Goal: Task Accomplishment & Management: Use online tool/utility

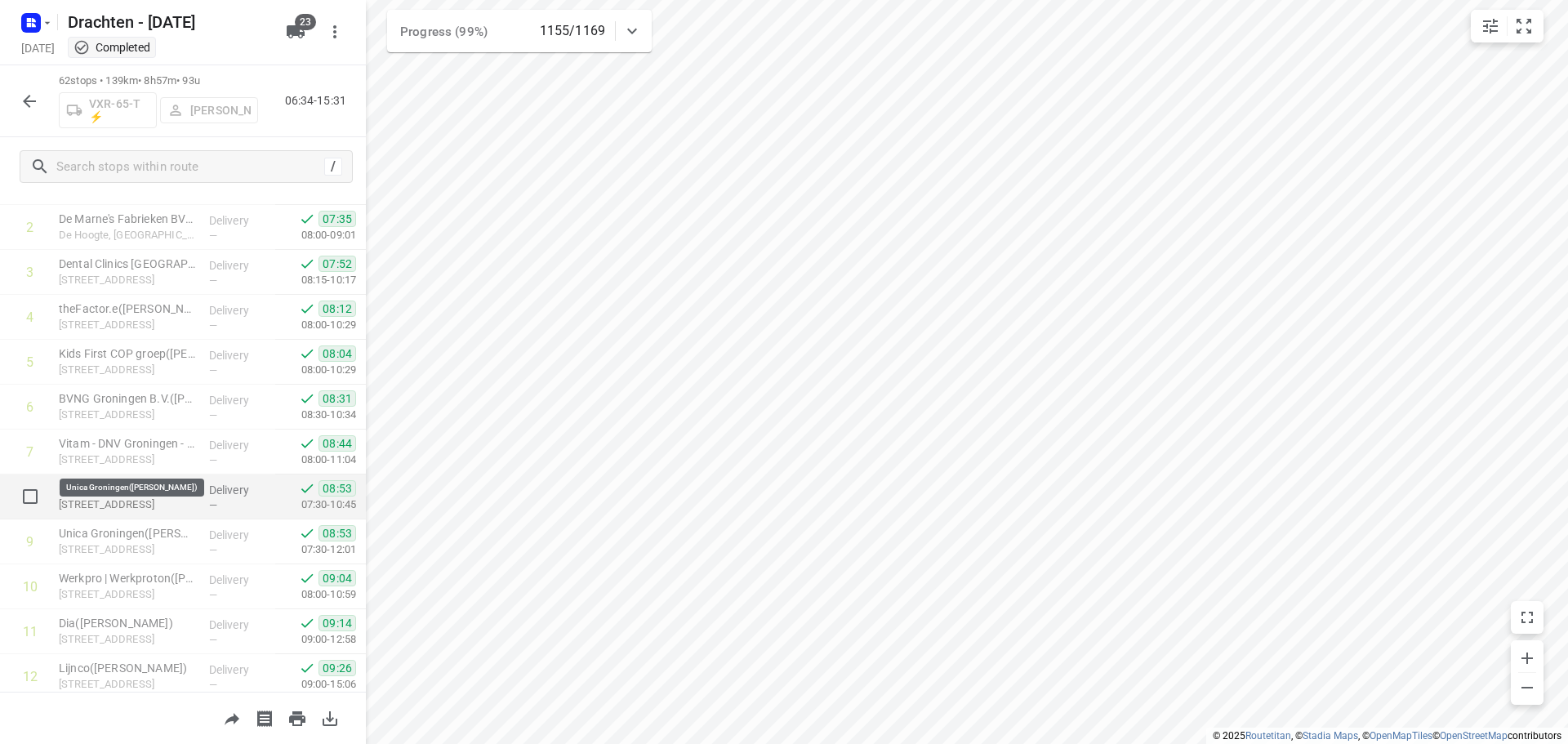
scroll to position [245, 0]
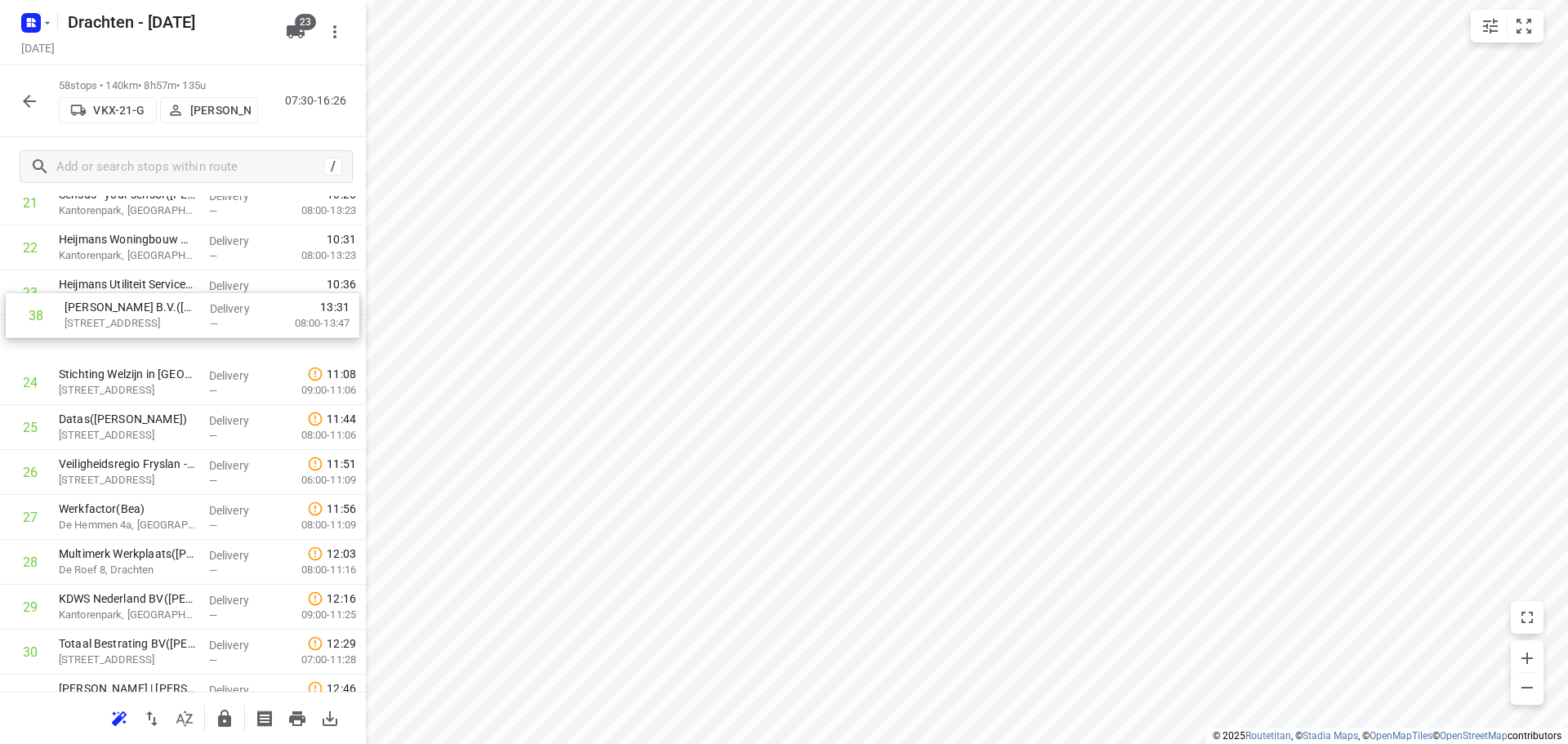
scroll to position [1041, 0]
drag, startPoint x: 178, startPoint y: 597, endPoint x: 185, endPoint y: 346, distance: 251.1
click at [185, 346] on div "1 ⭐Philips - Drachten - Tussendiepen 4(Sara Bohnen) Tussendiepen 4, Drachten De…" at bounding box center [183, 585] width 366 height 2604
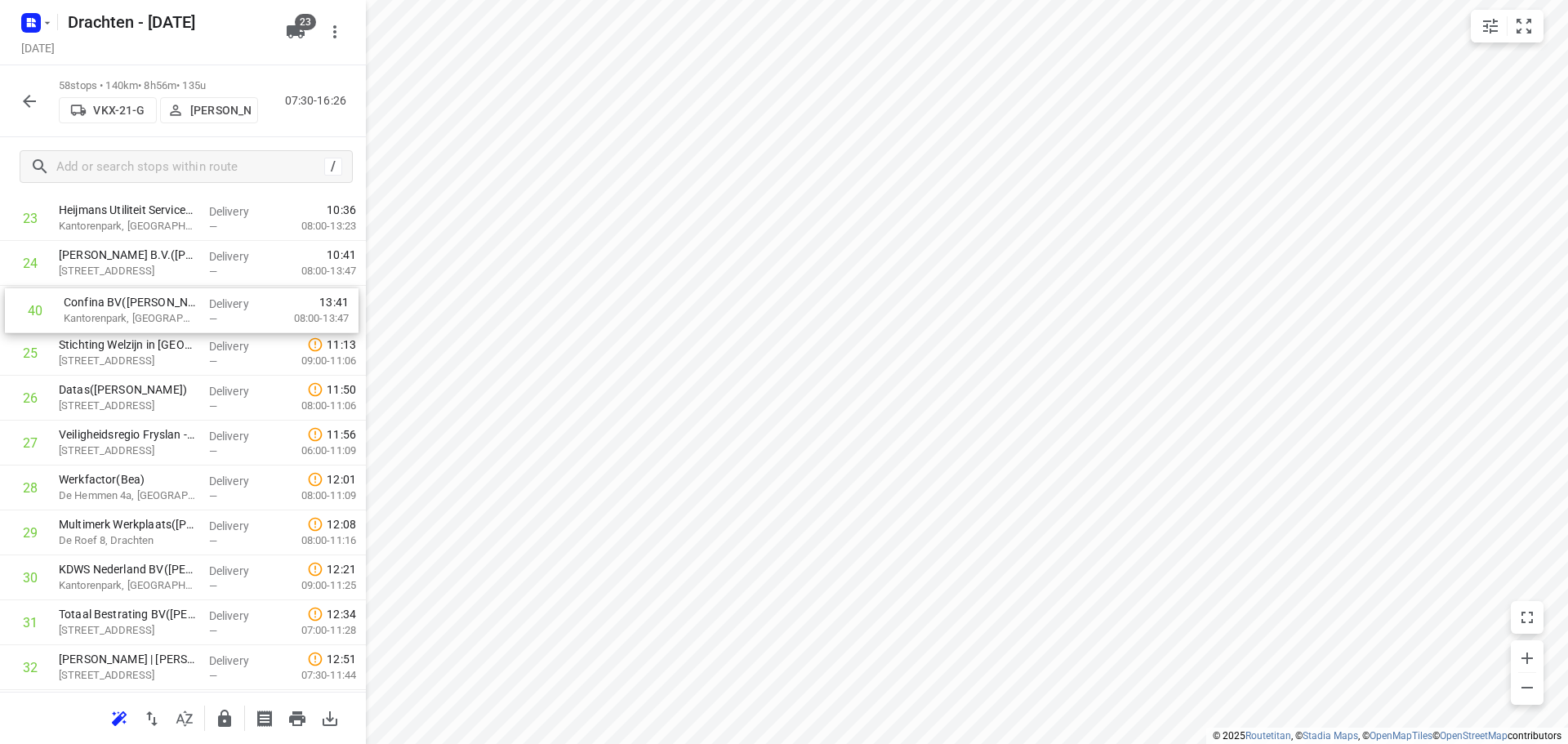
scroll to position [1110, 0]
drag, startPoint x: 155, startPoint y: 500, endPoint x: 159, endPoint y: 308, distance: 192.0
click at [159, 308] on div "1 ⭐Philips - Drachten - Tussendiepen 4(Sara Bohnen) Tussendiepen 4, Drachten De…" at bounding box center [183, 516] width 366 height 2604
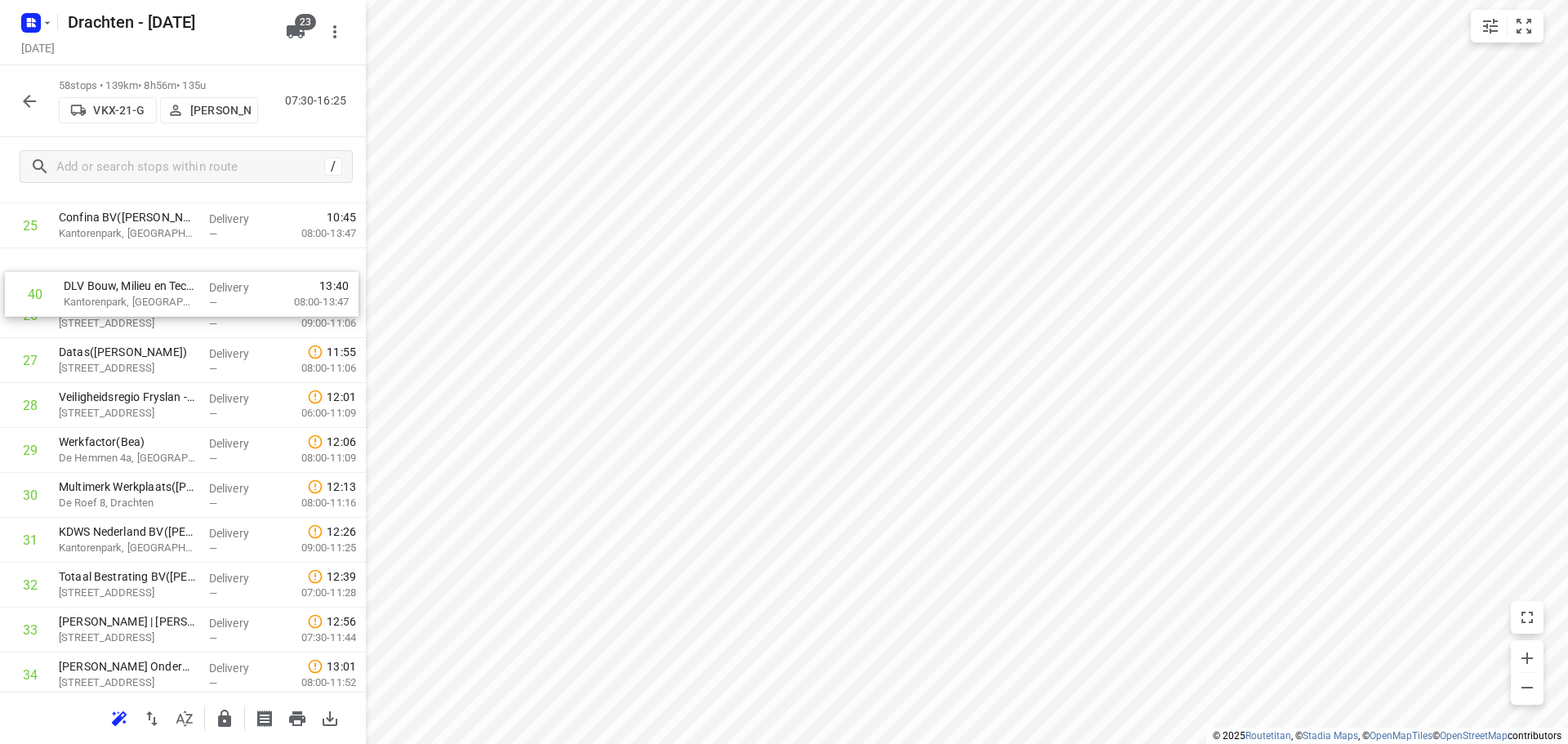
scroll to position [1177, 0]
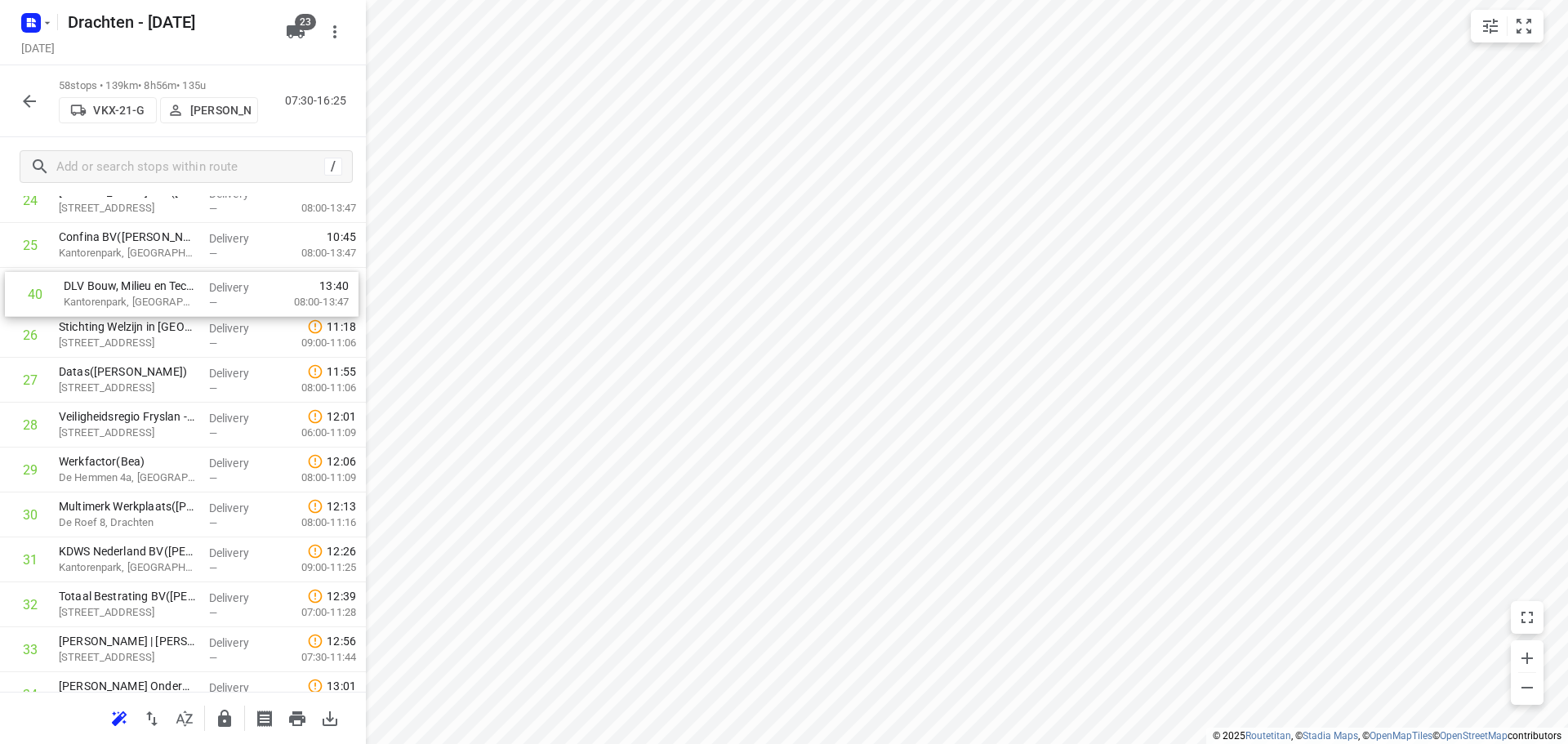
drag, startPoint x: 162, startPoint y: 492, endPoint x: 162, endPoint y: 273, distance: 219.0
click at [162, 273] on div "1 ⭐Philips - Drachten - Tussendiepen 4(Sara Bohnen) Tussendiepen 4, Drachten De…" at bounding box center [183, 447] width 366 height 2604
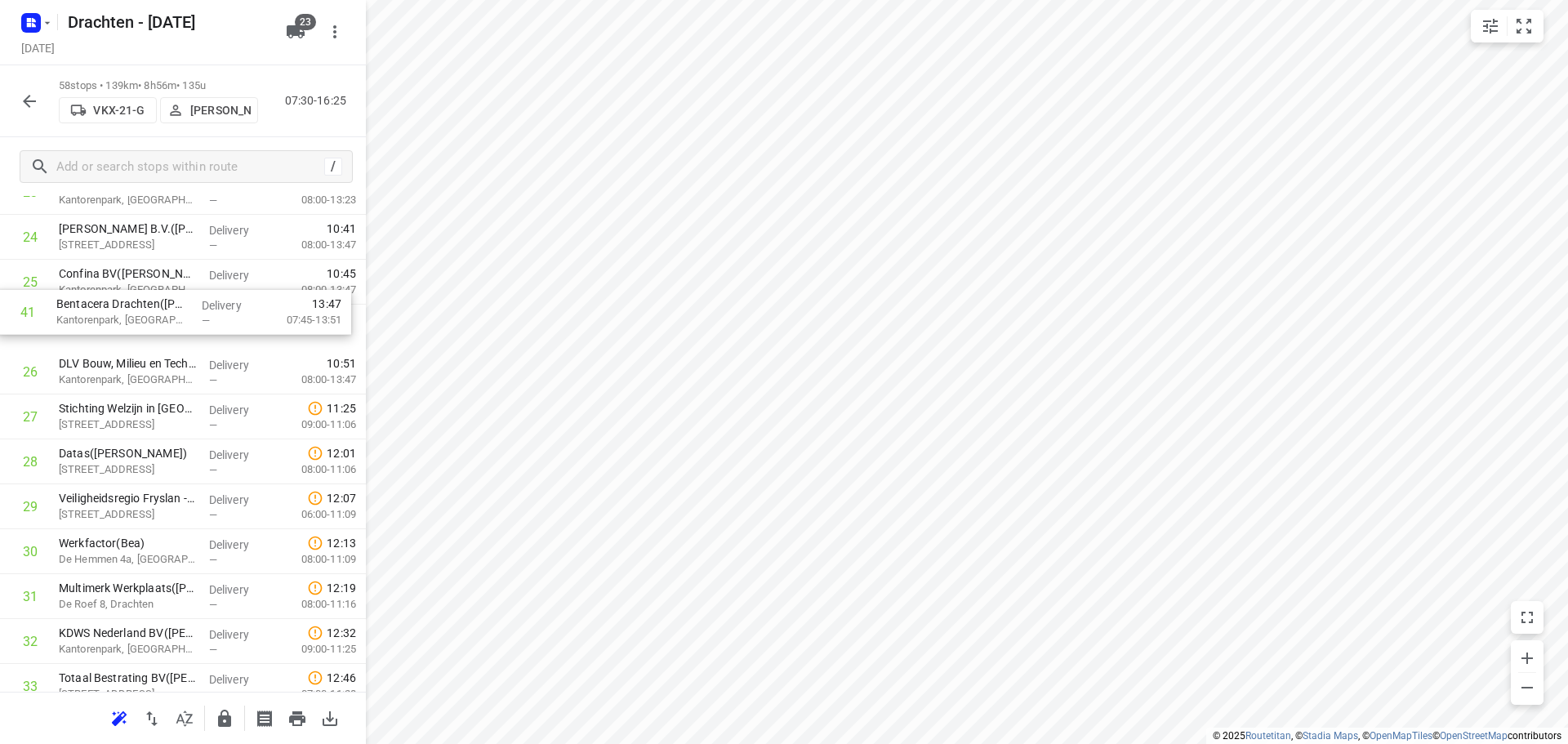
scroll to position [1139, 0]
drag, startPoint x: 112, startPoint y: 486, endPoint x: 109, endPoint y: 372, distance: 114.0
click at [109, 372] on div "1 ⭐Philips - Drachten - Tussendiepen 4(Sara Bohnen) Tussendiepen 4, Drachten De…" at bounding box center [183, 487] width 366 height 2604
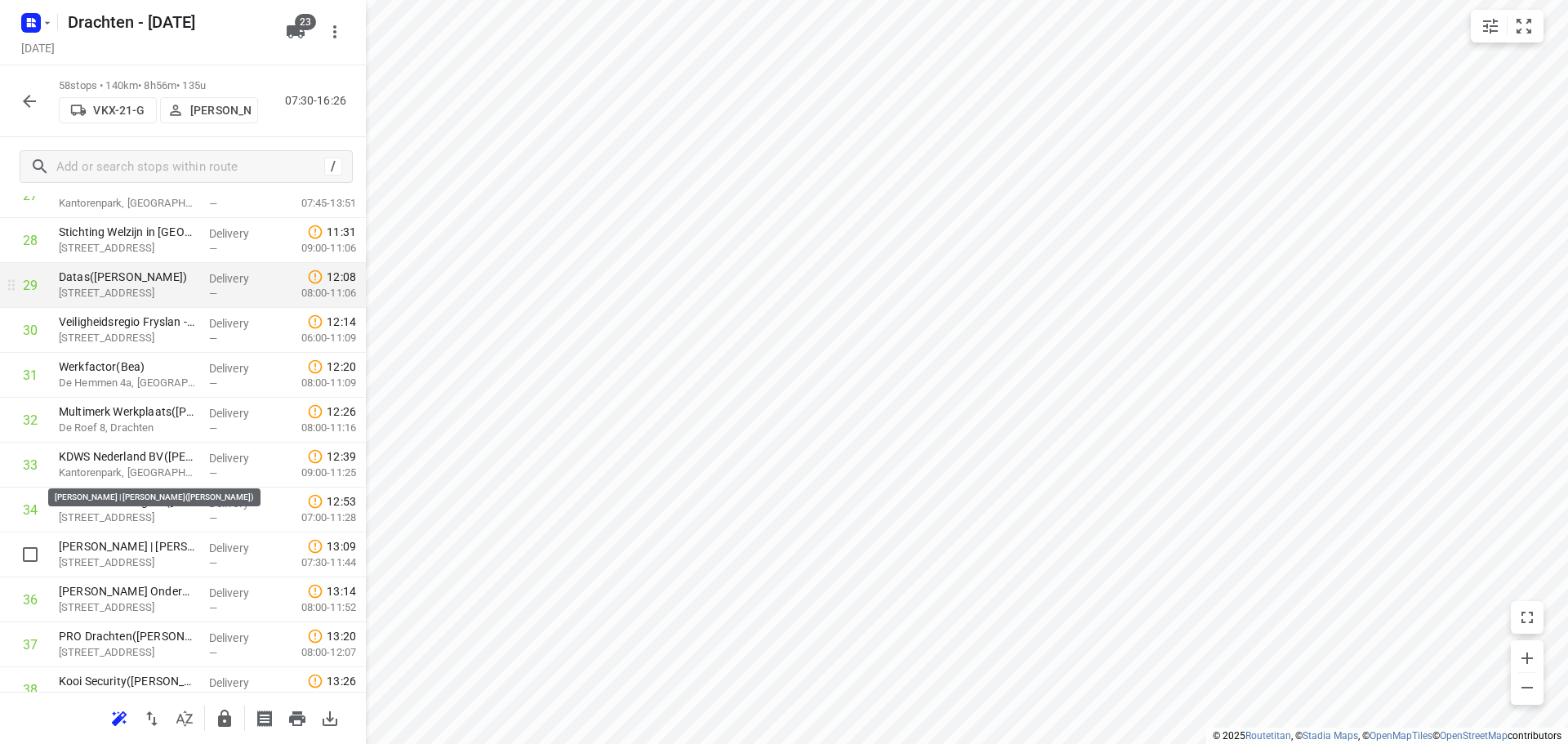
scroll to position [1465, 0]
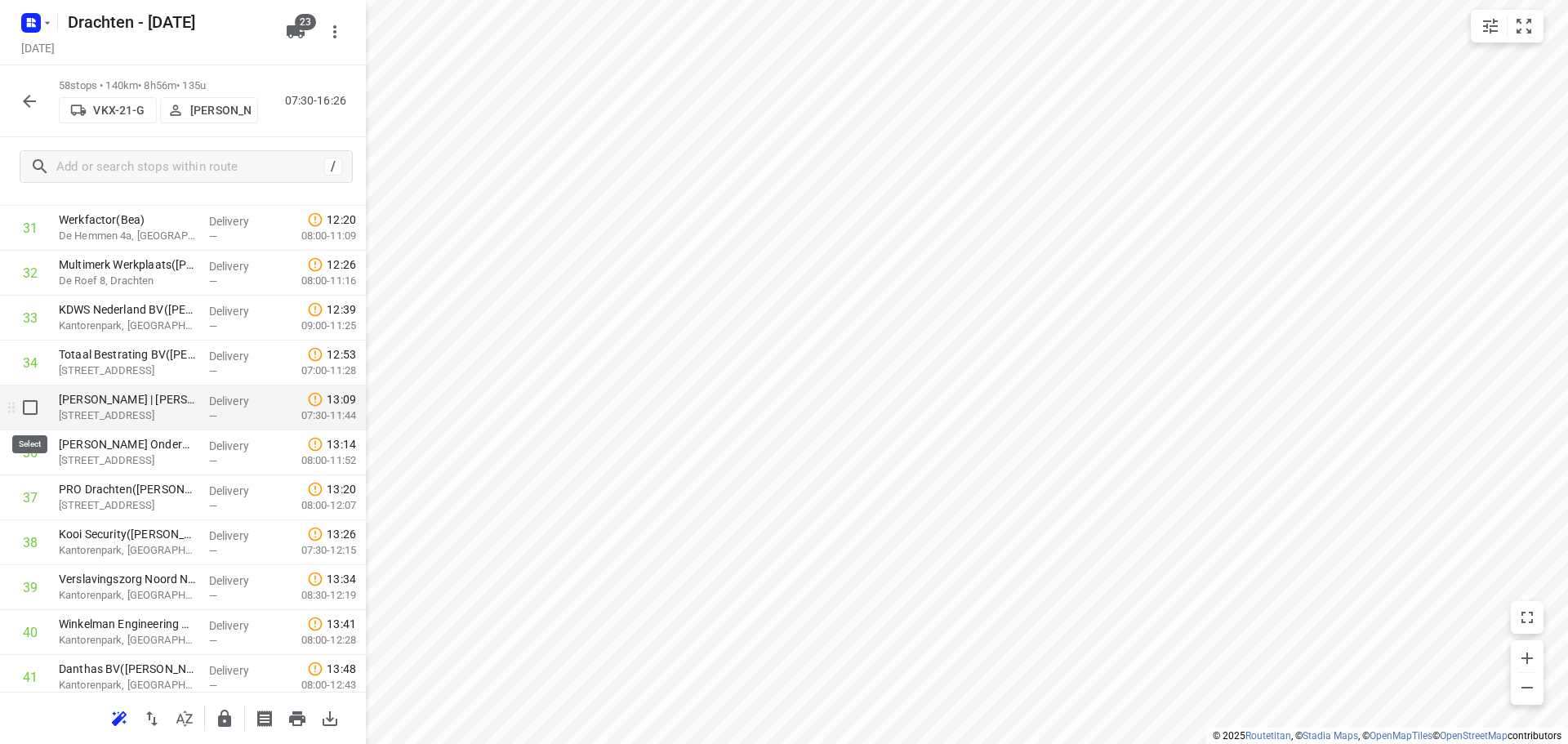
click at [24, 404] on input "checkbox" at bounding box center [31, 408] width 33 height 33
checkbox input "true"
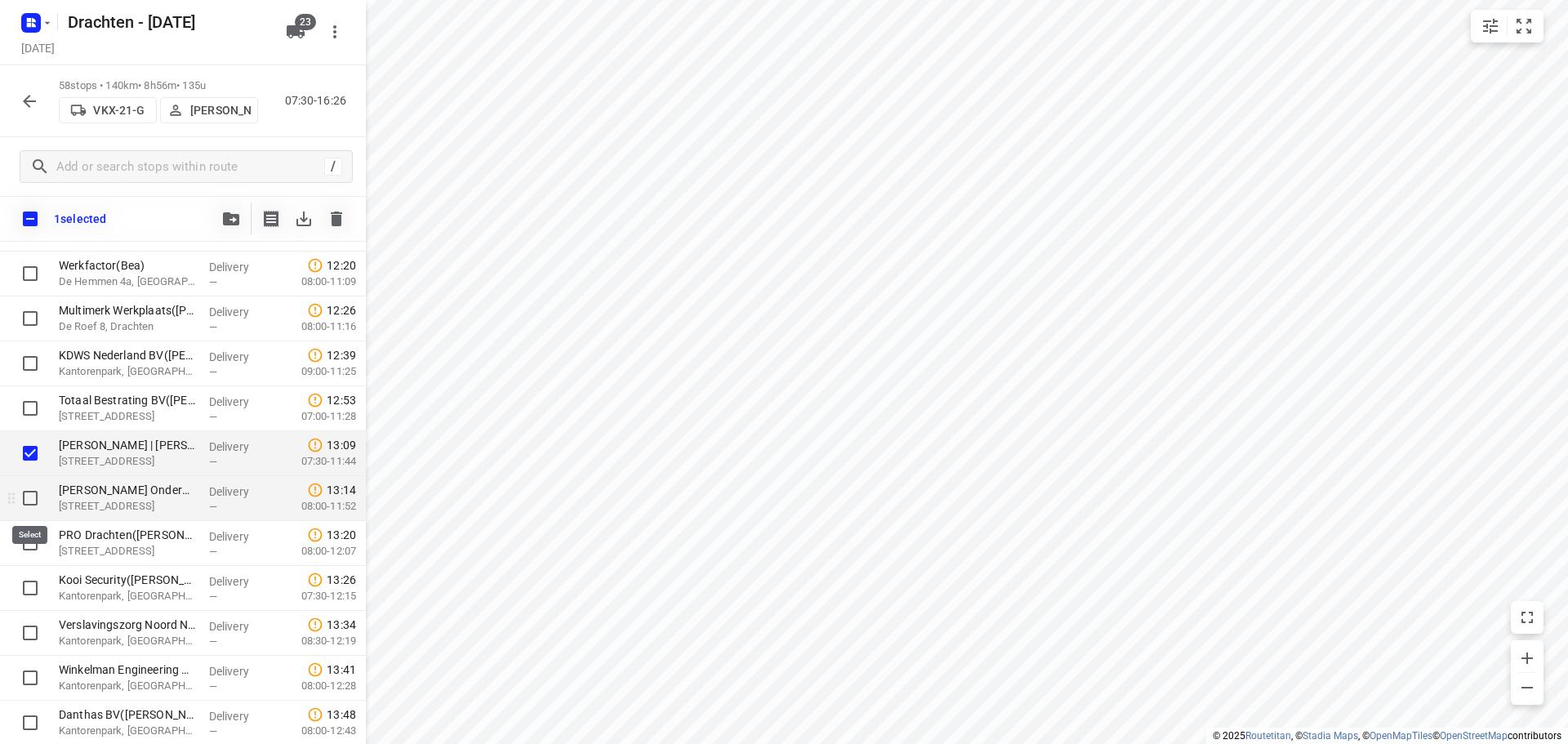
click at [26, 499] on input "checkbox" at bounding box center [31, 498] width 33 height 33
checkbox input "true"
click at [32, 548] on input "checkbox" at bounding box center [31, 543] width 33 height 33
checkbox input "true"
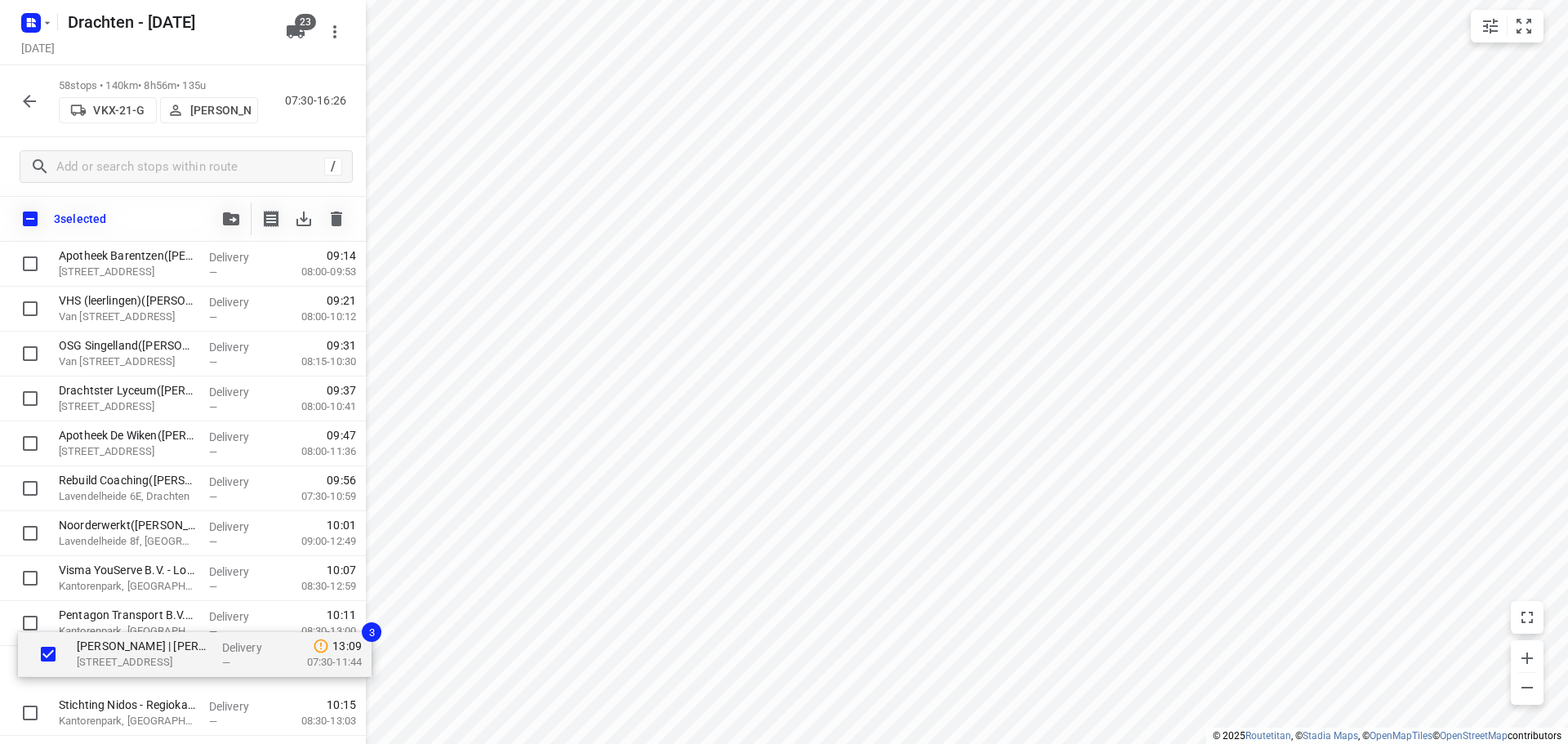
scroll to position [536, 0]
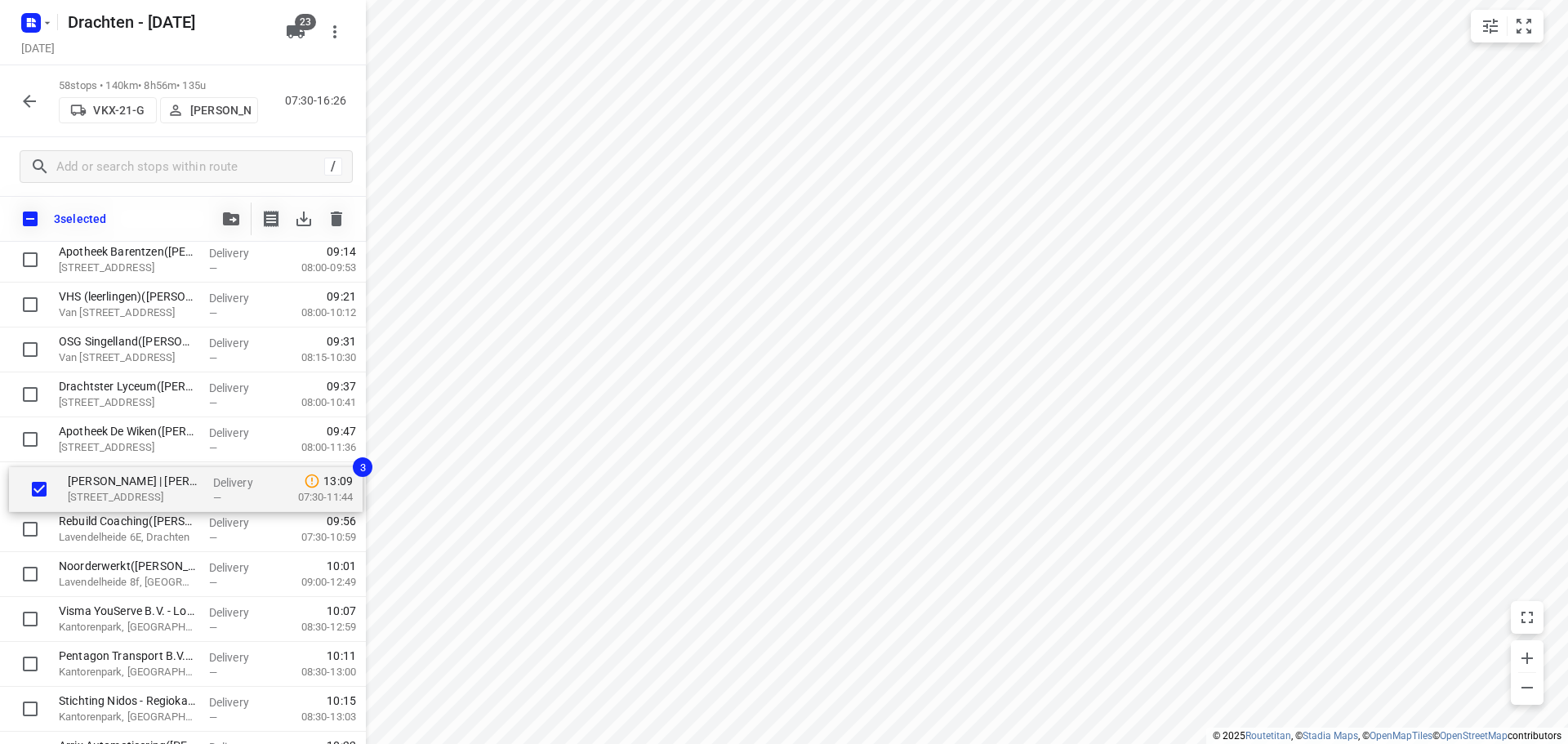
drag, startPoint x: 96, startPoint y: 468, endPoint x: 107, endPoint y: 498, distance: 32.0
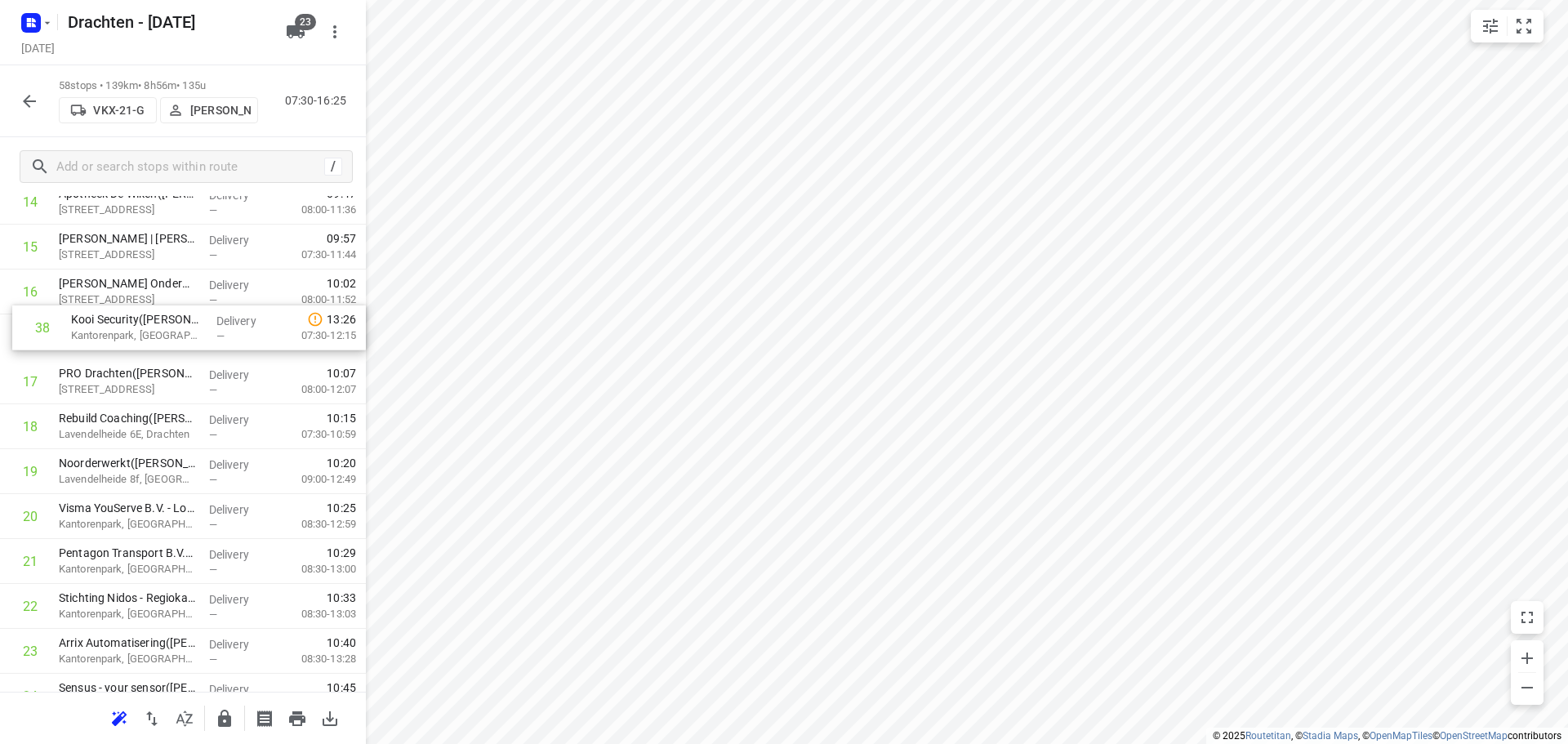
scroll to position [725, 0]
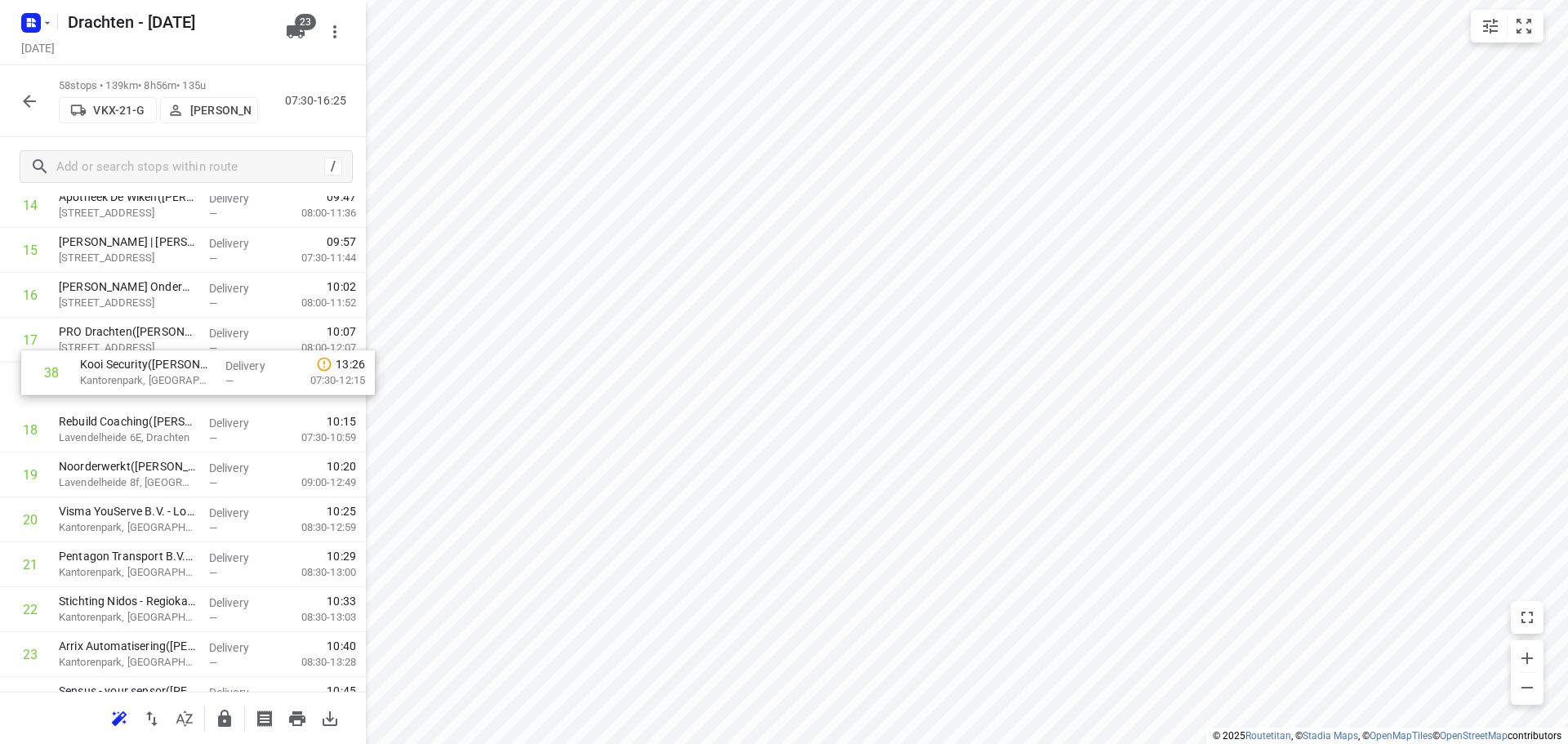
drag, startPoint x: 137, startPoint y: 572, endPoint x: 157, endPoint y: 374, distance: 199.0
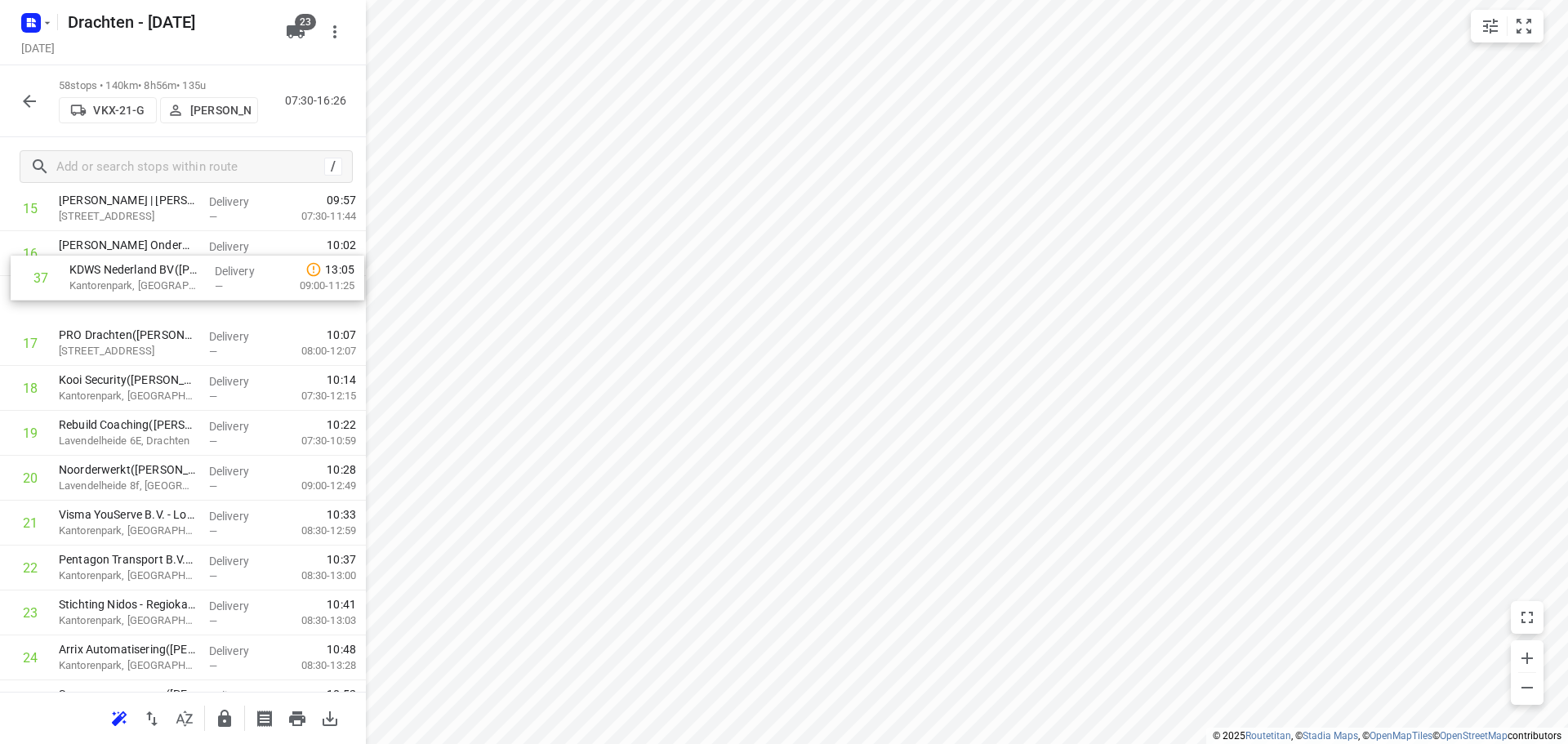
scroll to position [760, 0]
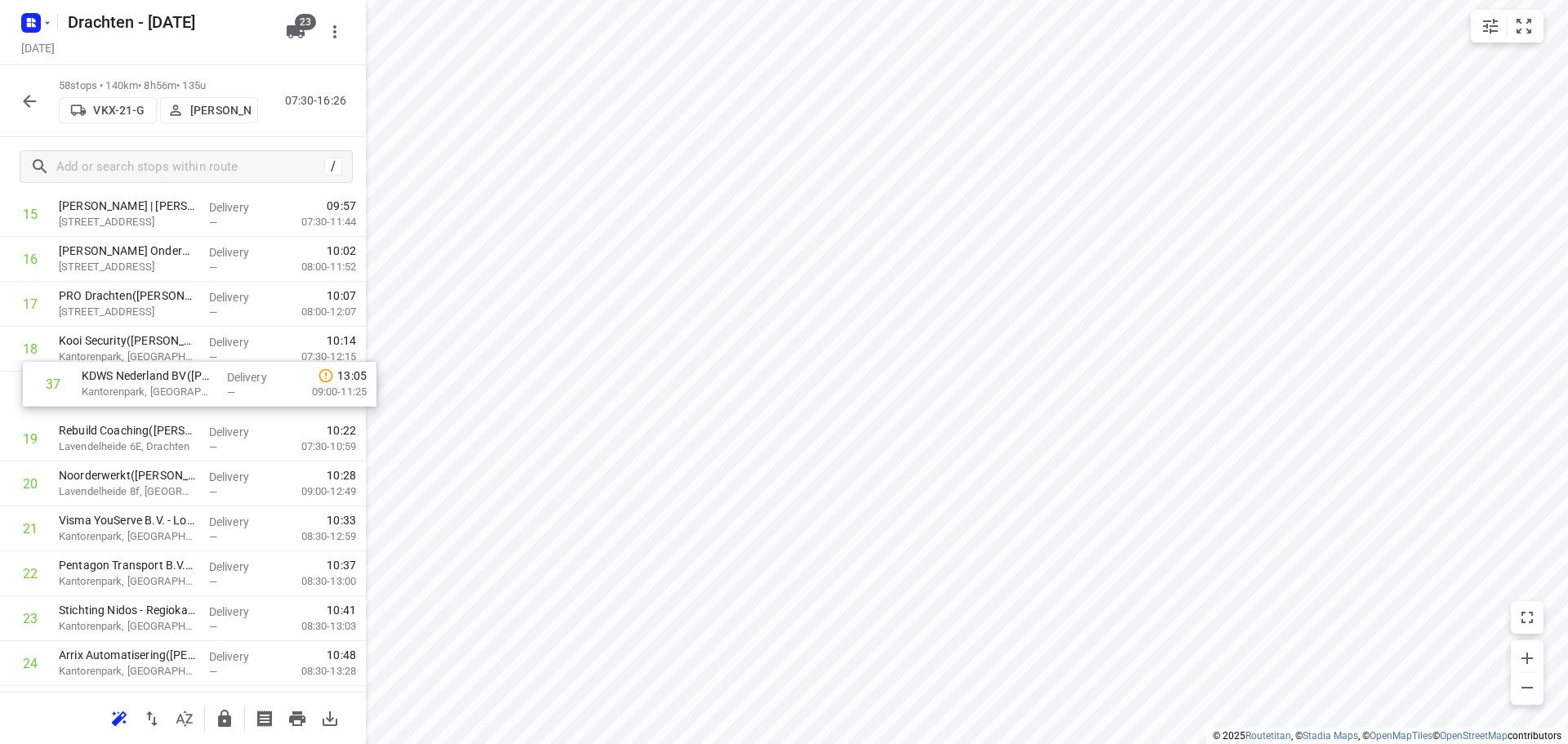
drag, startPoint x: 140, startPoint y: 514, endPoint x: 162, endPoint y: 383, distance: 132.8
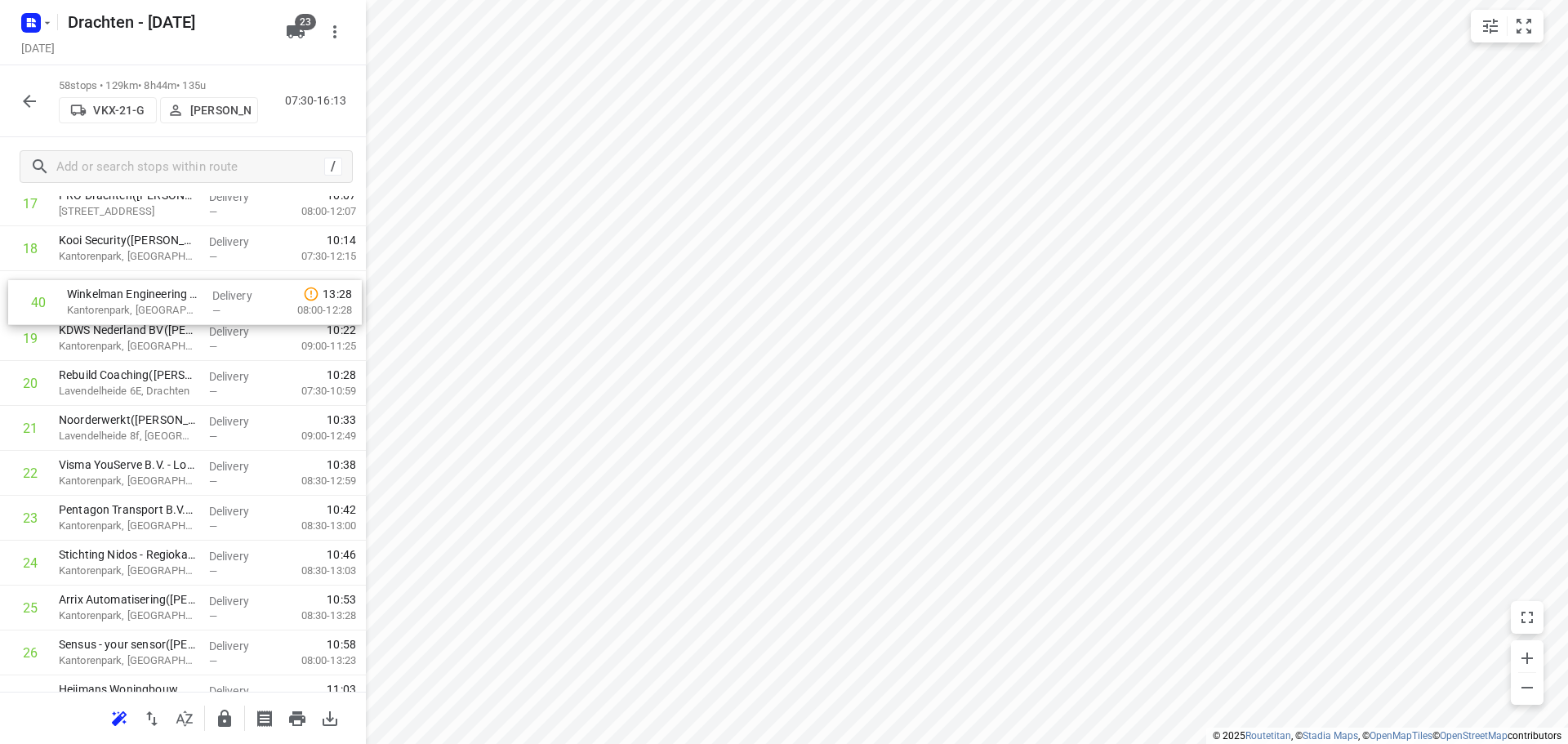
scroll to position [859, 0]
drag, startPoint x: 139, startPoint y: 529, endPoint x: 144, endPoint y: 339, distance: 190.1
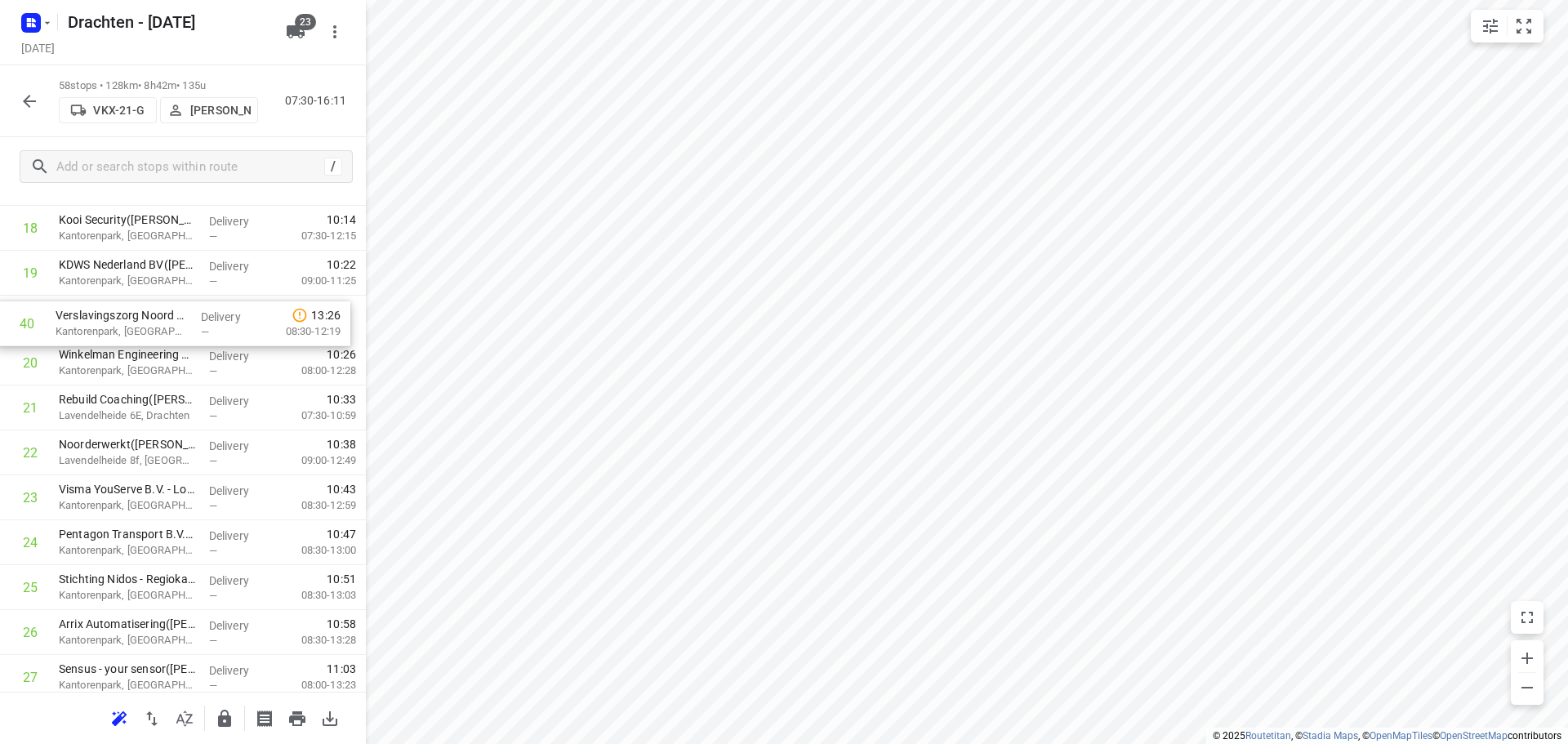
scroll to position [879, 0]
drag, startPoint x: 165, startPoint y: 672, endPoint x: 157, endPoint y: 371, distance: 301.1
click at [157, 371] on div "1 ⭐Philips - Drachten - Tussendiepen 4(Sara Bohnen) Tussendiepen 4, Drachten De…" at bounding box center [183, 746] width 366 height 2604
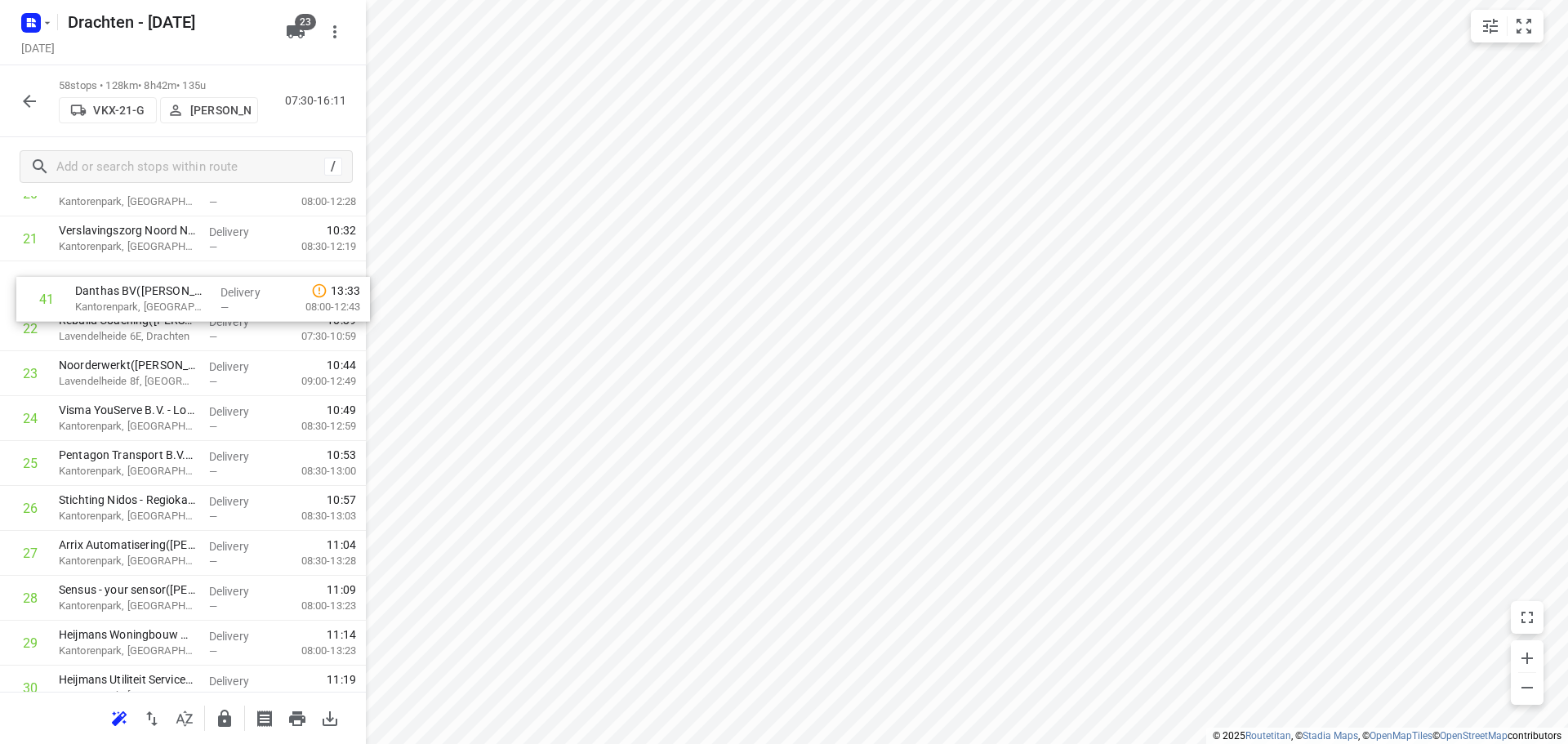
scroll to position [993, 0]
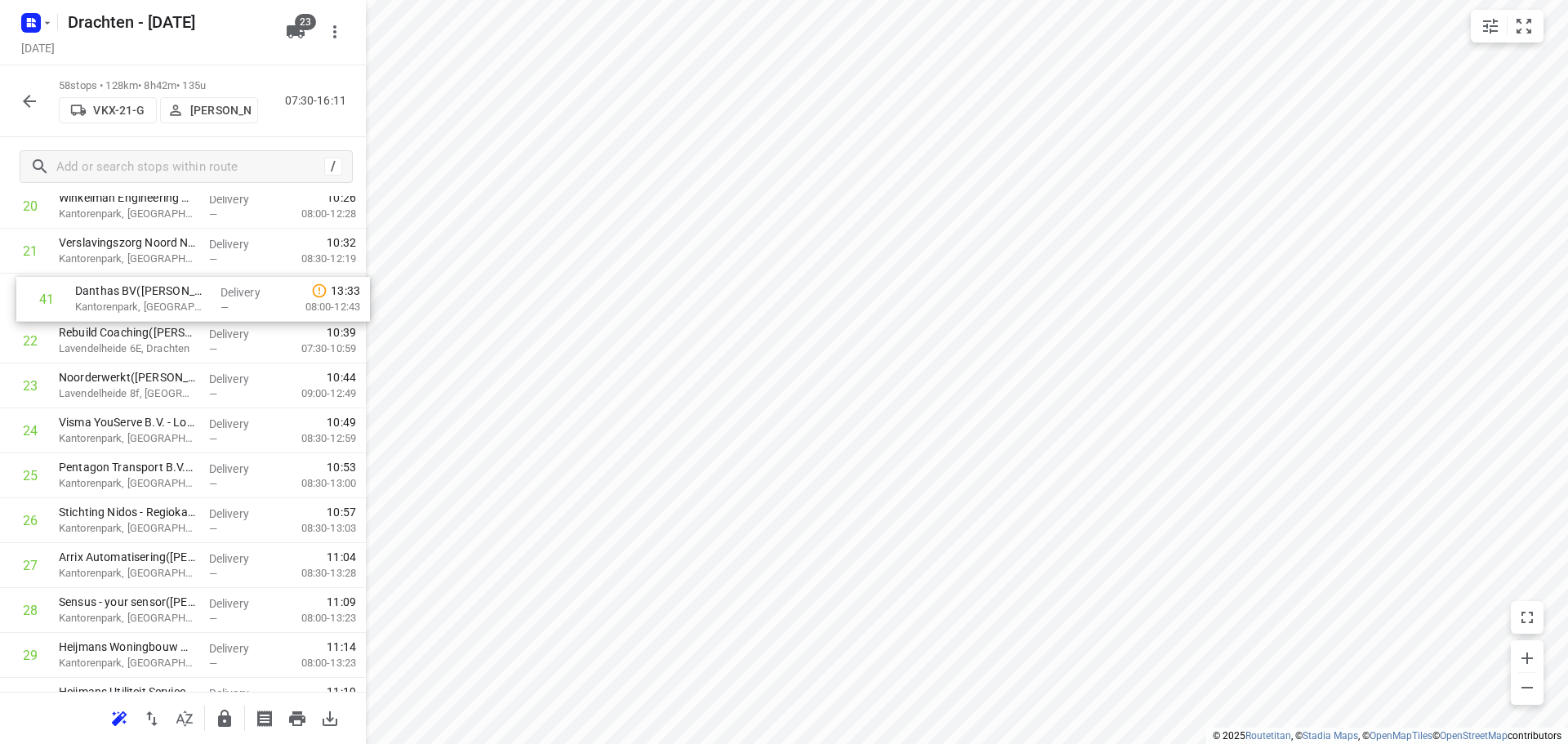
drag, startPoint x: 119, startPoint y: 381, endPoint x: 137, endPoint y: 307, distance: 76.2
click at [137, 307] on div "1 ⭐Philips - Drachten - Tussendiepen 4(Sara Bohnen) Tussendiepen 4, Drachten De…" at bounding box center [183, 633] width 366 height 2604
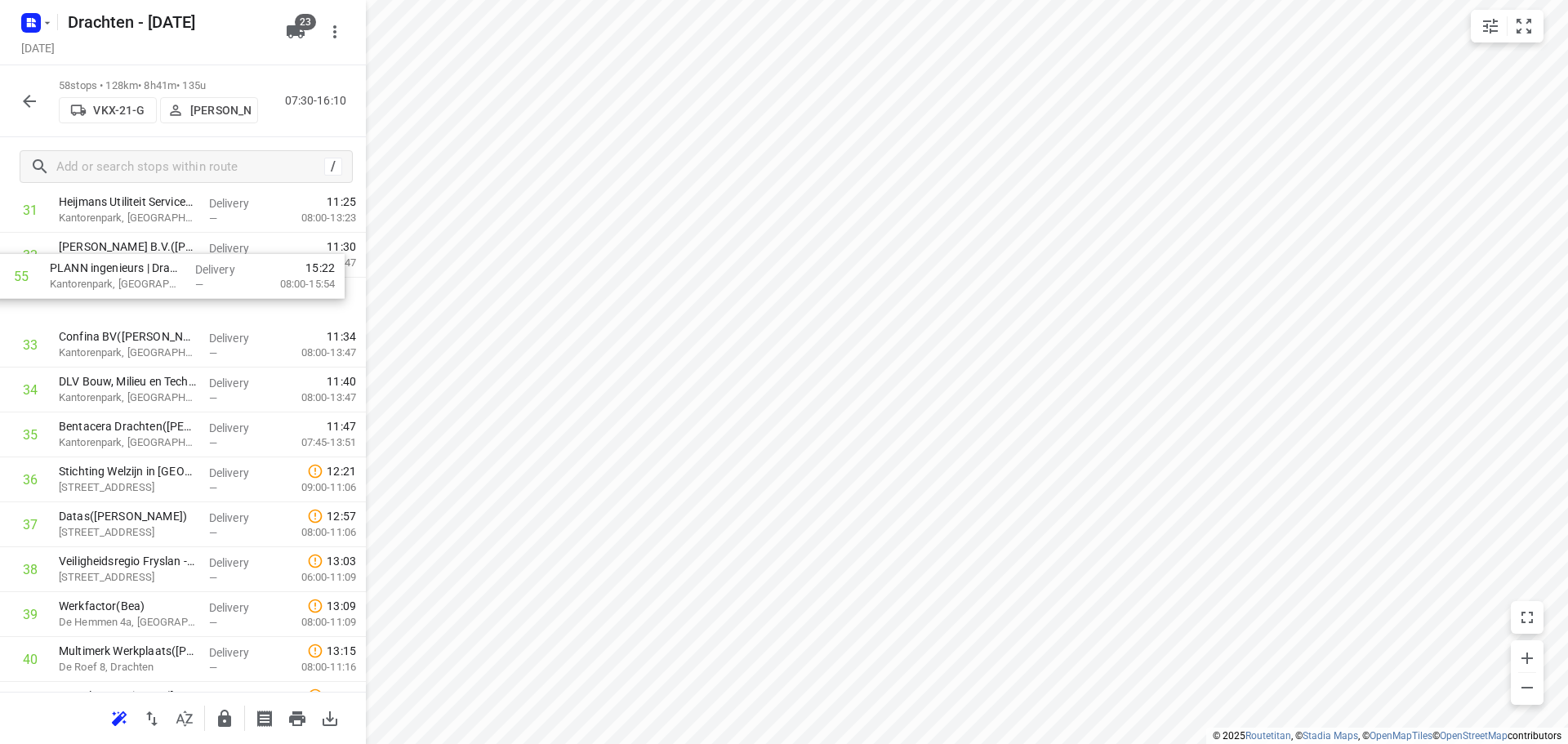
scroll to position [1481, 0]
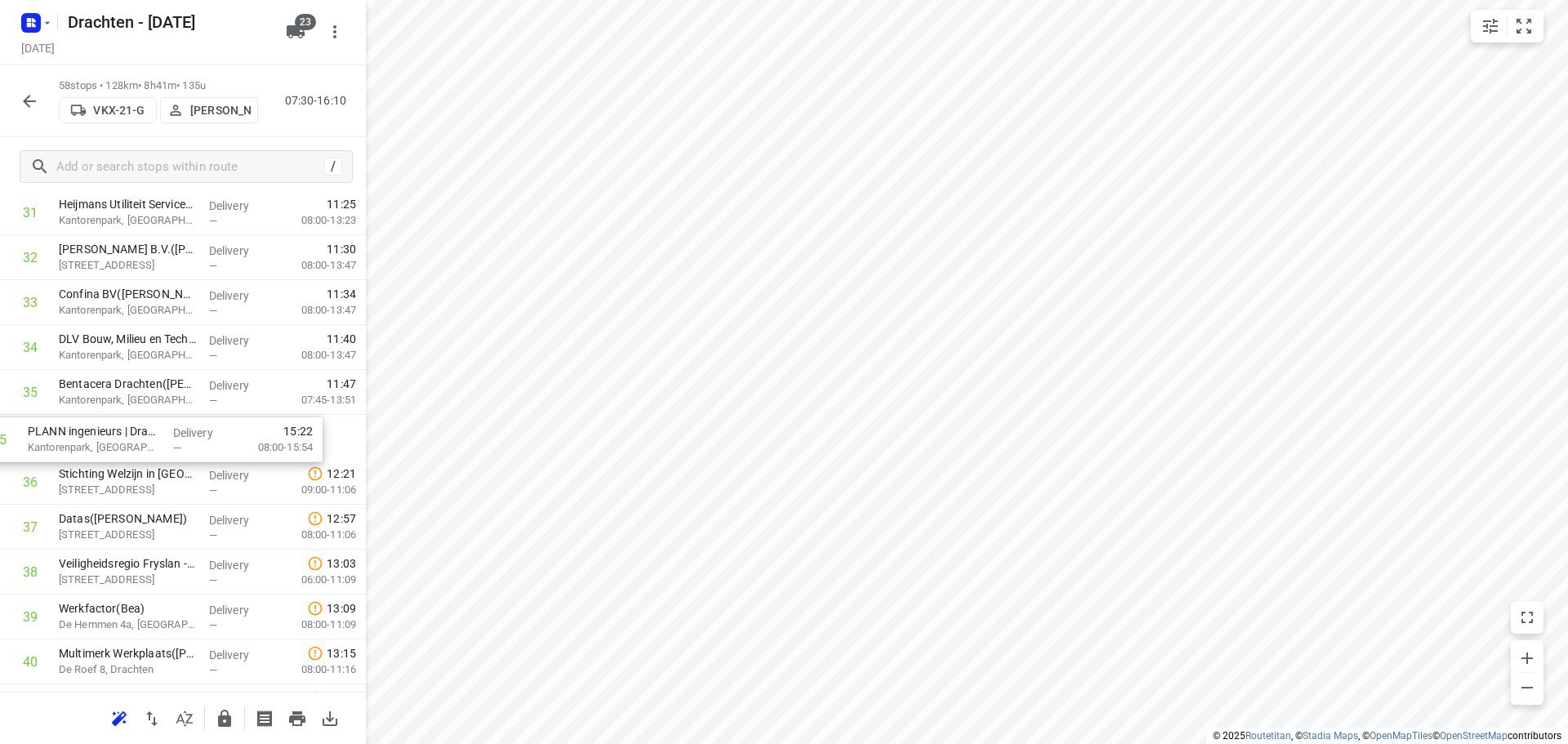
drag, startPoint x: 191, startPoint y: 635, endPoint x: 162, endPoint y: 433, distance: 204.1
click at [162, 433] on div "1 ⭐Philips - Drachten - Tussendiepen 4(Sara Bohnen) Tussendiepen 4, Drachten De…" at bounding box center [183, 145] width 366 height 2604
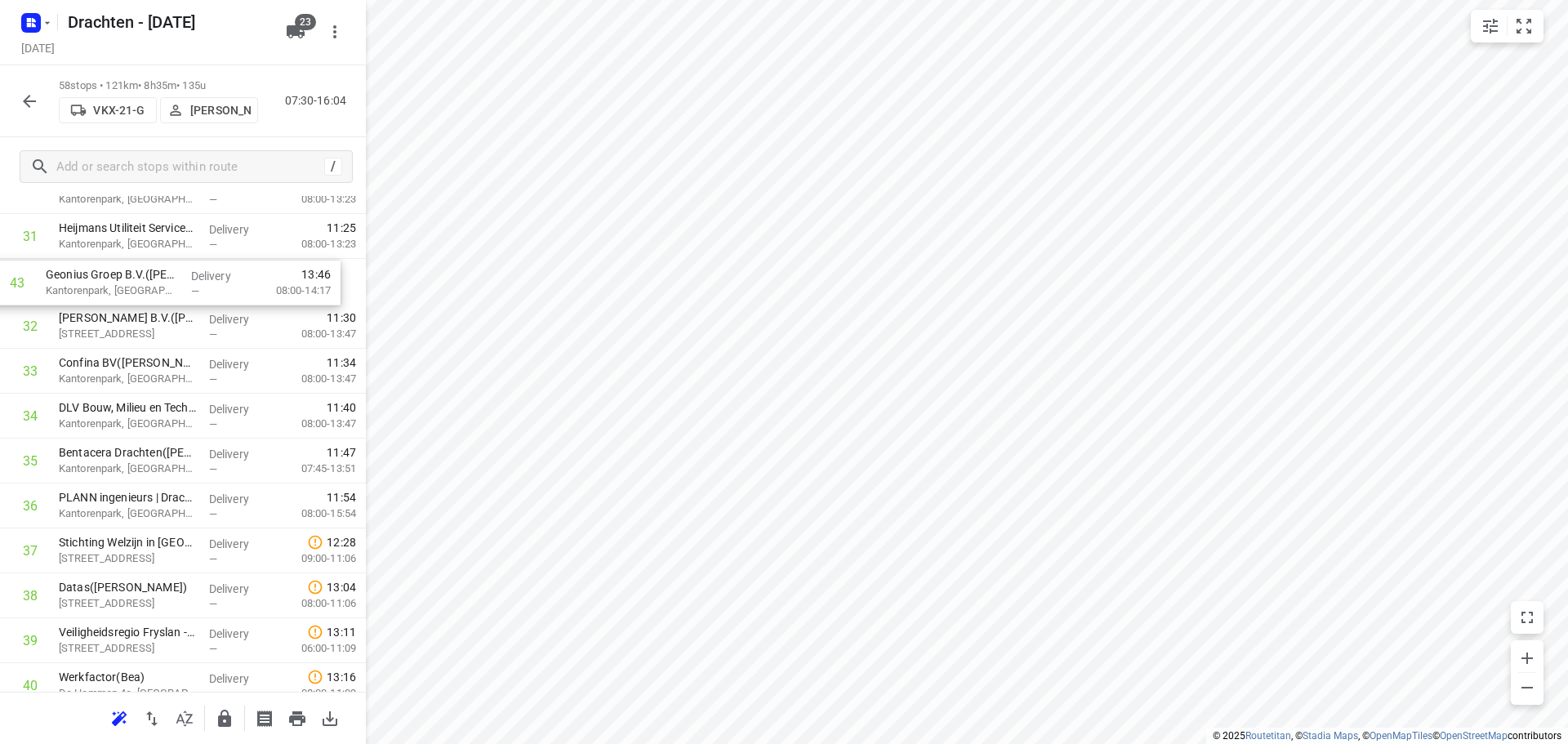
scroll to position [1448, 0]
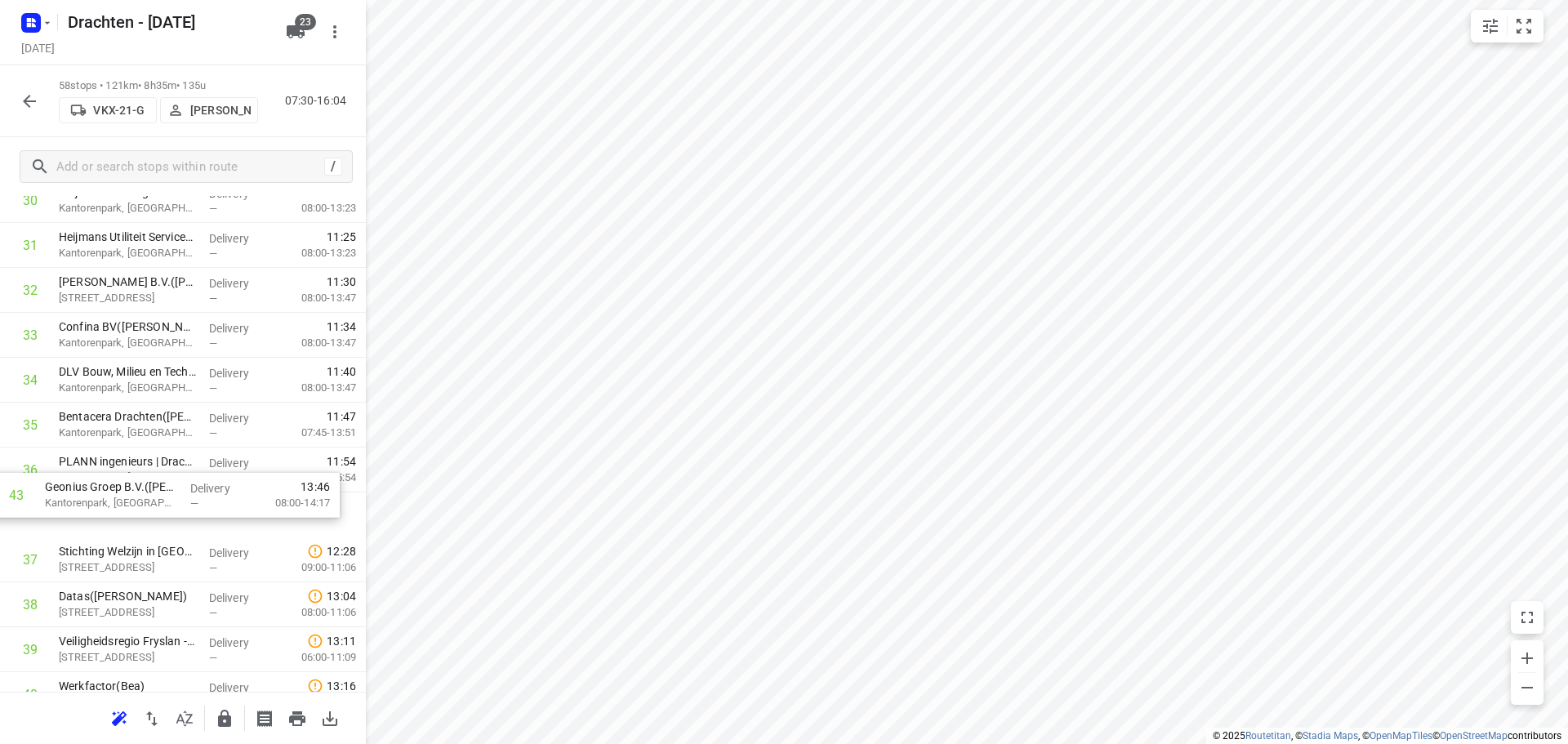
drag, startPoint x: 153, startPoint y: 356, endPoint x: 136, endPoint y: 508, distance: 152.9
click at [136, 508] on div "1 ⭐Philips - Drachten - Tussendiepen 4(Sara Bohnen) Tussendiepen 4, Drachten De…" at bounding box center [183, 178] width 366 height 2604
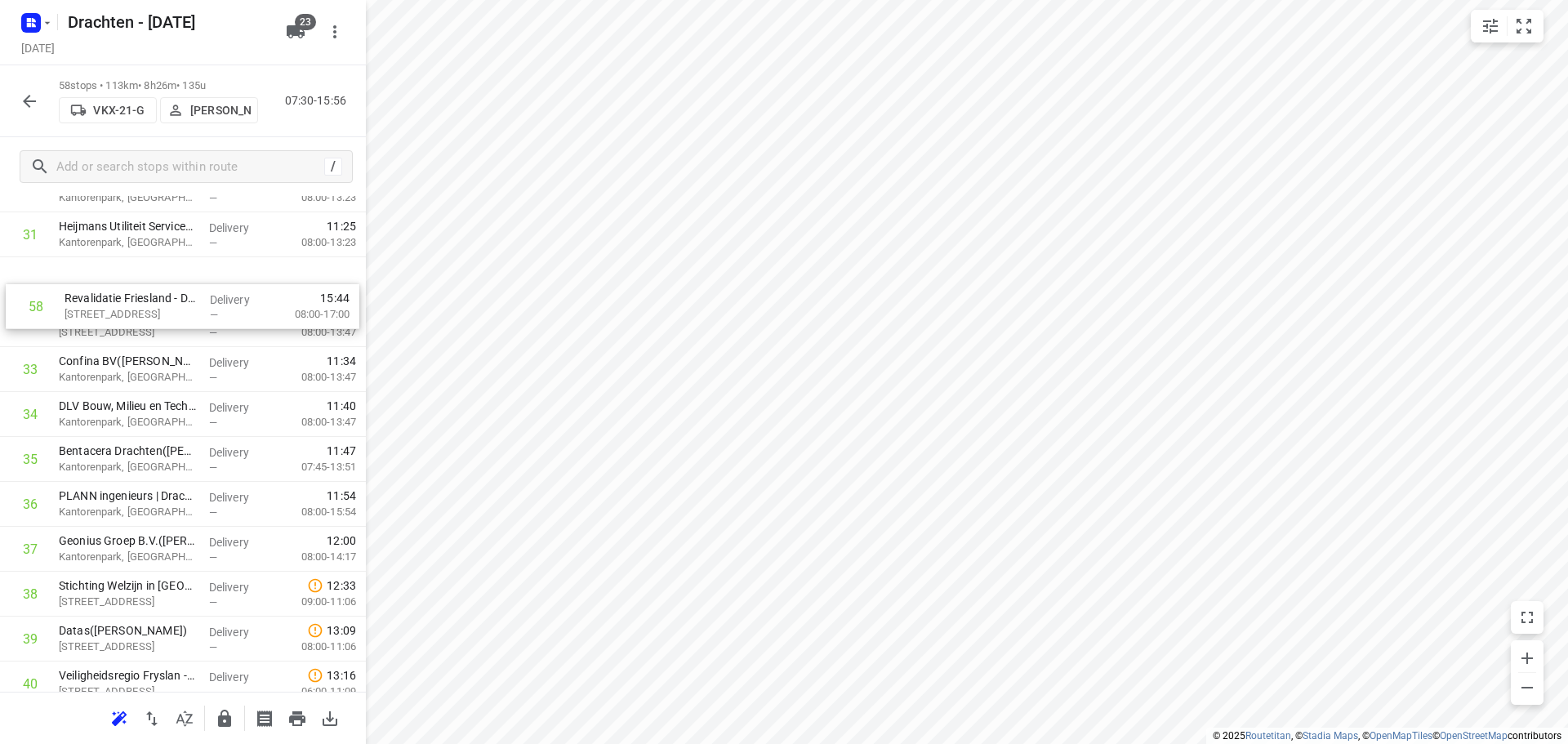
scroll to position [1452, 0]
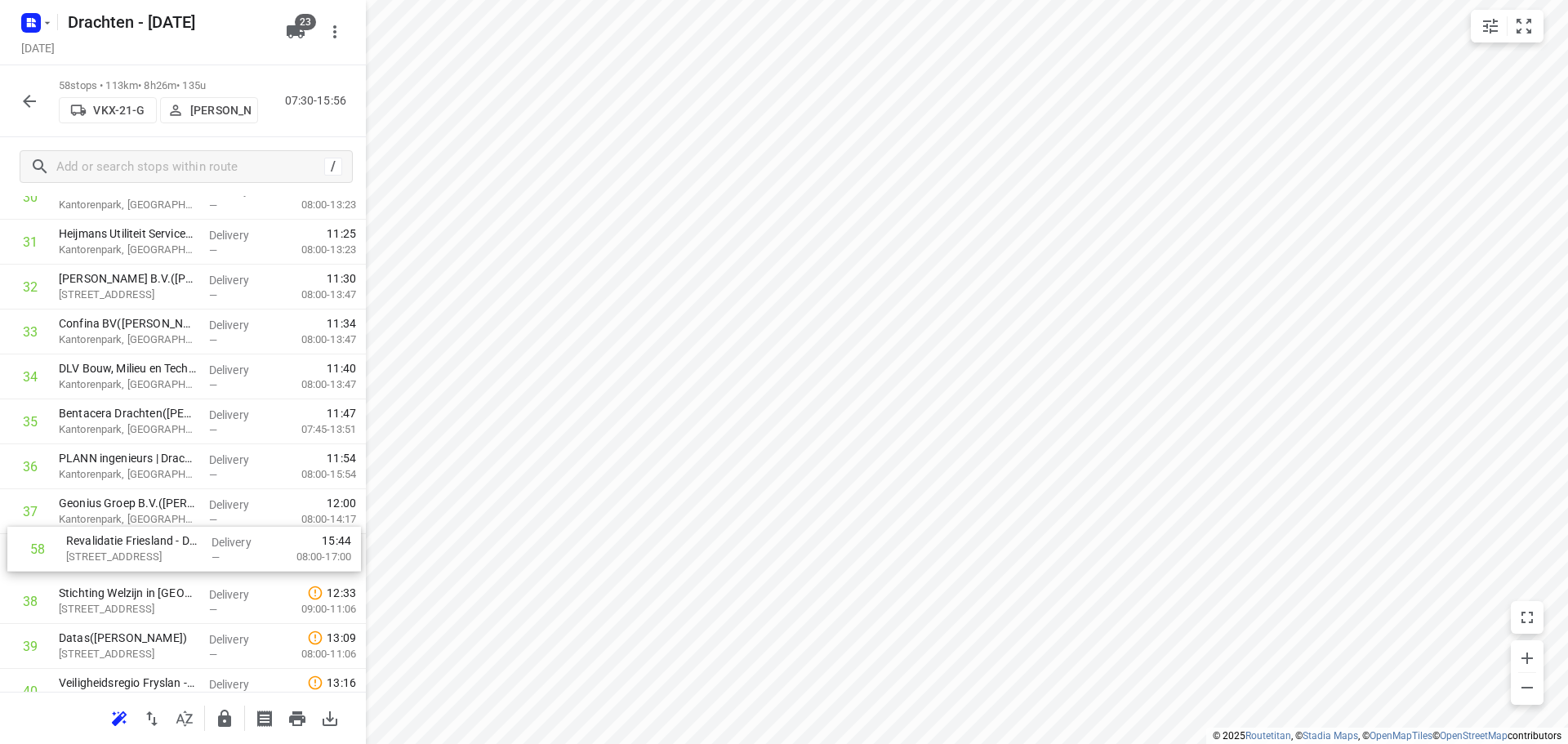
drag, startPoint x: 162, startPoint y: 651, endPoint x: 168, endPoint y: 549, distance: 102.2
click at [168, 549] on div "1 ⭐Philips - Drachten - Tussendiepen 4(Sara Bohnen) Tussendiepen 4, Drachten De…" at bounding box center [183, 175] width 366 height 2604
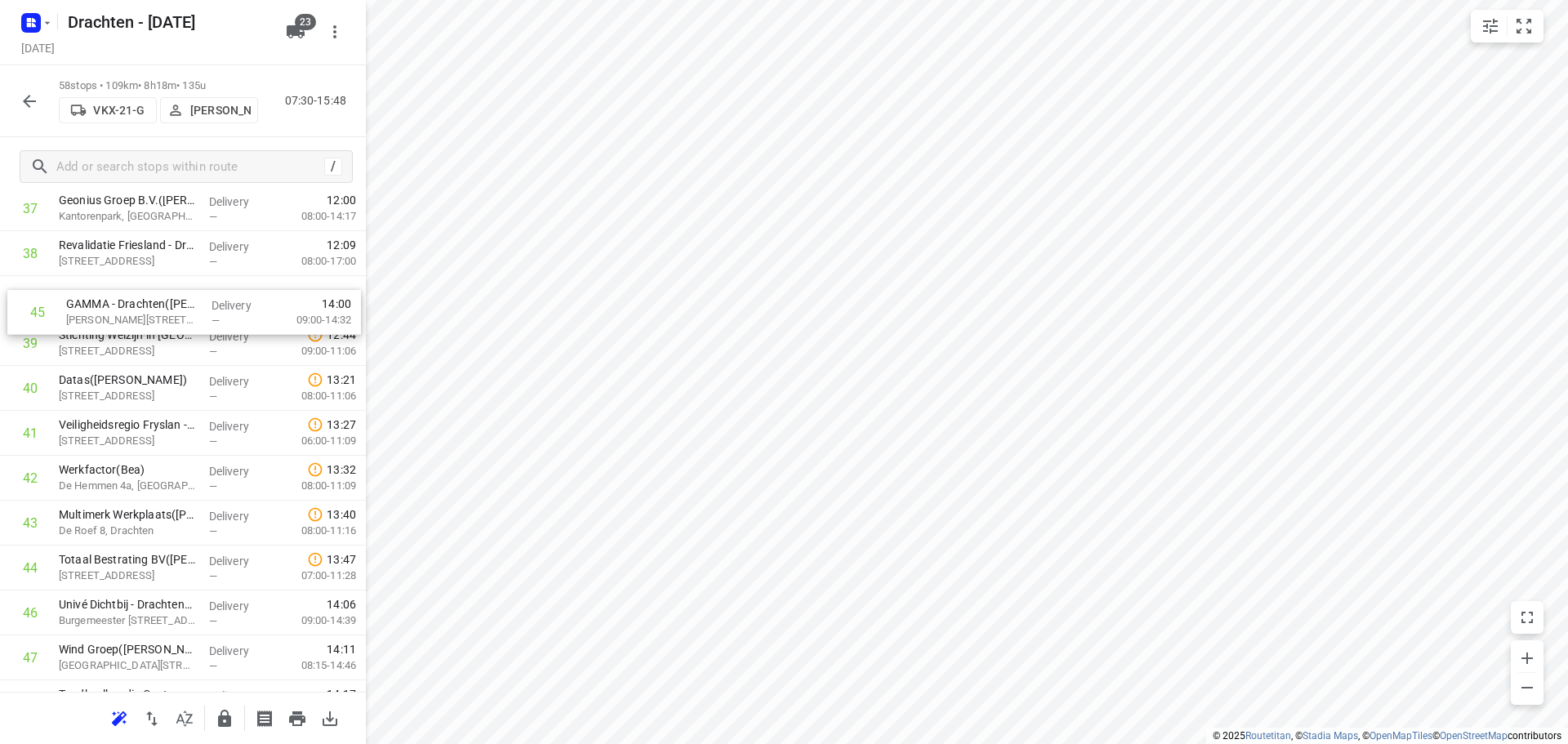
scroll to position [1749, 0]
drag, startPoint x: 129, startPoint y: 553, endPoint x: 136, endPoint y: 314, distance: 239.1
click at [31, 346] on input "checkbox" at bounding box center [31, 348] width 33 height 33
checkbox input "true"
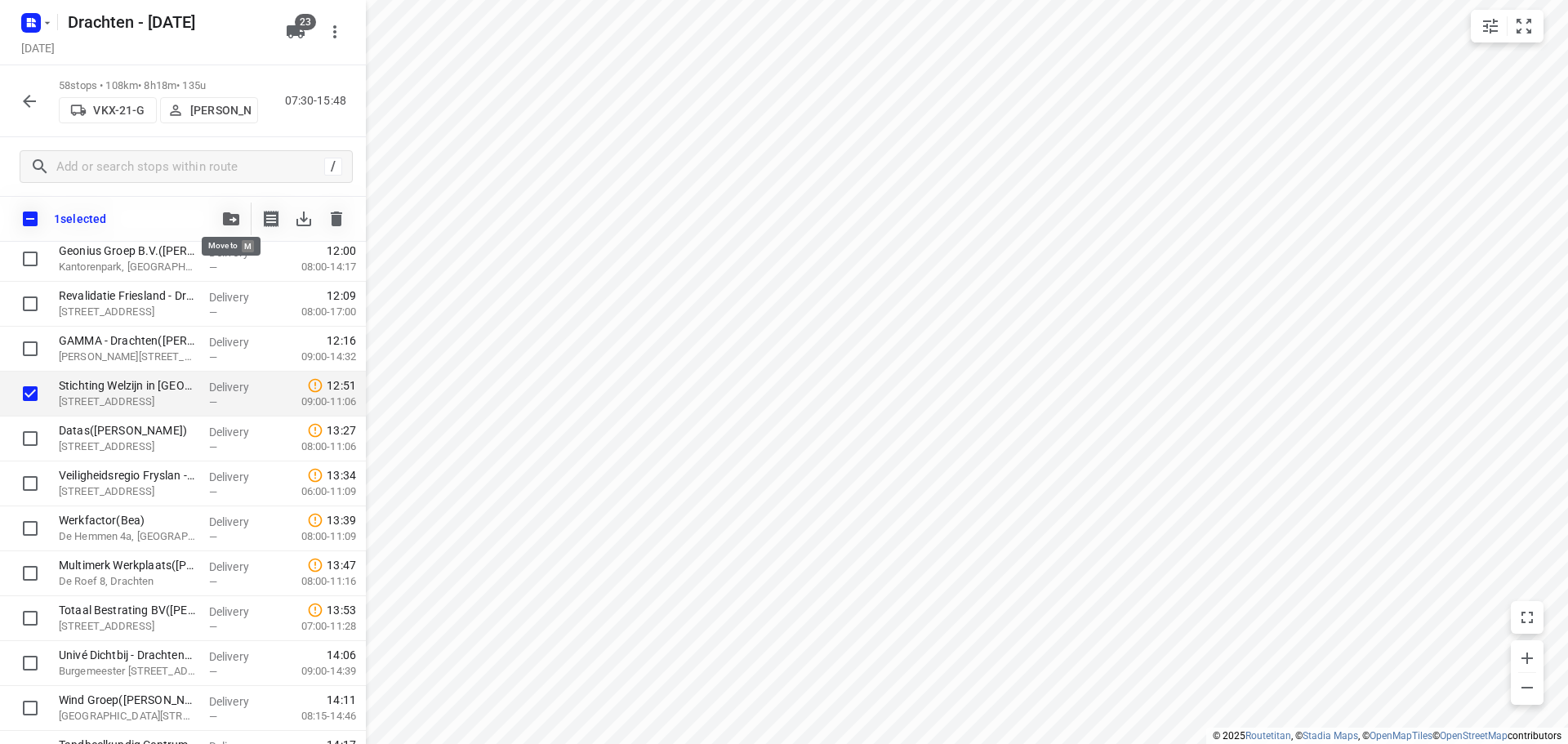
click at [232, 216] on icon "button" at bounding box center [231, 219] width 16 height 13
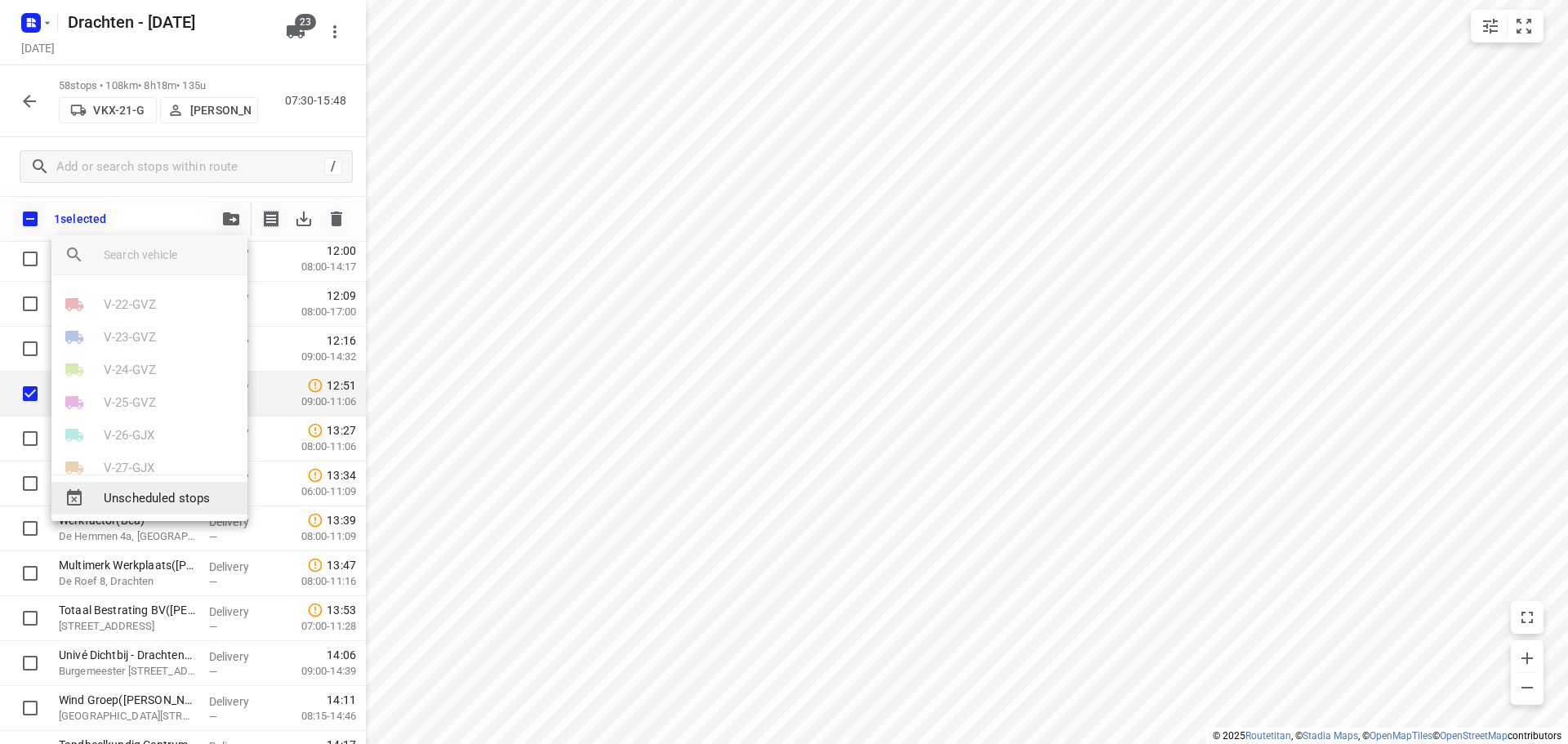
click at [118, 492] on span "Unscheduled stops" at bounding box center [169, 498] width 131 height 19
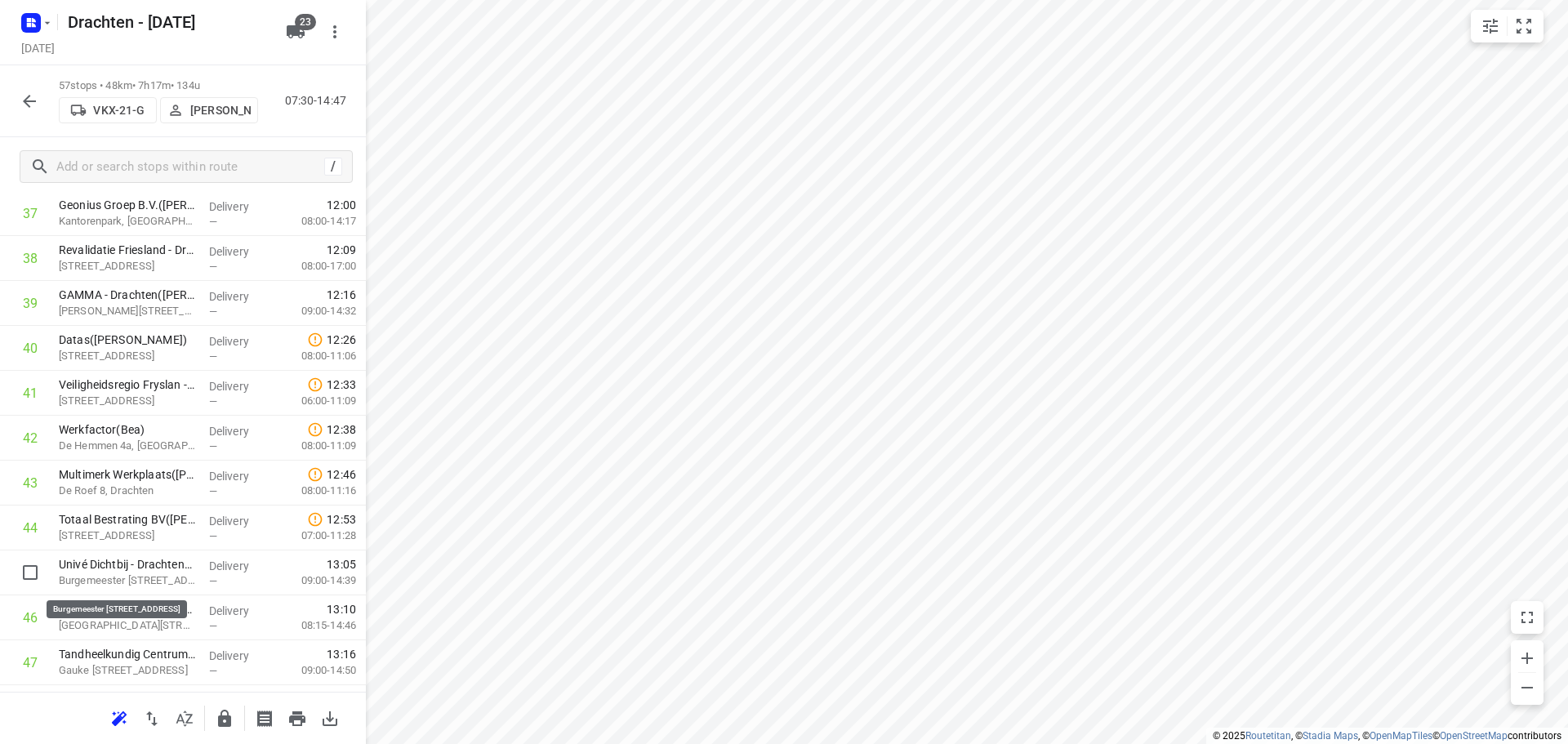
scroll to position [1750, 0]
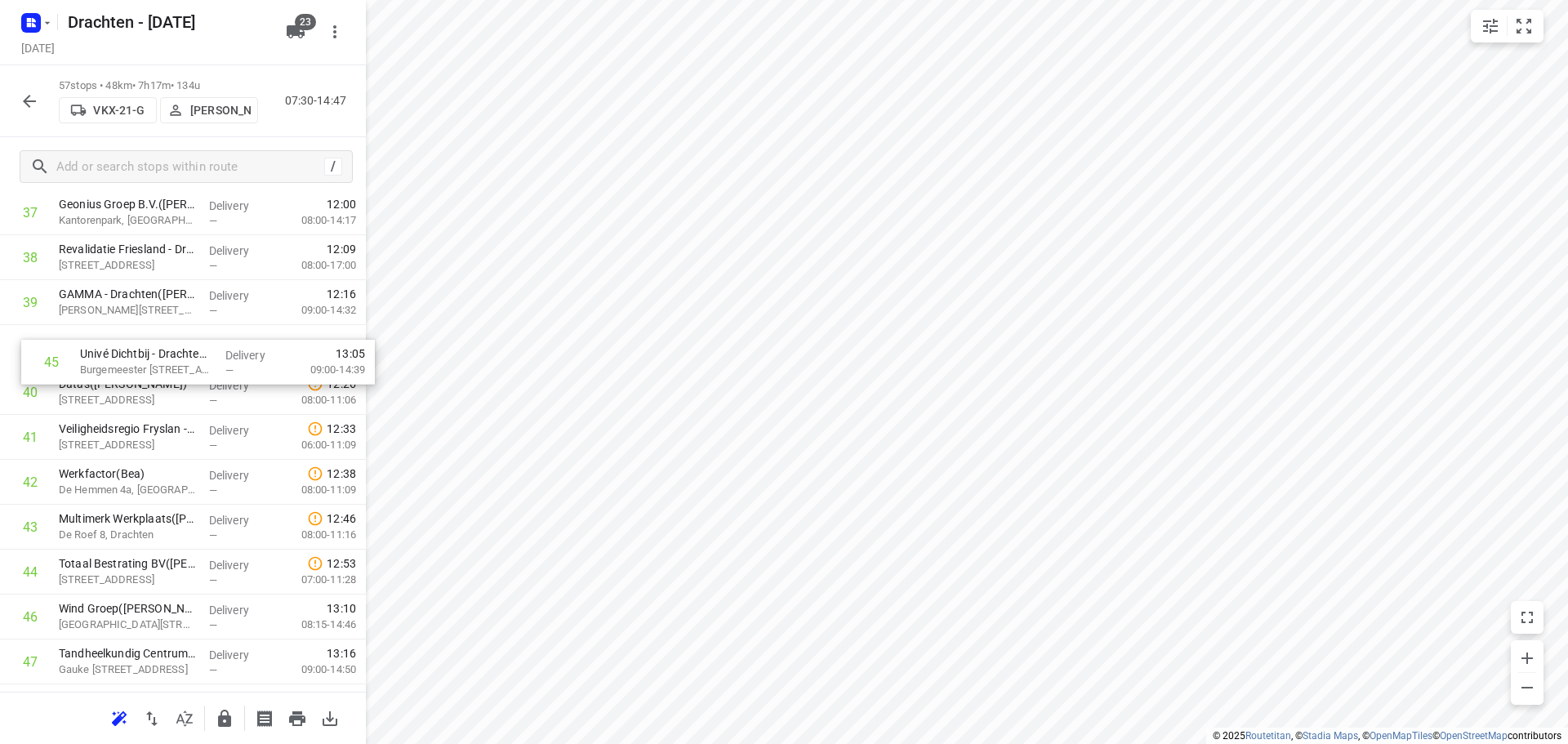
drag, startPoint x: 111, startPoint y: 575, endPoint x: 134, endPoint y: 357, distance: 219.2
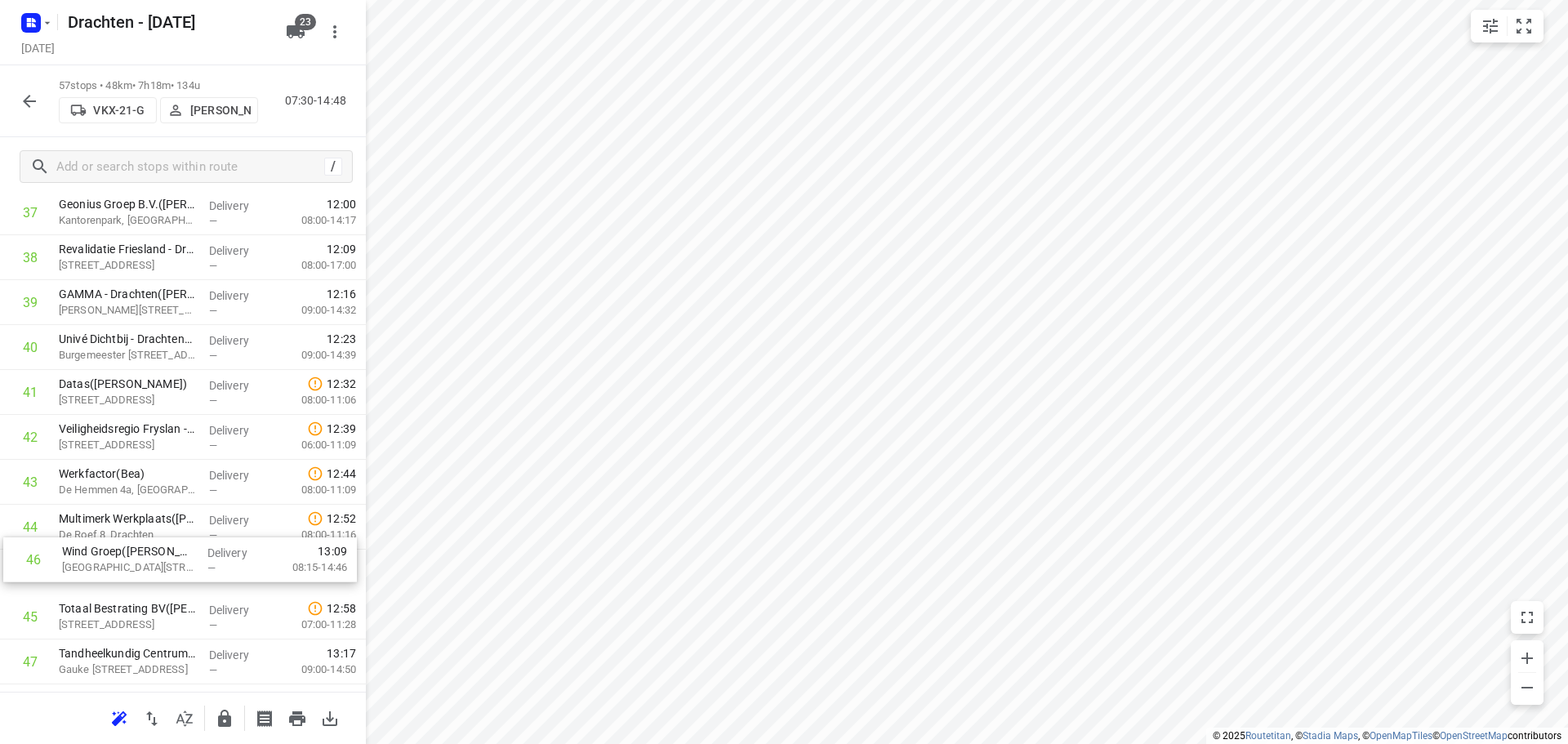
scroll to position [1752, 0]
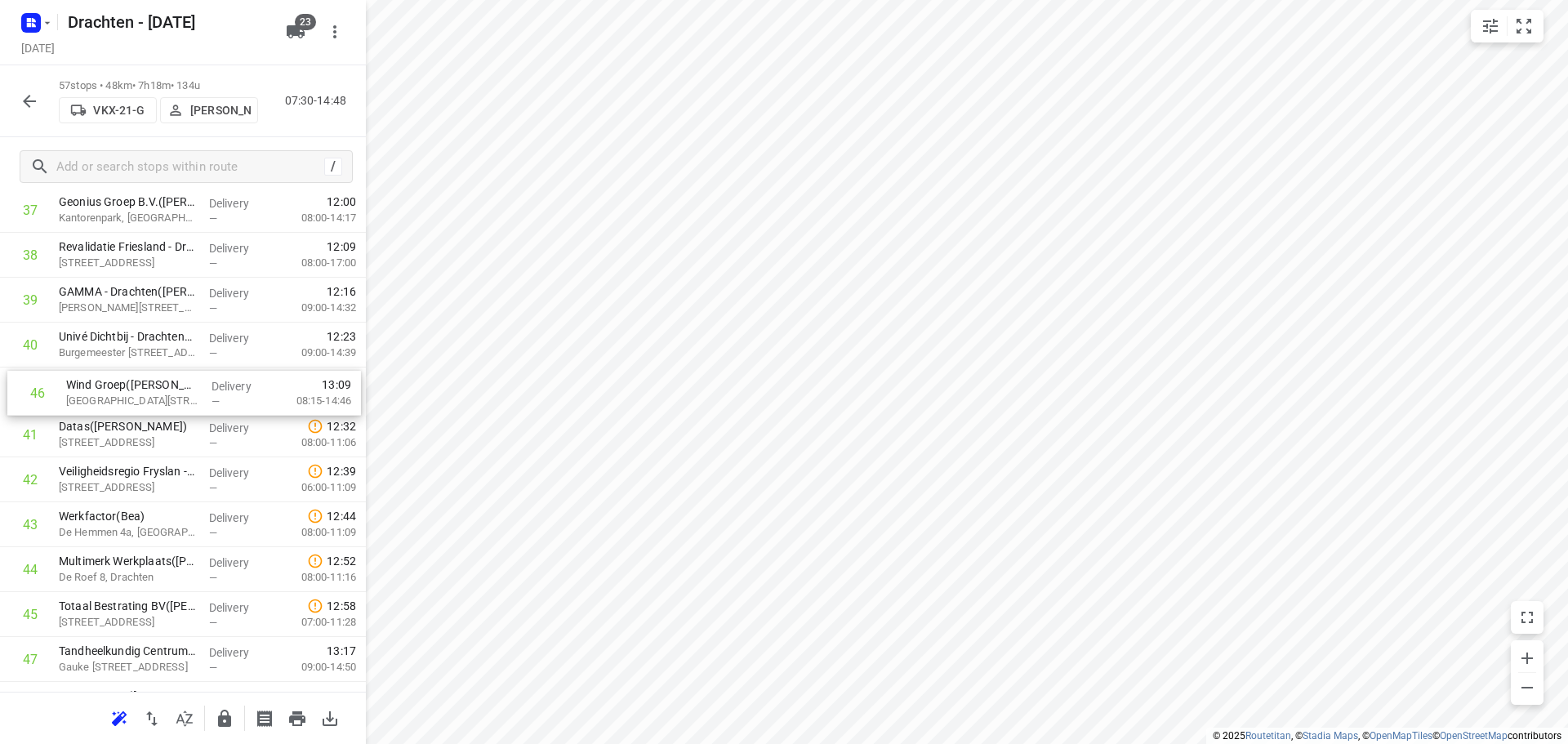
drag, startPoint x: 151, startPoint y: 625, endPoint x: 158, endPoint y: 395, distance: 230.1
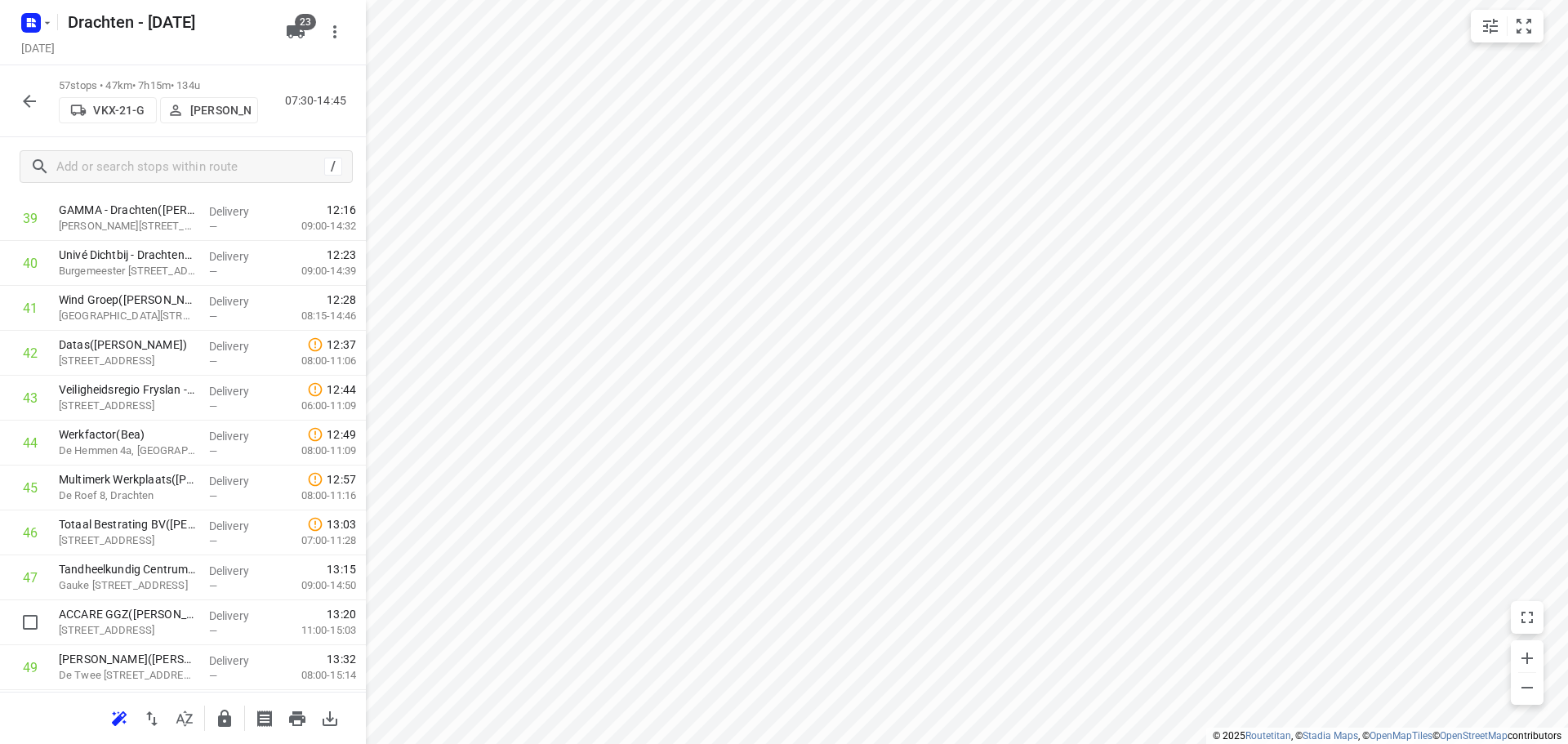
scroll to position [1839, 0]
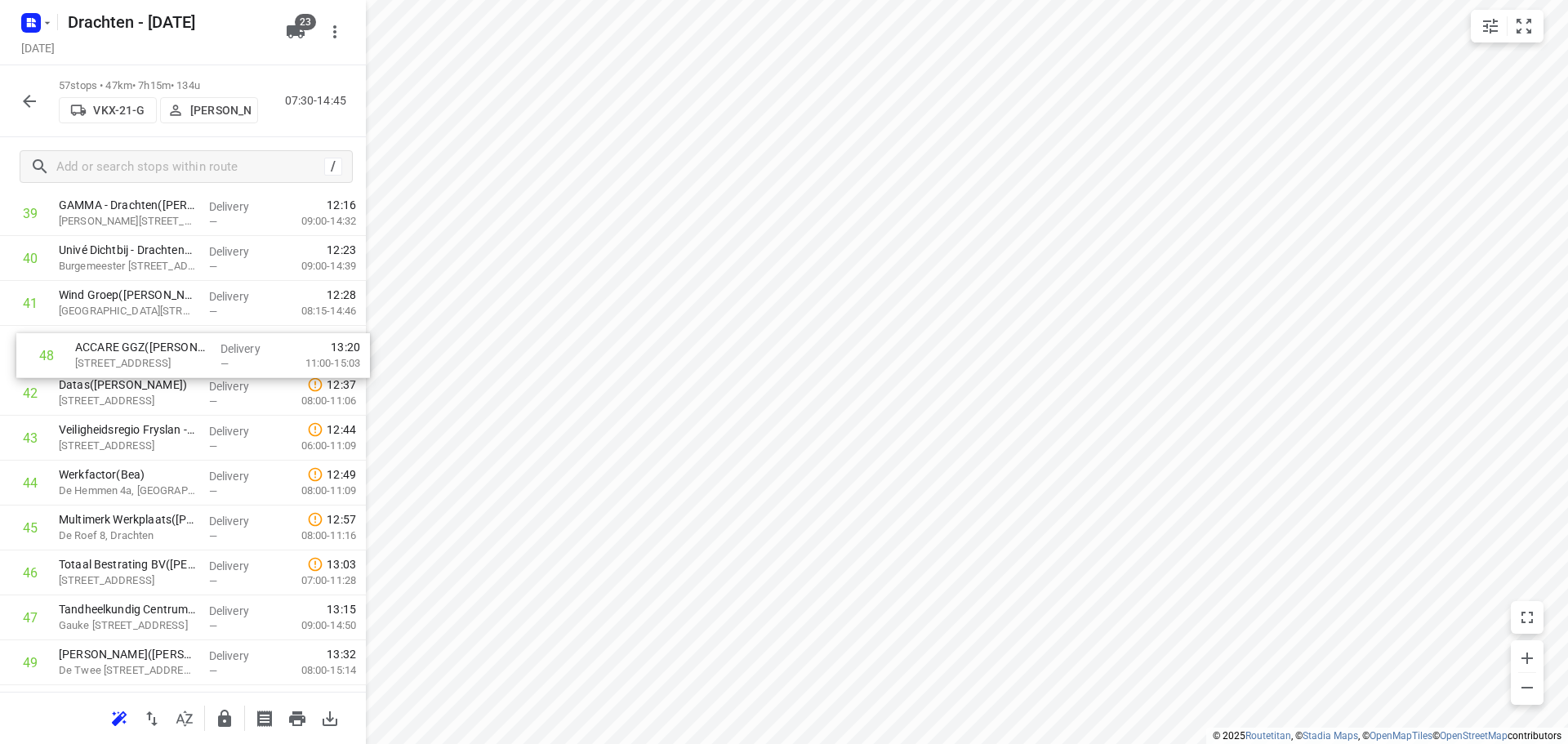
drag, startPoint x: 150, startPoint y: 624, endPoint x: 167, endPoint y: 346, distance: 278.5
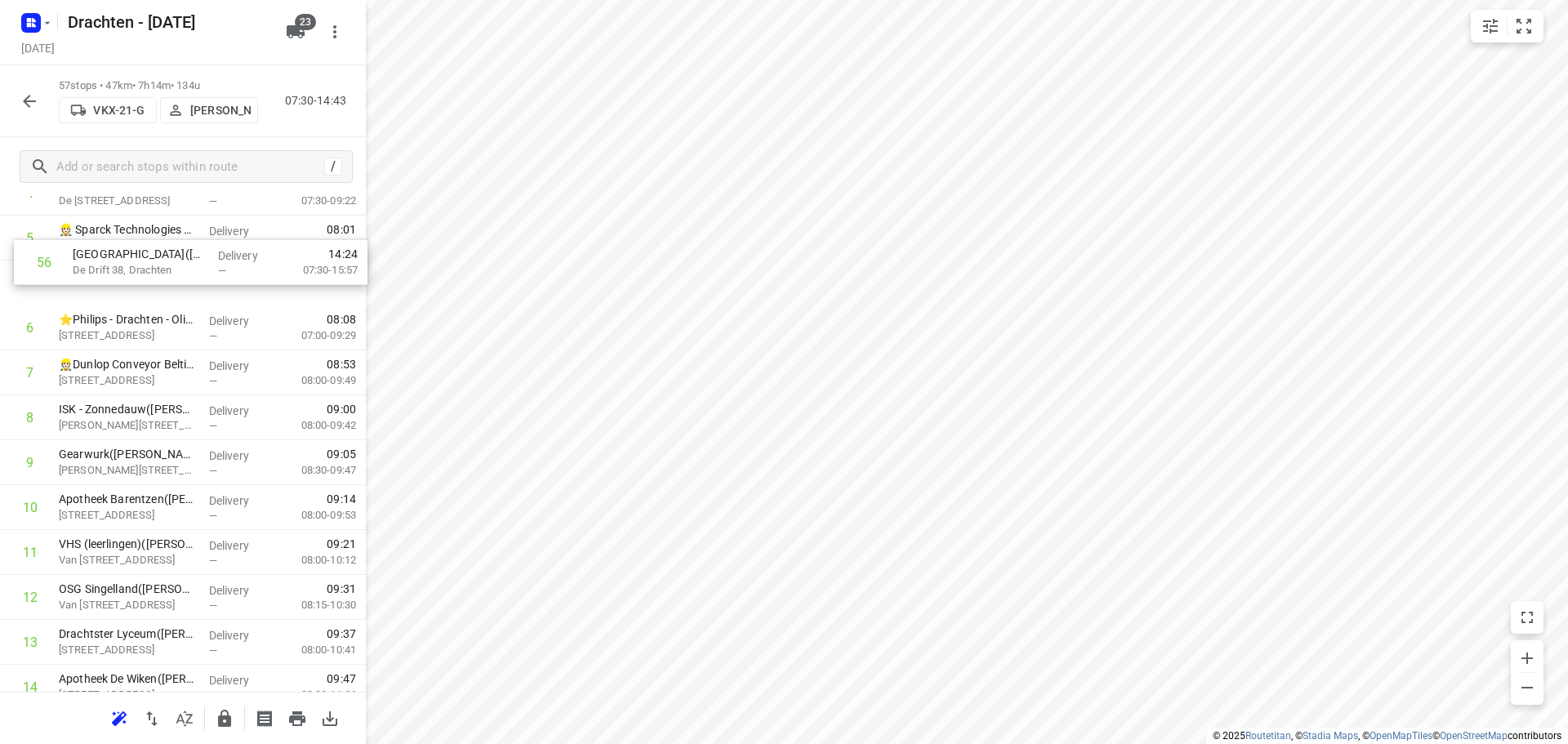
scroll to position [288, 0]
drag, startPoint x: 181, startPoint y: 657, endPoint x: 202, endPoint y: 417, distance: 240.9
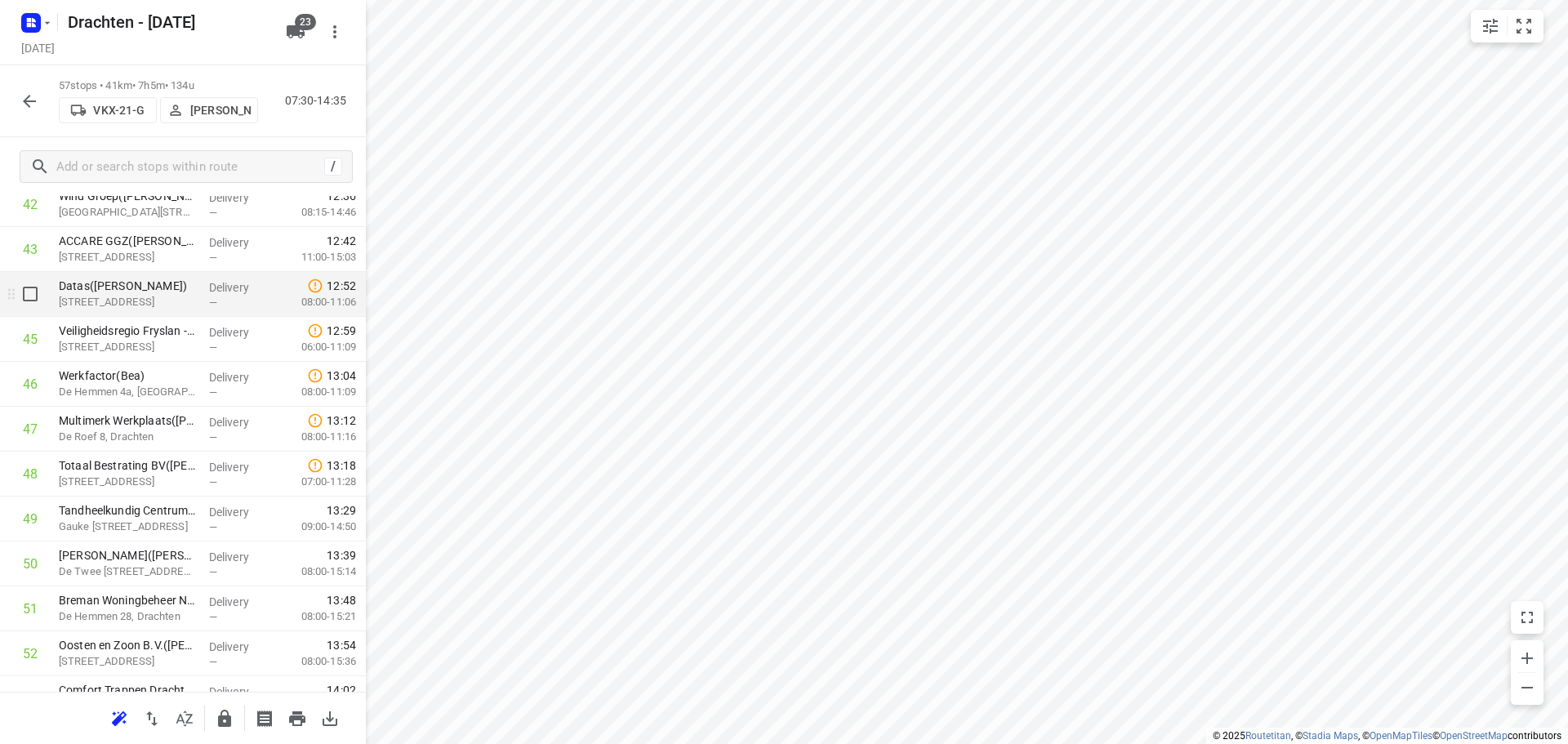
scroll to position [2001, 0]
drag, startPoint x: 165, startPoint y: 498, endPoint x: 162, endPoint y: 293, distance: 205.0
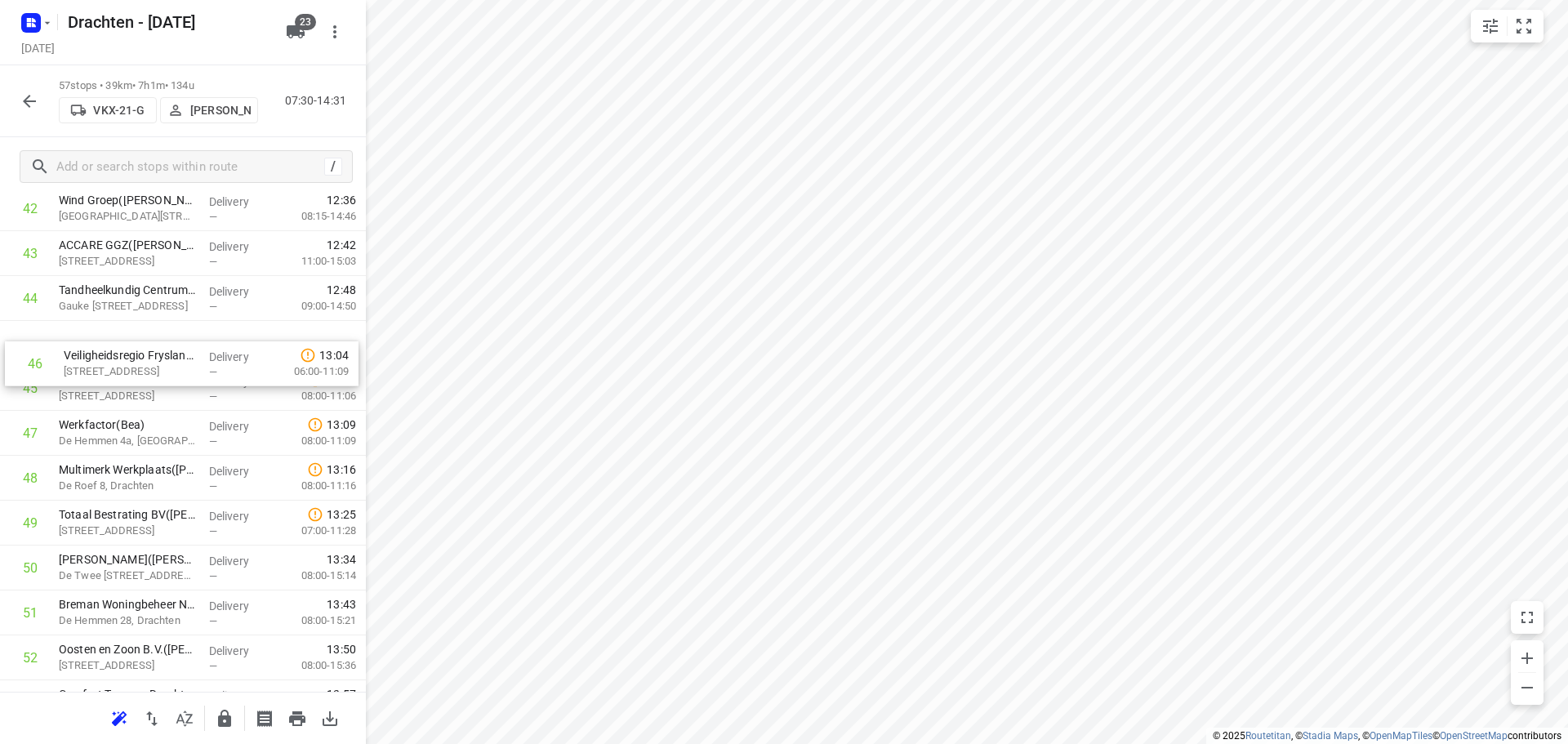
drag, startPoint x: 136, startPoint y: 392, endPoint x: 145, endPoint y: 345, distance: 47.9
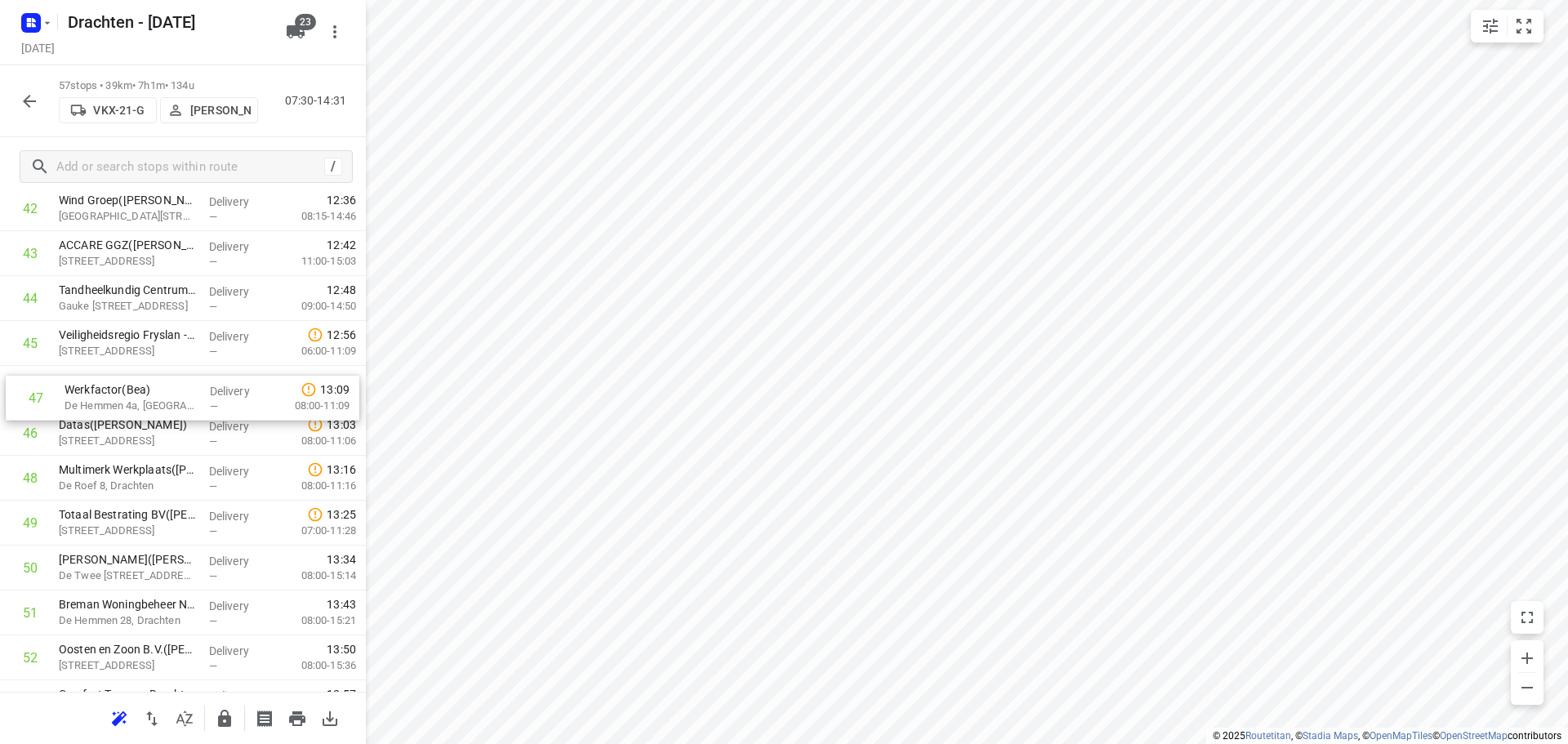
drag, startPoint x: 190, startPoint y: 442, endPoint x: 195, endPoint y: 396, distance: 46.3
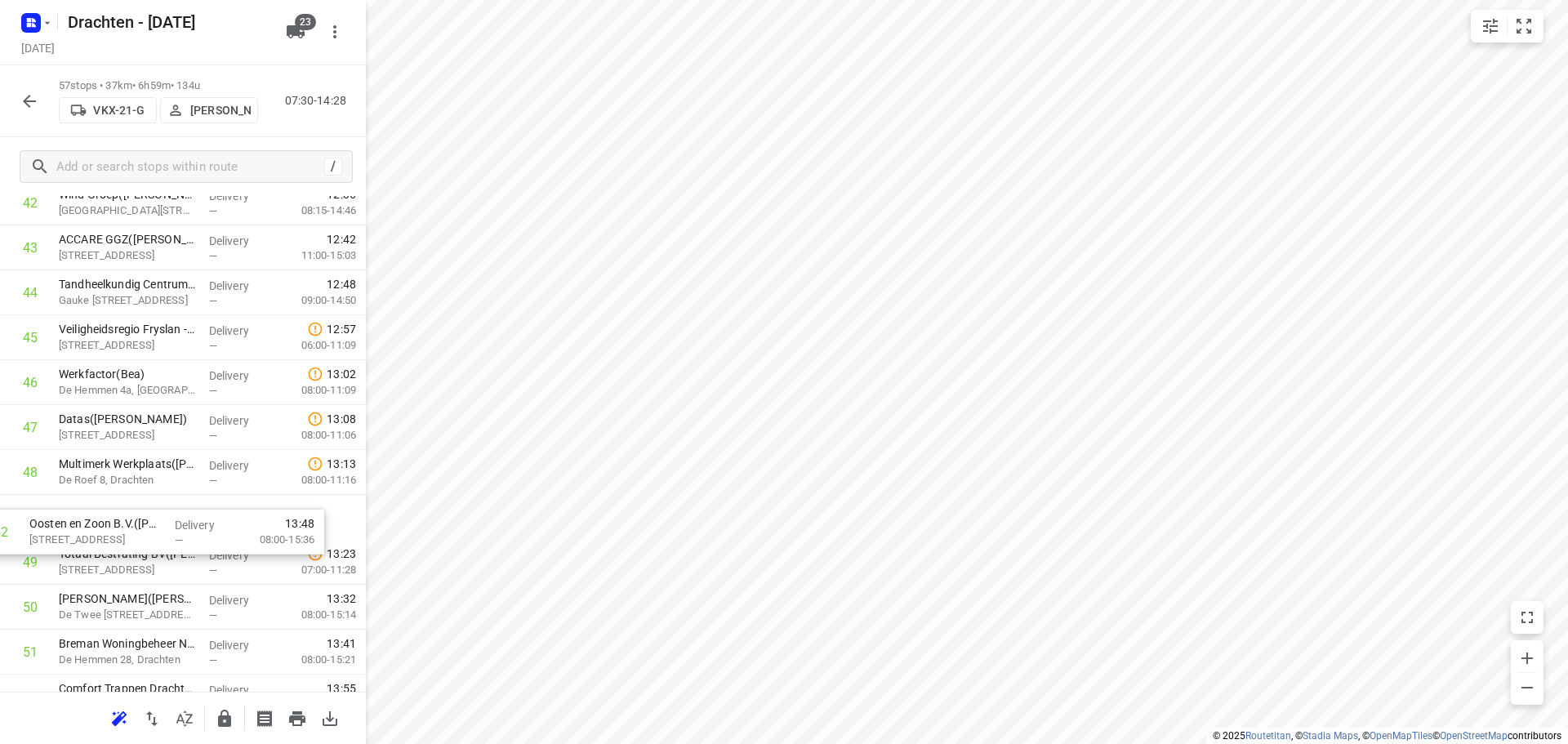
scroll to position [1985, 0]
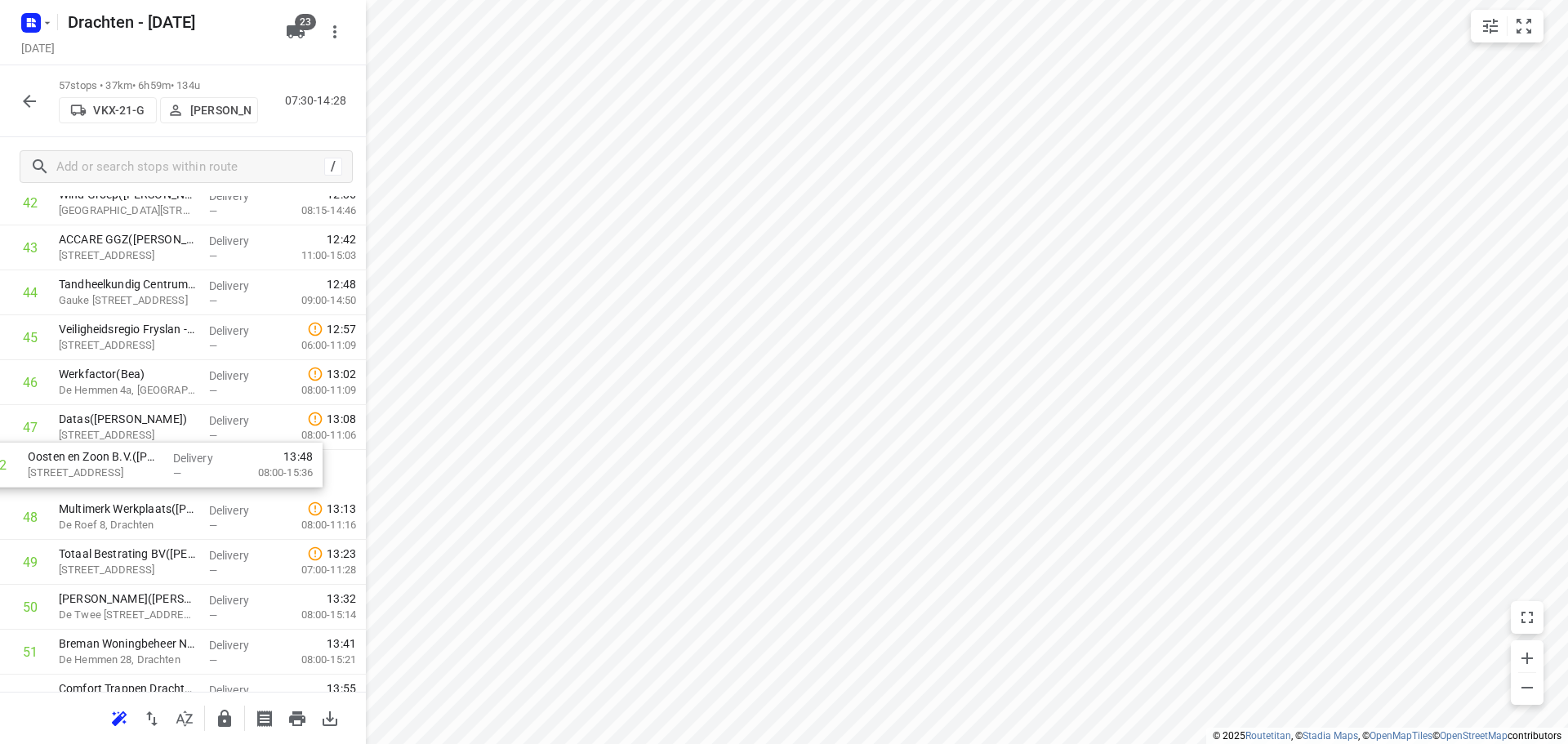
drag, startPoint x: 158, startPoint y: 652, endPoint x: 134, endPoint y: 412, distance: 241.2
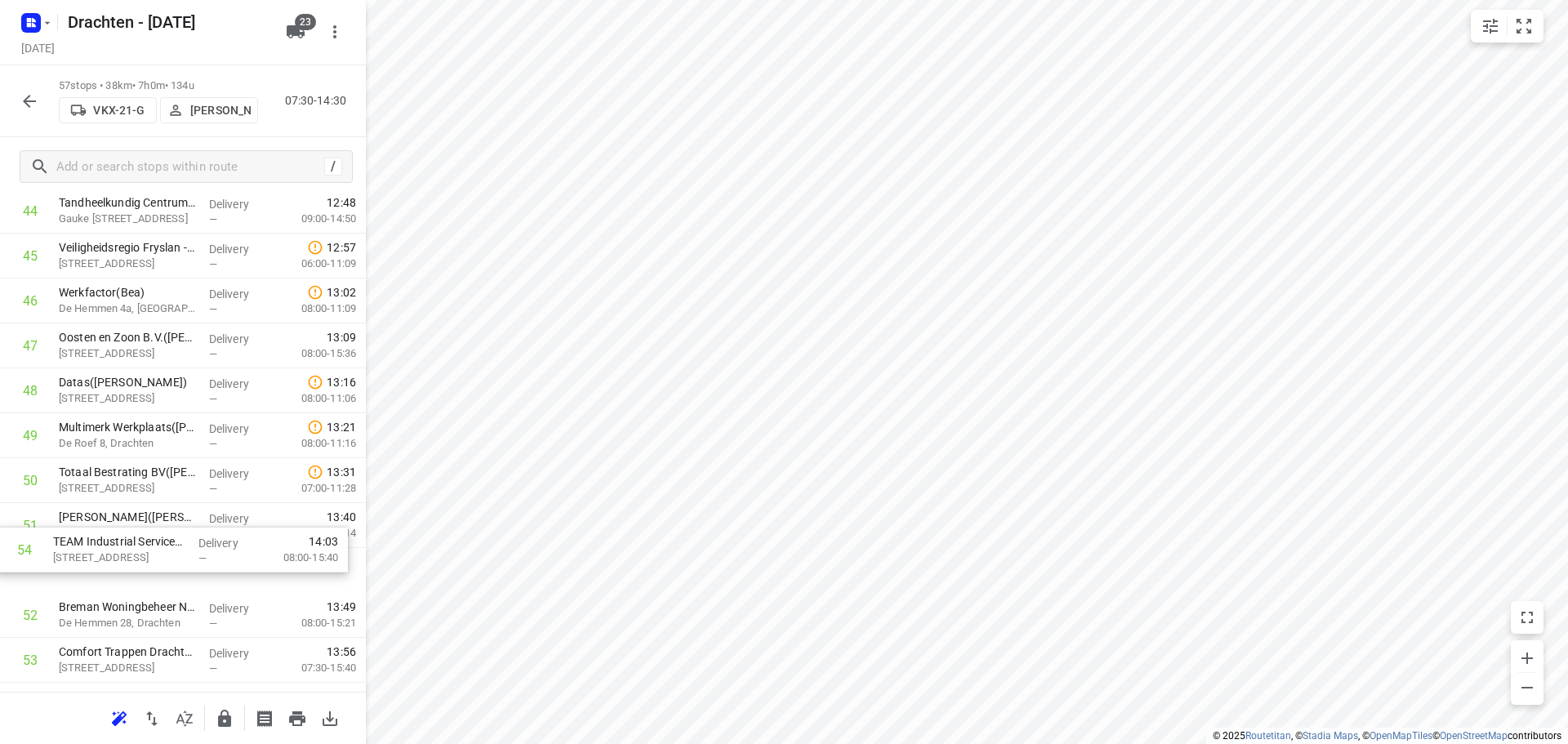
scroll to position [2071, 0]
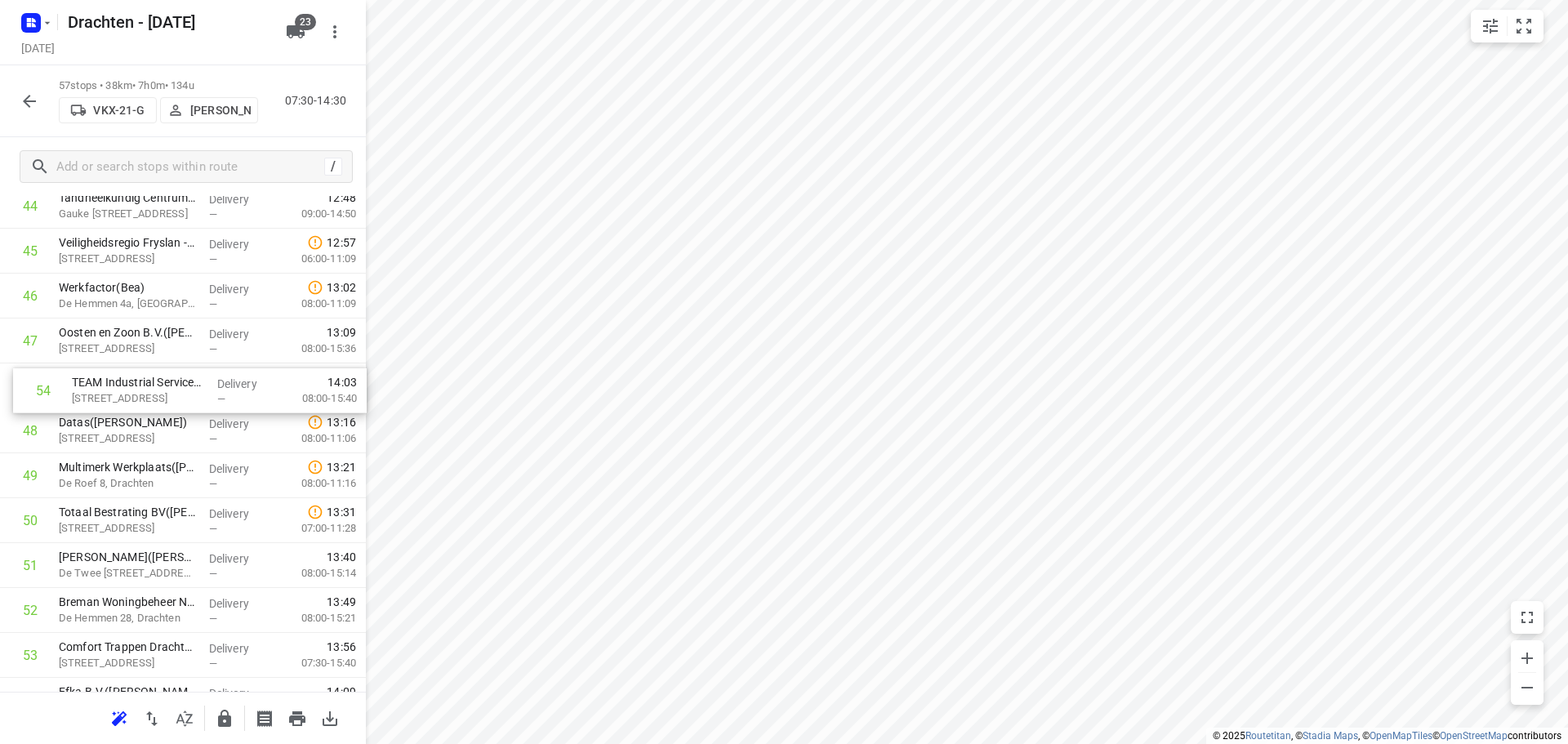
drag, startPoint x: 175, startPoint y: 661, endPoint x: 188, endPoint y: 378, distance: 283.3
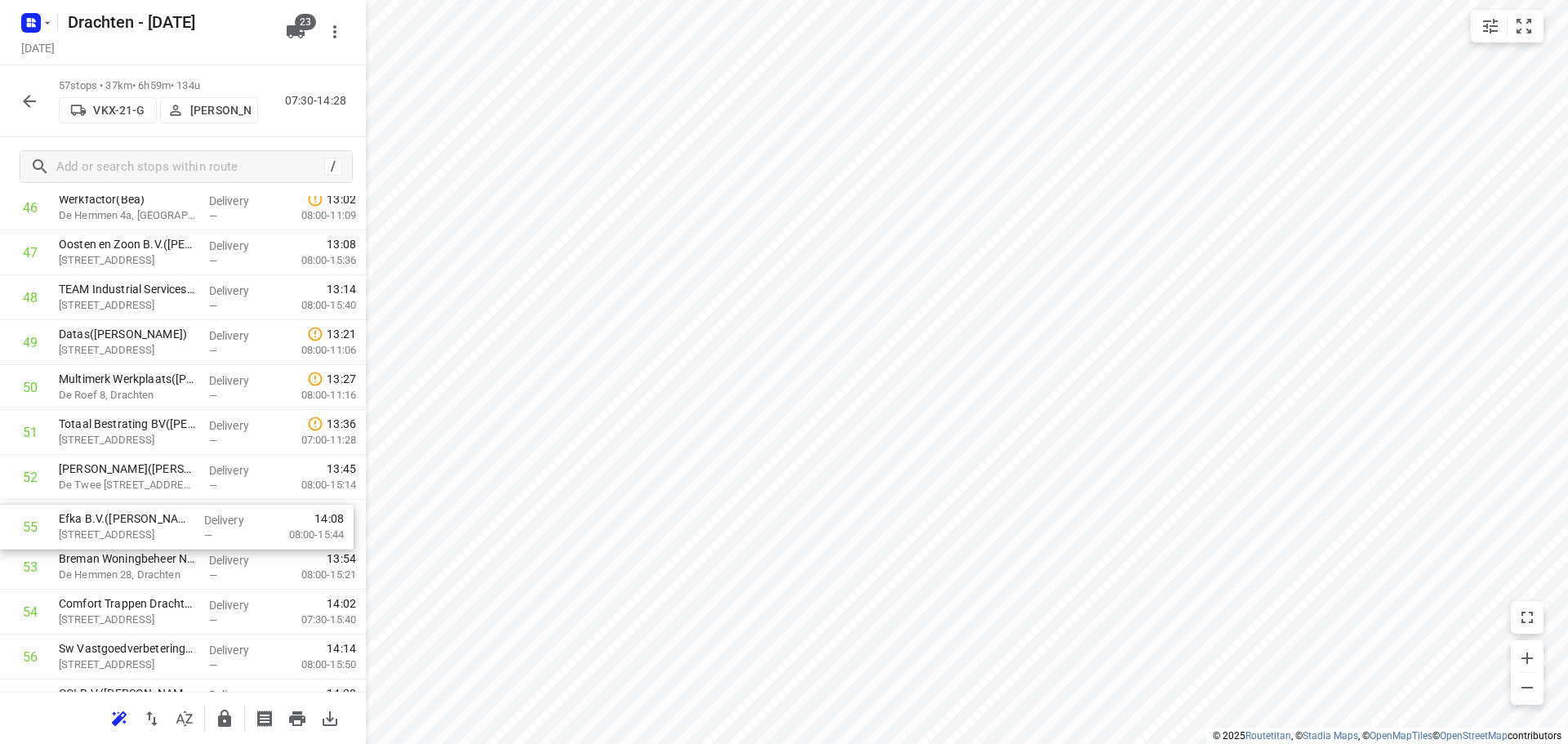
scroll to position [2159, 0]
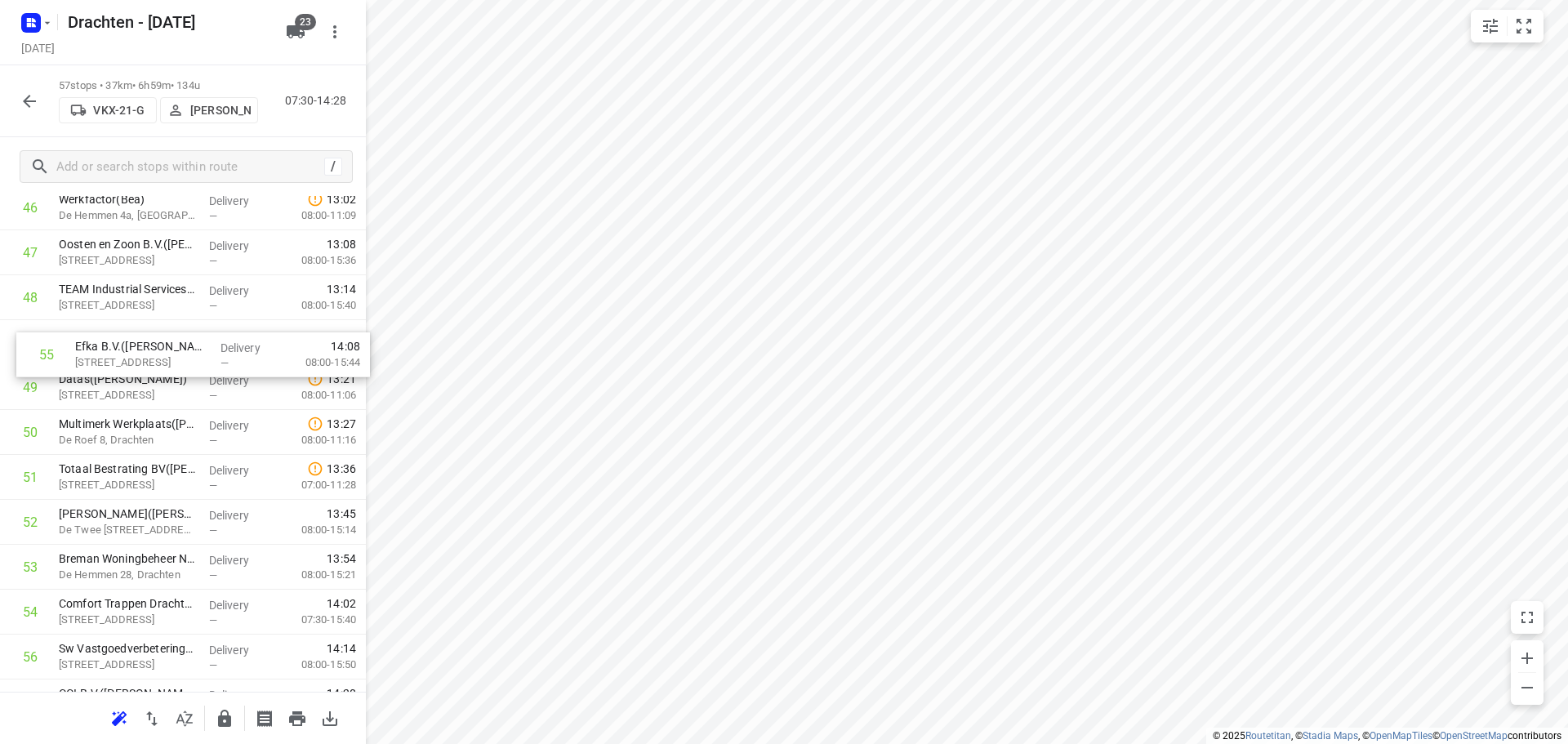
drag, startPoint x: 130, startPoint y: 634, endPoint x: 144, endPoint y: 363, distance: 271.4
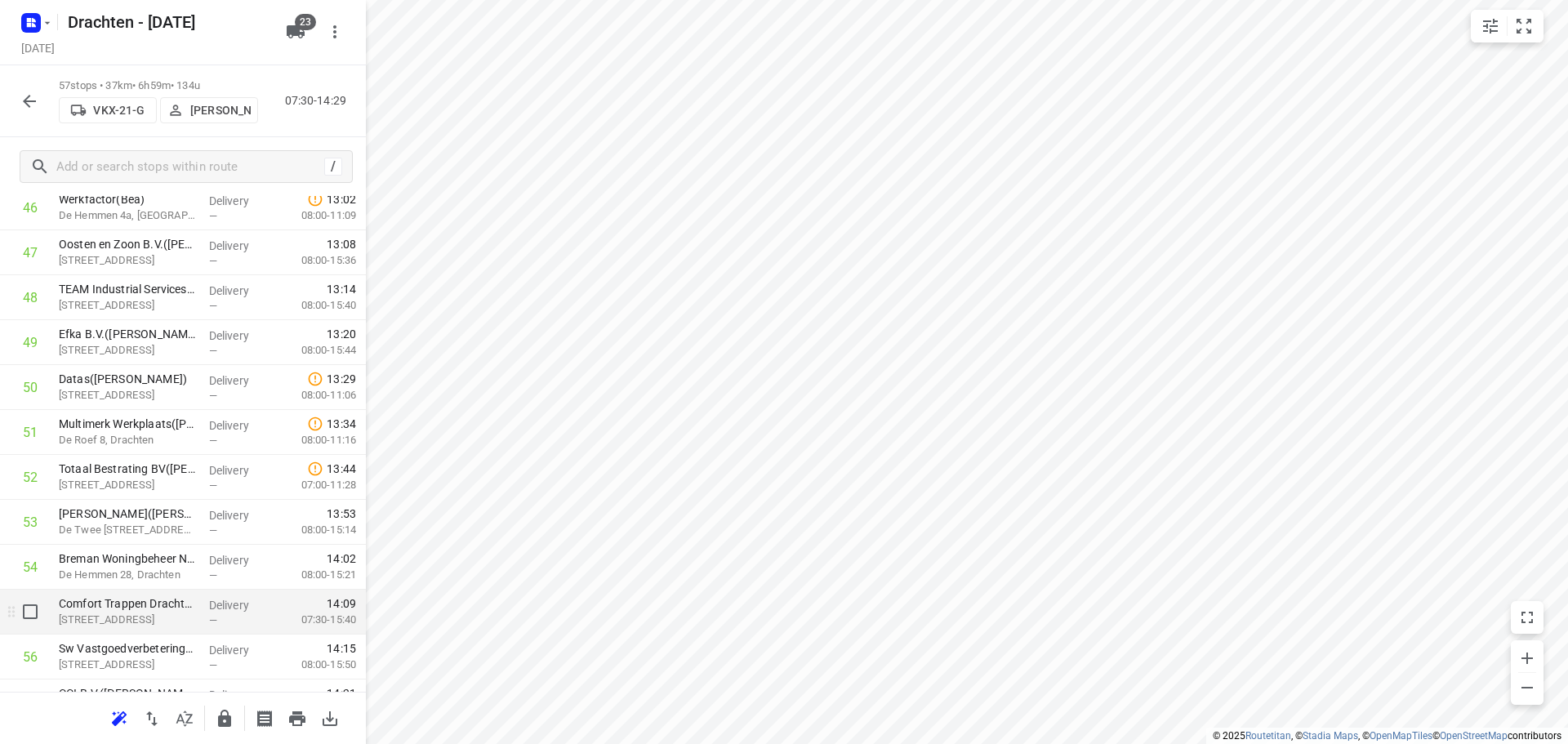
scroll to position [2237, 0]
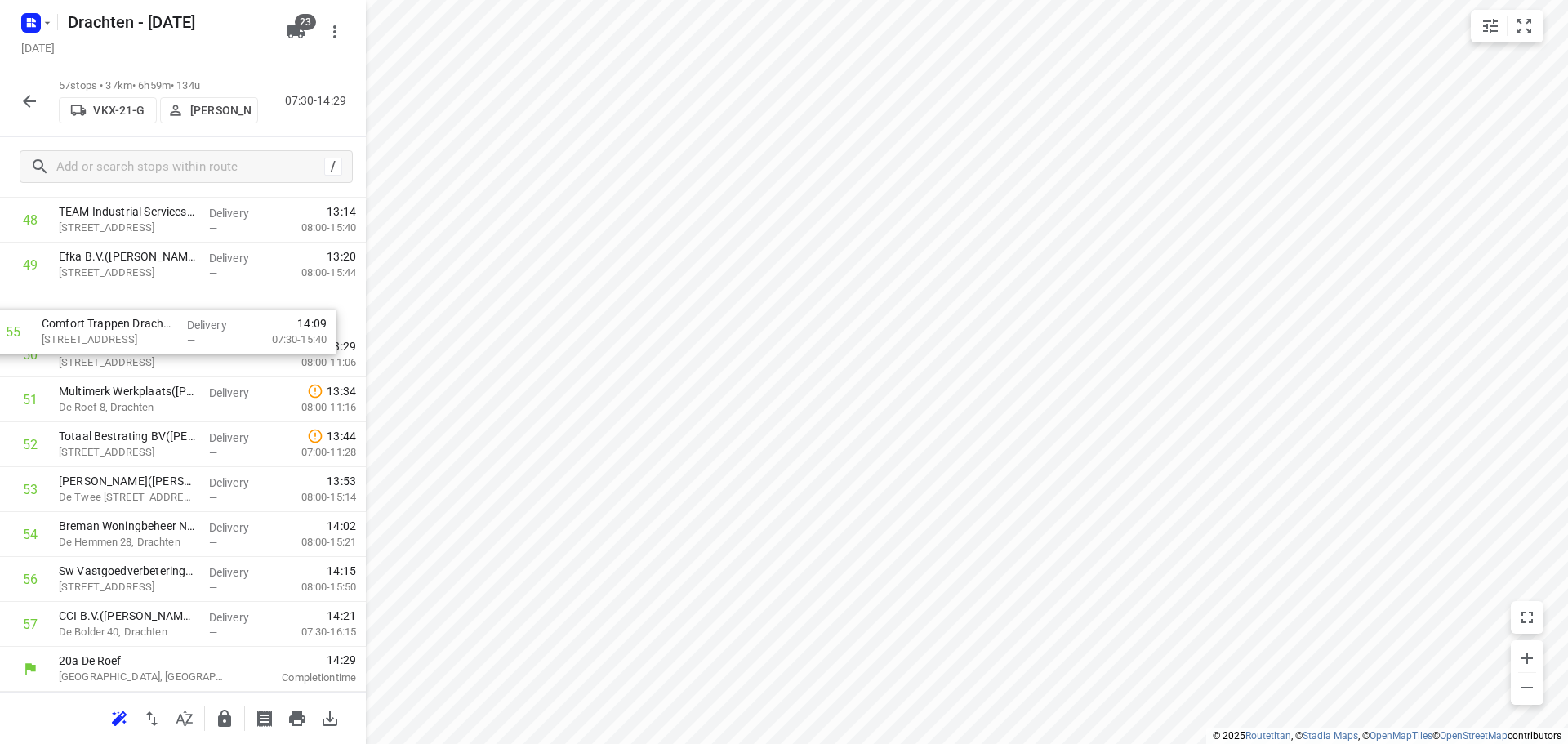
drag, startPoint x: 179, startPoint y: 529, endPoint x: 161, endPoint y: 311, distance: 218.7
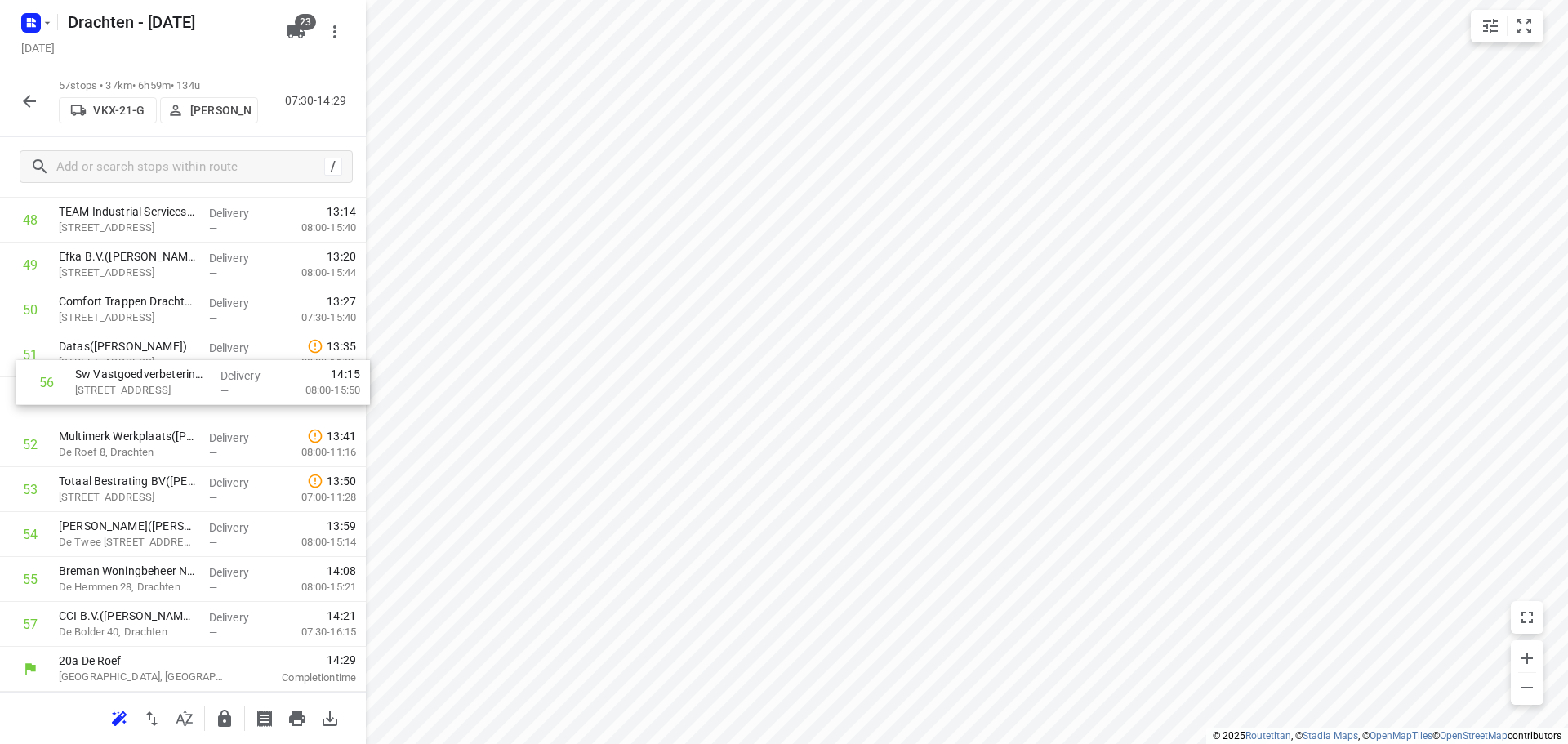
drag, startPoint x: 157, startPoint y: 595, endPoint x: 173, endPoint y: 373, distance: 222.6
drag, startPoint x: 134, startPoint y: 500, endPoint x: 141, endPoint y: 398, distance: 102.2
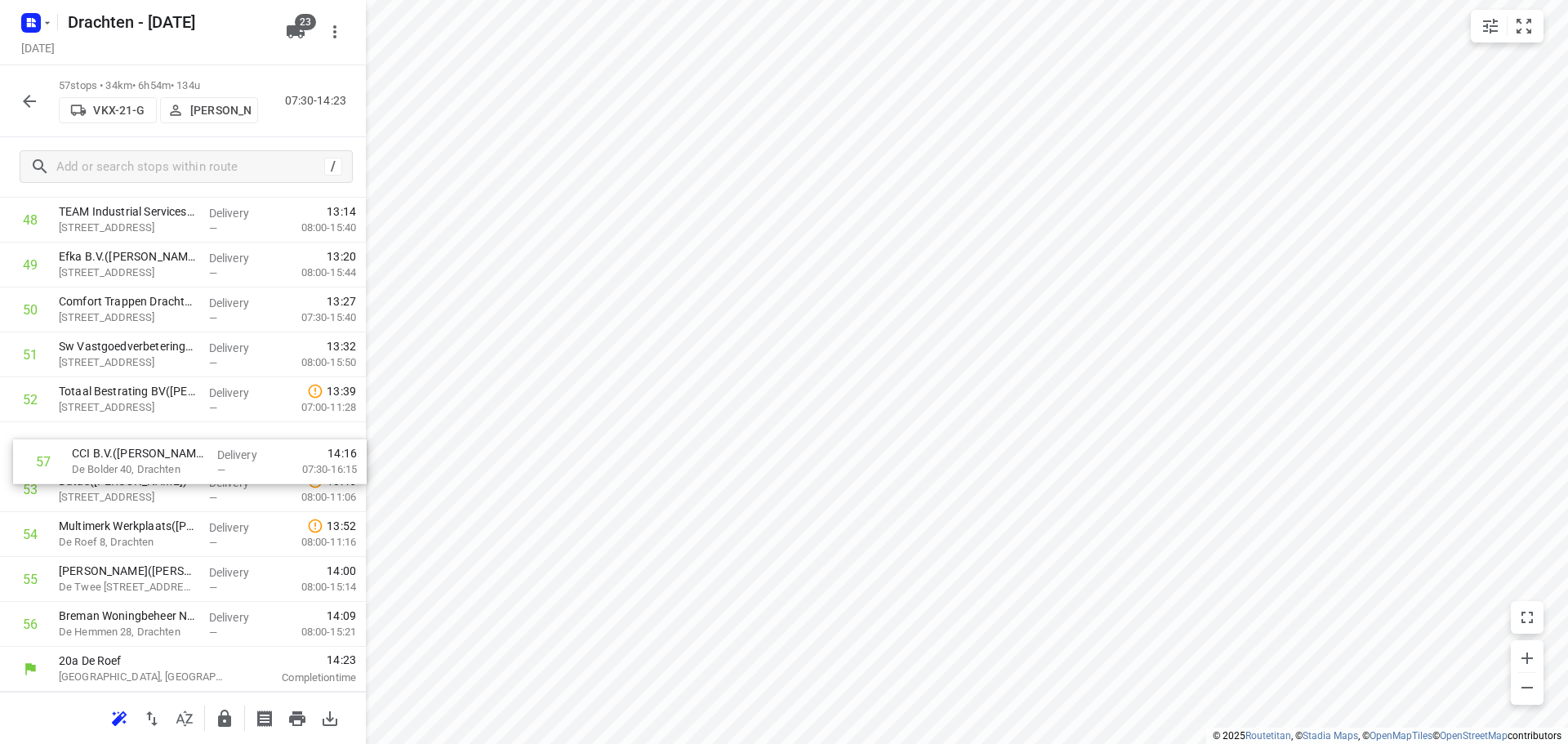
drag, startPoint x: 153, startPoint y: 624, endPoint x: 167, endPoint y: 436, distance: 188.5
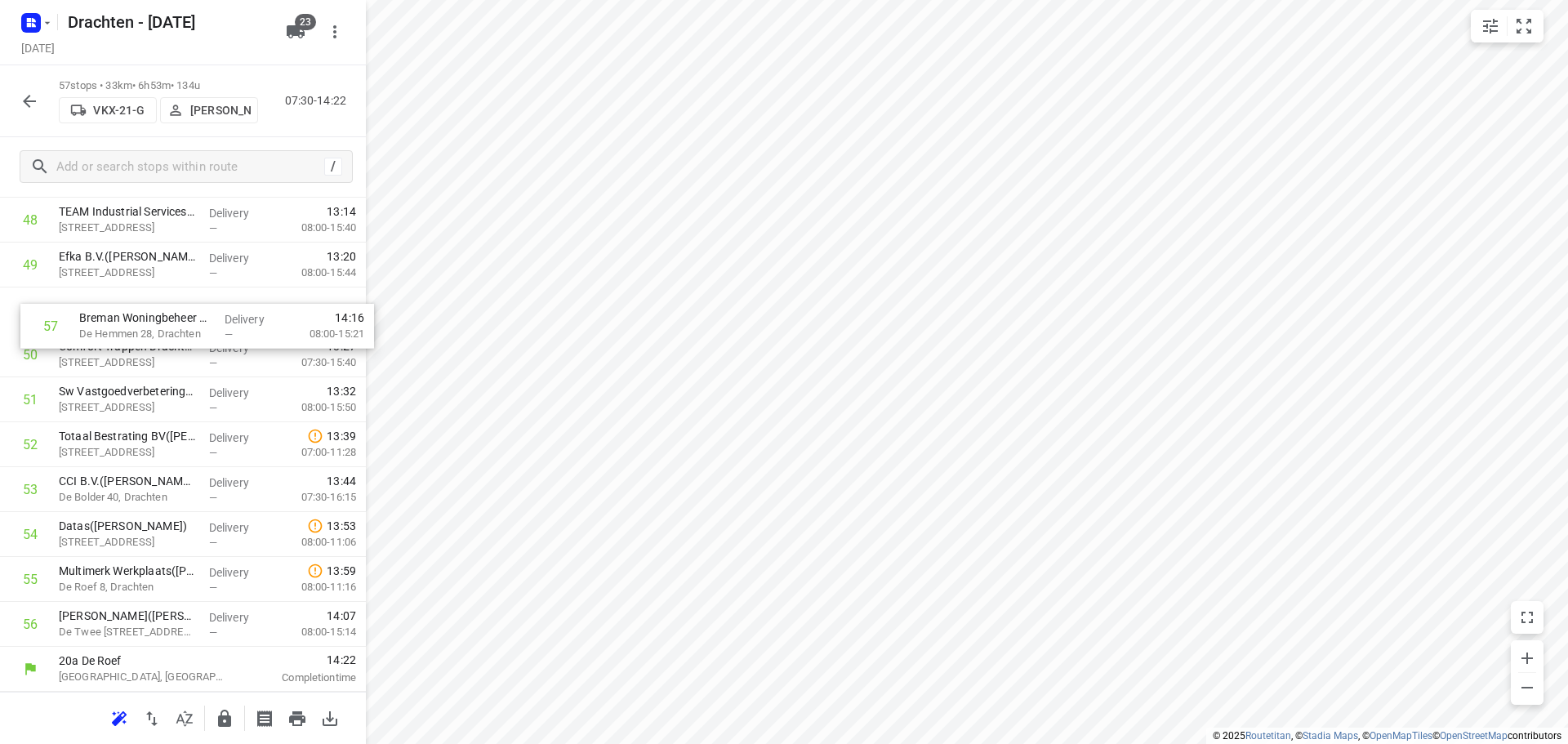
drag, startPoint x: 146, startPoint y: 626, endPoint x: 167, endPoint y: 313, distance: 313.7
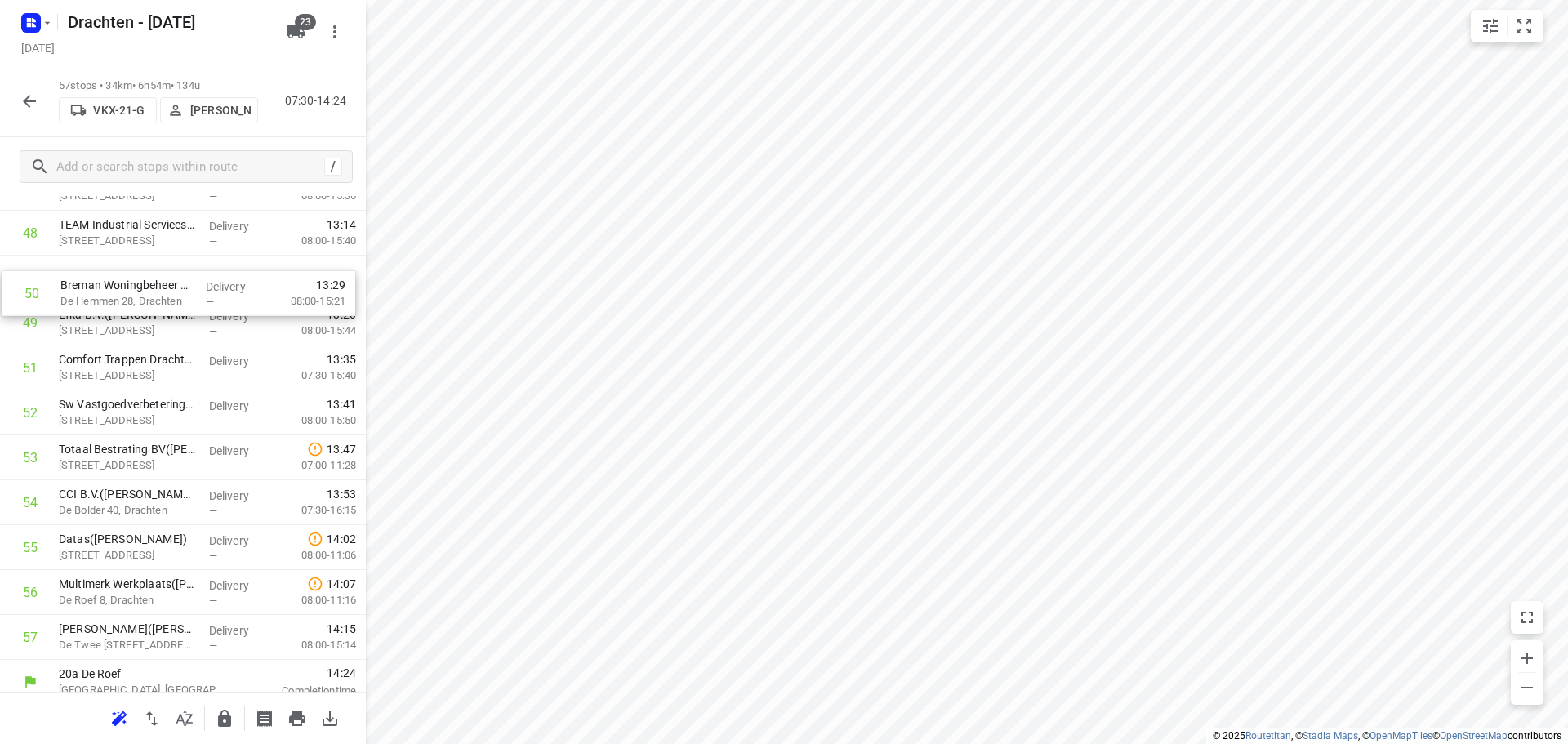
drag, startPoint x: 165, startPoint y: 309, endPoint x: 168, endPoint y: 278, distance: 31.1
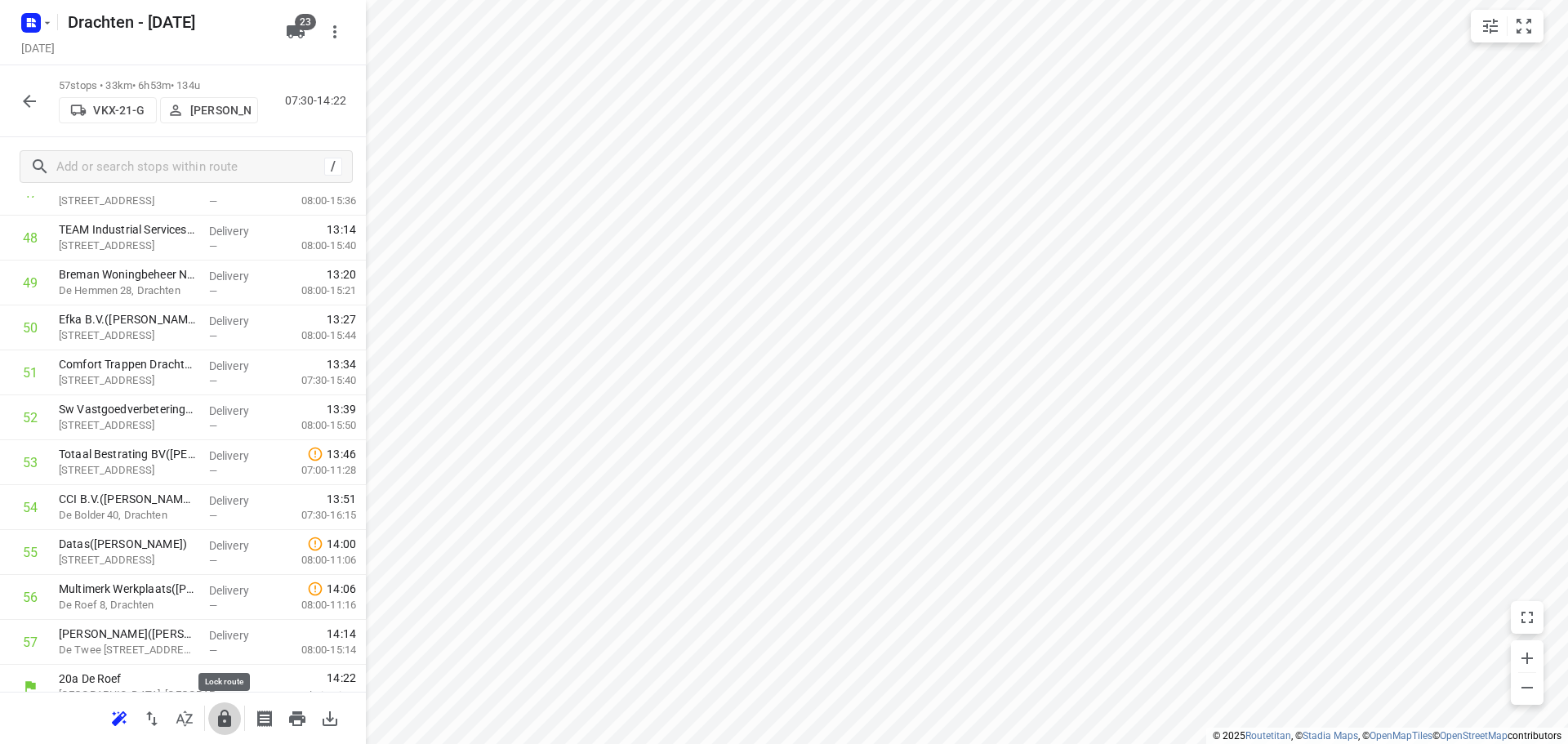
click at [222, 726] on icon "button" at bounding box center [225, 718] width 13 height 17
click at [38, 98] on icon "button" at bounding box center [30, 101] width 20 height 20
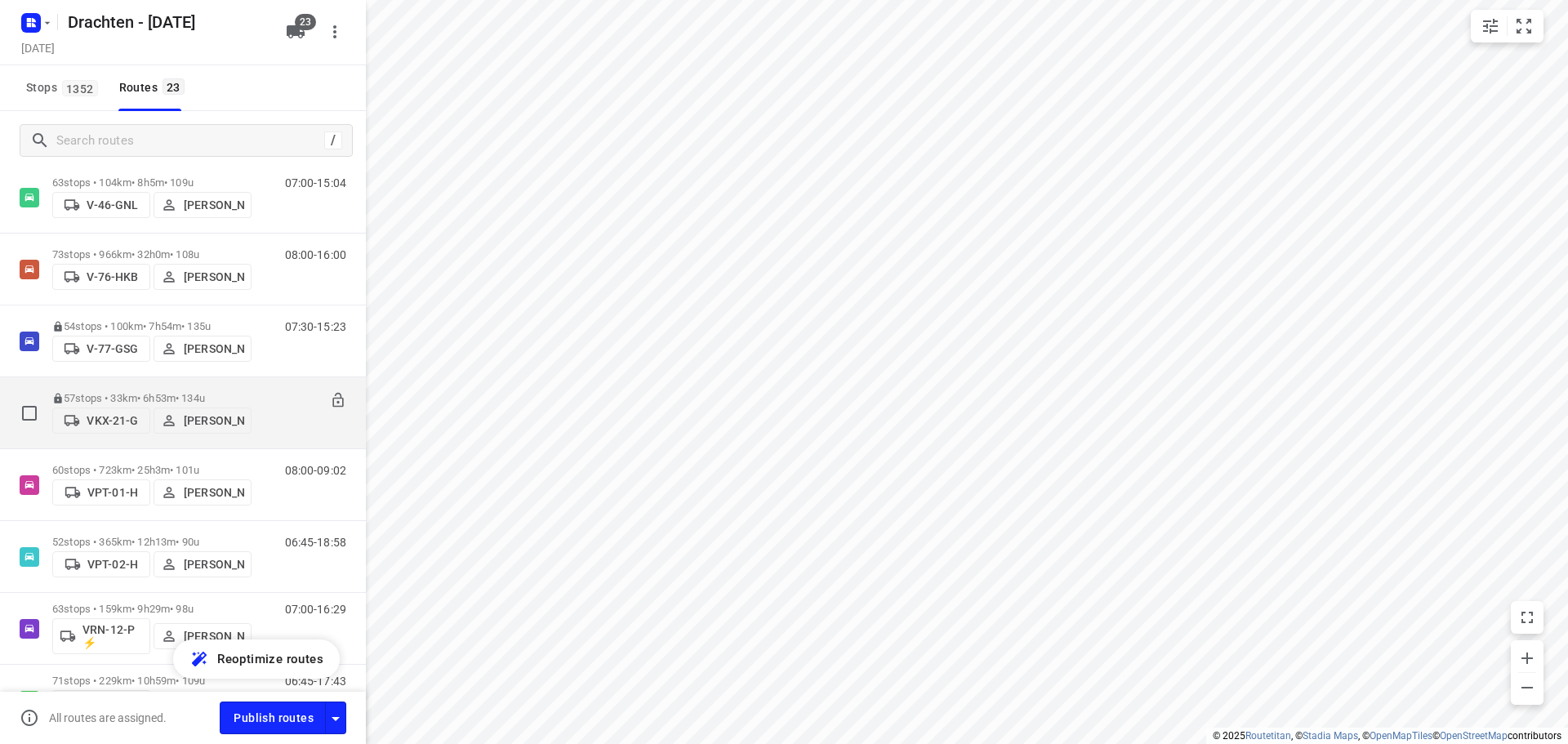
scroll to position [898, 0]
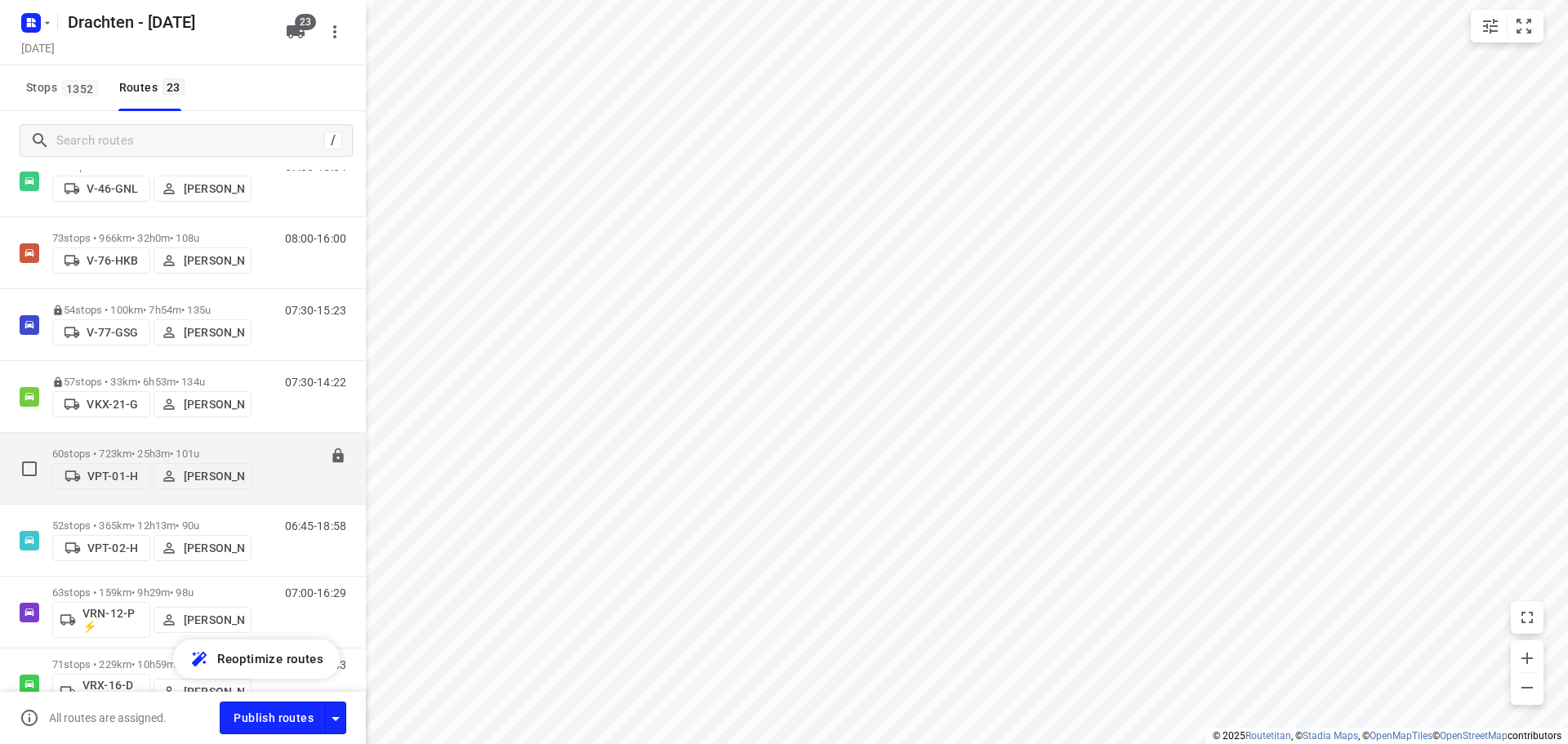
click at [159, 447] on p "60 stops • 723km • 25h3m • 101u" at bounding box center [152, 453] width 200 height 12
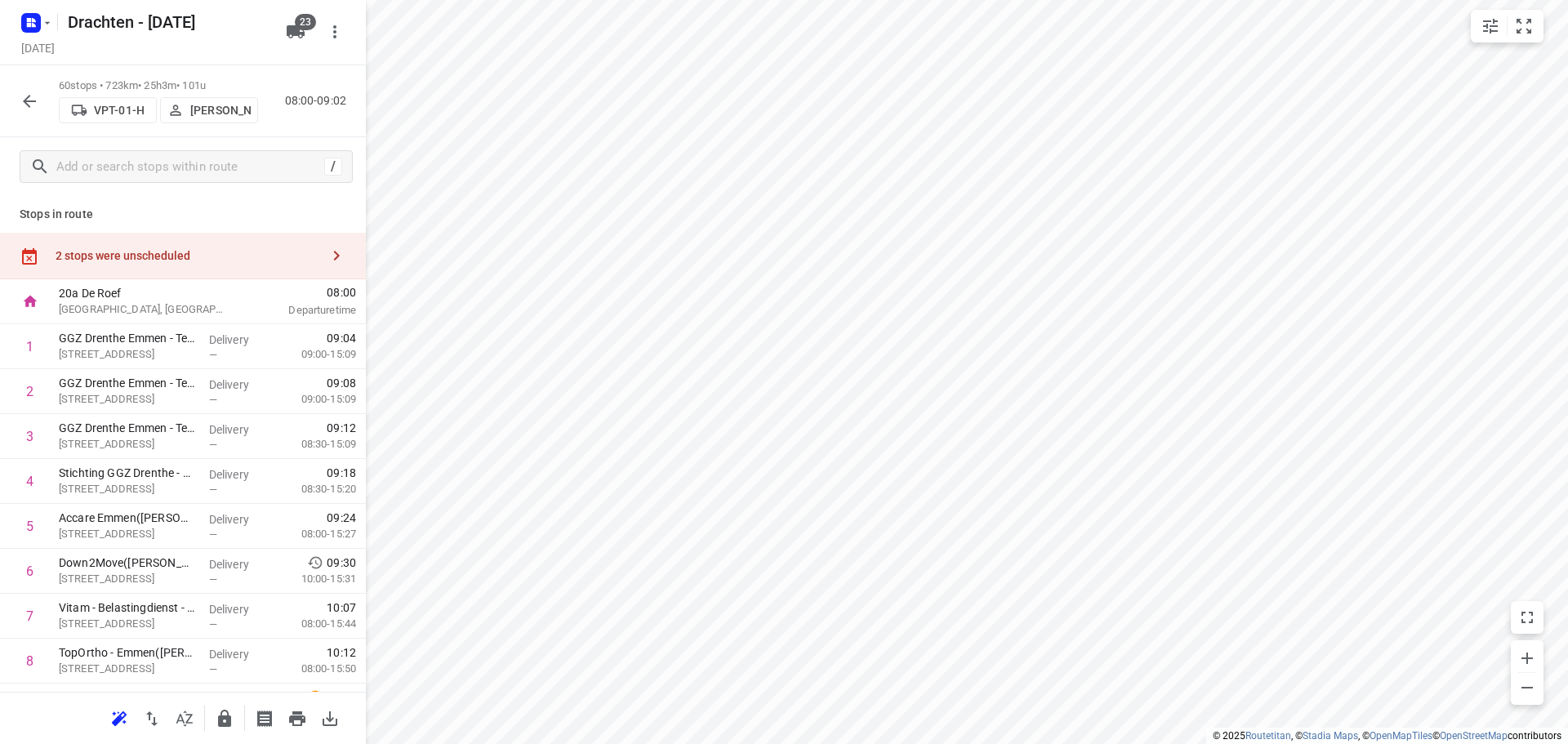
click at [44, 91] on div at bounding box center [30, 101] width 33 height 33
click at [39, 100] on icon "button" at bounding box center [30, 101] width 20 height 20
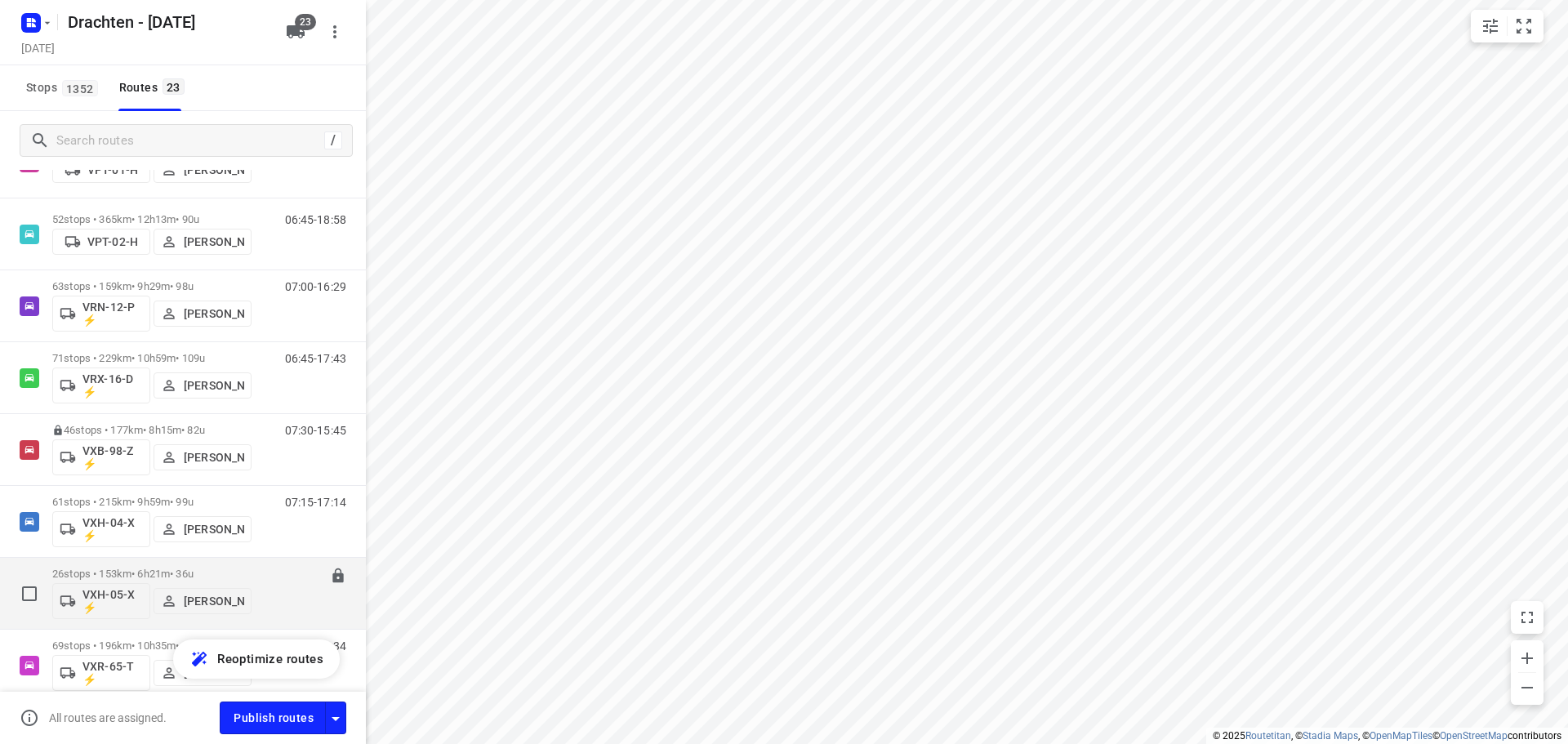
scroll to position [1279, 0]
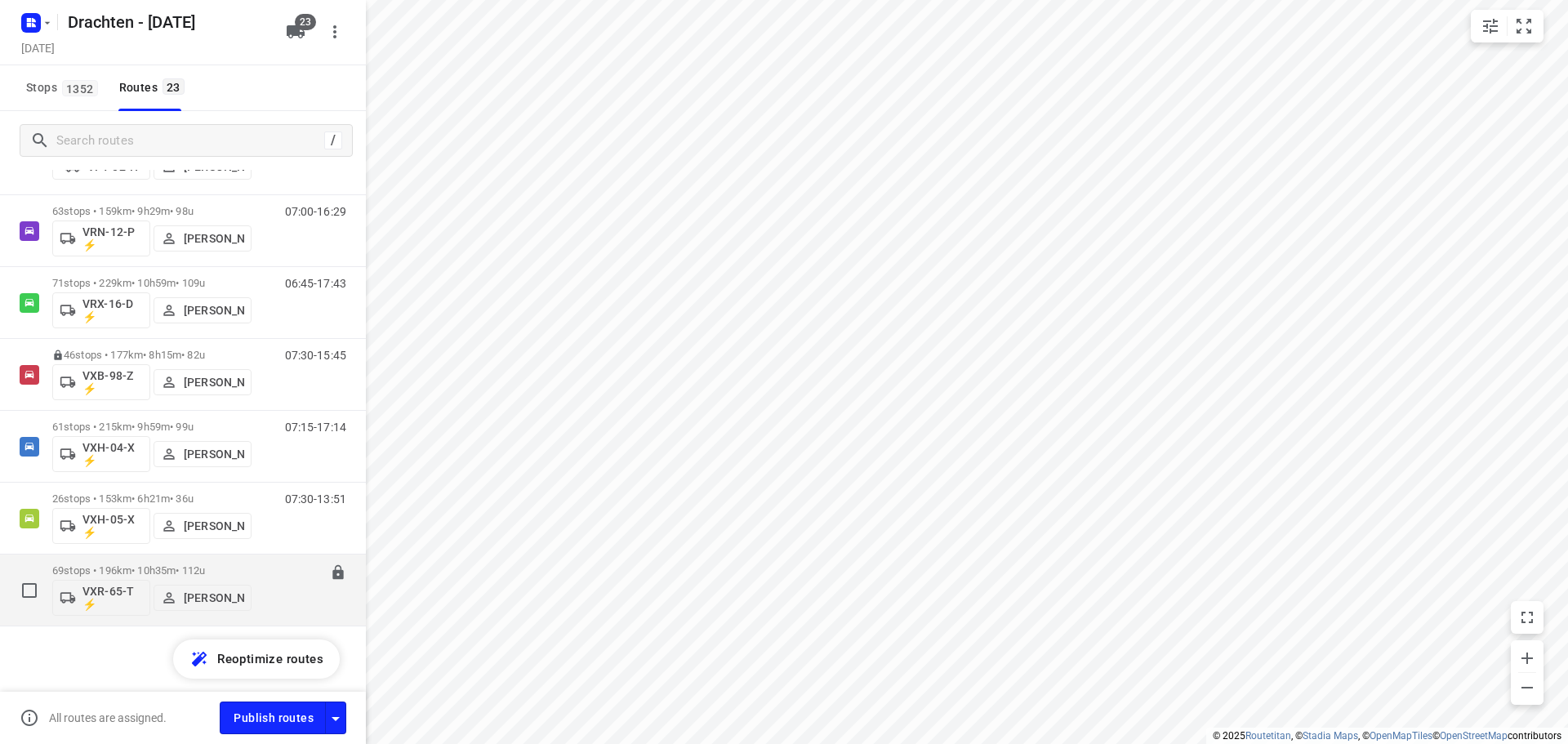
click at [191, 562] on div "69 stops • 196km • 10h35m • 112u VXR-65-T ⚡ Harry Van der Laan" at bounding box center [152, 590] width 200 height 68
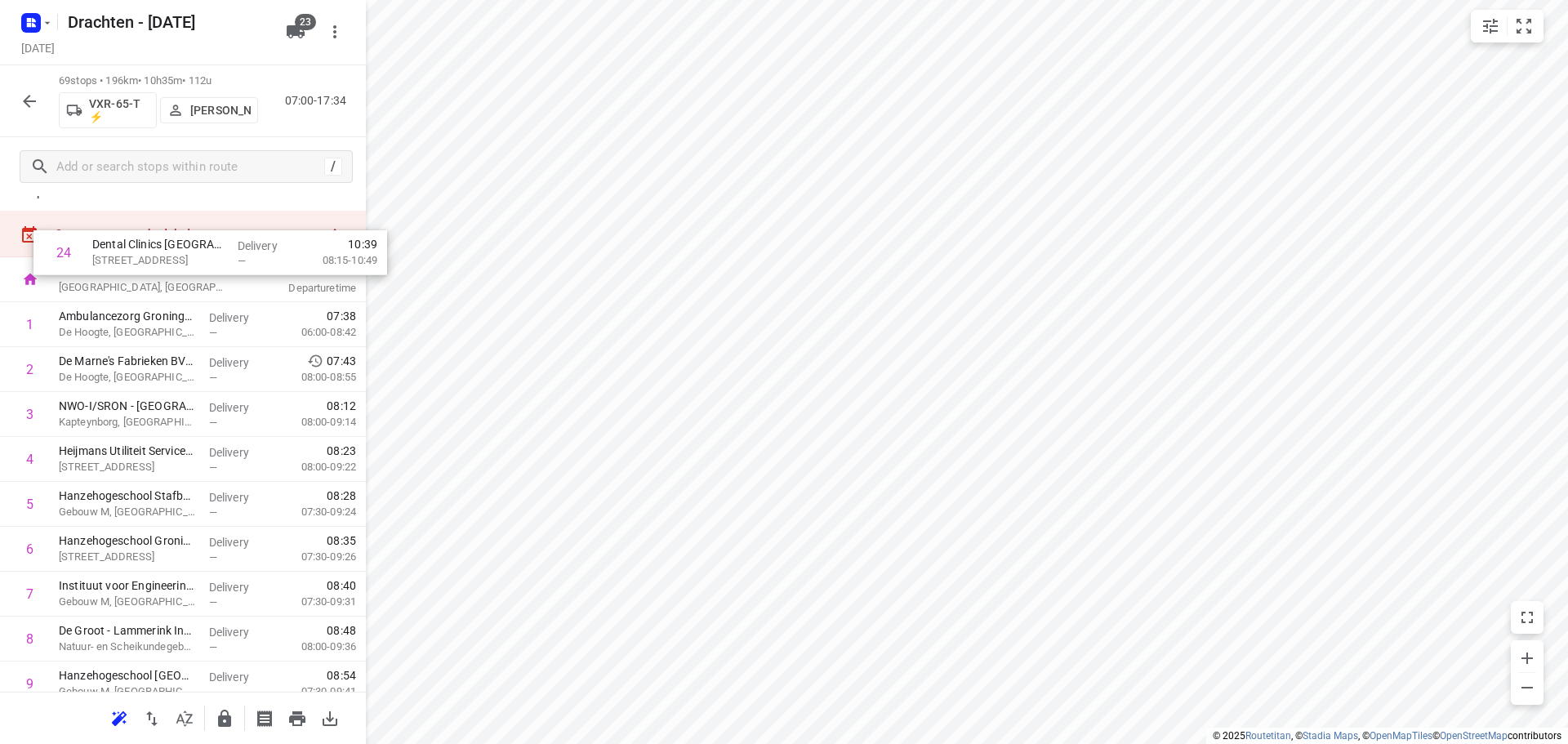
scroll to position [0, 0]
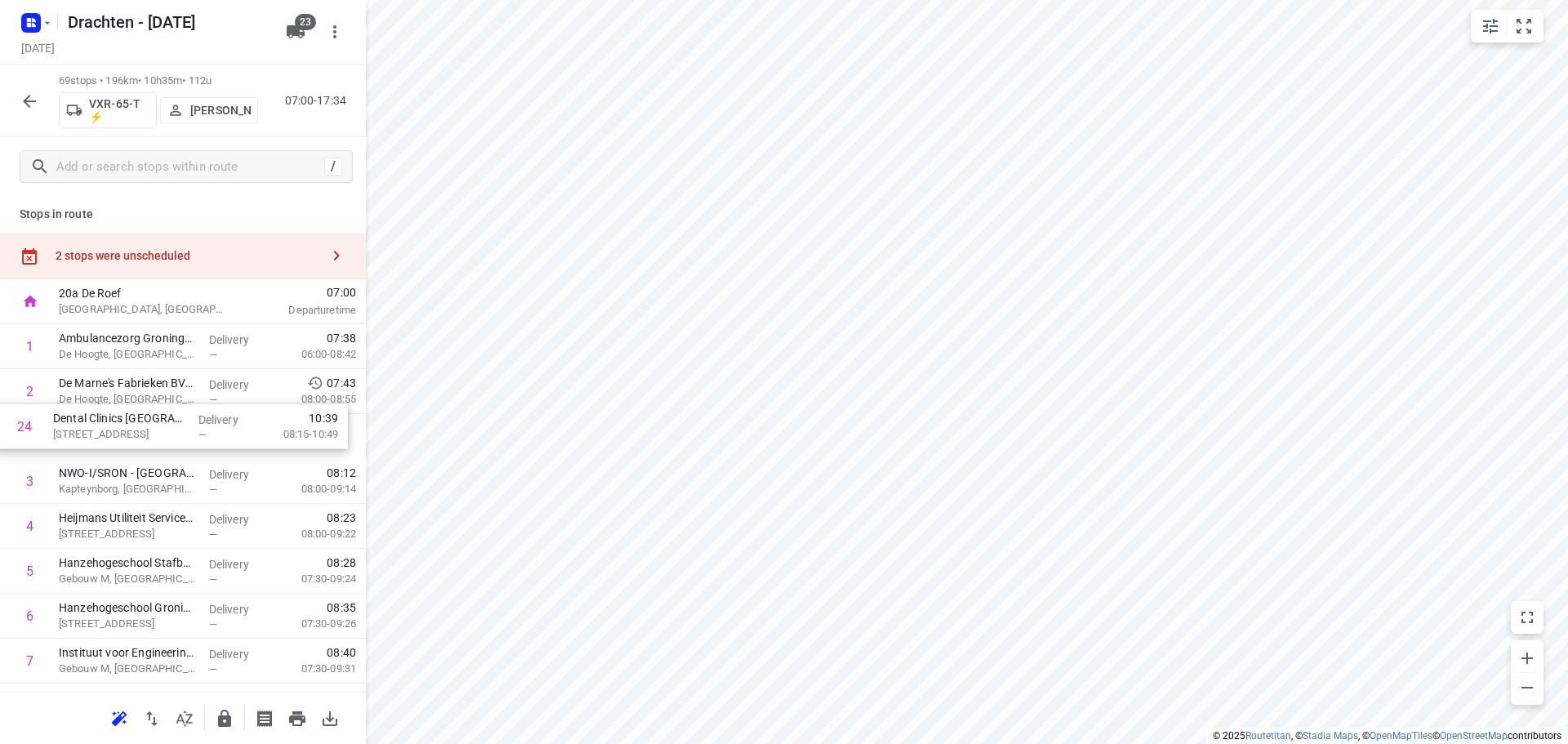
drag, startPoint x: 158, startPoint y: 564, endPoint x: 153, endPoint y: 423, distance: 141.1
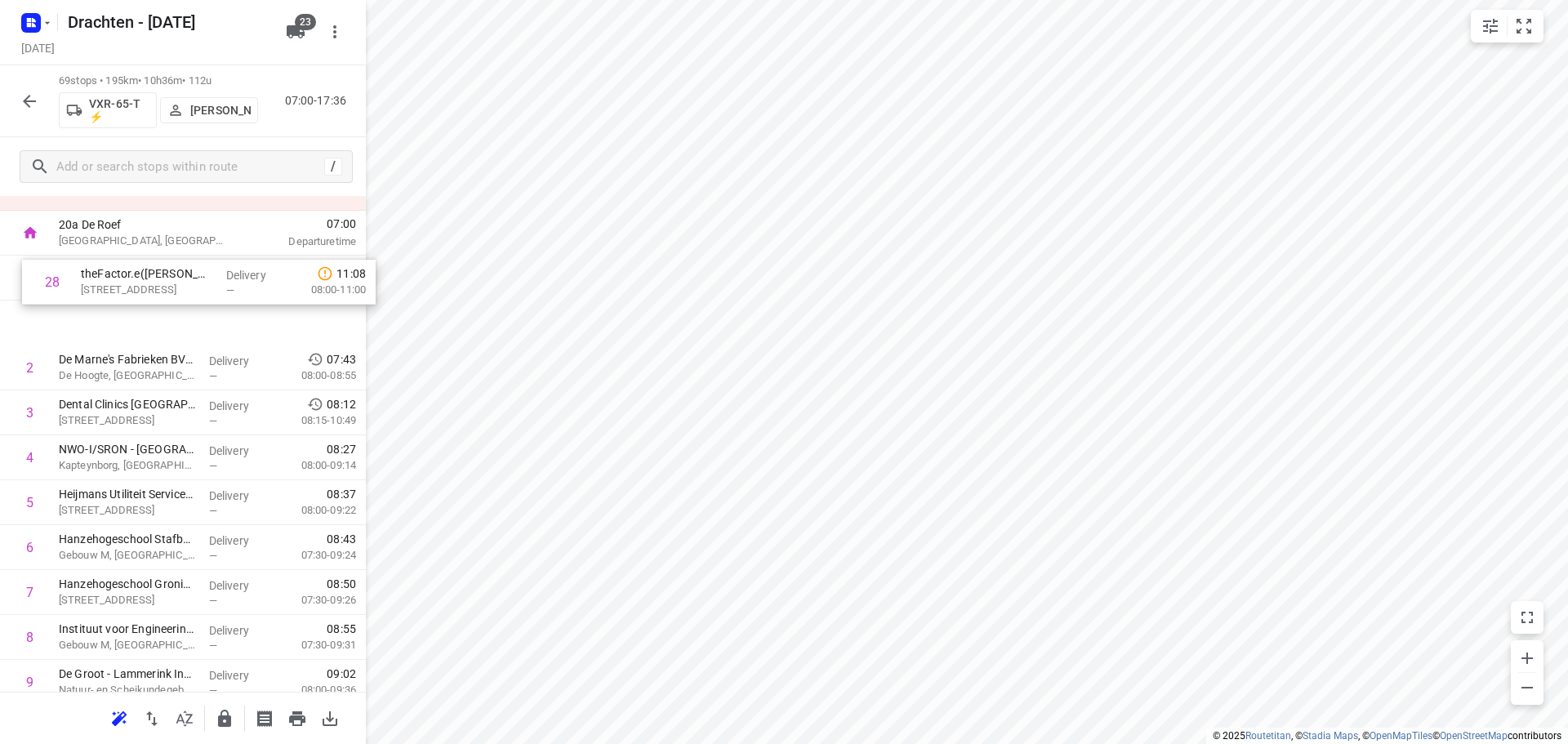
scroll to position [68, 0]
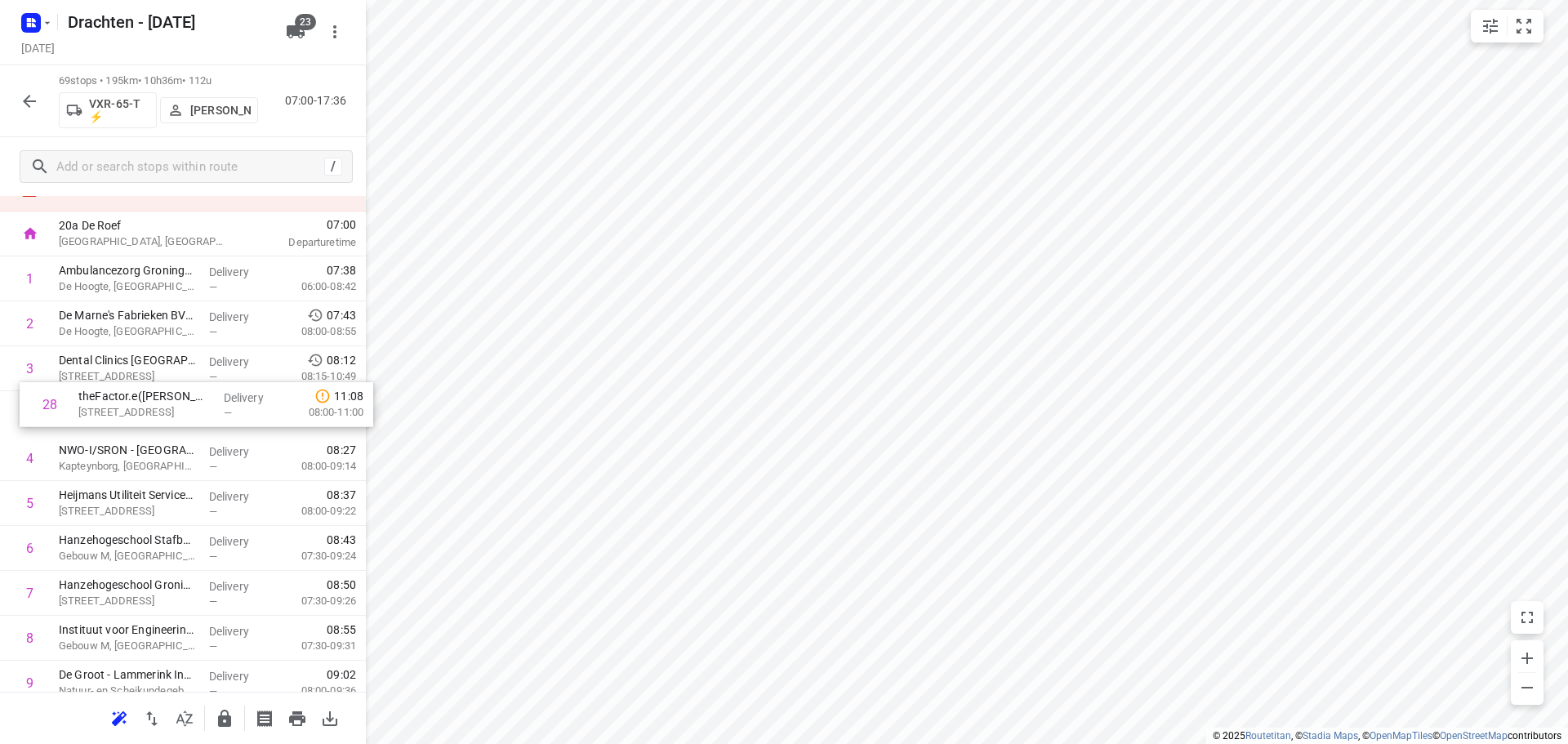
drag, startPoint x: 121, startPoint y: 498, endPoint x: 138, endPoint y: 399, distance: 100.4
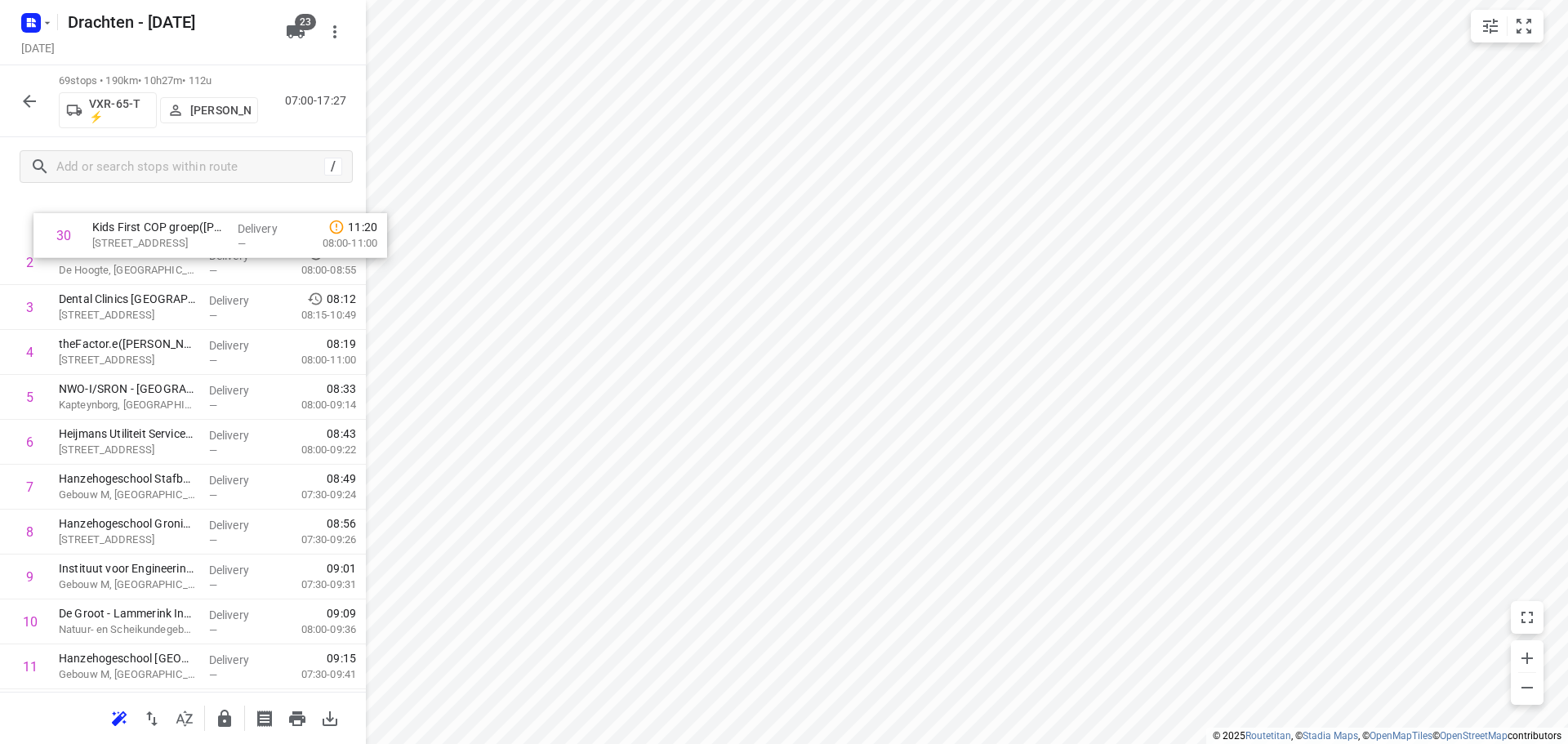
scroll to position [0, 0]
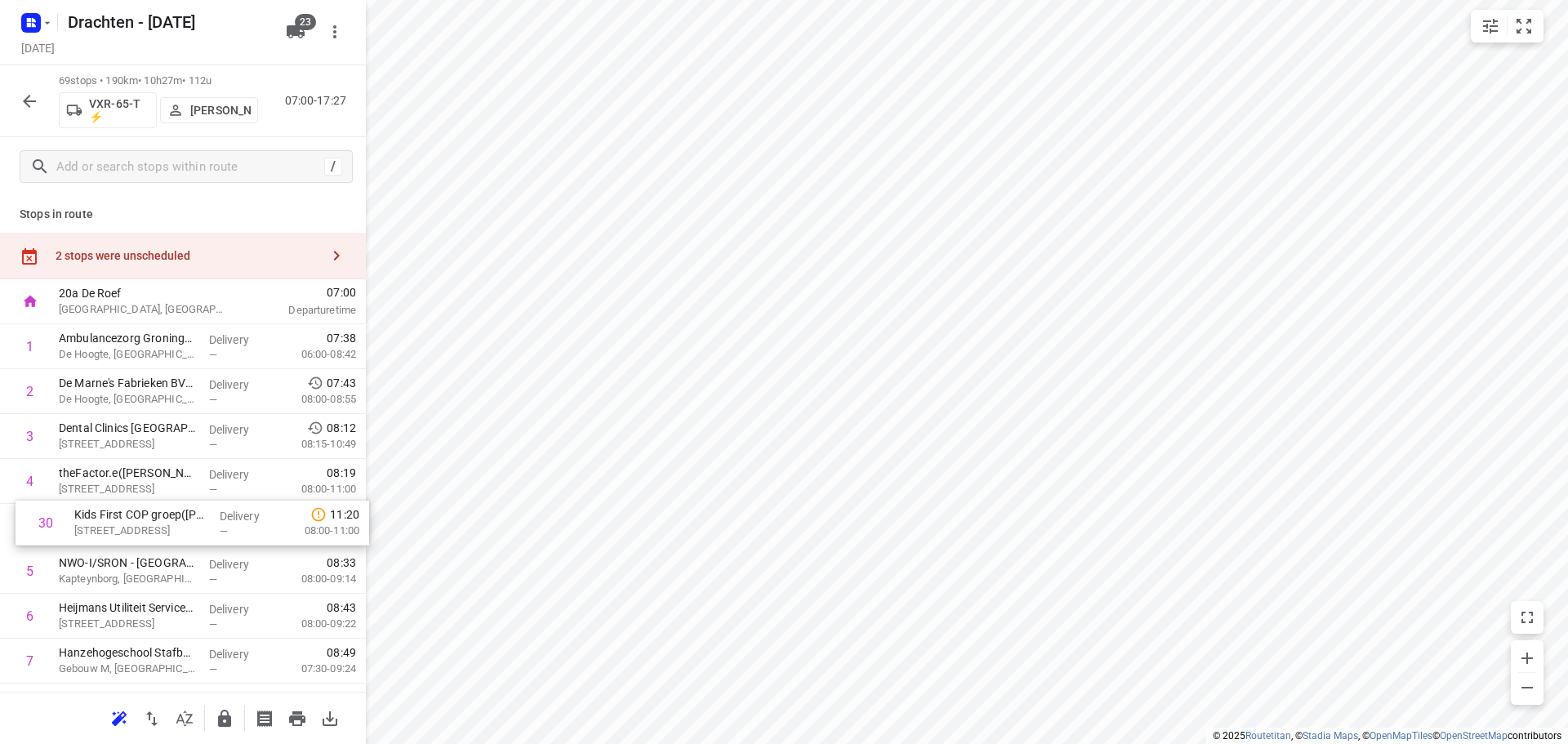
drag, startPoint x: 153, startPoint y: 520, endPoint x: 170, endPoint y: 509, distance: 20.2
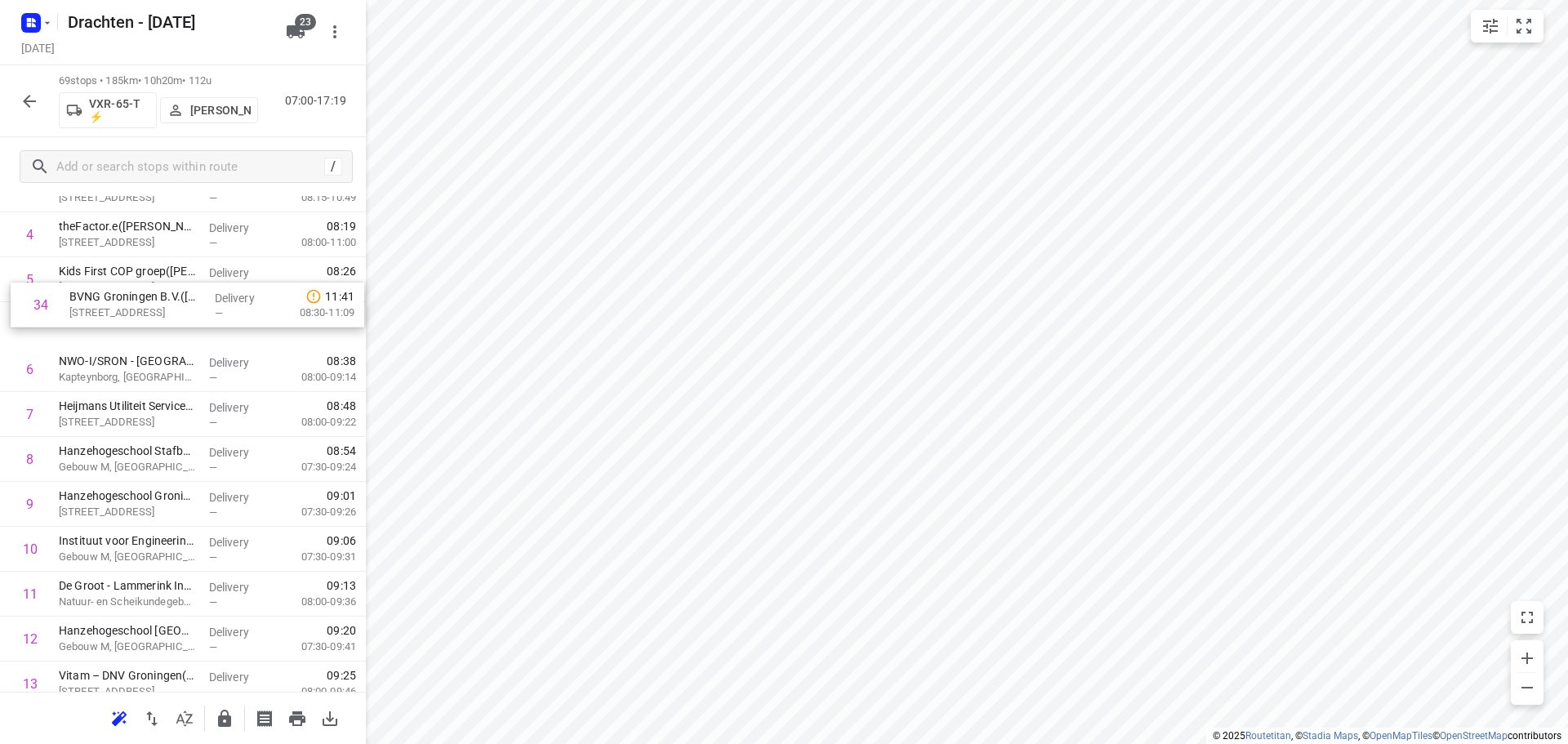
scroll to position [241, 0]
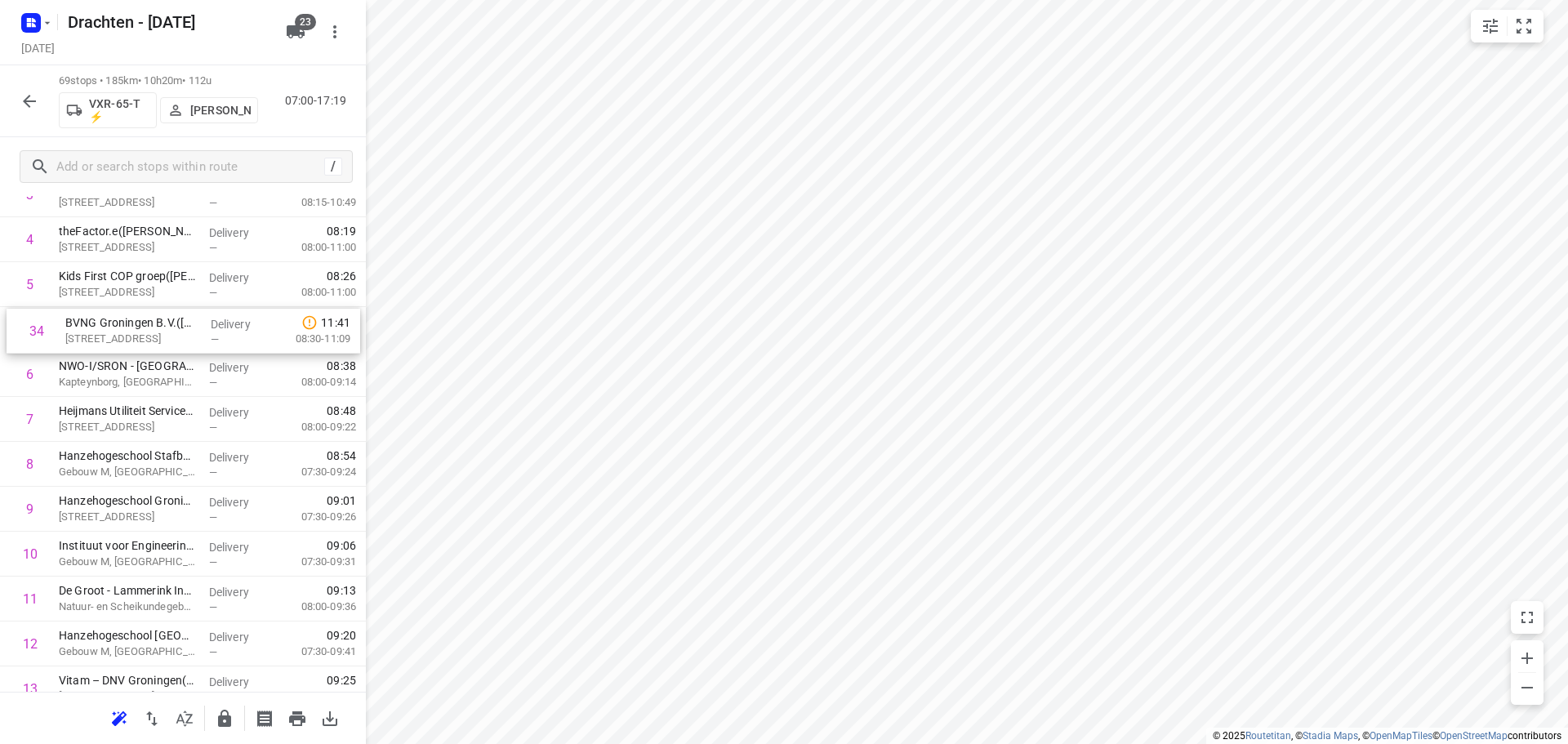
drag, startPoint x: 172, startPoint y: 455, endPoint x: 179, endPoint y: 341, distance: 114.2
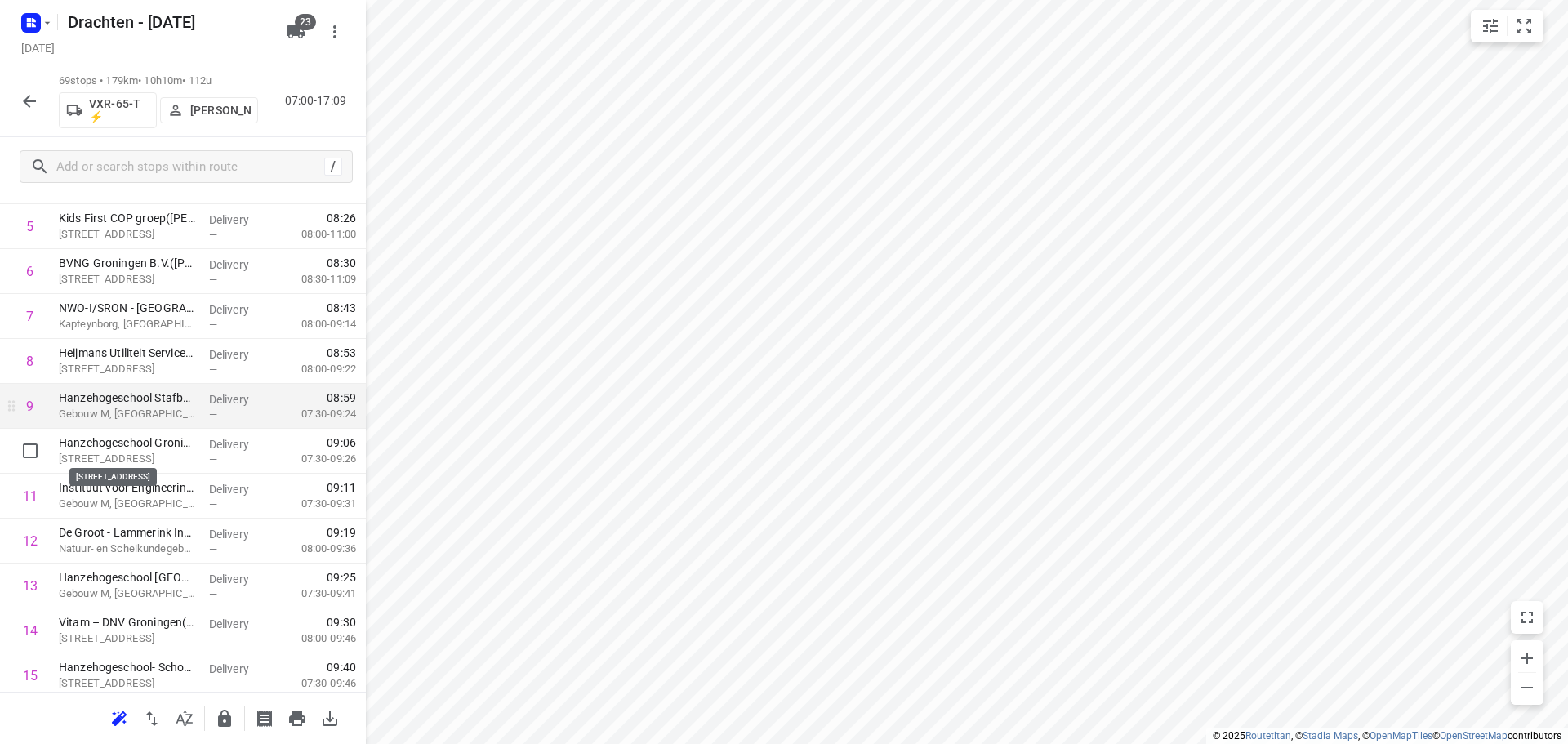
scroll to position [323, 0]
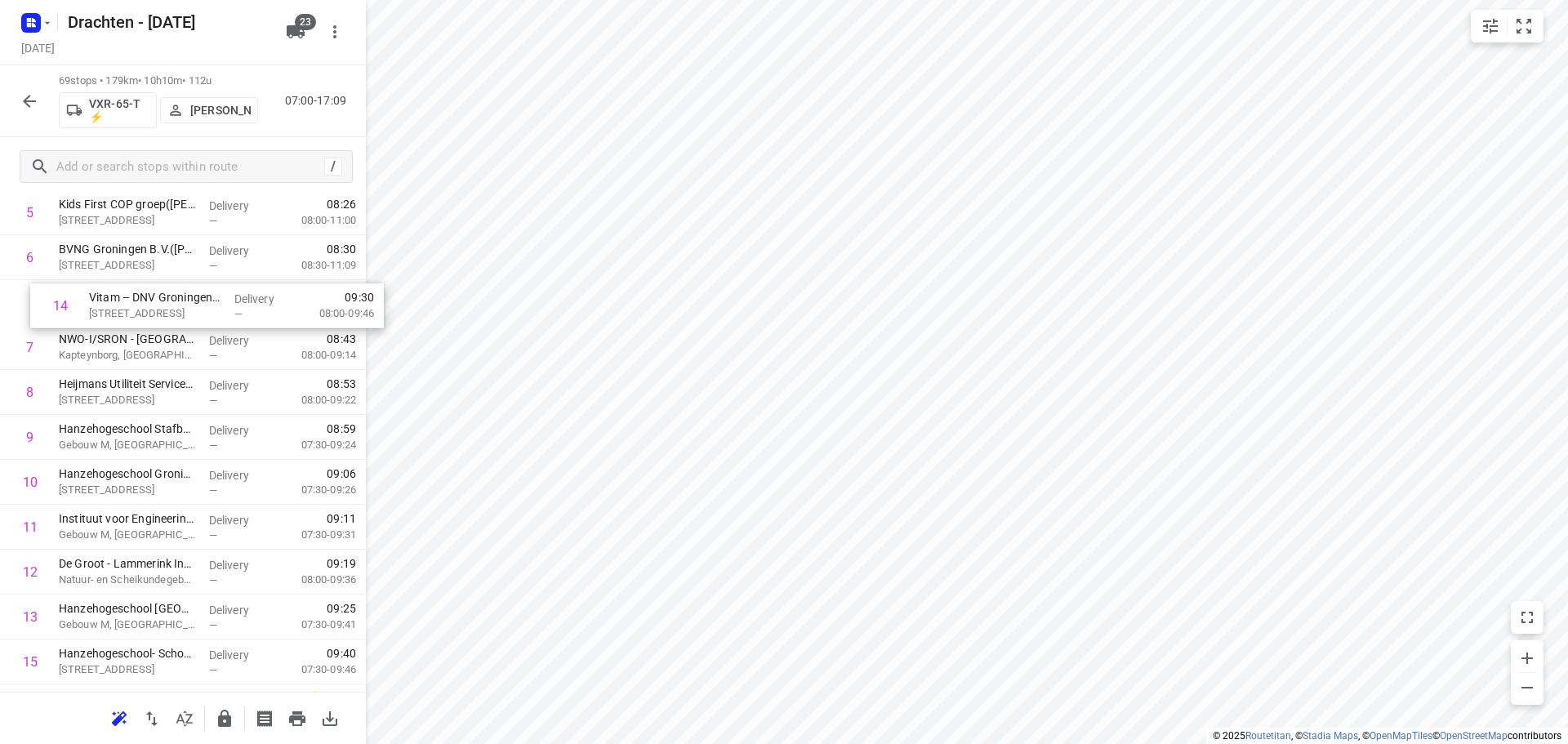
drag, startPoint x: 151, startPoint y: 617, endPoint x: 181, endPoint y: 311, distance: 307.5
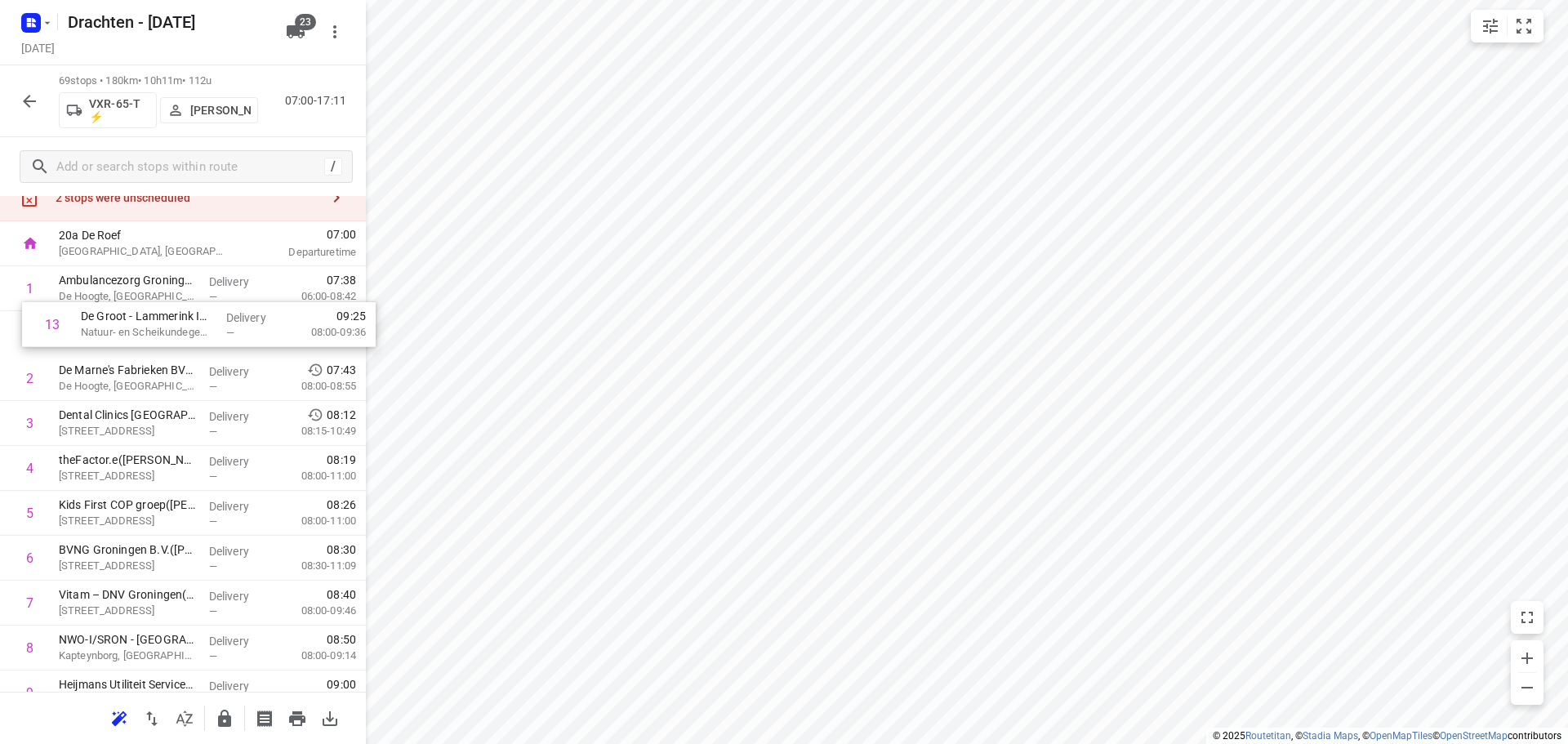
scroll to position [58, 0]
drag, startPoint x: 188, startPoint y: 558, endPoint x: 198, endPoint y: 310, distance: 248.2
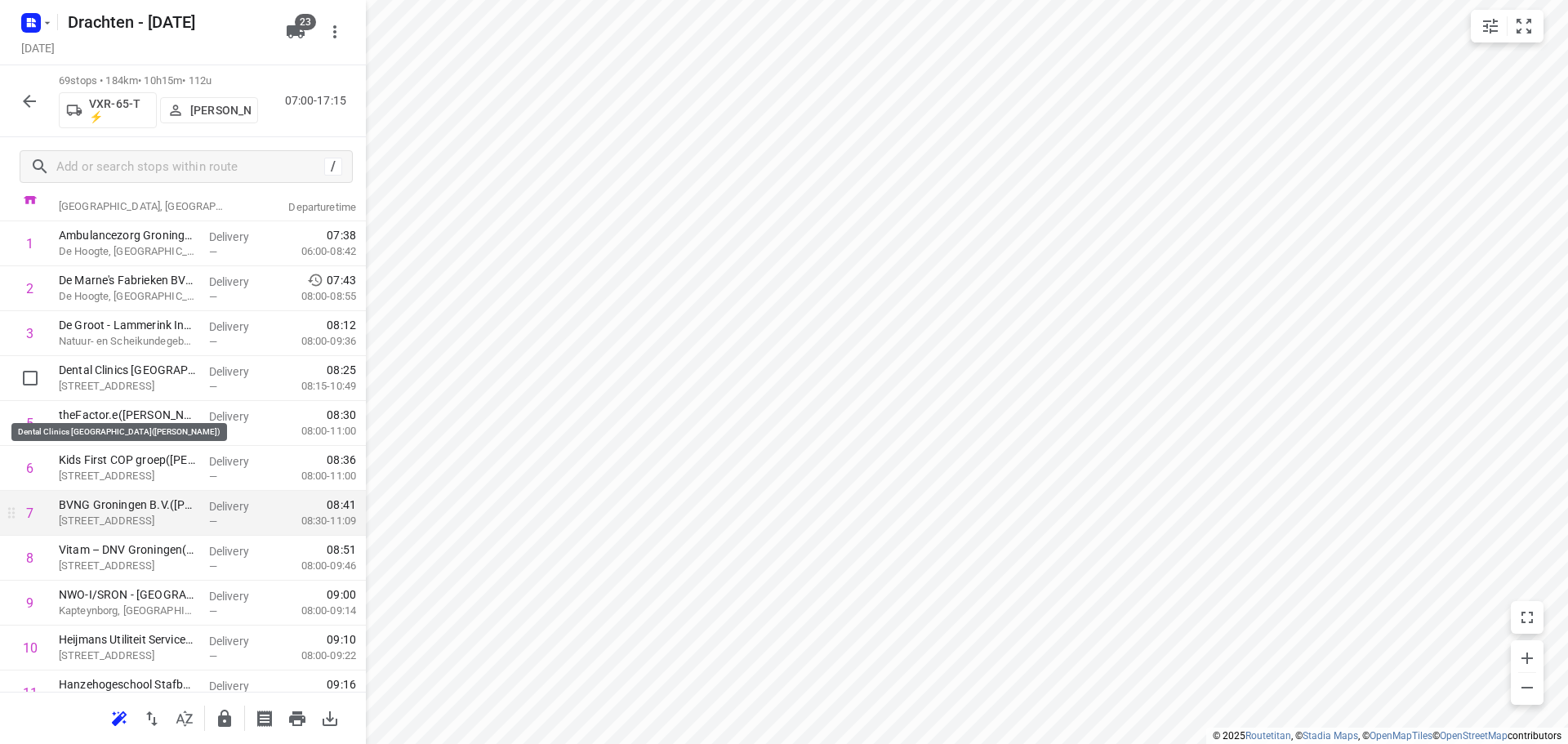
scroll to position [139, 0]
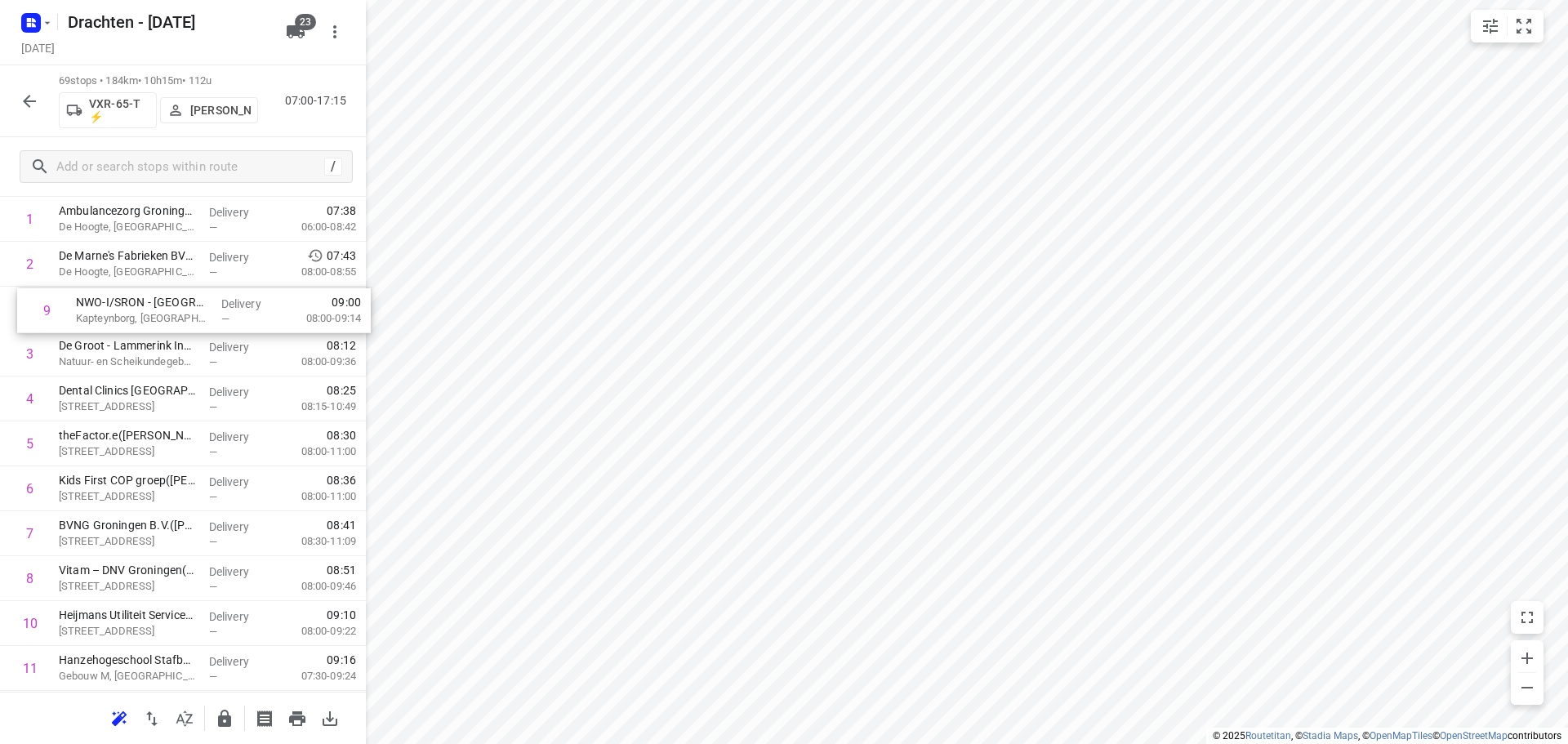
drag, startPoint x: 196, startPoint y: 562, endPoint x: 214, endPoint y: 297, distance: 265.6
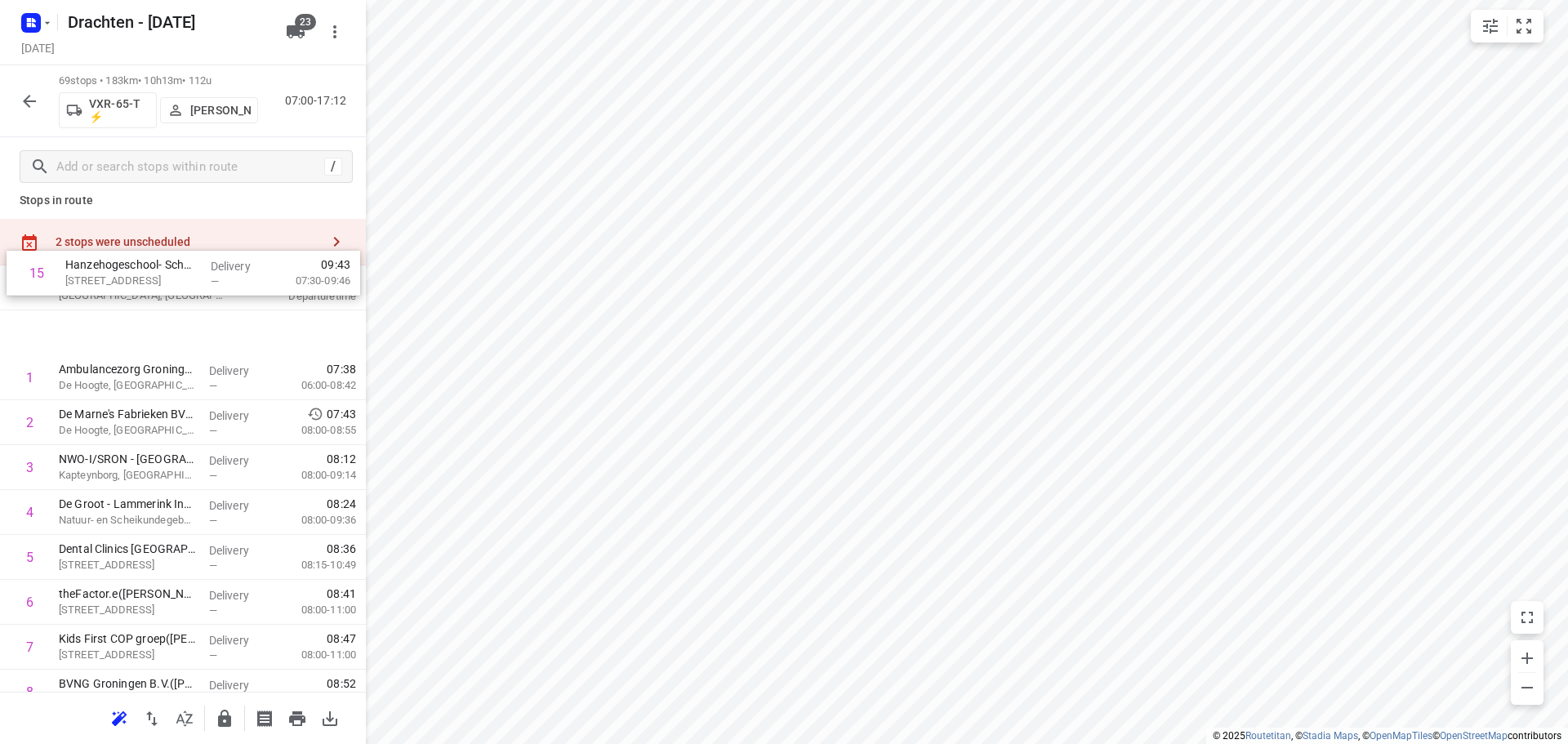
scroll to position [0, 0]
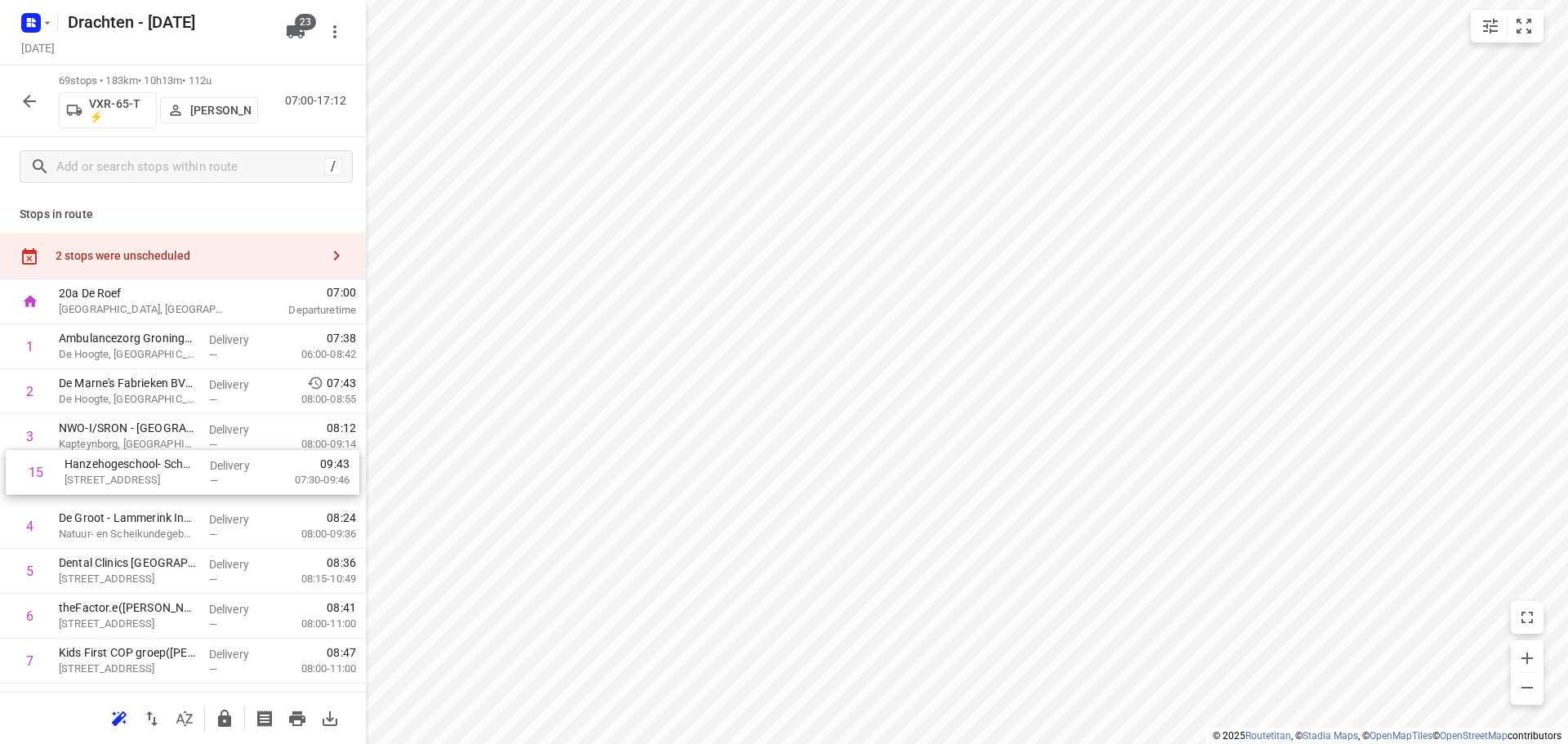
drag, startPoint x: 207, startPoint y: 449, endPoint x: 207, endPoint y: 476, distance: 27.0
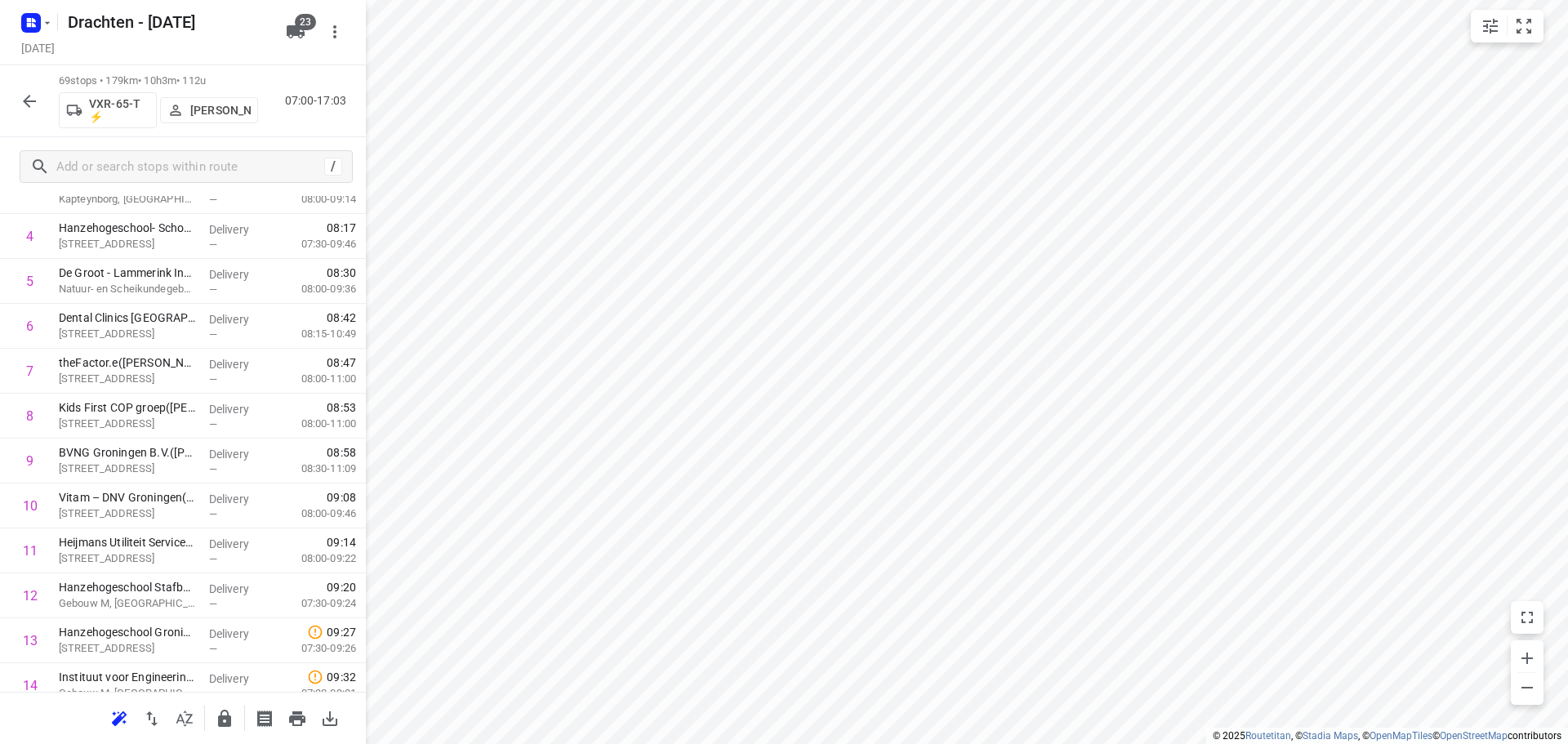
scroll to position [326, 0]
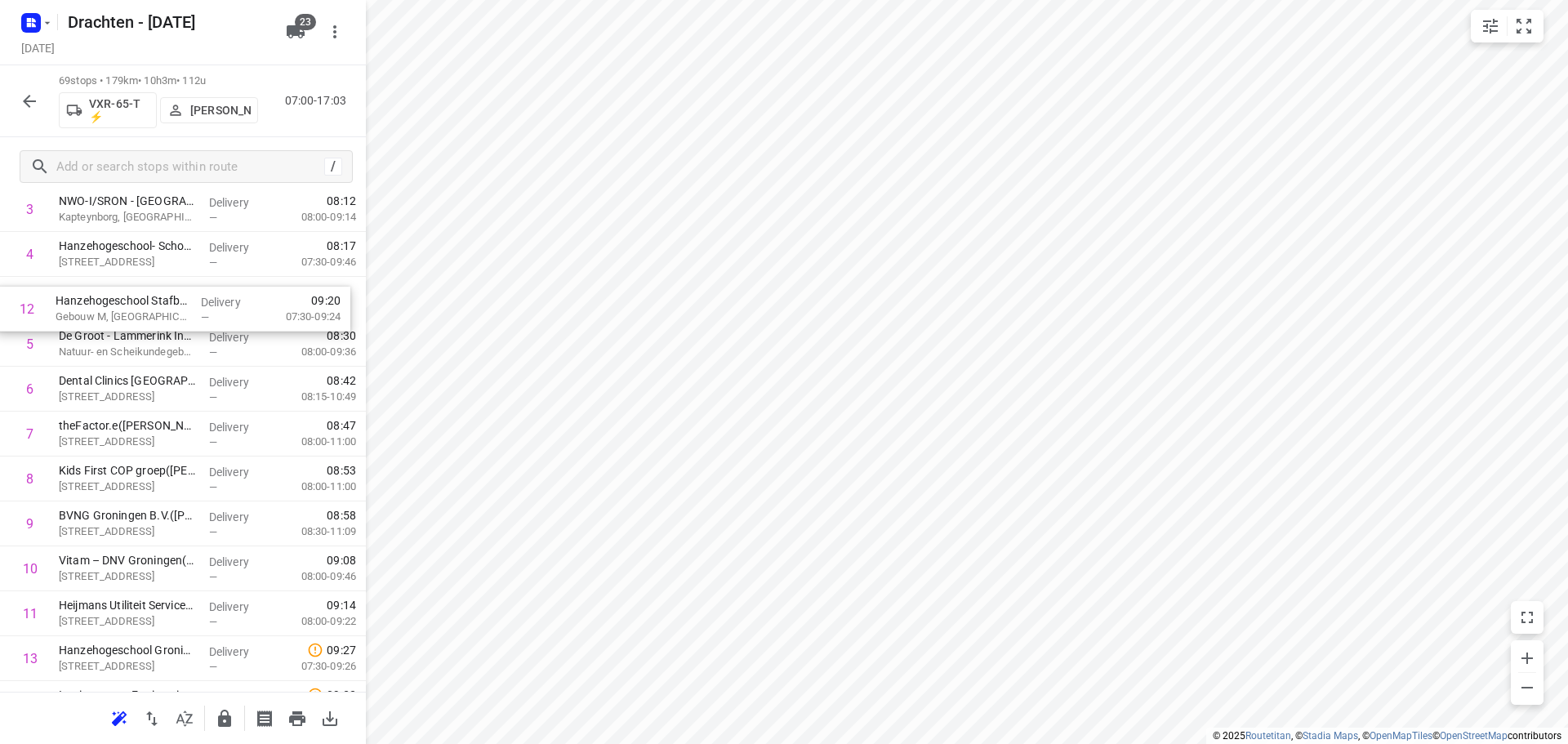
drag, startPoint x: 176, startPoint y: 522, endPoint x: 172, endPoint y: 313, distance: 209.0
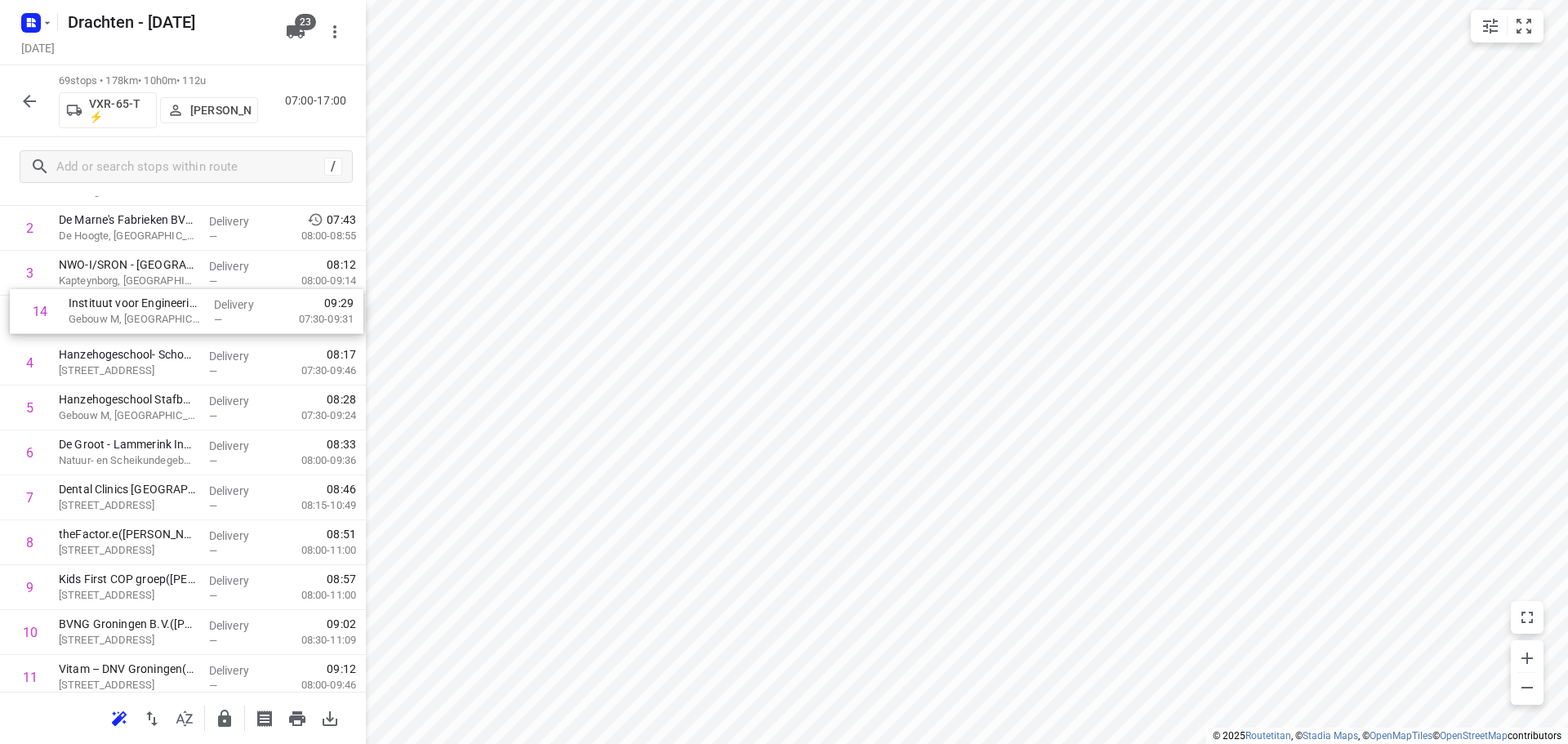
scroll to position [163, 0]
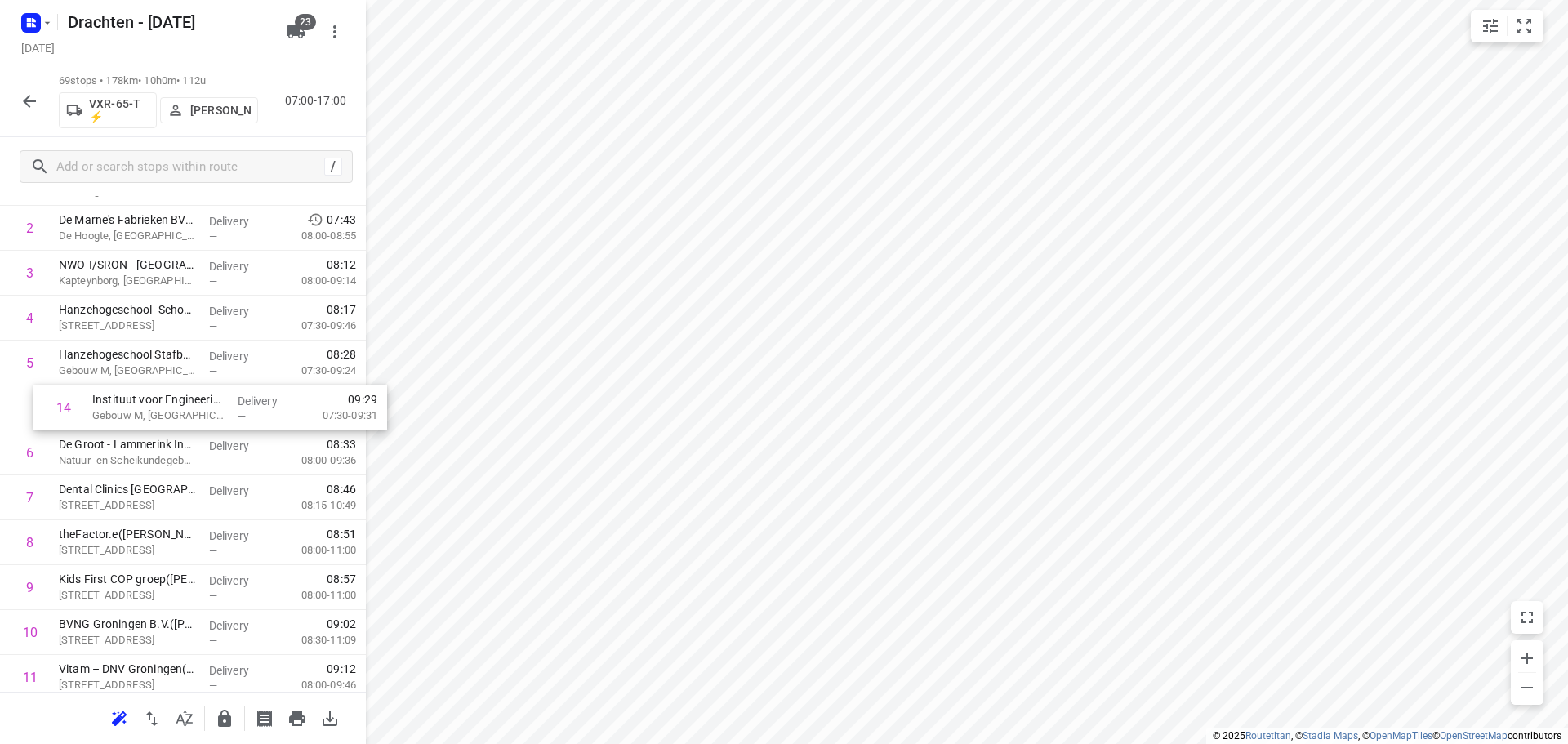
drag, startPoint x: 196, startPoint y: 554, endPoint x: 228, endPoint y: 413, distance: 144.6
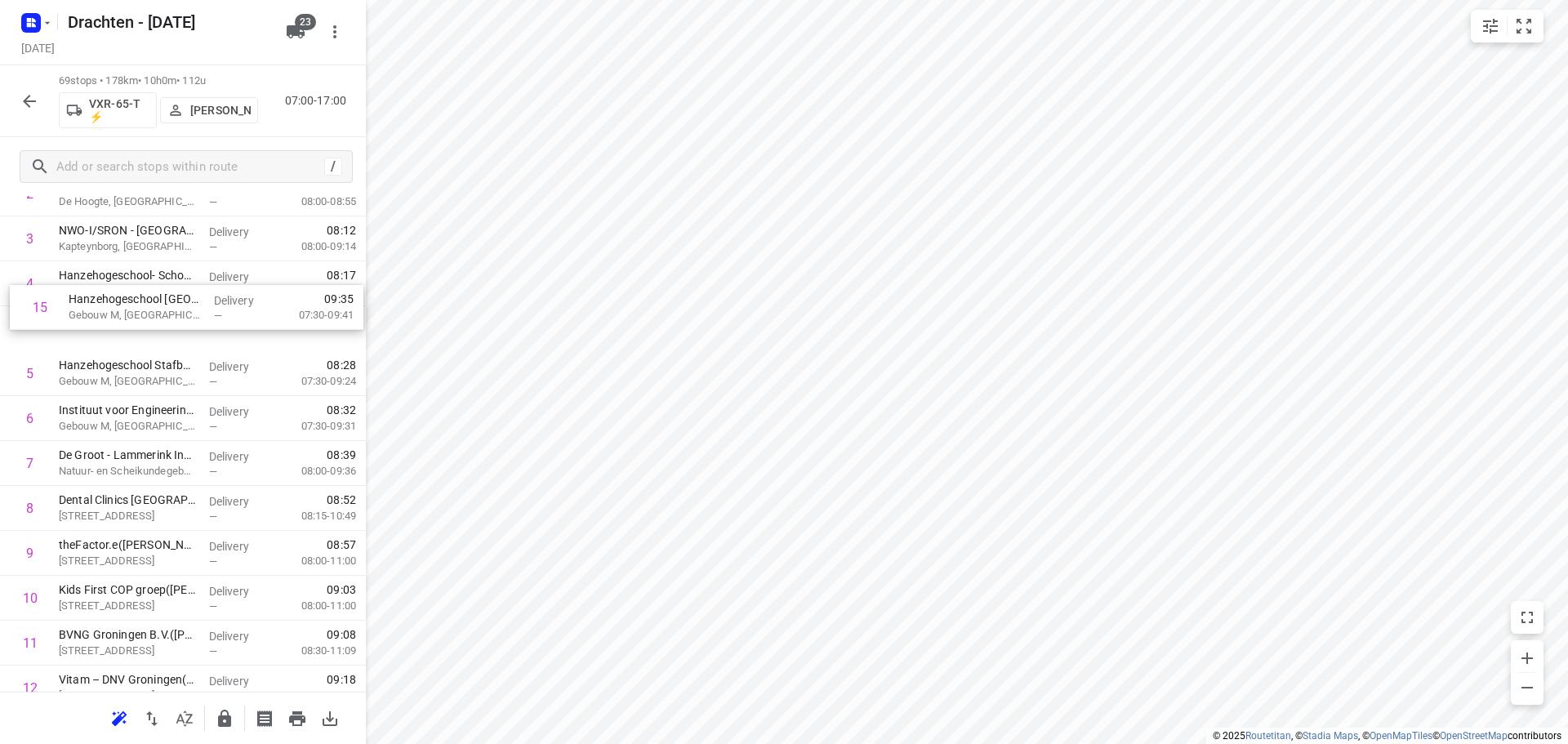
scroll to position [193, 0]
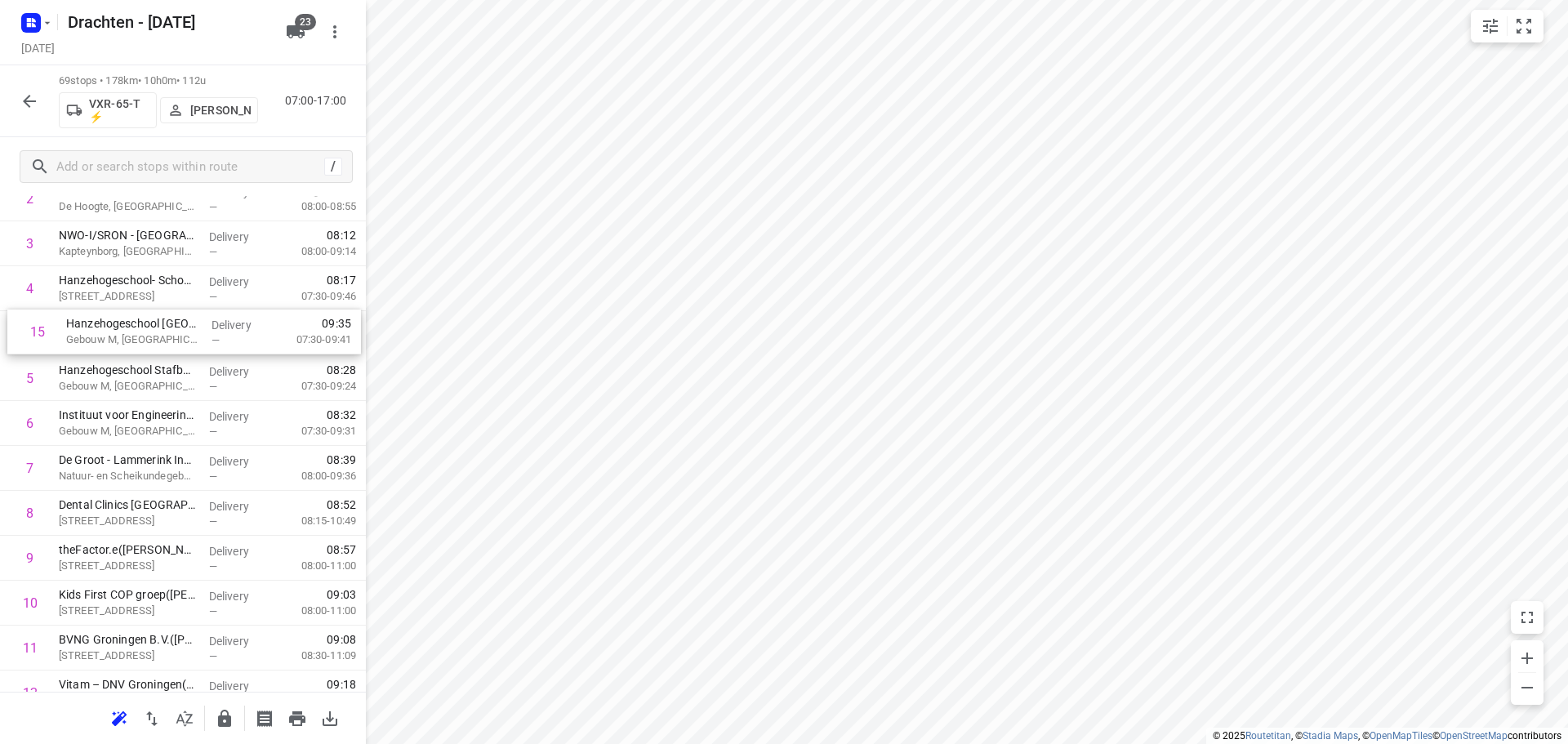
drag, startPoint x: 196, startPoint y: 570, endPoint x: 203, endPoint y: 324, distance: 246.1
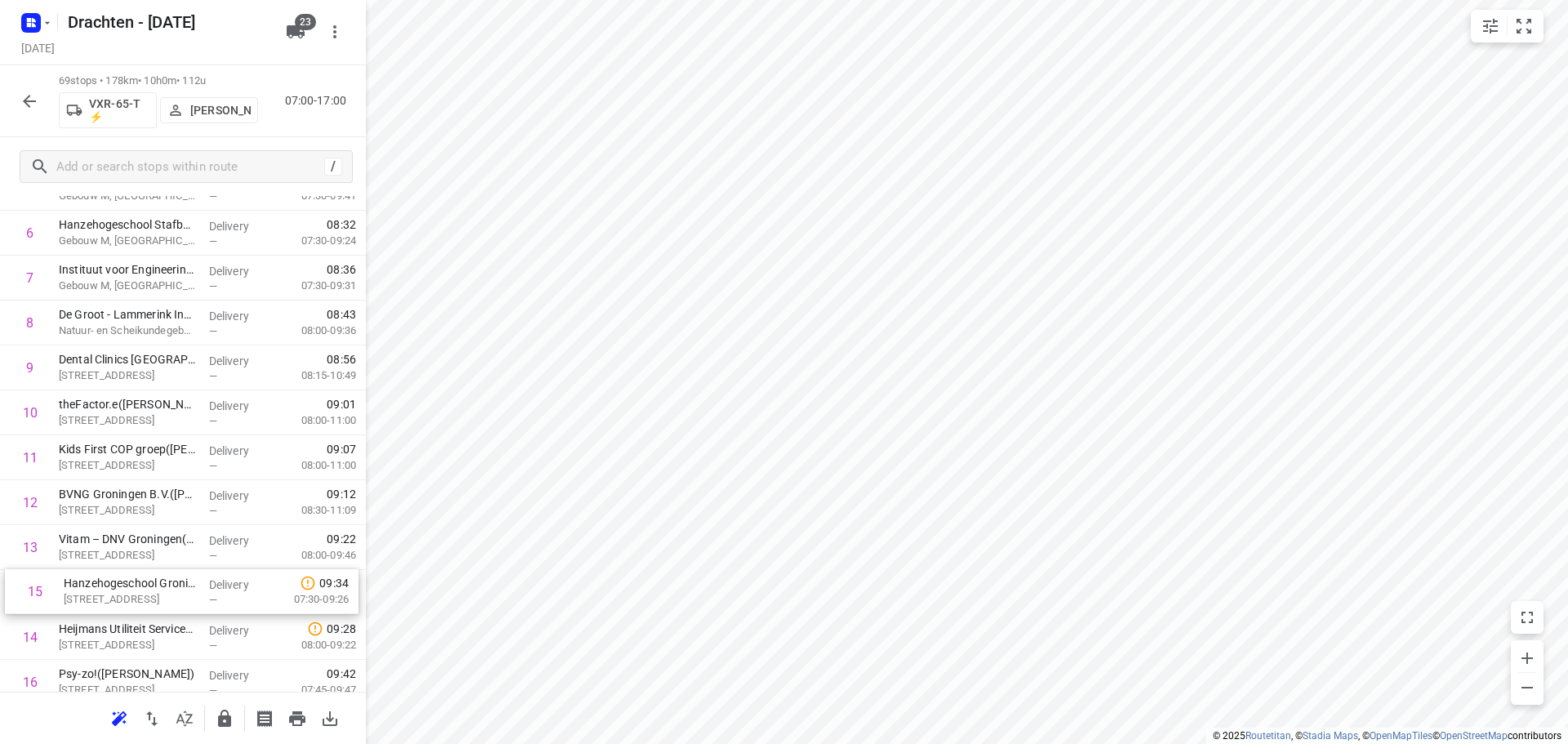
scroll to position [339, 0]
drag, startPoint x: 153, startPoint y: 651, endPoint x: 176, endPoint y: 367, distance: 284.9
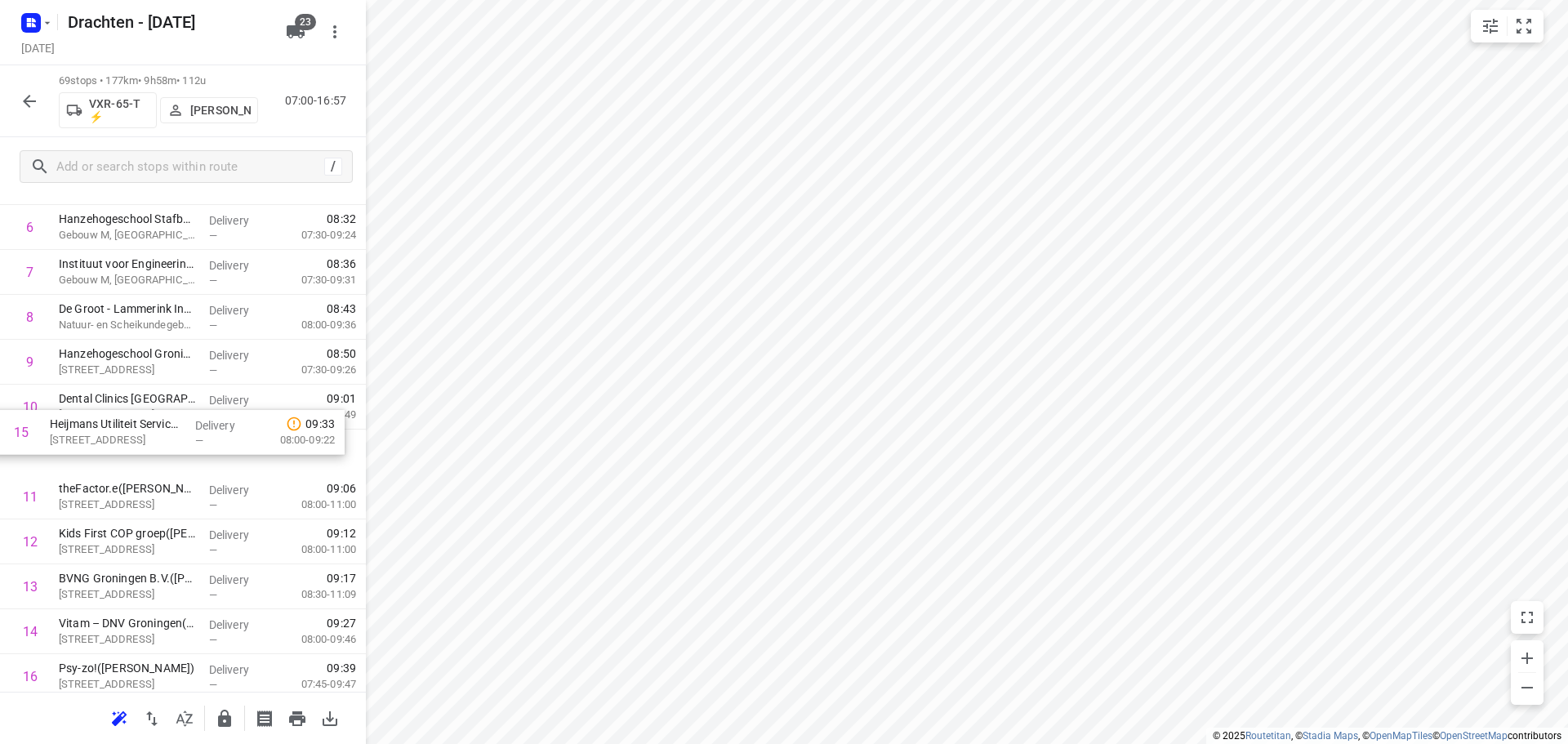
drag, startPoint x: 160, startPoint y: 637, endPoint x: 155, endPoint y: 396, distance: 241.1
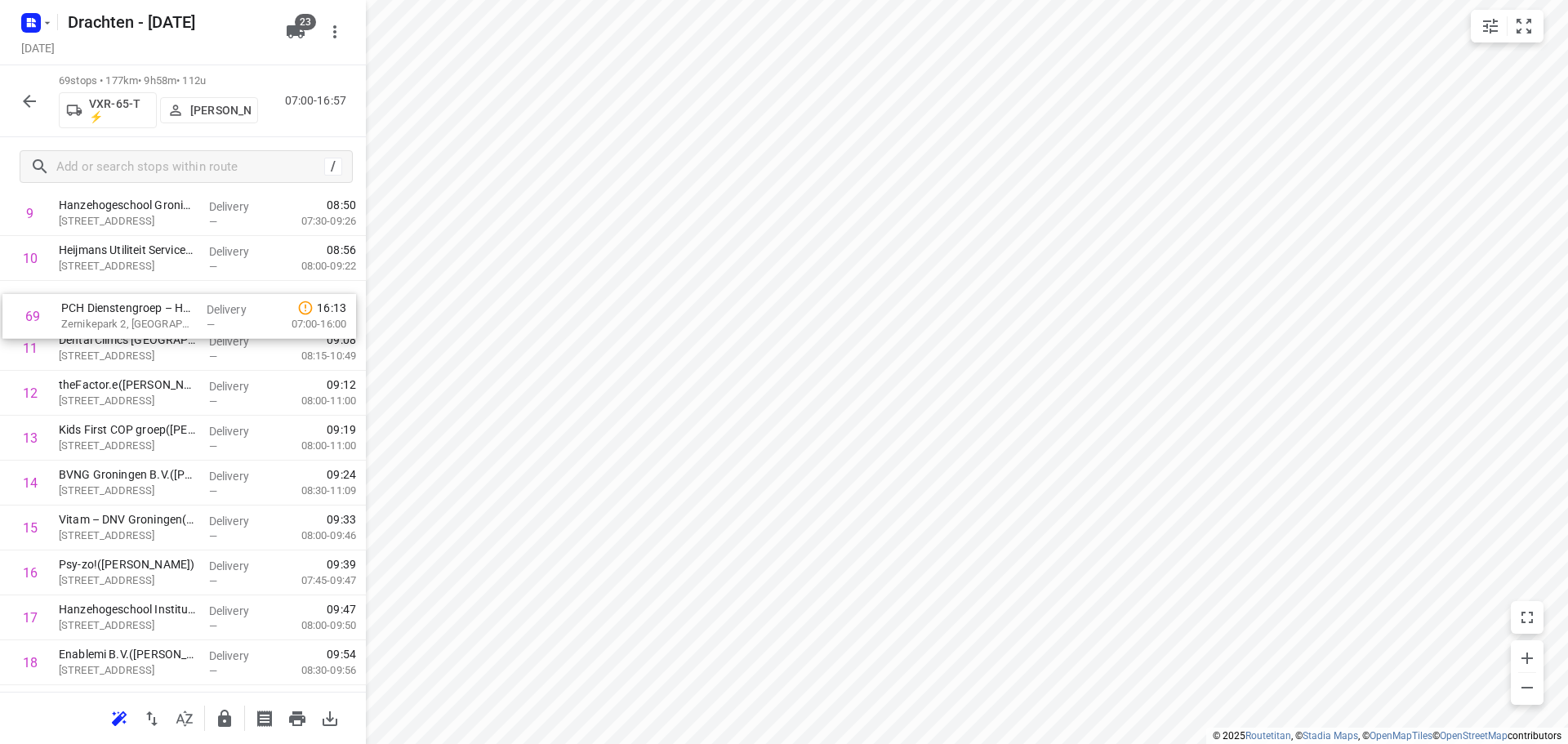
scroll to position [486, 0]
drag, startPoint x: 156, startPoint y: 621, endPoint x: 157, endPoint y: 307, distance: 314.0
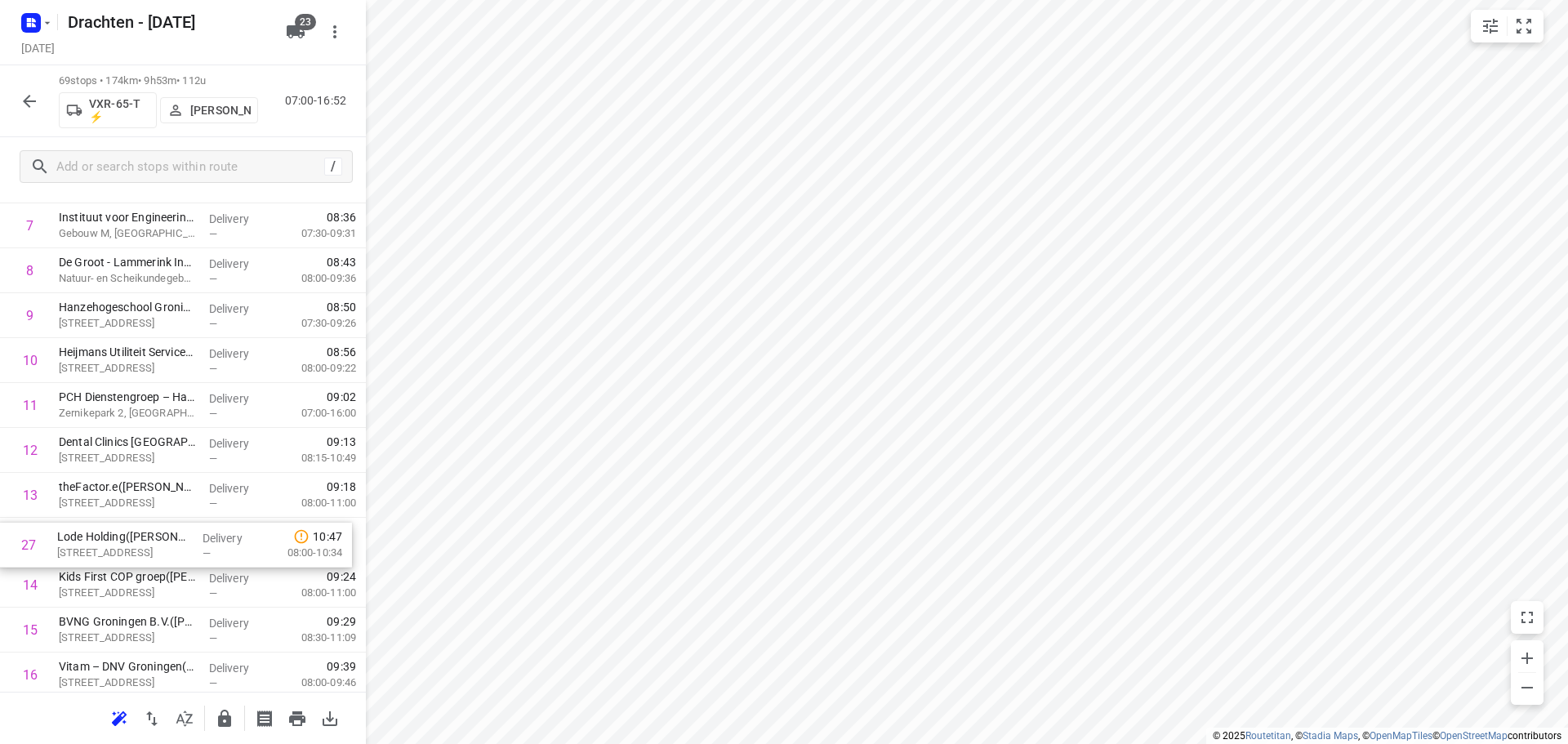
scroll to position [391, 0]
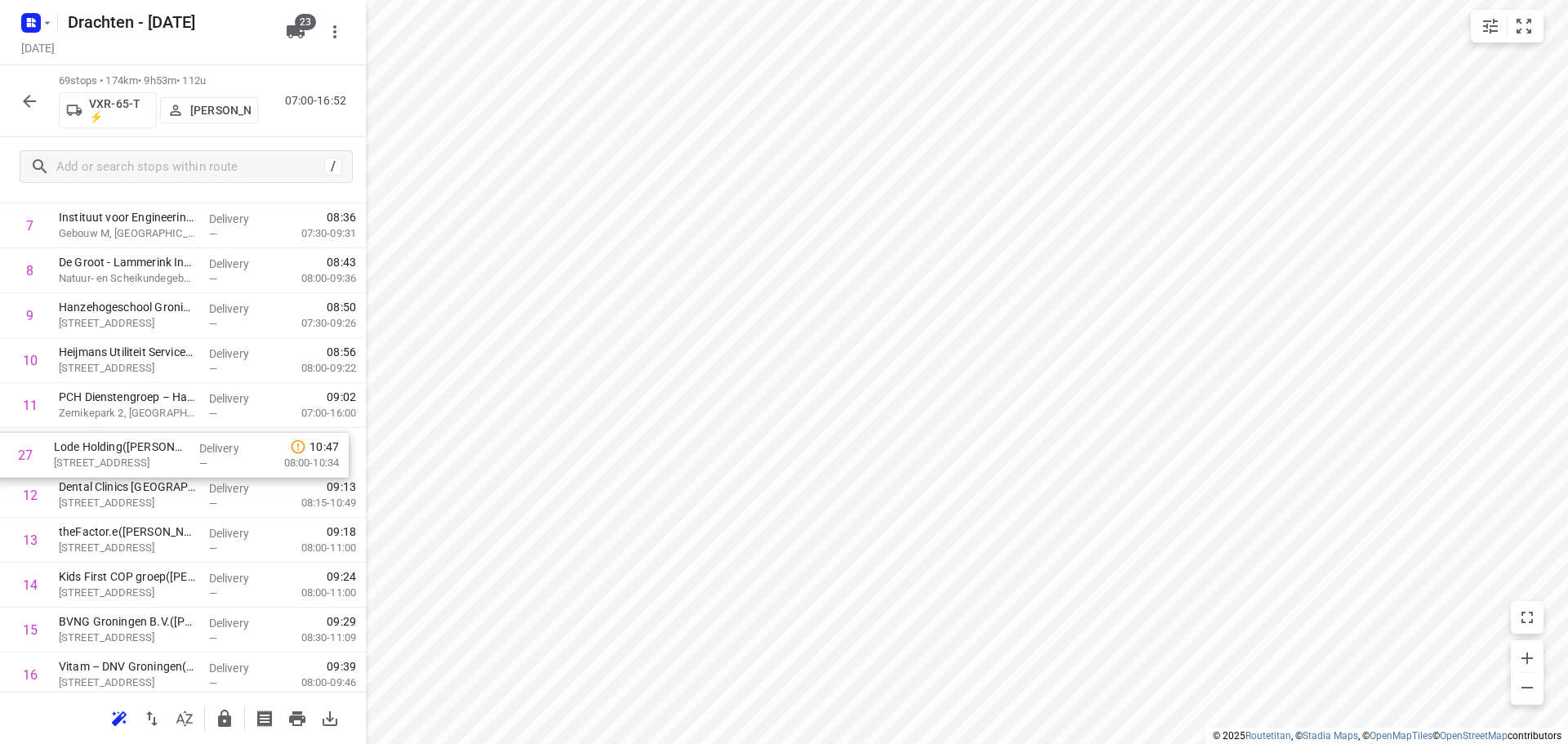
drag, startPoint x: 159, startPoint y: 451, endPoint x: 155, endPoint y: 441, distance: 10.8
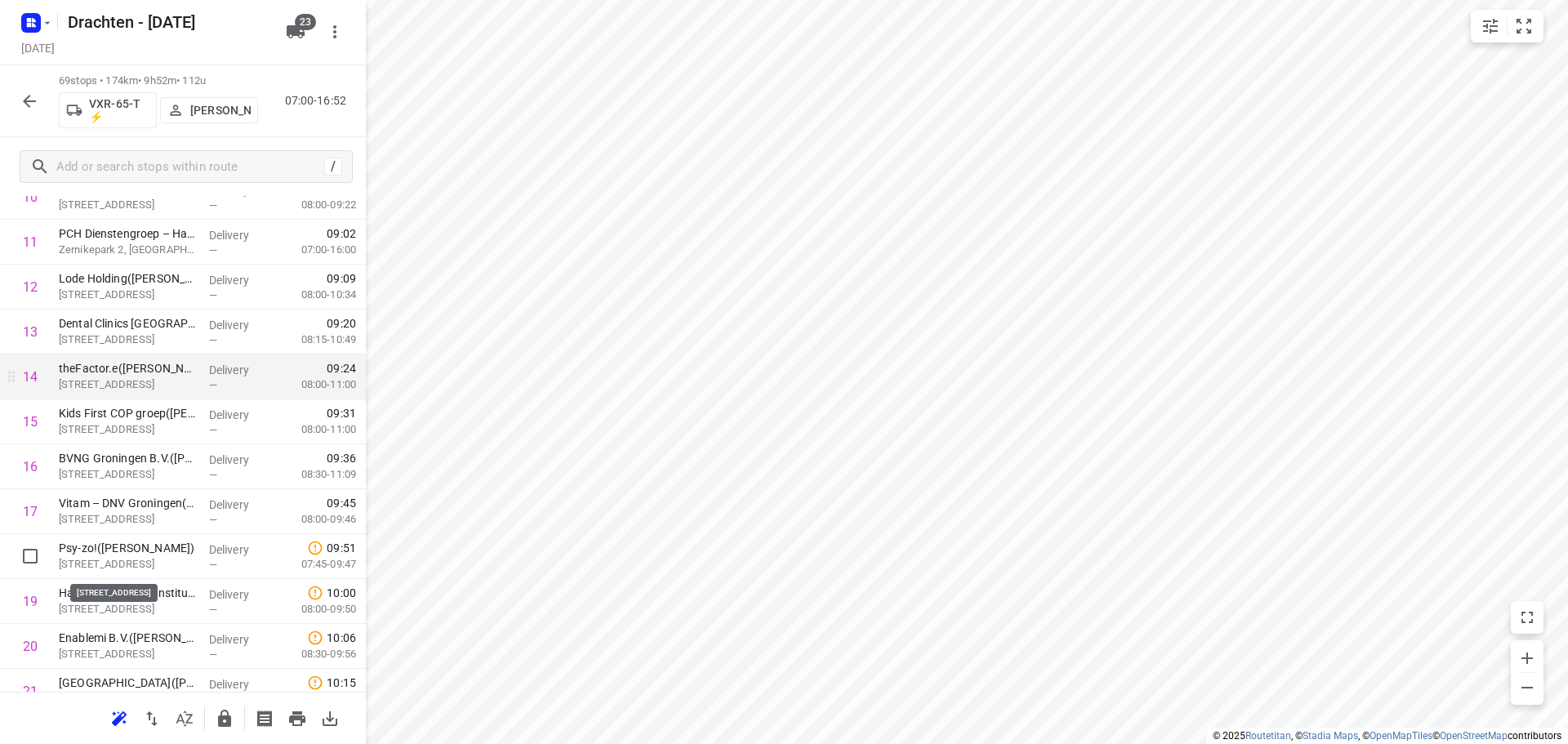
scroll to position [635, 0]
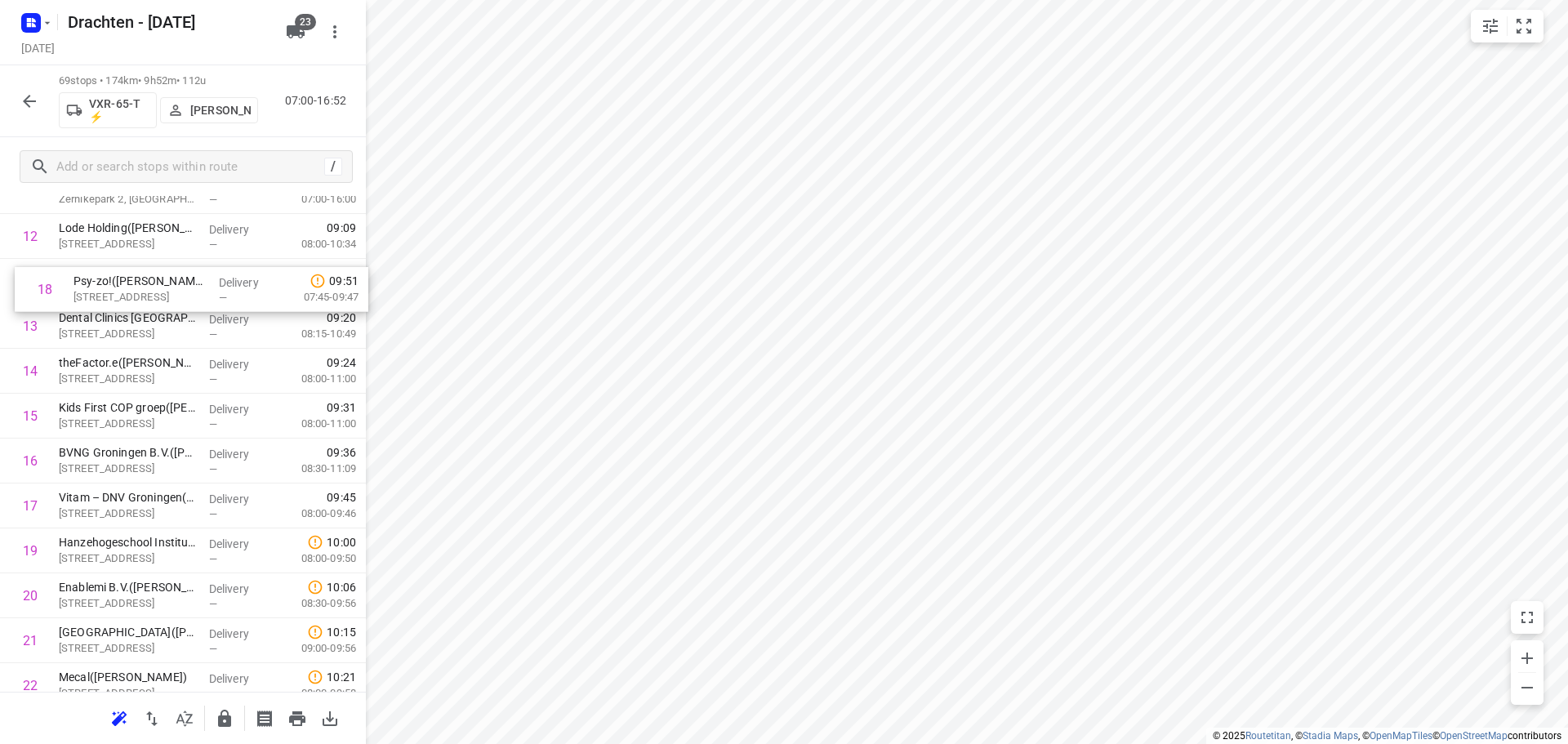
drag, startPoint x: 143, startPoint y: 489, endPoint x: 158, endPoint y: 296, distance: 193.6
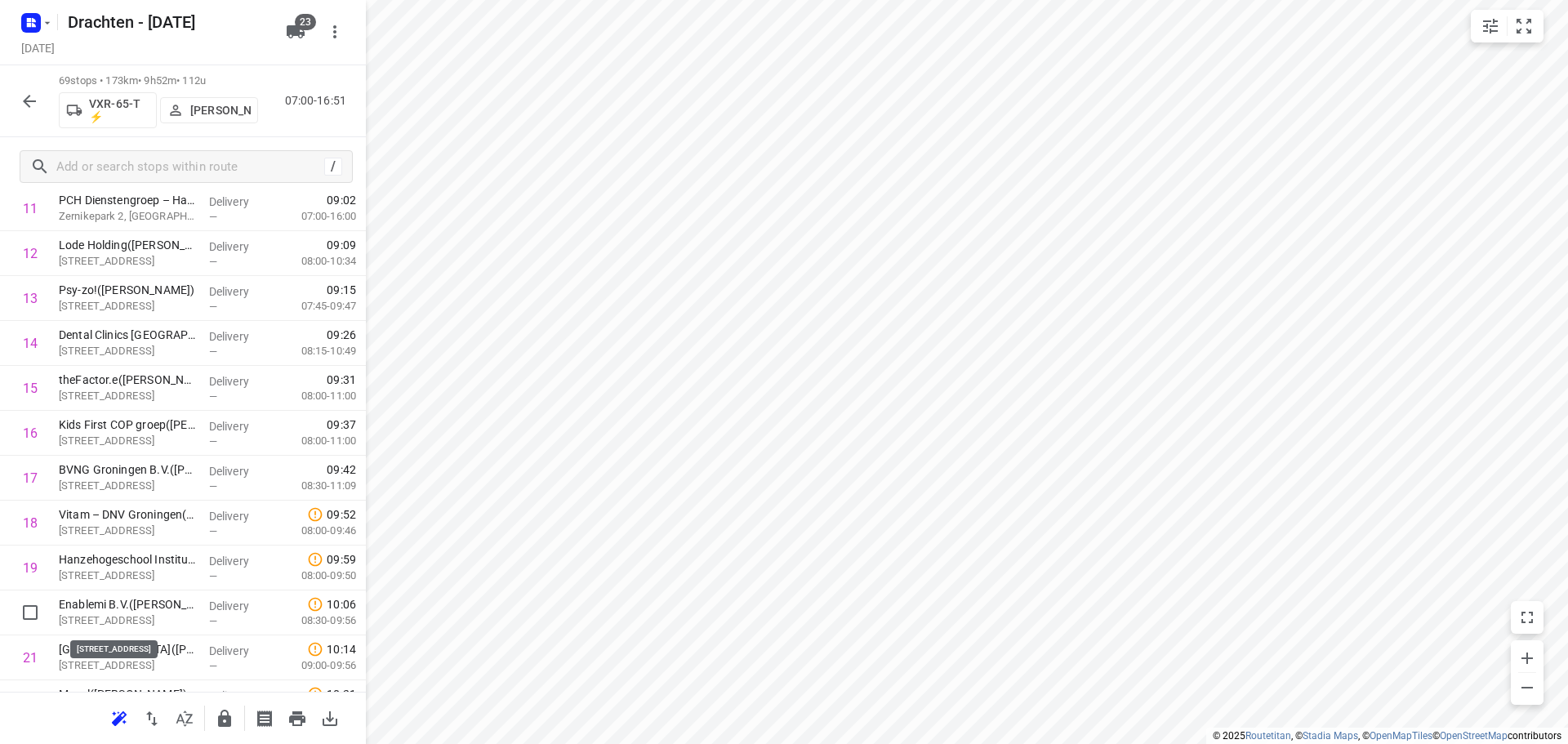
scroll to position [592, 0]
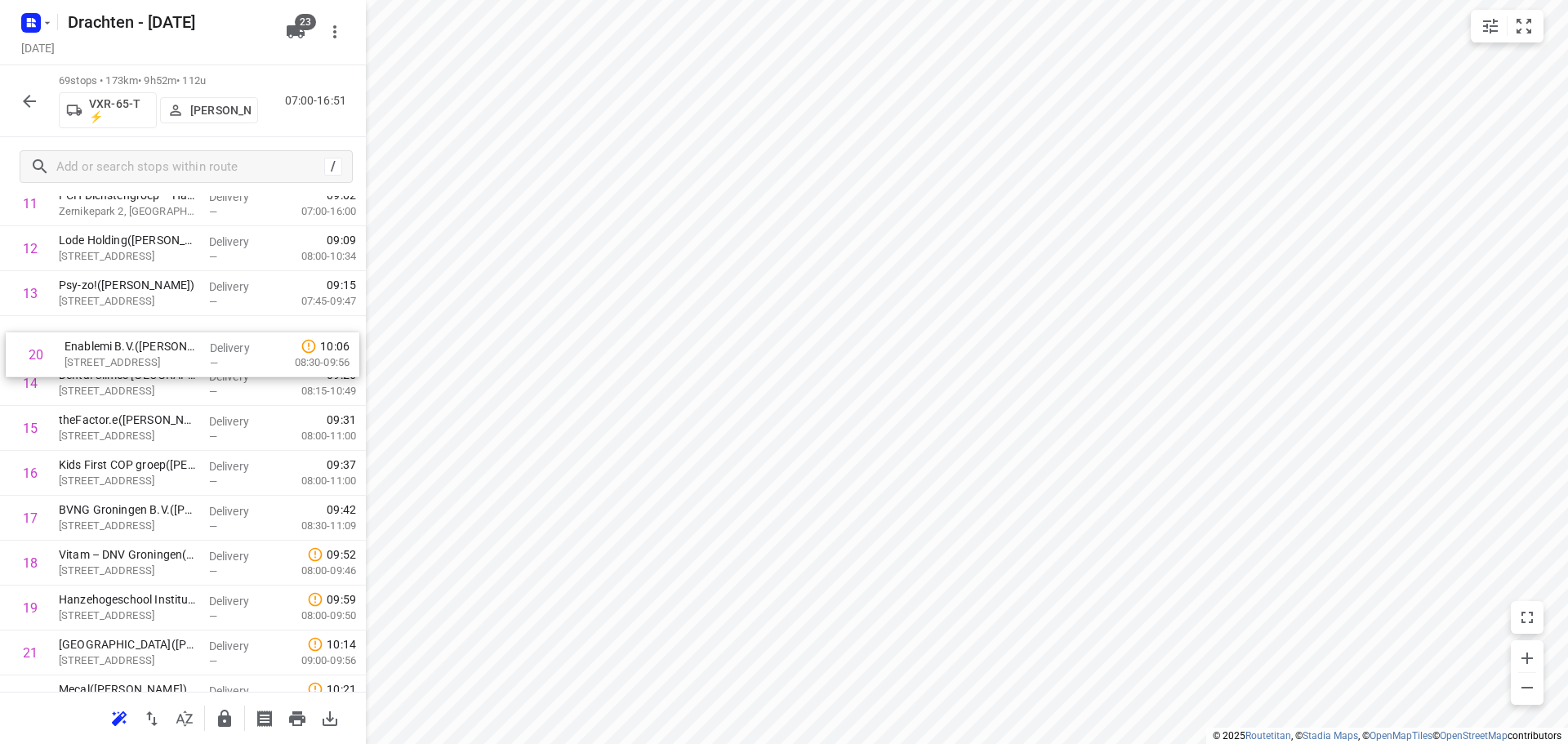
drag, startPoint x: 116, startPoint y: 617, endPoint x: 124, endPoint y: 346, distance: 271.1
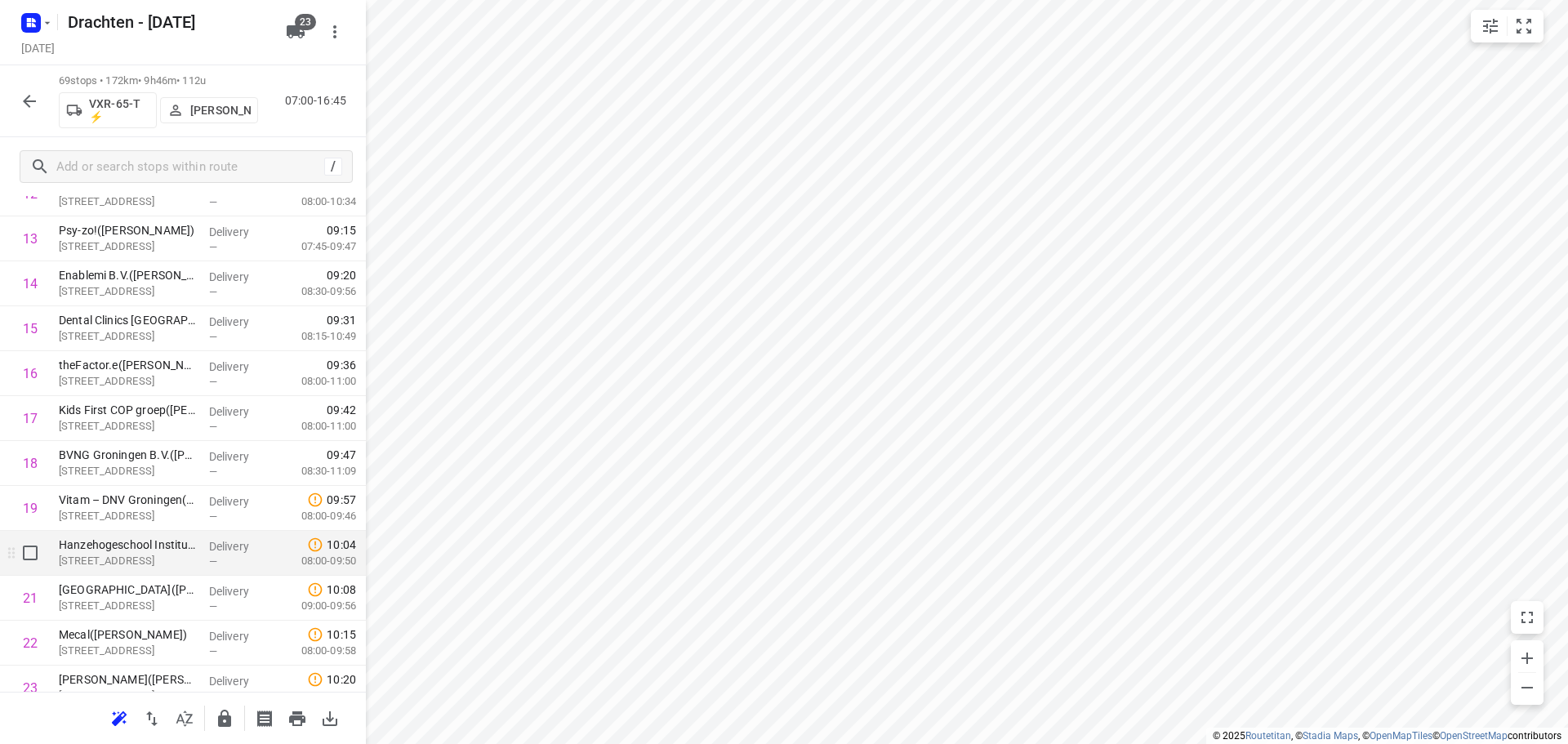
scroll to position [673, 0]
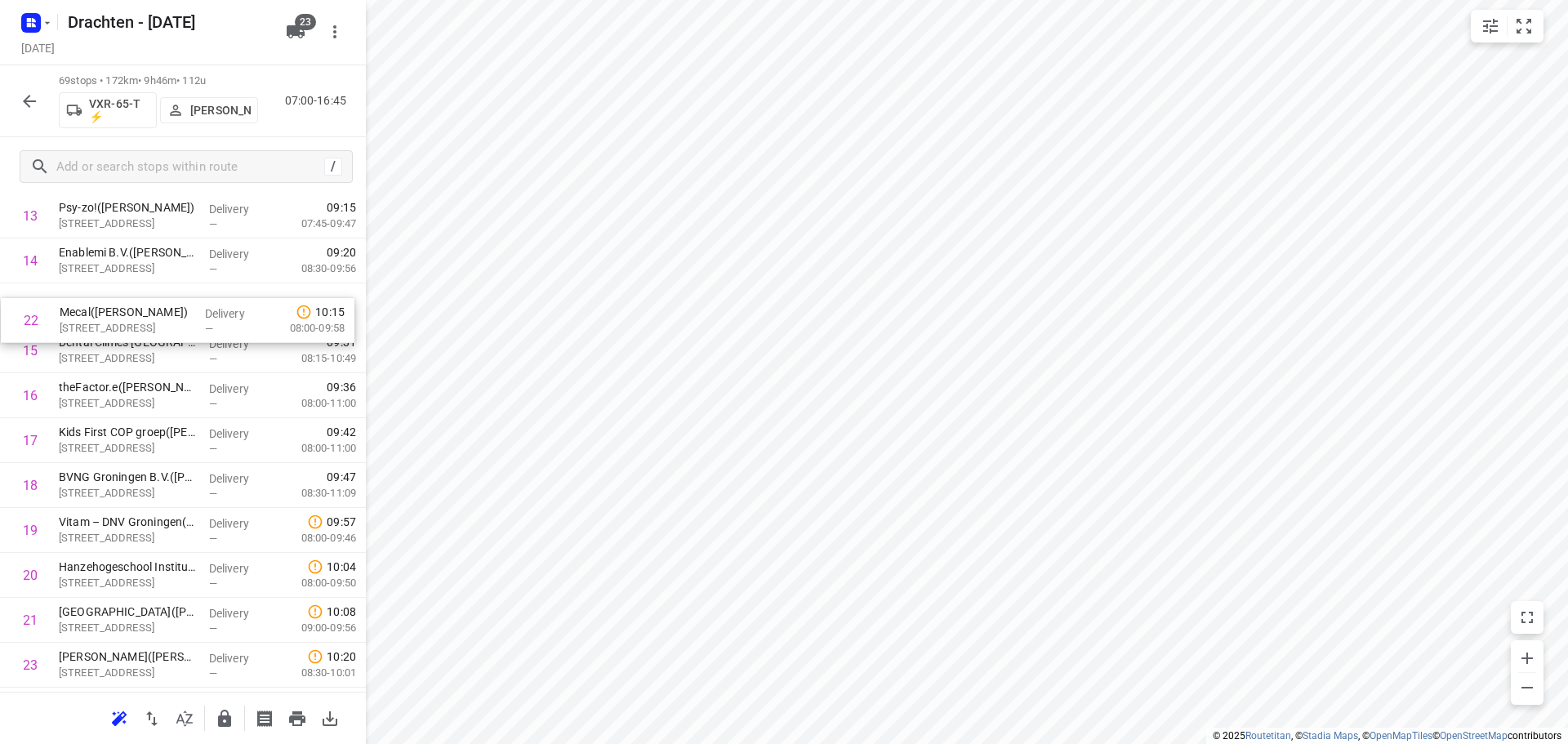
drag, startPoint x: 151, startPoint y: 624, endPoint x: 148, endPoint y: 300, distance: 324.0
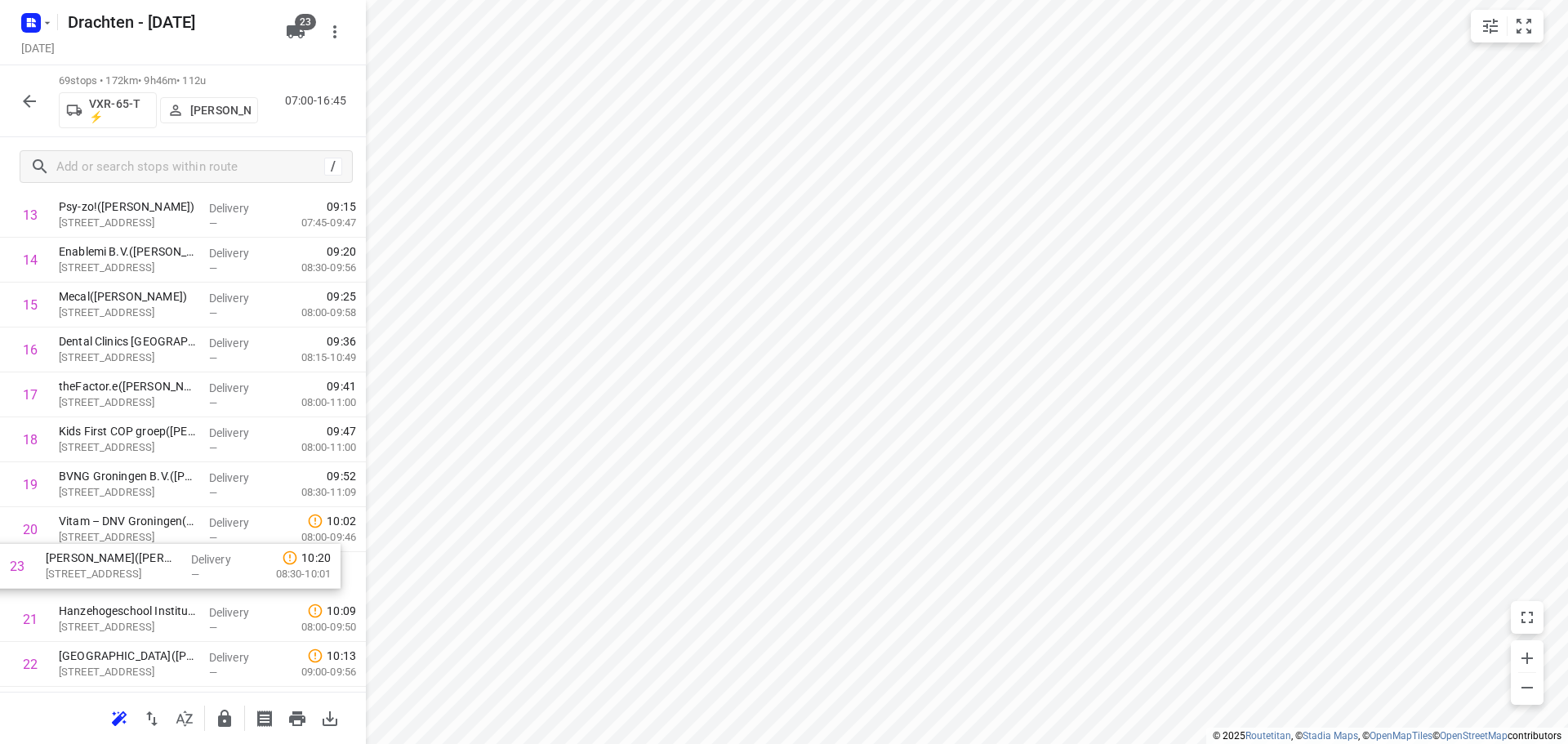
scroll to position [671, 0]
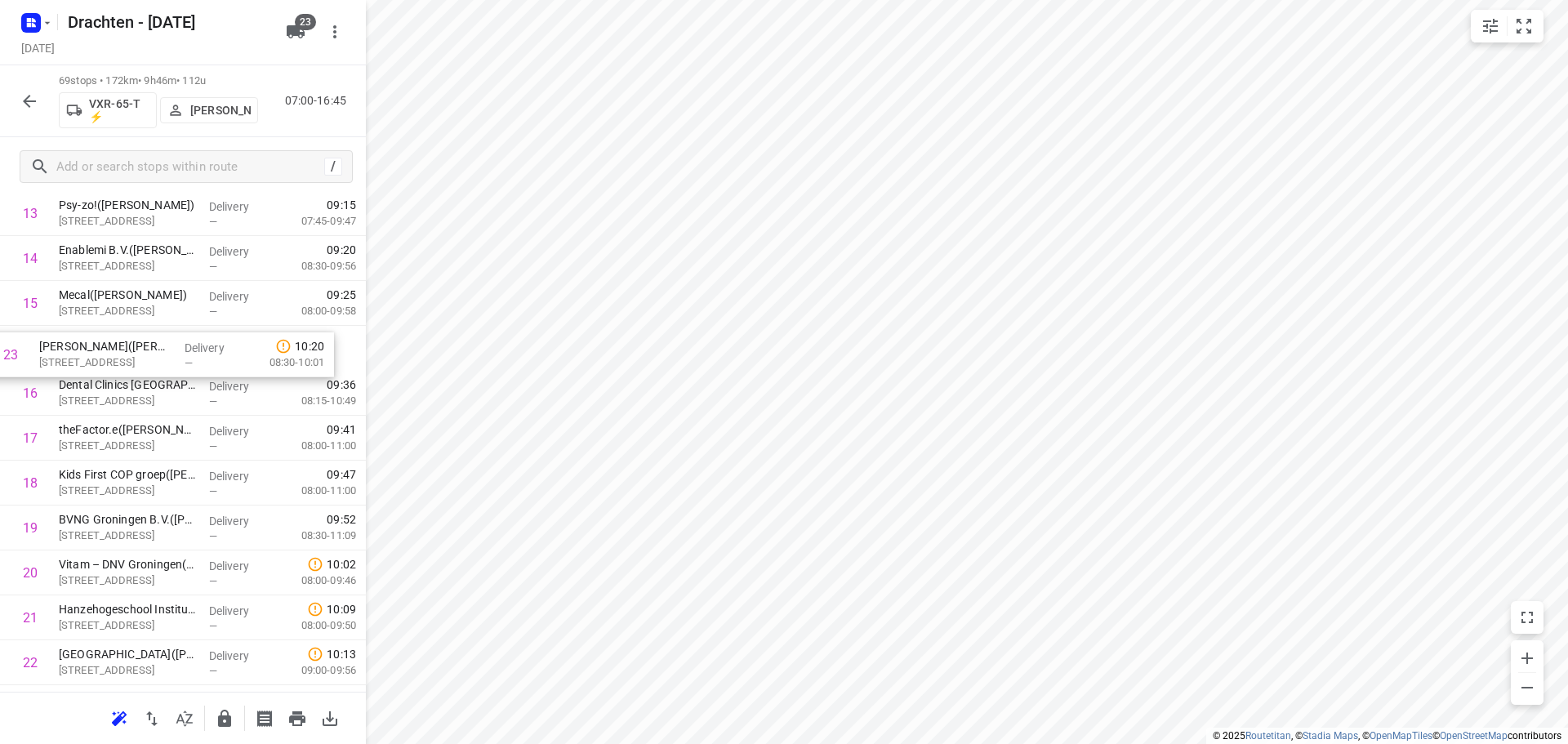
drag, startPoint x: 129, startPoint y: 686, endPoint x: 115, endPoint y: 354, distance: 332.3
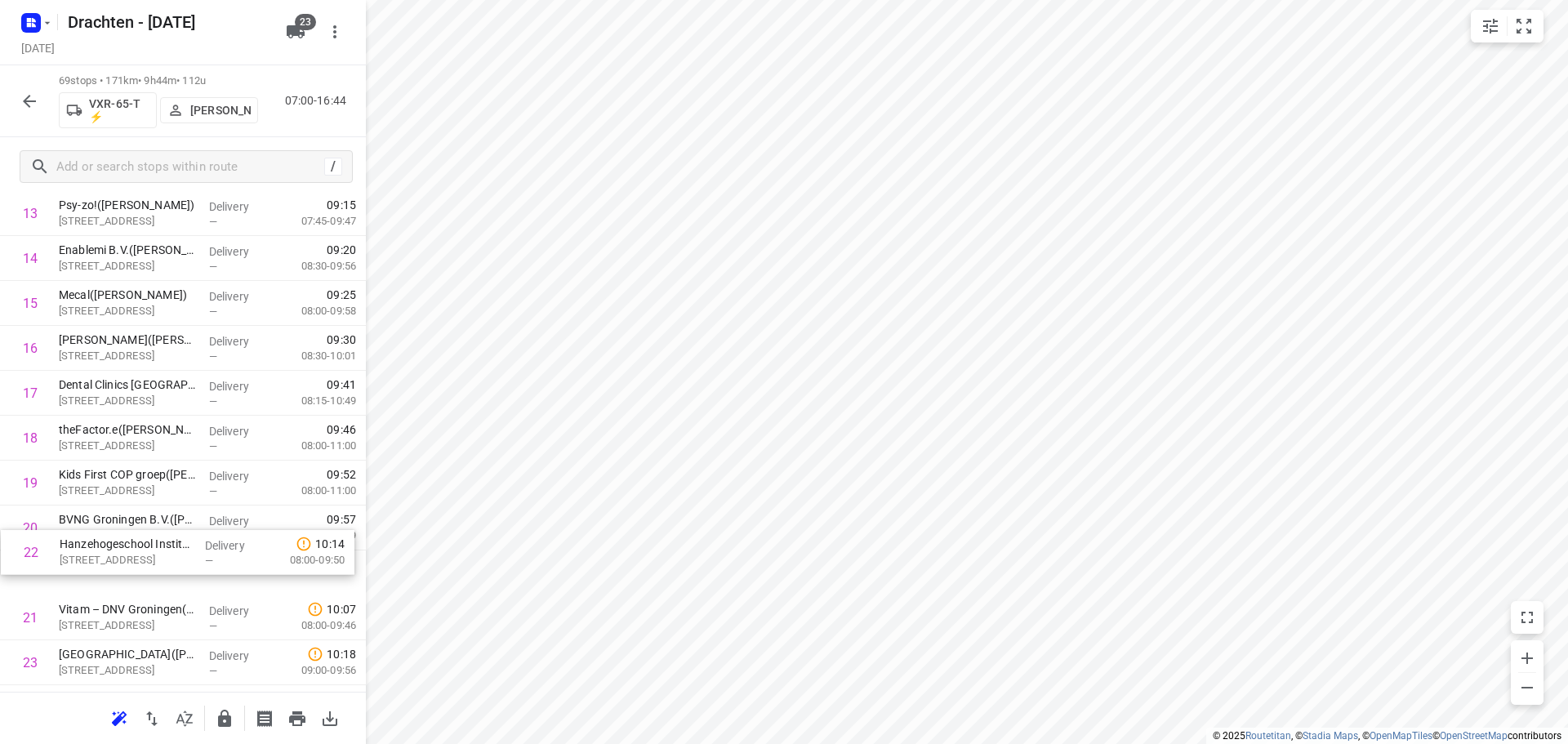
scroll to position [673, 0]
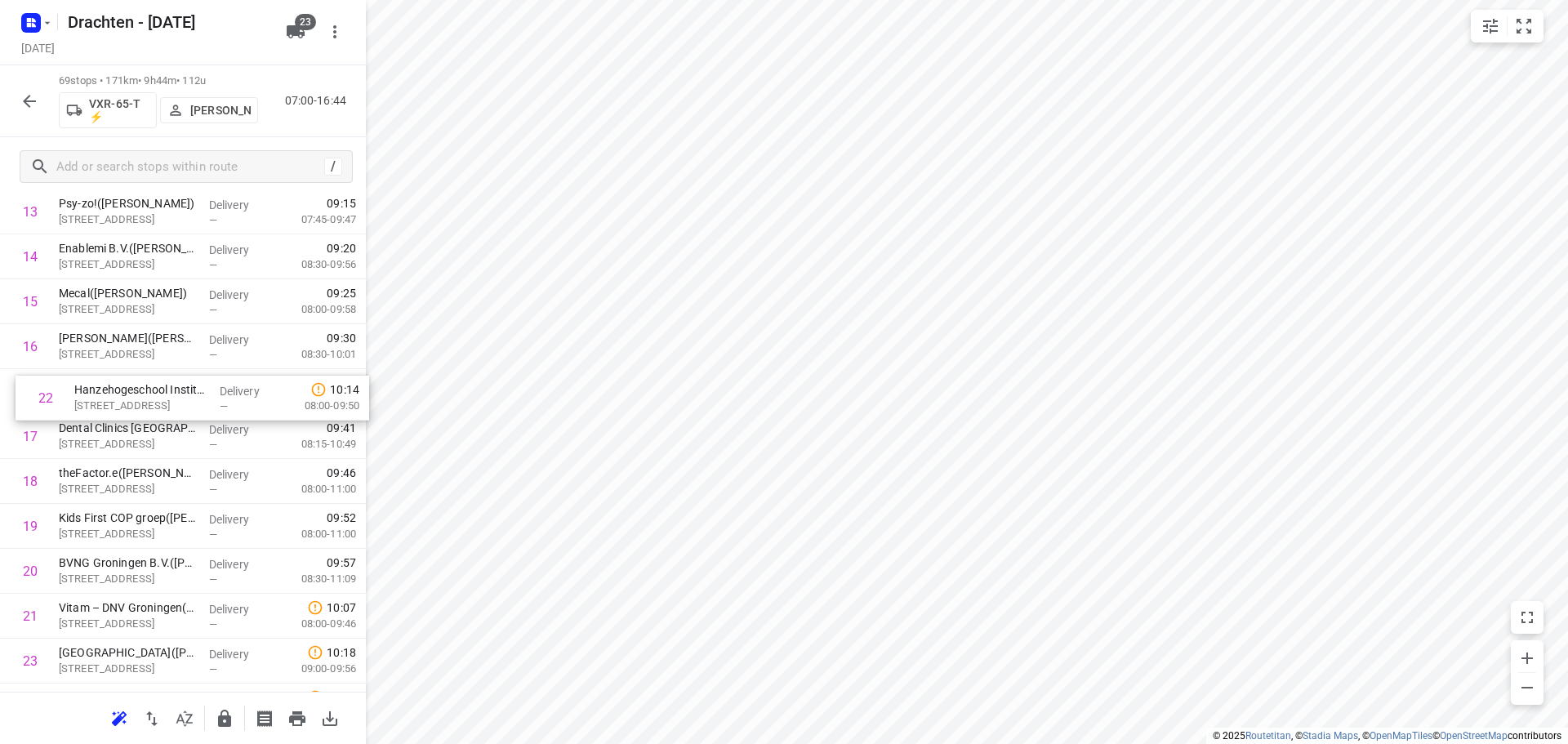
drag, startPoint x: 134, startPoint y: 628, endPoint x: 150, endPoint y: 395, distance: 233.5
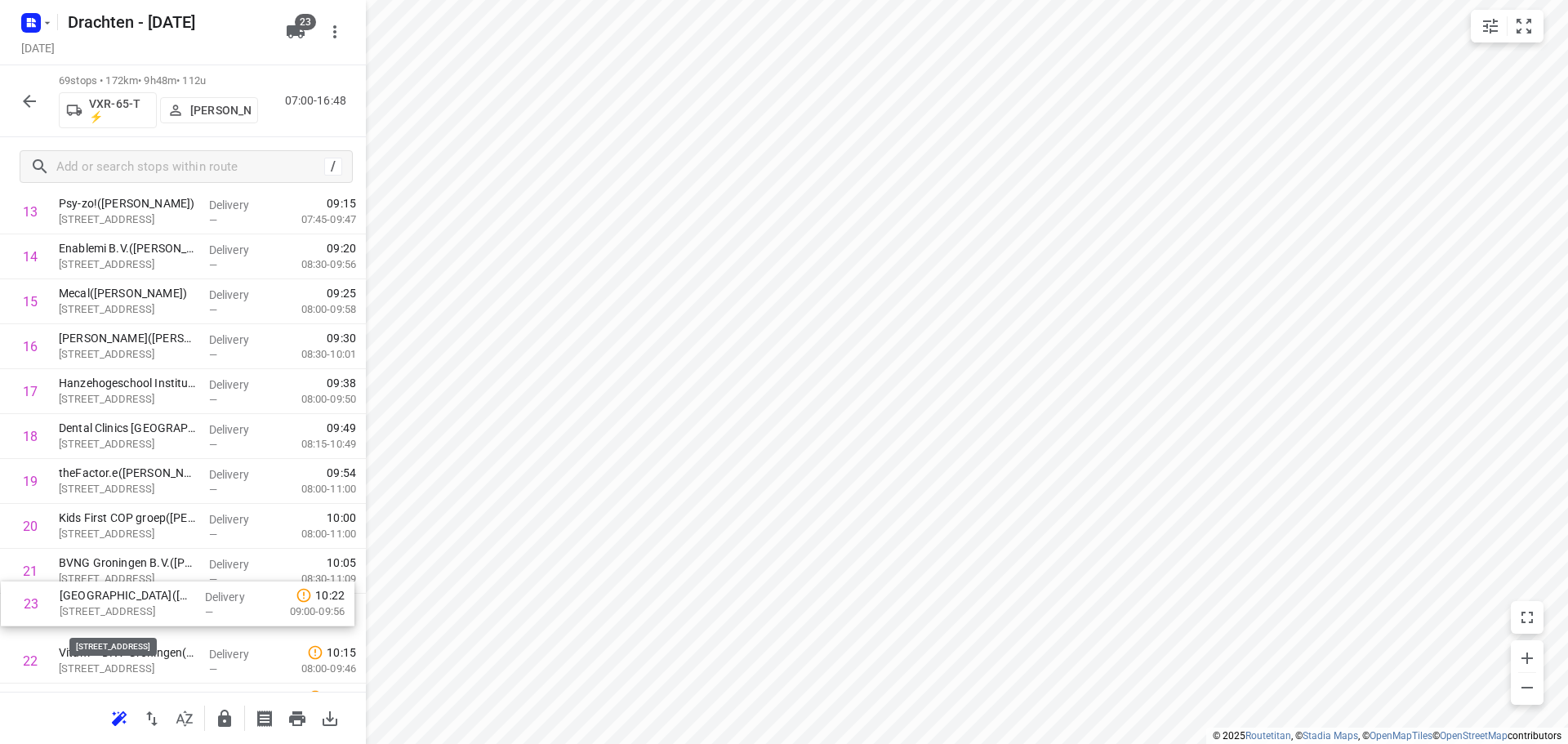
scroll to position [676, 0]
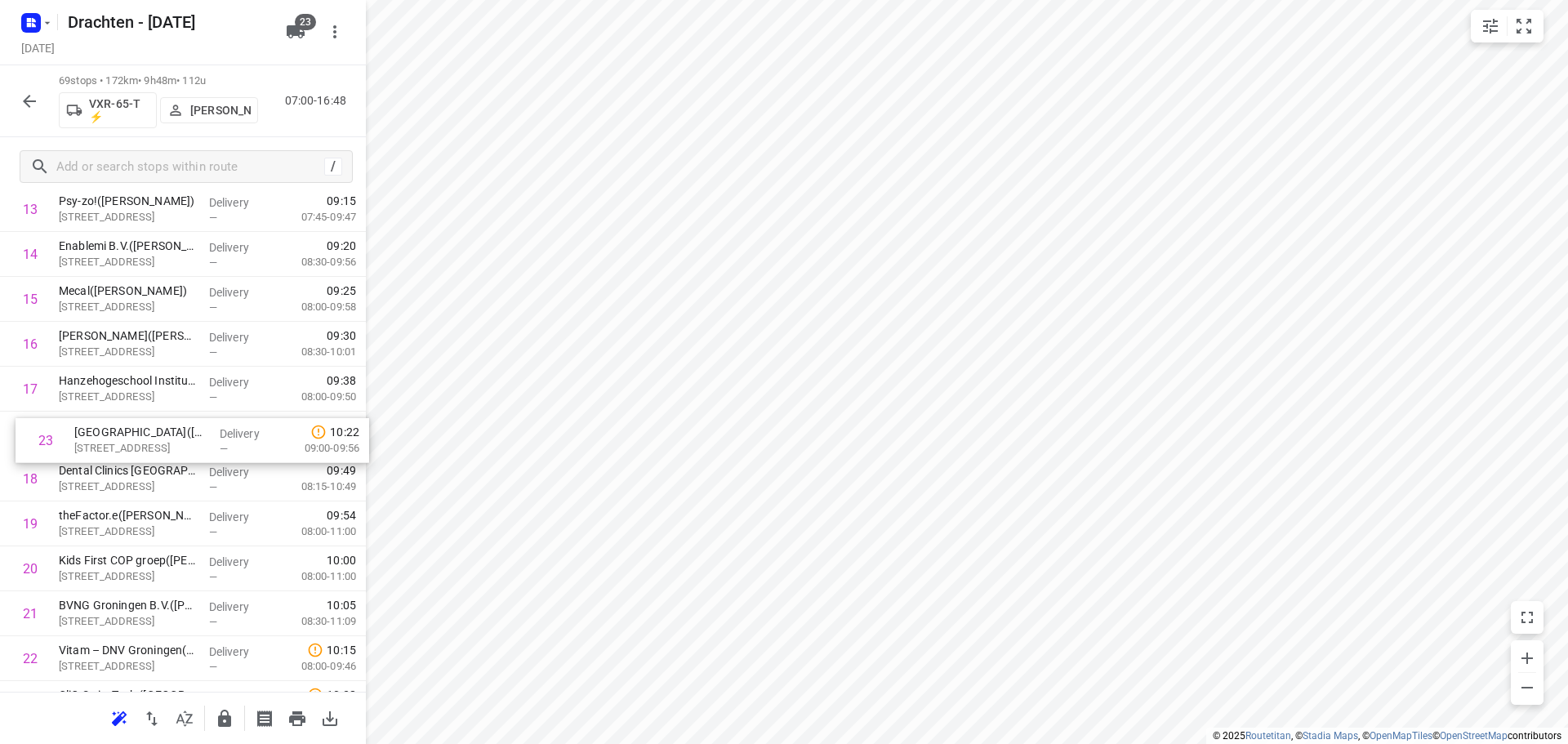
drag, startPoint x: 148, startPoint y: 665, endPoint x: 161, endPoint y: 426, distance: 239.4
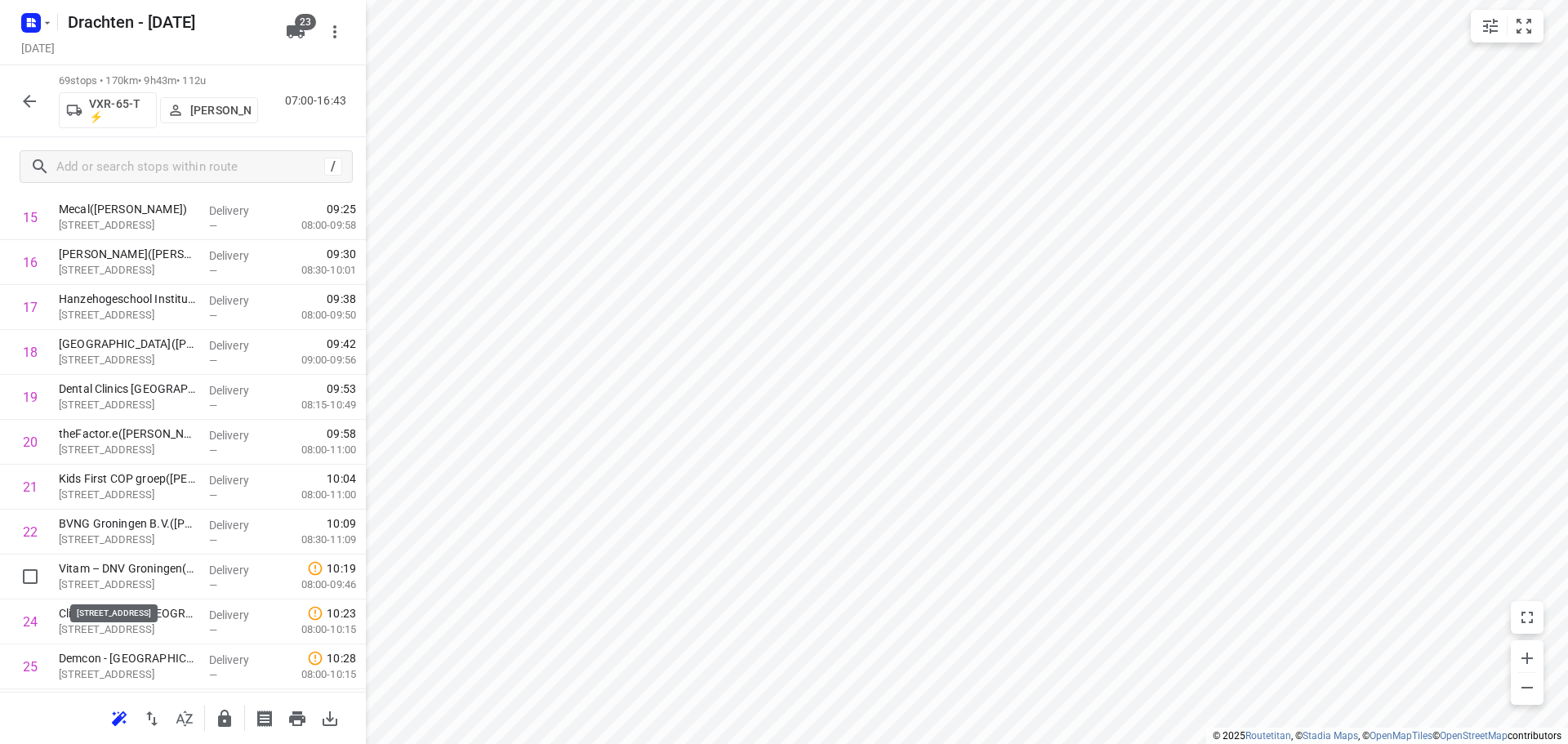
scroll to position [758, 0]
drag, startPoint x: 146, startPoint y: 588, endPoint x: 148, endPoint y: 415, distance: 173.0
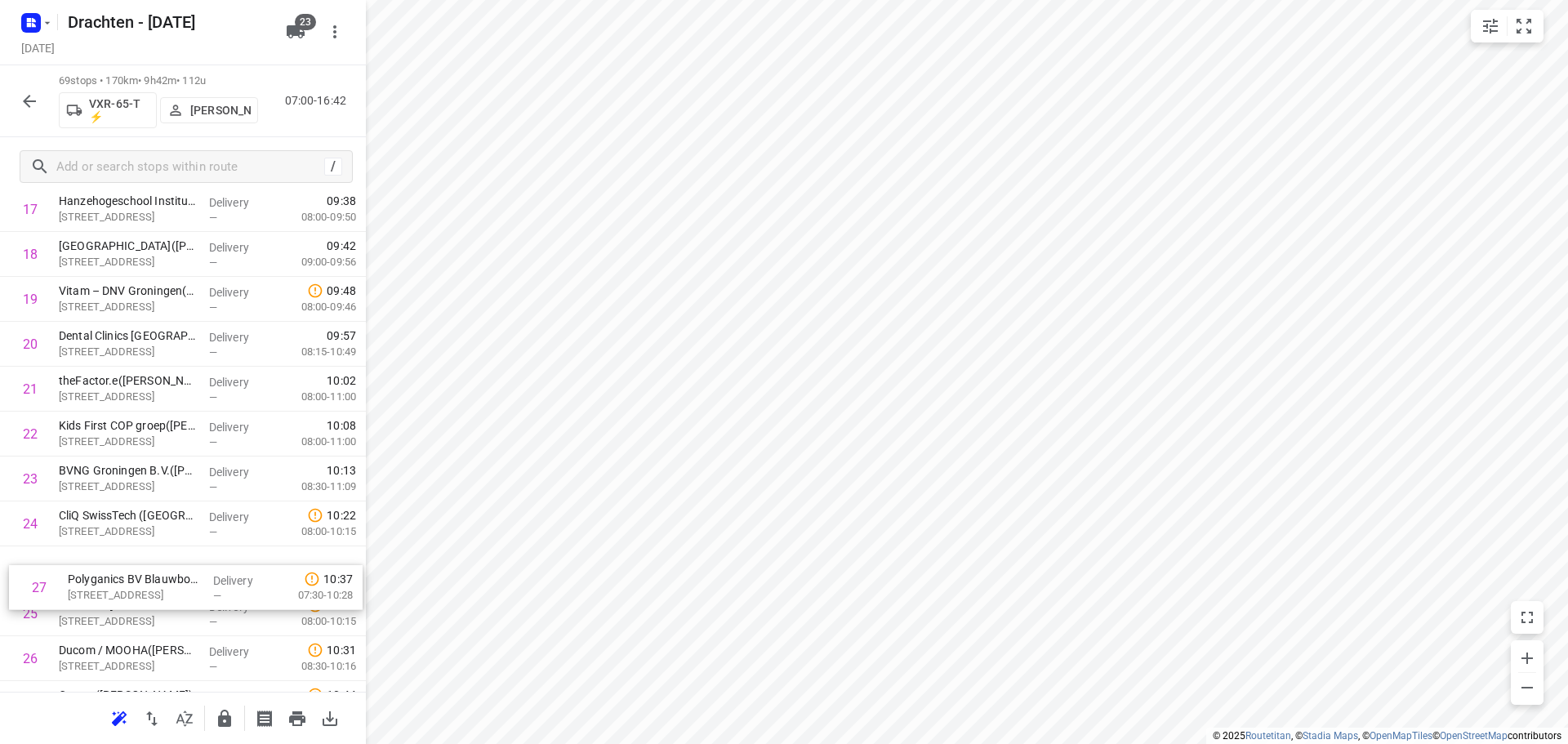
scroll to position [857, 0]
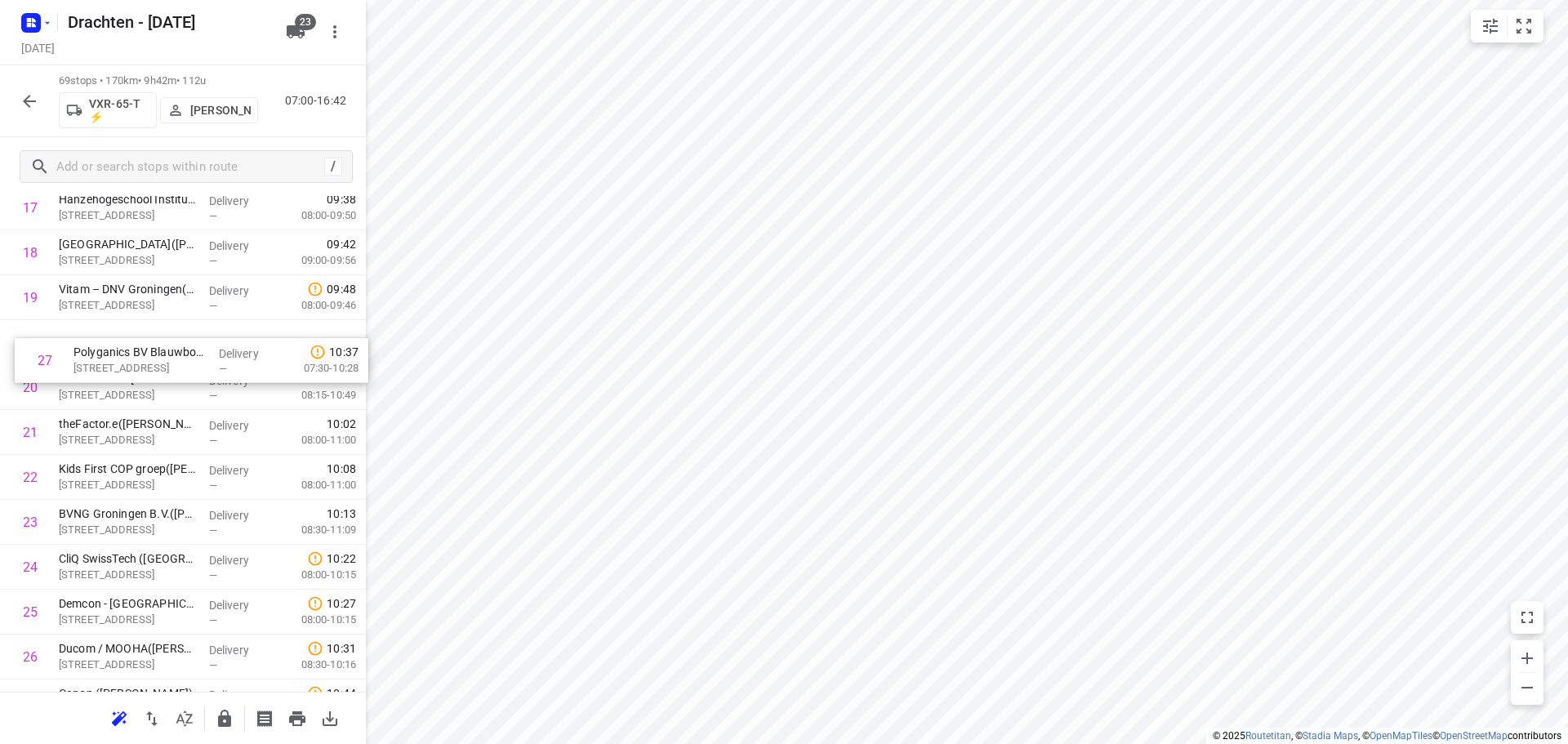
drag, startPoint x: 151, startPoint y: 670, endPoint x: 168, endPoint y: 347, distance: 323.4
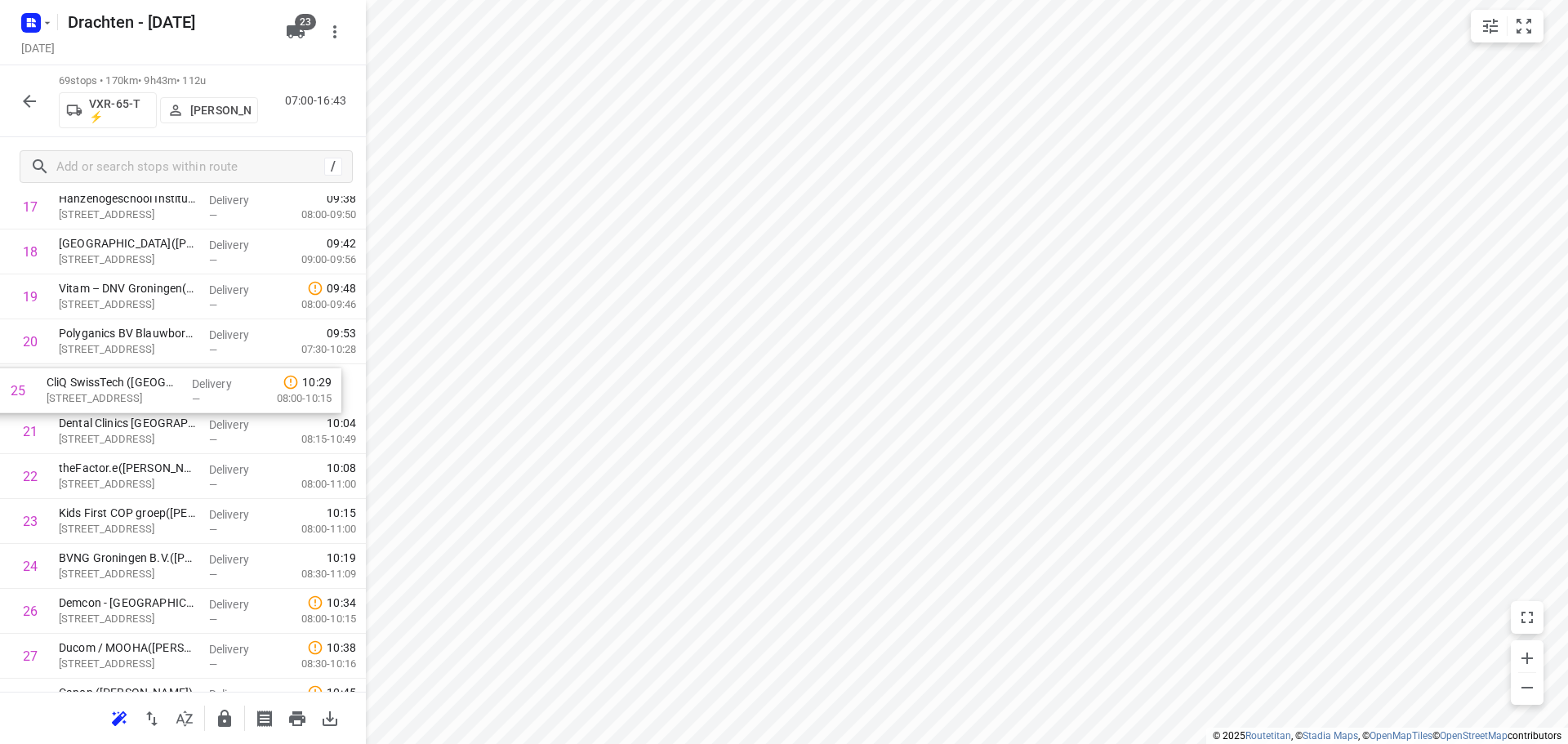
drag, startPoint x: 181, startPoint y: 576, endPoint x: 167, endPoint y: 395, distance: 181.5
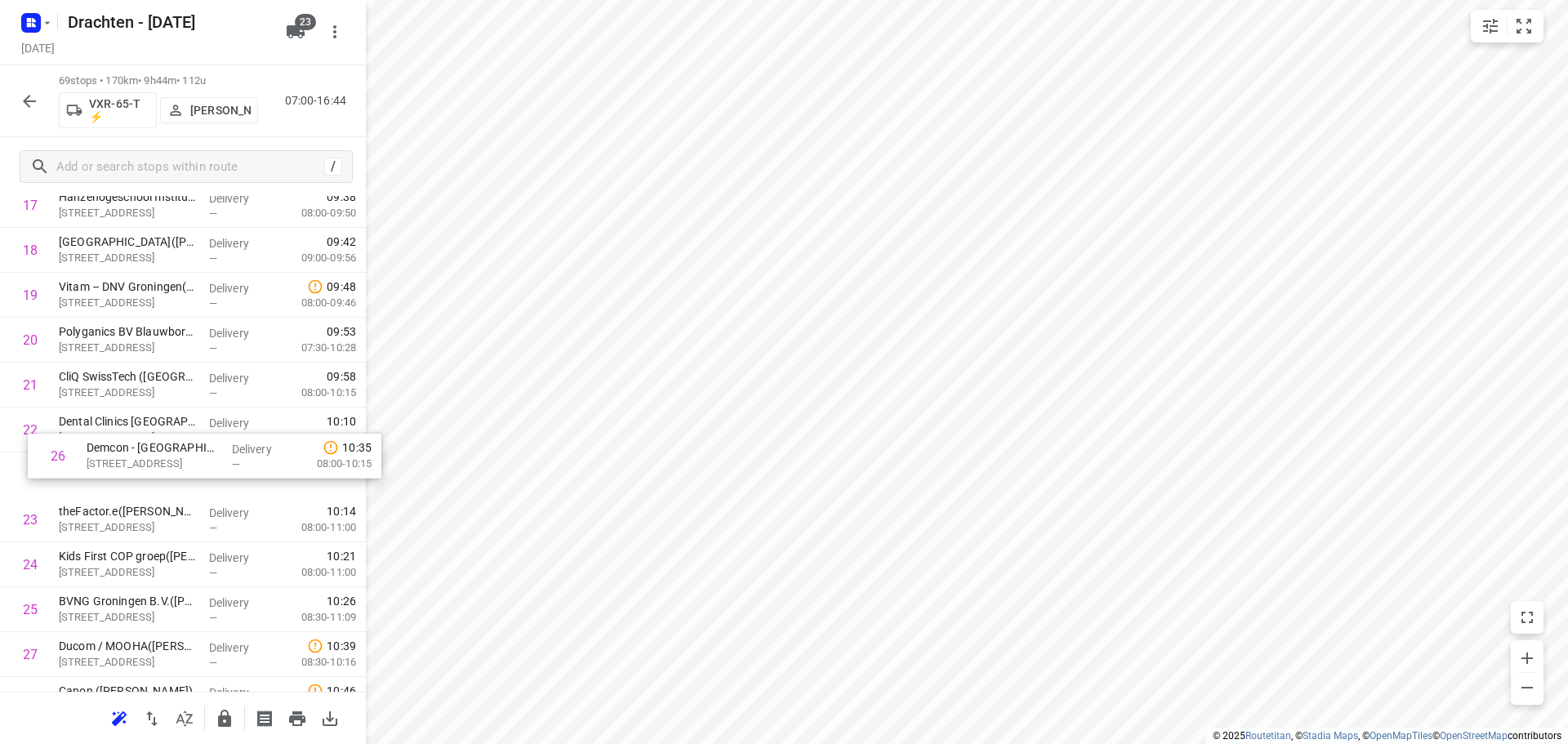
drag, startPoint x: 153, startPoint y: 611, endPoint x: 187, endPoint y: 438, distance: 176.3
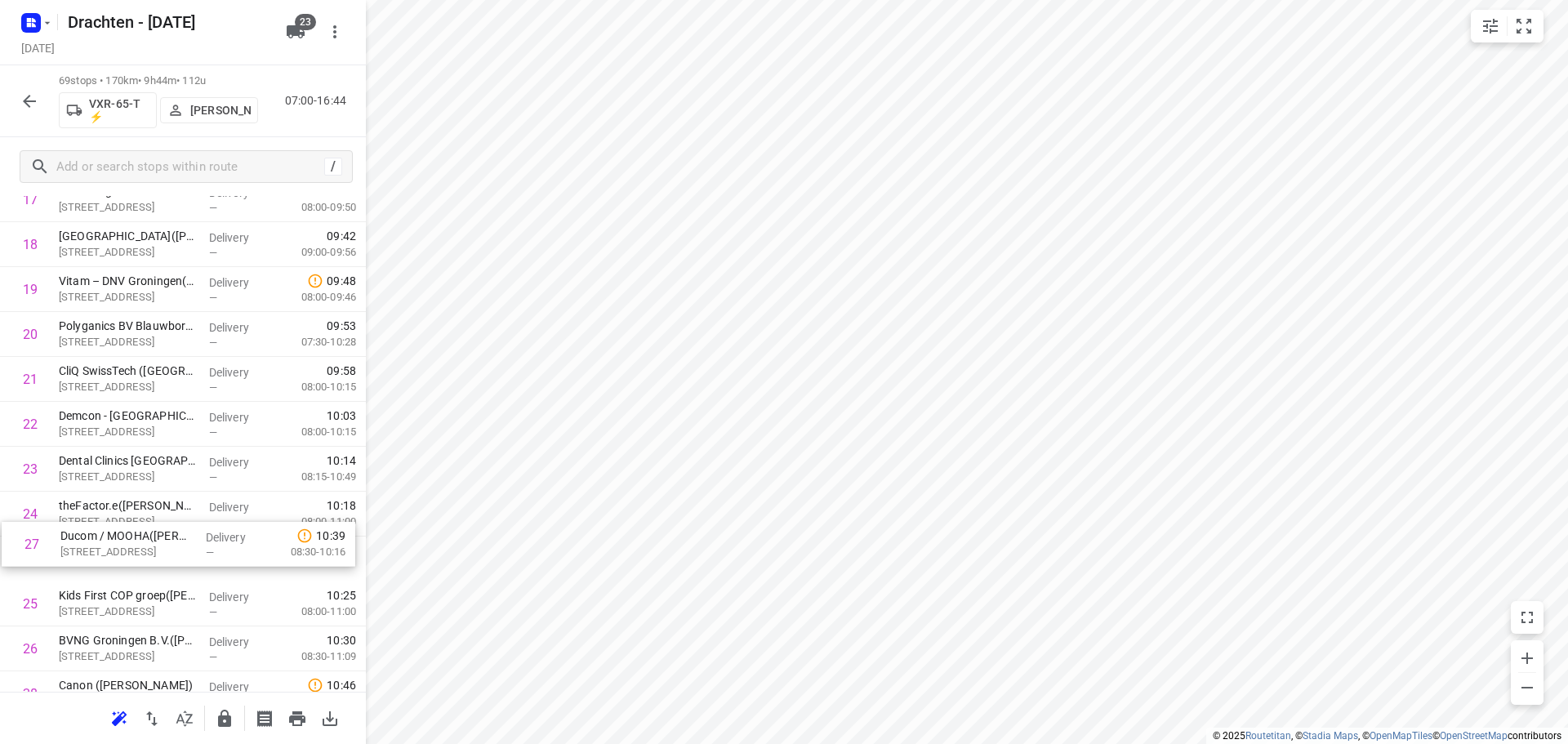
scroll to position [867, 0]
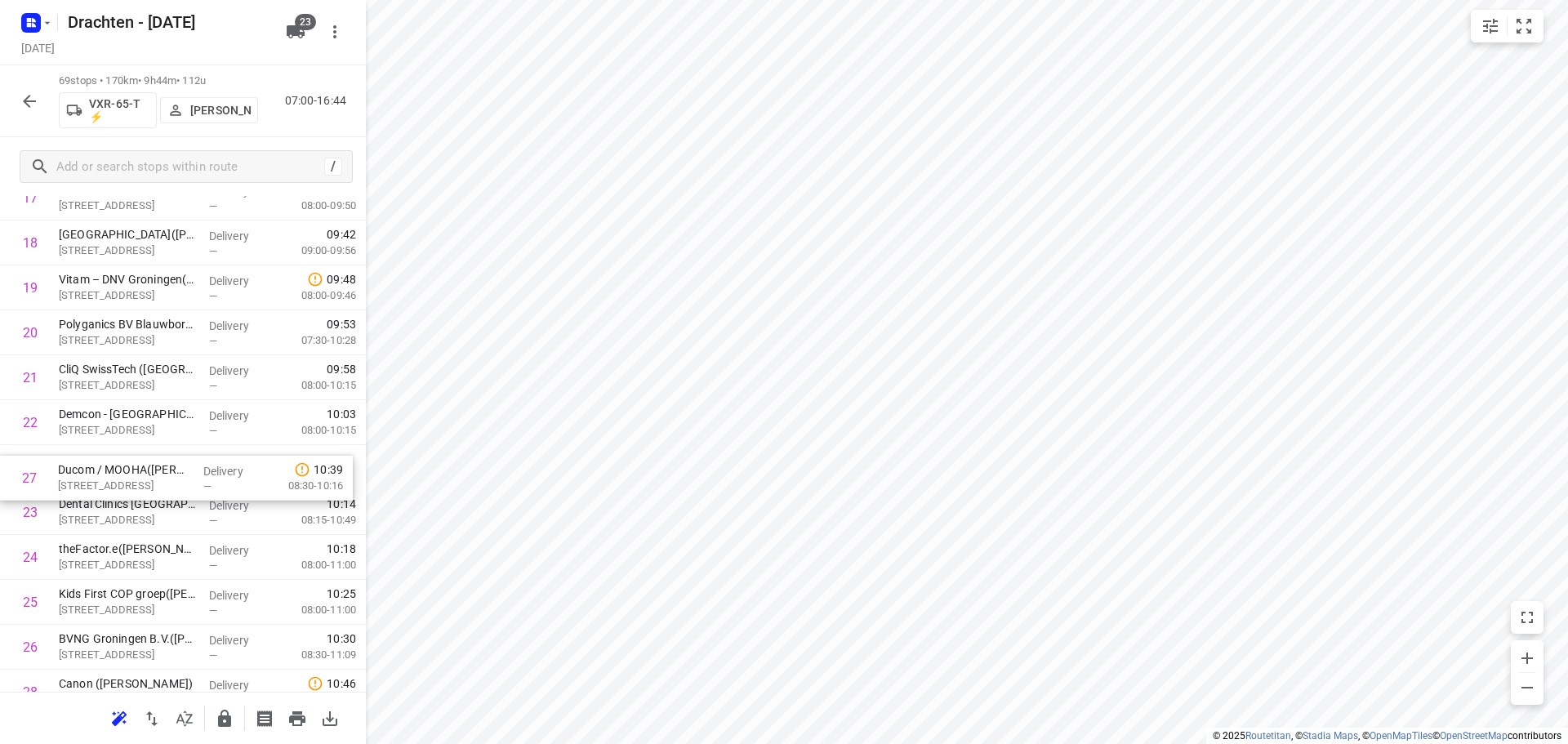
drag, startPoint x: 159, startPoint y: 659, endPoint x: 155, endPoint y: 472, distance: 187.0
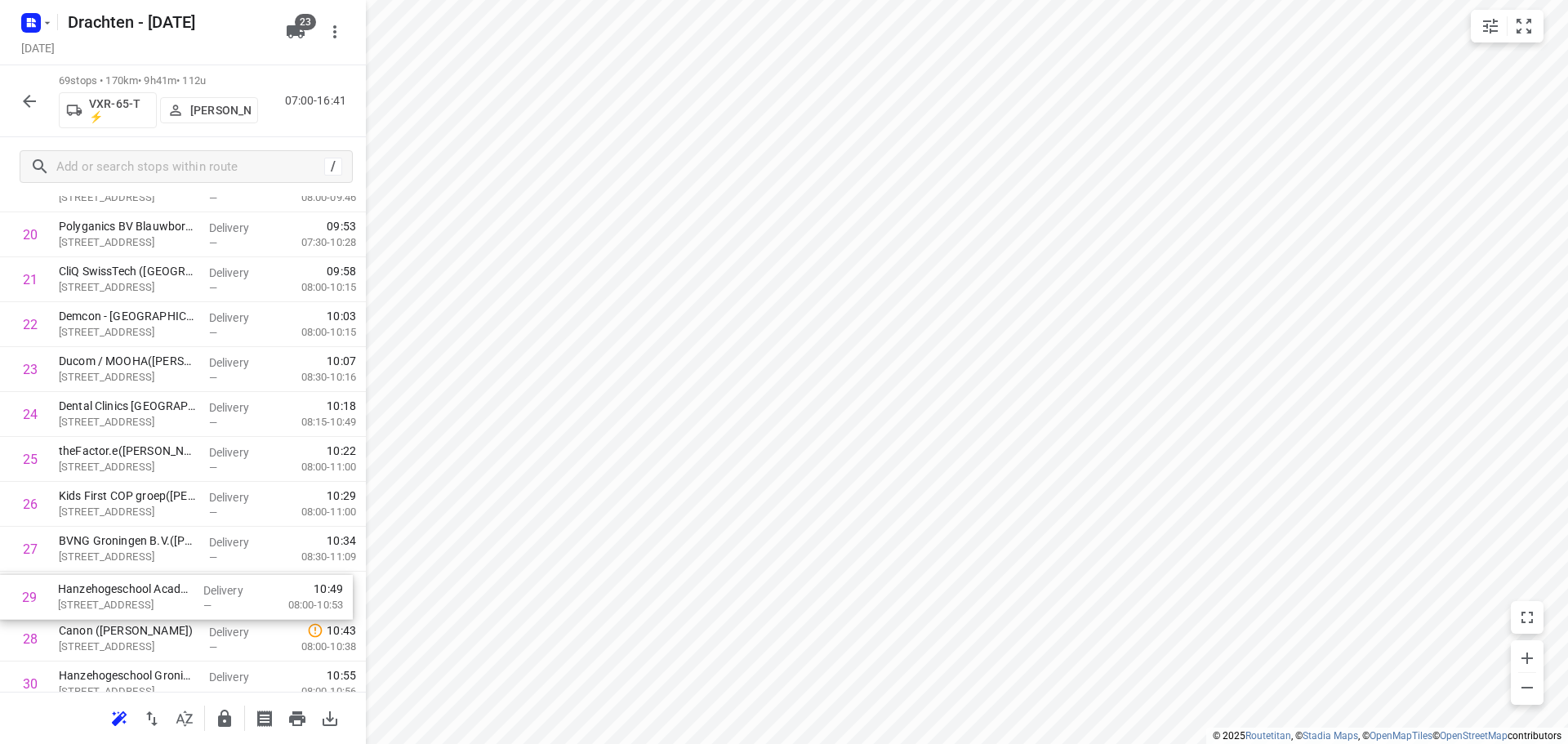
scroll to position [967, 0]
drag, startPoint x: 138, startPoint y: 663, endPoint x: 142, endPoint y: 420, distance: 243.0
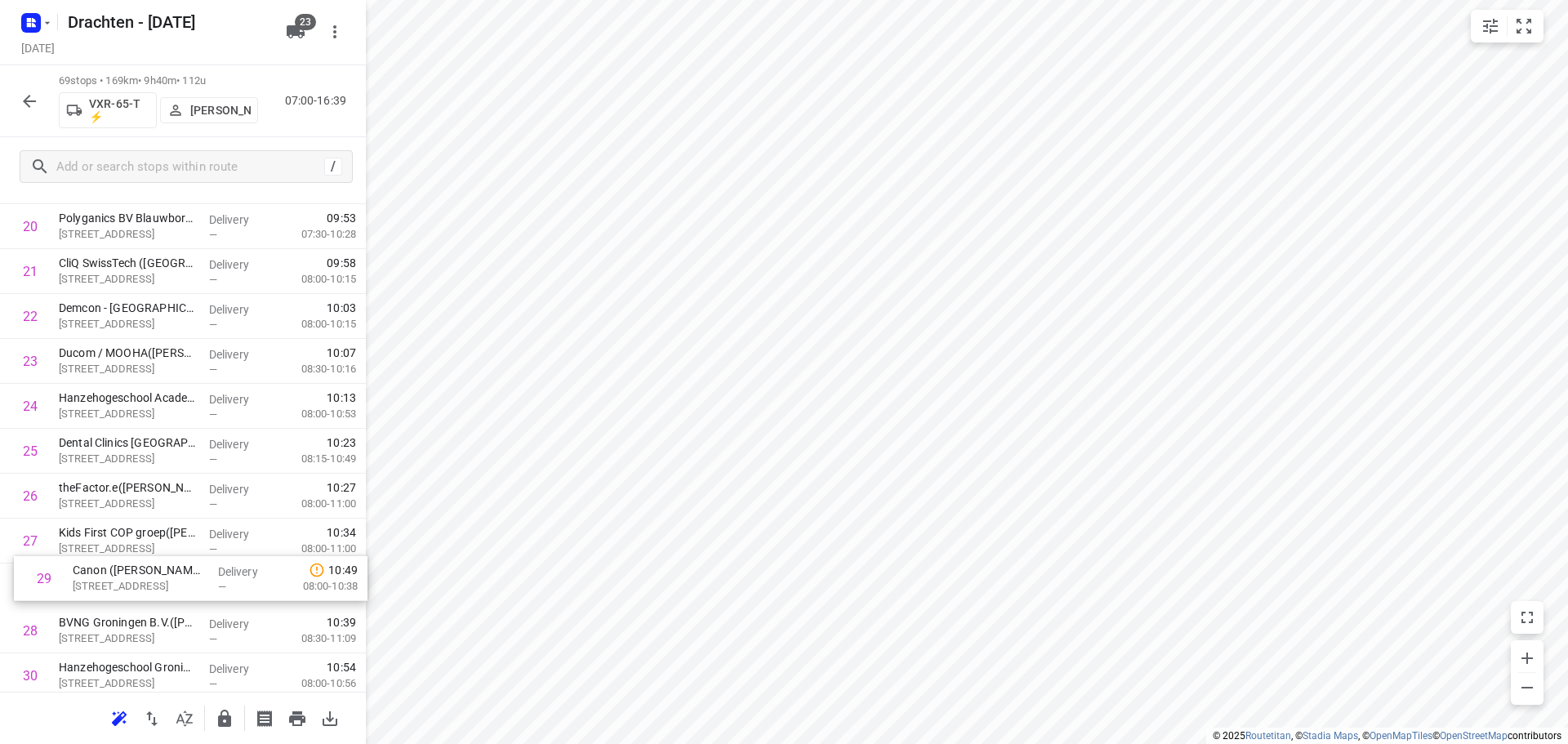
scroll to position [973, 0]
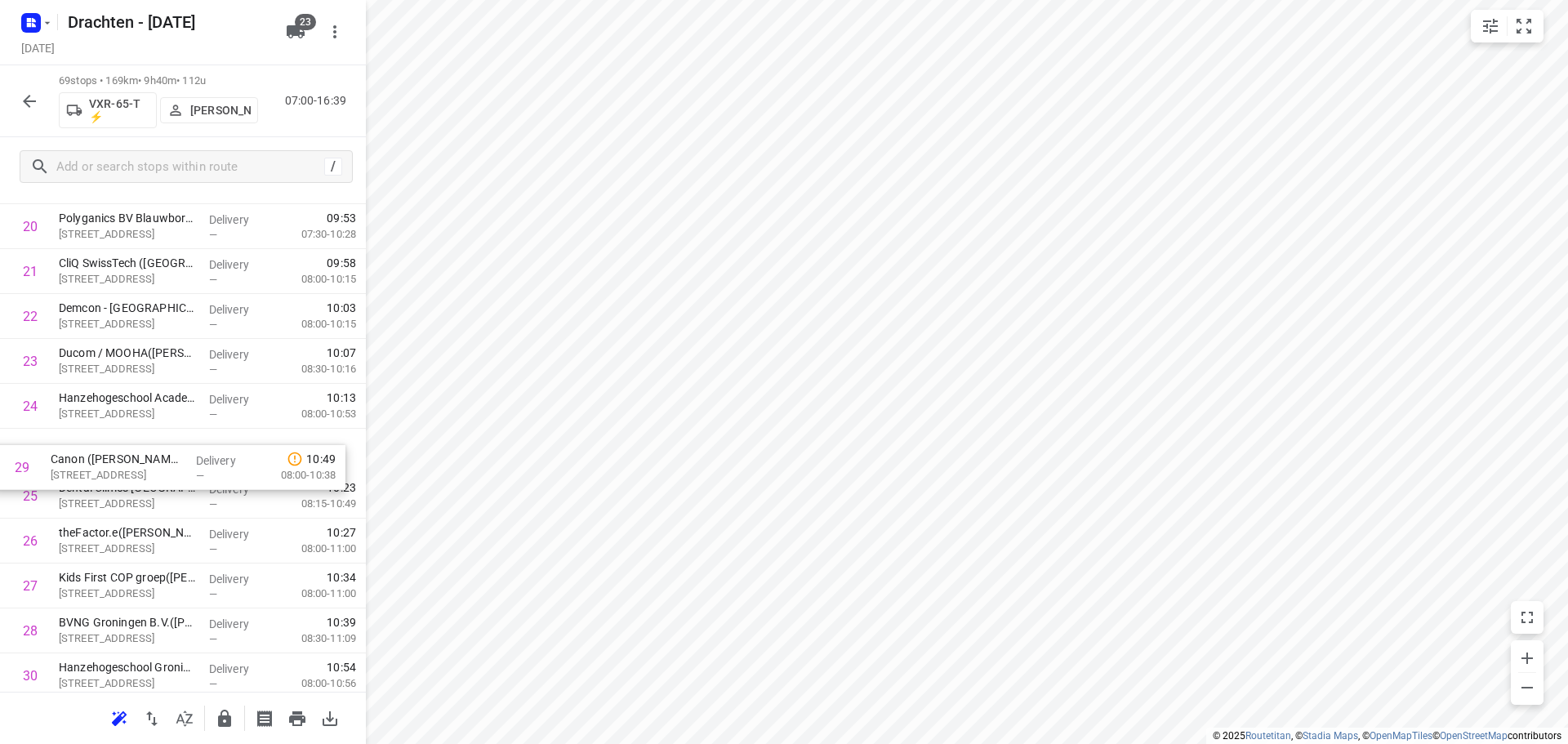
drag, startPoint x: 163, startPoint y: 650, endPoint x: 152, endPoint y: 465, distance: 185.3
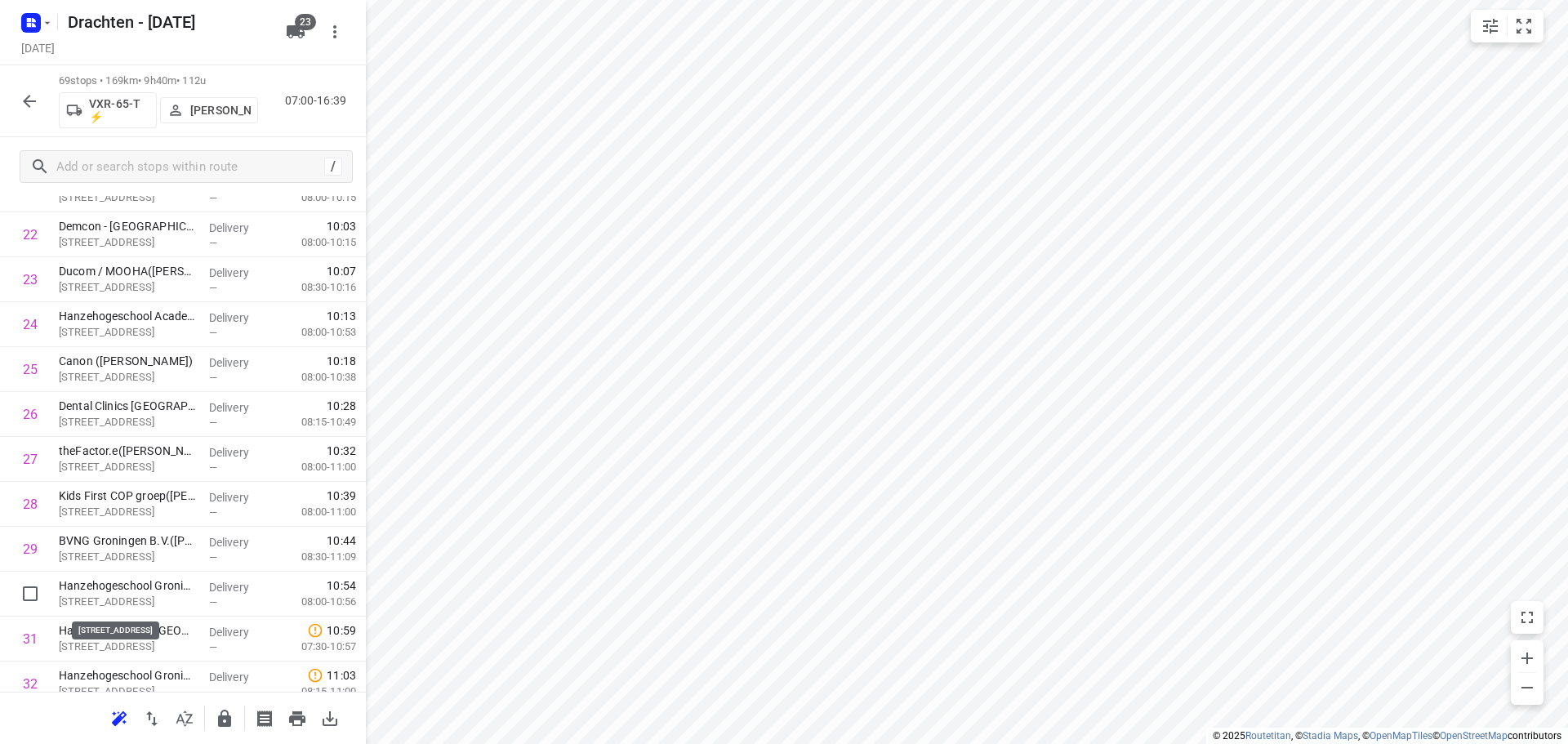
scroll to position [1056, 0]
drag, startPoint x: 122, startPoint y: 594, endPoint x: 121, endPoint y: 413, distance: 181.0
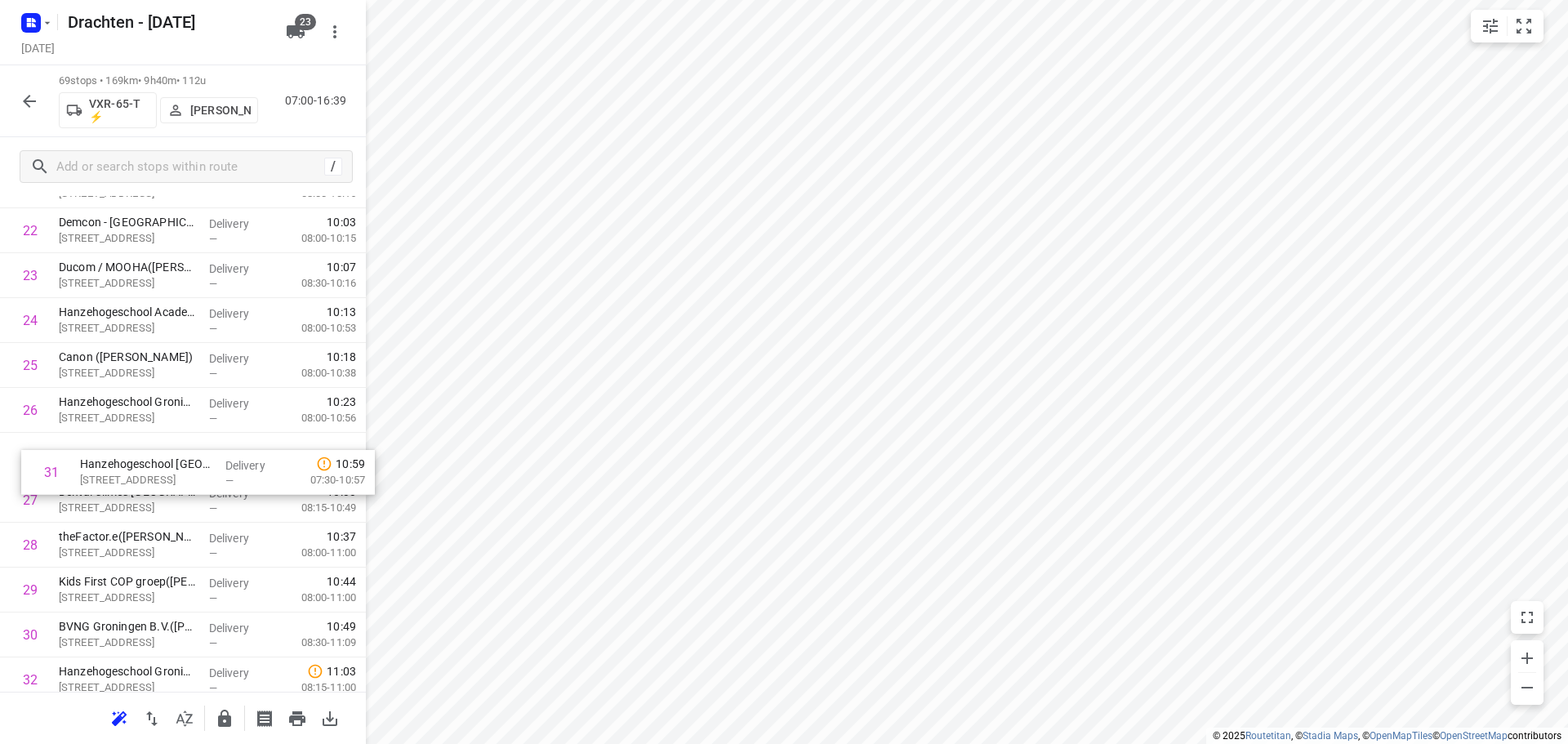
drag, startPoint x: 139, startPoint y: 640, endPoint x: 166, endPoint y: 462, distance: 180.0
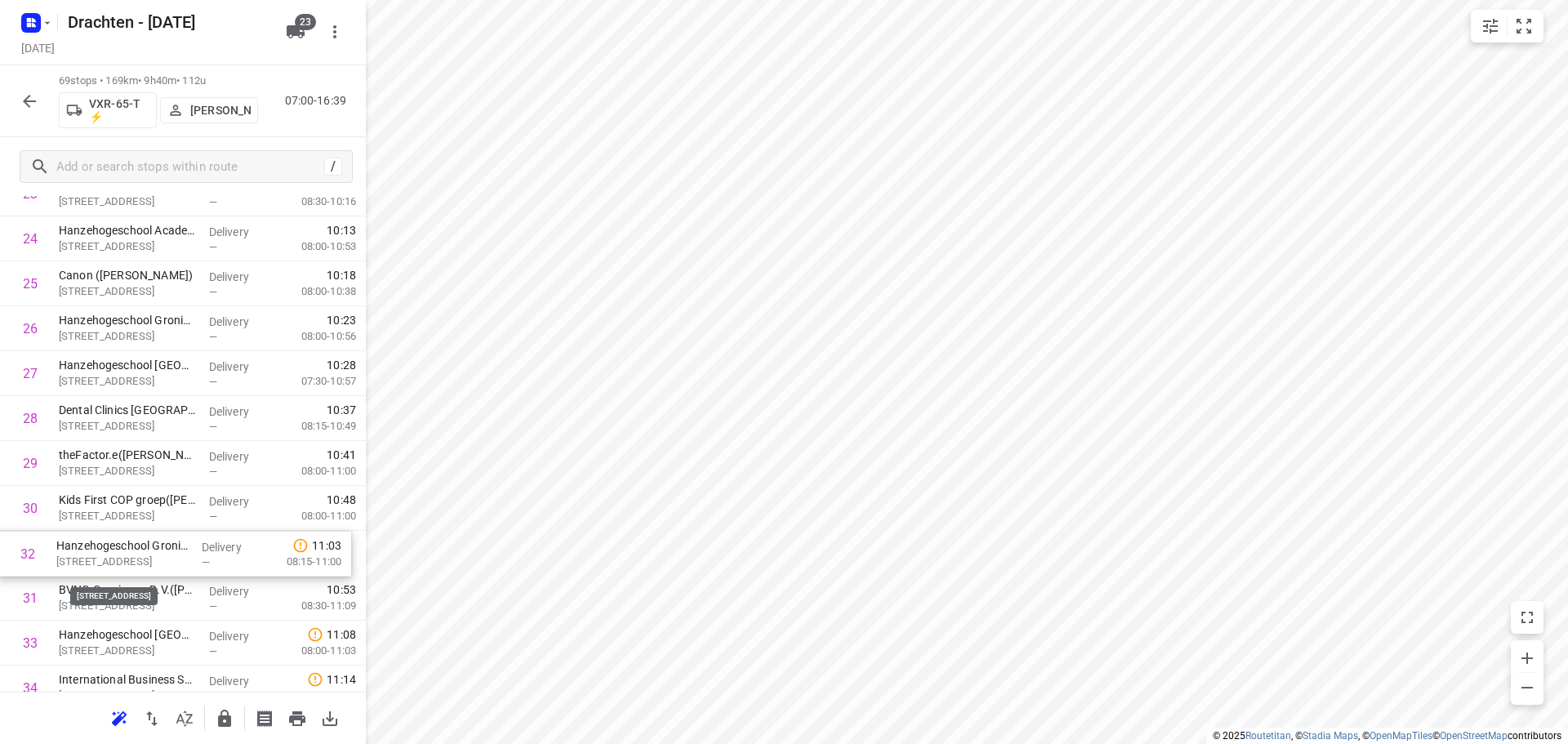
scroll to position [1141, 0]
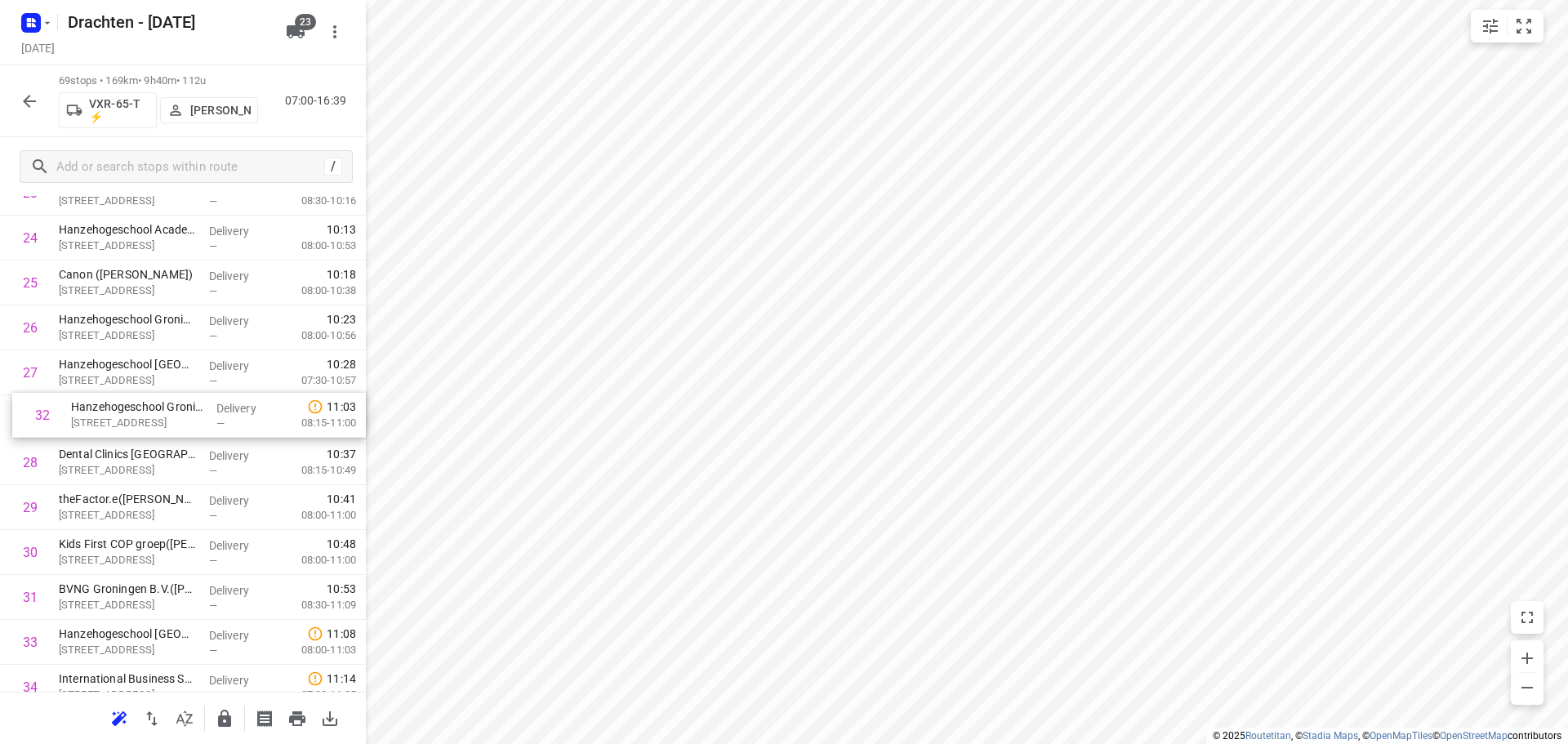
drag, startPoint x: 163, startPoint y: 548, endPoint x: 179, endPoint y: 407, distance: 141.9
click at [179, 407] on div "1 Ambulancezorg Groningen - Ambulancepost Van der Hoopstraat(David Beerink) De …" at bounding box center [183, 732] width 366 height 3098
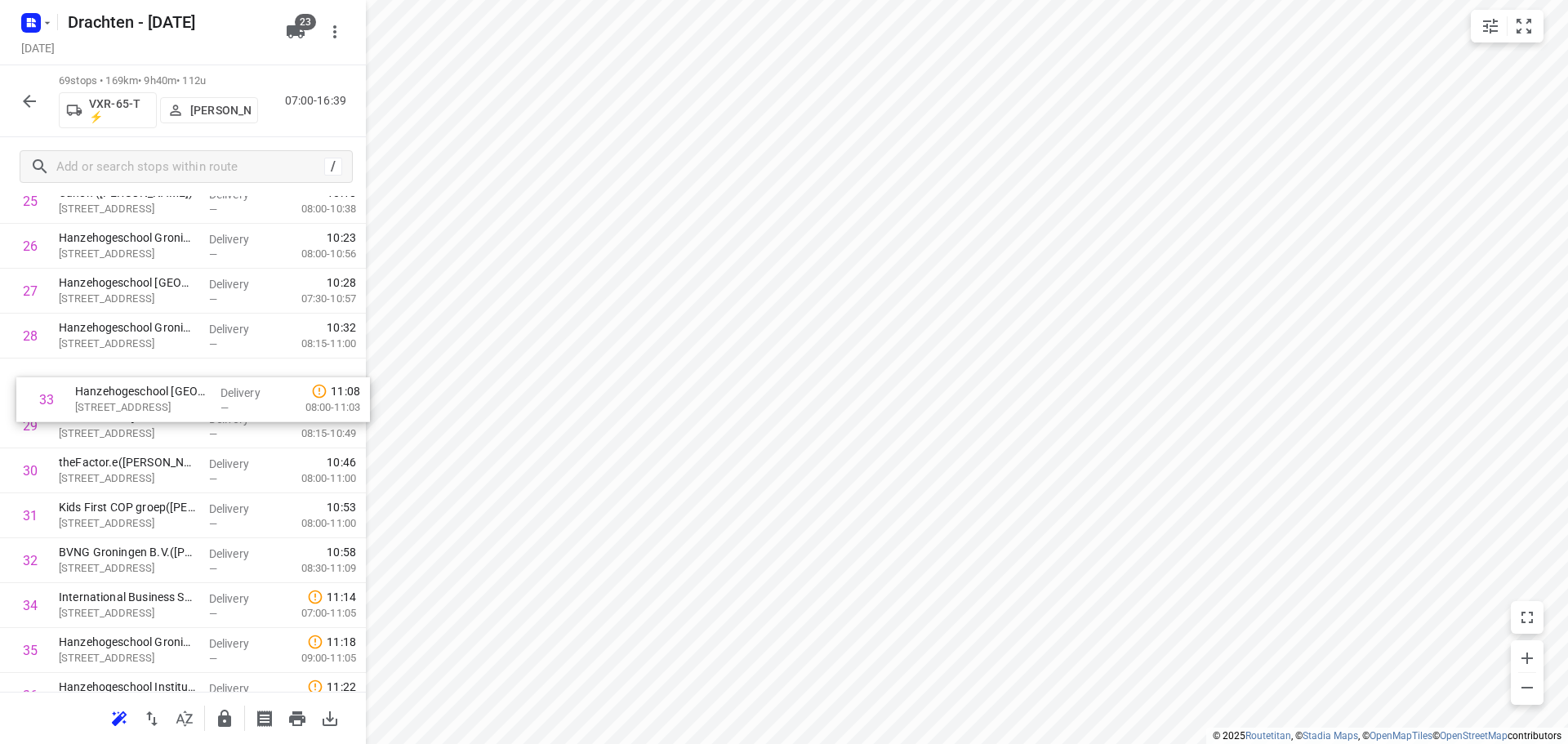
drag, startPoint x: 152, startPoint y: 571, endPoint x: 169, endPoint y: 391, distance: 180.8
click at [169, 391] on div "1 Ambulancezorg Groningen - Ambulancepost Van der Hoopstraat(David Beerink) De …" at bounding box center [183, 650] width 366 height 3098
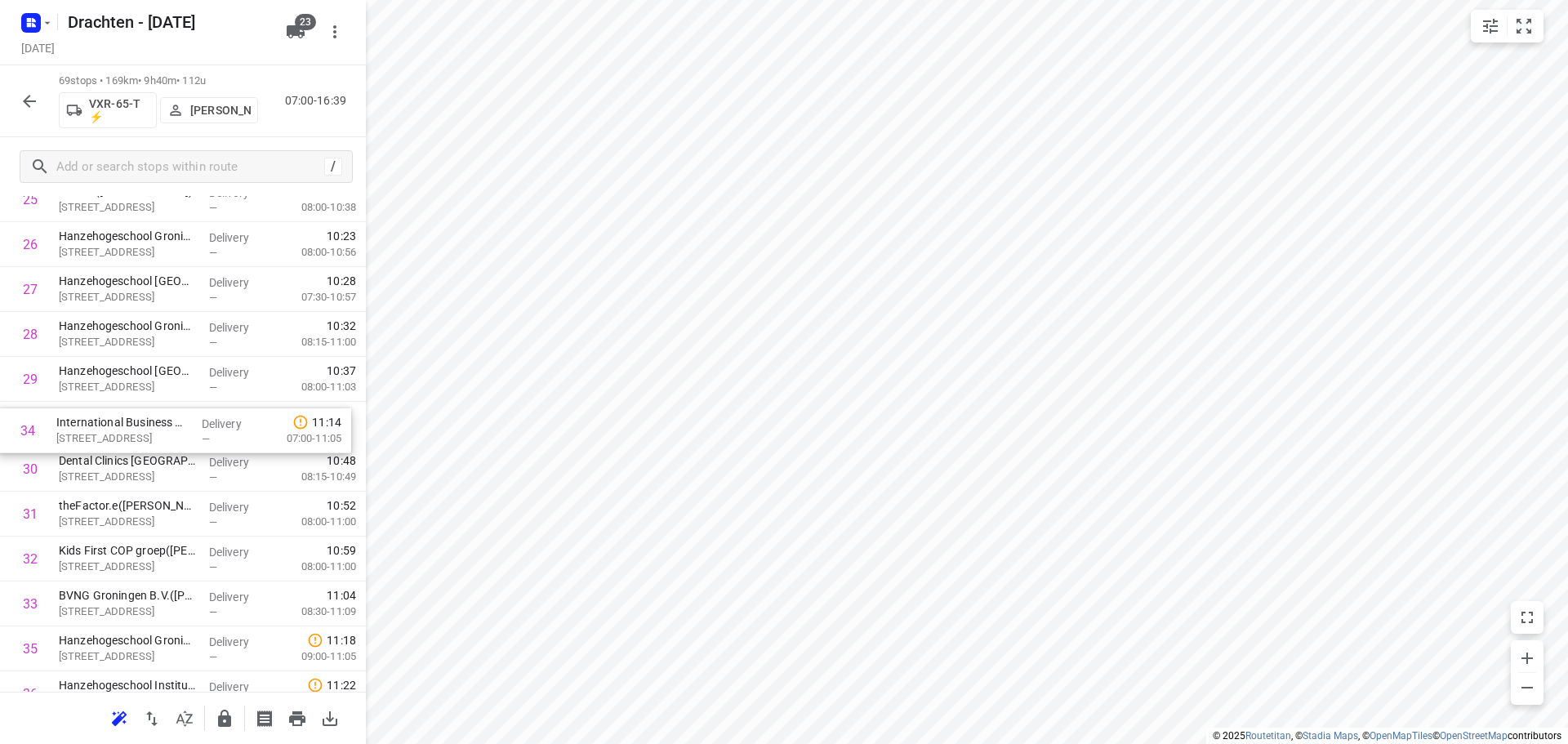
drag, startPoint x: 120, startPoint y: 609, endPoint x: 117, endPoint y: 427, distance: 182.0
click at [117, 427] on div "1 Ambulancezorg Groningen - Ambulancepost Van der Hoopstraat(David Beerink) De …" at bounding box center [183, 648] width 366 height 3098
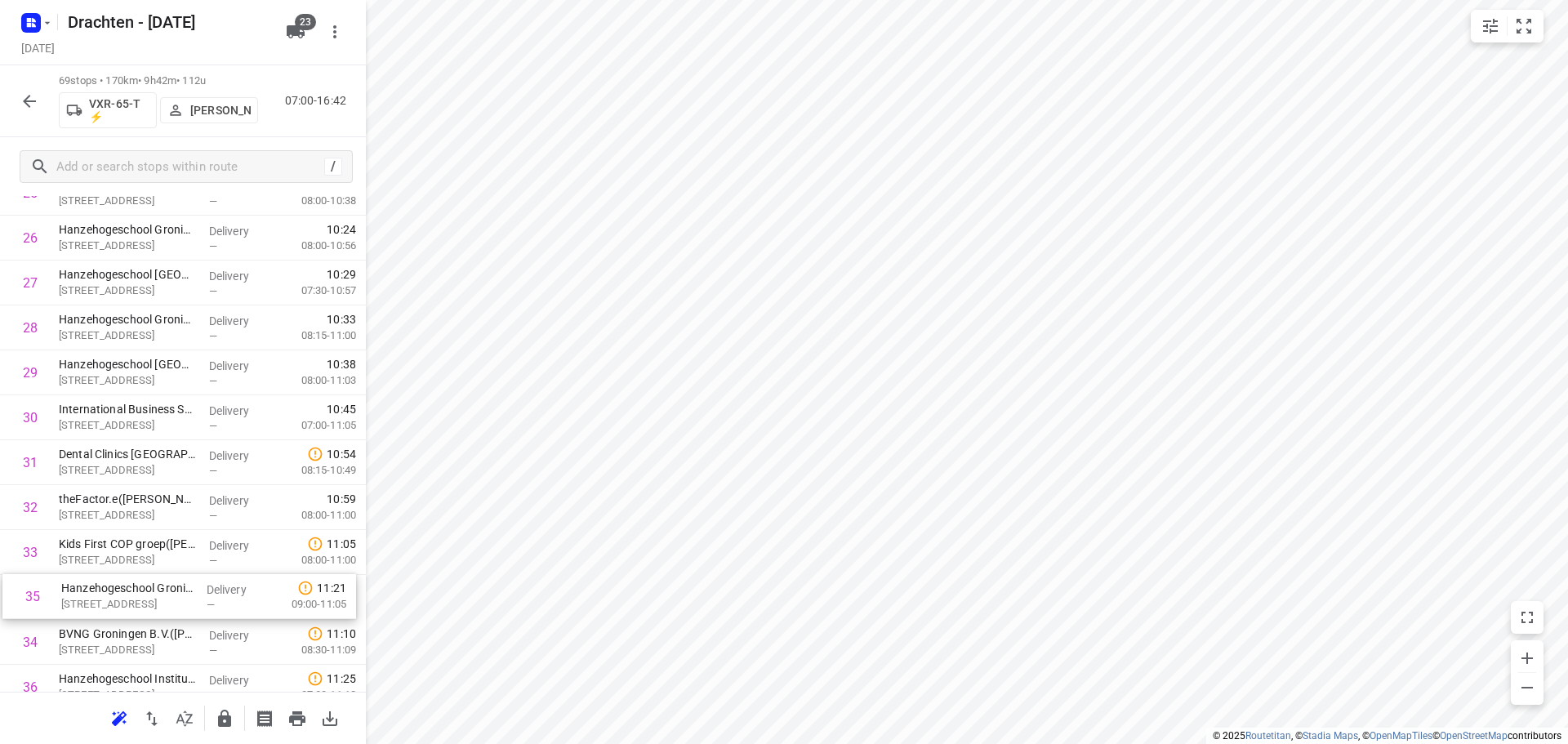
scroll to position [1233, 0]
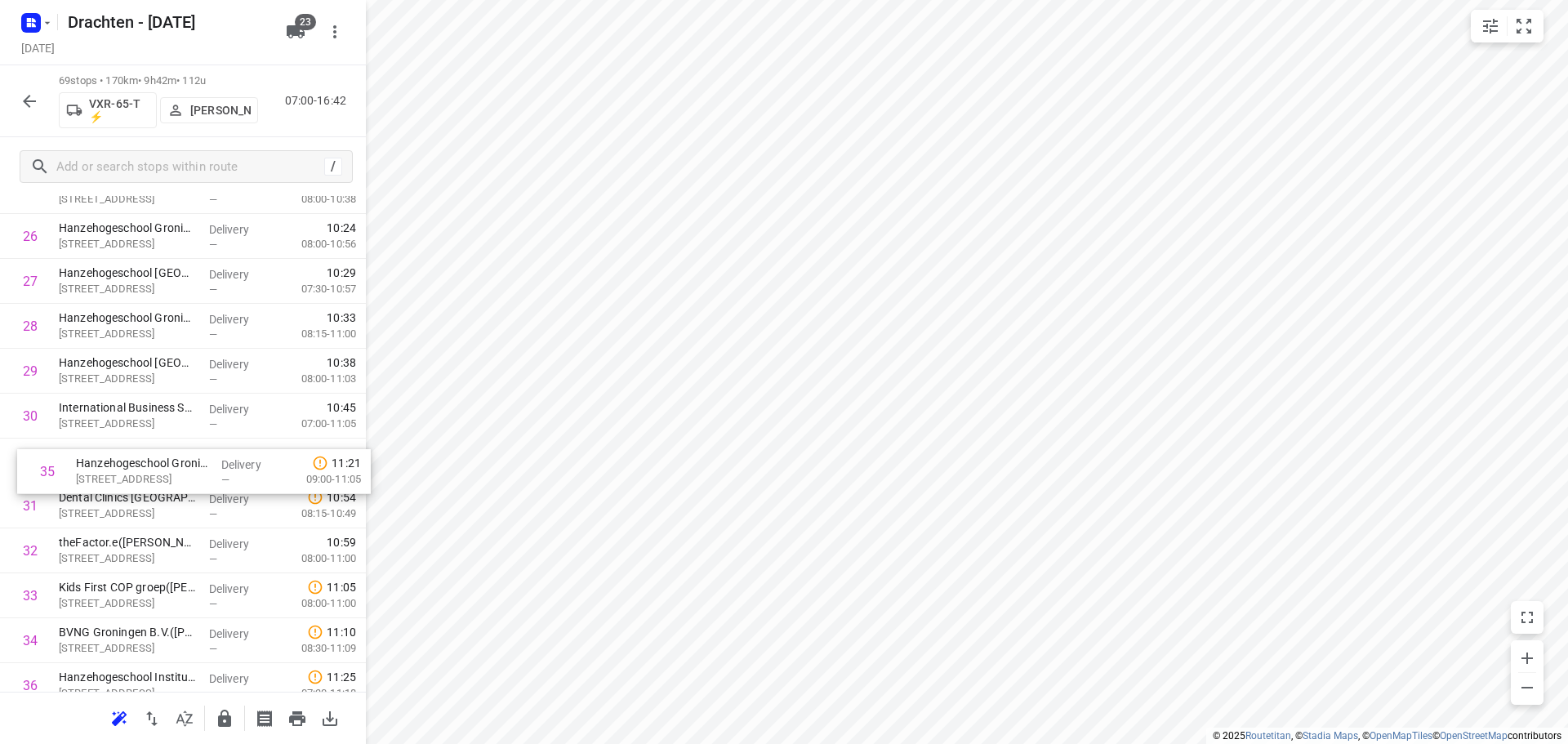
drag, startPoint x: 157, startPoint y: 662, endPoint x: 175, endPoint y: 478, distance: 184.9
click at [175, 478] on div "1 Ambulancezorg Groningen - Ambulancepost Van der Hoopstraat(David Beerink) De …" at bounding box center [183, 640] width 366 height 3098
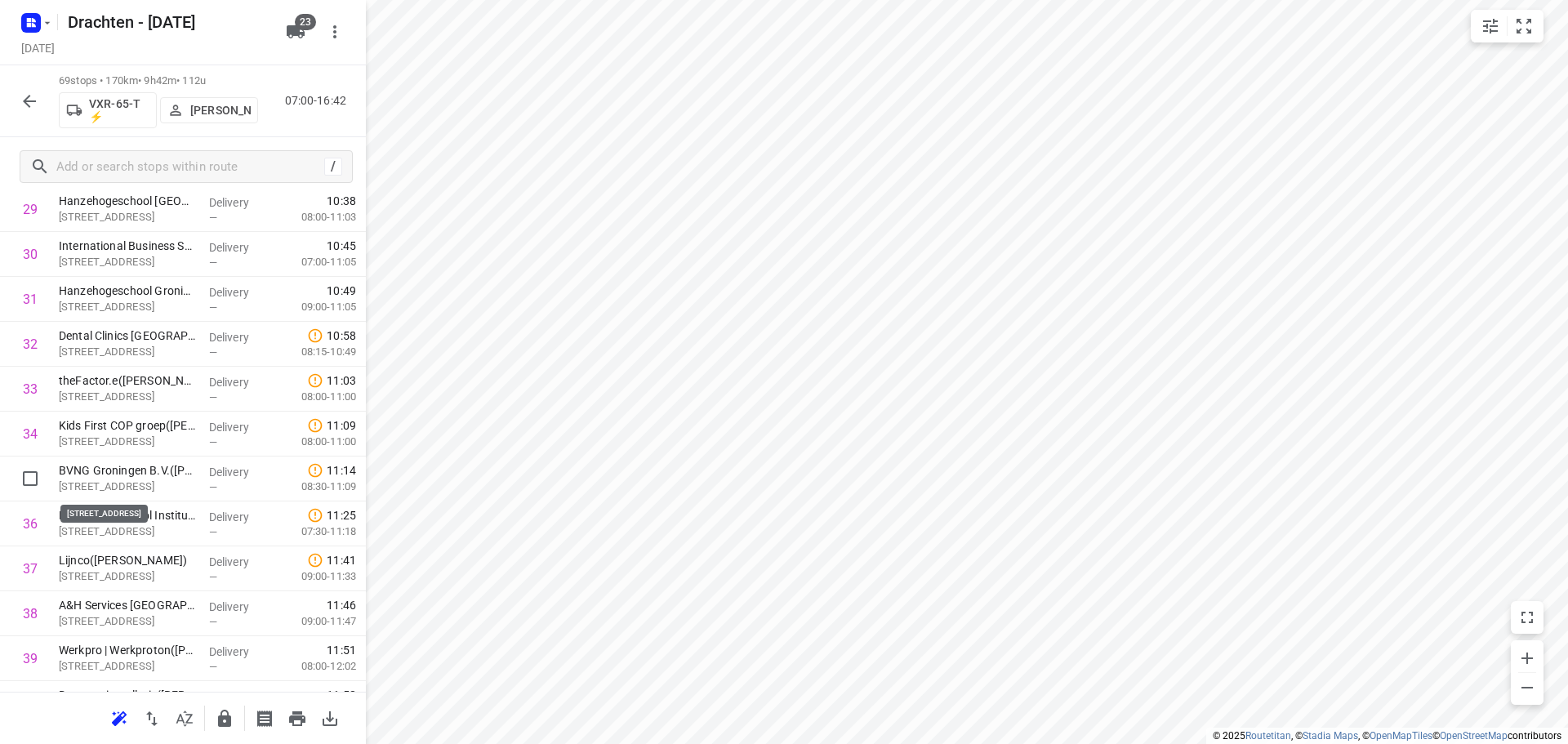
scroll to position [1396, 0]
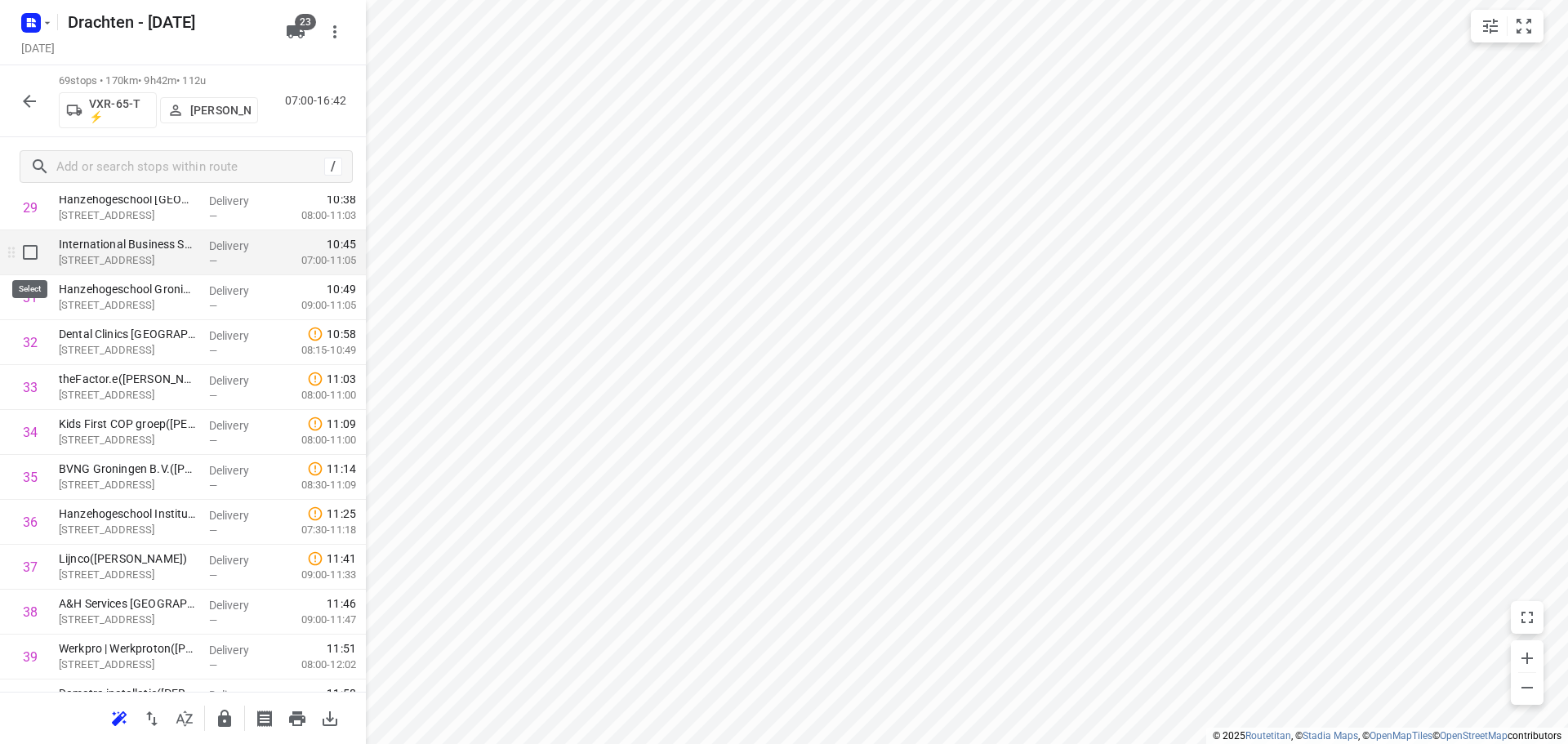
click at [33, 252] on input "checkbox" at bounding box center [31, 252] width 33 height 33
checkbox input "true"
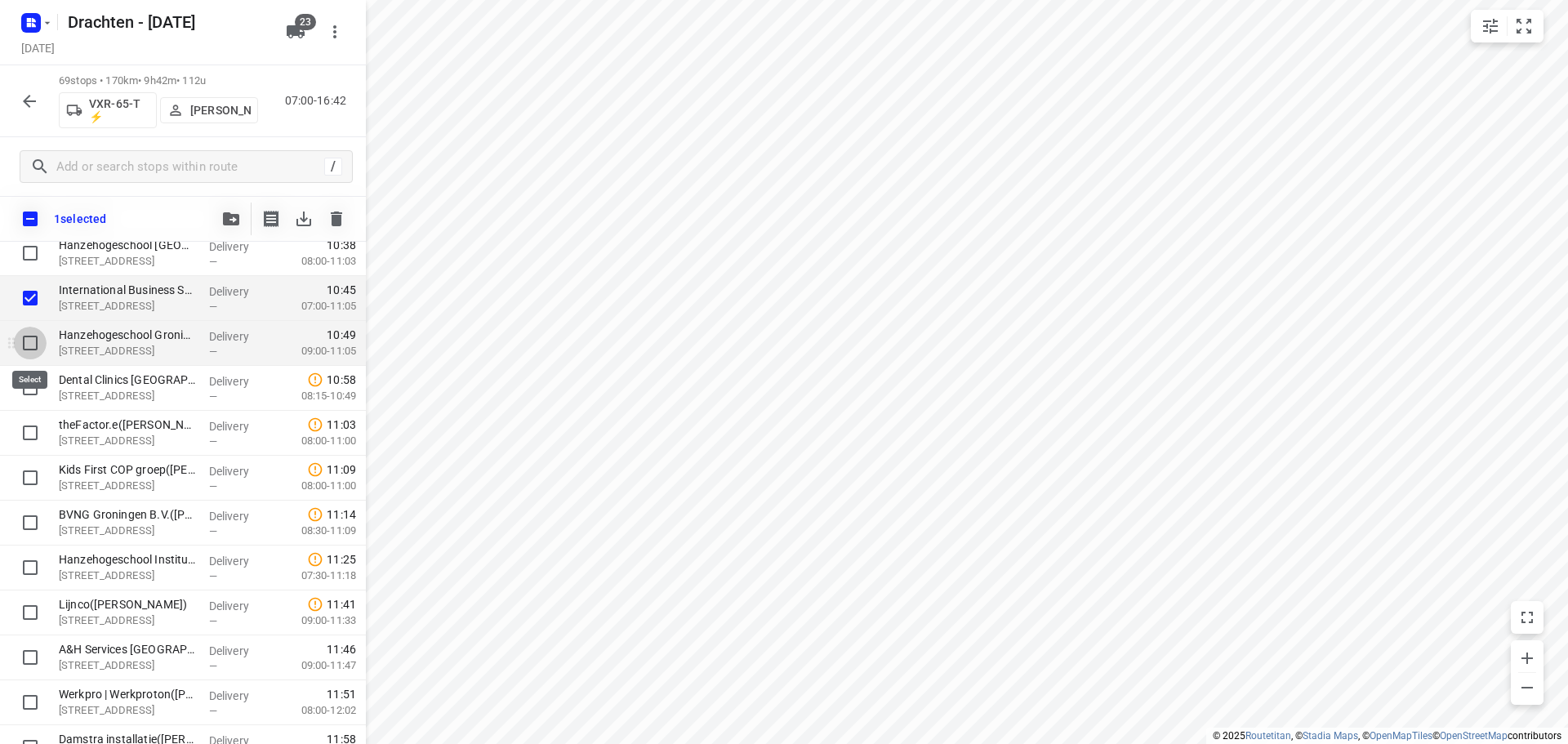
click at [20, 346] on input "checkbox" at bounding box center [31, 343] width 33 height 33
checkbox input "true"
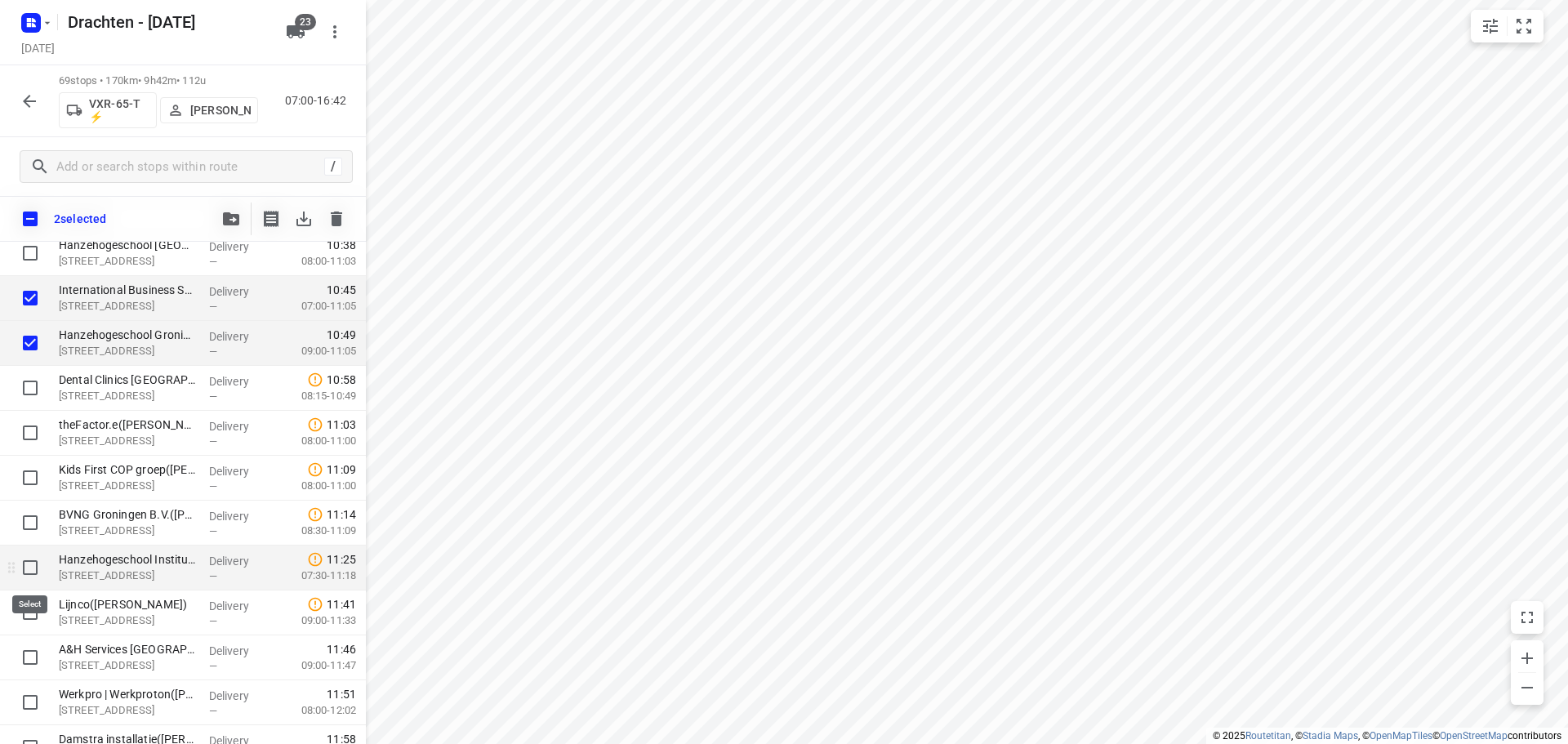
click at [31, 574] on input "checkbox" at bounding box center [31, 568] width 33 height 33
checkbox input "true"
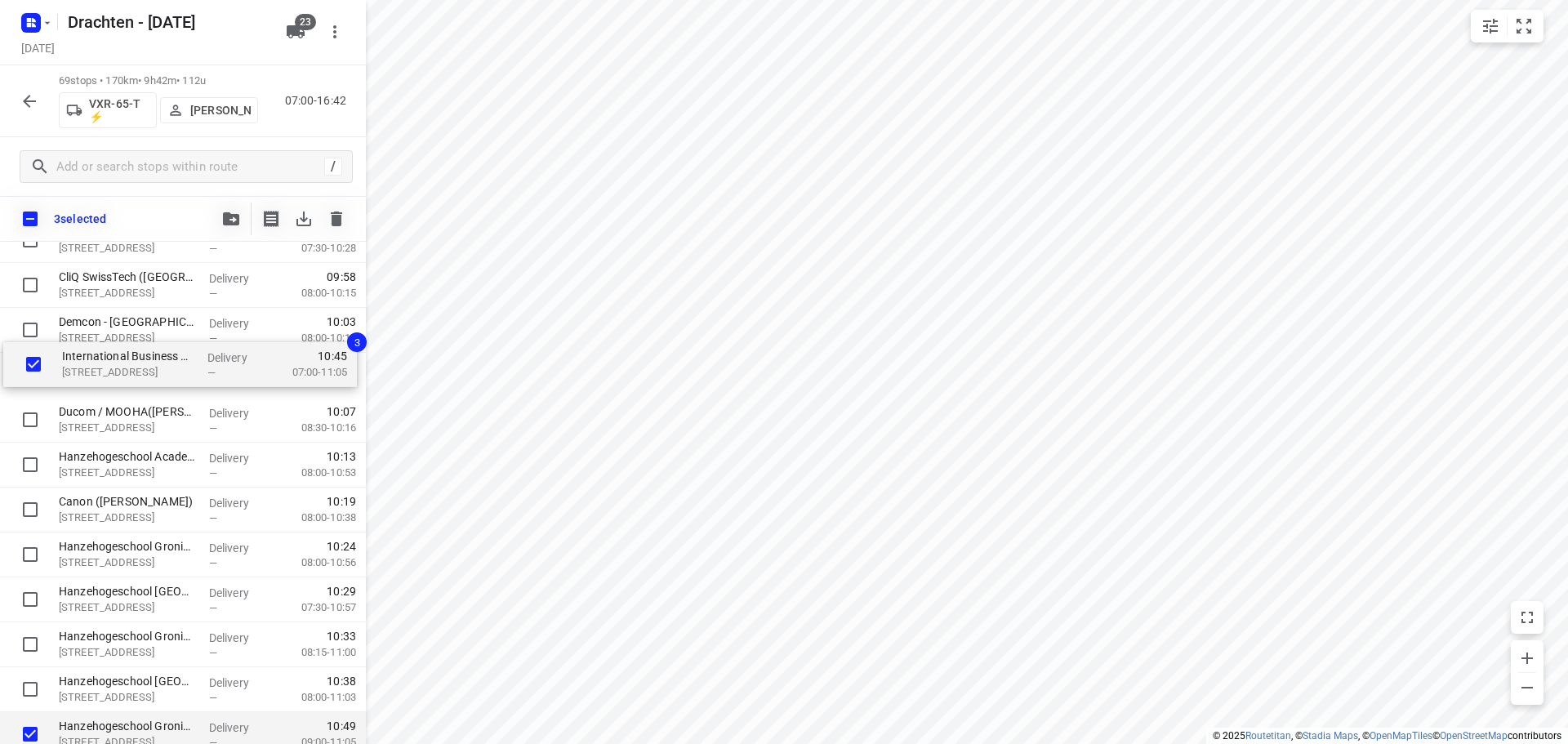
scroll to position [1005, 0]
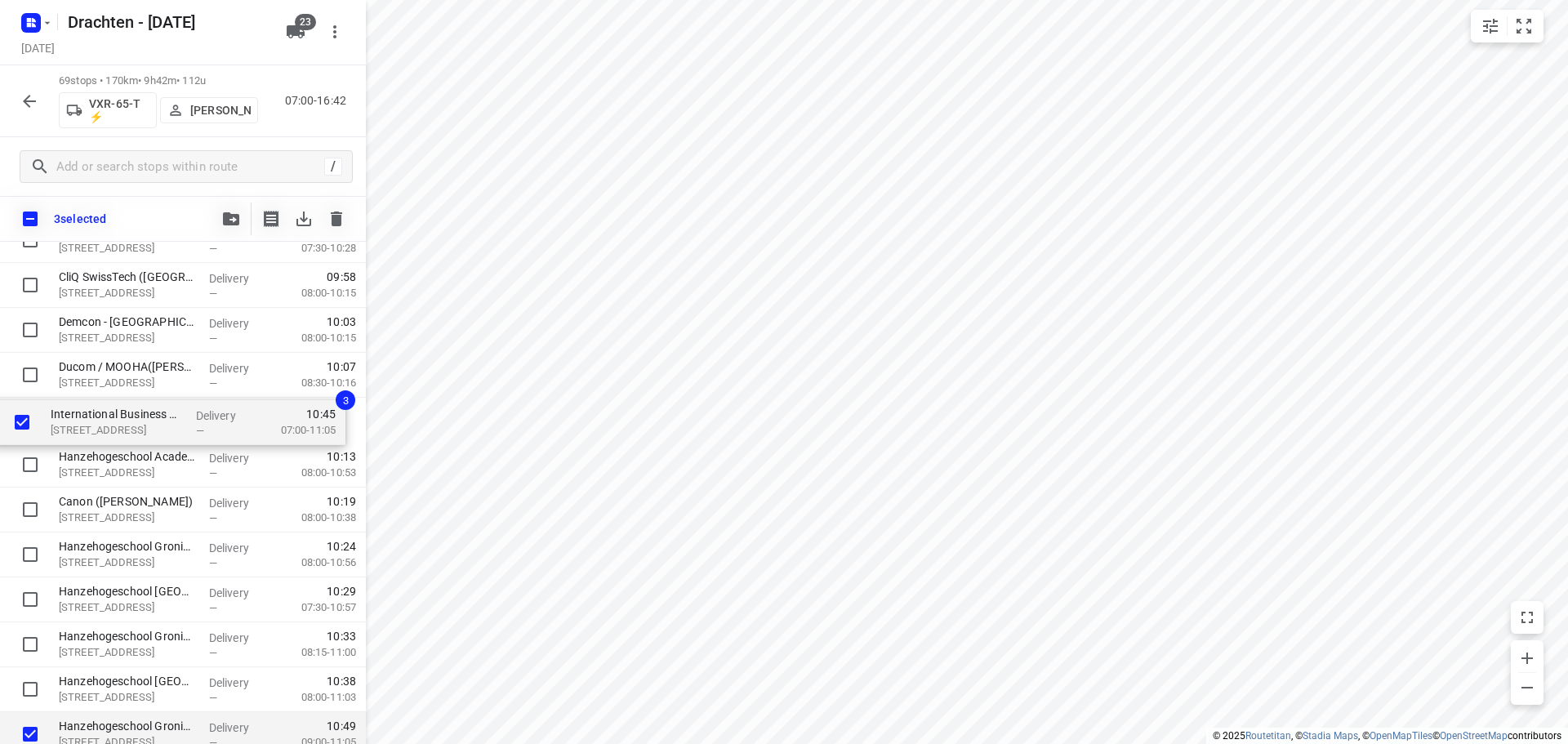
drag, startPoint x: 152, startPoint y: 308, endPoint x: 144, endPoint y: 427, distance: 119.3
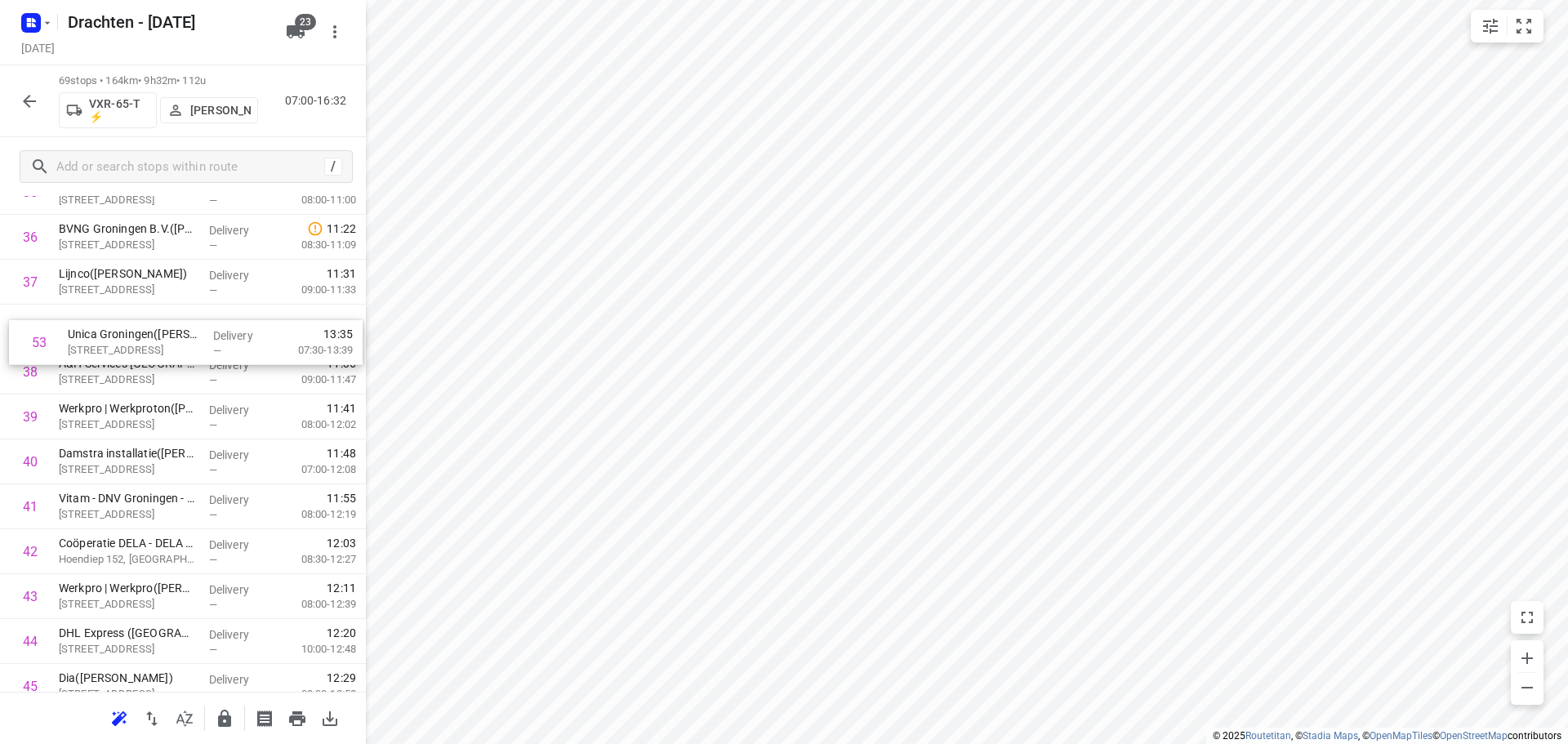
scroll to position [1680, 0]
drag, startPoint x: 180, startPoint y: 613, endPoint x: 191, endPoint y: 355, distance: 258.2
click at [191, 355] on div "1 Ambulancezorg Groningen - Ambulancepost Van der Hoopstraat(David Beerink) De …" at bounding box center [183, 193] width 366 height 3098
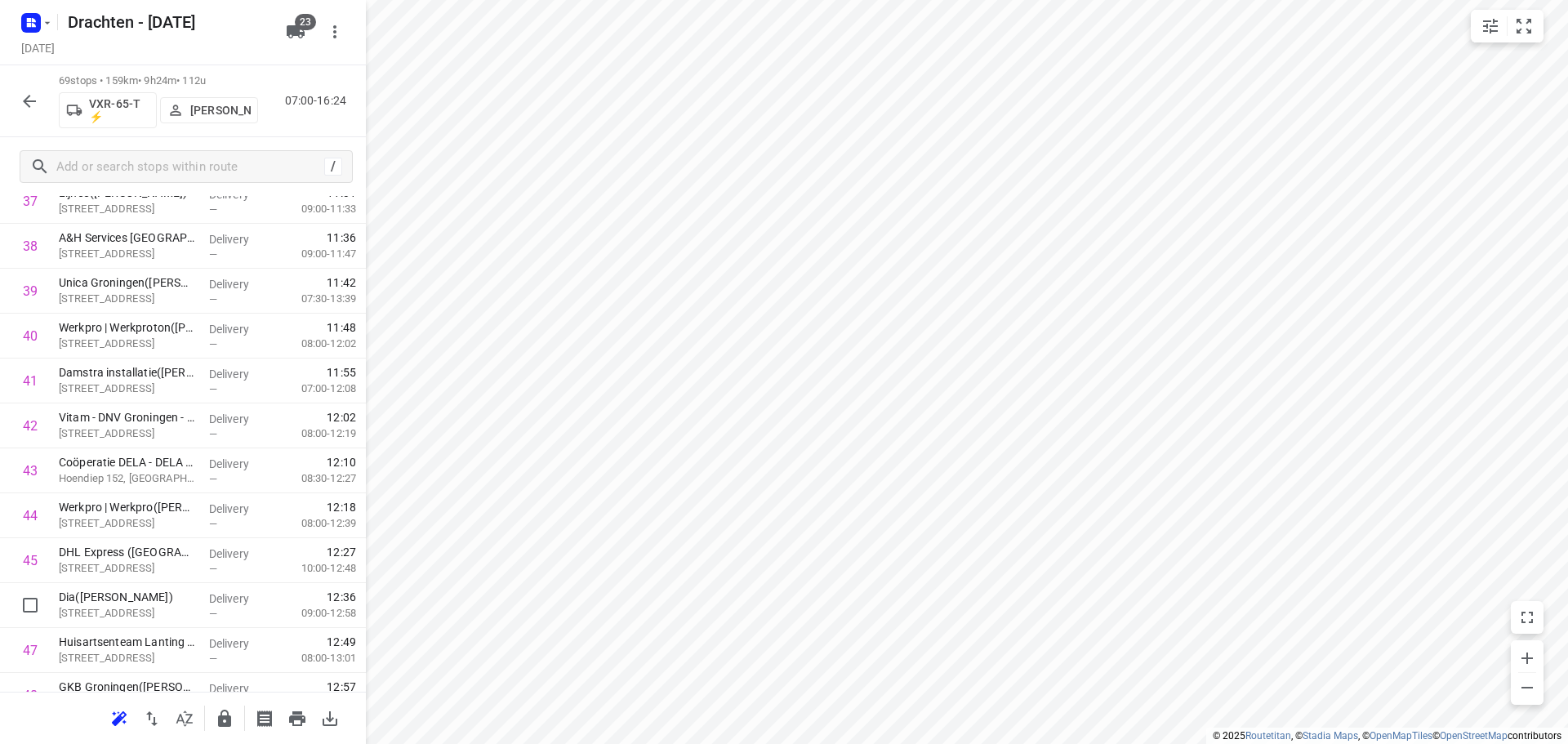
scroll to position [1764, 0]
drag, startPoint x: 131, startPoint y: 607, endPoint x: 135, endPoint y: 329, distance: 278.0
click at [135, 329] on div "1 Ambulancezorg Groningen - Ambulancepost Van der Hoopstraat(David Beerink) De …" at bounding box center [183, 109] width 366 height 3098
drag, startPoint x: 124, startPoint y: 479, endPoint x: 126, endPoint y: 422, distance: 57.0
click at [126, 422] on div "1 Ambulancezorg Groningen - Ambulancepost Van der Hoopstraat(David Beerink) De …" at bounding box center [183, 109] width 366 height 3098
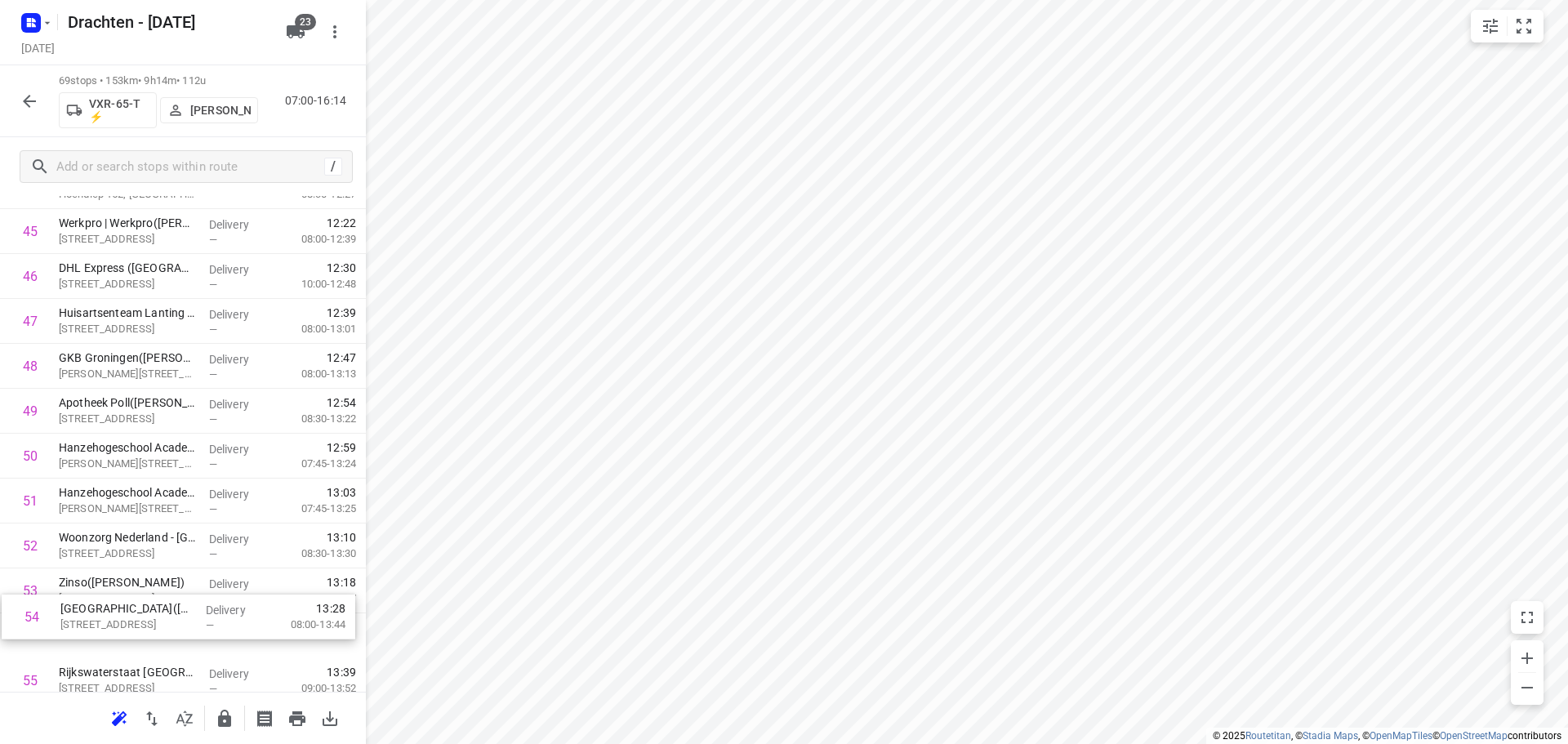
scroll to position [2097, 0]
drag, startPoint x: 185, startPoint y: 643, endPoint x: 194, endPoint y: 311, distance: 332.1
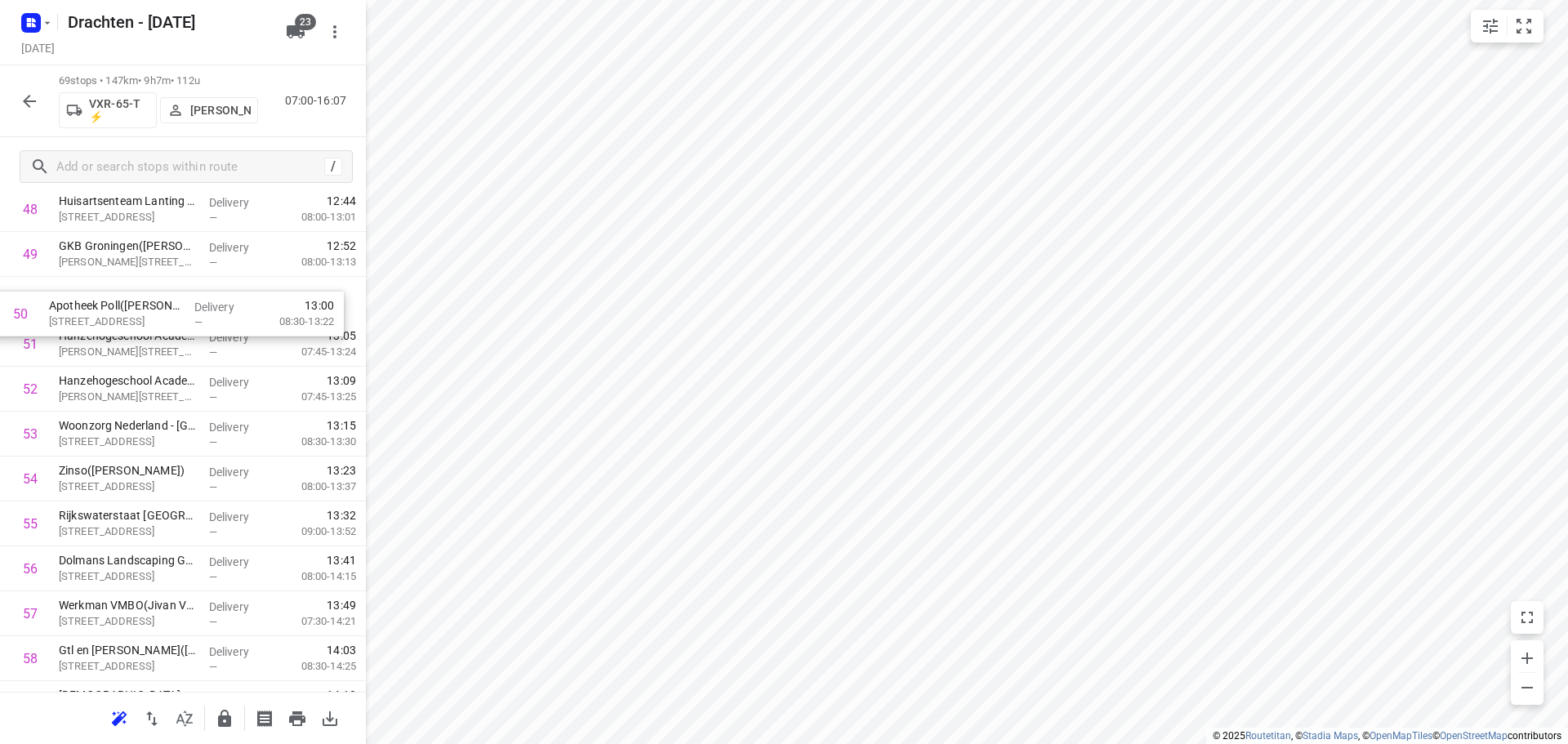
scroll to position [2247, 0]
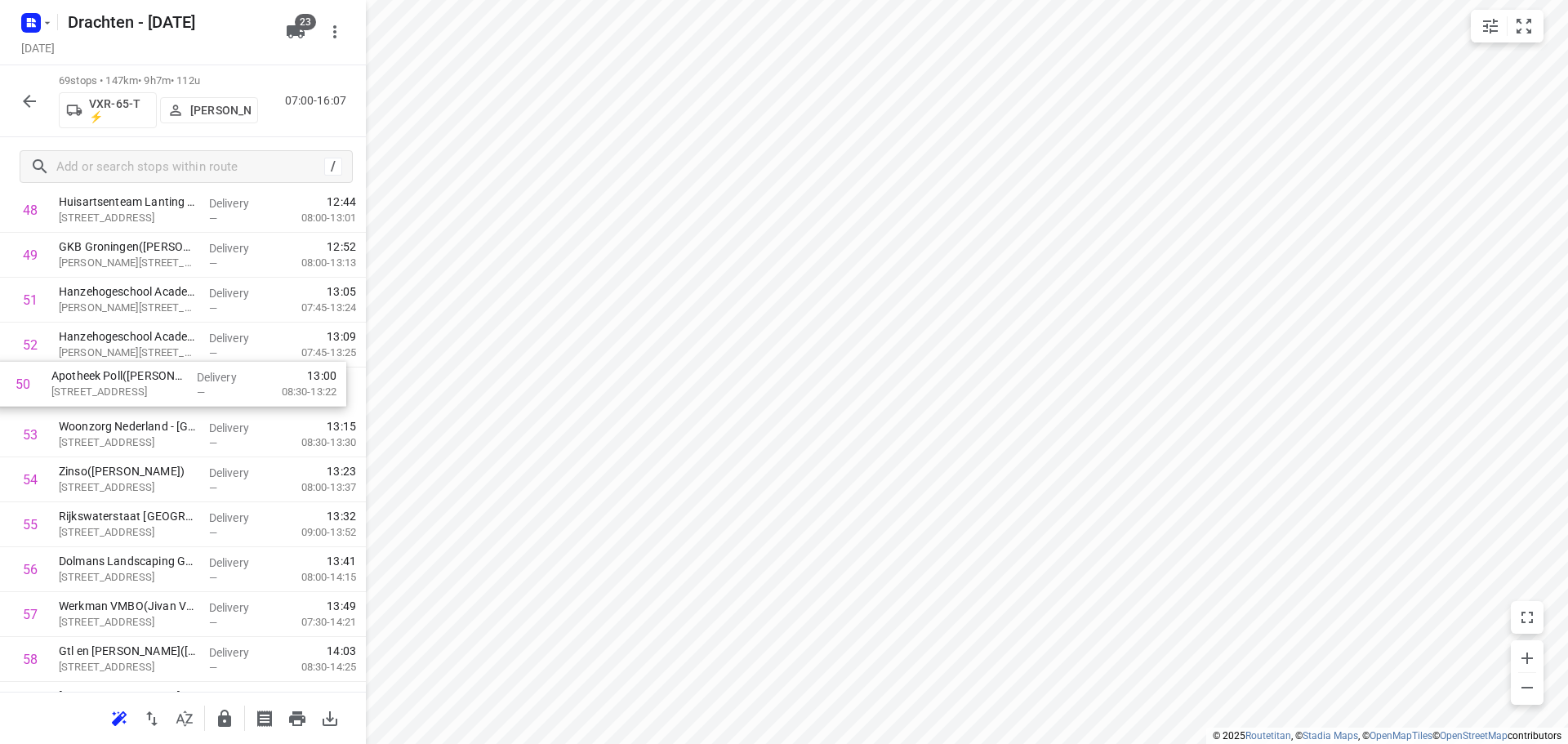
drag, startPoint x: 148, startPoint y: 301, endPoint x: 138, endPoint y: 395, distance: 94.5
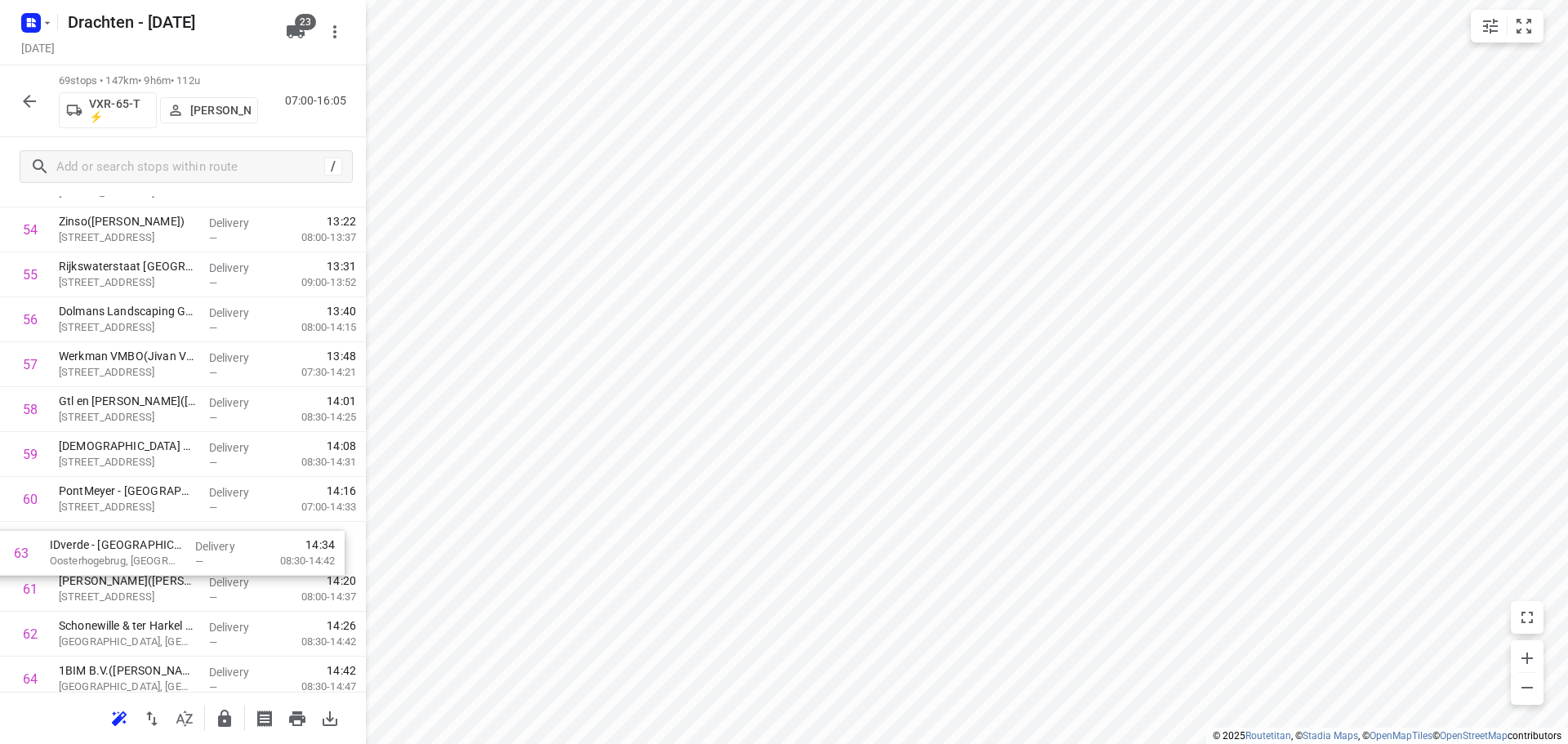
scroll to position [2498, 0]
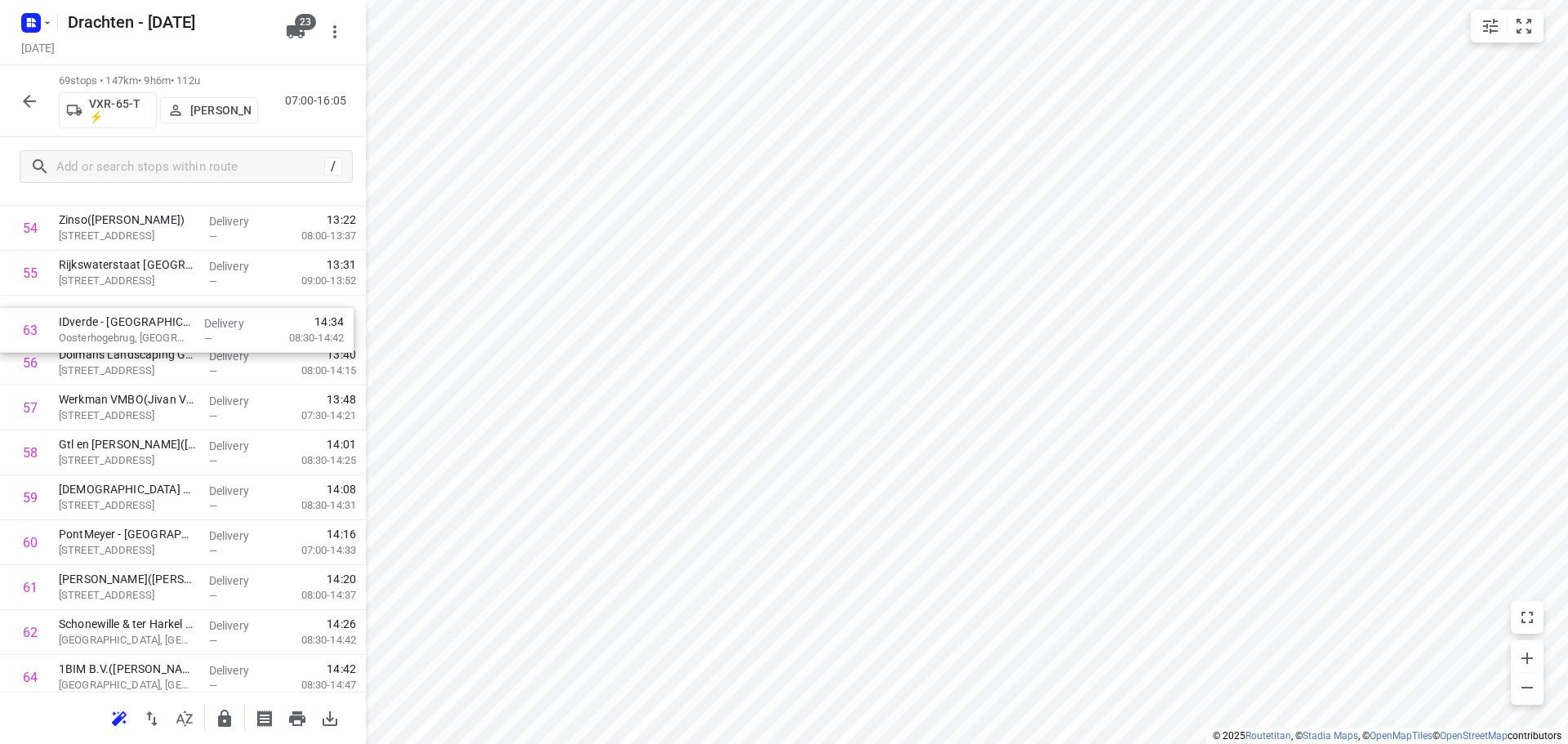
drag, startPoint x: 139, startPoint y: 642, endPoint x: 141, endPoint y: 326, distance: 316.0
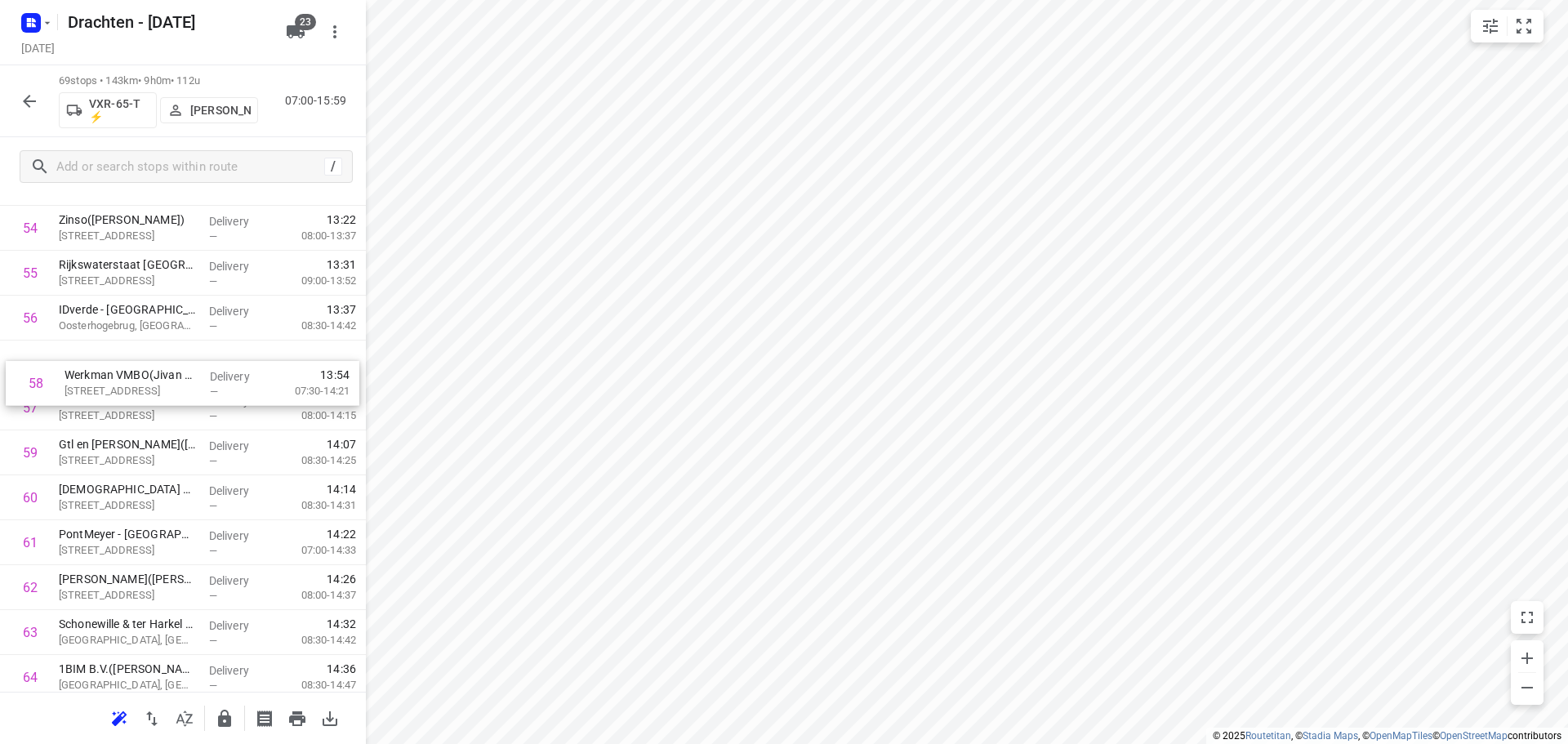
drag, startPoint x: 153, startPoint y: 419, endPoint x: 162, endPoint y: 379, distance: 41.0
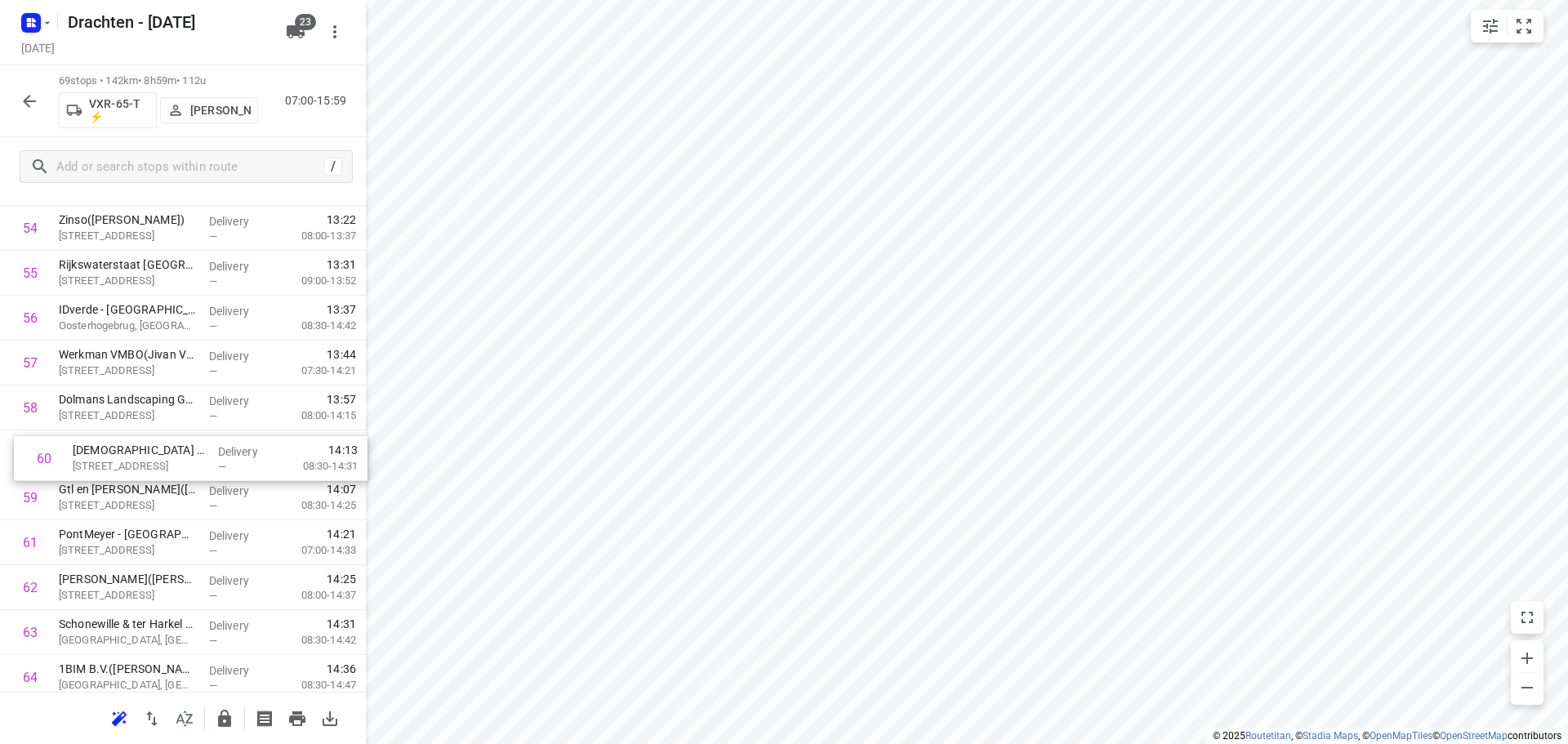
drag, startPoint x: 130, startPoint y: 503, endPoint x: 143, endPoint y: 453, distance: 51.7
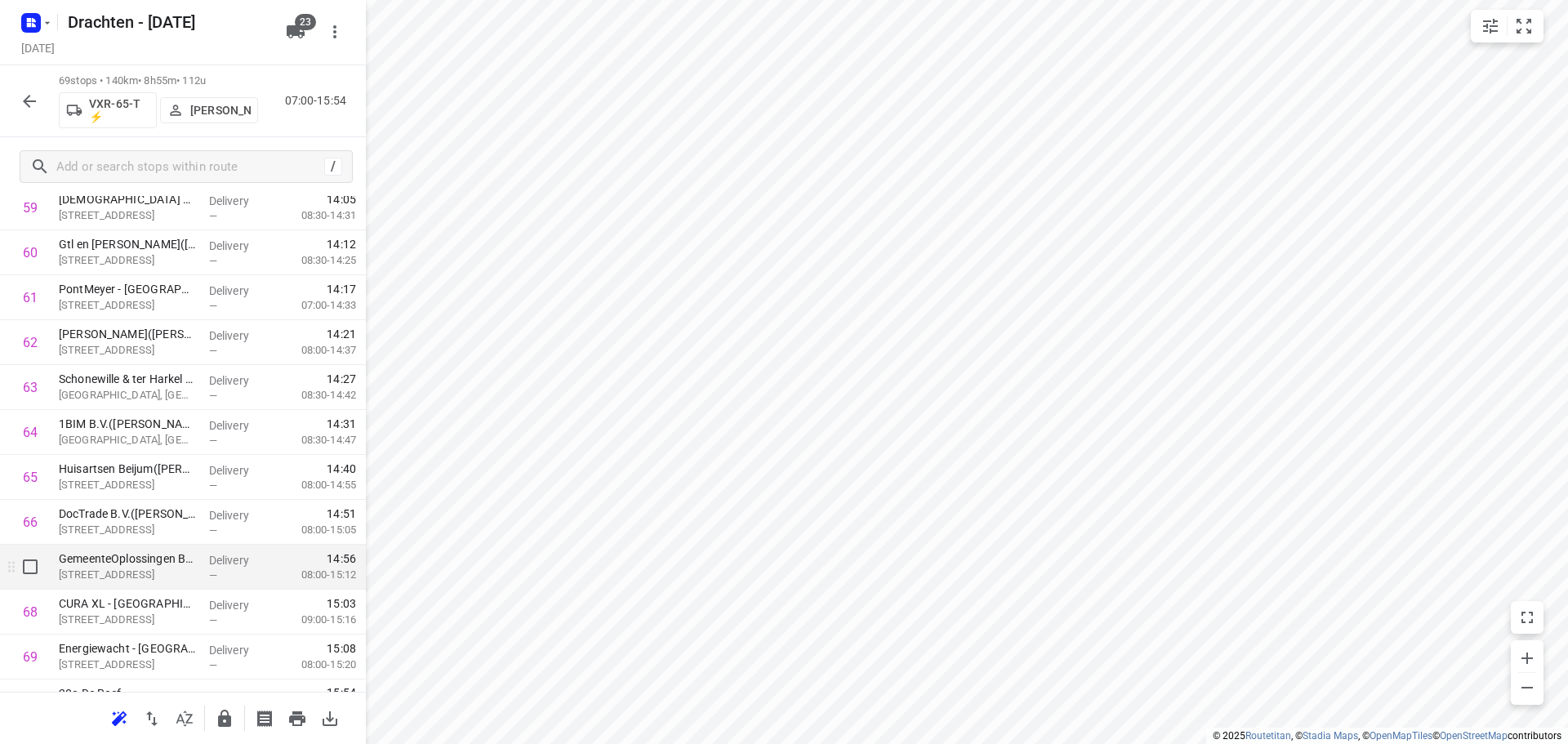
scroll to position [2776, 0]
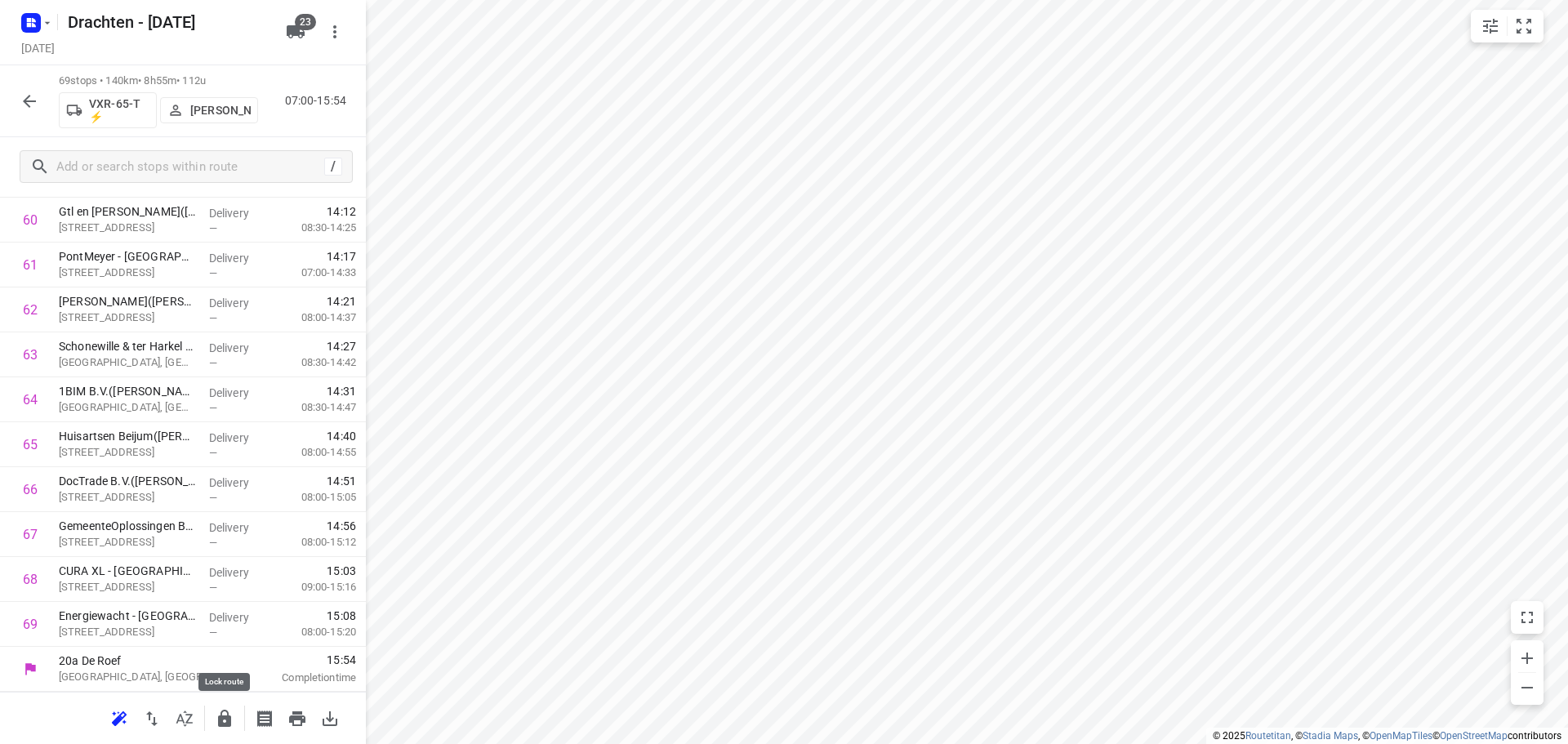
click at [220, 736] on div at bounding box center [183, 717] width 366 height 52
click at [227, 721] on icon "button" at bounding box center [225, 718] width 13 height 17
click at [34, 106] on icon "button" at bounding box center [30, 101] width 20 height 20
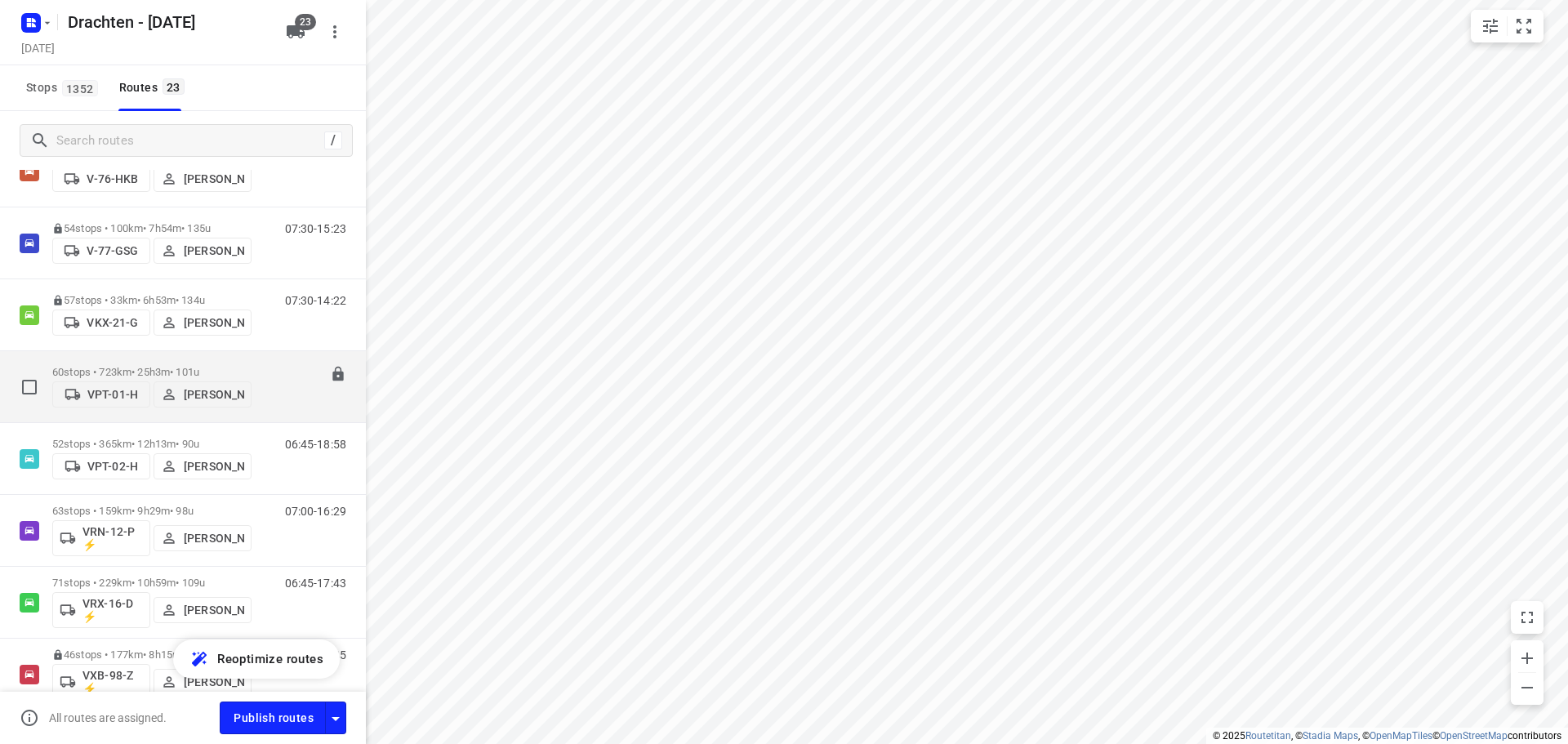
scroll to position [1279, 0]
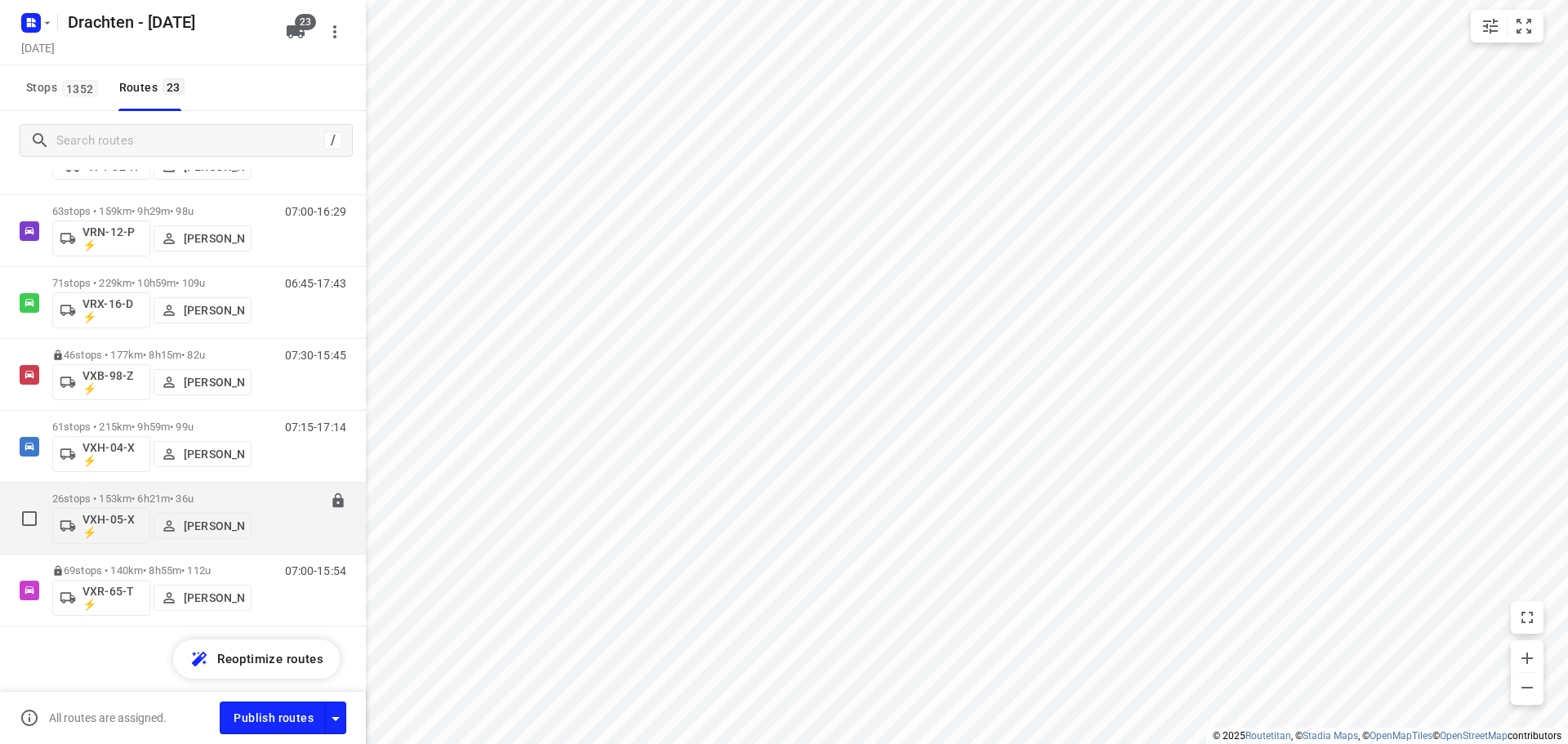
click at [168, 490] on div "26 stops • 153km • 6h21m • 36u VXH-05-X ⚡ Bouwe Hooghiemstra" at bounding box center [152, 518] width 200 height 68
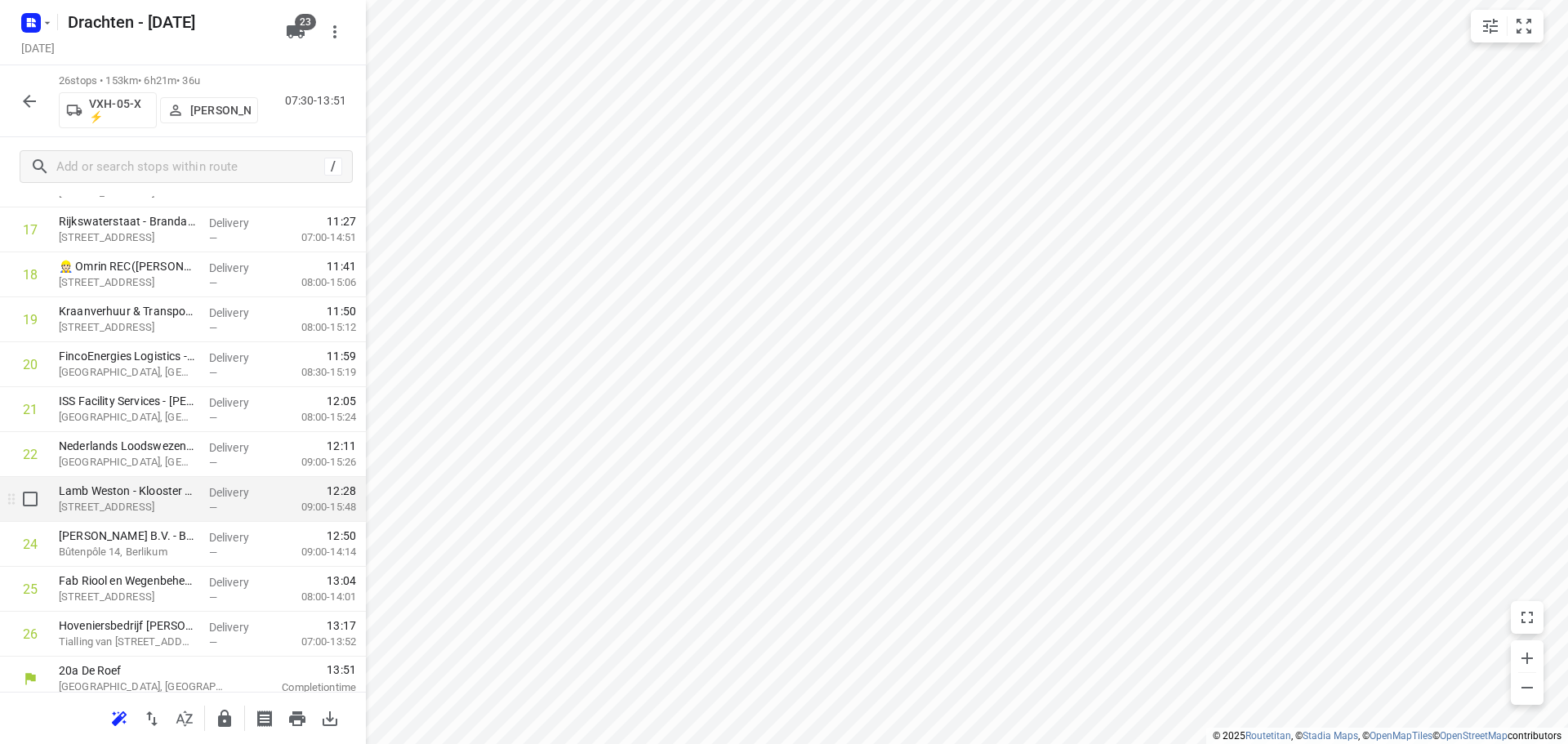
scroll to position [845, 0]
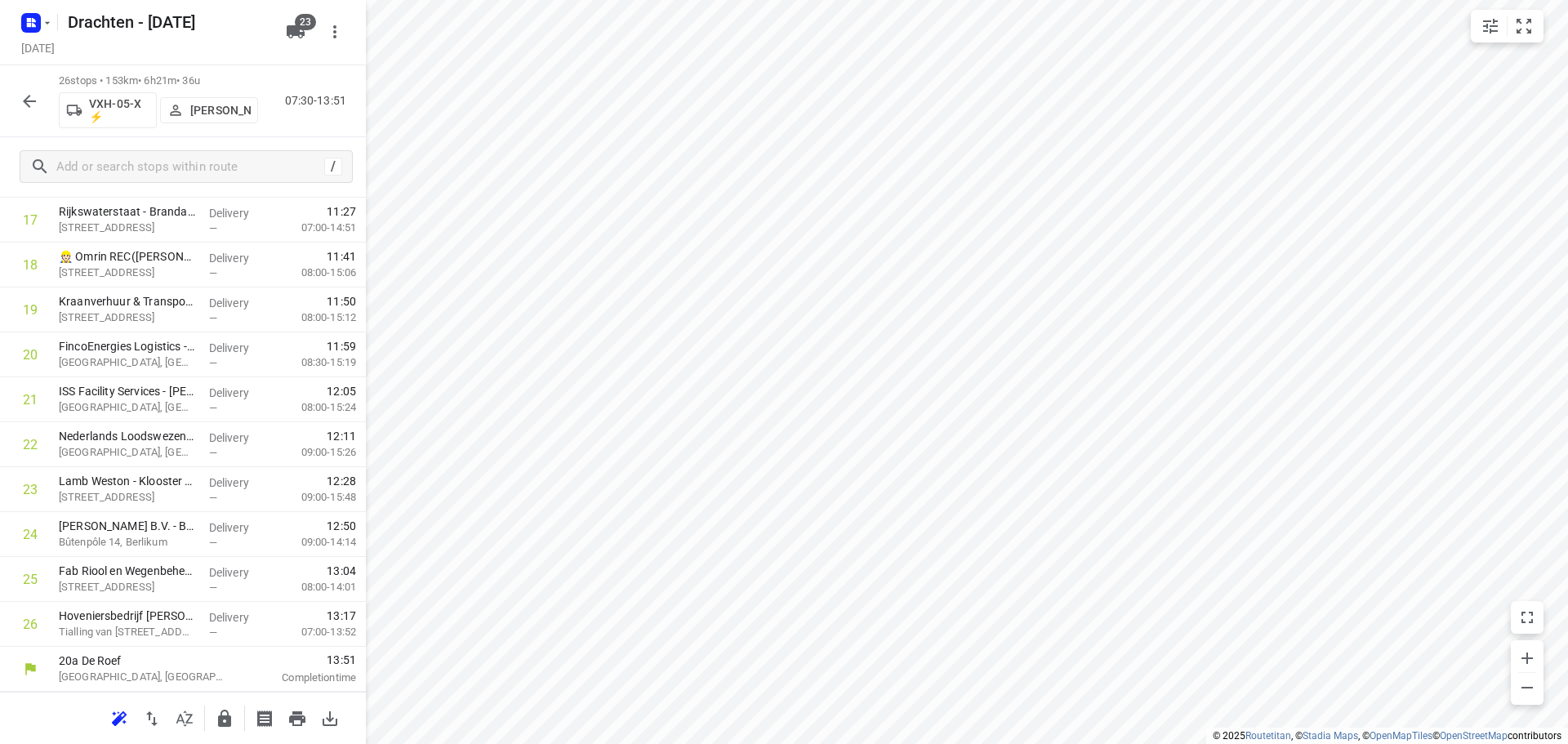
click at [207, 113] on p "Bouwe Hooghiemstra" at bounding box center [220, 110] width 60 height 13
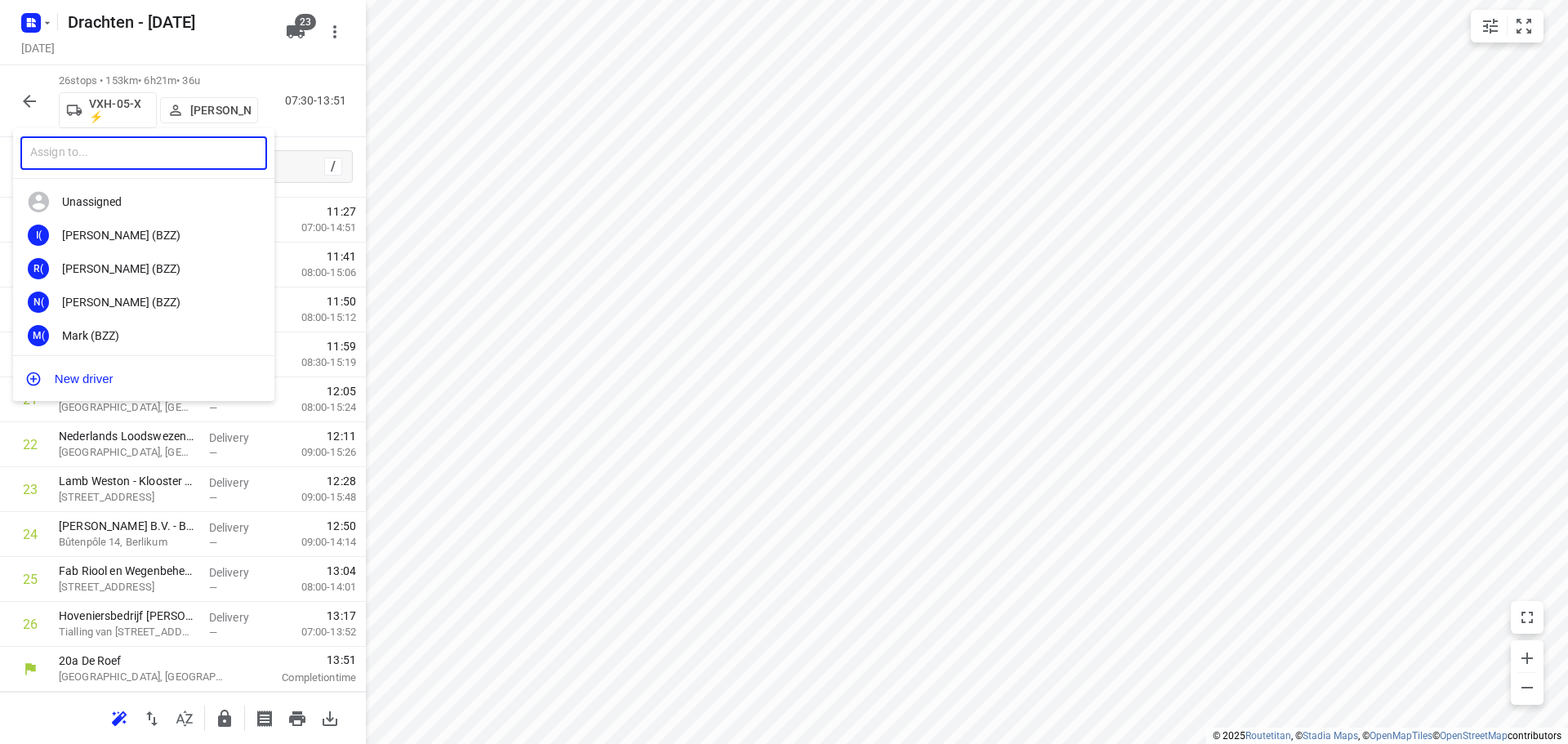
click at [204, 144] on input "text" at bounding box center [143, 152] width 246 height 34
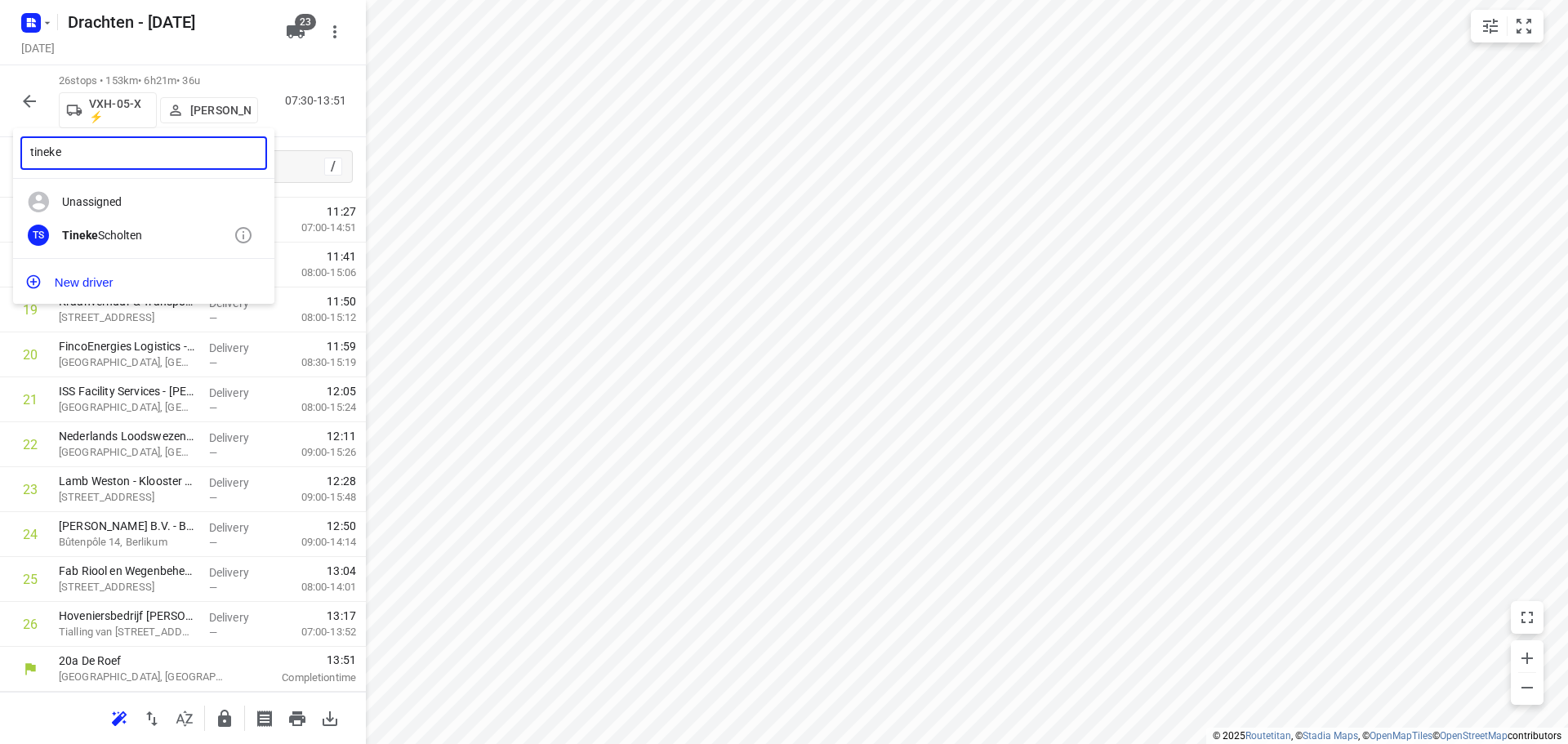
type input "tineke"
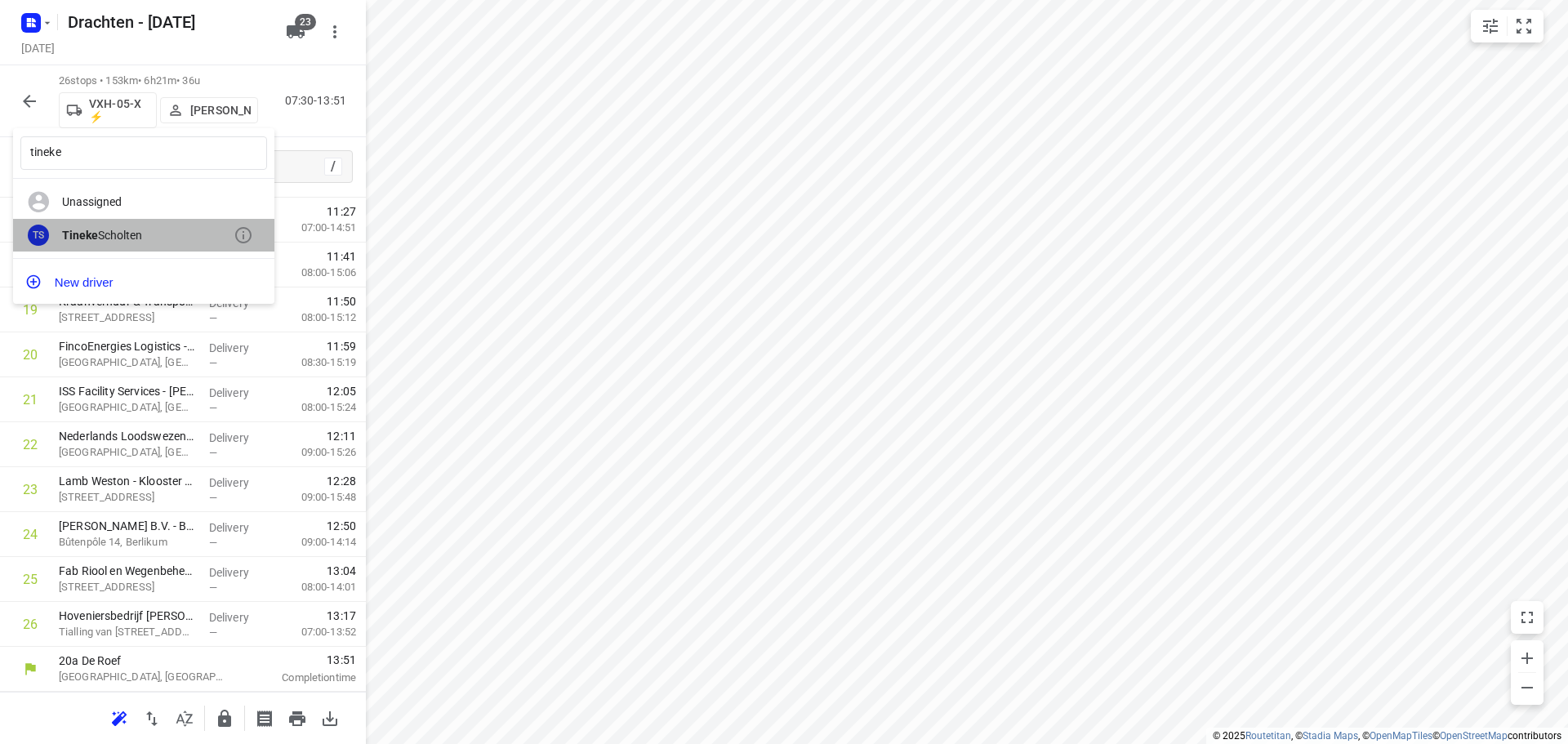
click at [118, 236] on div "Tineke Scholten" at bounding box center [148, 235] width 171 height 13
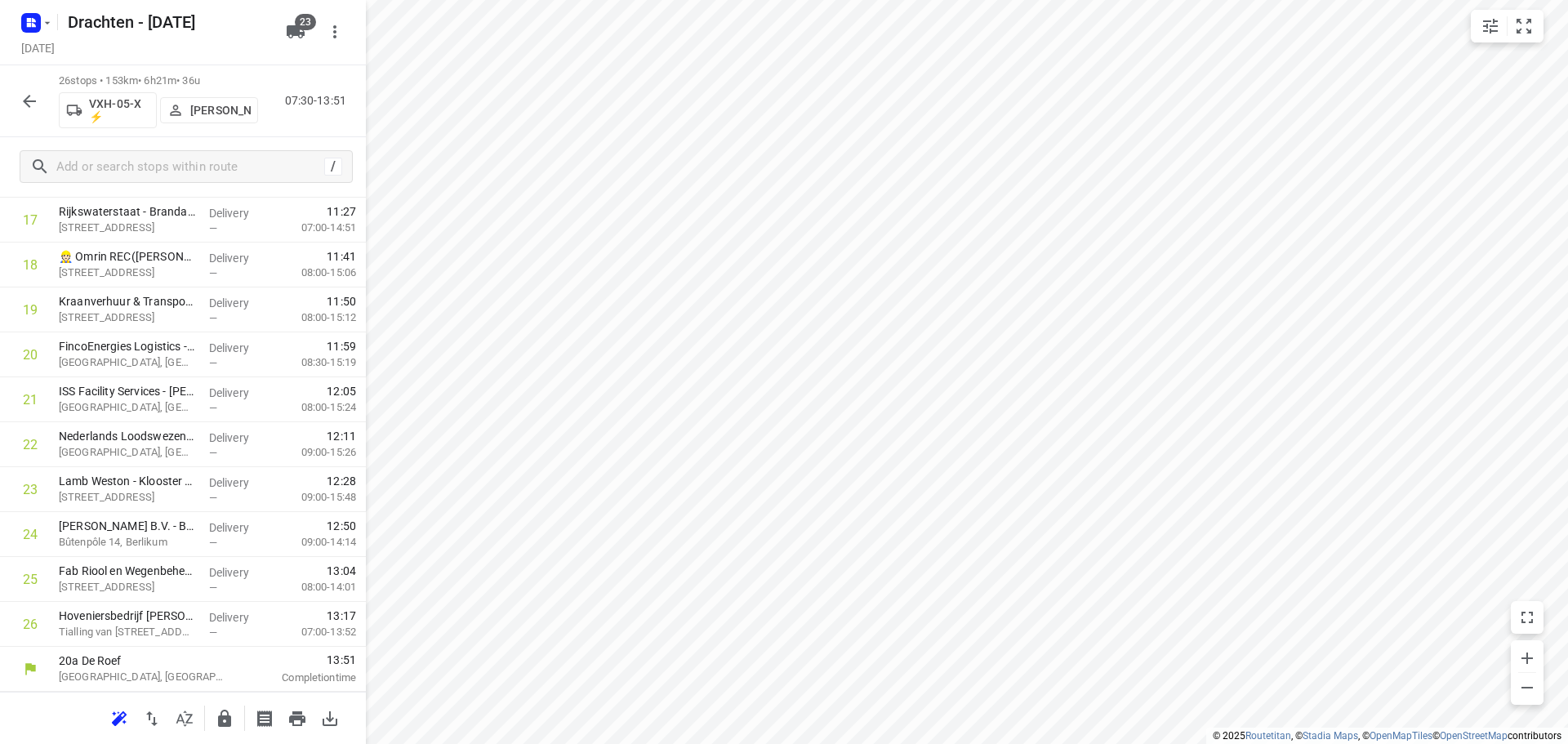
click at [214, 720] on button "button" at bounding box center [225, 718] width 33 height 33
click at [14, 94] on button "button" at bounding box center [30, 101] width 33 height 33
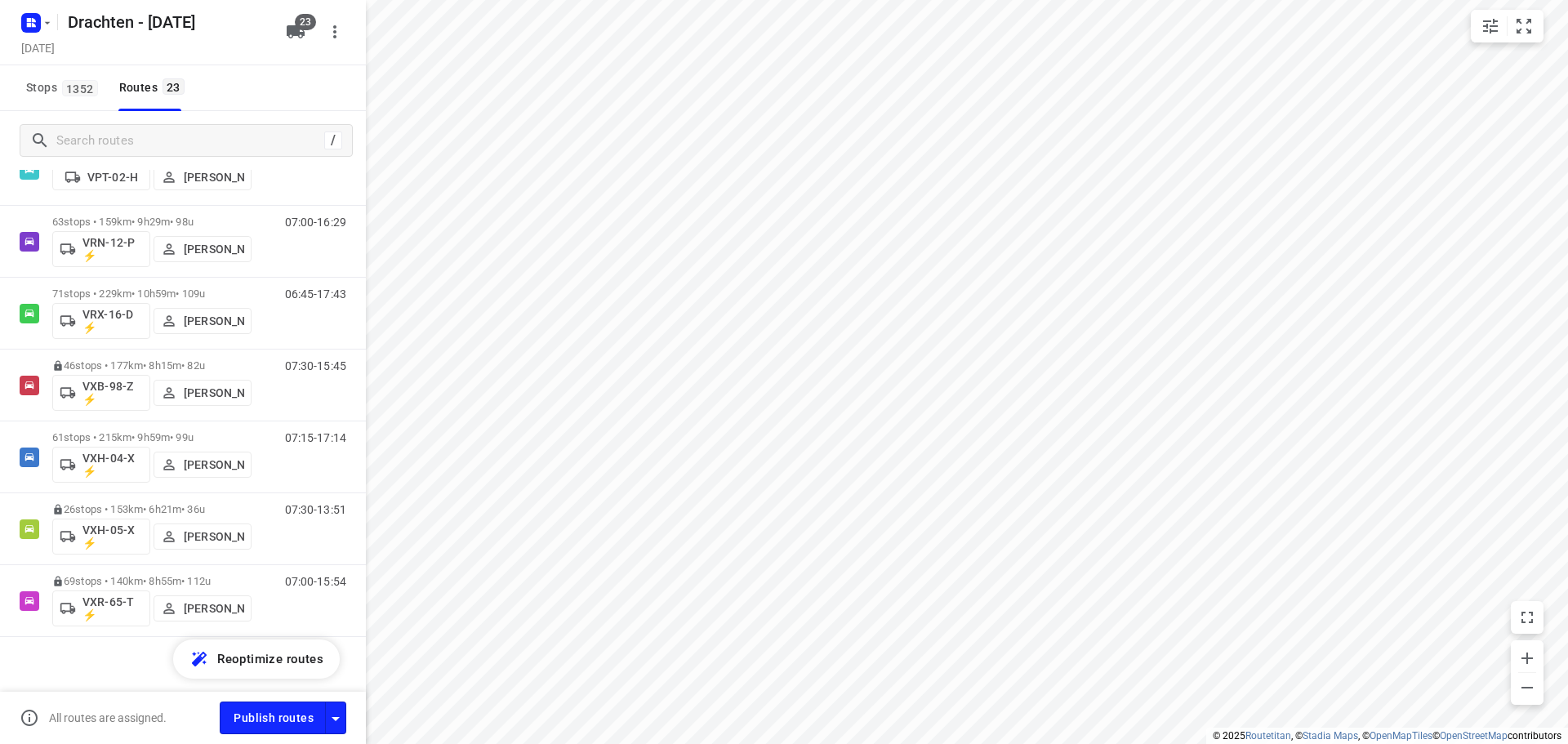
scroll to position [1279, 0]
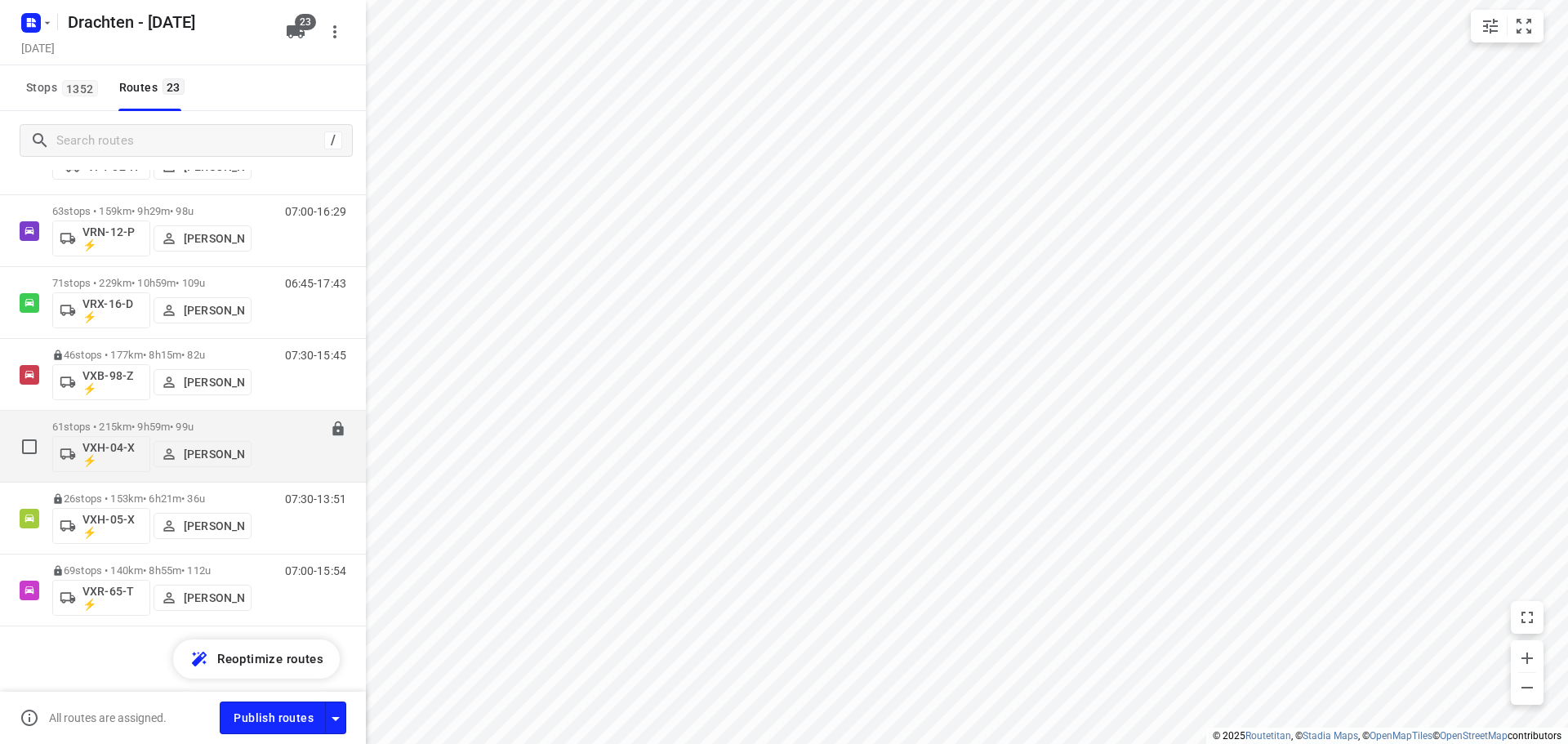
click at [165, 418] on div "61 stops • 215km • 9h59m • 99u VXH-04-X ⚡ Dirk van den Berg" at bounding box center [152, 446] width 200 height 68
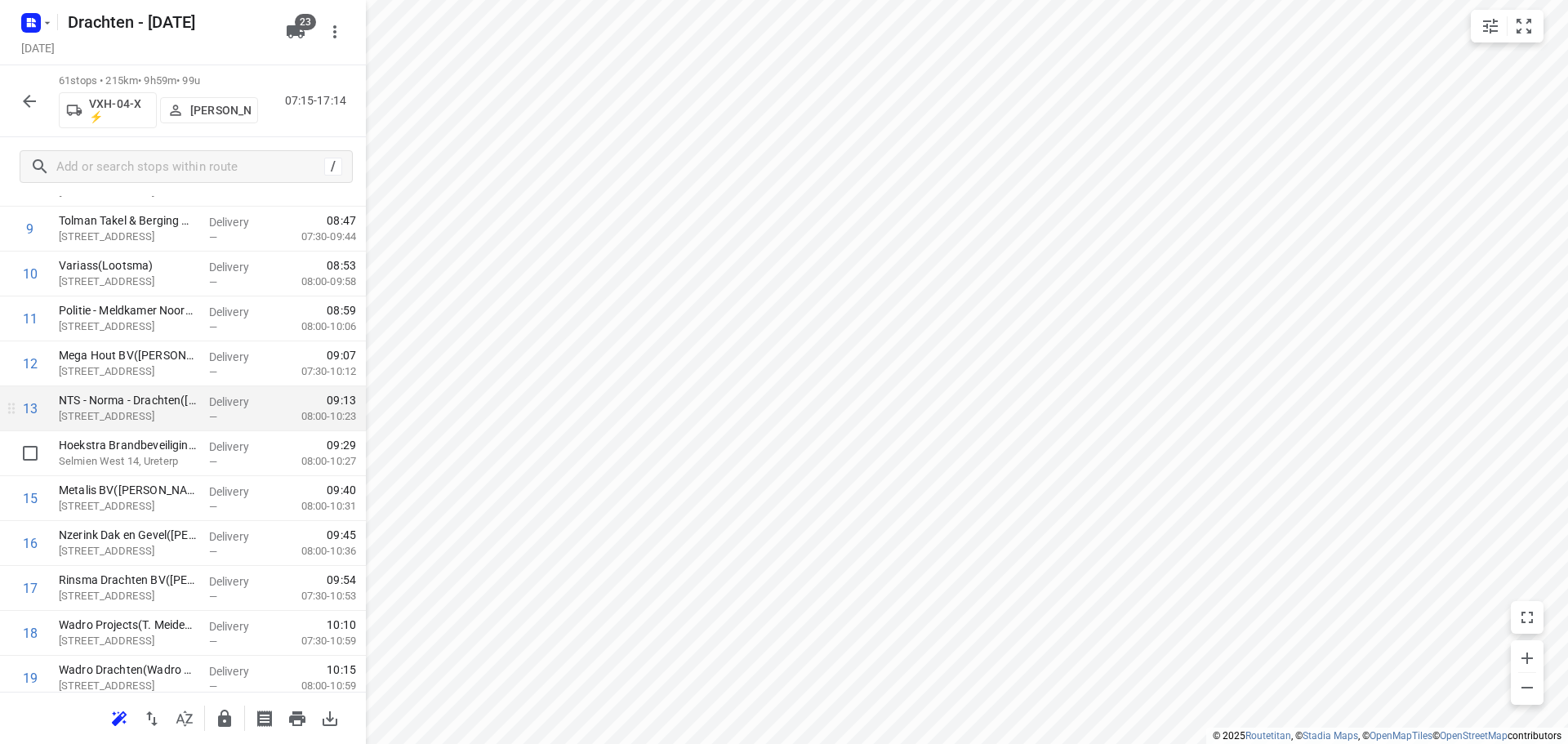
scroll to position [489, 0]
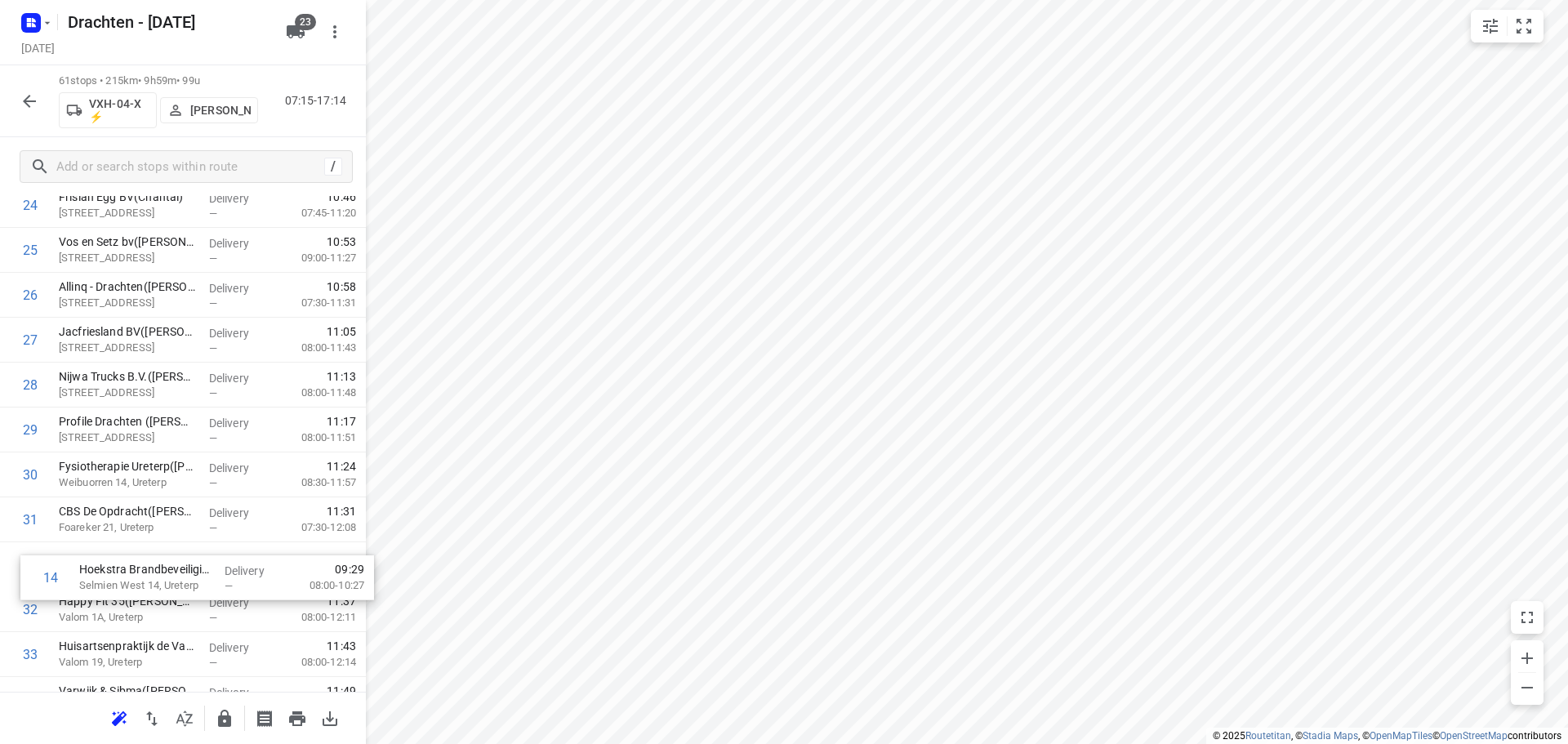
drag, startPoint x: 126, startPoint y: 441, endPoint x: 147, endPoint y: 581, distance: 141.6
click at [147, 581] on div "1 BD Kiestra Kelvinlaan(Mariska Hummel) Kelvinlaan 17, Drachten Delivery — 07:2…" at bounding box center [183, 564] width 366 height 2739
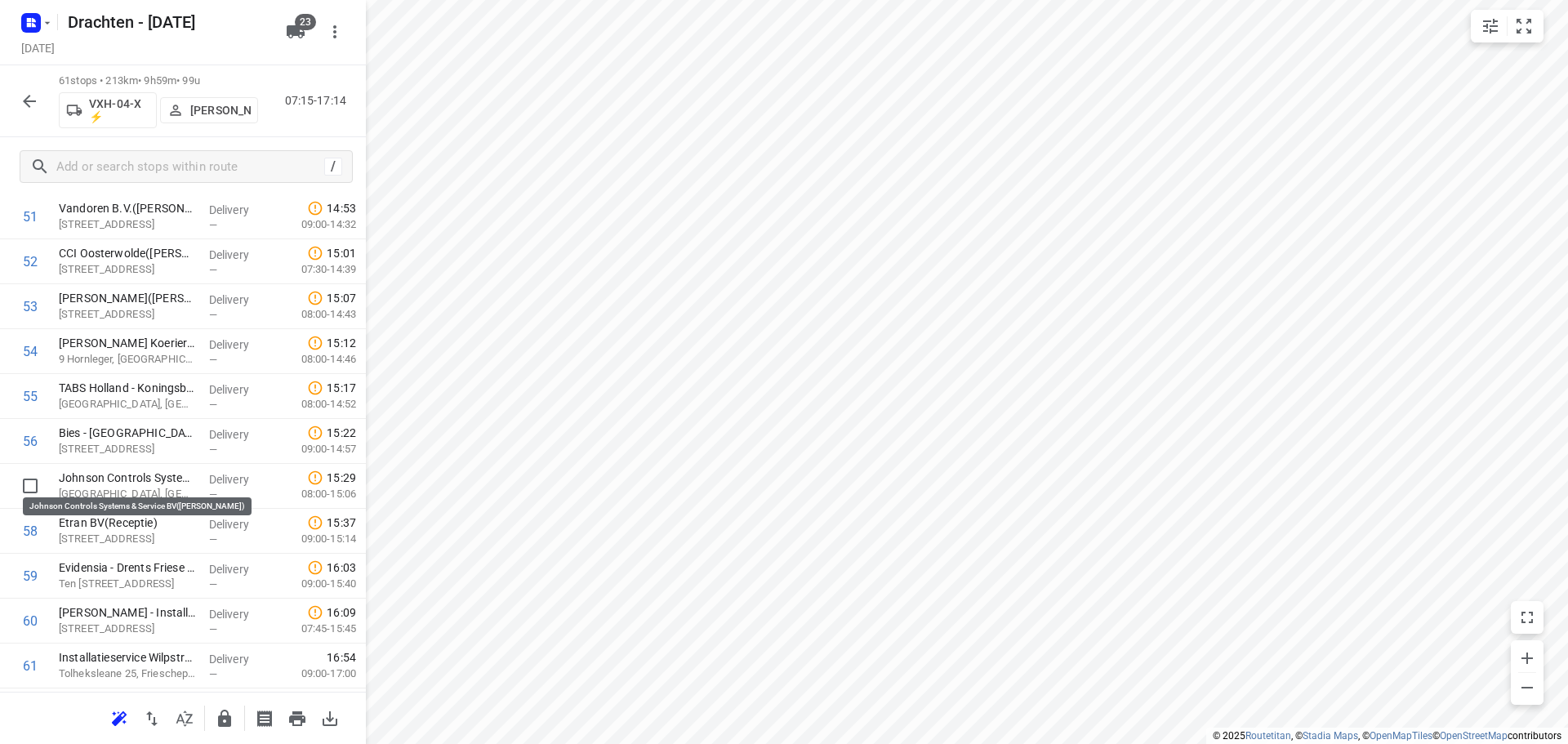
scroll to position [2417, 0]
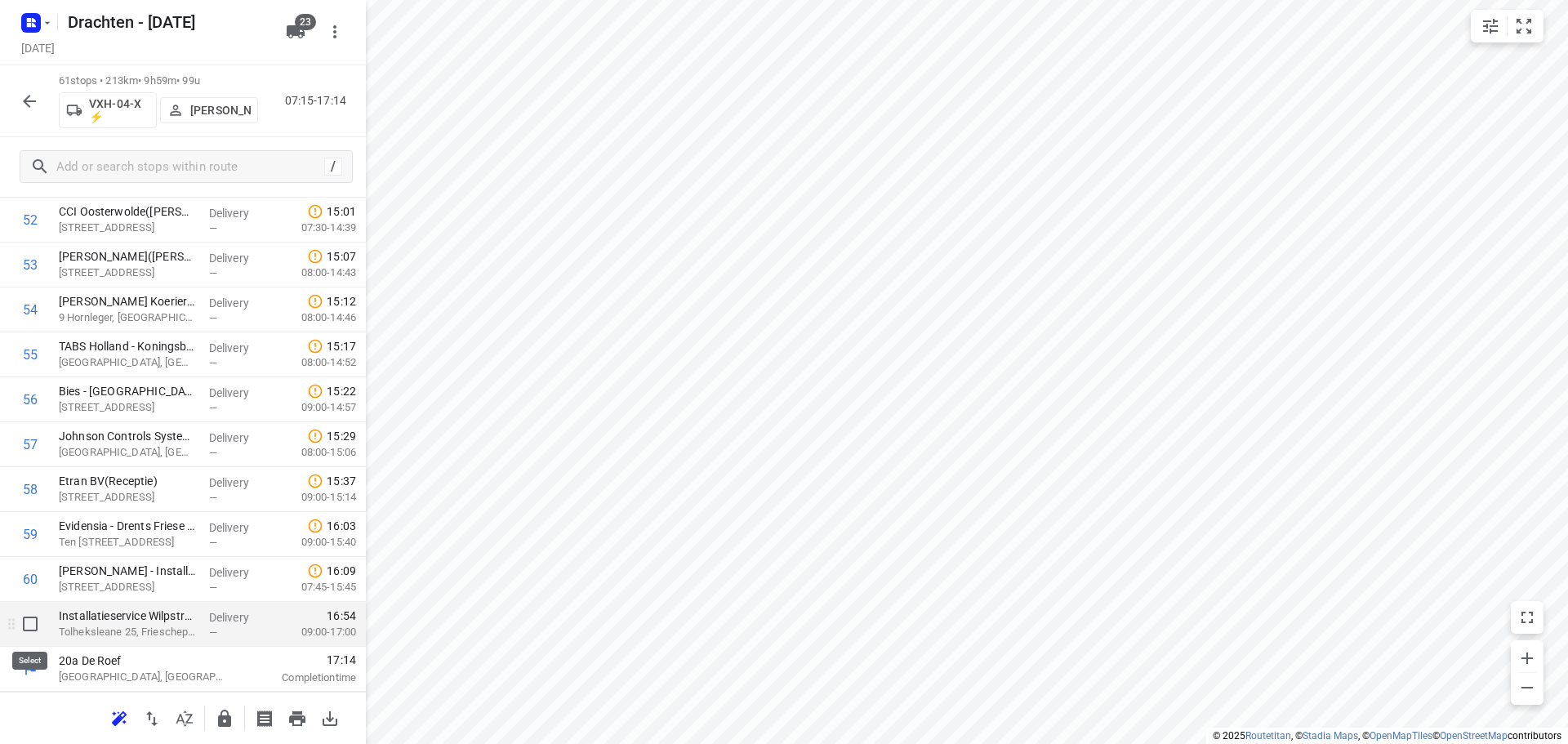
click at [32, 629] on input "checkbox" at bounding box center [31, 624] width 33 height 33
checkbox input "true"
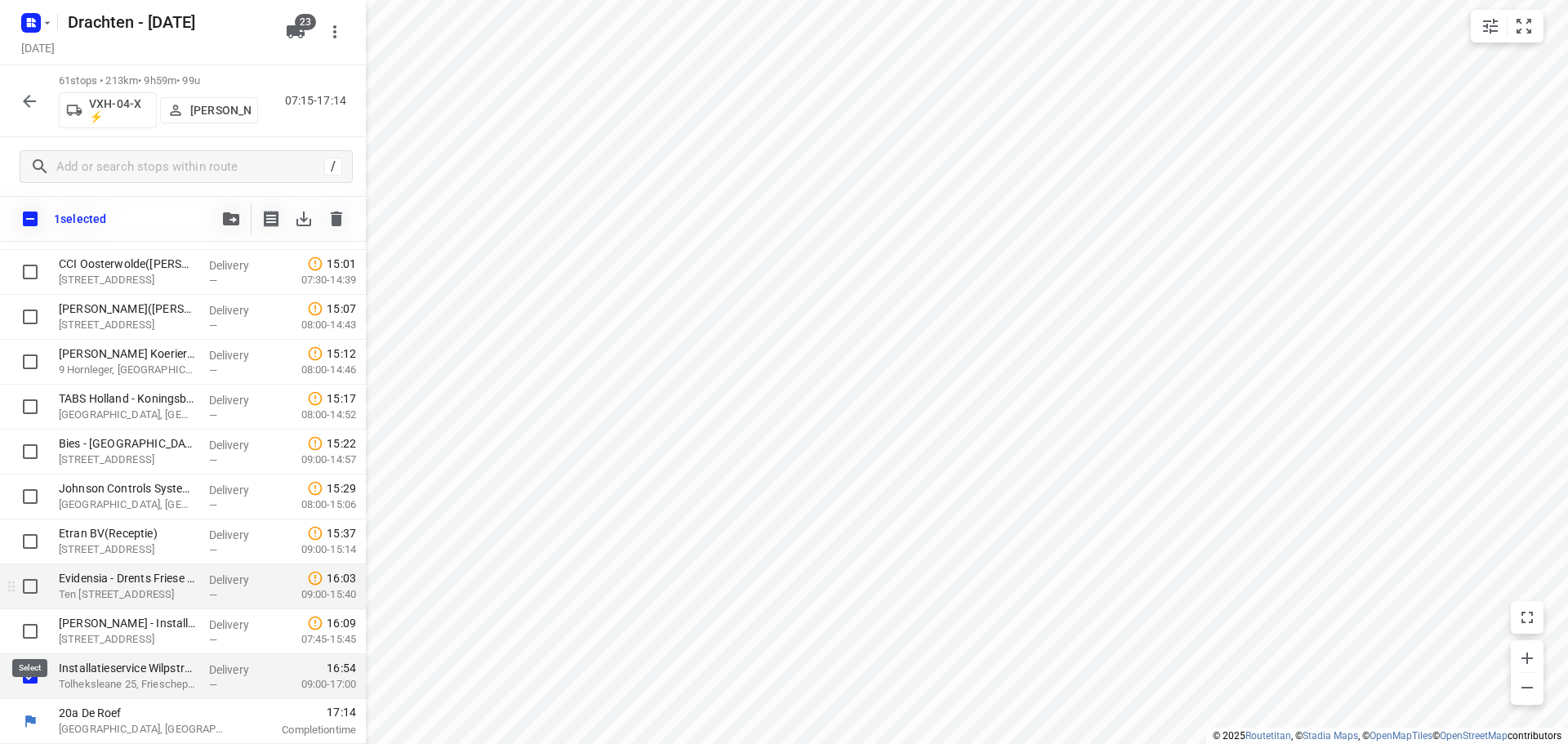
scroll to position [2410, 0]
click at [219, 213] on button "button" at bounding box center [232, 219] width 33 height 33
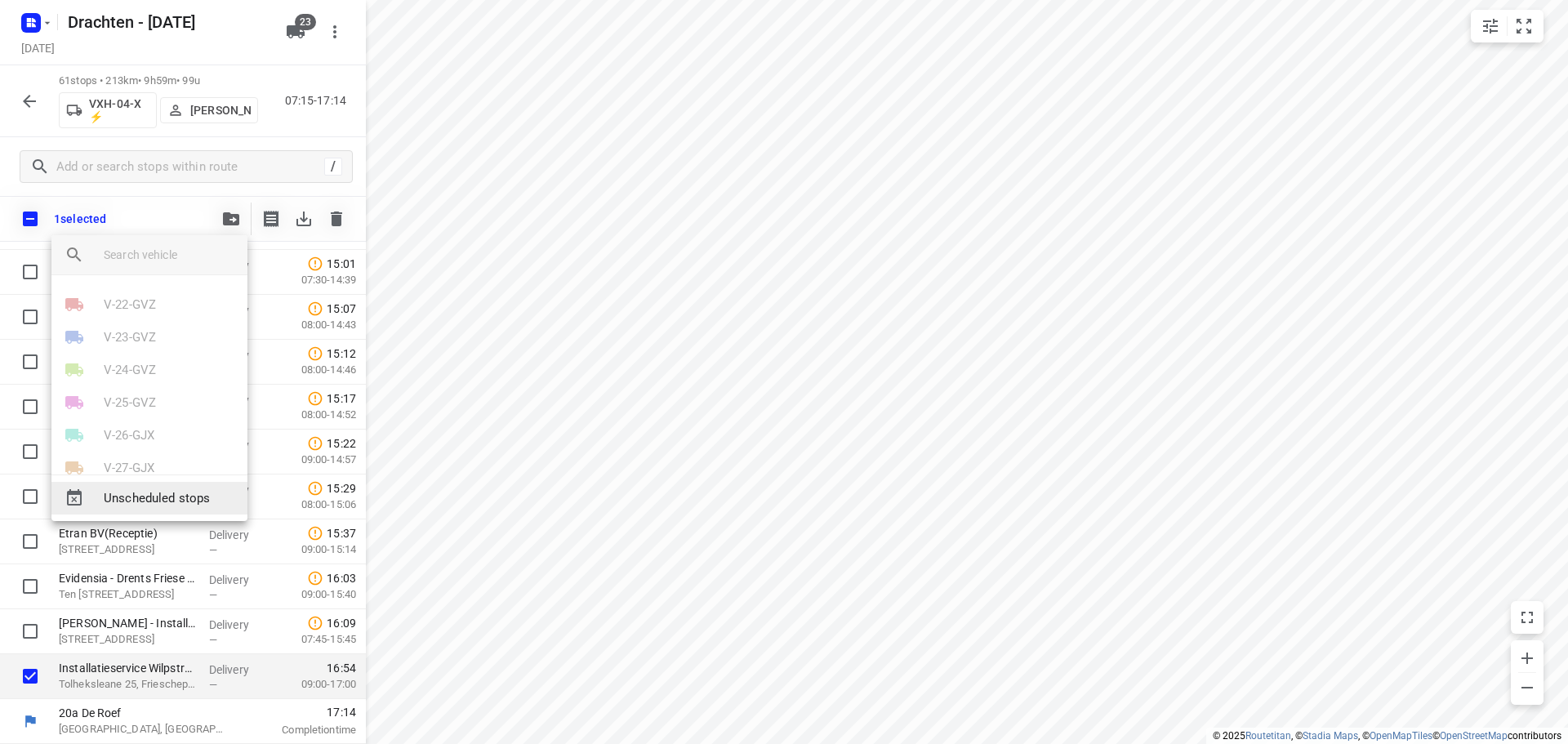
click at [121, 489] on span "Unscheduled stops" at bounding box center [169, 498] width 131 height 19
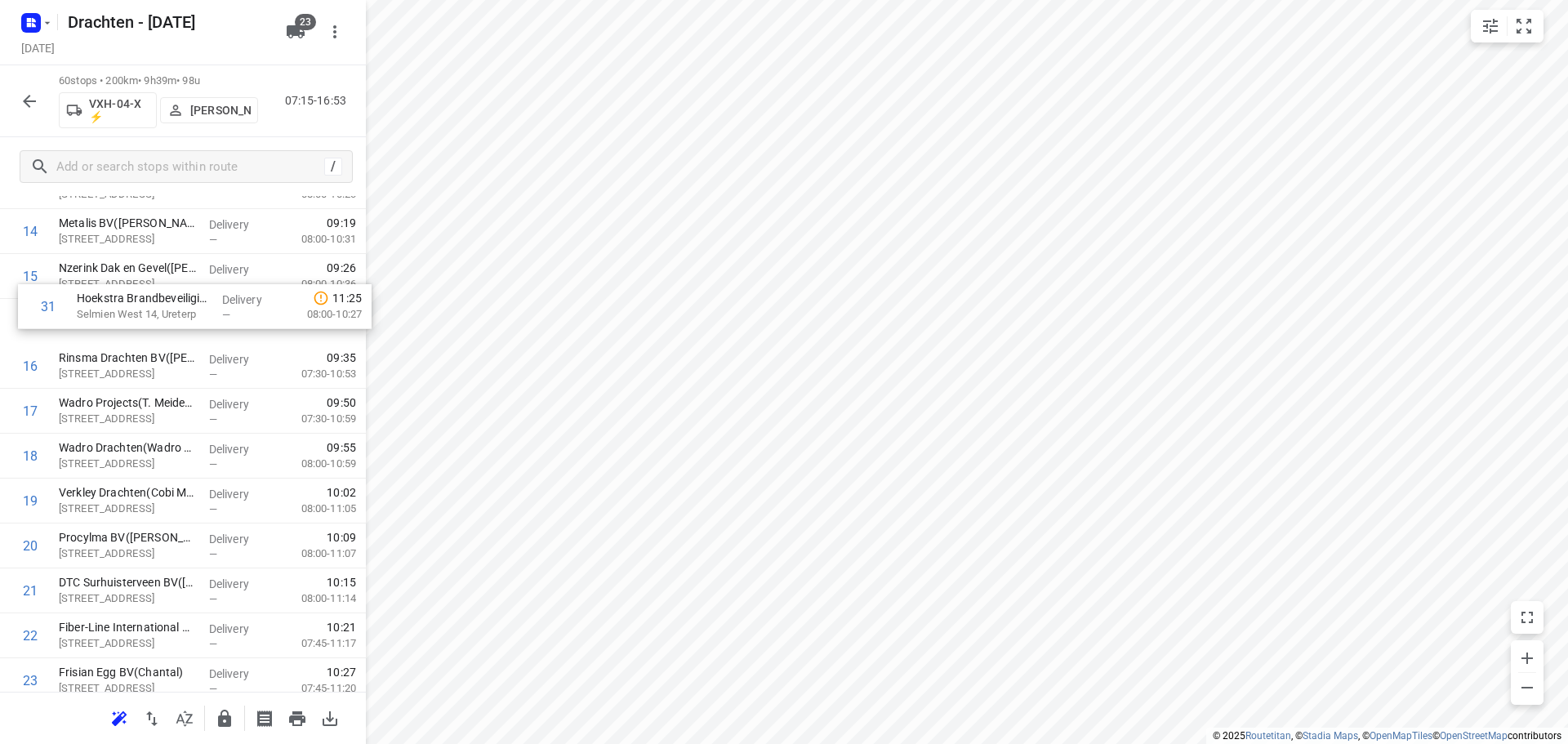
scroll to position [696, 0]
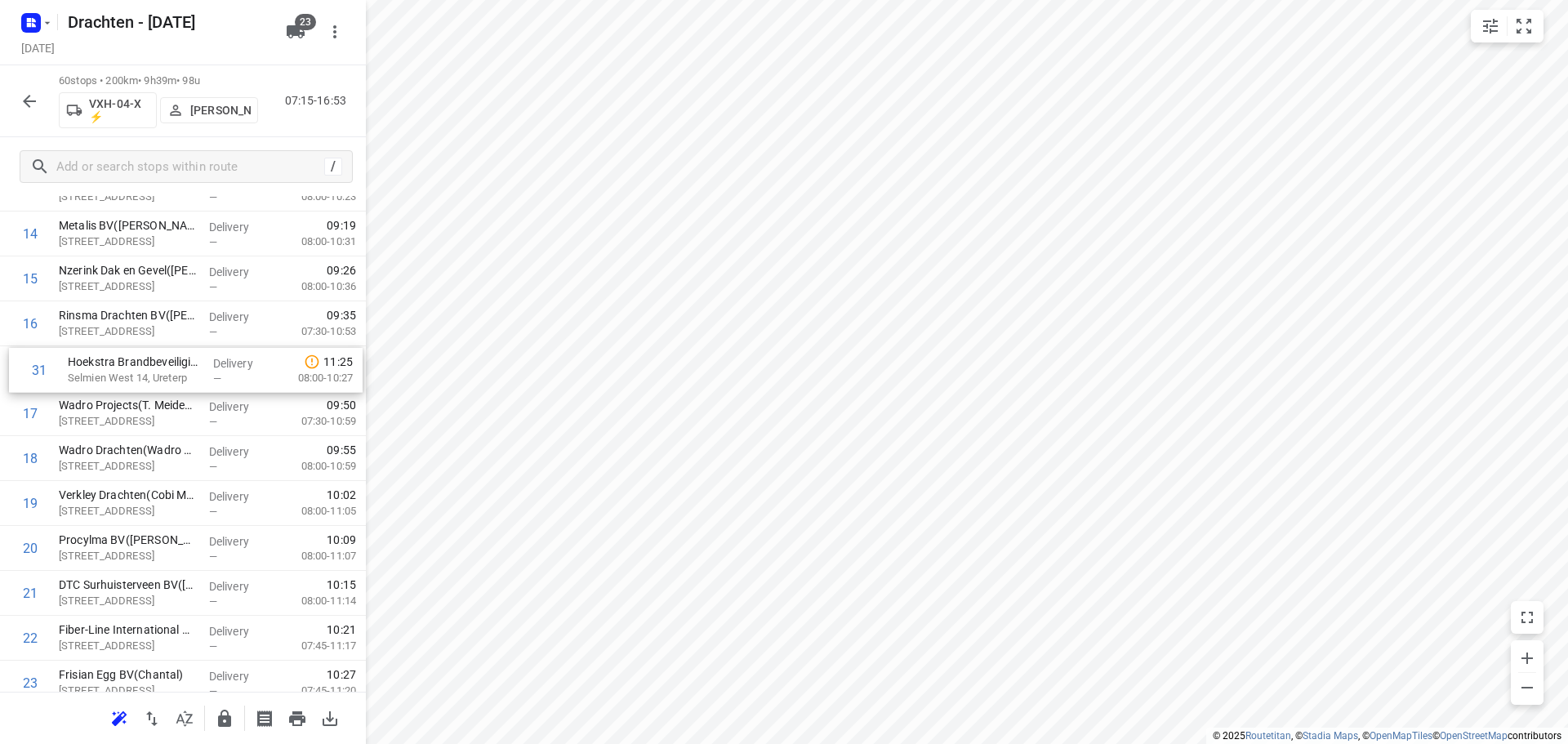
drag, startPoint x: 138, startPoint y: 554, endPoint x: 151, endPoint y: 371, distance: 183.5
drag, startPoint x: 175, startPoint y: 639, endPoint x: 187, endPoint y: 368, distance: 271.3
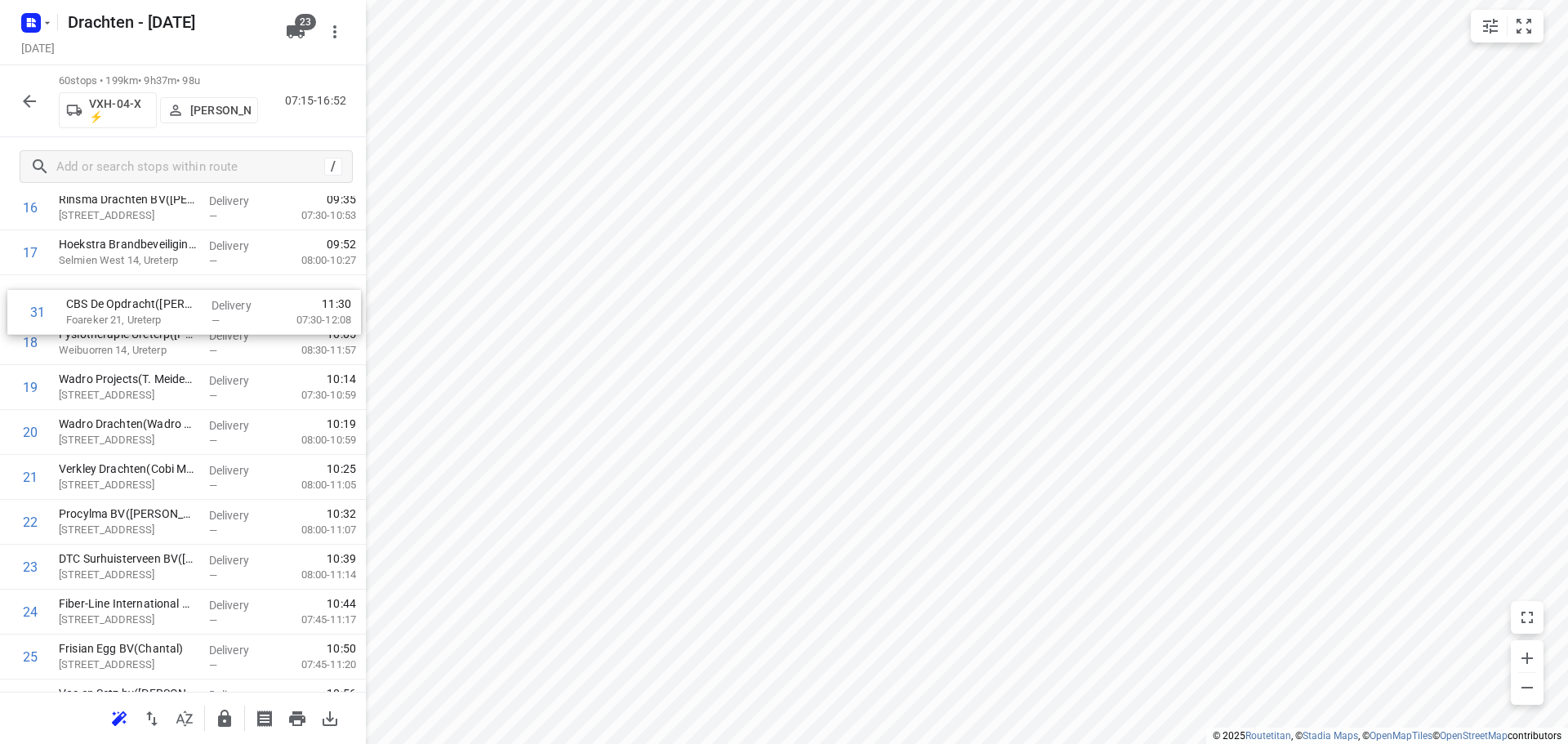
scroll to position [802, 0]
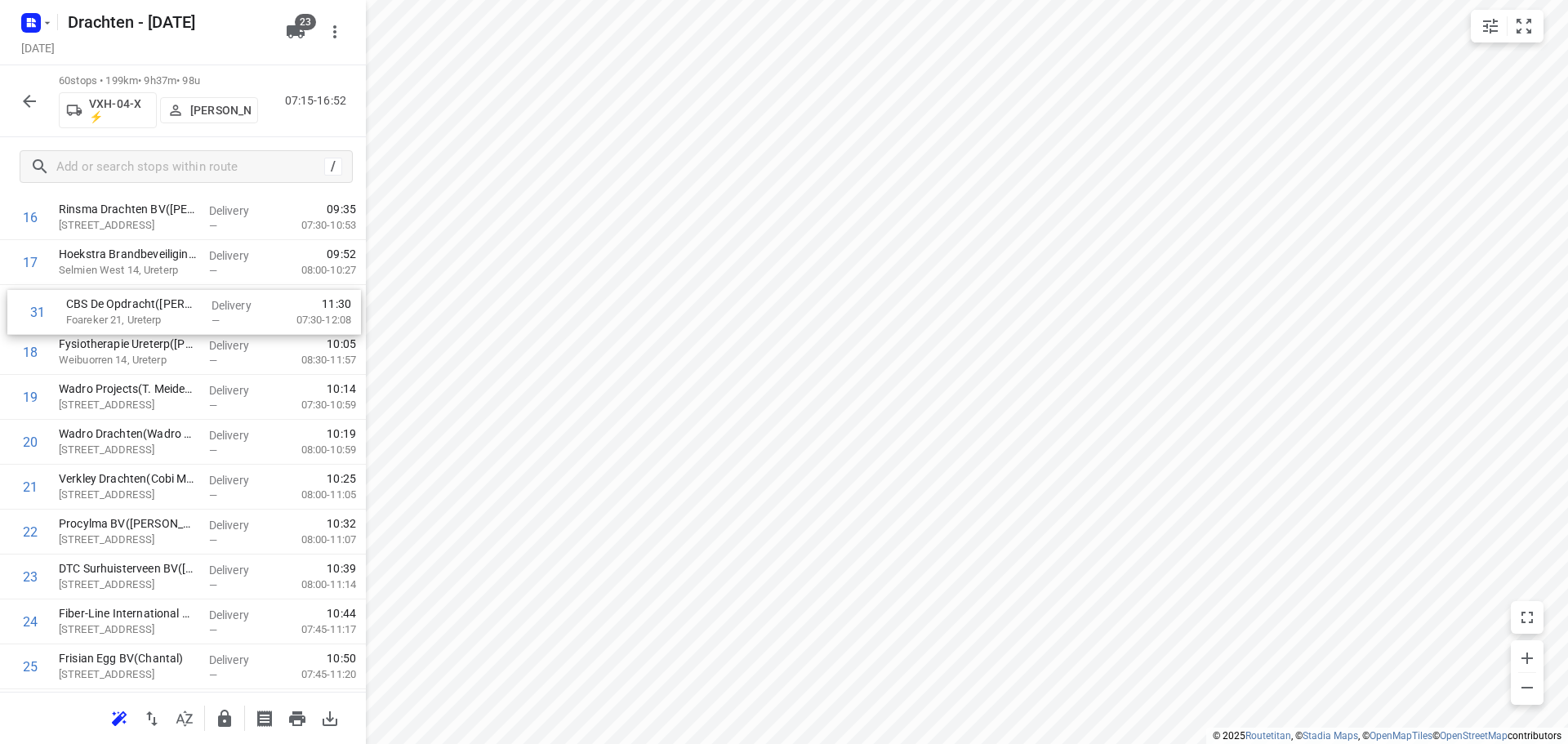
drag, startPoint x: 158, startPoint y: 473, endPoint x: 164, endPoint y: 306, distance: 167.1
drag, startPoint x: 168, startPoint y: 344, endPoint x: 167, endPoint y: 312, distance: 32.0
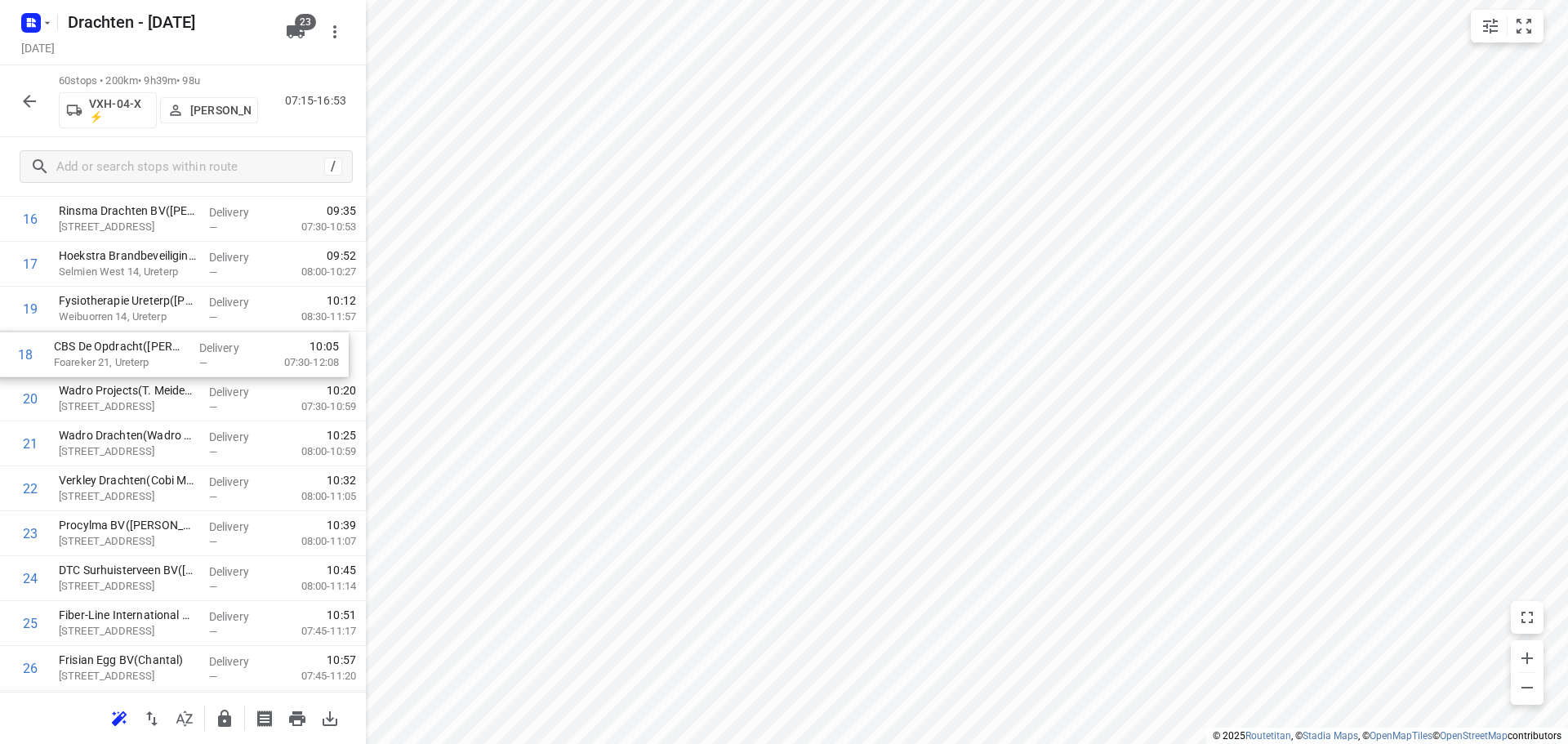
drag, startPoint x: 167, startPoint y: 312, endPoint x: 157, endPoint y: 367, distance: 55.9
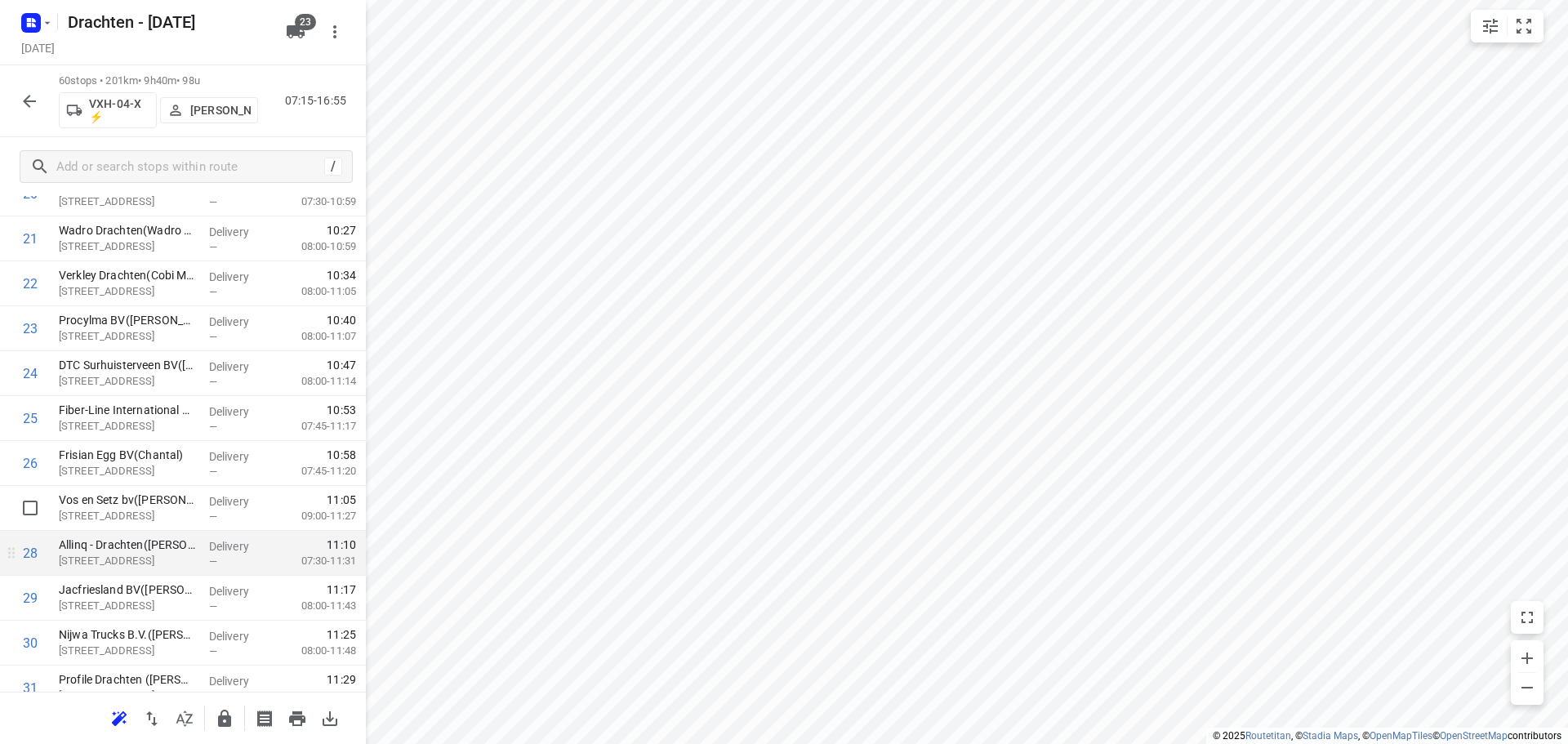
scroll to position [1046, 0]
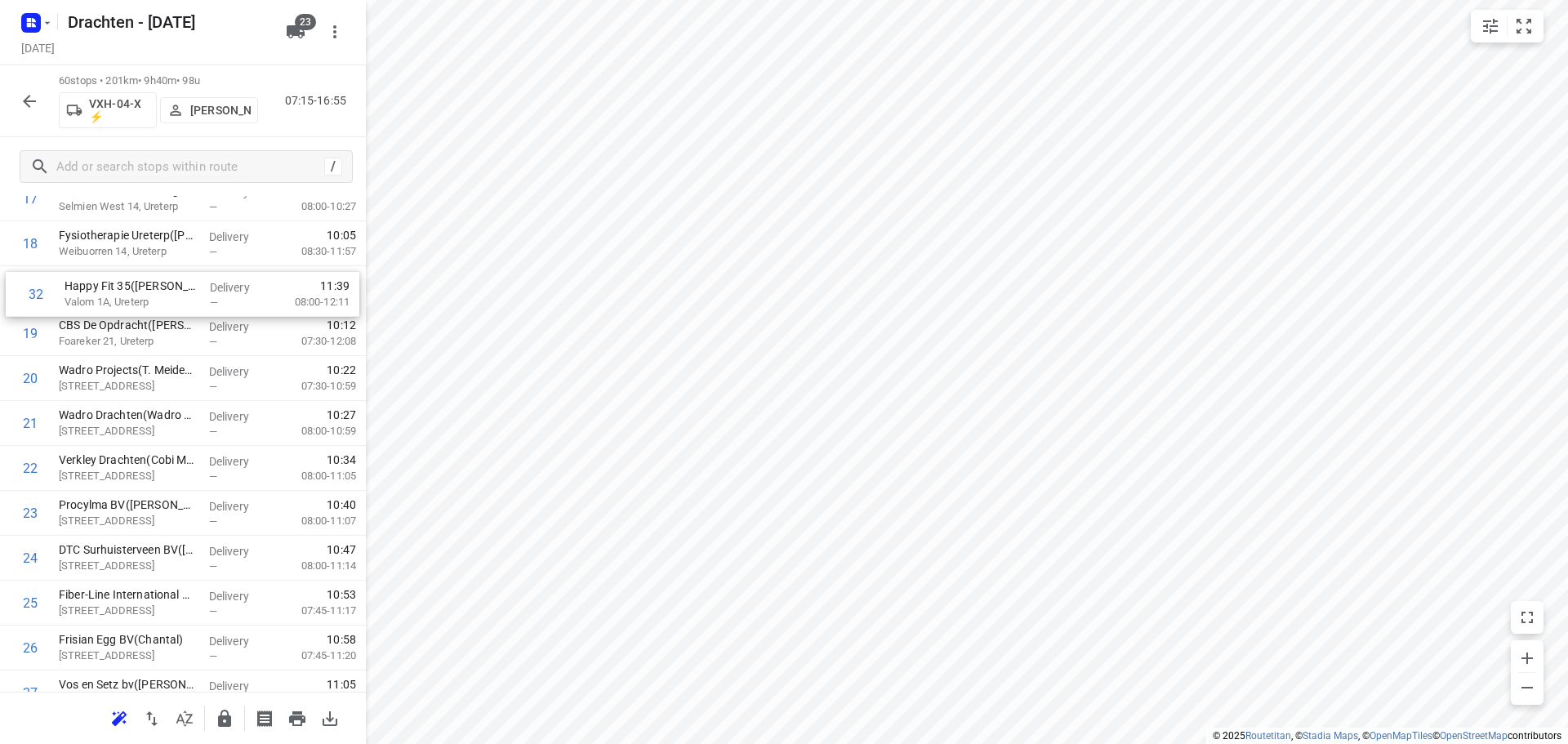
drag, startPoint x: 164, startPoint y: 687, endPoint x: 171, endPoint y: 283, distance: 404.1
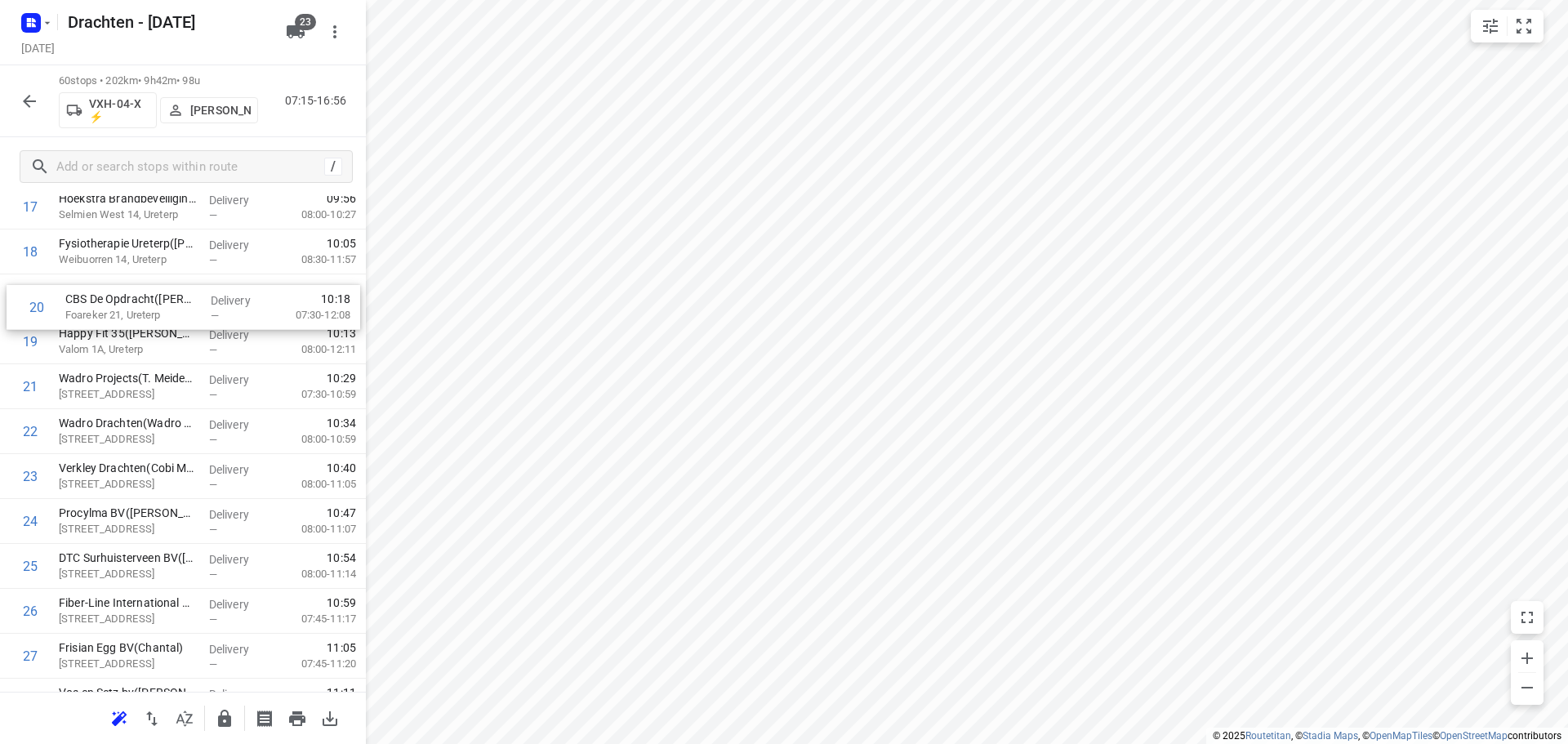
scroll to position [849, 0]
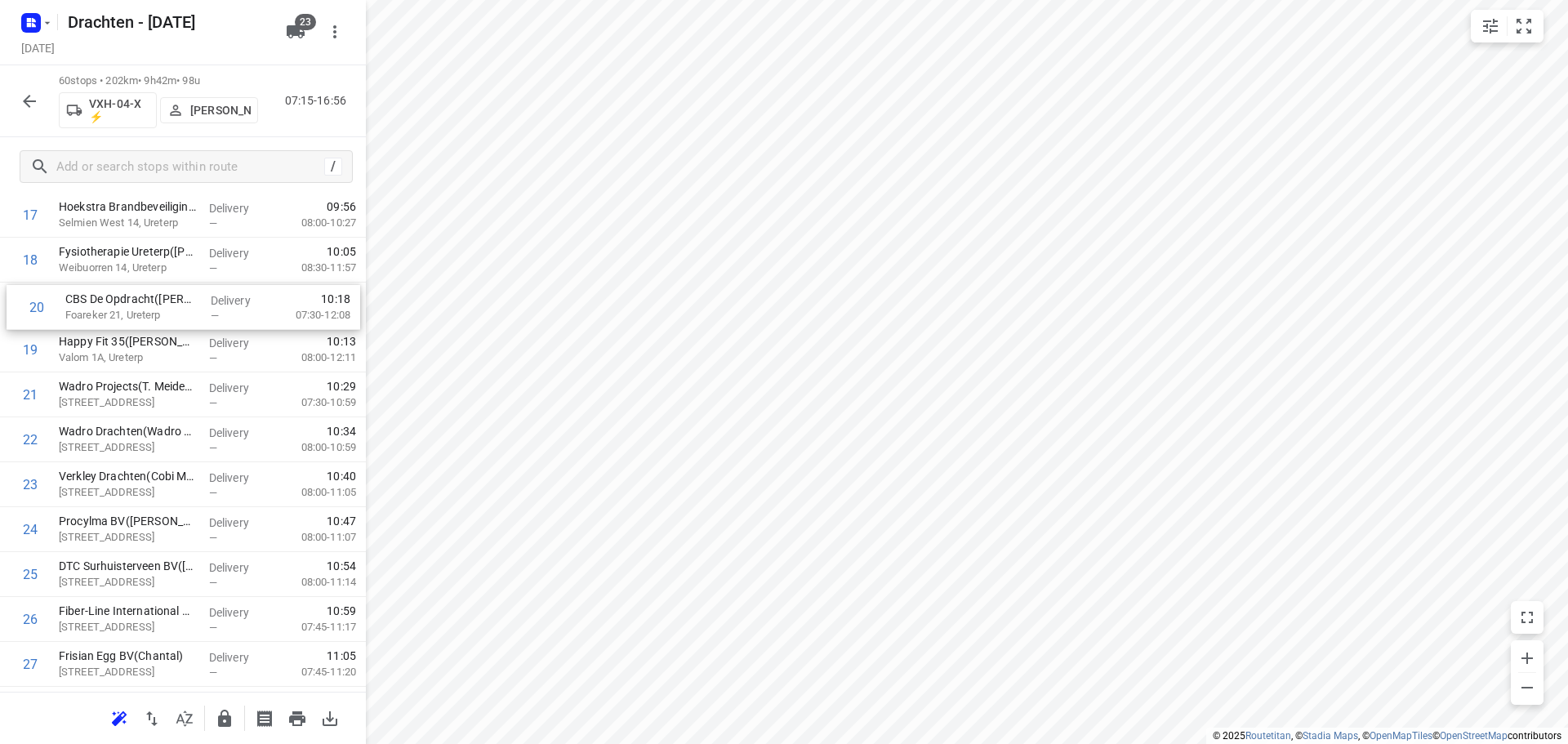
drag, startPoint x: 162, startPoint y: 335, endPoint x: 169, endPoint y: 295, distance: 40.6
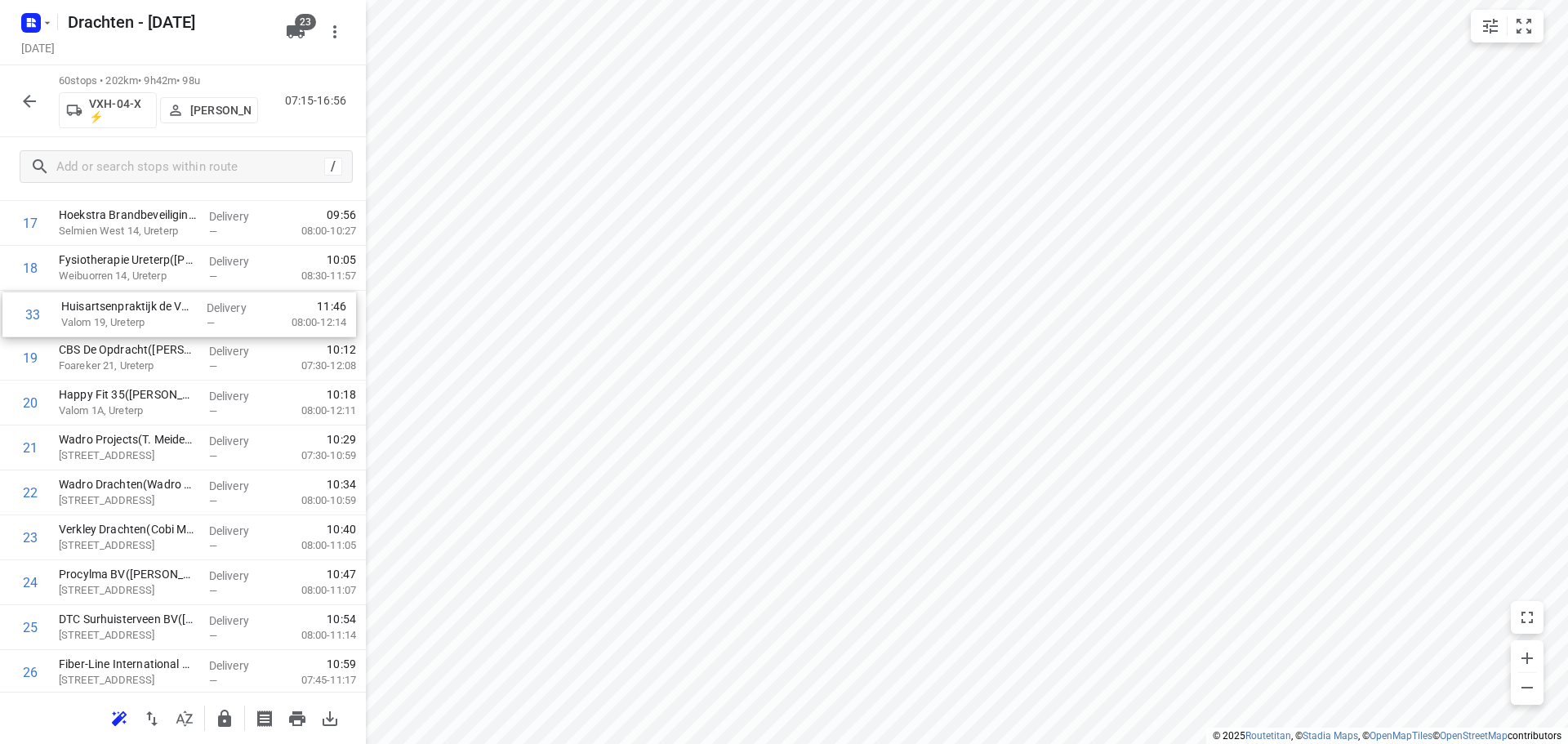
scroll to position [839, 0]
drag, startPoint x: 140, startPoint y: 611, endPoint x: 150, endPoint y: 388, distance: 223.2
drag, startPoint x: 141, startPoint y: 579, endPoint x: 149, endPoint y: 312, distance: 267.1
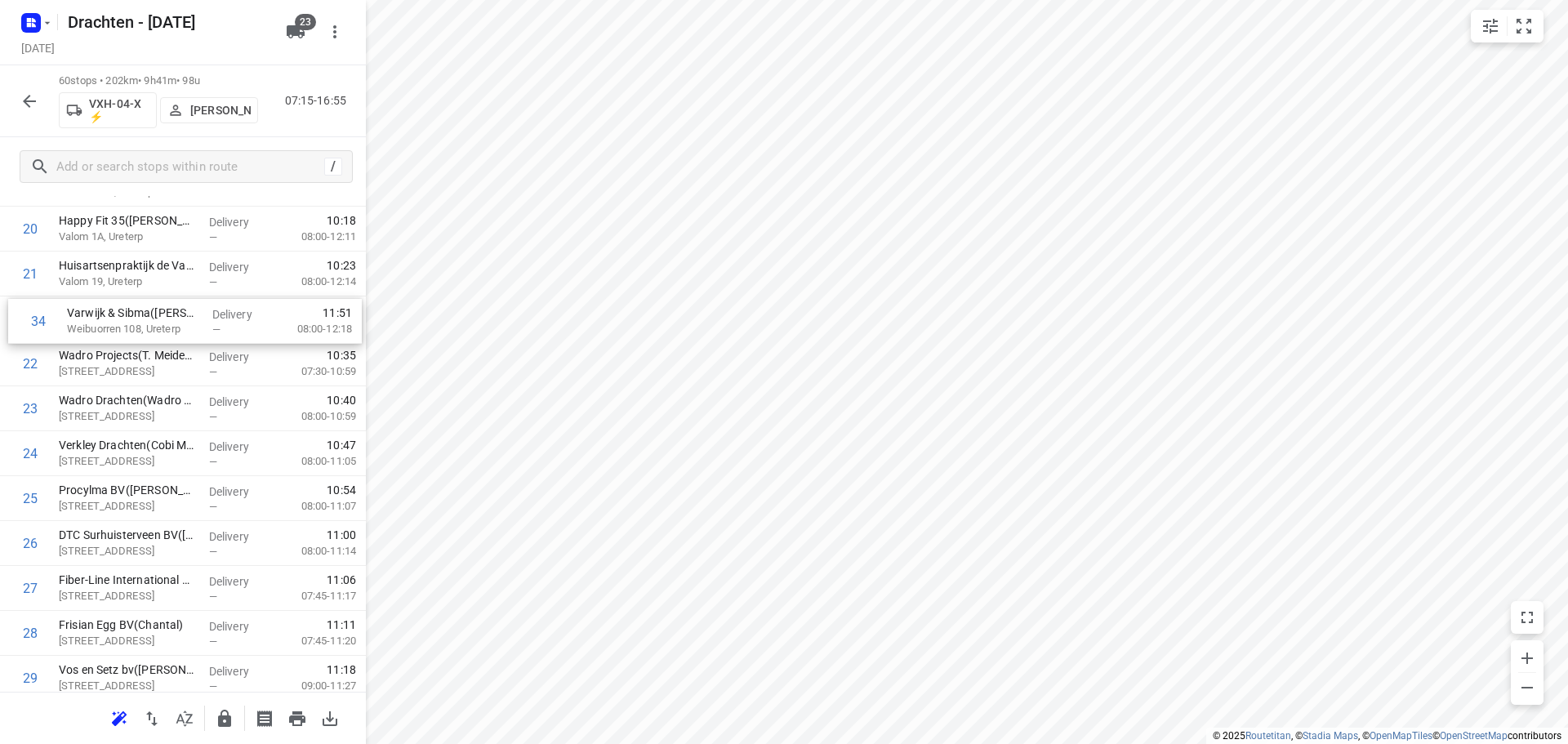
click at [149, 312] on div "1 BD Kiestra Kelvinlaan(Mariska Hummel) Kelvinlaan 17, Drachten Delivery — 07:2…" at bounding box center [183, 700] width 366 height 2693
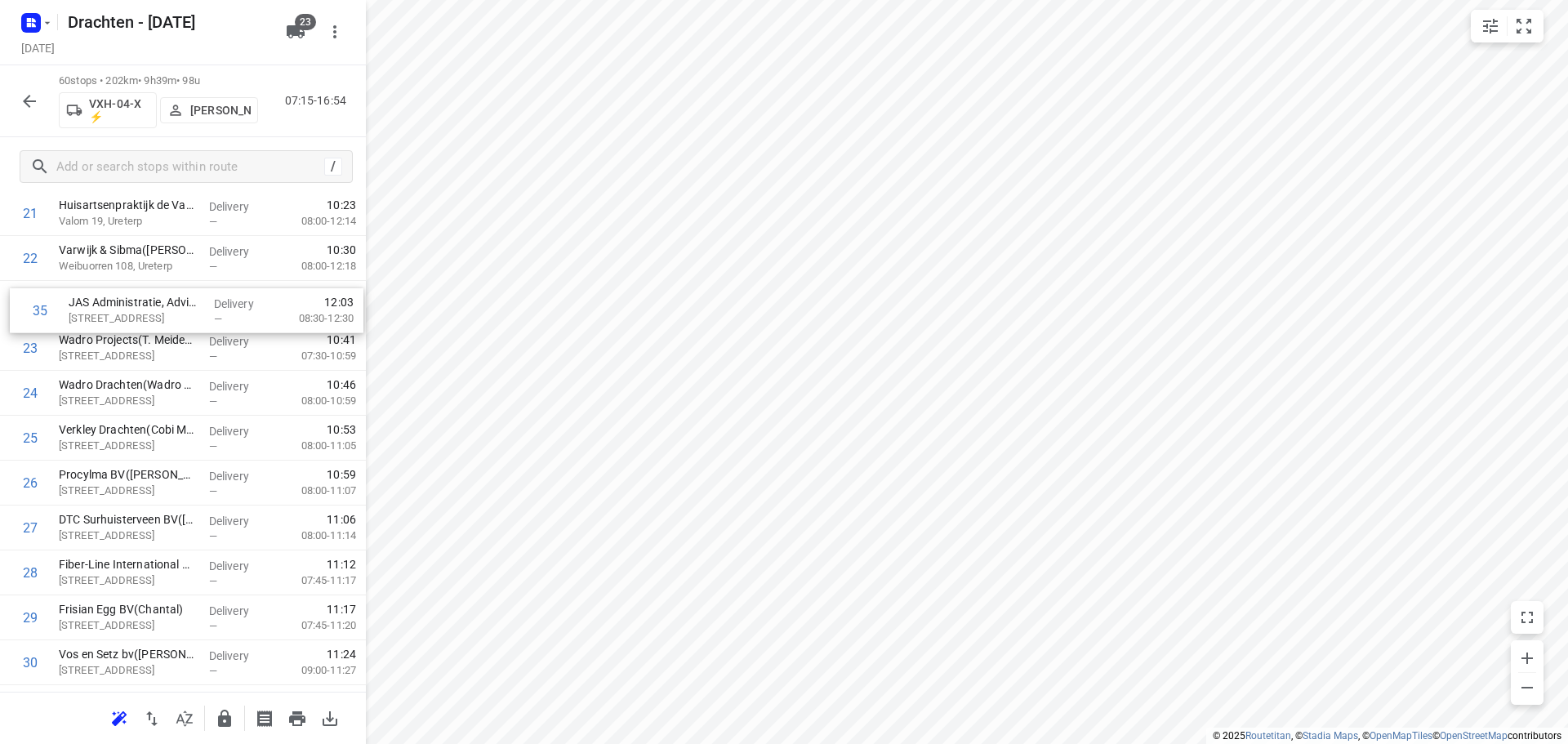
drag, startPoint x: 157, startPoint y: 585, endPoint x: 168, endPoint y: 316, distance: 269.2
click at [168, 316] on div "1 BD Kiestra Kelvinlaan(Mariska Hummel) Kelvinlaan 17, Drachten Delivery — 07:2…" at bounding box center [183, 639] width 366 height 2693
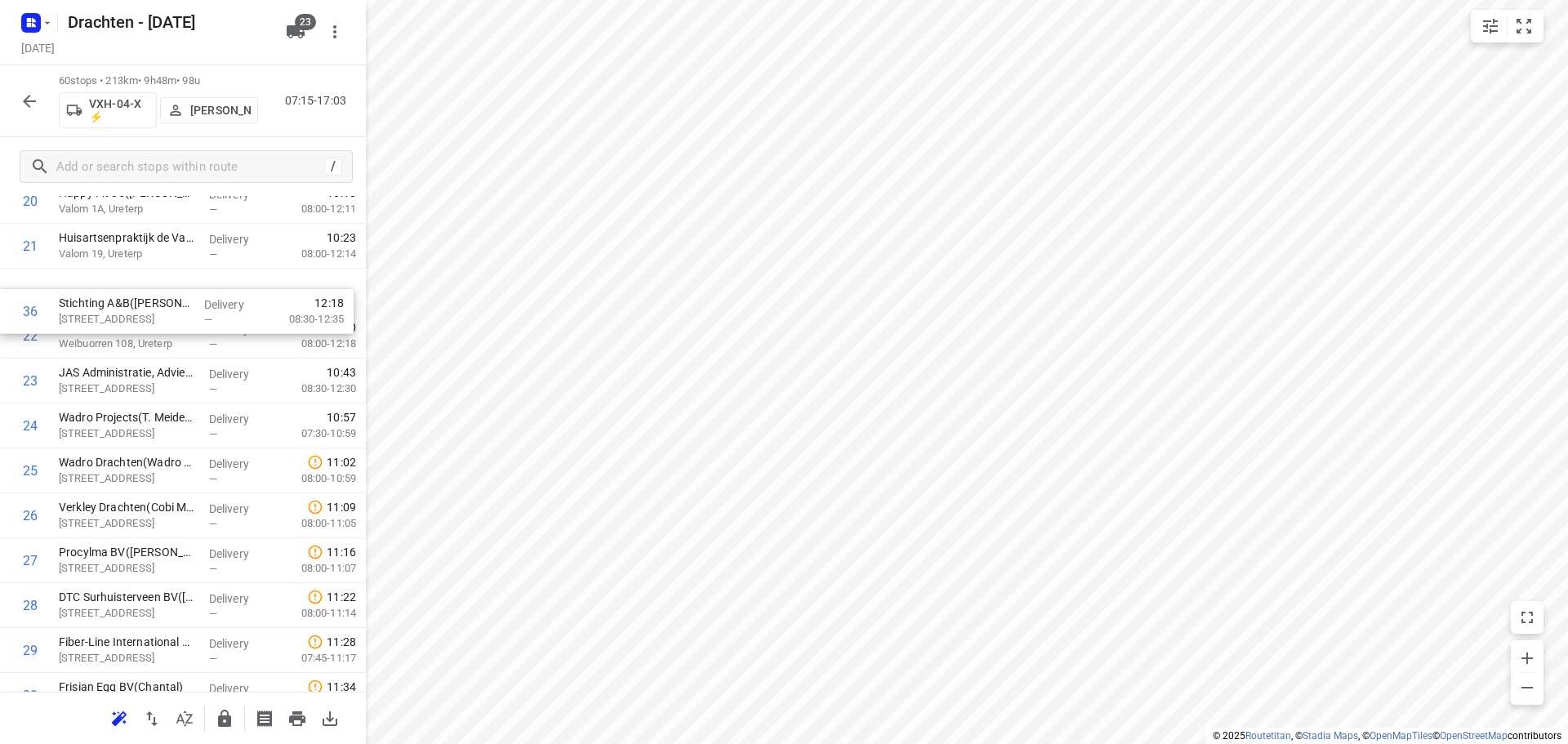
scroll to position [987, 0]
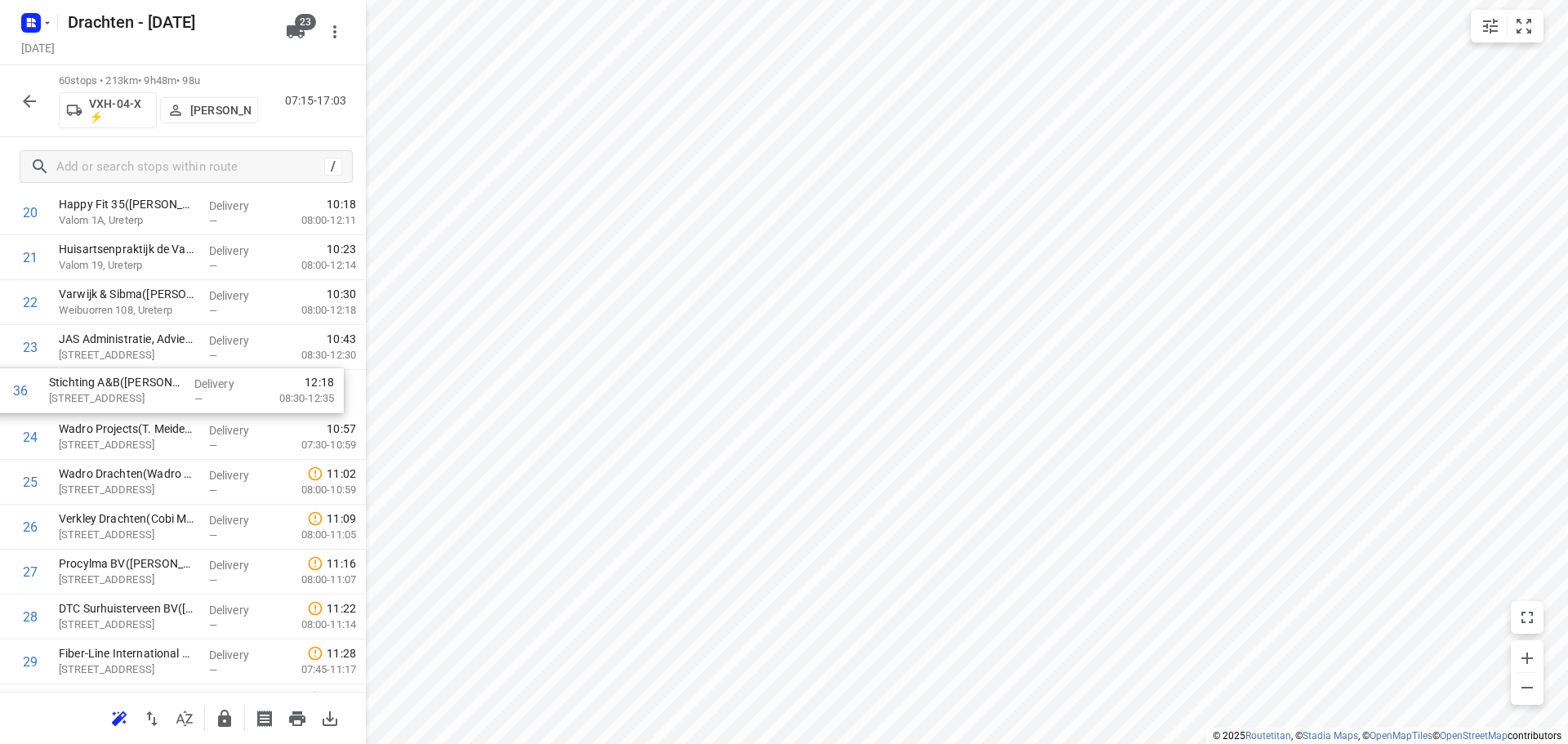
drag, startPoint x: 189, startPoint y: 649, endPoint x: 180, endPoint y: 388, distance: 261.2
click at [180, 388] on div "1 BD Kiestra Kelvinlaan(Mariska Hummel) Kelvinlaan 17, Drachten Delivery — 07:2…" at bounding box center [183, 684] width 366 height 2693
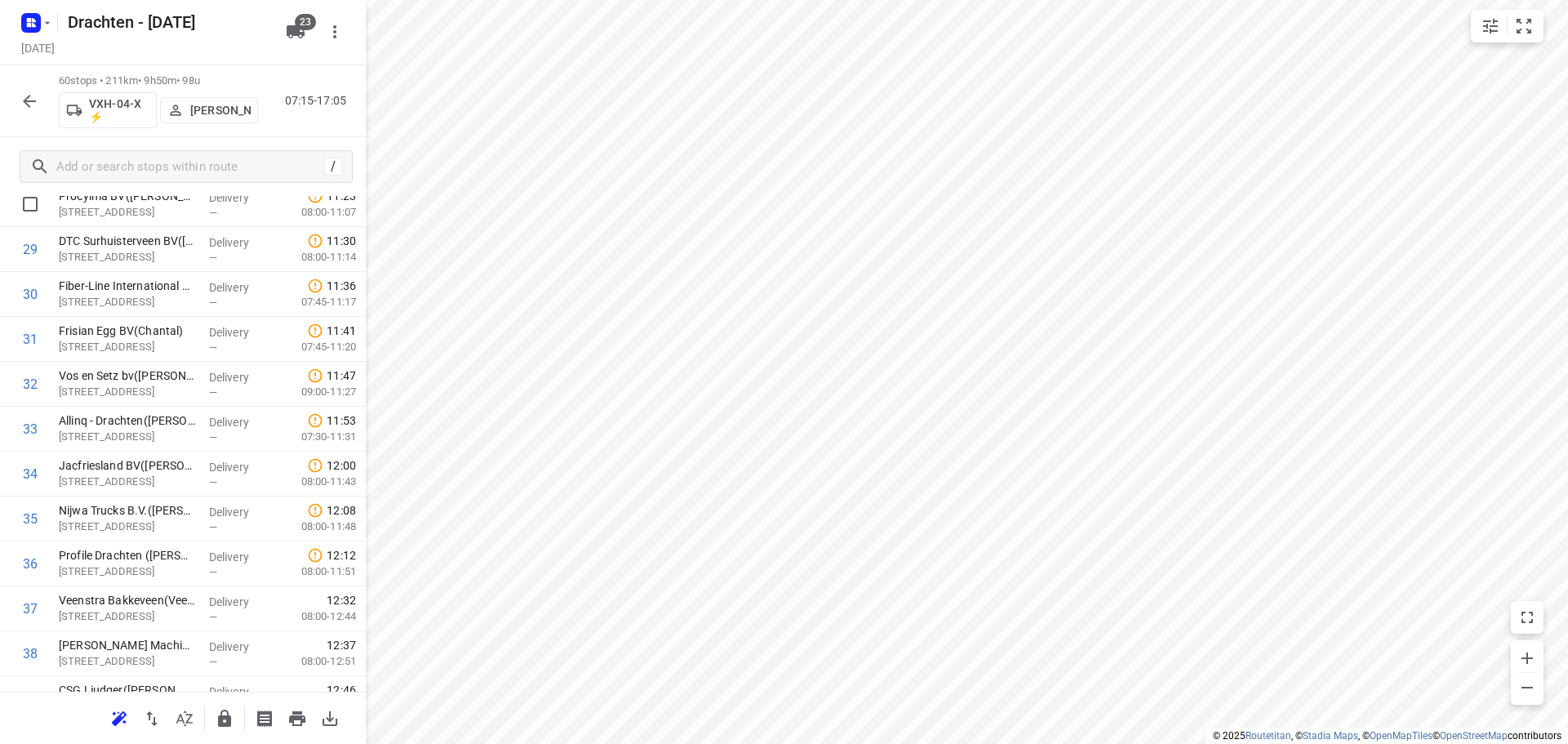
scroll to position [1476, 0]
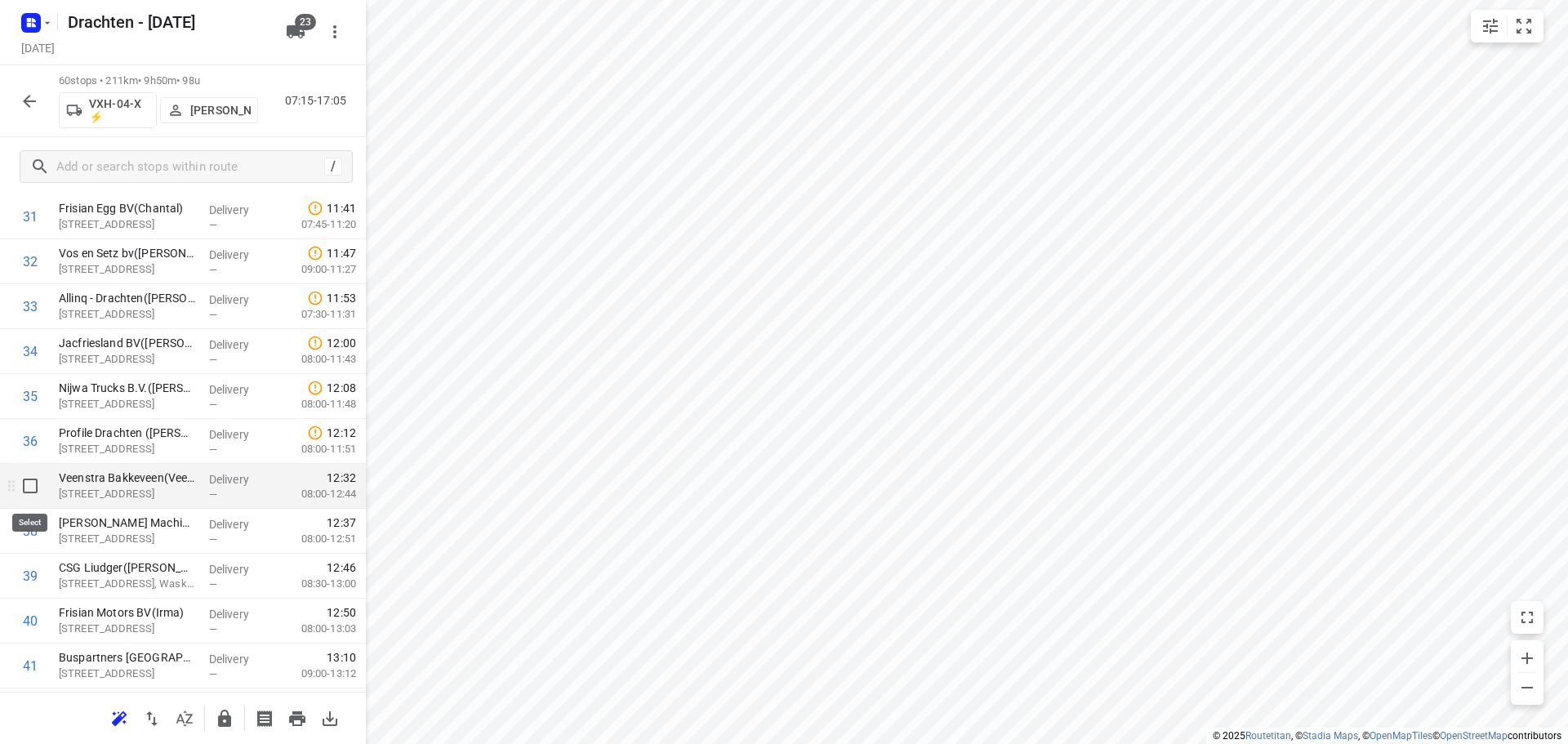
click at [17, 485] on input "checkbox" at bounding box center [31, 486] width 33 height 33
checkbox input "true"
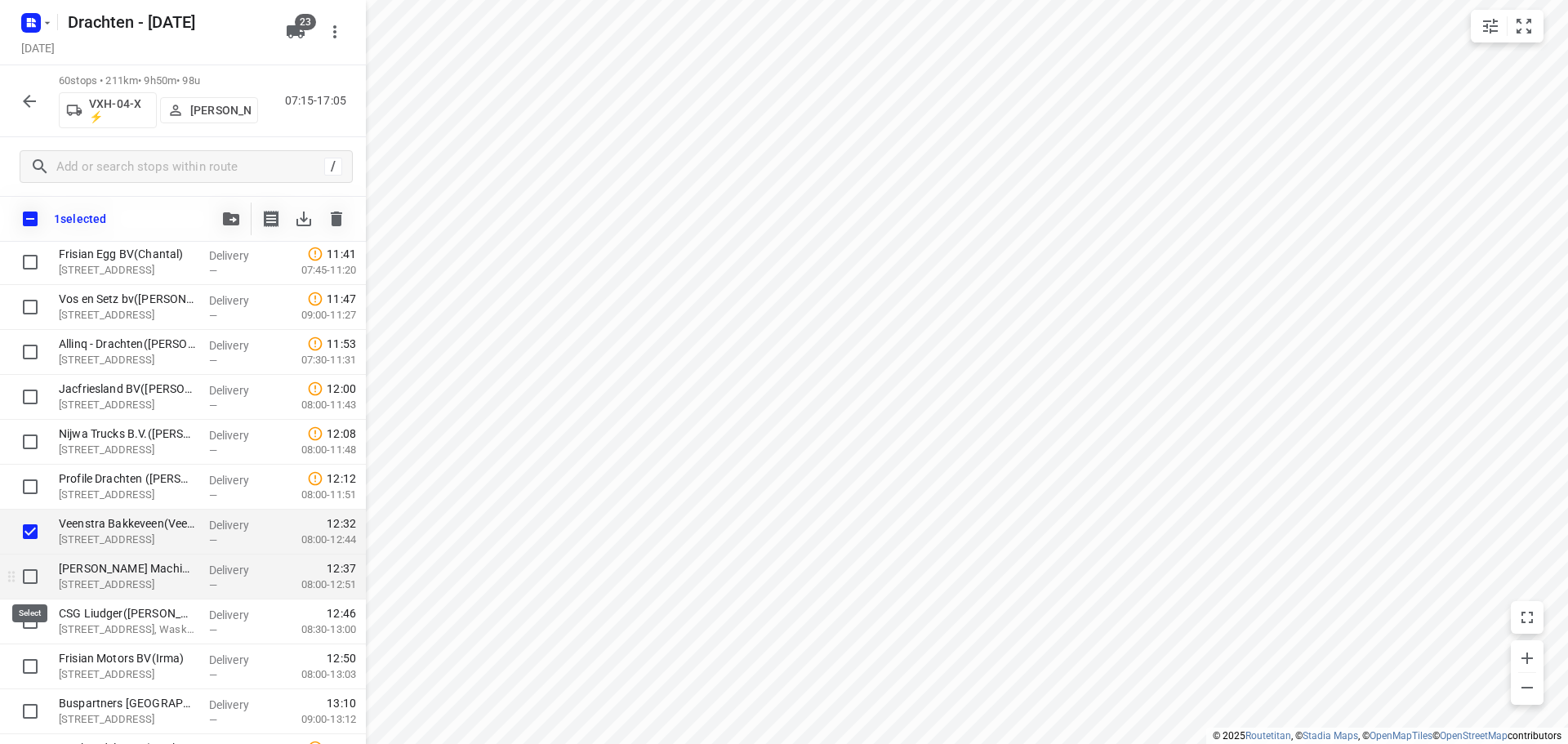
click at [30, 583] on input "checkbox" at bounding box center [31, 577] width 33 height 33
checkbox input "true"
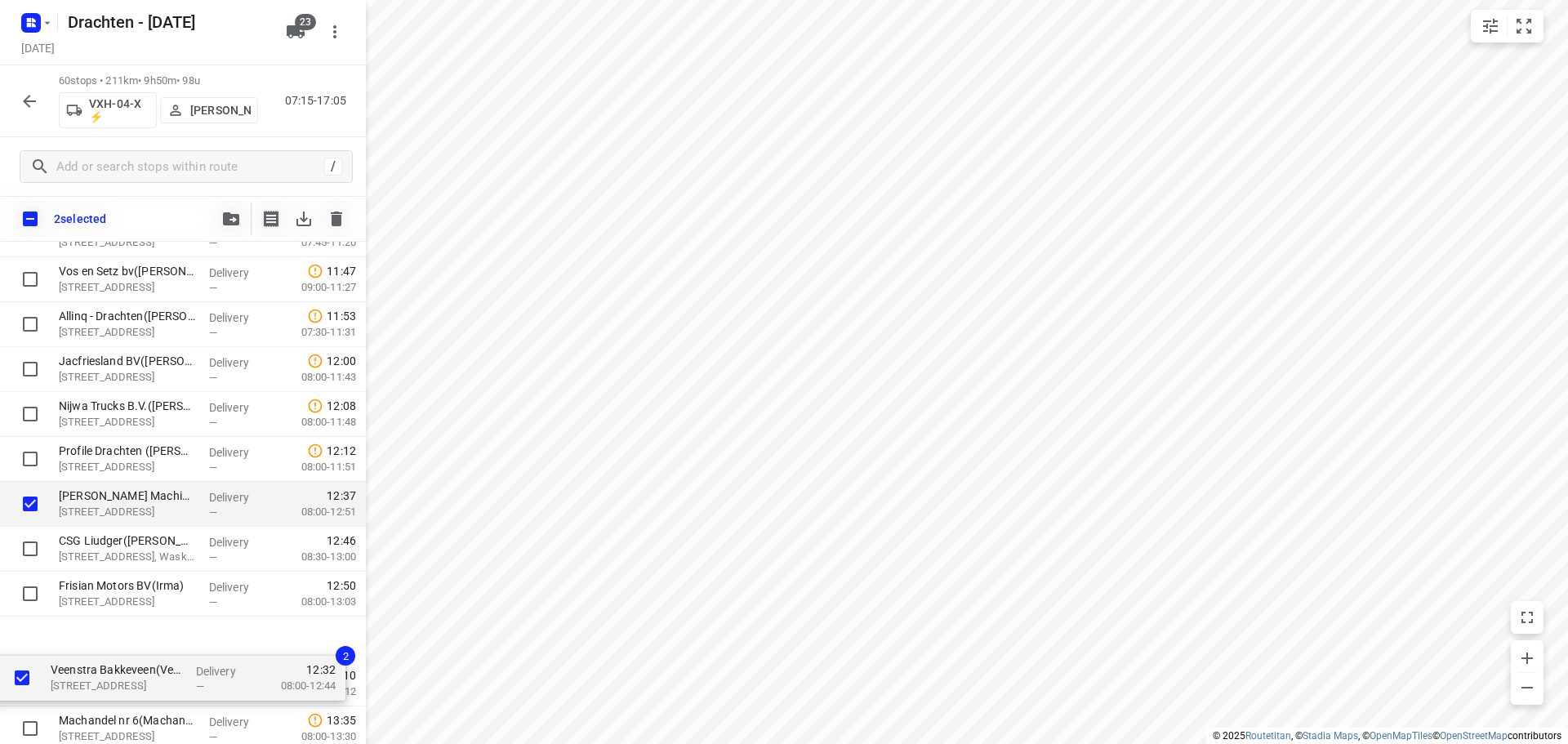
scroll to position [1519, 0]
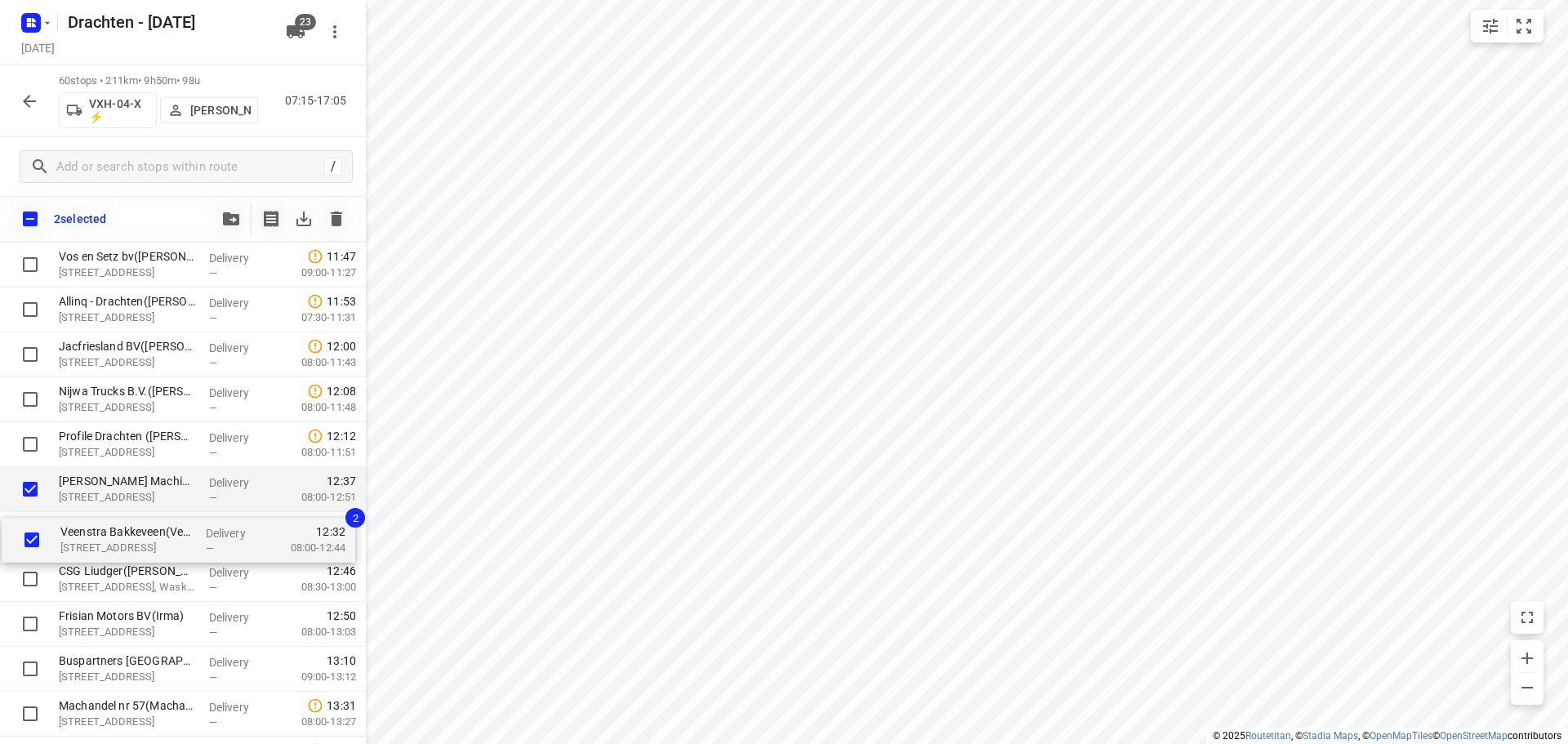
click at [67, 538] on div "BD Kiestra Kelvinlaan(Mariska Hummel) Kelvinlaan 17, Drachten Delivery — 07:23 …" at bounding box center [183, 197] width 366 height 2693
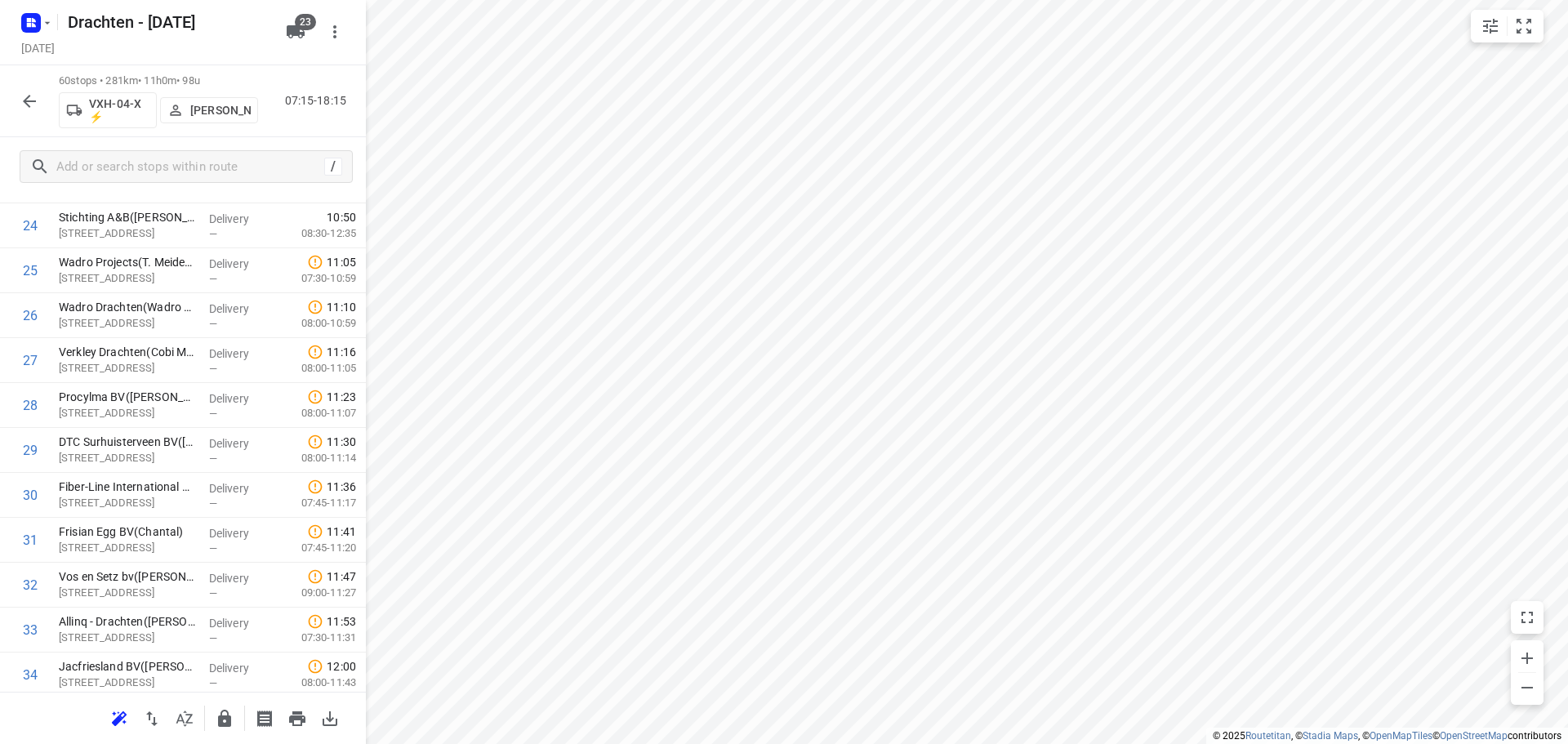
scroll to position [1111, 0]
click at [26, 322] on input "checkbox" at bounding box center [31, 313] width 33 height 33
checkbox input "true"
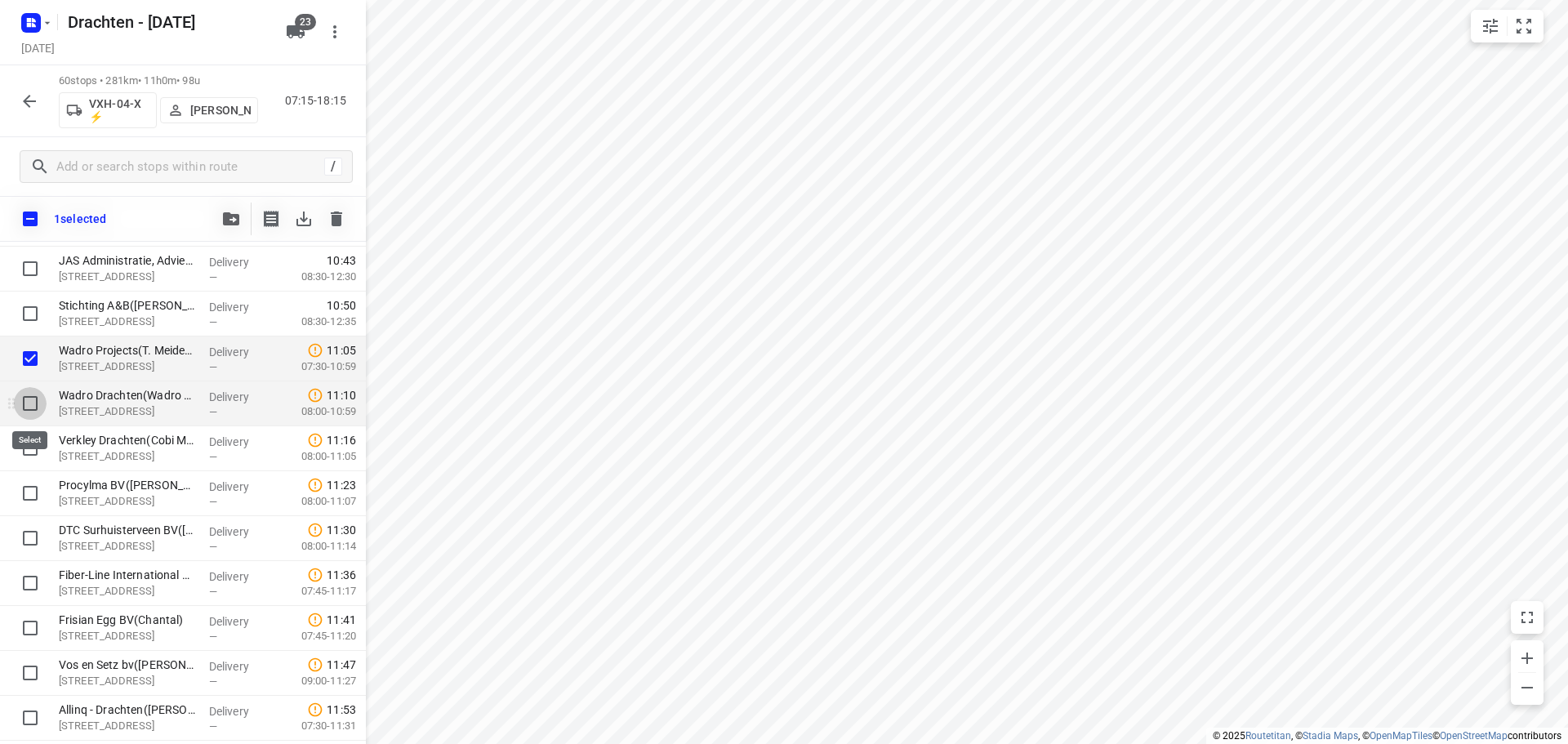
click at [33, 404] on input "checkbox" at bounding box center [31, 404] width 33 height 33
checkbox input "true"
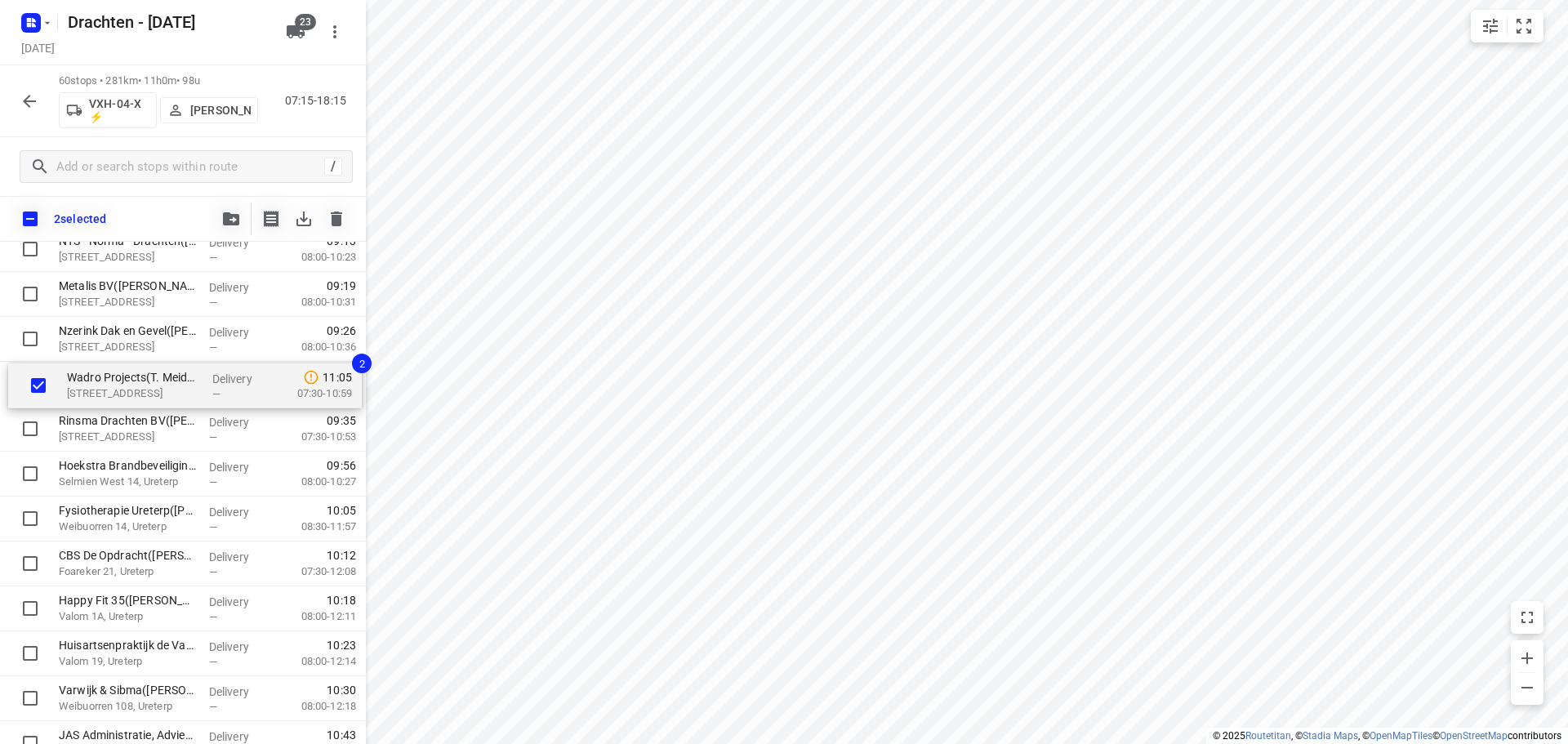
scroll to position [678, 0]
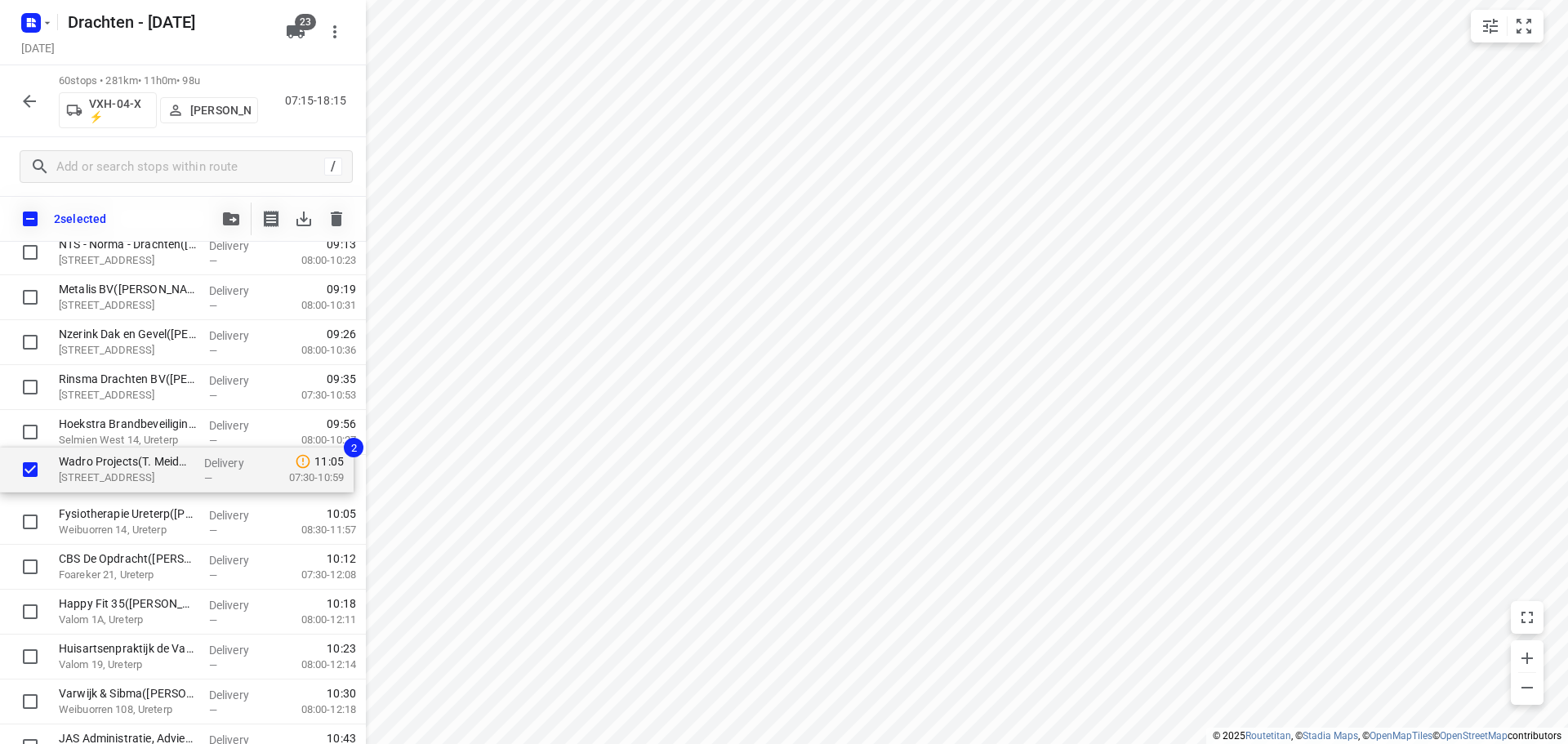
drag, startPoint x: 94, startPoint y: 377, endPoint x: 94, endPoint y: 479, distance: 102.0
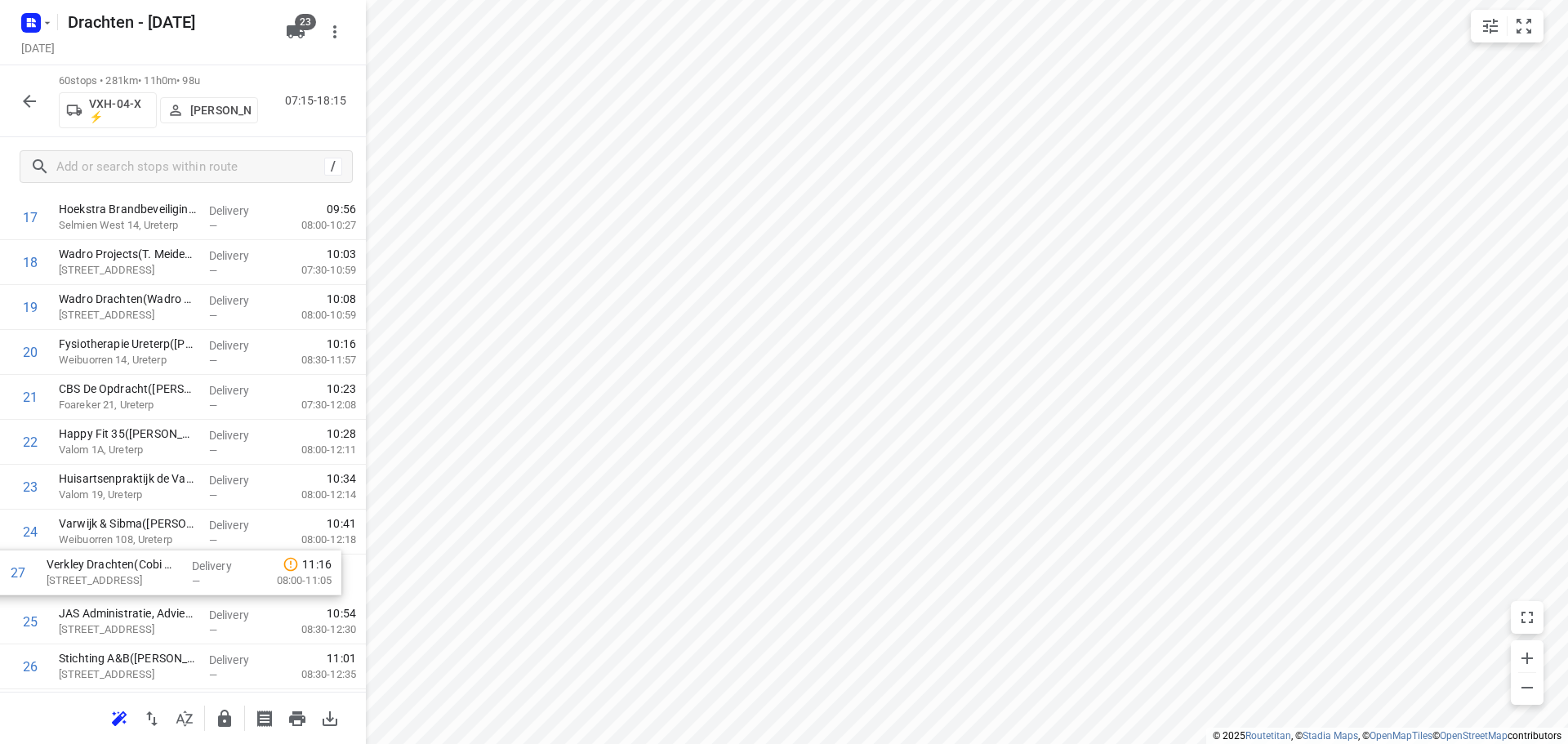
scroll to position [848, 0]
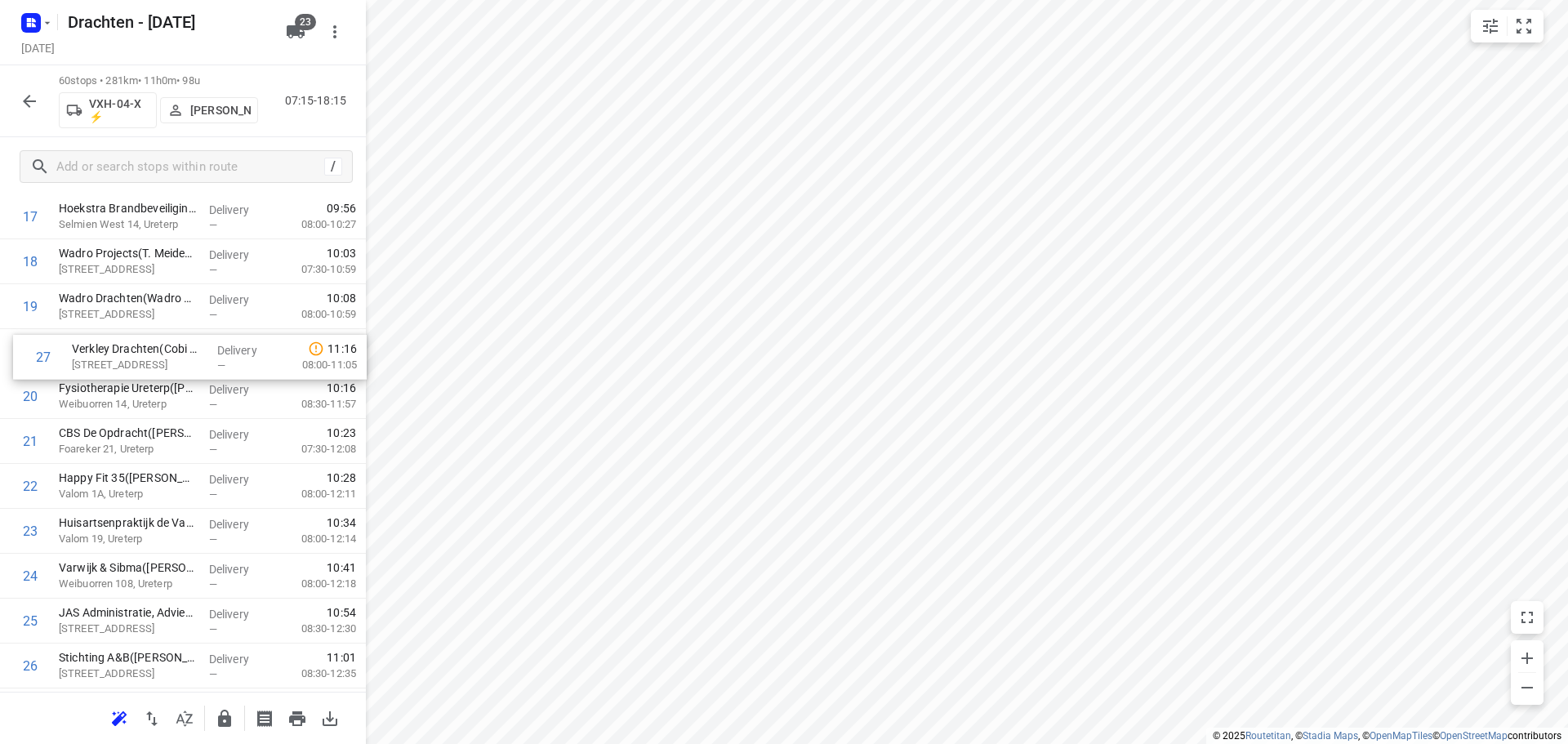
drag, startPoint x: 181, startPoint y: 676, endPoint x: 193, endPoint y: 352, distance: 324.2
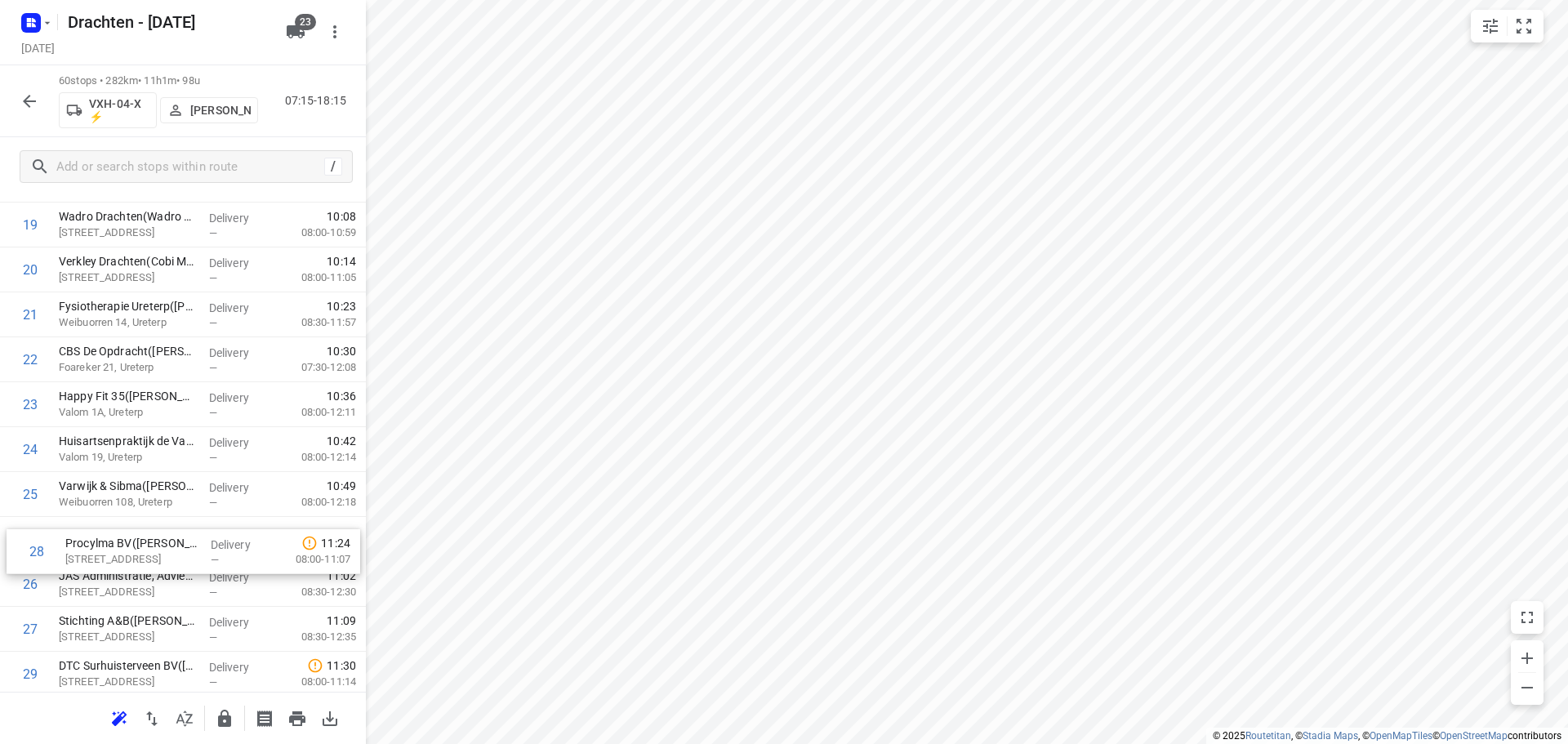
scroll to position [933, 0]
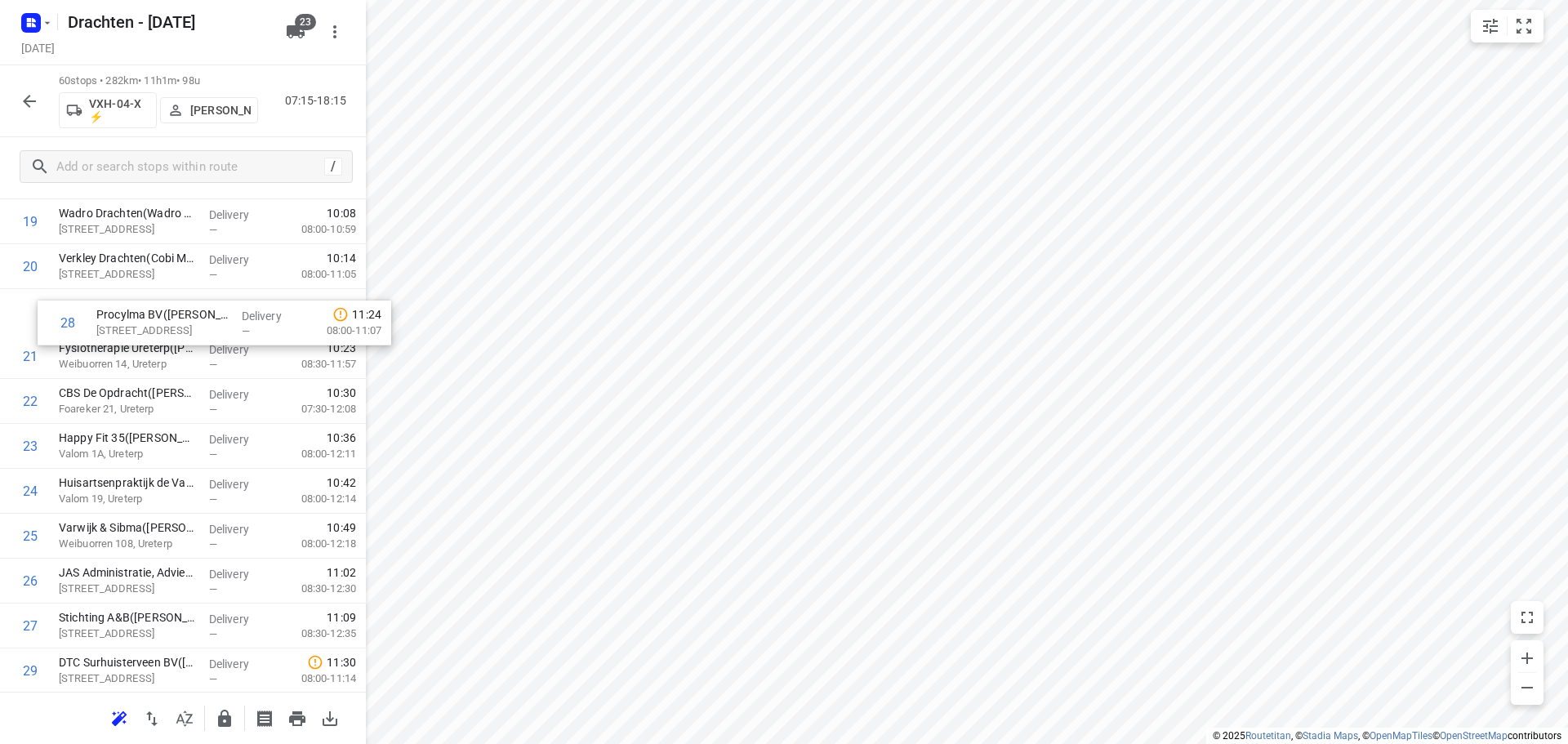
drag, startPoint x: 186, startPoint y: 623, endPoint x: 221, endPoint y: 306, distance: 318.9
click at [221, 306] on div "1 BD Kiestra Kelvinlaan(Mariska Hummel) Kelvinlaan 17, Drachten Delivery — 07:2…" at bounding box center [183, 737] width 366 height 2693
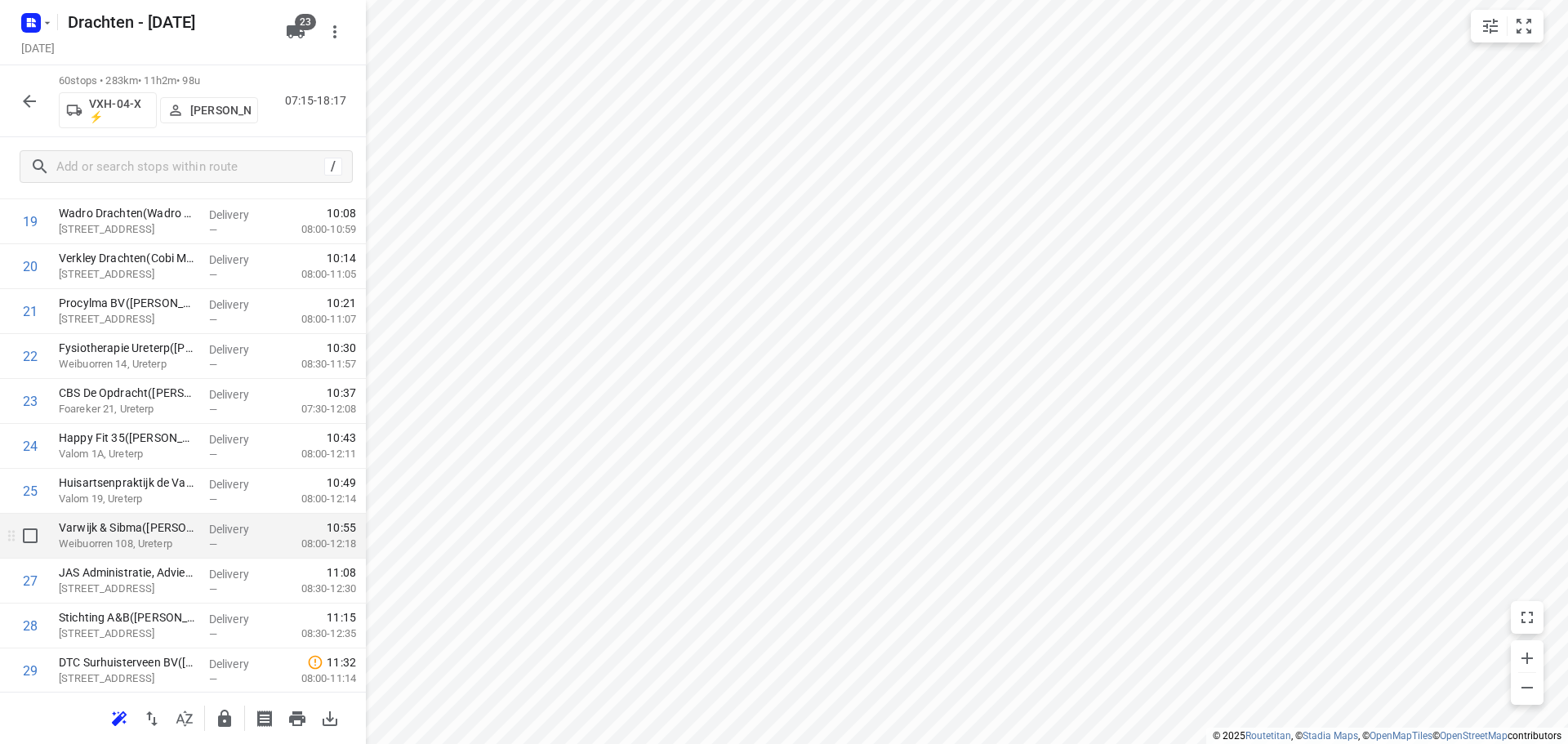
scroll to position [1014, 0]
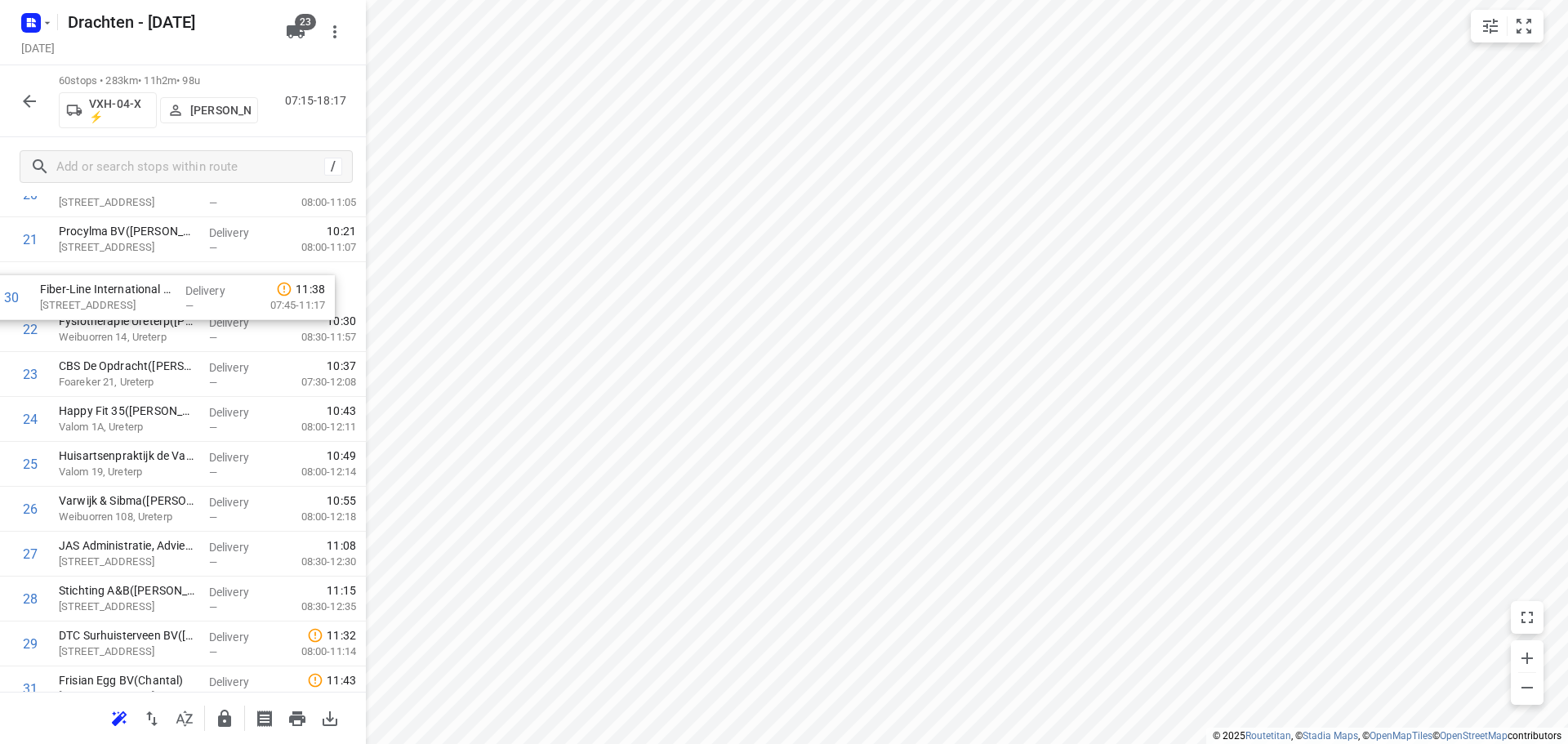
drag, startPoint x: 154, startPoint y: 637, endPoint x: 136, endPoint y: 292, distance: 345.5
click at [136, 292] on div "1 BD Kiestra Kelvinlaan(Mariska Hummel) Kelvinlaan 17, Drachten Delivery — 07:2…" at bounding box center [183, 666] width 366 height 2693
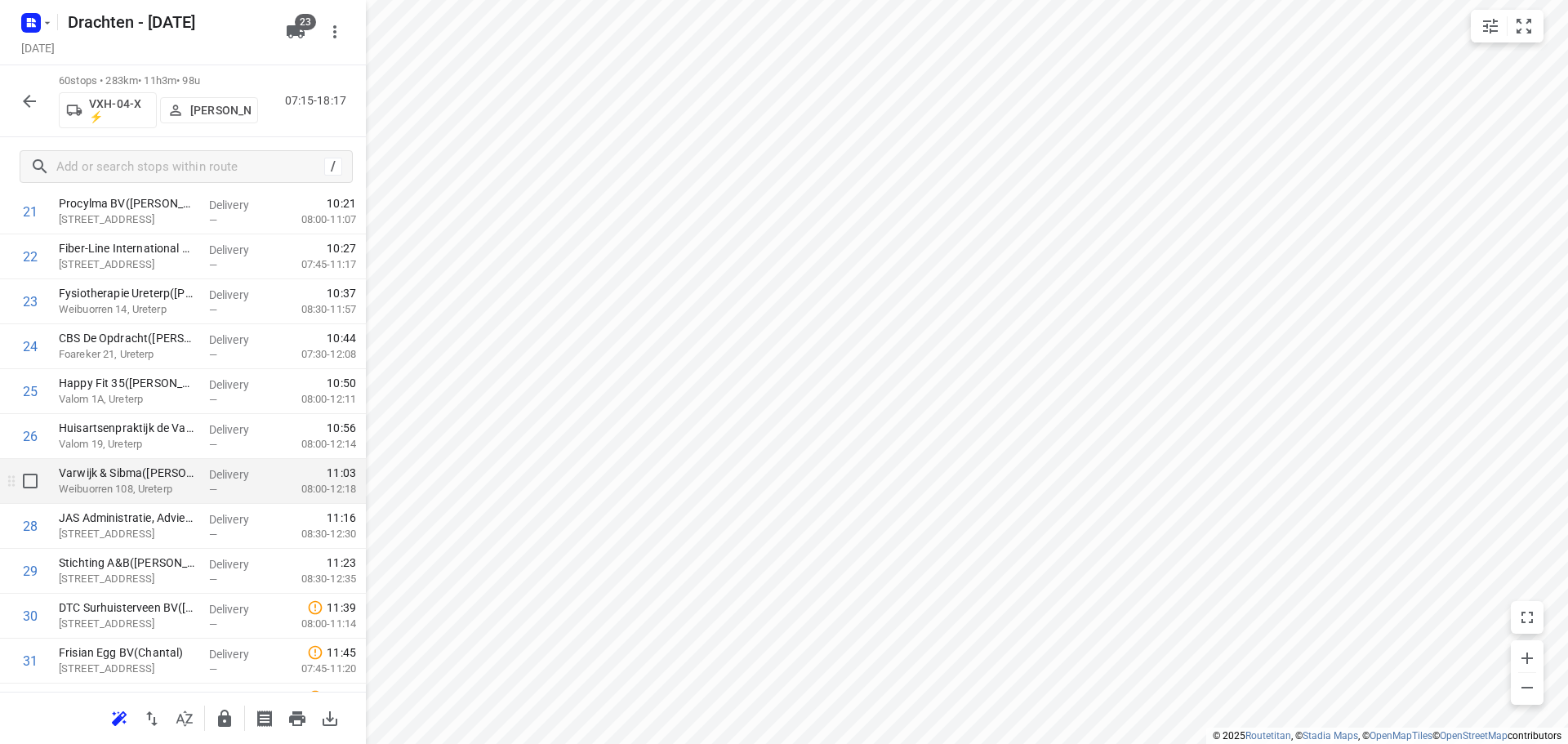
scroll to position [1082, 0]
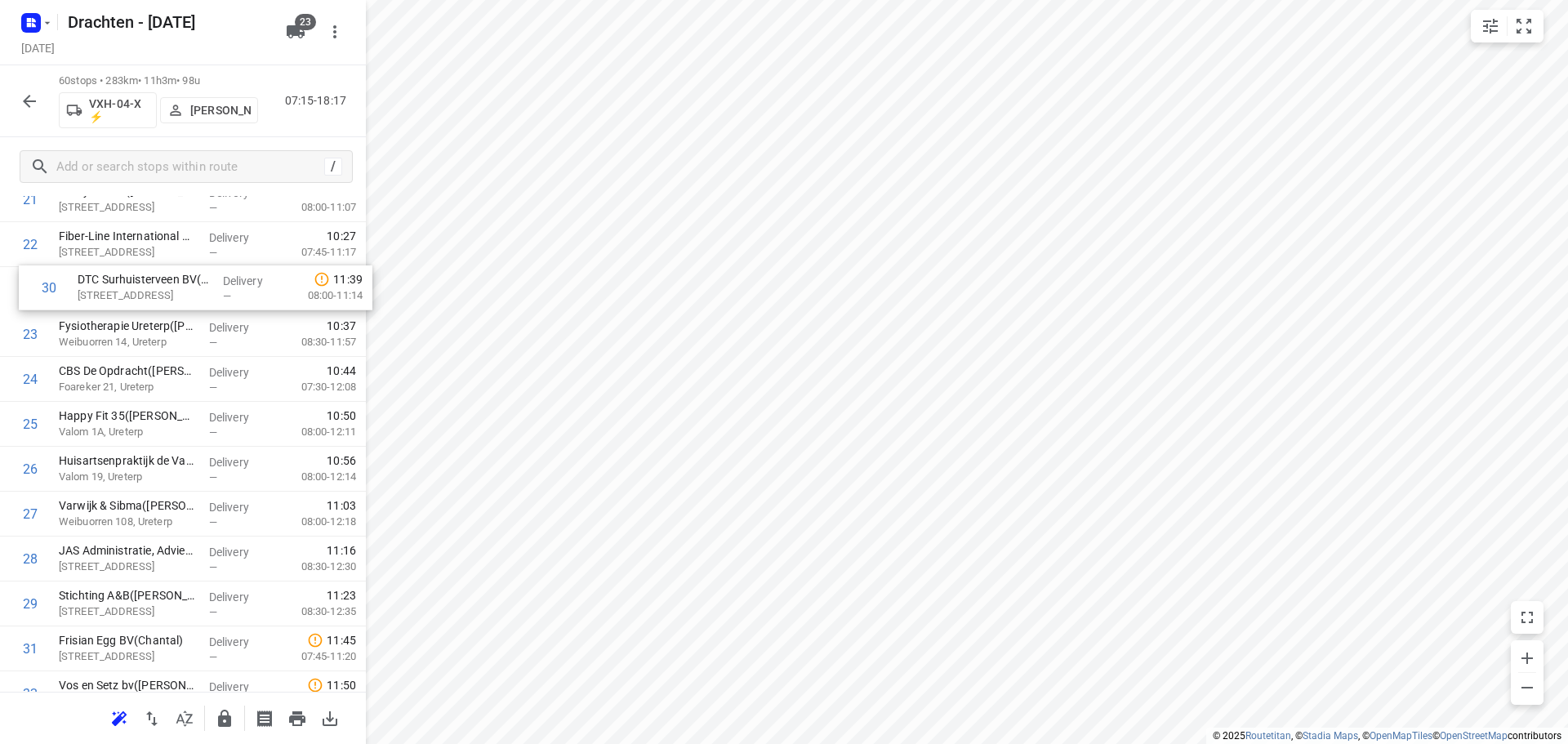
drag, startPoint x: 152, startPoint y: 565, endPoint x: 171, endPoint y: 277, distance: 288.6
click at [171, 277] on div "1 BD Kiestra Kelvinlaan(Mariska Hummel) Kelvinlaan 17, Drachten Delivery — 07:2…" at bounding box center [183, 625] width 366 height 2693
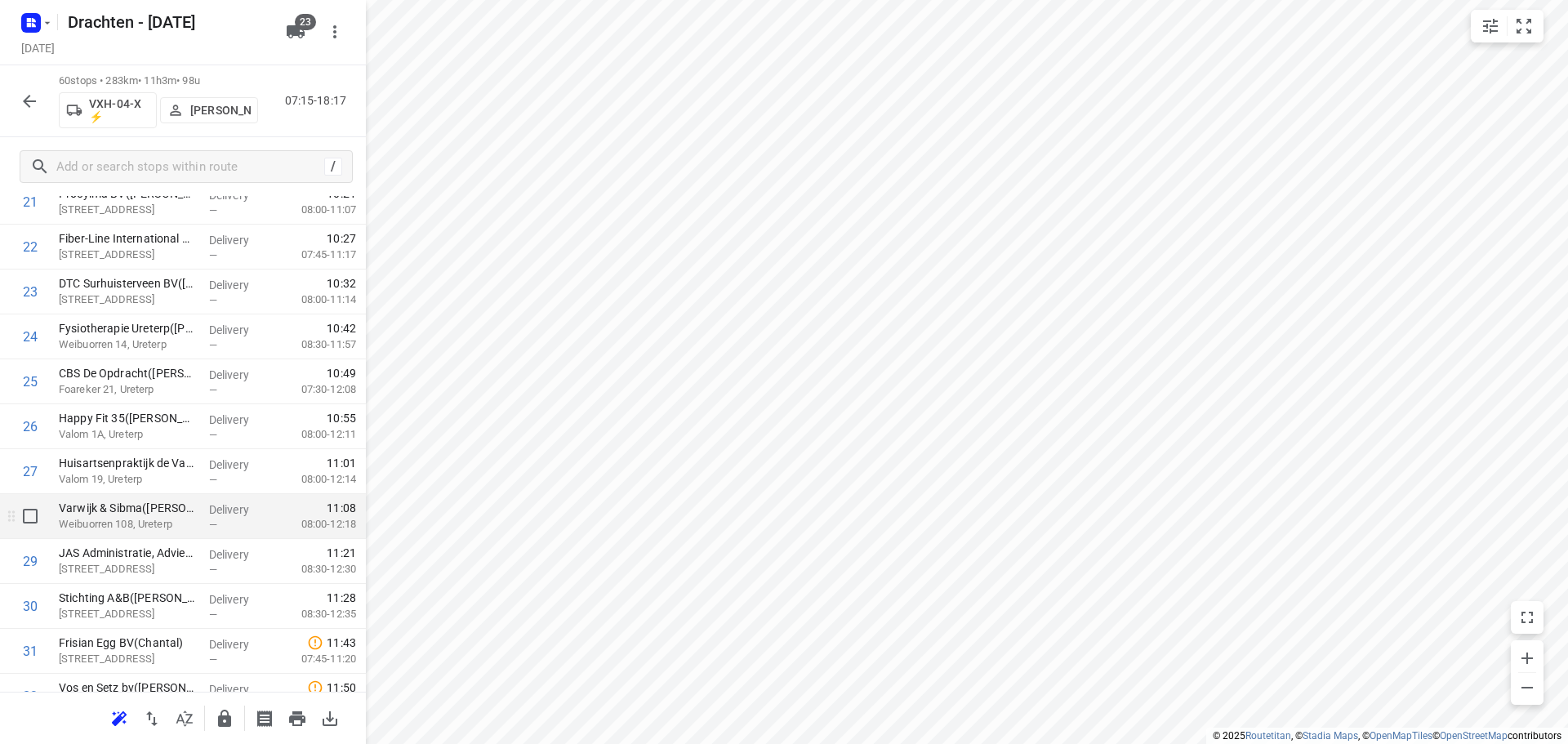
scroll to position [1124, 0]
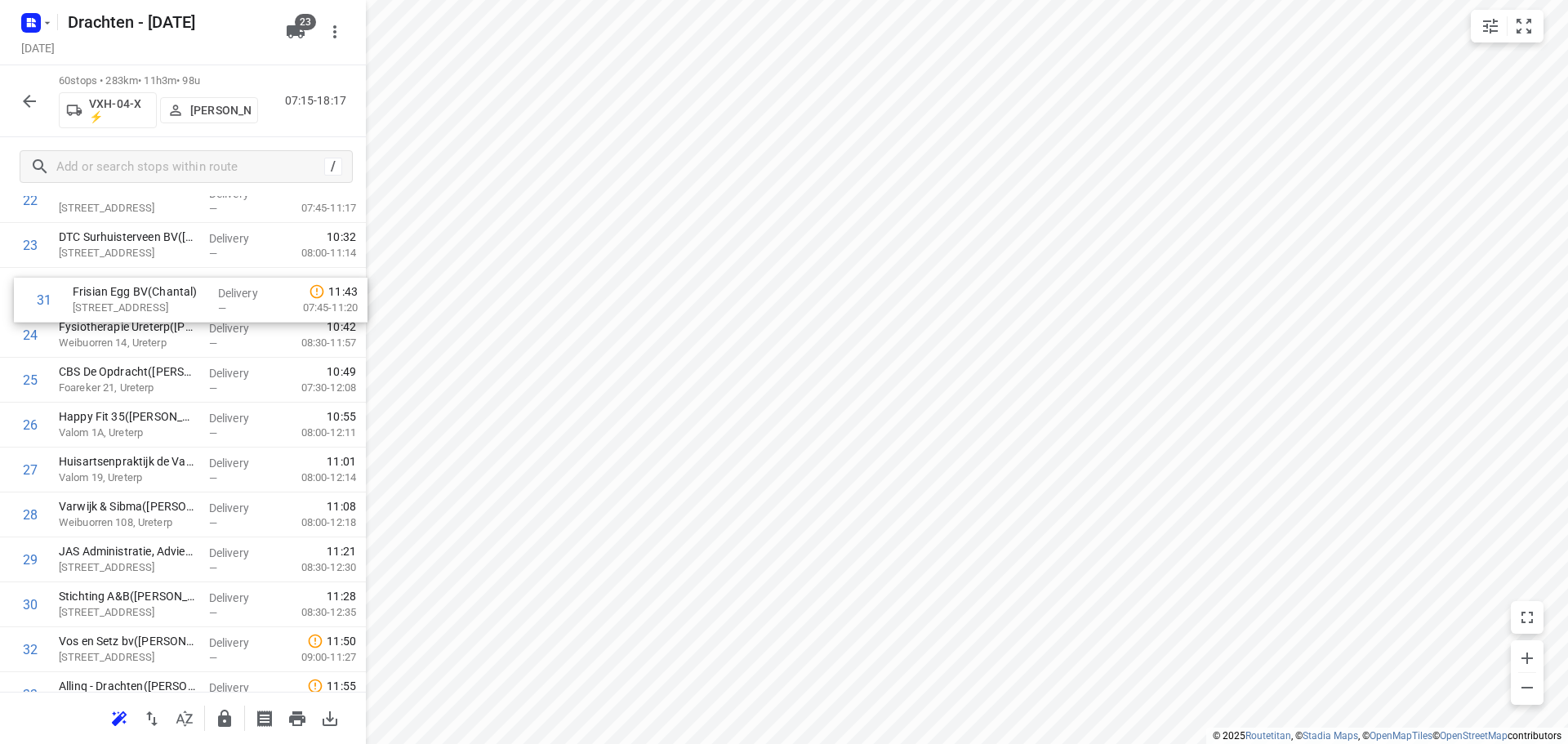
drag, startPoint x: 149, startPoint y: 579, endPoint x: 165, endPoint y: 306, distance: 273.5
click at [165, 306] on div "1 BD Kiestra Kelvinlaan(Mariska Hummel) Kelvinlaan 17, Drachten Delivery — 07:2…" at bounding box center [183, 582] width 366 height 2693
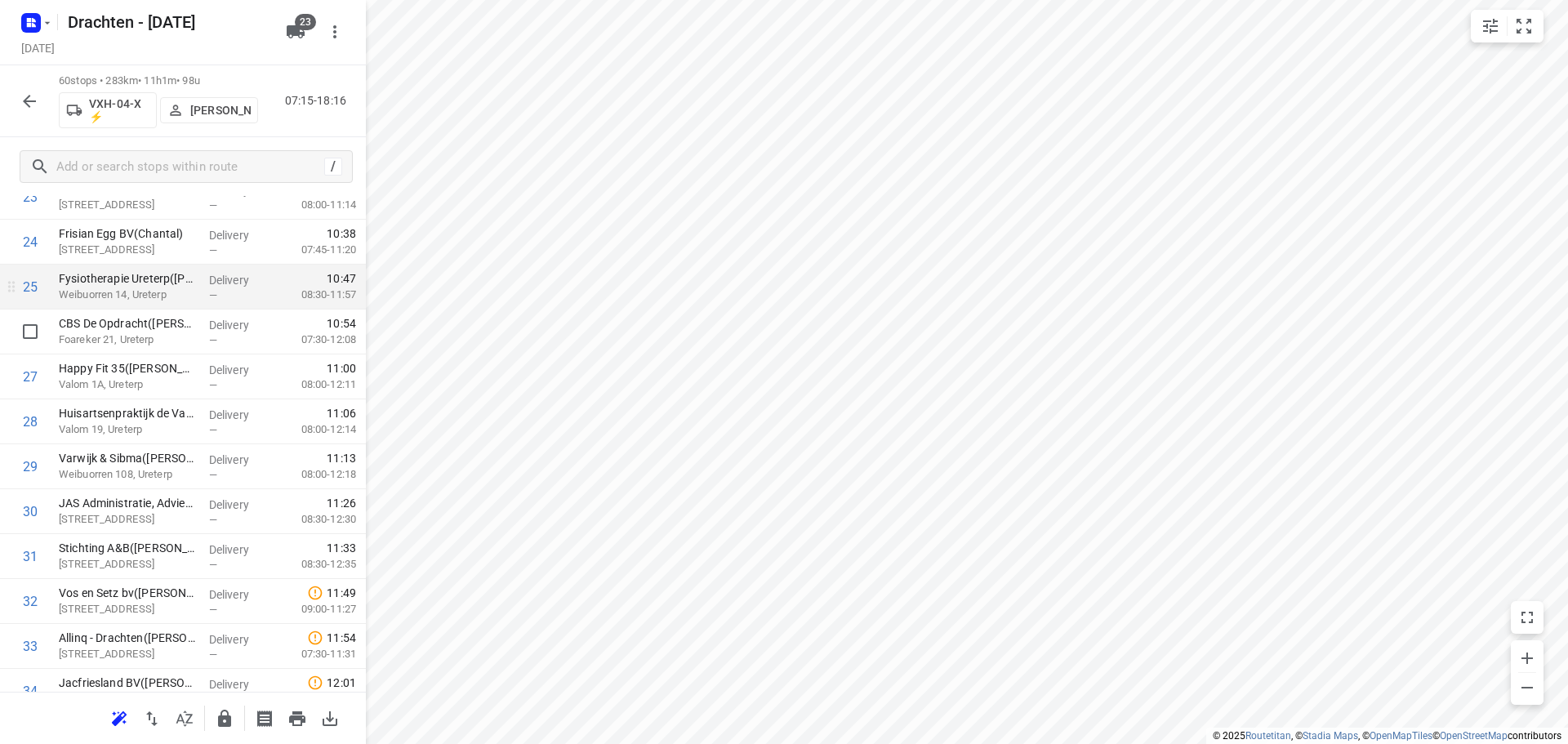
scroll to position [1164, 0]
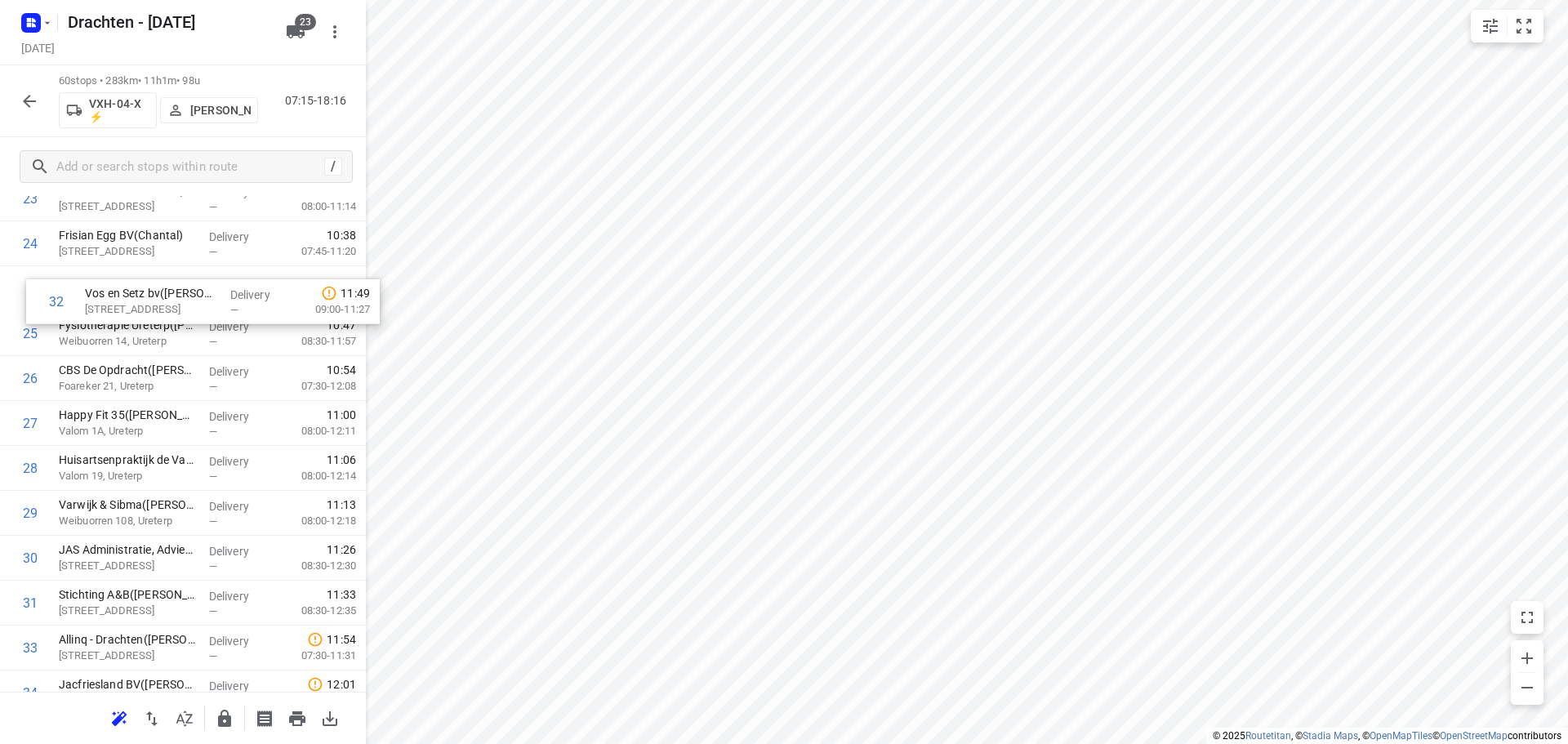
drag, startPoint x: 157, startPoint y: 572, endPoint x: 183, endPoint y: 295, distance: 278.2
click at [183, 295] on div "1 BD Kiestra Kelvinlaan(Mariska Hummel) Kelvinlaan 17, Drachten Delivery — 07:2…" at bounding box center [183, 535] width 366 height 2693
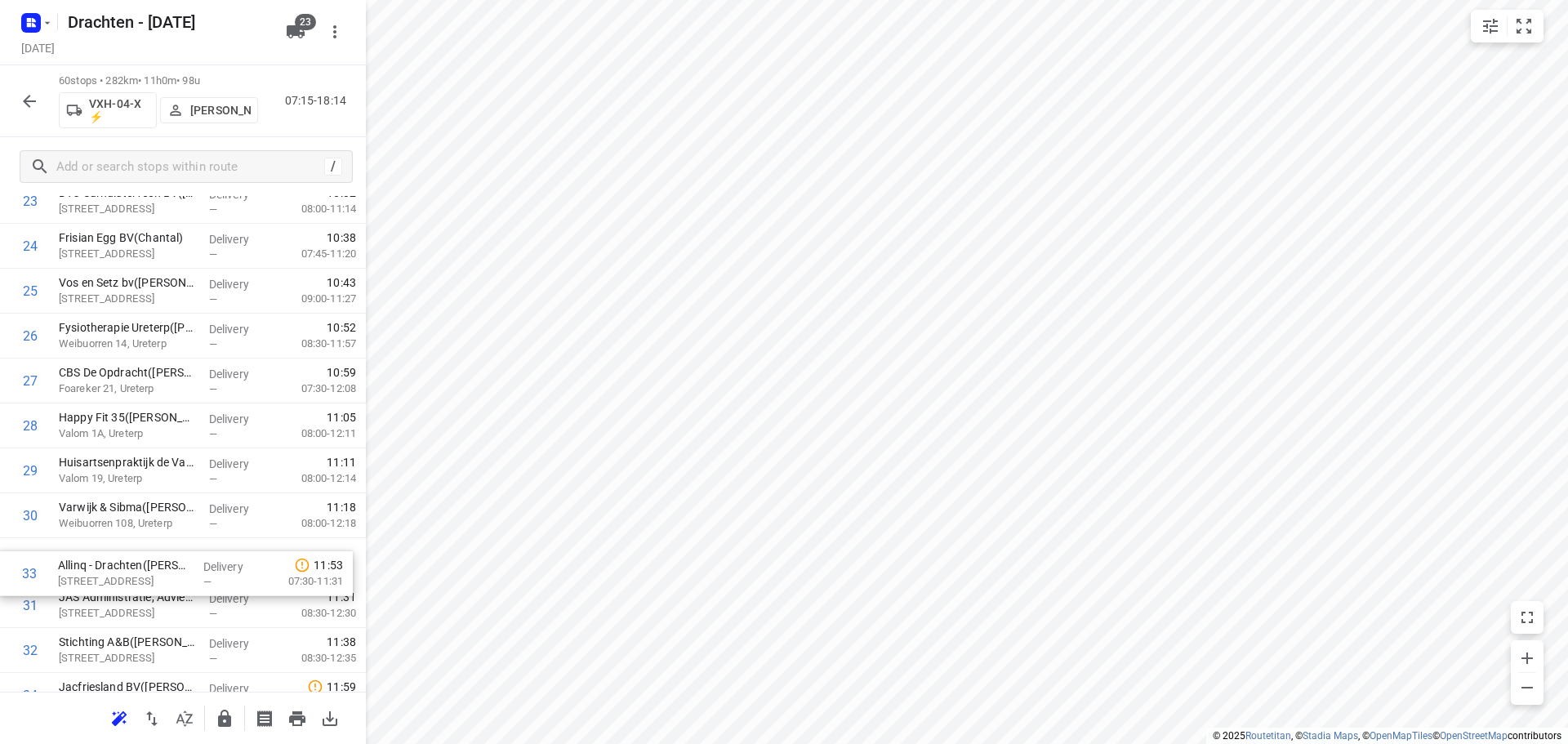
scroll to position [1137, 0]
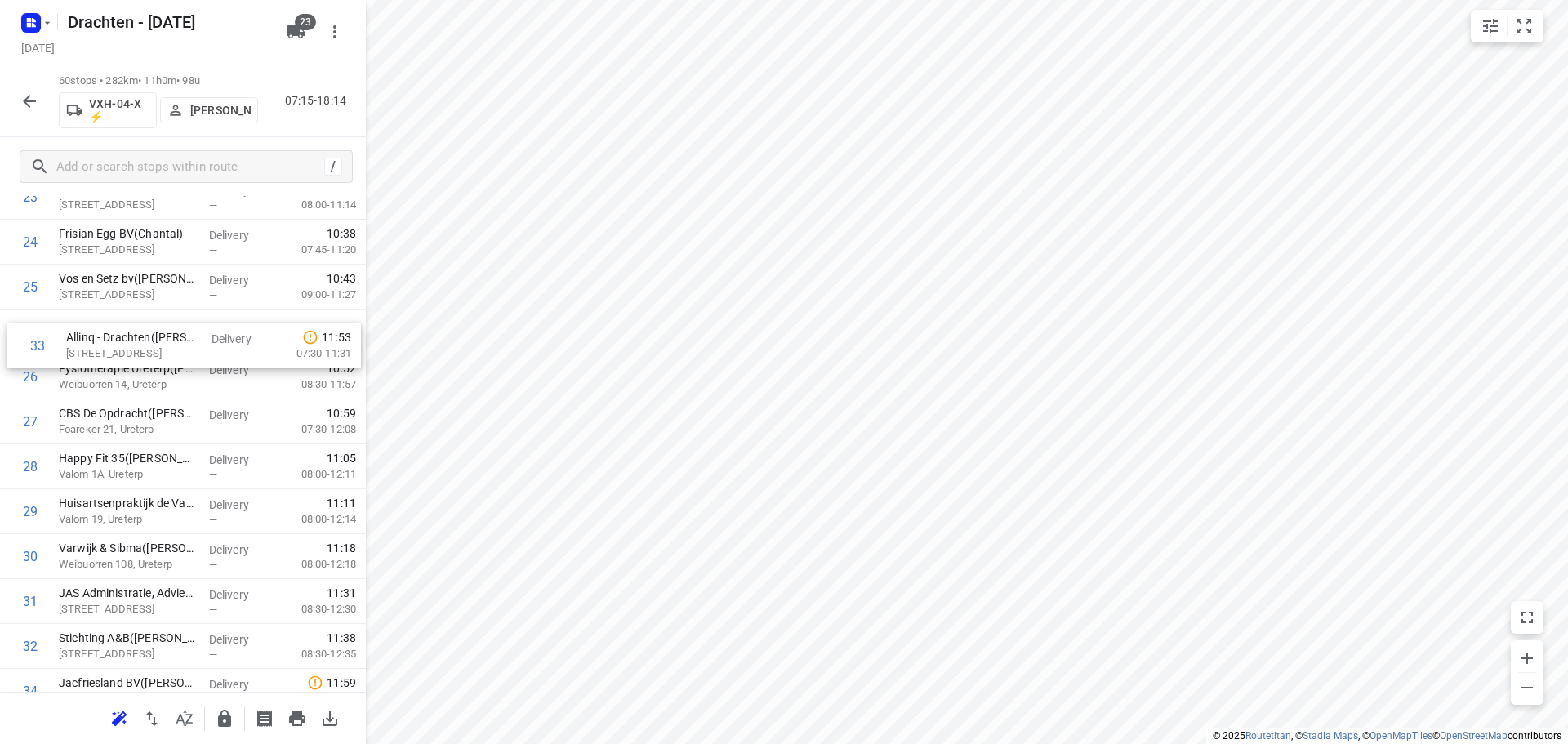
drag, startPoint x: 150, startPoint y: 656, endPoint x: 157, endPoint y: 339, distance: 317.1
click at [157, 339] on div "1 BD Kiestra Kelvinlaan(Mariska Hummel) Kelvinlaan 17, Drachten Delivery — 07:2…" at bounding box center [183, 533] width 366 height 2693
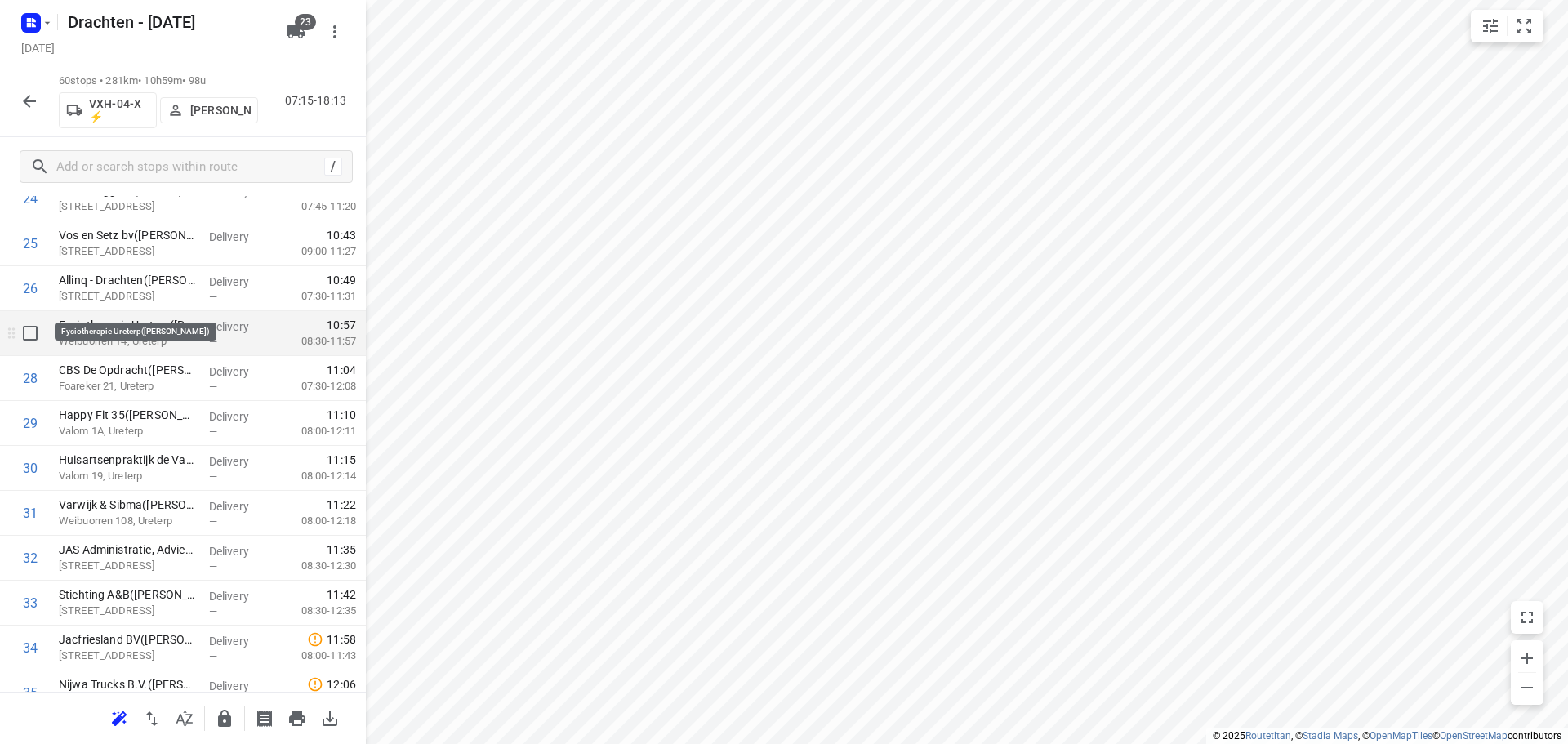
scroll to position [1219, 0]
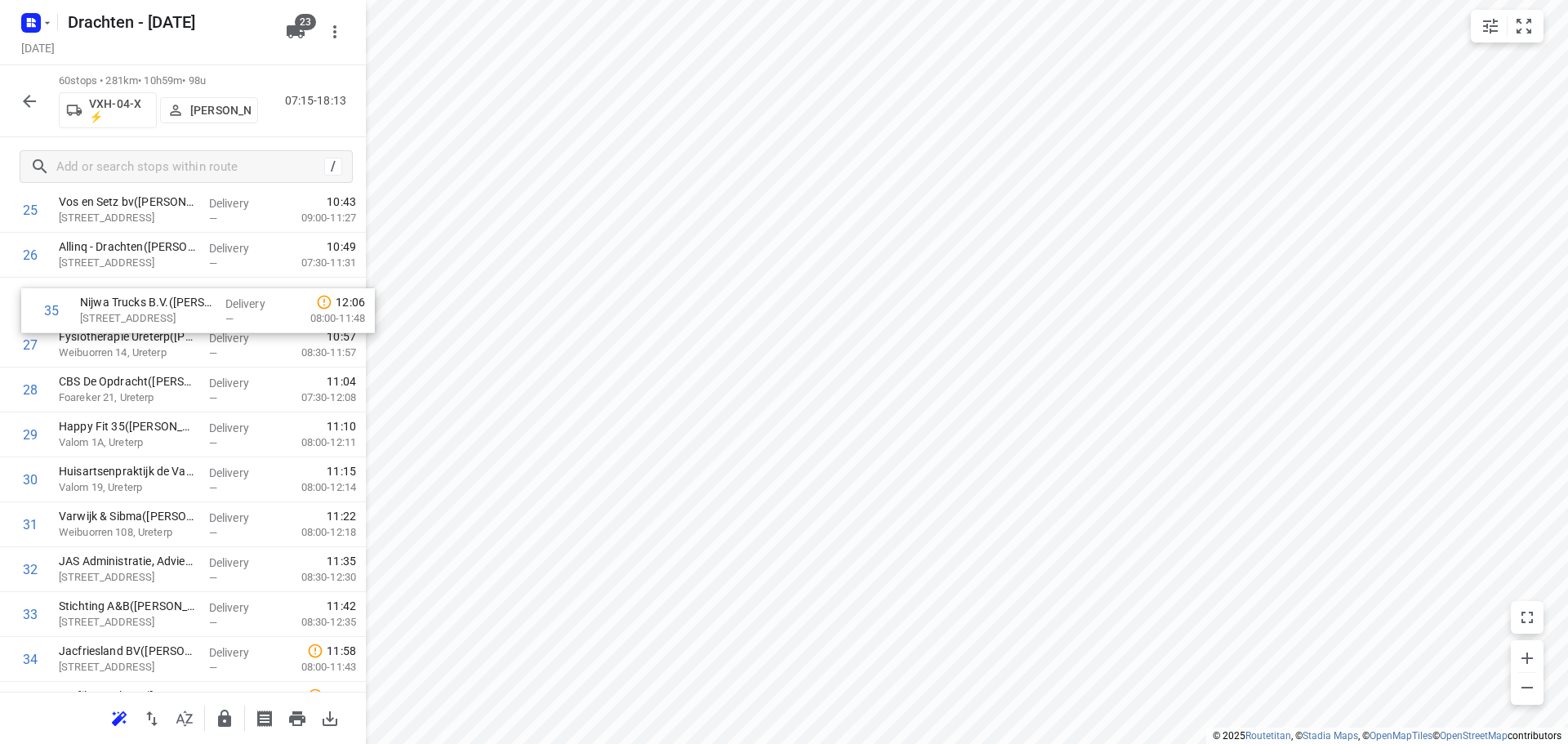
drag, startPoint x: 97, startPoint y: 649, endPoint x: 117, endPoint y: 294, distance: 355.6
click at [117, 294] on div "1 BD Kiestra Kelvinlaan(Mariska Hummel) Kelvinlaan 17, Drachten Delivery — 07:2…" at bounding box center [183, 456] width 366 height 2693
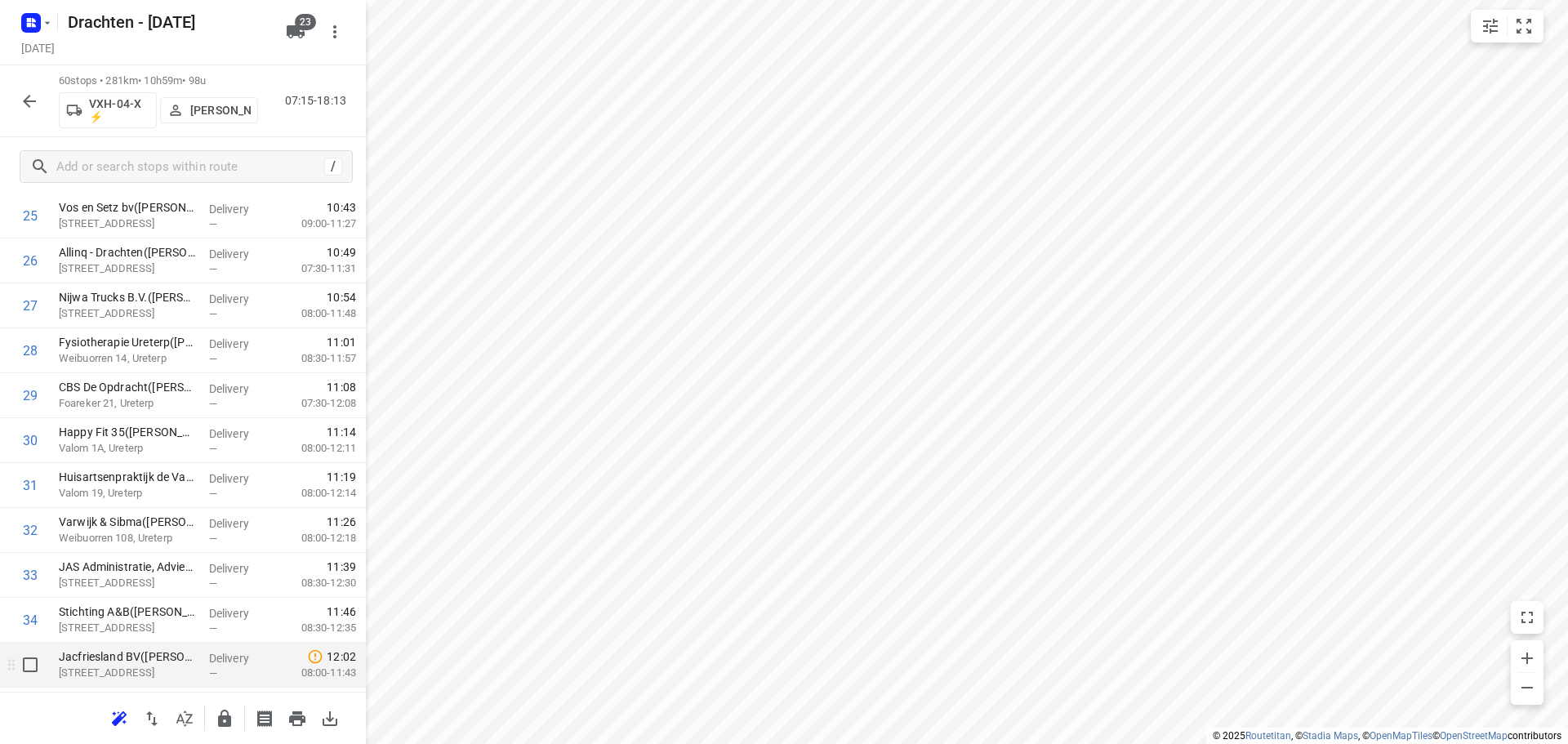
scroll to position [1289, 0]
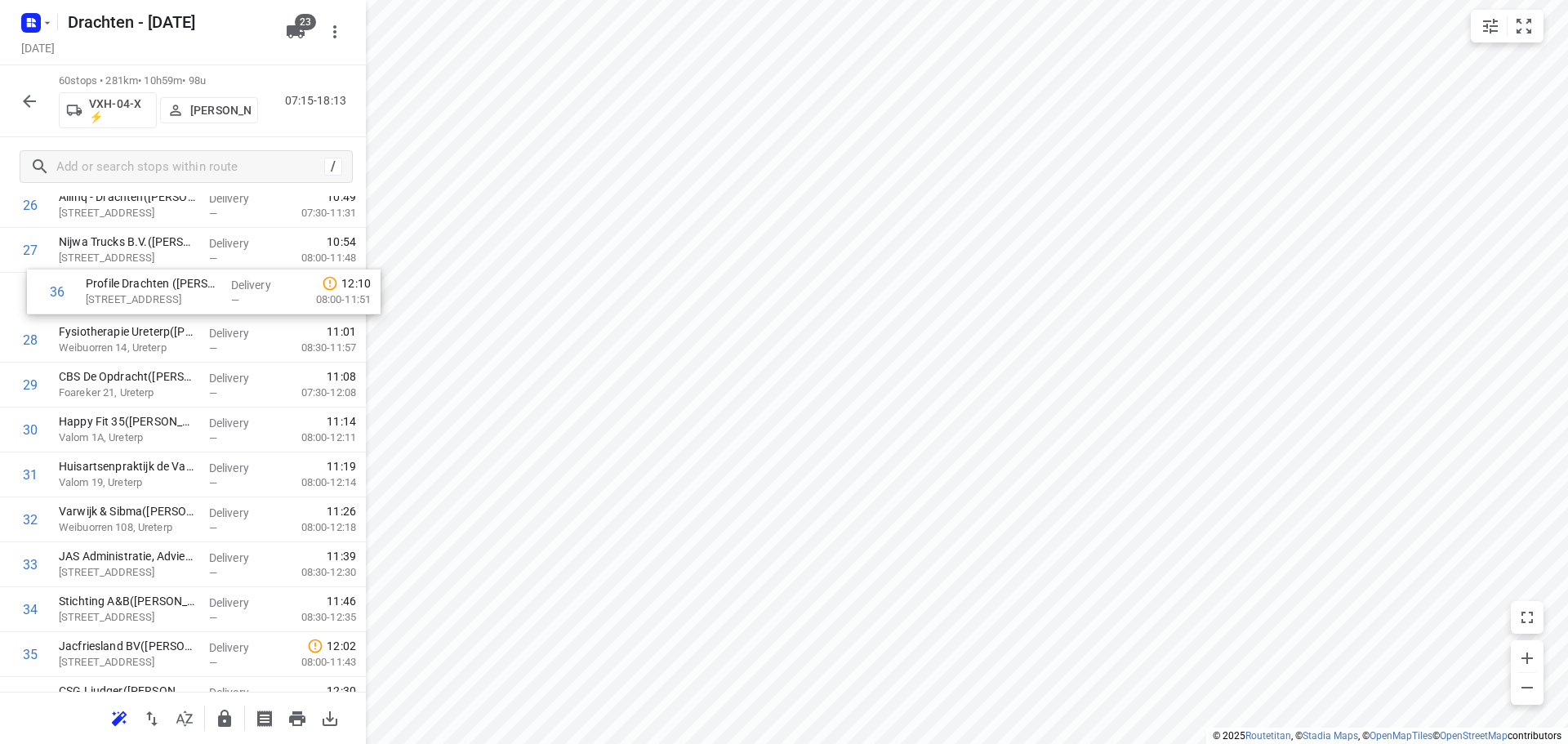
drag, startPoint x: 114, startPoint y: 630, endPoint x: 137, endPoint y: 284, distance: 346.8
click at [137, 284] on div "1 BD Kiestra Kelvinlaan(Mariska Hummel) Kelvinlaan 17, Drachten Delivery — 07:2…" at bounding box center [183, 407] width 366 height 2693
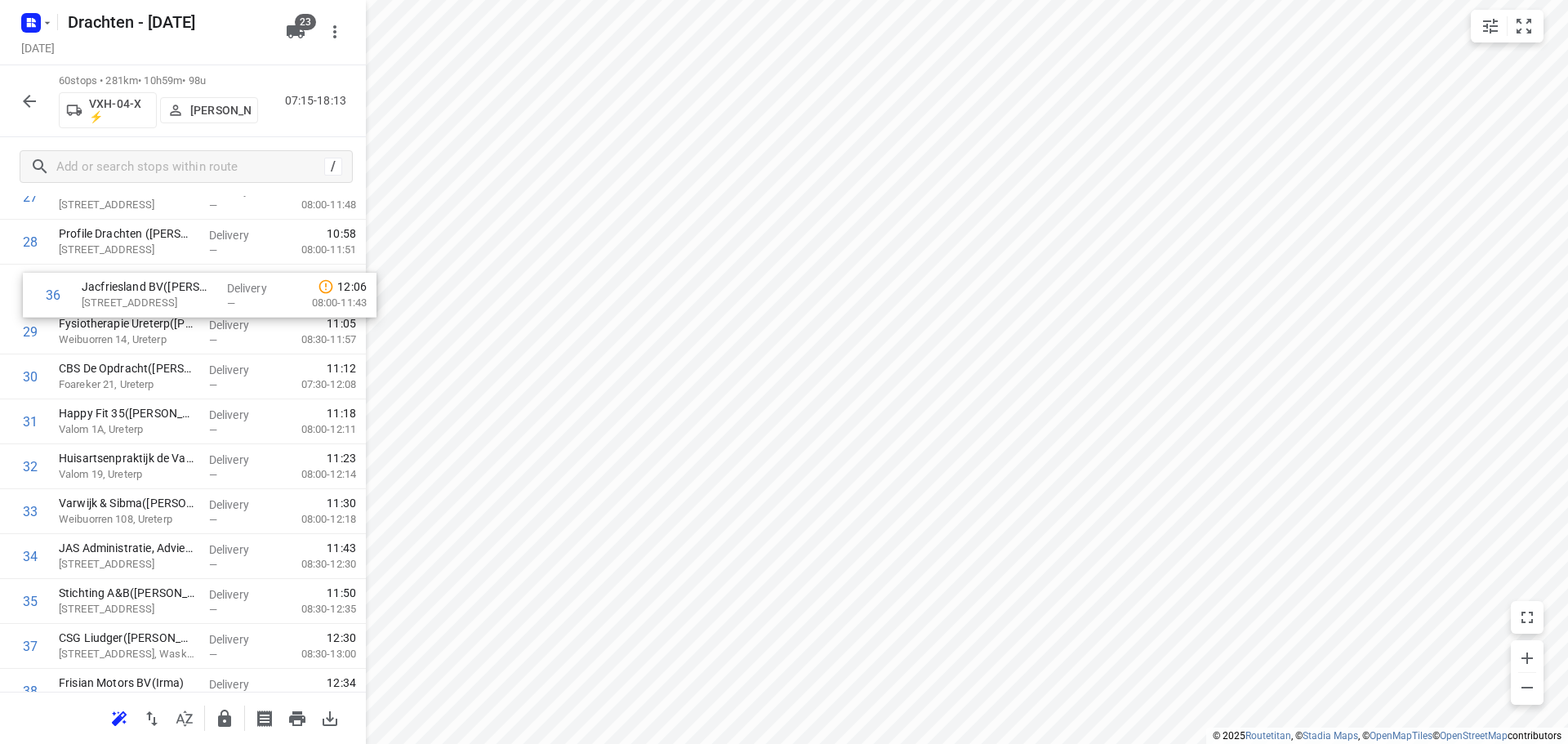
drag, startPoint x: 115, startPoint y: 592, endPoint x: 138, endPoint y: 295, distance: 297.9
click at [138, 295] on div "1 BD Kiestra Kelvinlaan(Mariska Hummel) Kelvinlaan 17, Drachten Delivery — 07:2…" at bounding box center [183, 353] width 366 height 2693
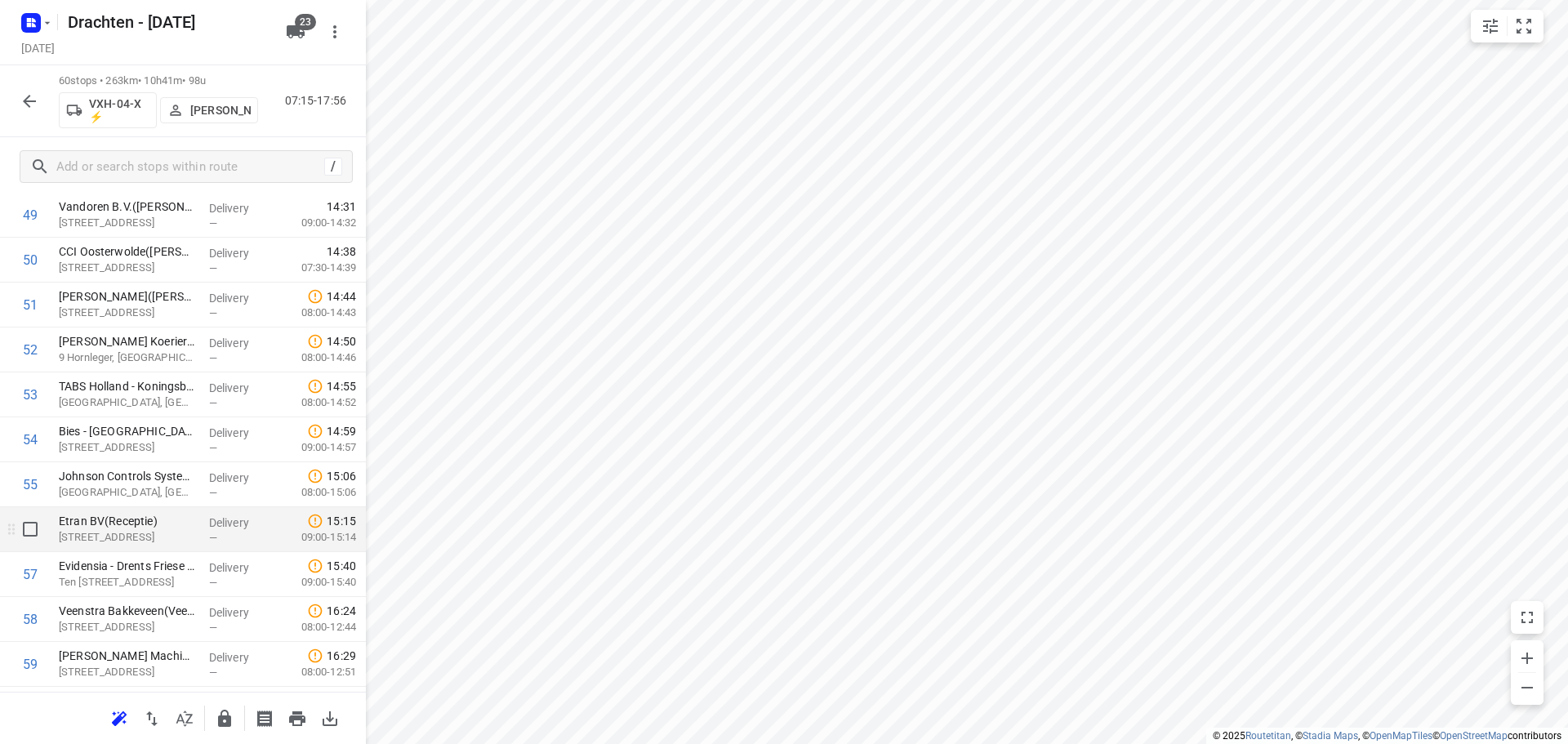
scroll to position [2368, 0]
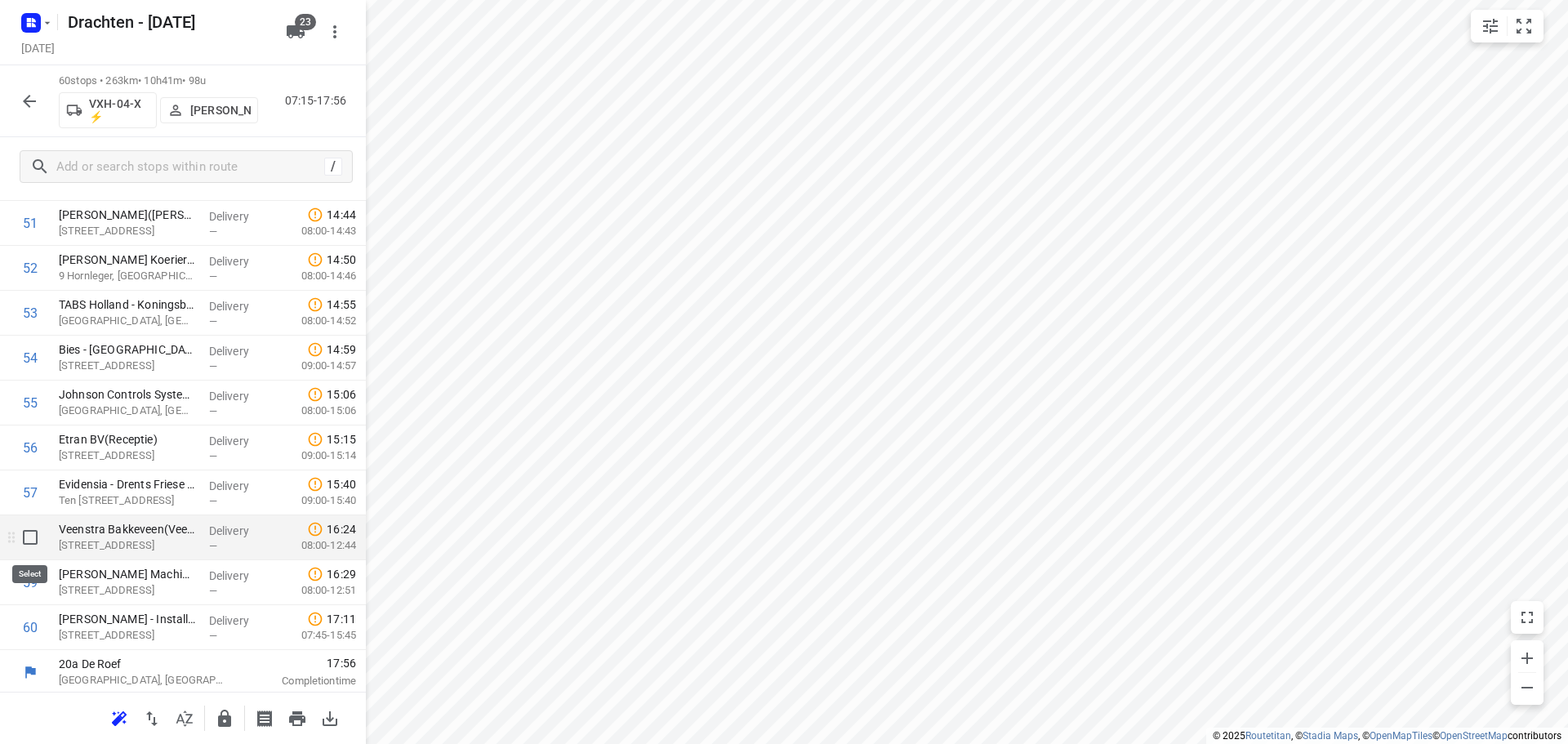
click at [25, 542] on input "checkbox" at bounding box center [31, 537] width 33 height 33
checkbox input "true"
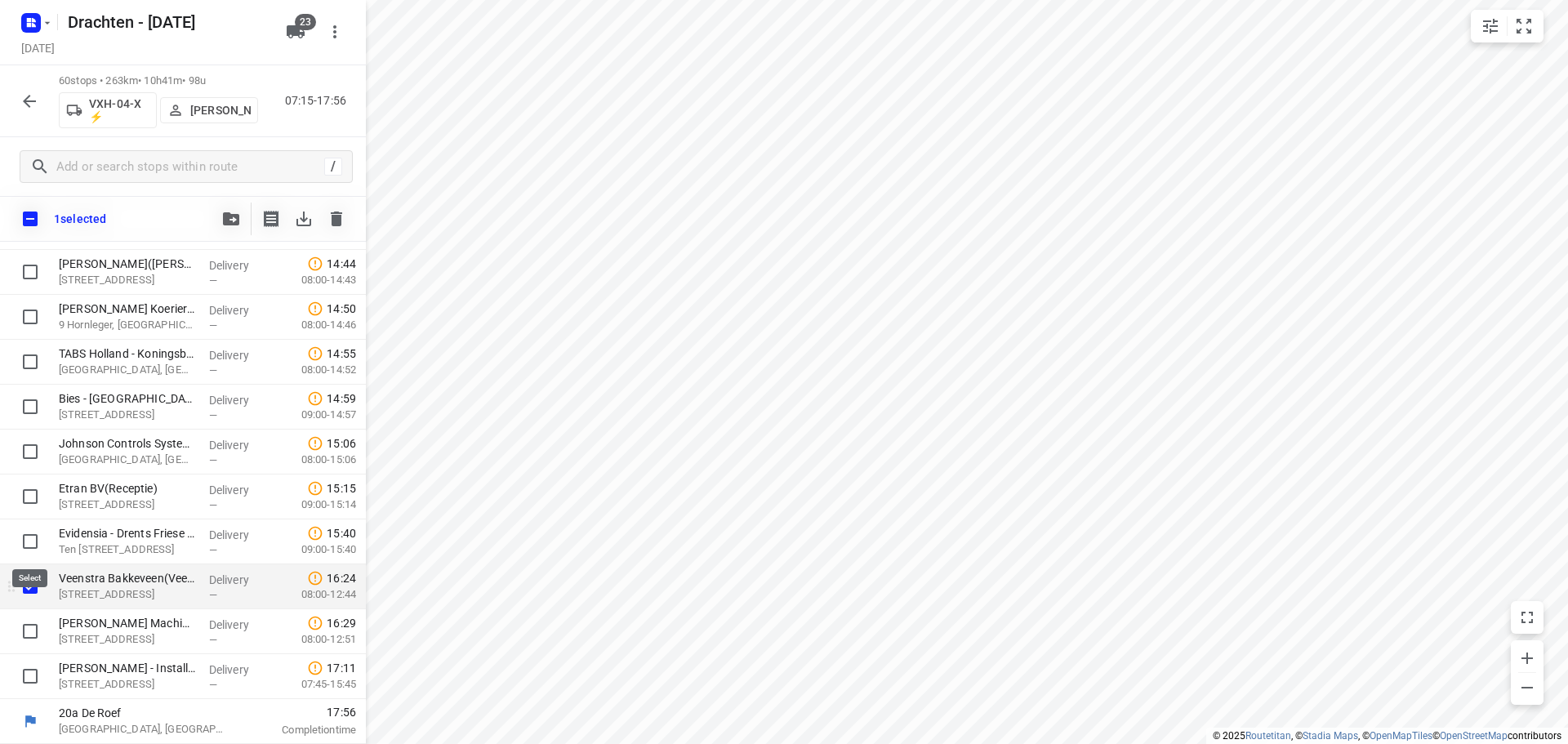
scroll to position [2365, 0]
click at [33, 636] on input "checkbox" at bounding box center [31, 631] width 33 height 33
checkbox input "true"
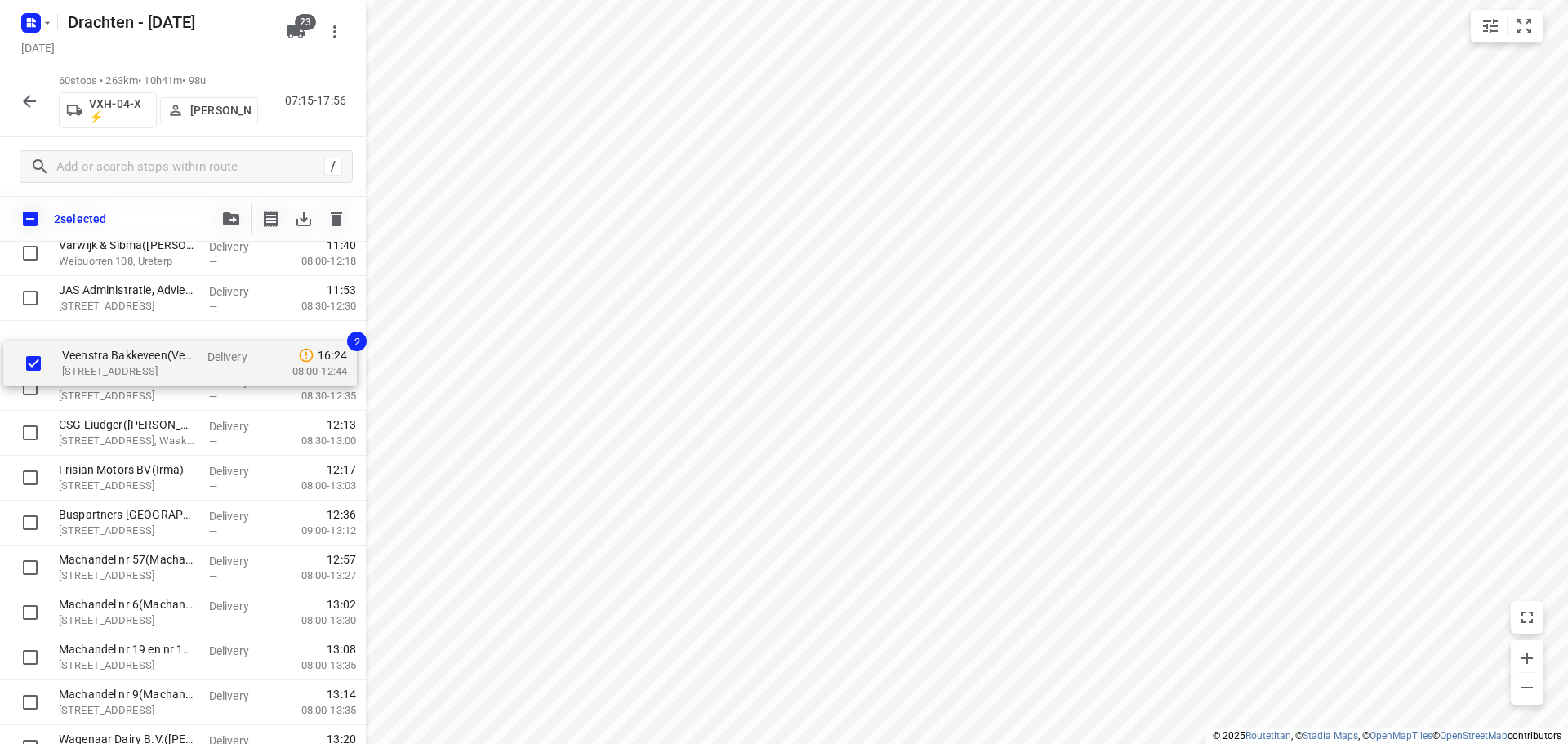
scroll to position [1611, 0]
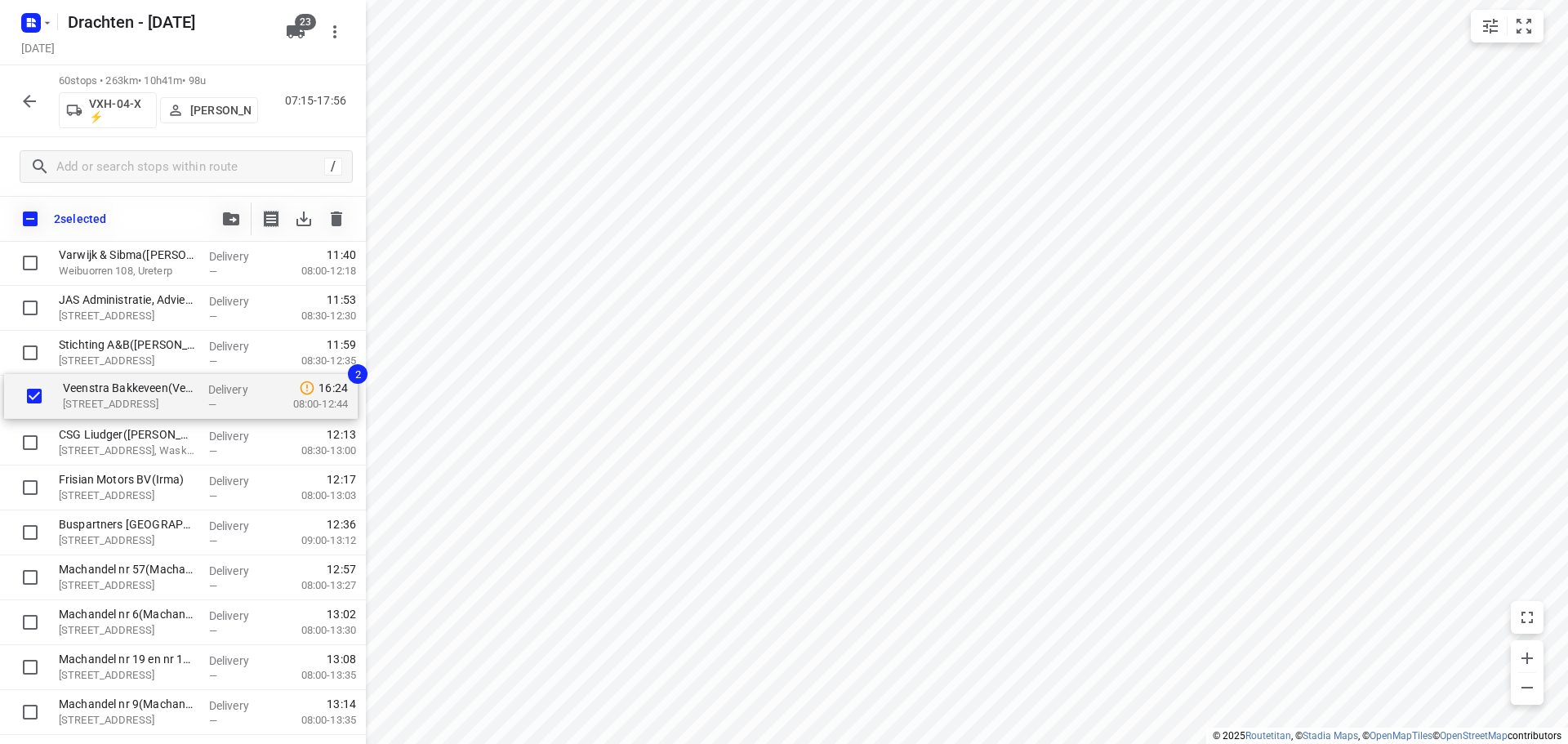
drag, startPoint x: 152, startPoint y: 597, endPoint x: 158, endPoint y: 399, distance: 198.1
click at [158, 399] on div "BD Kiestra Kelvinlaan(Mariska Hummel) Kelvinlaan 17, Drachten Delivery — 07:23 …" at bounding box center [183, 105] width 366 height 2693
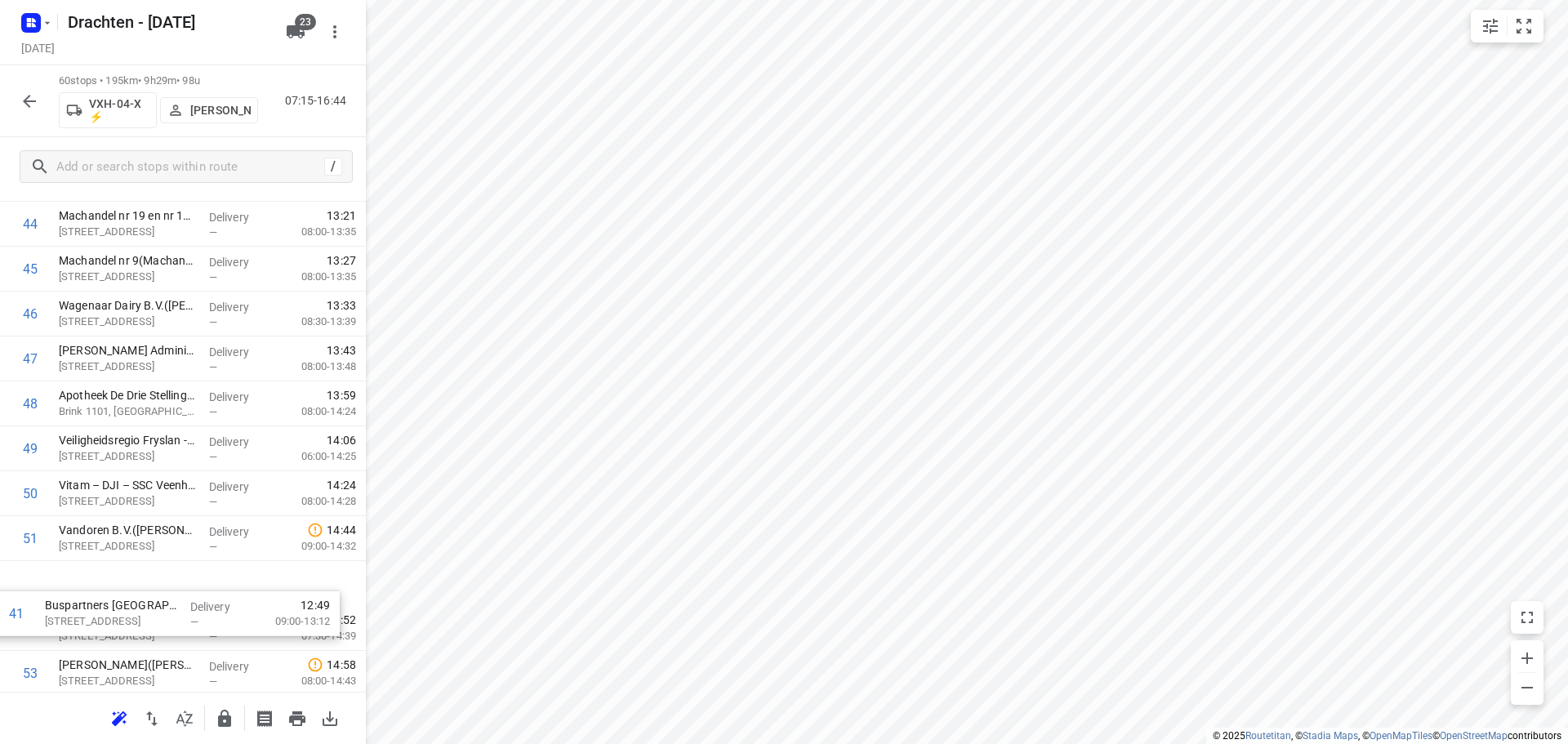
scroll to position [2012, 0]
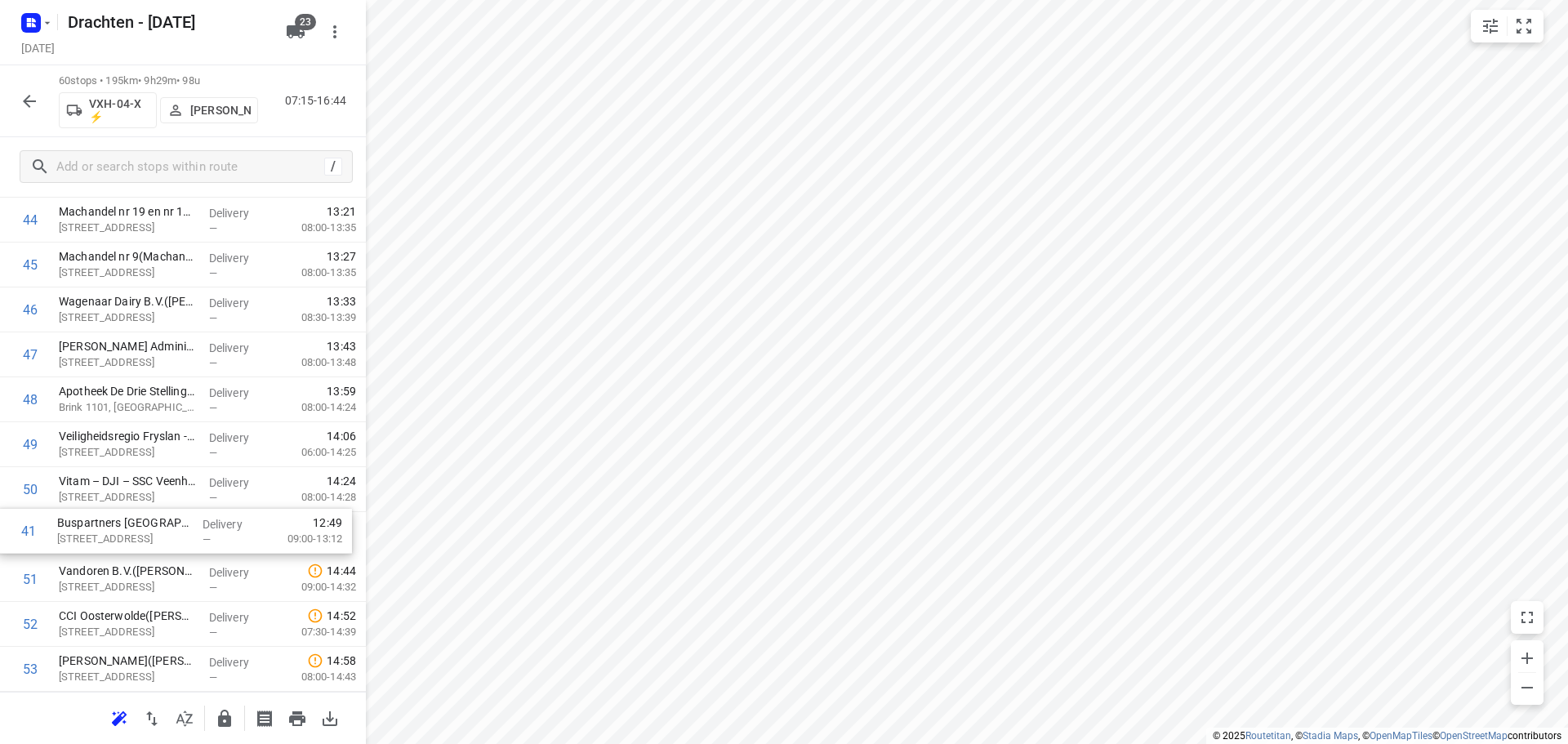
drag, startPoint x: 186, startPoint y: 539, endPoint x: 186, endPoint y: 512, distance: 27.0
drag, startPoint x: 167, startPoint y: 540, endPoint x: 165, endPoint y: 402, distance: 138.0
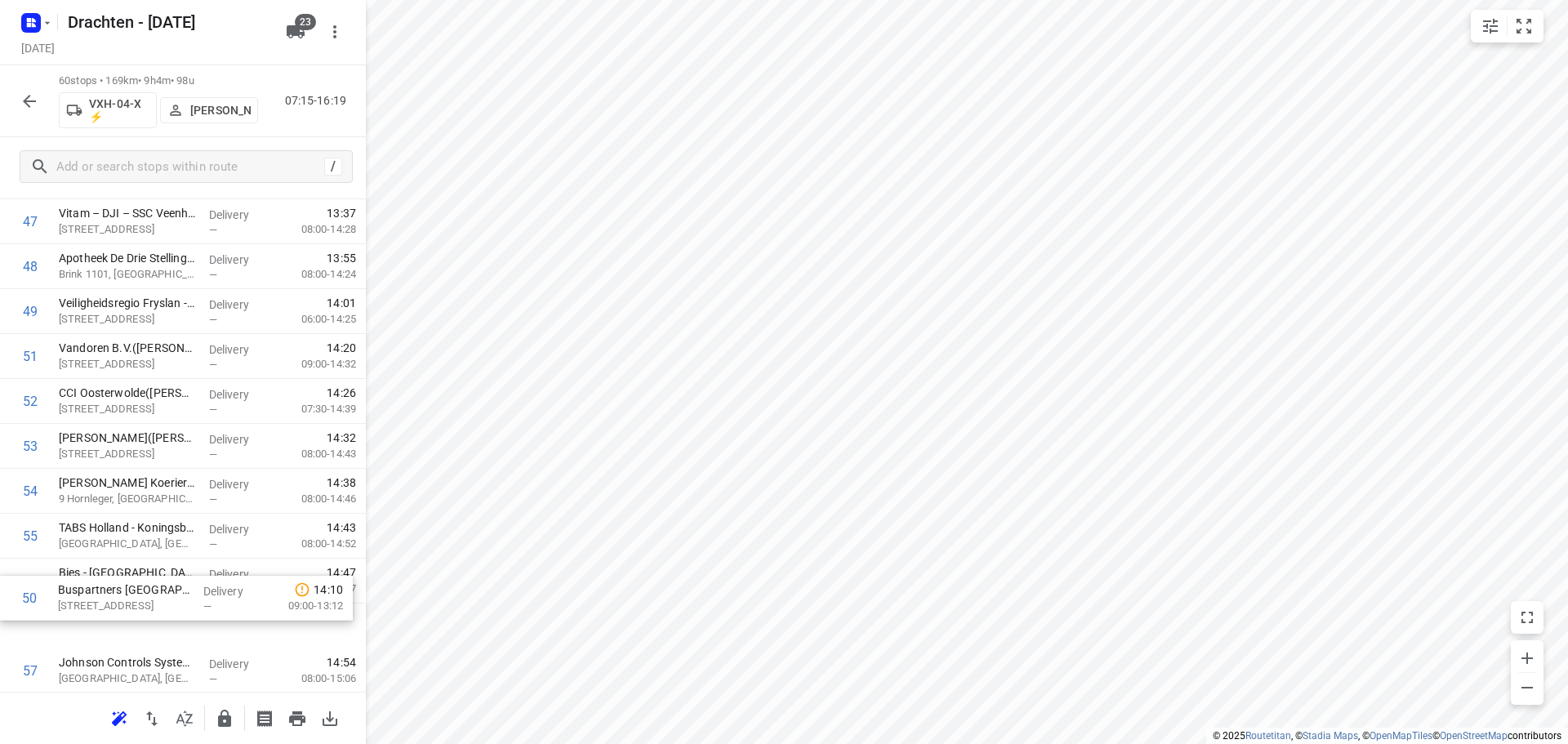
scroll to position [2217, 0]
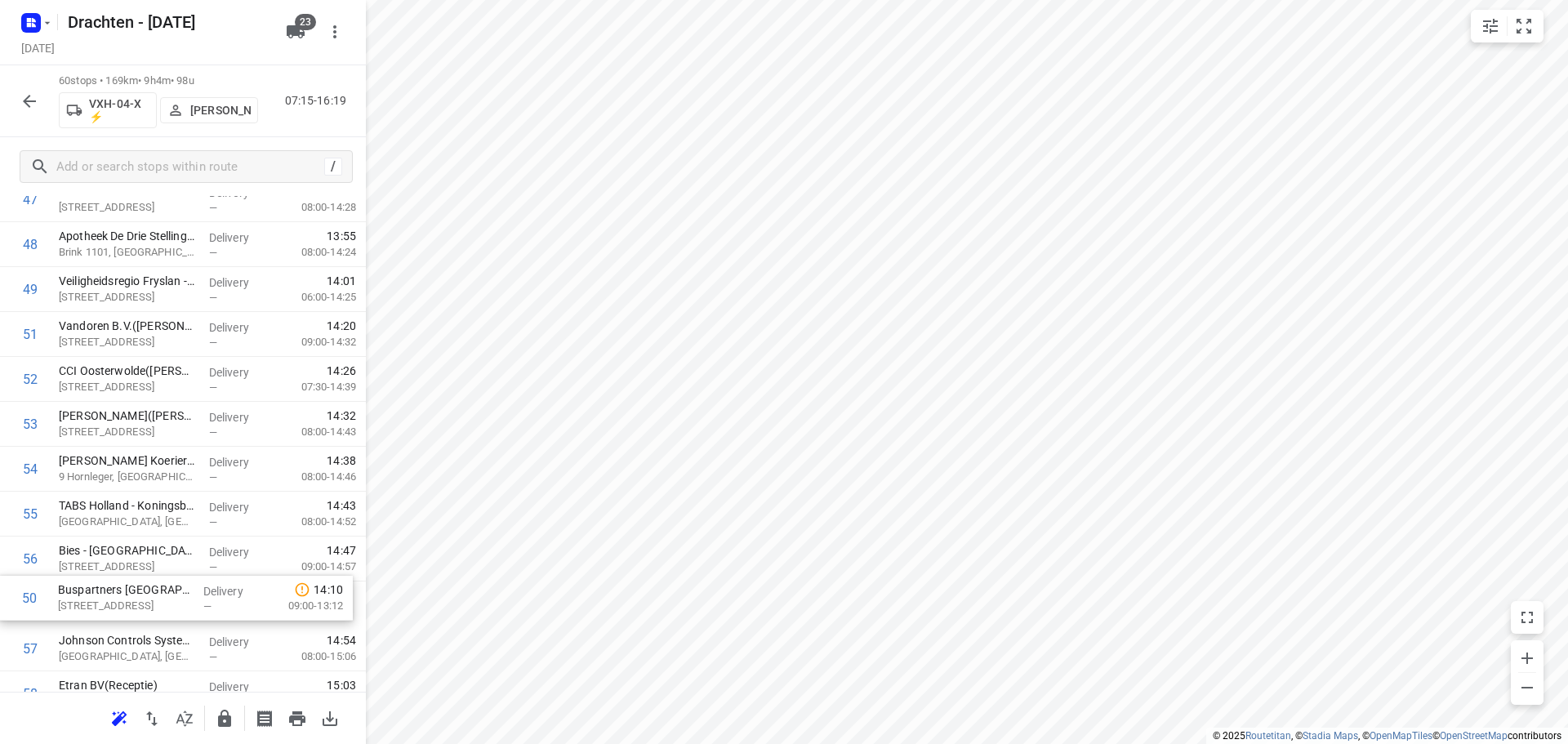
drag, startPoint x: 123, startPoint y: 527, endPoint x: 121, endPoint y: 599, distance: 72.0
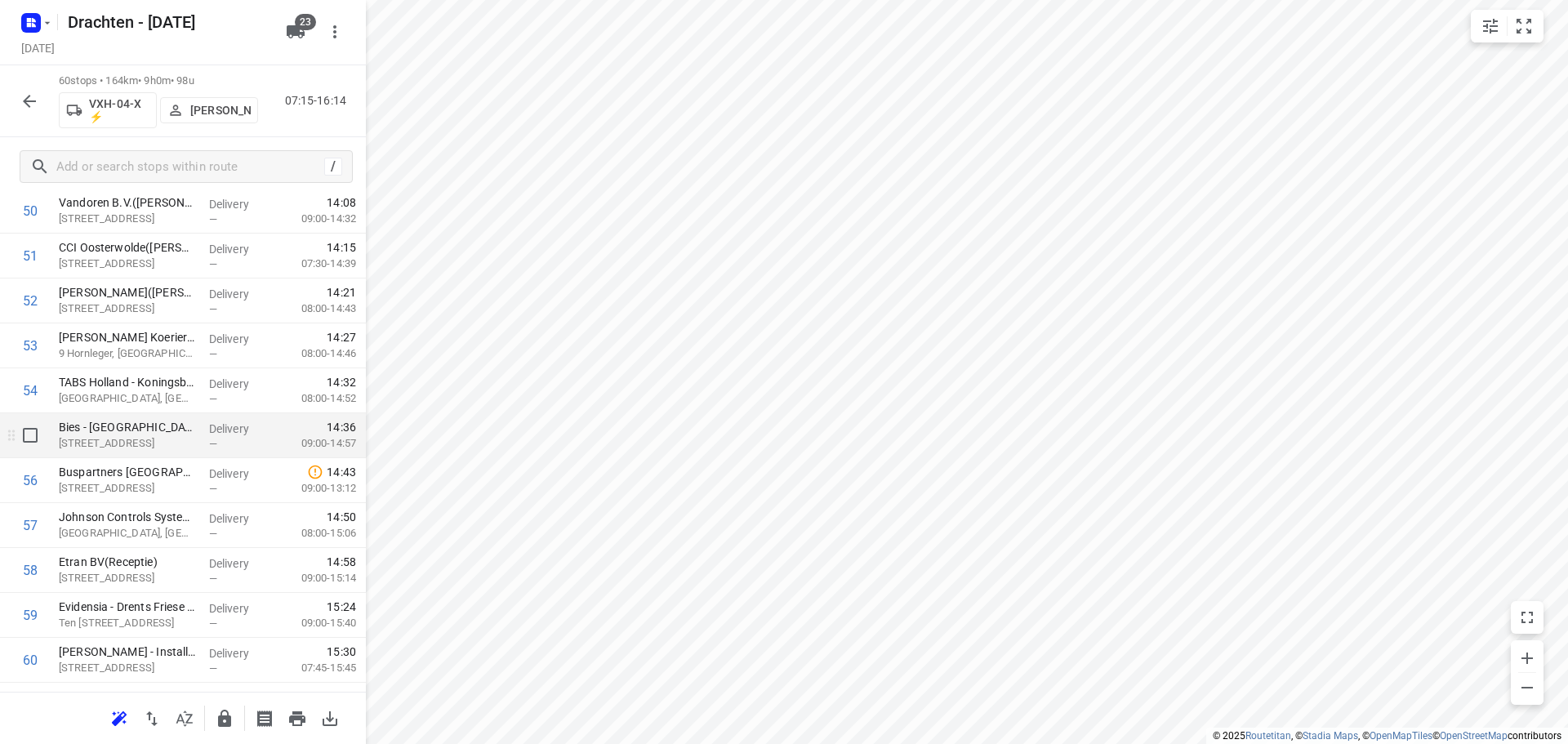
scroll to position [2371, 0]
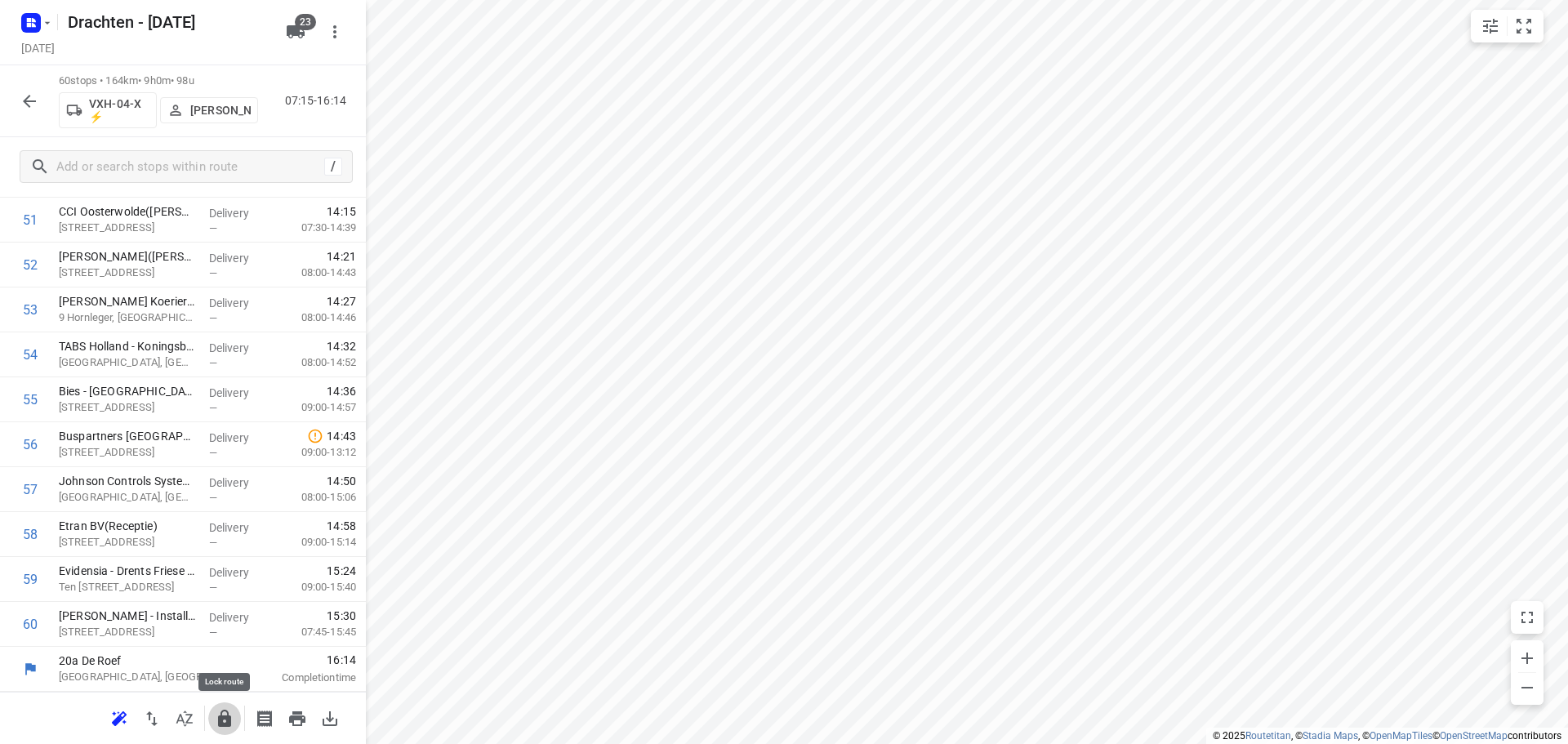
click at [216, 716] on icon "button" at bounding box center [225, 718] width 20 height 20
click at [26, 110] on icon "button" at bounding box center [30, 101] width 20 height 20
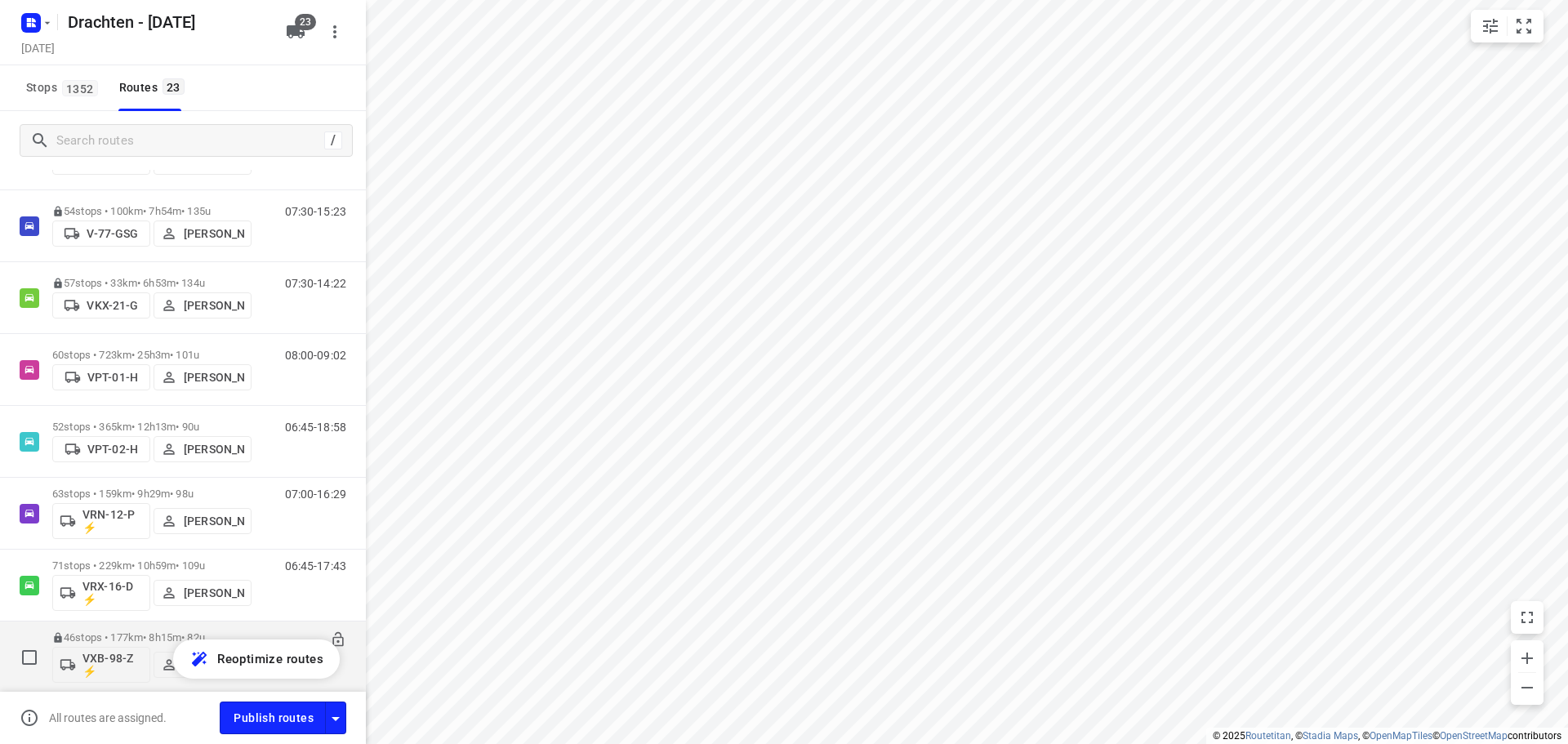
scroll to position [1279, 0]
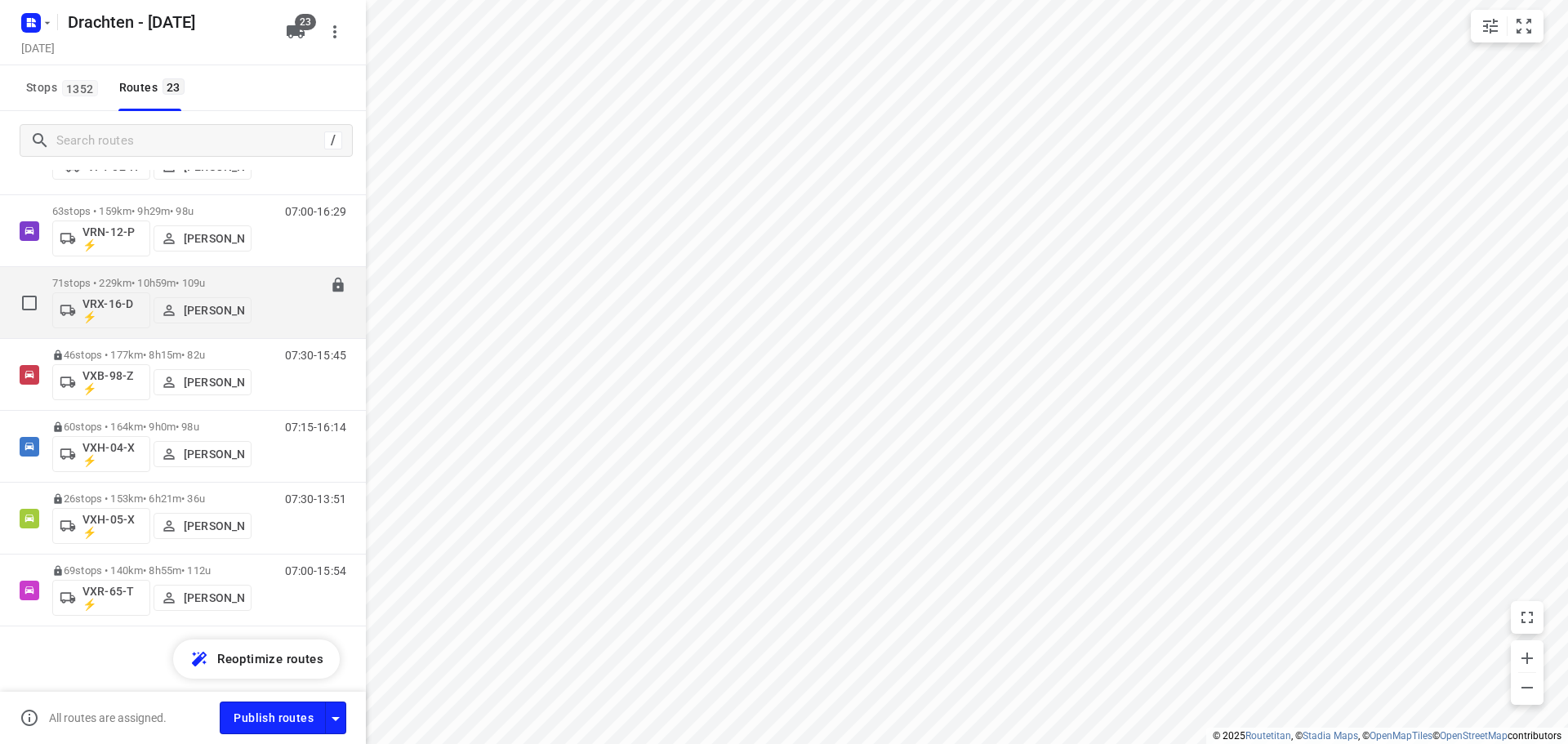
click at [144, 276] on div "71 stops • 229km • 10h59m • 109u VRX-16-D ⚡ Kevin Dijkstra" at bounding box center [152, 302] width 200 height 68
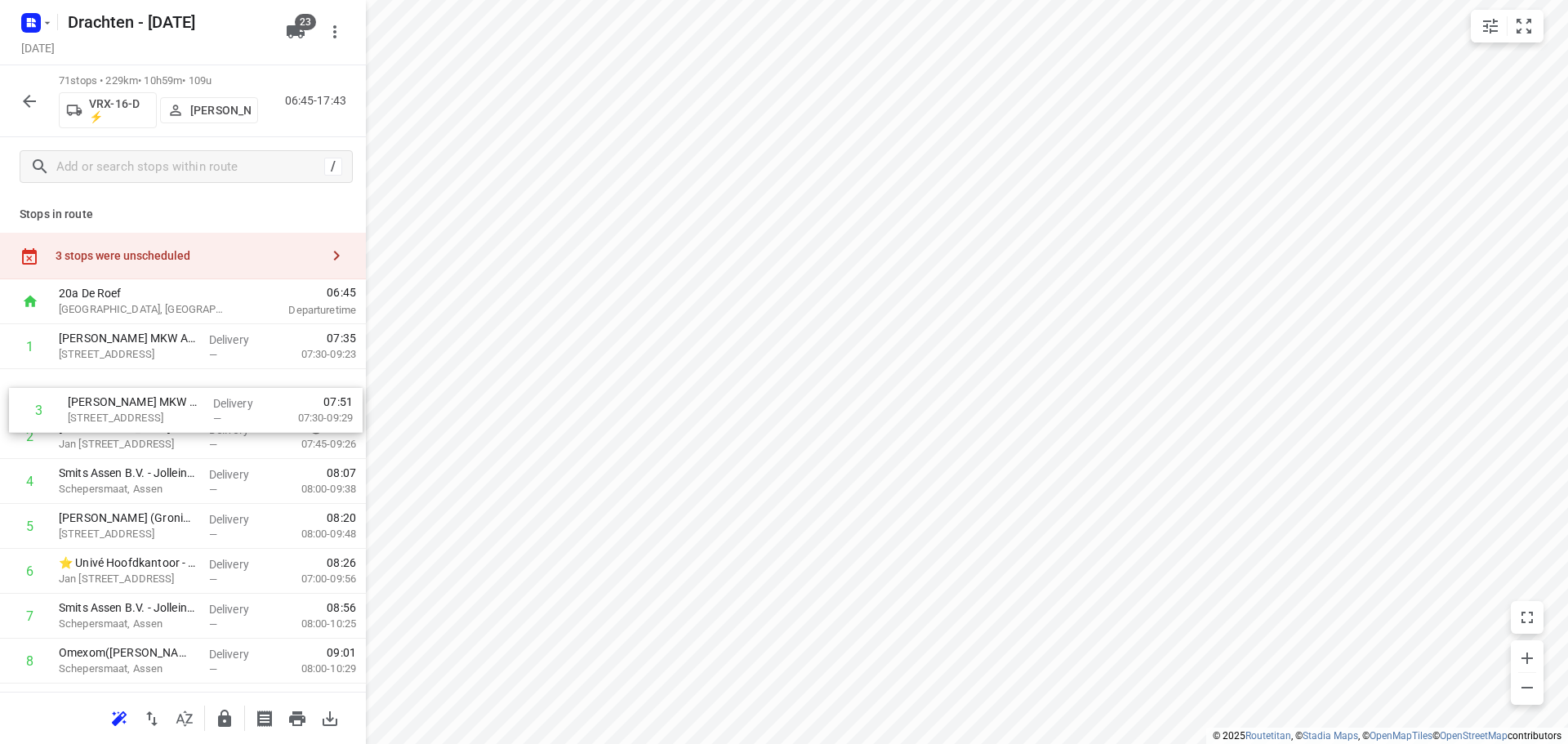
drag, startPoint x: 273, startPoint y: 431, endPoint x: 284, endPoint y: 394, distance: 38.6
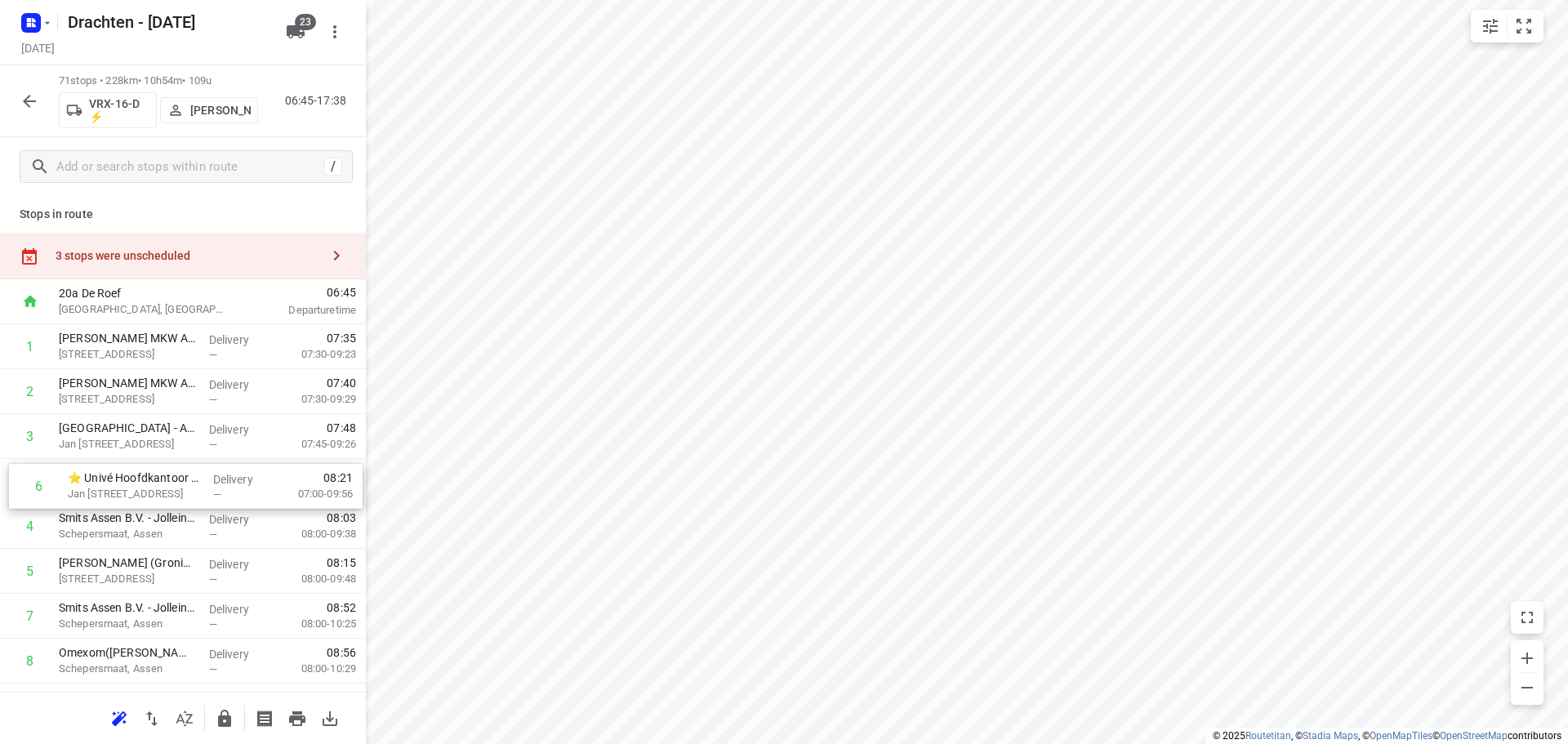
drag, startPoint x: 196, startPoint y: 575, endPoint x: 202, endPoint y: 479, distance: 96.2
drag, startPoint x: 178, startPoint y: 582, endPoint x: 183, endPoint y: 531, distance: 51.2
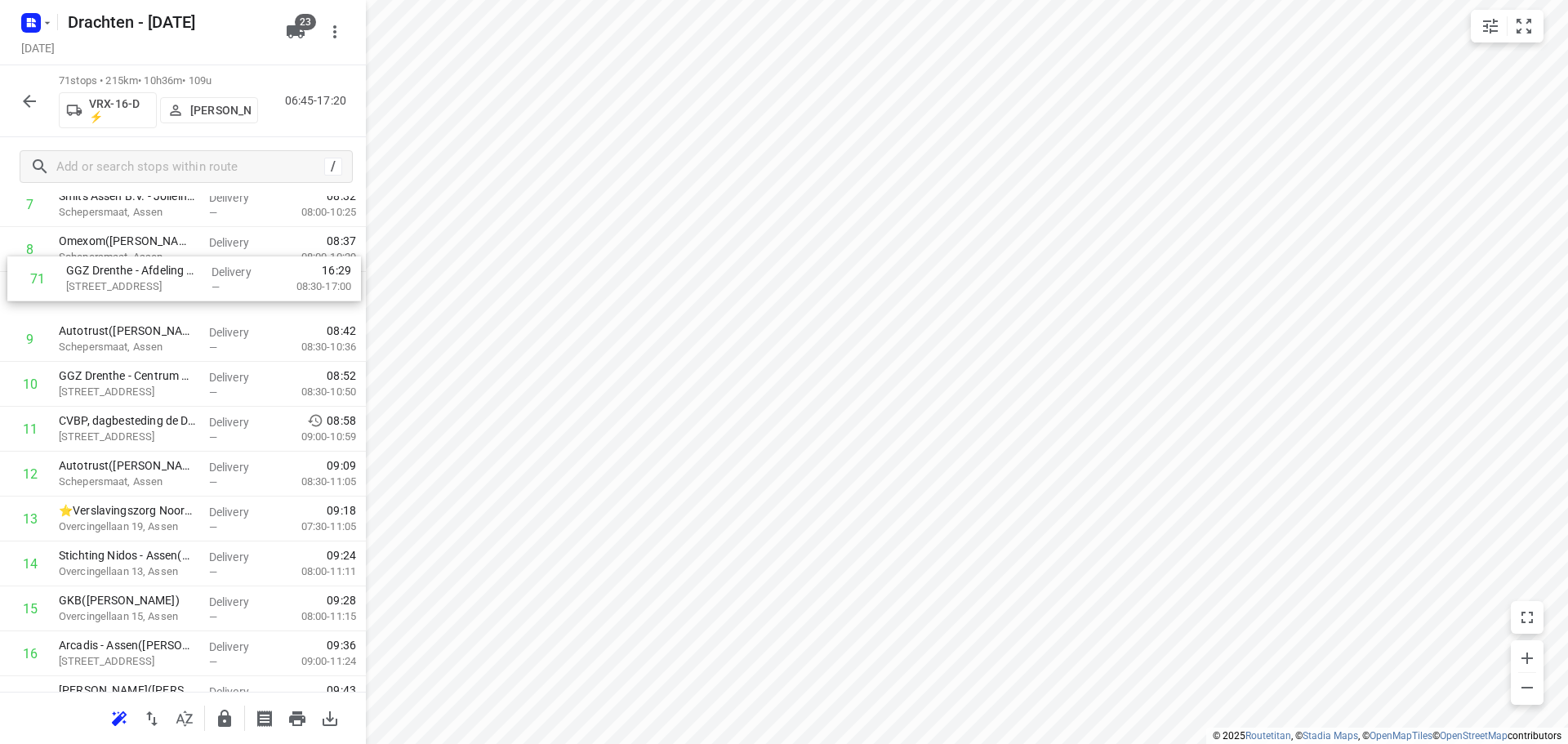
scroll to position [406, 0]
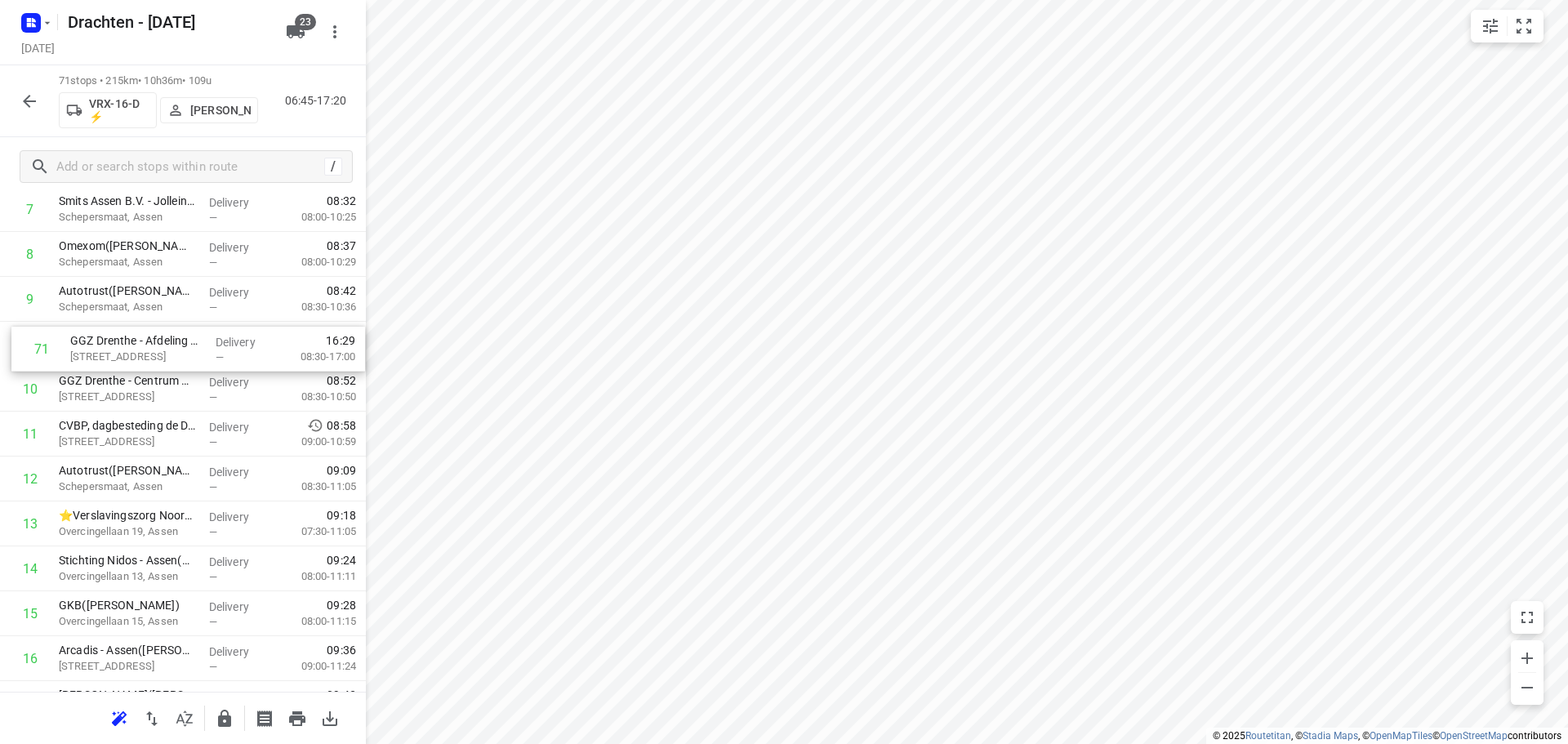
drag, startPoint x: 165, startPoint y: 635, endPoint x: 177, endPoint y: 351, distance: 284.3
drag, startPoint x: 153, startPoint y: 475, endPoint x: 169, endPoint y: 348, distance: 128.0
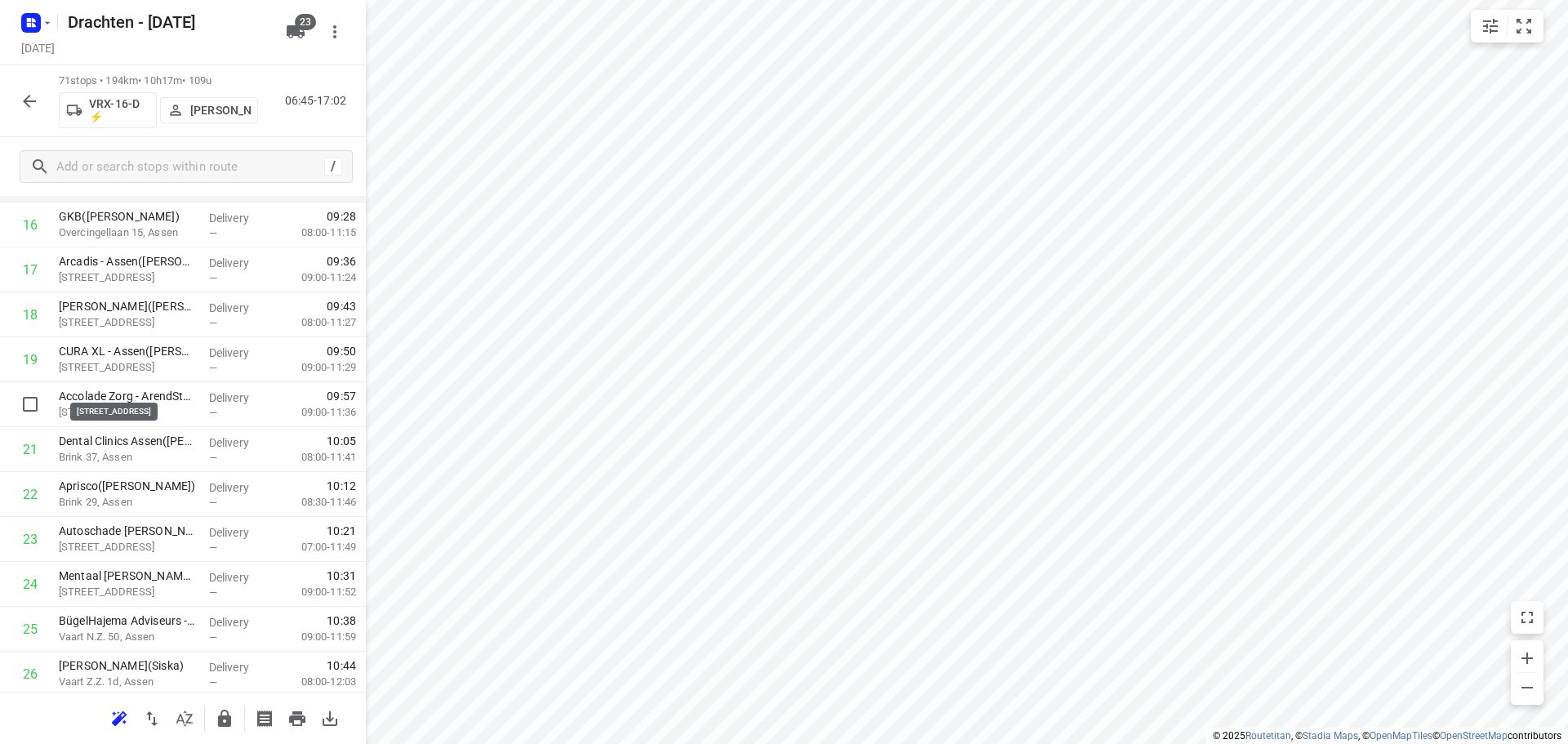
scroll to position [825, 0]
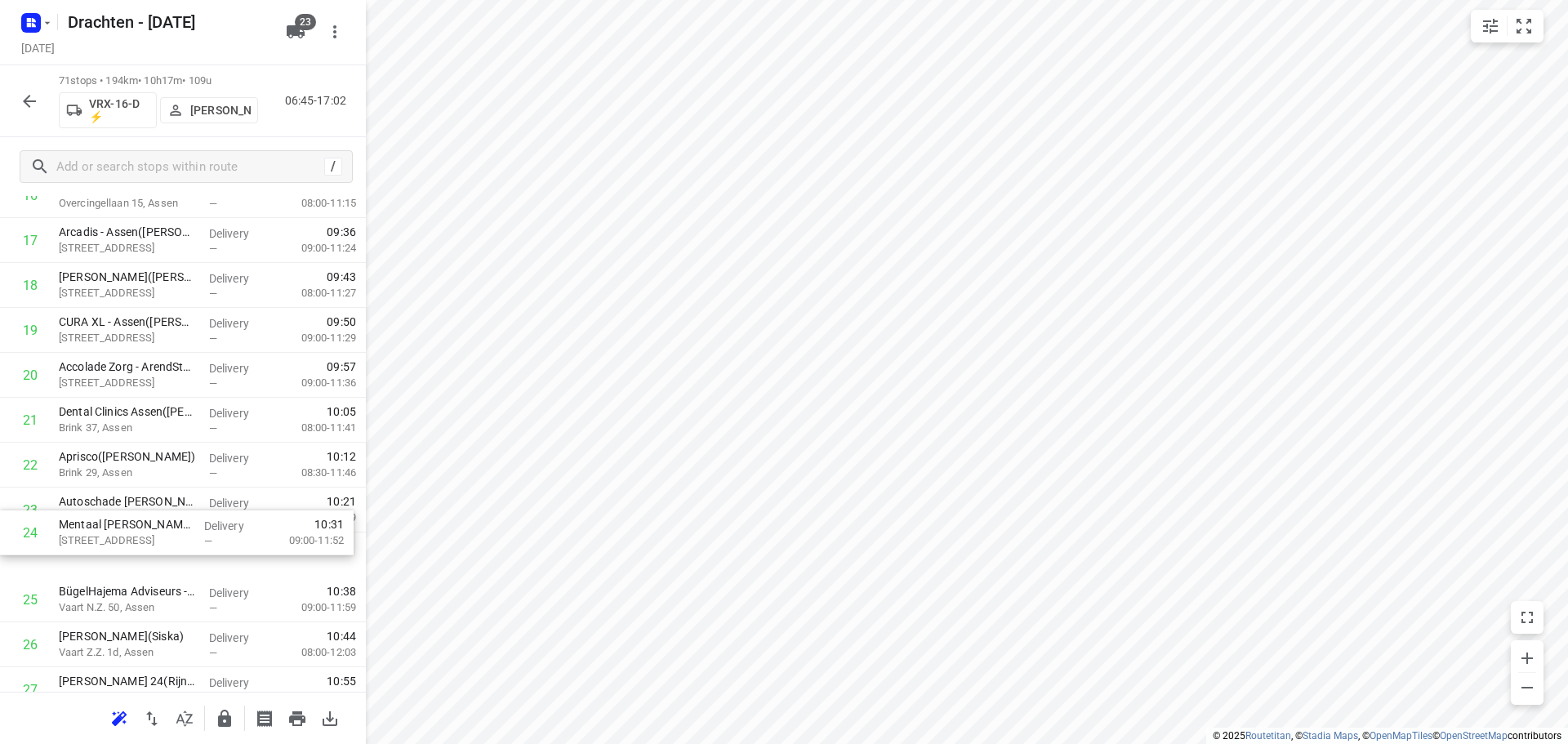
drag, startPoint x: 134, startPoint y: 550, endPoint x: 133, endPoint y: 513, distance: 37.0
drag, startPoint x: 123, startPoint y: 503, endPoint x: 126, endPoint y: 484, distance: 19.2
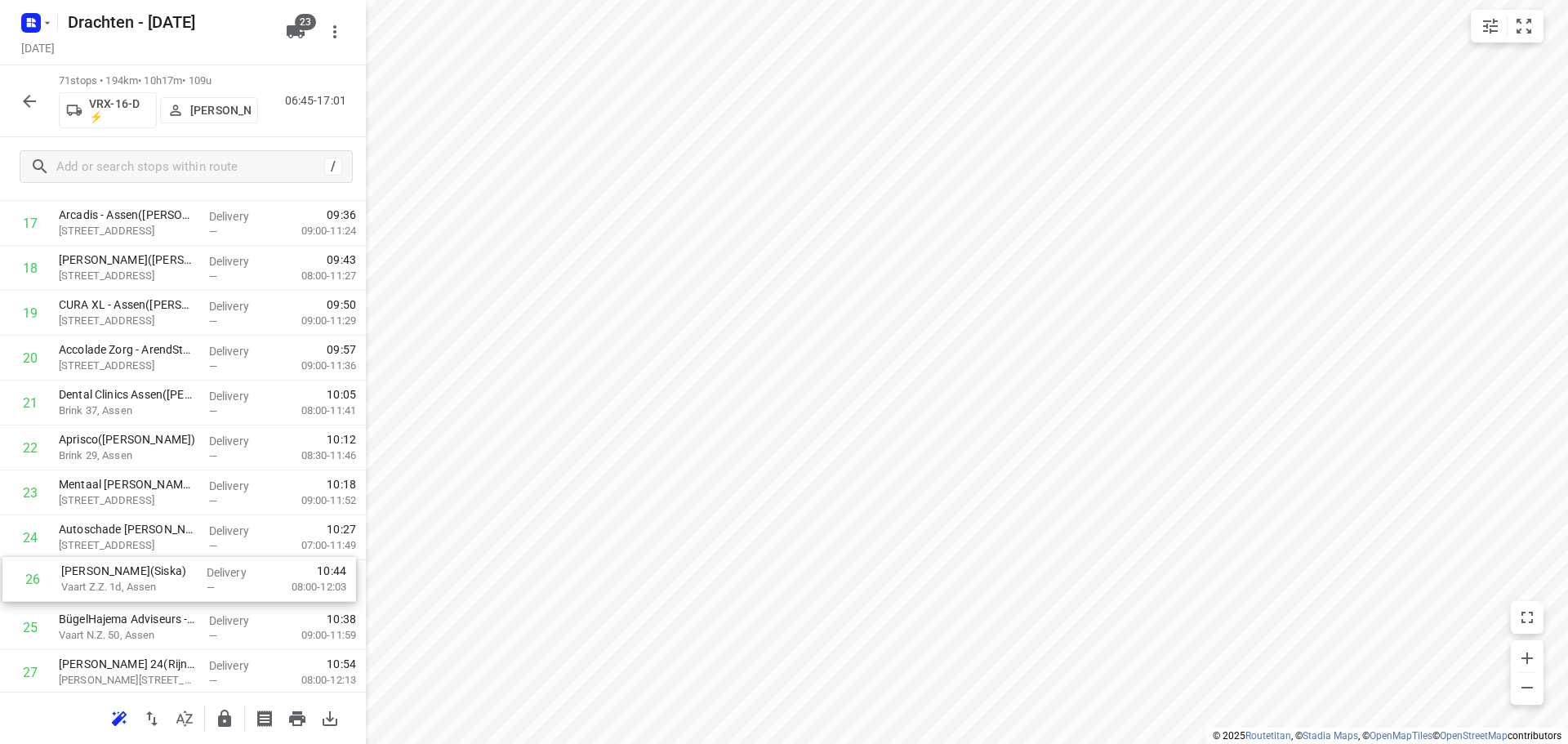
scroll to position [844, 0]
drag, startPoint x: 113, startPoint y: 643, endPoint x: 123, endPoint y: 522, distance: 121.4
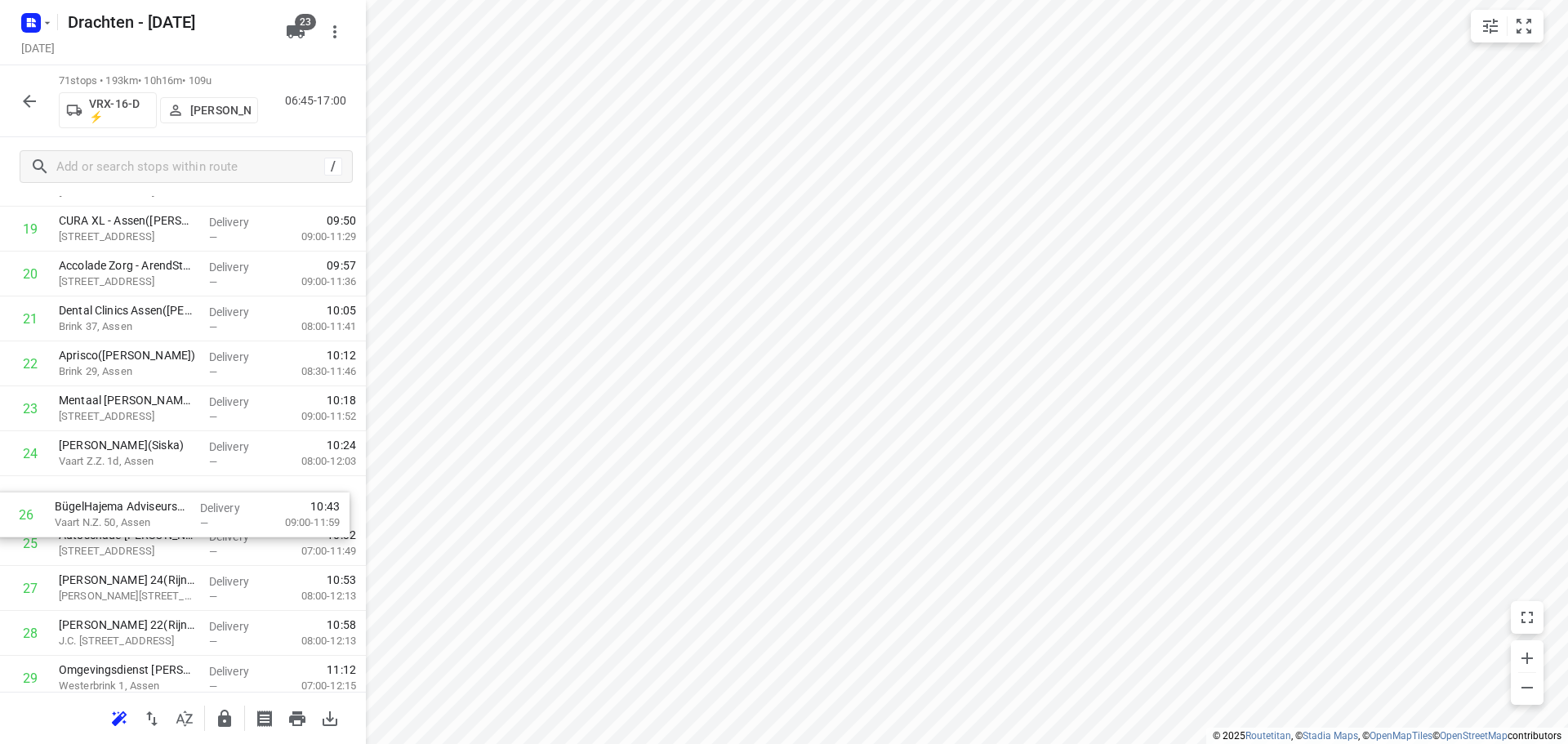
drag, startPoint x: 122, startPoint y: 557, endPoint x: 121, endPoint y: 502, distance: 55.0
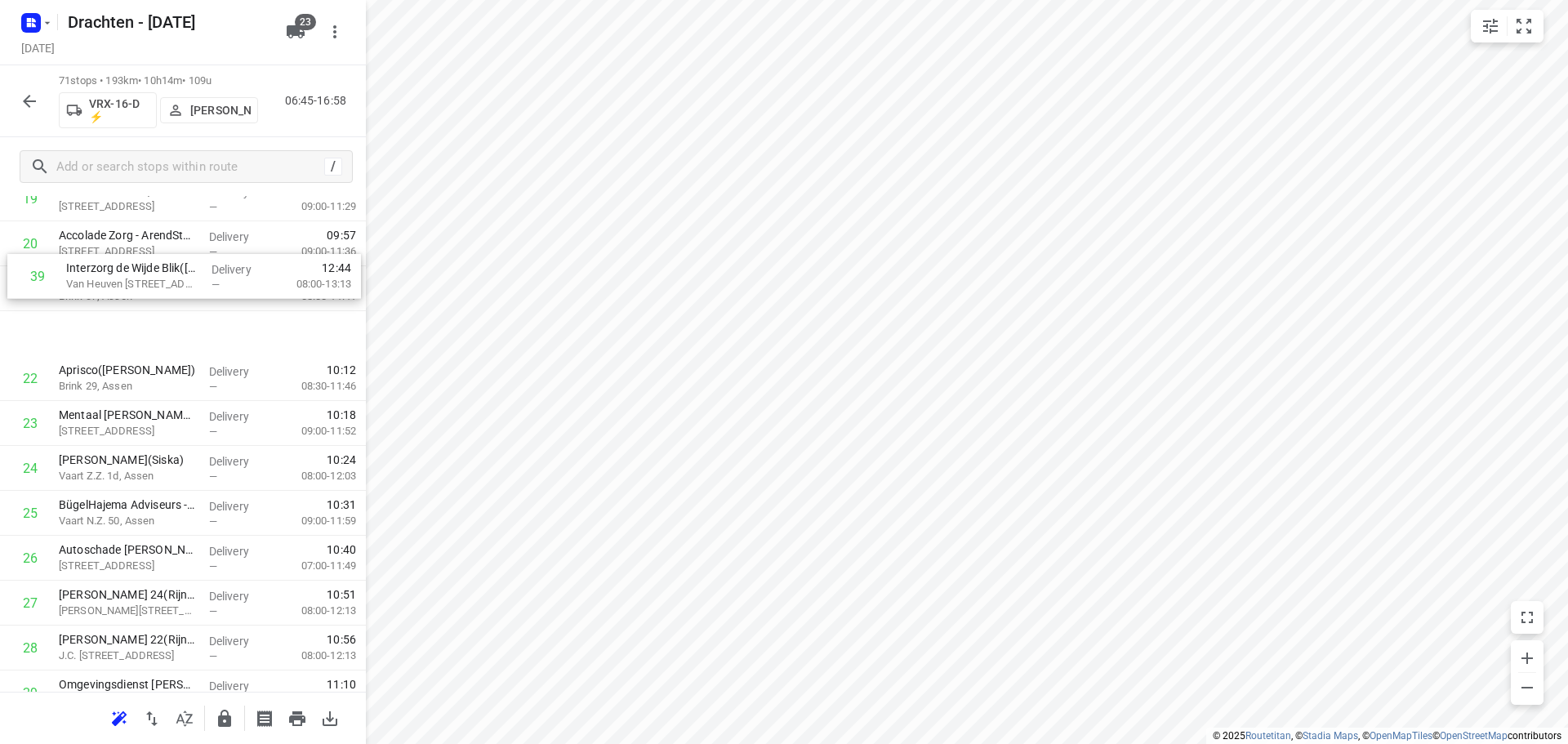
scroll to position [953, 0]
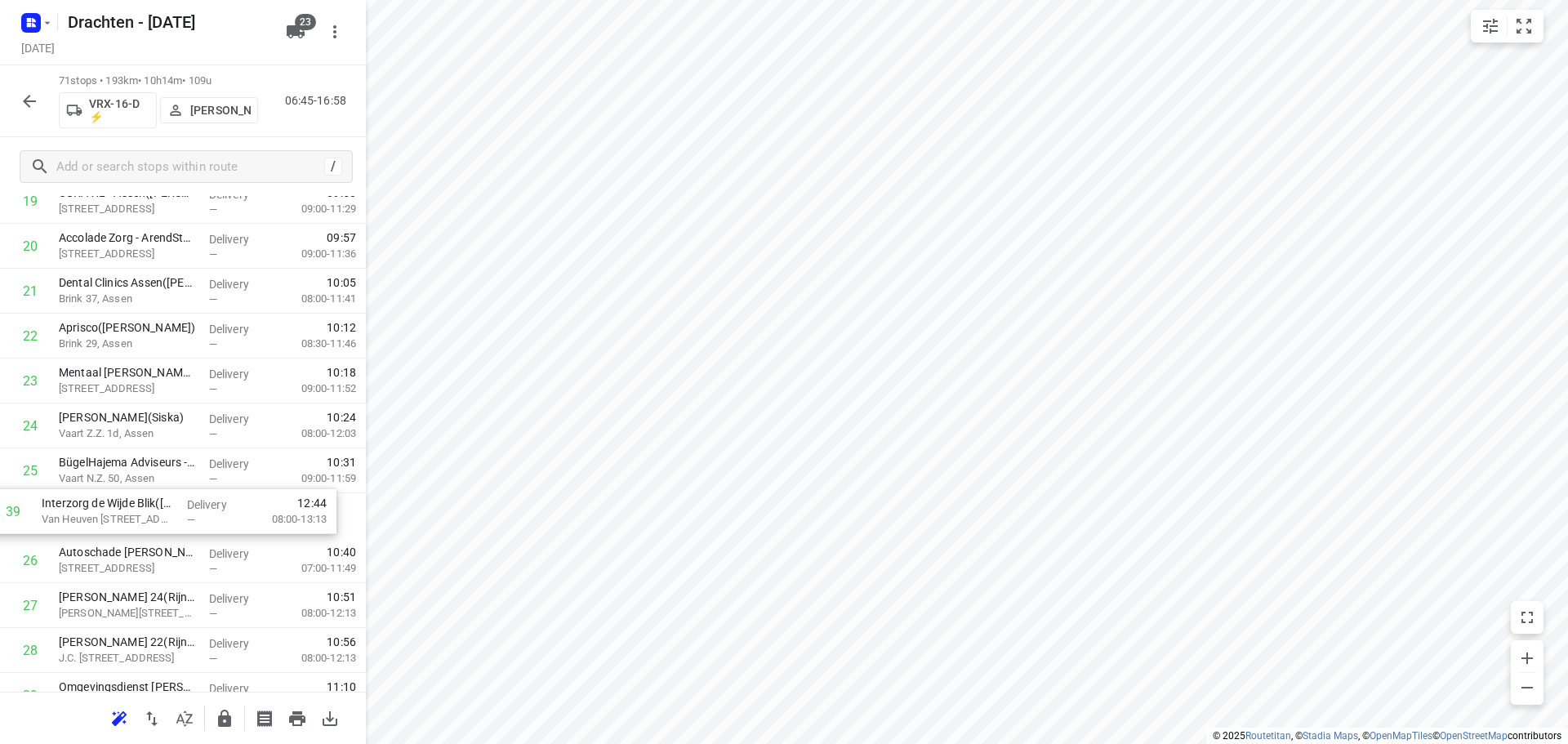
drag, startPoint x: 122, startPoint y: 643, endPoint x: 106, endPoint y: 512, distance: 132.0
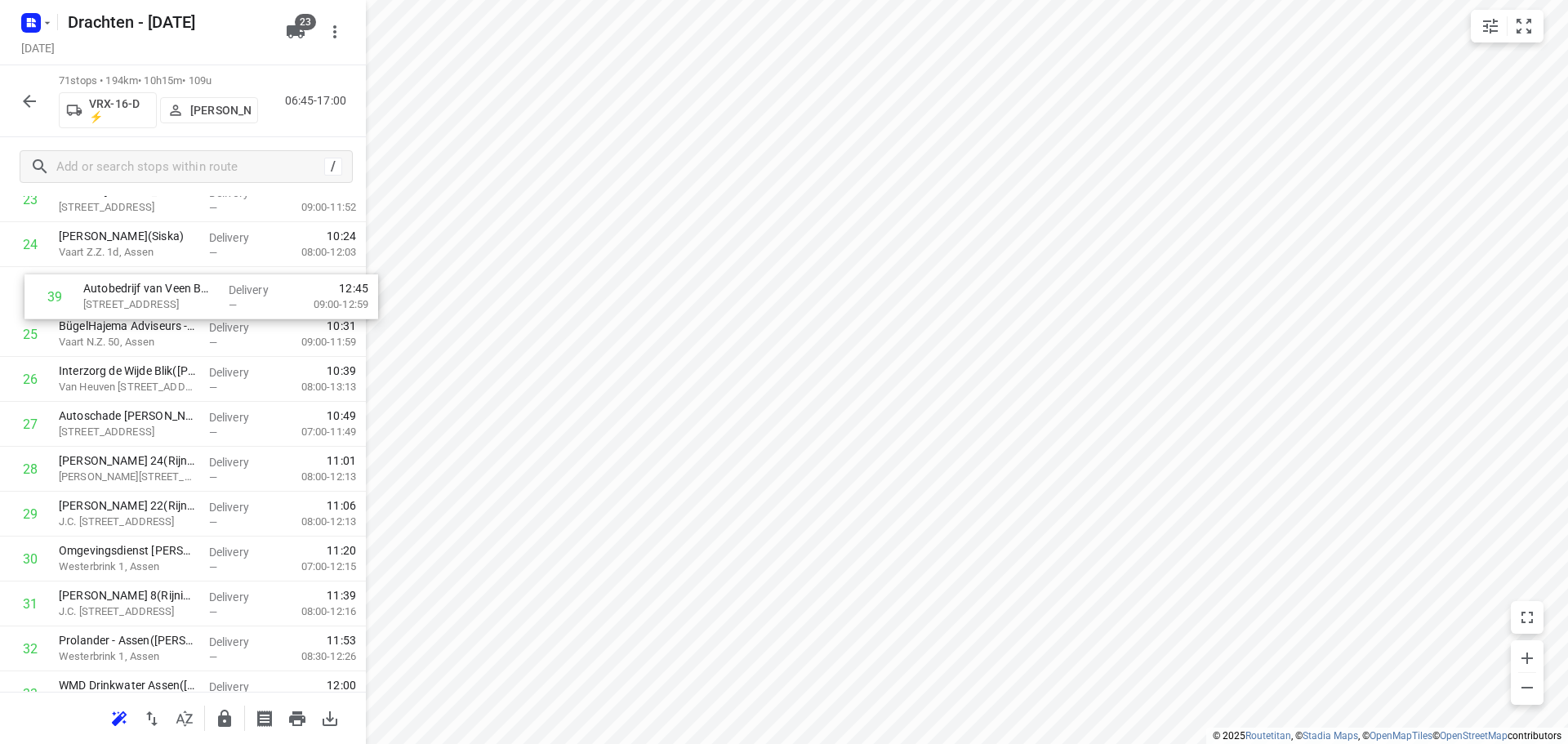
scroll to position [1129, 0]
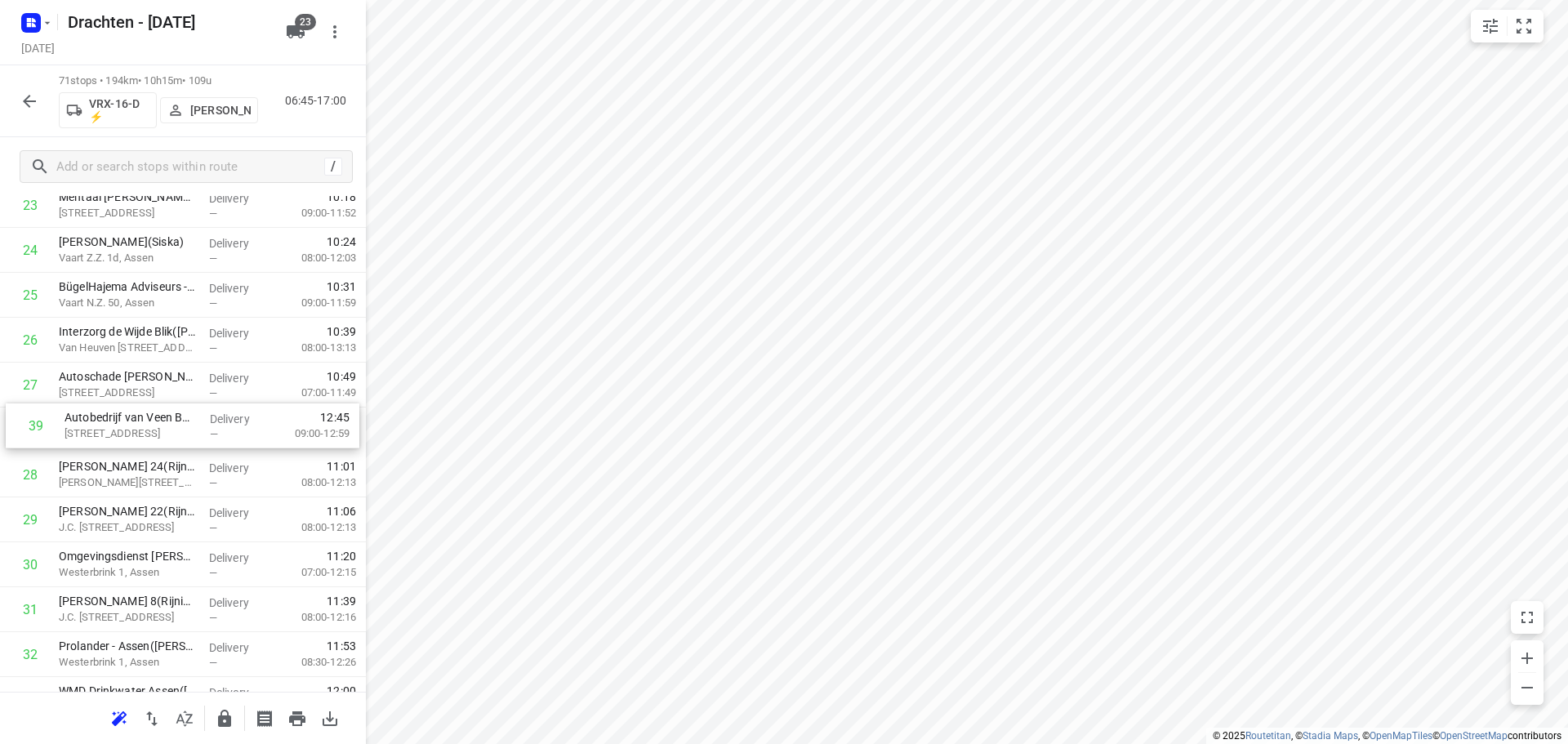
drag, startPoint x: 150, startPoint y: 620, endPoint x: 155, endPoint y: 427, distance: 193.1
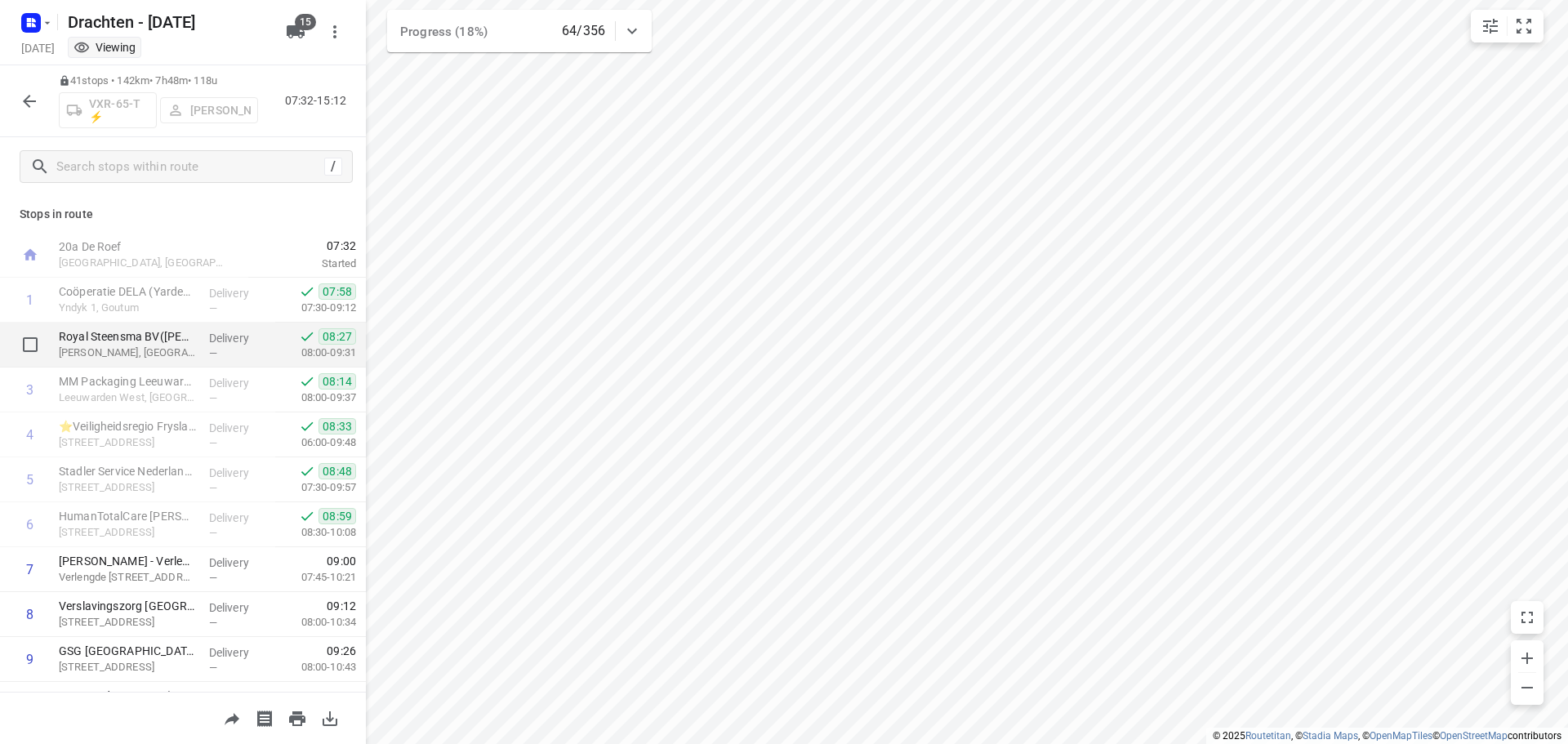
click at [191, 352] on div "Royal Steensma BV([PERSON_NAME]) Van Harinxmakanaal, [GEOGRAPHIC_DATA]" at bounding box center [127, 344] width 150 height 44
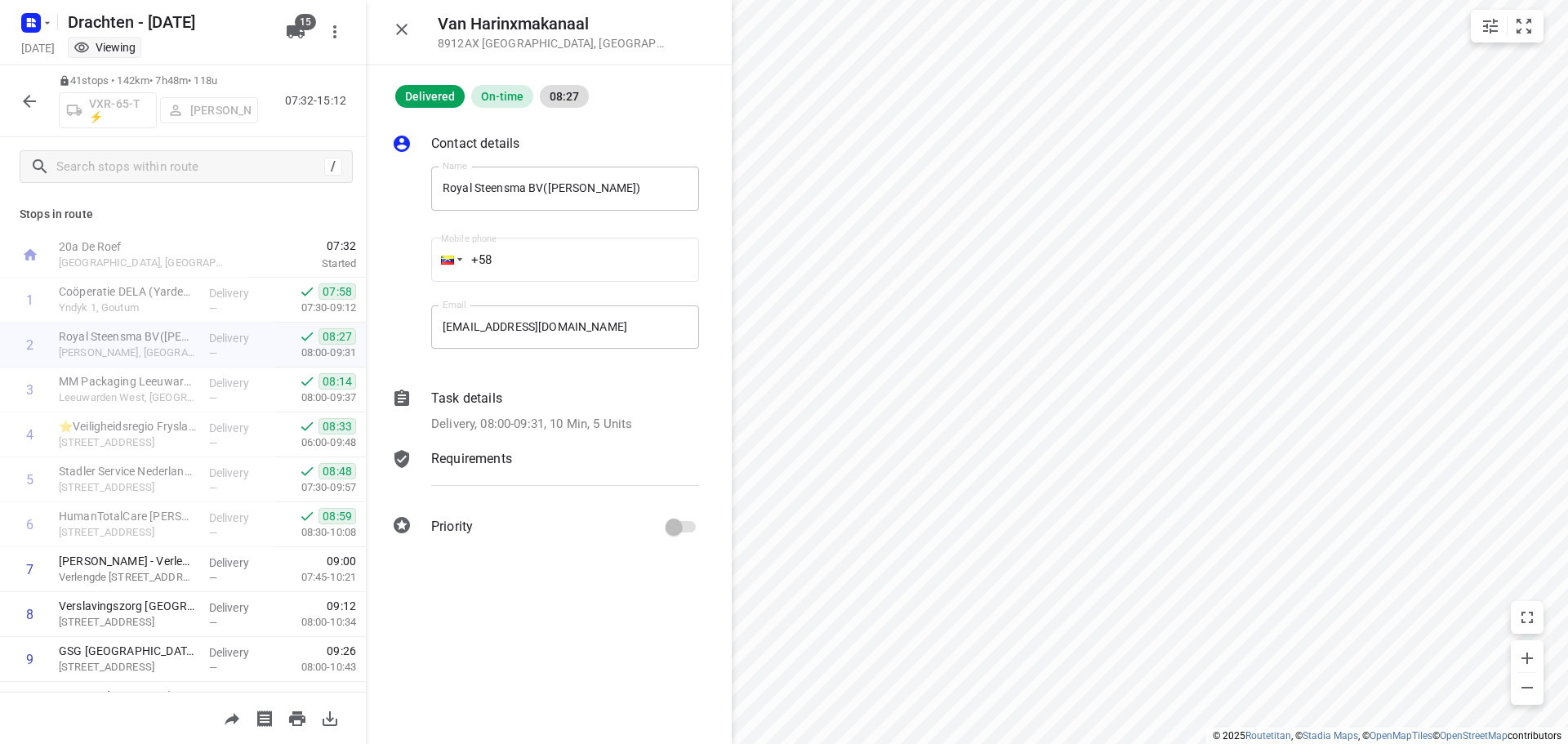
click at [514, 414] on p "Delivery, 08:00-09:31, 10 Min, 5 Units" at bounding box center [532, 423] width 201 height 19
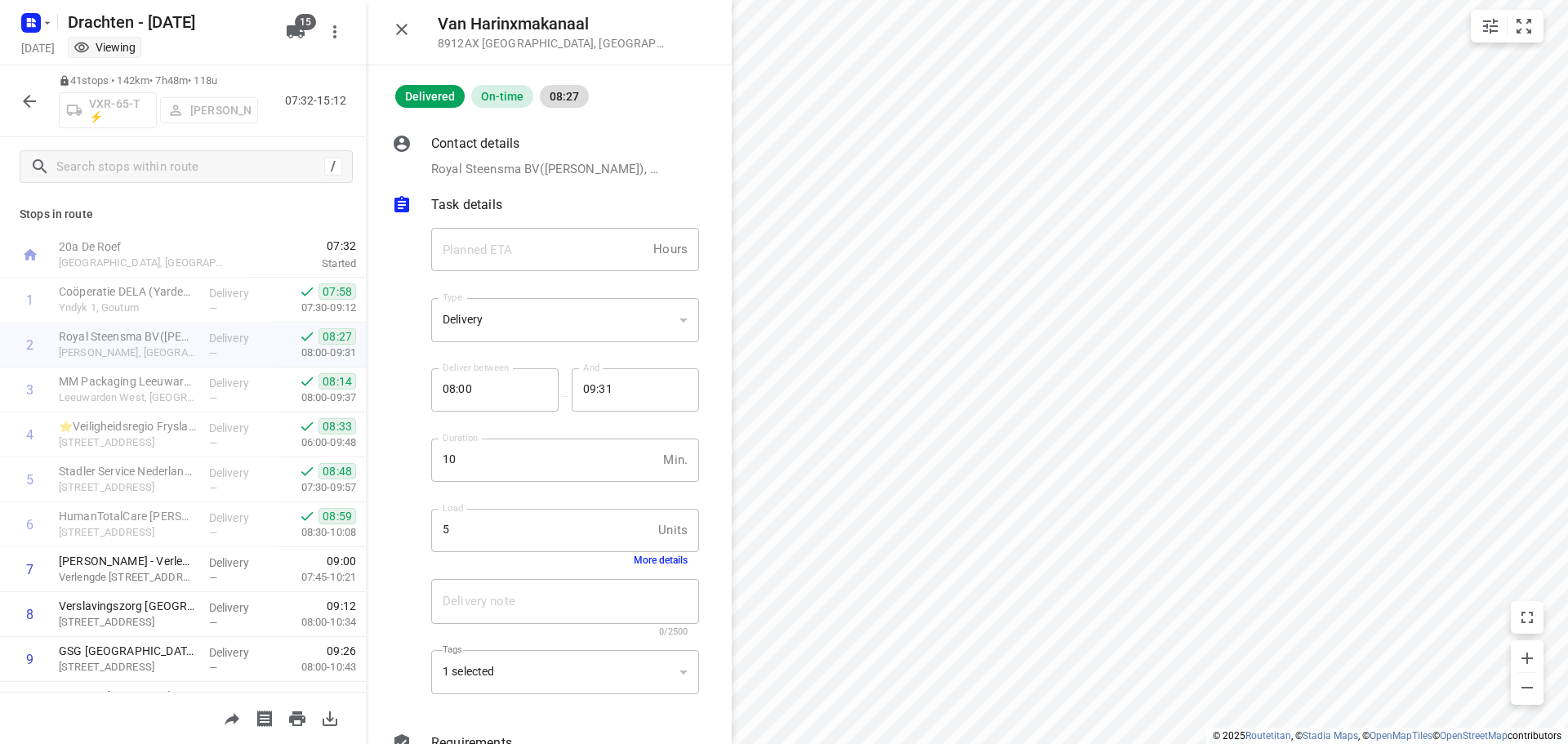
click at [646, 559] on button "More details" at bounding box center [660, 560] width 54 height 12
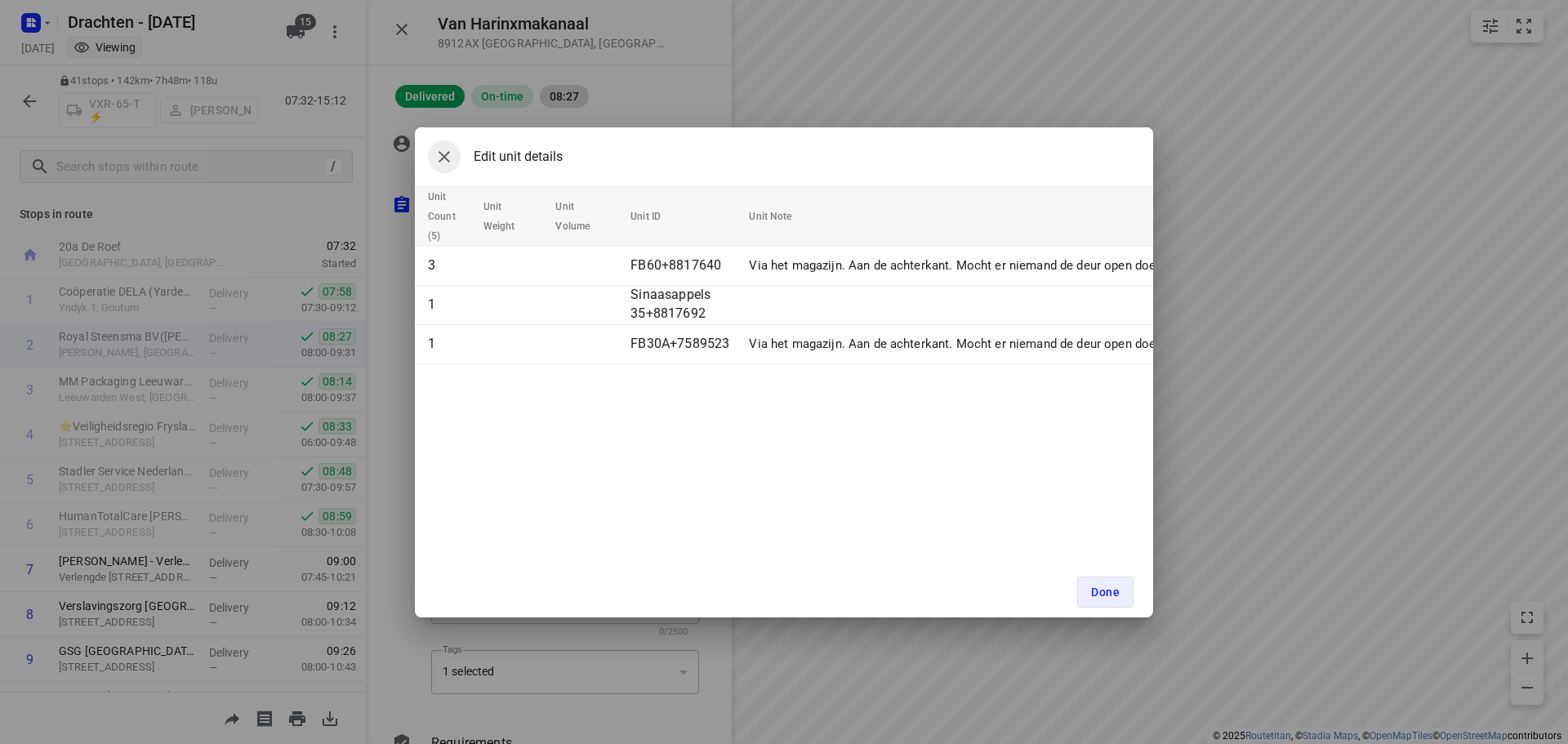
click at [455, 166] on button "button" at bounding box center [444, 157] width 33 height 33
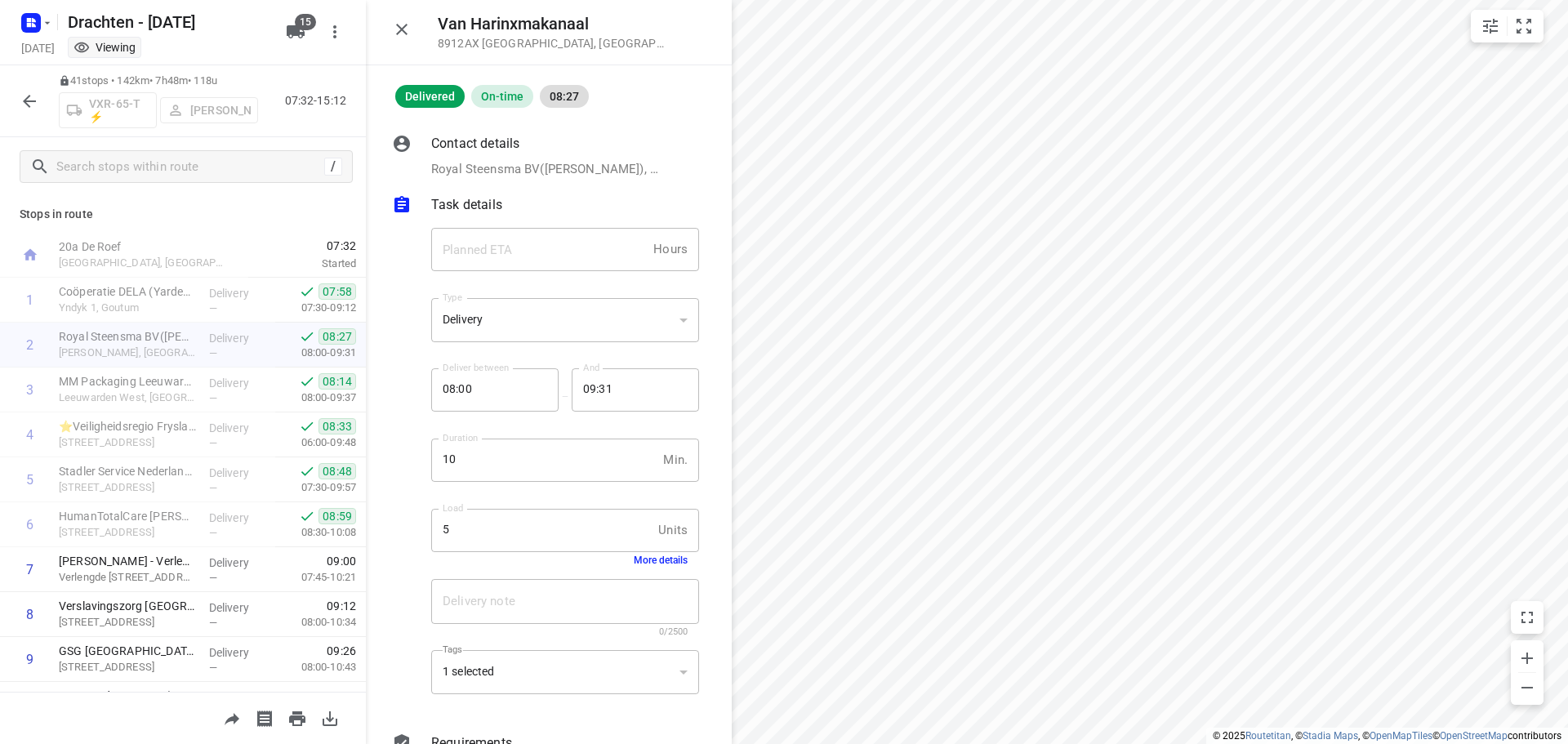
click at [20, 91] on icon "button" at bounding box center [30, 101] width 20 height 20
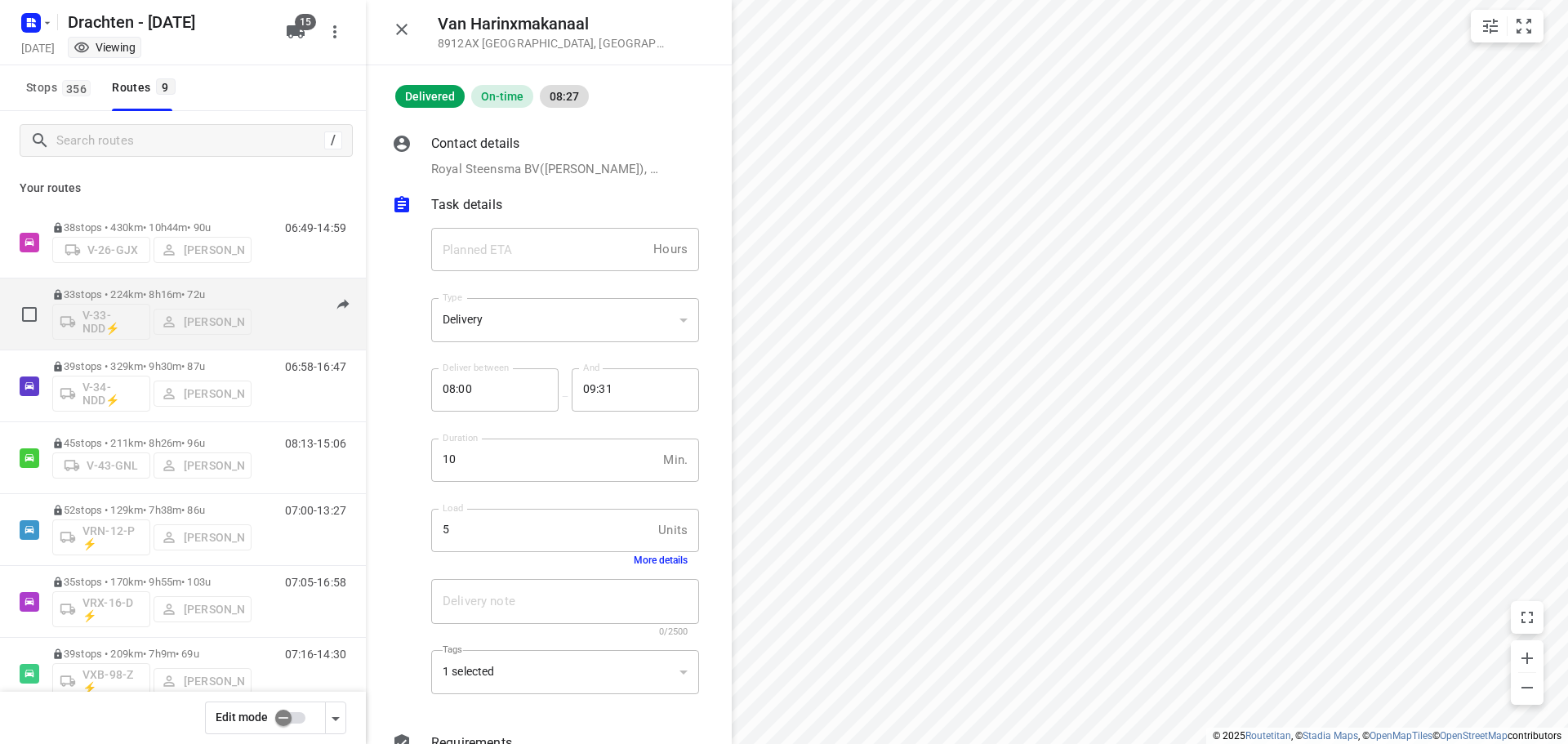
click at [175, 282] on div "33 stops • 224km • 8h16m • 72u V-33-NDD⚡ Jelle Veenstra" at bounding box center [152, 314] width 200 height 68
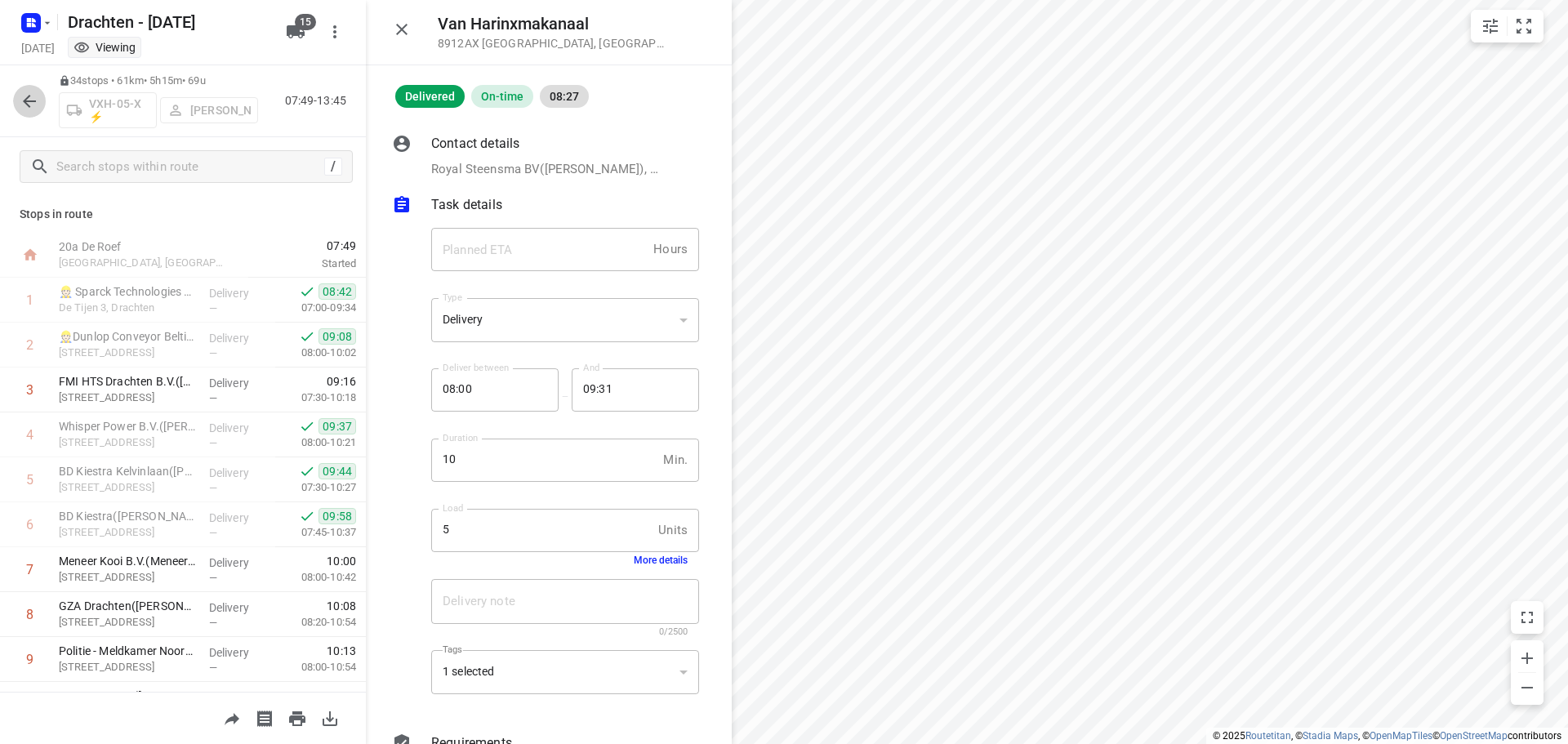
click at [23, 99] on icon "button" at bounding box center [30, 101] width 20 height 20
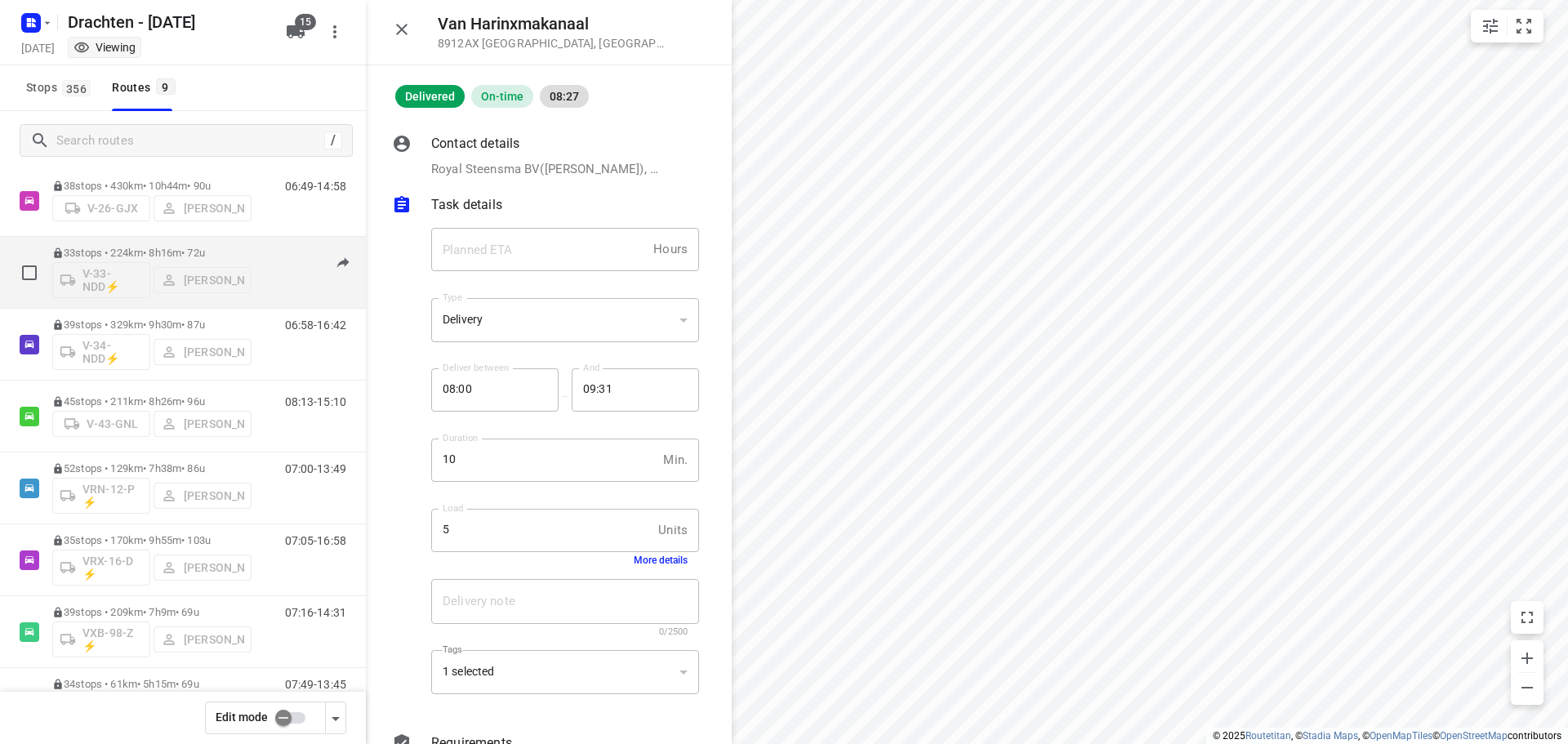
scroll to position [15, 0]
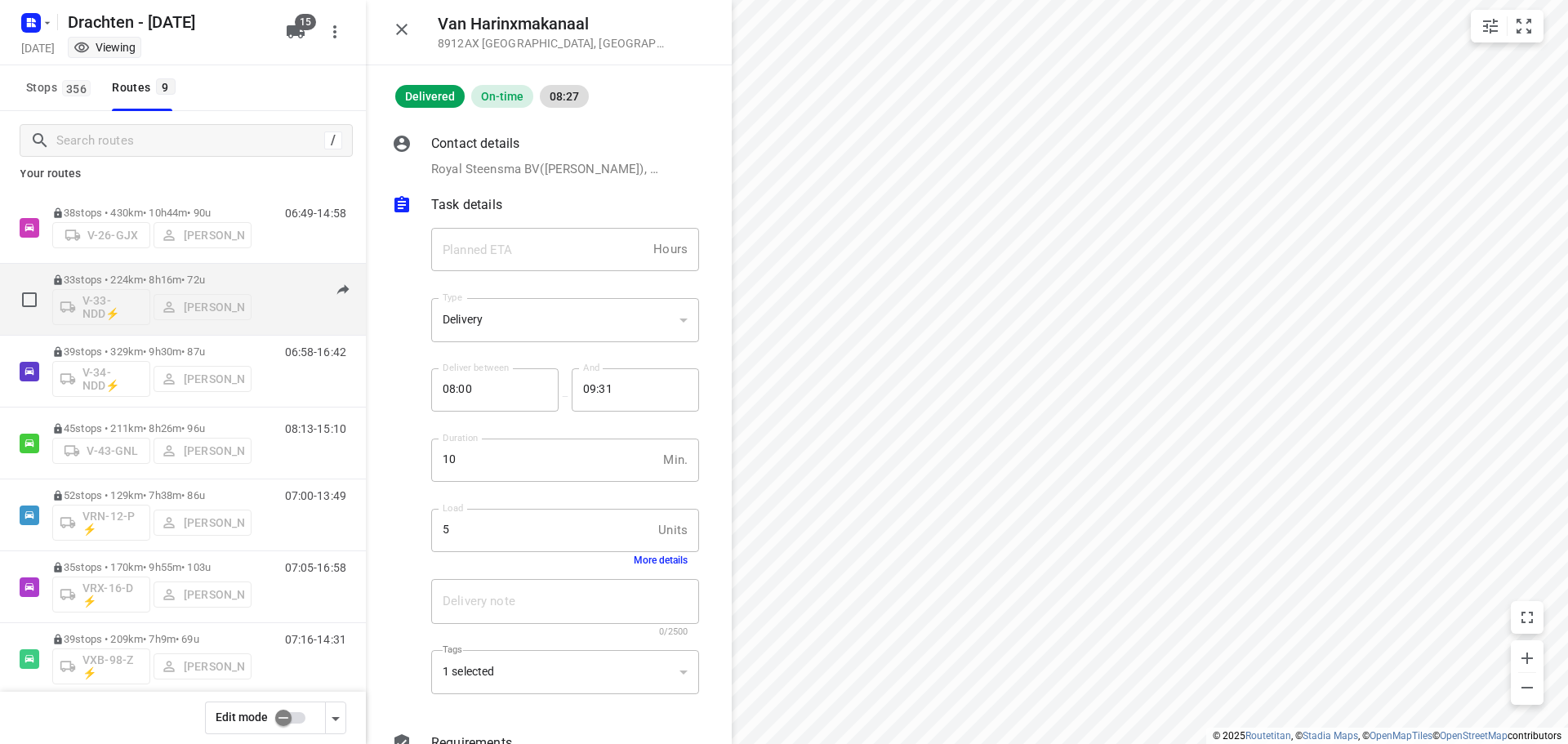
click at [149, 276] on p "33 stops • 224km • 8h16m • 72u" at bounding box center [152, 279] width 200 height 12
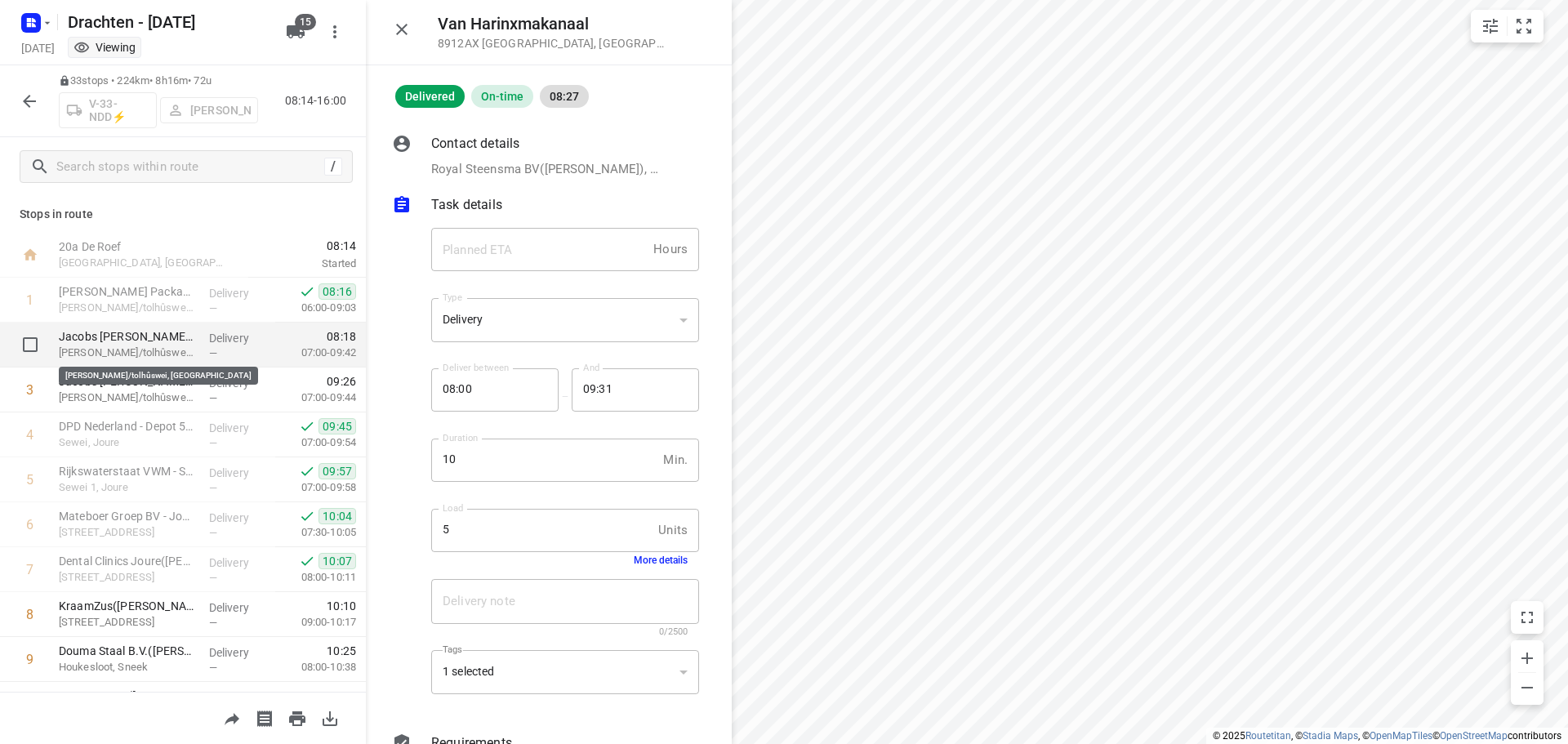
scroll to position [82, 0]
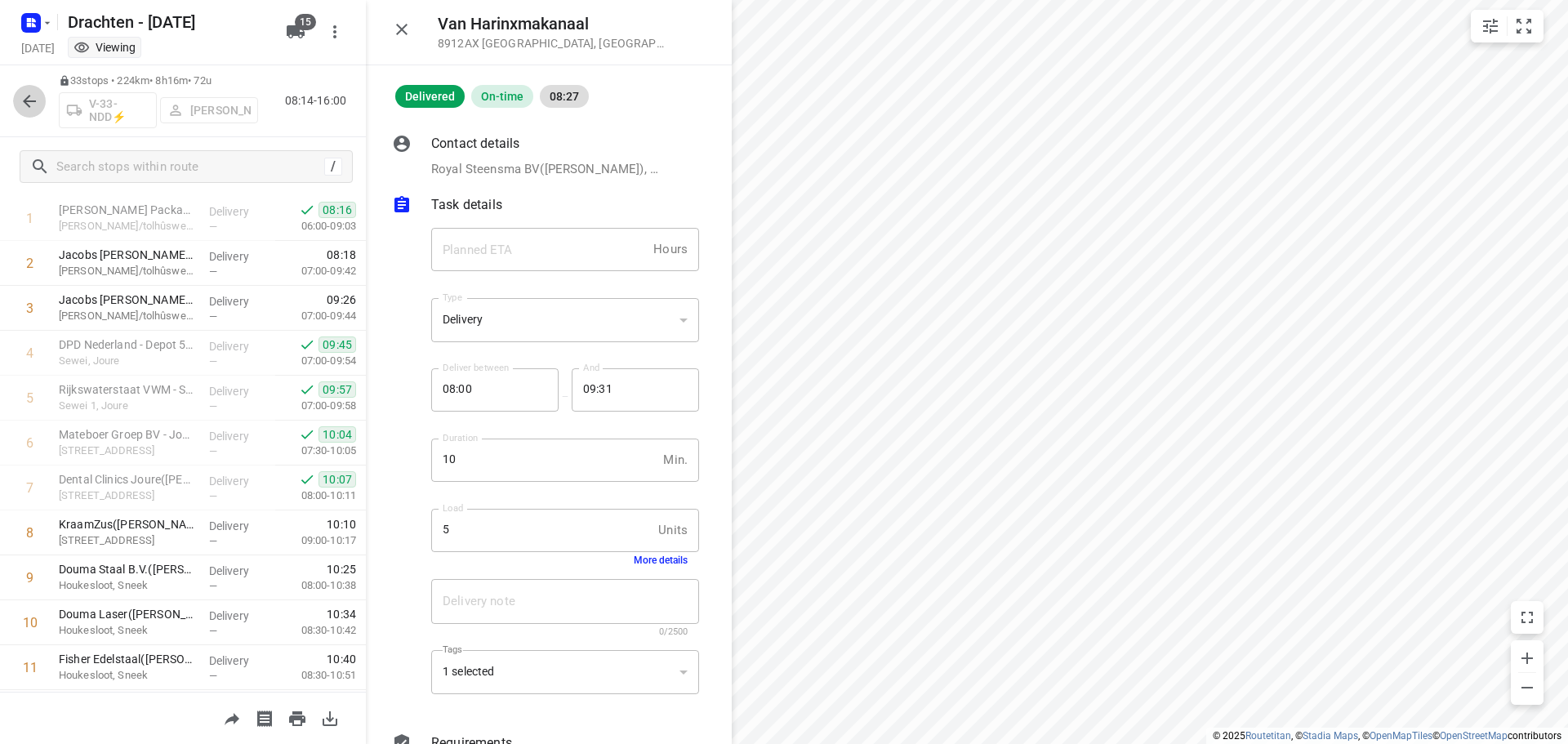
click at [14, 101] on button "button" at bounding box center [30, 101] width 33 height 33
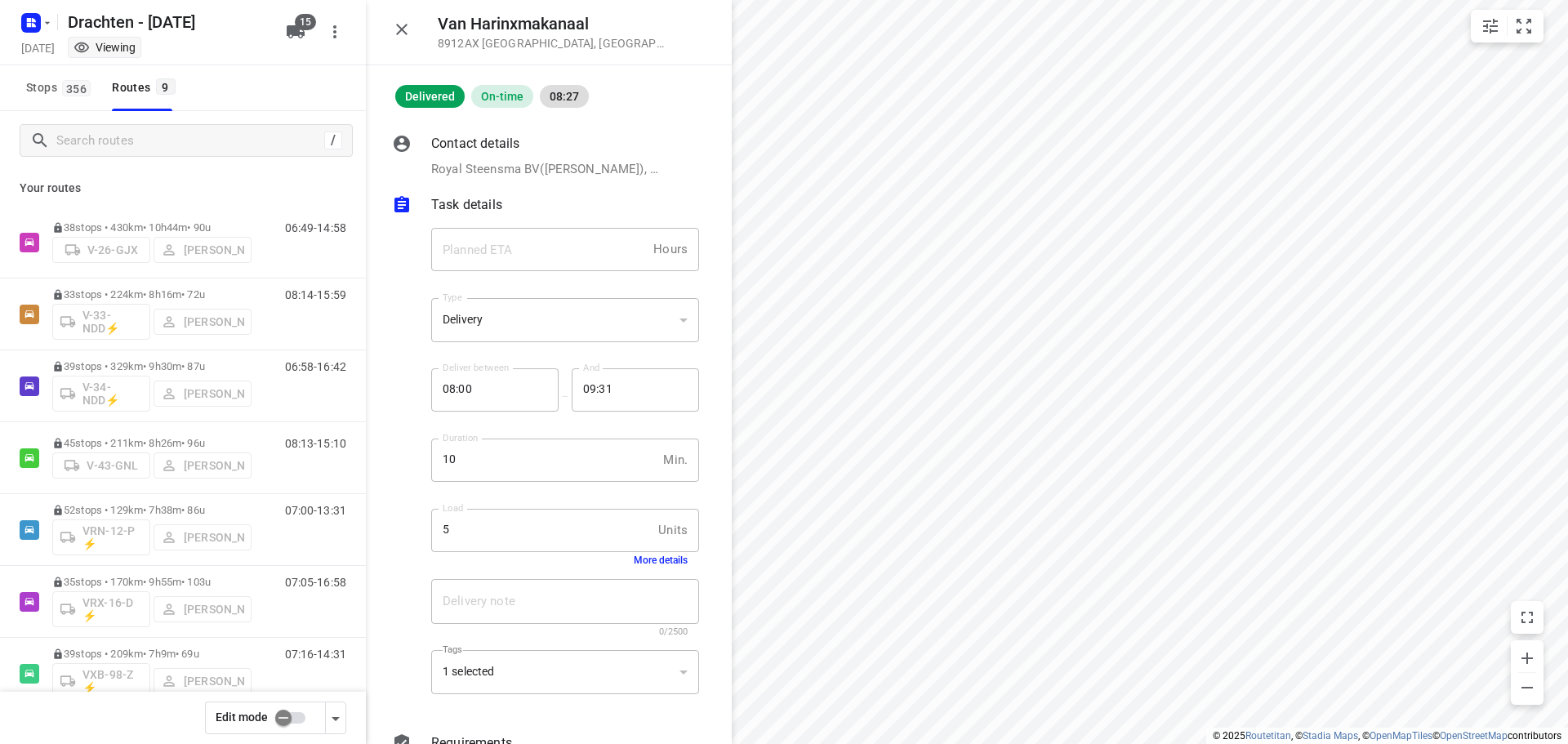
click at [281, 715] on input "checkbox" at bounding box center [283, 718] width 93 height 31
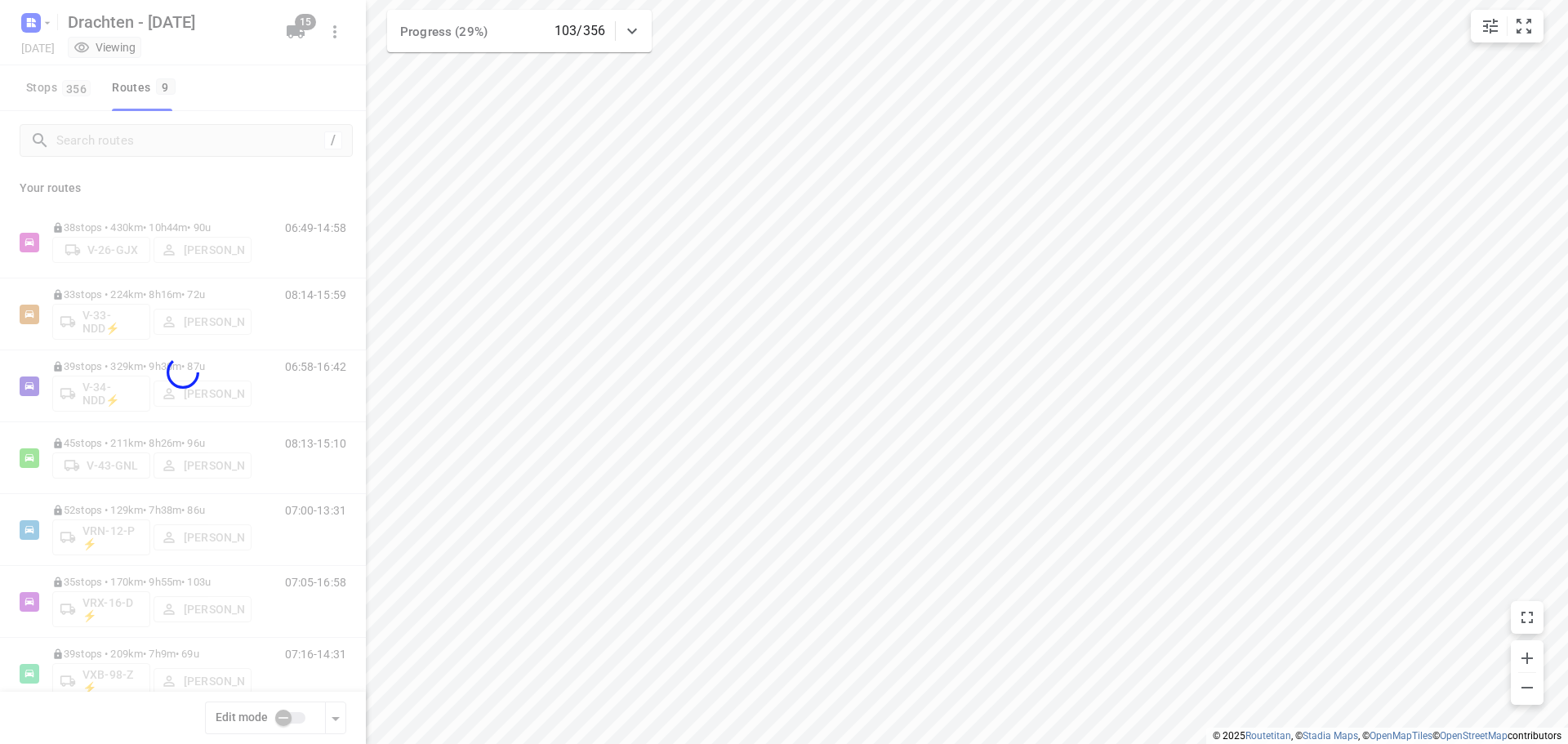
checkbox input "true"
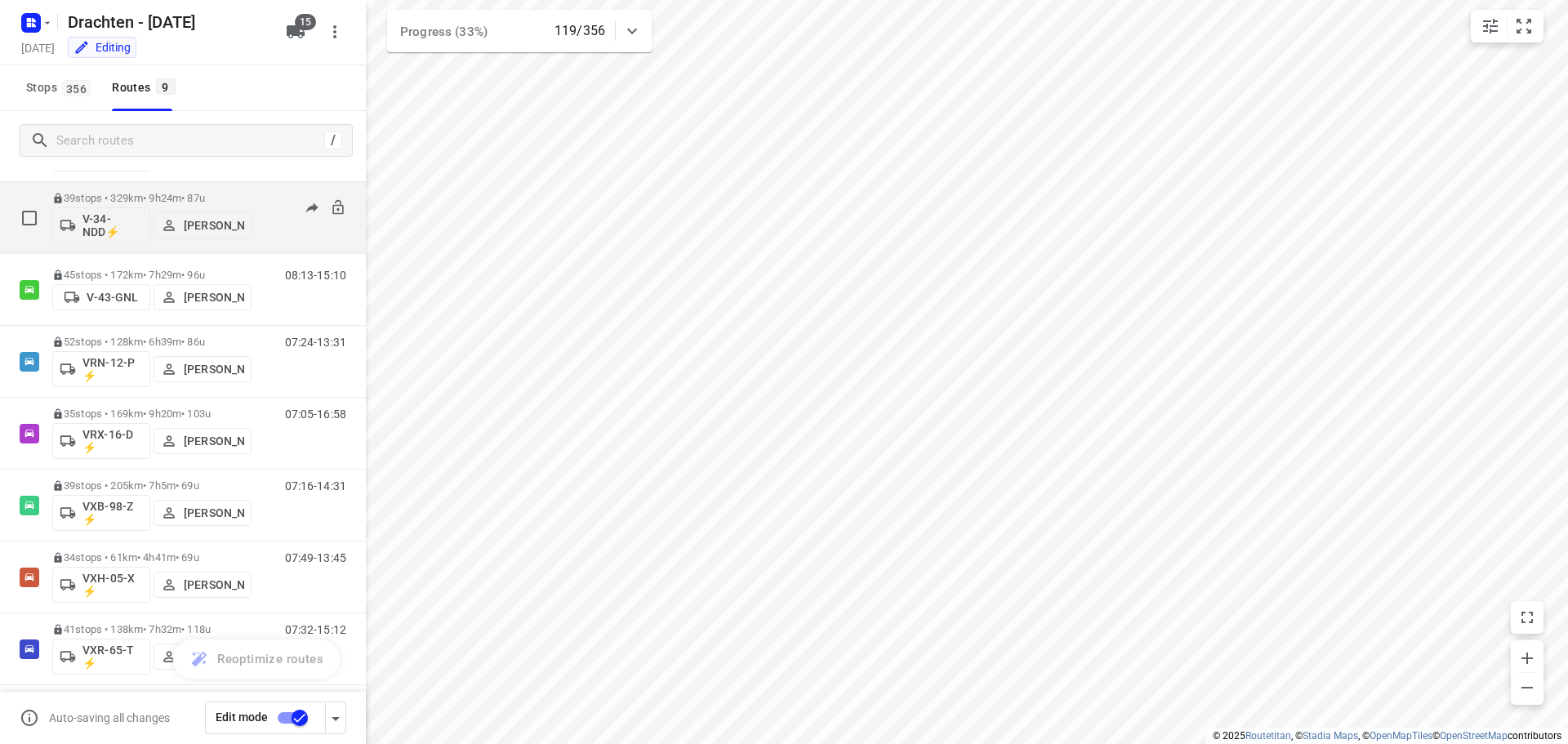
scroll to position [178, 0]
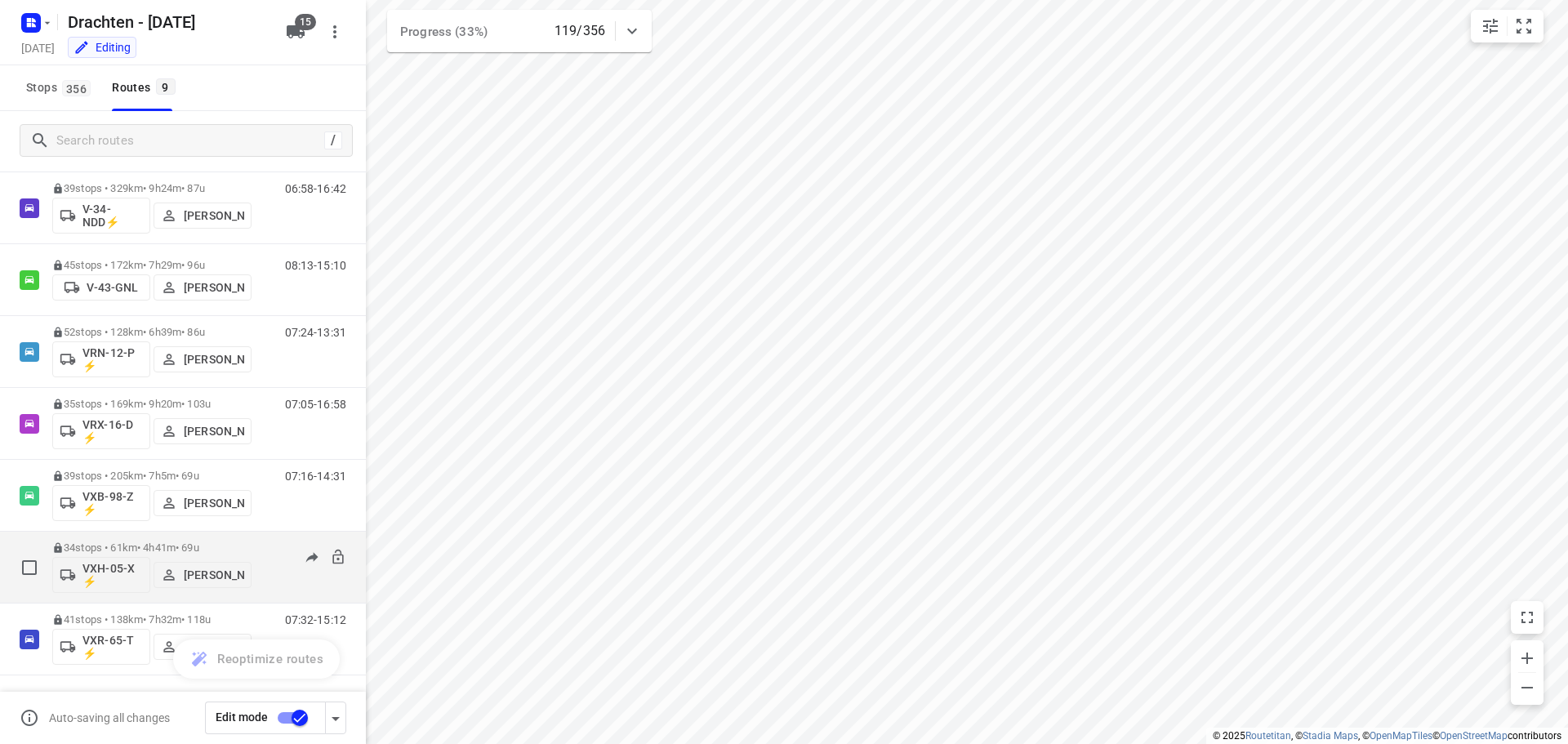
click at [183, 577] on span "[PERSON_NAME]" at bounding box center [202, 575] width 83 height 16
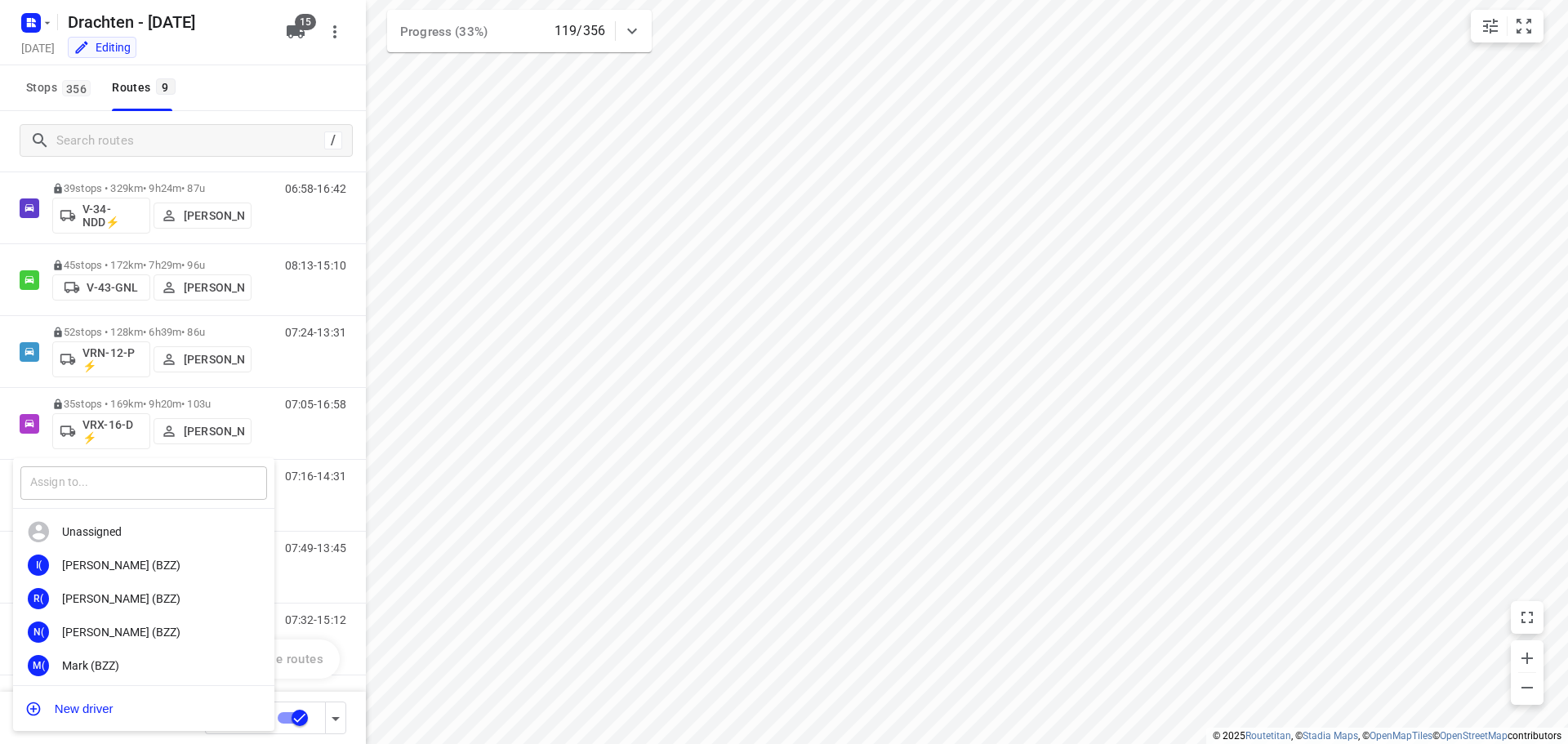
click at [196, 486] on input "text" at bounding box center [143, 483] width 246 height 34
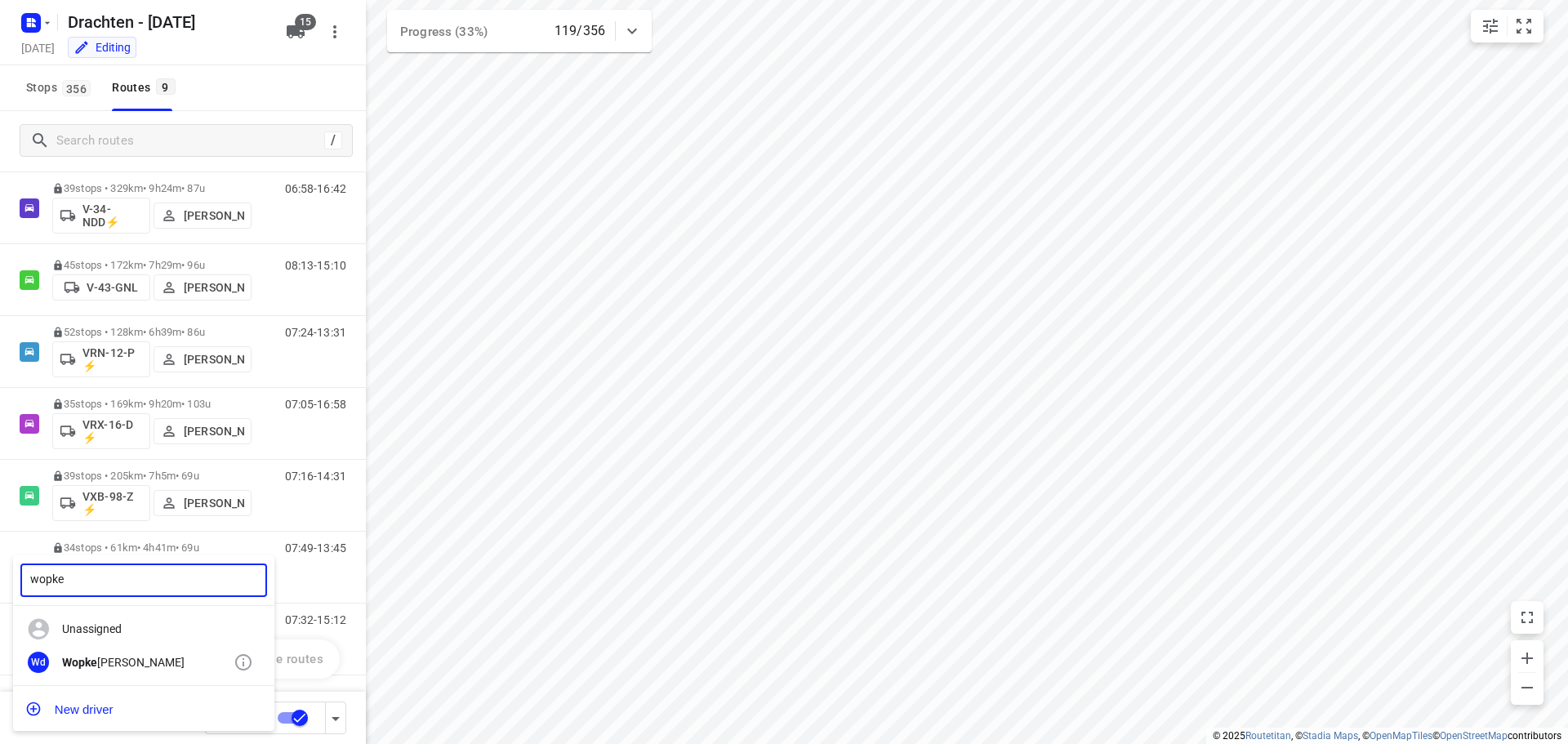
type input "wopke"
click at [102, 657] on div "Wopke de Vries" at bounding box center [148, 662] width 171 height 13
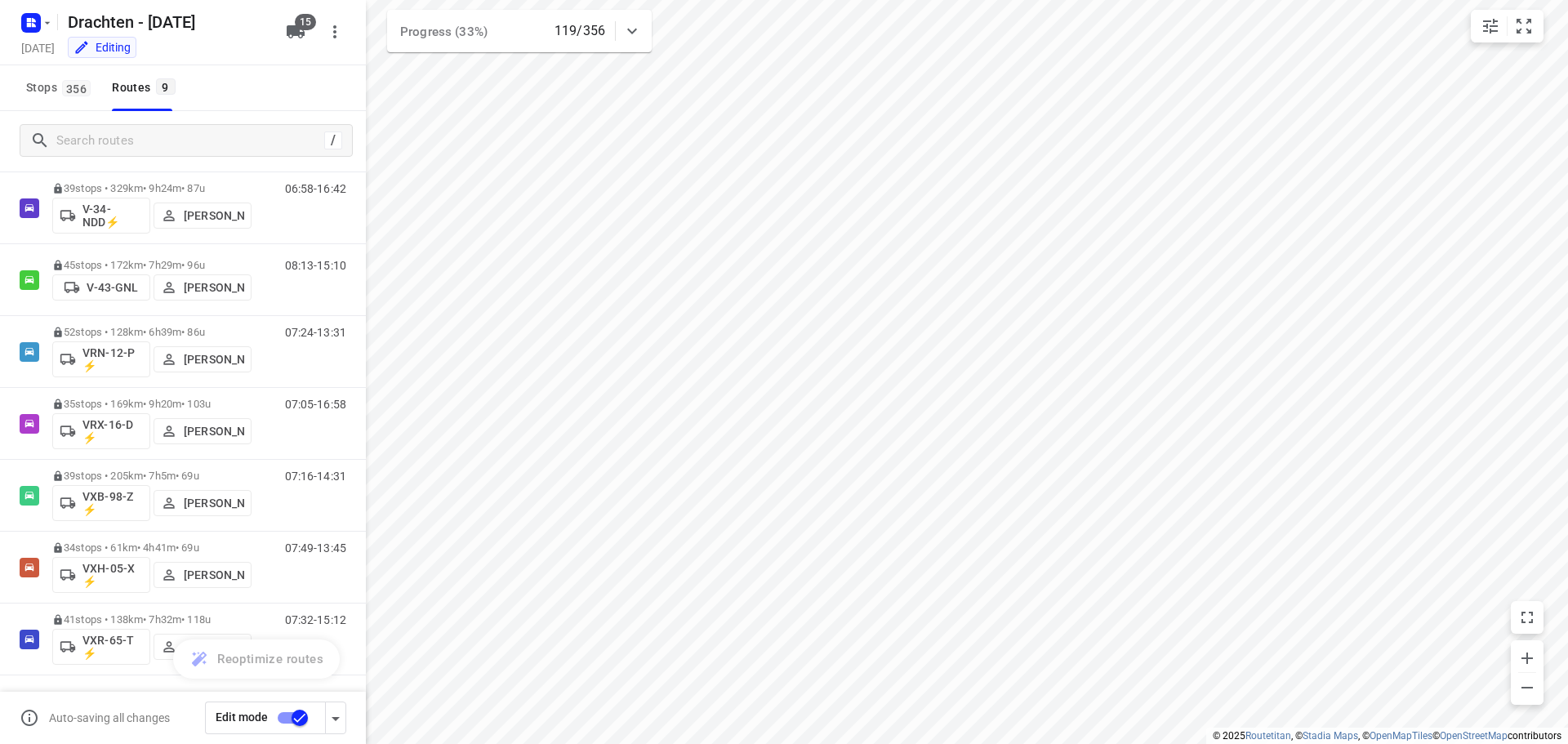
click at [287, 710] on input "checkbox" at bounding box center [299, 718] width 93 height 31
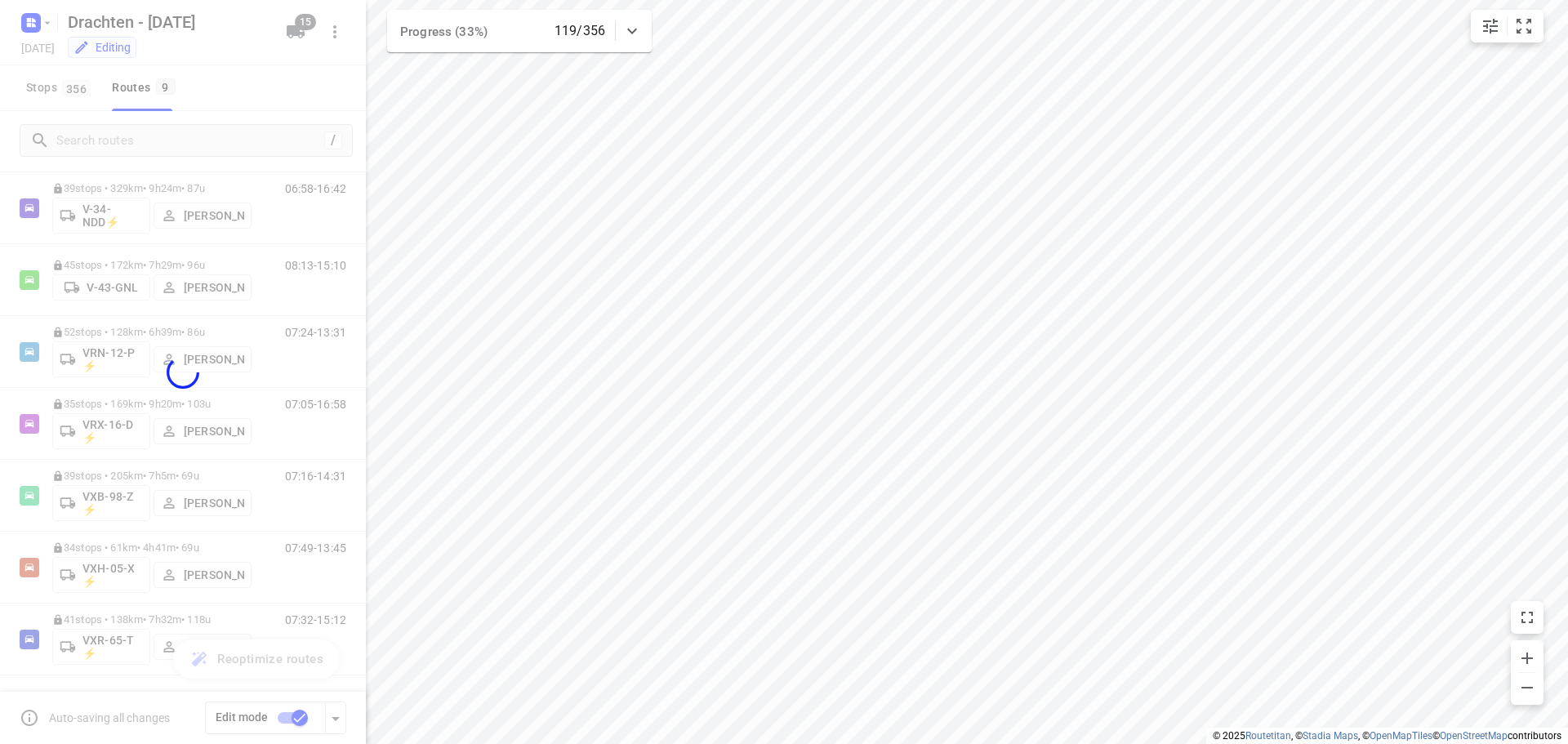
checkbox input "false"
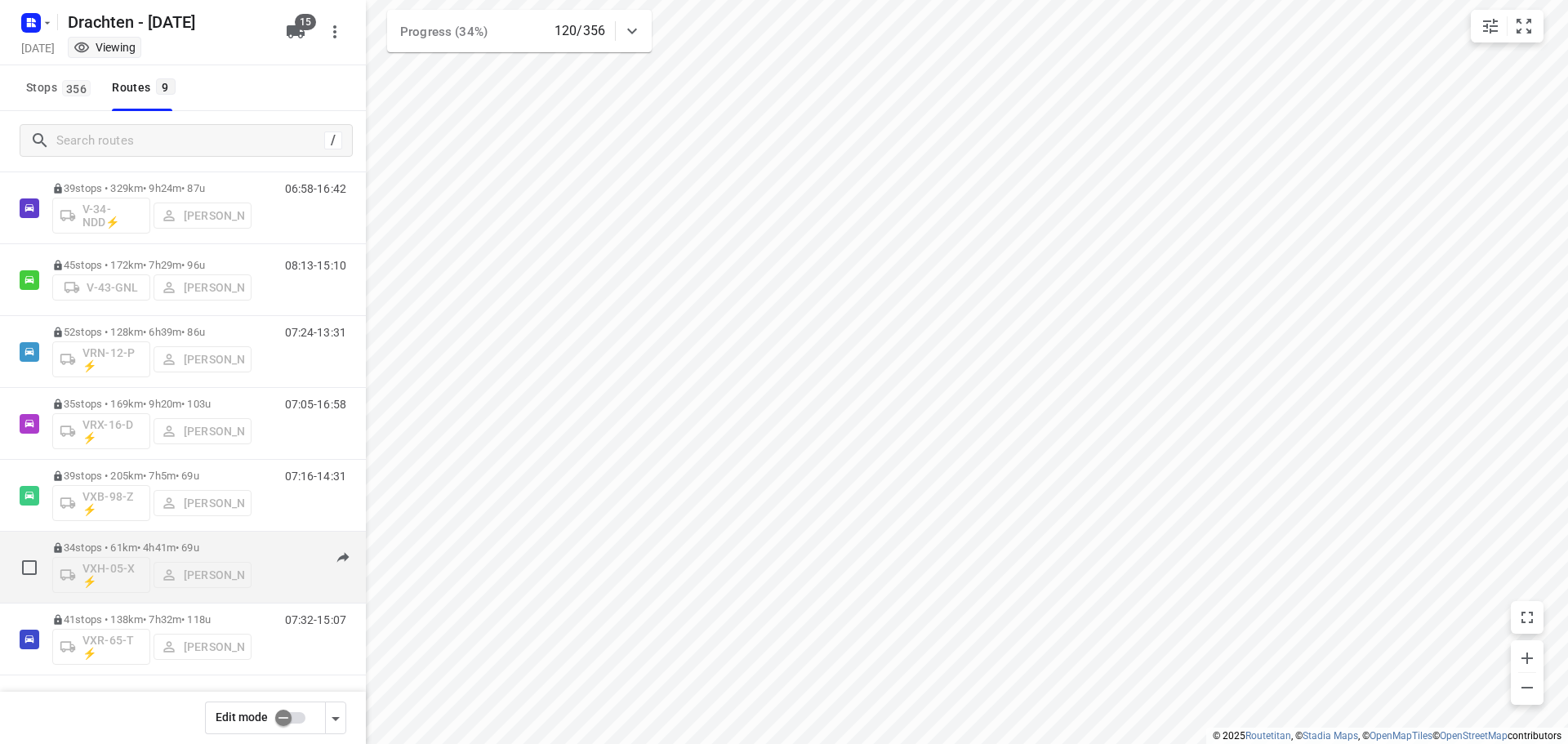
click at [162, 543] on p "34 stops • 61km • 4h41m • 69u" at bounding box center [152, 547] width 200 height 12
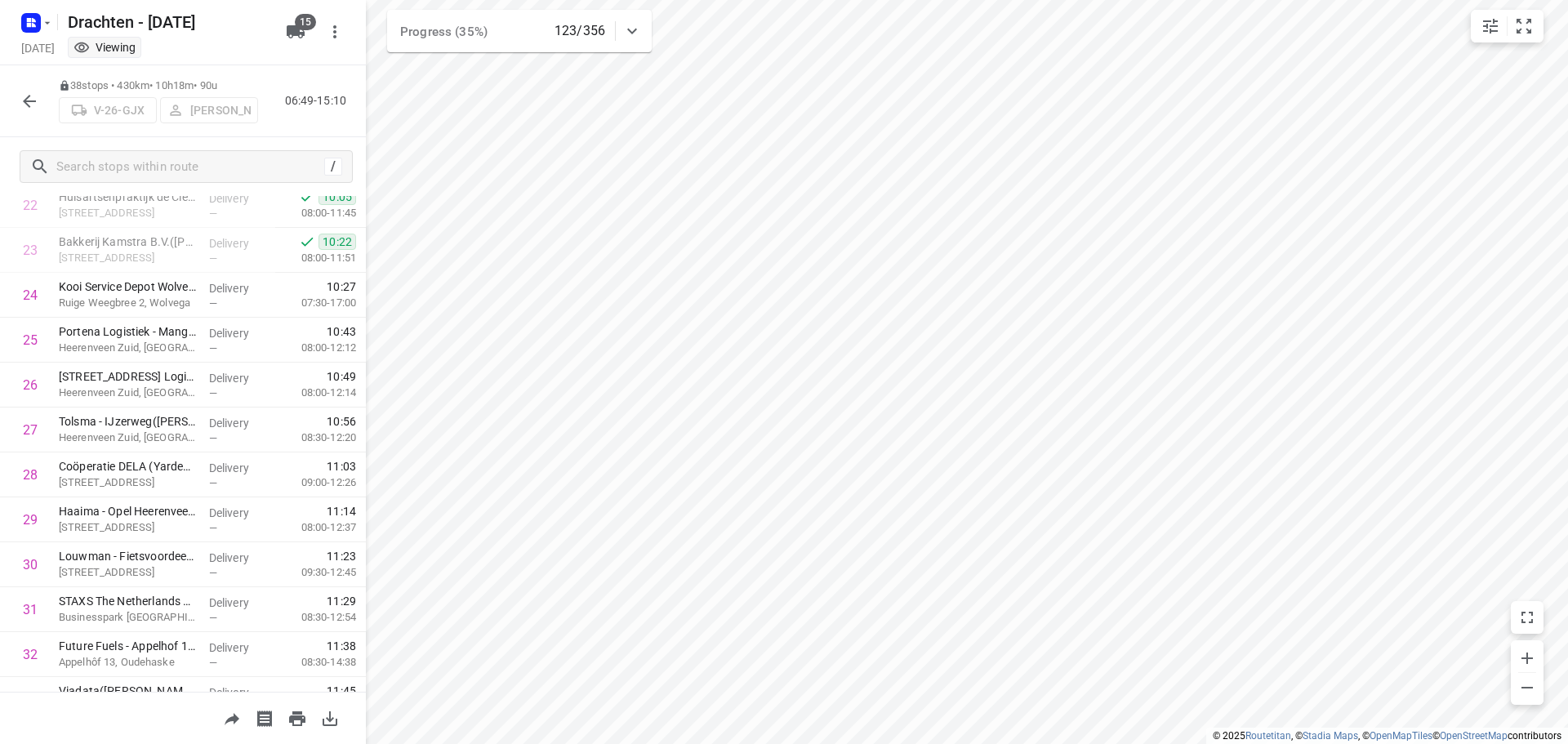
scroll to position [1011, 0]
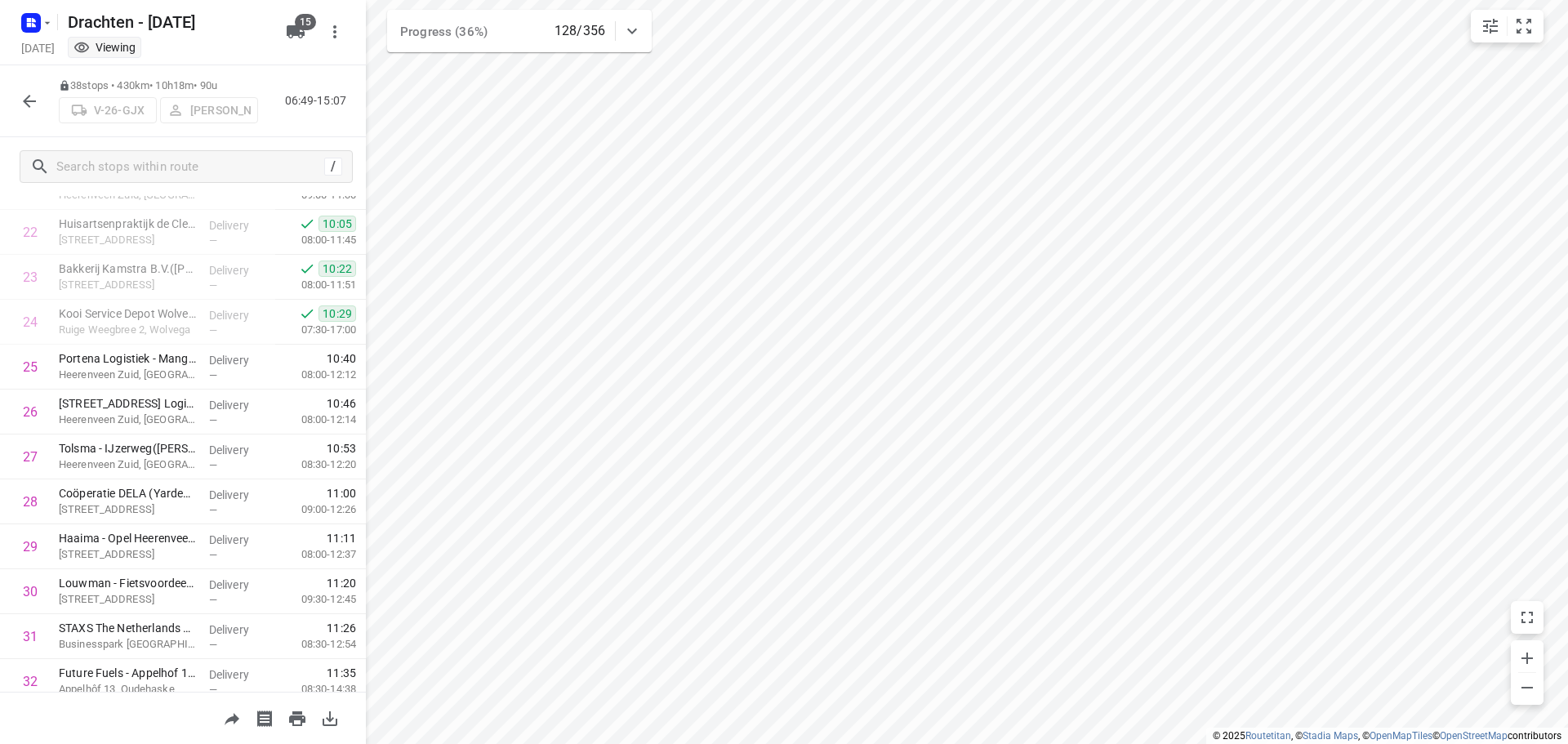
click at [36, 102] on icon "button" at bounding box center [30, 101] width 20 height 20
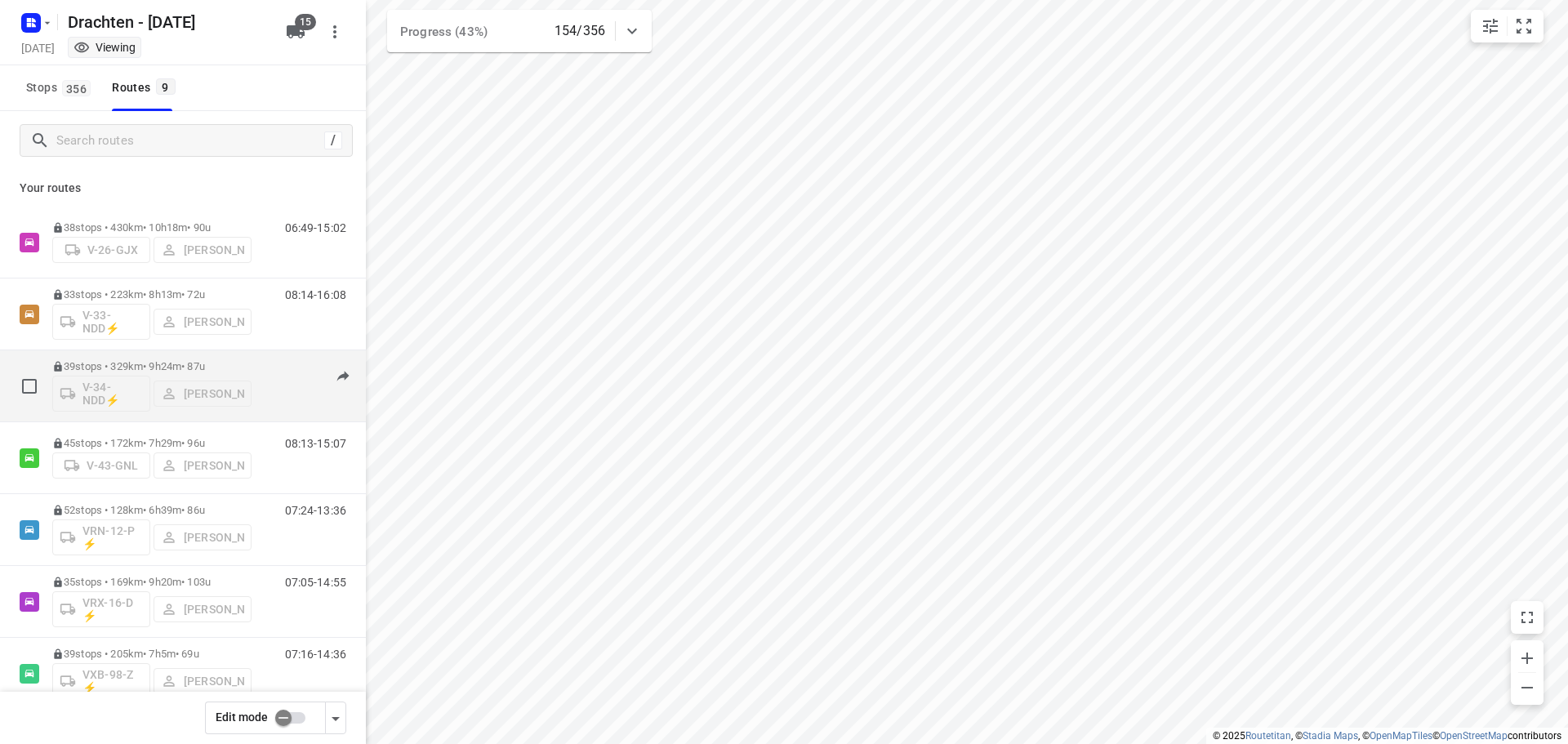
click at [198, 358] on div "39 stops • 329km • 9h24m • 87u V-34-NDD⚡ Jos Kaspers" at bounding box center [152, 386] width 200 height 68
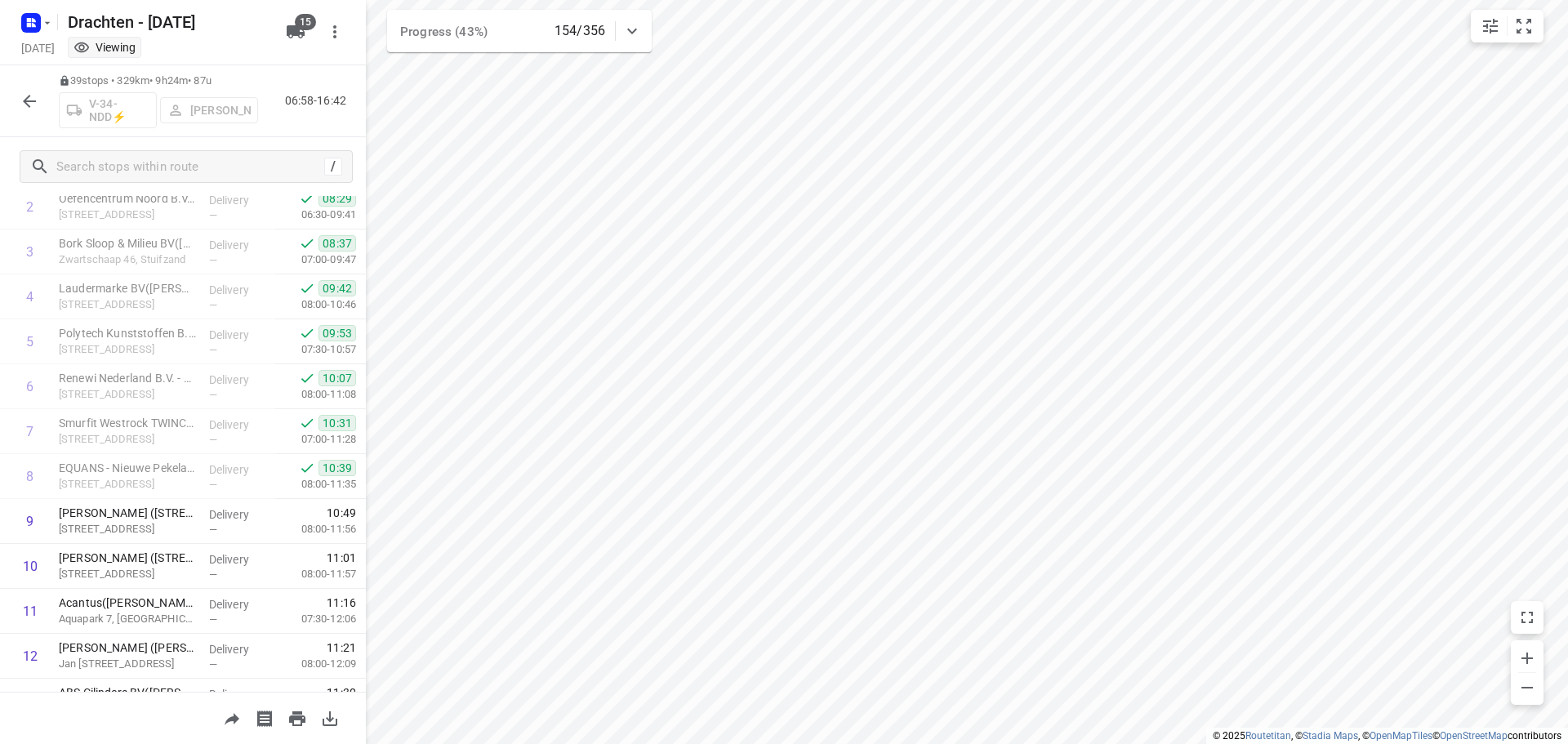
scroll to position [163, 0]
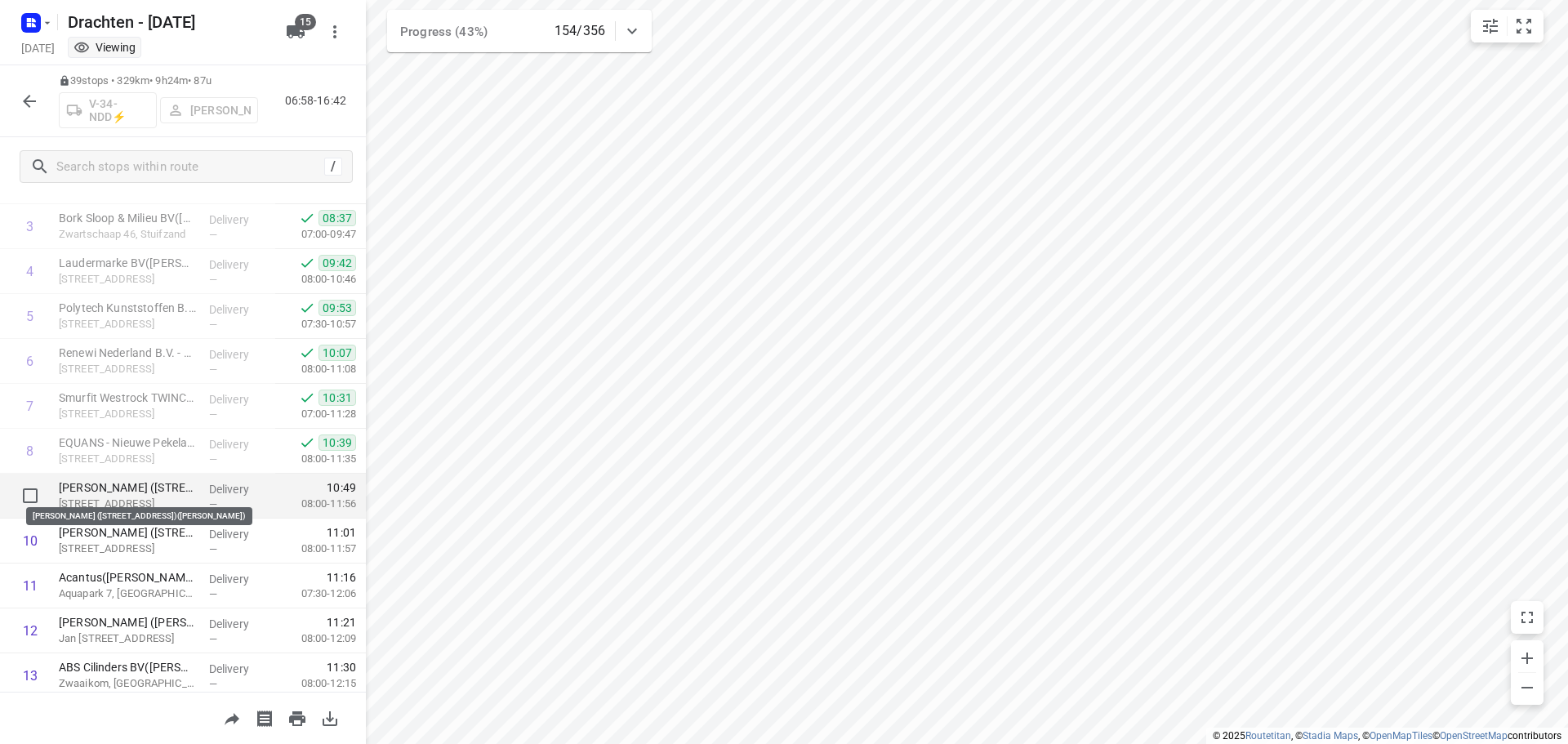
click at [95, 487] on p "Winkler Prins (Raadsgildenlaan 1)(Frans Warntjes)" at bounding box center [127, 488] width 137 height 16
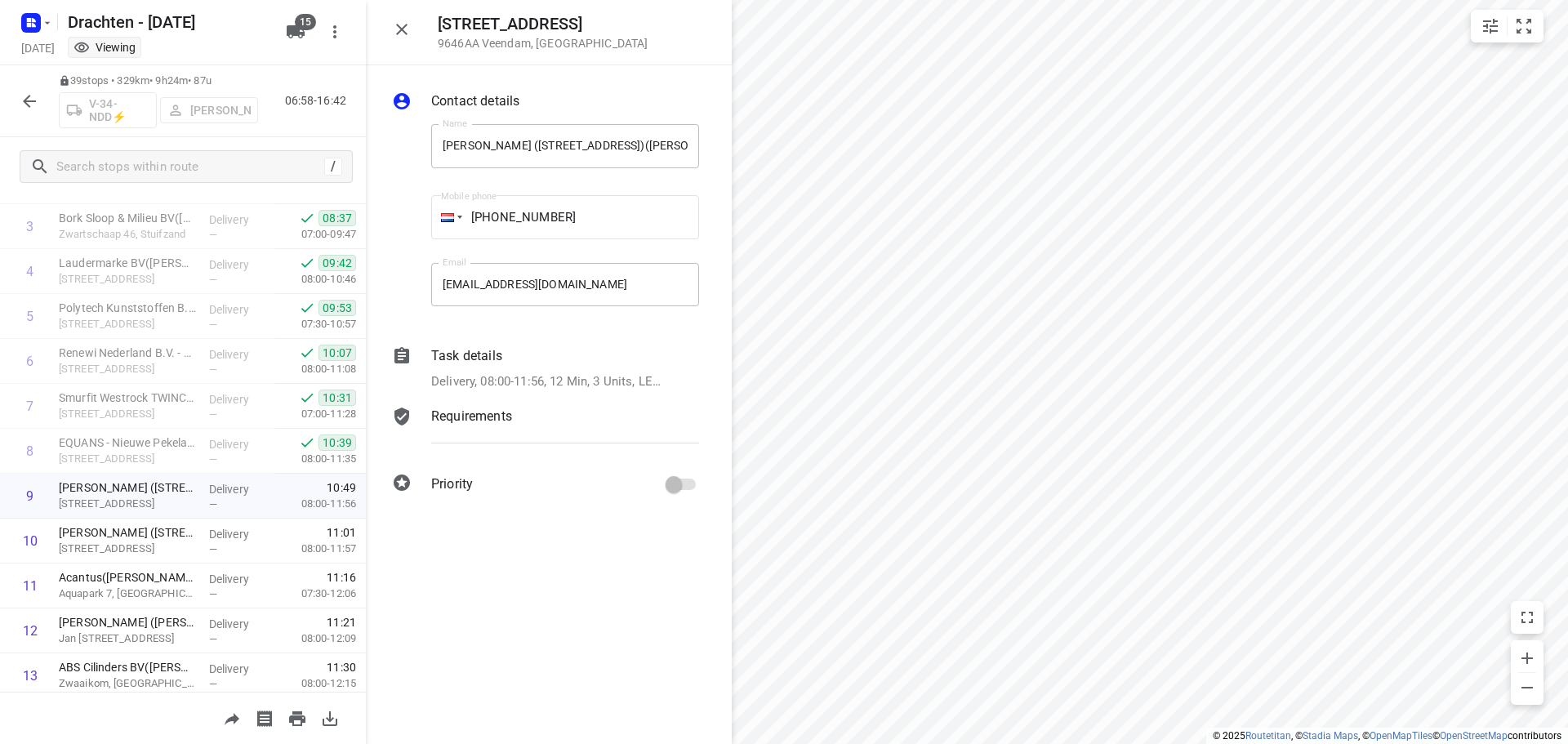
click at [491, 369] on div "Task details Delivery, 08:00-11:56, 12 Min, 3 Units, LET OP!! LEVERING OP NUMME…" at bounding box center [565, 368] width 275 height 51
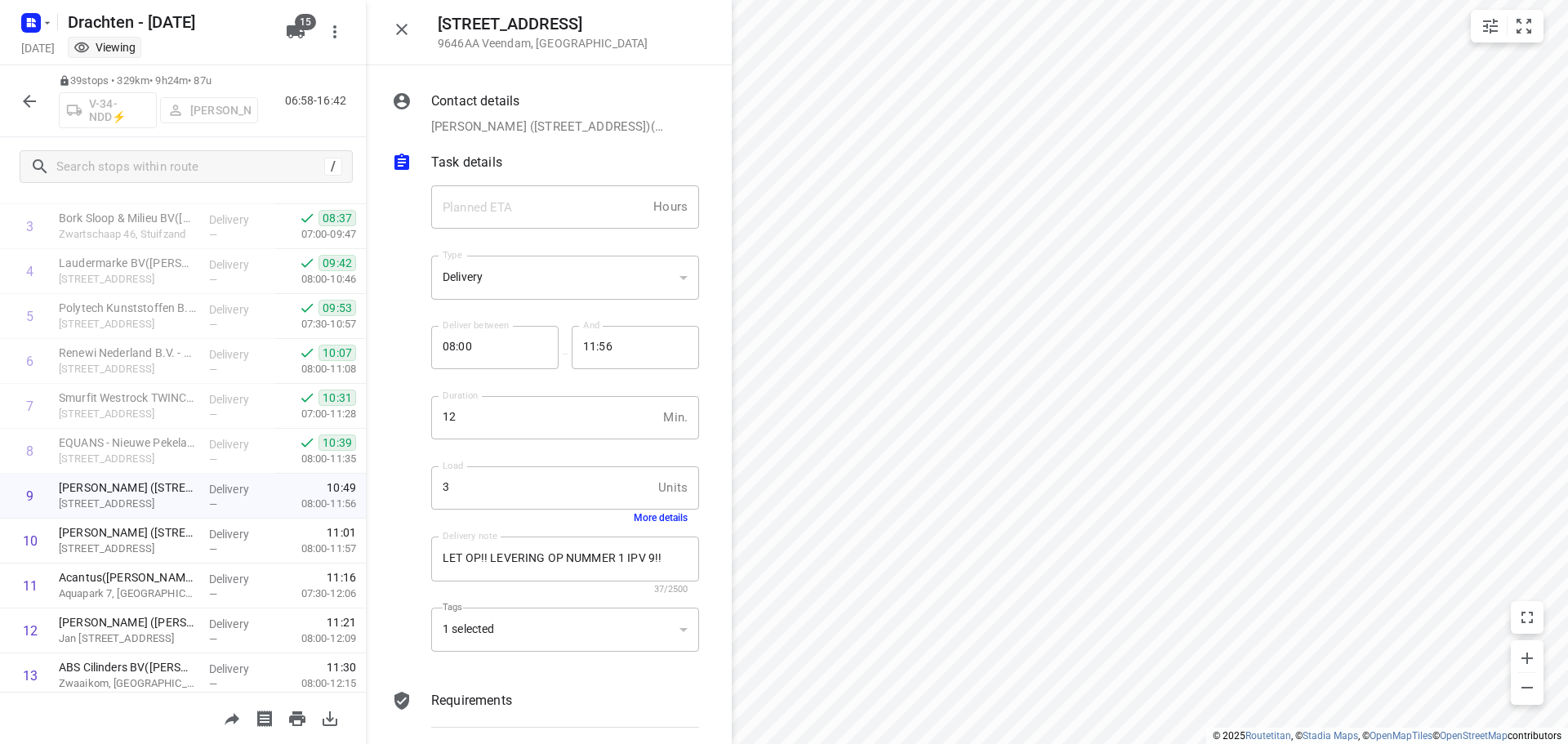
click at [636, 512] on button "More details" at bounding box center [660, 517] width 54 height 12
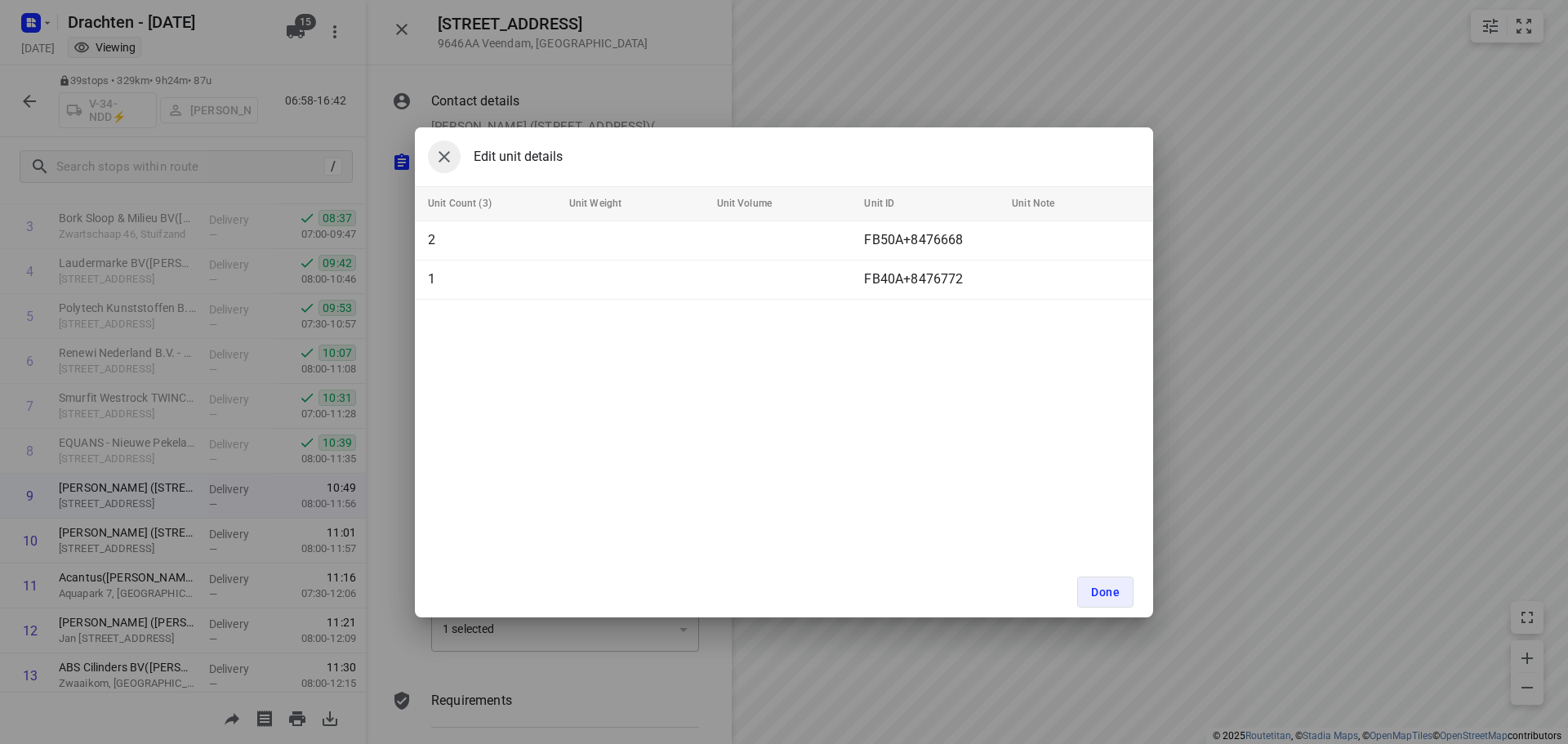
click at [450, 156] on icon "button" at bounding box center [444, 157] width 20 height 20
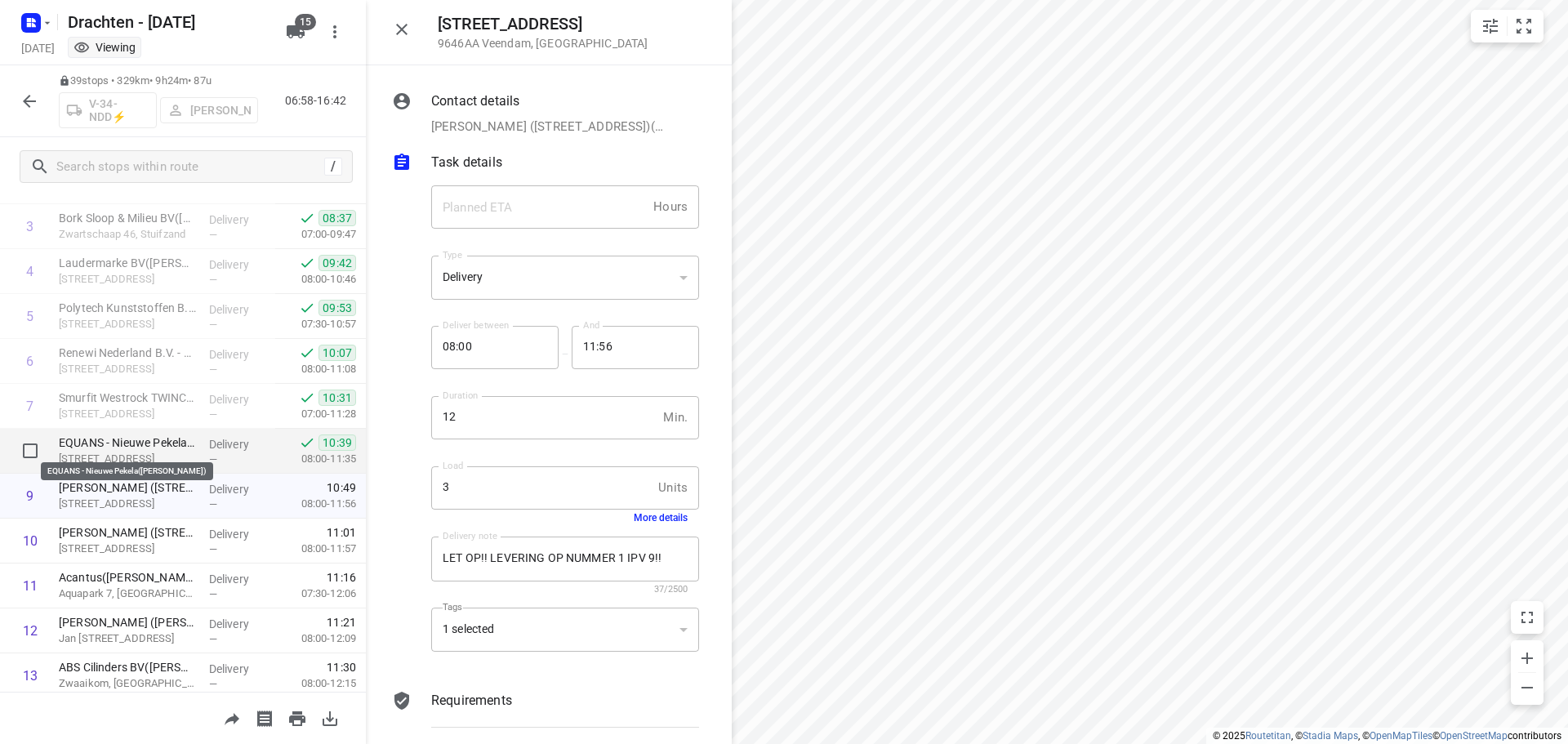
click at [148, 435] on p "EQUANS - Nieuwe Pekela(Henks Geesken)" at bounding box center [127, 442] width 137 height 16
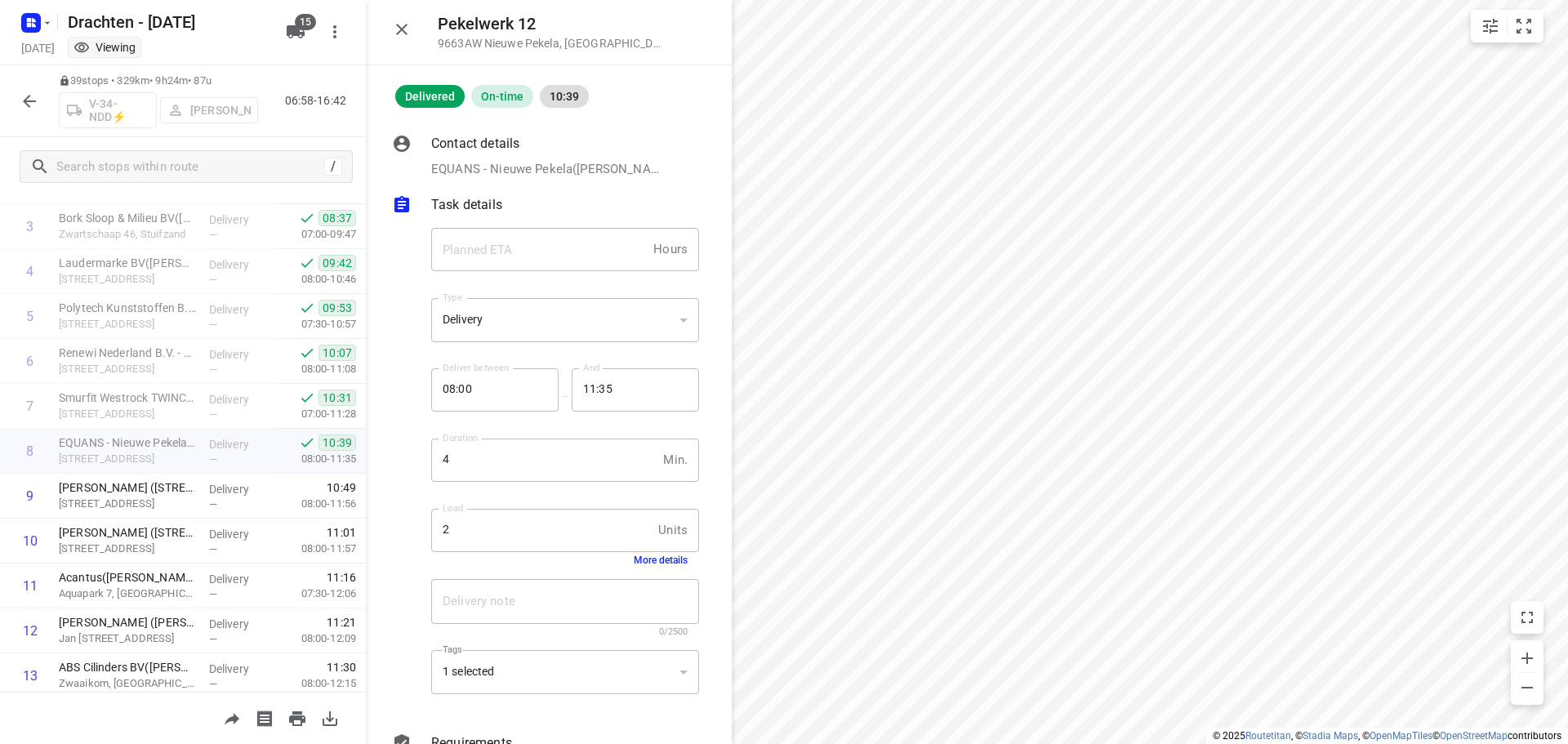
click at [636, 557] on button "More details" at bounding box center [660, 560] width 54 height 12
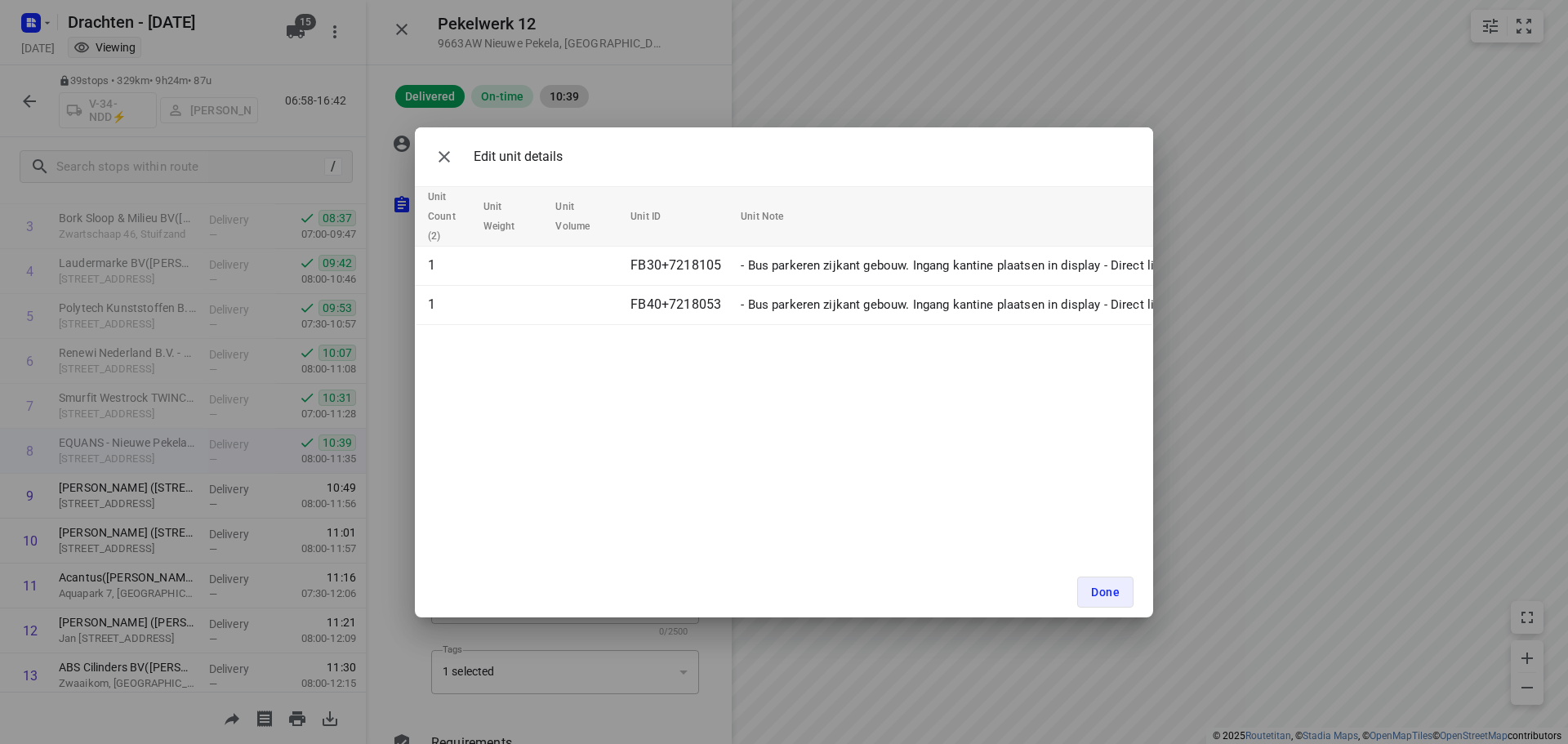
click at [120, 383] on div "Edit unit details Unit Count (2) Unit Weight Unit Volume Unit ID Unit Note 1 FB…" at bounding box center [784, 372] width 1568 height 744
click at [461, 156] on div "Edit unit details" at bounding box center [495, 157] width 134 height 33
click at [447, 155] on icon "button" at bounding box center [444, 157] width 20 height 20
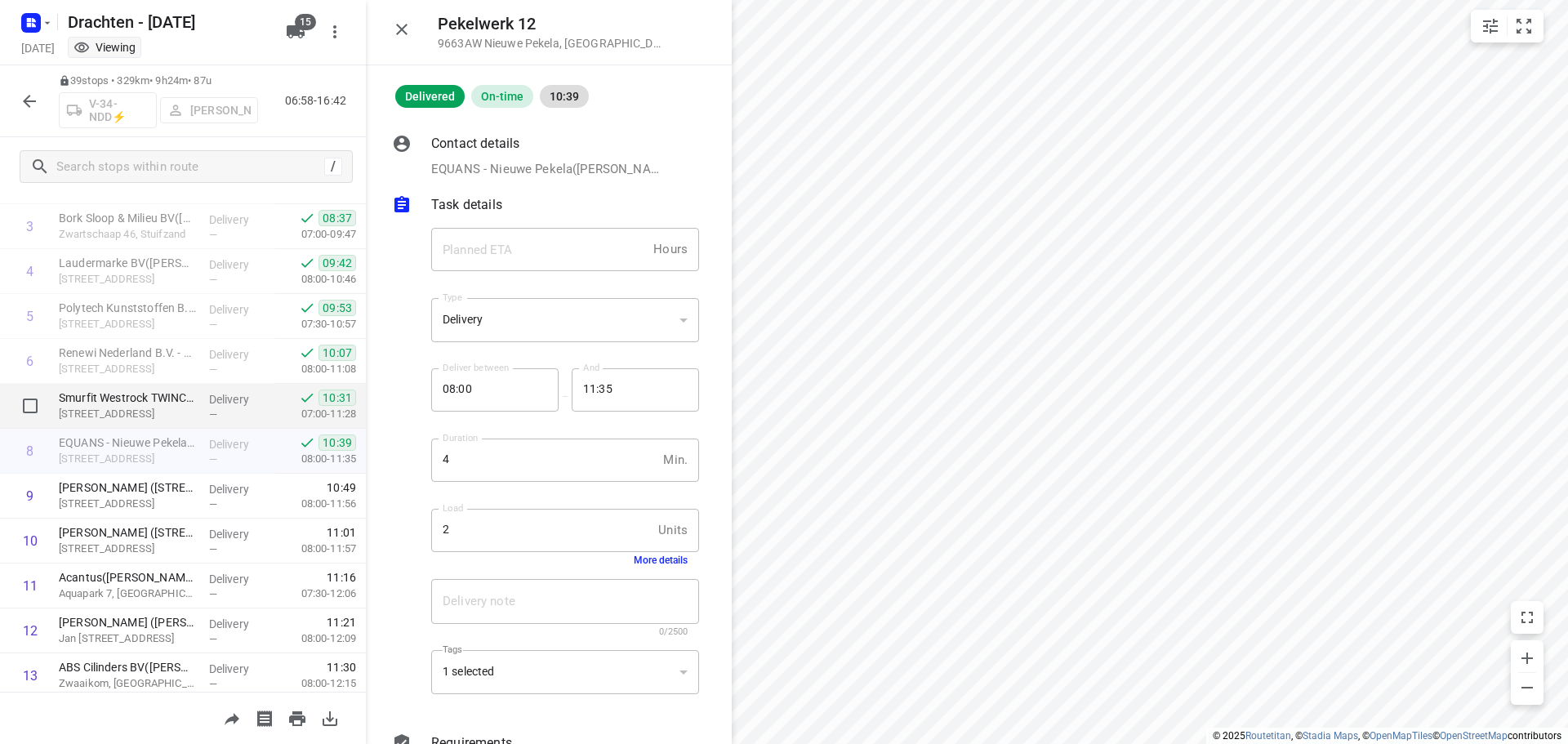
click at [148, 395] on p "Smurfit Westrock TWINCORR B.V - Nieuwe Pekela(Qiu Juan Lie)" at bounding box center [127, 398] width 137 height 16
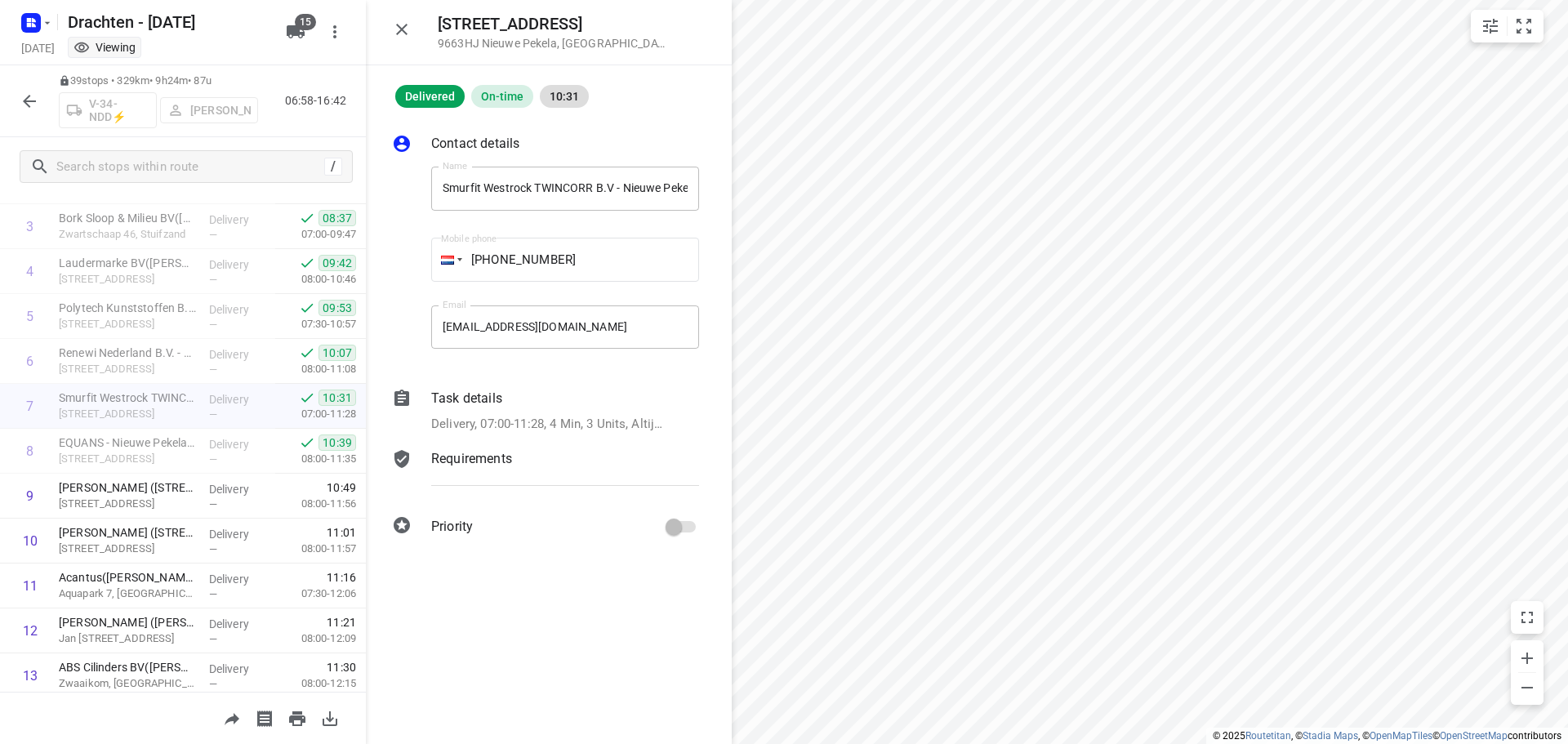
click at [625, 425] on p "Delivery, 07:00-11:28, 4 Min, 3 Units, Altijd bellen naar 212 met de telefoon d…" at bounding box center [547, 423] width 232 height 19
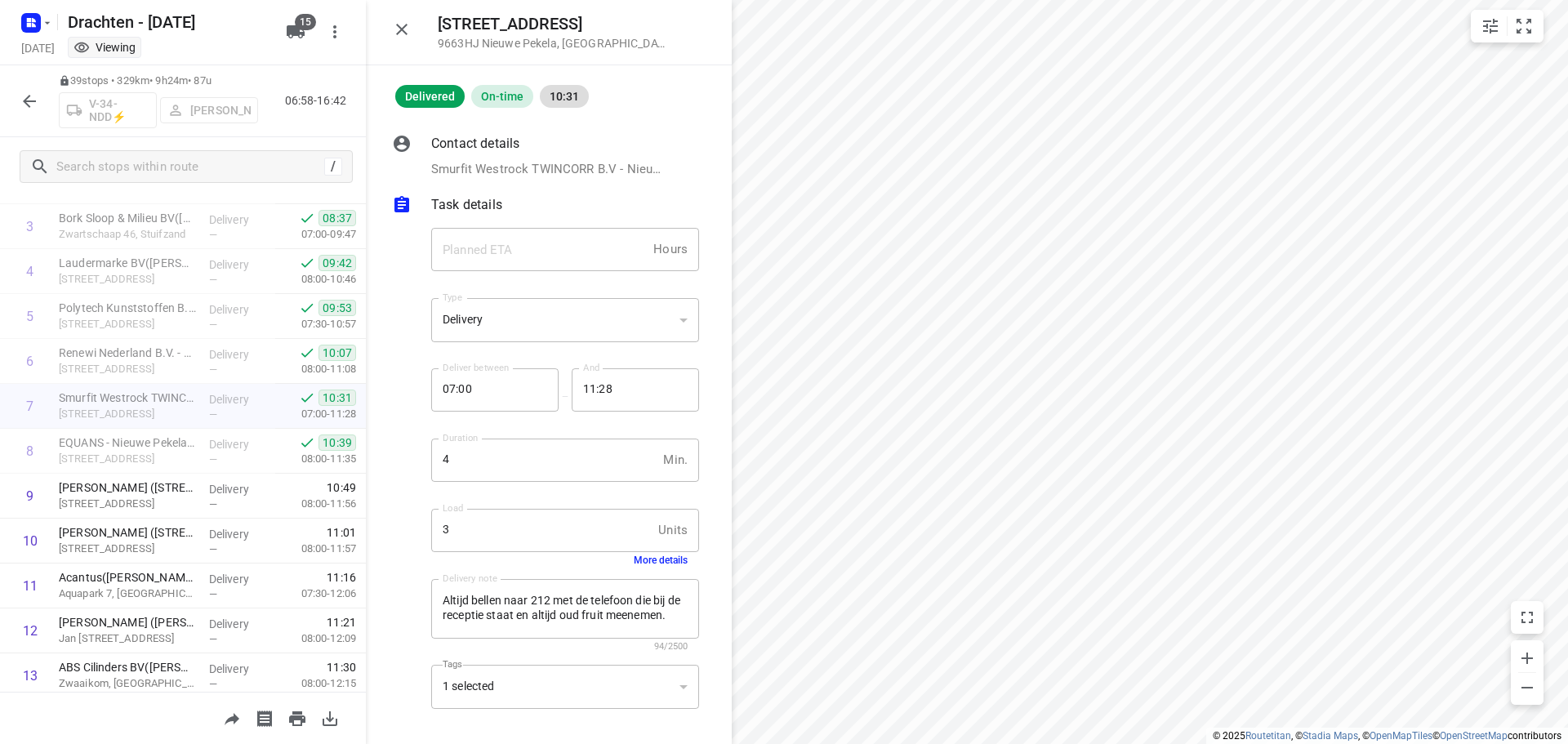
click at [641, 560] on button "More details" at bounding box center [660, 560] width 54 height 12
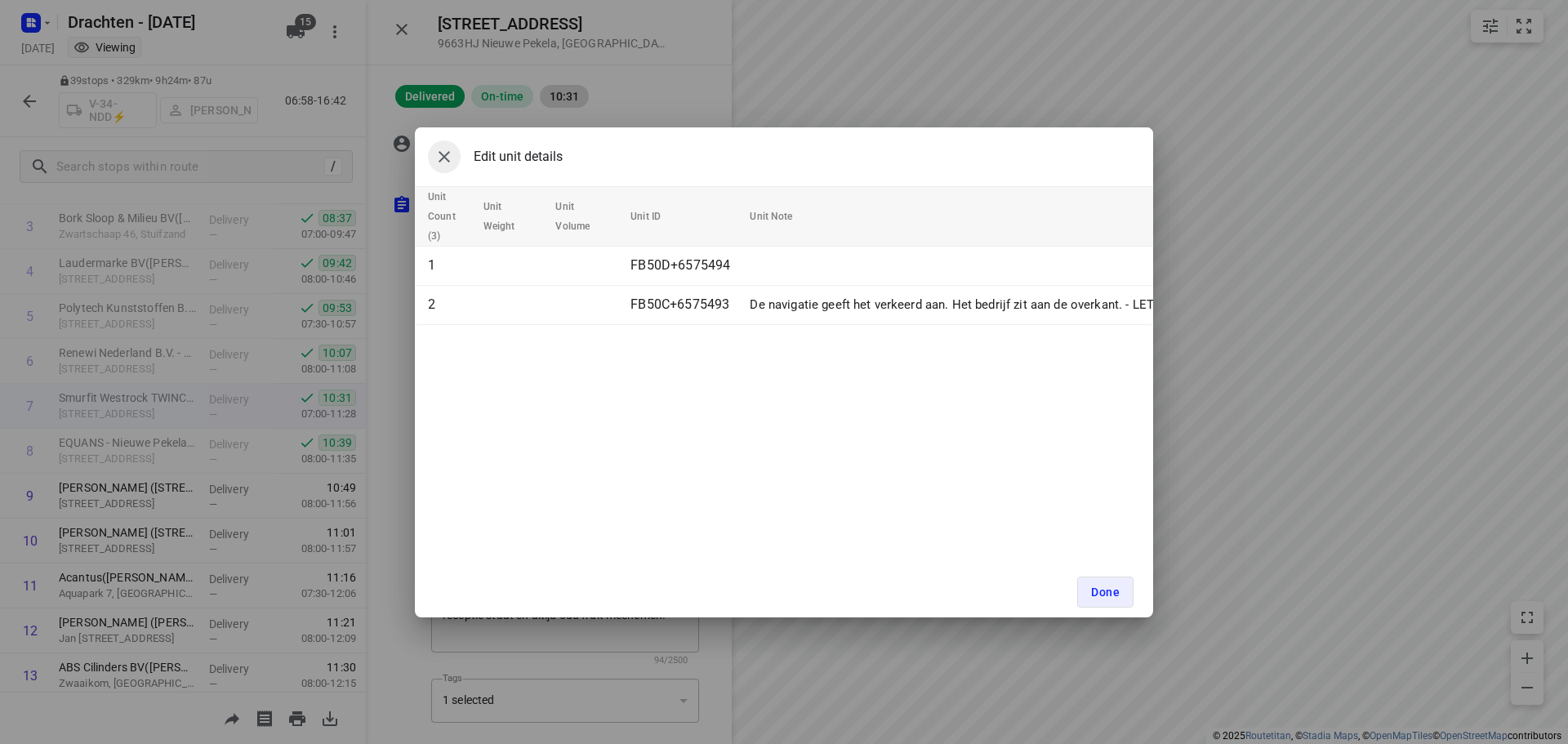
click at [439, 154] on icon "button" at bounding box center [444, 157] width 20 height 20
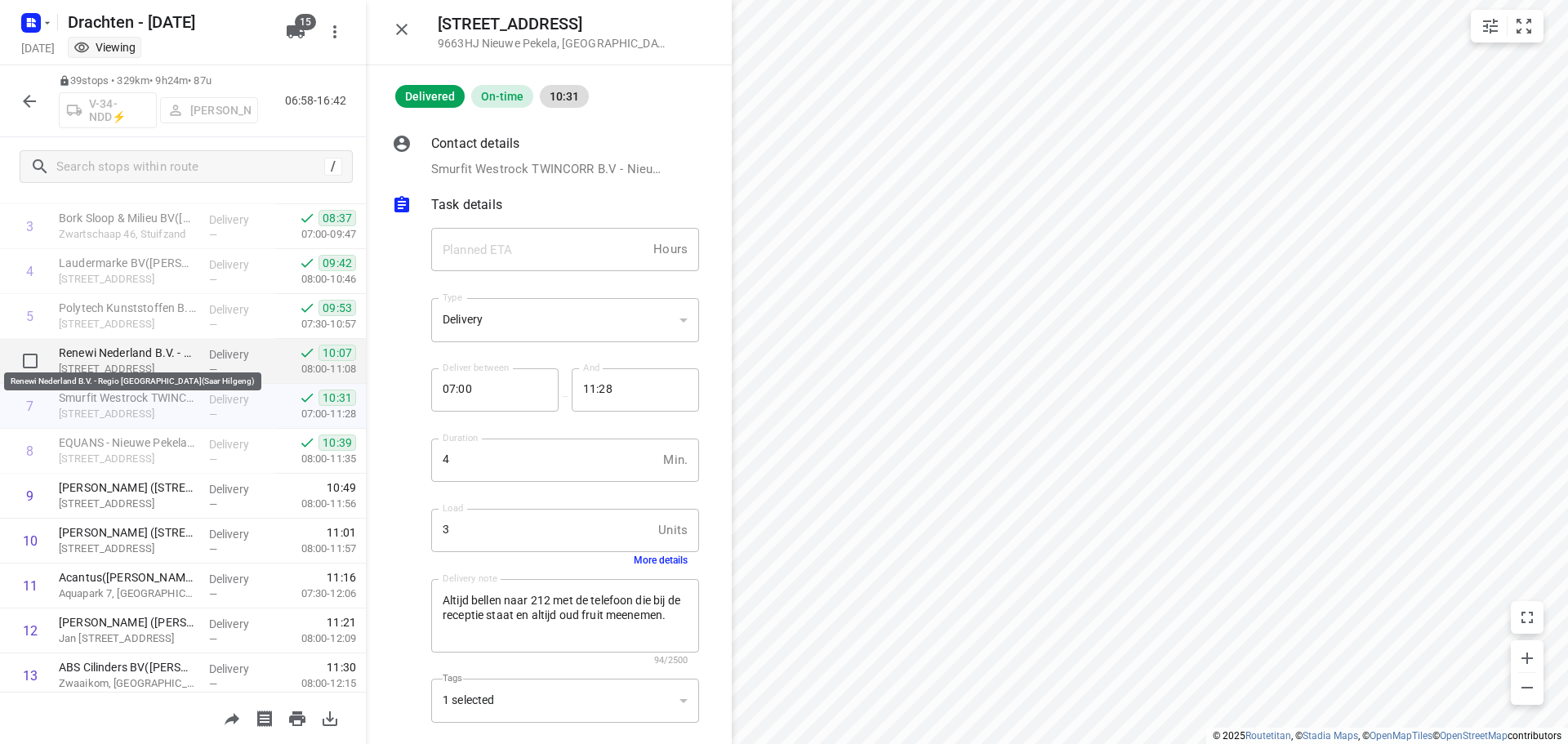
click at [143, 354] on p "Renewi Nederland B.V. - Regio [GEOGRAPHIC_DATA](Saar Hilgeng)" at bounding box center [127, 353] width 137 height 16
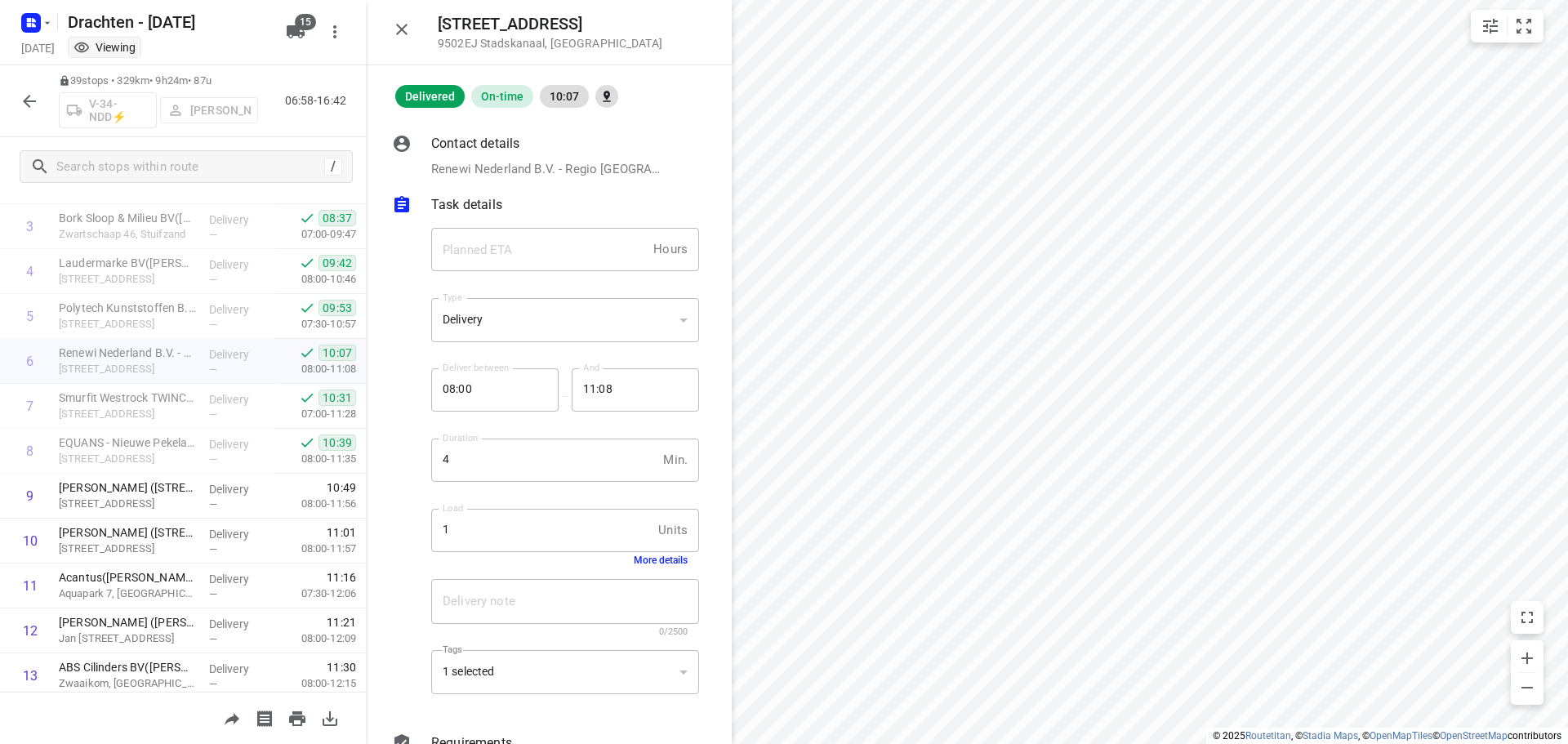
click at [634, 565] on button "More details" at bounding box center [660, 560] width 54 height 12
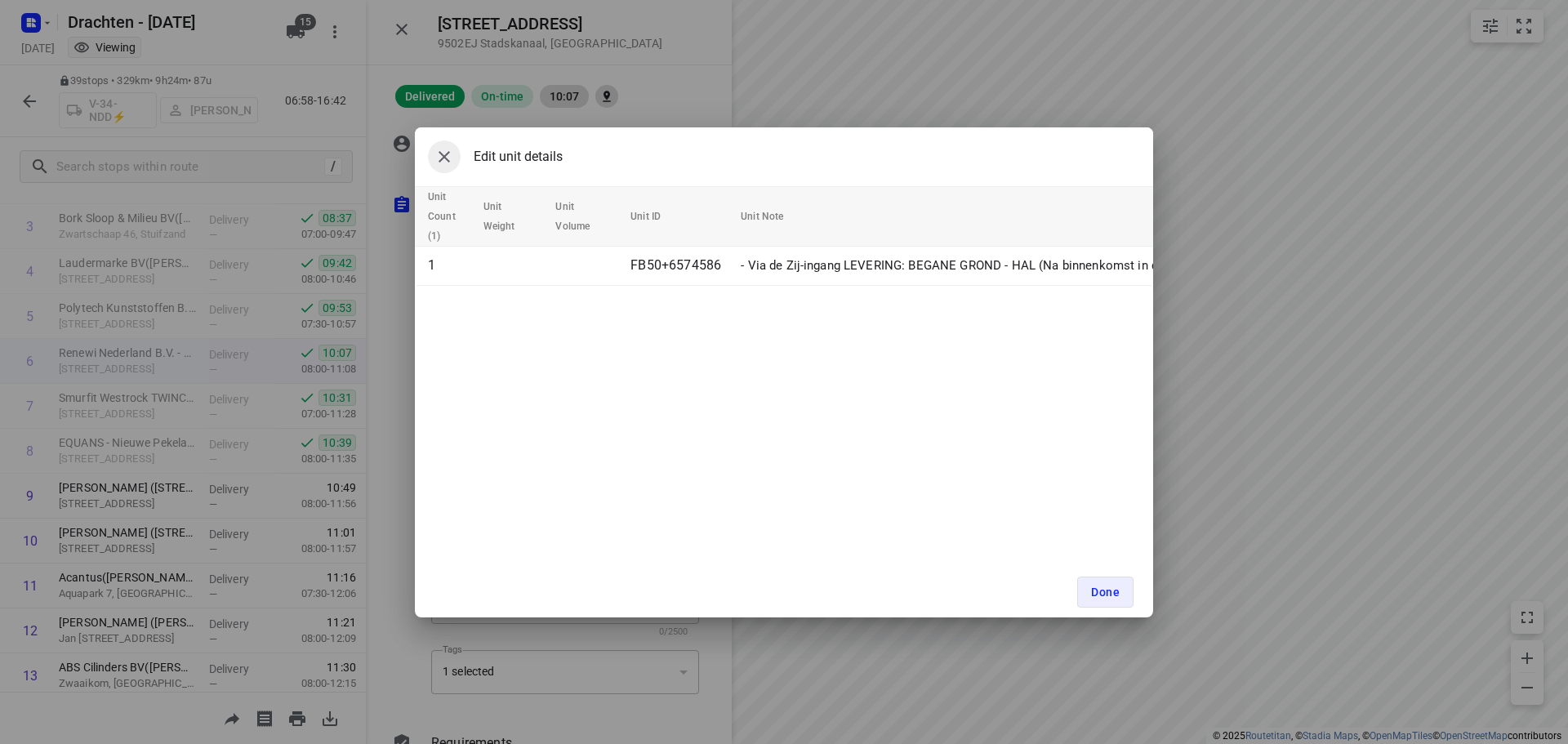
click at [452, 160] on icon "button" at bounding box center [444, 157] width 20 height 20
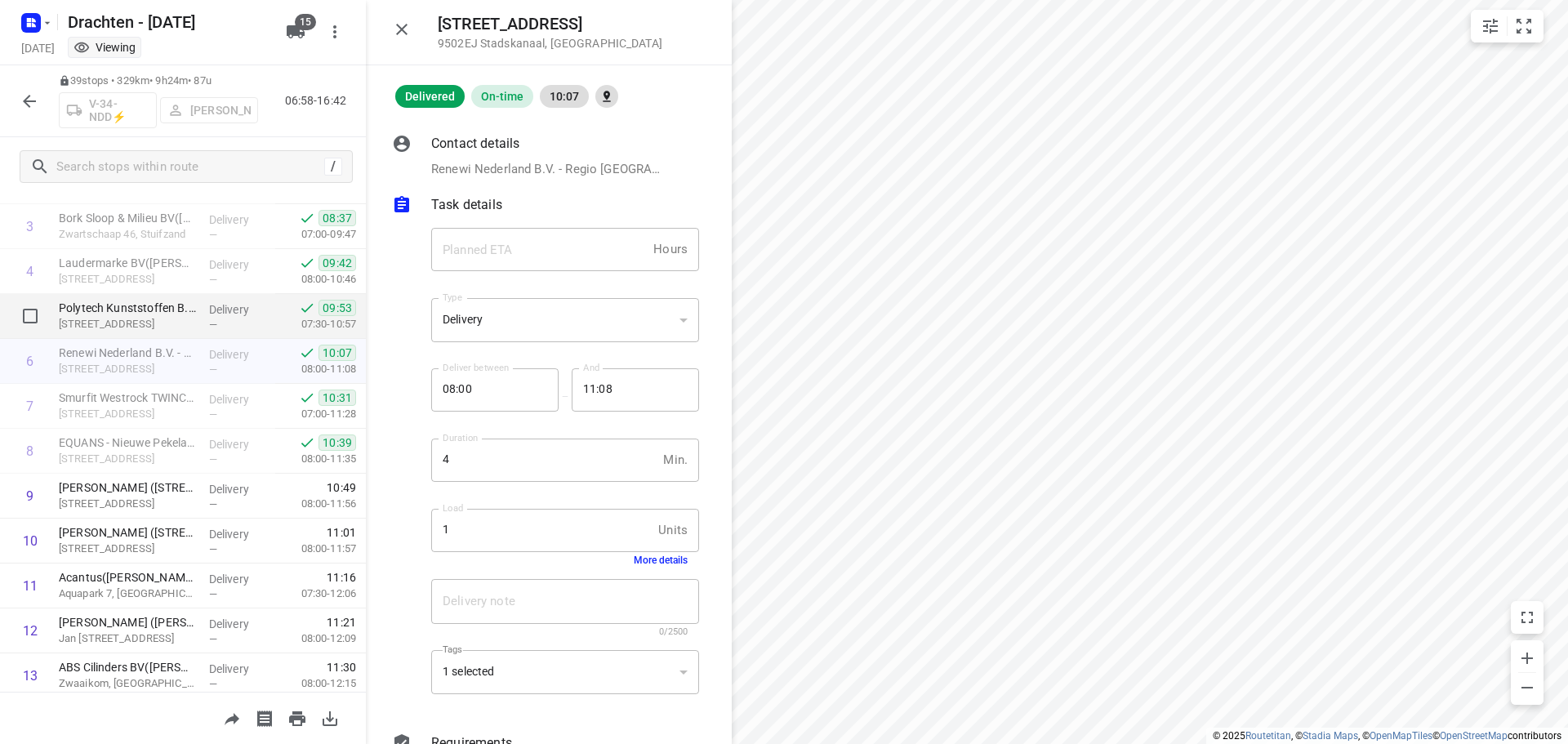
click at [126, 312] on p "Polytech Kunststoffen B.V.([PERSON_NAME])" at bounding box center [127, 308] width 137 height 16
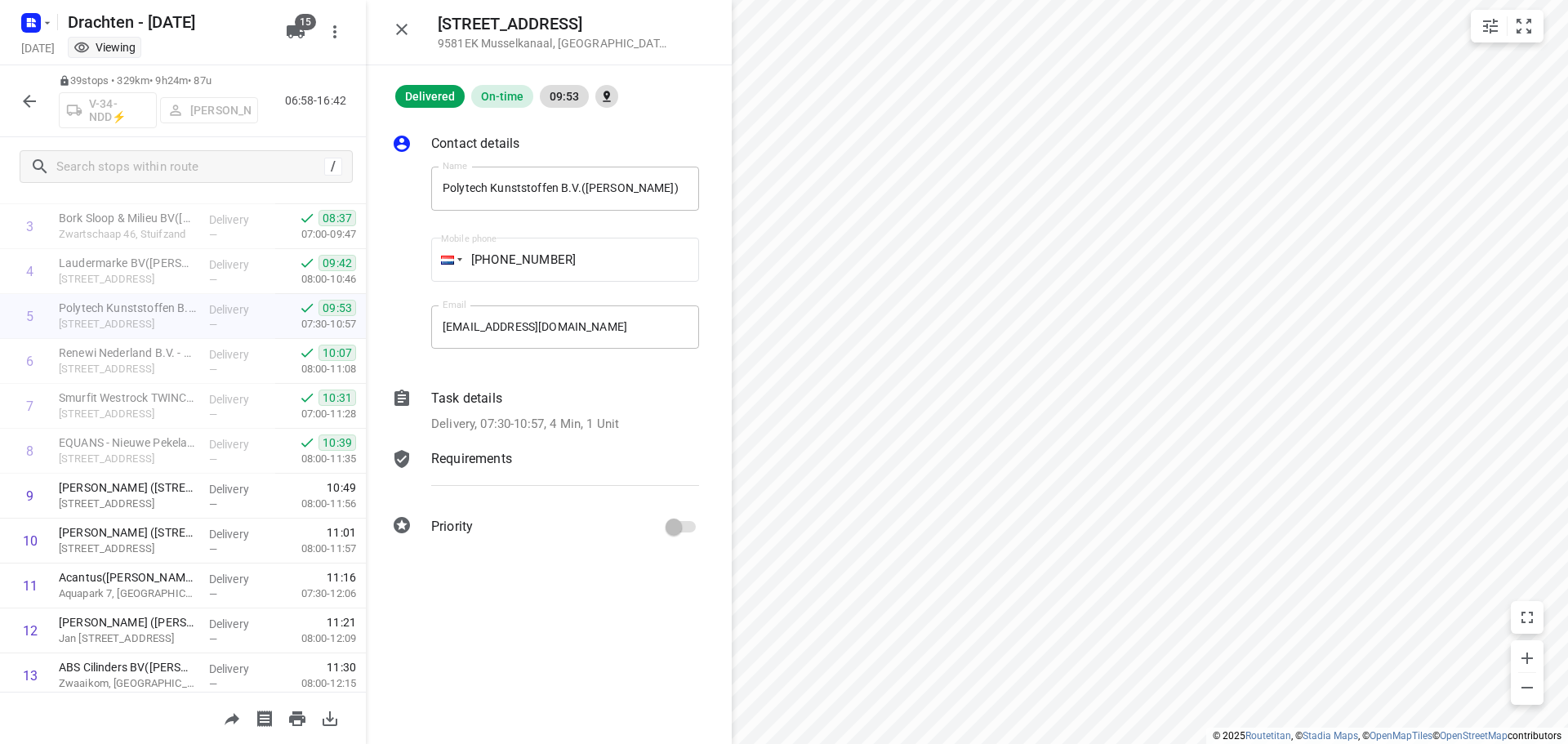
click at [606, 426] on p "Delivery, 07:30-10:57, 4 Min, 1 Unit" at bounding box center [525, 423] width 188 height 19
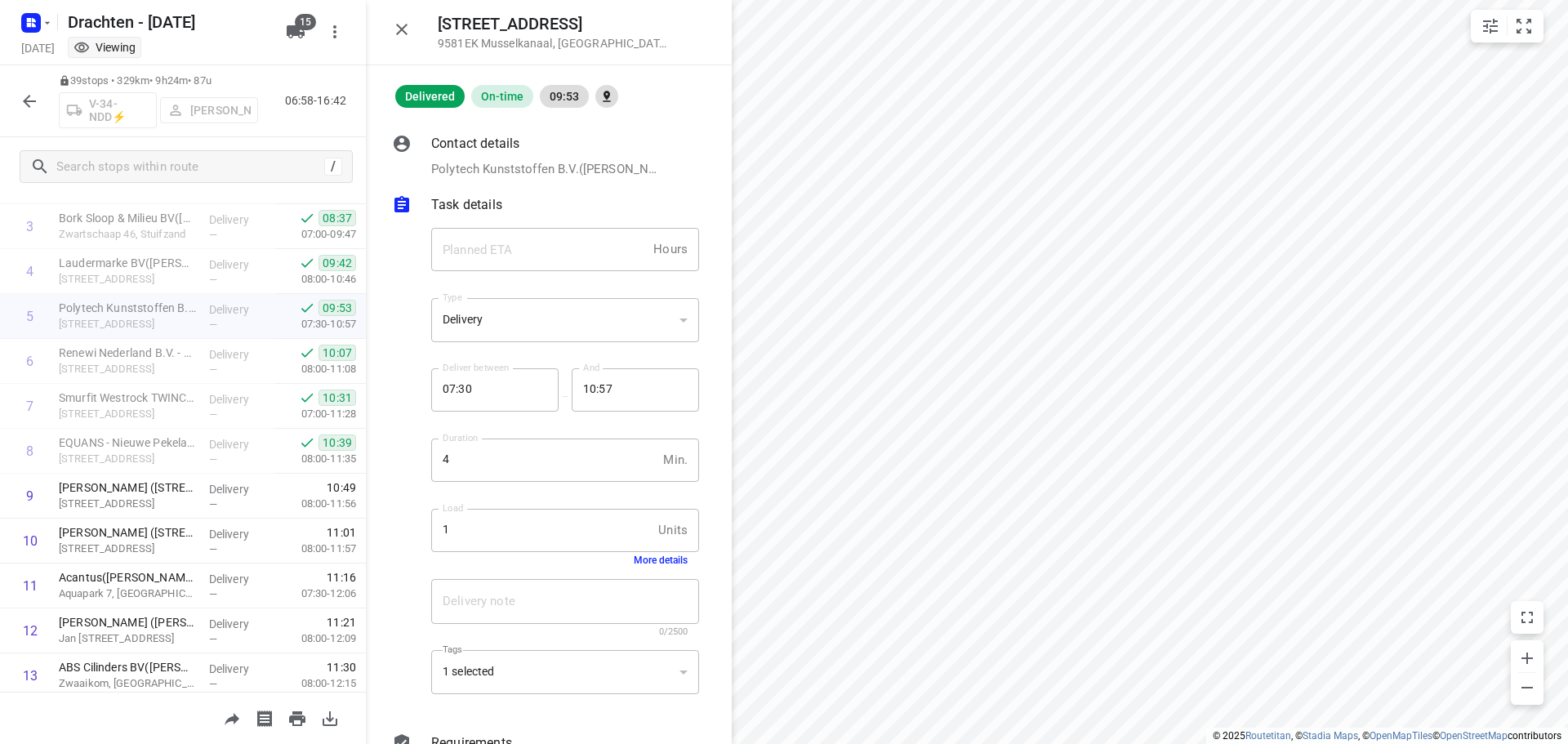
click at [646, 559] on button "More details" at bounding box center [660, 560] width 54 height 12
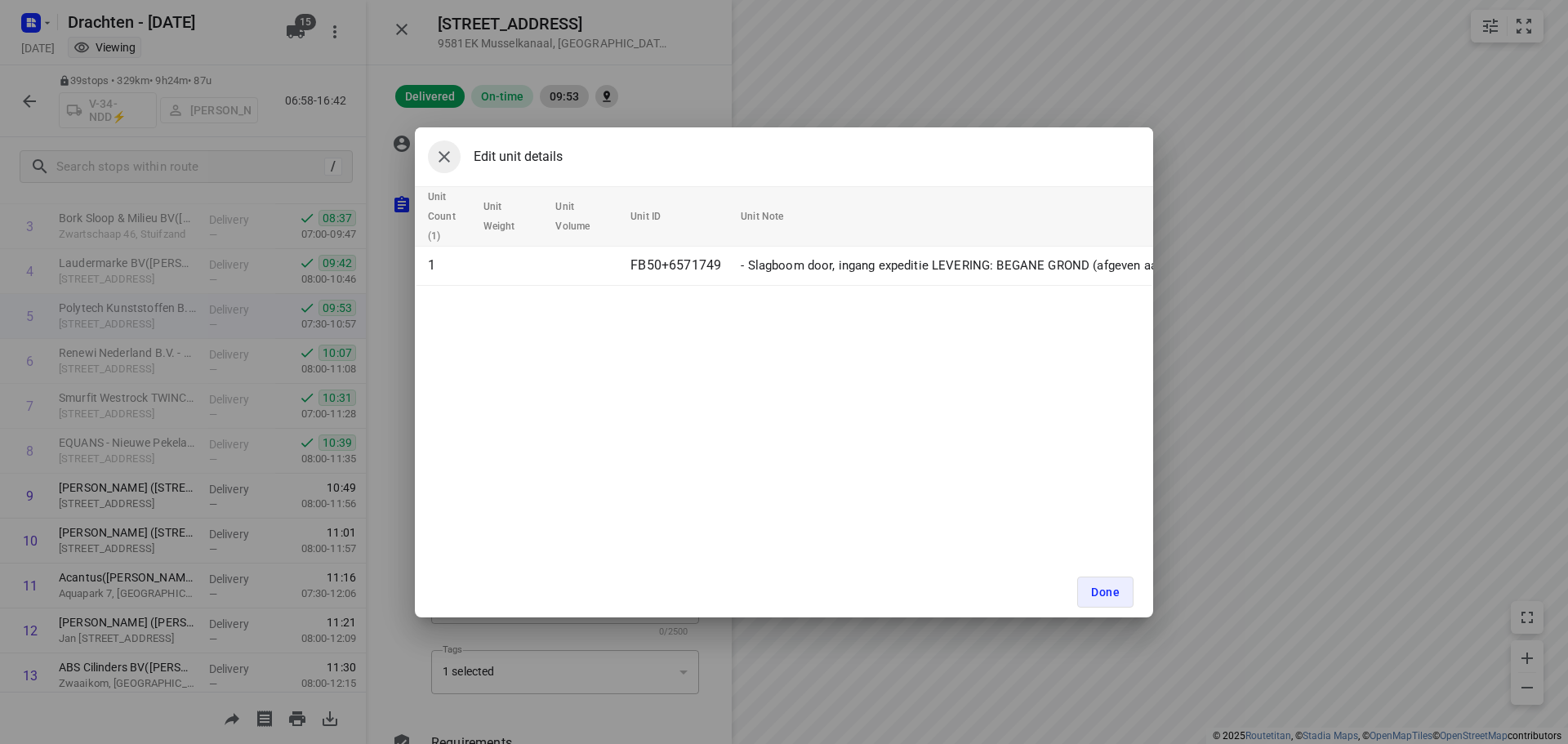
click at [442, 159] on icon "button" at bounding box center [444, 157] width 12 height 12
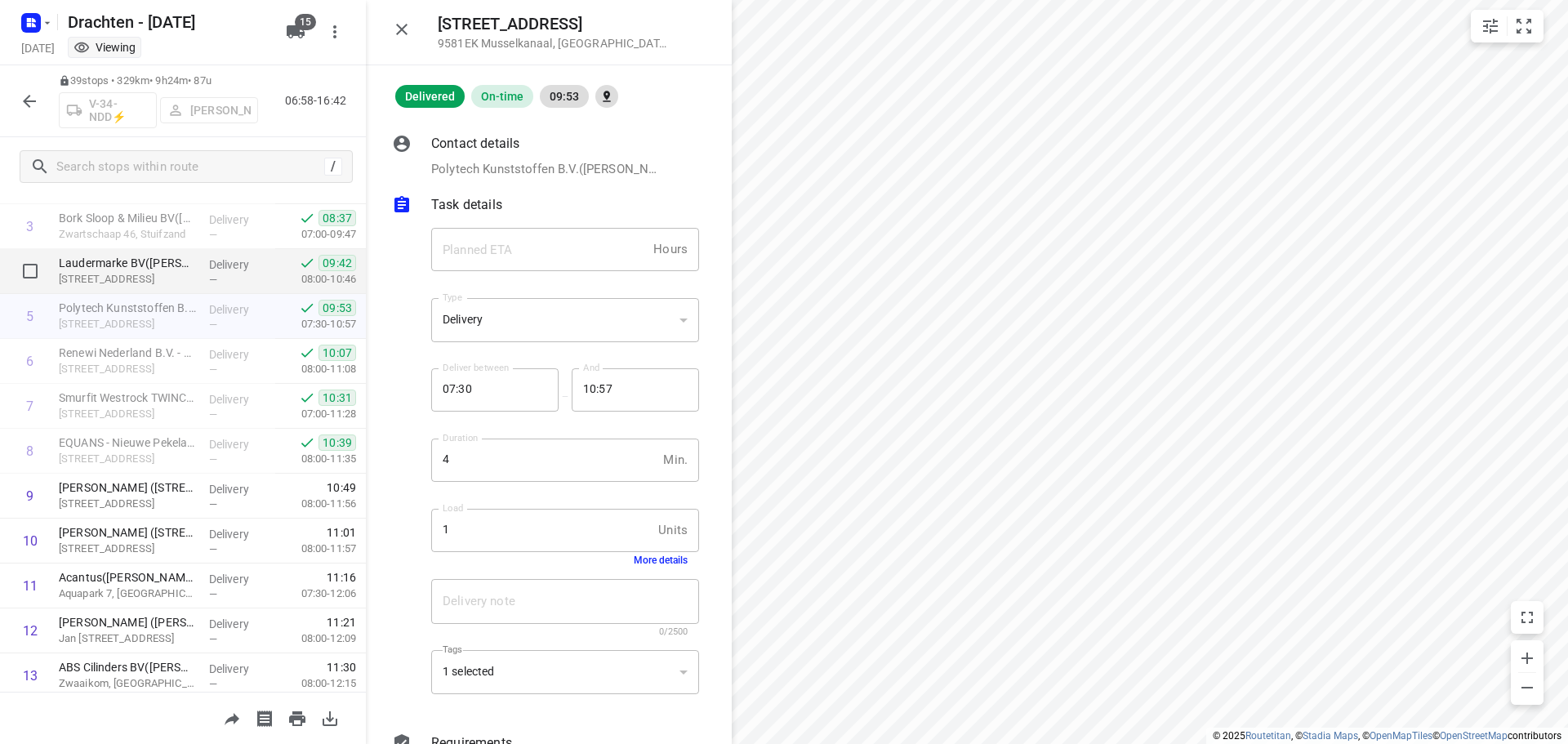
click at [131, 274] on p "Veenweg 23a, Ter Apel" at bounding box center [127, 279] width 137 height 16
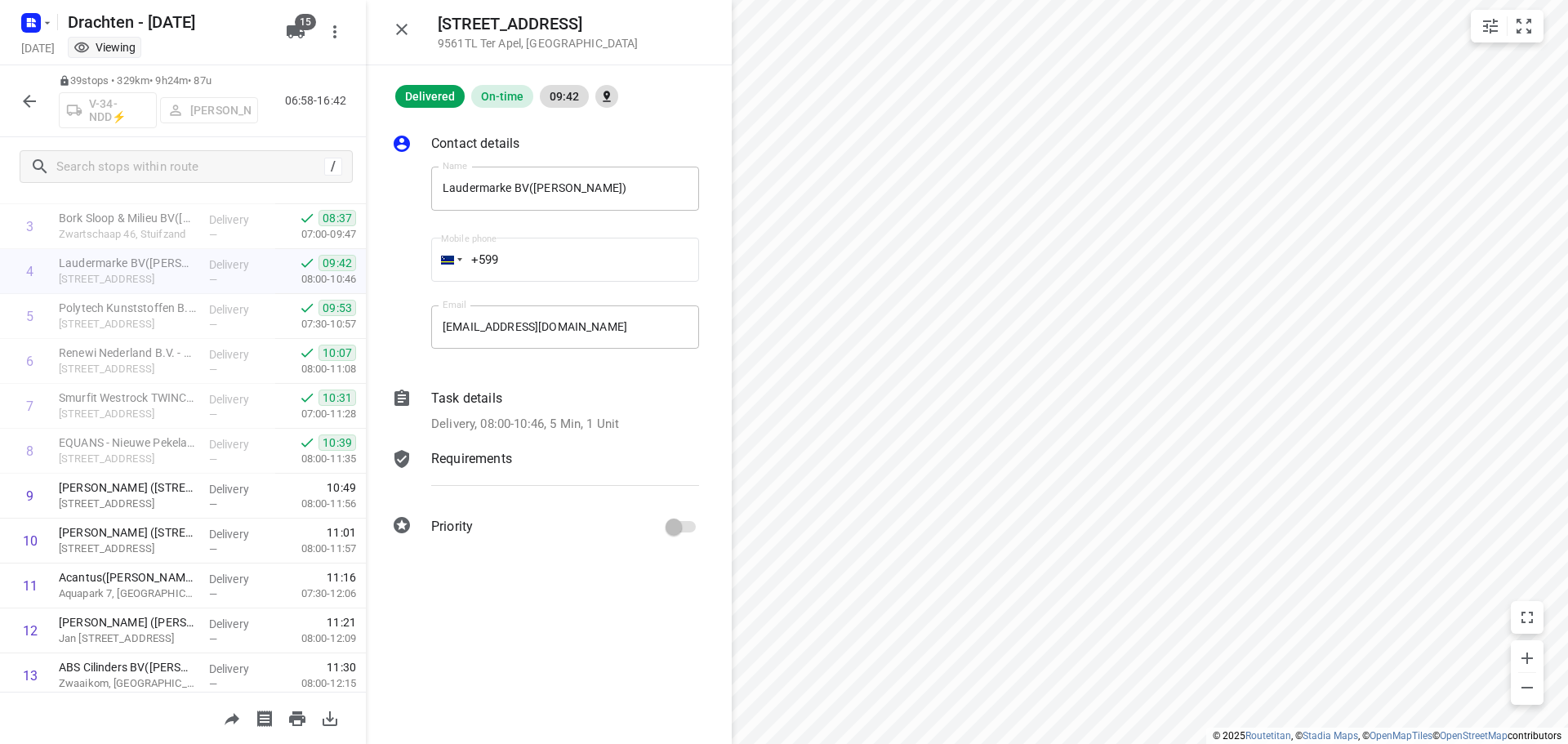
click at [564, 400] on div "Task details" at bounding box center [565, 399] width 268 height 20
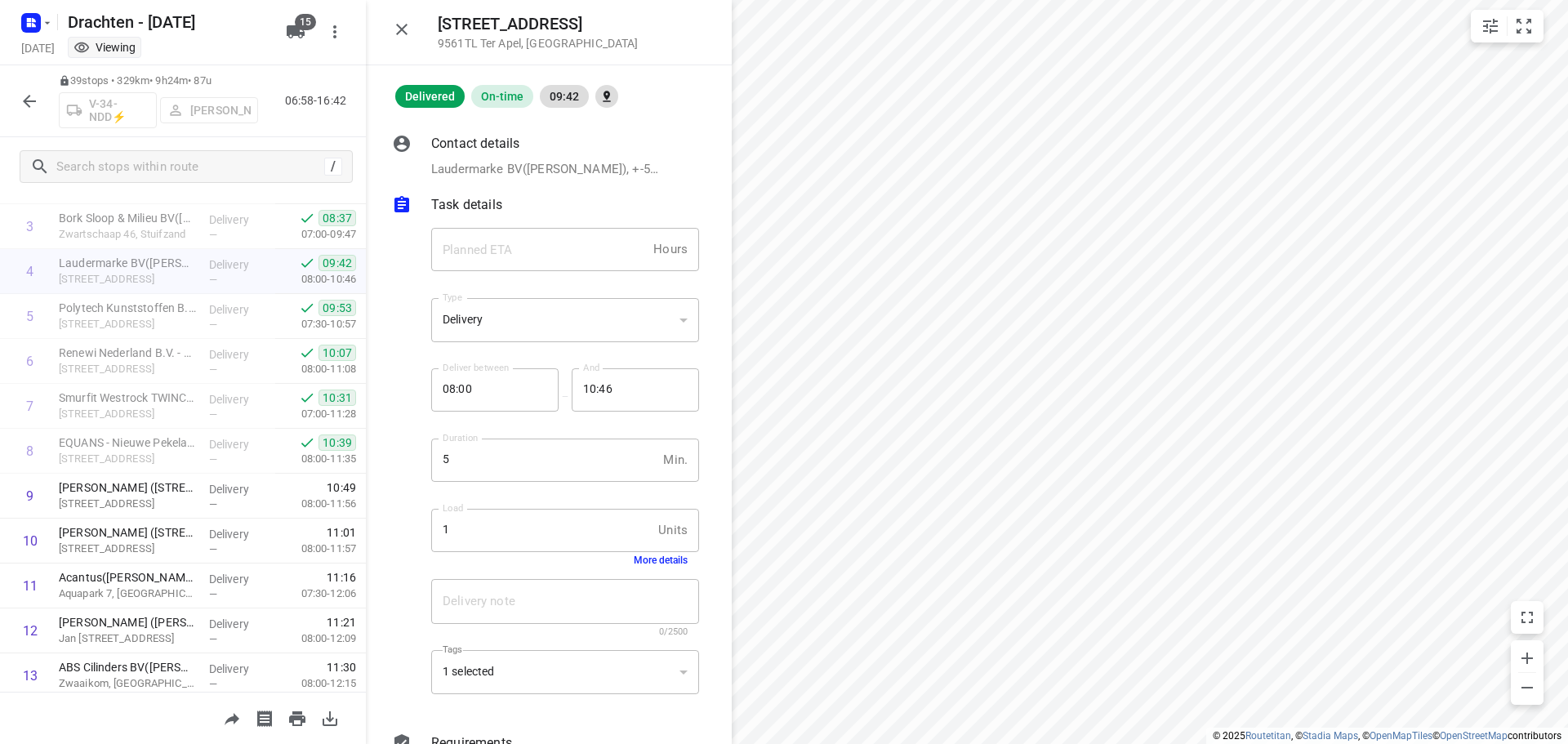
click at [643, 563] on button "More details" at bounding box center [660, 560] width 54 height 12
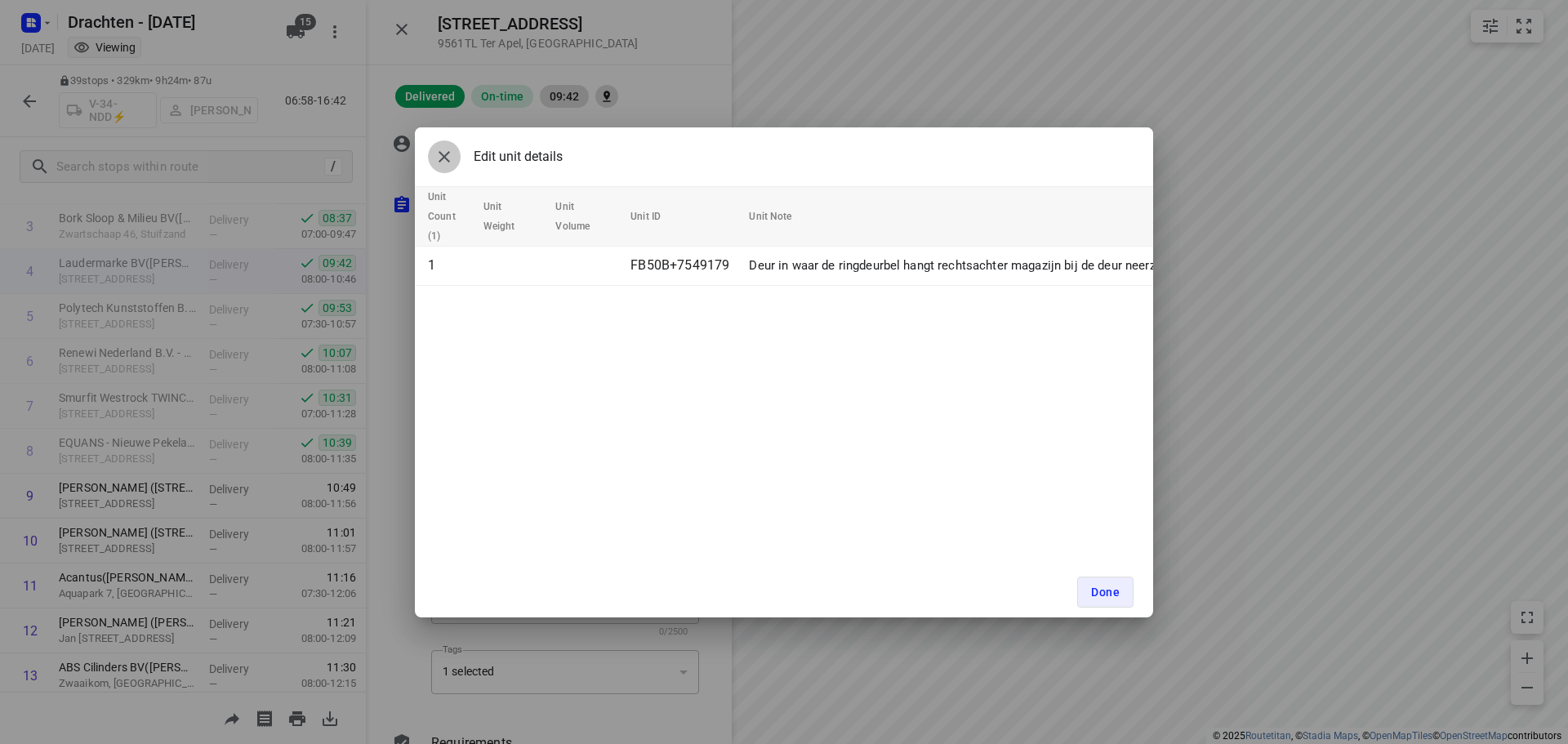
click at [445, 165] on icon "button" at bounding box center [444, 157] width 20 height 20
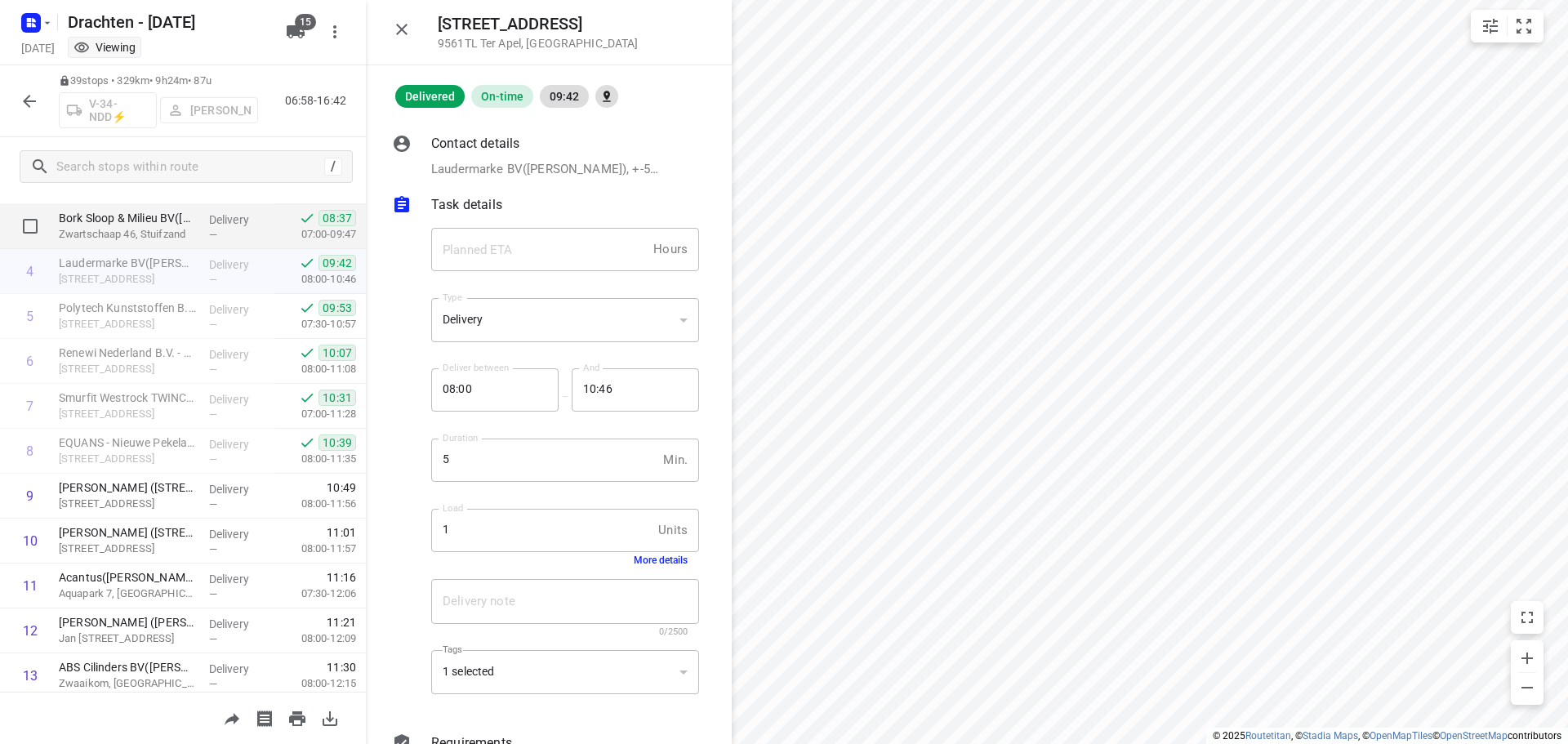
click at [209, 213] on p "Delivery" at bounding box center [239, 220] width 60 height 16
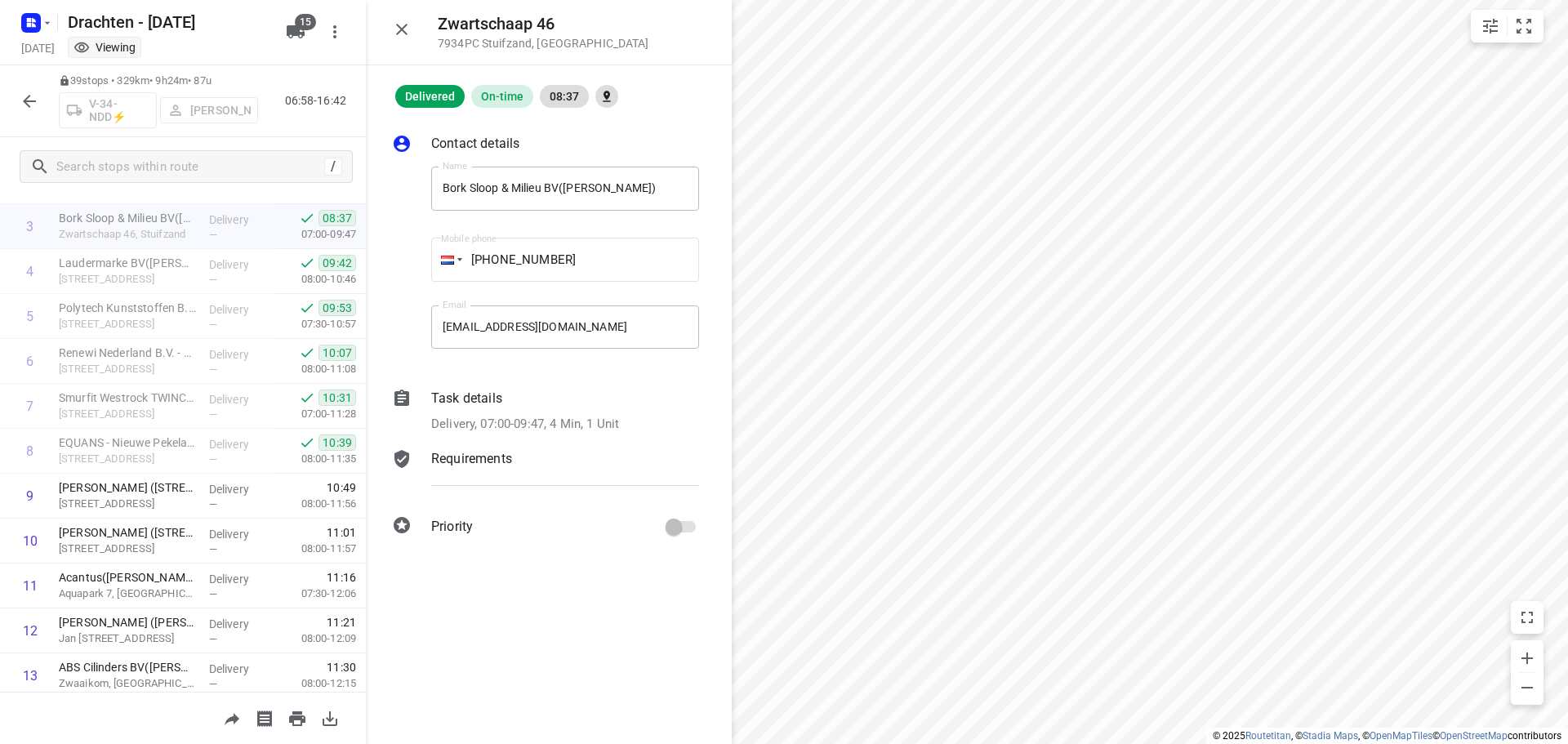
click at [512, 382] on div "Contact details Name Bork Sloop & Milieu BV(Sarah van Heugten) Name Mobile phon…" at bounding box center [549, 338] width 366 height 461
click at [622, 411] on div "Task details Delivery, 07:00-09:47, 4 Min, 1 Unit" at bounding box center [565, 411] width 275 height 51
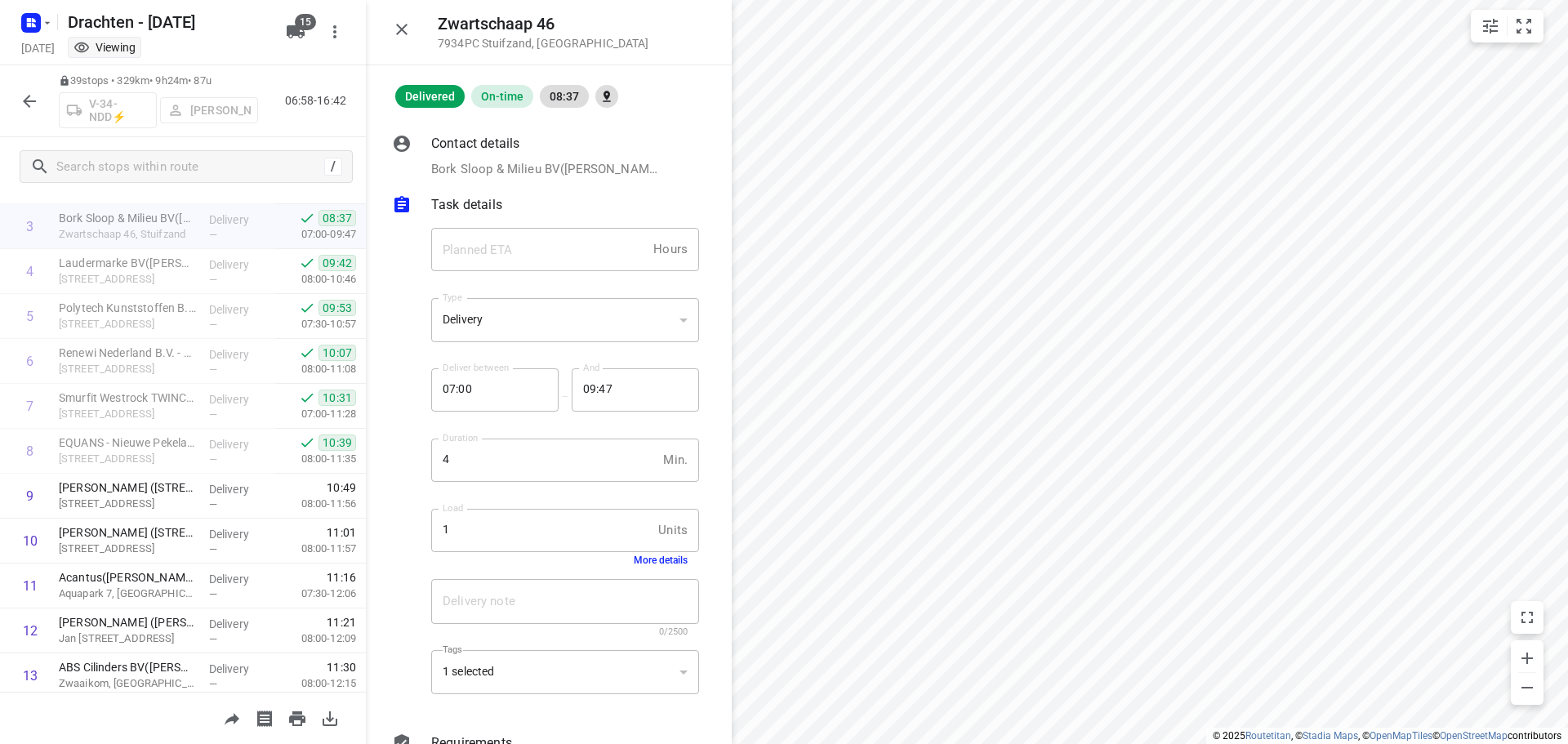
click at [652, 559] on button "More details" at bounding box center [660, 560] width 54 height 12
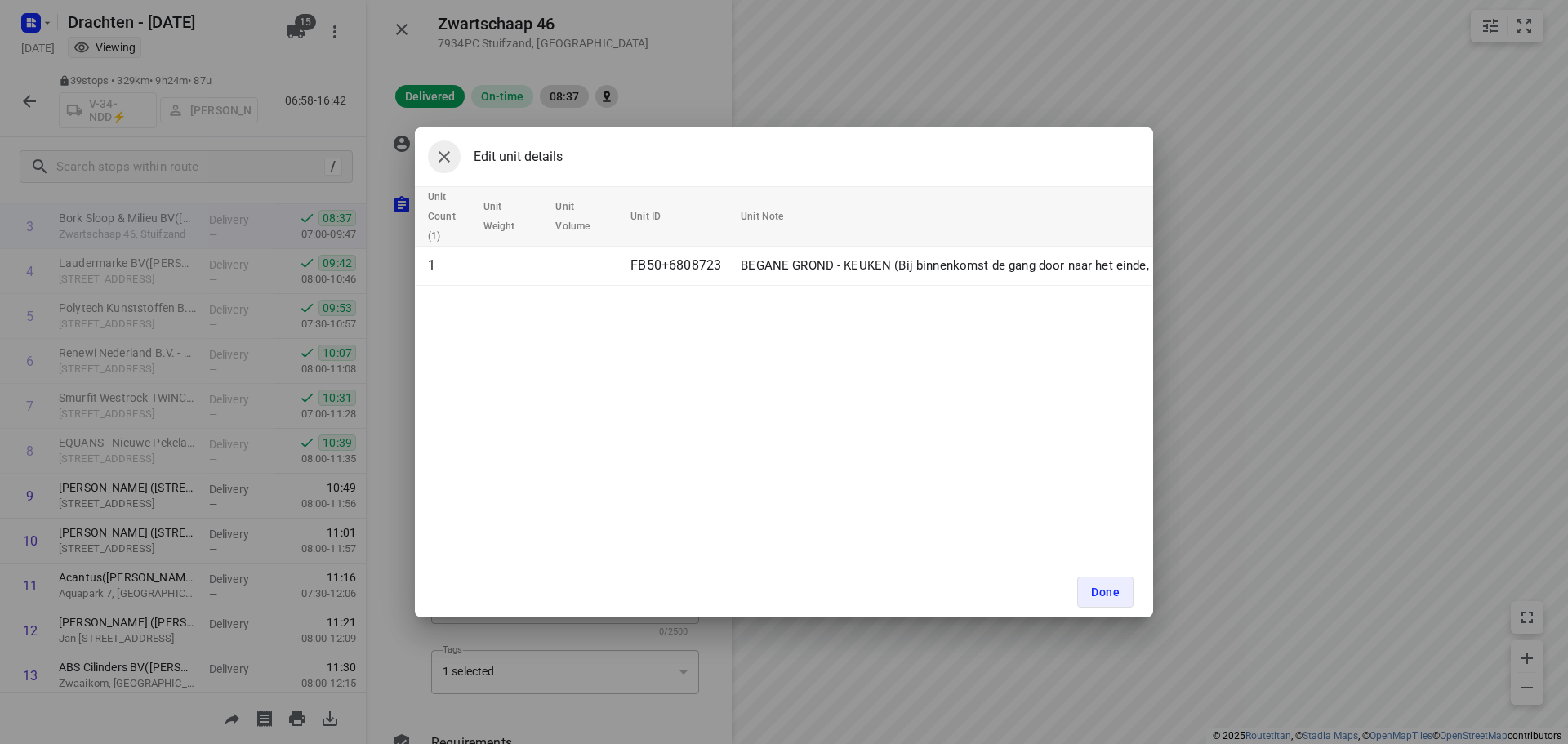
click at [454, 155] on button "button" at bounding box center [444, 157] width 33 height 33
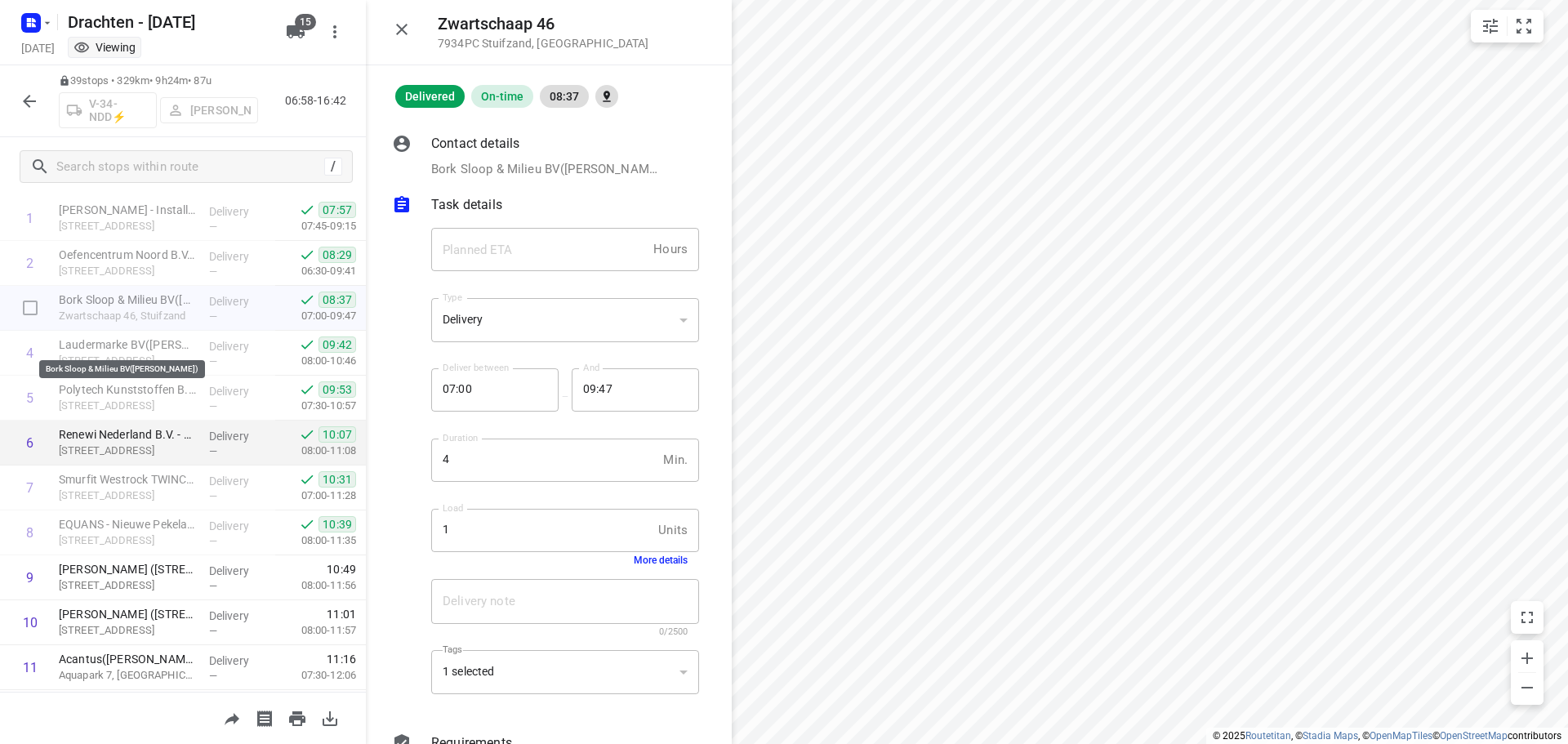
scroll to position [0, 0]
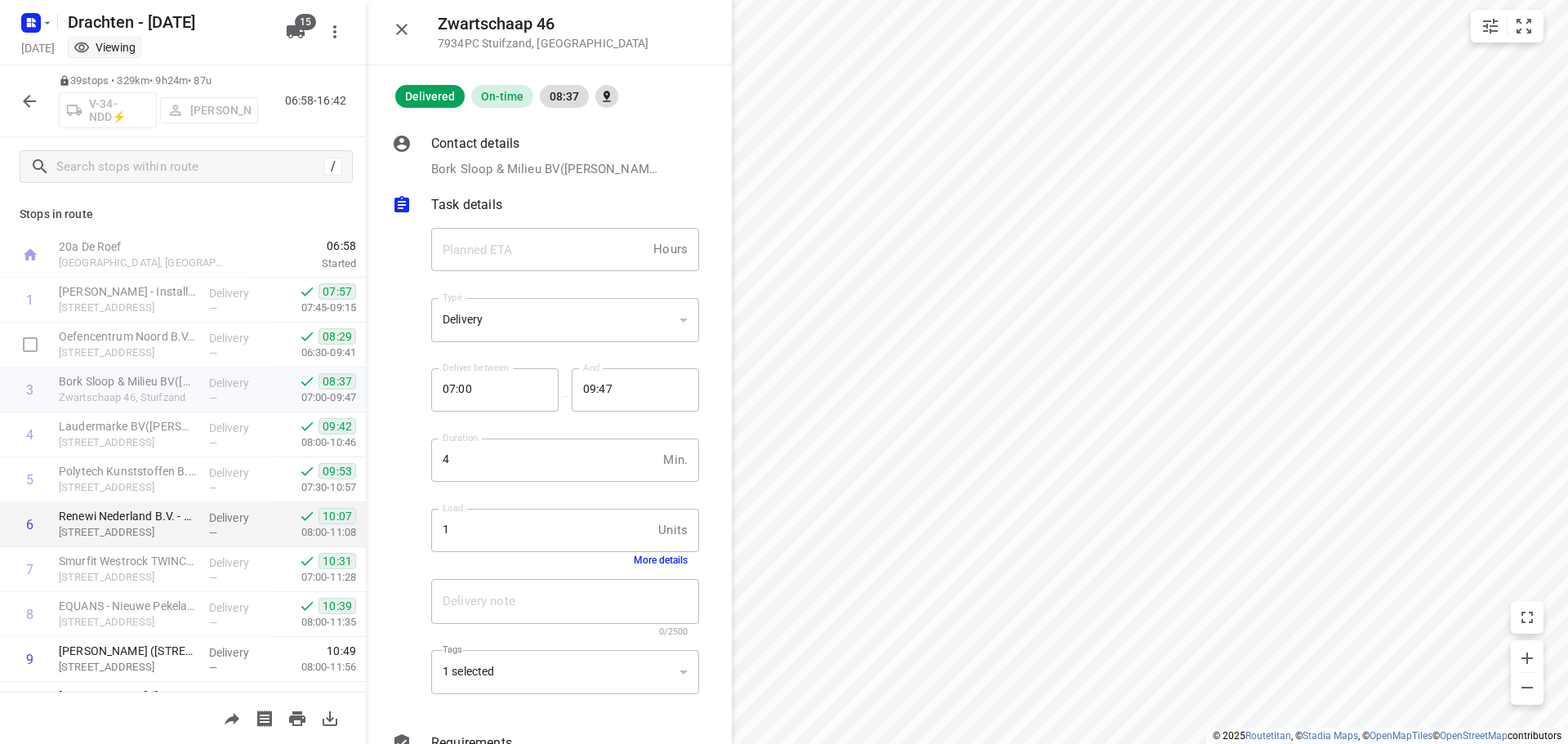
click at [153, 345] on p "[STREET_ADDRESS]" at bounding box center [127, 353] width 137 height 16
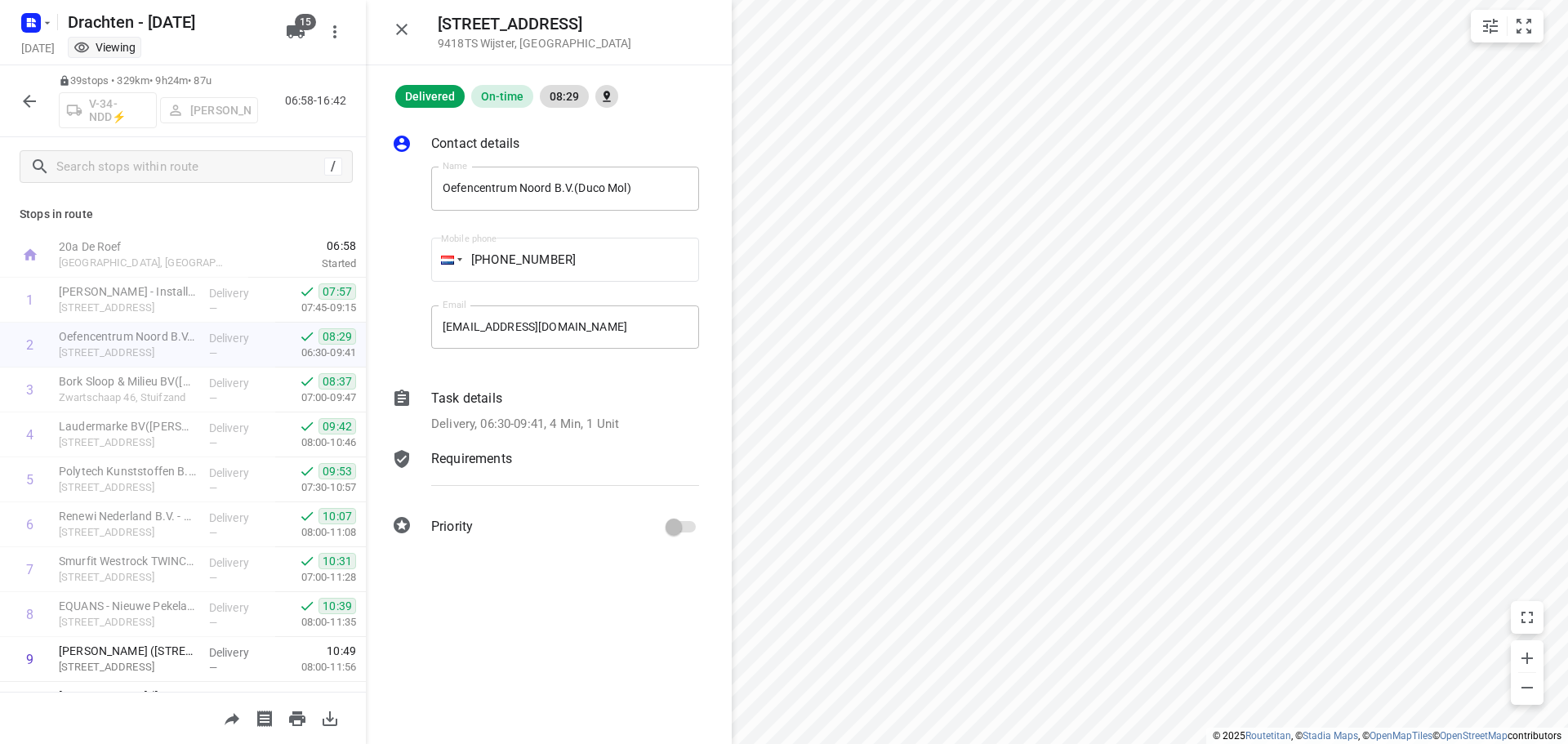
click at [537, 399] on div "Task details" at bounding box center [565, 399] width 268 height 20
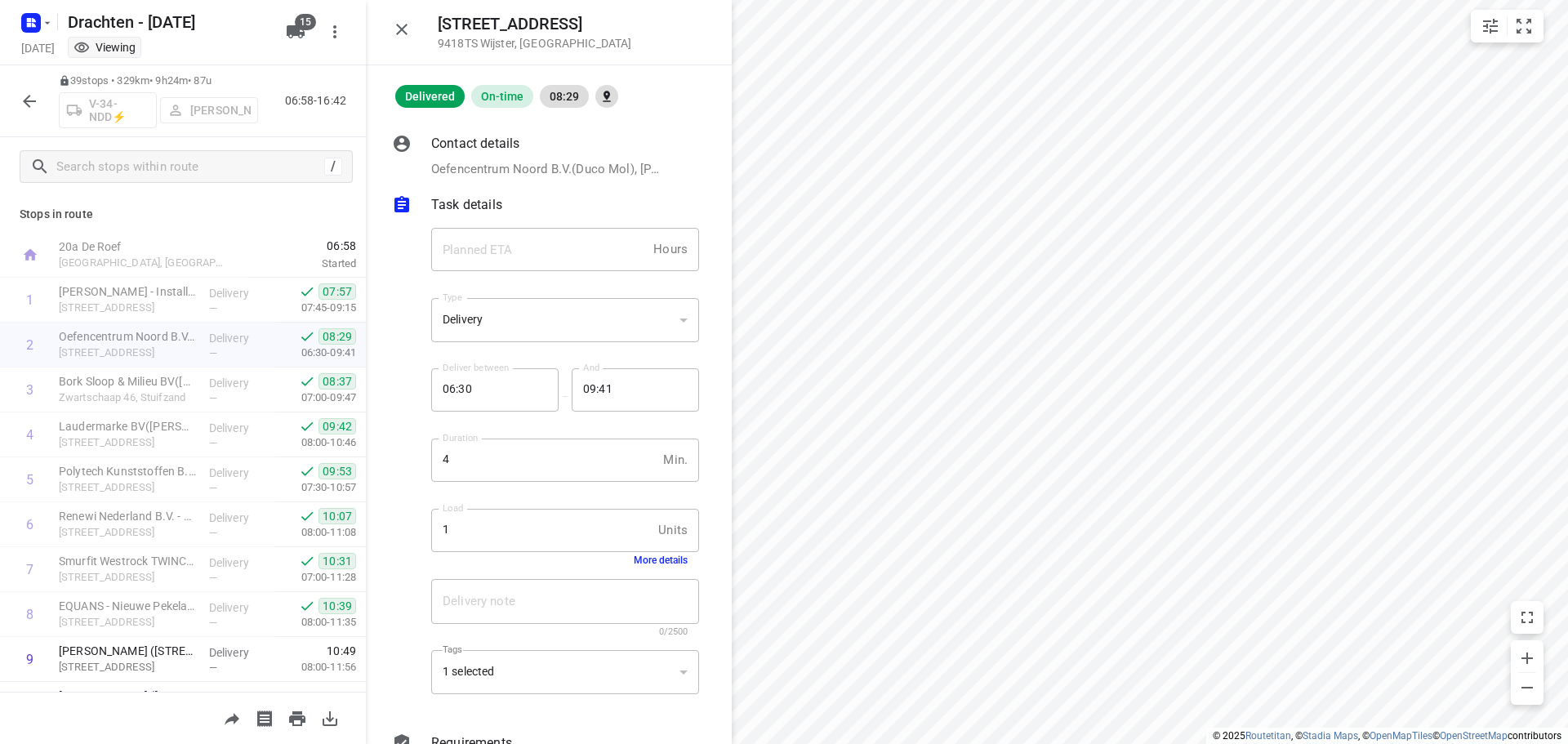
click at [668, 572] on div "Delivery note x Delivery note 0/2500" at bounding box center [565, 608] width 281 height 77
click at [668, 561] on button "More details" at bounding box center [660, 560] width 54 height 12
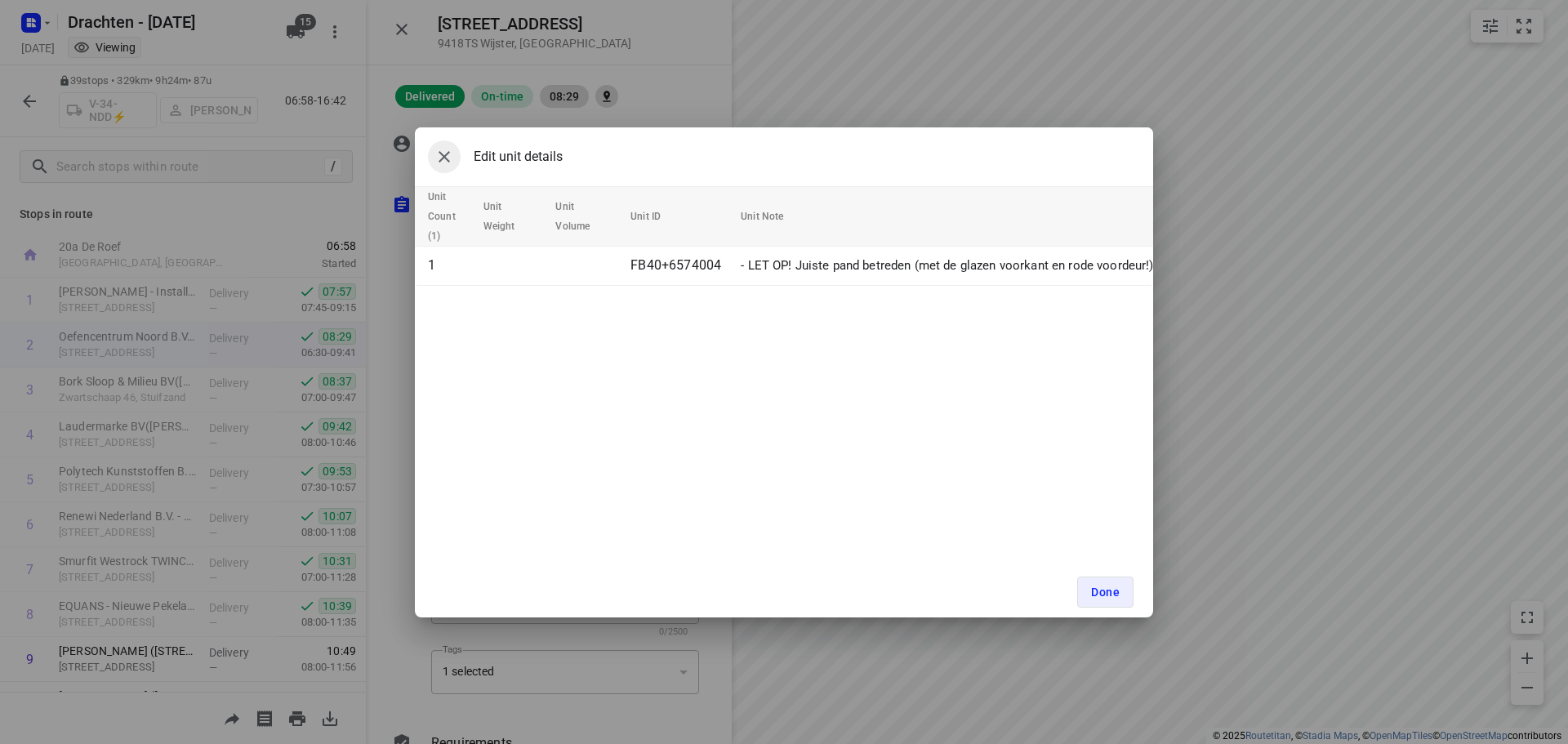
click at [444, 166] on button "button" at bounding box center [444, 157] width 33 height 33
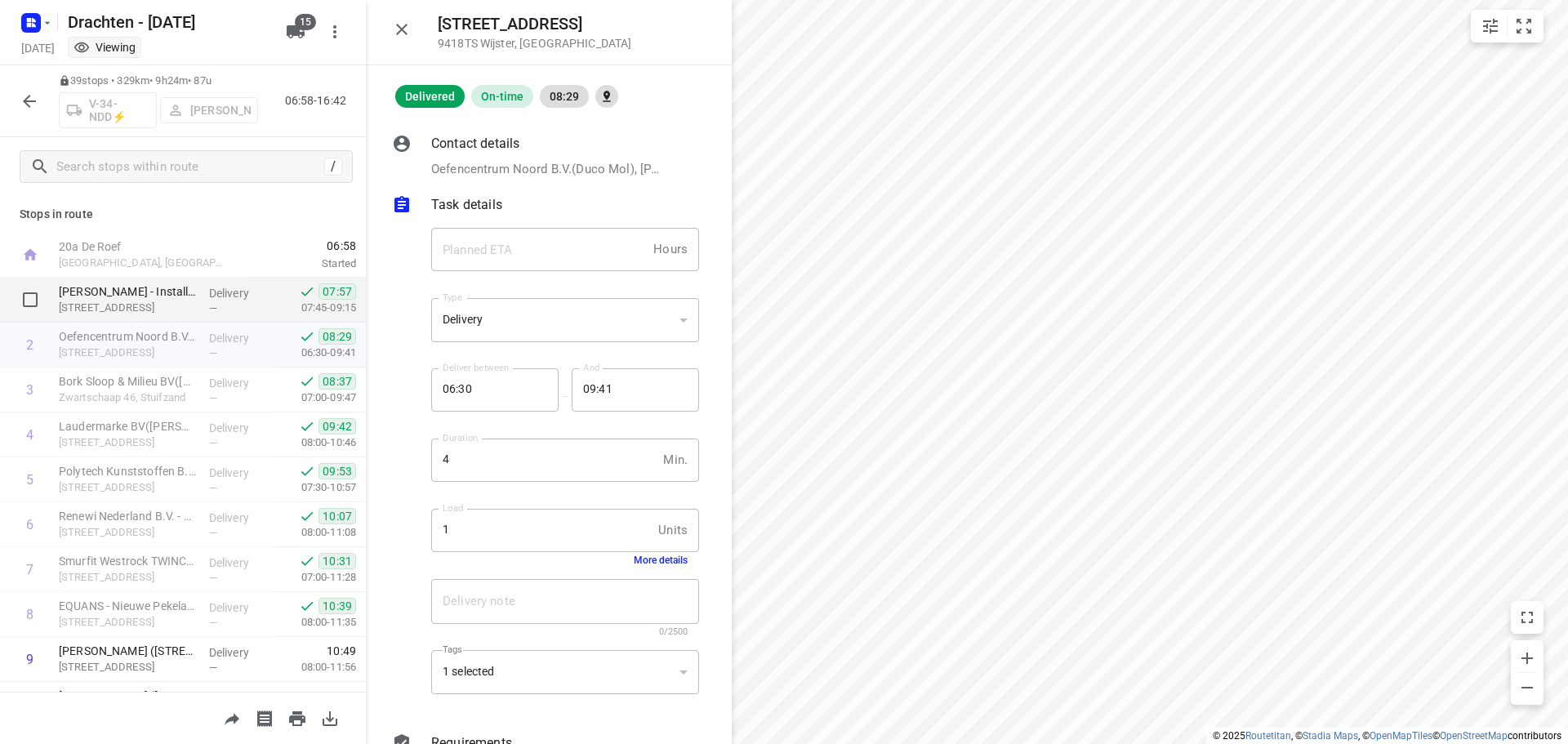
click at [167, 280] on div "Morrenhof-Jansen - Installatiebedrijf Dick Sjabbens(Sander Bos) Achterstraat 1,…" at bounding box center [127, 300] width 150 height 44
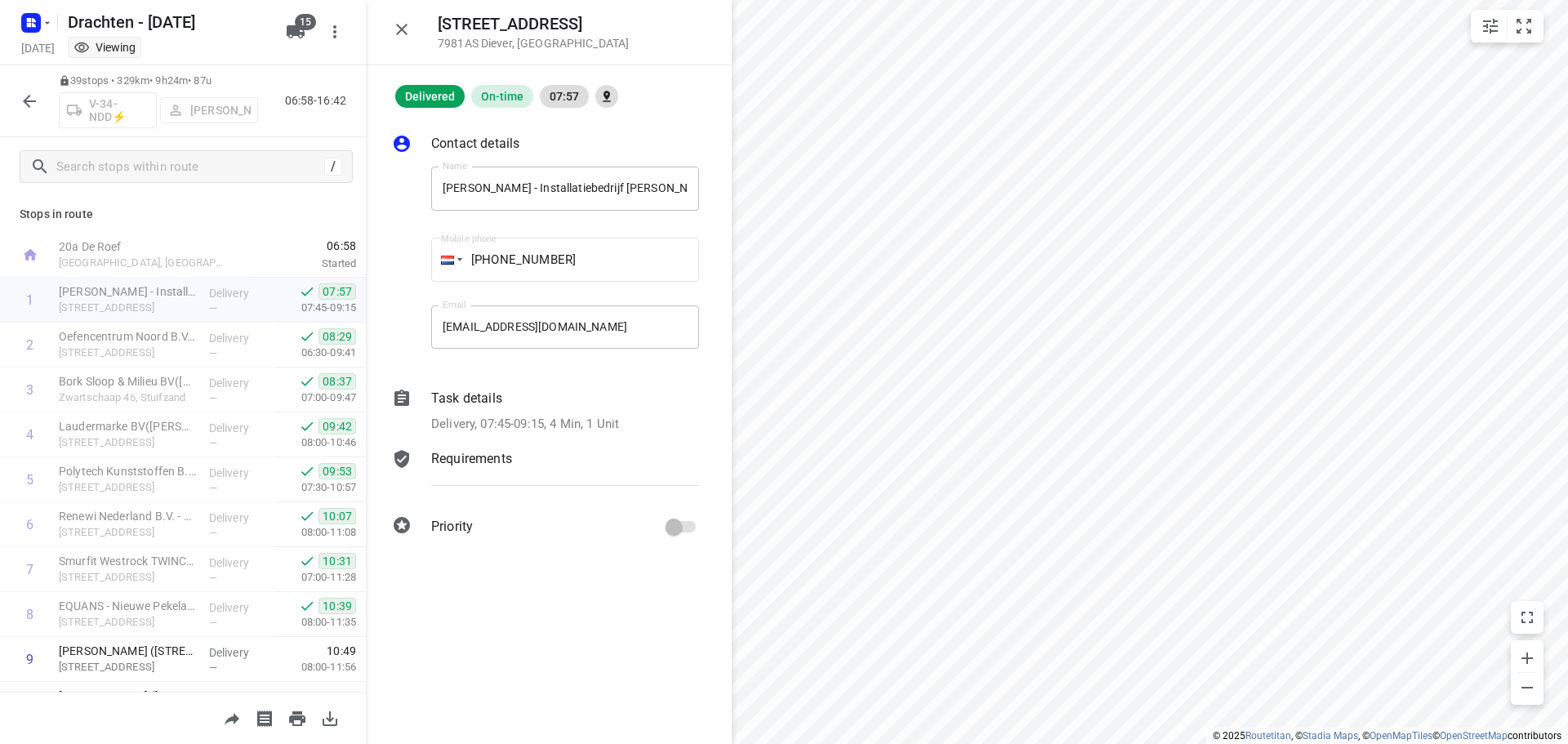
click at [531, 405] on div "Task details" at bounding box center [565, 399] width 268 height 20
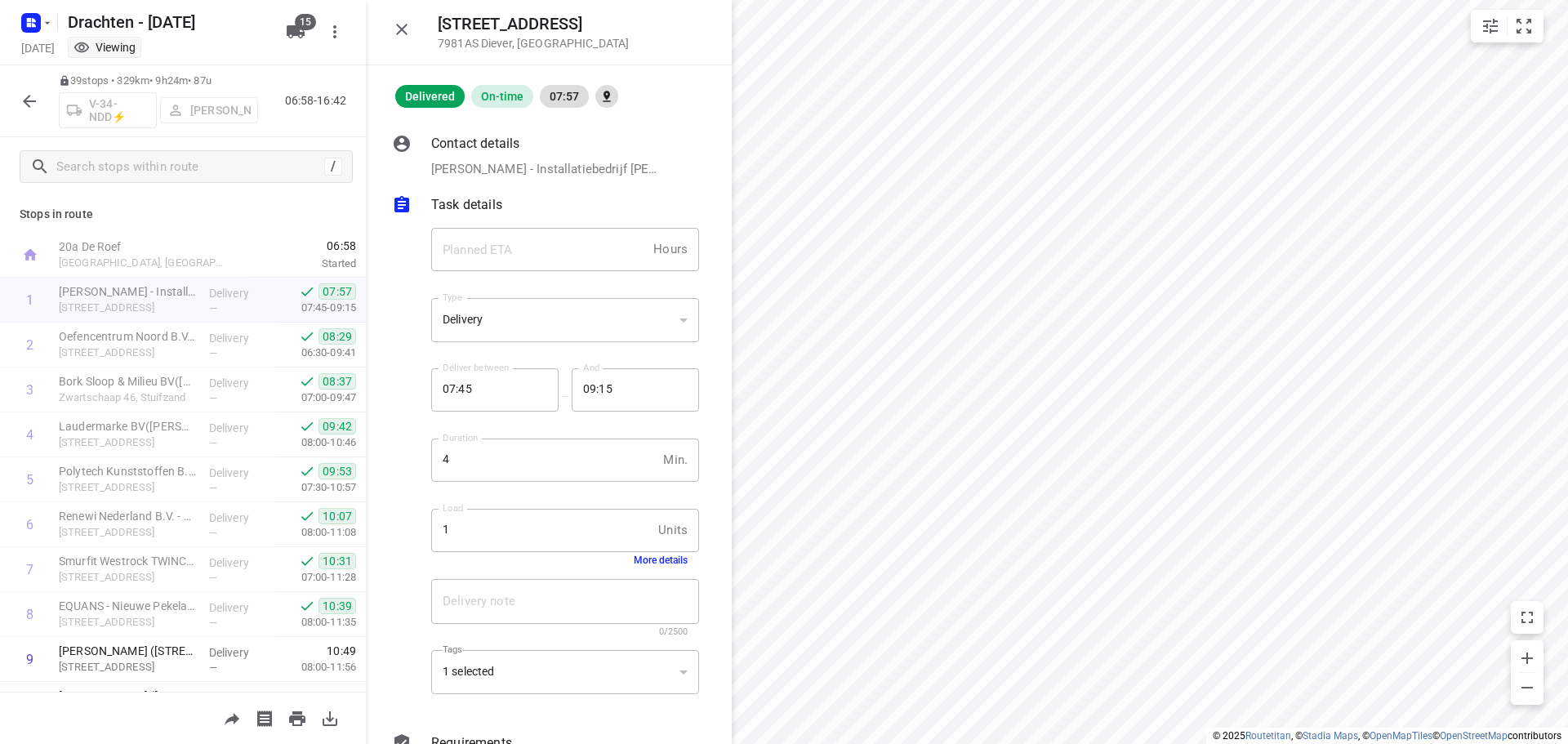
click at [653, 568] on div "Load 1 Units Load More details" at bounding box center [565, 536] width 281 height 77
click at [655, 559] on button "More details" at bounding box center [660, 560] width 54 height 12
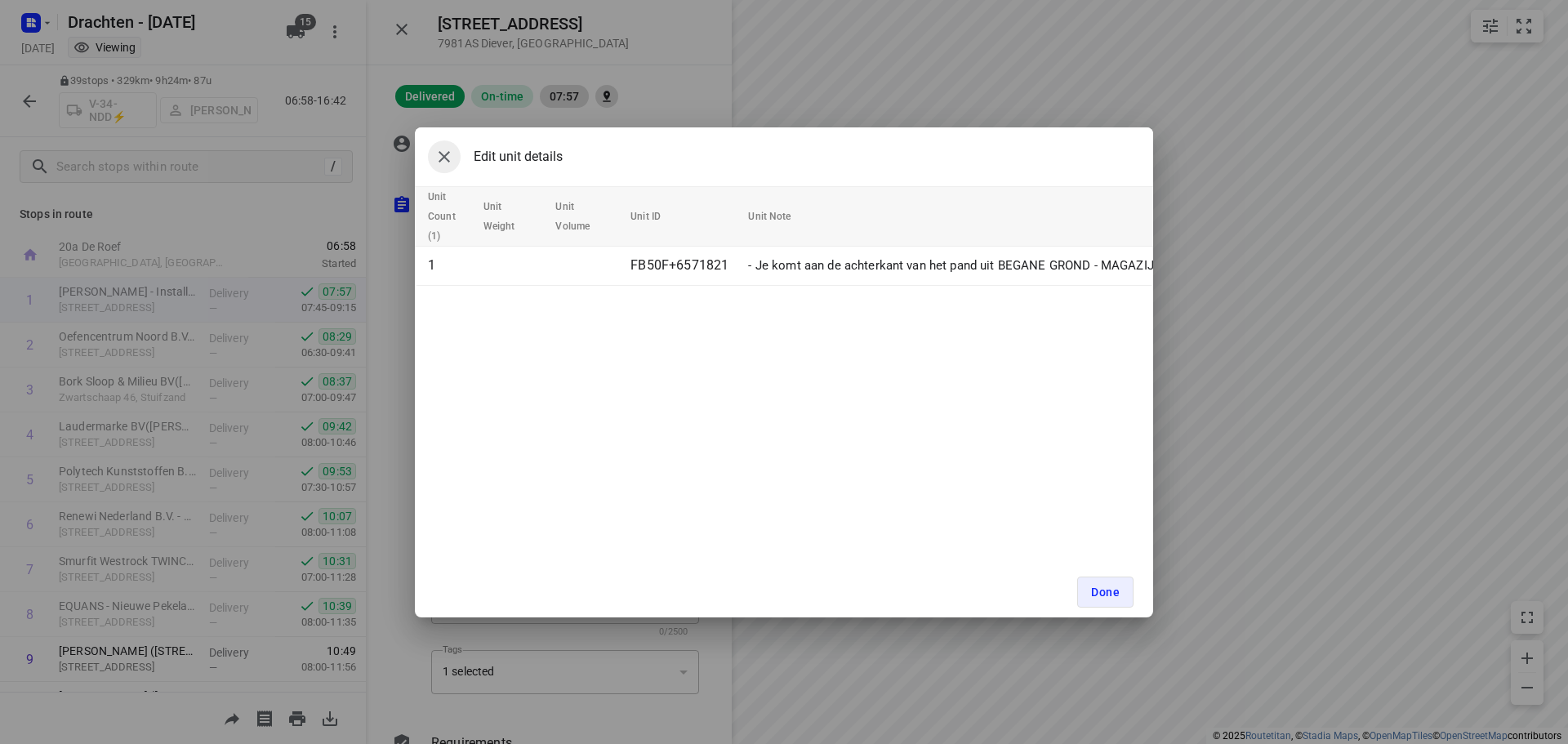
click at [447, 166] on icon "button" at bounding box center [444, 157] width 20 height 20
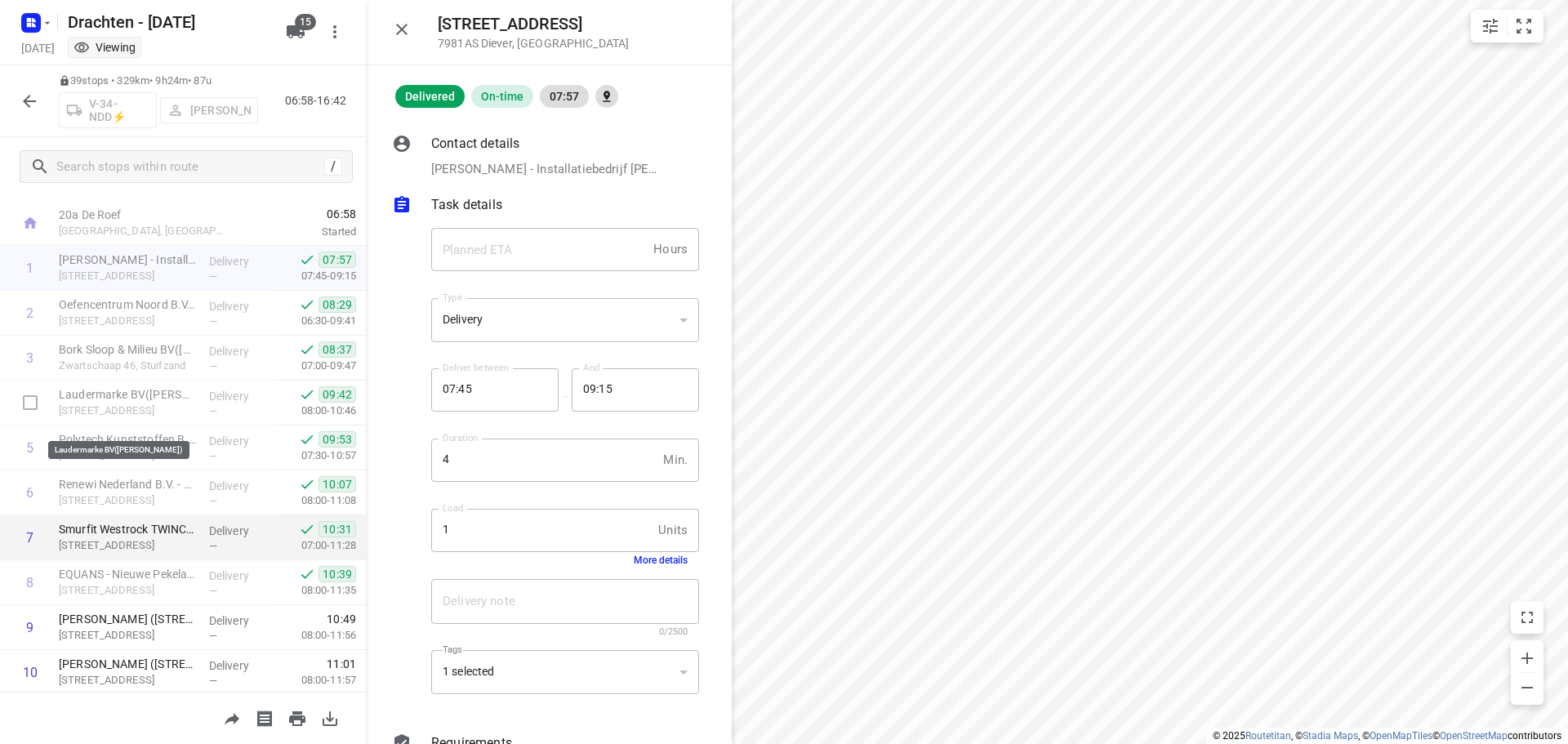
scroll to position [82, 0]
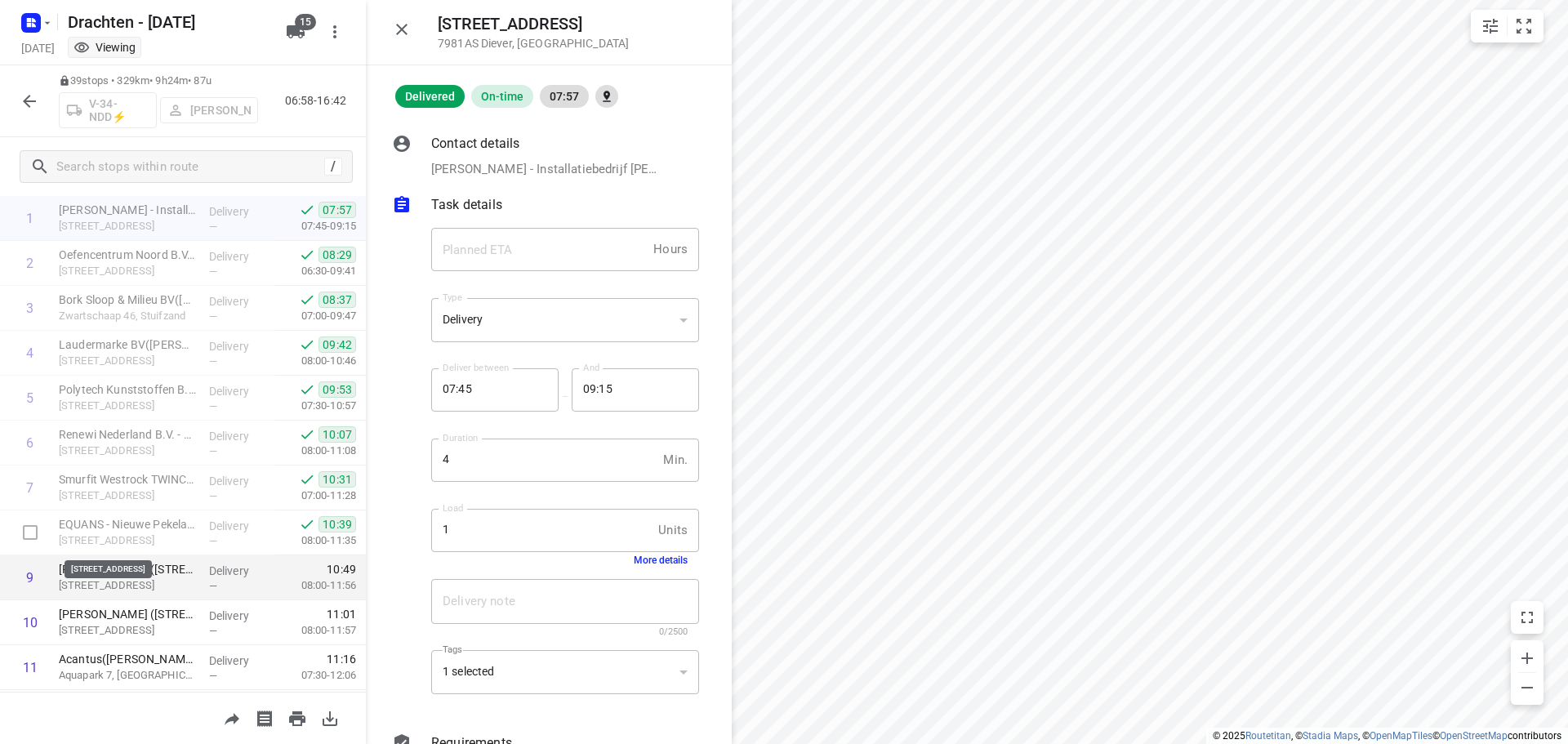
click at [133, 573] on p "Winkler Prins (Raadsgildenlaan 1)(Frans Warntjes)" at bounding box center [127, 569] width 137 height 16
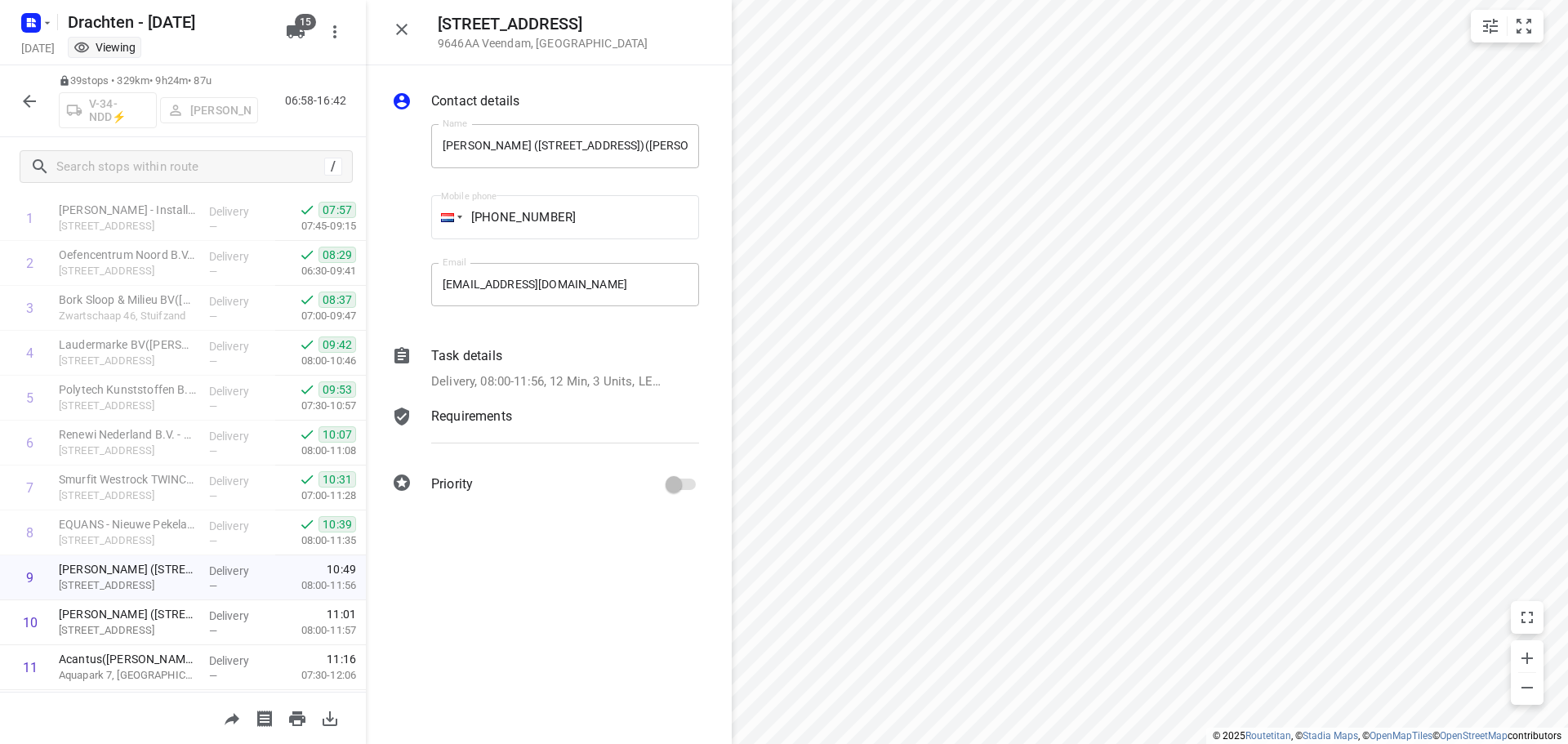
click at [547, 367] on div "Task details Delivery, 08:00-11:56, 12 Min, 3 Units, LET OP!! LEVERING OP NUMME…" at bounding box center [565, 368] width 275 height 51
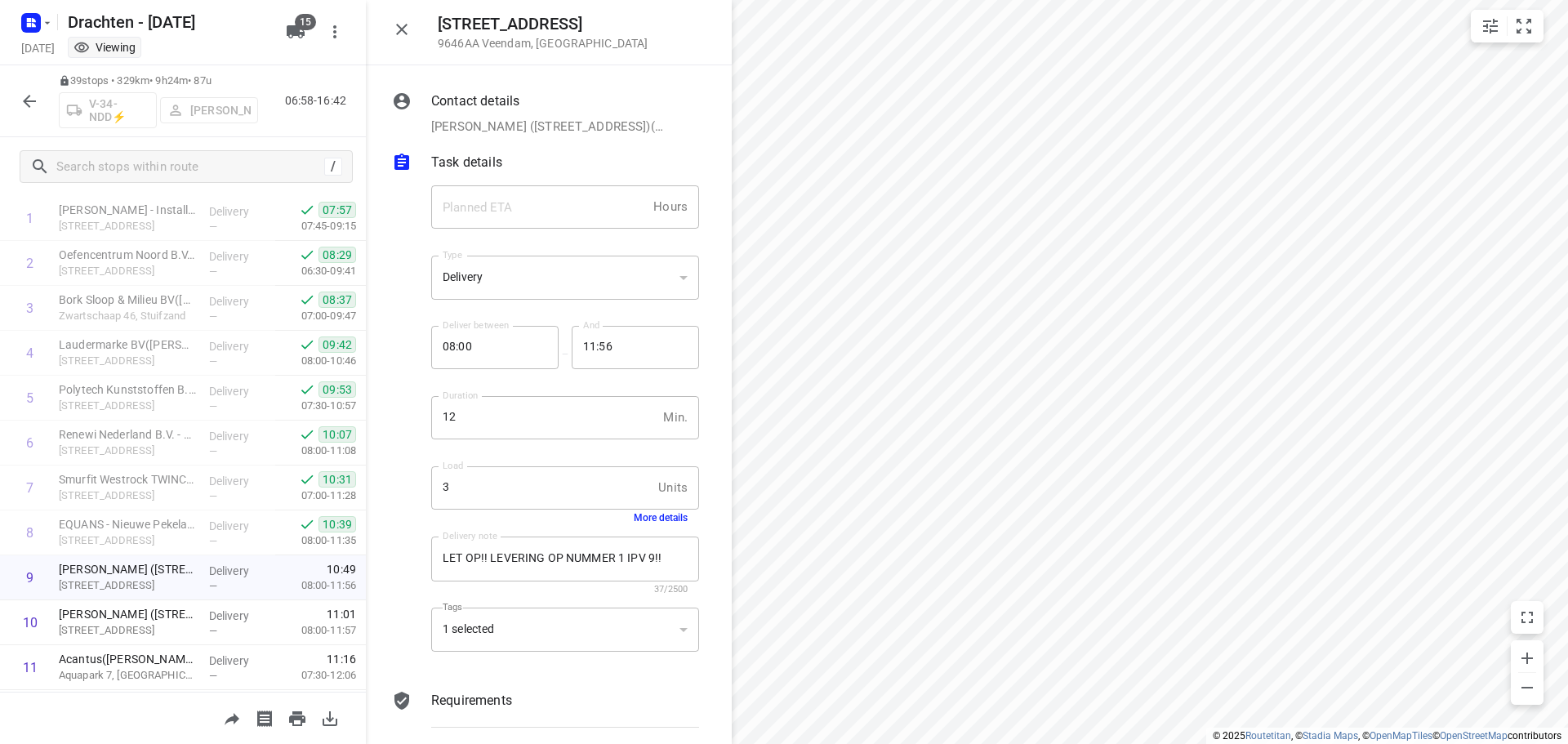
click at [655, 523] on button "More details" at bounding box center [660, 517] width 54 height 12
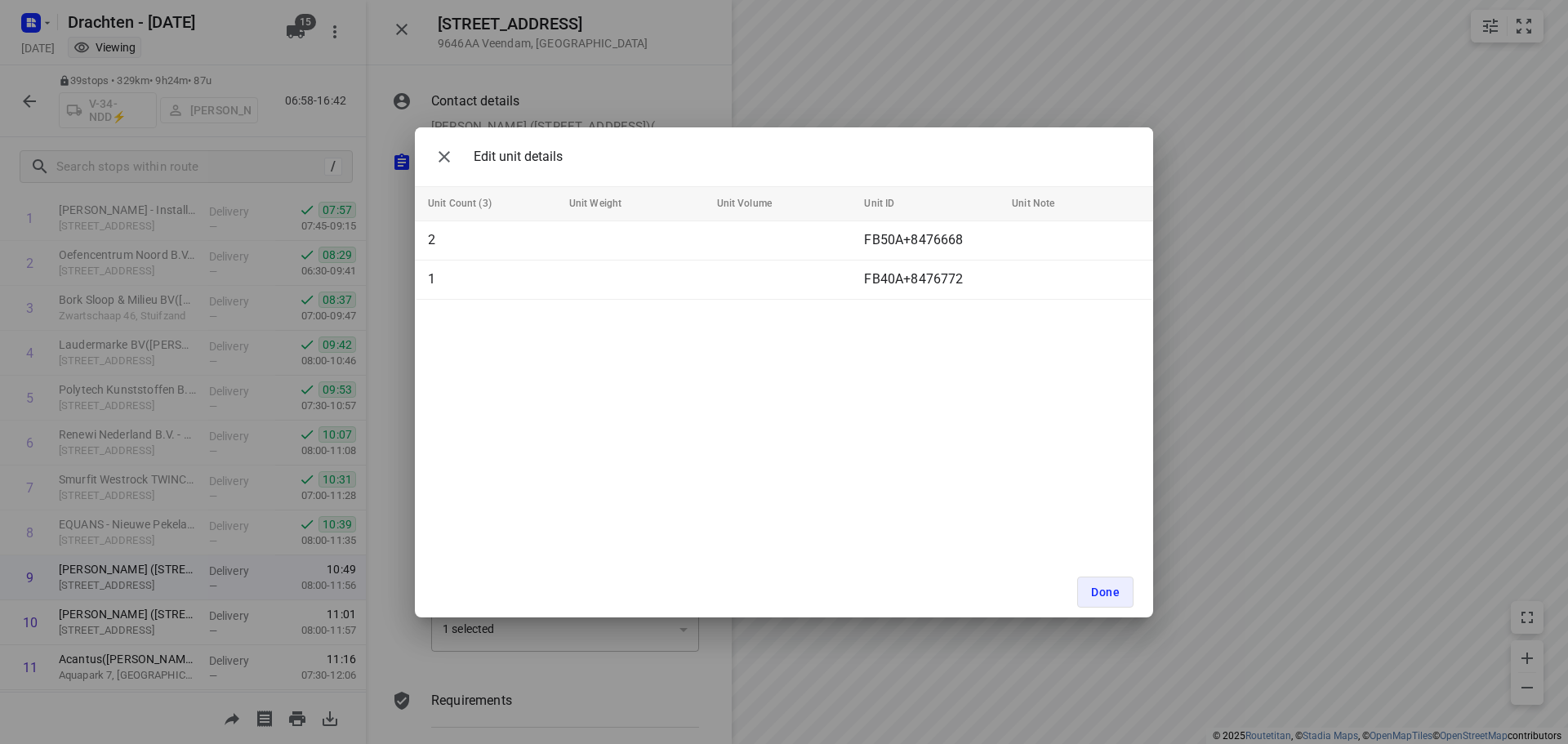
click at [461, 161] on div "Edit unit details" at bounding box center [495, 157] width 134 height 33
click at [456, 161] on button "button" at bounding box center [444, 157] width 33 height 33
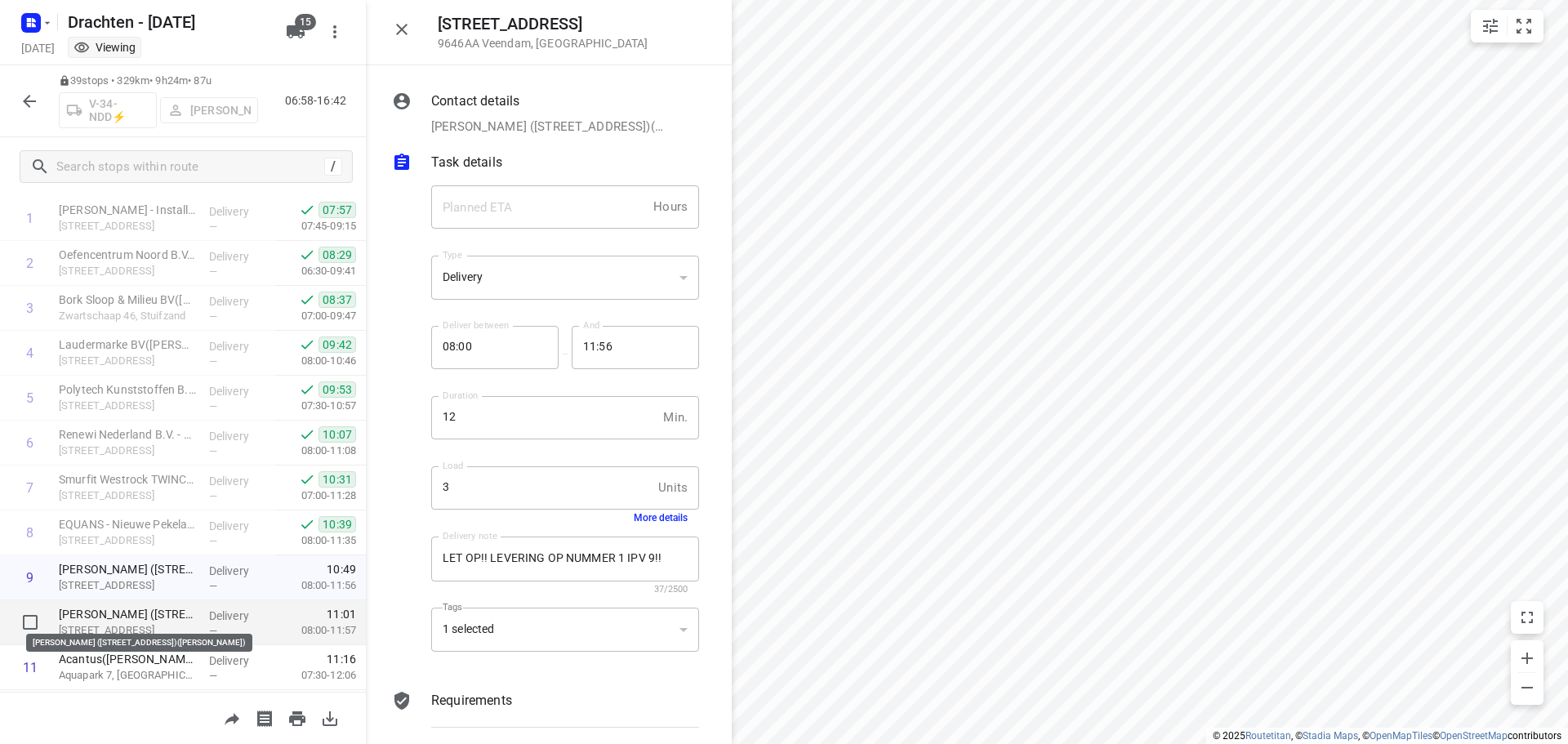
click at [98, 613] on p "Winkler Prins (Raadsgildenlaan 1)(Frans Warntjes)" at bounding box center [127, 614] width 137 height 16
click at [176, 613] on p "Winkler Prins (Raadsgildenlaan 1)(Frans Warntjes)" at bounding box center [127, 614] width 137 height 16
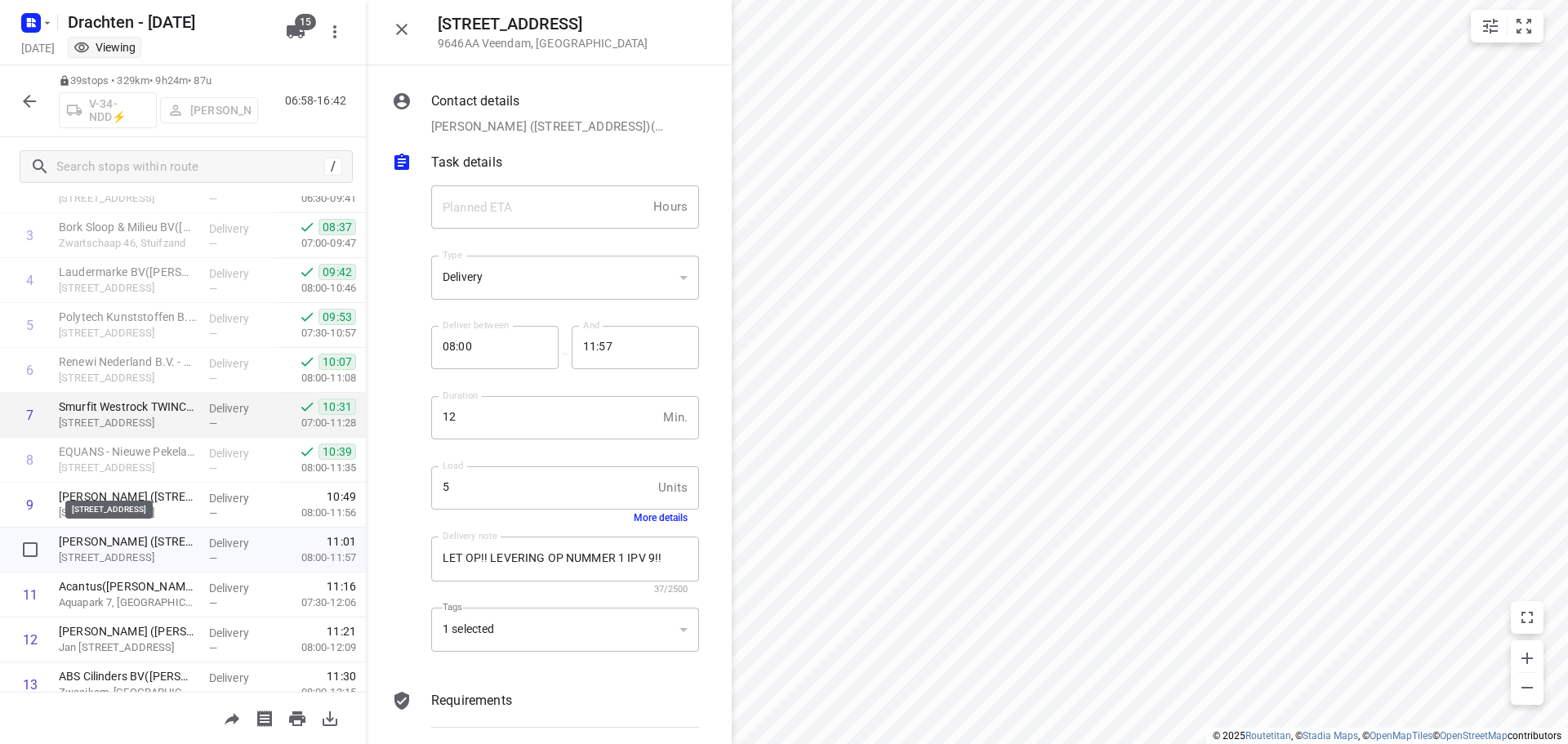
scroll to position [245, 0]
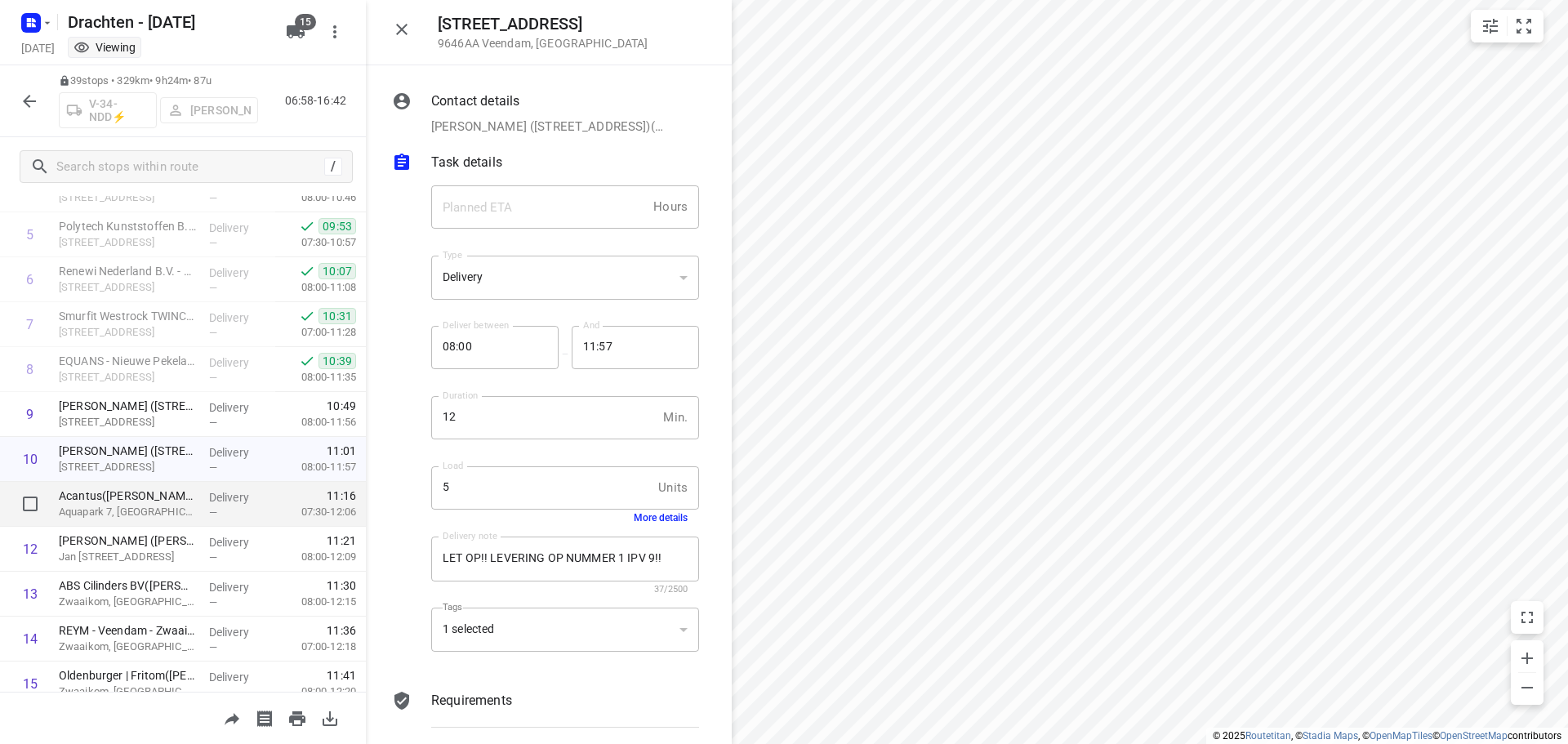
click at [129, 497] on p "Acantus(Ralf Dik)" at bounding box center [127, 495] width 137 height 16
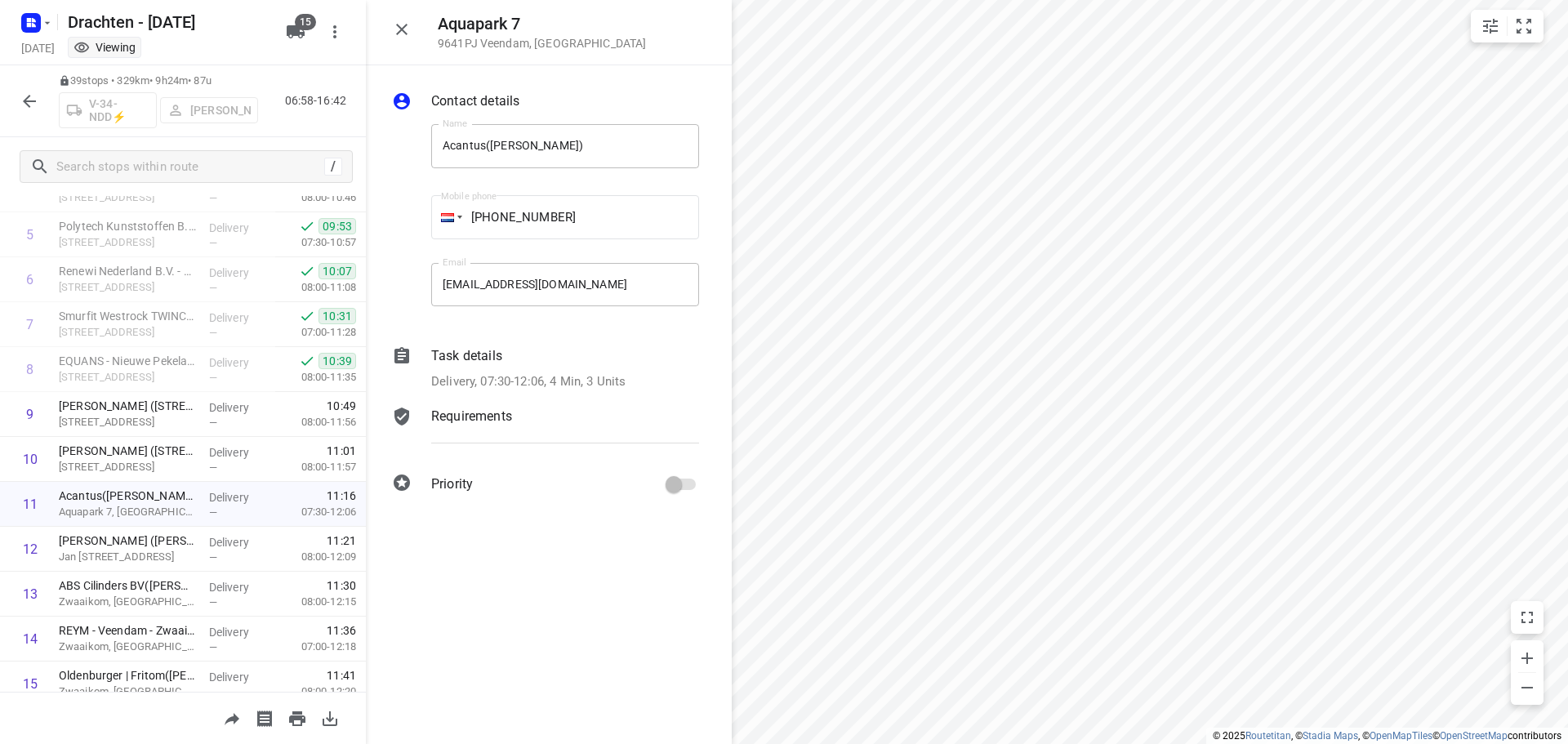
click at [454, 340] on div "Contact details Name Acantus(Ralf Dik) Name Mobile phone +06 50877649 ​ Email d…" at bounding box center [549, 295] width 366 height 461
drag, startPoint x: 513, startPoint y: 368, endPoint x: 526, endPoint y: 386, distance: 22.2
click at [513, 370] on div "Task details Delivery, 07:30-12:06, 4 Min, 3 Units" at bounding box center [565, 368] width 275 height 51
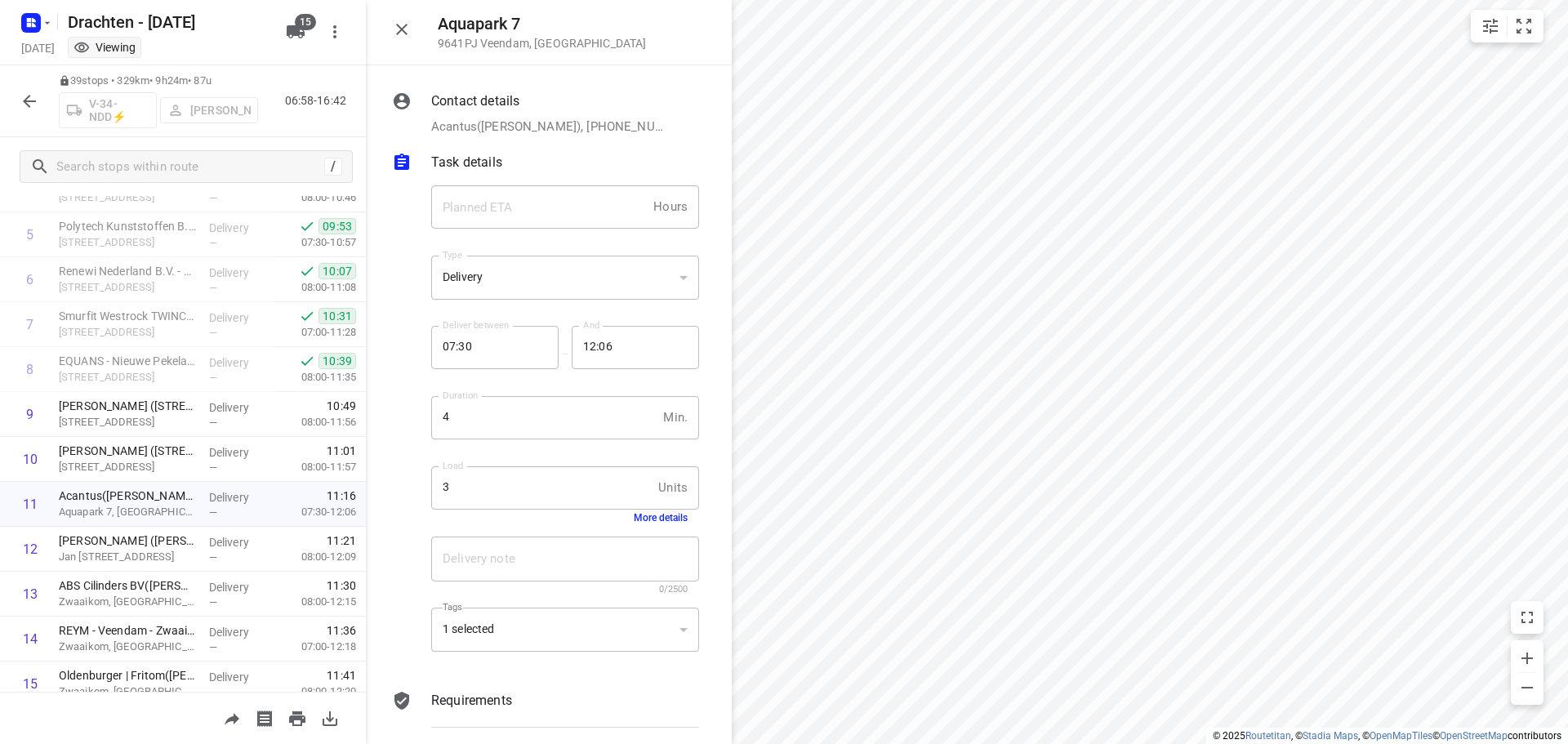
click at [634, 517] on button "More details" at bounding box center [660, 517] width 54 height 12
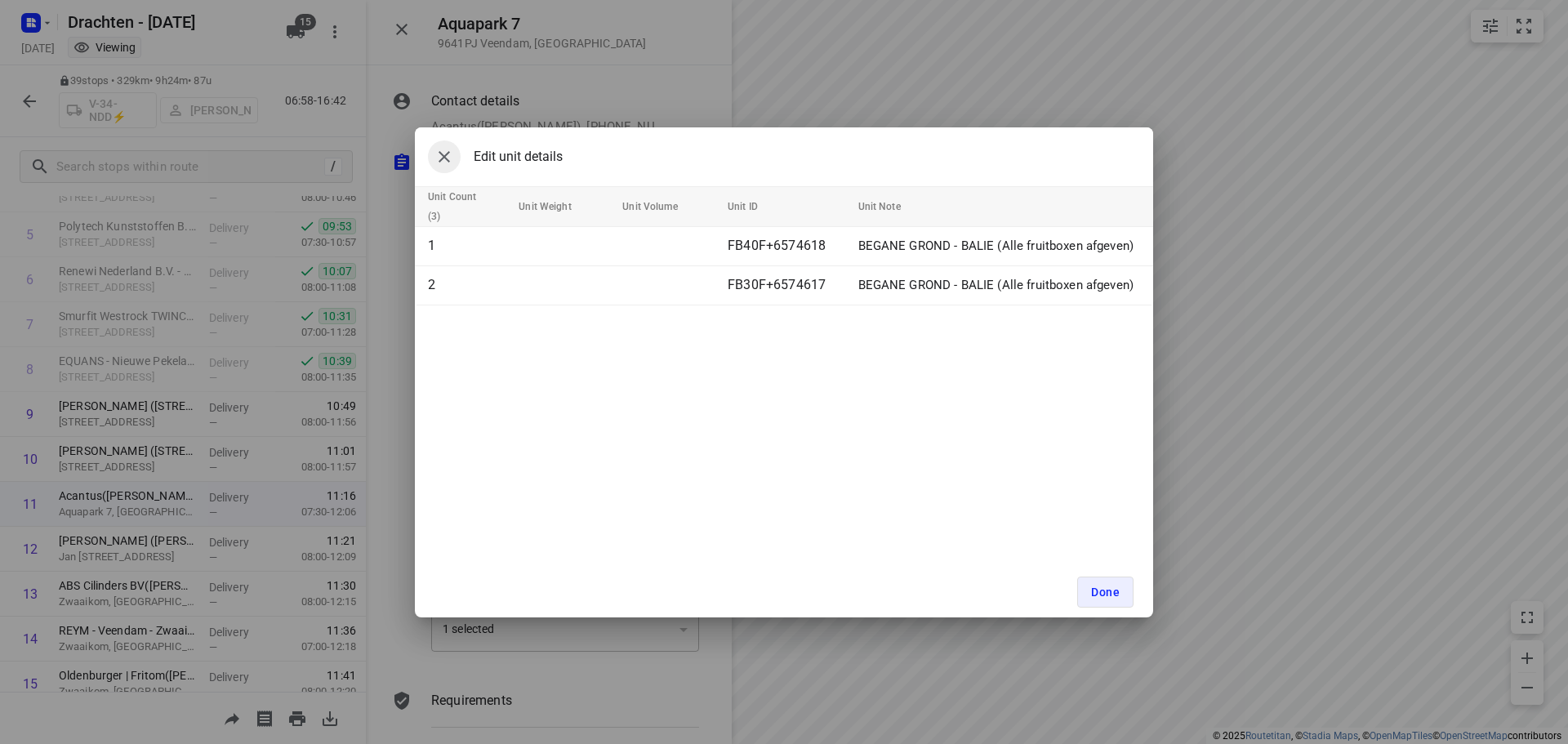
click at [446, 153] on icon "button" at bounding box center [444, 157] width 20 height 20
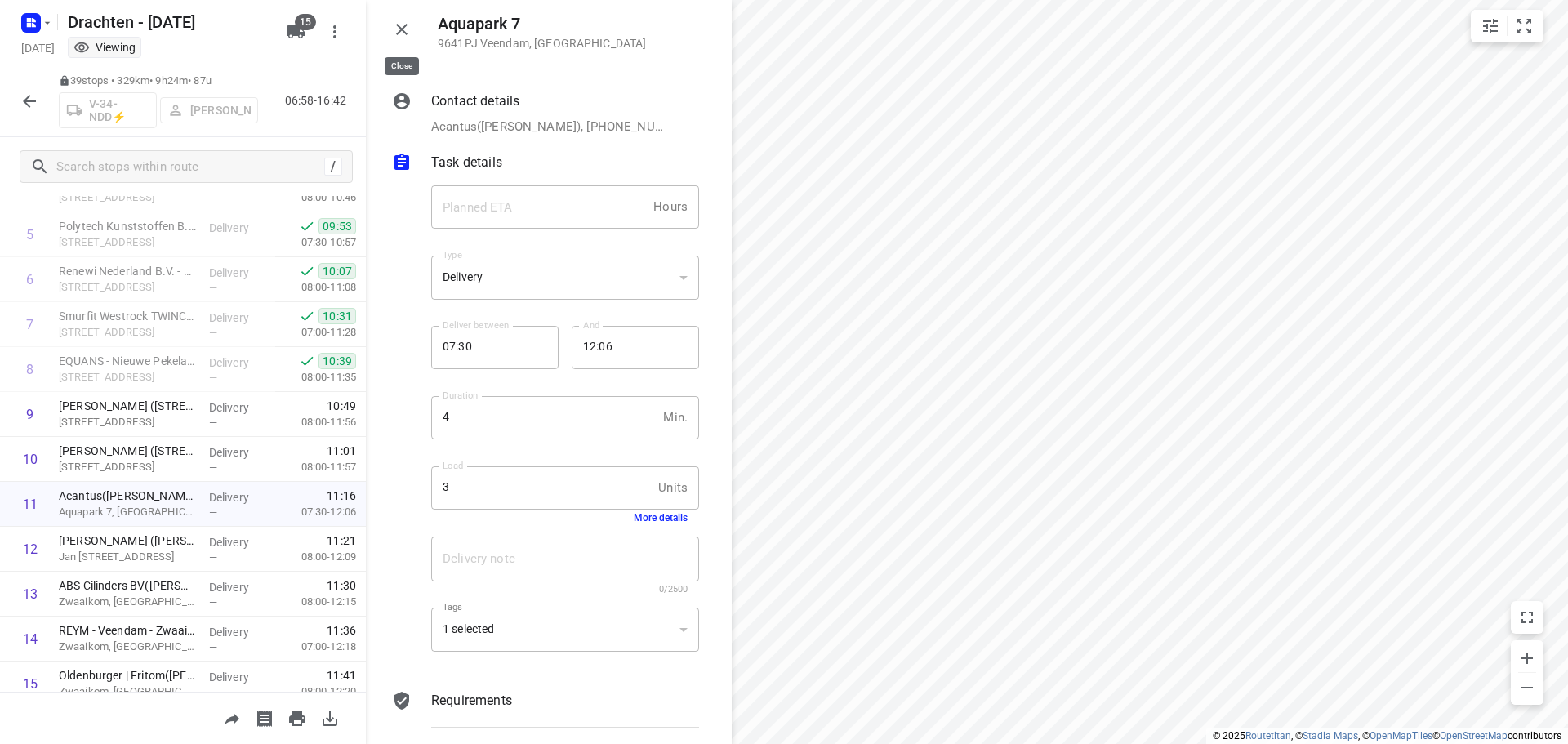
click at [403, 26] on icon "button" at bounding box center [402, 30] width 20 height 20
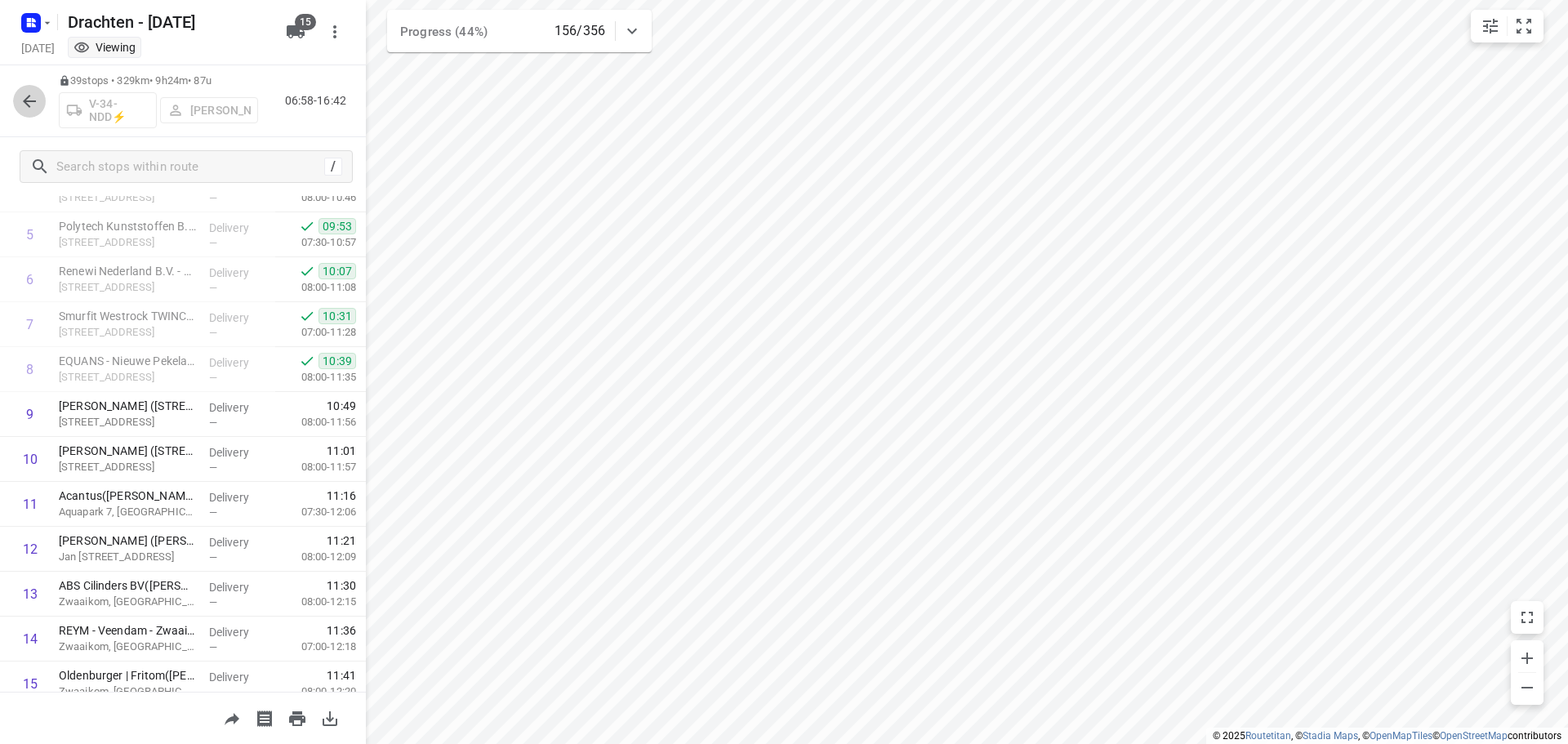
click at [17, 101] on button "button" at bounding box center [30, 101] width 33 height 33
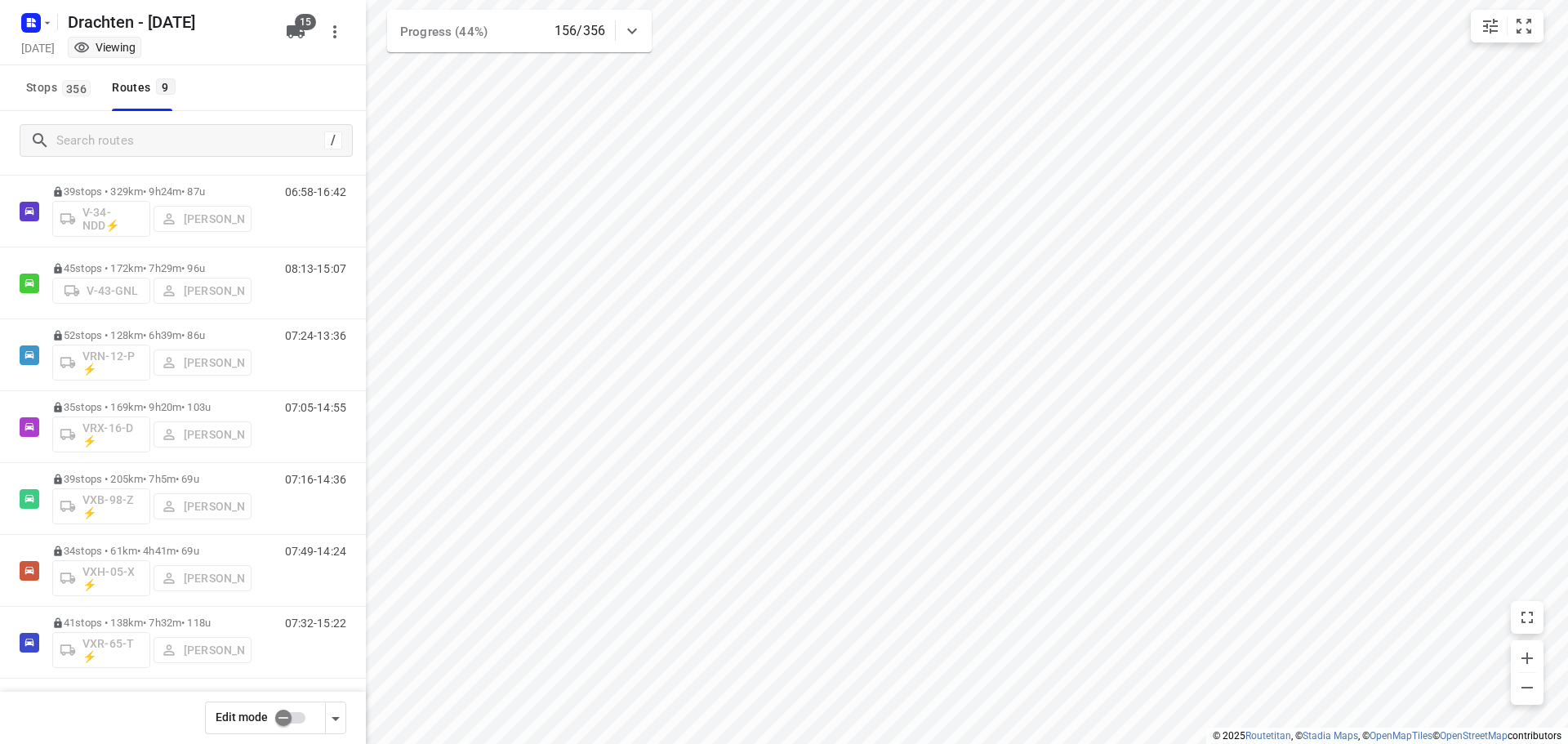
scroll to position [178, 0]
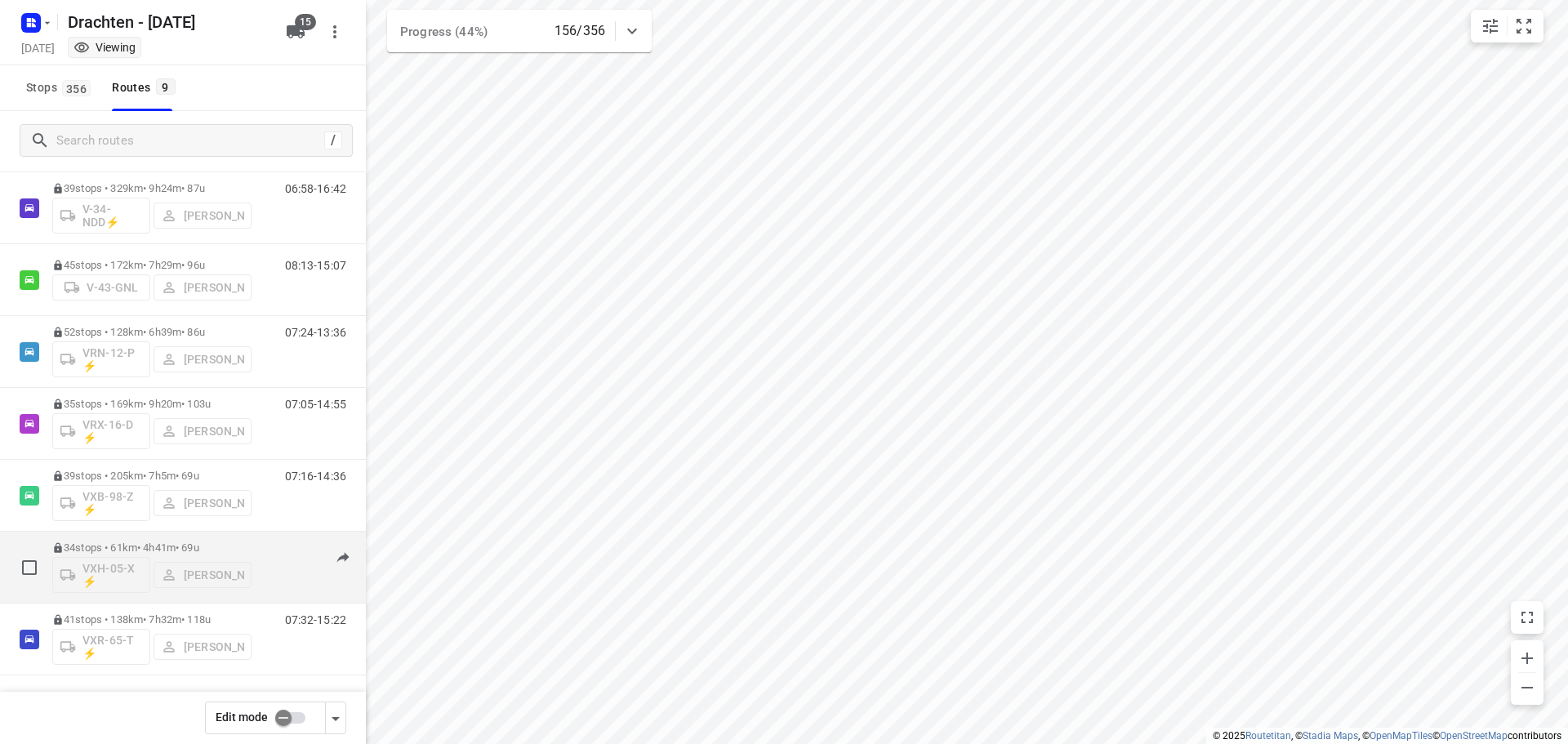
click at [184, 536] on div "34 stops • 61km • 4h41m • 69u VXH-05-X ⚡ Wopke de Vries" at bounding box center [152, 567] width 200 height 68
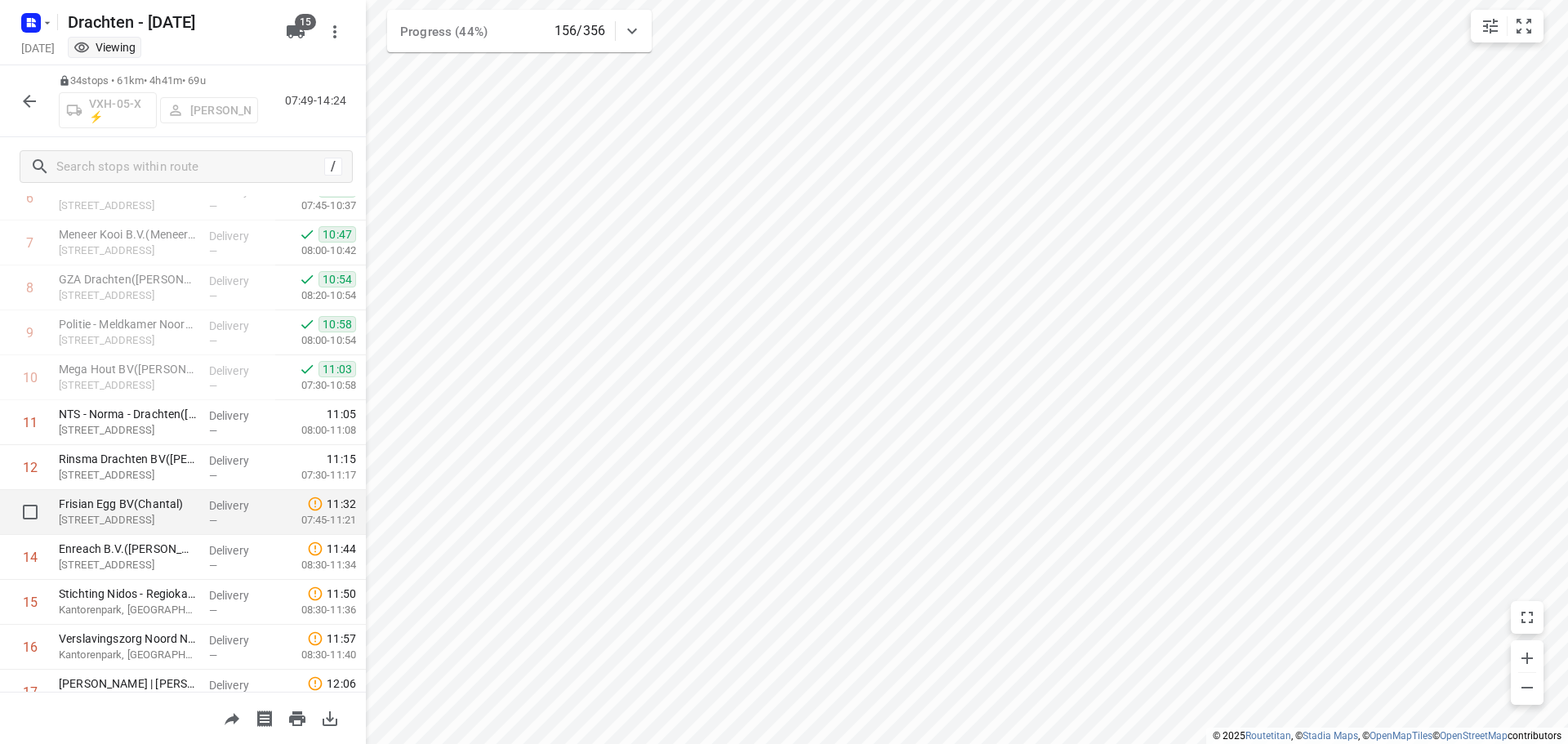
scroll to position [245, 0]
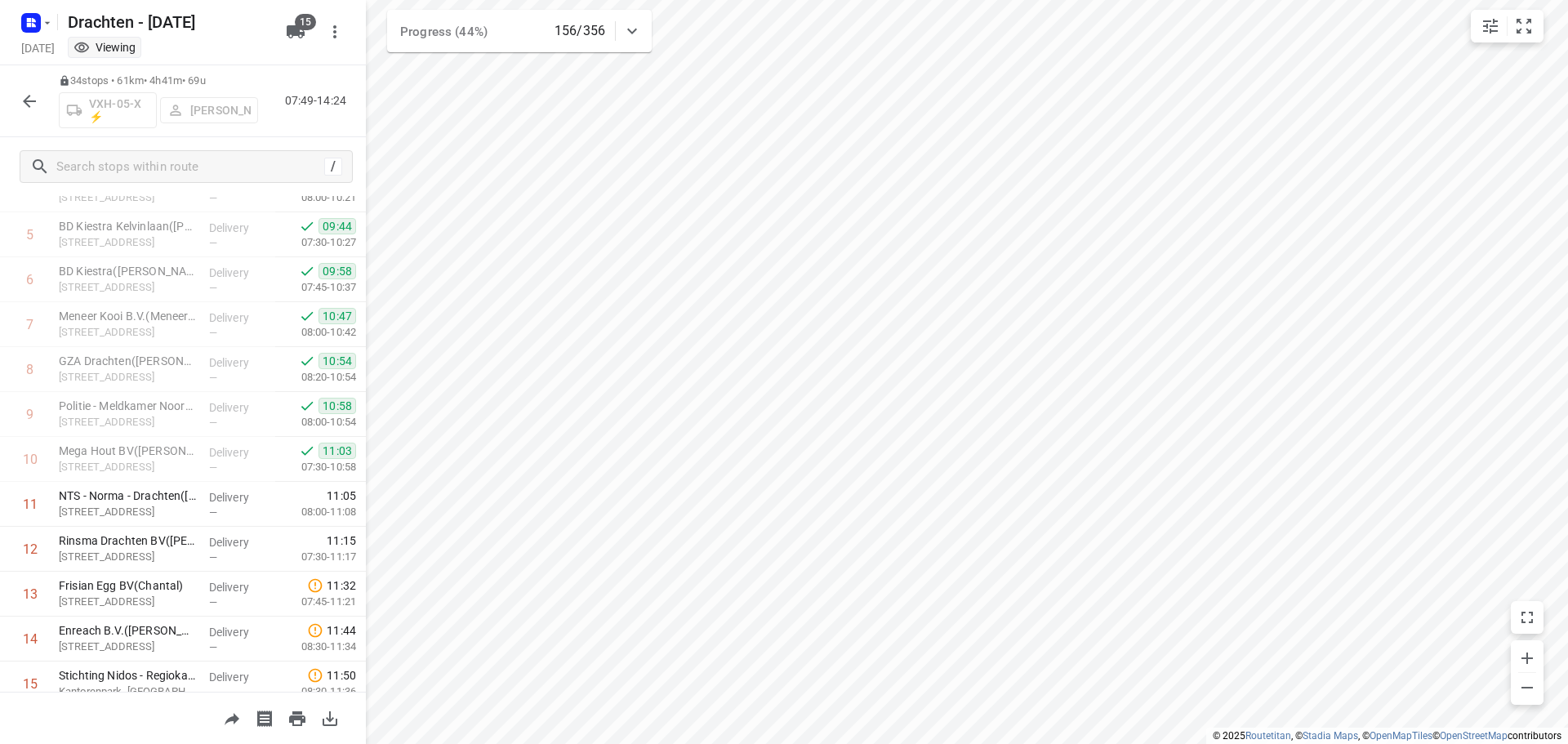
click at [22, 110] on icon "button" at bounding box center [30, 101] width 20 height 20
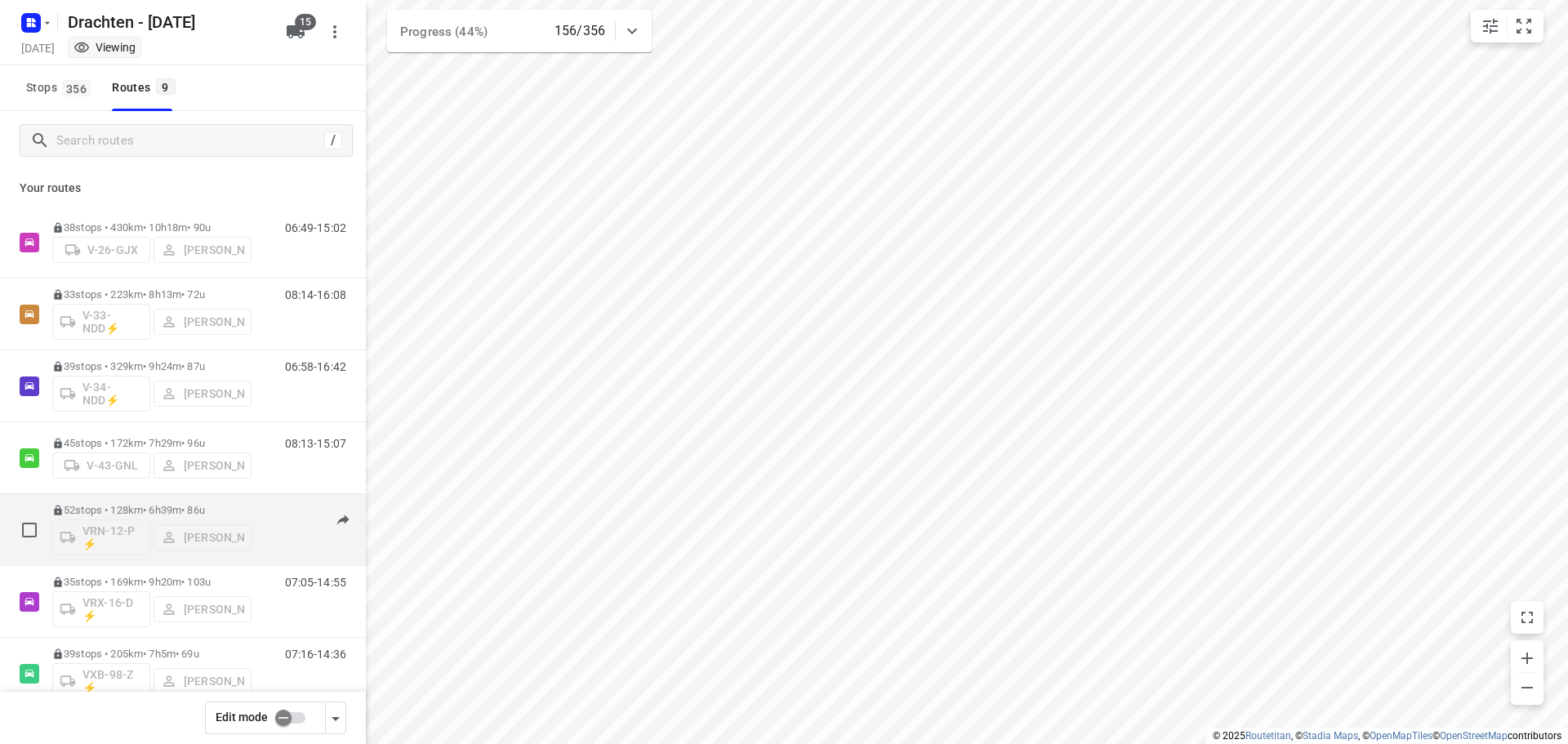
click at [143, 500] on div "52 stops • 128km • 6h39m • 86u VRN-12-P ⚡ Joran Smit" at bounding box center [152, 529] width 200 height 68
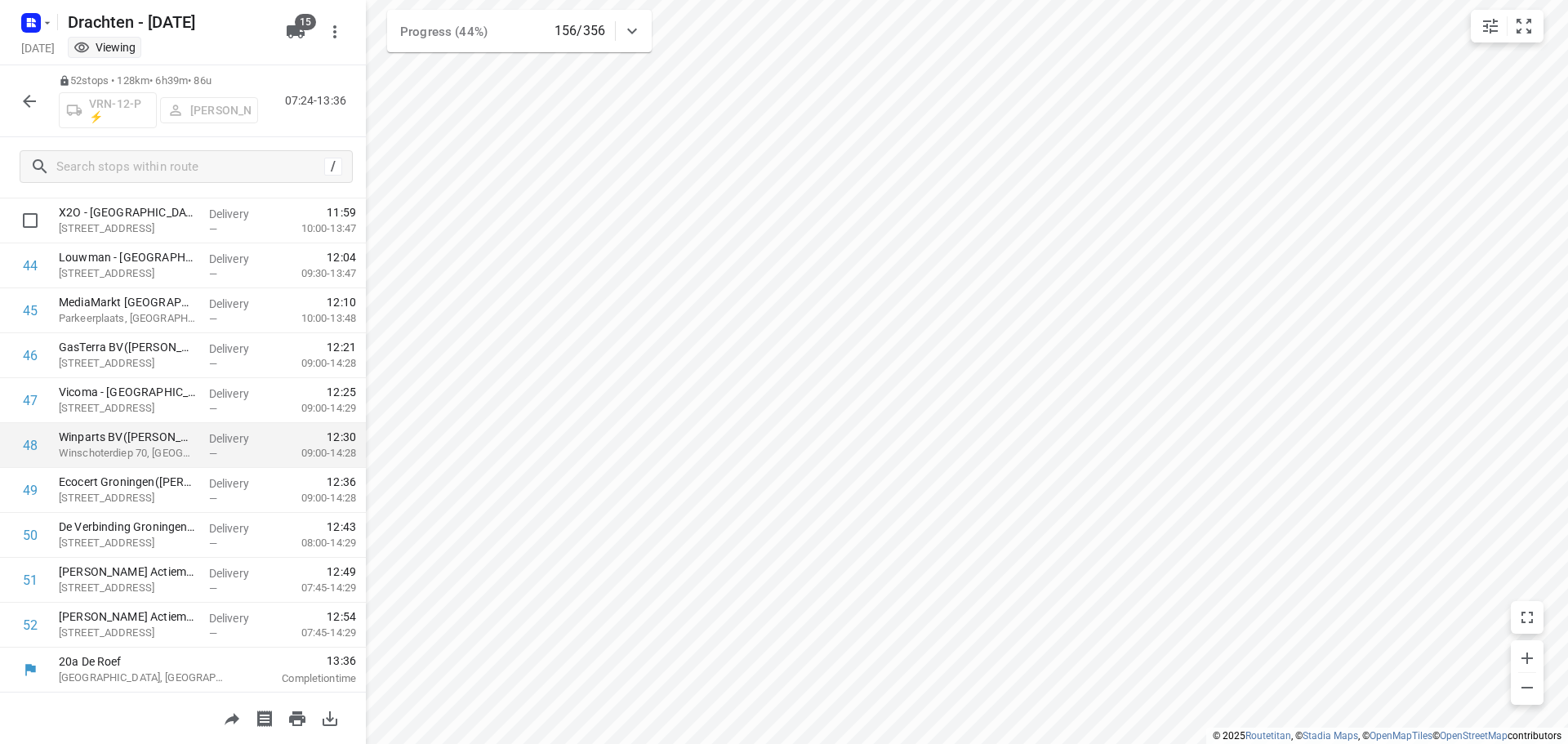
scroll to position [1966, 0]
click at [26, 109] on icon "button" at bounding box center [30, 101] width 20 height 20
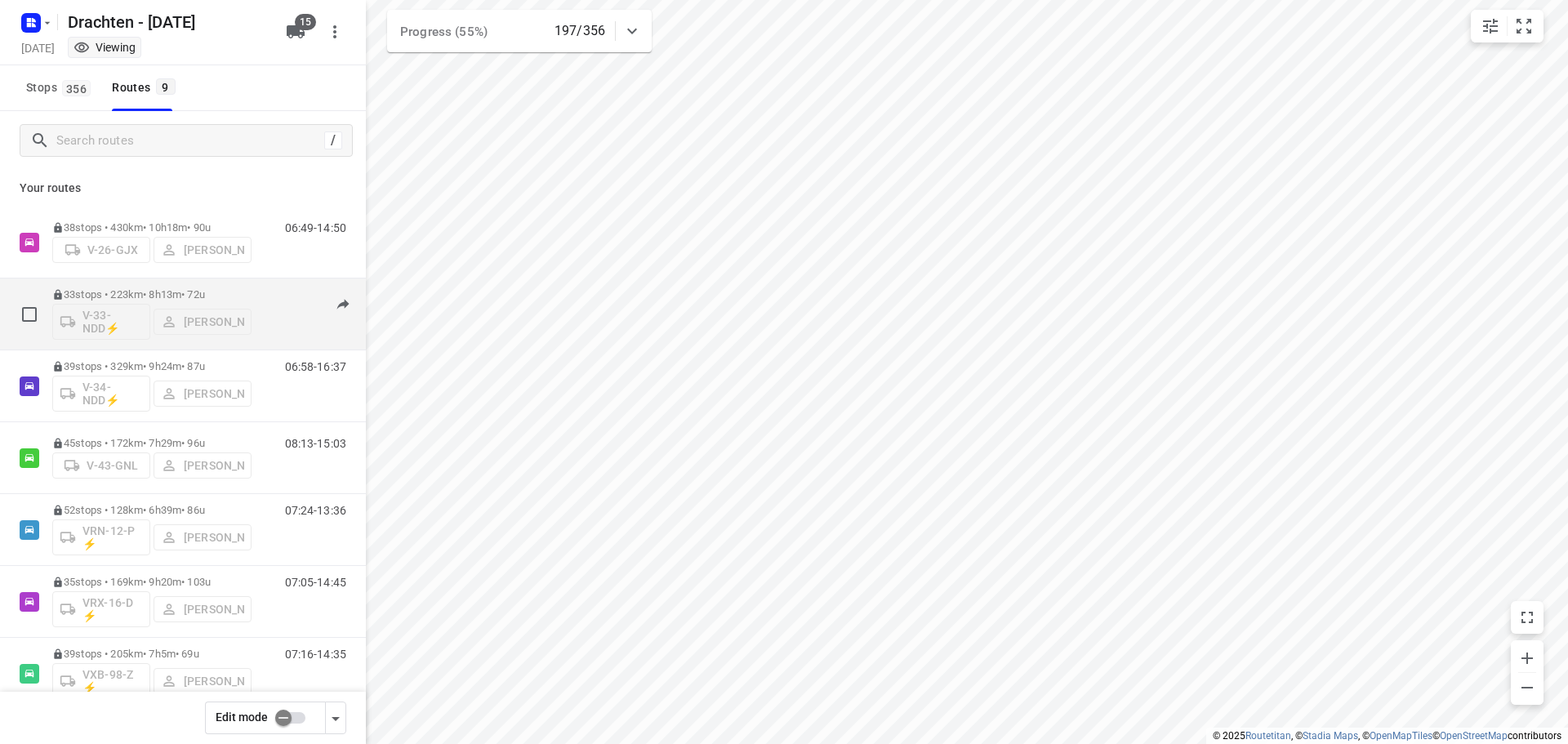
click at [195, 287] on div "33 stops • 223km • 8h13m • 72u V-33-NDD⚡ Jelle Veenstra" at bounding box center [152, 314] width 200 height 68
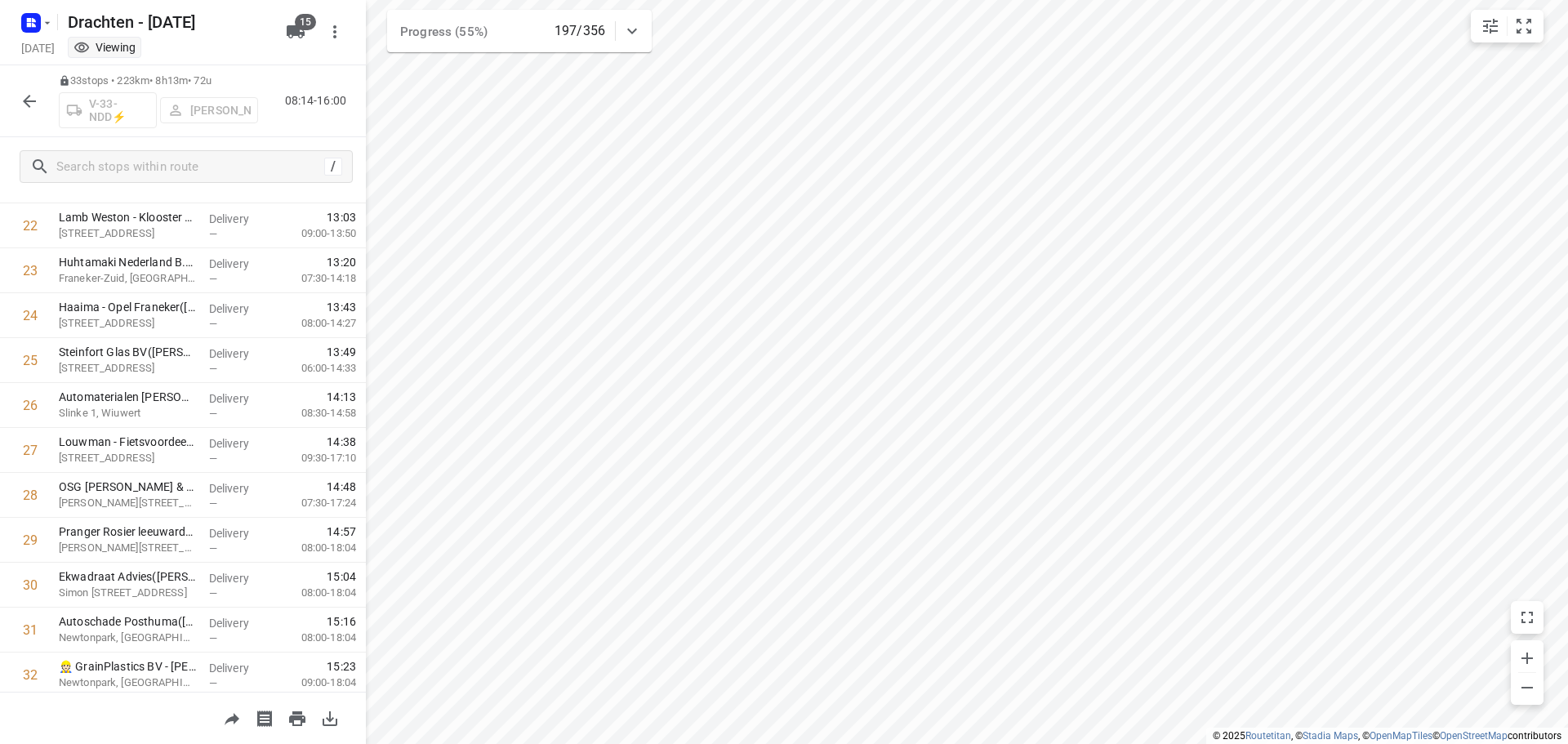
scroll to position [1112, 0]
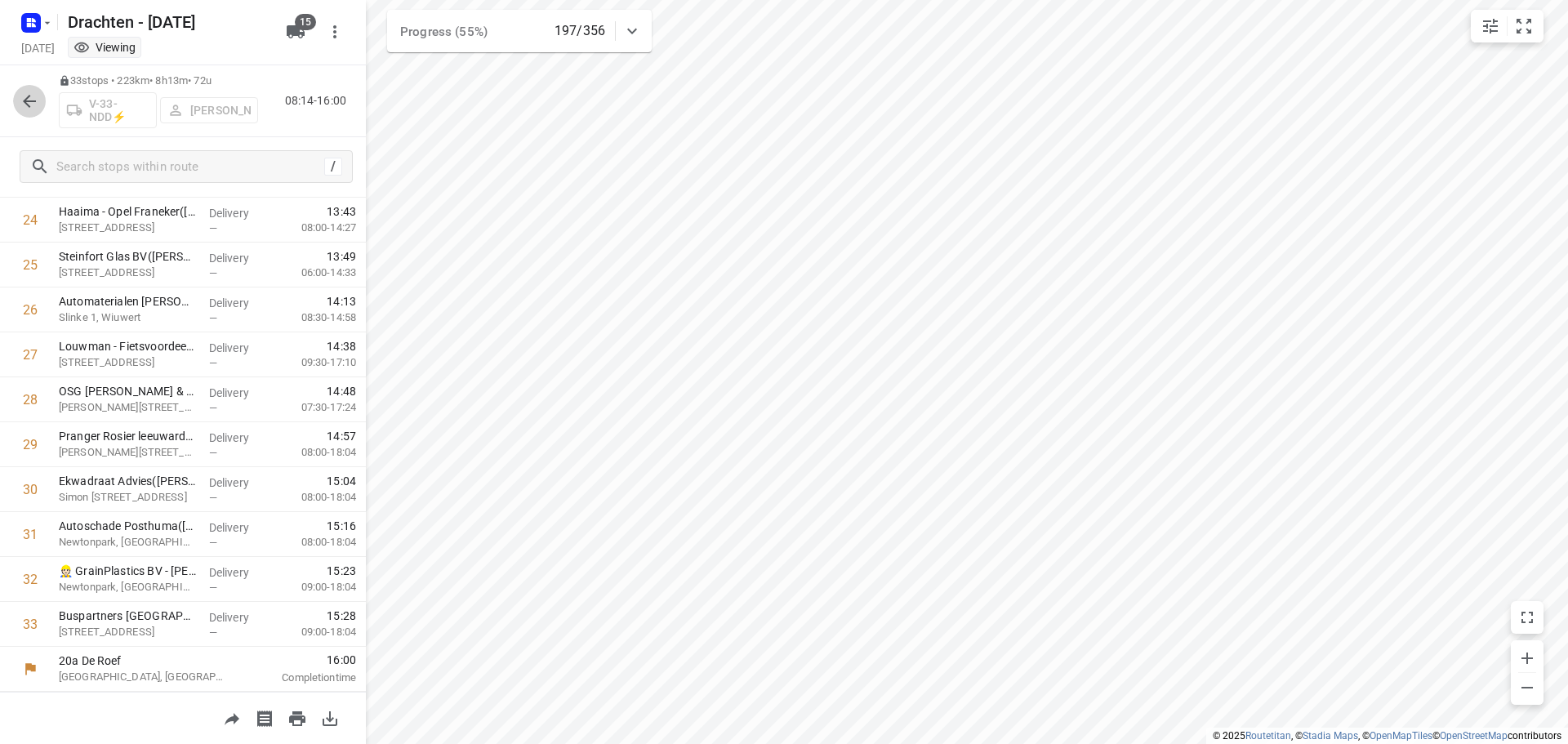
click at [38, 88] on button "button" at bounding box center [30, 101] width 33 height 33
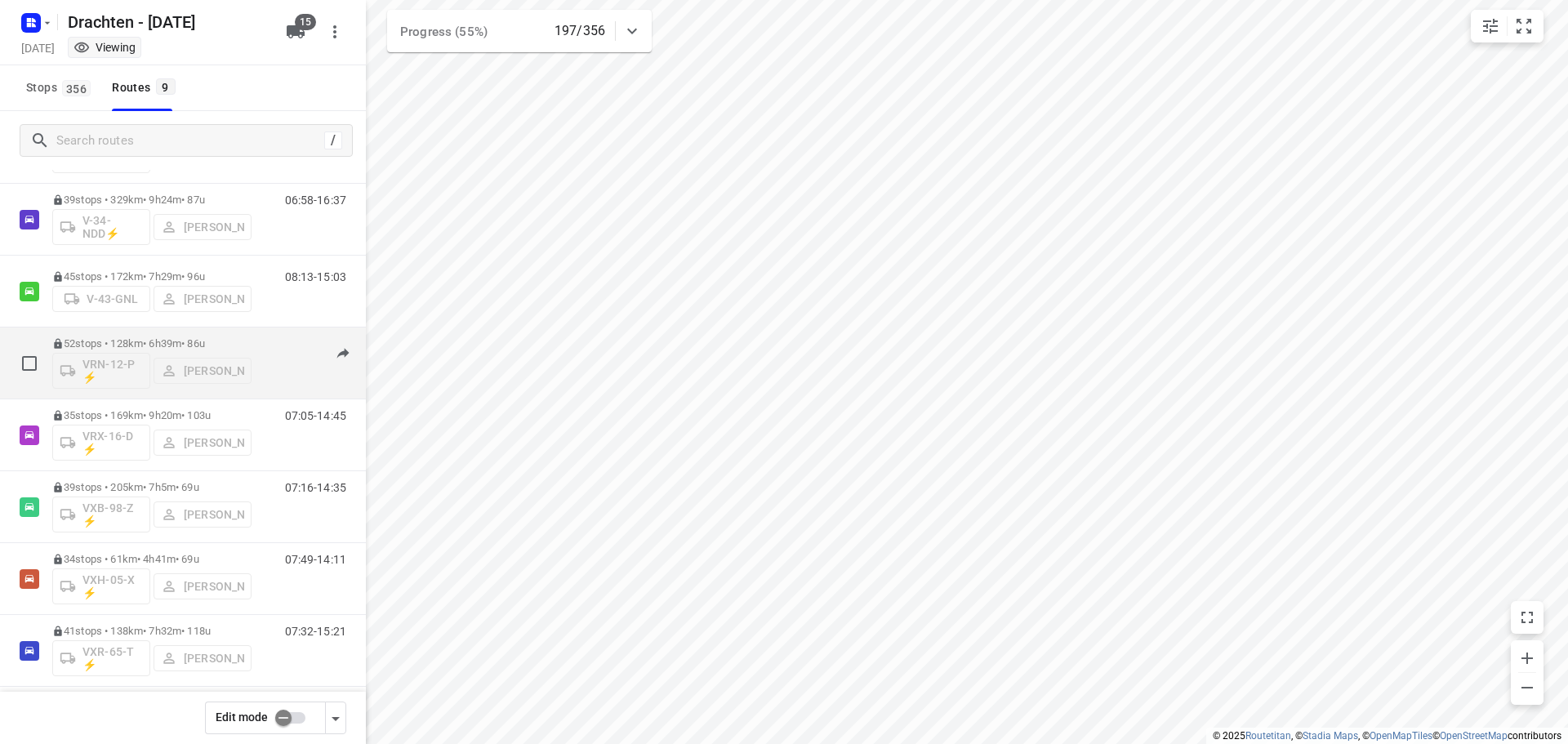
scroll to position [178, 0]
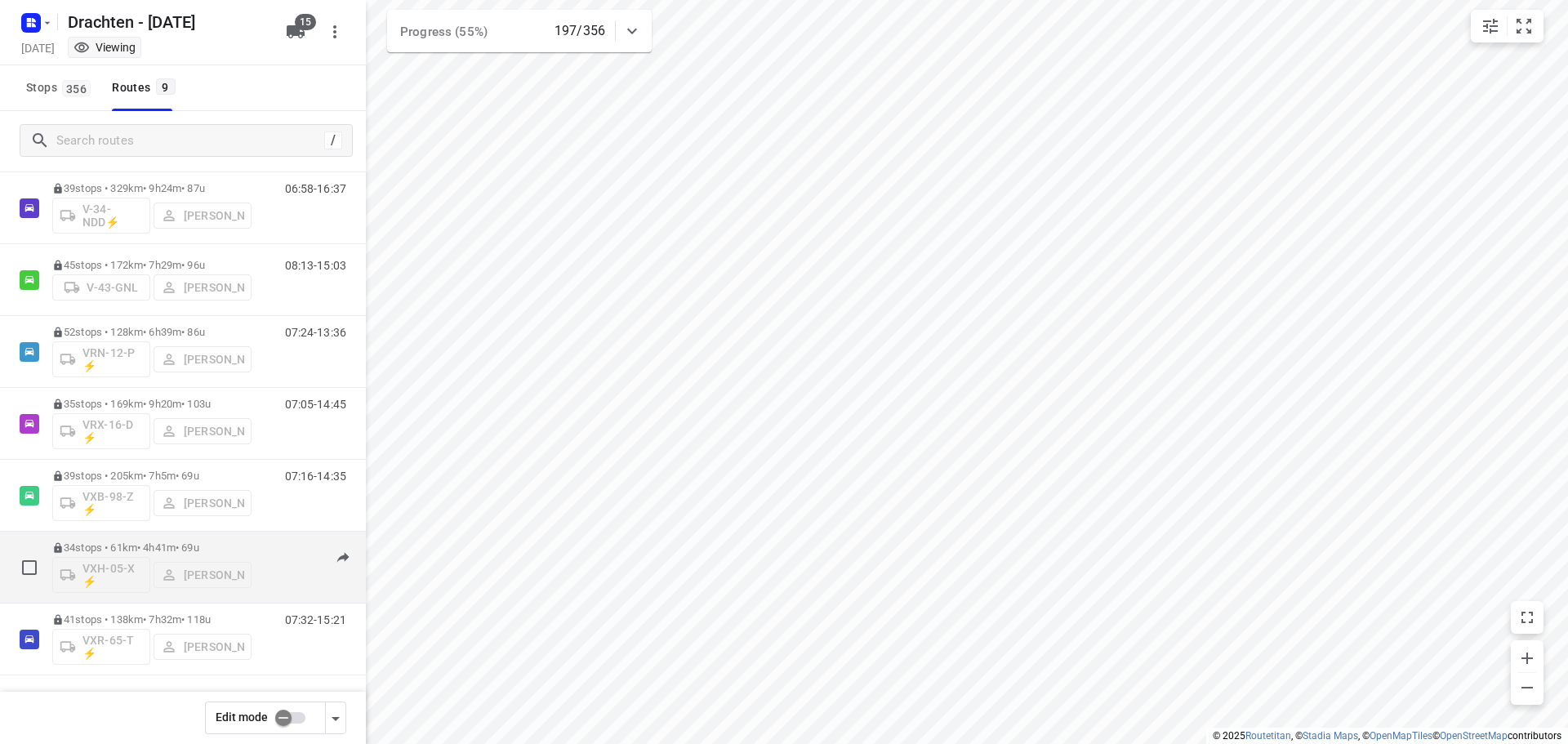
click at [148, 536] on div "34 stops • 61km • 4h41m • 69u VXH-05-X ⚡ Wopke de Vries" at bounding box center [152, 567] width 200 height 68
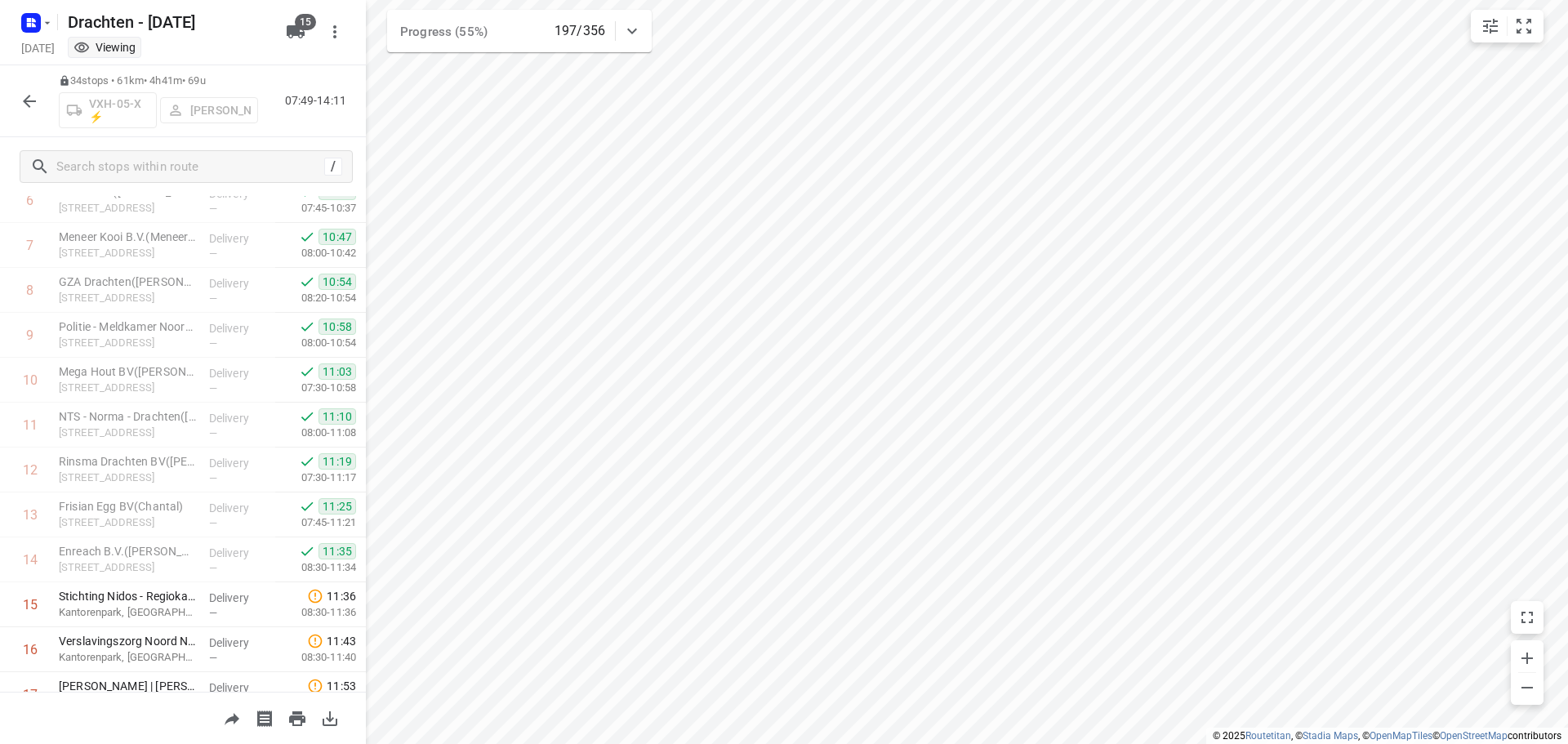
scroll to position [82, 0]
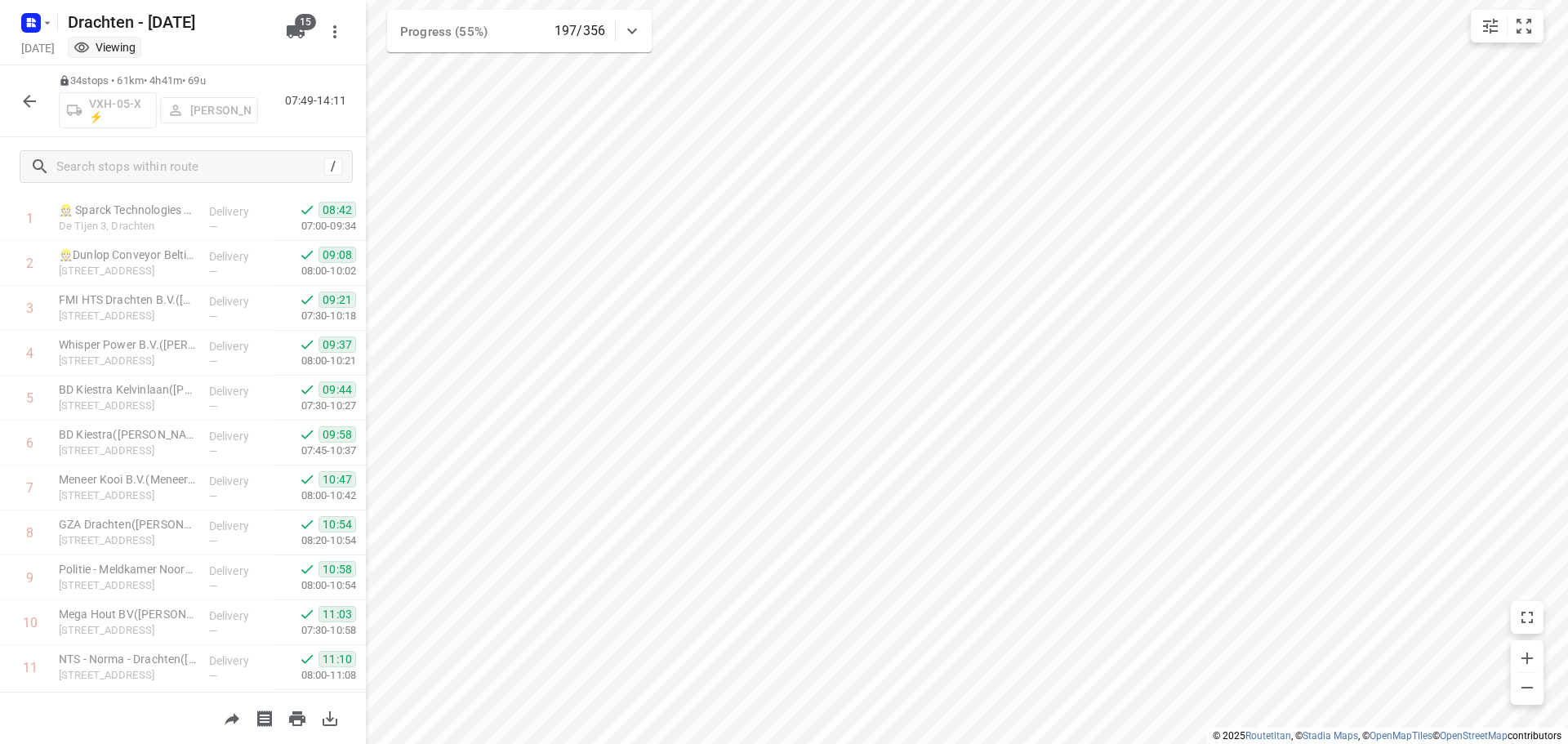
click at [35, 105] on icon "button" at bounding box center [30, 101] width 20 height 20
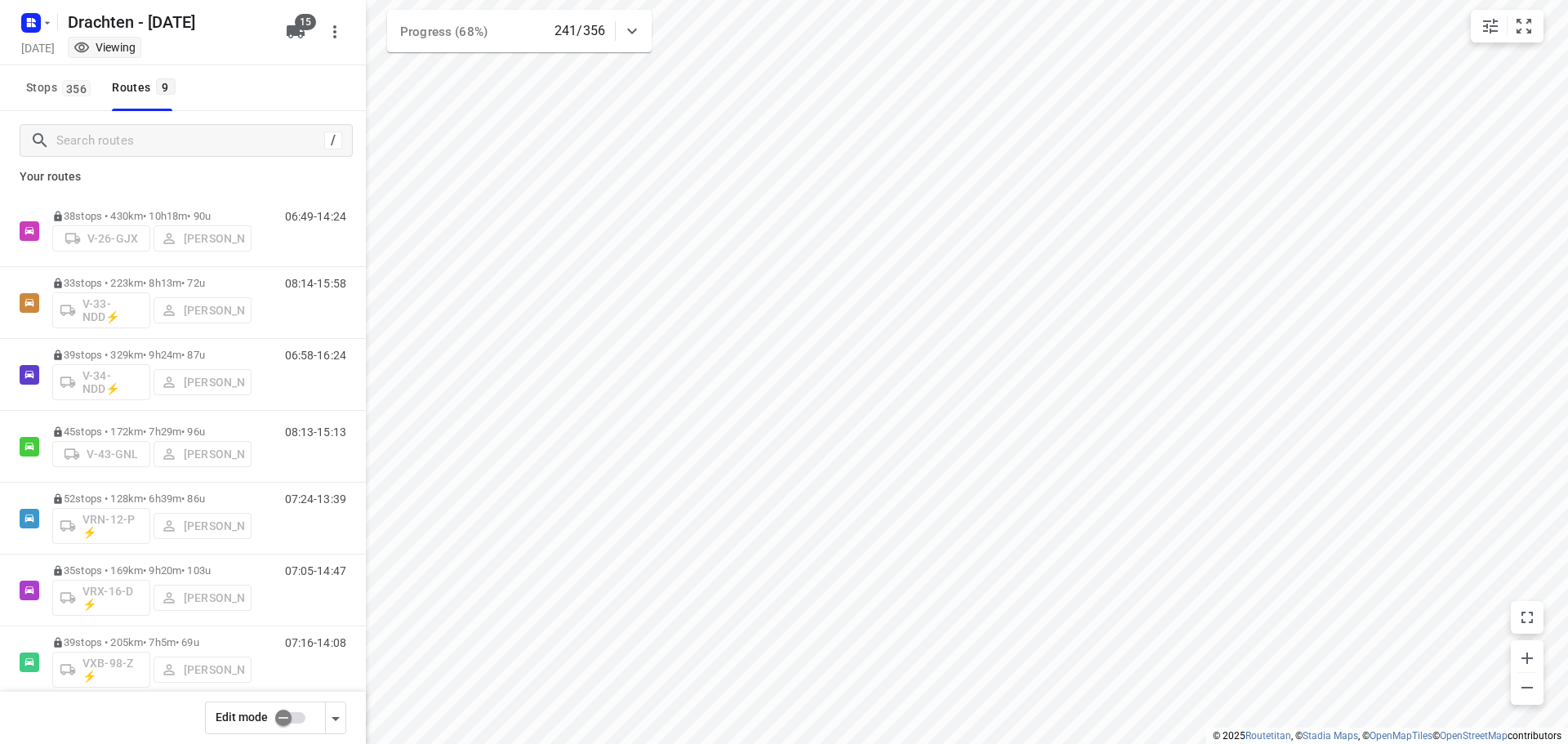
scroll to position [0, 0]
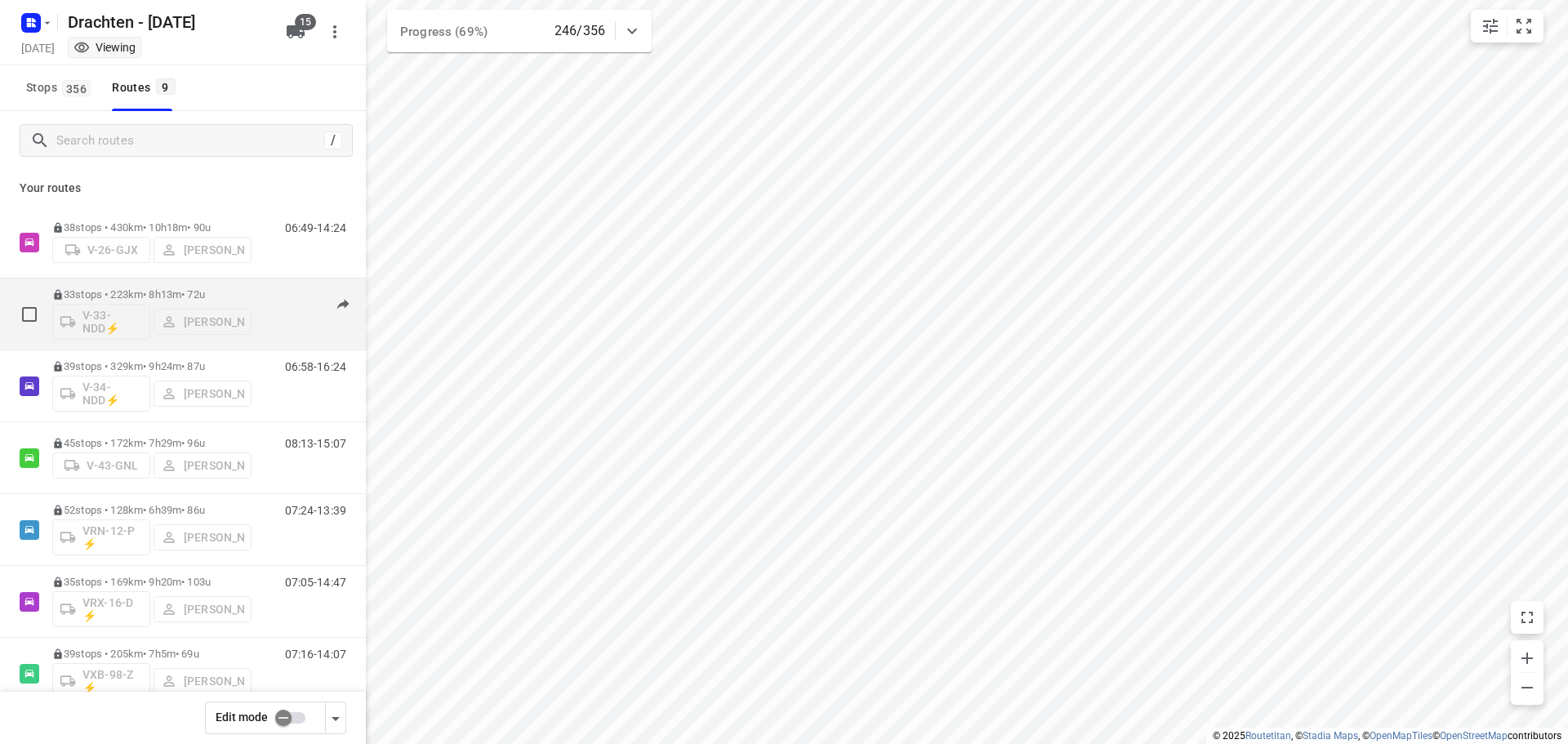
click at [109, 292] on p "33 stops • 223km • 8h13m • 72u" at bounding box center [152, 294] width 200 height 12
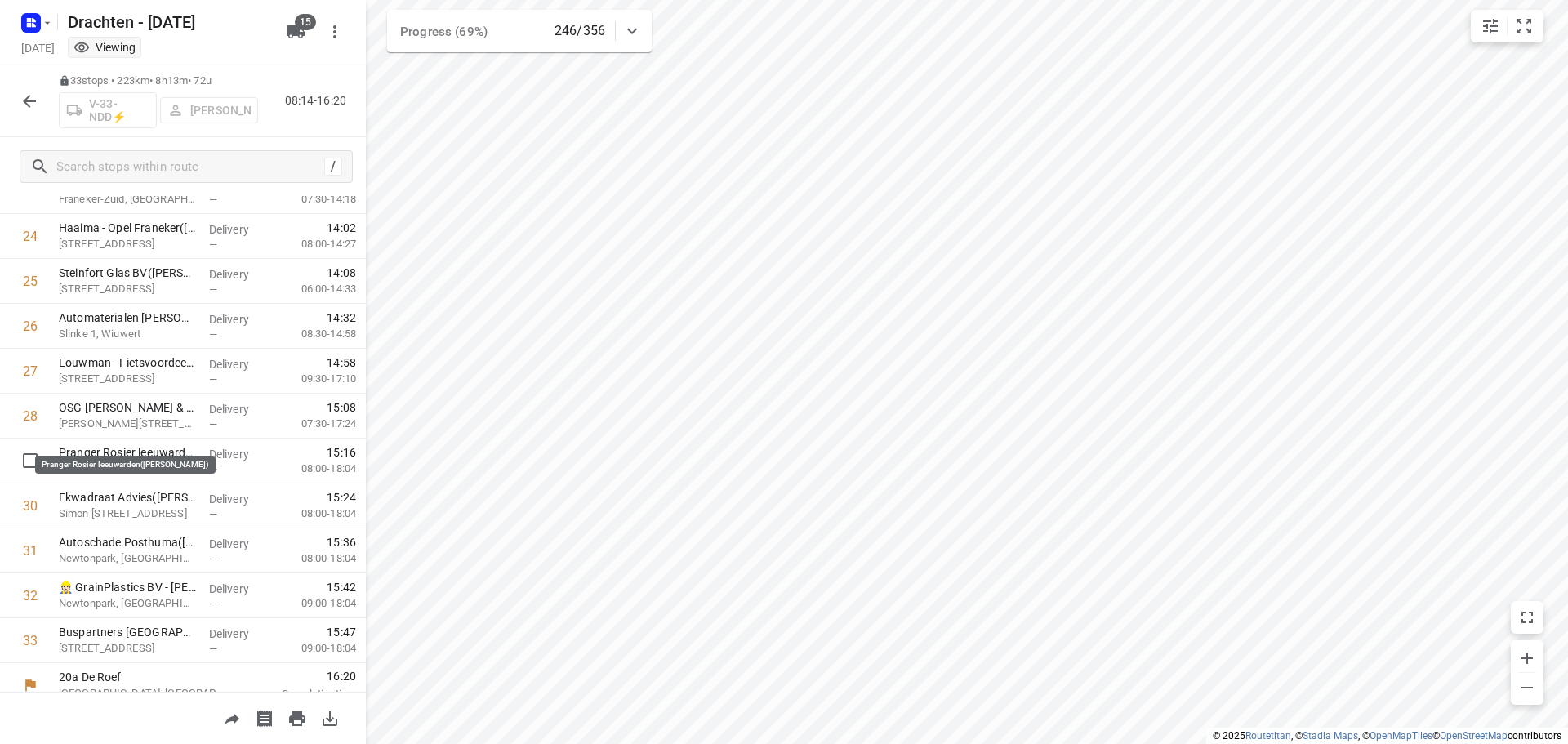
scroll to position [1112, 0]
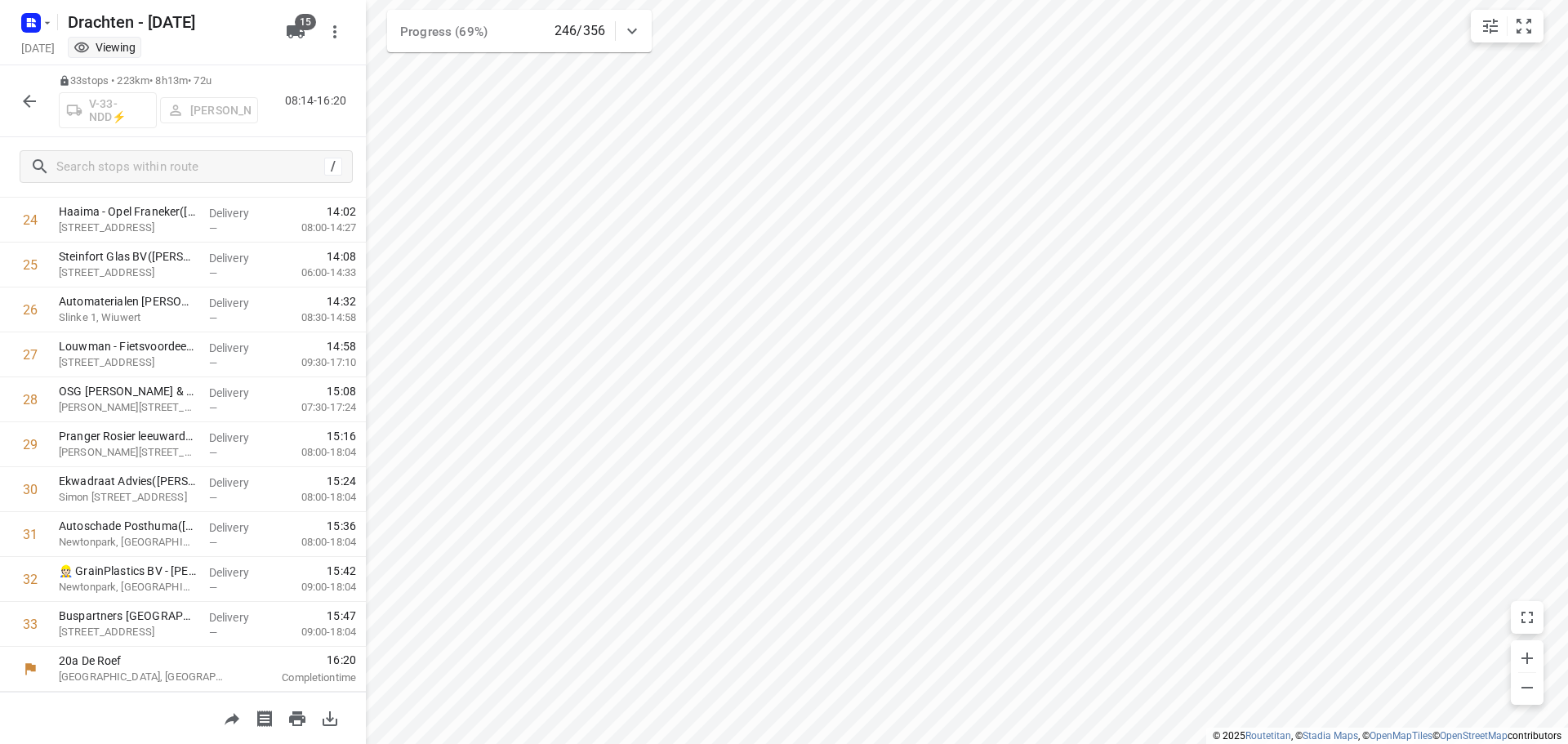
click at [28, 114] on button "button" at bounding box center [30, 101] width 33 height 33
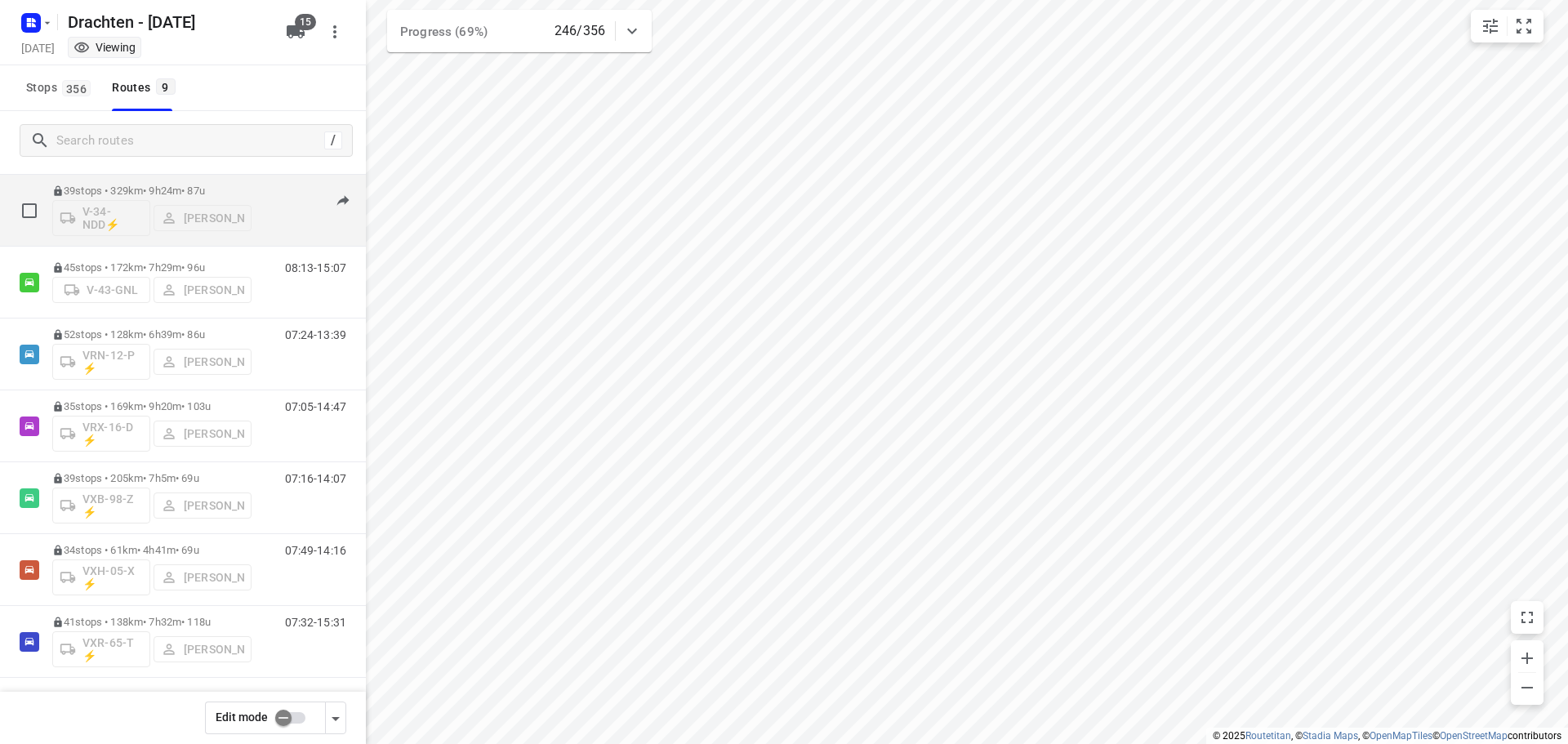
scroll to position [178, 0]
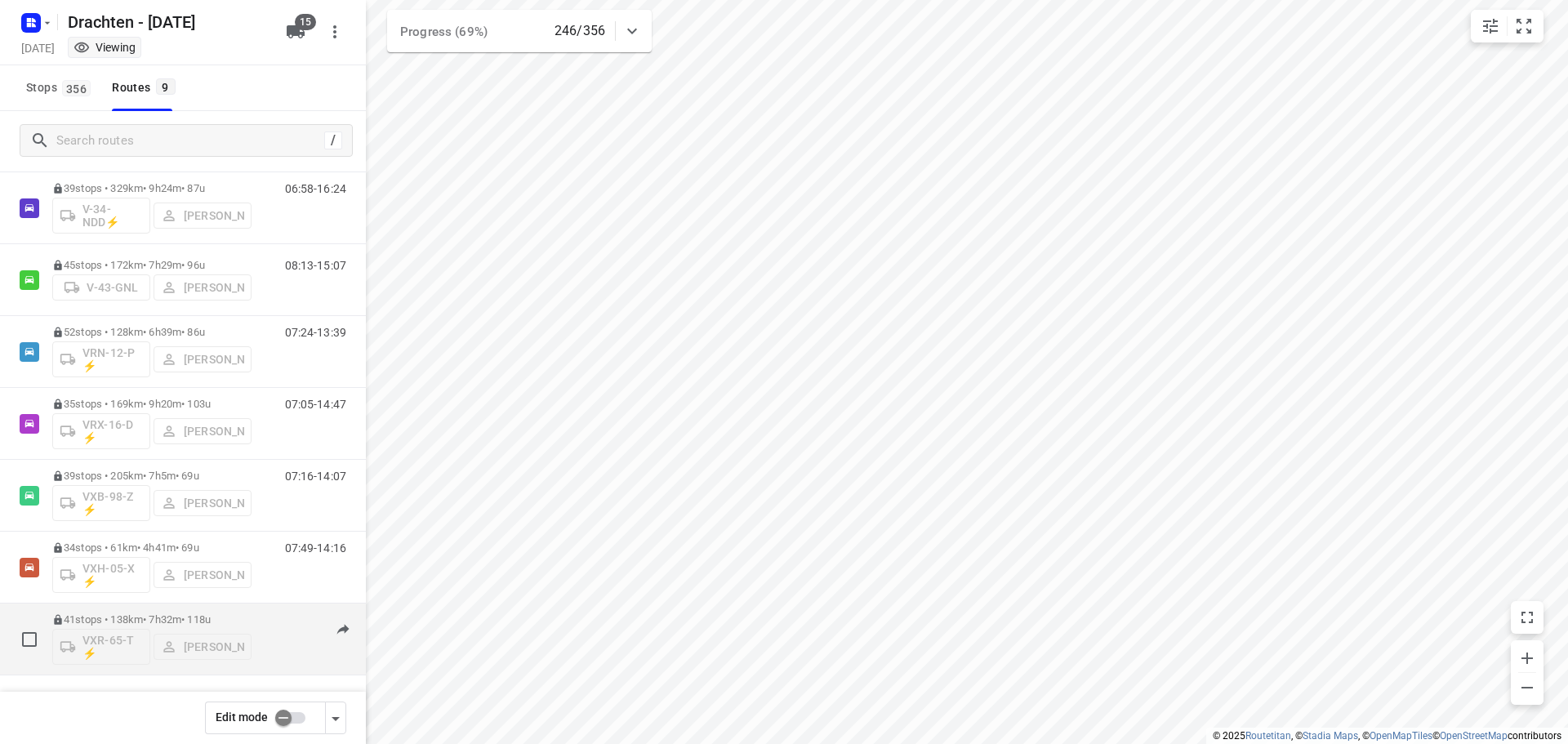
click at [156, 615] on p "41 stops • 138km • 7h32m • 118u" at bounding box center [152, 619] width 200 height 12
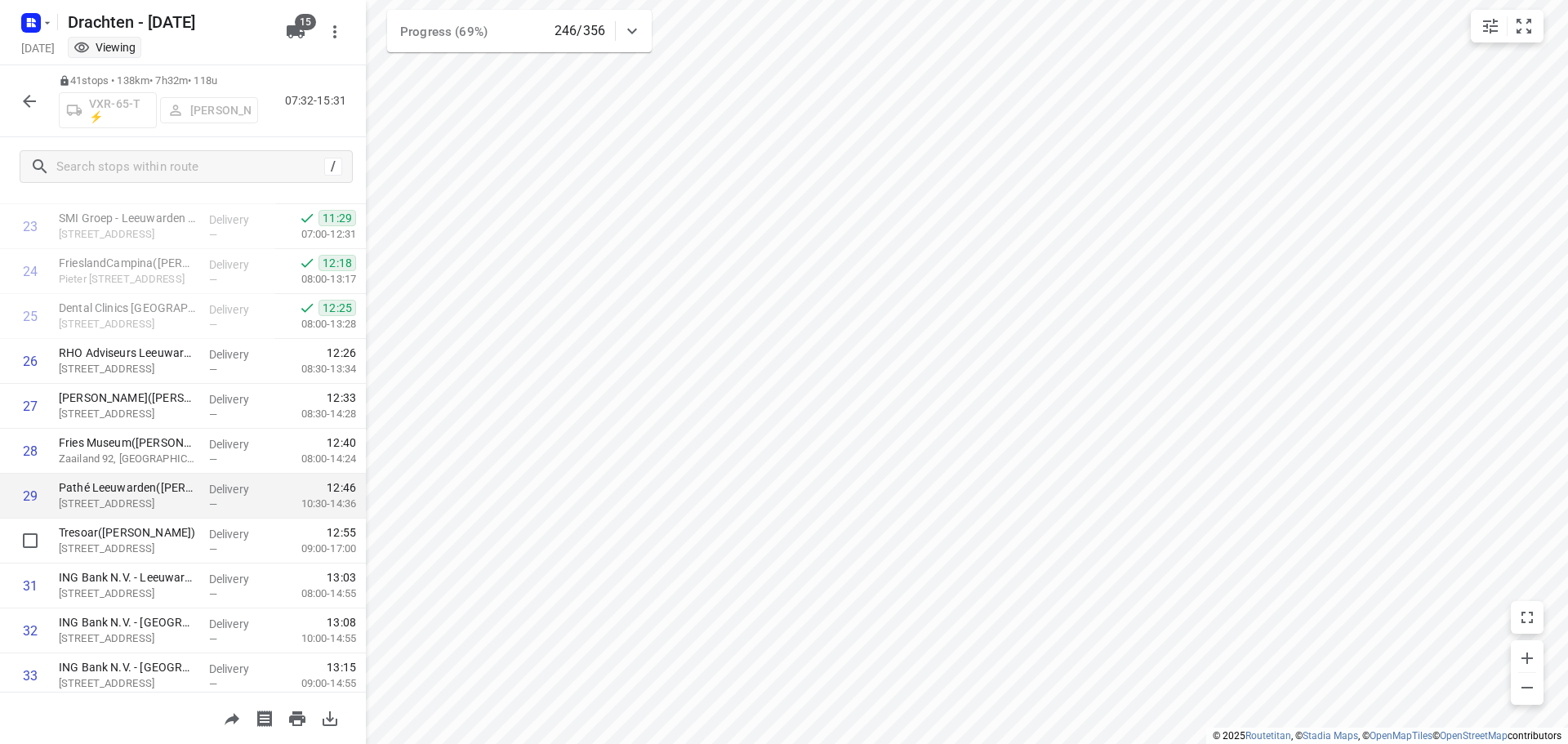
scroll to position [1472, 0]
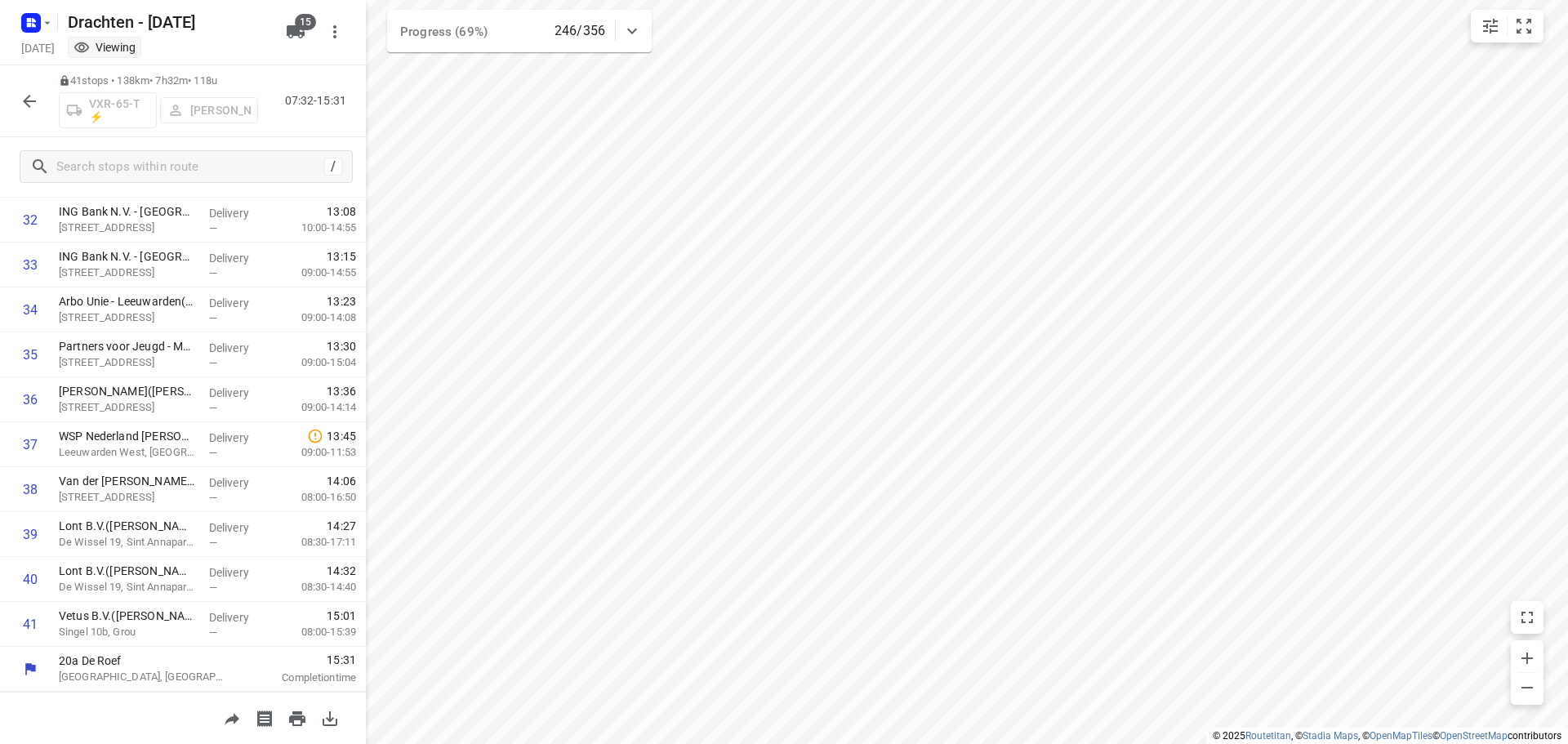
click at [34, 95] on icon "button" at bounding box center [30, 101] width 20 height 20
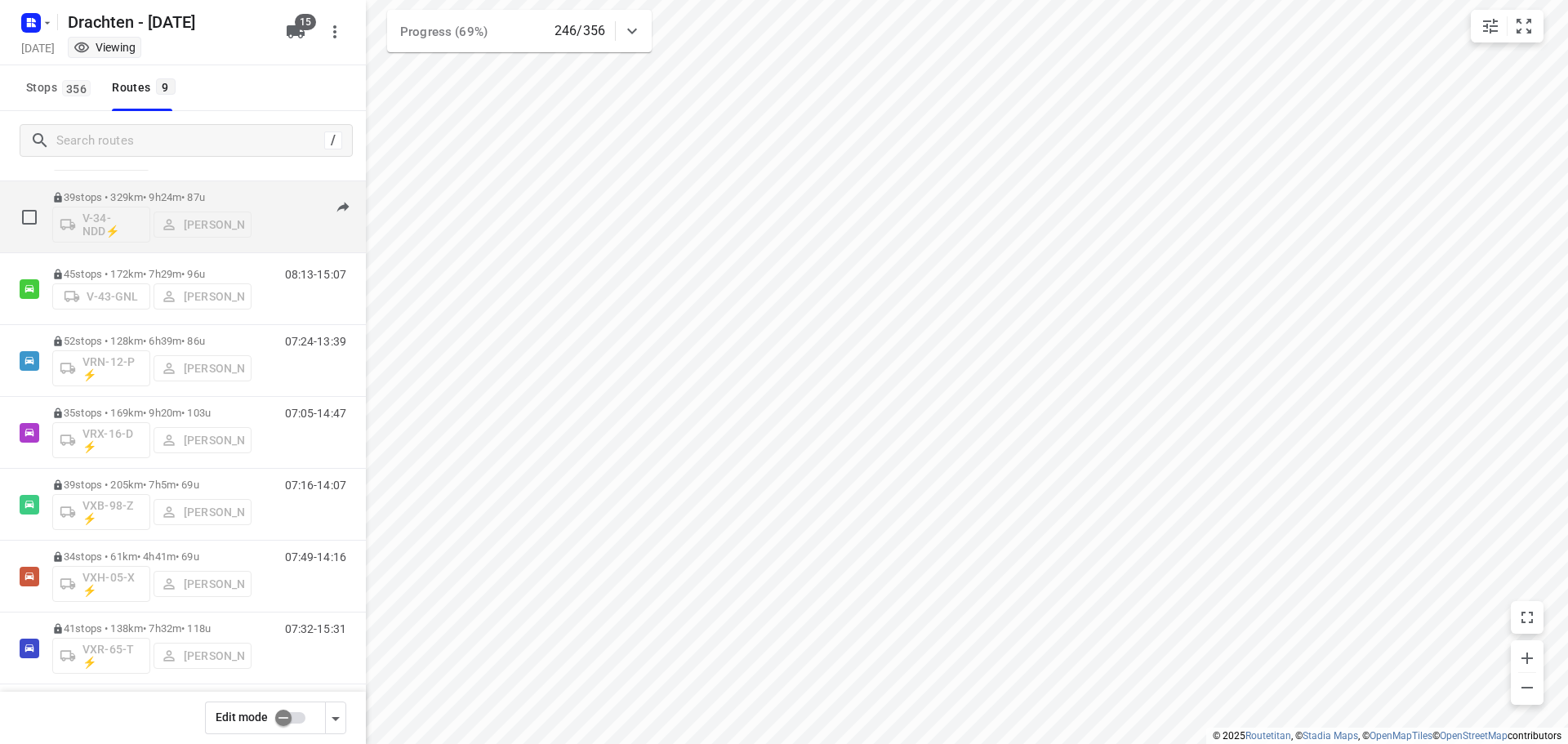
scroll to position [178, 0]
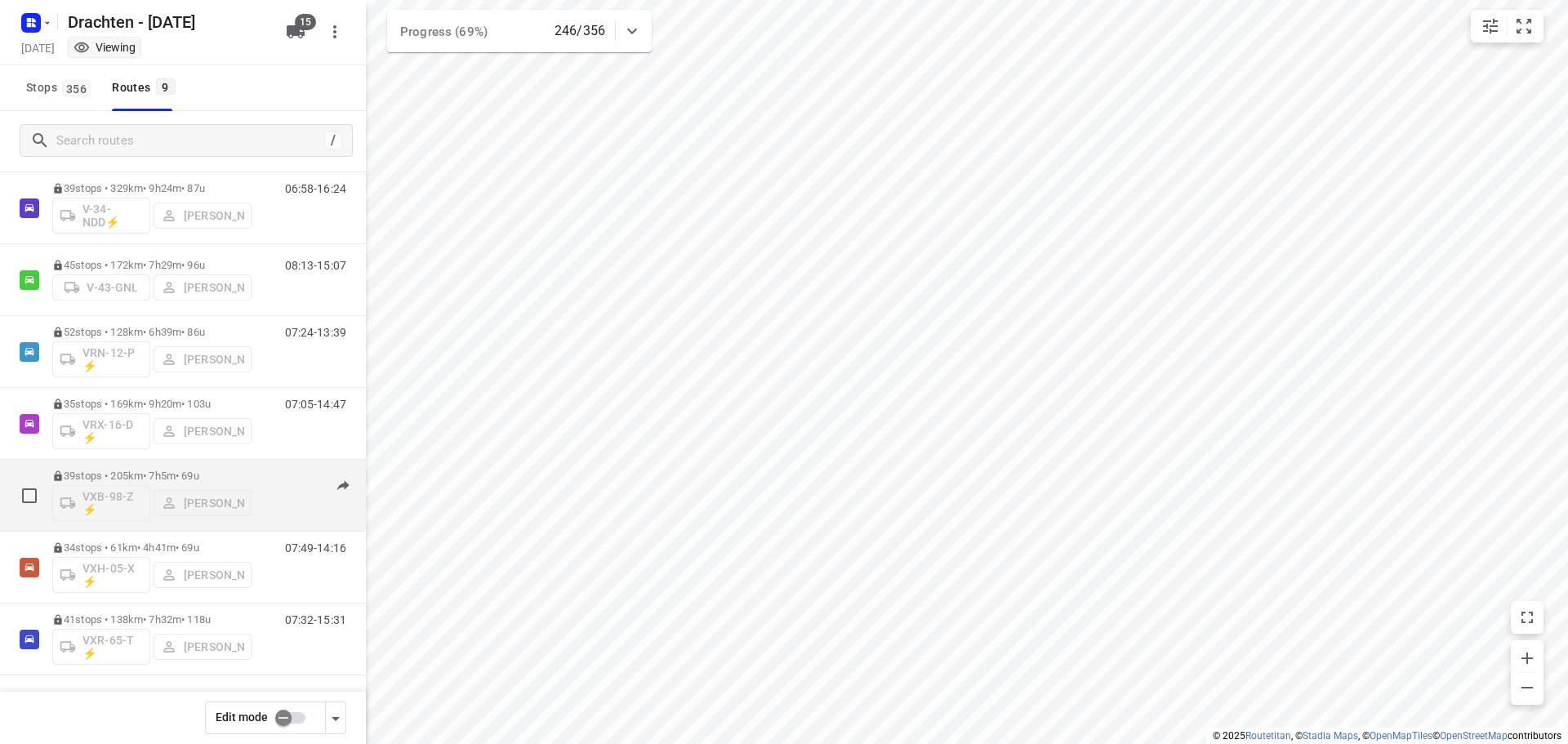
click at [150, 463] on div "39 stops • 205km • 7h5m • 69u VXB-98-Z ⚡ Jelmer Knol" at bounding box center [152, 495] width 200 height 68
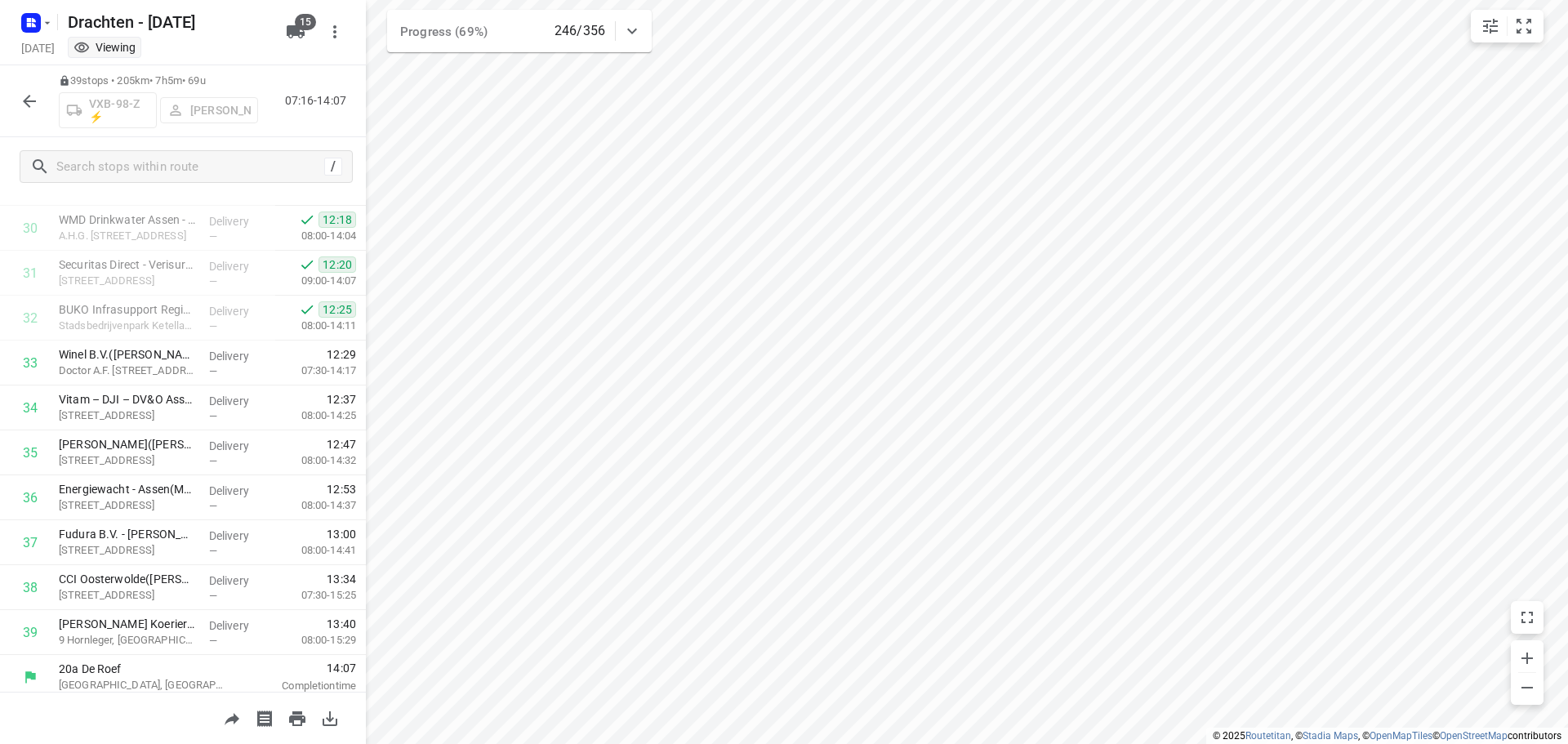
scroll to position [1382, 0]
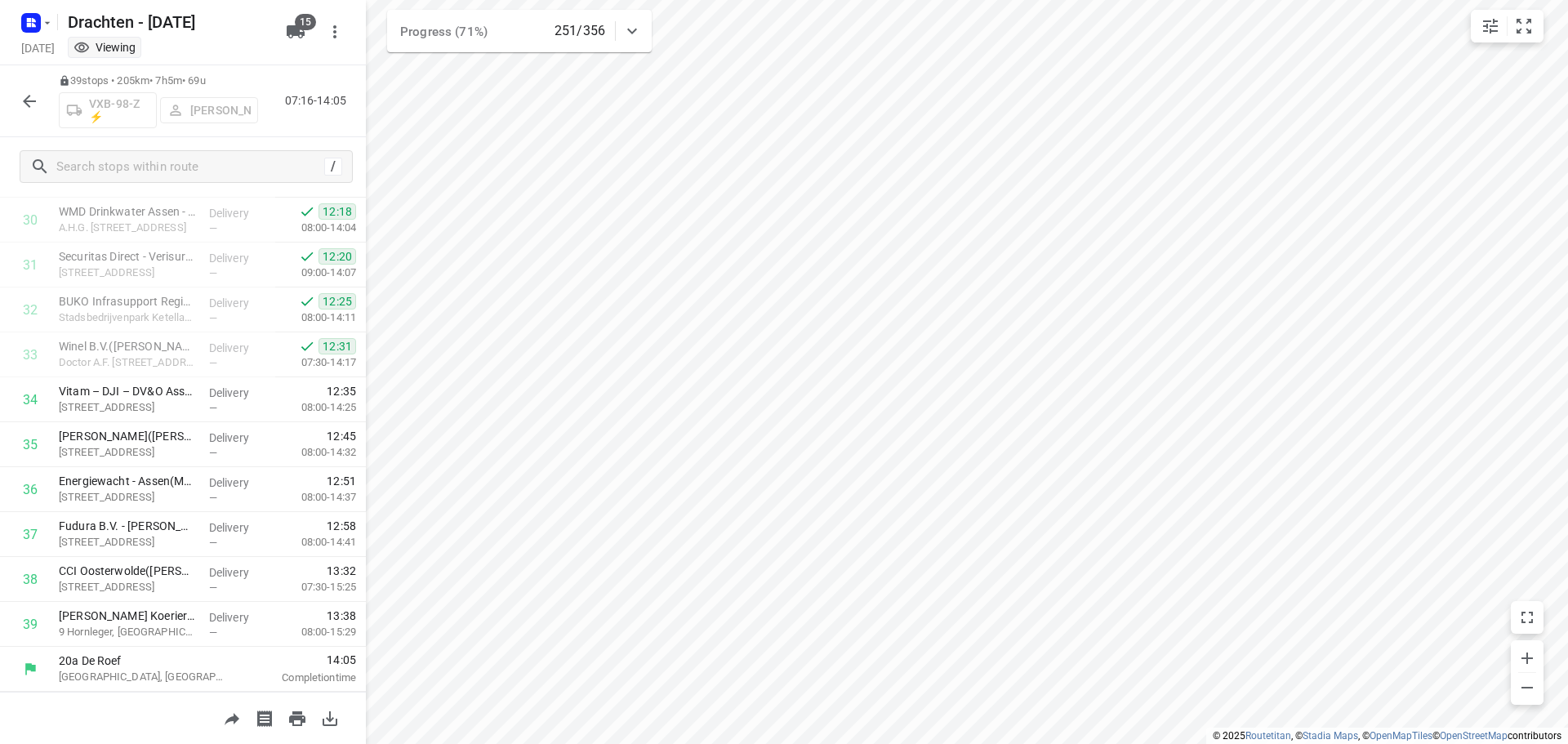
click at [31, 87] on button "button" at bounding box center [30, 101] width 33 height 33
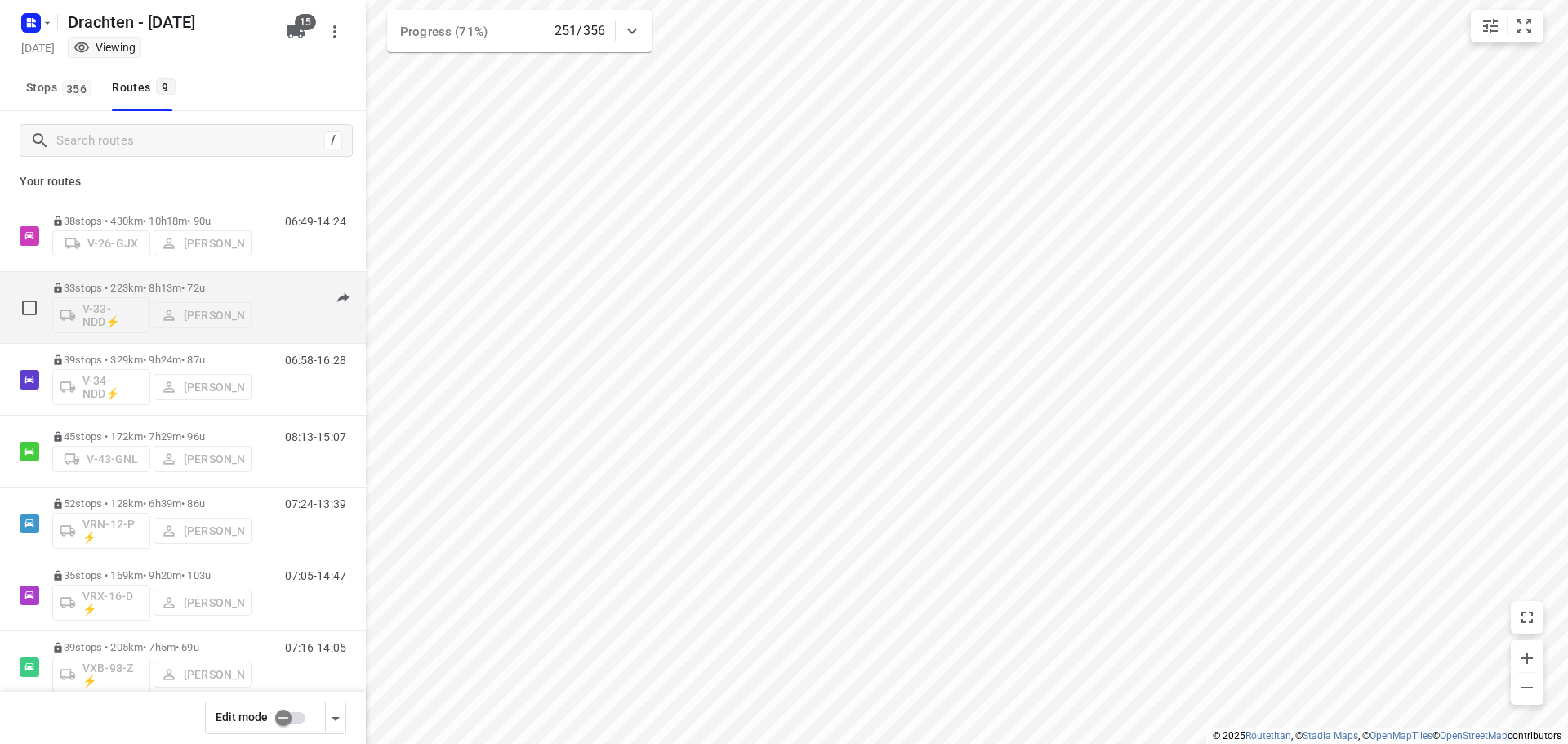
scroll to position [0, 0]
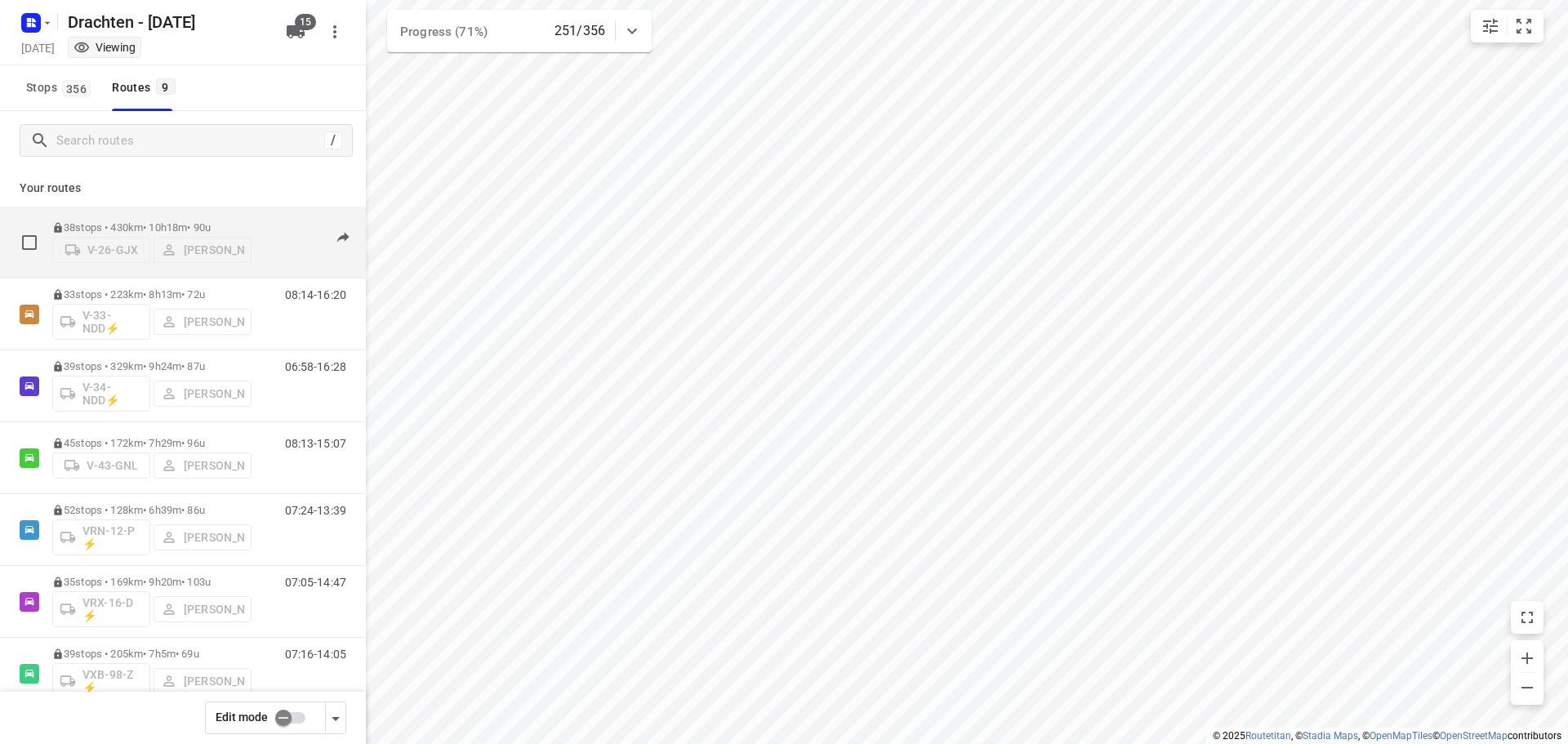
click at [105, 216] on div "38 stops • 430km • 10h18m • 90u V-26-GJX Jurre Woudwijk" at bounding box center [152, 242] width 200 height 58
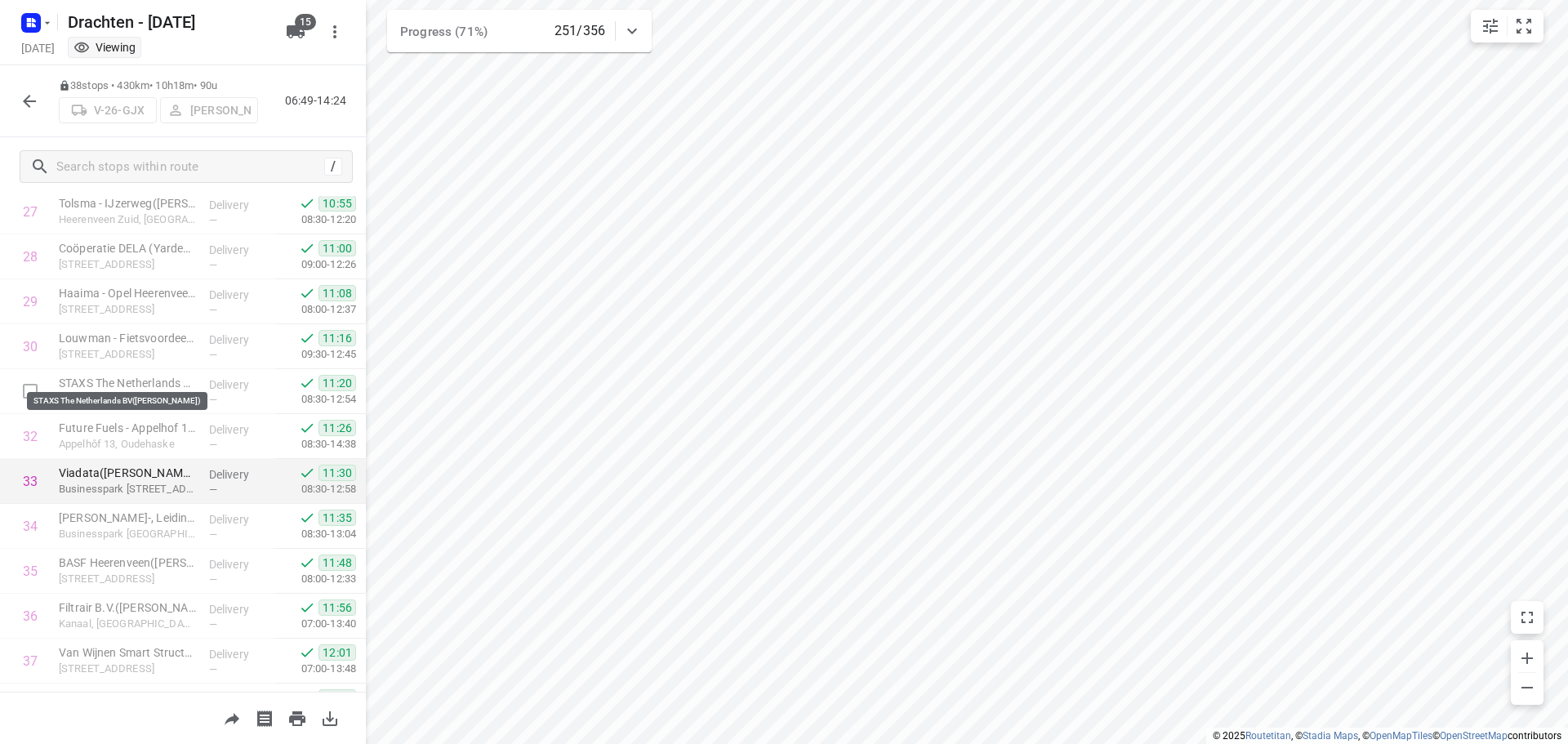
scroll to position [1337, 0]
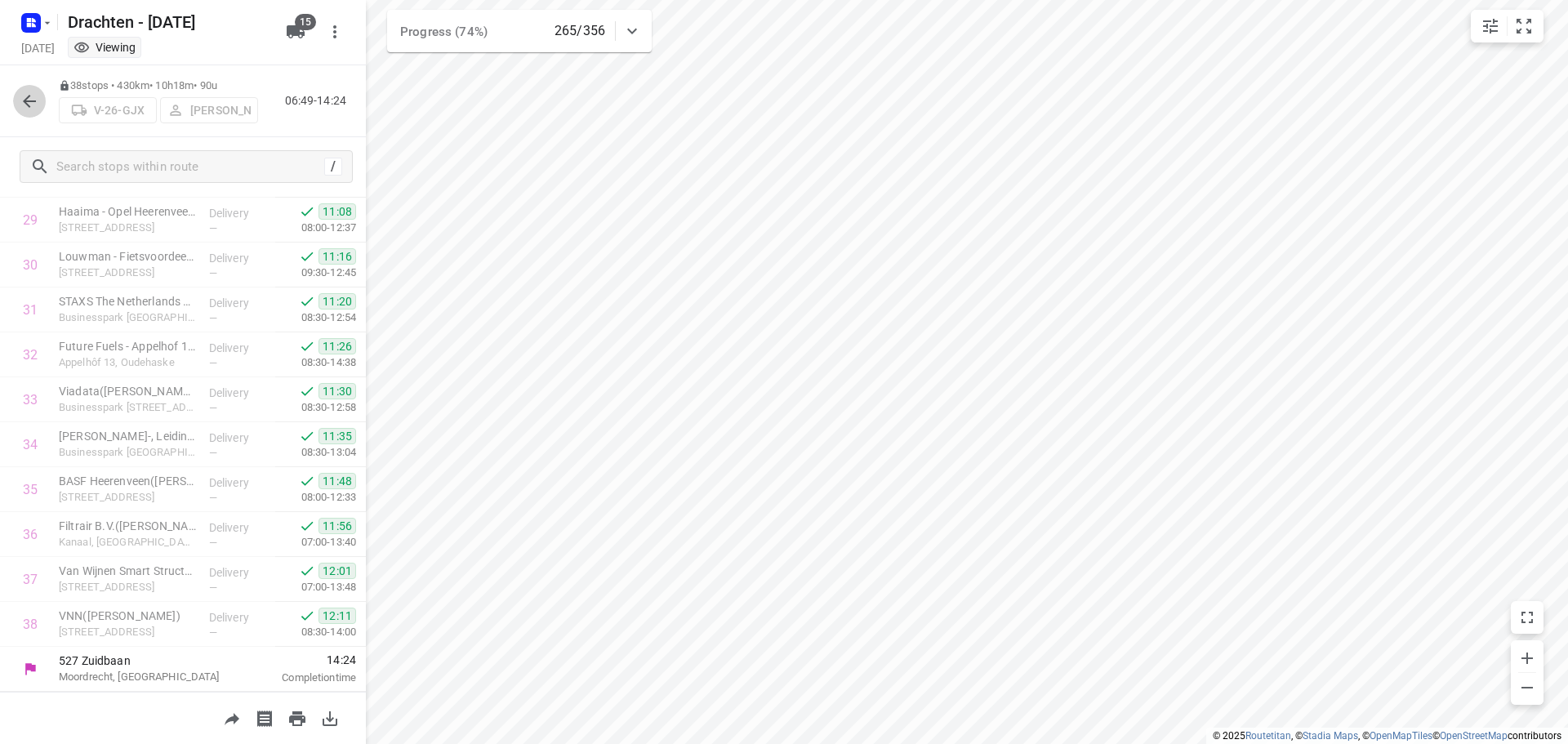
click at [24, 95] on icon "button" at bounding box center [30, 101] width 20 height 20
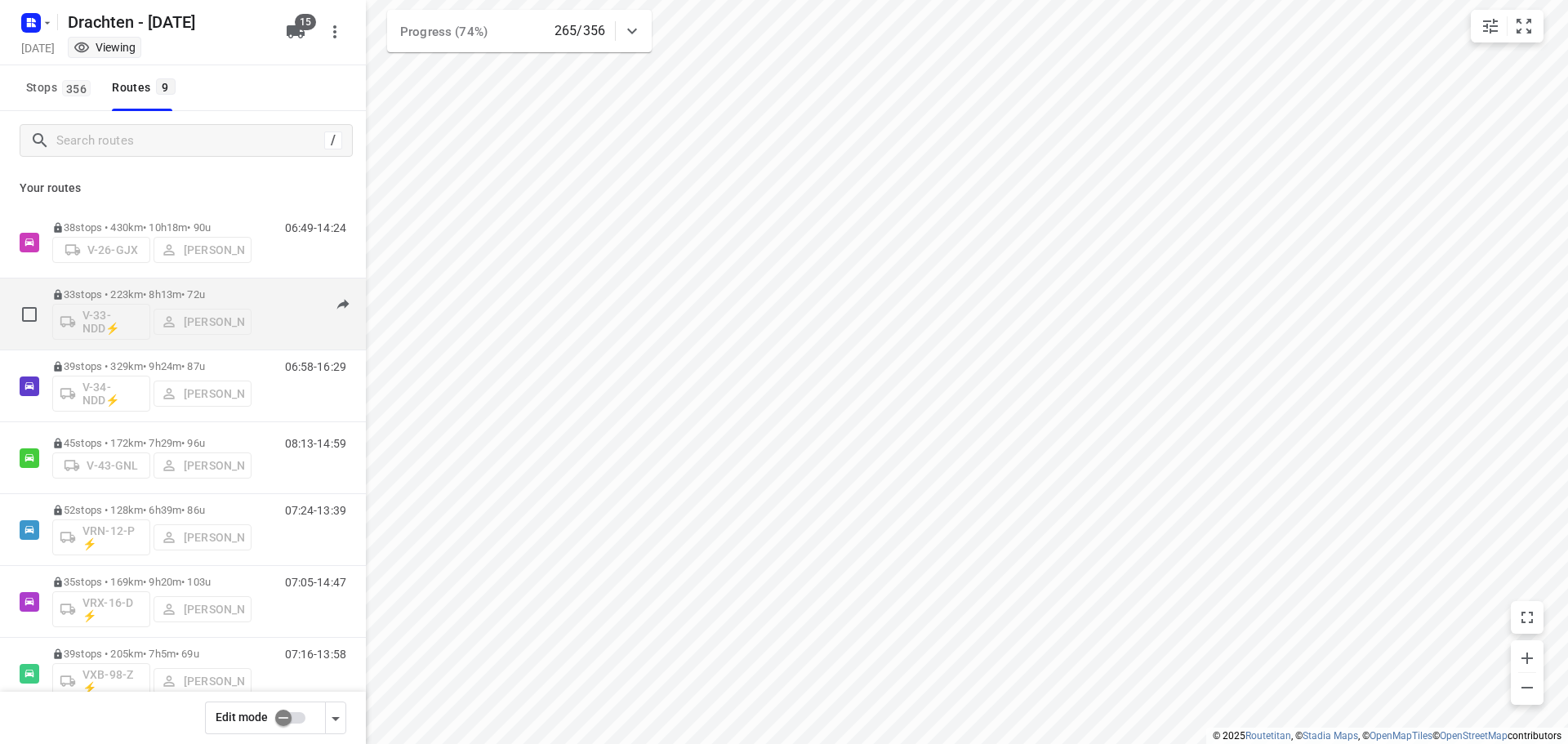
click at [169, 290] on p "33 stops • 223km • 8h13m • 72u" at bounding box center [152, 294] width 200 height 12
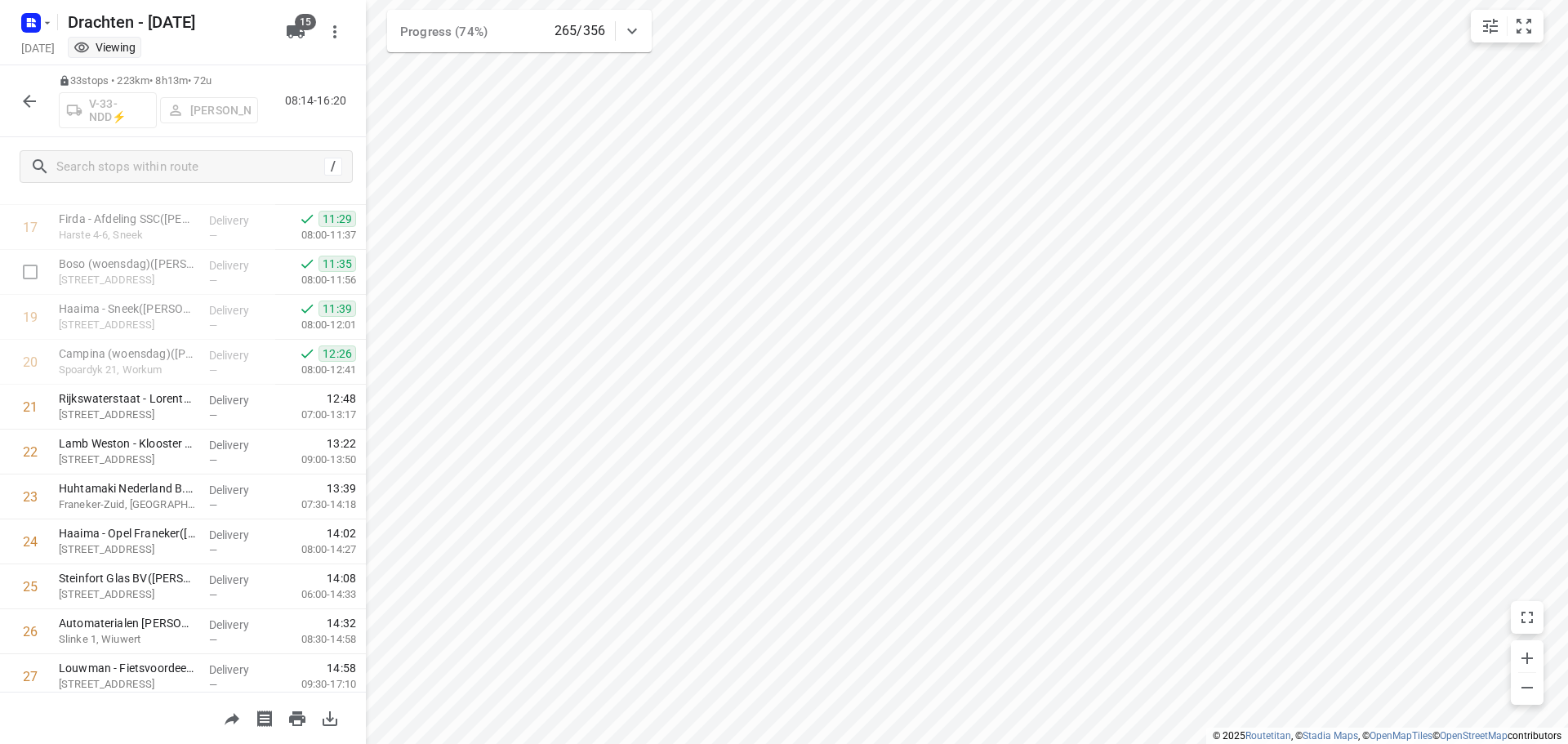
scroll to position [786, 0]
click at [18, 101] on button "button" at bounding box center [30, 101] width 33 height 33
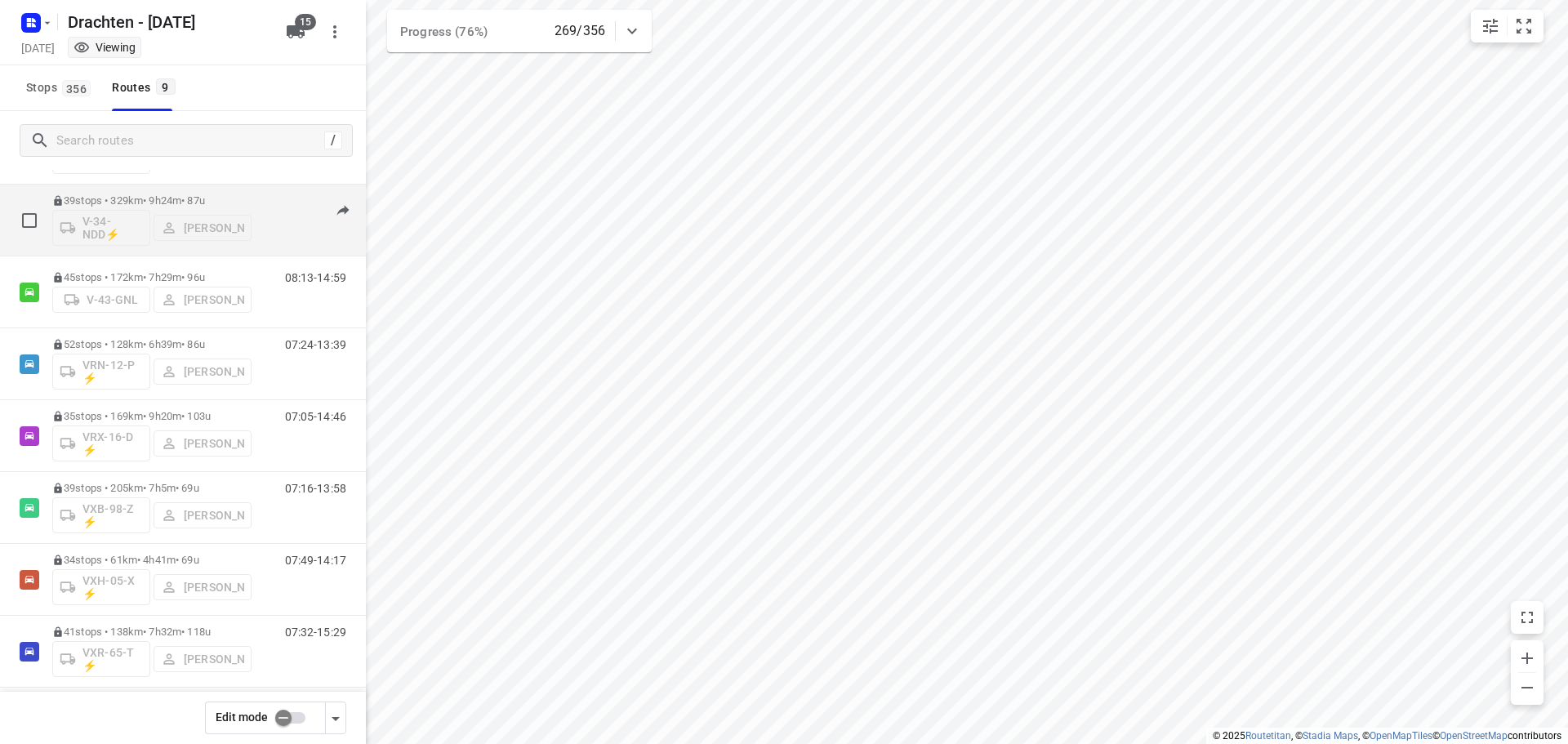
scroll to position [178, 0]
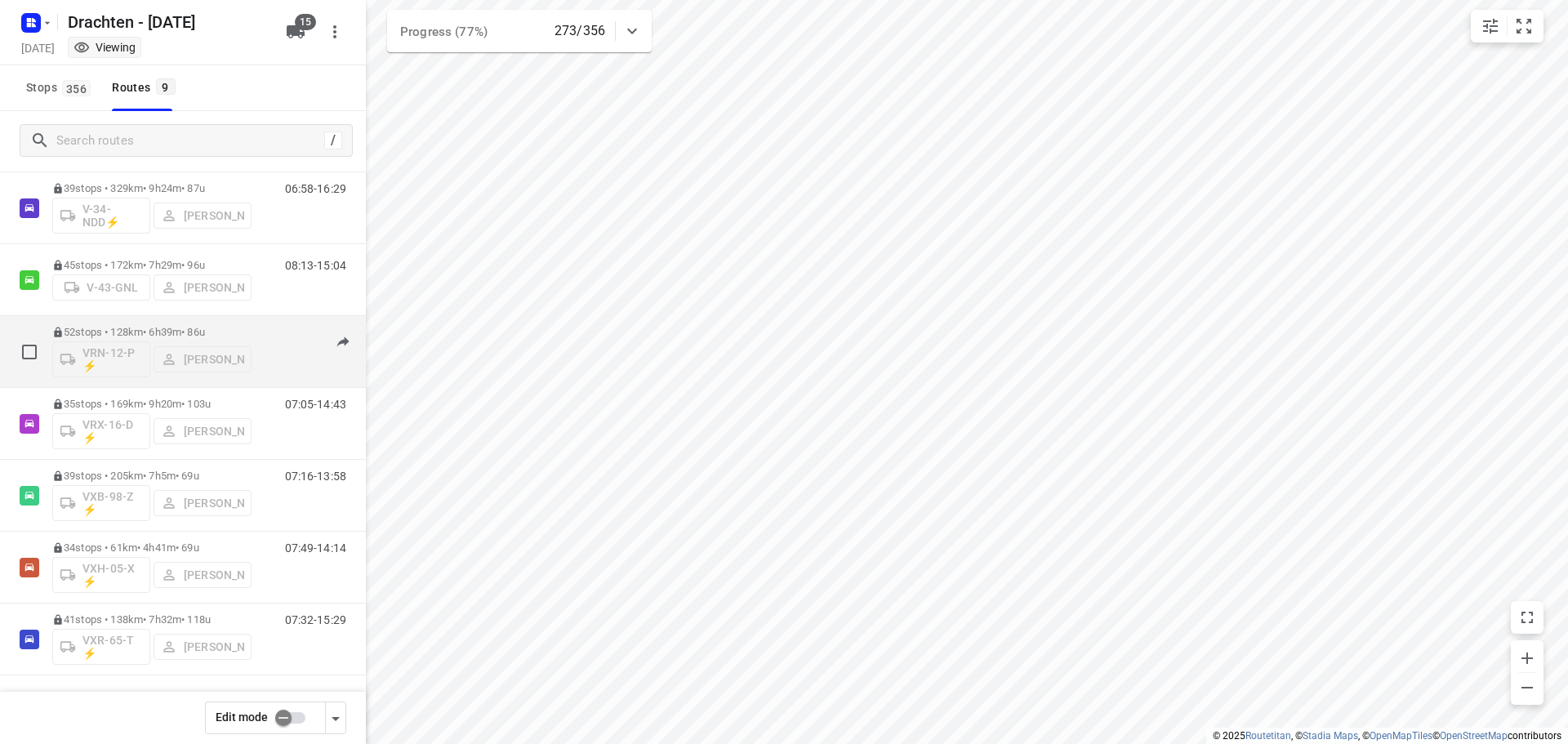
click at [120, 353] on div "VRN-12-P ⚡ Joran Smit" at bounding box center [152, 358] width 200 height 40
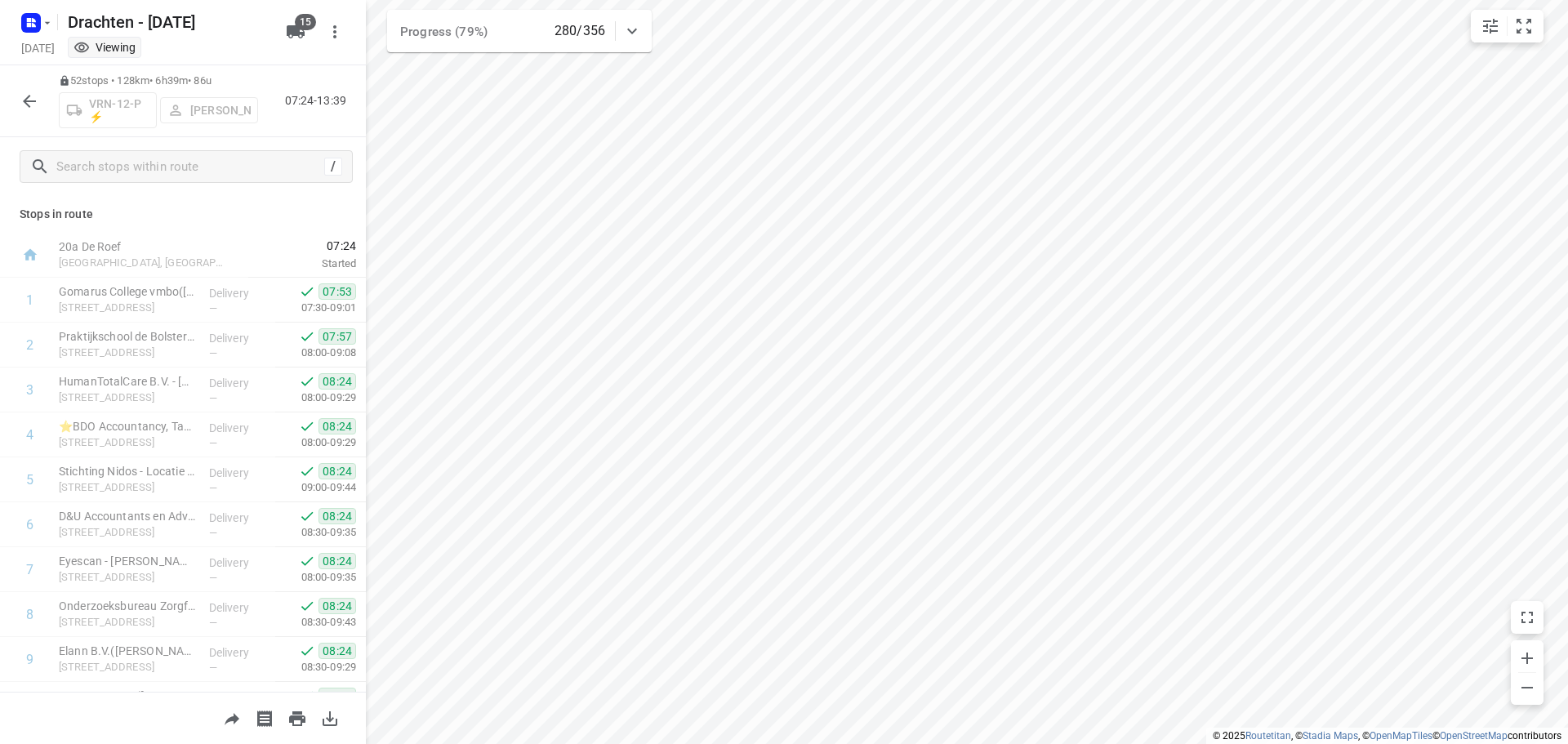
click at [36, 91] on icon "button" at bounding box center [30, 101] width 20 height 20
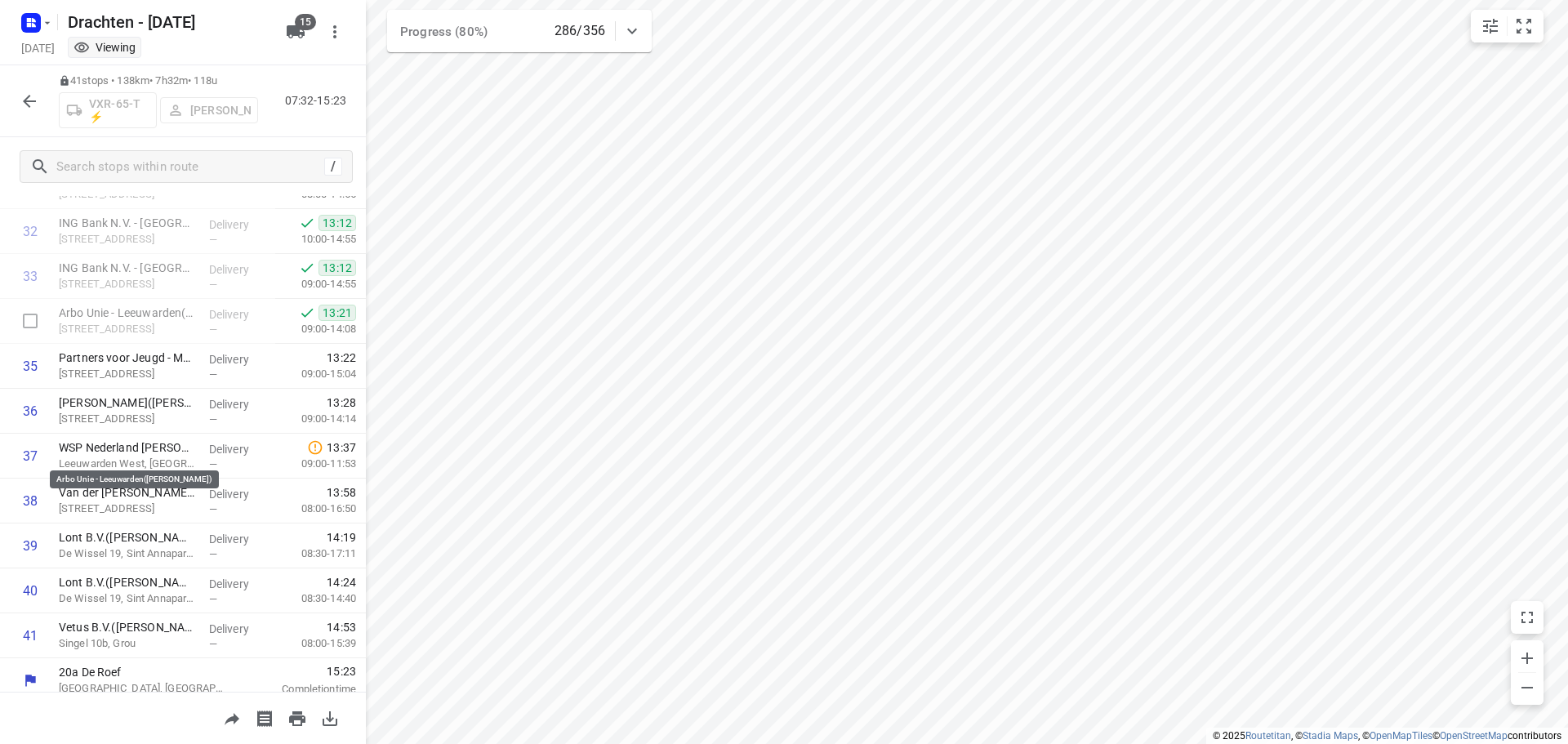
scroll to position [1472, 0]
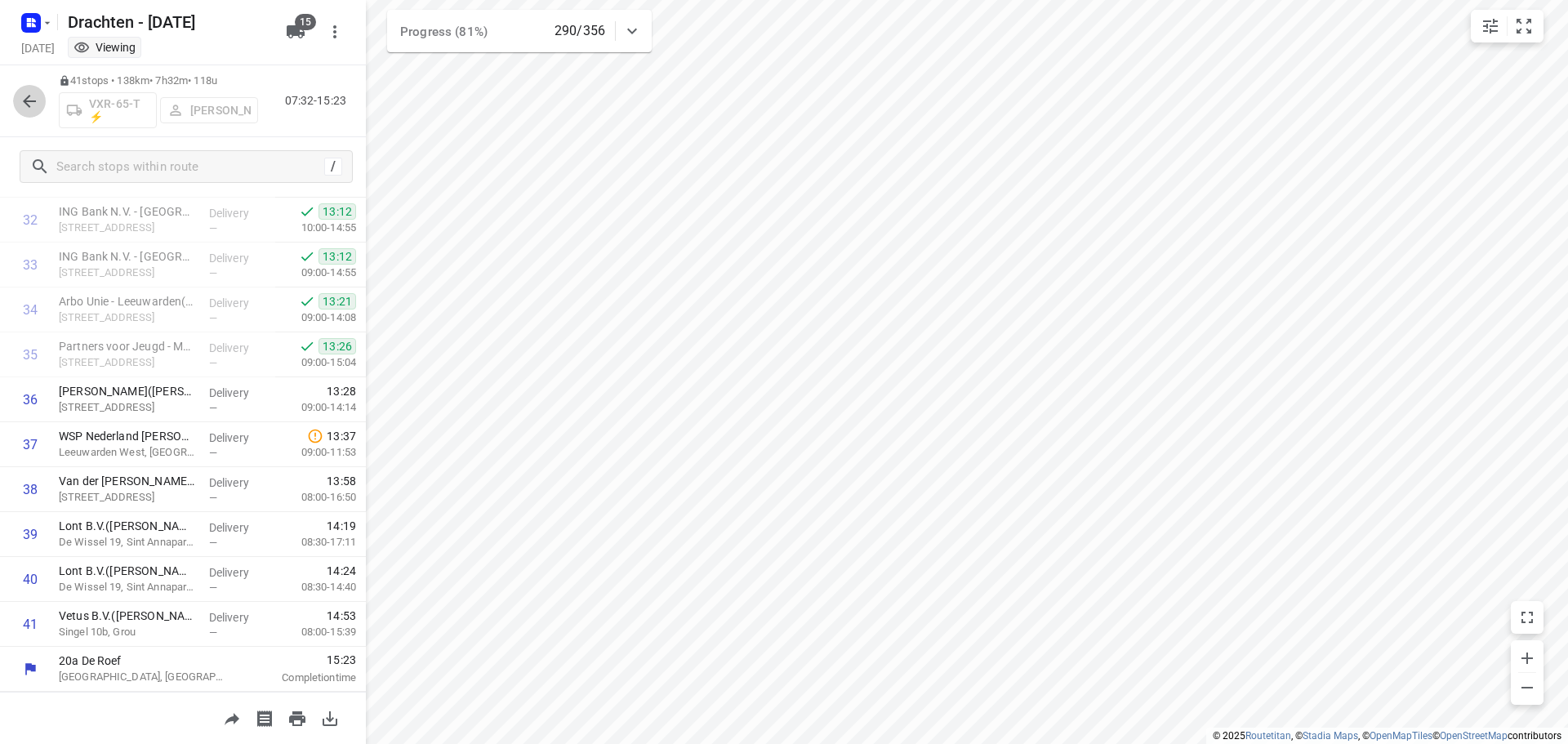
click at [28, 108] on icon "button" at bounding box center [30, 101] width 20 height 20
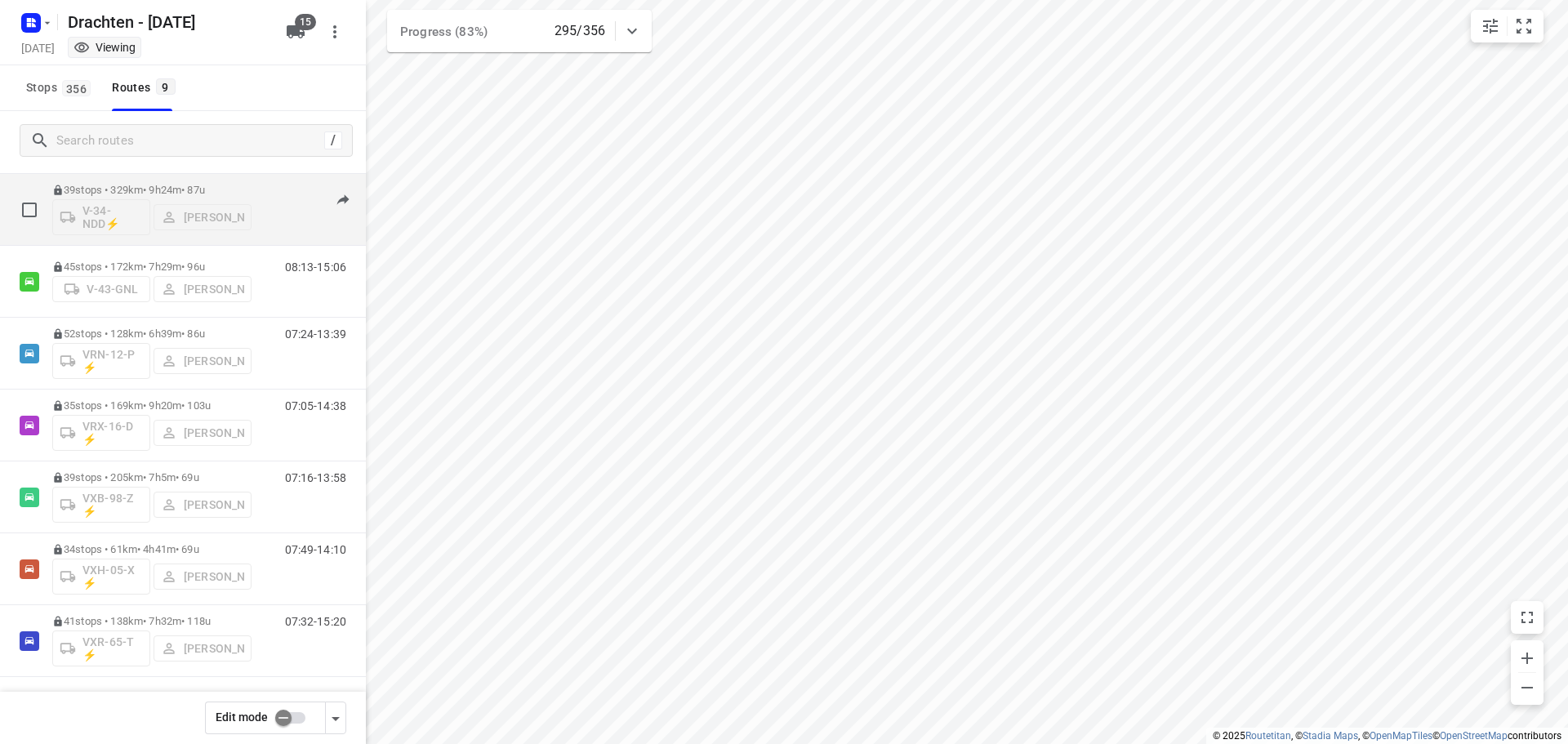
scroll to position [178, 0]
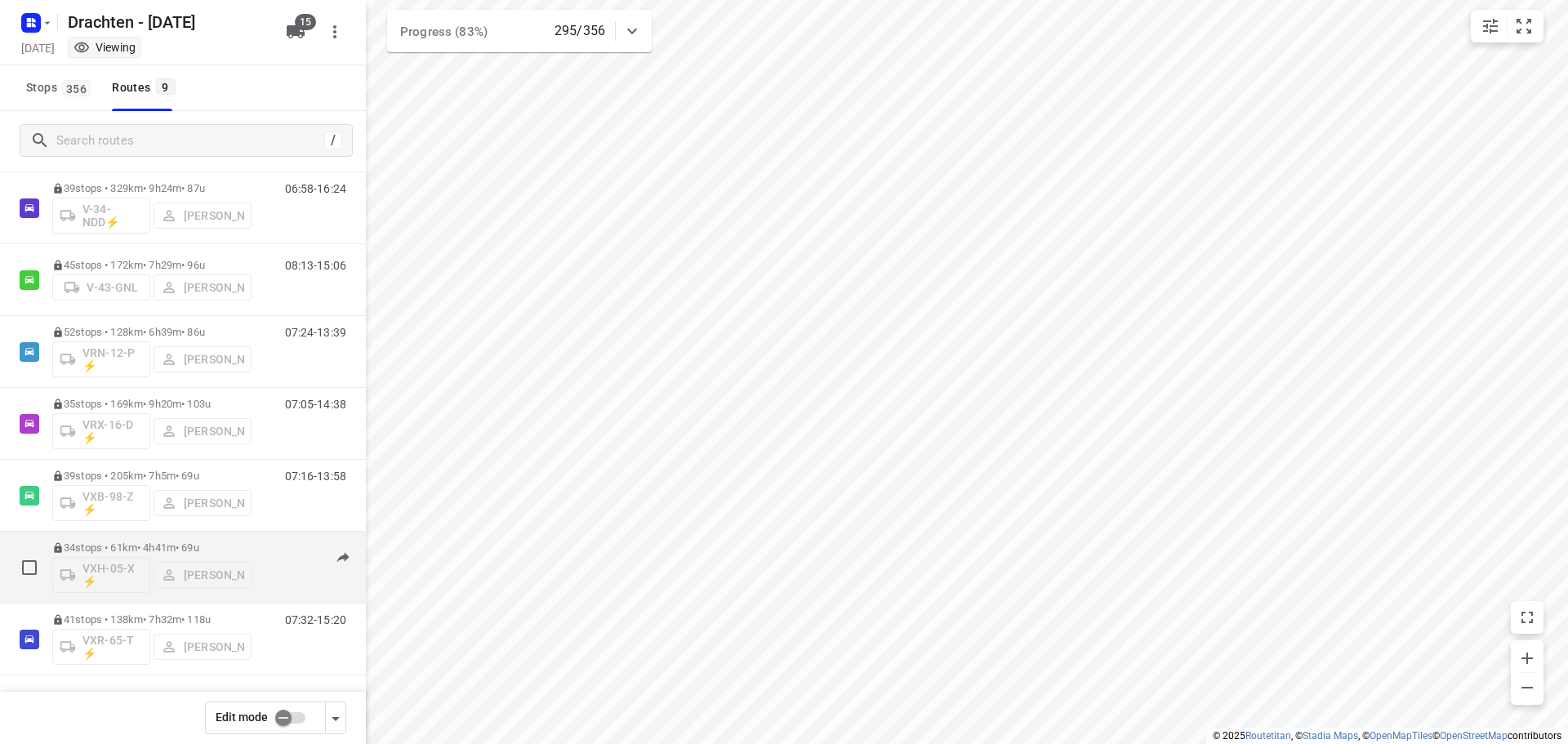
click at [156, 540] on div "34 stops • 61km • 4h41m • 69u VXH-05-X ⚡ Wopke de Vries" at bounding box center [152, 567] width 200 height 68
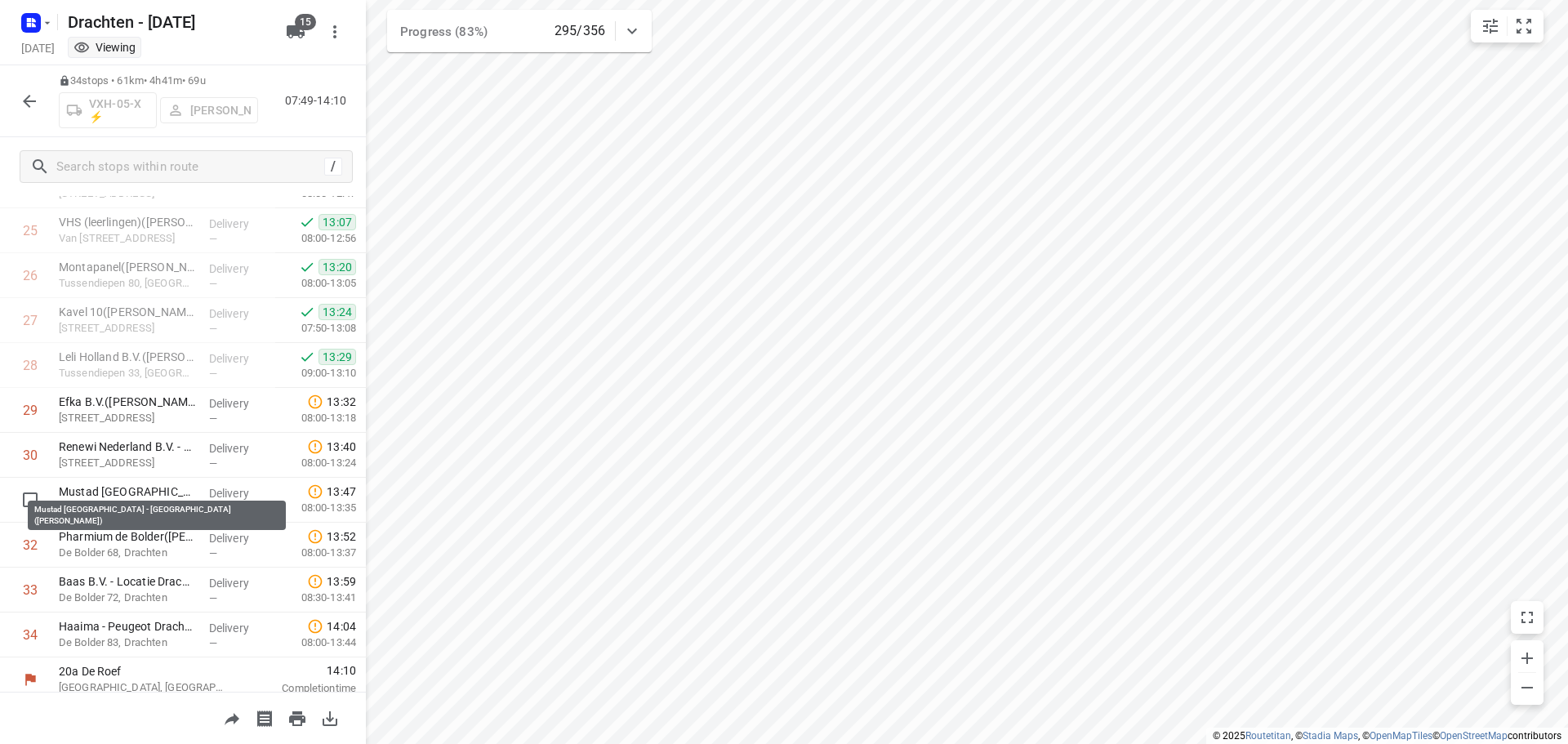
scroll to position [1158, 0]
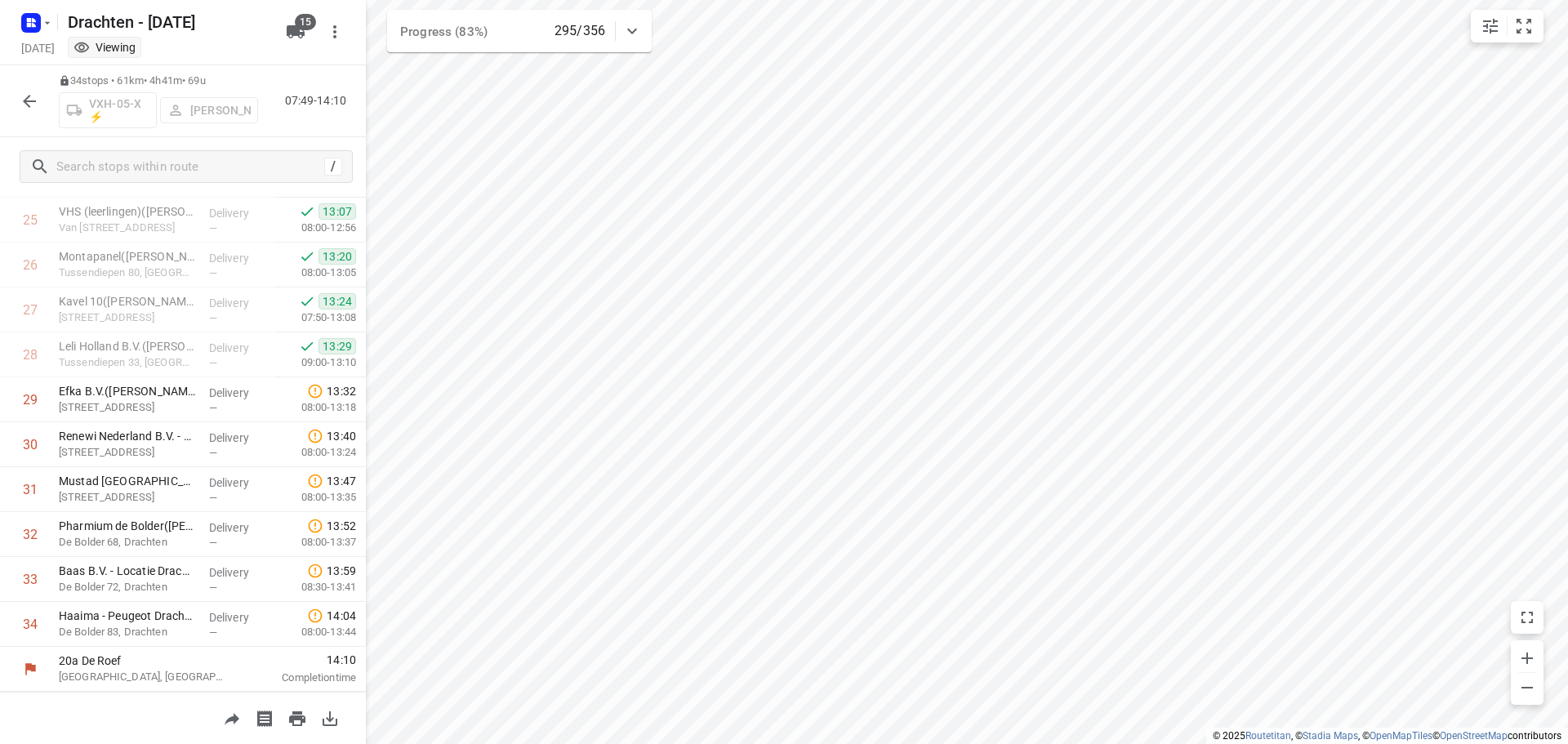
click at [31, 83] on div "34 stops • 61km • 4h41m • 69u VXH-05-X ⚡ Wopke de Vries 07:49-14:10" at bounding box center [183, 101] width 366 height 72
click at [30, 85] on button "button" at bounding box center [30, 101] width 33 height 33
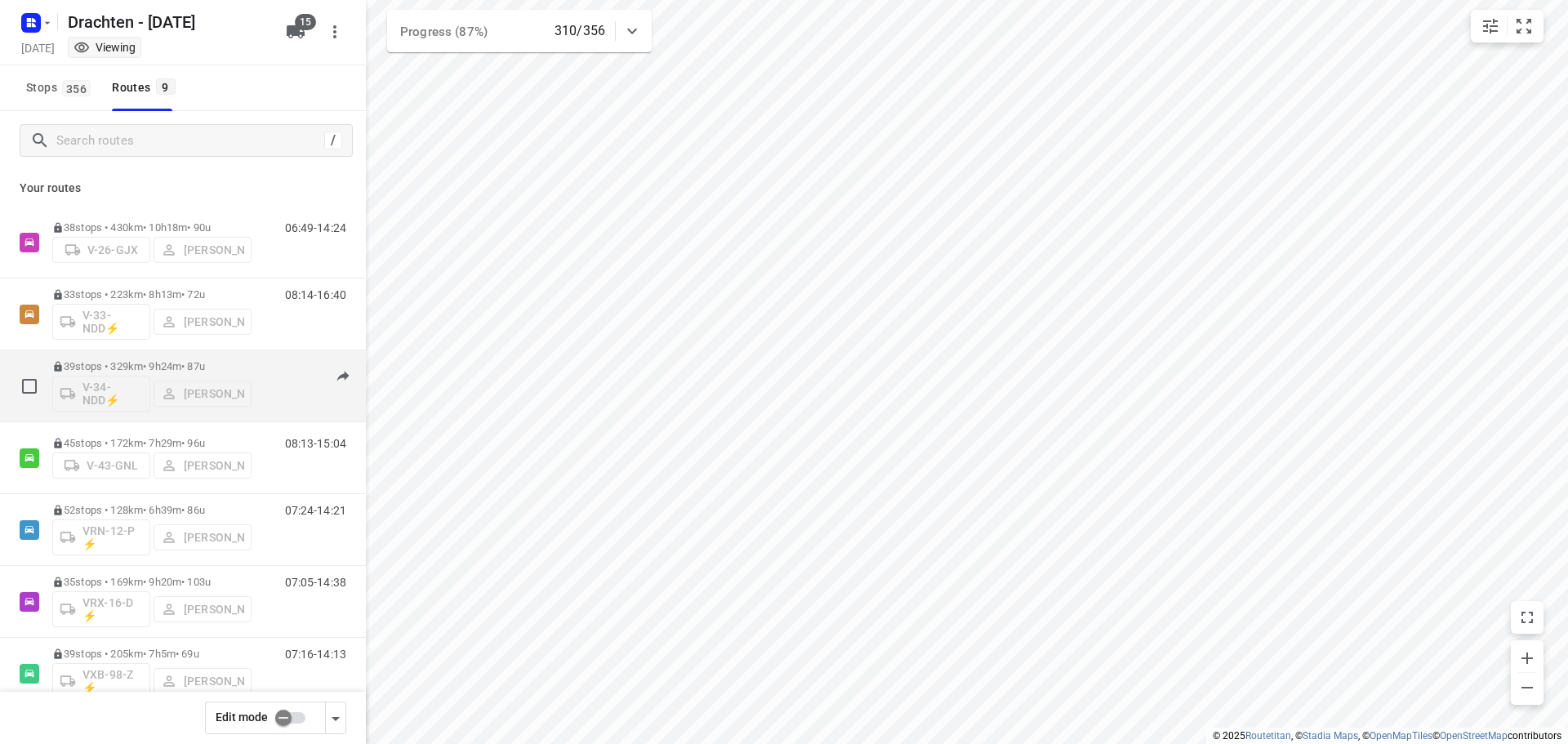
click at [178, 363] on p "39 stops • 329km • 9h24m • 87u" at bounding box center [152, 366] width 200 height 12
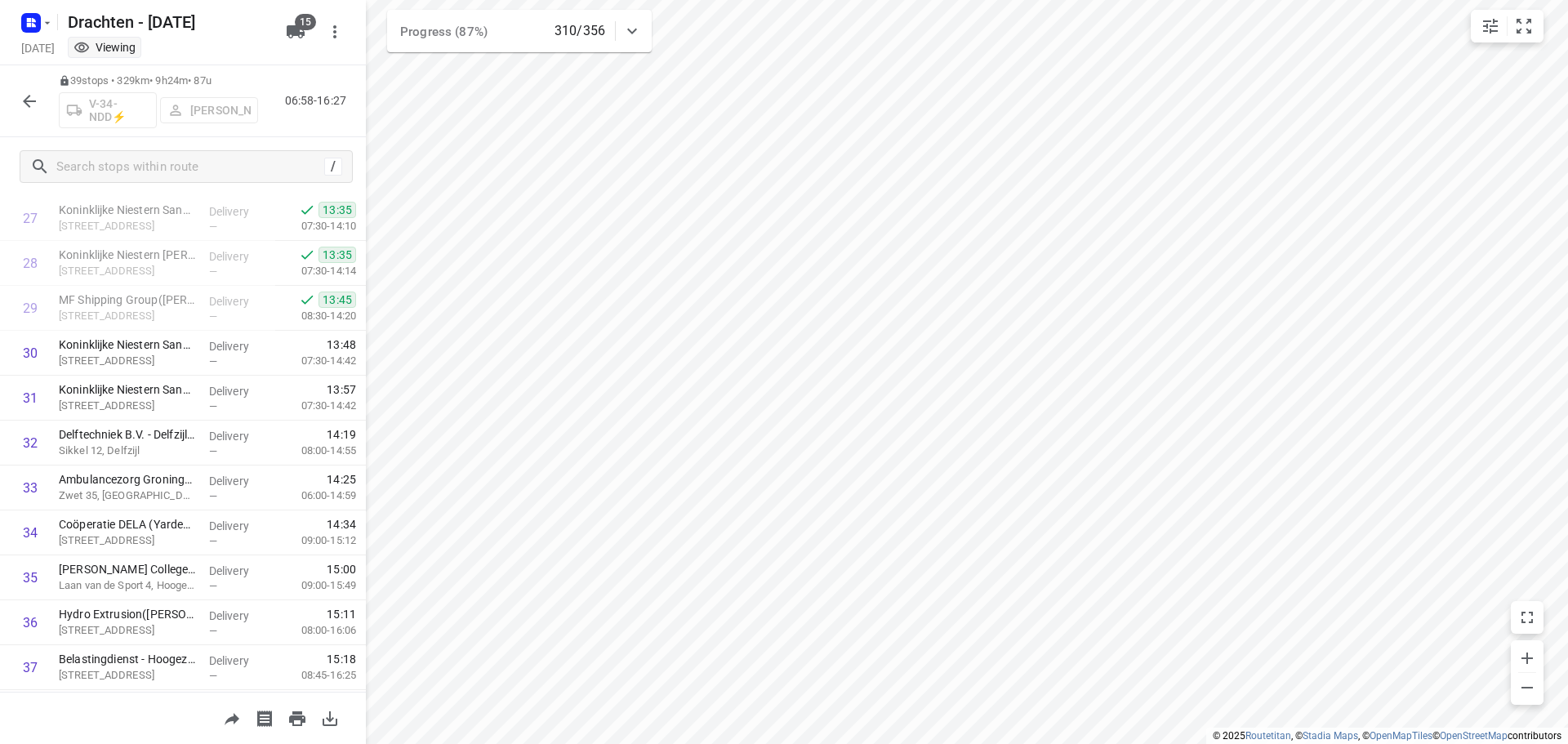
scroll to position [1306, 0]
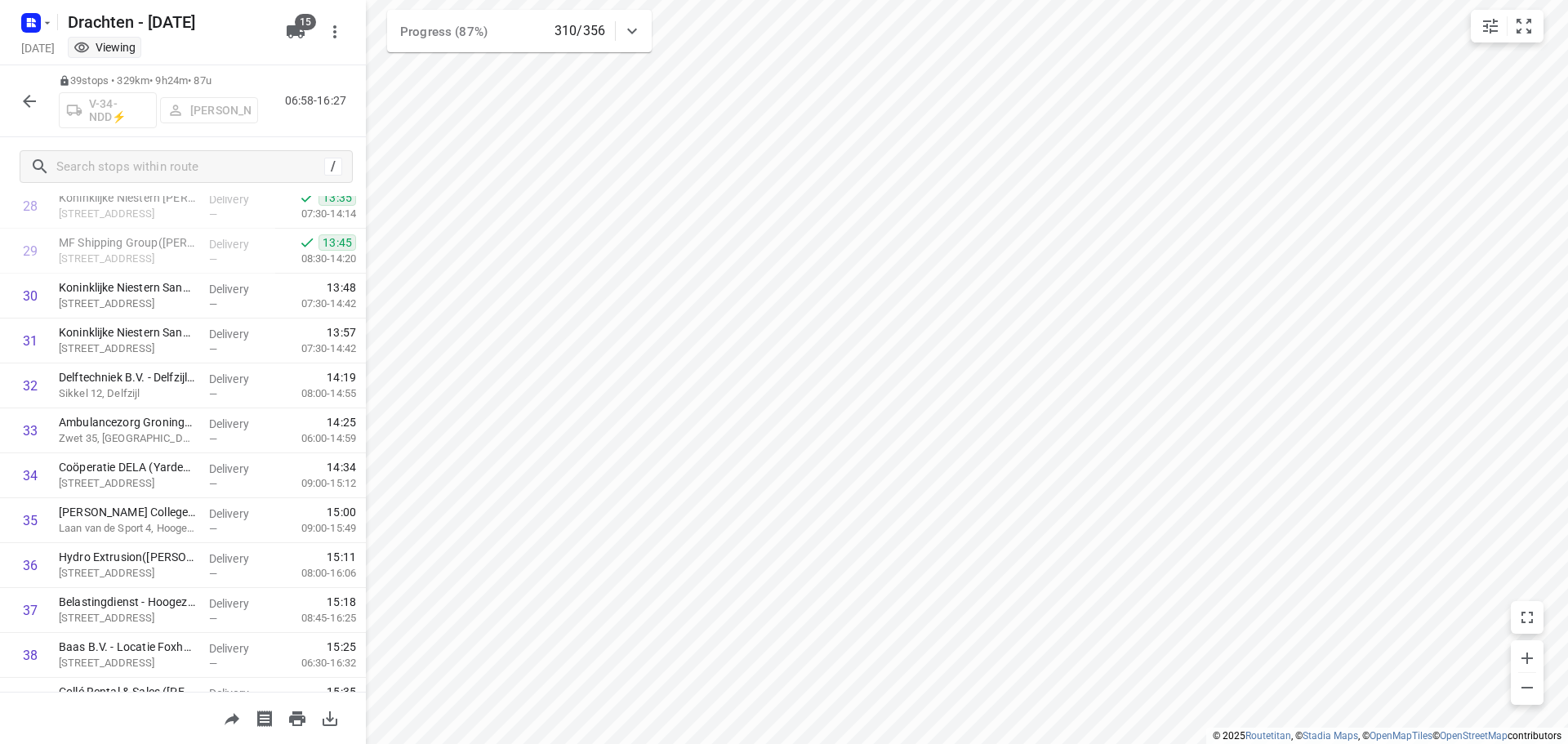
click at [28, 103] on icon "button" at bounding box center [30, 101] width 20 height 20
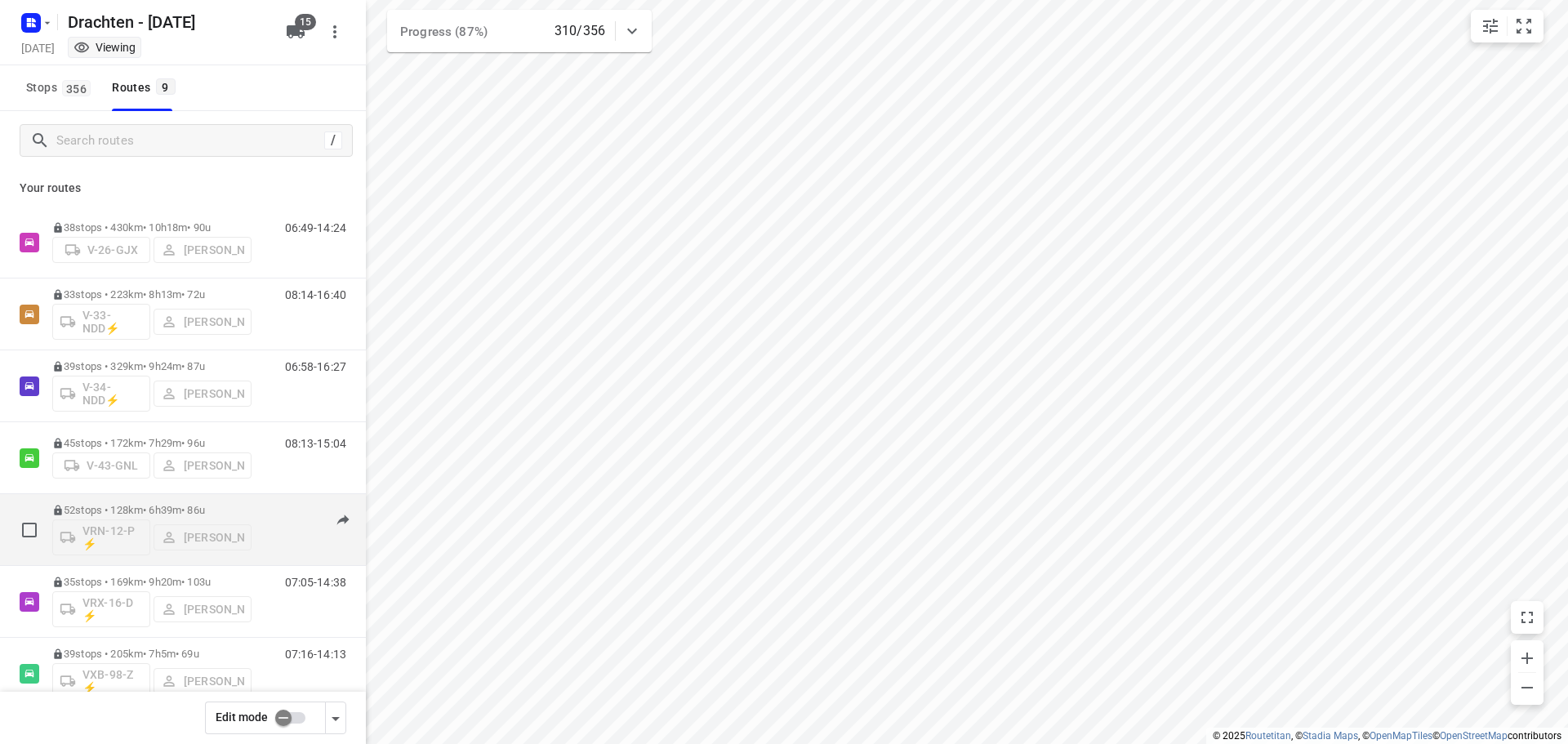
click at [205, 503] on p "52 stops • 128km • 6h39m • 86u" at bounding box center [152, 509] width 200 height 12
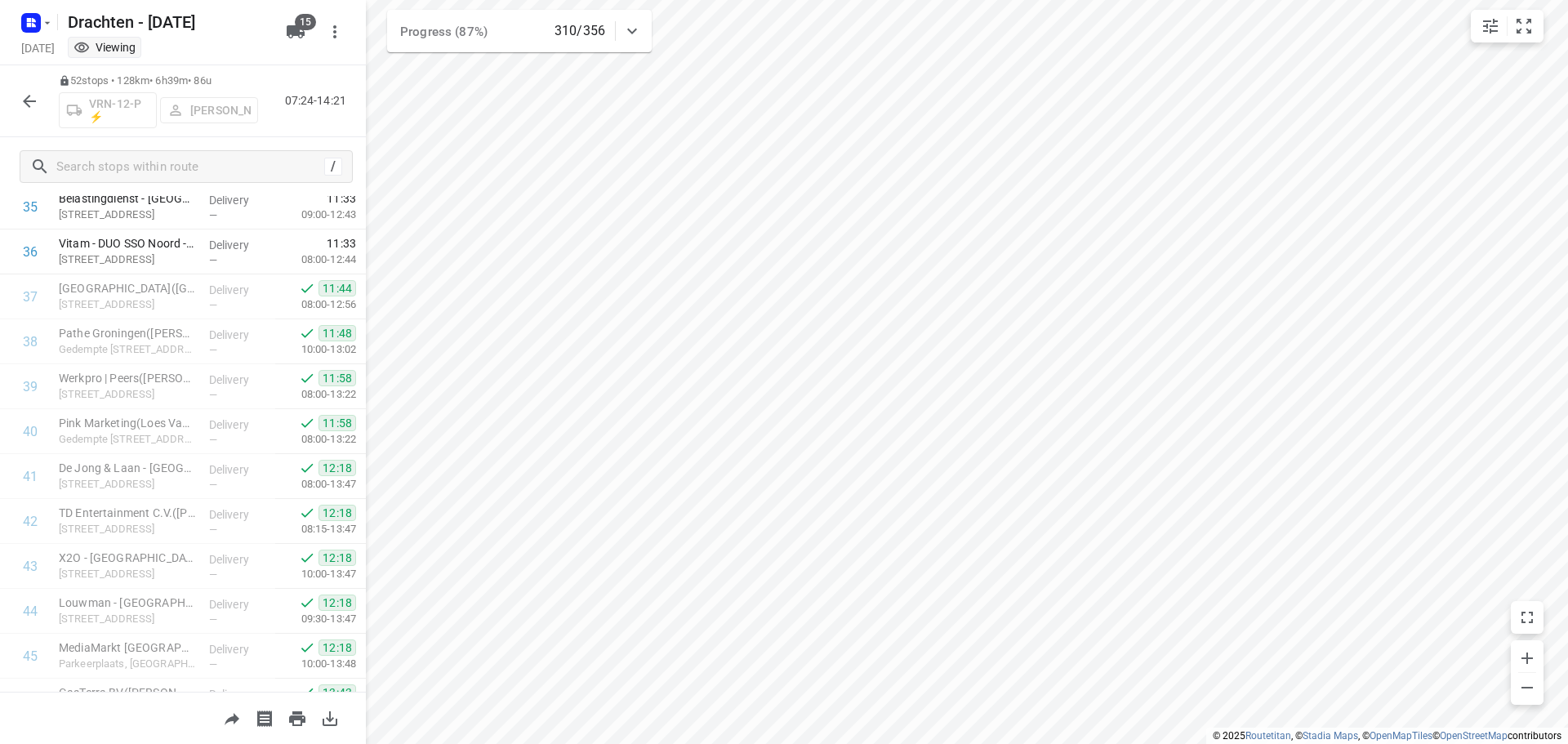
scroll to position [1476, 0]
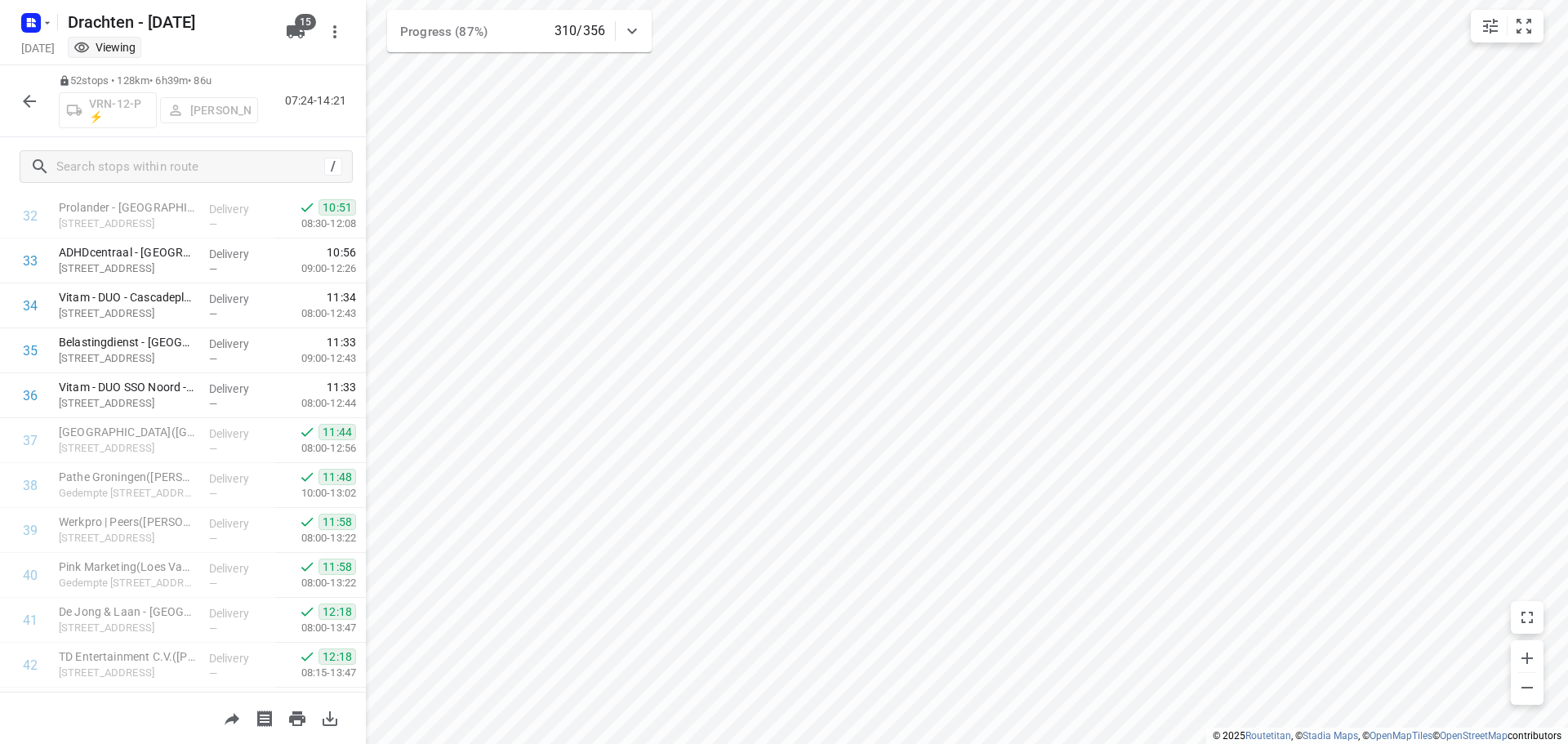
click at [29, 98] on icon "button" at bounding box center [30, 101] width 20 height 20
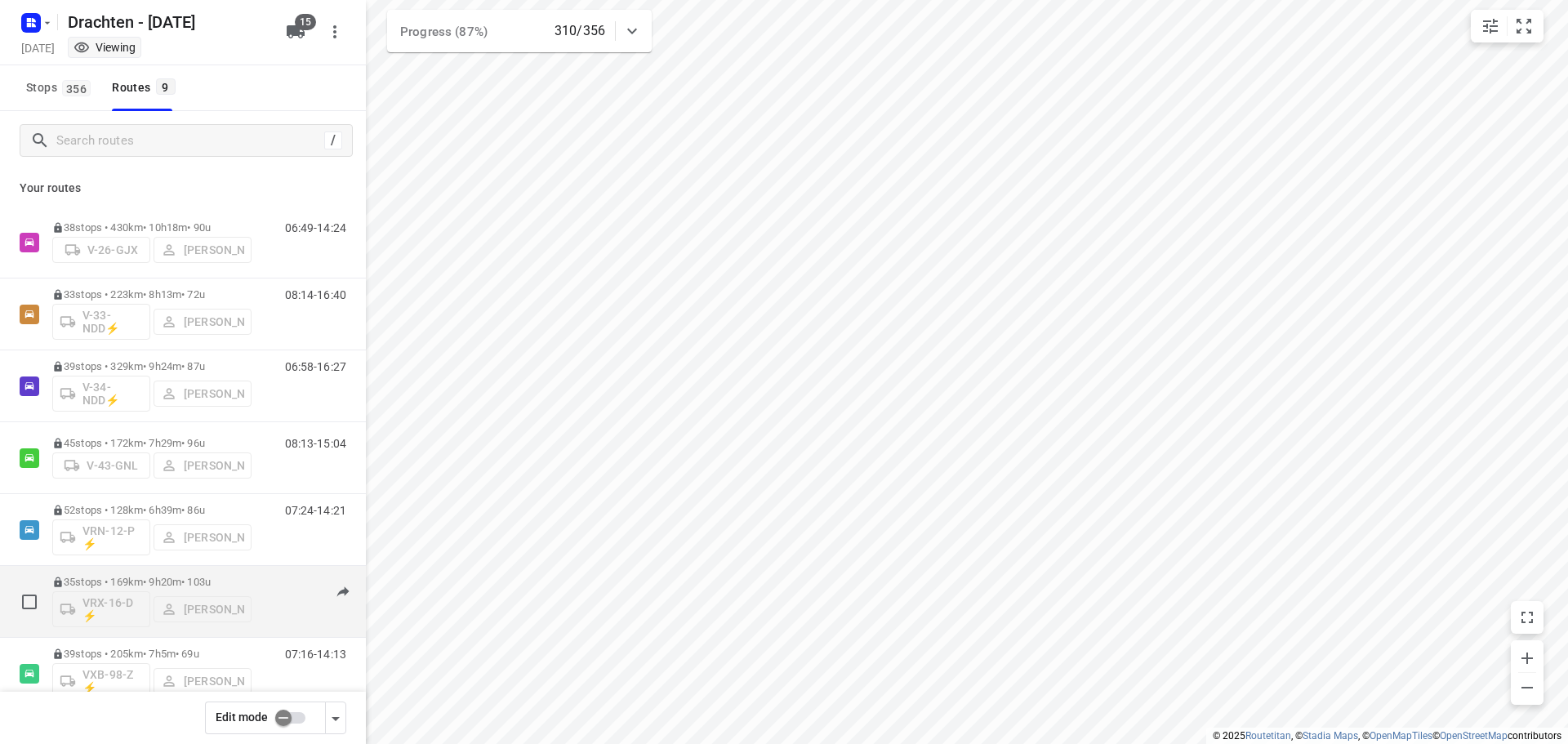
click at [139, 569] on div "35 stops • 169km • 9h20m • 103u VRX-16-D ⚡ Harm Jongsma" at bounding box center [152, 601] width 200 height 68
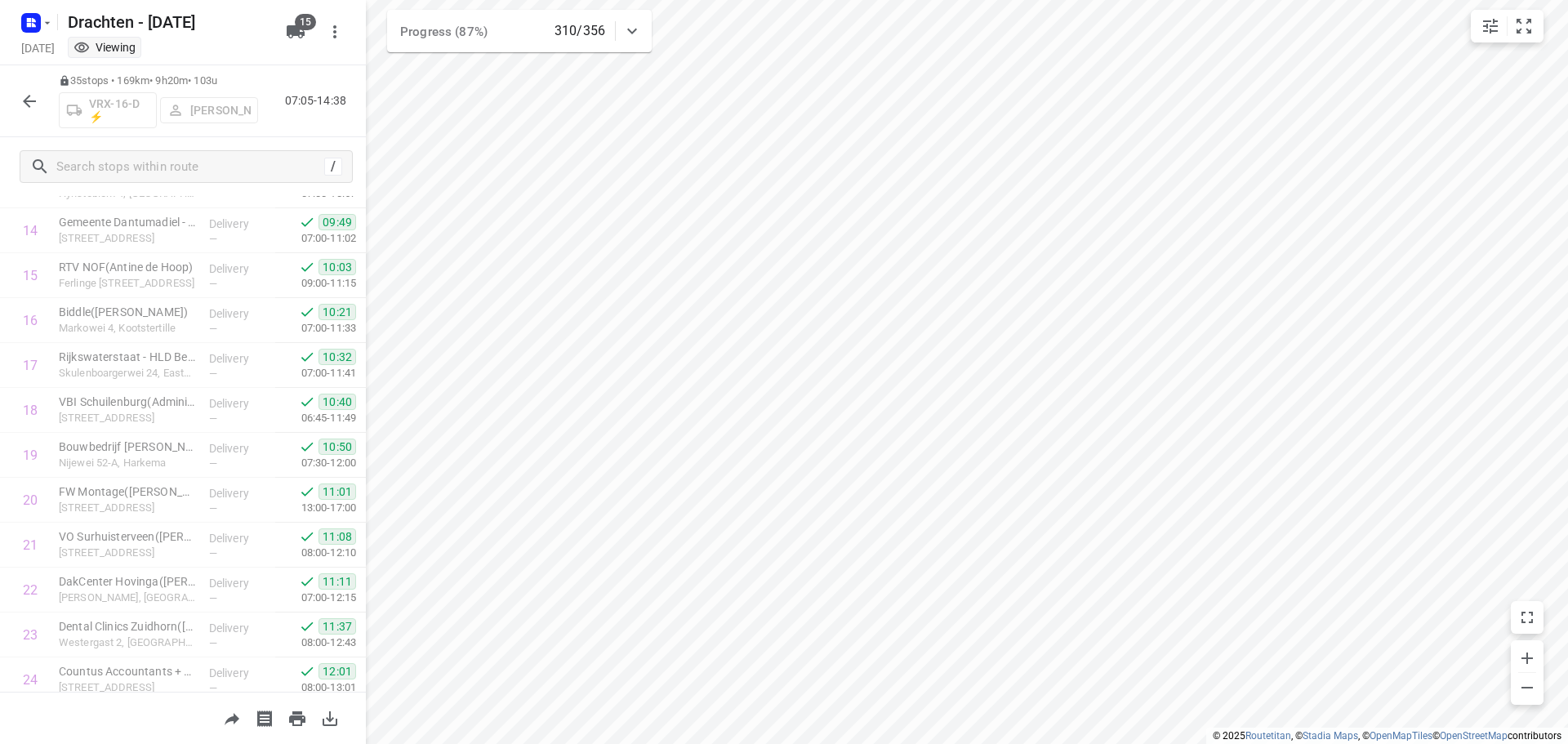
scroll to position [1202, 0]
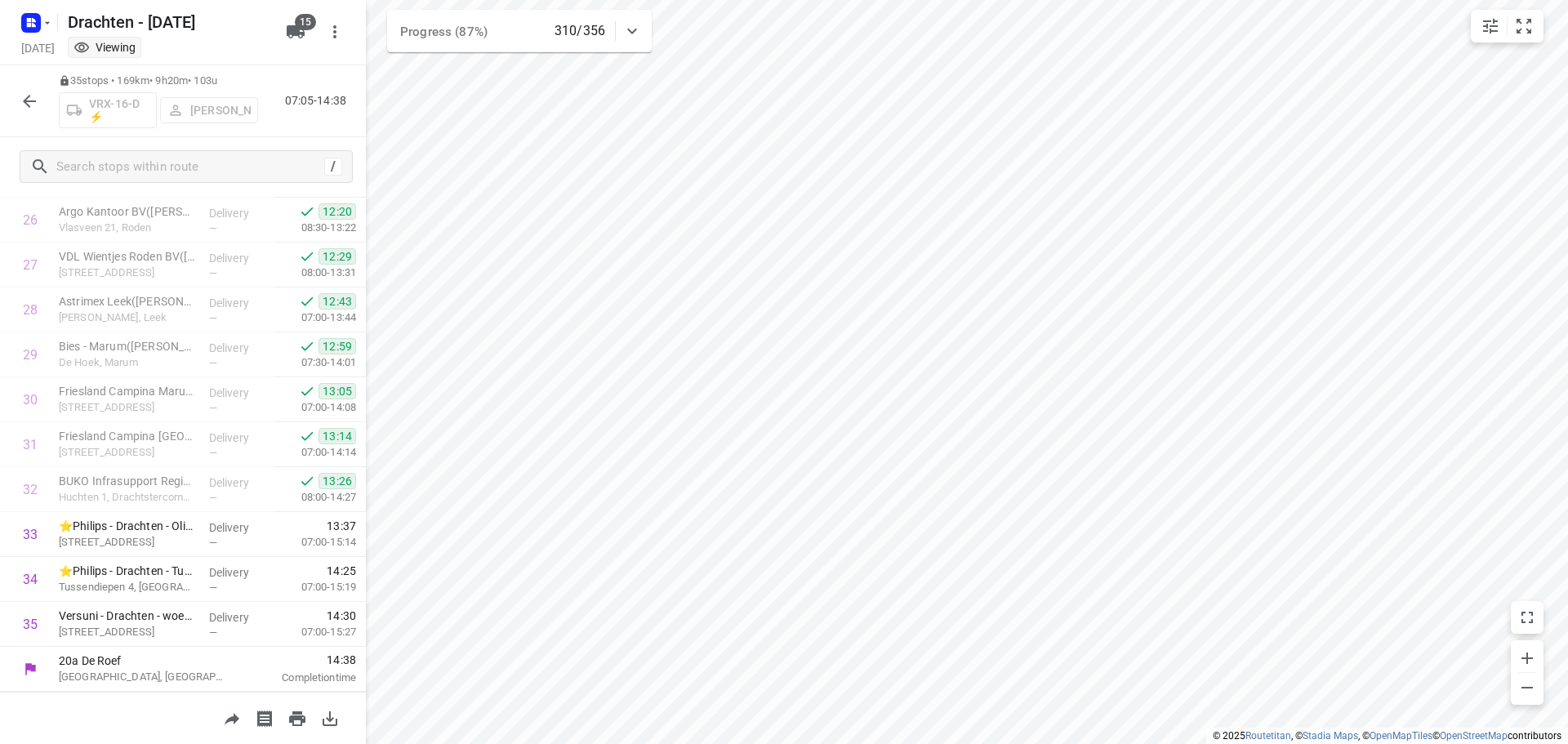
click at [25, 108] on icon "button" at bounding box center [30, 101] width 20 height 20
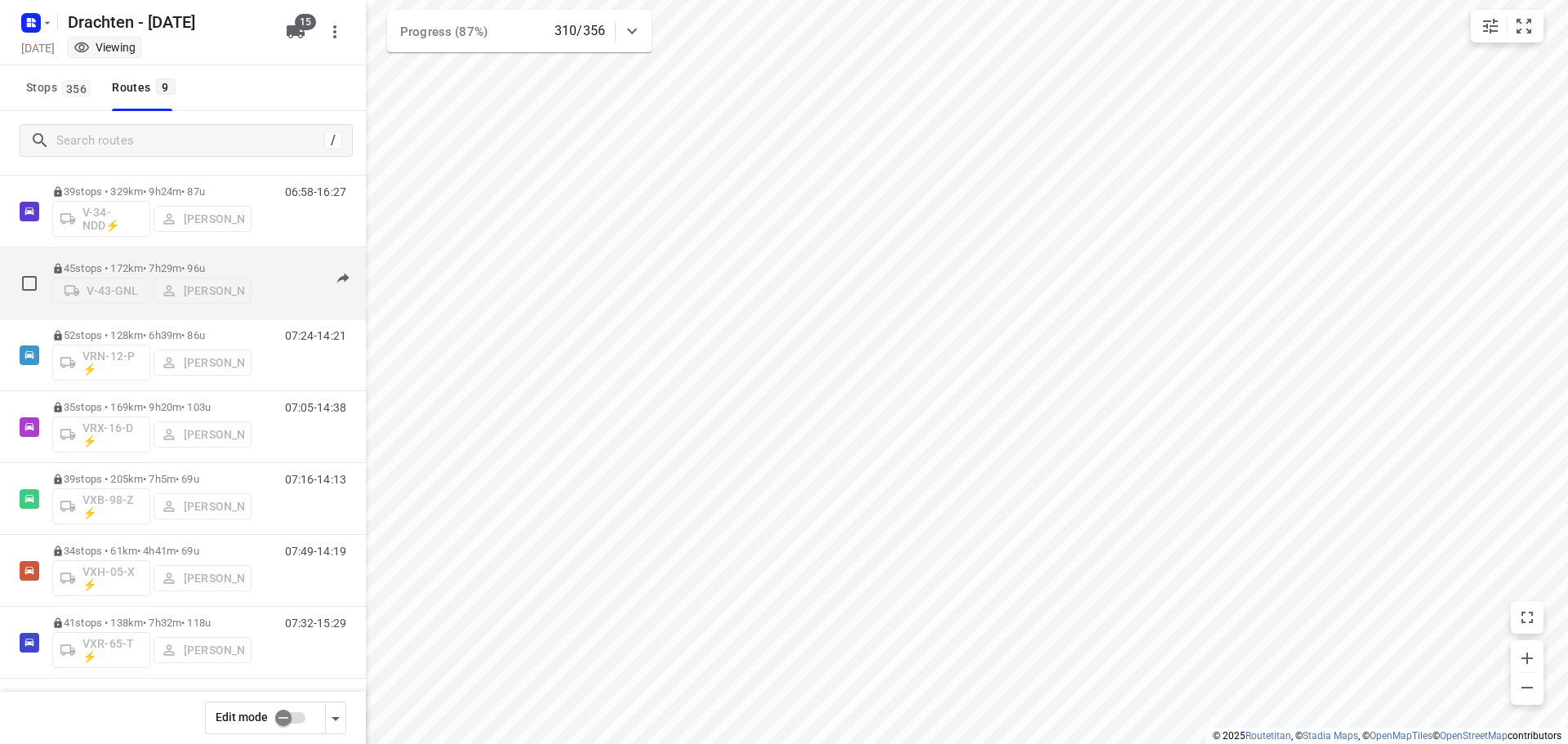
scroll to position [178, 0]
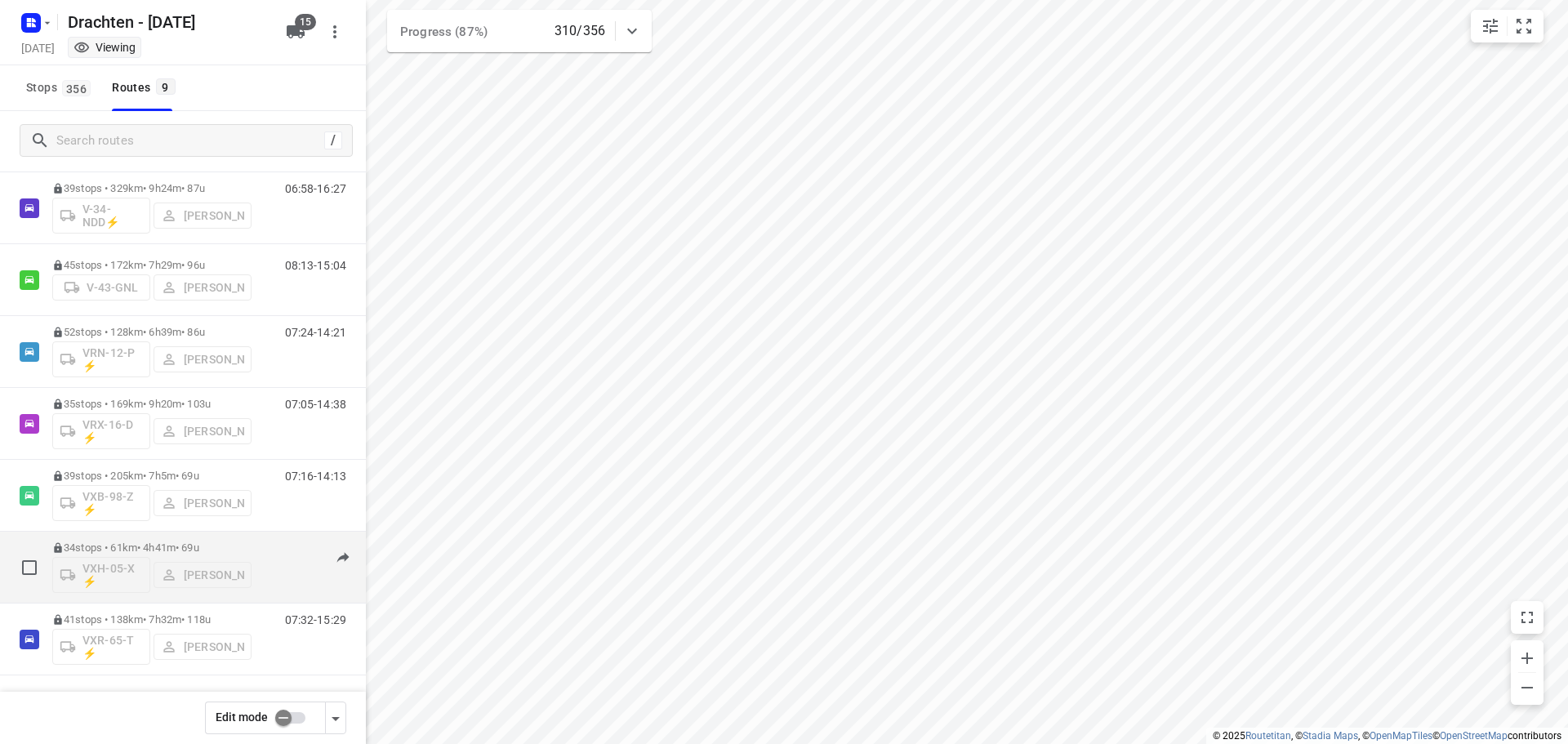
click at [169, 546] on p "34 stops • 61km • 4h41m • 69u" at bounding box center [152, 547] width 200 height 12
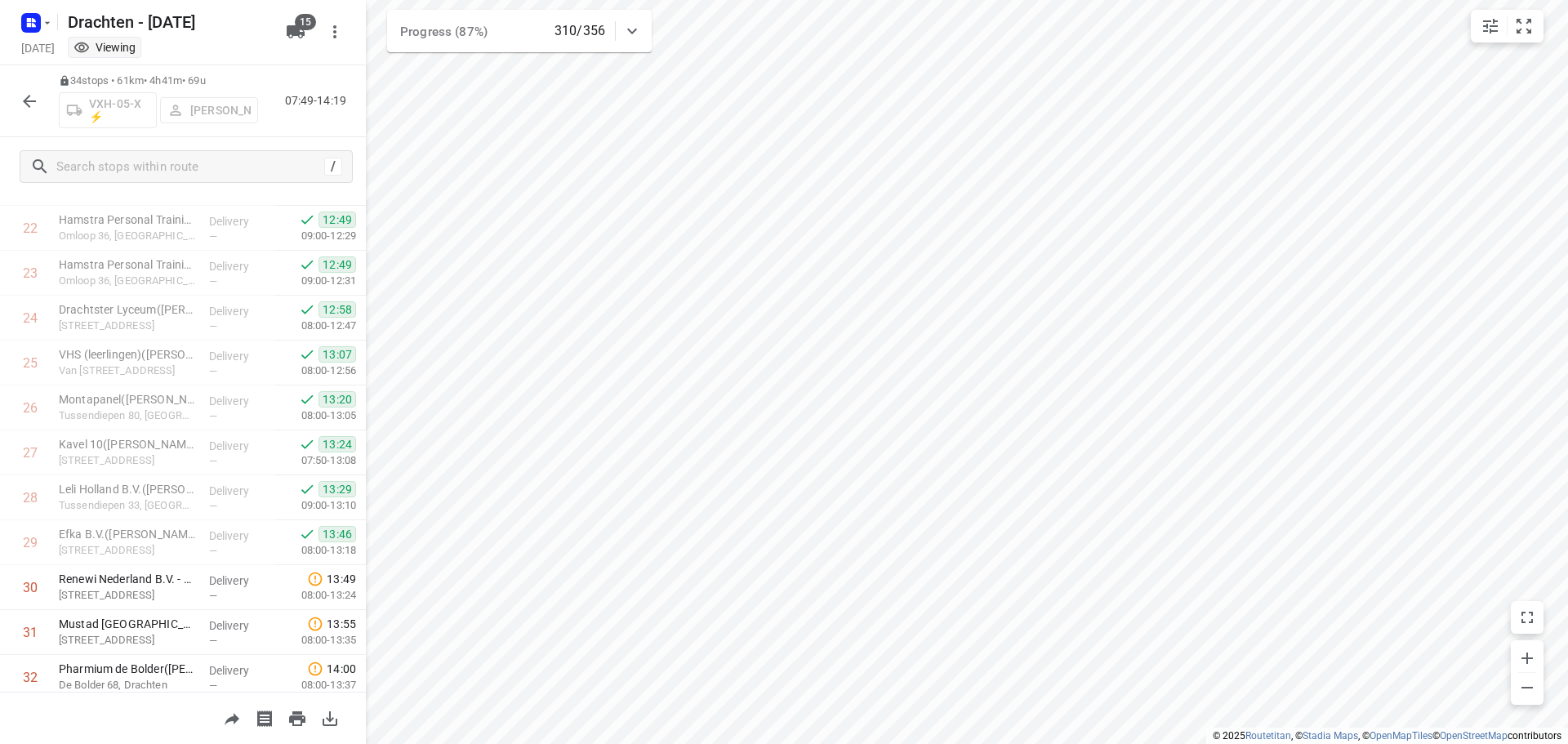
scroll to position [1158, 0]
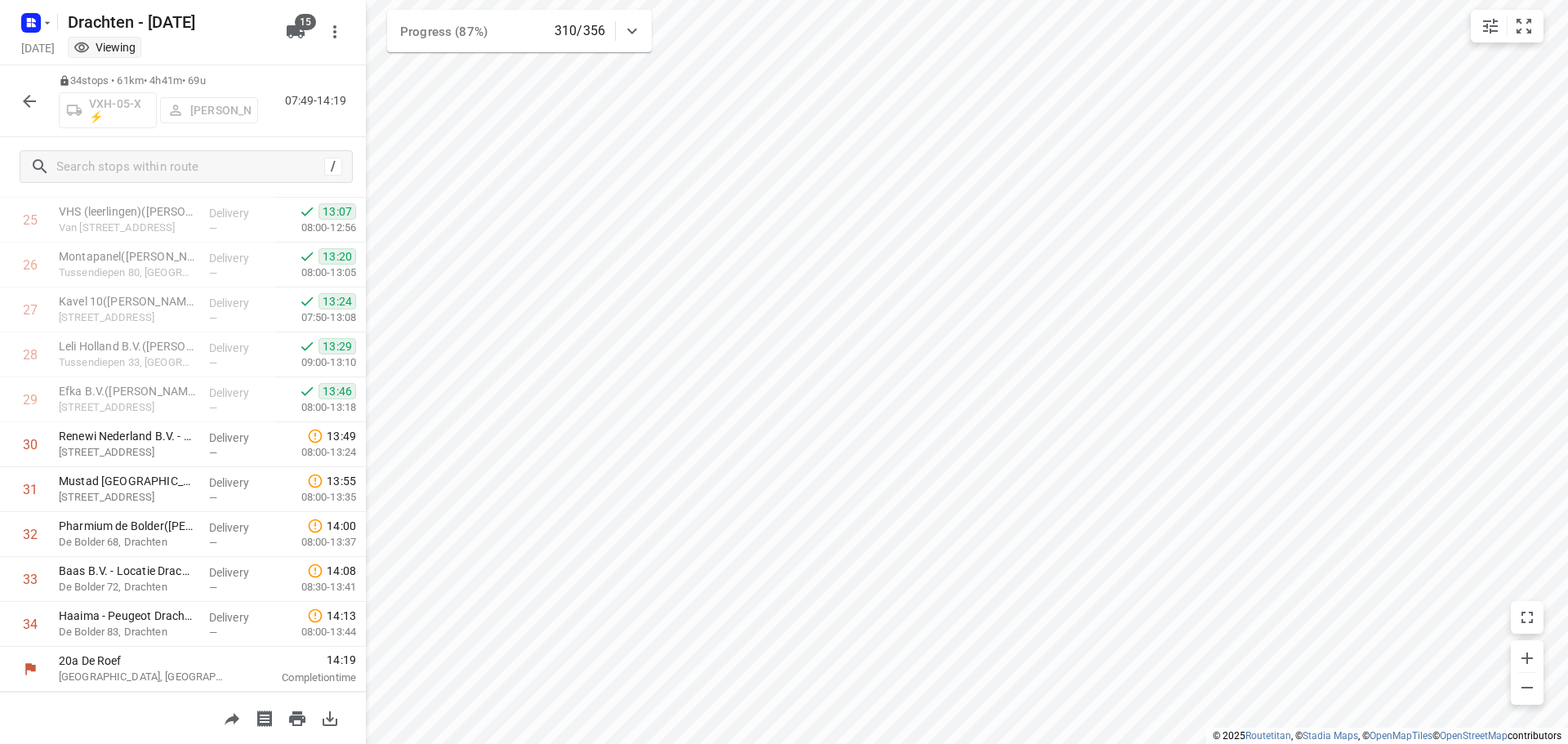
click at [32, 105] on icon "button" at bounding box center [30, 101] width 20 height 20
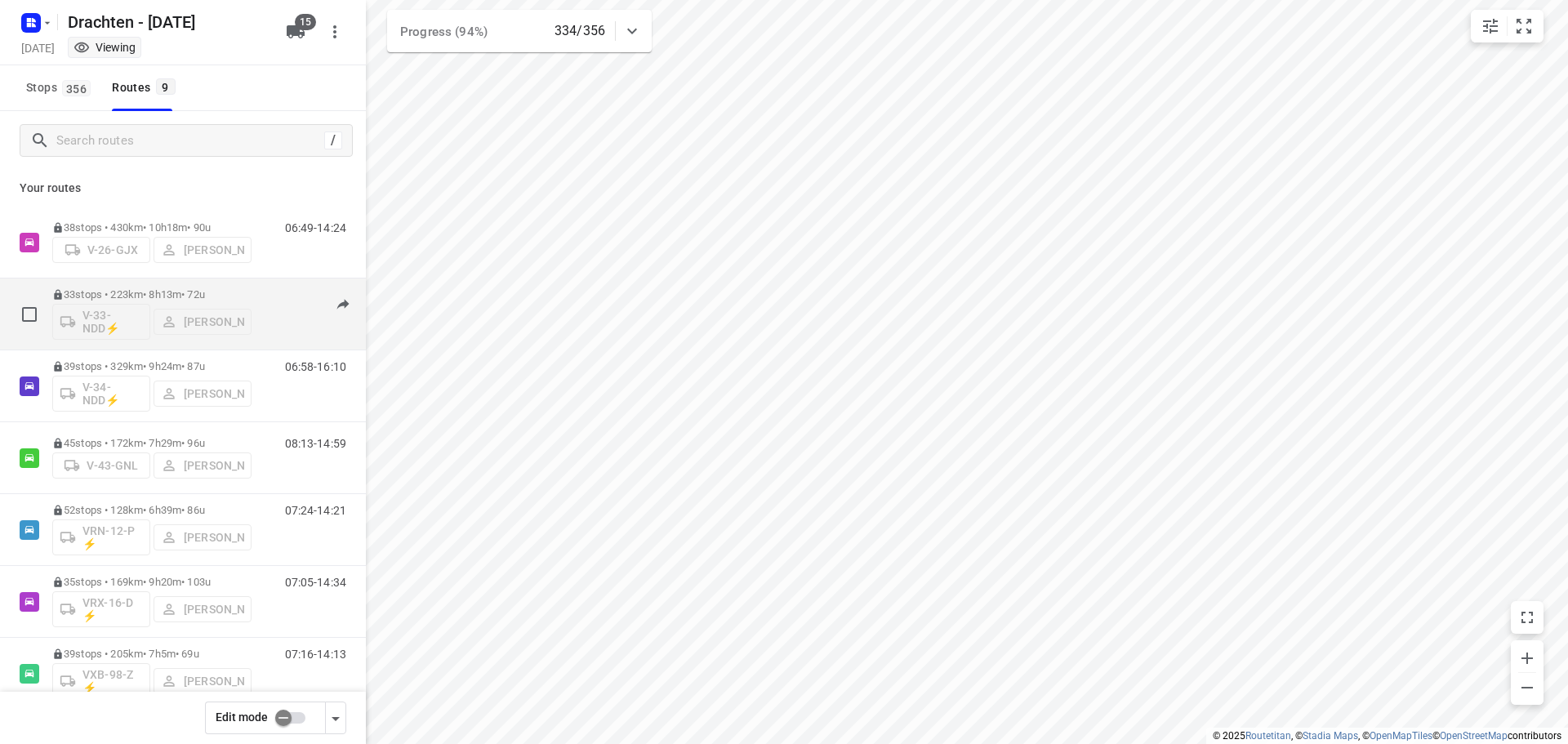
click at [200, 294] on p "33 stops • 223km • 8h13m • 72u" at bounding box center [152, 294] width 200 height 12
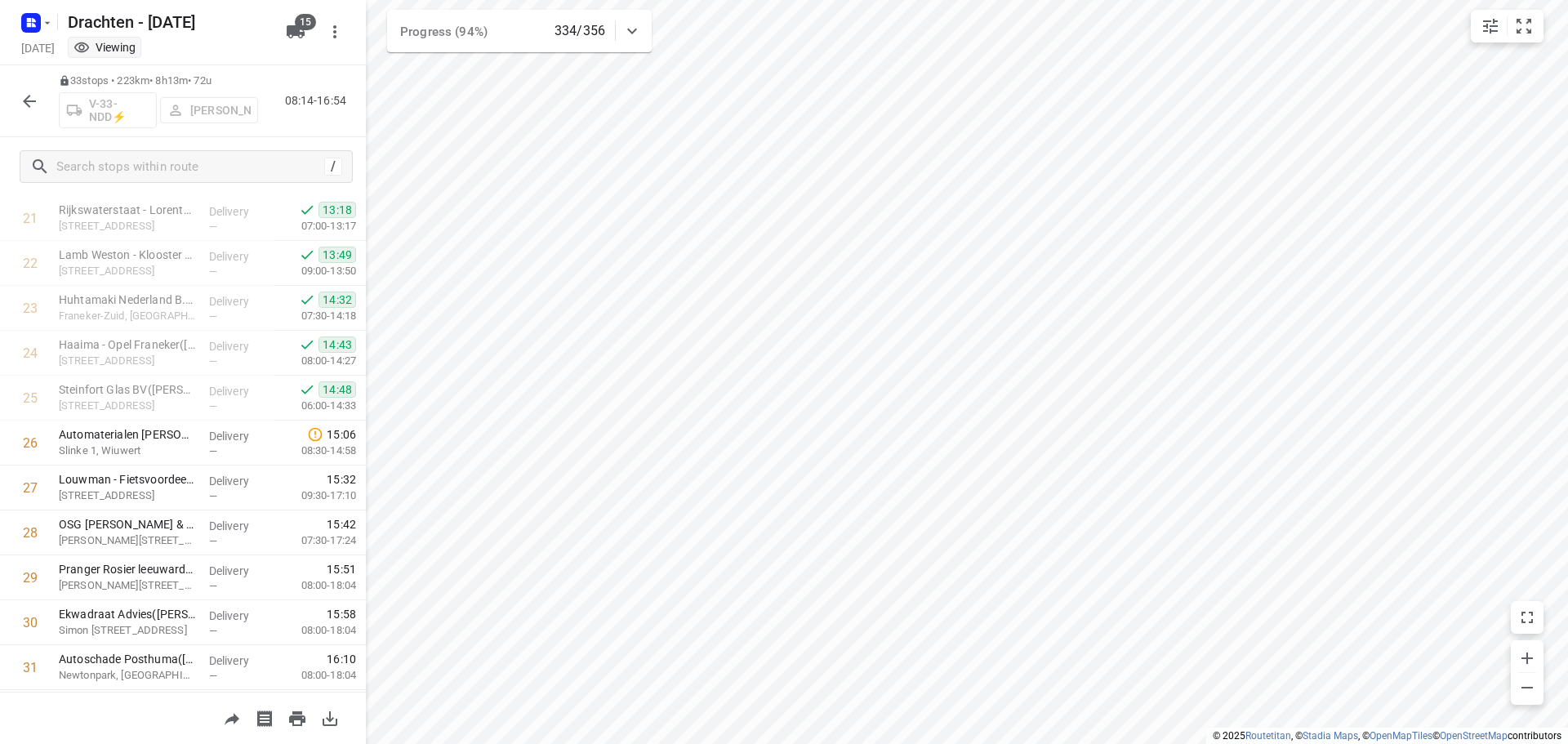
scroll to position [1112, 0]
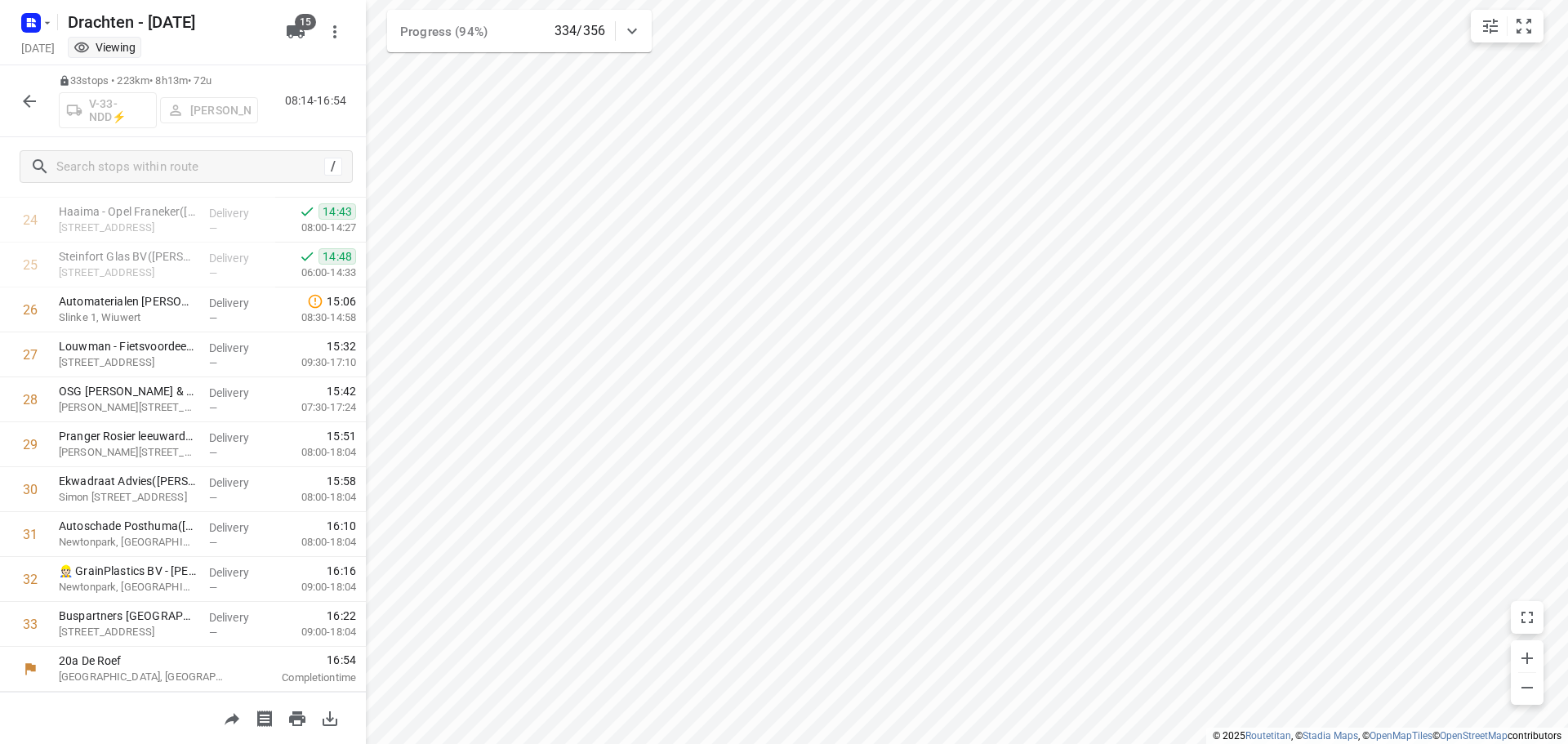
click at [31, 105] on icon "button" at bounding box center [30, 101] width 20 height 20
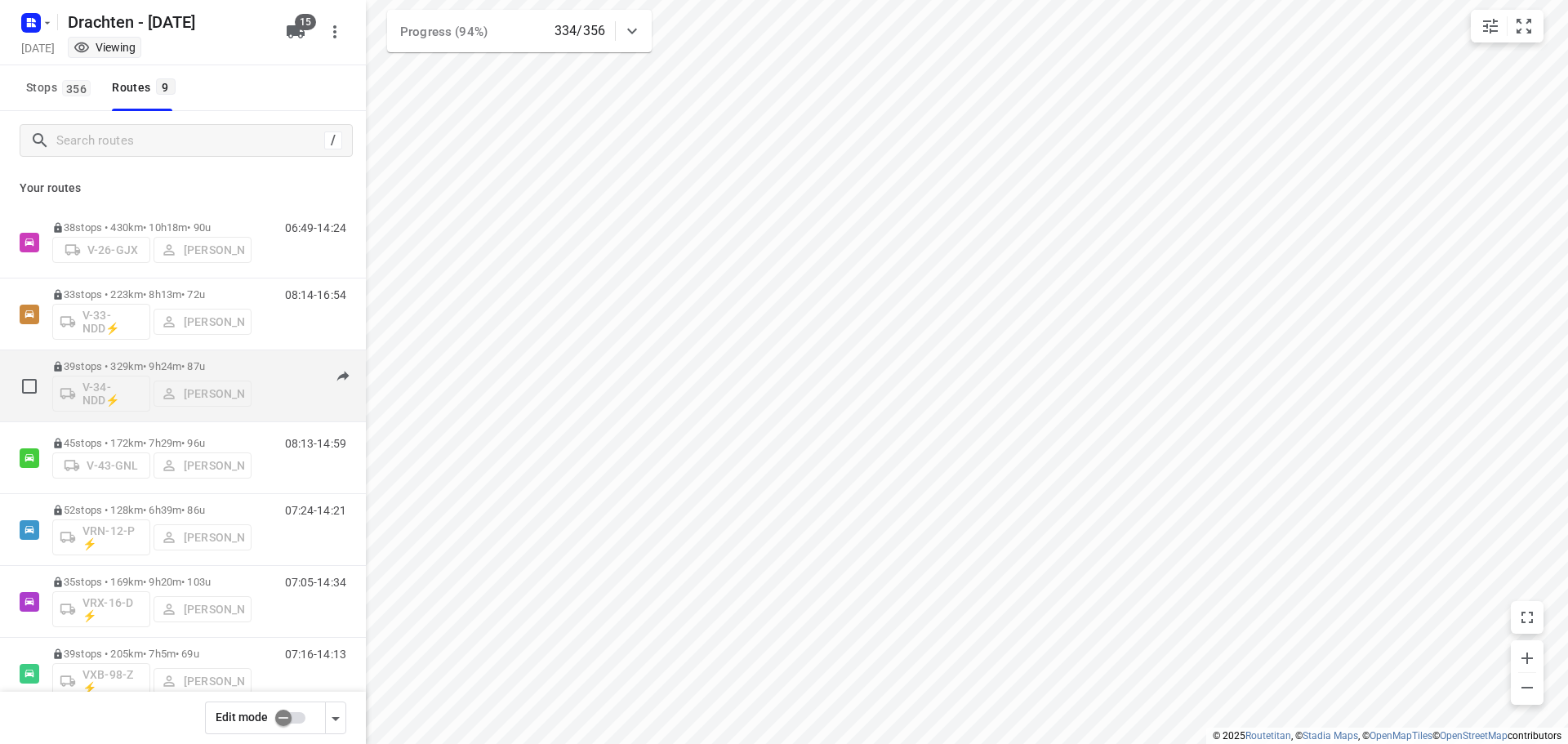
click at [166, 353] on div "39 stops • 329km • 9h24m • 87u V-34-NDD⚡ Jos Kaspers" at bounding box center [152, 386] width 200 height 68
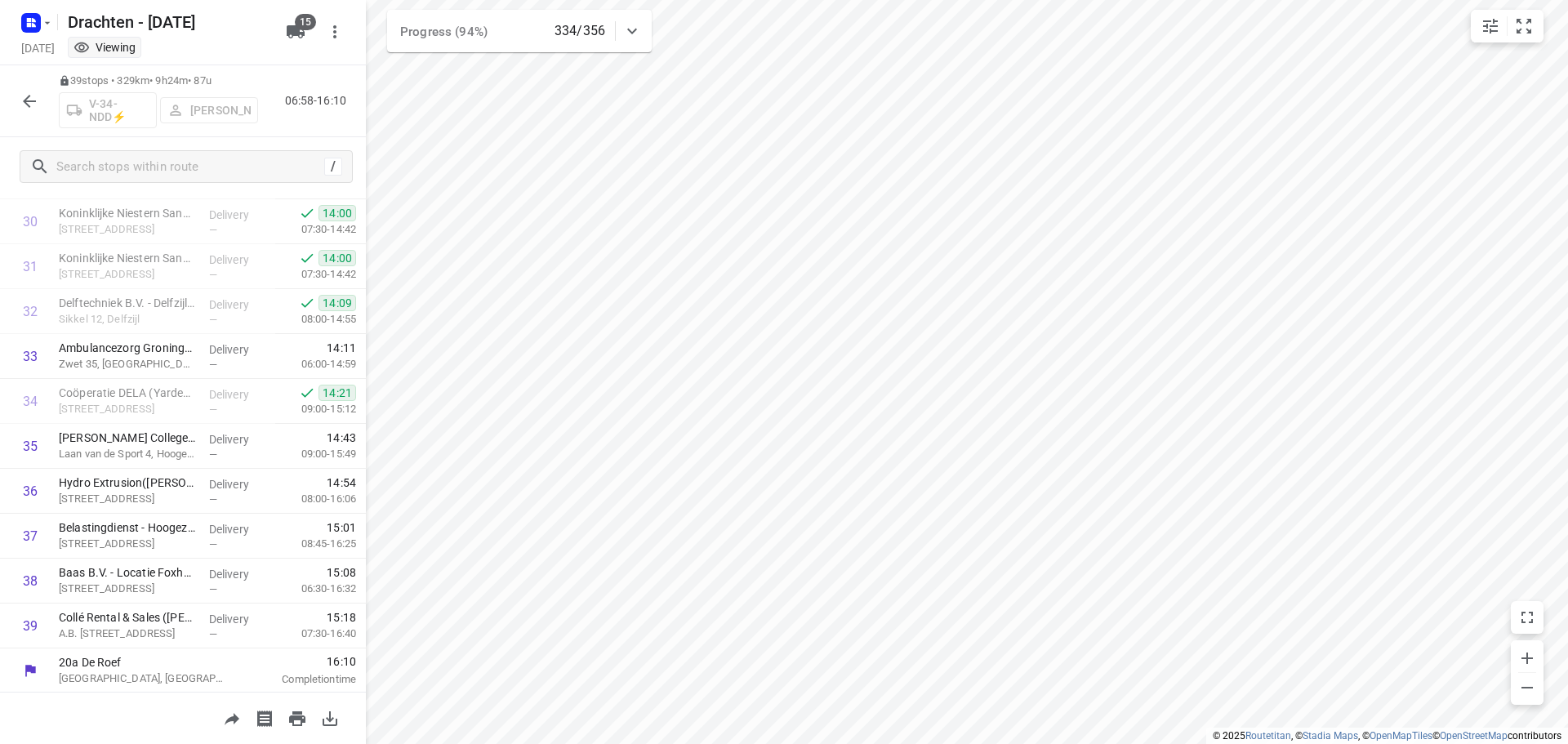
scroll to position [1382, 0]
click at [40, 102] on button "button" at bounding box center [30, 101] width 33 height 33
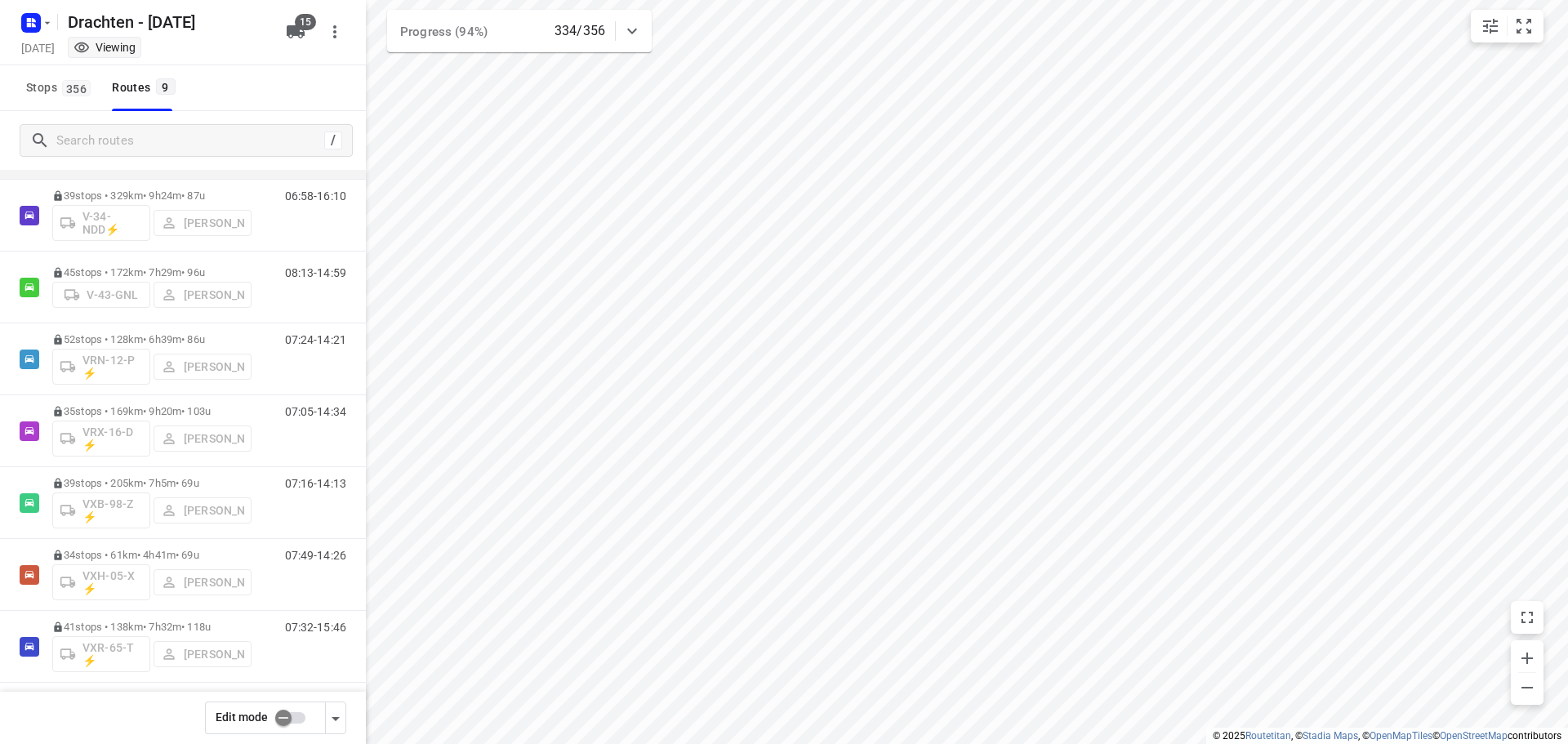
scroll to position [178, 0]
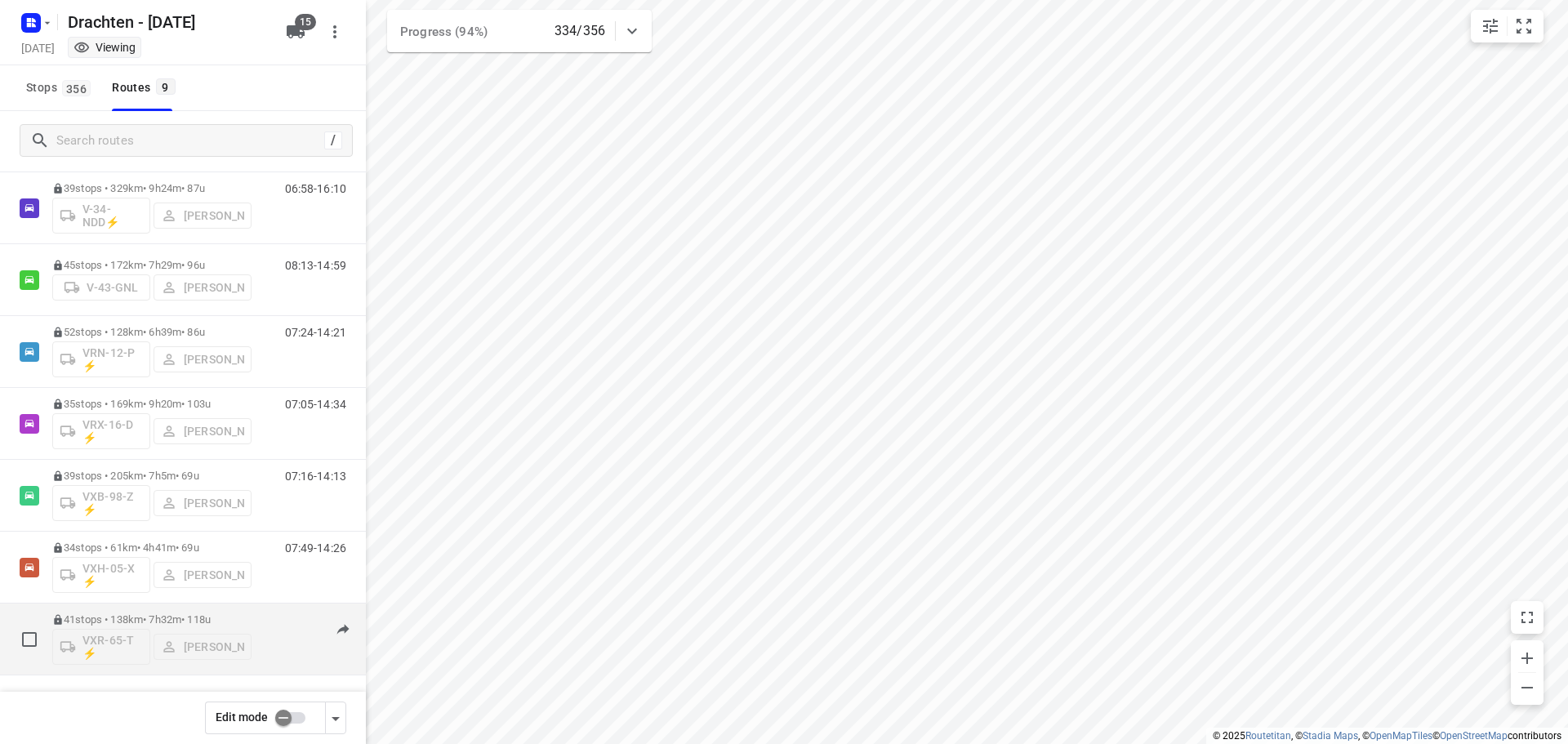
click at [161, 606] on div "41 stops • 138km • 7h32m • 118u VXR-65-T ⚡ Leon Holwerda" at bounding box center [152, 639] width 200 height 68
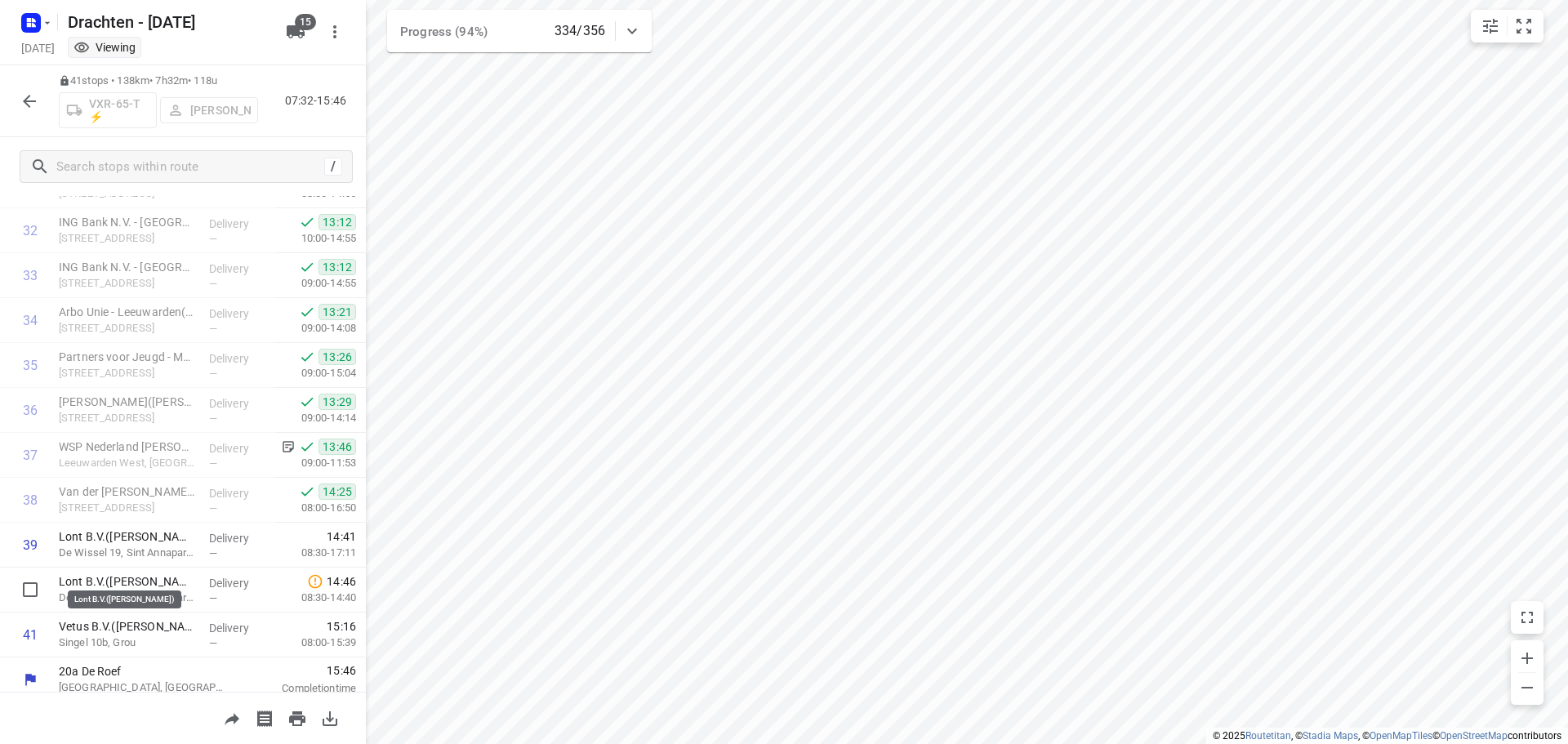
scroll to position [1472, 0]
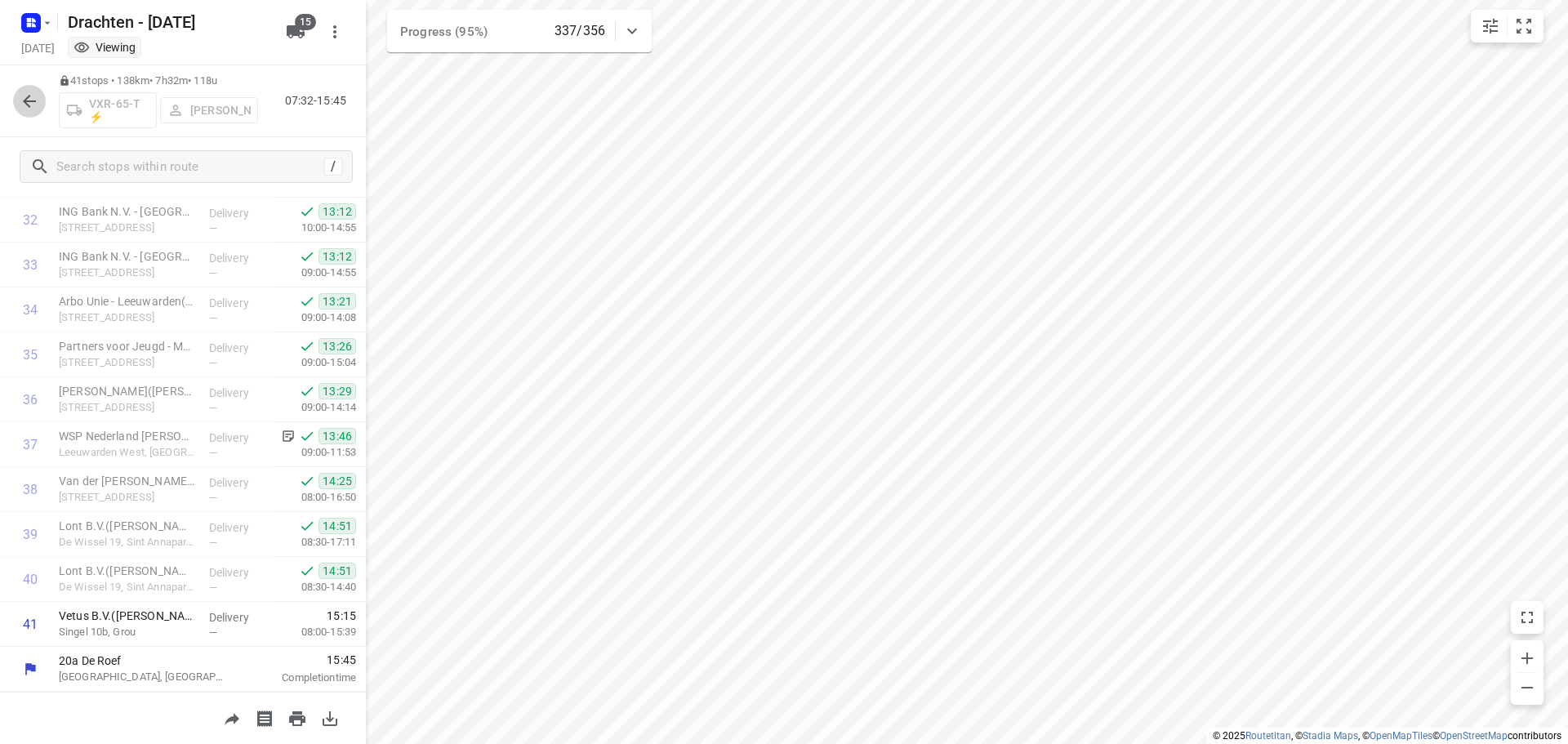
click at [35, 107] on icon "button" at bounding box center [30, 101] width 20 height 20
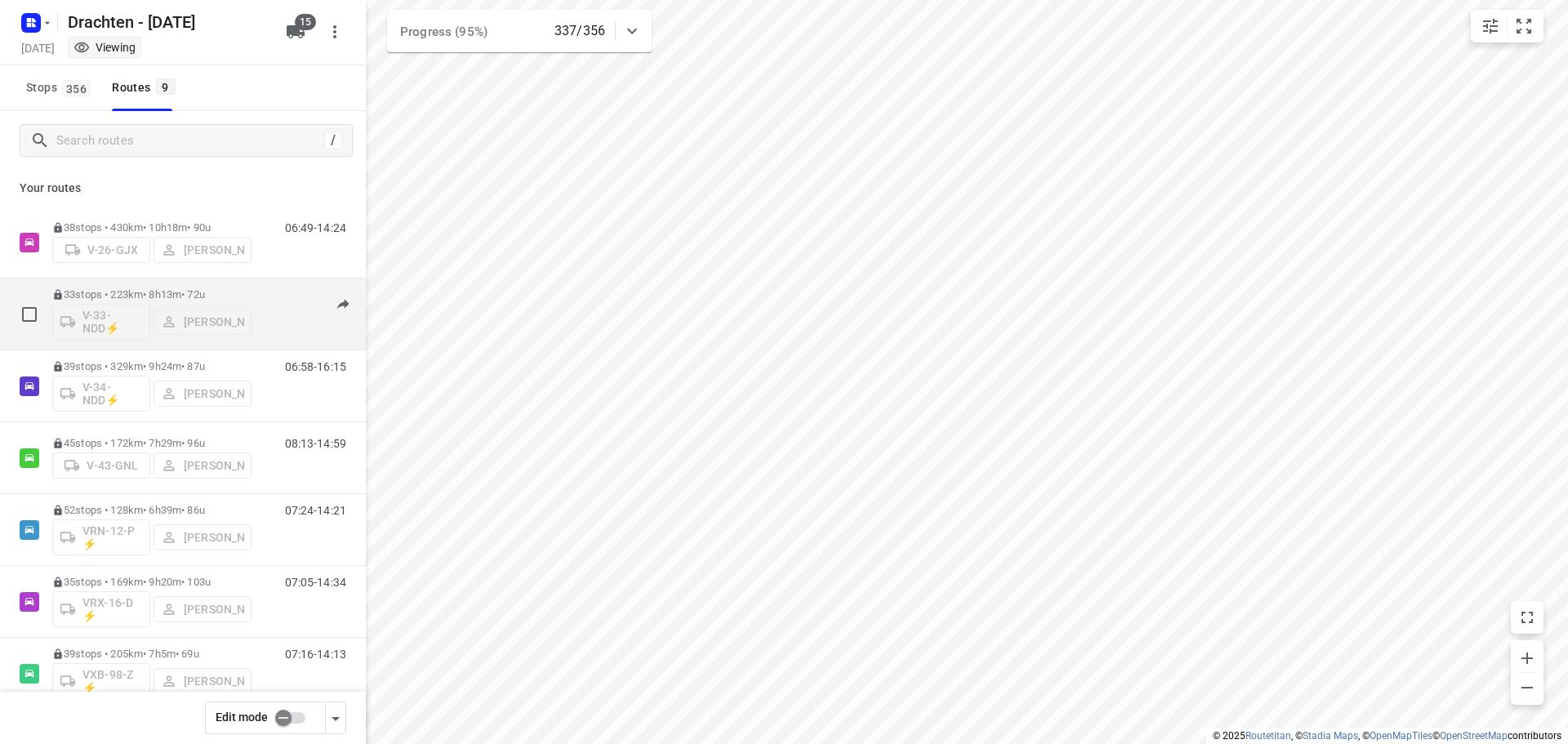
click at [157, 288] on p "33 stops • 223km • 8h13m • 72u" at bounding box center [152, 294] width 200 height 12
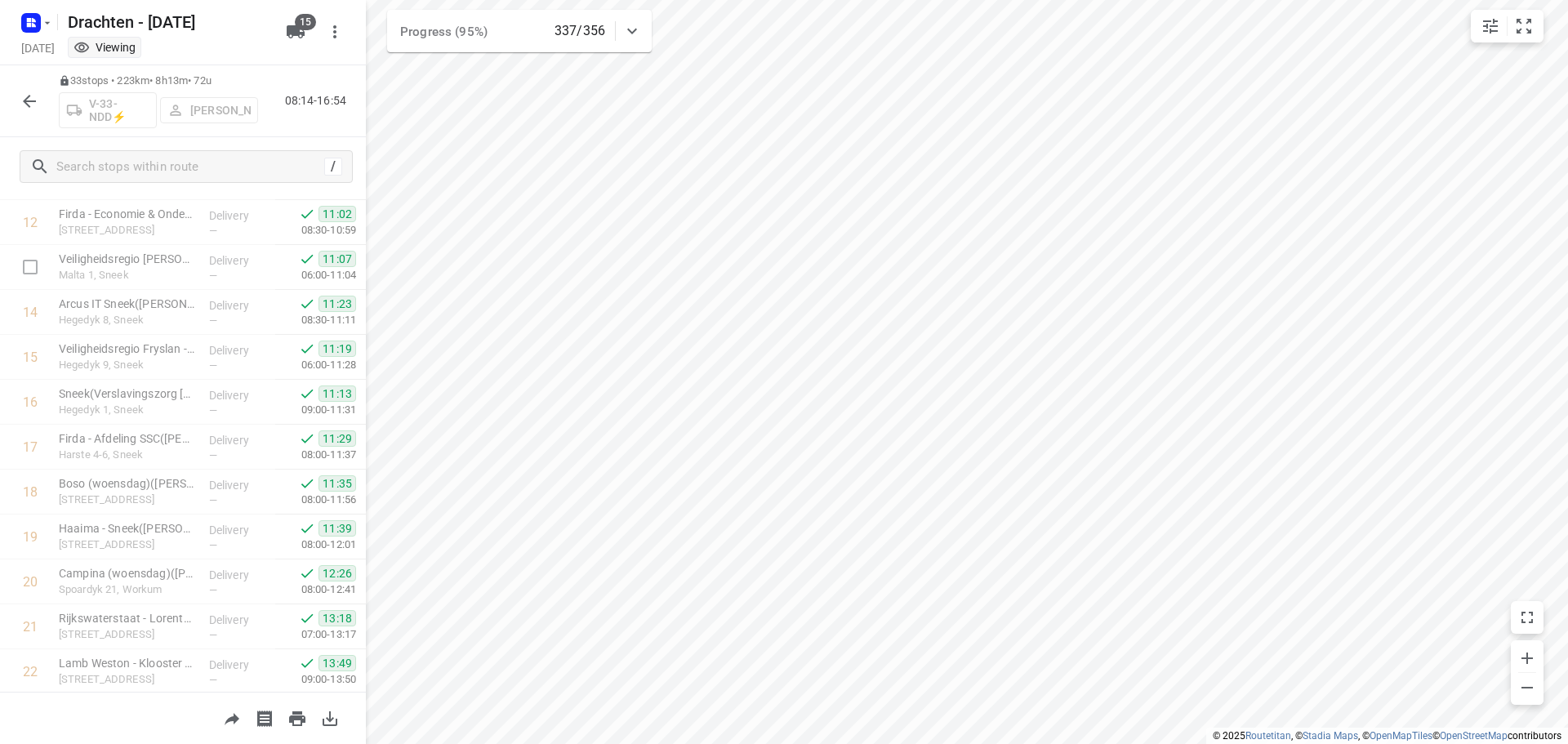
scroll to position [1112, 0]
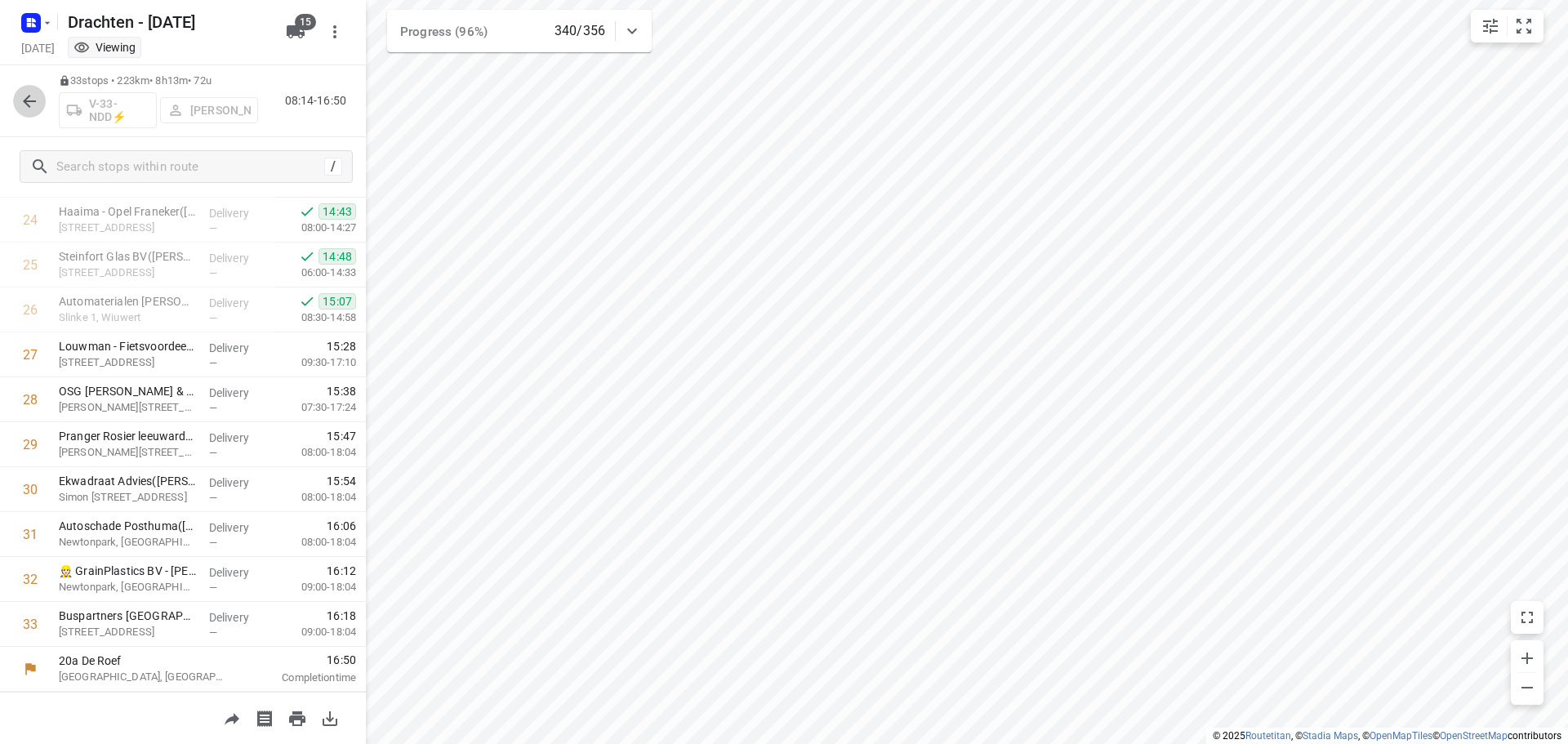
click at [35, 96] on icon "button" at bounding box center [30, 101] width 20 height 20
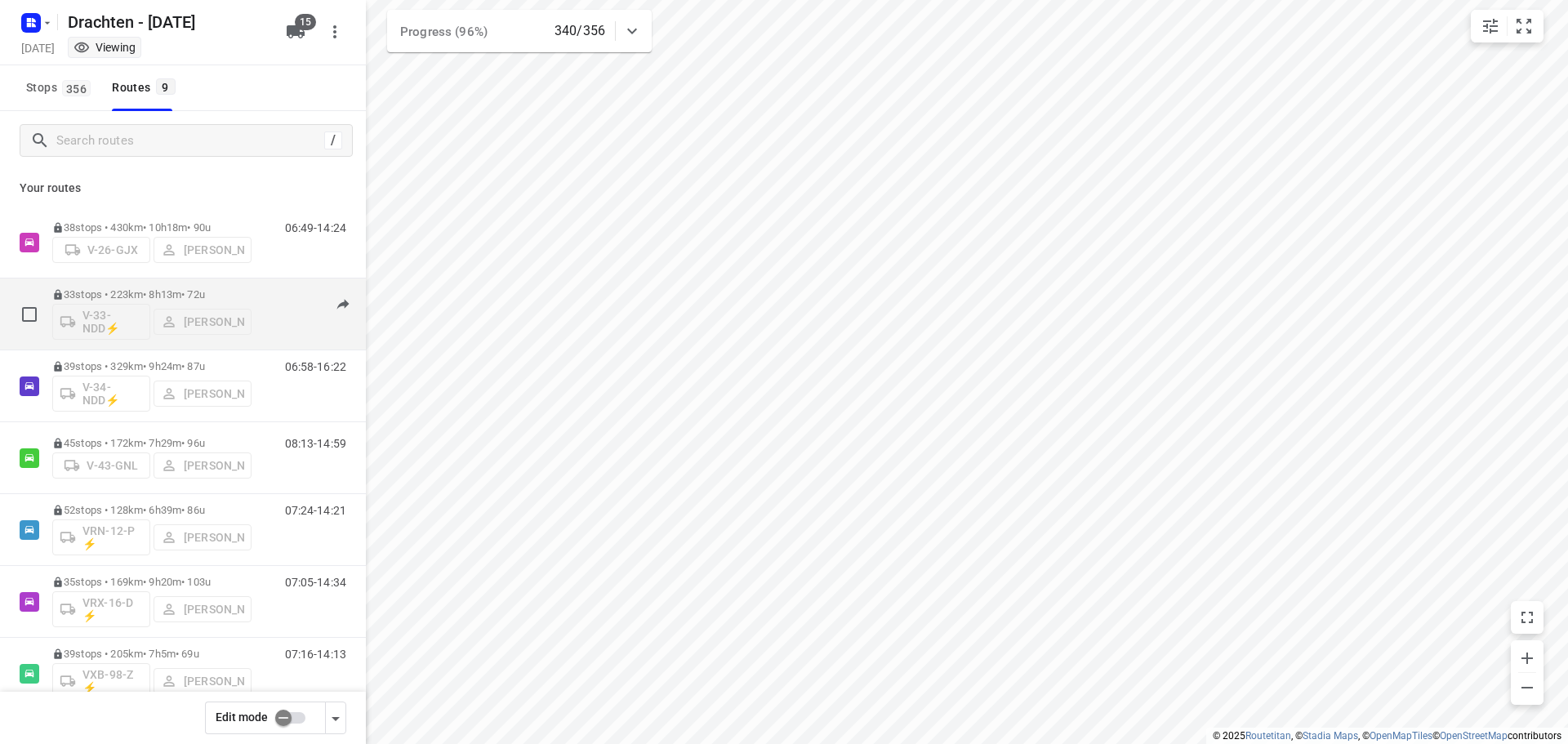
click at [146, 283] on div "33 stops • 223km • 8h13m • 72u V-33-NDD⚡ Jelle Veenstra" at bounding box center [152, 314] width 200 height 68
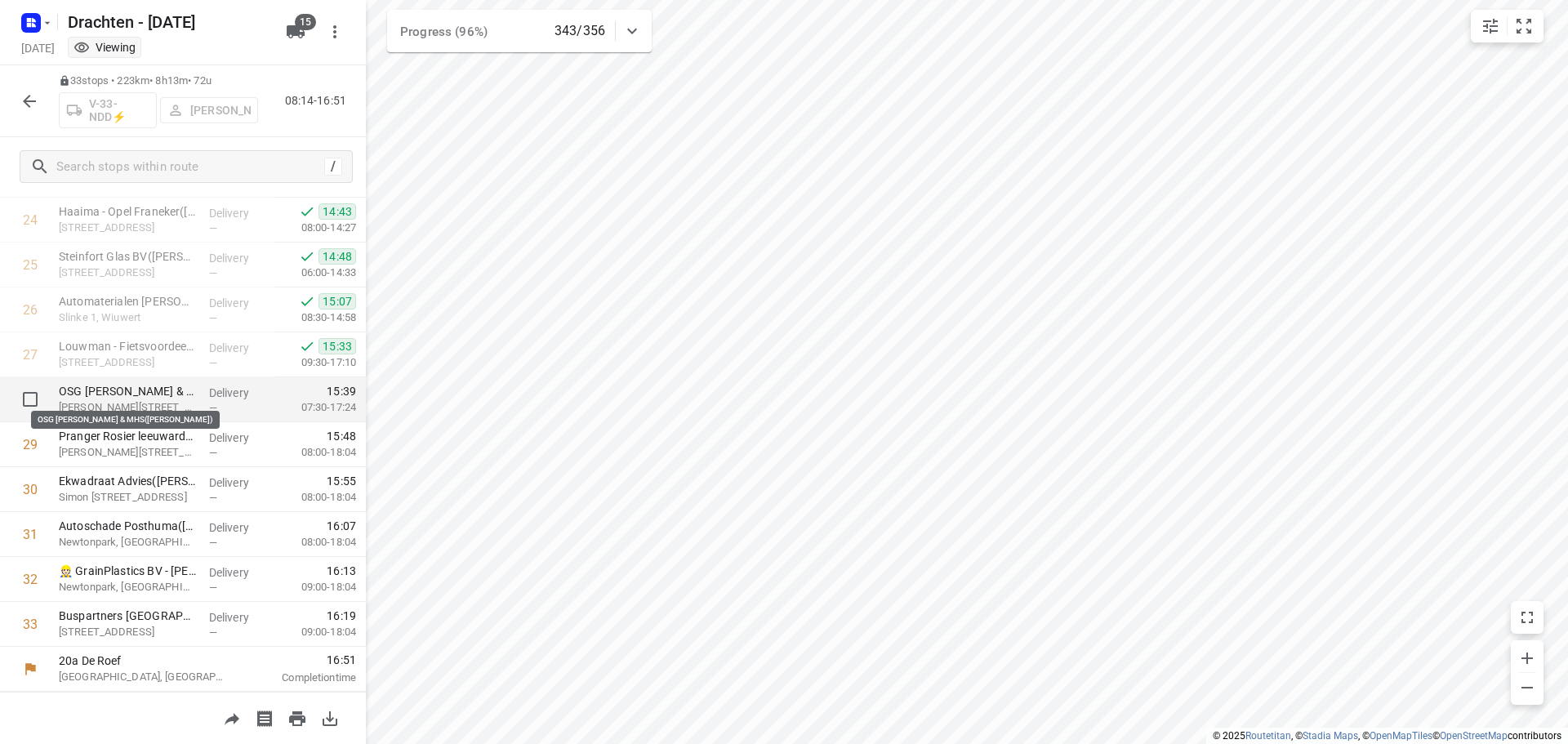
click at [167, 392] on p "OSG Piter Jelles Impulse & MHS(Harry Verhaar)" at bounding box center [127, 391] width 137 height 16
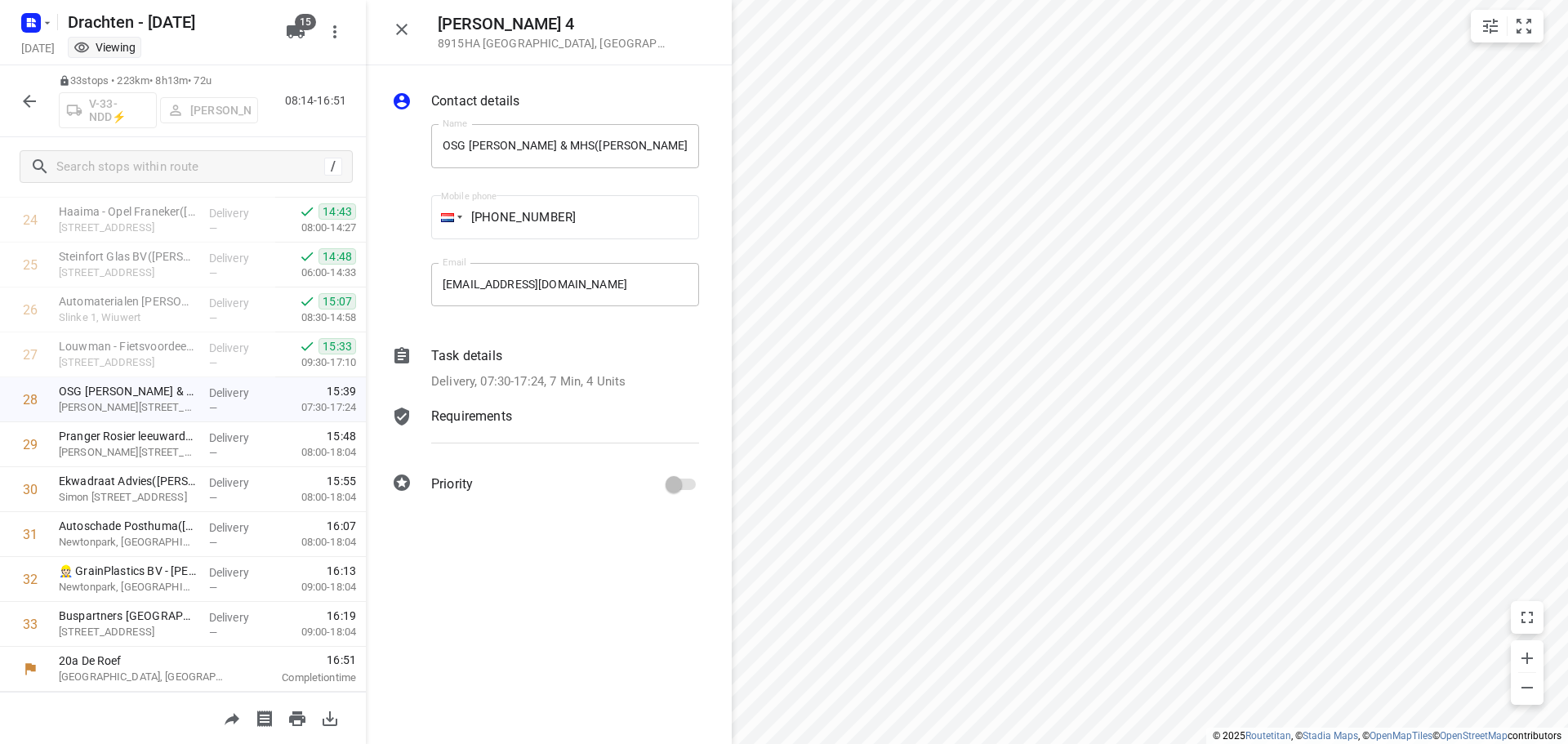
click at [480, 363] on p "Task details" at bounding box center [467, 356] width 71 height 20
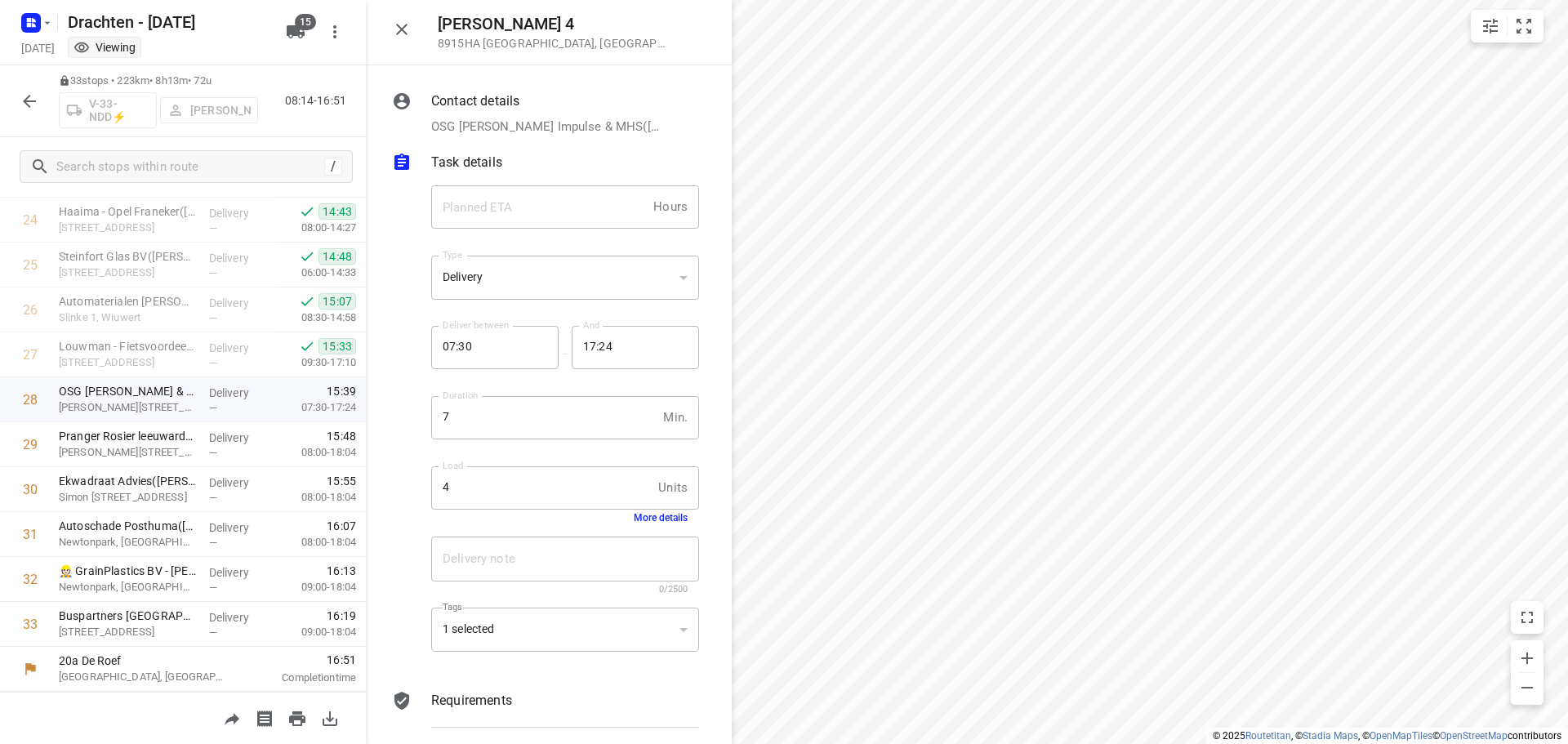
click at [634, 520] on button "More details" at bounding box center [660, 517] width 54 height 12
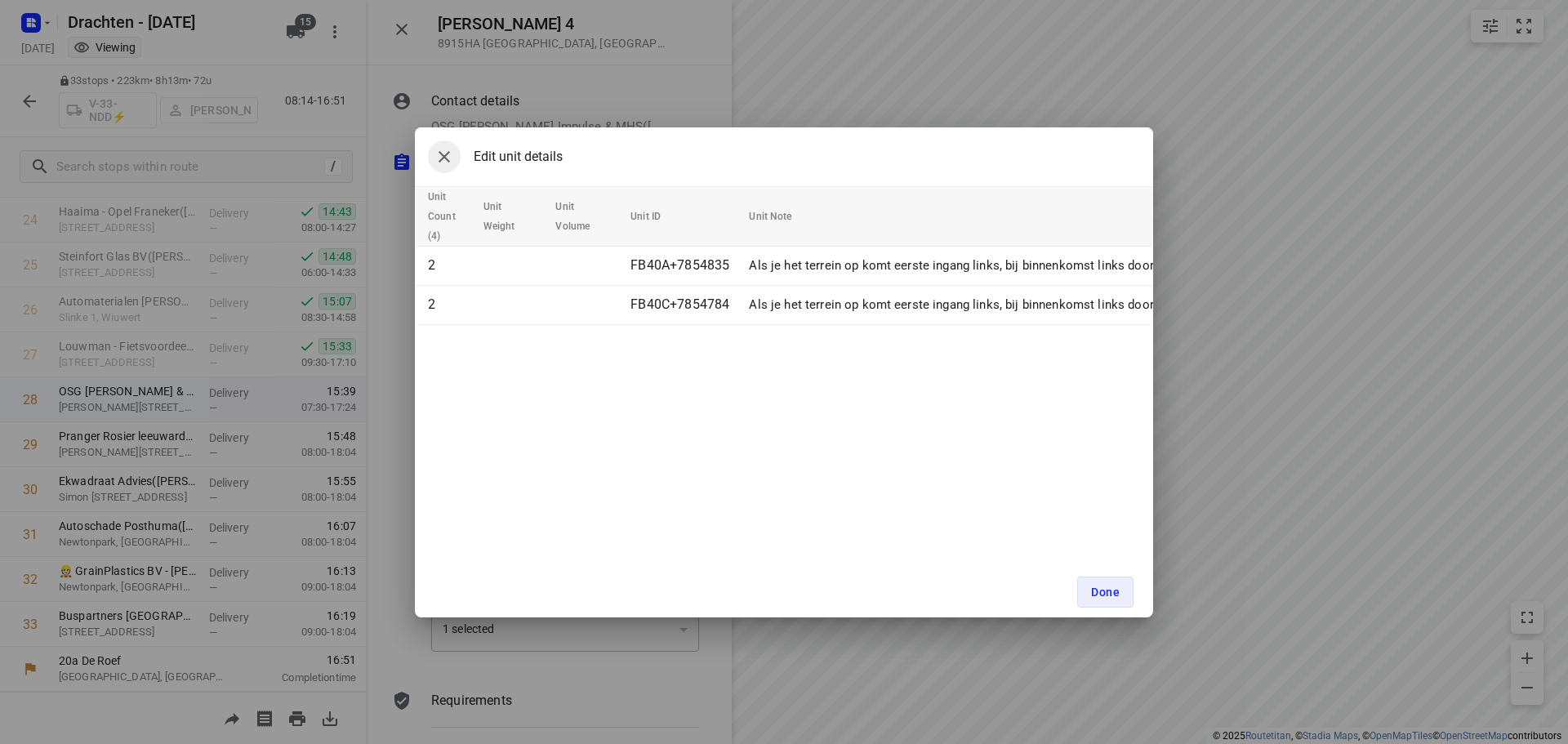
click at [433, 158] on button "button" at bounding box center [444, 157] width 33 height 33
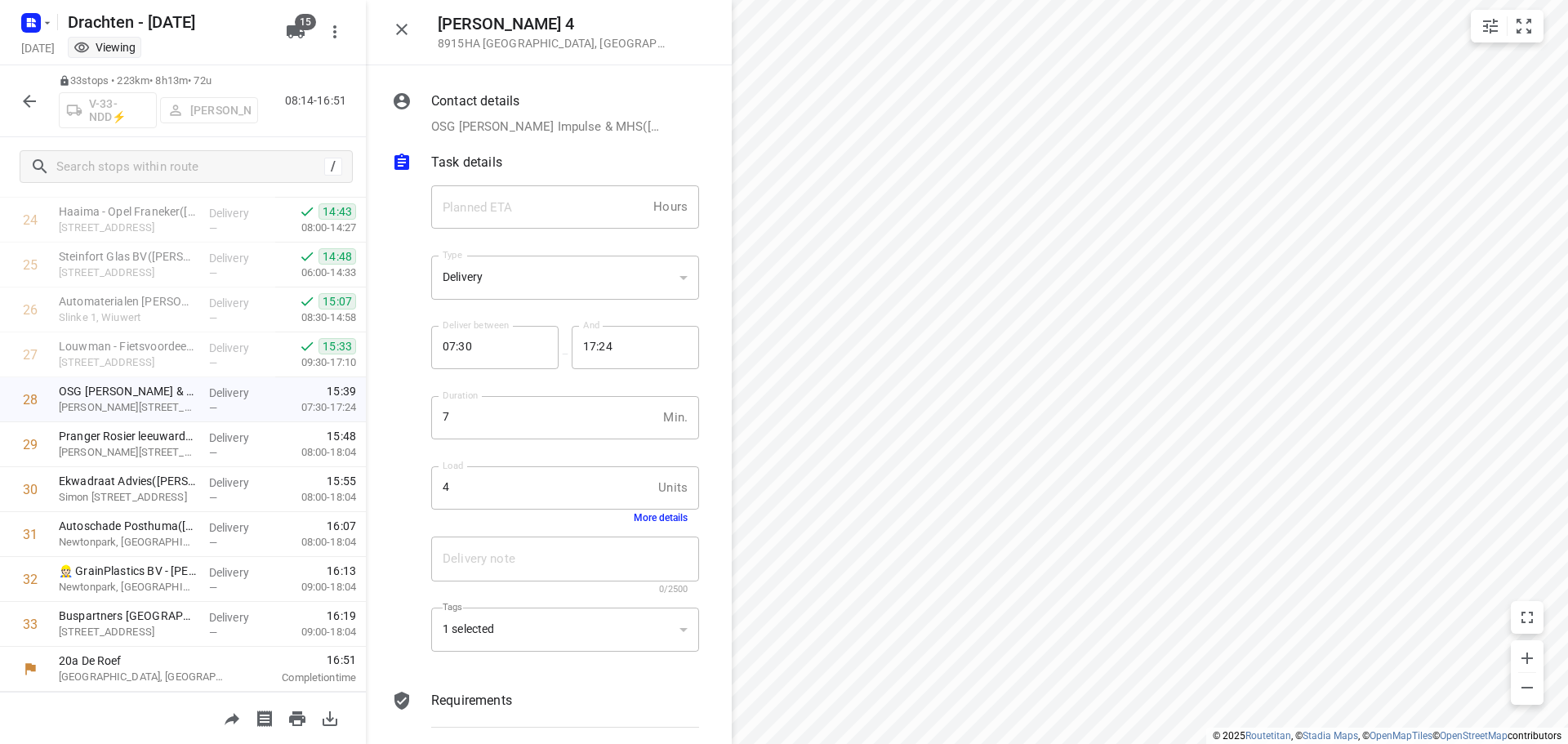
click at [392, 32] on icon "button" at bounding box center [402, 30] width 20 height 20
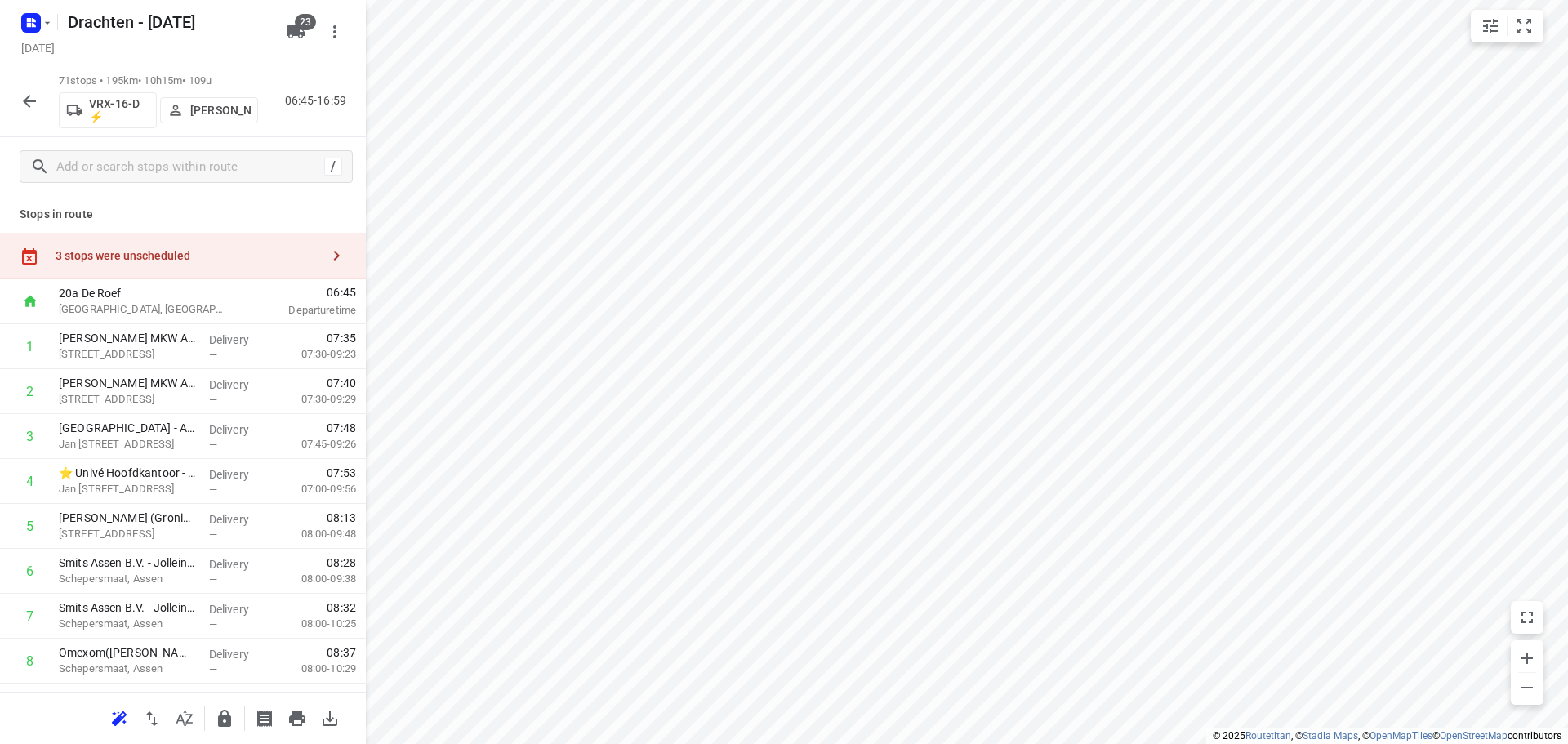
scroll to position [1129, 0]
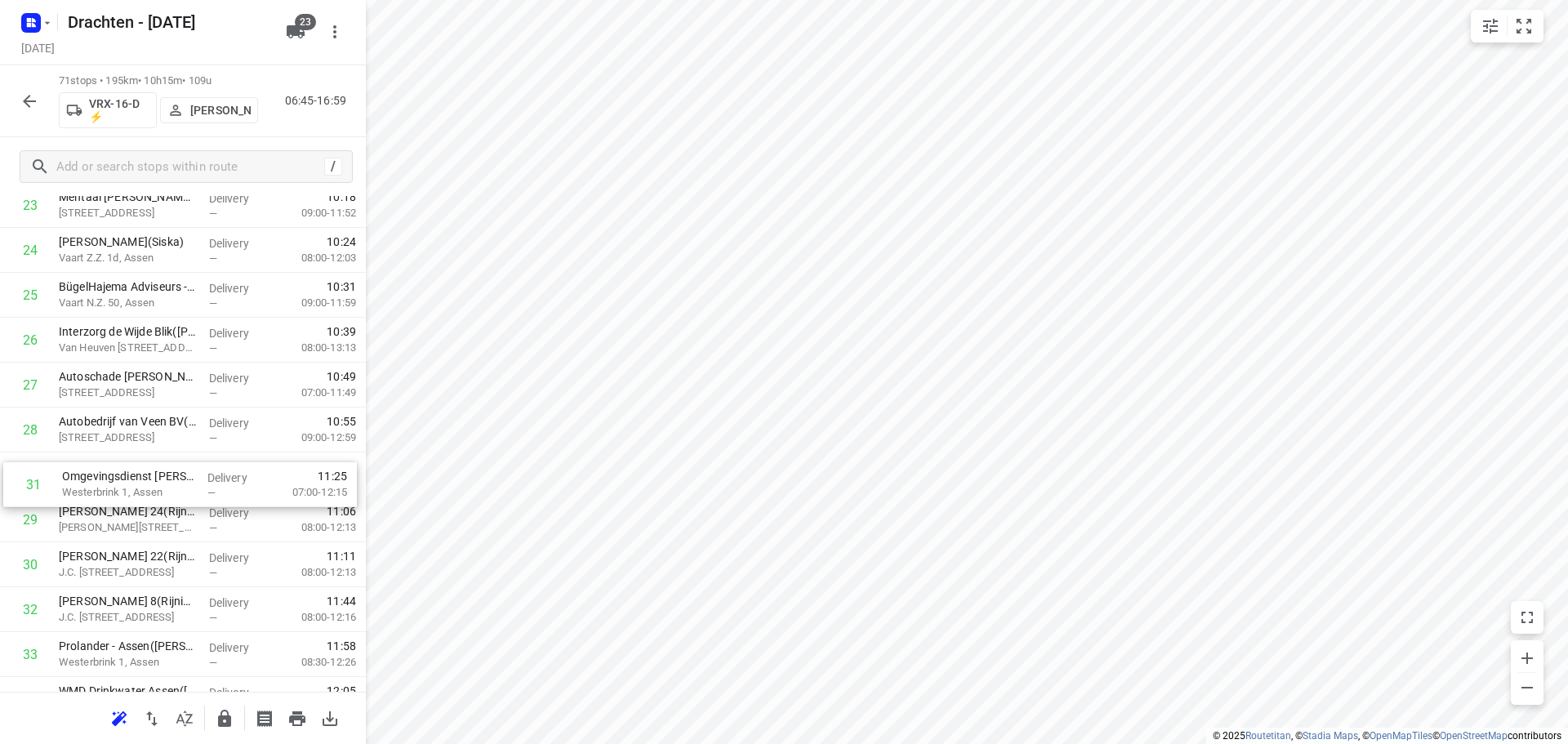
drag, startPoint x: 157, startPoint y: 564, endPoint x: 159, endPoint y: 473, distance: 91.0
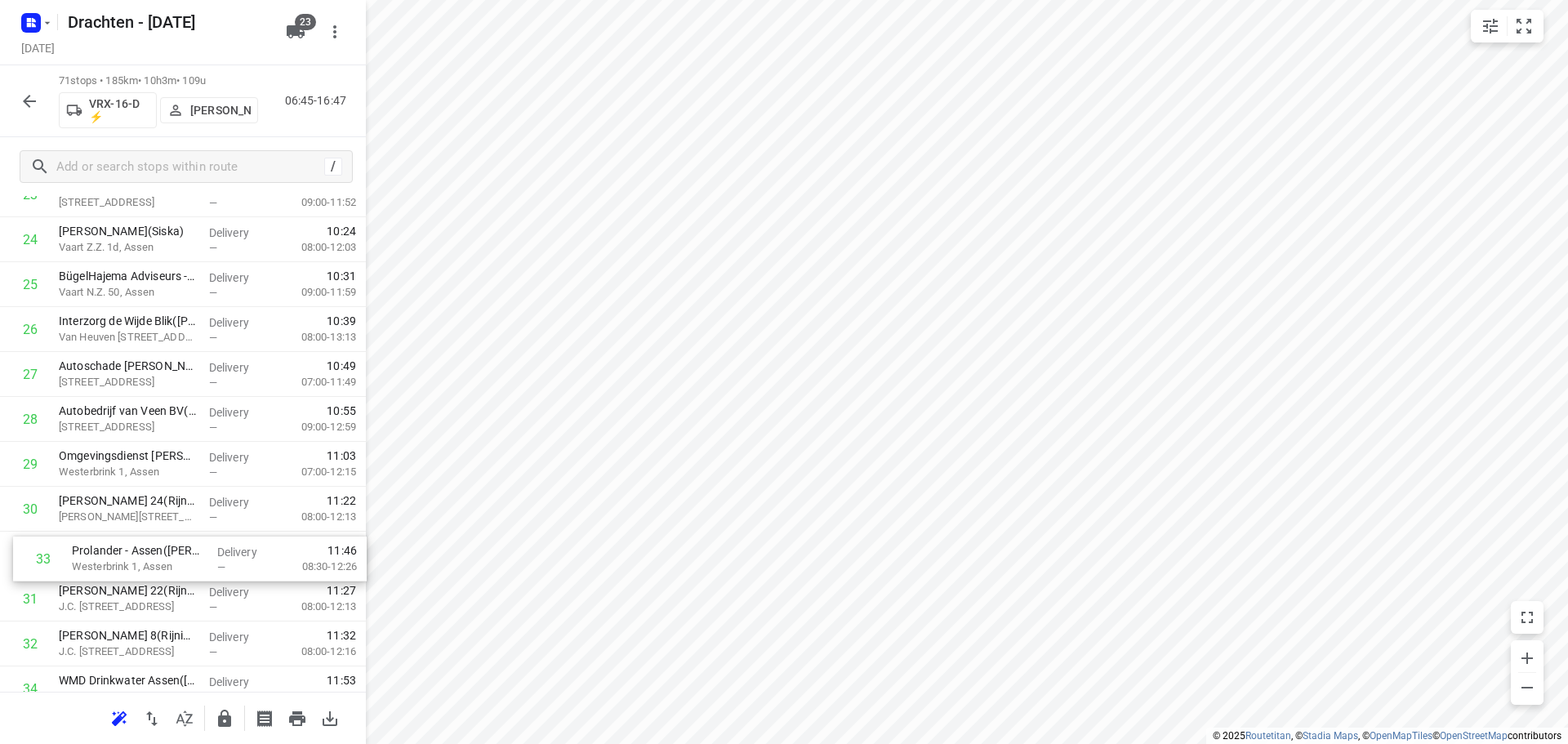
scroll to position [1142, 0]
drag, startPoint x: 148, startPoint y: 650, endPoint x: 171, endPoint y: 501, distance: 150.8
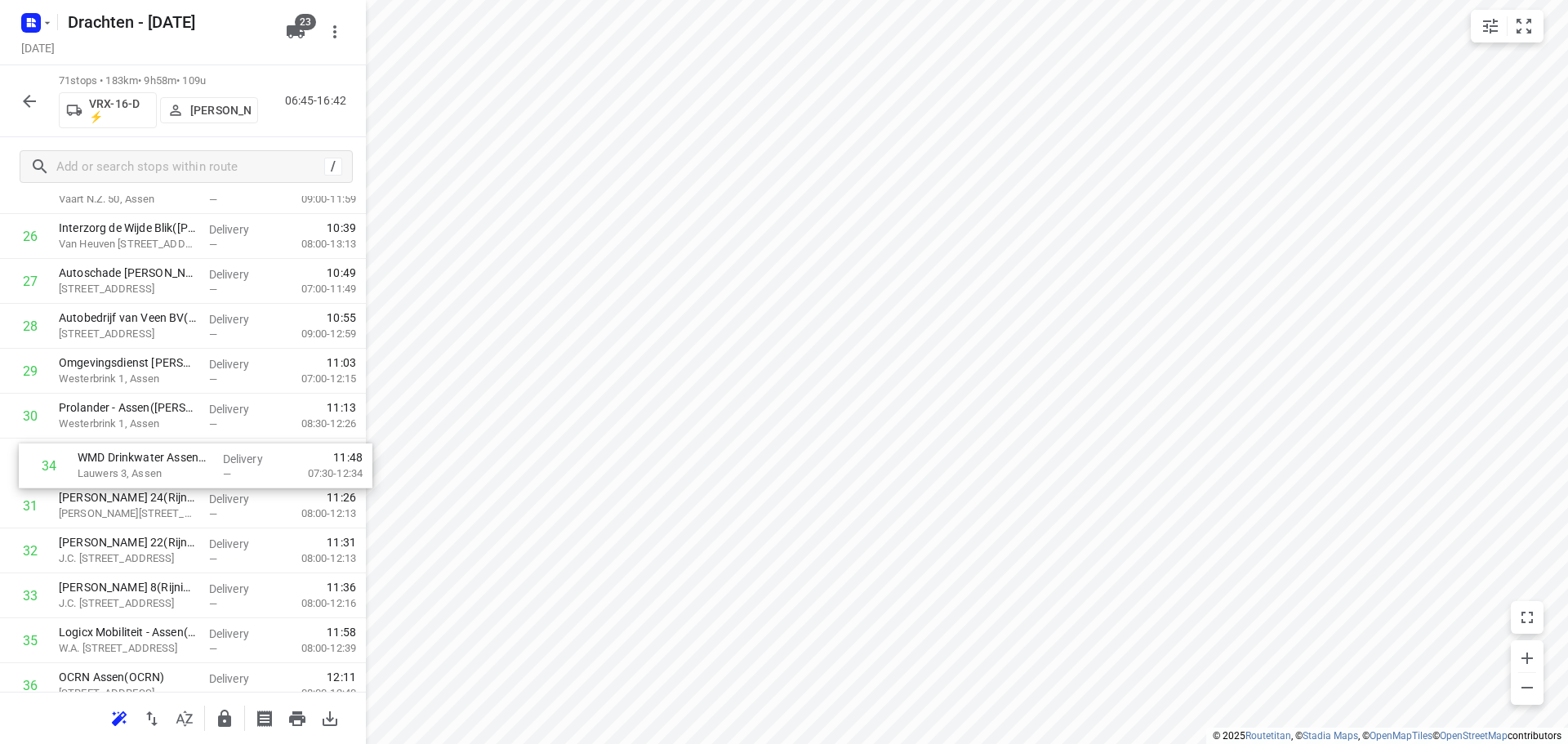
drag, startPoint x: 127, startPoint y: 605, endPoint x: 143, endPoint y: 456, distance: 149.9
click at [143, 456] on div "1 Moore MKW Assen(Marieke Davids) Noorderstaete 40, Assen Delivery — 07:35 07:3…" at bounding box center [183, 685] width 366 height 3188
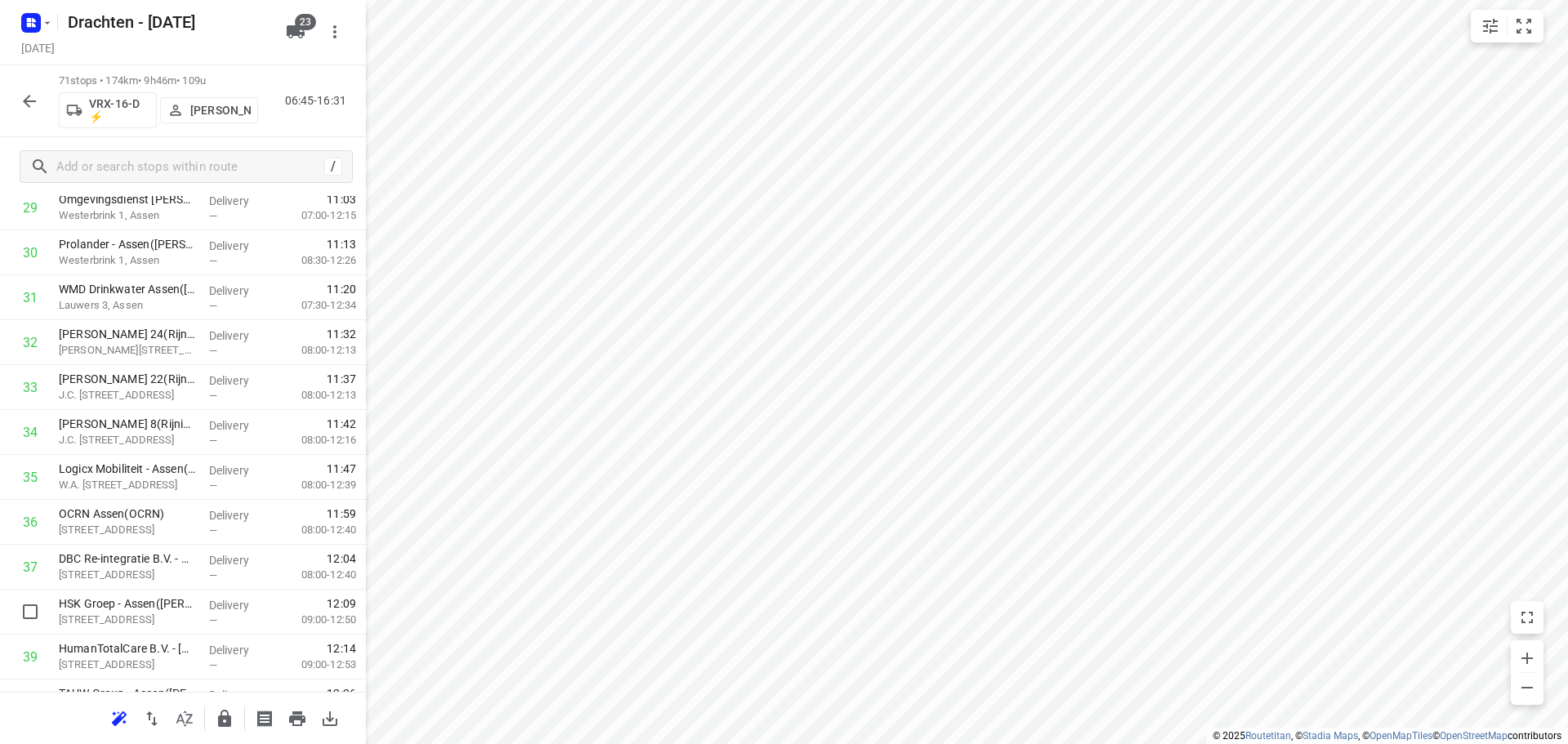
scroll to position [1399, 0]
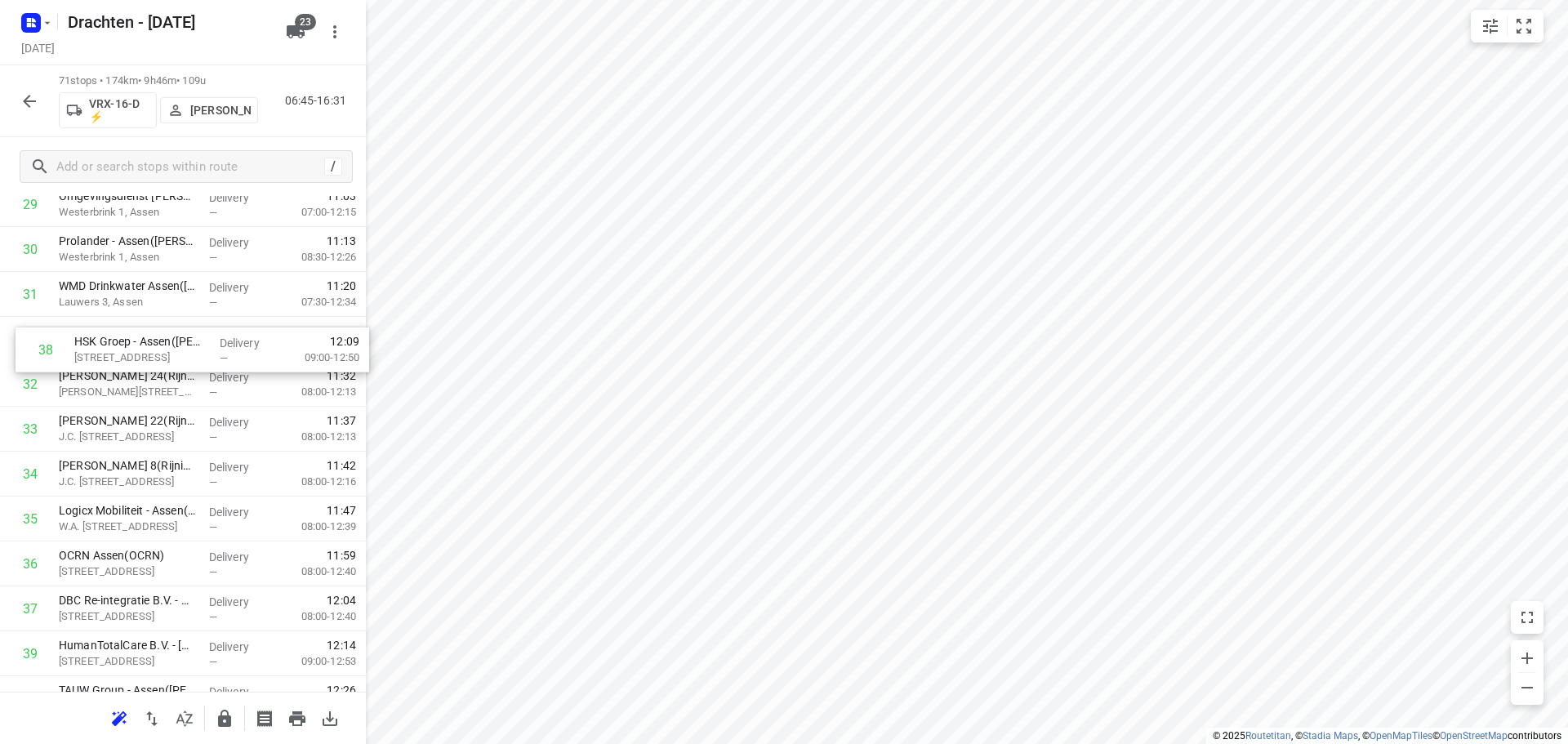
drag, startPoint x: 141, startPoint y: 612, endPoint x: 157, endPoint y: 343, distance: 269.5
click at [157, 343] on div "1 Moore MKW Assen(Marieke Davids) Noorderstaete 40, Assen Delivery — 07:35 07:3…" at bounding box center [183, 518] width 366 height 3188
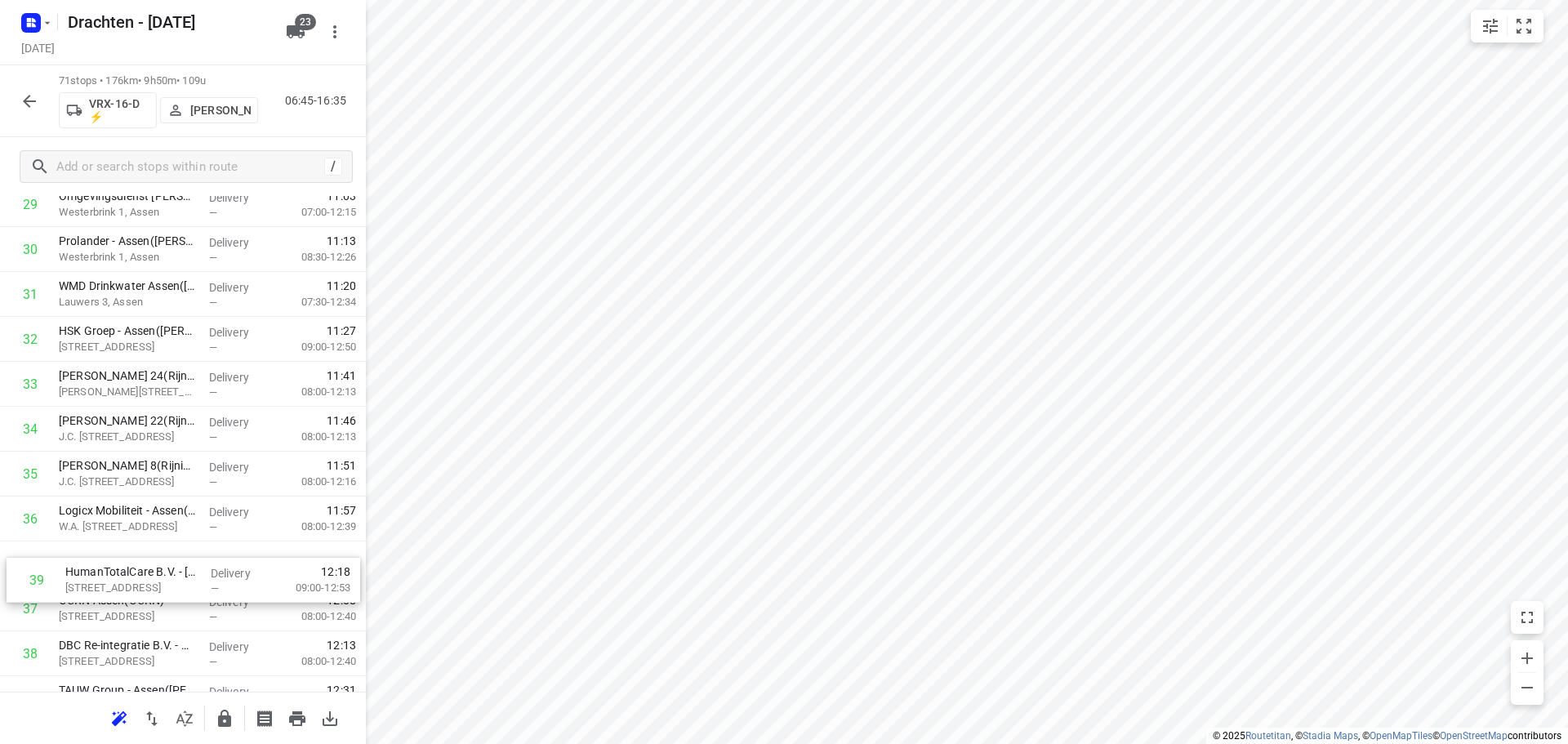
scroll to position [1402, 0]
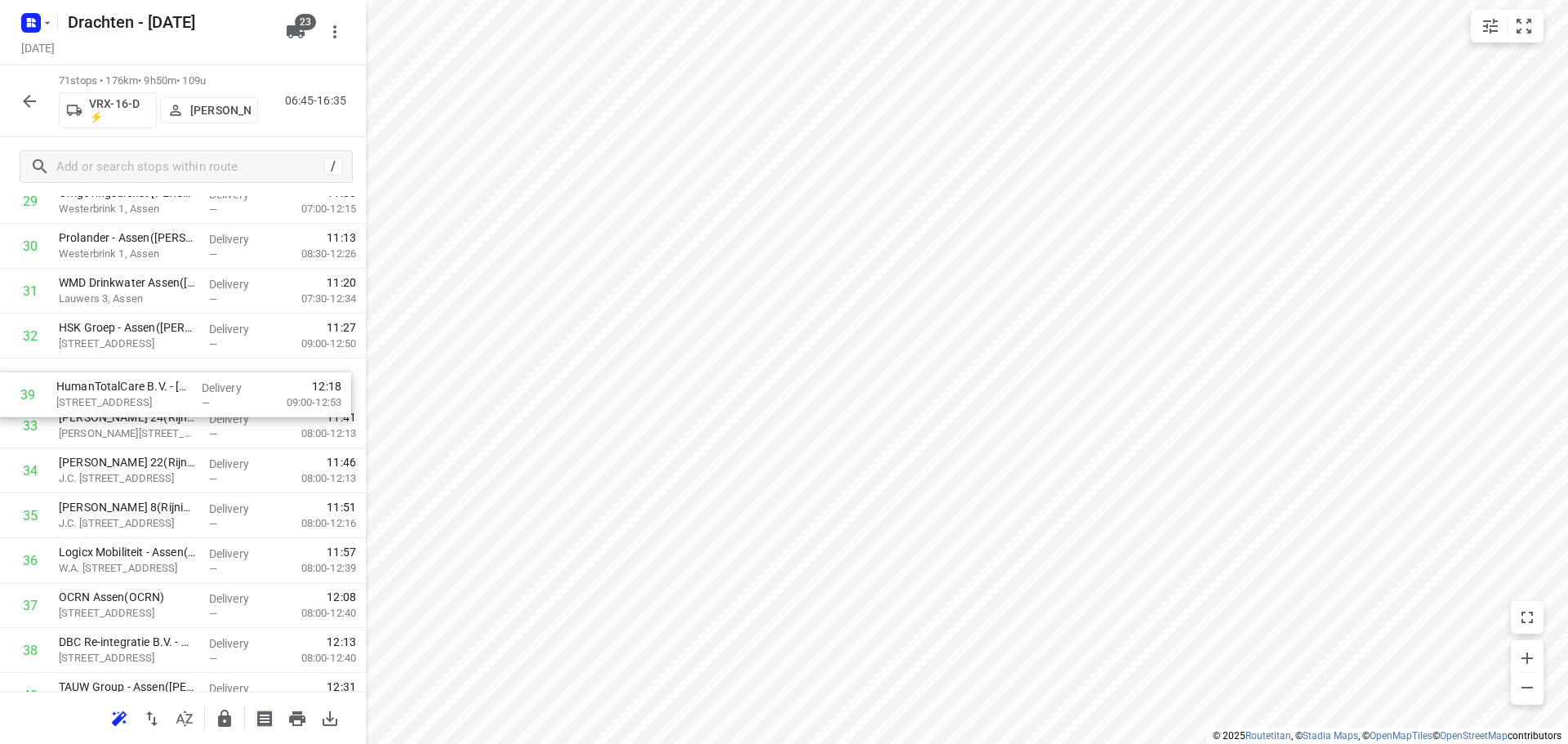
drag, startPoint x: 170, startPoint y: 649, endPoint x: 167, endPoint y: 358, distance: 291.0
click at [167, 358] on div "1 Moore MKW Assen(Marieke Davids) Noorderstaete 40, Assen Delivery — 07:35 07:3…" at bounding box center [183, 515] width 366 height 3188
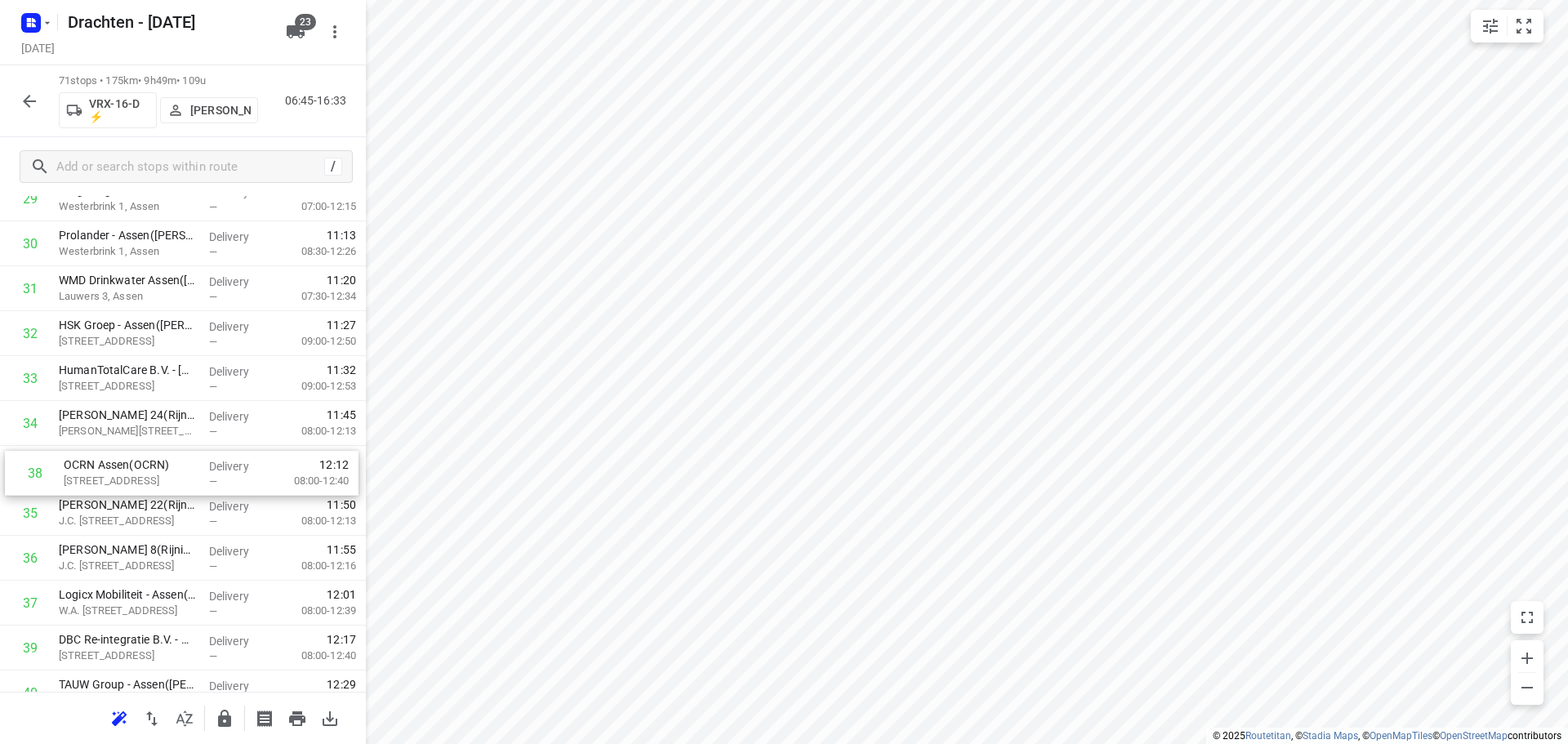
drag, startPoint x: 140, startPoint y: 601, endPoint x: 147, endPoint y: 459, distance: 142.2
click at [147, 459] on div "1 Moore MKW Assen(Marieke Davids) Noorderstaete 40, Assen Delivery — 07:35 07:3…" at bounding box center [183, 512] width 366 height 3188
drag, startPoint x: 138, startPoint y: 470, endPoint x: 134, endPoint y: 424, distance: 46.2
click at [134, 424] on div "1 Moore MKW Assen(Marieke Davids) Noorderstaete 40, Assen Delivery — 07:35 07:3…" at bounding box center [183, 512] width 366 height 3188
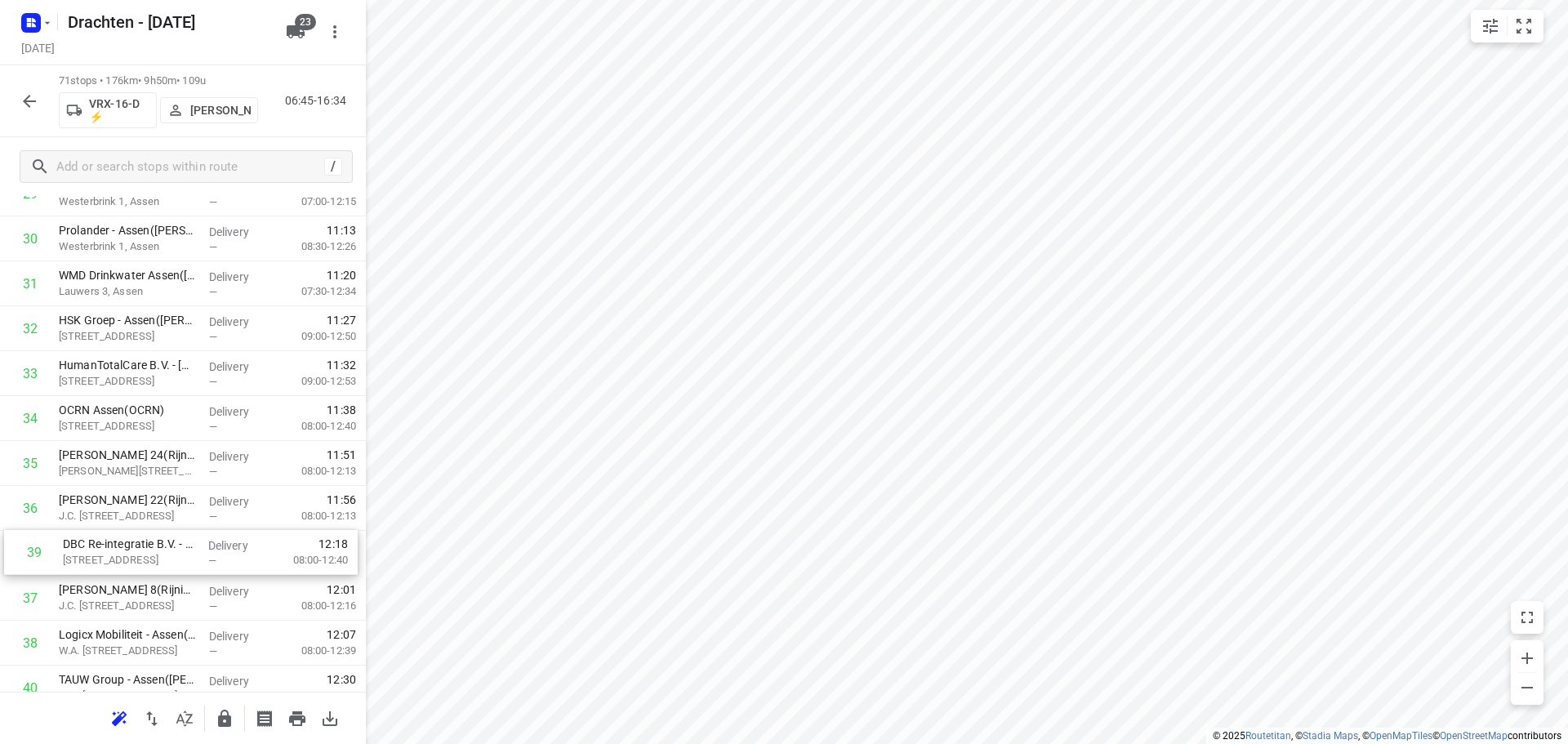
scroll to position [1412, 0]
drag, startPoint x: 123, startPoint y: 653, endPoint x: 122, endPoint y: 461, distance: 192.0
click at [122, 461] on div "1 Moore MKW Assen(Marieke Davids) Noorderstaete 40, Assen Delivery — 07:35 07:3…" at bounding box center [183, 505] width 366 height 3188
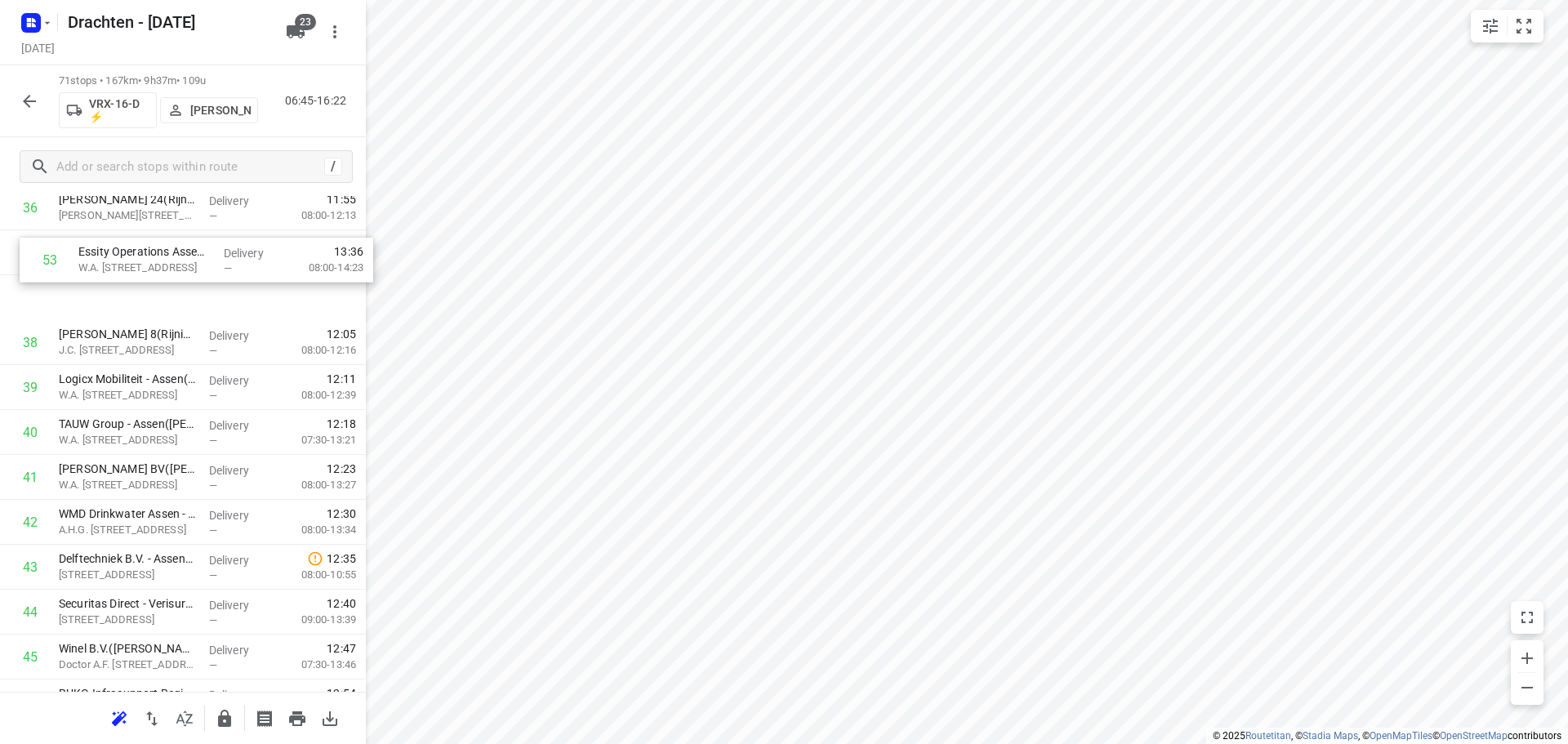
scroll to position [1708, 0]
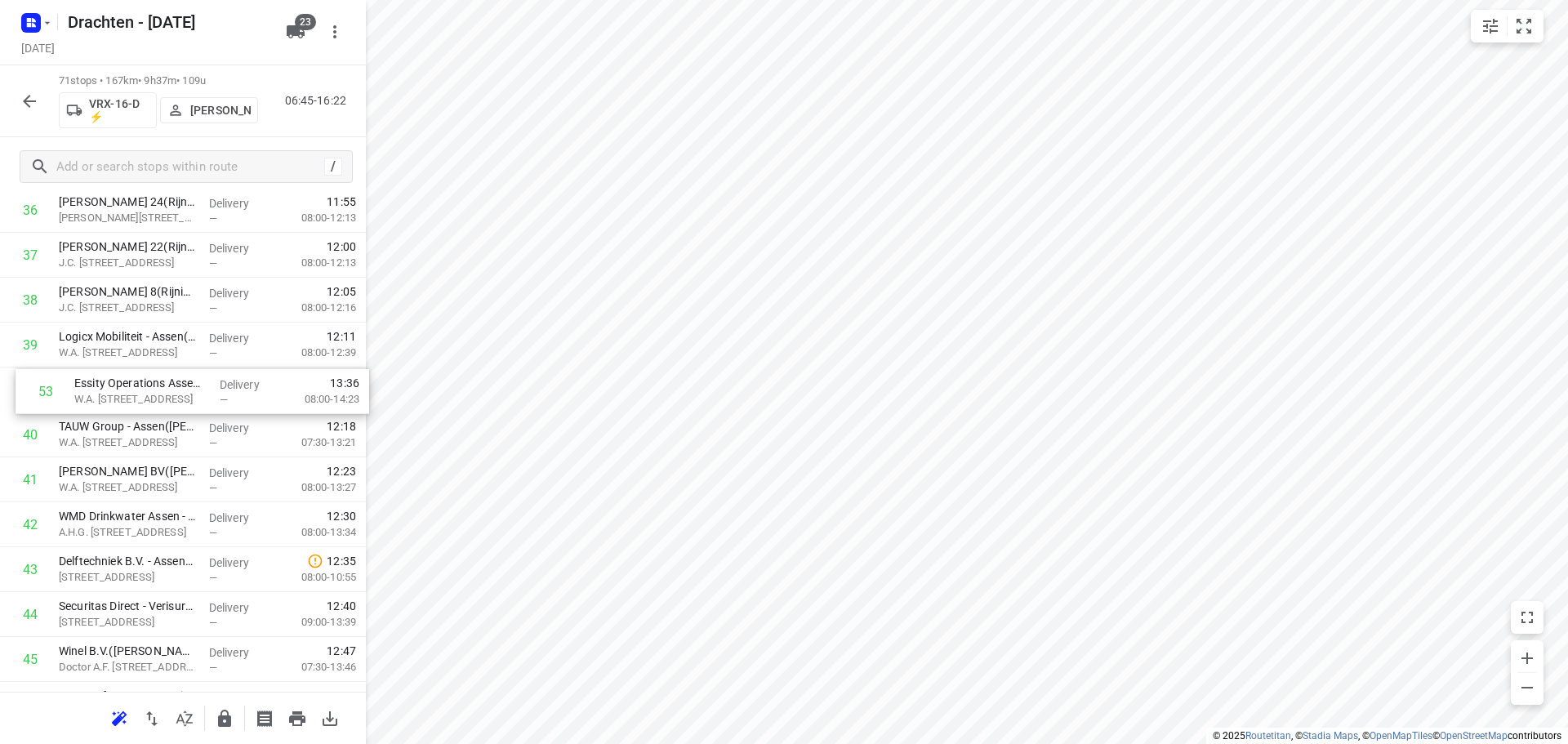
drag, startPoint x: 132, startPoint y: 619, endPoint x: 147, endPoint y: 383, distance: 236.5
click at [147, 383] on div "1 Moore MKW Assen(Marieke Davids) Noorderstaete 40, Assen Delivery — 07:35 07:3…" at bounding box center [183, 210] width 366 height 3188
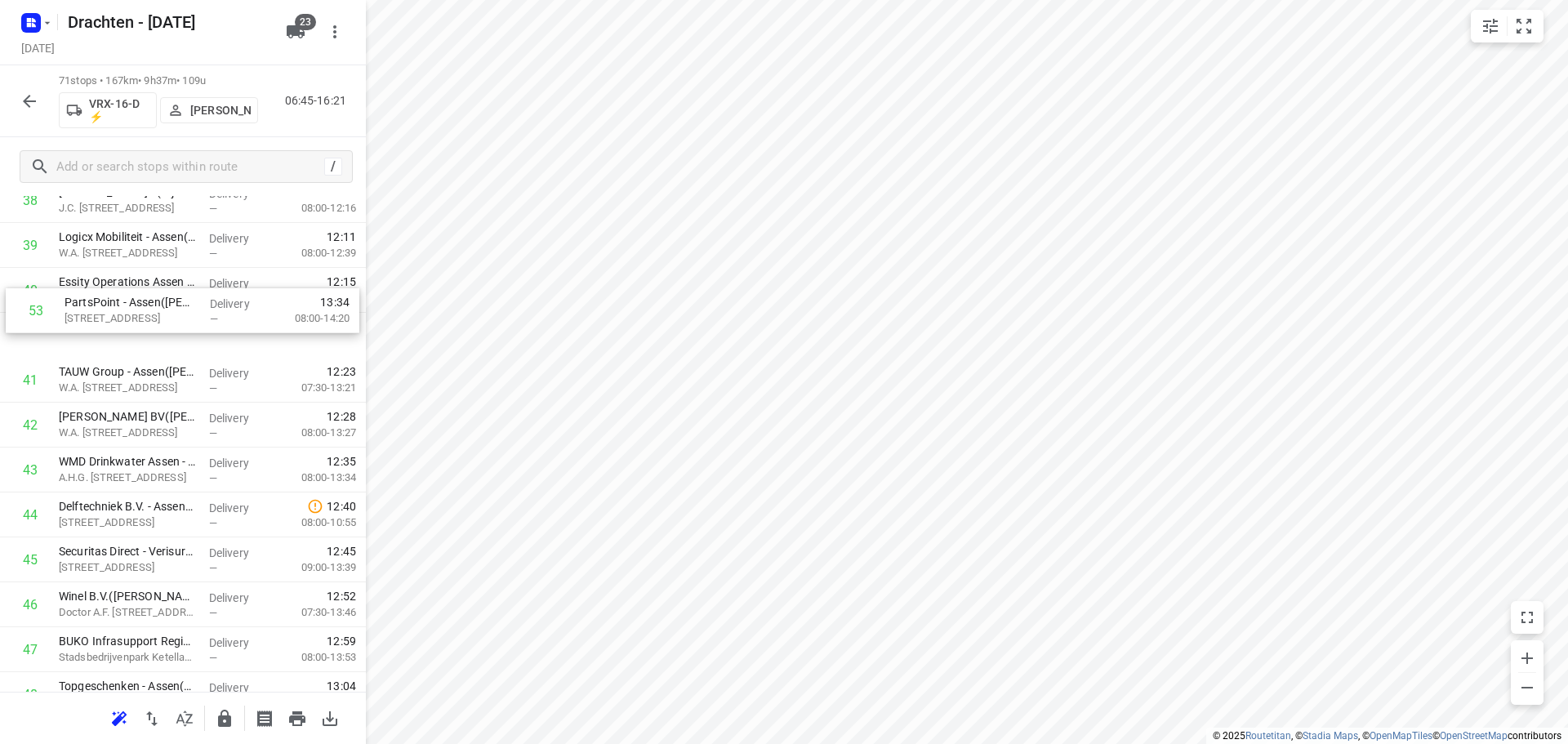
scroll to position [1807, 0]
drag, startPoint x: 150, startPoint y: 650, endPoint x: 154, endPoint y: 321, distance: 329.0
click at [154, 321] on div "1 Moore MKW Assen(Marieke Davids) Noorderstaete 40, Assen Delivery — 07:35 07:3…" at bounding box center [183, 111] width 366 height 3188
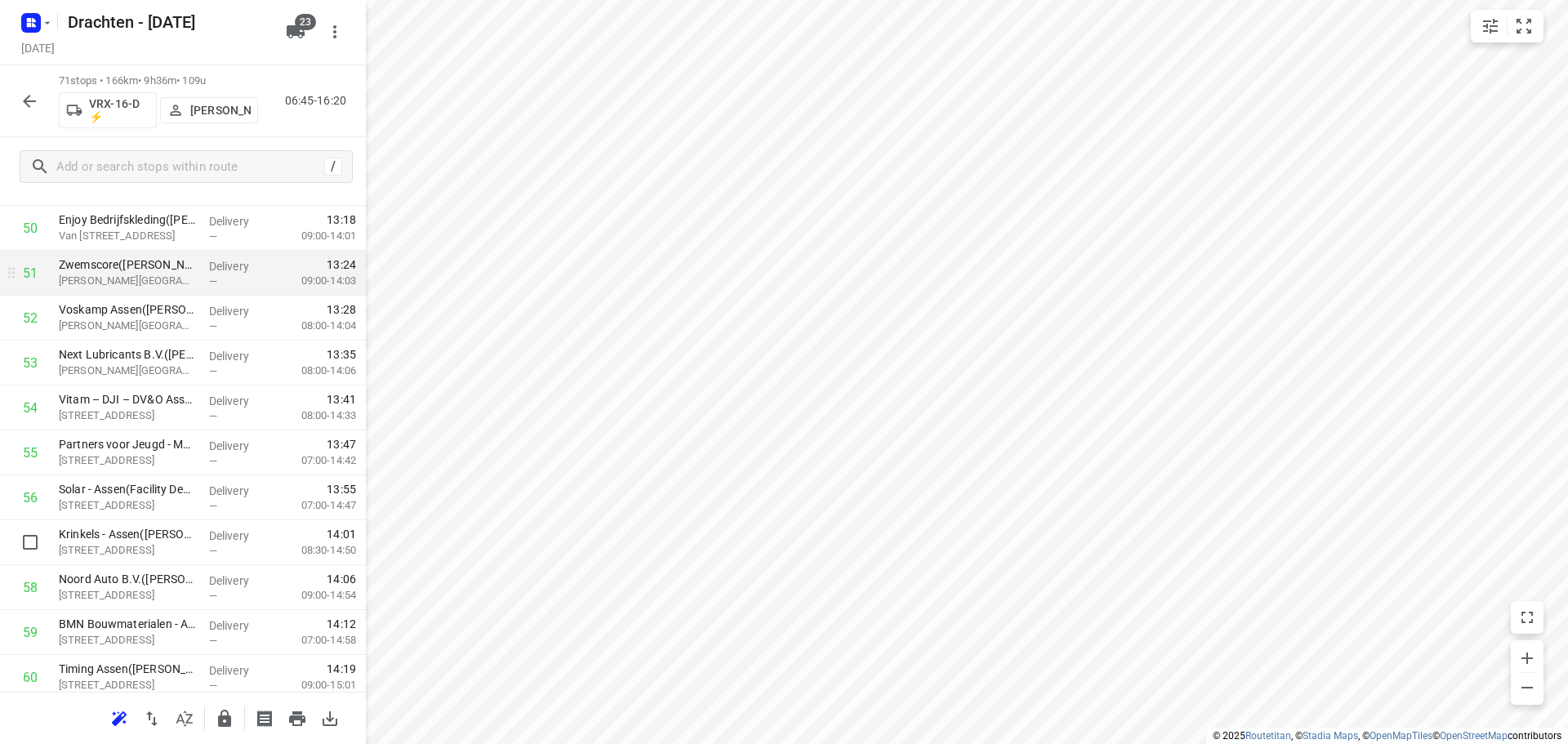
scroll to position [2378, 0]
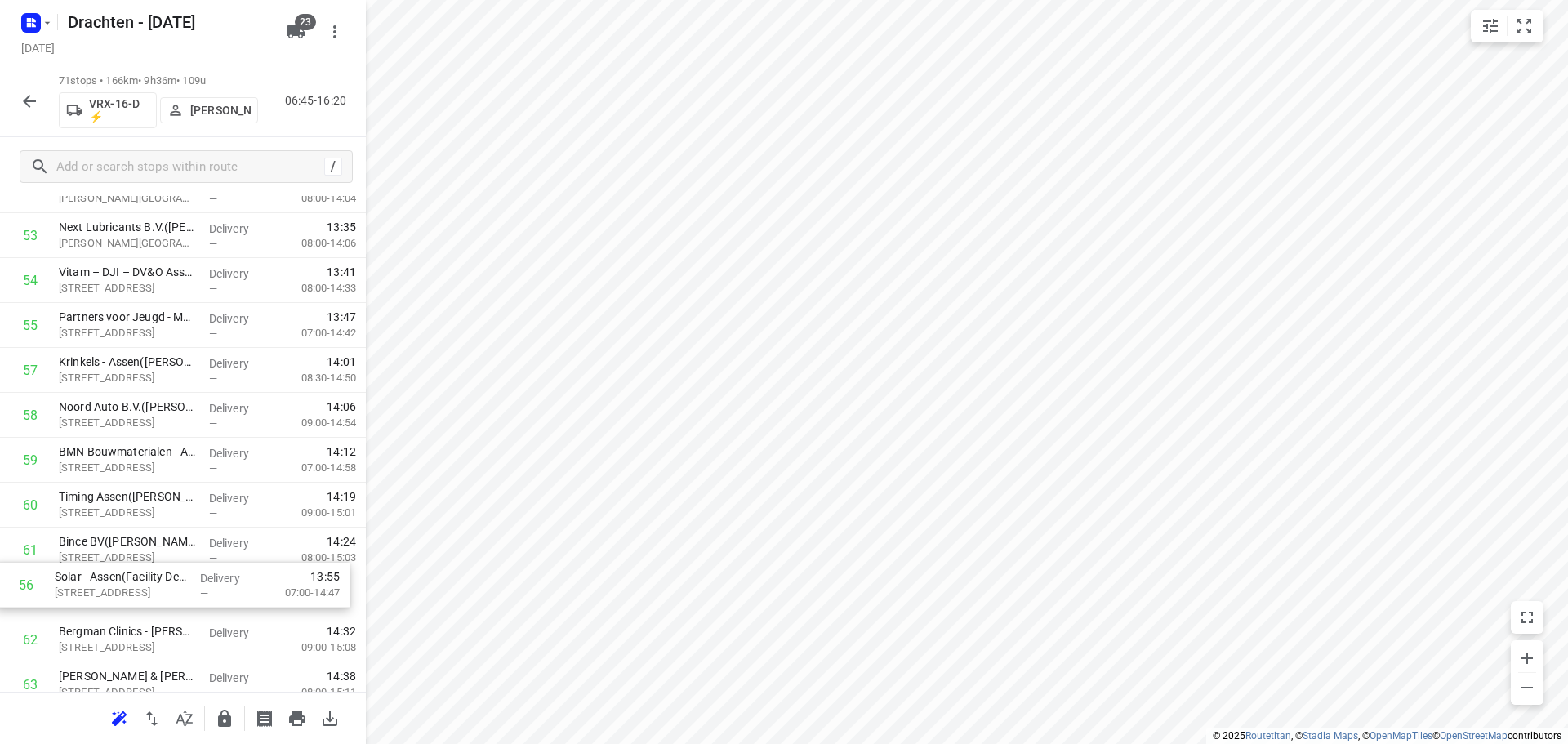
drag, startPoint x: 185, startPoint y: 445, endPoint x: 183, endPoint y: 598, distance: 153.0
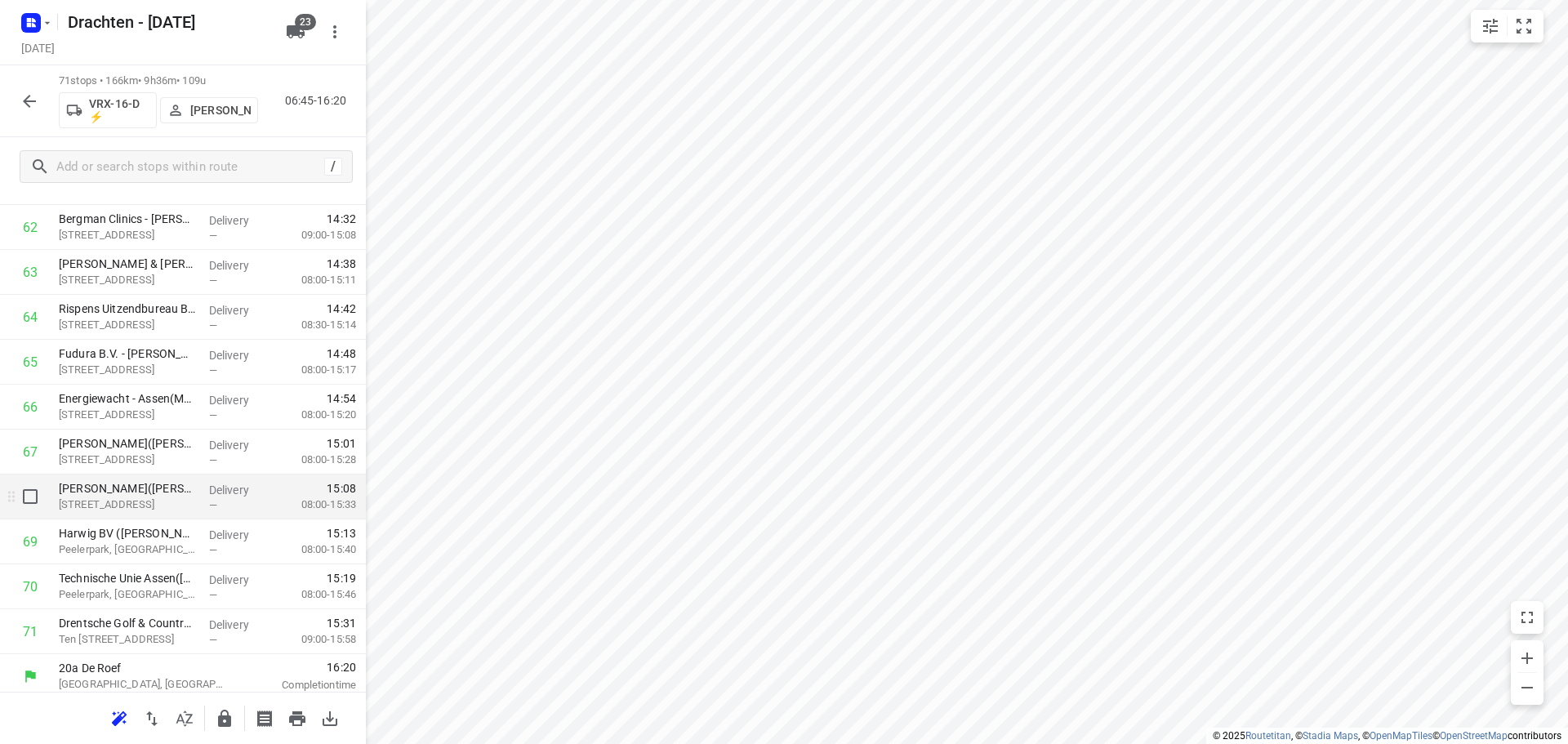
scroll to position [2866, 0]
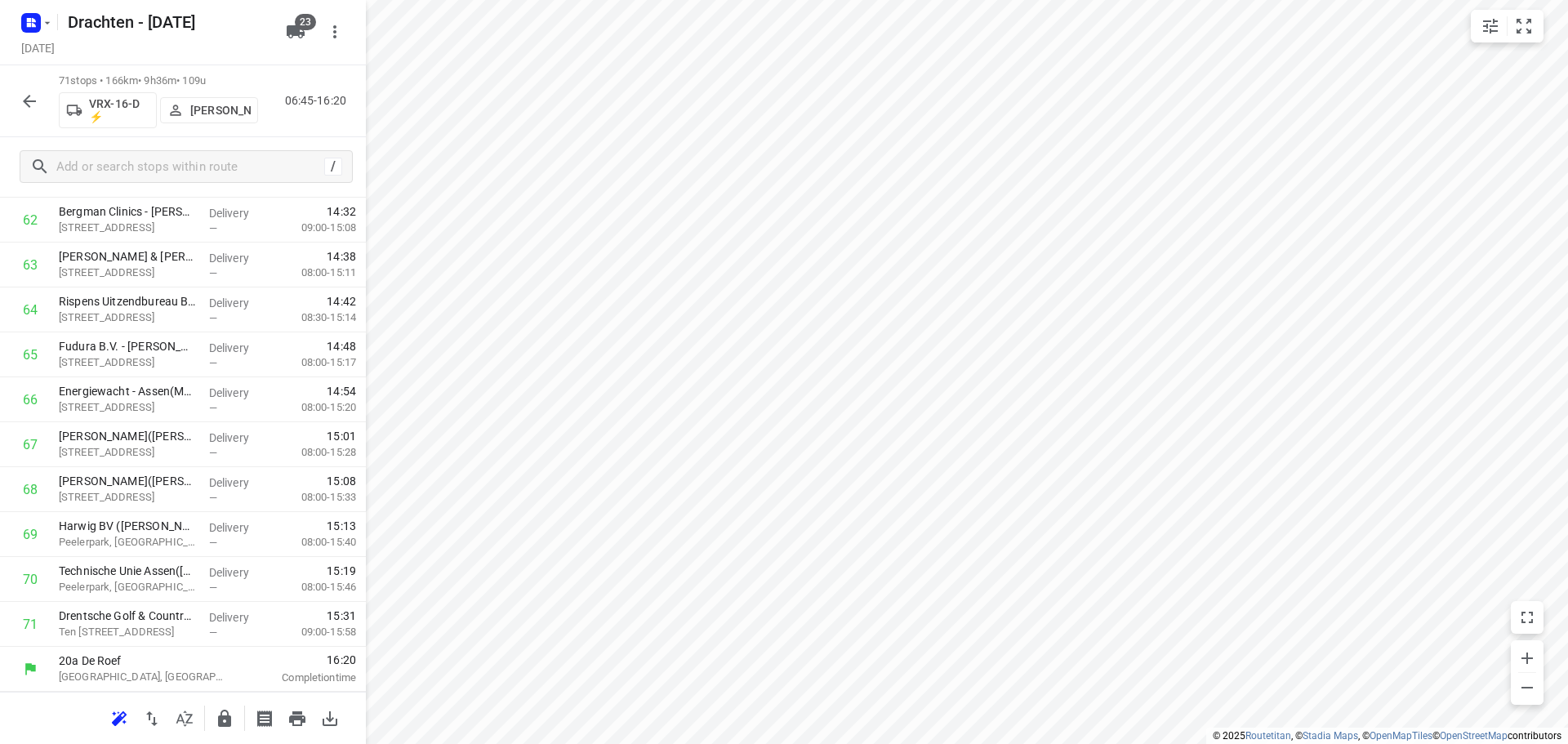
click at [230, 718] on icon "button" at bounding box center [225, 718] width 13 height 17
click at [29, 110] on icon "button" at bounding box center [30, 101] width 20 height 20
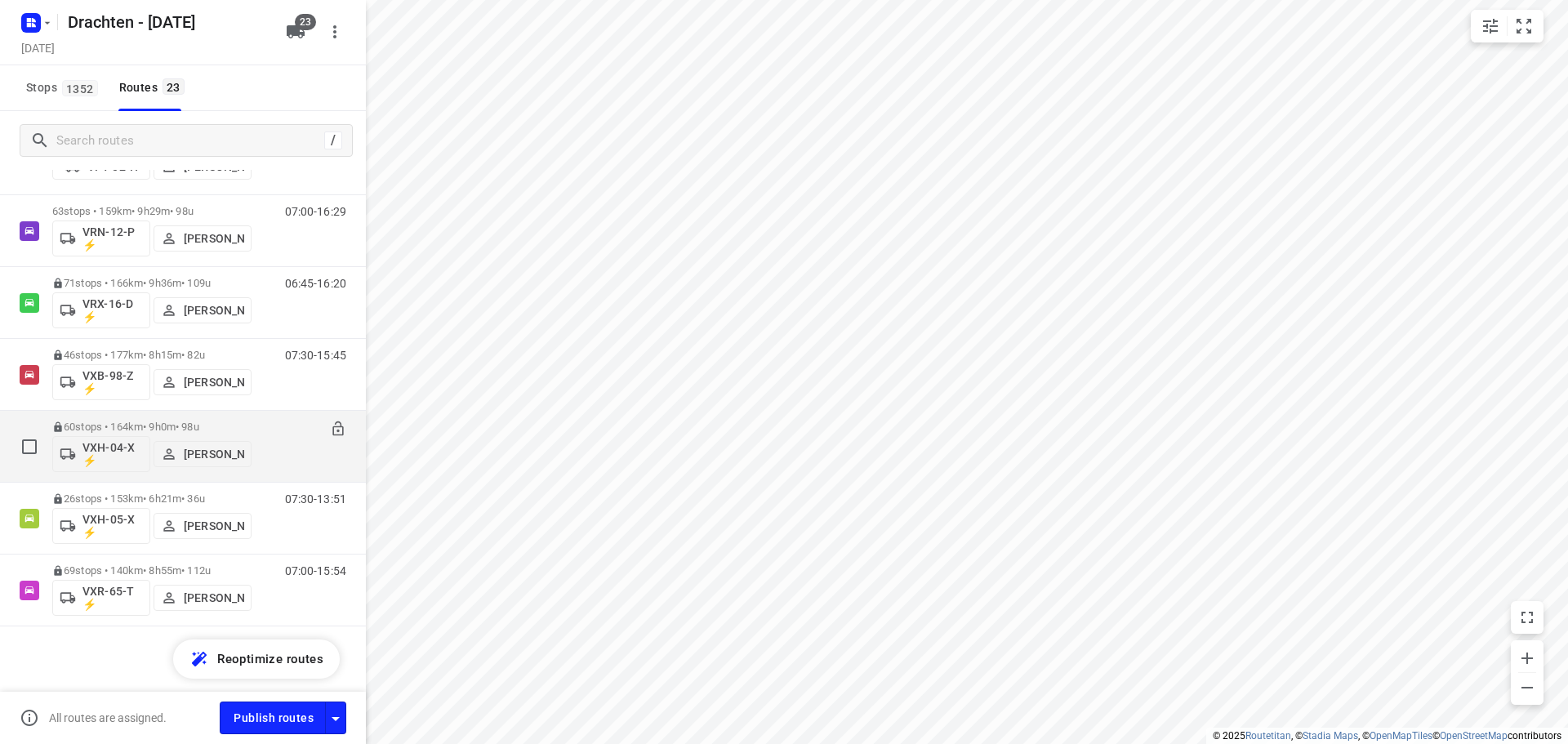
scroll to position [1197, 0]
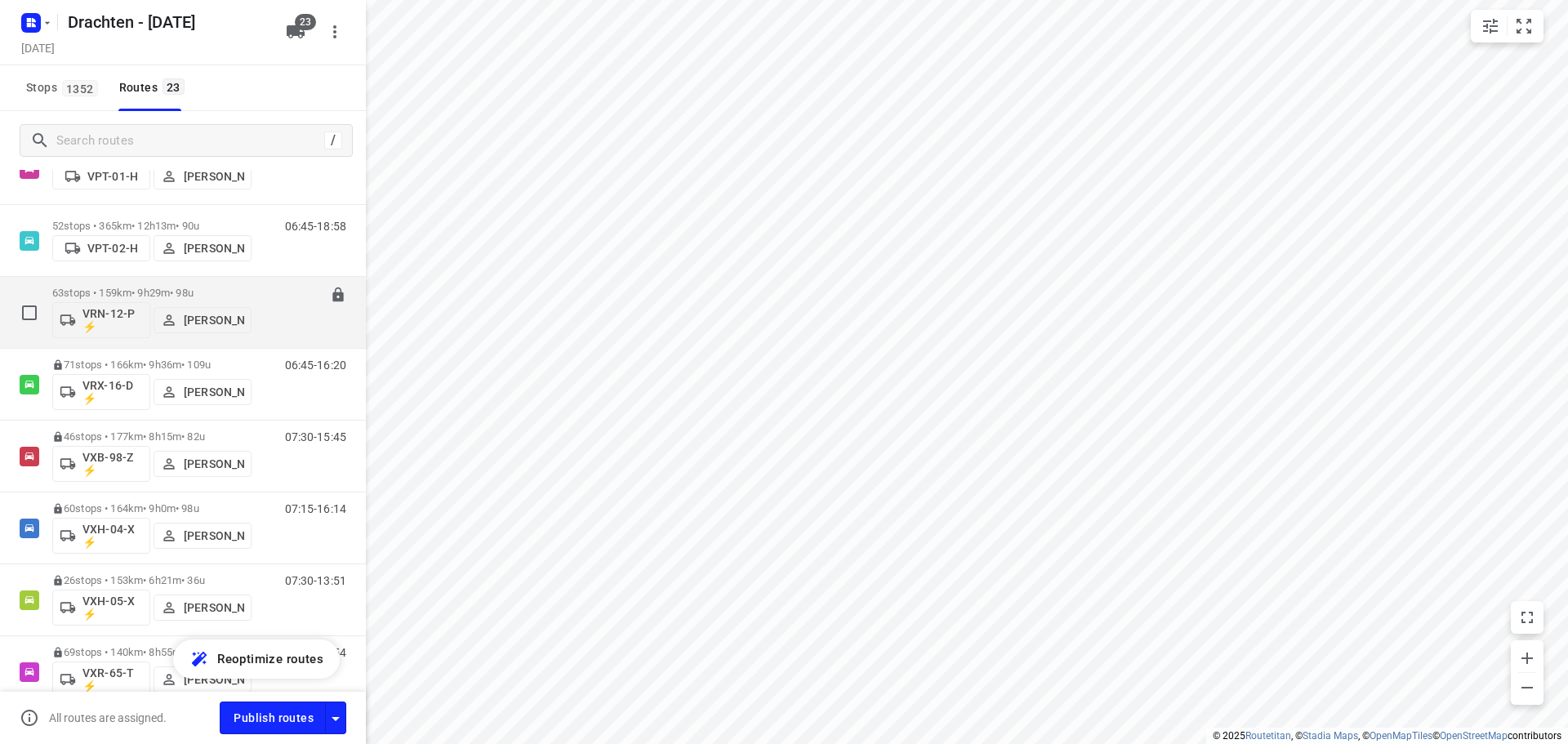
click at [124, 282] on div "63 stops • 159km • 9h29m • 98u VRN-12-P ⚡ Sjouke Veenstra" at bounding box center [152, 312] width 200 height 68
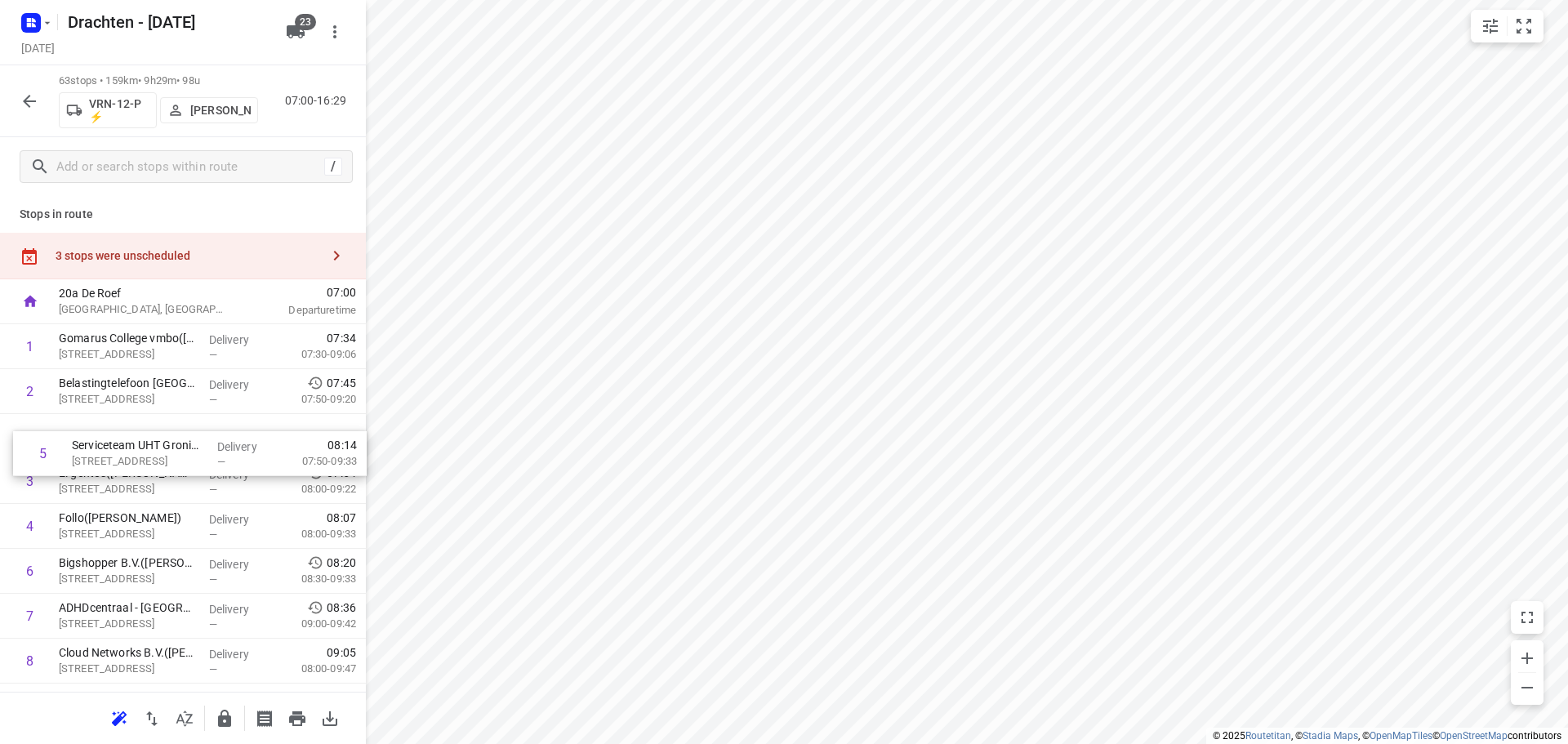
drag, startPoint x: 212, startPoint y: 524, endPoint x: 228, endPoint y: 433, distance: 92.4
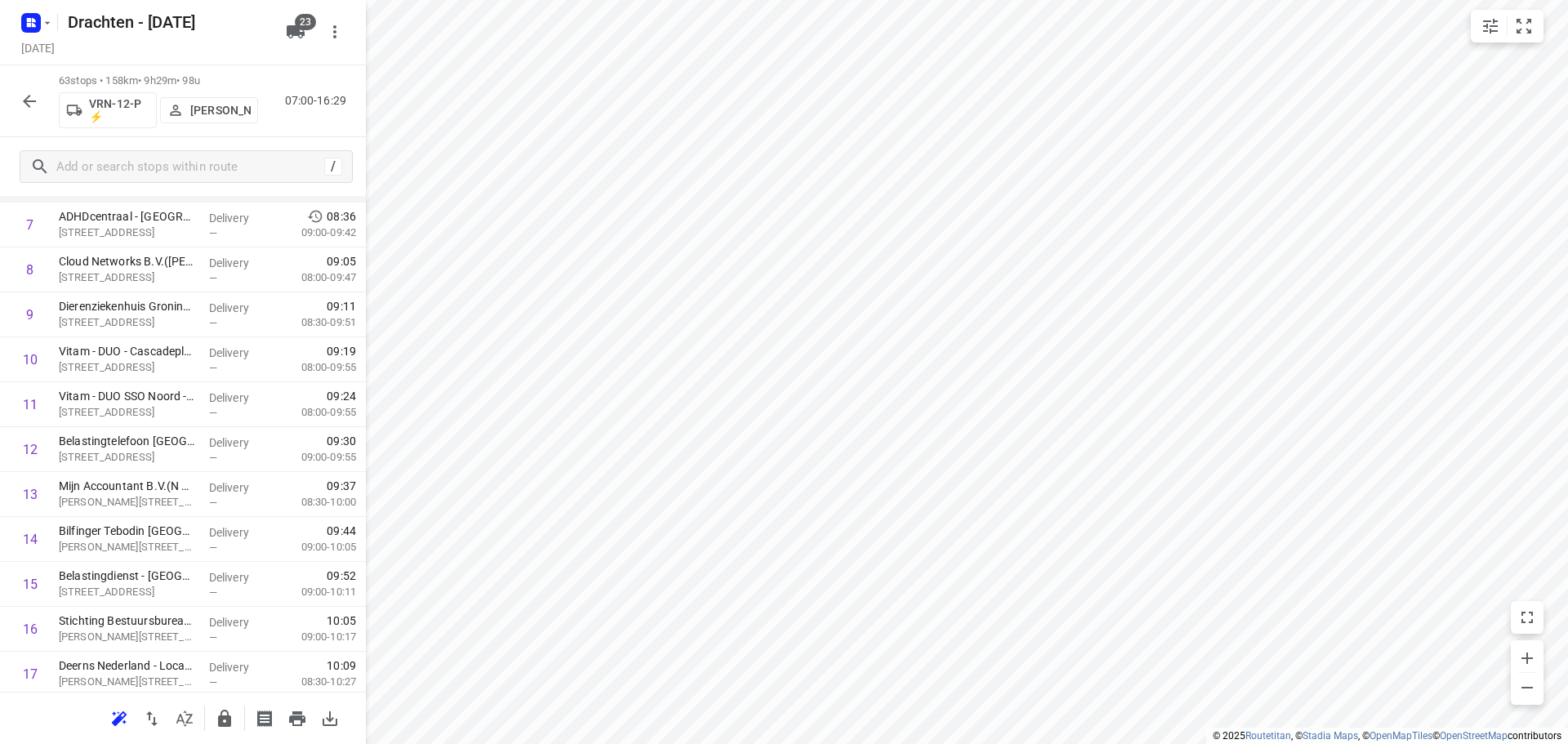
scroll to position [408, 0]
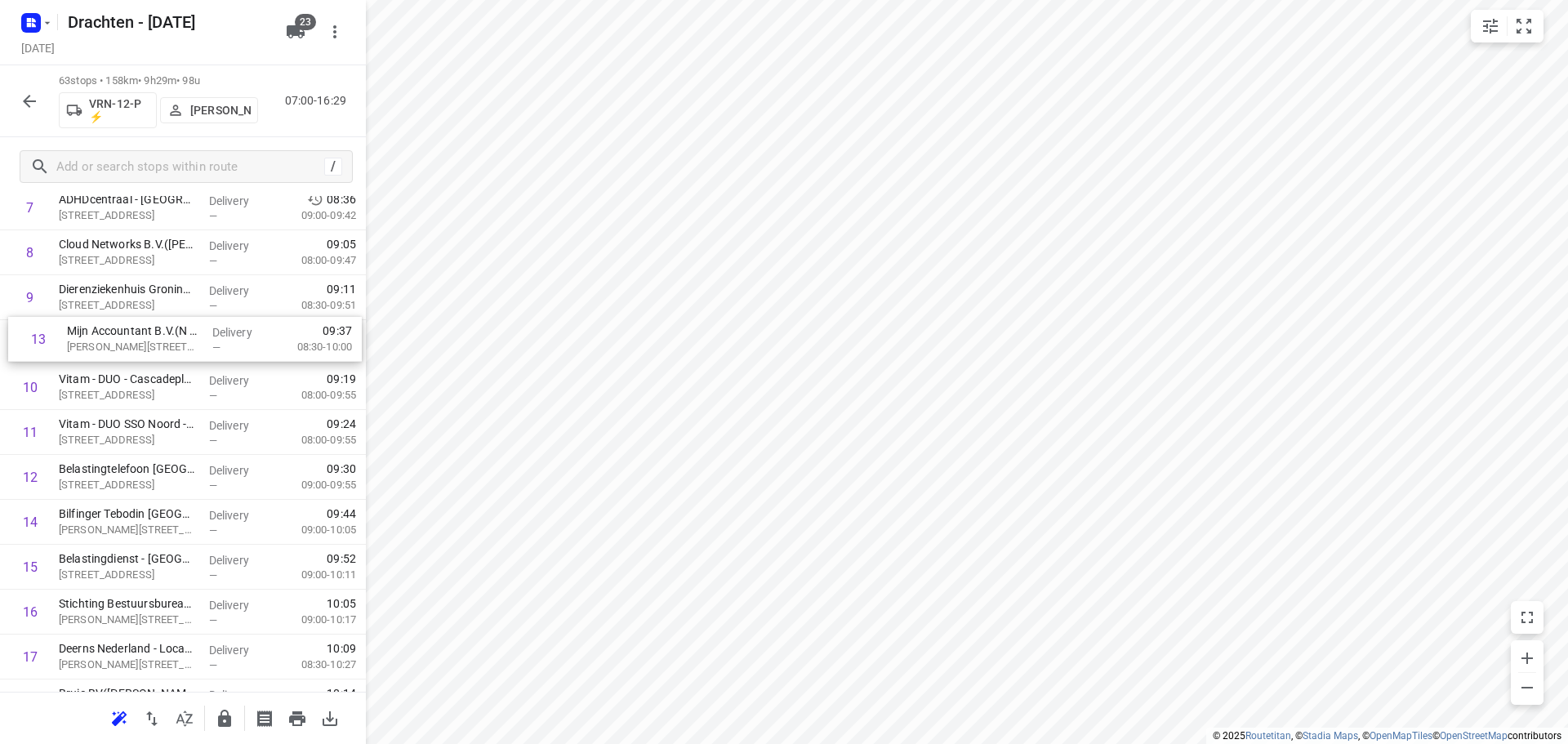
drag, startPoint x: 199, startPoint y: 485, endPoint x: 207, endPoint y: 341, distance: 144.2
drag, startPoint x: 201, startPoint y: 517, endPoint x: 199, endPoint y: 379, distance: 138.0
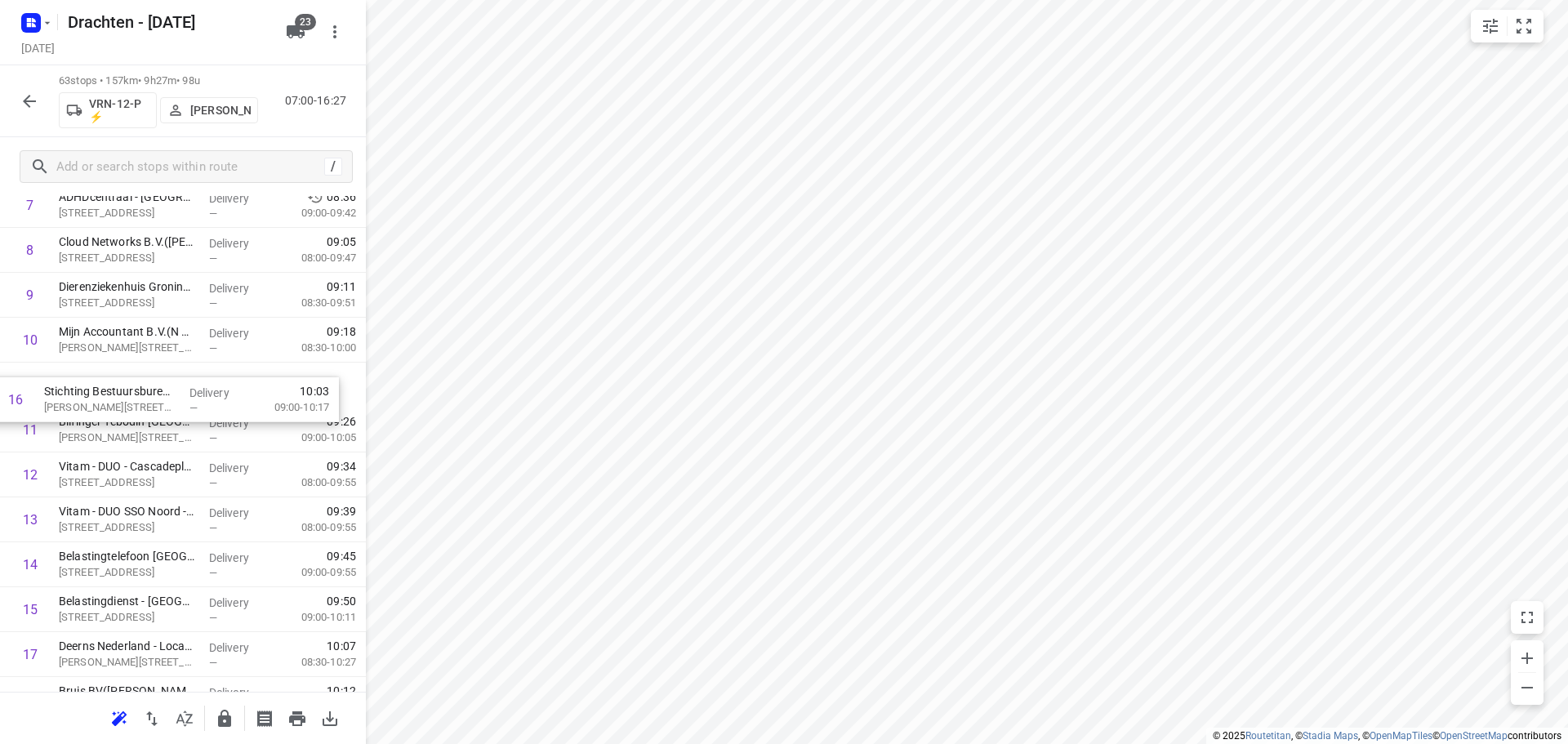
drag, startPoint x: 180, startPoint y: 608, endPoint x: 162, endPoint y: 386, distance: 222.7
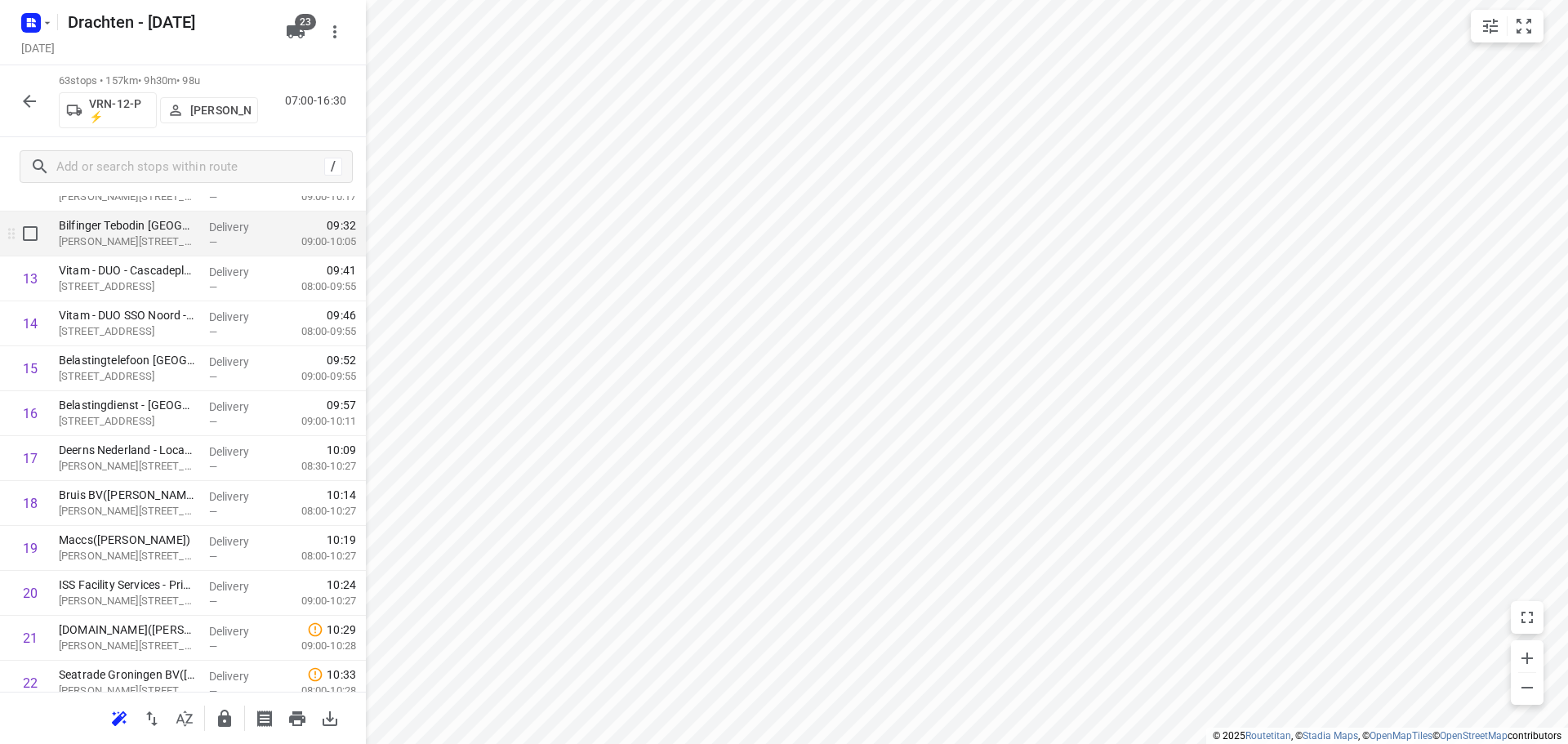
scroll to position [656, 0]
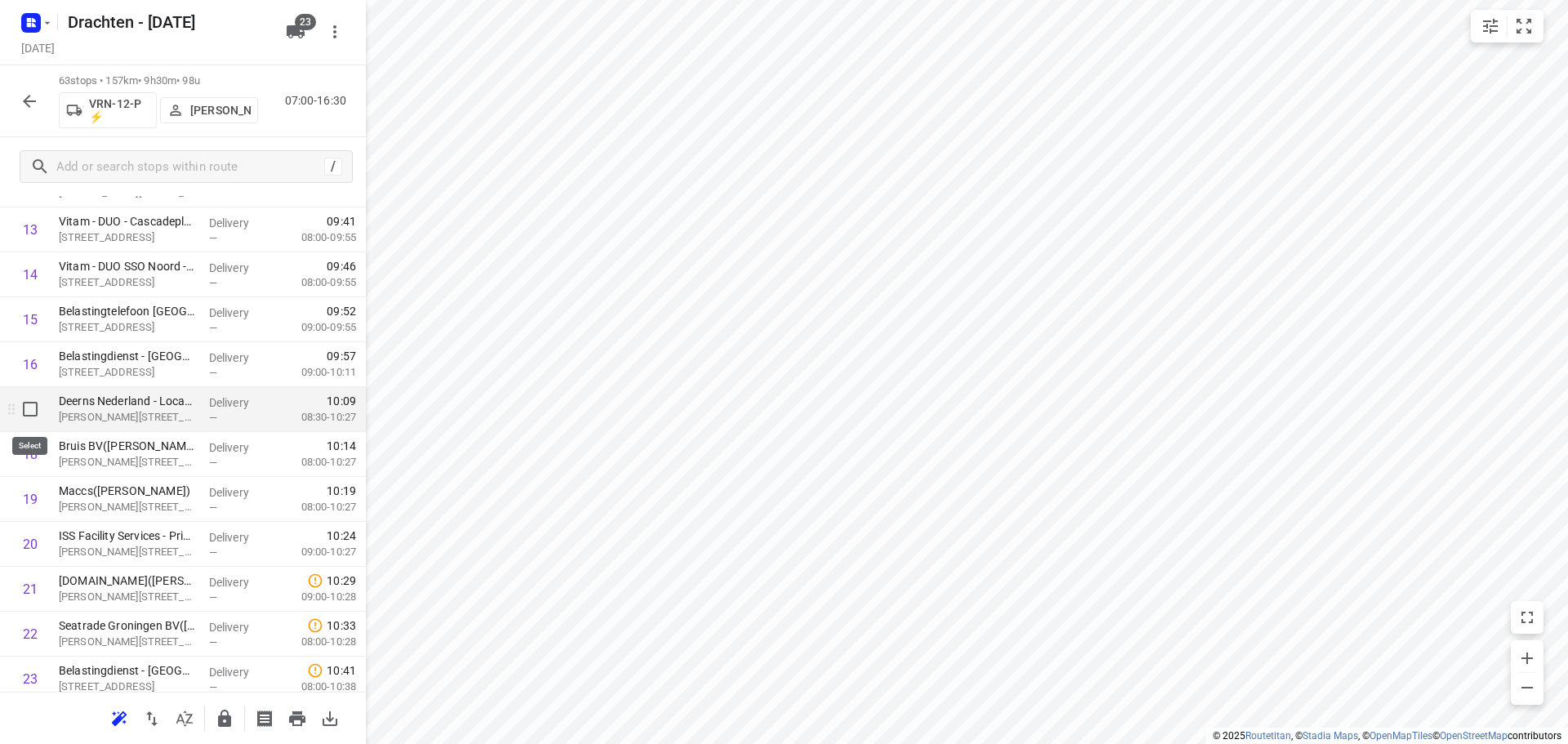
click at [28, 415] on input "checkbox" at bounding box center [31, 409] width 33 height 33
checkbox input "true"
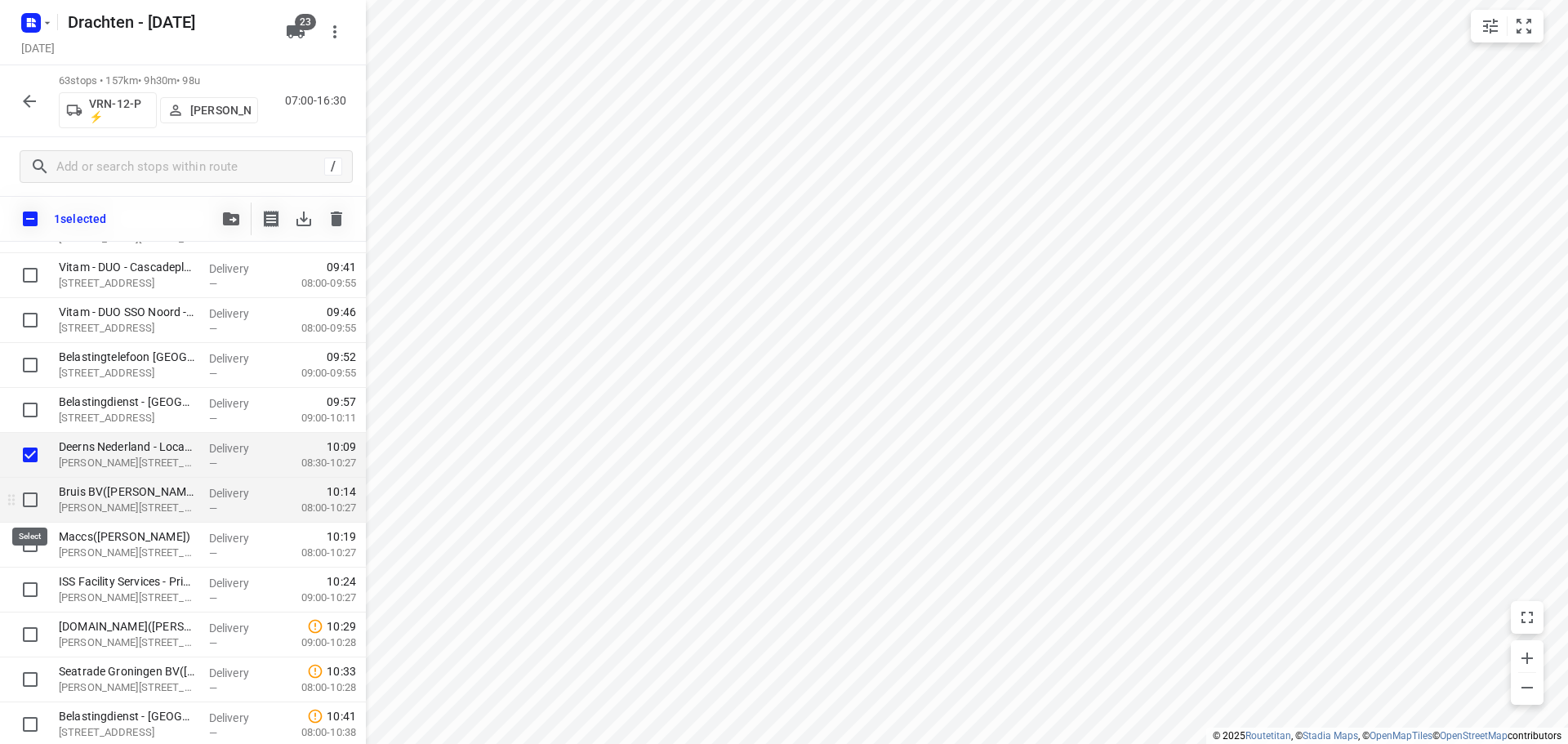
click at [32, 498] on input "checkbox" at bounding box center [31, 500] width 33 height 33
checkbox input "true"
click at [34, 548] on input "checkbox" at bounding box center [31, 545] width 33 height 33
checkbox input "true"
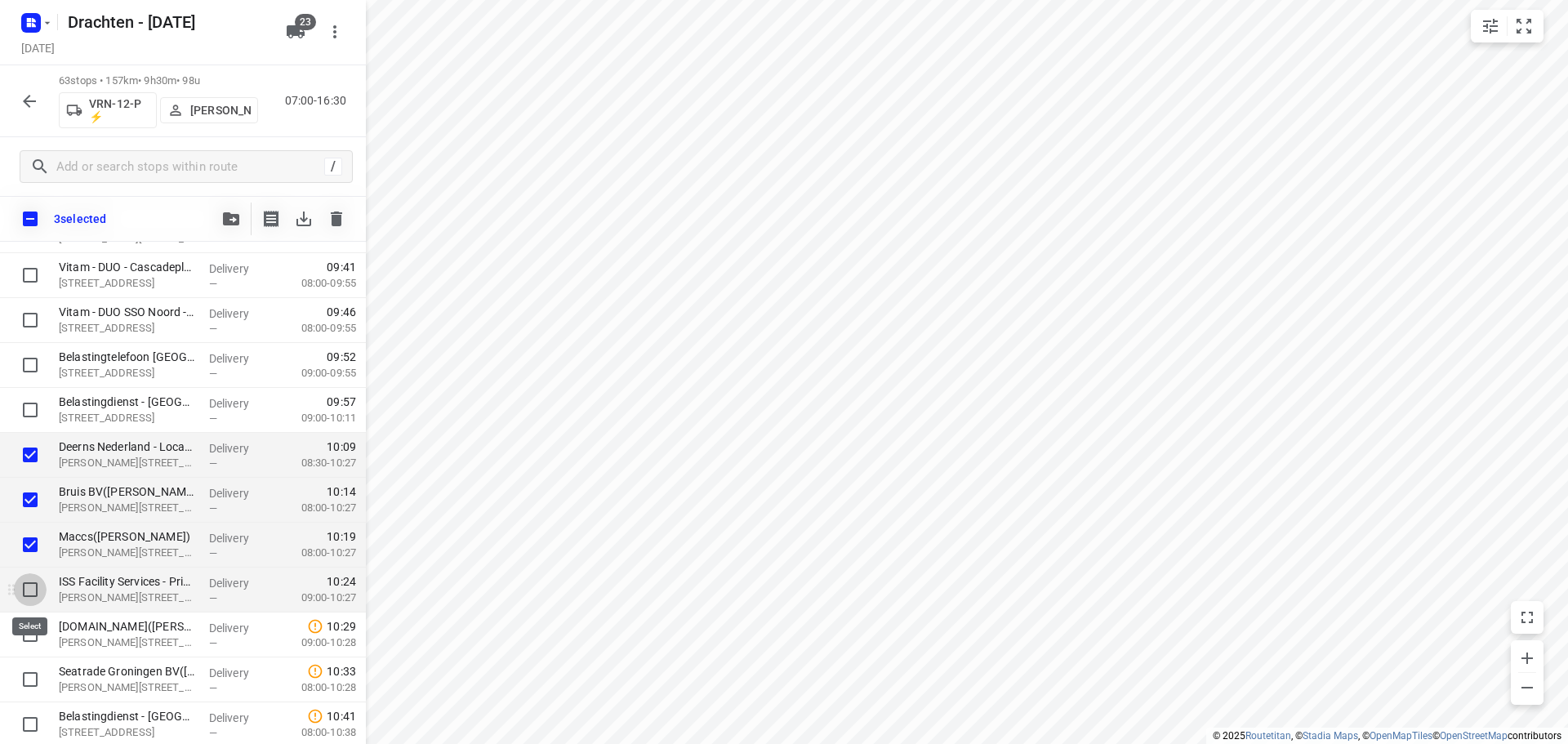
click at [34, 585] on input "checkbox" at bounding box center [31, 590] width 33 height 33
checkbox input "true"
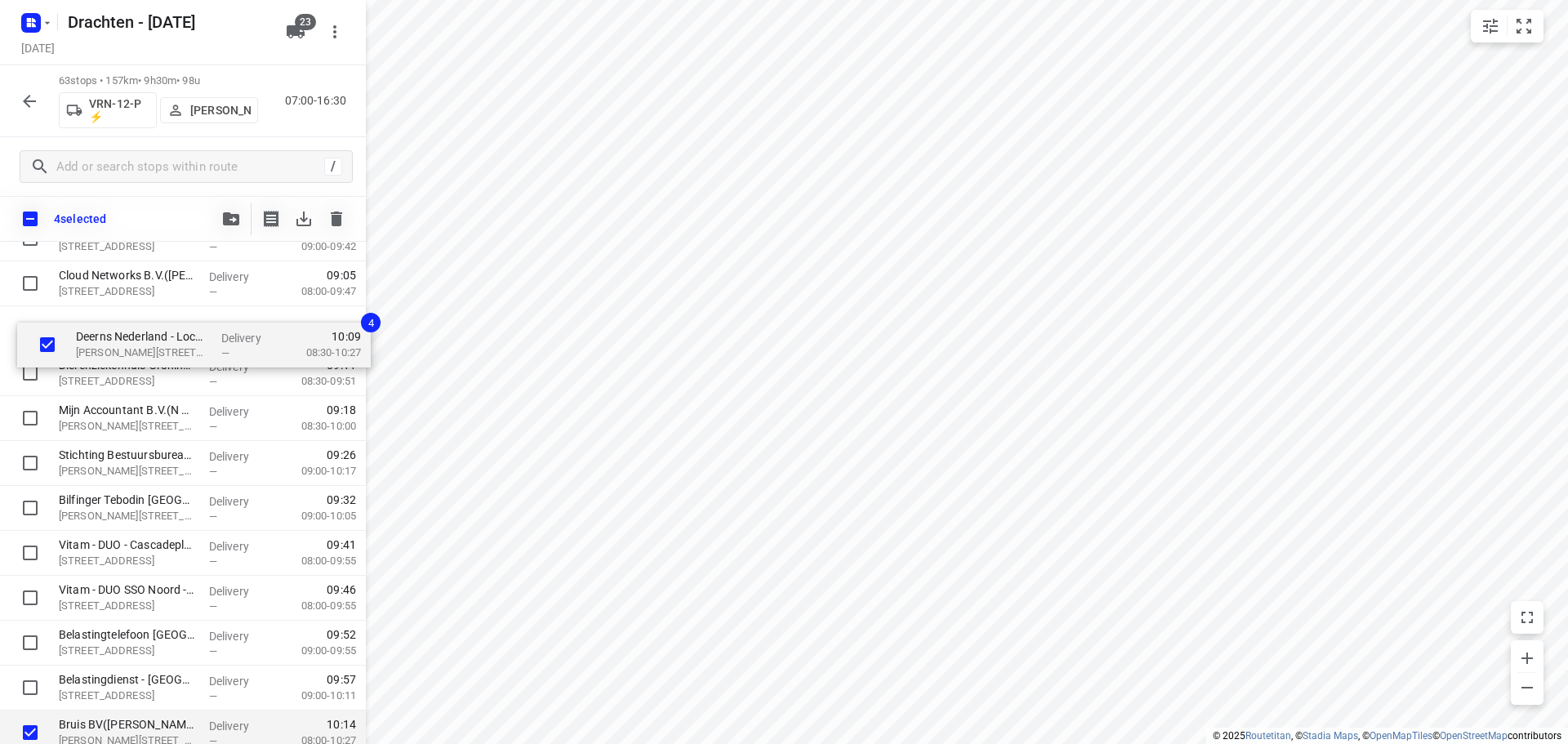
scroll to position [420, 0]
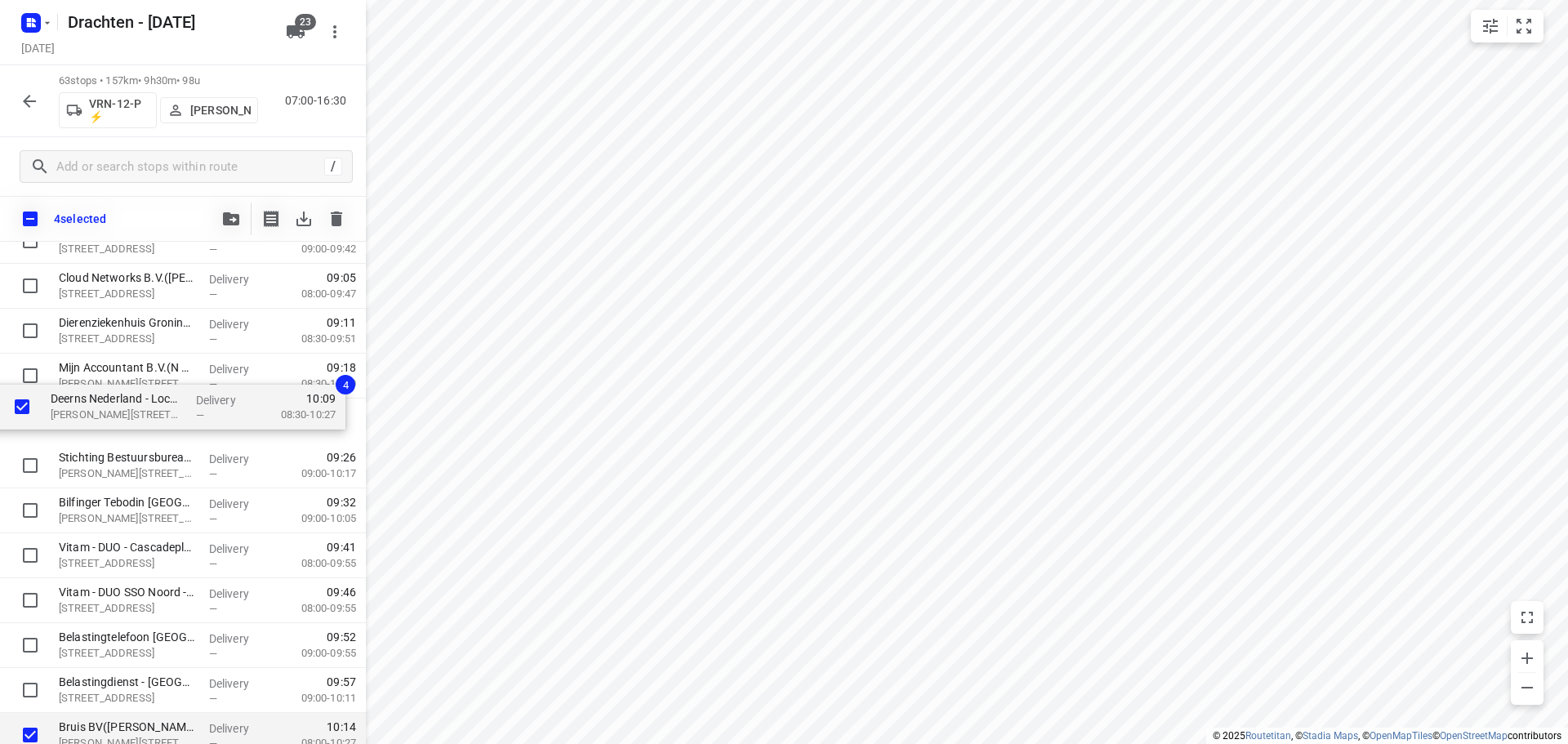
drag, startPoint x: 202, startPoint y: 547, endPoint x: 190, endPoint y: 417, distance: 130.6
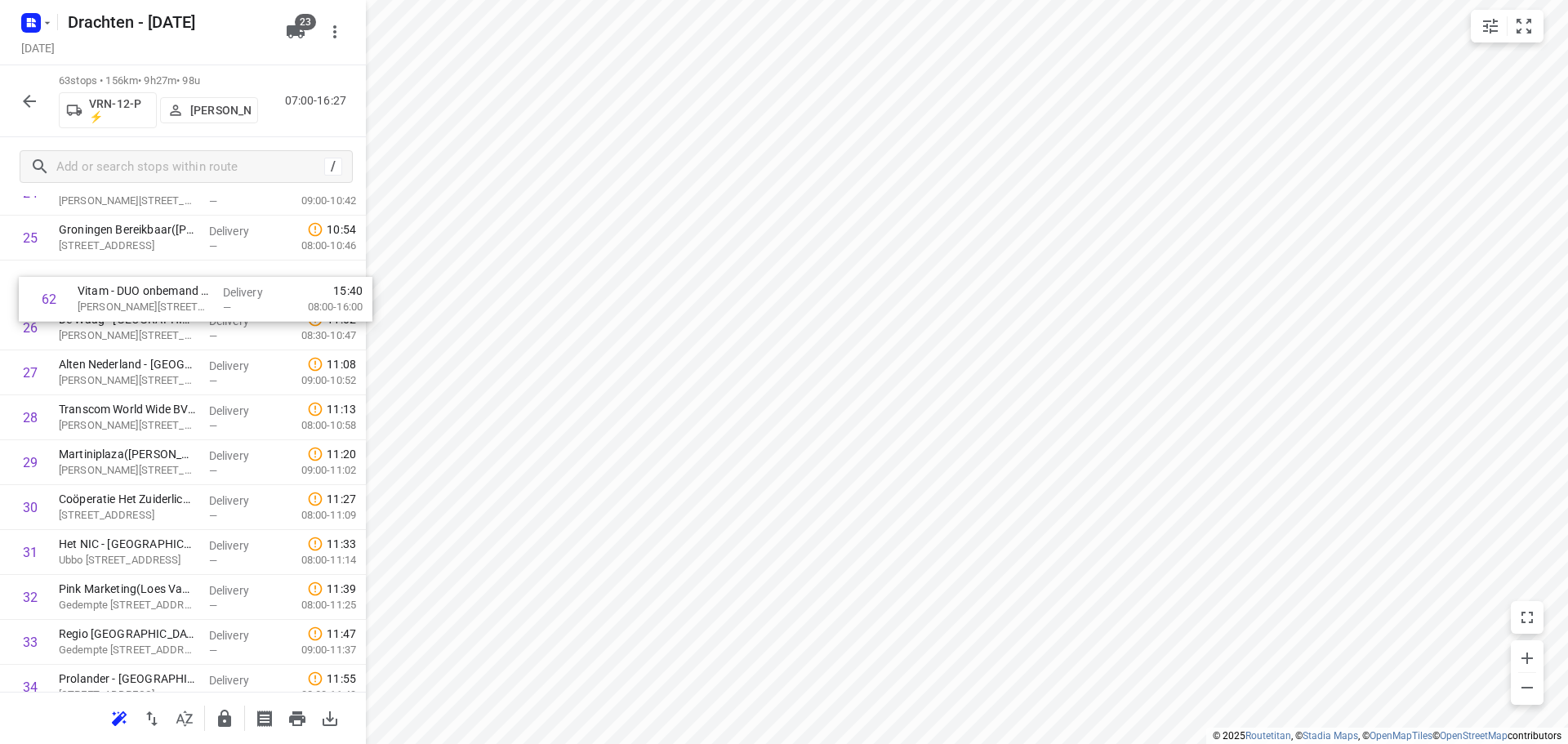
scroll to position [1182, 0]
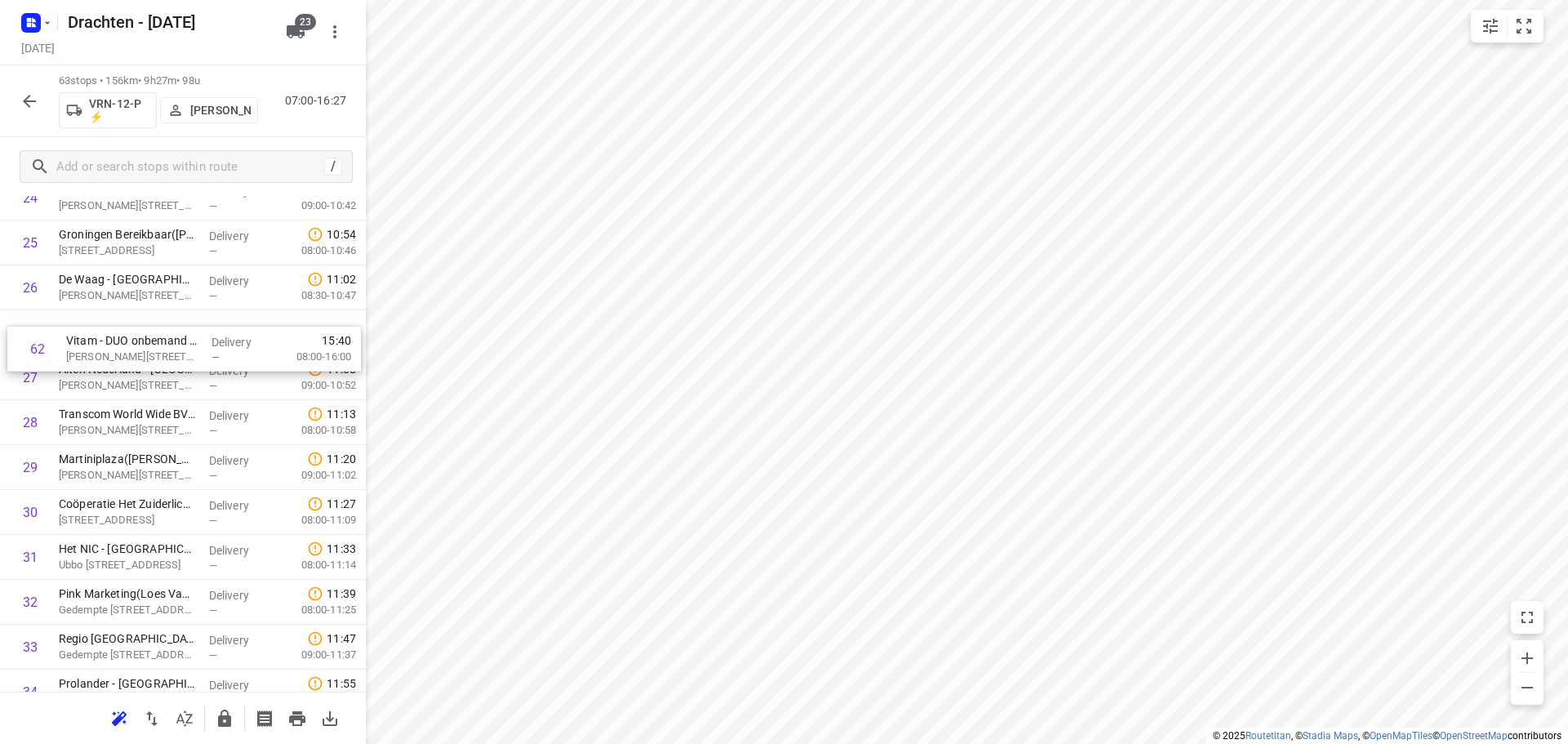
drag, startPoint x: 212, startPoint y: 589, endPoint x: 219, endPoint y: 353, distance: 236.1
click at [219, 353] on div "1 Gomarus College vmbo([PERSON_NAME]) Vondelpad 2, [GEOGRAPHIC_DATA] Delivery —…" at bounding box center [183, 557] width 366 height 2829
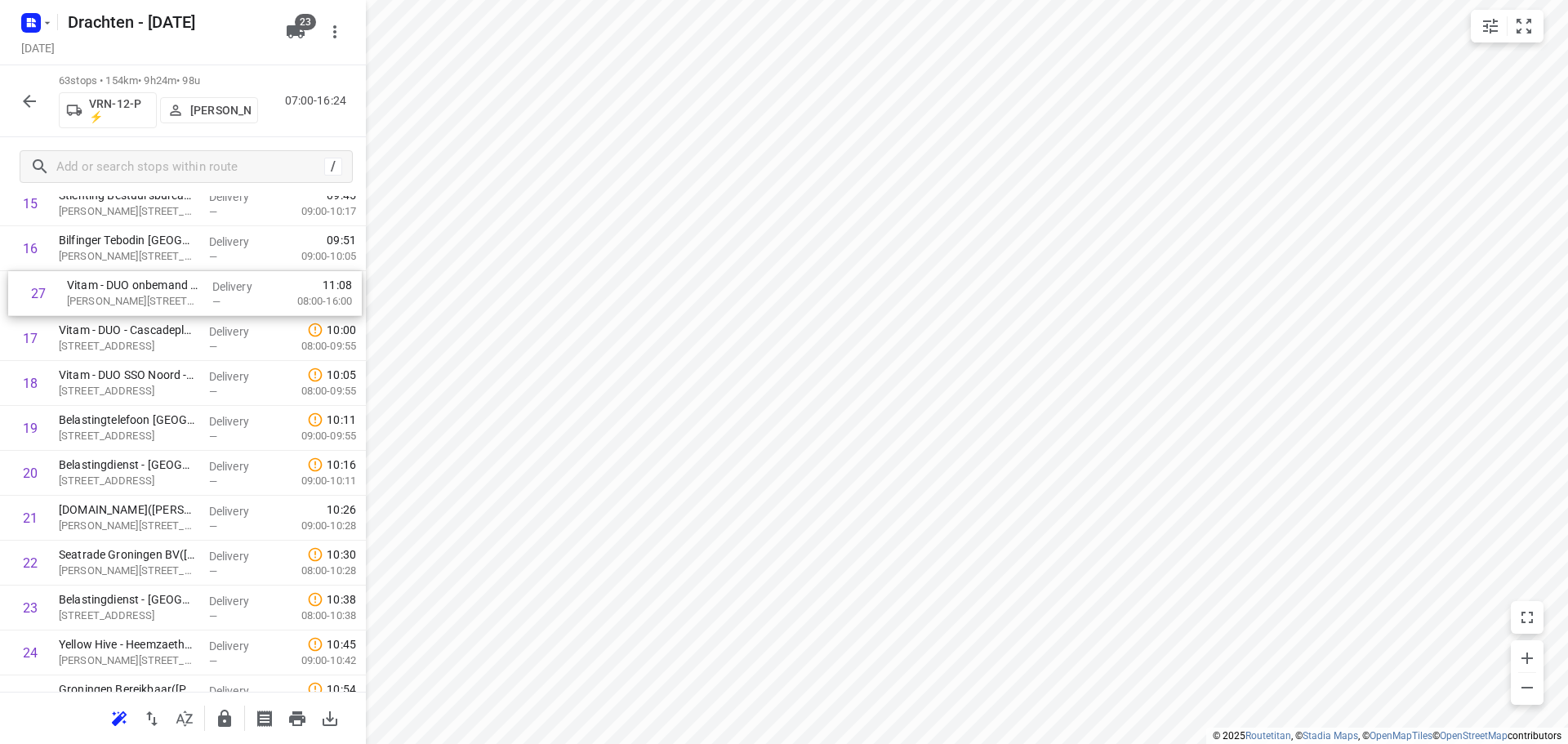
drag, startPoint x: 148, startPoint y: 348, endPoint x: 157, endPoint y: 304, distance: 44.9
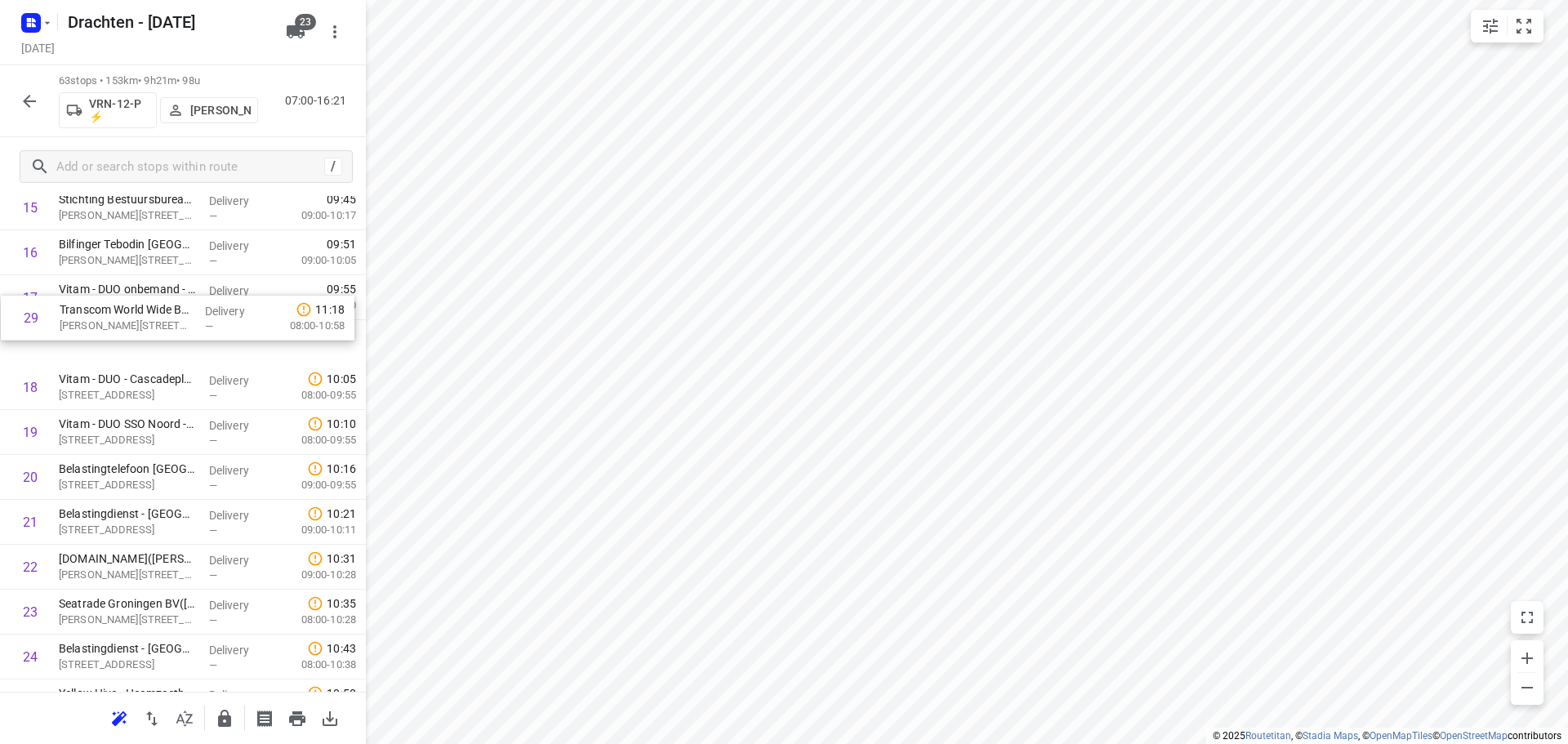
scroll to position [767, 0]
drag, startPoint x: 138, startPoint y: 672, endPoint x: 135, endPoint y: 322, distance: 350.0
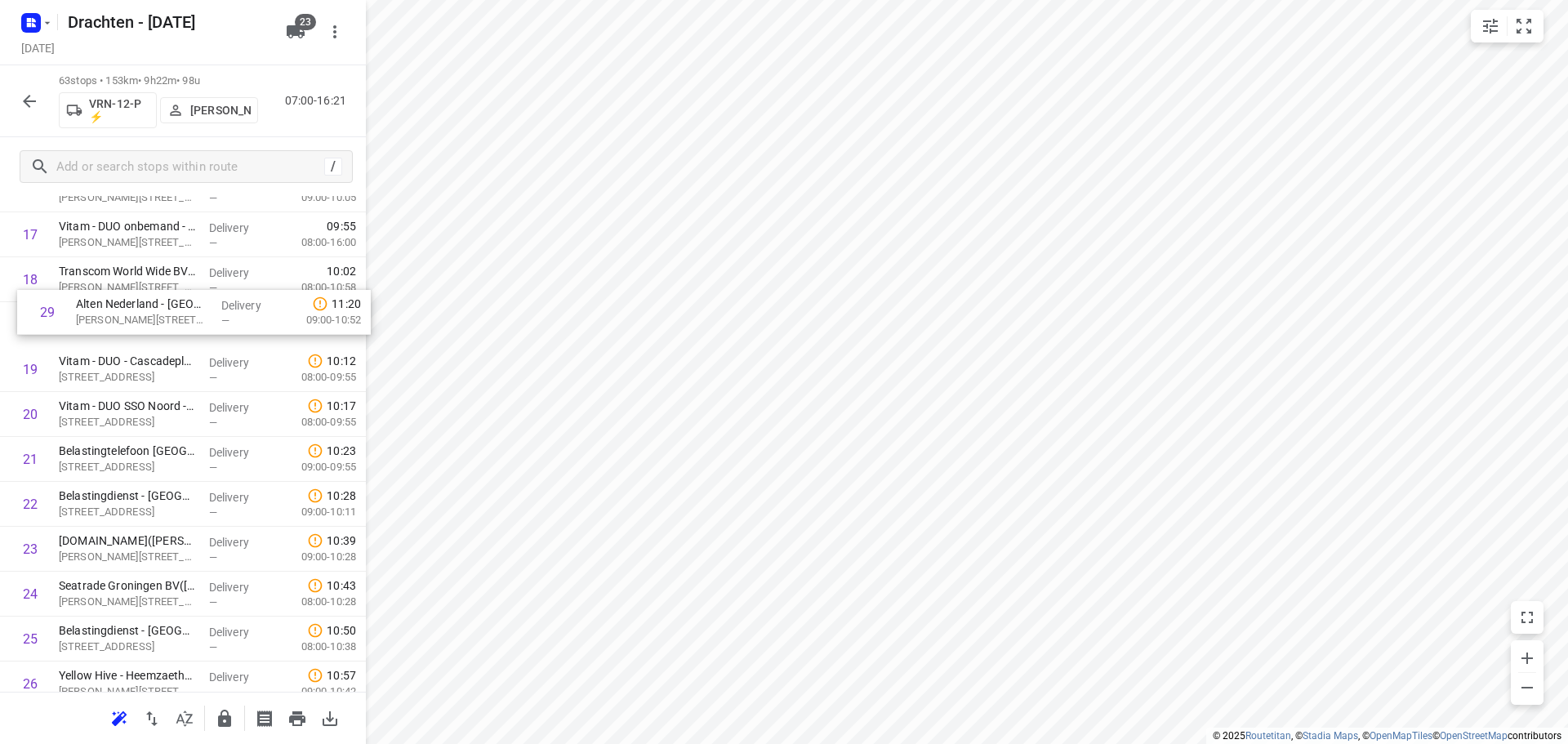
scroll to position [828, 0]
drag, startPoint x: 142, startPoint y: 601, endPoint x: 150, endPoint y: 335, distance: 266.1
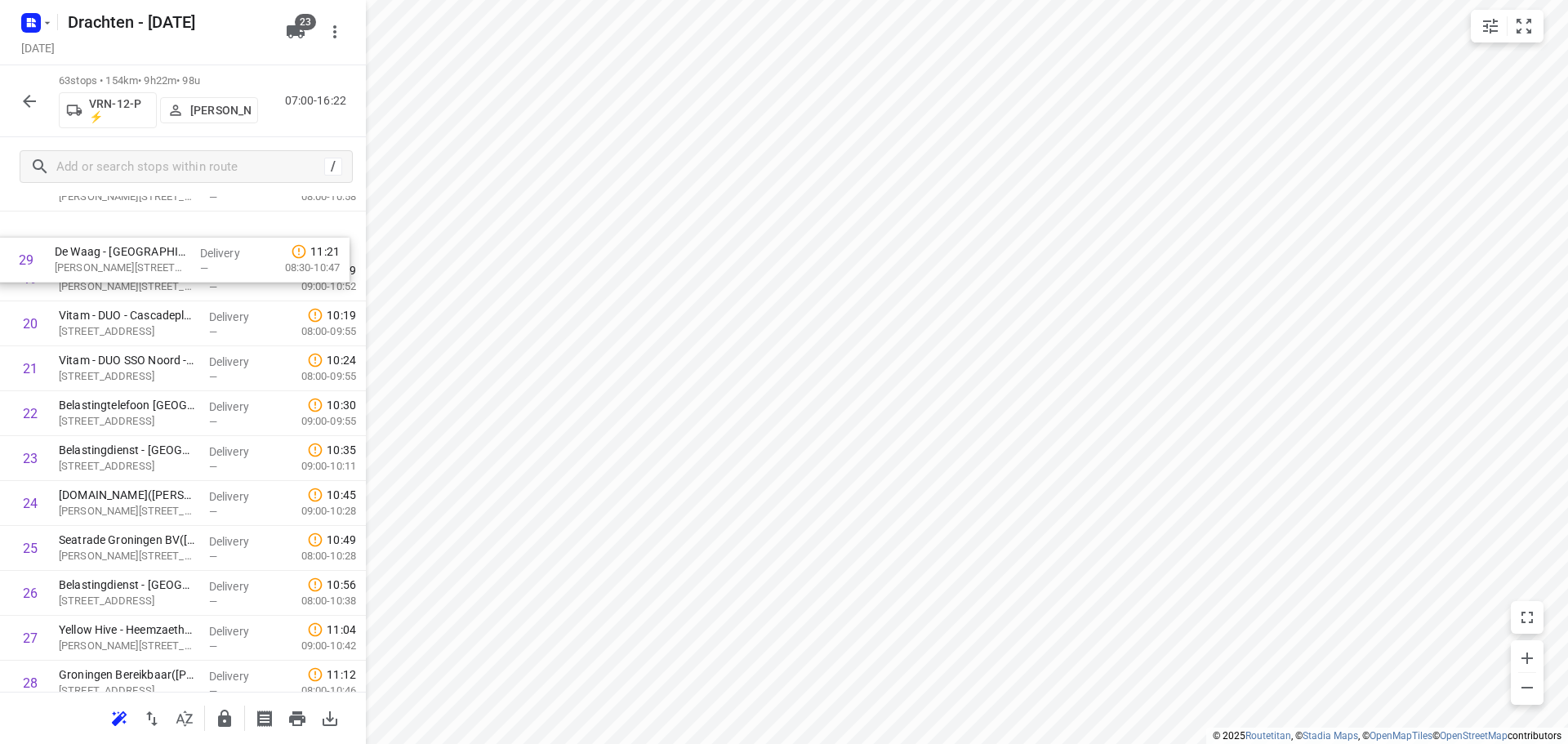
drag, startPoint x: 164, startPoint y: 619, endPoint x: 159, endPoint y: 260, distance: 359.0
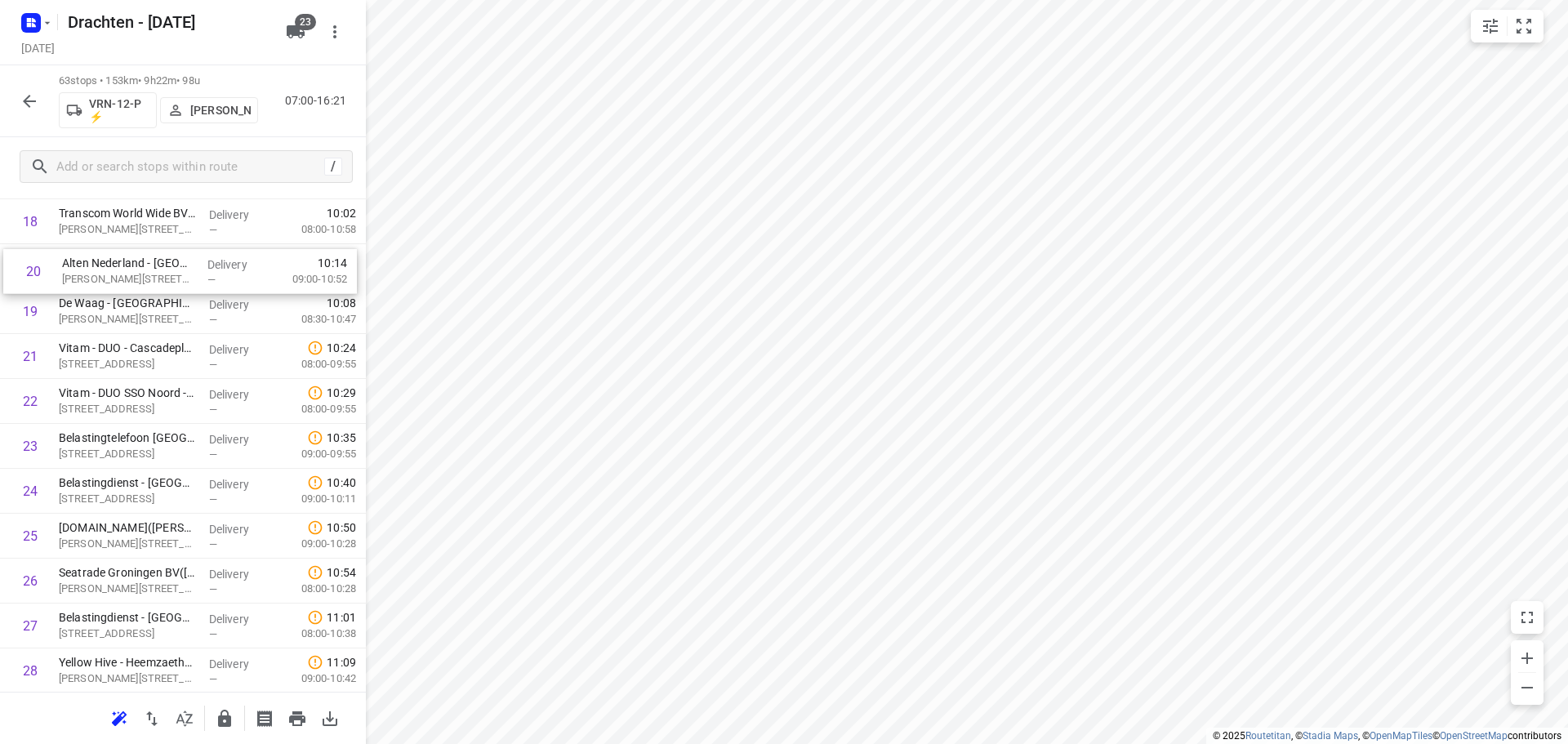
drag, startPoint x: 124, startPoint y: 299, endPoint x: 130, endPoint y: 269, distance: 30.6
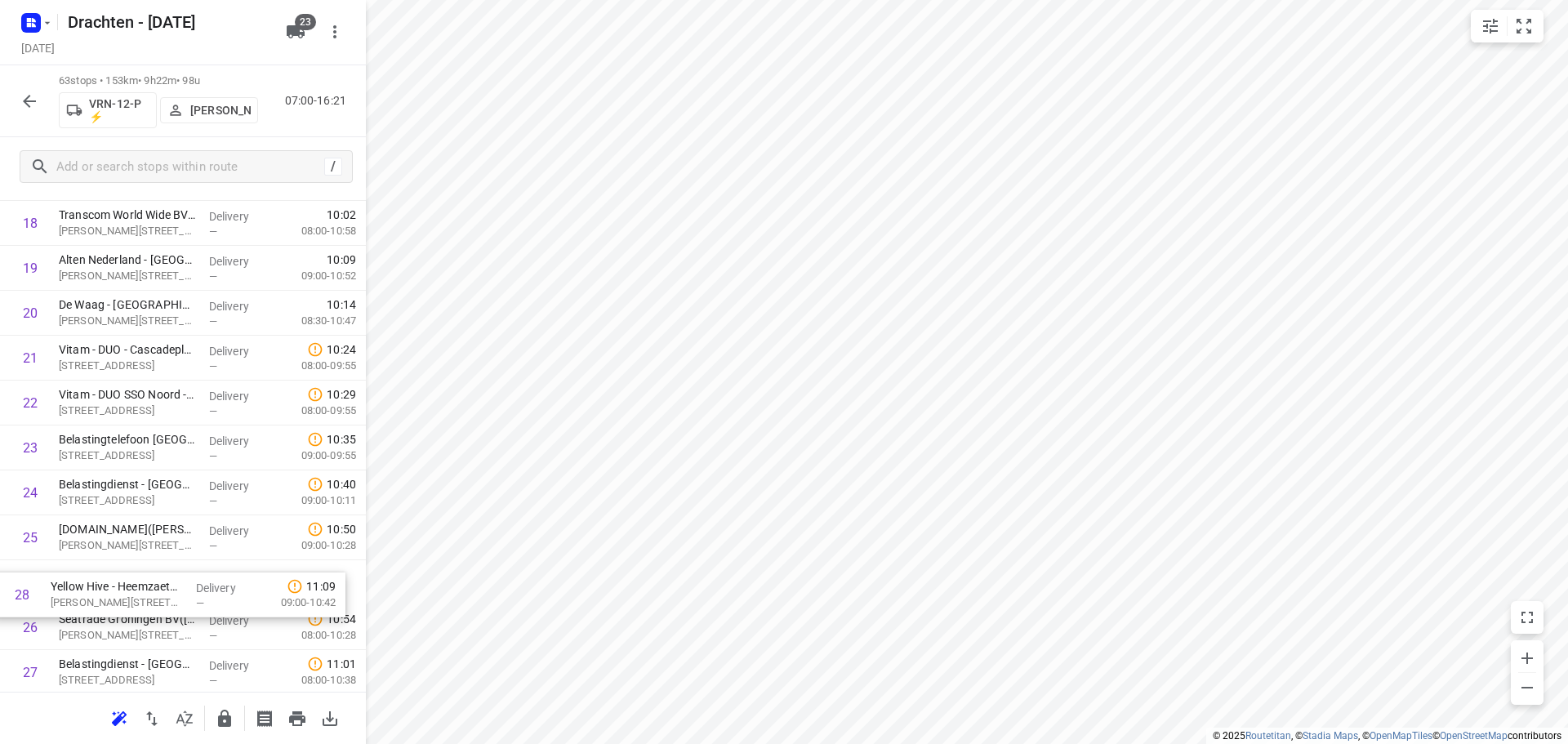
scroll to position [892, 0]
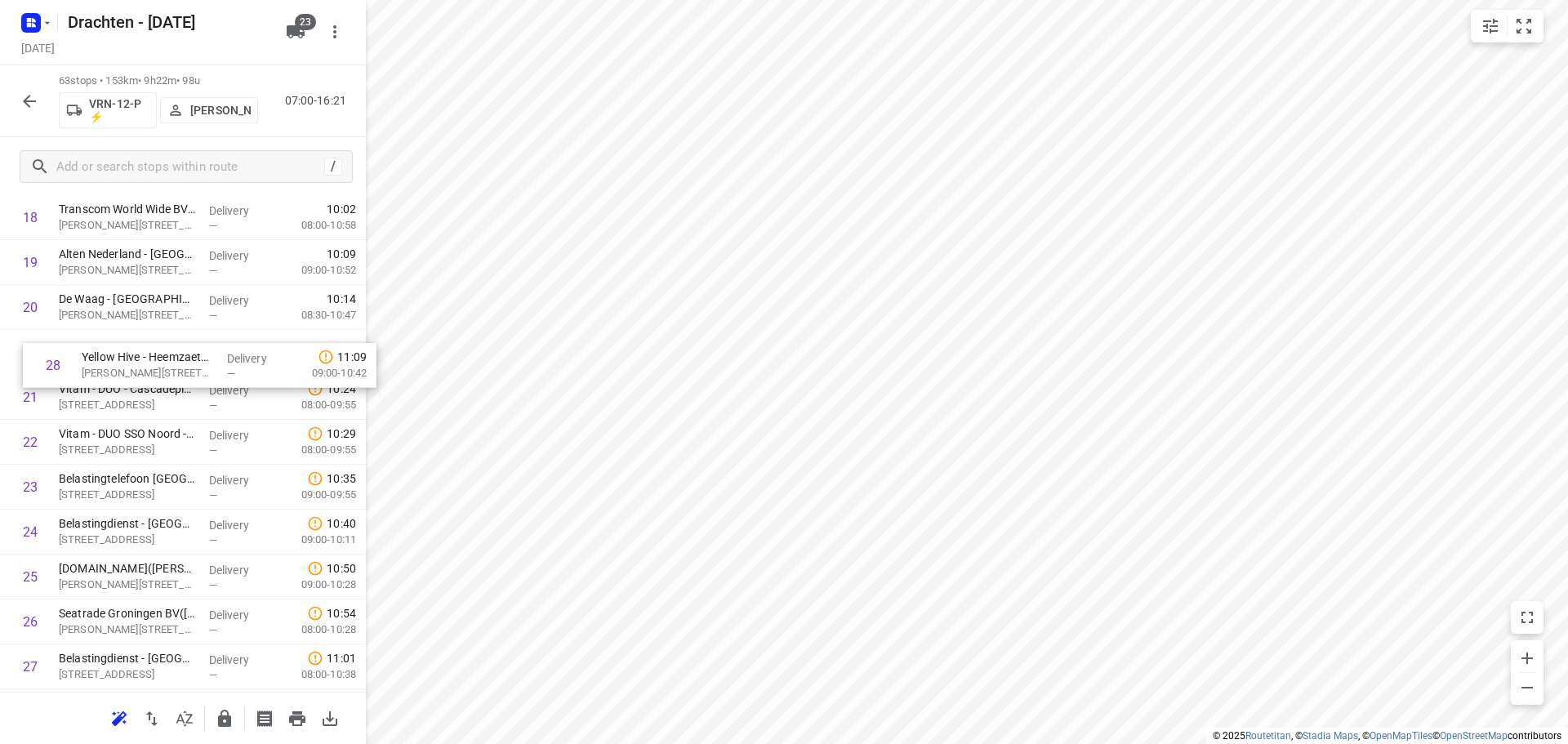
drag, startPoint x: 173, startPoint y: 670, endPoint x: 196, endPoint y: 358, distance: 312.8
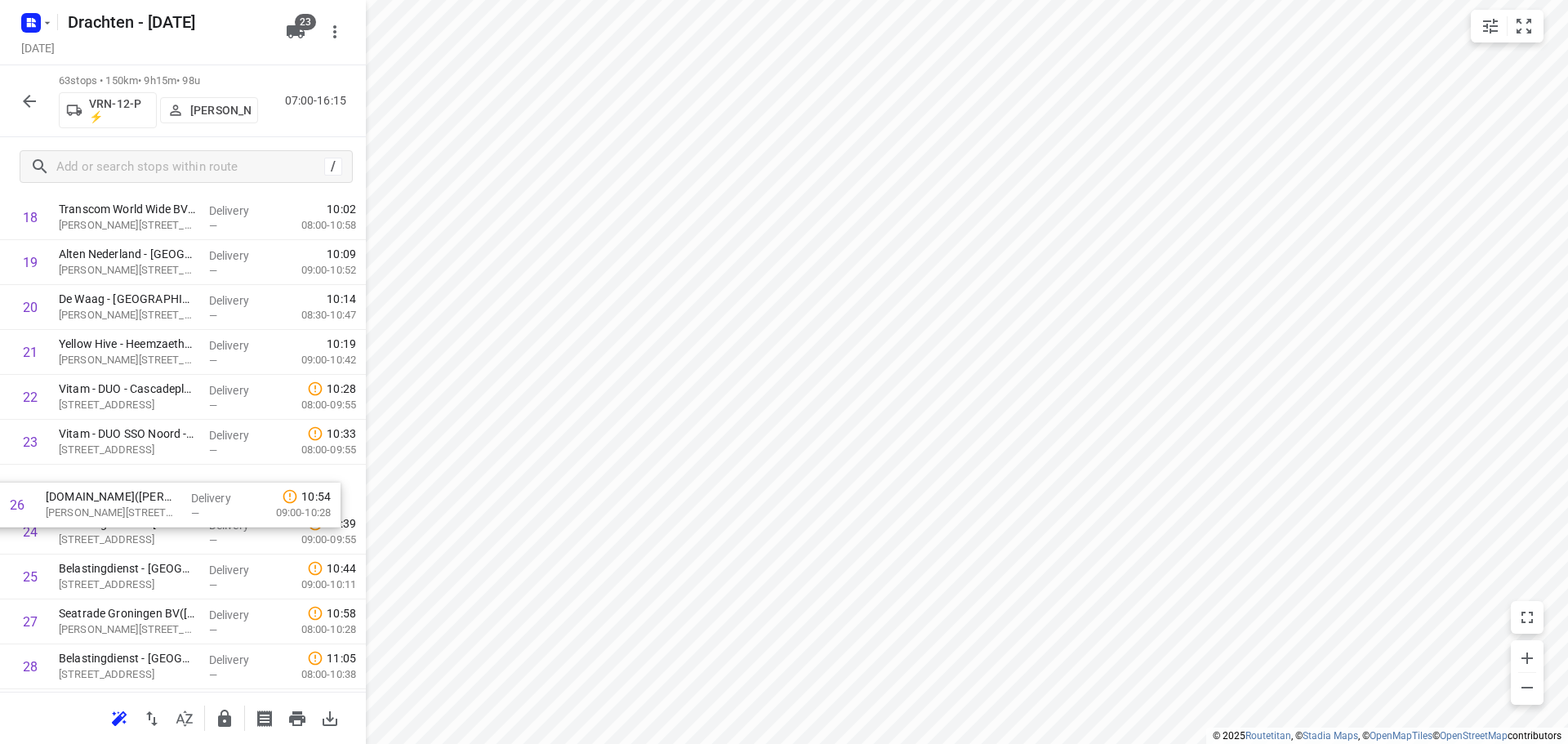
scroll to position [893, 0]
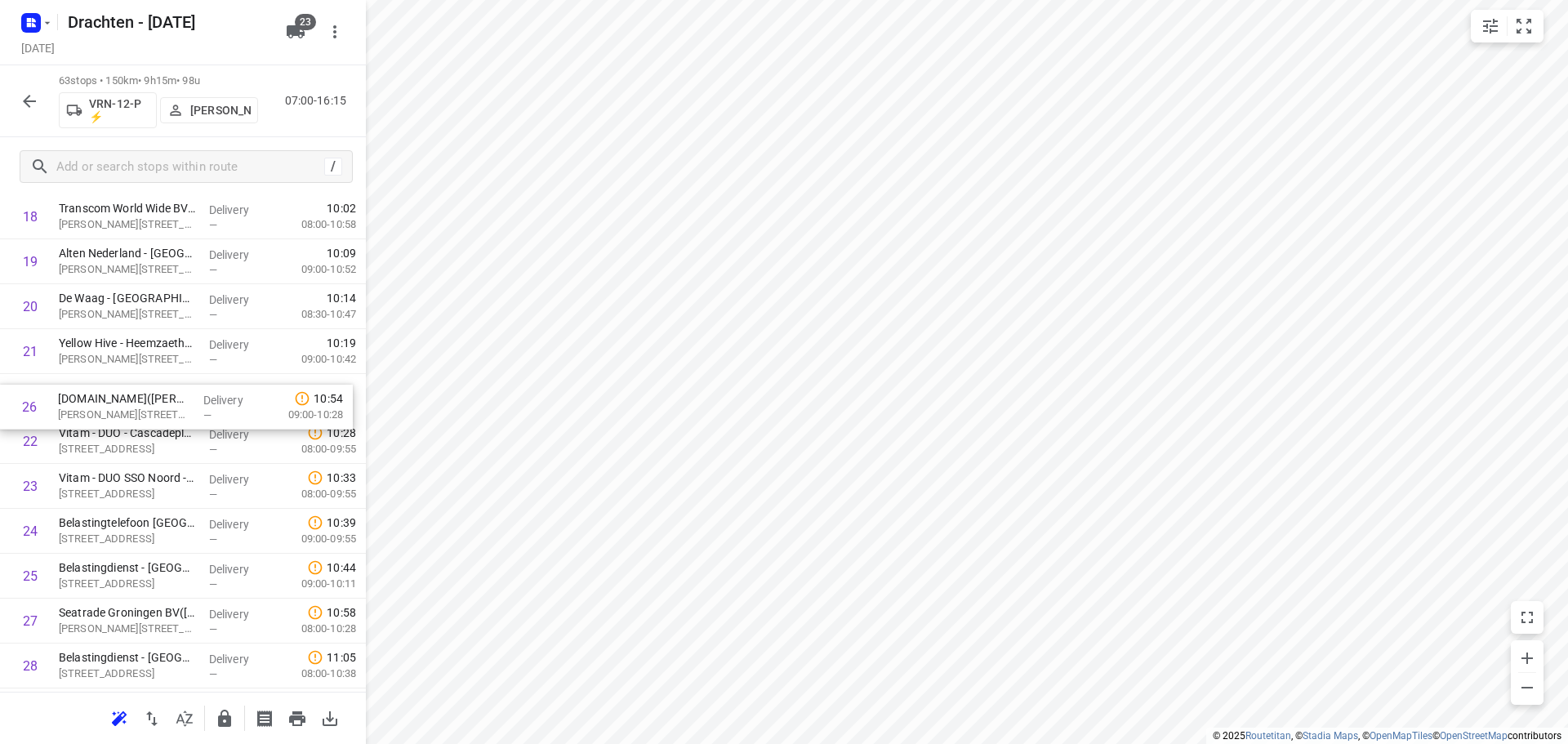
drag, startPoint x: 120, startPoint y: 580, endPoint x: 117, endPoint y: 402, distance: 178.0
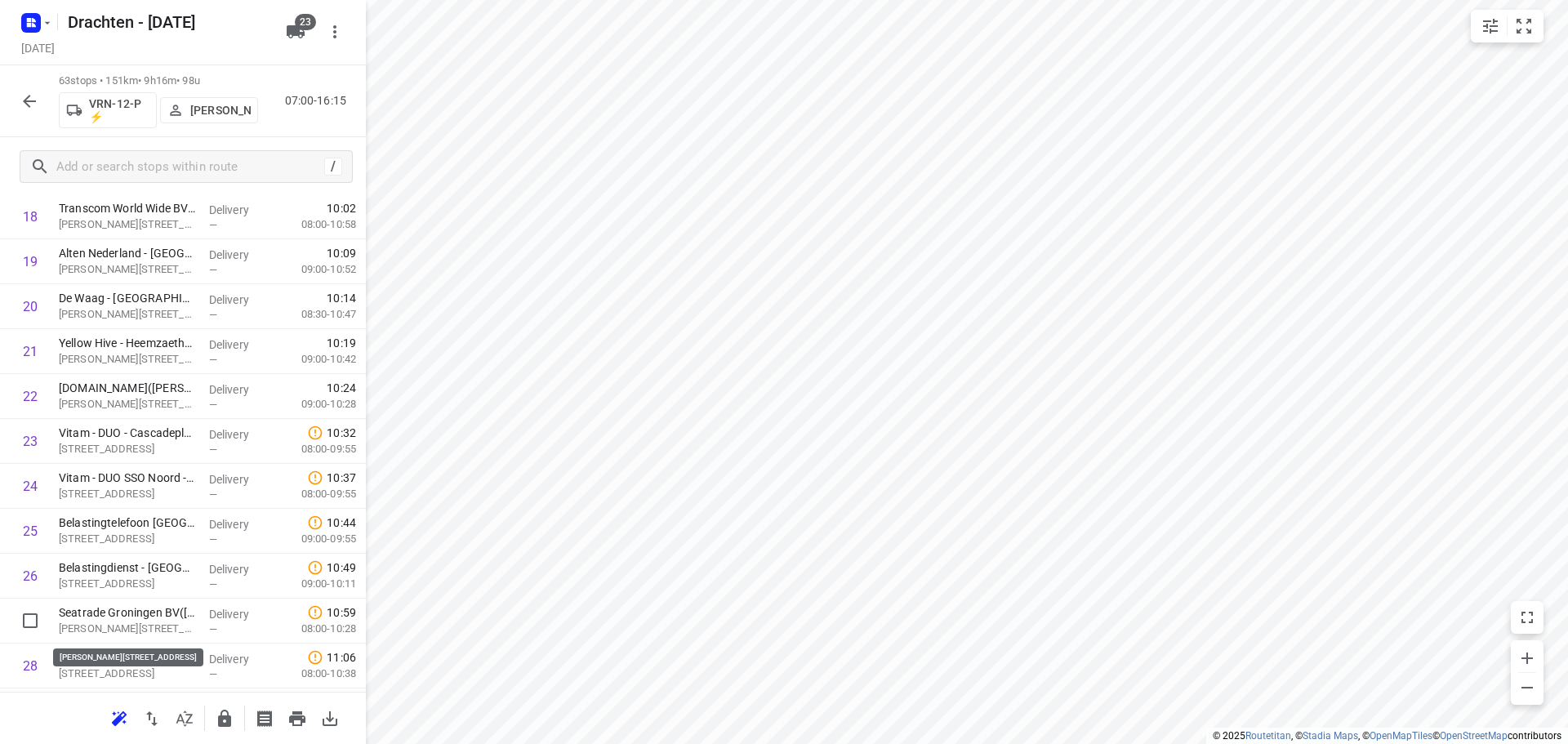
scroll to position [896, 0]
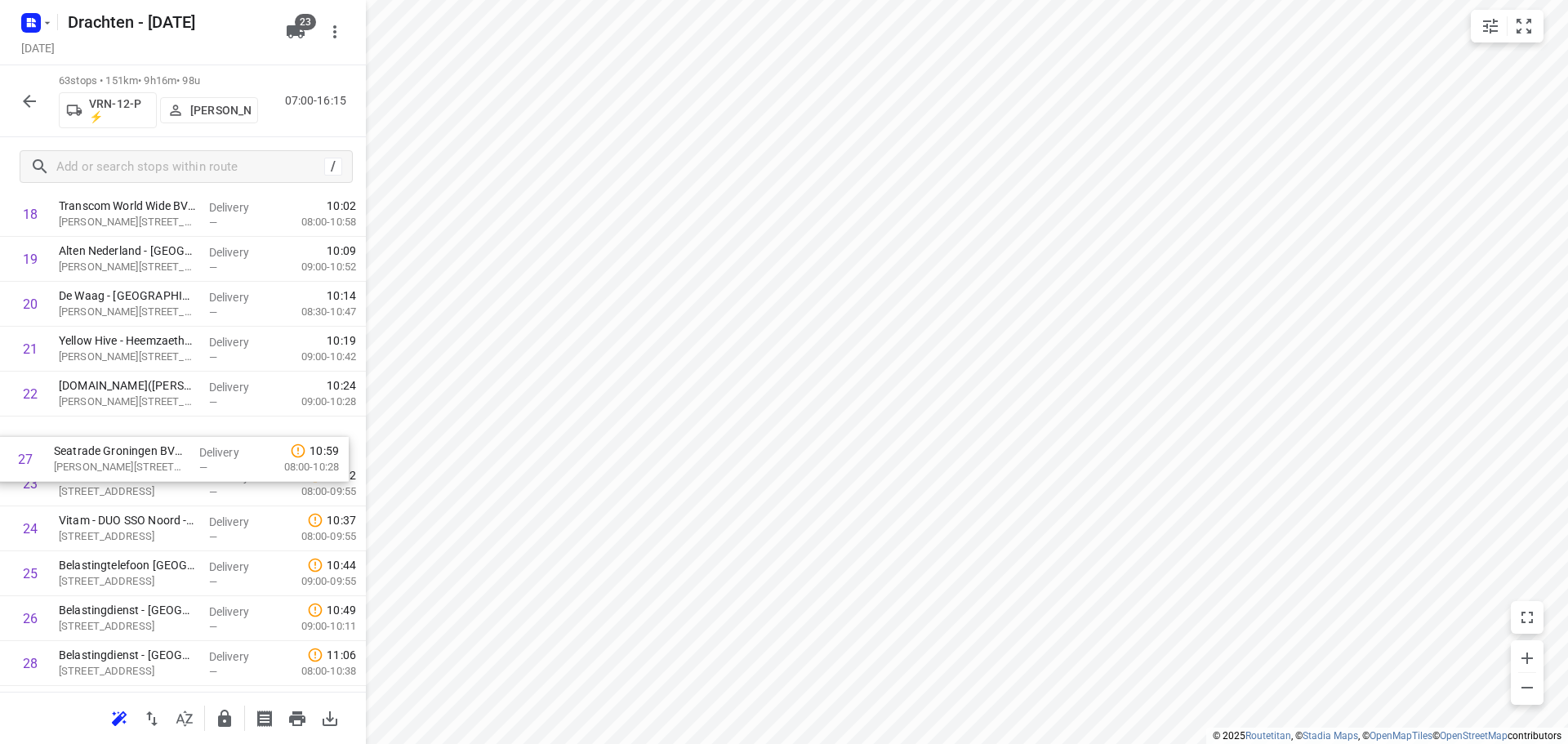
drag, startPoint x: 157, startPoint y: 626, endPoint x: 148, endPoint y: 452, distance: 174.2
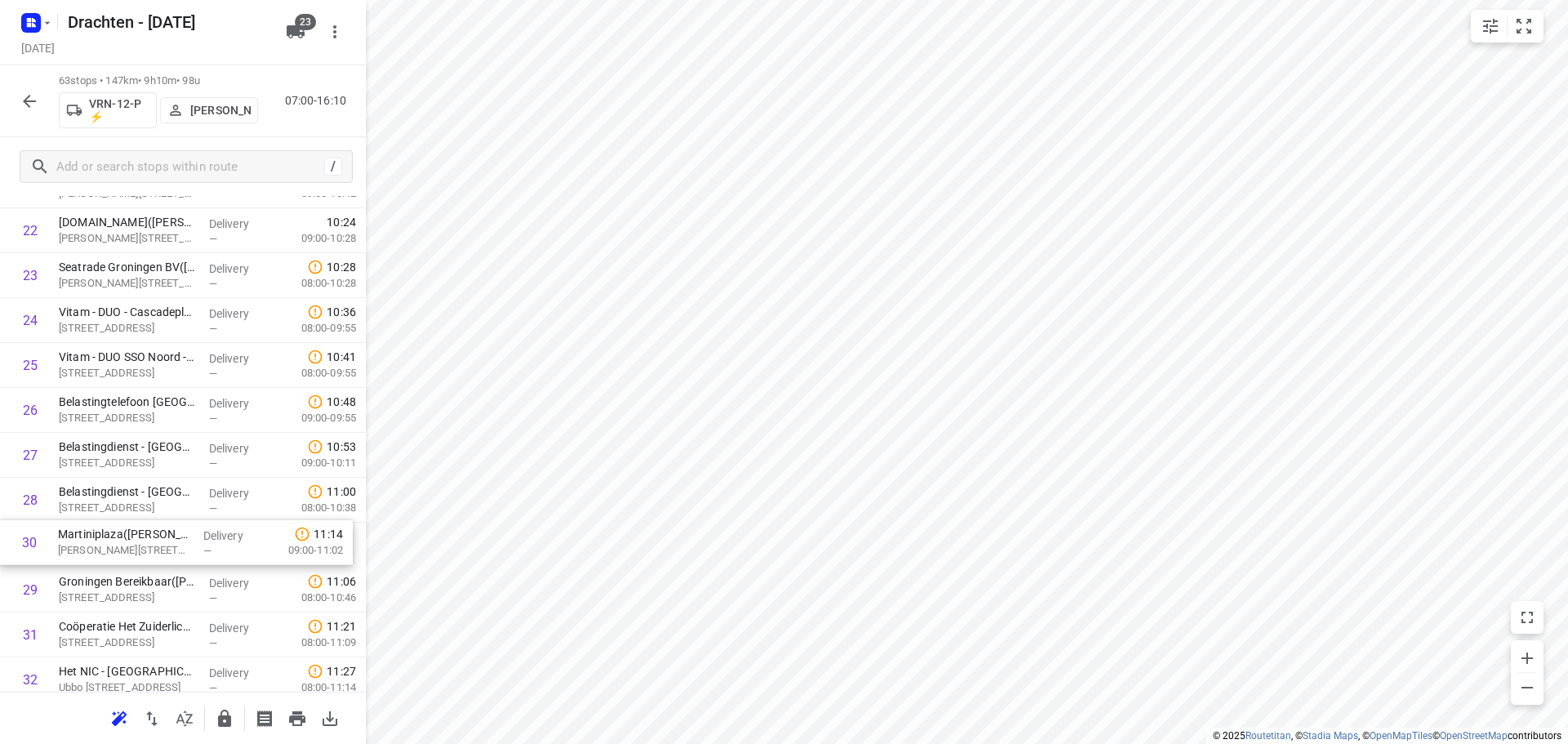
scroll to position [1061, 0]
drag, startPoint x: 162, startPoint y: 592, endPoint x: 185, endPoint y: 318, distance: 275.0
click at [185, 318] on div "1 Gomarus College vmbo([PERSON_NAME]) Vondelpad 2, [GEOGRAPHIC_DATA] Delivery —…" at bounding box center [183, 676] width 366 height 2829
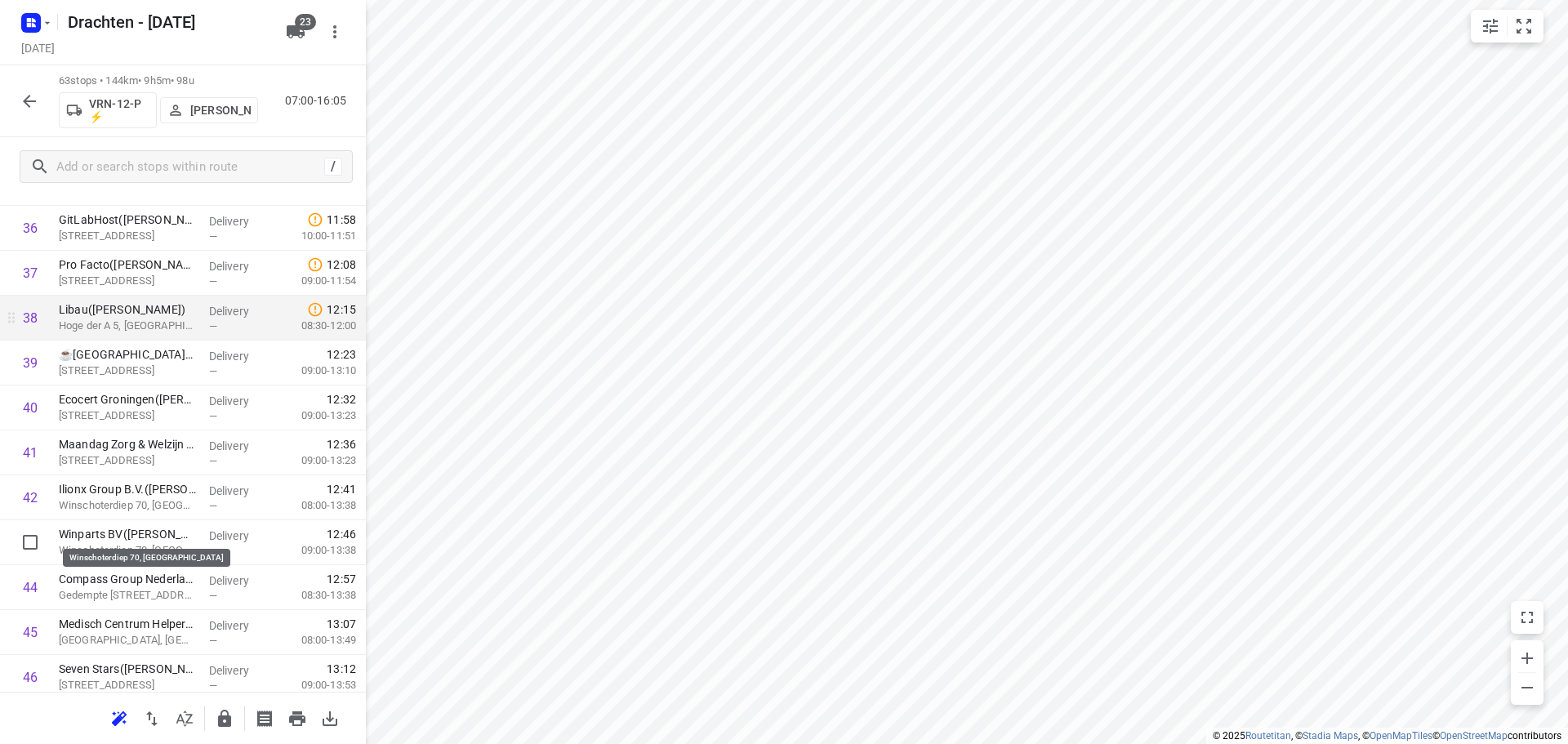
scroll to position [1715, 0]
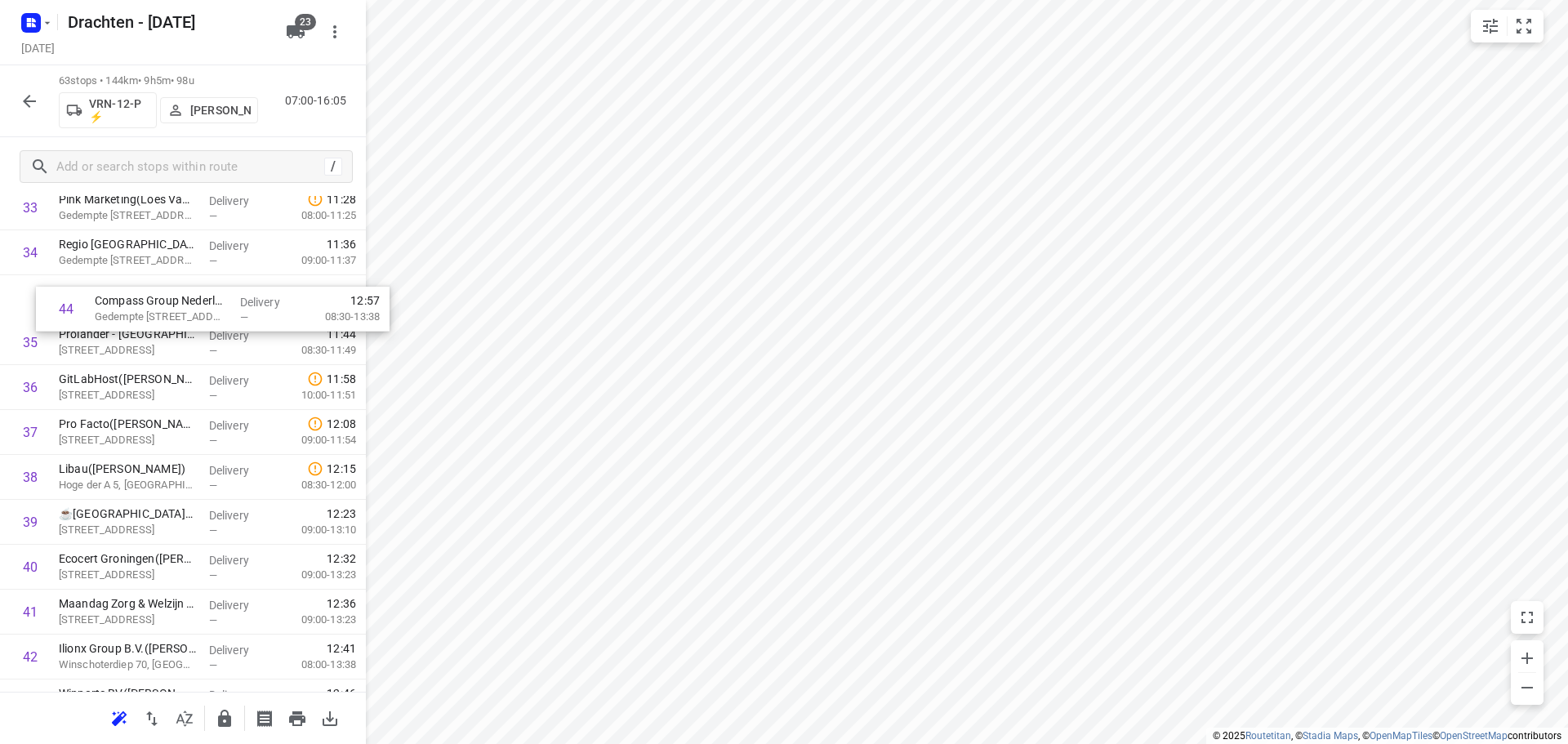
drag, startPoint x: 96, startPoint y: 573, endPoint x: 133, endPoint y: 309, distance: 266.6
click at [133, 309] on div "1 Gomarus College vmbo([PERSON_NAME]) Vondelpad 2, [GEOGRAPHIC_DATA] Delivery —…" at bounding box center [183, 162] width 366 height 2829
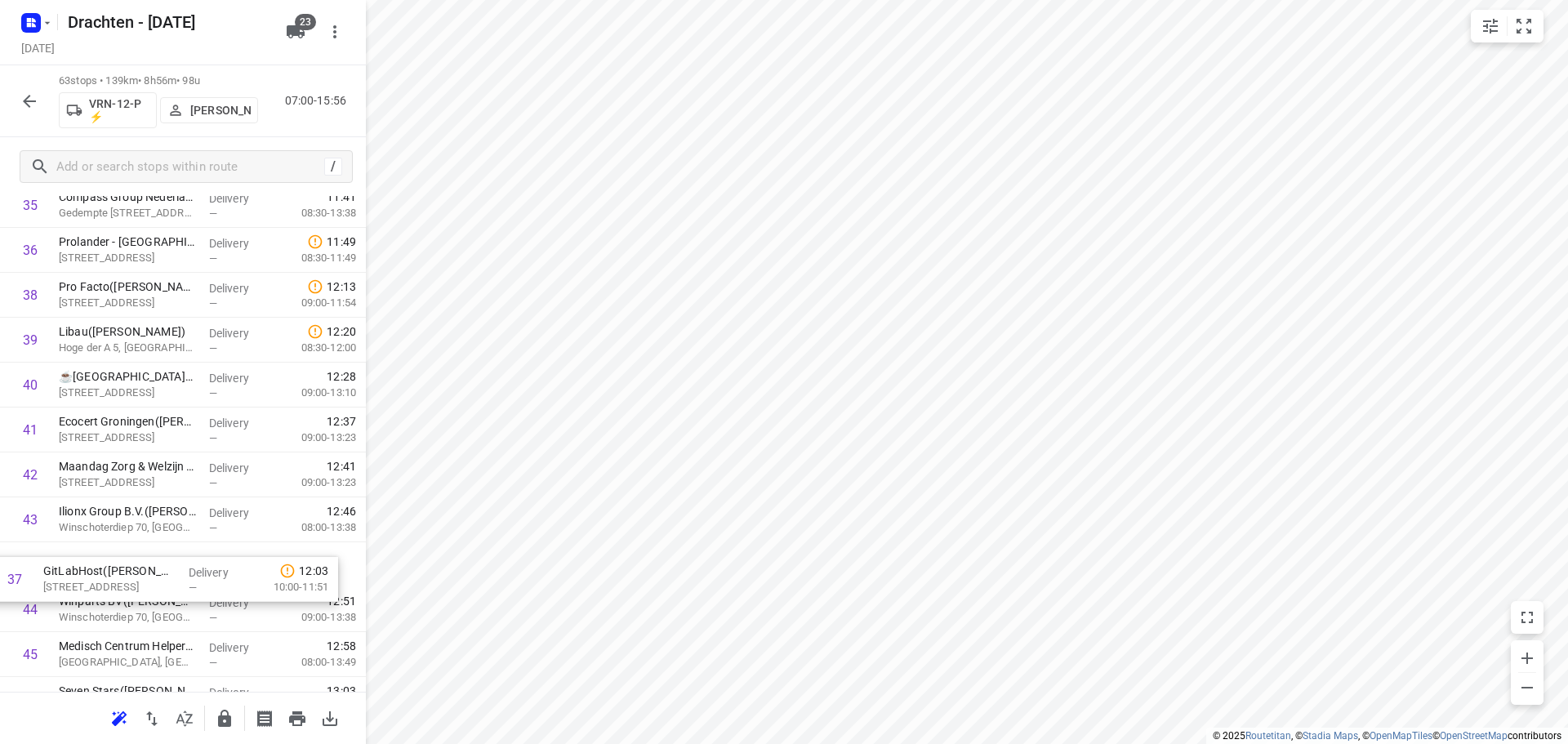
drag, startPoint x: 200, startPoint y: 389, endPoint x: 180, endPoint y: 587, distance: 199.0
click at [180, 587] on div "1 Gomarus College vmbo([PERSON_NAME]) Vondelpad 2, [GEOGRAPHIC_DATA] Delivery —…" at bounding box center [183, 70] width 366 height 2829
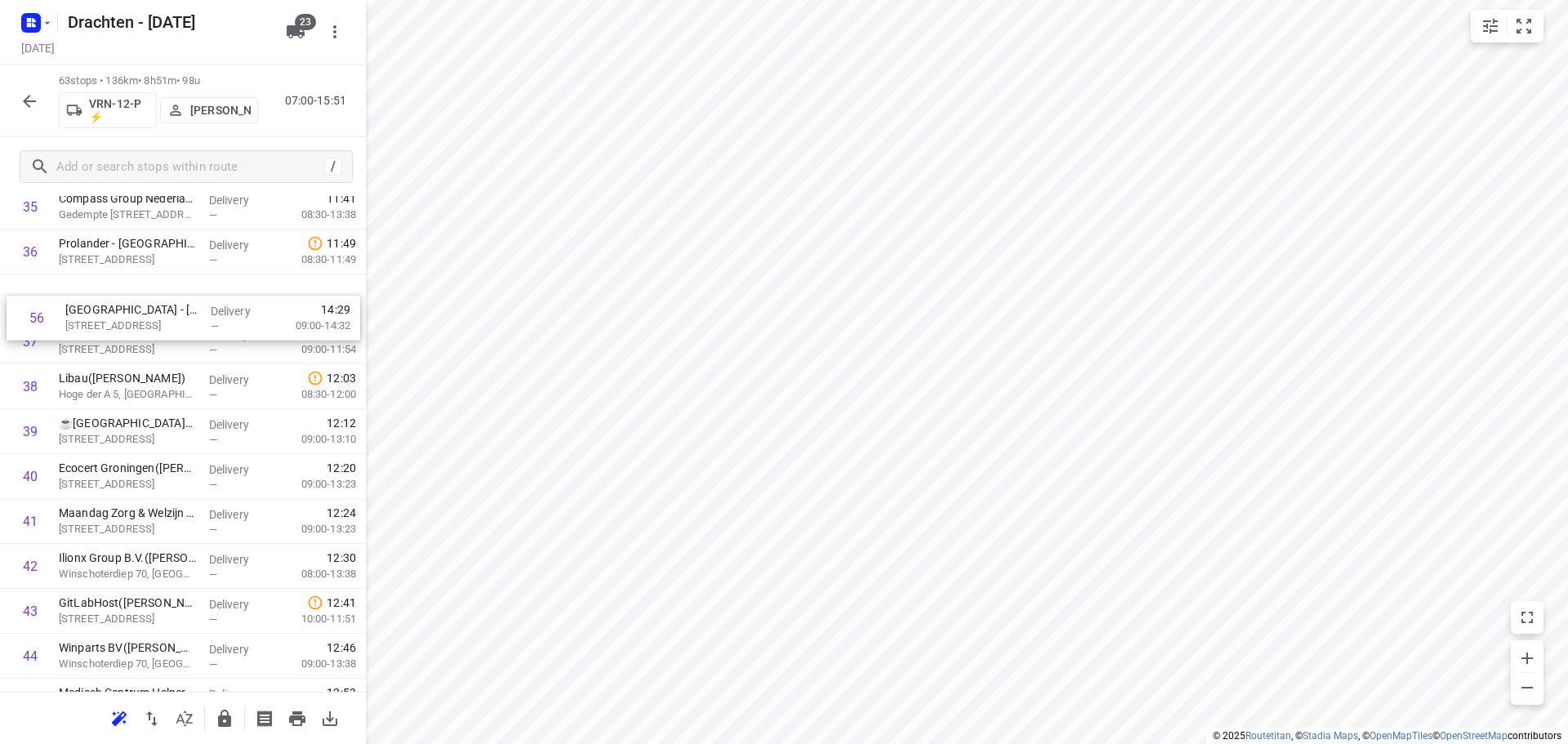
scroll to position [1666, 0]
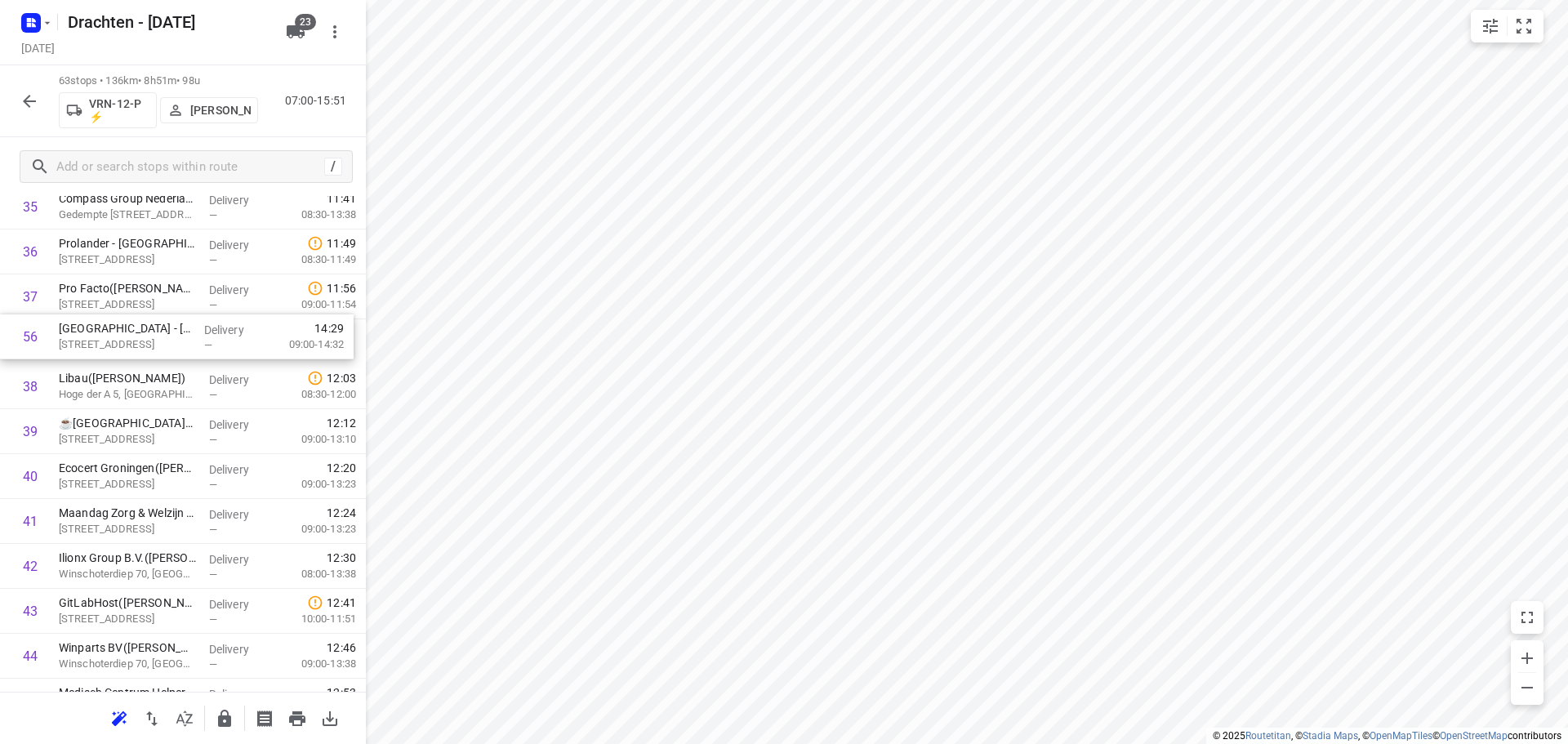
drag, startPoint x: 167, startPoint y: 658, endPoint x: 171, endPoint y: 336, distance: 322.0
click at [171, 336] on div "1 Gomarus College vmbo([PERSON_NAME]) Vondelpad 2, [GEOGRAPHIC_DATA] Delivery —…" at bounding box center [183, 72] width 366 height 2829
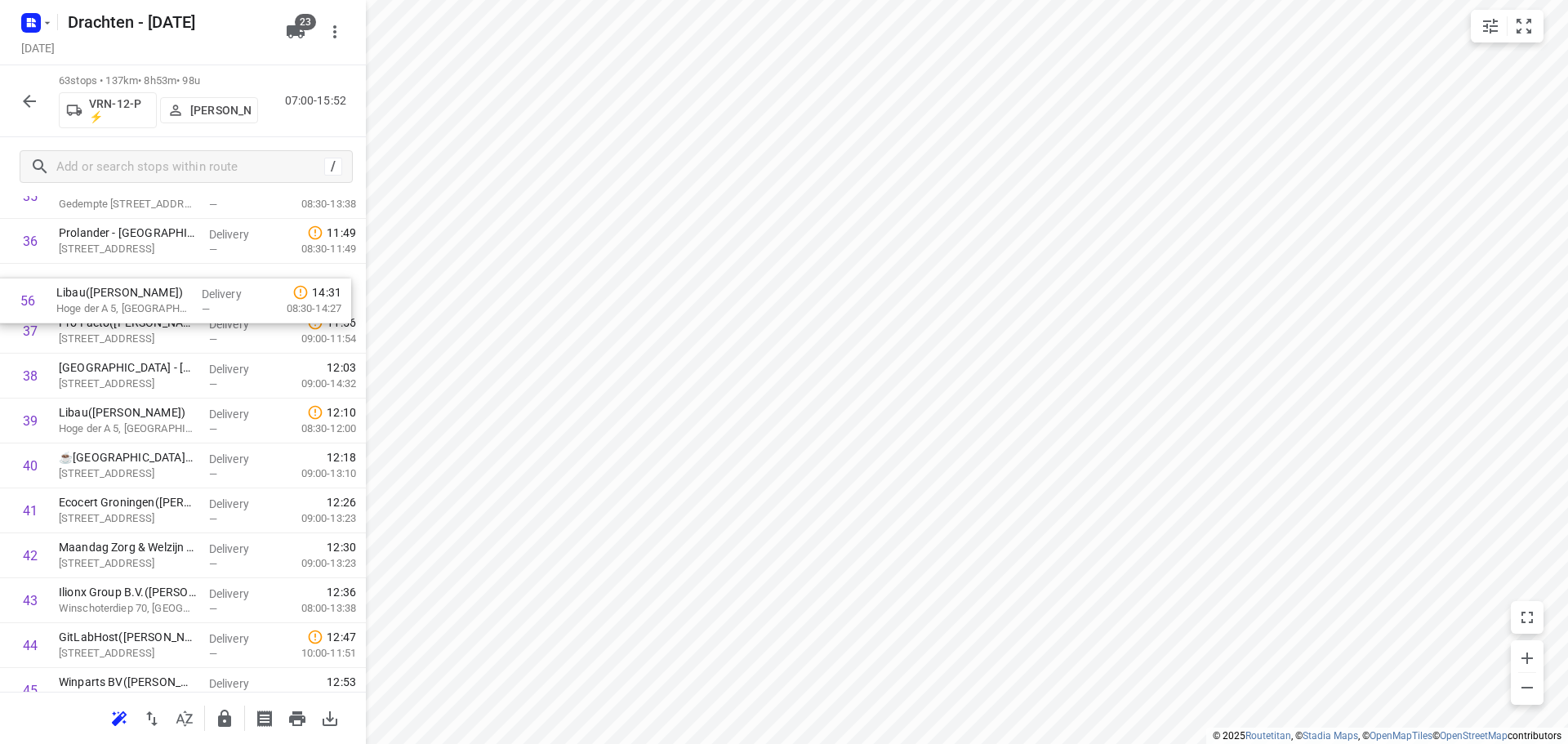
scroll to position [1658, 0]
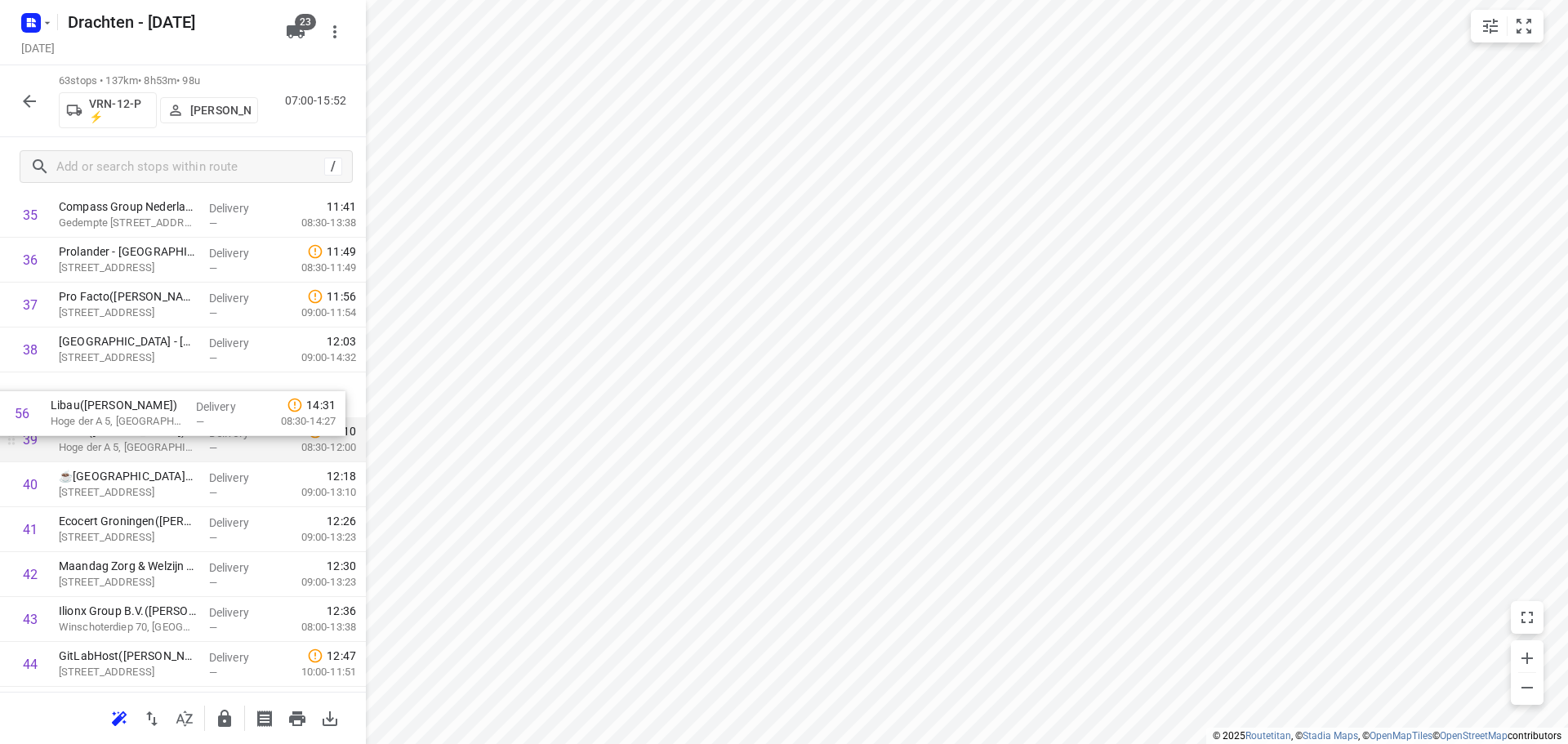
drag, startPoint x: 167, startPoint y: 659, endPoint x: 157, endPoint y: 414, distance: 245.2
click at [157, 414] on div "1 Gomarus College vmbo([PERSON_NAME]) Vondelpad 2, [GEOGRAPHIC_DATA] Delivery —…" at bounding box center [183, 80] width 366 height 2829
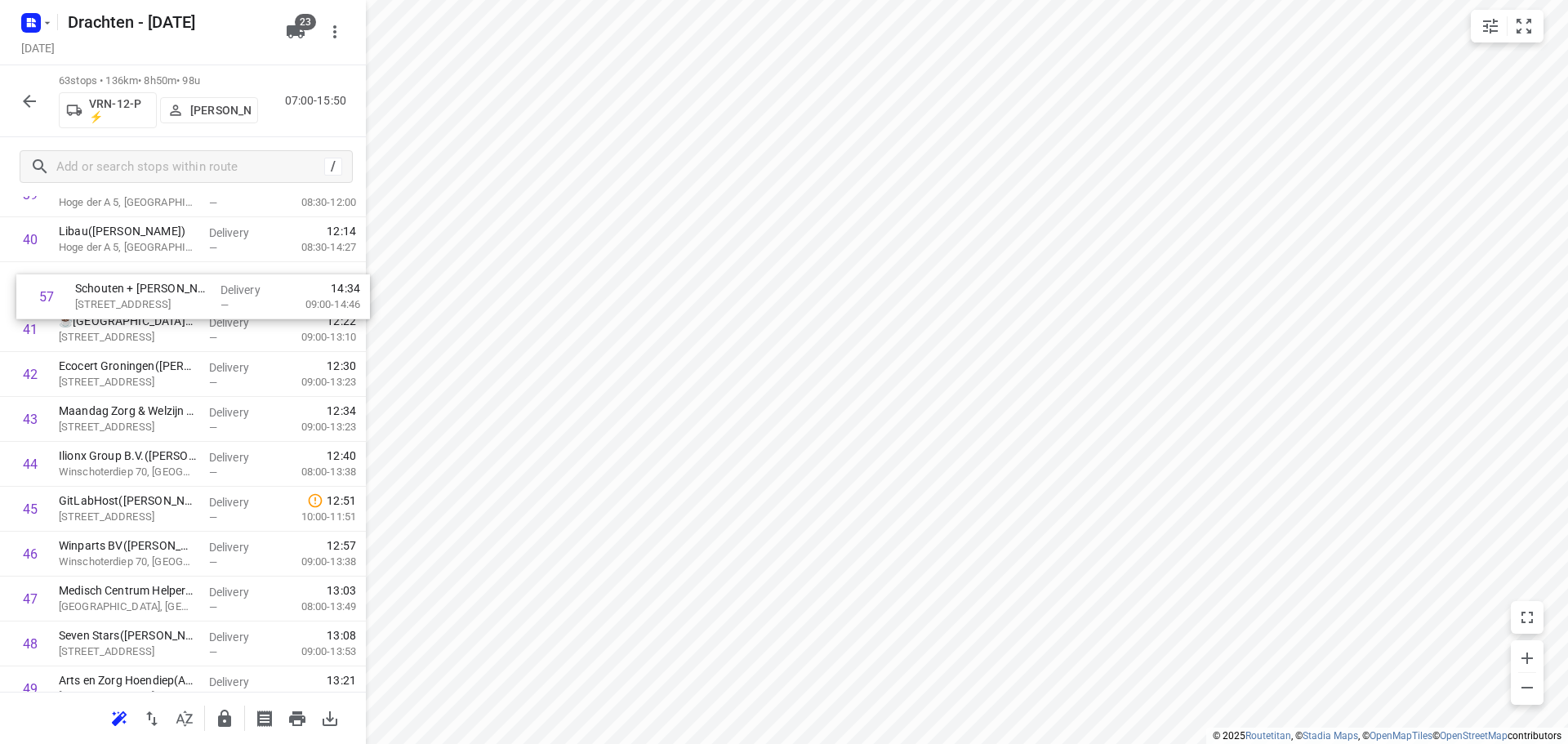
scroll to position [1841, 0]
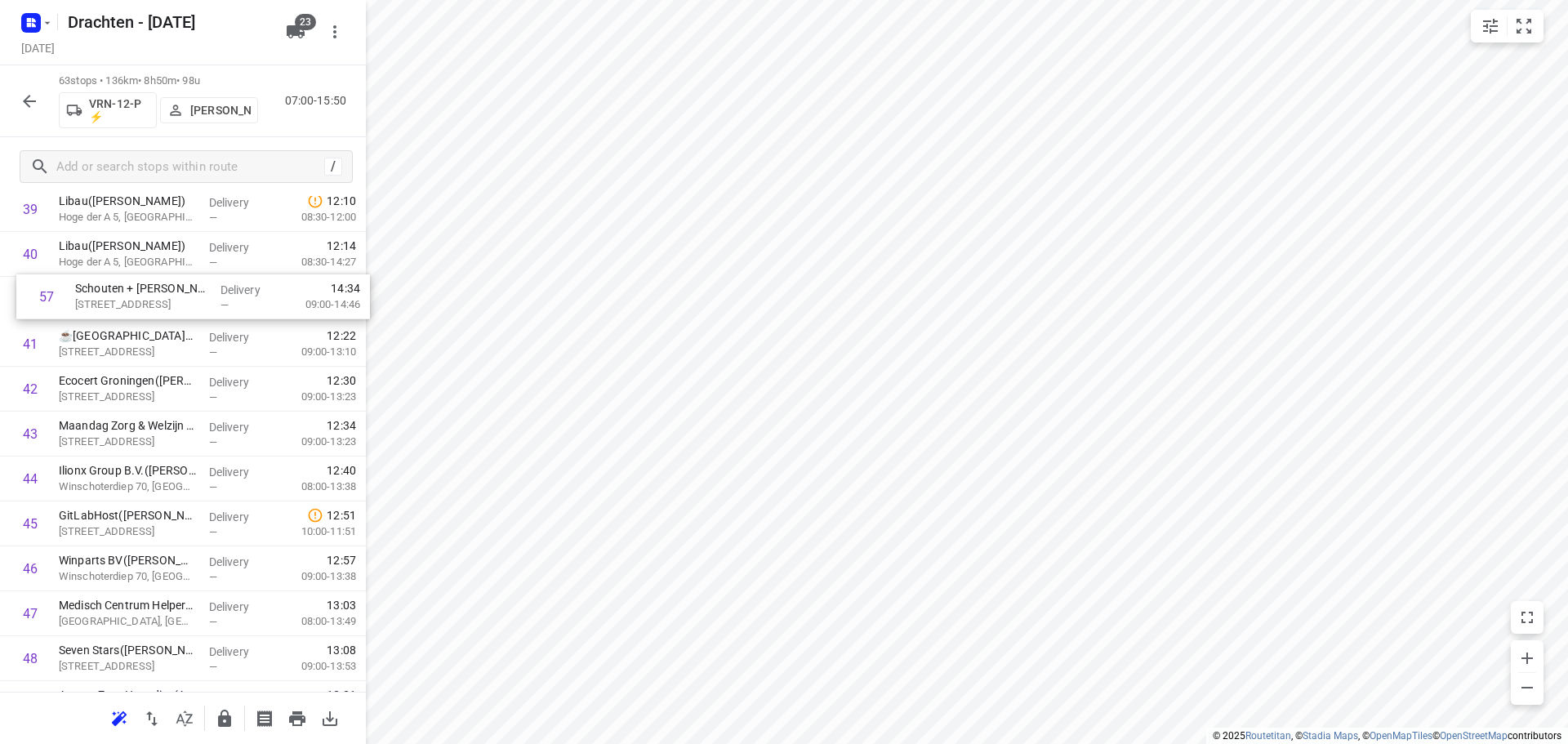
drag, startPoint x: 190, startPoint y: 634, endPoint x: 206, endPoint y: 295, distance: 339.4
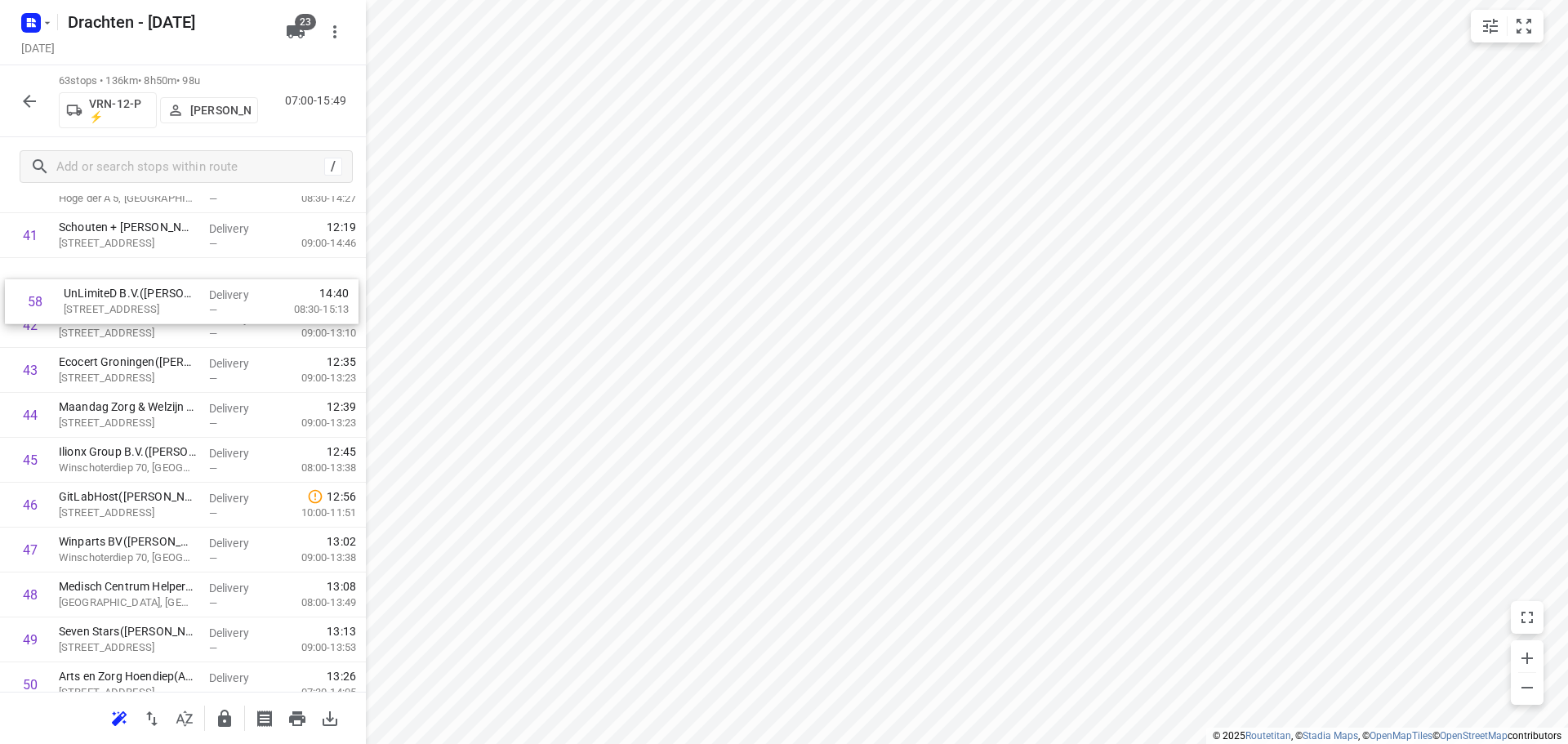
scroll to position [1900, 0]
drag, startPoint x: 136, startPoint y: 663, endPoint x: 143, endPoint y: 304, distance: 359.1
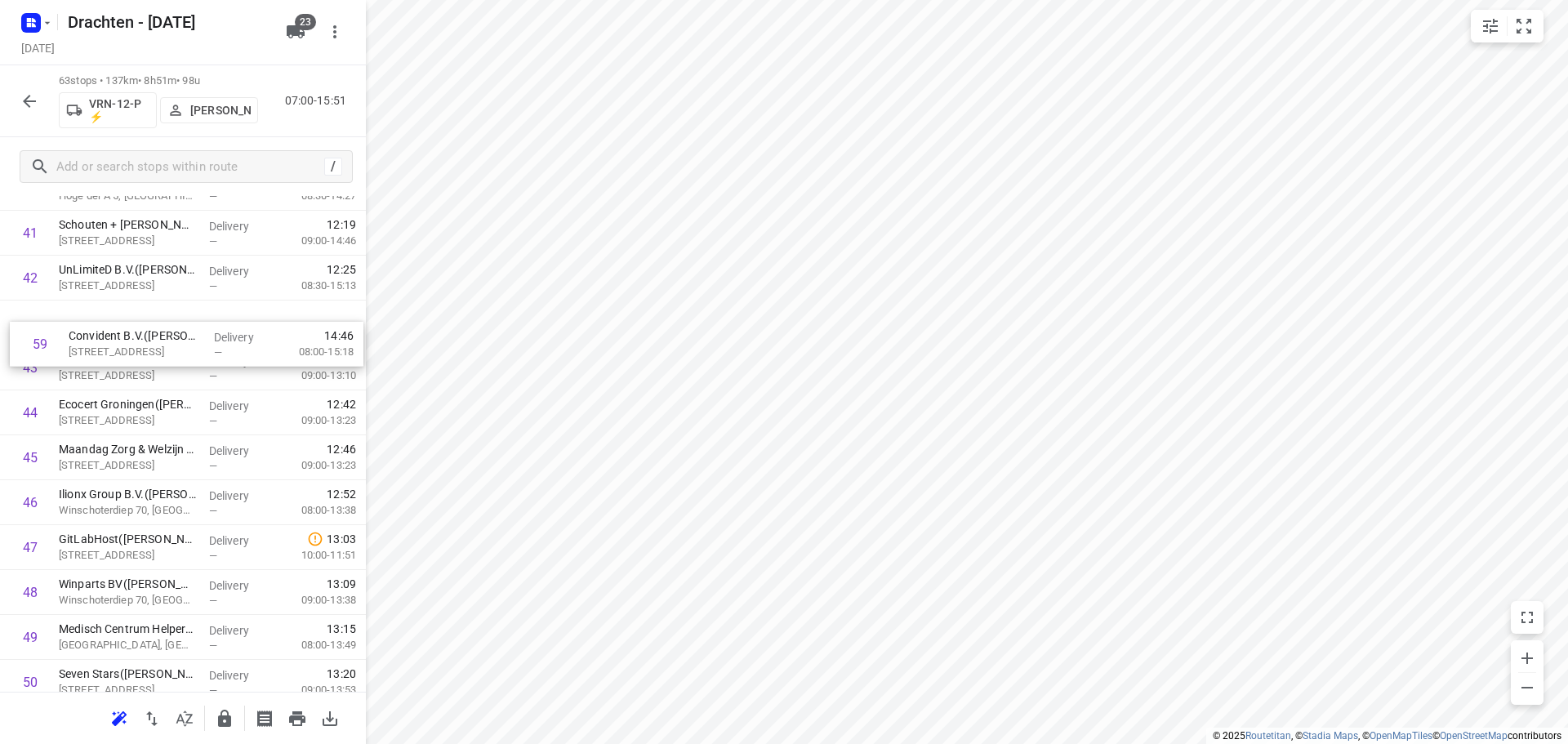
scroll to position [1907, 0]
drag, startPoint x: 144, startPoint y: 652, endPoint x: 155, endPoint y: 341, distance: 311.2
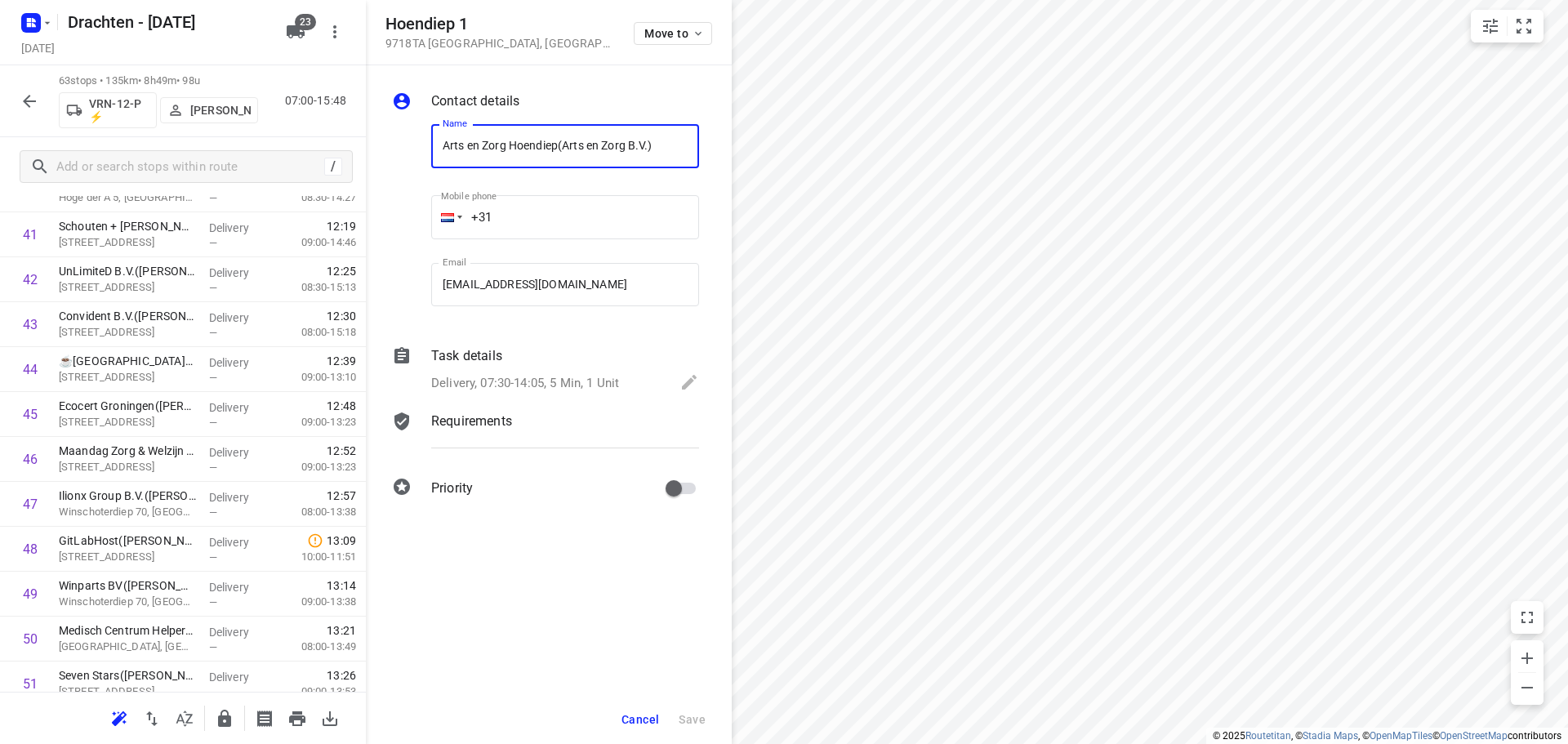
click at [654, 713] on span "Cancel" at bounding box center [641, 719] width 38 height 13
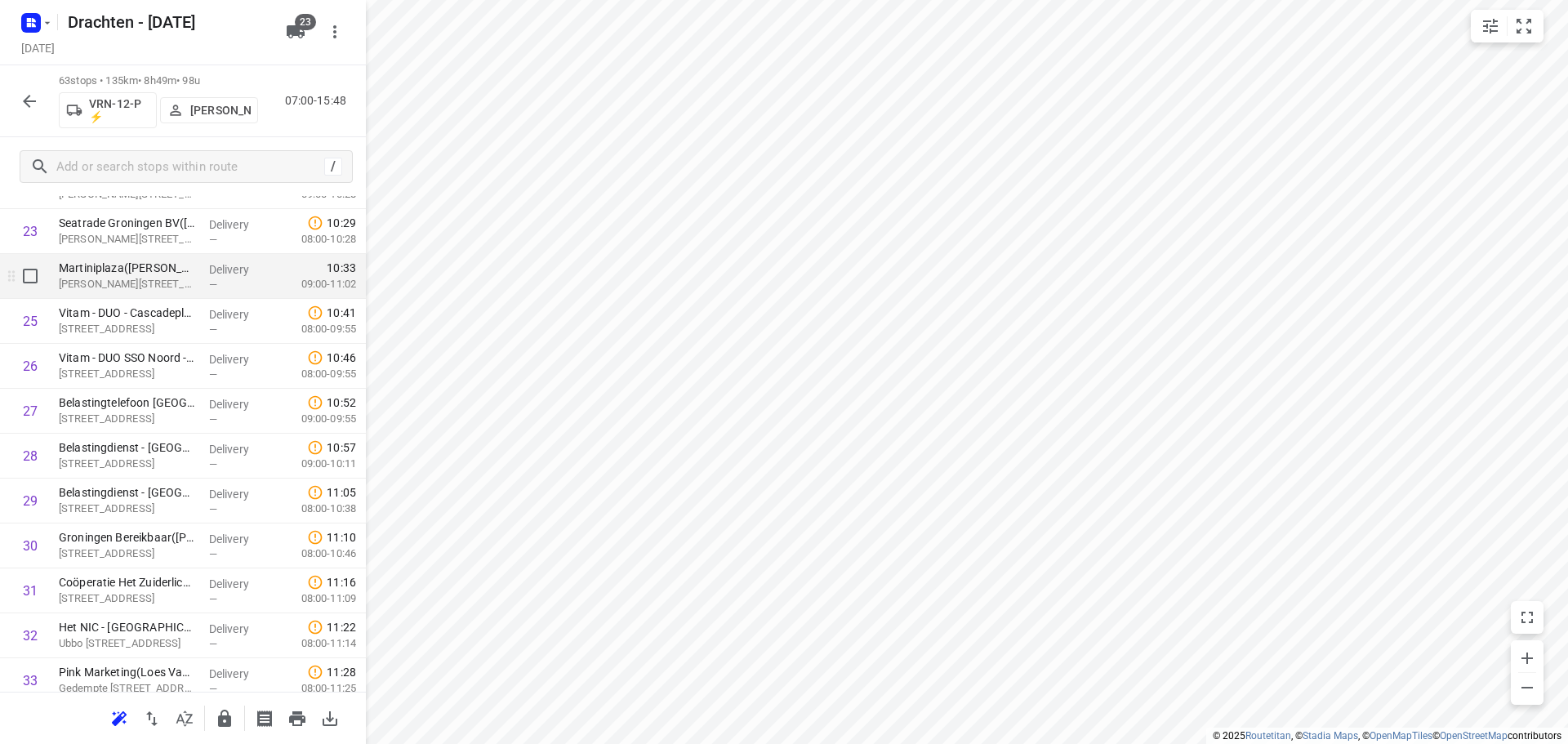
scroll to position [1143, 0]
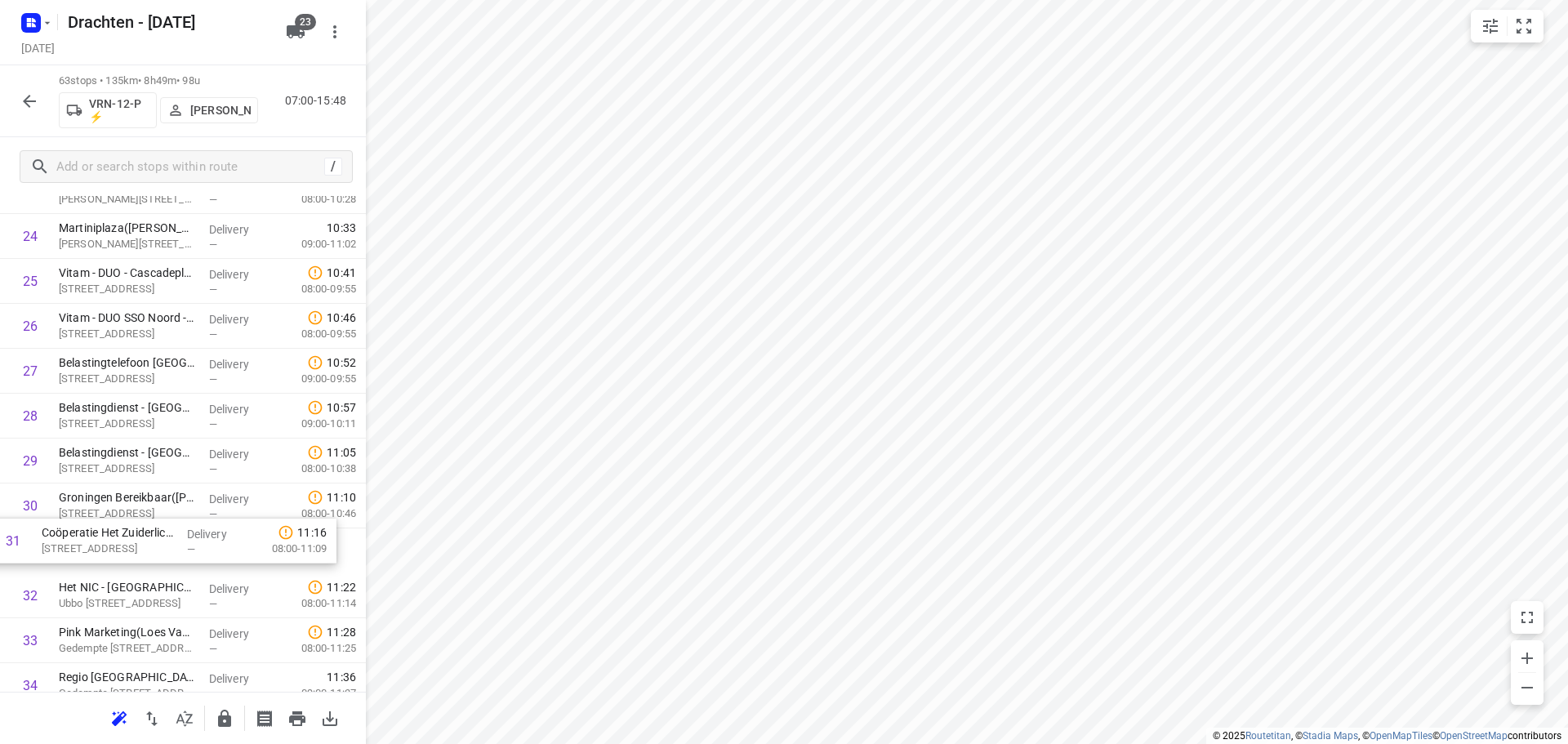
drag, startPoint x: 179, startPoint y: 554, endPoint x: 162, endPoint y: 538, distance: 23.3
click at [162, 538] on div "1 Gomarus College vmbo([PERSON_NAME]) Vondelpad 2, [GEOGRAPHIC_DATA] Delivery —…" at bounding box center [183, 595] width 366 height 2829
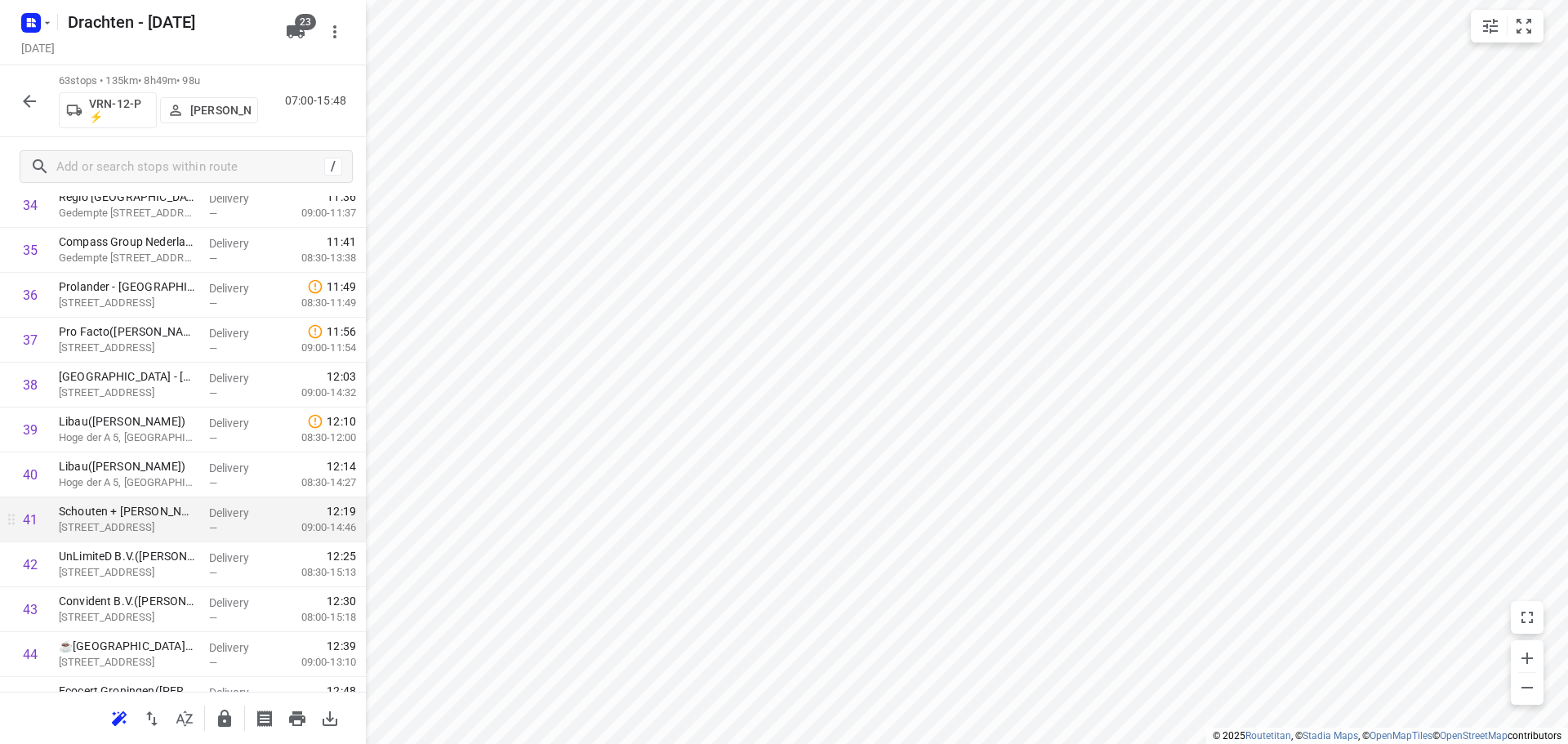
scroll to position [1632, 0]
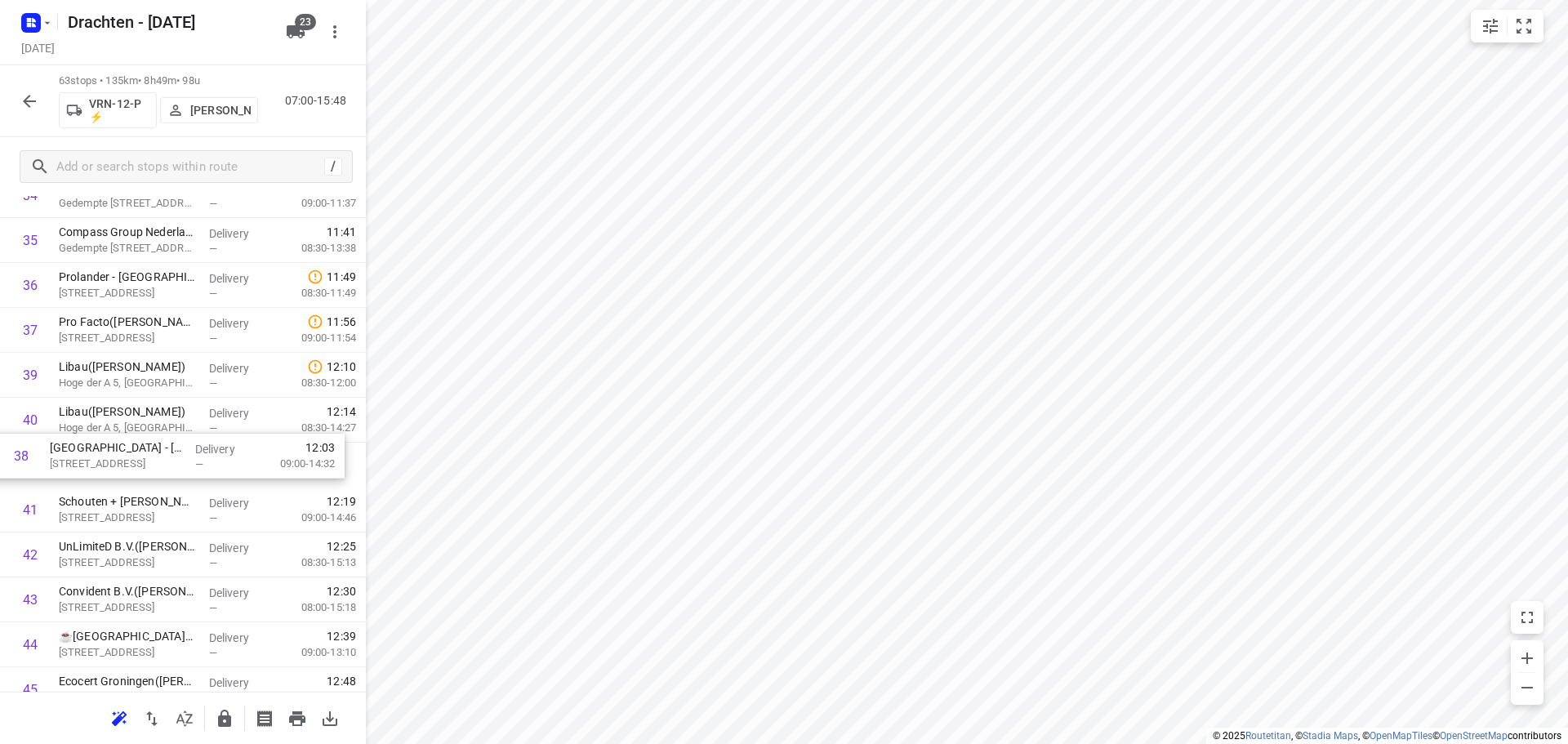
drag, startPoint x: 267, startPoint y: 380, endPoint x: 258, endPoint y: 466, distance: 86.5
click at [258, 466] on div "1 Gomarus College vmbo([PERSON_NAME]) Vondelpad 2, [GEOGRAPHIC_DATA] Delivery —…" at bounding box center [183, 105] width 366 height 2829
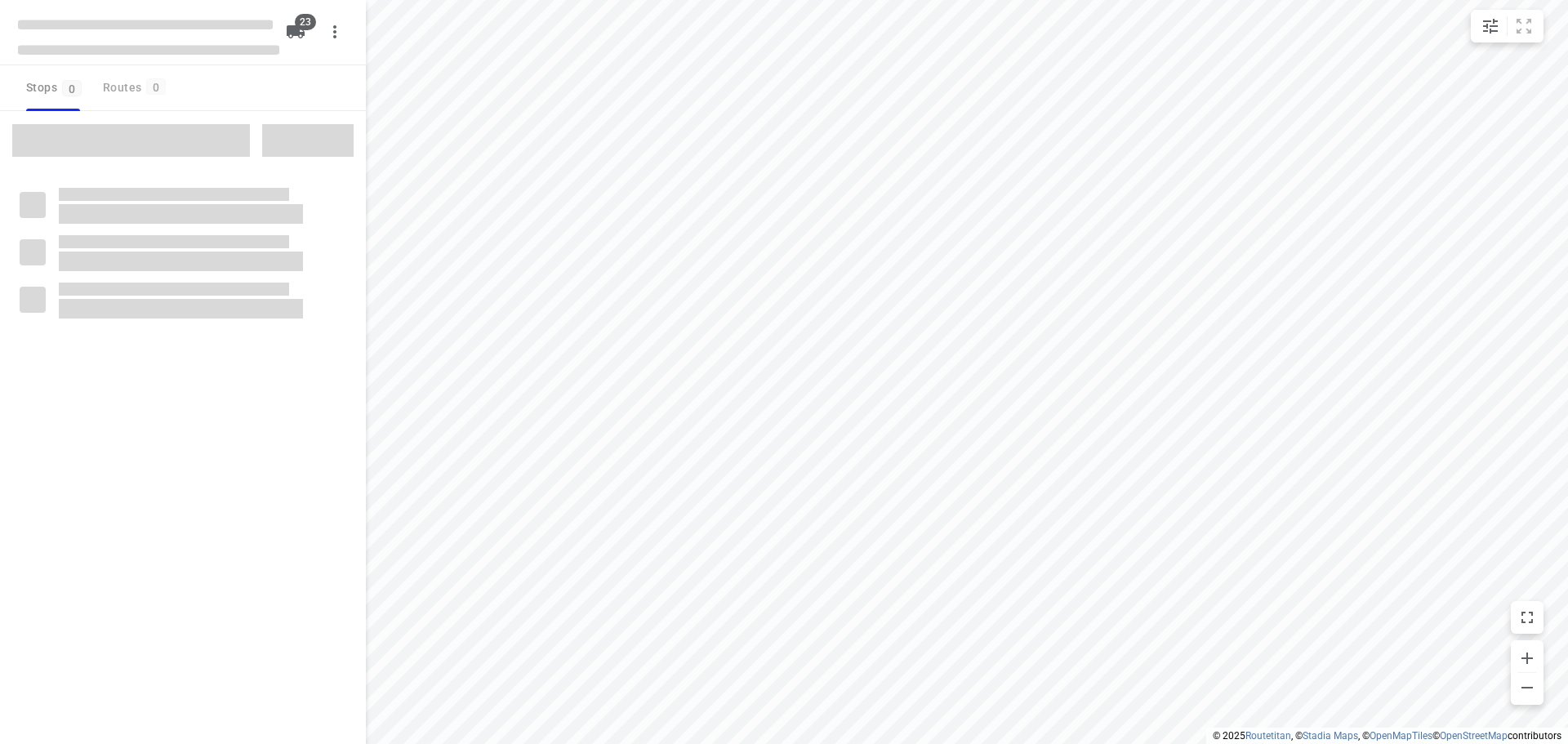
checkbox input "true"
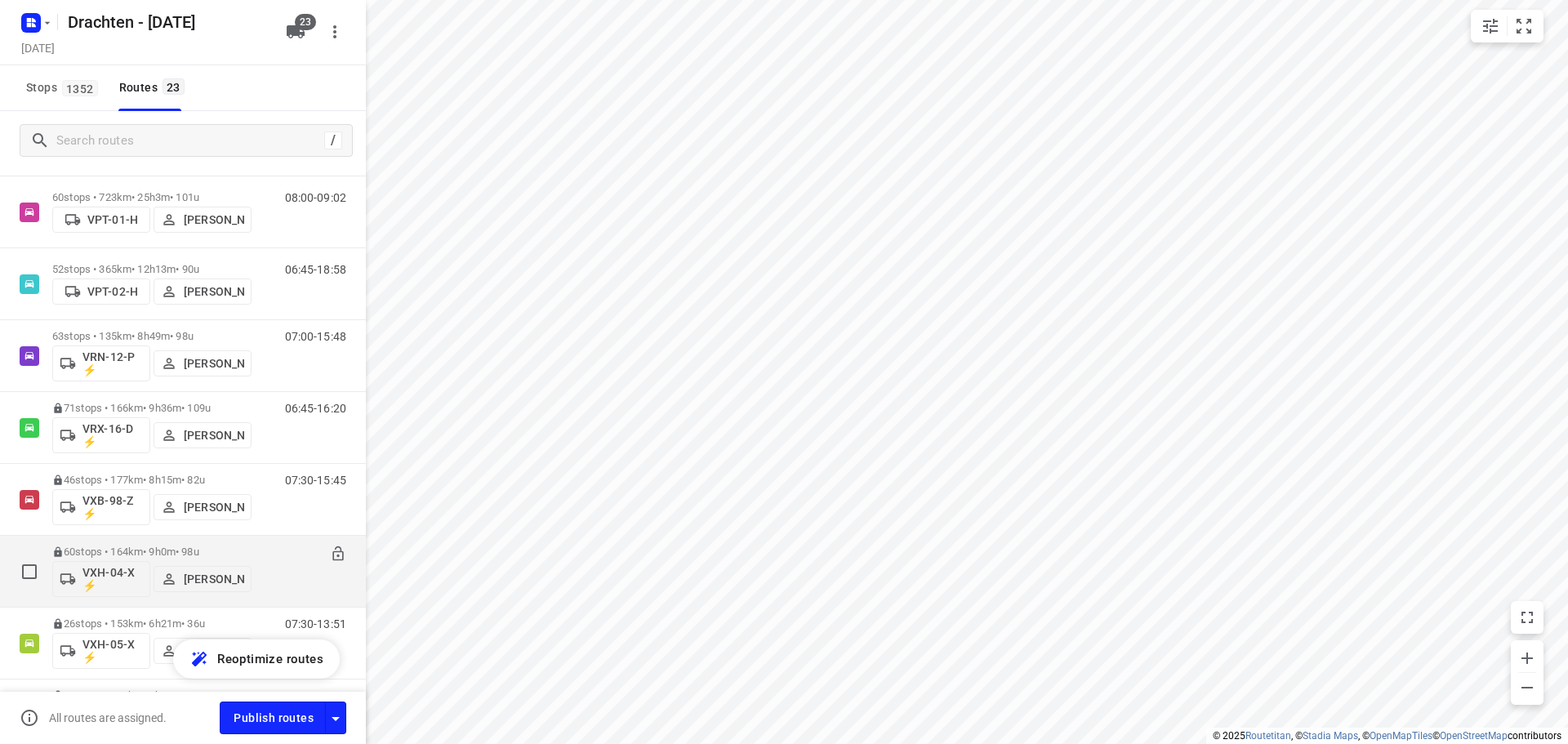
scroll to position [1116, 0]
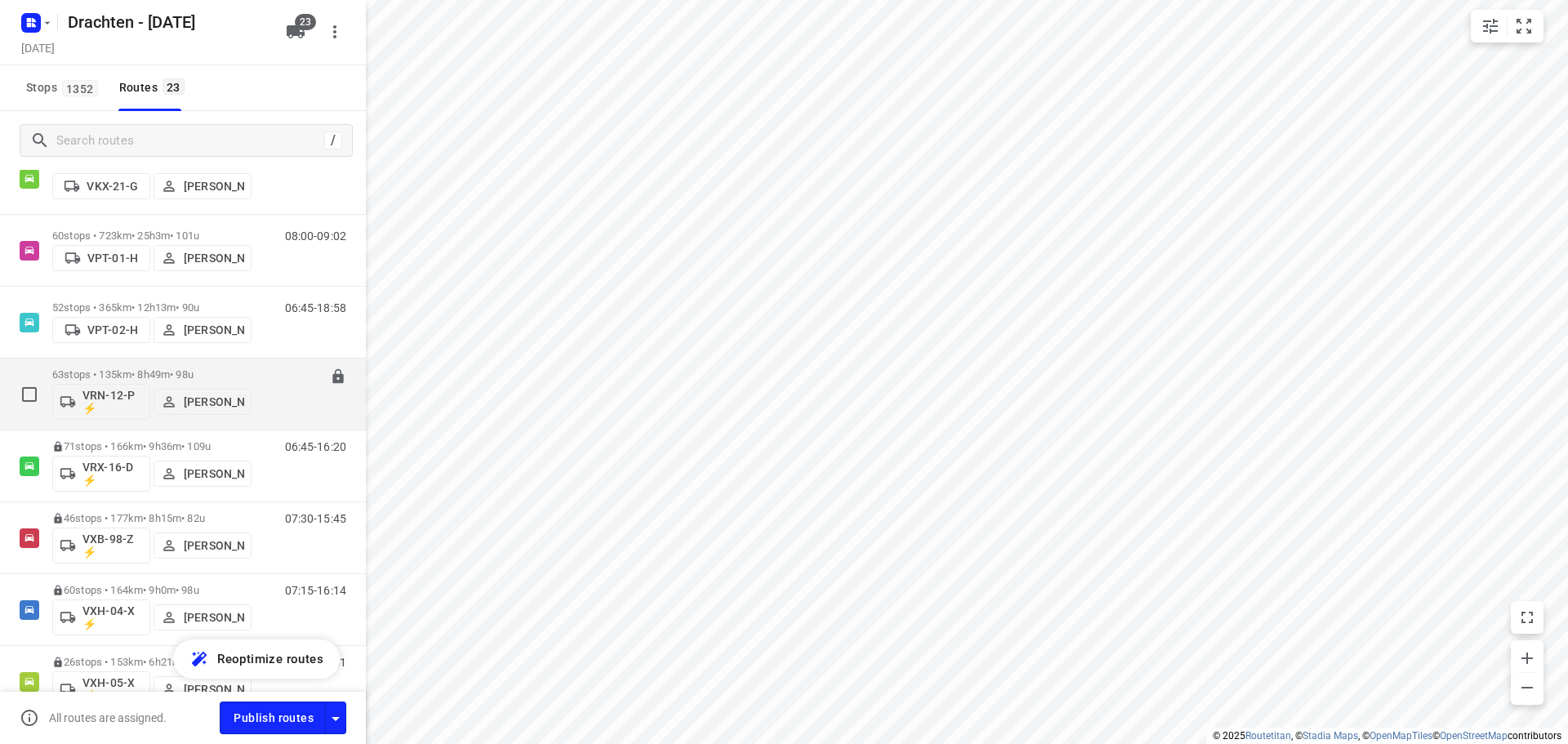
click at [140, 369] on p "63 stops • 135km • 8h49m • 98u" at bounding box center [152, 374] width 200 height 12
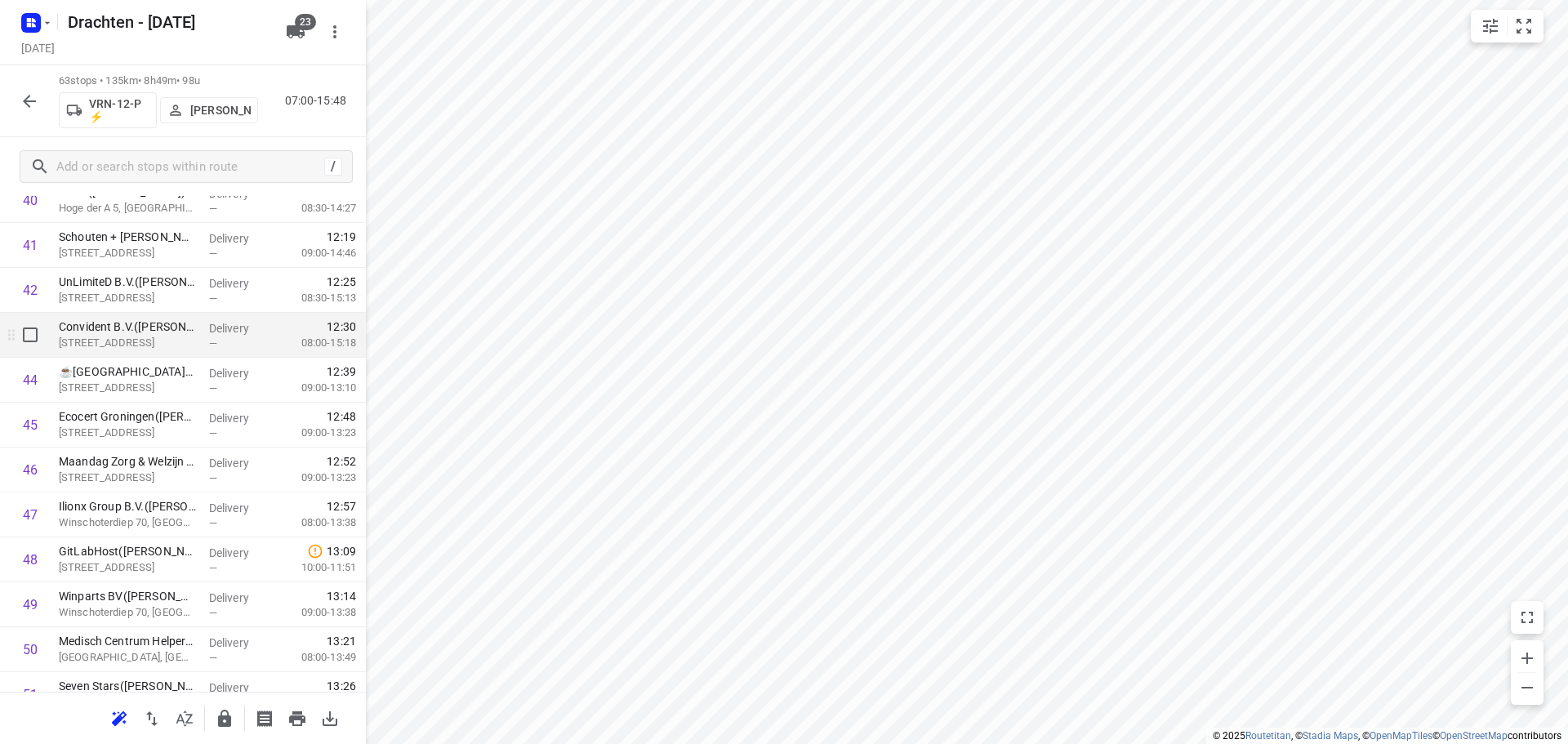
scroll to position [1959, 0]
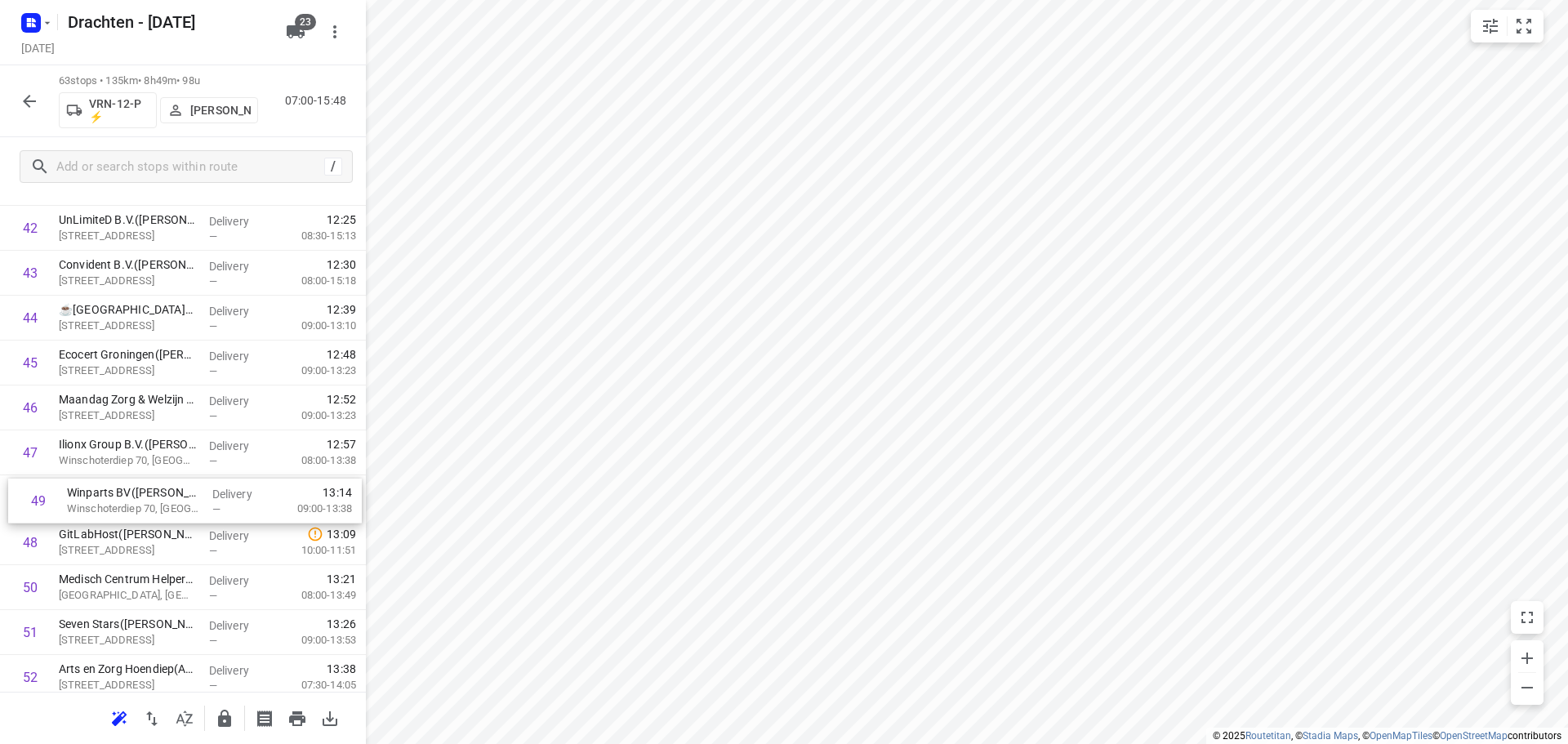
drag, startPoint x: 102, startPoint y: 540, endPoint x: 112, endPoint y: 488, distance: 53.0
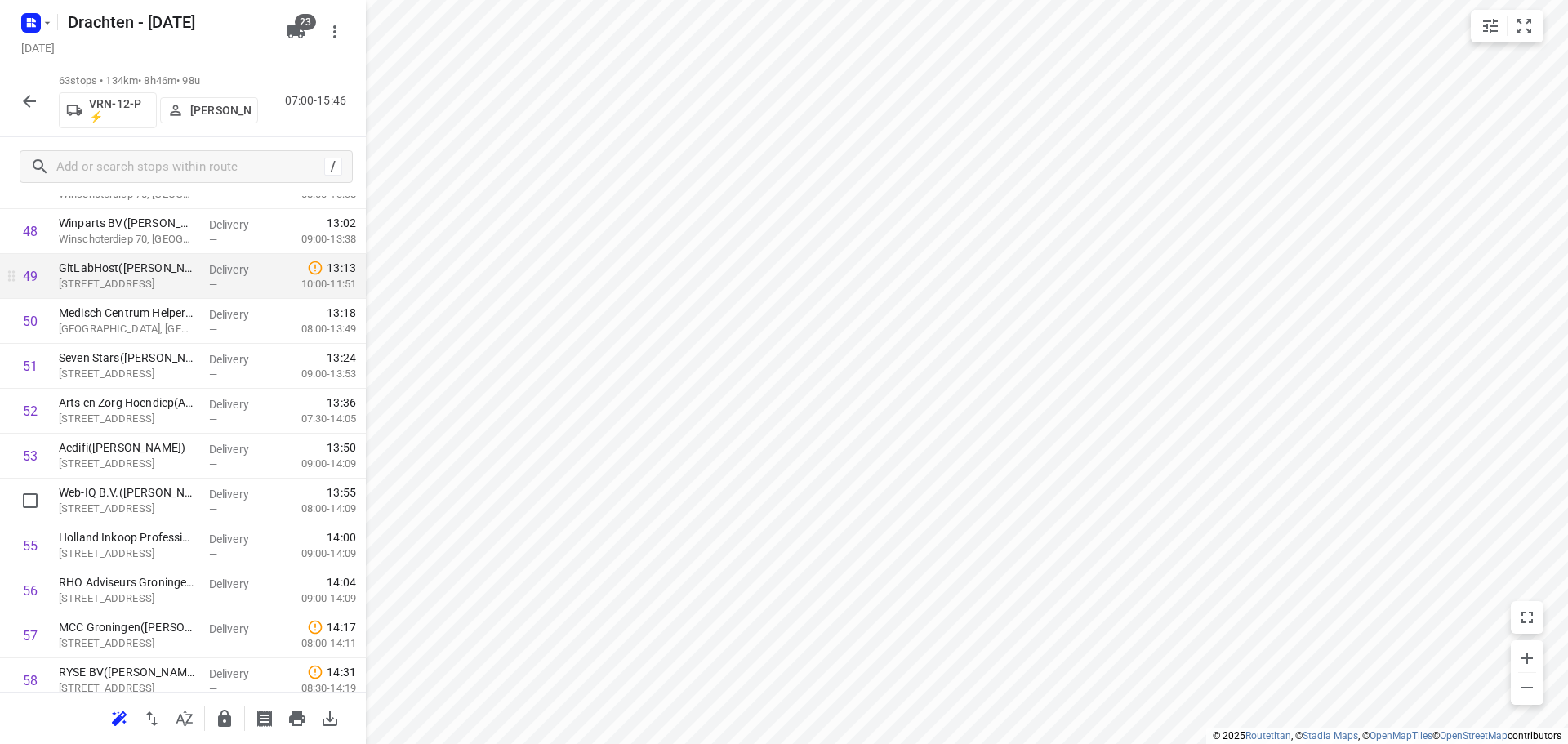
scroll to position [2286, 0]
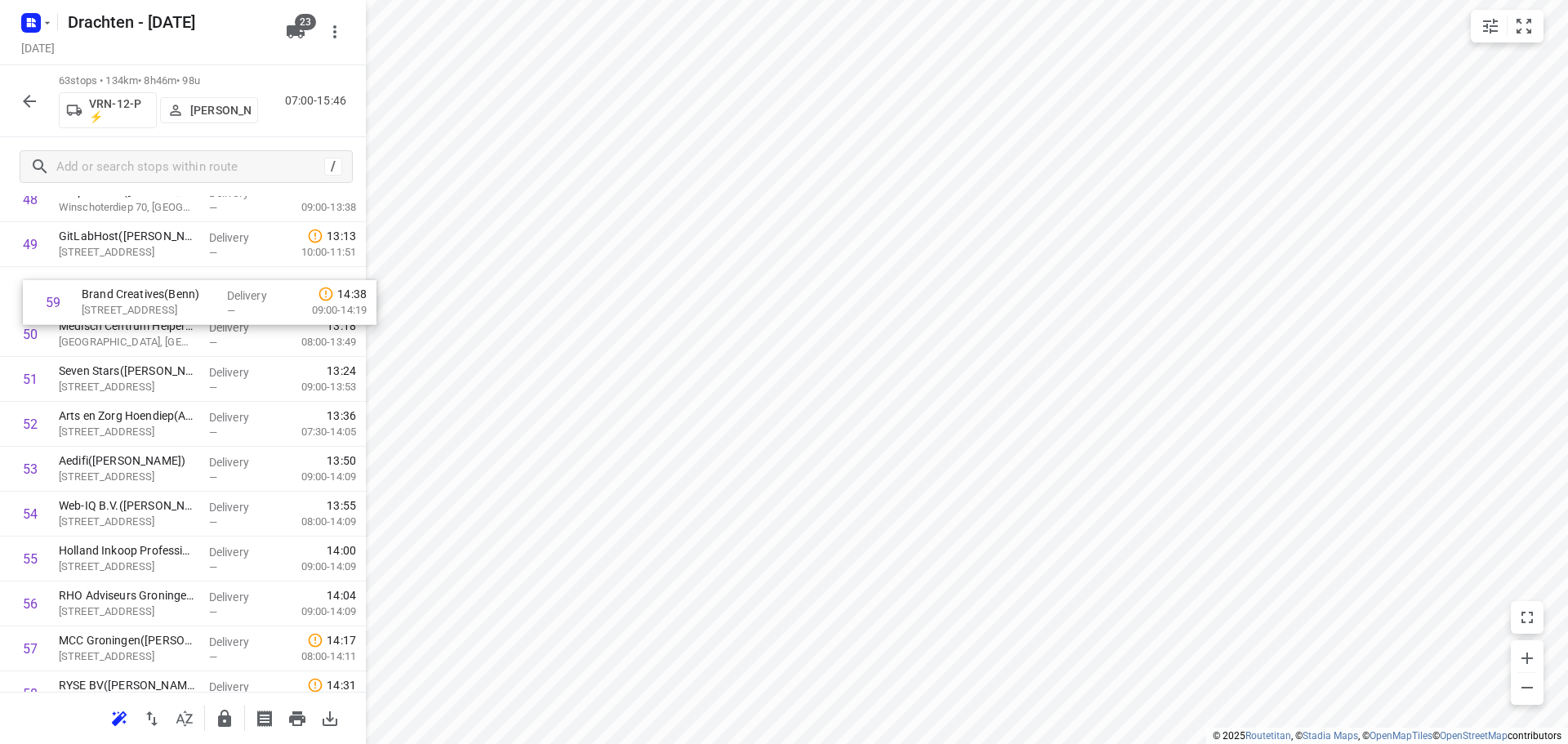
drag, startPoint x: 148, startPoint y: 673, endPoint x: 173, endPoint y: 298, distance: 375.8
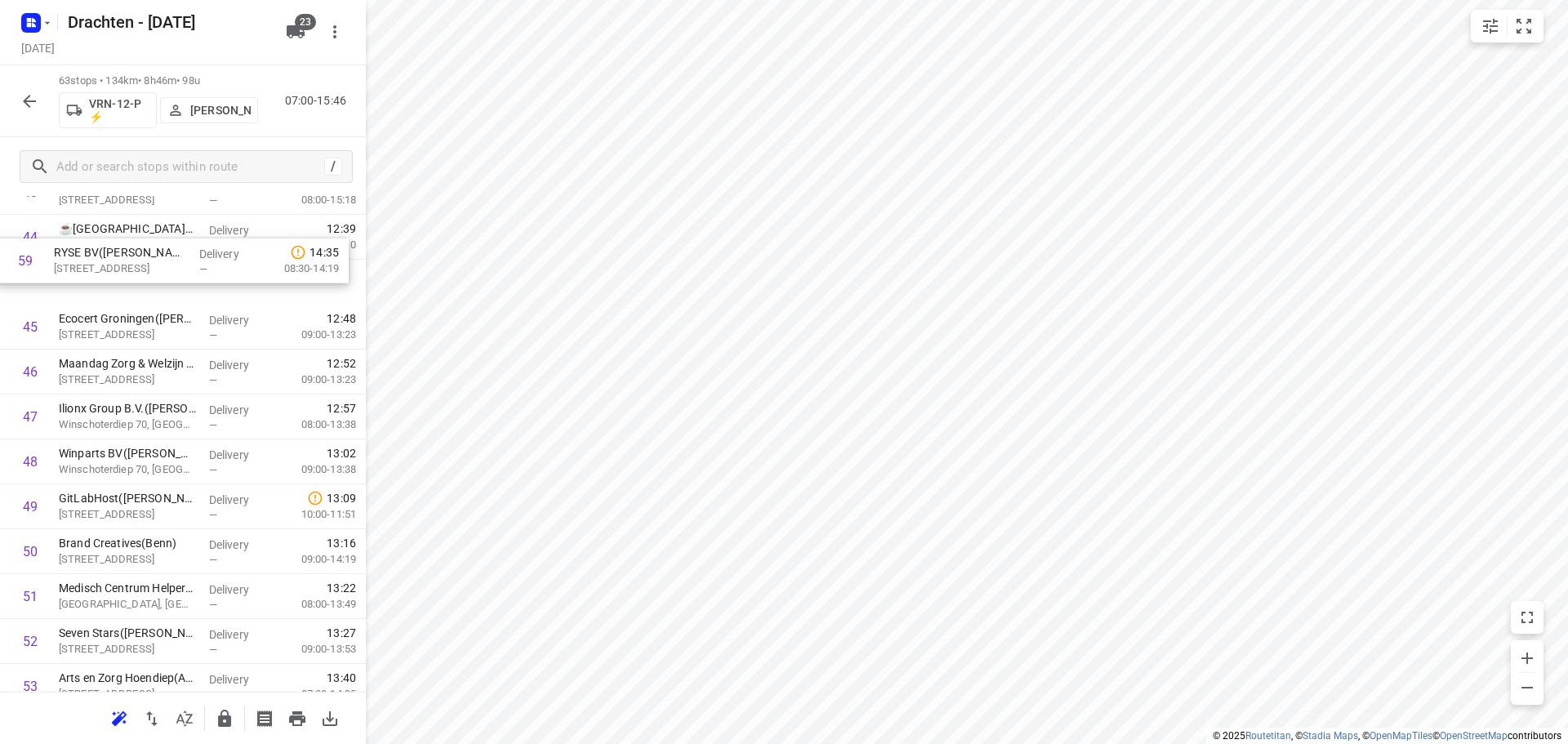
scroll to position [2023, 0]
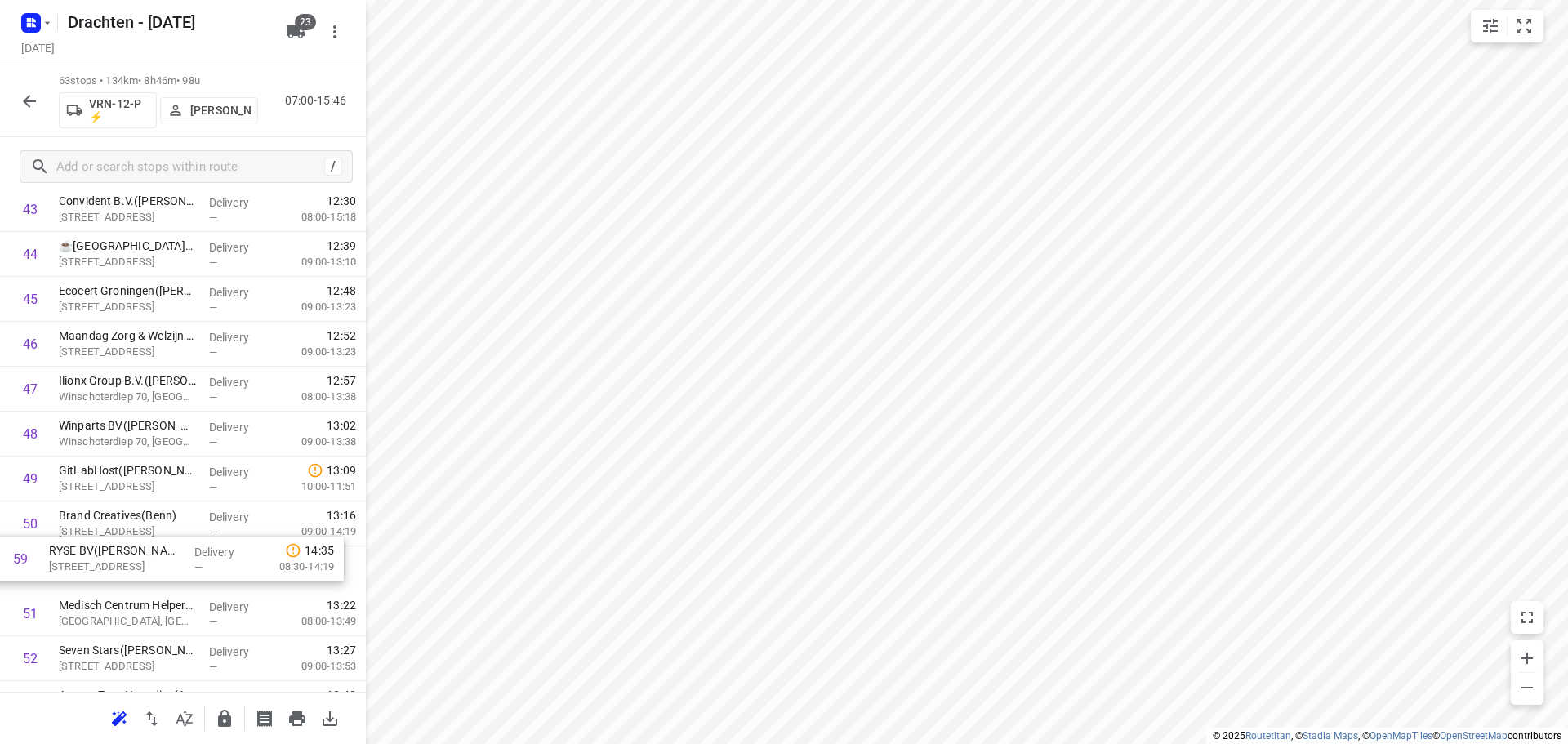
drag, startPoint x: 124, startPoint y: 536, endPoint x: 106, endPoint y: 559, distance: 29.2
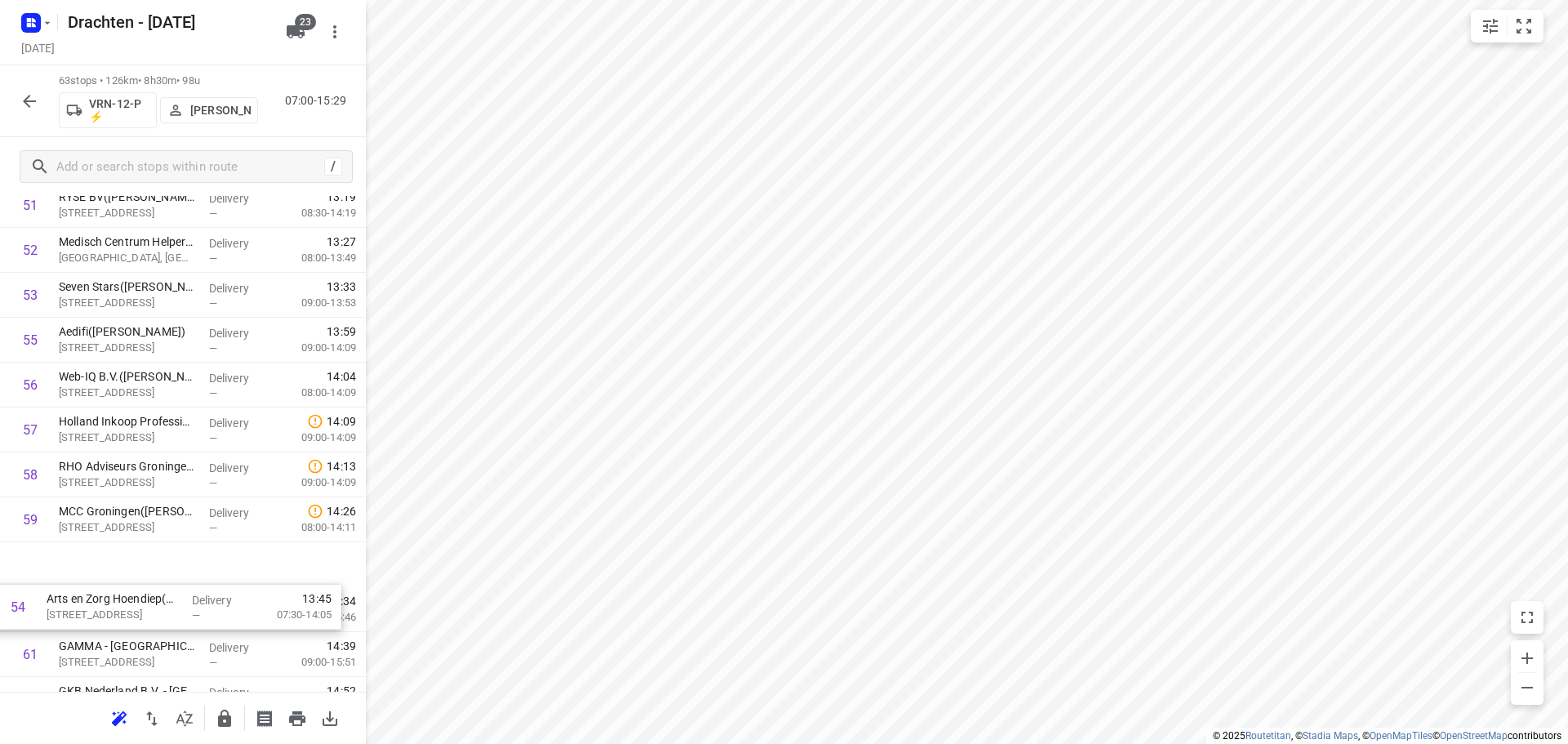
scroll to position [2390, 0]
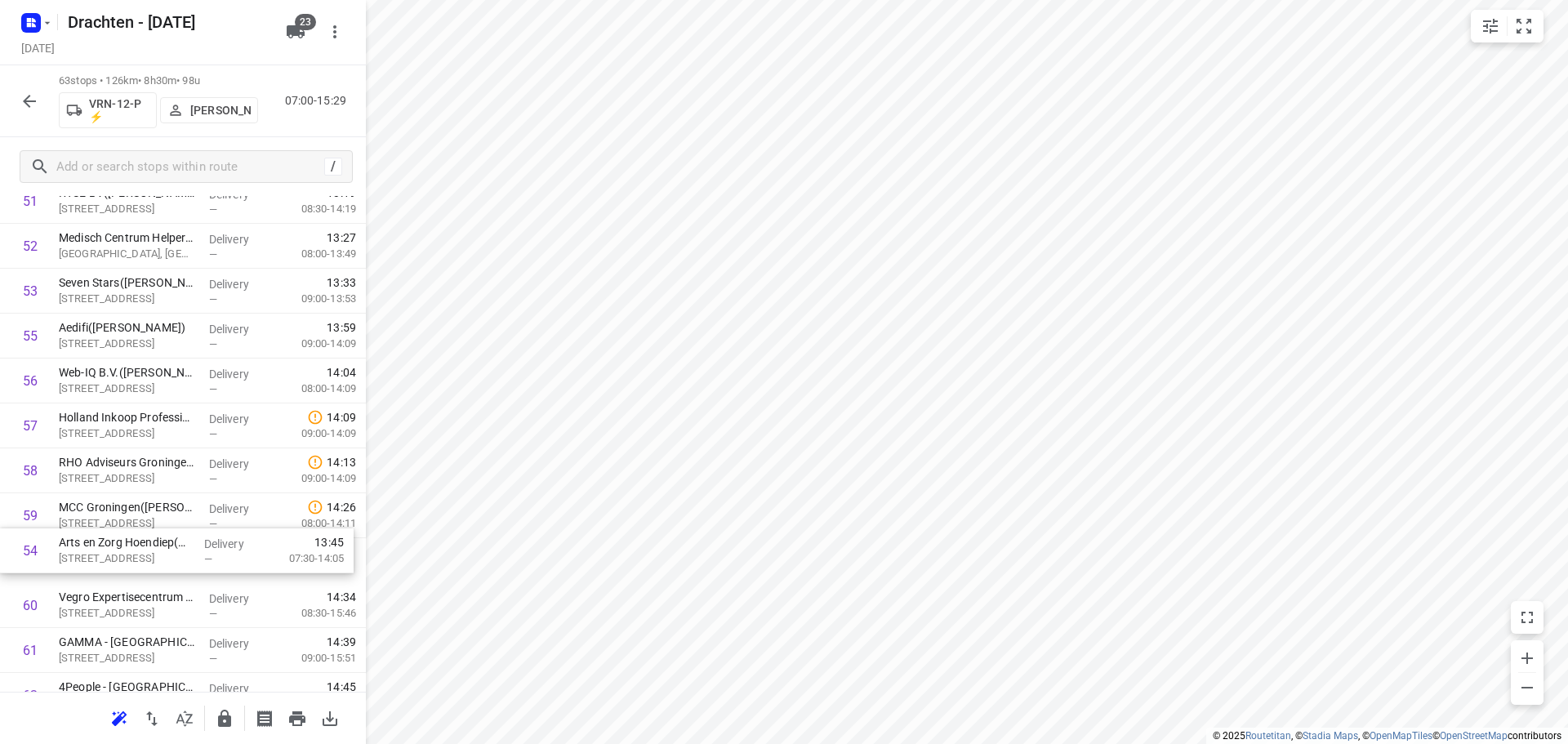
drag, startPoint x: 183, startPoint y: 466, endPoint x: 181, endPoint y: 566, distance: 100.0
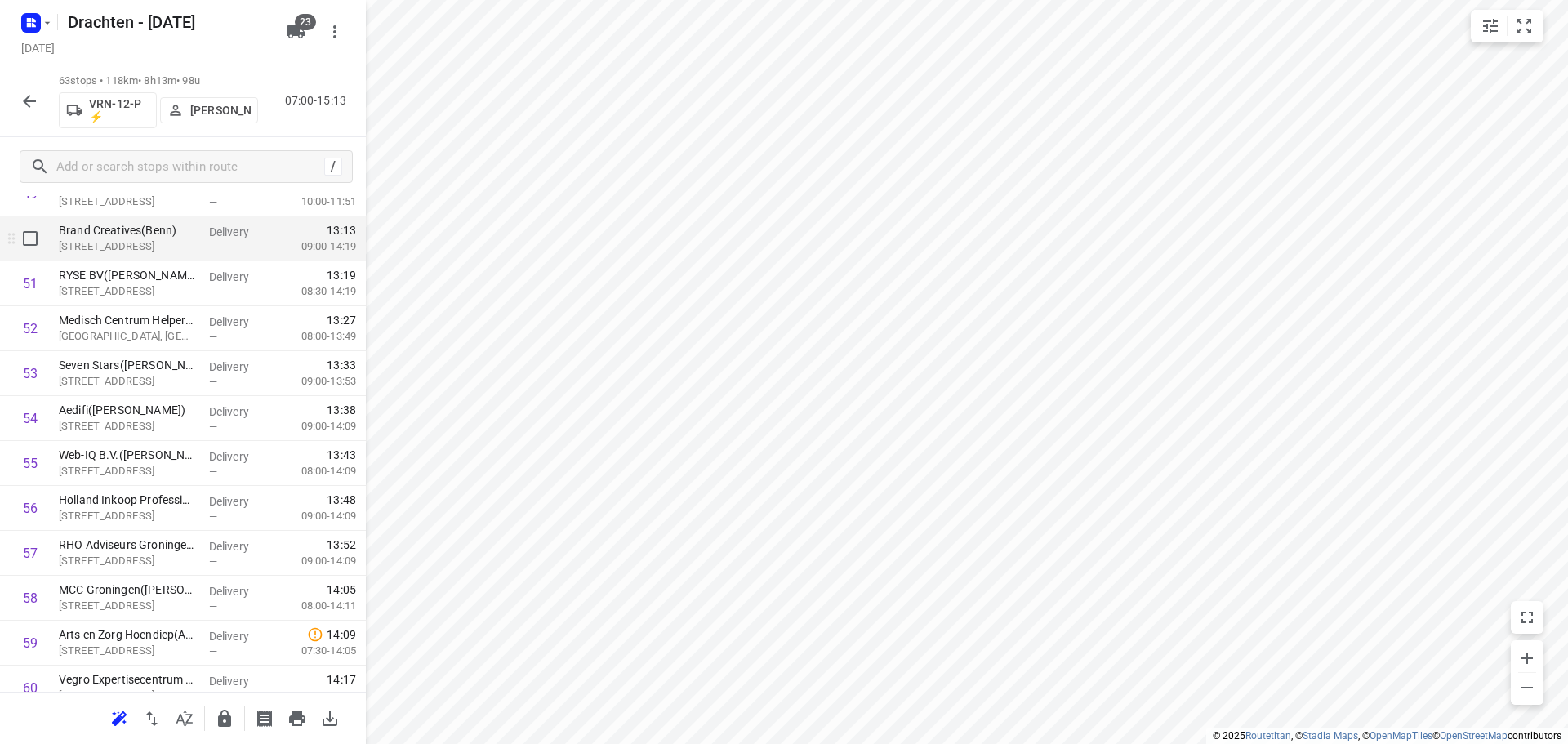
scroll to position [2425, 0]
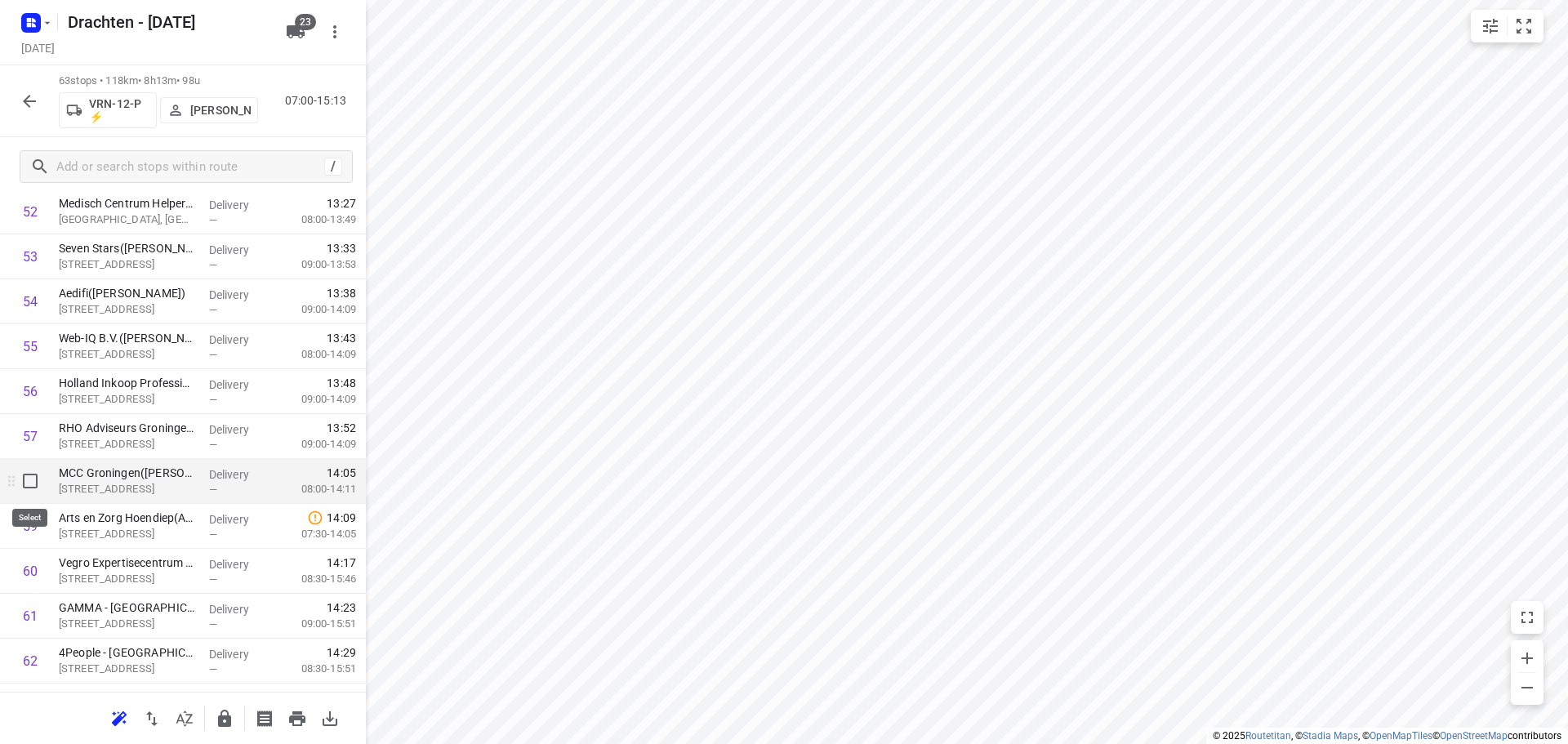
click at [31, 480] on input "checkbox" at bounding box center [31, 481] width 33 height 33
checkbox input "true"
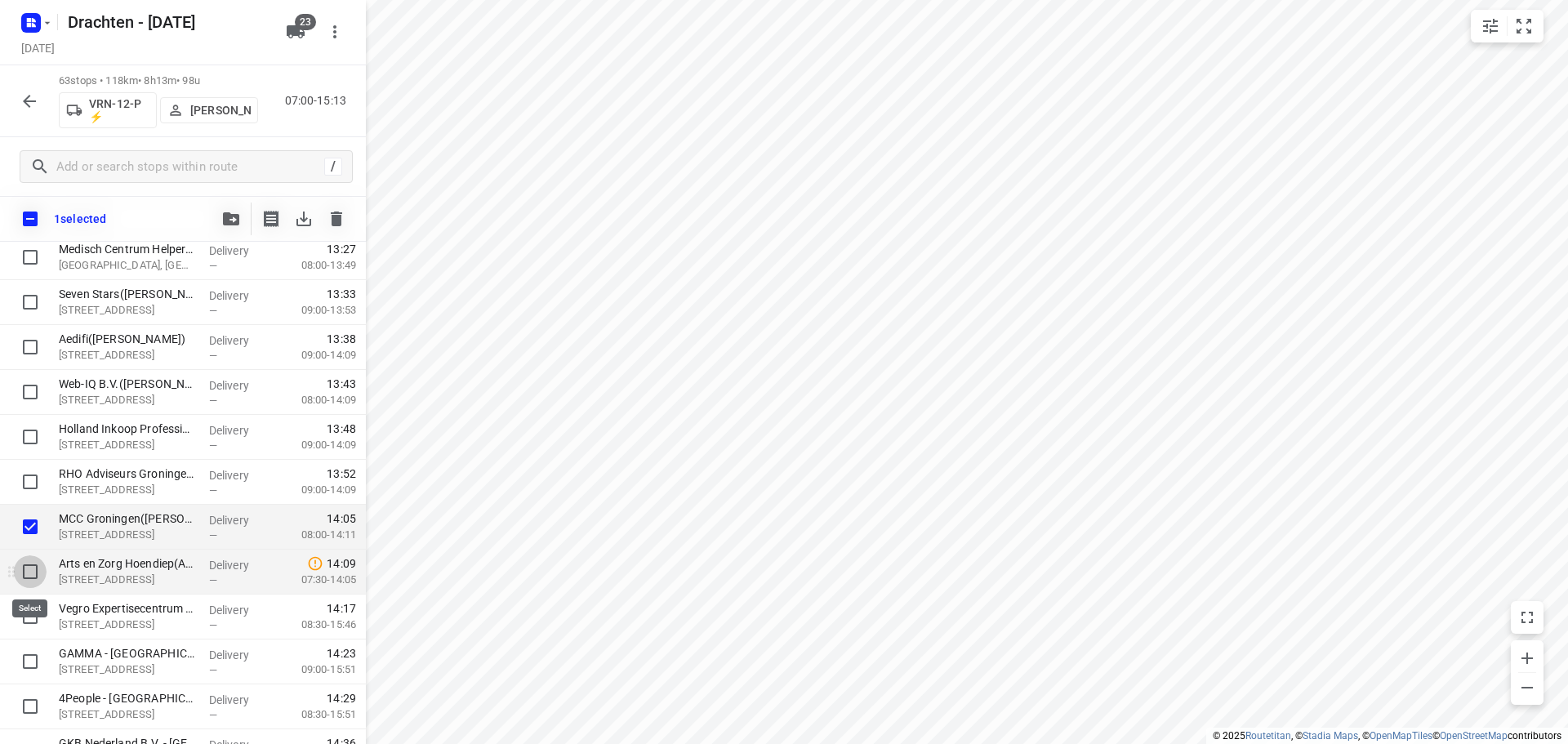
click at [33, 559] on input "checkbox" at bounding box center [31, 572] width 33 height 33
checkbox input "true"
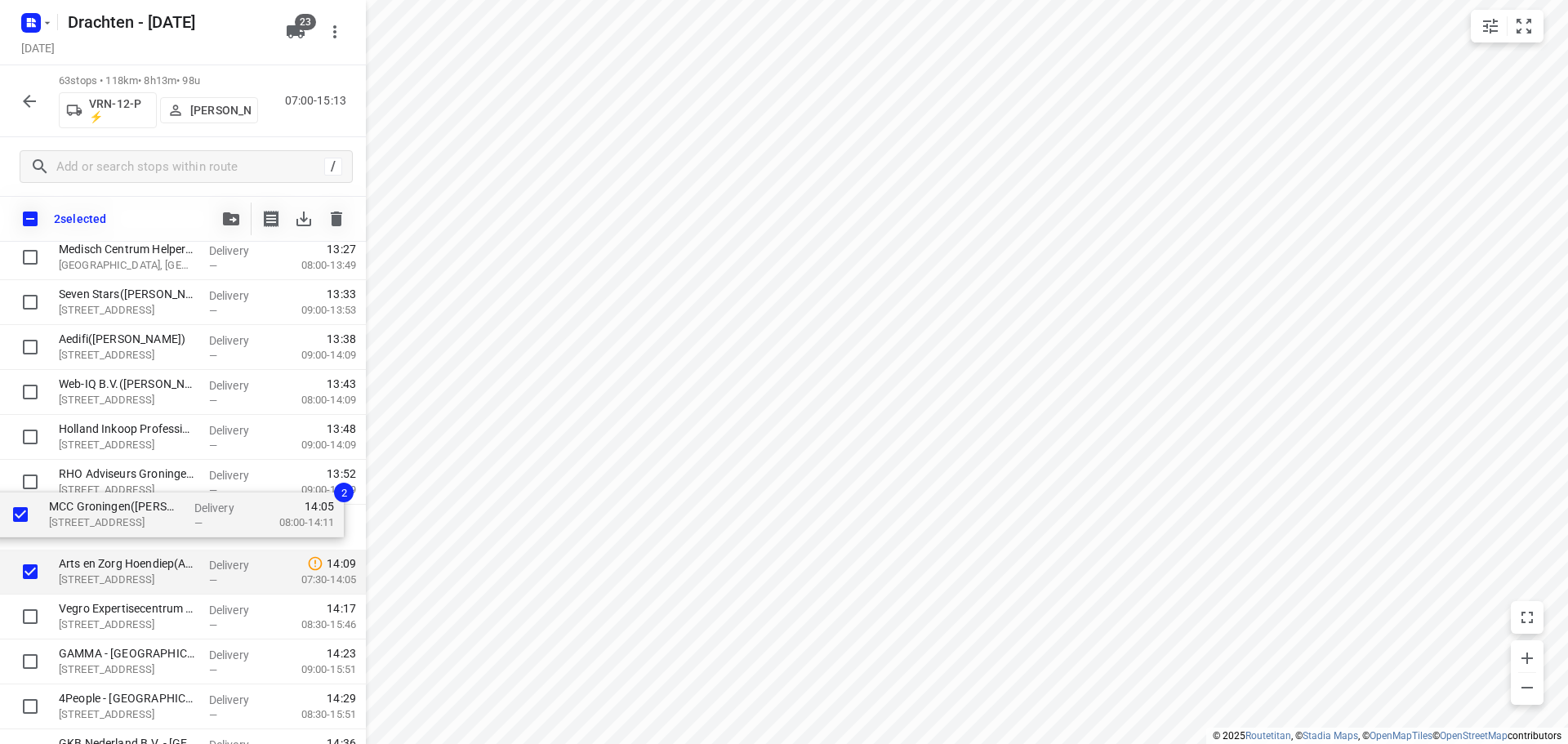
drag, startPoint x: 105, startPoint y: 535, endPoint x: 93, endPoint y: 516, distance: 22.5
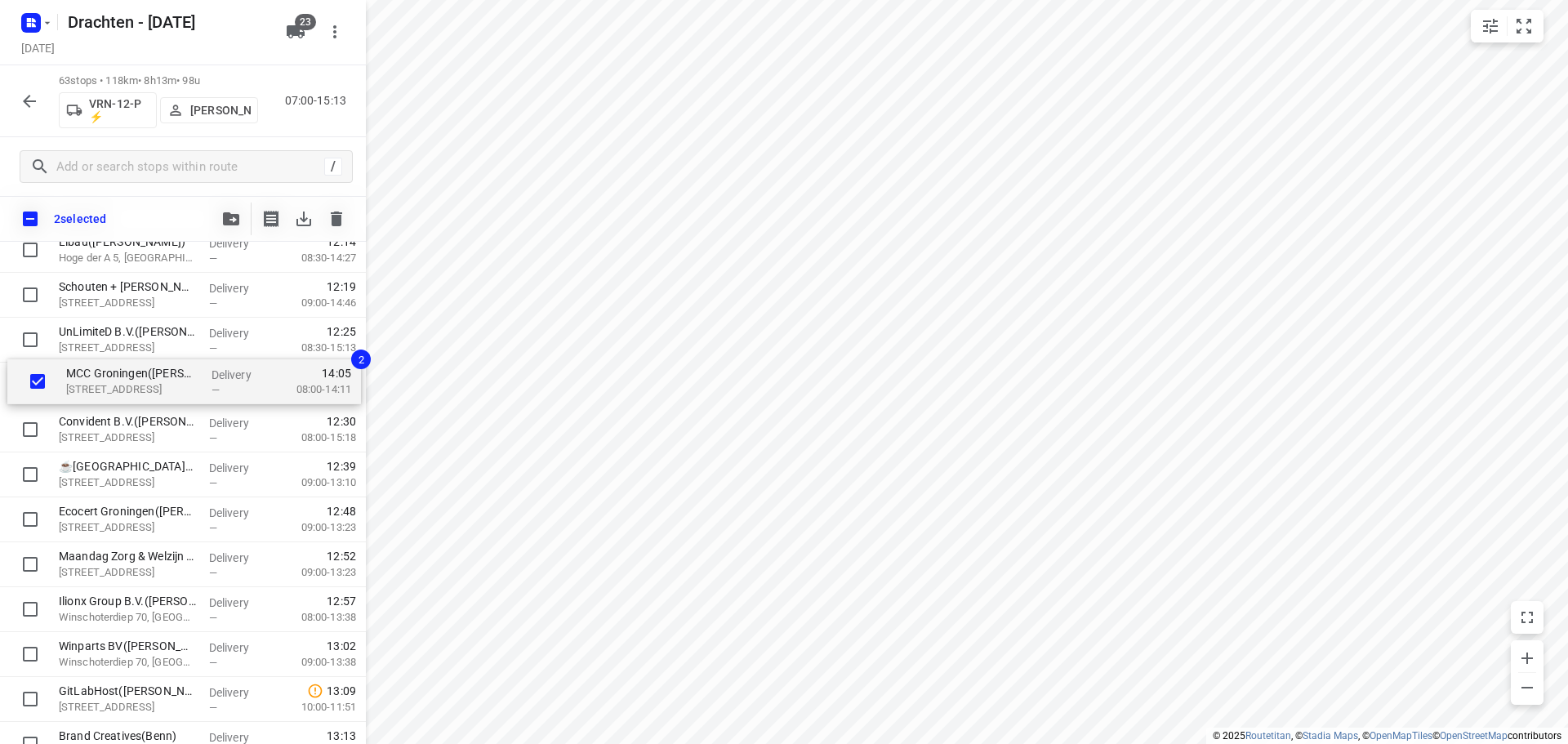
scroll to position [1893, 0]
drag, startPoint x: 98, startPoint y: 521, endPoint x: 105, endPoint y: 370, distance: 151.2
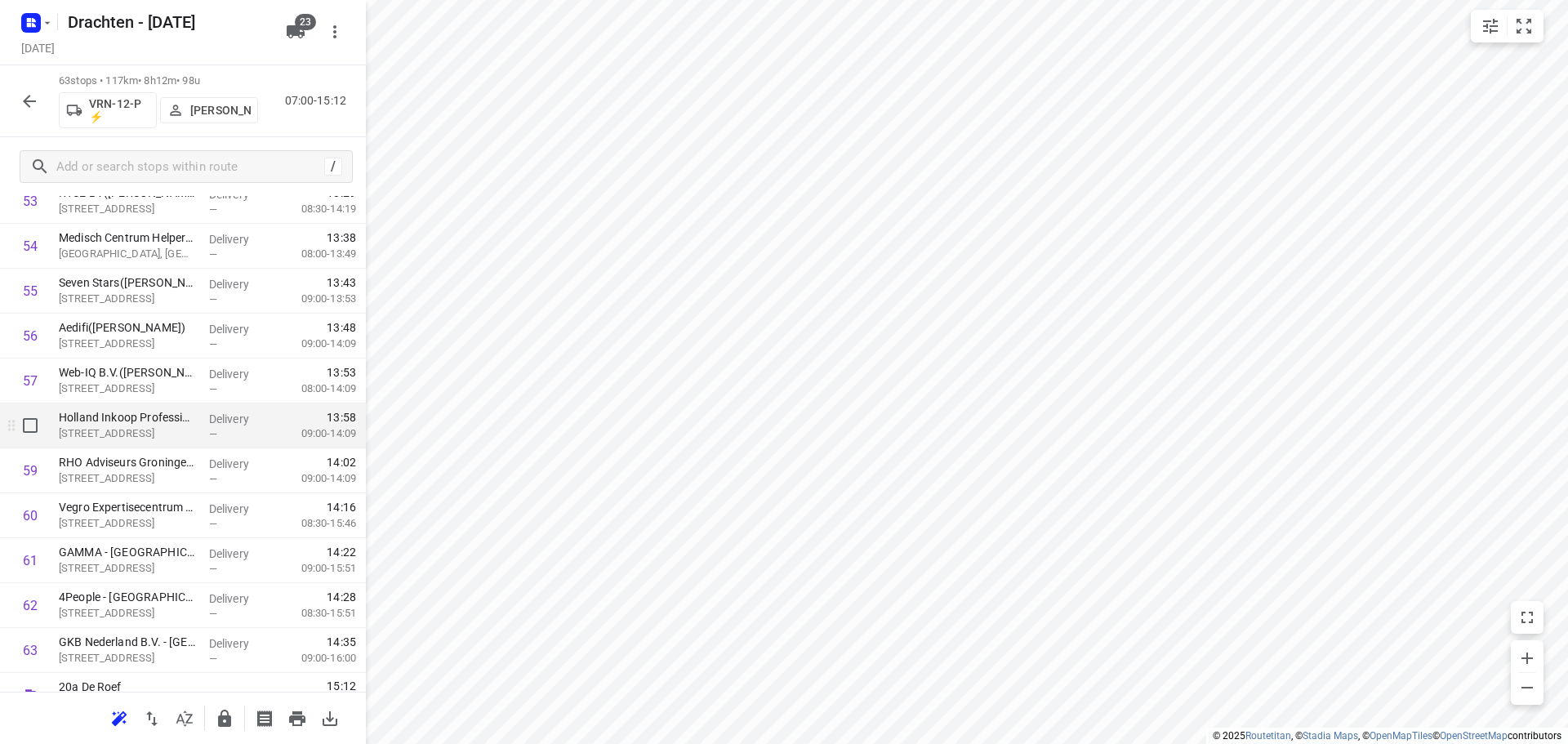
scroll to position [2506, 0]
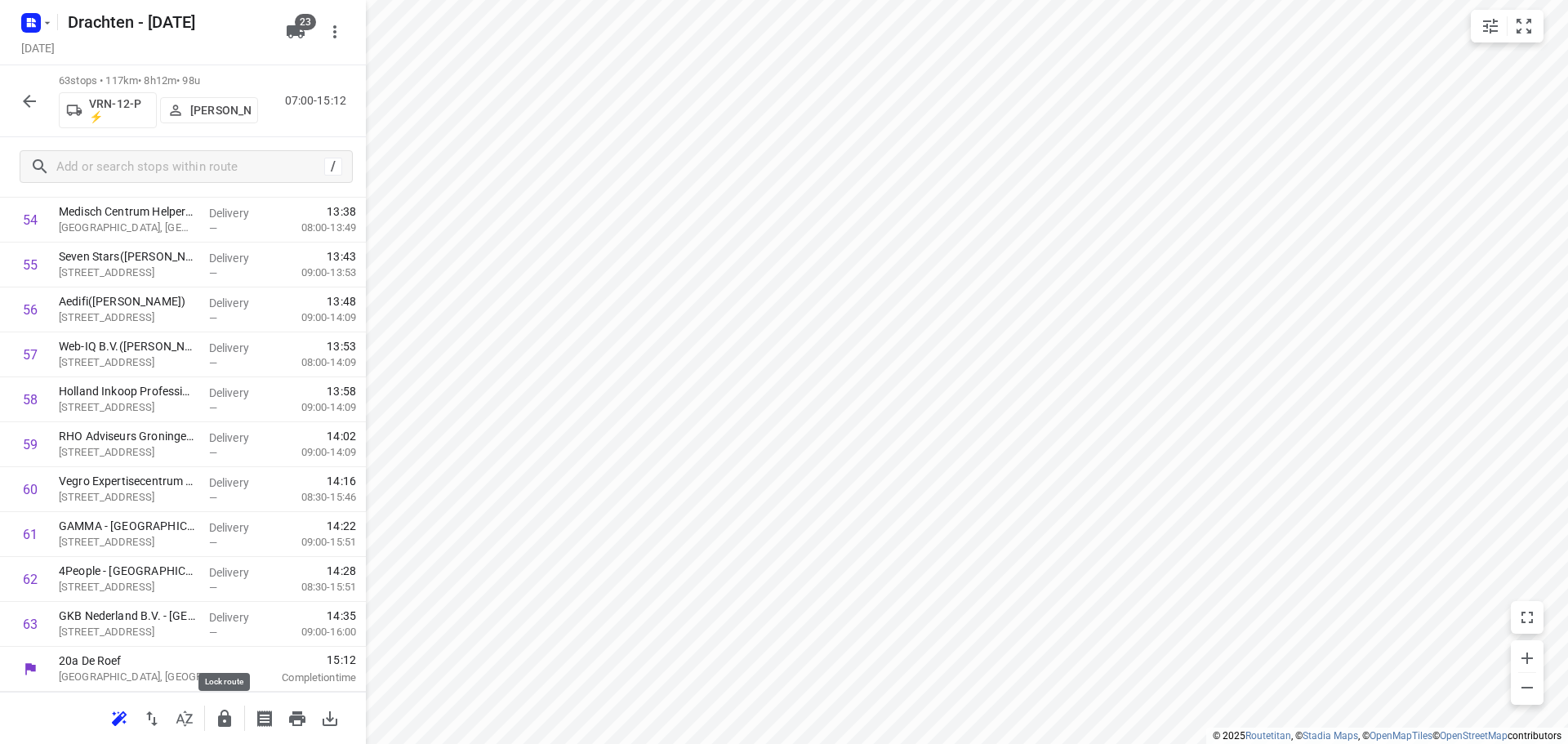
click at [223, 725] on icon "button" at bounding box center [225, 718] width 13 height 17
click at [34, 101] on icon "button" at bounding box center [30, 101] width 13 height 13
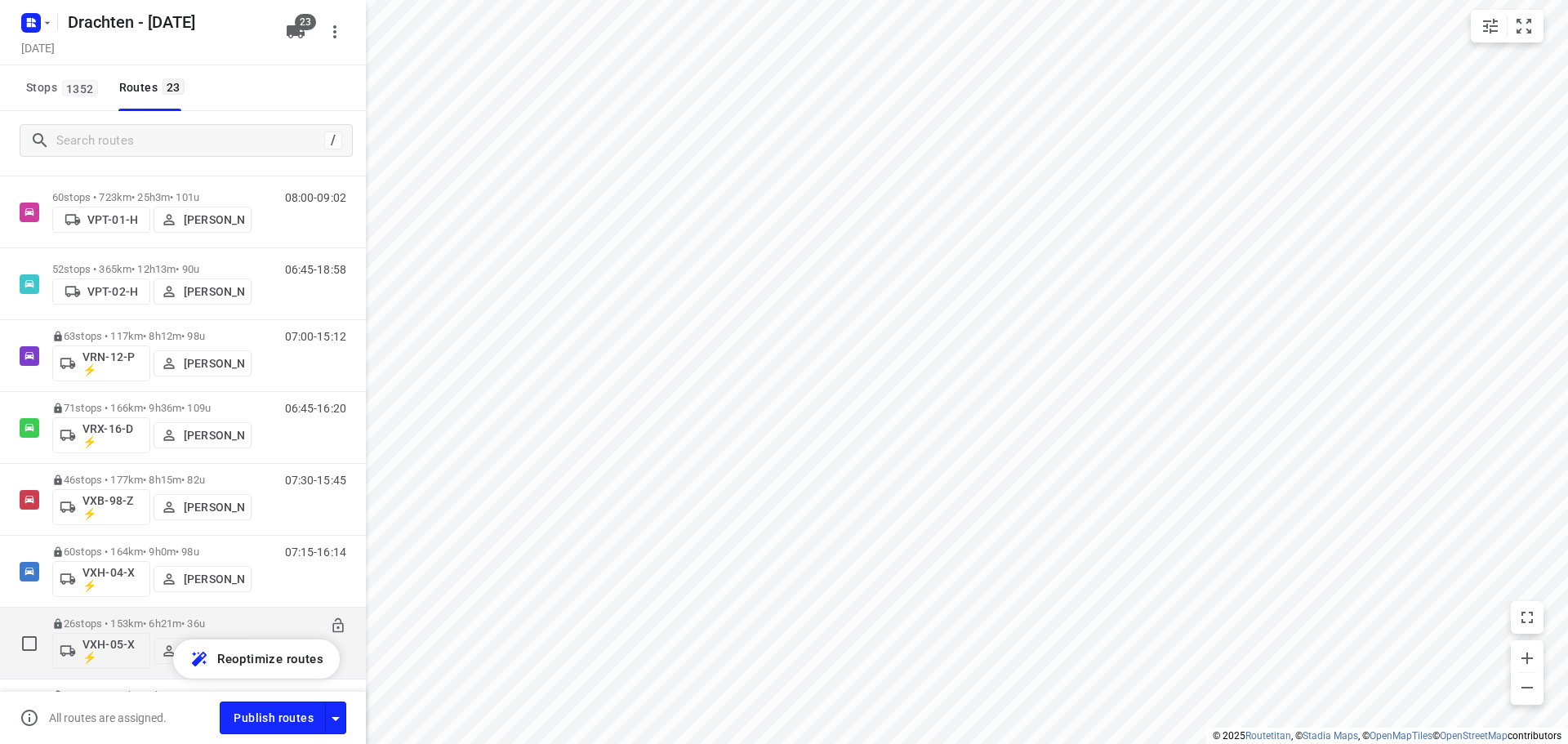
scroll to position [1116, 0]
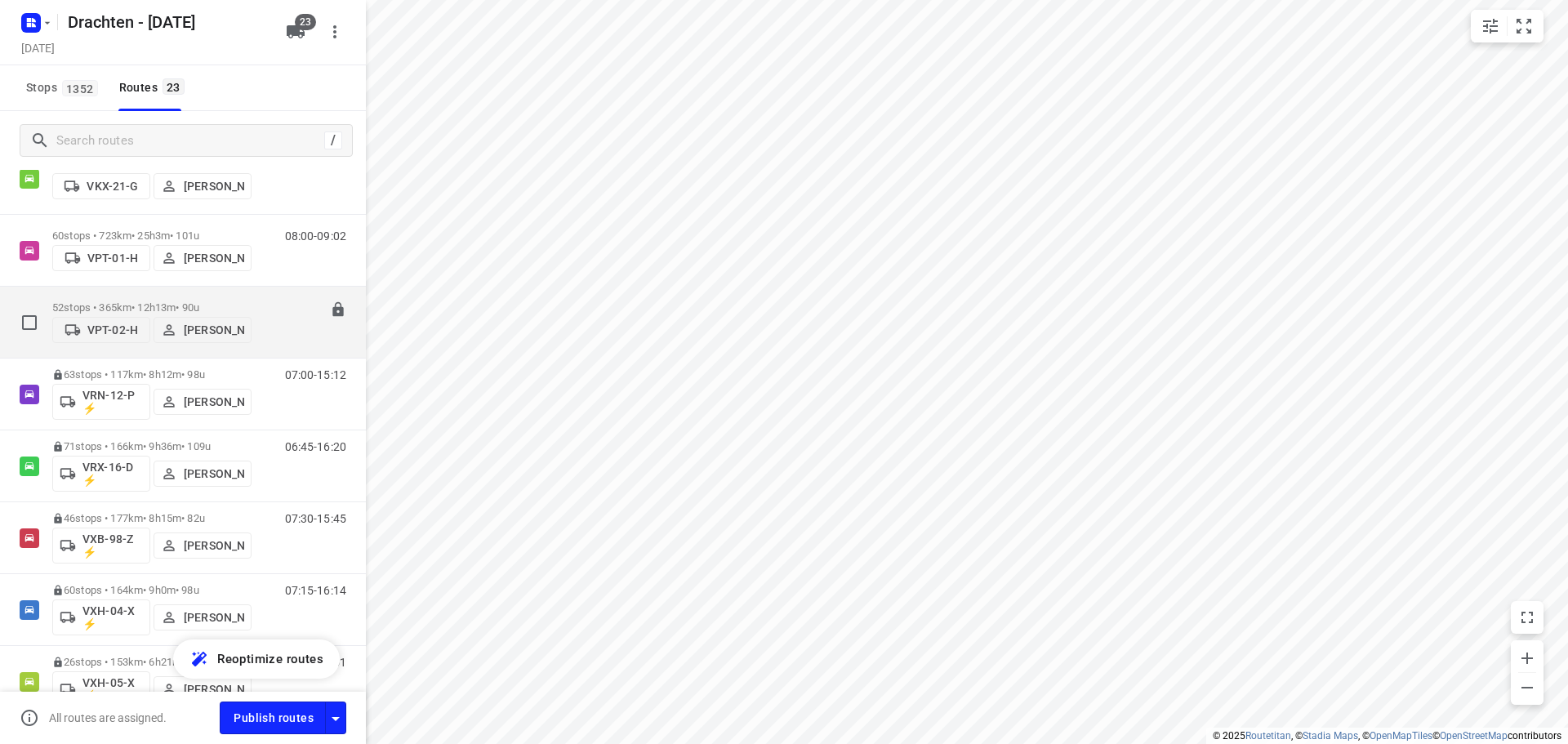
click at [195, 293] on div "52 stops • 365km • 12h13m • 90u VPT-02-H Pieter Hoekstra" at bounding box center [152, 322] width 200 height 58
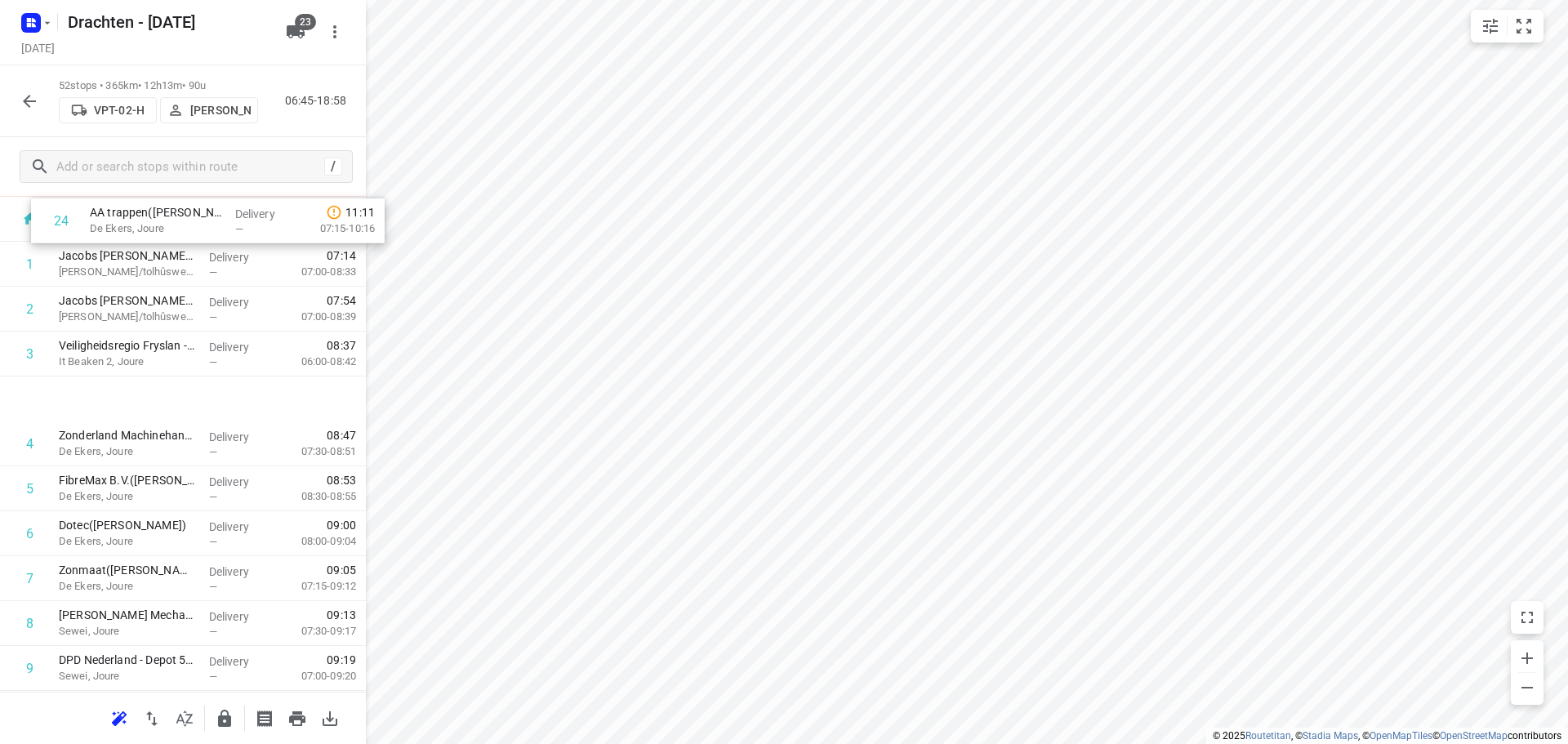
scroll to position [0, 0]
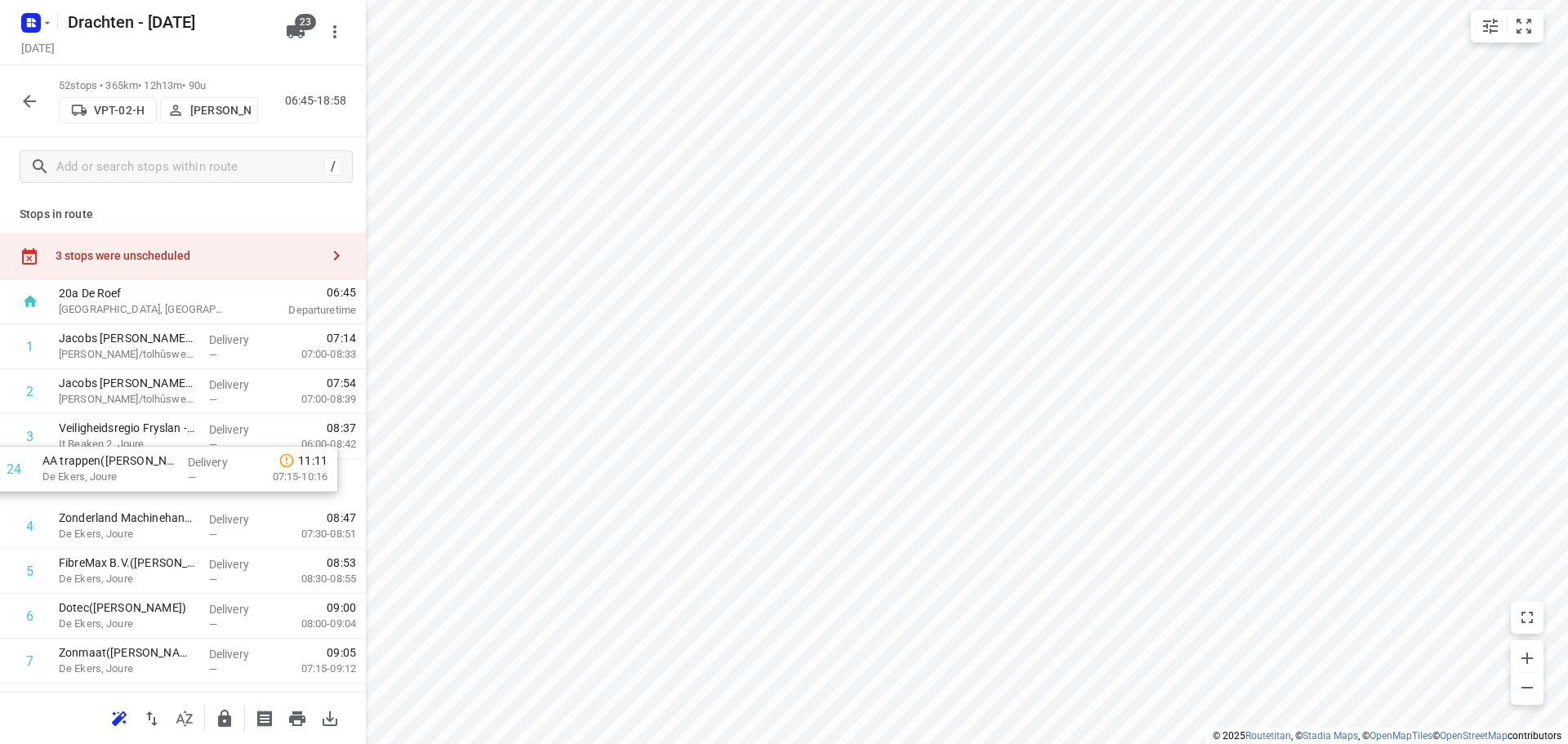
drag, startPoint x: 112, startPoint y: 485, endPoint x: 100, endPoint y: 464, distance: 24.2
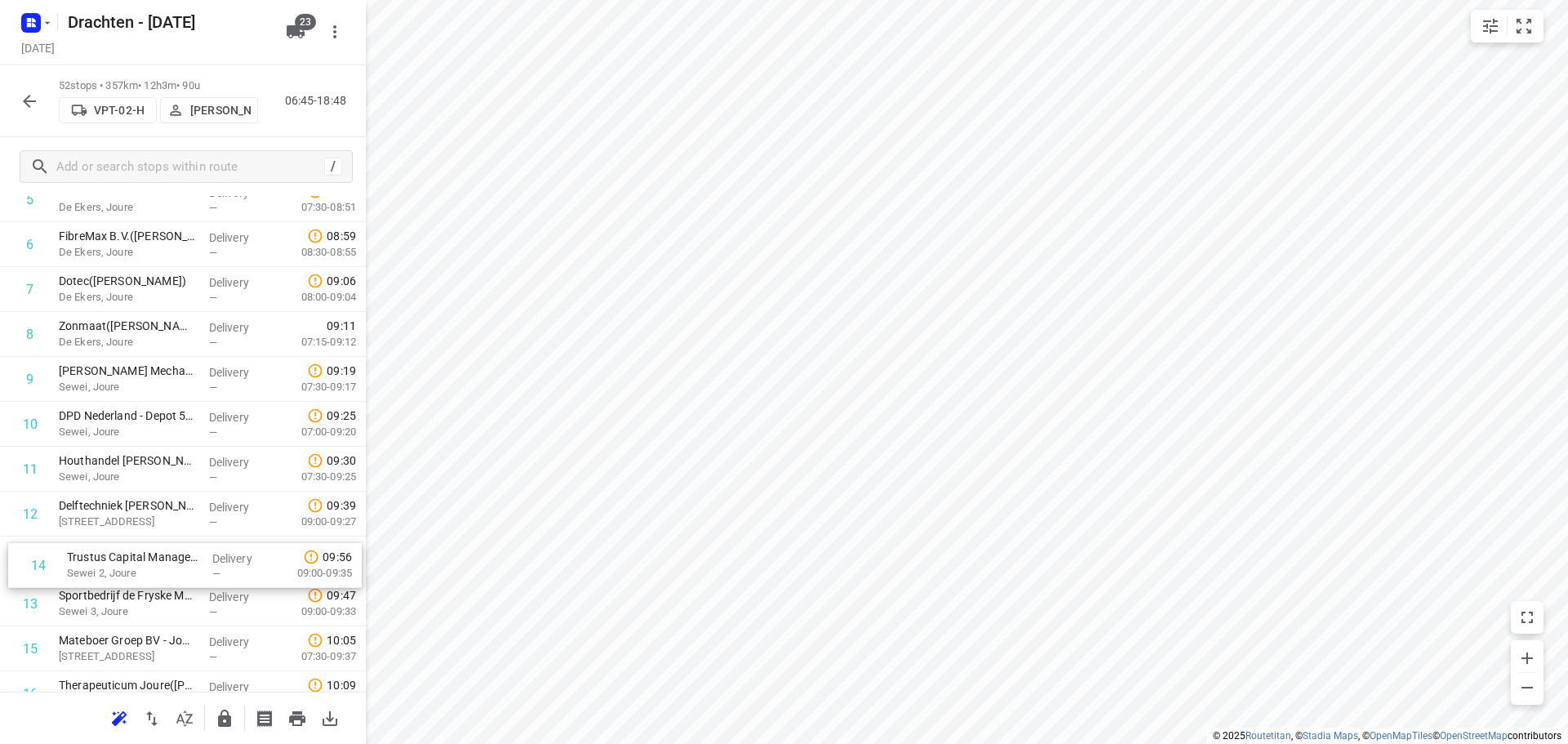
scroll to position [329, 0]
drag, startPoint x: 121, startPoint y: 610, endPoint x: 128, endPoint y: 510, distance: 100.2
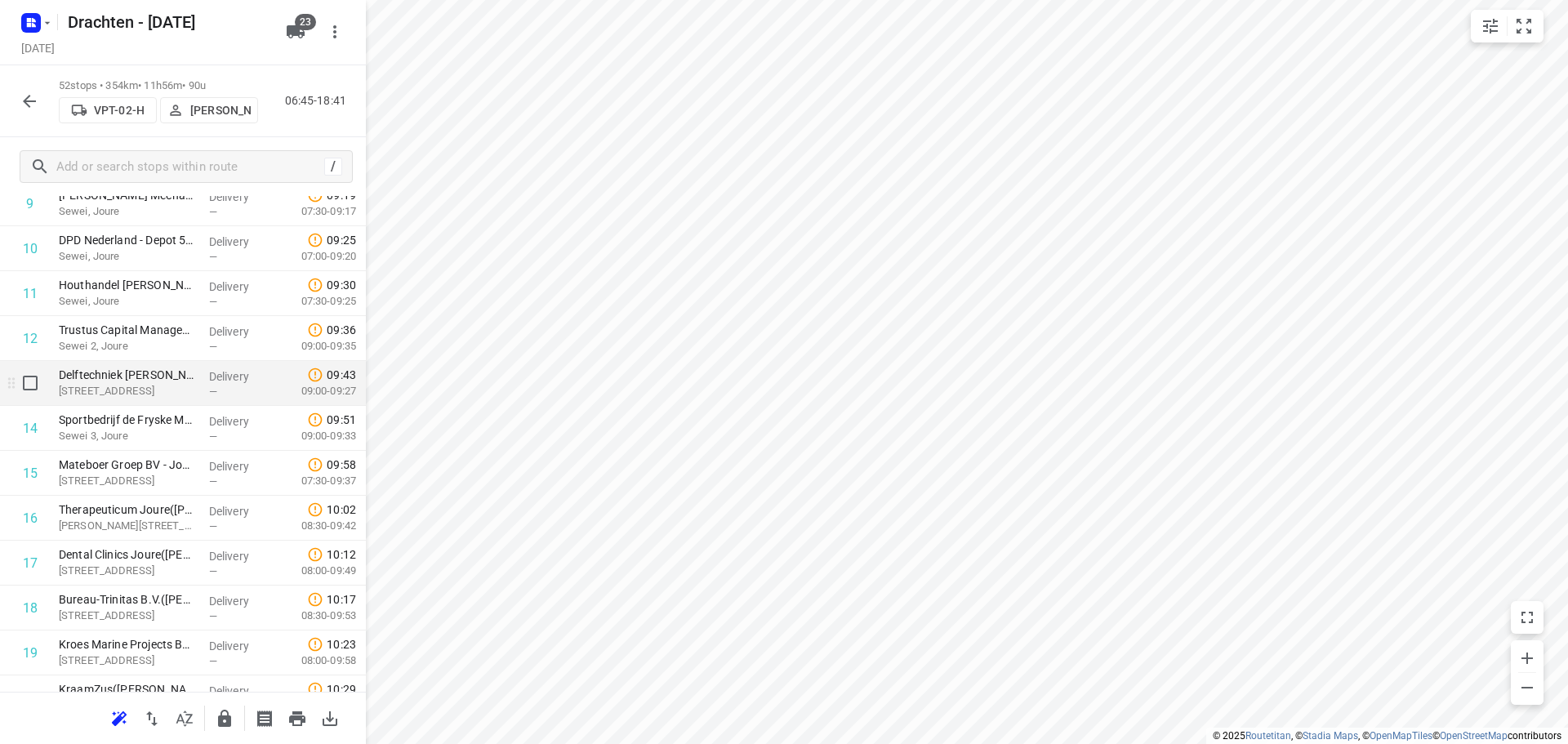
scroll to position [573, 0]
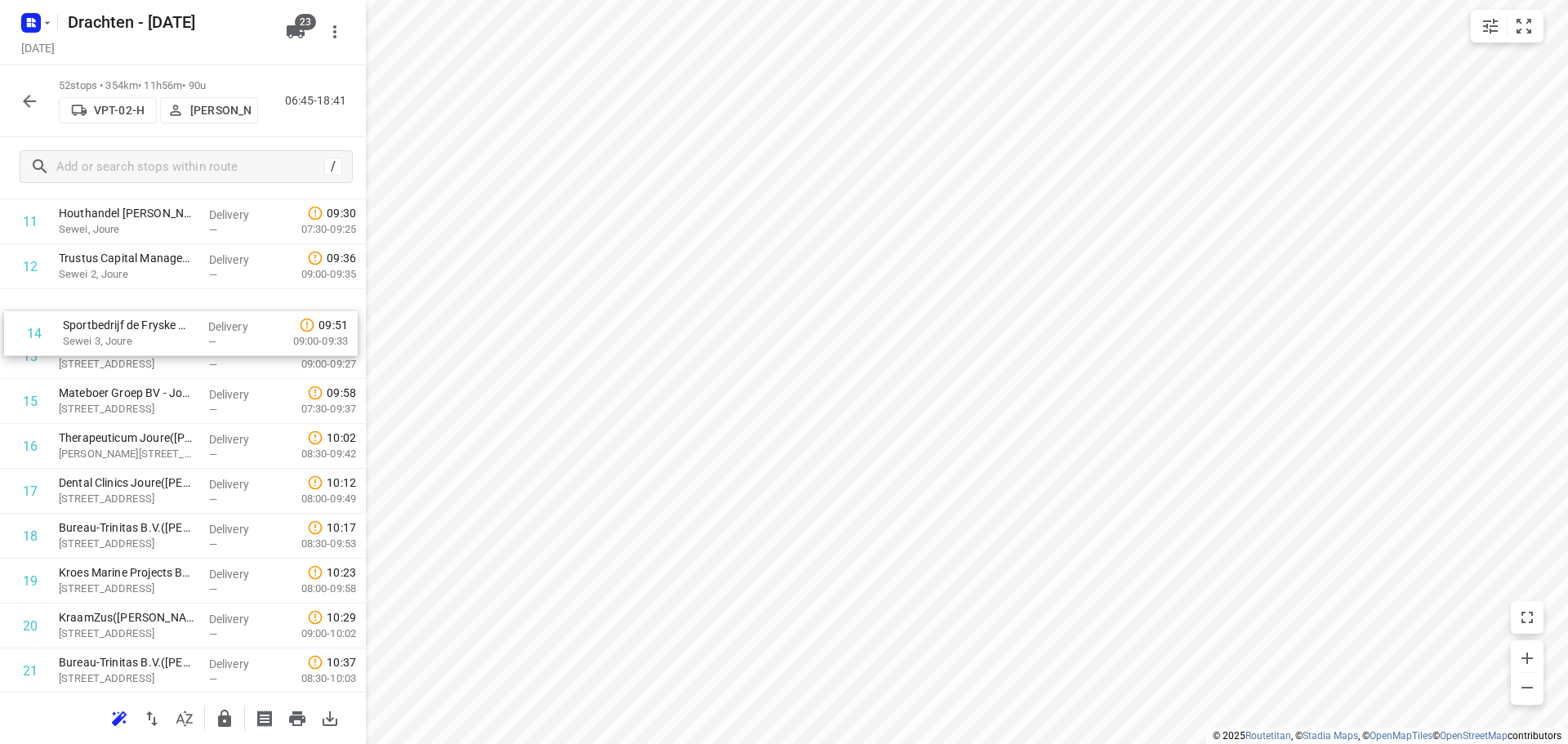
drag, startPoint x: 124, startPoint y: 359, endPoint x: 136, endPoint y: 317, distance: 43.7
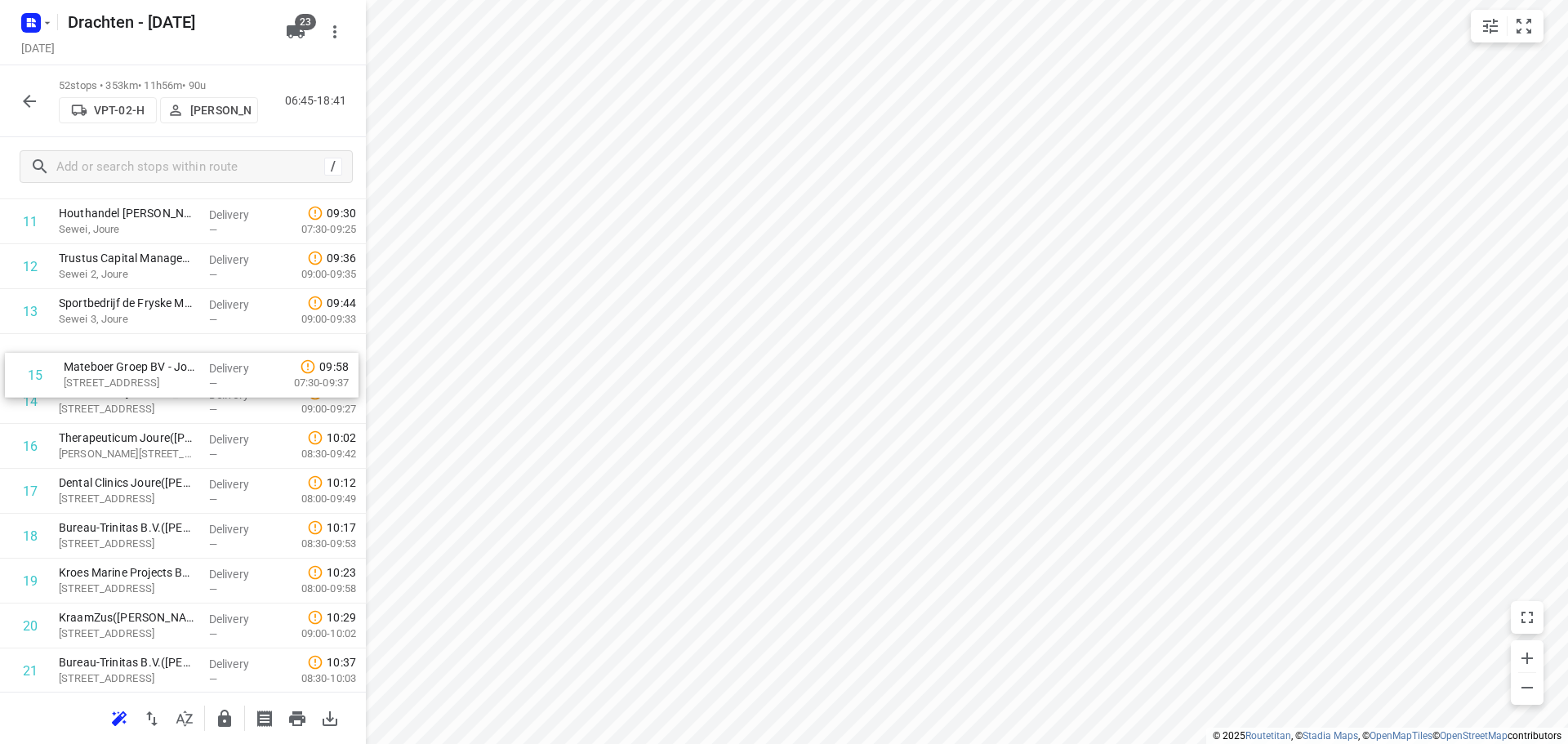
drag, startPoint x: 100, startPoint y: 410, endPoint x: 107, endPoint y: 366, distance: 44.6
drag, startPoint x: 100, startPoint y: 453, endPoint x: 105, endPoint y: 402, distance: 51.2
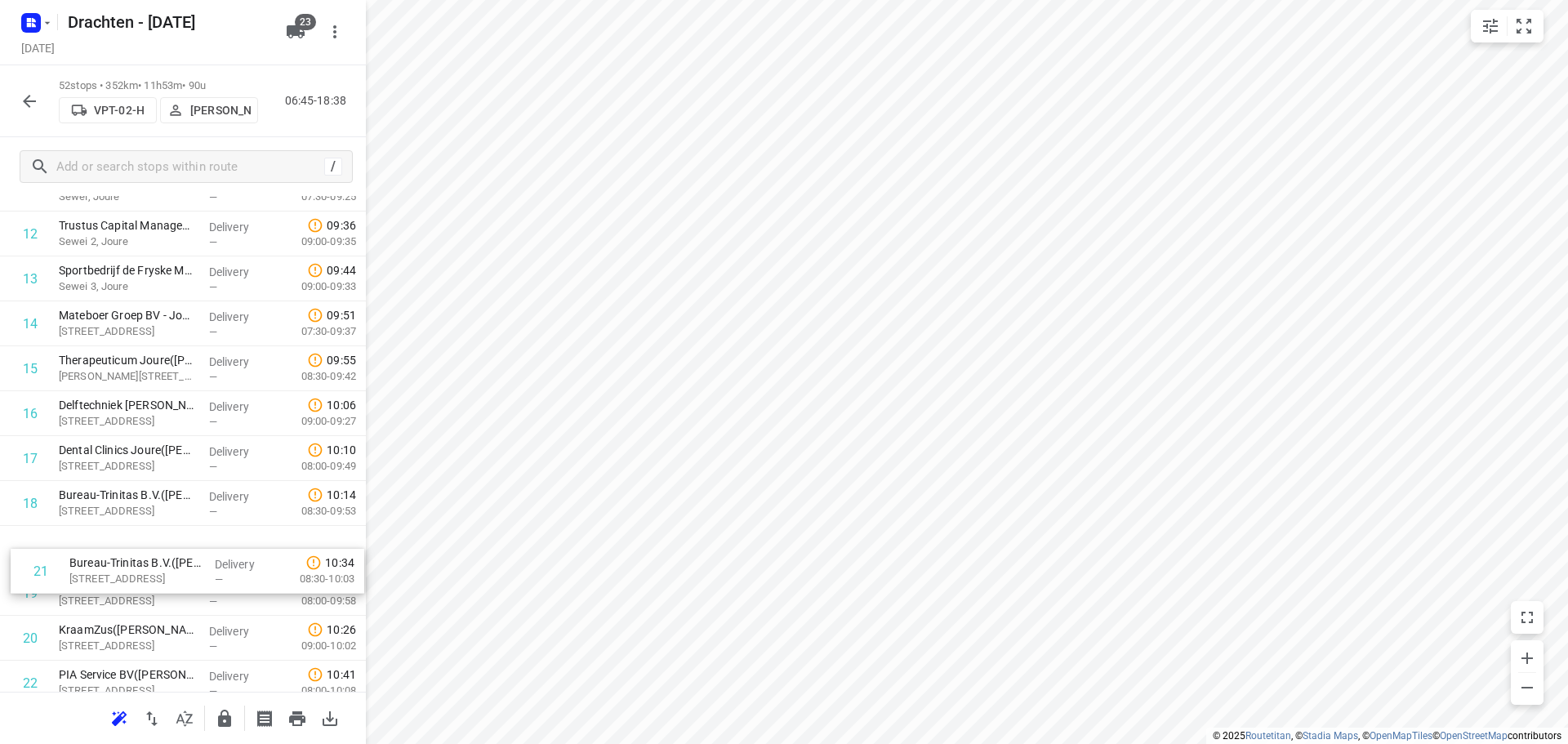
scroll to position [607, 0]
drag, startPoint x: 125, startPoint y: 679, endPoint x: 137, endPoint y: 550, distance: 129.6
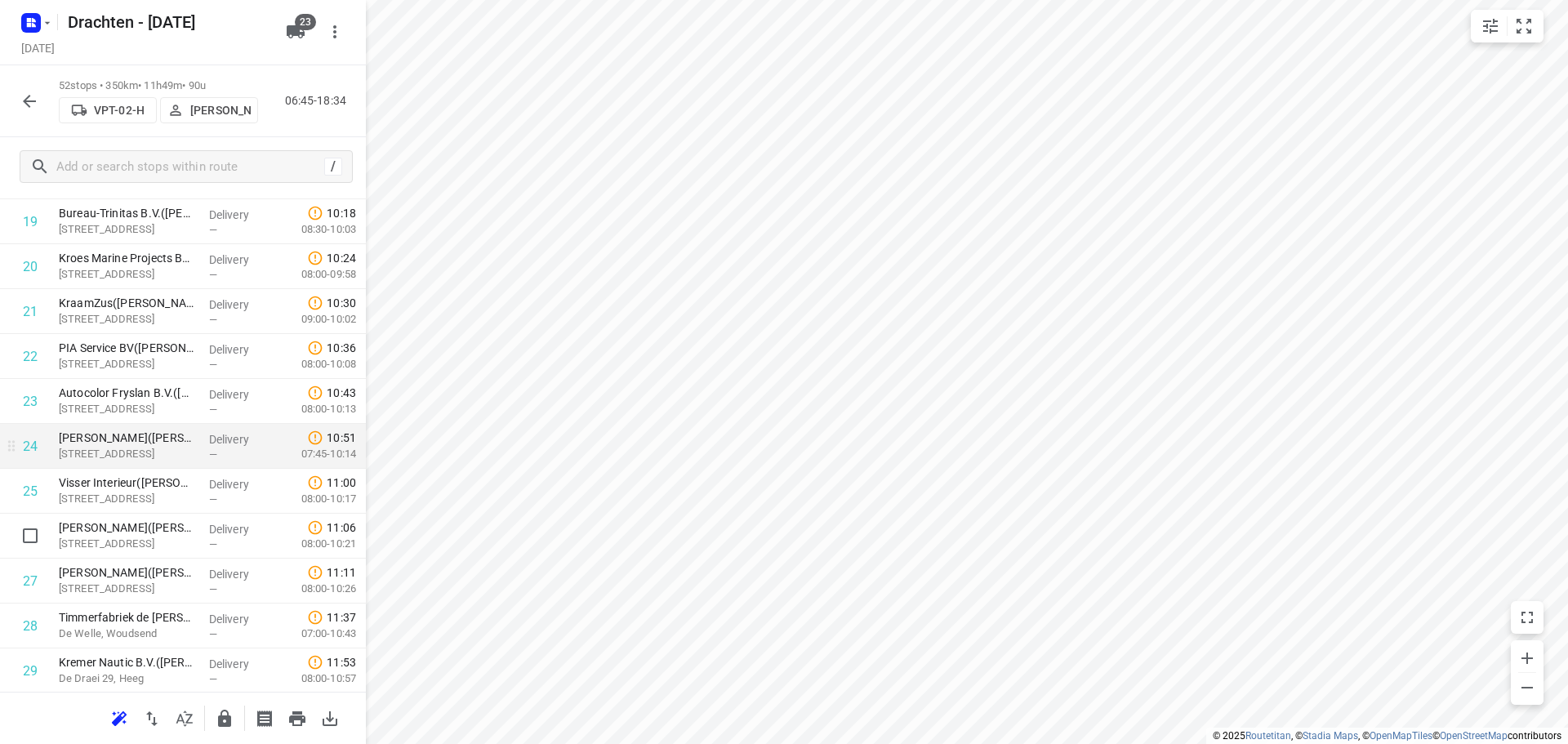
scroll to position [934, 0]
drag, startPoint x: 92, startPoint y: 494, endPoint x: 110, endPoint y: 449, distance: 48.5
click at [110, 449] on div "1 Jacobs Douwe Egberts NL BV - Joure(Jacobs Douwe Egberts Joure - Sietske Krame…" at bounding box center [183, 558] width 366 height 2335
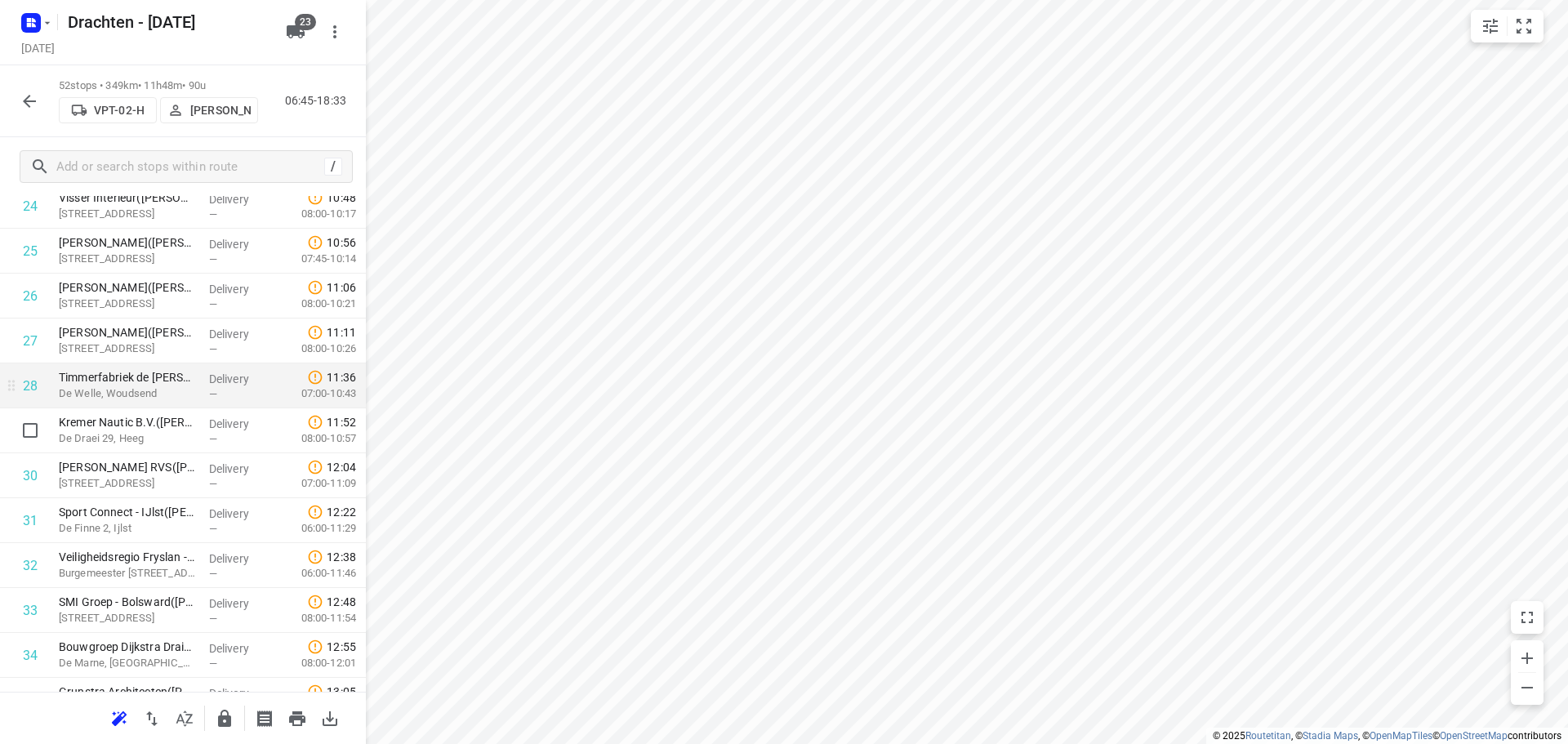
scroll to position [1179, 0]
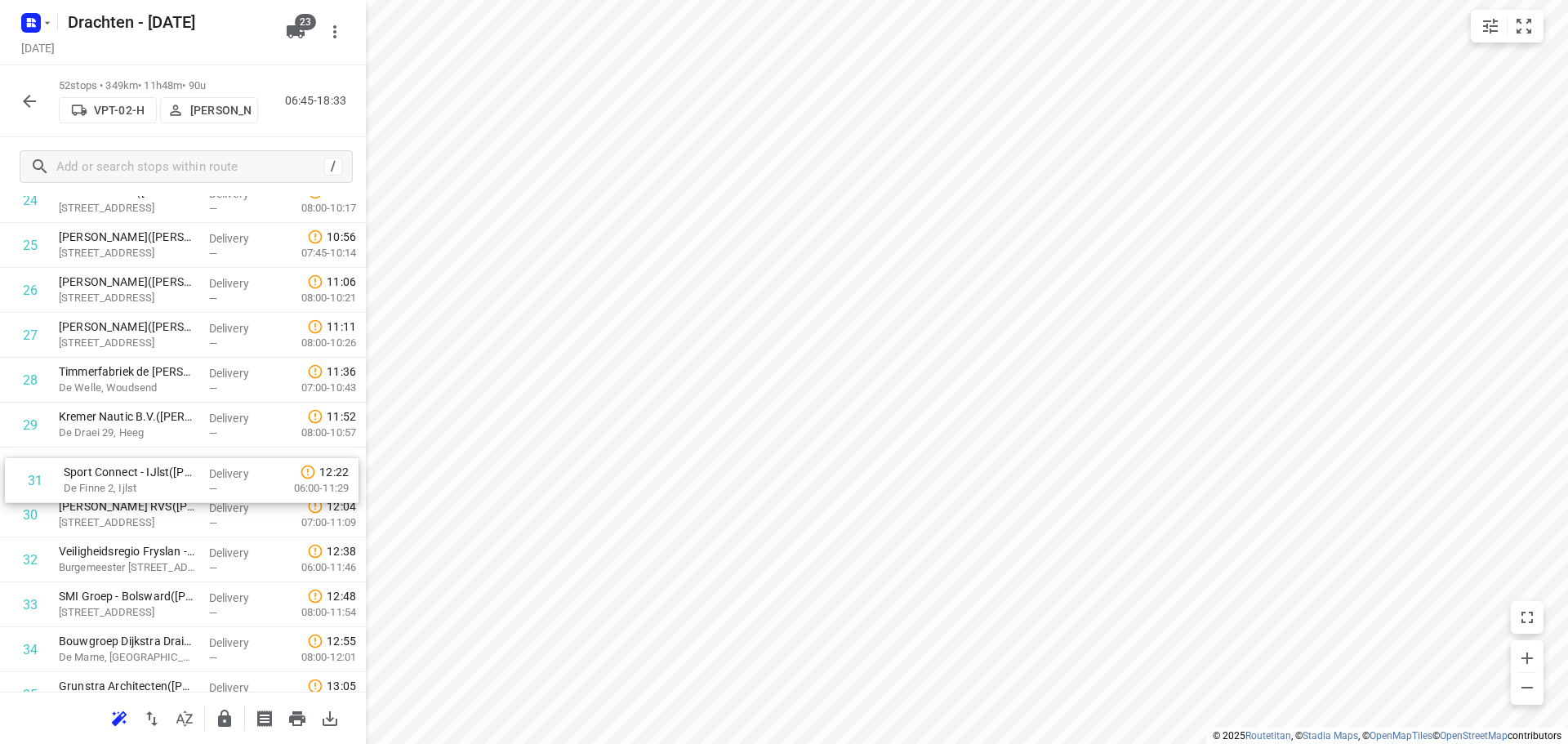
drag, startPoint x: 217, startPoint y: 529, endPoint x: 223, endPoint y: 484, distance: 45.4
click at [223, 484] on div "1 Jacobs Douwe Egberts NL BV - Joure(Jacobs Douwe Egberts Joure - Sietske Krame…" at bounding box center [183, 313] width 366 height 2335
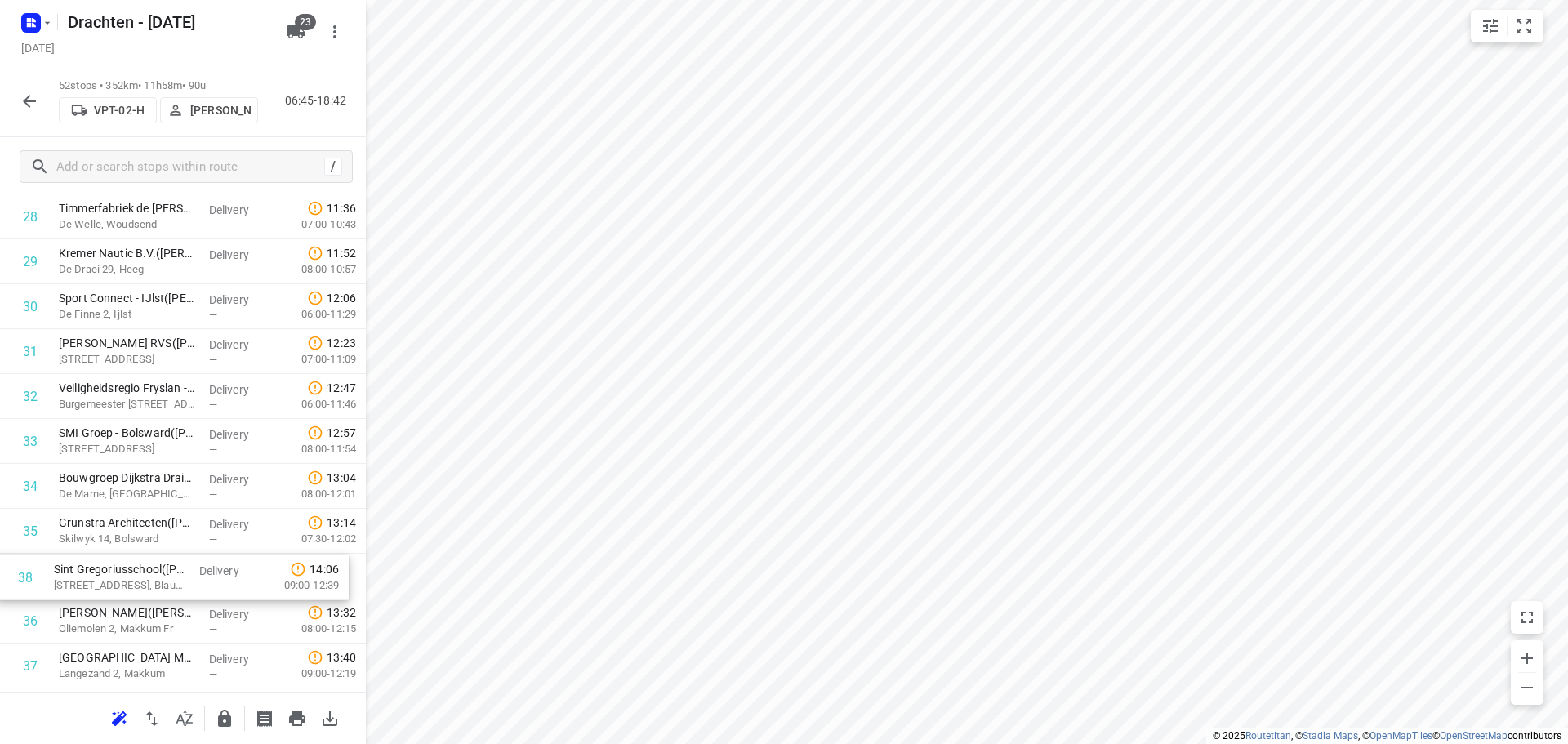
scroll to position [1348, 0]
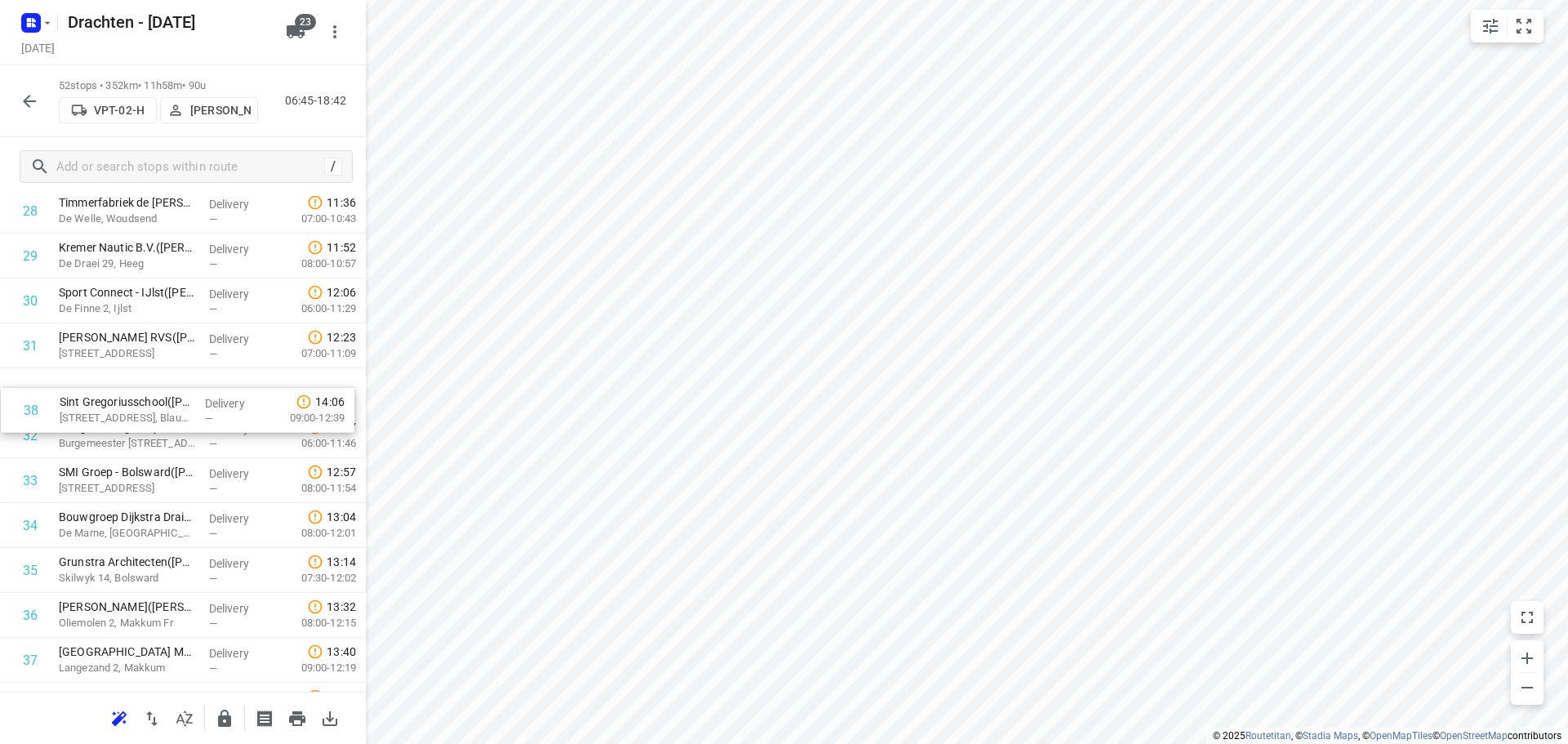
drag, startPoint x: 136, startPoint y: 671, endPoint x: 135, endPoint y: 402, distance: 269.0
click at [135, 402] on div "1 Jacobs Douwe Egberts NL BV - Joure(Jacobs Douwe Egberts Joure - Sietske Krame…" at bounding box center [183, 144] width 366 height 2335
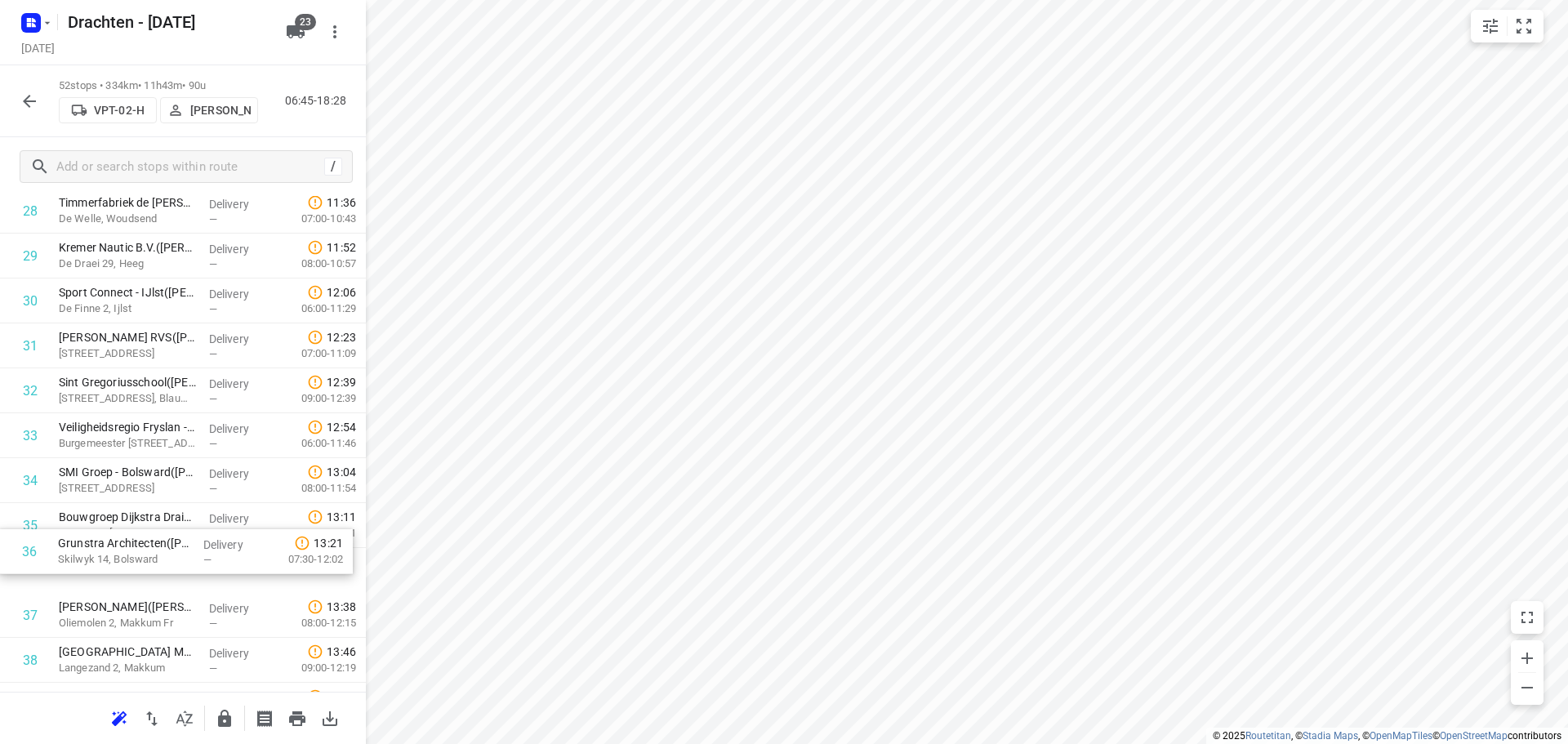
scroll to position [1349, 0]
drag, startPoint x: 171, startPoint y: 576, endPoint x: 180, endPoint y: 481, distance: 95.4
click at [180, 481] on div "1 Jacobs Douwe Egberts NL BV - Joure(Jacobs Douwe Egberts Joure - Sietske Krame…" at bounding box center [183, 143] width 366 height 2335
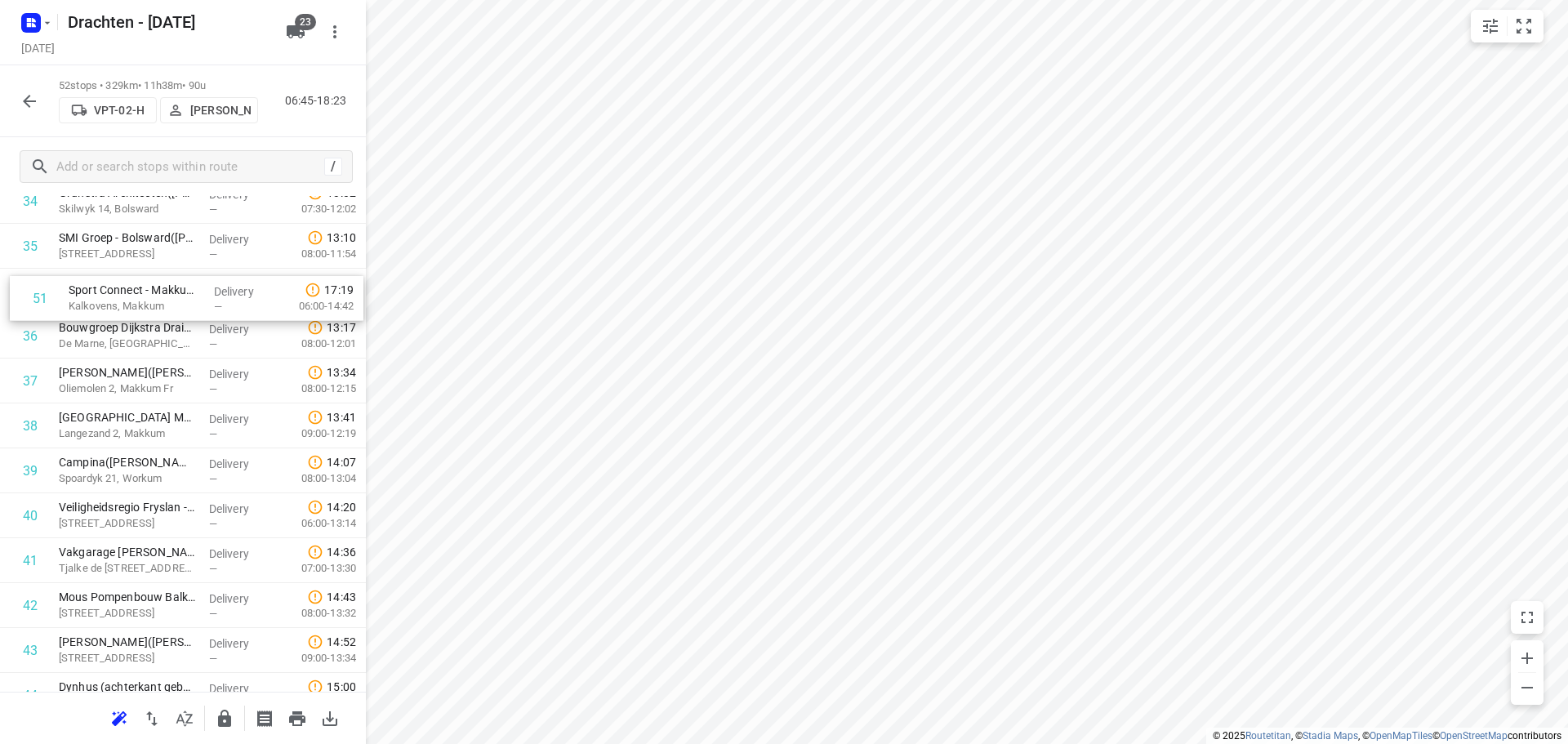
scroll to position [1622, 0]
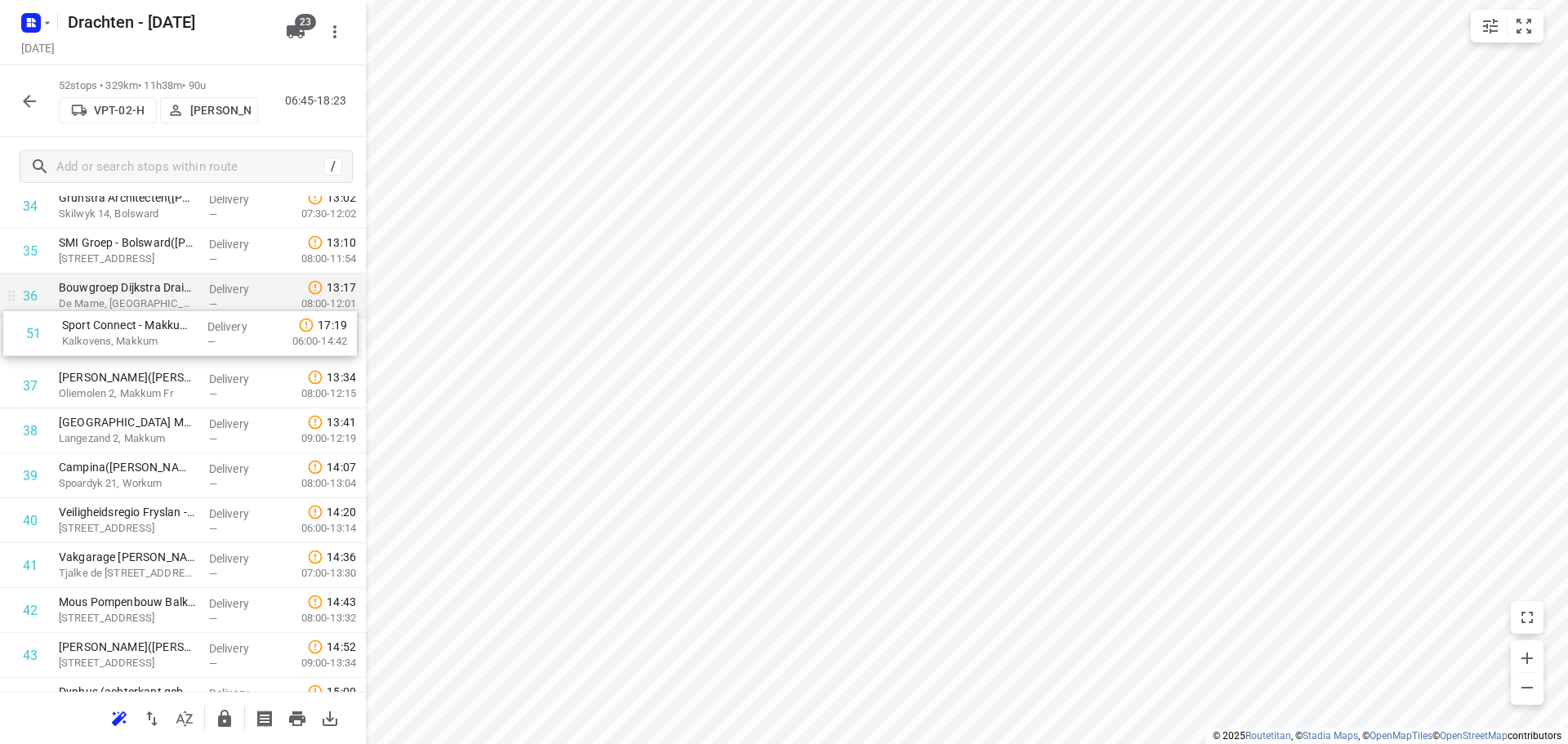
drag, startPoint x: 131, startPoint y: 583, endPoint x: 134, endPoint y: 309, distance: 274.0
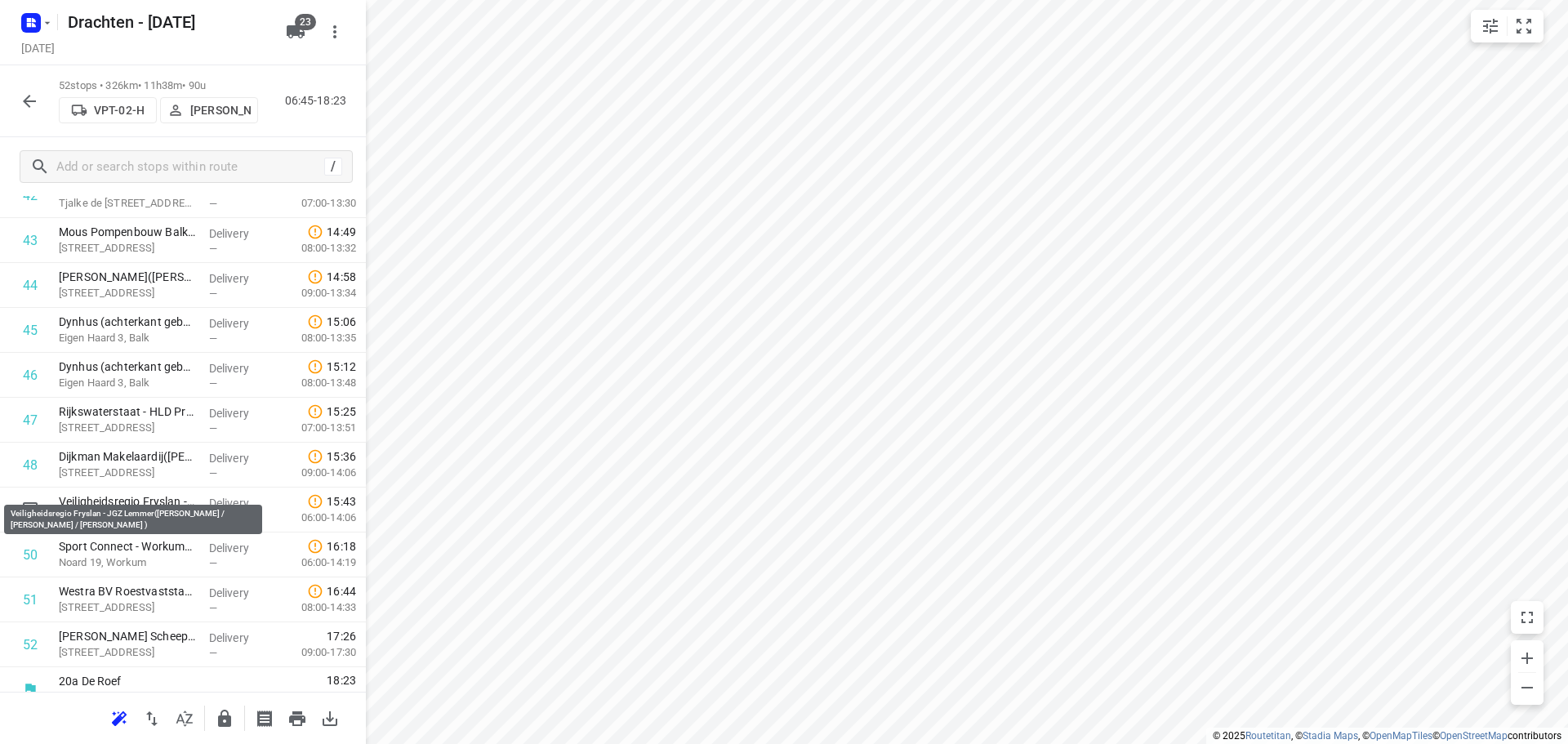
scroll to position [2012, 0]
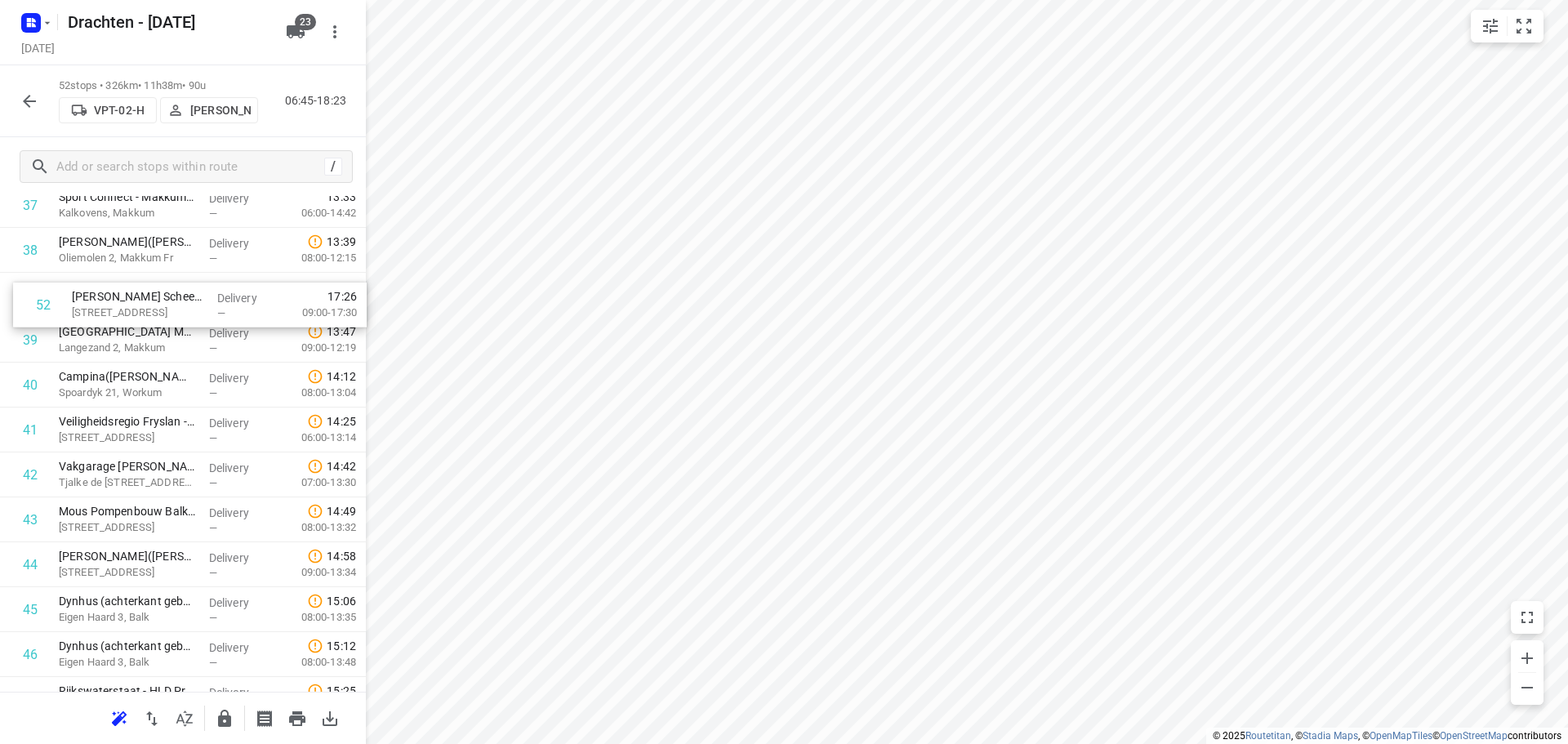
drag, startPoint x: 127, startPoint y: 622, endPoint x: 139, endPoint y: 292, distance: 330.2
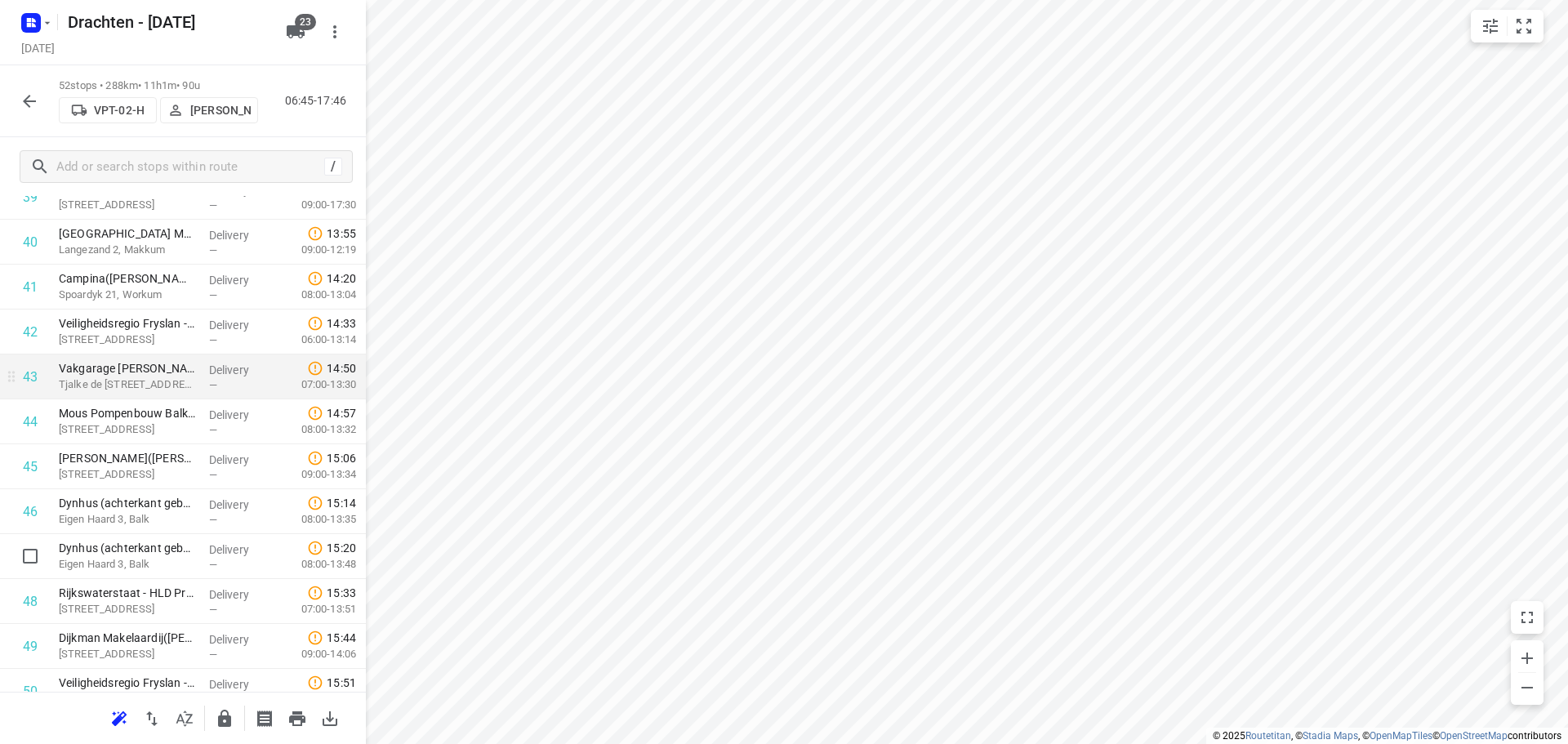
scroll to position [1918, 0]
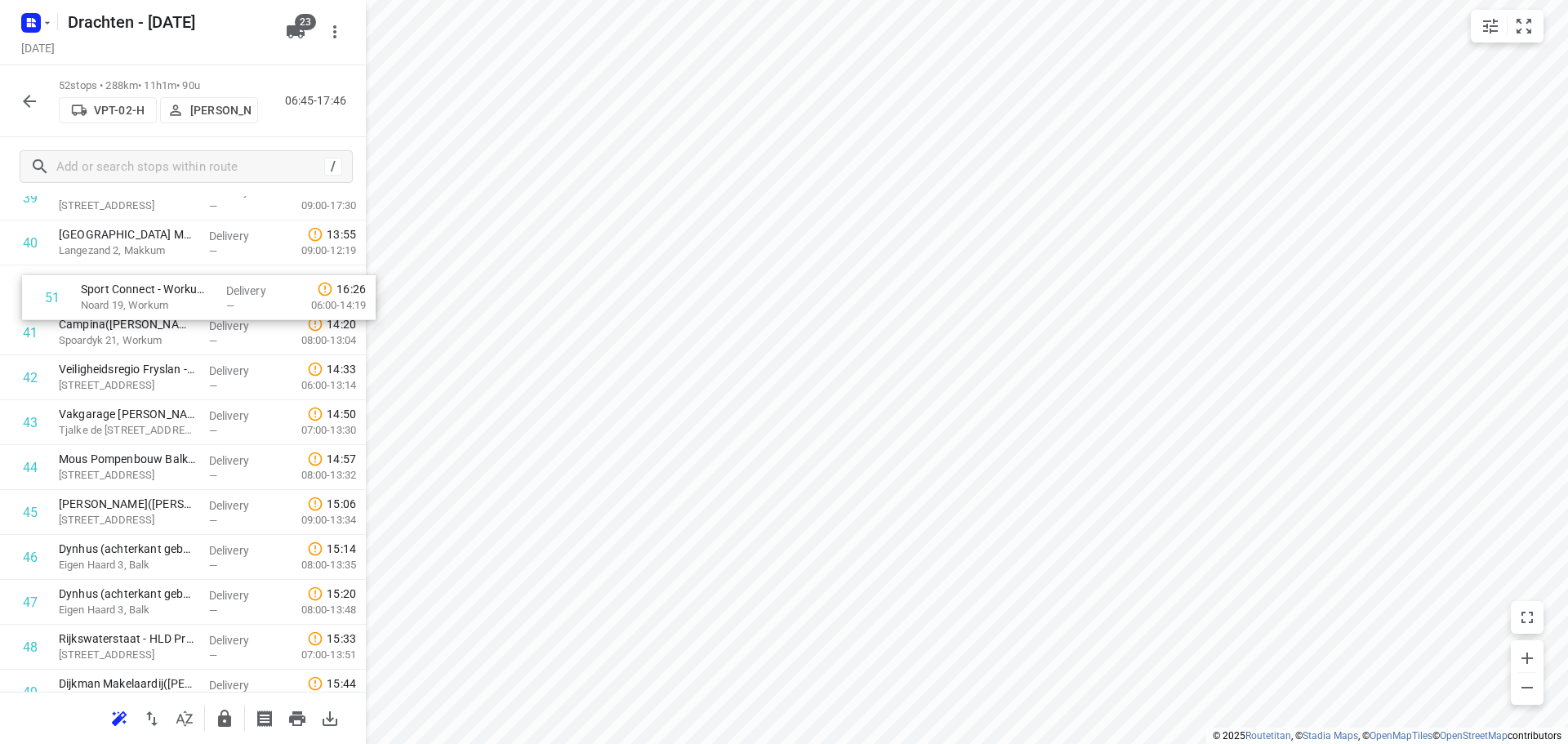
drag, startPoint x: 154, startPoint y: 681, endPoint x: 178, endPoint y: 299, distance: 382.8
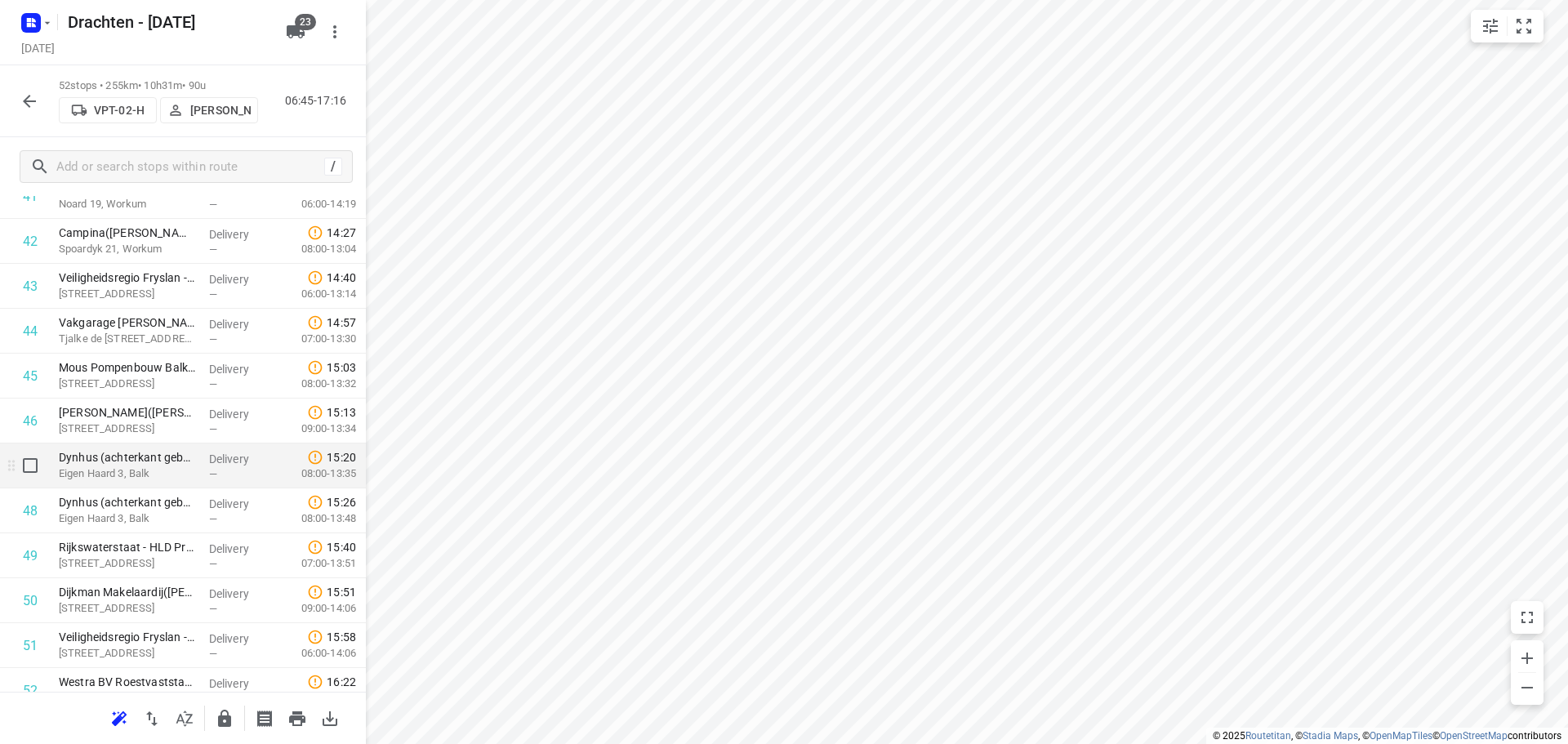
scroll to position [2012, 0]
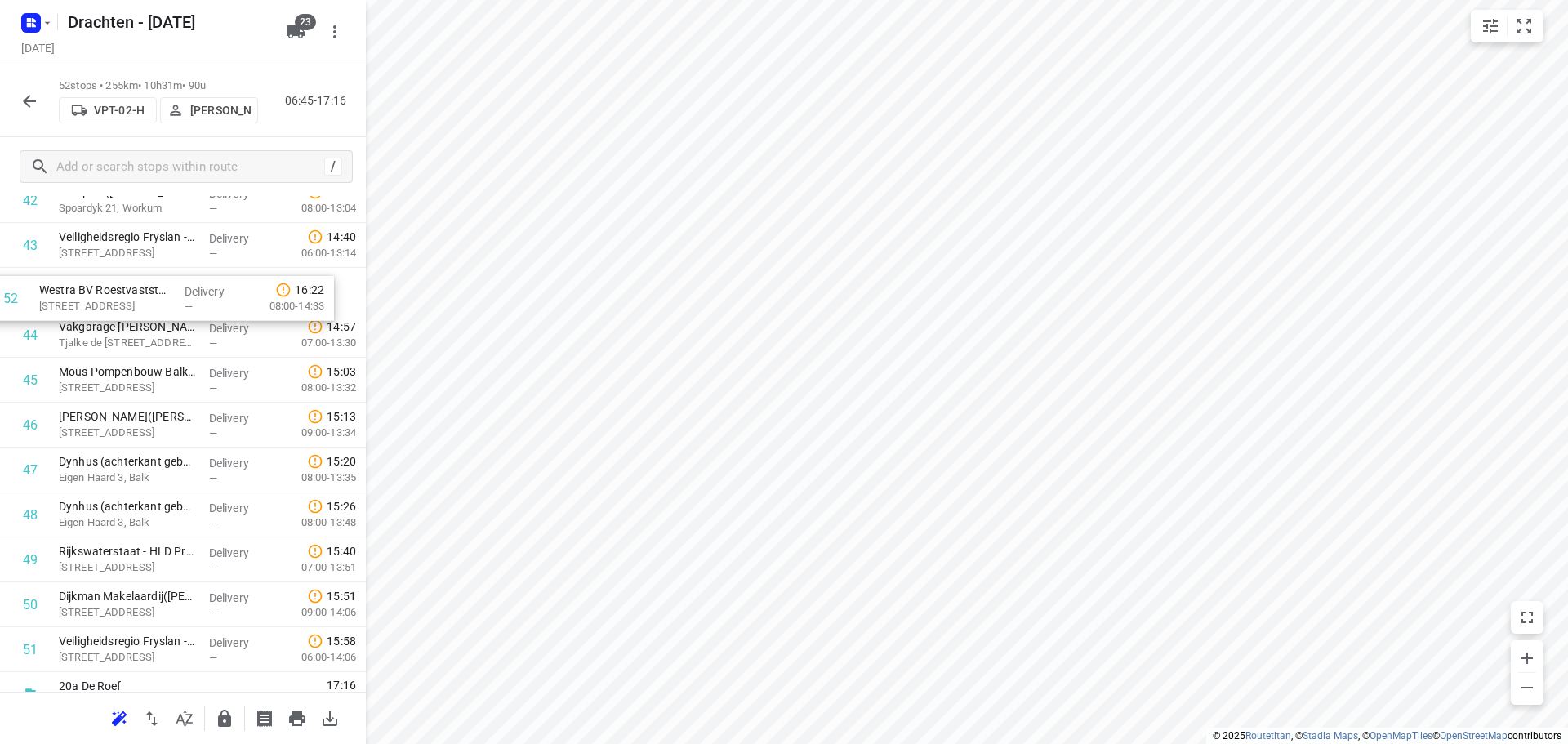
drag, startPoint x: 147, startPoint y: 625, endPoint x: 126, endPoint y: 295, distance: 330.7
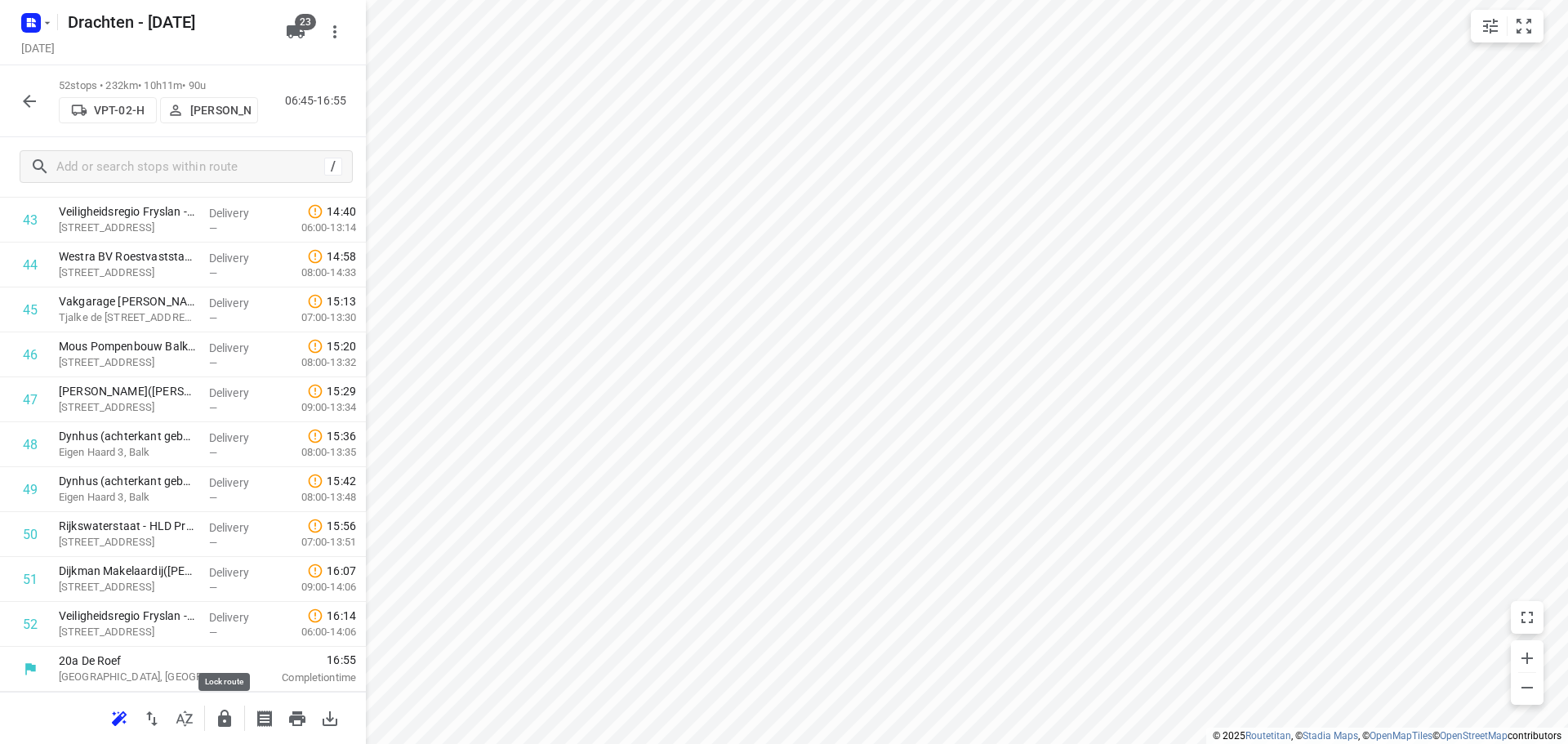
click at [224, 707] on button "button" at bounding box center [225, 718] width 33 height 33
click at [33, 96] on icon "button" at bounding box center [30, 101] width 20 height 20
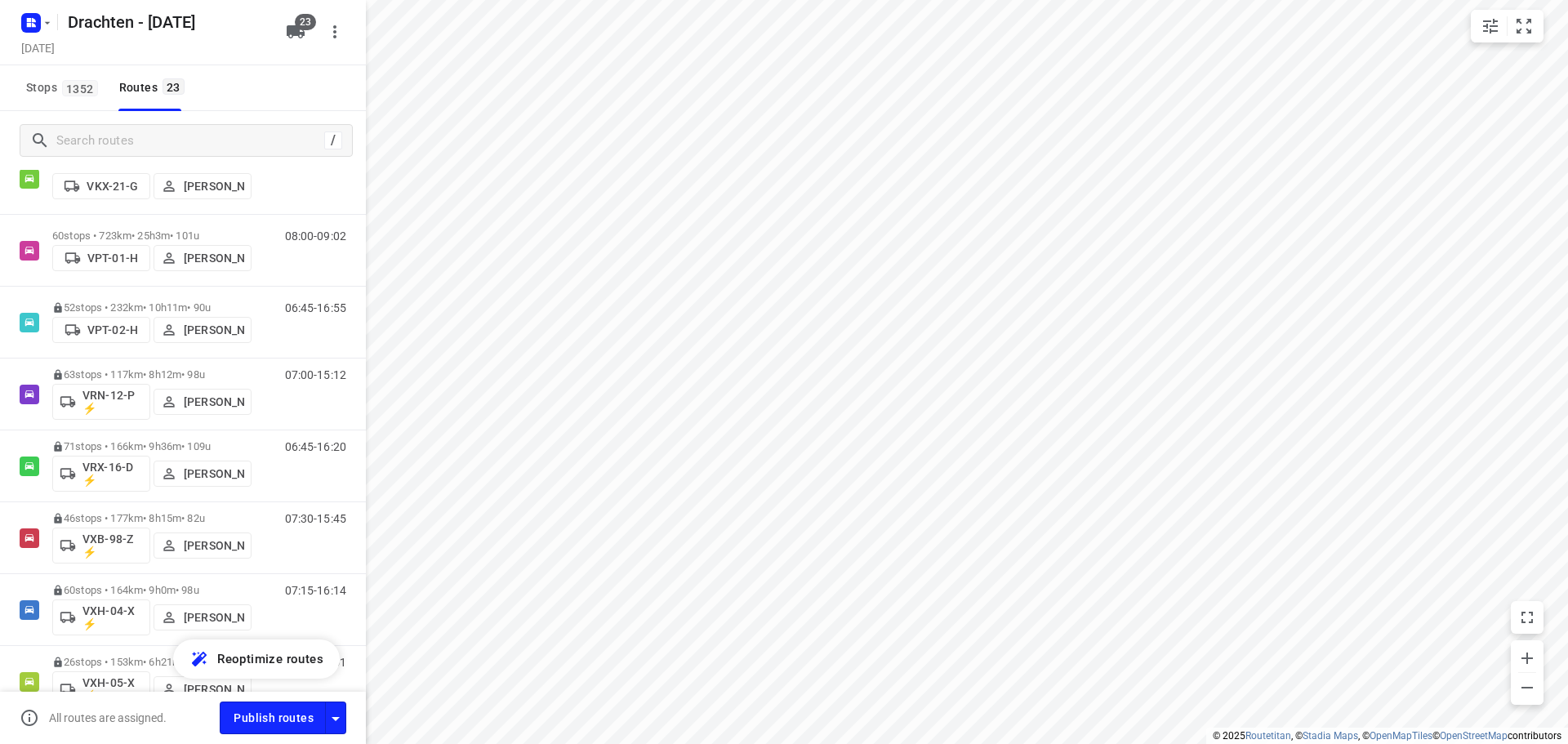
scroll to position [1034, 0]
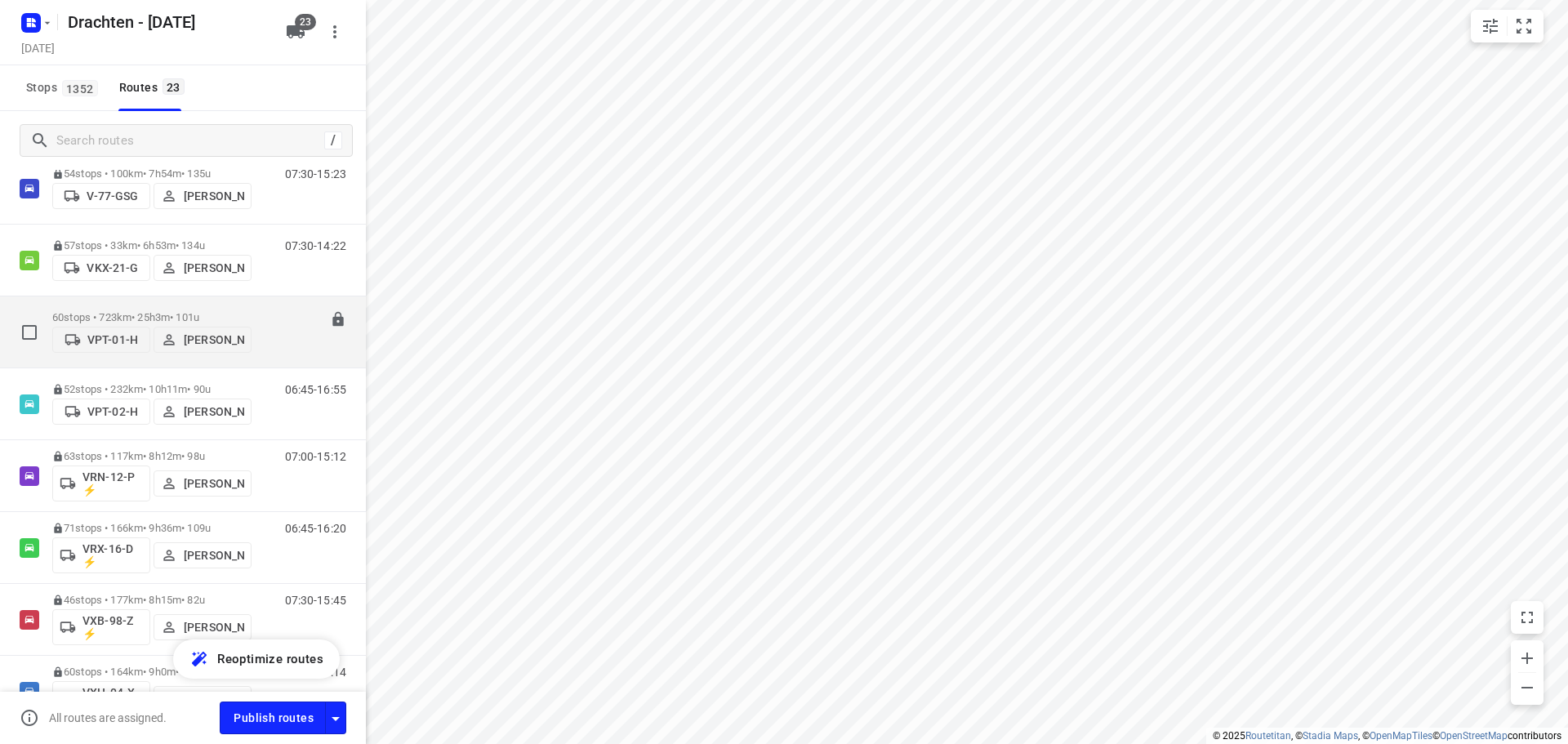
click at [138, 311] on p "60 stops • 723km • 25h3m • 101u" at bounding box center [152, 316] width 200 height 12
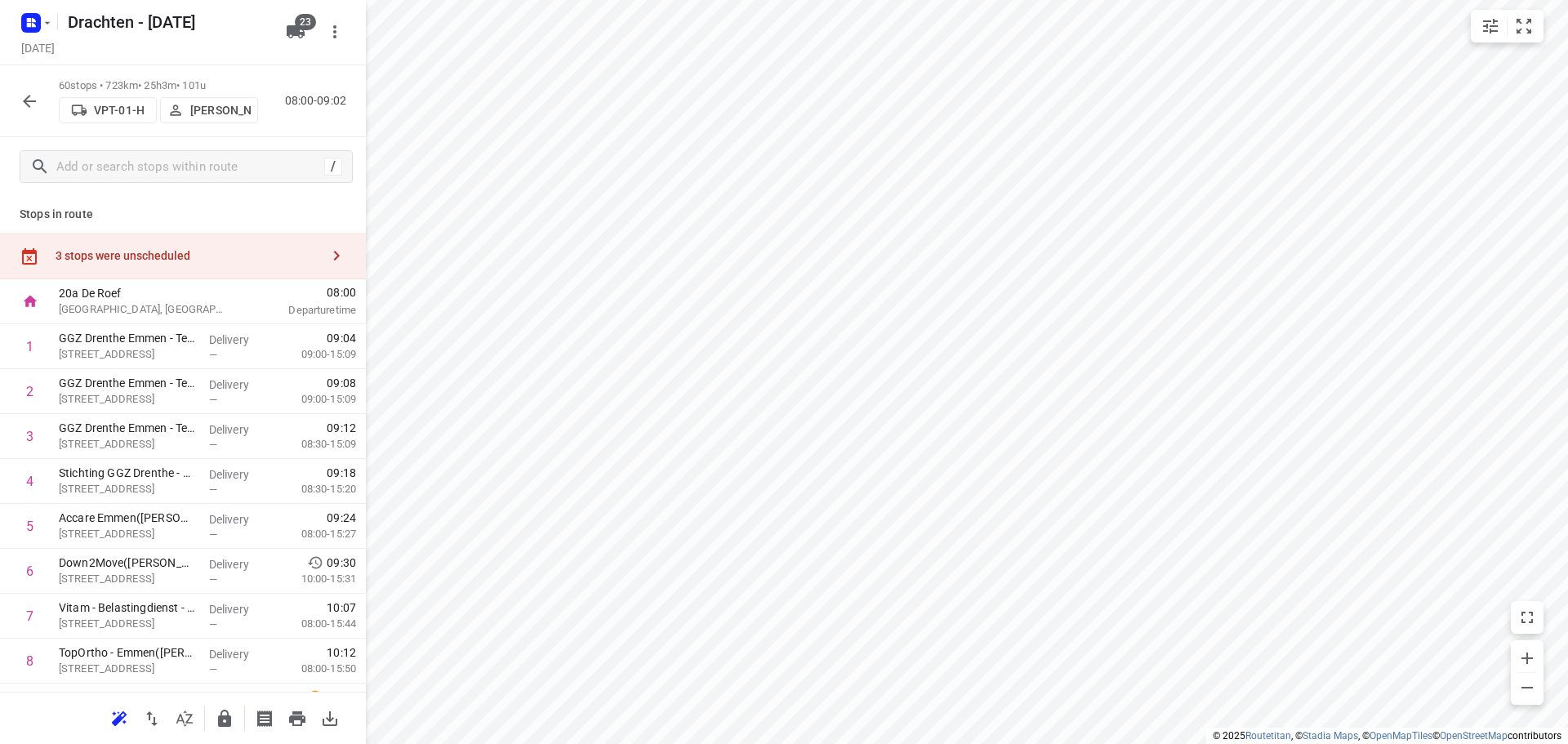
click at [24, 105] on icon "button" at bounding box center [30, 101] width 20 height 20
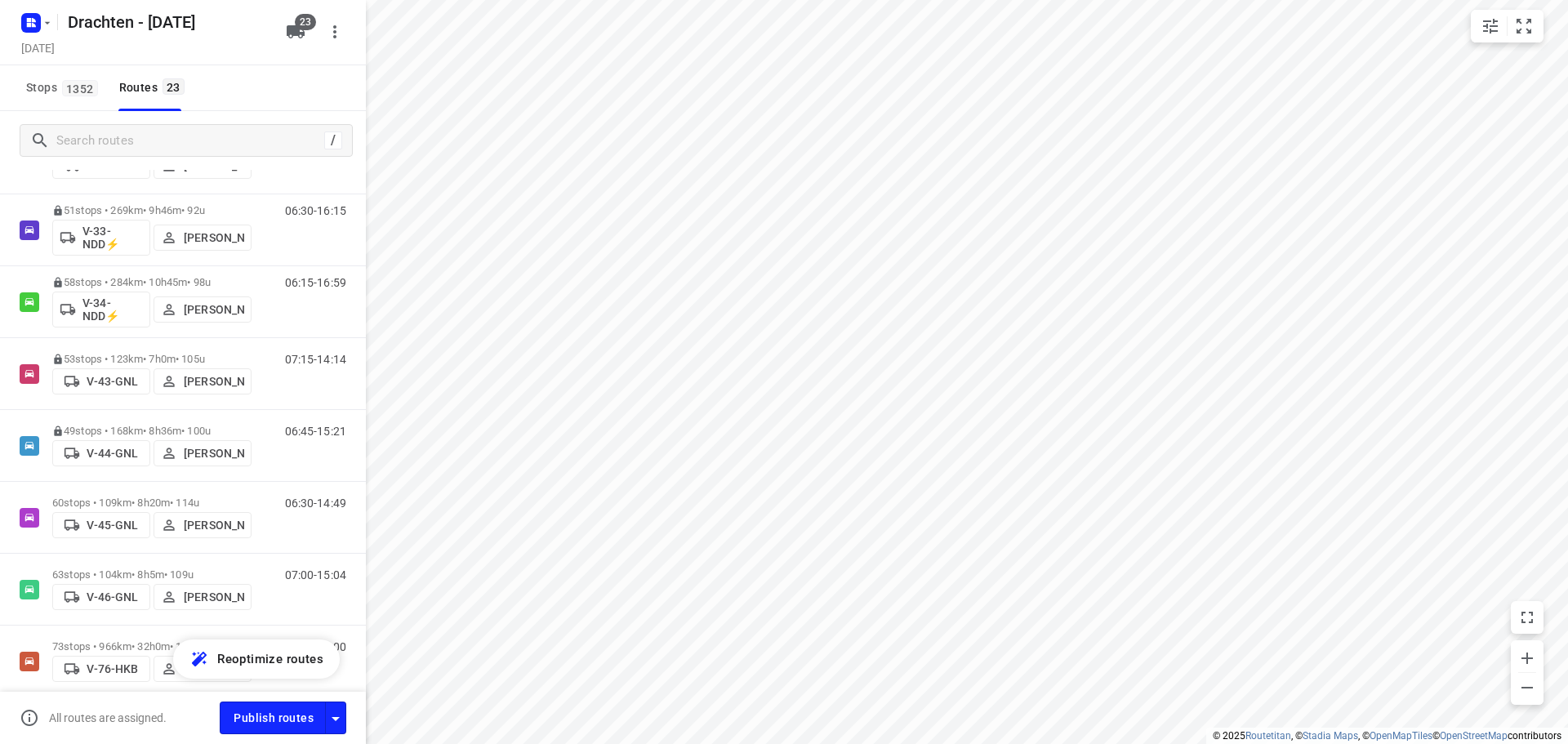
scroll to position [572, 0]
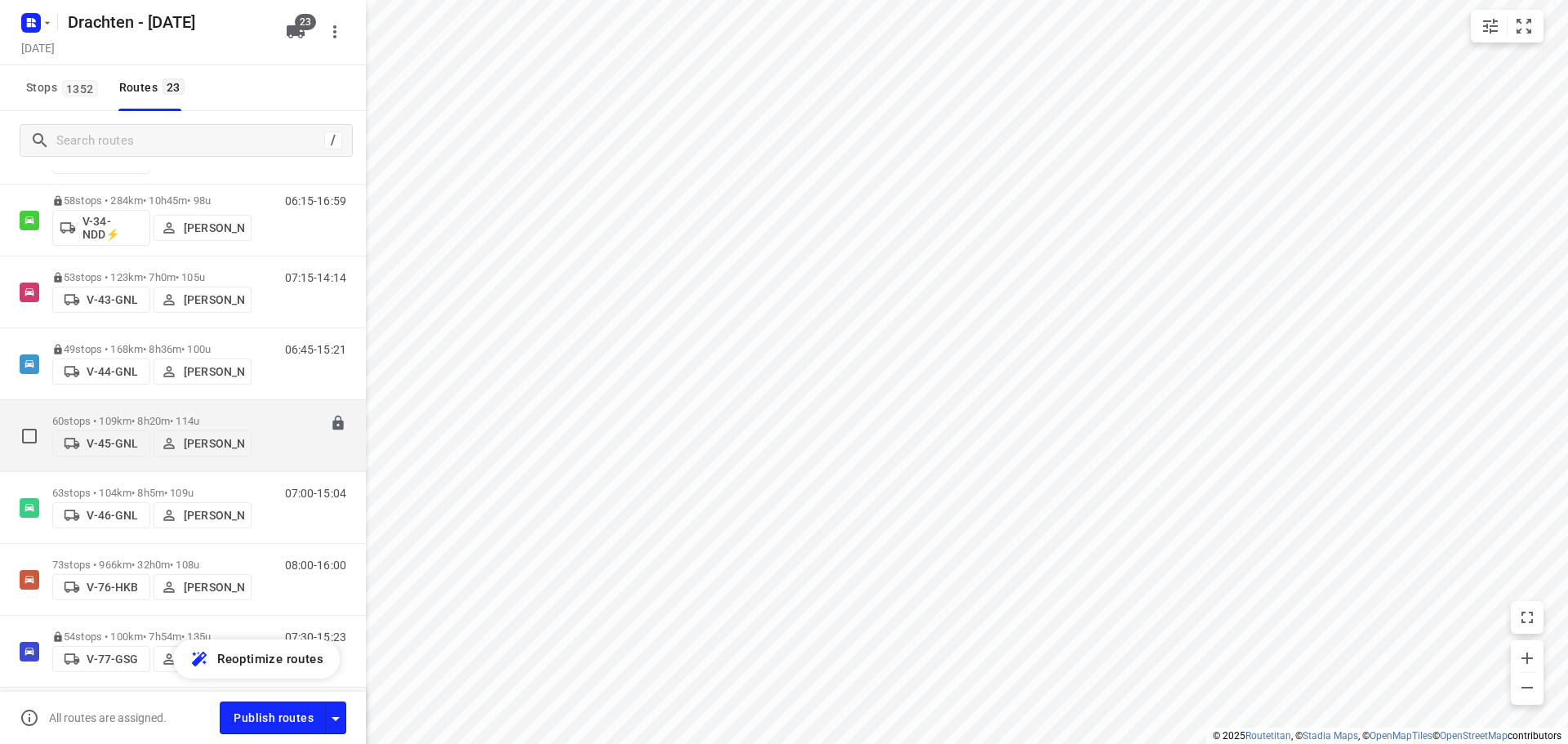
click at [205, 414] on p "60 stops • 109km • 8h20m • 114u" at bounding box center [152, 420] width 200 height 12
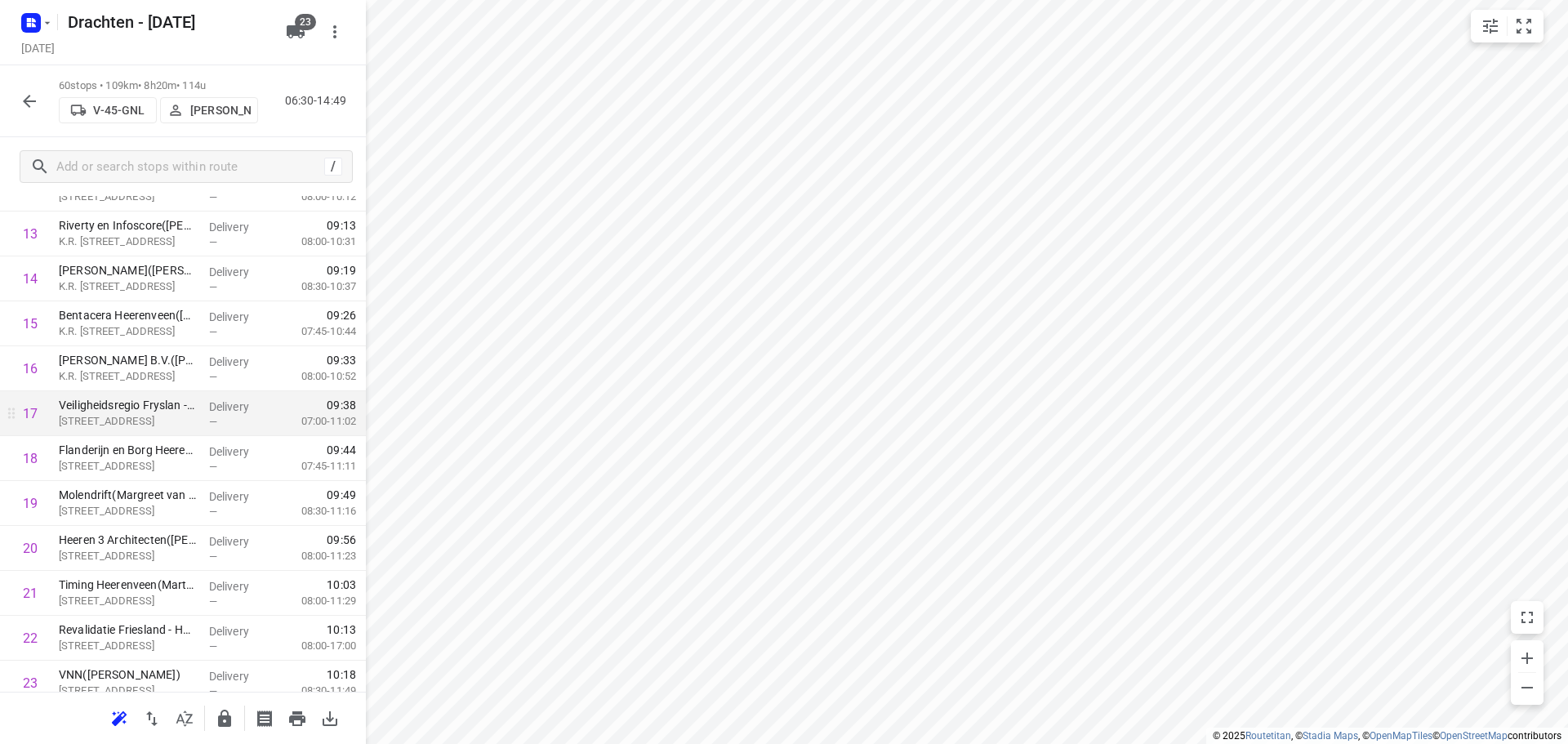
scroll to position [653, 0]
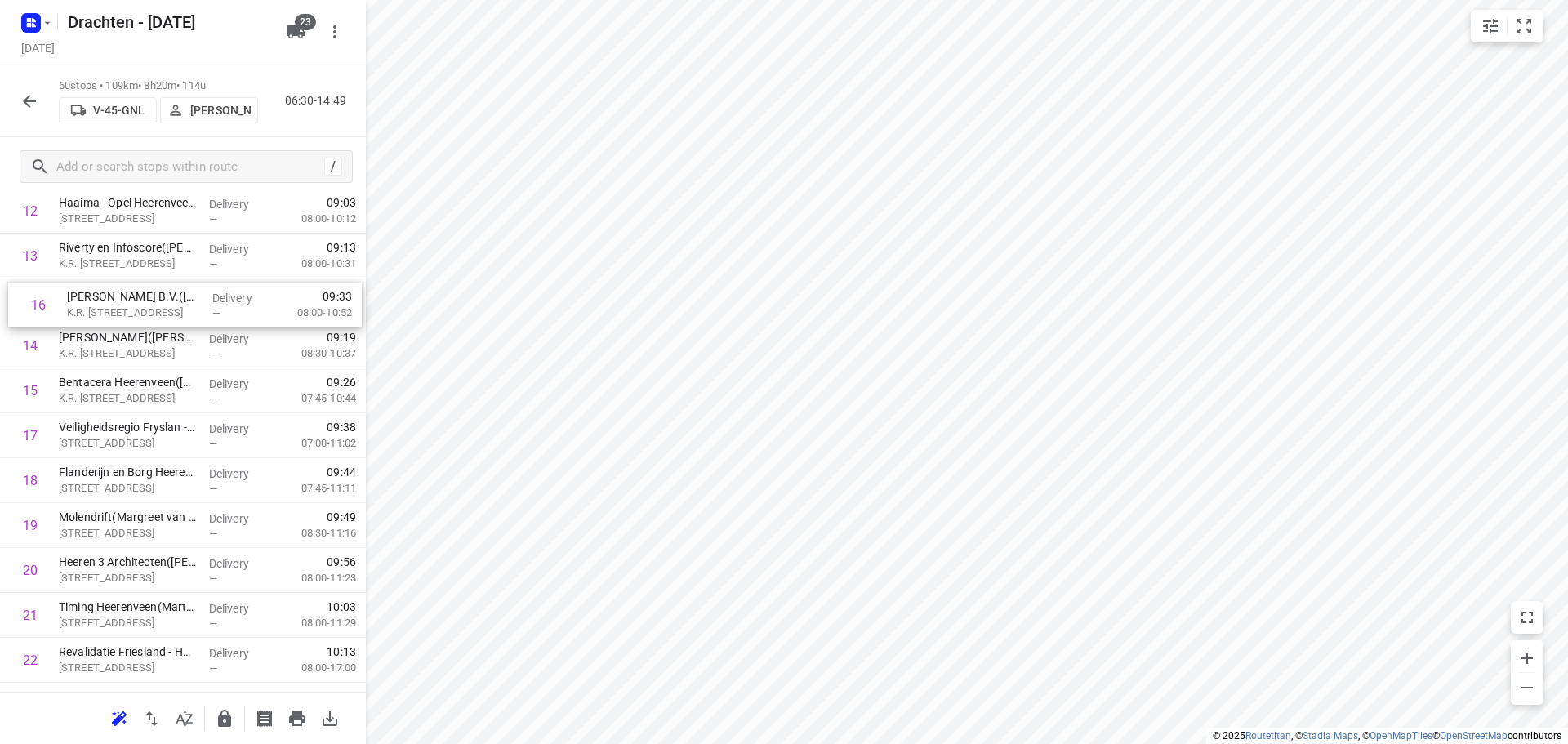
drag, startPoint x: 138, startPoint y: 369, endPoint x: 148, endPoint y: 297, distance: 72.7
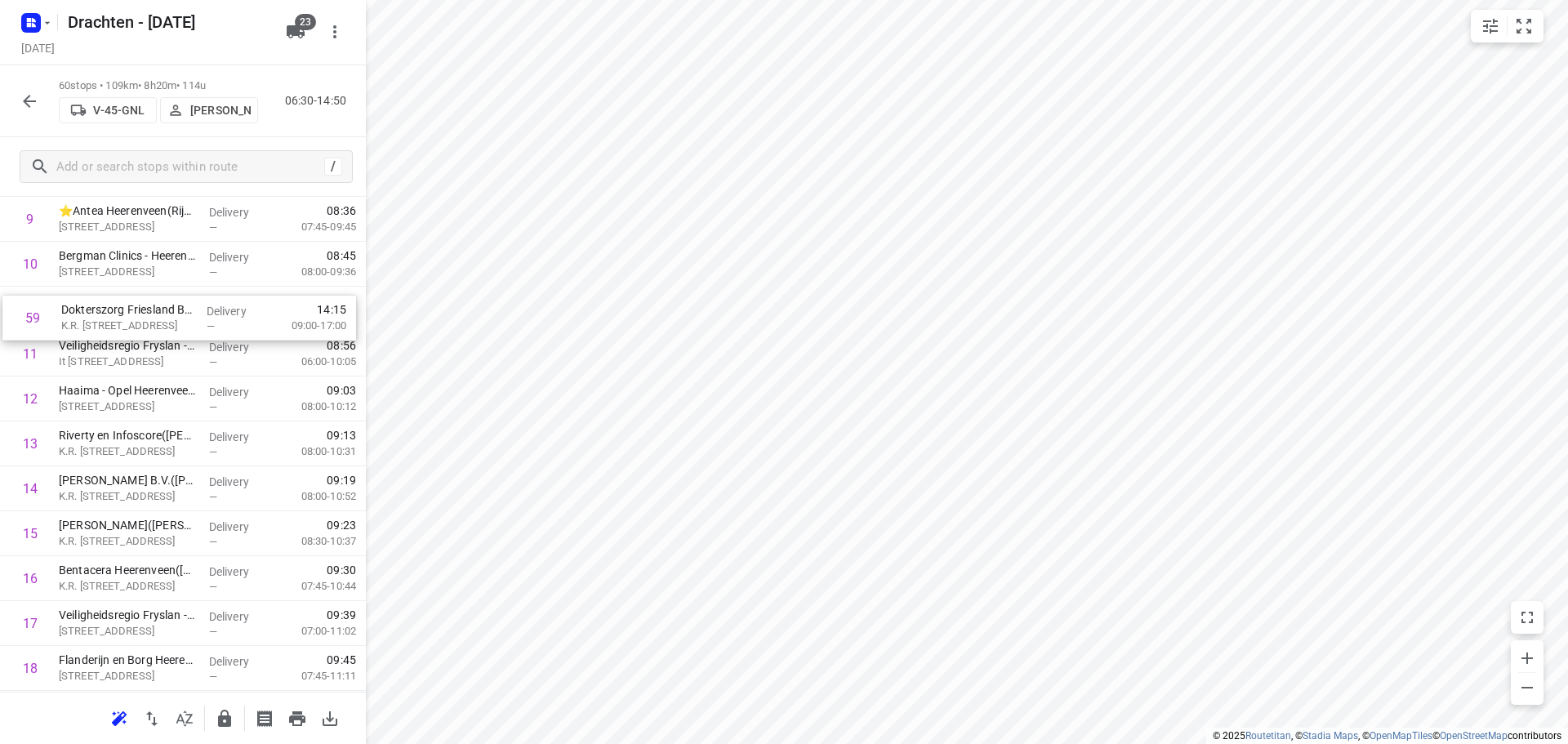
scroll to position [484, 0]
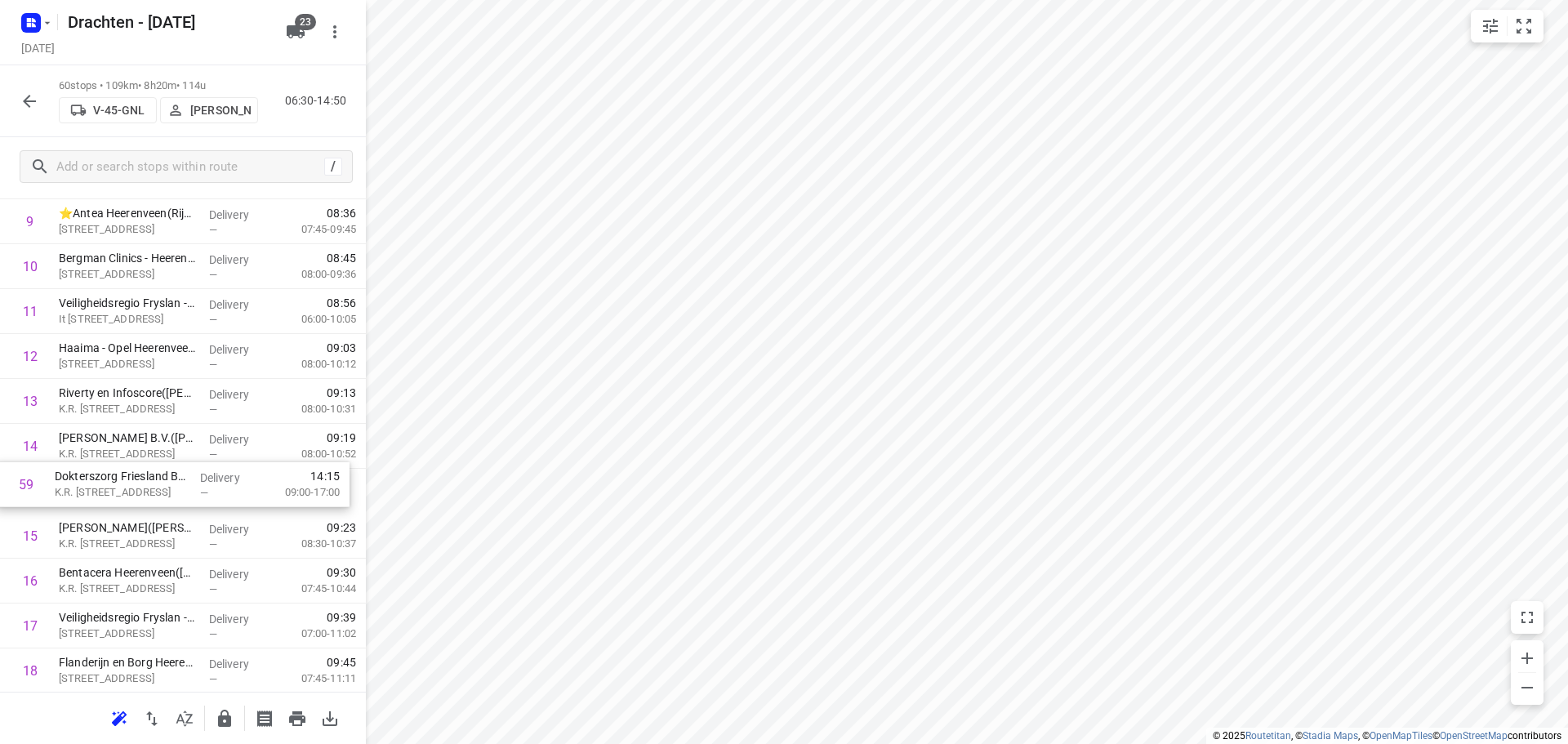
drag, startPoint x: 135, startPoint y: 584, endPoint x: 132, endPoint y: 485, distance: 99.0
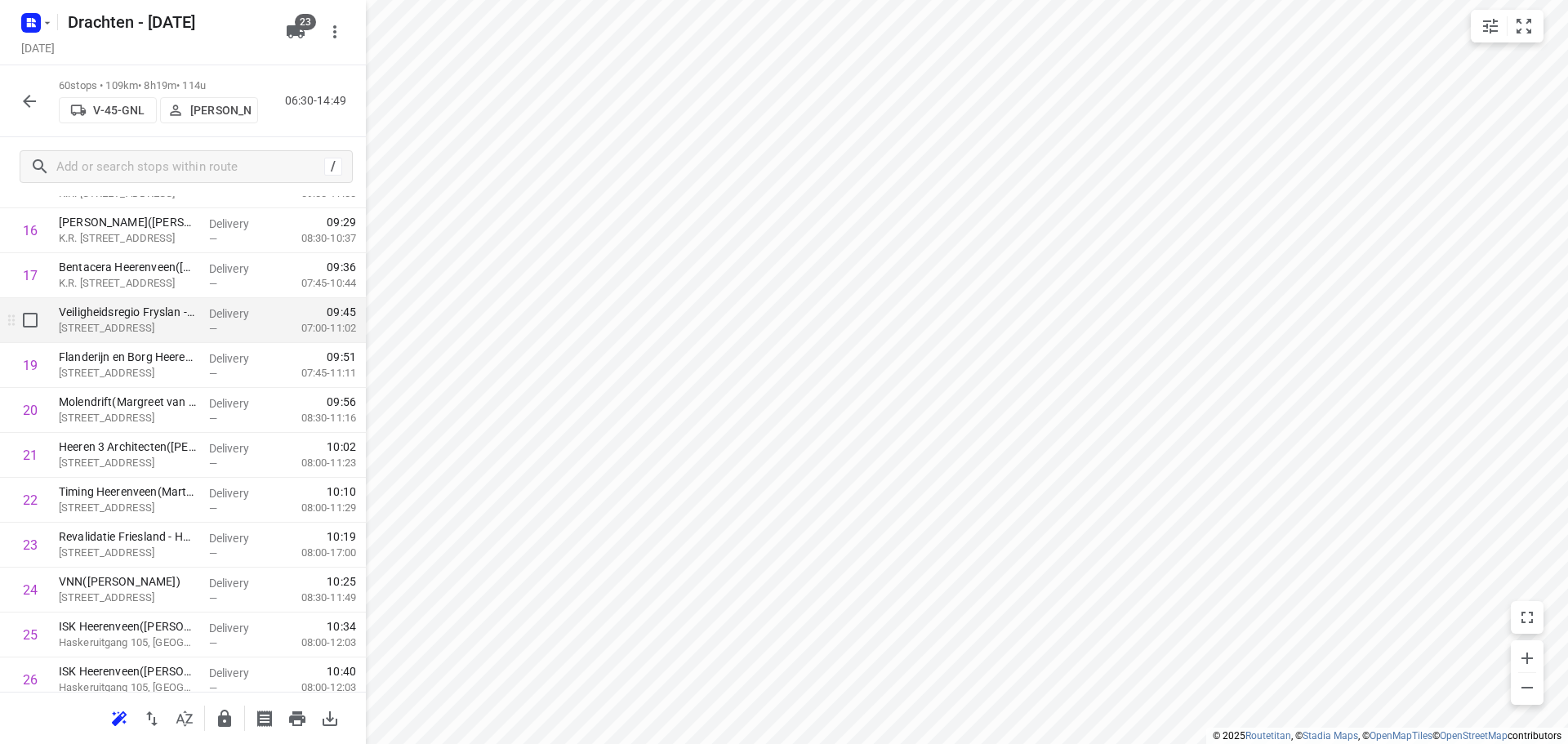
scroll to position [811, 0]
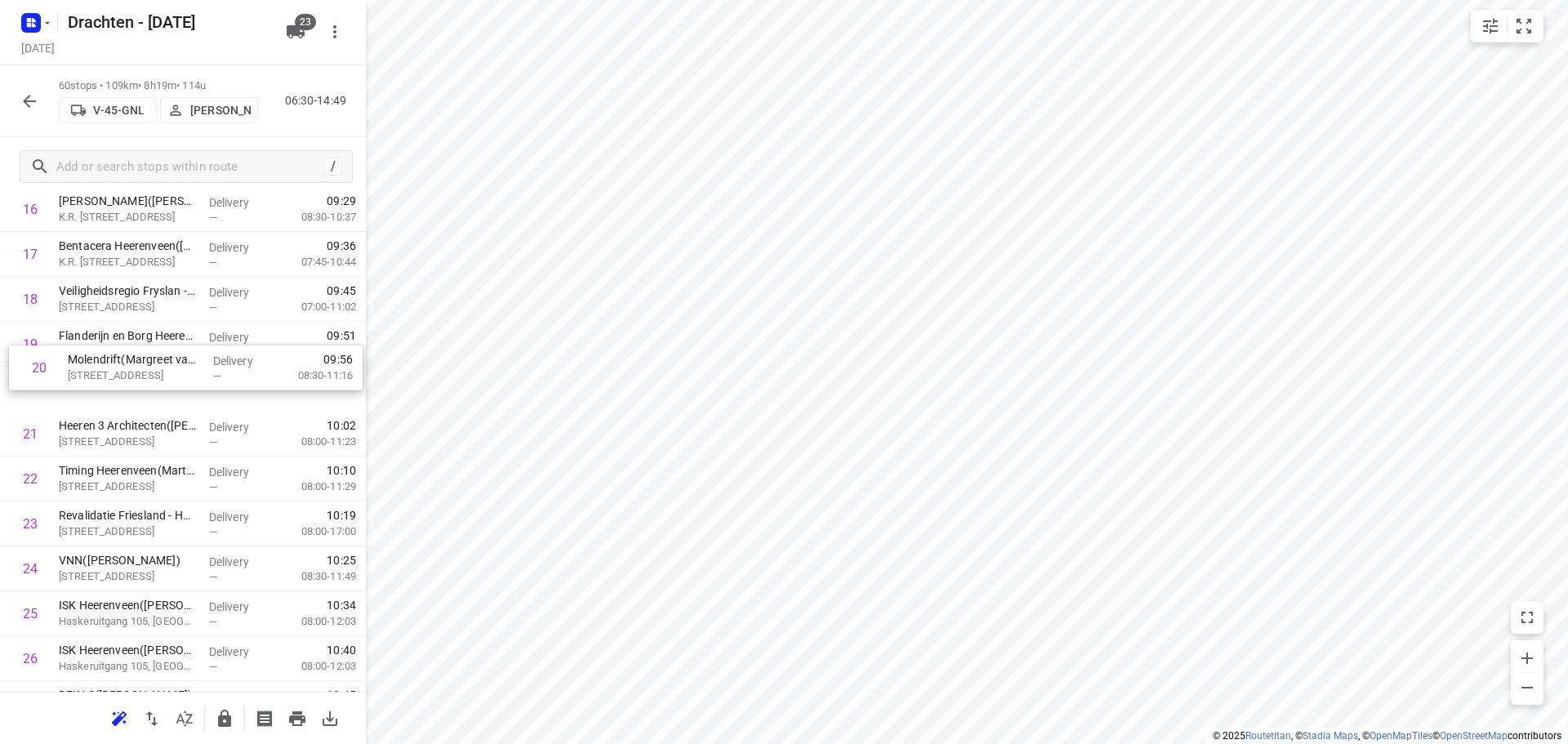
drag, startPoint x: 158, startPoint y: 396, endPoint x: 174, endPoint y: 349, distance: 49.6
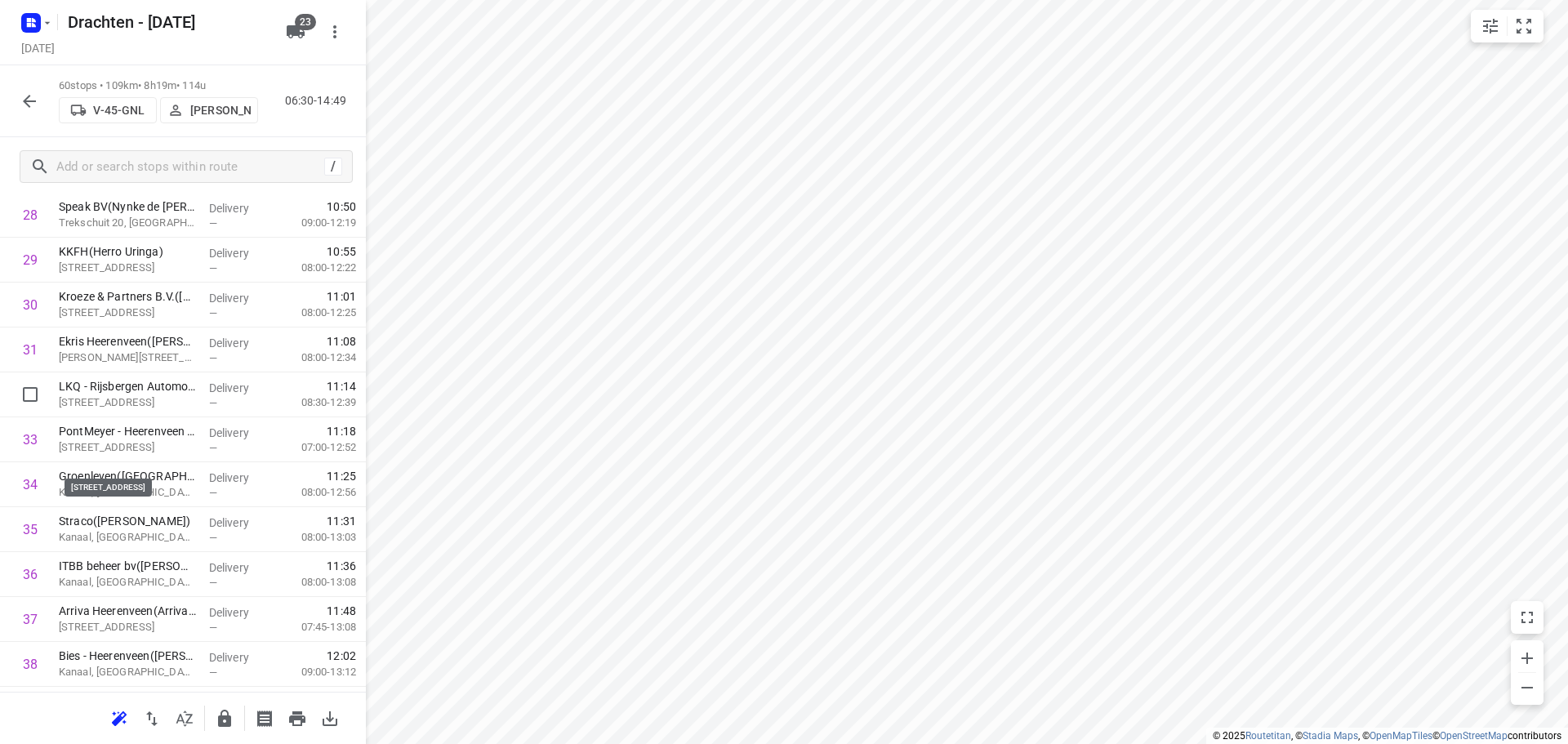
scroll to position [1382, 0]
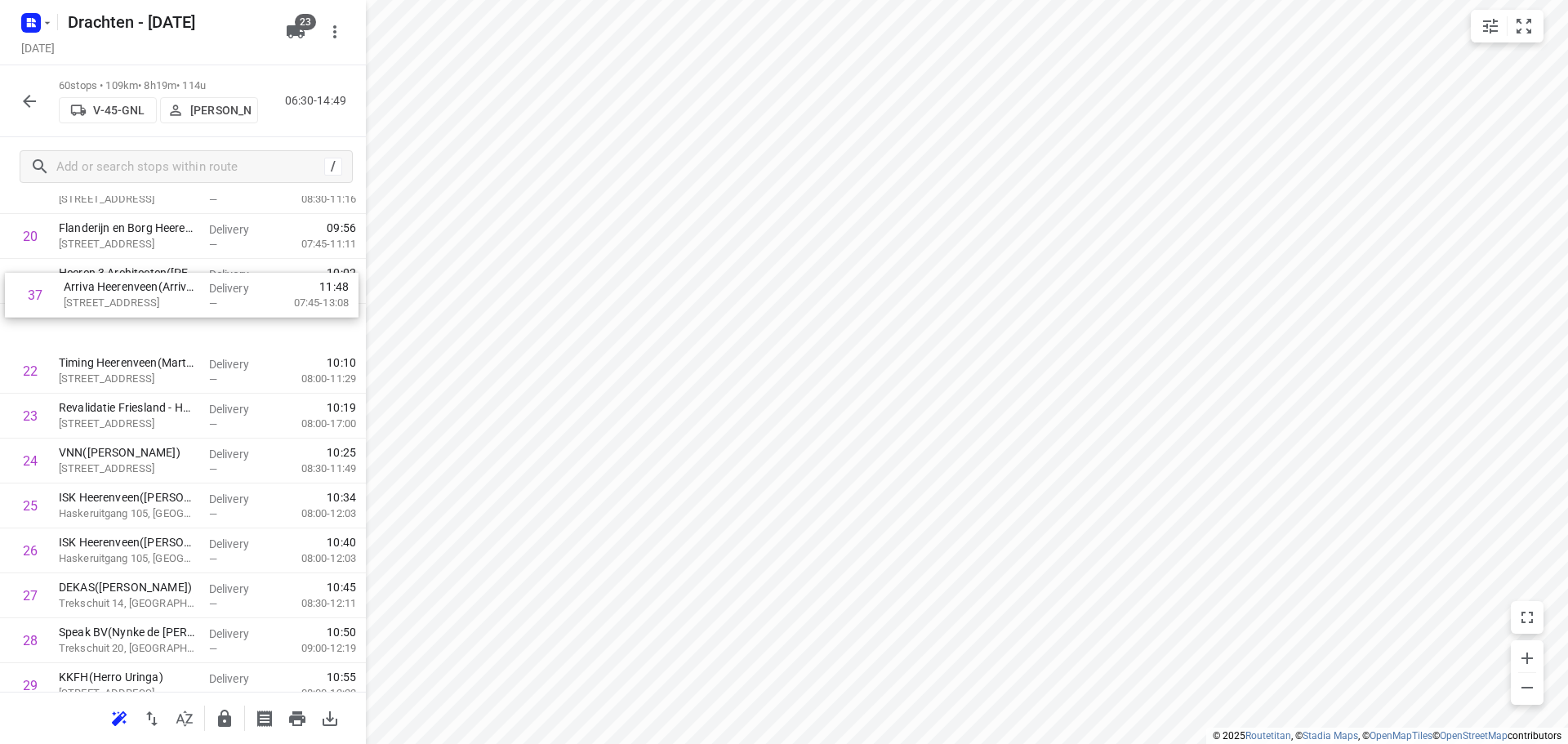
drag, startPoint x: 202, startPoint y: 592, endPoint x: 208, endPoint y: 297, distance: 295.1
click at [208, 297] on div "1 ⭐Van der Werff Logistics | It Dok 8(Lieneke) Kanaal, Heerenveen Delivery — 06…" at bounding box center [183, 707] width 366 height 2693
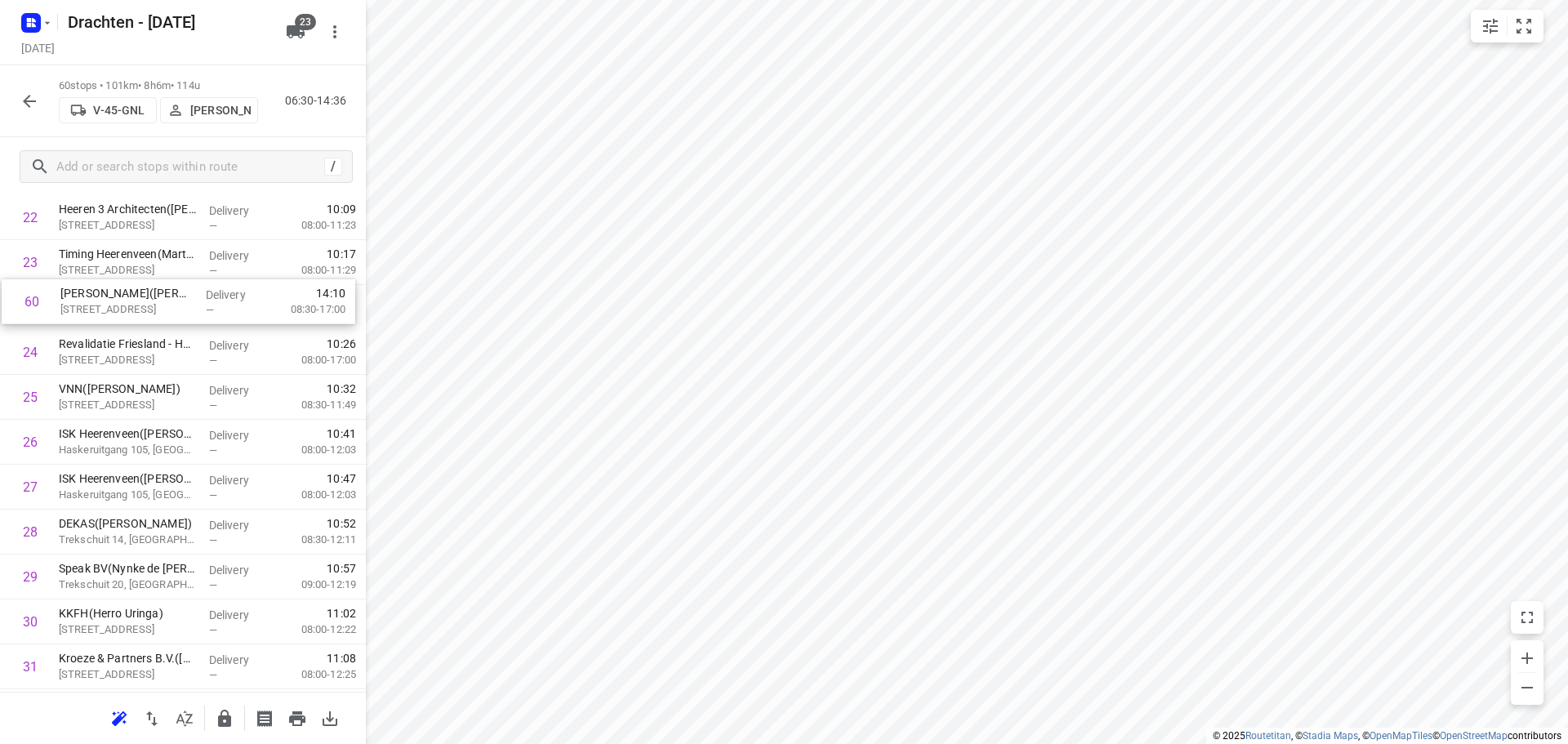
scroll to position [1065, 0]
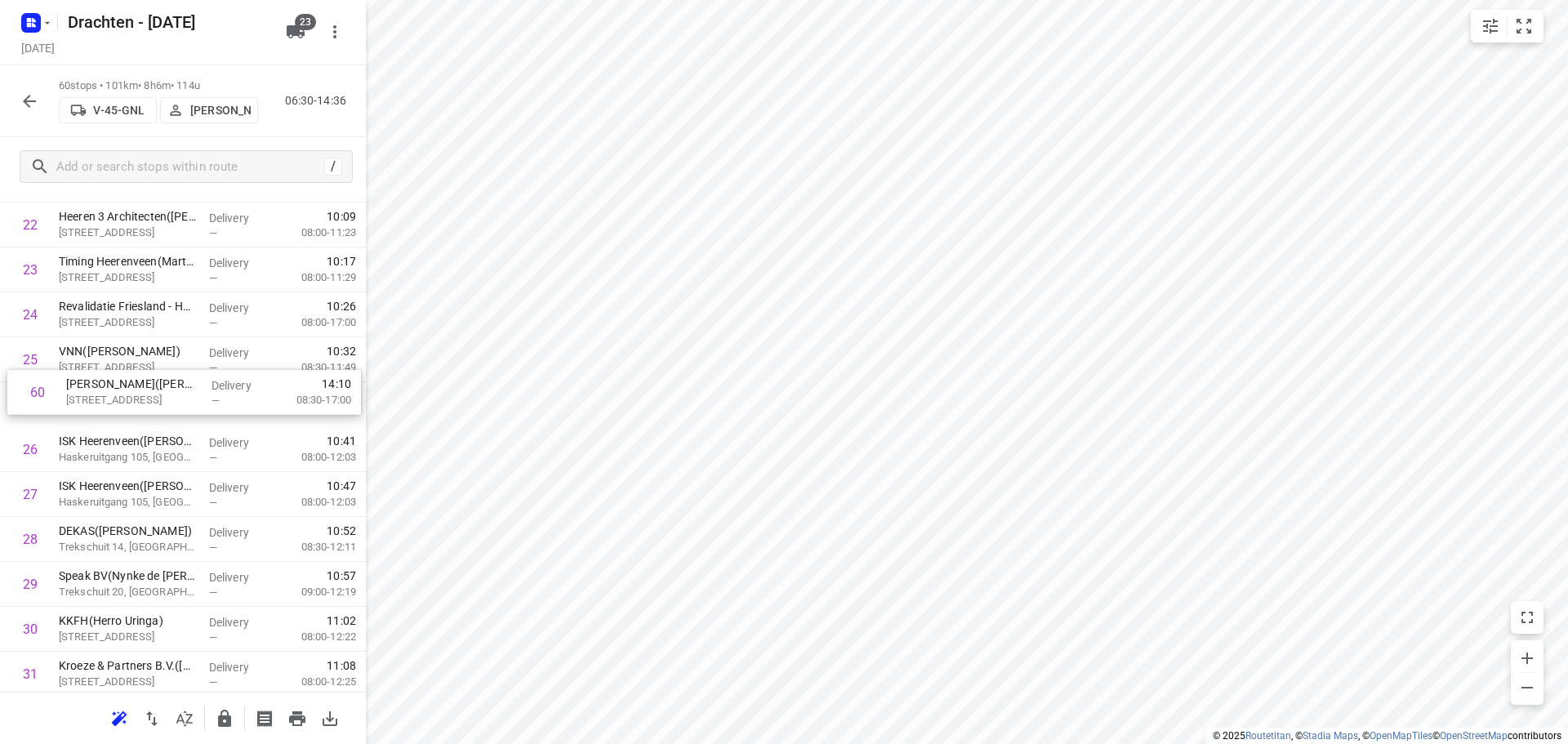
drag, startPoint x: 133, startPoint y: 619, endPoint x: 138, endPoint y: 386, distance: 233.1
click at [138, 386] on div "1 ⭐Van der Werff Logistics | It Dok 8(Lieneke) Kanaal, Heerenveen Delivery — 06…" at bounding box center [183, 606] width 366 height 2693
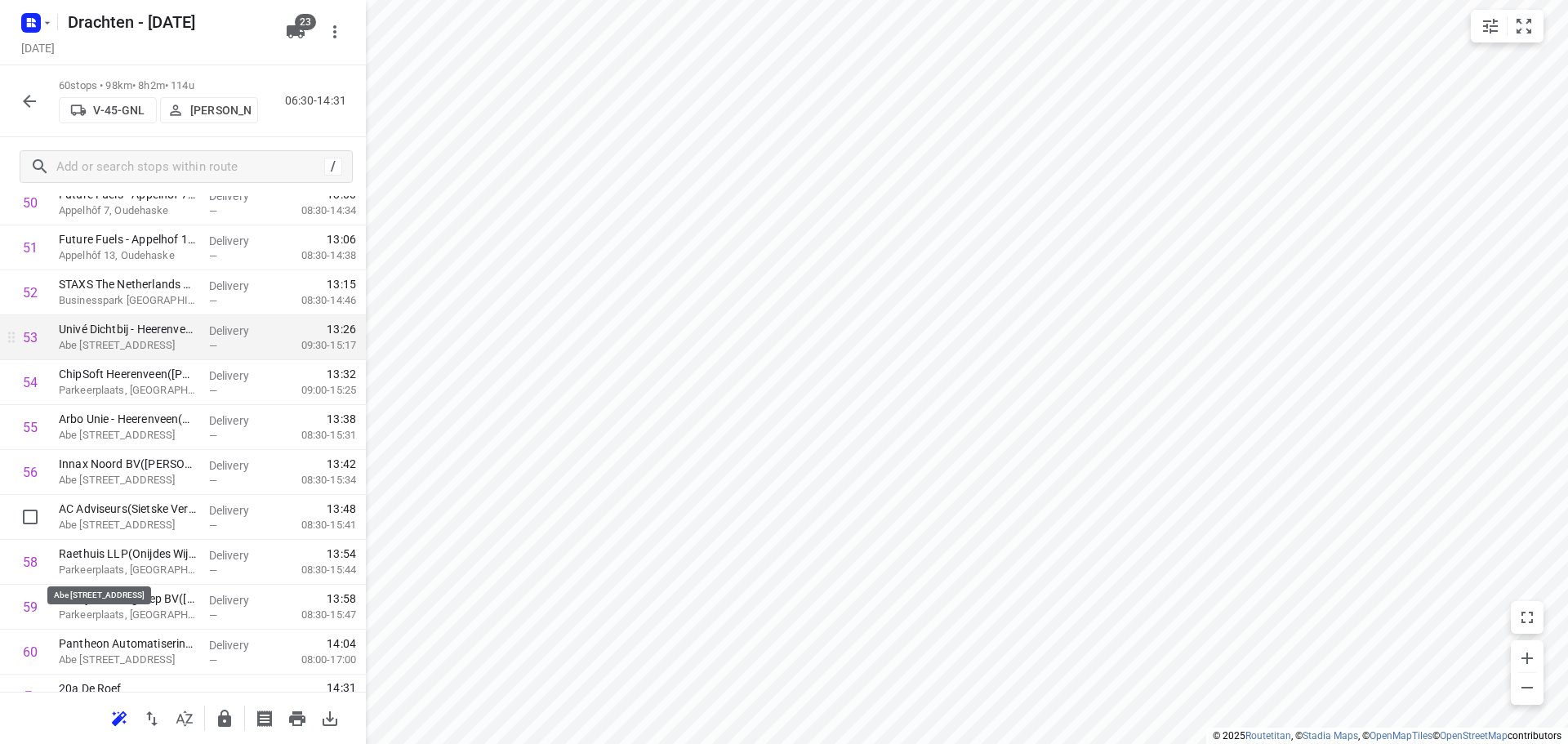
scroll to position [2370, 0]
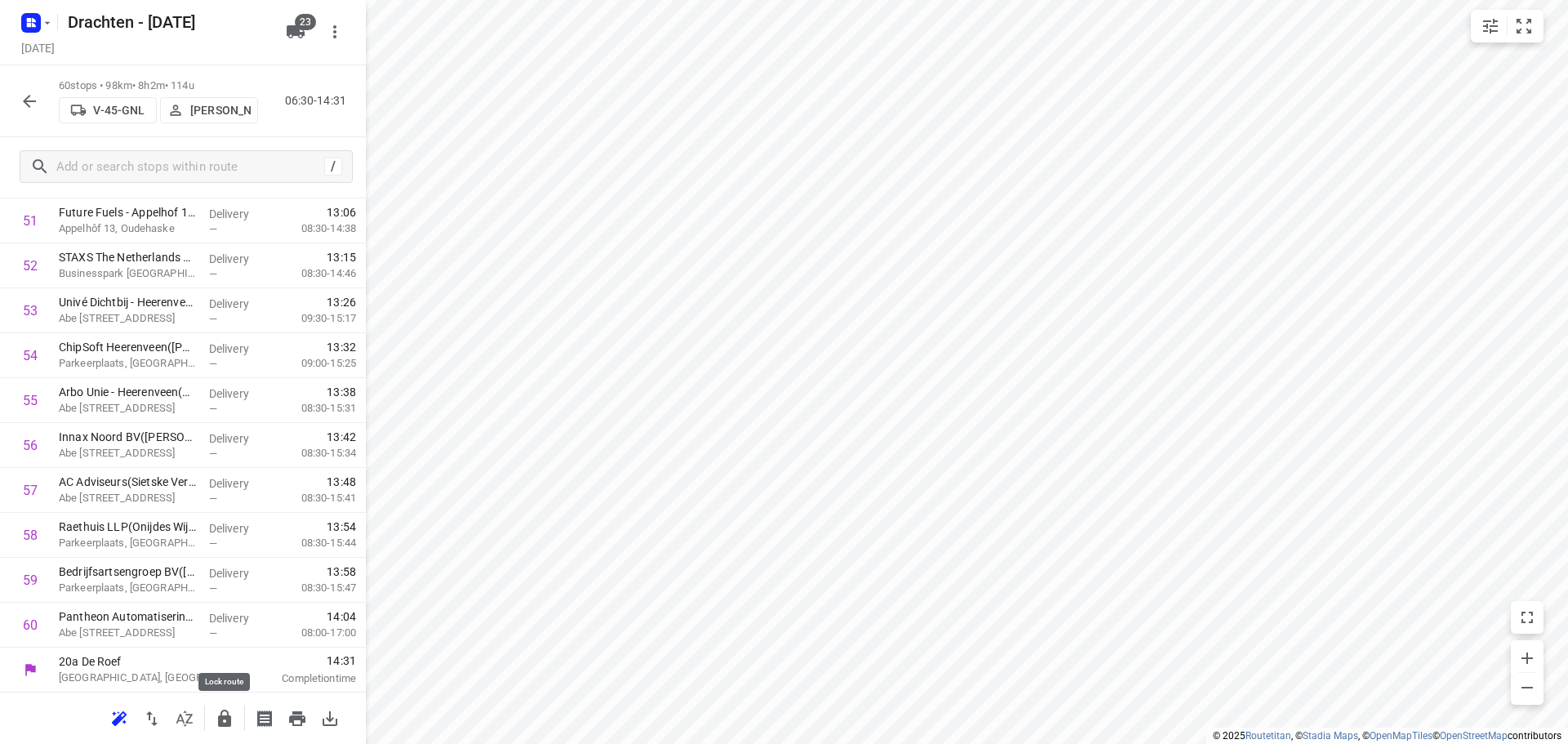
click at [220, 723] on icon "button" at bounding box center [225, 718] width 13 height 17
click at [25, 98] on icon "button" at bounding box center [30, 101] width 20 height 20
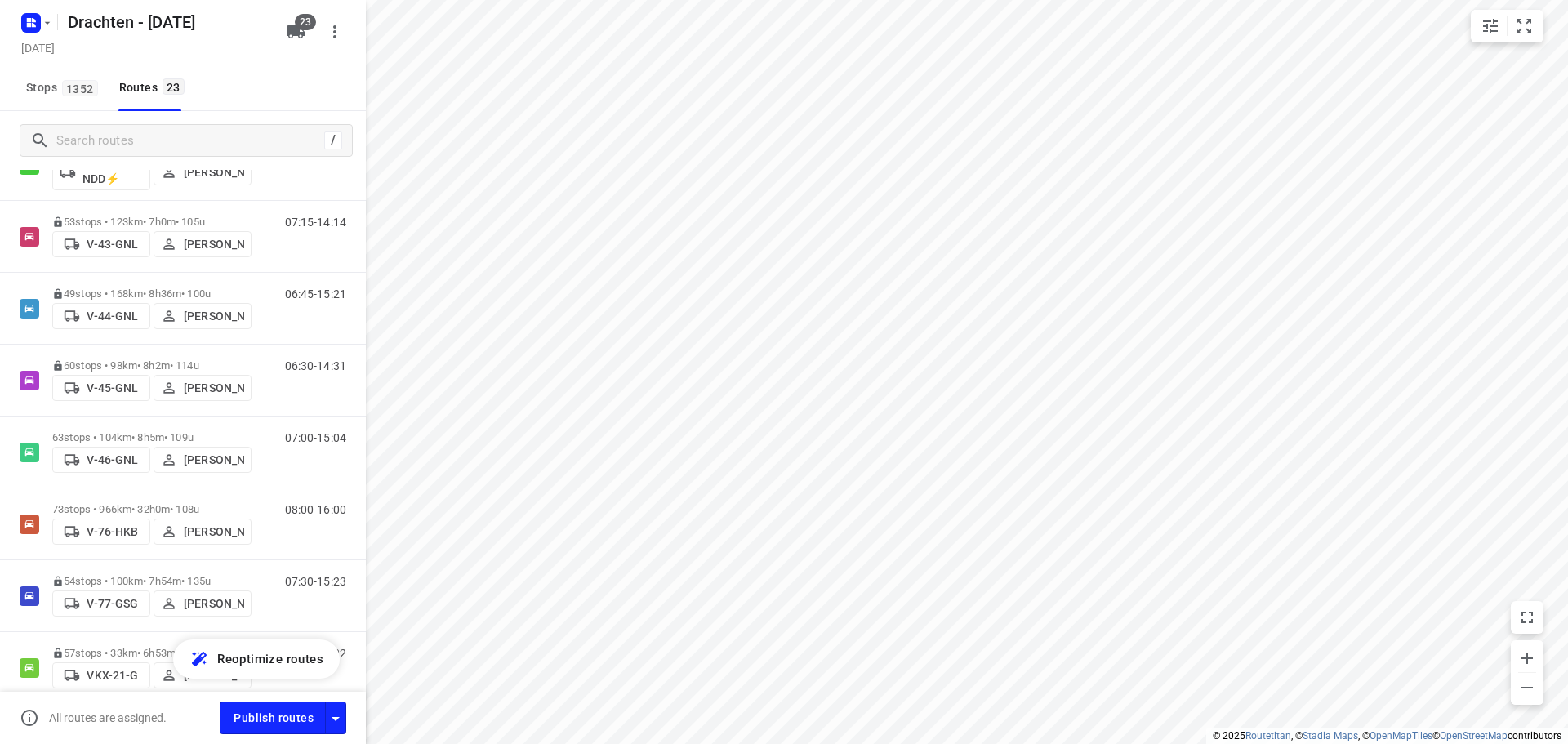
scroll to position [653, 0]
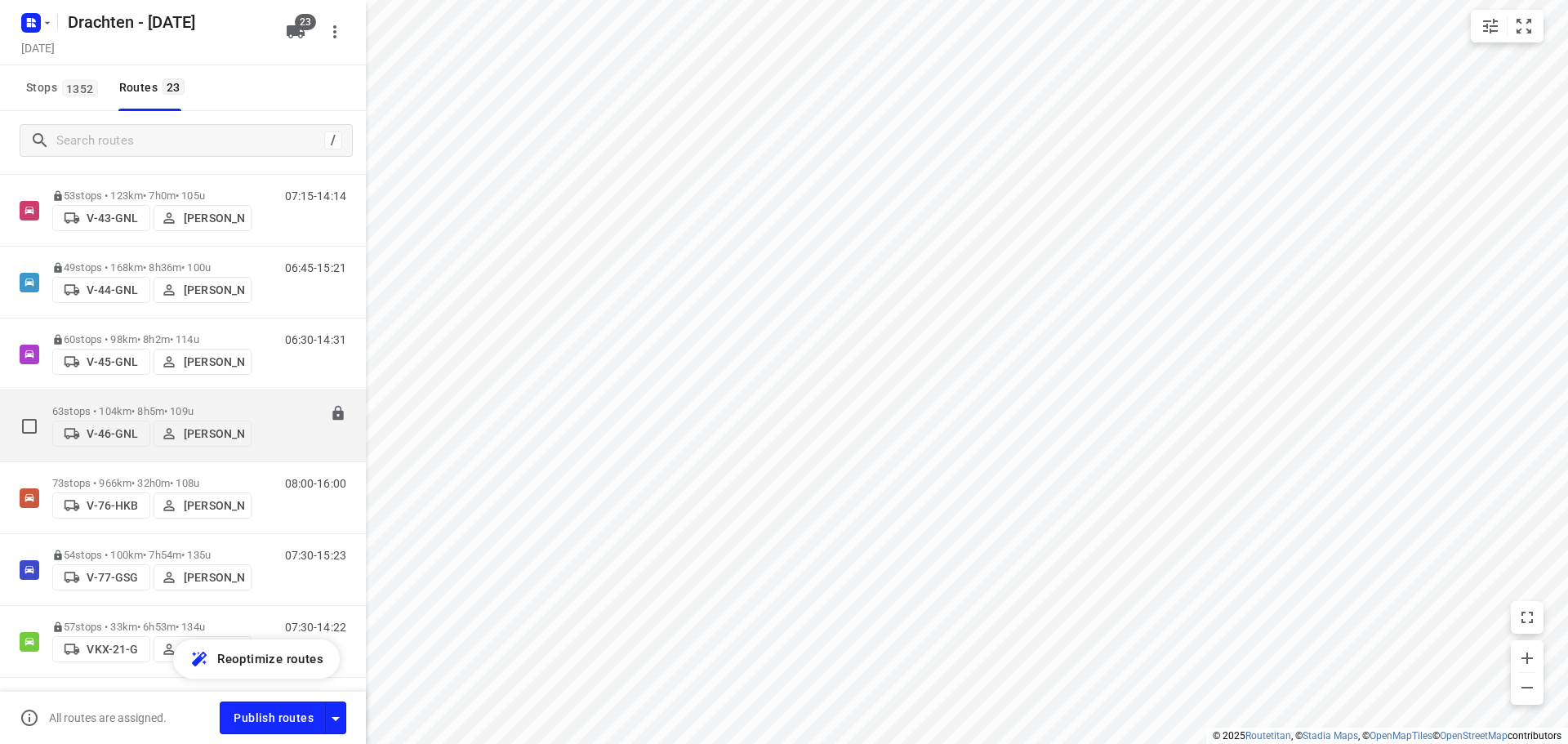
click at [217, 405] on p "63 stops • 104km • 8h5m • 109u" at bounding box center [152, 410] width 200 height 12
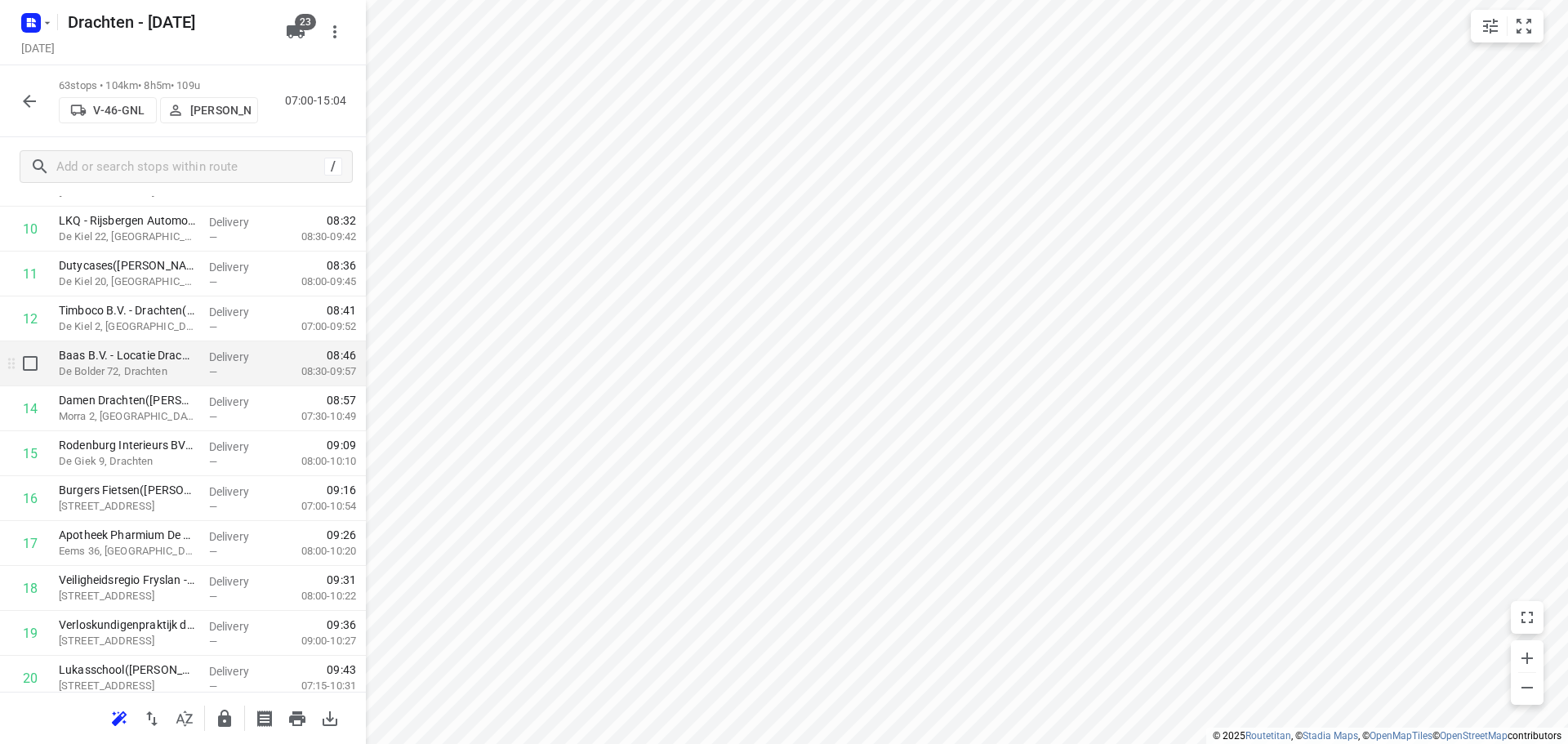
scroll to position [572, 0]
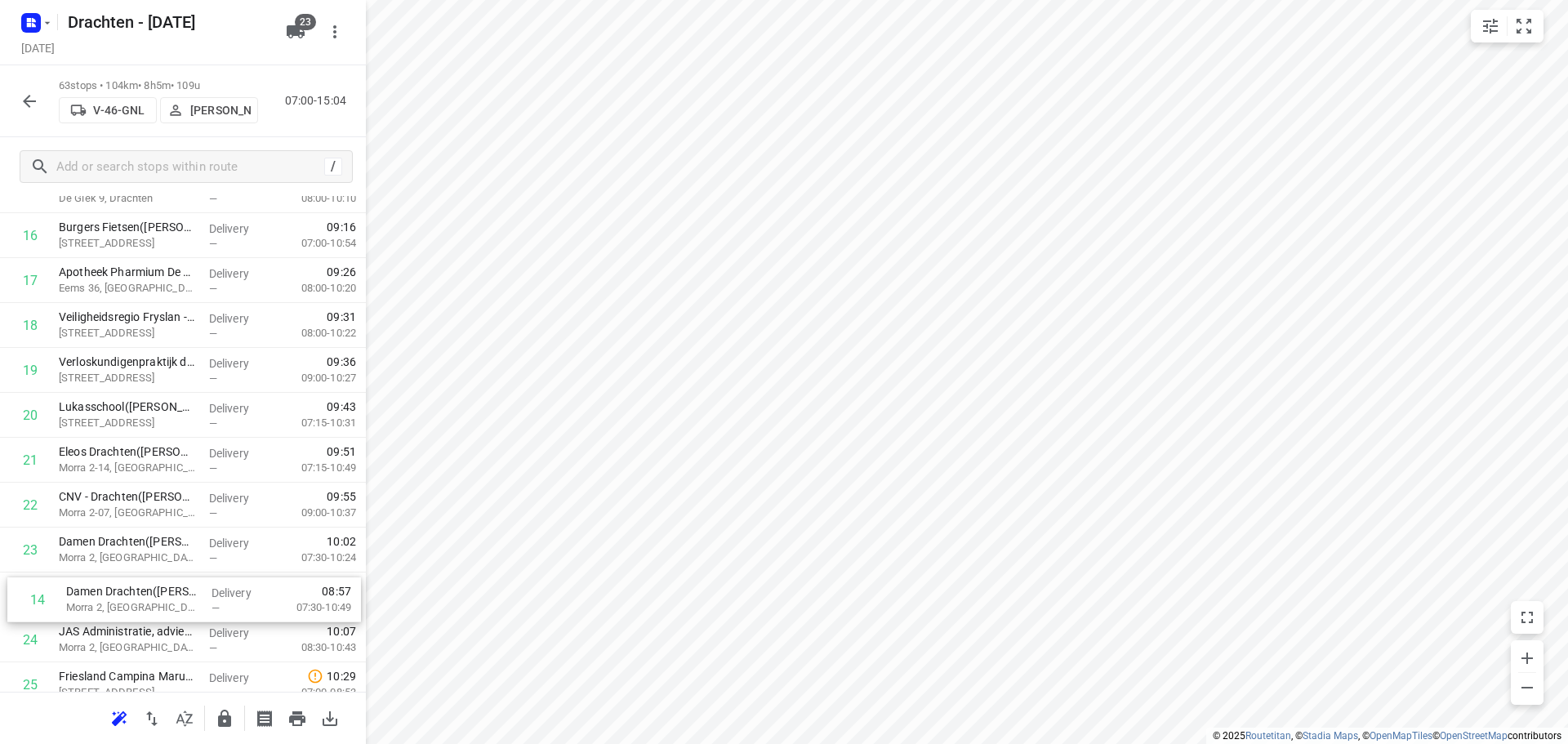
drag, startPoint x: 175, startPoint y: 373, endPoint x: 182, endPoint y: 620, distance: 247.1
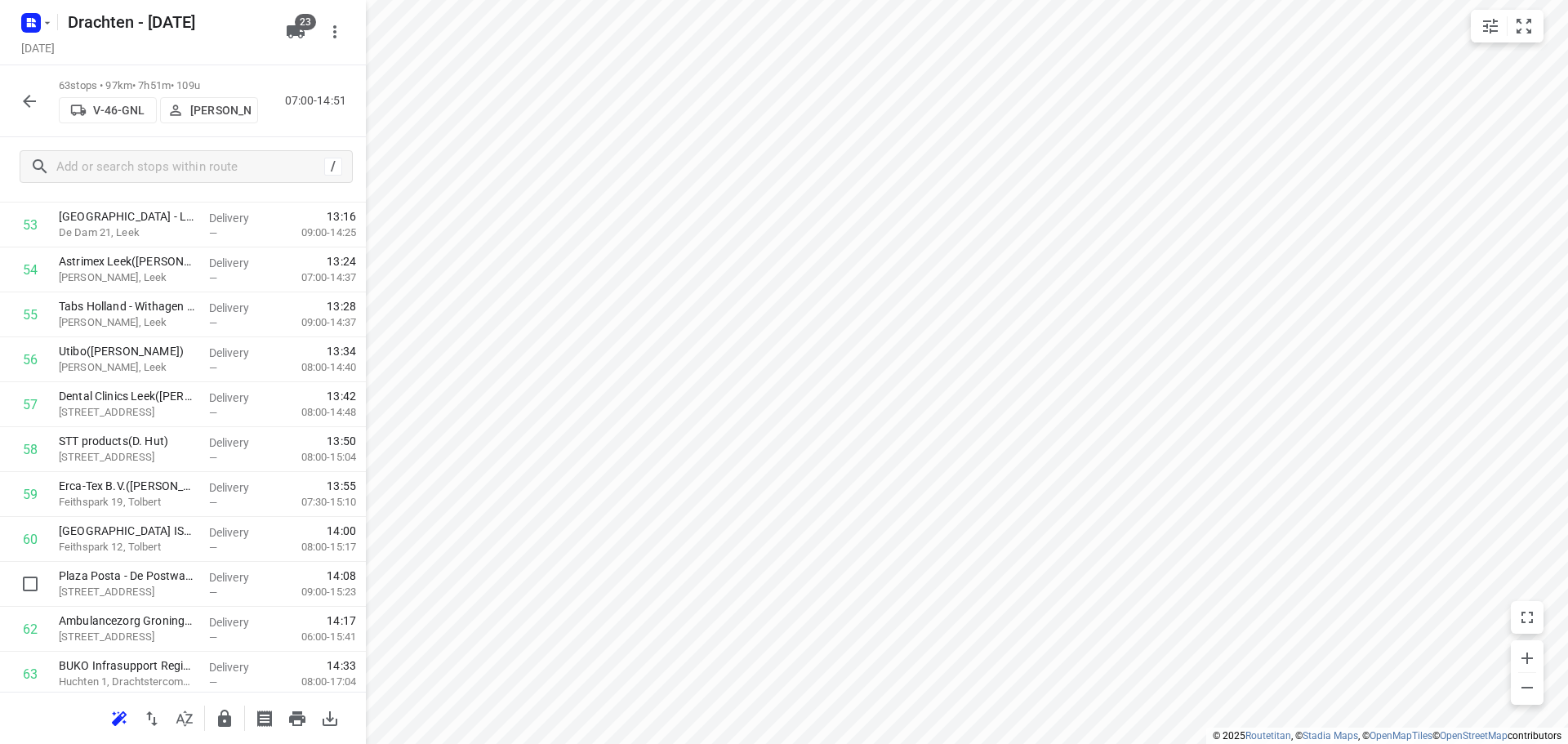
scroll to position [2506, 0]
click at [228, 703] on button "button" at bounding box center [225, 718] width 33 height 33
click at [32, 94] on icon "button" at bounding box center [30, 101] width 20 height 20
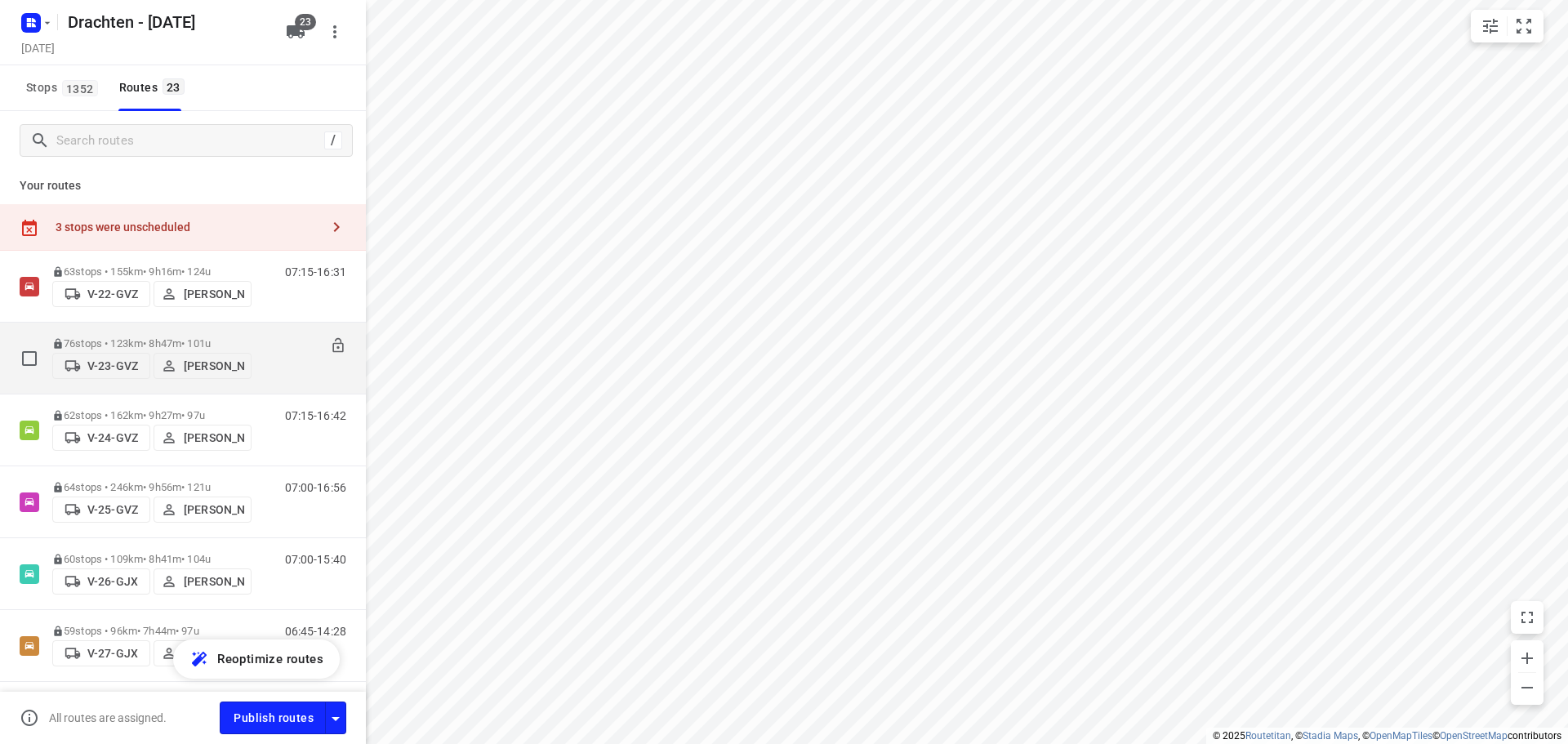
scroll to position [0, 0]
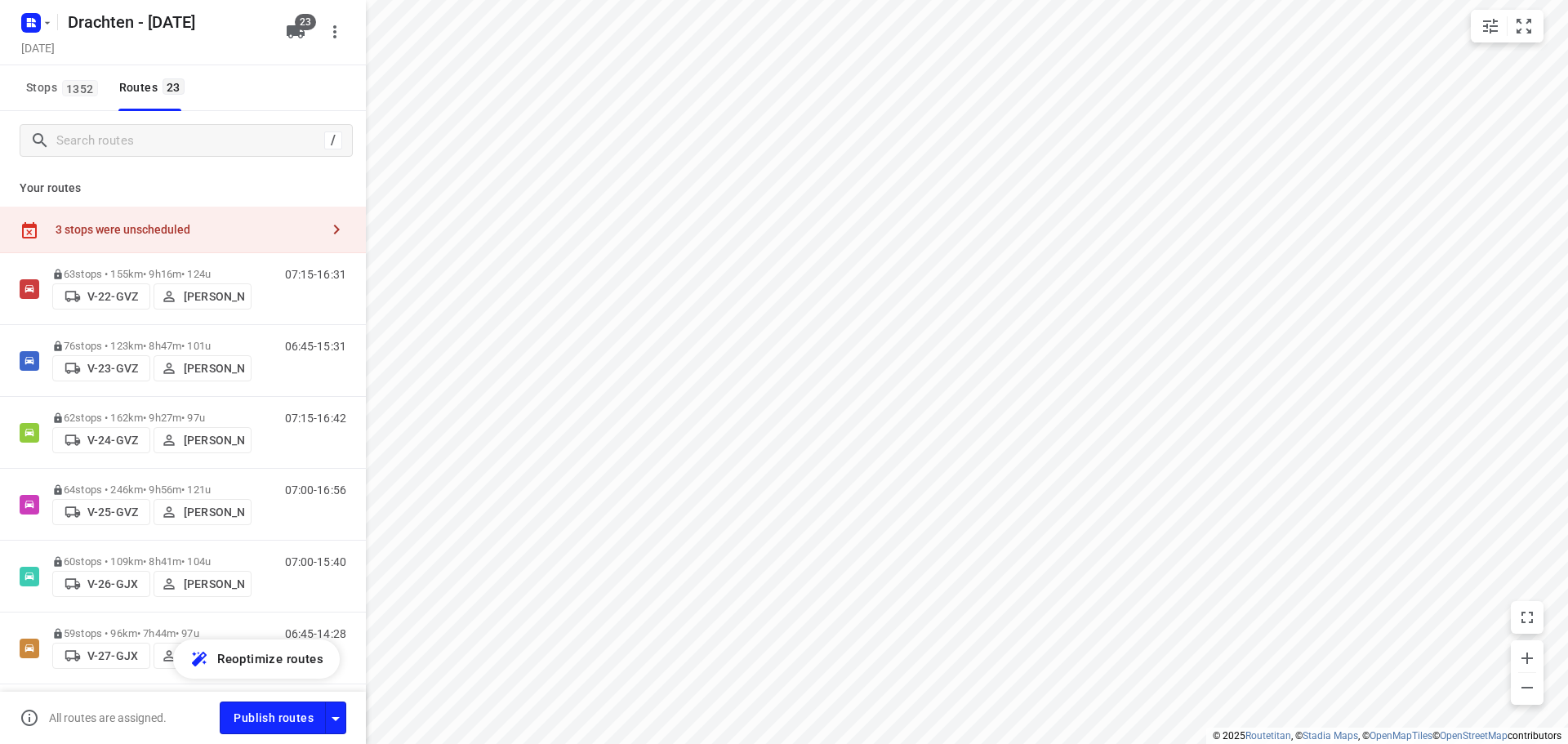
click at [239, 228] on div "3 stops were unscheduled" at bounding box center [187, 229] width 265 height 13
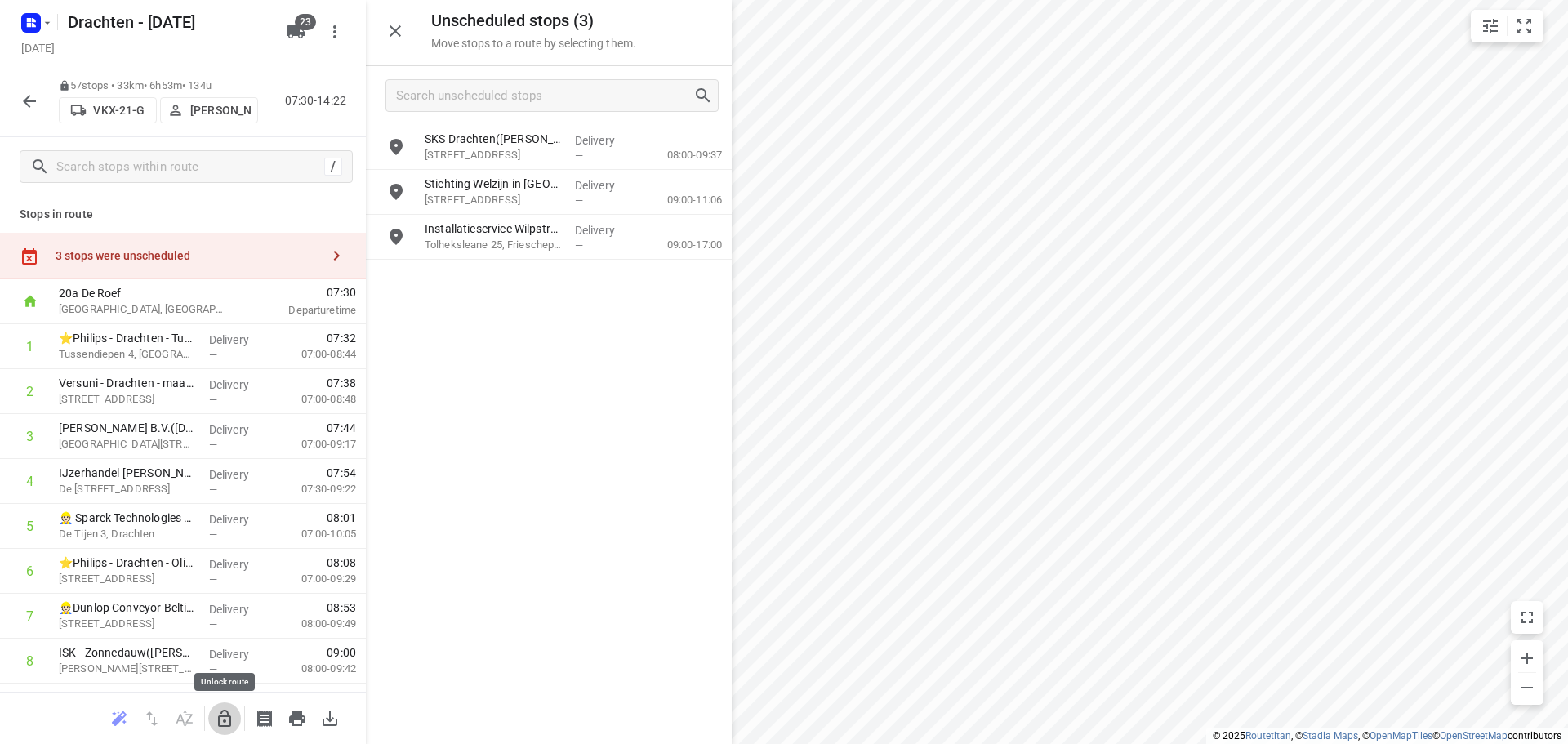
click at [221, 718] on icon "button" at bounding box center [225, 718] width 20 height 20
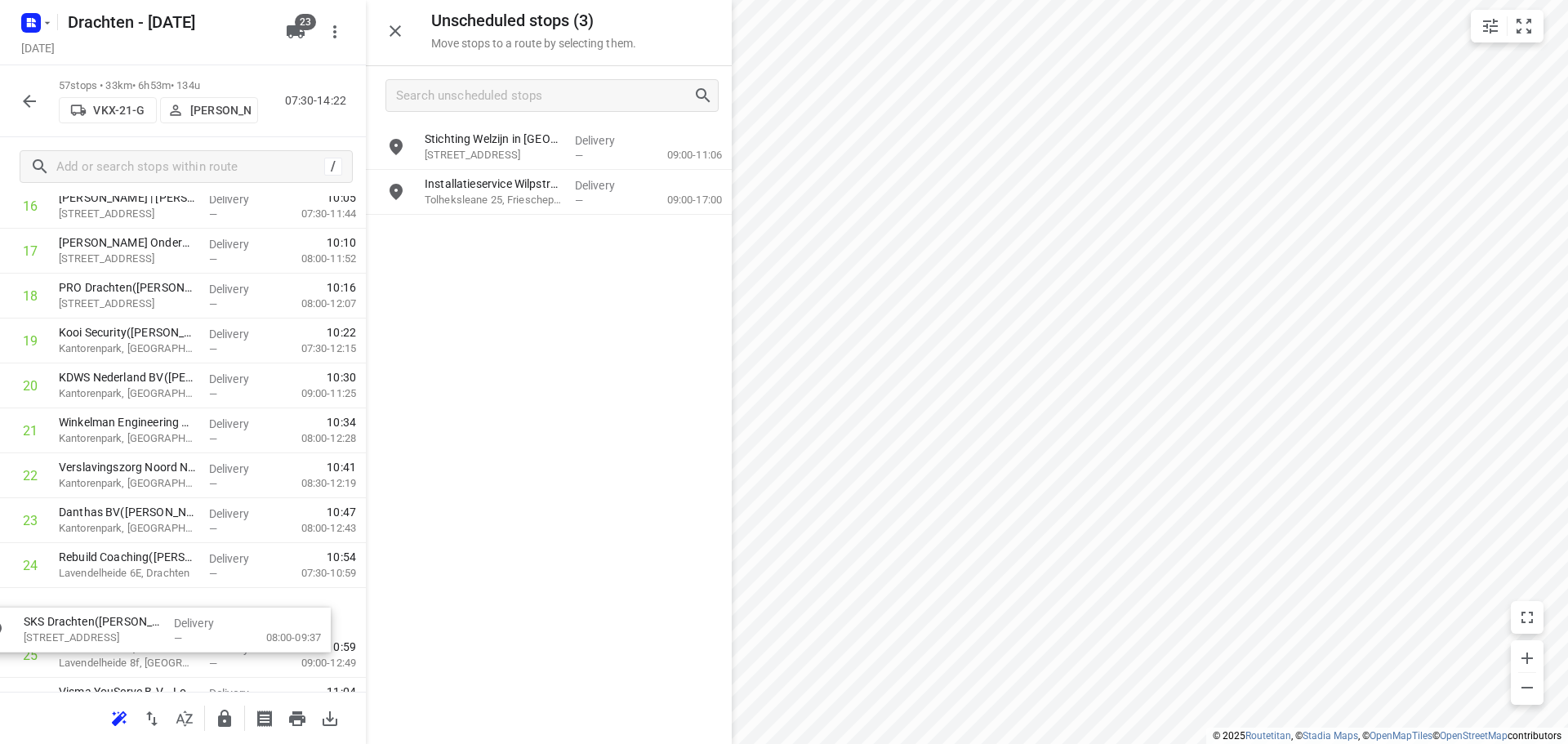
scroll to position [835, 0]
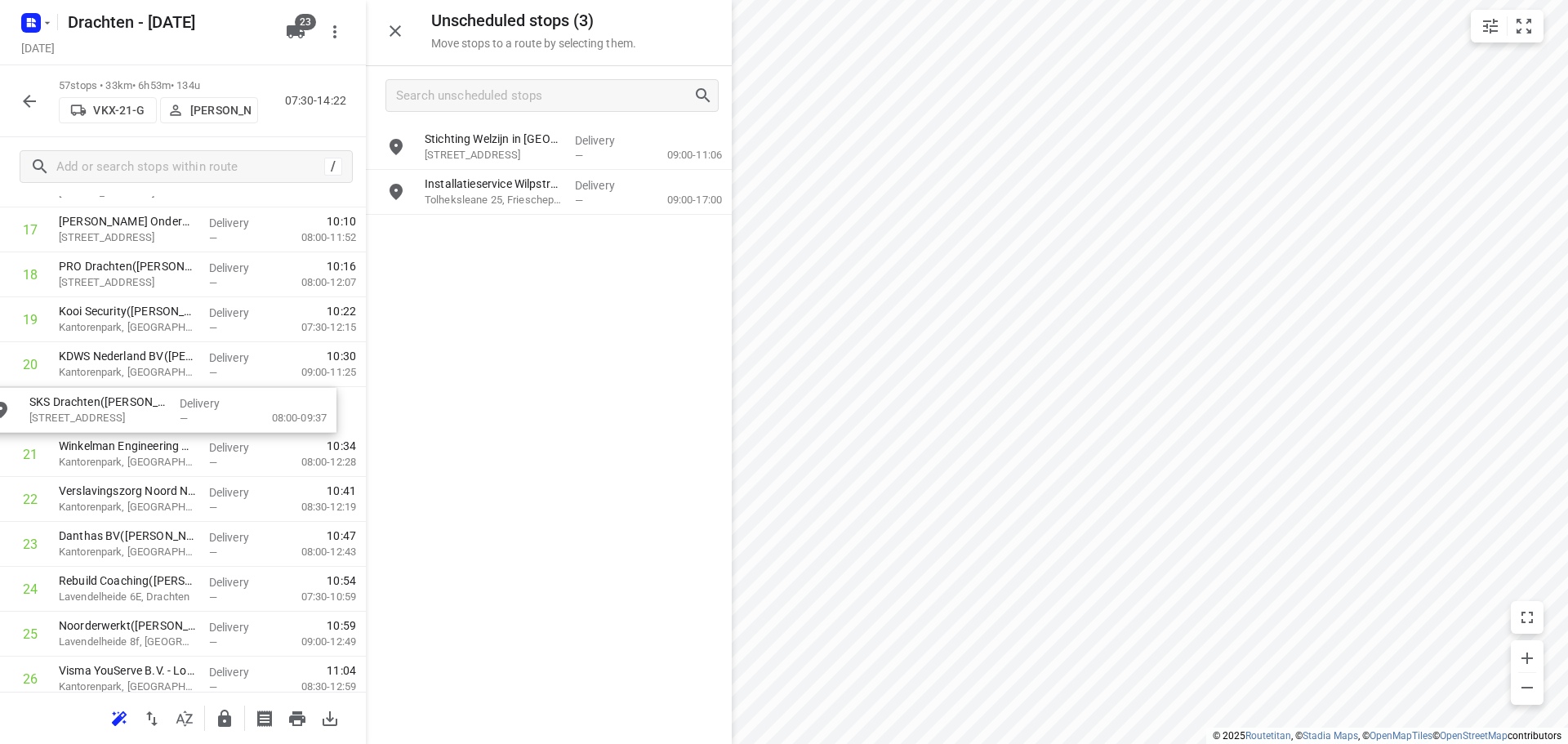
drag, startPoint x: 574, startPoint y: 139, endPoint x: 172, endPoint y: 408, distance: 483.7
click at [226, 717] on icon "button" at bounding box center [225, 718] width 13 height 17
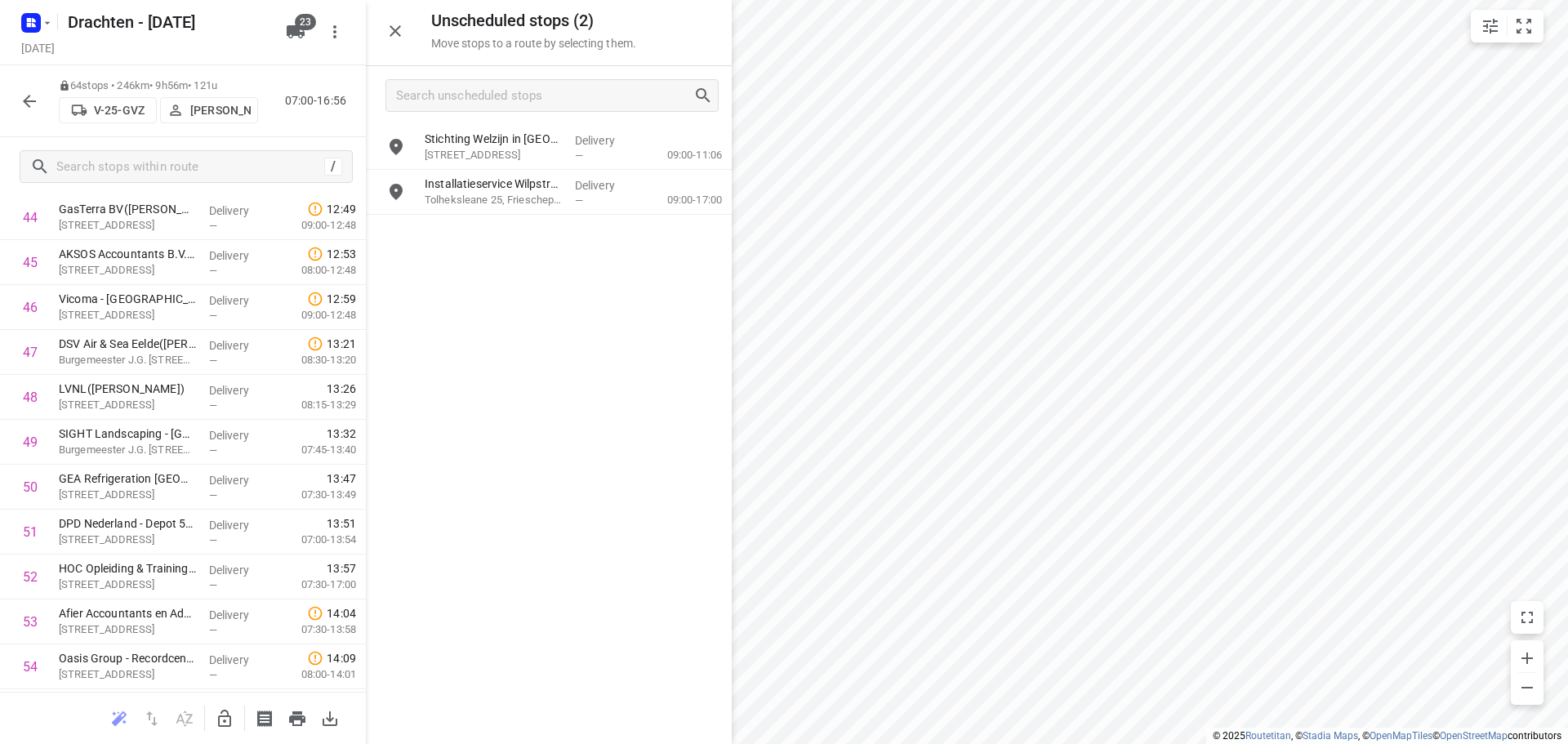
scroll to position [2551, 0]
click at [228, 720] on icon "button" at bounding box center [225, 718] width 20 height 20
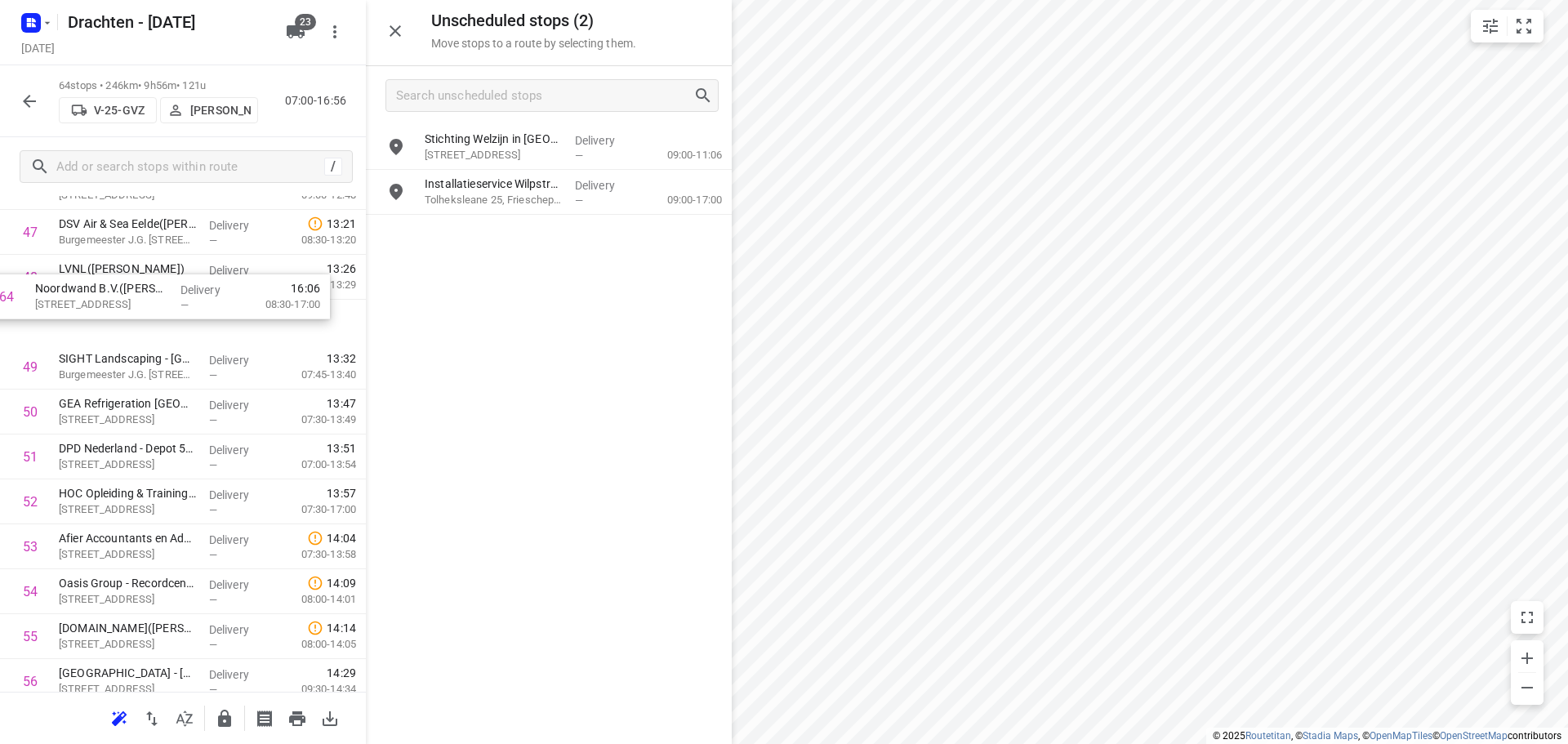
scroll to position [2176, 0]
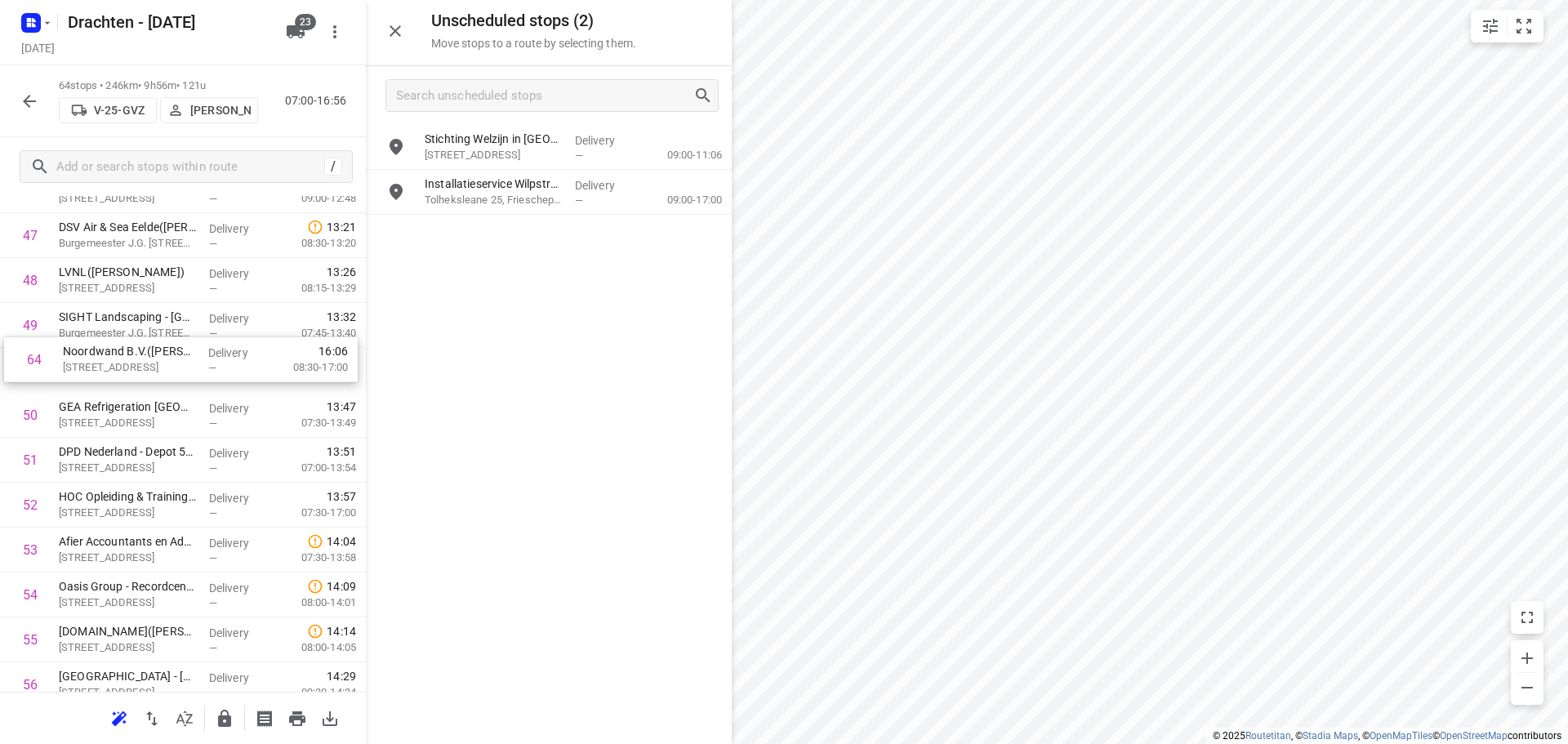
drag, startPoint x: 133, startPoint y: 621, endPoint x: 134, endPoint y: 353, distance: 268.0
click at [230, 727] on icon "button" at bounding box center [225, 718] width 20 height 20
click at [223, 718] on icon "button" at bounding box center [225, 718] width 20 height 20
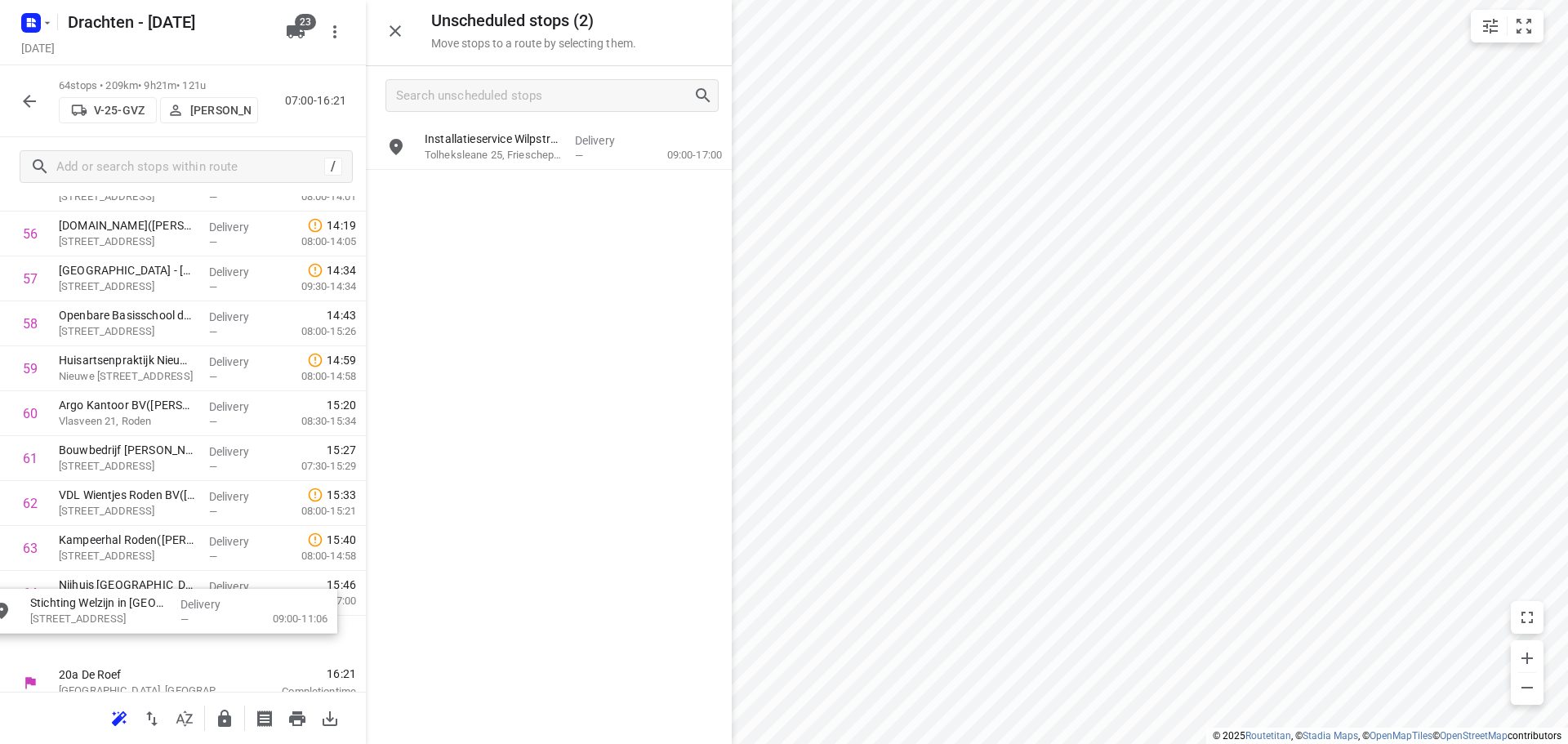
scroll to position [2601, 2]
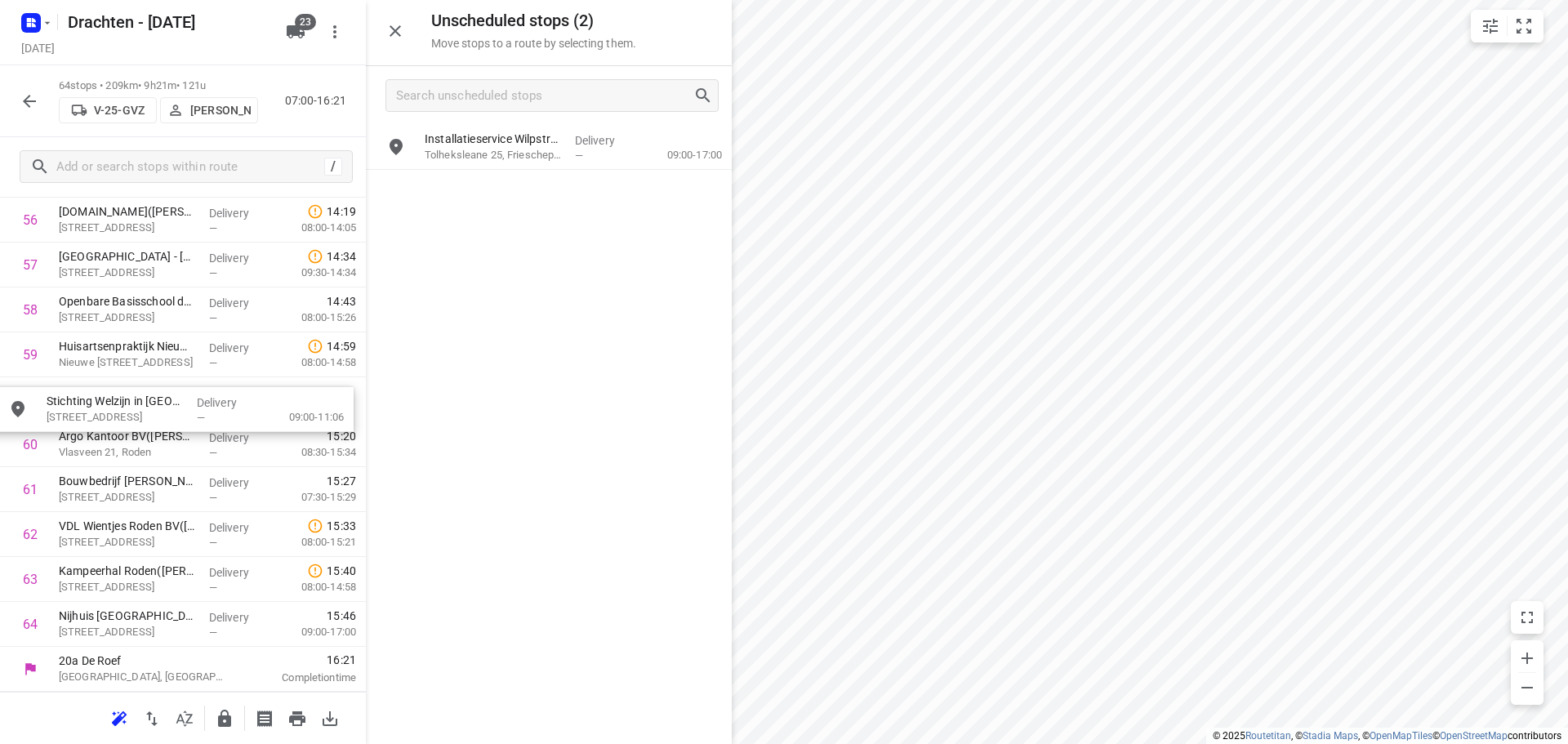
drag, startPoint x: 528, startPoint y: 157, endPoint x: 138, endPoint y: 423, distance: 472.1
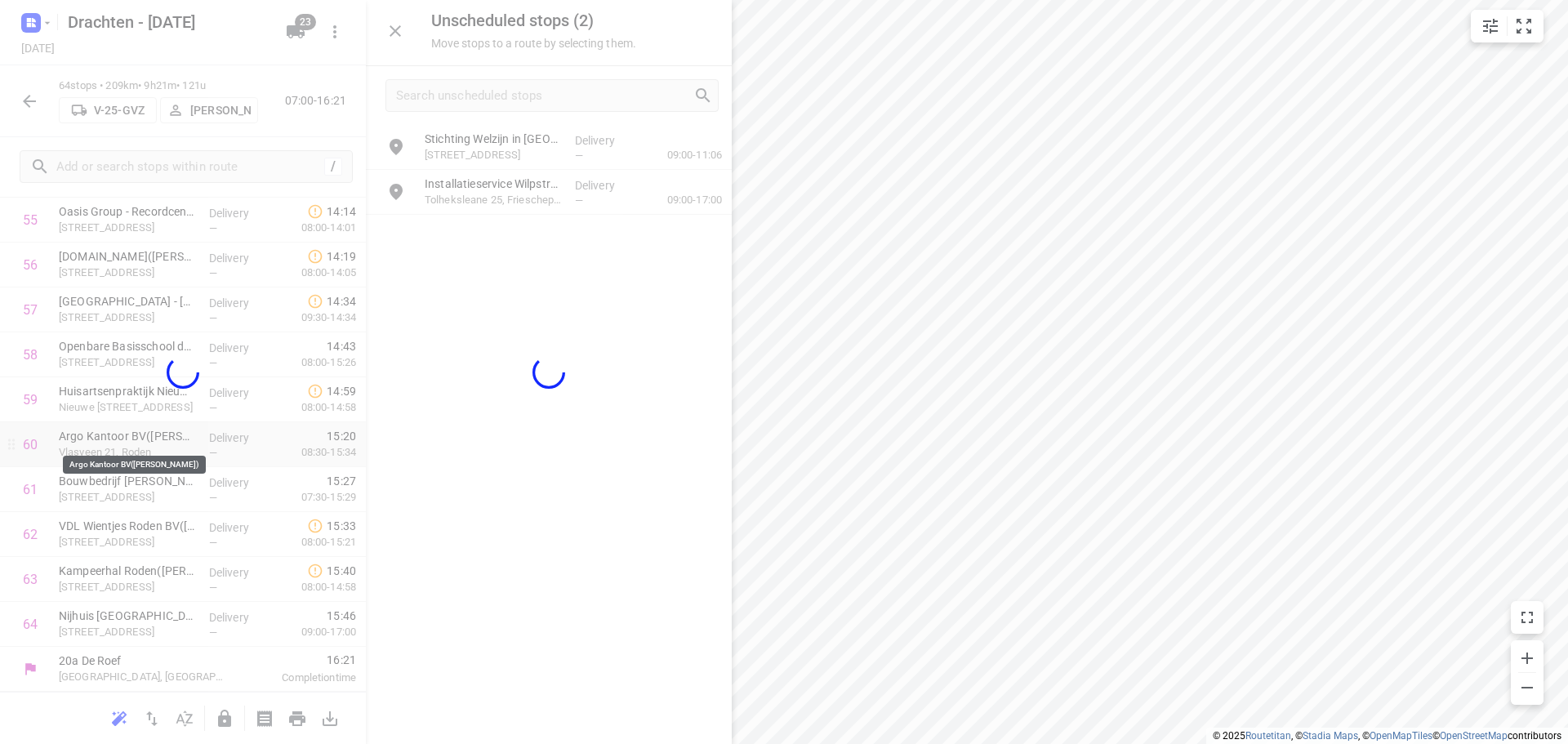
scroll to position [2551, 0]
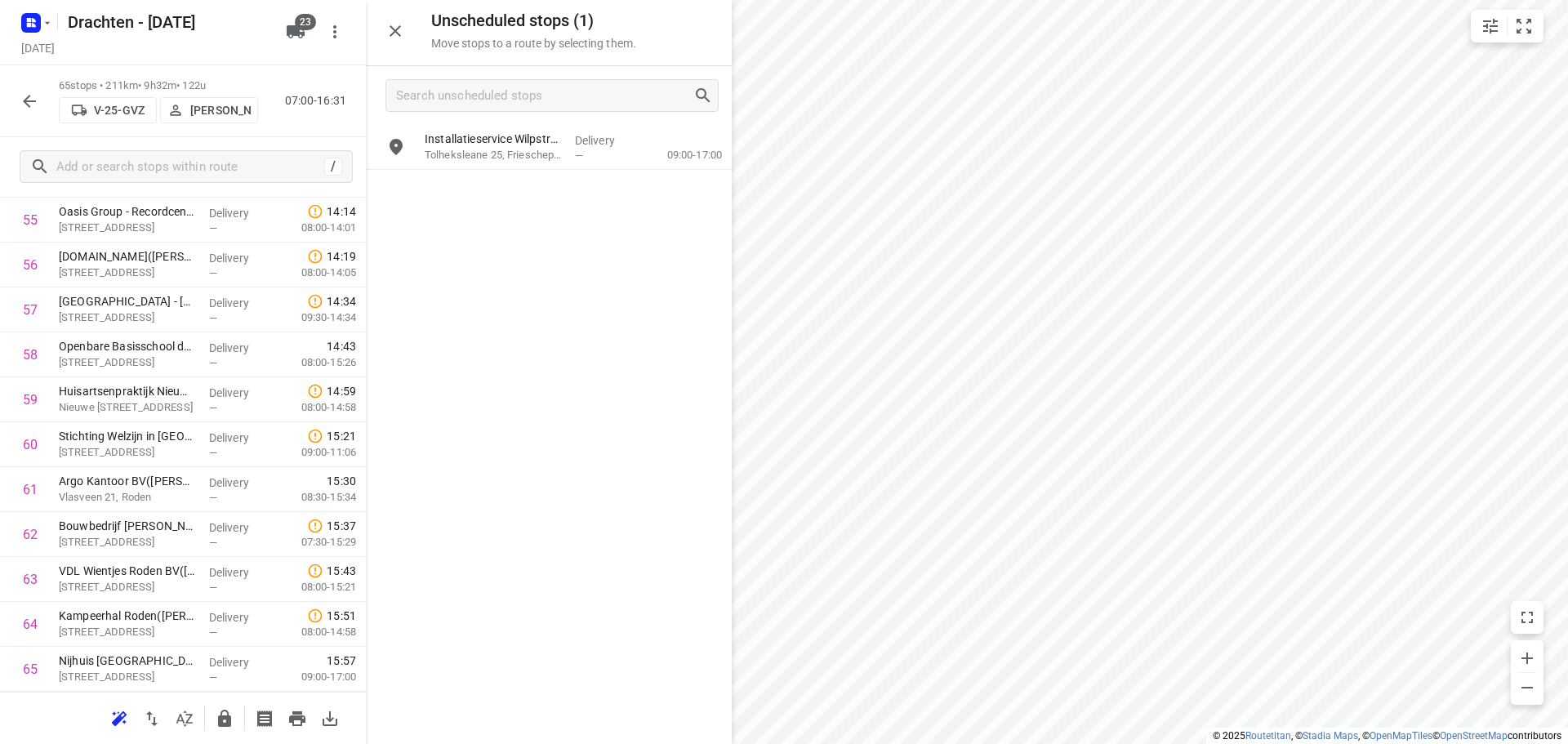
click at [228, 719] on icon "button" at bounding box center [225, 718] width 13 height 17
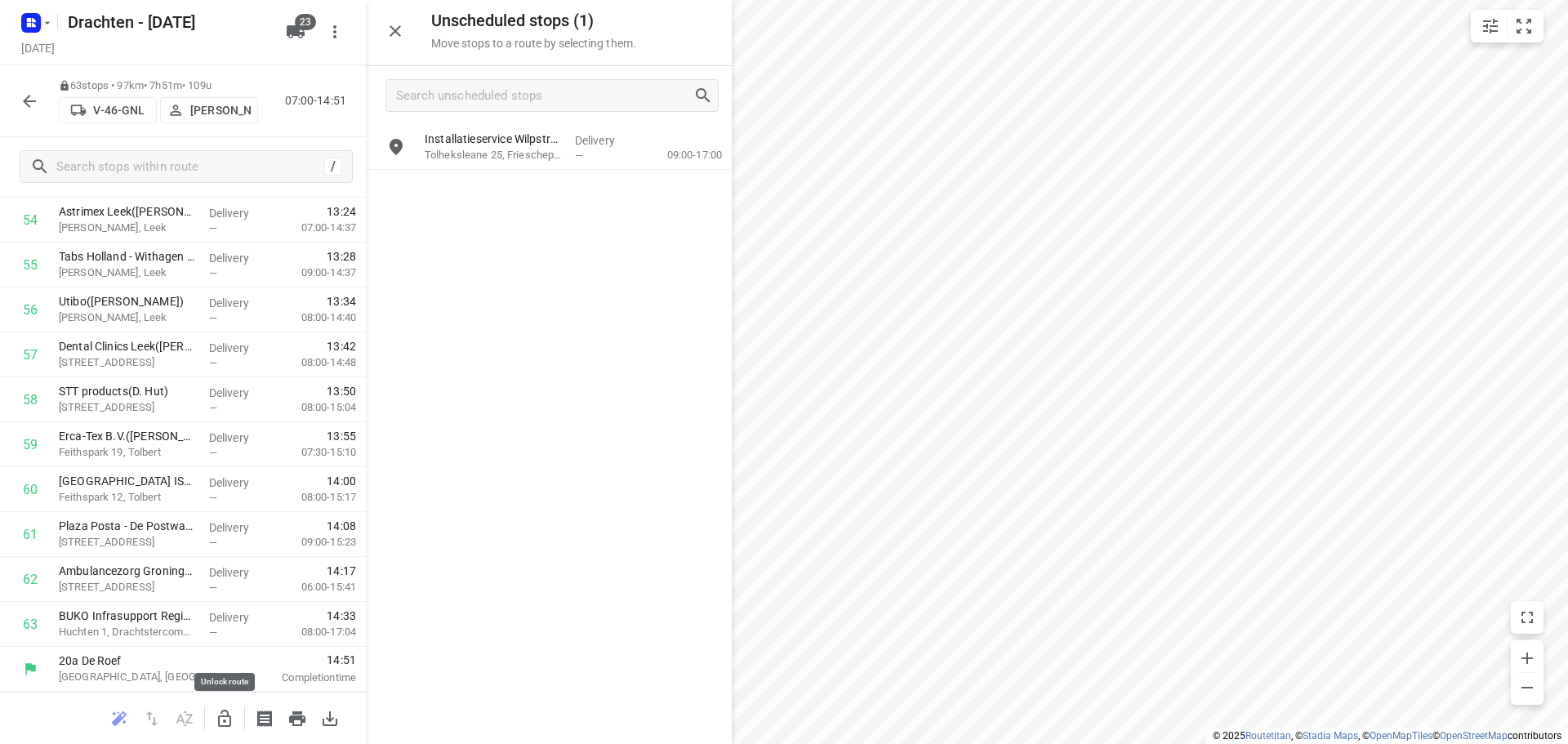
click at [214, 711] on button "button" at bounding box center [225, 718] width 33 height 33
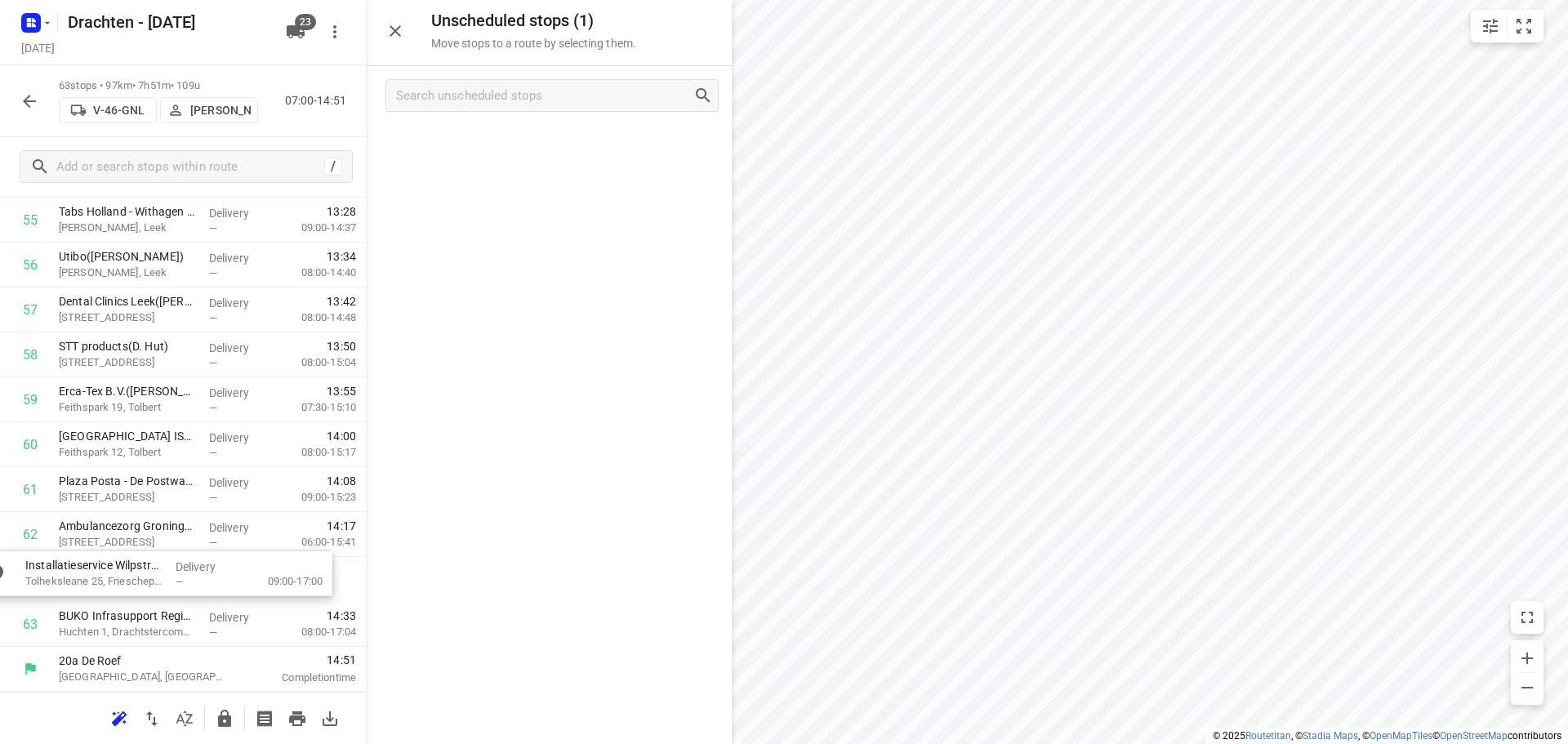
drag, startPoint x: 506, startPoint y: 161, endPoint x: 105, endPoint y: 598, distance: 593.1
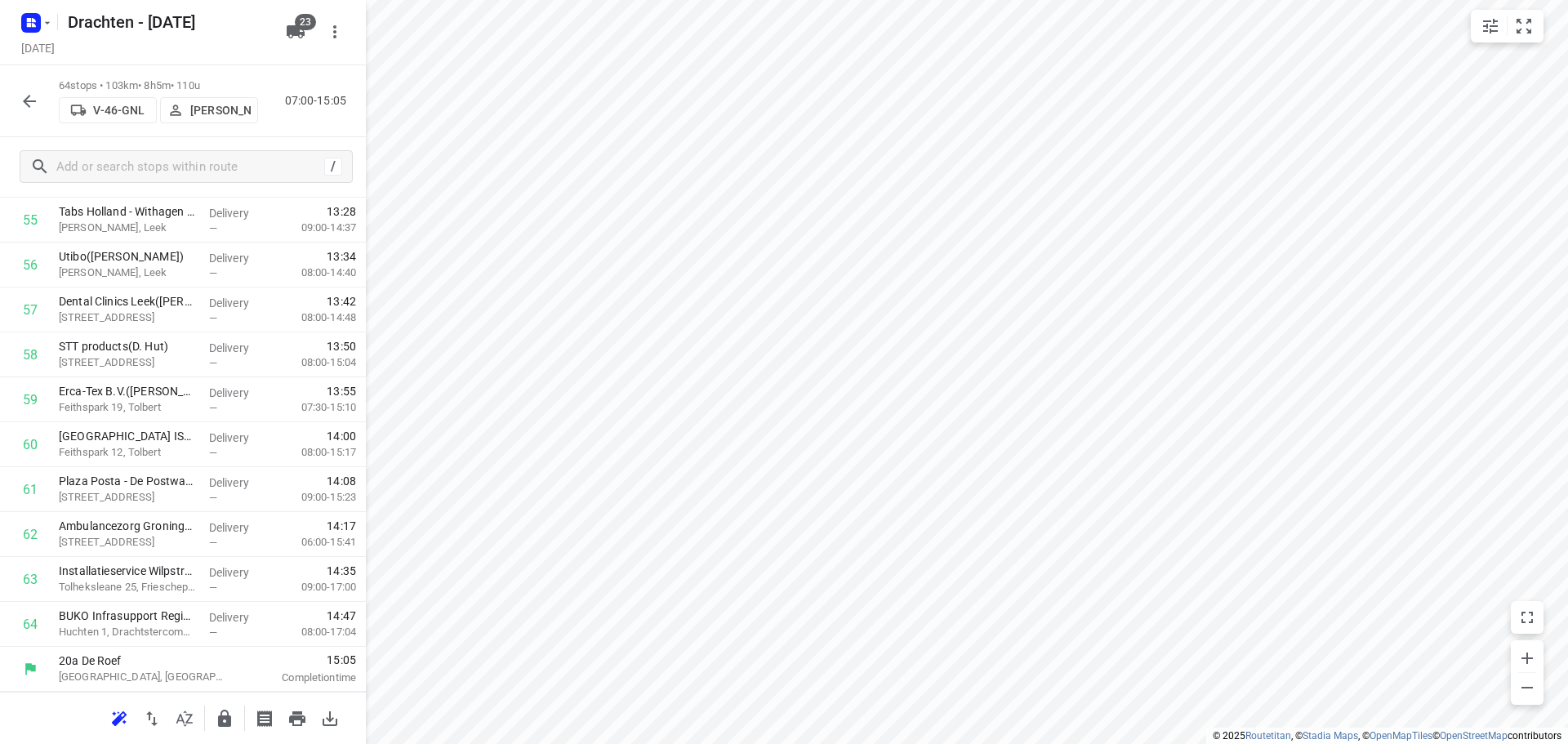
scroll to position [2505, 0]
click at [221, 707] on button "button" at bounding box center [225, 718] width 33 height 33
click at [19, 103] on button "button" at bounding box center [30, 101] width 33 height 33
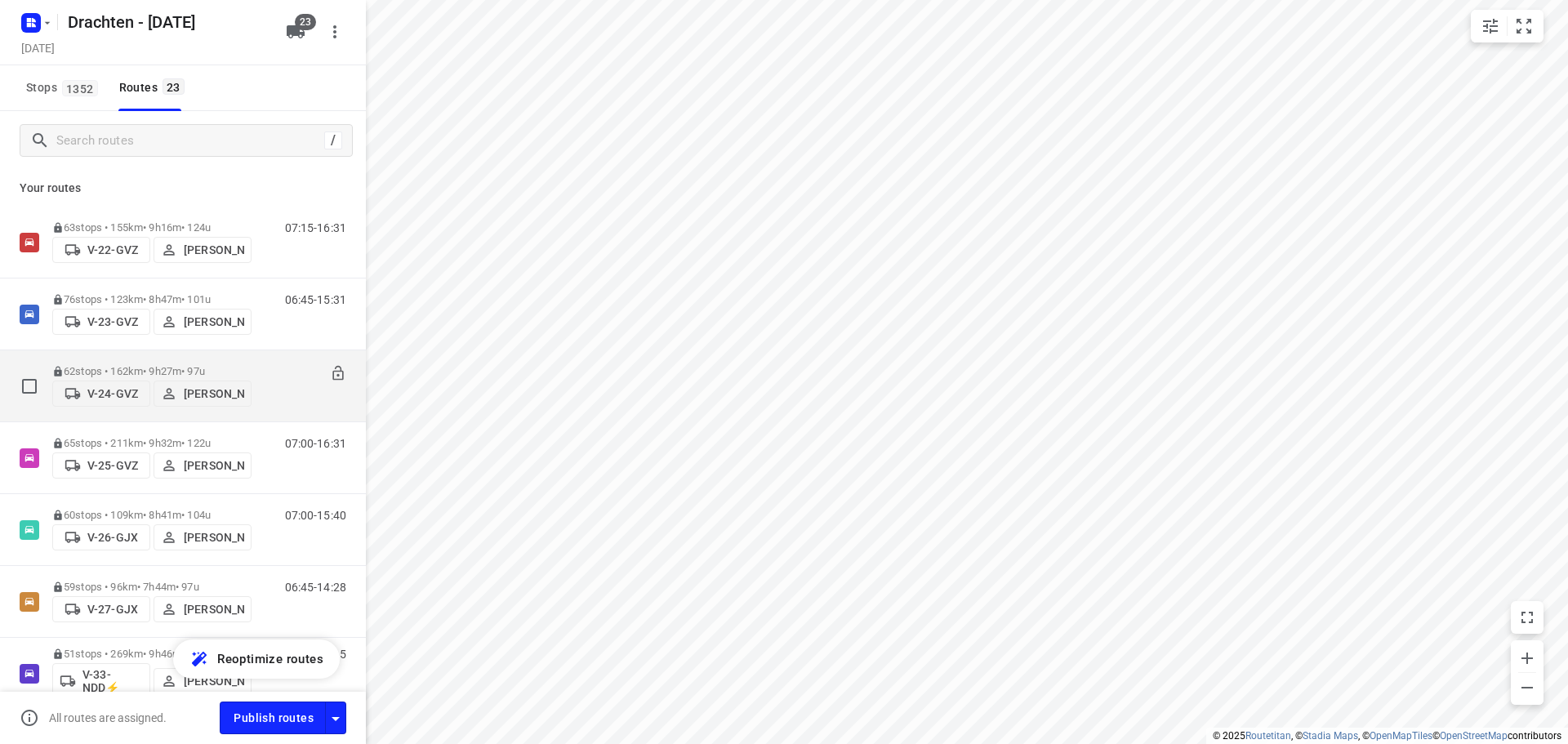
click at [201, 361] on div "62 stops • 162km • 9h27m • 97u V-24-GVZ Piet Wijma" at bounding box center [152, 386] width 200 height 58
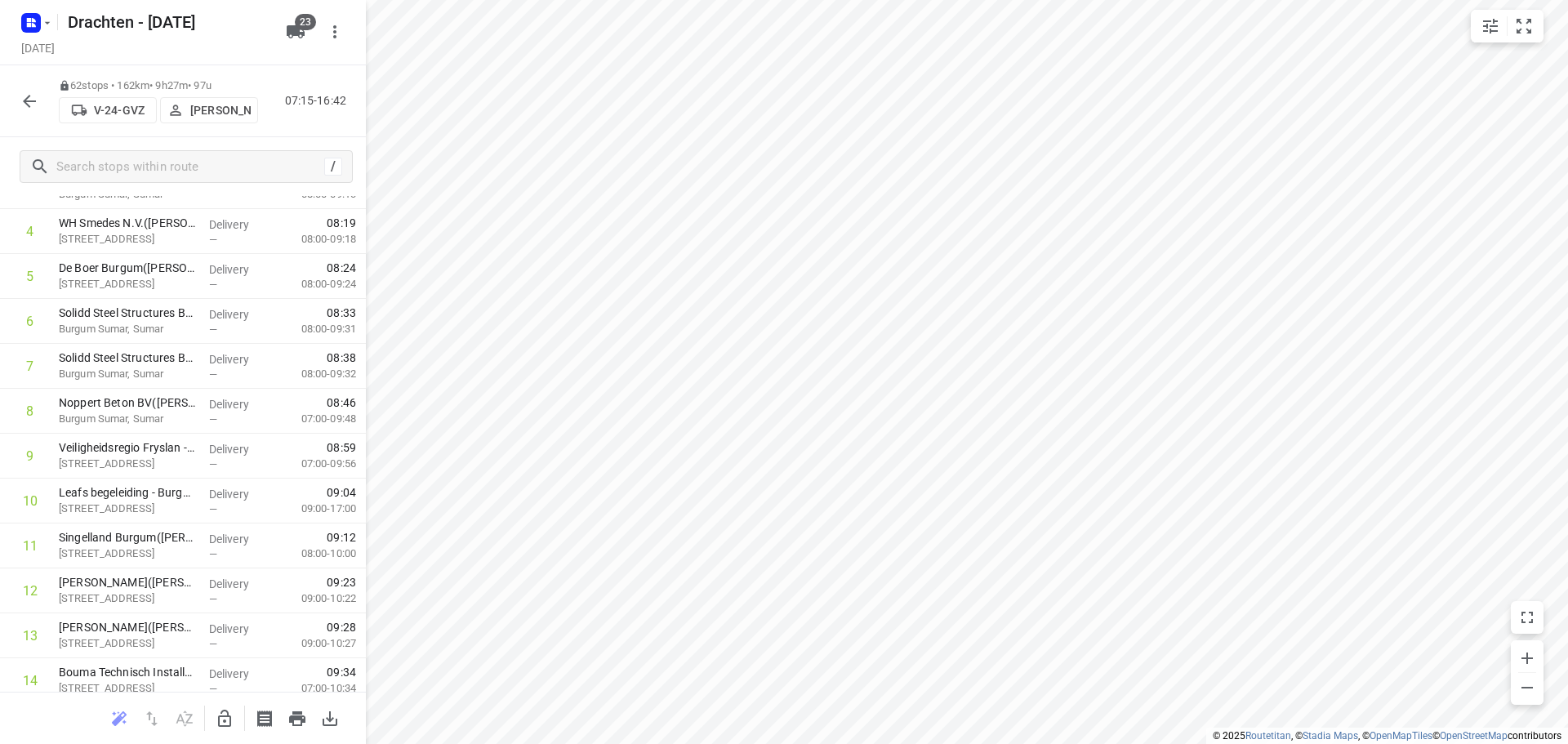
scroll to position [0, 0]
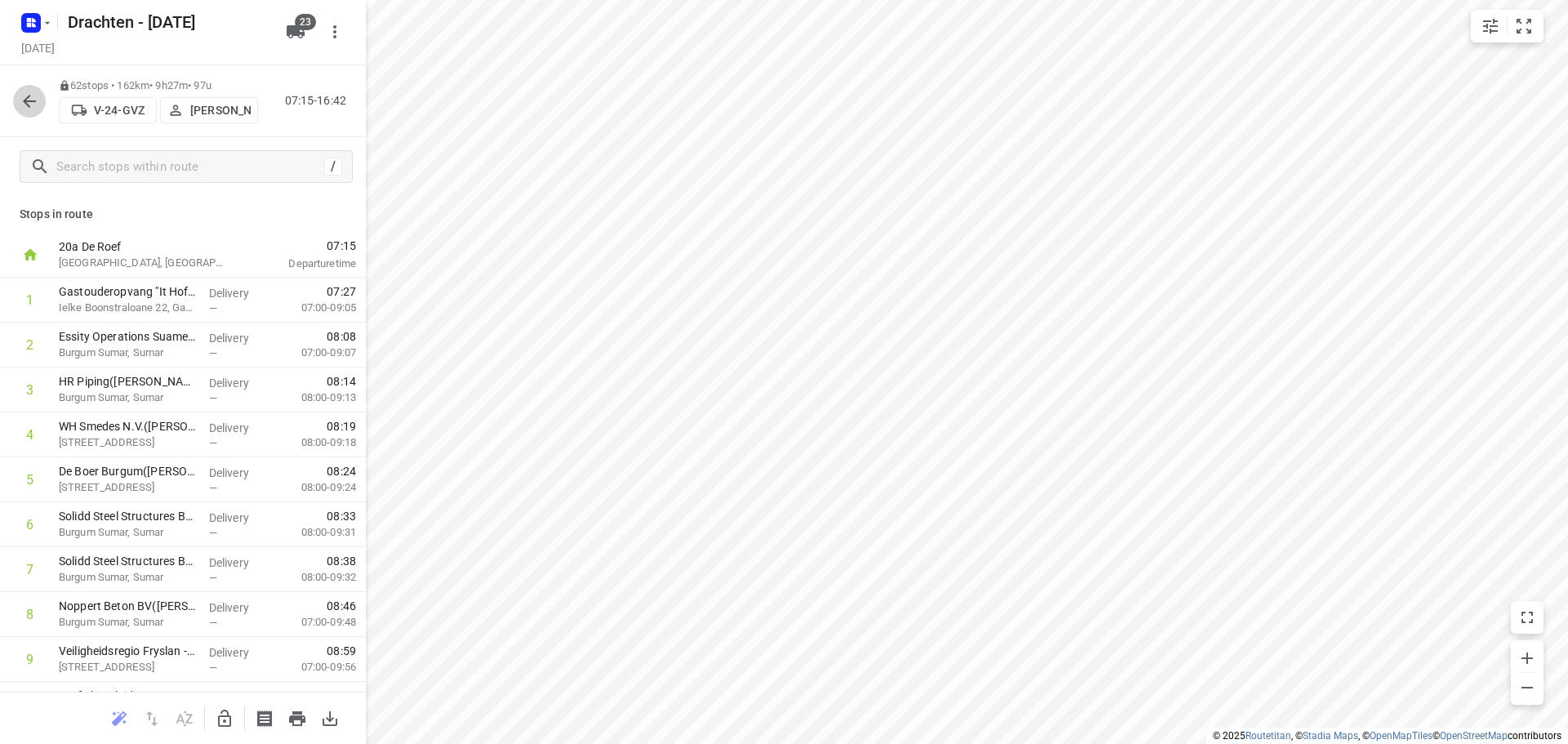
click at [28, 96] on icon "button" at bounding box center [30, 101] width 13 height 13
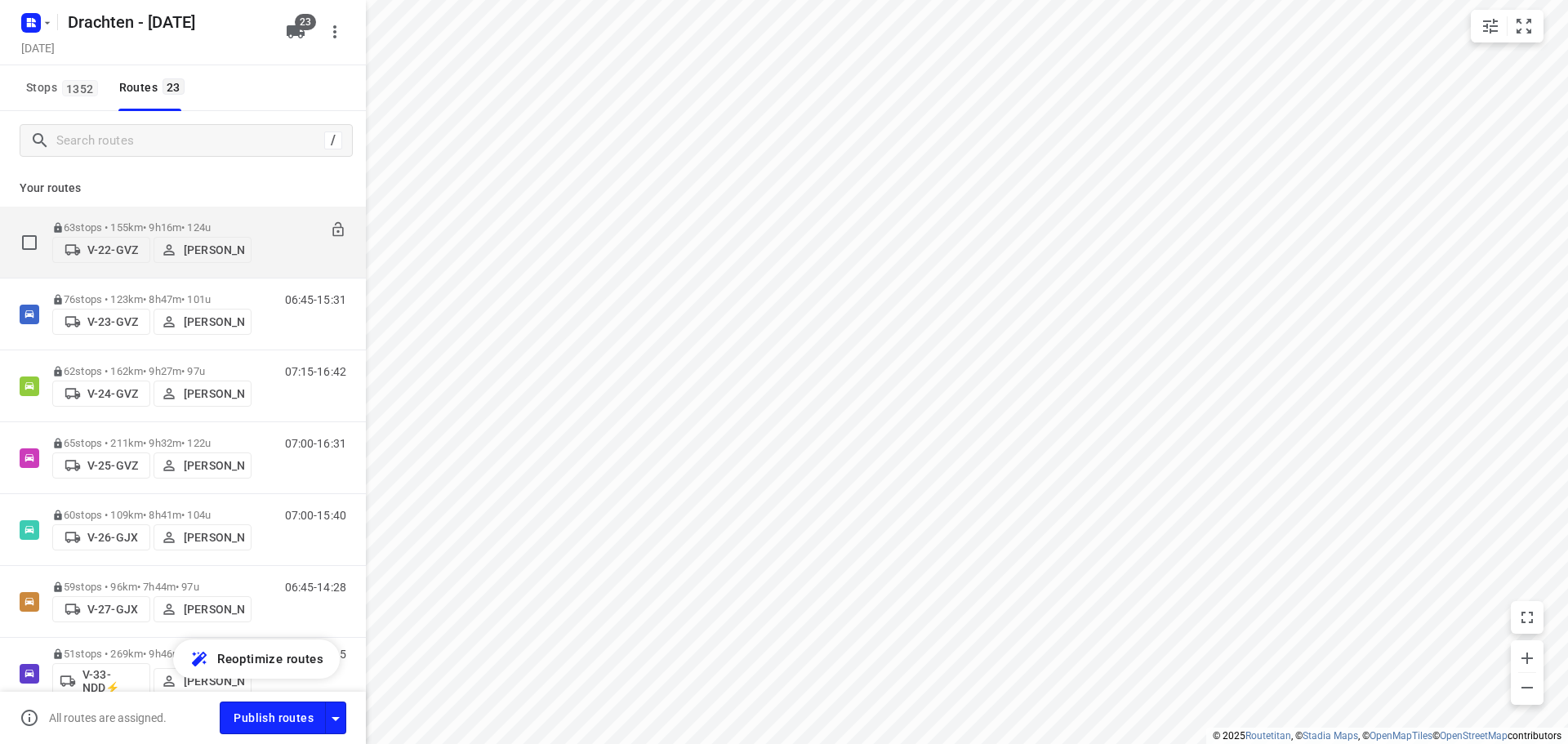
scroll to position [82, 0]
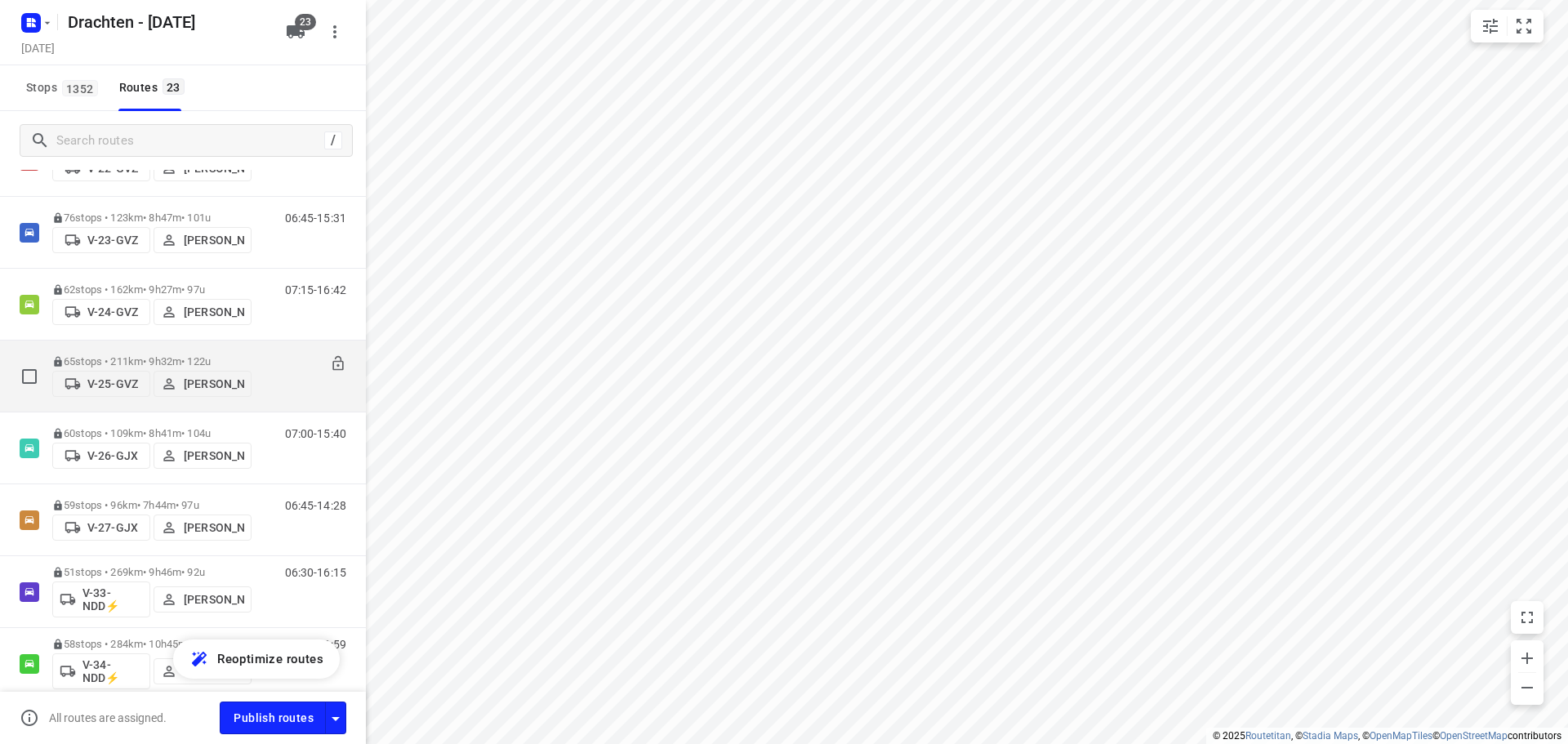
click at [225, 341] on div "65 stops • 211km • 9h32m • 122u V-25-GVZ Judith Wijma 07:00-16:31" at bounding box center [183, 376] width 366 height 72
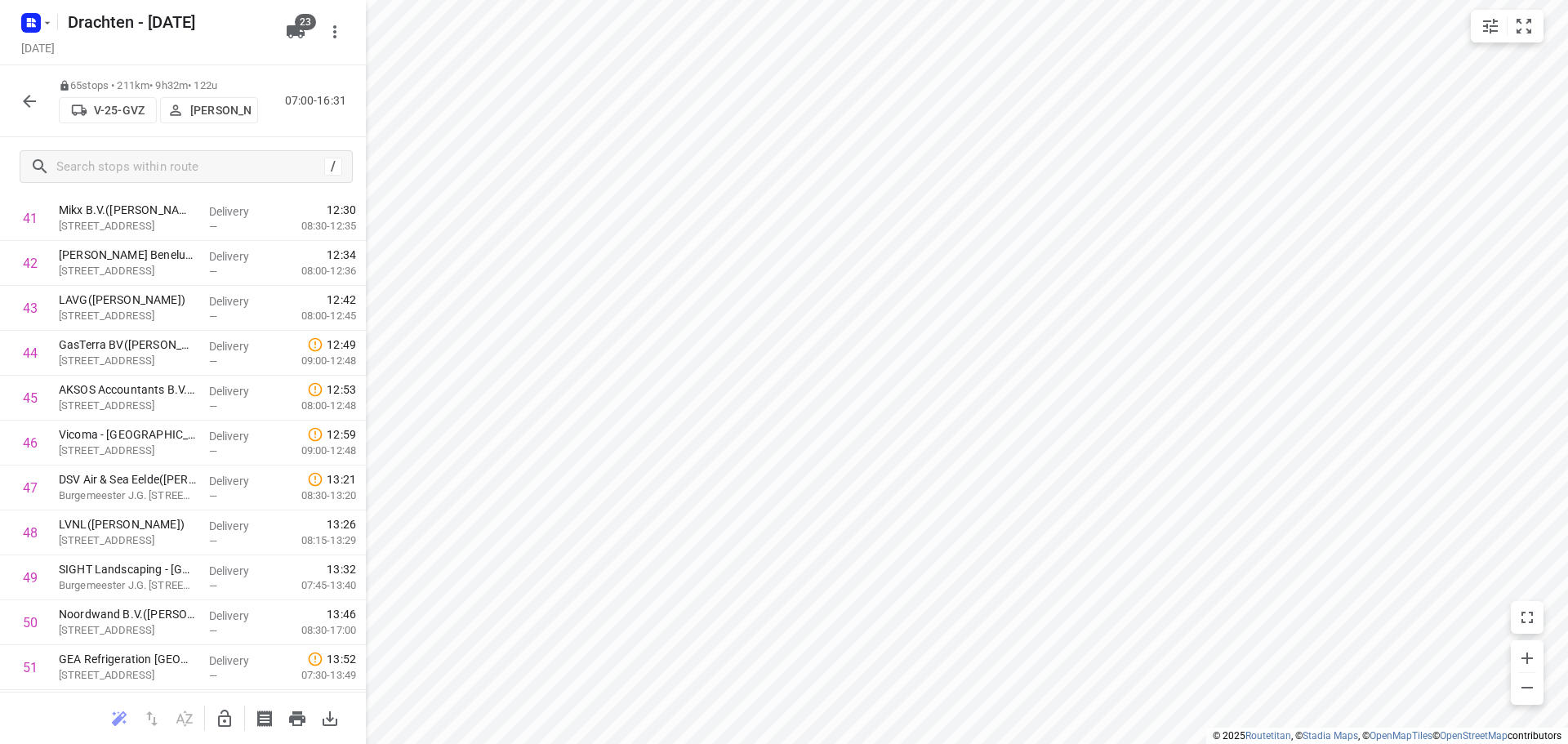
scroll to position [2549, 0]
click at [226, 706] on button "button" at bounding box center [225, 718] width 33 height 33
click at [215, 706] on button "button" at bounding box center [225, 718] width 33 height 33
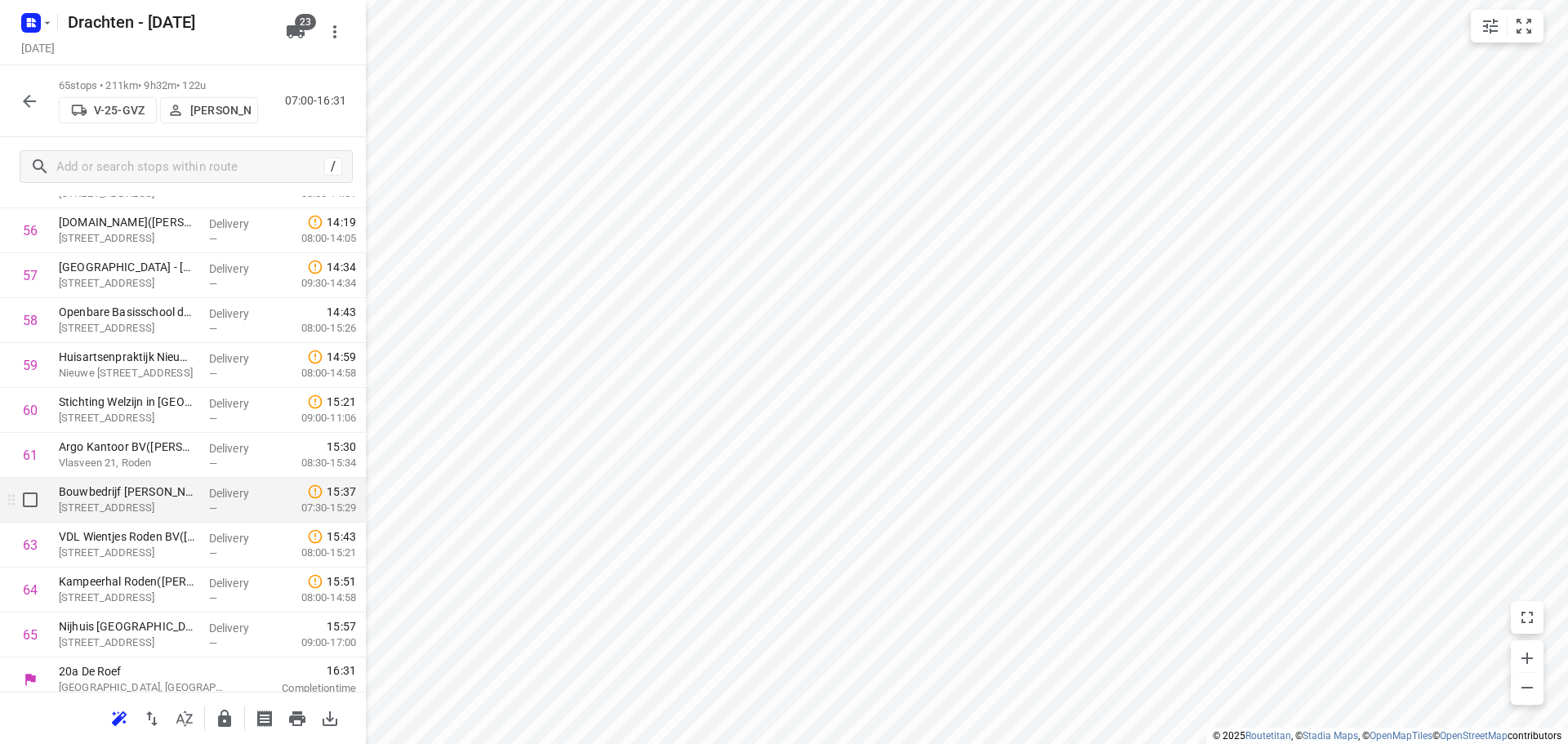
scroll to position [2549, 0]
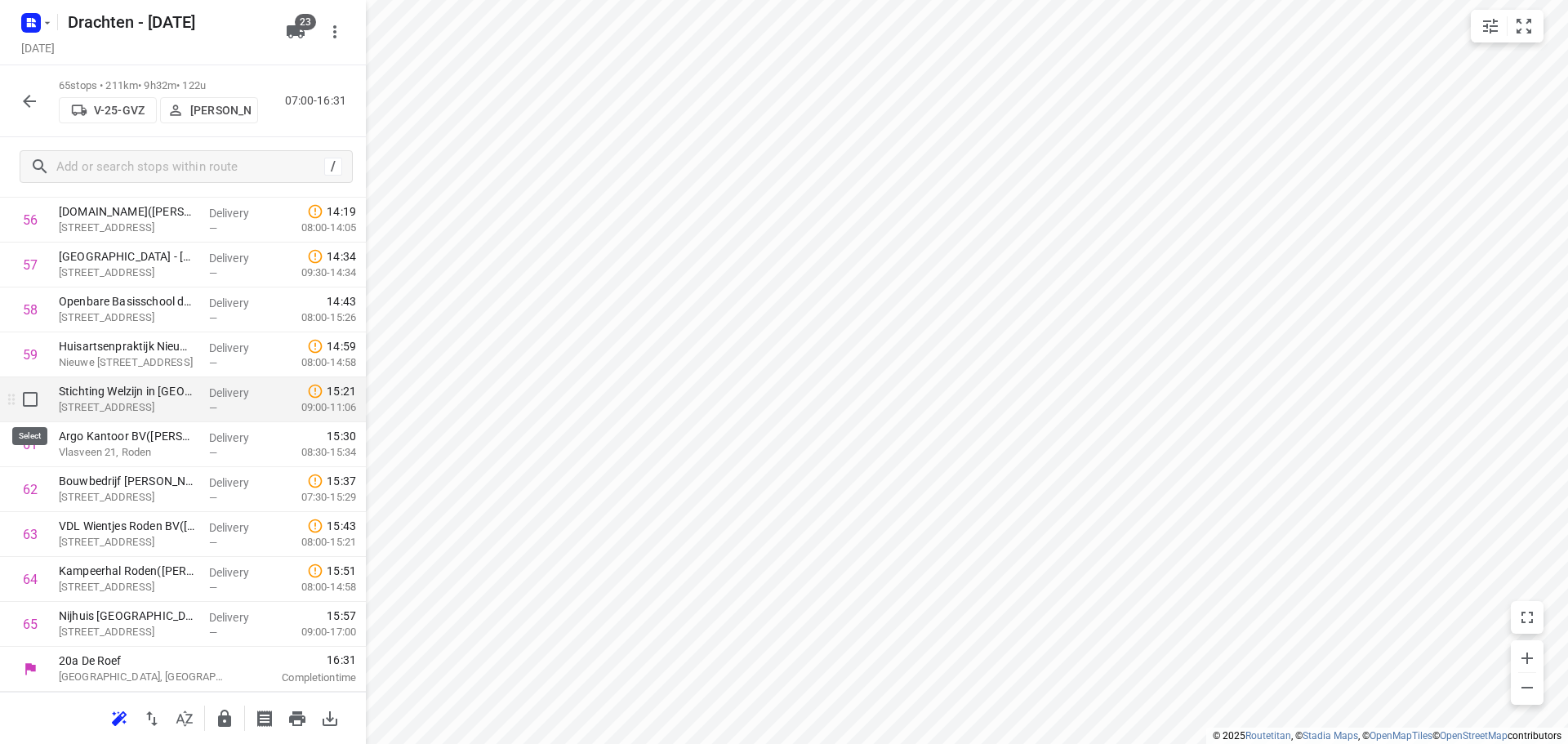
click at [40, 406] on input "checkbox" at bounding box center [31, 400] width 33 height 33
checkbox input "true"
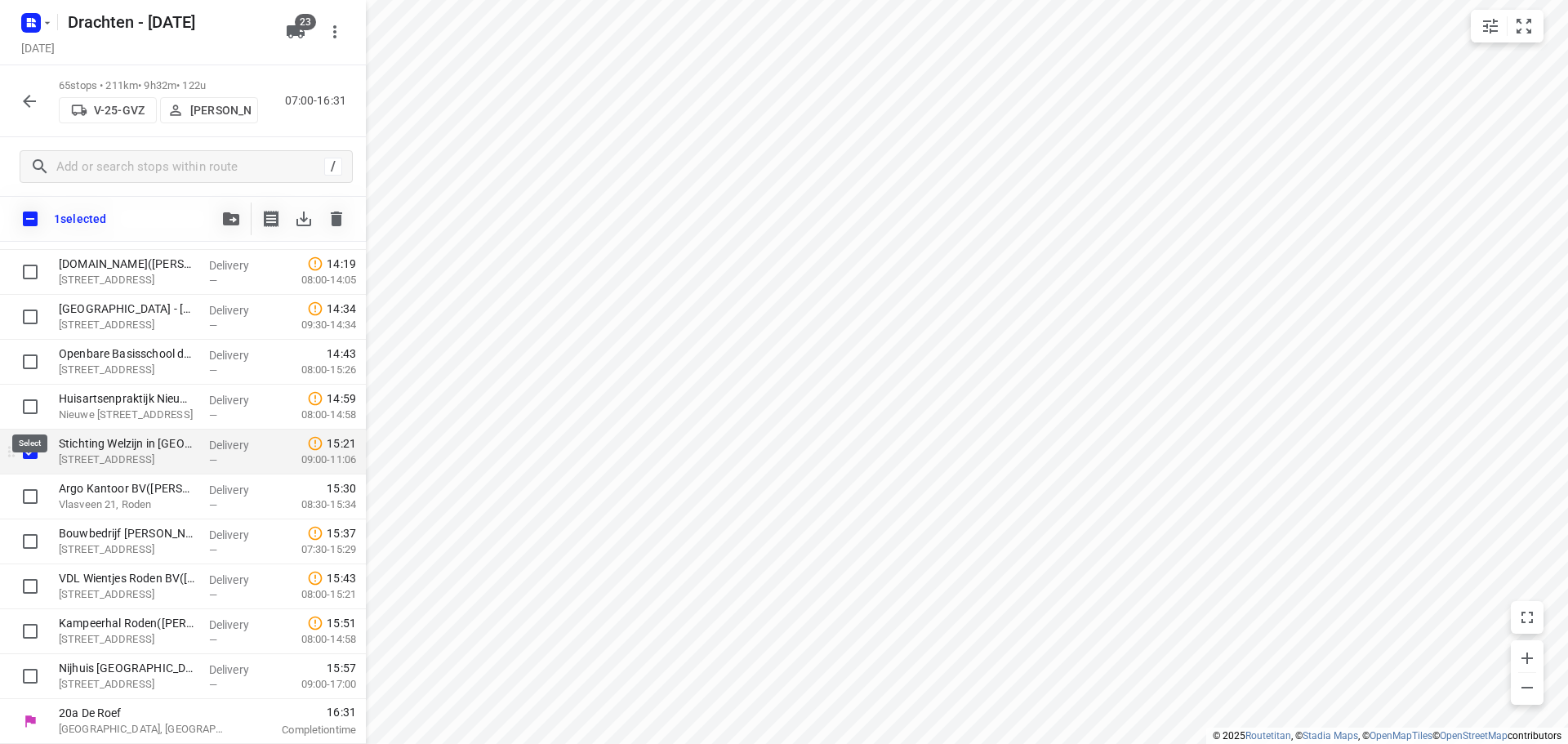
scroll to position [2543, 0]
click at [30, 496] on input "checkbox" at bounding box center [31, 497] width 33 height 33
checkbox input "true"
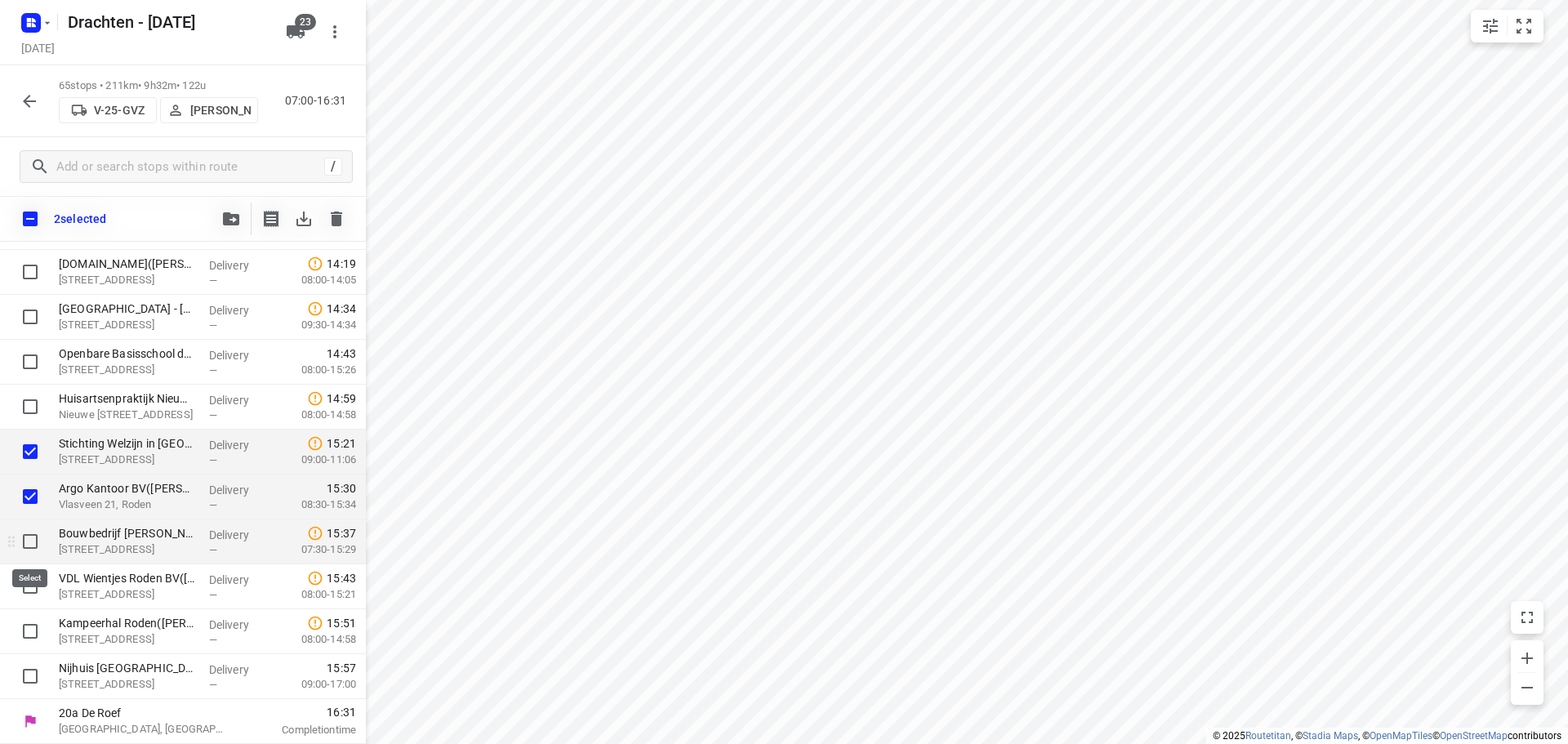
click at [35, 545] on input "checkbox" at bounding box center [31, 541] width 33 height 33
checkbox input "true"
click at [35, 592] on input "checkbox" at bounding box center [31, 587] width 33 height 33
checkbox input "true"
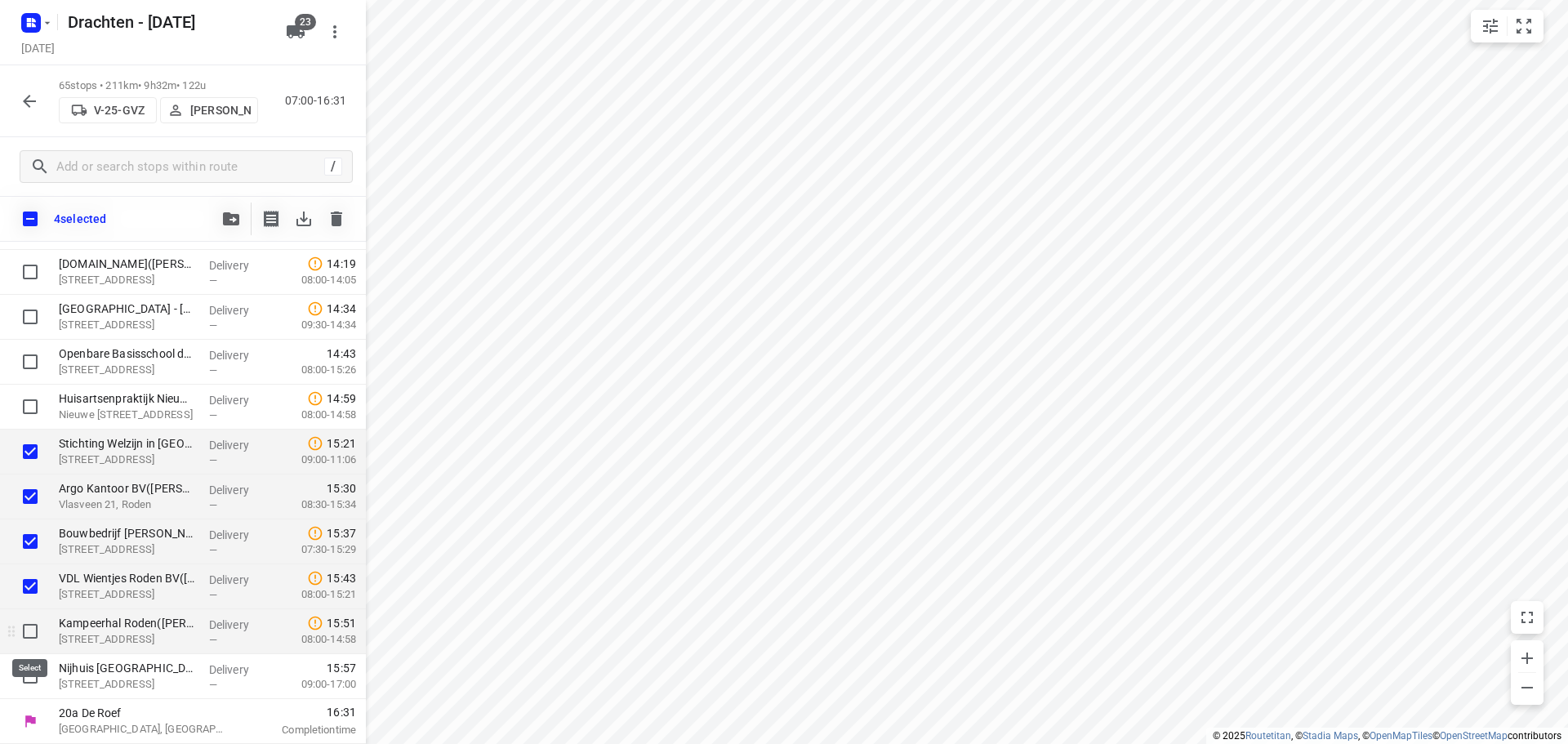
click at [30, 626] on input "checkbox" at bounding box center [31, 631] width 33 height 33
checkbox input "true"
click at [33, 683] on input "checkbox" at bounding box center [31, 676] width 33 height 33
checkbox input "true"
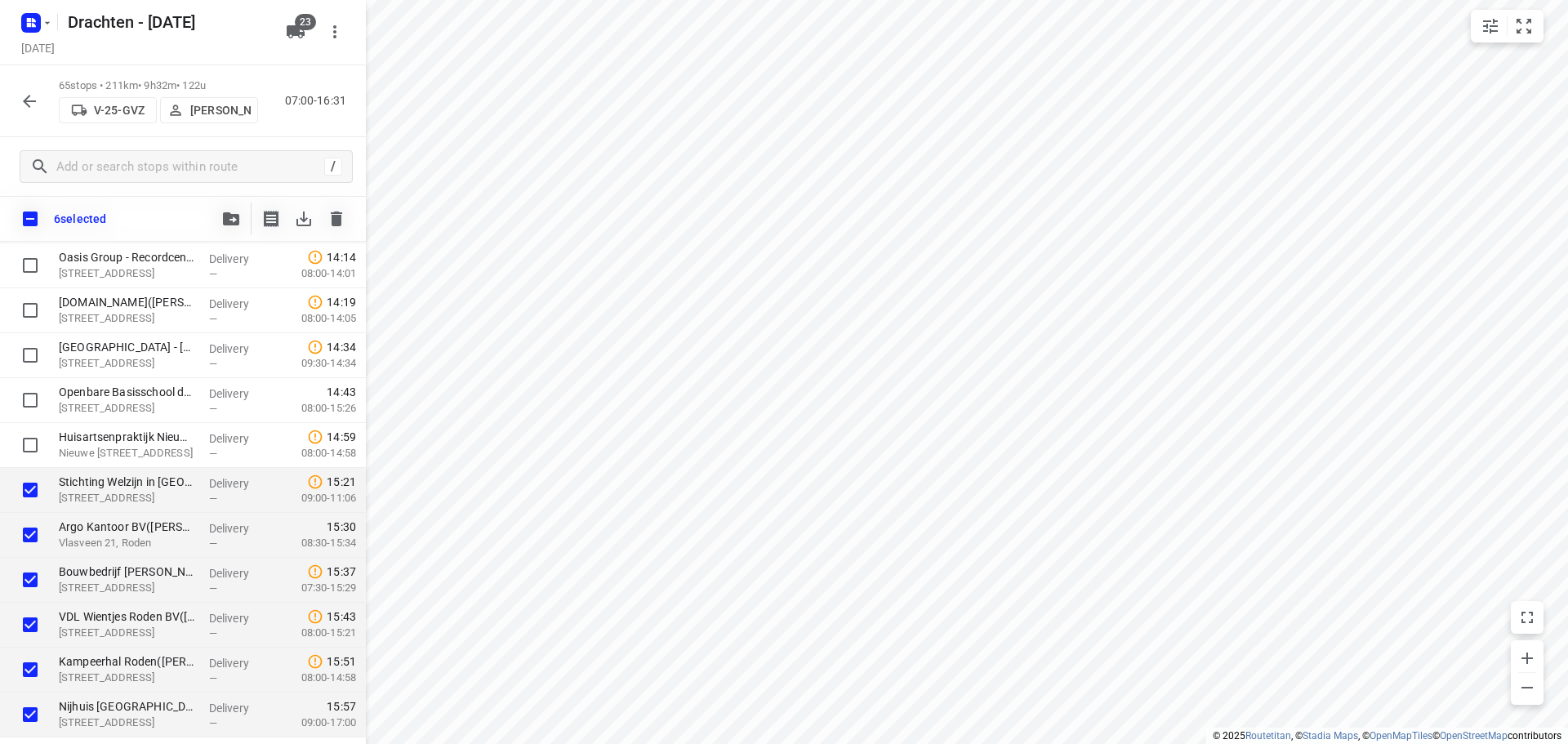
scroll to position [2498, 0]
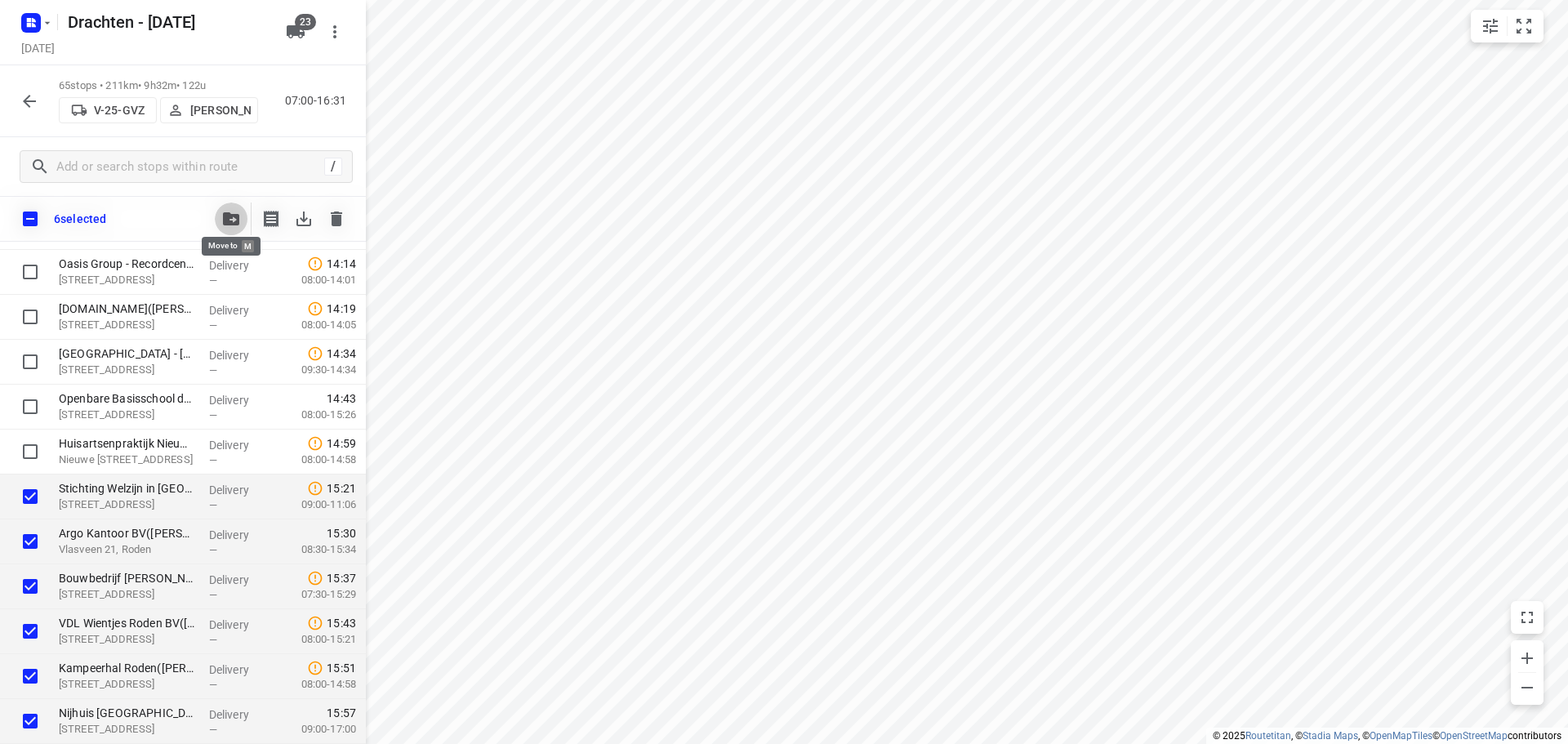
click at [220, 220] on button "button" at bounding box center [232, 219] width 33 height 33
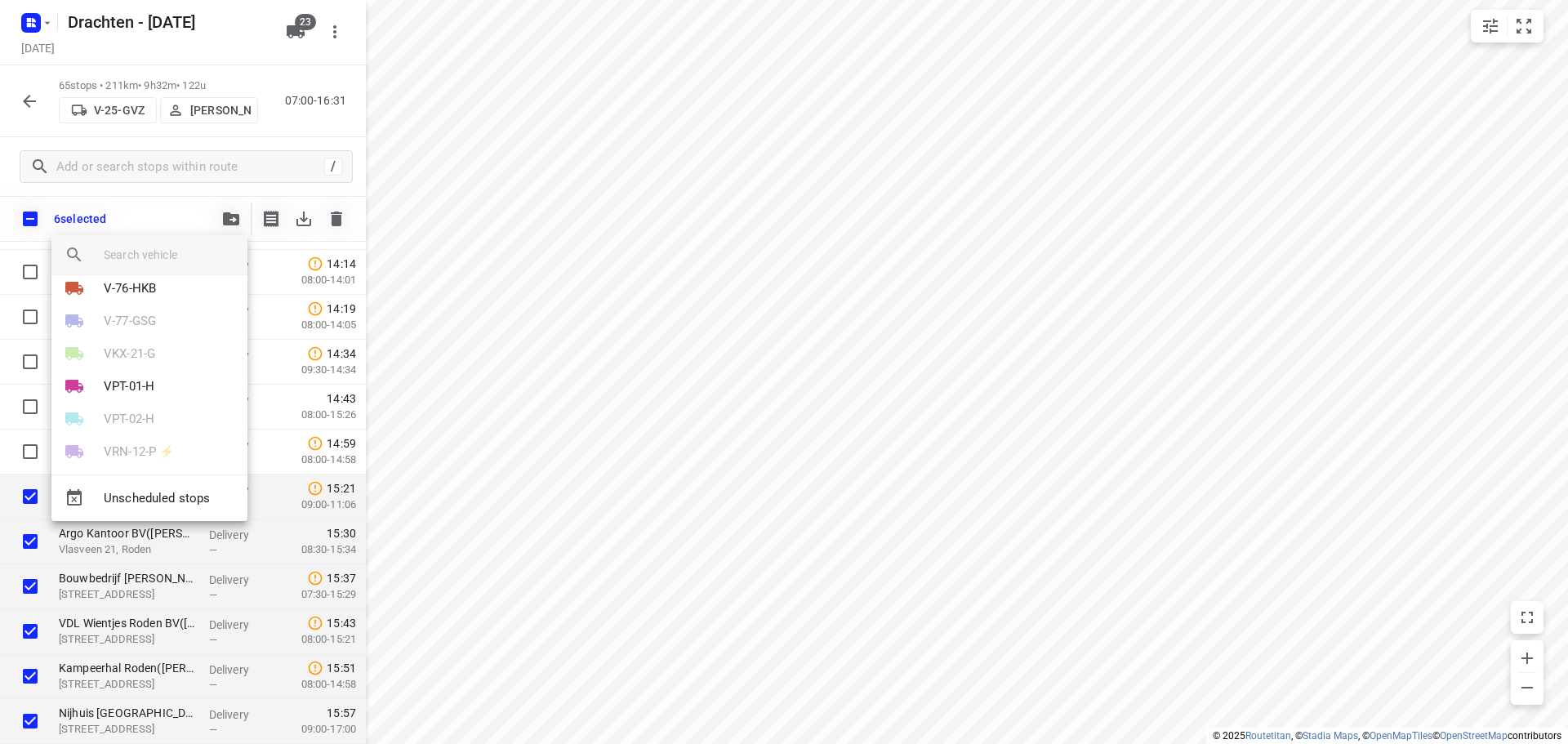
scroll to position [326, 0]
click at [153, 341] on p "V-46-GNL" at bounding box center [129, 337] width 52 height 19
click at [74, 320] on li "54" at bounding box center [149, 315] width 196 height 33
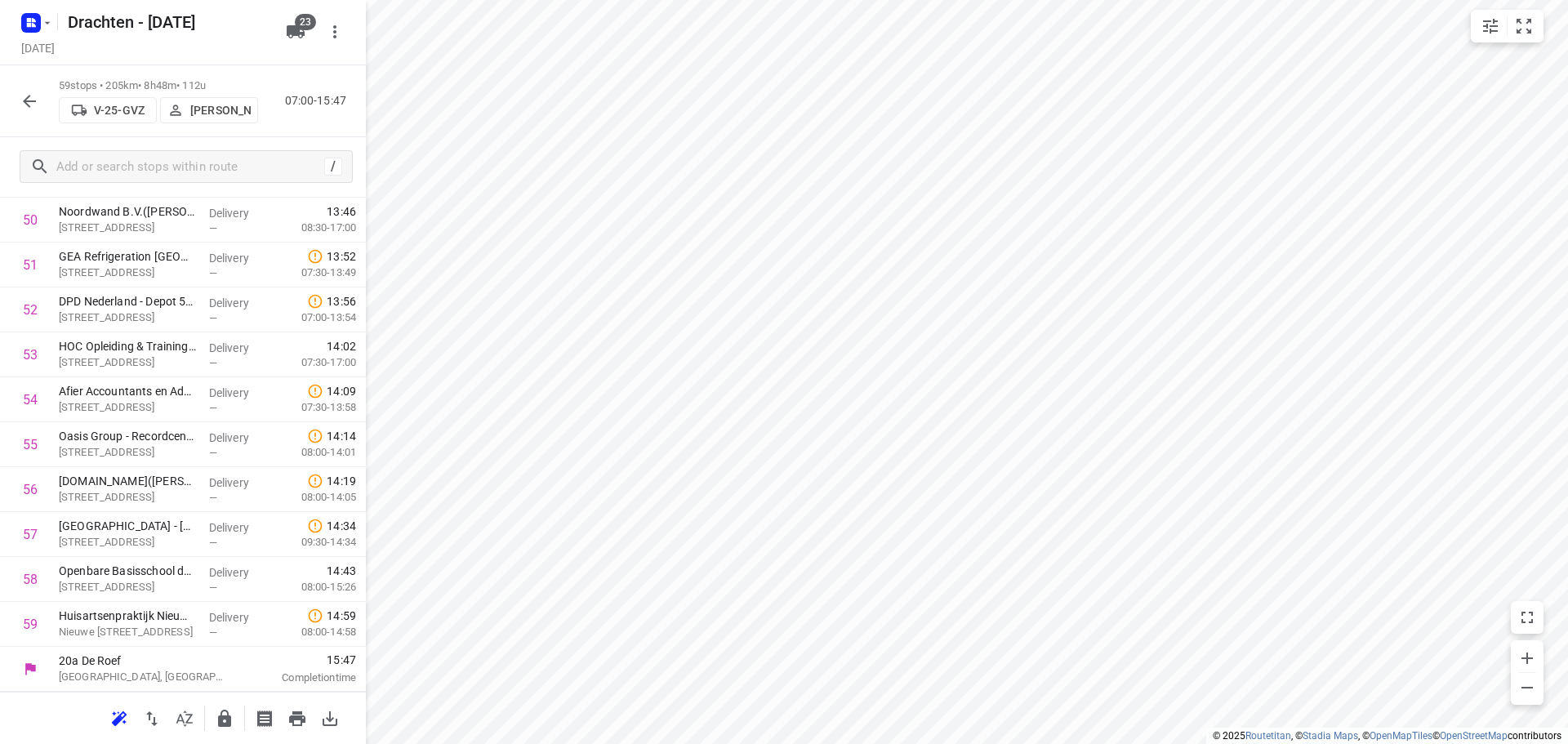
scroll to position [2280, 0]
click at [31, 104] on icon "button" at bounding box center [30, 101] width 20 height 20
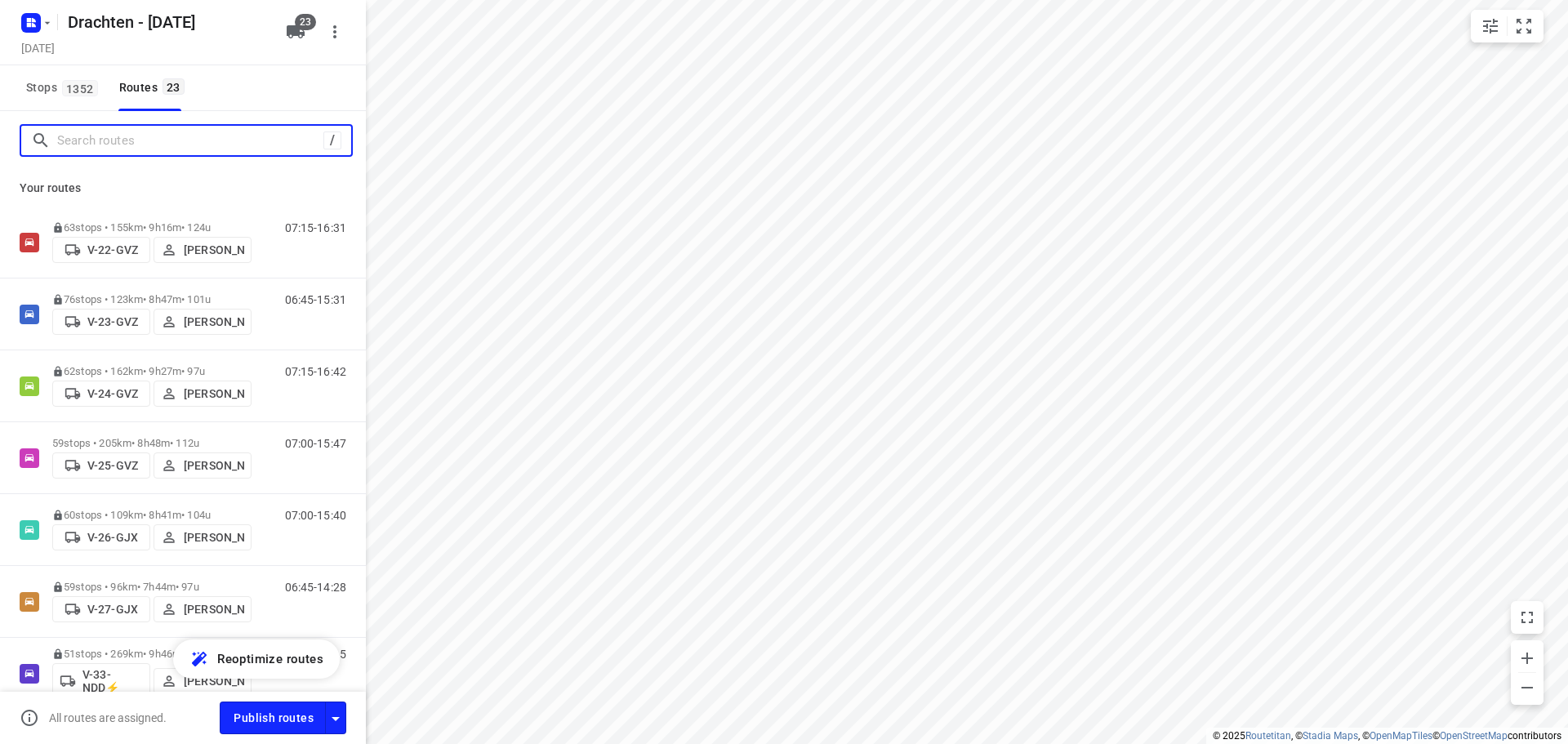
click at [83, 138] on input "Search routes" at bounding box center [190, 141] width 266 height 26
click at [80, 85] on span "1352" at bounding box center [80, 88] width 36 height 16
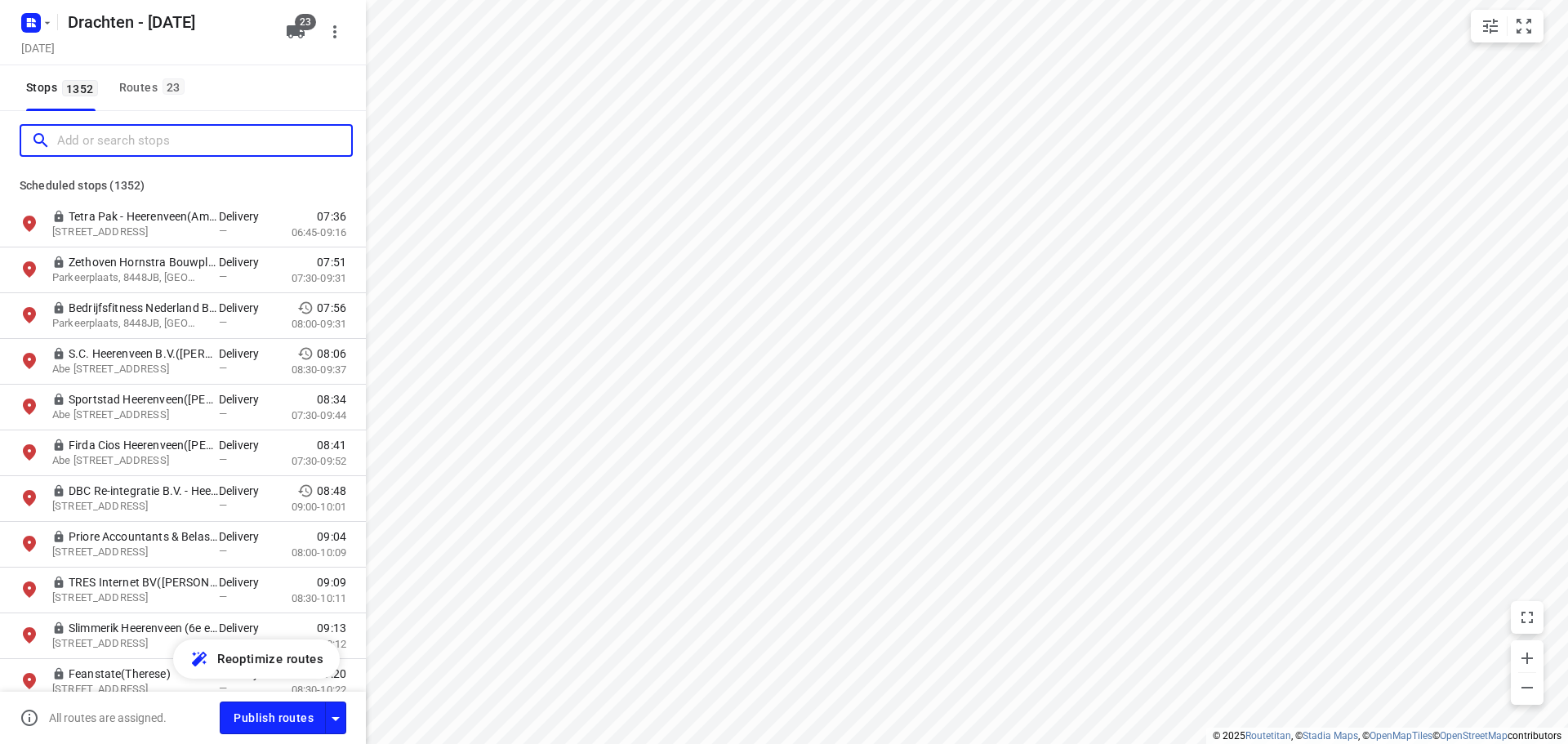
click at [73, 133] on input "Add or search stops" at bounding box center [204, 141] width 294 height 26
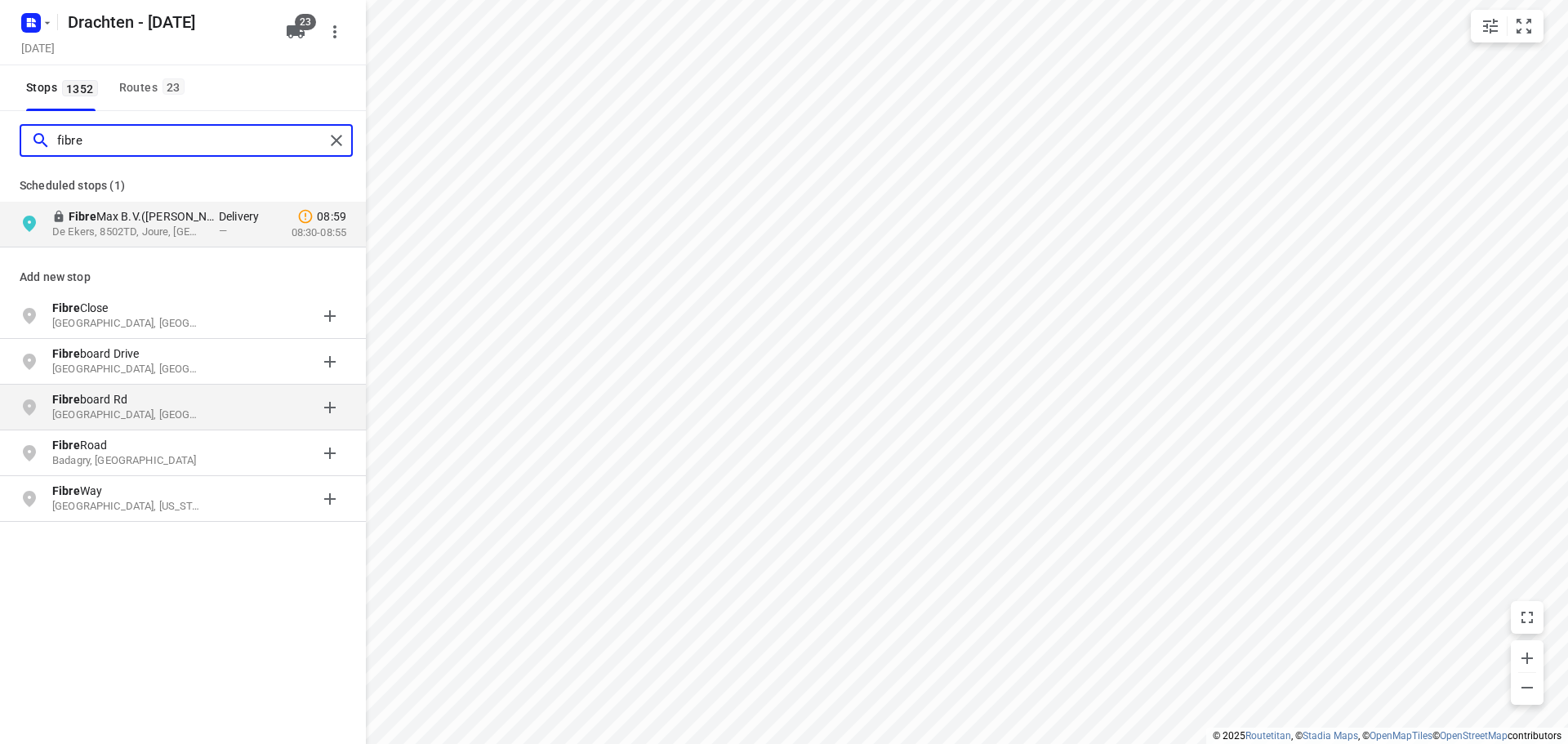
type input "fibre"
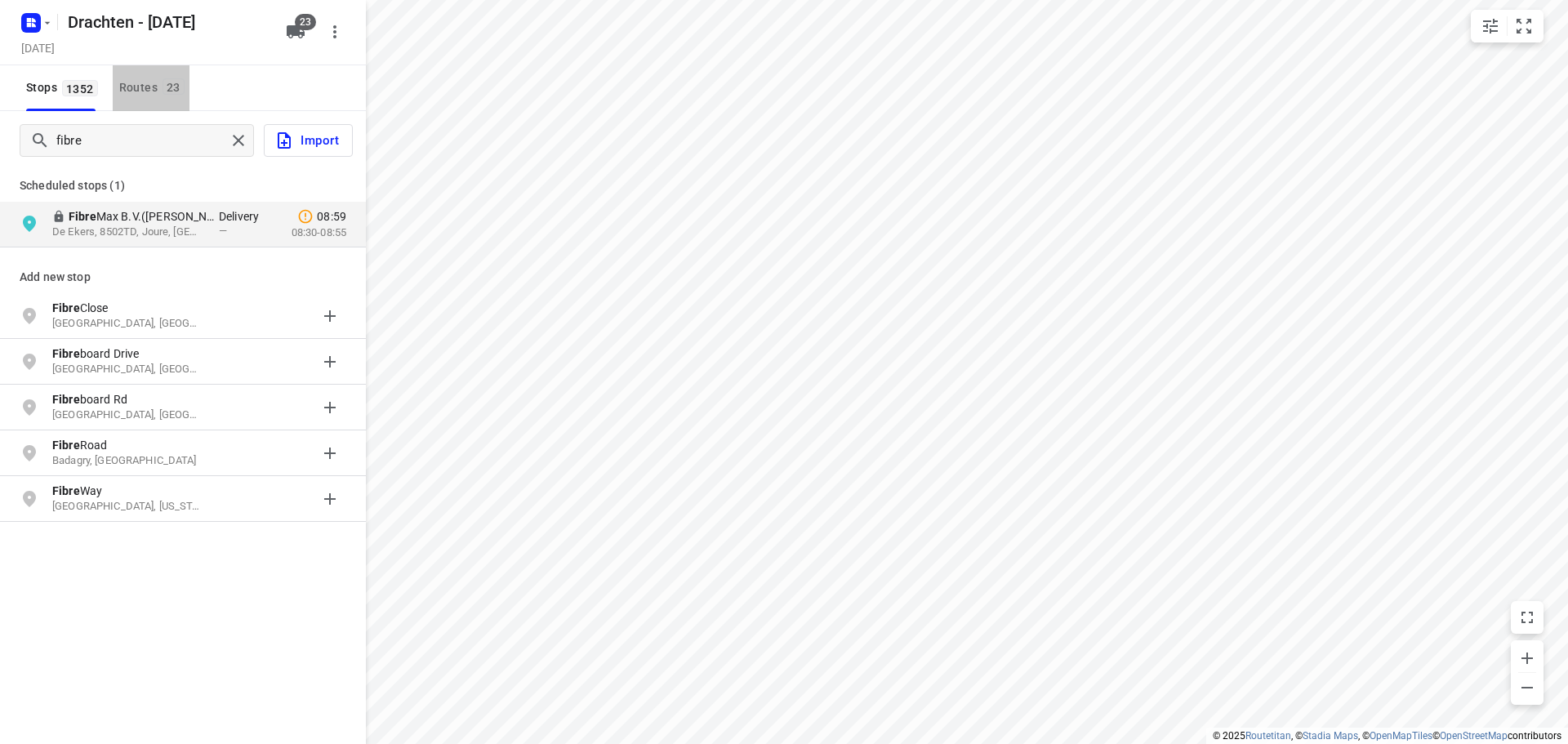
click at [144, 86] on div "Routes 23" at bounding box center [154, 87] width 70 height 21
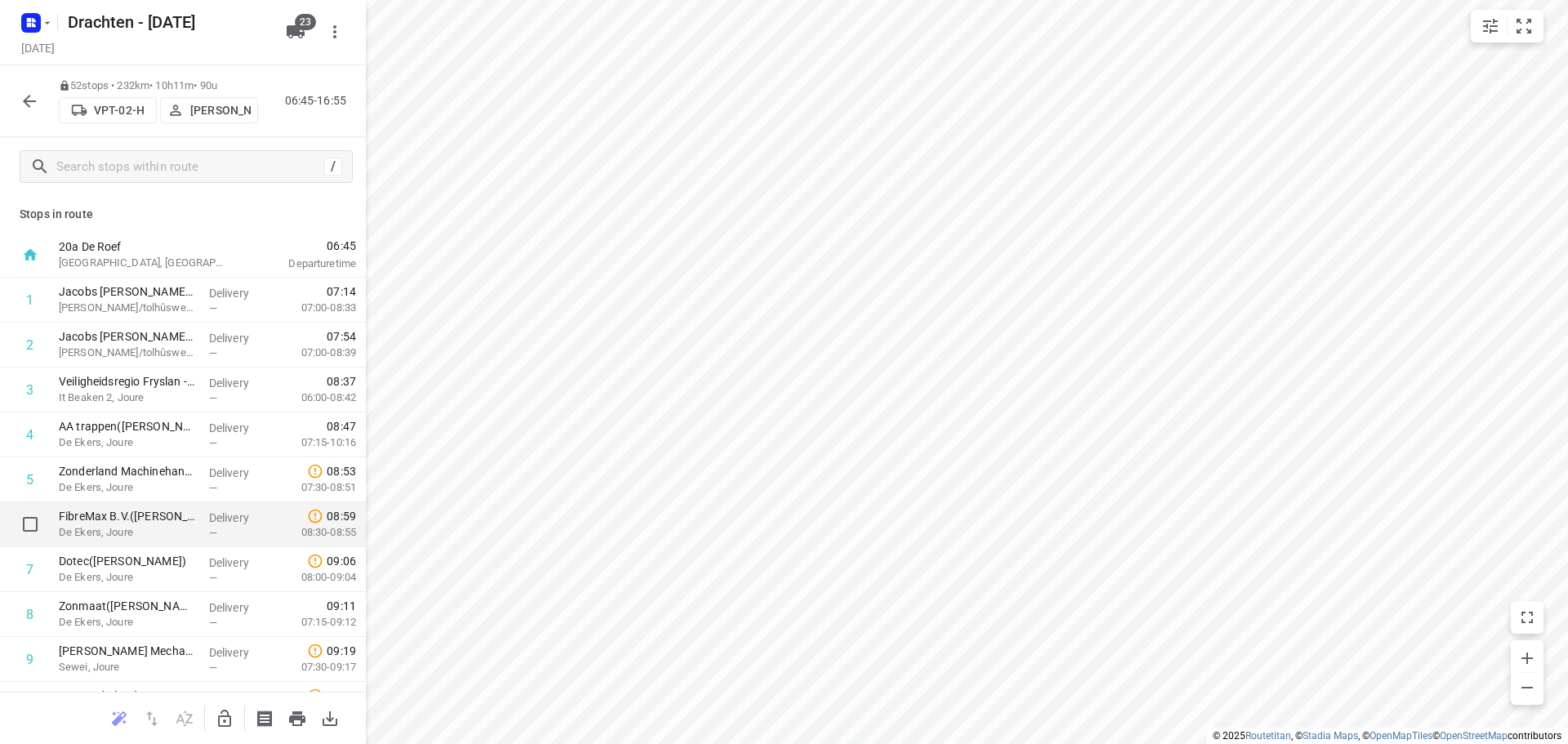
click at [180, 506] on div "FibreMax B.V.(Sandra) De Ekers, Joure" at bounding box center [127, 524] width 150 height 44
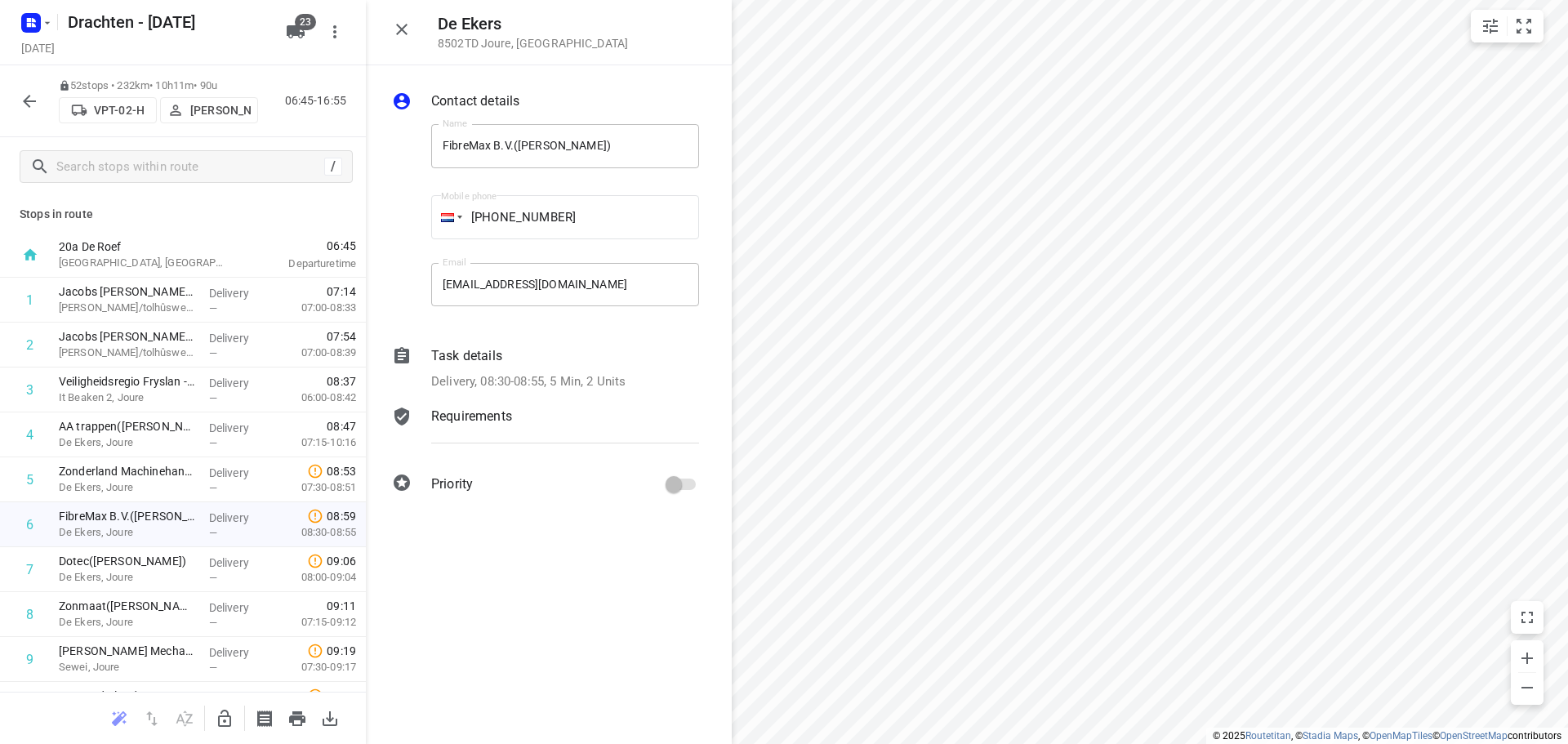
click at [473, 373] on p "Delivery, 08:30-08:55, 5 Min, 2 Units" at bounding box center [528, 381] width 195 height 19
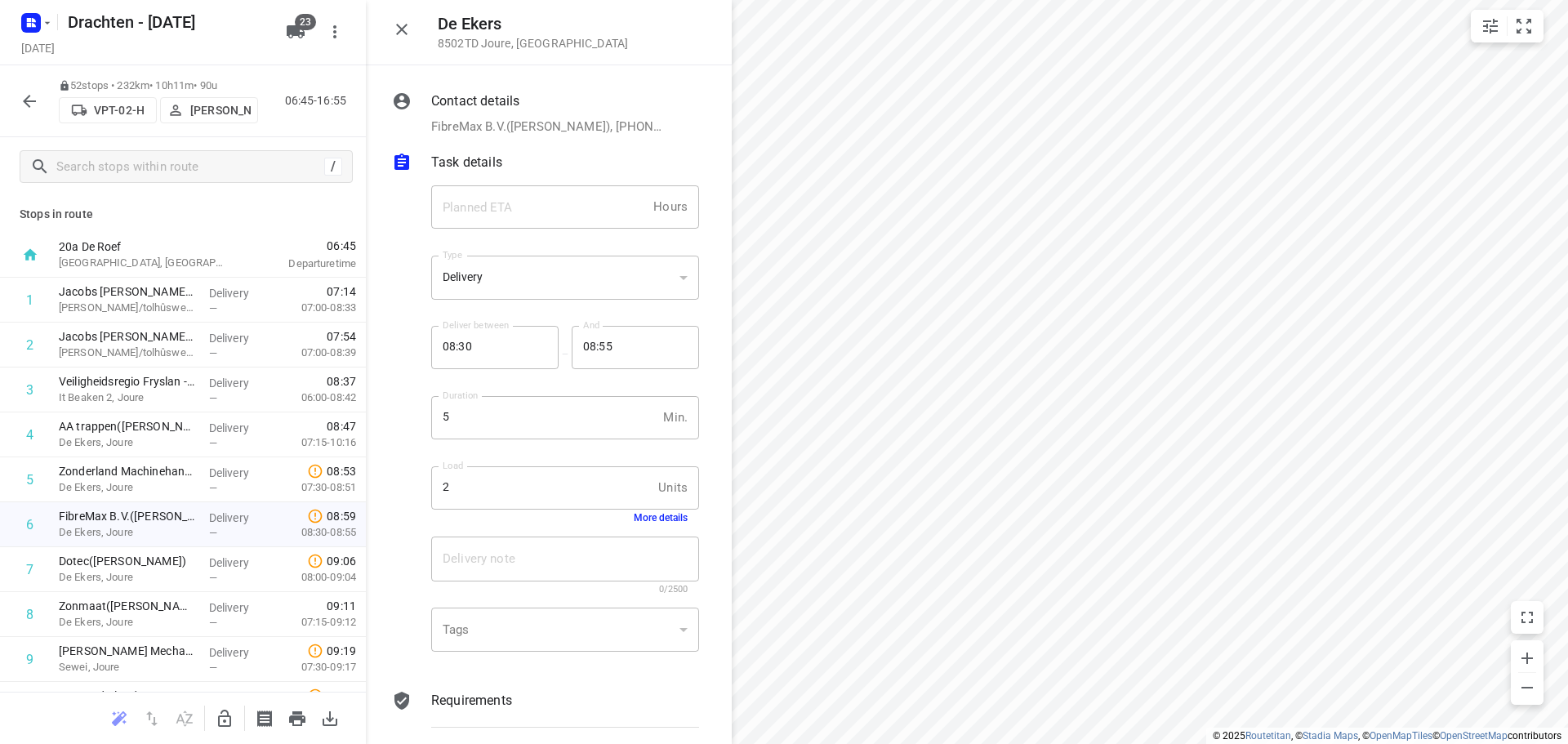
click at [636, 522] on button "More details" at bounding box center [660, 517] width 54 height 12
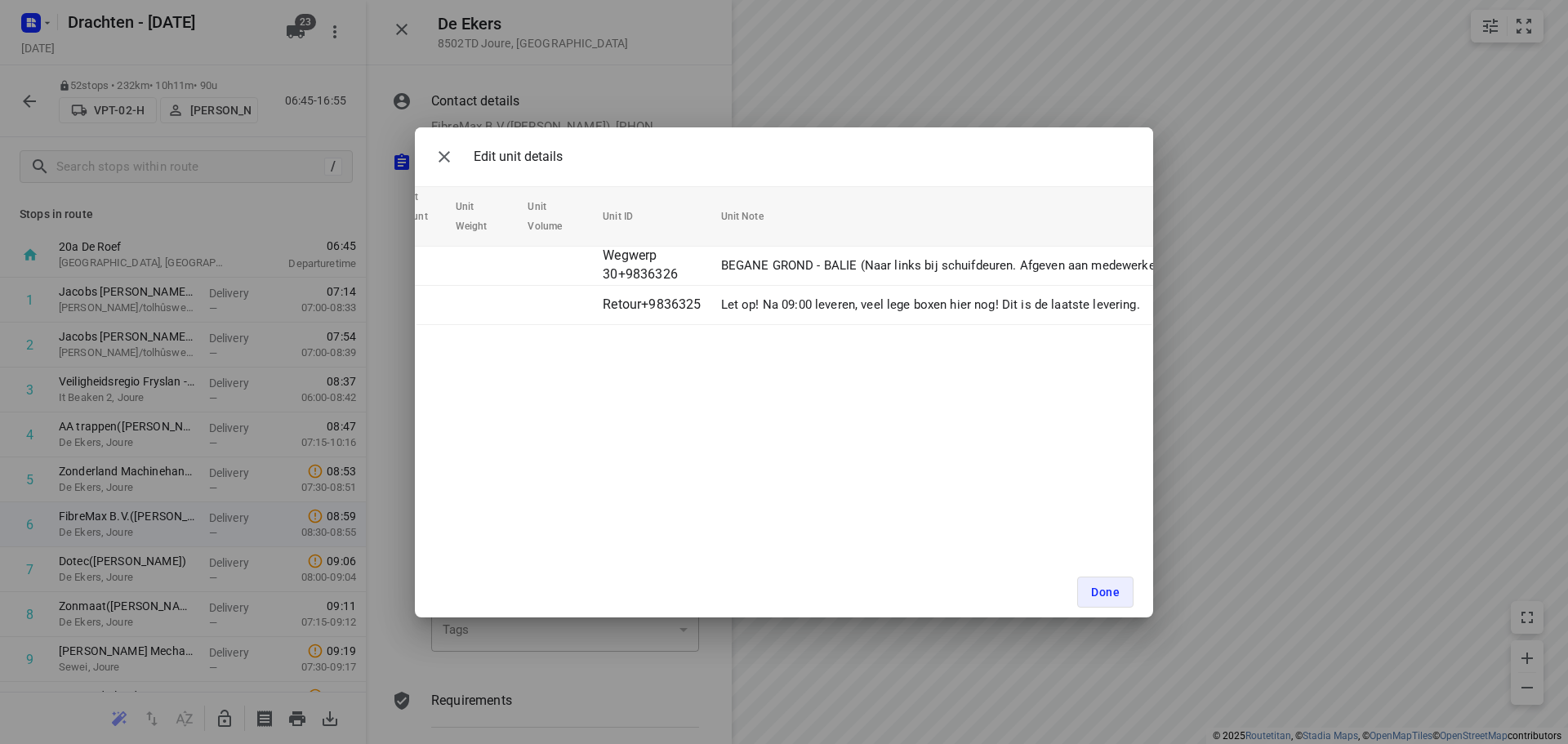
scroll to position [0, 55]
click at [454, 161] on button "button" at bounding box center [444, 157] width 33 height 33
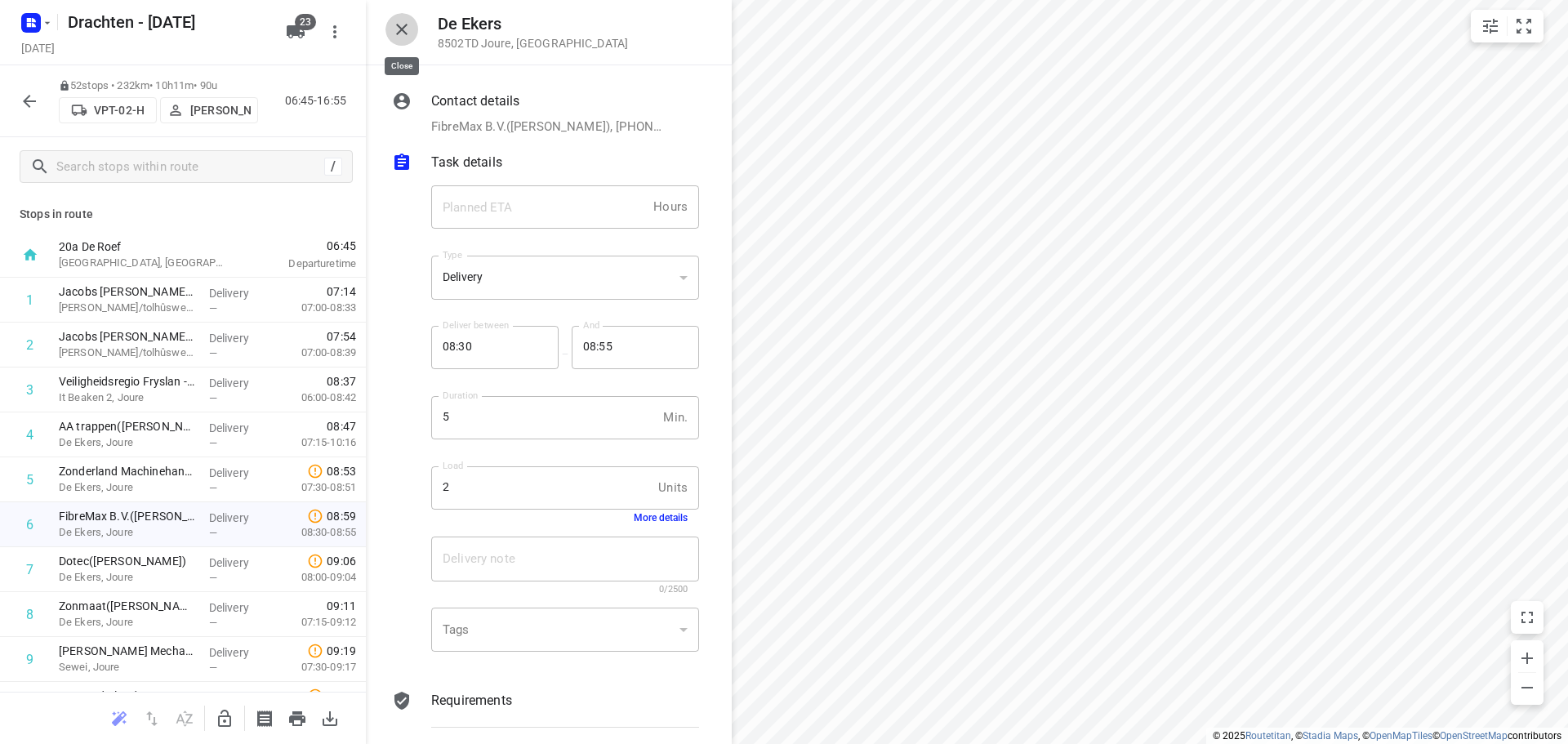
click at [397, 43] on button "button" at bounding box center [402, 30] width 33 height 33
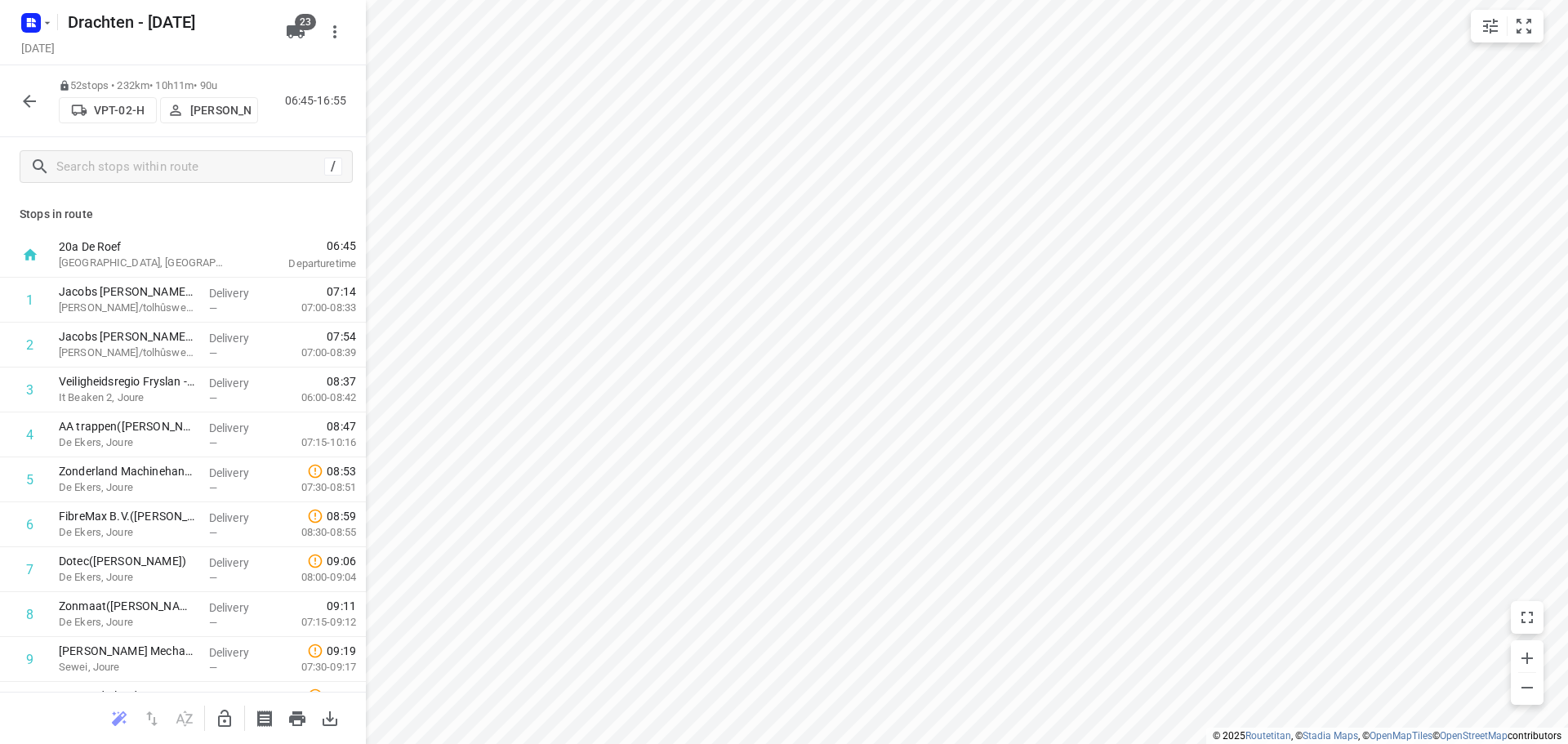
click at [211, 719] on button "button" at bounding box center [225, 718] width 33 height 33
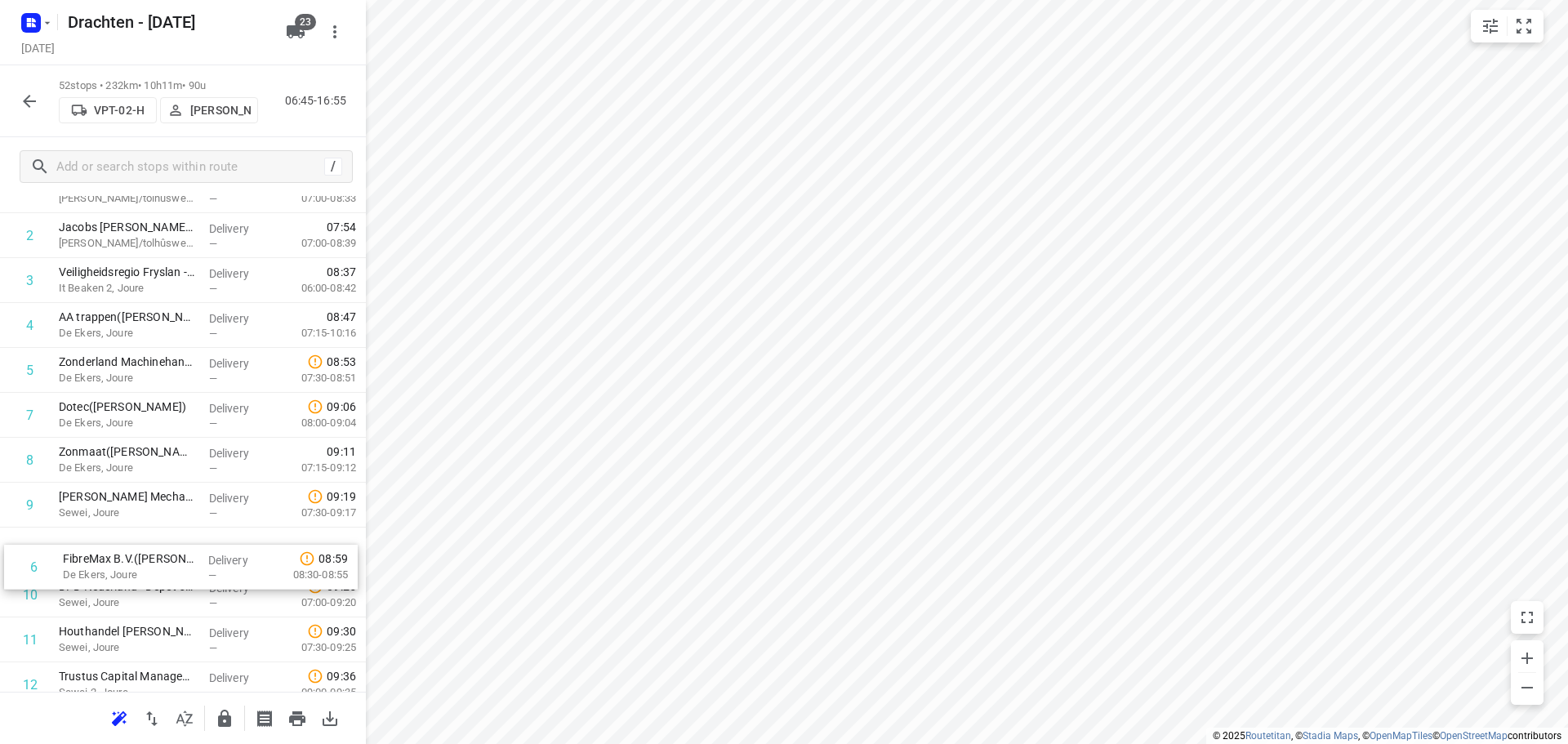
scroll to position [110, 0]
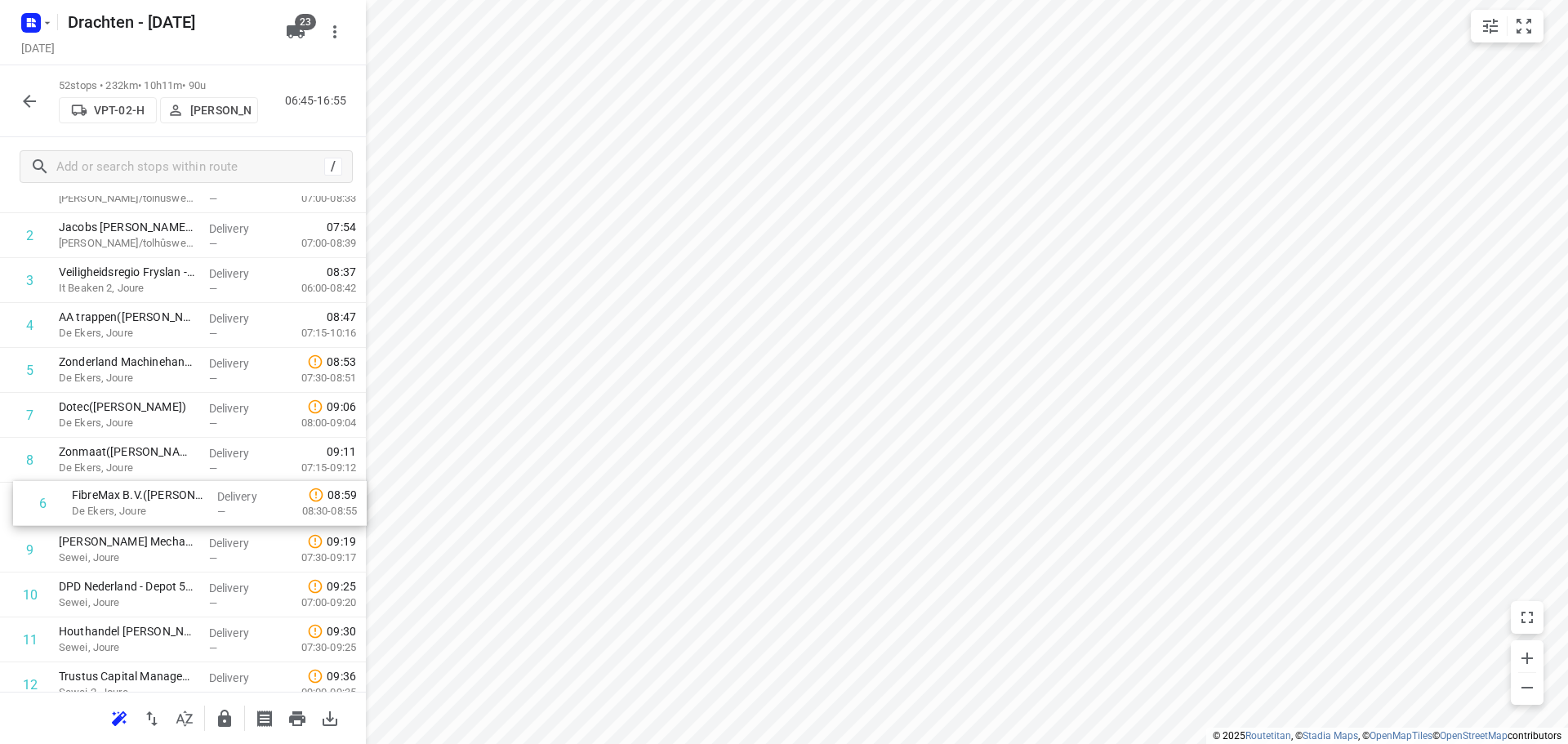
drag, startPoint x: 196, startPoint y: 522, endPoint x: 211, endPoint y: 508, distance: 20.5
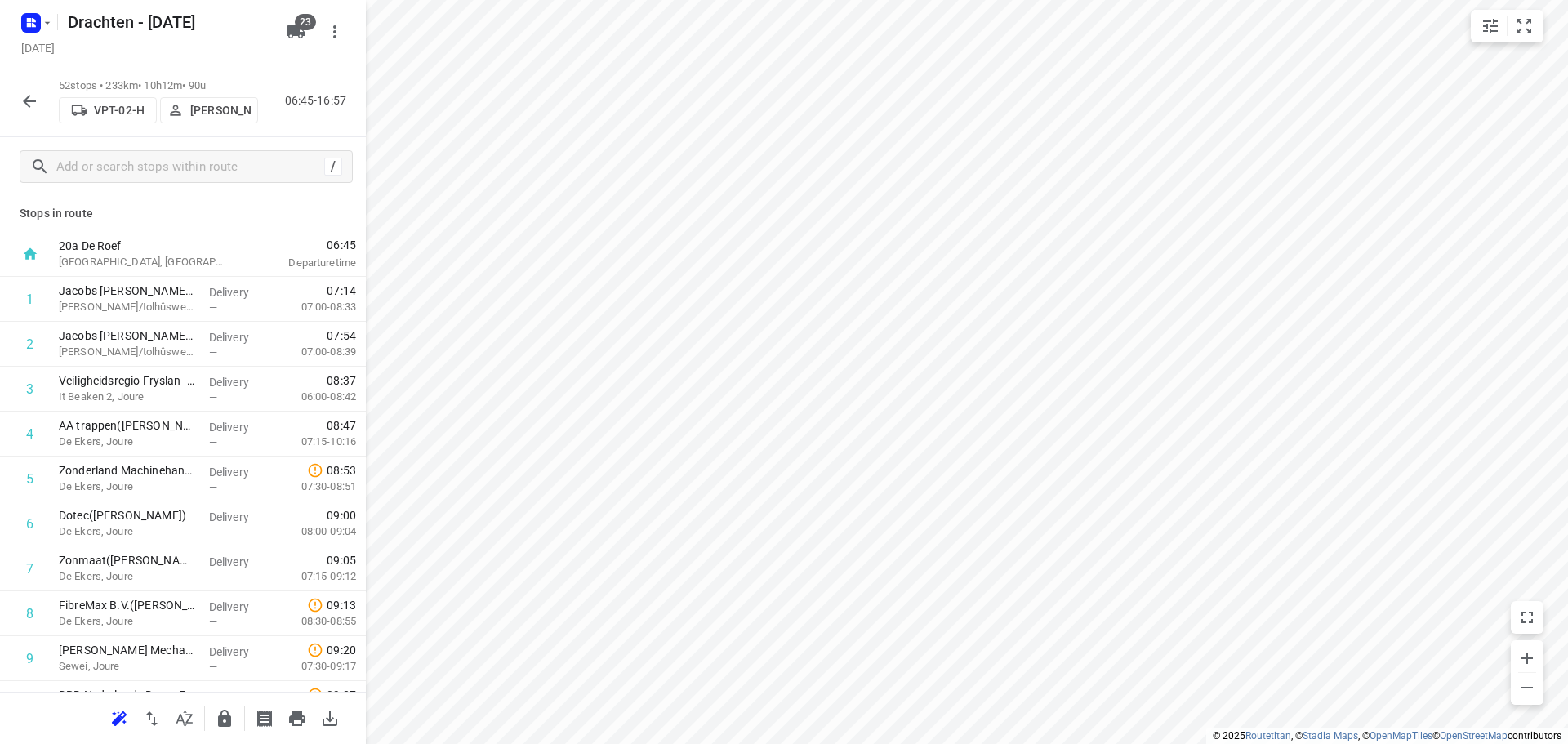
scroll to position [0, 0]
click at [222, 720] on icon "button" at bounding box center [225, 718] width 13 height 17
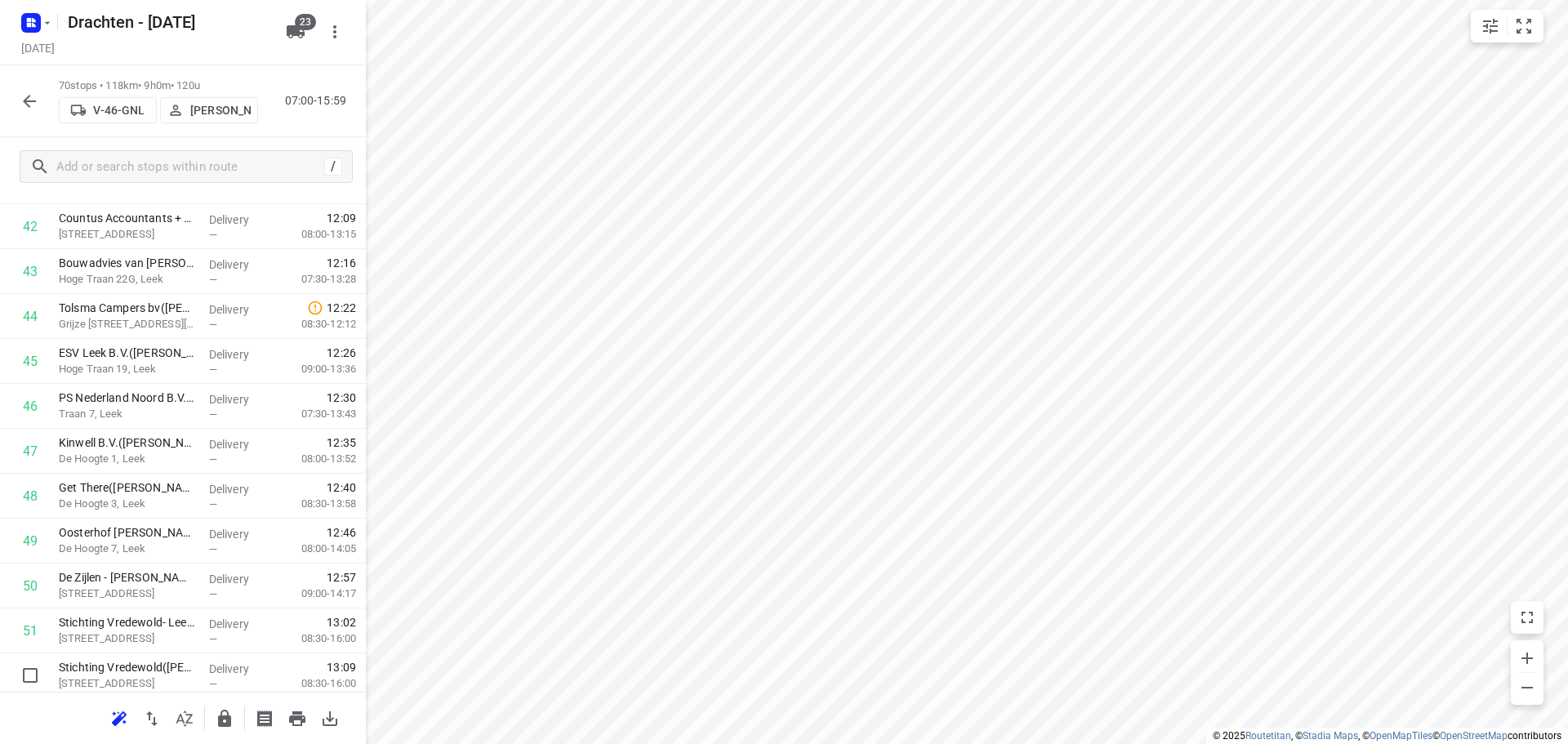
scroll to position [1878, 0]
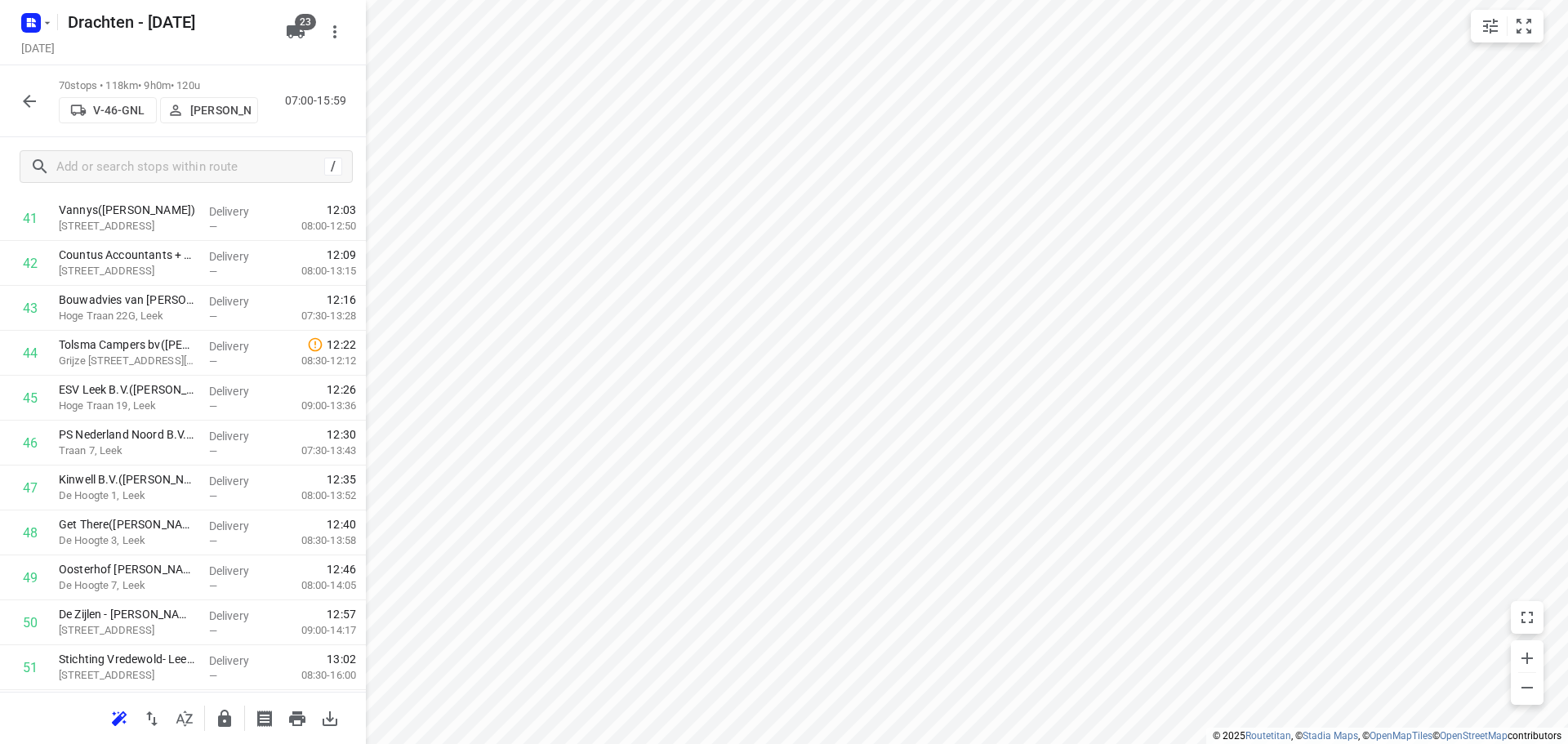
click at [231, 727] on icon "button" at bounding box center [225, 718] width 20 height 20
click at [37, 104] on icon "button" at bounding box center [30, 101] width 20 height 20
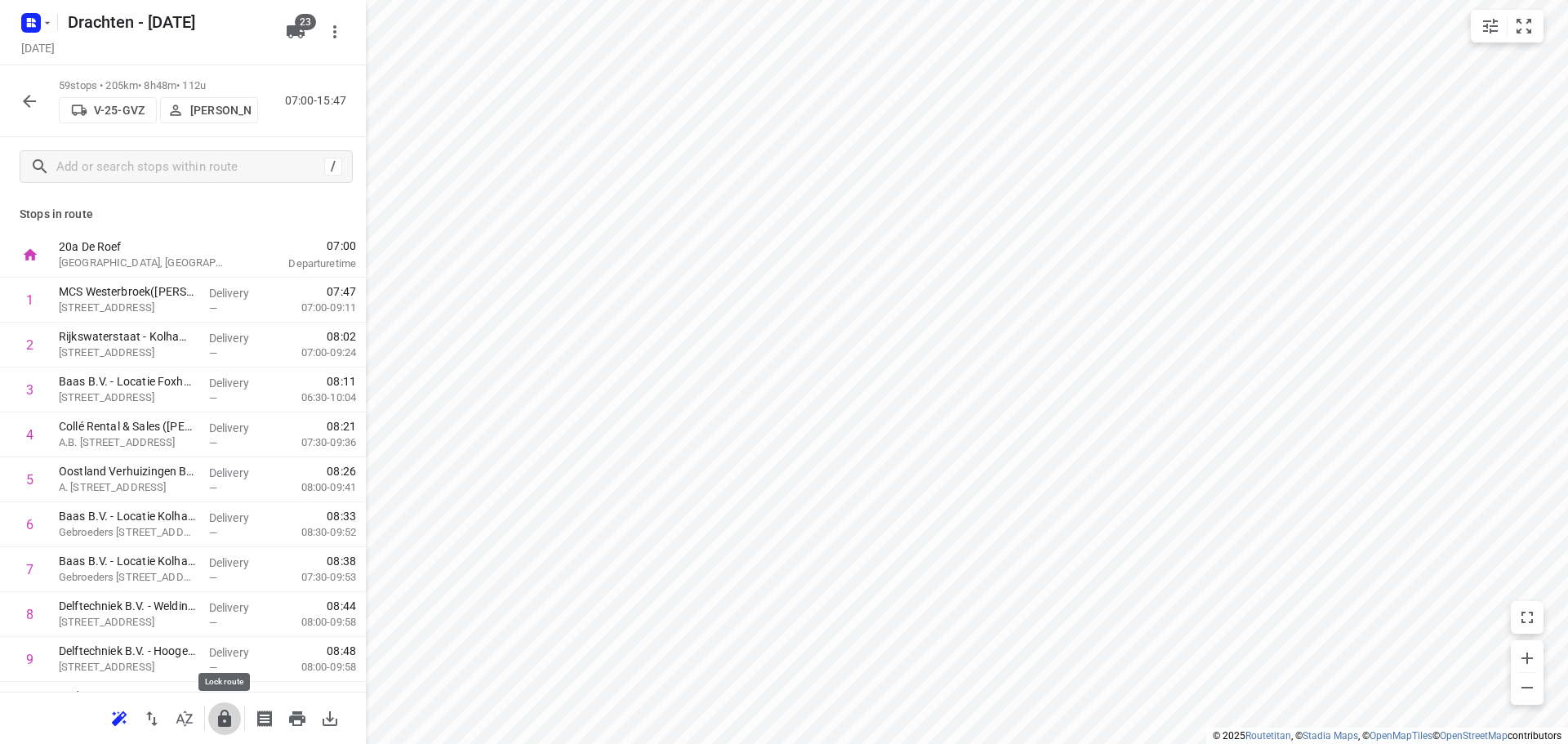
click at [232, 709] on icon "button" at bounding box center [225, 718] width 20 height 20
click at [31, 102] on icon "button" at bounding box center [30, 101] width 20 height 20
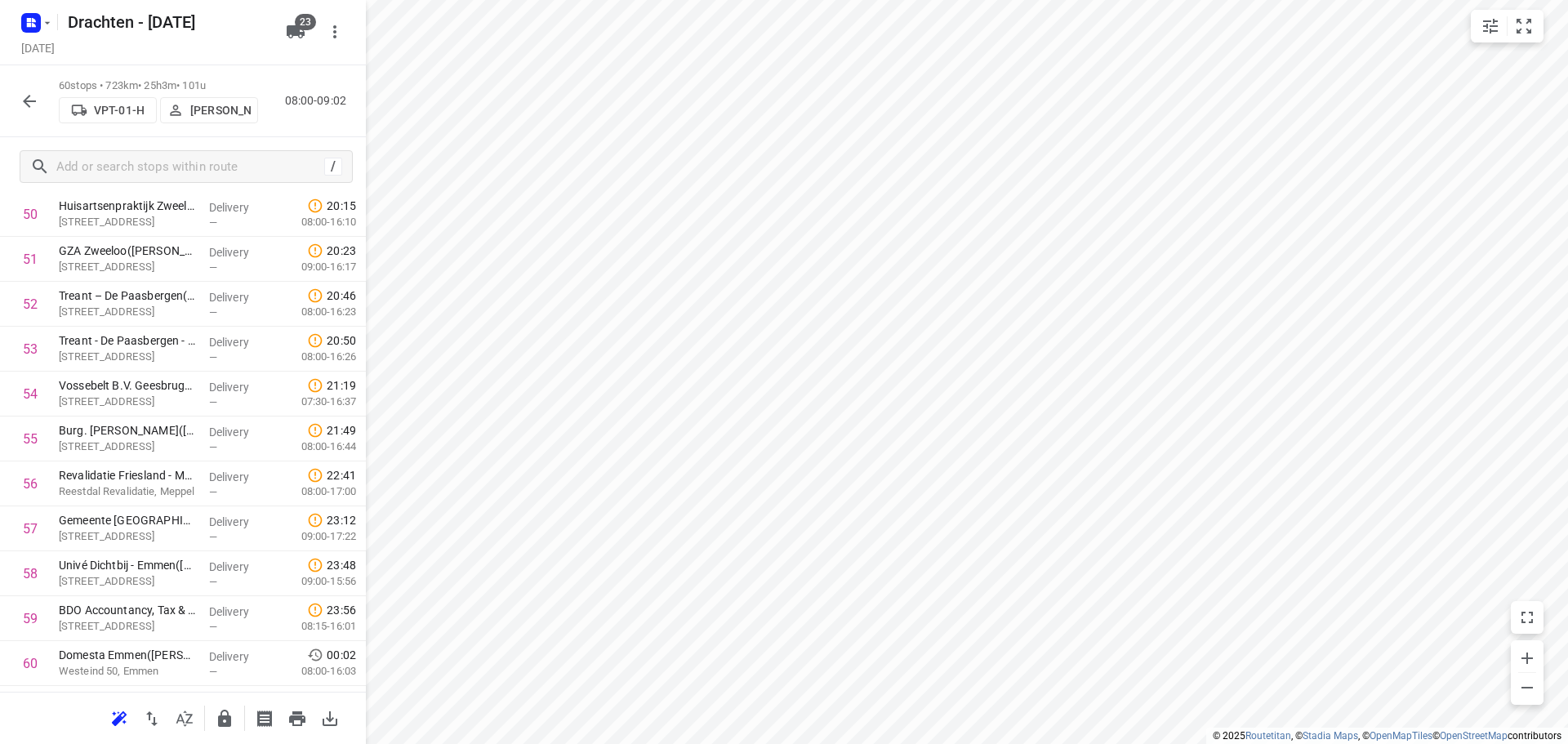
scroll to position [2325, 0]
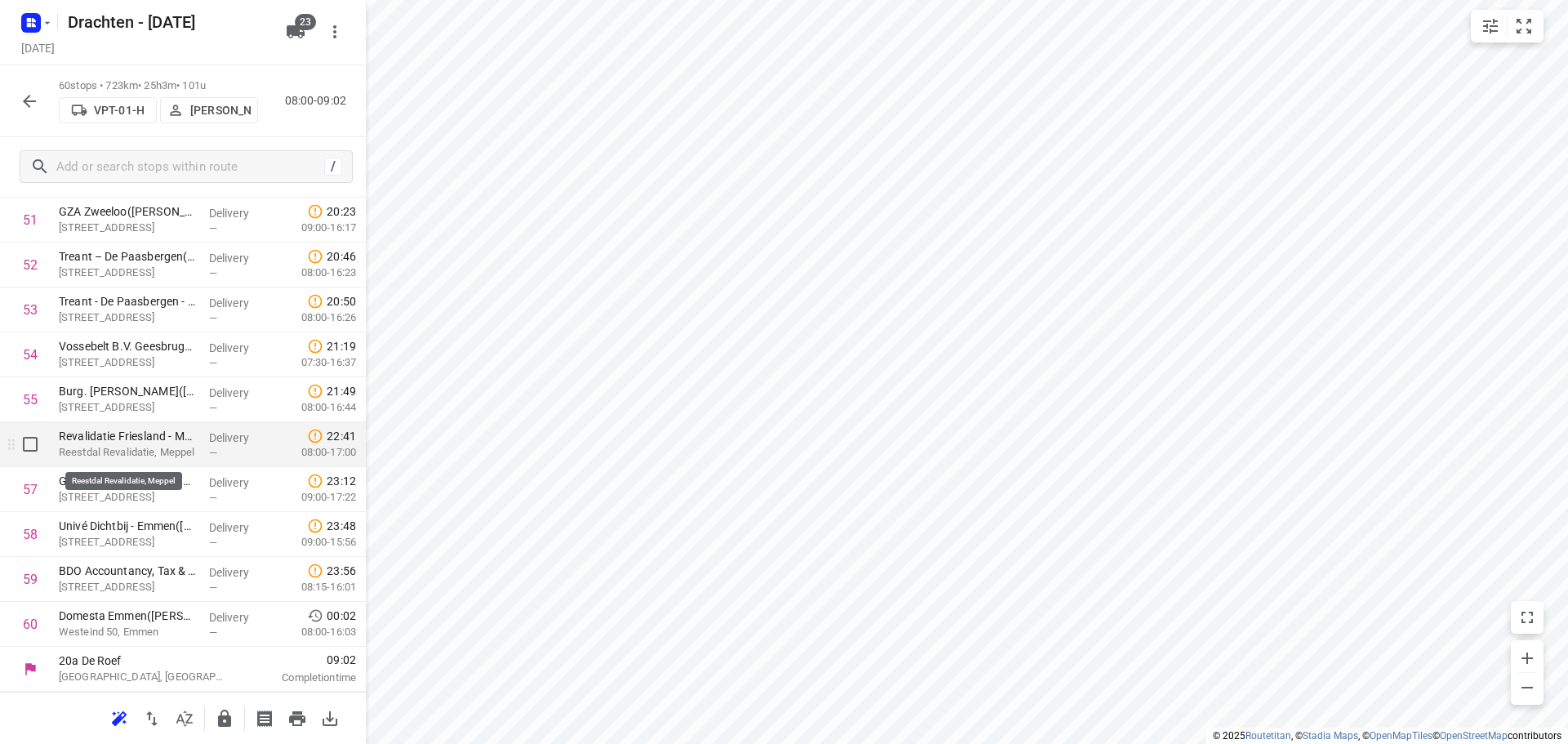
click at [124, 456] on p "Reestdal Revalidatie, Meppel" at bounding box center [127, 452] width 137 height 16
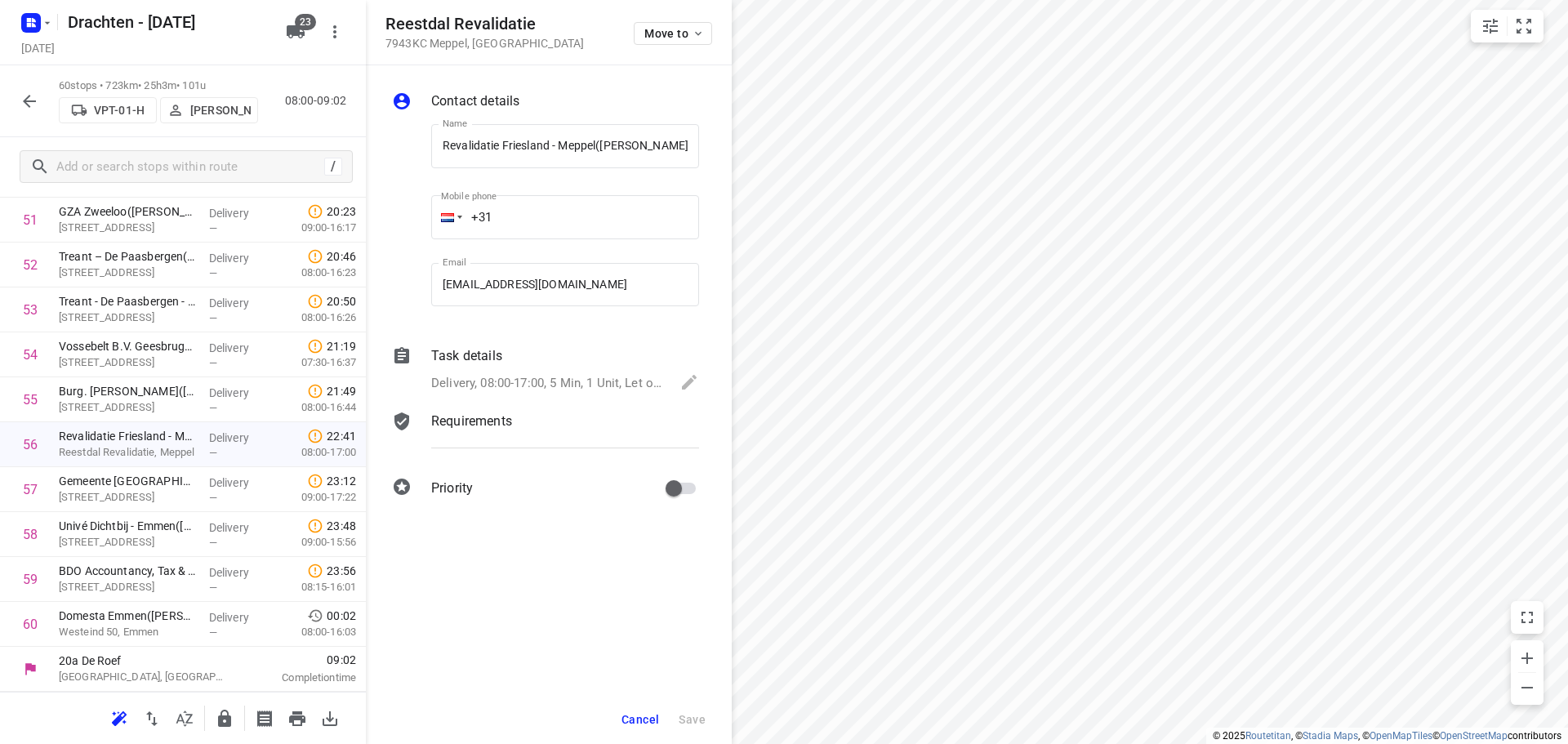
click at [637, 723] on span "Cancel" at bounding box center [641, 719] width 38 height 13
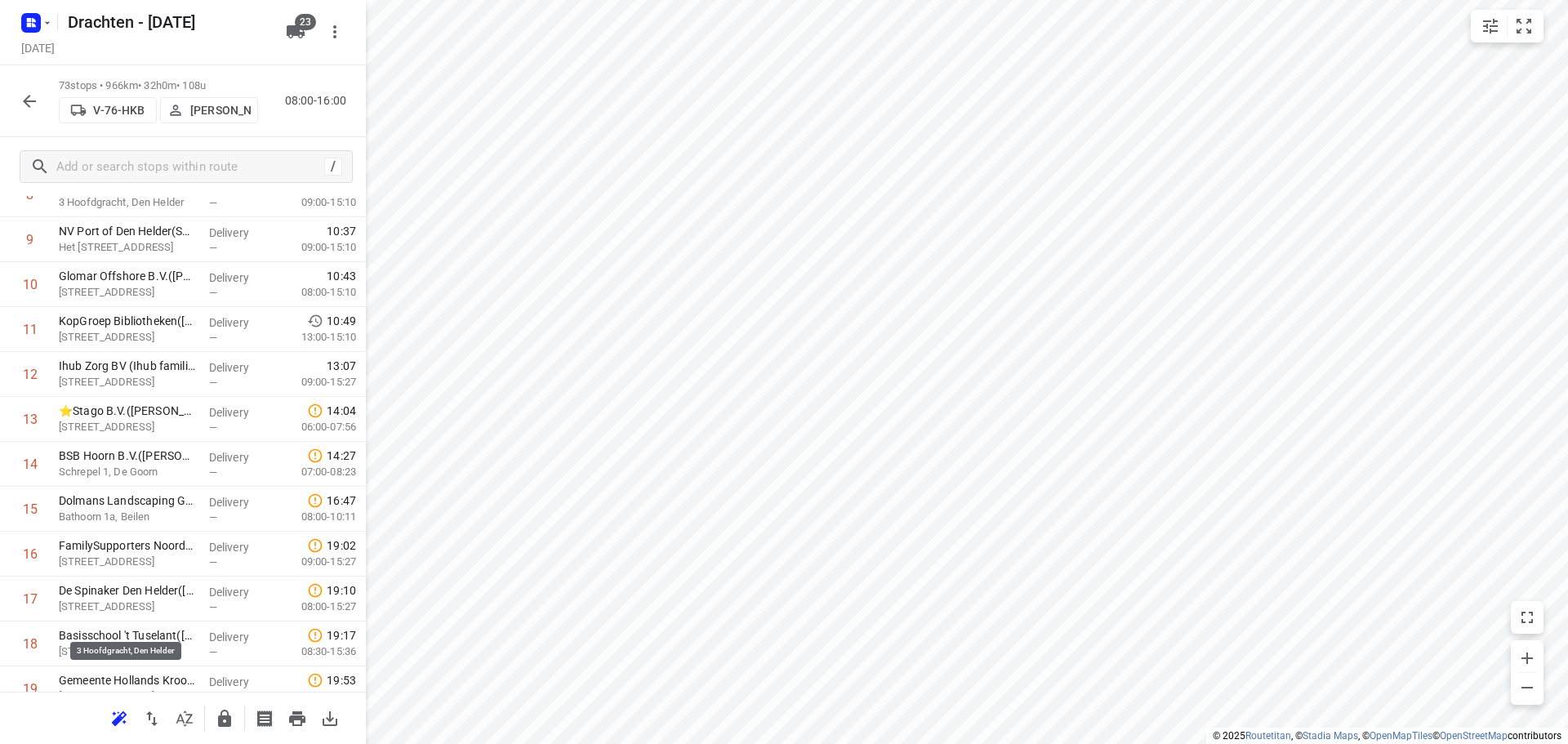
scroll to position [0, 0]
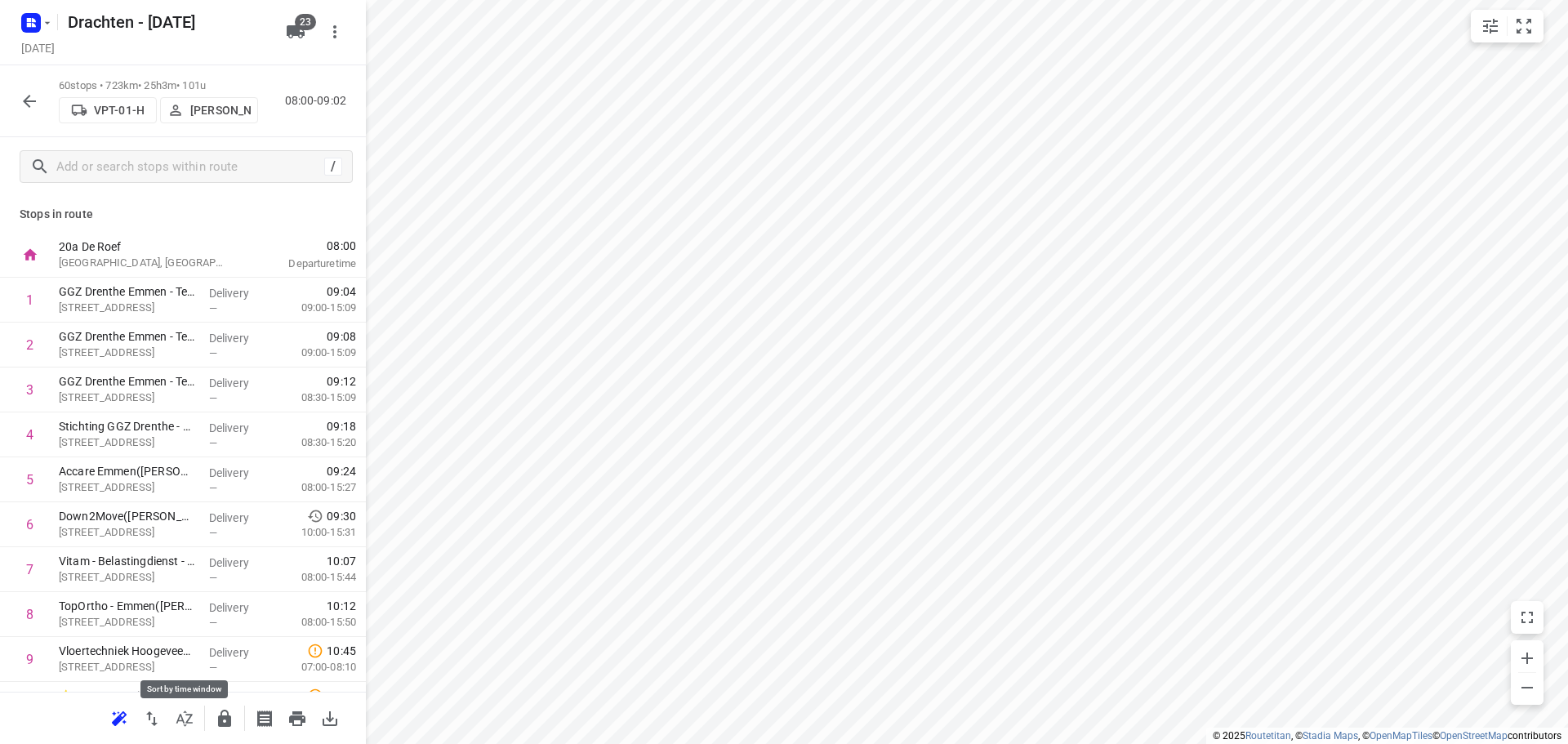
click at [178, 716] on icon "button" at bounding box center [185, 718] width 20 height 20
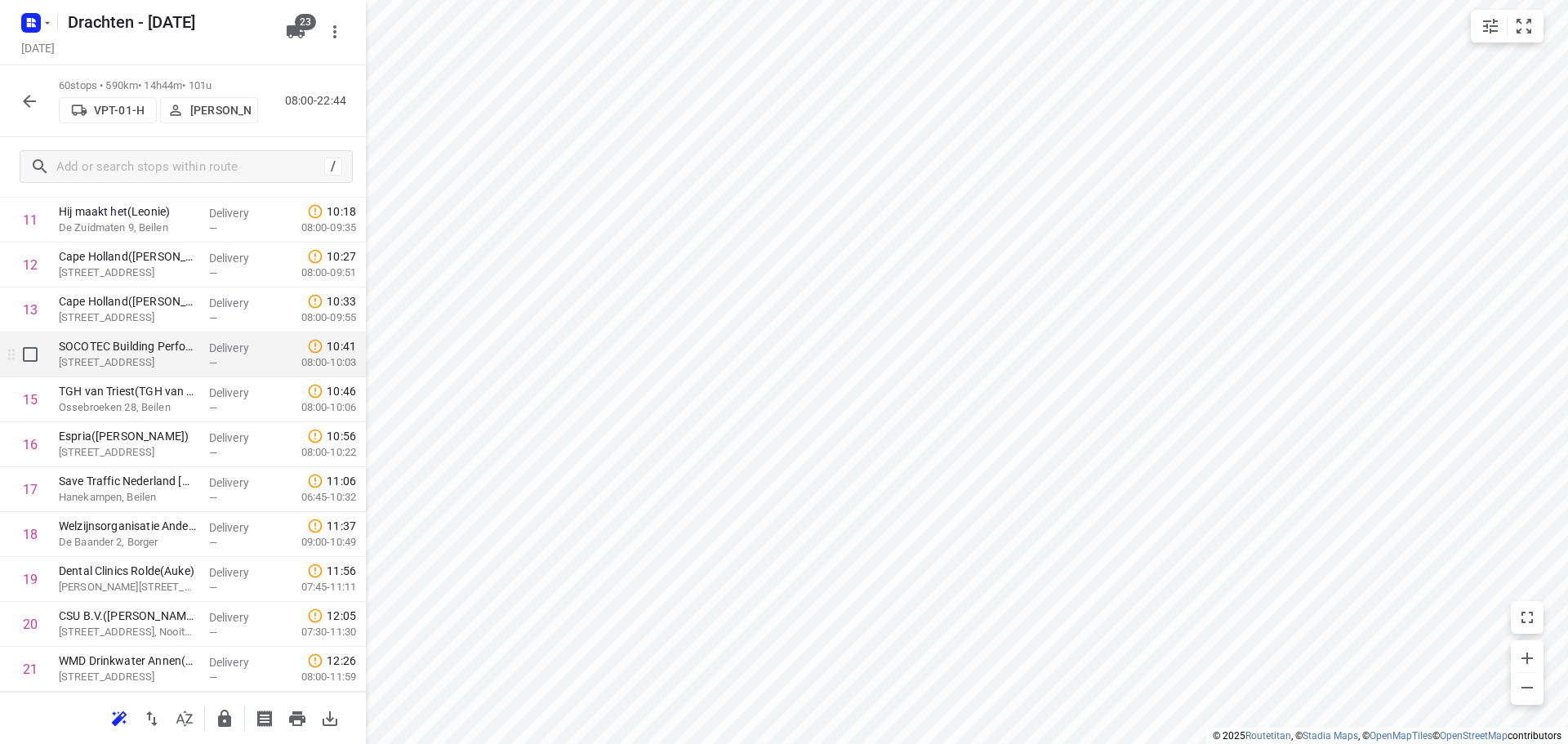
scroll to position [447, 0]
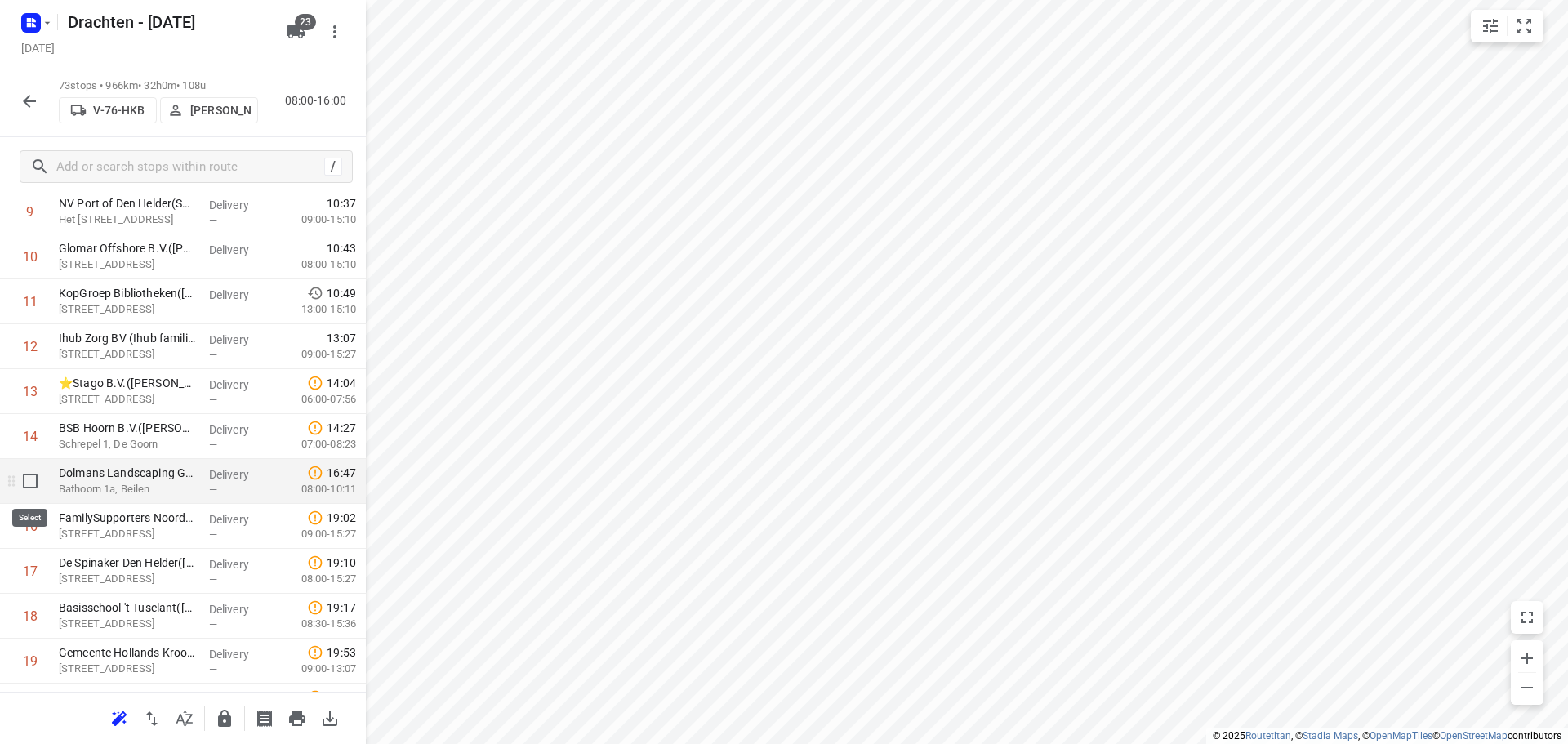
click at [34, 487] on input "checkbox" at bounding box center [31, 481] width 33 height 33
checkbox input "true"
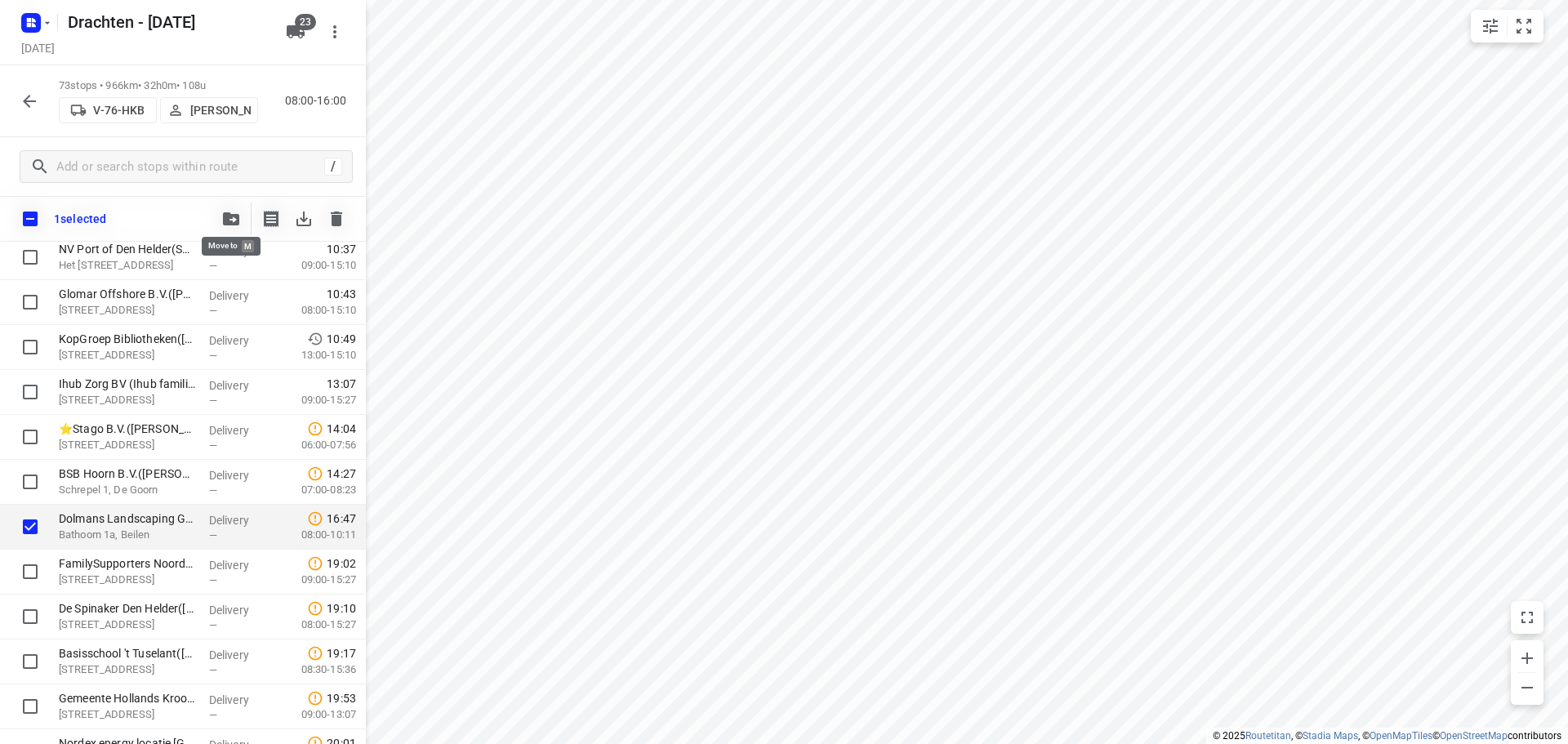
click at [228, 211] on button "button" at bounding box center [232, 219] width 33 height 33
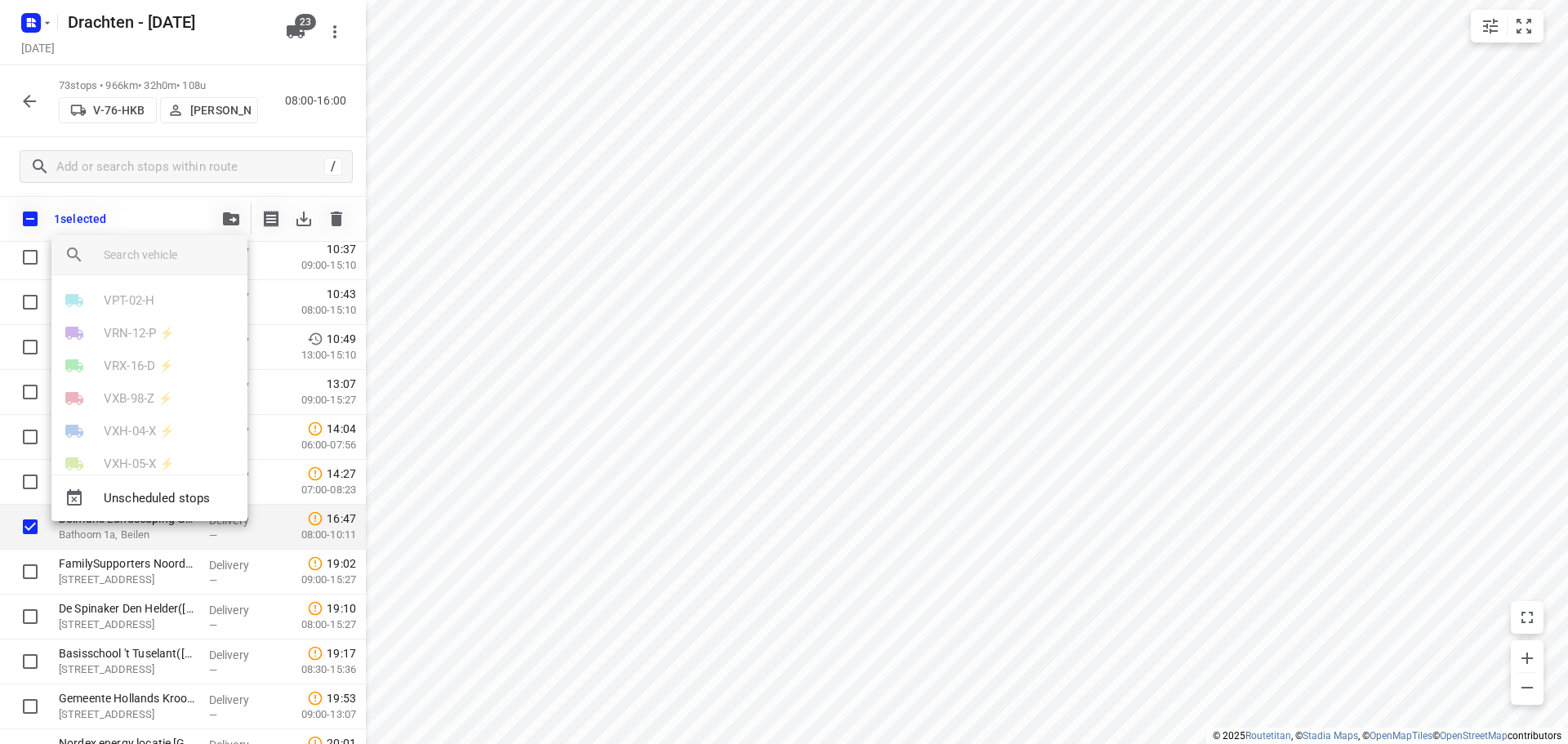
scroll to position [489, 0]
click at [74, 332] on div "VPT-02-H" at bounding box center [149, 337] width 196 height 33
click at [121, 309] on p "VPT-01-H" at bounding box center [129, 305] width 50 height 19
click at [120, 391] on li "19" at bounding box center [149, 396] width 196 height 33
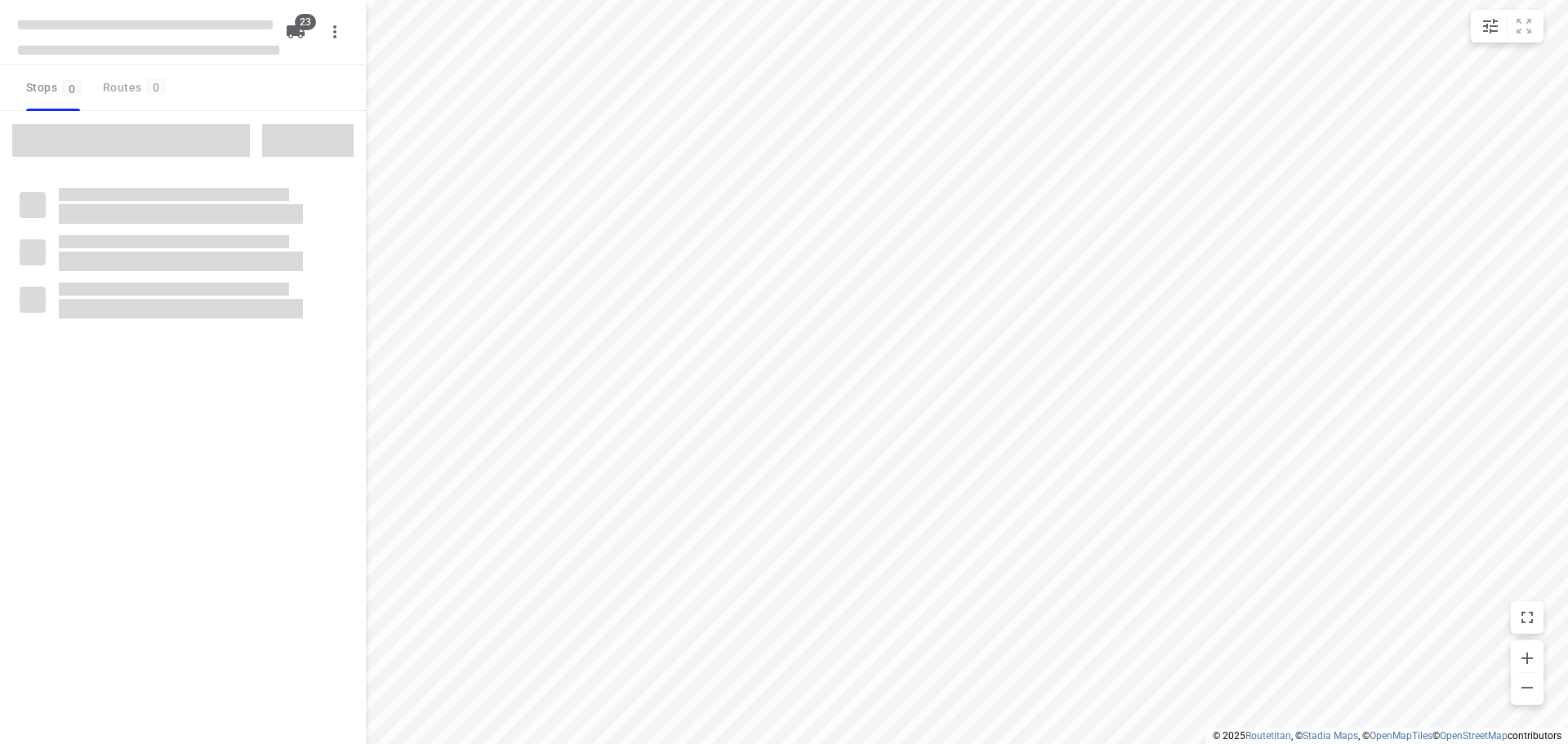
checkbox input "true"
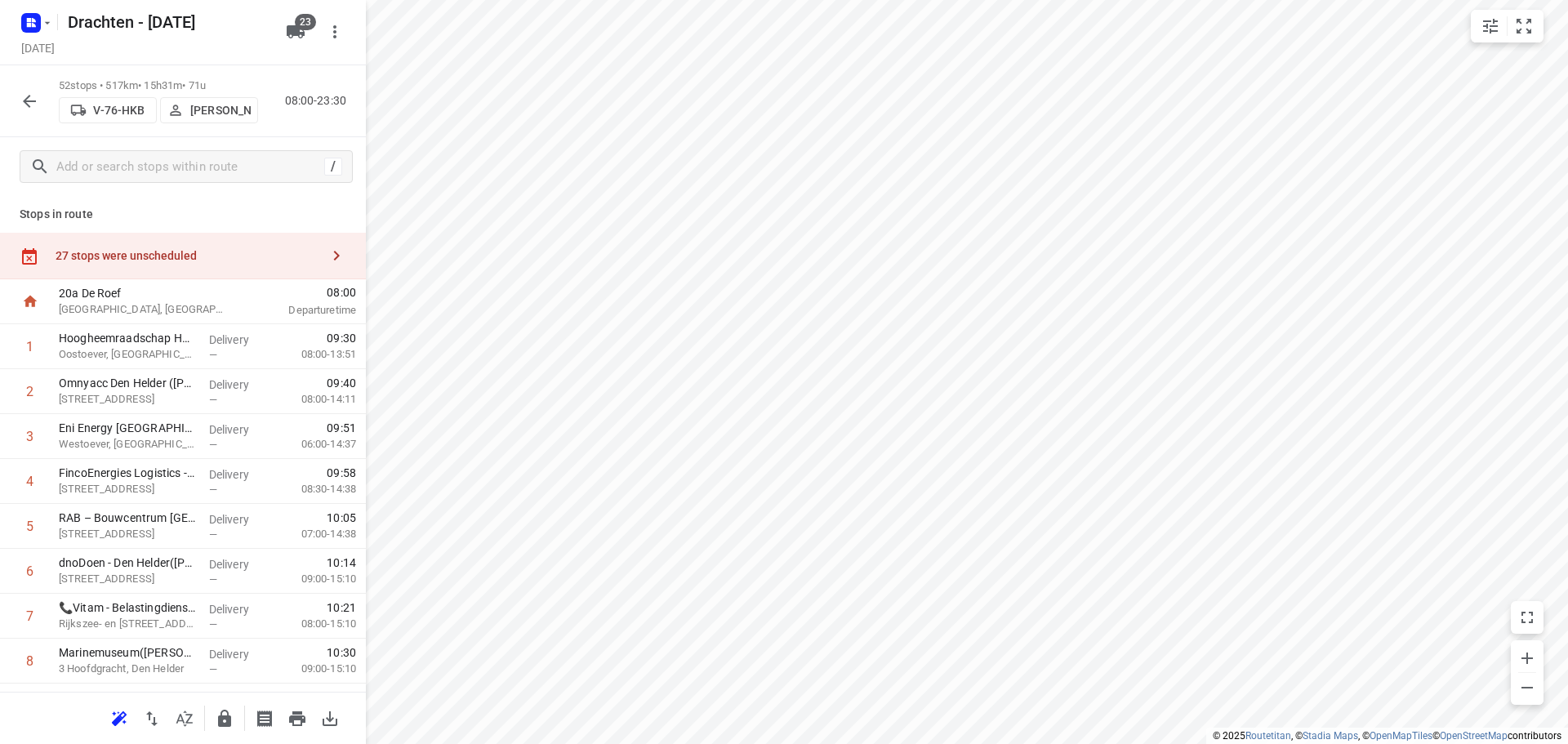
click at [286, 247] on div "27 stops were unscheduled" at bounding box center [183, 255] width 366 height 46
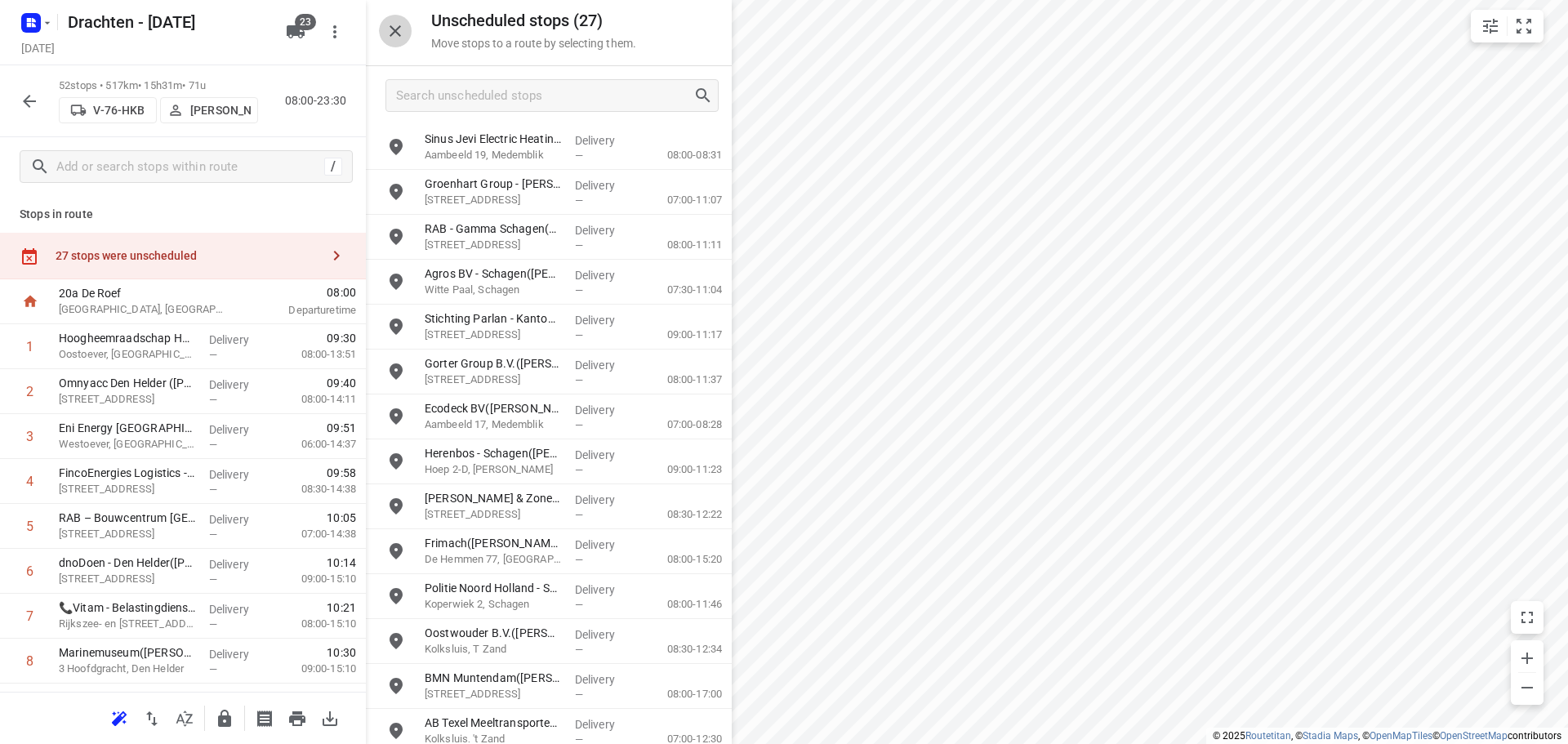
click at [397, 38] on icon "button" at bounding box center [396, 31] width 20 height 20
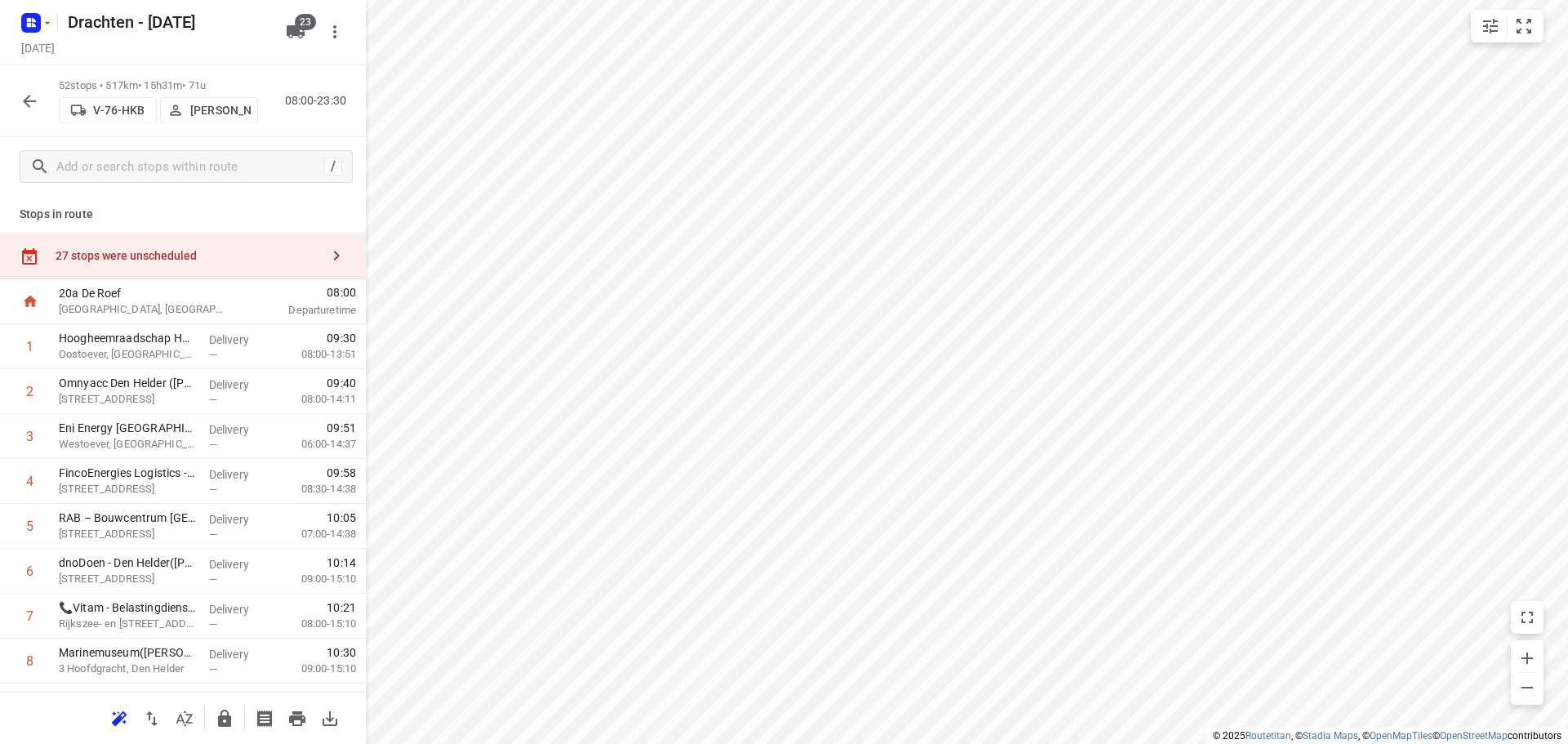
click at [262, 264] on div "27 stops were unscheduled" at bounding box center [183, 255] width 366 height 46
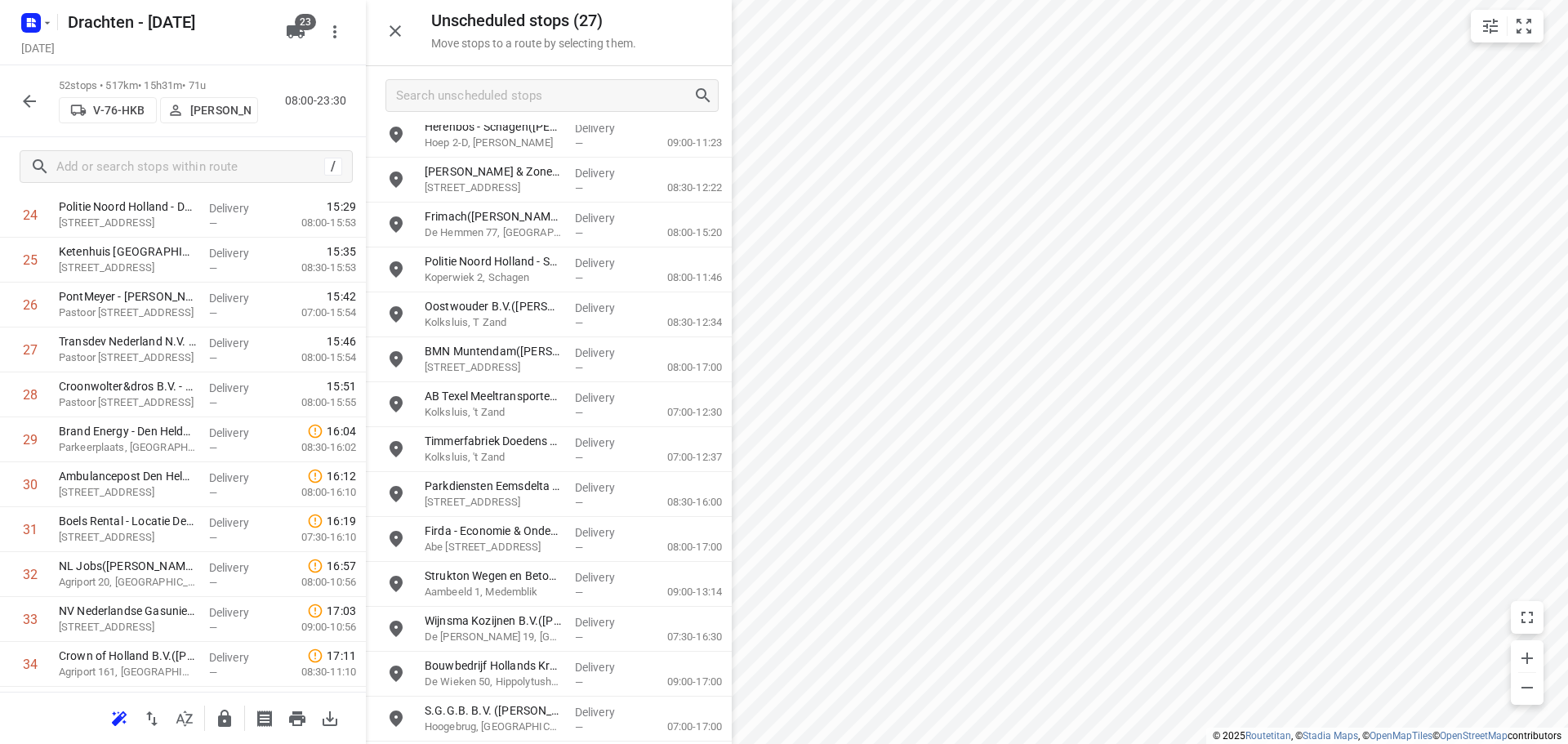
scroll to position [1387, 0]
click at [35, 101] on icon "button" at bounding box center [30, 101] width 13 height 13
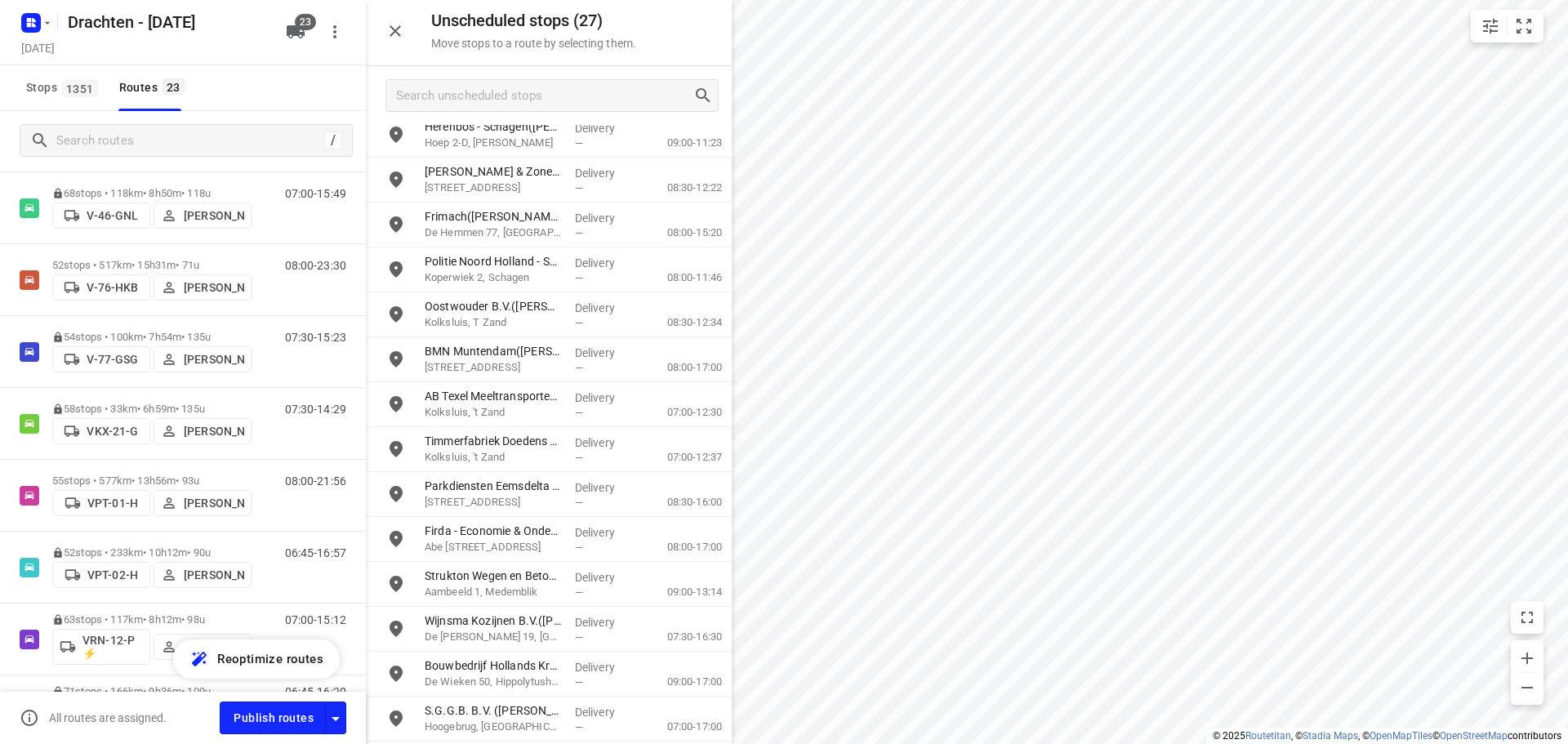
scroll to position [789, 0]
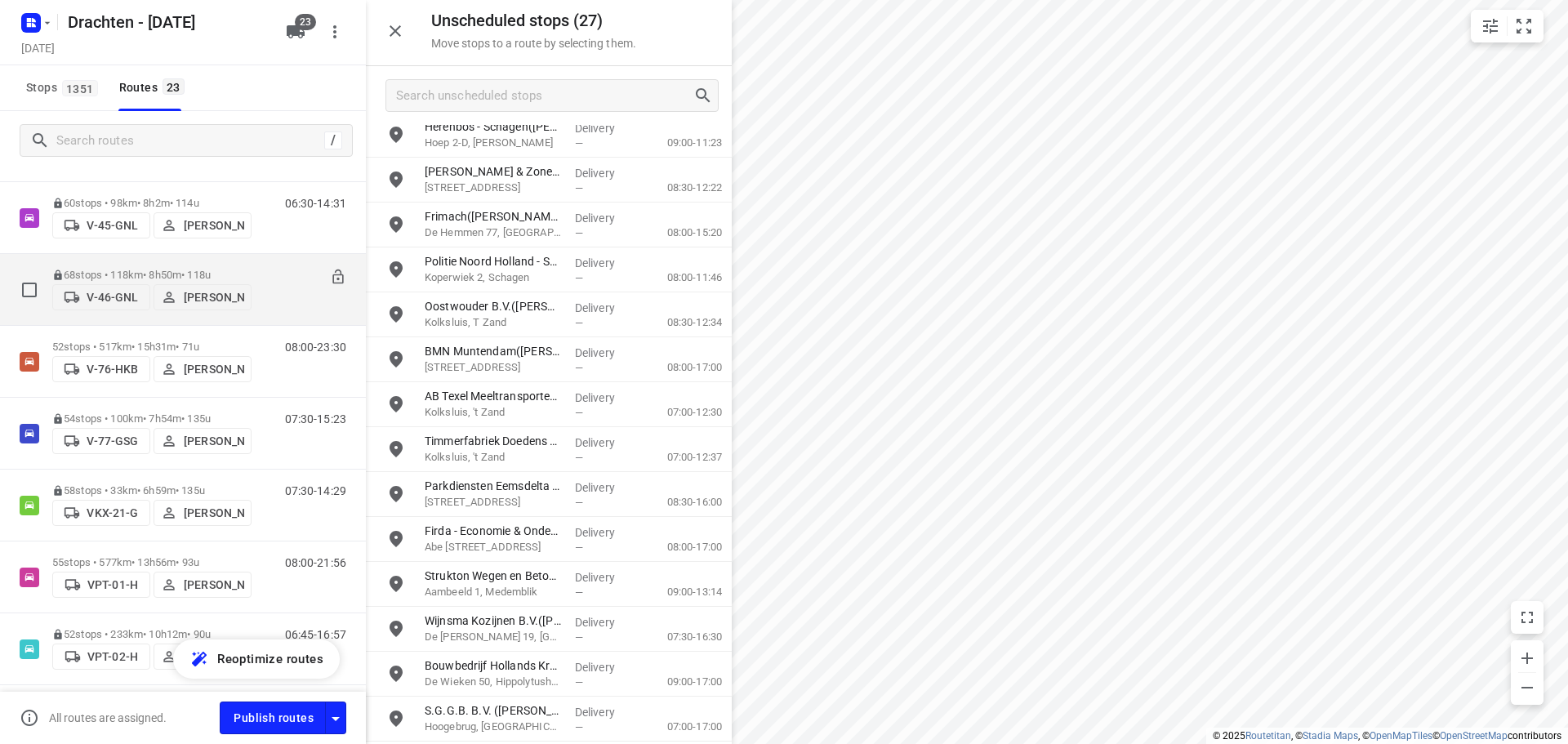
click at [166, 269] on p "68 stops • 118km • 8h50m • 118u" at bounding box center [152, 274] width 200 height 12
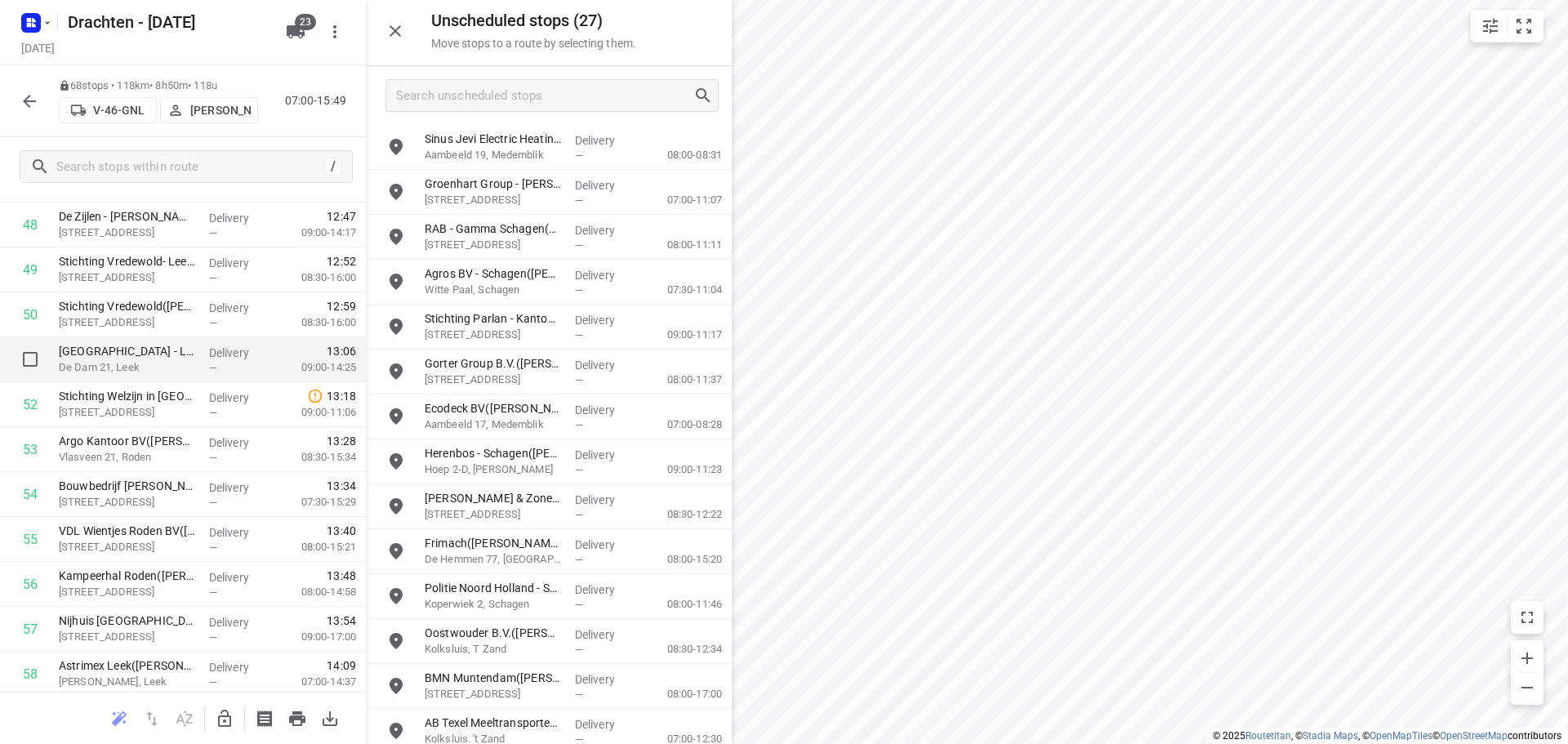
scroll to position [2204, 0]
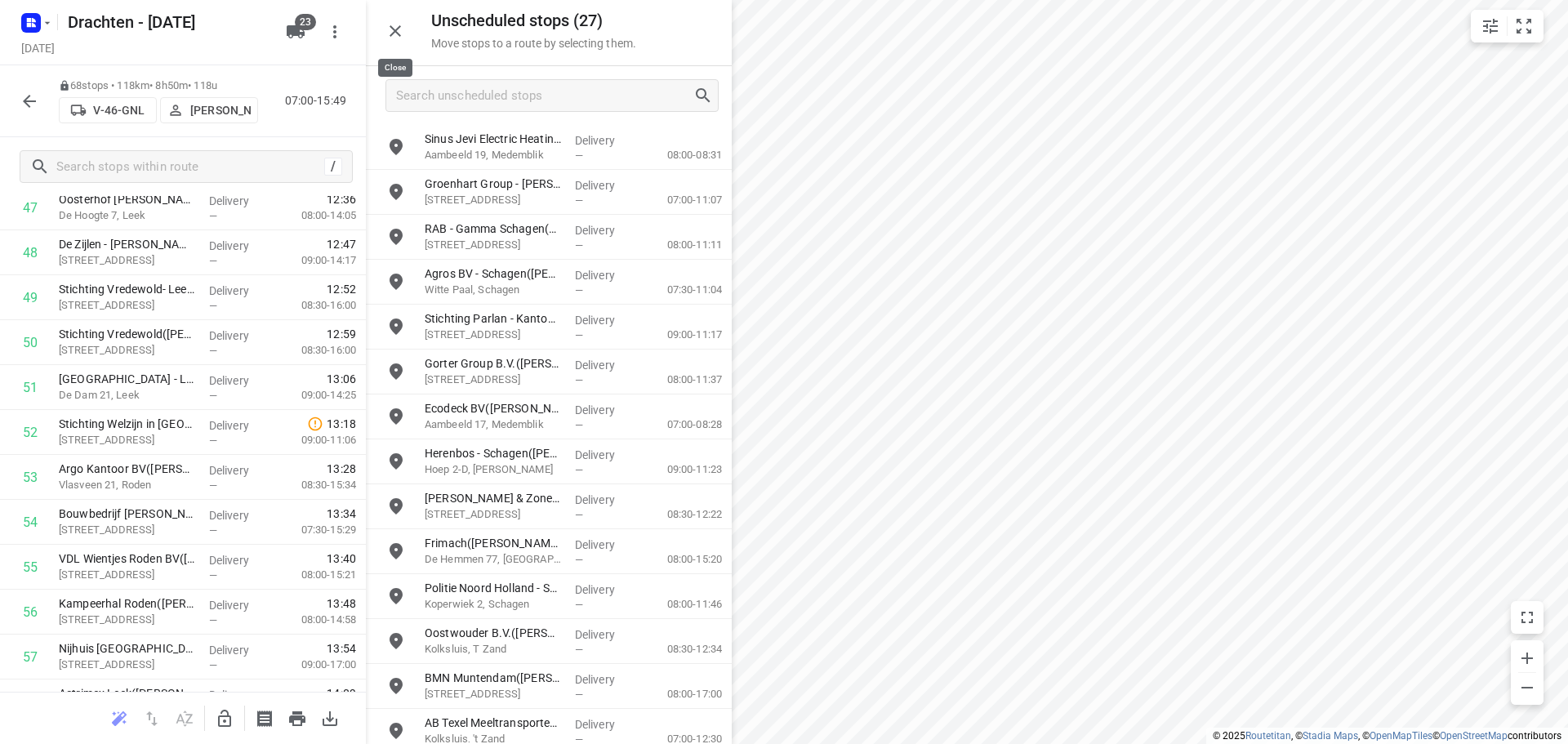
click at [400, 42] on button "button" at bounding box center [396, 31] width 33 height 33
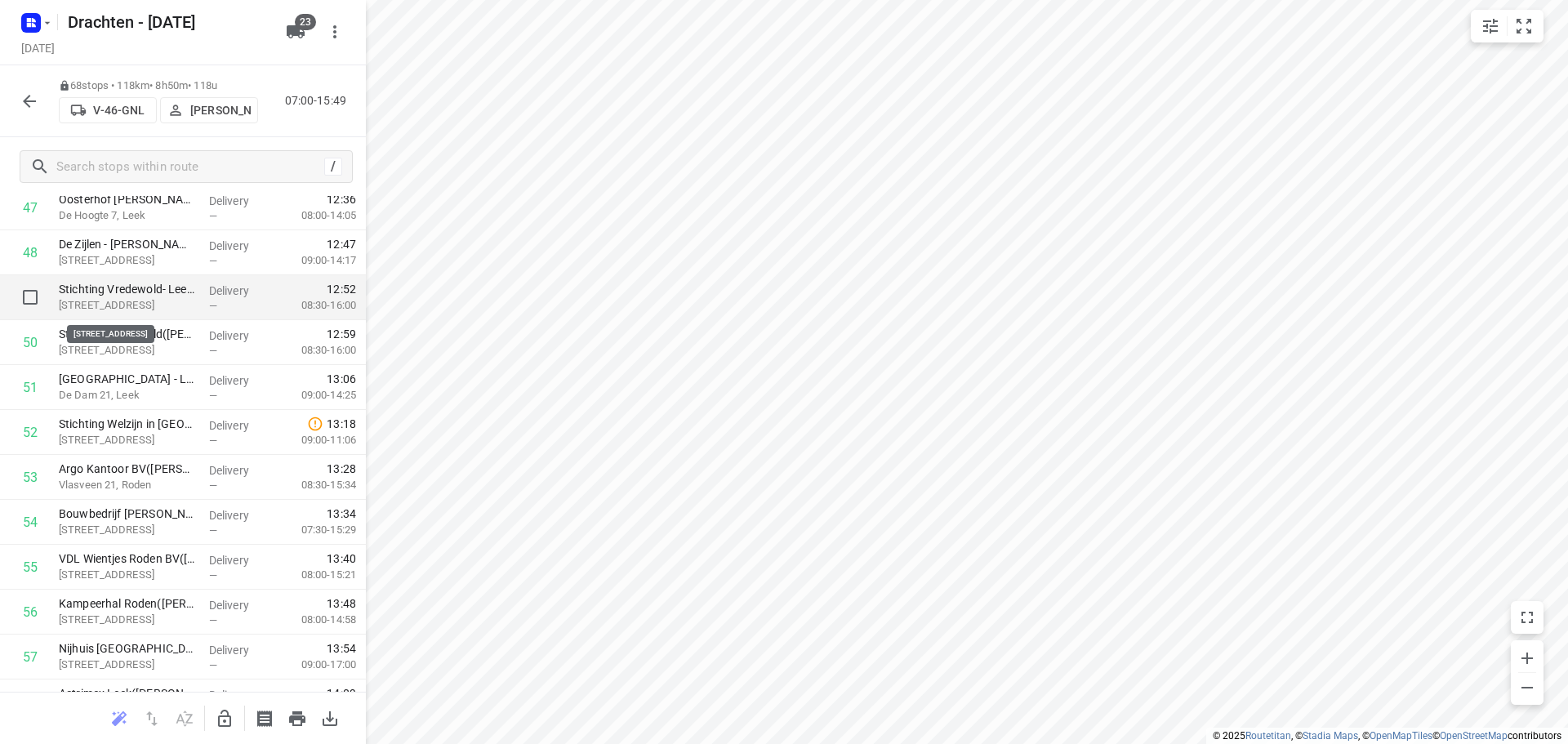
click at [162, 308] on p "Vredewoldplantsoen 2, Leek" at bounding box center [127, 306] width 137 height 16
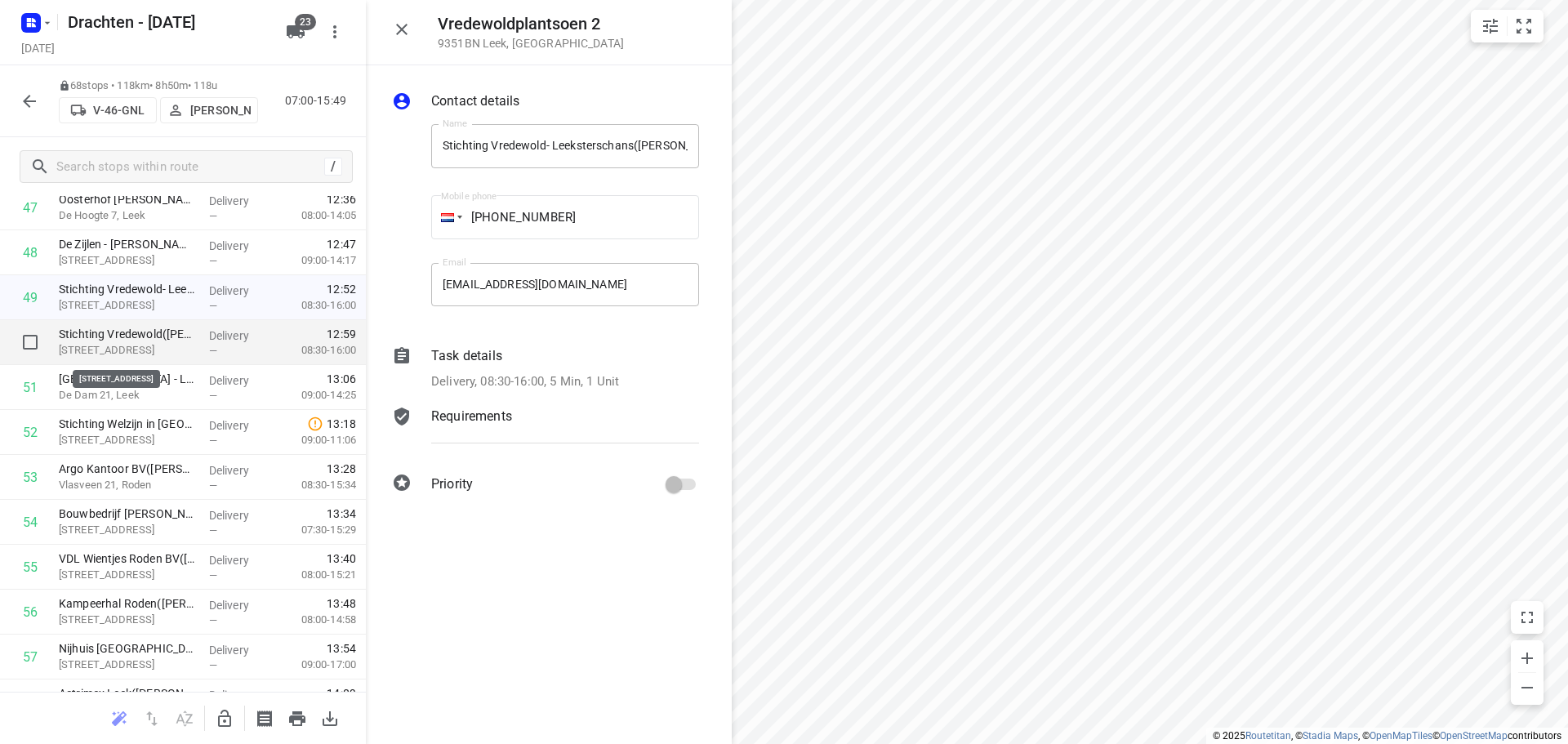
click at [145, 353] on p "Pulvertorenstraat 1, Leek" at bounding box center [127, 350] width 137 height 16
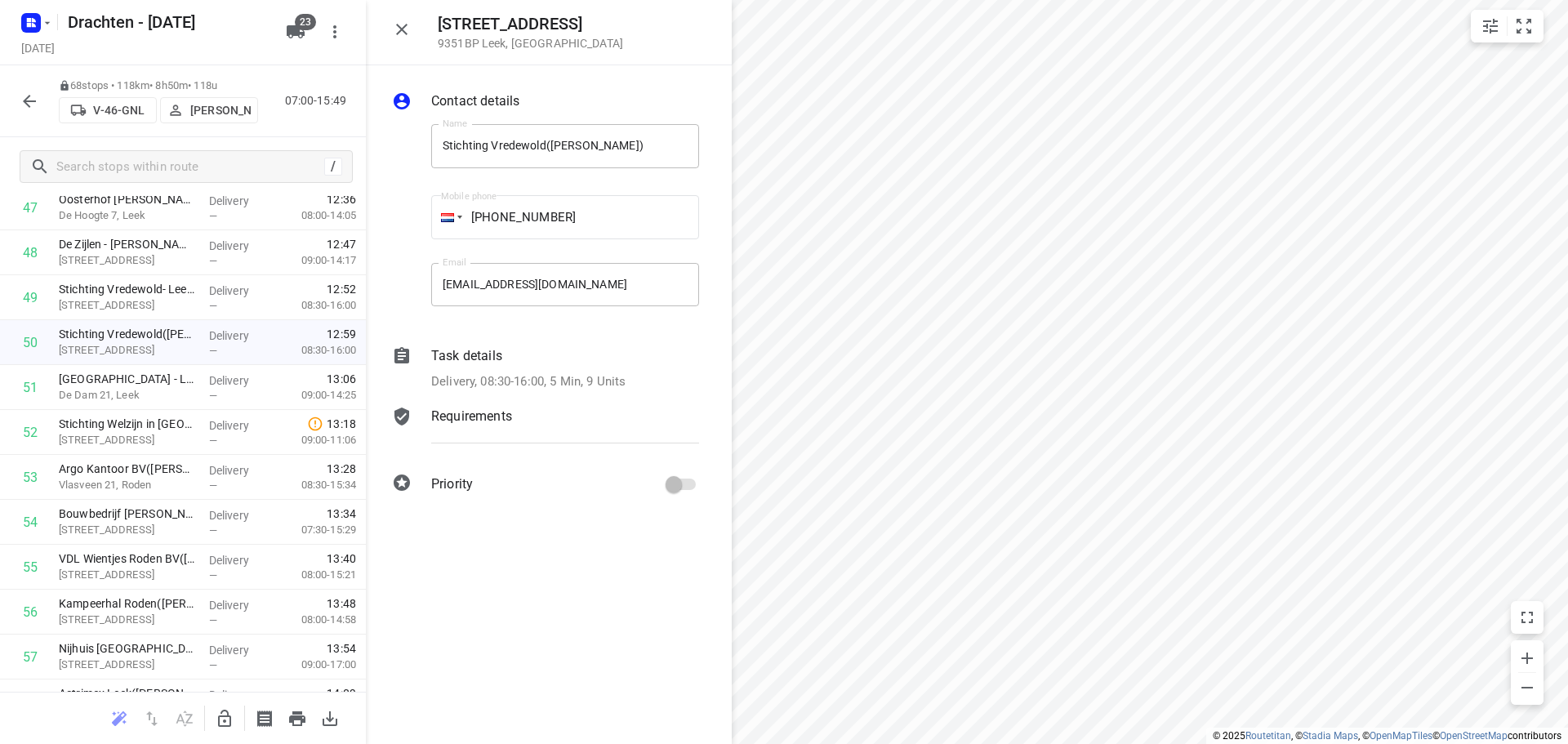
click at [484, 371] on div "Task details Delivery, 08:30-16:00, 5 Min, 9 Units" at bounding box center [565, 368] width 275 height 51
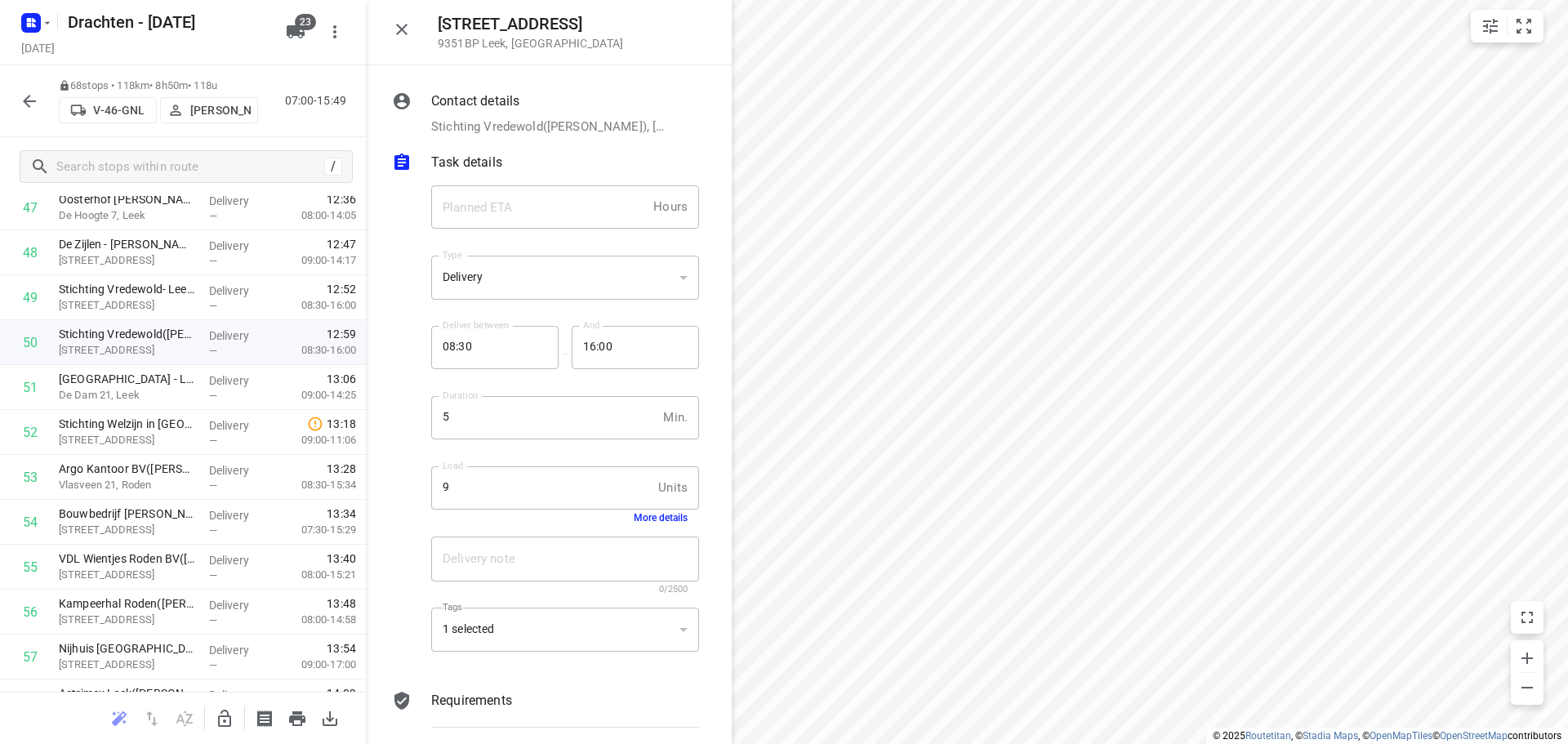
click at [649, 519] on button "More details" at bounding box center [660, 517] width 54 height 12
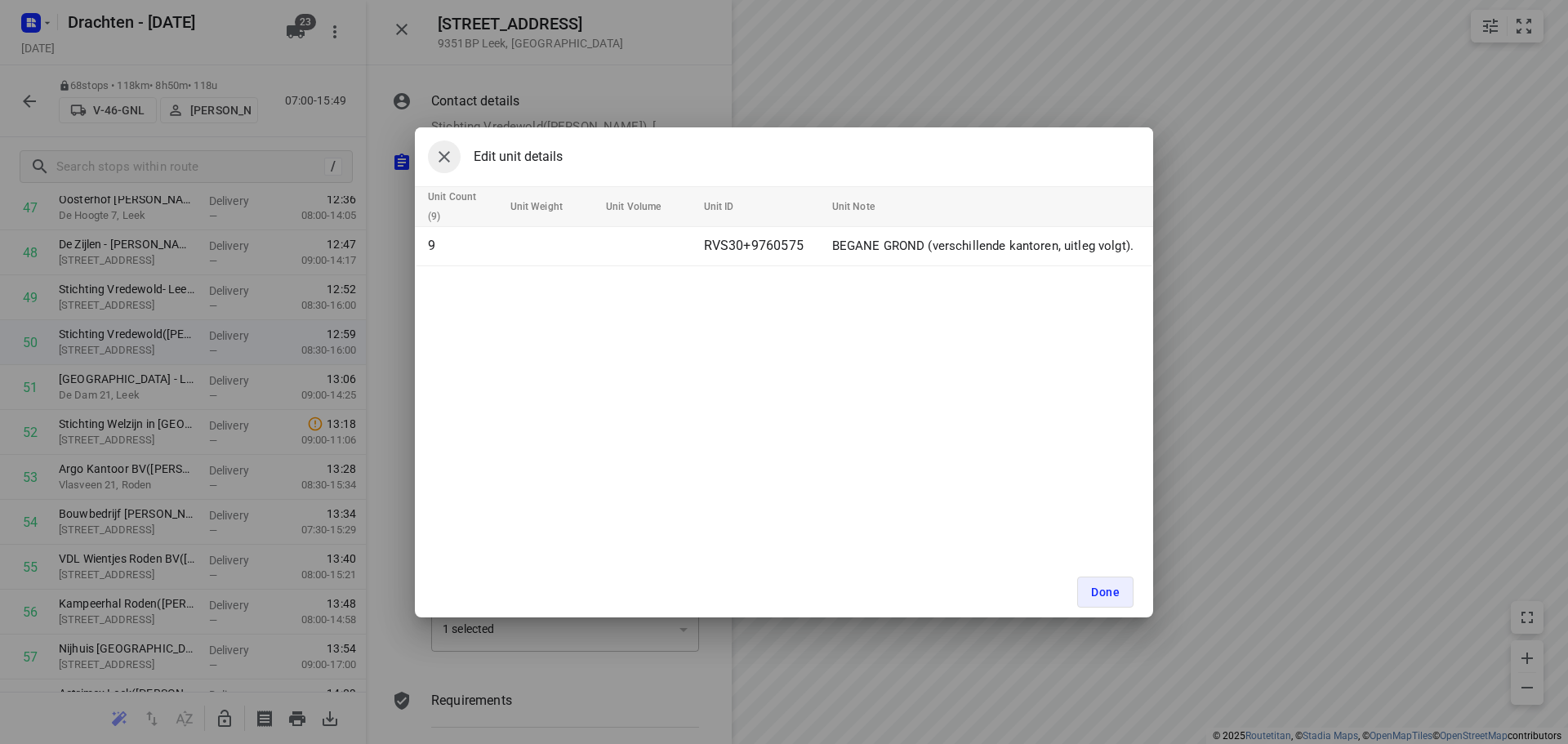
click at [448, 161] on icon "button" at bounding box center [444, 157] width 20 height 20
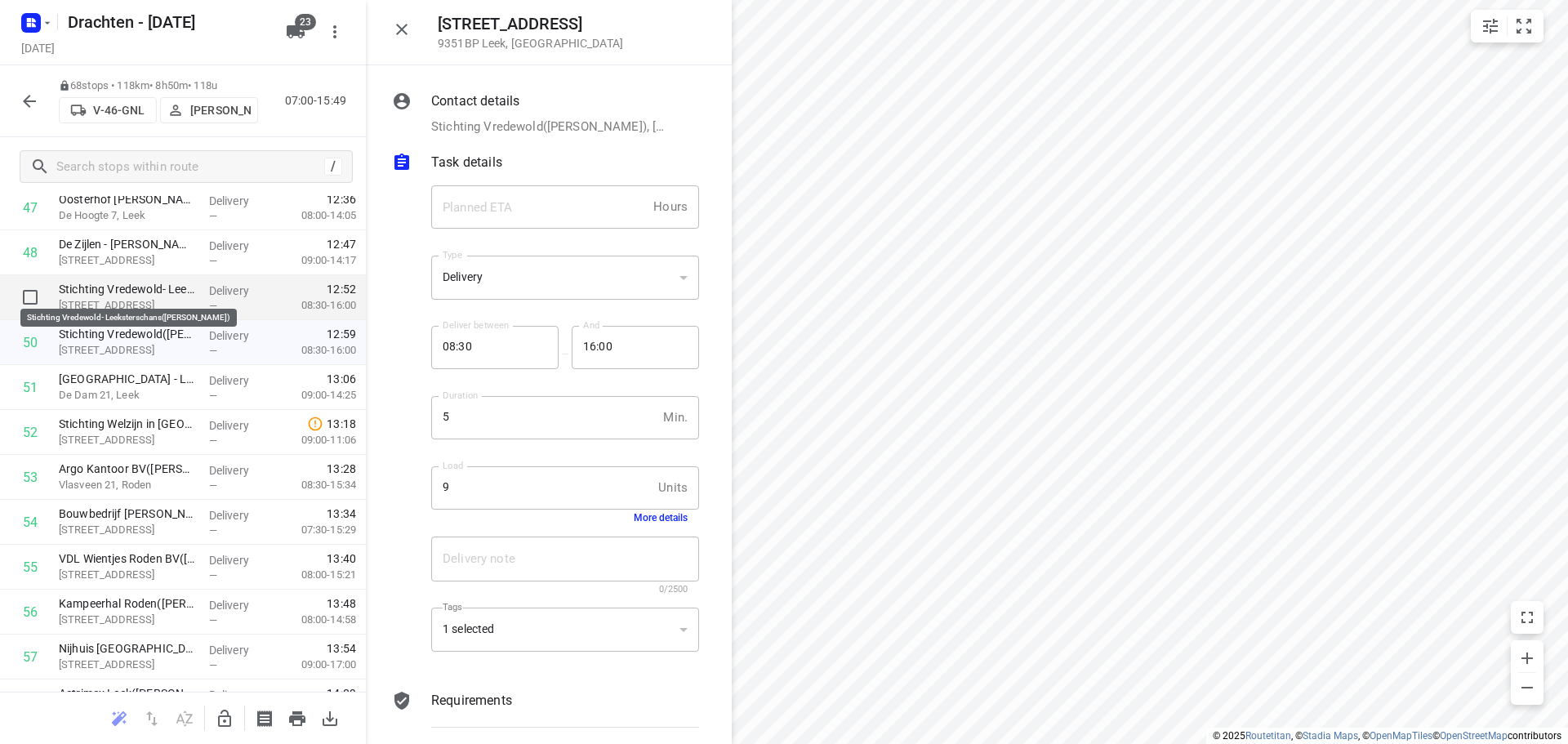
click at [140, 285] on p "Stichting Vredewold- Leeksterschans(Henriët Hubert)" at bounding box center [127, 289] width 137 height 16
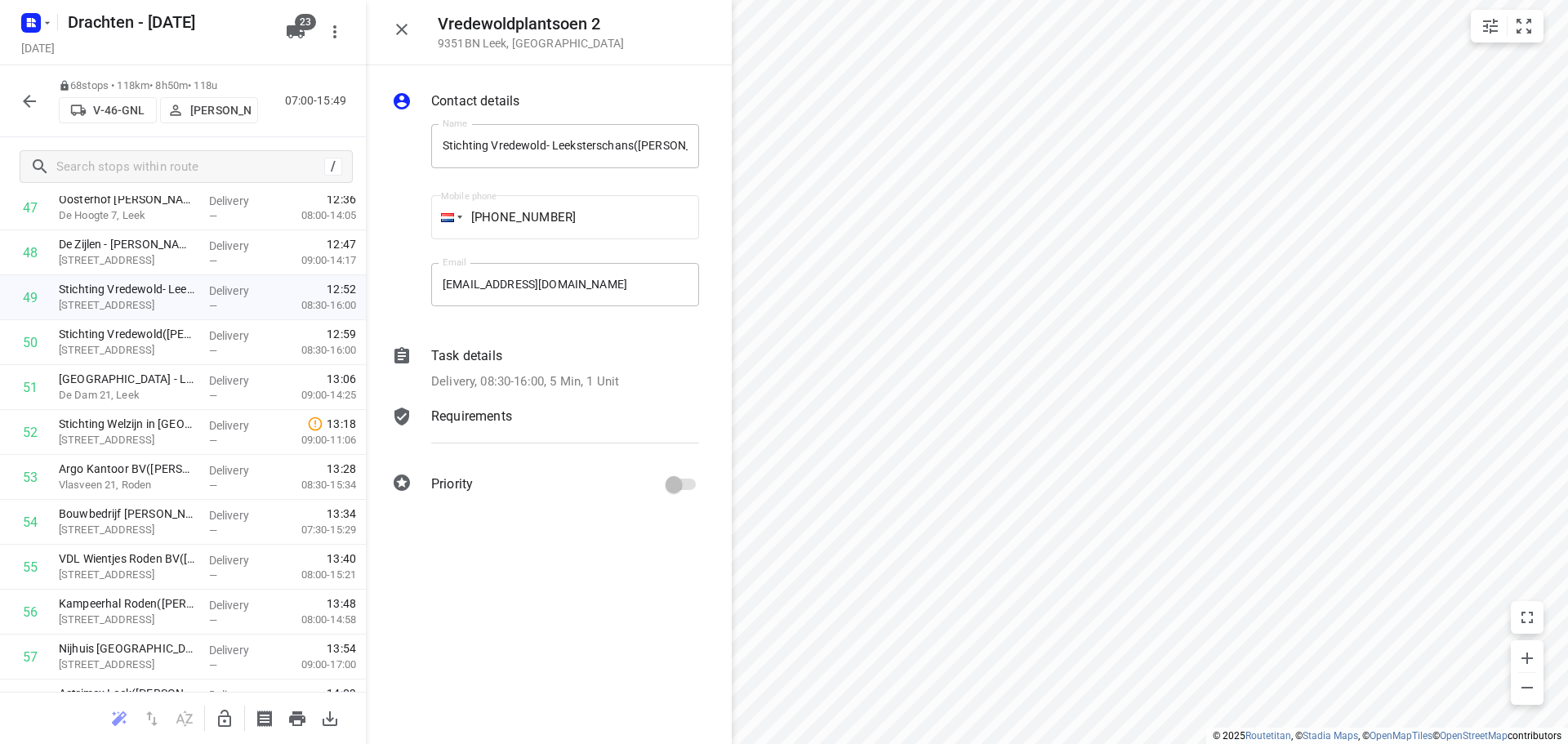
click at [495, 376] on p "Delivery, 08:30-16:00, 5 Min, 1 Unit" at bounding box center [525, 381] width 188 height 19
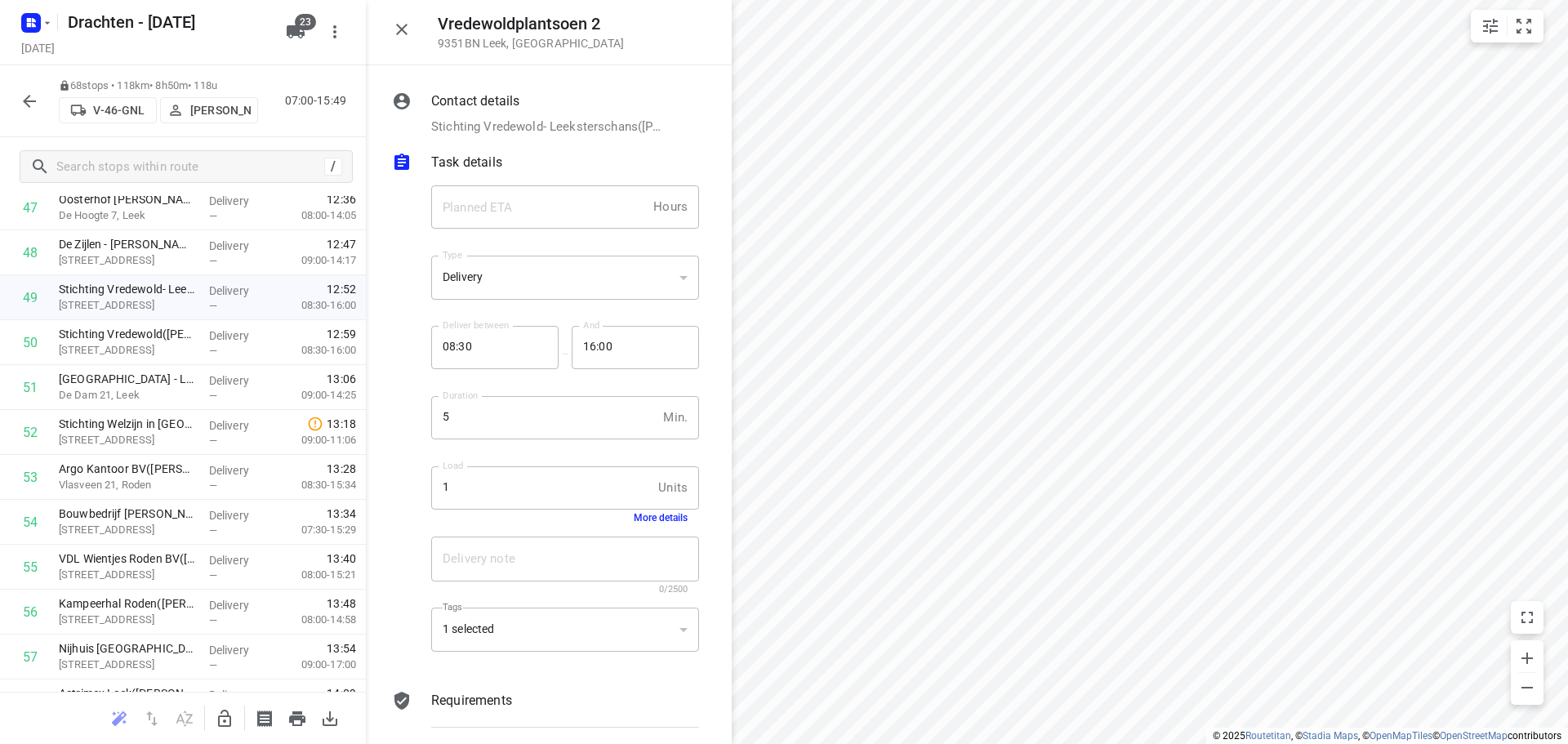
click at [658, 514] on button "More details" at bounding box center [660, 517] width 54 height 12
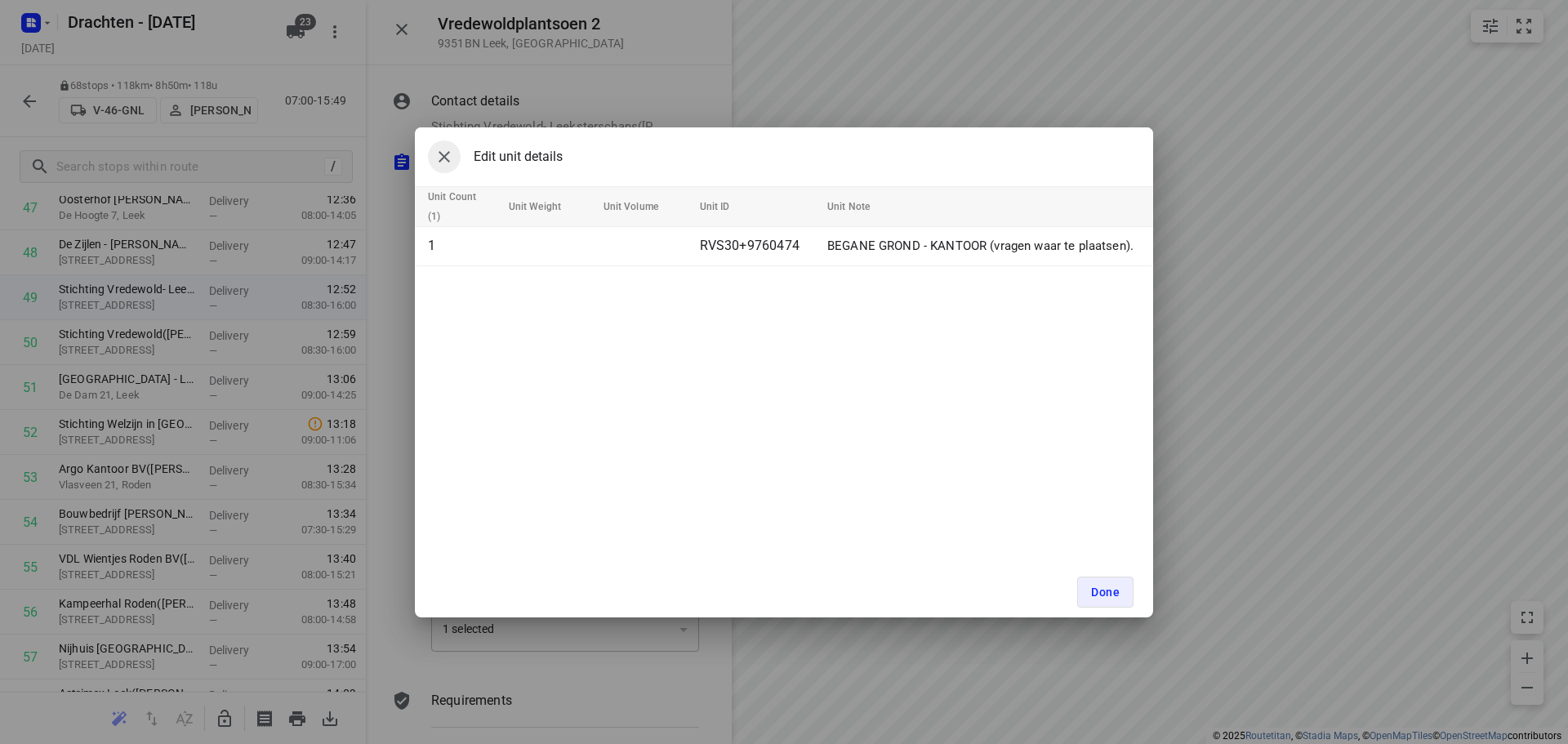
click at [443, 152] on icon "button" at bounding box center [444, 157] width 20 height 20
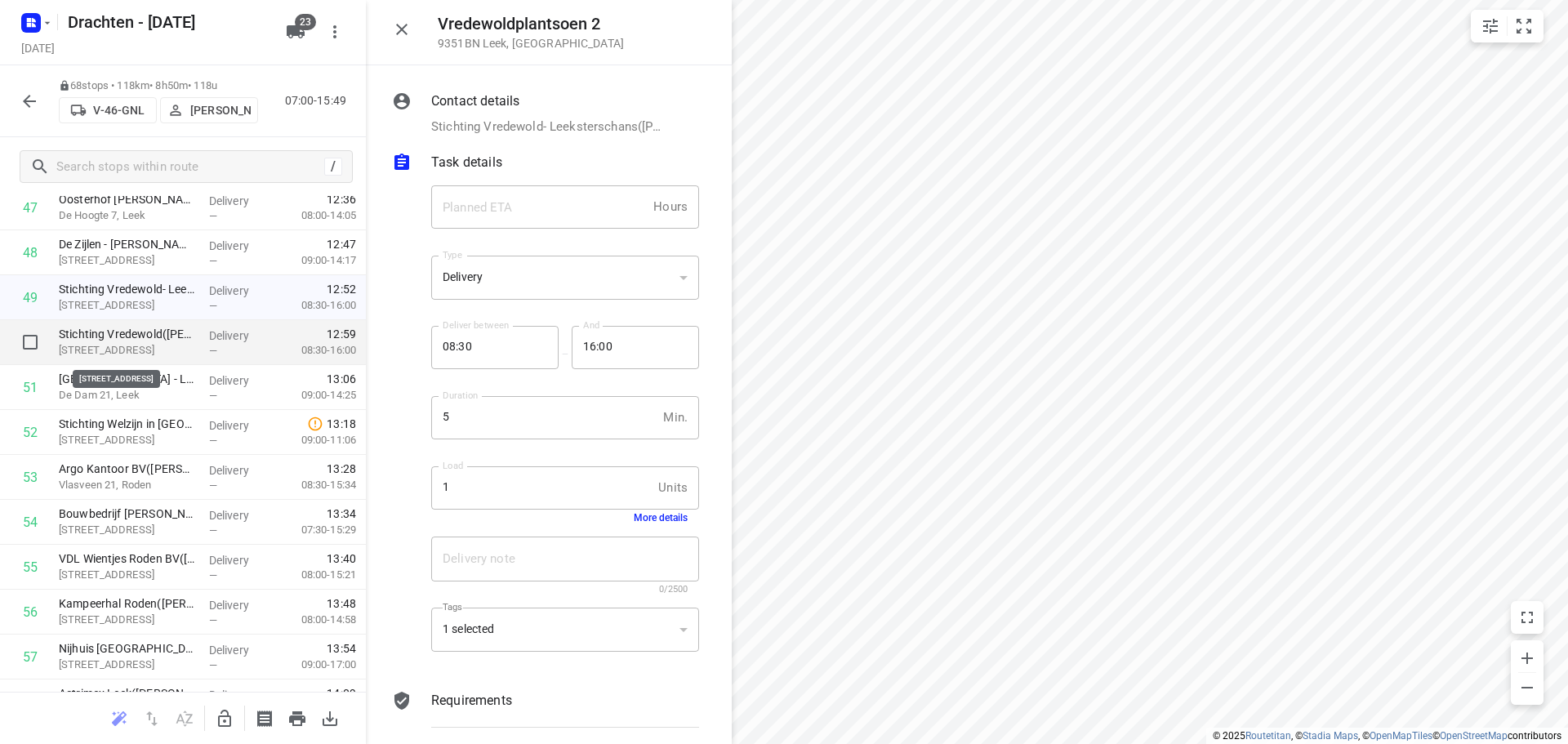
click at [140, 344] on p "Pulvertorenstraat 1, Leek" at bounding box center [127, 350] width 137 height 16
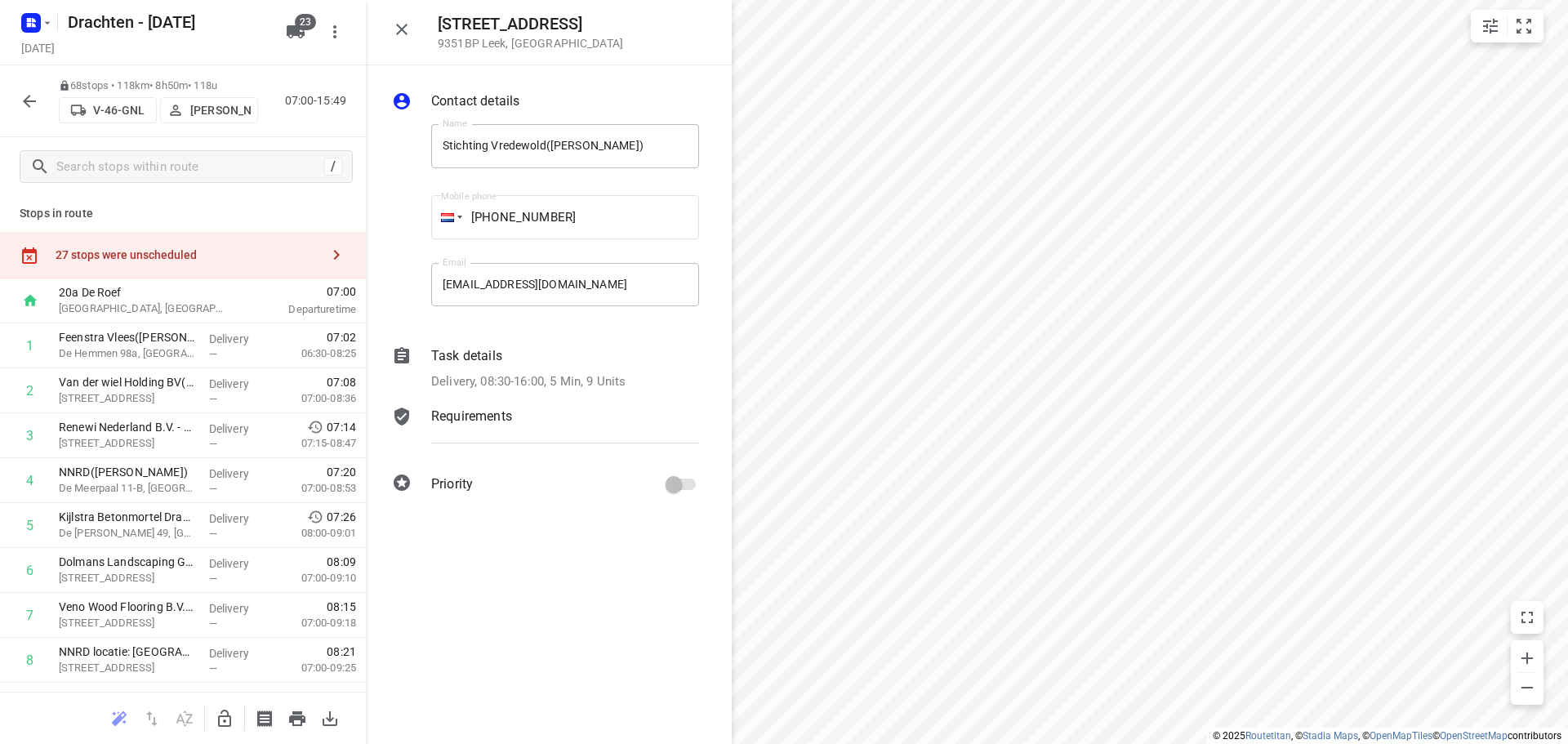
scroll to position [0, 0]
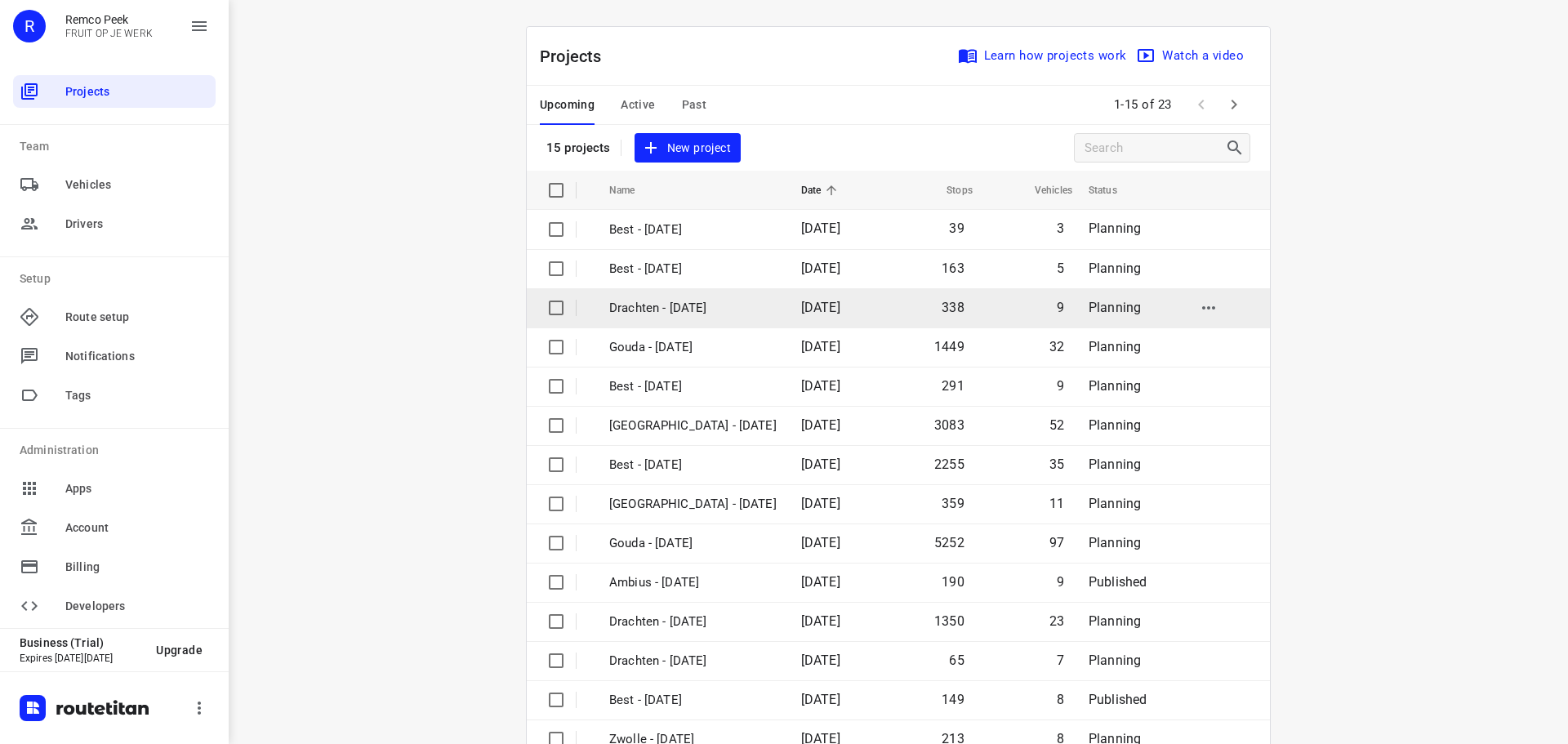
click at [644, 312] on p "Drachten - [DATE]" at bounding box center [692, 308] width 167 height 19
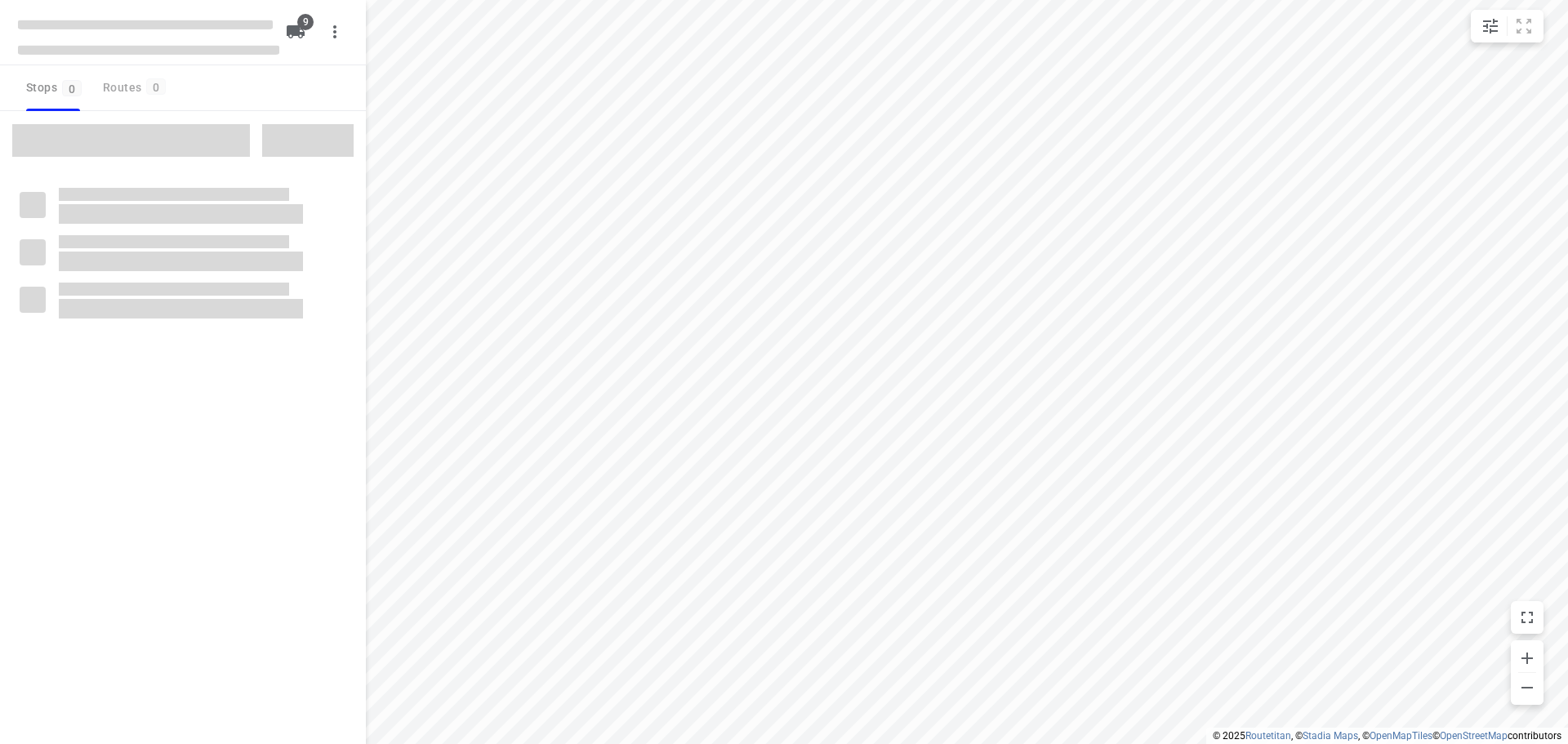
checkbox input "true"
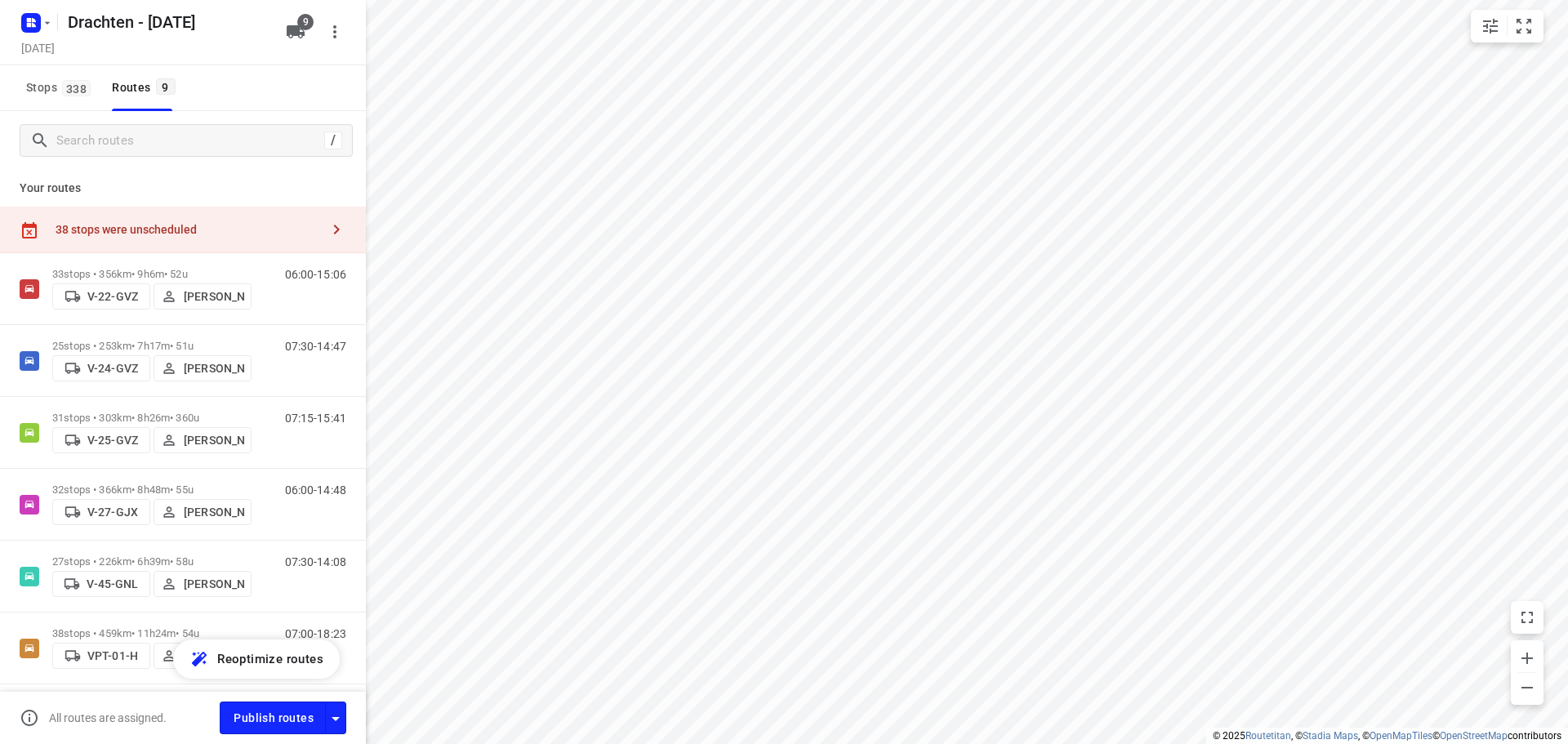
click at [298, 228] on div "38 stops were unscheduled" at bounding box center [187, 229] width 265 height 13
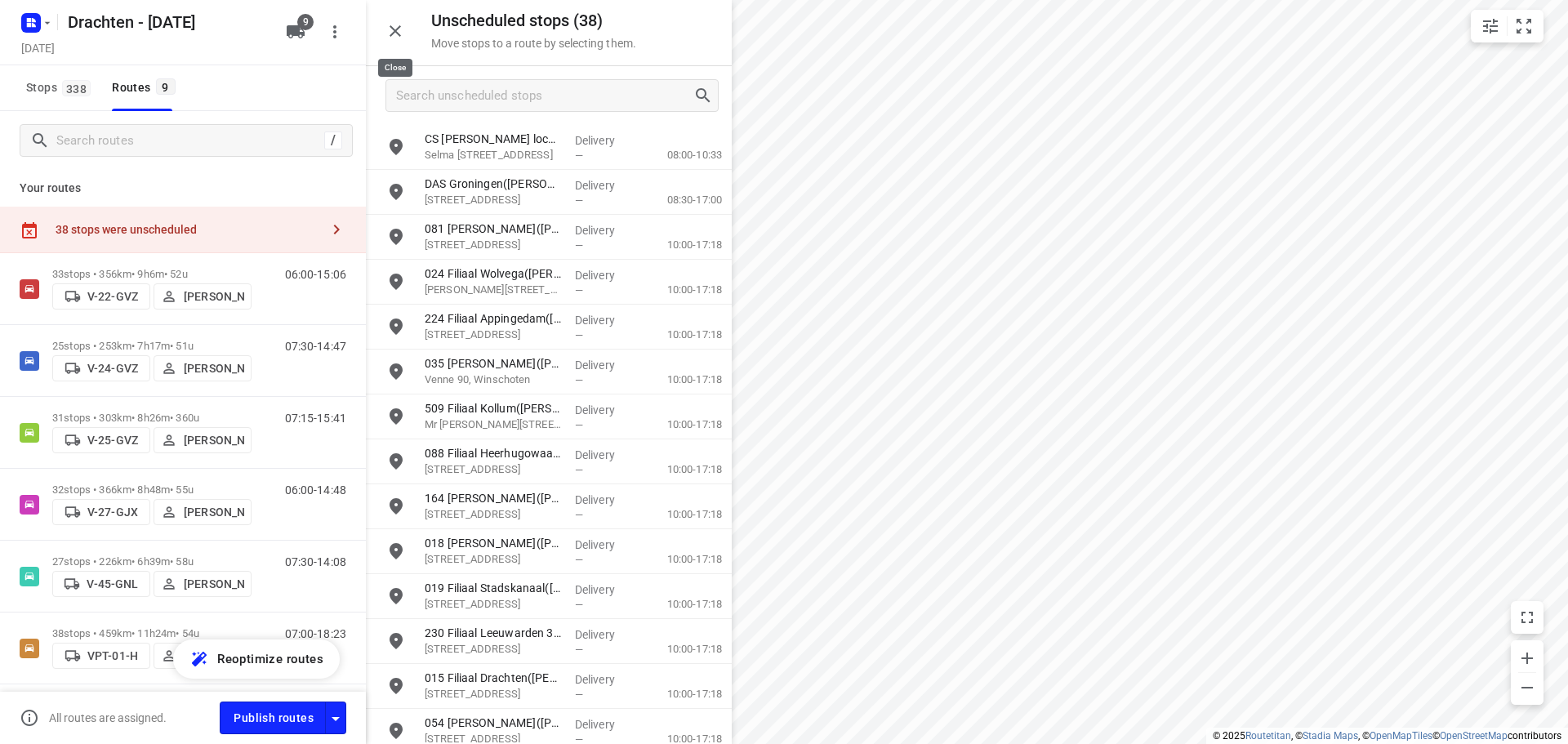
click at [406, 33] on button "button" at bounding box center [396, 31] width 33 height 33
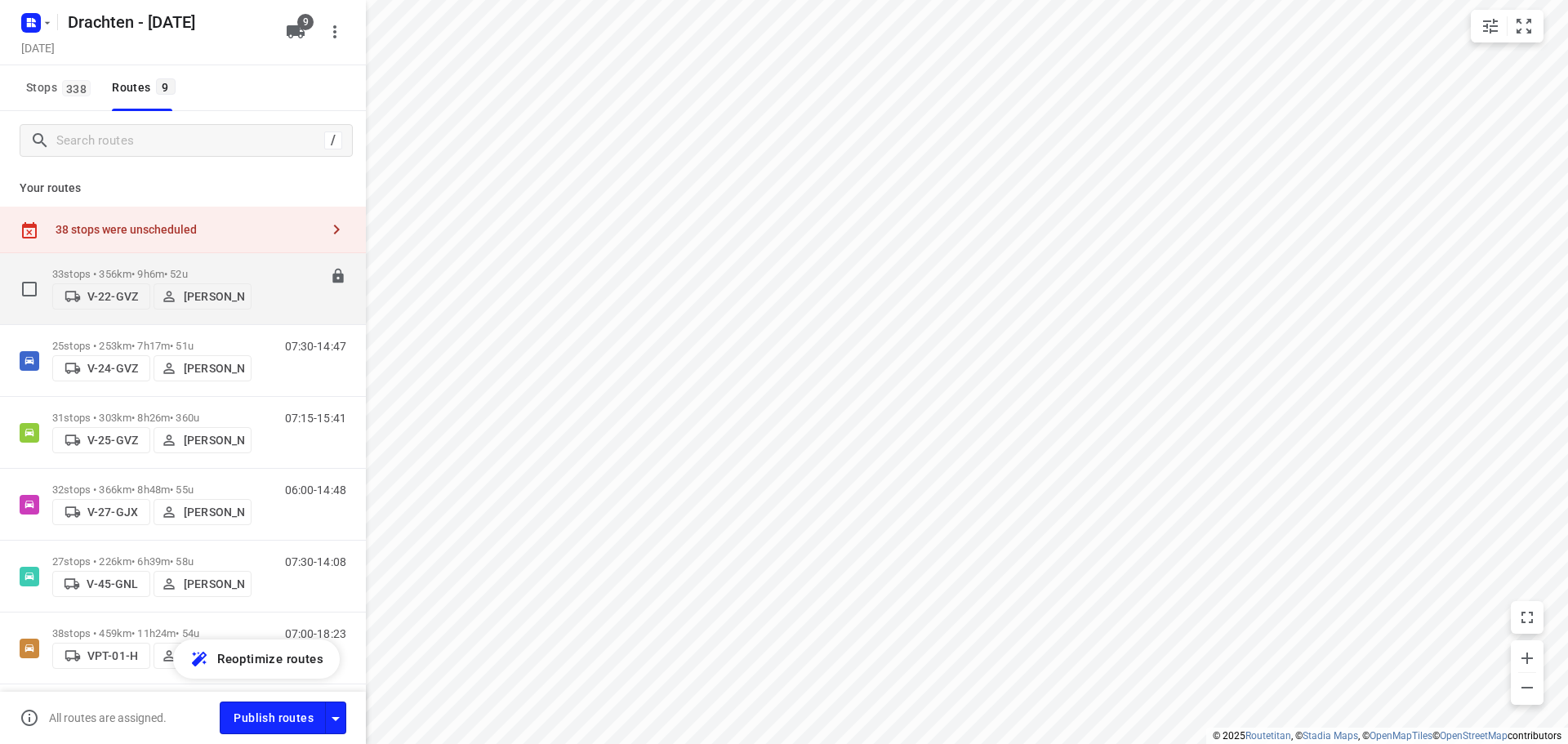
click at [174, 268] on p "33 stops • 356km • 9h6m • 52u" at bounding box center [152, 274] width 200 height 12
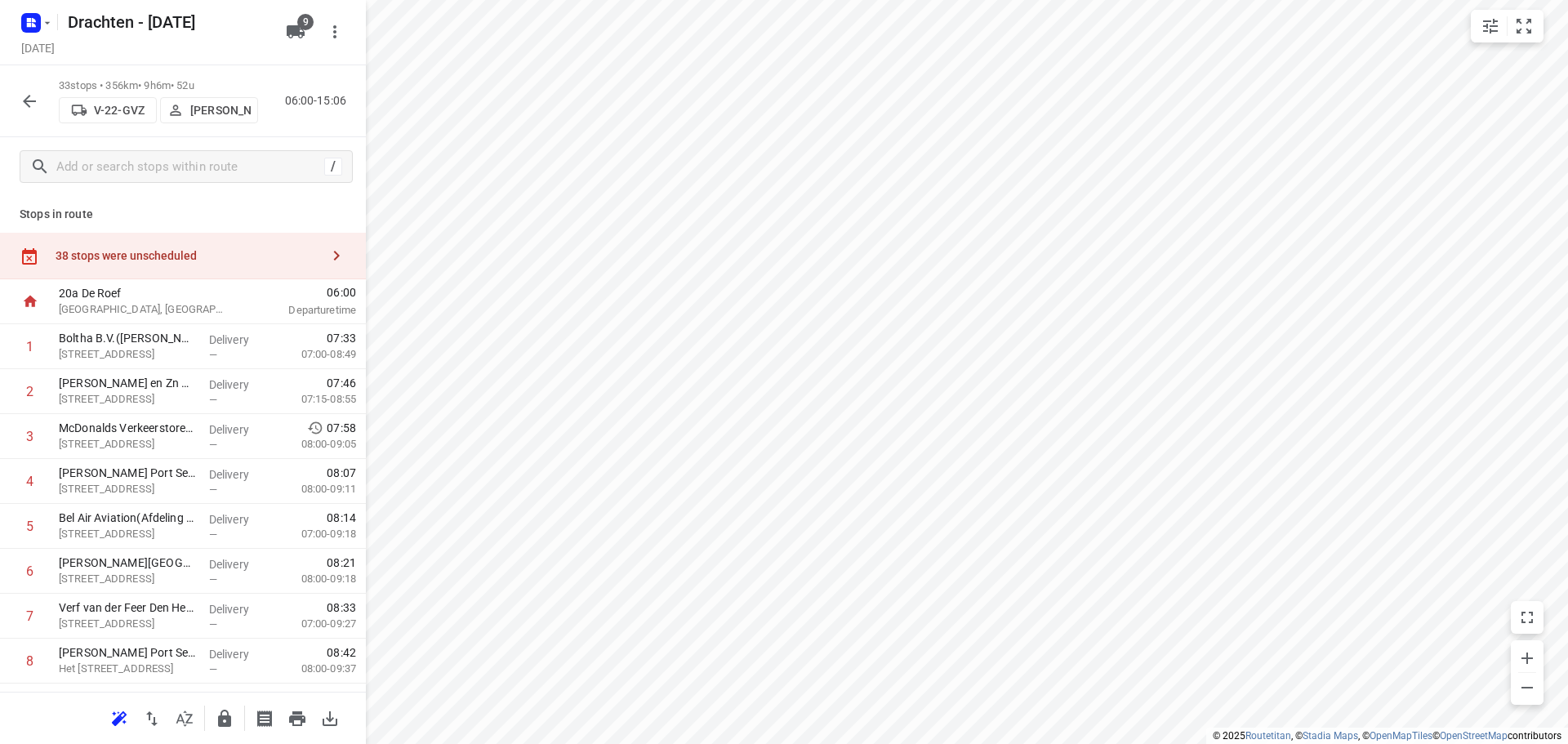
click at [190, 255] on div "38 stops were unscheduled" at bounding box center [187, 255] width 265 height 13
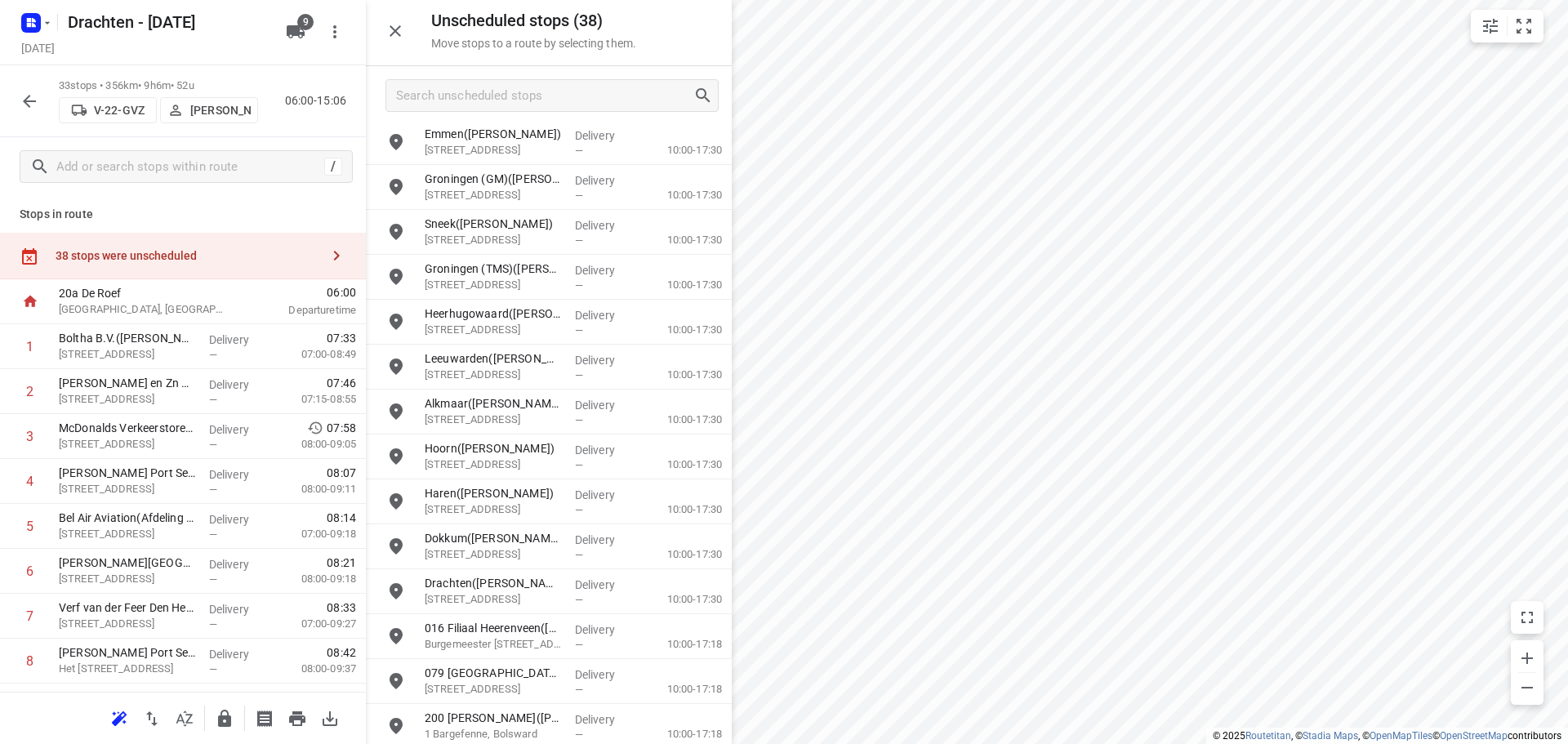
scroll to position [1092, 0]
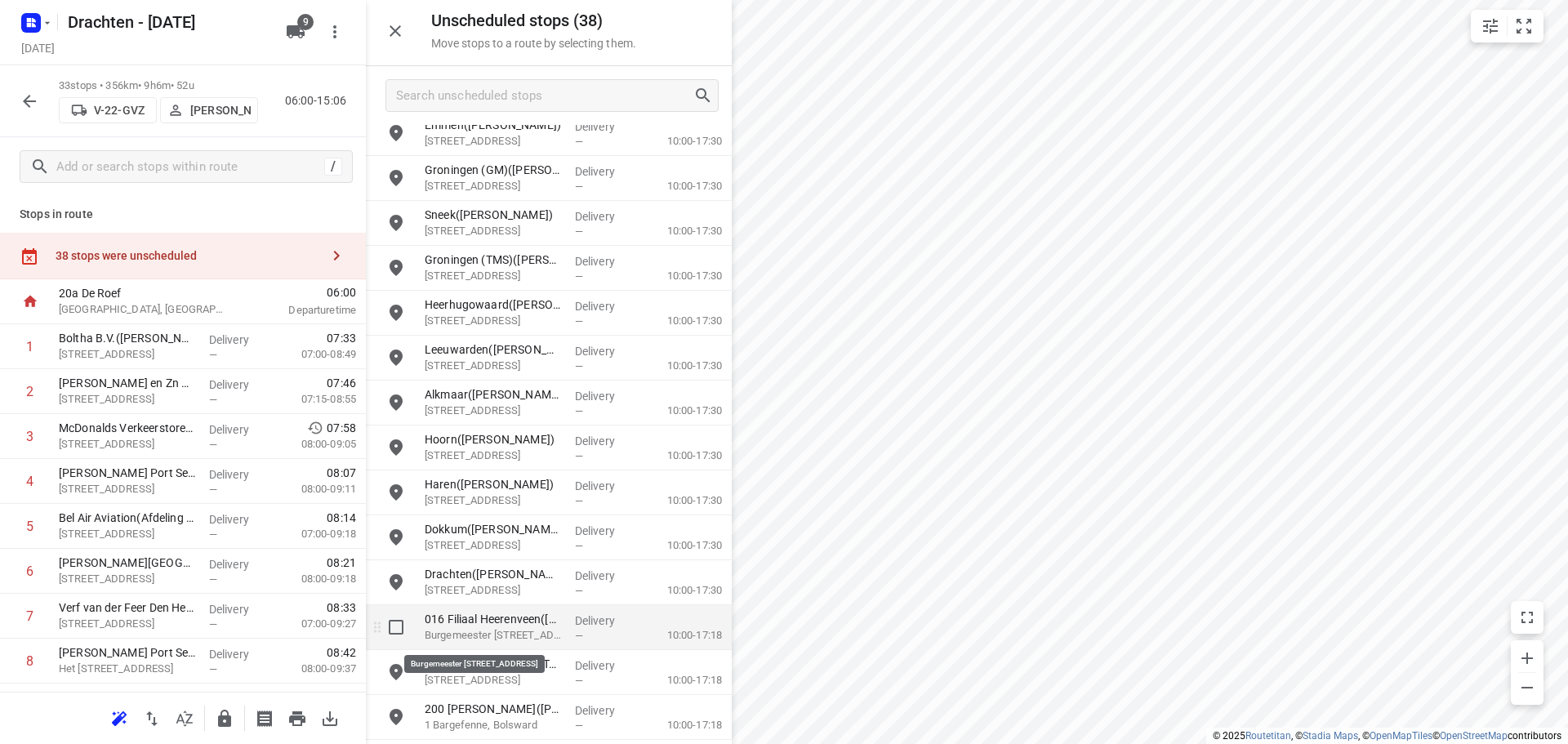
click at [514, 635] on p "Burgemeester [STREET_ADDRESS]" at bounding box center [493, 635] width 137 height 16
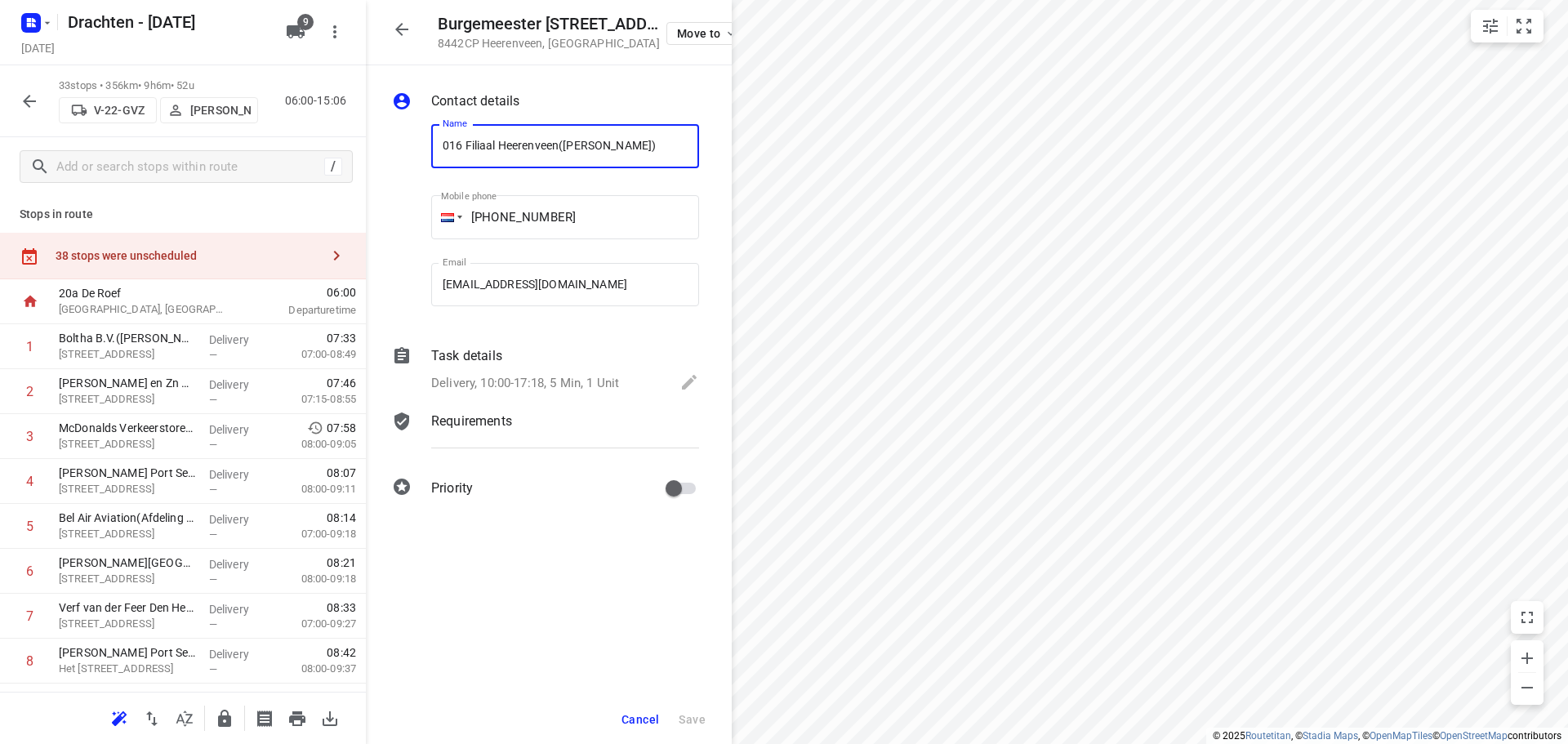
click at [504, 373] on div "Delivery, 10:00-17:18, 5 Min, 1 Unit" at bounding box center [565, 384] width 268 height 23
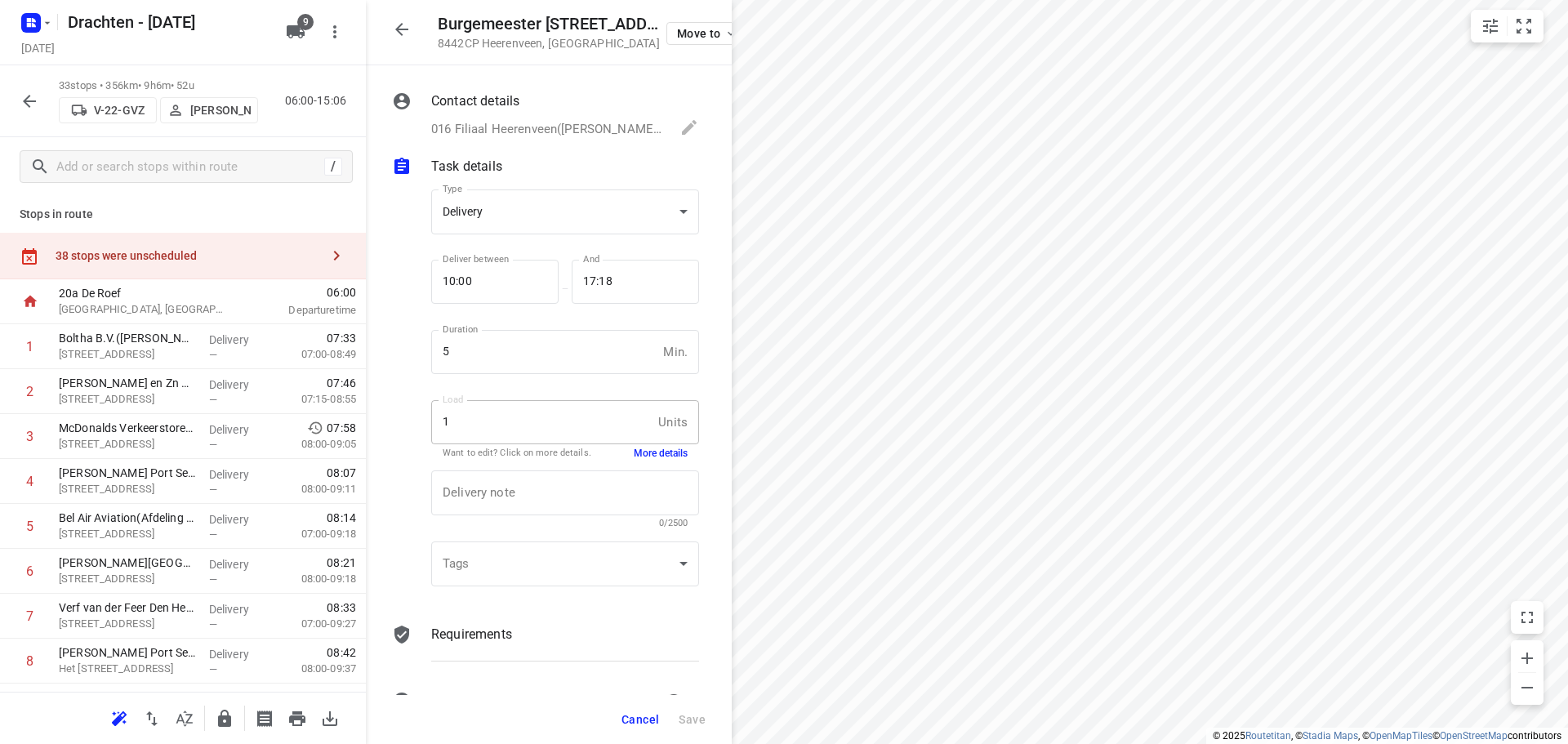
click at [635, 452] on button "More details" at bounding box center [660, 453] width 54 height 14
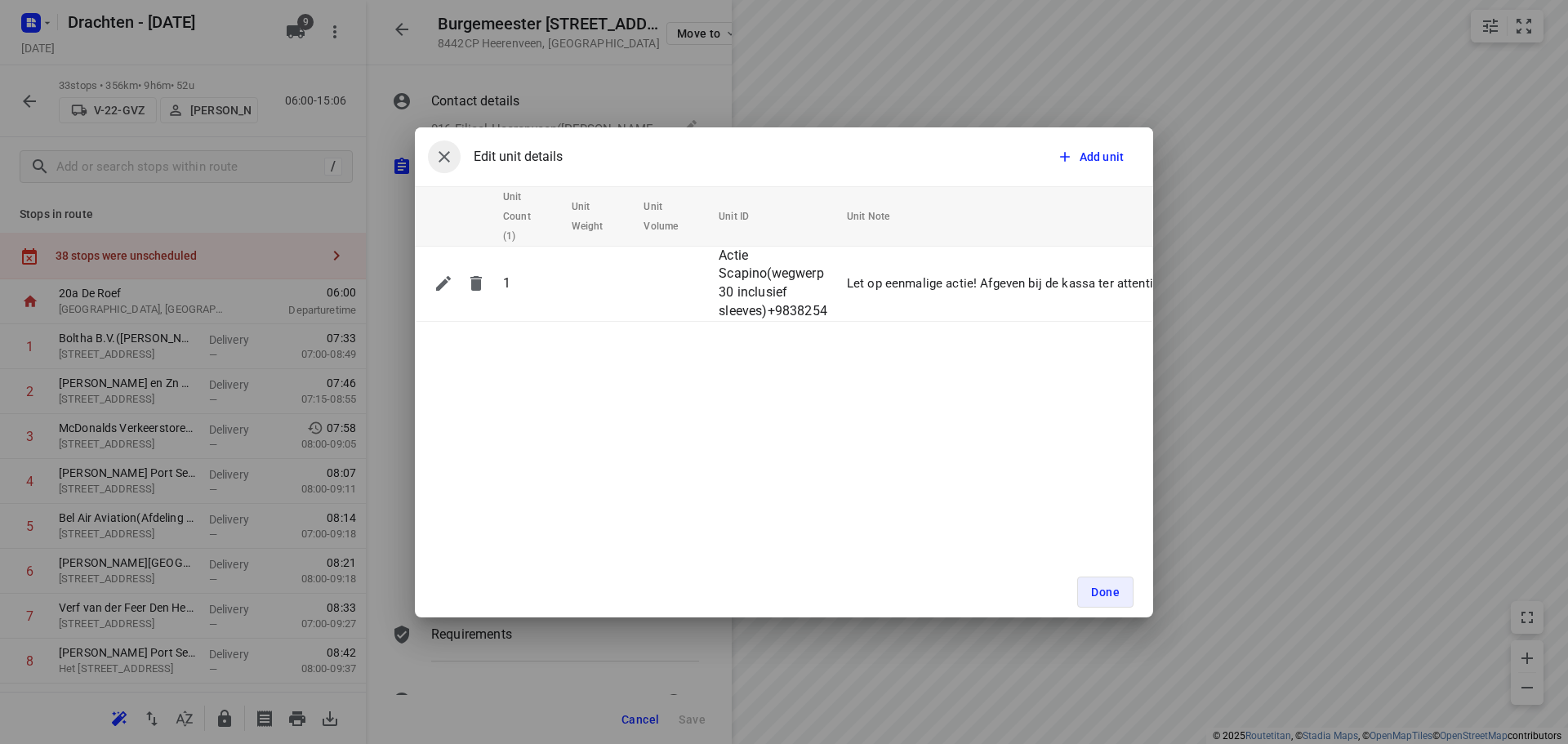
click at [430, 154] on button "button" at bounding box center [444, 157] width 33 height 33
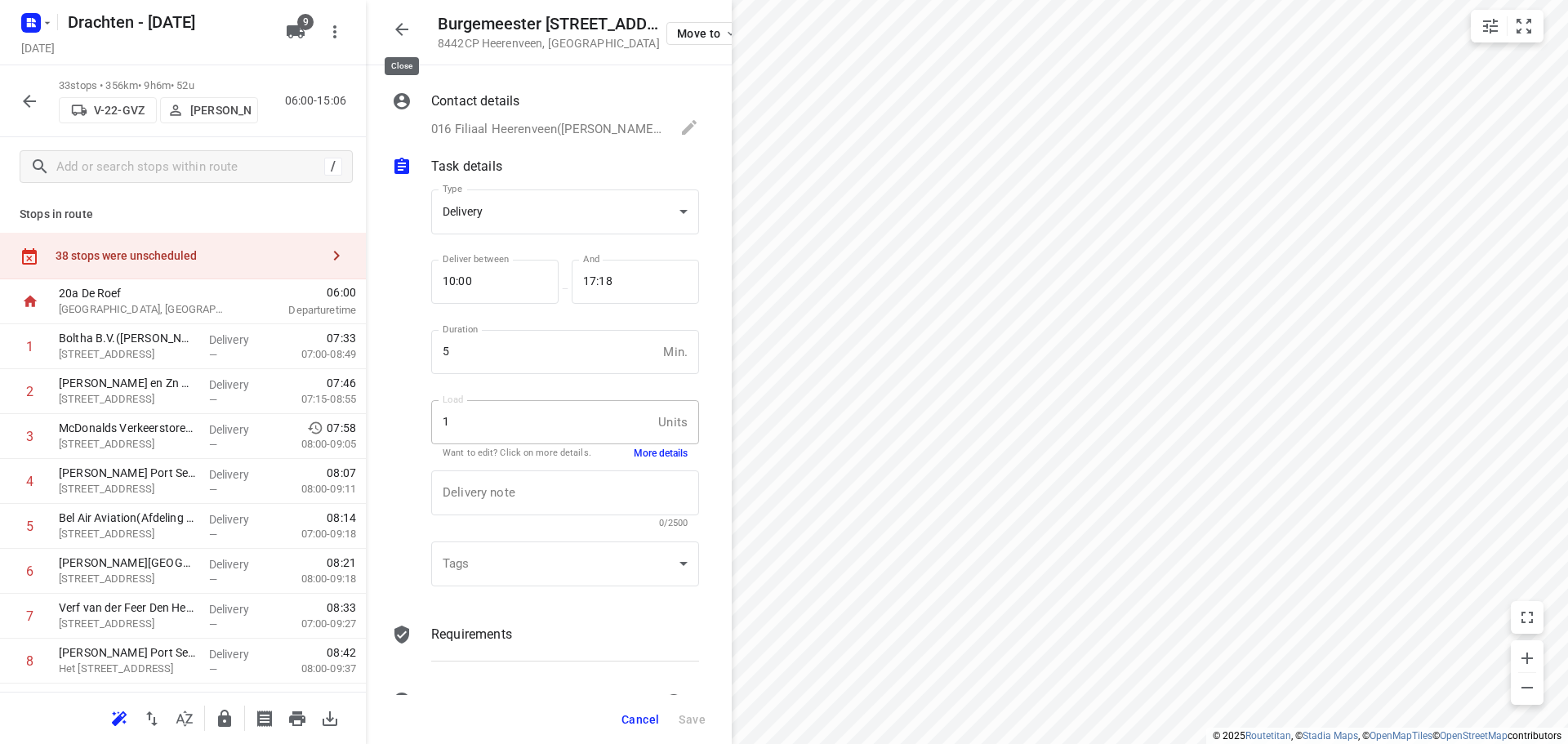
click at [389, 20] on button "button" at bounding box center [402, 30] width 33 height 33
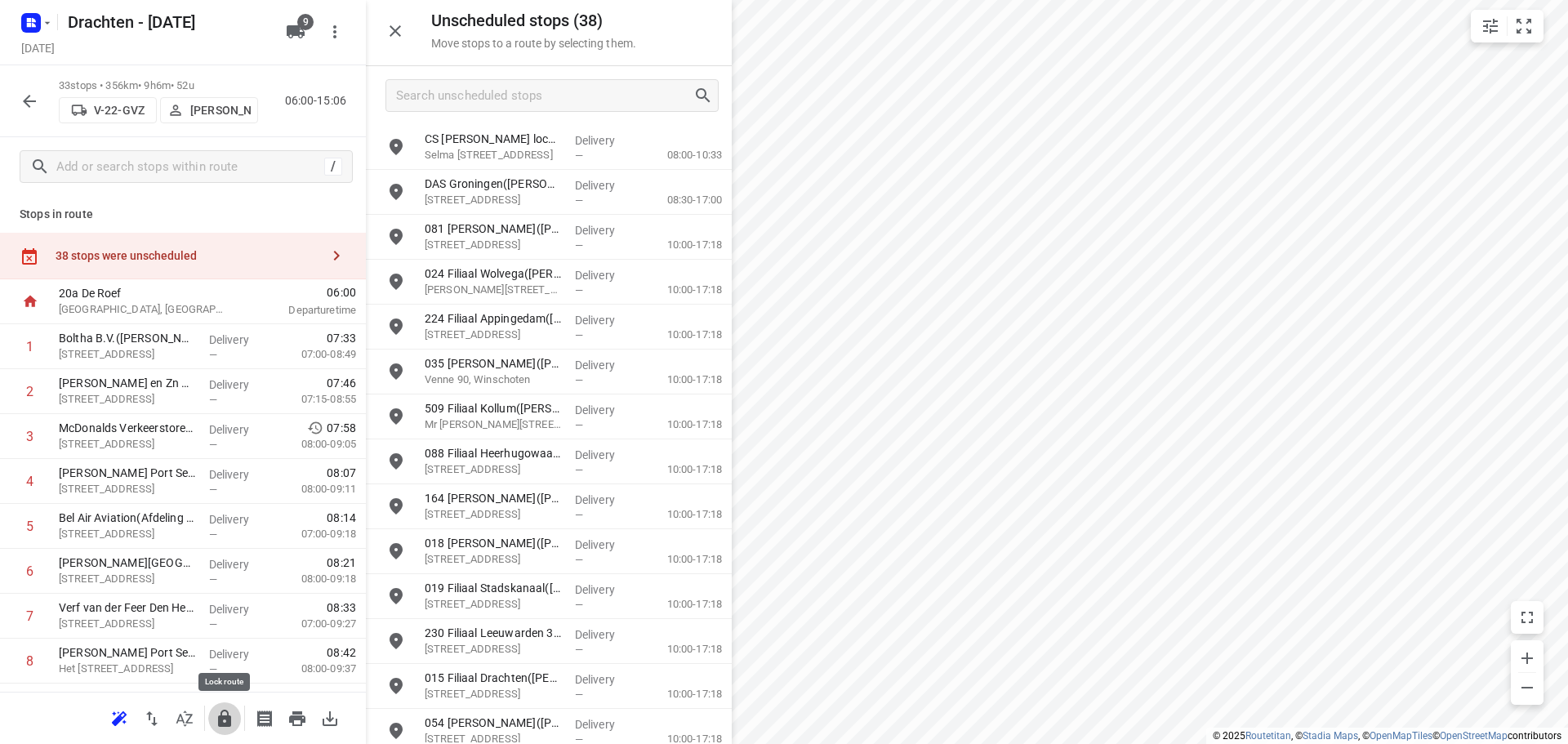
click at [228, 718] on icon "button" at bounding box center [225, 718] width 13 height 17
click at [385, 20] on button "button" at bounding box center [396, 31] width 33 height 33
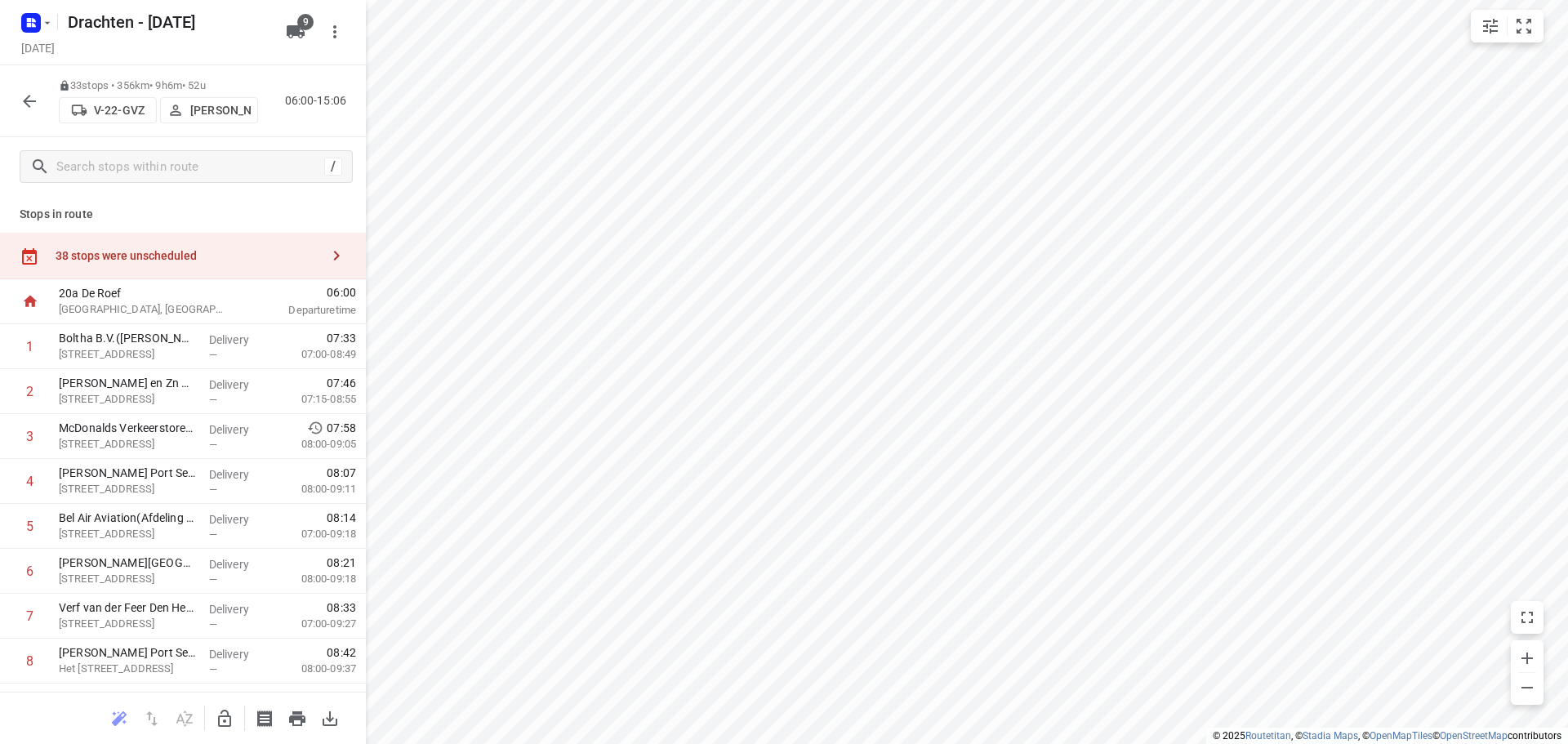
click at [31, 98] on icon "button" at bounding box center [30, 101] width 20 height 20
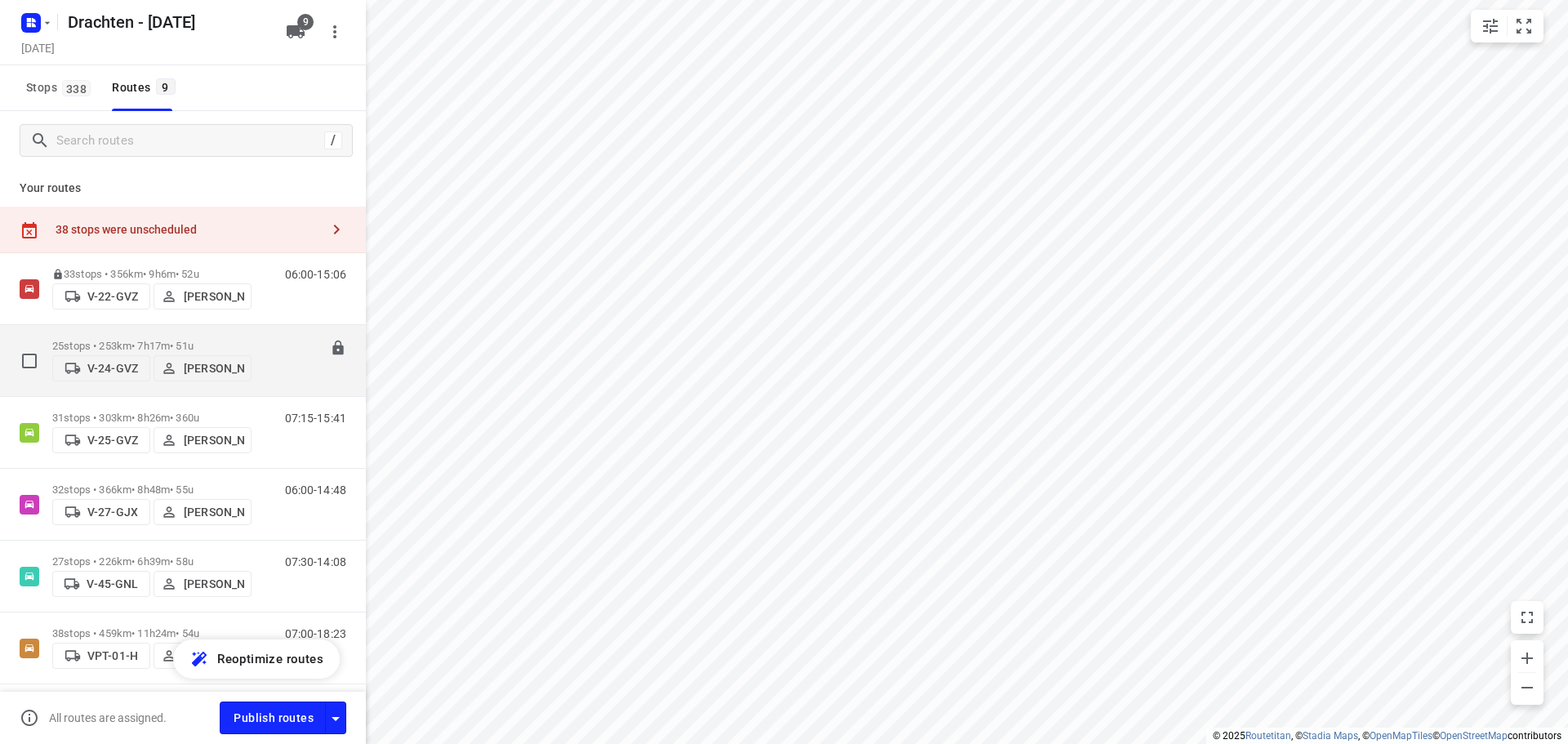
click at [167, 331] on div "25 stops • 253km • 7h17m • 51u V-24-GVZ [PERSON_NAME]" at bounding box center [152, 360] width 200 height 58
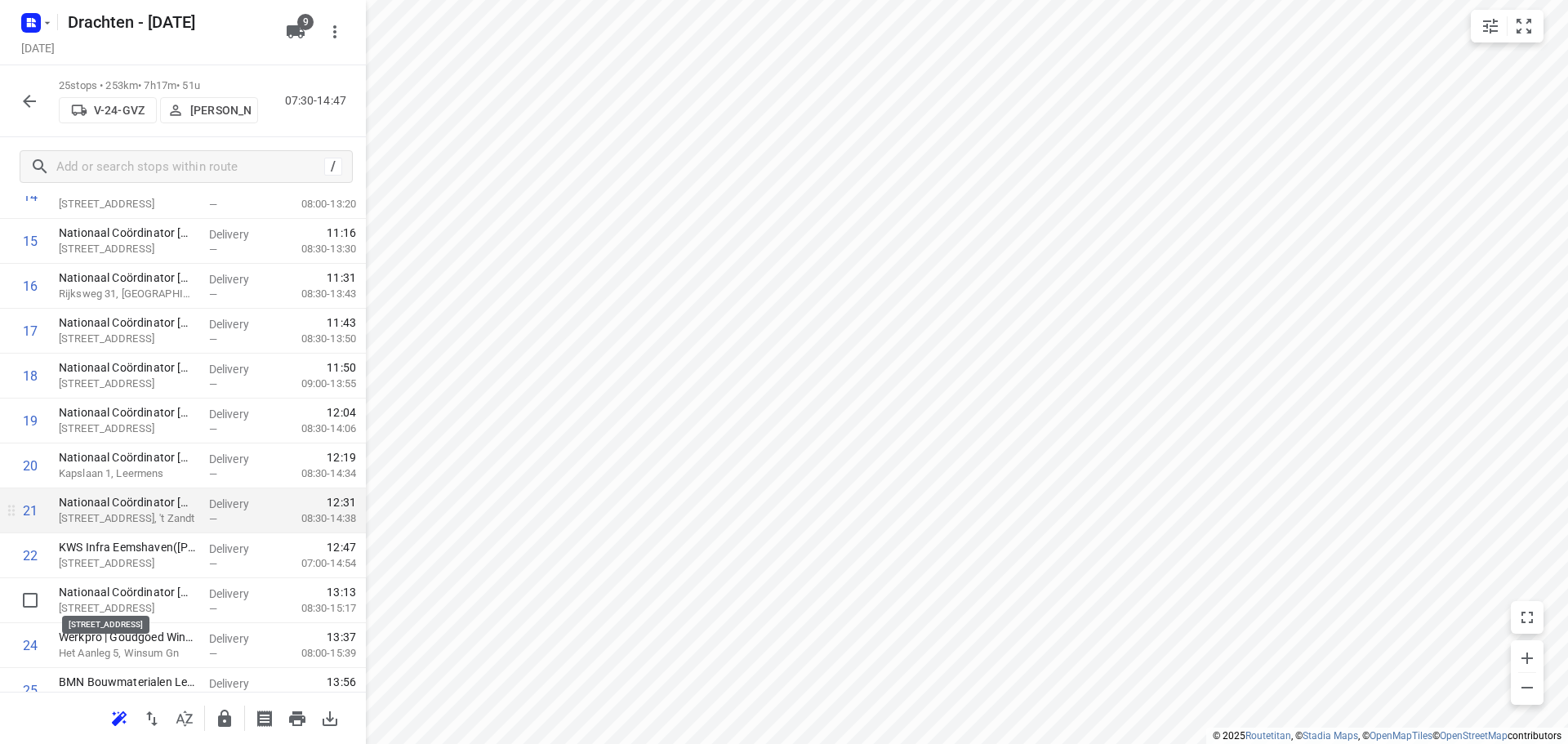
scroll to position [800, 0]
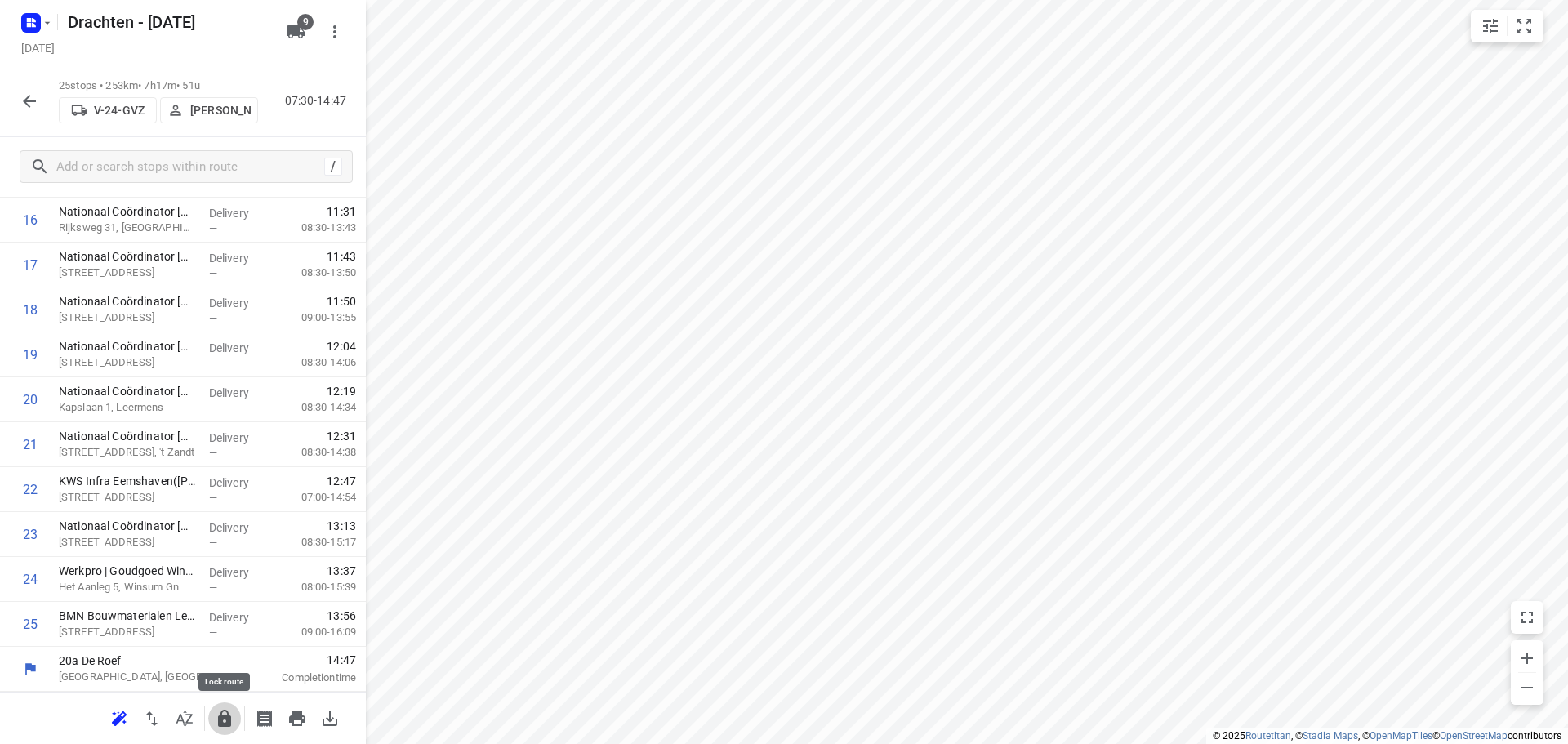
click at [218, 711] on icon "button" at bounding box center [225, 718] width 20 height 20
click at [25, 103] on icon "button" at bounding box center [30, 101] width 20 height 20
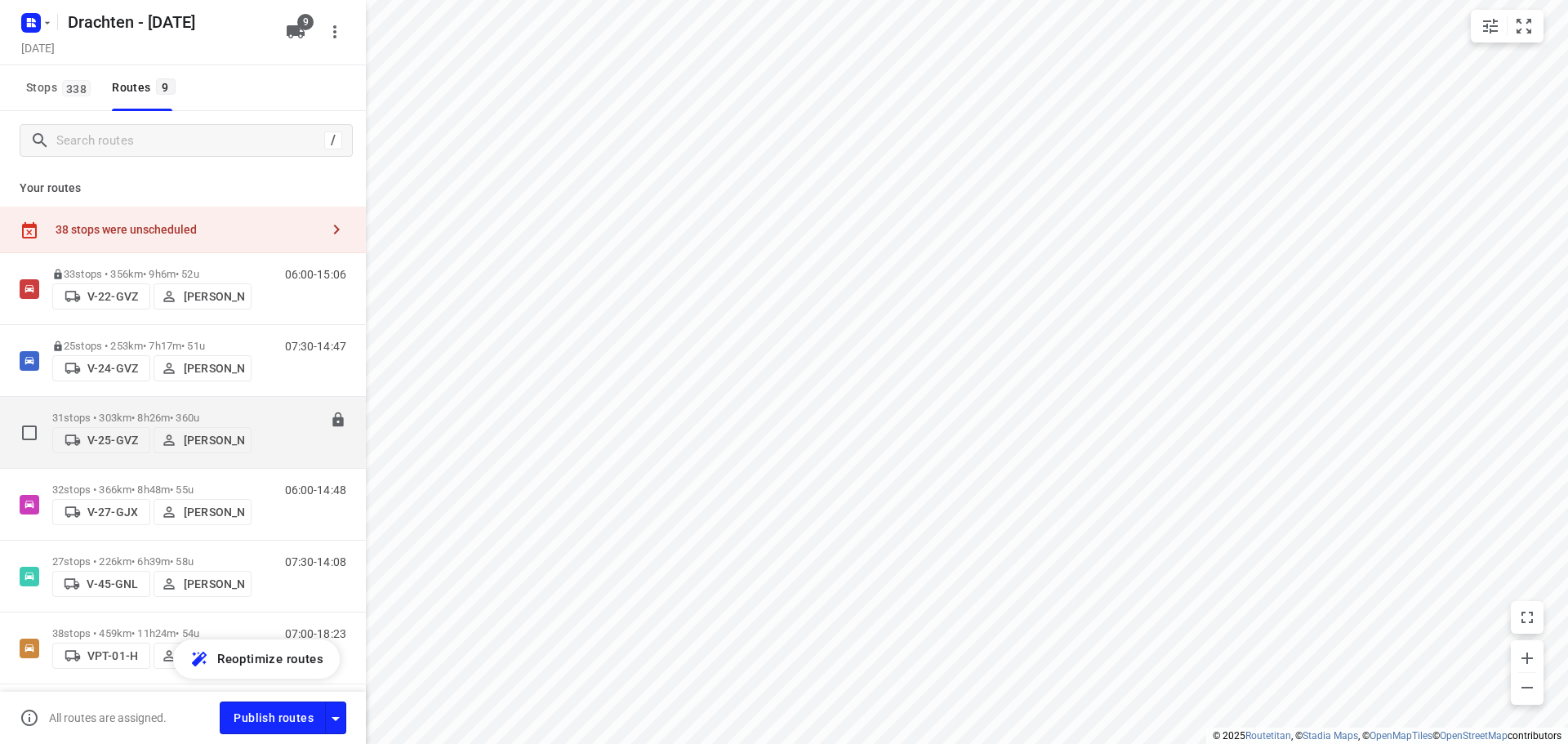
click at [176, 403] on div "31 stops • 303km • 8h26m • 360u V-25-GVZ [PERSON_NAME]" at bounding box center [152, 432] width 200 height 58
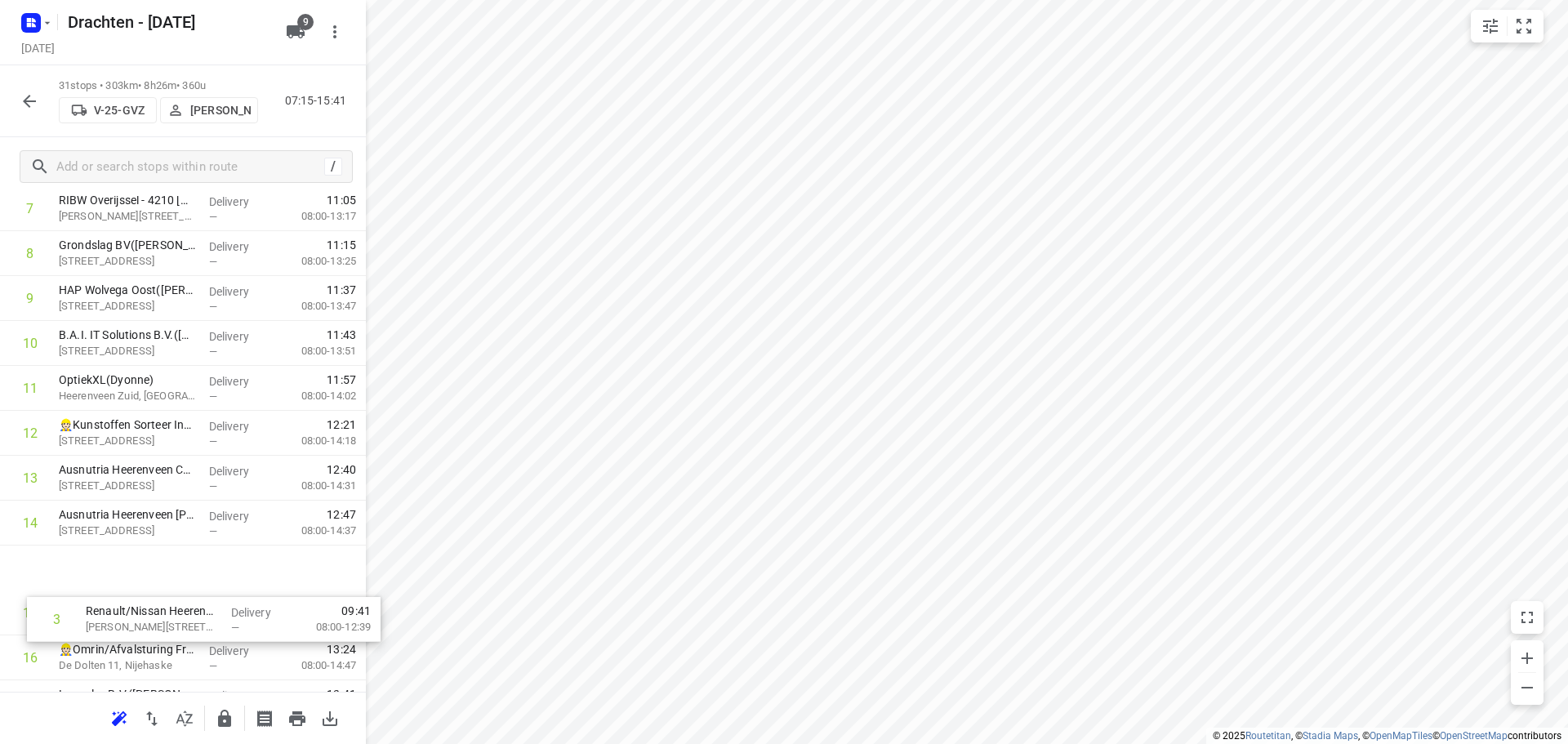
drag, startPoint x: 187, startPoint y: 437, endPoint x: 219, endPoint y: 633, distance: 198.6
click at [219, 633] on div "1 Brand Energy & Infrastructure Services - [GEOGRAPHIC_DATA]([PERSON_NAME]) [ST…" at bounding box center [183, 657] width 366 height 1392
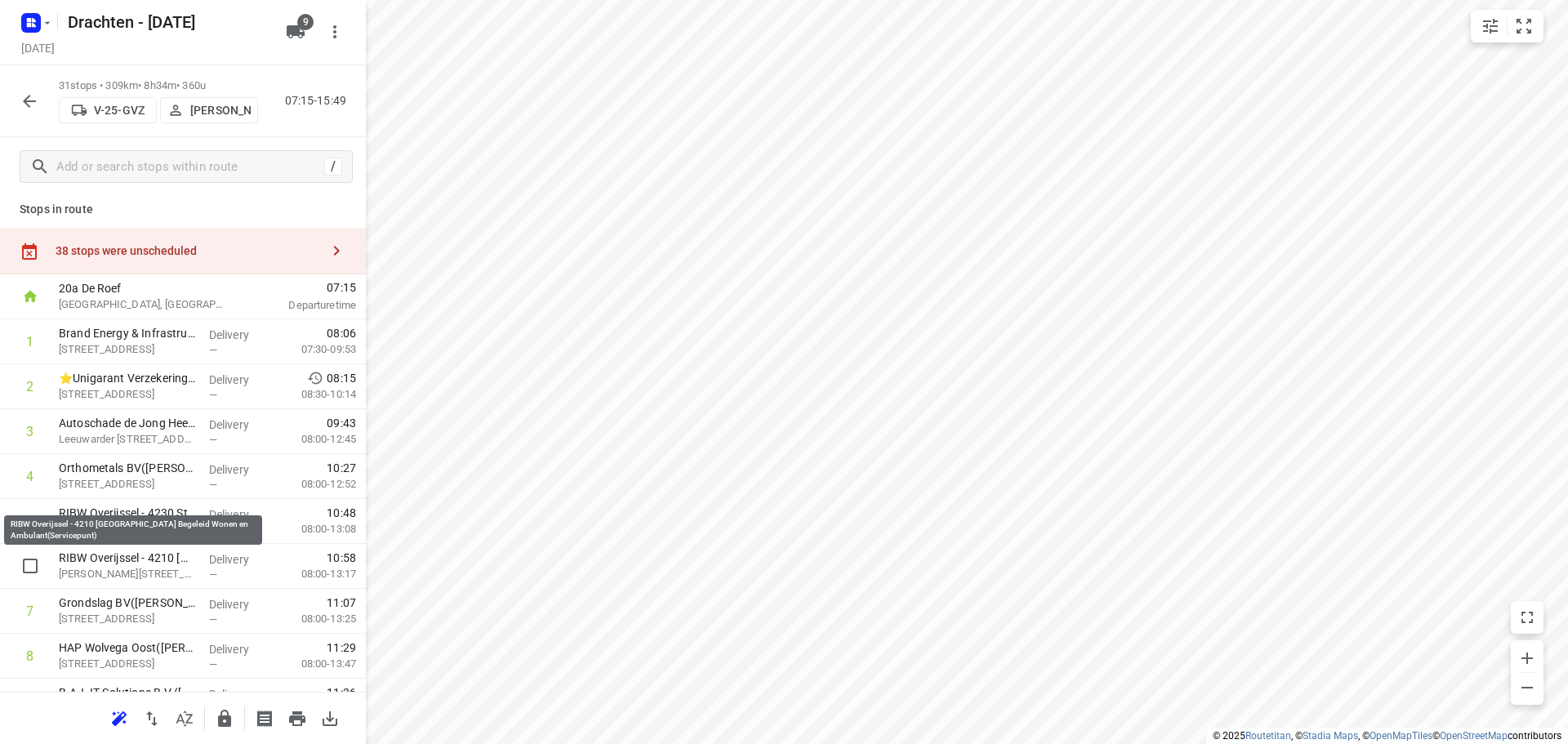
scroll to position [0, 0]
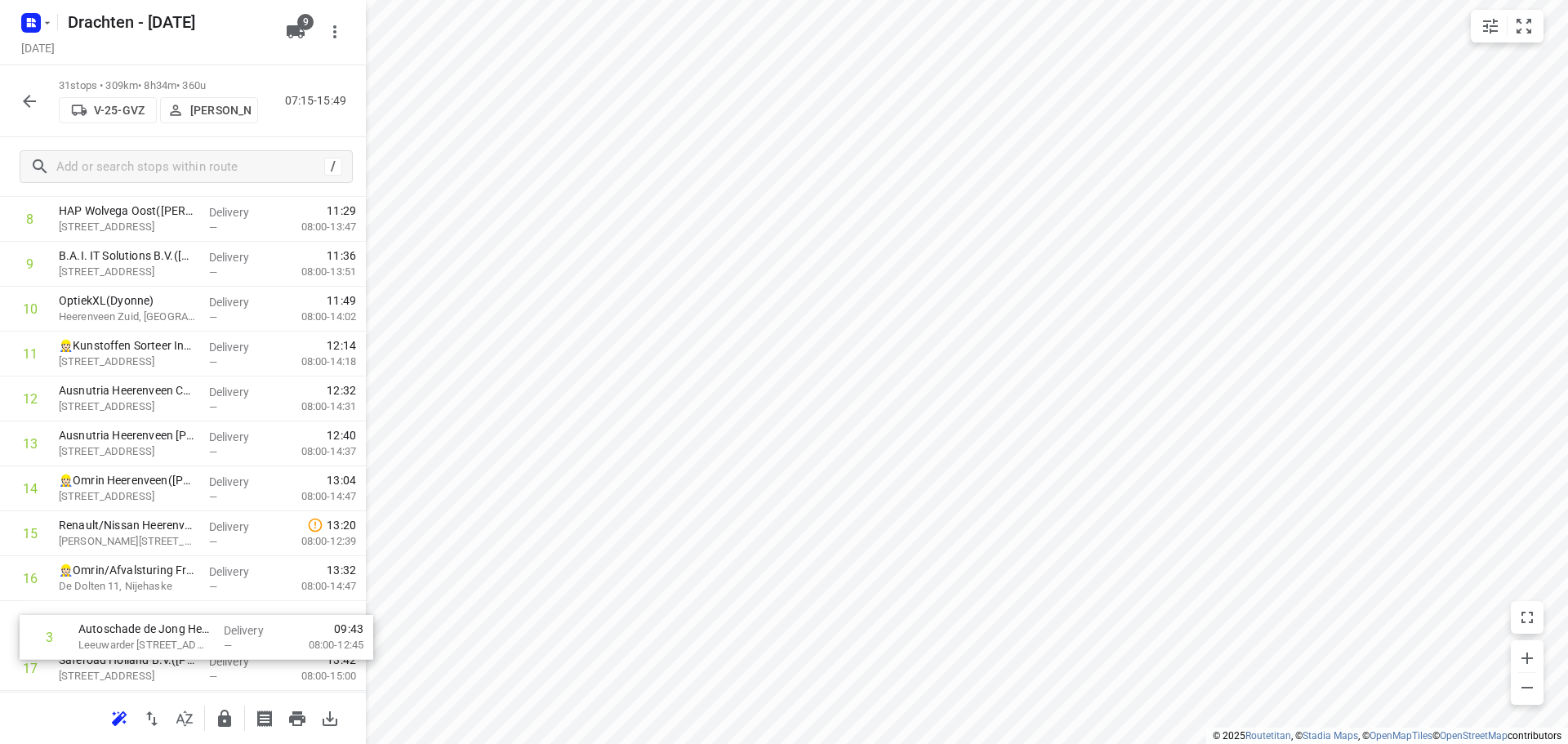
drag, startPoint x: 171, startPoint y: 445, endPoint x: 193, endPoint y: 656, distance: 212.1
click at [193, 656] on div "1 Brand Energy & Infrastructure Services - [GEOGRAPHIC_DATA]([PERSON_NAME]) [ST…" at bounding box center [183, 623] width 366 height 1392
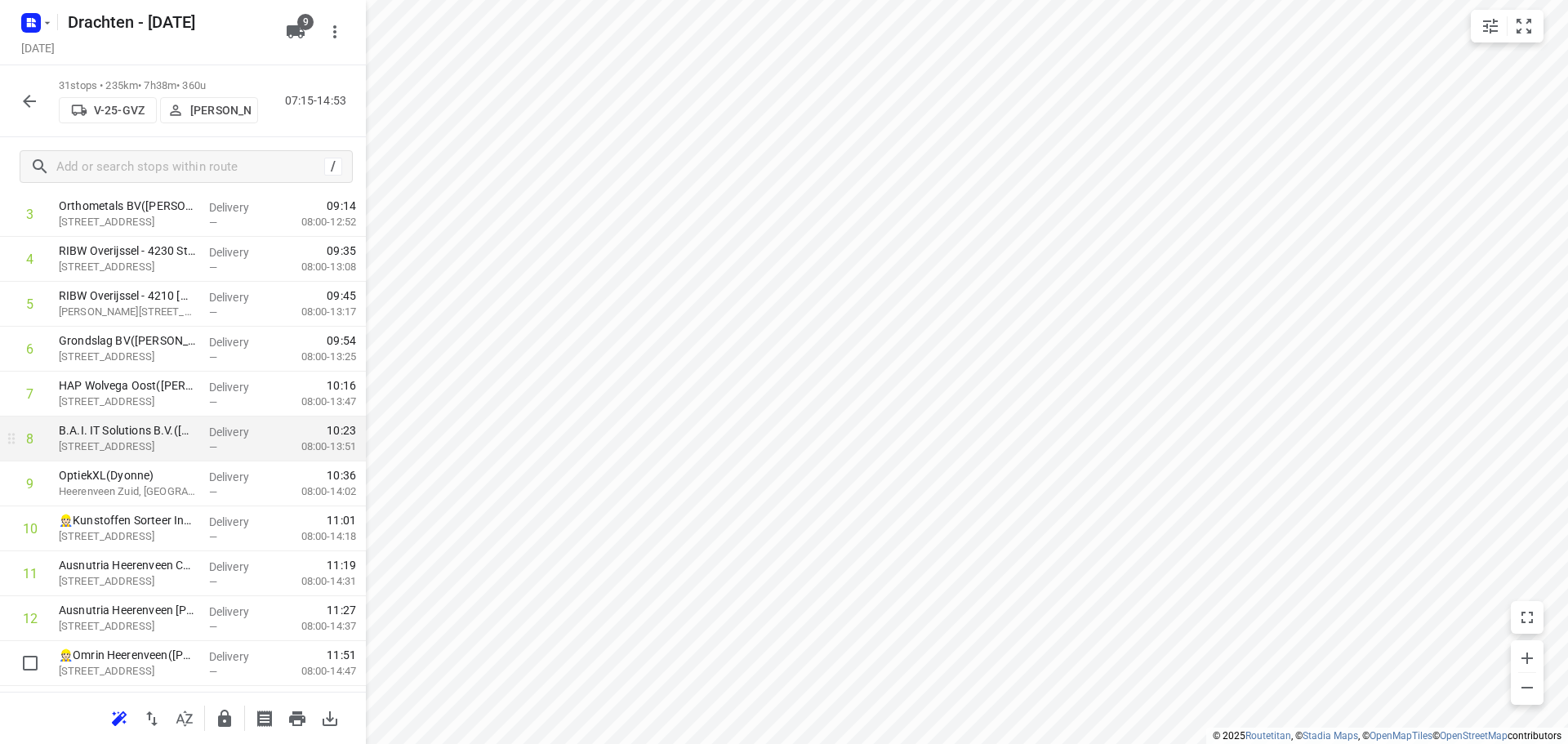
scroll to position [245, 0]
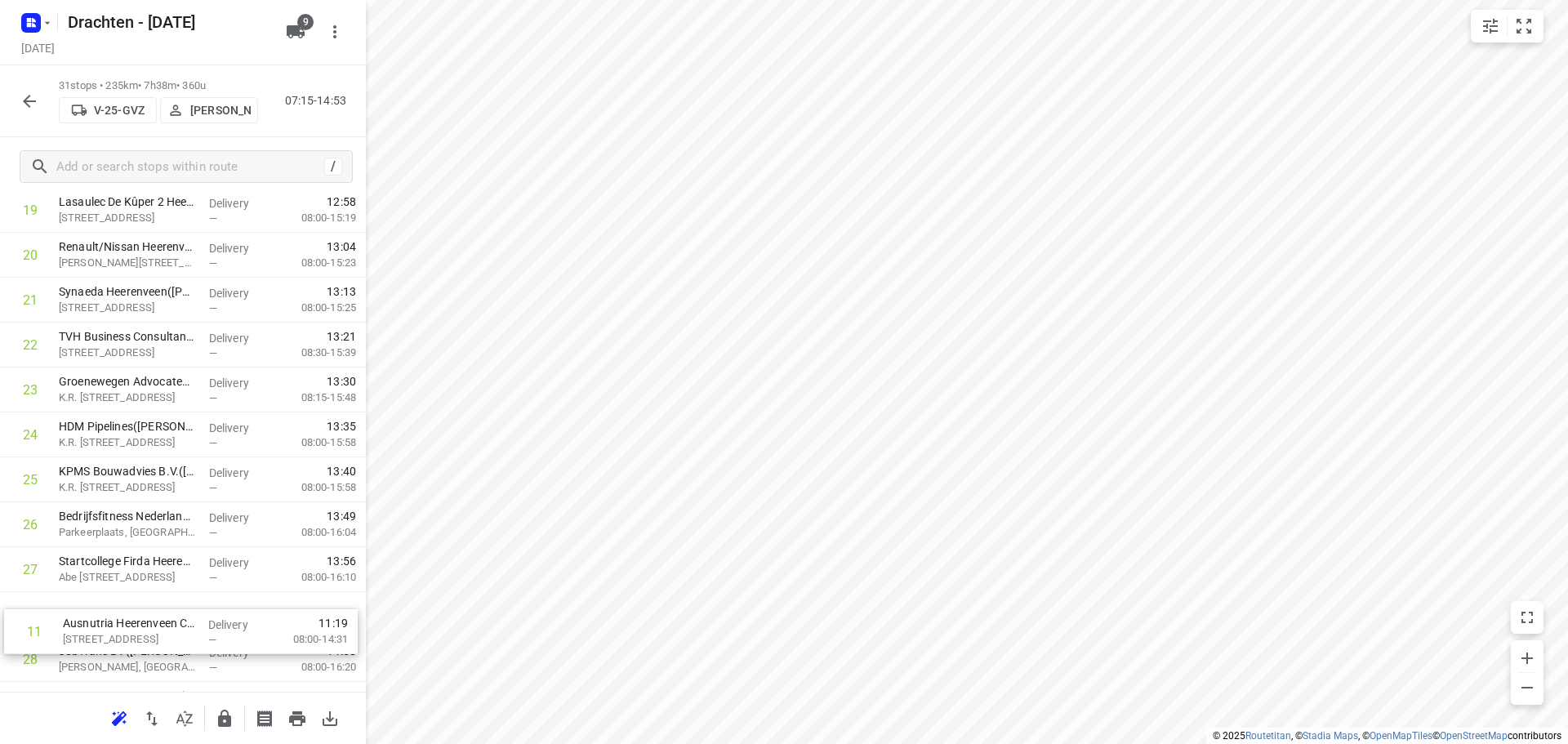
drag, startPoint x: 153, startPoint y: 549, endPoint x: 157, endPoint y: 635, distance: 86.1
click at [157, 635] on div "1 Brand Energy & Infrastructure Services - [GEOGRAPHIC_DATA]([PERSON_NAME]) [ST…" at bounding box center [183, 120] width 366 height 1392
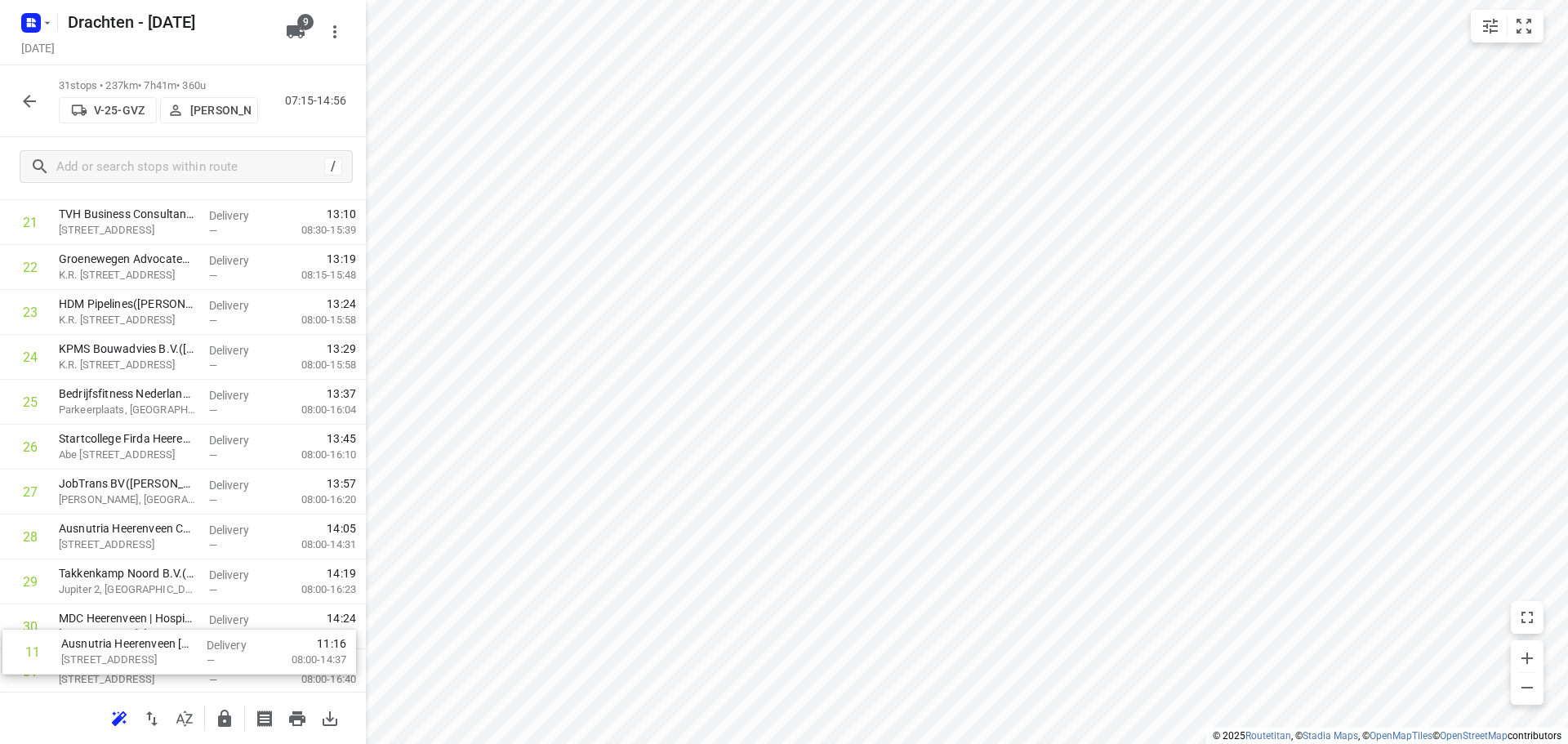
scroll to position [1069, 0]
drag, startPoint x: 224, startPoint y: 260, endPoint x: 224, endPoint y: 651, distance: 391.0
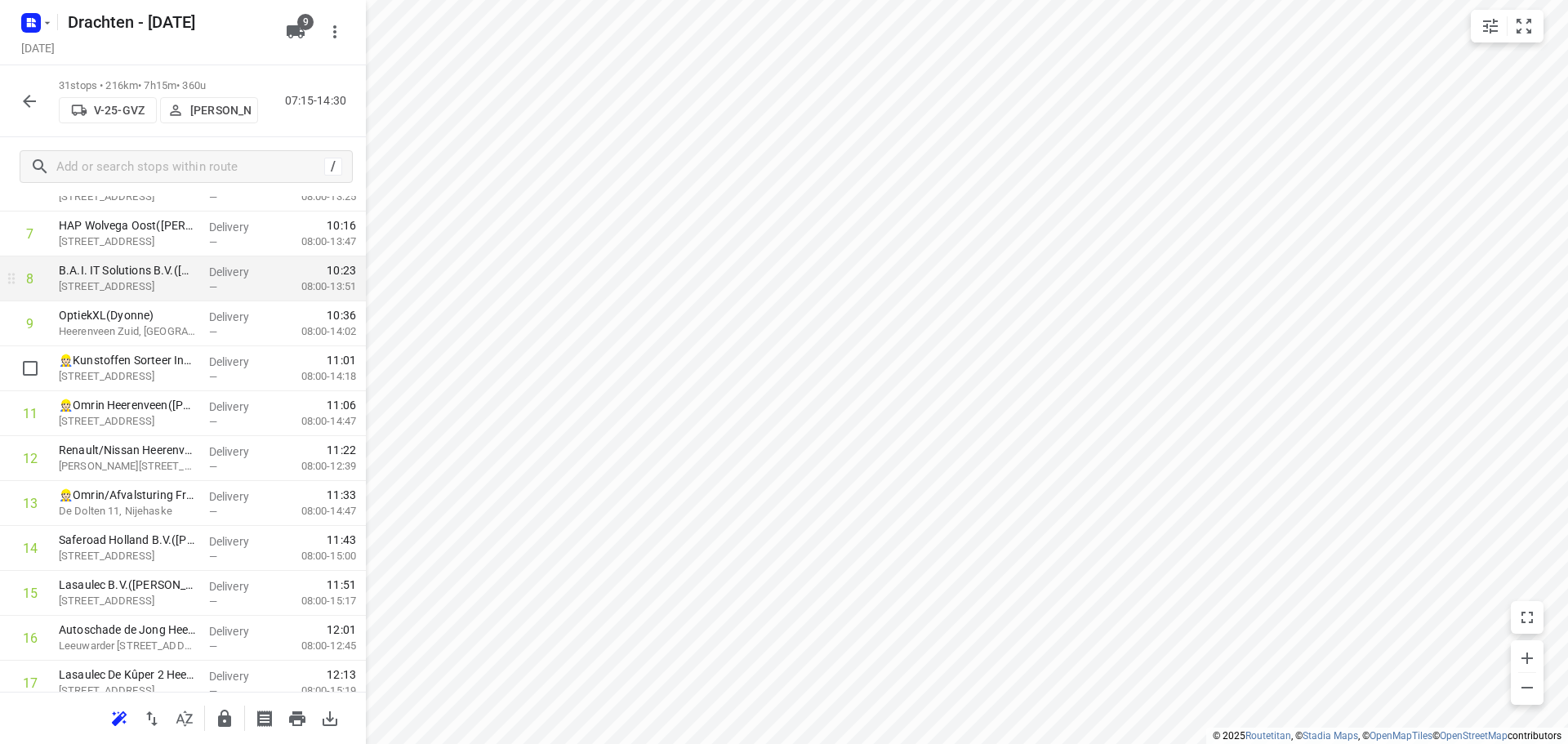
scroll to position [416, 0]
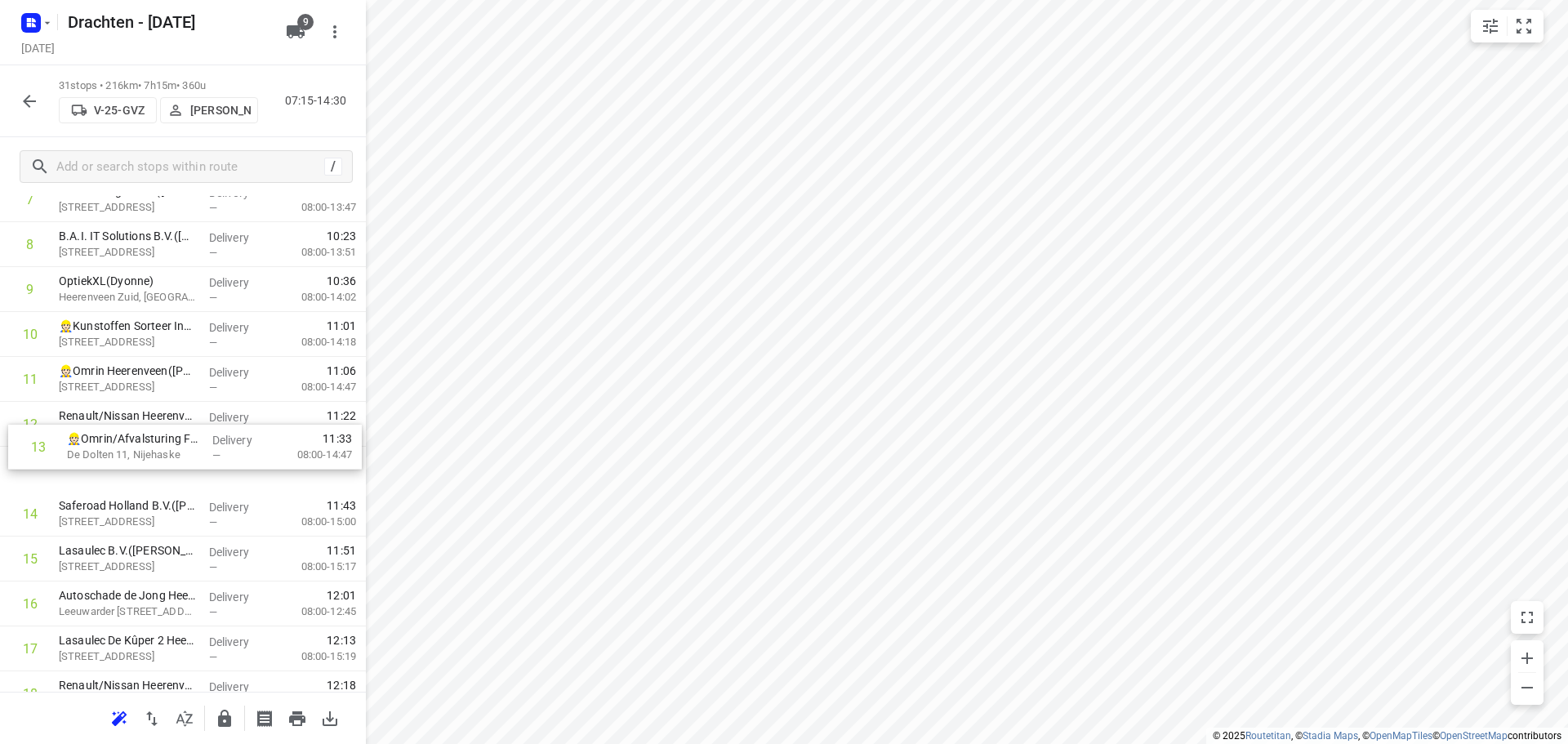
drag, startPoint x: 139, startPoint y: 473, endPoint x: 155, endPoint y: 433, distance: 43.1
click at [155, 433] on div "1 Brand Energy & Infrastructure Services - [GEOGRAPHIC_DATA]([PERSON_NAME]) [ST…" at bounding box center [183, 603] width 366 height 1392
drag, startPoint x: 166, startPoint y: 517, endPoint x: 179, endPoint y: 476, distance: 43.0
click at [179, 476] on div "1 Brand Energy & Infrastructure Services - [GEOGRAPHIC_DATA]([PERSON_NAME]) [ST…" at bounding box center [183, 603] width 366 height 1392
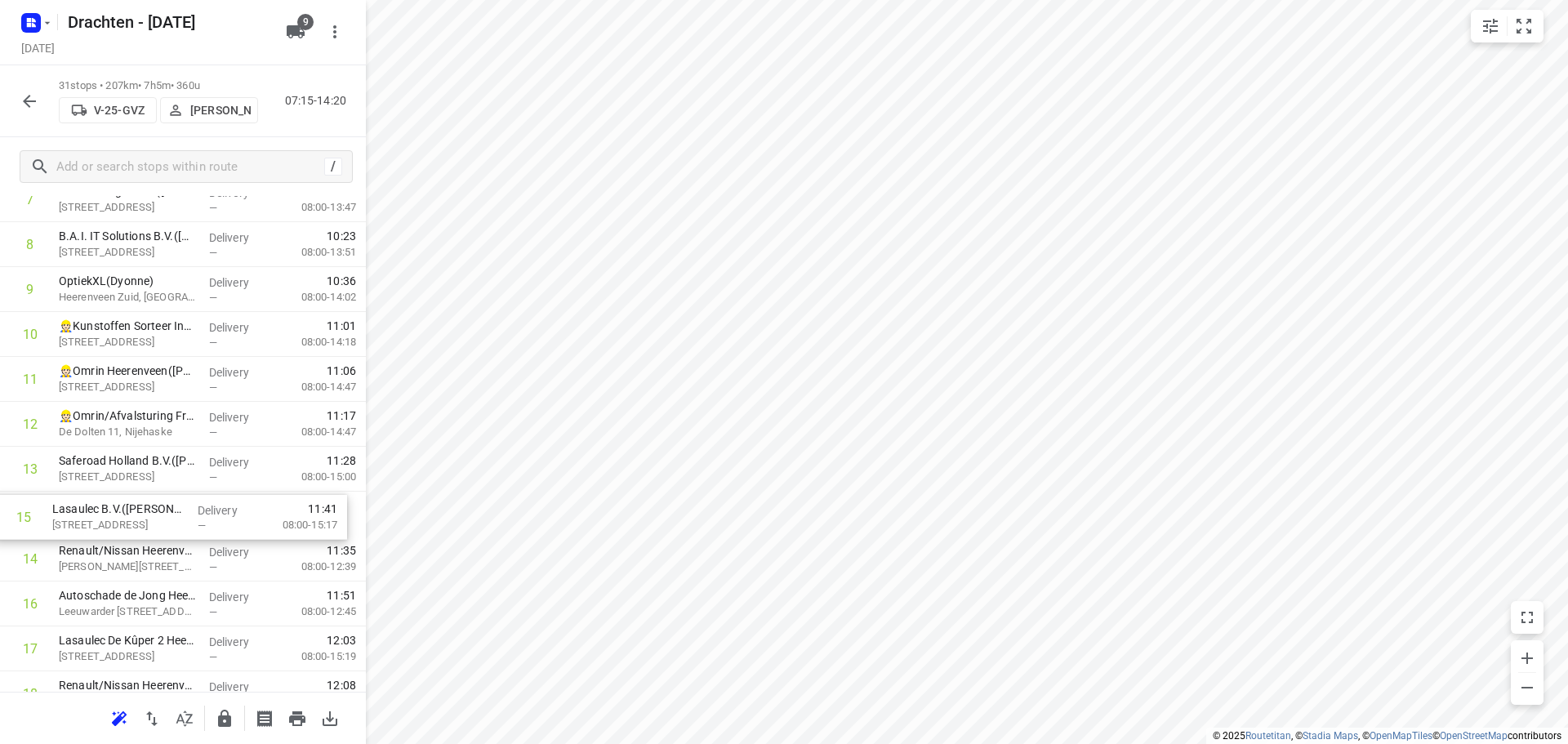
drag, startPoint x: 176, startPoint y: 554, endPoint x: 170, endPoint y: 503, distance: 51.4
click at [170, 503] on div "1 Brand Energy & Infrastructure Services - [GEOGRAPHIC_DATA]([PERSON_NAME]) [ST…" at bounding box center [183, 603] width 366 height 1392
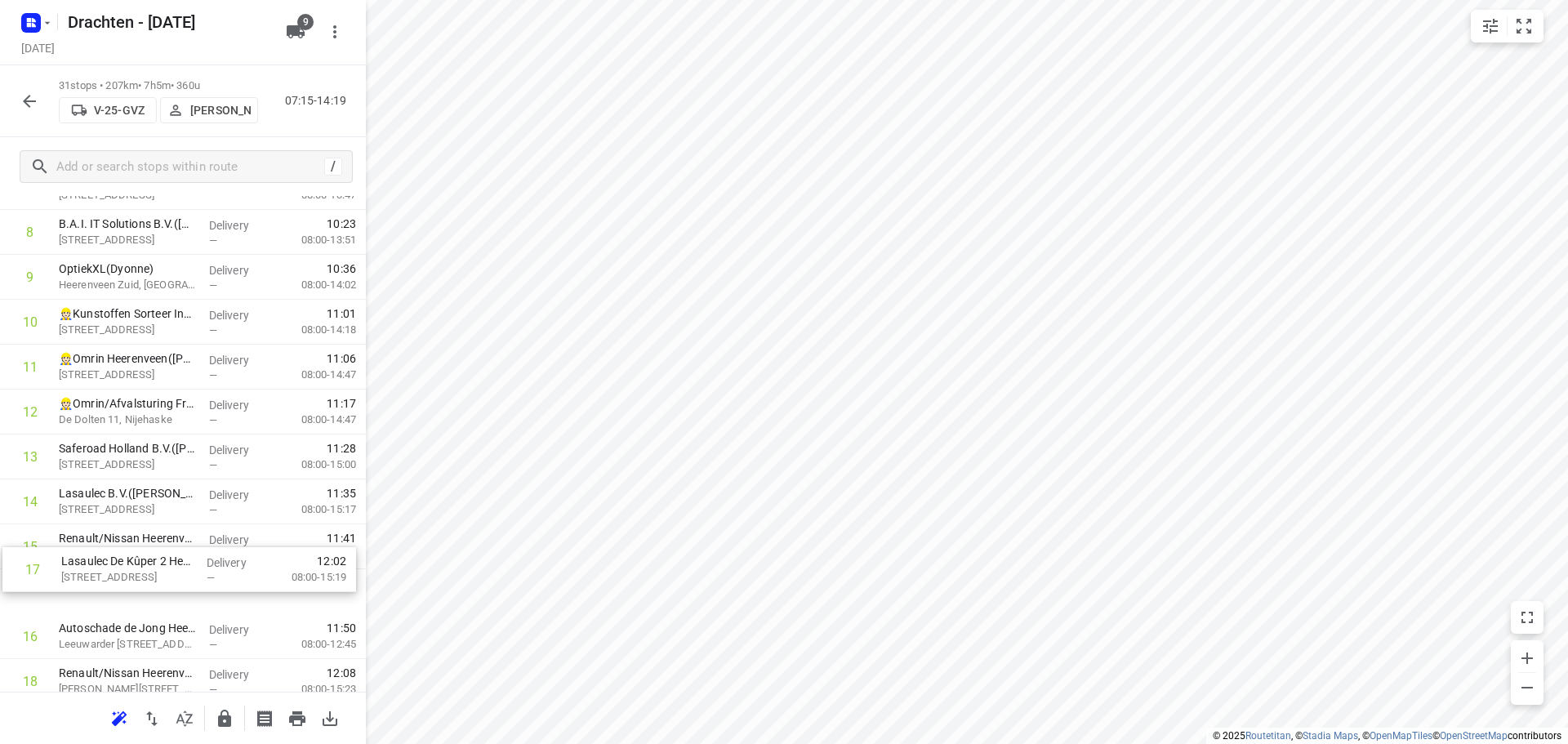
scroll to position [430, 0]
drag, startPoint x: 167, startPoint y: 653, endPoint x: 167, endPoint y: 537, distance: 116.0
click at [167, 537] on div "1 Brand Energy & Infrastructure Services - [GEOGRAPHIC_DATA]([PERSON_NAME]) [ST…" at bounding box center [183, 589] width 366 height 1392
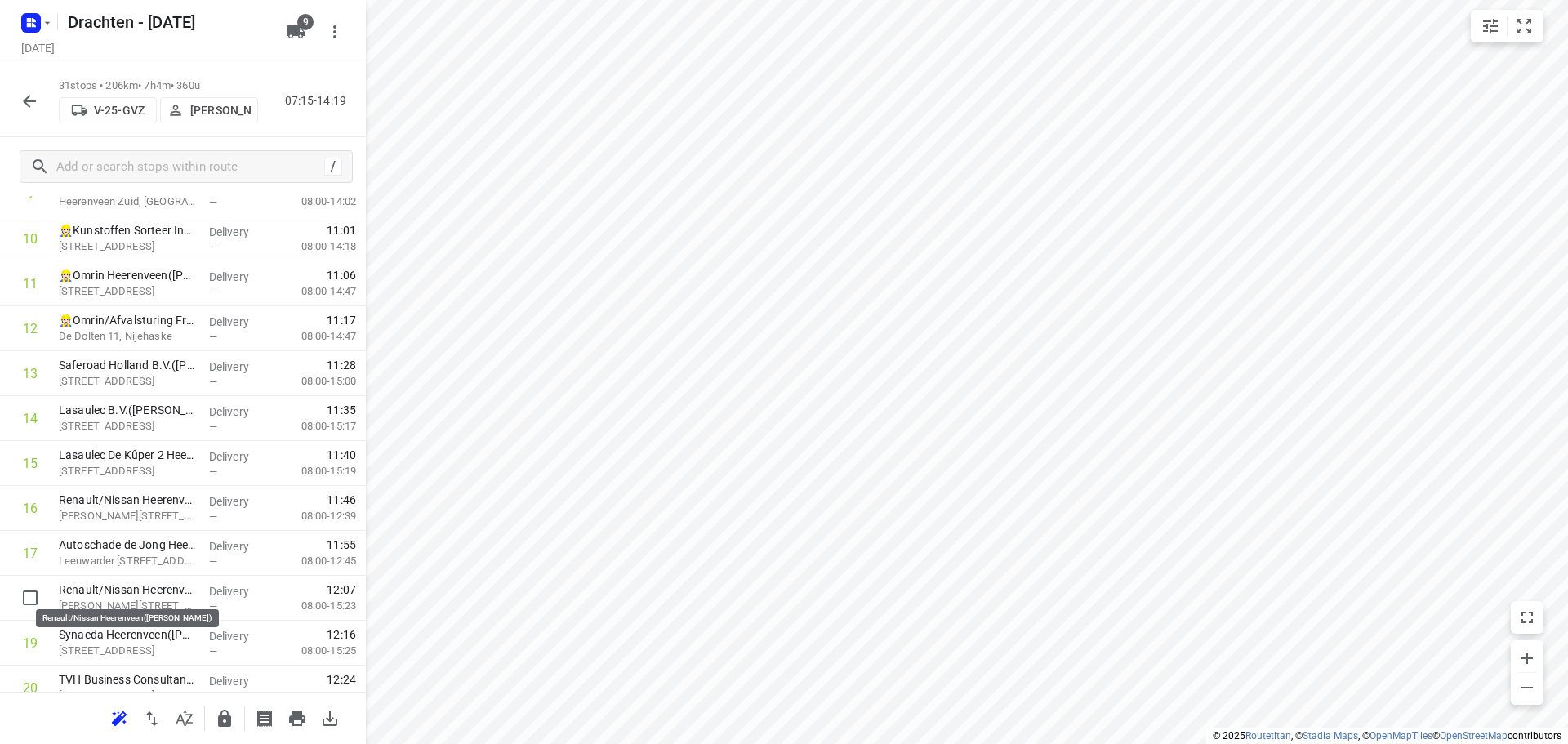
scroll to position [516, 0]
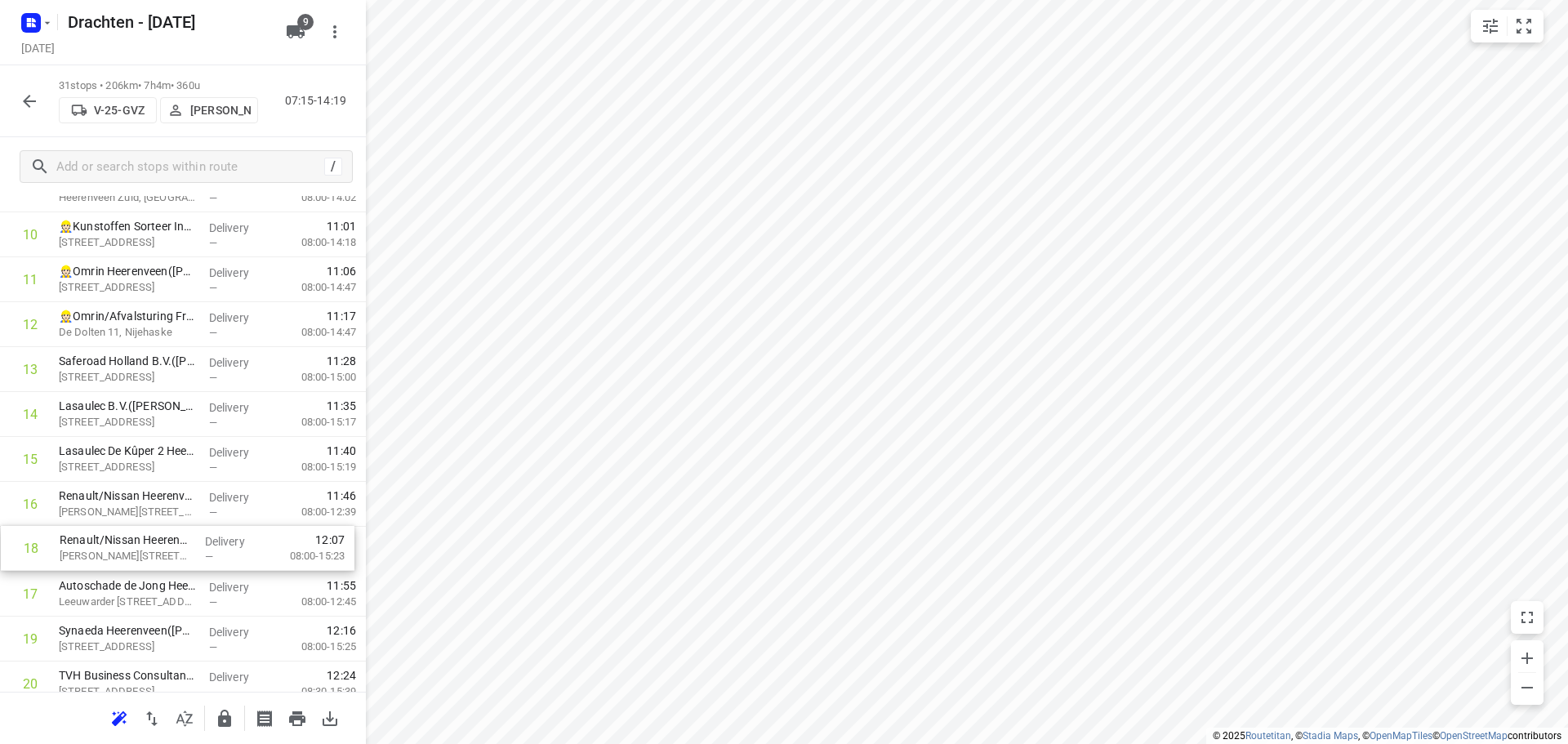
drag, startPoint x: 136, startPoint y: 597, endPoint x: 140, endPoint y: 531, distance: 66.1
click at [140, 531] on div "1 Brand Energy & Infrastructure Services - Hoogeveen(Annemarie Flegg) Industrie…" at bounding box center [183, 503] width 366 height 1392
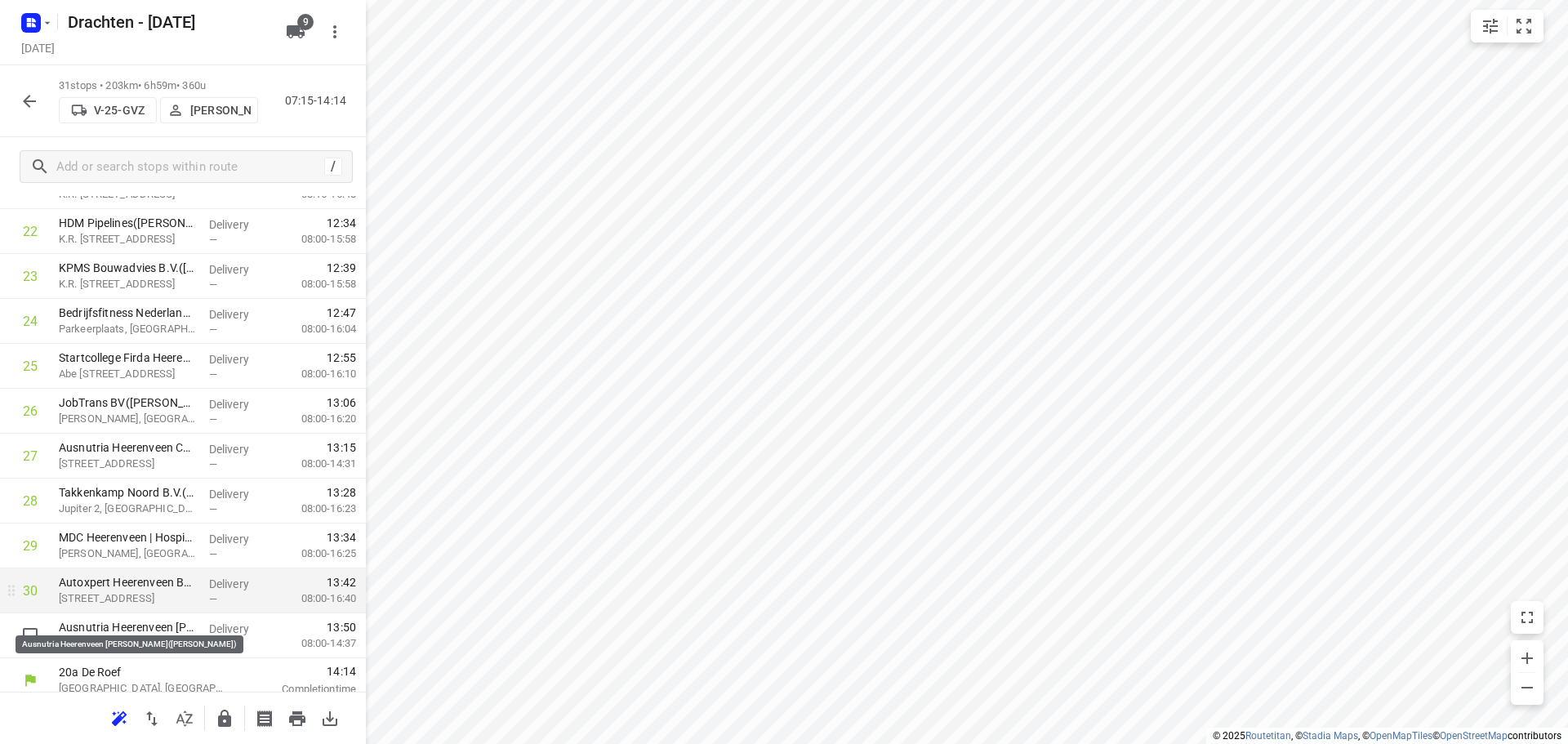
scroll to position [1069, 0]
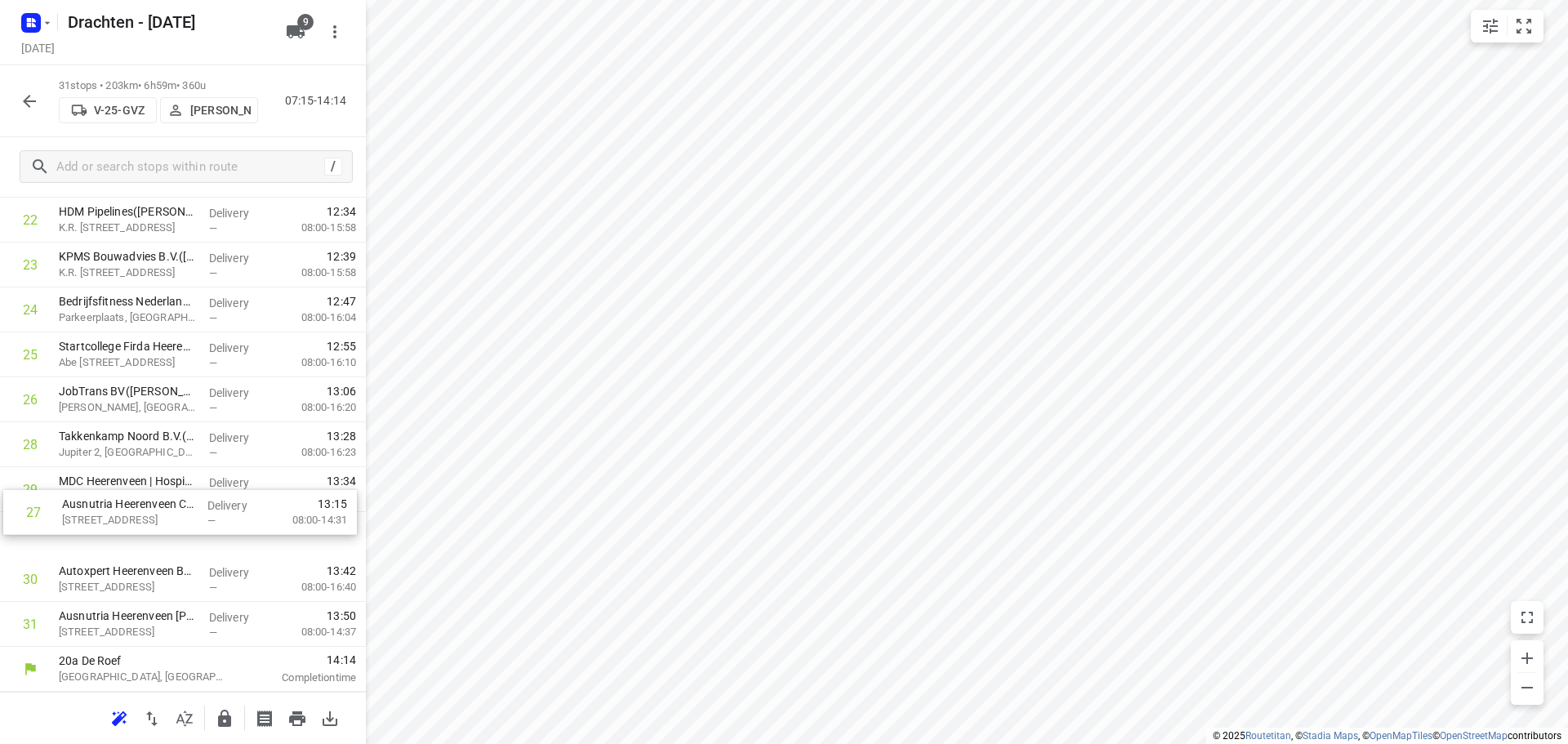
drag, startPoint x: 182, startPoint y: 444, endPoint x: 189, endPoint y: 536, distance: 92.3
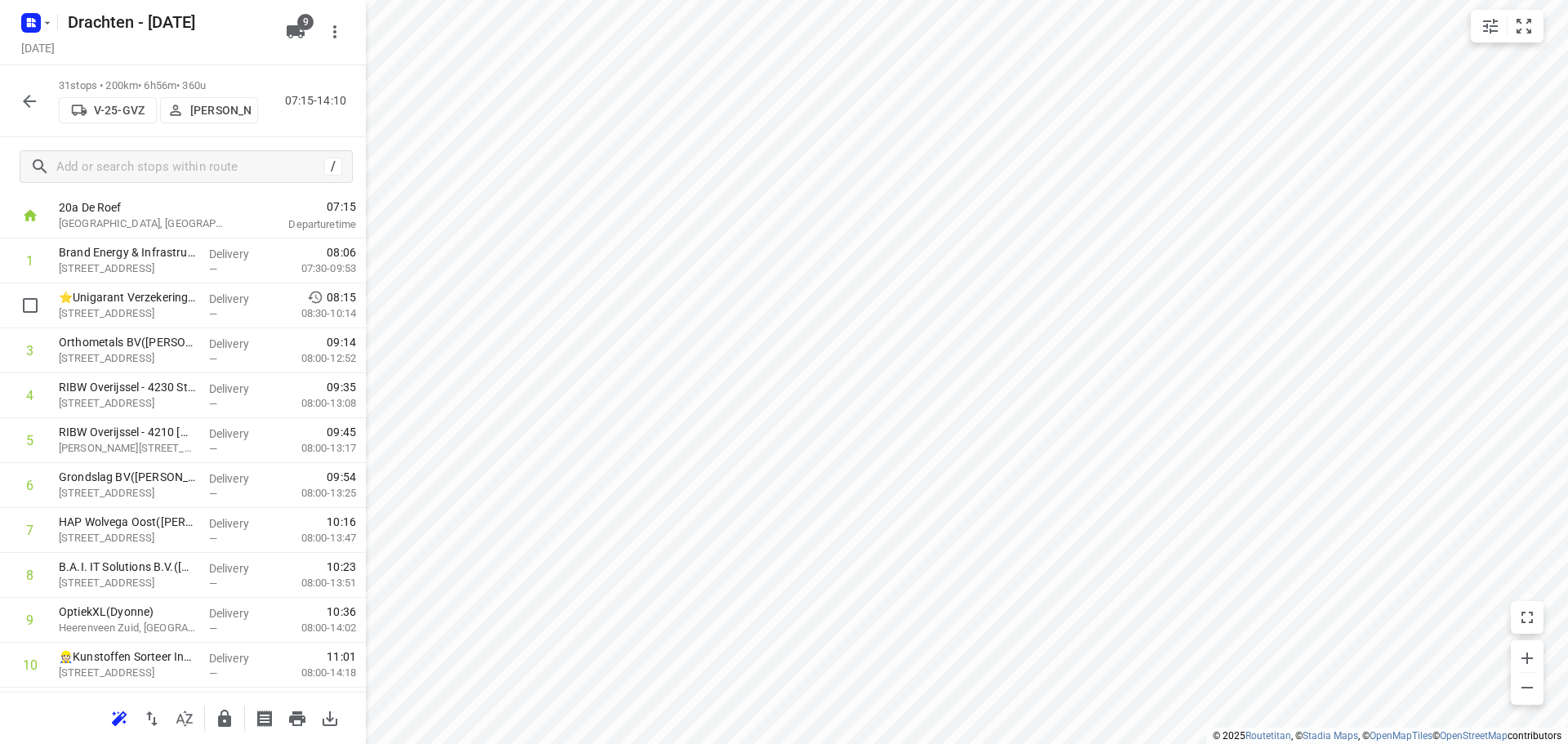
scroll to position [0, 0]
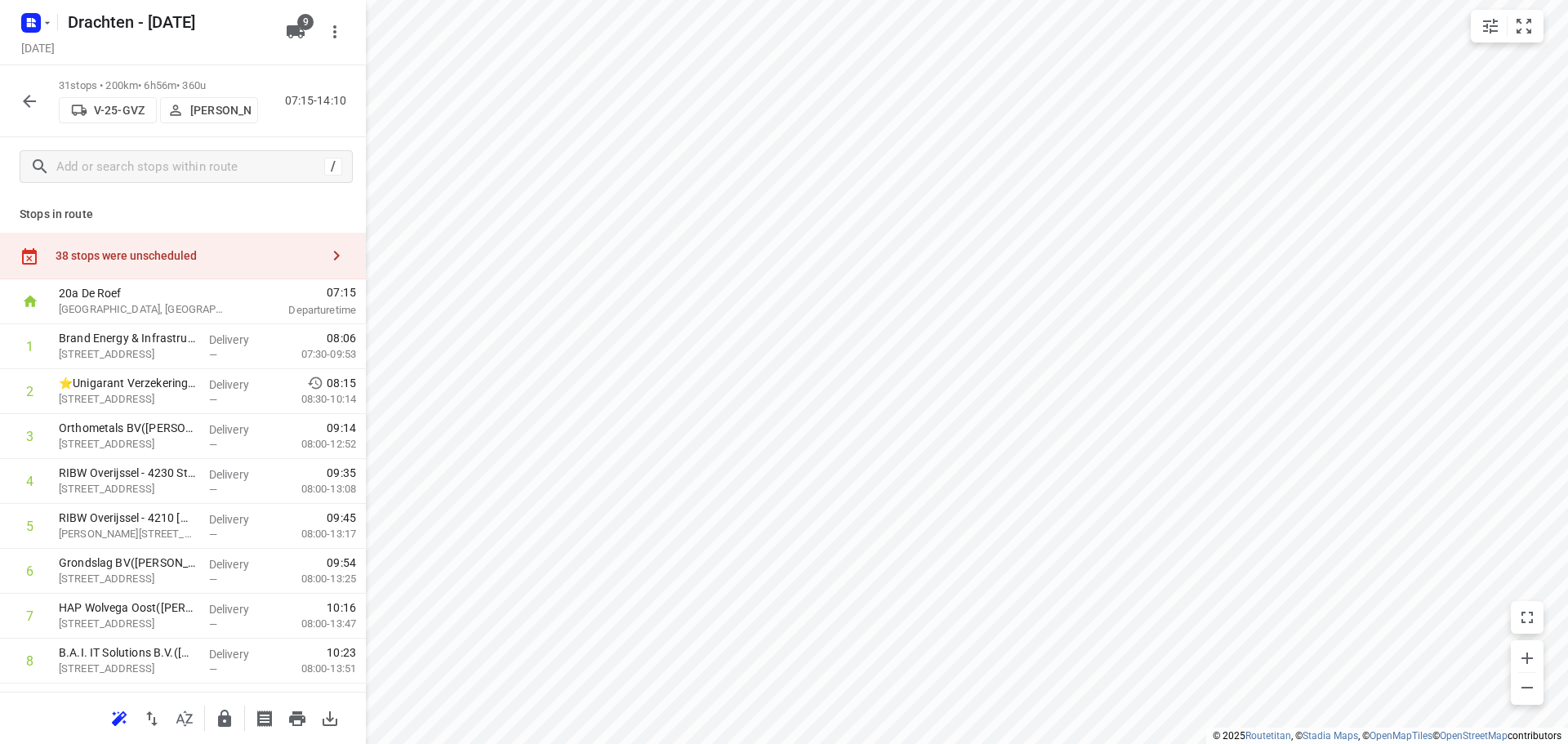
click at [200, 250] on div "38 stops were unscheduled" at bounding box center [187, 255] width 265 height 13
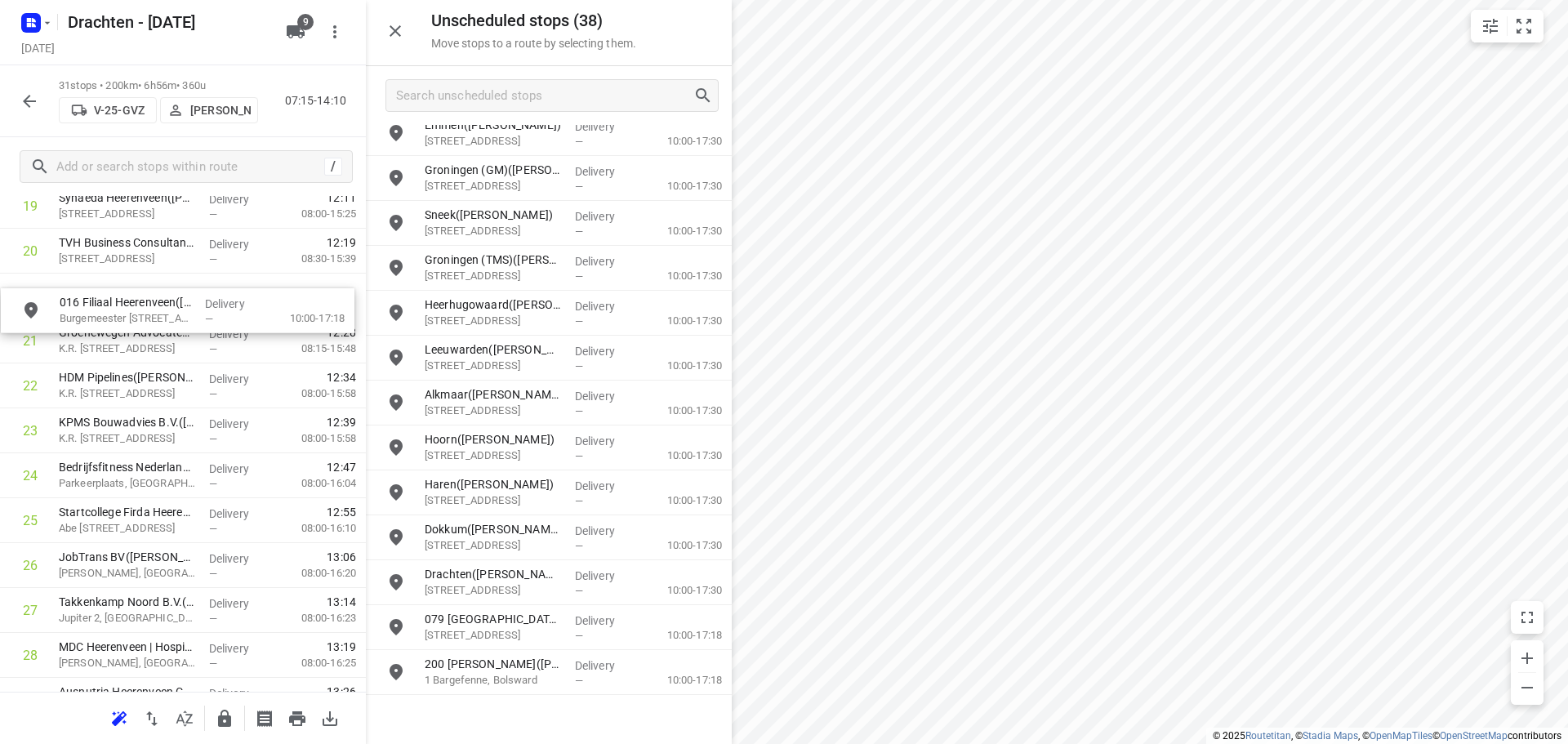
scroll to position [942, 0]
drag, startPoint x: 567, startPoint y: 641, endPoint x: 198, endPoint y: 324, distance: 486.5
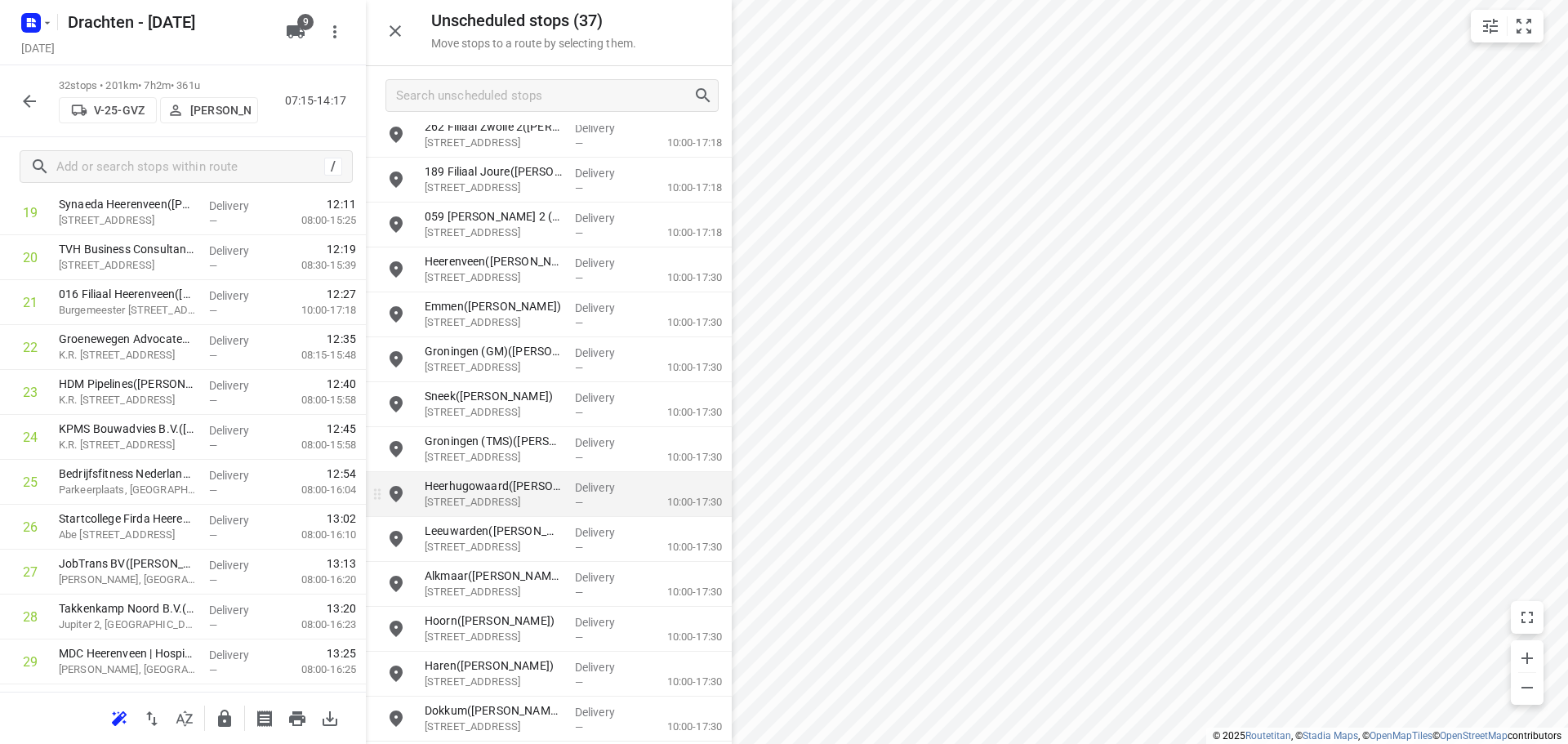
scroll to position [883, 0]
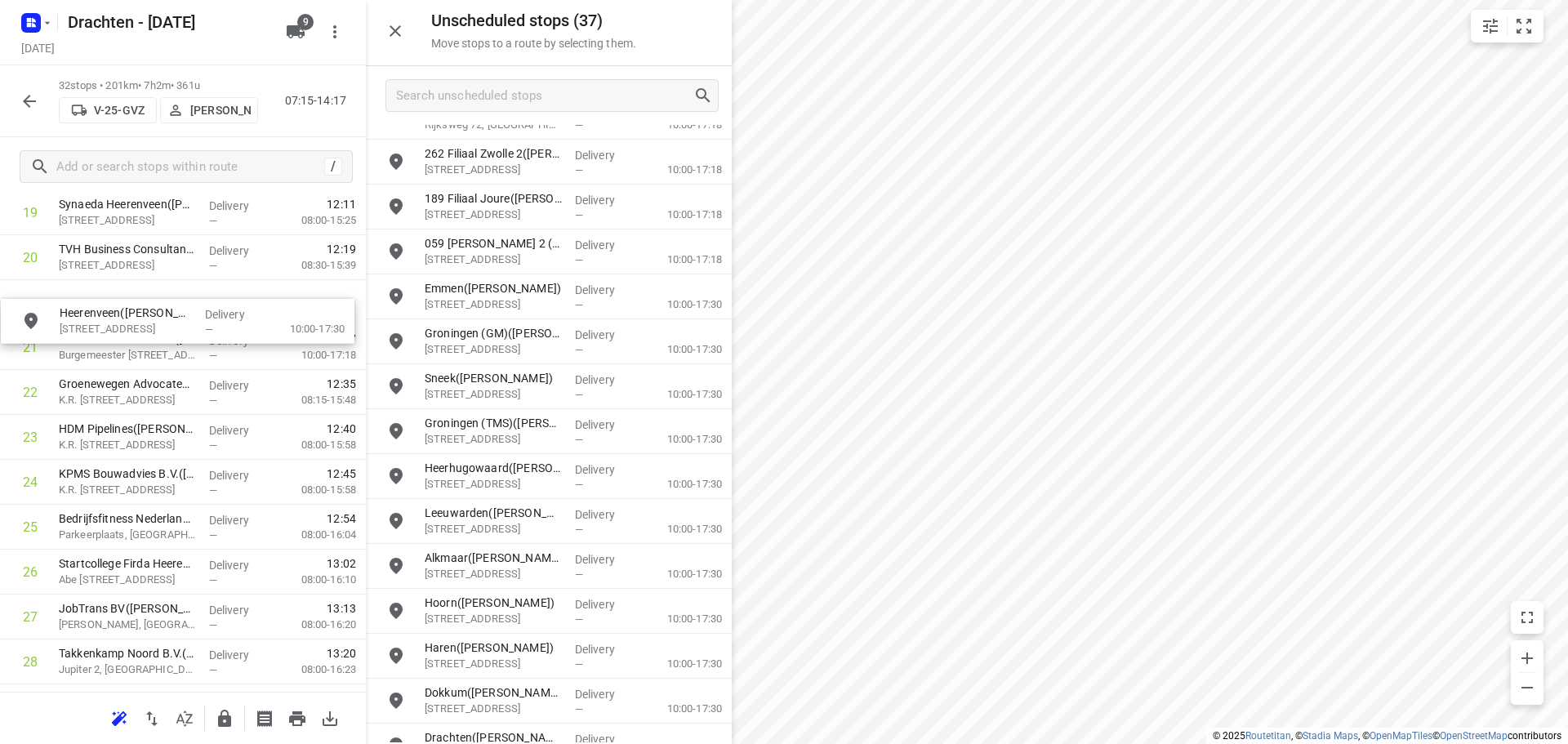
drag, startPoint x: 562, startPoint y: 307, endPoint x: 190, endPoint y: 339, distance: 373.4
click at [231, 723] on icon "button" at bounding box center [225, 718] width 13 height 17
click at [42, 91] on button "button" at bounding box center [30, 101] width 33 height 33
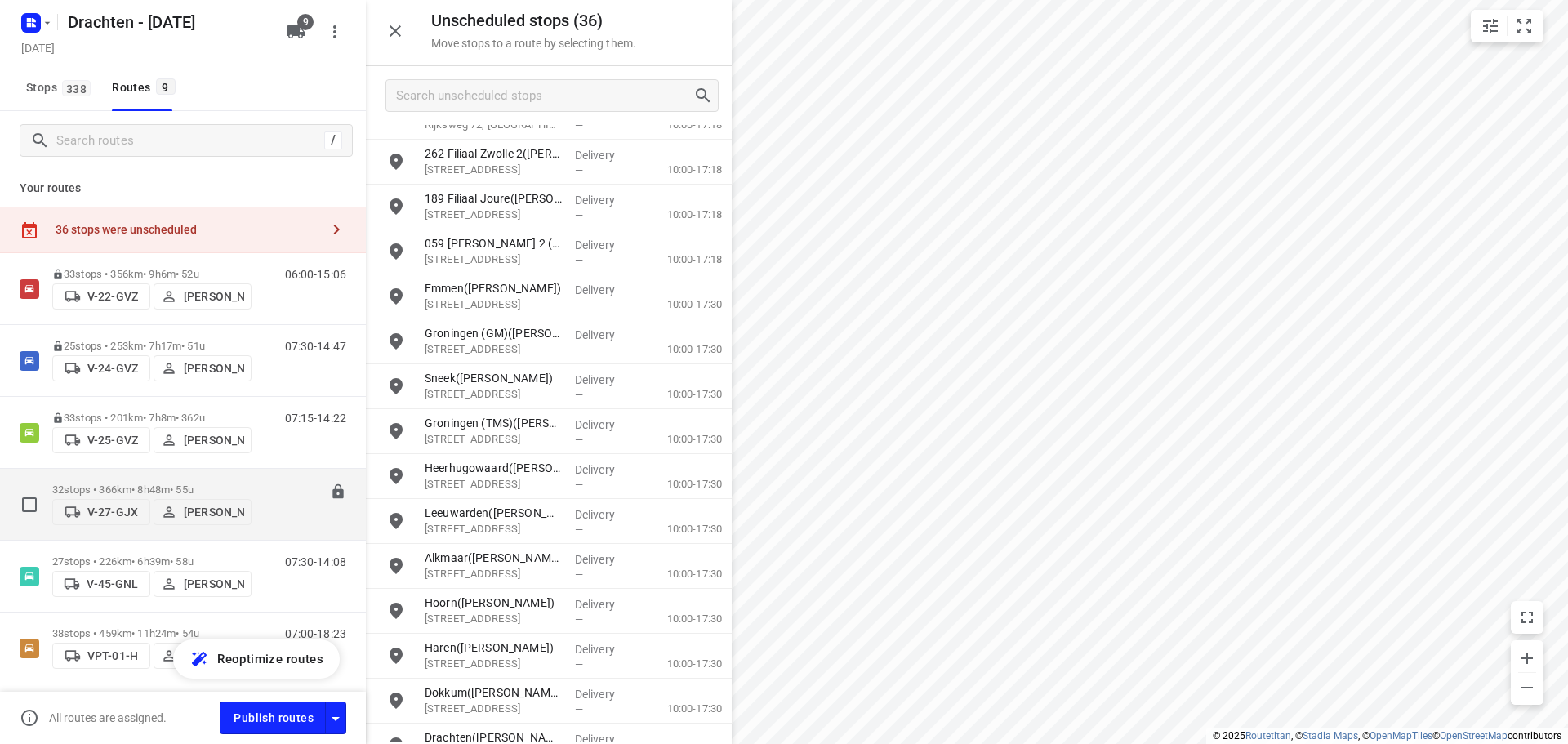
click at [136, 475] on div "32 stops • 366km • 8h48m • 55u V-27-GJX Armando Vijn" at bounding box center [152, 504] width 200 height 58
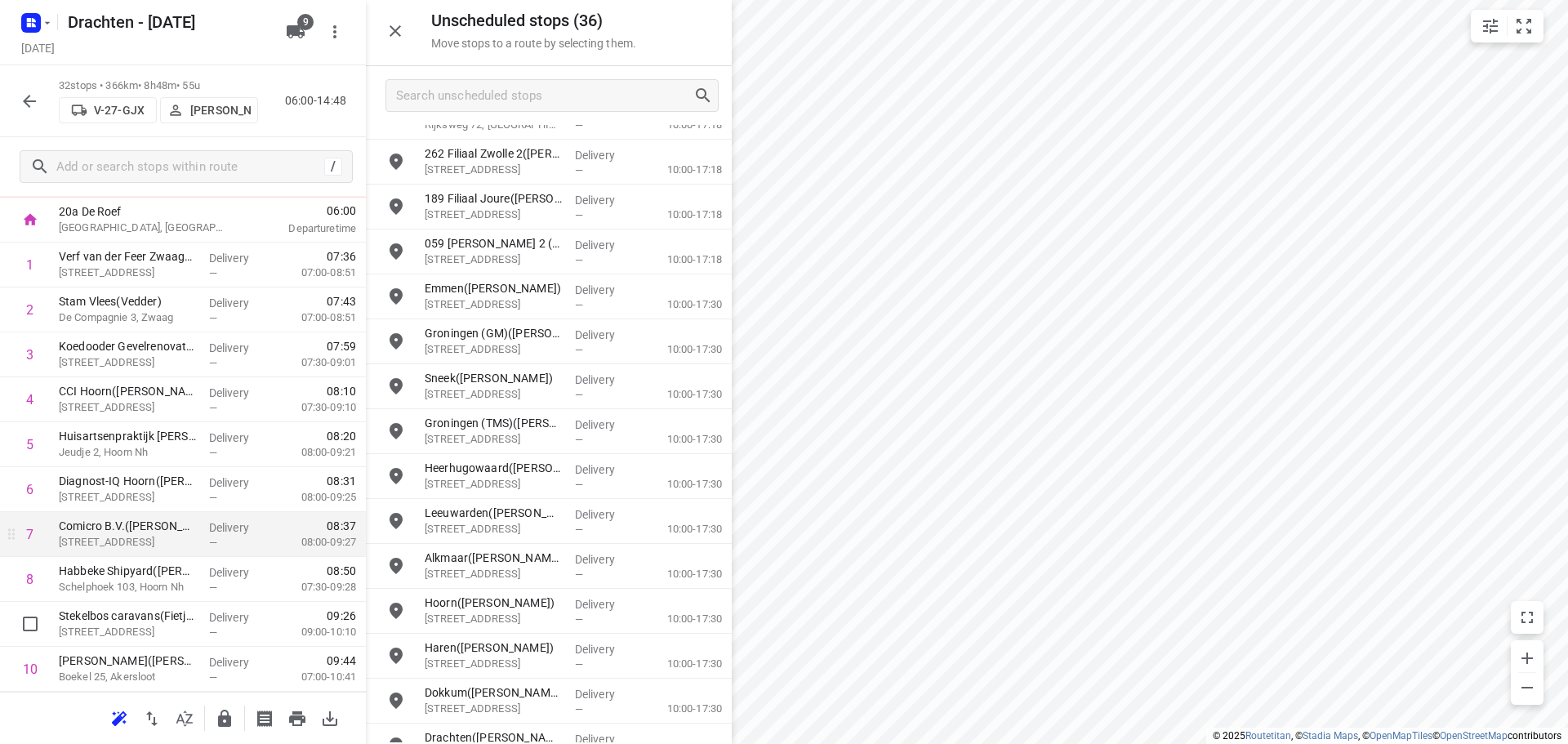
scroll to position [163, 0]
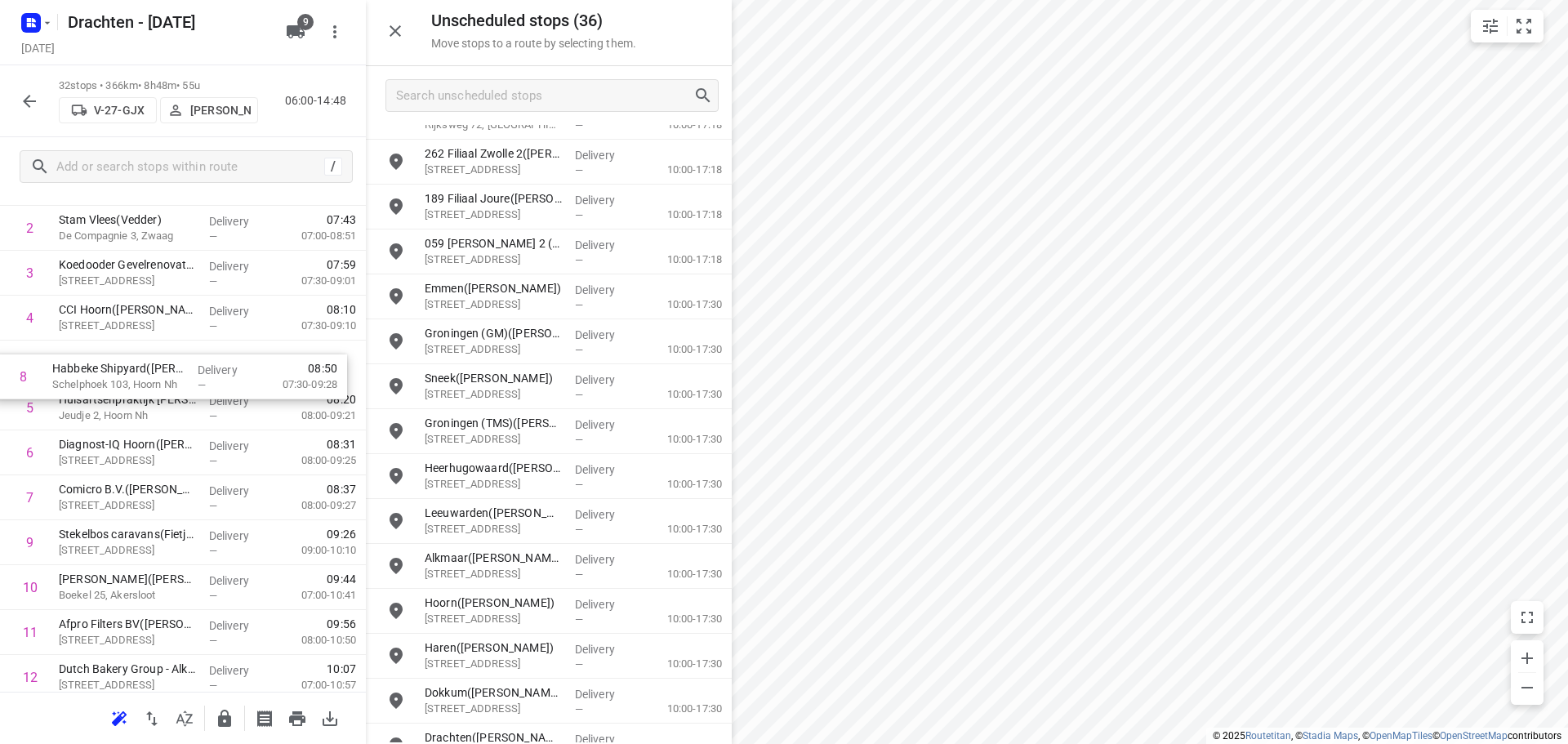
drag, startPoint x: 106, startPoint y: 504, endPoint x: 100, endPoint y: 378, distance: 126.1
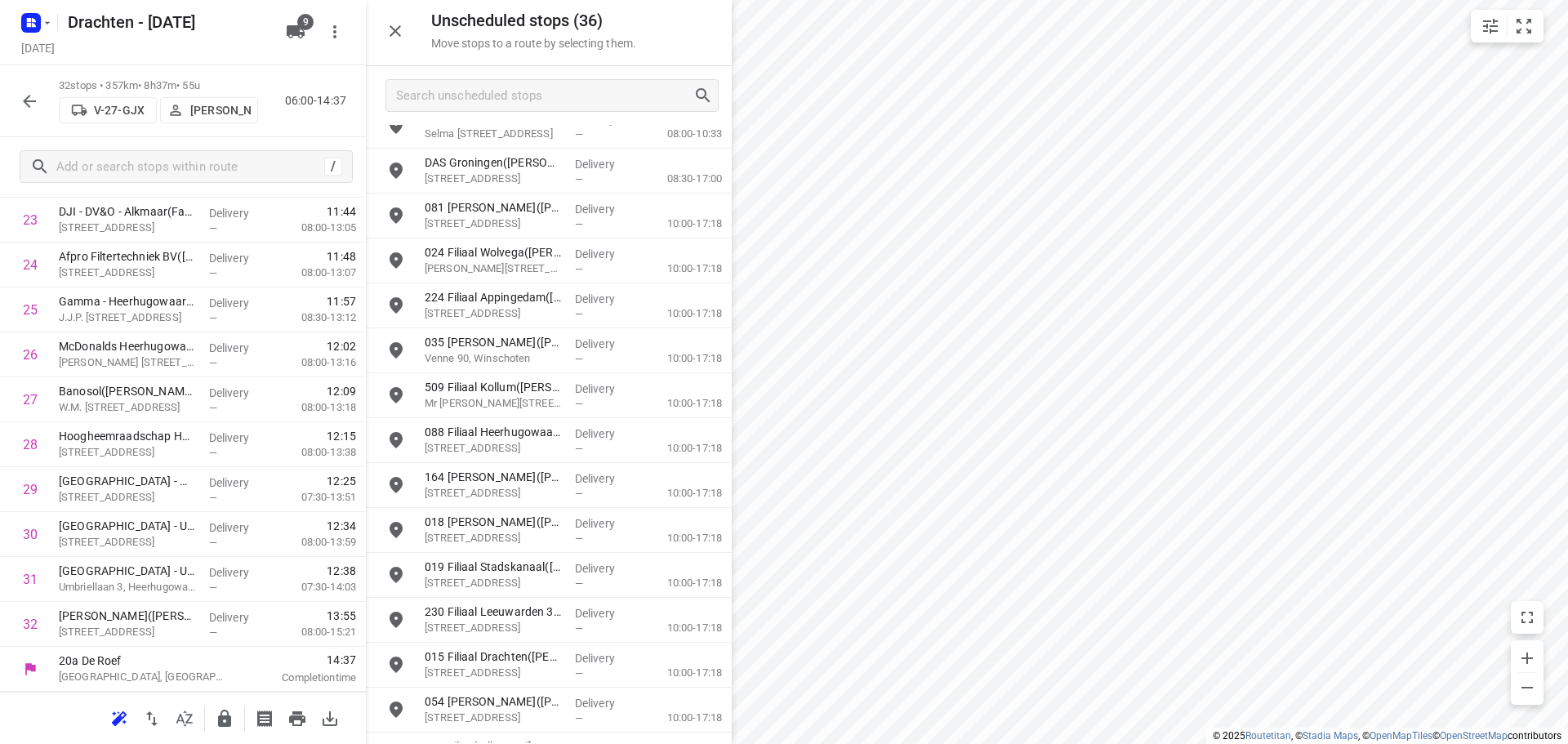
scroll to position [0, 0]
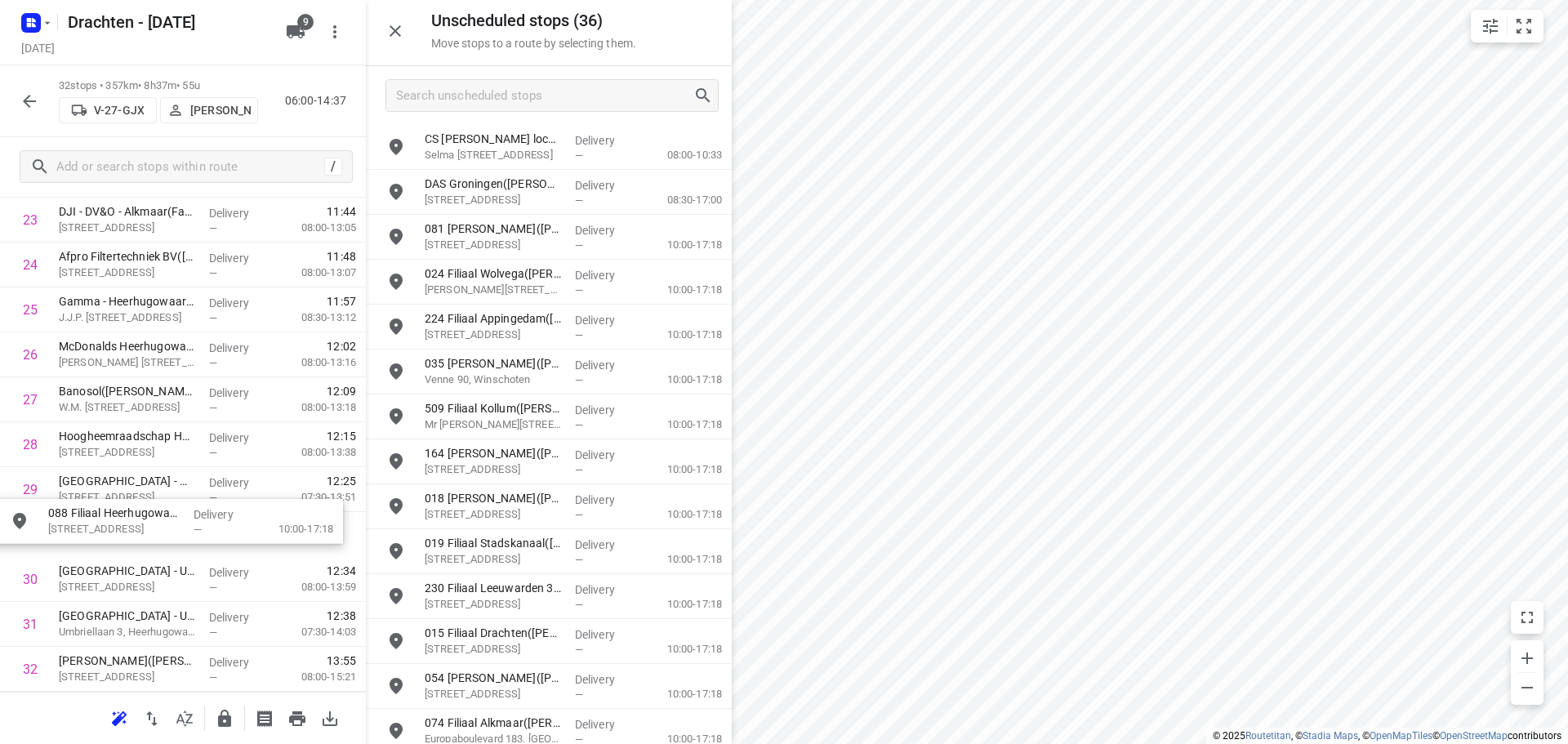
drag, startPoint x: 519, startPoint y: 474, endPoint x: 124, endPoint y: 539, distance: 400.3
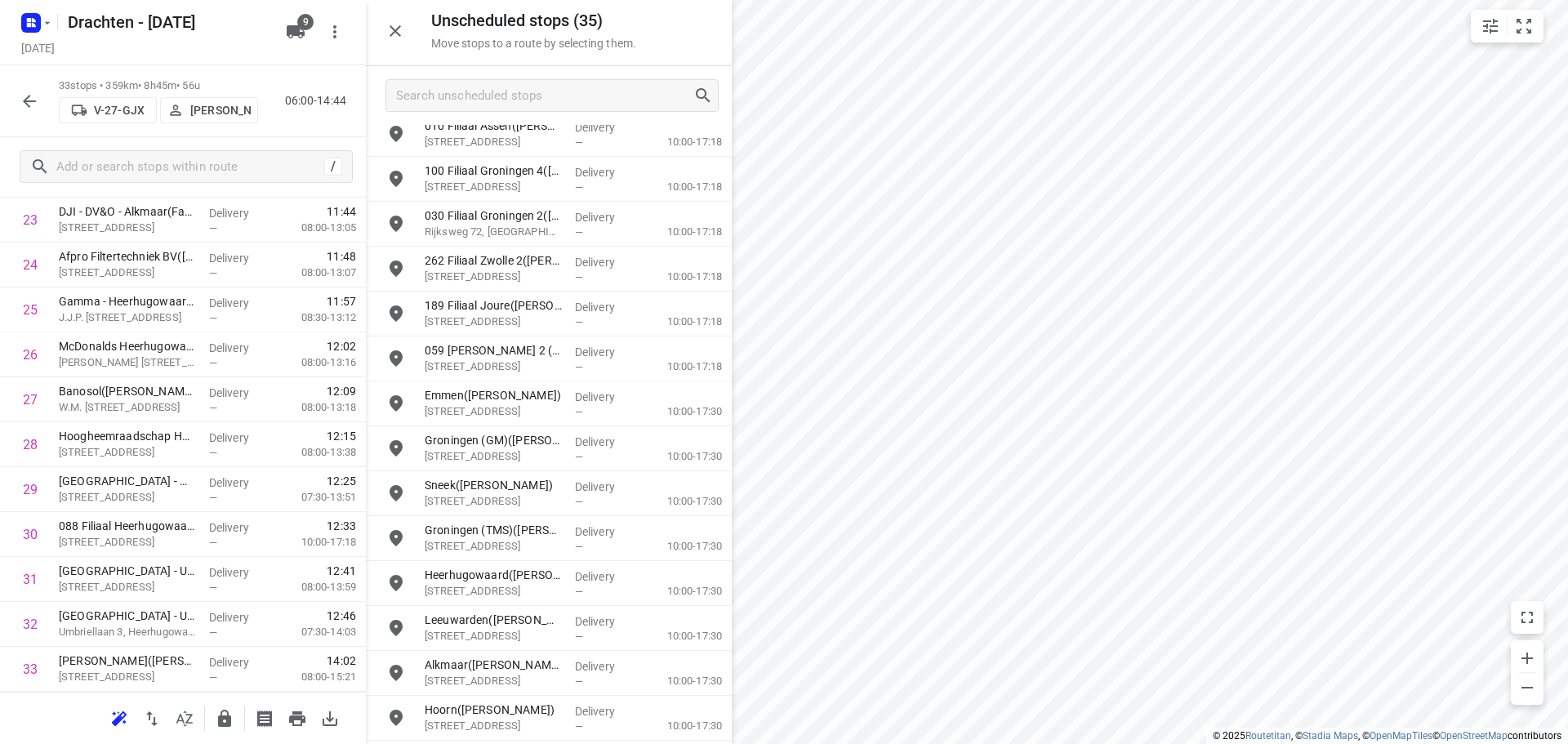
scroll to position [817, 0]
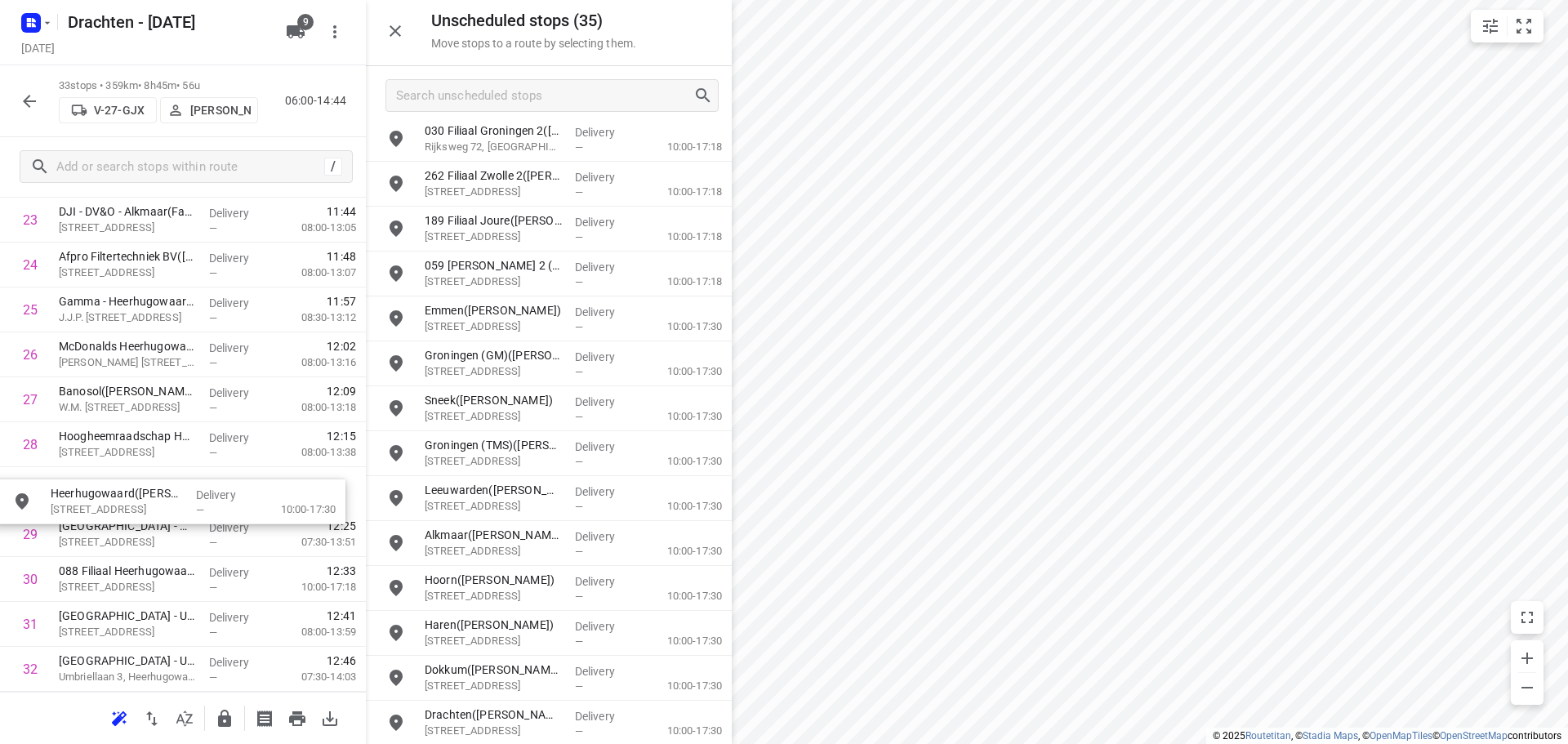
drag, startPoint x: 579, startPoint y: 492, endPoint x: 198, endPoint y: 491, distance: 381.0
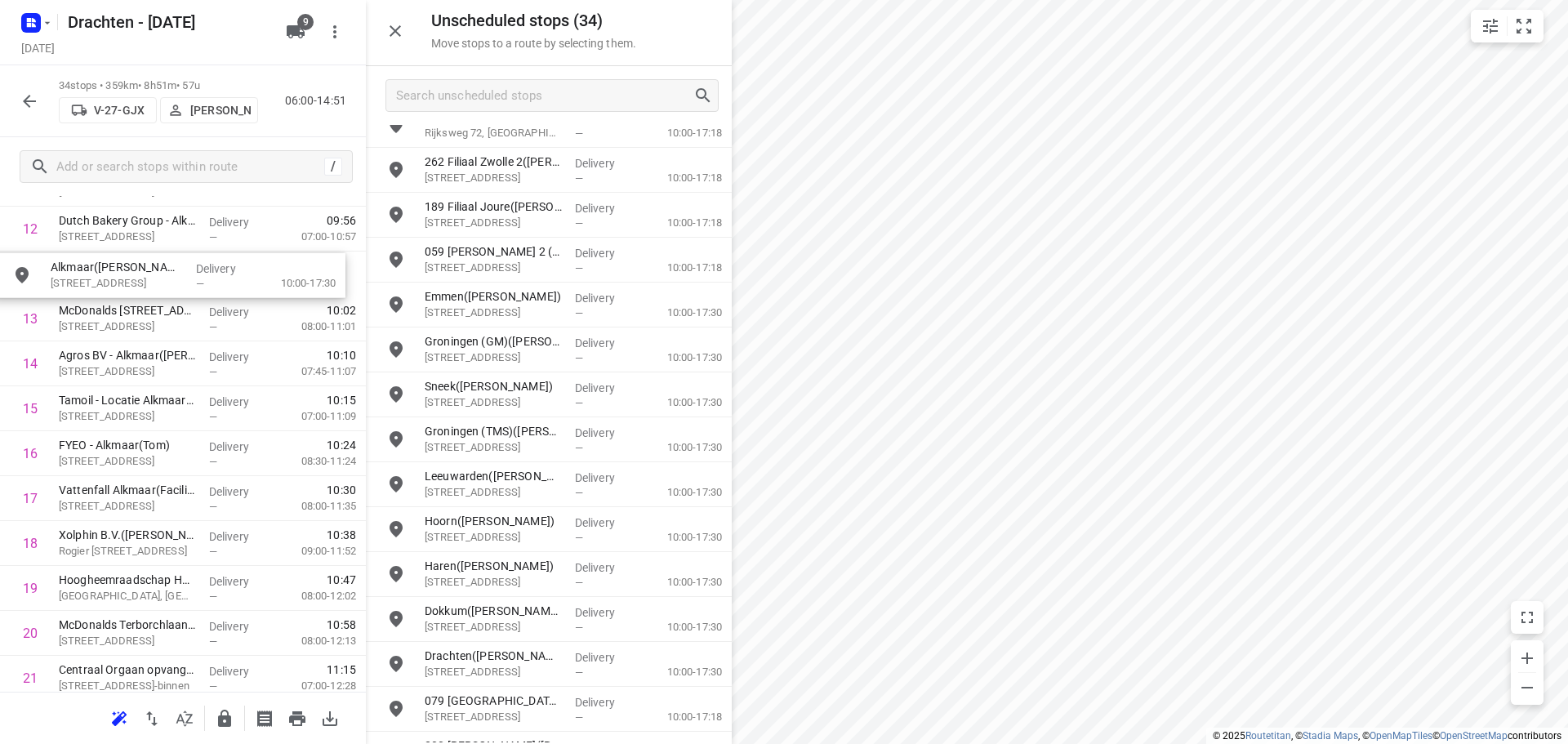
scroll to position [609, 0]
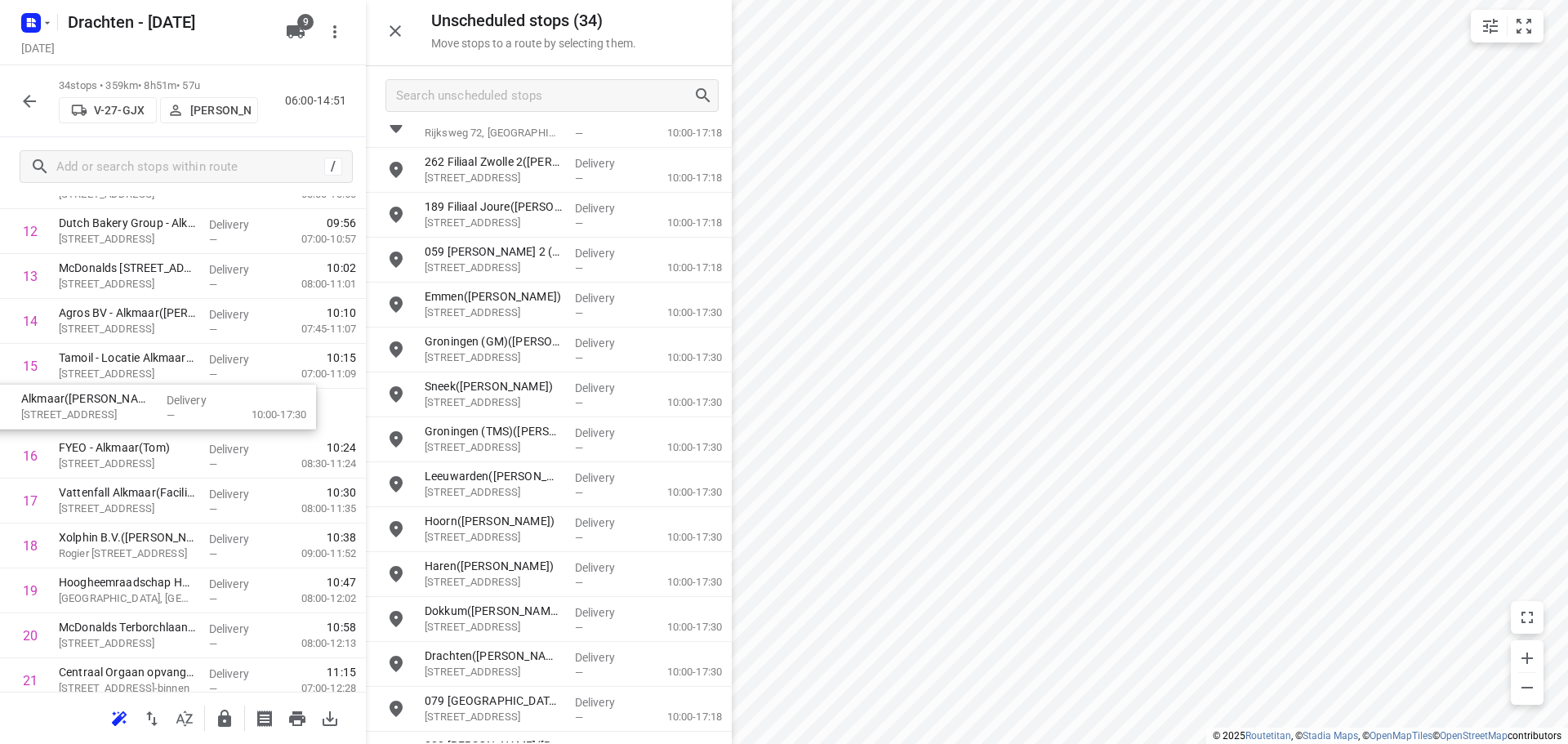
drag, startPoint x: 503, startPoint y: 532, endPoint x: 96, endPoint y: 409, distance: 425.2
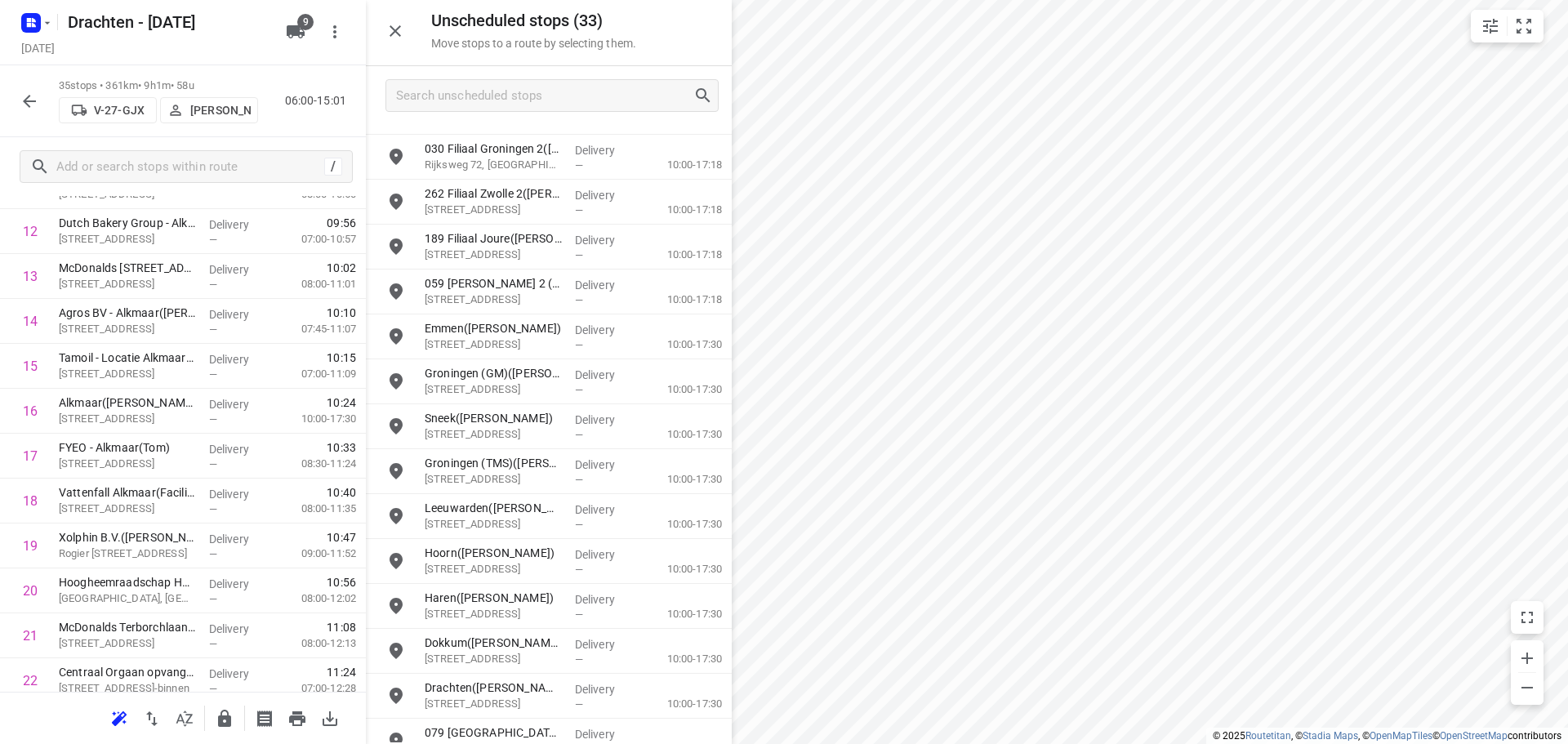
scroll to position [785, 0]
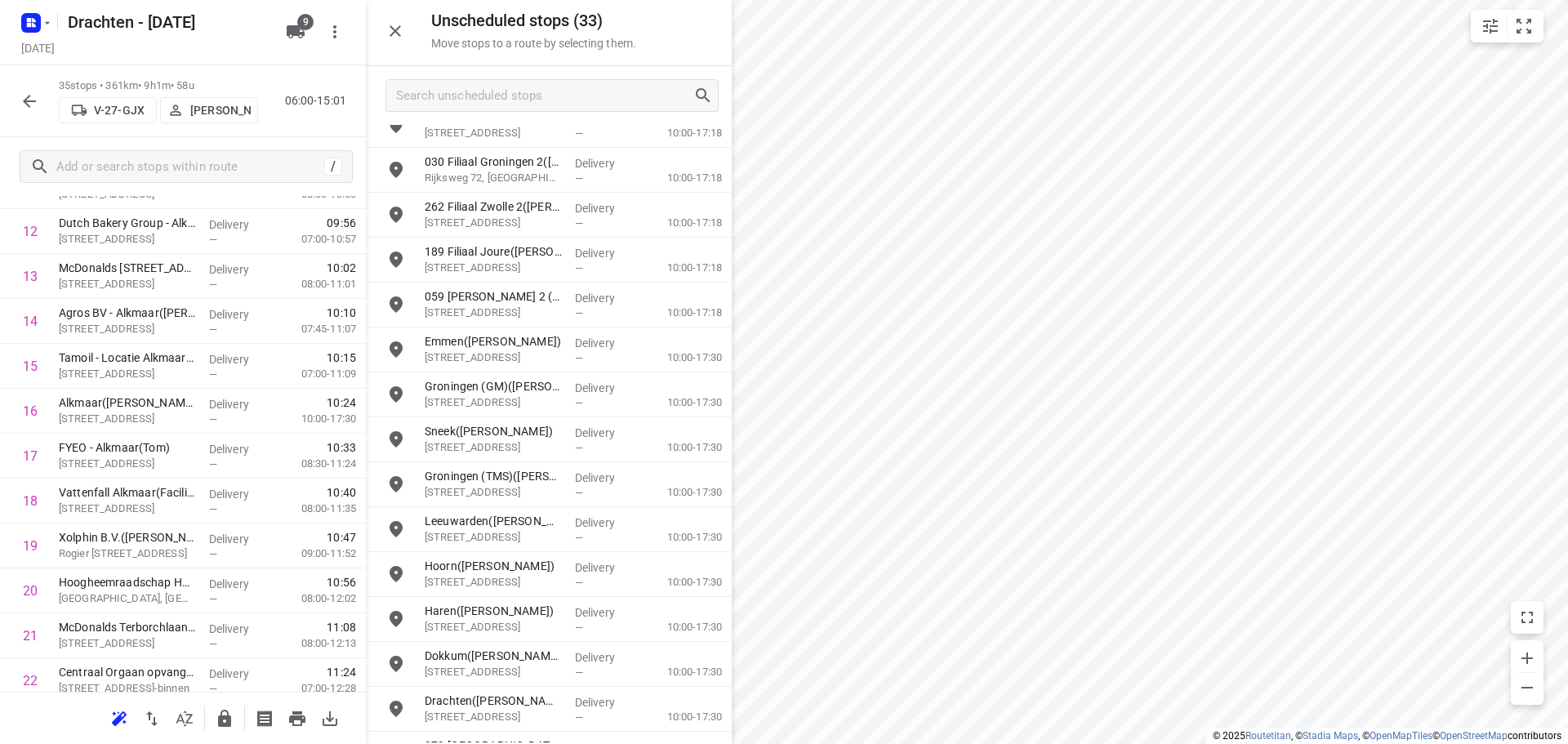
click at [406, 41] on button "button" at bounding box center [396, 31] width 33 height 33
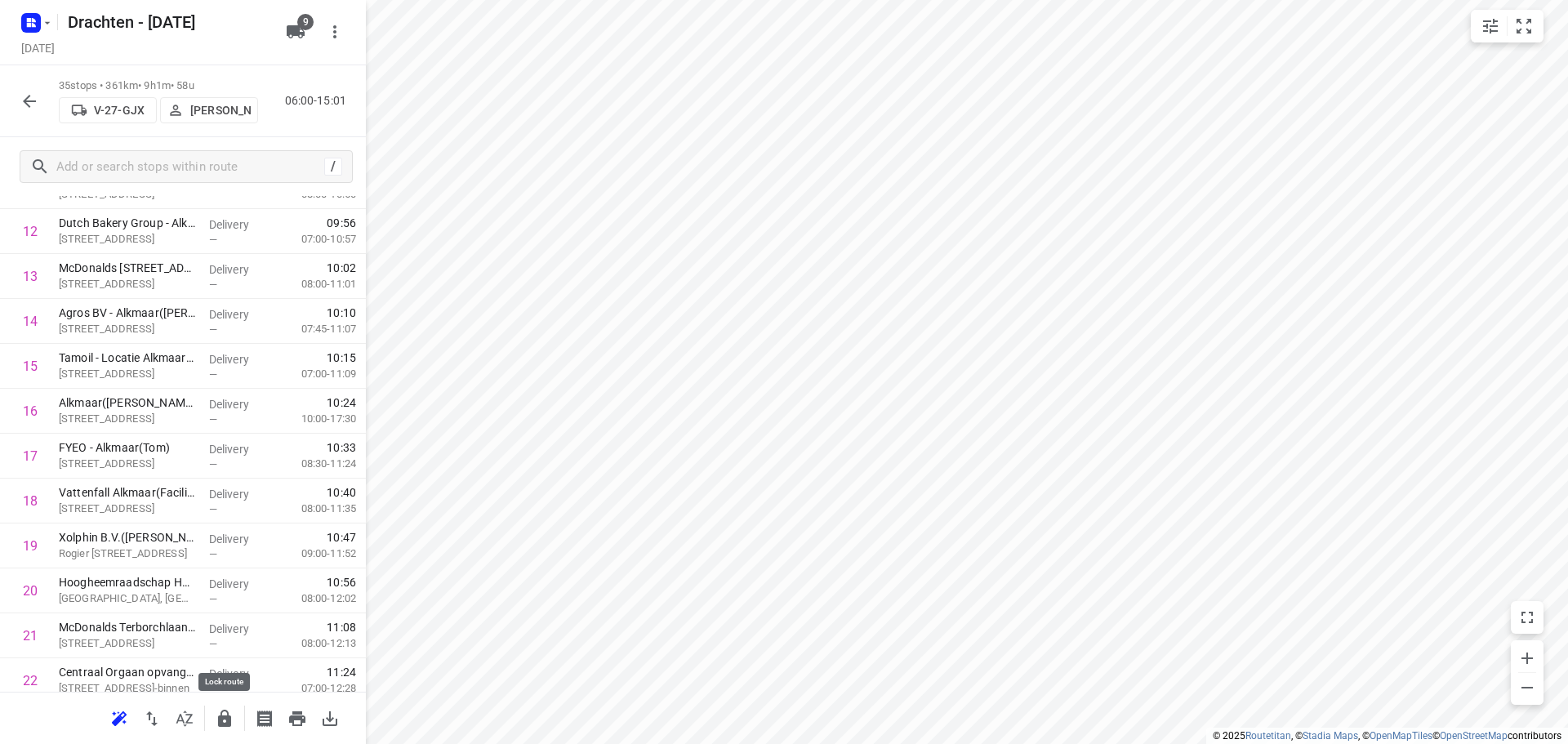
click at [234, 723] on button "button" at bounding box center [225, 718] width 33 height 33
click at [23, 102] on icon "button" at bounding box center [30, 101] width 20 height 20
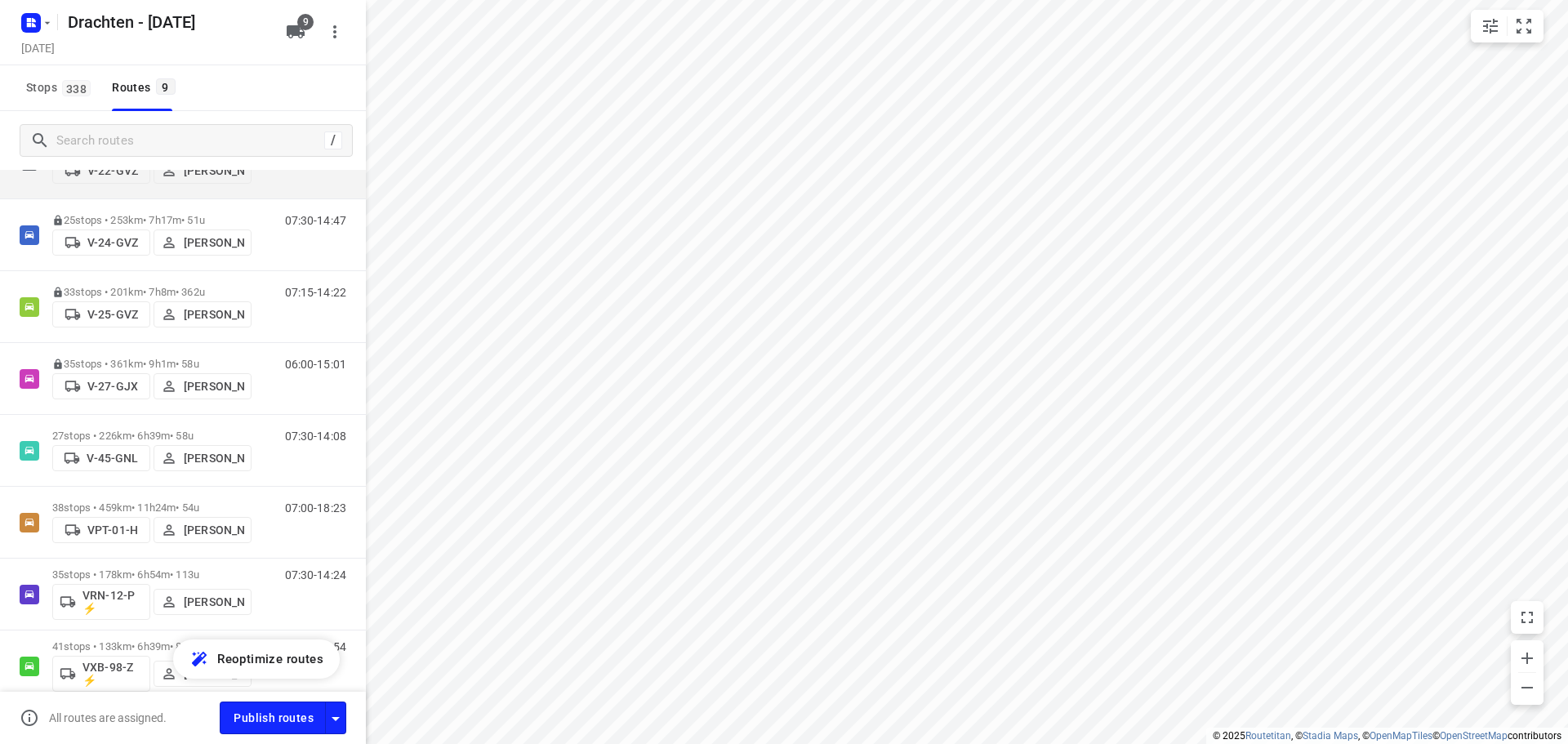
scroll to position [163, 0]
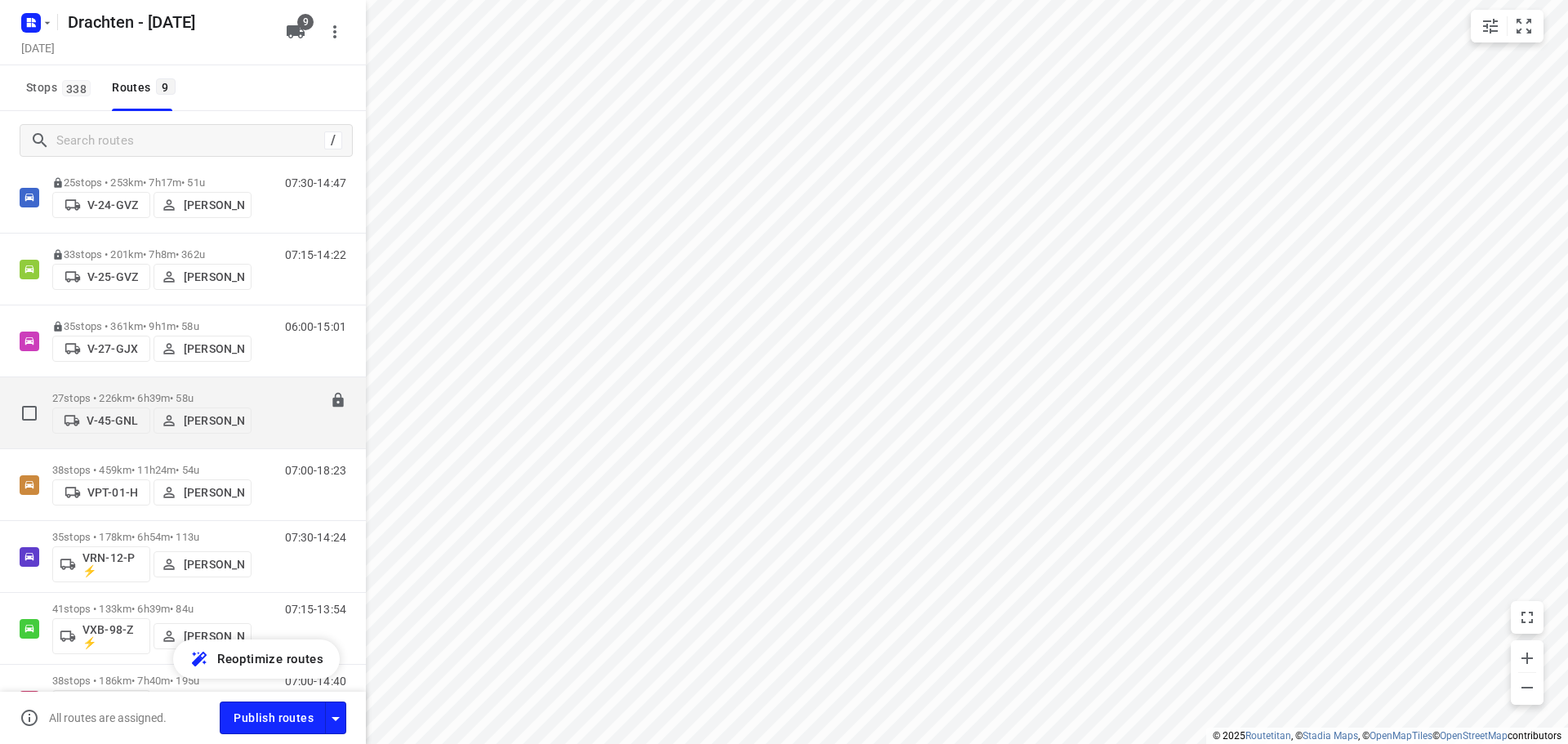
click at [197, 384] on div "27 stops • 226km • 6h39m • 58u V-45-GNL Jelmer Knol" at bounding box center [152, 413] width 200 height 58
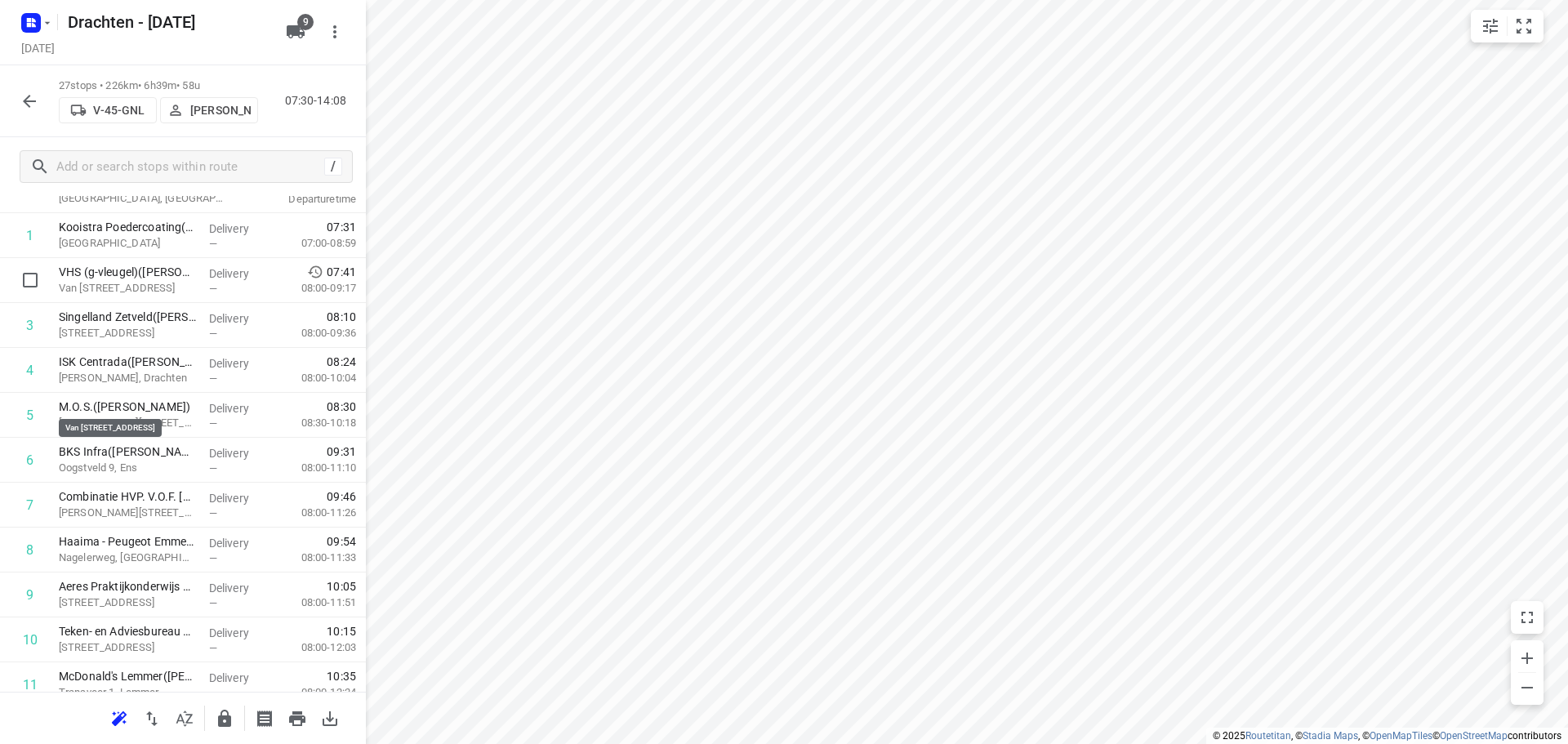
scroll to position [0, 0]
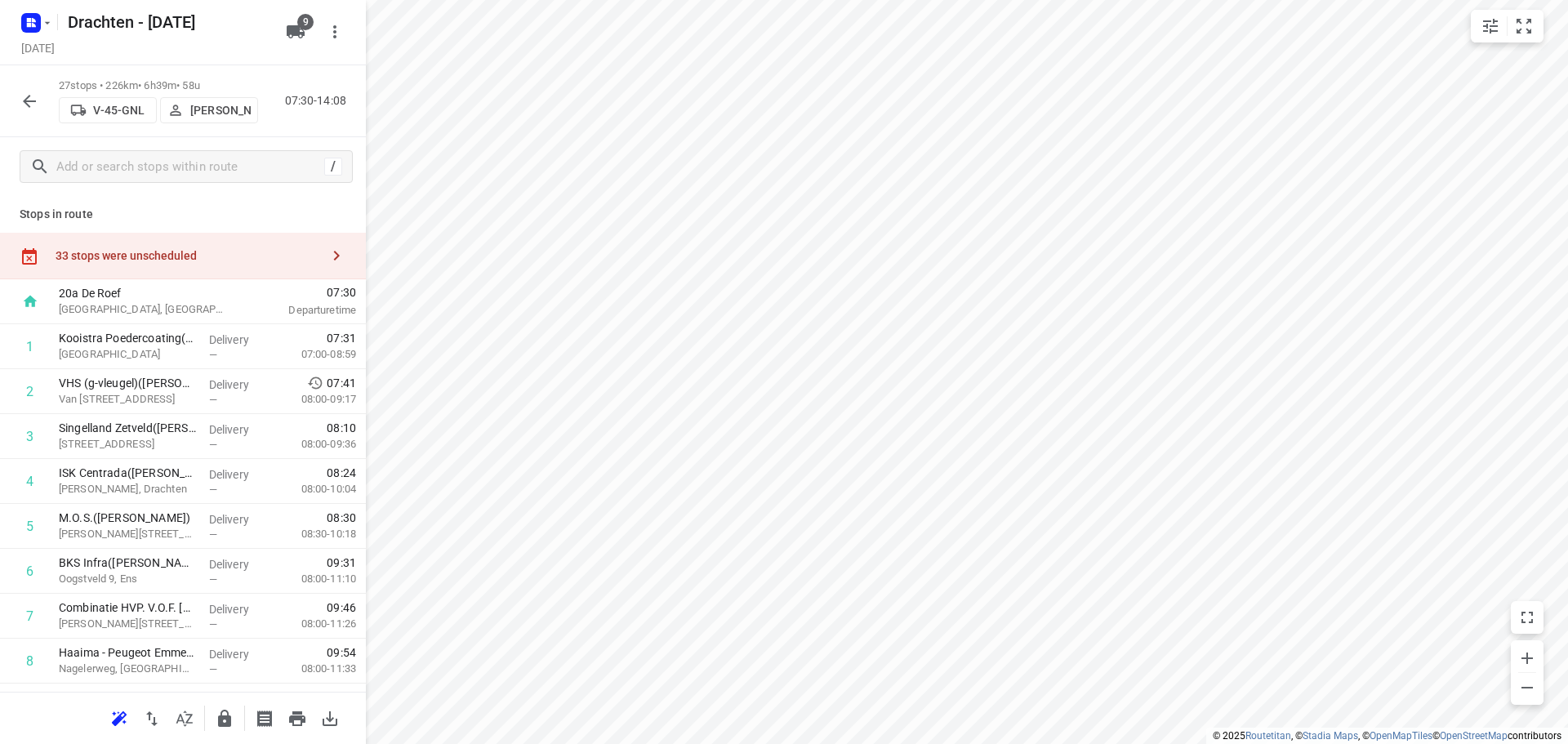
click at [221, 274] on div "33 stops were unscheduled" at bounding box center [183, 255] width 366 height 46
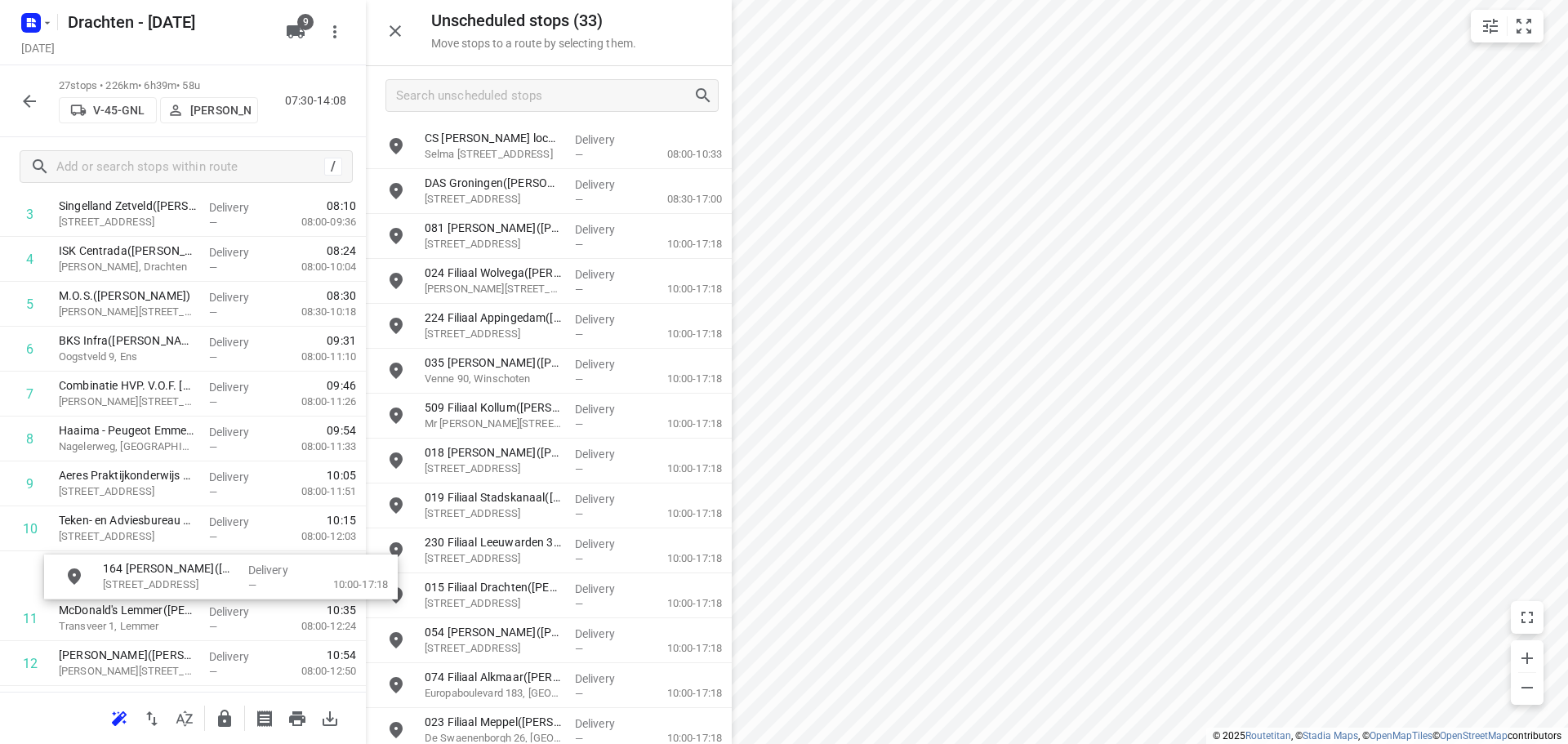
scroll to position [226, 0]
drag, startPoint x: 507, startPoint y: 468, endPoint x: 156, endPoint y: 578, distance: 367.8
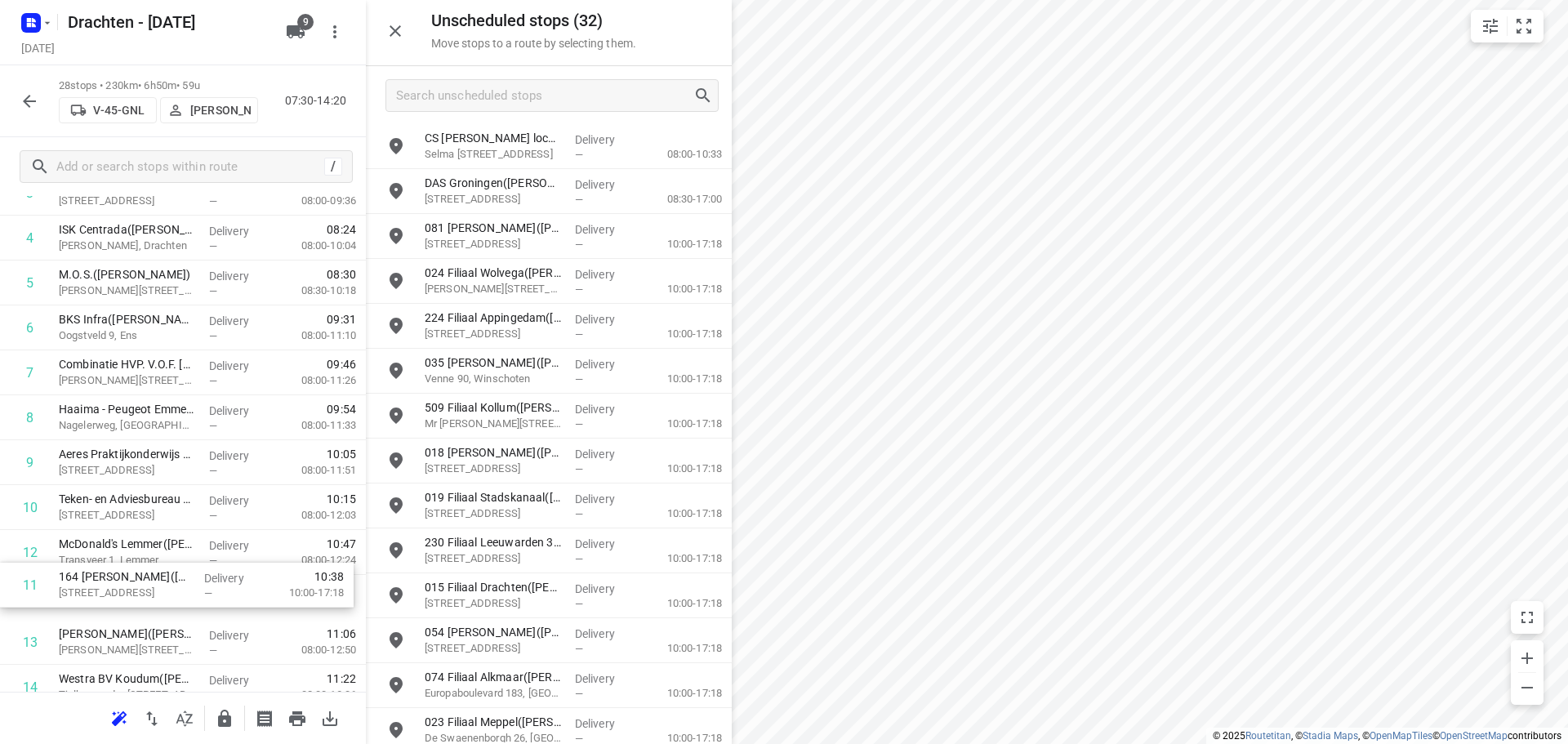
drag, startPoint x: 157, startPoint y: 583, endPoint x: 157, endPoint y: 605, distance: 22.0
click at [157, 605] on div "1 Kooistra Poedercoating(Mark Kooistra) Loswal 4A, Drachten Delivery — 07:31 07…" at bounding box center [183, 709] width 366 height 1257
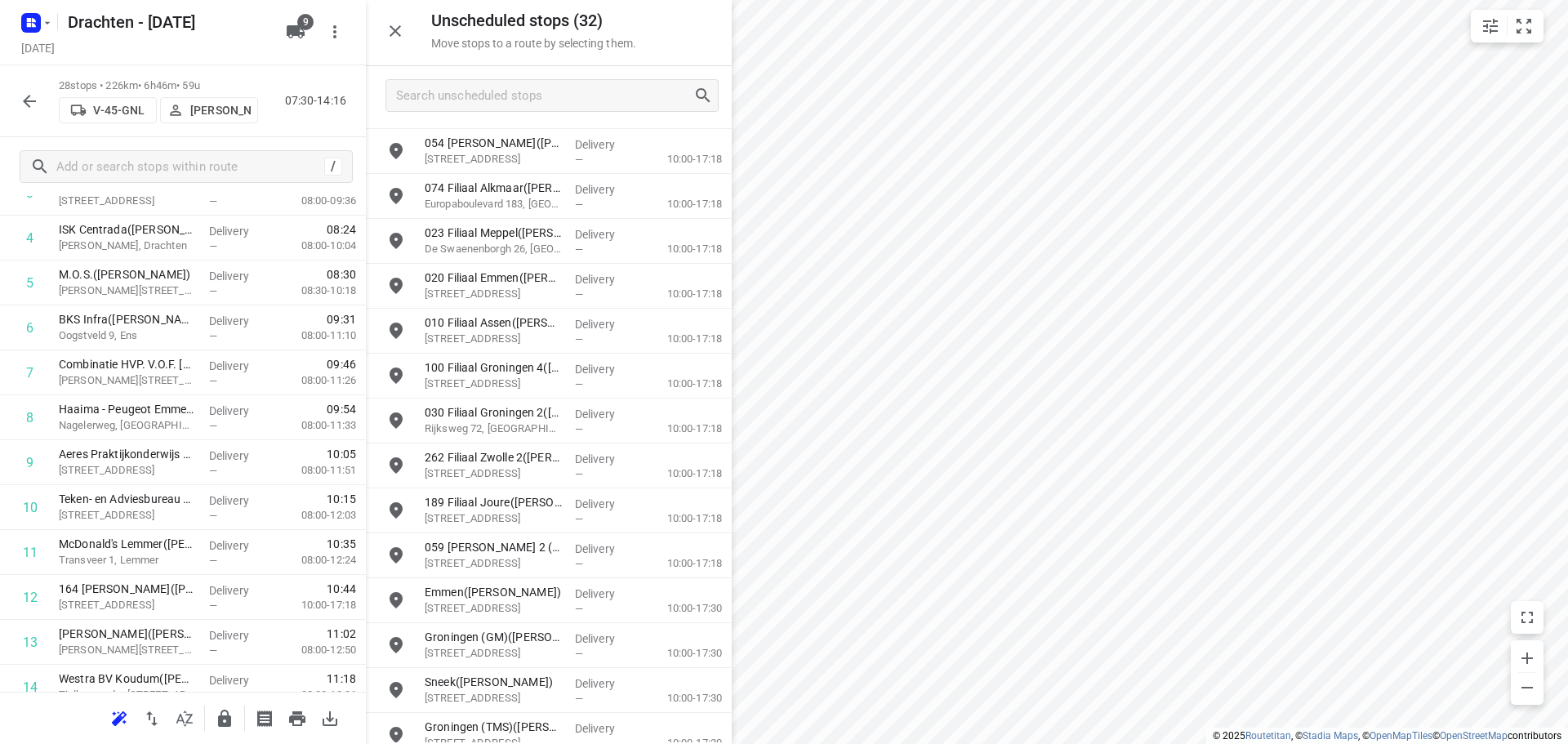
scroll to position [490, 0]
drag, startPoint x: 523, startPoint y: 517, endPoint x: 162, endPoint y: 558, distance: 363.3
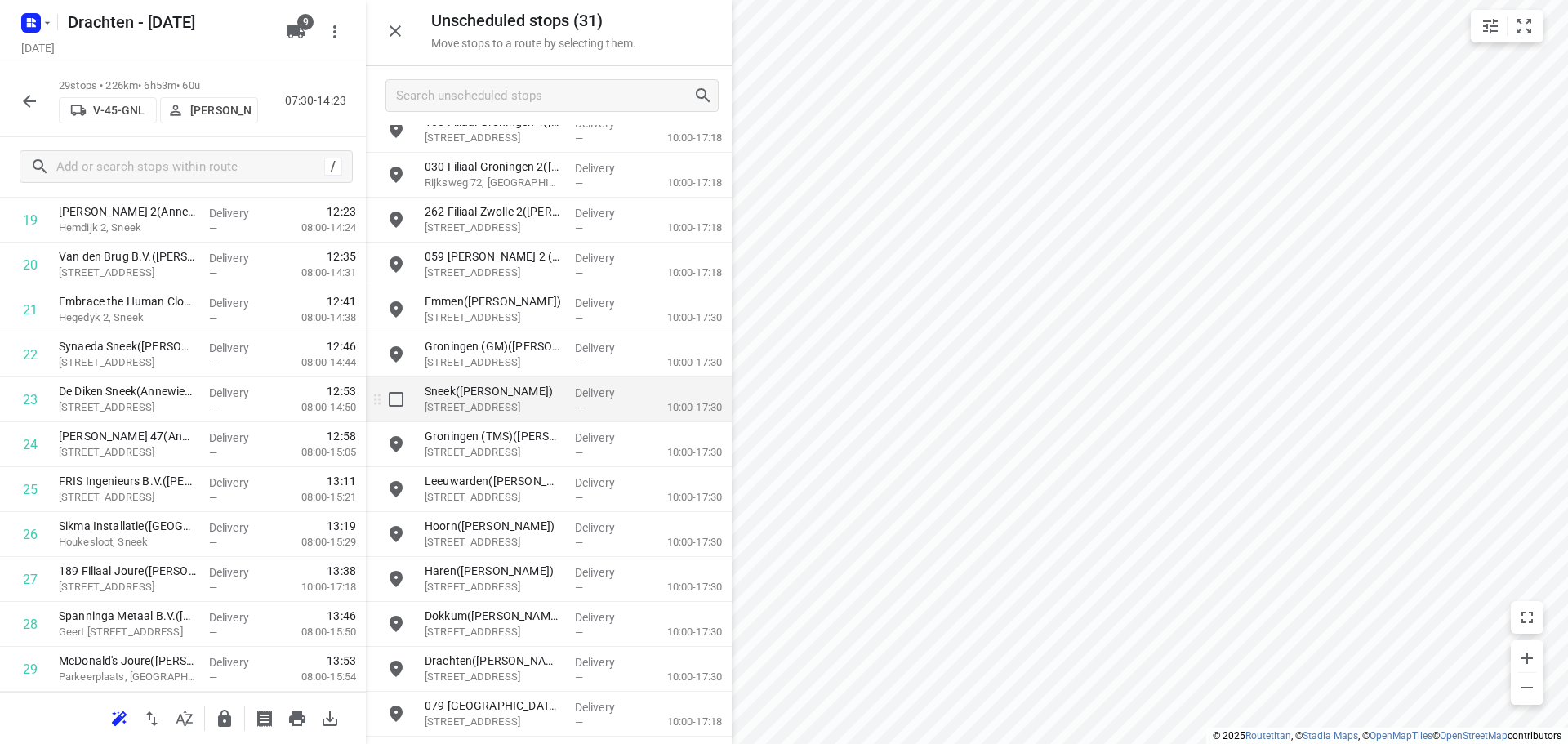
scroll to position [777, 0]
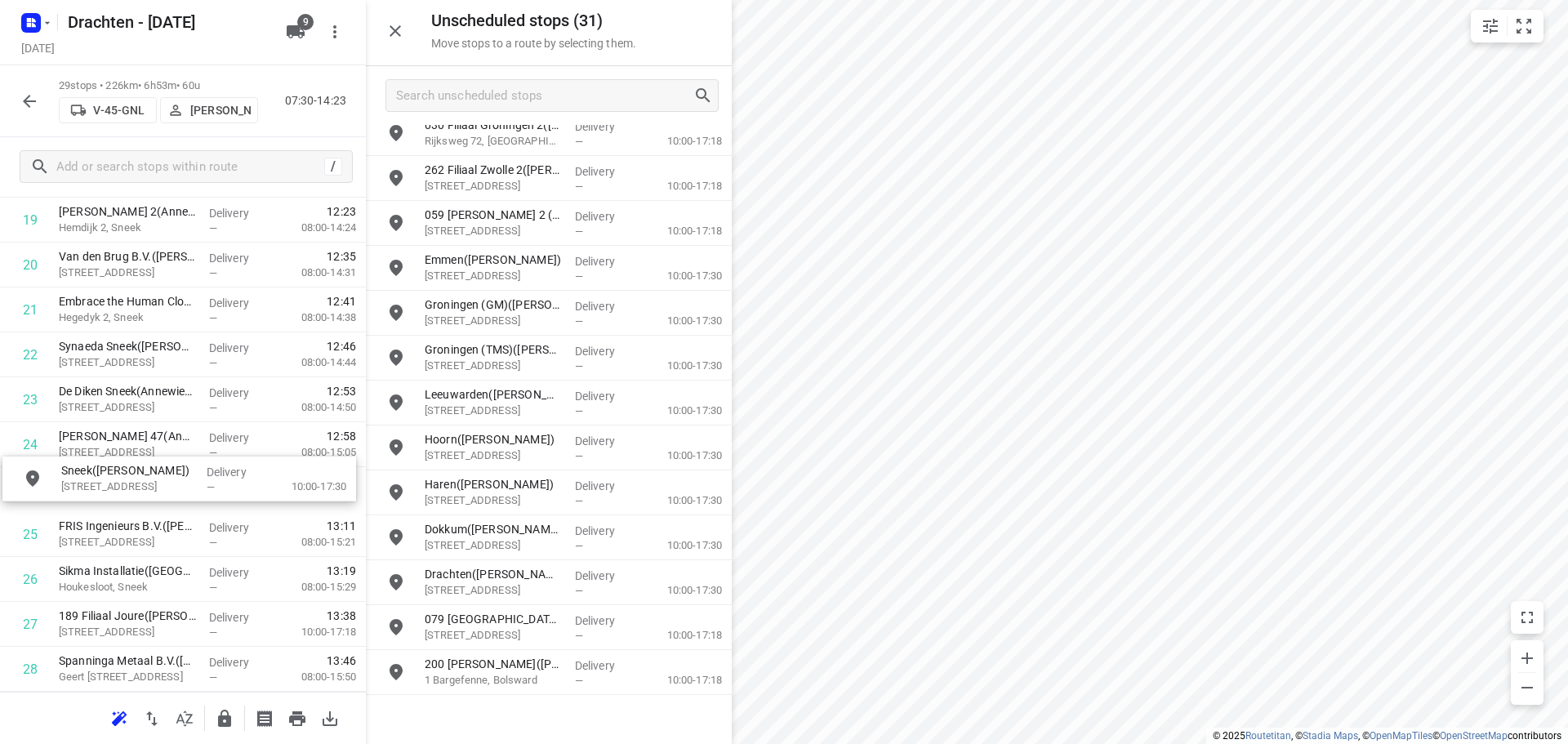
drag, startPoint x: 495, startPoint y: 367, endPoint x: 124, endPoint y: 490, distance: 390.9
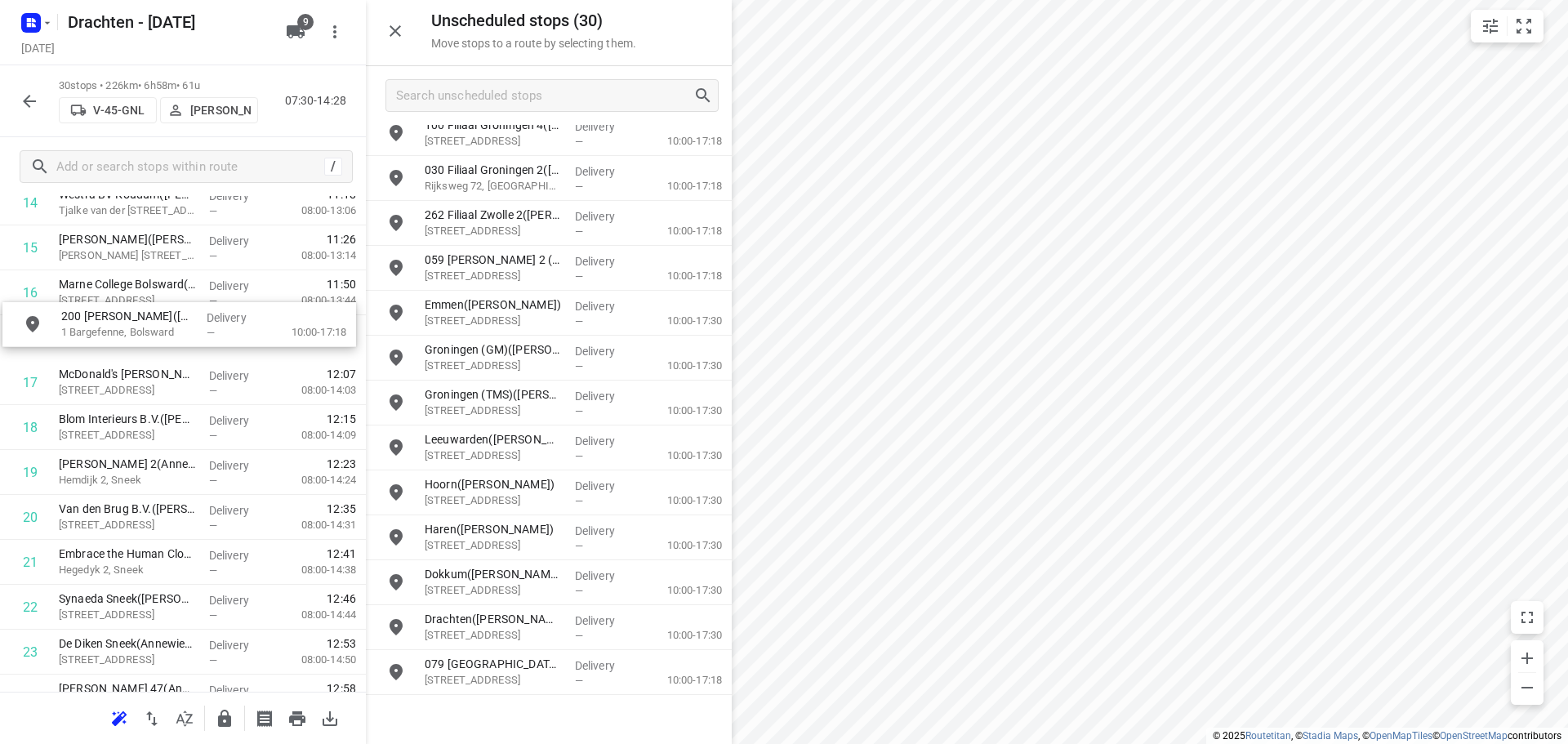
scroll to position [728, 0]
drag, startPoint x: 524, startPoint y: 711, endPoint x: 156, endPoint y: 318, distance: 538.4
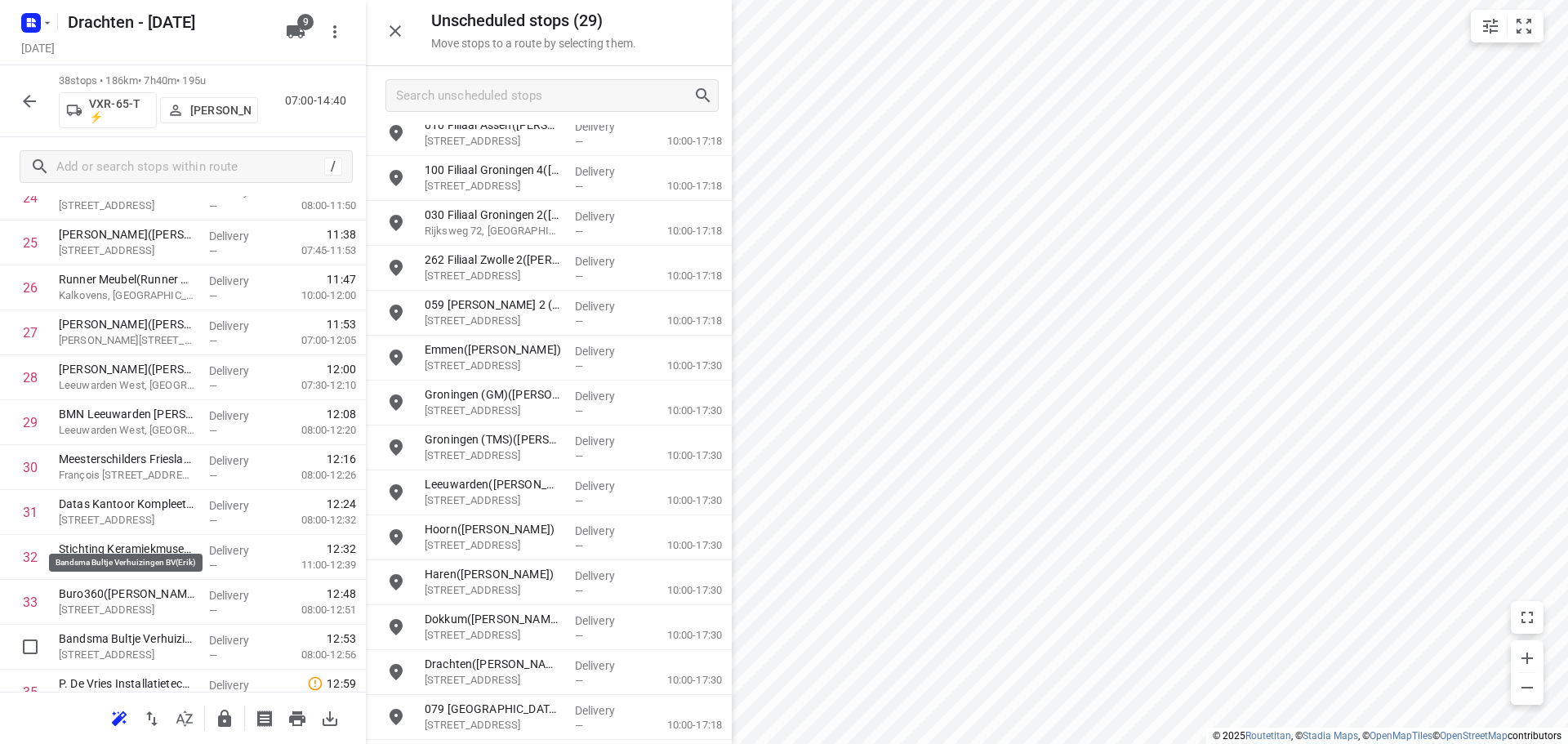
scroll to position [1380, 0]
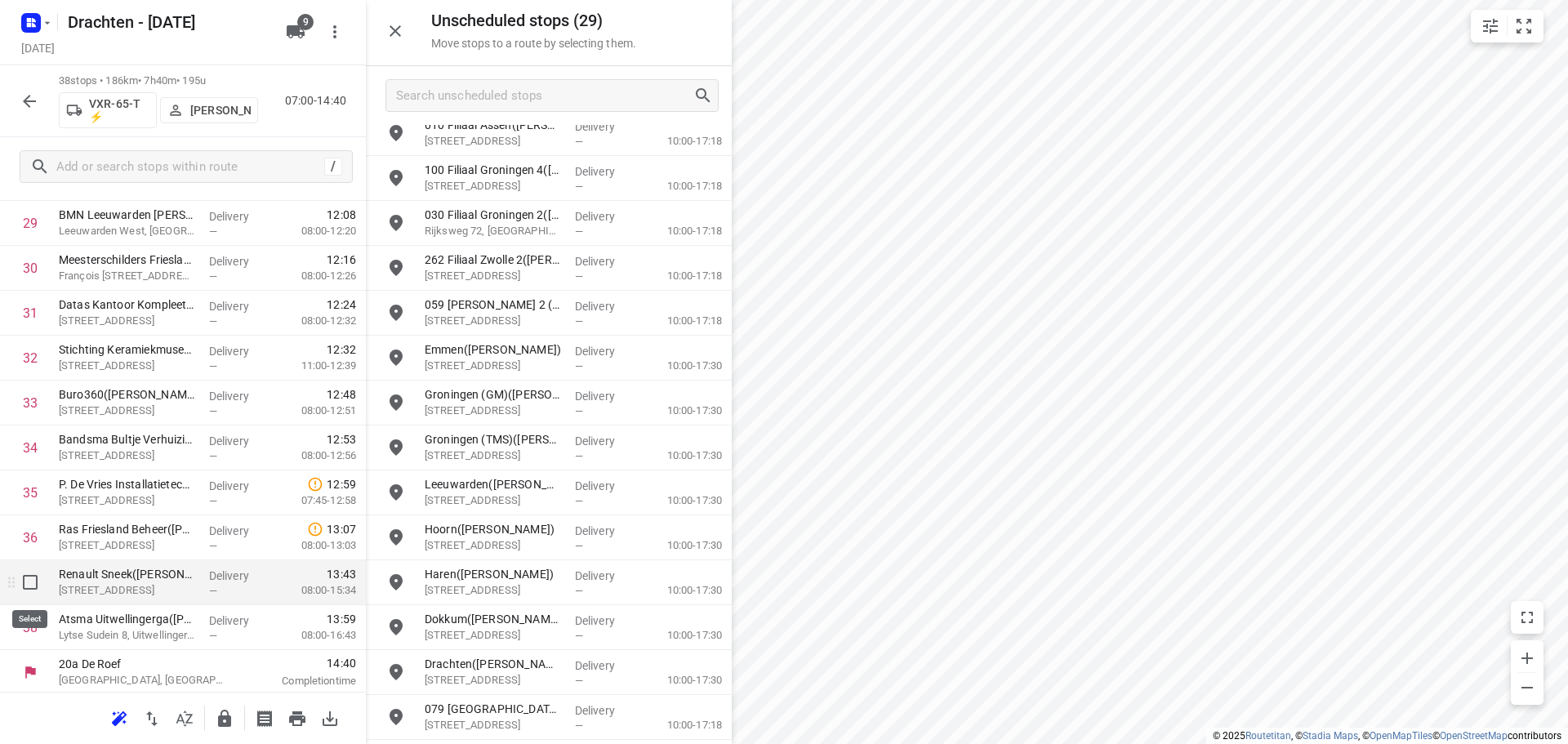
click at [21, 576] on input "checkbox" at bounding box center [31, 583] width 33 height 33
checkbox input "true"
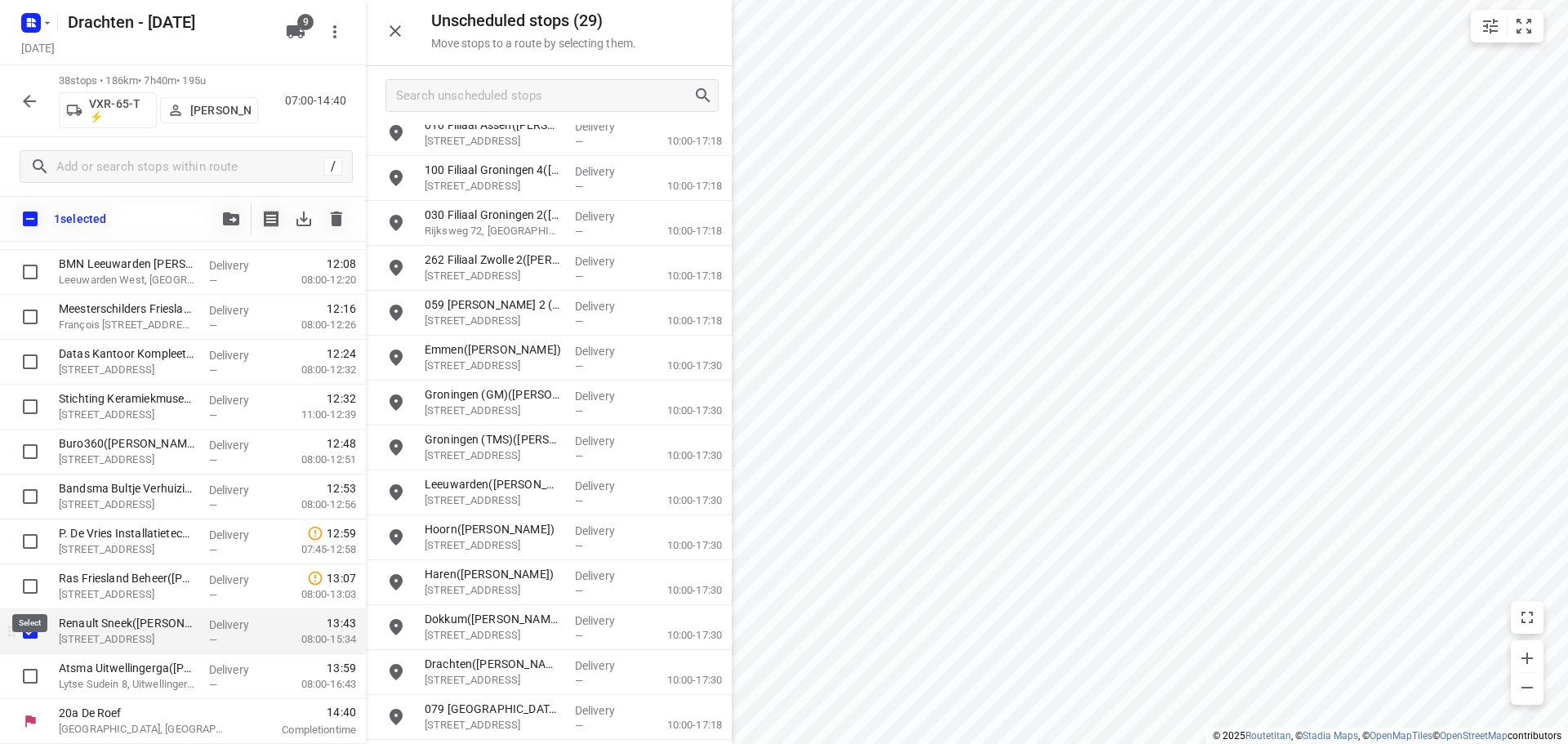
scroll to position [1377, 0]
click at [21, 676] on input "checkbox" at bounding box center [31, 676] width 33 height 33
checkbox input "true"
click at [235, 221] on icon "button" at bounding box center [231, 219] width 16 height 13
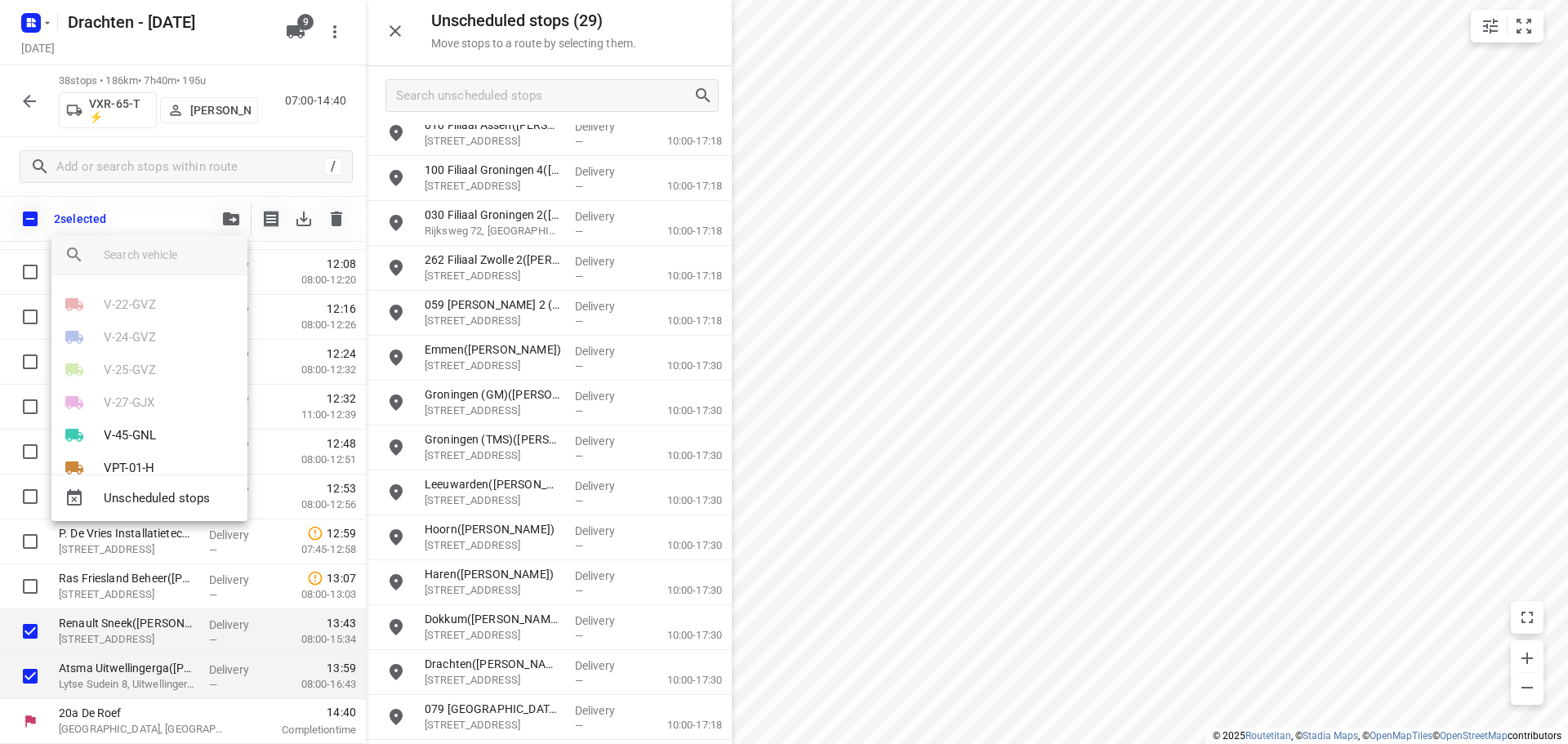
scroll to position [82, 0]
click at [141, 350] on p "V-45-GNL" at bounding box center [129, 353] width 52 height 19
click at [146, 299] on li "27" at bounding box center [149, 315] width 196 height 33
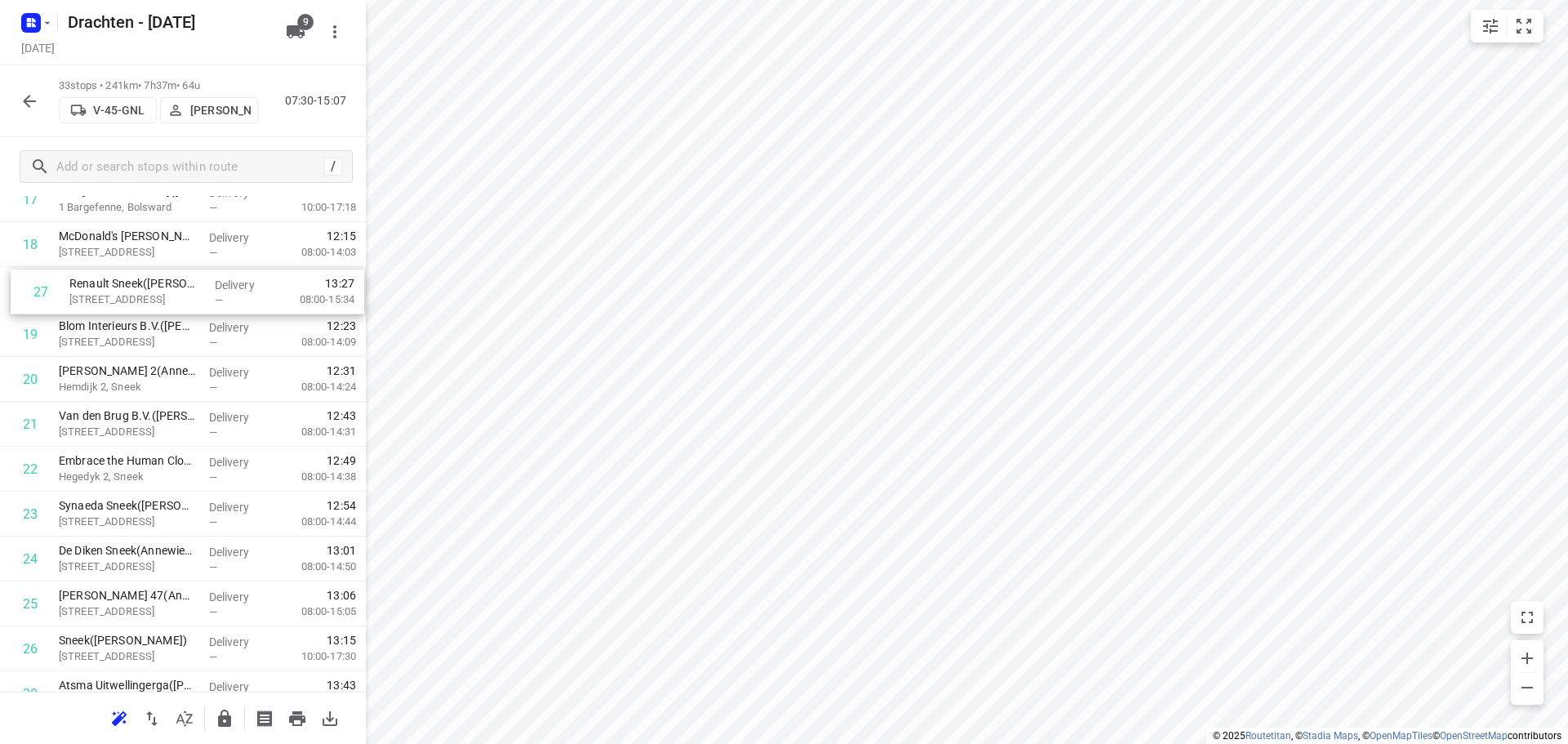
scroll to position [848, 0]
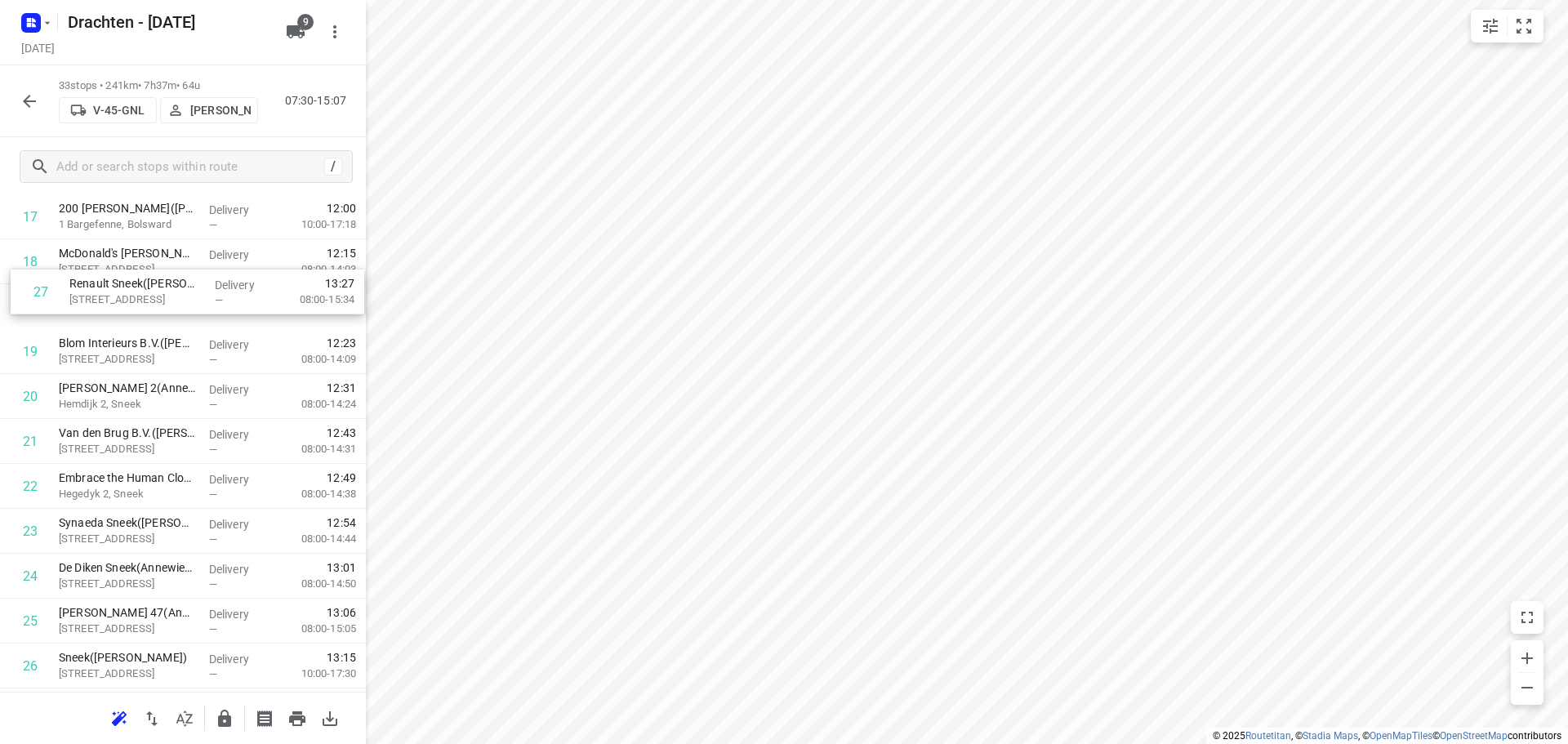
drag, startPoint x: 168, startPoint y: 348, endPoint x: 179, endPoint y: 280, distance: 68.9
click at [179, 280] on div "1 Kooistra Poedercoating(Mark Kooistra) Loswal 4A, Drachten Delivery — 07:31 07…" at bounding box center [183, 217] width 366 height 1481
drag, startPoint x: 151, startPoint y: 439, endPoint x: 158, endPoint y: 395, distance: 44.6
click at [158, 395] on div "1 Kooistra Poedercoating(Mark Kooistra) Loswal 4A, Drachten Delivery — 07:31 07…" at bounding box center [183, 217] width 366 height 1481
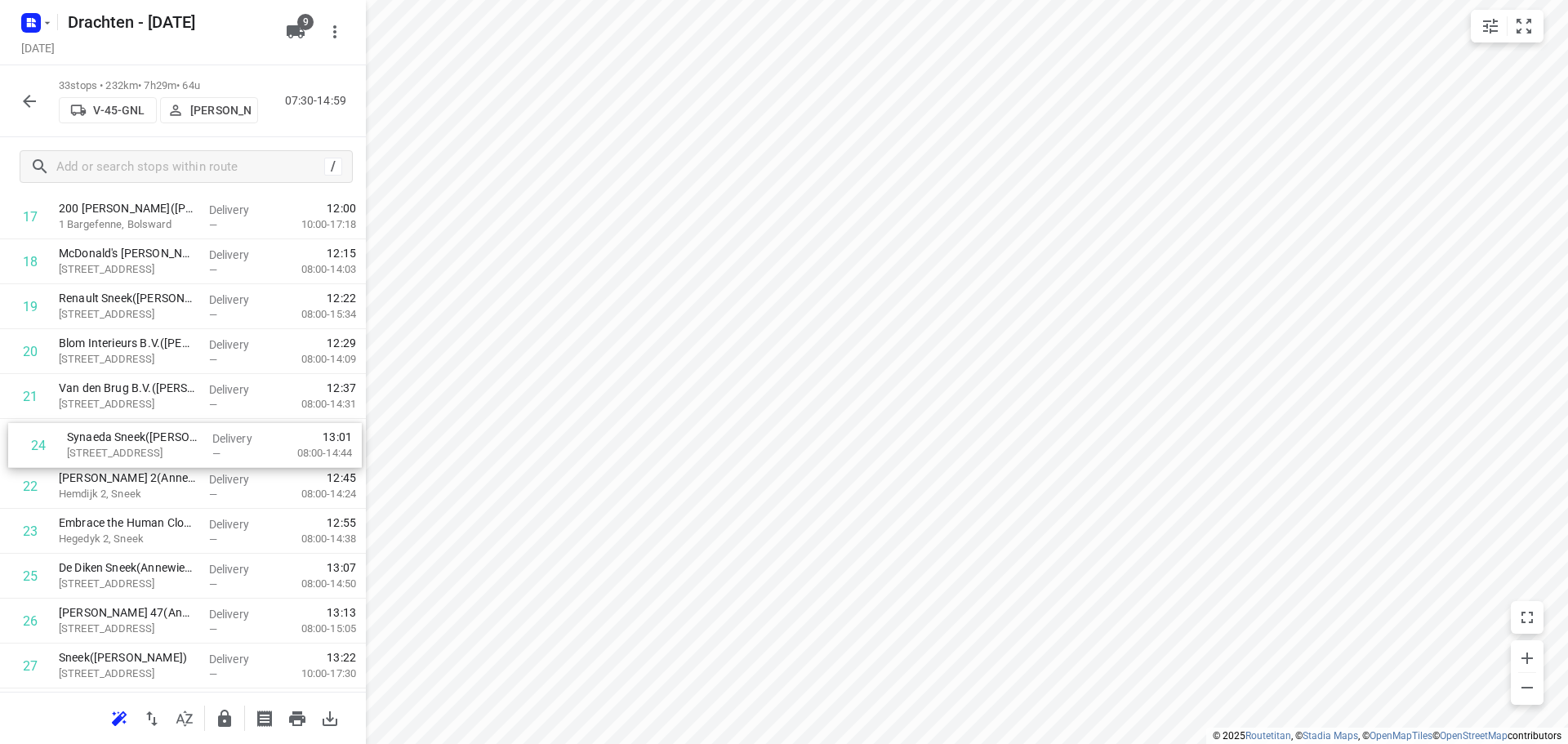
drag, startPoint x: 164, startPoint y: 524, endPoint x: 172, endPoint y: 434, distance: 90.4
click at [172, 434] on div "1 Kooistra Poedercoating(Mark Kooistra) Loswal 4A, Drachten Delivery — 07:31 07…" at bounding box center [183, 217] width 366 height 1481
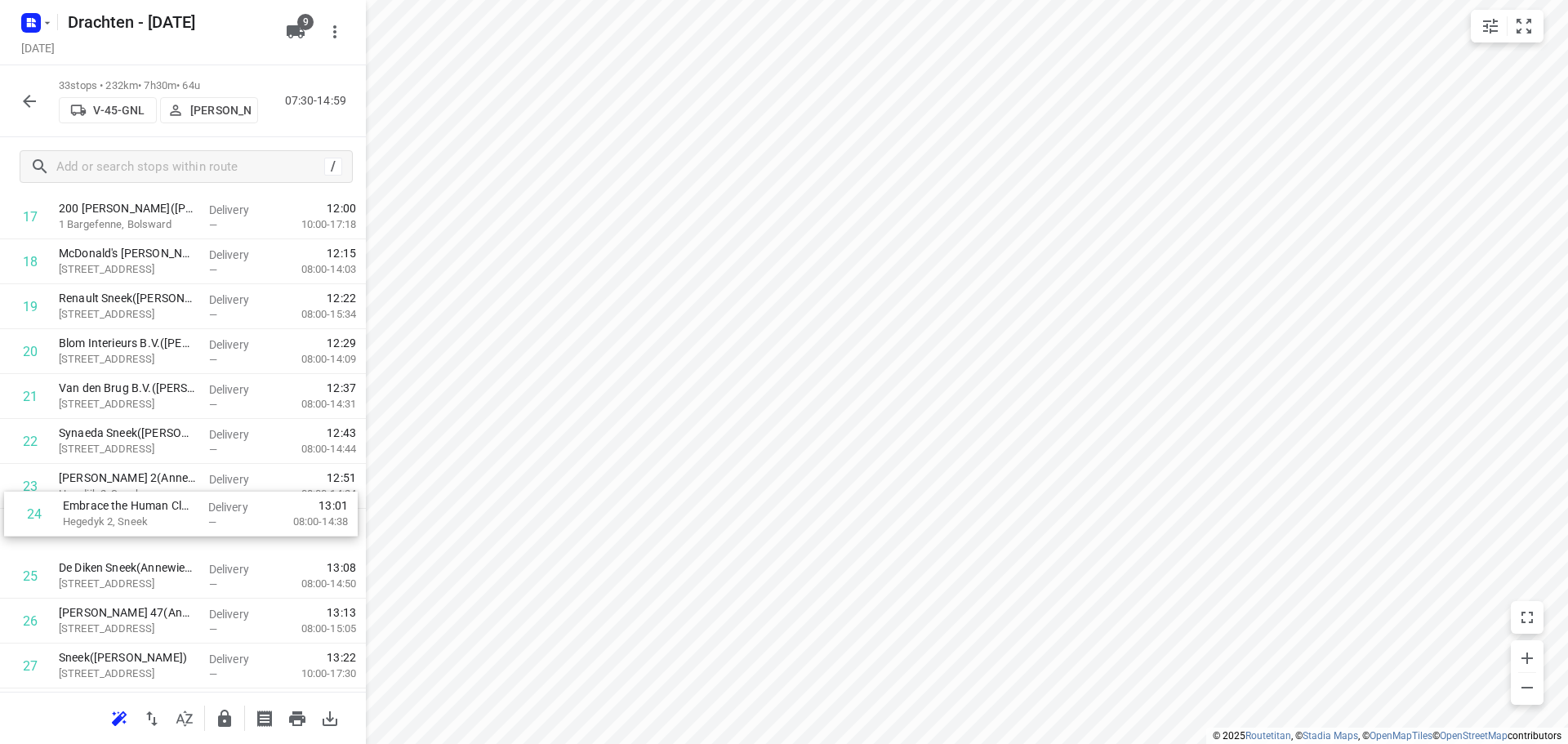
drag, startPoint x: 143, startPoint y: 511, endPoint x: 143, endPoint y: 488, distance: 23.0
click at [143, 488] on div "1 Kooistra Poedercoating(Mark Kooistra) Loswal 4A, Drachten Delivery — 07:31 07…" at bounding box center [183, 217] width 366 height 1481
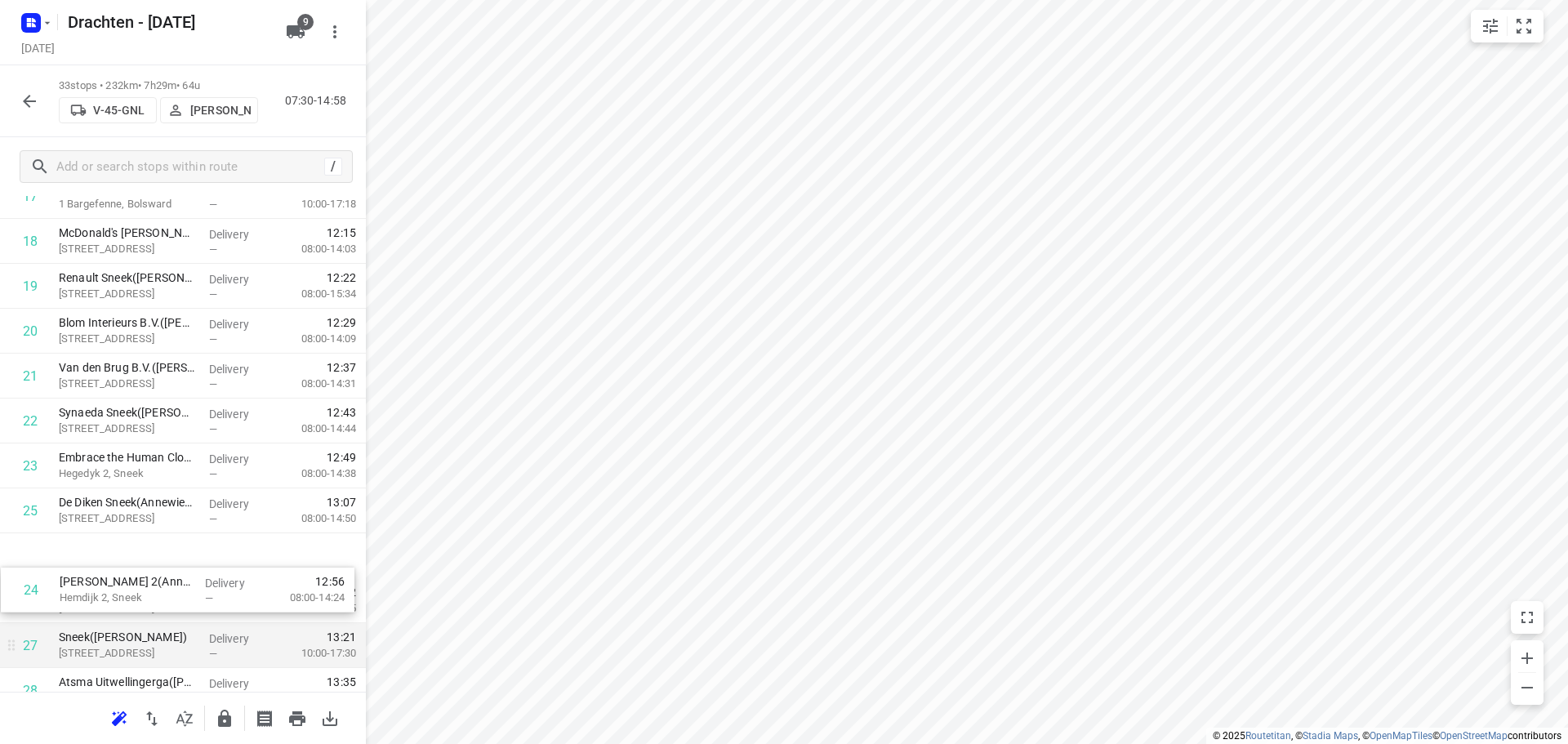
drag, startPoint x: 138, startPoint y: 539, endPoint x: 140, endPoint y: 611, distance: 72.0
click at [140, 611] on div "1 Kooistra Poedercoating(Mark Kooistra) Loswal 4A, Drachten Delivery — 07:31 07…" at bounding box center [183, 196] width 366 height 1481
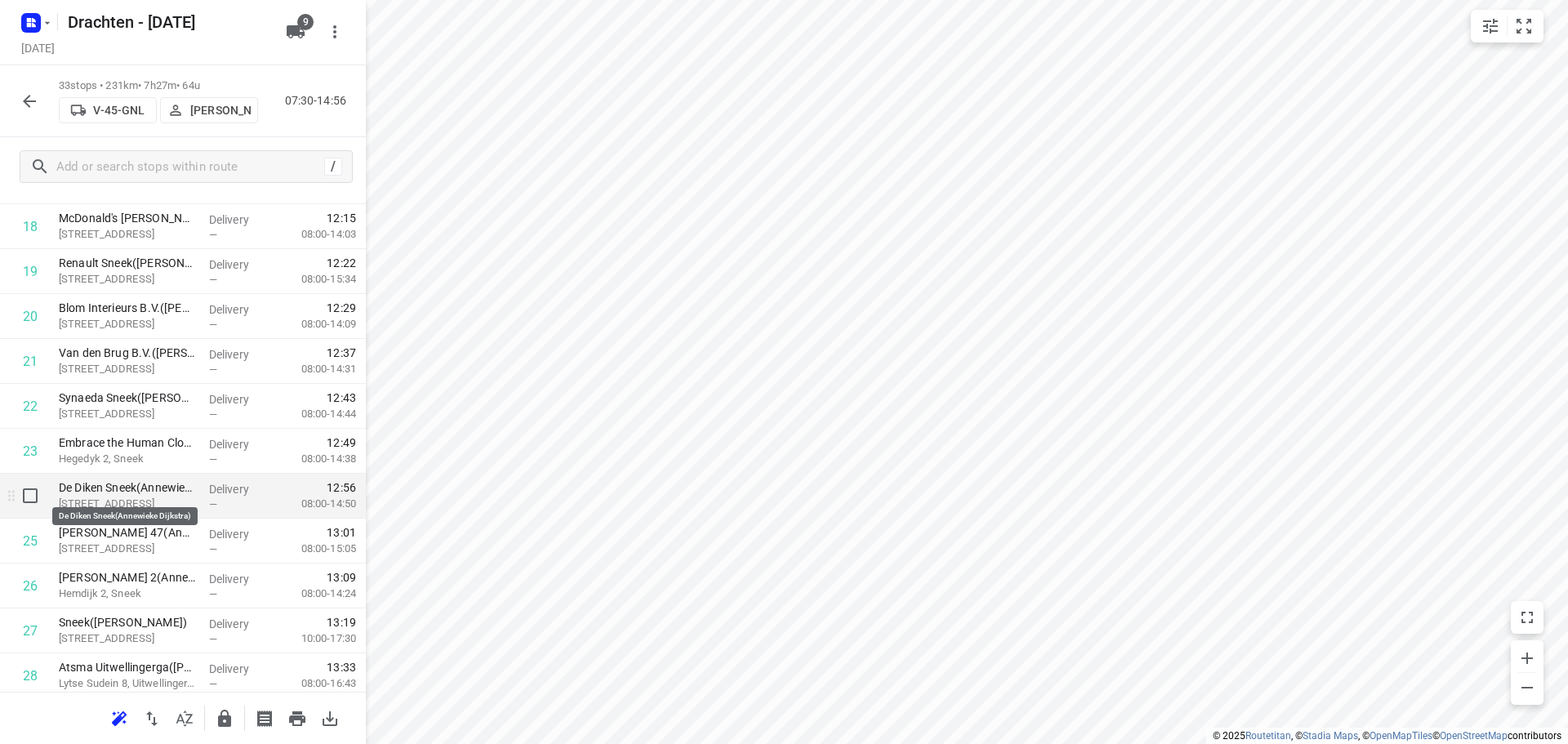
scroll to position [965, 0]
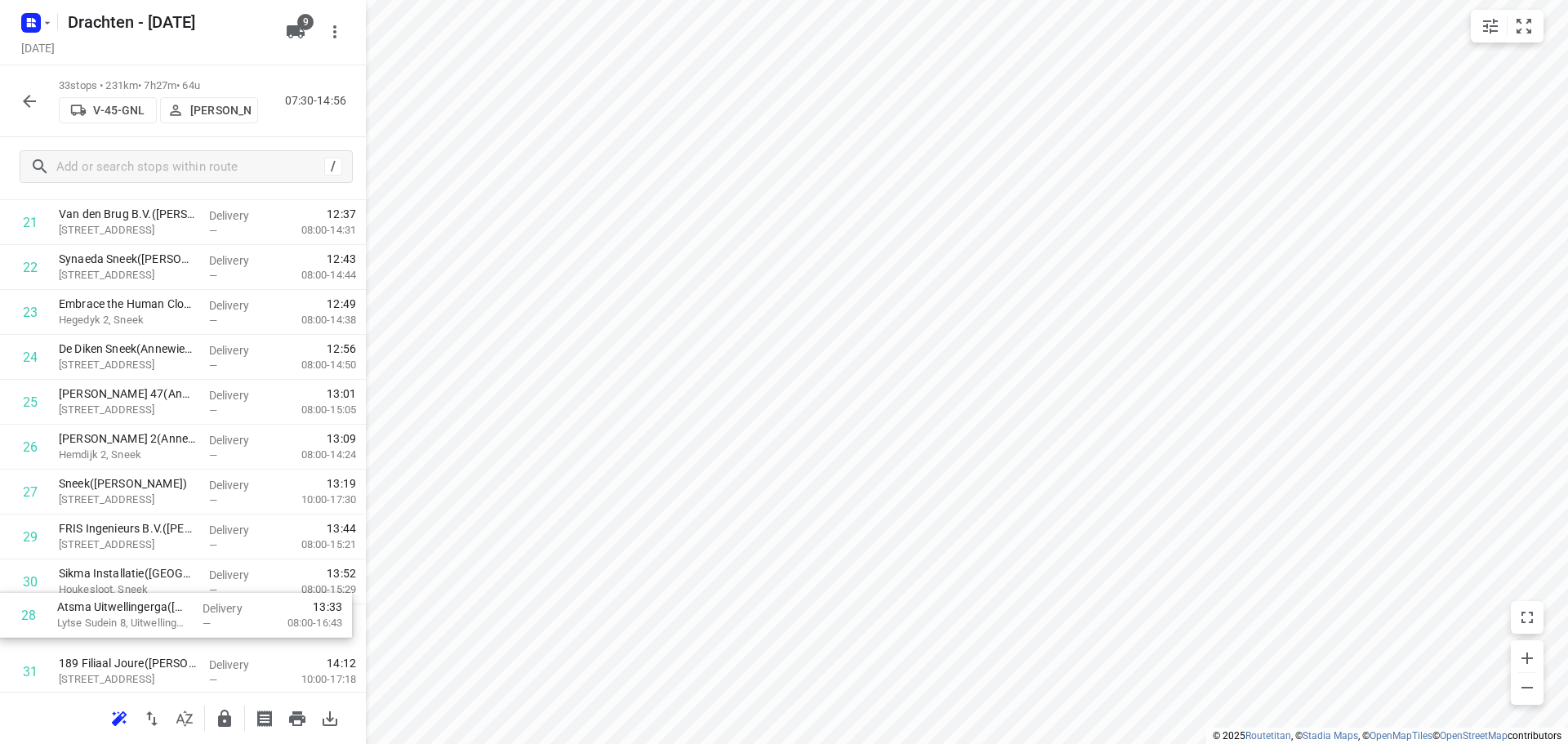
drag, startPoint x: 185, startPoint y: 594, endPoint x: 183, endPoint y: 620, distance: 26.1
click at [183, 620] on div "1 Kooistra Poedercoating(Mark Kooistra) Loswal 4A, Drachten Delivery — 07:31 07…" at bounding box center [183, 43] width 366 height 1481
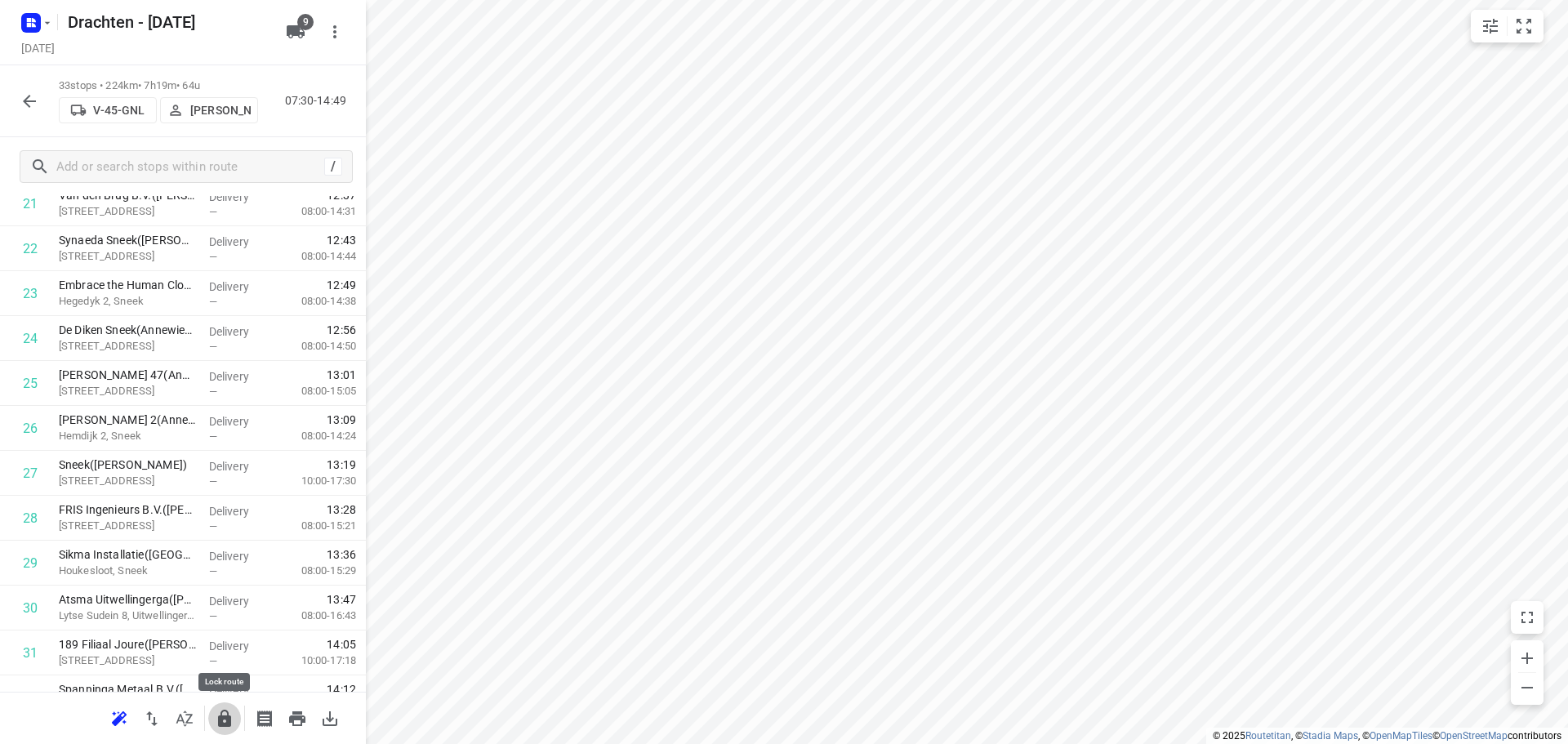
click at [229, 728] on icon "button" at bounding box center [225, 718] width 20 height 20
click at [30, 104] on icon "button" at bounding box center [30, 101] width 20 height 20
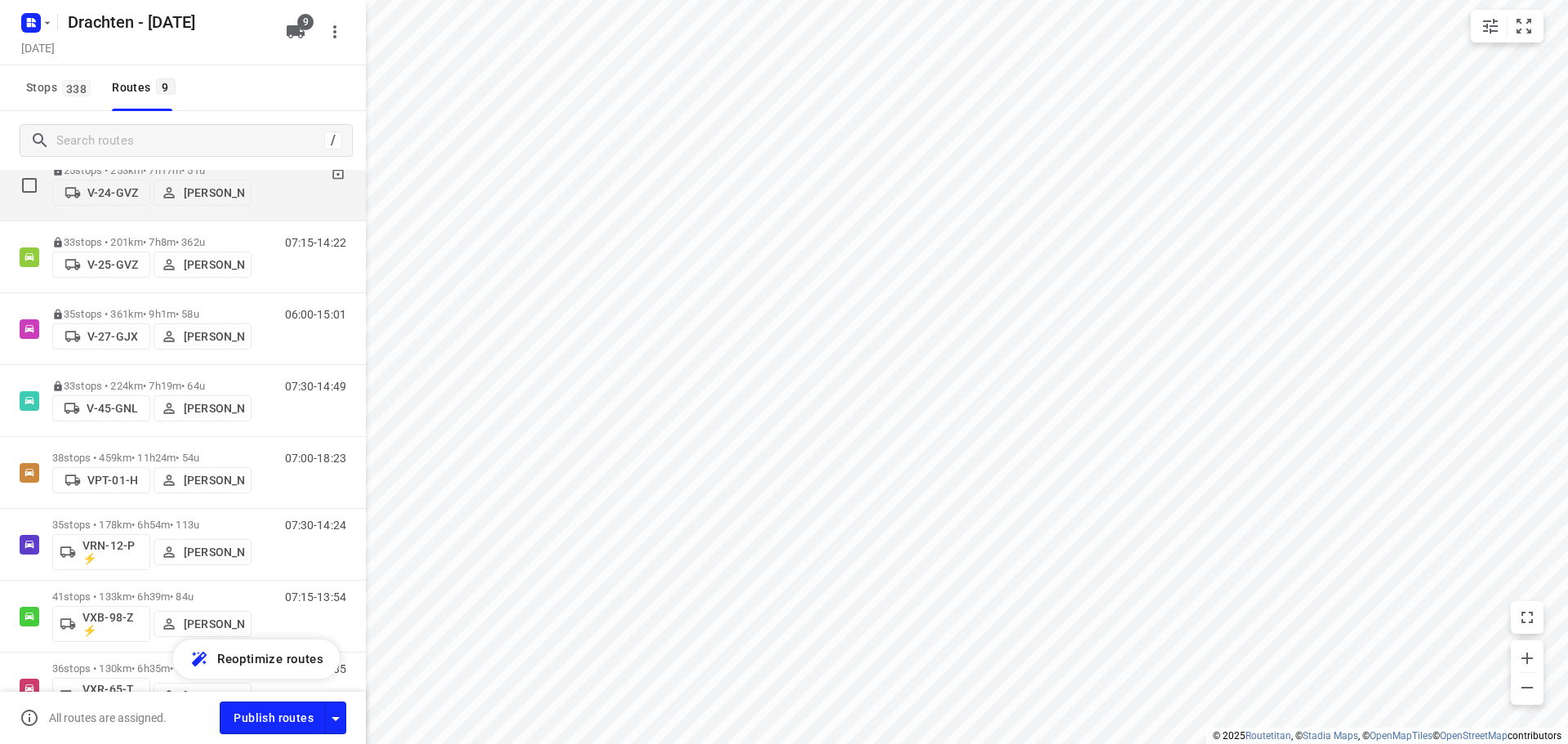
scroll to position [245, 0]
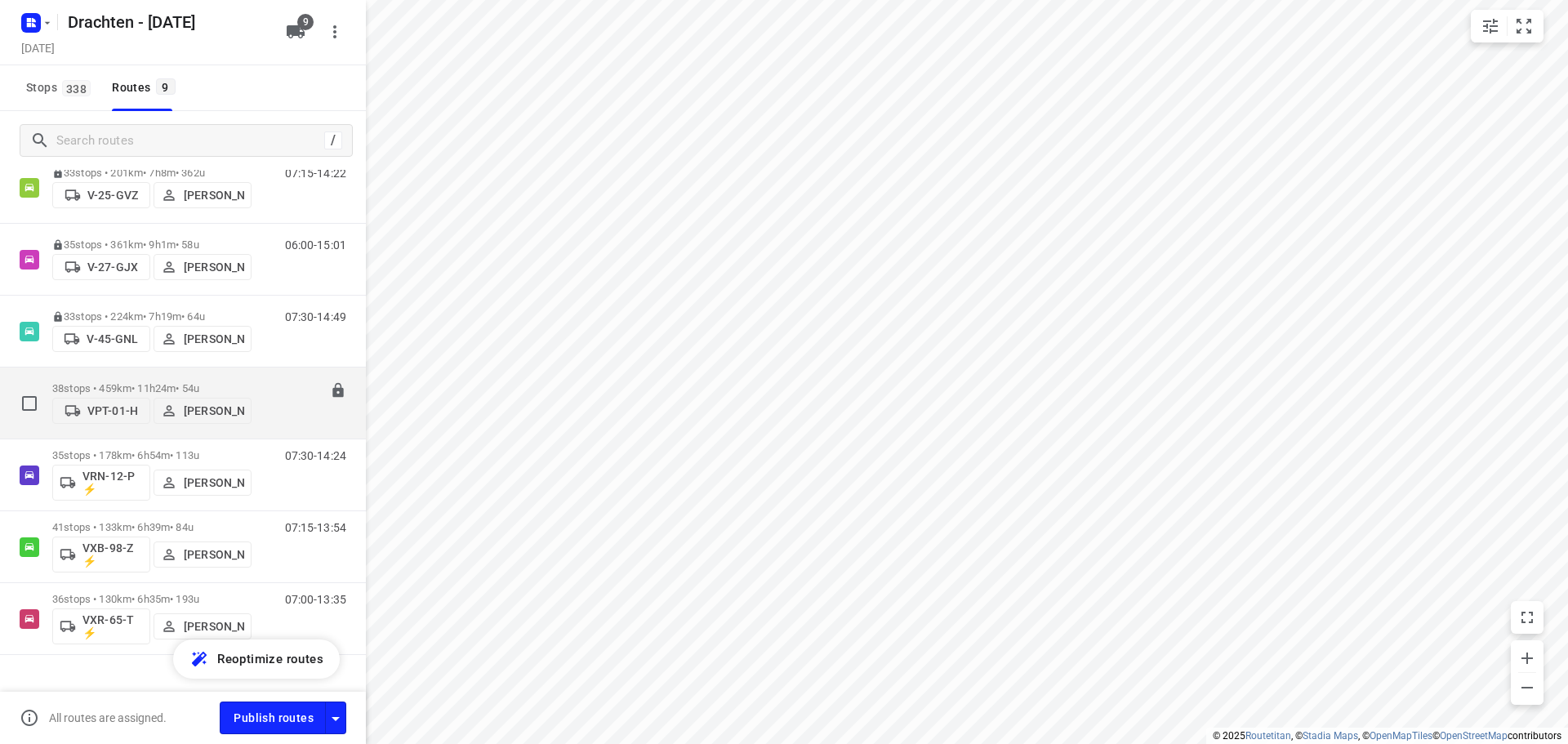
click at [139, 374] on div "38 stops • 459km • 11h24m • 54u VPT-01-H Wilma Wijma-Boonstra" at bounding box center [152, 403] width 200 height 58
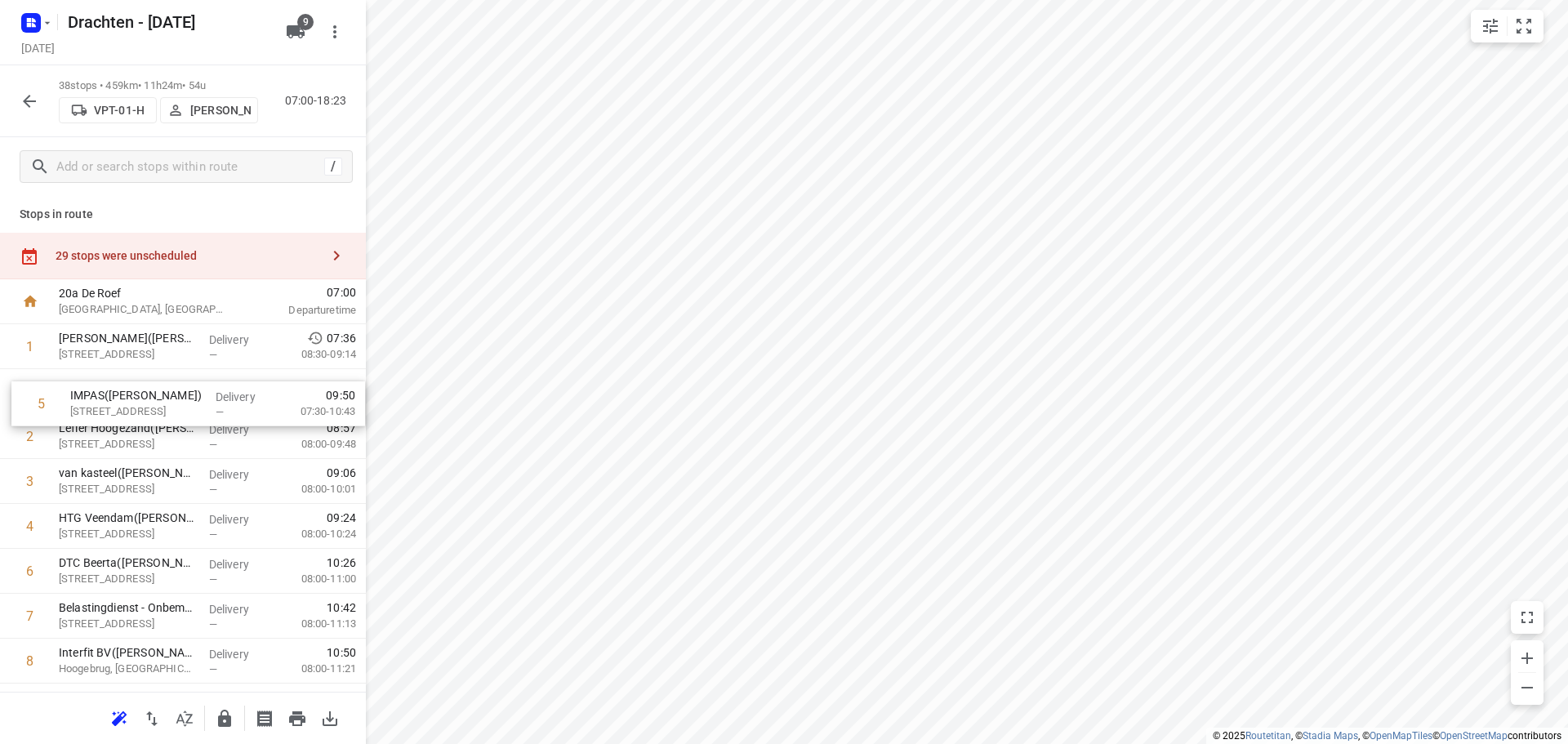
drag, startPoint x: 153, startPoint y: 522, endPoint x: 164, endPoint y: 391, distance: 131.5
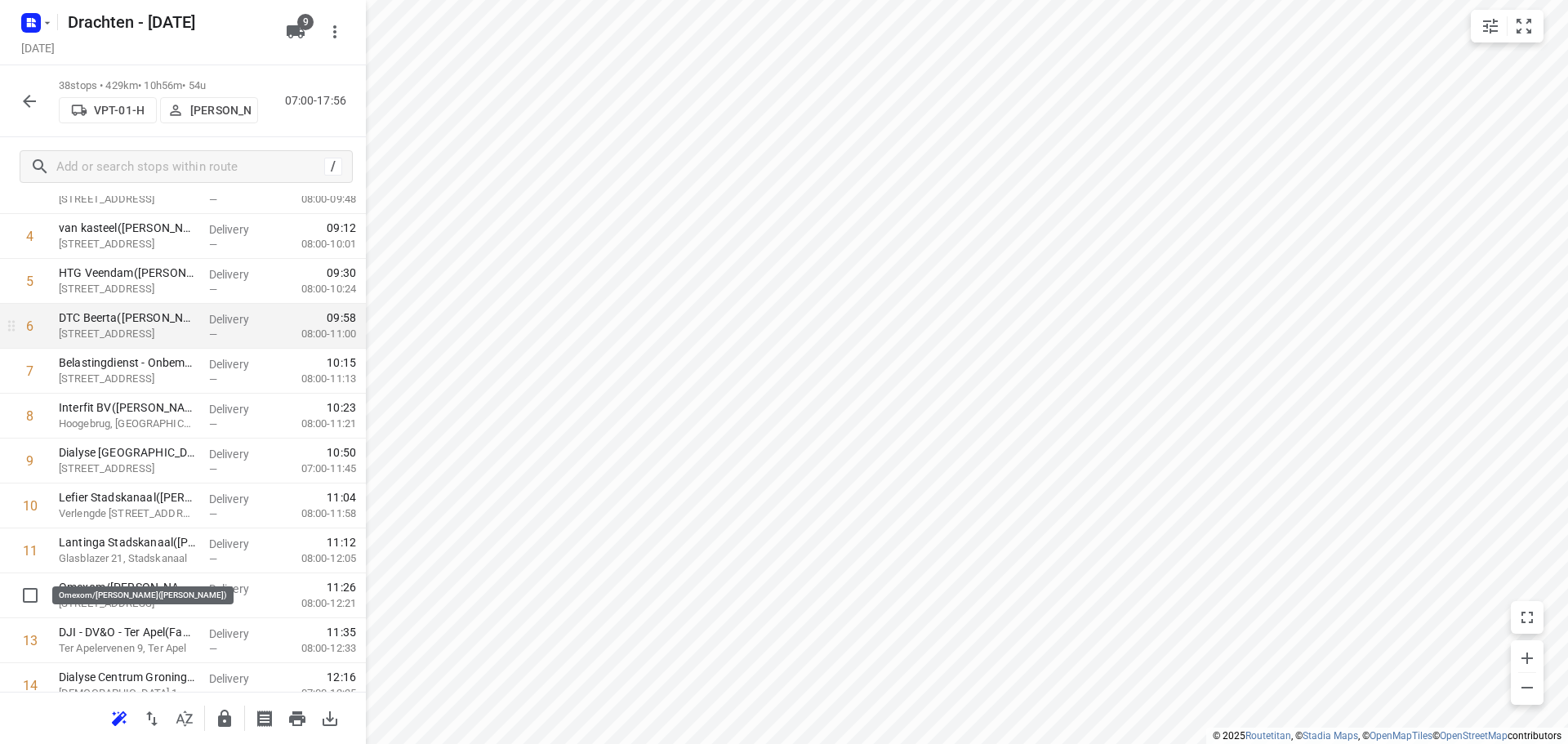
scroll to position [326, 0]
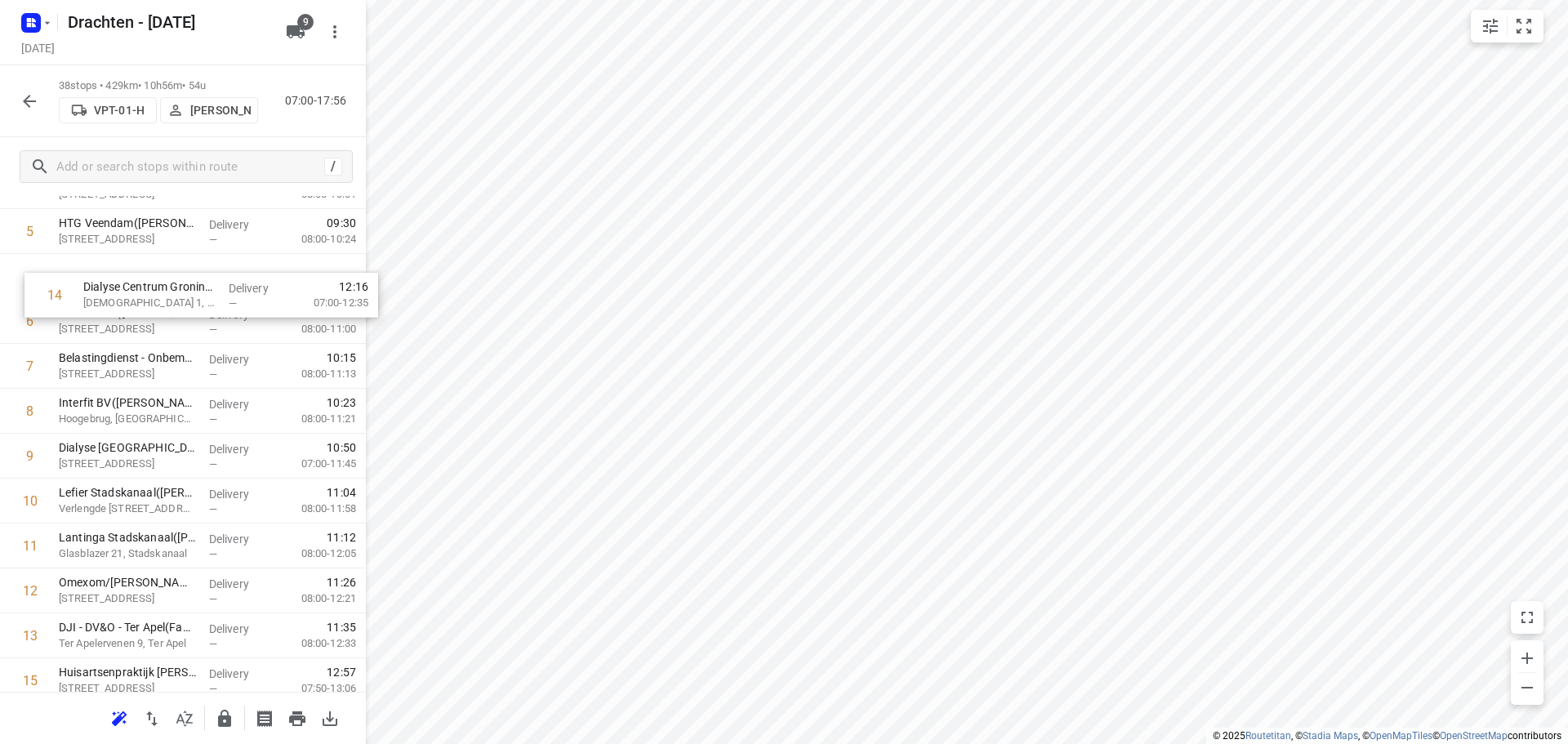
drag, startPoint x: 104, startPoint y: 604, endPoint x: 130, endPoint y: 285, distance: 320.1
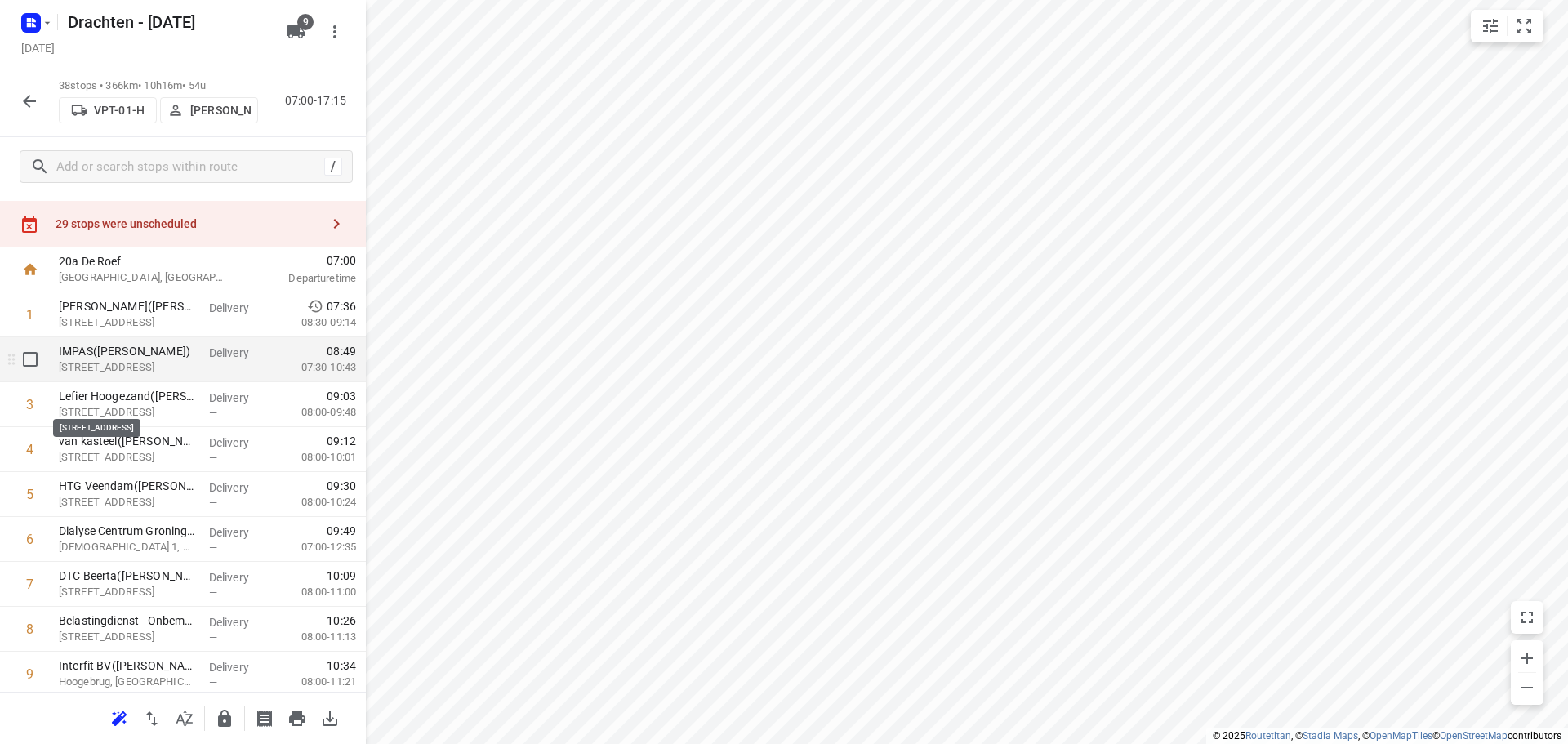
scroll to position [0, 0]
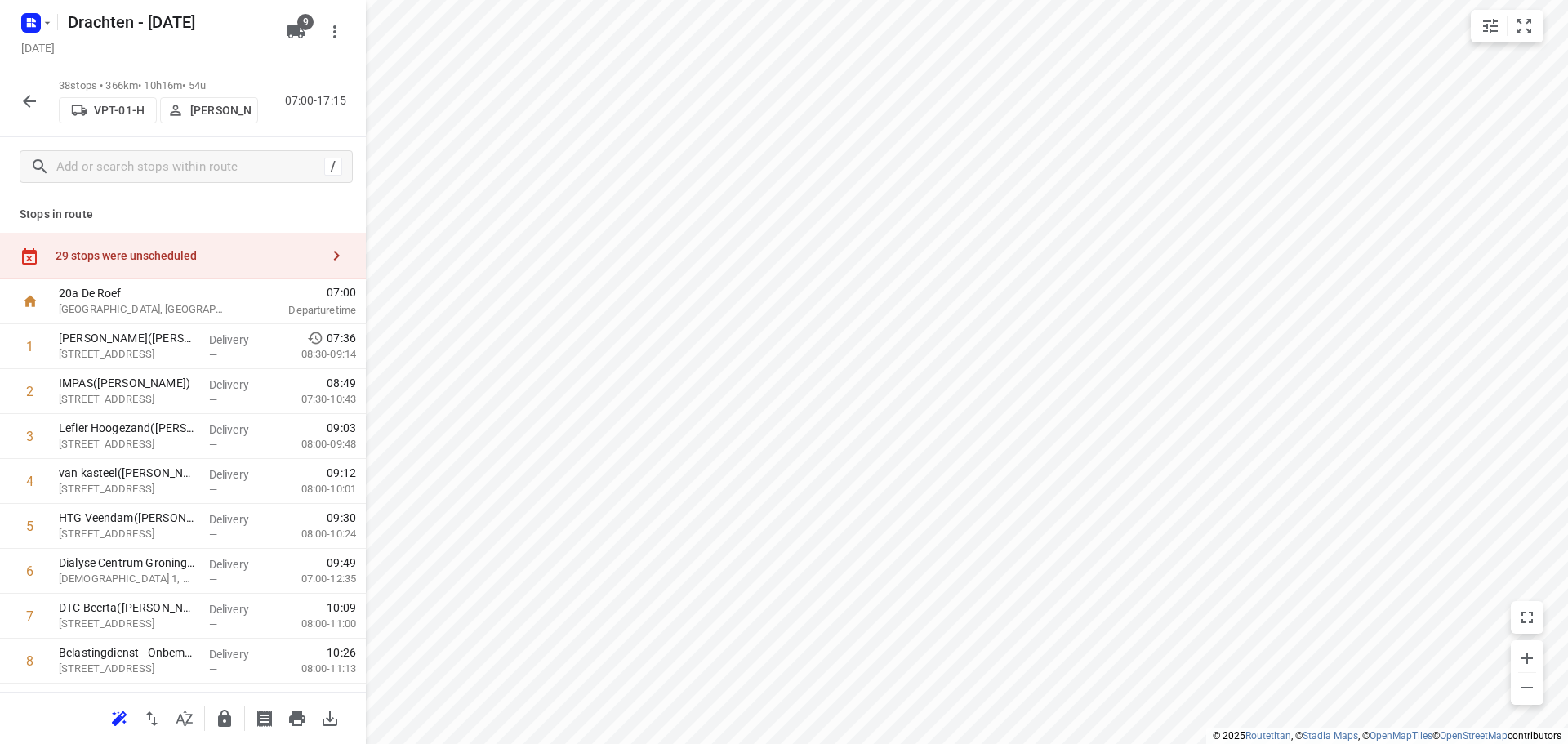
click at [204, 253] on div "29 stops were unscheduled" at bounding box center [187, 255] width 265 height 13
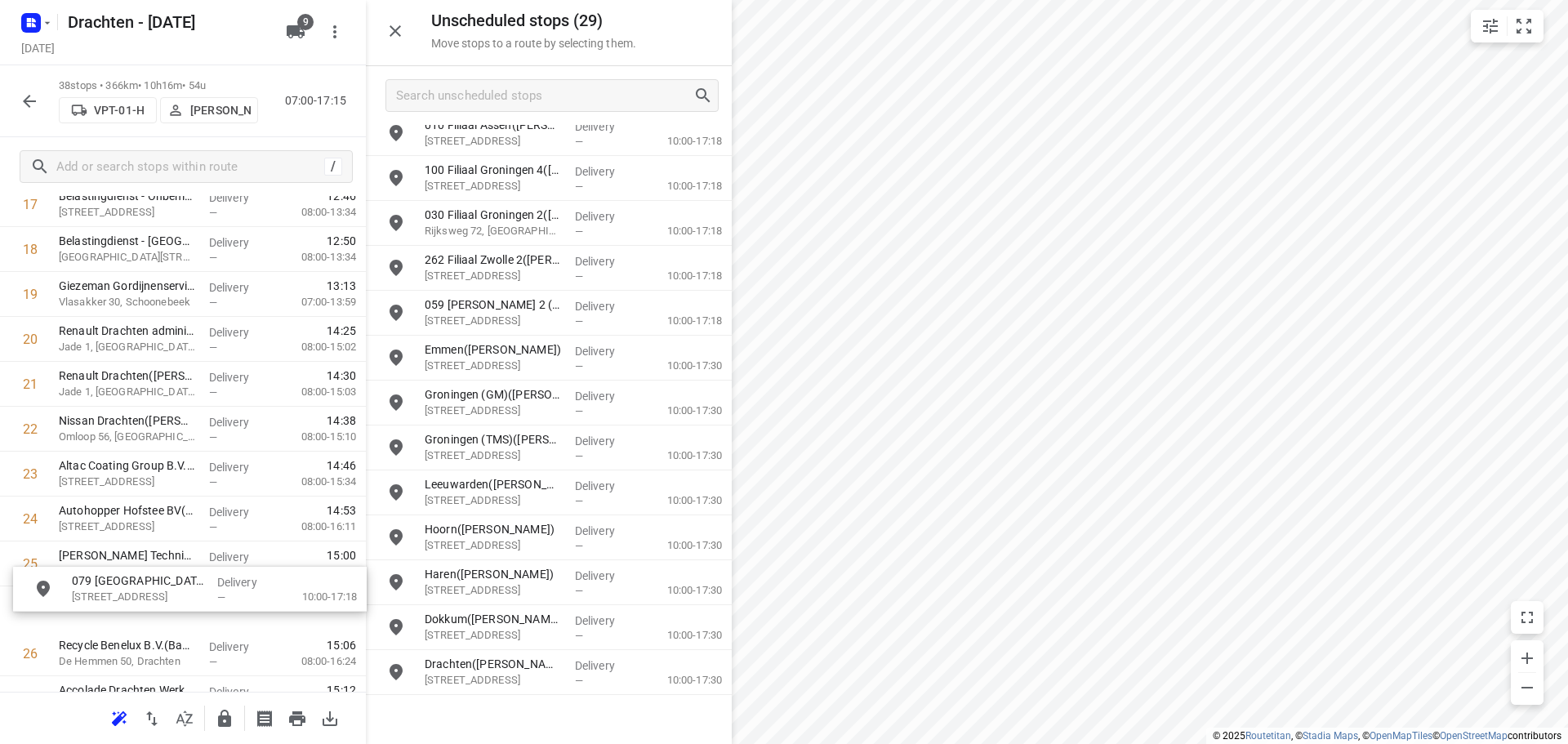
scroll to position [863, 0]
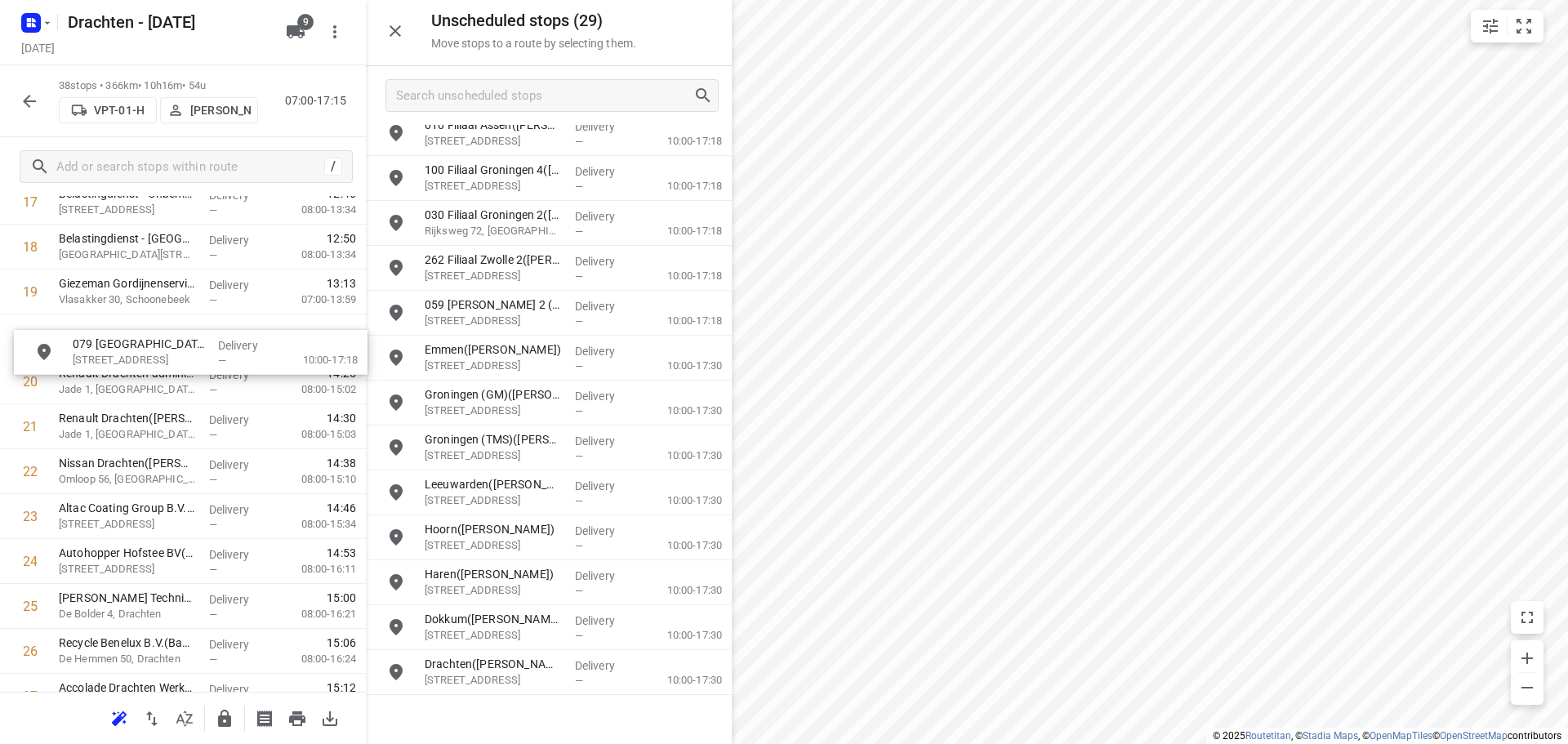
drag, startPoint x: 599, startPoint y: 727, endPoint x: 237, endPoint y: 362, distance: 514.1
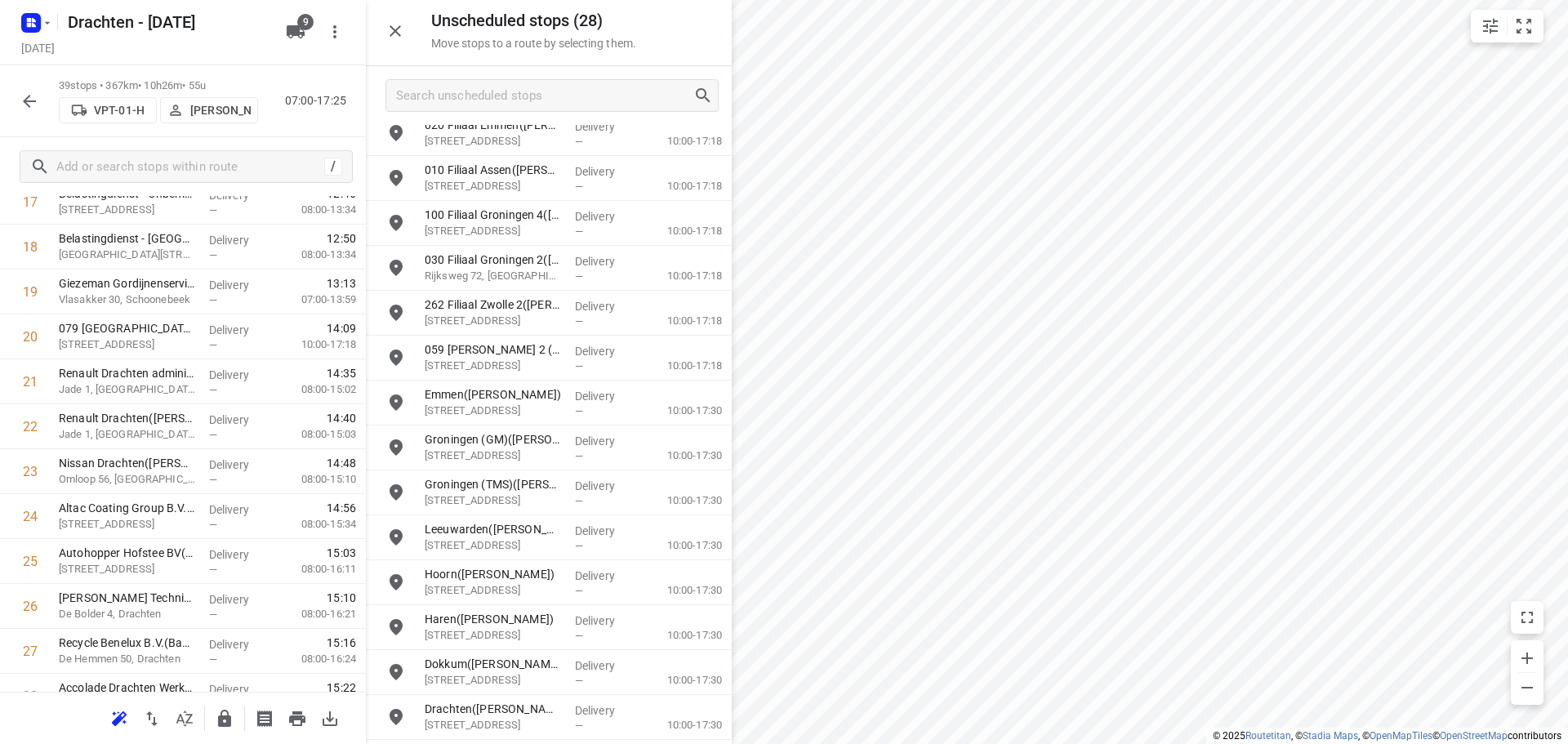
scroll to position [640, 0]
click at [30, 103] on icon "button" at bounding box center [30, 101] width 20 height 20
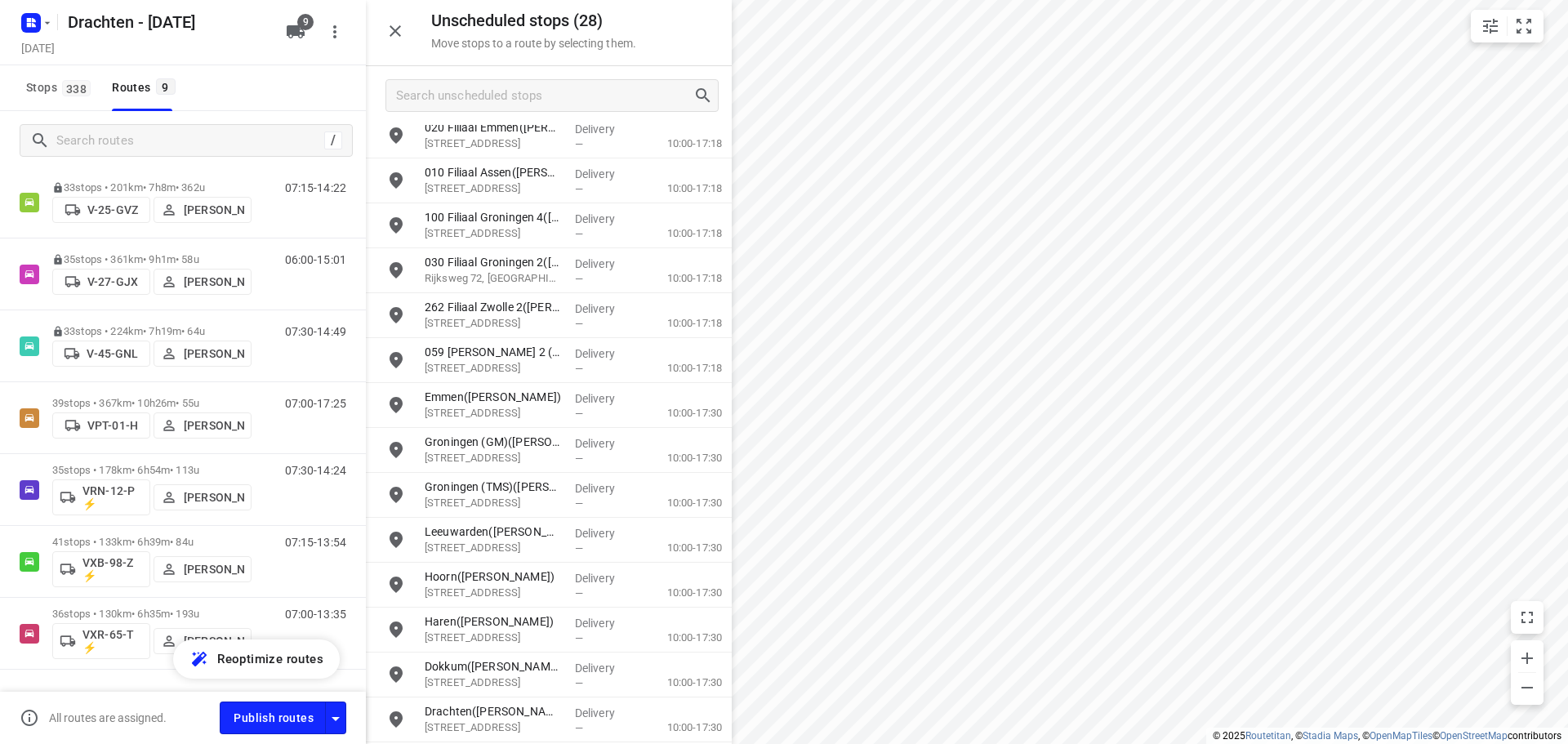
scroll to position [274, 0]
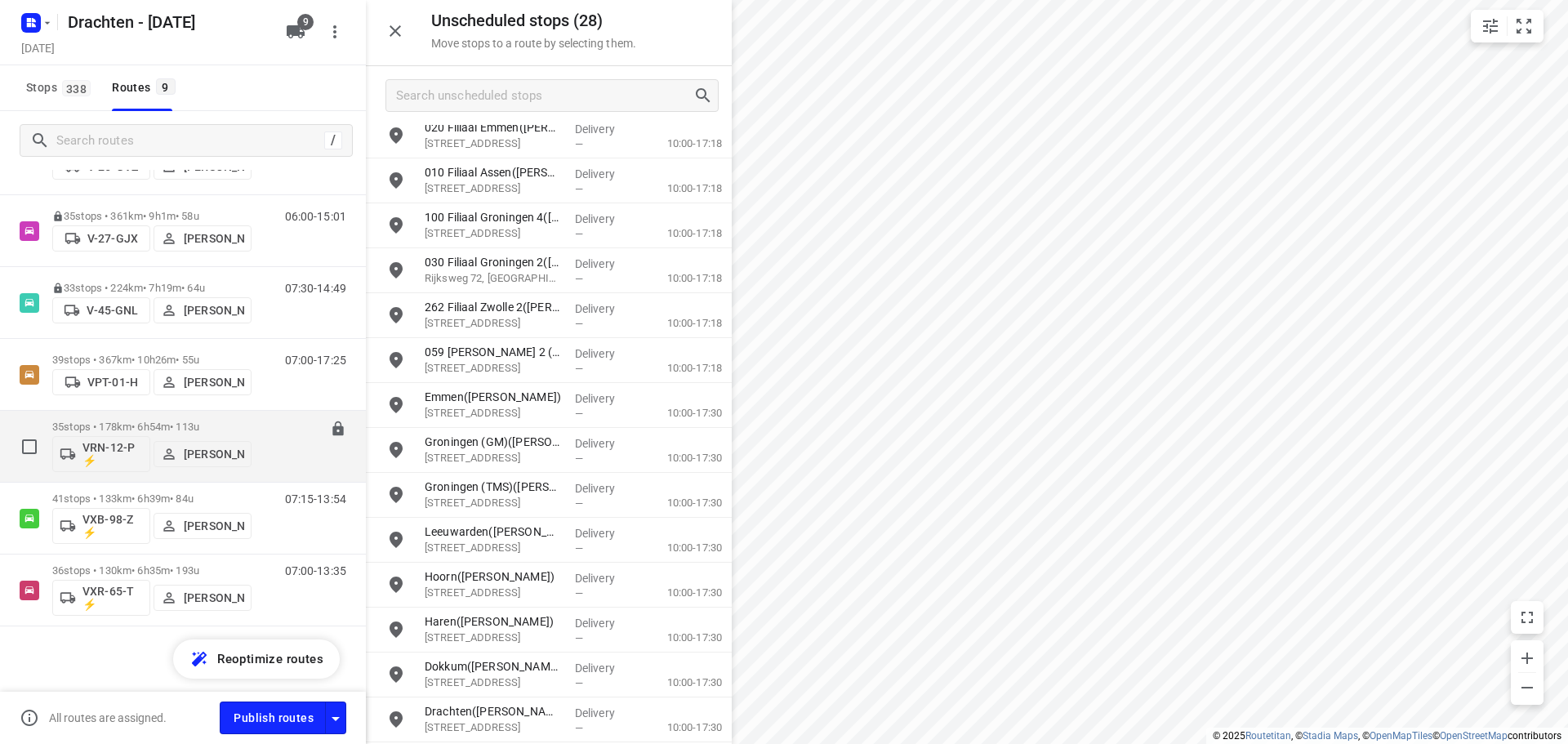
click at [171, 419] on div "35 stops • 178km • 6h54m • 113u VRN-12-P ⚡ Jos Kaspers" at bounding box center [152, 446] width 200 height 68
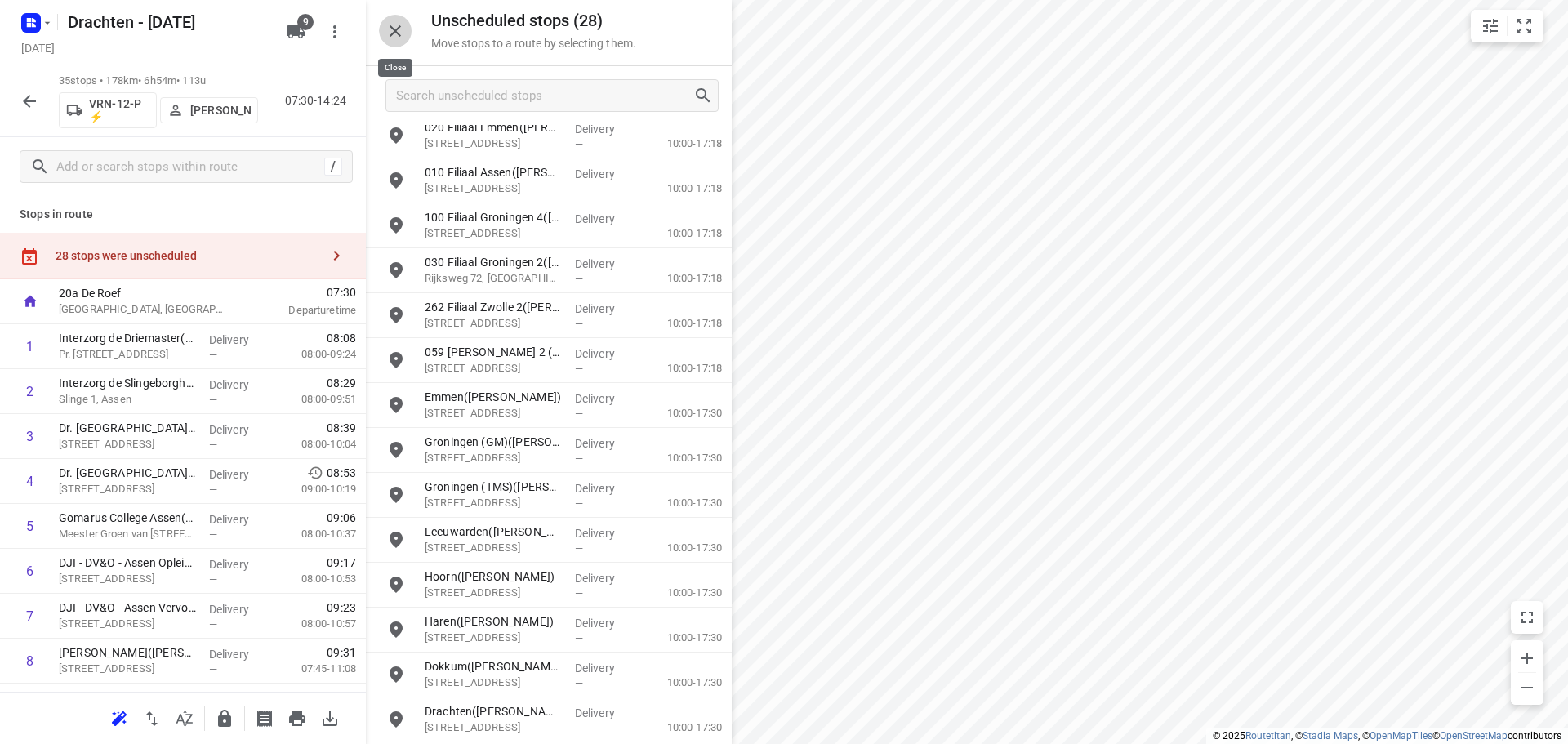
click at [403, 37] on icon "button" at bounding box center [396, 31] width 20 height 20
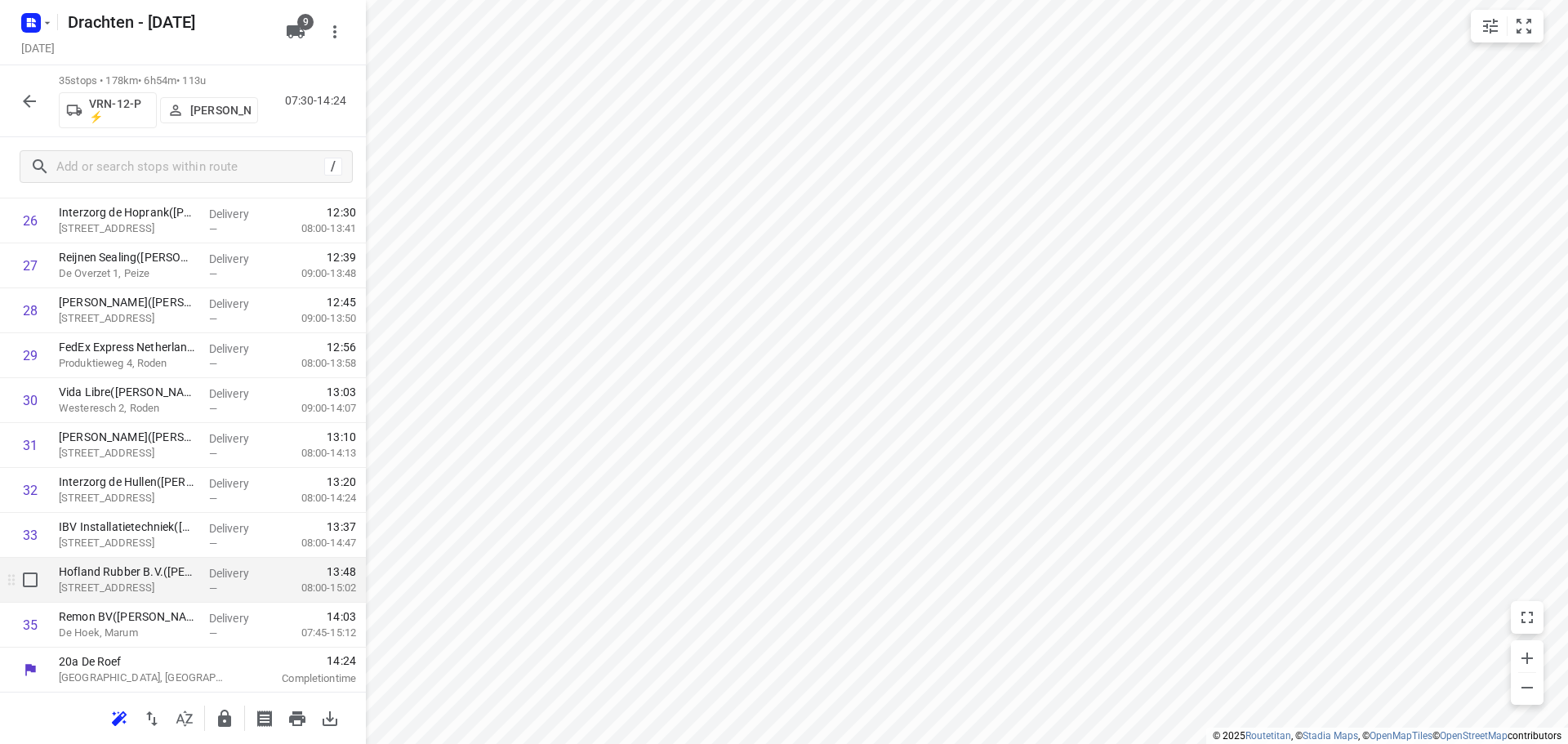
scroll to position [1249, 0]
click at [222, 709] on icon "button" at bounding box center [225, 718] width 20 height 20
click at [27, 100] on icon "button" at bounding box center [30, 101] width 20 height 20
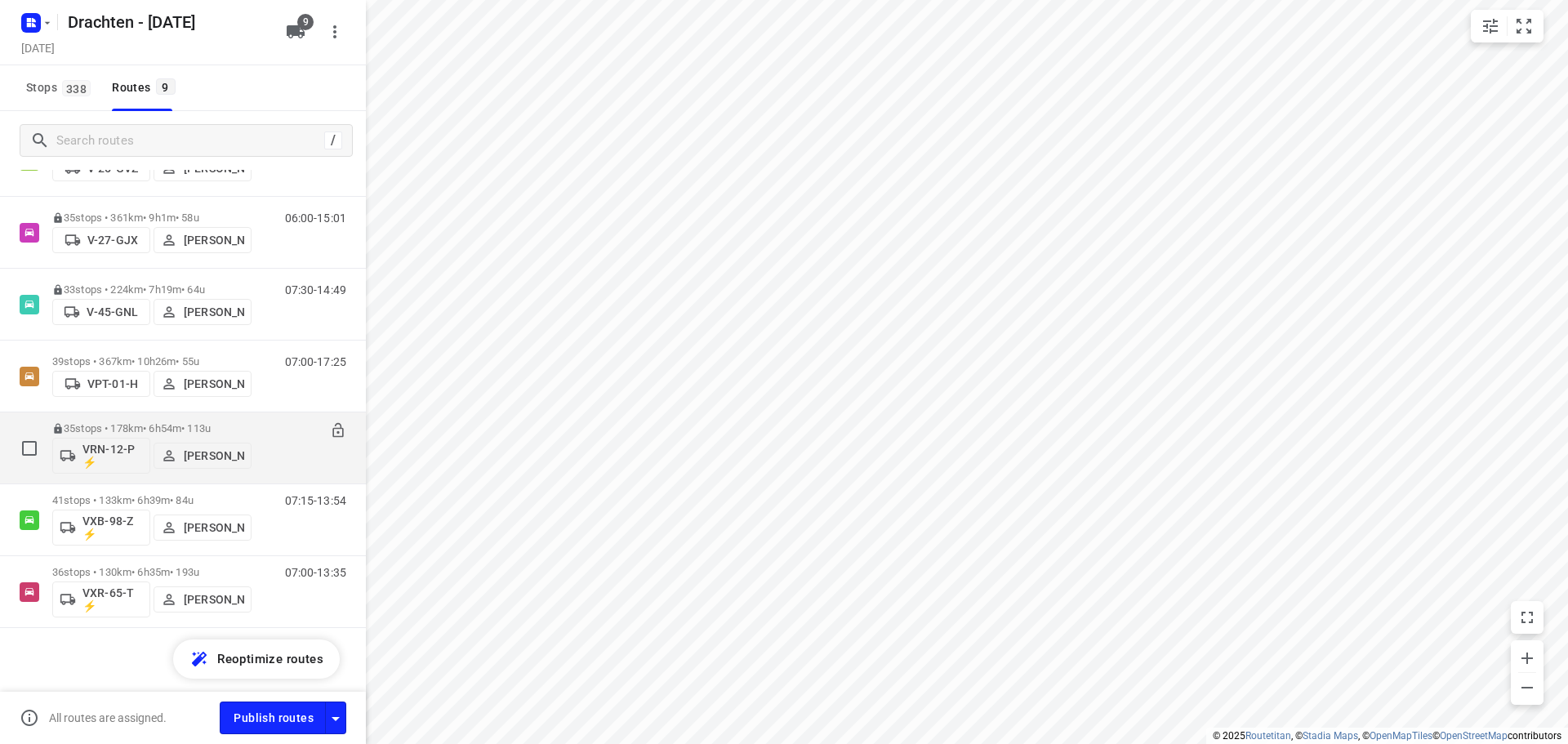
scroll to position [274, 0]
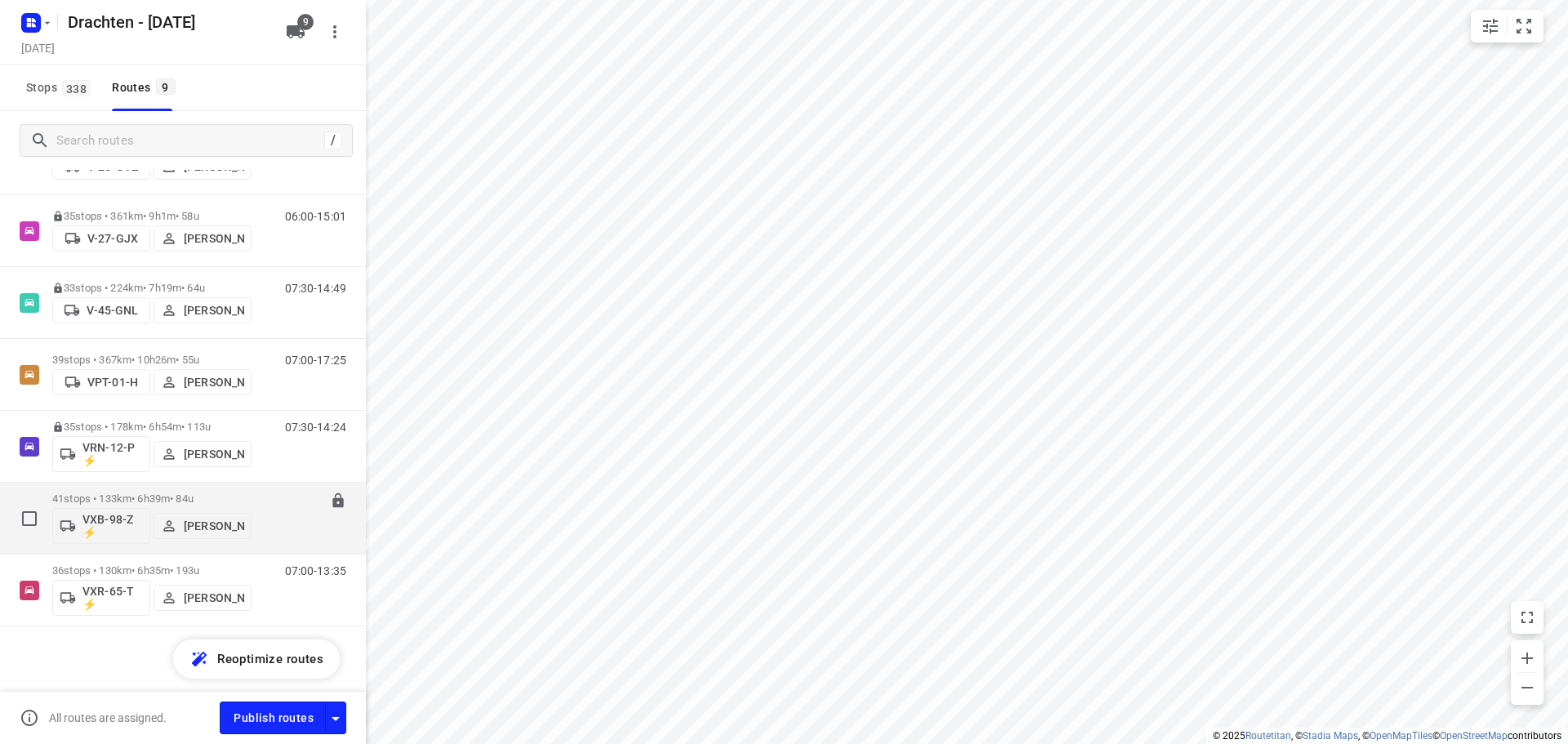
click at [138, 497] on p "41 stops • 133km • 6h39m • 84u" at bounding box center [152, 498] width 200 height 12
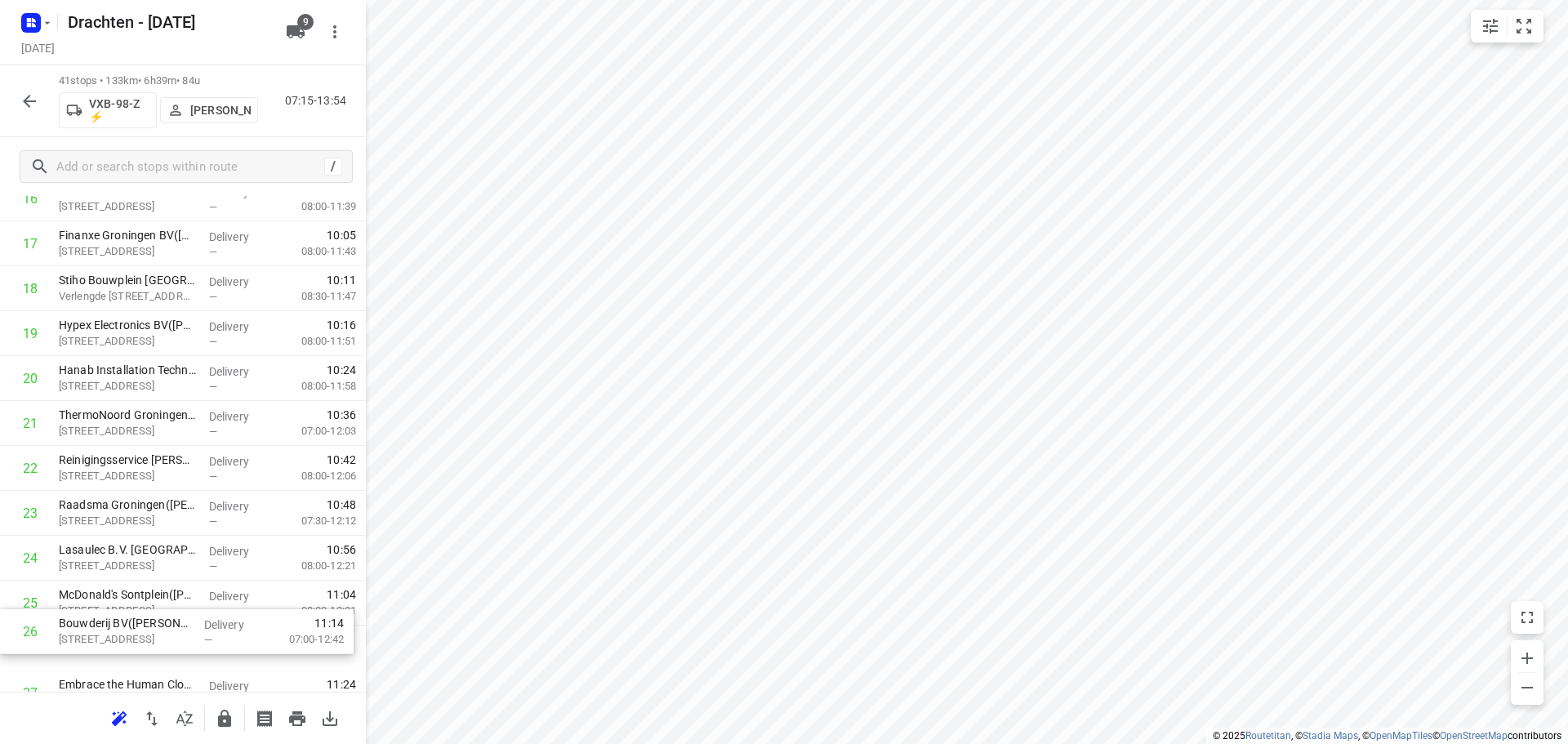
scroll to position [823, 0]
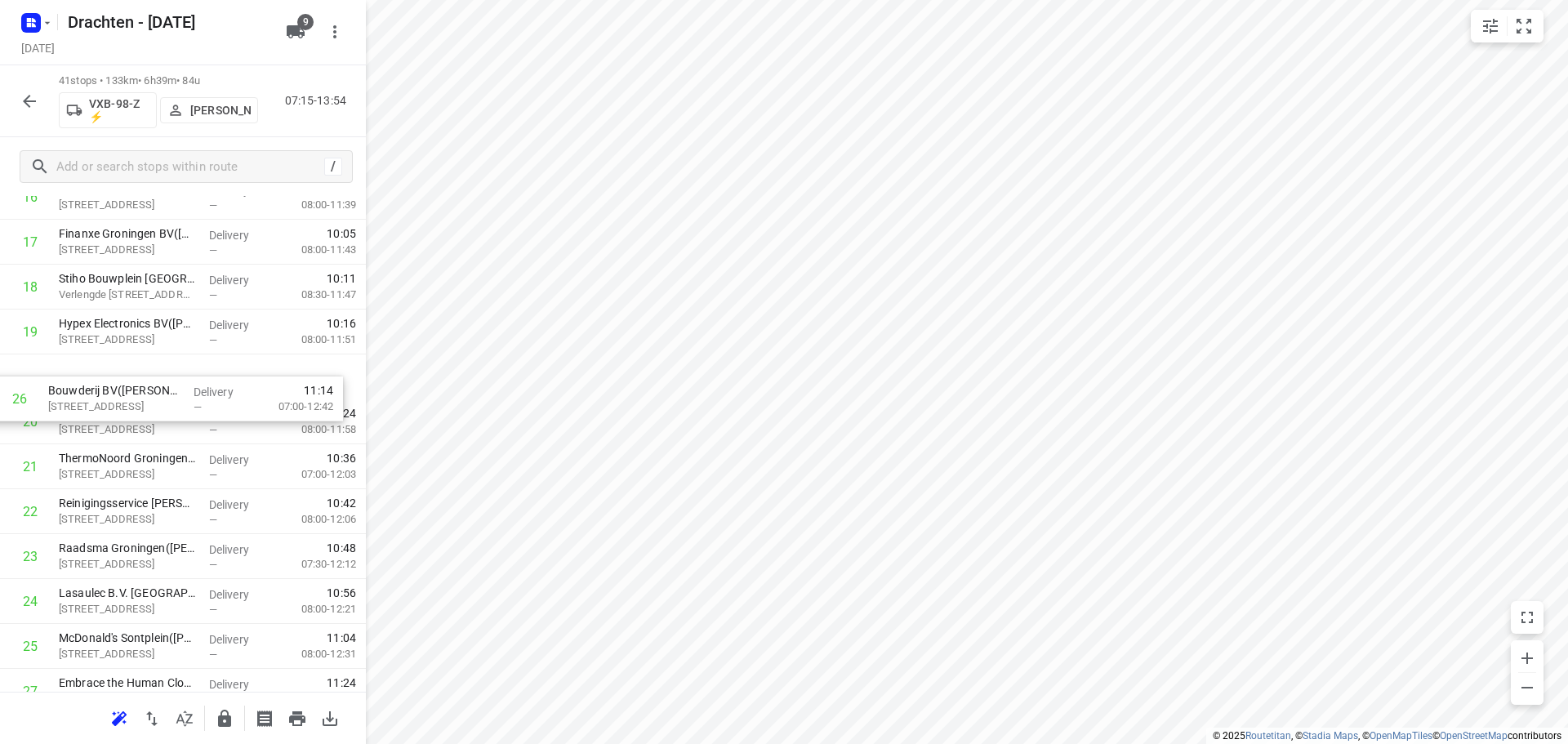
drag, startPoint x: 120, startPoint y: 651, endPoint x: 116, endPoint y: 381, distance: 270.0
click at [116, 381] on div "1 Heijkoop & Partners BV(Marcel Haijema) Laan Corpus Den Hoorn 102-2, Groningen…" at bounding box center [183, 422] width 366 height 1841
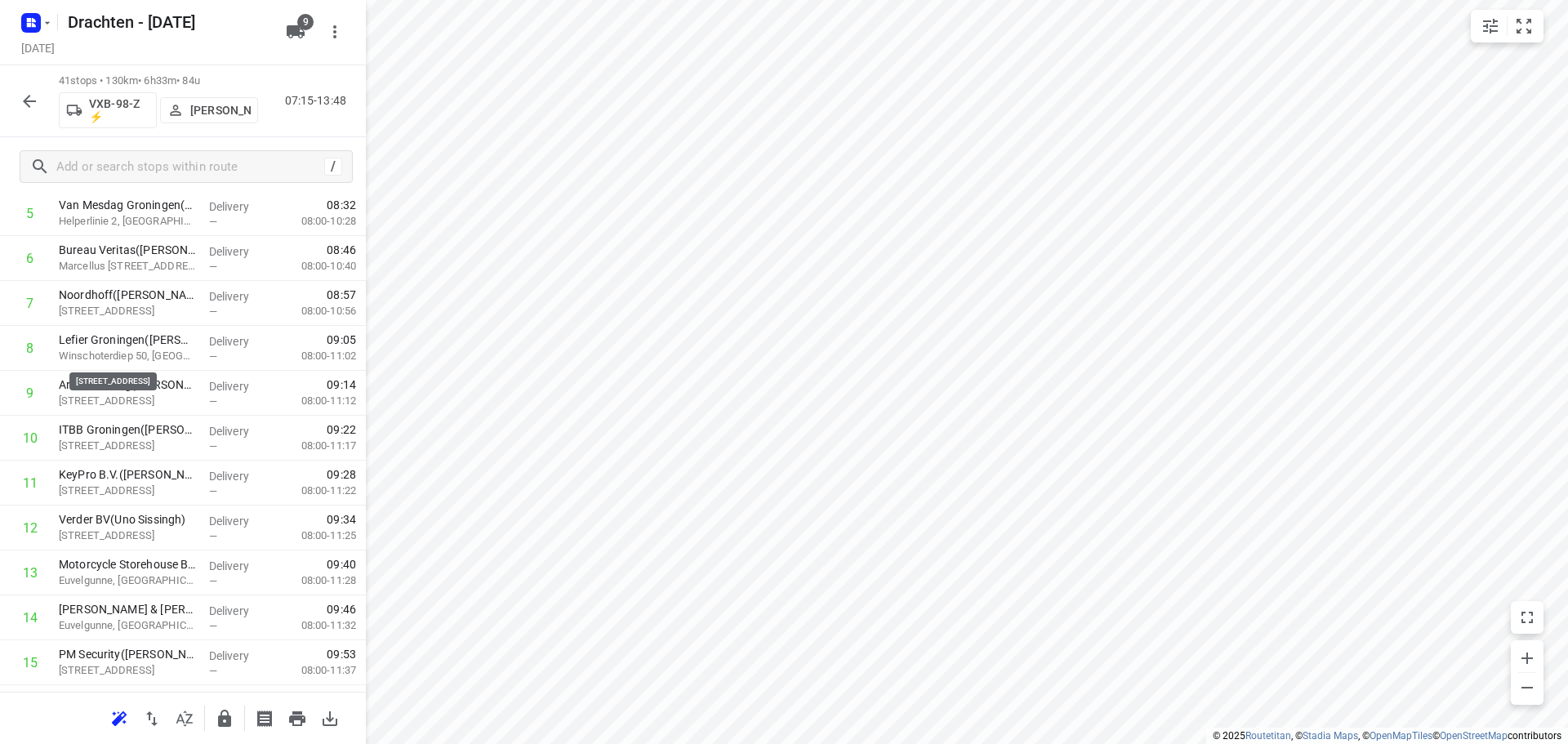
scroll to position [0, 0]
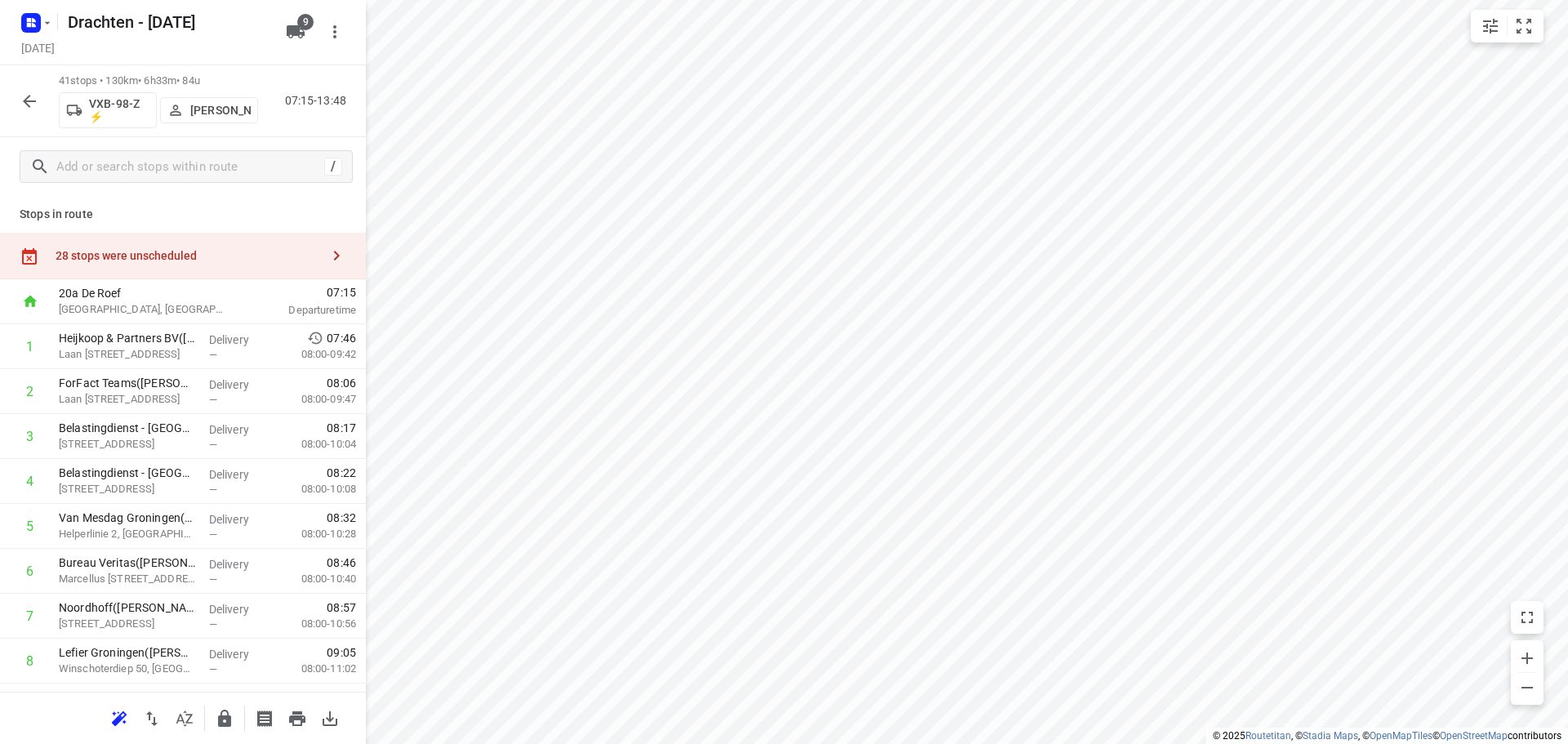
click at [203, 260] on div "28 stops were unscheduled" at bounding box center [187, 255] width 265 height 13
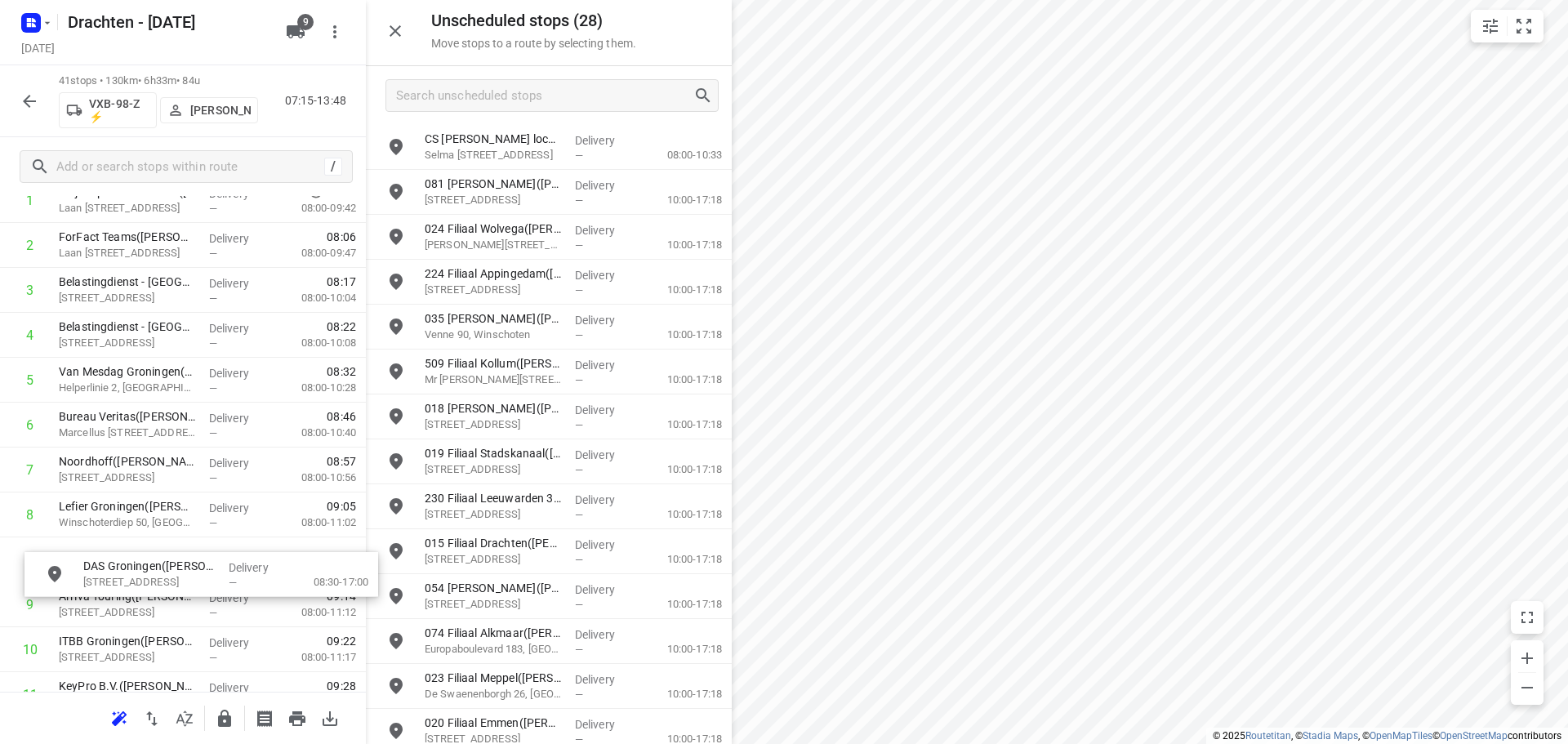
scroll to position [147, 0]
drag, startPoint x: 574, startPoint y: 205, endPoint x: 219, endPoint y: 573, distance: 511.3
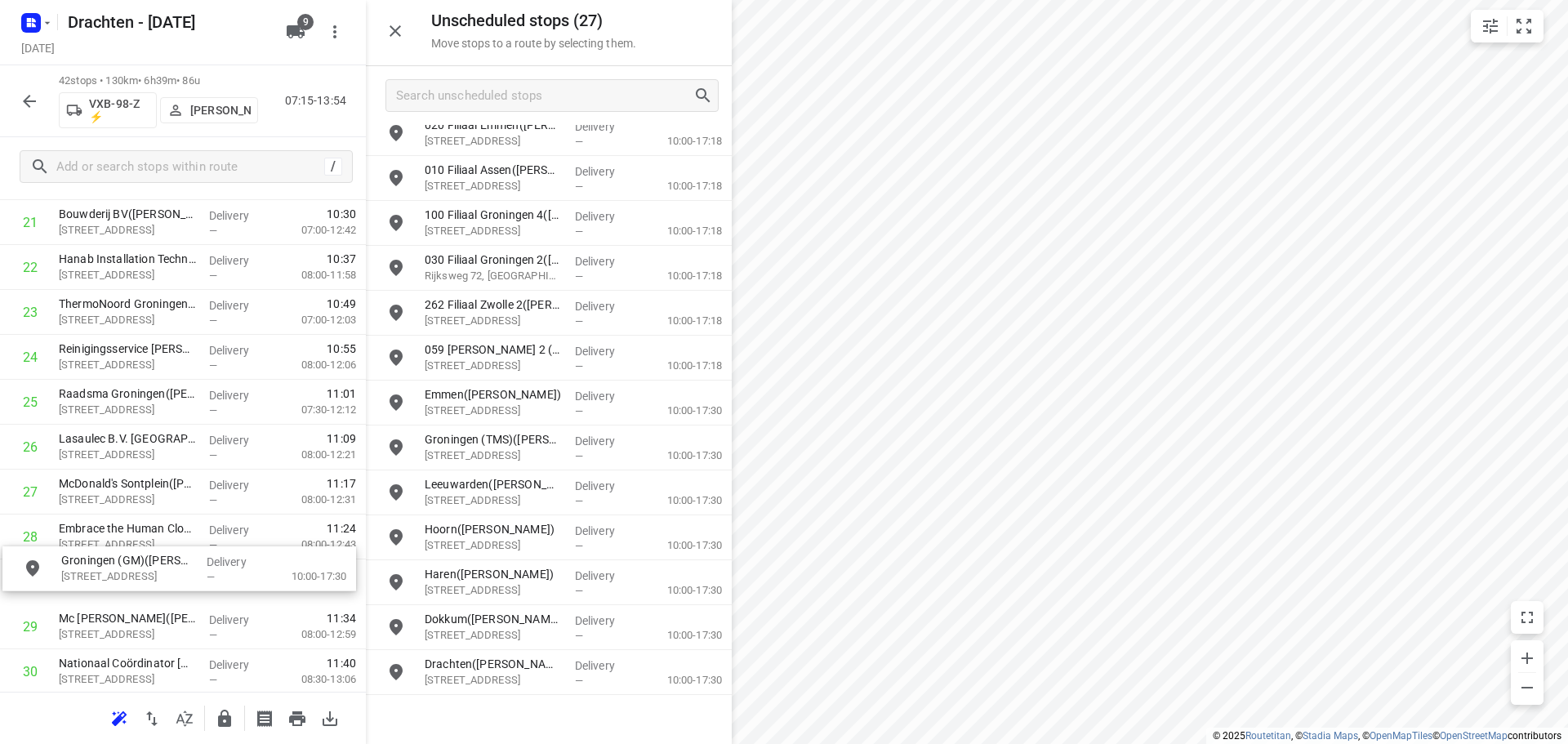
scroll to position [1027, 0]
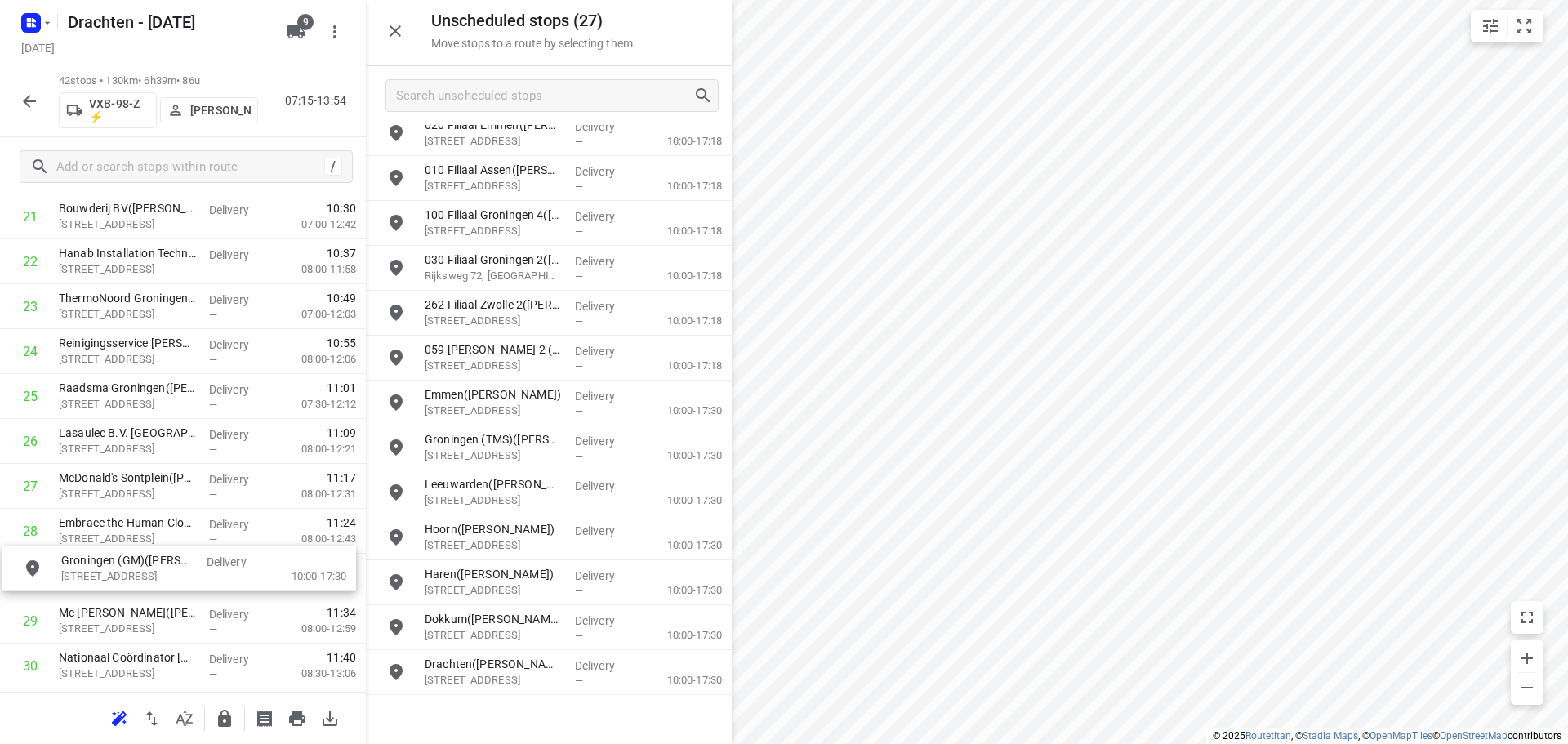
drag, startPoint x: 540, startPoint y: 465, endPoint x: 171, endPoint y: 586, distance: 388.3
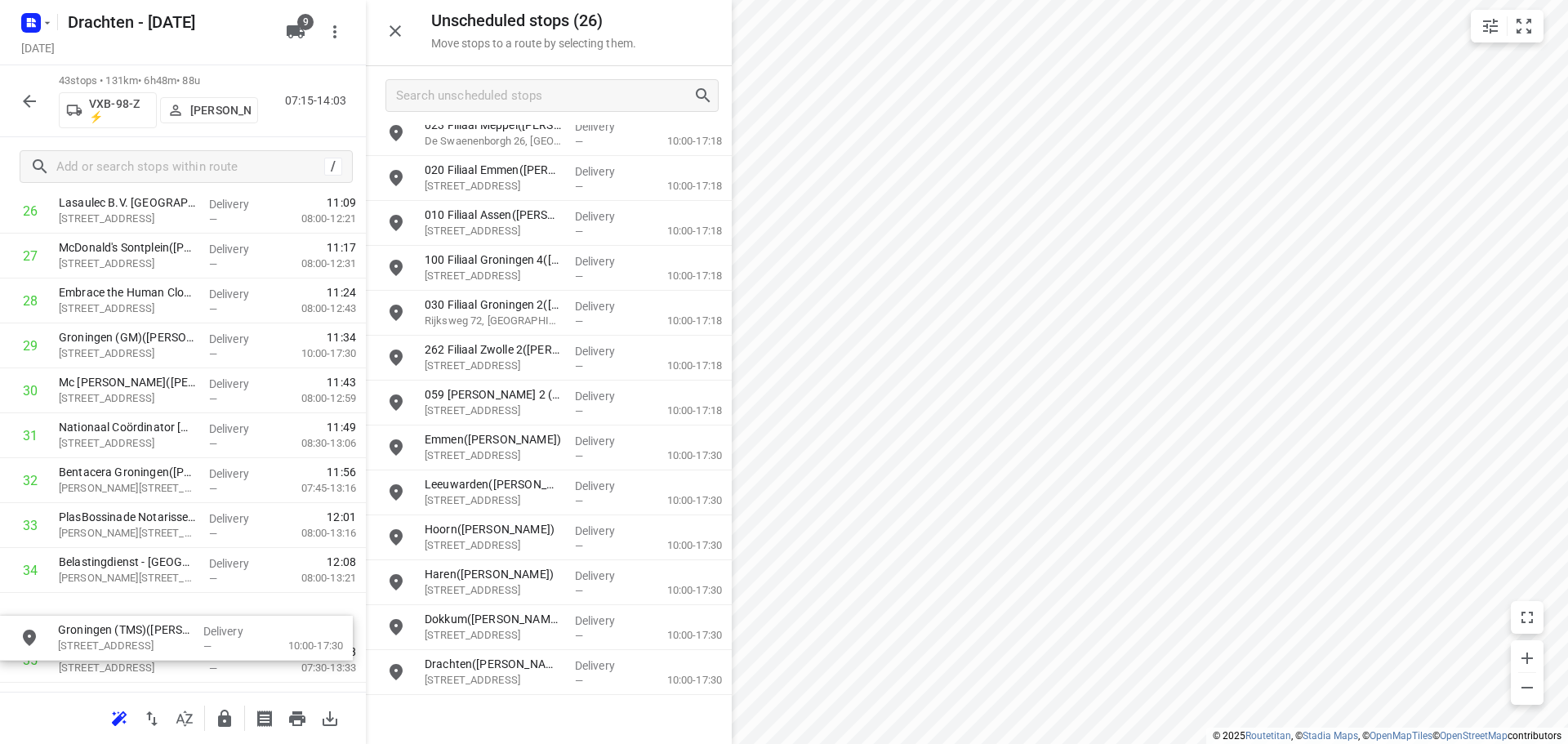
scroll to position [1266, 0]
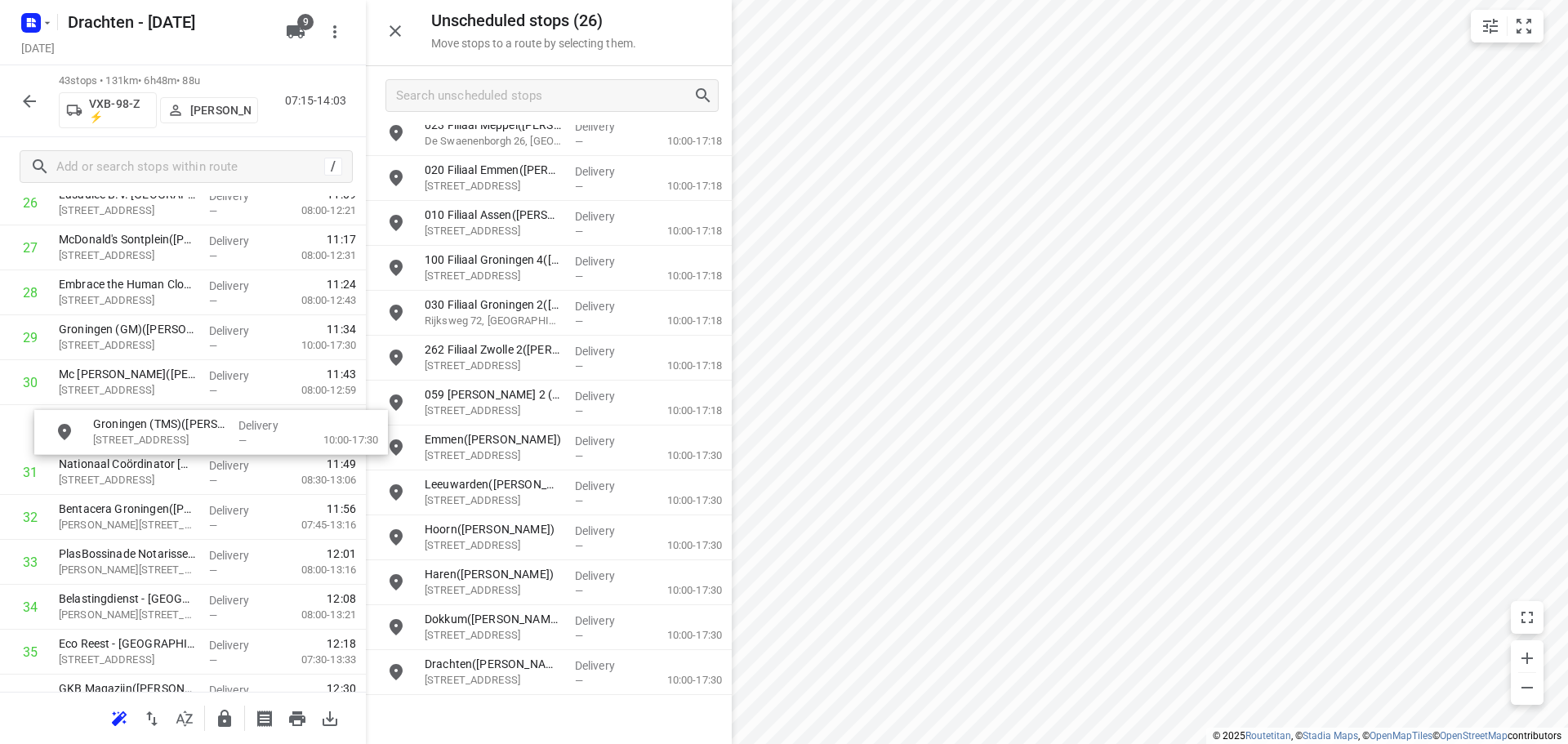
drag, startPoint x: 565, startPoint y: 497, endPoint x: 224, endPoint y: 437, distance: 346.2
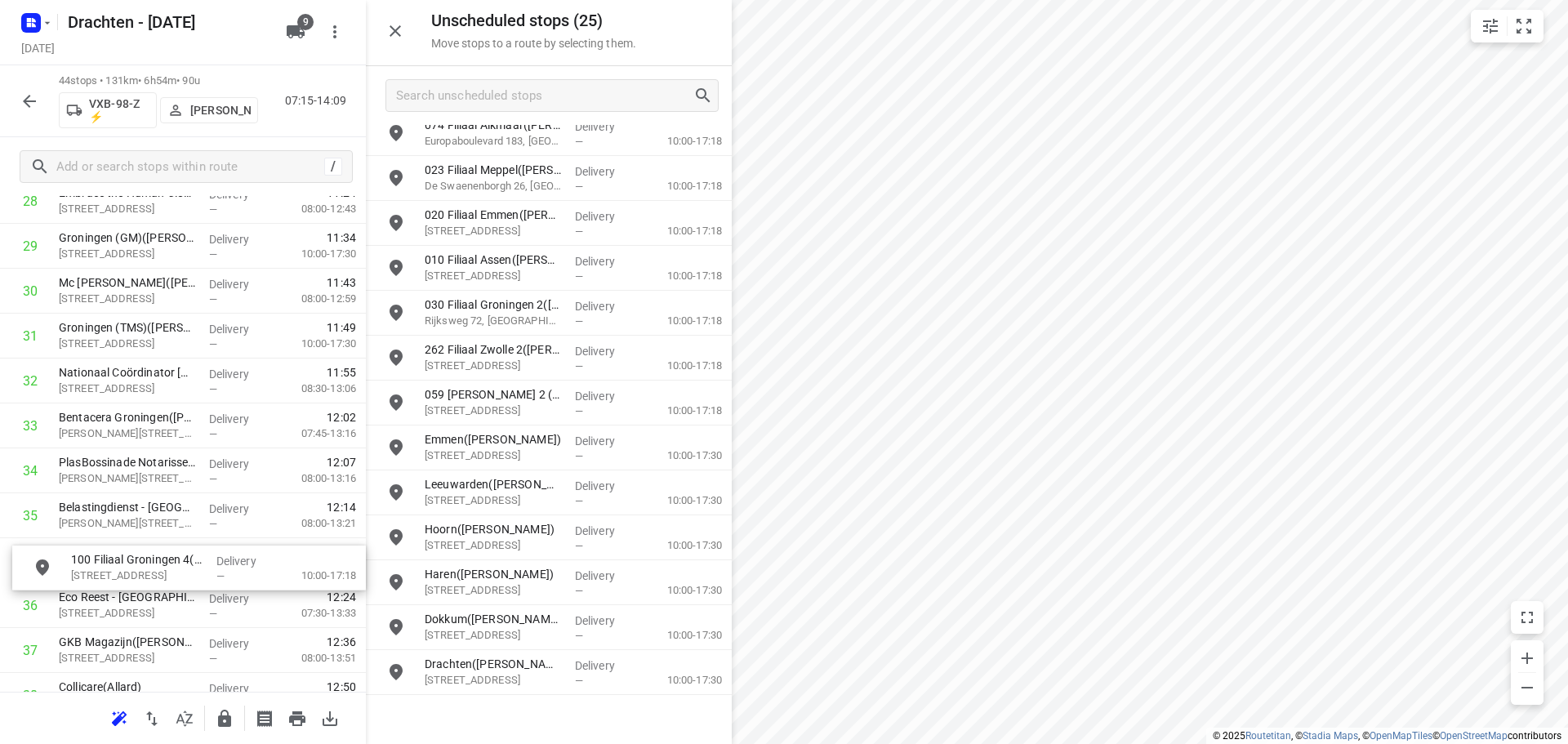
scroll to position [1363, 0]
drag, startPoint x: 590, startPoint y: 297, endPoint x: 232, endPoint y: 535, distance: 429.9
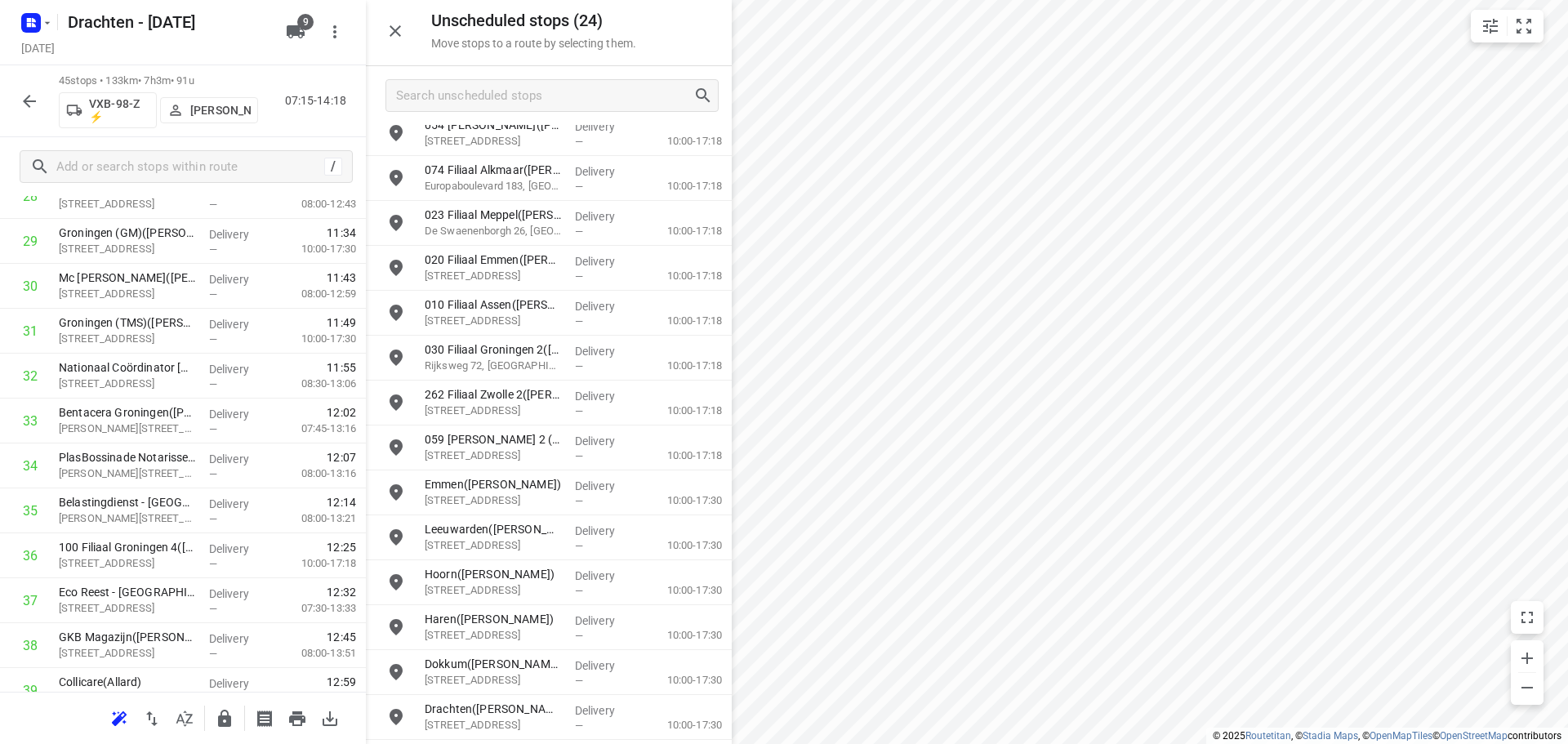
scroll to position [461, 0]
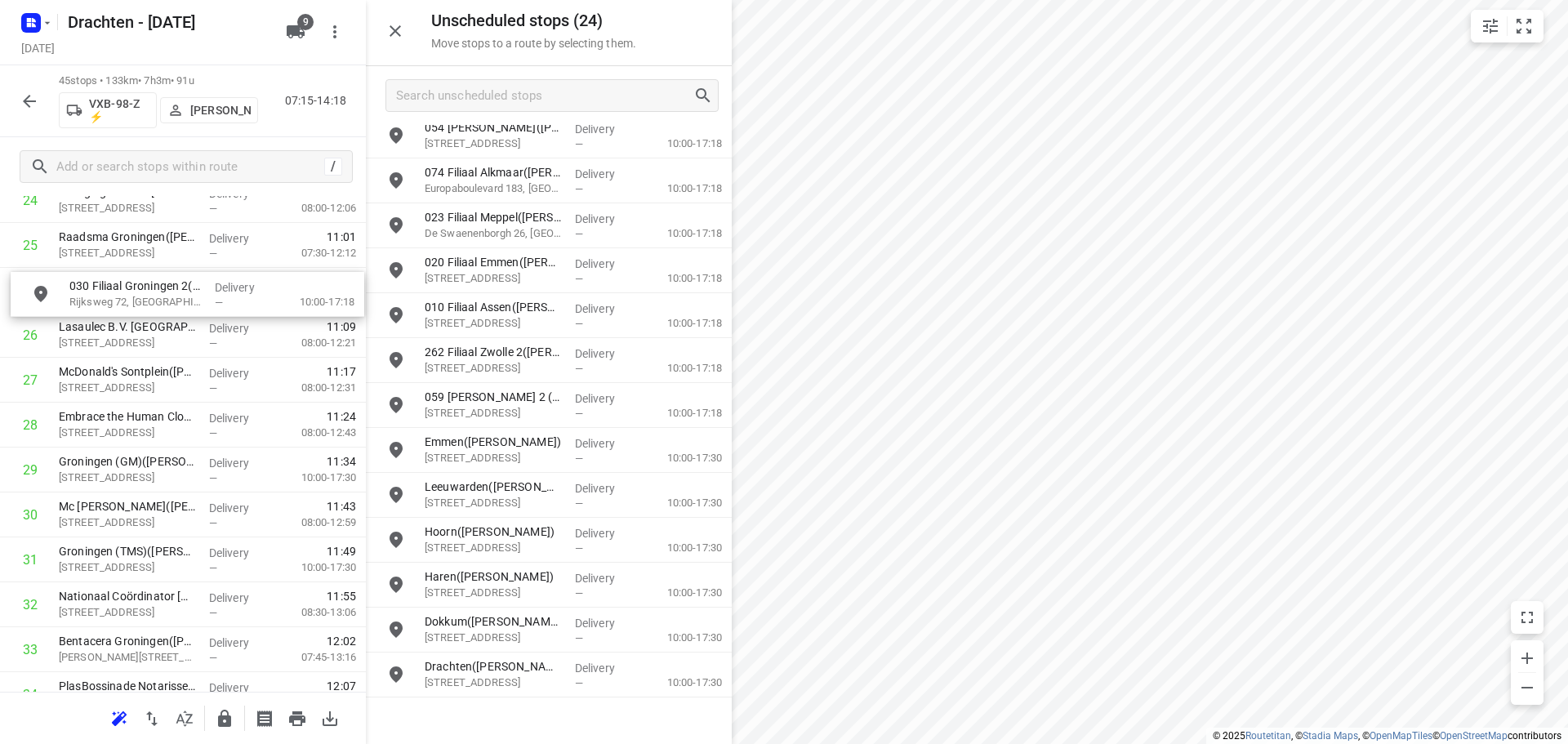
drag, startPoint x: 595, startPoint y: 363, endPoint x: 235, endPoint y: 293, distance: 366.7
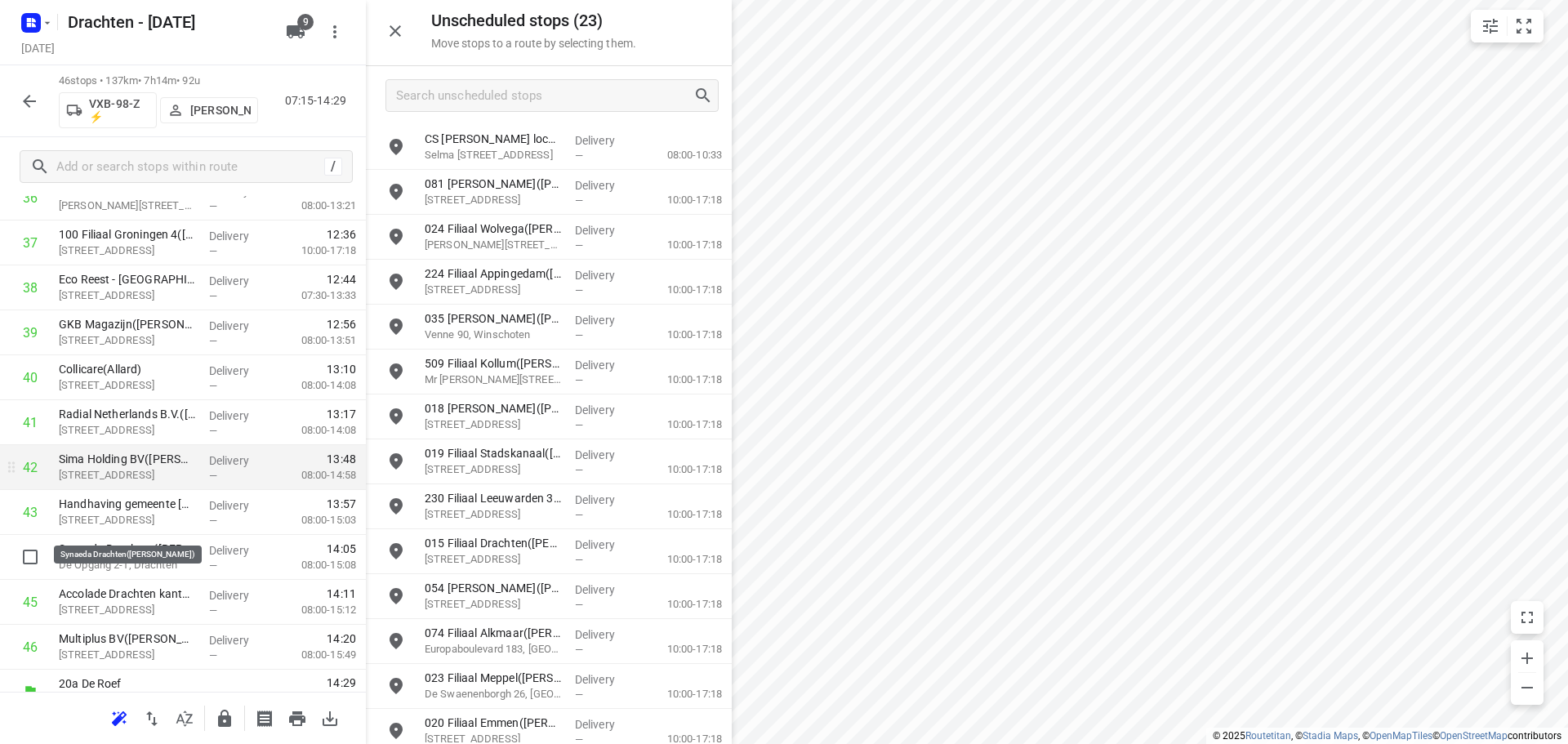
scroll to position [1743, 0]
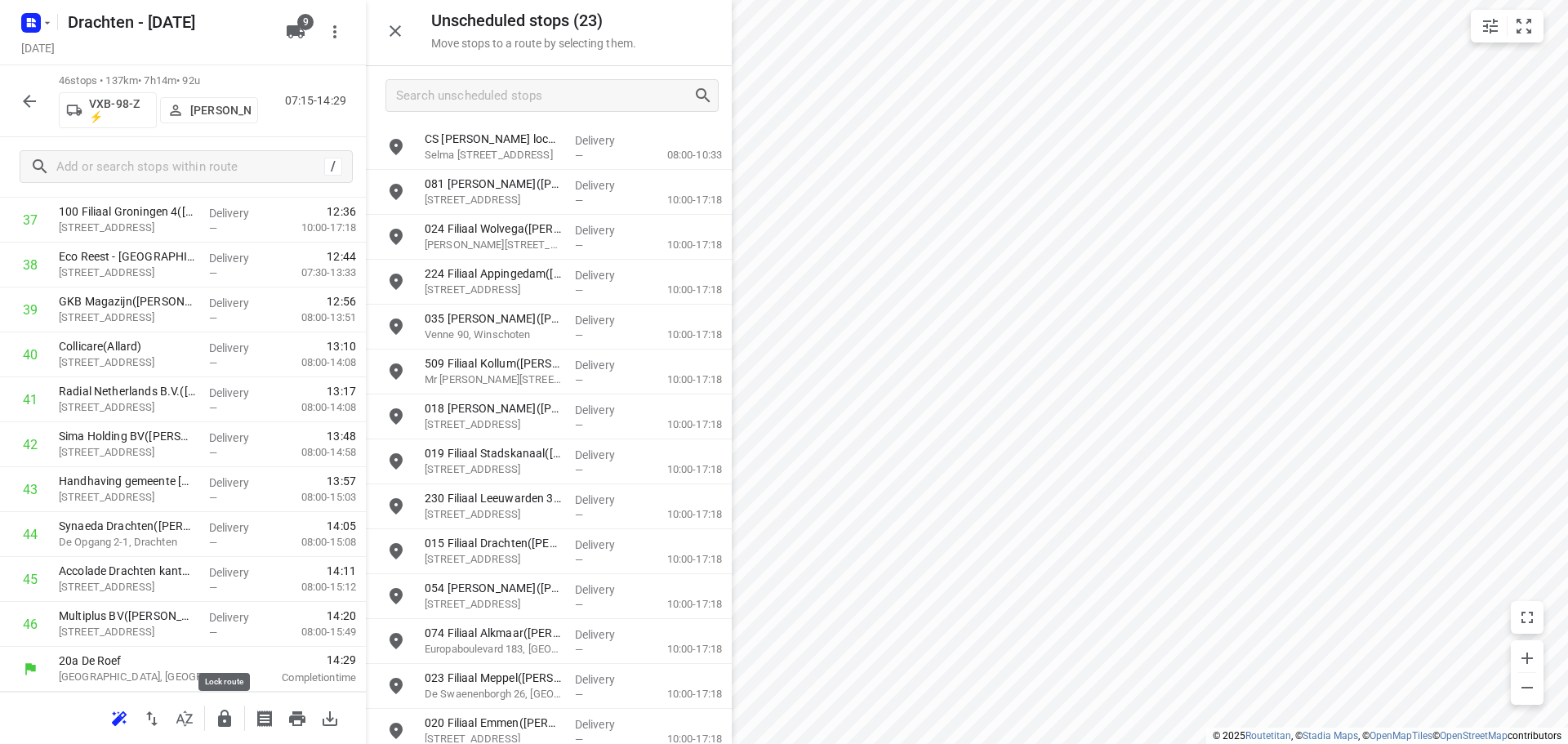
click at [221, 725] on icon "button" at bounding box center [225, 718] width 13 height 17
click at [35, 87] on button "button" at bounding box center [30, 101] width 33 height 33
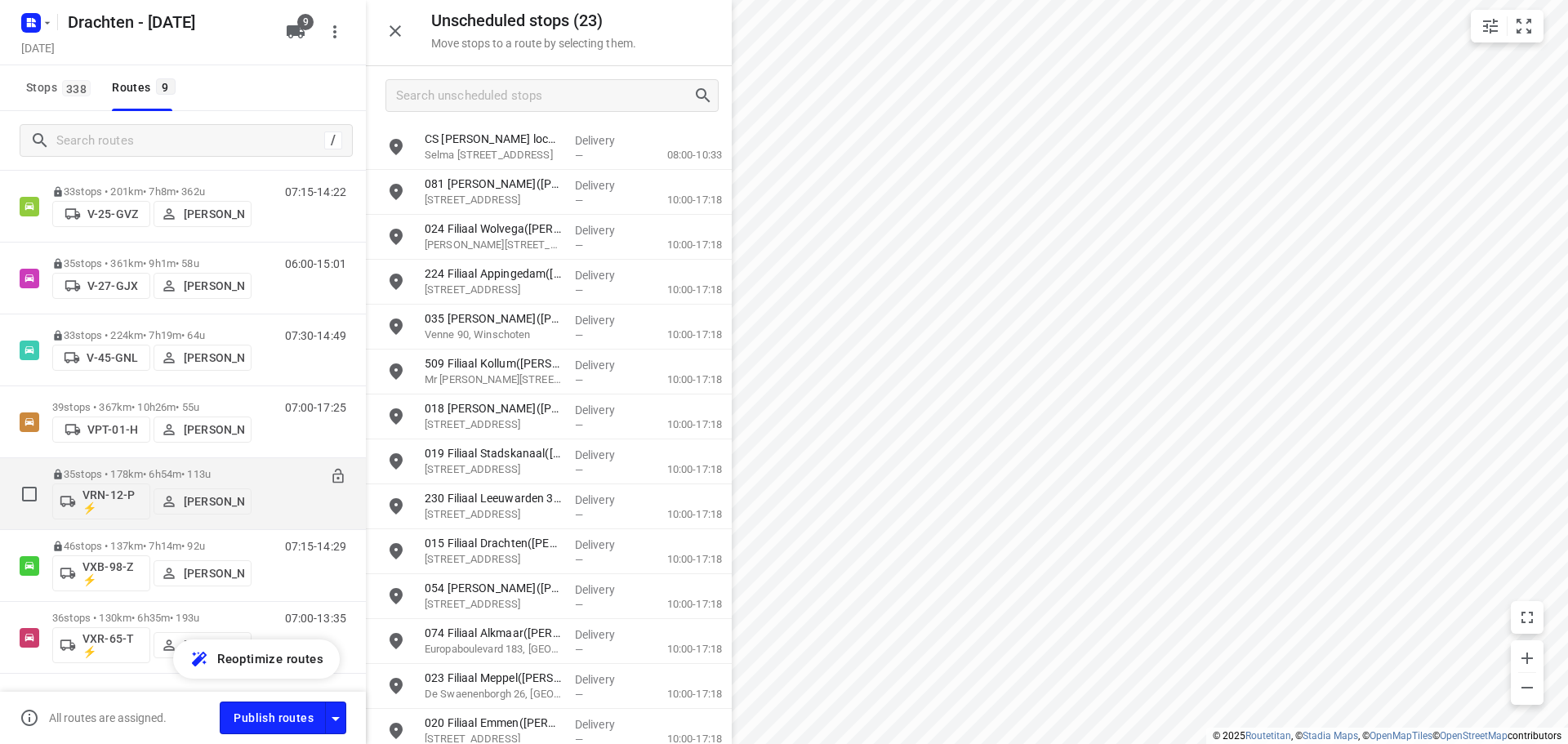
scroll to position [274, 0]
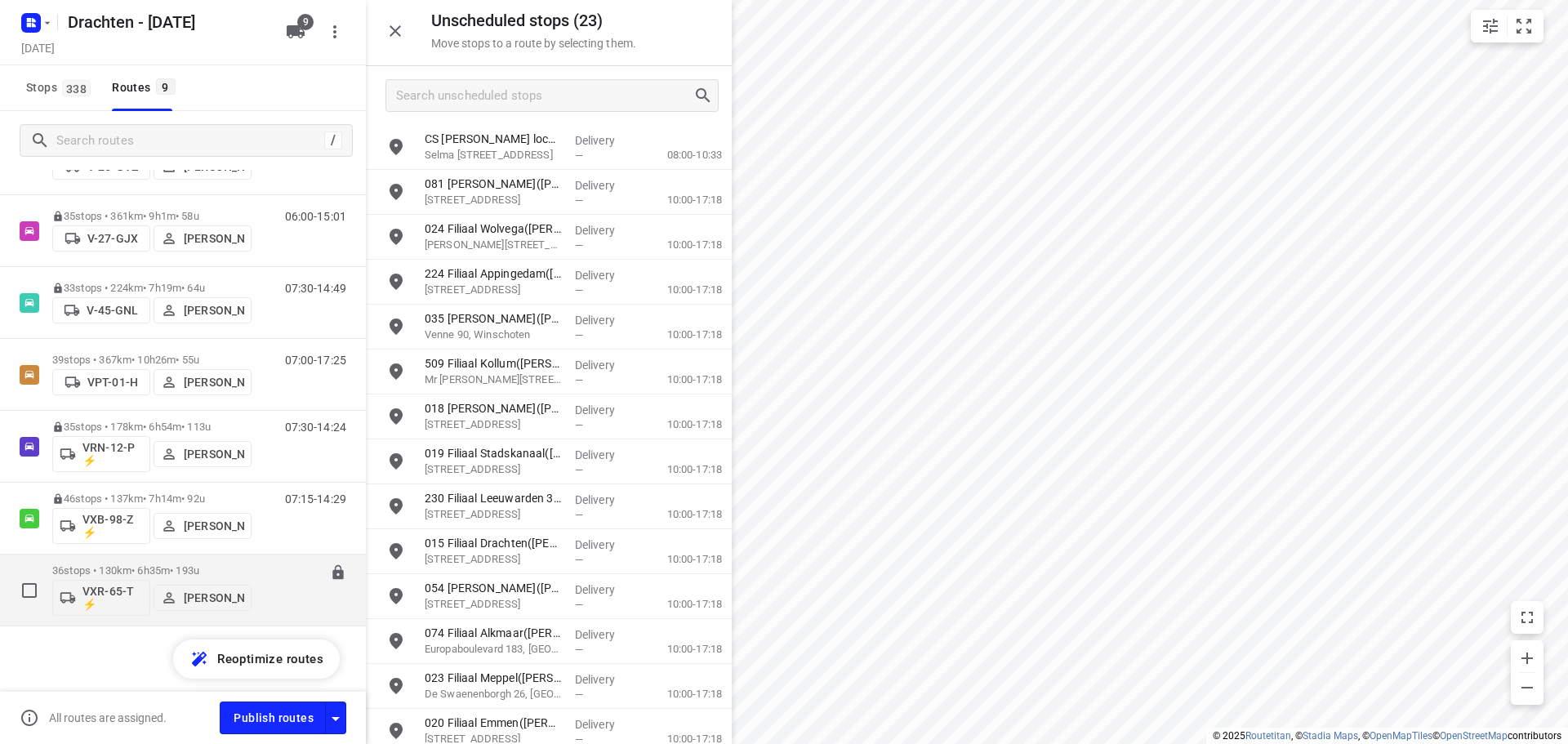
click at [161, 564] on div "36 stops • 130km • 6h35m • 193u VXR-65-T ⚡ Leon Holwerda" at bounding box center [152, 590] width 200 height 68
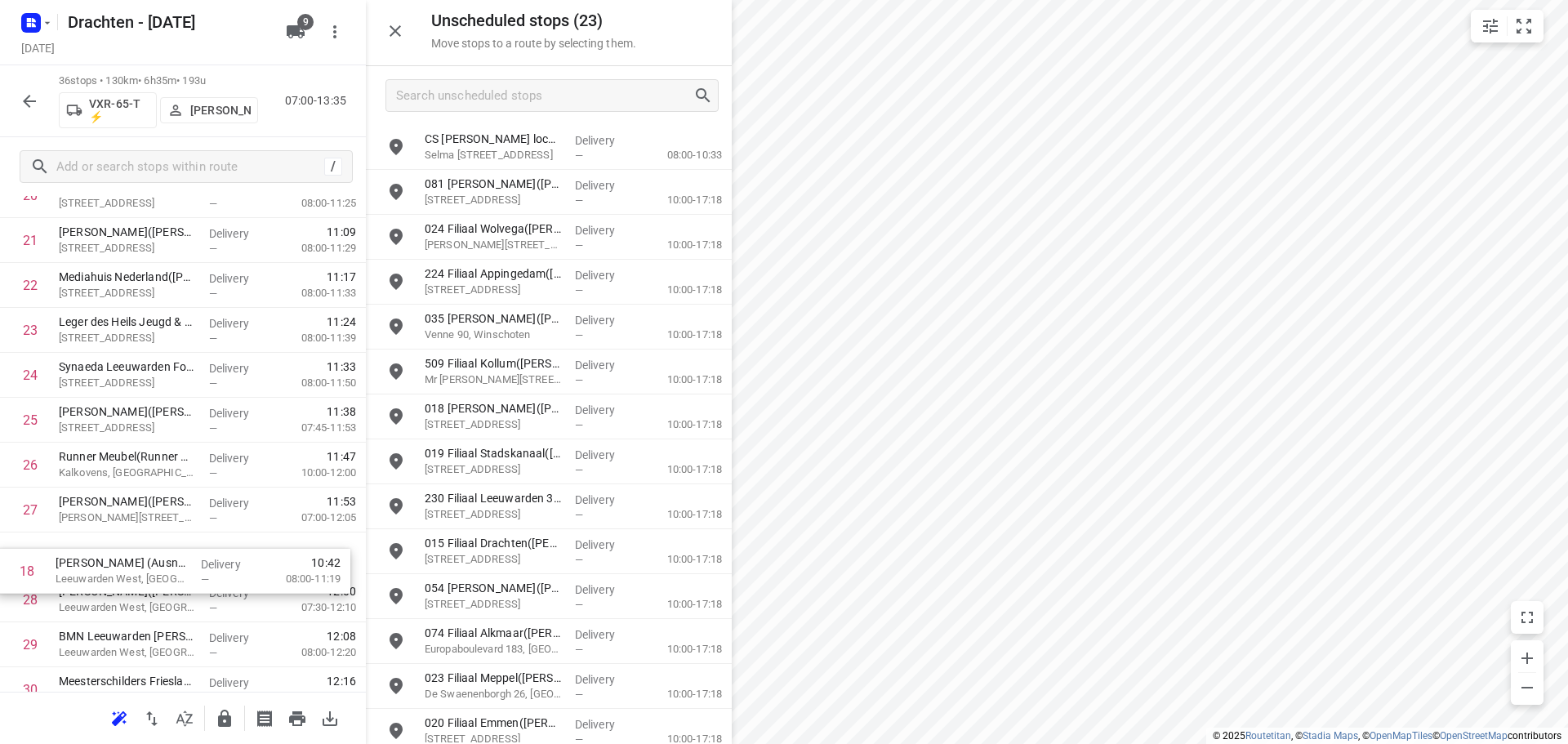
scroll to position [961, 0]
drag, startPoint x: 118, startPoint y: 544, endPoint x: 110, endPoint y: 577, distance: 34.0
click at [110, 577] on div "1 Poelier van der Wal(Marijn Van der wal) Triemsterloane 60, Kollumerzwaag Deli…" at bounding box center [183, 171] width 366 height 1617
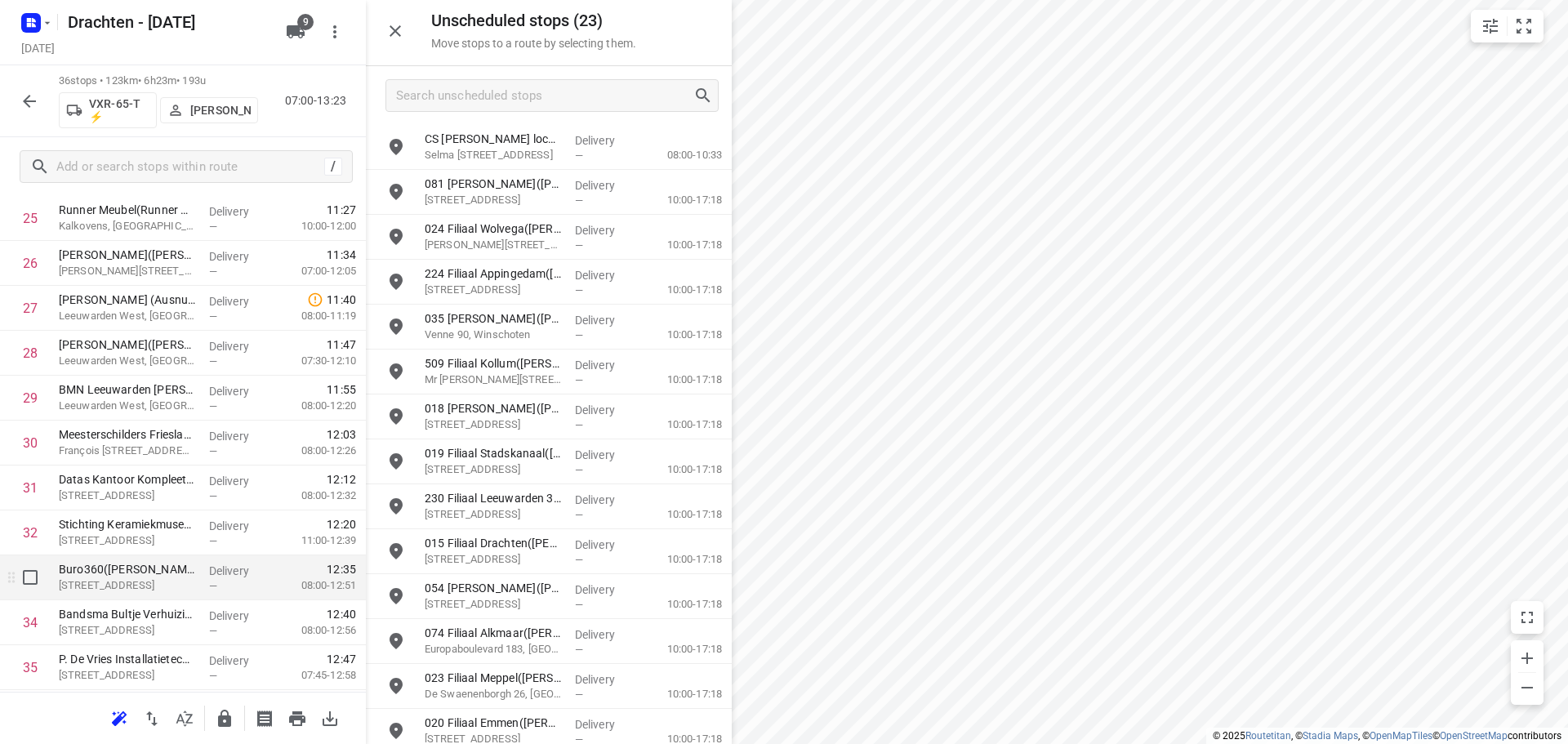
scroll to position [1294, 0]
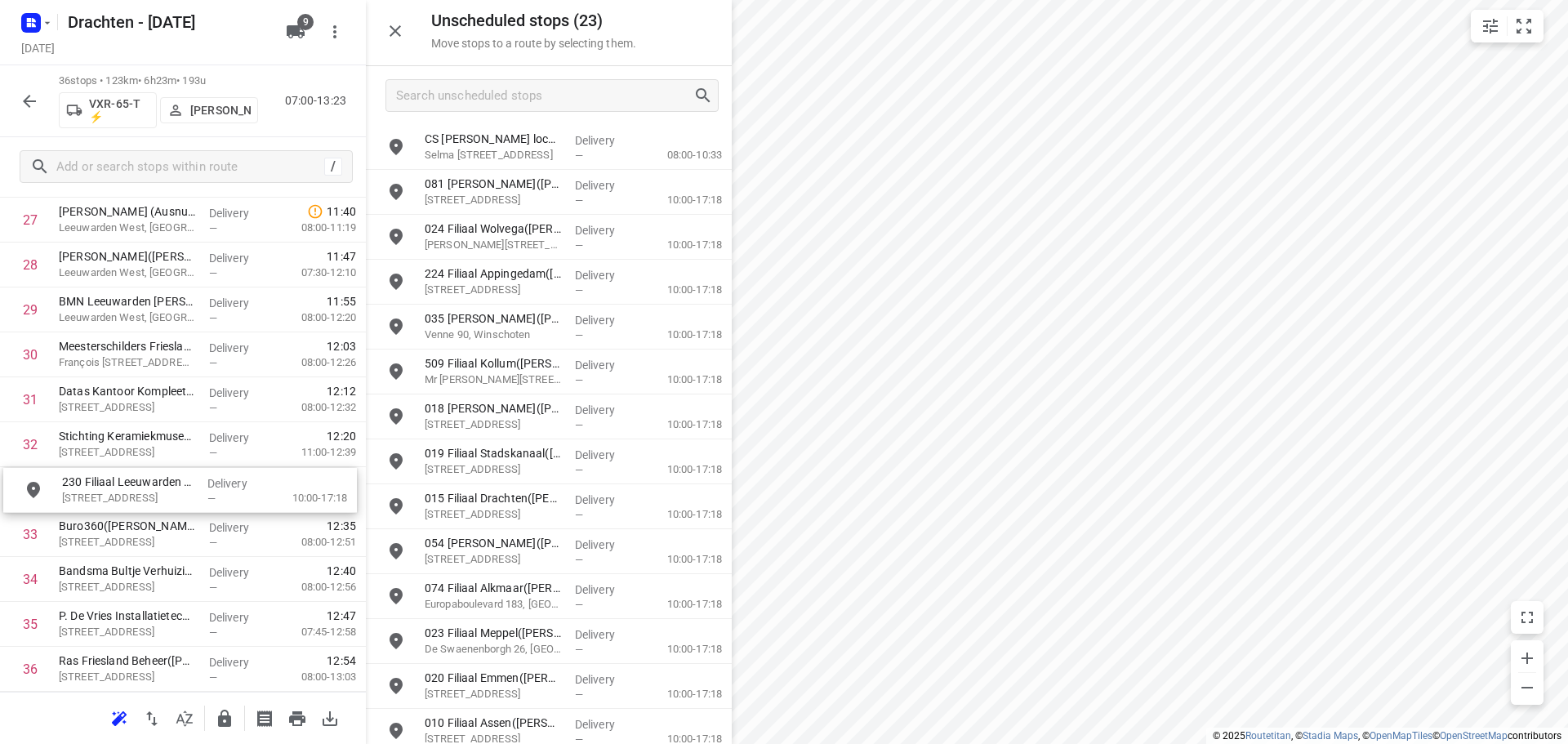
drag, startPoint x: 580, startPoint y: 512, endPoint x: 213, endPoint y: 492, distance: 367.5
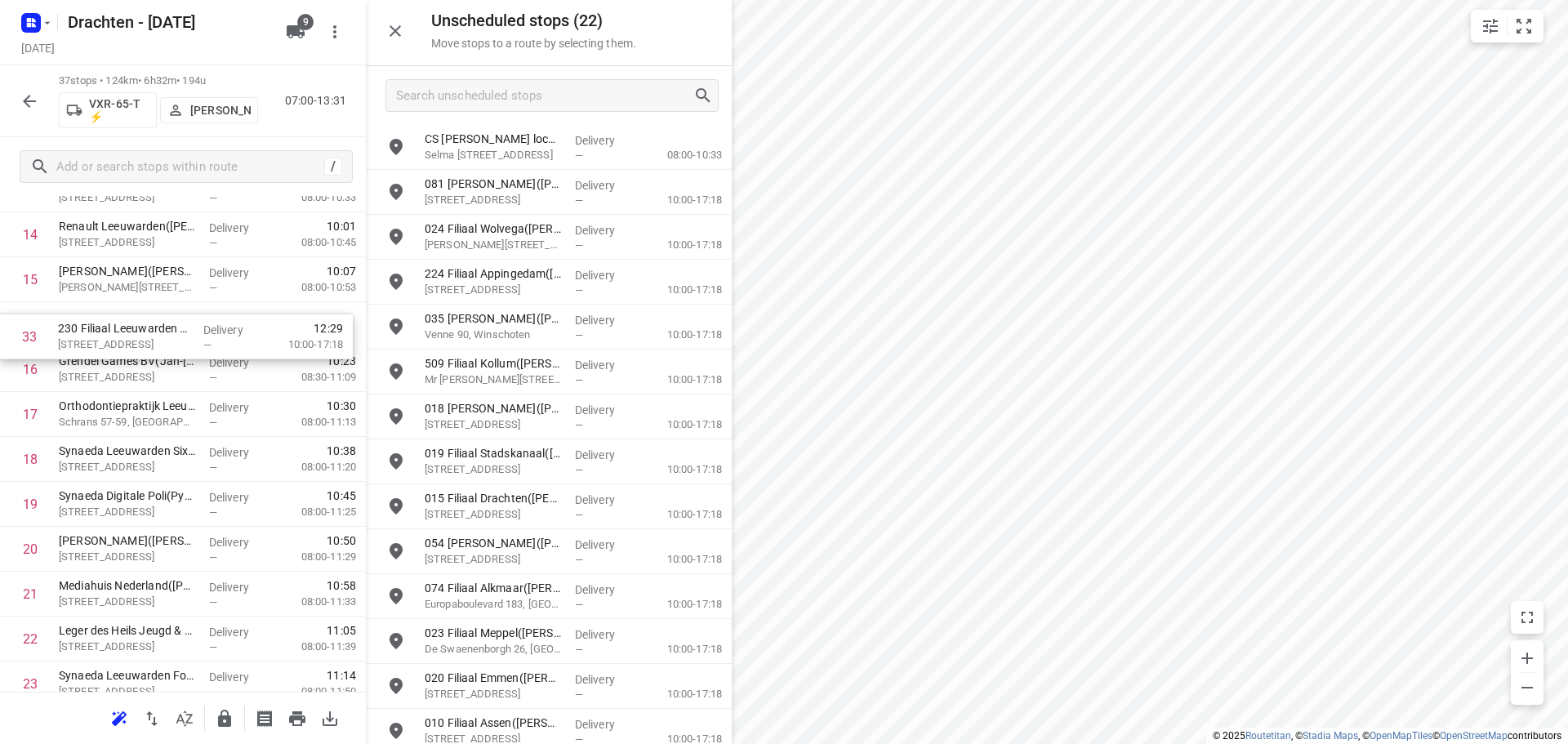
scroll to position [693, 0]
drag, startPoint x: 195, startPoint y: 493, endPoint x: 195, endPoint y: 370, distance: 123.0
click at [195, 370] on div "1 Poelier van der Wal(Marijn Van der wal) Triemsterloane 60, Kollumerzwaag Deli…" at bounding box center [183, 461] width 366 height 1661
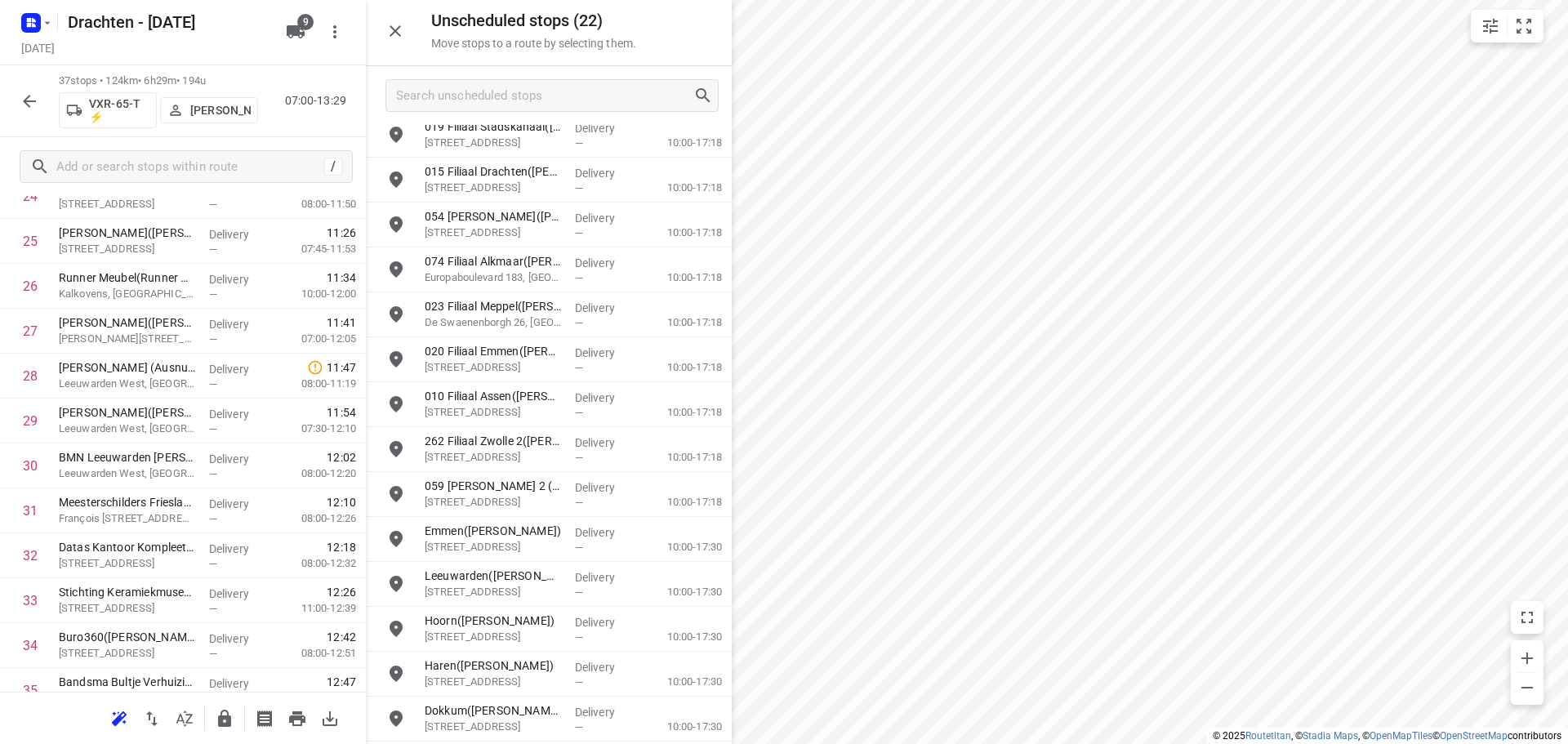
scroll to position [373, 0]
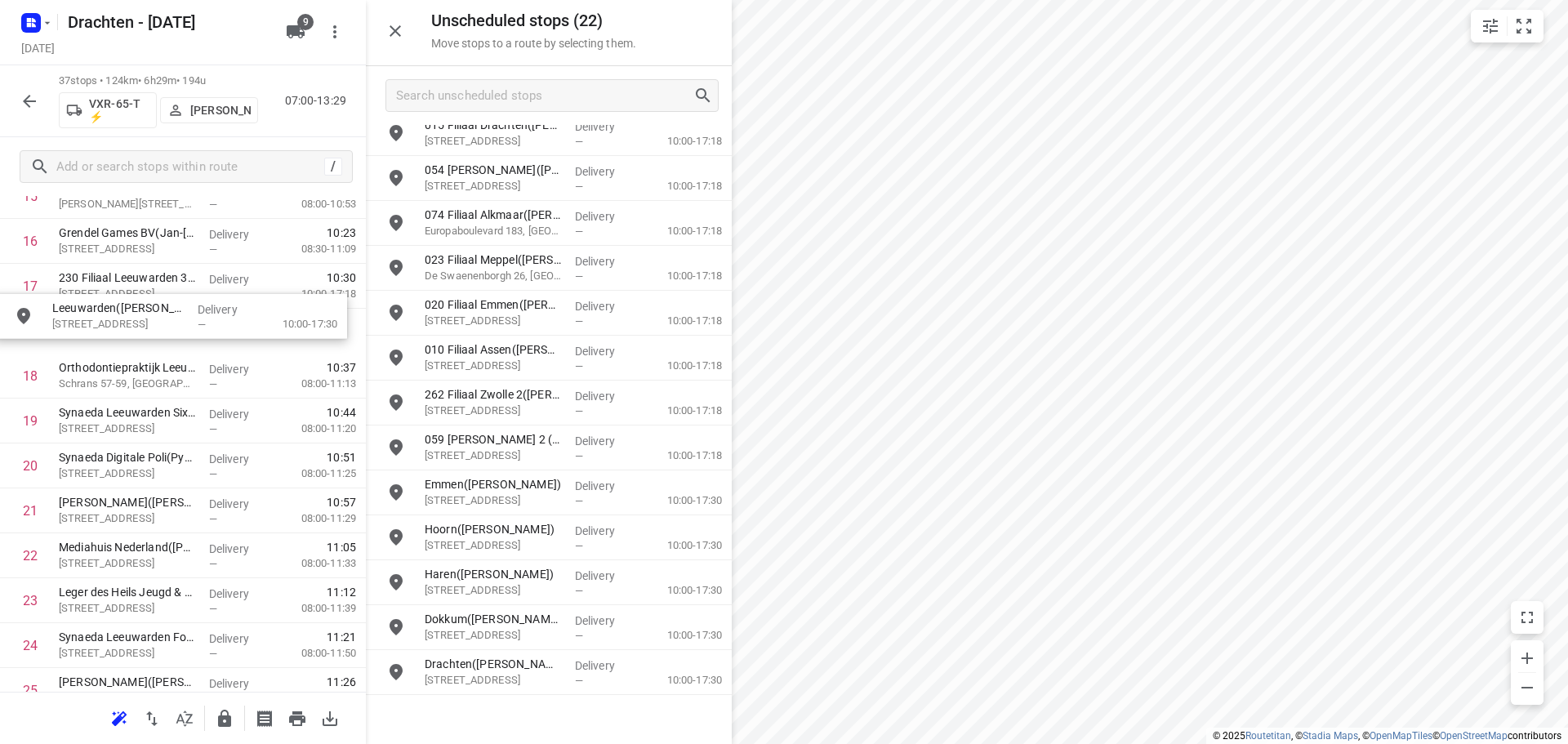
drag, startPoint x: 514, startPoint y: 538, endPoint x: 138, endPoint y: 316, distance: 436.6
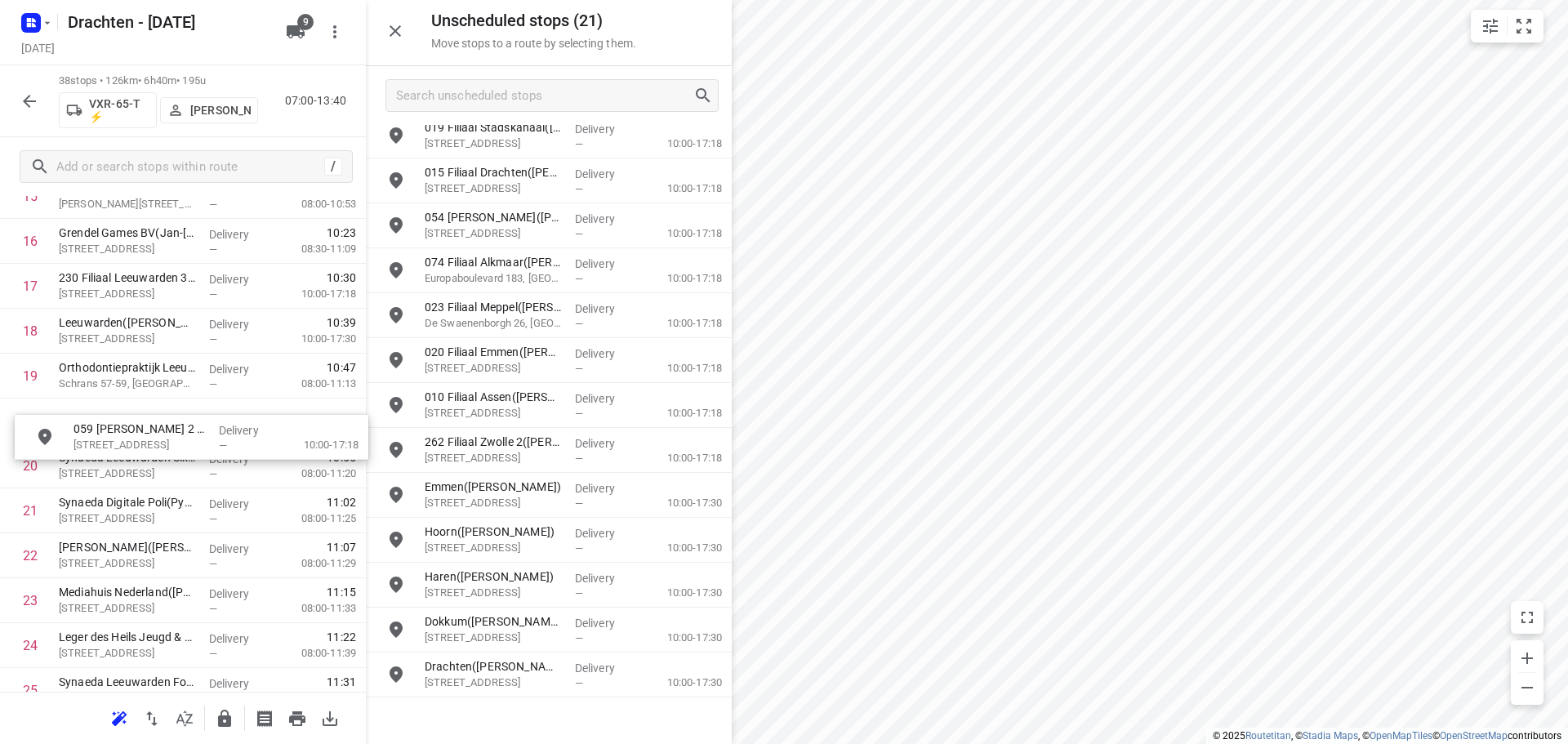
drag, startPoint x: 578, startPoint y: 505, endPoint x: 212, endPoint y: 441, distance: 371.6
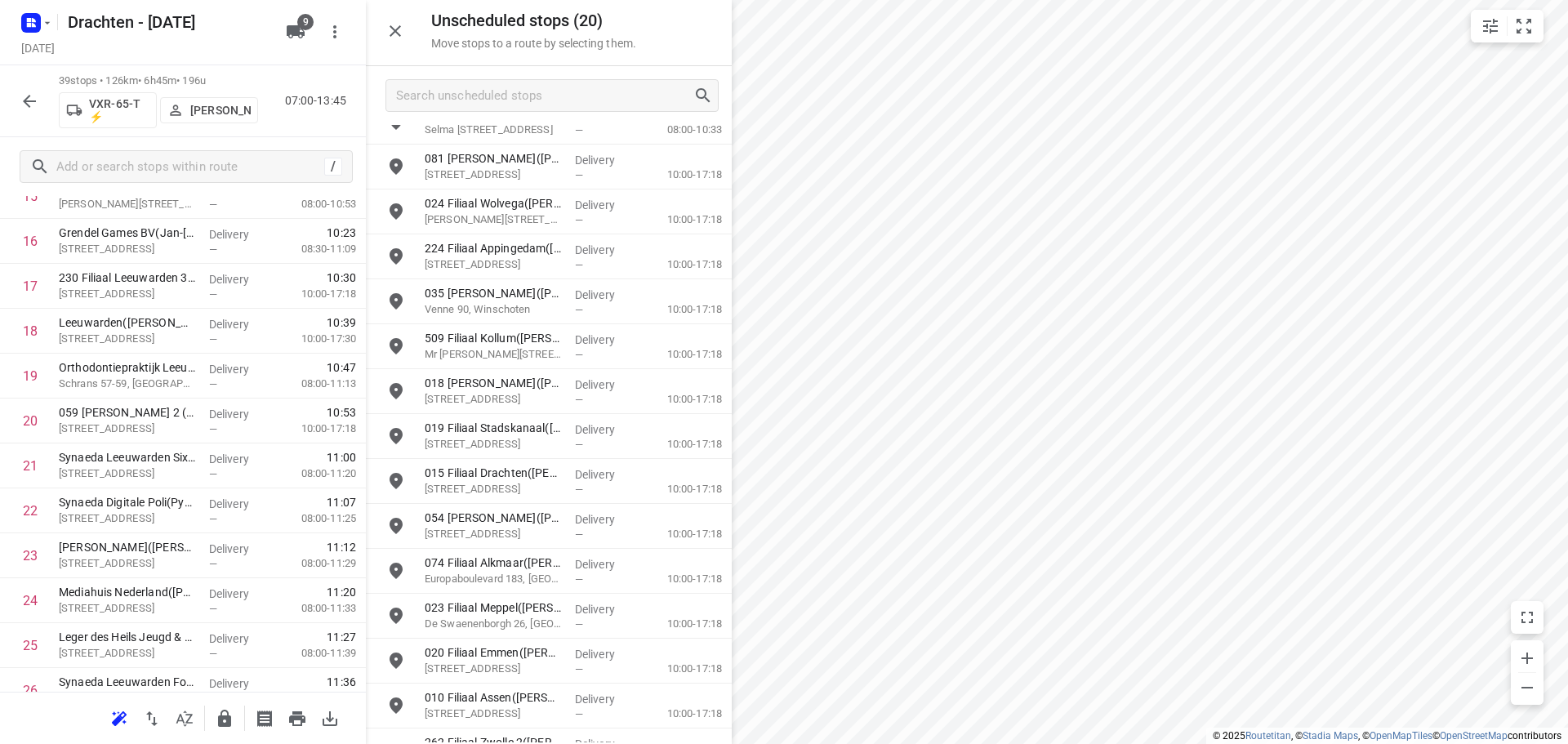
scroll to position [0, 0]
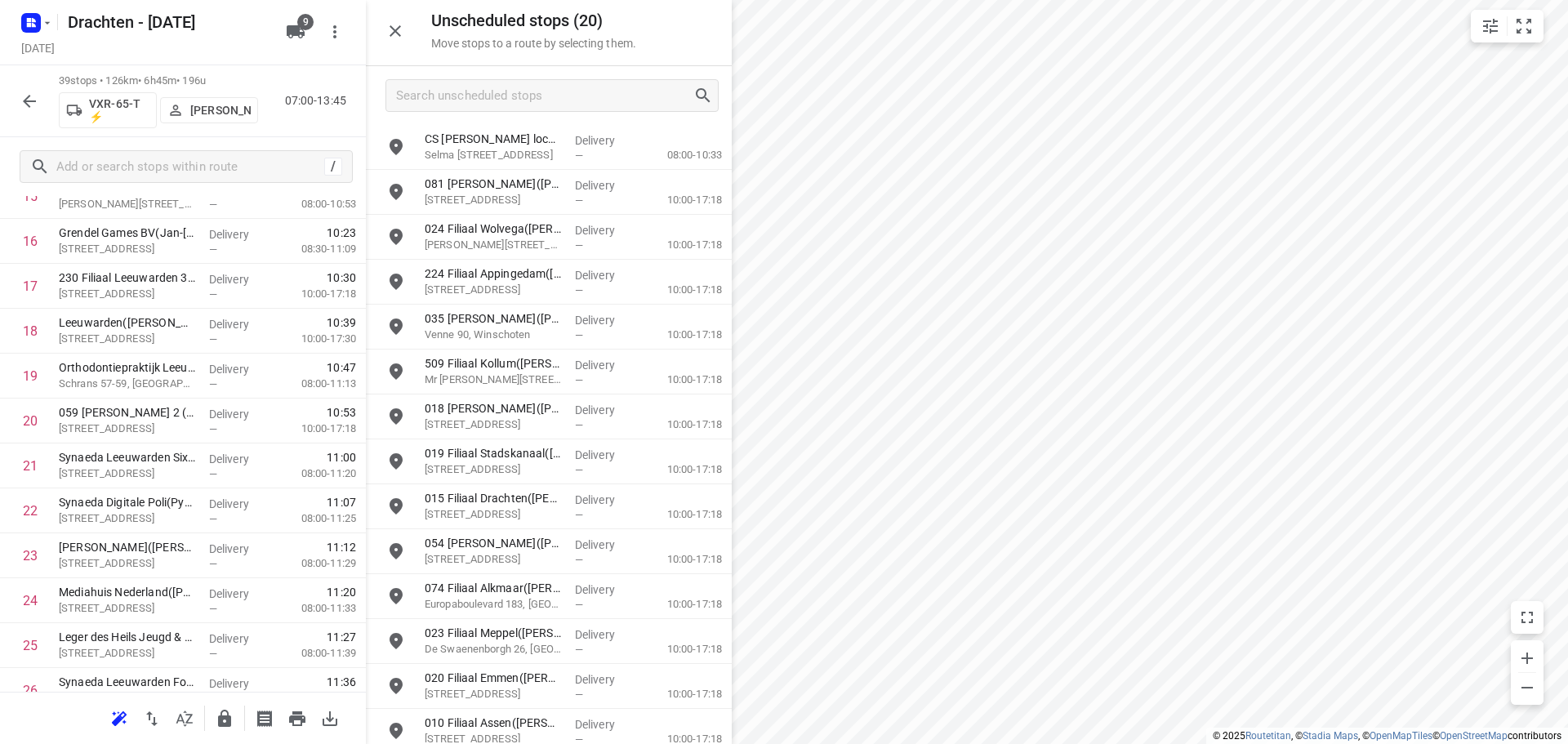
click at [221, 720] on icon "button" at bounding box center [225, 718] width 13 height 17
click at [33, 107] on icon "button" at bounding box center [30, 101] width 20 height 20
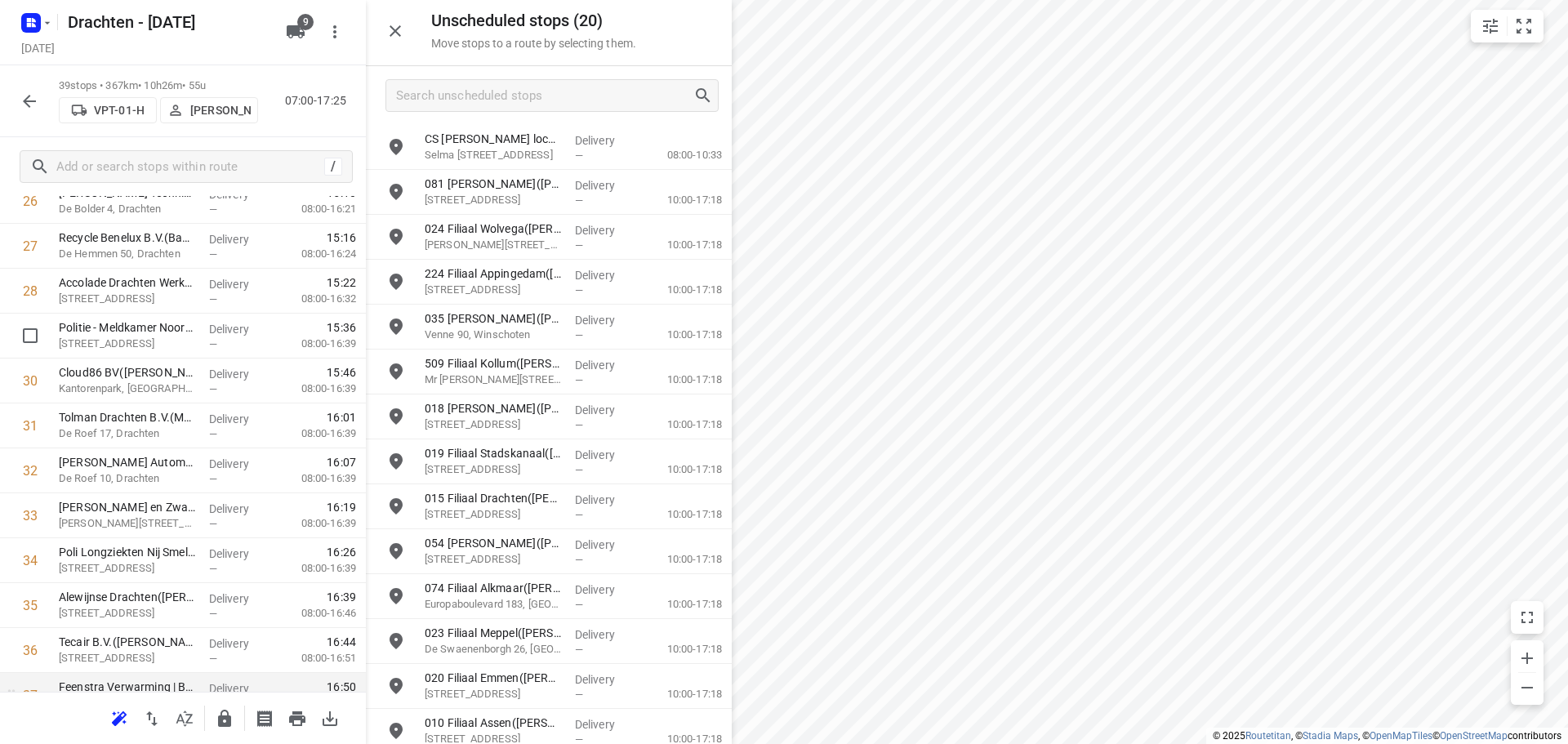
scroll to position [1429, 0]
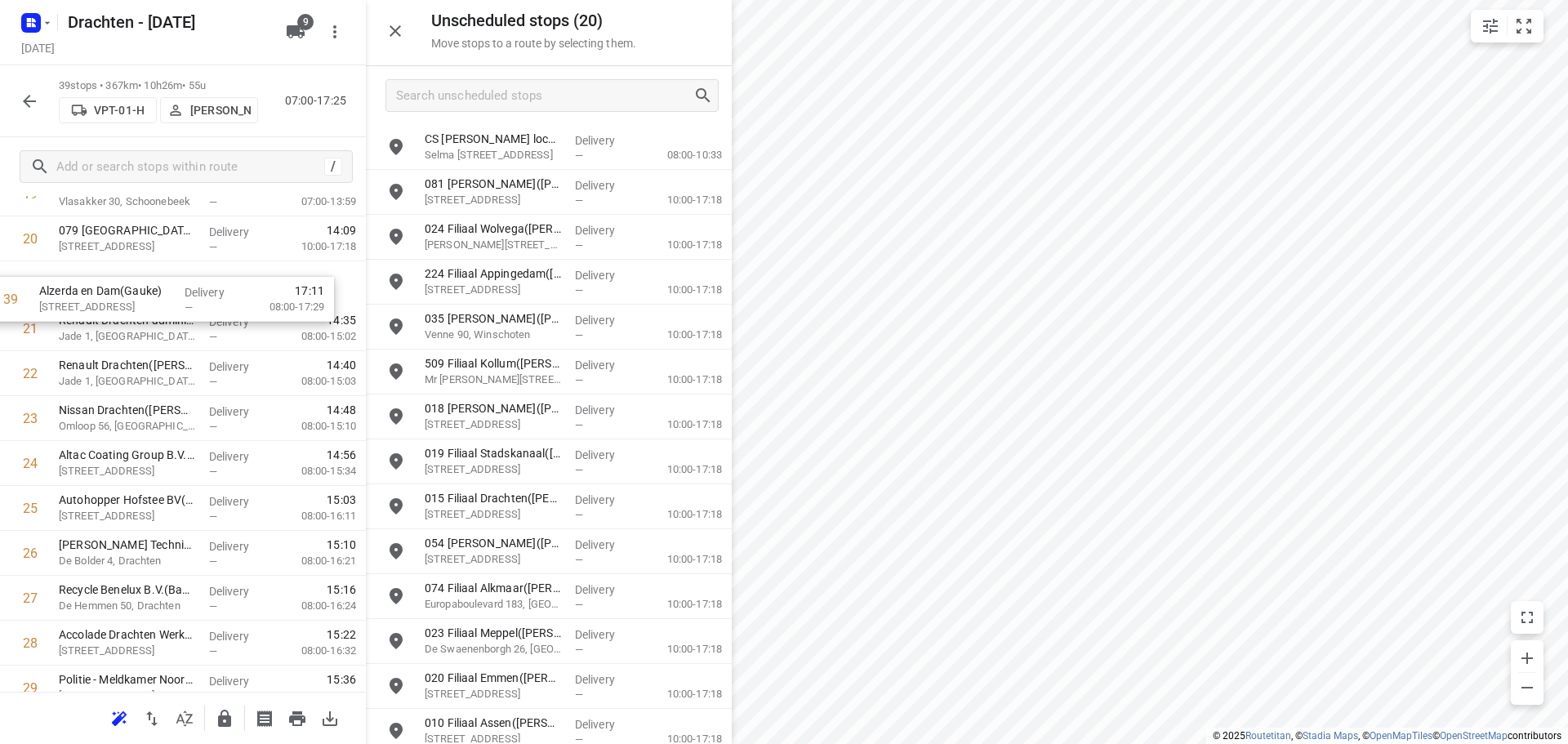
drag, startPoint x: 197, startPoint y: 619, endPoint x: 178, endPoint y: 288, distance: 331.5
click at [178, 288] on div "1 Saul Haren(Saul Limonard) Meerweg 143C, Haren Gn Delivery — 07:36 08:30-09:14…" at bounding box center [183, 238] width 366 height 1751
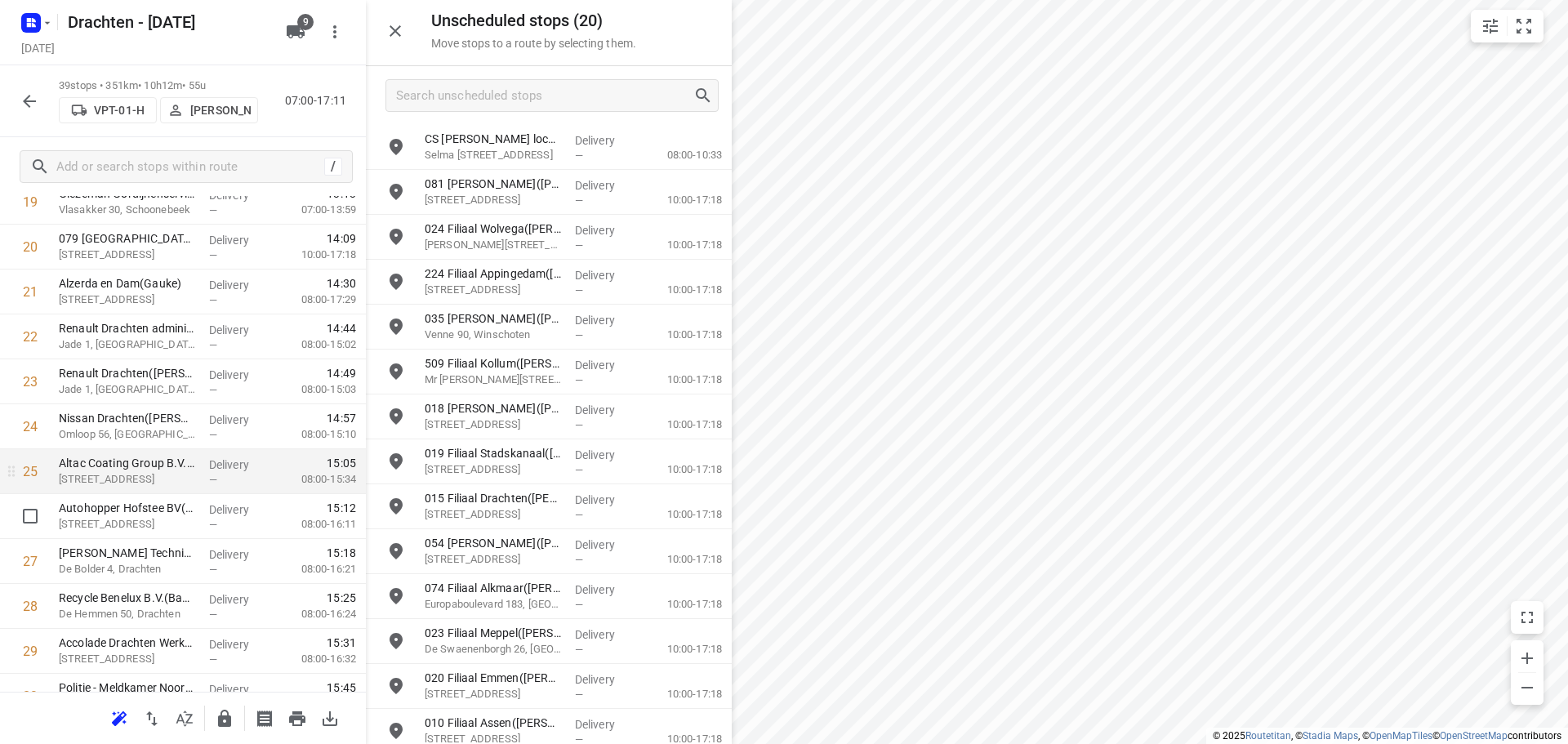
scroll to position [1034, 0]
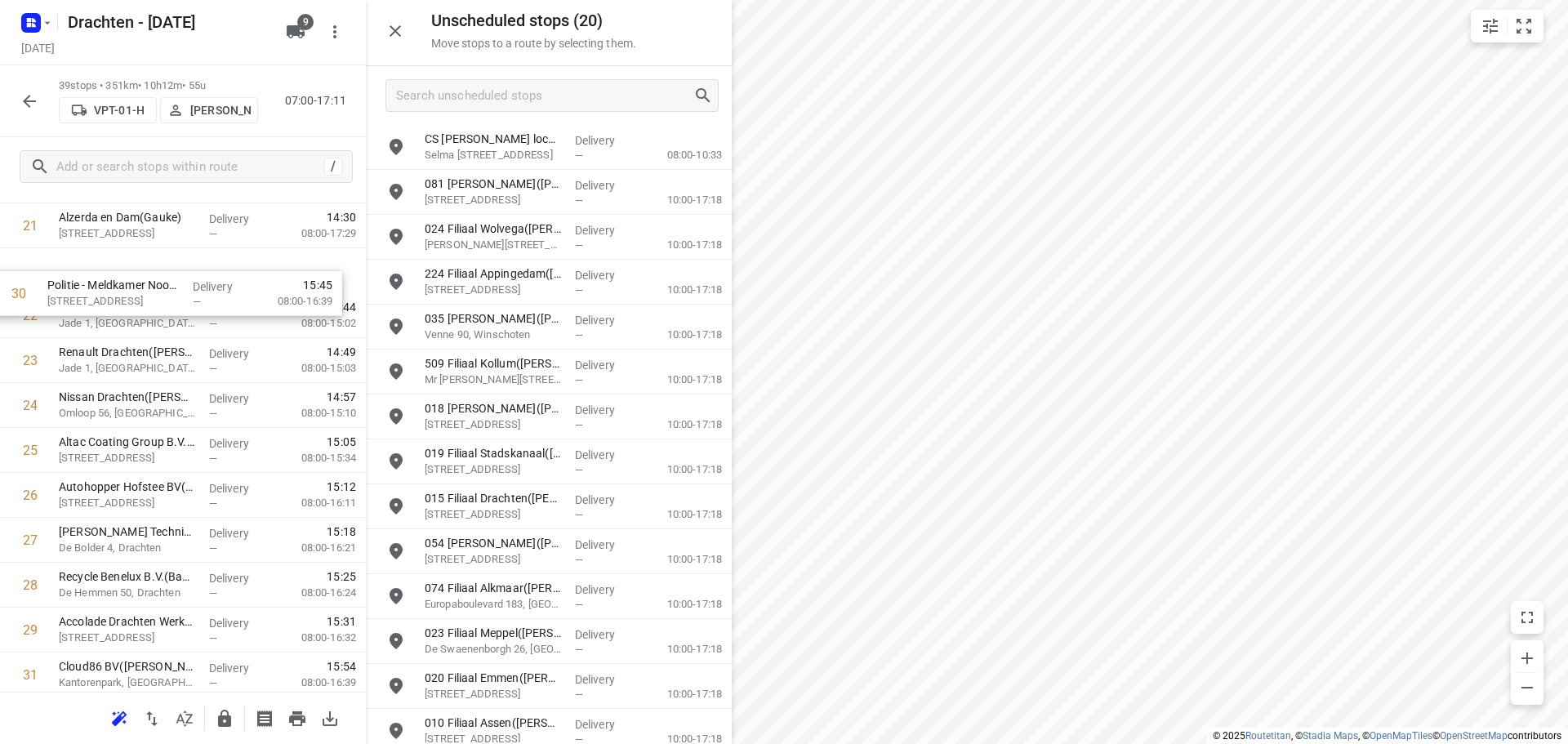
drag, startPoint x: 183, startPoint y: 613, endPoint x: 169, endPoint y: 281, distance: 332.3
click at [169, 281] on div "1 Saul Haren(Saul Limonard) Meerweg 143C, Haren Gn Delivery — 07:36 08:30-09:14…" at bounding box center [183, 180] width 366 height 1751
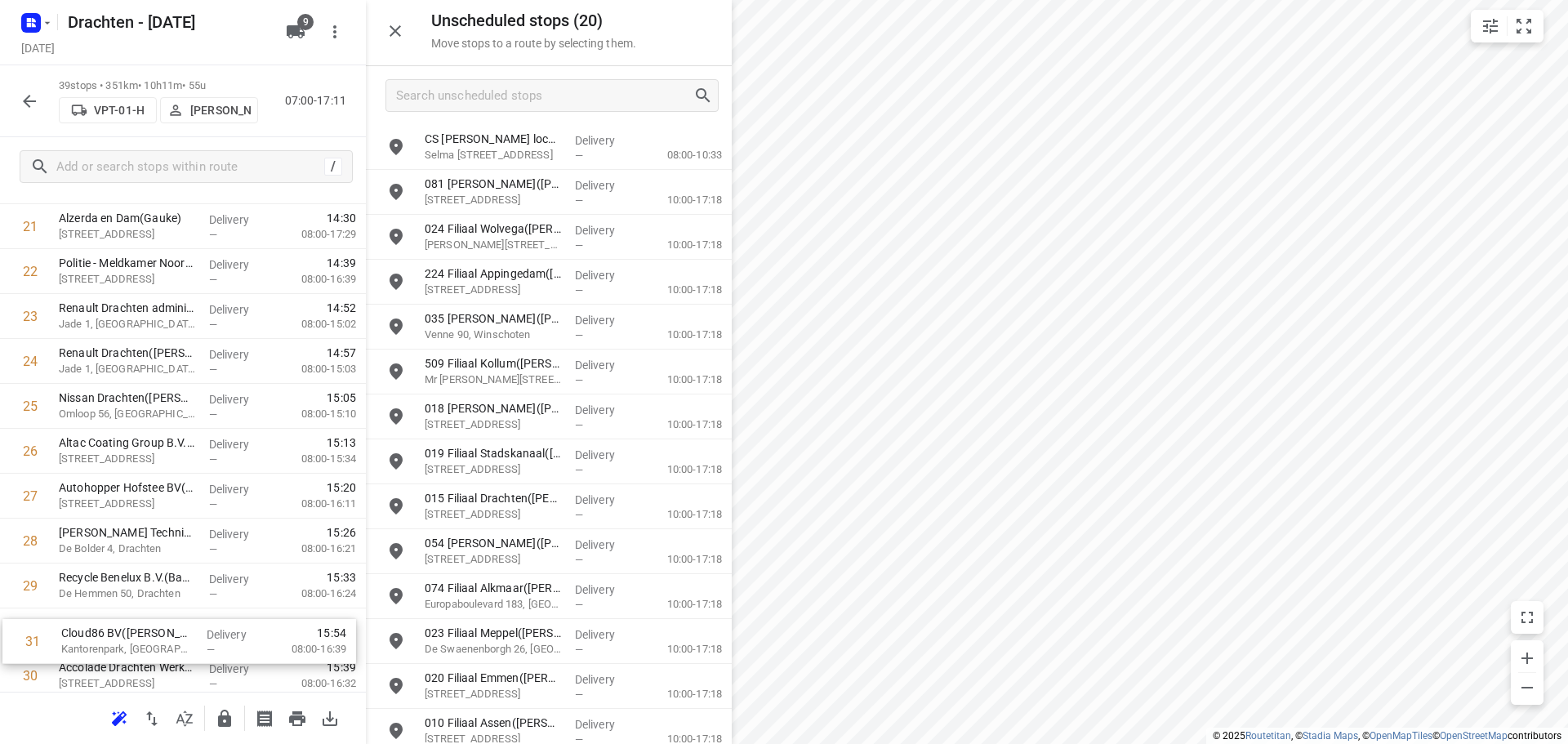
scroll to position [1026, 0]
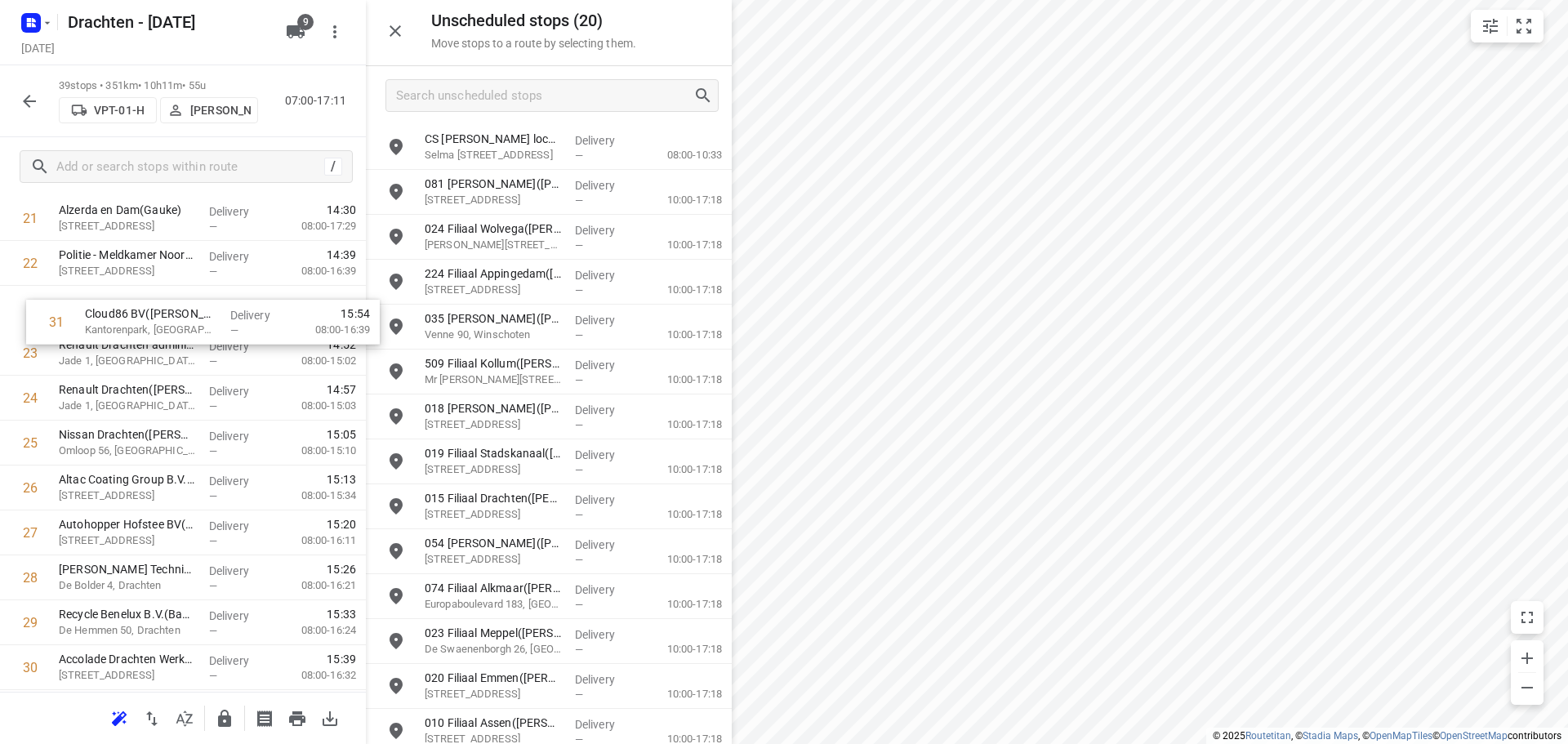
drag, startPoint x: 200, startPoint y: 675, endPoint x: 225, endPoint y: 311, distance: 364.9
click at [225, 311] on div "1 Saul Haren(Saul Limonard) Meerweg 143C, Haren Gn Delivery — 07:36 08:30-09:14…" at bounding box center [183, 173] width 366 height 1751
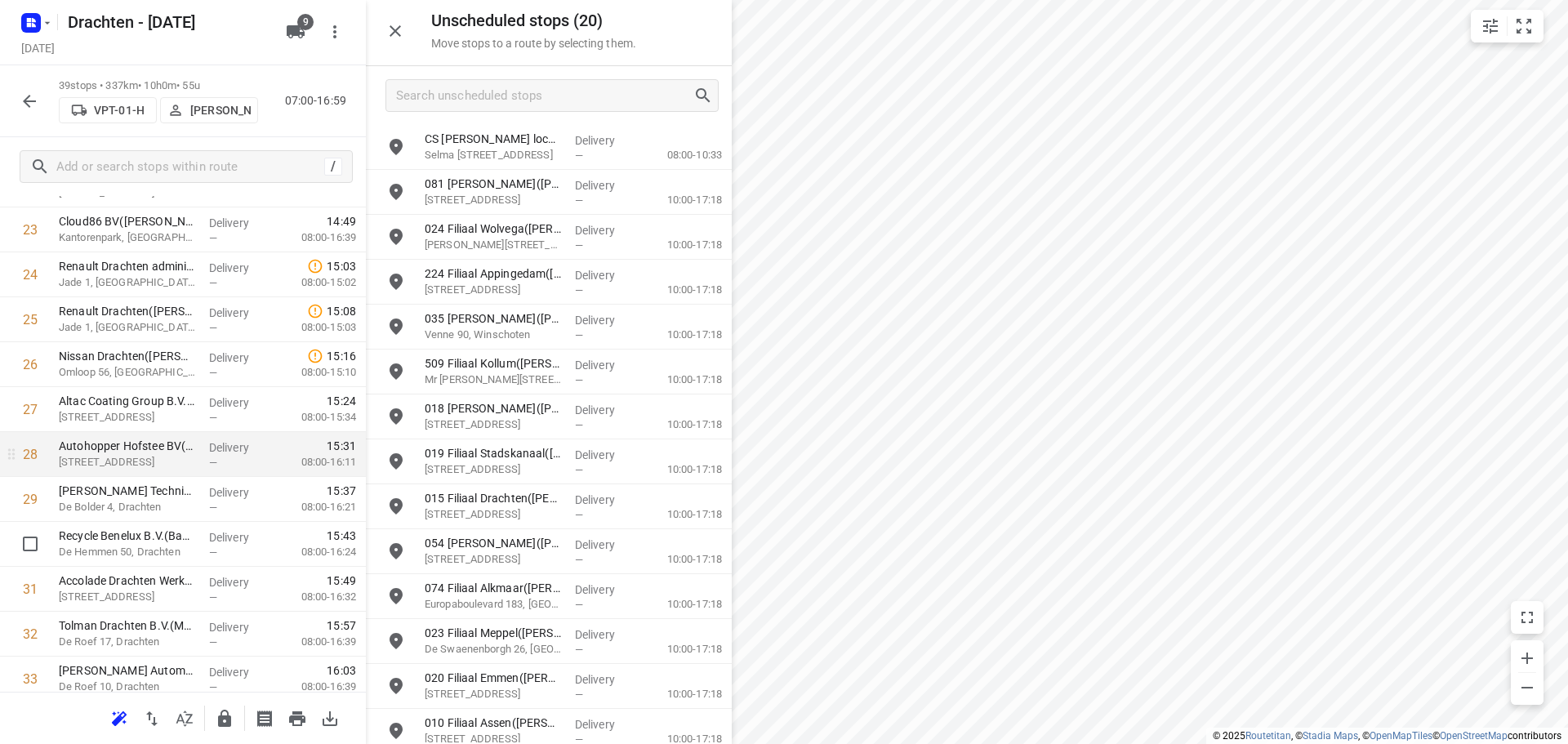
scroll to position [1186, 0]
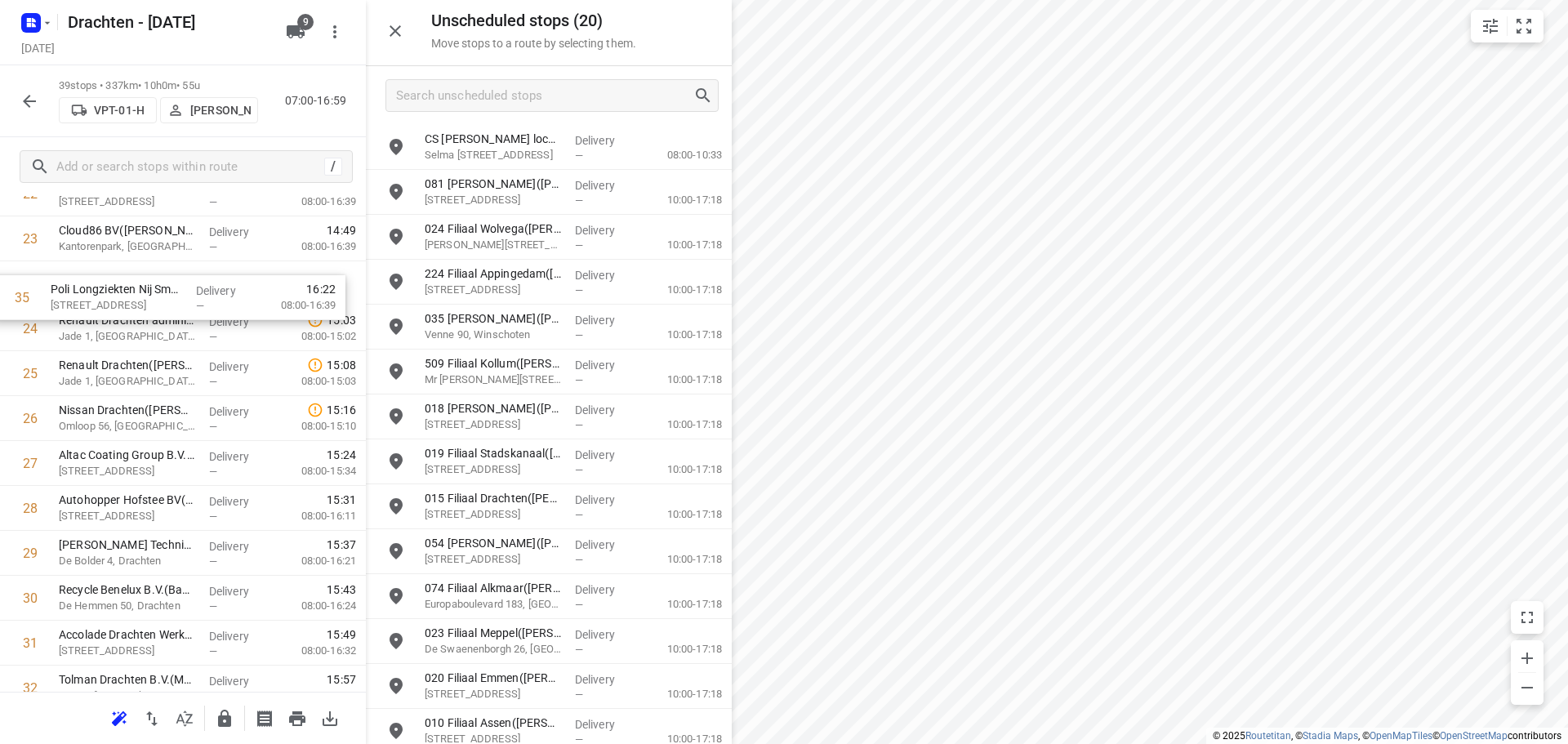
drag, startPoint x: 202, startPoint y: 680, endPoint x: 194, endPoint y: 283, distance: 397.1
click at [194, 283] on div "1 Saul Haren(Saul Limonard) Meerweg 143C, Haren Gn Delivery — 07:36 08:30-09:14…" at bounding box center [183, 104] width 366 height 1751
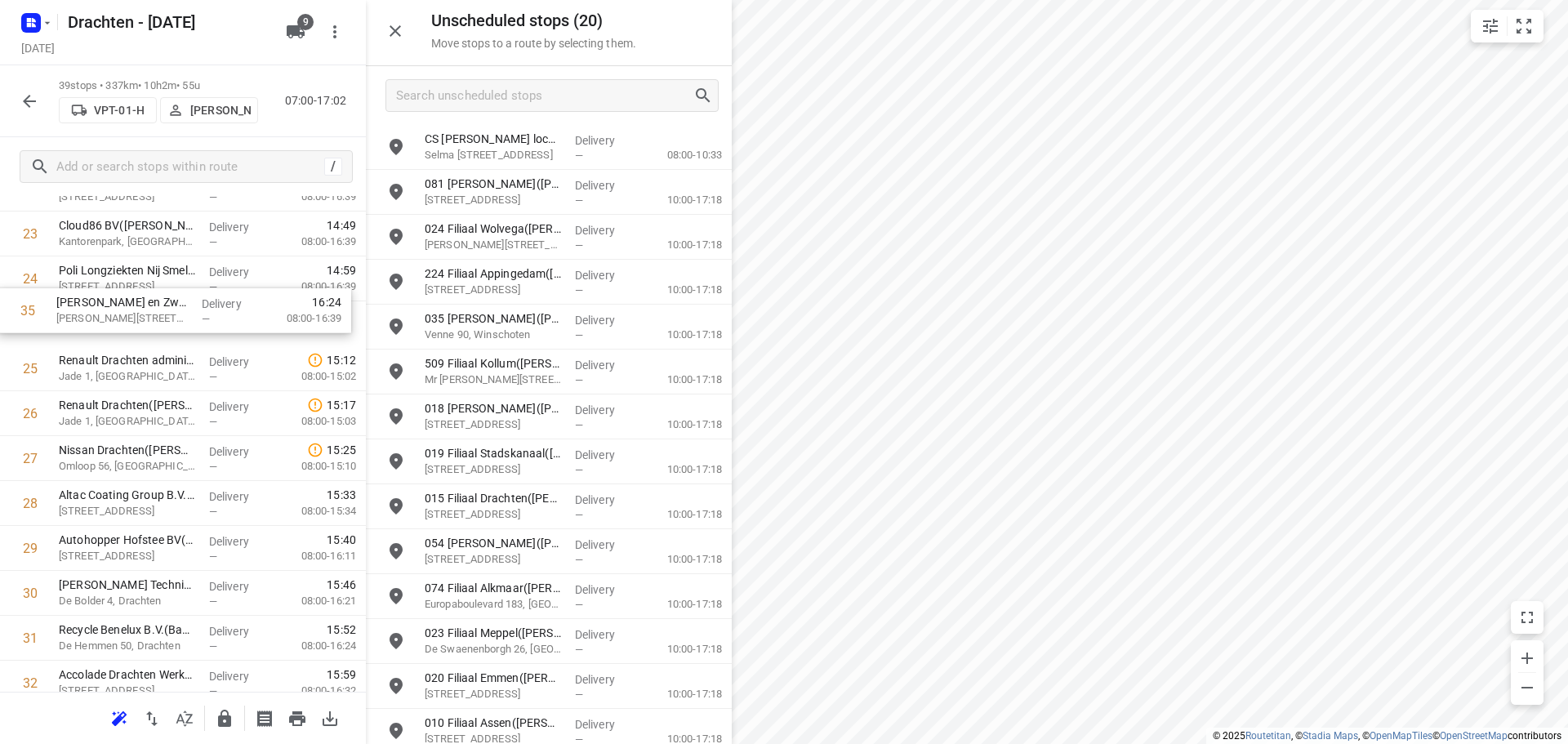
scroll to position [1092, 0]
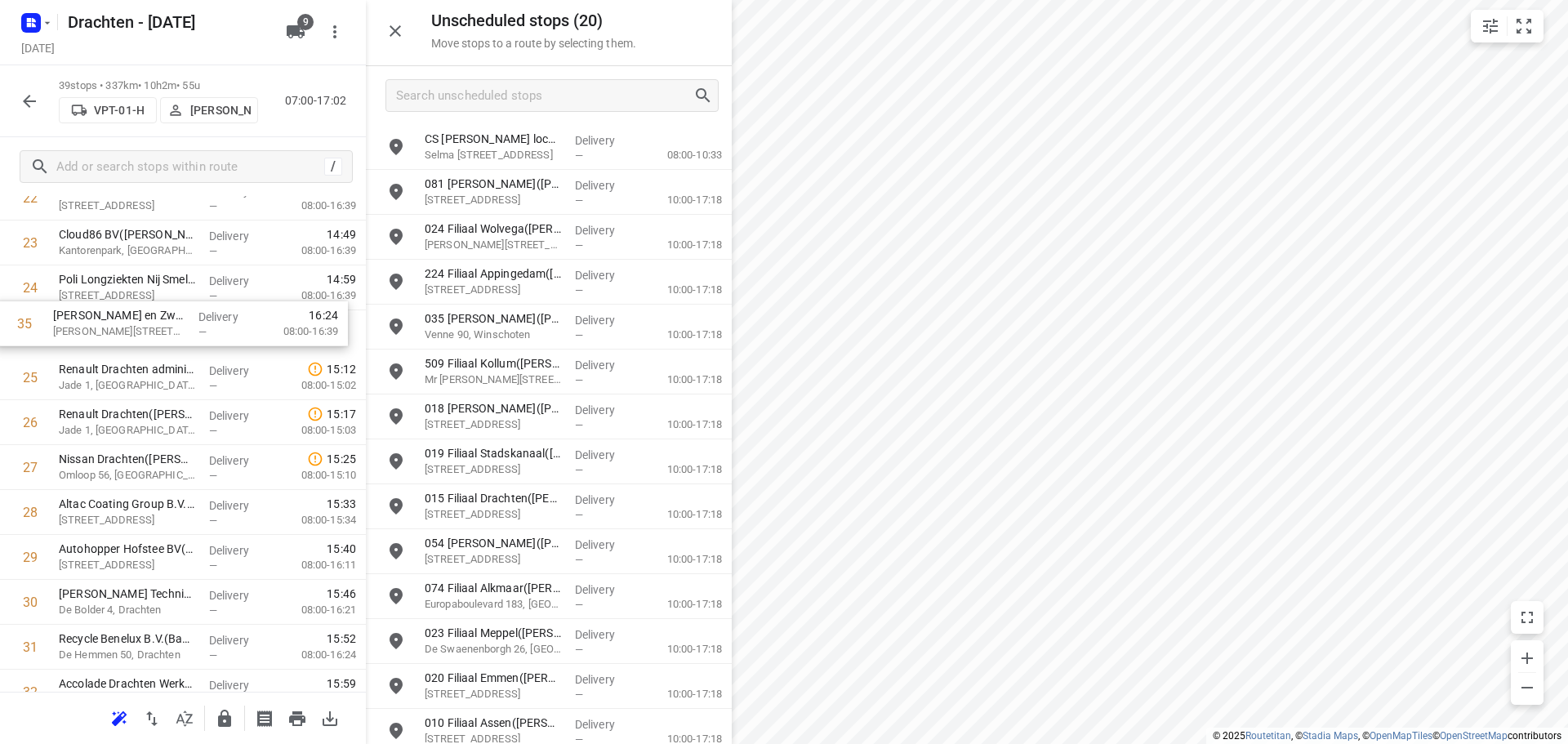
drag, startPoint x: 220, startPoint y: 631, endPoint x: 214, endPoint y: 335, distance: 296.1
click at [214, 335] on div "1 Saul Haren(Saul Limonard) Meerweg 143C, Haren Gn Delivery — 07:36 08:30-09:14…" at bounding box center [183, 108] width 366 height 1751
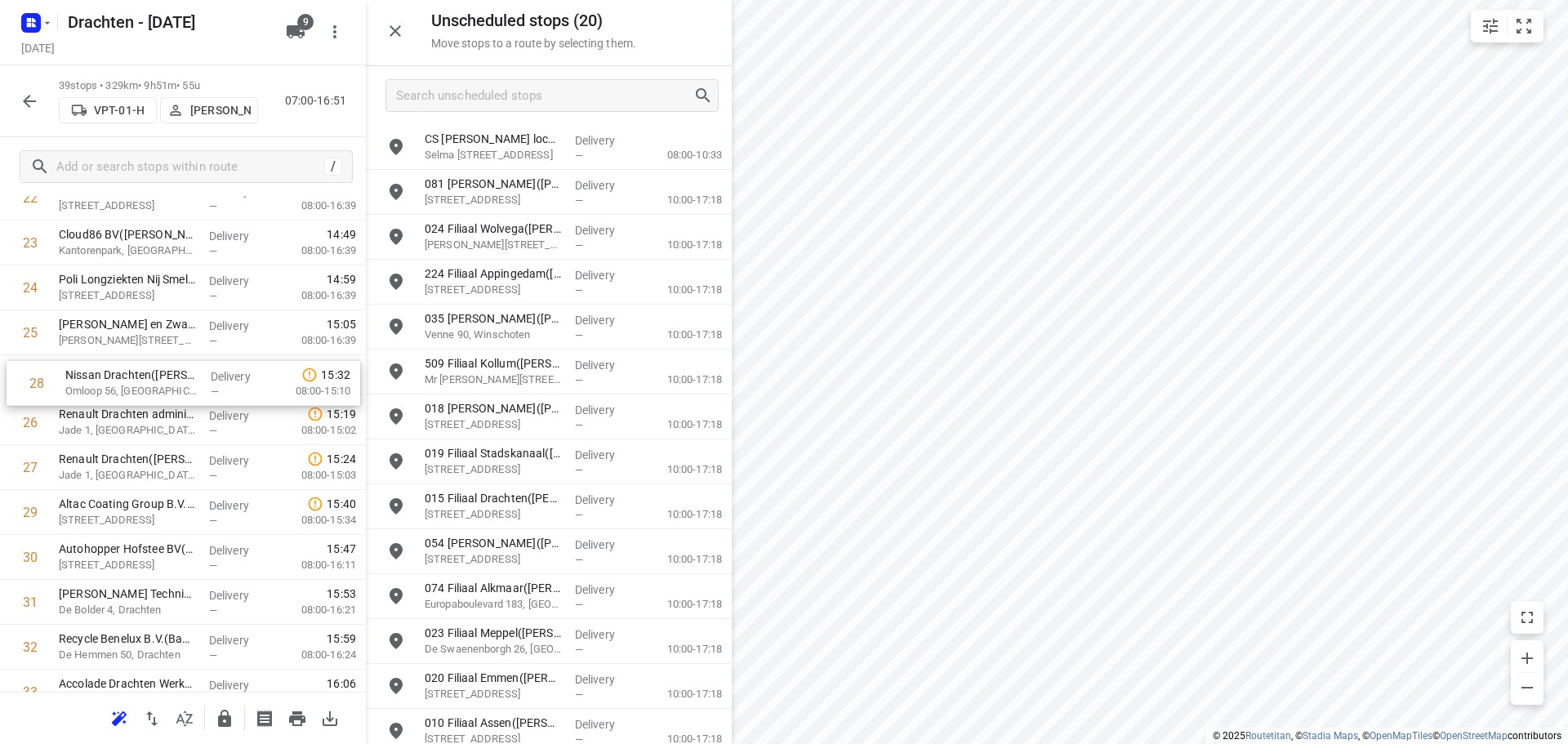
drag, startPoint x: 128, startPoint y: 472, endPoint x: 135, endPoint y: 379, distance: 93.3
click at [135, 379] on div "1 Saul Haren(Saul Limonard) Meerweg 143C, Haren Gn Delivery — 07:36 08:30-09:14…" at bounding box center [183, 108] width 366 height 1751
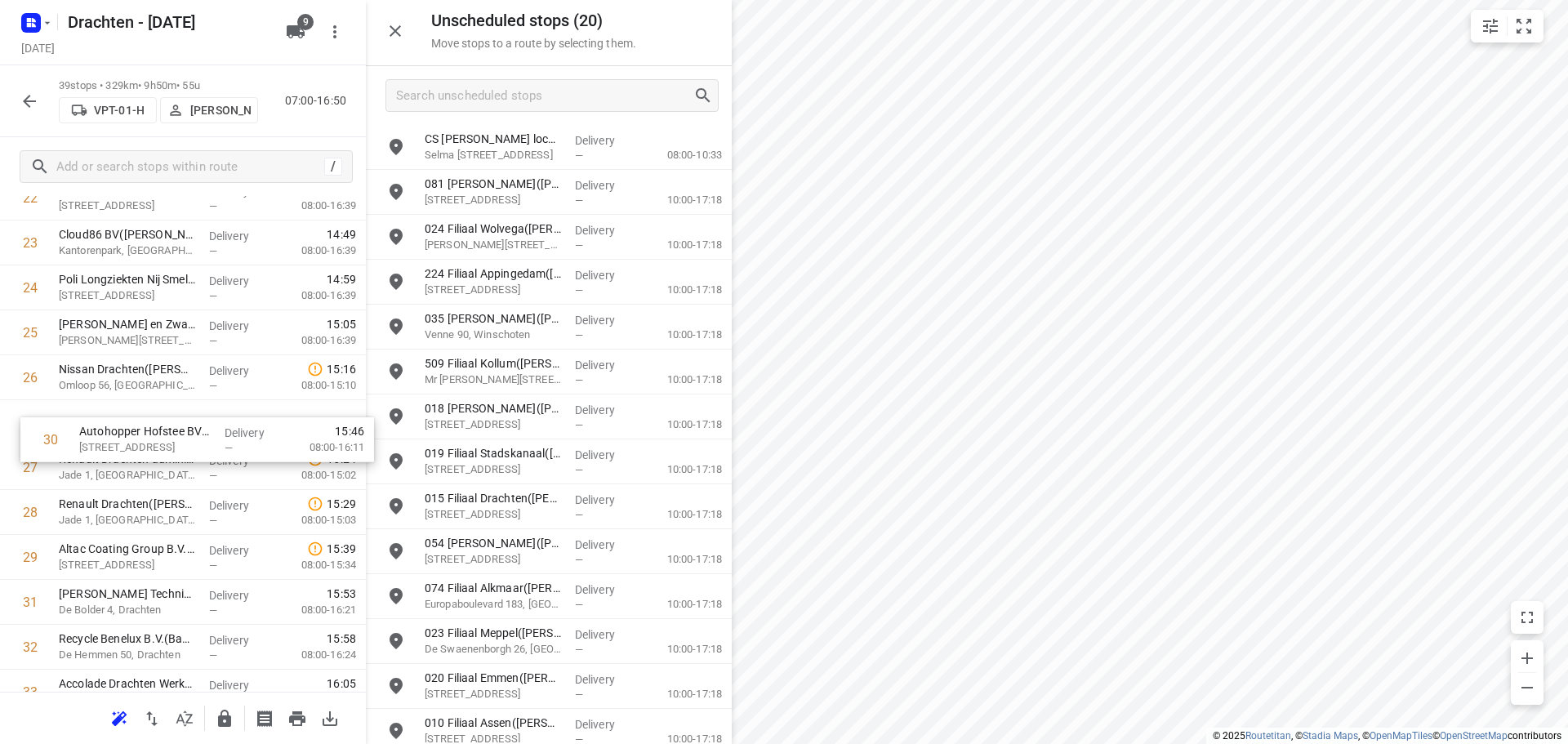
drag, startPoint x: 129, startPoint y: 569, endPoint x: 146, endPoint y: 430, distance: 140.0
click at [146, 430] on div "1 Saul Haren(Saul Limonard) Meerweg 143C, Haren Gn Delivery — 07:36 08:30-09:14…" at bounding box center [183, 108] width 366 height 1751
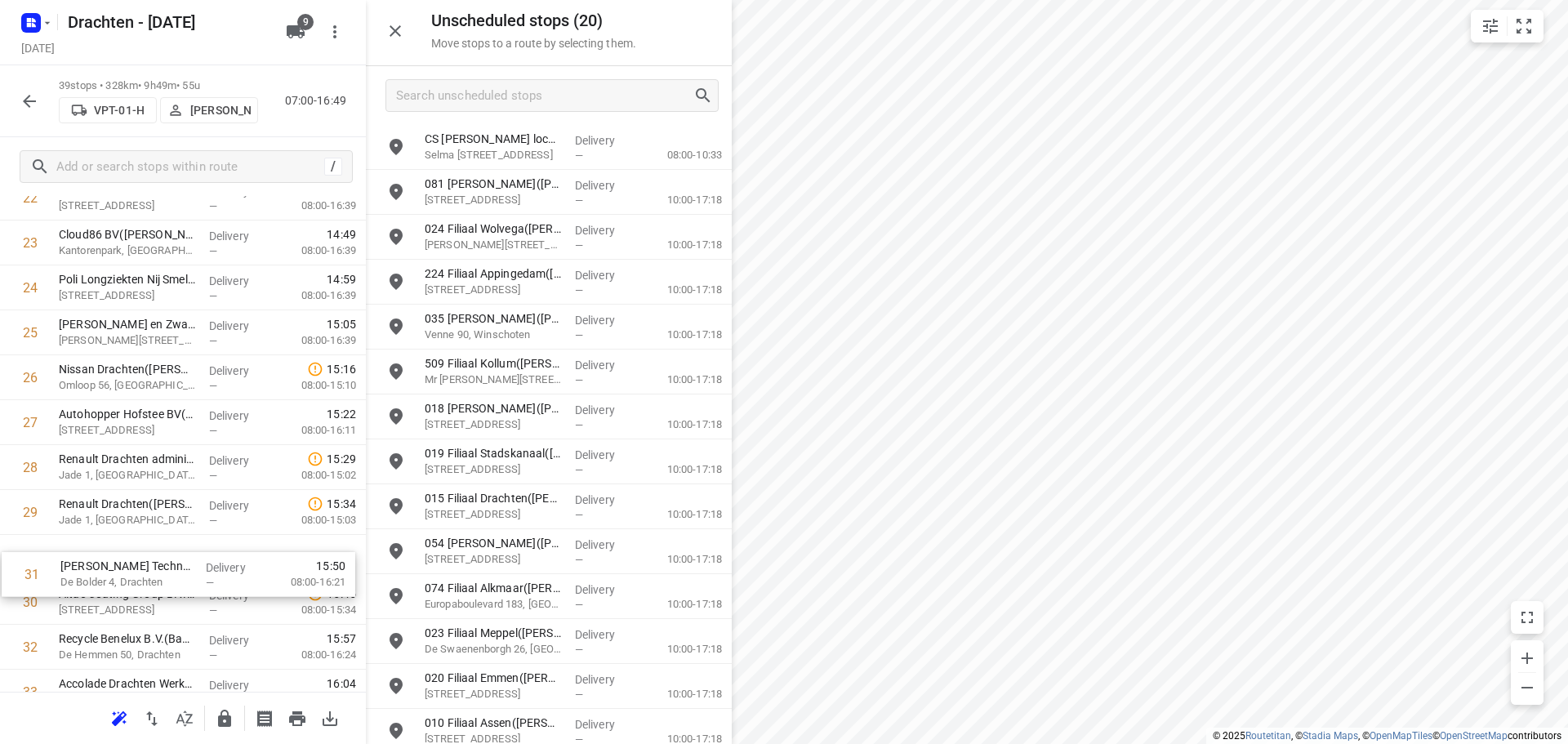
scroll to position [1097, 0]
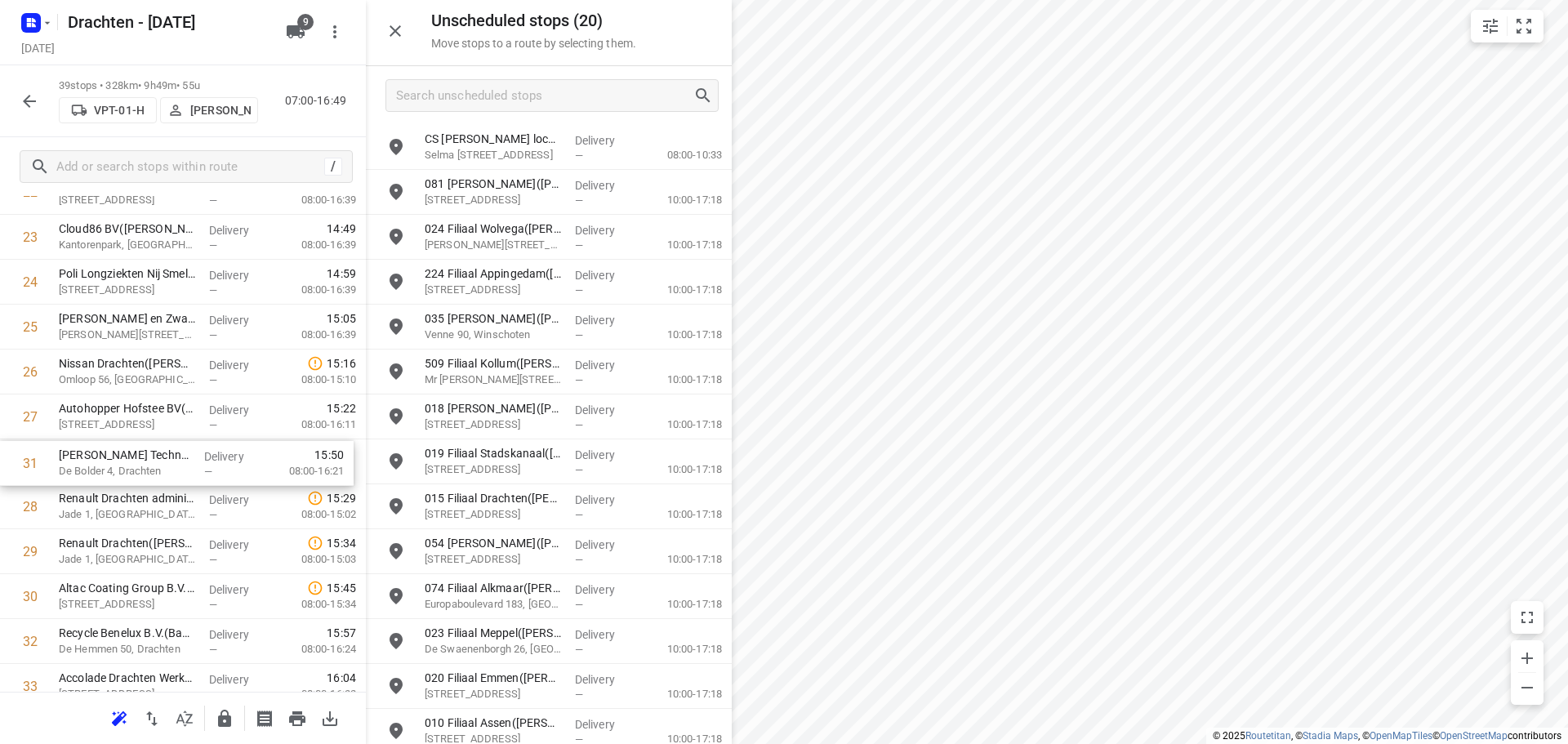
drag, startPoint x: 156, startPoint y: 613, endPoint x: 157, endPoint y: 470, distance: 143.0
click at [157, 470] on div "1 Saul Haren(Saul Limonard) Meerweg 143C, Haren Gn Delivery — 07:36 08:30-09:14…" at bounding box center [183, 102] width 366 height 1751
drag, startPoint x: 159, startPoint y: 595, endPoint x: 154, endPoint y: 504, distance: 91.1
click at [154, 504] on div "1 Saul Haren(Saul Limonard) Meerweg 143C, Haren Gn Delivery — 07:36 08:30-09:14…" at bounding box center [183, 101] width 366 height 1751
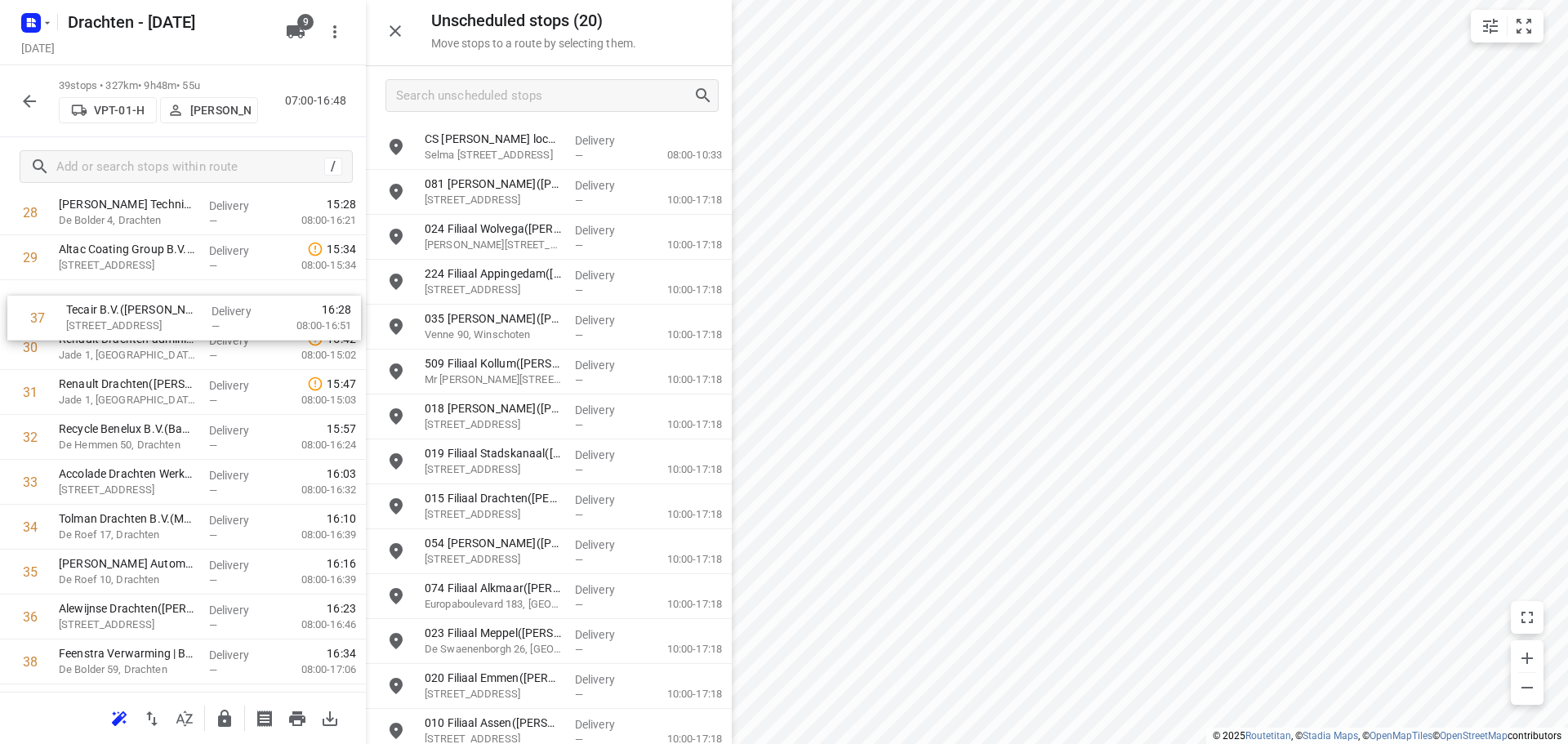
scroll to position [1336, 0]
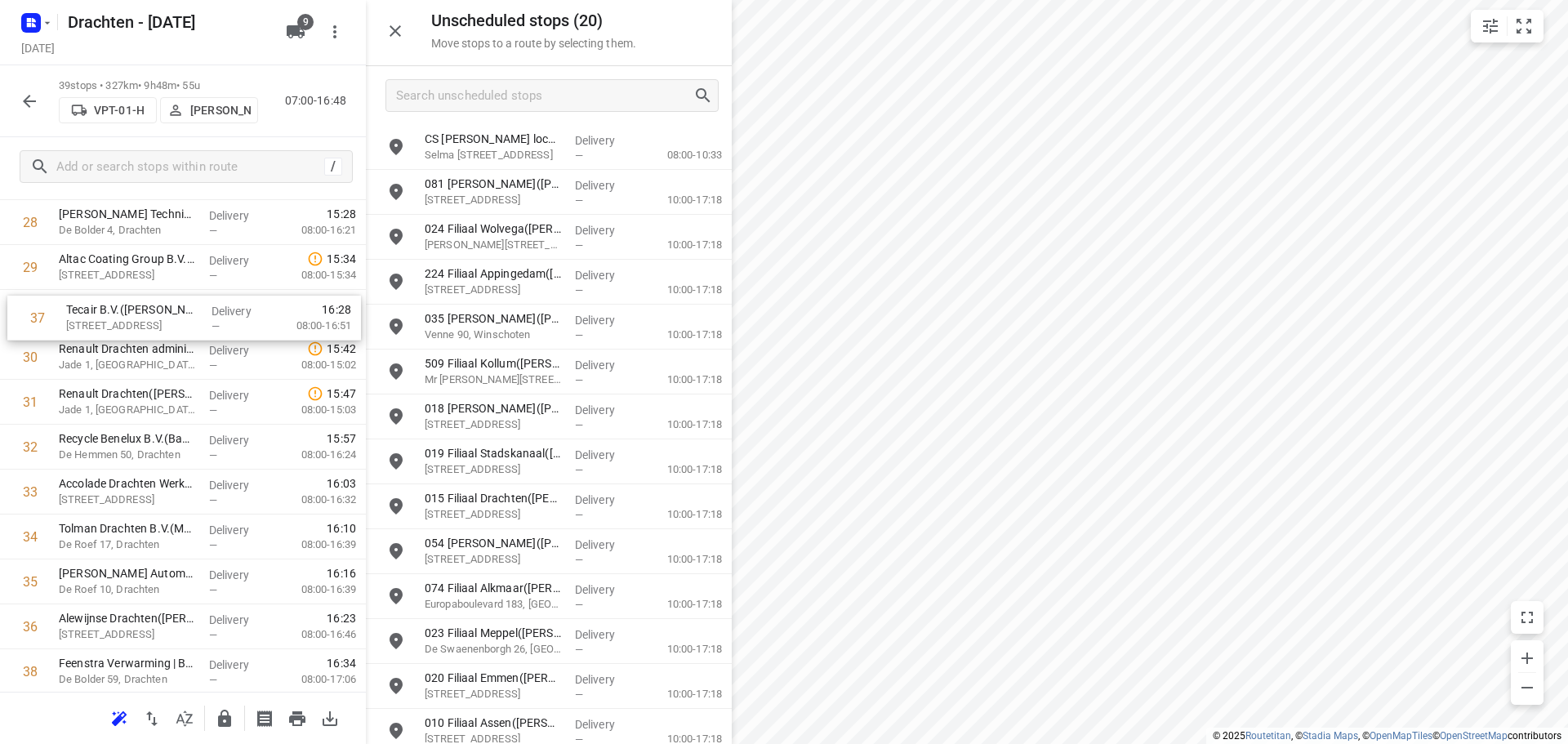
drag, startPoint x: 144, startPoint y: 629, endPoint x: 152, endPoint y: 320, distance: 309.1
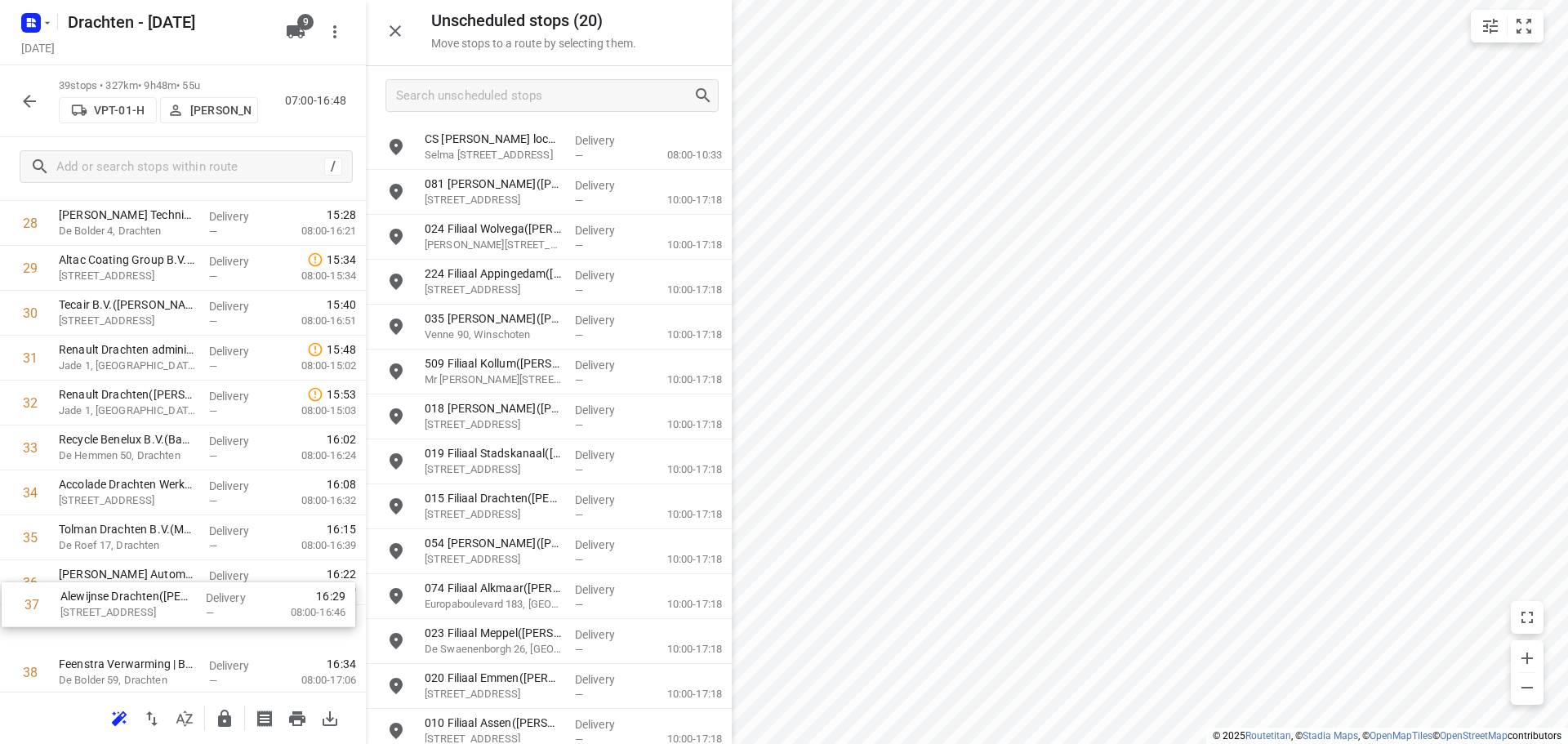
scroll to position [1346, 0]
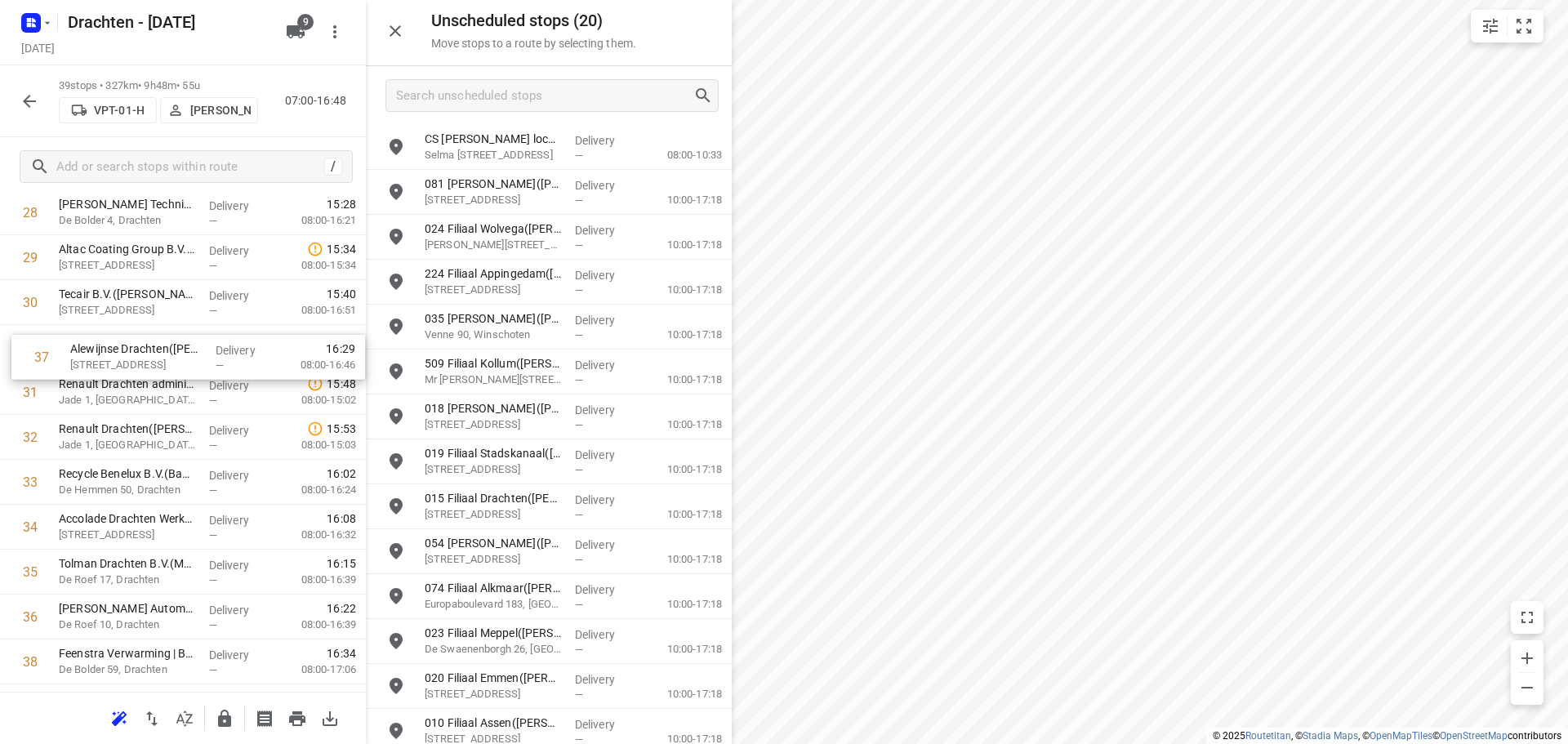
drag, startPoint x: 176, startPoint y: 626, endPoint x: 190, endPoint y: 351, distance: 275.4
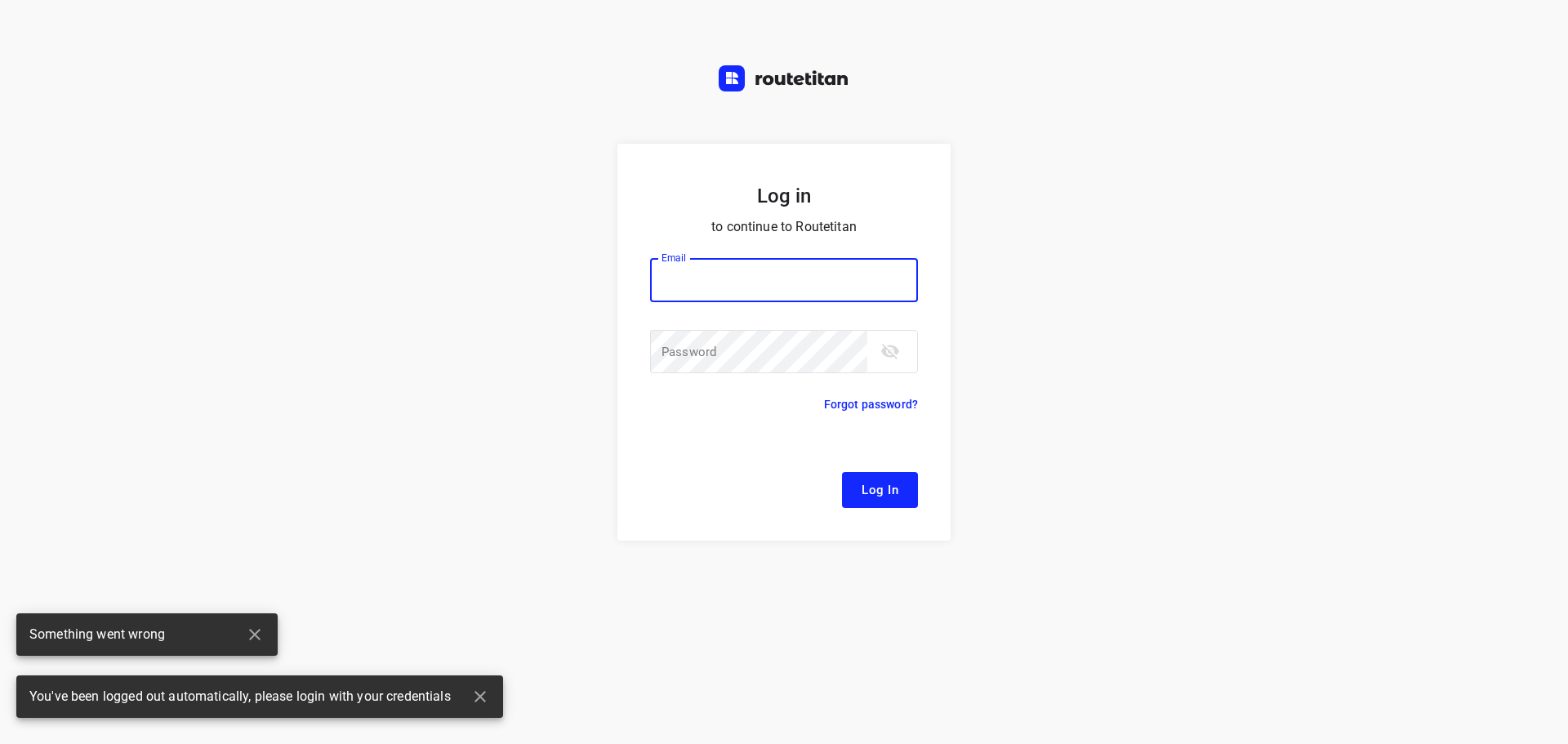
click at [762, 293] on input "email" at bounding box center [784, 280] width 268 height 44
type input "remco@fruitopjewerk.nl"
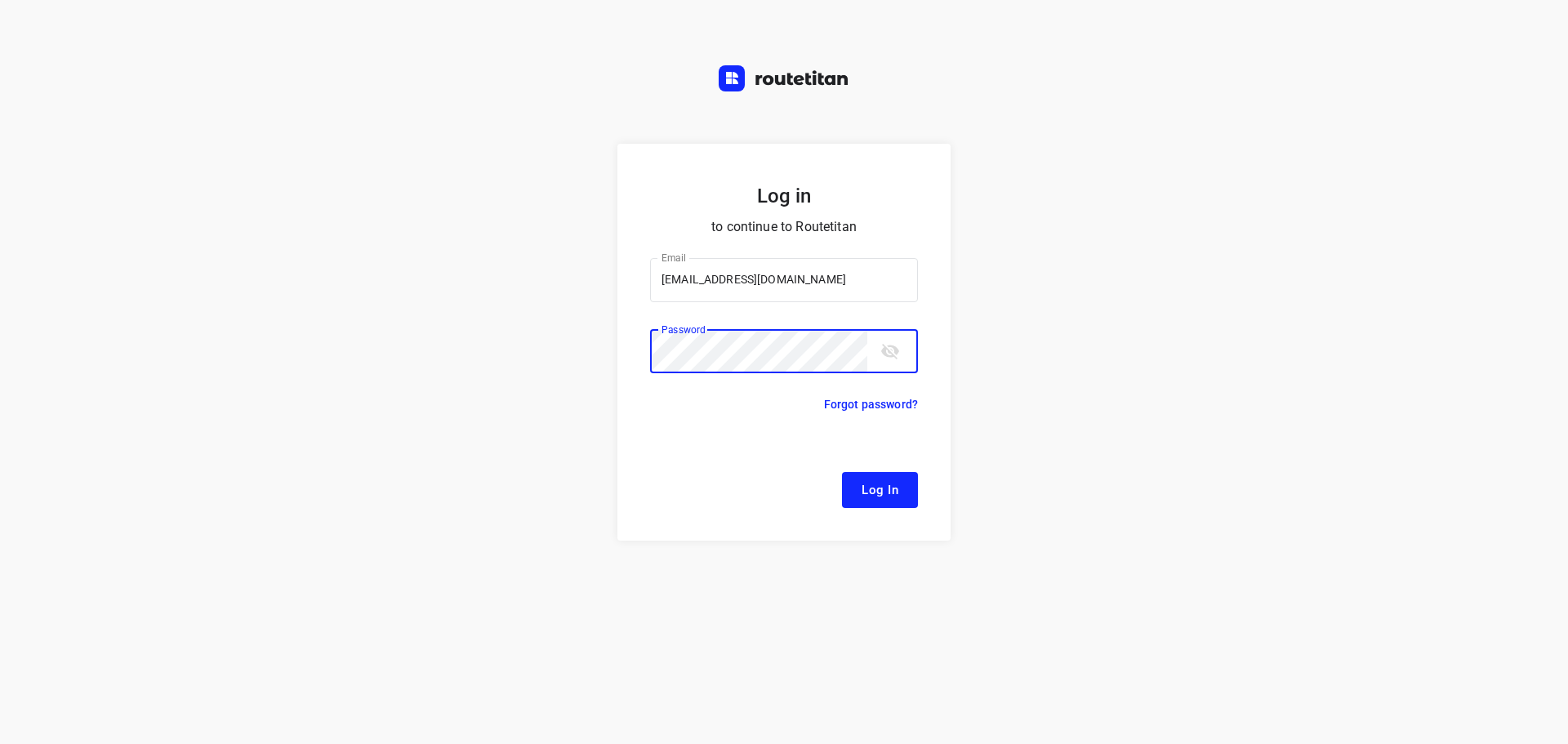
click at [842, 472] on button "Log In" at bounding box center [880, 490] width 76 height 36
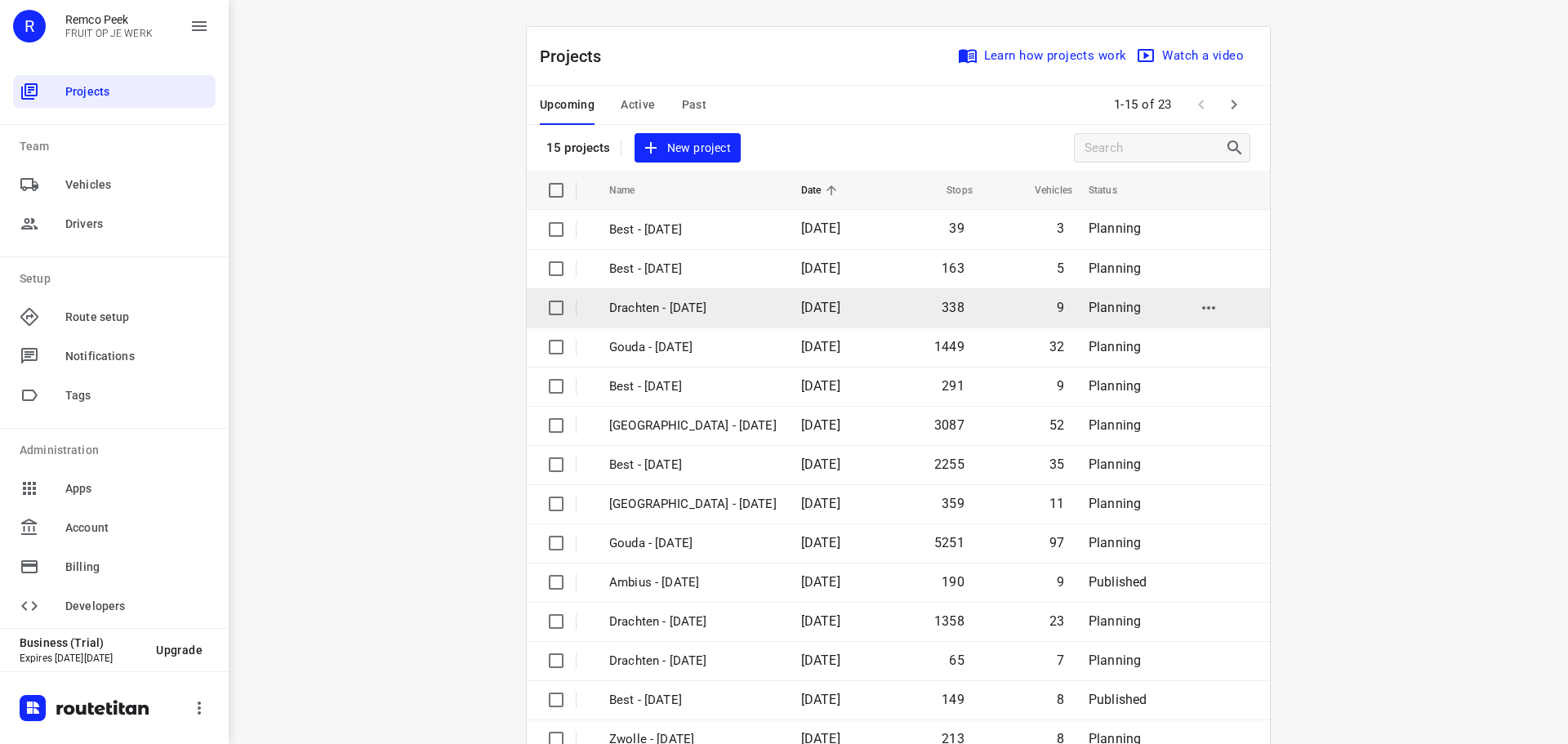
click at [691, 312] on p "Drachten - [DATE]" at bounding box center [692, 308] width 167 height 19
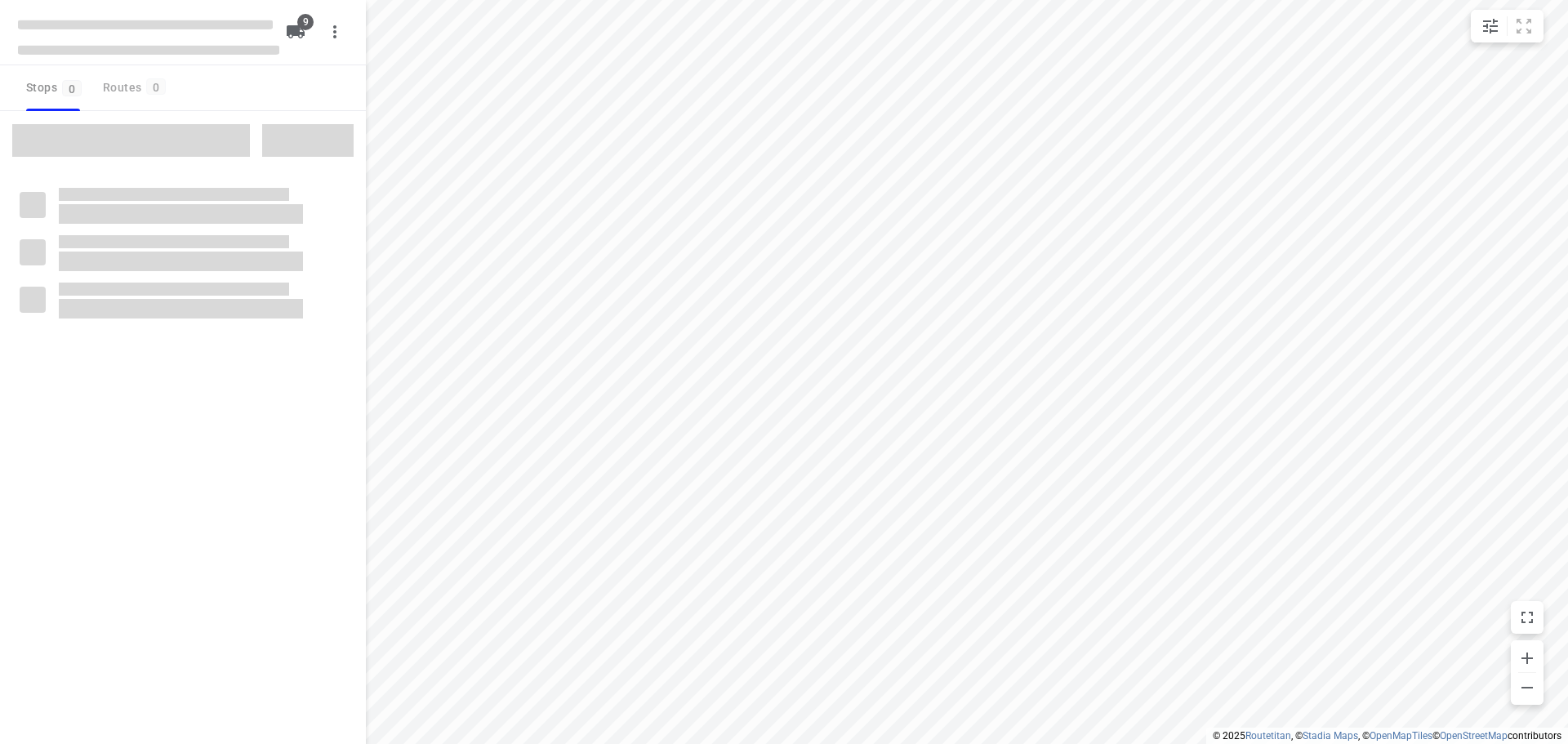
checkbox input "true"
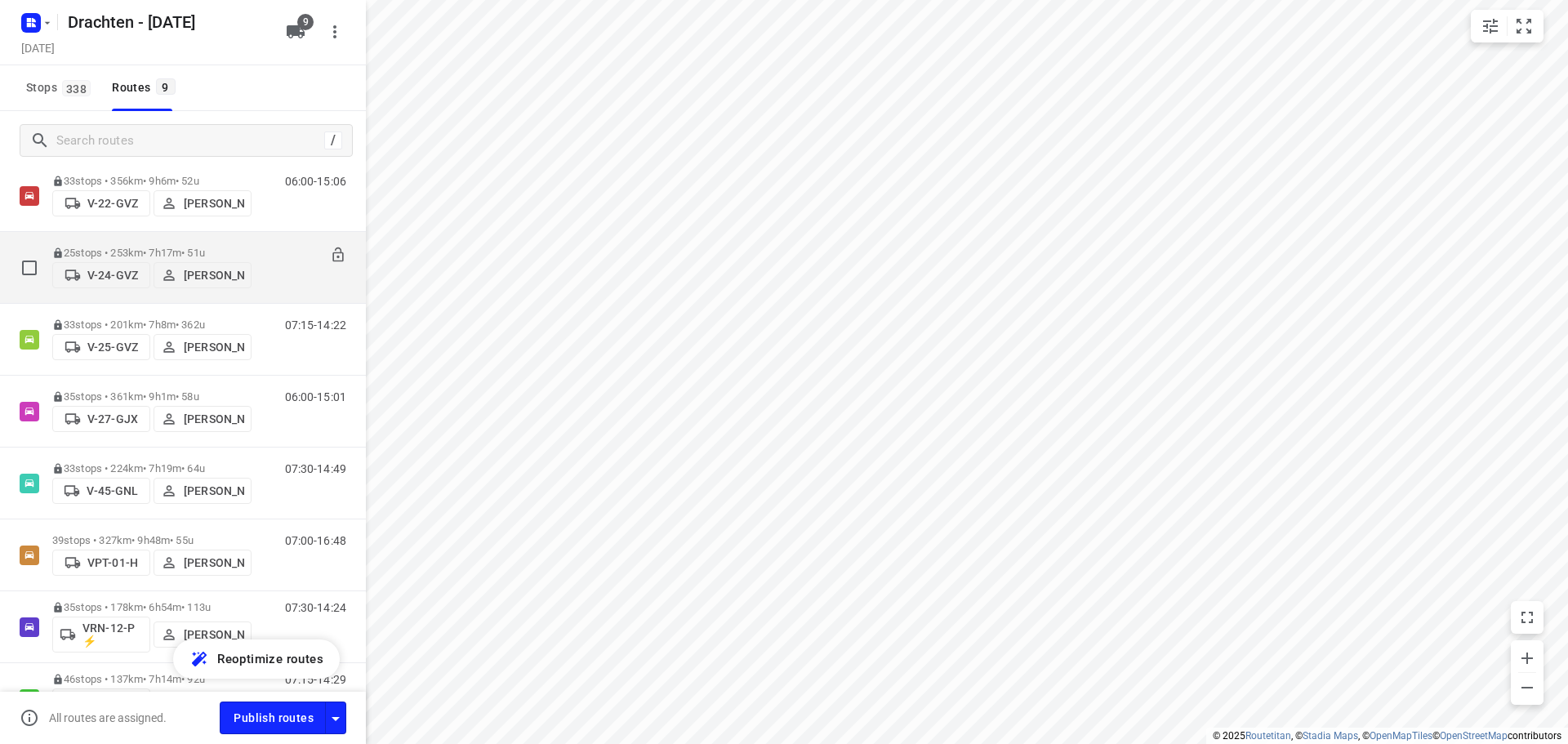
scroll to position [274, 0]
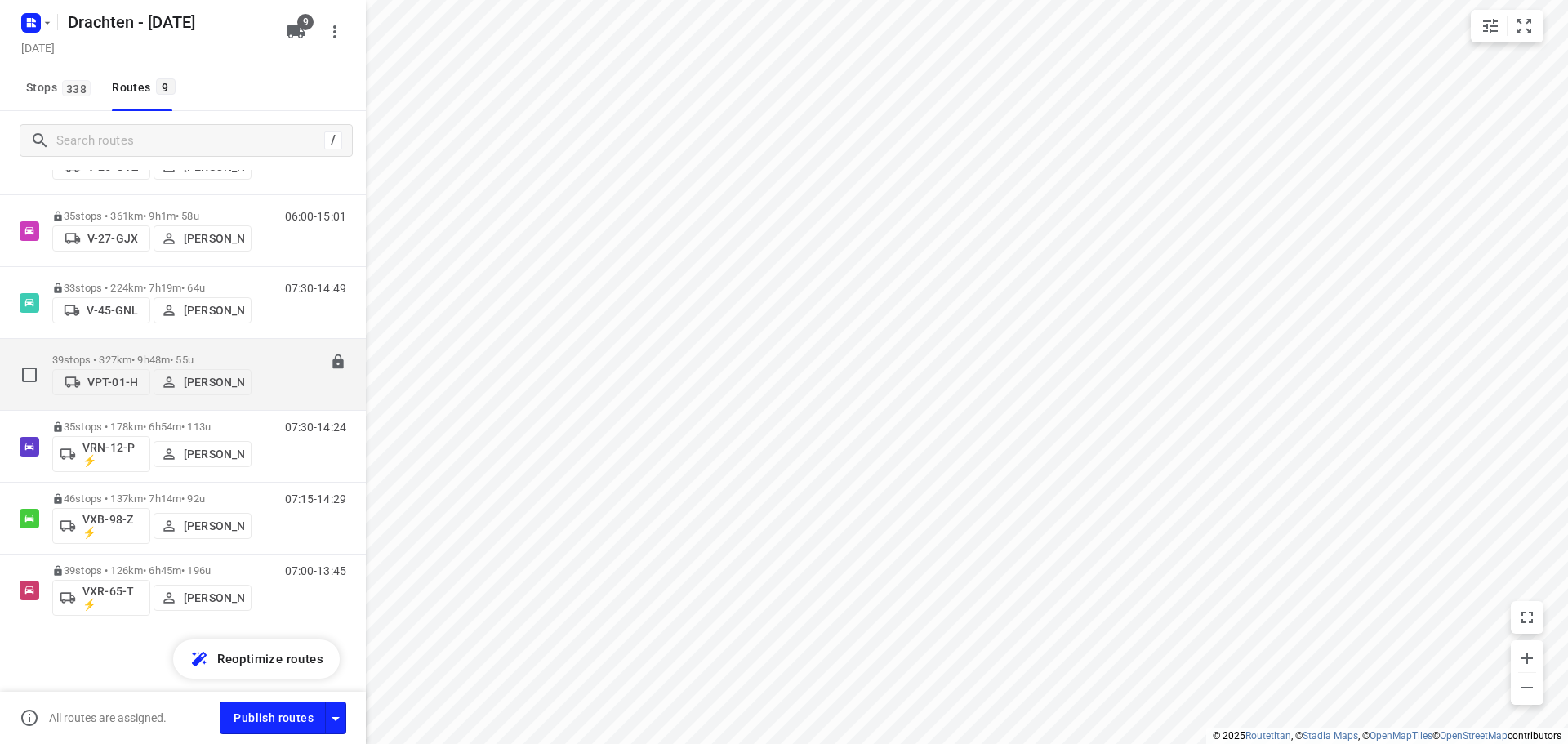
click at [188, 346] on div "39 stops • 327km • 9h48m • 55u VPT-01-H Wilma Wijma-Boonstra" at bounding box center [152, 374] width 200 height 58
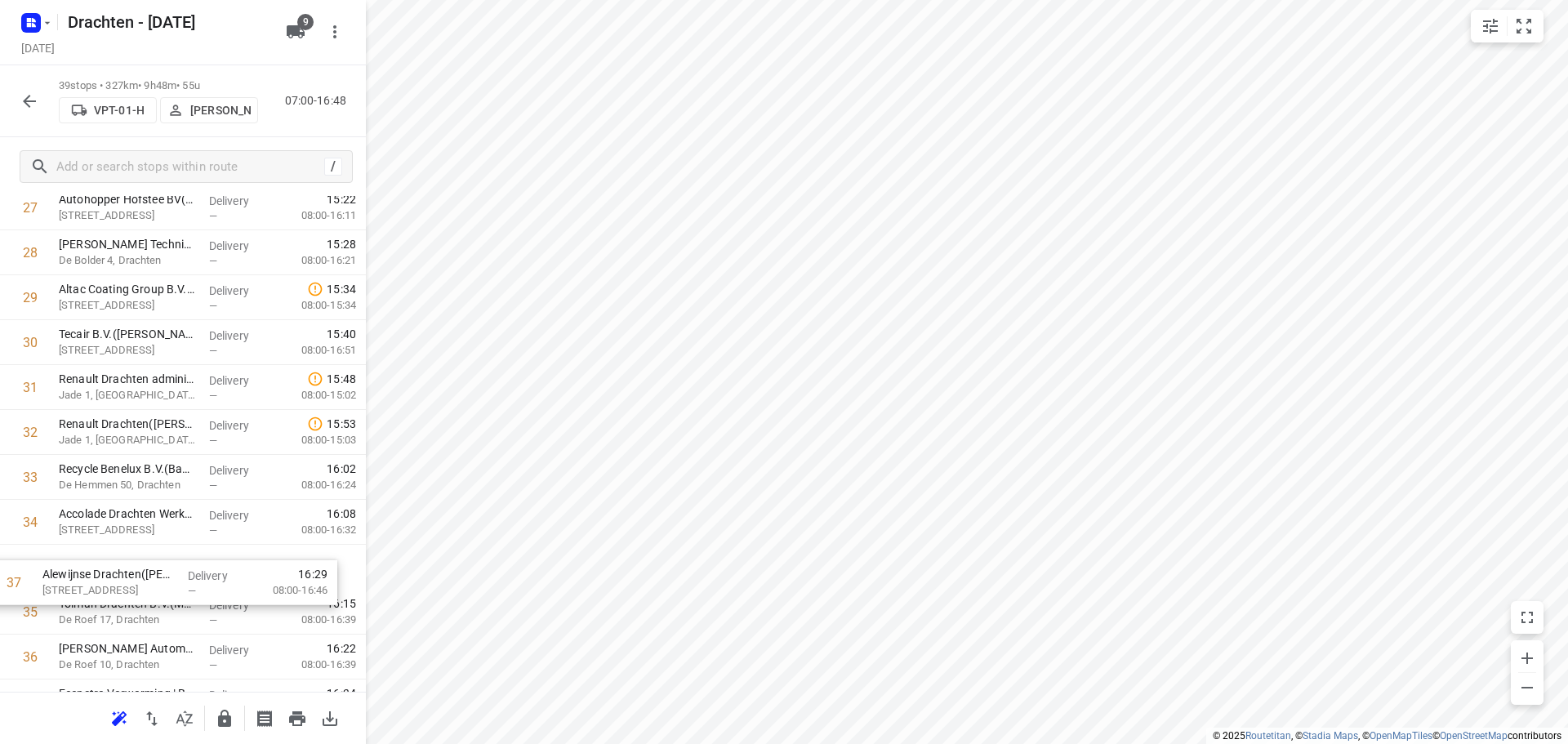
scroll to position [1311, 0]
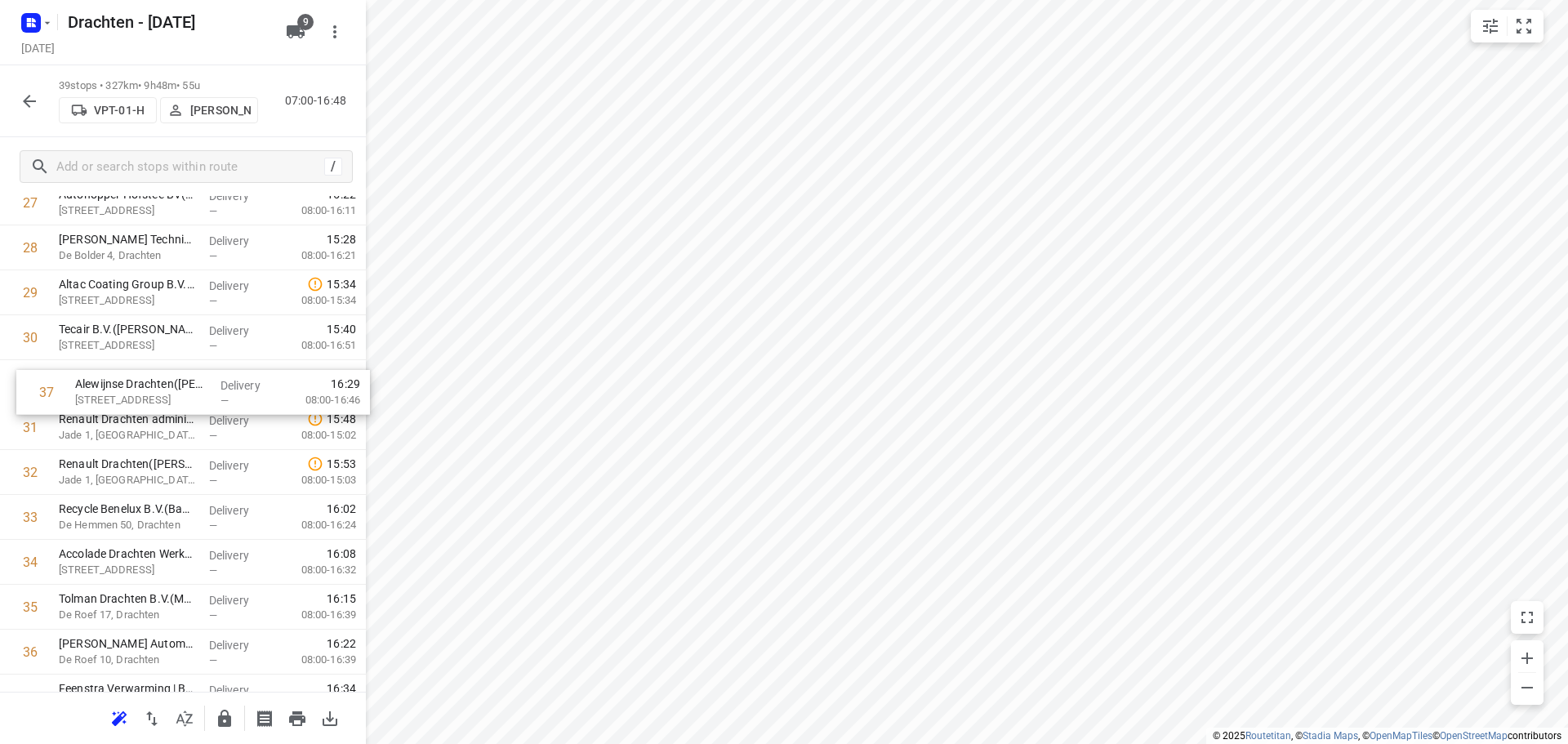
drag, startPoint x: 195, startPoint y: 662, endPoint x: 206, endPoint y: 386, distance: 276.2
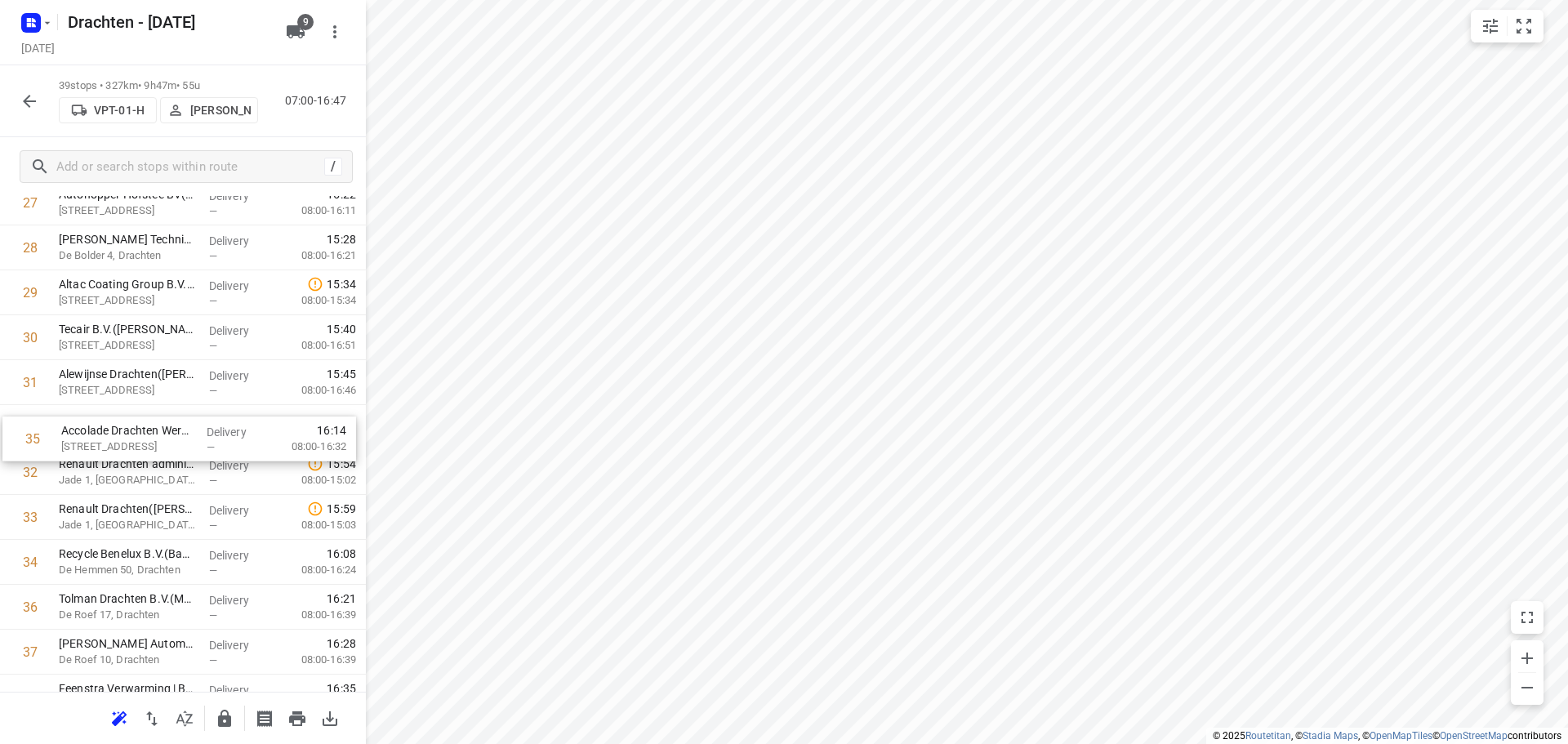
drag, startPoint x: 204, startPoint y: 559, endPoint x: 209, endPoint y: 419, distance: 140.1
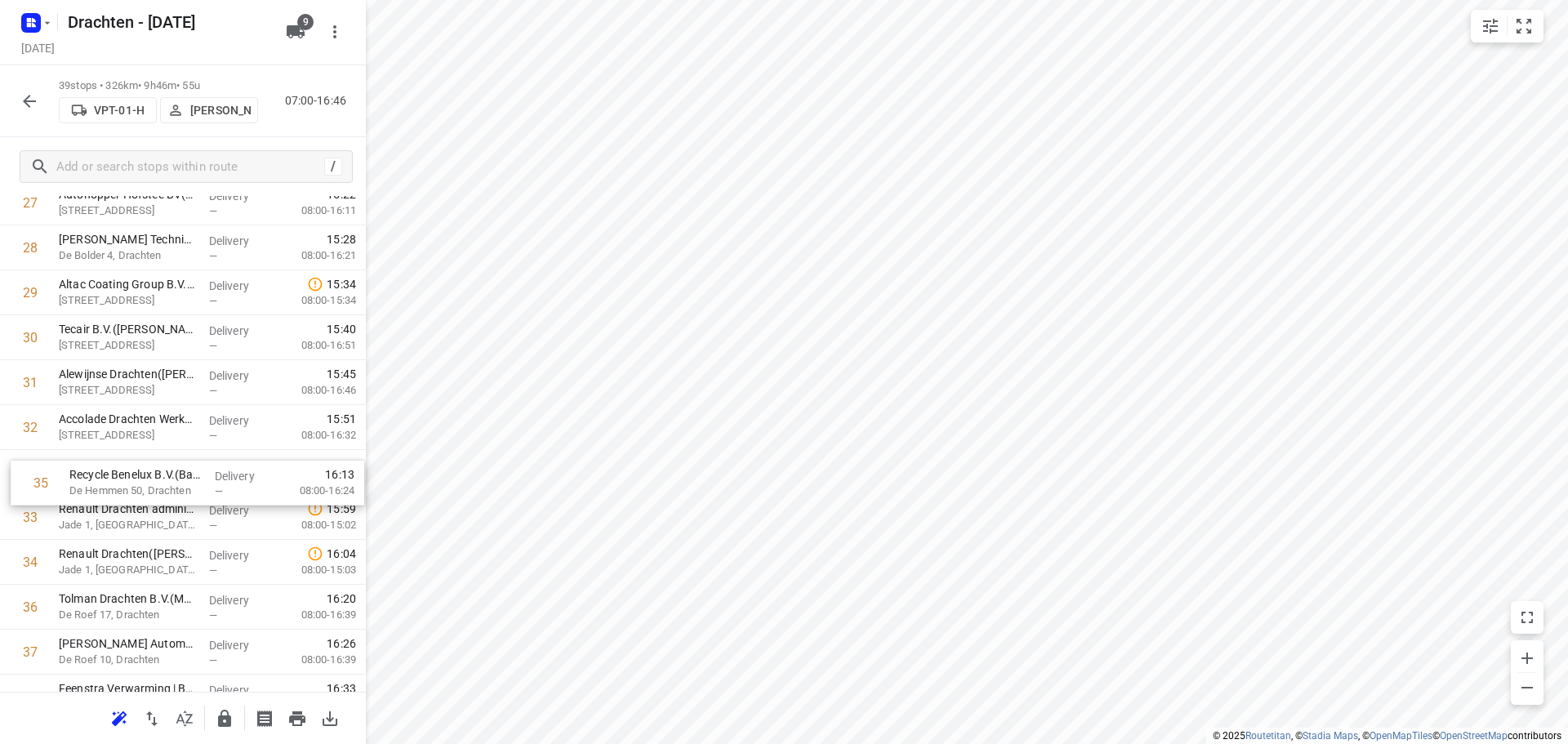
drag, startPoint x: 180, startPoint y: 566, endPoint x: 192, endPoint y: 474, distance: 92.8
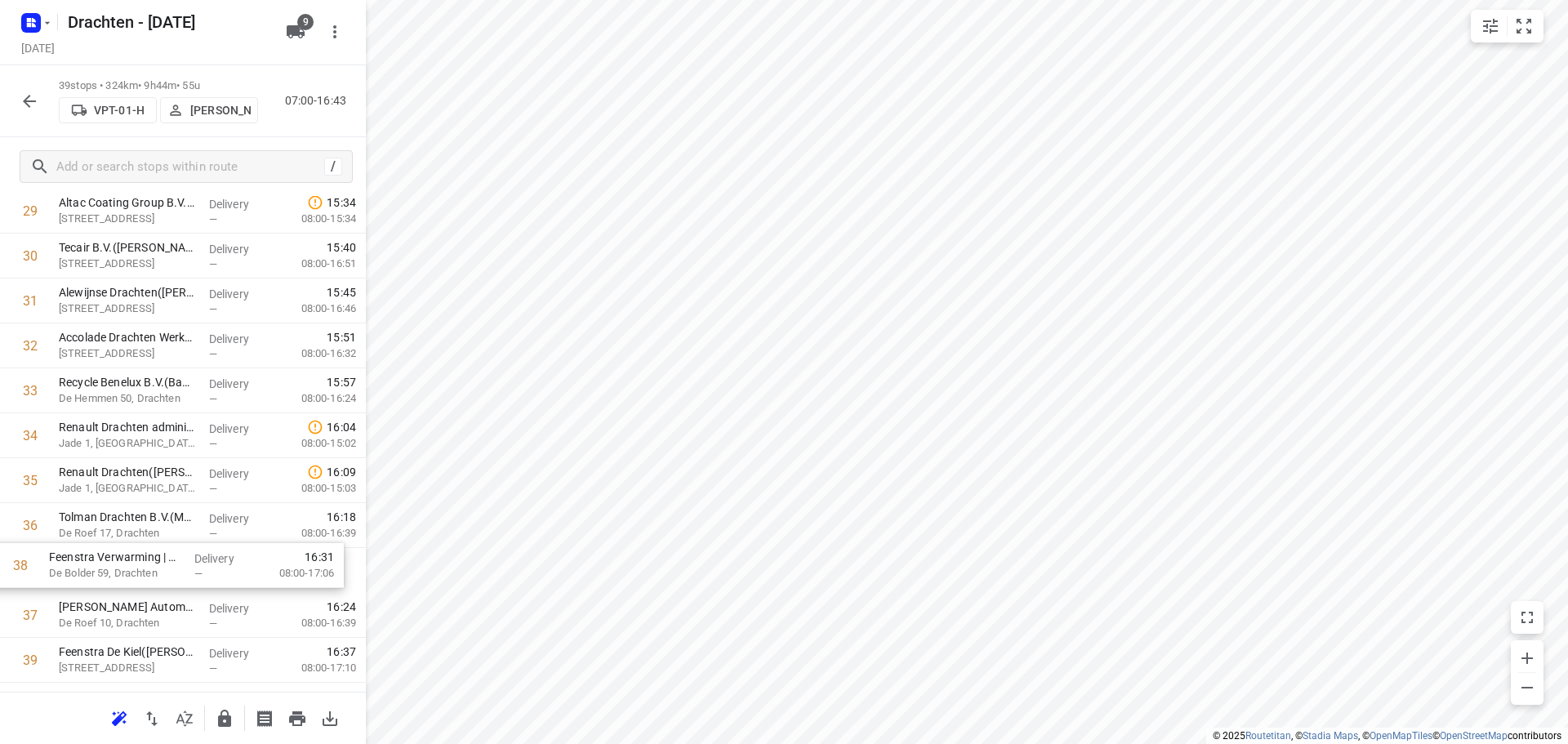
scroll to position [1396, 0]
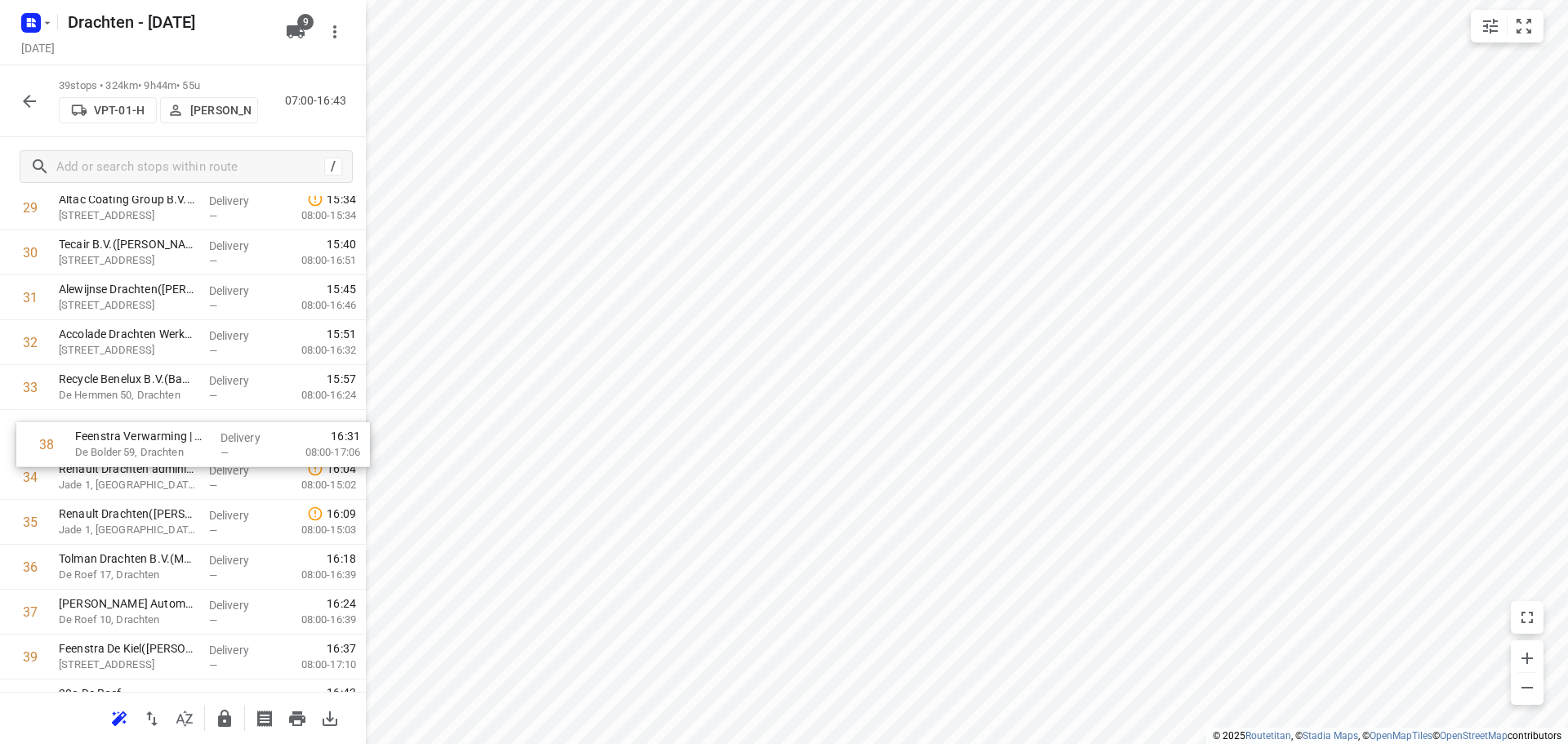
drag, startPoint x: 184, startPoint y: 625, endPoint x: 198, endPoint y: 442, distance: 183.5
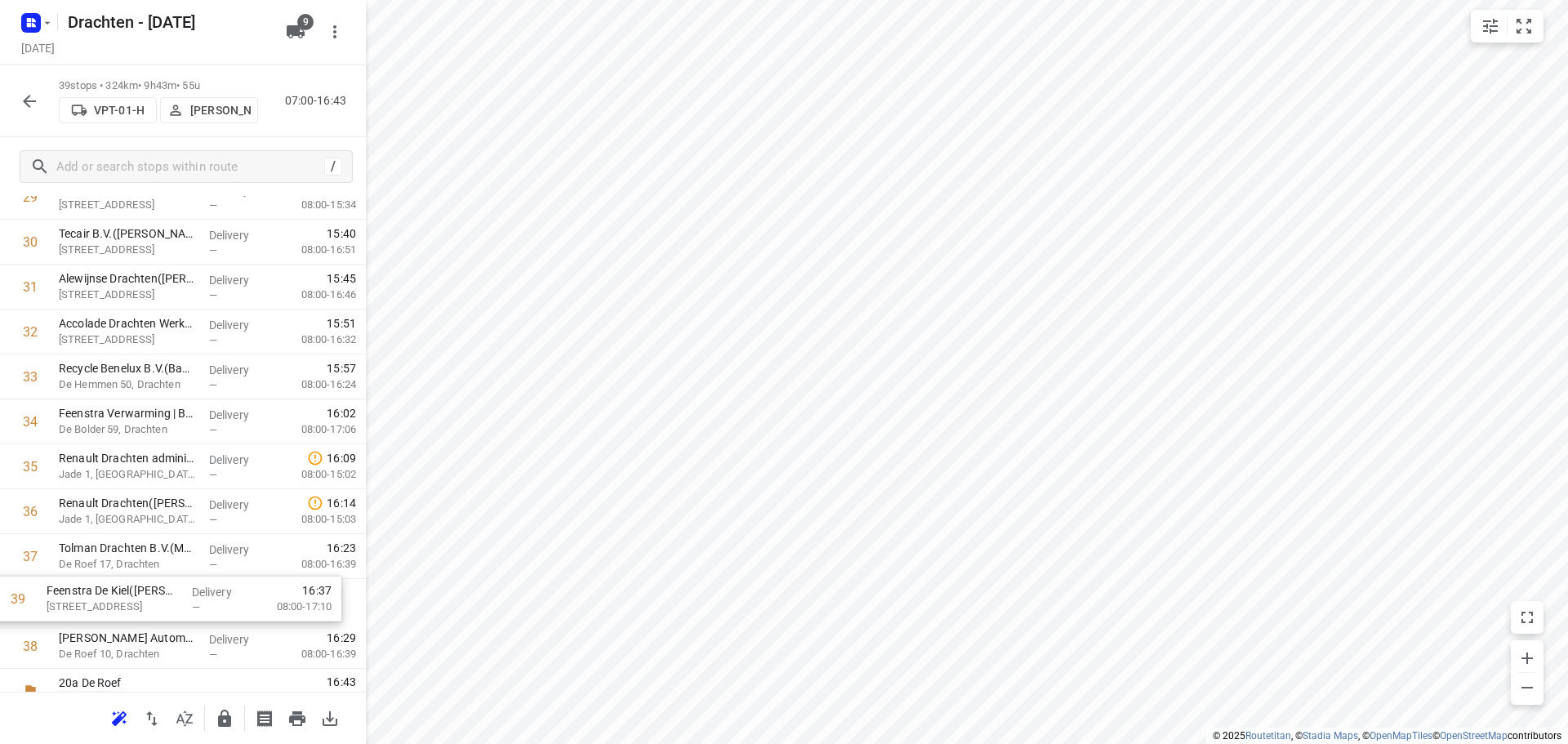
scroll to position [1410, 0]
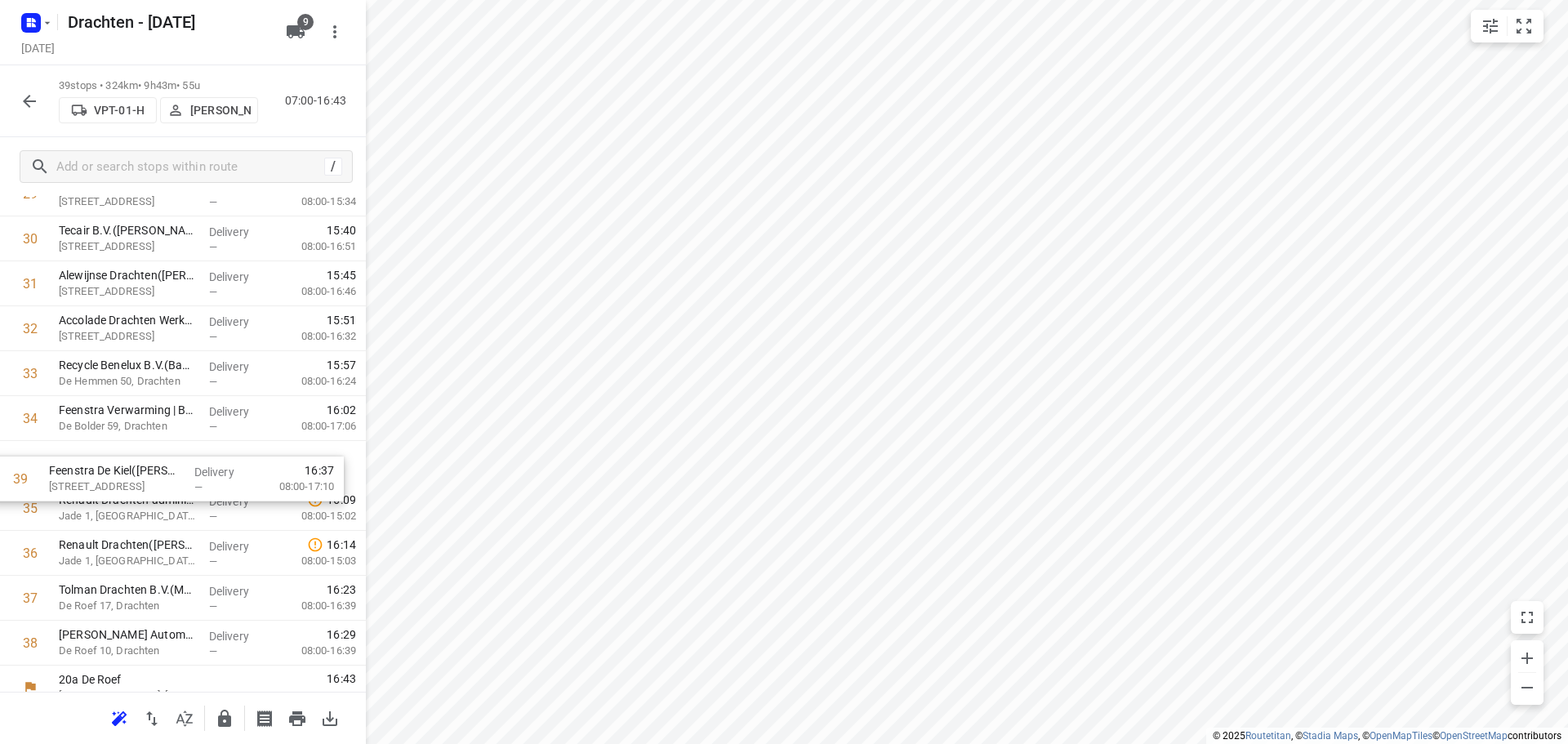
drag, startPoint x: 181, startPoint y: 653, endPoint x: 176, endPoint y: 450, distance: 203.1
click at [42, 106] on button "button" at bounding box center [30, 101] width 33 height 33
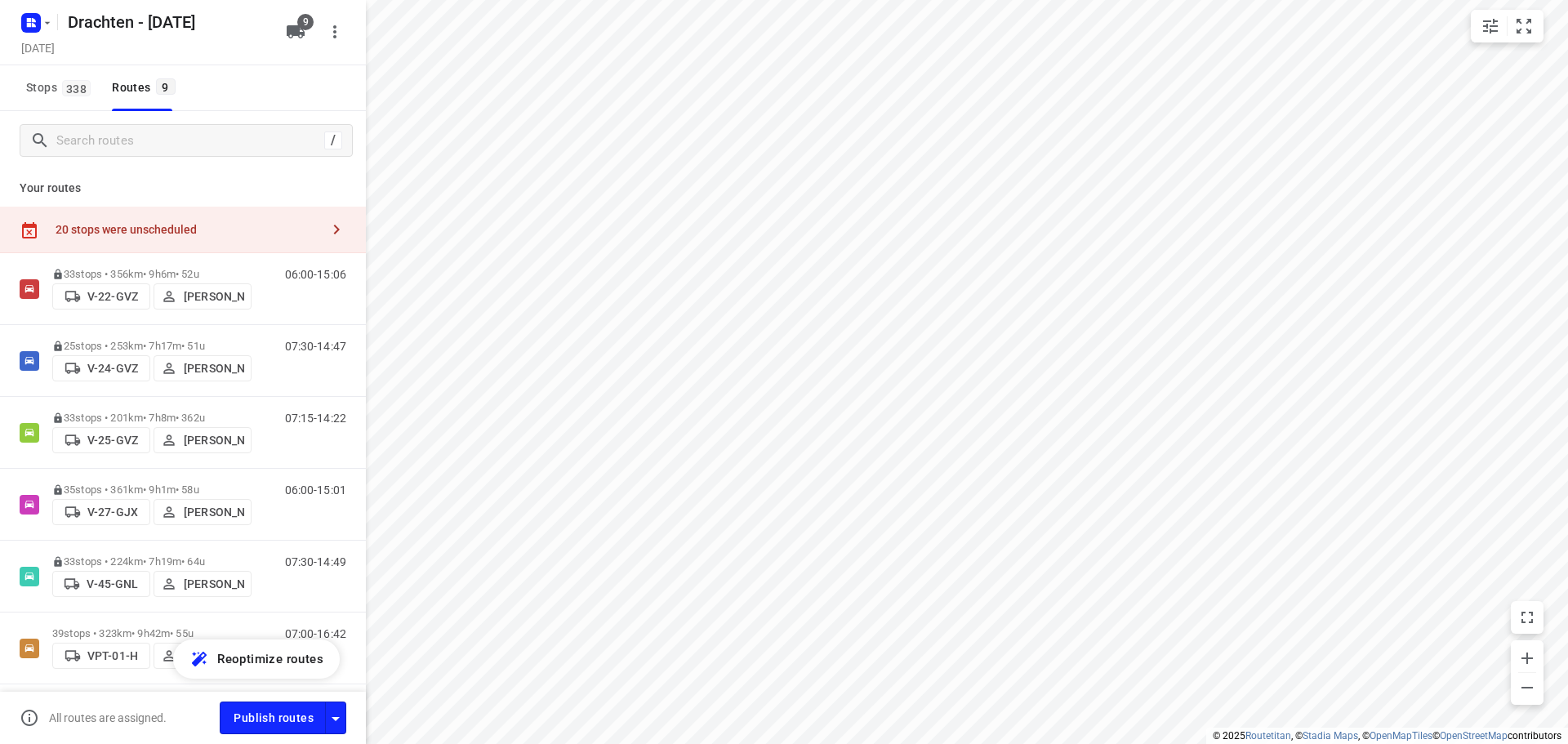
click at [198, 218] on div "20 stops were unscheduled" at bounding box center [183, 230] width 366 height 46
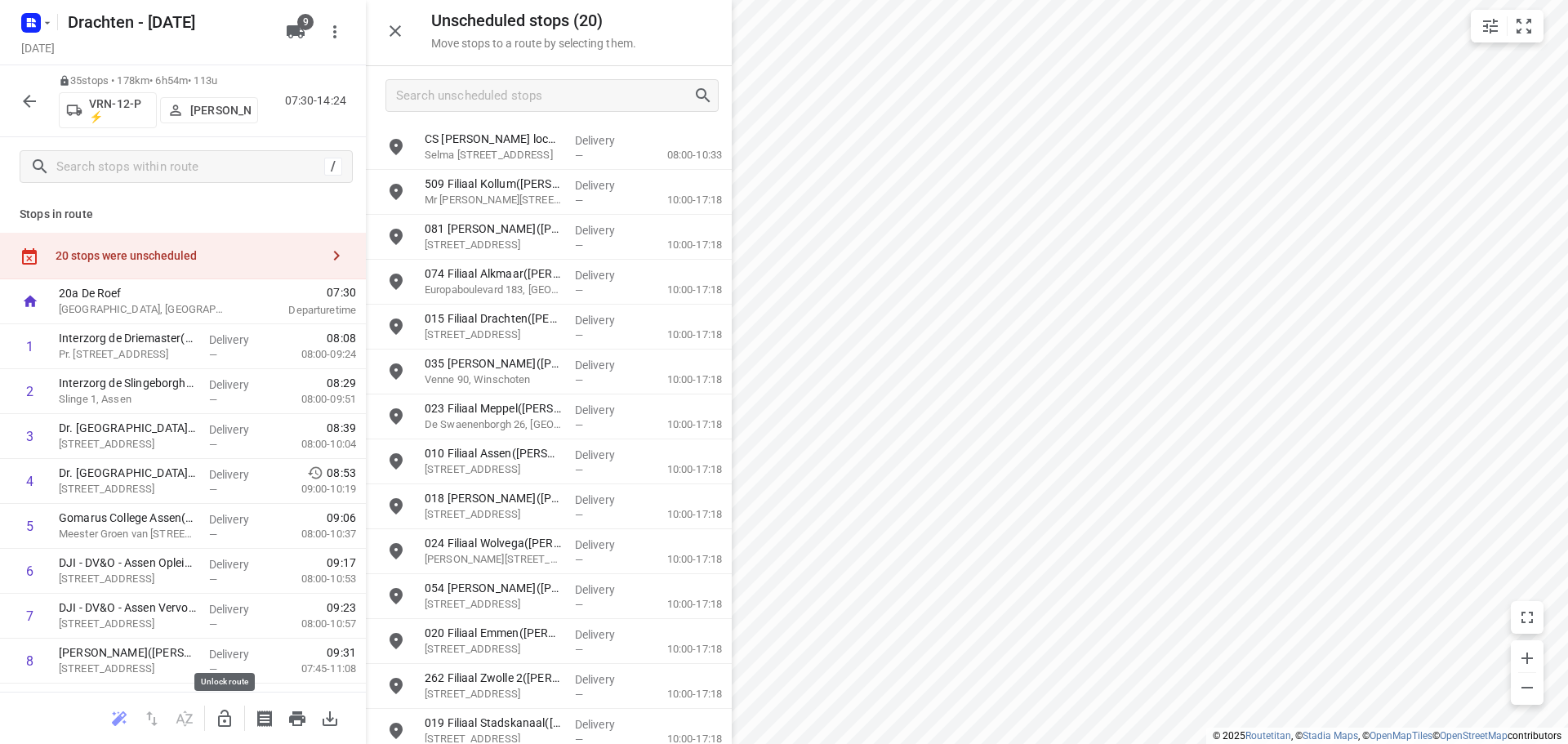
click at [232, 726] on icon "button" at bounding box center [225, 718] width 20 height 20
drag, startPoint x: 561, startPoint y: 157, endPoint x: 204, endPoint y: 448, distance: 460.6
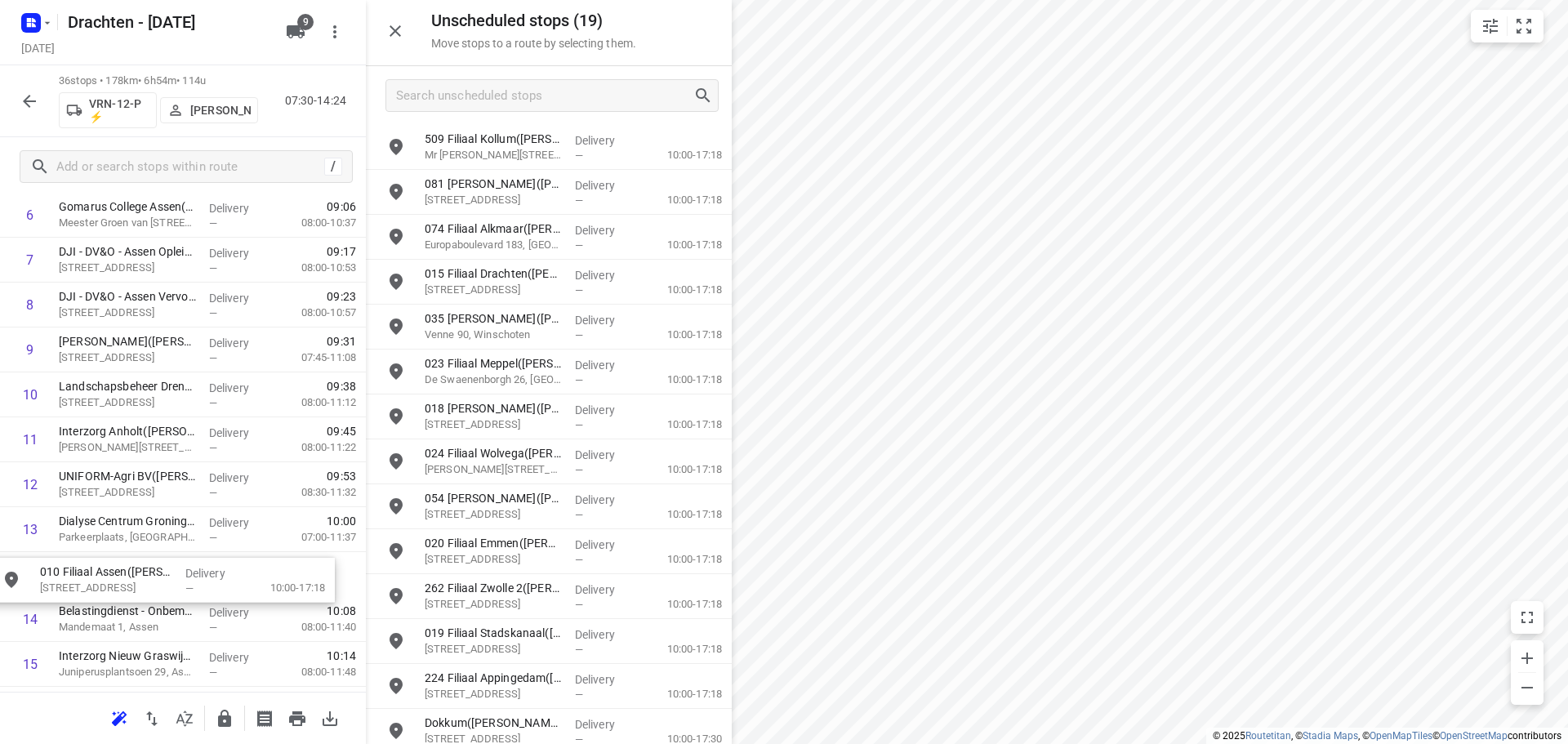
scroll to position [361, 0]
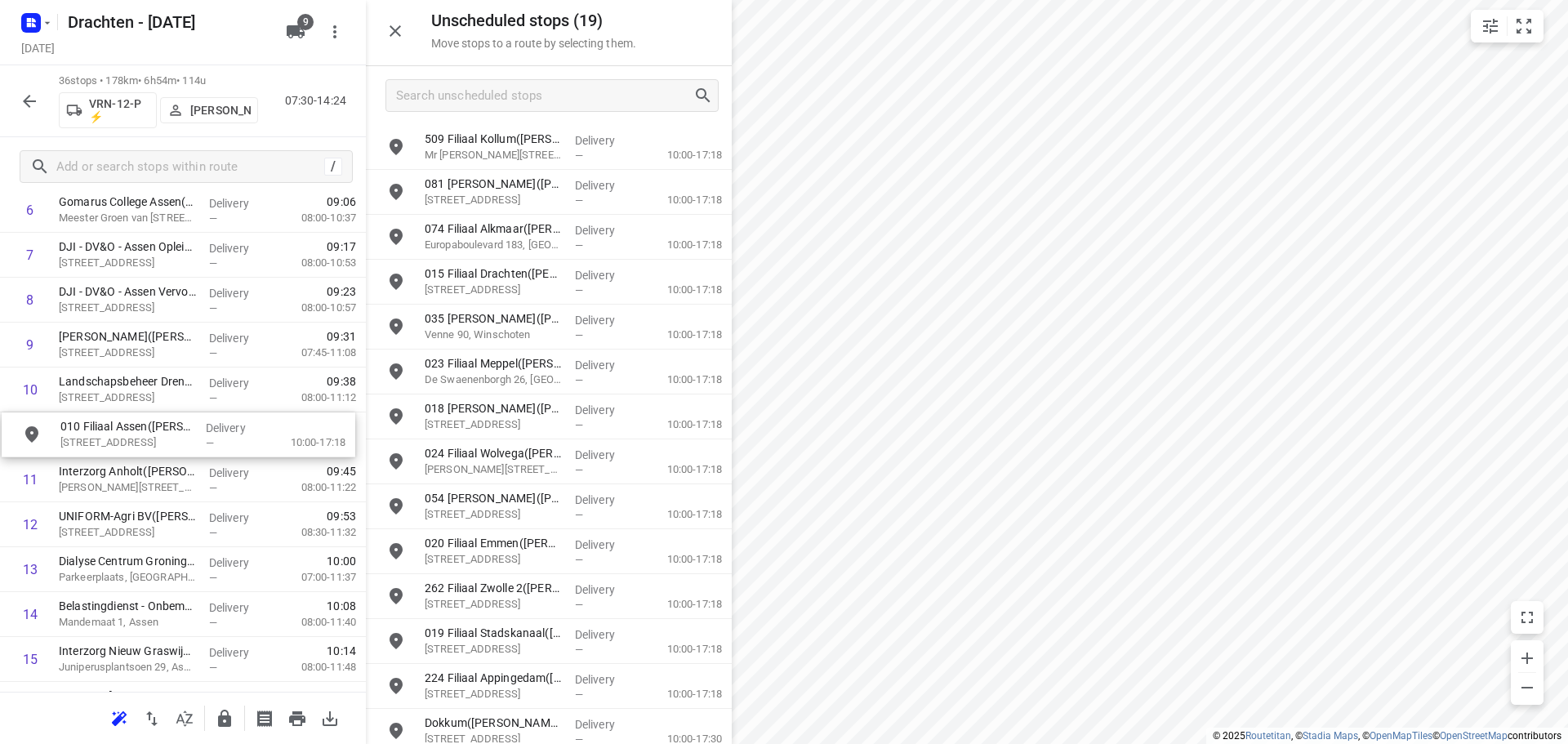
drag, startPoint x: 528, startPoint y: 423, endPoint x: 148, endPoint y: 444, distance: 380.6
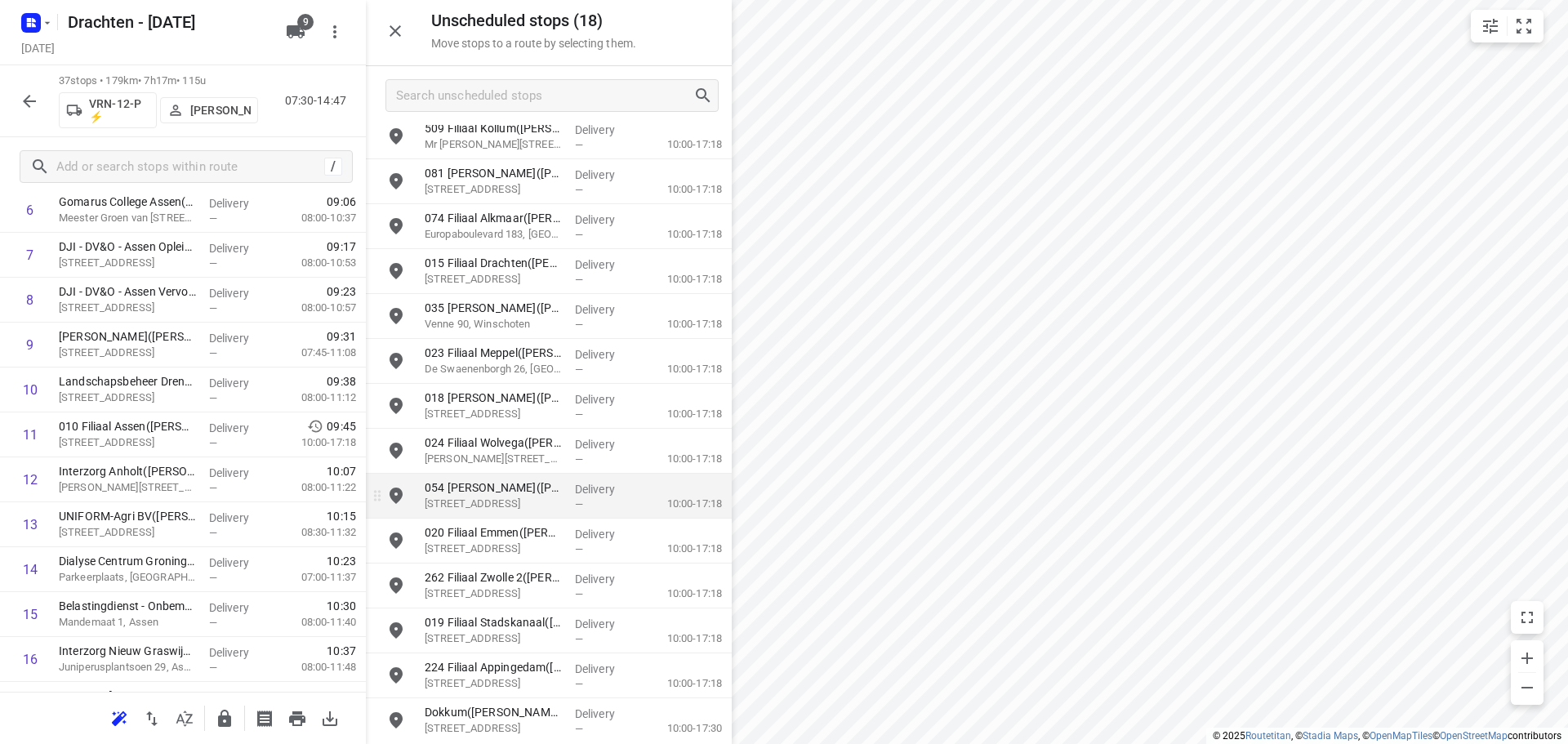
scroll to position [0, 0]
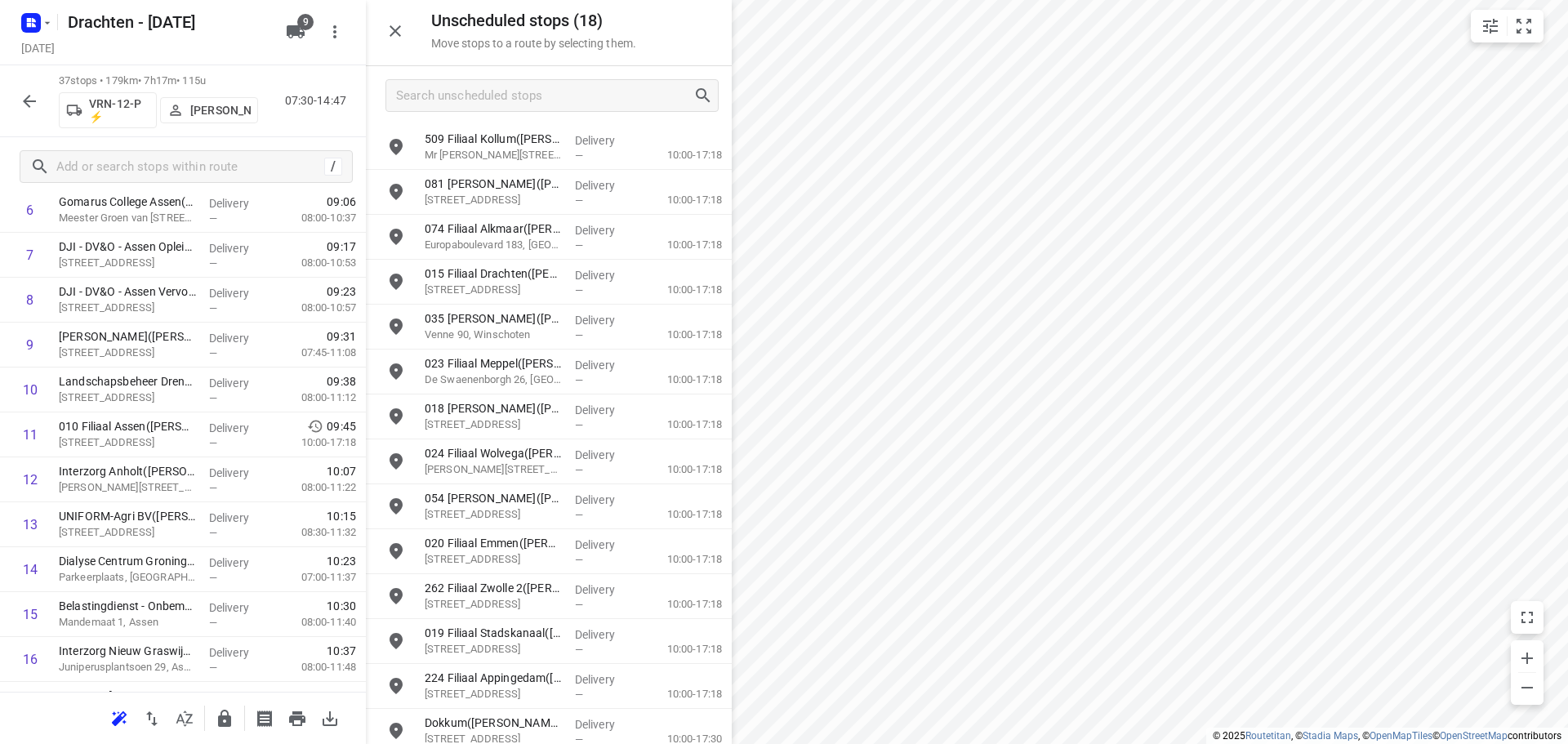
click at [220, 717] on icon "button" at bounding box center [225, 718] width 13 height 17
click at [22, 104] on icon "button" at bounding box center [30, 101] width 20 height 20
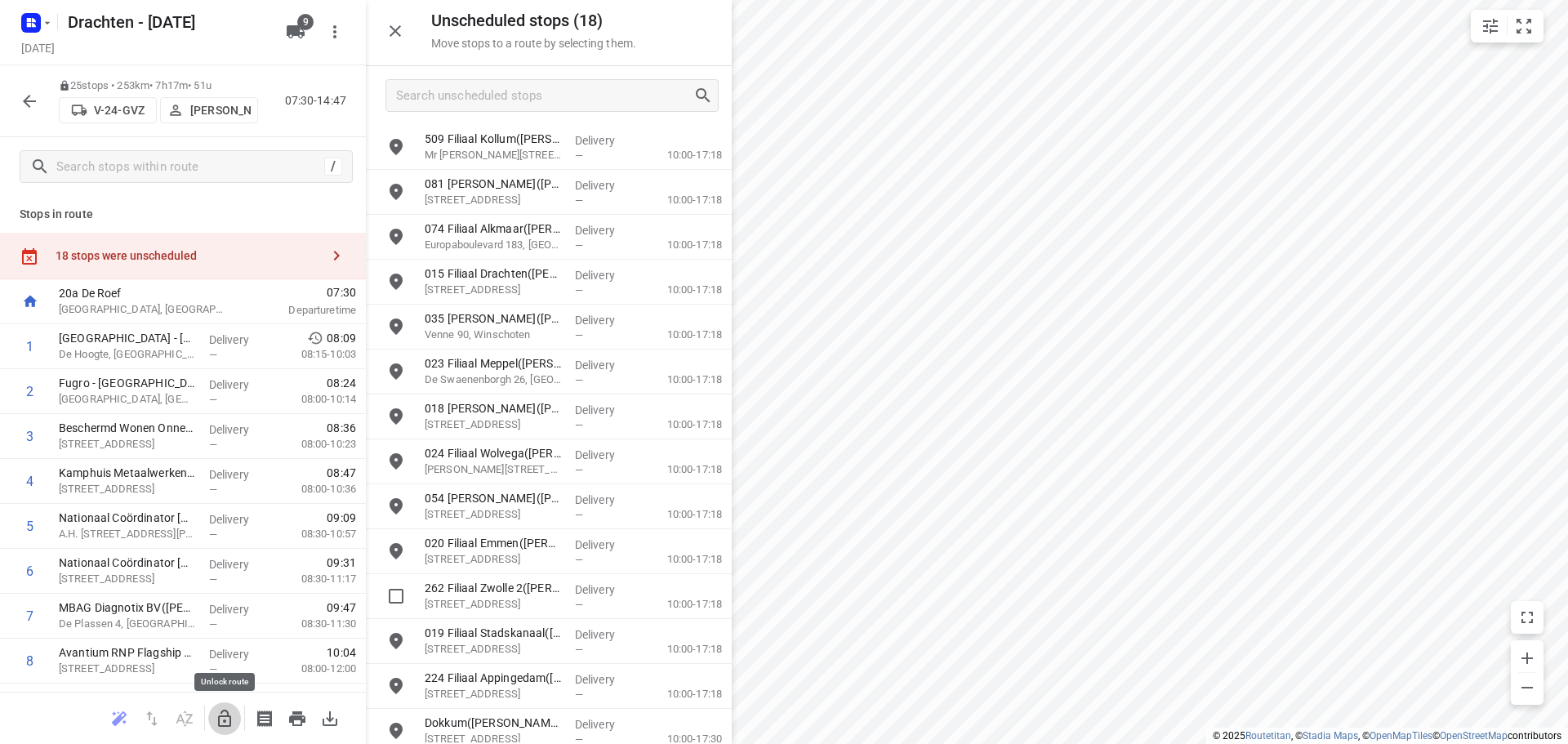
click at [227, 718] on icon "button" at bounding box center [225, 718] width 20 height 20
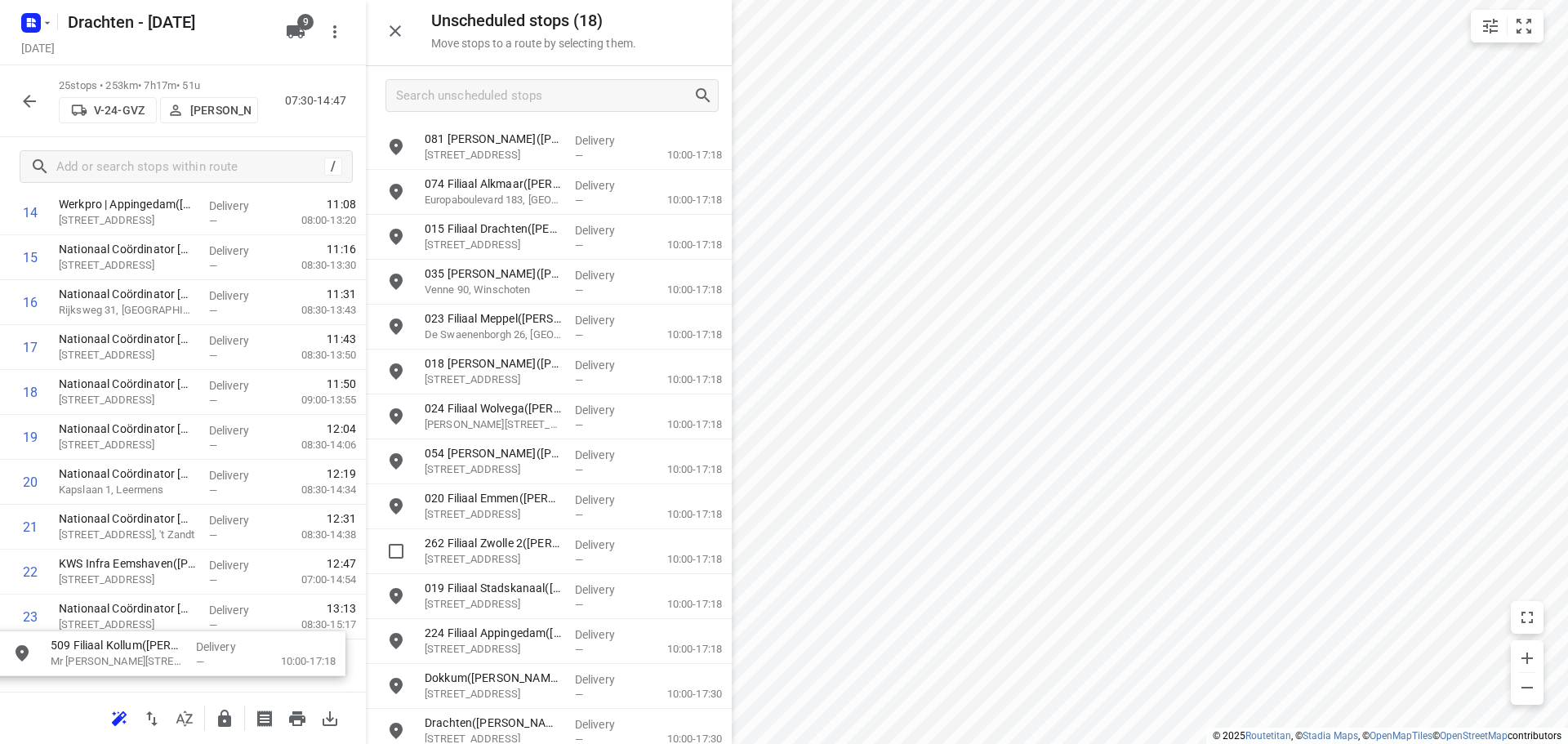
scroll to position [845, 0]
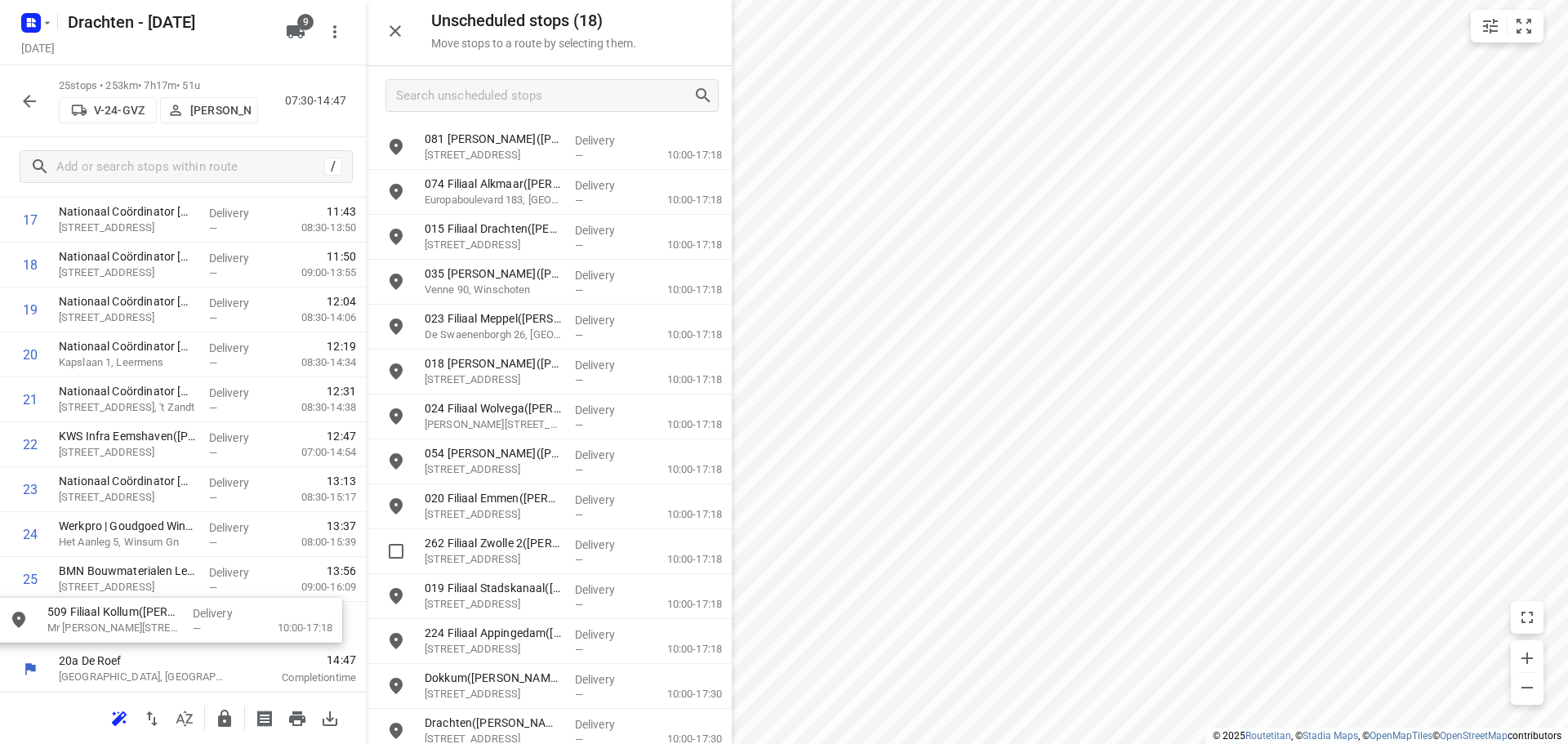
drag, startPoint x: 594, startPoint y: 157, endPoint x: 209, endPoint y: 642, distance: 619.2
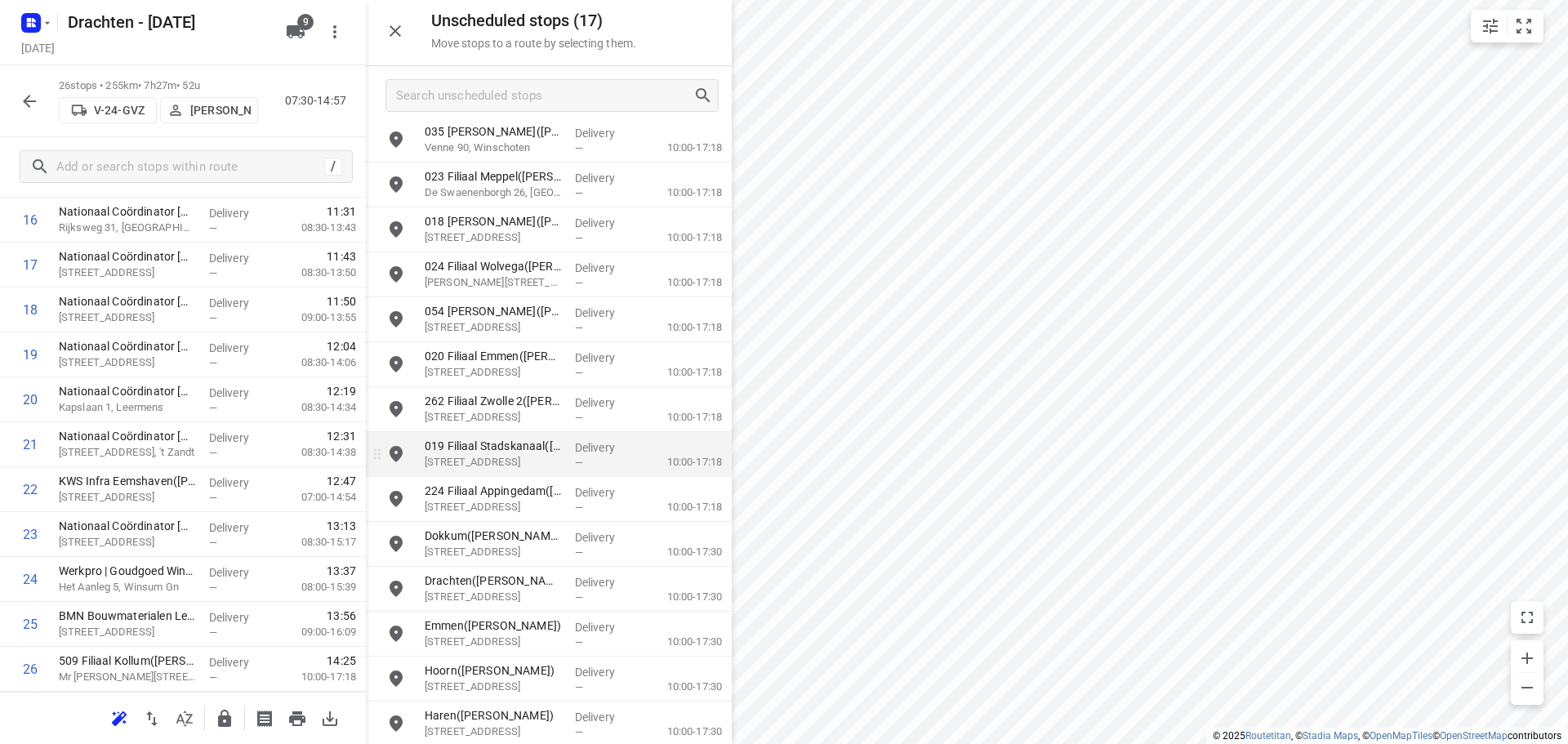
scroll to position [148, 0]
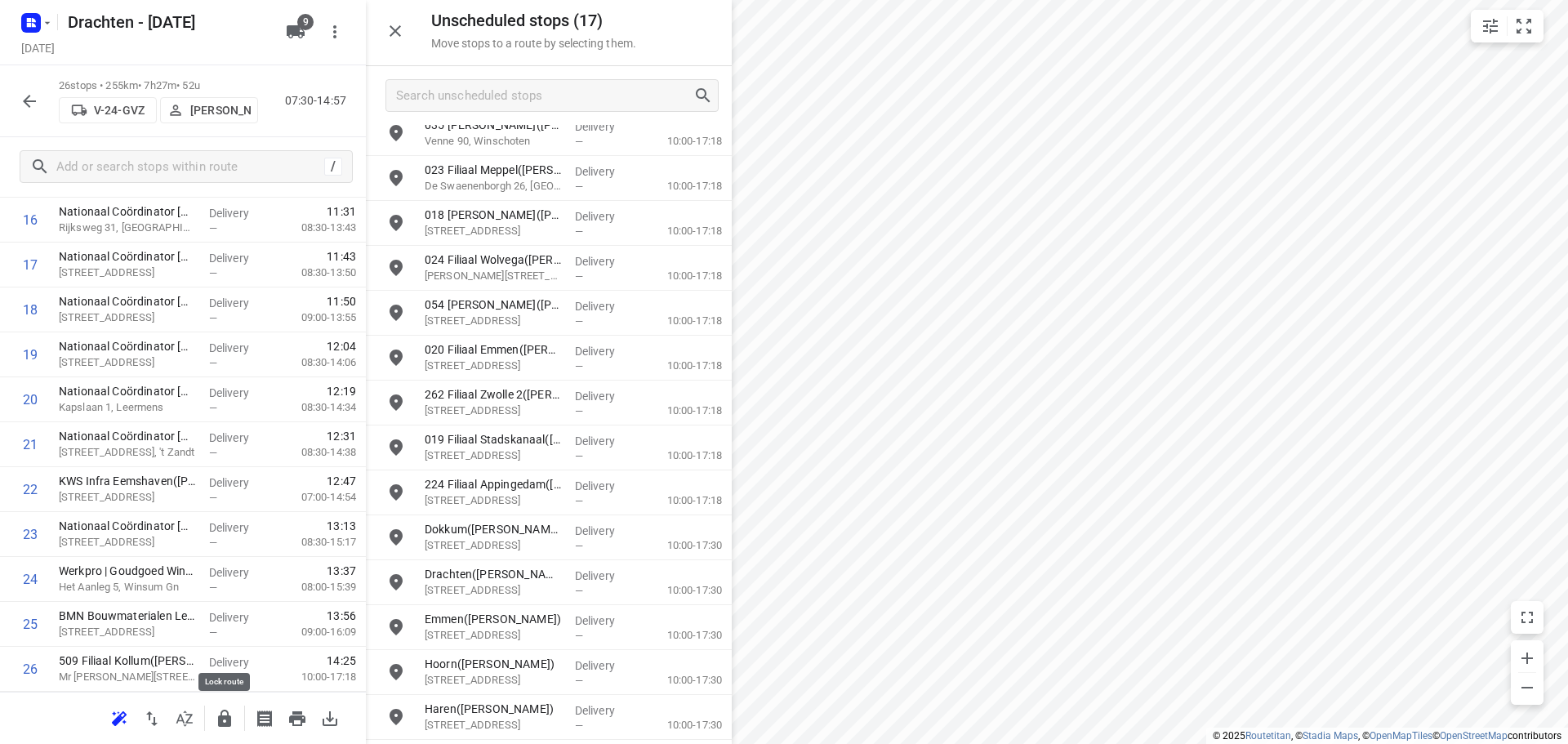
click at [218, 717] on icon "button" at bounding box center [225, 718] width 20 height 20
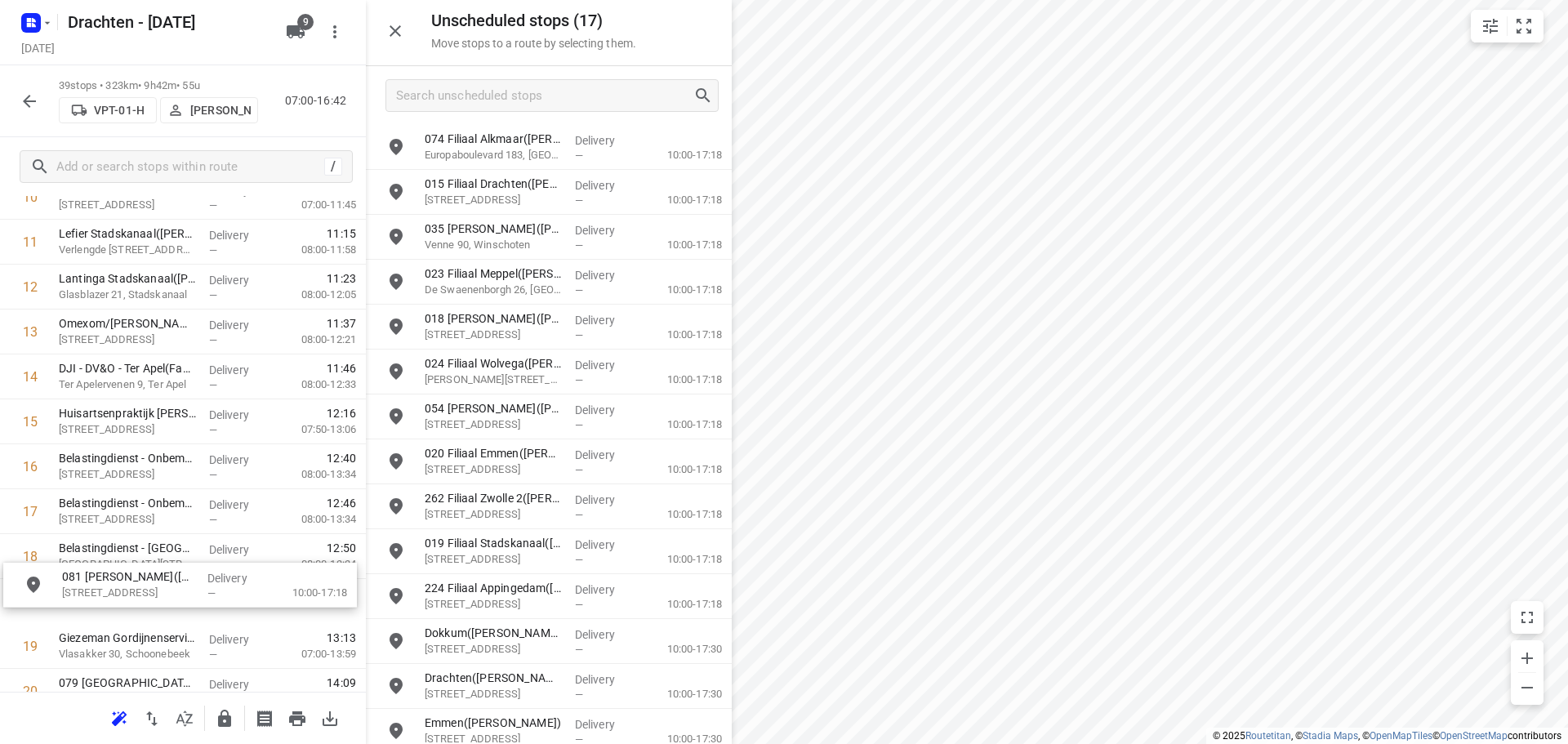
scroll to position [563, 0]
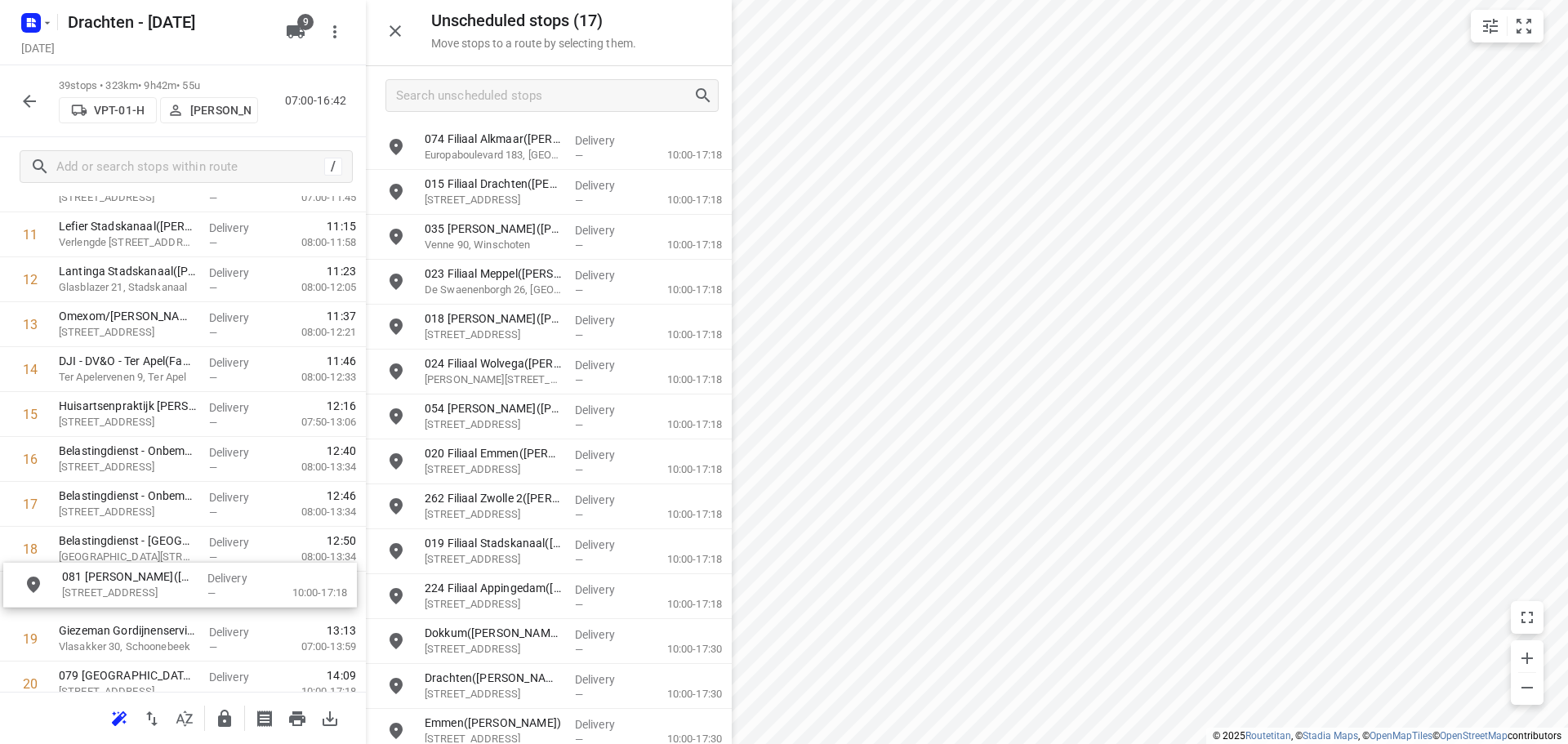
drag, startPoint x: 634, startPoint y: 144, endPoint x: 256, endPoint y: 594, distance: 587.7
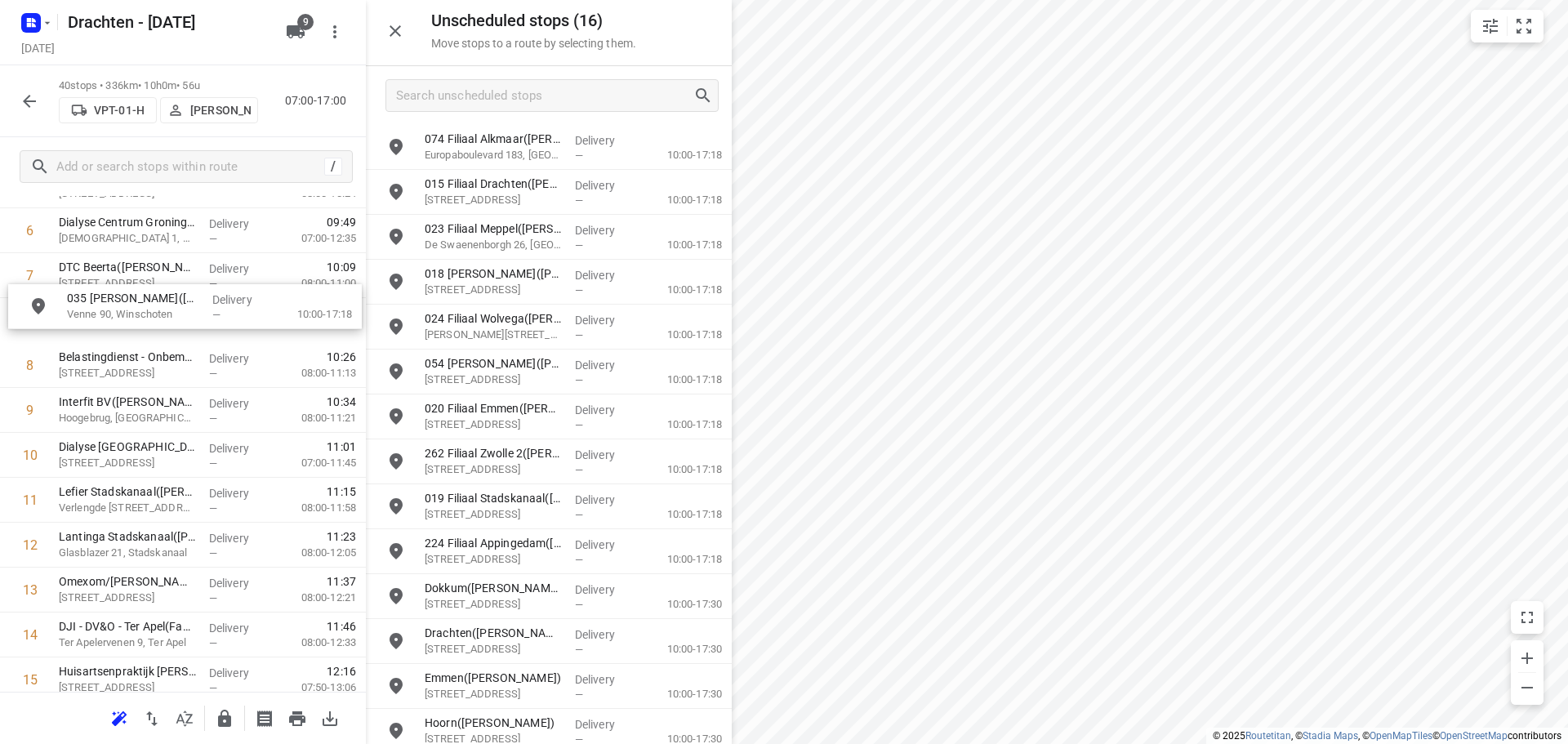
scroll to position [336, 0]
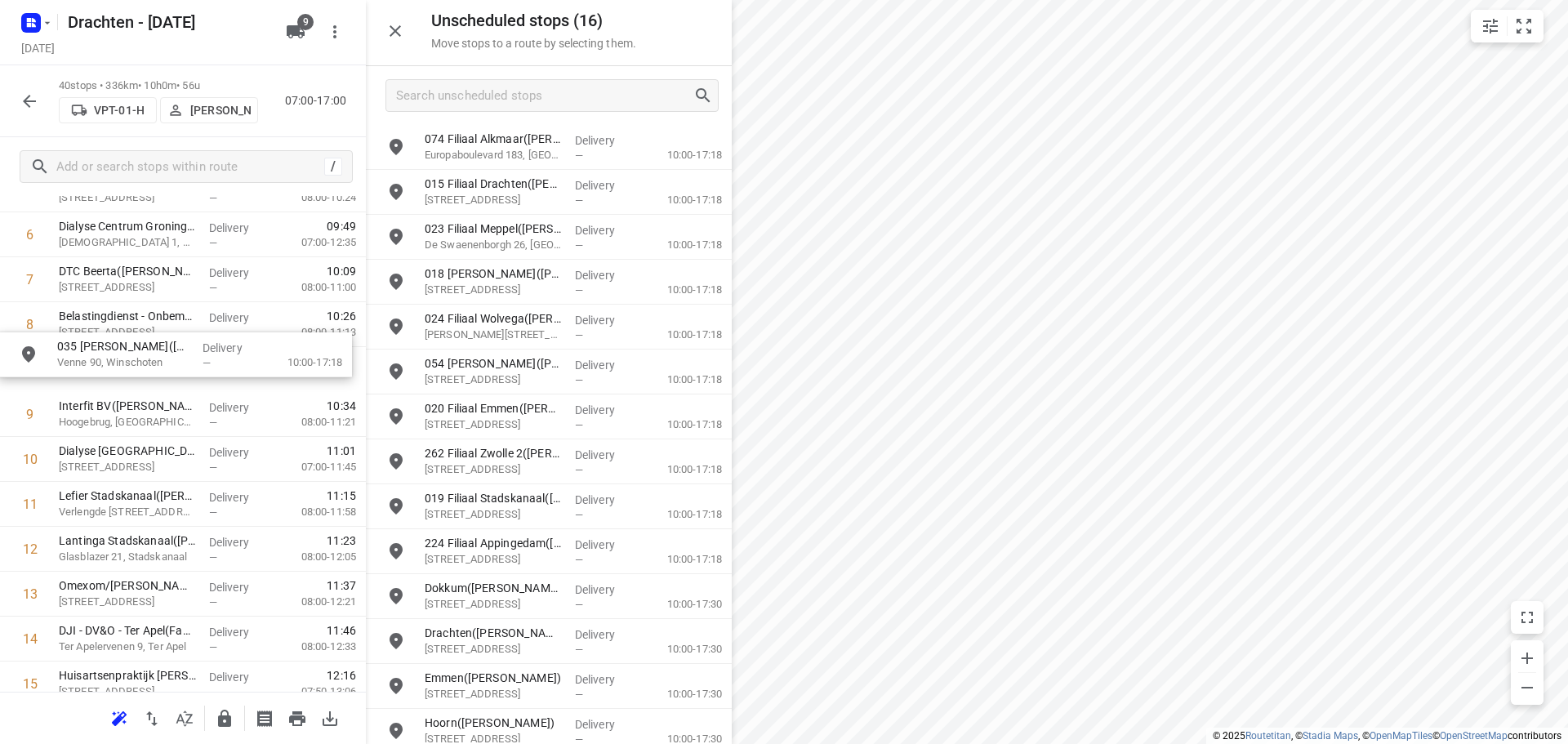
drag, startPoint x: 471, startPoint y: 240, endPoint x: 97, endPoint y: 375, distance: 397.6
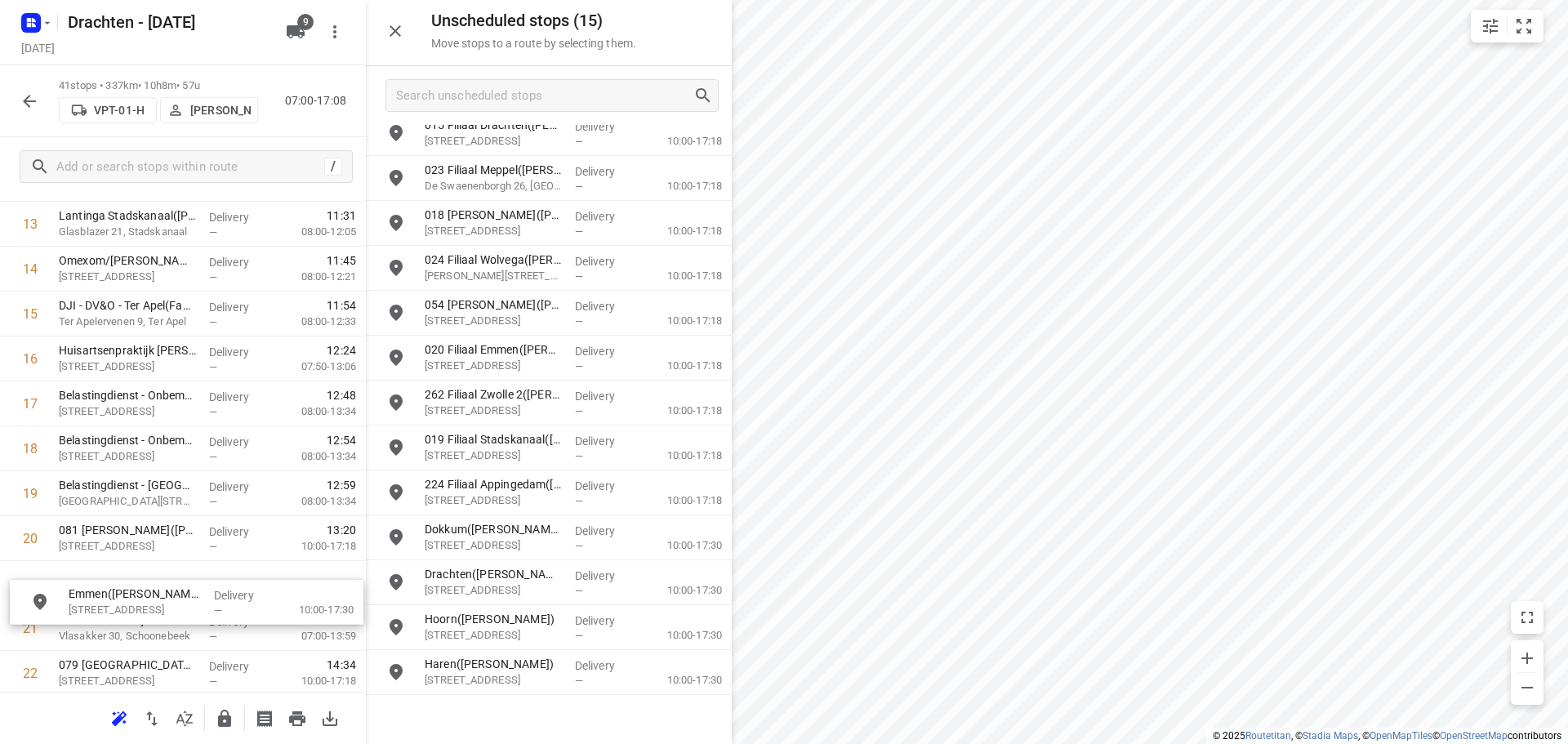
scroll to position [684, 0]
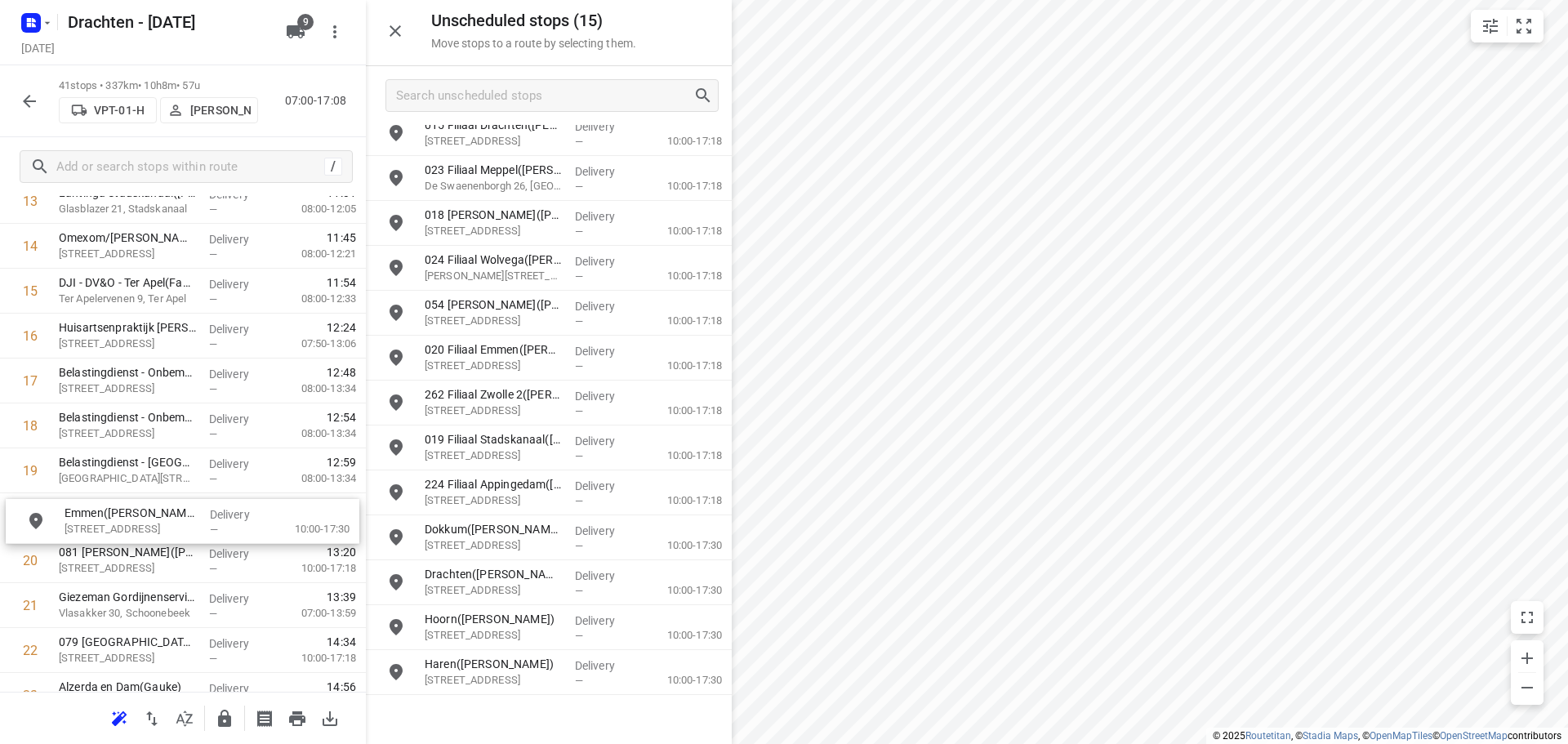
drag, startPoint x: 543, startPoint y: 623, endPoint x: 167, endPoint y: 514, distance: 391.5
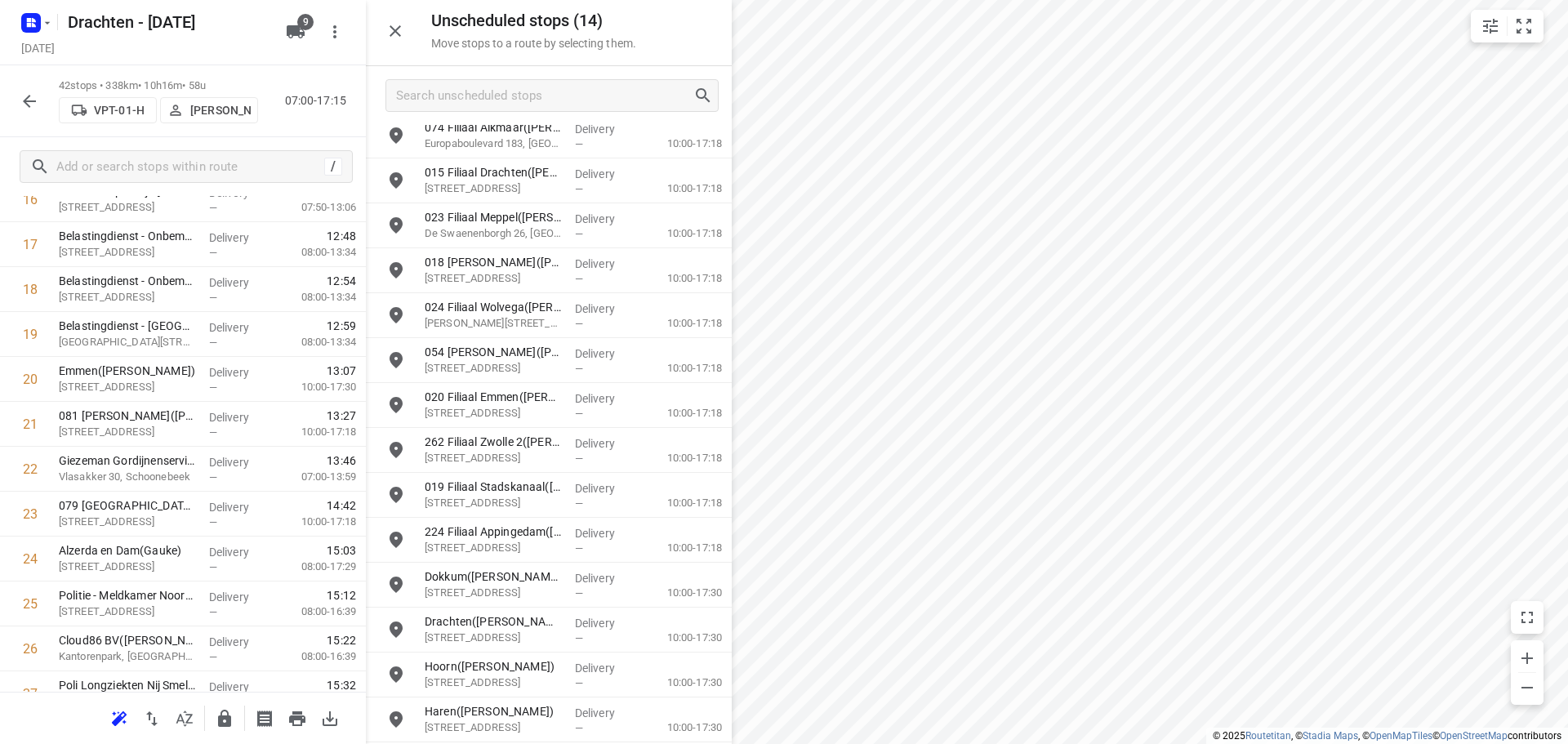
scroll to position [847, 0]
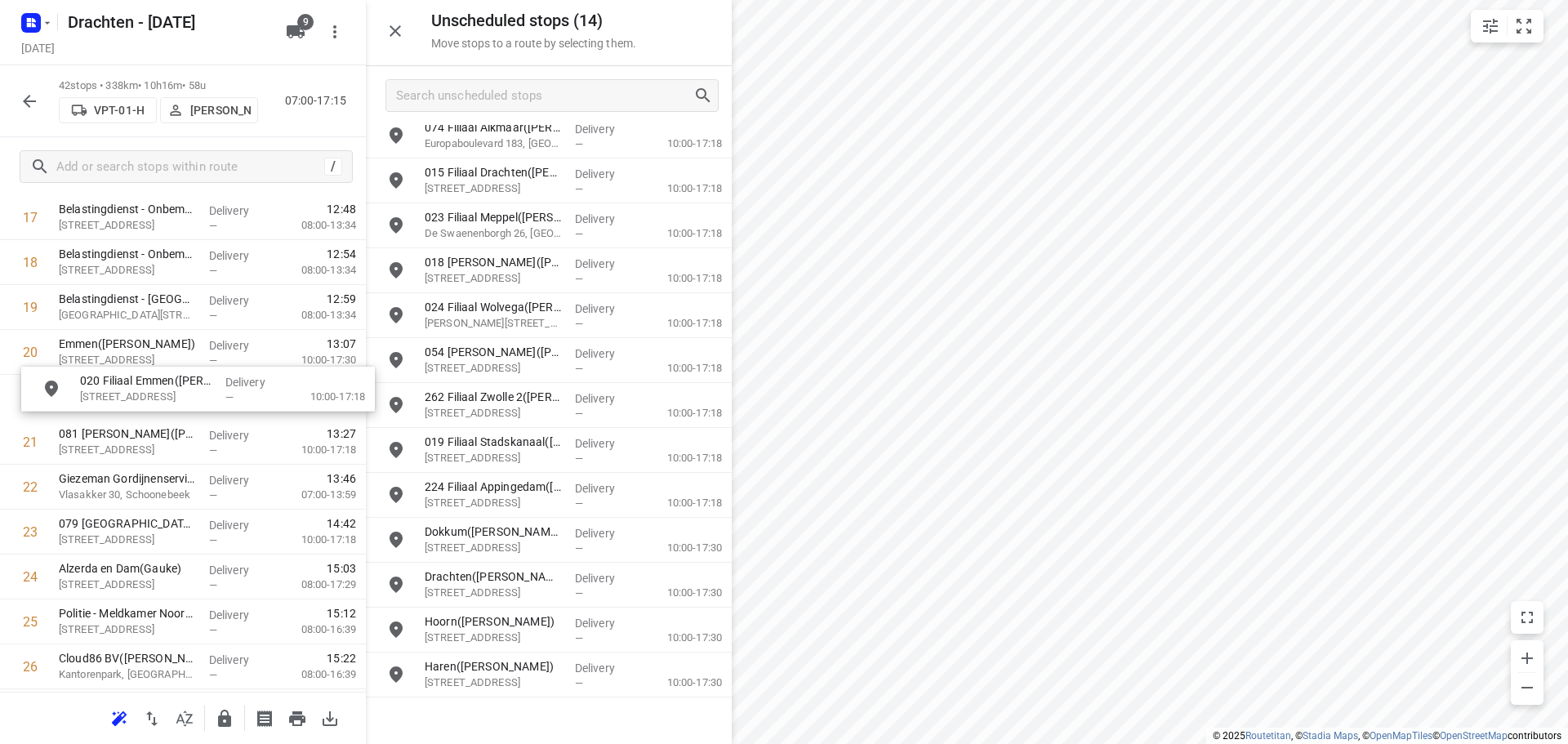
drag, startPoint x: 488, startPoint y: 407, endPoint x: 119, endPoint y: 402, distance: 369.0
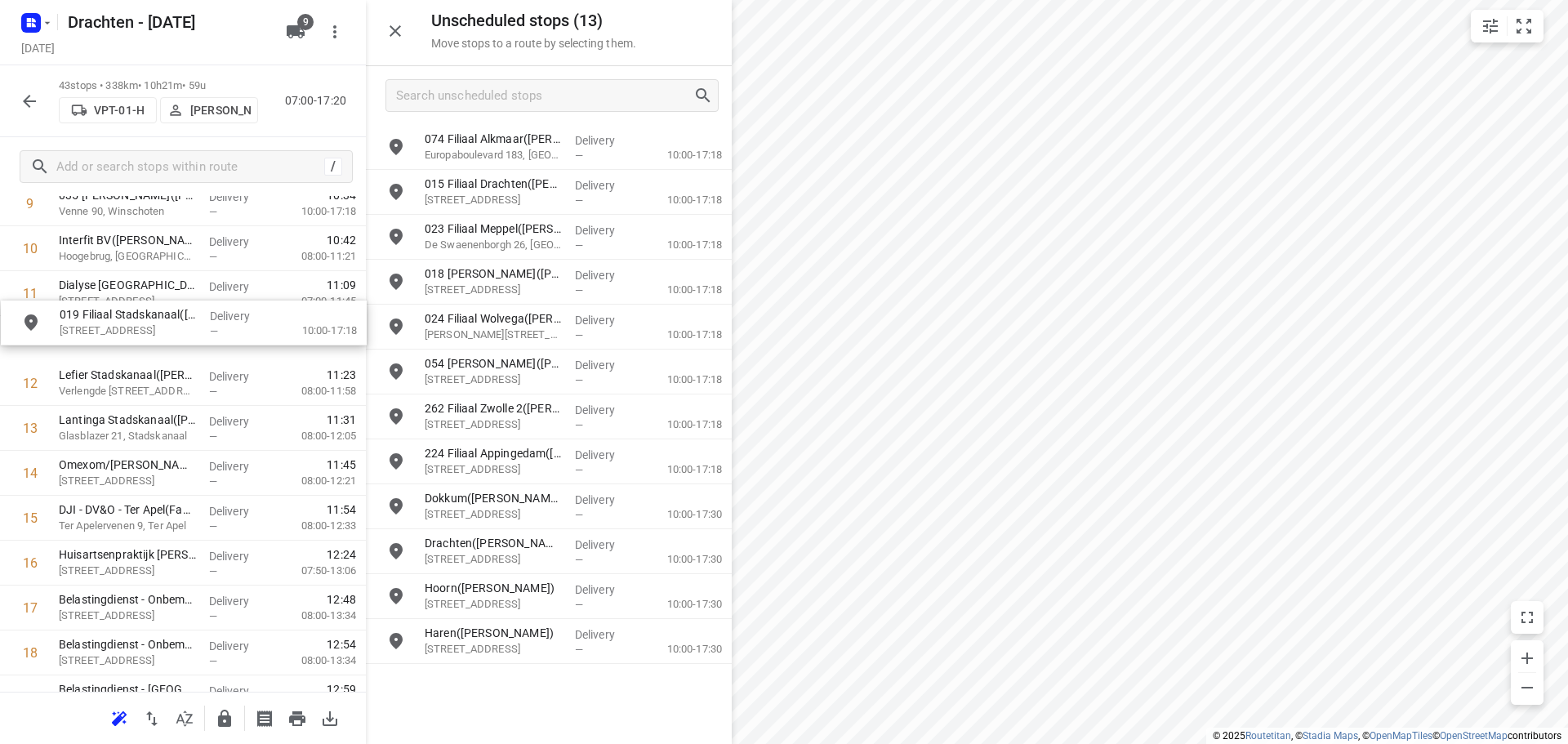
scroll to position [499, 0]
drag, startPoint x: 514, startPoint y: 469, endPoint x: 139, endPoint y: 351, distance: 393.1
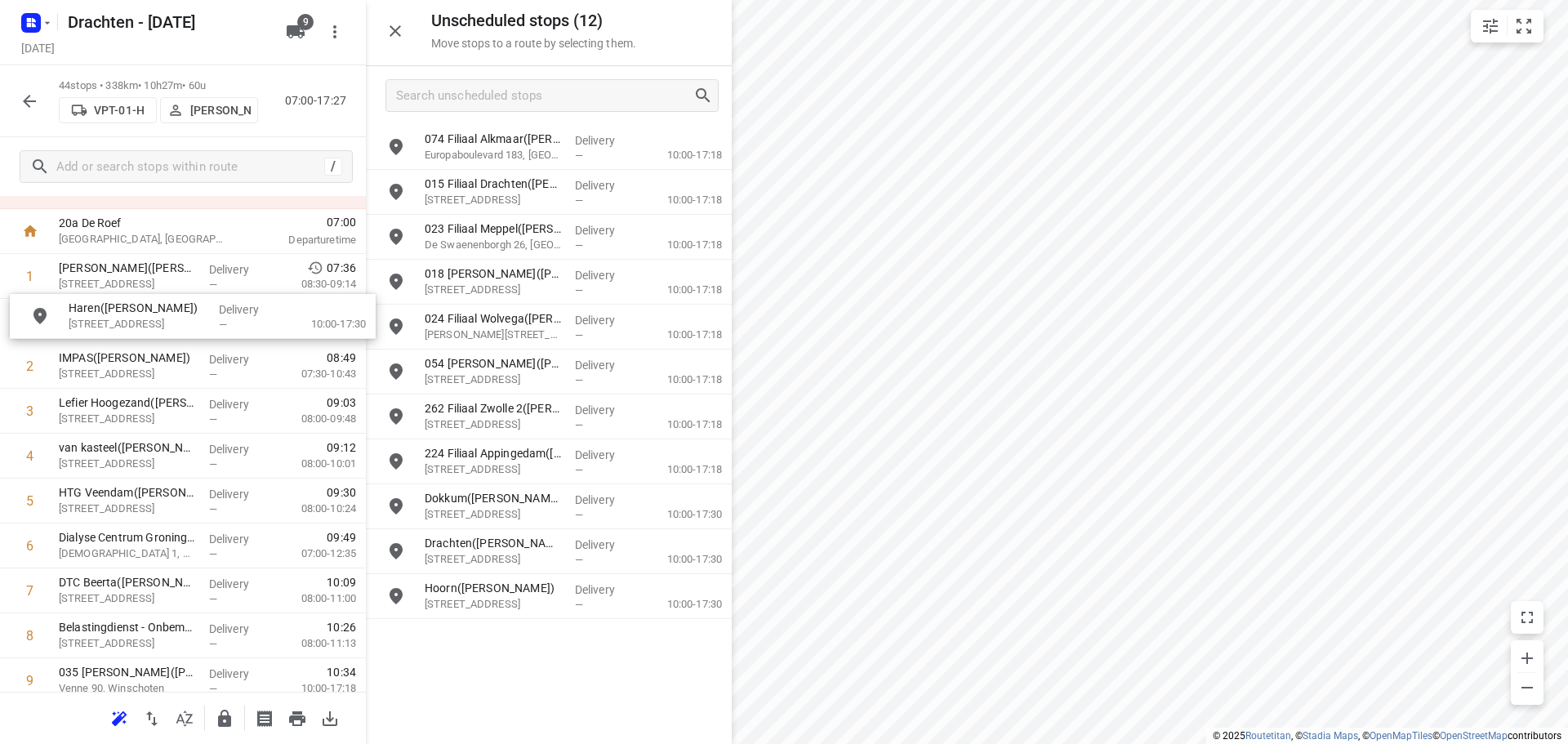
scroll to position [68, 0]
drag, startPoint x: 547, startPoint y: 656, endPoint x: 187, endPoint y: 340, distance: 479.0
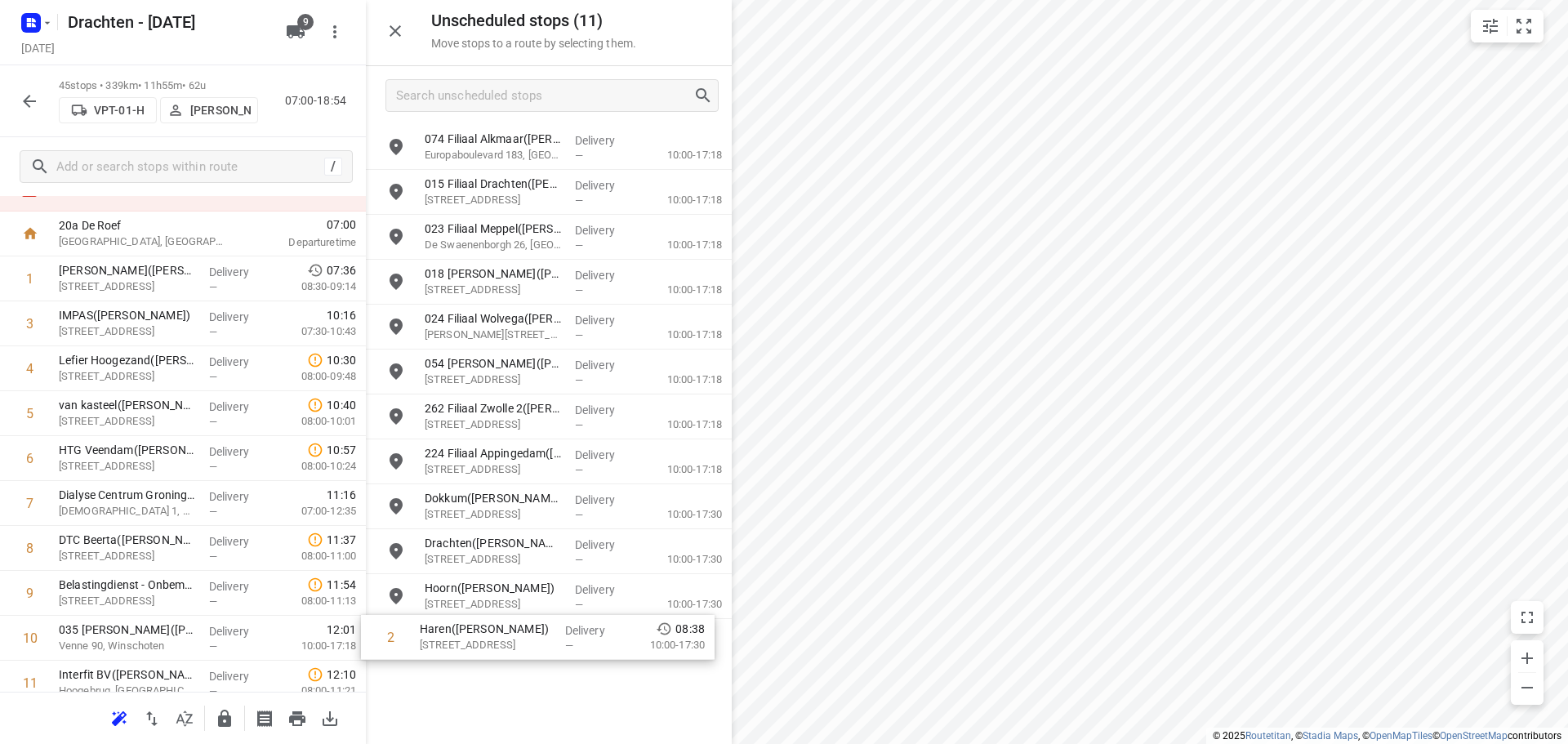
drag, startPoint x: 180, startPoint y: 323, endPoint x: 547, endPoint y: 645, distance: 488.2
click at [366, 645] on div "Unscheduled stops ( 11 ) Move stops to a route by selecting them. 074 Filiaal A…" at bounding box center [183, 372] width 366 height 744
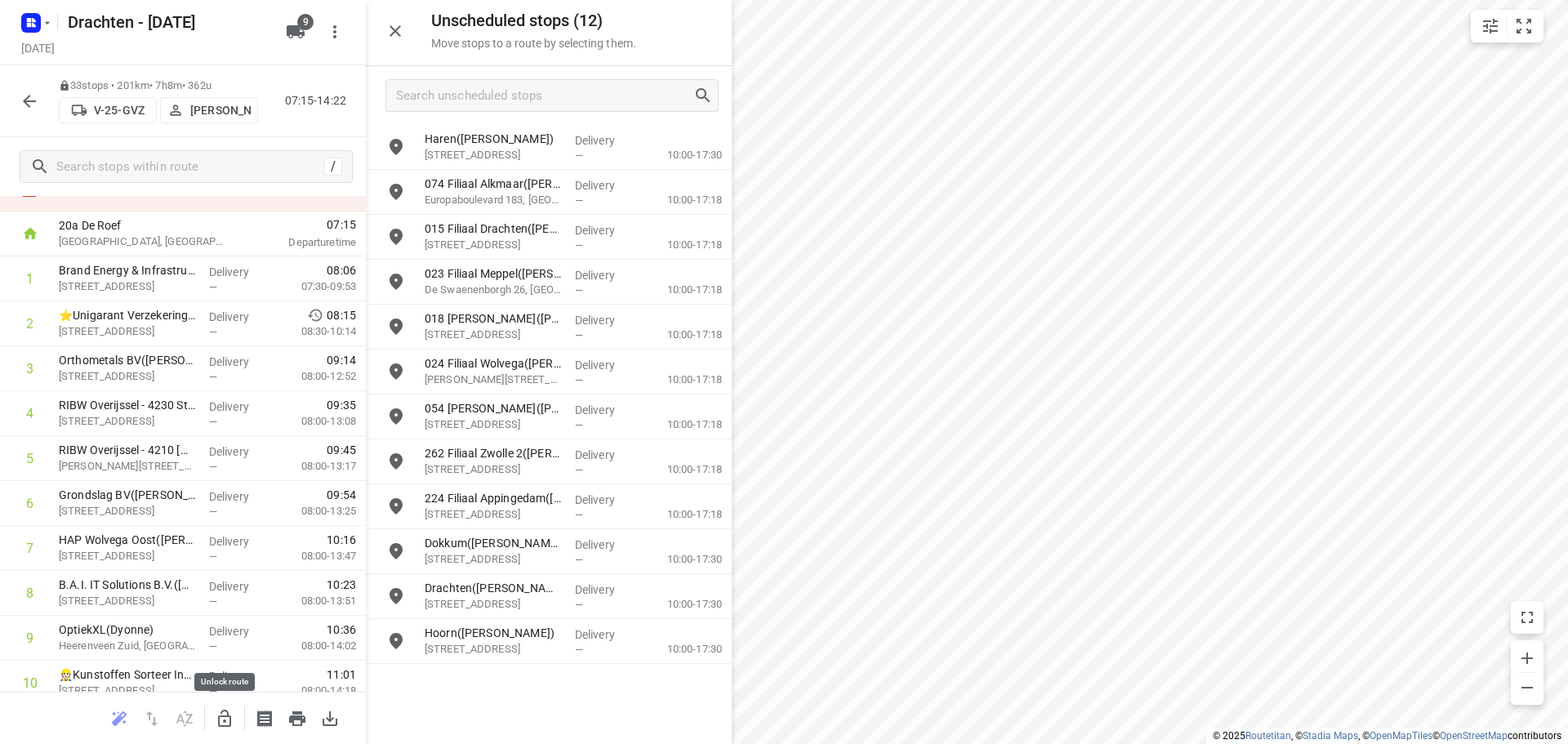
click at [235, 706] on button "button" at bounding box center [225, 718] width 33 height 33
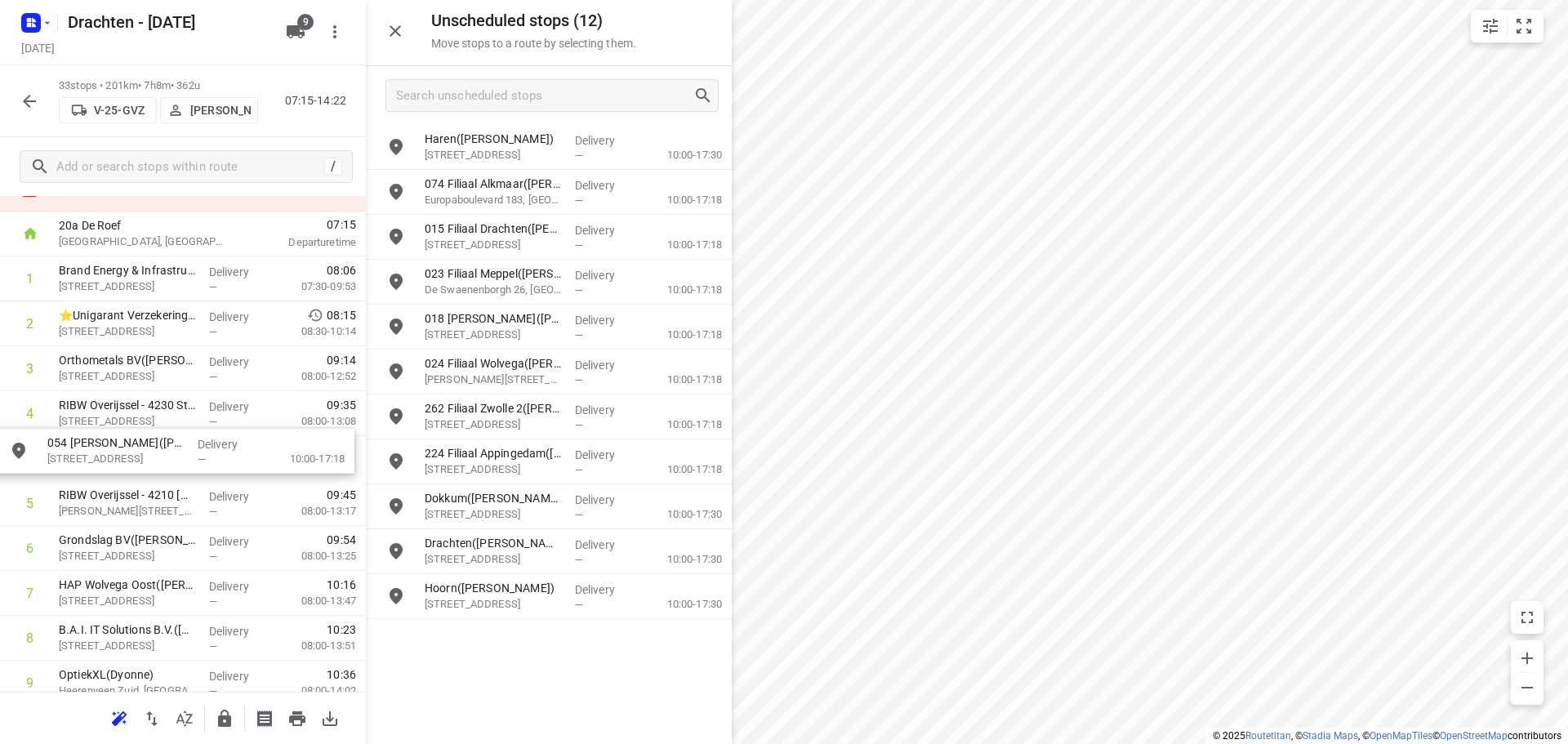
drag, startPoint x: 528, startPoint y: 426, endPoint x: 139, endPoint y: 466, distance: 391.1
click at [225, 726] on icon "button" at bounding box center [225, 718] width 13 height 17
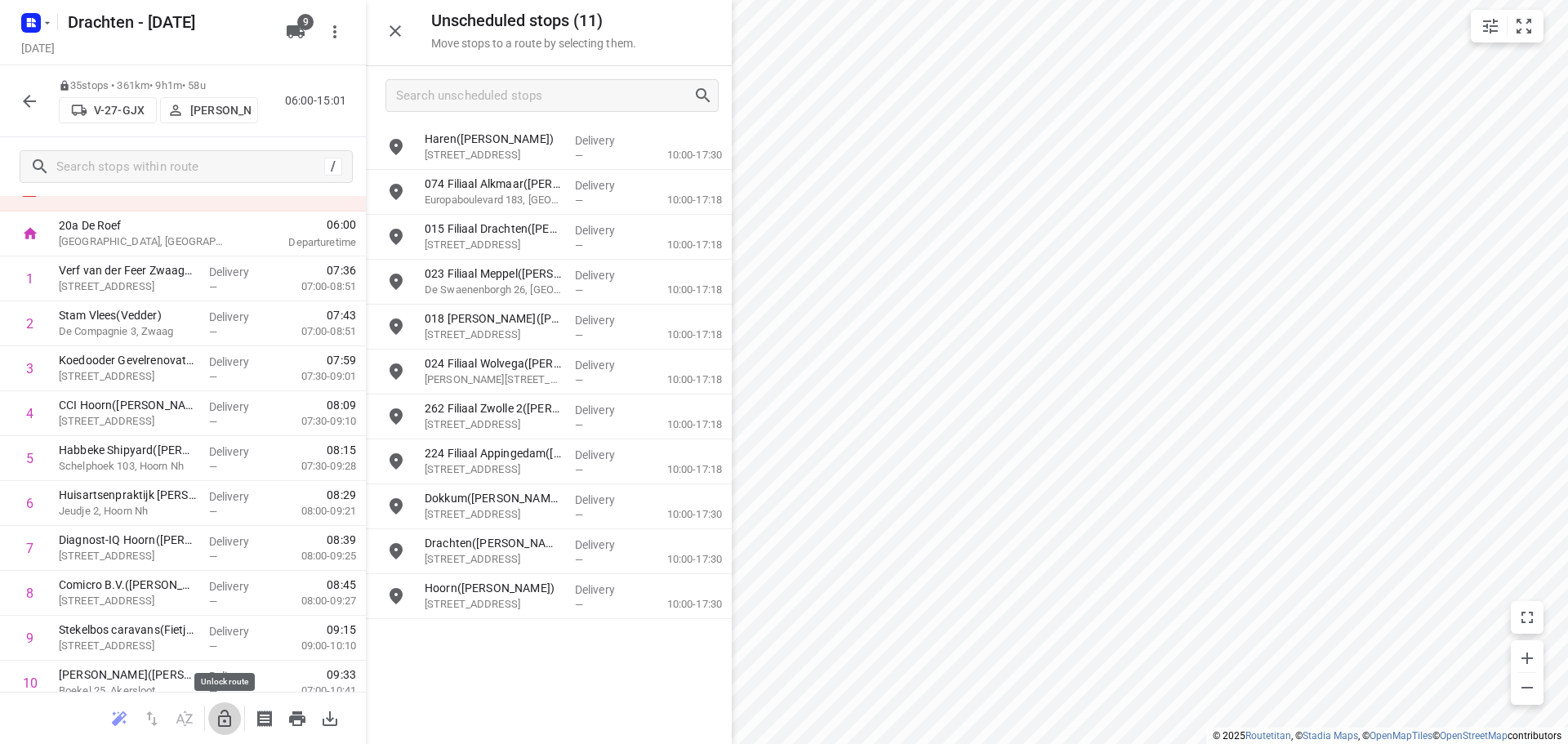
click at [219, 728] on button "button" at bounding box center [225, 718] width 33 height 33
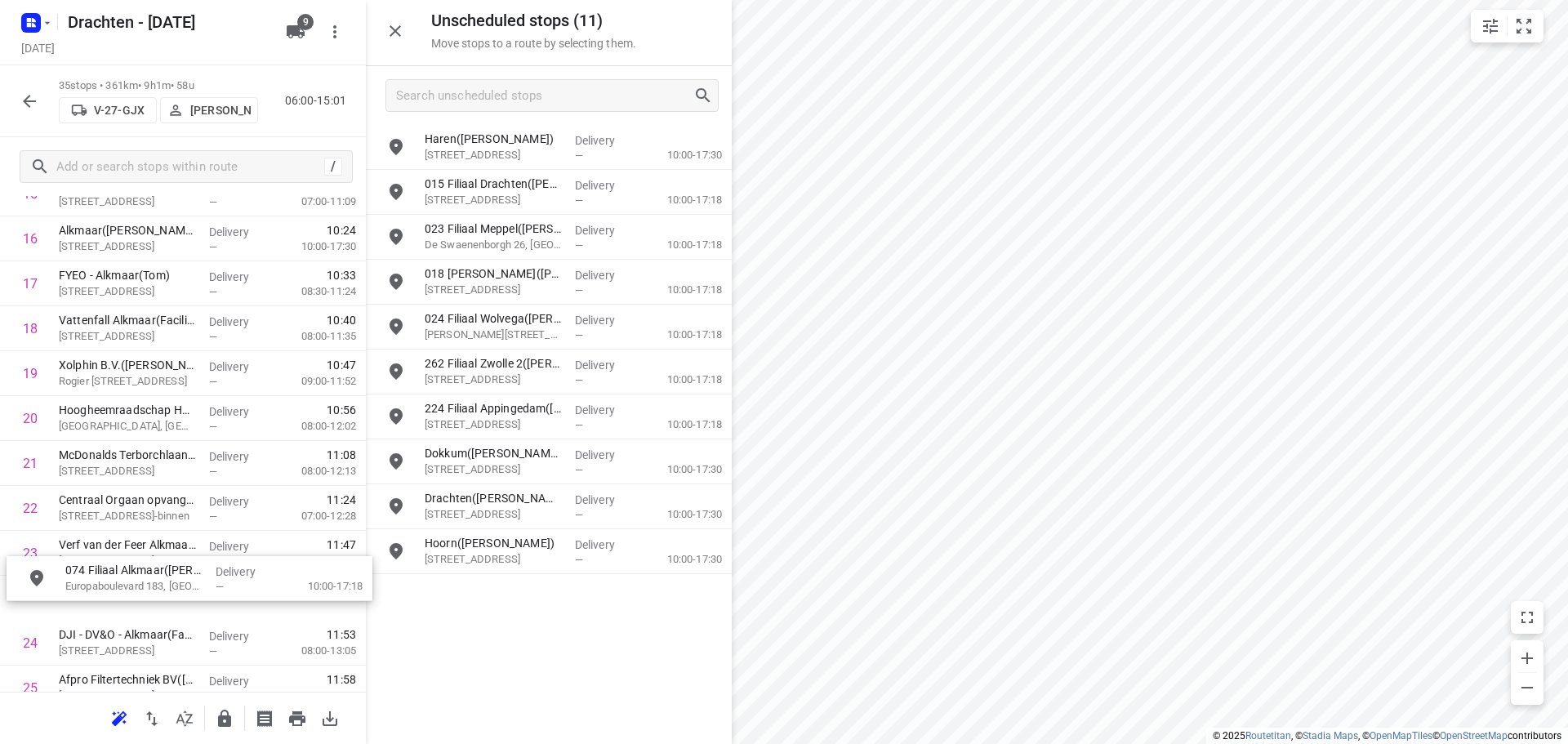
scroll to position [796, 0]
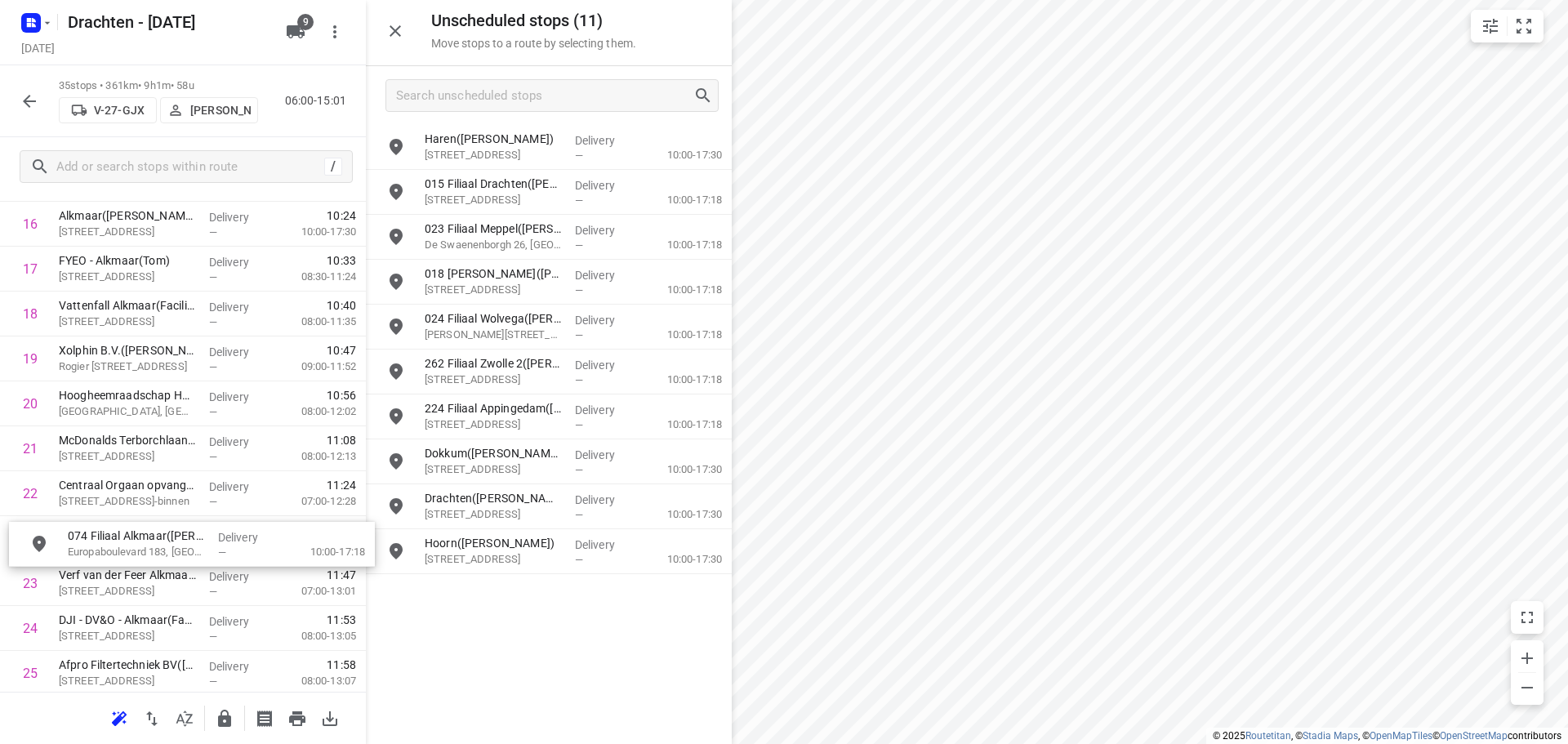
drag, startPoint x: 520, startPoint y: 176, endPoint x: 157, endPoint y: 533, distance: 509.1
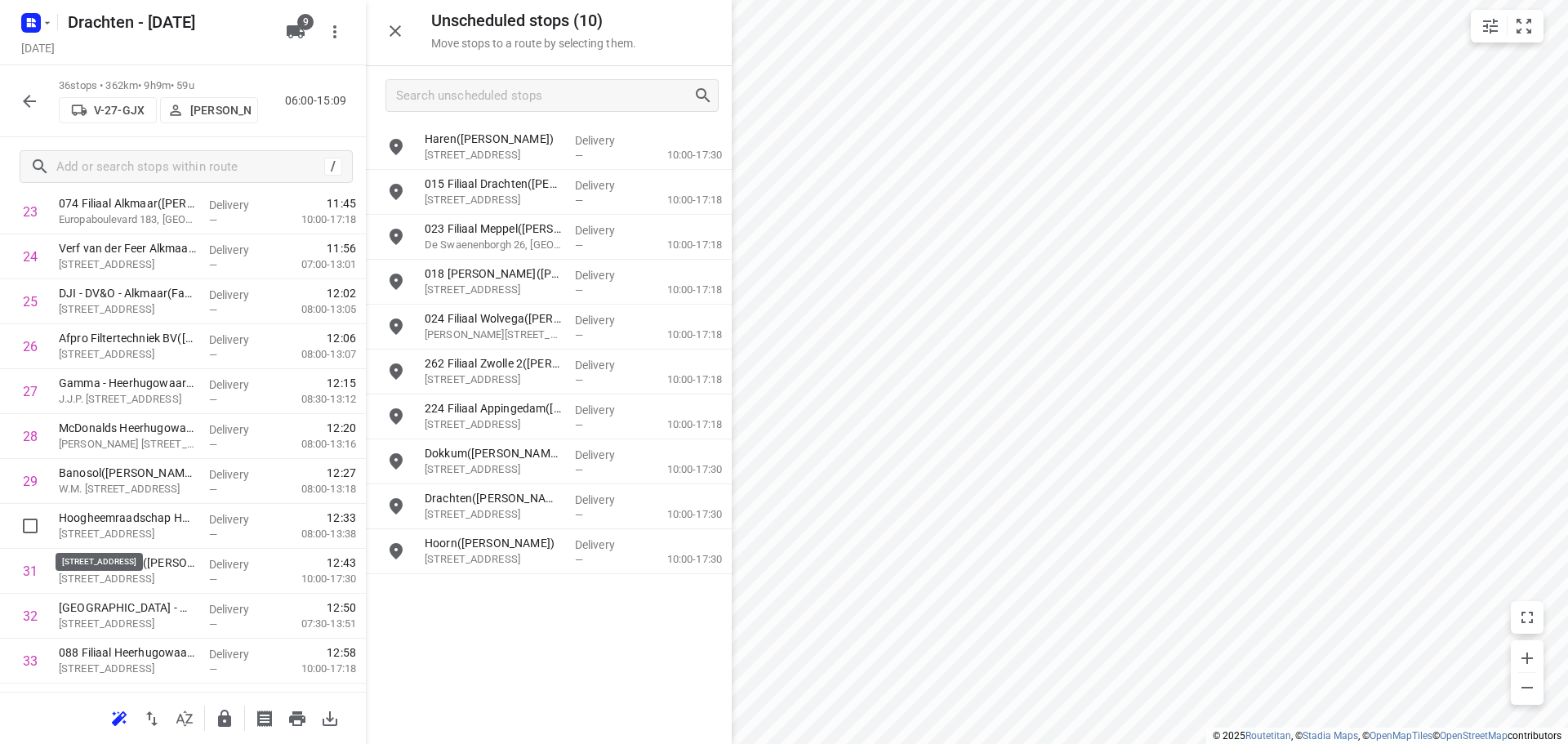
scroll to position [1294, 0]
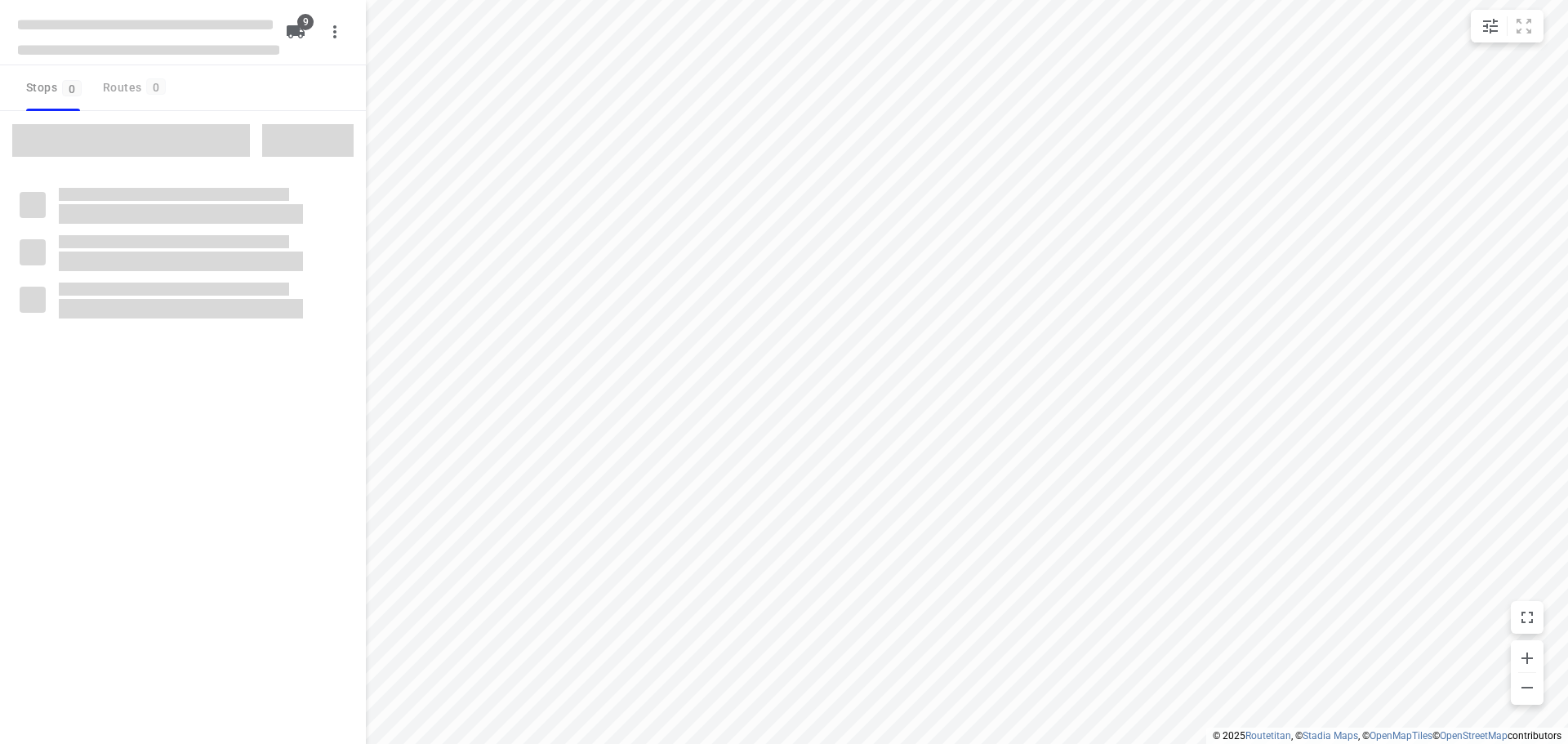
checkbox input "true"
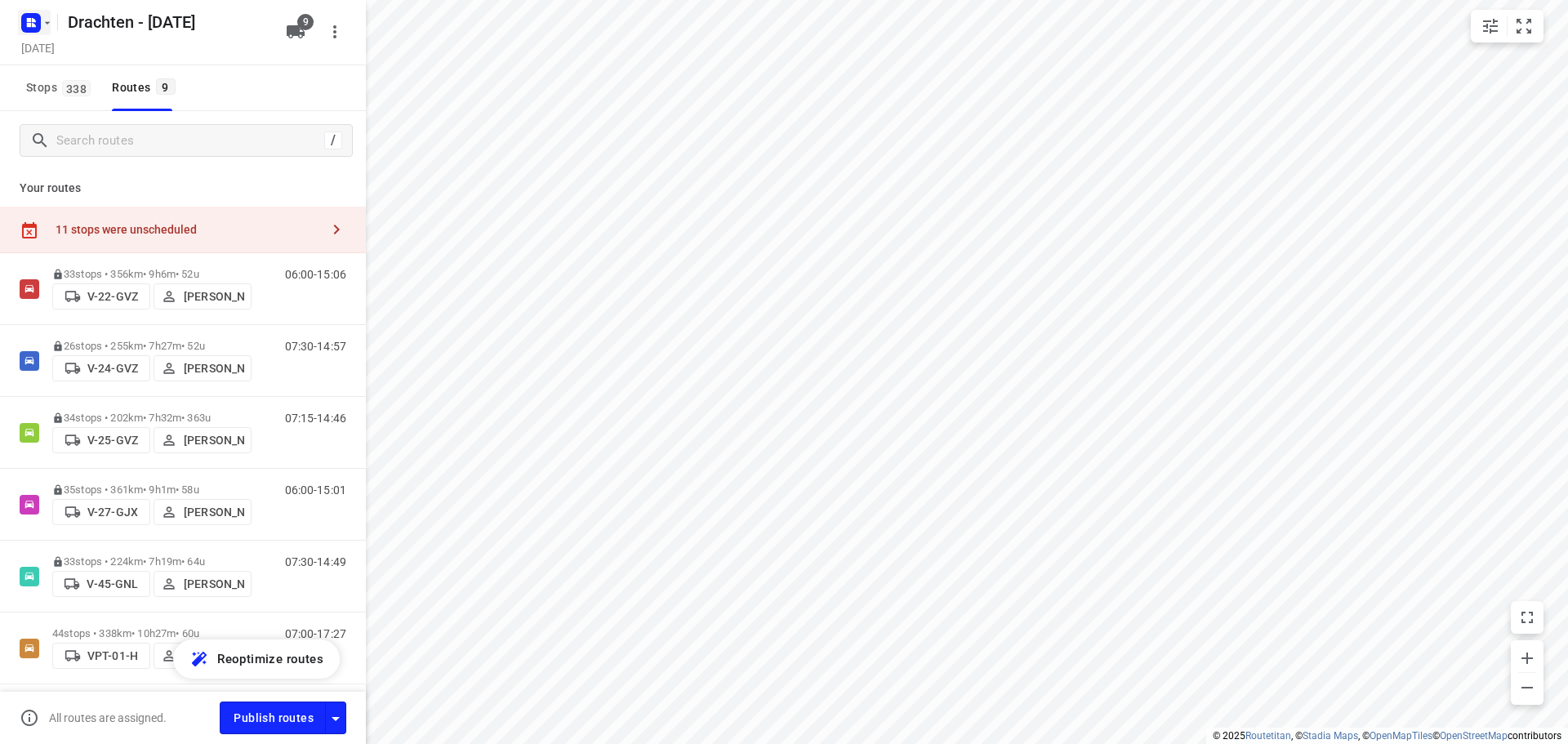
click at [23, 25] on rect "button" at bounding box center [31, 23] width 20 height 20
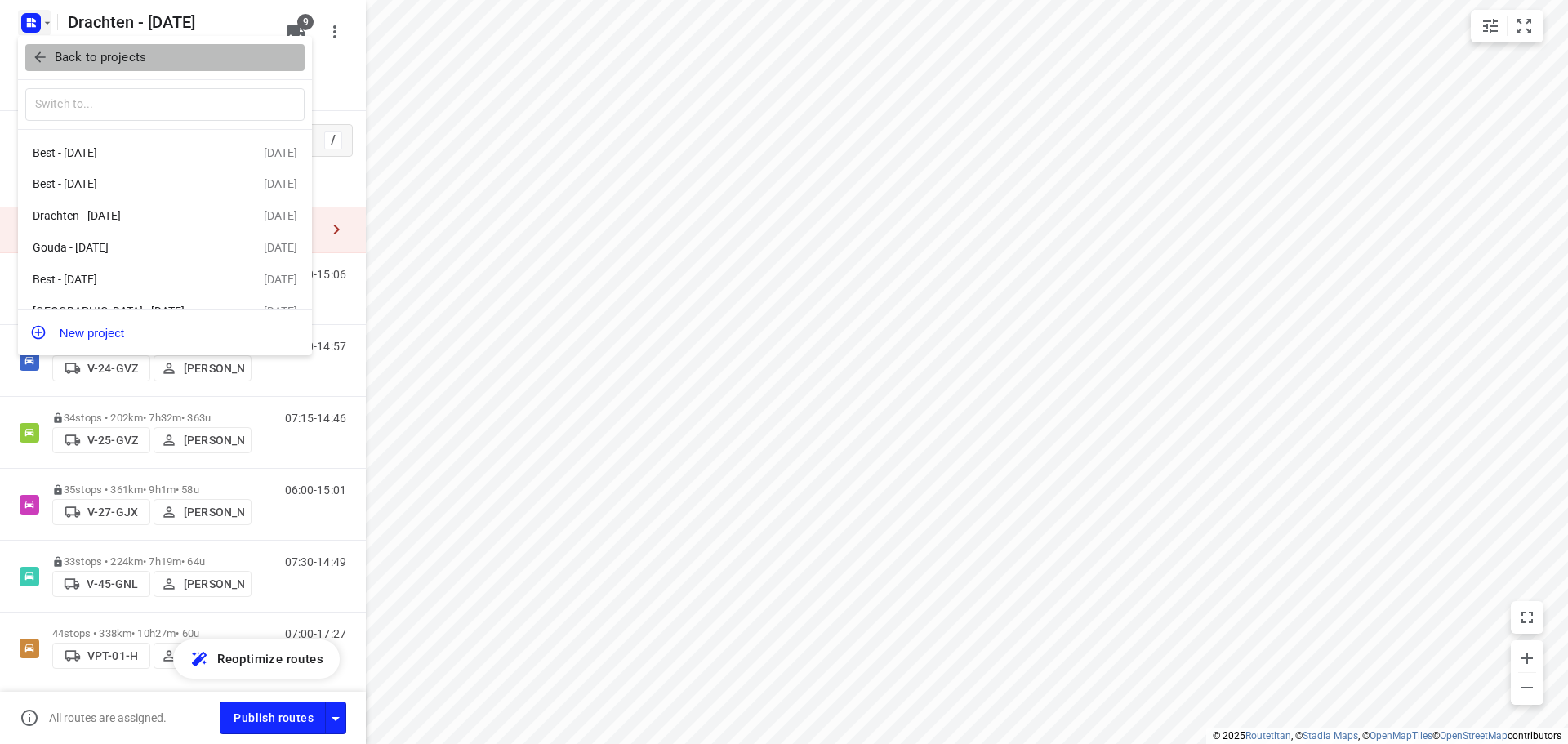
click at [100, 54] on p "Back to projects" at bounding box center [100, 57] width 92 height 19
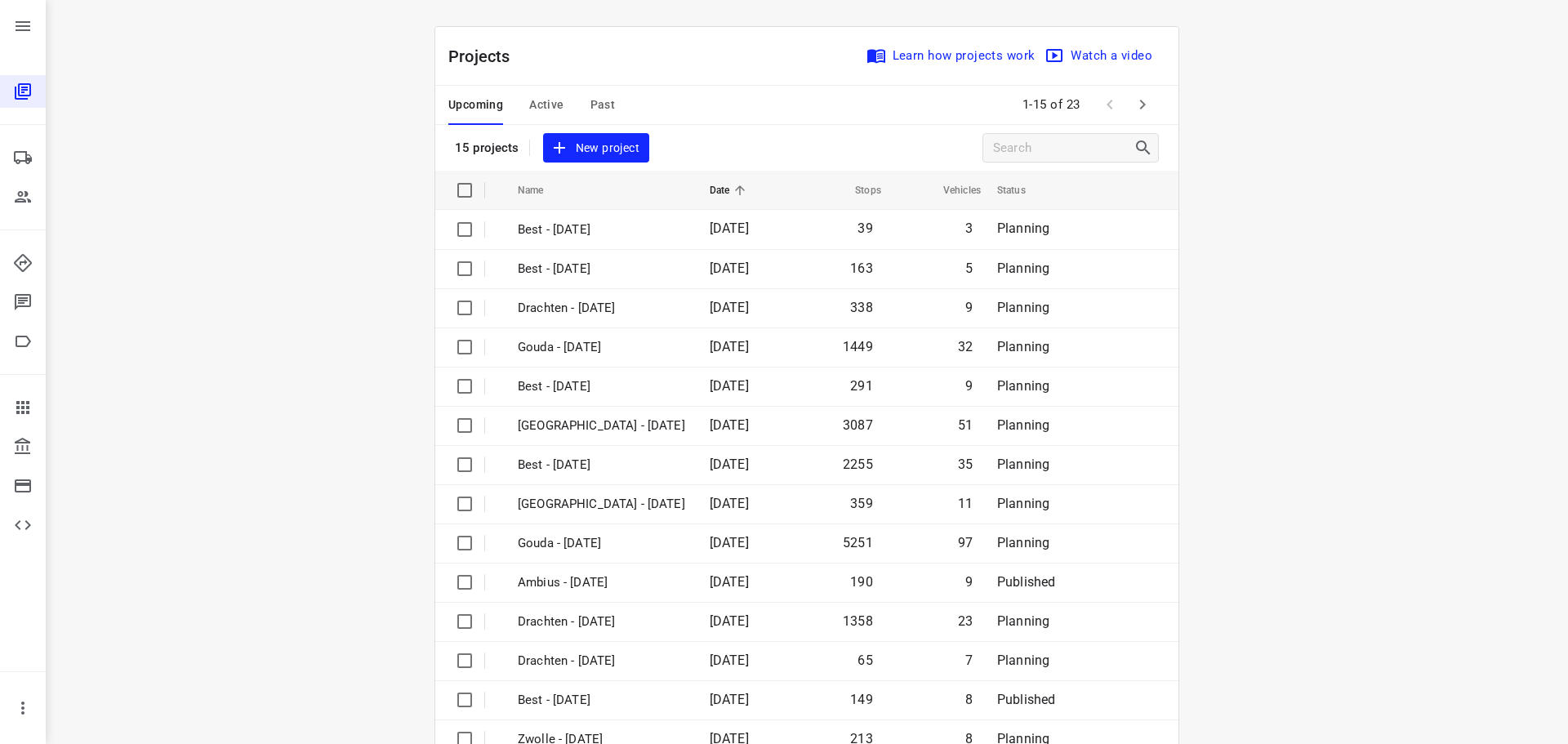
click at [594, 106] on span "Past" at bounding box center [603, 105] width 26 height 21
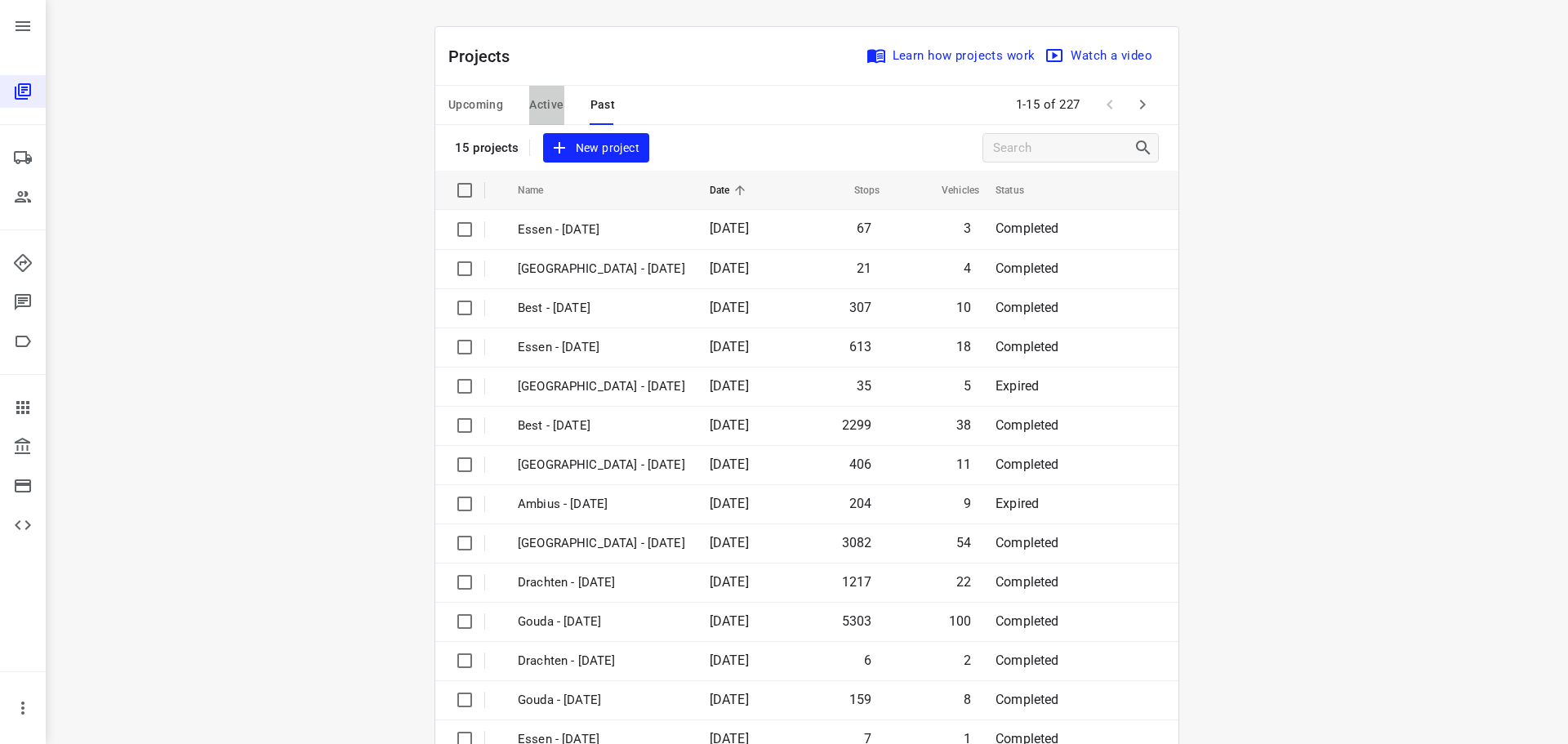
click at [547, 105] on span "Active" at bounding box center [547, 105] width 35 height 21
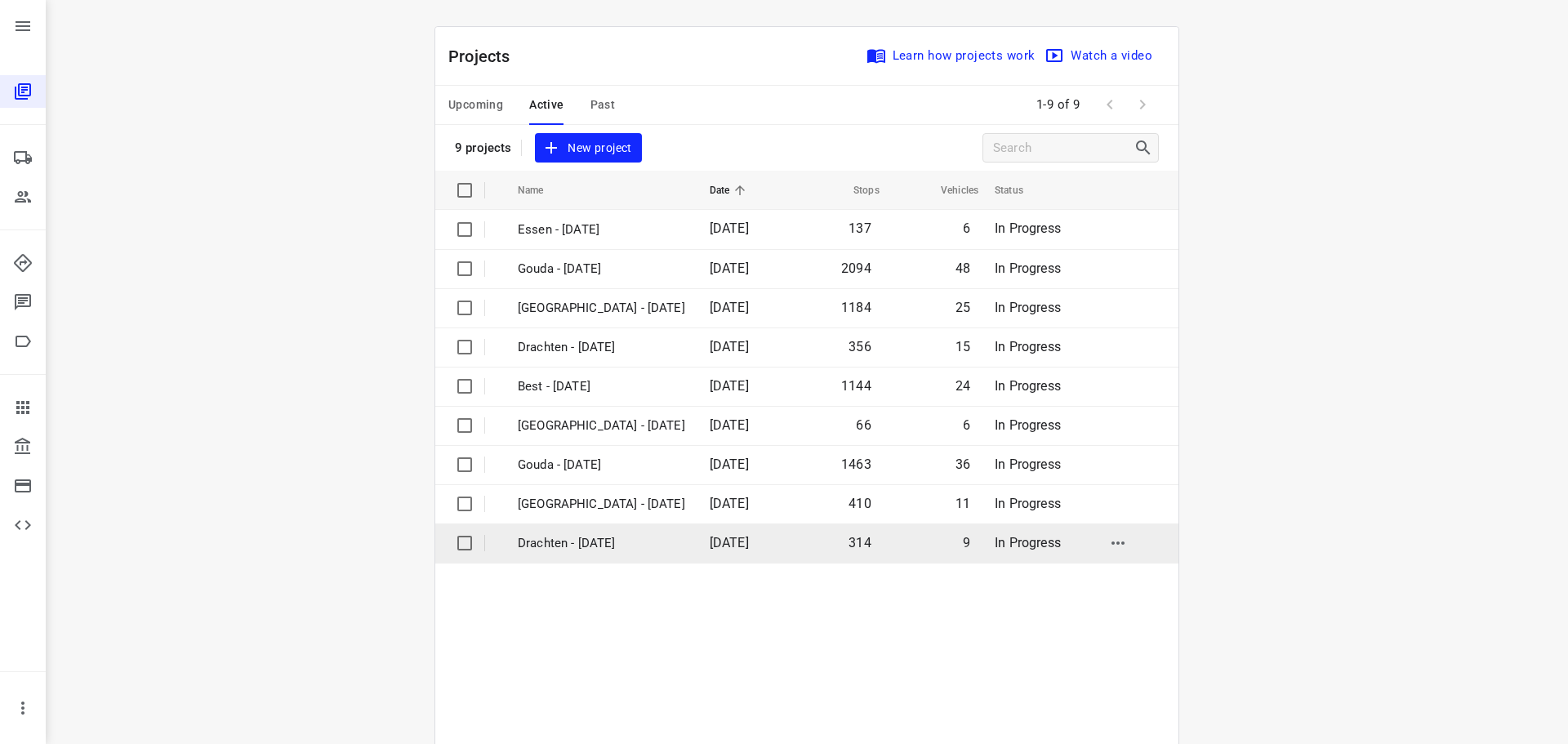
click at [570, 543] on p "Drachten - [DATE]" at bounding box center [601, 543] width 167 height 19
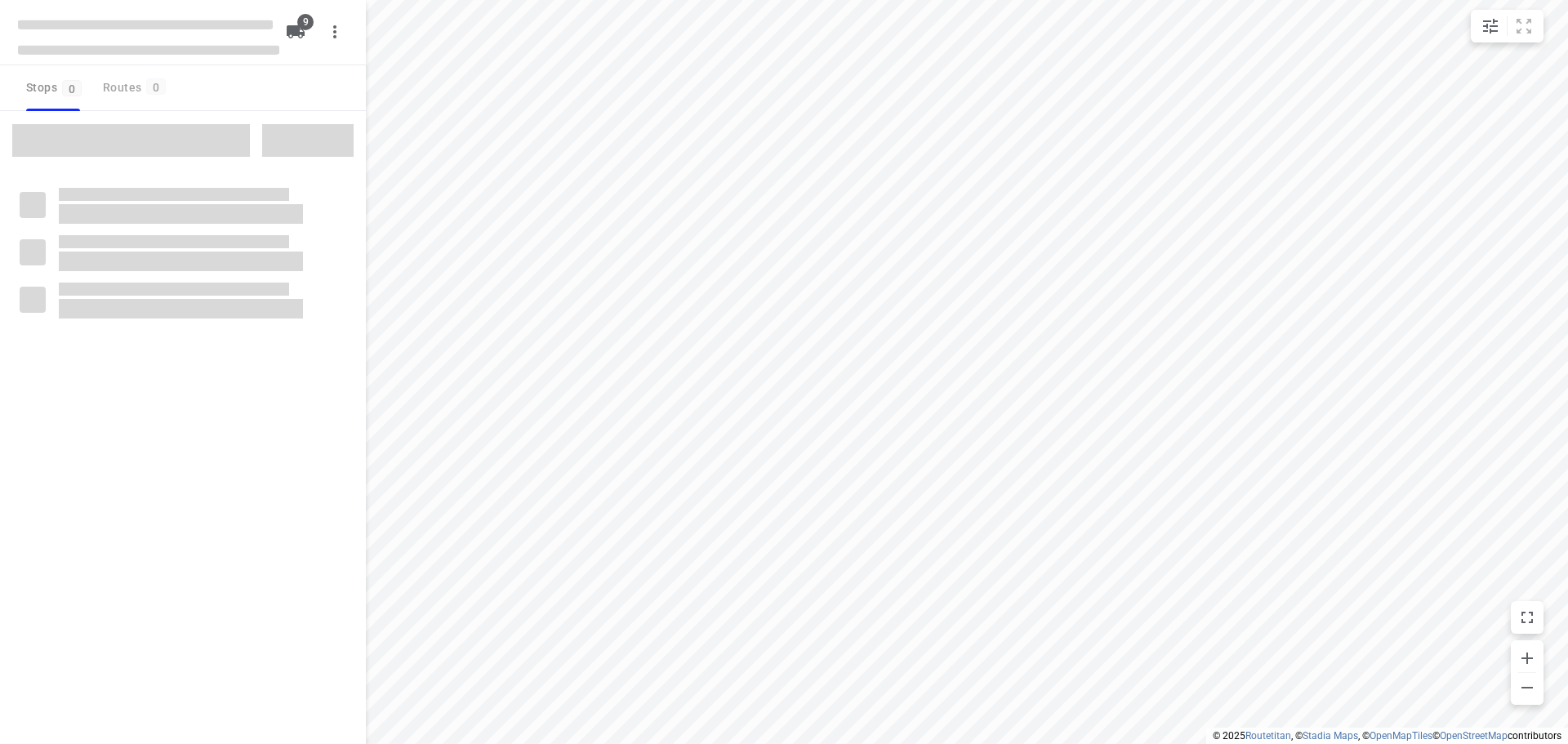
checkbox input "true"
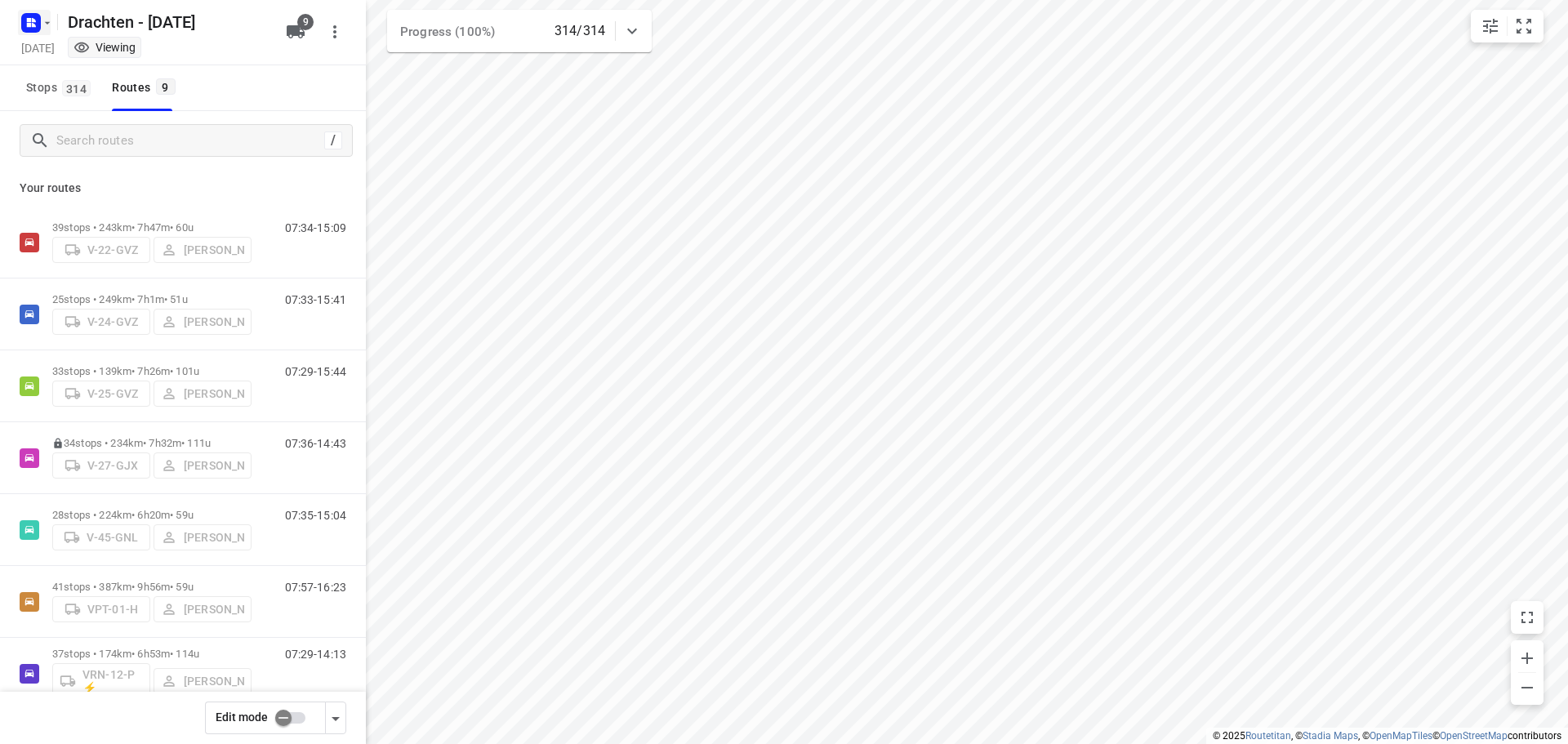
click at [27, 25] on icon "button" at bounding box center [29, 25] width 4 height 4
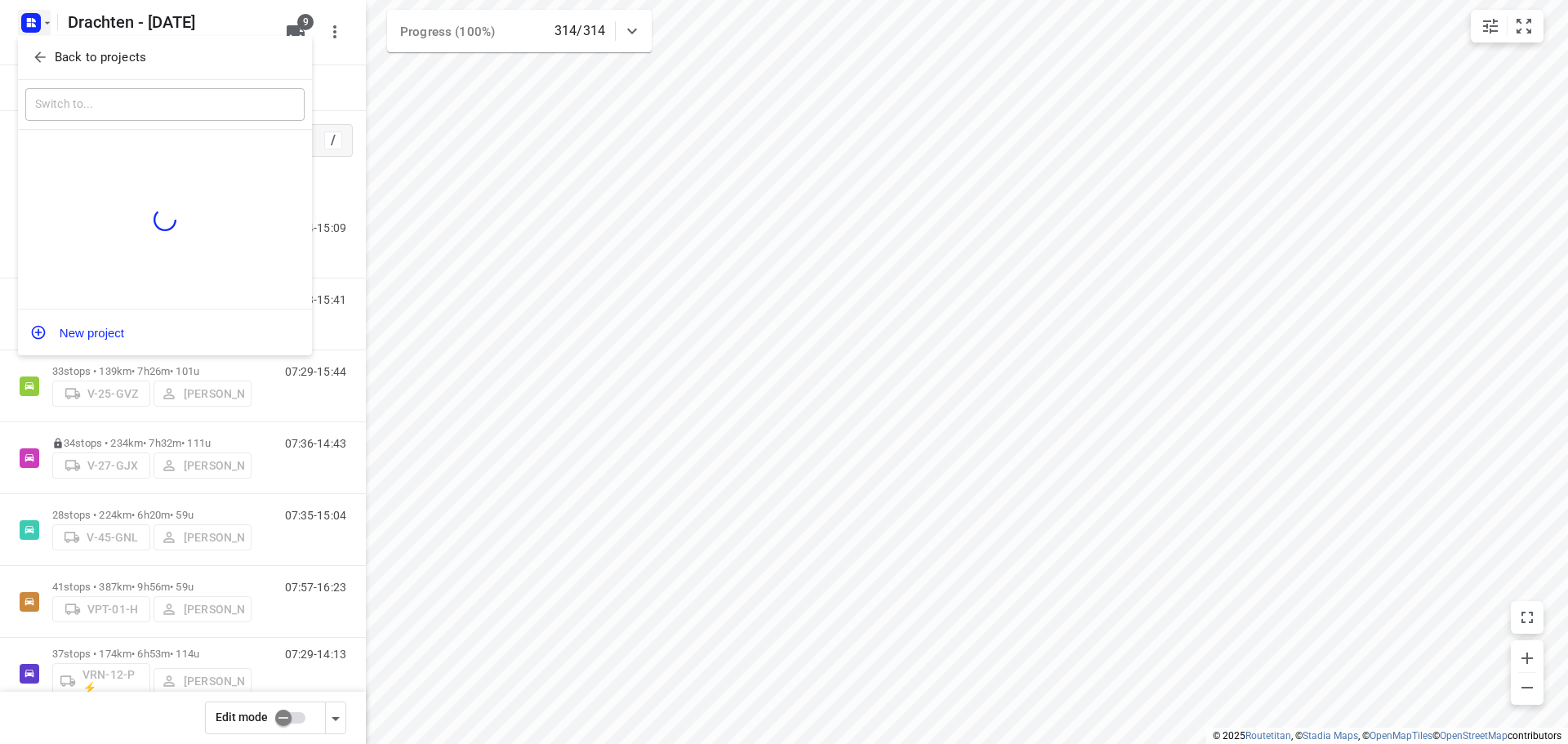
click at [123, 55] on p "Back to projects" at bounding box center [100, 57] width 92 height 19
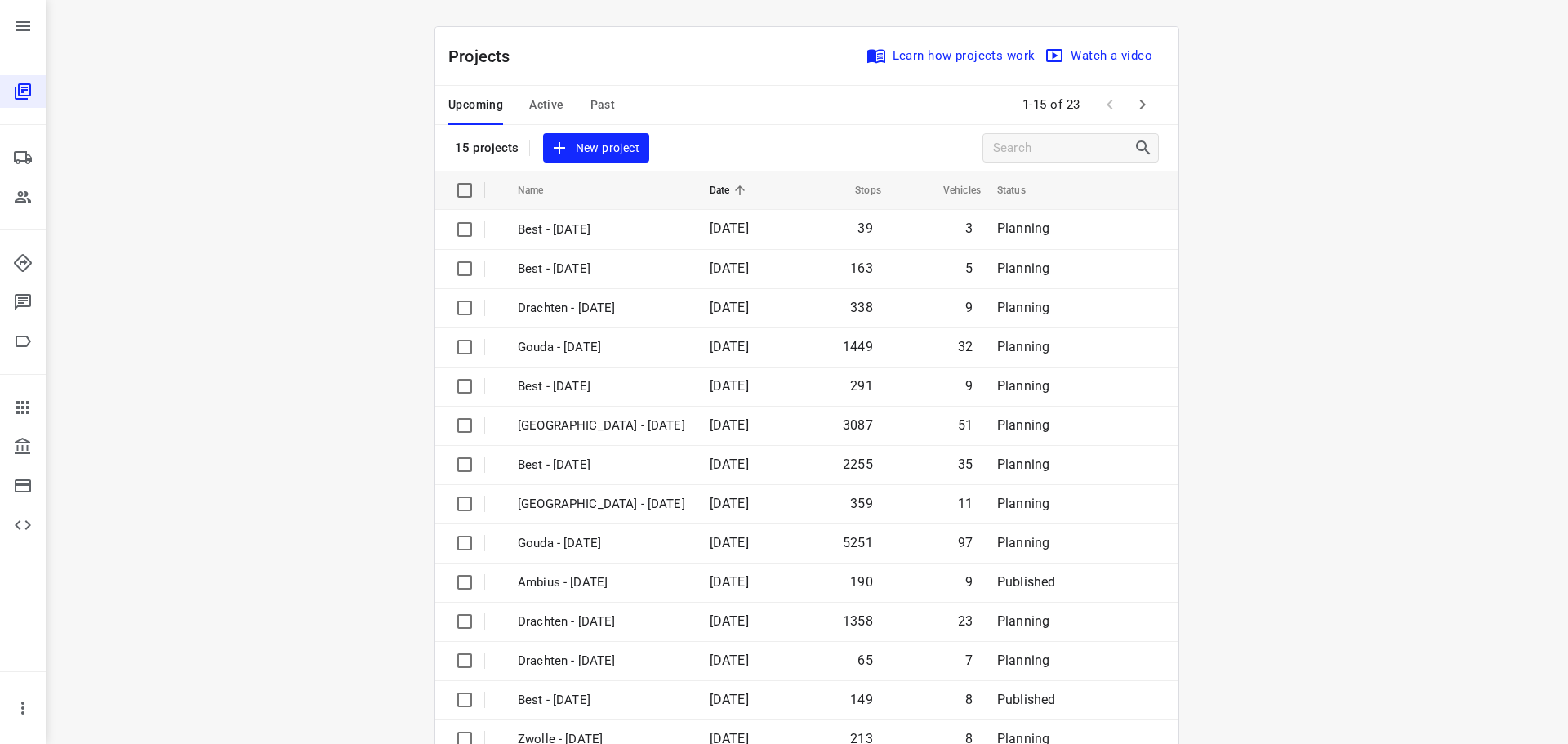
click at [540, 99] on span "Active" at bounding box center [547, 105] width 35 height 21
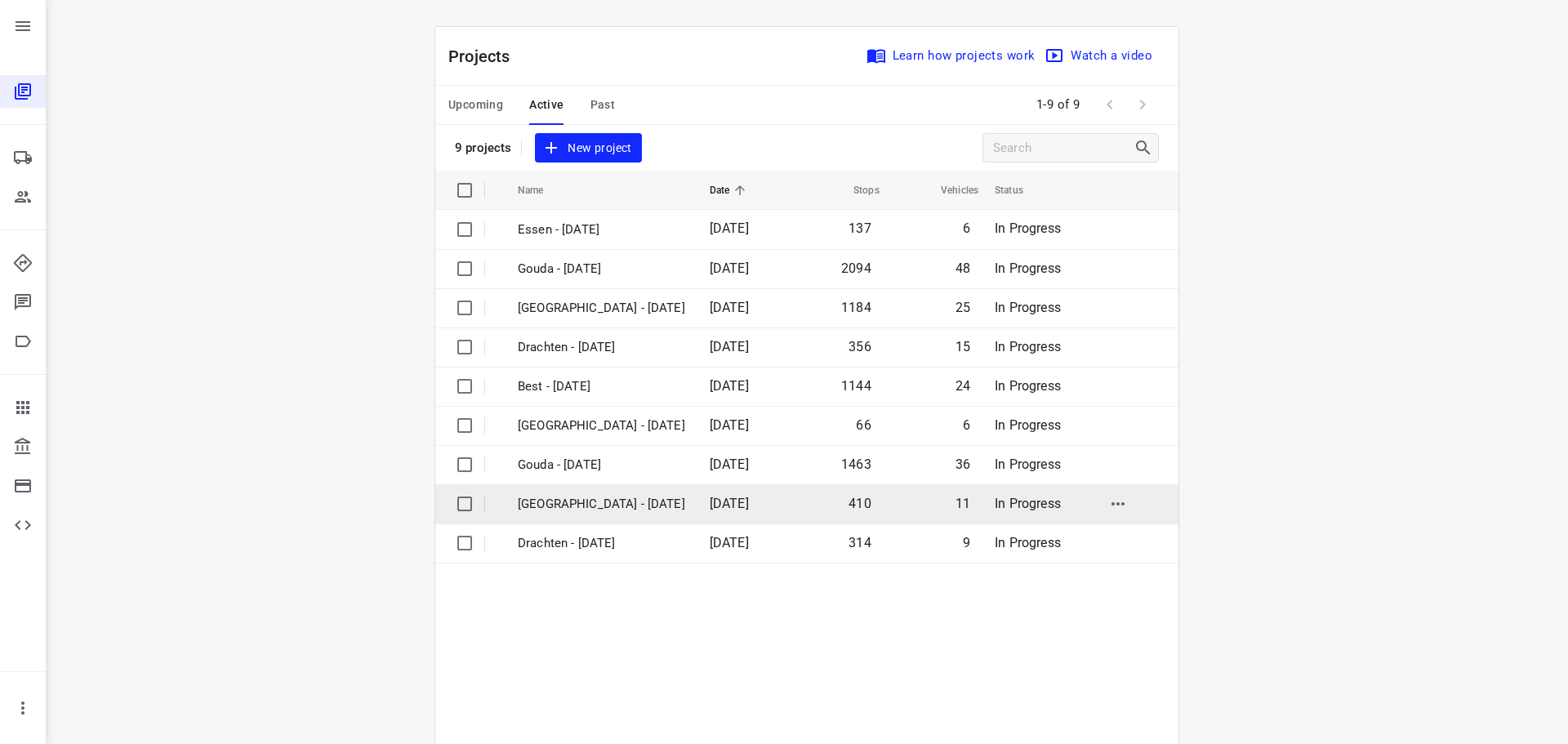
click at [569, 490] on td "[GEOGRAPHIC_DATA] - [DATE]" at bounding box center [599, 504] width 195 height 40
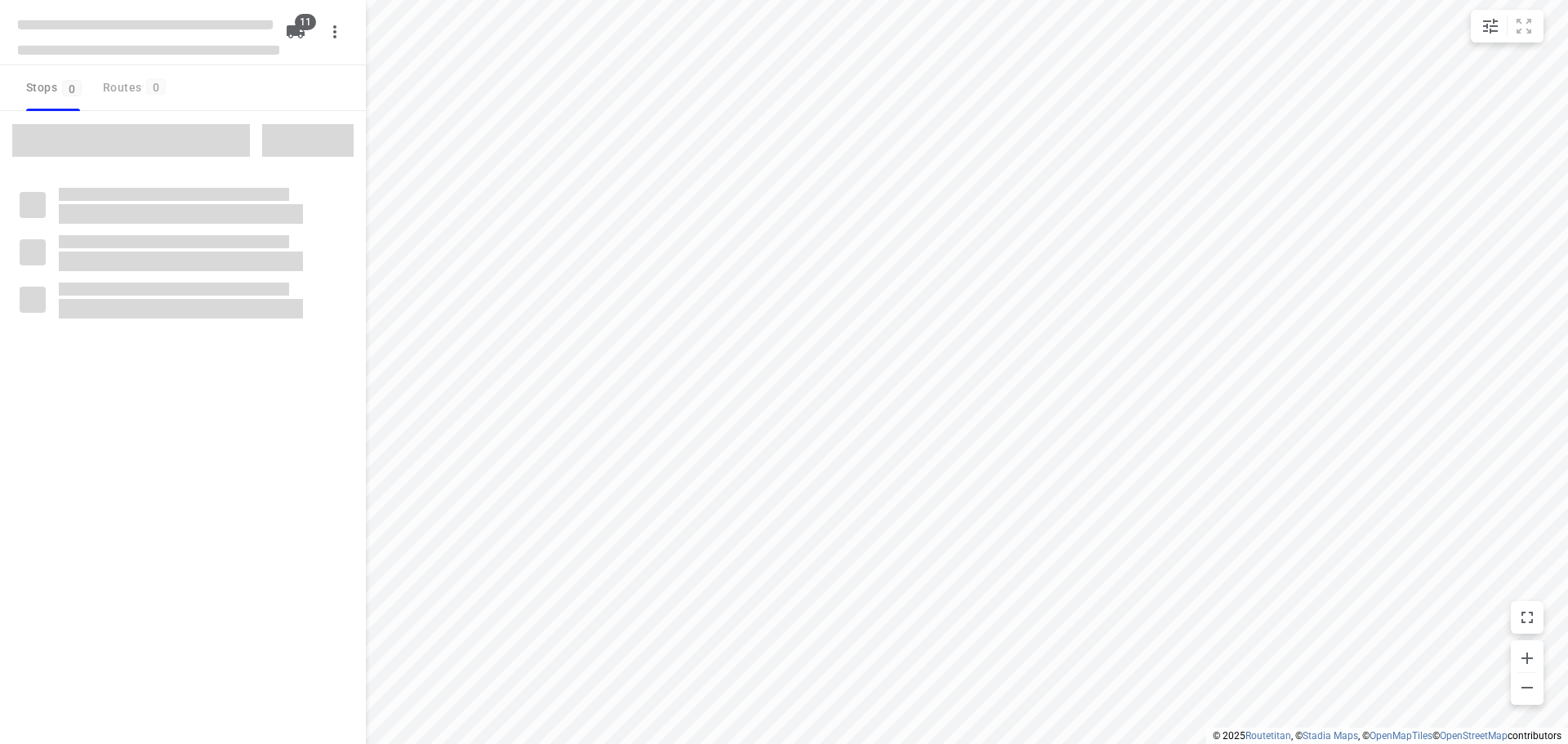
checkbox input "true"
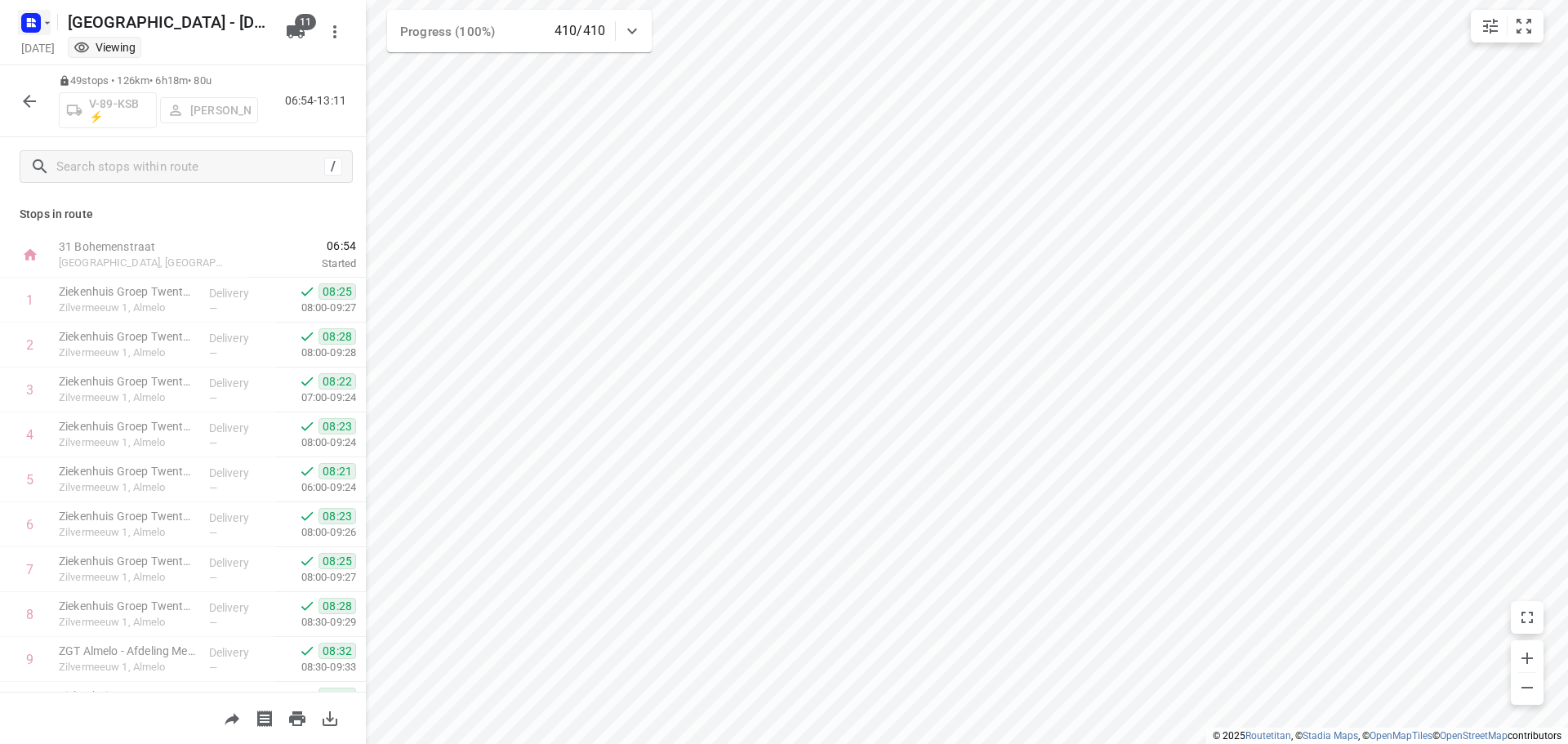
click at [40, 17] on rect "button" at bounding box center [31, 23] width 20 height 20
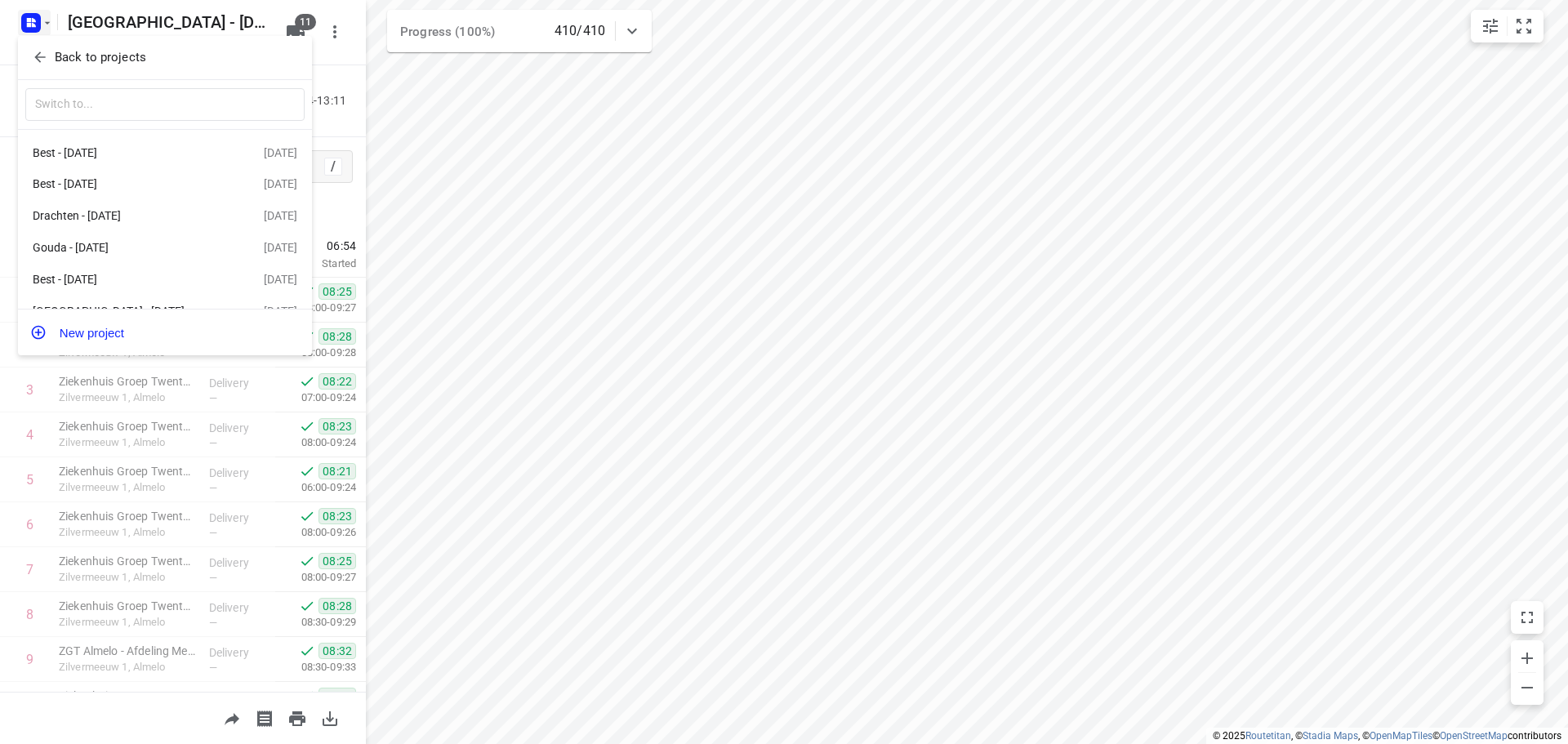
click at [88, 55] on p "Back to projects" at bounding box center [100, 57] width 92 height 19
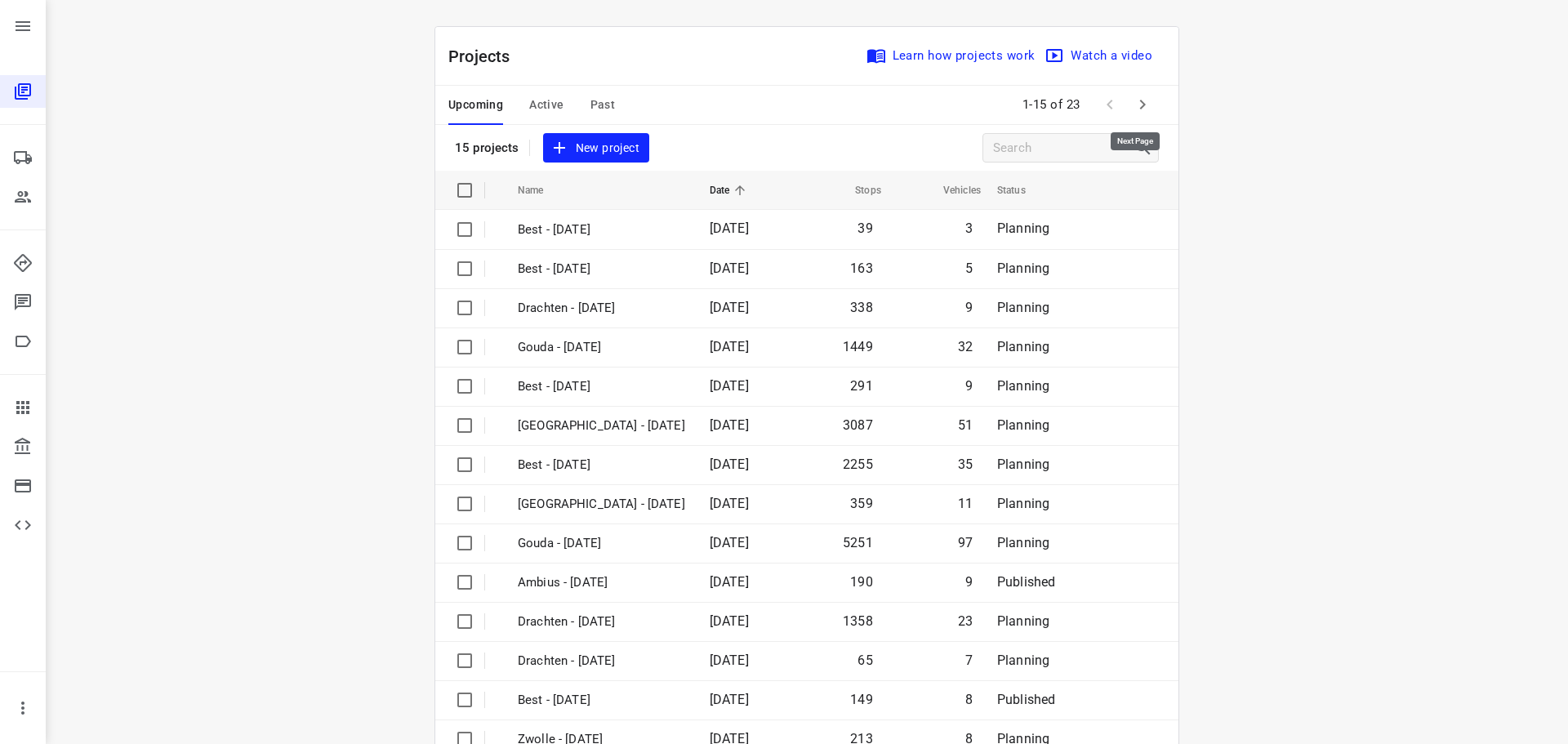
click at [1133, 104] on icon "button" at bounding box center [1143, 105] width 20 height 20
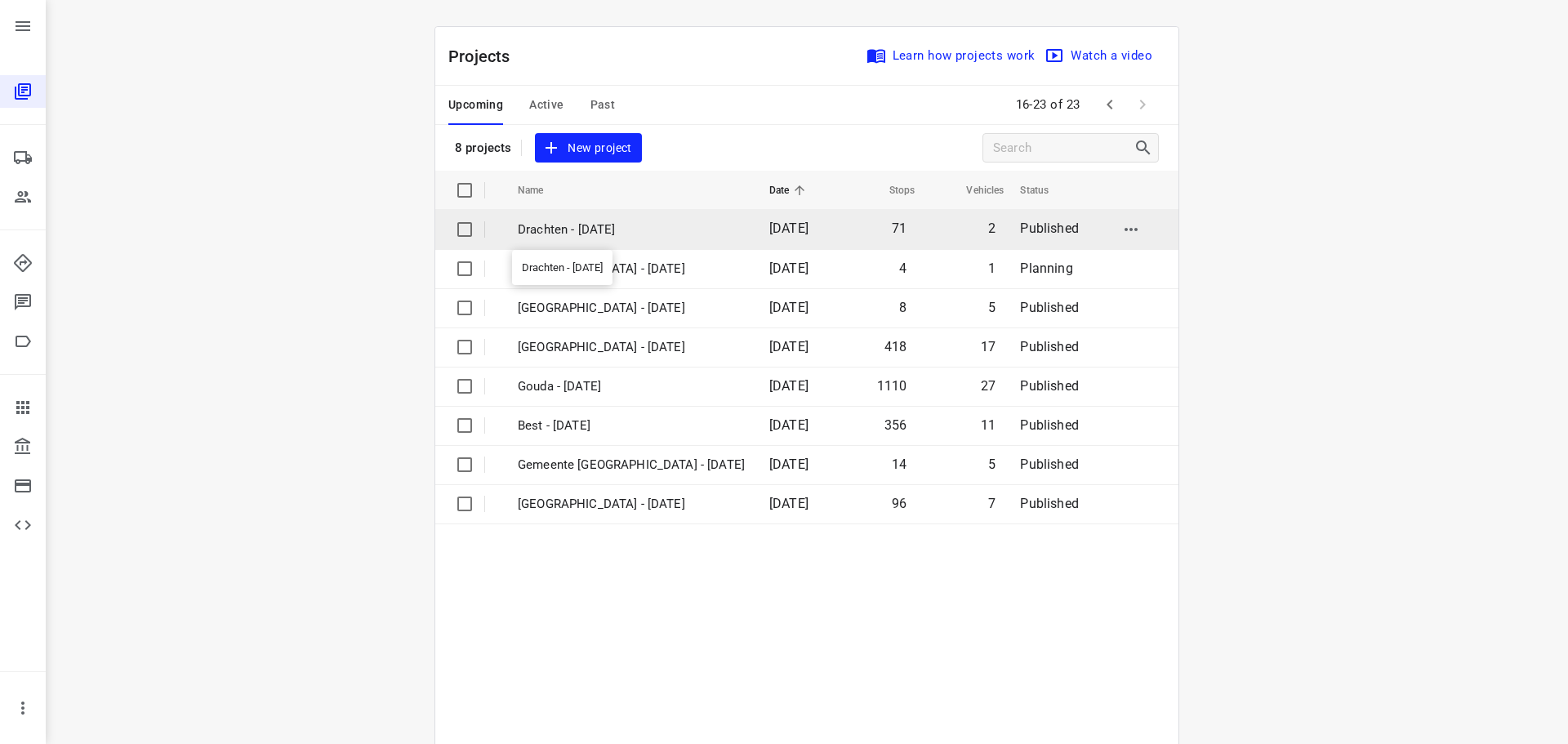
click at [599, 232] on p "Drachten - [DATE]" at bounding box center [631, 230] width 227 height 19
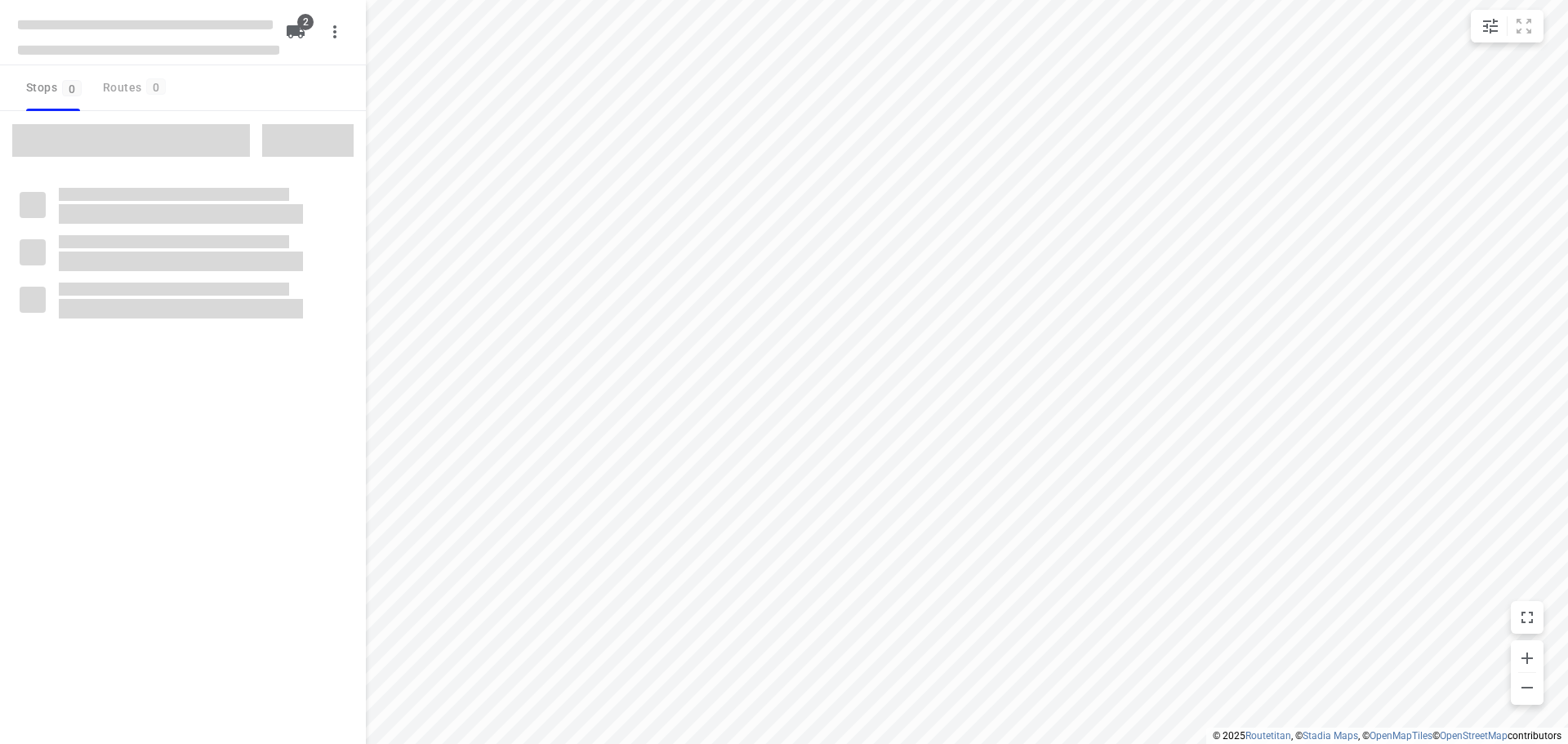
checkbox input "true"
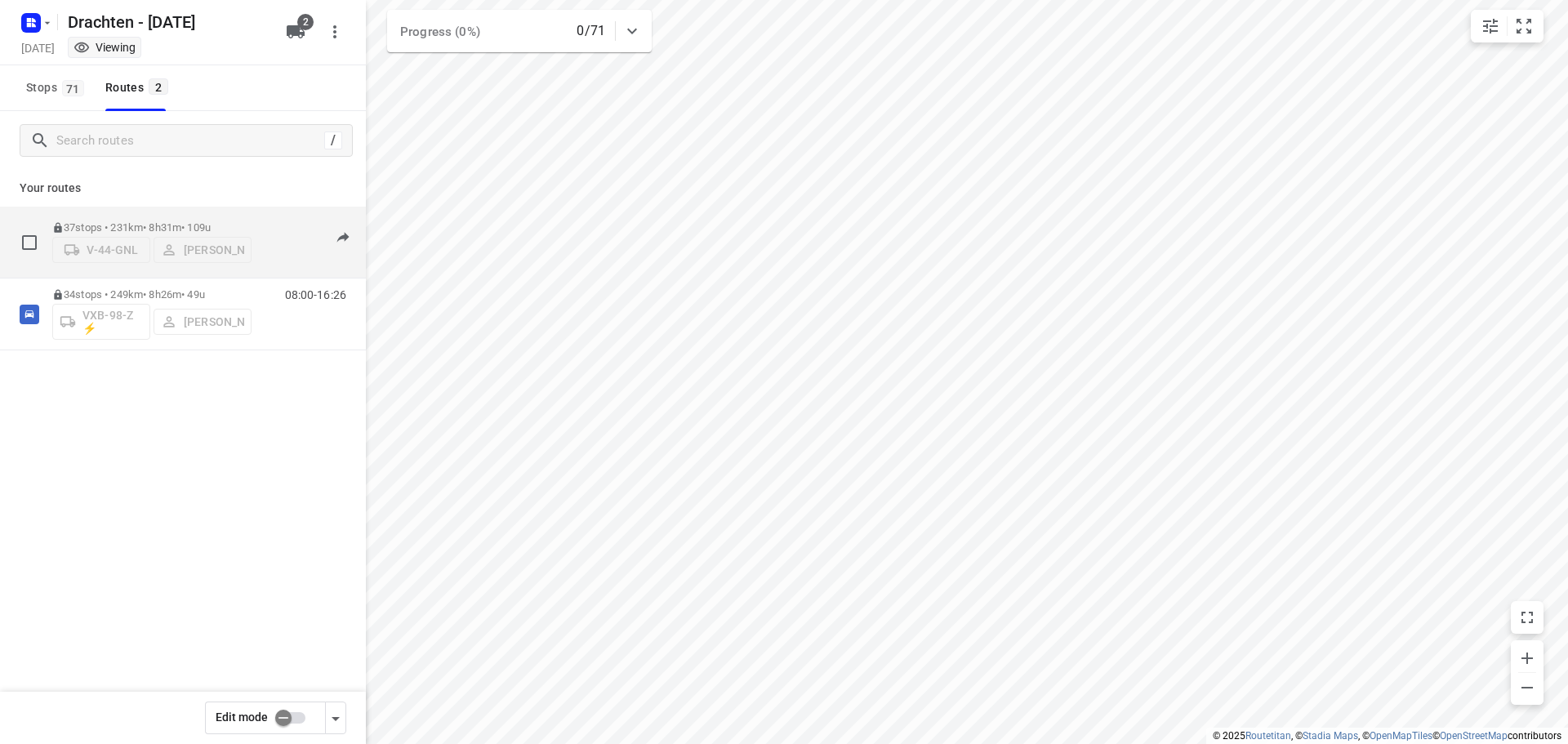
click at [232, 213] on div "37 stops • 231km • 8h31m • 109u V-44-GNL [PERSON_NAME]" at bounding box center [152, 242] width 200 height 58
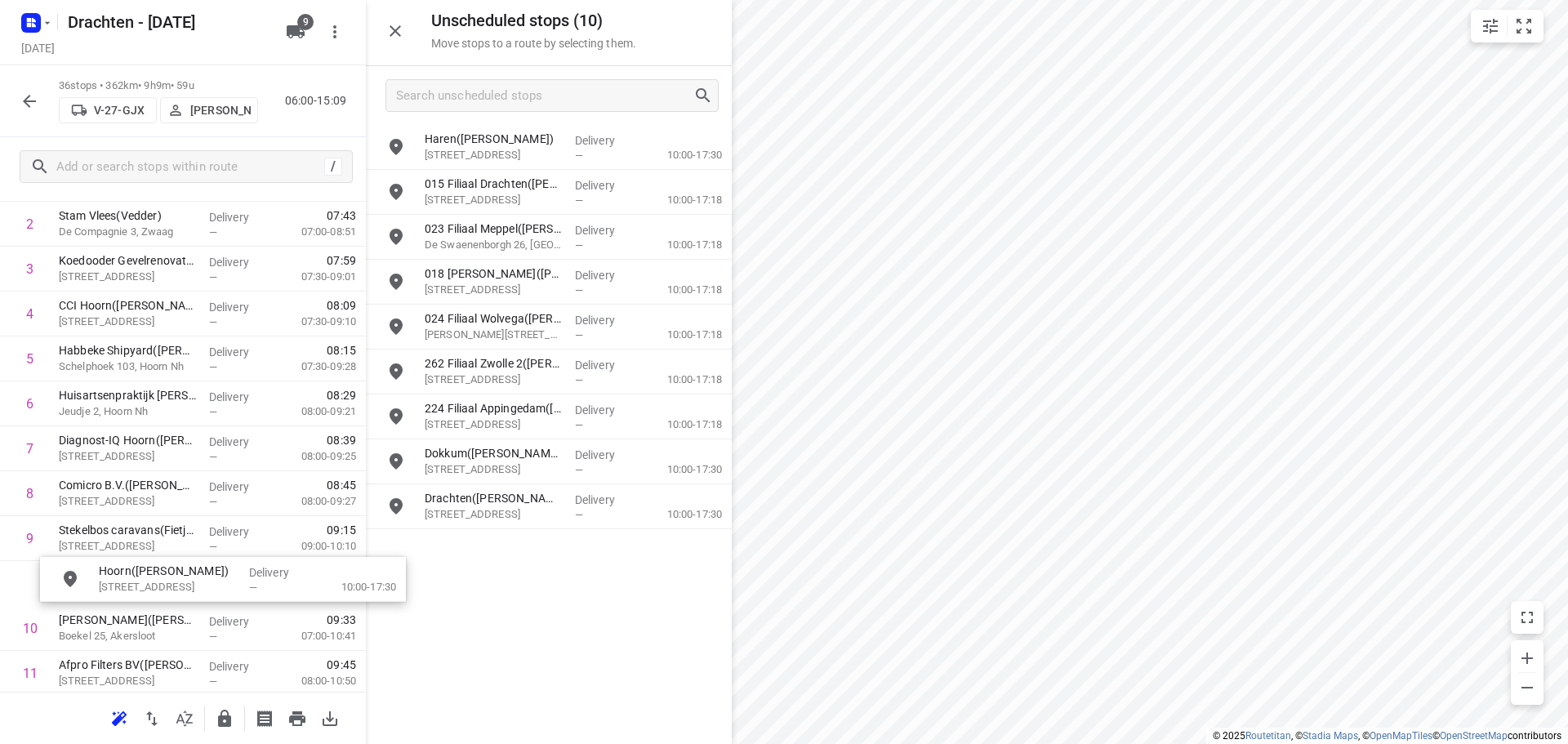
scroll to position [179, 0]
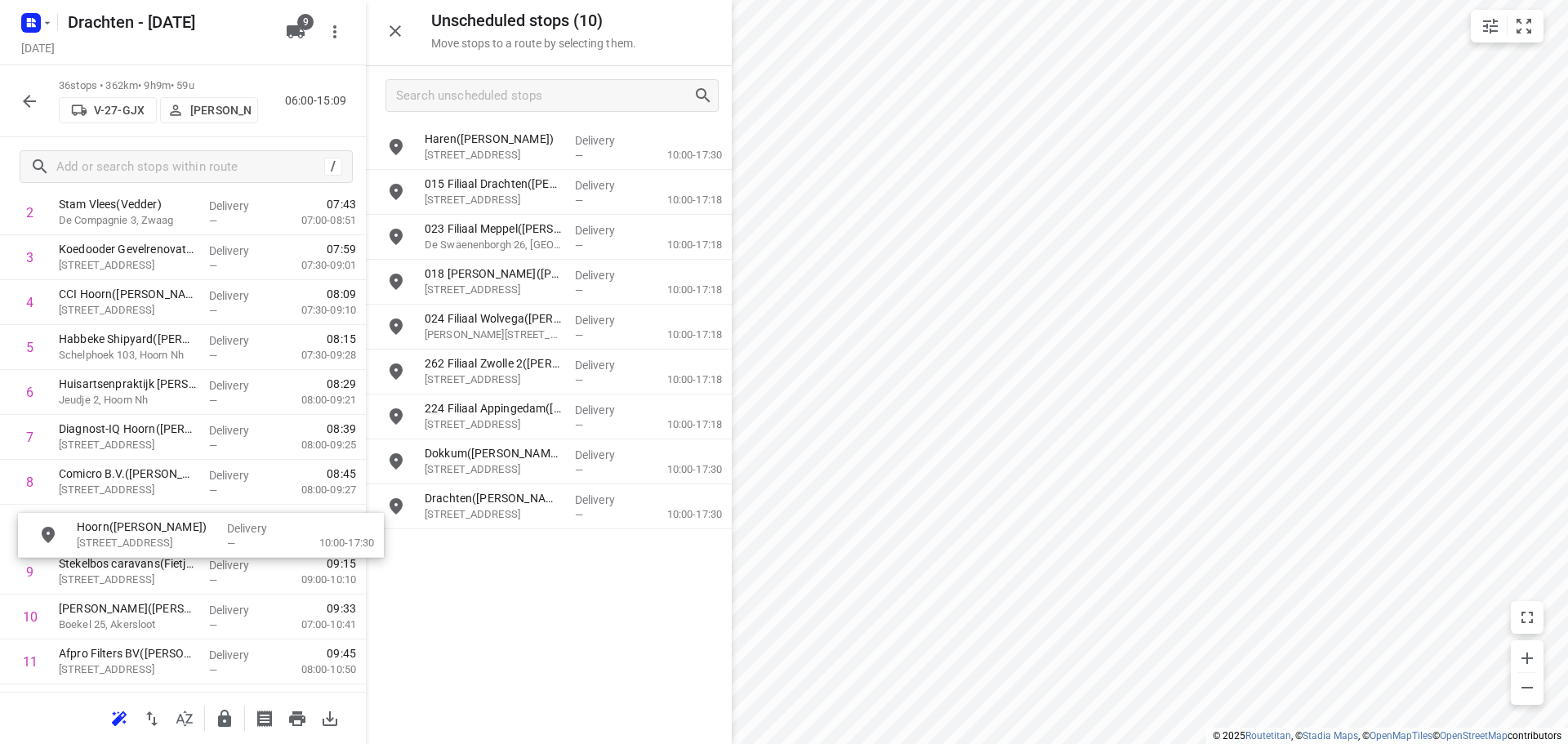
drag, startPoint x: 484, startPoint y: 550, endPoint x: 129, endPoint y: 530, distance: 355.6
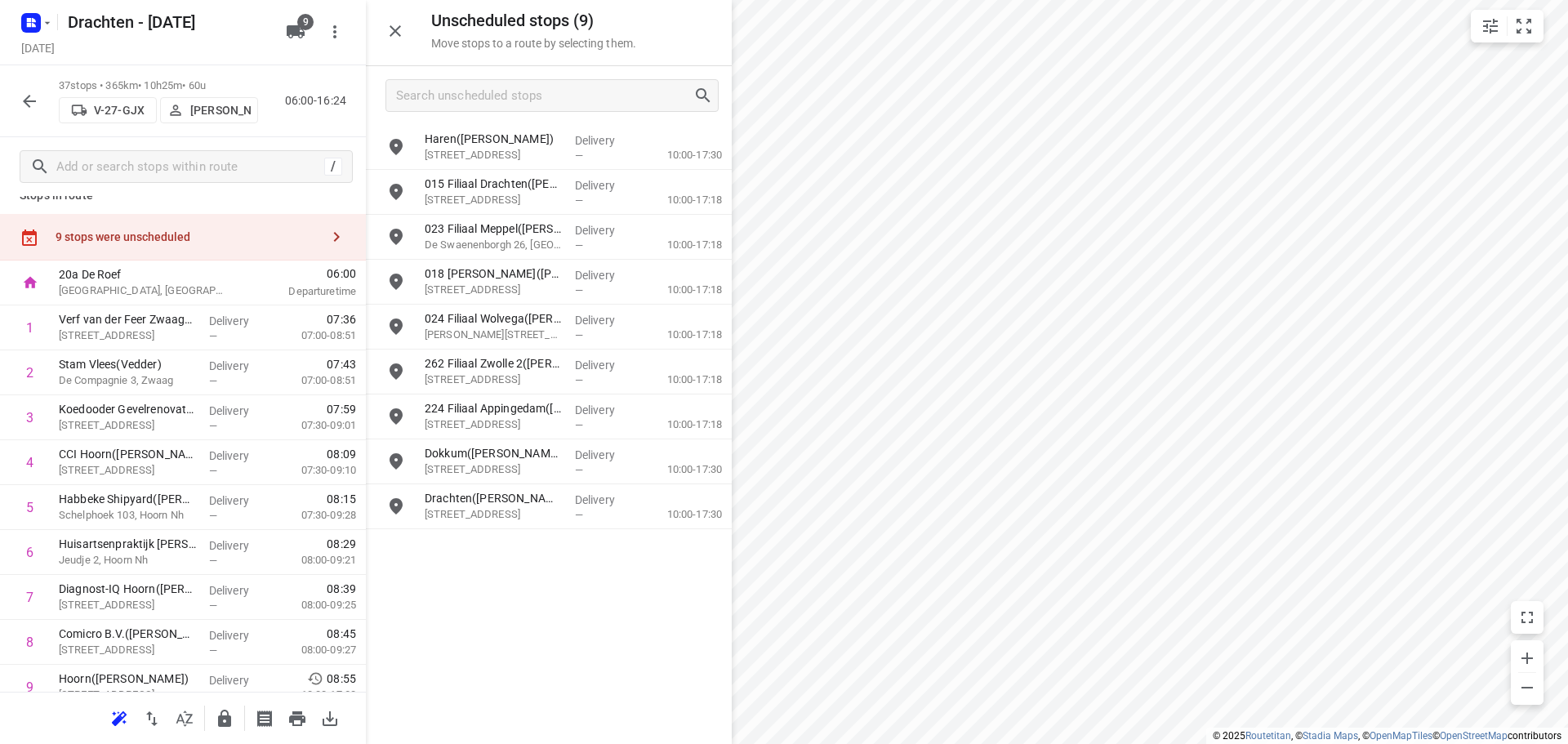
scroll to position [0, 0]
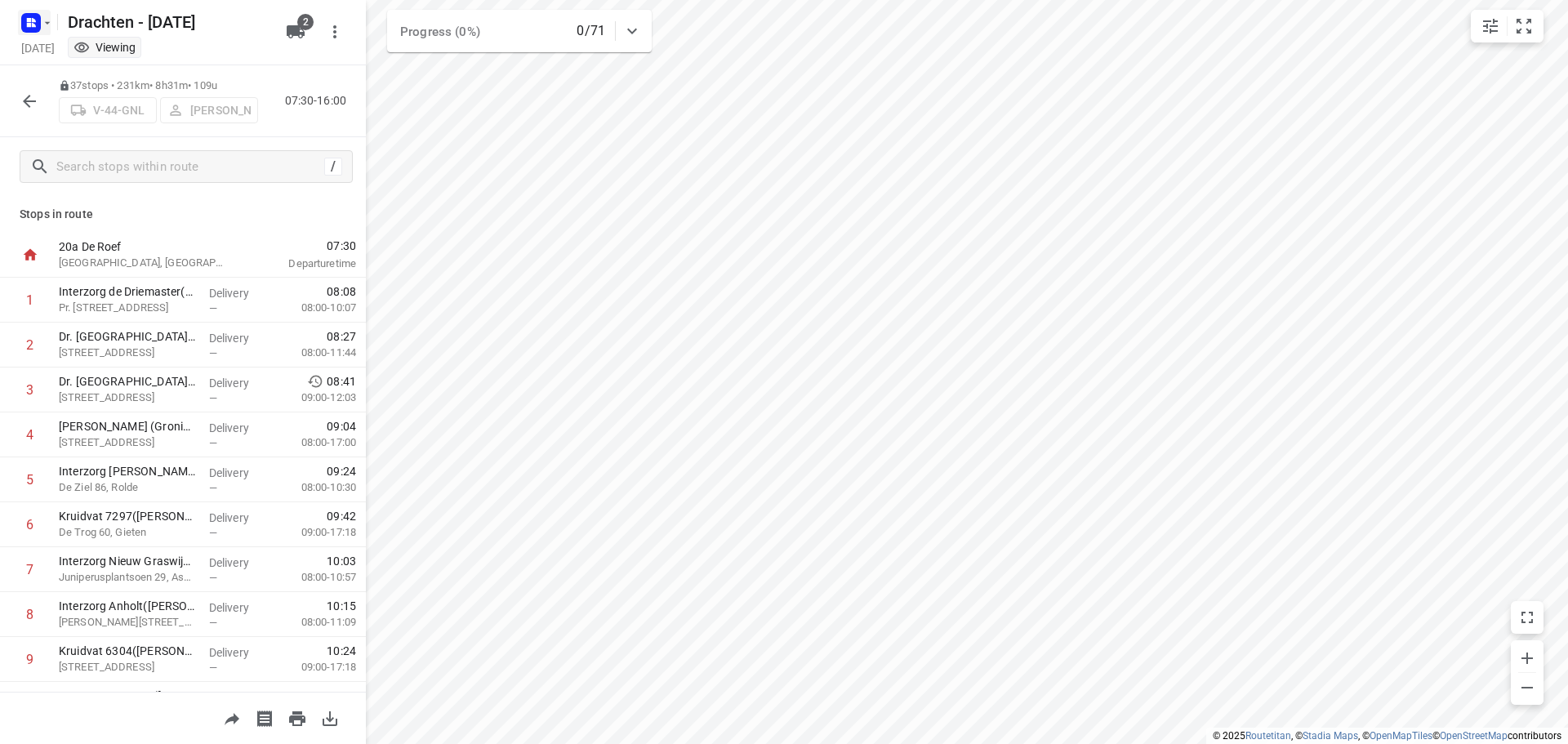
click at [40, 16] on rect "button" at bounding box center [31, 23] width 20 height 20
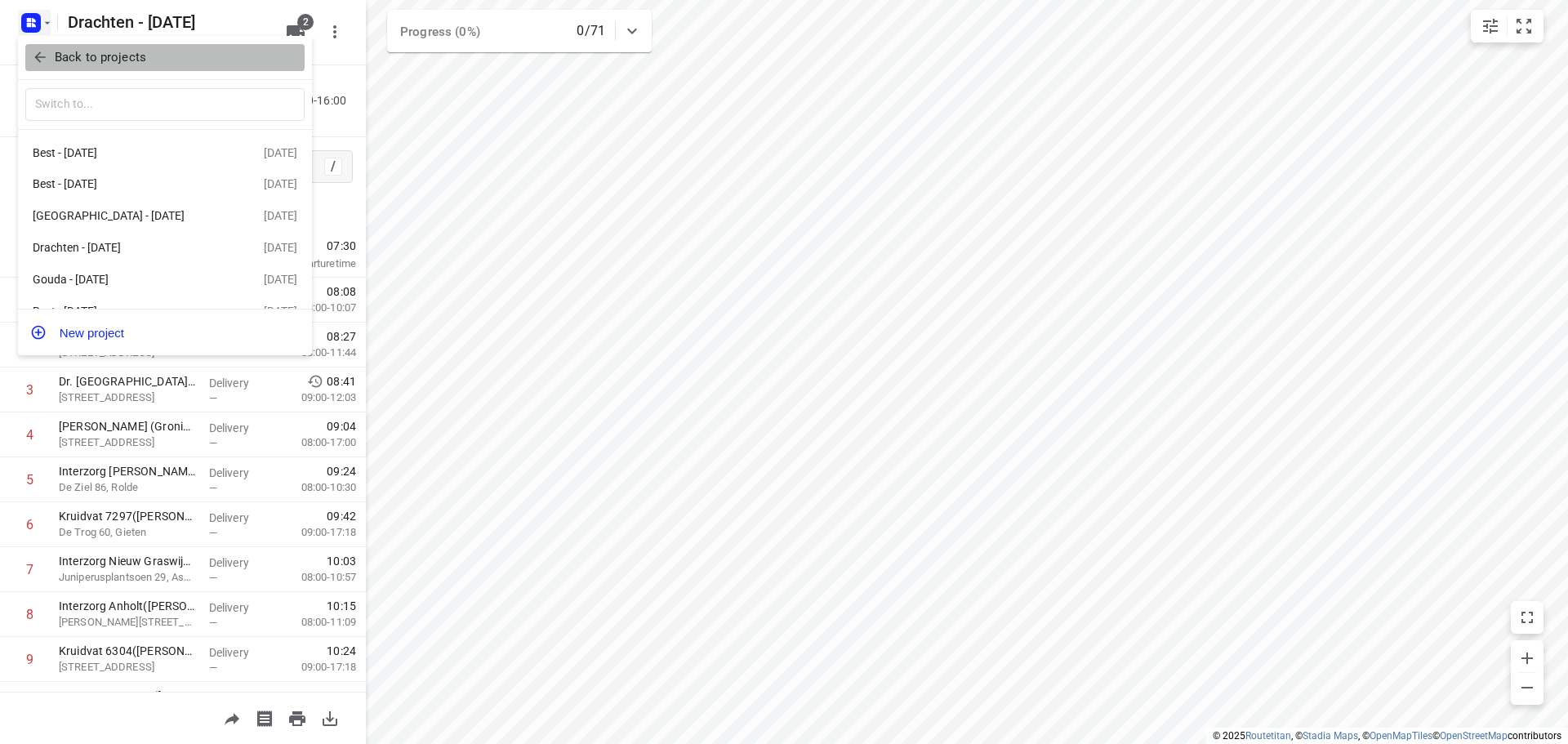
click at [99, 50] on p "Back to projects" at bounding box center [100, 57] width 92 height 19
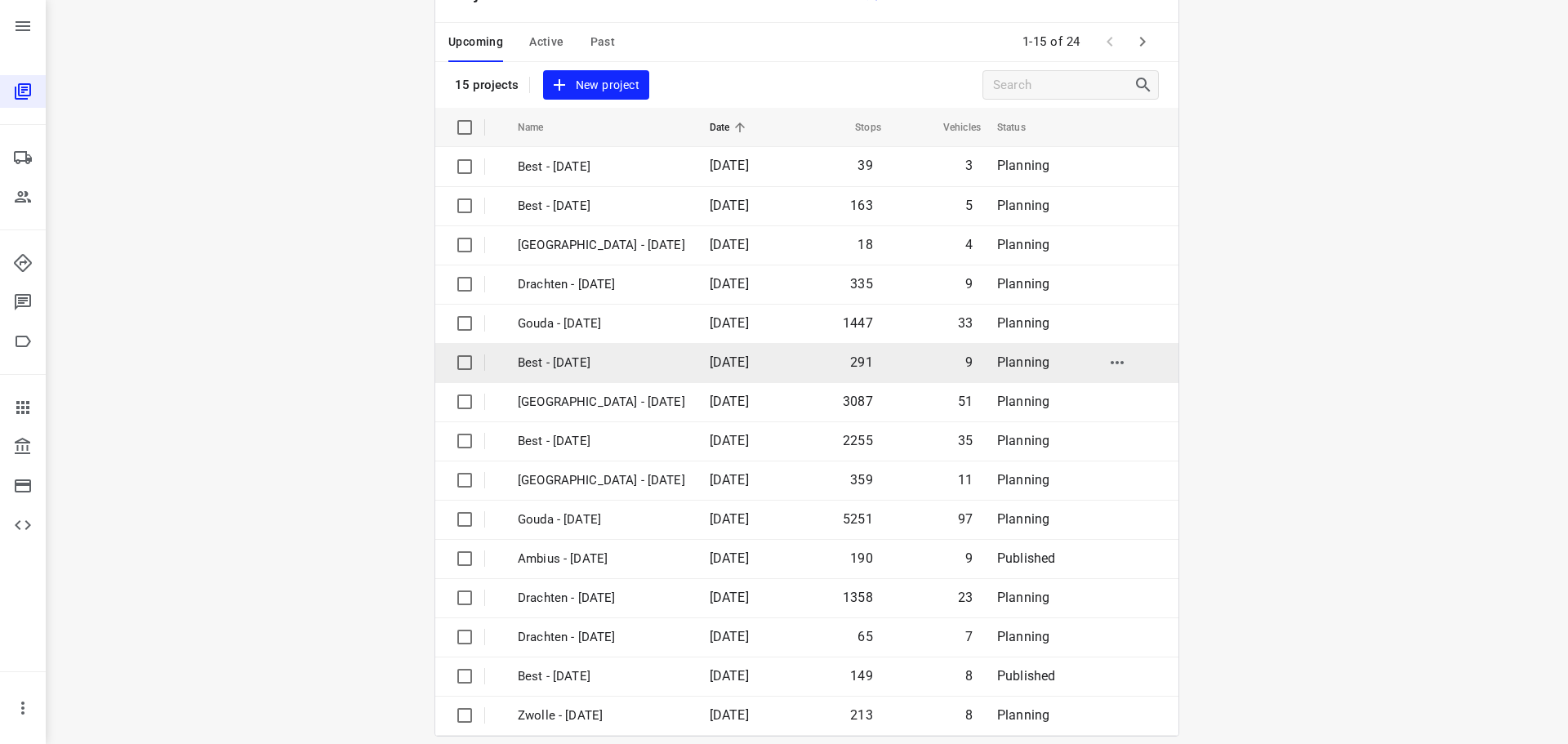
scroll to position [82, 0]
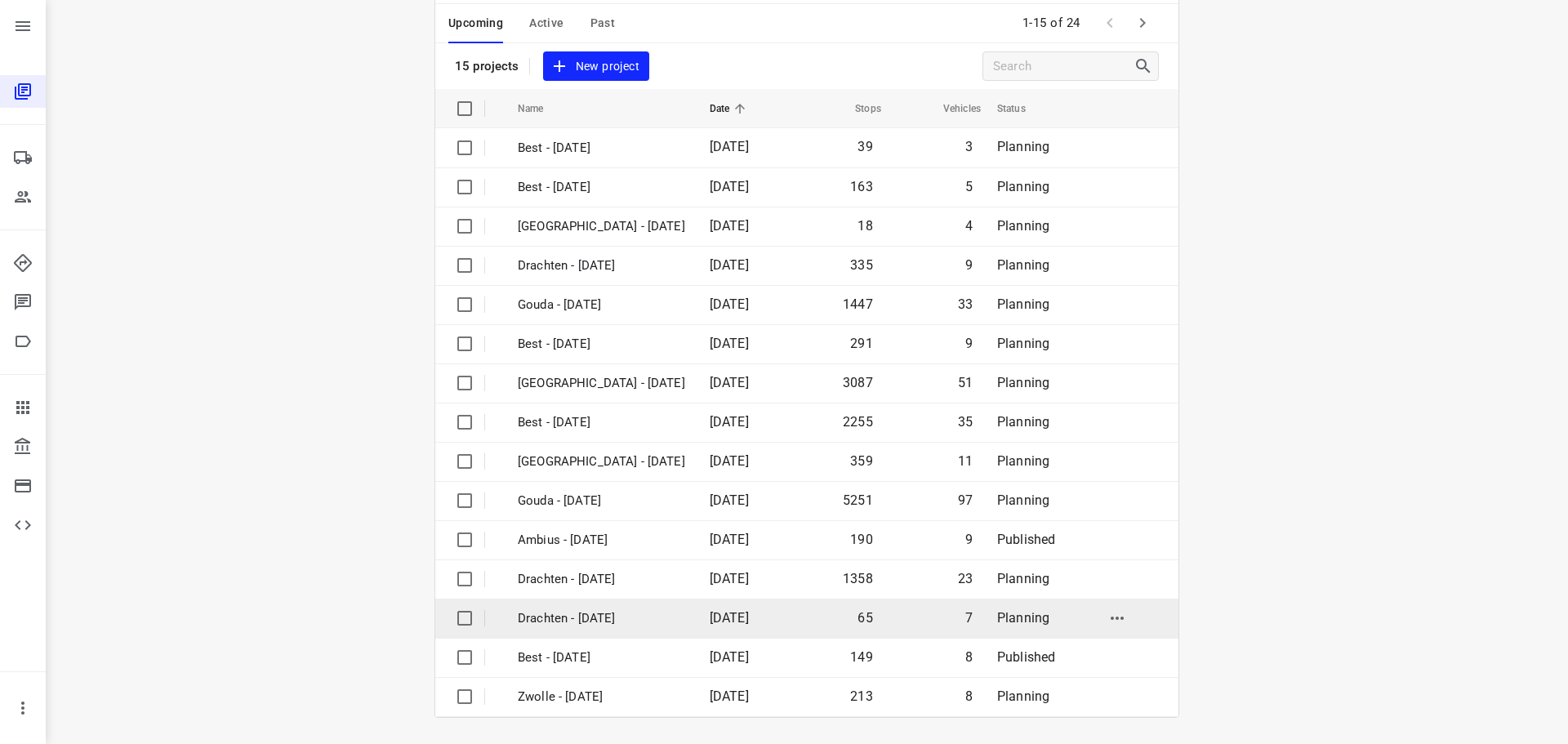
click at [564, 620] on p "Drachten - [DATE]" at bounding box center [601, 618] width 167 height 19
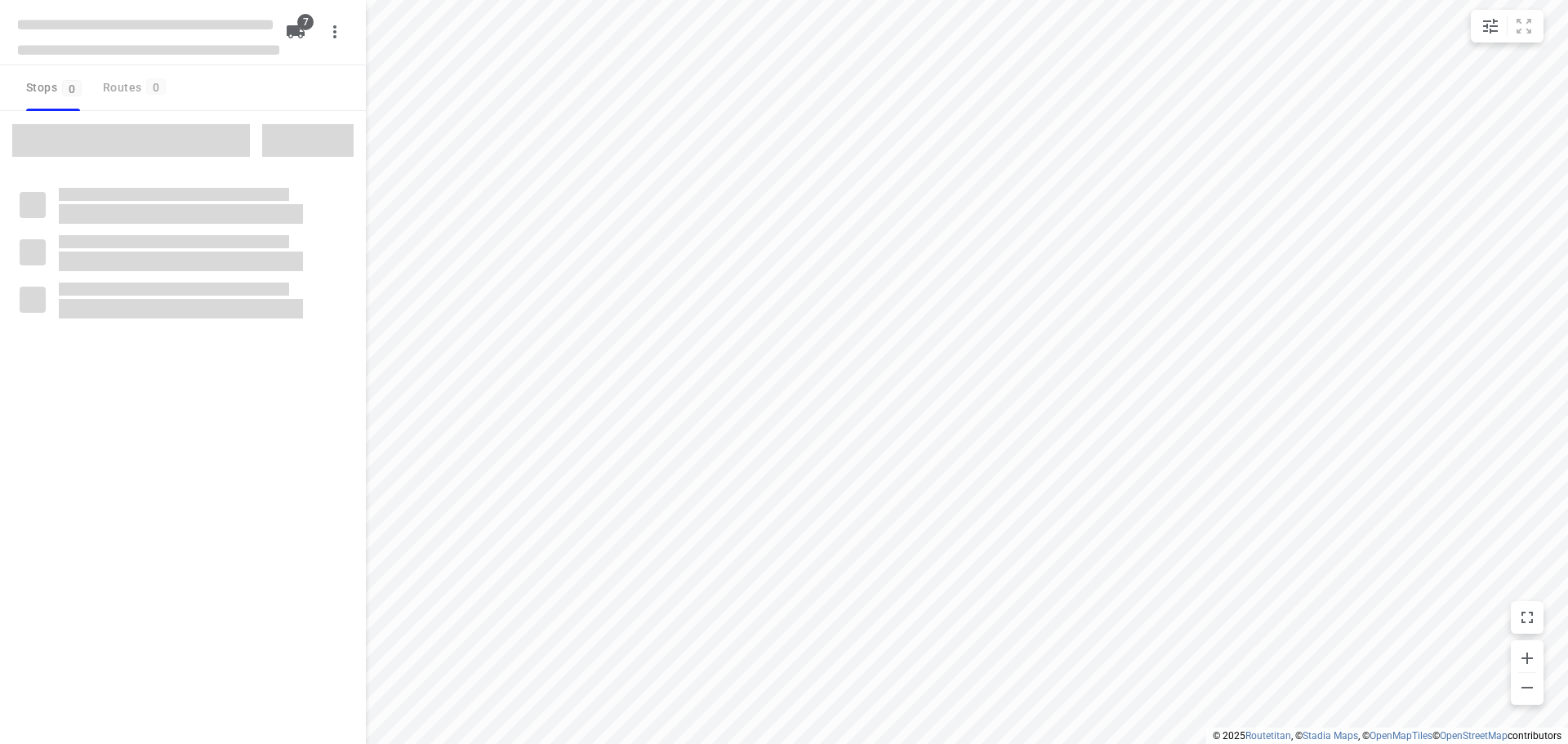
checkbox input "true"
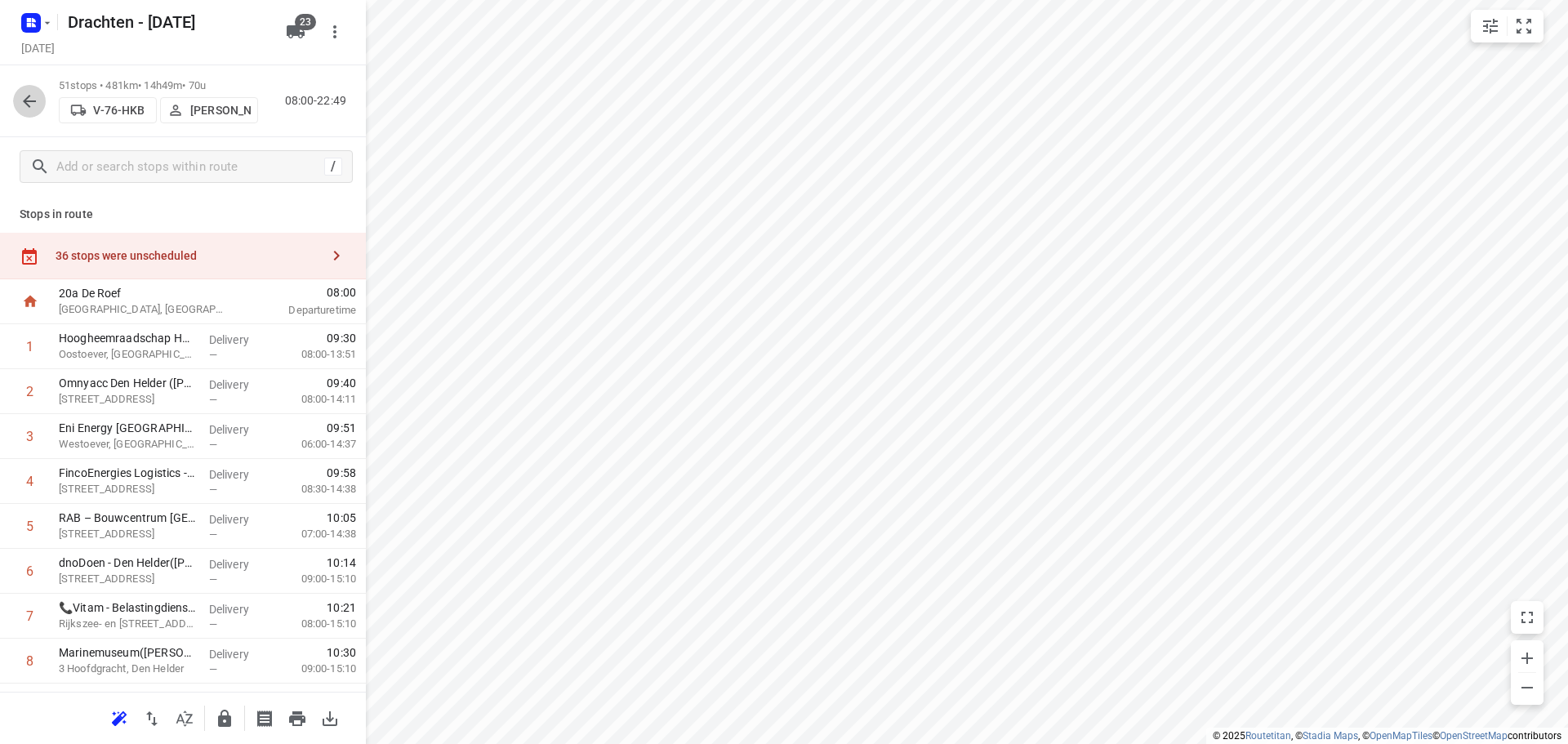
click at [17, 106] on button "button" at bounding box center [30, 101] width 33 height 33
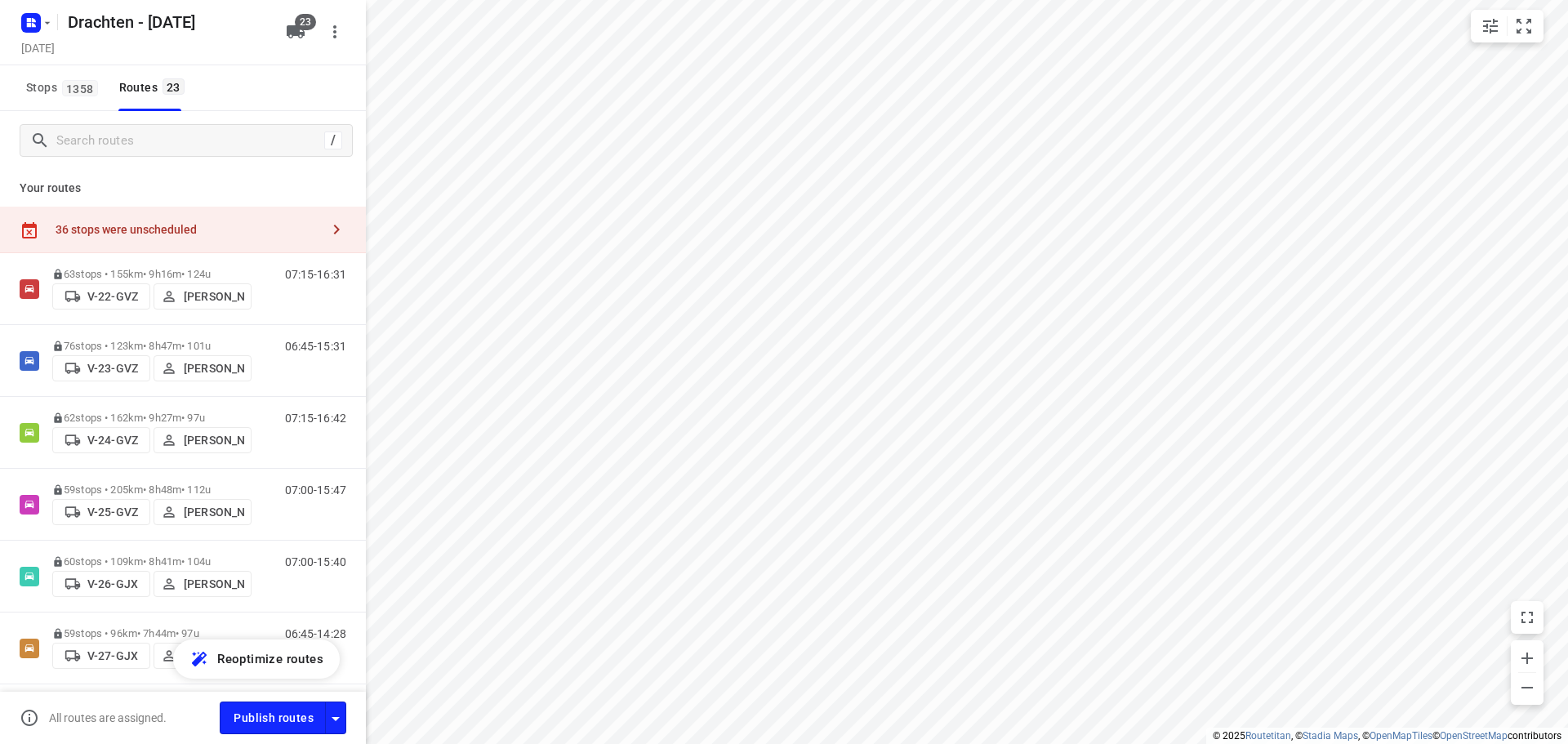
click at [178, 232] on div "36 stops were unscheduled" at bounding box center [187, 229] width 265 height 13
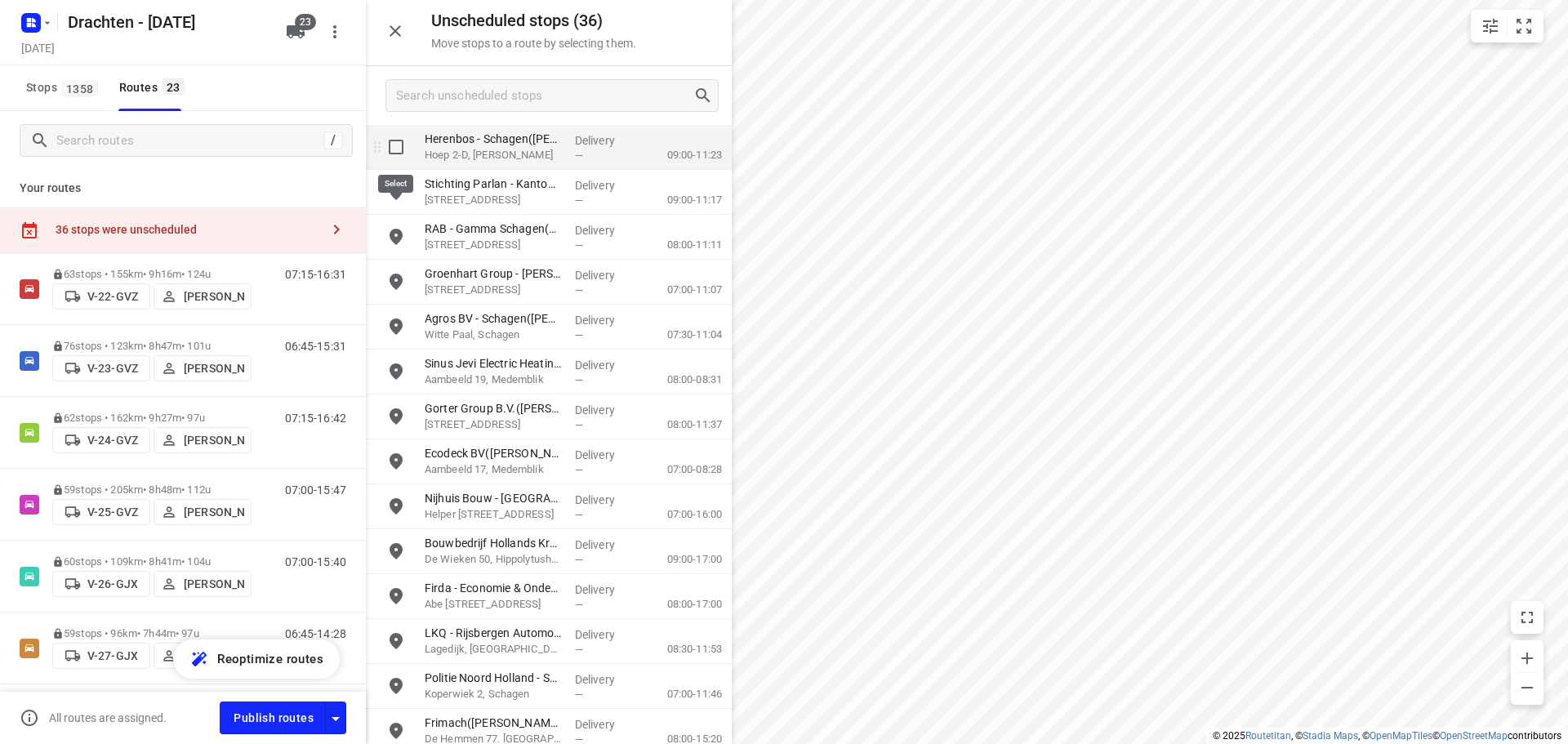
click at [407, 148] on input "grid" at bounding box center [397, 147] width 33 height 33
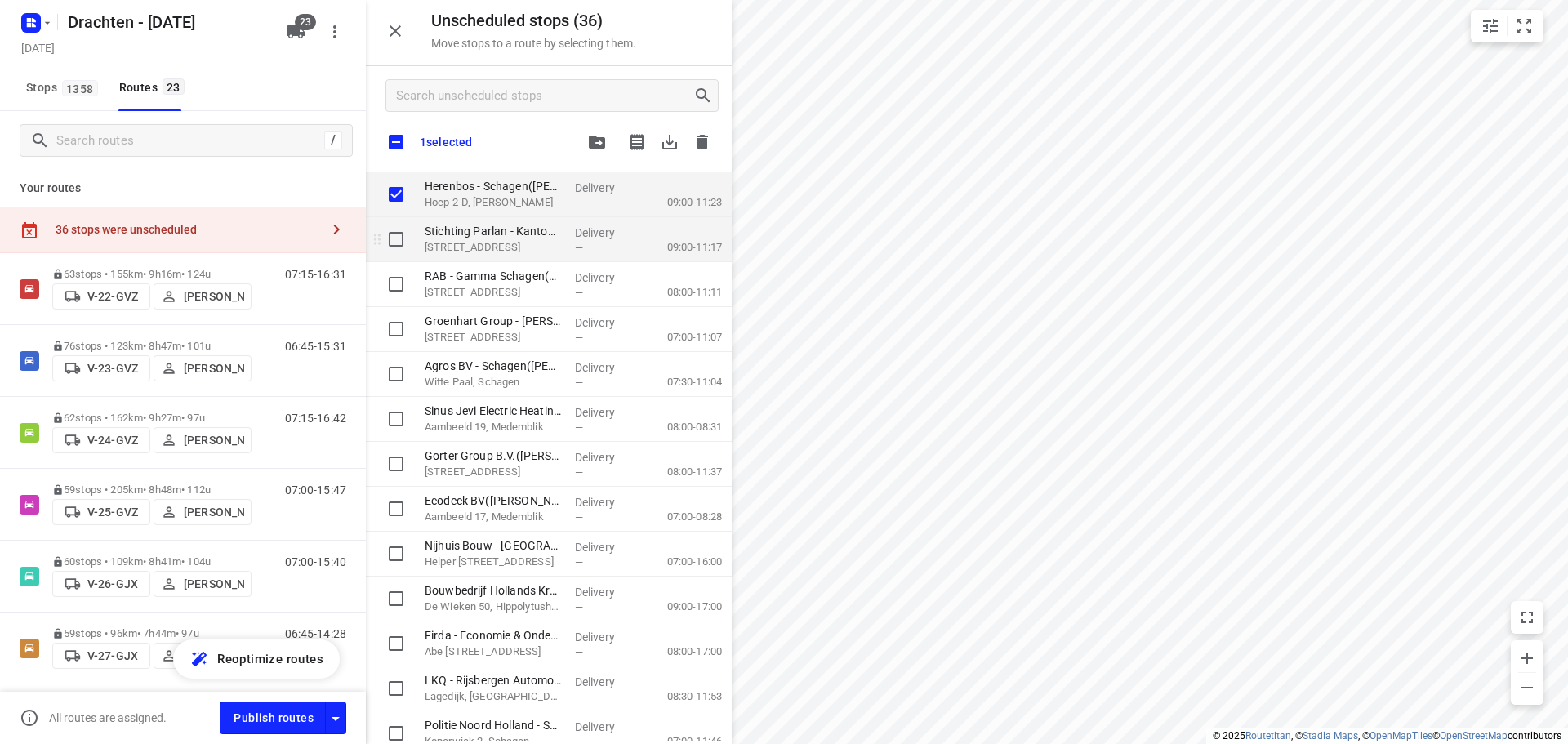
checkbox input "true"
click at [406, 234] on input "grid" at bounding box center [397, 239] width 33 height 33
checkbox input "true"
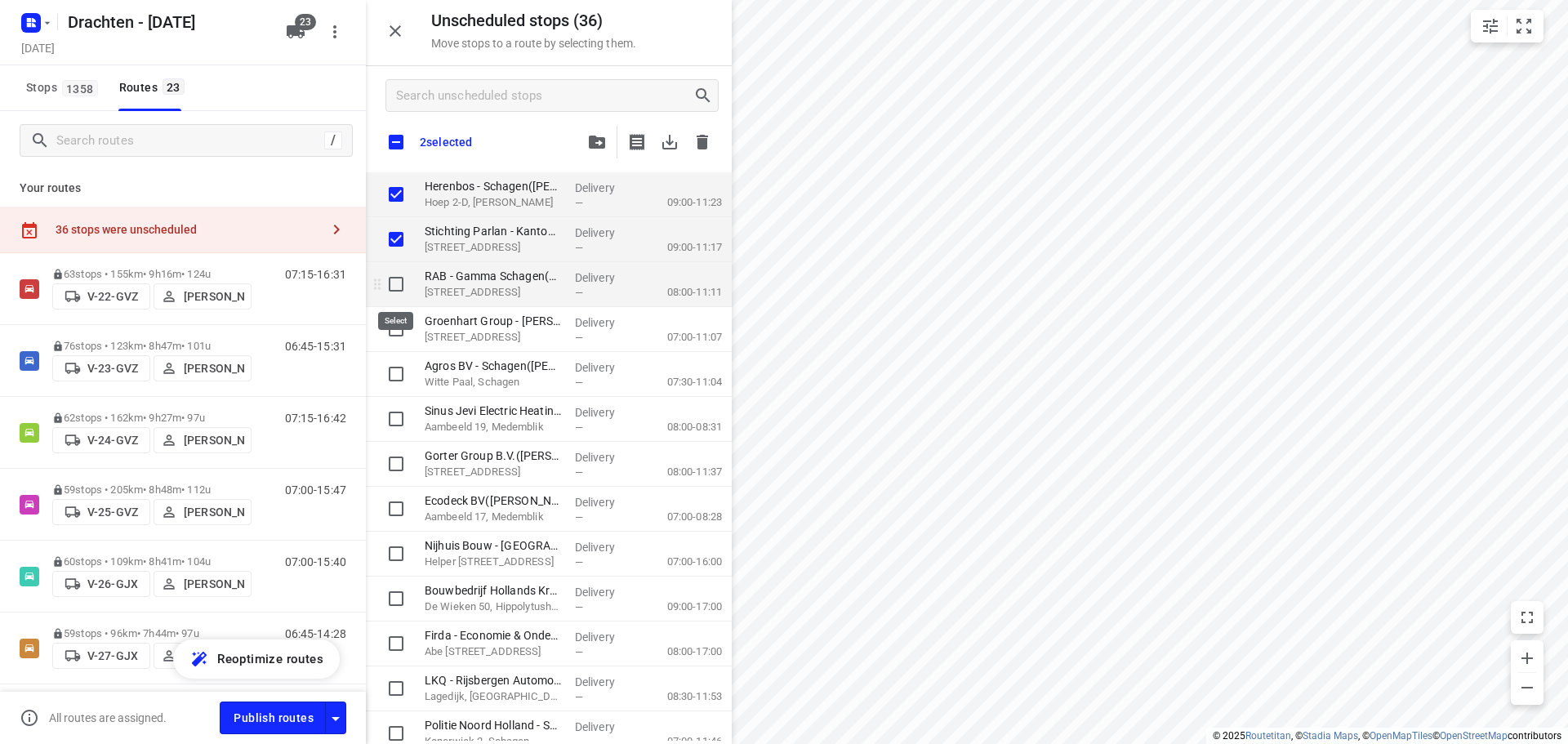
click at [397, 285] on input "grid" at bounding box center [397, 284] width 33 height 33
checkbox input "true"
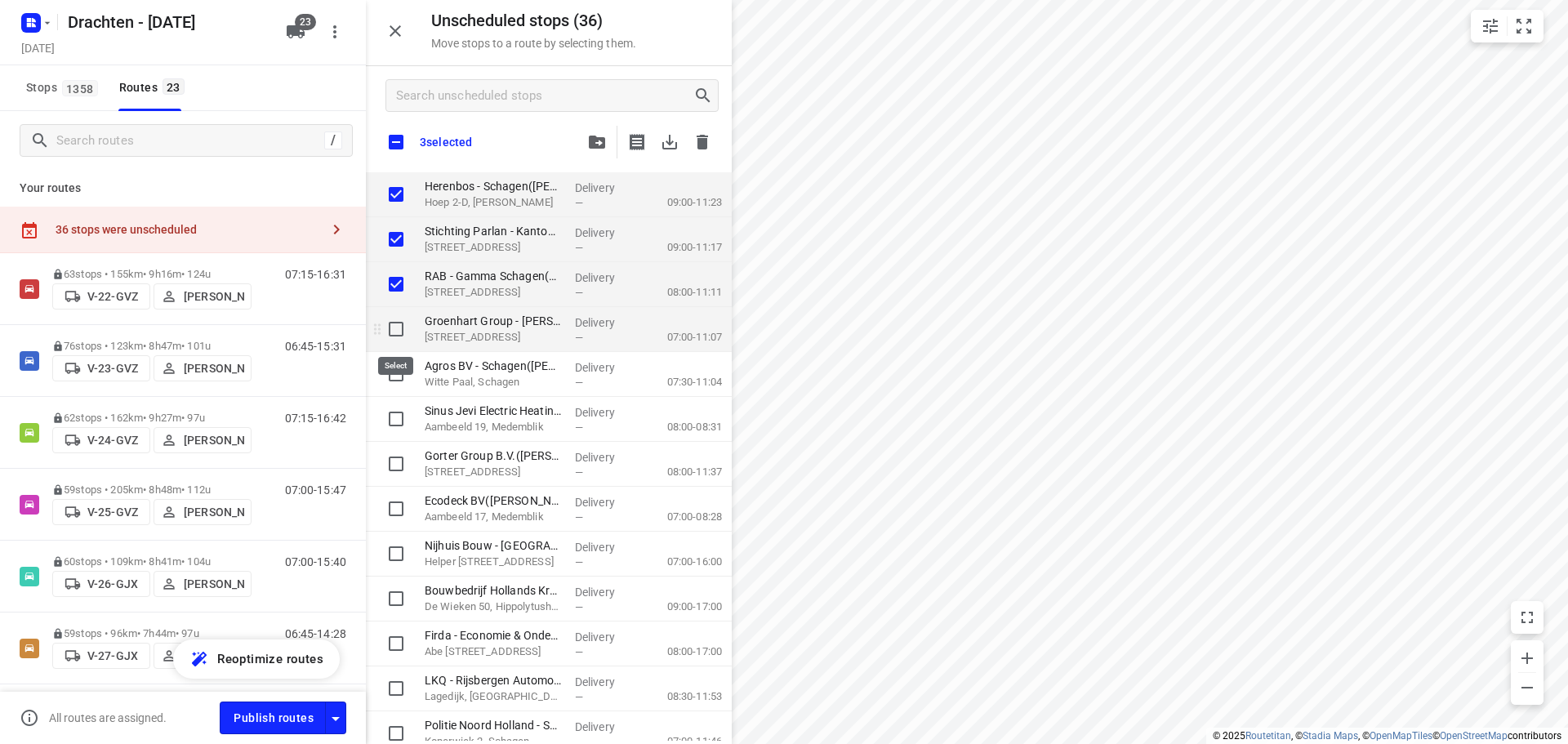
click at [383, 331] on input "grid" at bounding box center [397, 329] width 33 height 33
checkbox input "true"
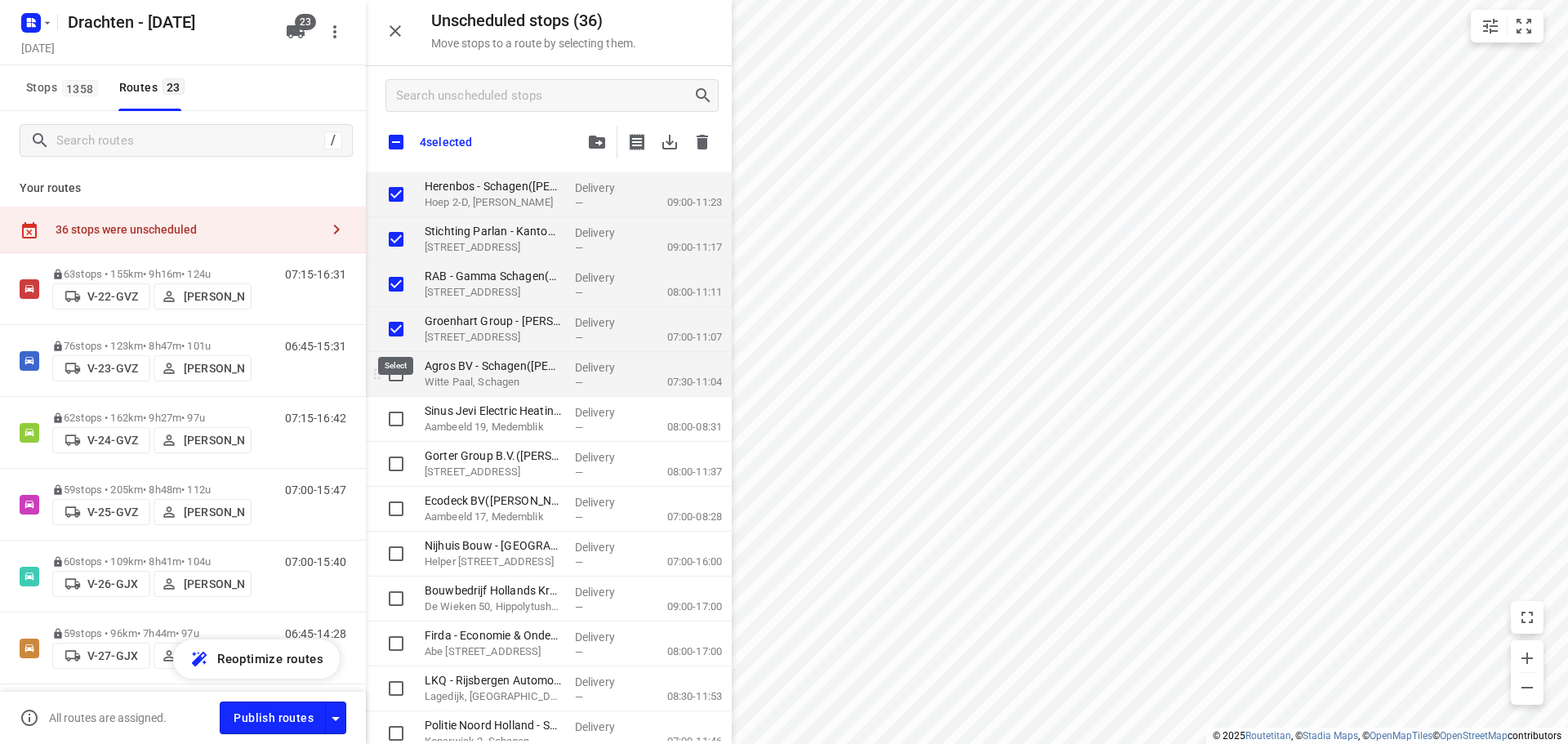
checkbox input "true"
click at [397, 375] on input "grid" at bounding box center [397, 374] width 33 height 33
checkbox input "true"
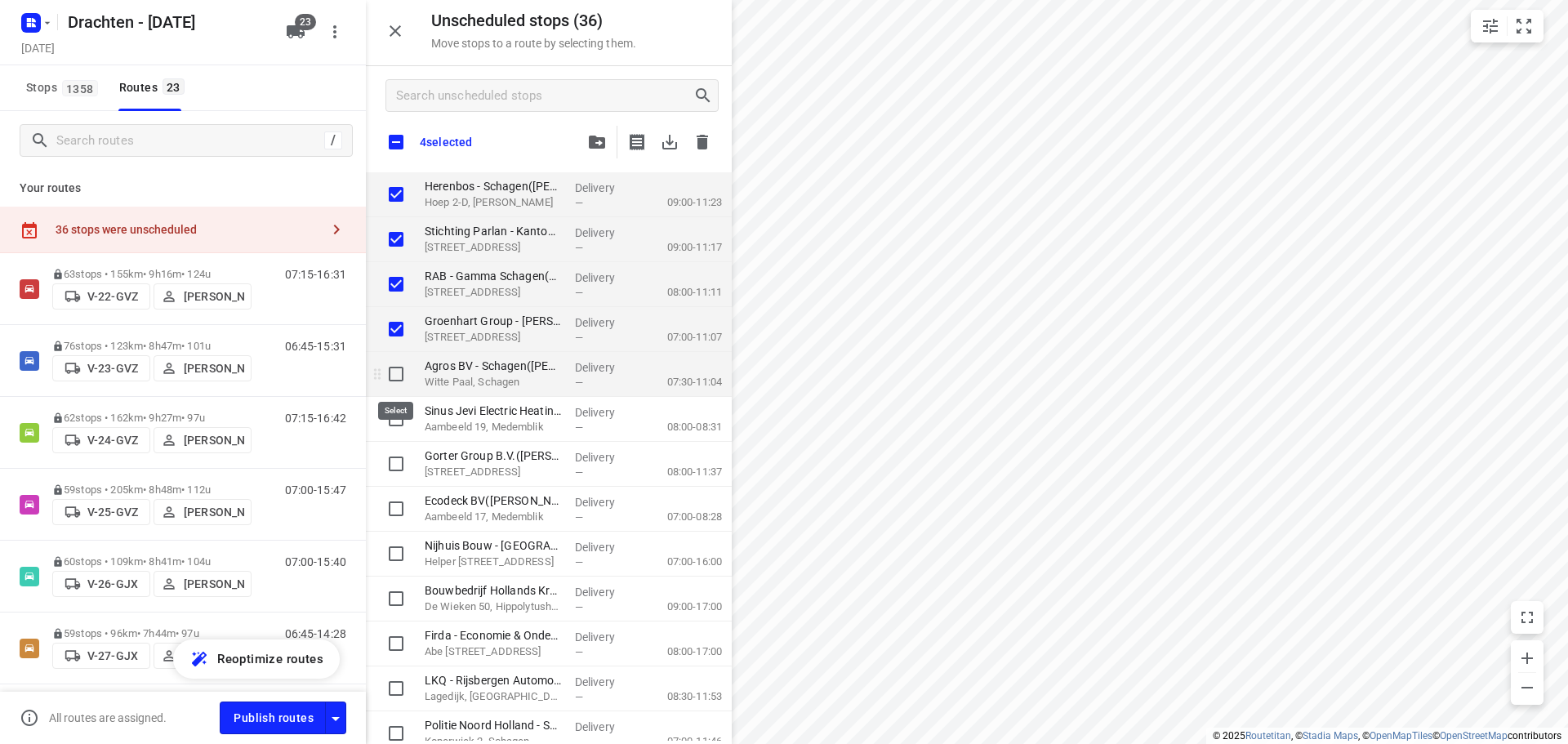
checkbox input "true"
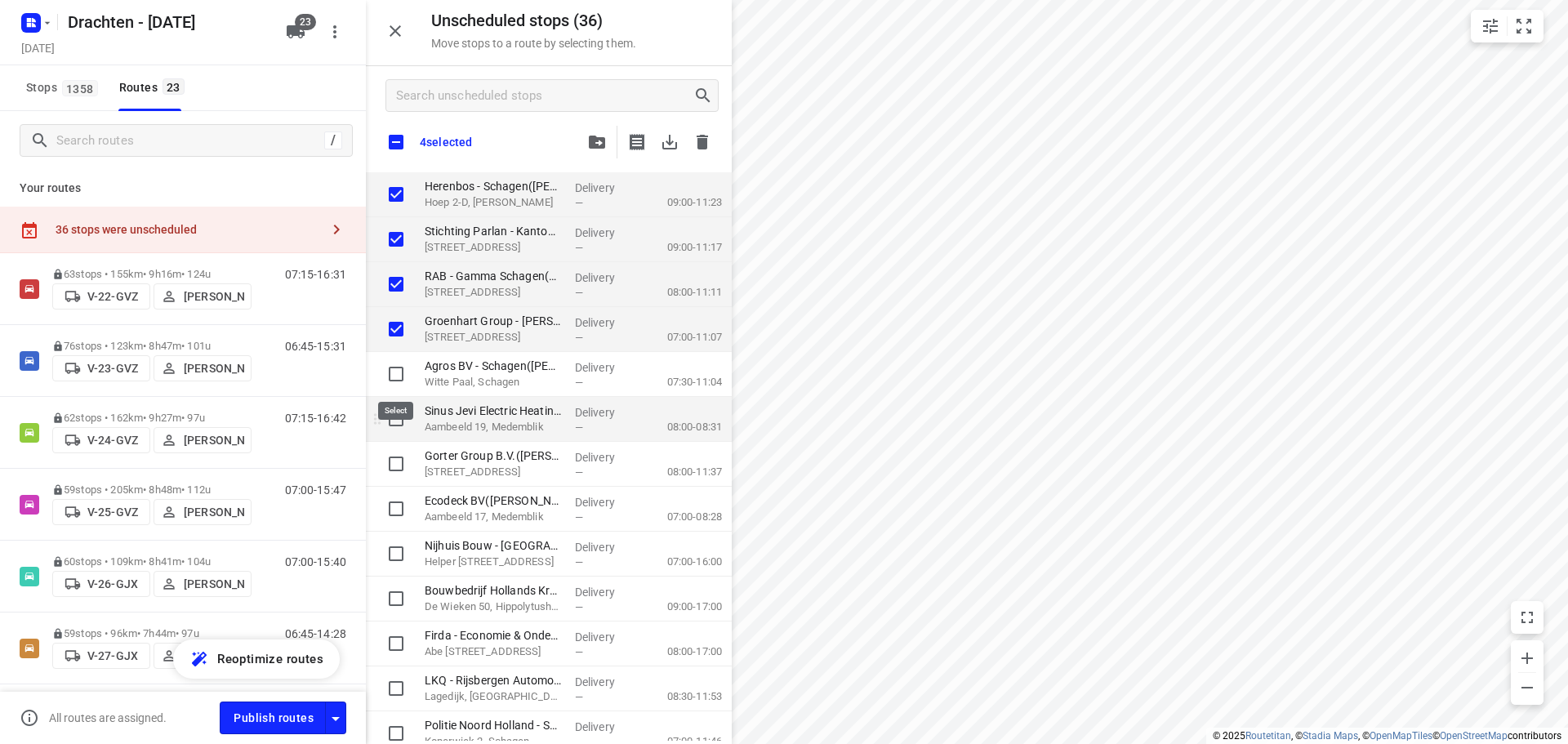
checkbox input "true"
click at [397, 421] on input "grid" at bounding box center [397, 419] width 33 height 33
checkbox input "true"
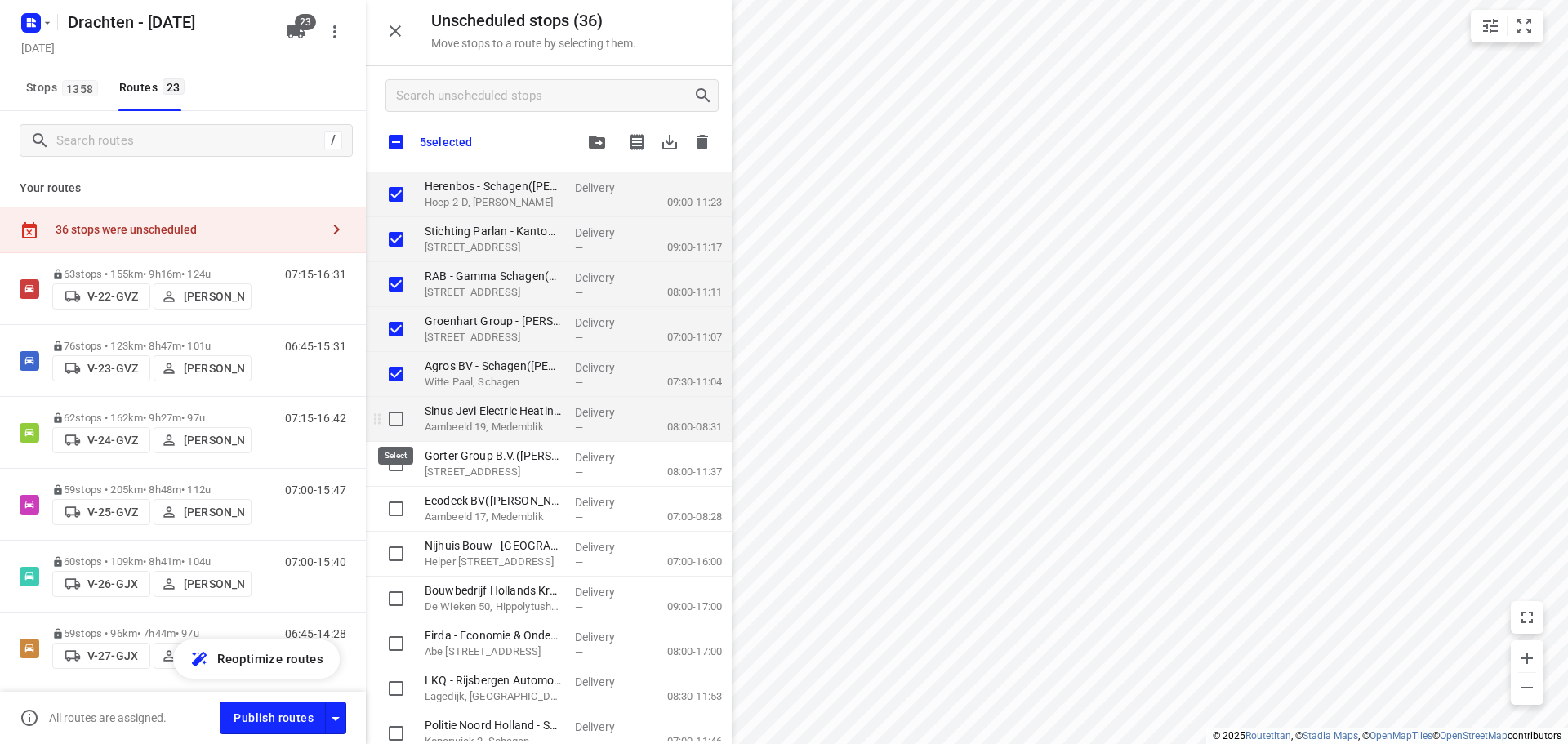
checkbox input "true"
click at [392, 470] on input "grid" at bounding box center [397, 464] width 33 height 33
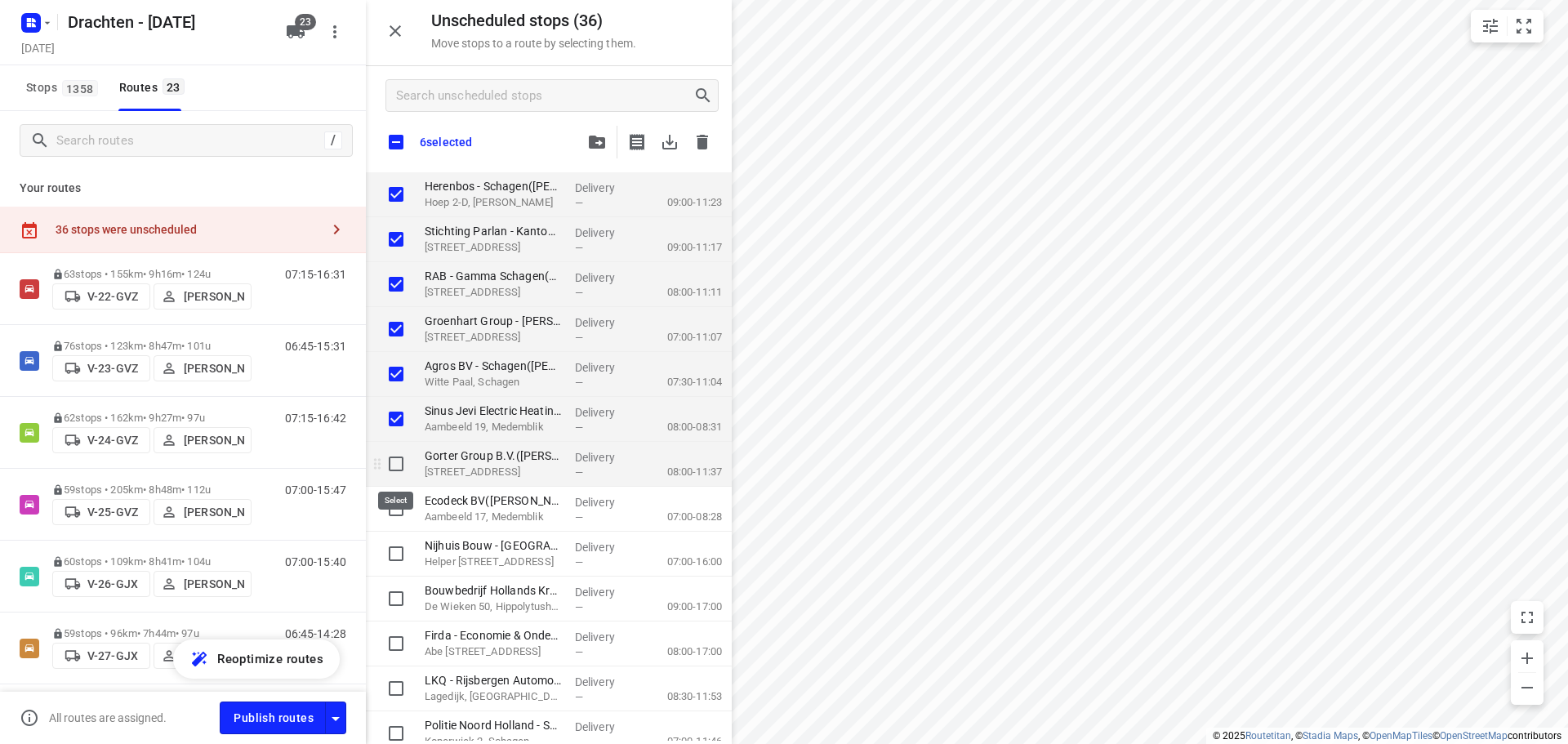
checkbox input "true"
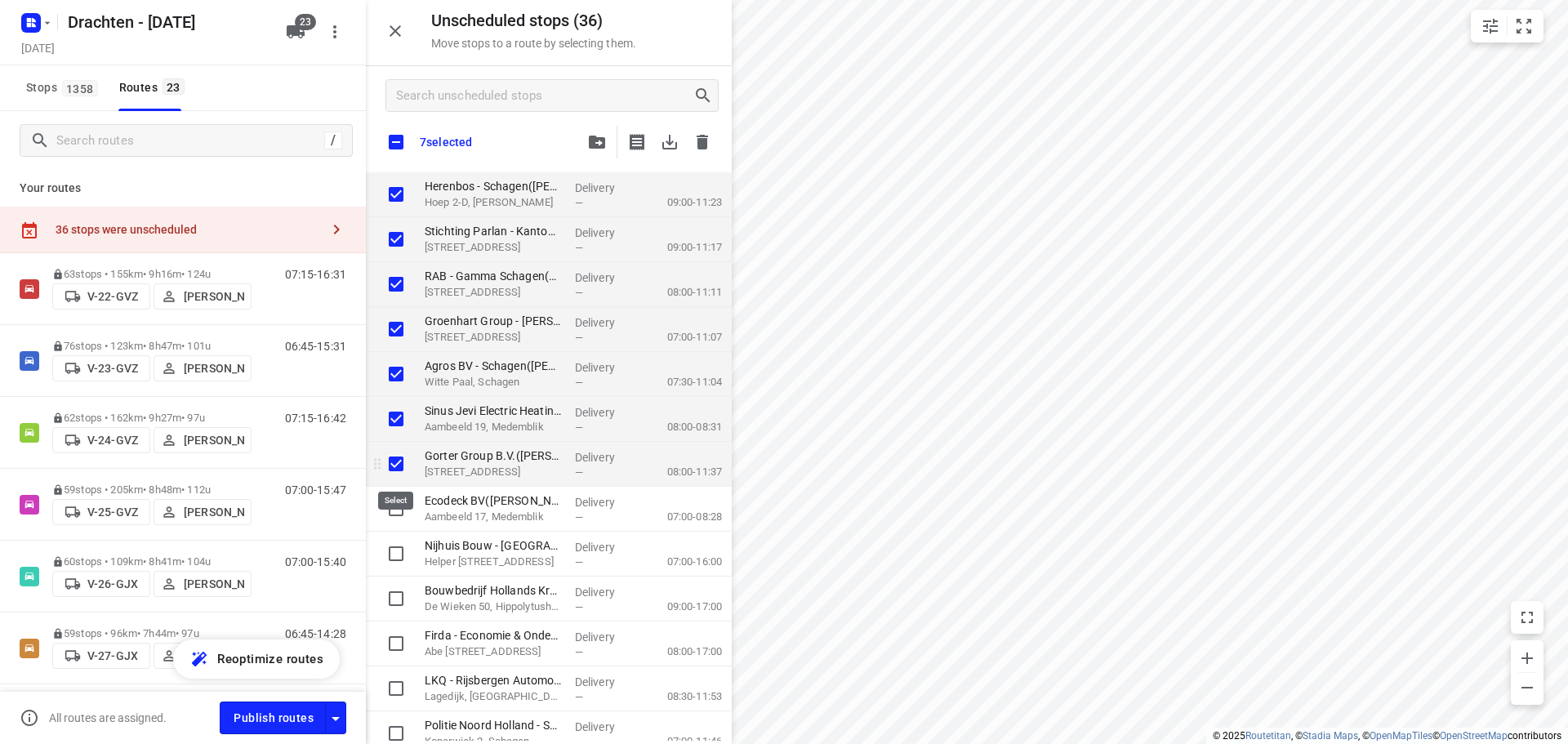
checkbox input "true"
click at [392, 519] on input "grid" at bounding box center [397, 508] width 33 height 33
checkbox input "true"
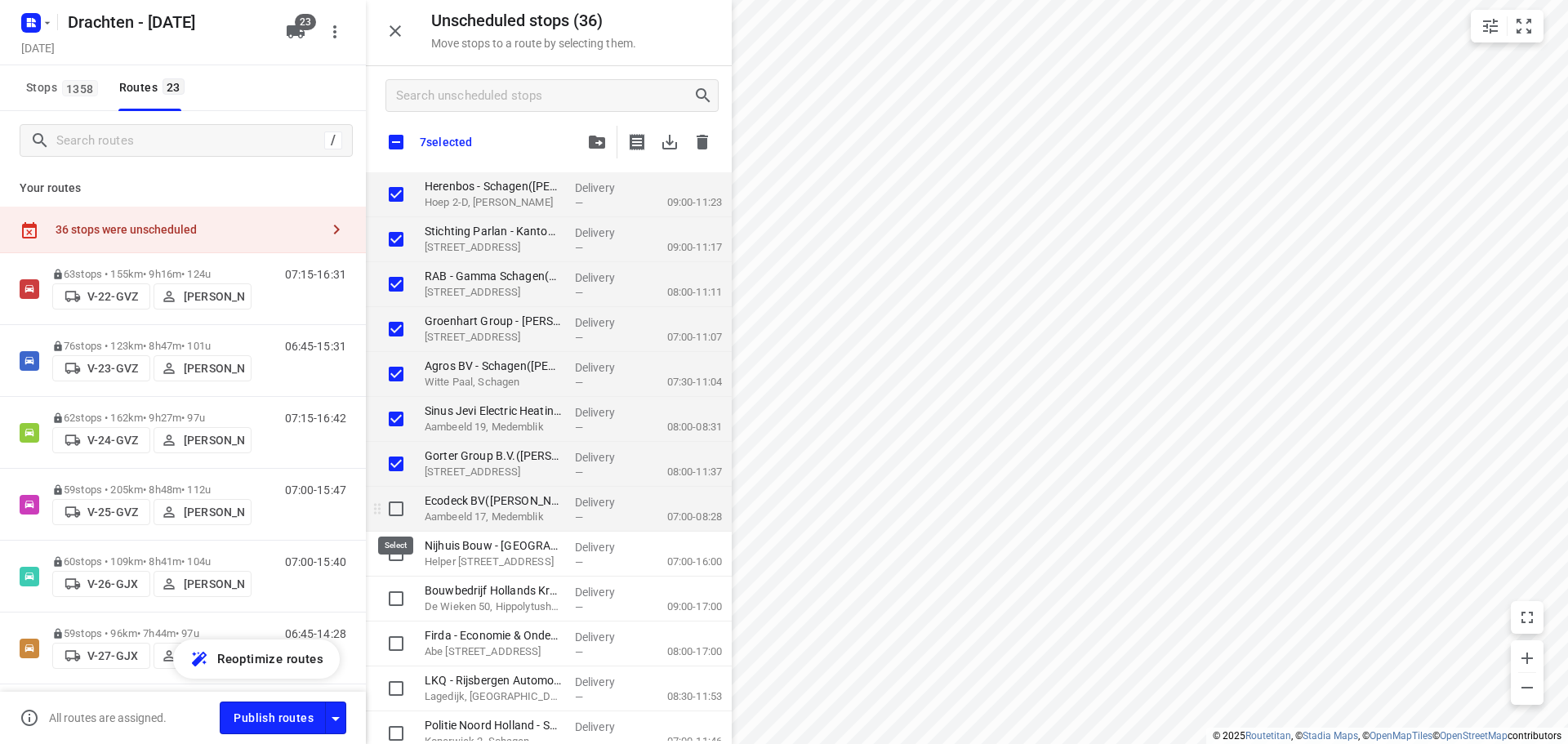
checkbox input "true"
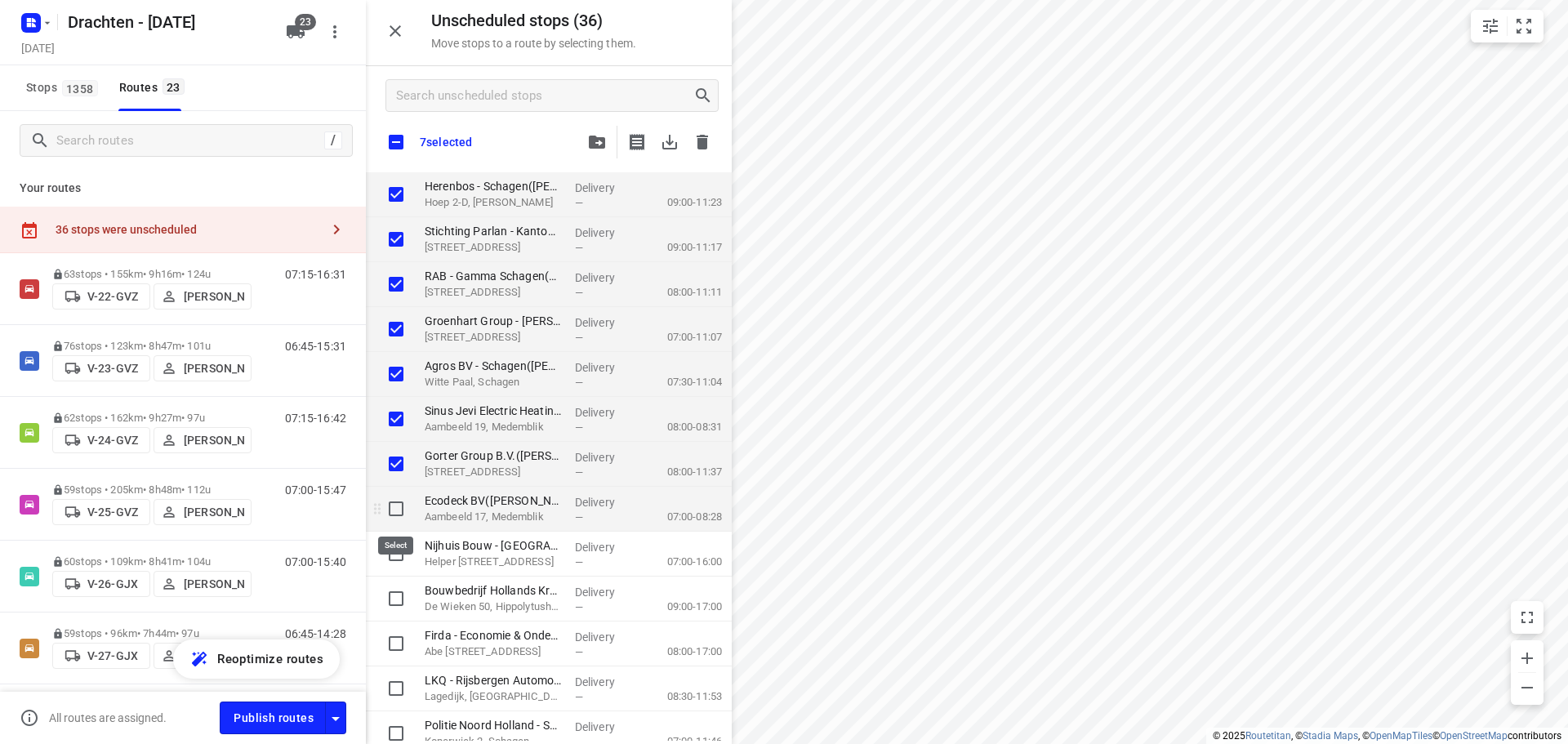
checkbox input "true"
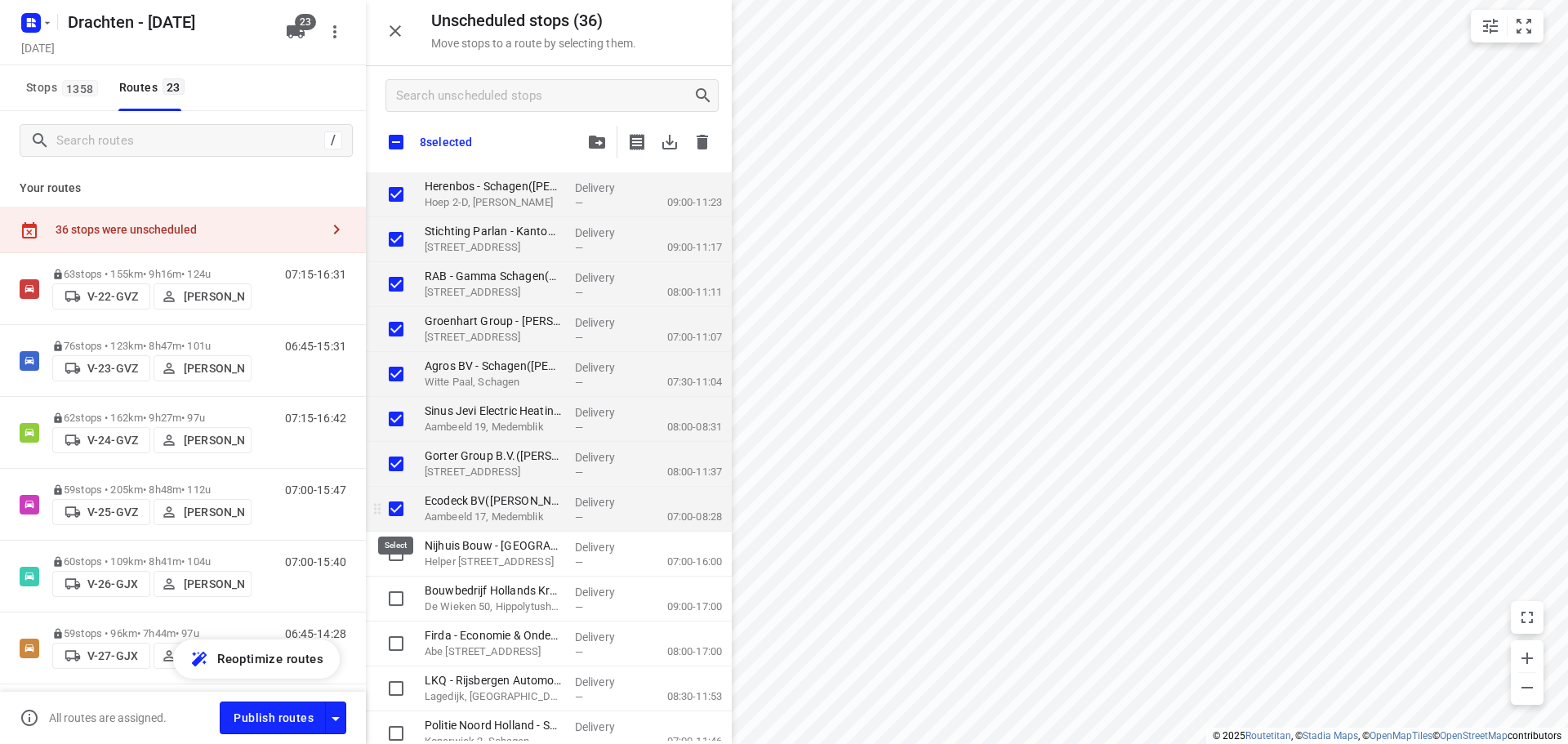
checkbox input "true"
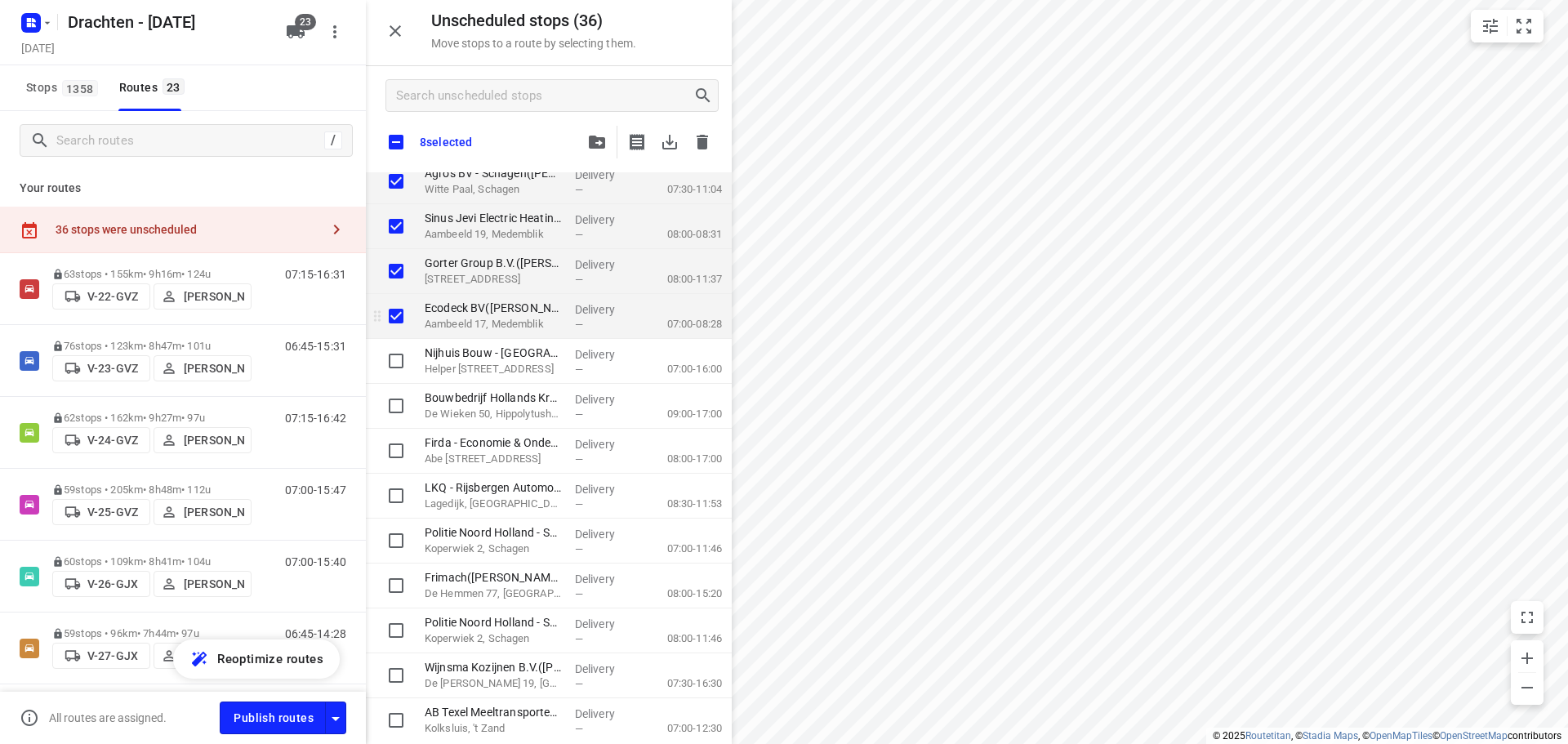
scroll to position [245, 0]
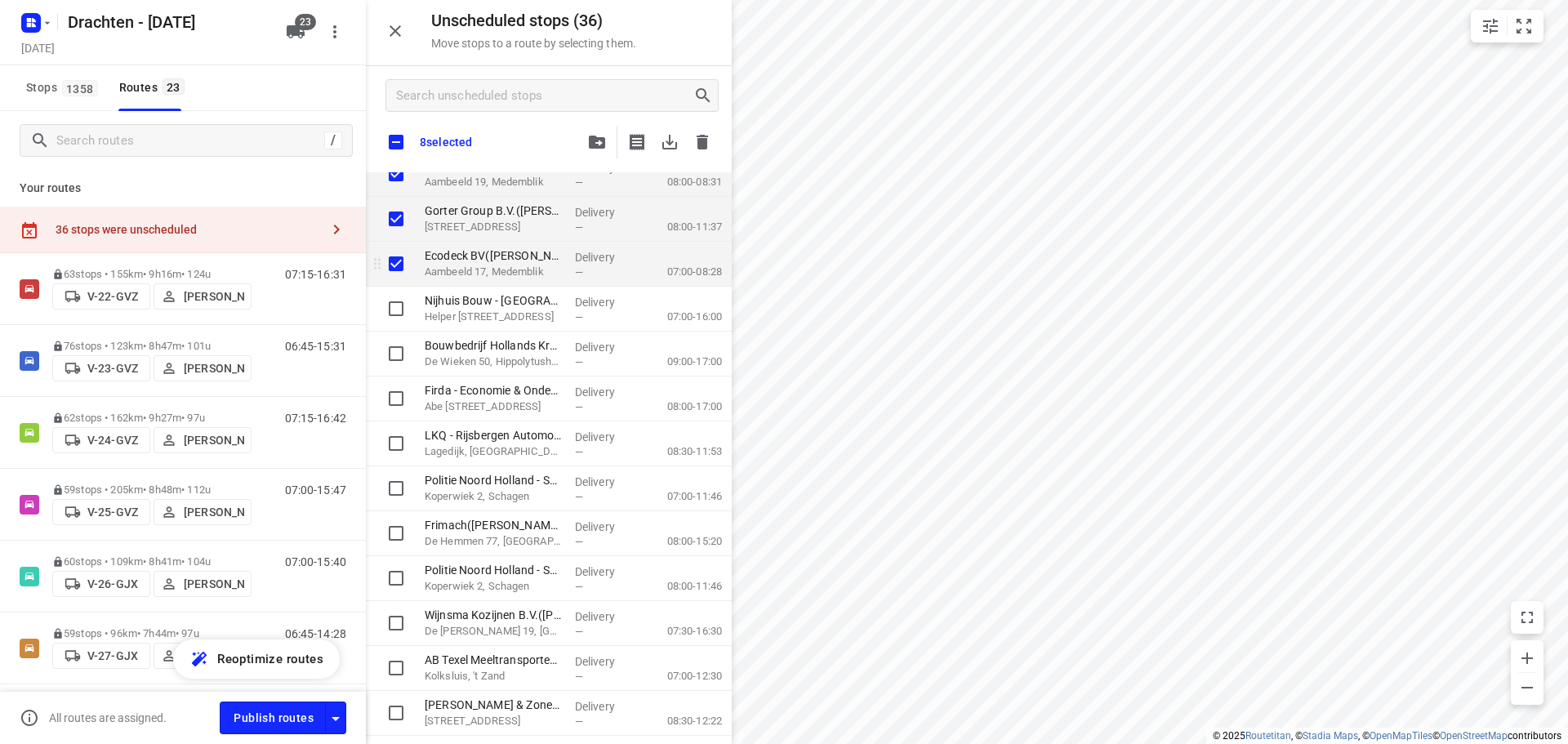
checkbox input "true"
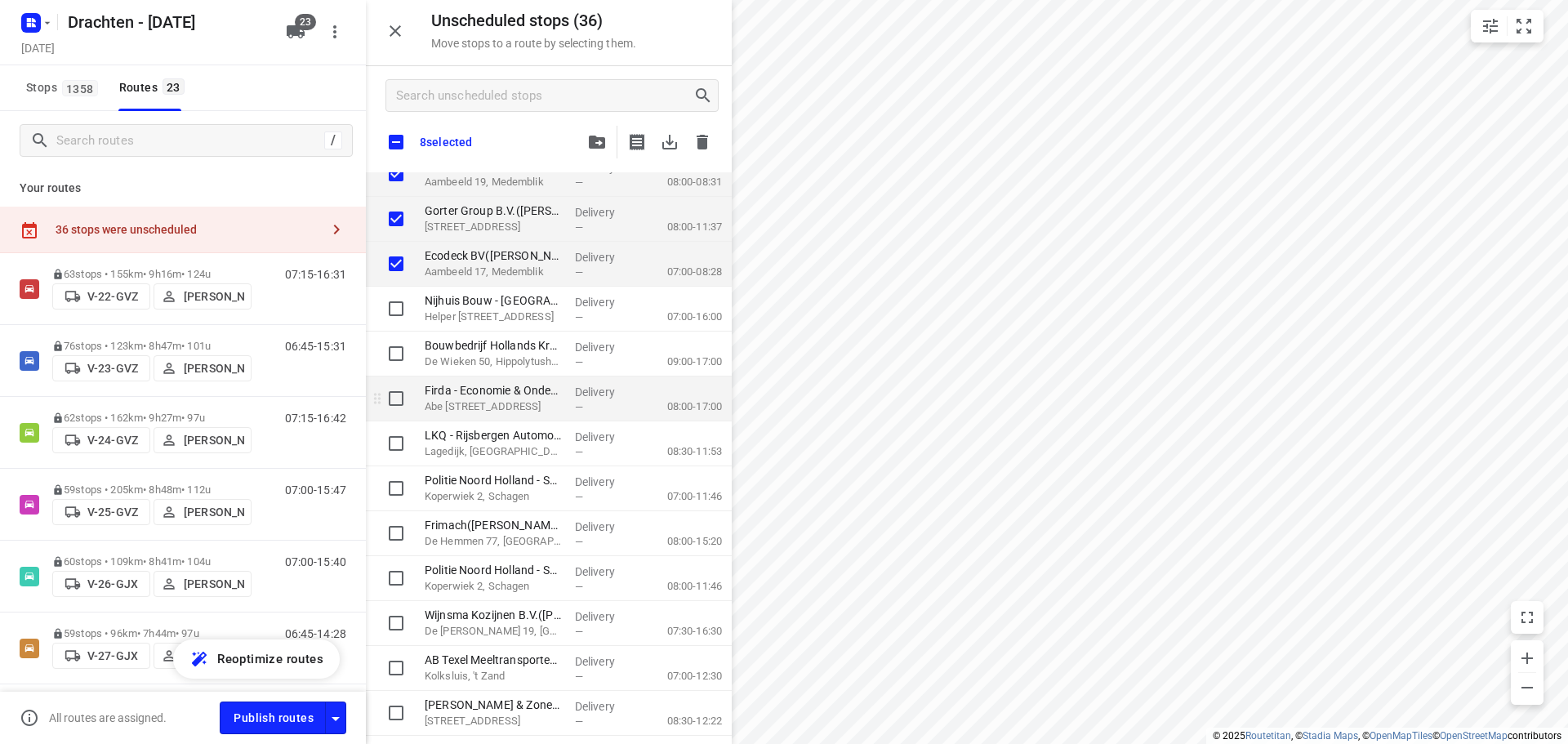
checkbox input "true"
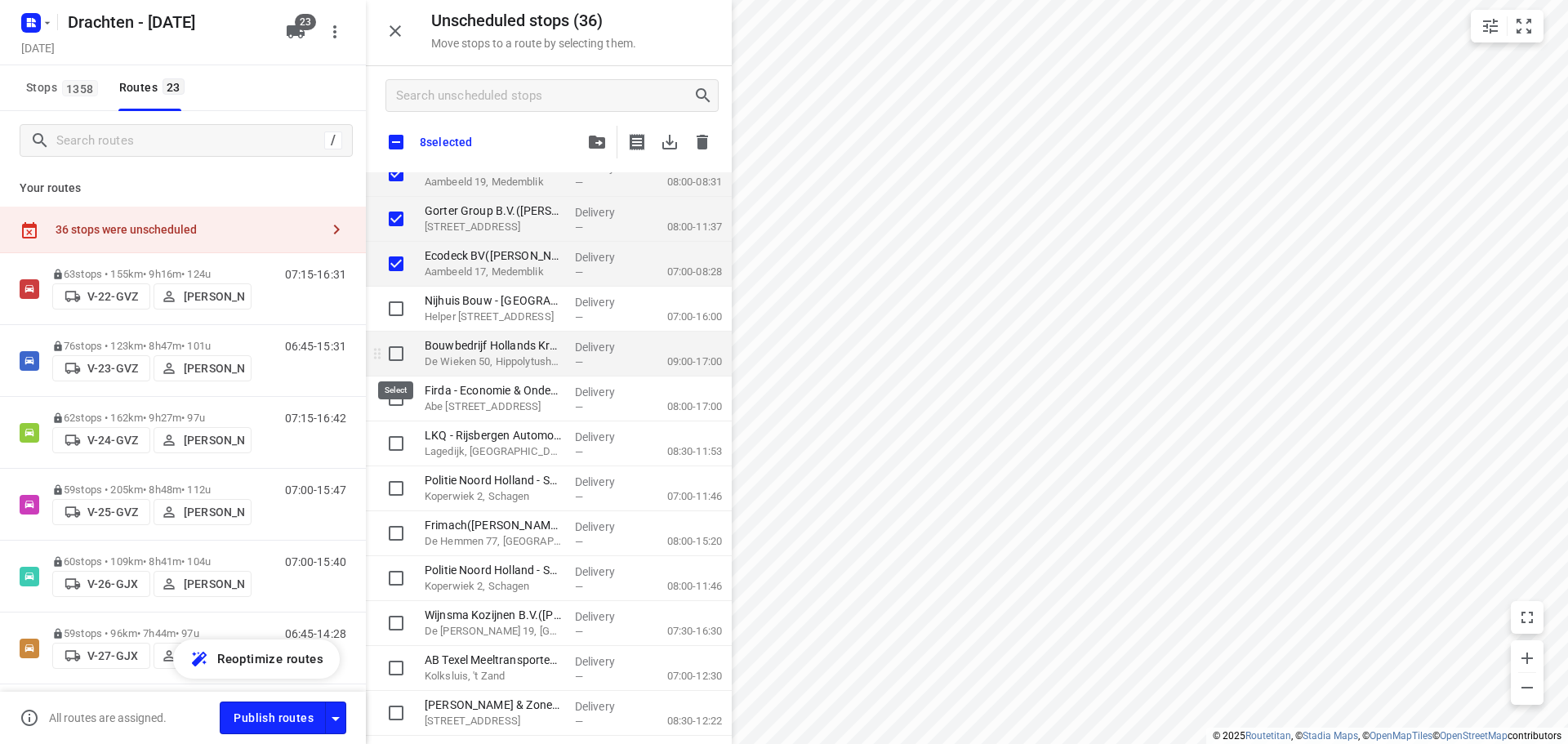
click at [398, 361] on input "grid" at bounding box center [397, 353] width 33 height 33
checkbox input "true"
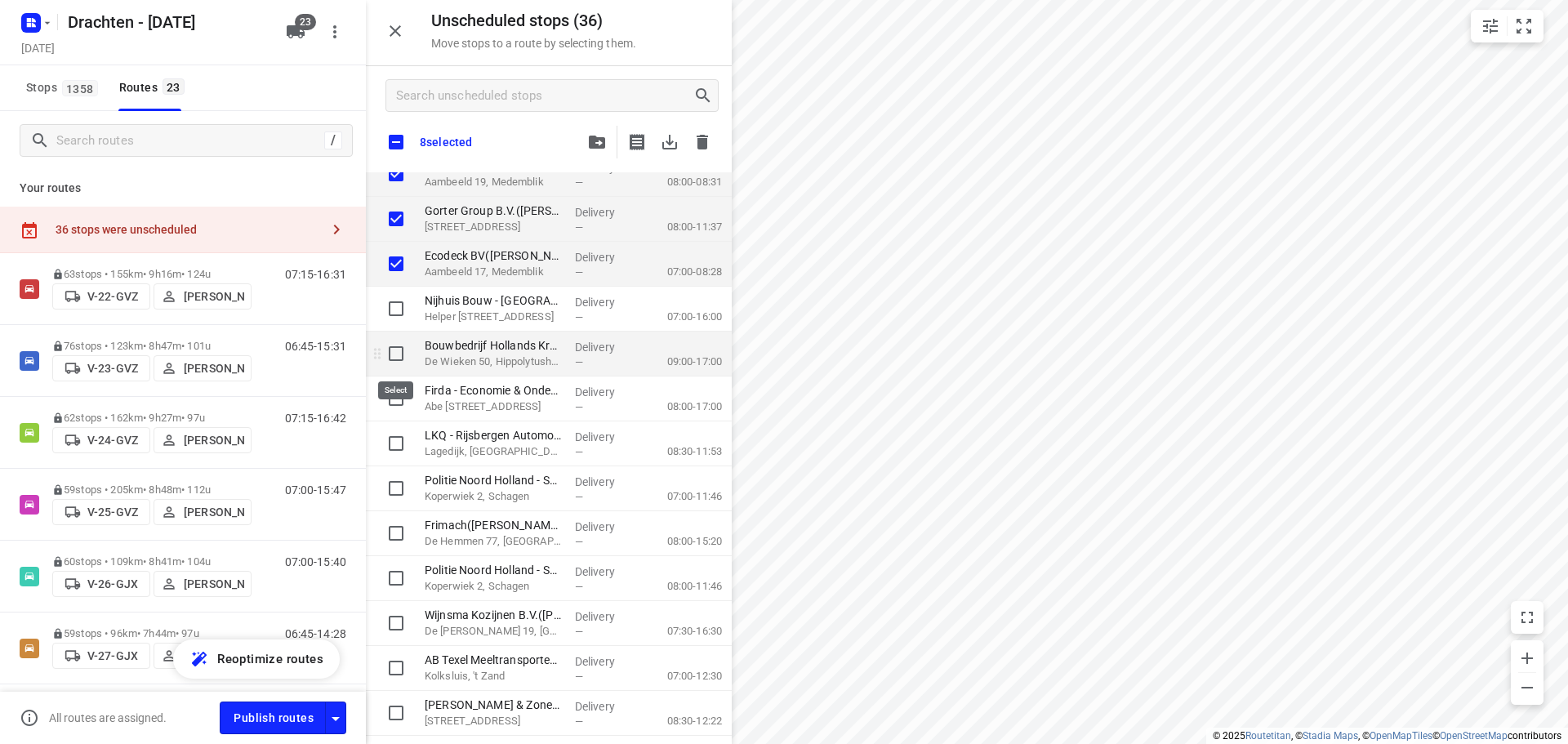
checkbox input "true"
click at [394, 452] on input "grid" at bounding box center [397, 443] width 33 height 33
checkbox input "true"
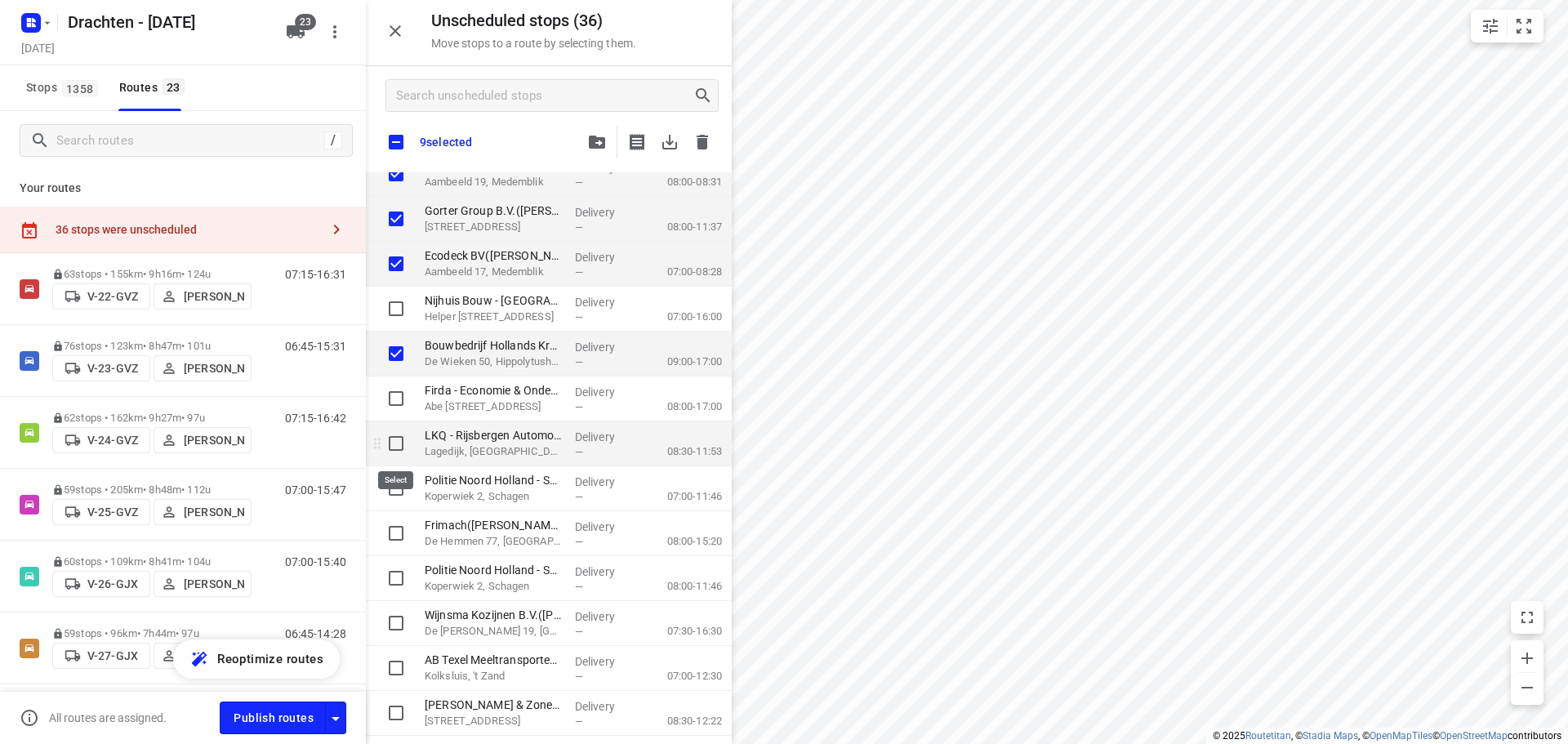
checkbox input "true"
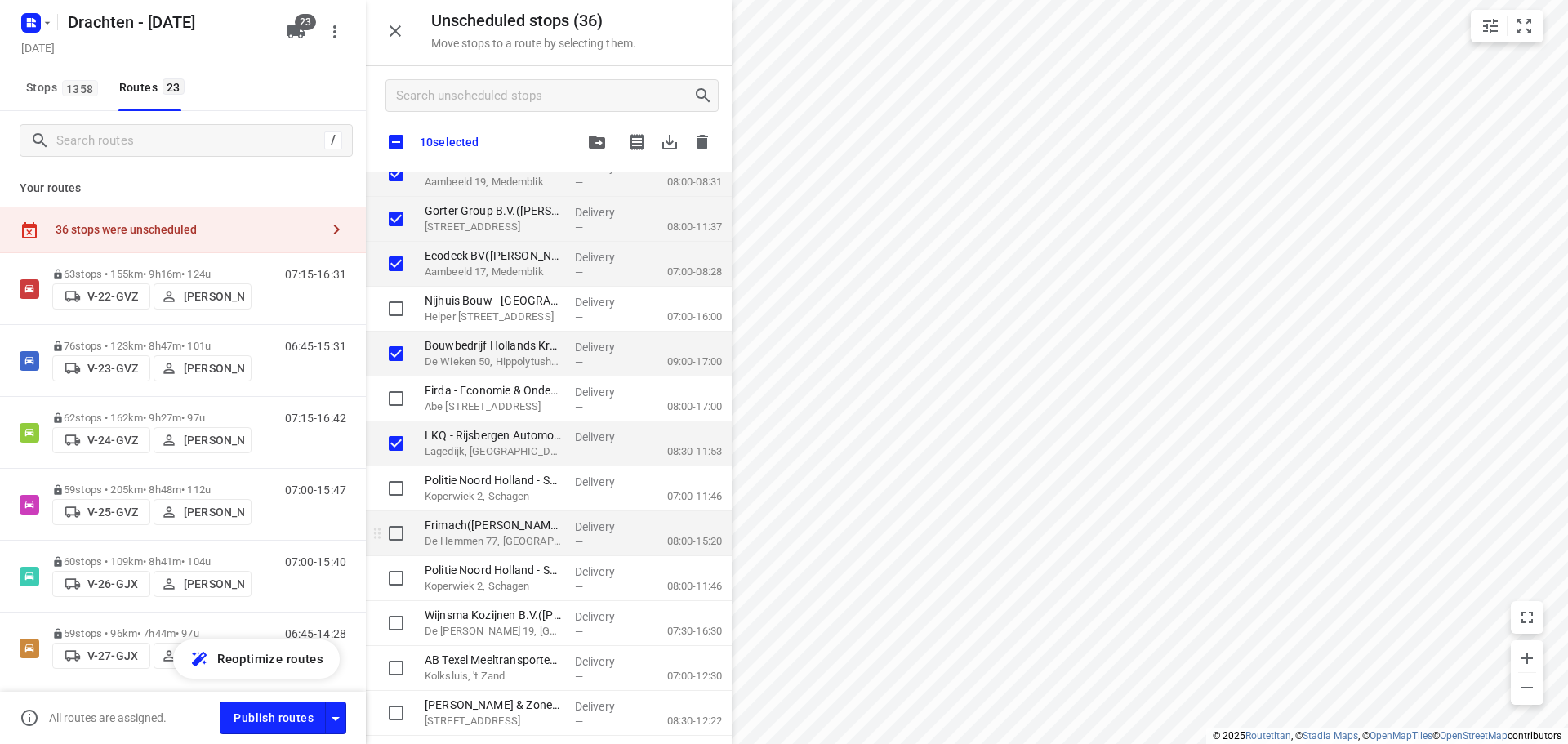
click at [401, 511] on div "grid" at bounding box center [392, 533] width 52 height 44
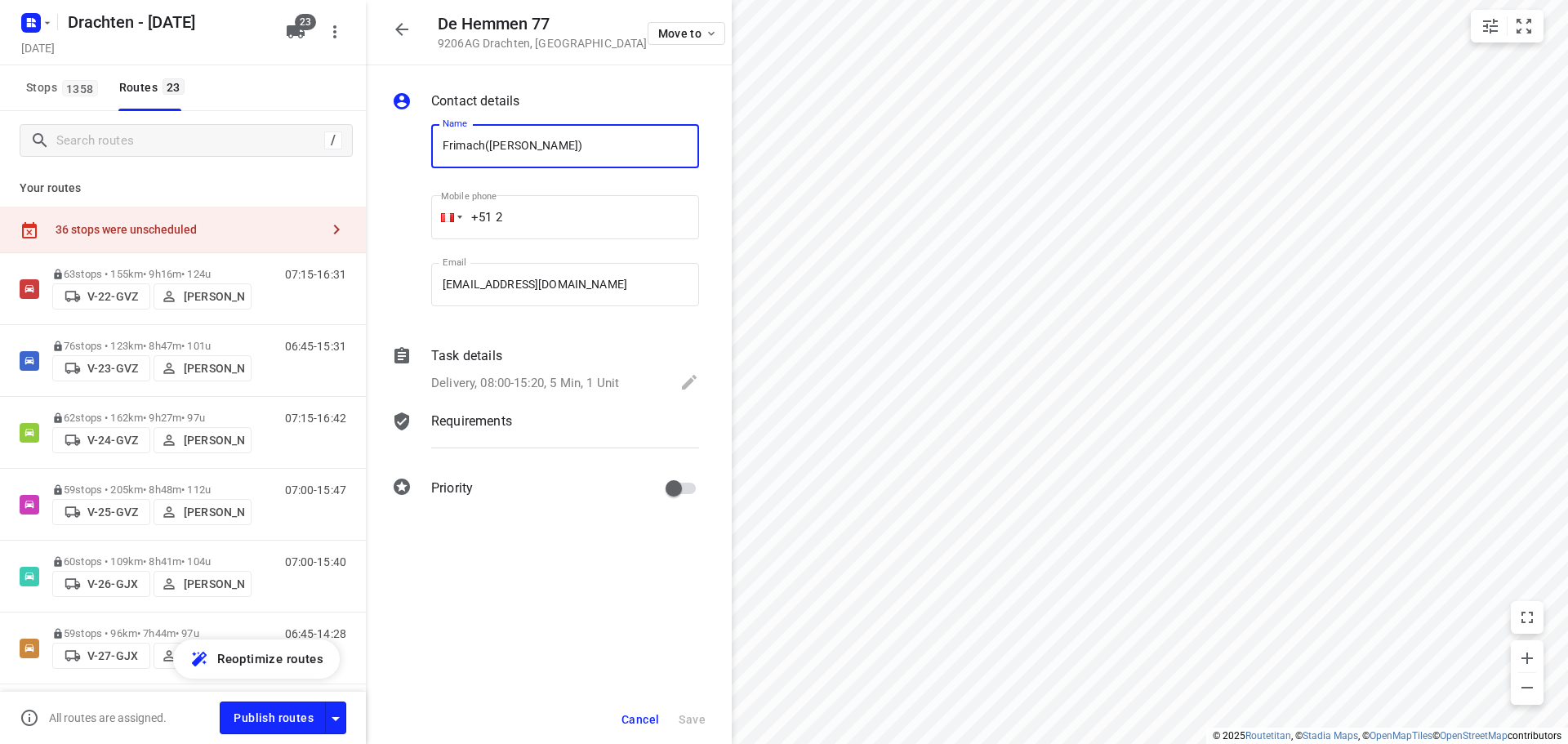
click at [404, 23] on icon "button" at bounding box center [402, 30] width 20 height 20
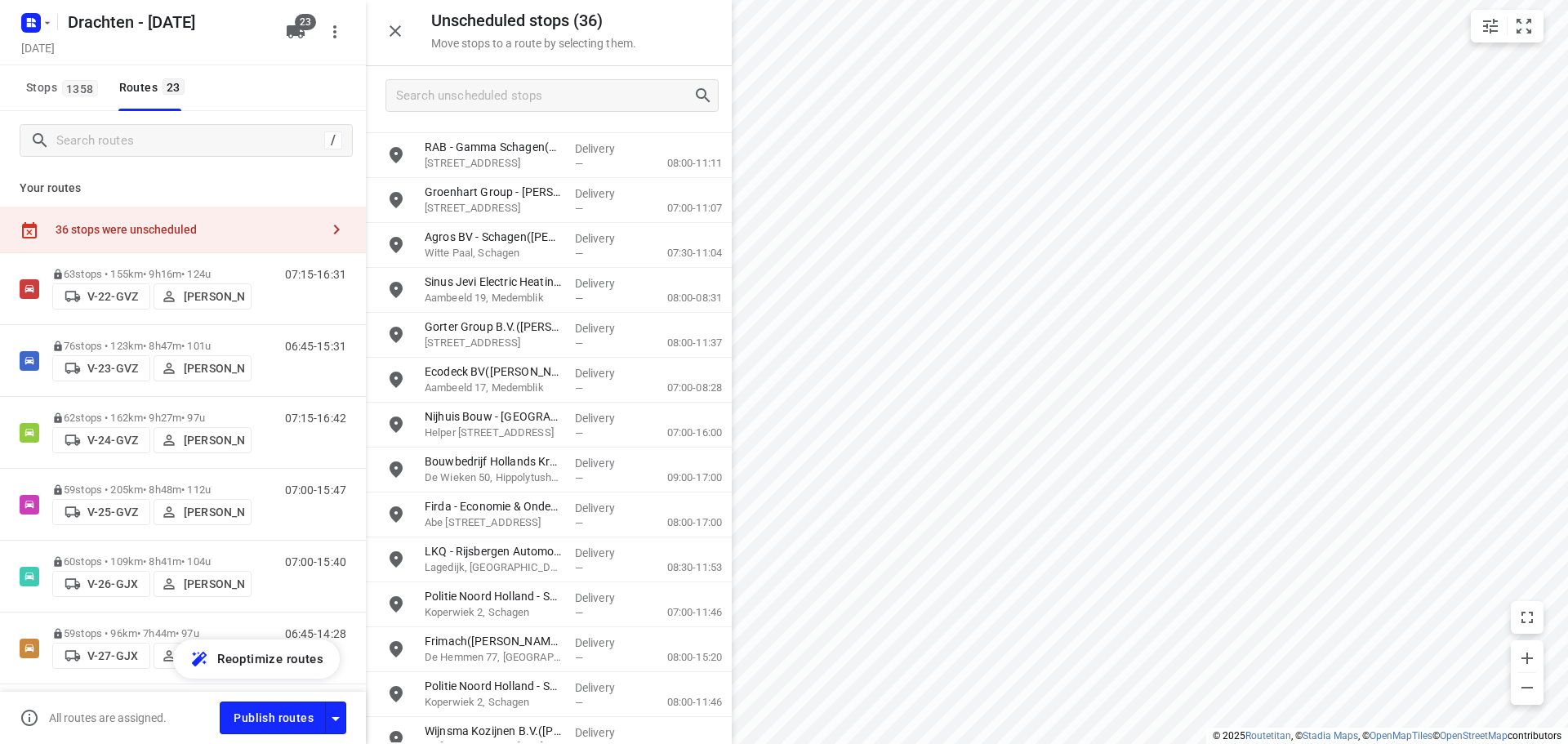
scroll to position [0, 0]
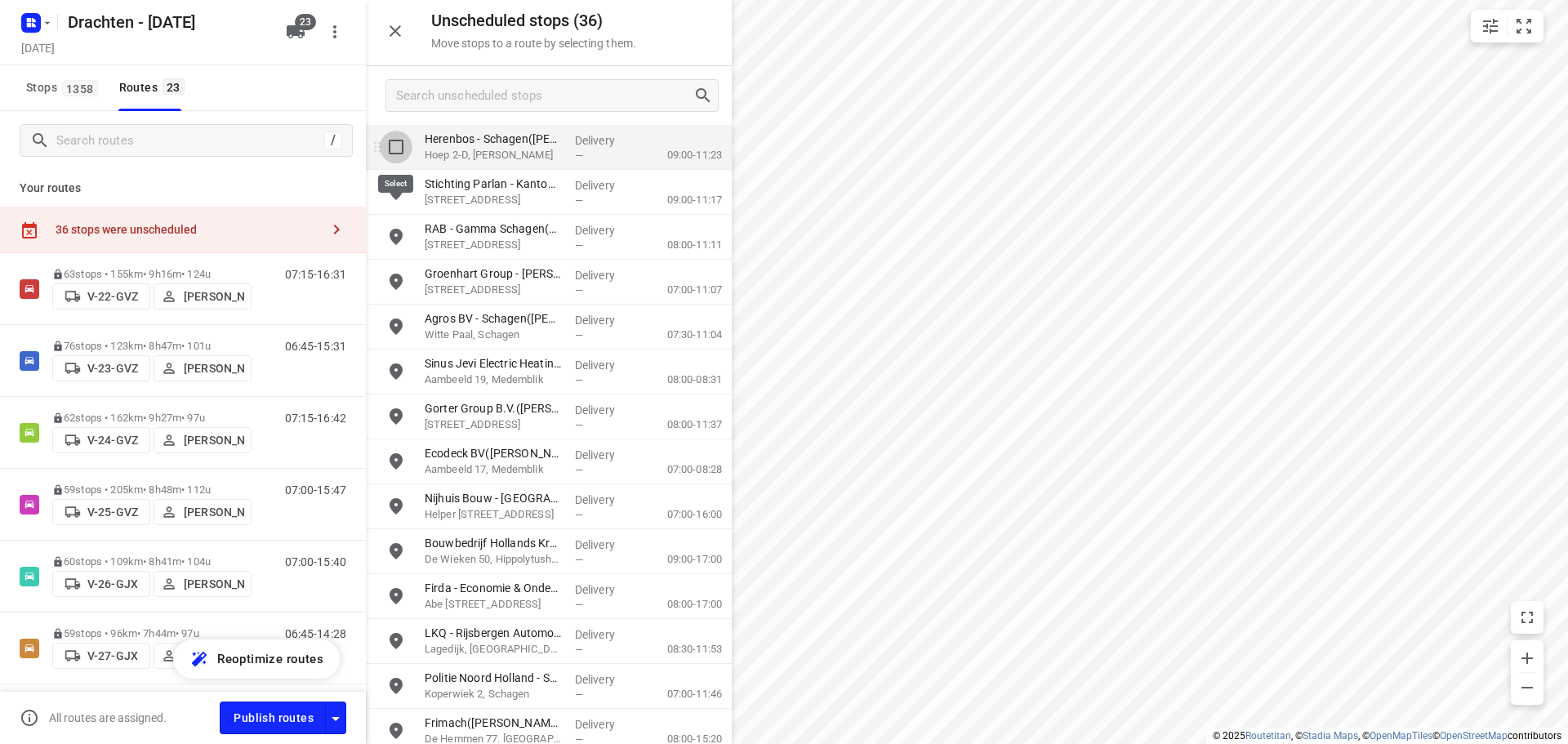
click at [397, 145] on input "grid" at bounding box center [397, 147] width 33 height 33
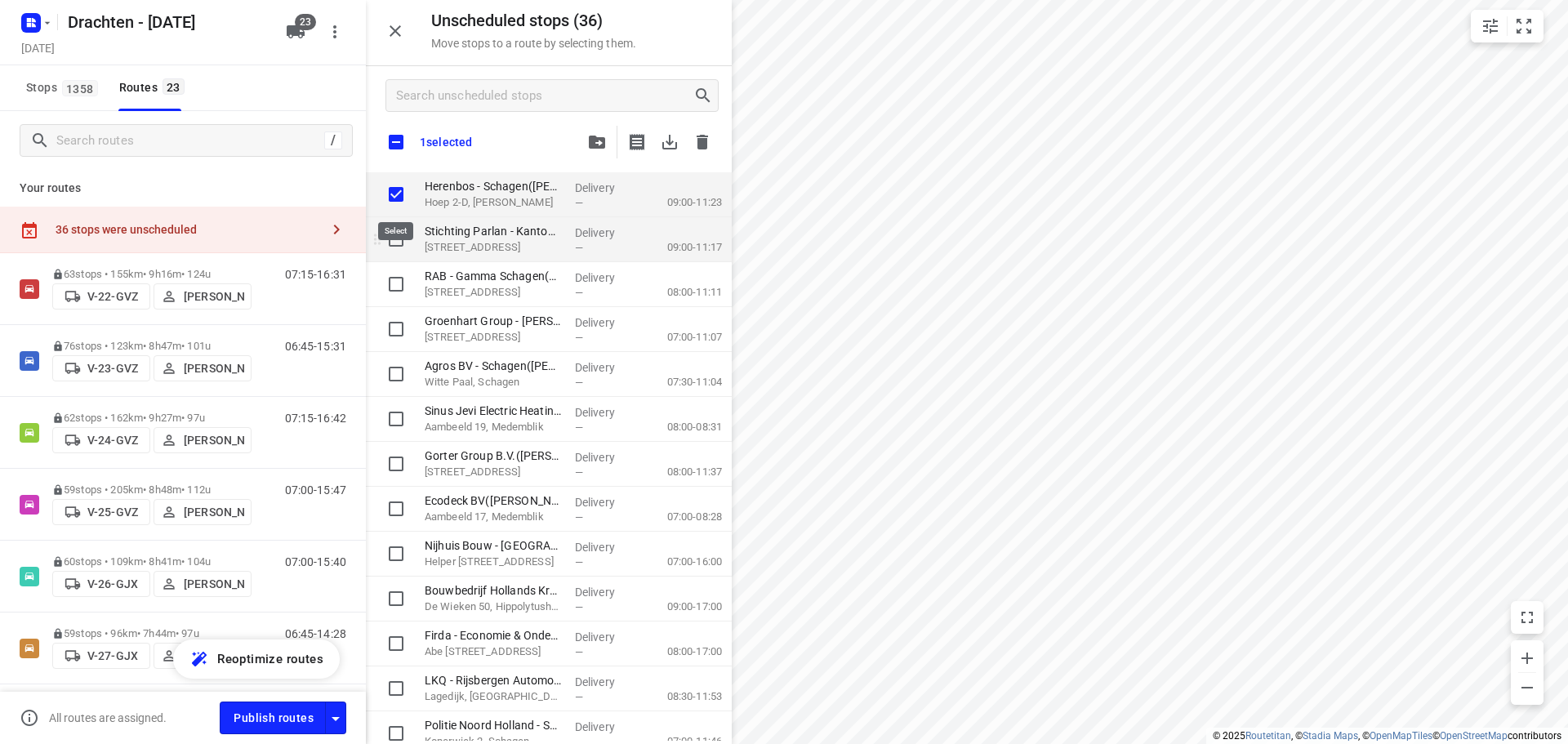
checkbox input "true"
click at [395, 237] on input "grid" at bounding box center [397, 239] width 33 height 33
checkbox input "true"
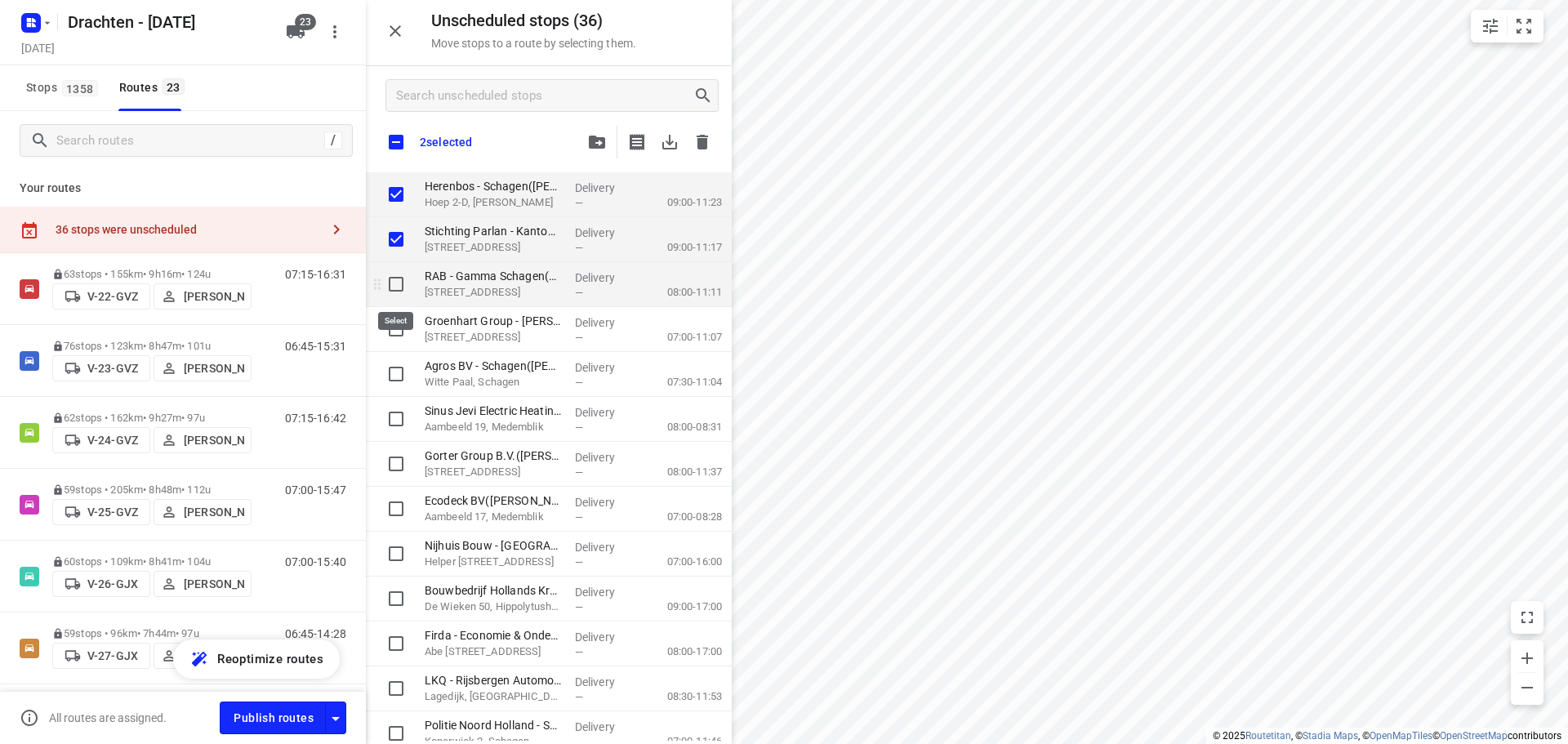
click at [391, 283] on input "grid" at bounding box center [397, 284] width 33 height 33
checkbox input "true"
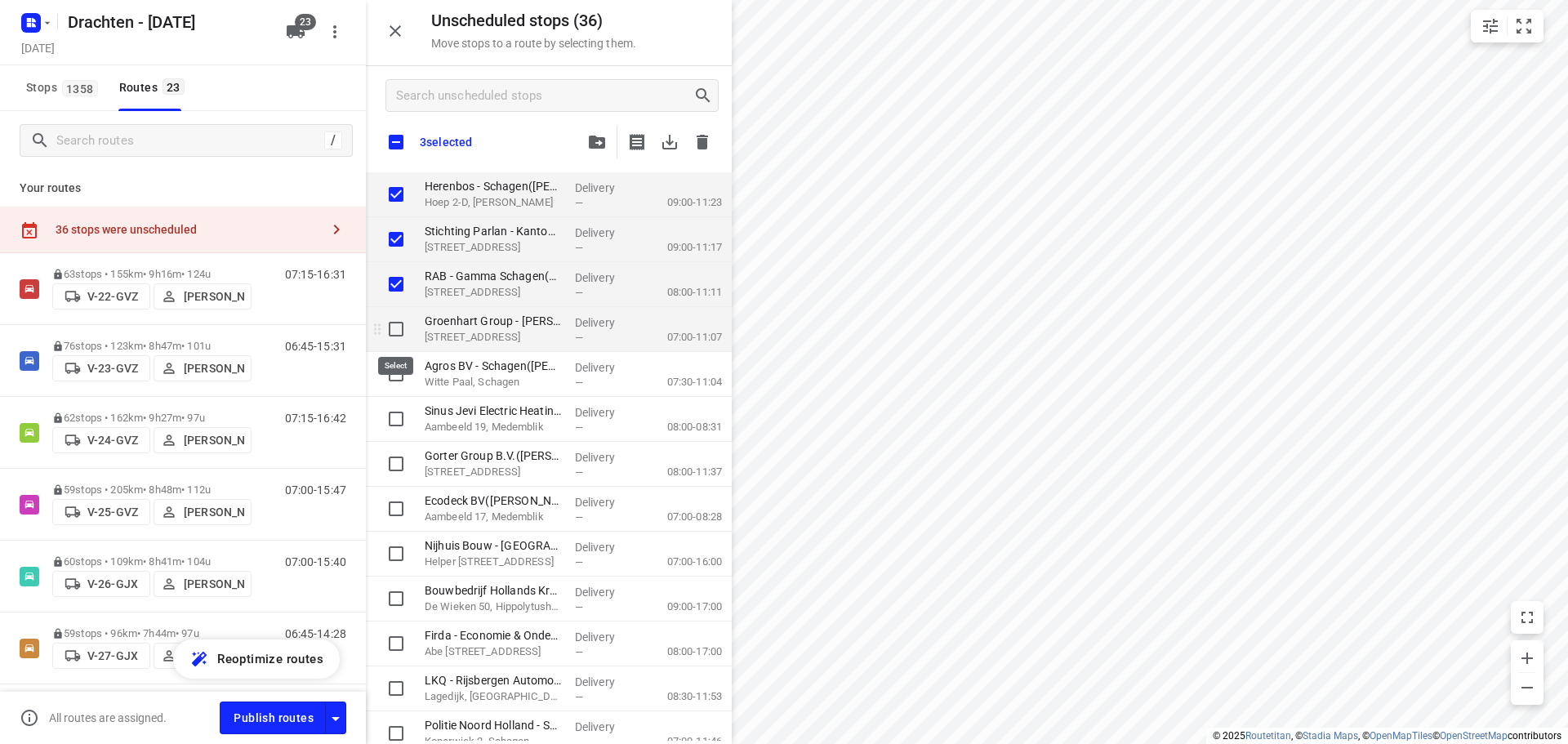
click at [397, 325] on input "grid" at bounding box center [397, 329] width 33 height 33
checkbox input "true"
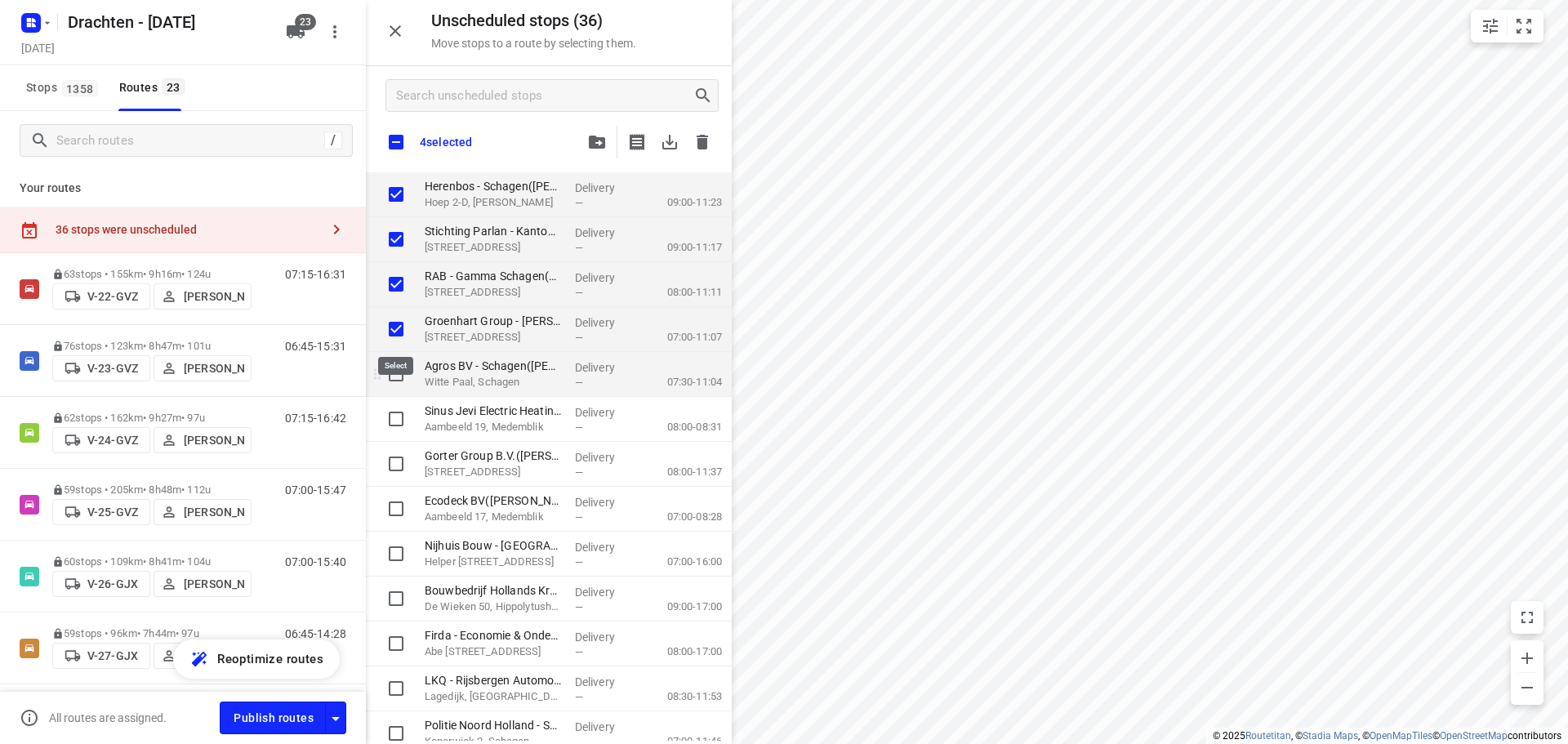
checkbox input "true"
click at [397, 377] on input "grid" at bounding box center [397, 374] width 33 height 33
checkbox input "true"
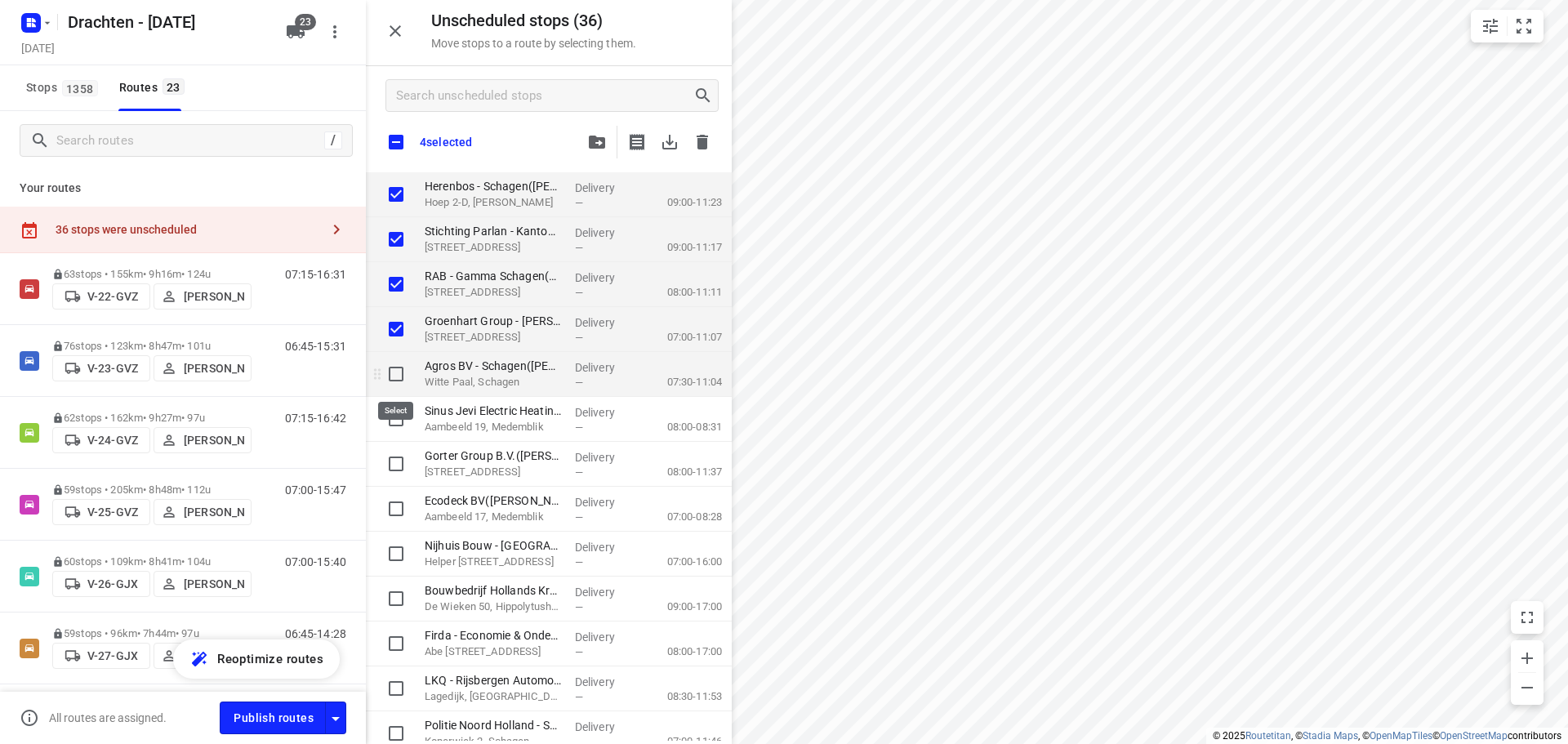
checkbox input "true"
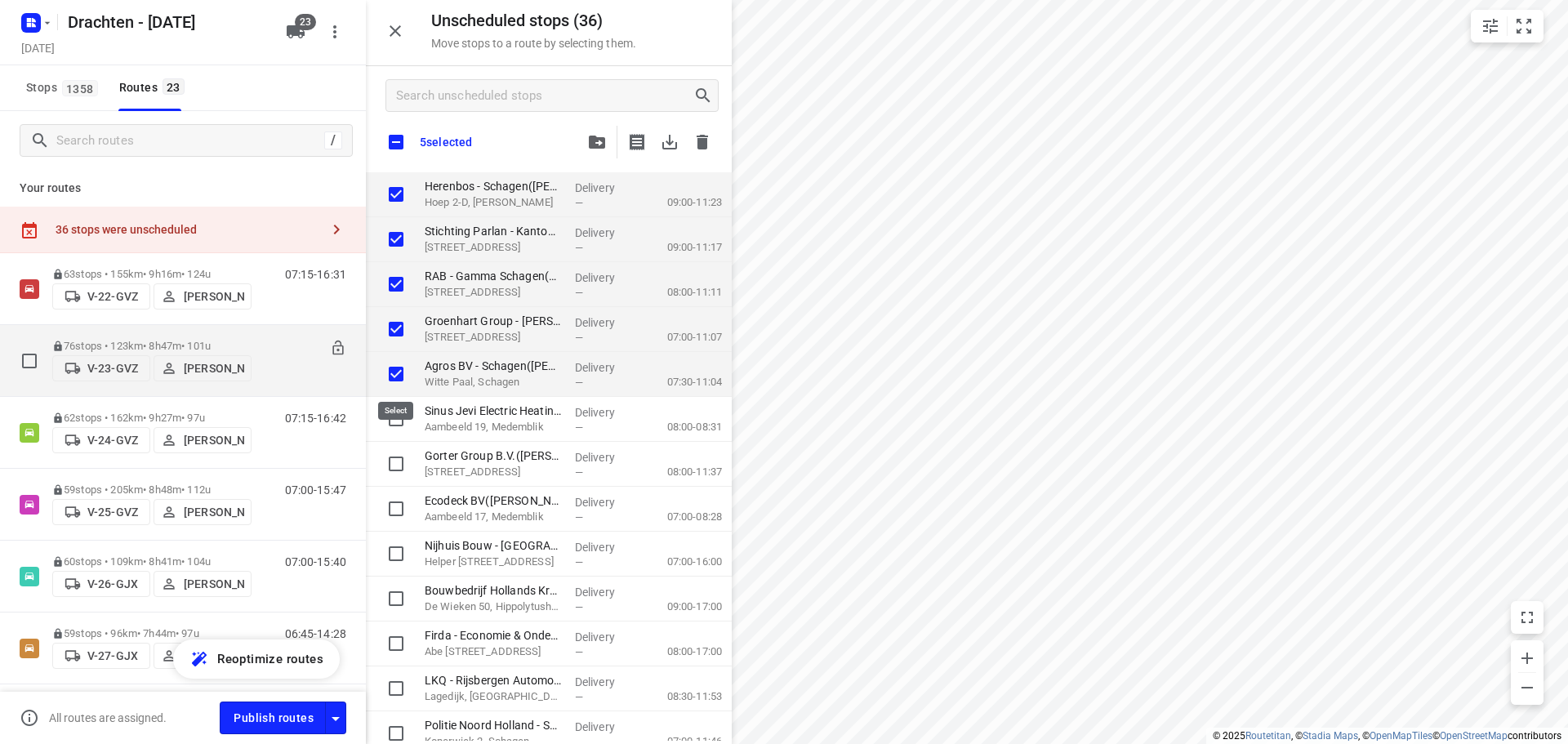
checkbox input "true"
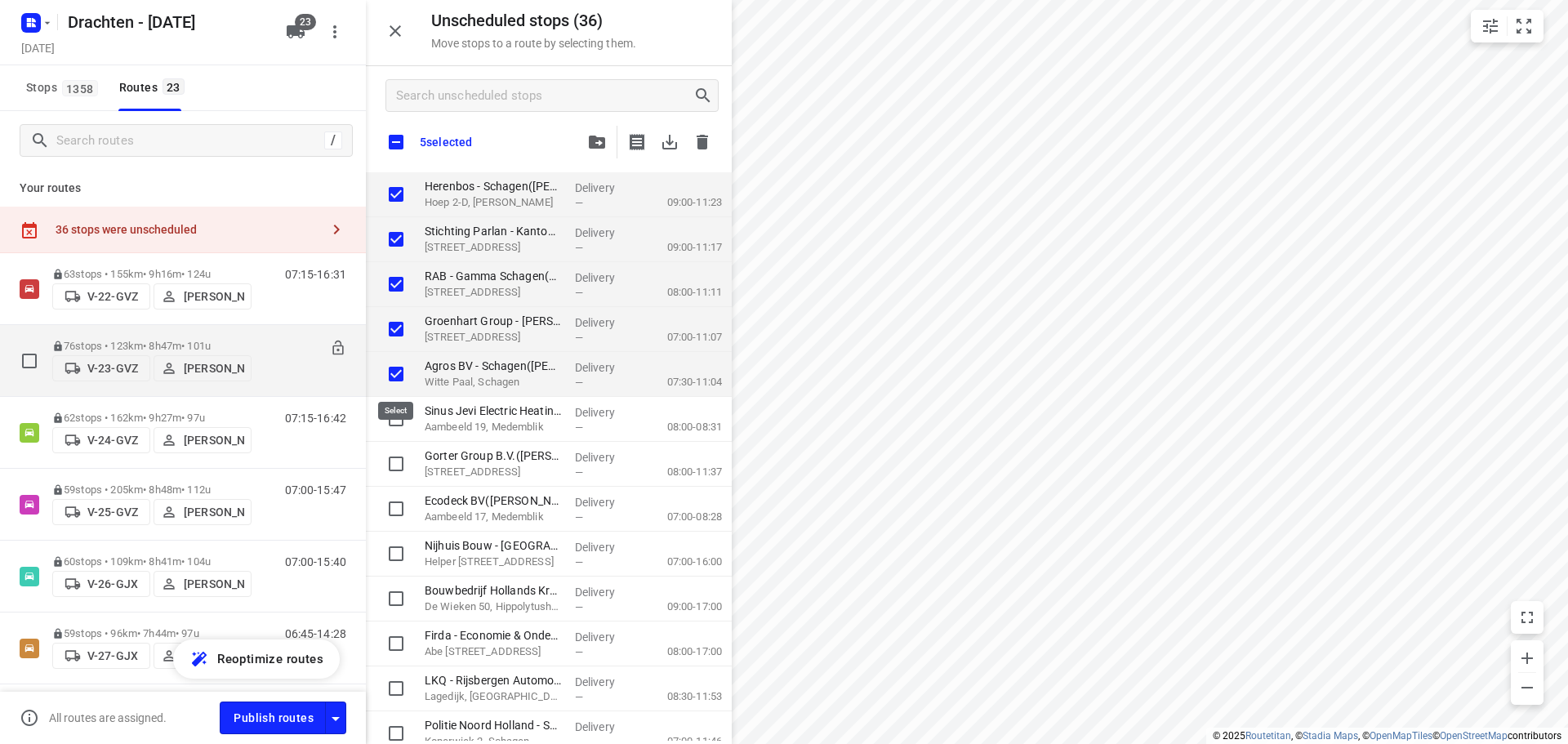
checkbox input "true"
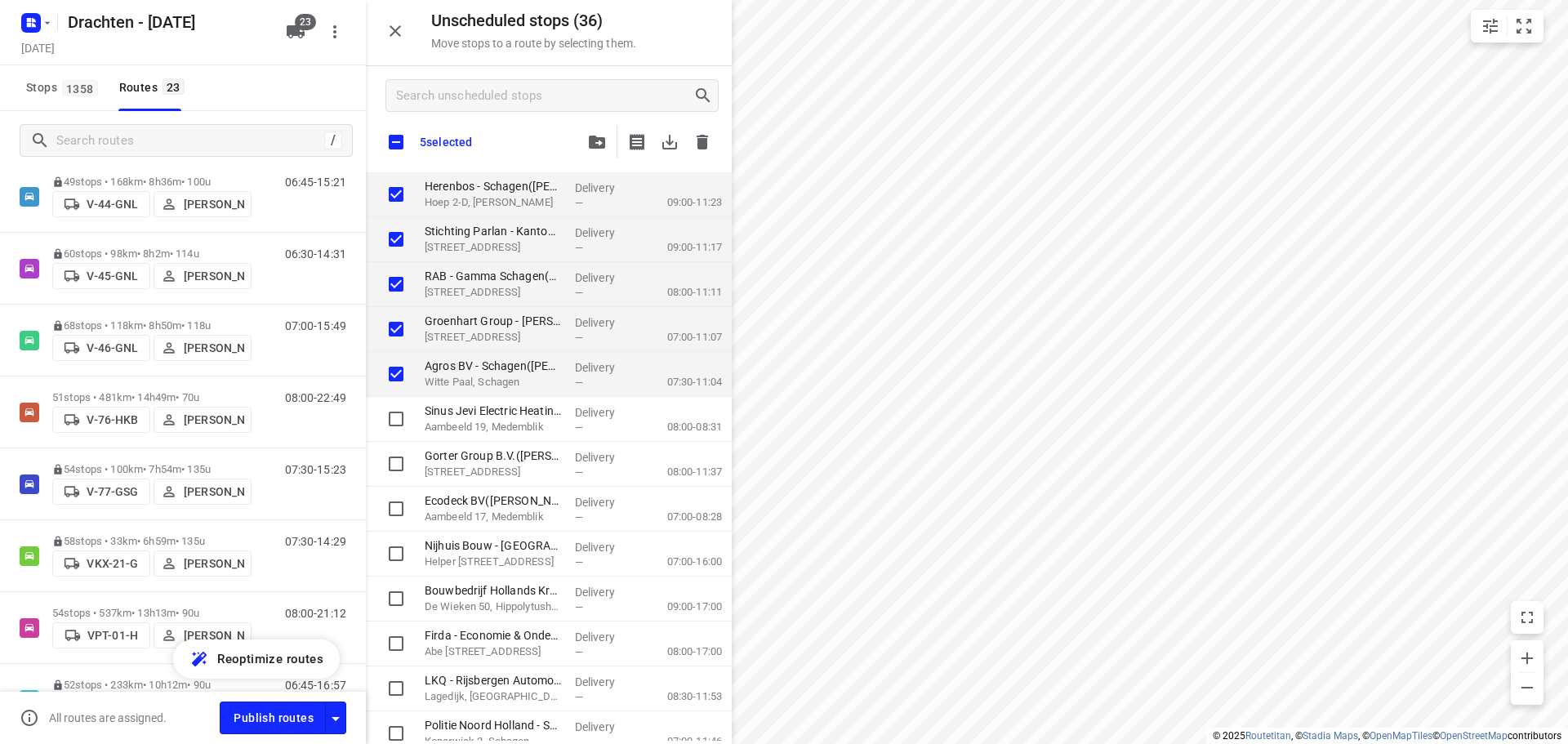
scroll to position [817, 0]
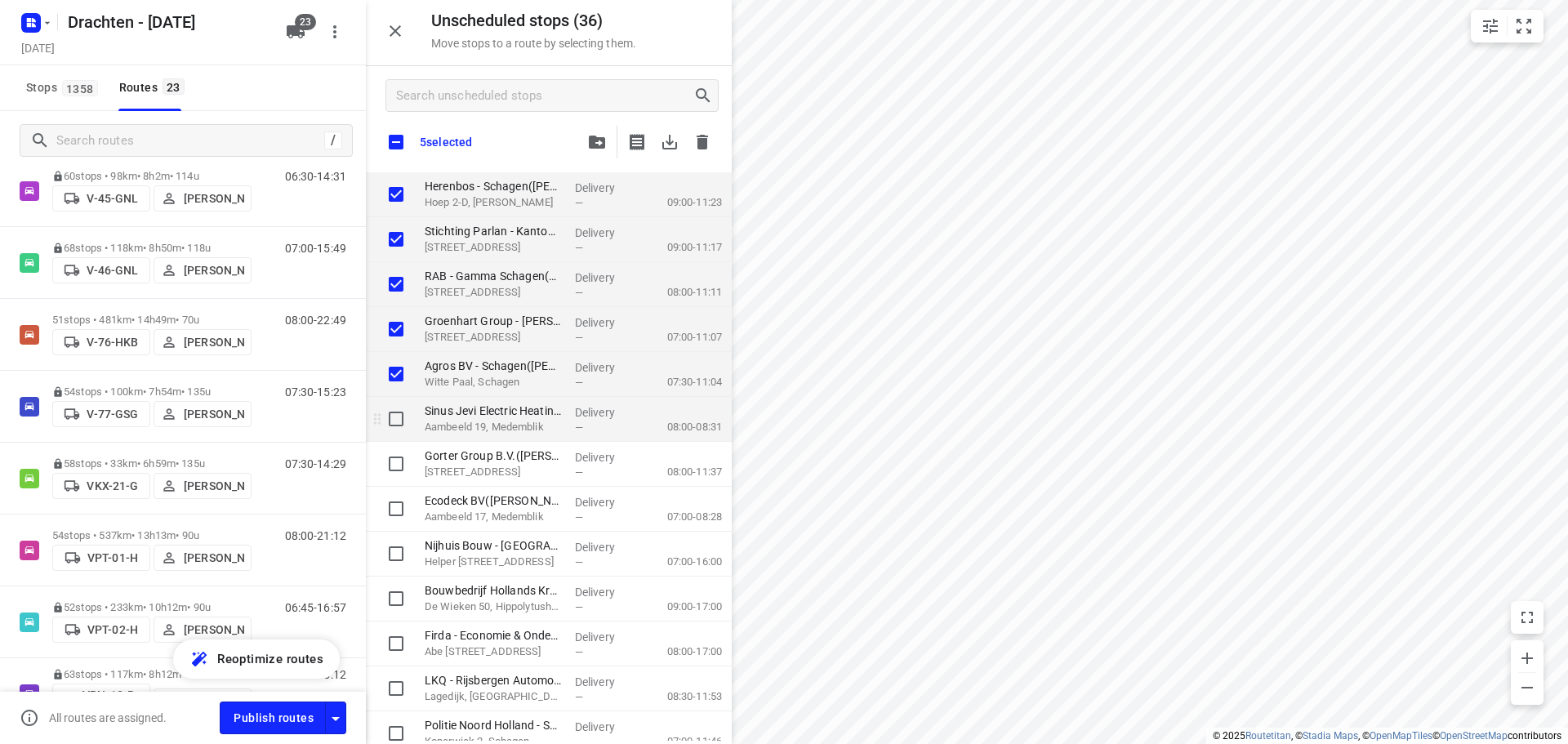
checkbox input "true"
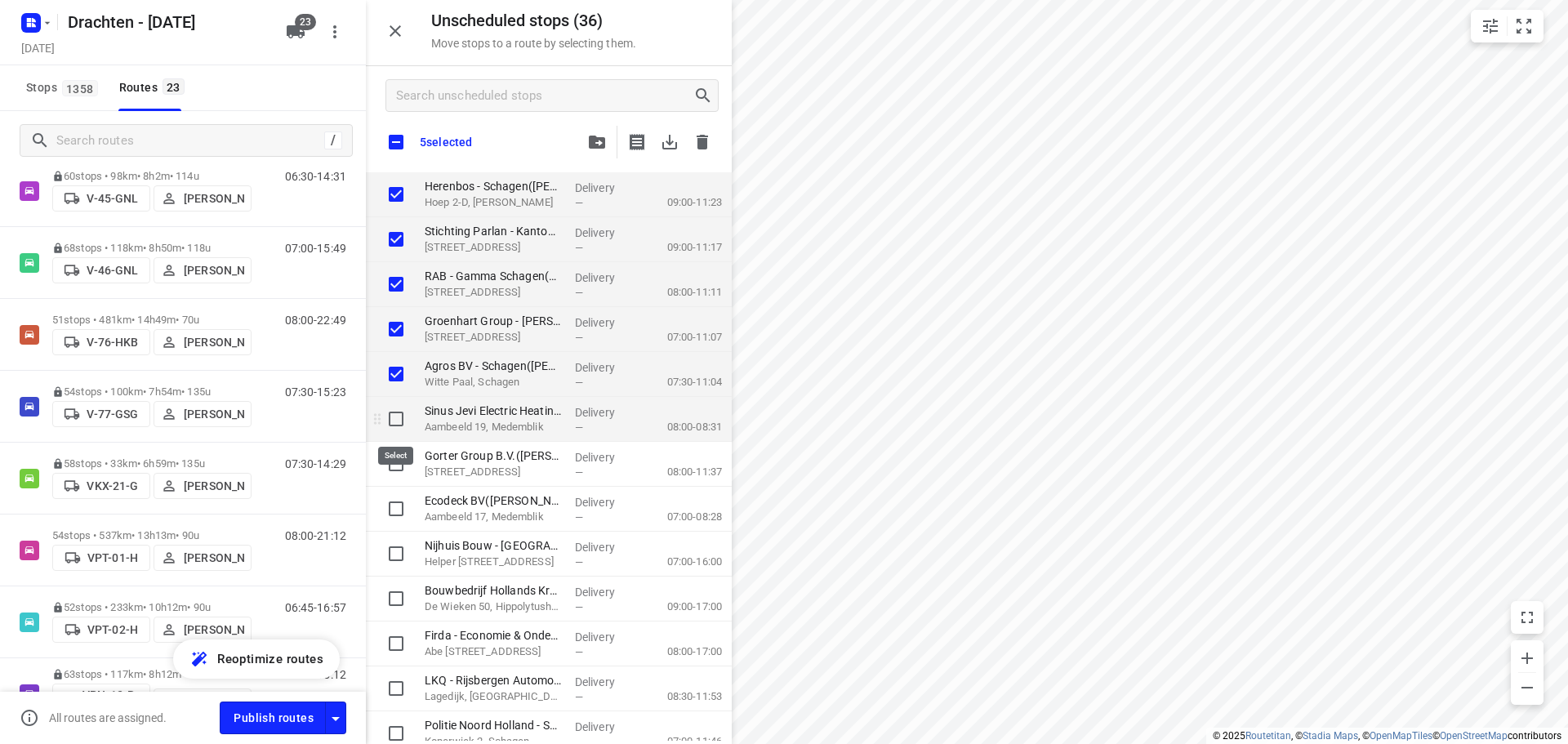
click at [393, 419] on input "grid" at bounding box center [397, 419] width 33 height 33
checkbox input "true"
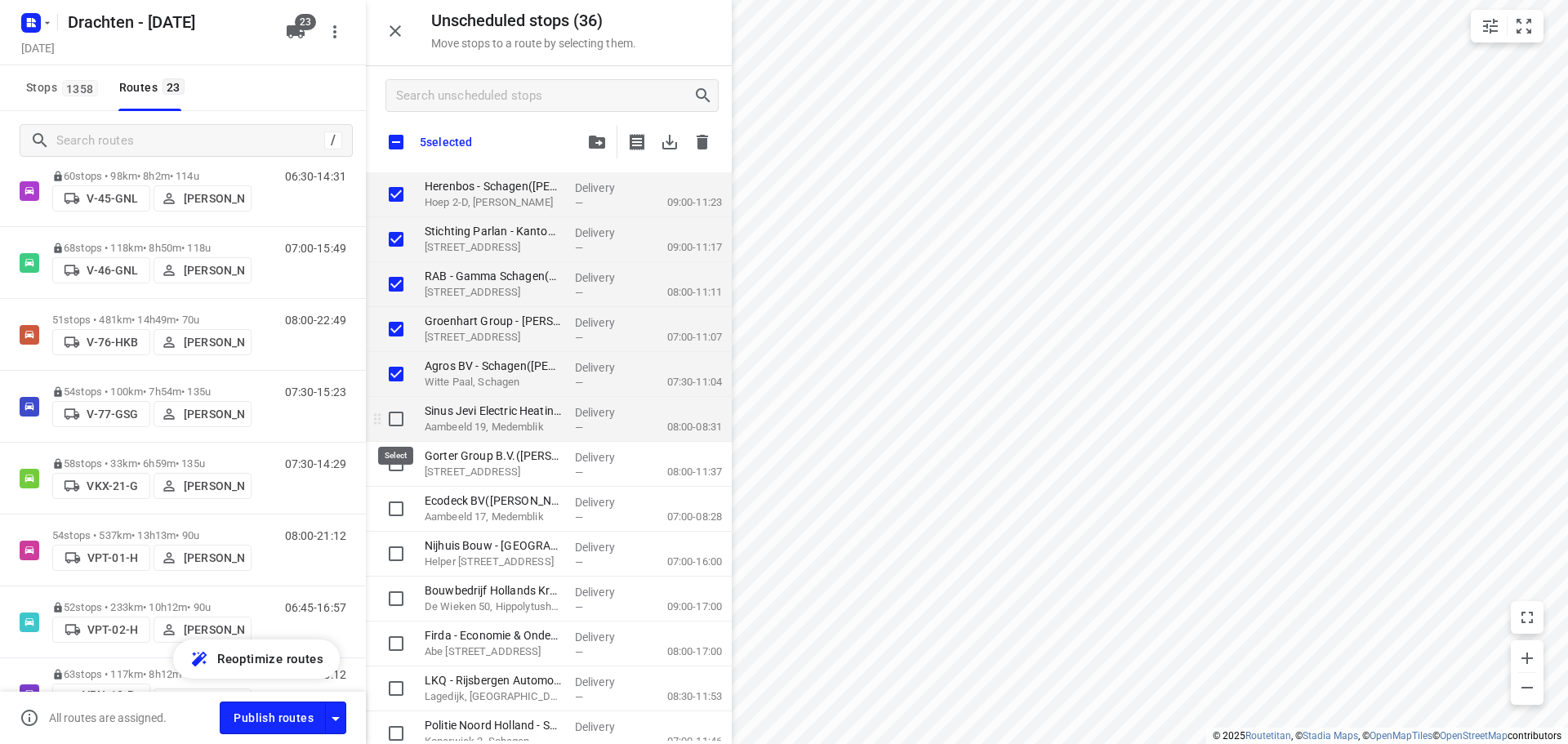
checkbox input "true"
click at [393, 464] on input "grid" at bounding box center [397, 464] width 33 height 33
checkbox input "true"
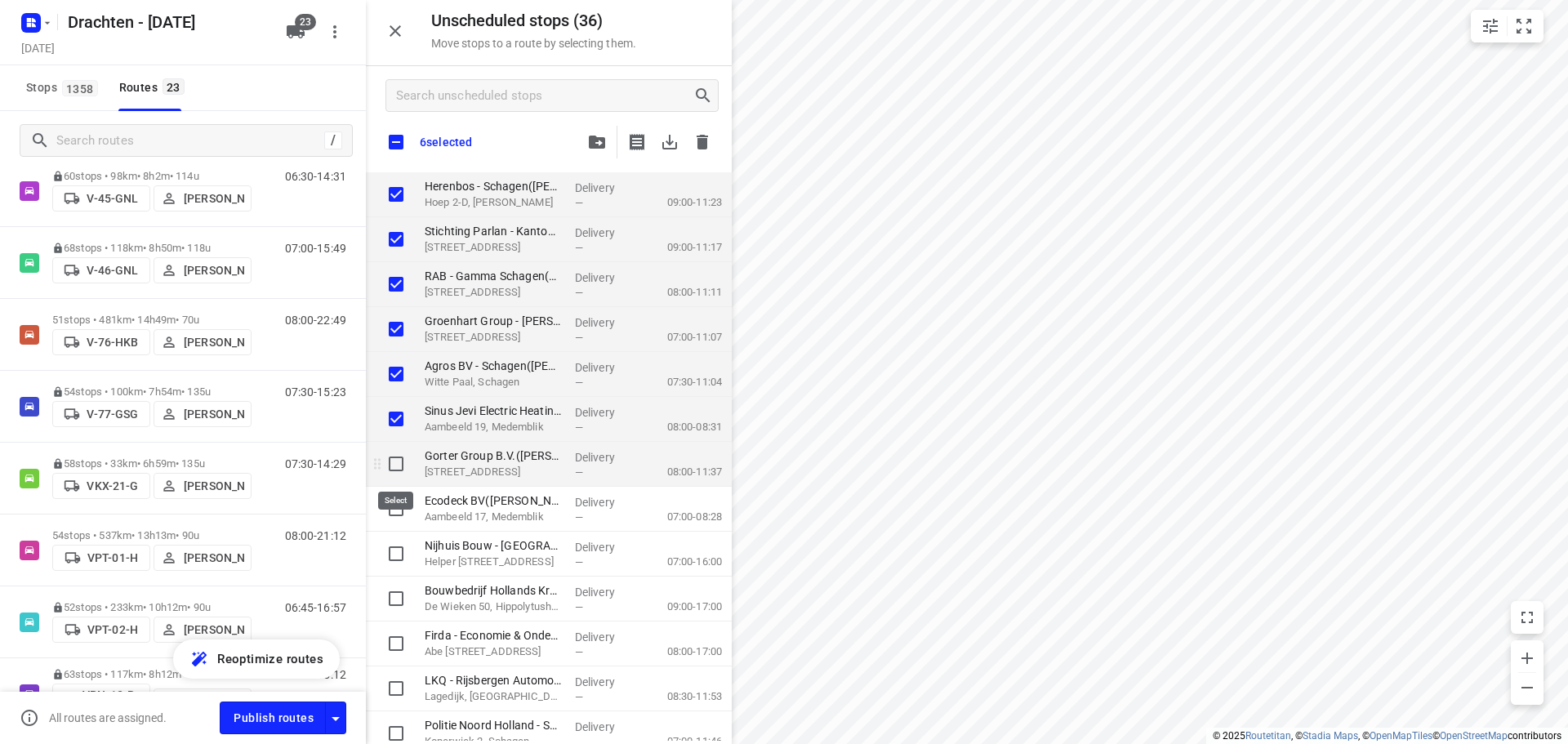
checkbox input "true"
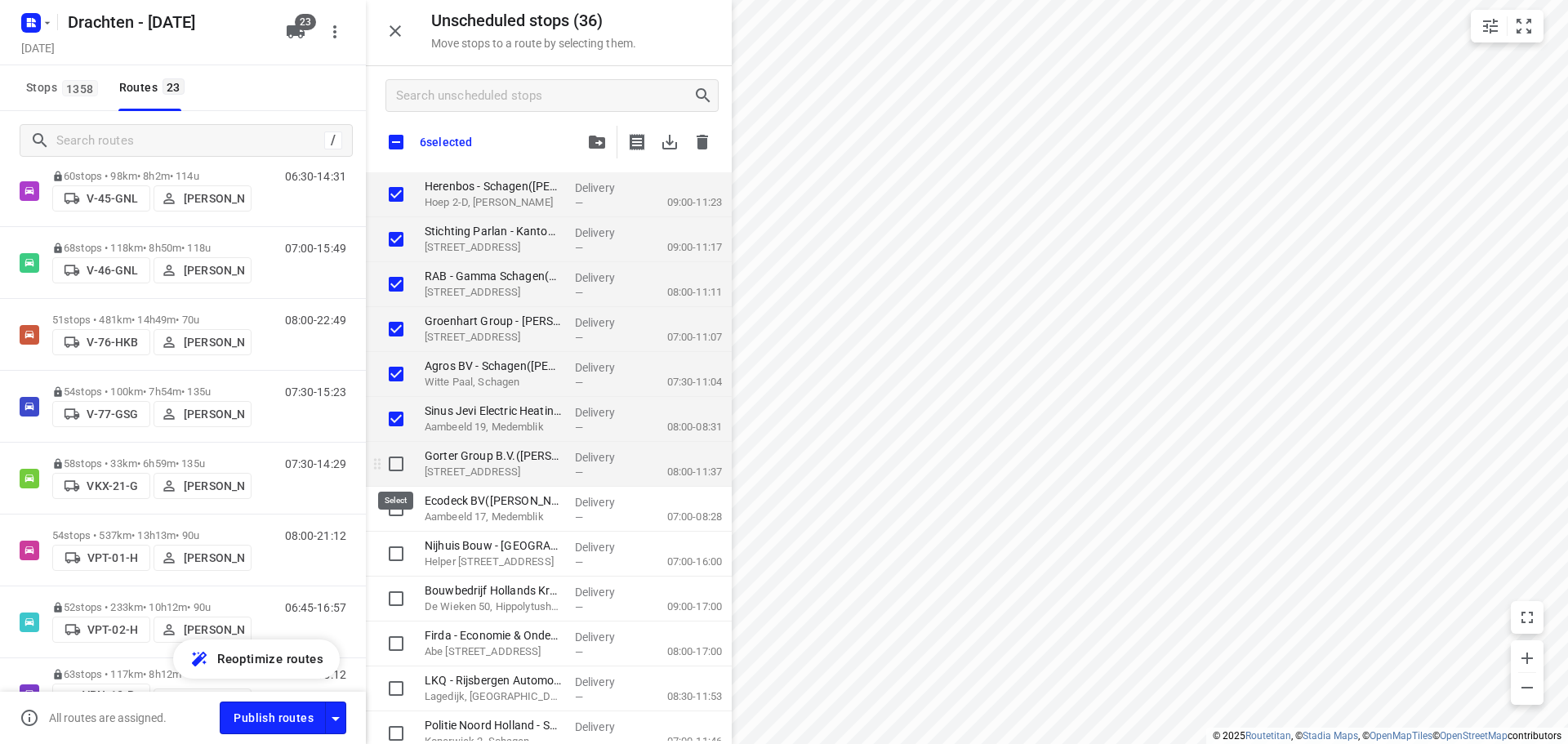
checkbox input "true"
click at [392, 500] on input "grid" at bounding box center [397, 508] width 33 height 33
checkbox input "true"
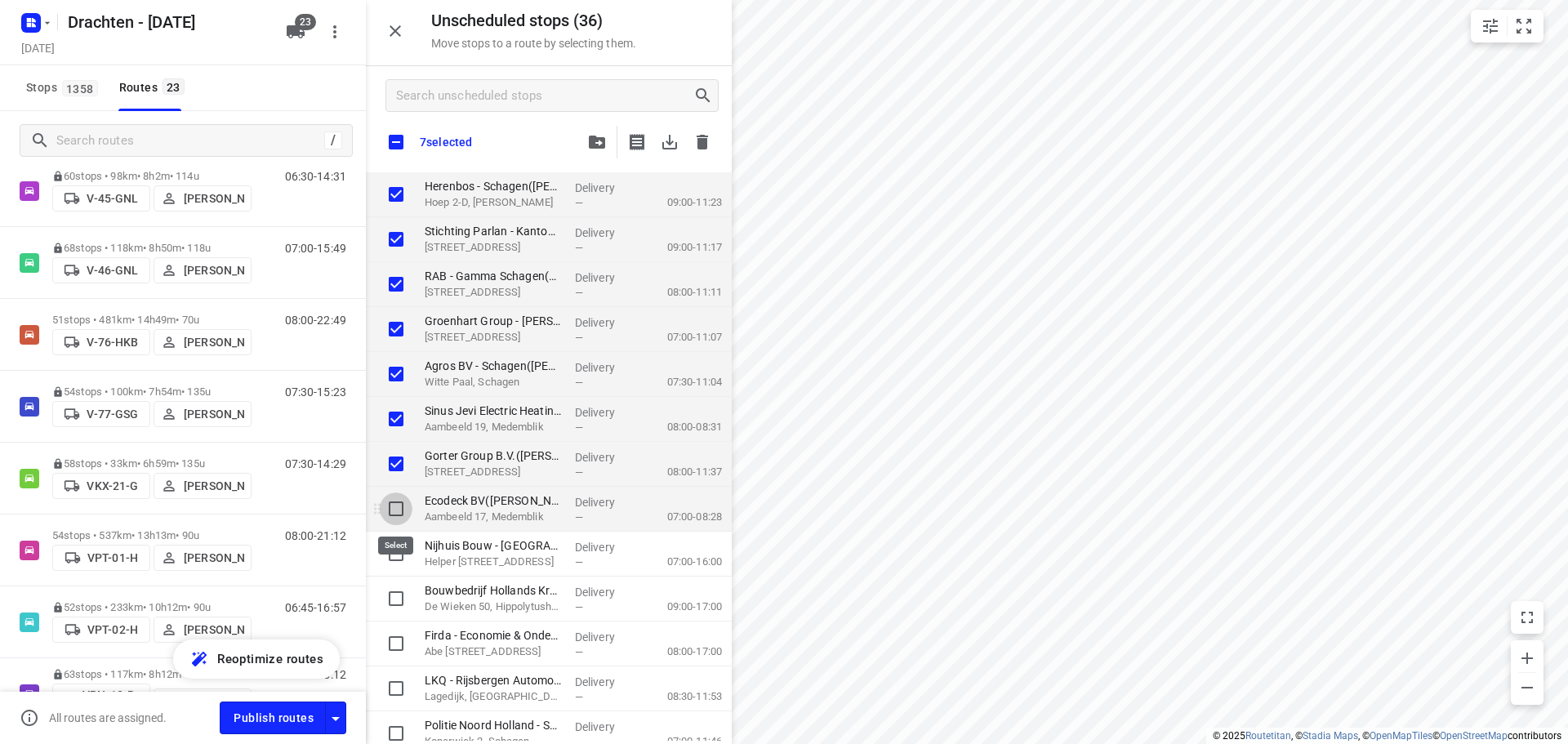
checkbox input "true"
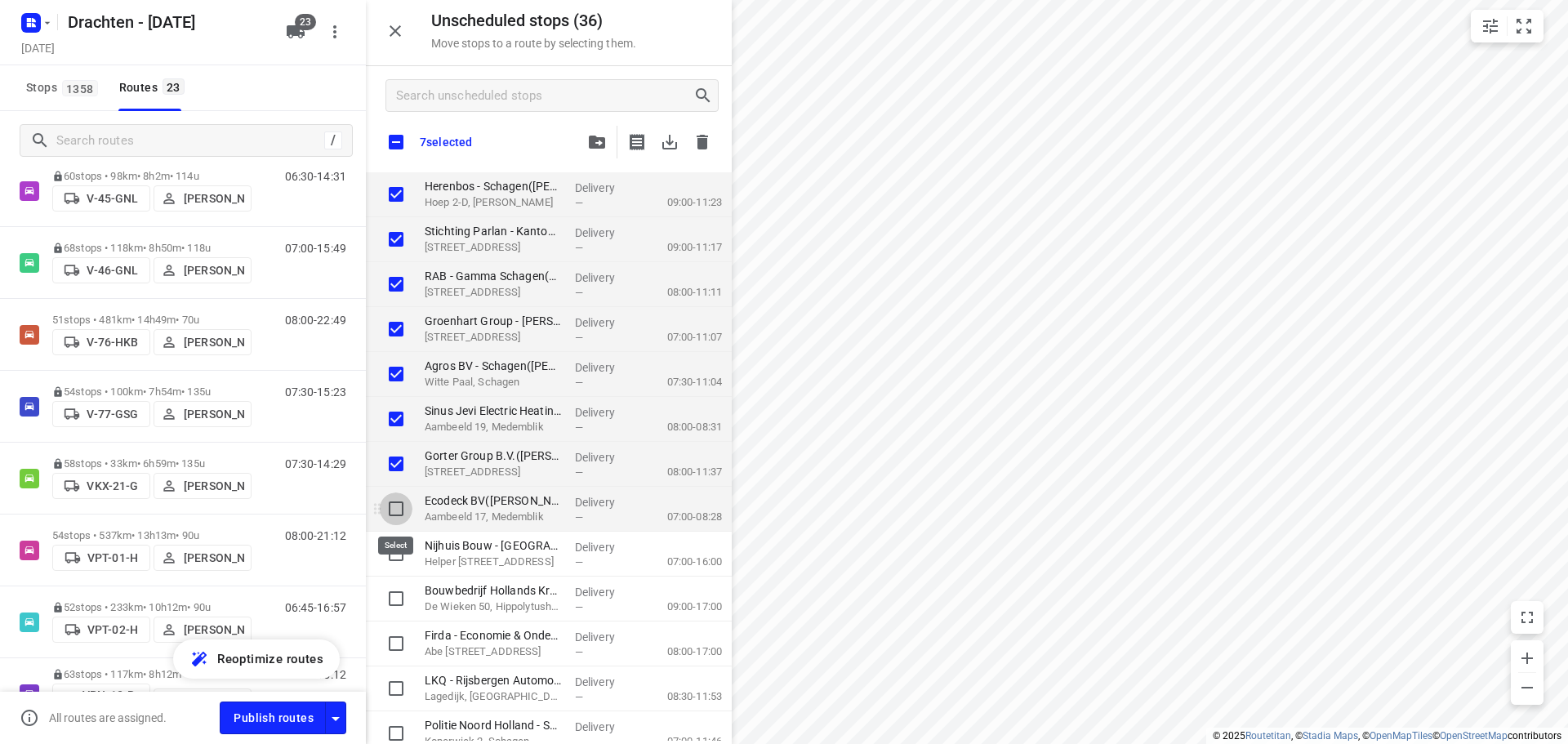
checkbox input "true"
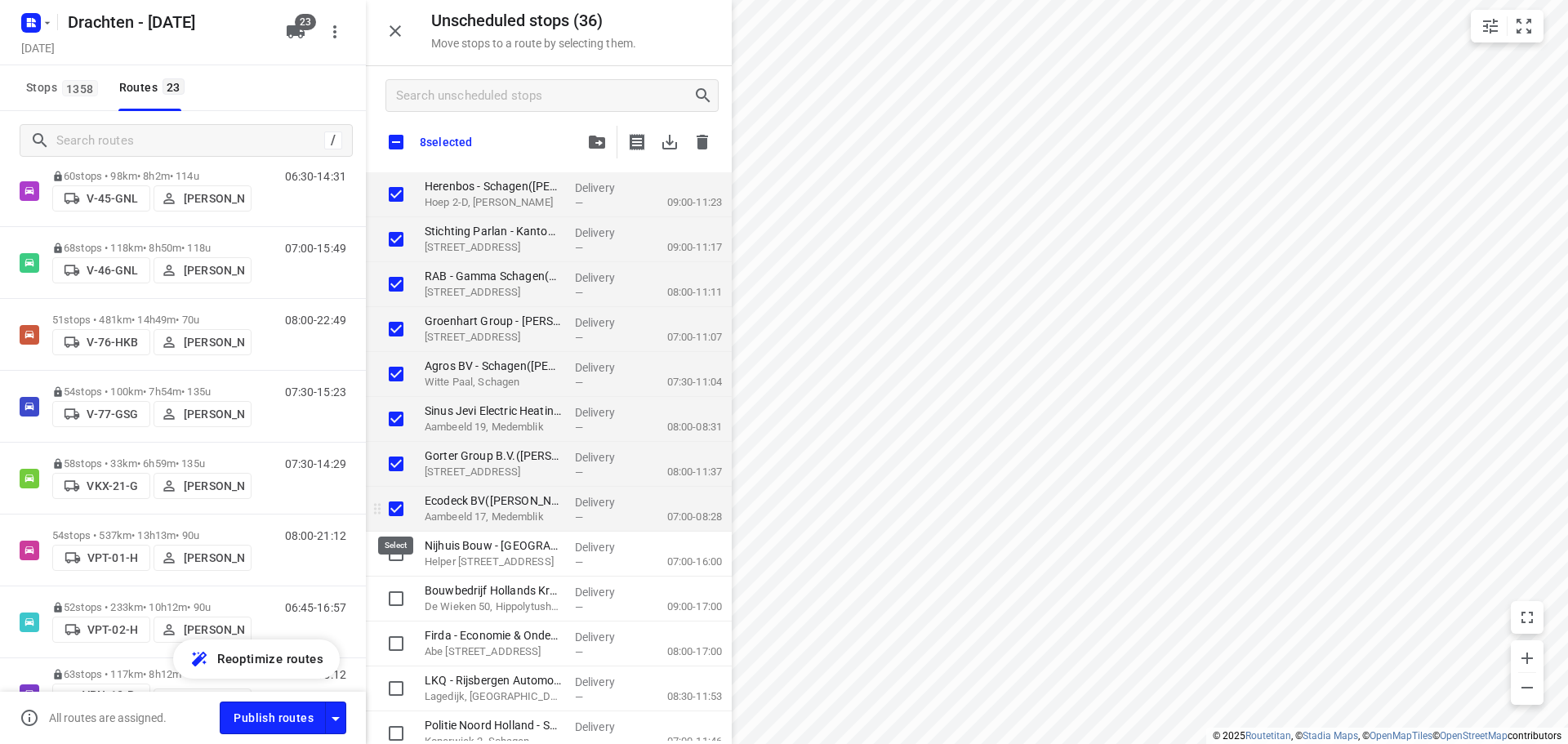
checkbox input "true"
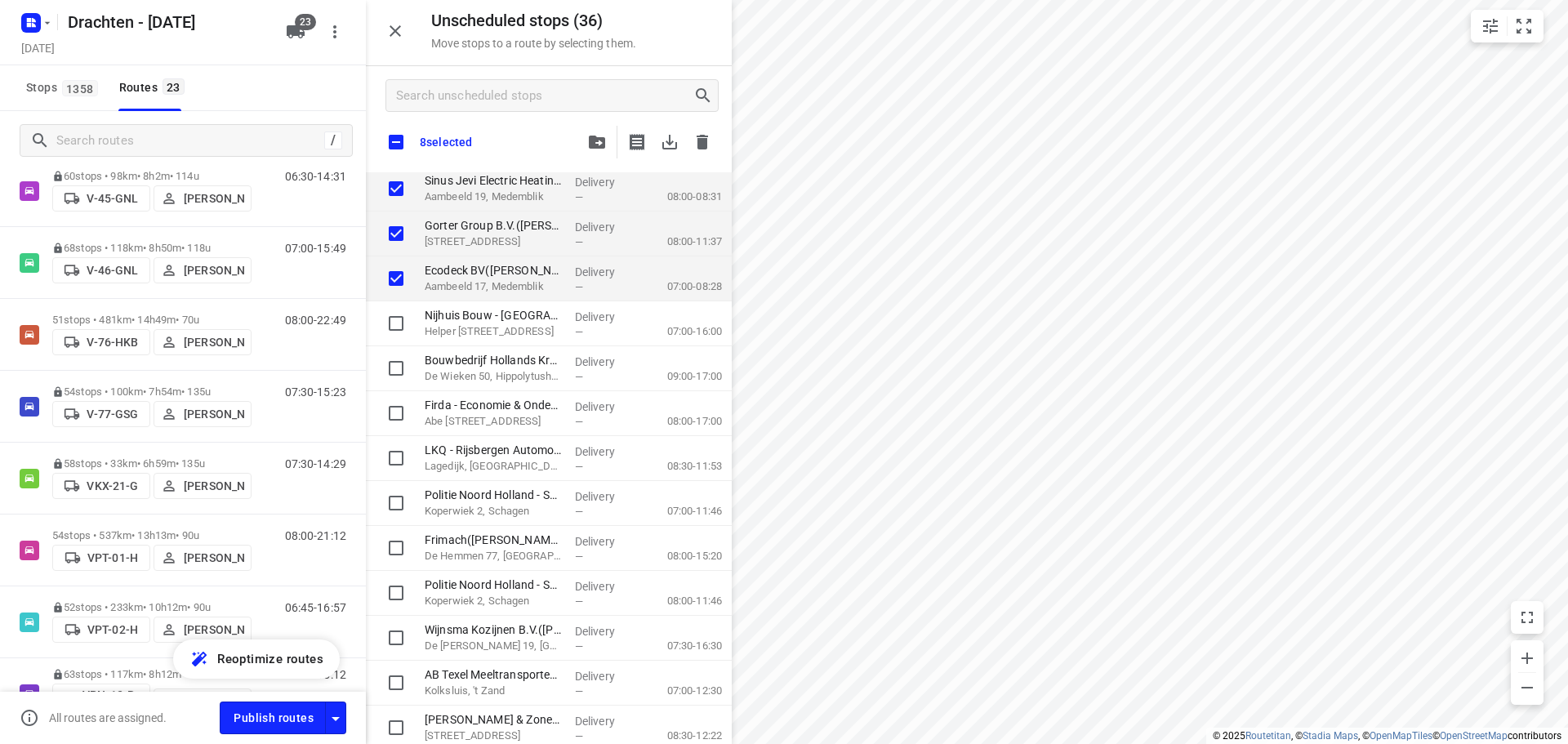
scroll to position [245, 0]
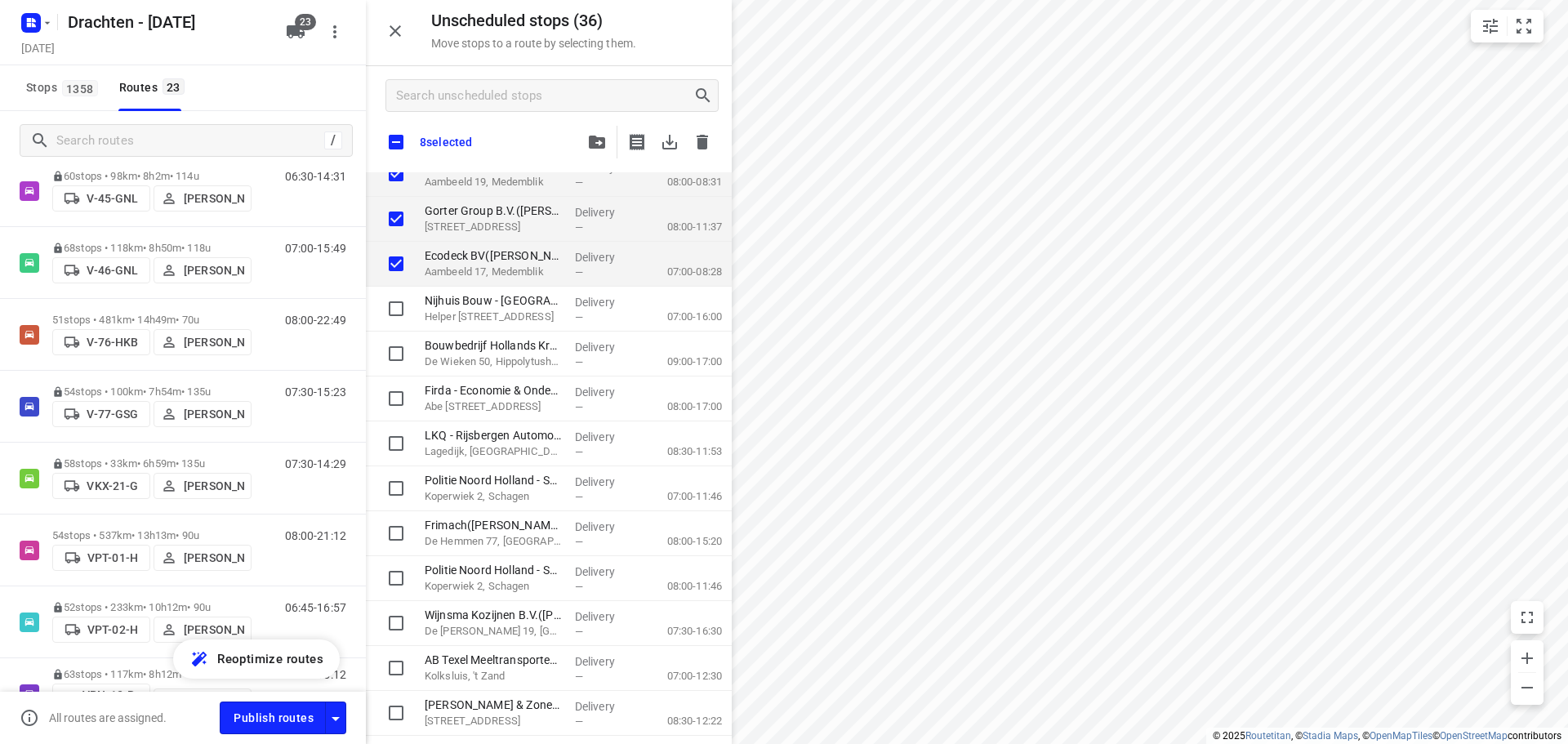
checkbox input "true"
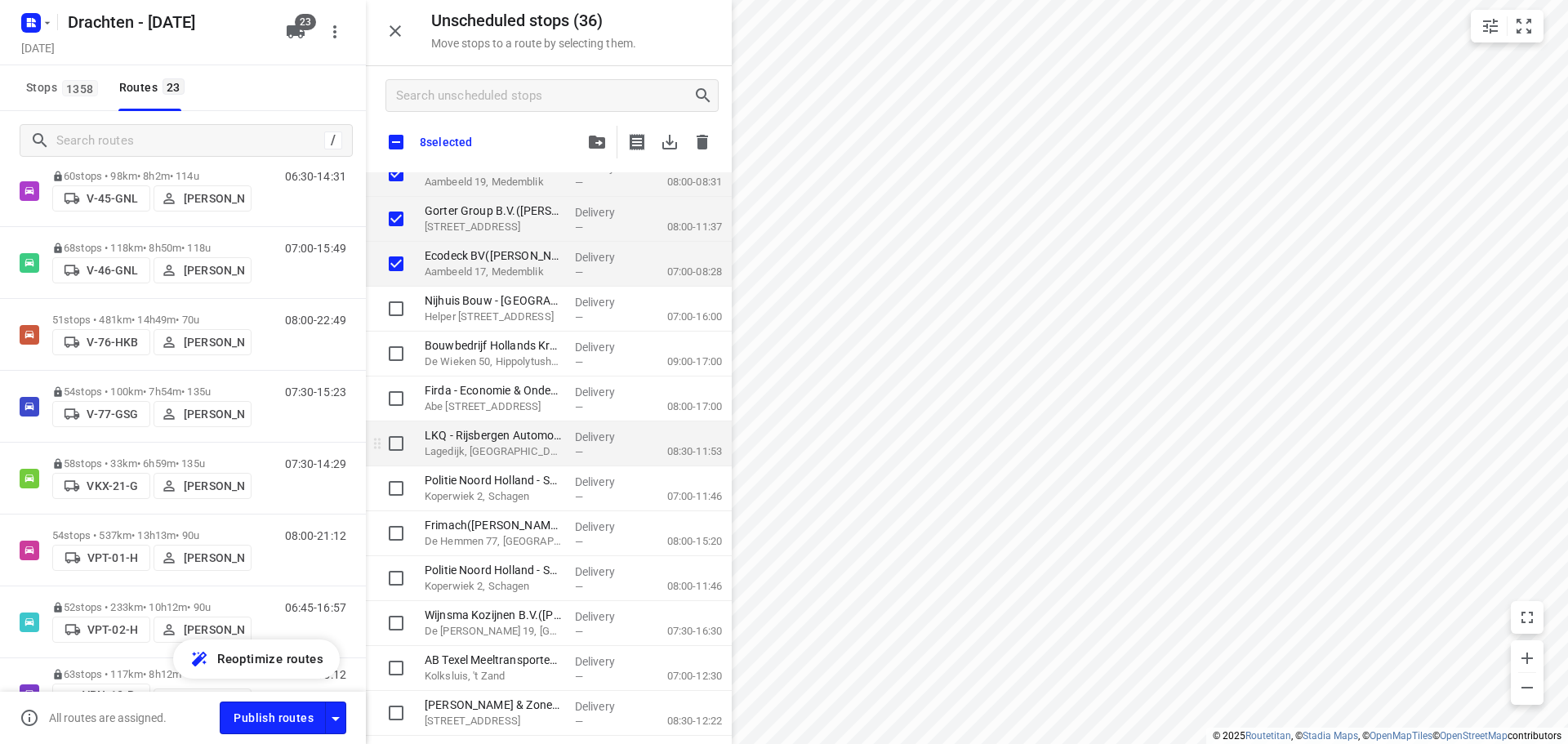
checkbox input "true"
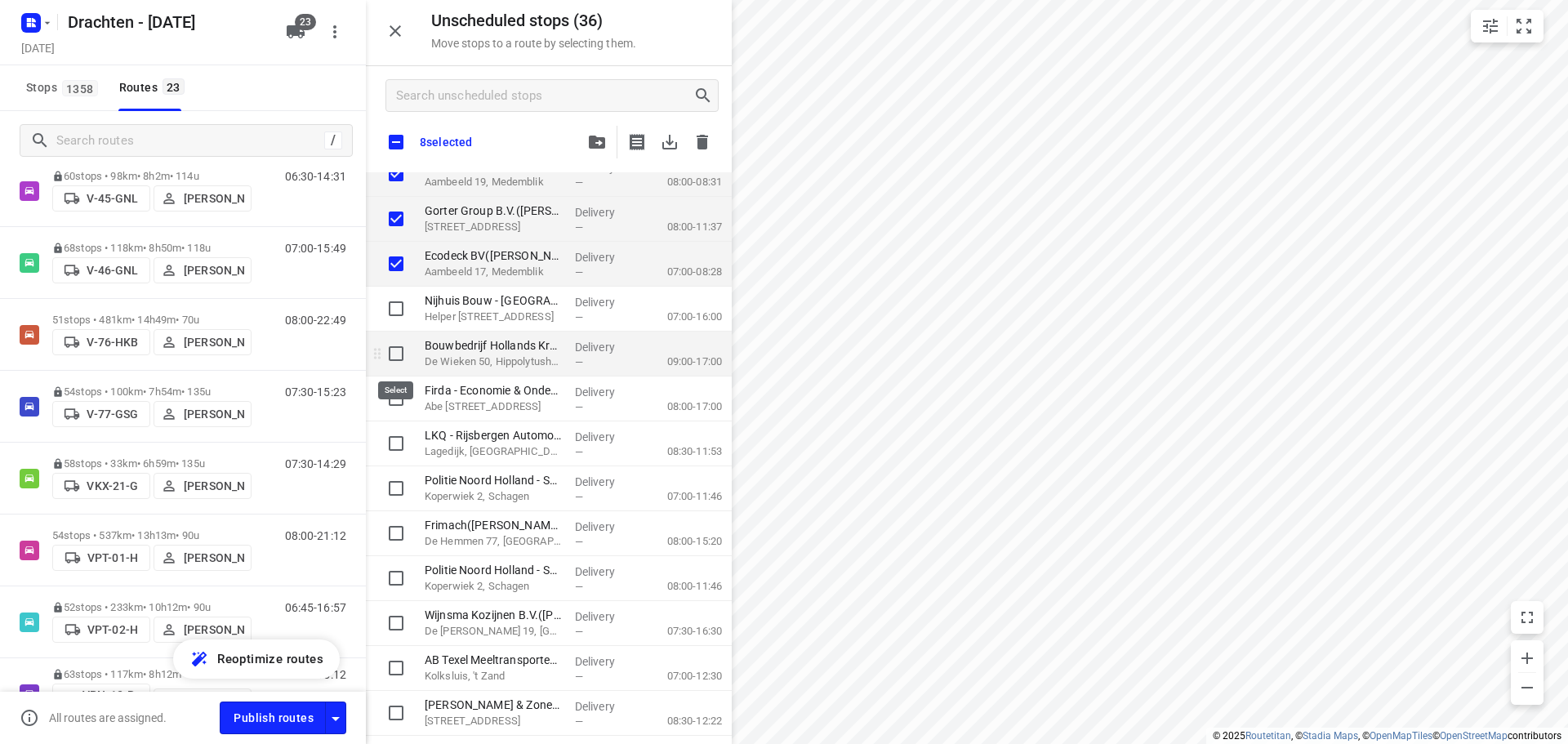
click at [397, 353] on input "grid" at bounding box center [397, 353] width 33 height 33
checkbox input "true"
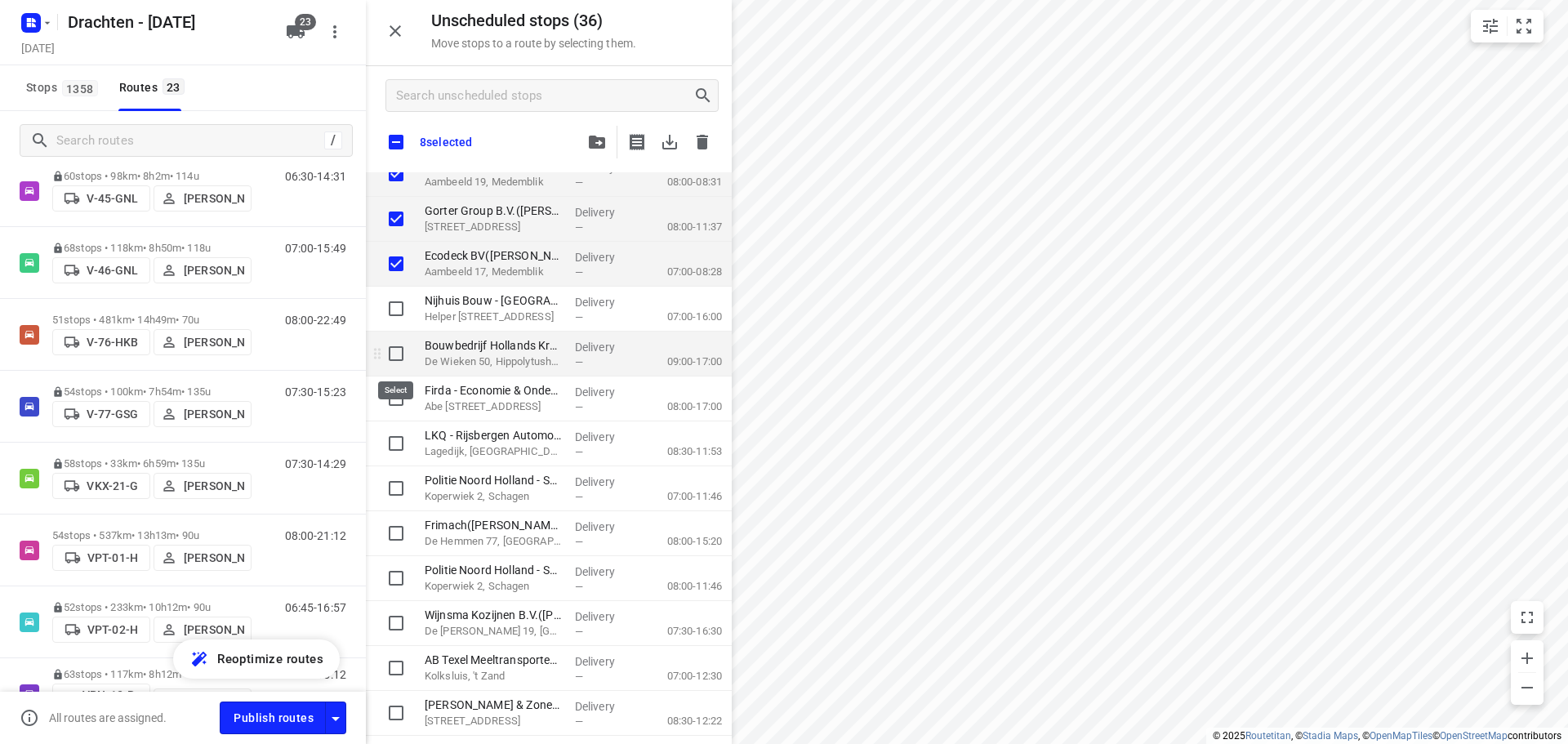
checkbox input "true"
click at [397, 443] on input "grid" at bounding box center [397, 443] width 33 height 33
checkbox input "true"
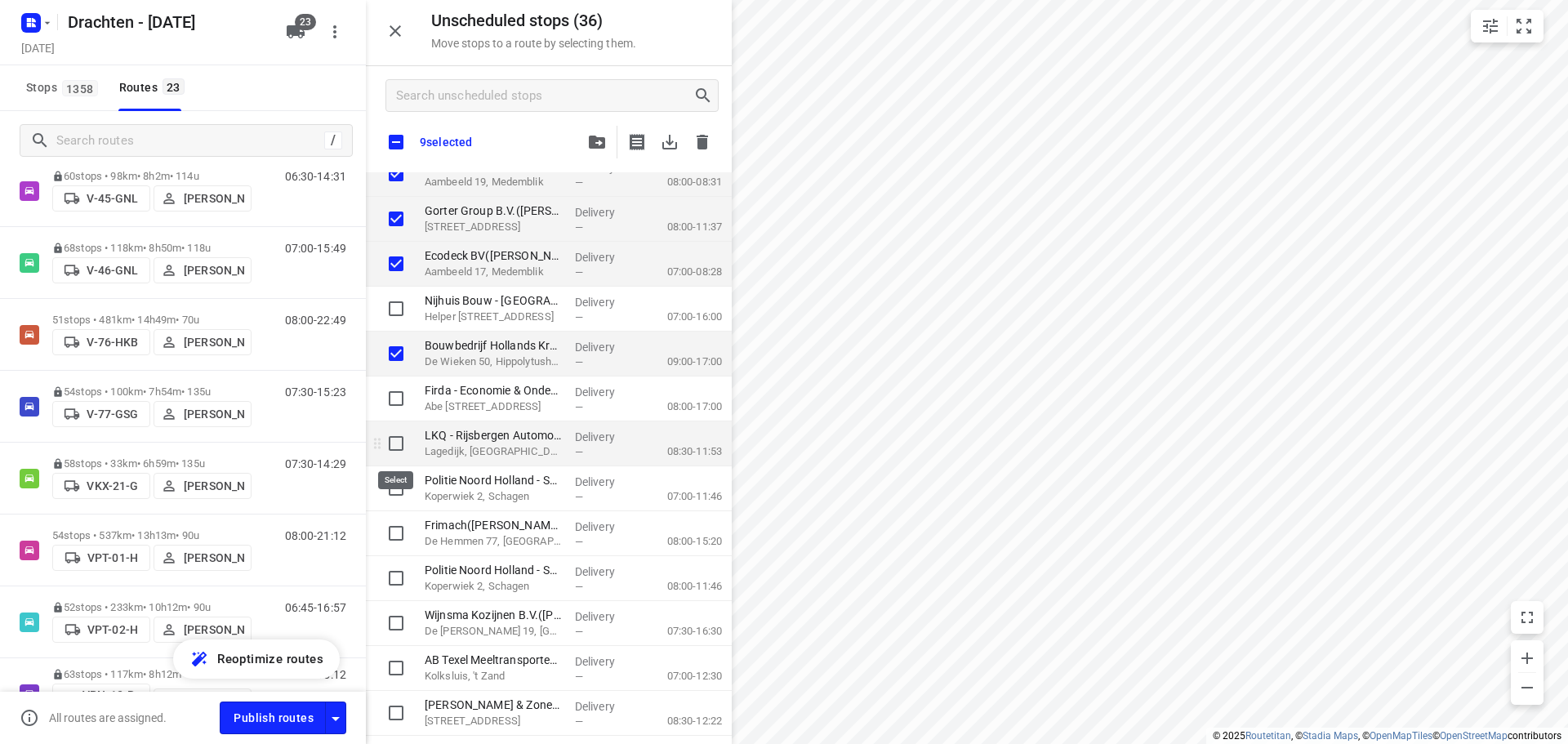
checkbox input "true"
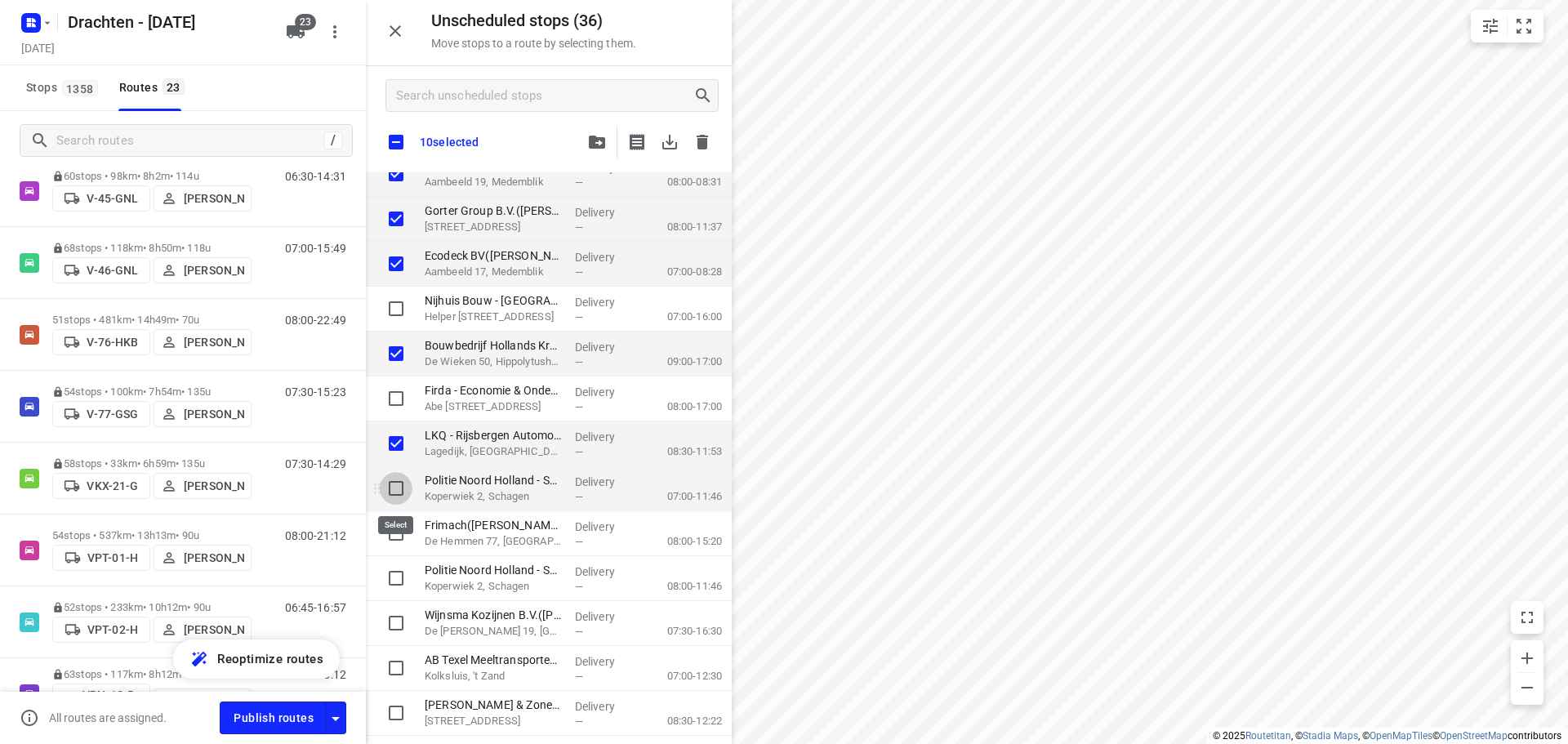
click at [395, 484] on input "grid" at bounding box center [397, 489] width 33 height 33
checkbox input "true"
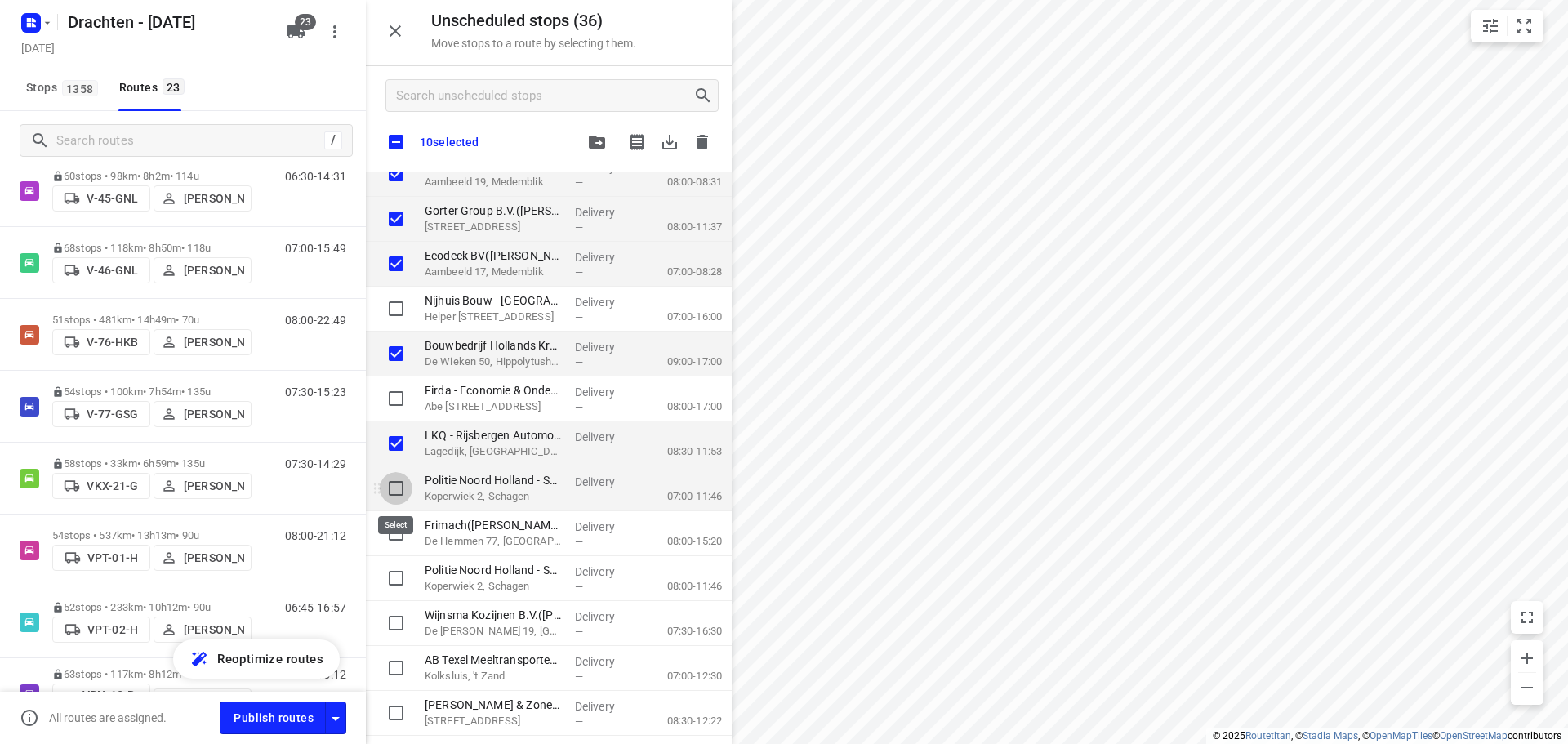
checkbox input "true"
click at [394, 577] on input "grid" at bounding box center [397, 578] width 33 height 33
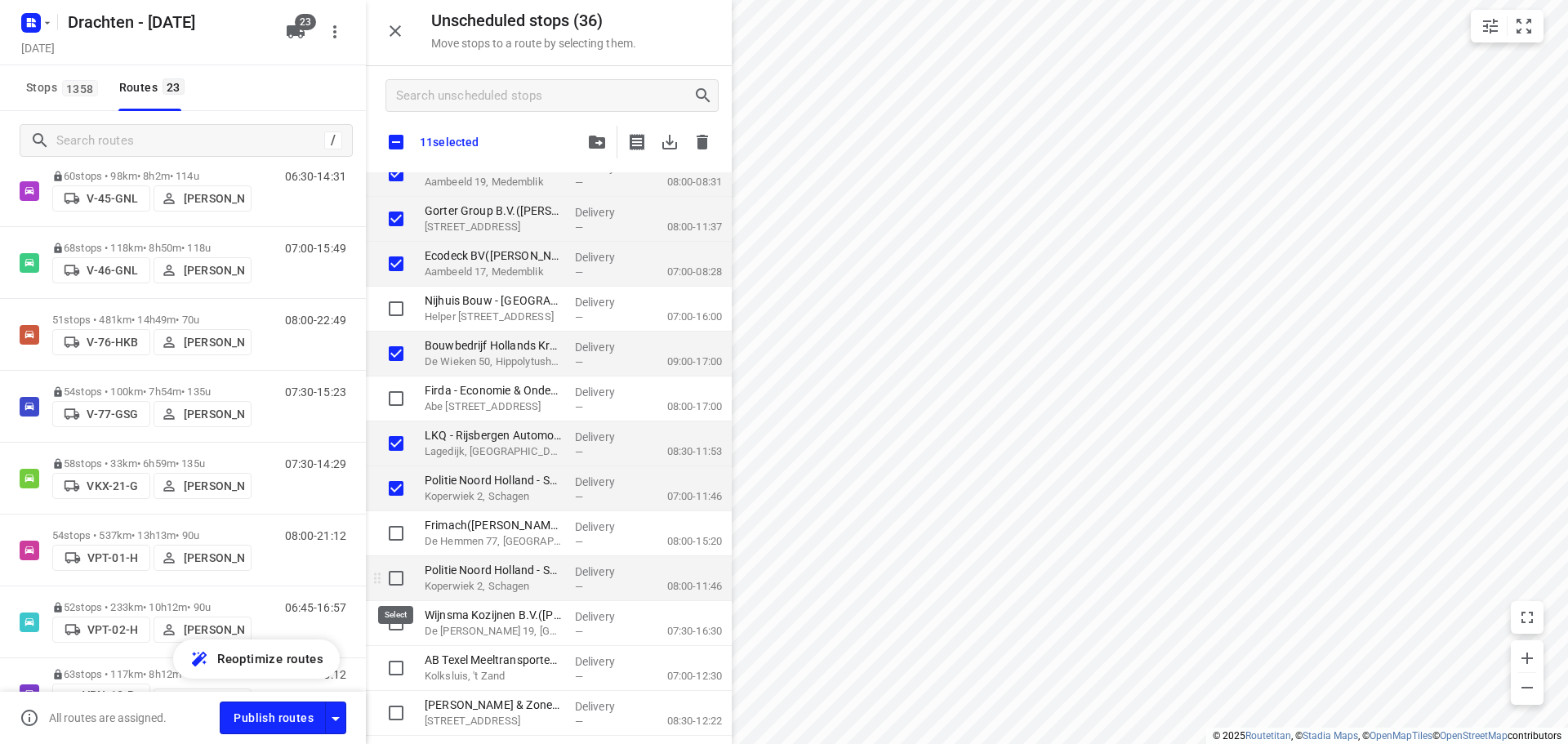
checkbox input "true"
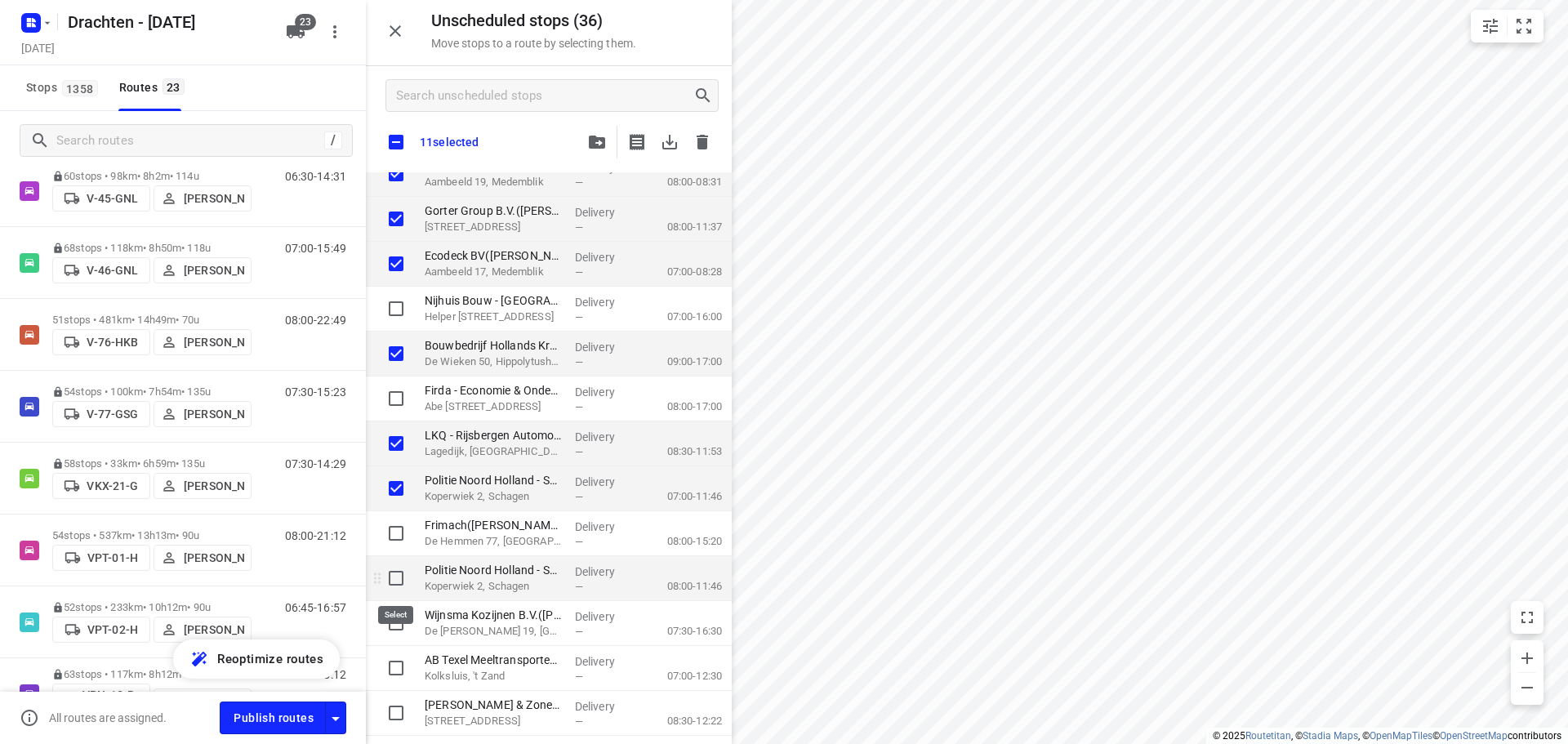
checkbox input "true"
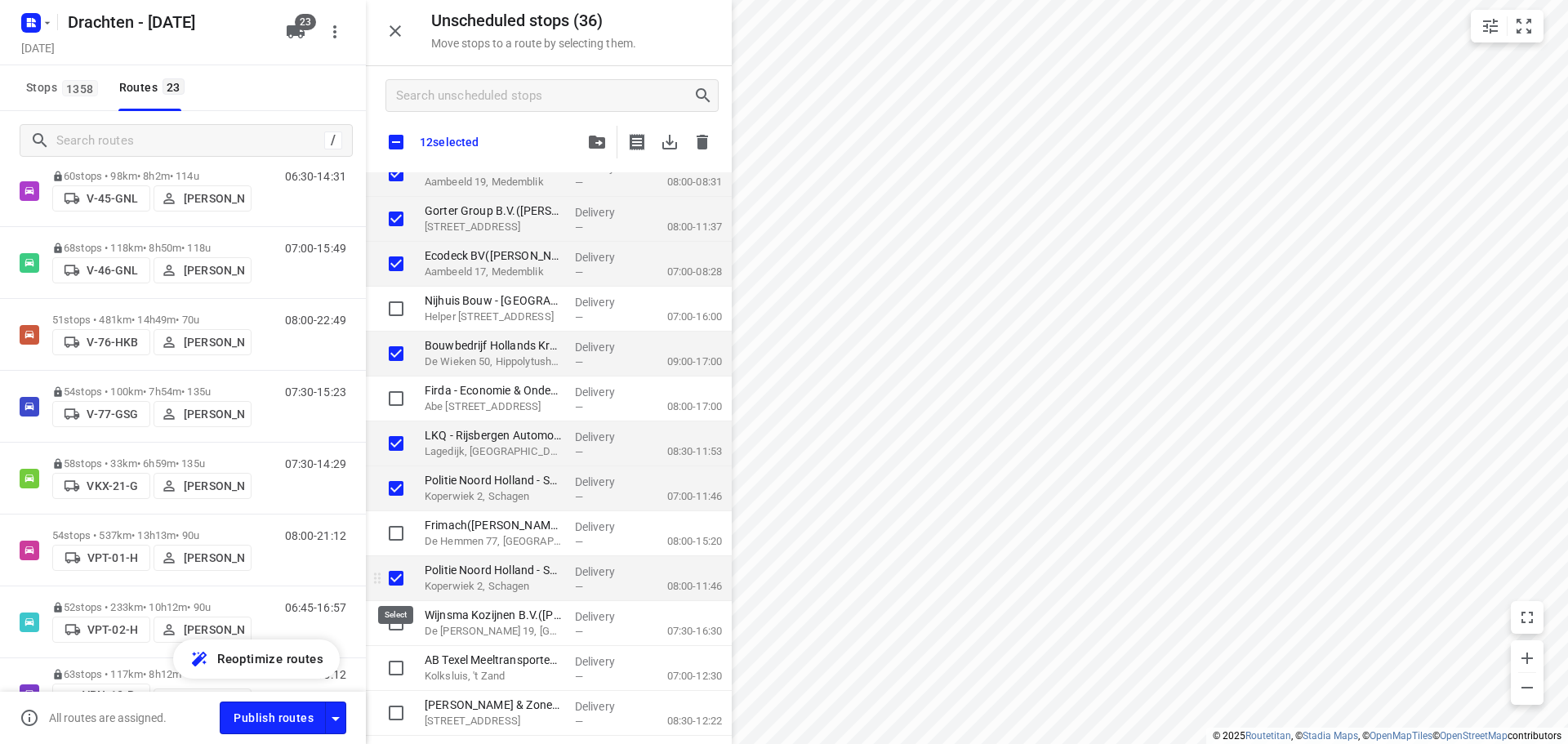
checkbox input "true"
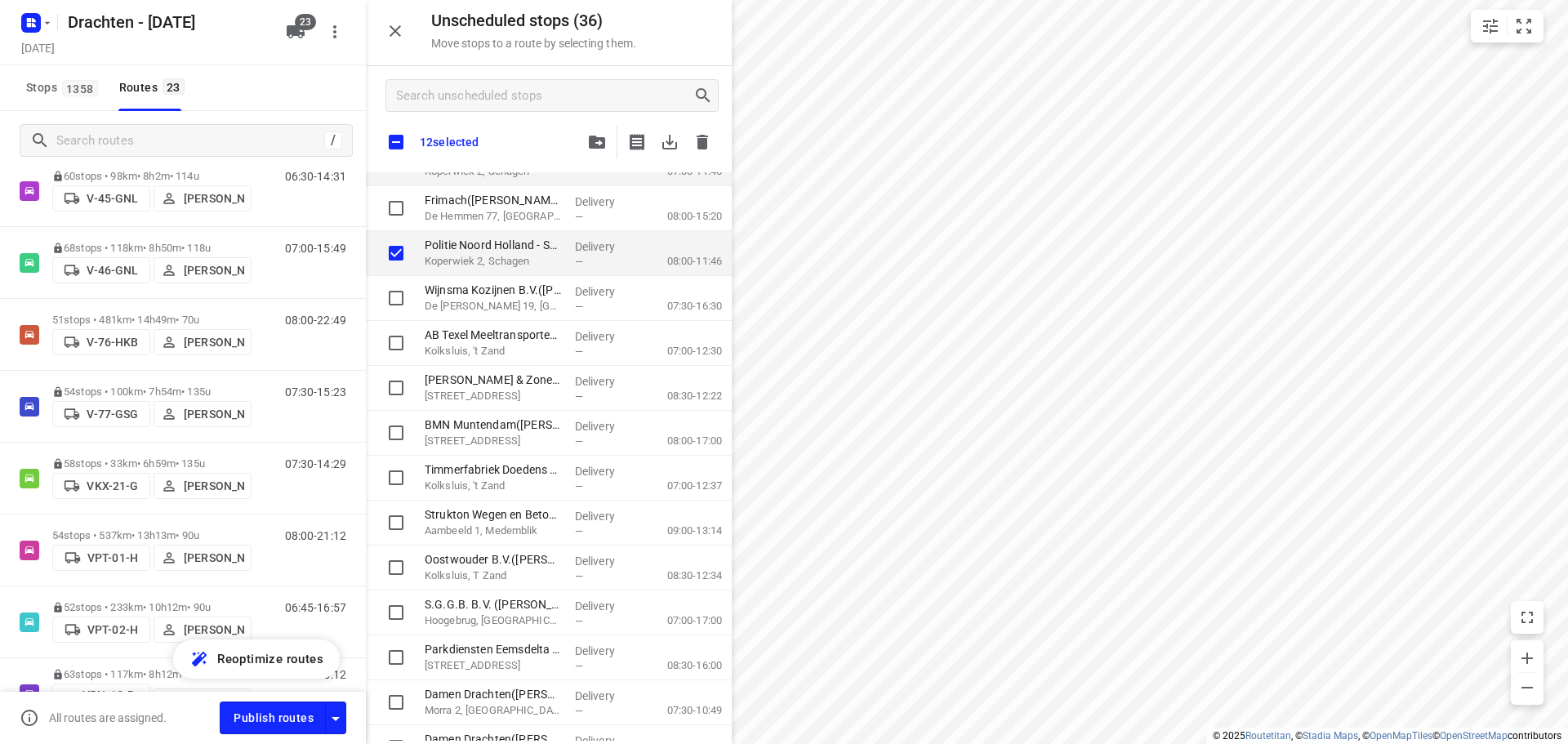
scroll to position [572, 0]
checkbox input "true"
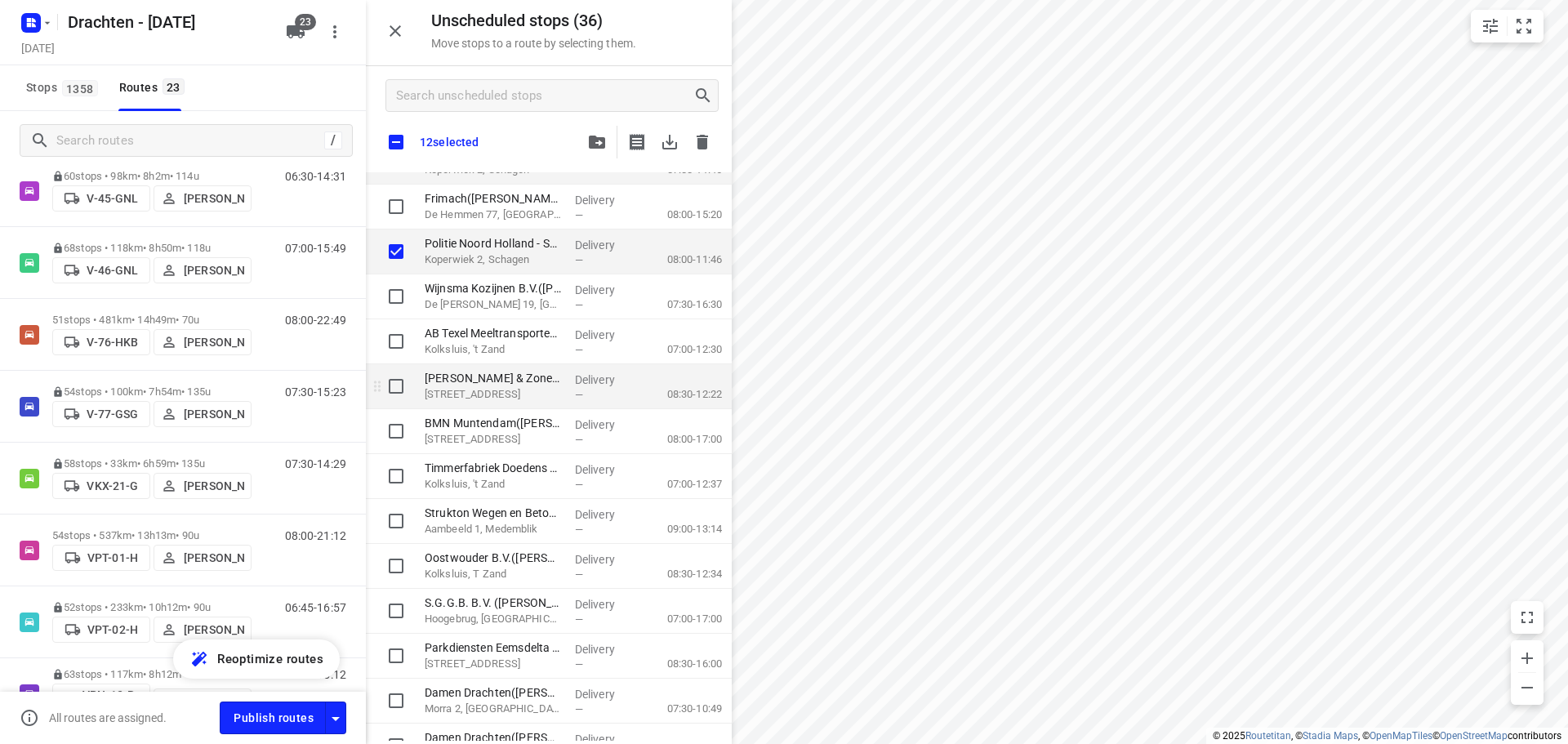
checkbox input "true"
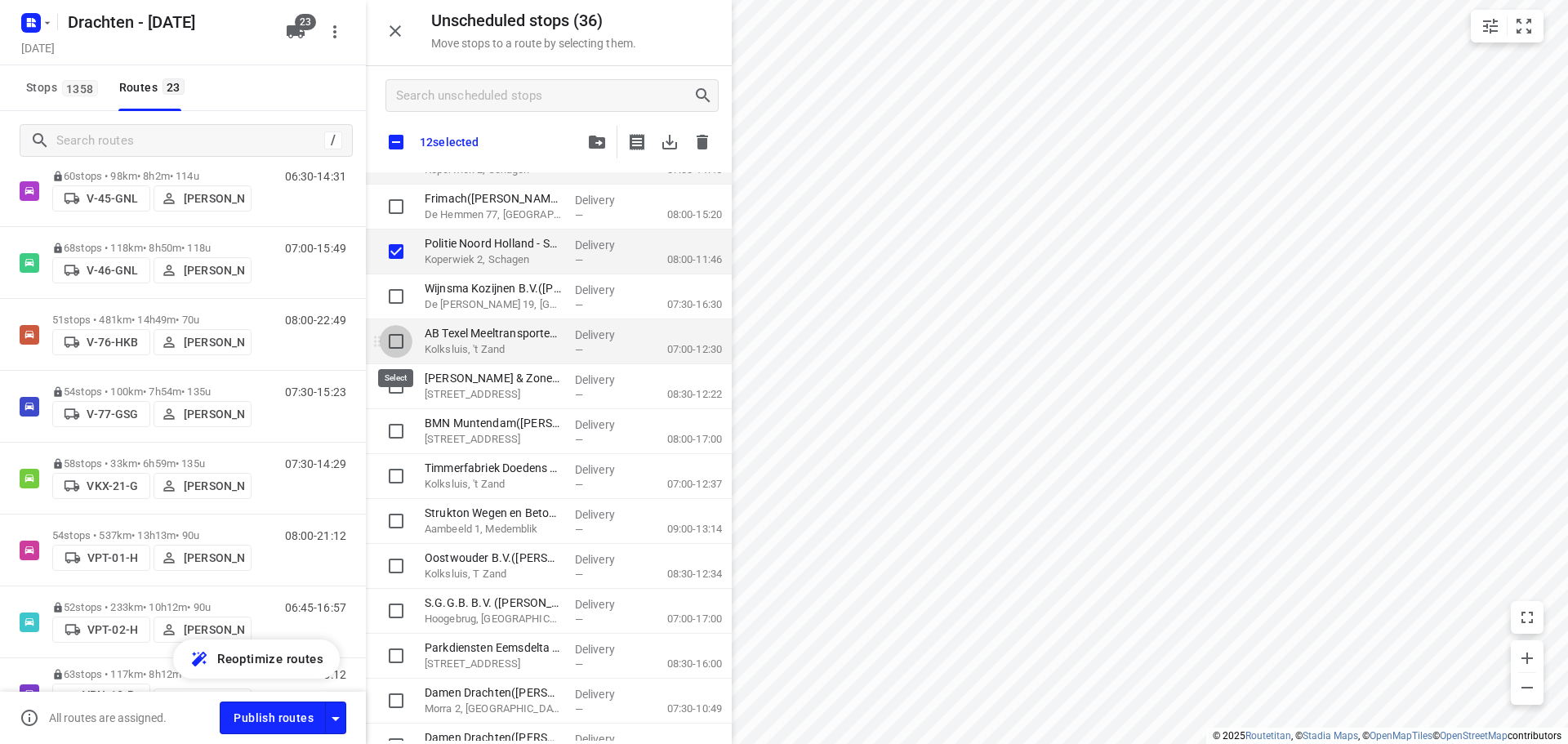
click at [401, 342] on input "grid" at bounding box center [397, 341] width 33 height 33
checkbox input "true"
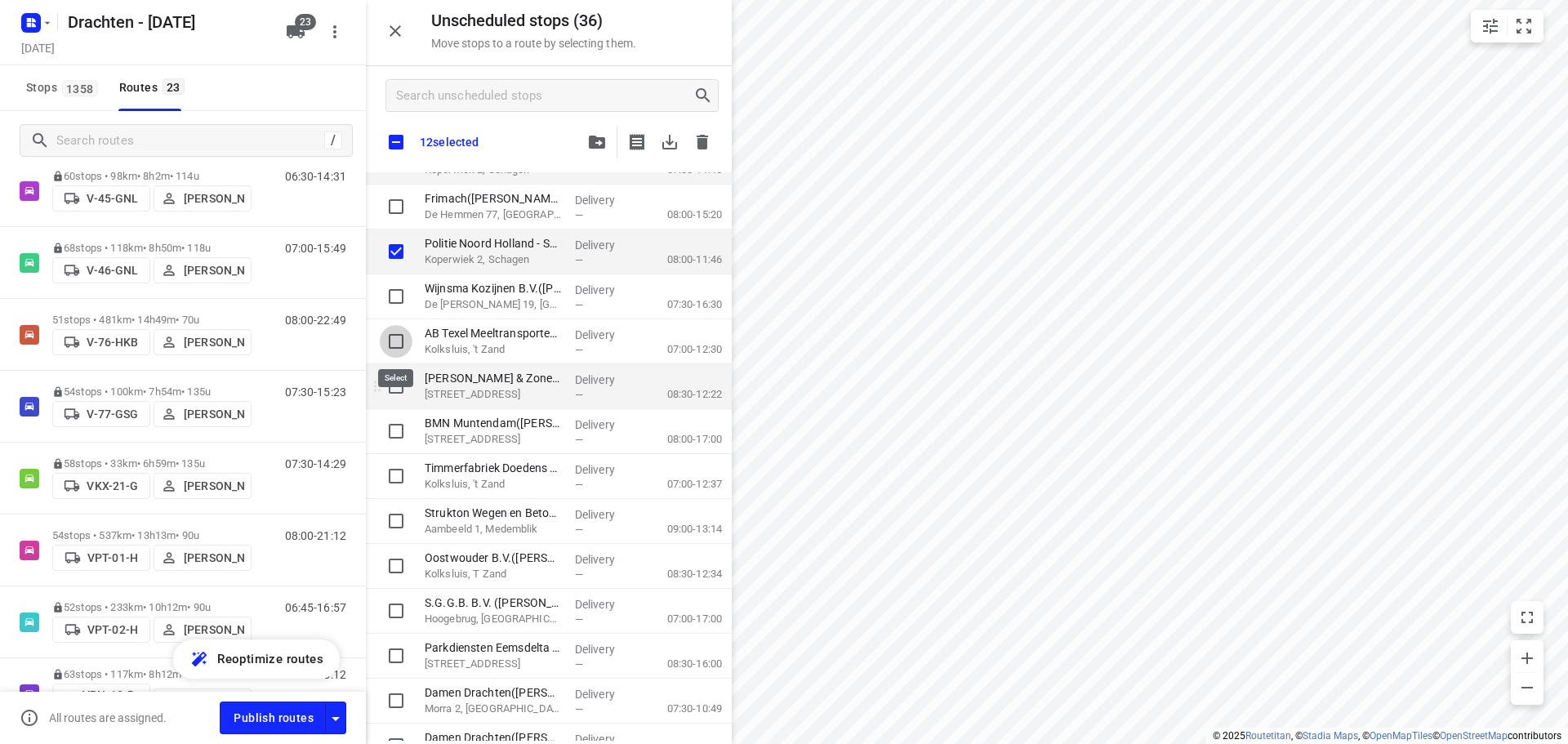
checkbox input "true"
click at [396, 386] on input "grid" at bounding box center [397, 386] width 33 height 33
checkbox input "true"
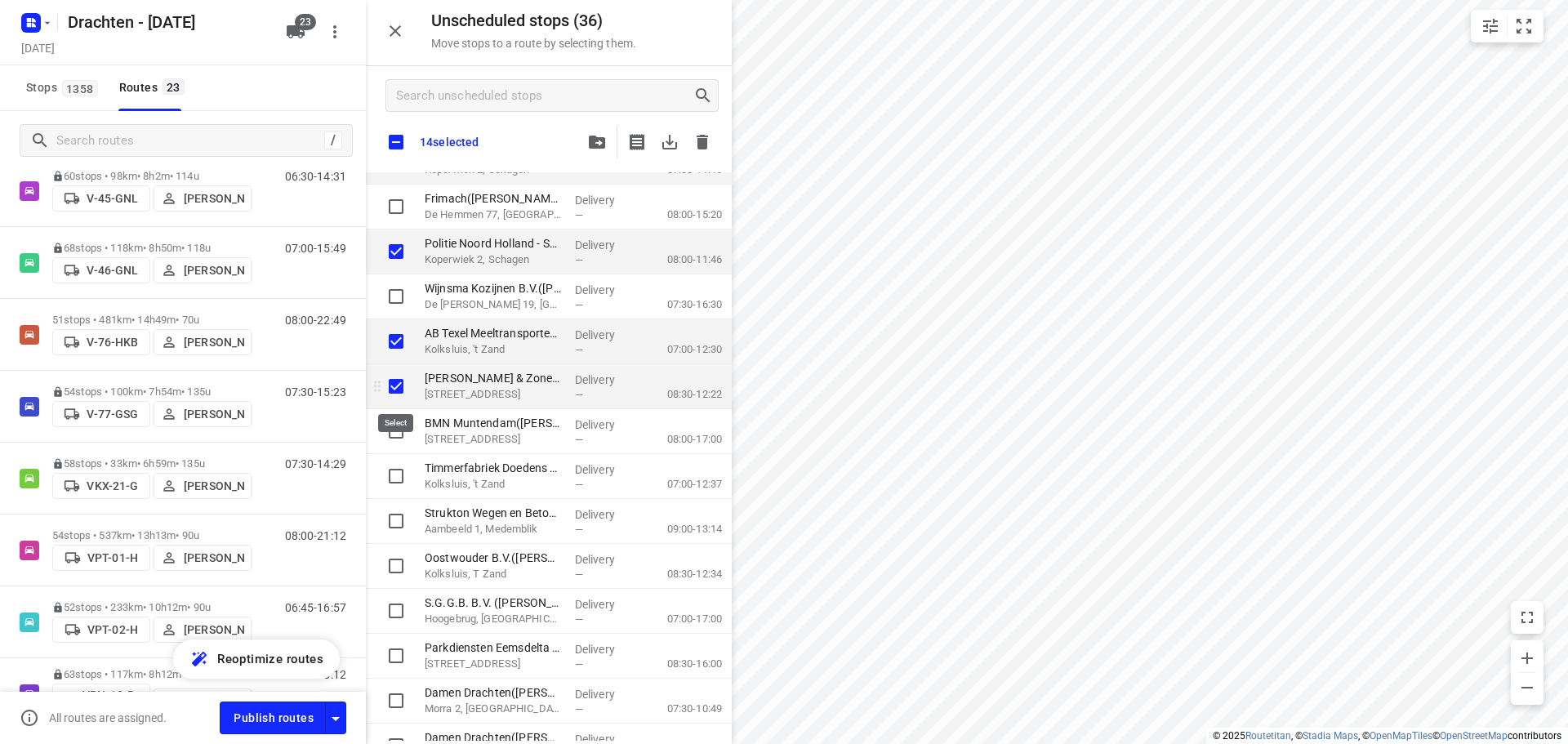
checkbox input "true"
click at [397, 481] on input "grid" at bounding box center [397, 476] width 33 height 33
checkbox input "true"
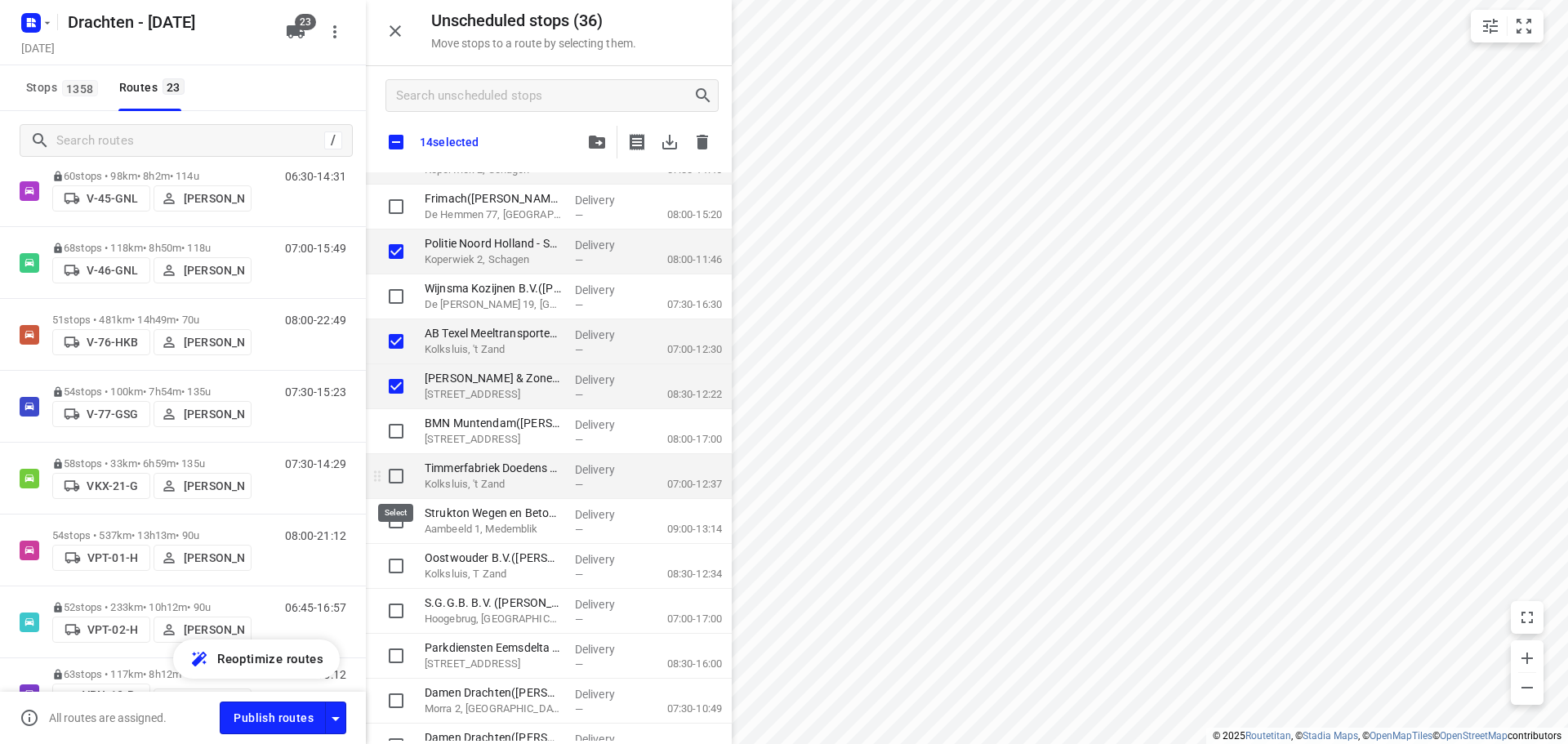
checkbox input "true"
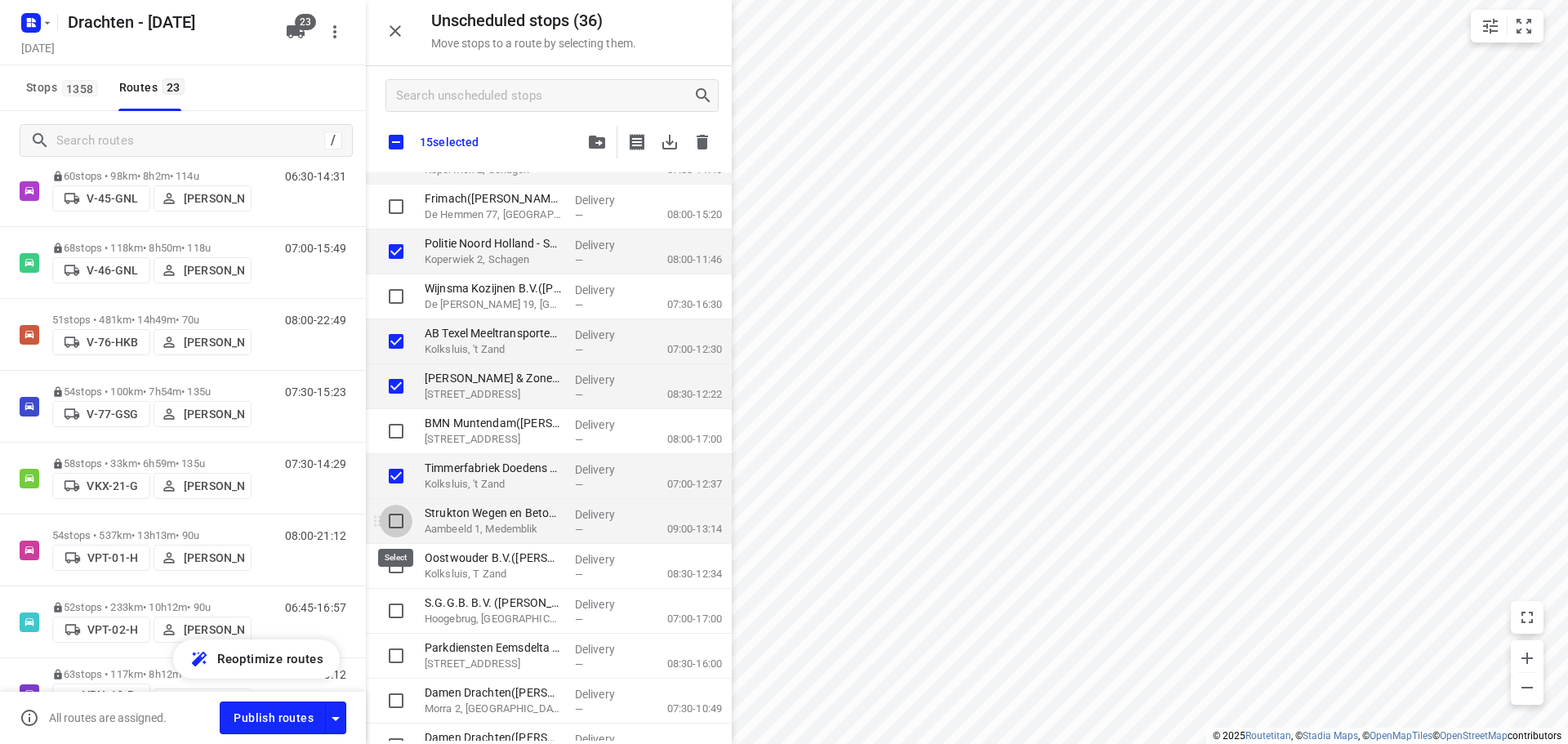
click at [399, 516] on input "grid" at bounding box center [397, 521] width 33 height 33
click at [395, 567] on input "grid" at bounding box center [397, 566] width 33 height 33
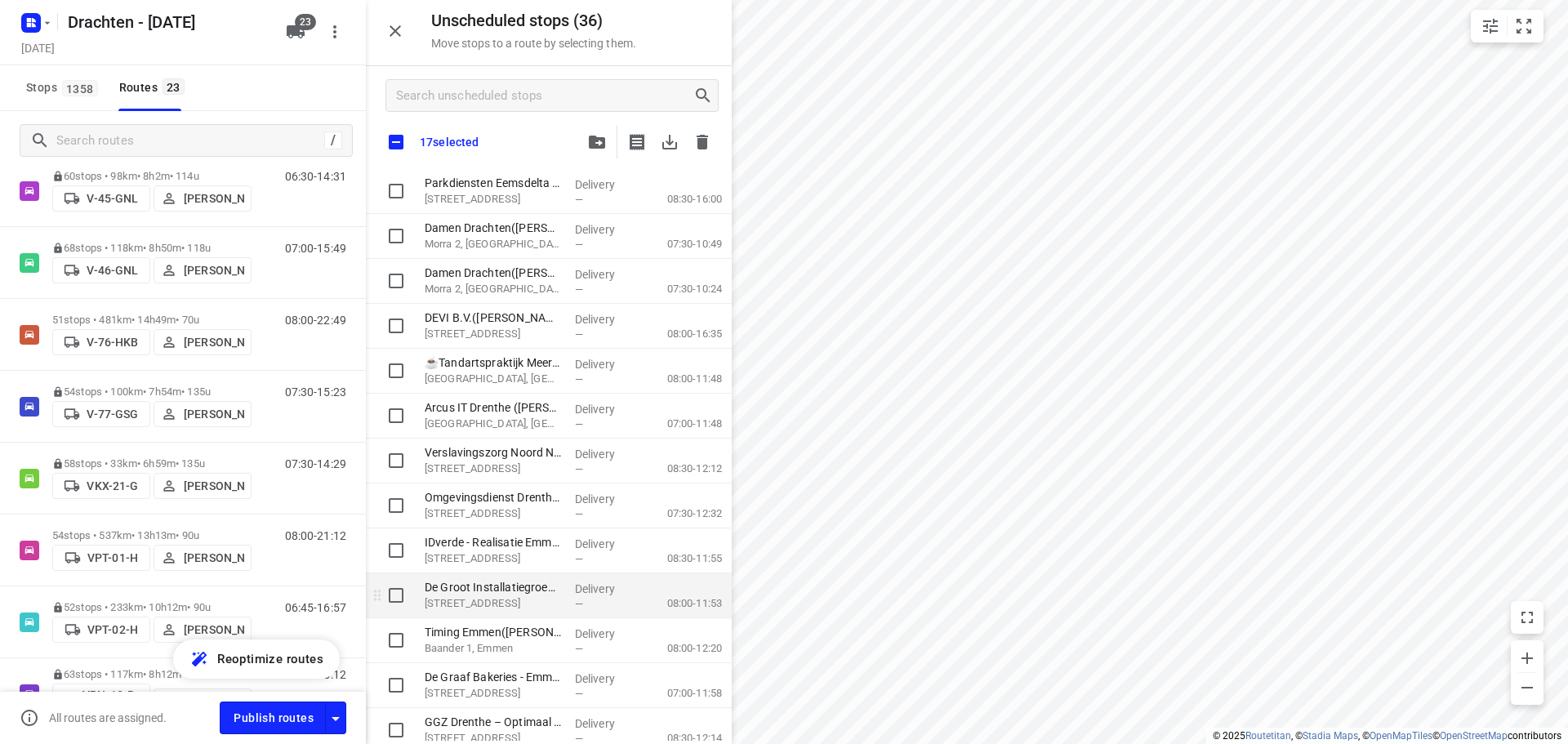
scroll to position [1050, 0]
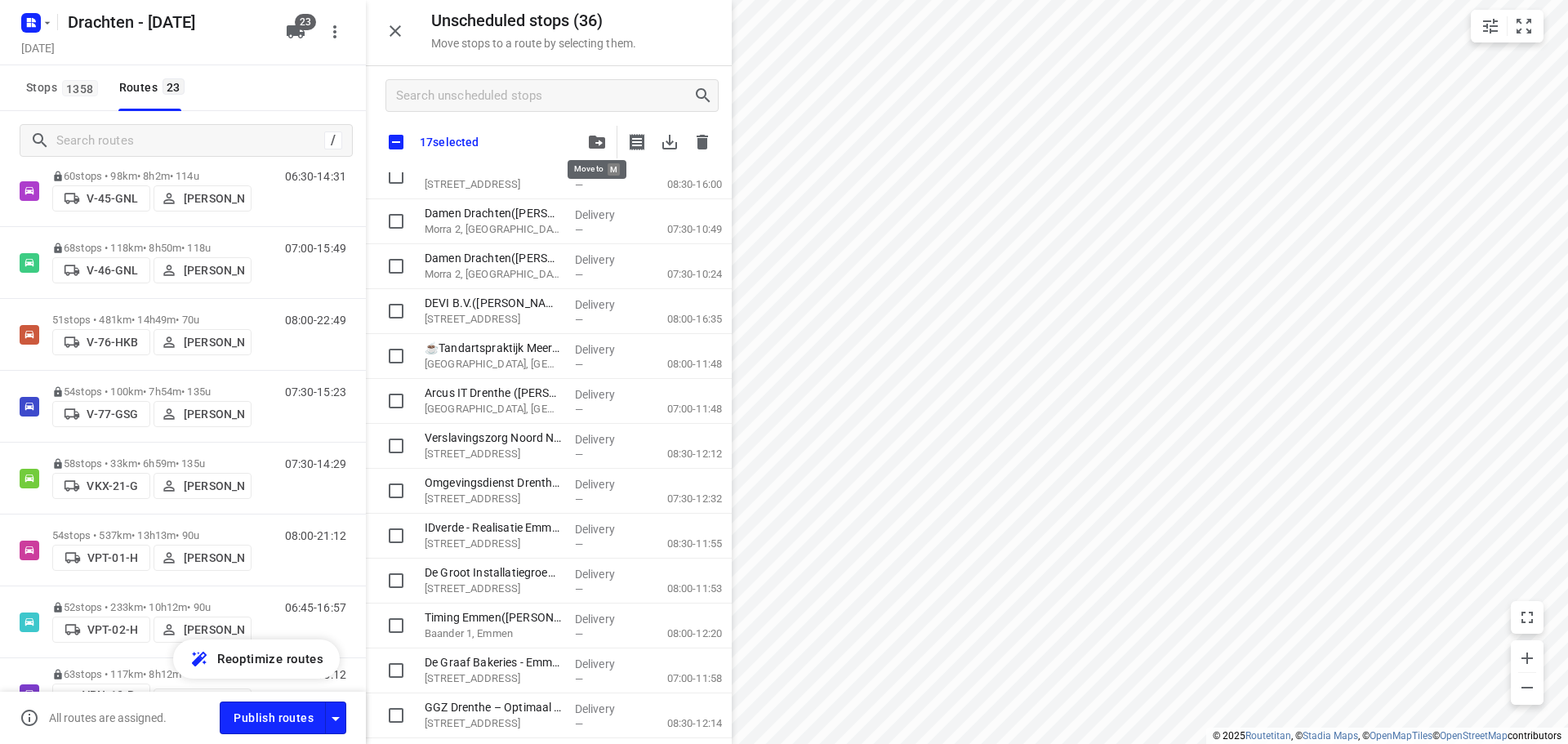
click at [599, 143] on icon "button" at bounding box center [597, 142] width 16 height 13
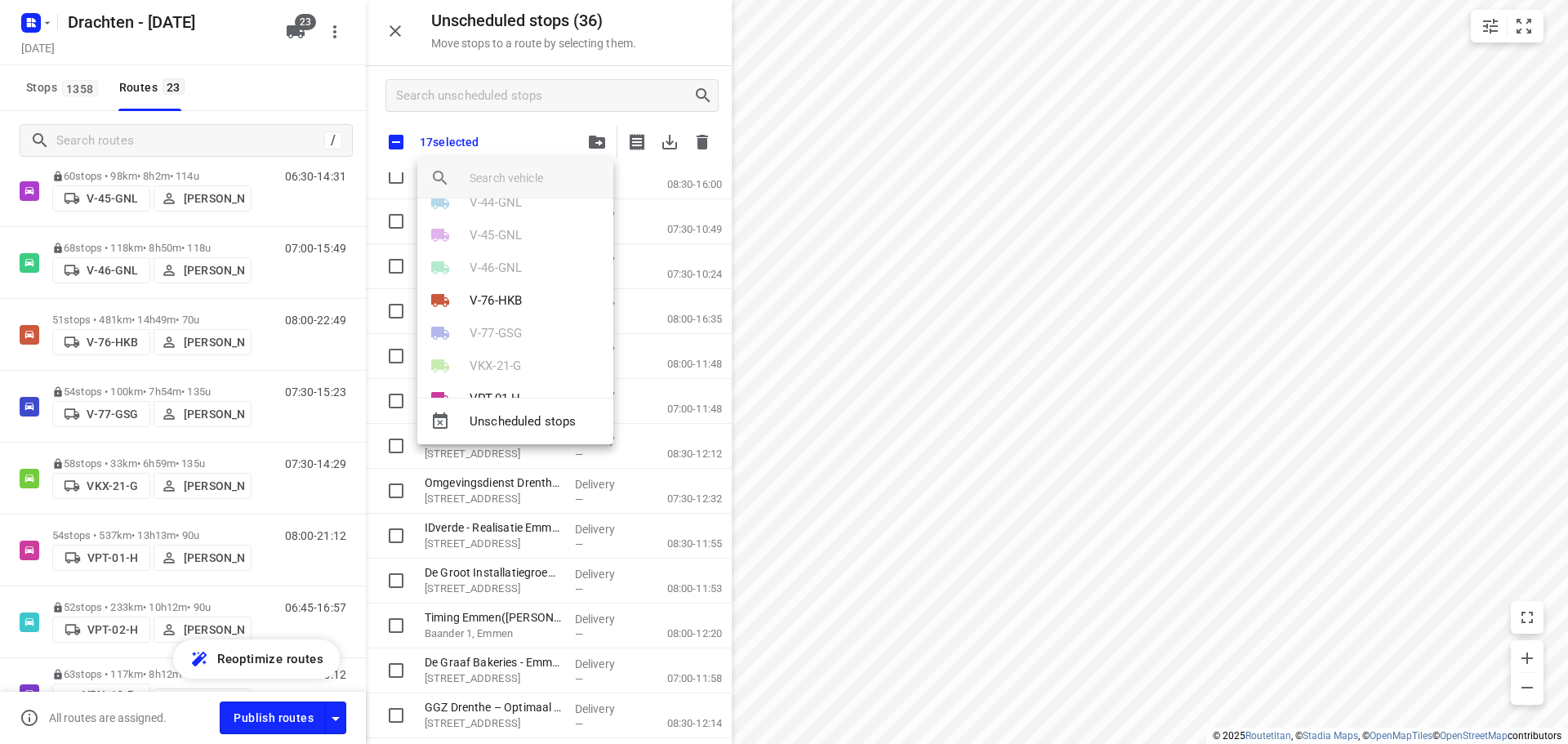
scroll to position [326, 0]
click at [499, 295] on p "V-76-HKB" at bounding box center [495, 293] width 52 height 19
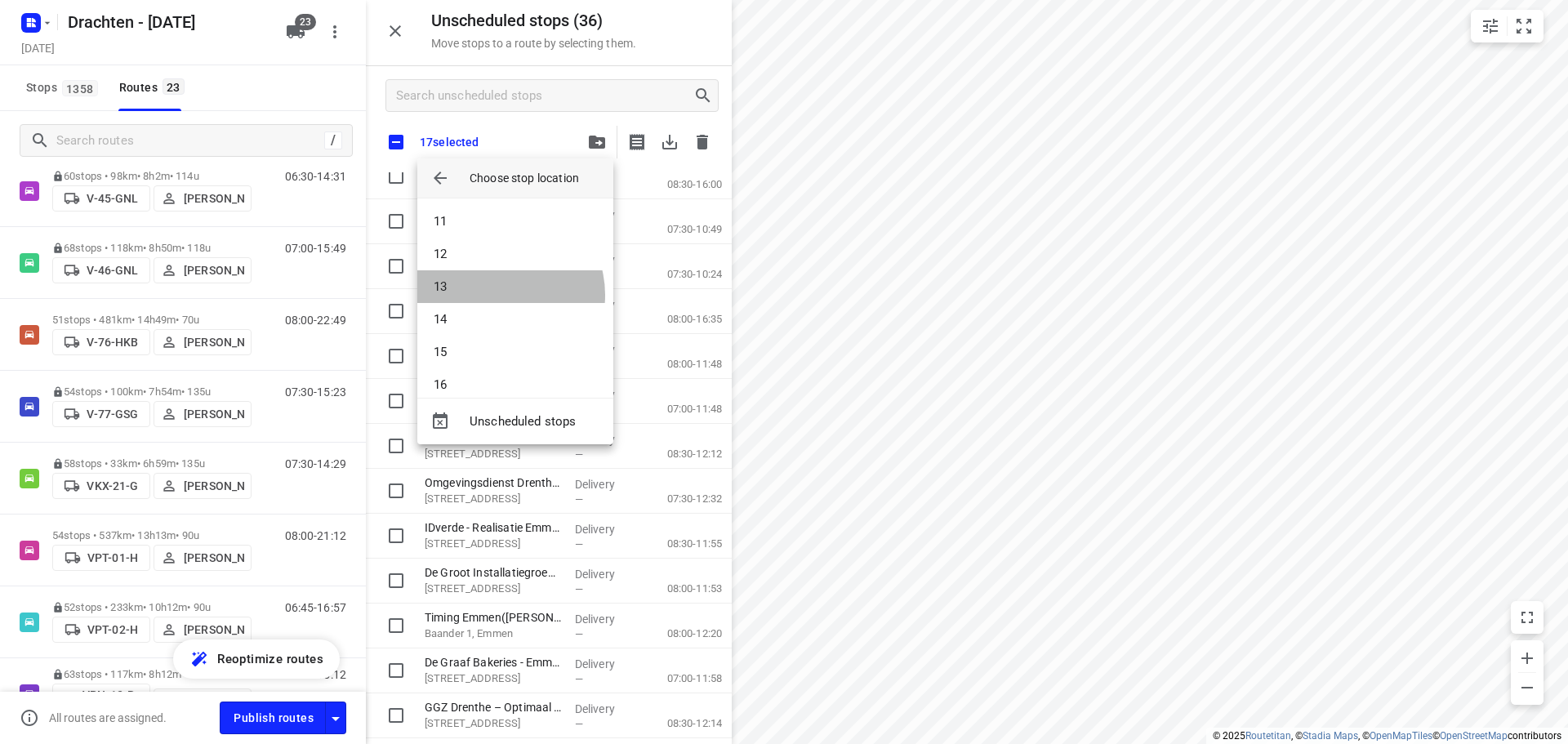
click at [499, 295] on li "13" at bounding box center [515, 287] width 196 height 33
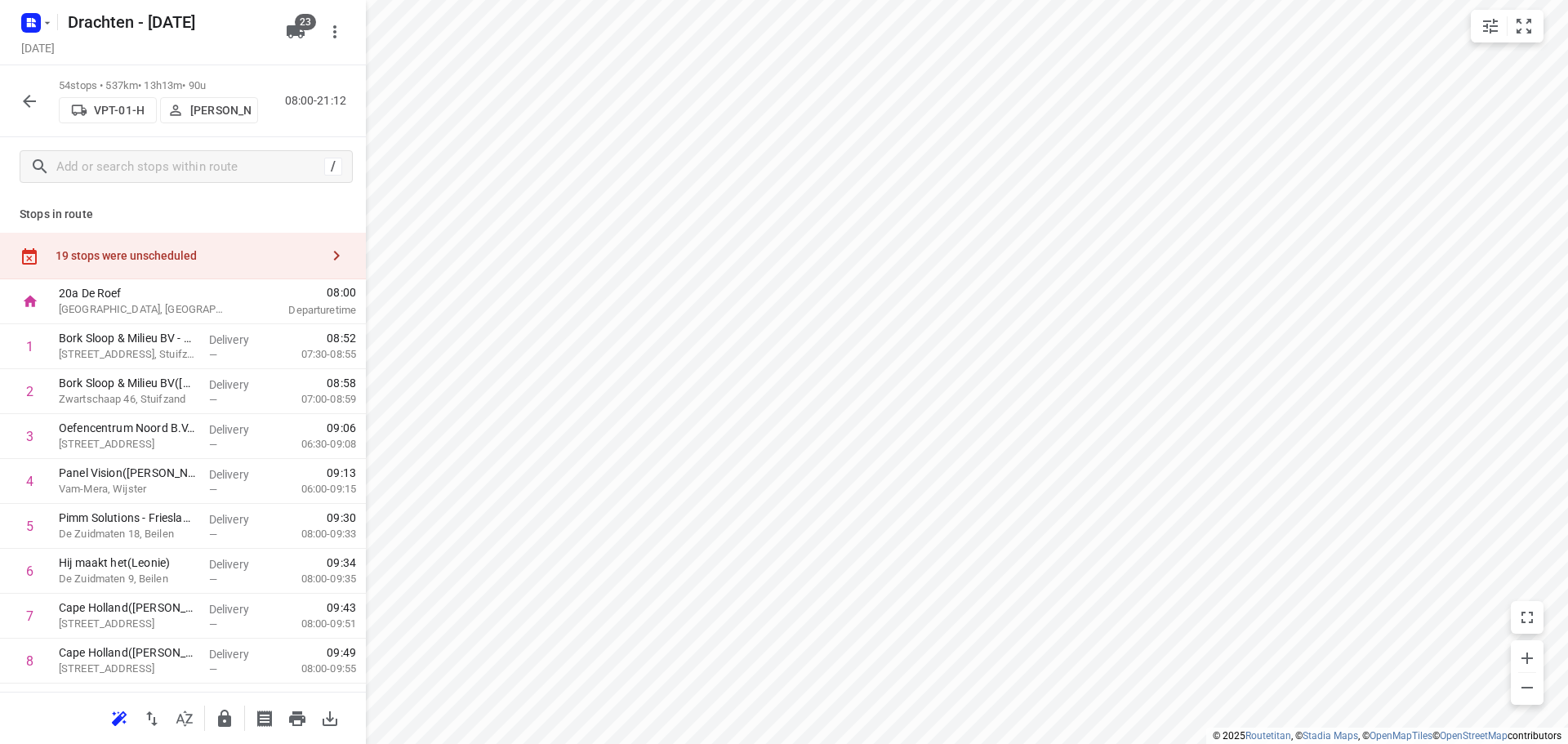
click at [251, 240] on div "19 stops were unscheduled" at bounding box center [183, 255] width 366 height 46
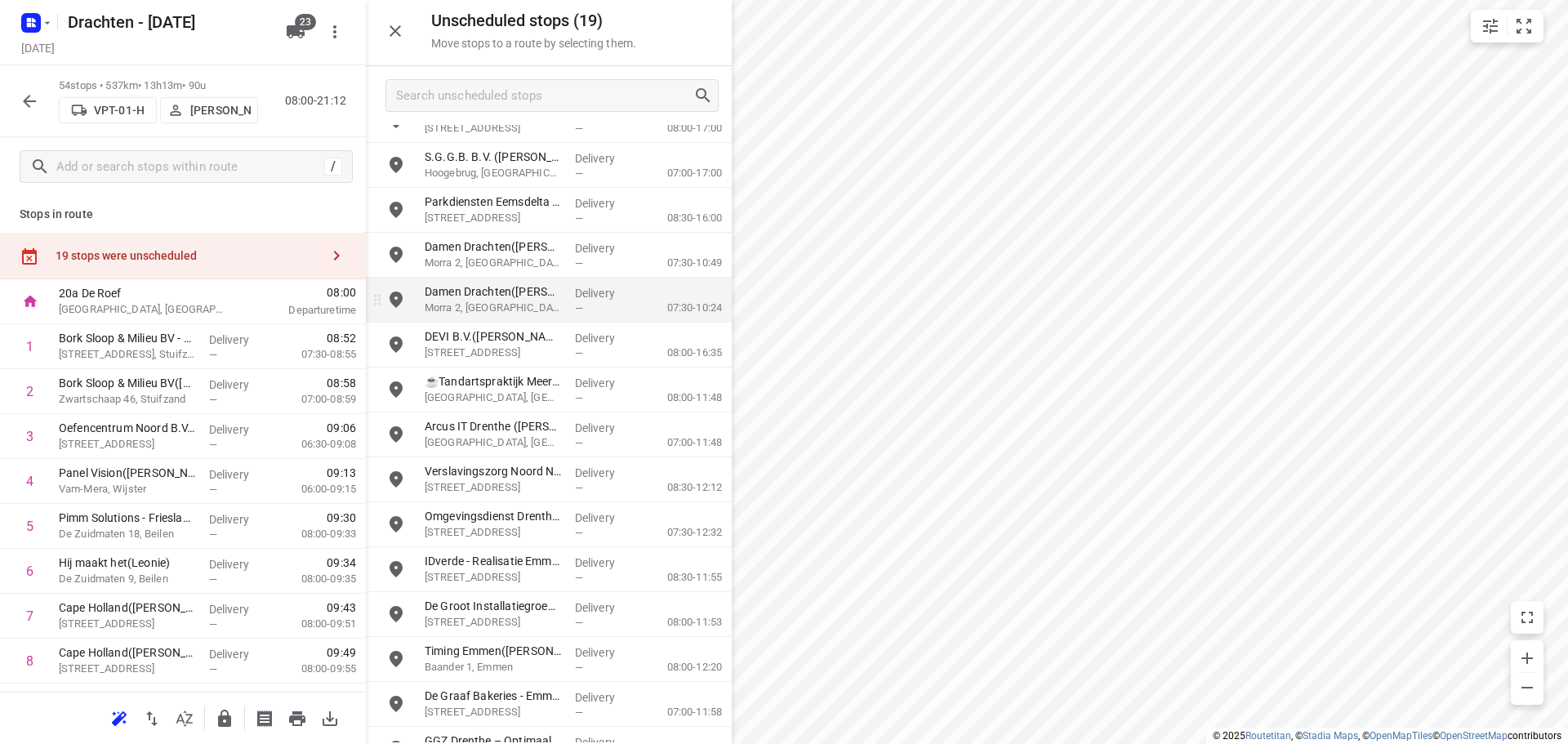
scroll to position [238, 0]
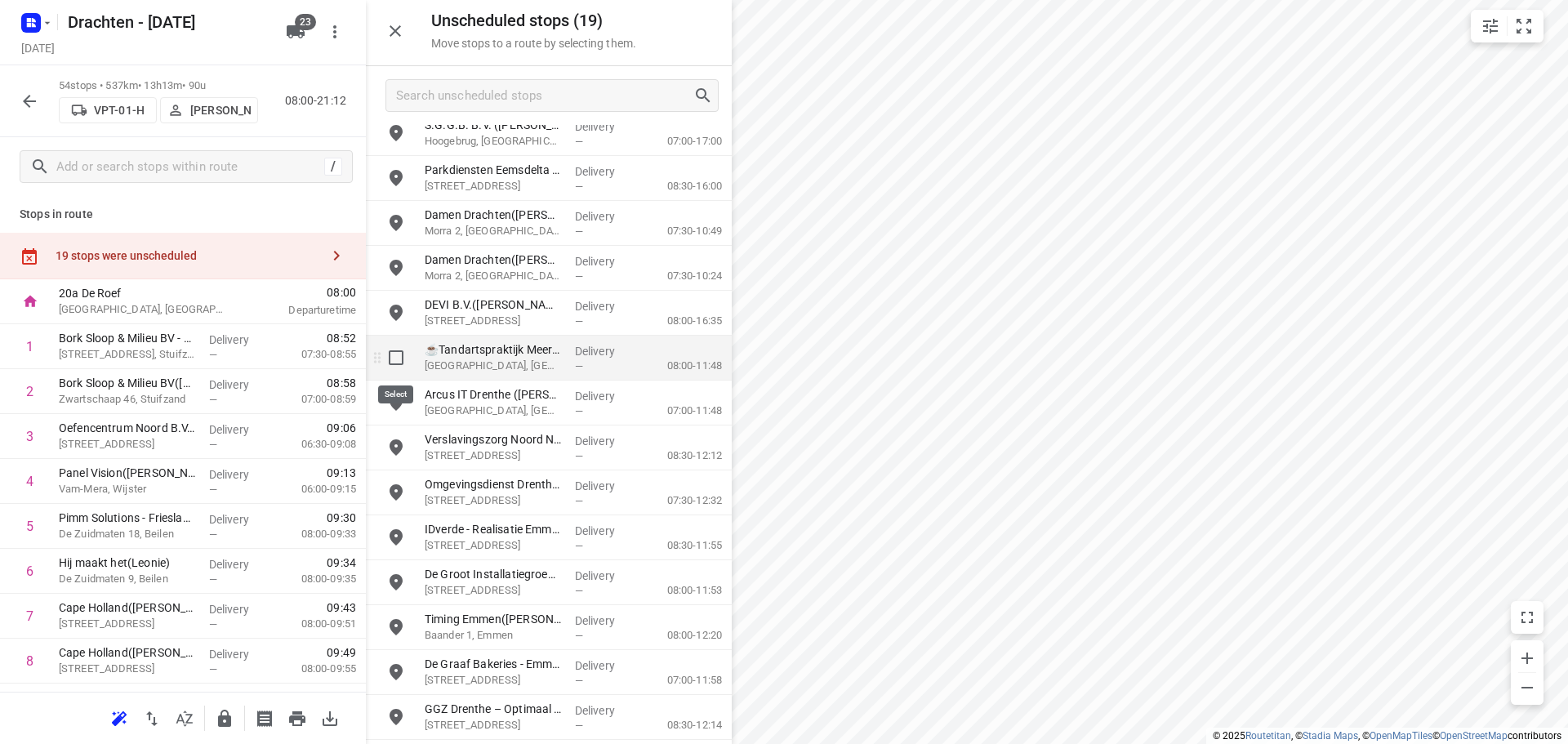
click at [400, 363] on input "grid" at bounding box center [397, 358] width 33 height 33
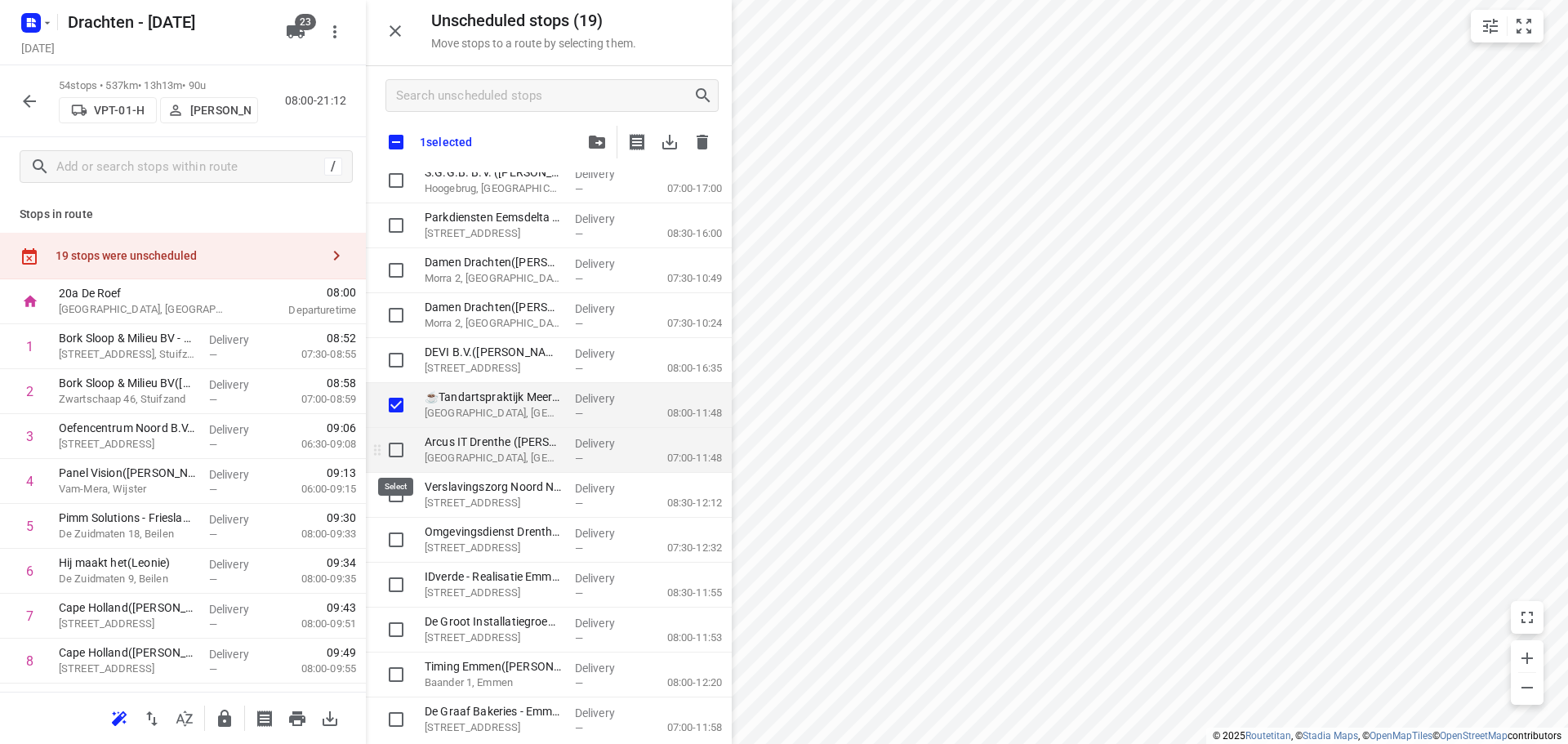
click at [397, 456] on input "grid" at bounding box center [397, 450] width 33 height 33
click at [399, 495] on input "grid" at bounding box center [397, 495] width 33 height 33
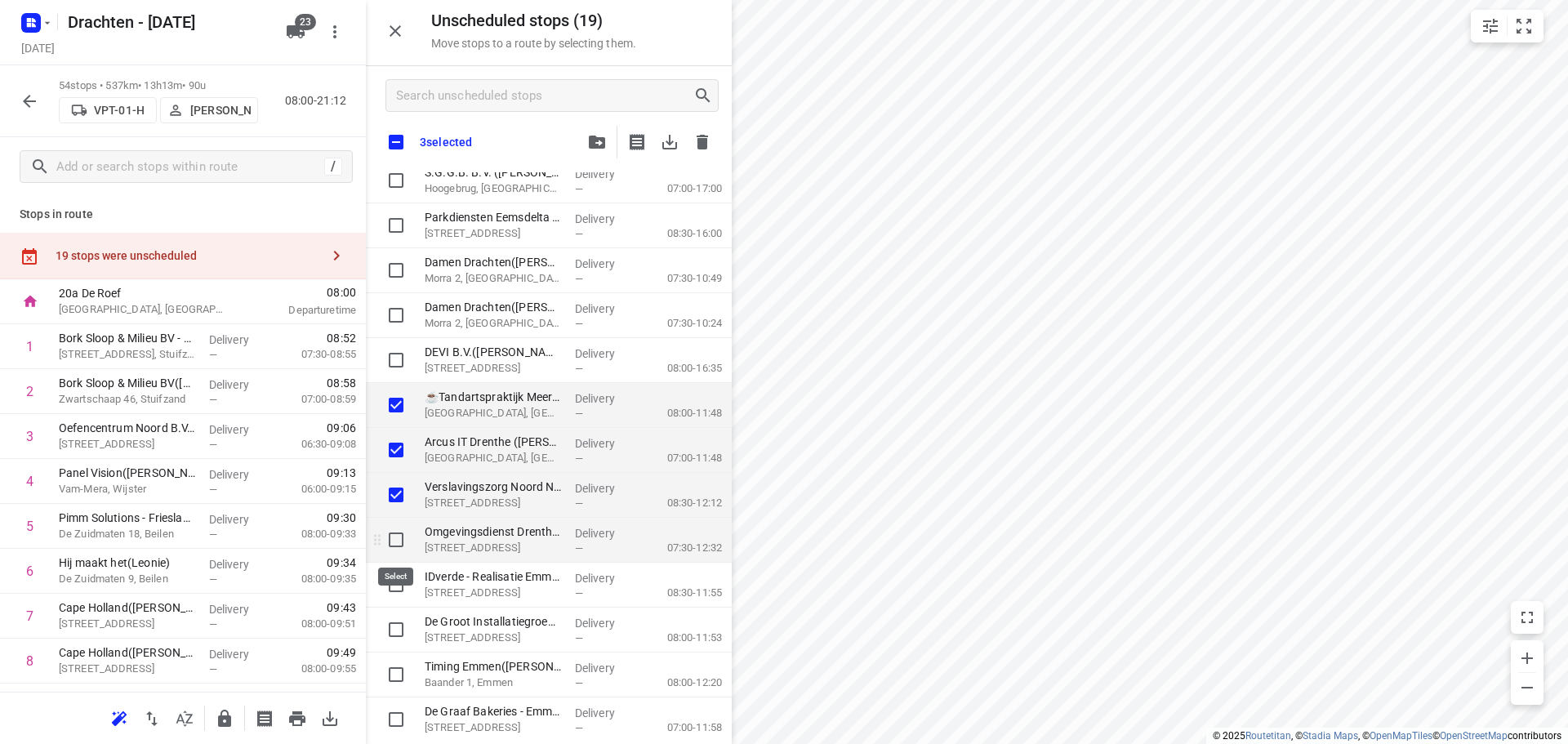
click at [394, 540] on input "grid" at bounding box center [397, 540] width 33 height 33
click at [397, 590] on input "grid" at bounding box center [397, 585] width 33 height 33
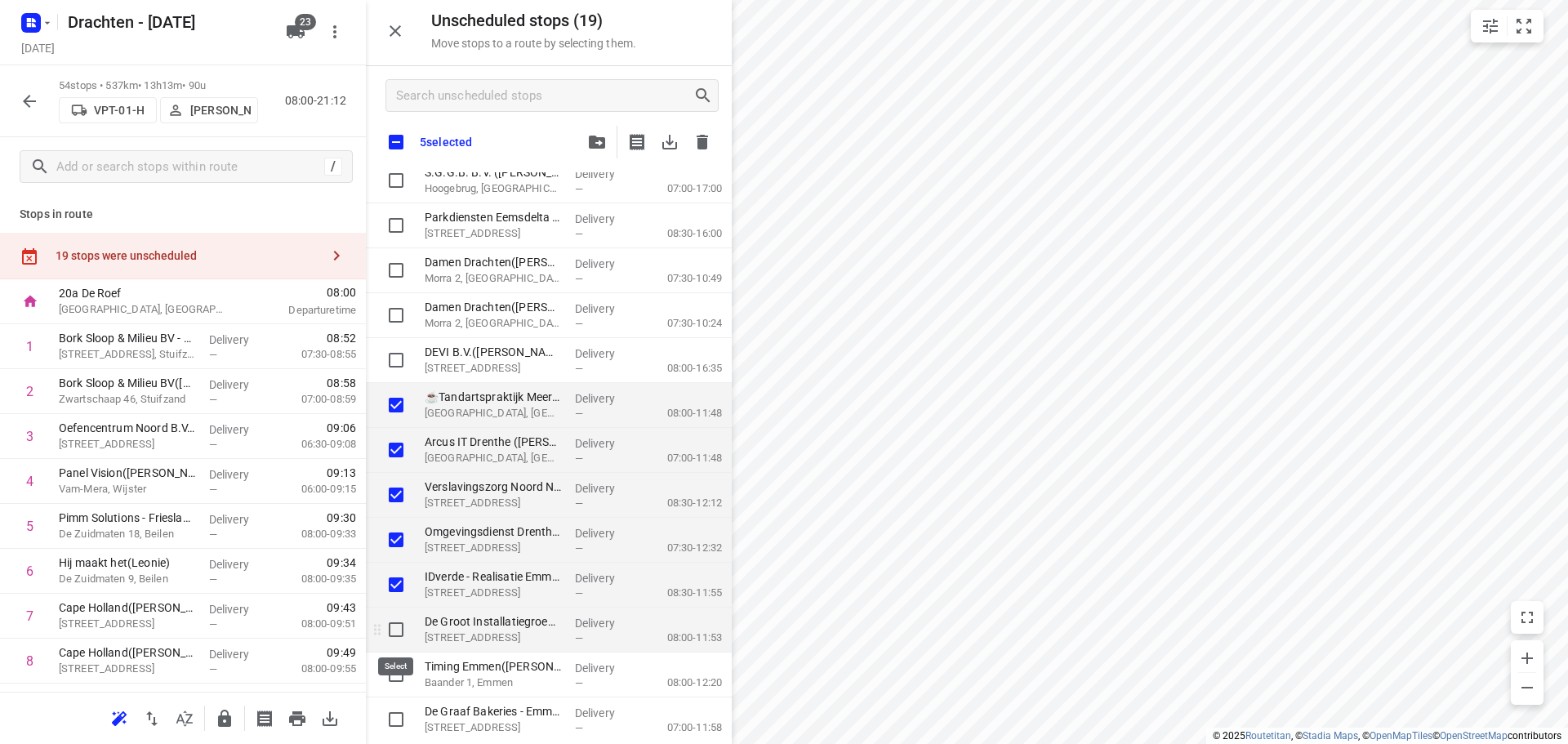
click at [394, 639] on input "grid" at bounding box center [397, 629] width 33 height 33
click at [397, 680] on input "grid" at bounding box center [397, 675] width 33 height 33
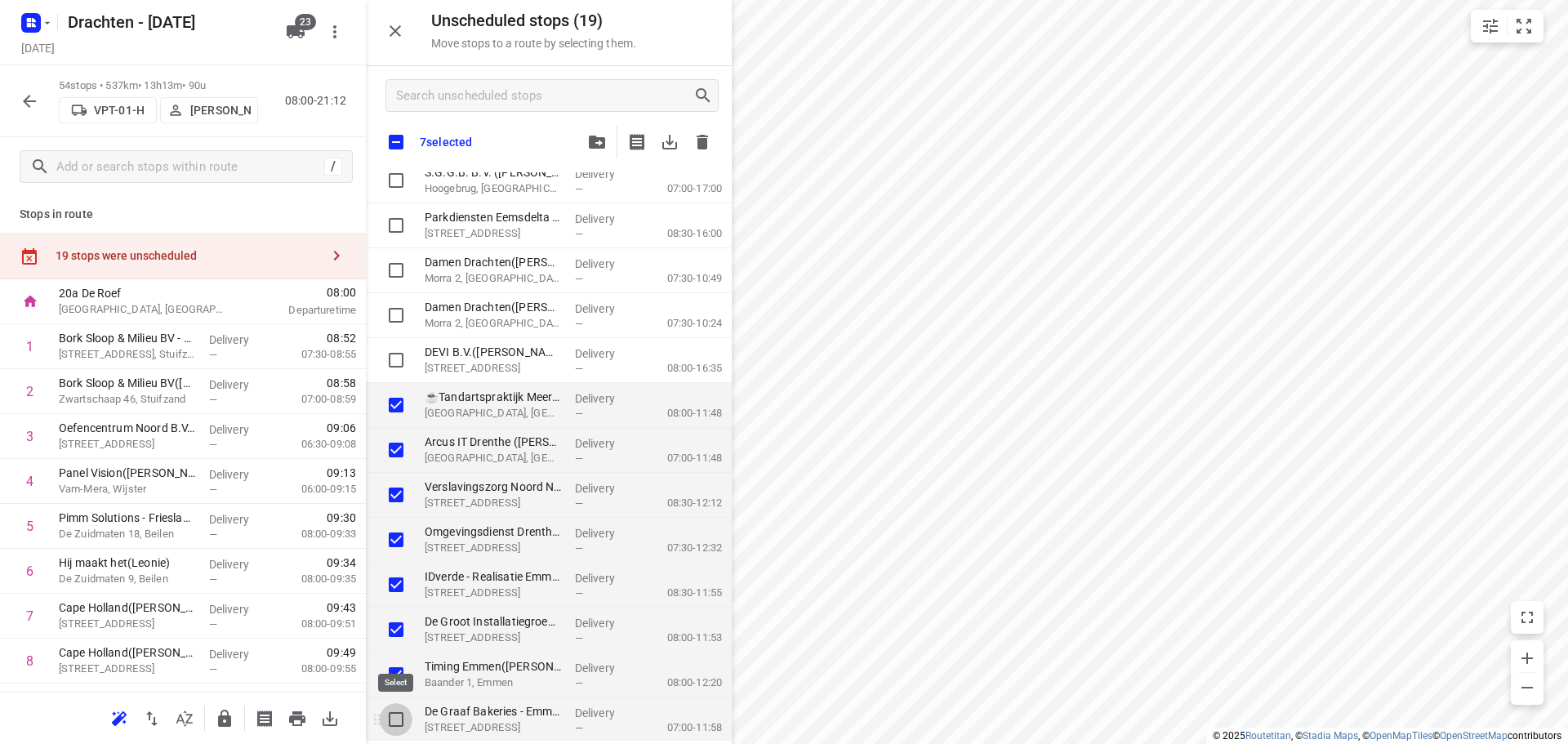
click at [399, 720] on input "grid" at bounding box center [397, 719] width 33 height 33
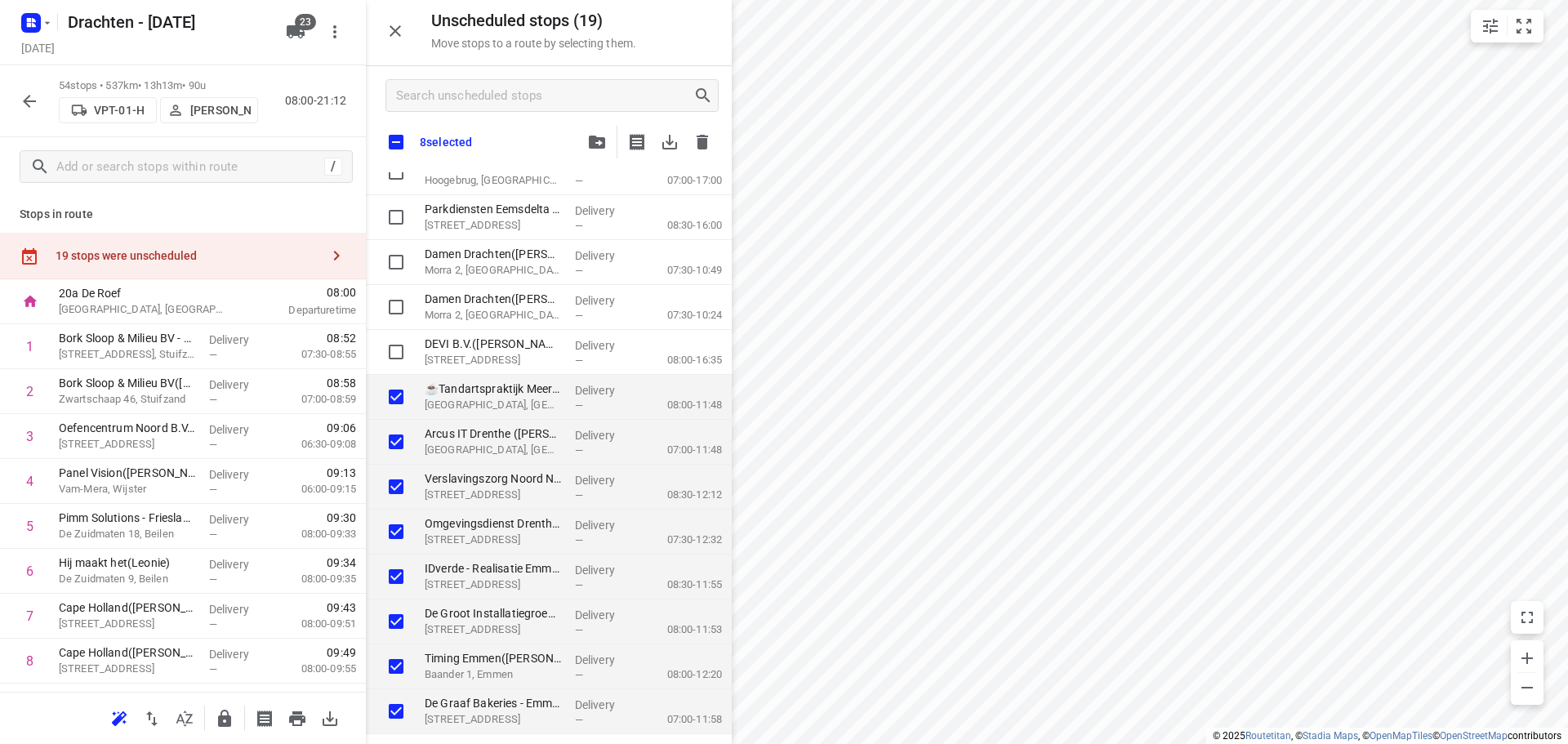
scroll to position [288, 0]
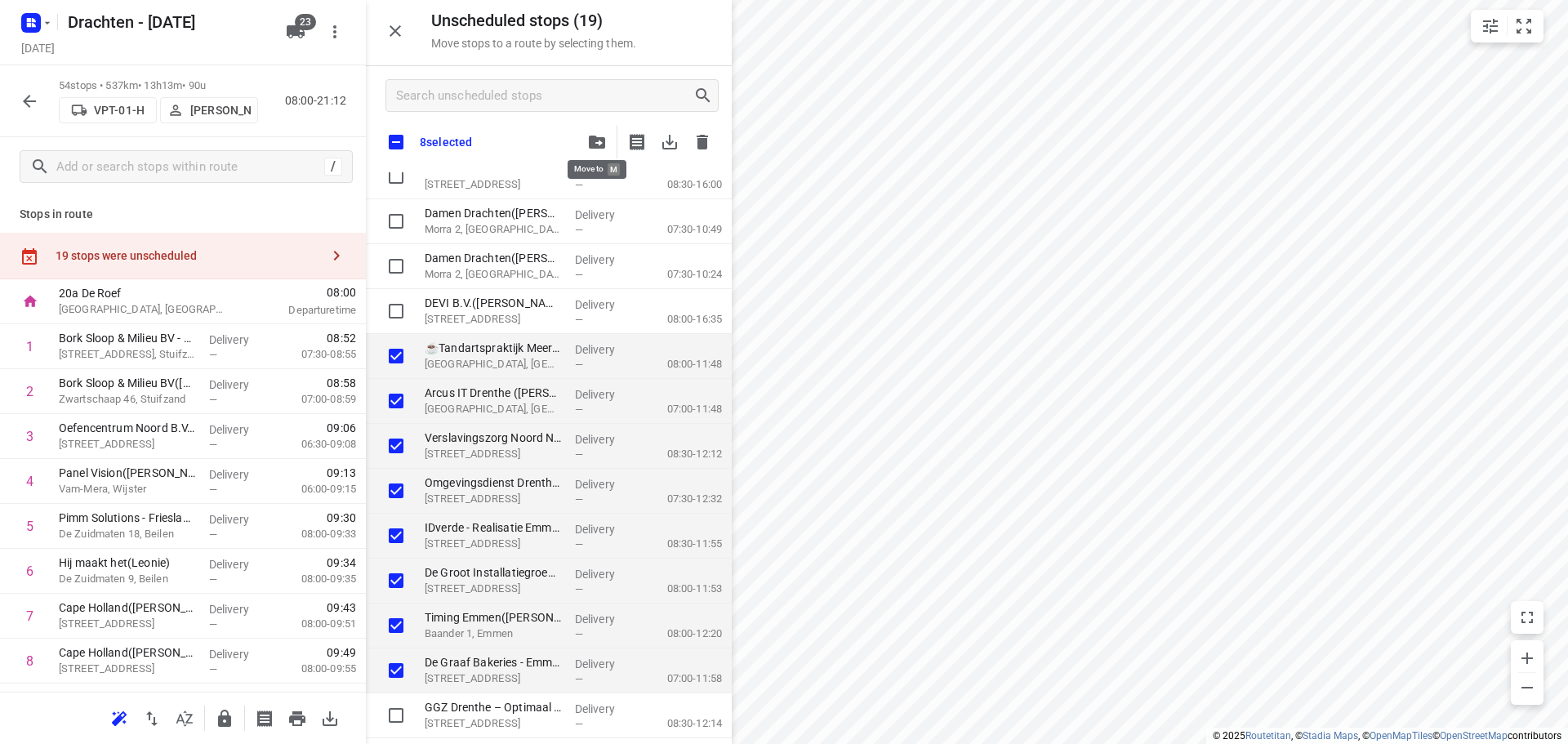
click at [603, 147] on icon "button" at bounding box center [597, 142] width 16 height 13
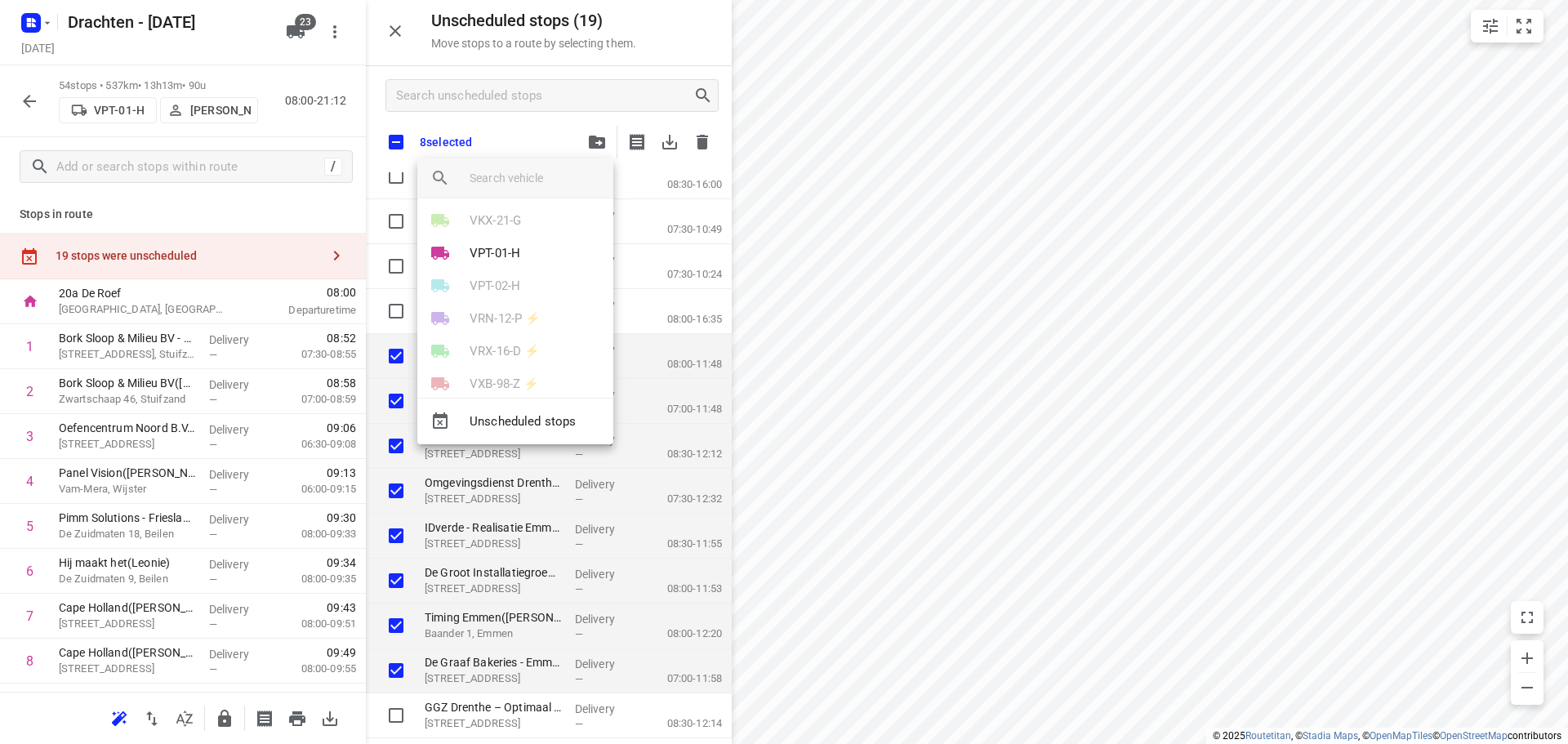
scroll to position [489, 0]
click at [517, 225] on p "VPT-01-H" at bounding box center [495, 228] width 50 height 19
click at [500, 296] on li "18" at bounding box center [515, 287] width 196 height 33
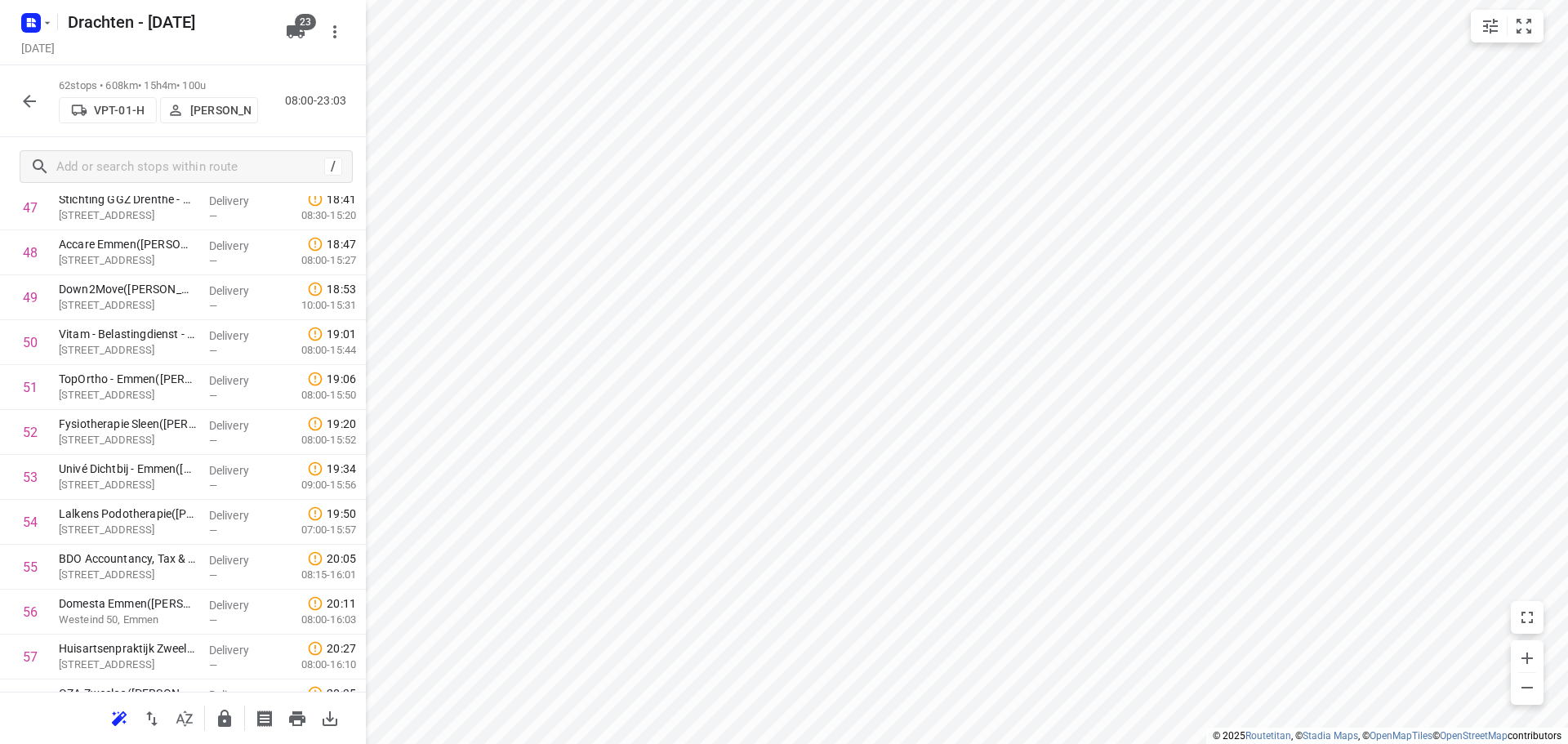
scroll to position [2461, 0]
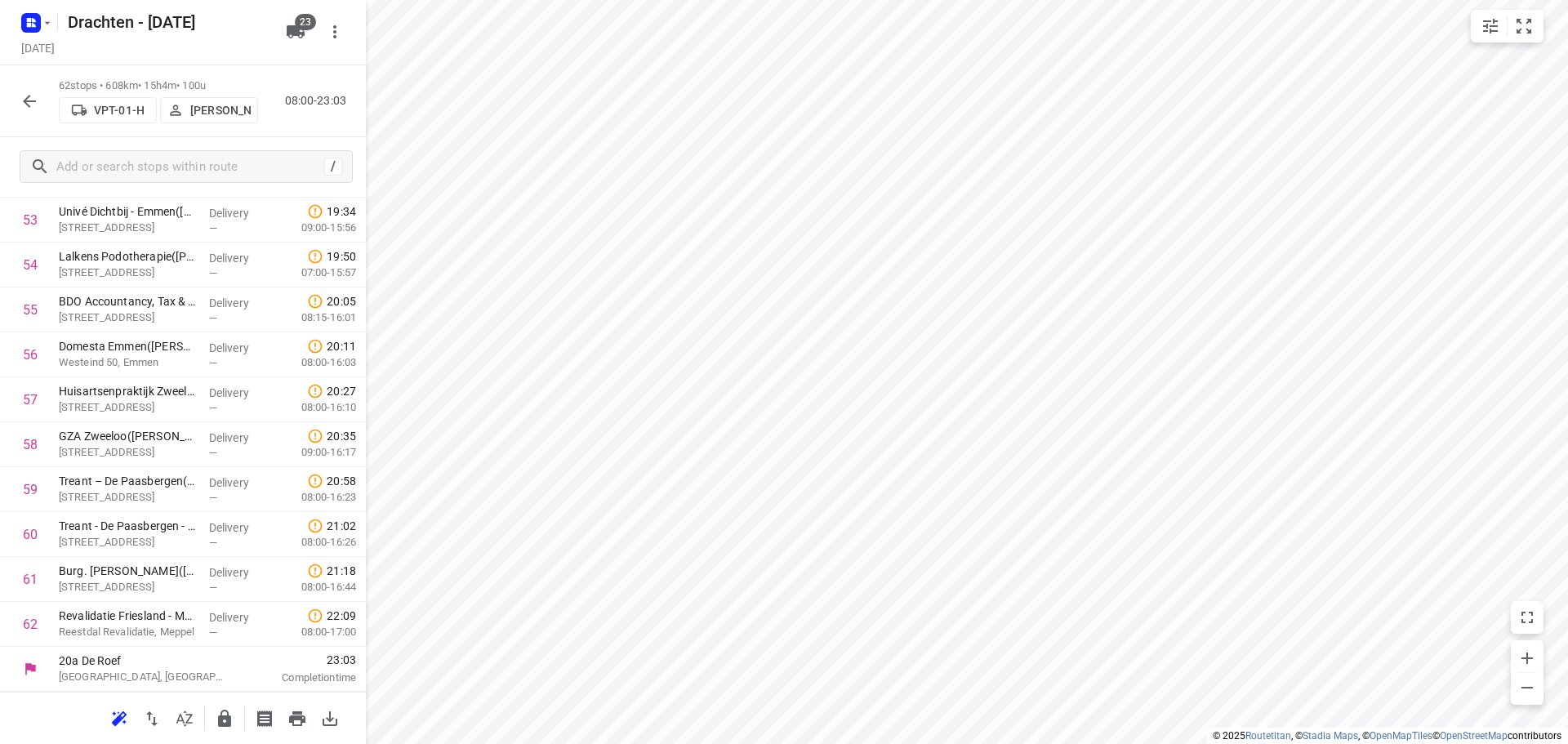
click at [35, 116] on button "button" at bounding box center [30, 101] width 33 height 33
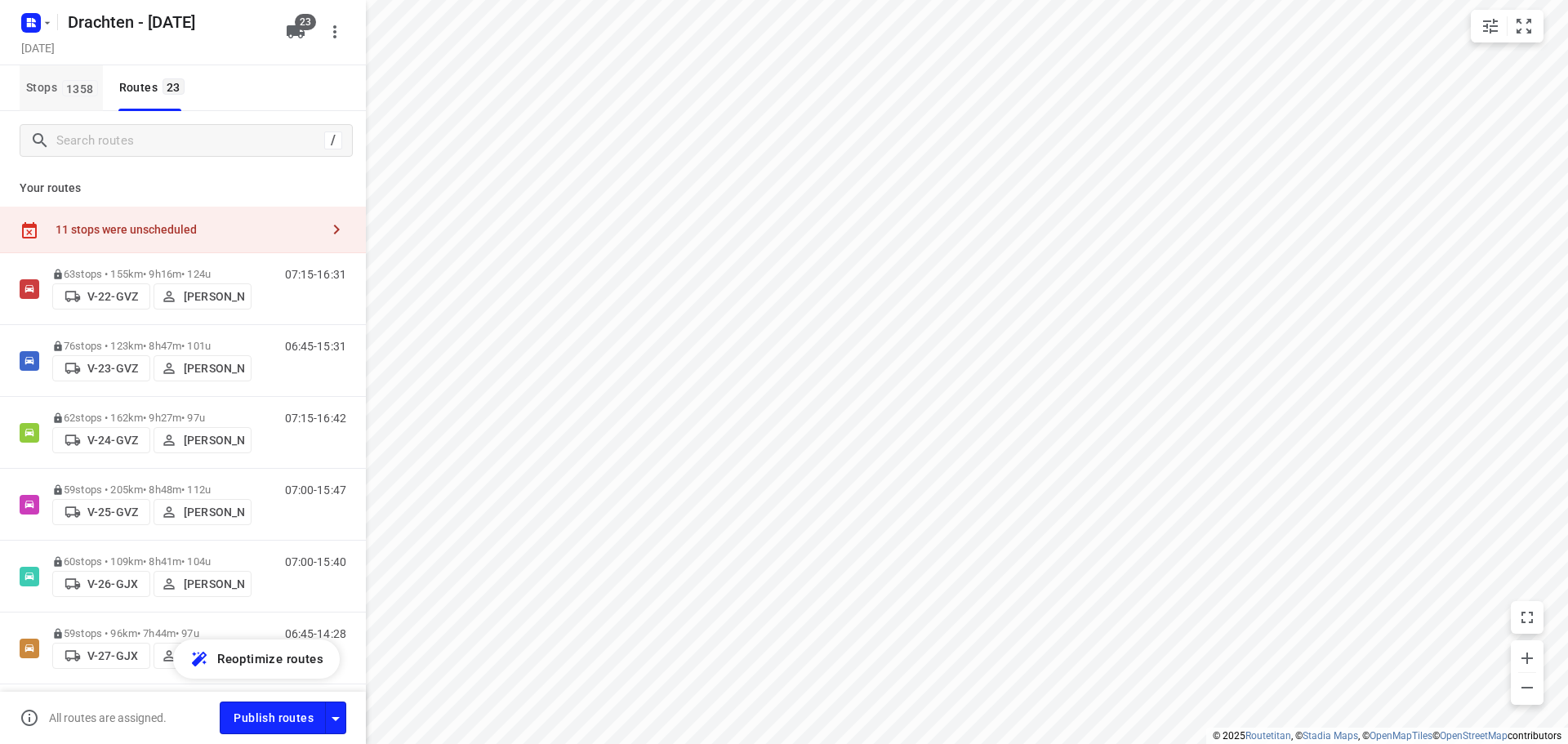
click at [67, 86] on span "1358" at bounding box center [80, 88] width 36 height 16
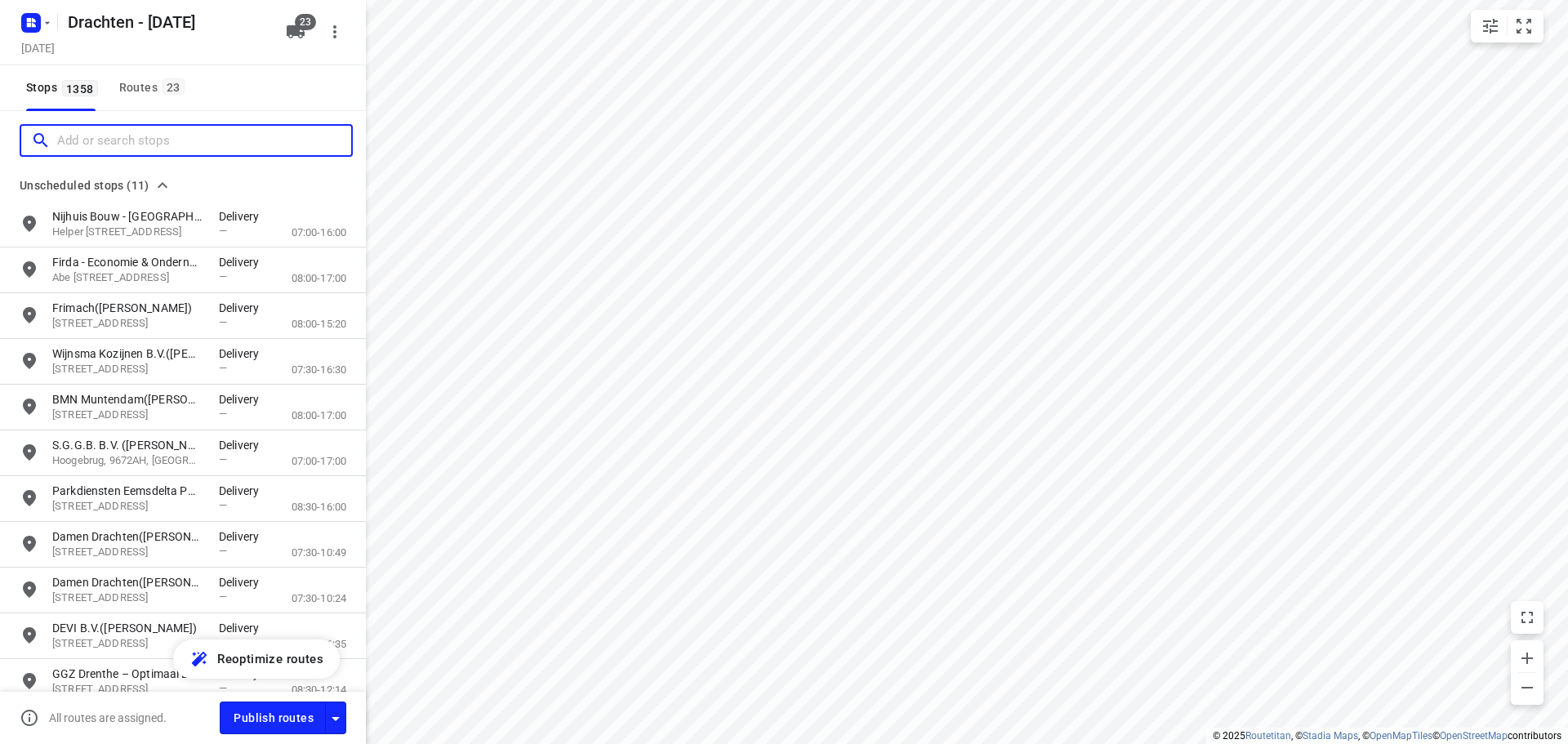
click at [75, 138] on input "Add or search stops" at bounding box center [204, 141] width 294 height 26
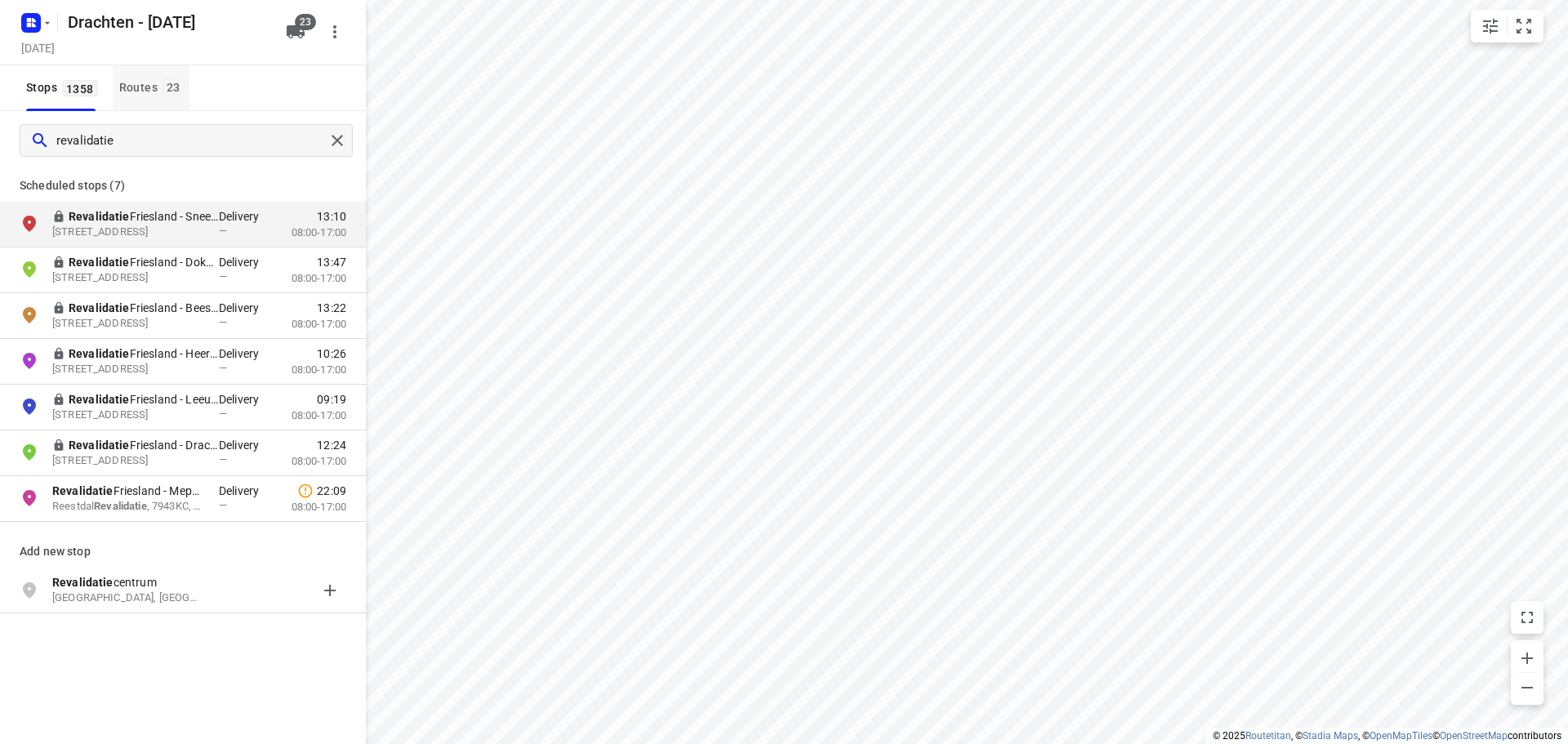
click at [131, 107] on button "Routes 23" at bounding box center [151, 87] width 77 height 45
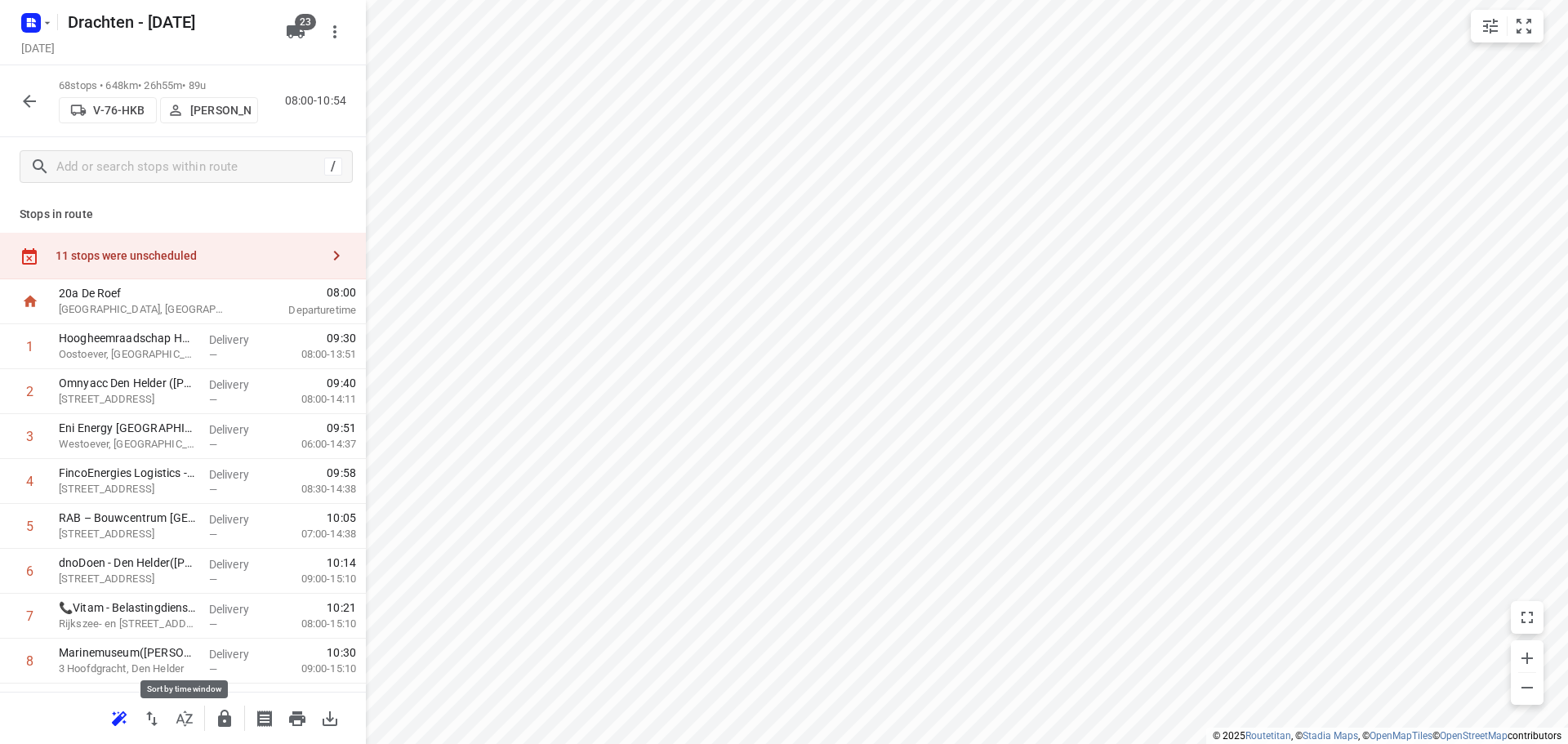
click at [185, 728] on icon "button" at bounding box center [185, 718] width 20 height 20
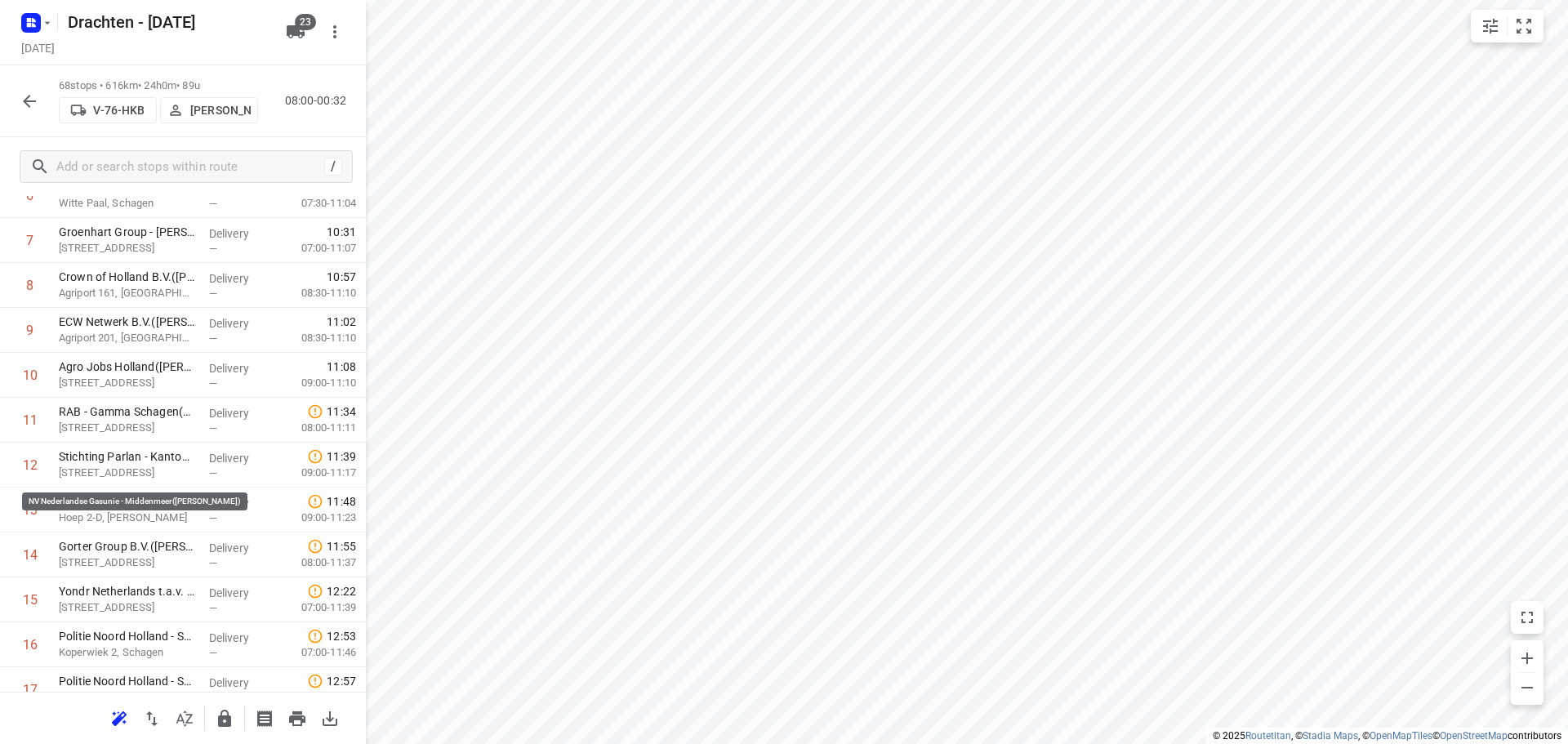
scroll to position [0, 0]
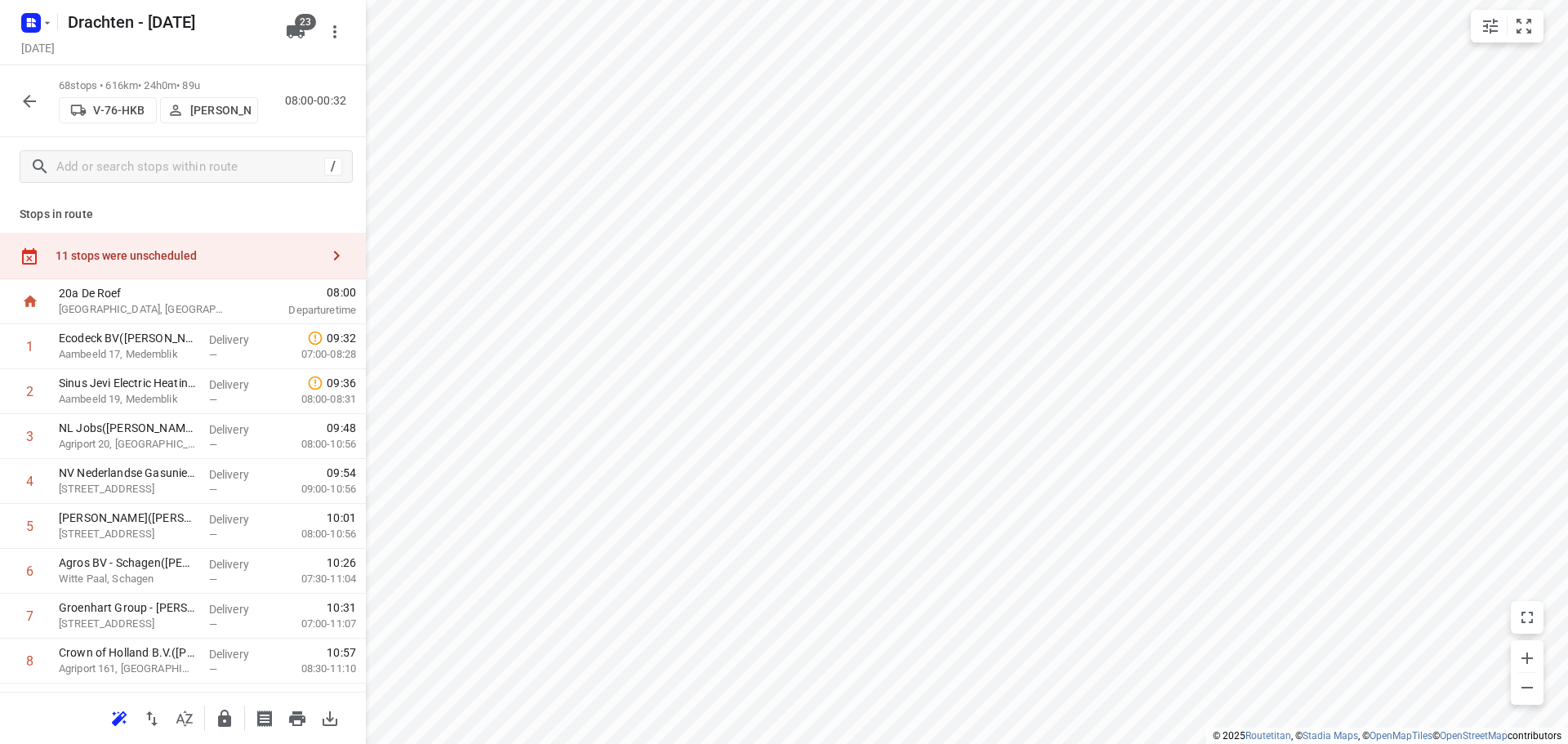
click at [34, 98] on icon "button" at bounding box center [30, 101] width 20 height 20
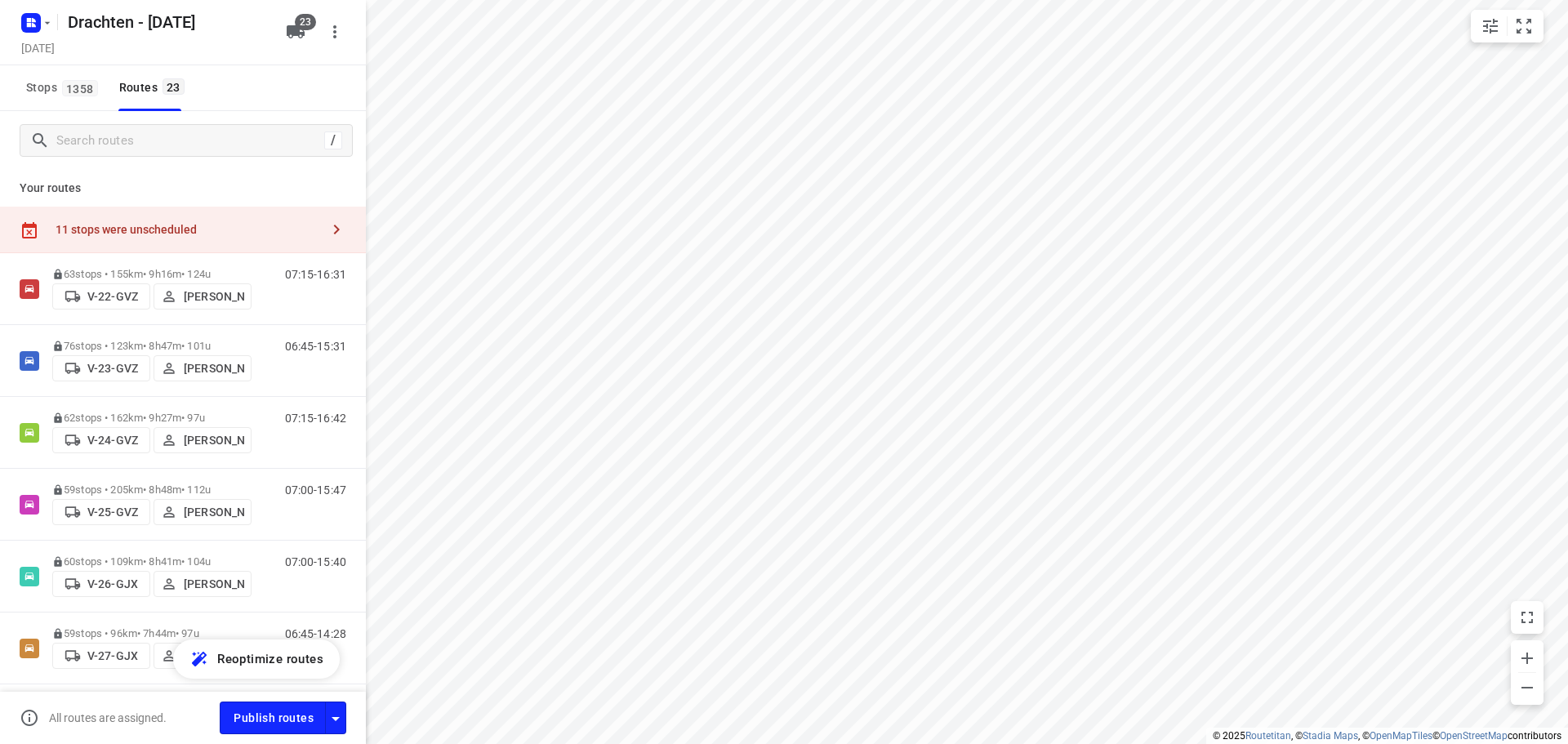
click at [184, 230] on div "11 stops were unscheduled" at bounding box center [187, 229] width 265 height 13
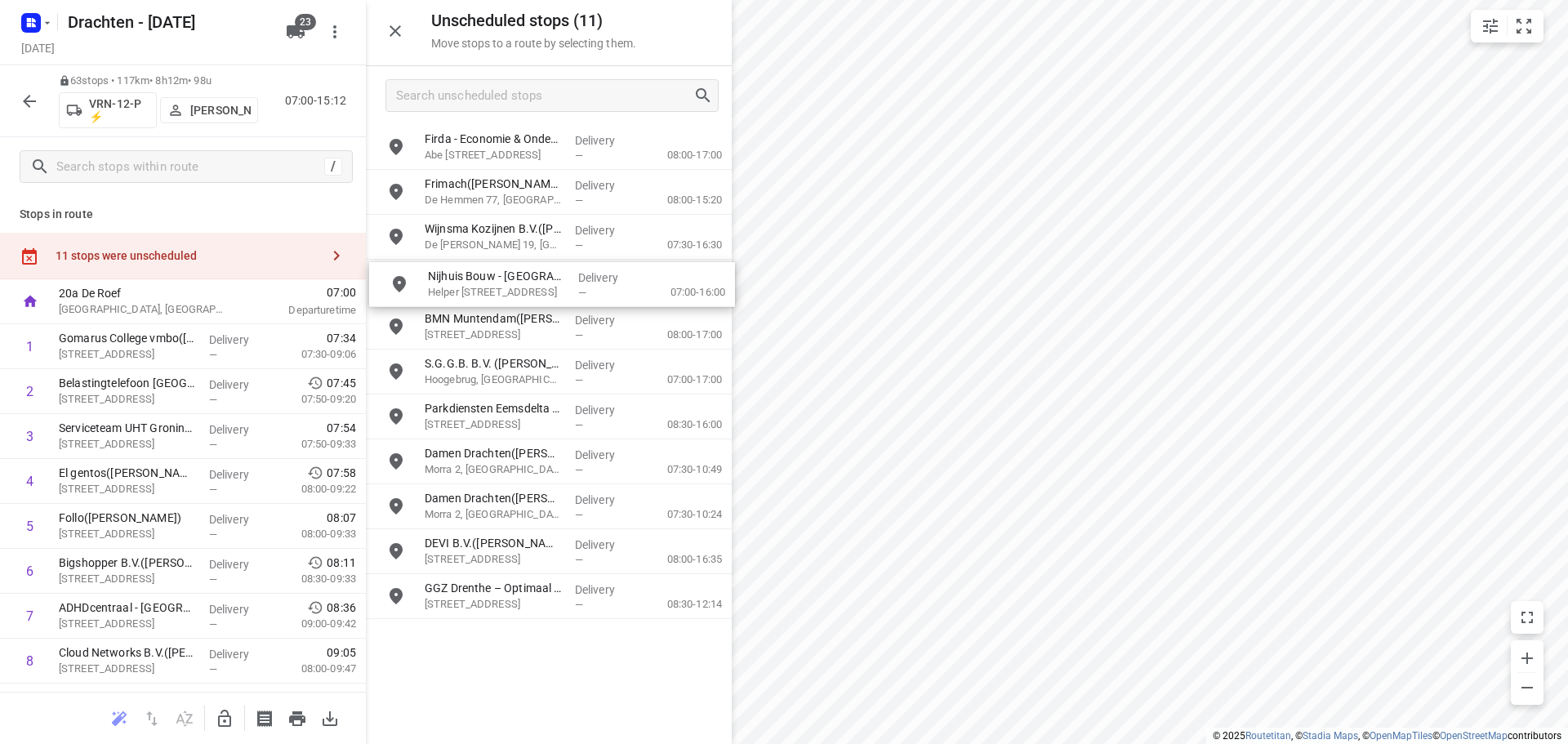
drag, startPoint x: 575, startPoint y: 154, endPoint x: 567, endPoint y: 309, distance: 155.2
click at [223, 718] on icon "button" at bounding box center [225, 718] width 20 height 20
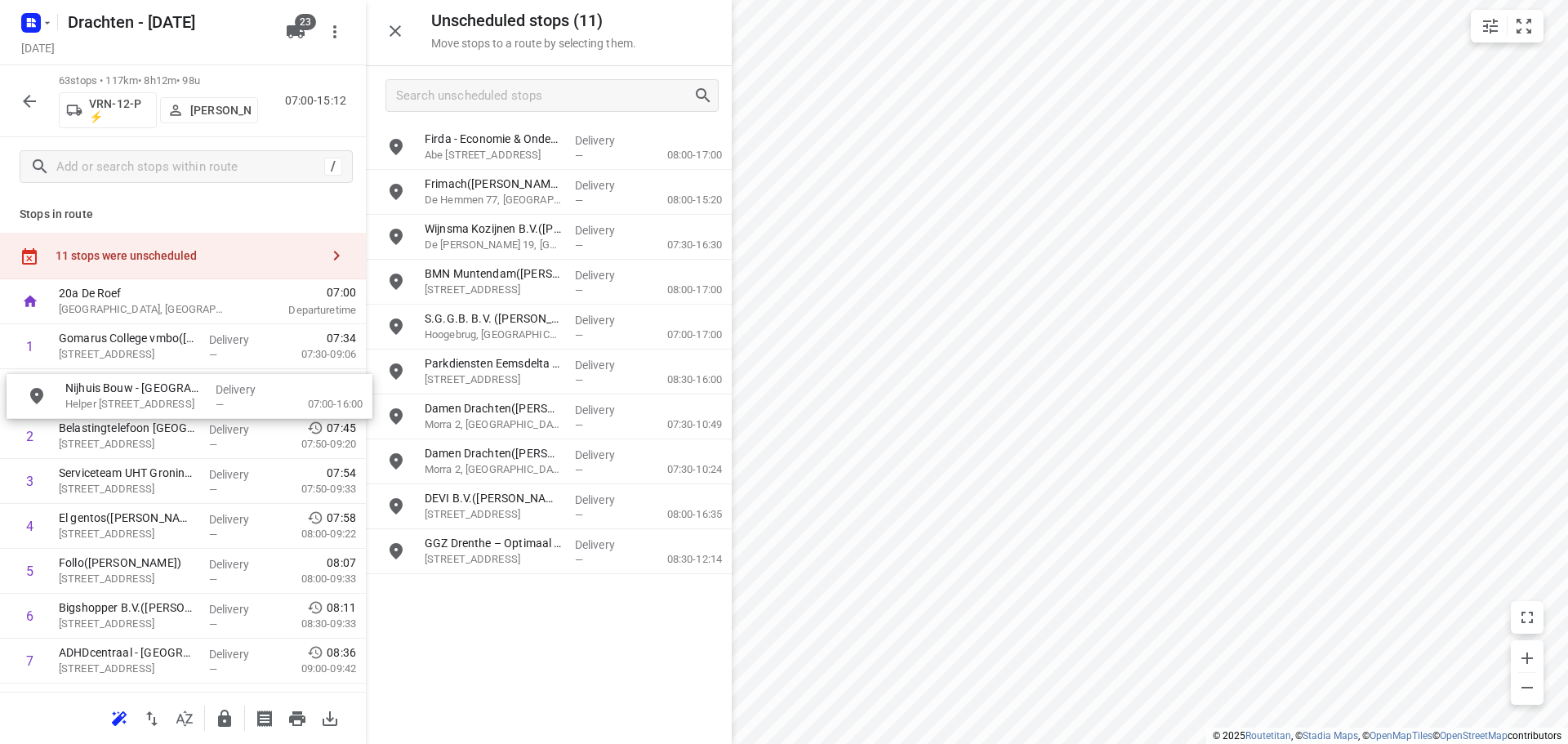
drag, startPoint x: 584, startPoint y: 145, endPoint x: 214, endPoint y: 404, distance: 451.6
click at [232, 719] on icon "button" at bounding box center [225, 718] width 20 height 20
click at [230, 718] on icon "button" at bounding box center [225, 718] width 13 height 17
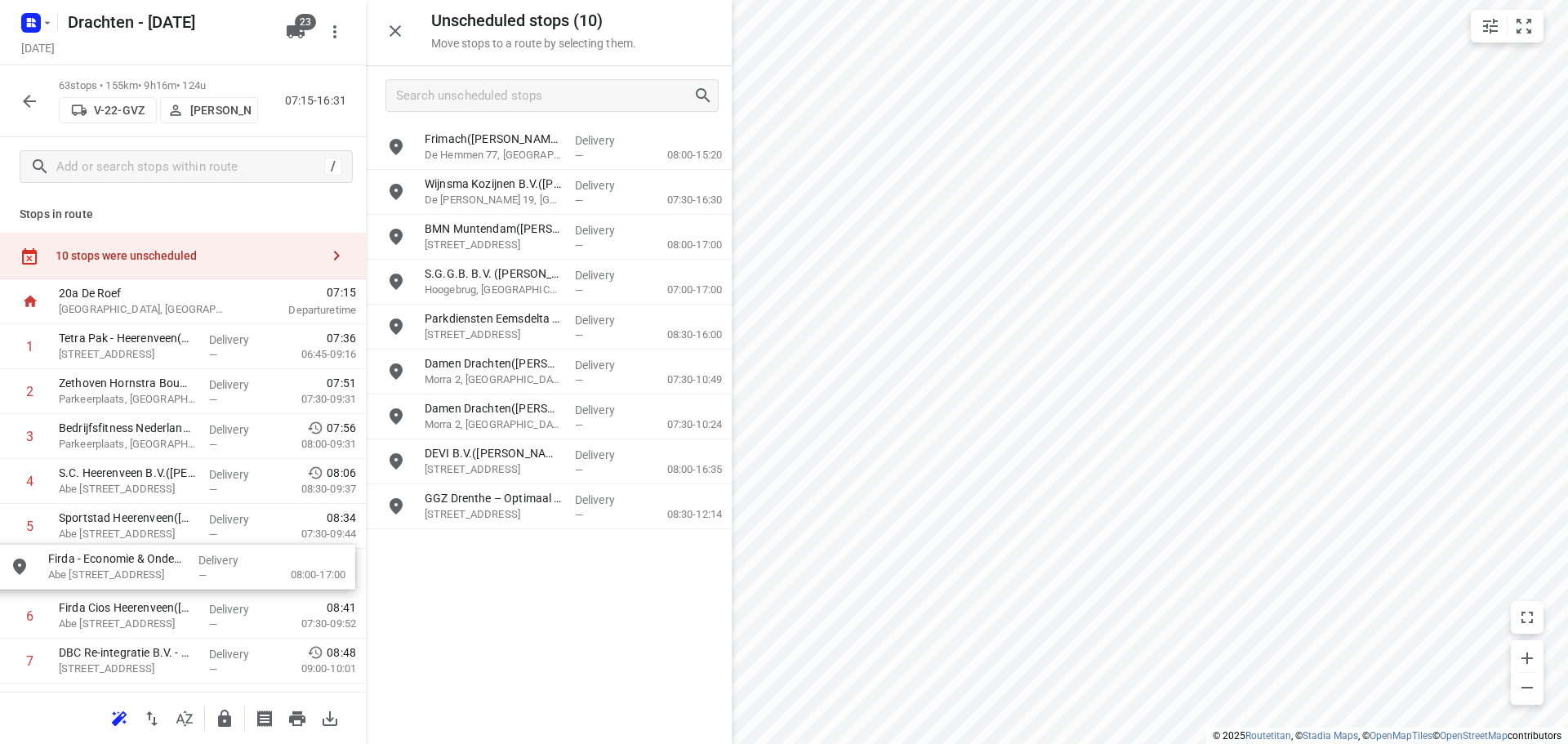
drag, startPoint x: 562, startPoint y: 154, endPoint x: 181, endPoint y: 578, distance: 570.0
click at [231, 712] on icon "button" at bounding box center [225, 718] width 20 height 20
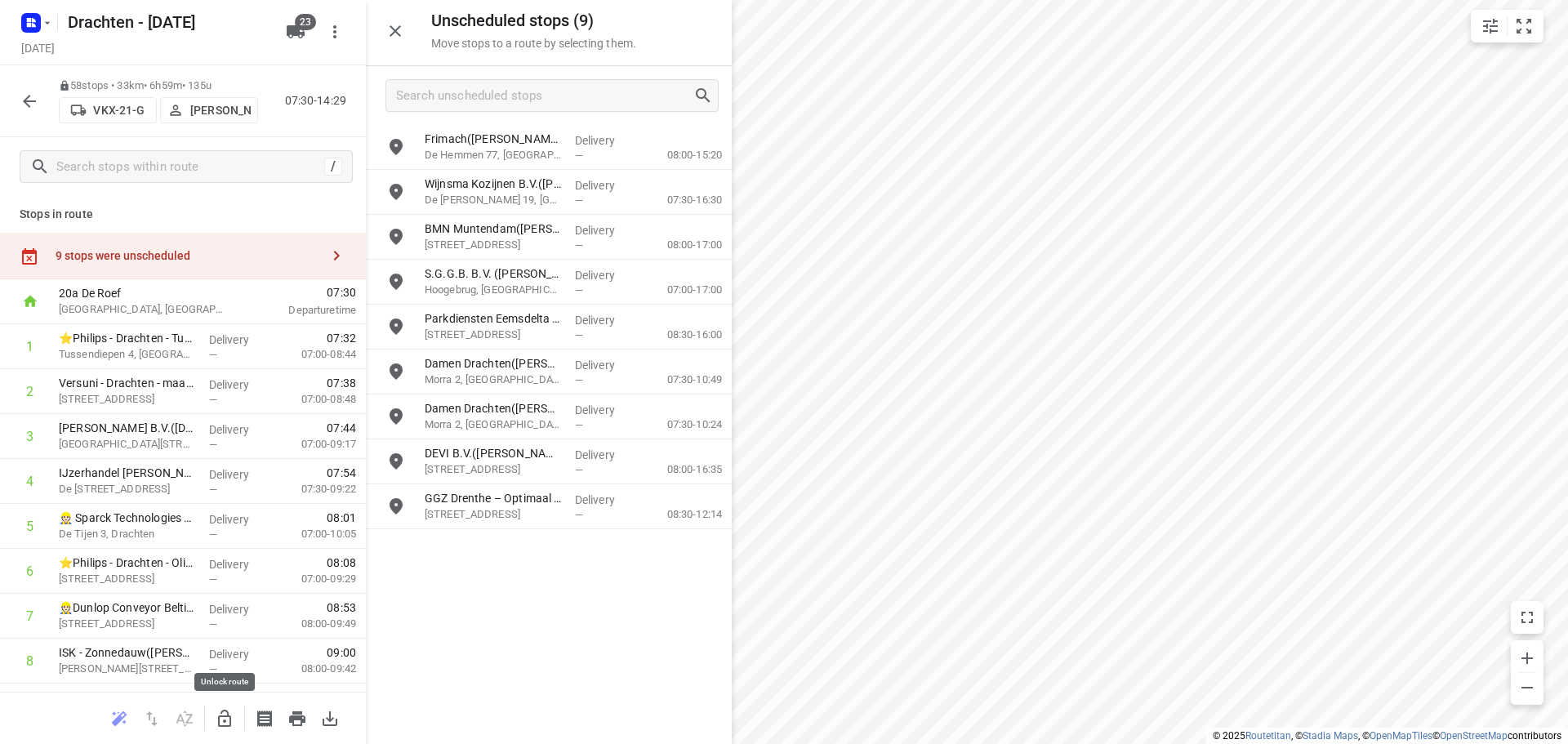
click at [224, 723] on icon "button" at bounding box center [225, 718] width 20 height 20
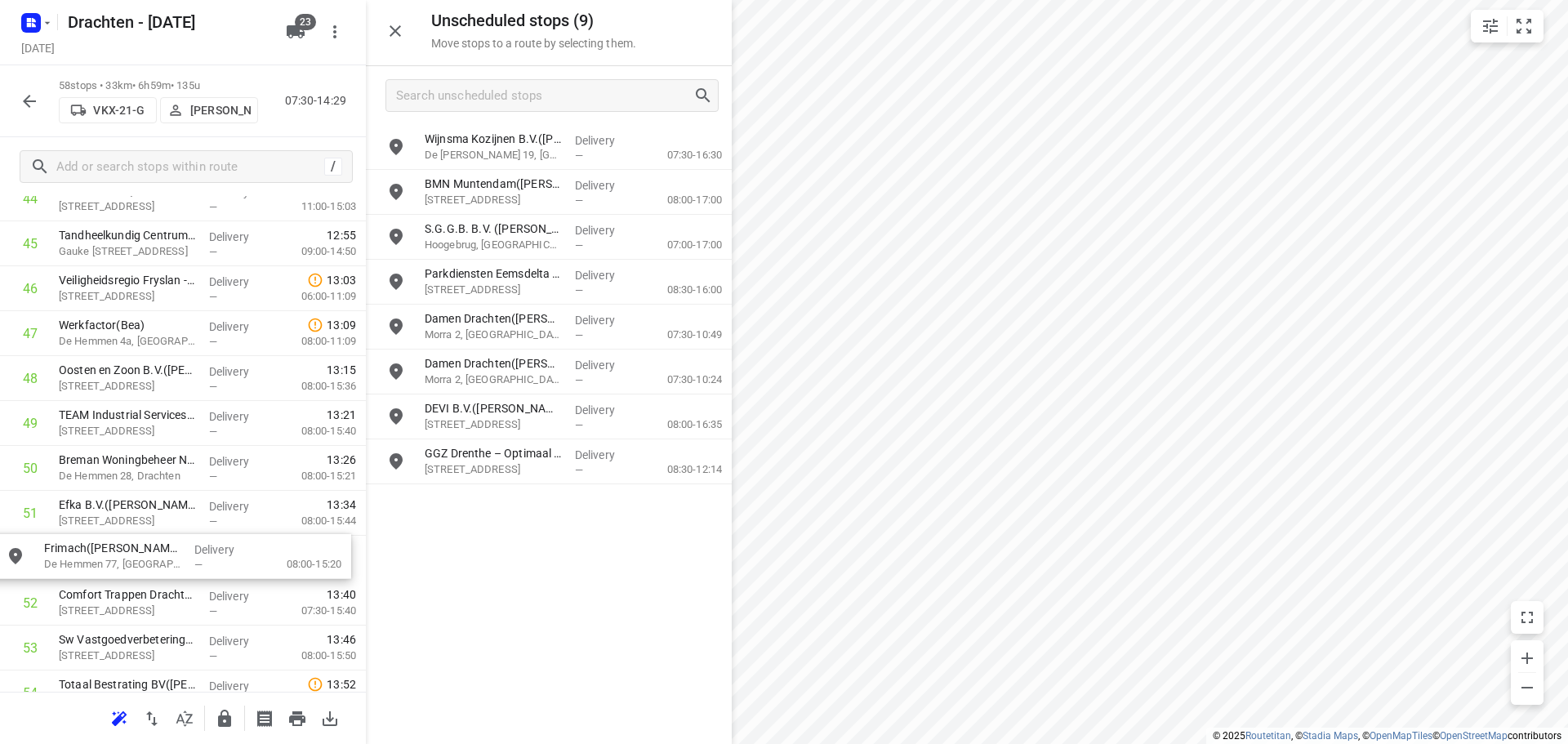
scroll to position [2083, 0]
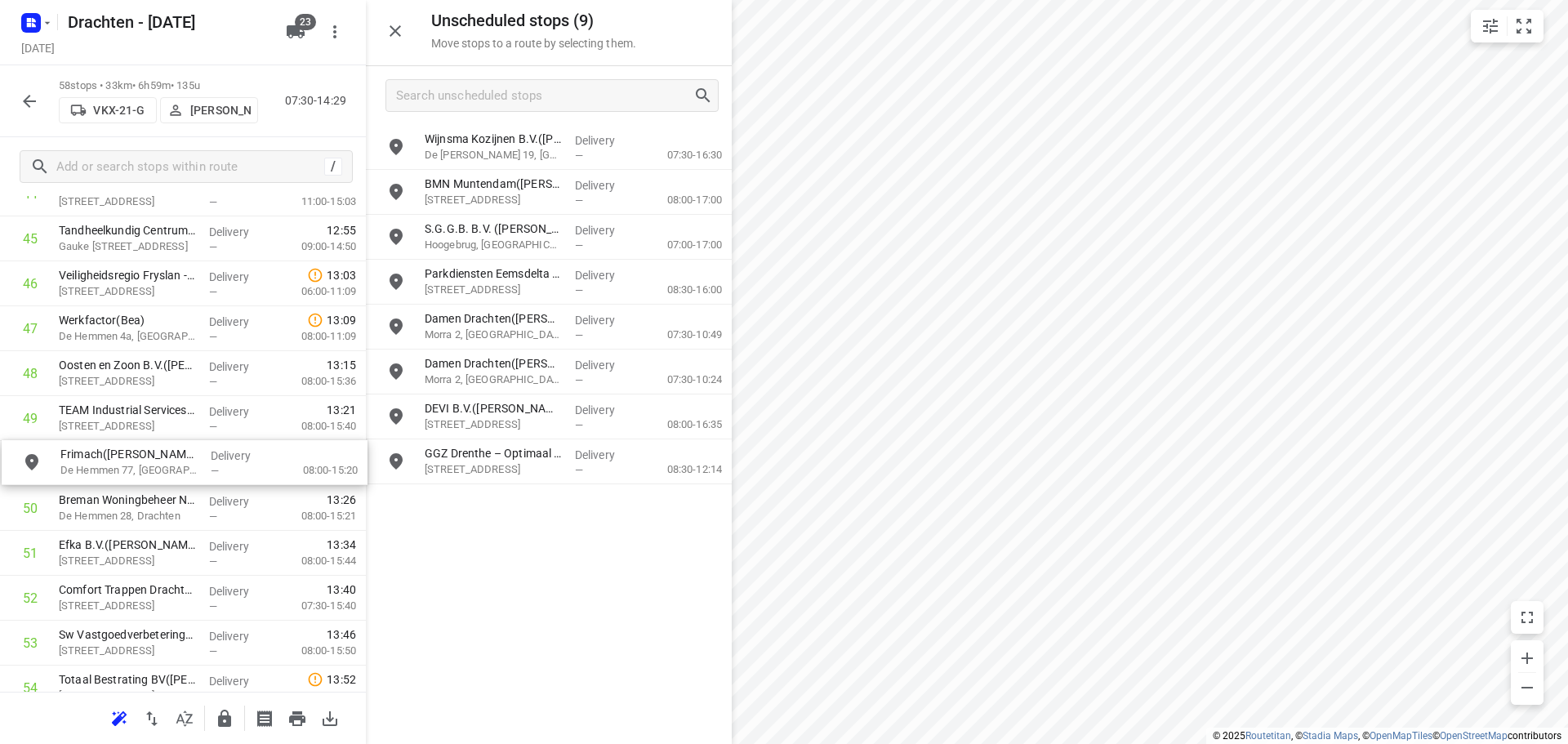
drag, startPoint x: 600, startPoint y: 156, endPoint x: 223, endPoint y: 484, distance: 499.7
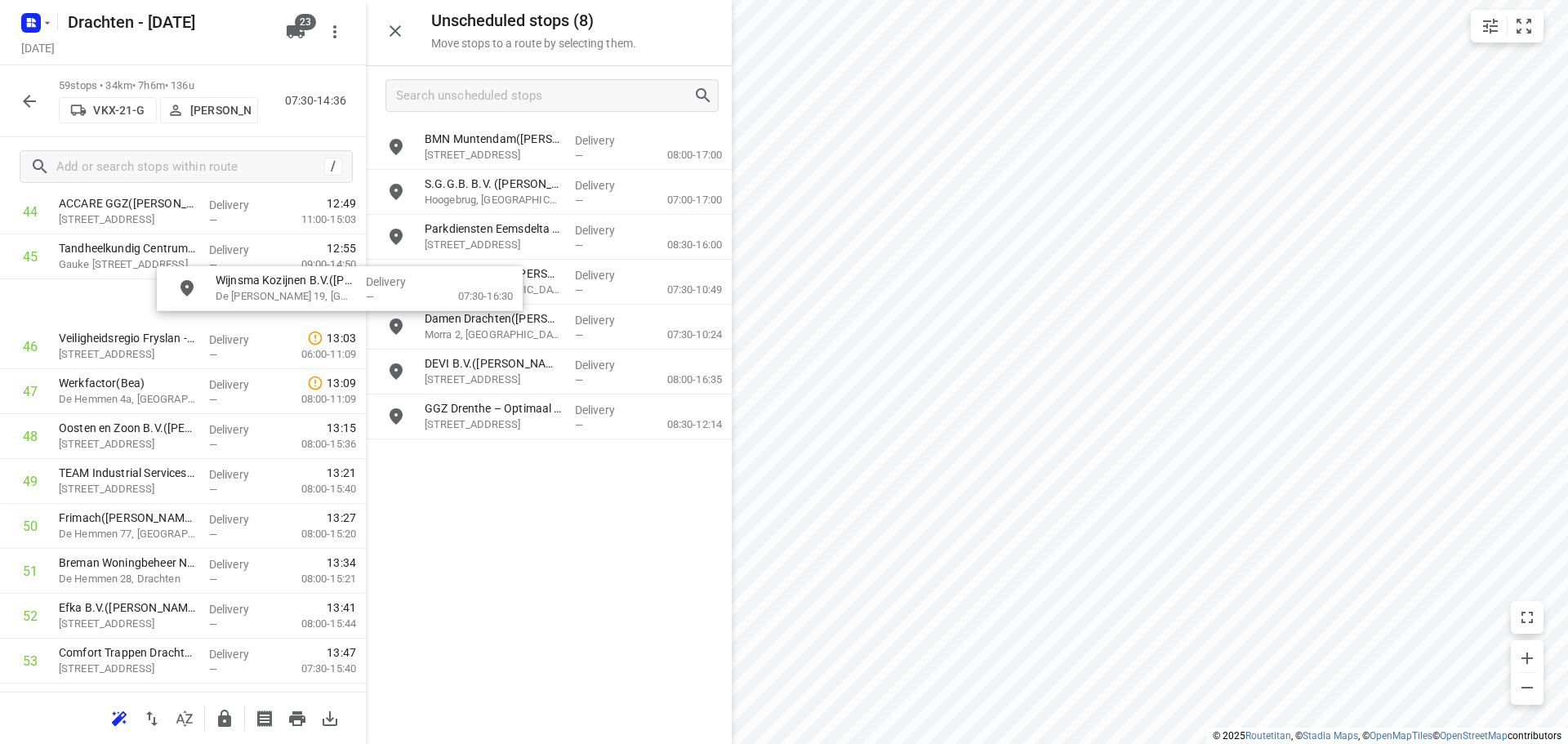
scroll to position [2063, 0]
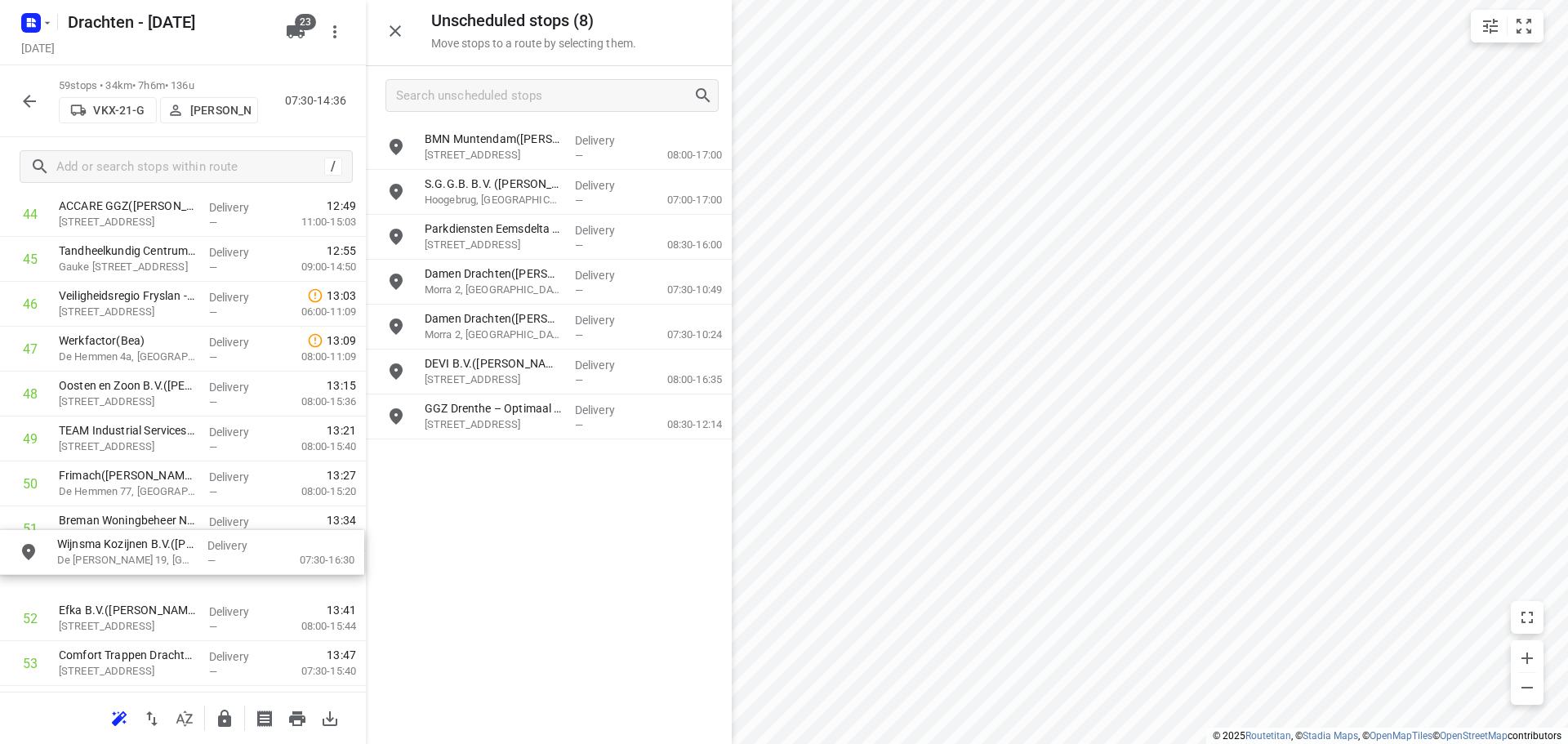
drag, startPoint x: 501, startPoint y: 147, endPoint x: 130, endPoint y: 558, distance: 553.7
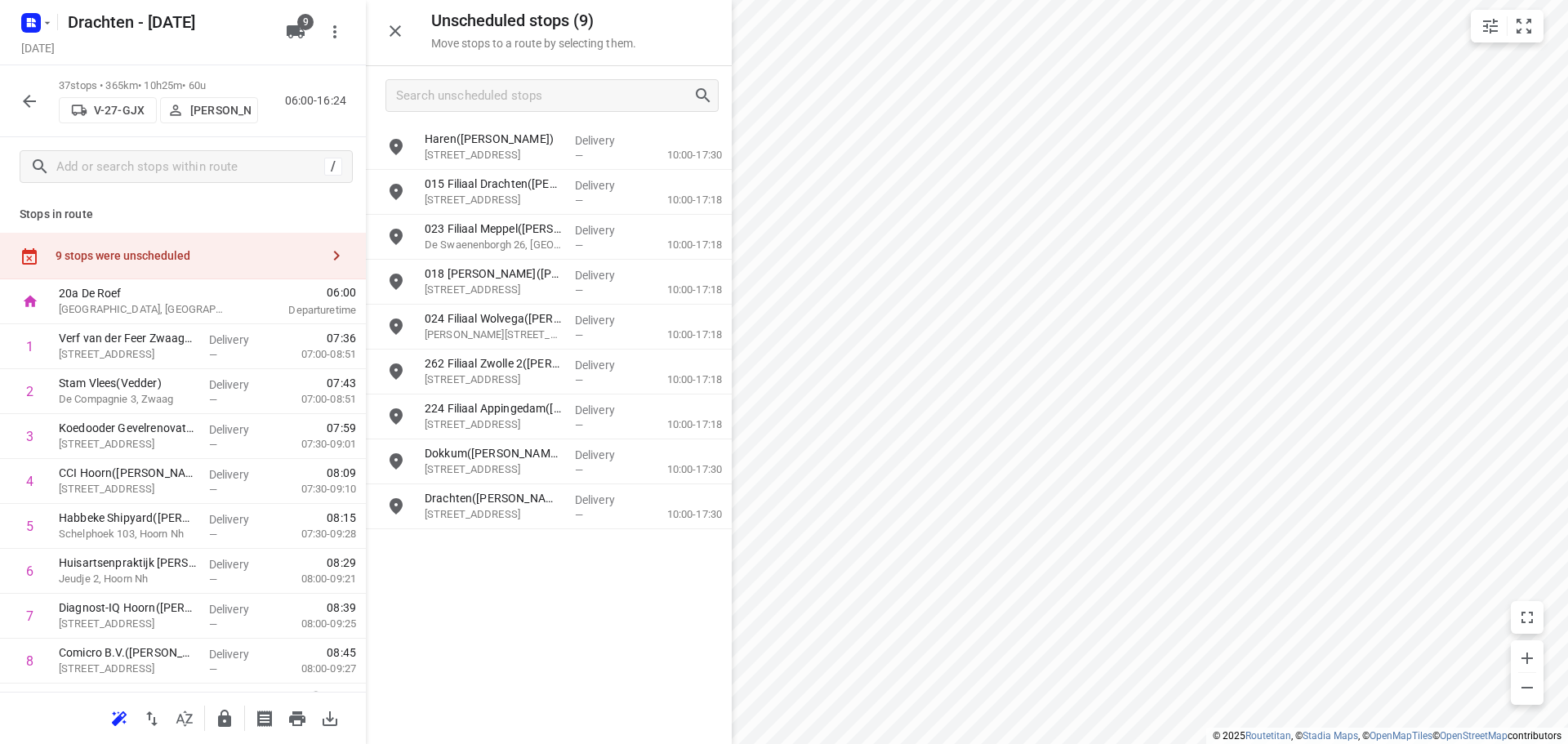
click at [30, 100] on icon "button" at bounding box center [30, 101] width 20 height 20
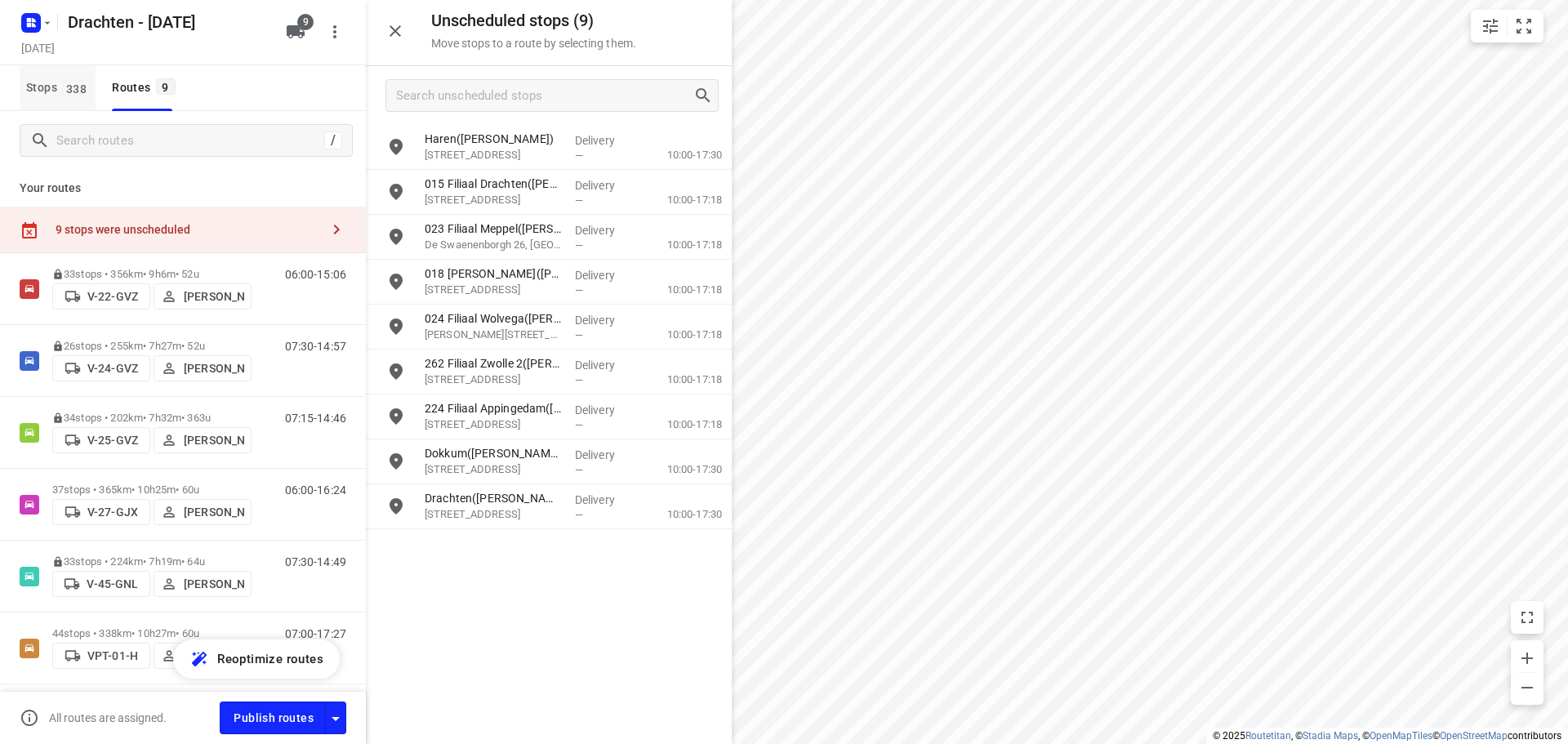
click at [49, 86] on span "Stops 338" at bounding box center [61, 87] width 69 height 21
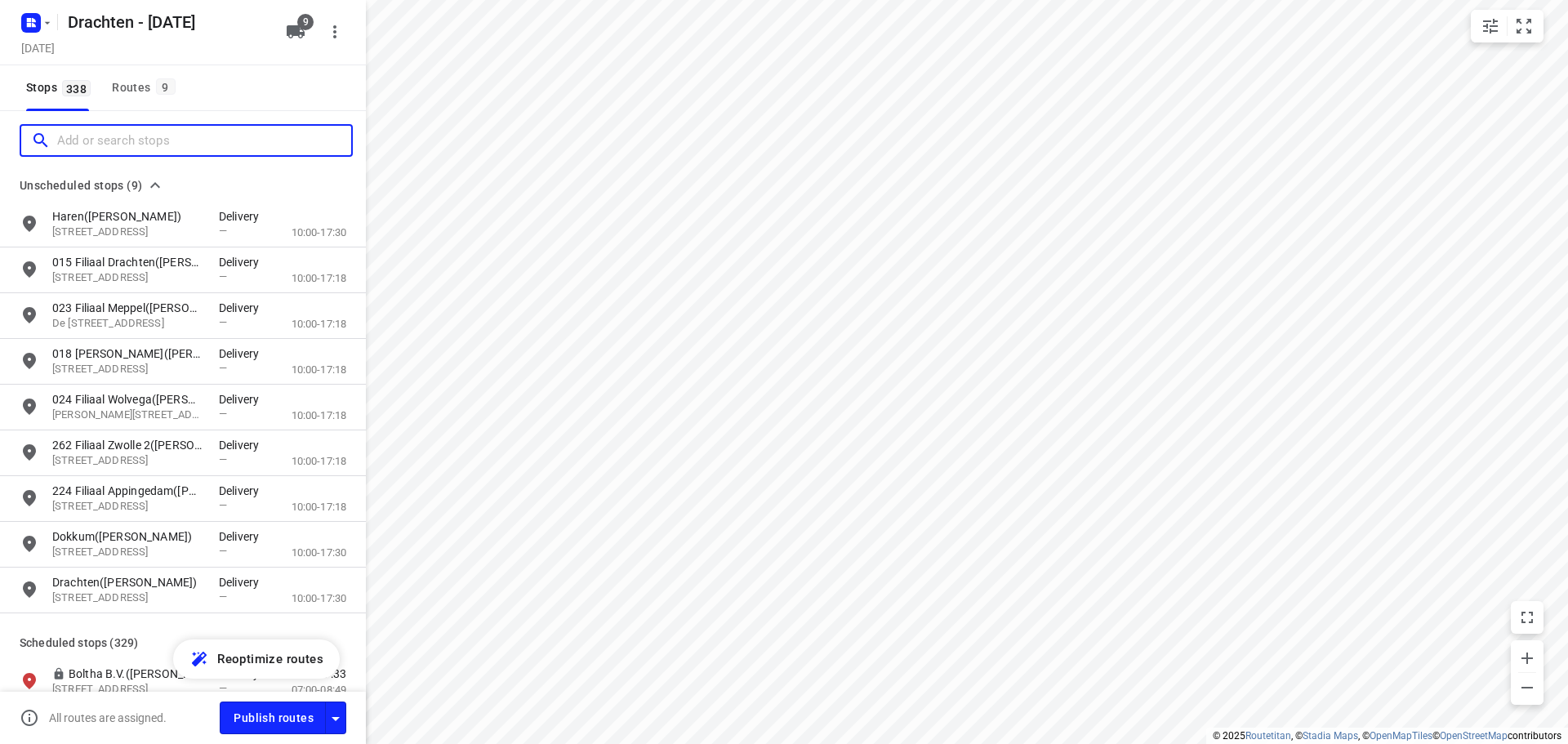
click at [73, 135] on input "Add or search stops" at bounding box center [204, 141] width 294 height 26
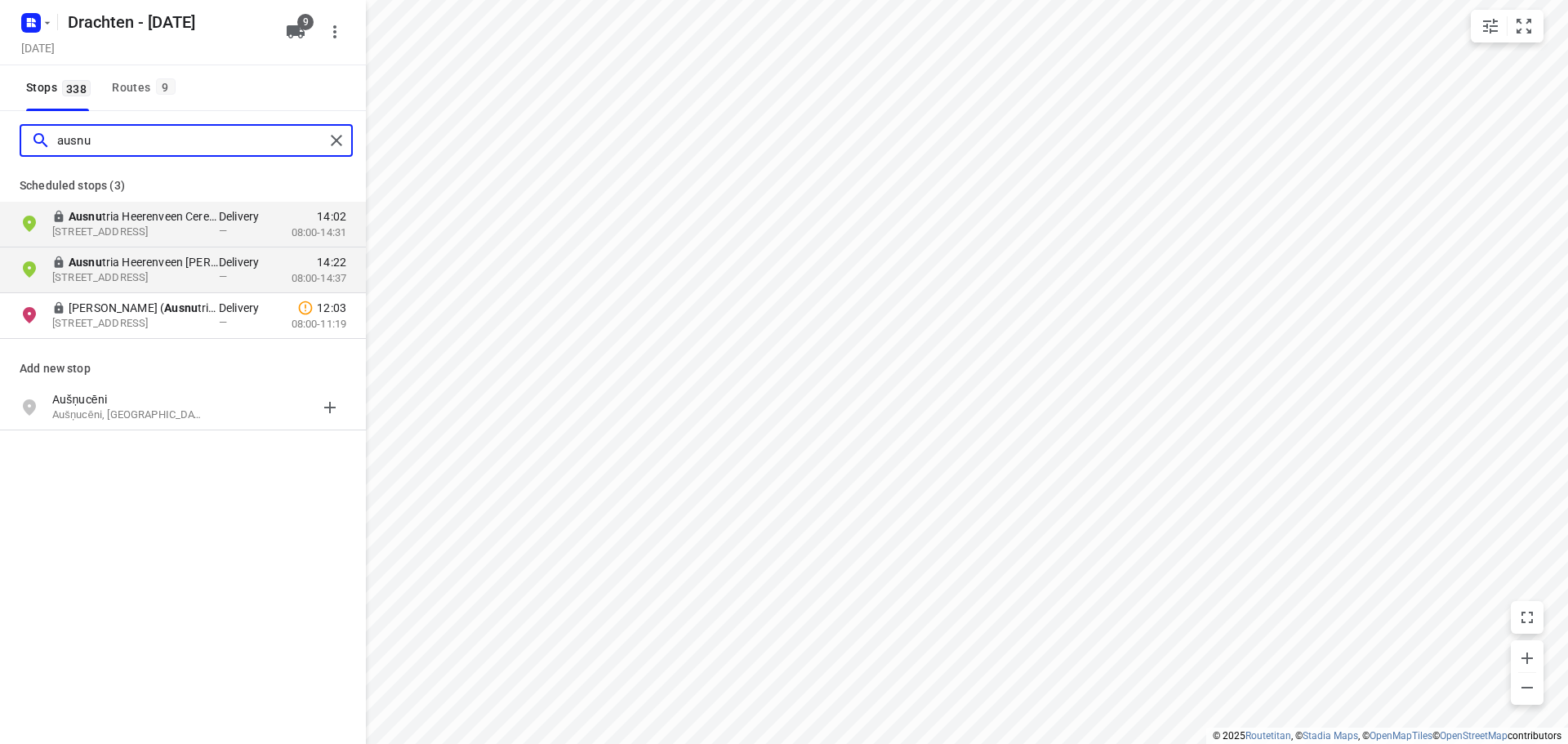
type input "ausnu"
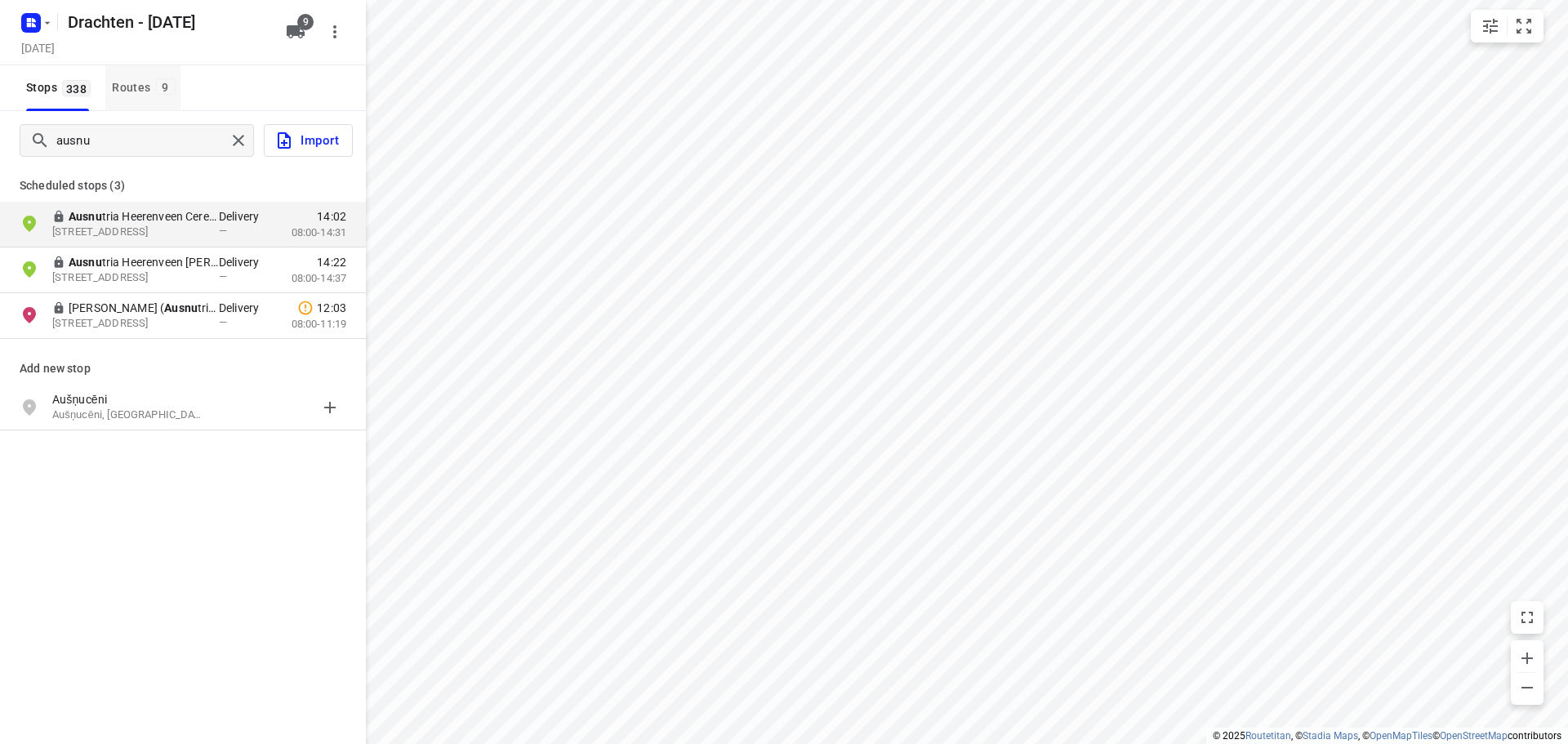
click at [138, 94] on div "Routes 9" at bounding box center [146, 87] width 68 height 21
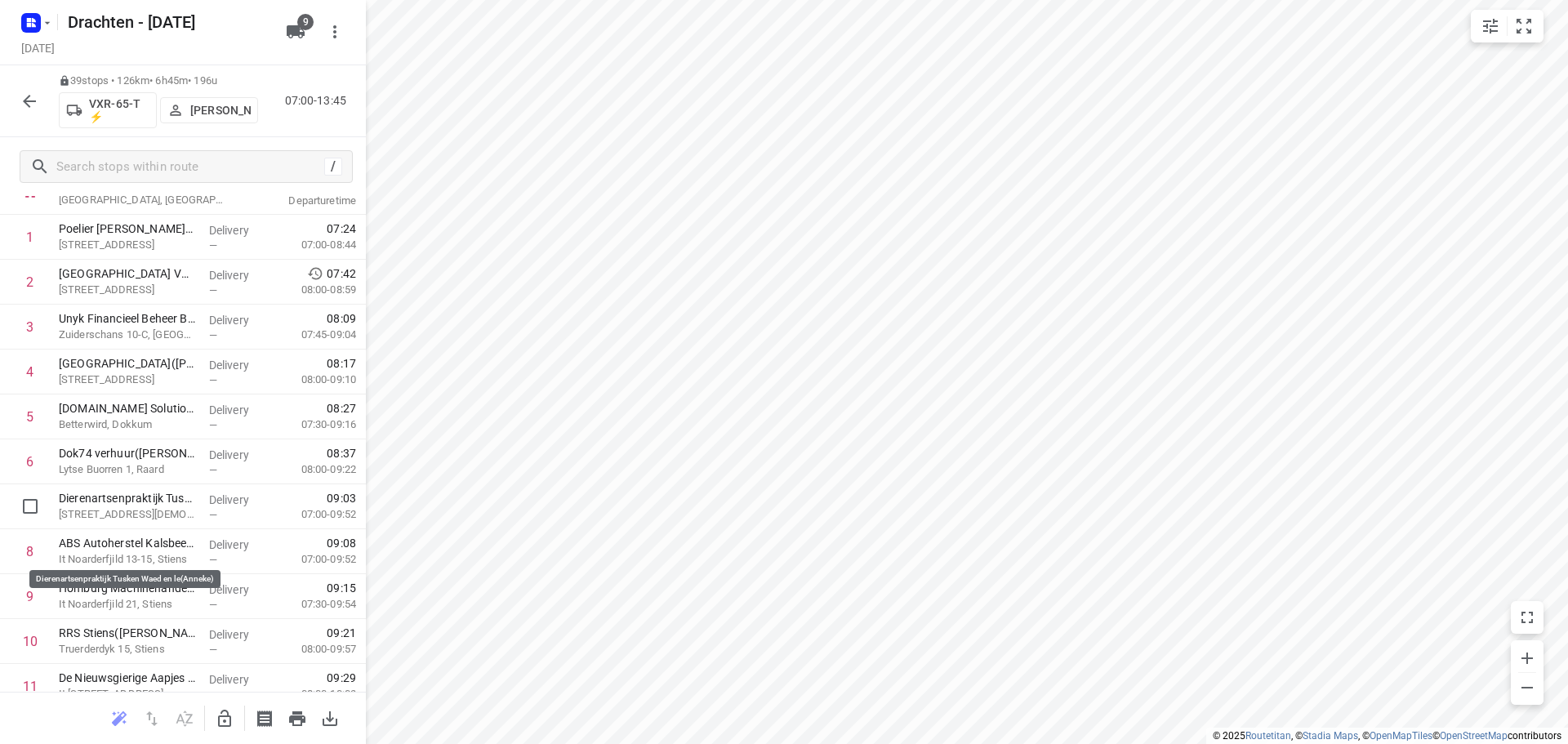
scroll to position [41, 0]
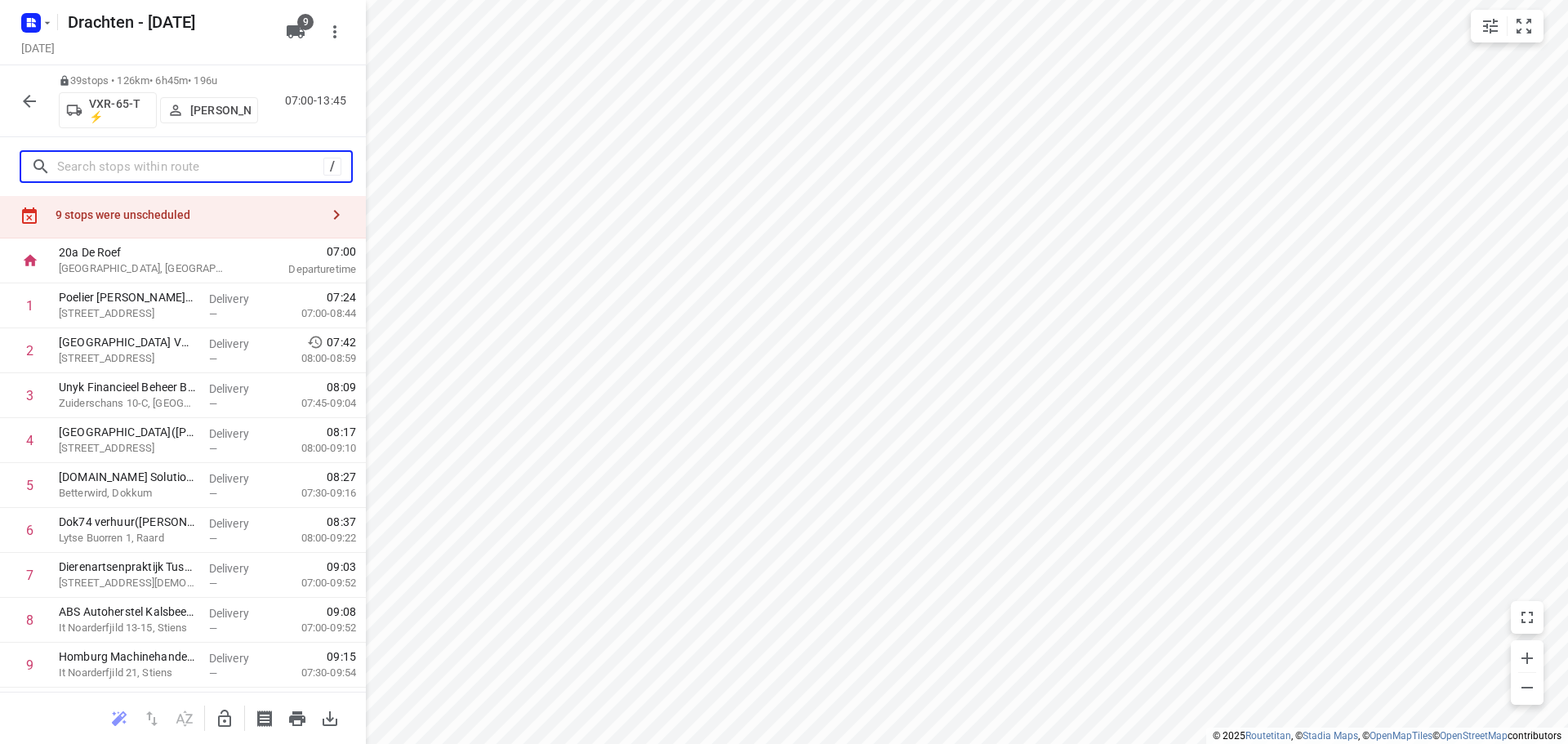
click at [152, 164] on input "text" at bounding box center [190, 166] width 266 height 26
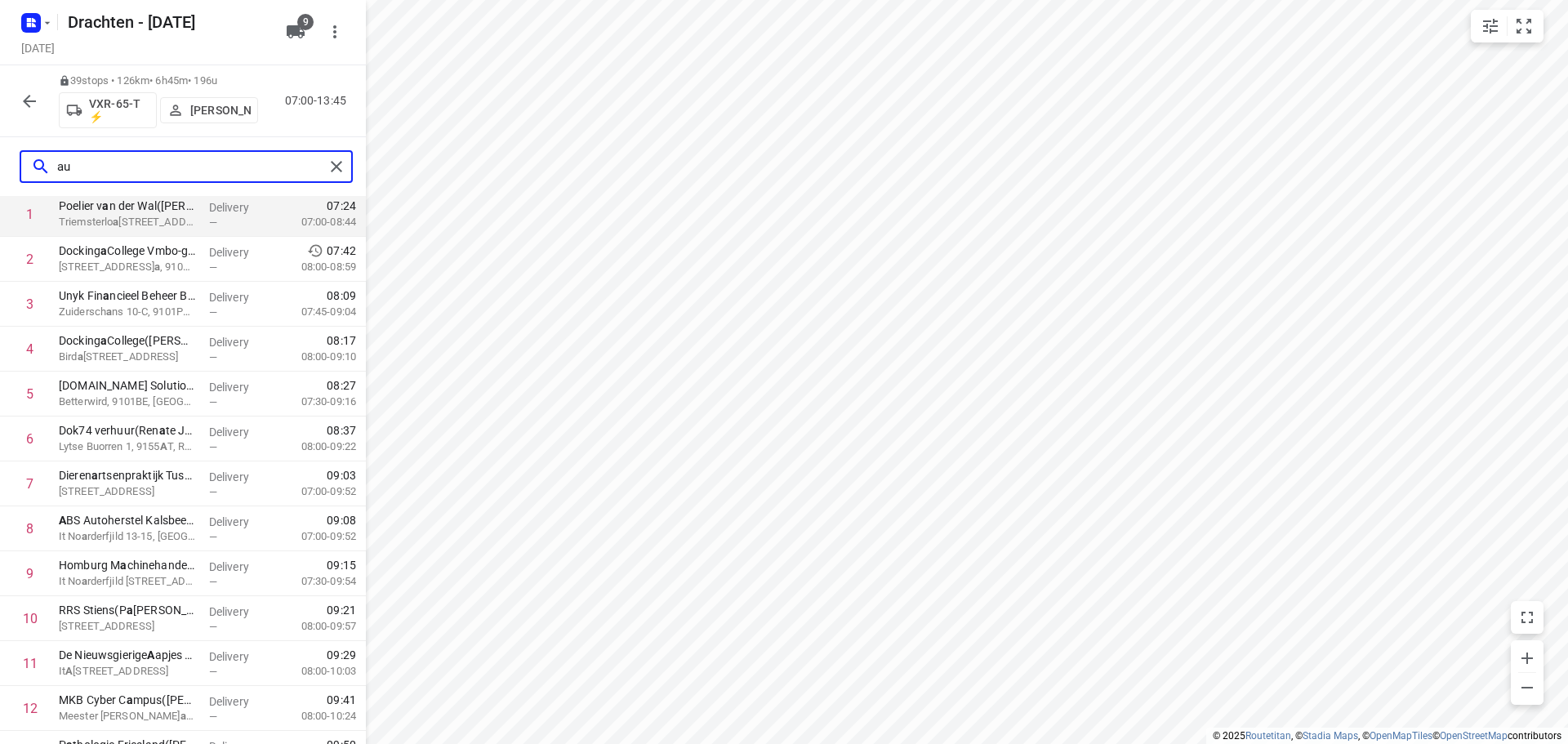
scroll to position [0, 0]
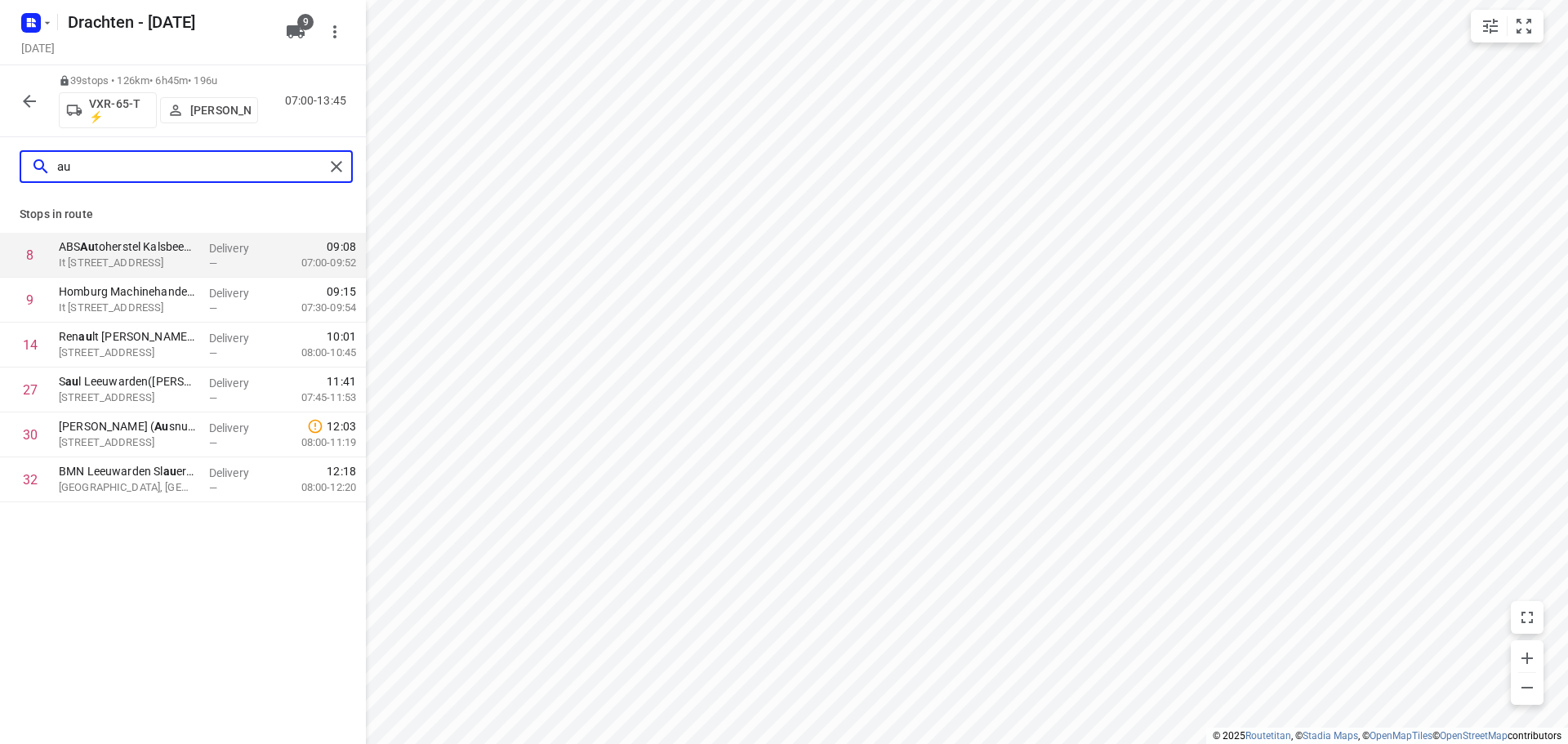
type input "a"
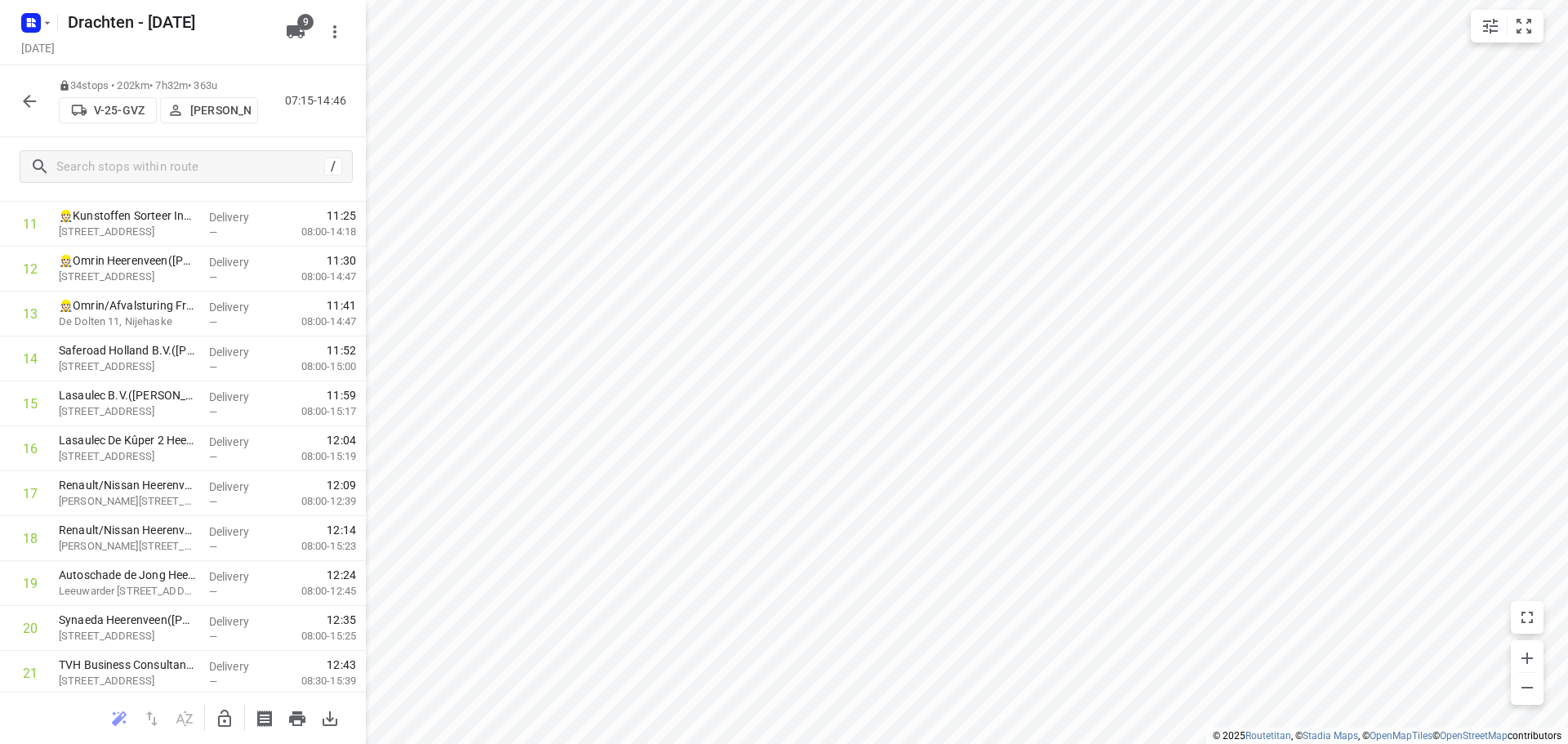
scroll to position [1204, 0]
click at [31, 30] on rect "button" at bounding box center [31, 23] width 20 height 20
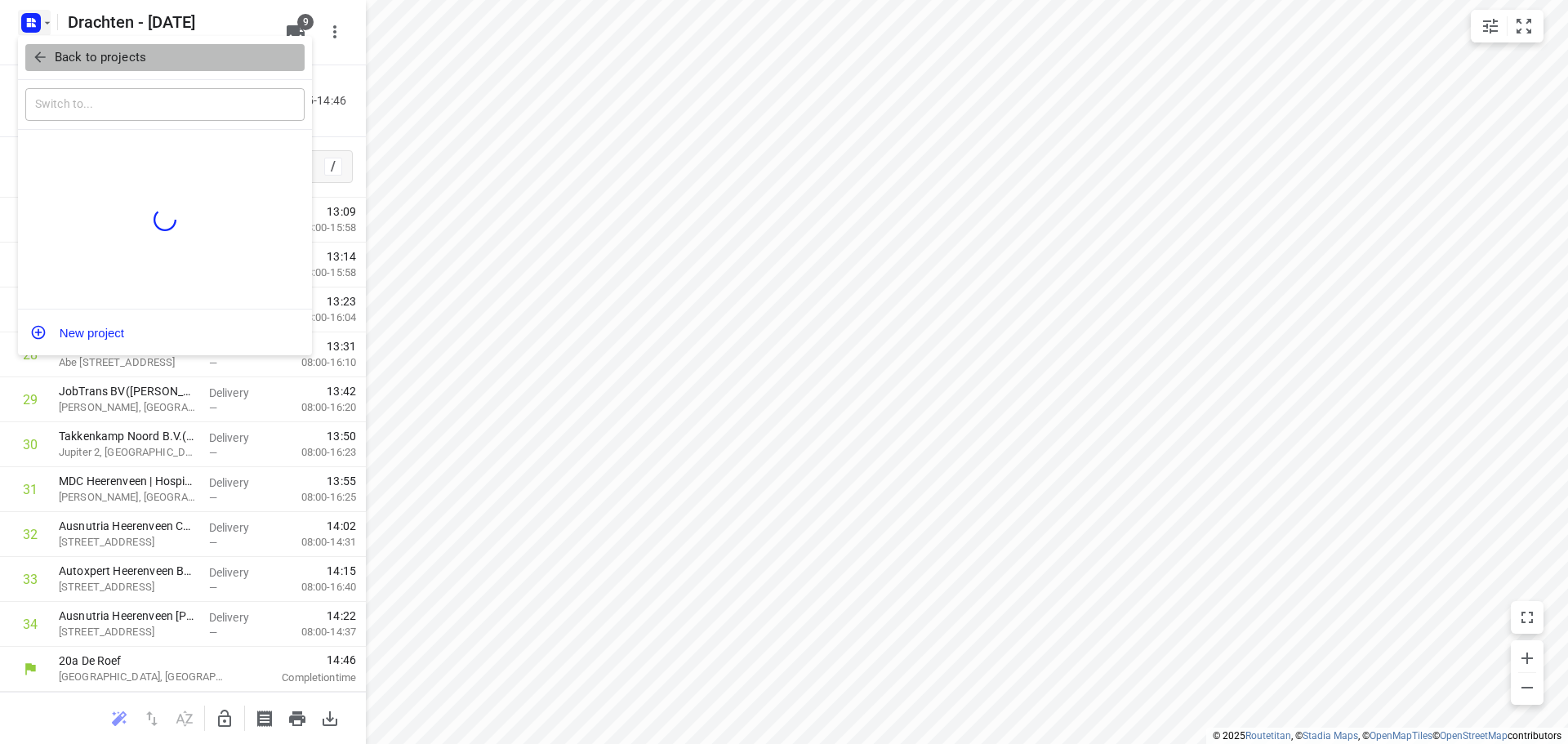
click at [154, 63] on span "Back to projects" at bounding box center [165, 57] width 266 height 19
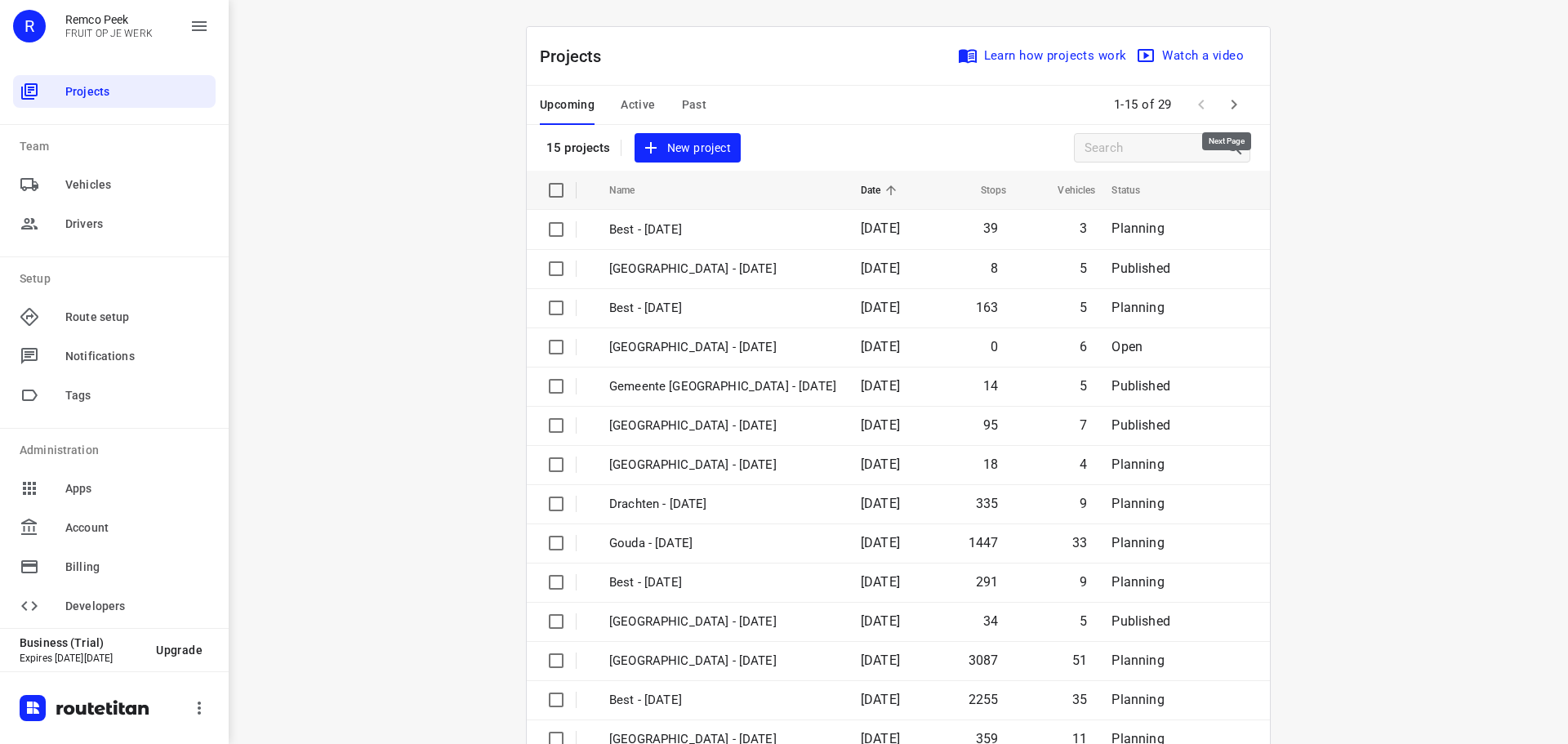
click at [1224, 113] on icon "button" at bounding box center [1234, 105] width 20 height 20
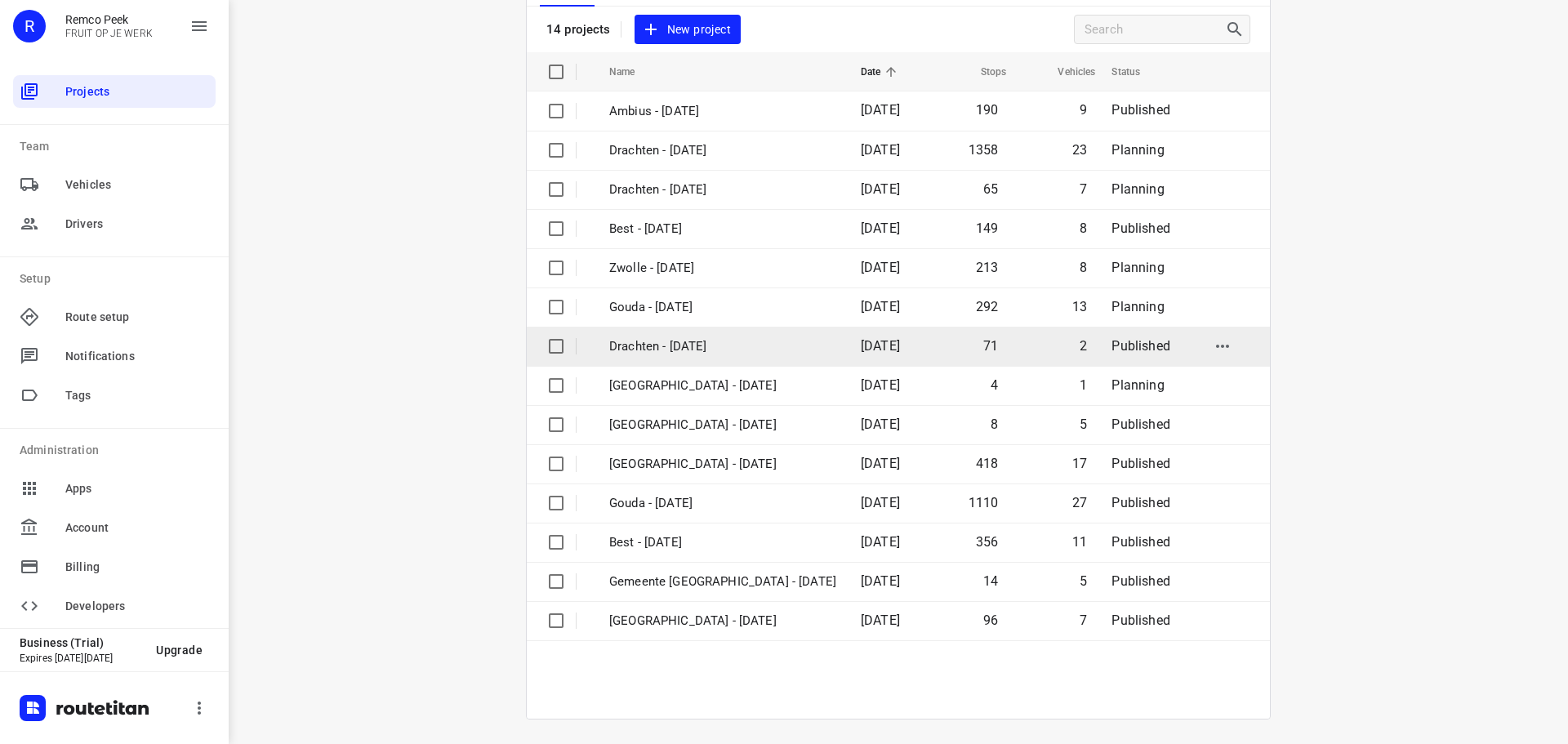
scroll to position [120, 0]
click at [692, 344] on p "Drachten - [DATE]" at bounding box center [722, 344] width 227 height 19
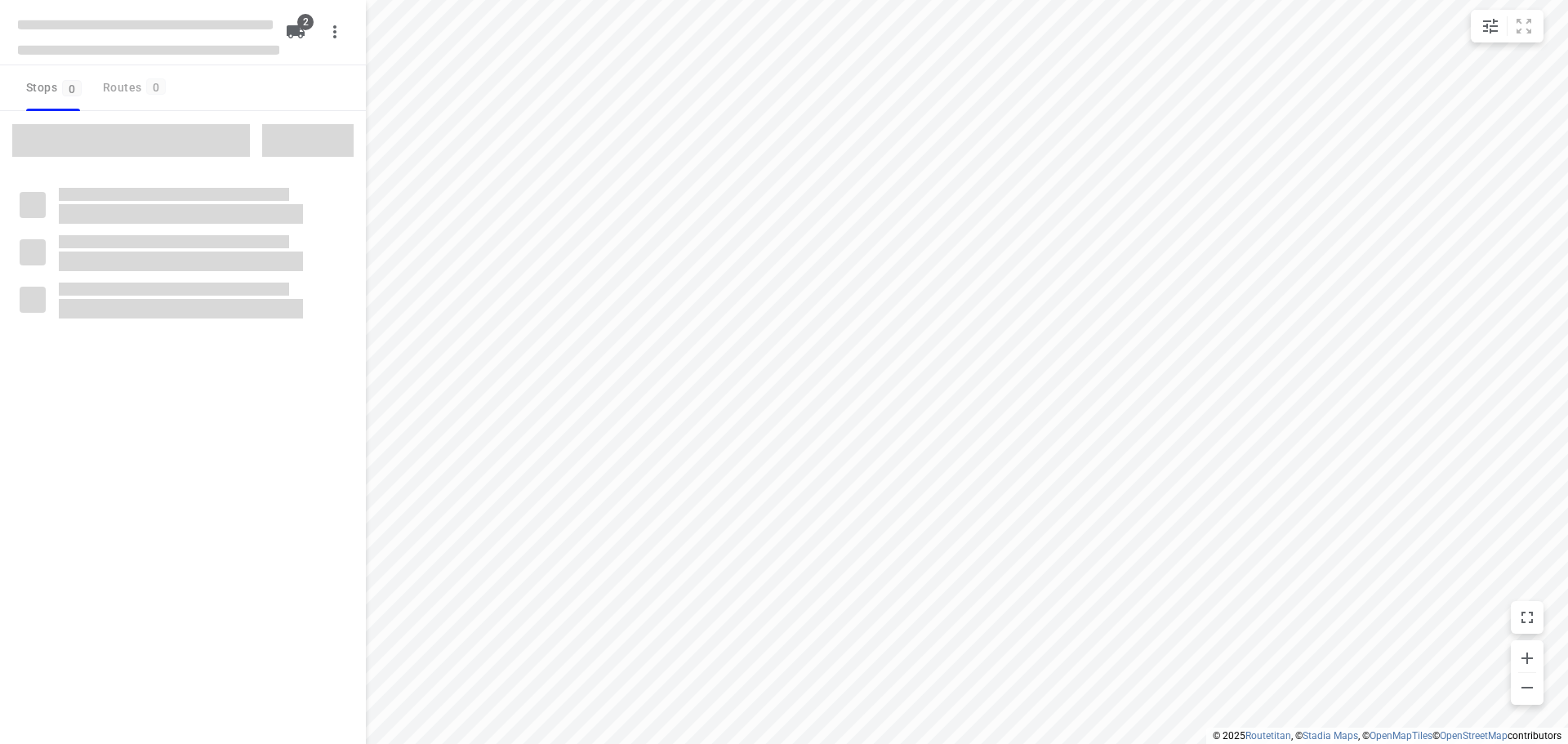
checkbox input "true"
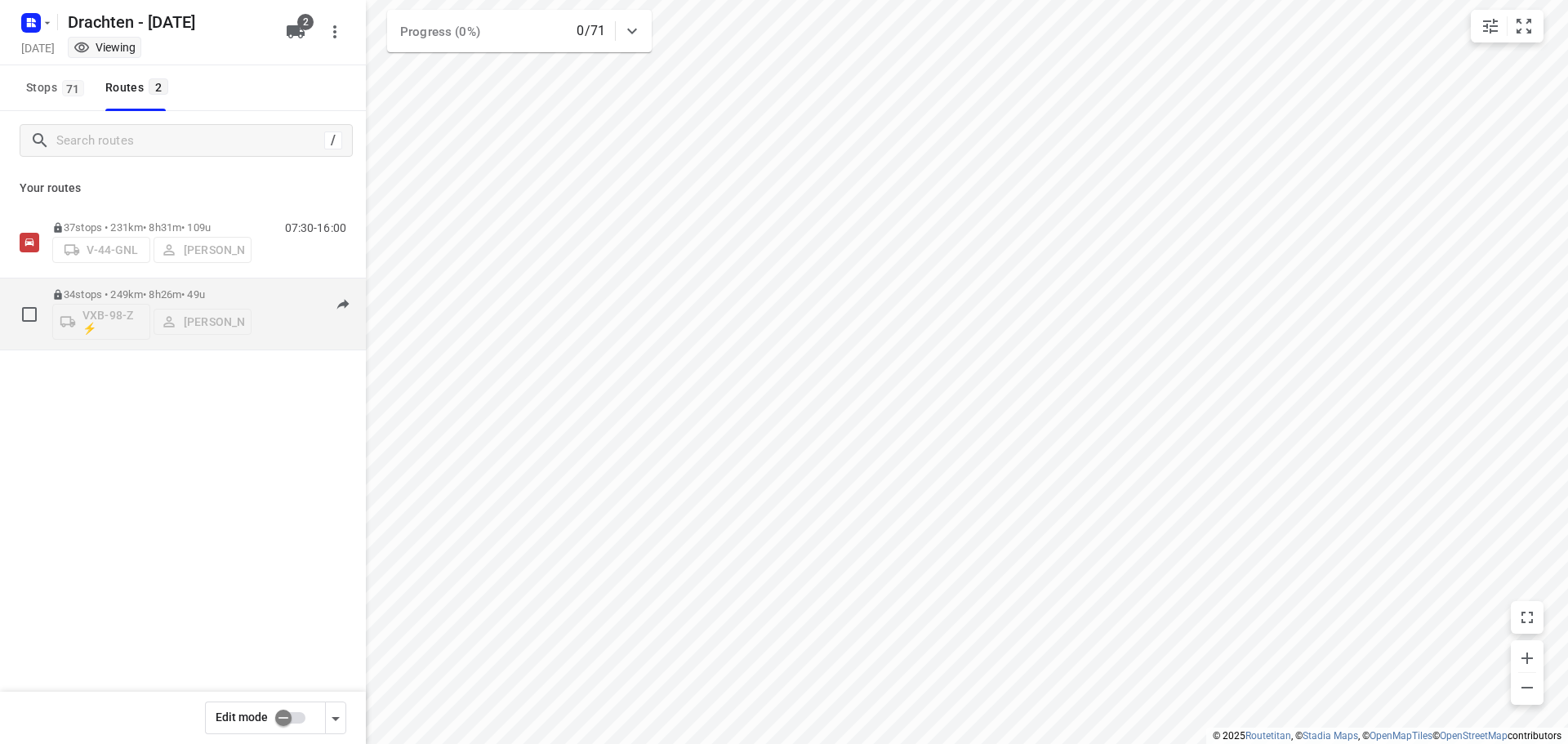
click at [192, 283] on div "34 stops • 249km • 8h26m • 49u VXB-98-Z ⚡ [PERSON_NAME]" at bounding box center [152, 314] width 200 height 68
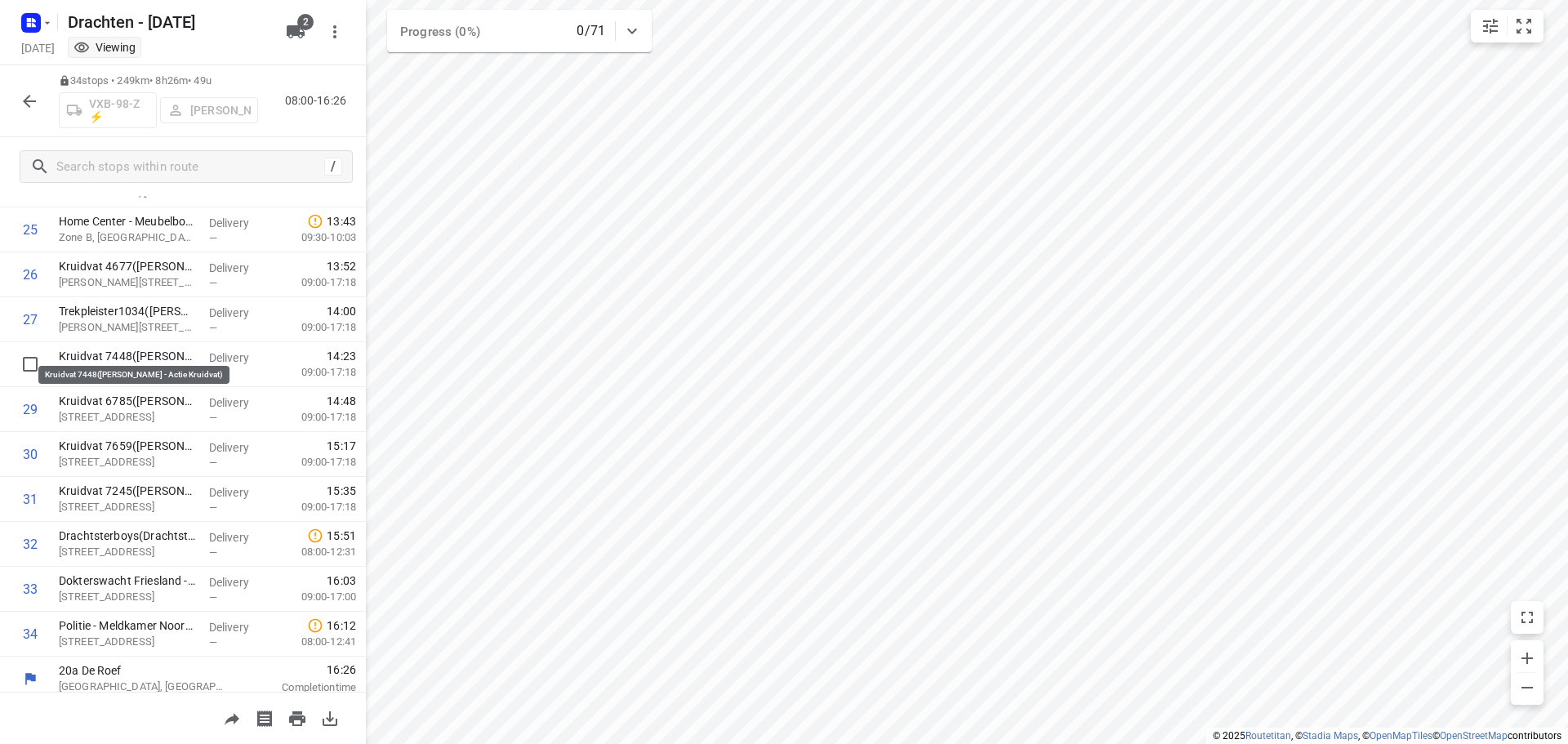
scroll to position [1158, 0]
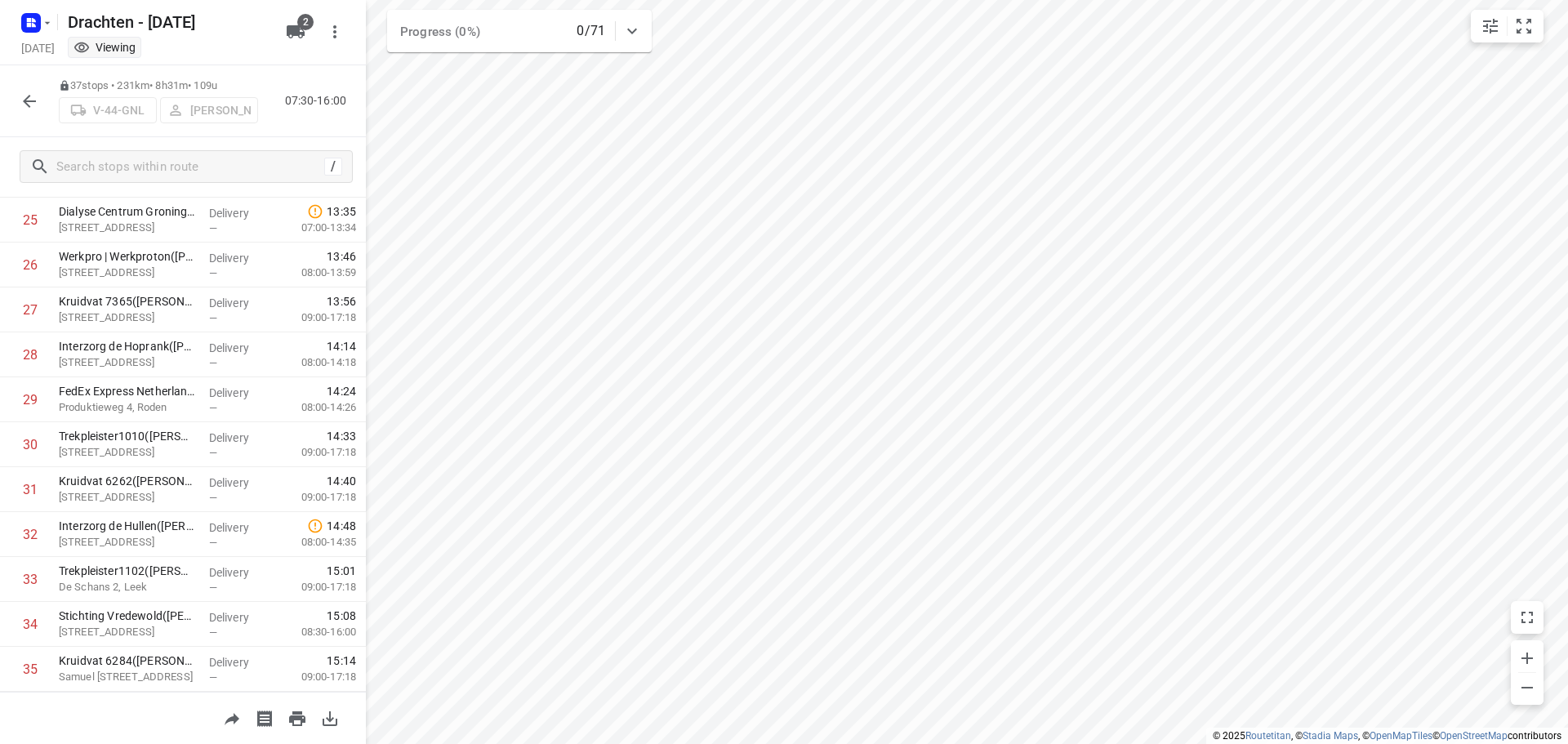
click at [40, 105] on button "button" at bounding box center [30, 101] width 33 height 33
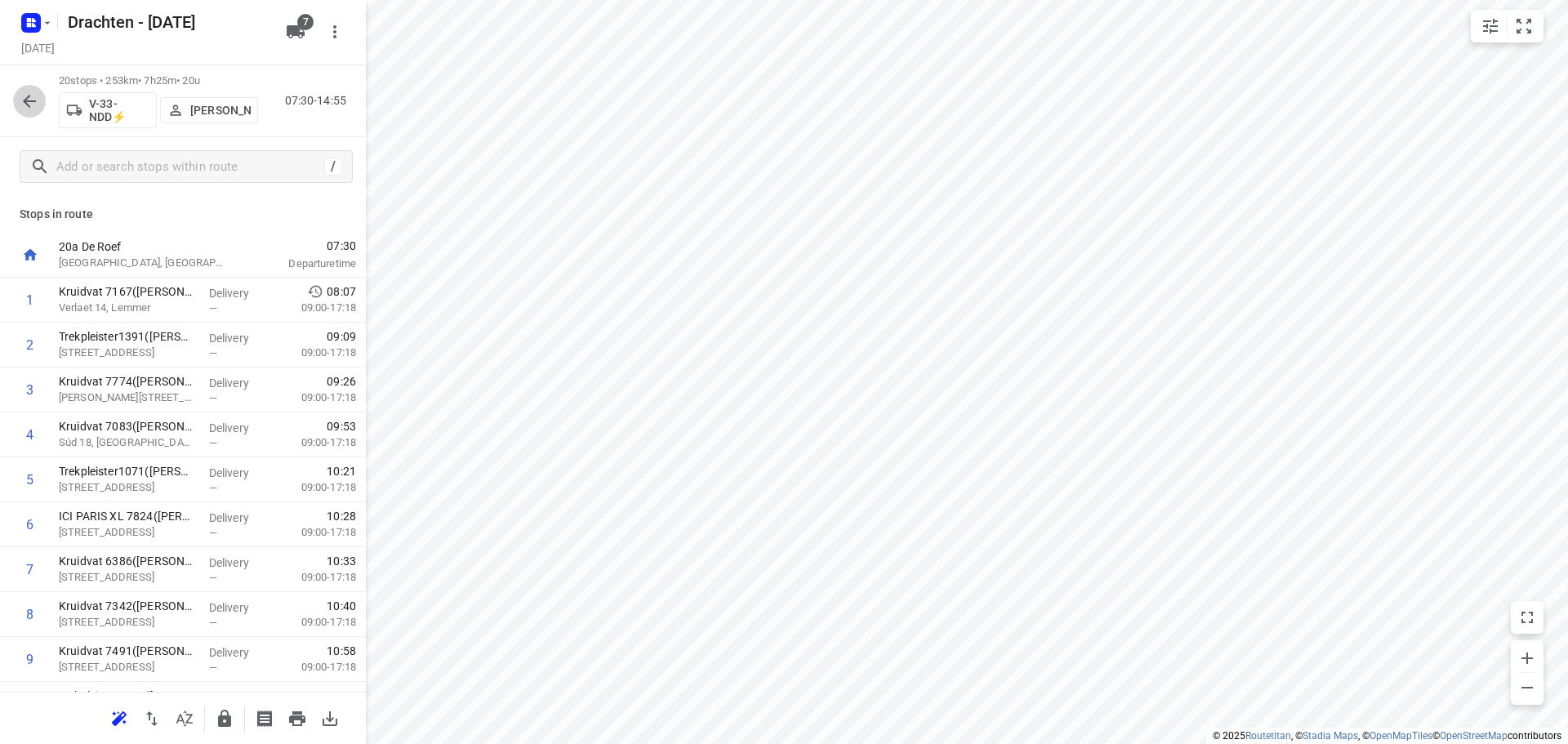
click at [16, 100] on button "button" at bounding box center [30, 101] width 33 height 33
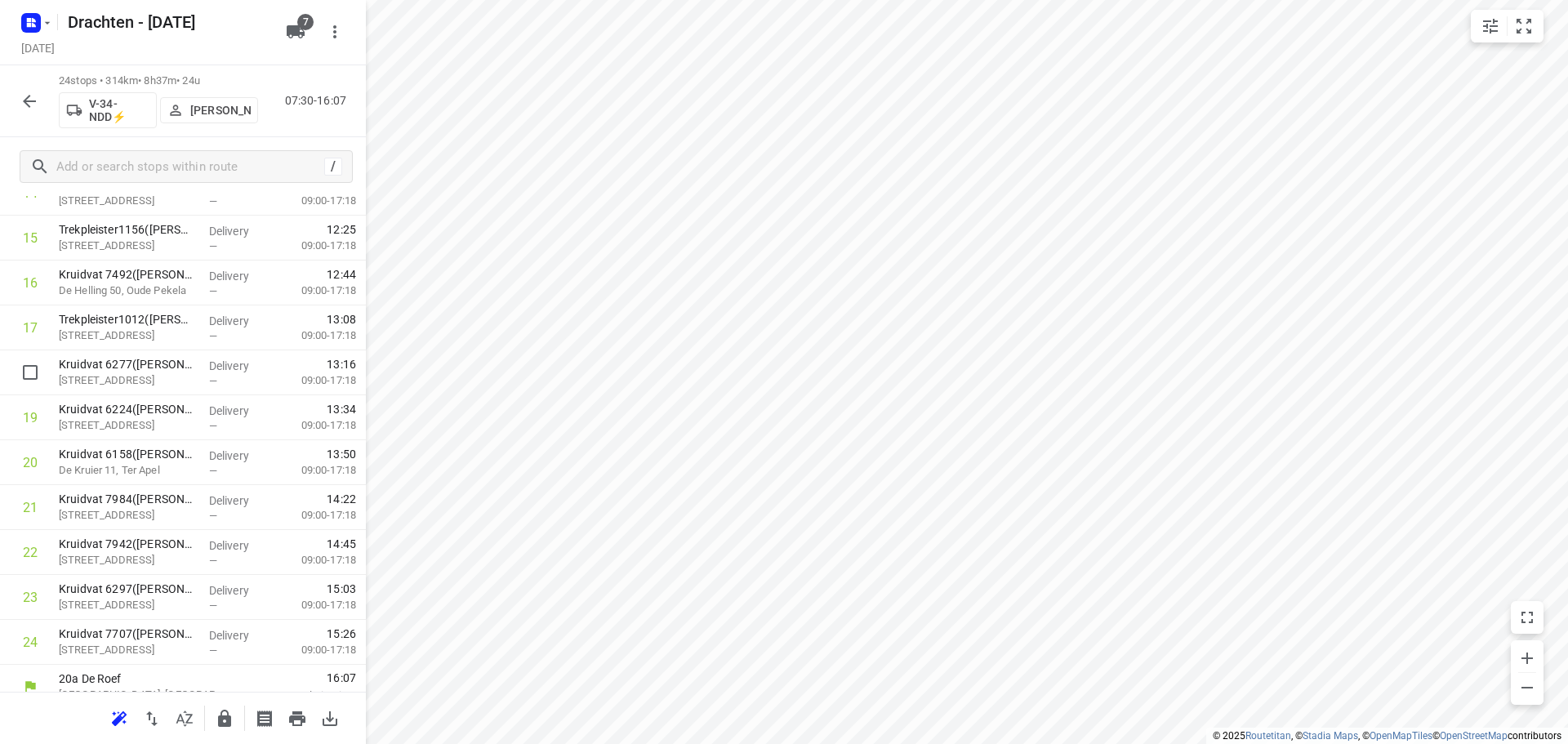
scroll to position [709, 0]
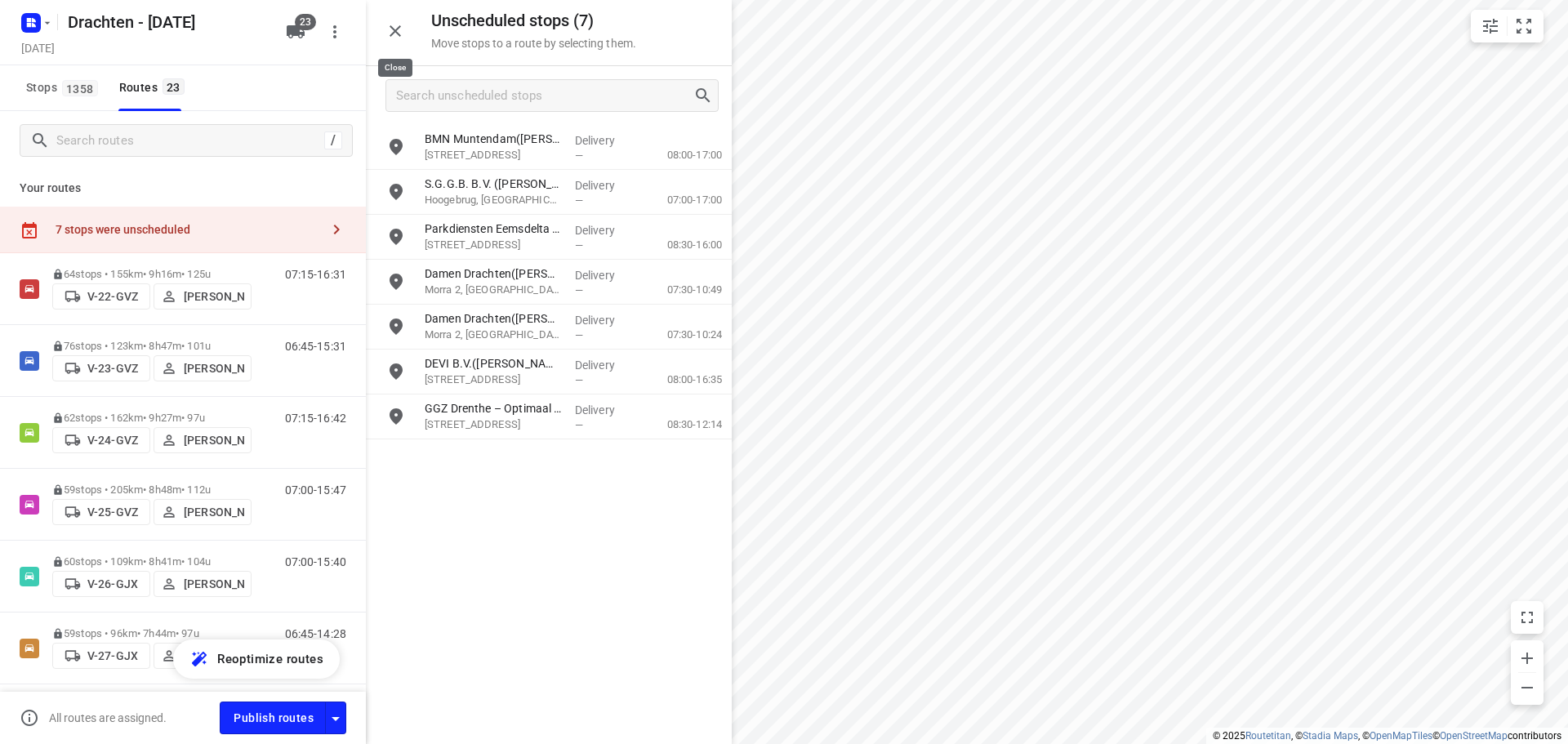
click at [406, 38] on button "button" at bounding box center [396, 31] width 33 height 33
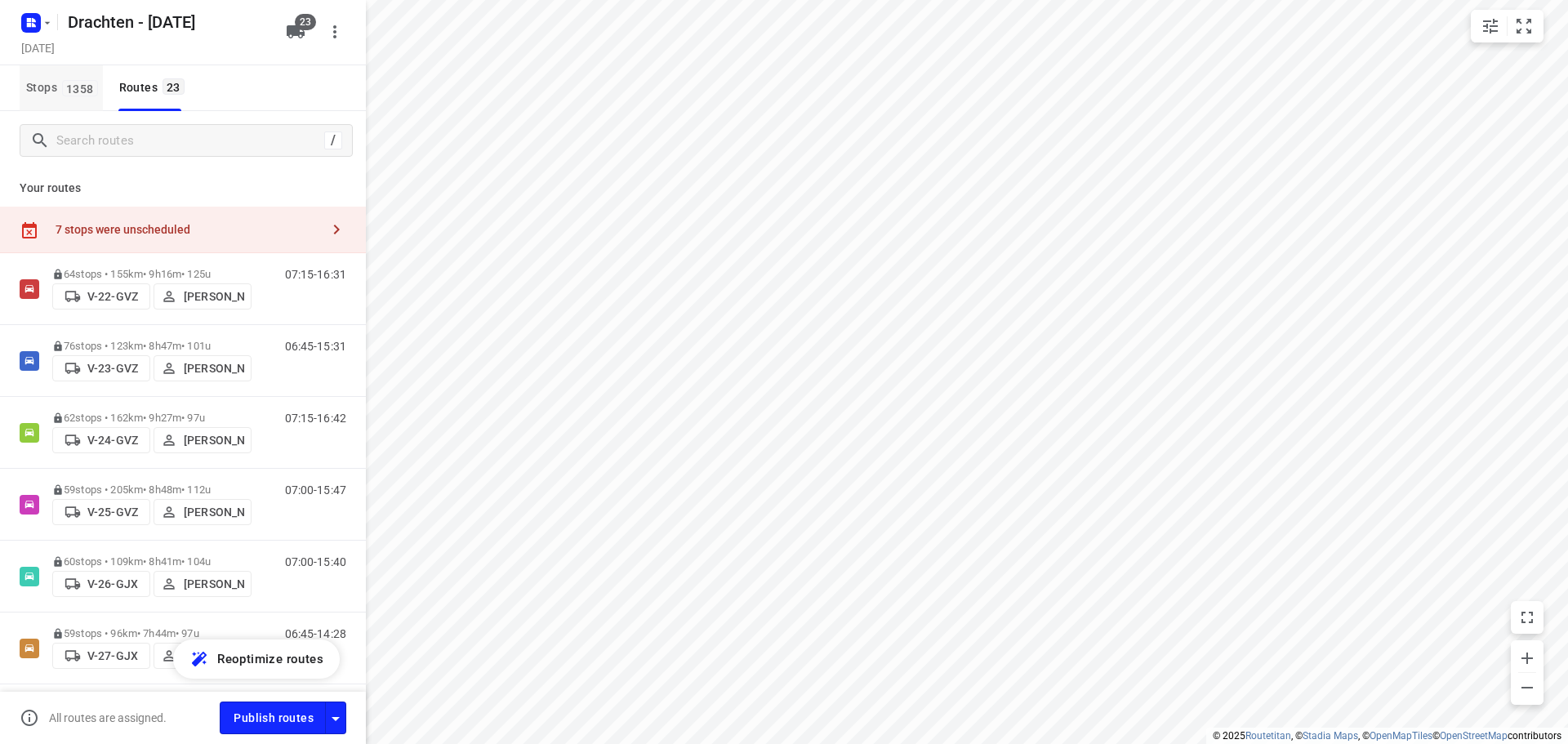
click at [76, 101] on button "Stops 1358" at bounding box center [61, 87] width 83 height 45
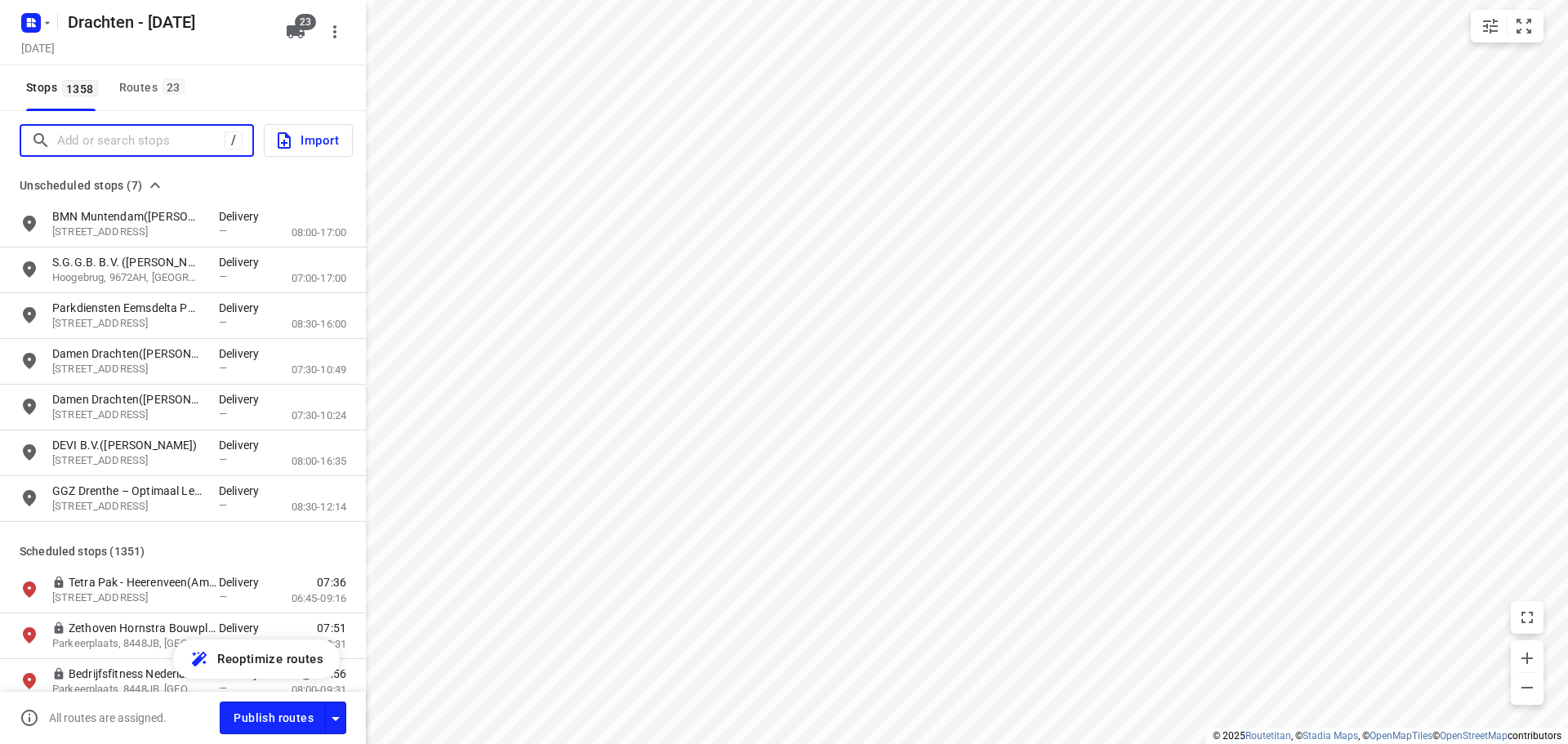
click at [96, 140] on input "Add or search stops" at bounding box center [140, 141] width 167 height 26
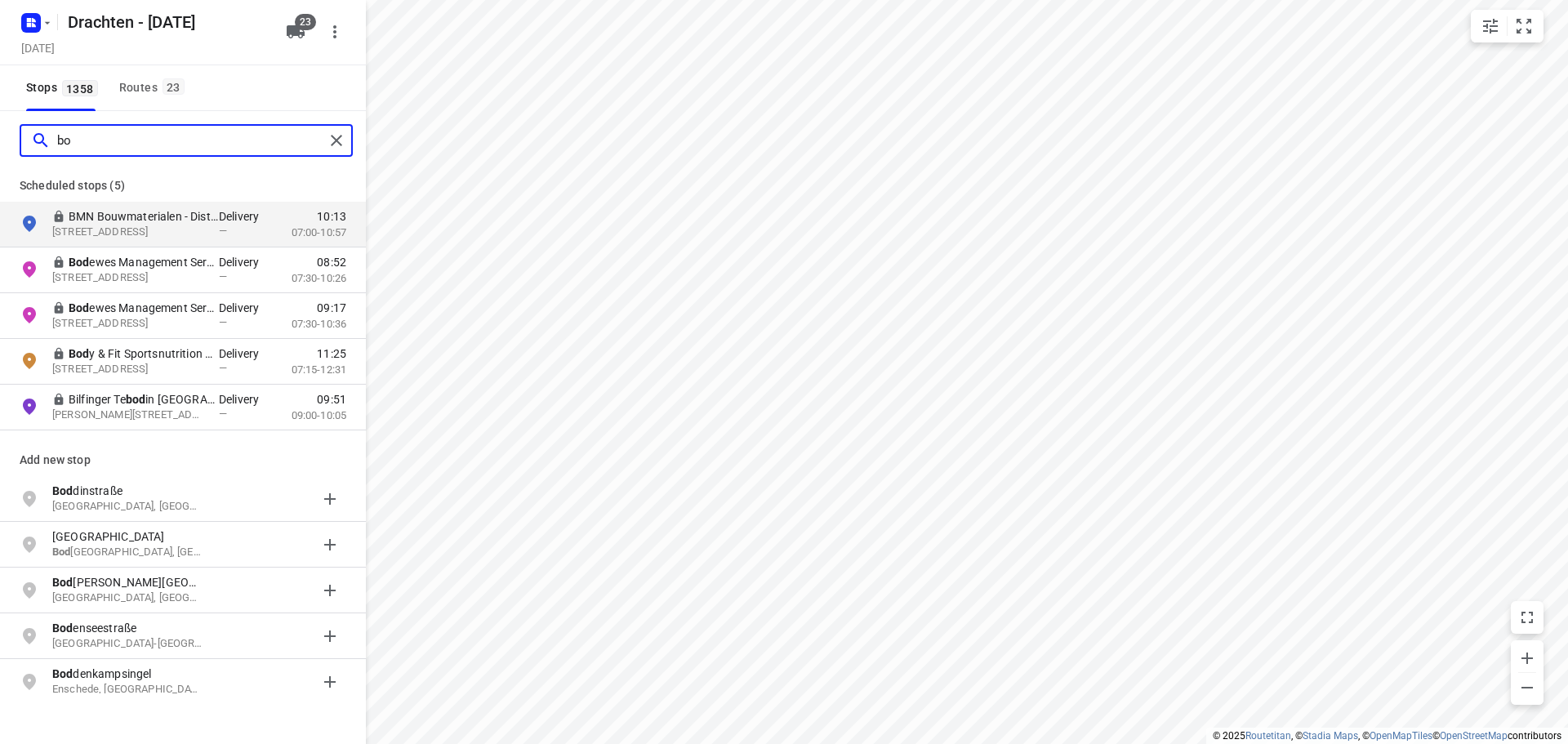
type input "b"
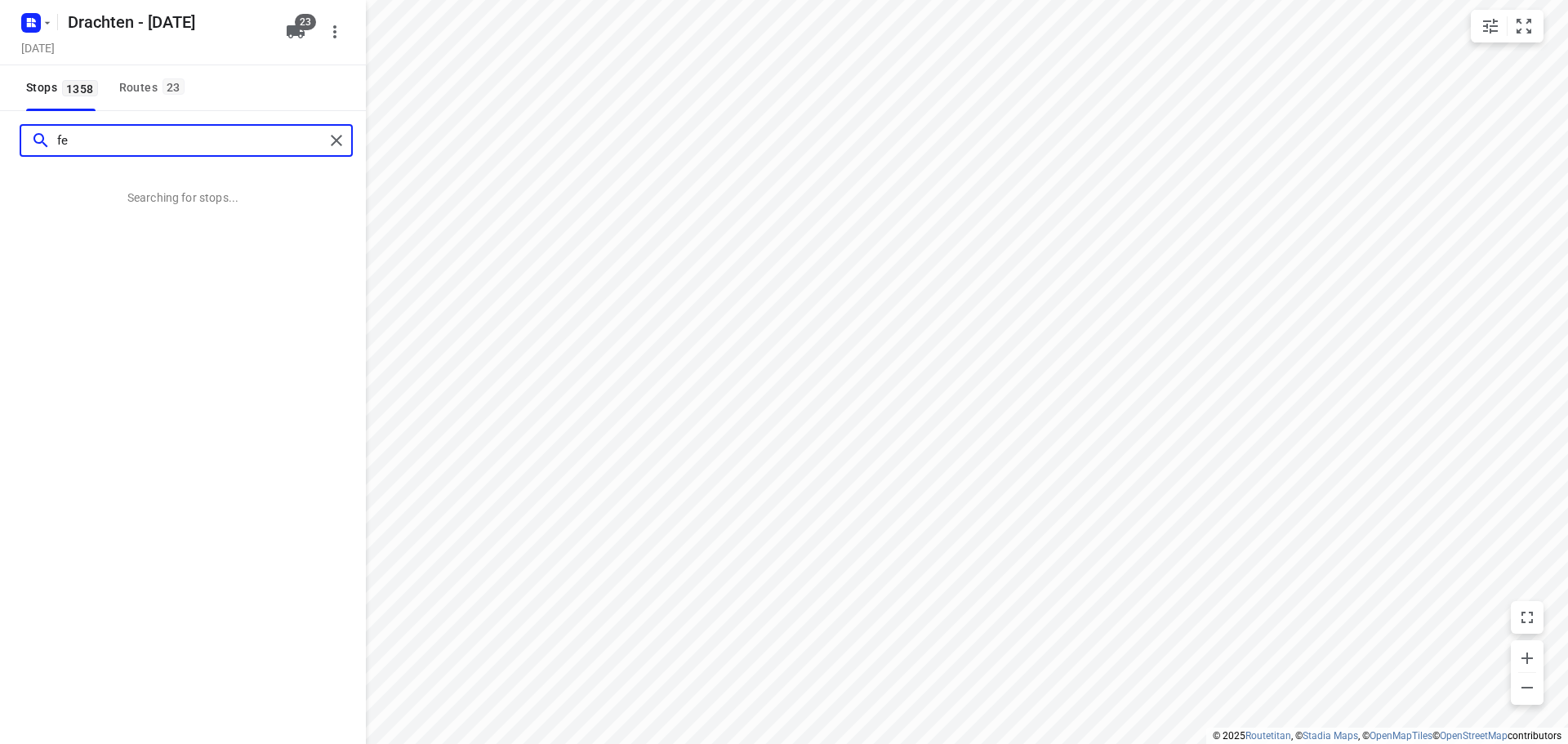
type input "f"
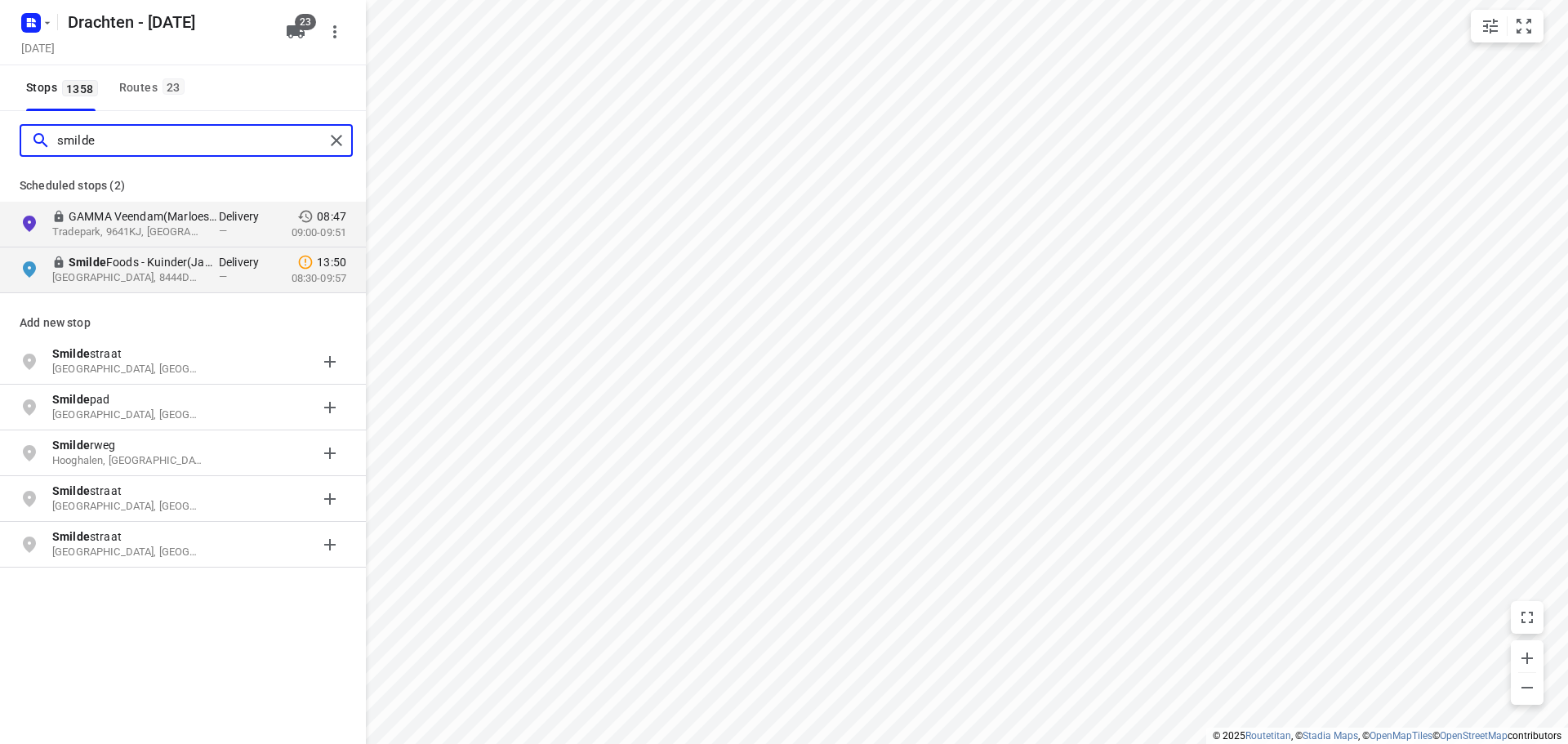
type input "smilde"
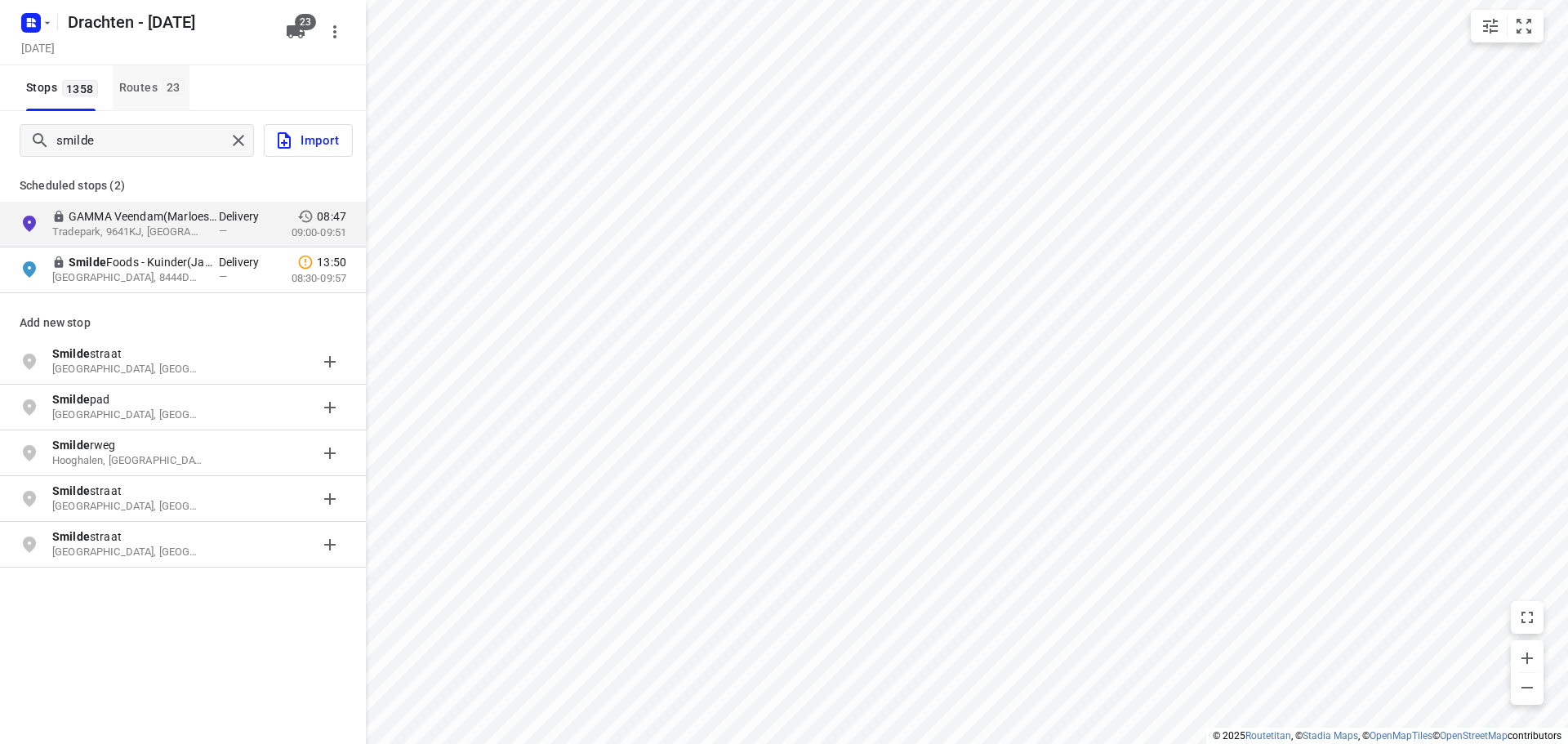
click at [140, 110] on button "Routes 23" at bounding box center [151, 87] width 77 height 45
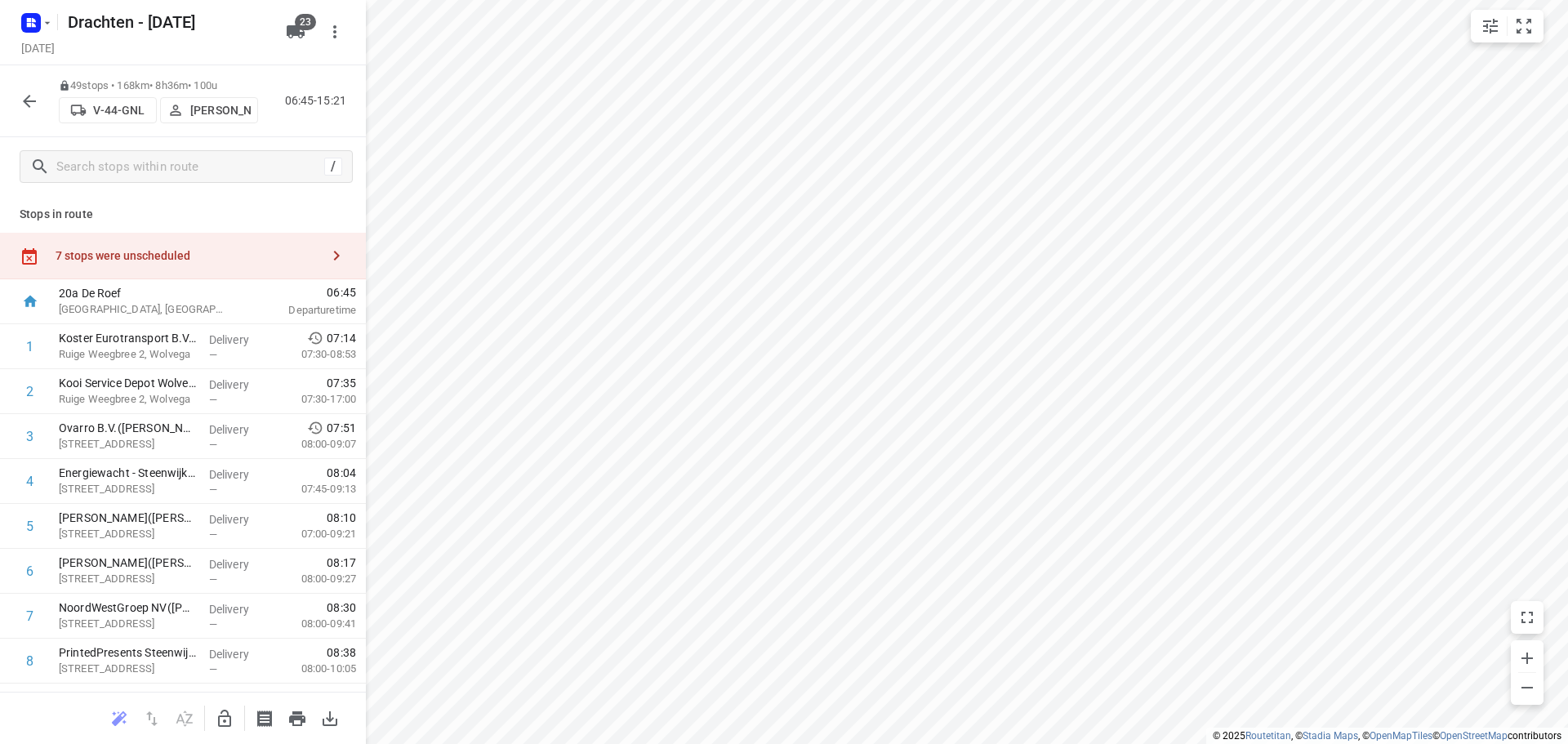
click at [219, 720] on icon "button" at bounding box center [225, 718] width 13 height 17
click at [223, 723] on icon "button" at bounding box center [225, 718] width 20 height 20
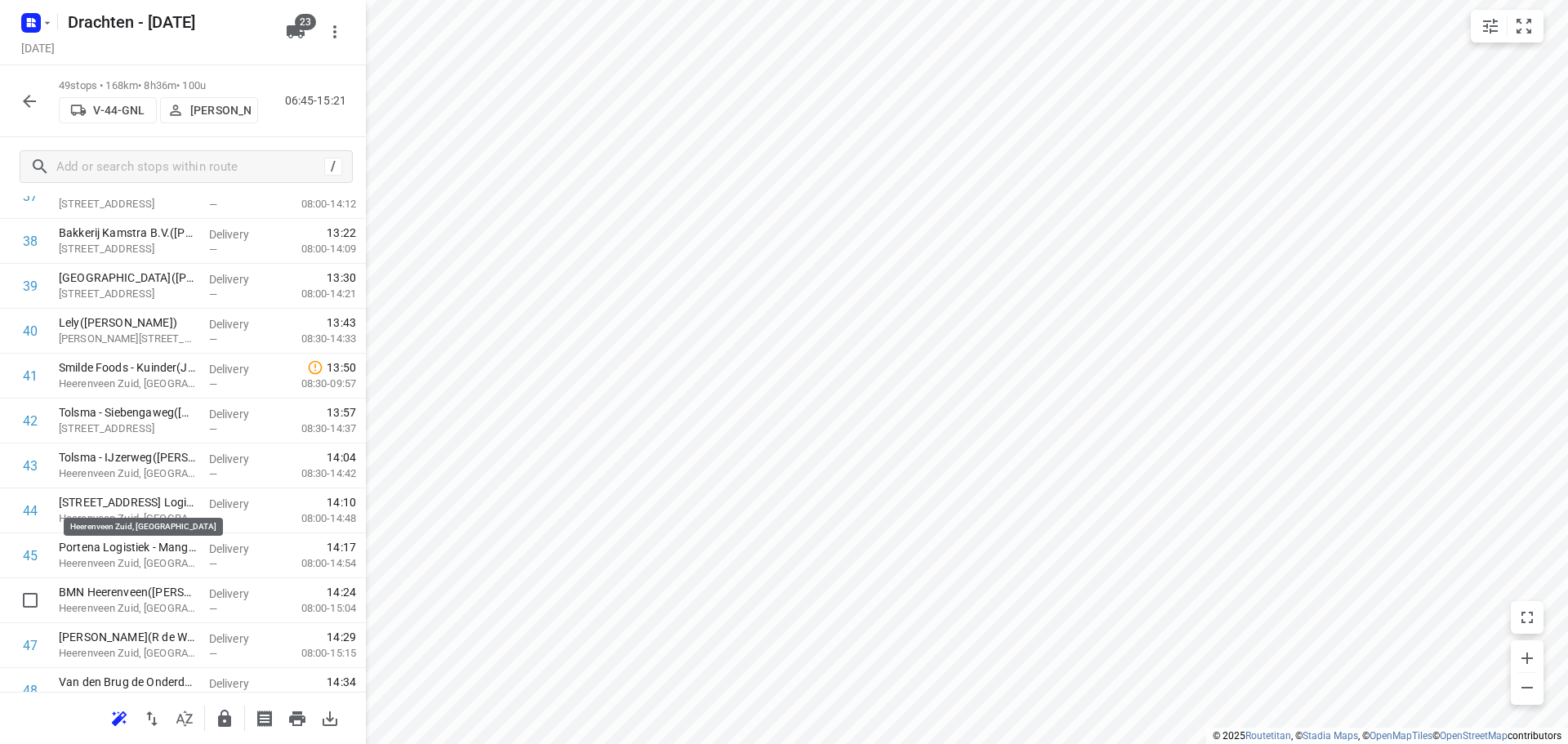
scroll to position [1878, 0]
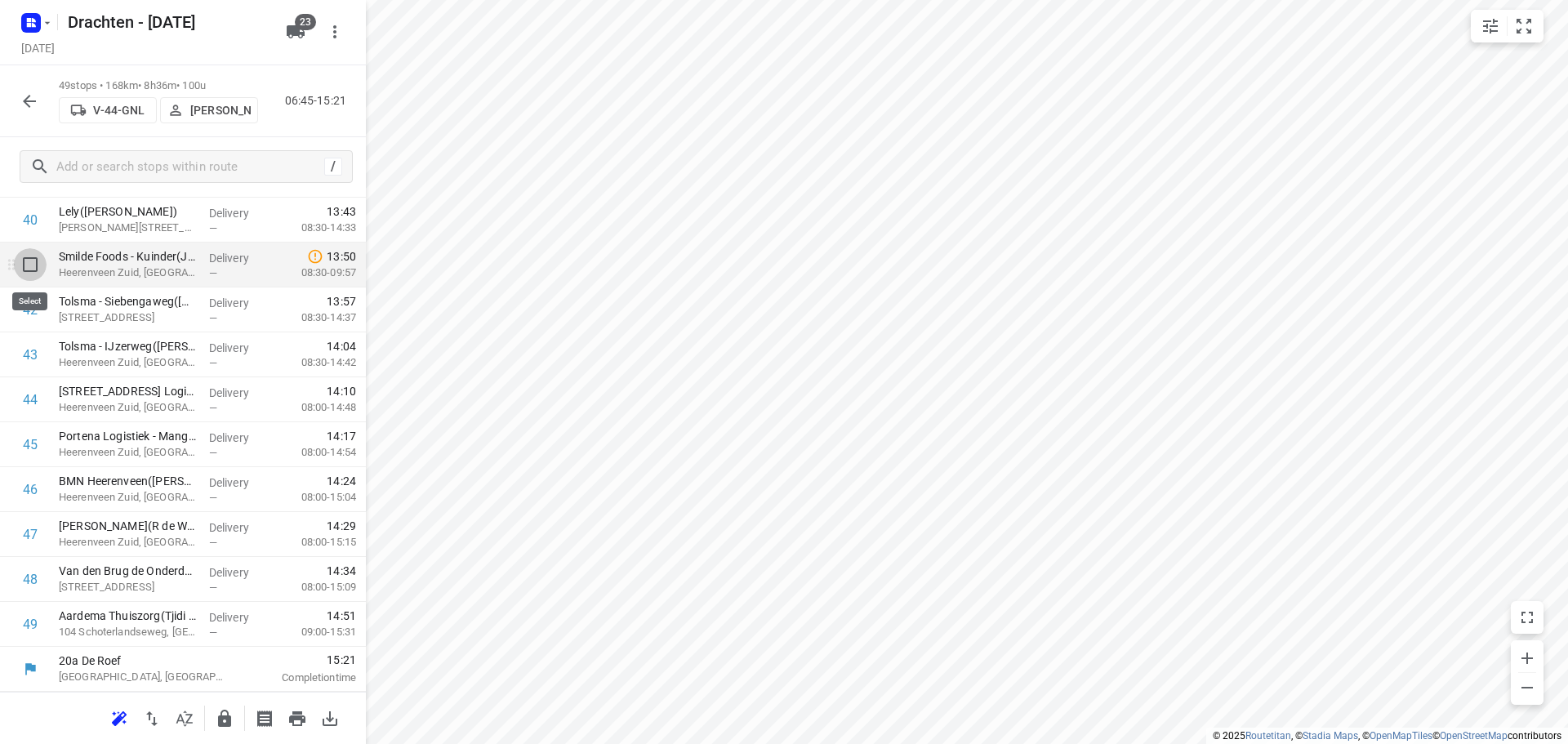
click at [33, 272] on input "checkbox" at bounding box center [31, 264] width 33 height 33
checkbox input "true"
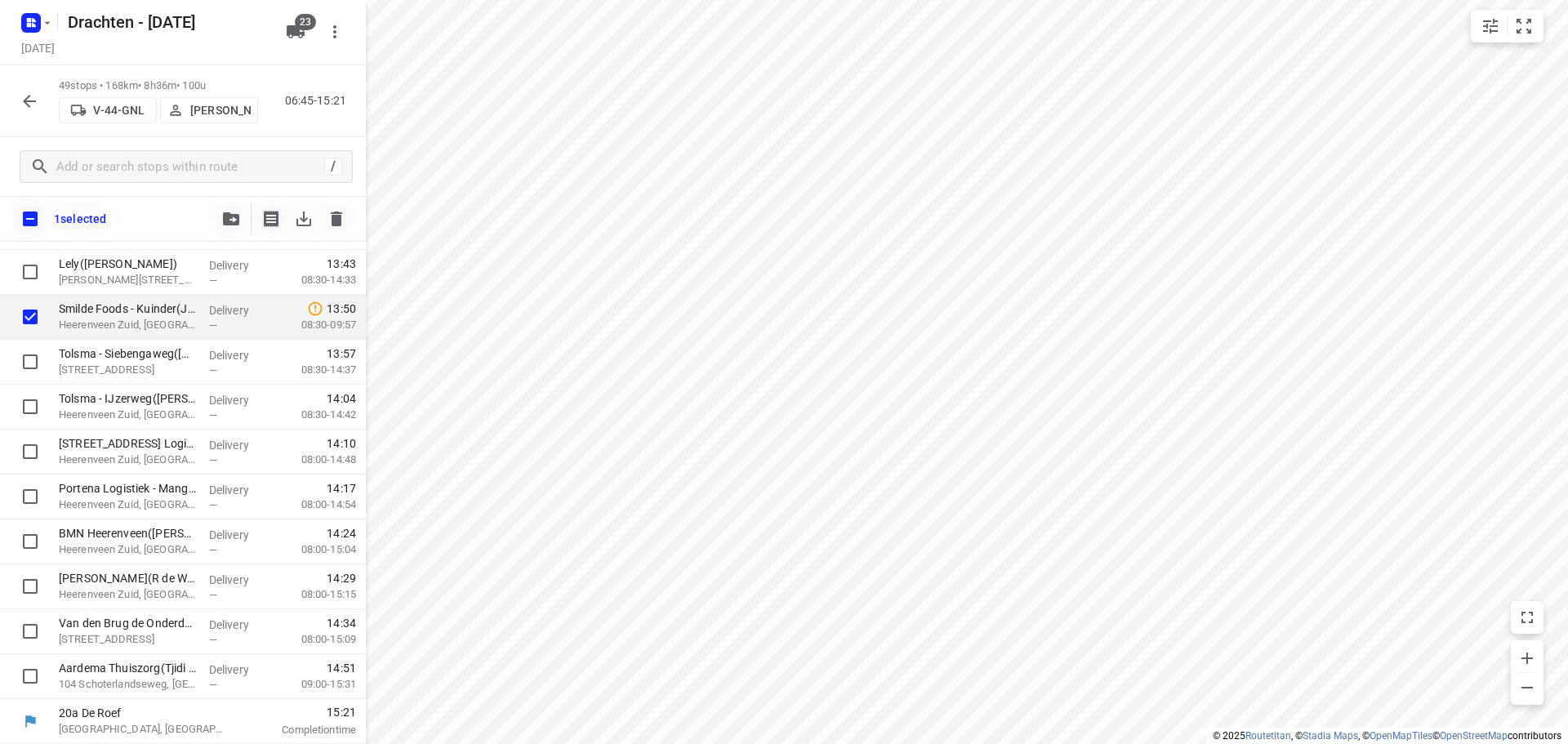
click at [218, 217] on button "button" at bounding box center [232, 219] width 33 height 33
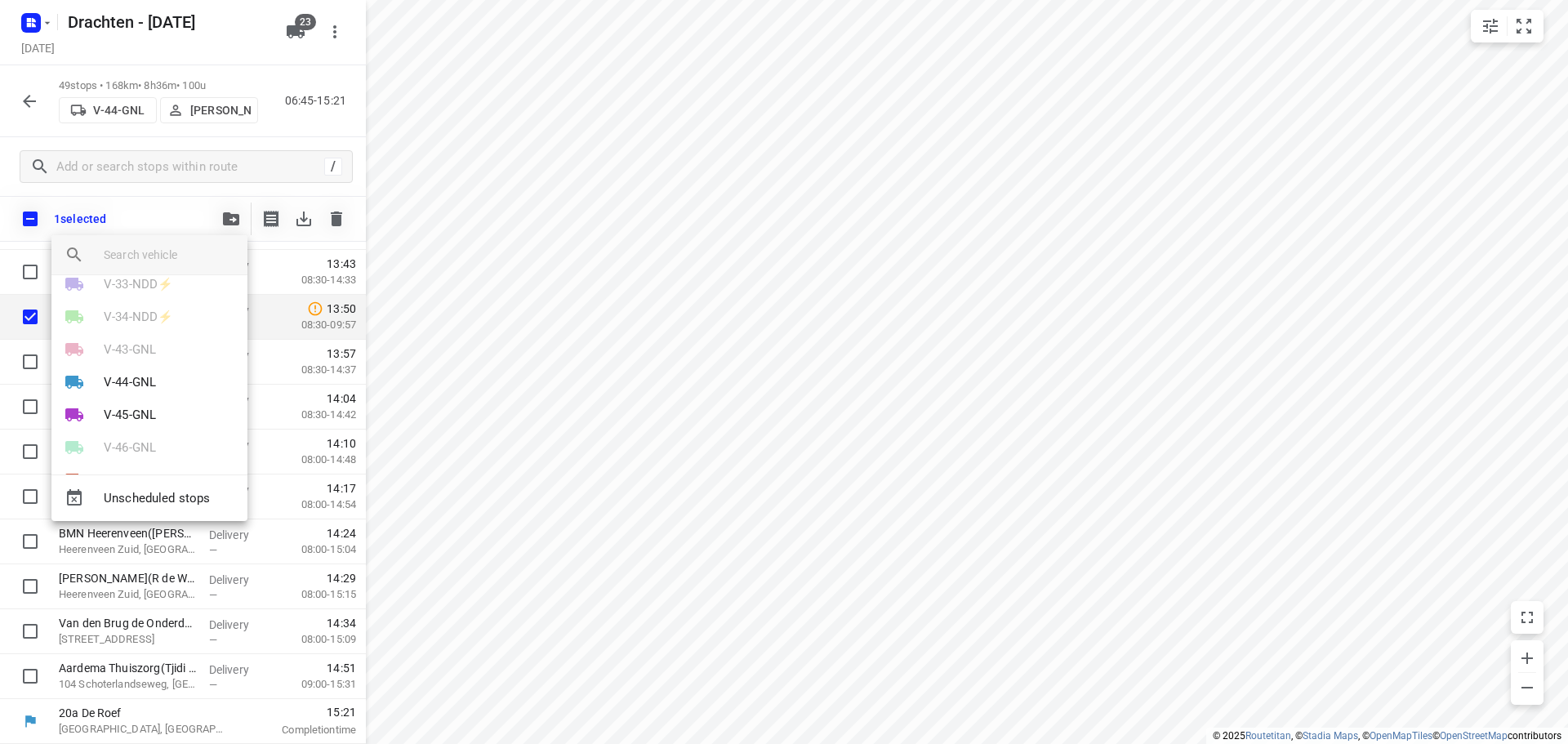
scroll to position [245, 0]
click at [142, 381] on p "V-45-GNL" at bounding box center [129, 386] width 52 height 19
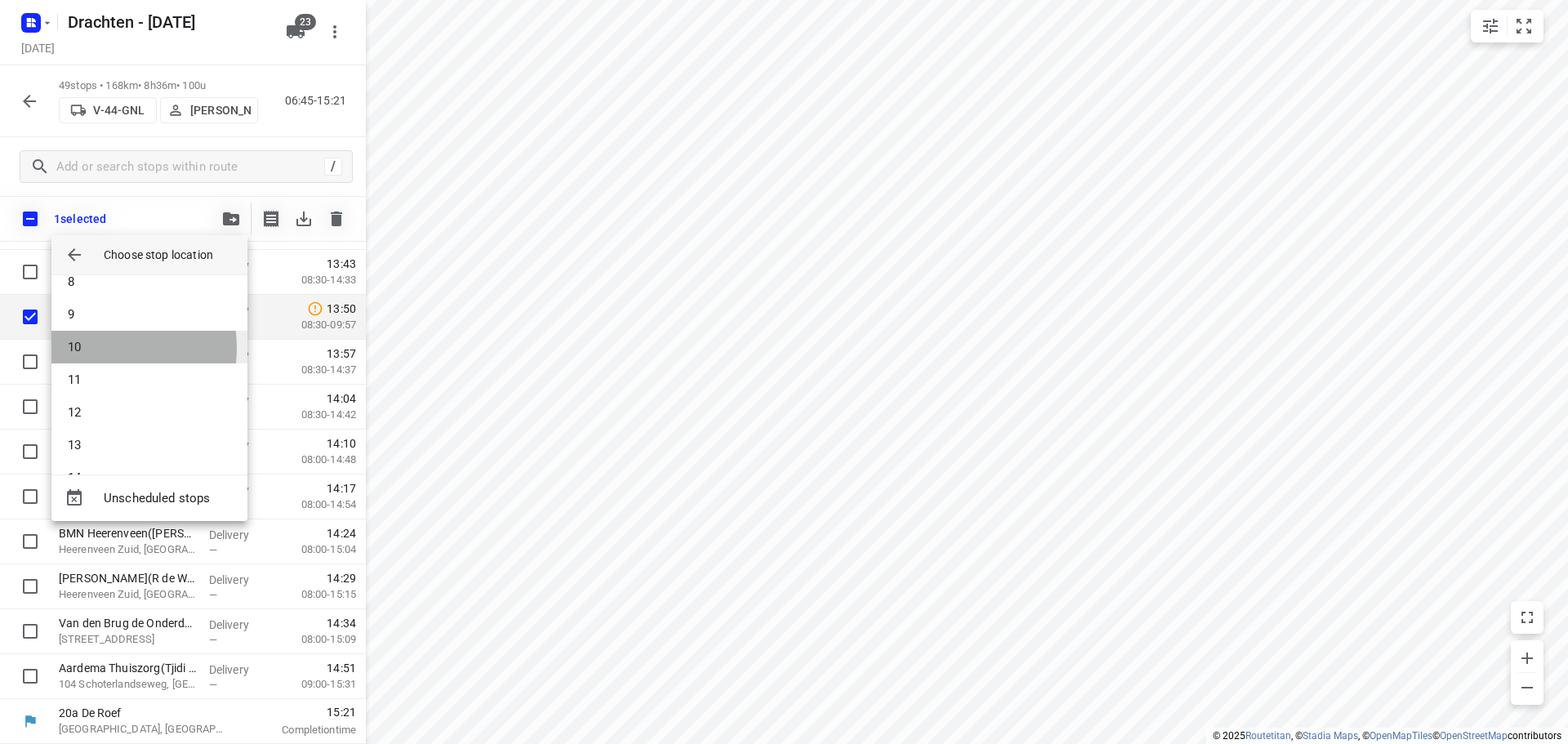
click at [102, 348] on li "10" at bounding box center [149, 347] width 196 height 33
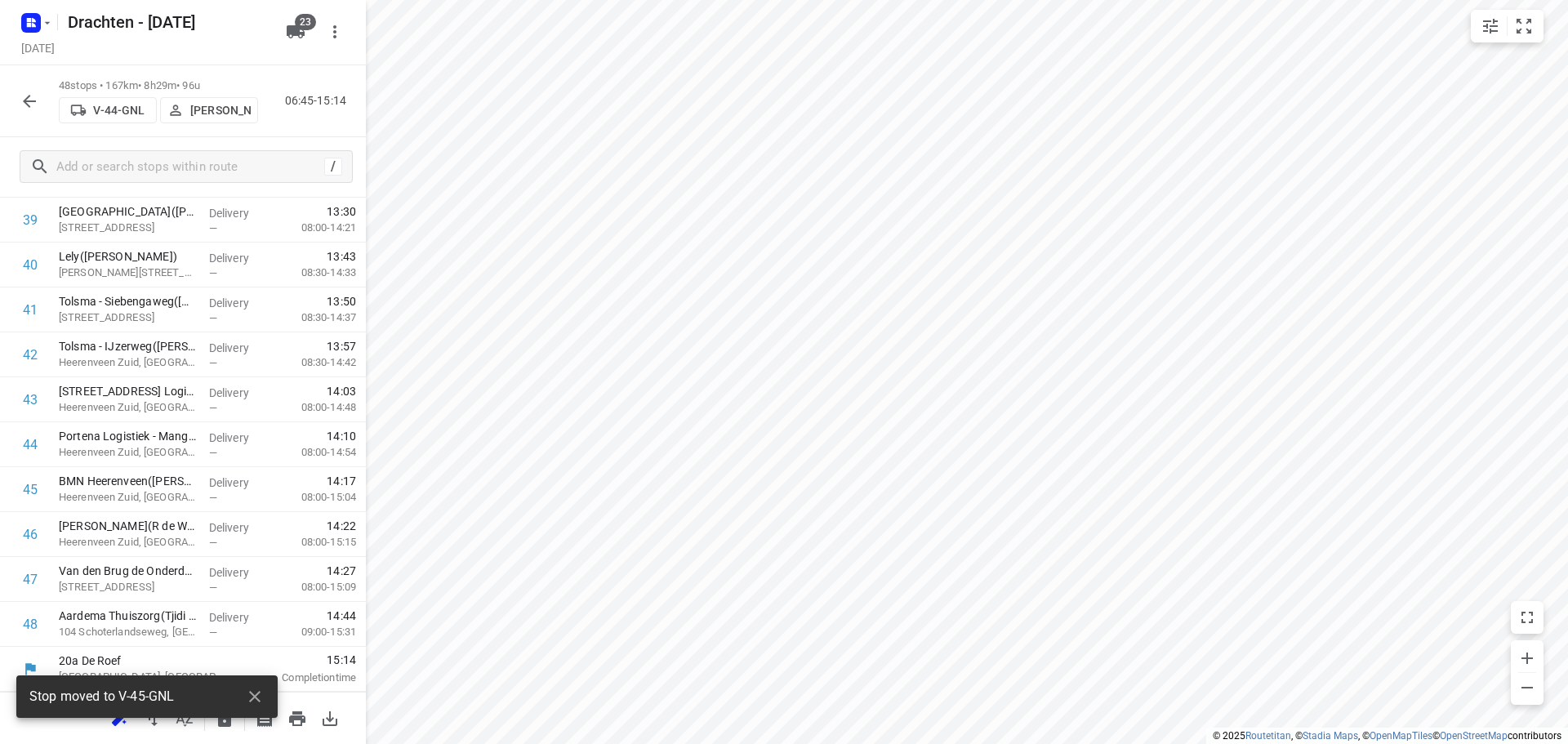
scroll to position [1832, 0]
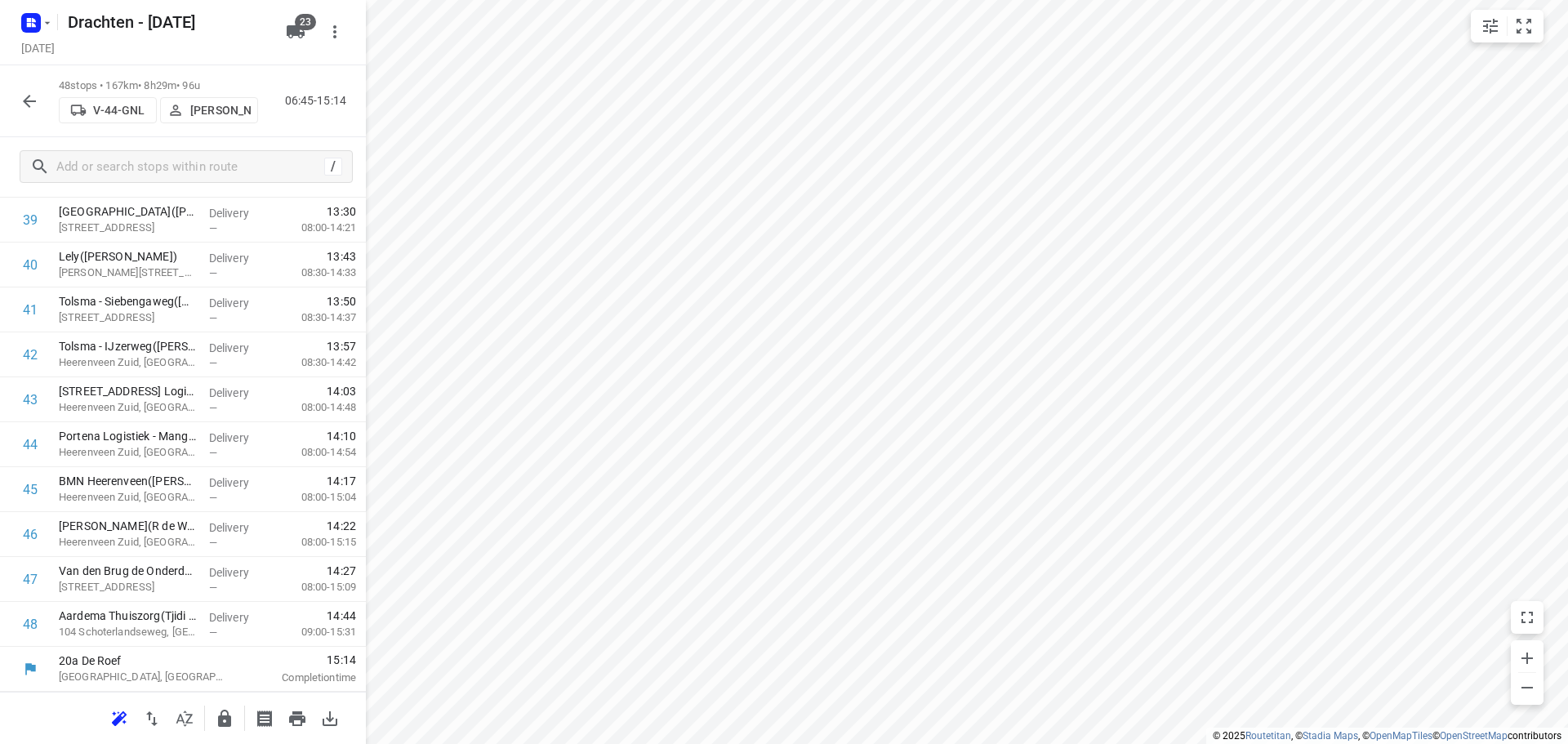
click at [41, 97] on button "button" at bounding box center [30, 101] width 33 height 33
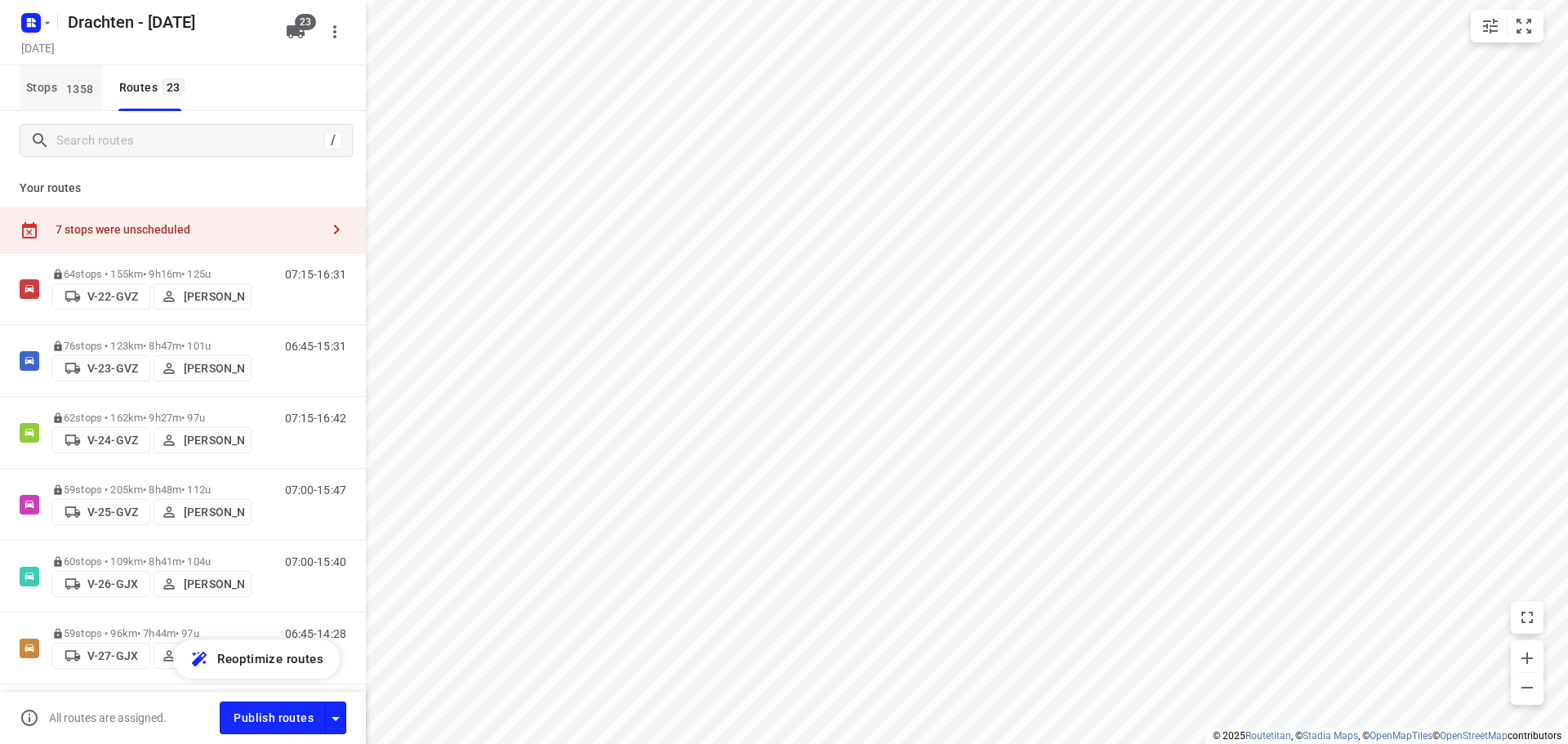
click at [80, 100] on button "Stops 1358" at bounding box center [61, 87] width 83 height 45
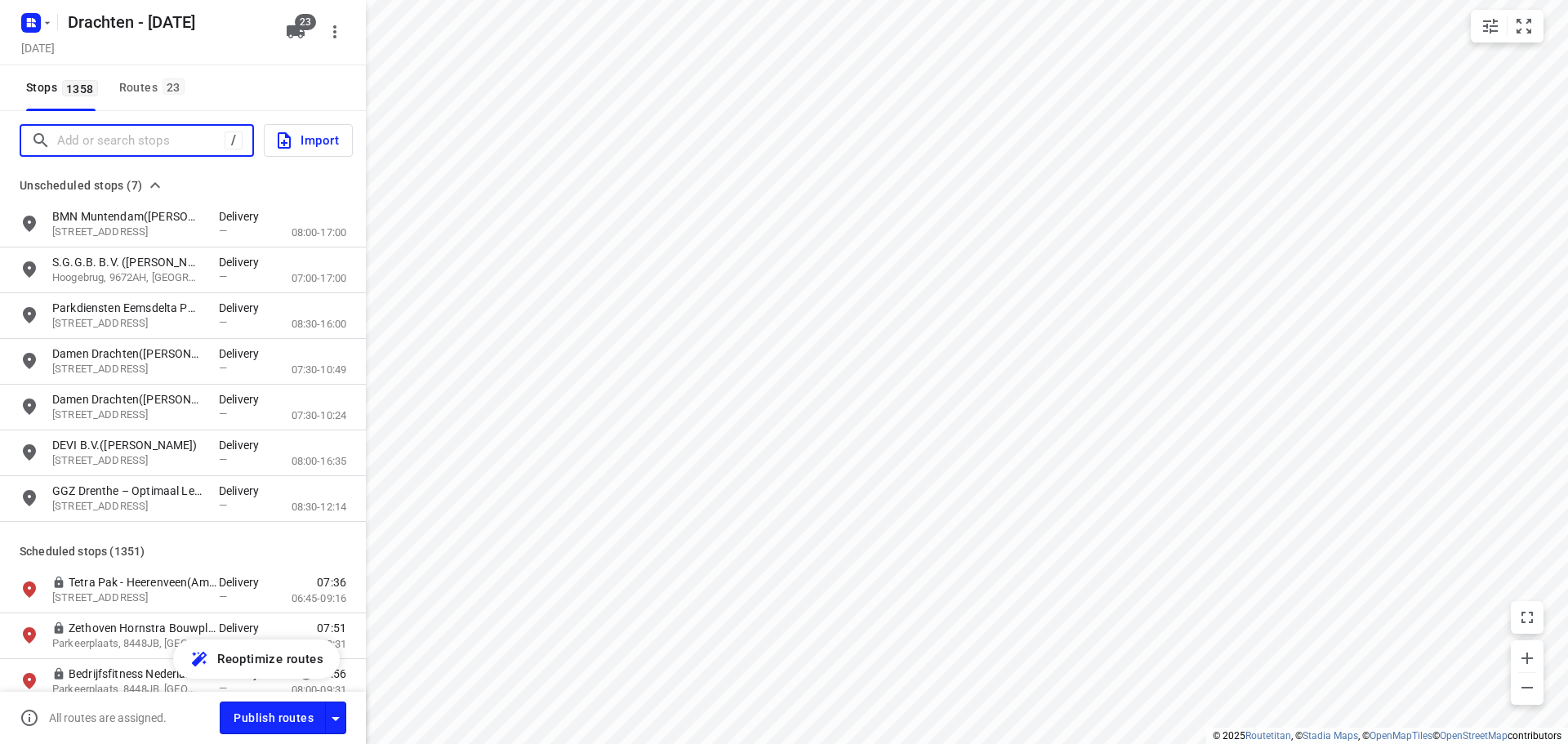
click at [63, 143] on input "Add or search stops" at bounding box center [140, 141] width 167 height 26
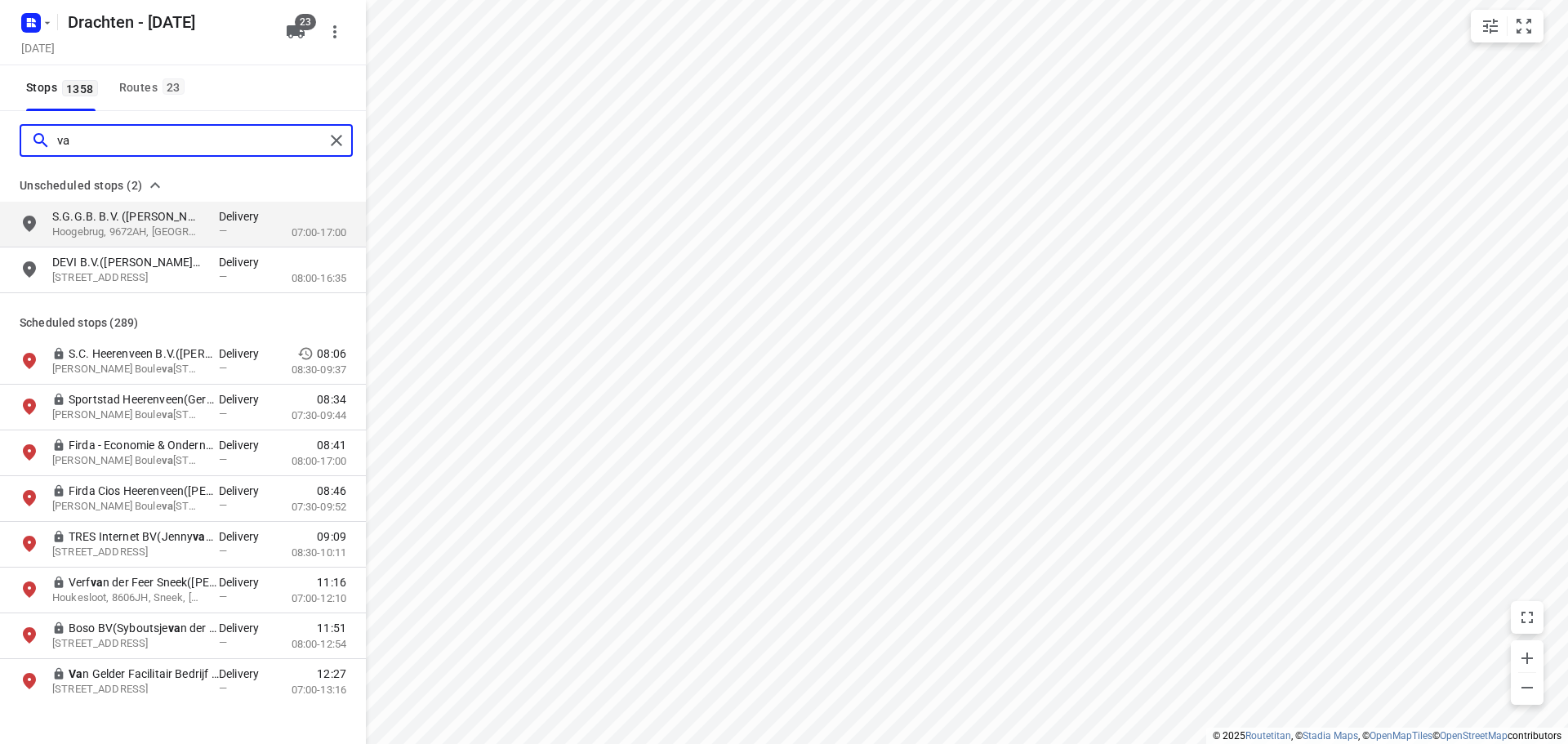
type input "v"
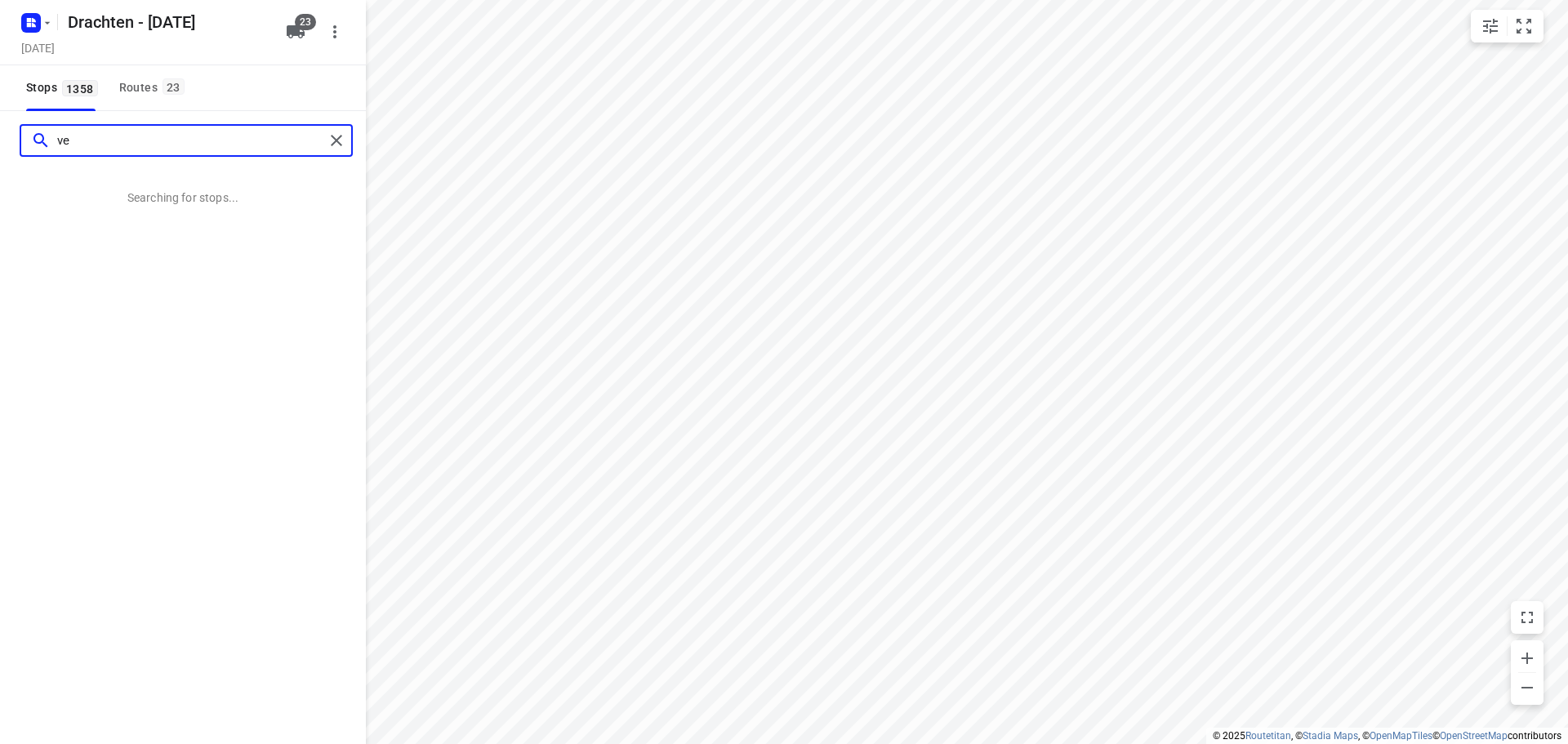
type input "v"
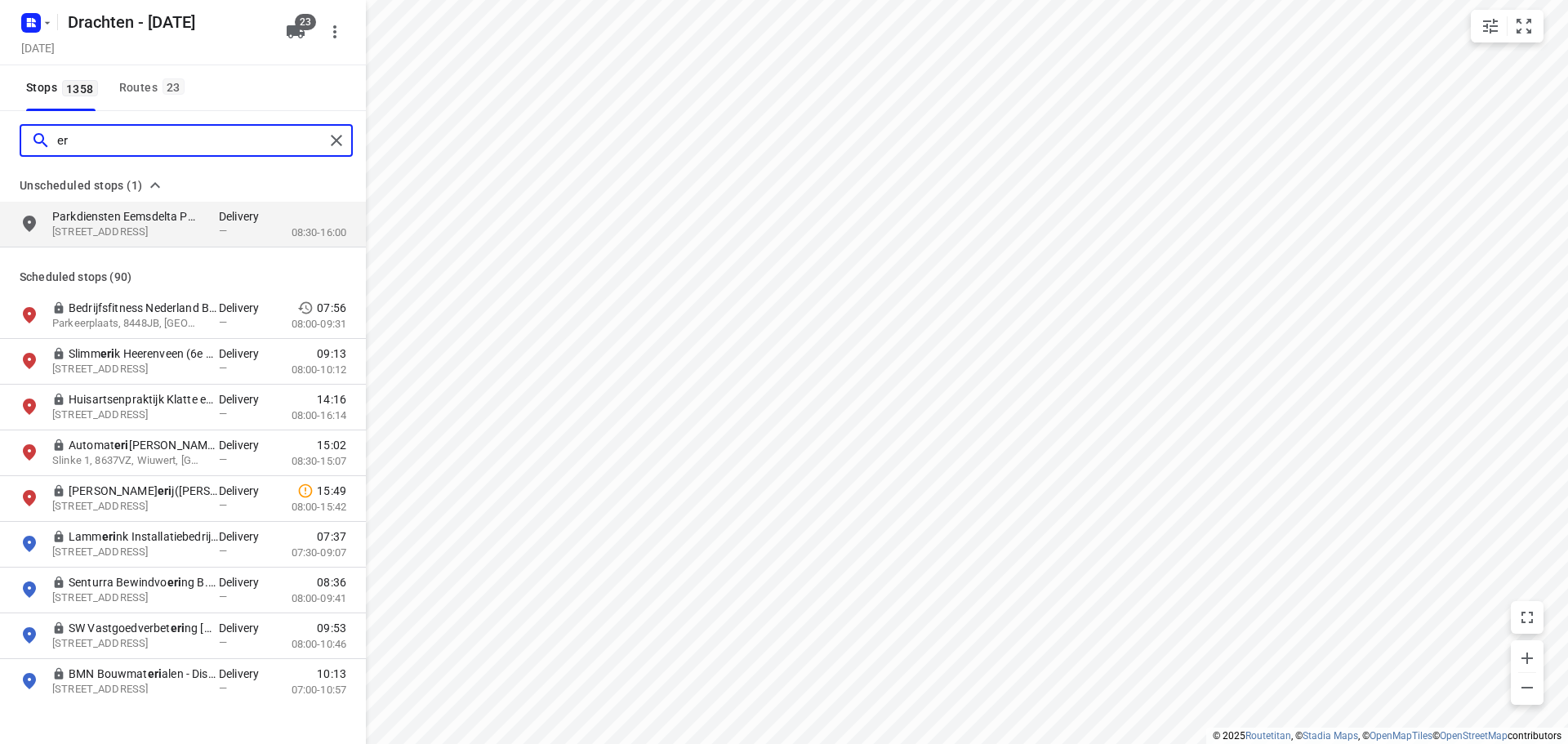
type input "e"
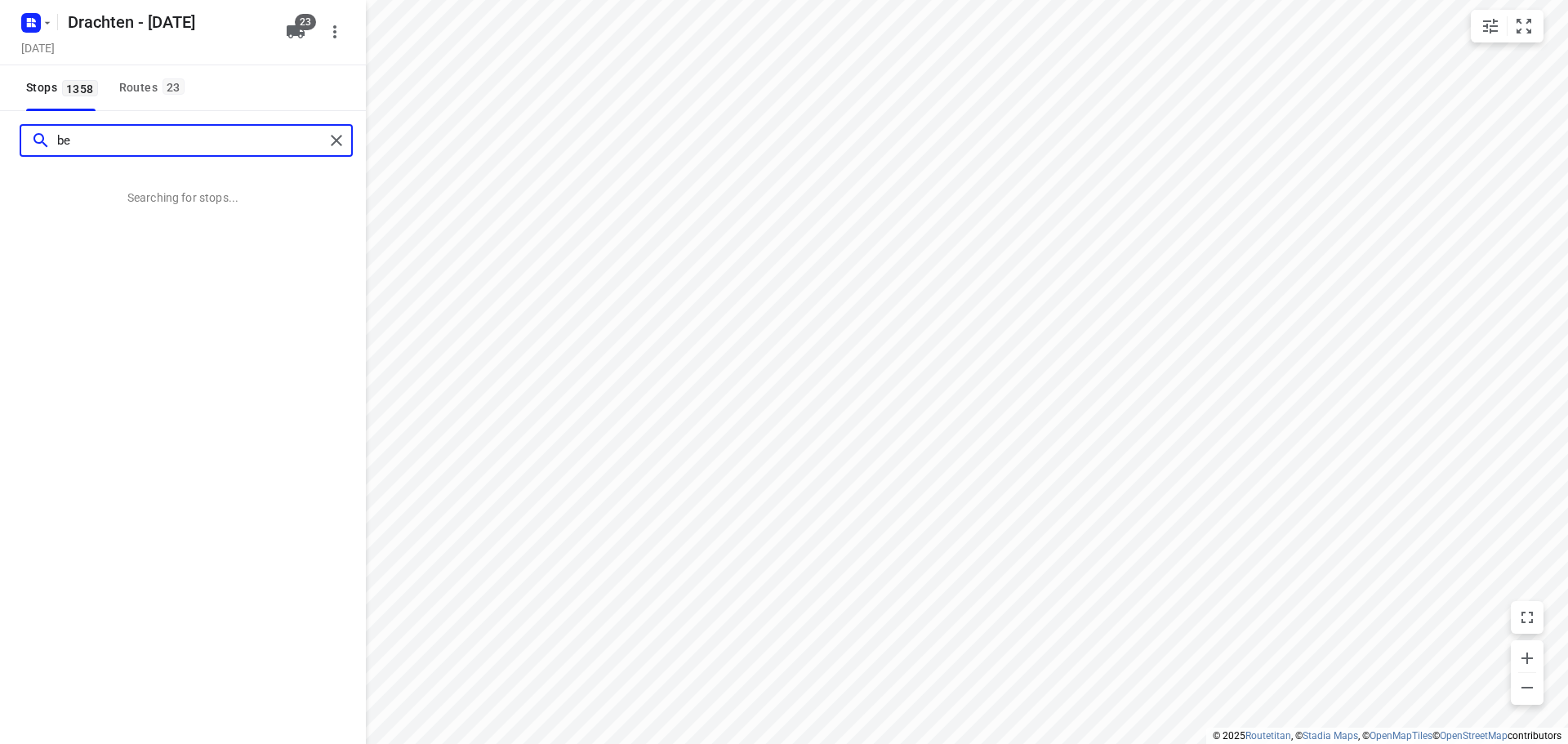
type input "b"
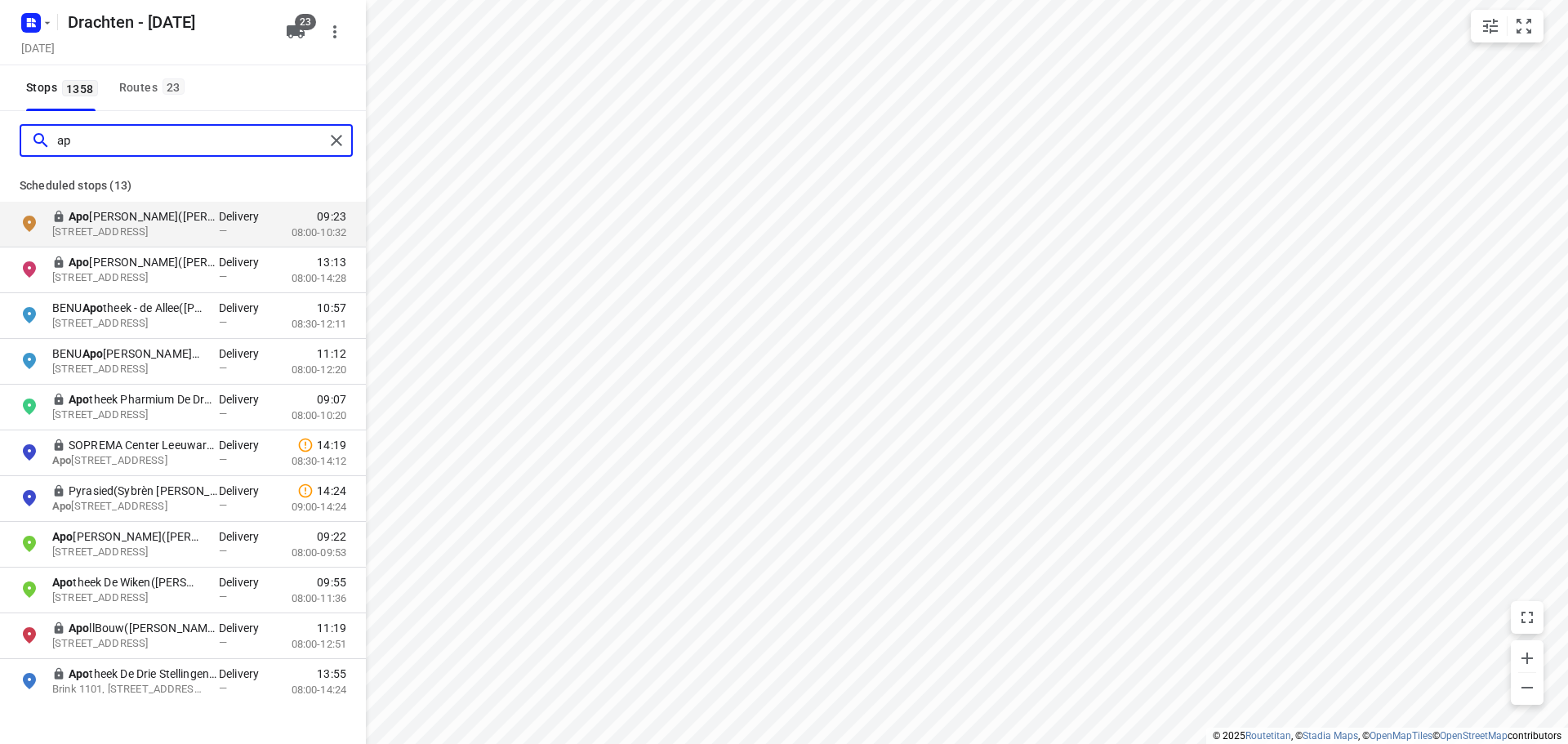
type input "a"
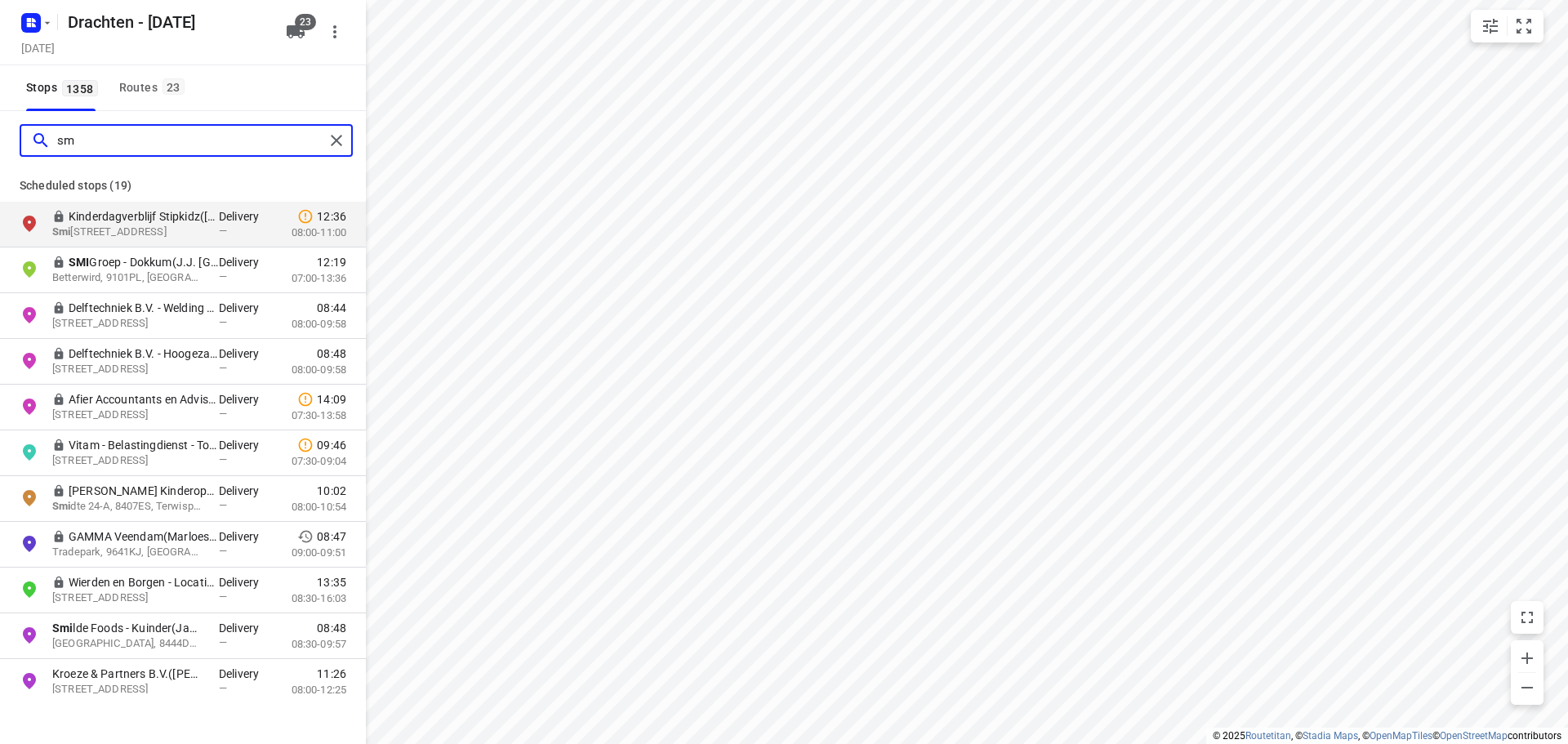
type input "s"
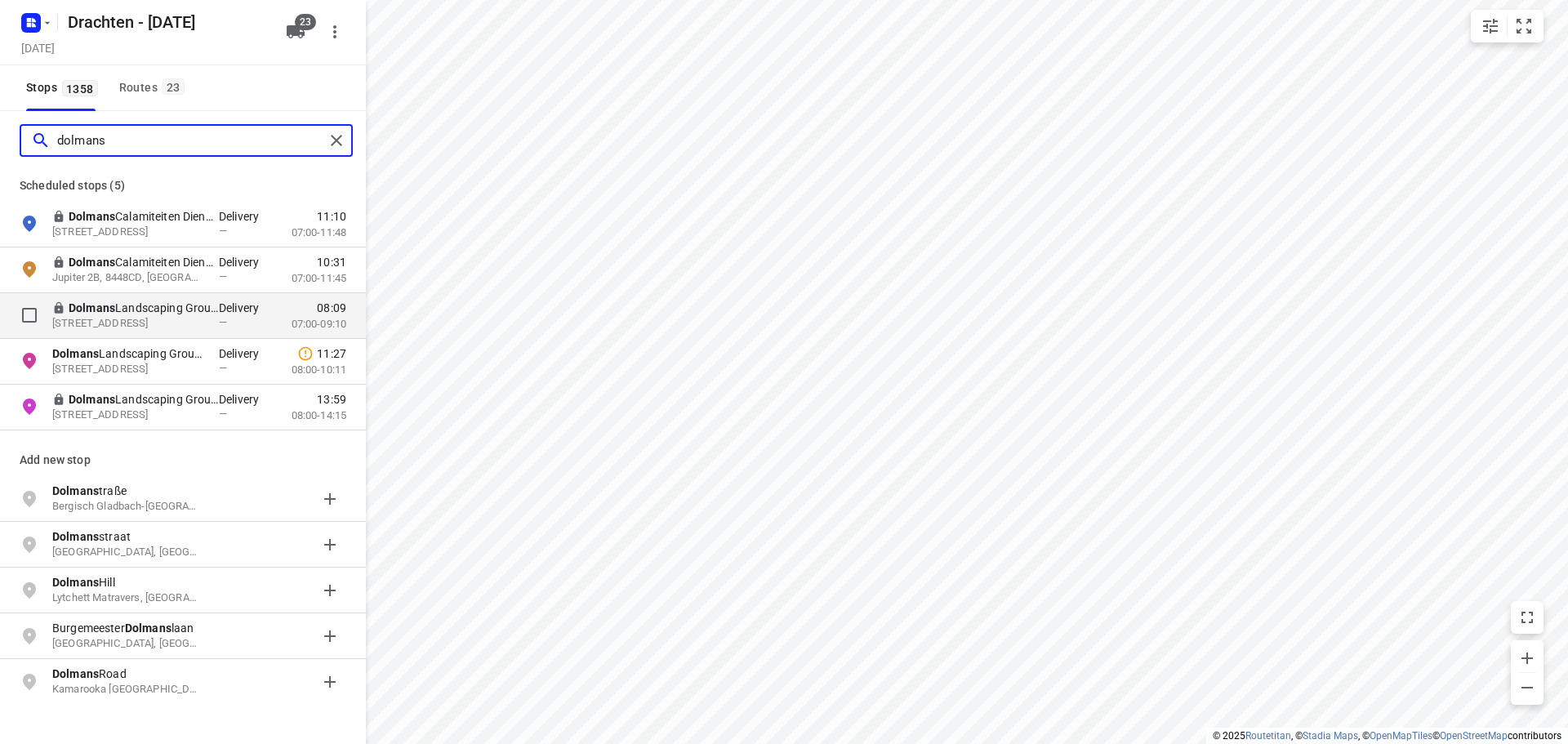
type input "dolmans"
click at [262, 316] on div "—" at bounding box center [243, 321] width 49 height 12
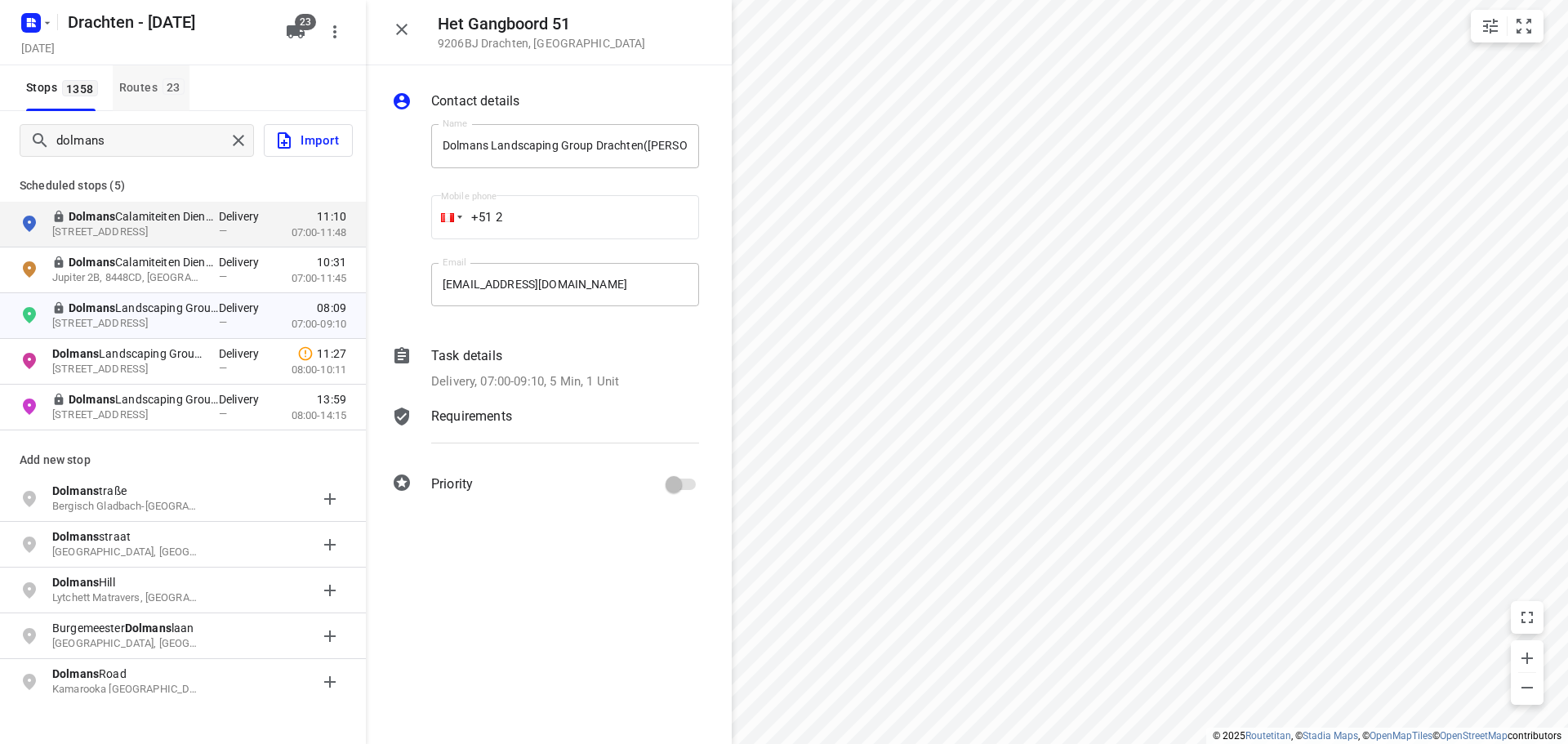
click at [162, 87] on span "23" at bounding box center [173, 87] width 22 height 16
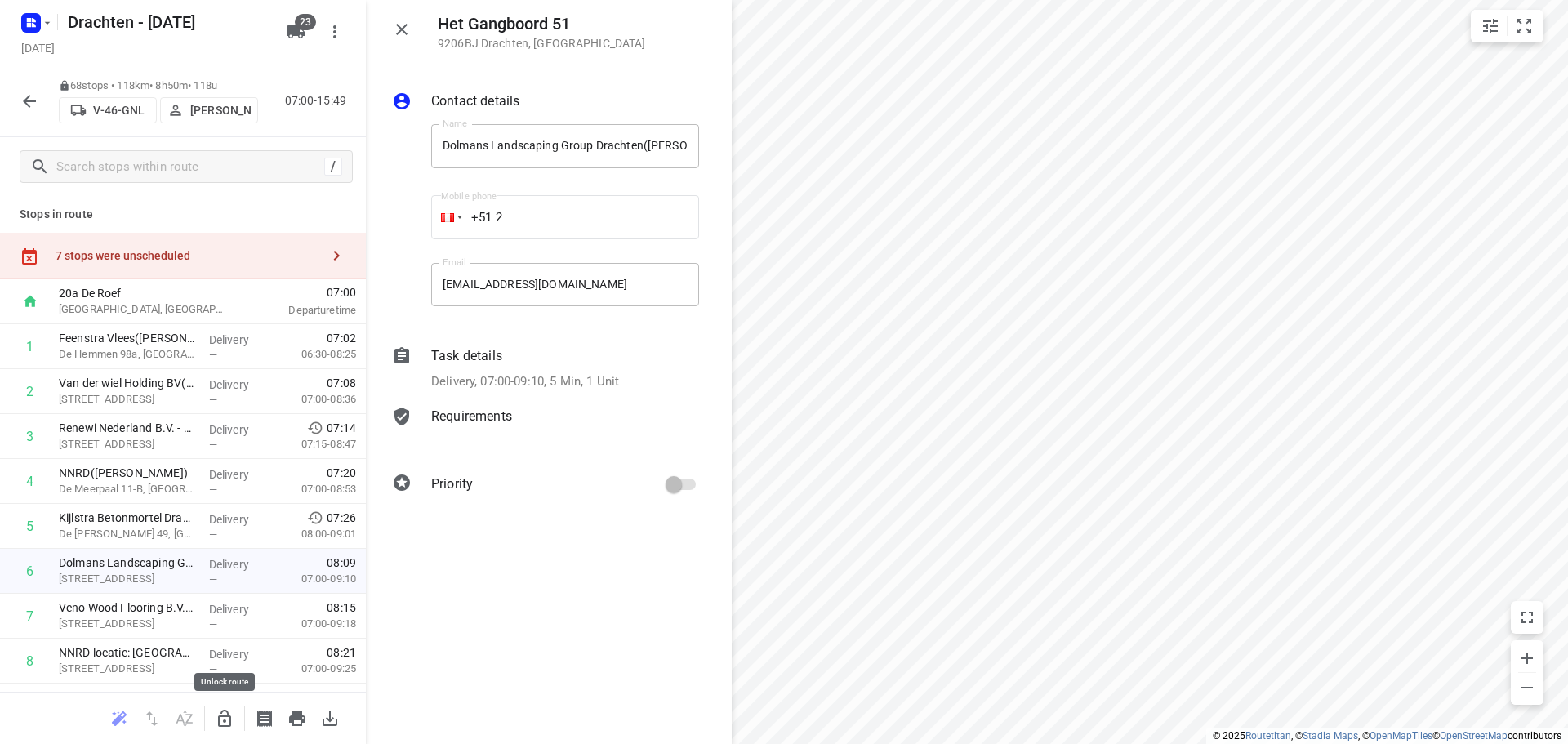
click at [231, 709] on icon "button" at bounding box center [225, 718] width 20 height 20
click at [214, 713] on button "button" at bounding box center [225, 718] width 33 height 33
click at [24, 88] on button "button" at bounding box center [30, 101] width 33 height 33
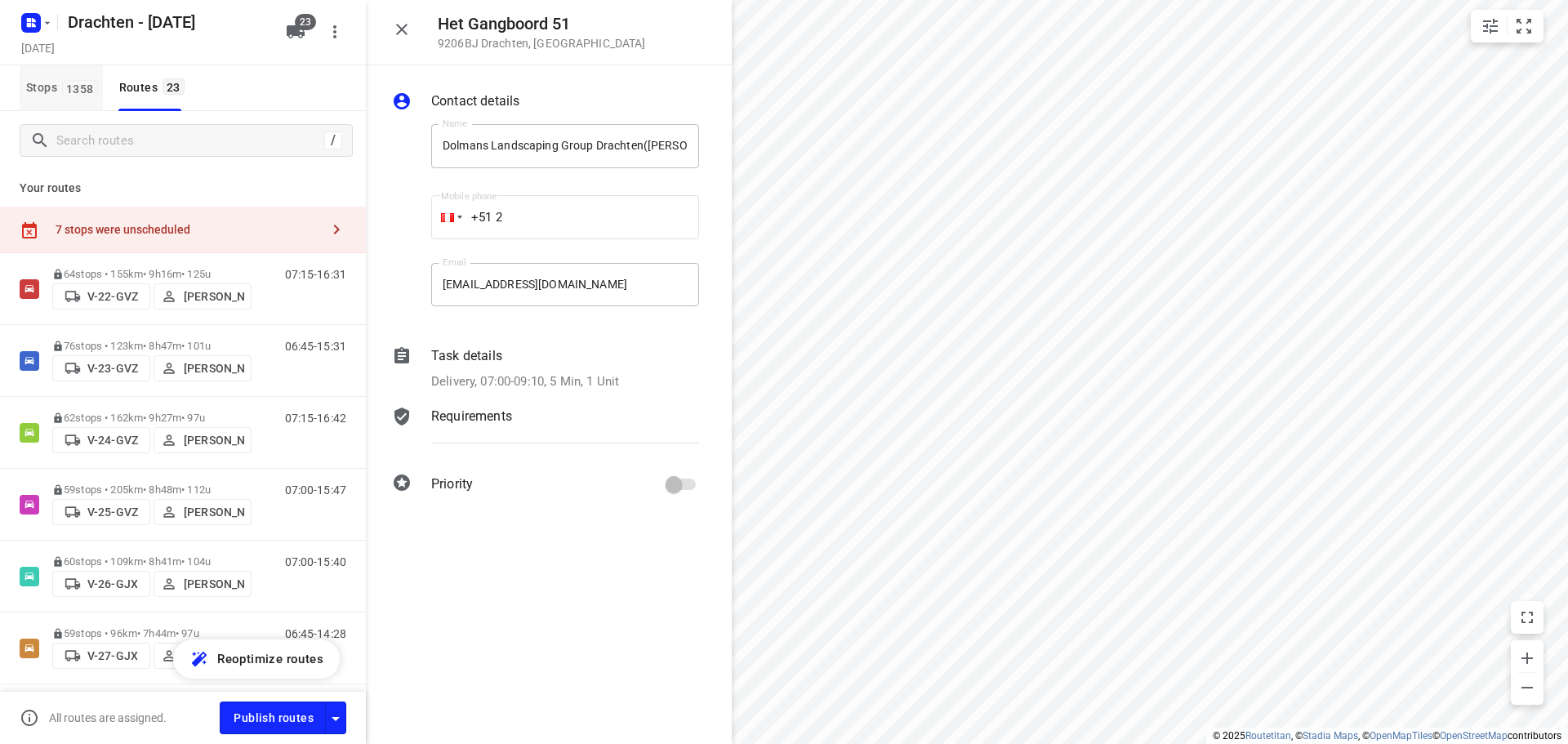
click at [59, 102] on button "Stops 1358" at bounding box center [61, 87] width 83 height 45
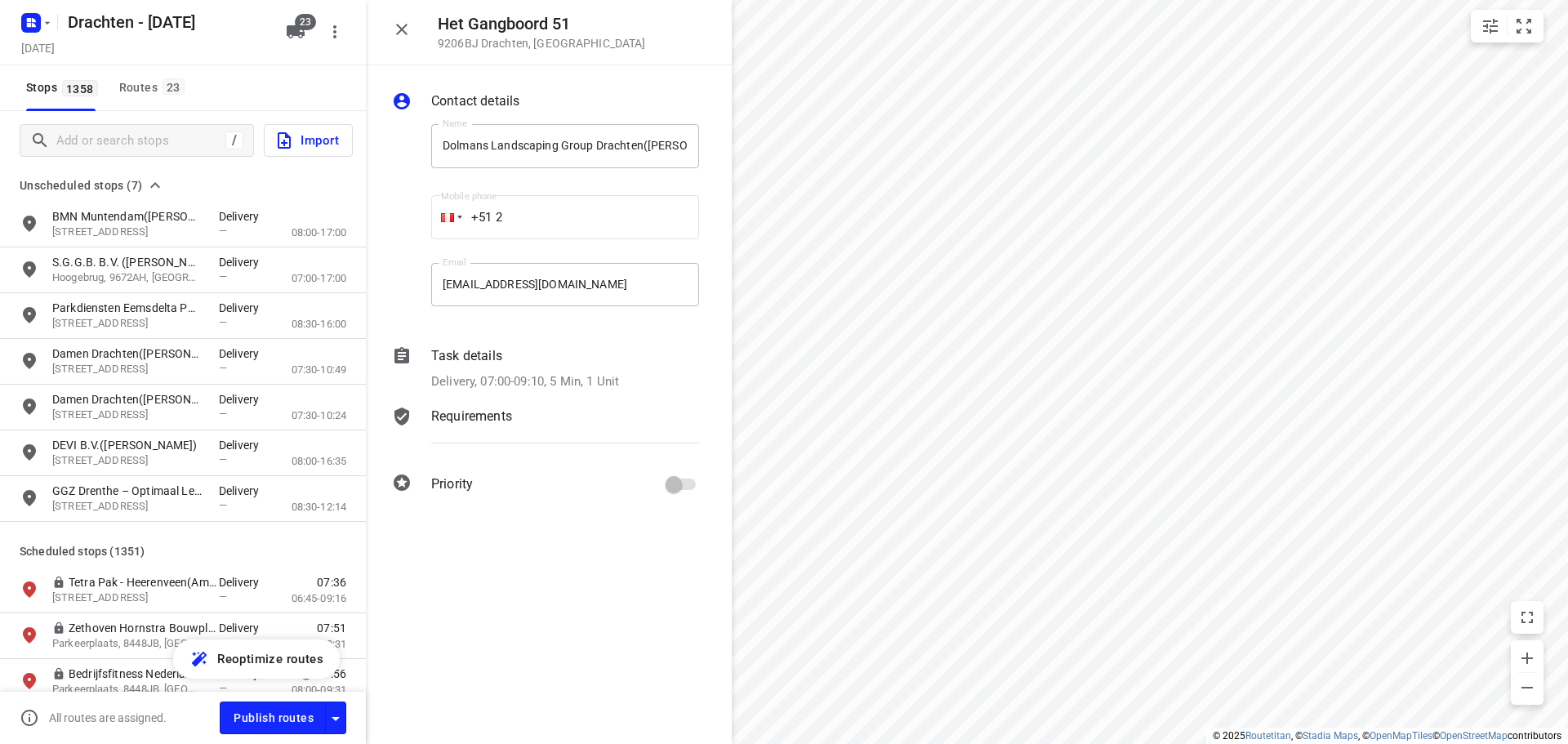
click at [54, 145] on div at bounding box center [128, 141] width 195 height 26
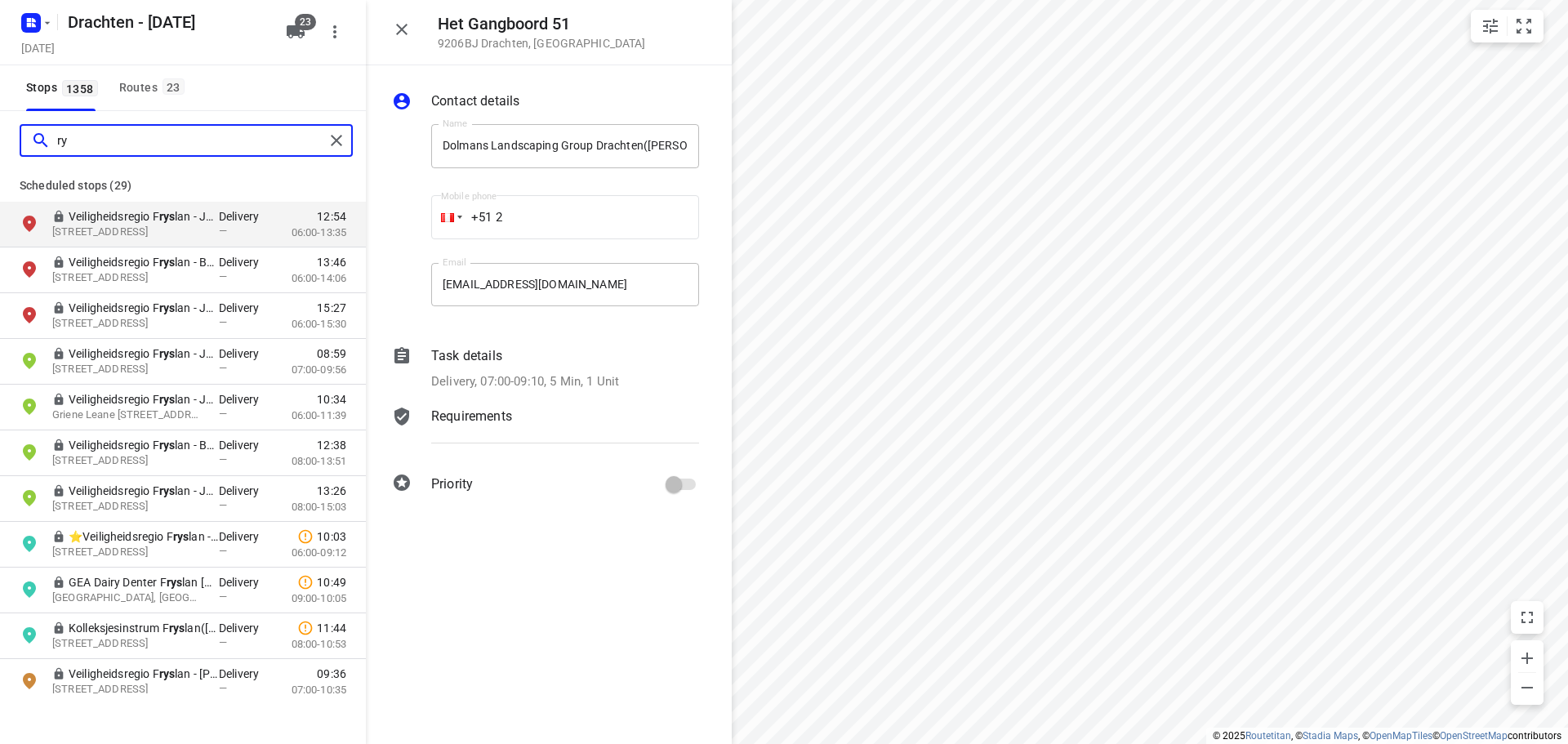
type input "r"
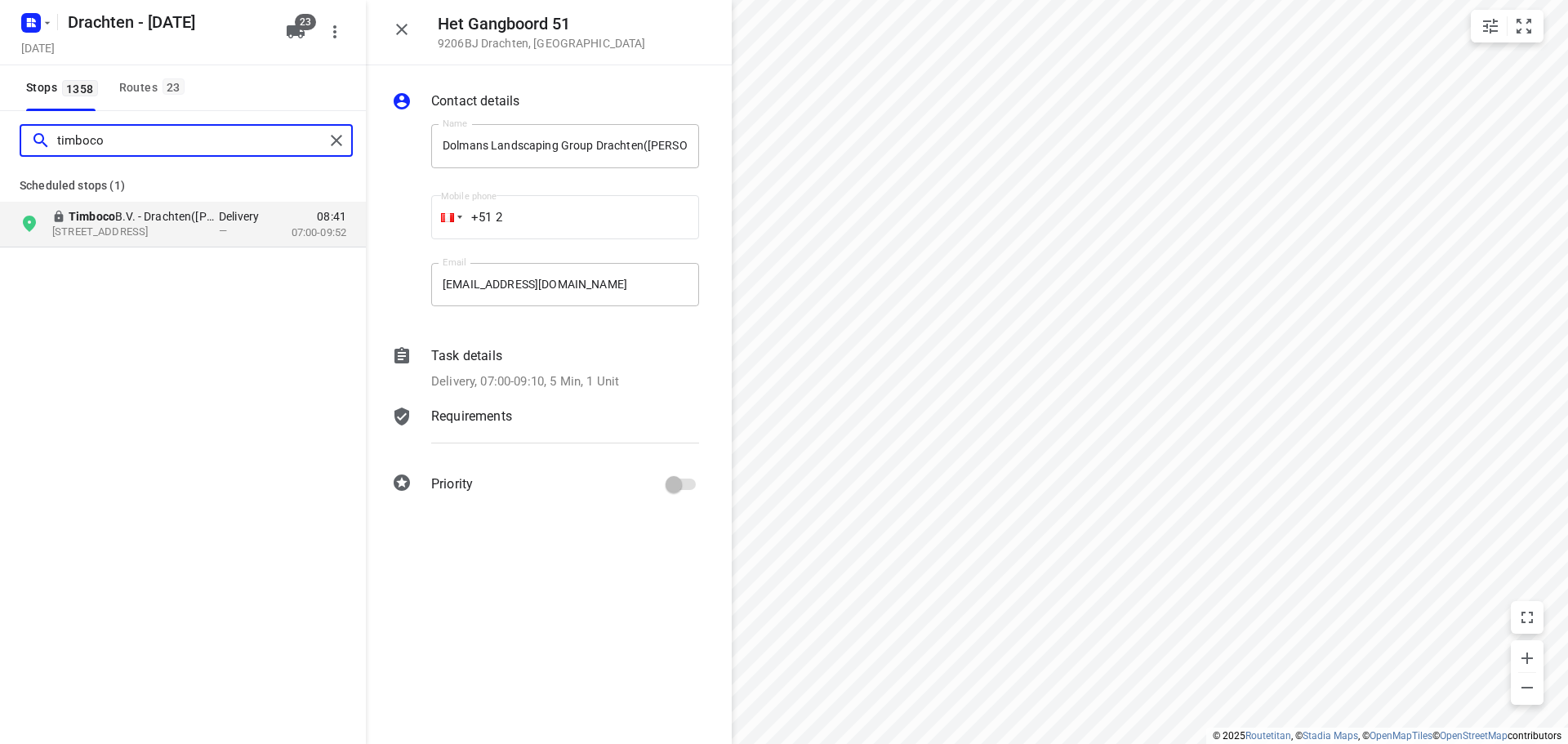
click at [73, 142] on input "timboco" at bounding box center [190, 141] width 267 height 26
click at [73, 142] on input "de jong &" at bounding box center [190, 141] width 267 height 26
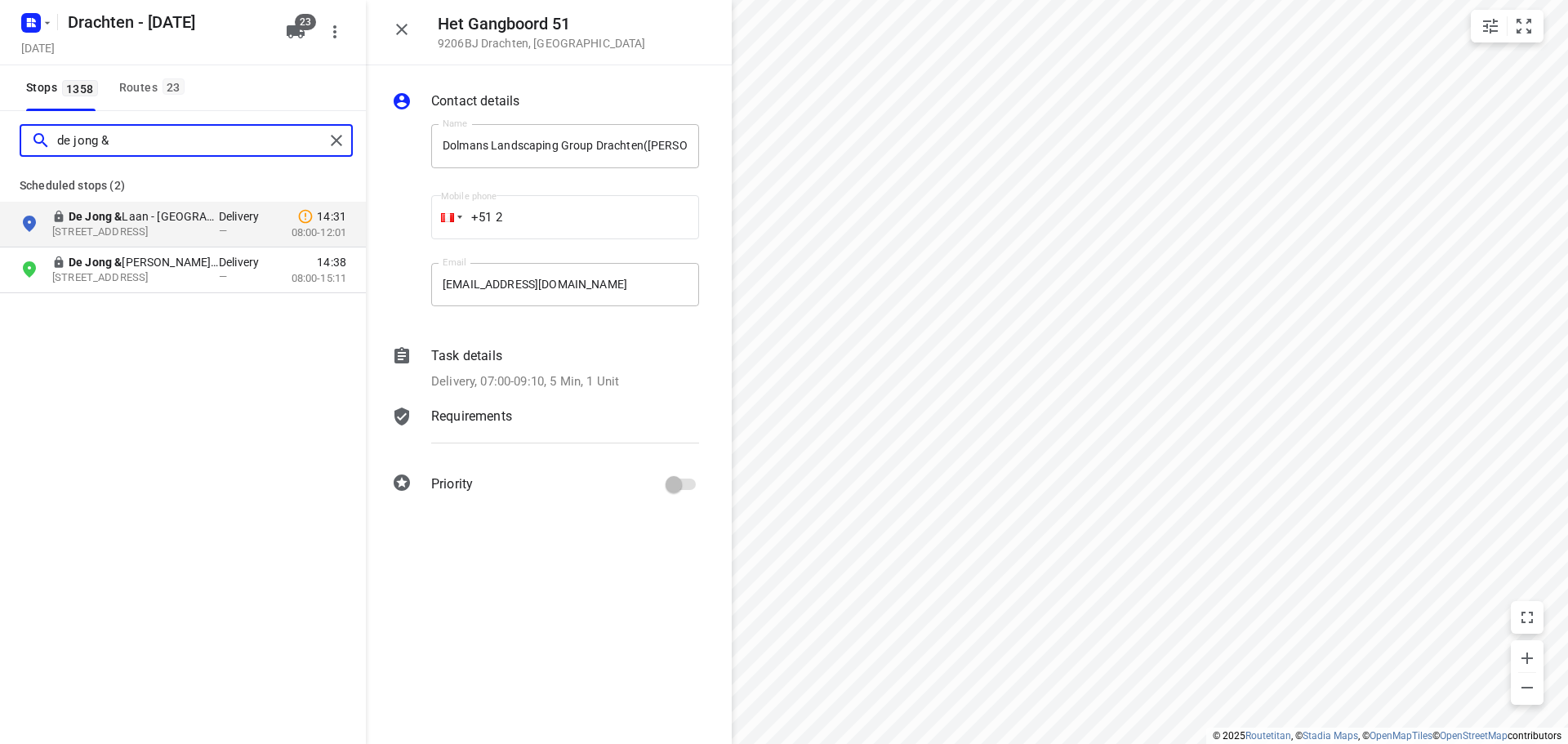
click at [73, 142] on input "de jong &" at bounding box center [190, 141] width 267 height 26
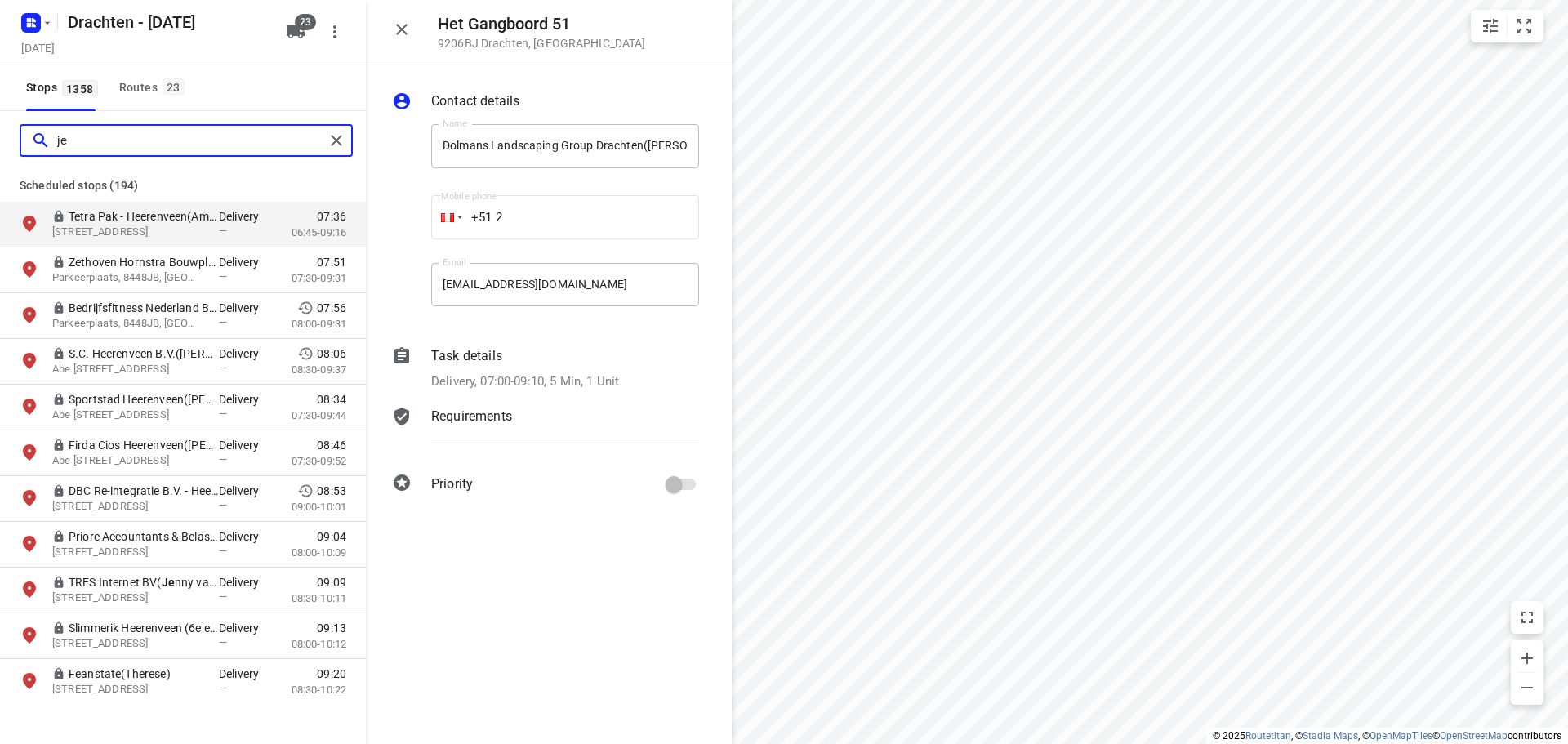
type input "j"
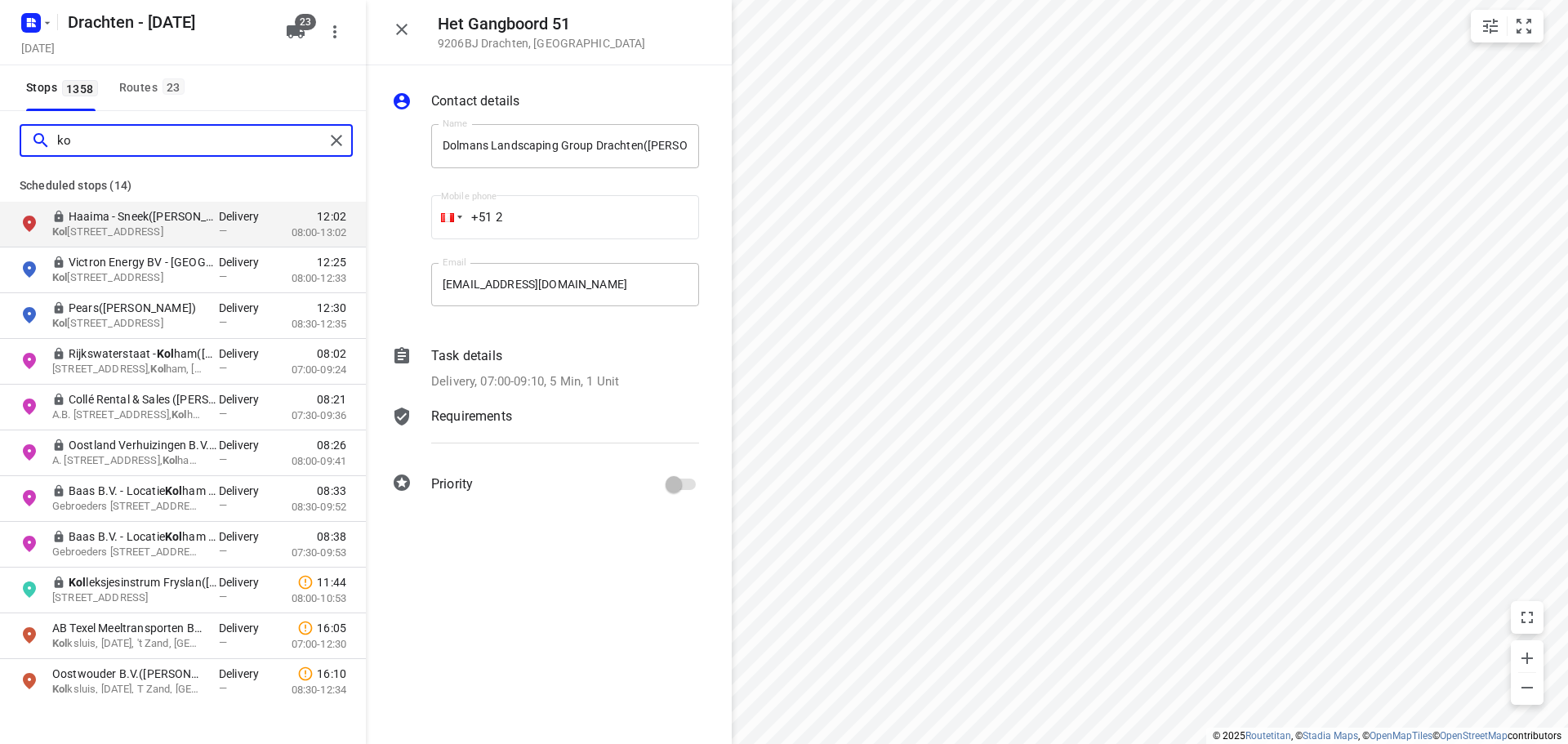
type input "k"
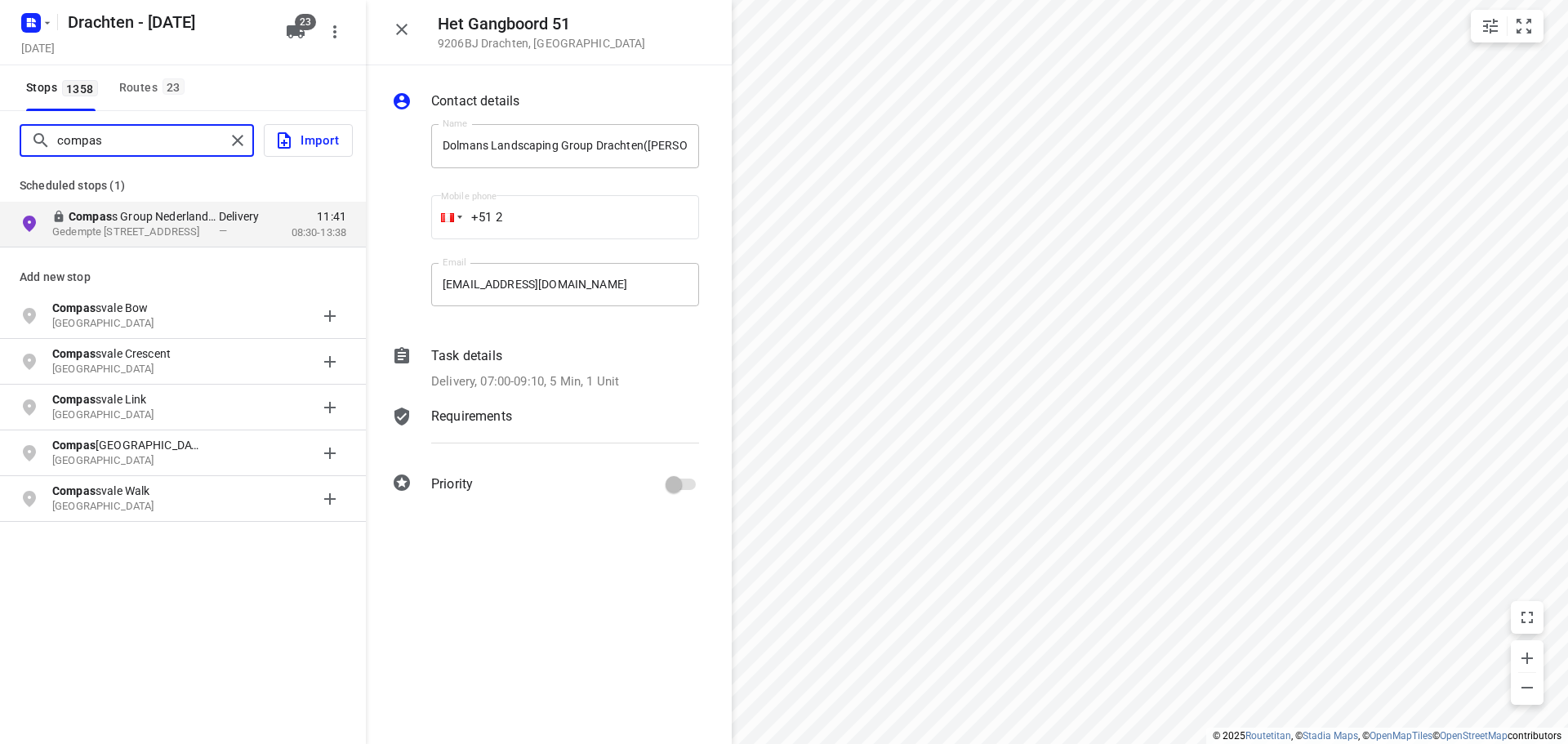
click at [129, 129] on input "compas" at bounding box center [141, 141] width 168 height 26
click at [129, 129] on input "compas" at bounding box center [190, 141] width 267 height 26
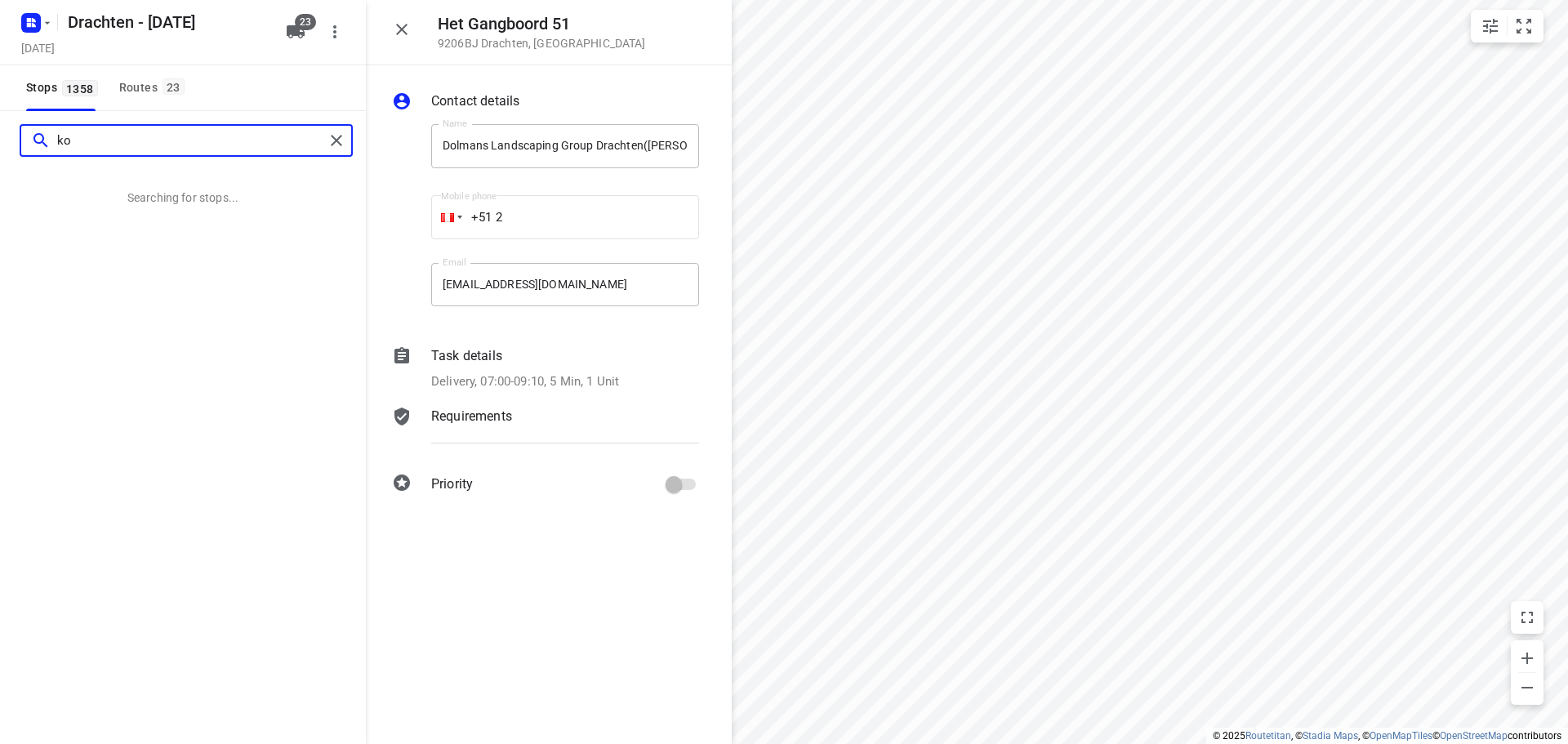
type input "k"
type input "n"
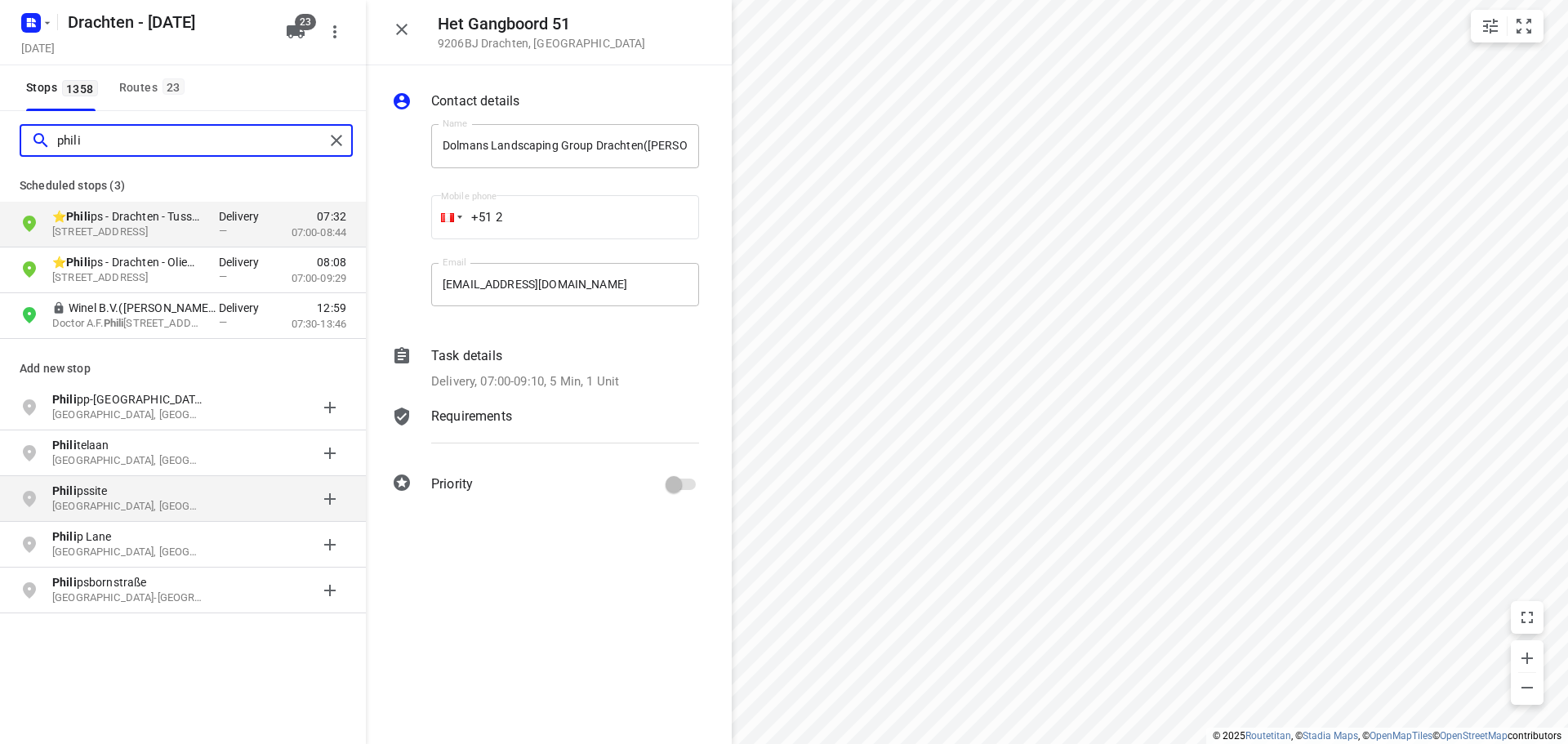
type input "phili"
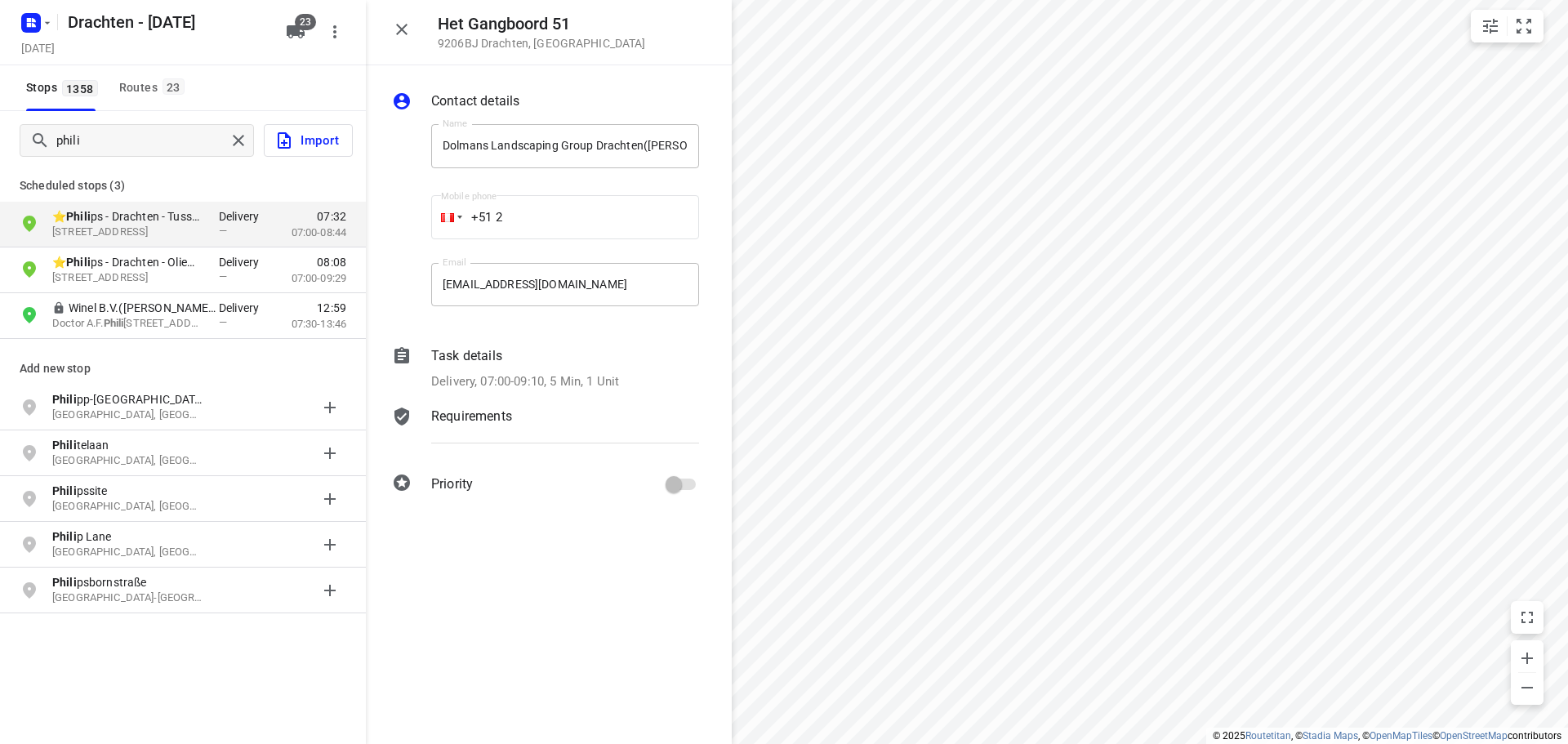
click at [488, 378] on div "i © 2025 Routetitan , © Stadia Maps , © OpenMapTiles © OpenStreetMap contributo…" at bounding box center [784, 372] width 1568 height 744
click at [164, 81] on span "23" at bounding box center [173, 87] width 22 height 16
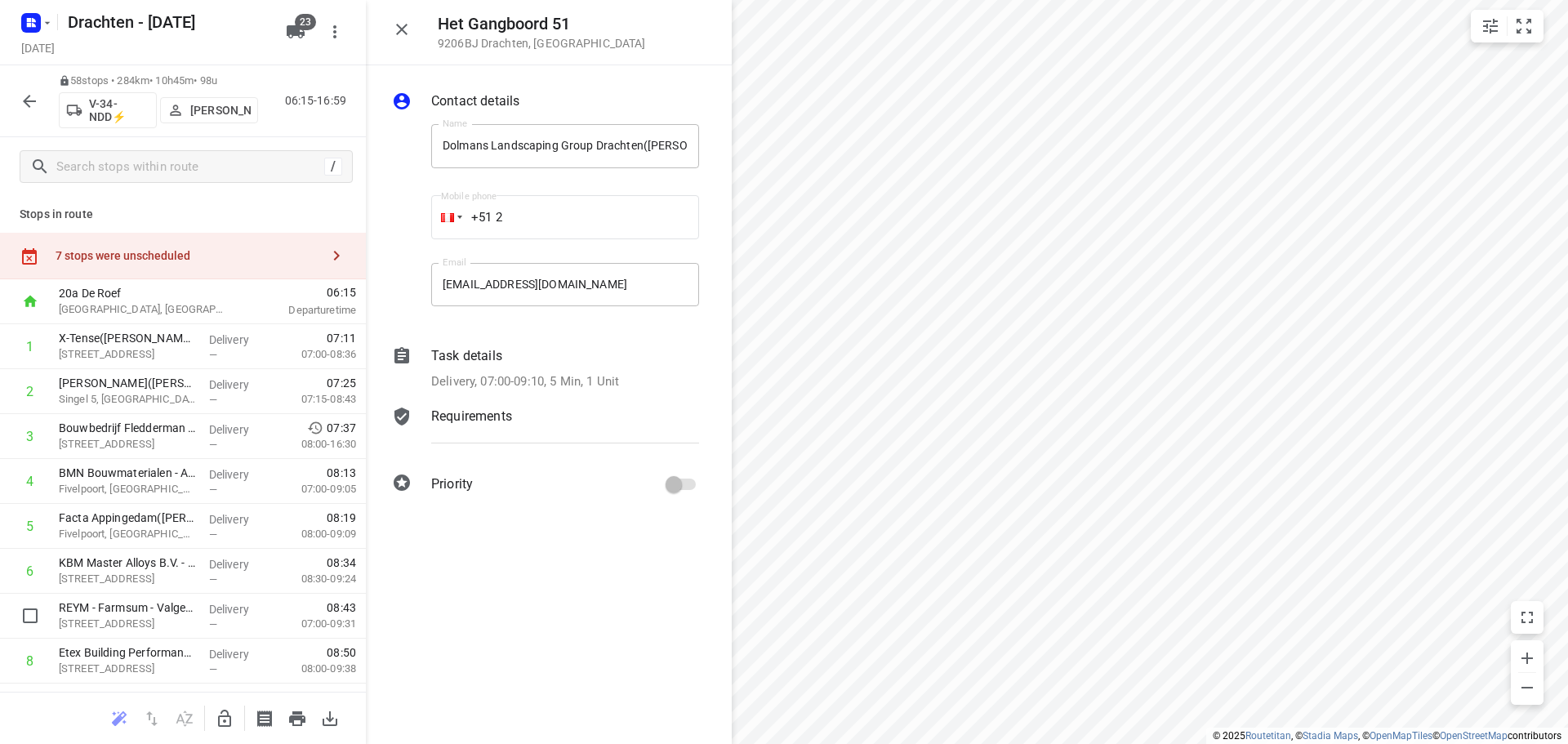
scroll to position [326, 0]
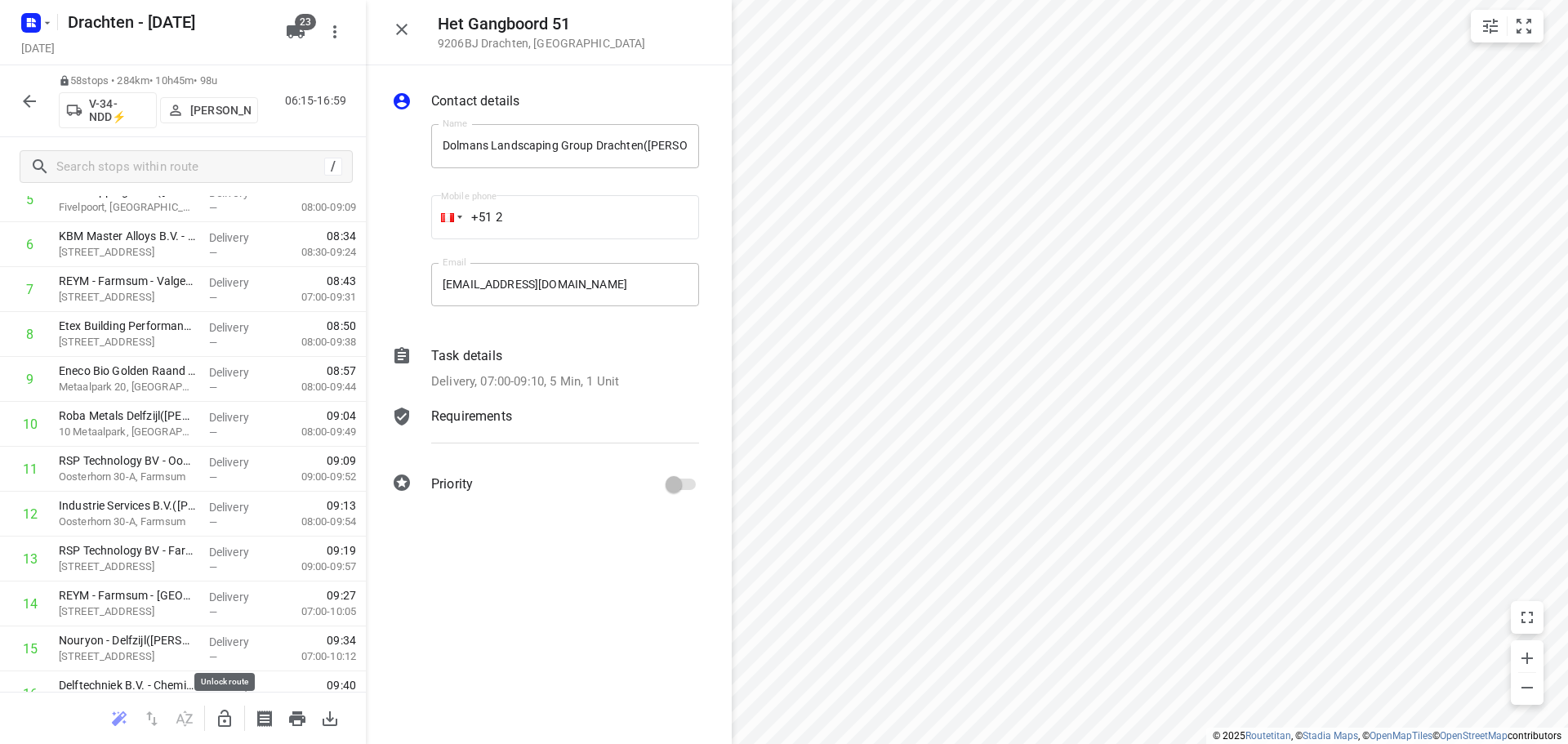
click at [229, 712] on icon "button" at bounding box center [225, 718] width 20 height 20
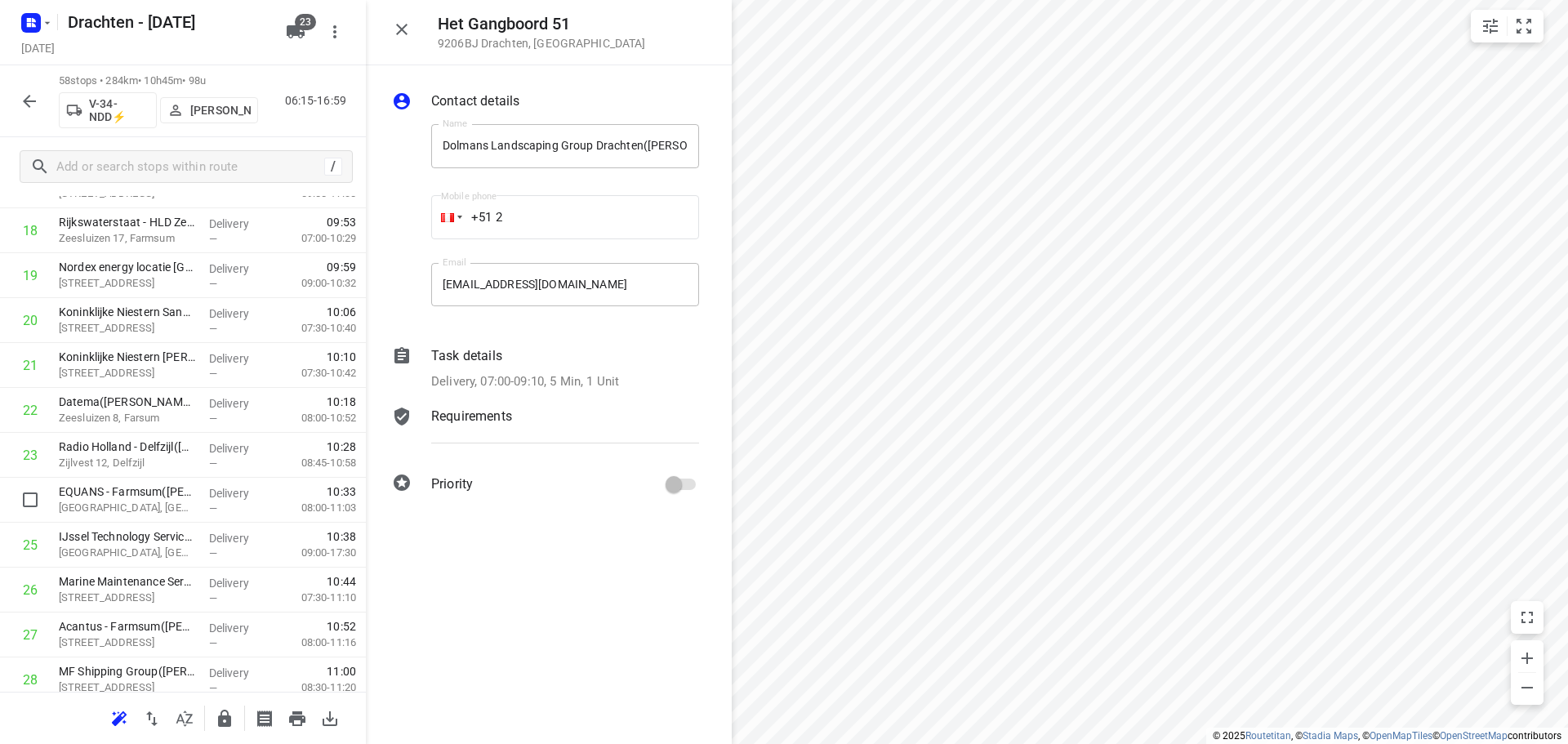
scroll to position [898, 0]
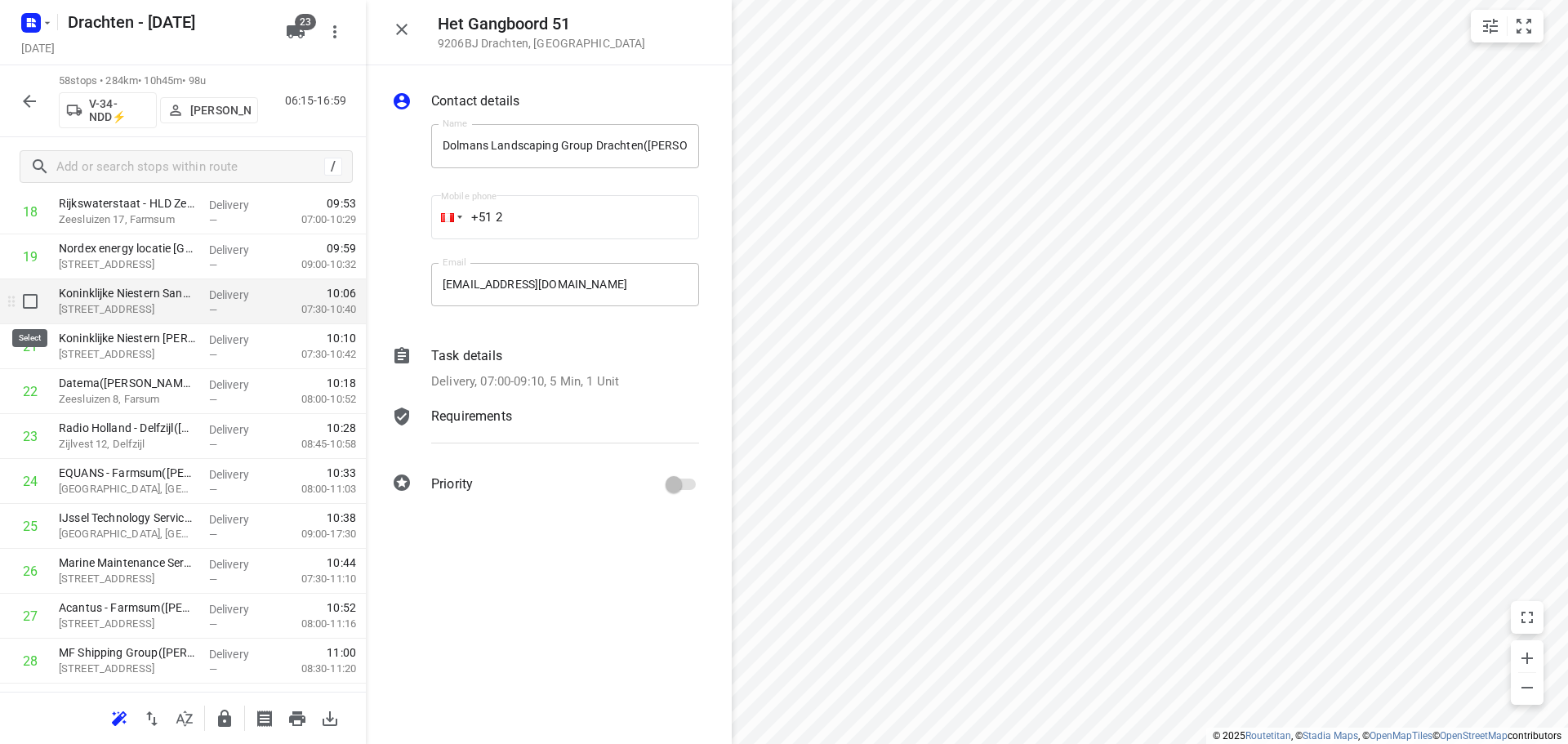
click at [40, 300] on input "checkbox" at bounding box center [31, 302] width 33 height 33
checkbox input "true"
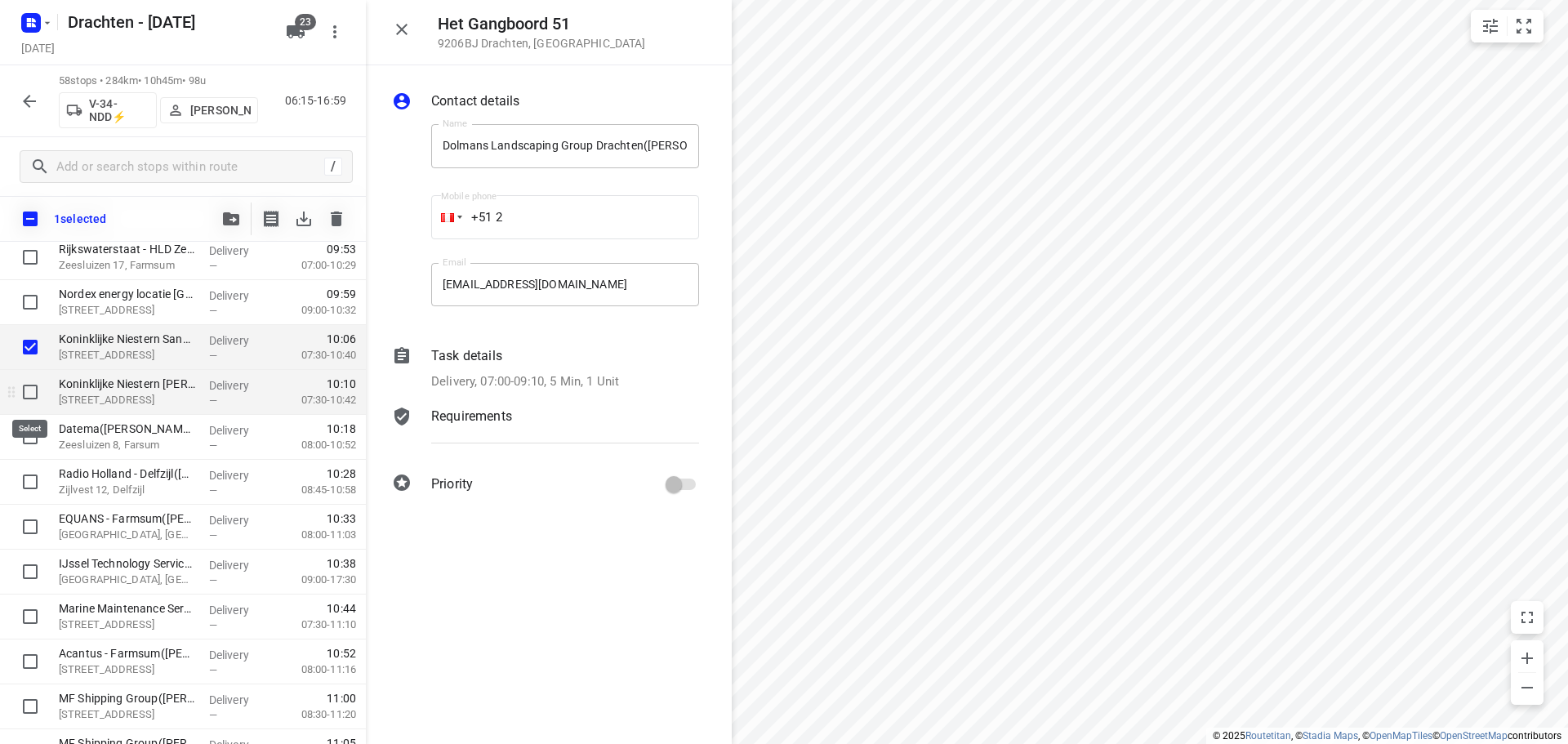
click at [21, 397] on input "checkbox" at bounding box center [31, 392] width 33 height 33
checkbox input "true"
click at [27, 424] on input "checkbox" at bounding box center [31, 437] width 33 height 33
checkbox input "true"
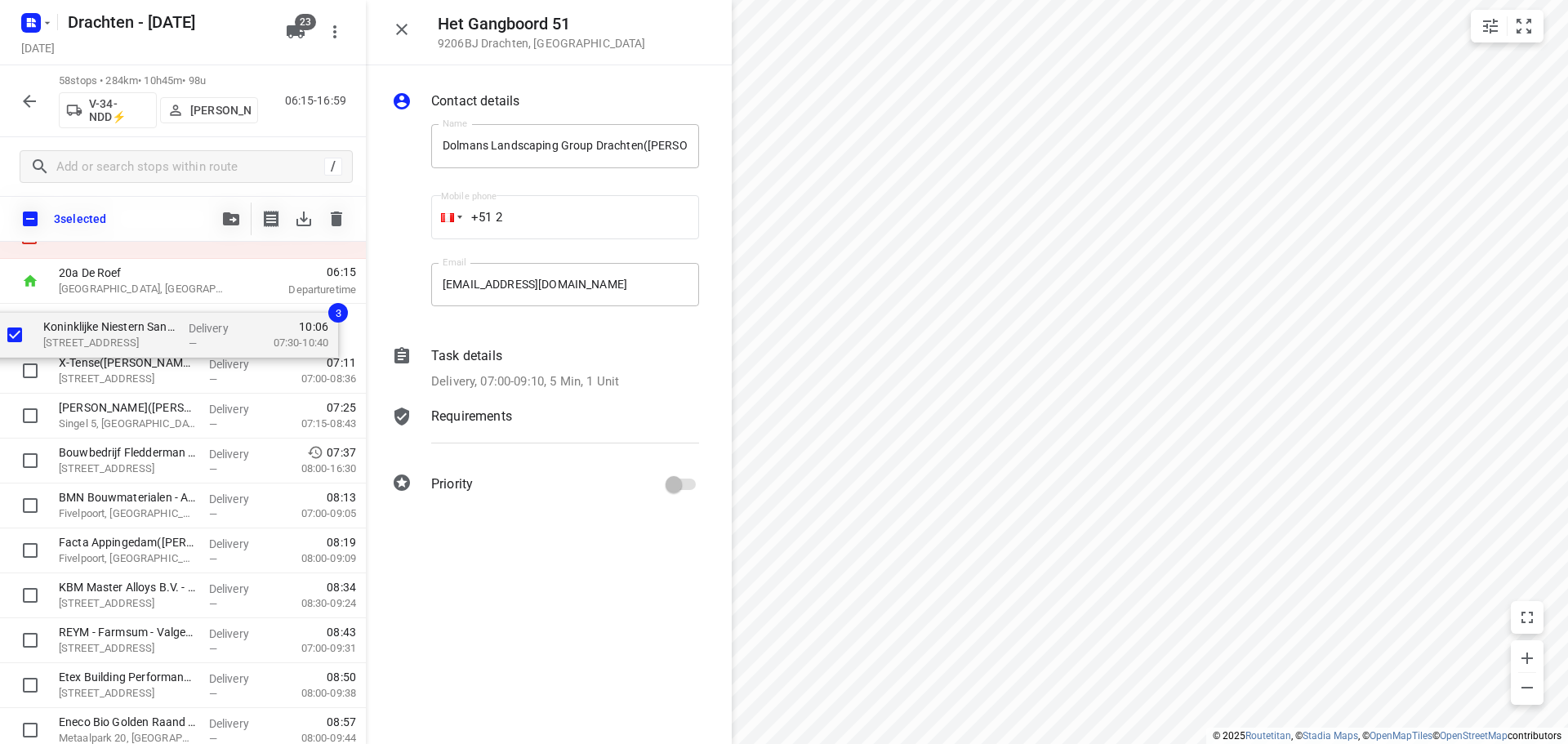
scroll to position [59, 0]
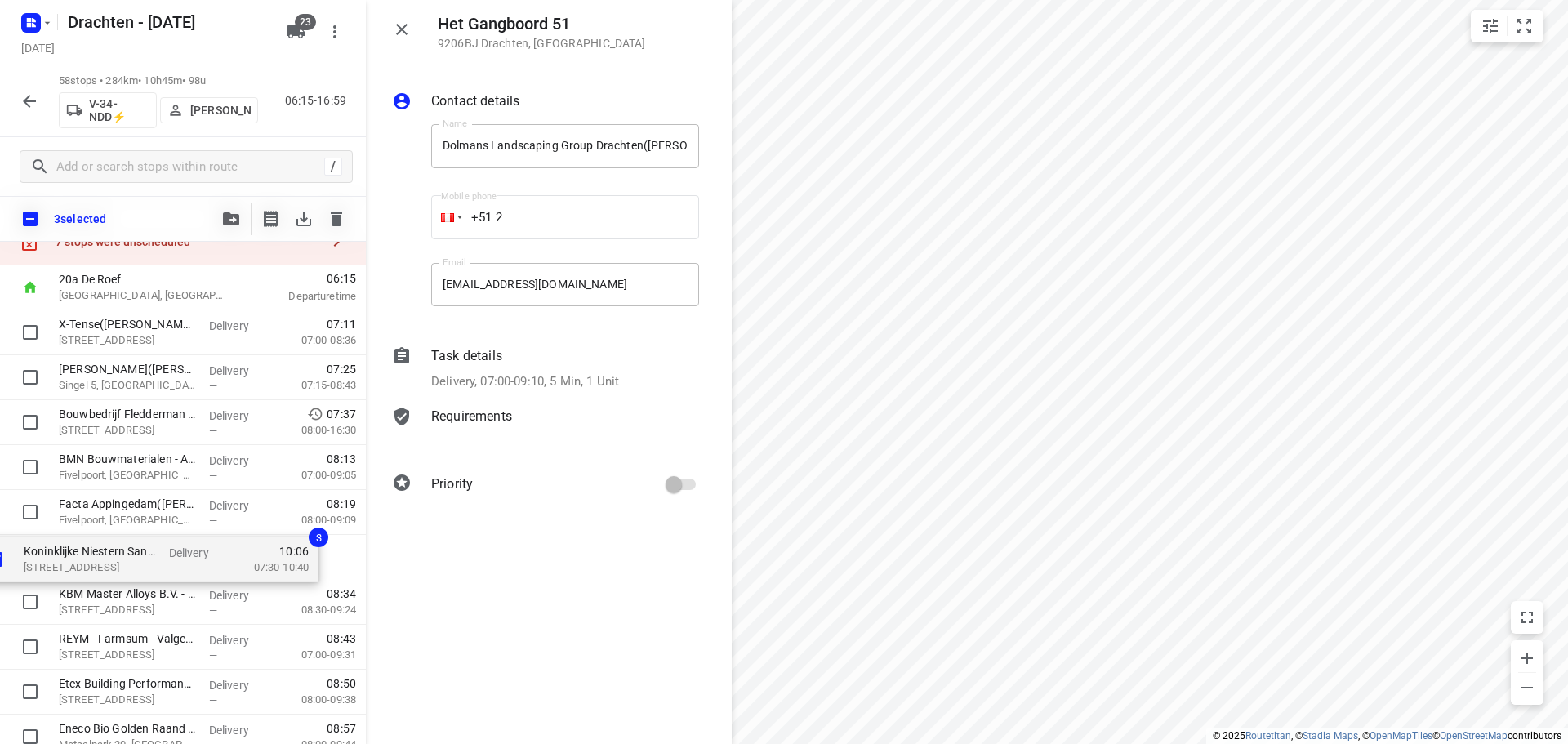
drag, startPoint x: 169, startPoint y: 354, endPoint x: 136, endPoint y: 560, distance: 208.6
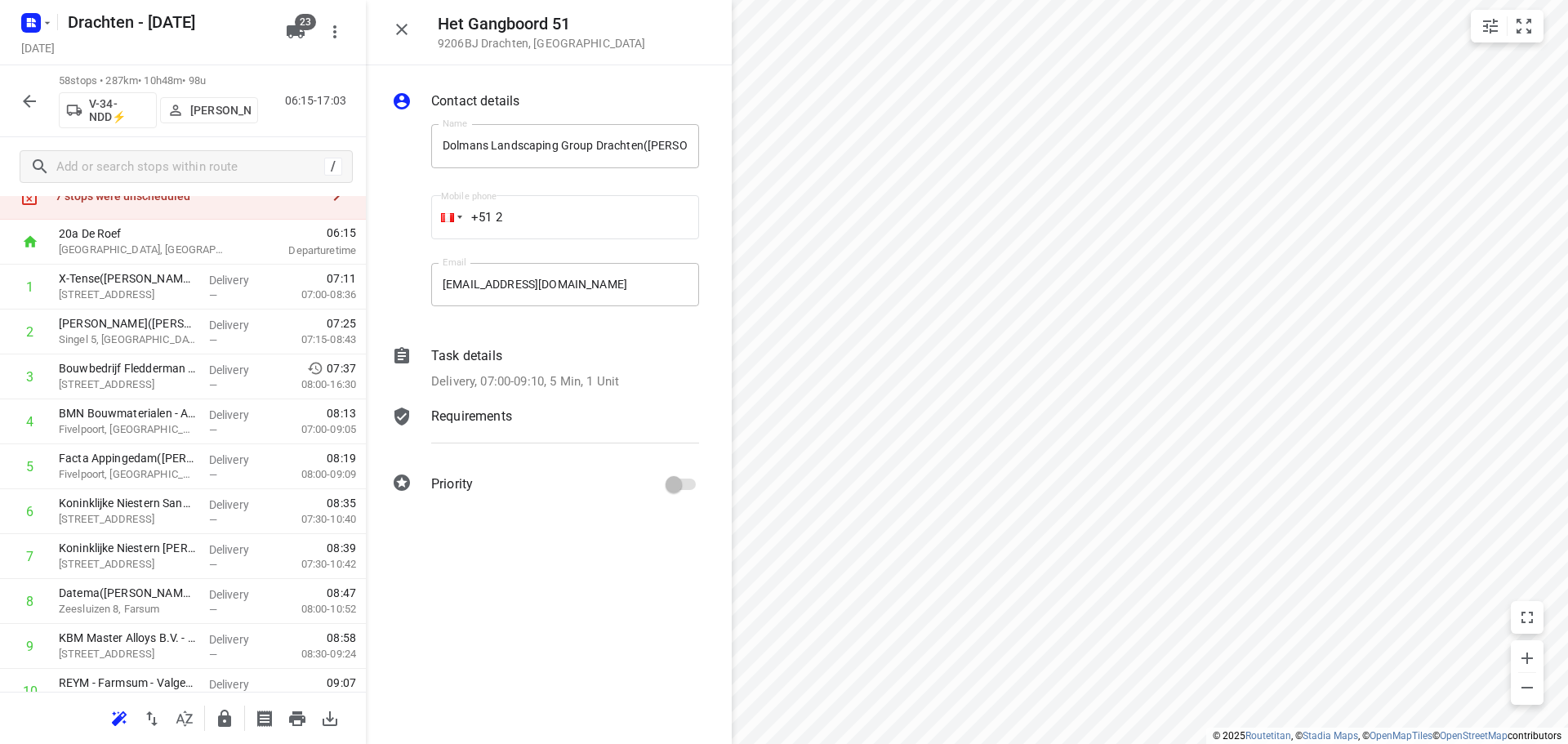
click at [410, 39] on icon "button" at bounding box center [402, 30] width 20 height 20
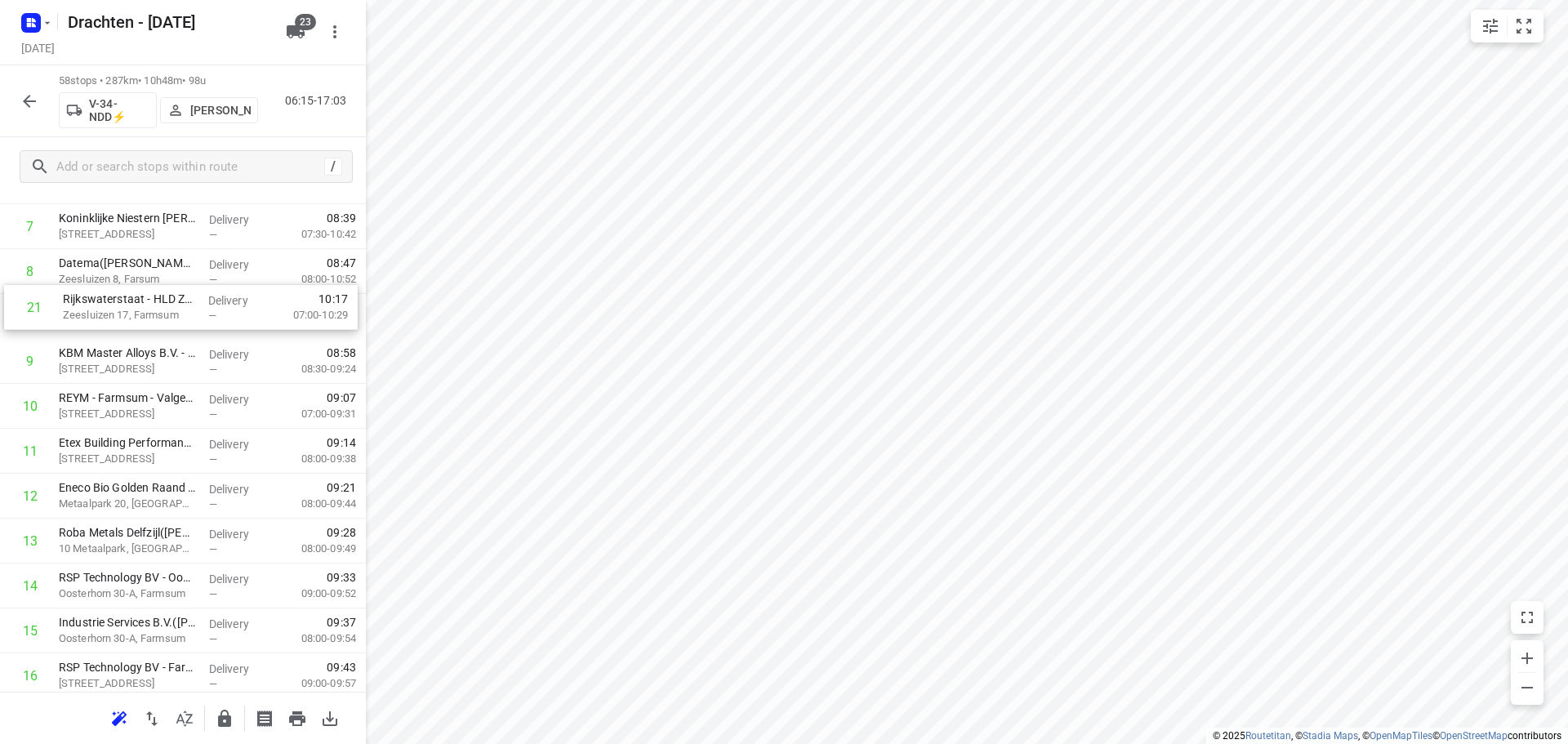
scroll to position [386, 0]
drag, startPoint x: 109, startPoint y: 610, endPoint x: 115, endPoint y: 319, distance: 291.1
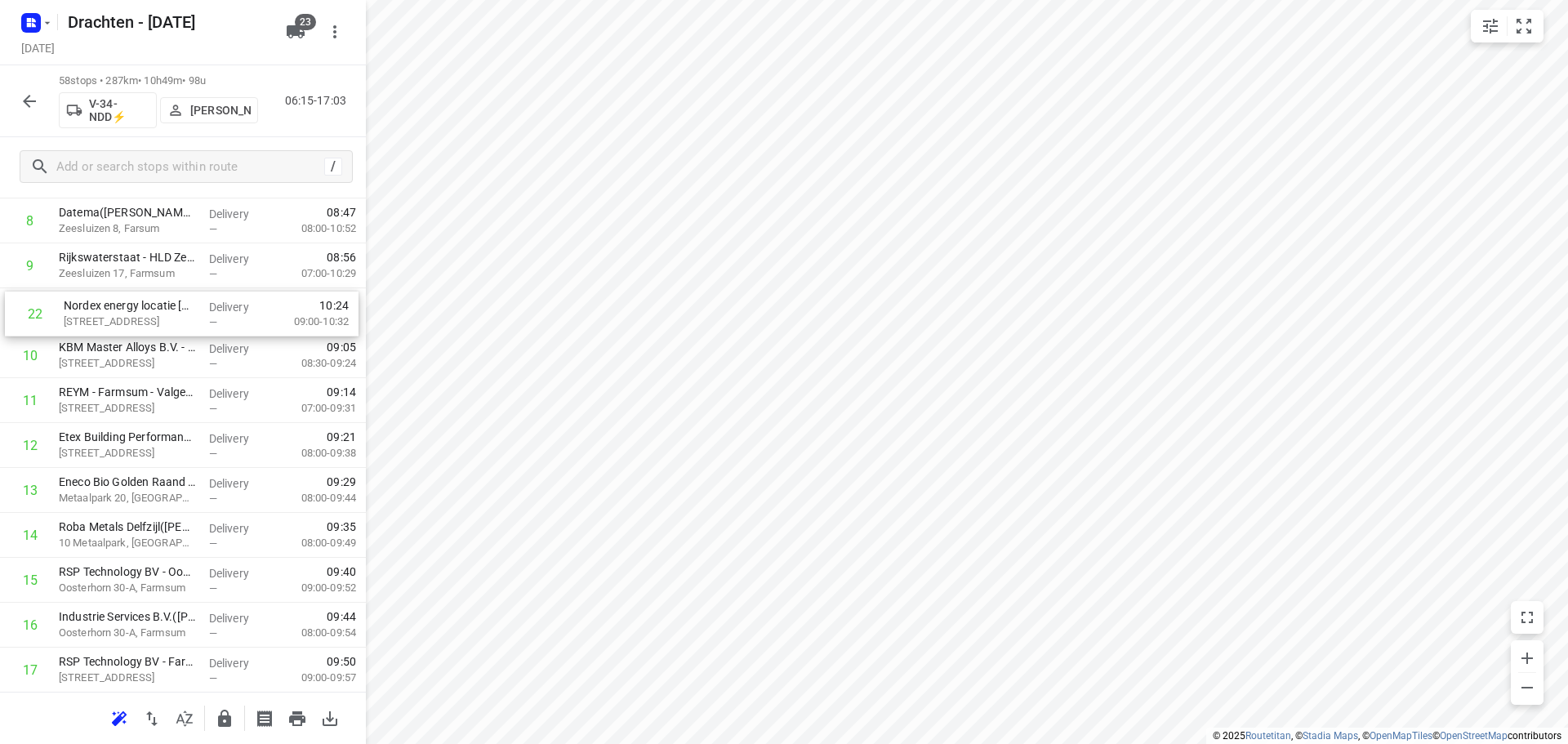
scroll to position [439, 0]
drag, startPoint x: 137, startPoint y: 552, endPoint x: 138, endPoint y: 315, distance: 237.0
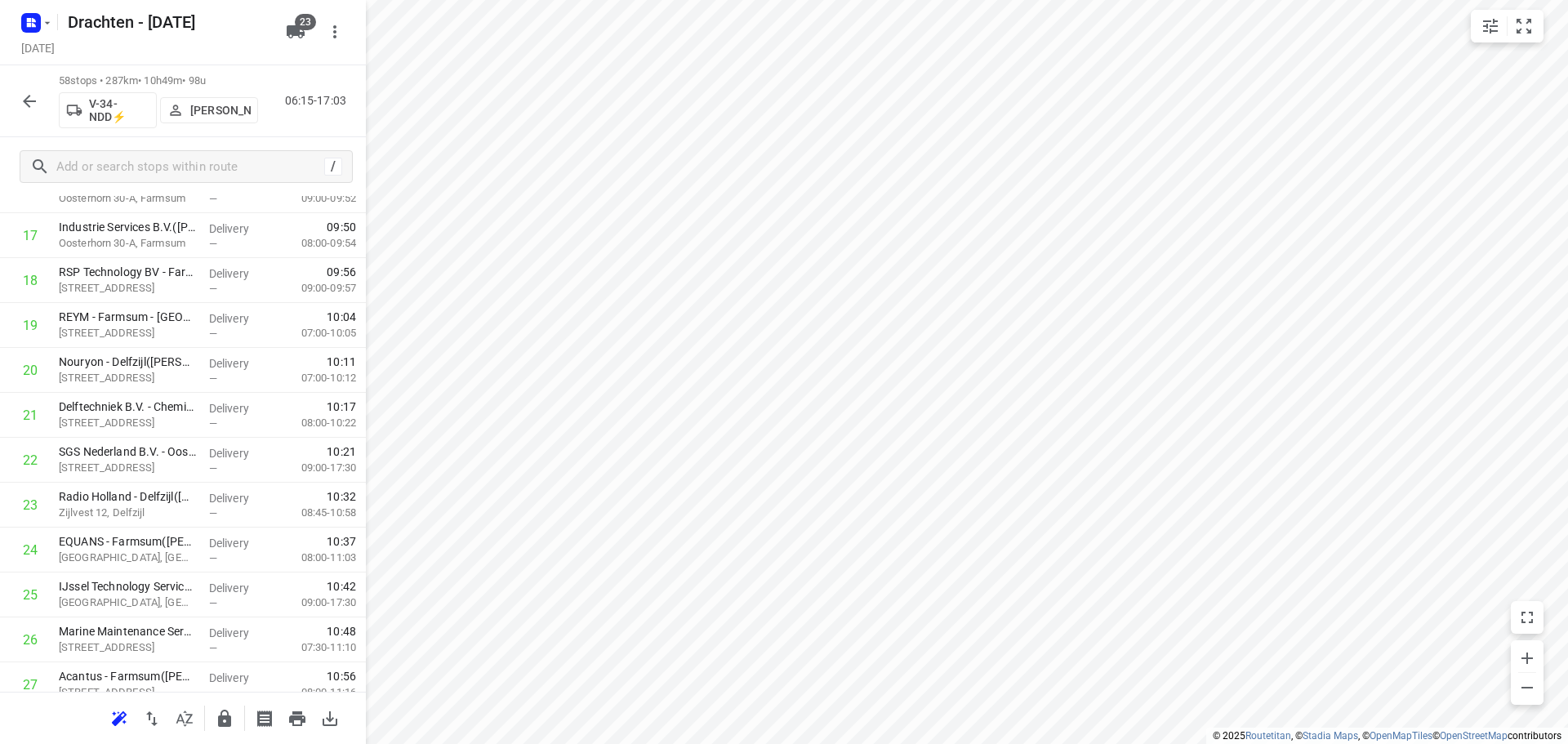
scroll to position [898, 0]
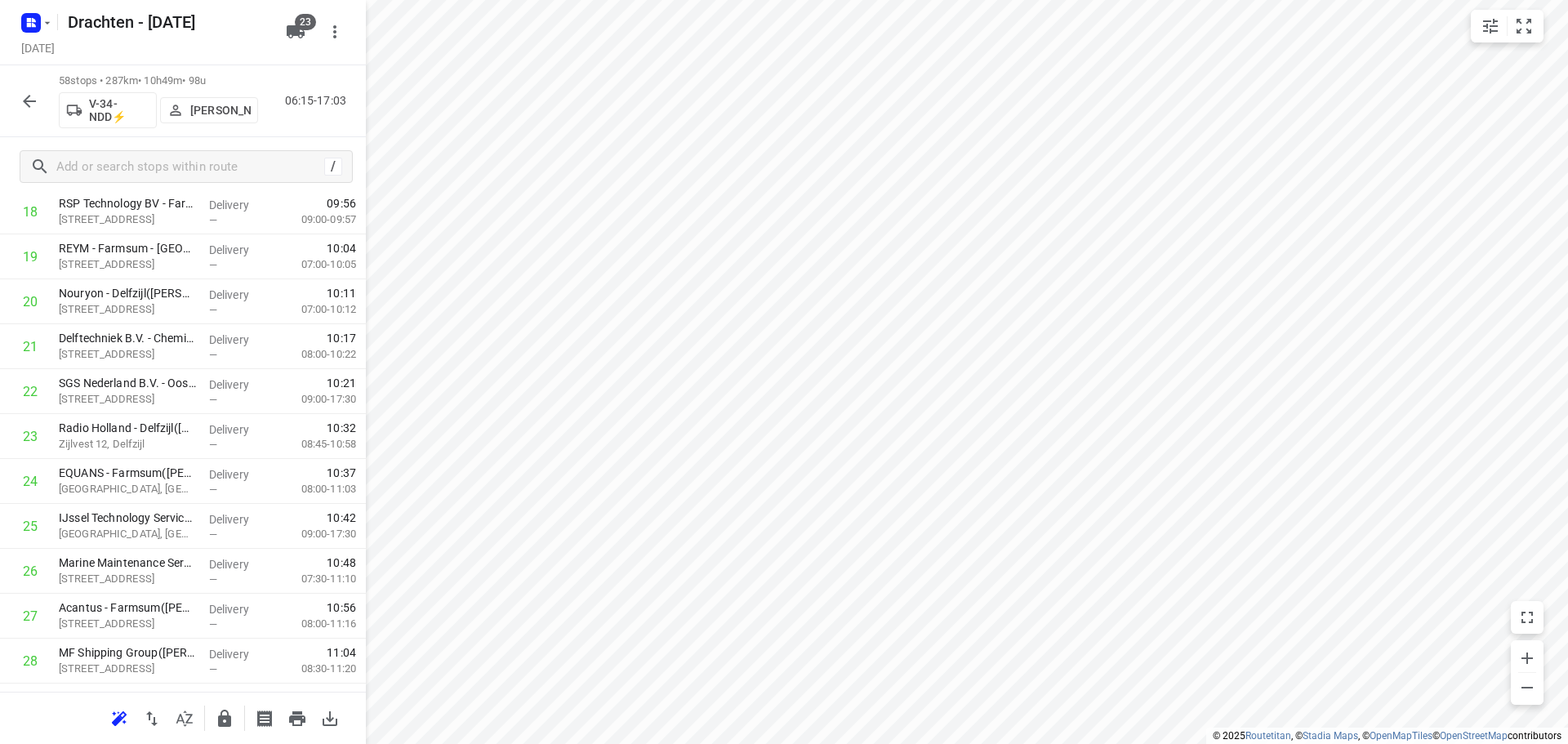
click at [225, 716] on icon "button" at bounding box center [225, 718] width 13 height 17
click at [39, 110] on icon "button" at bounding box center [30, 101] width 20 height 20
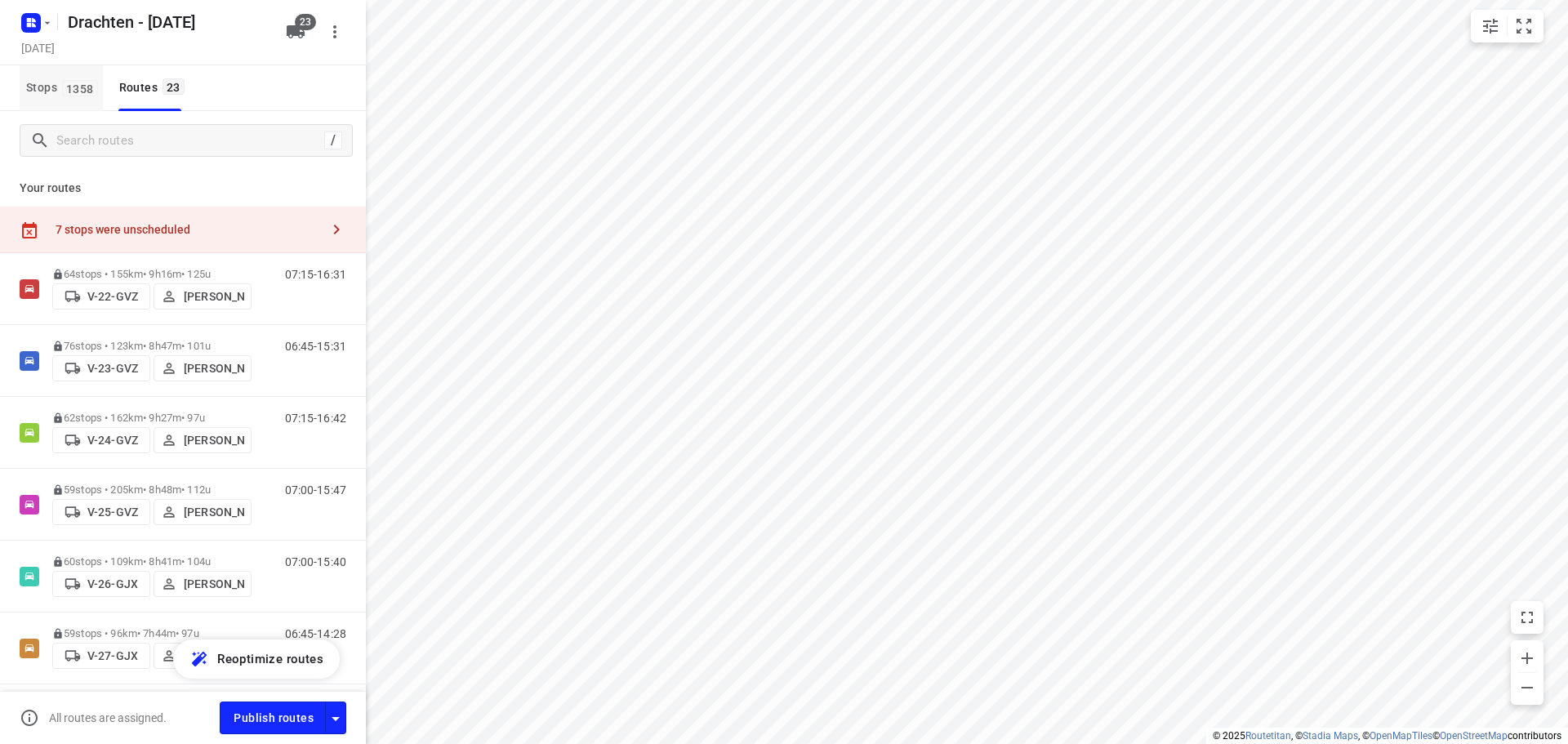
click at [45, 103] on button "Stops 1358" at bounding box center [61, 87] width 83 height 45
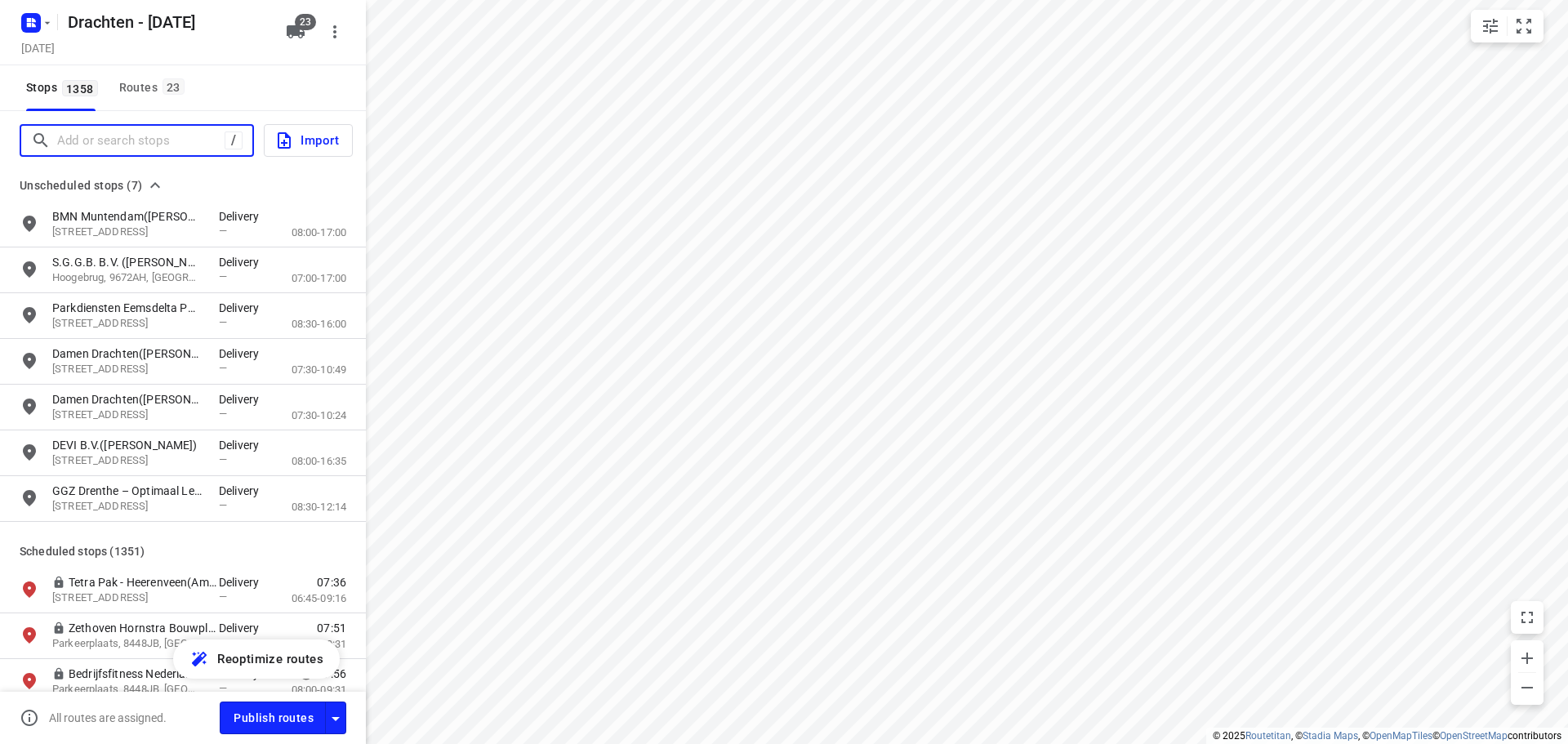
click at [170, 140] on input "Add or search stops" at bounding box center [140, 141] width 167 height 26
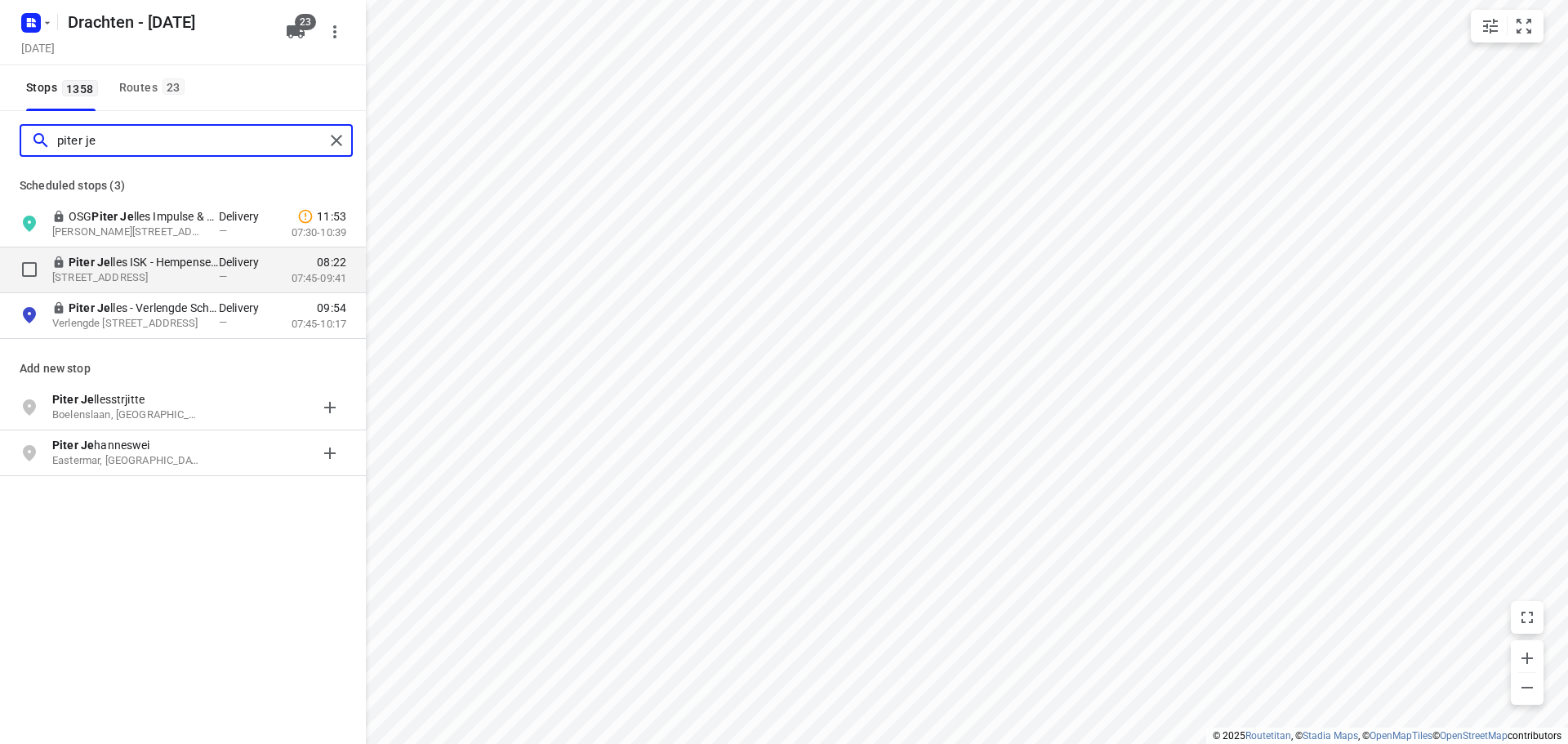
type input "piter je"
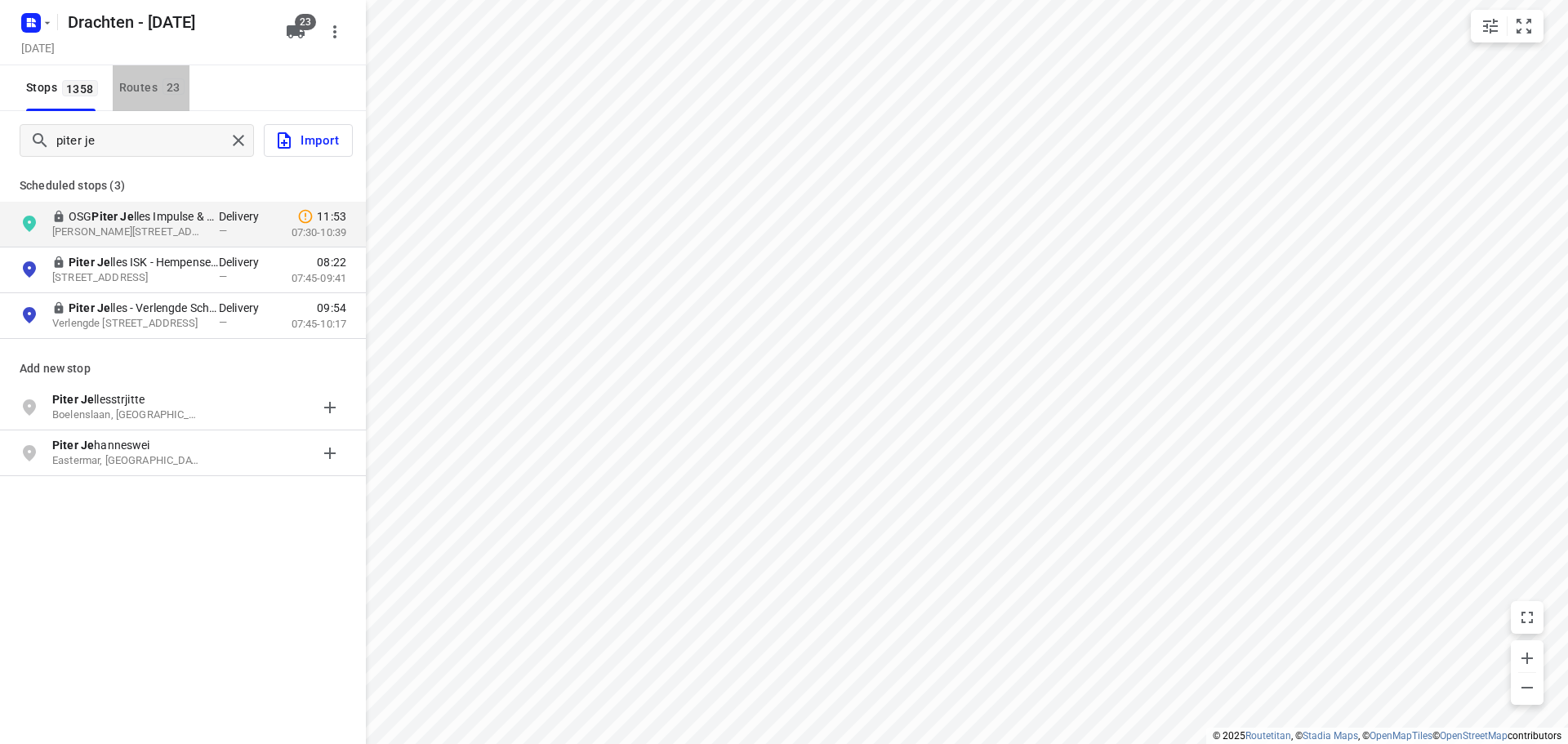
click at [159, 100] on button "Routes 23" at bounding box center [151, 87] width 77 height 45
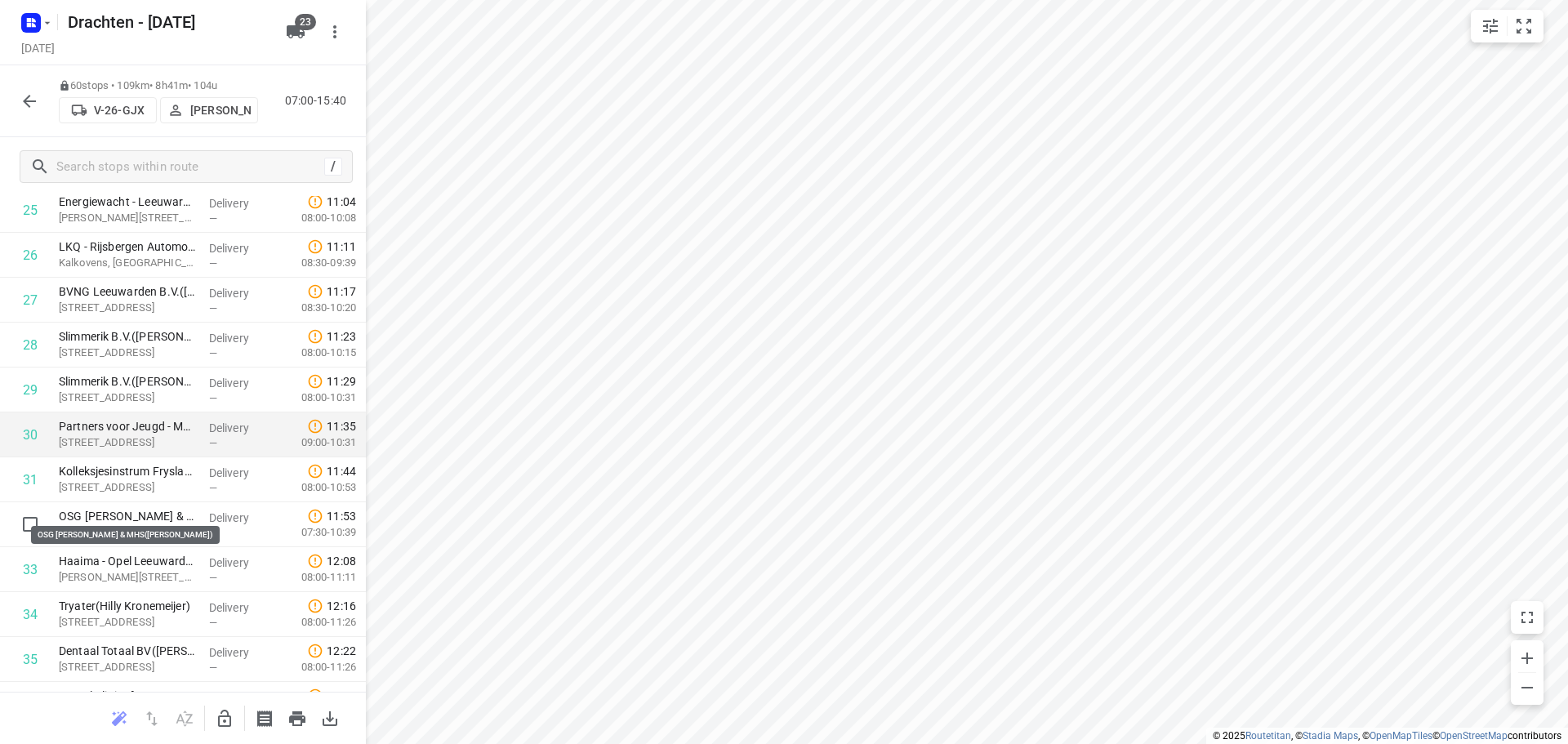
scroll to position [1224, 0]
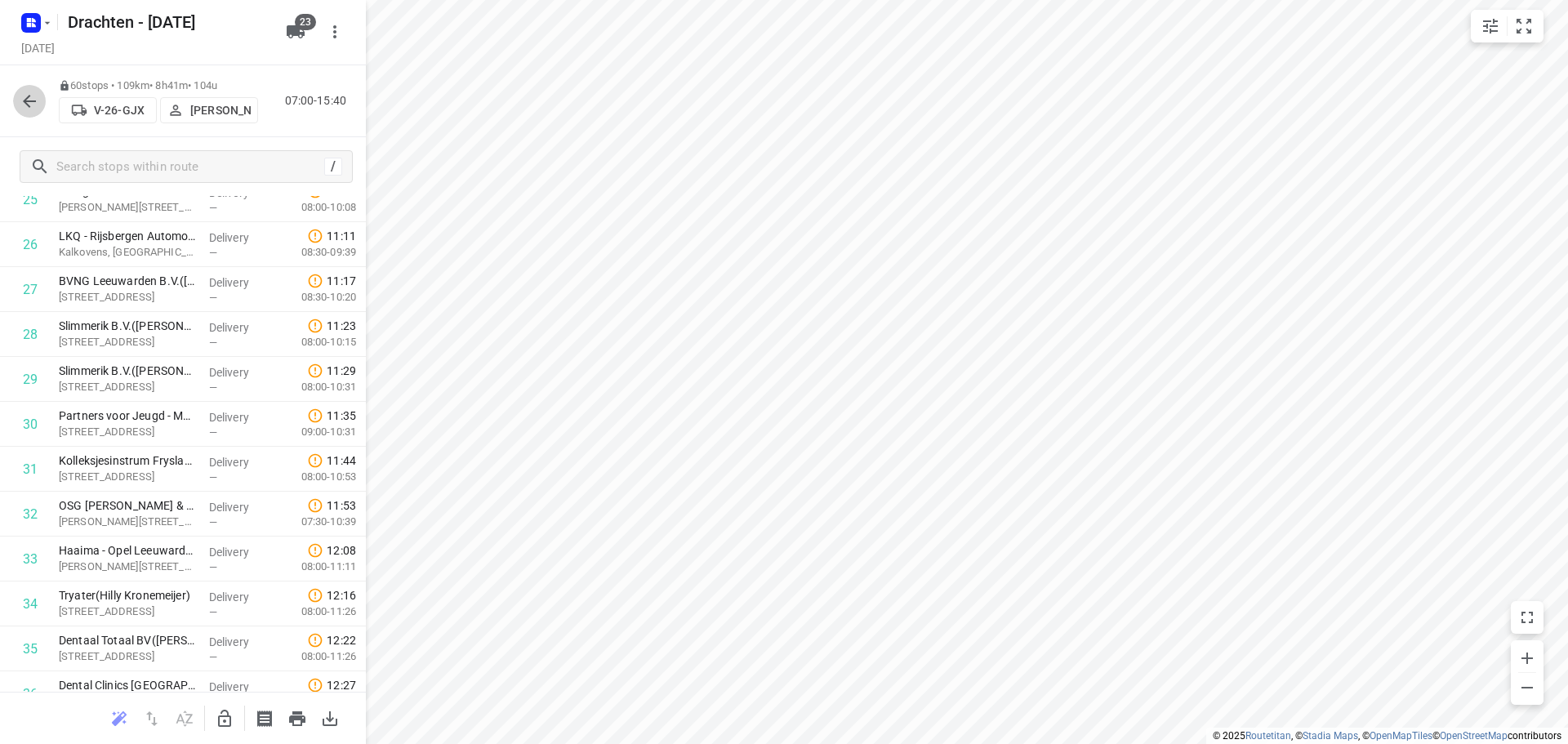
click at [23, 105] on icon "button" at bounding box center [30, 101] width 20 height 20
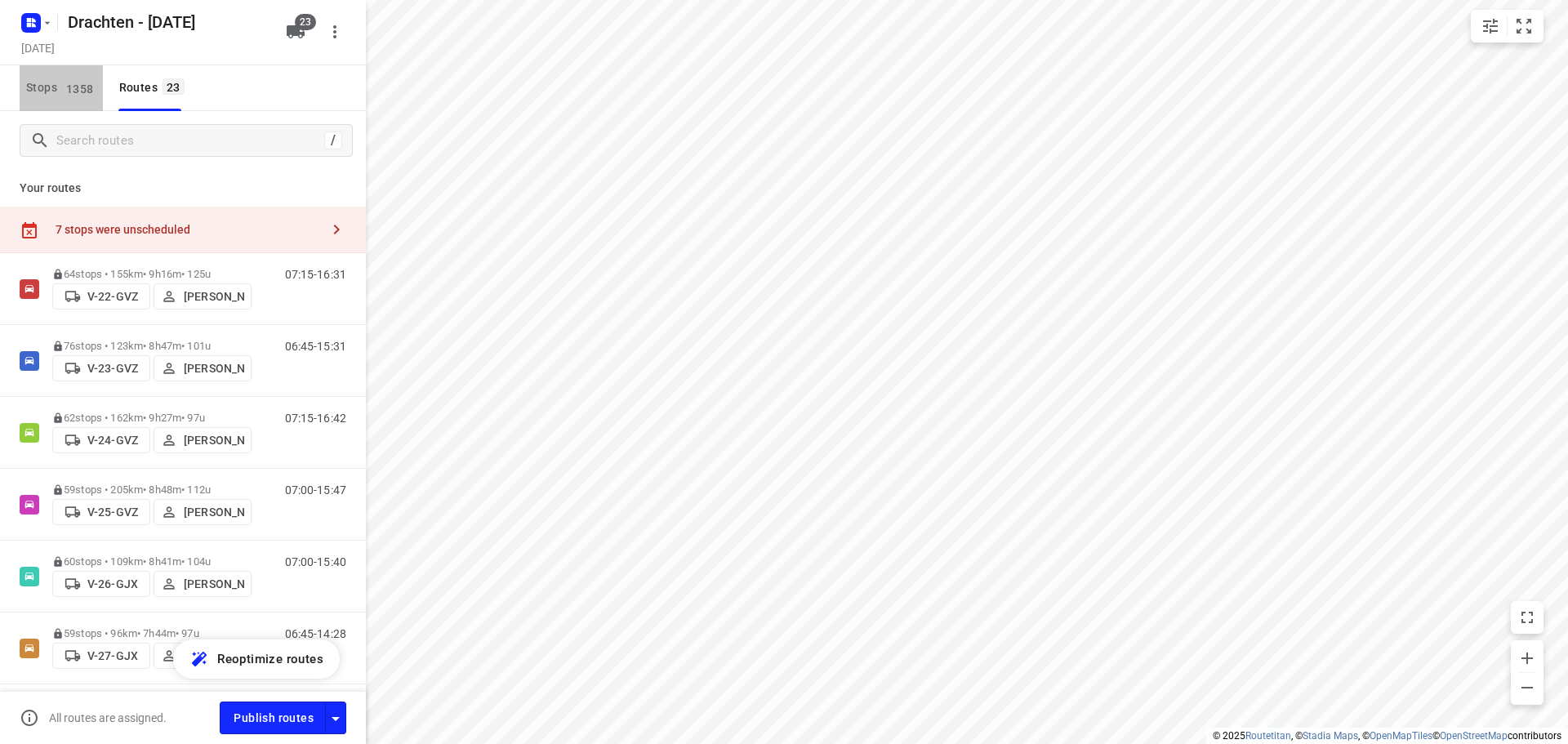
click at [60, 93] on span "Stops 1358" at bounding box center [64, 87] width 77 height 21
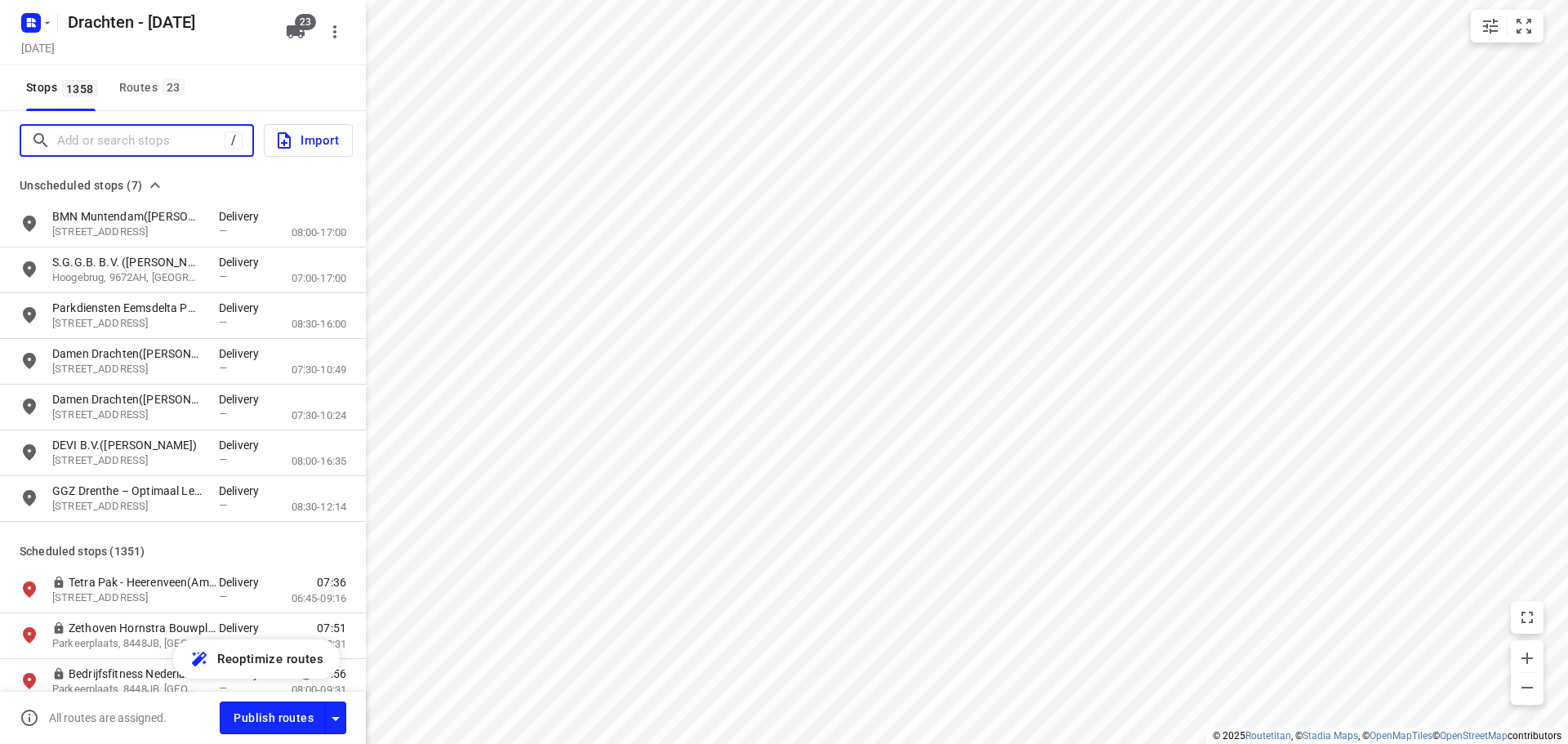
click at [98, 141] on input "Add or search stops" at bounding box center [140, 141] width 167 height 26
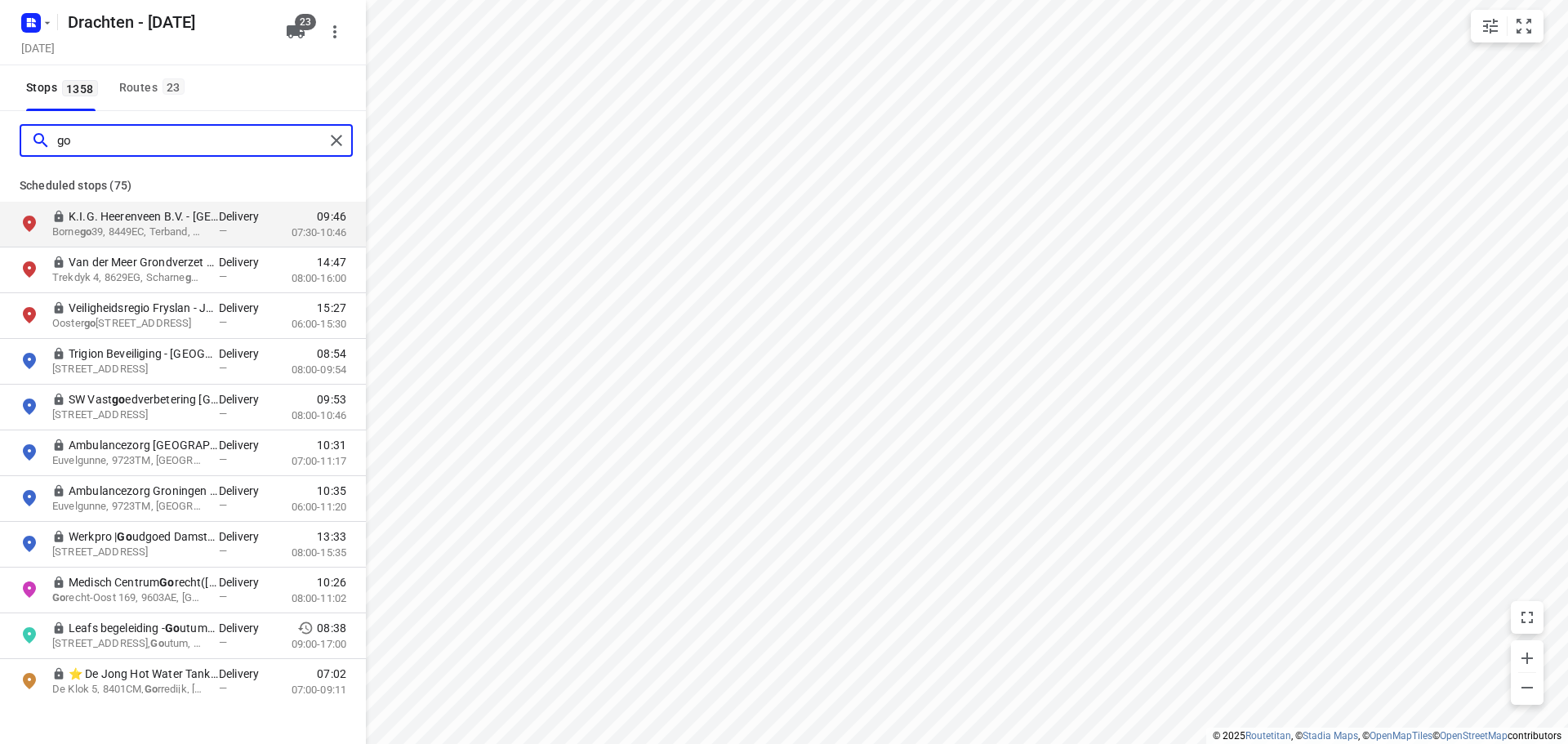
type input "g"
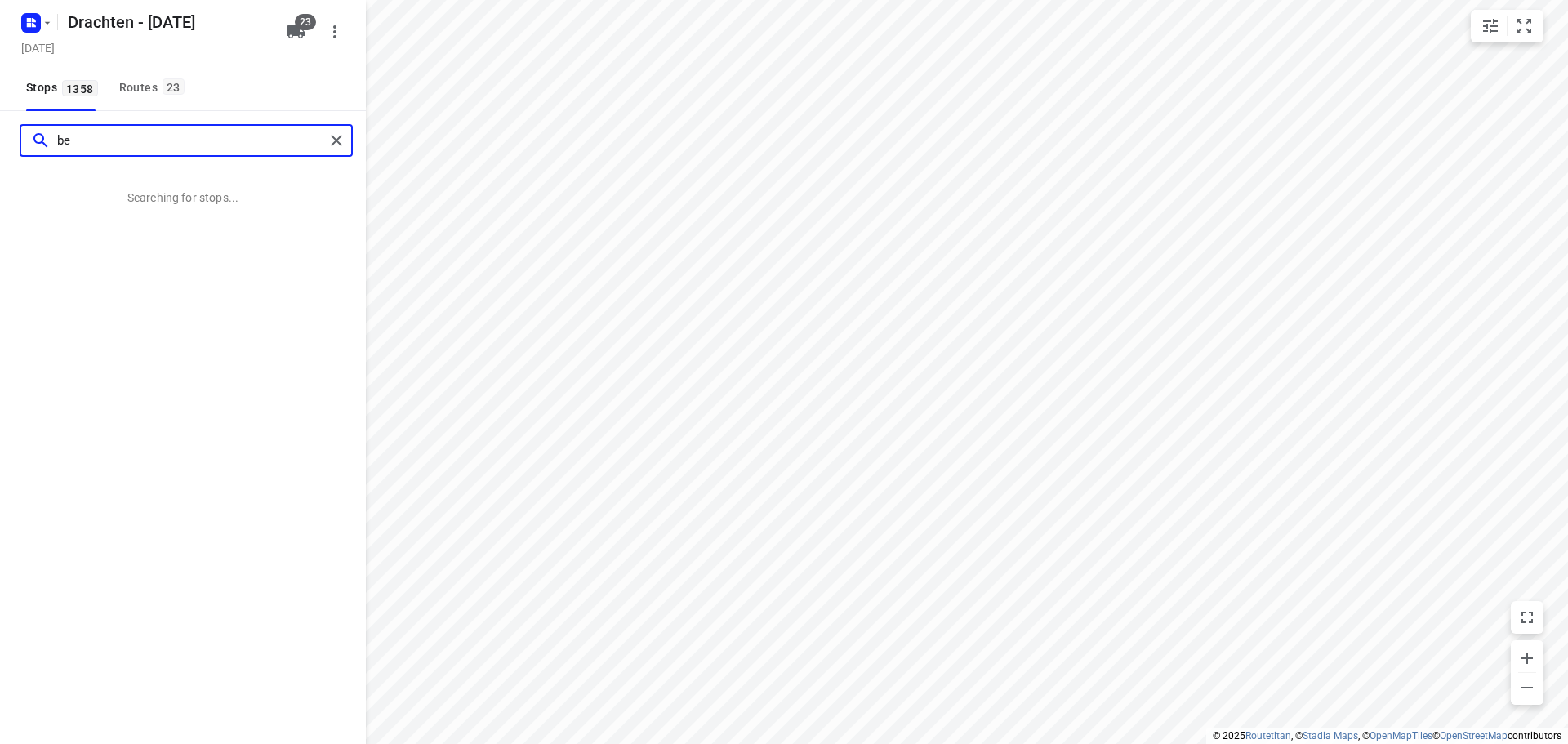
type input "b"
type input "e"
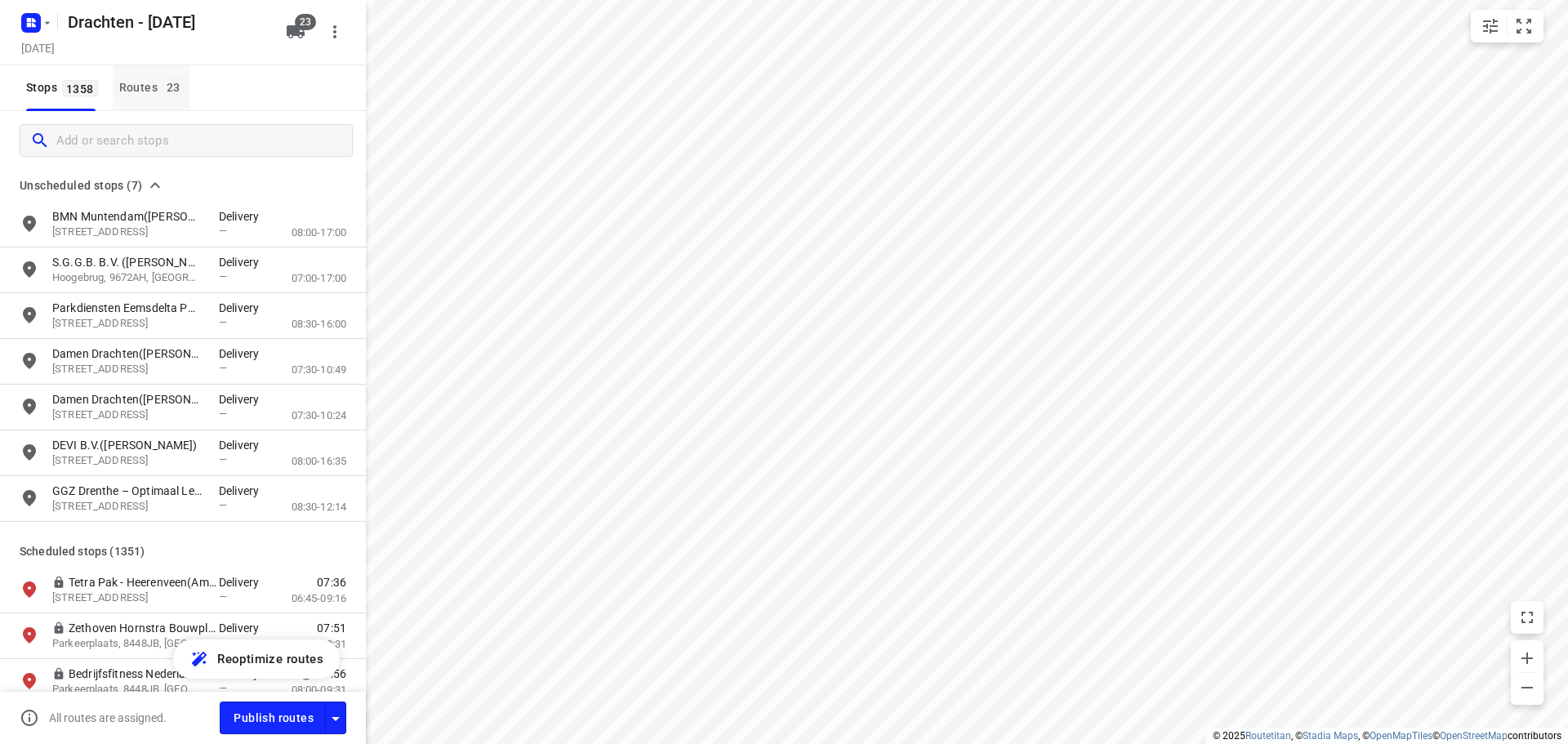
click at [138, 83] on div "Routes 23" at bounding box center [154, 87] width 70 height 21
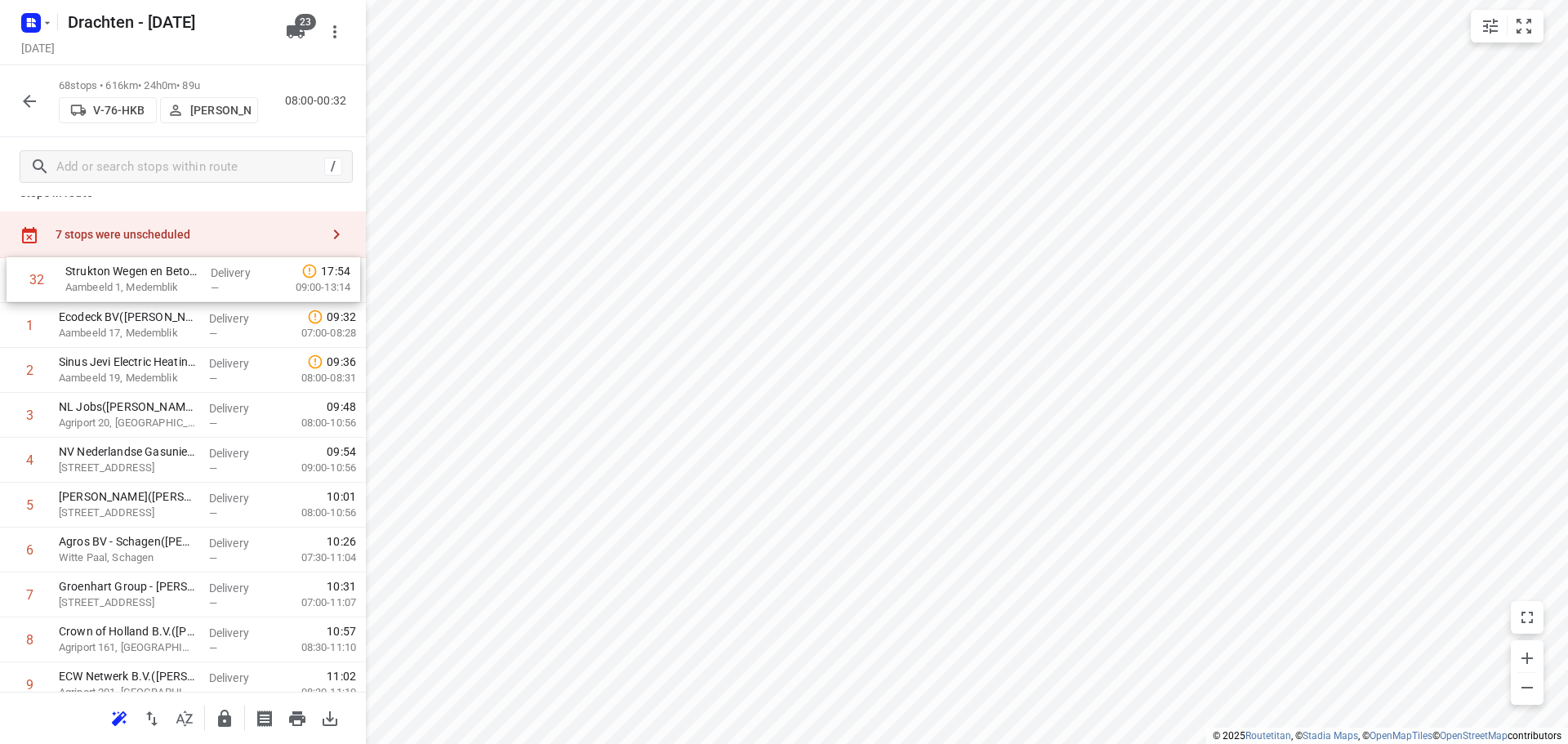
scroll to position [0, 0]
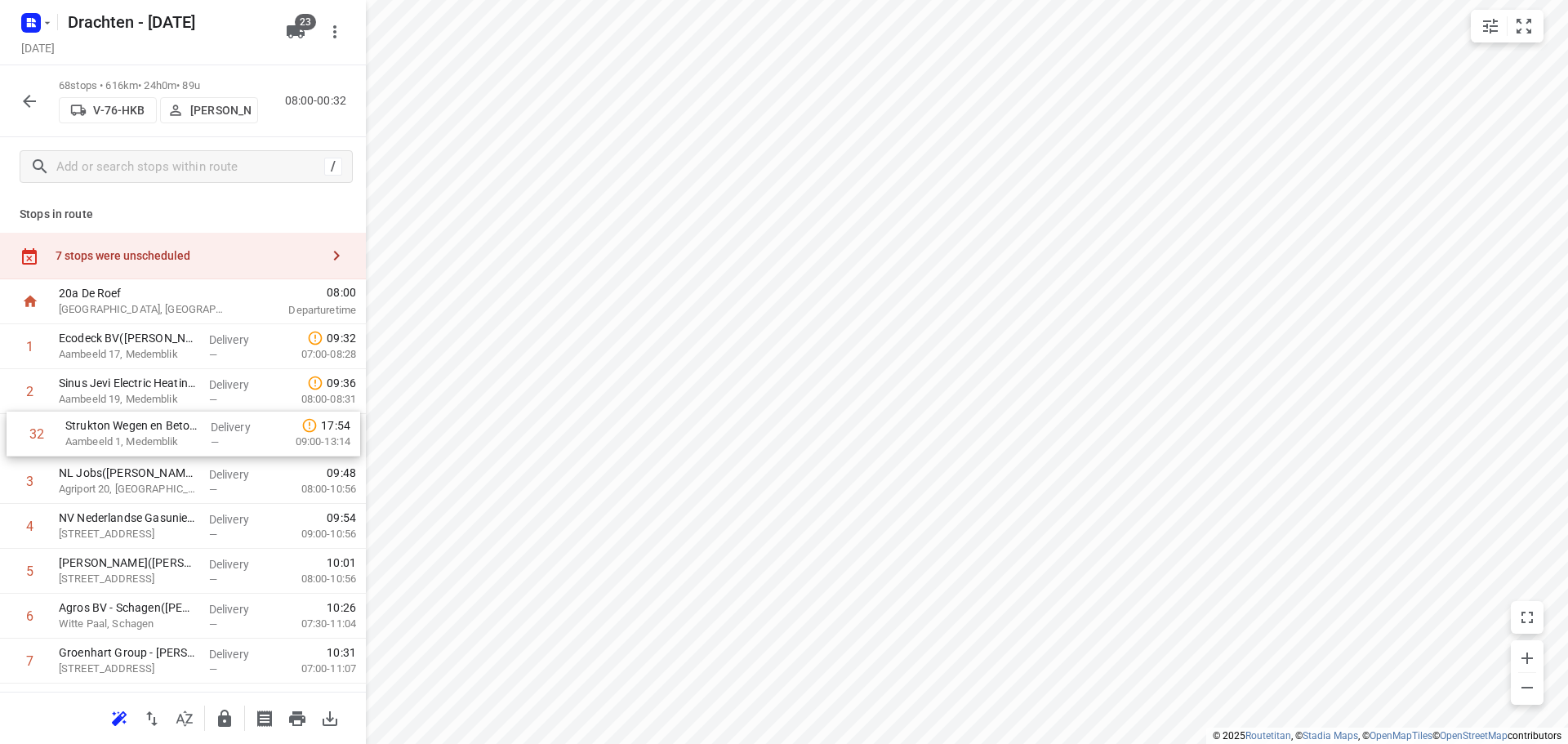
drag, startPoint x: 133, startPoint y: 595, endPoint x: 138, endPoint y: 424, distance: 171.1
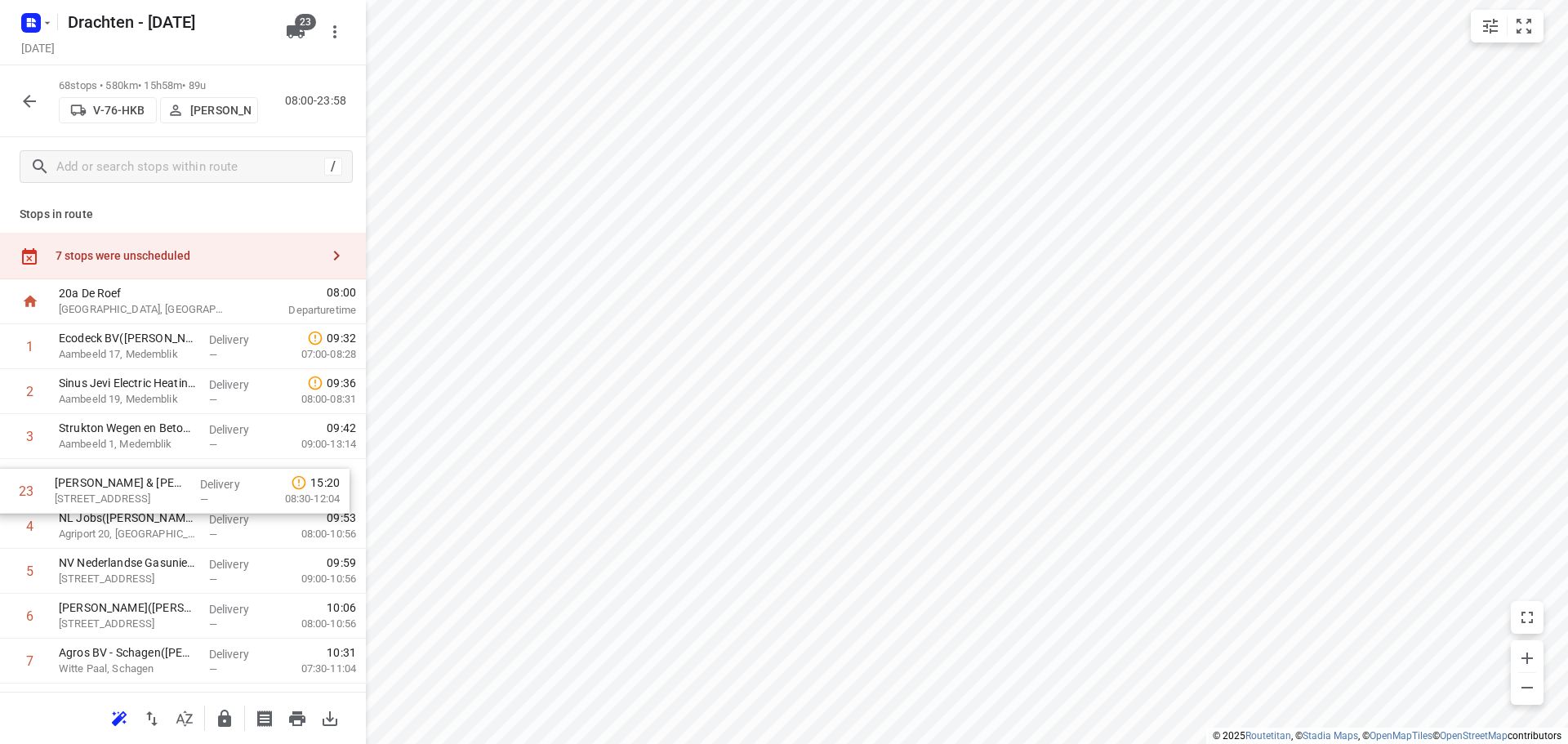
drag, startPoint x: 155, startPoint y: 529, endPoint x: 150, endPoint y: 496, distance: 33.4
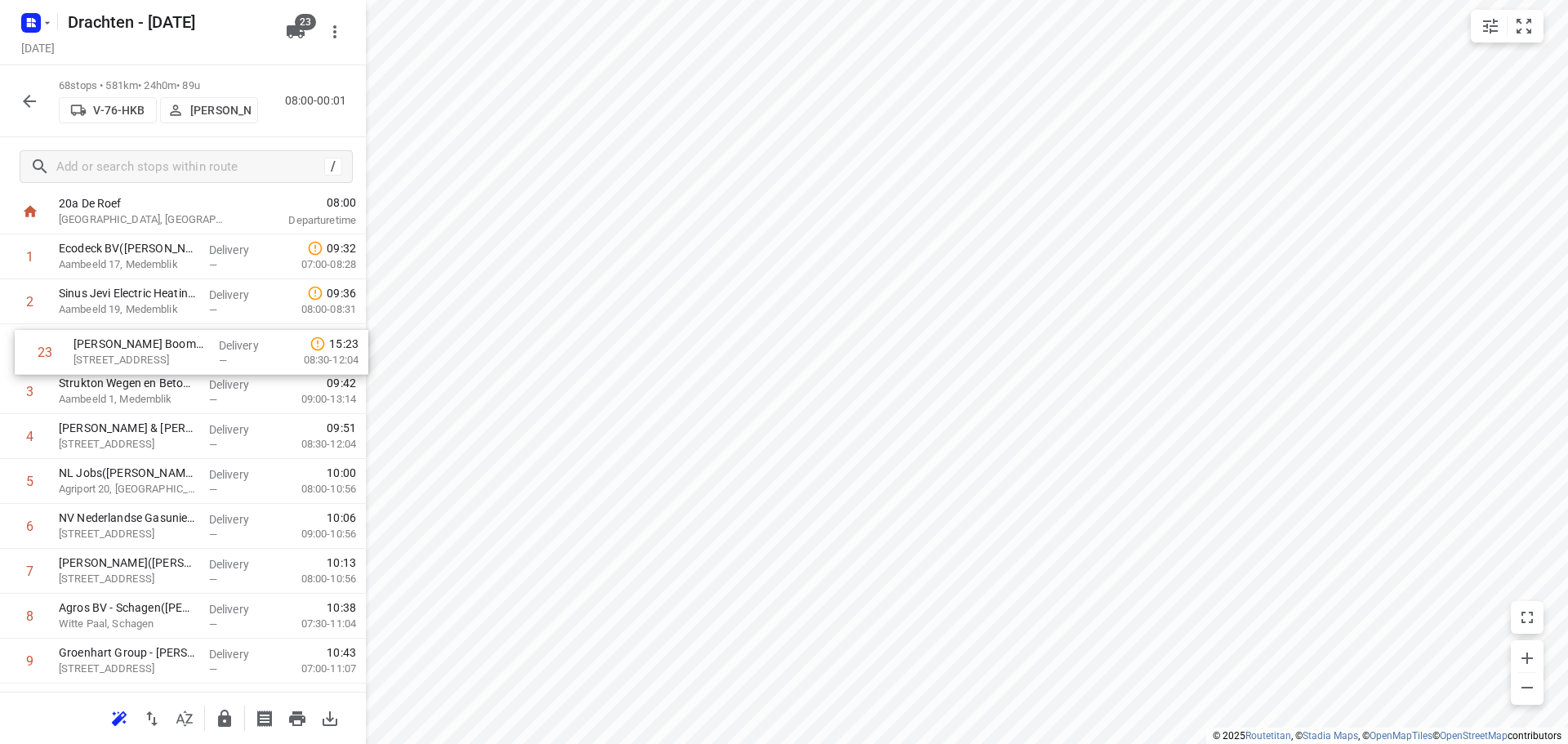
scroll to position [90, 0]
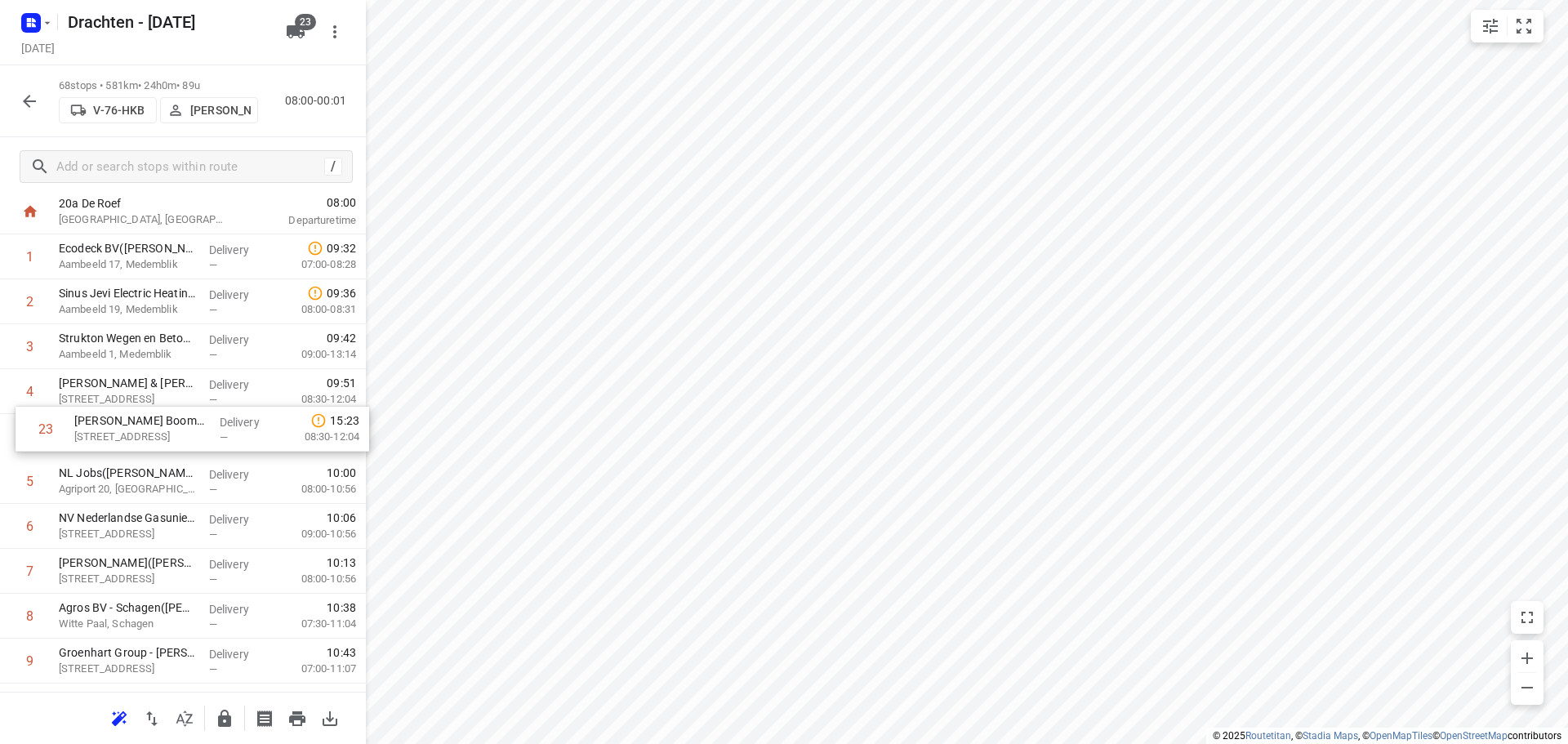
drag, startPoint x: 191, startPoint y: 674, endPoint x: 206, endPoint y: 409, distance: 265.4
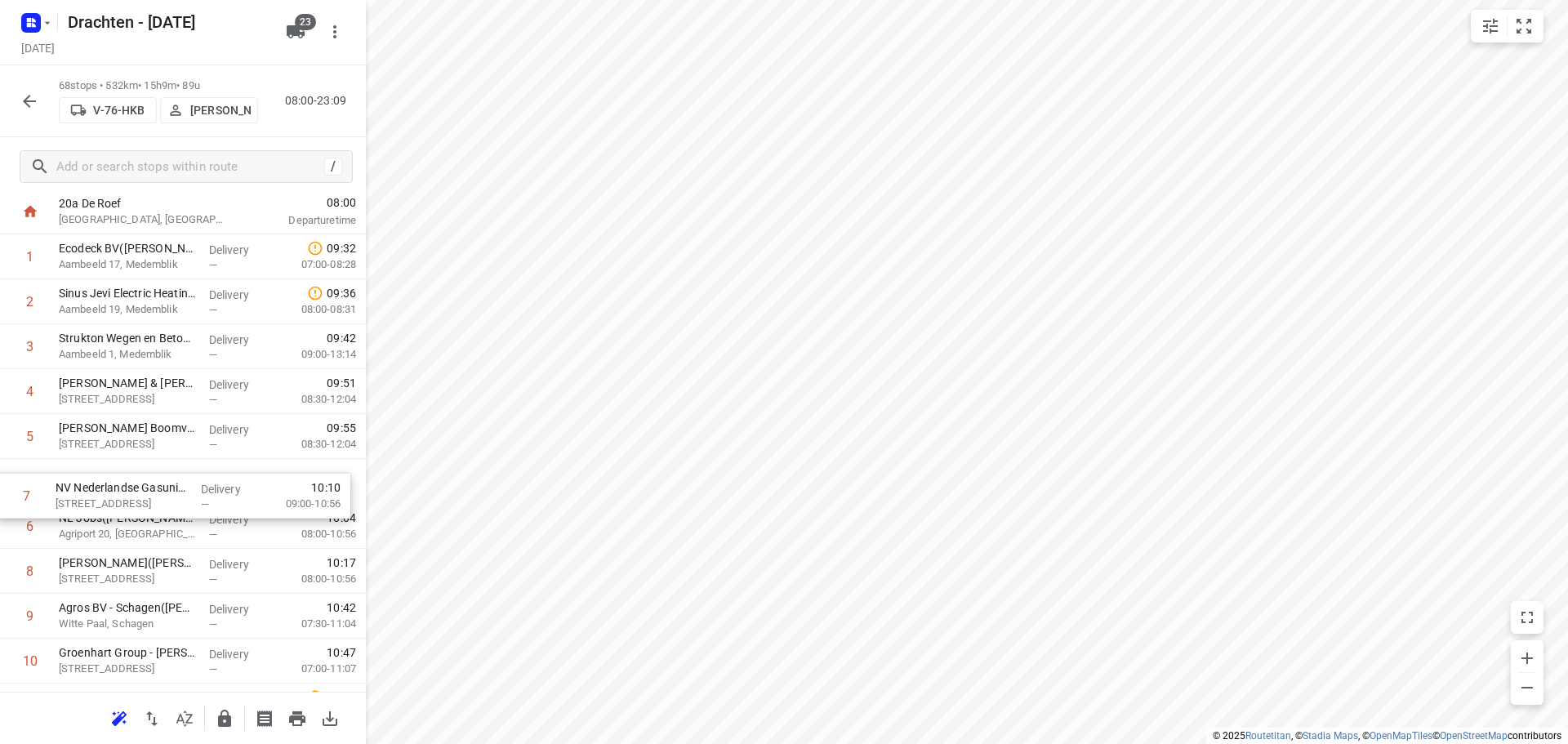
drag, startPoint x: 209, startPoint y: 525, endPoint x: 205, endPoint y: 490, distance: 35.2
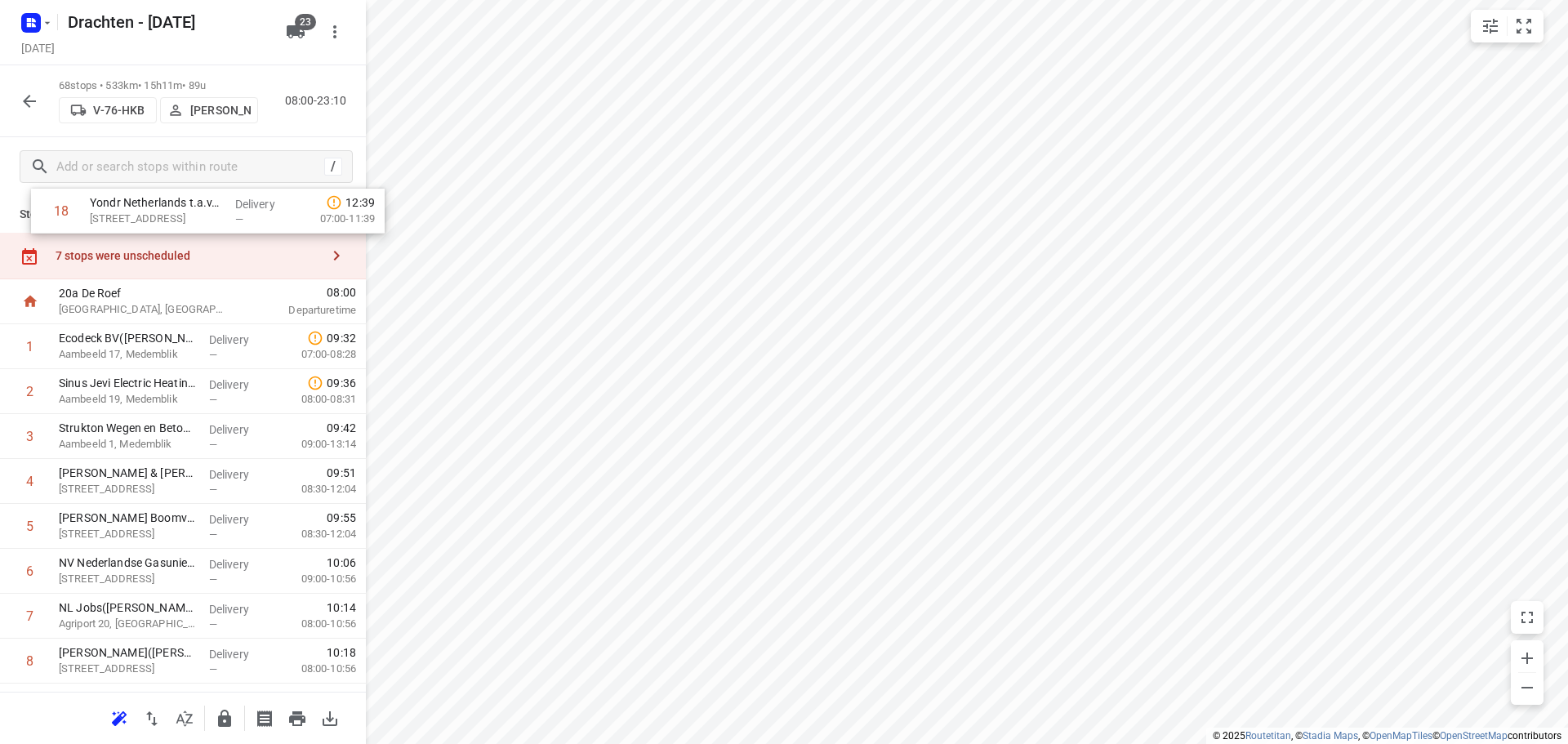
scroll to position [0, 0]
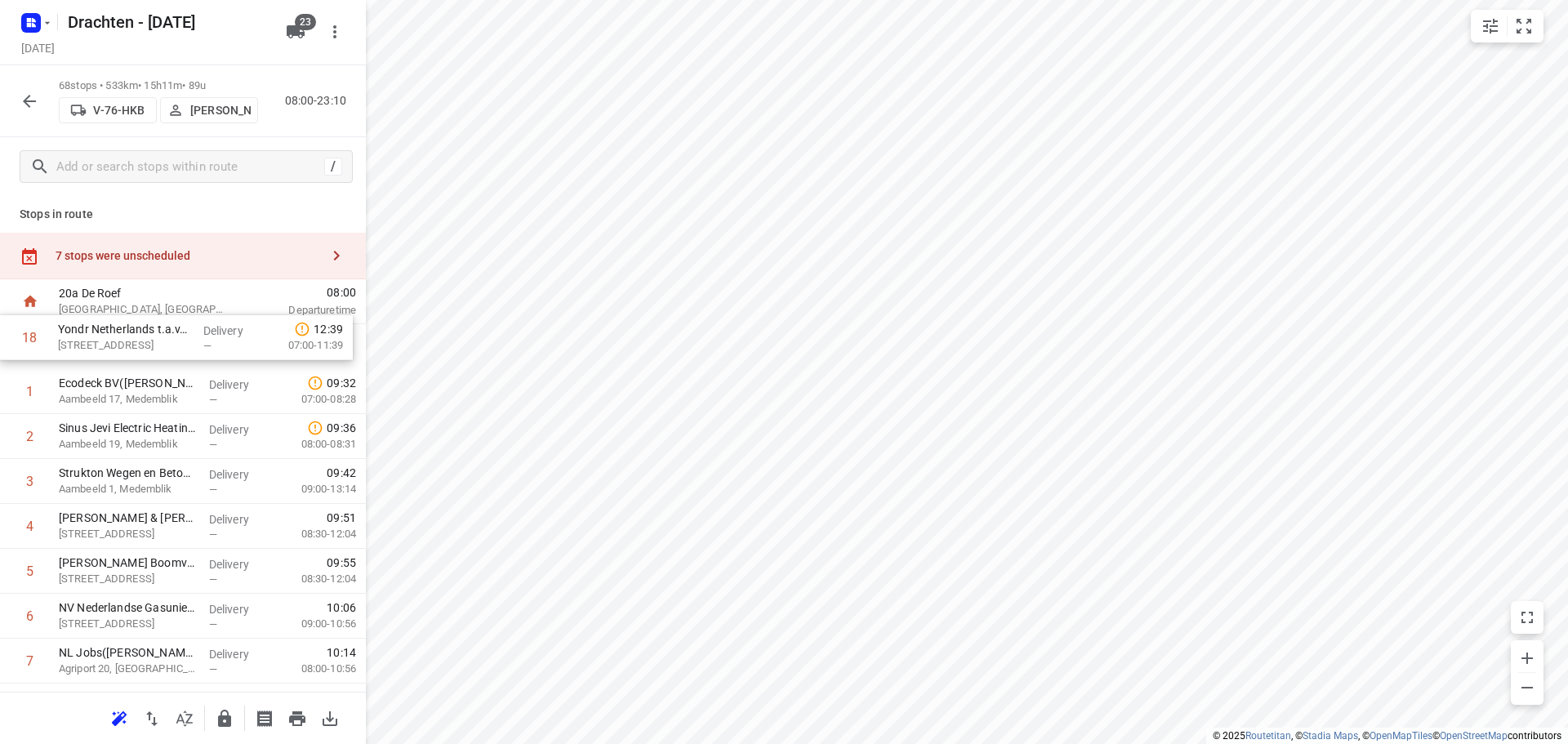
drag, startPoint x: 143, startPoint y: 616, endPoint x: 145, endPoint y: 337, distance: 279.0
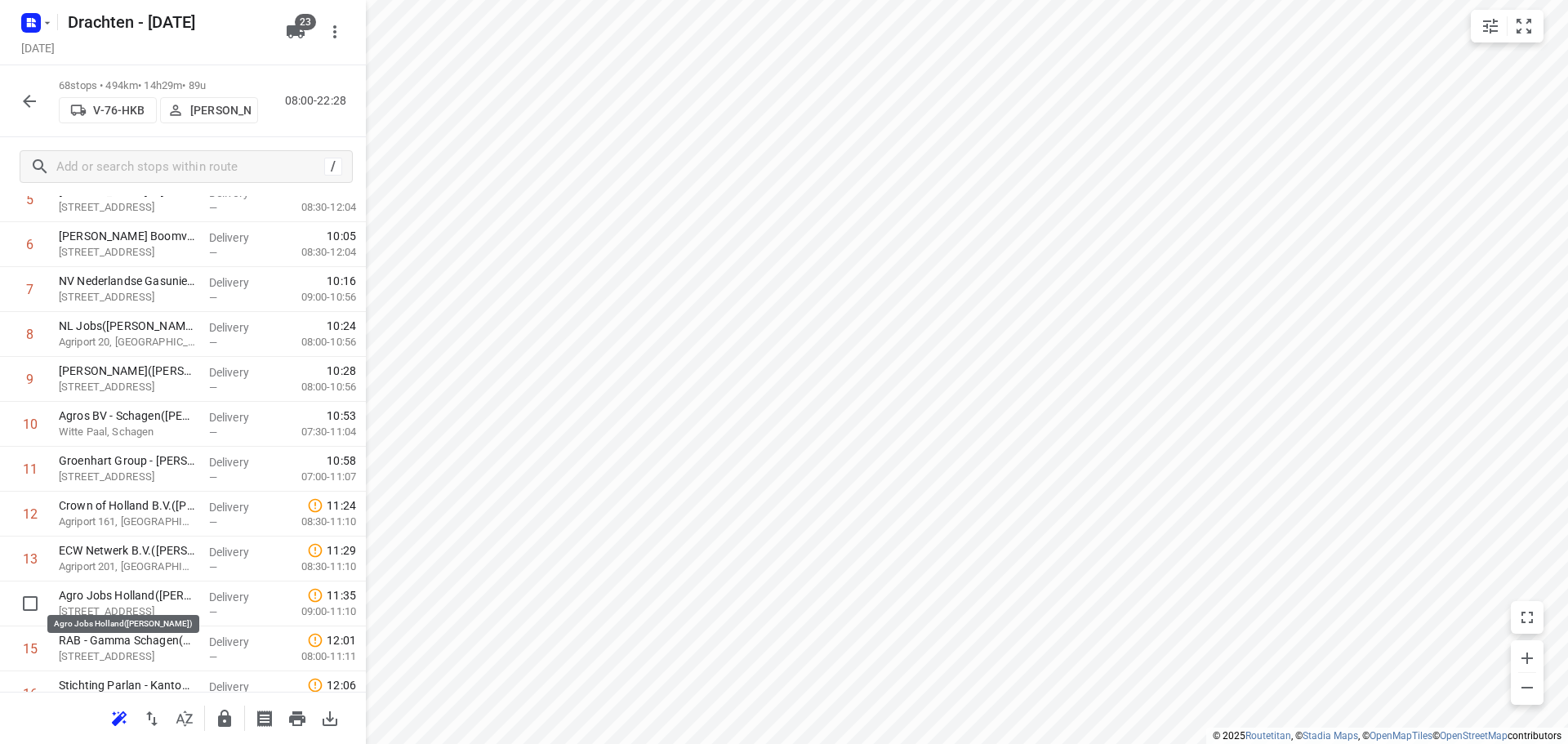
scroll to position [329, 0]
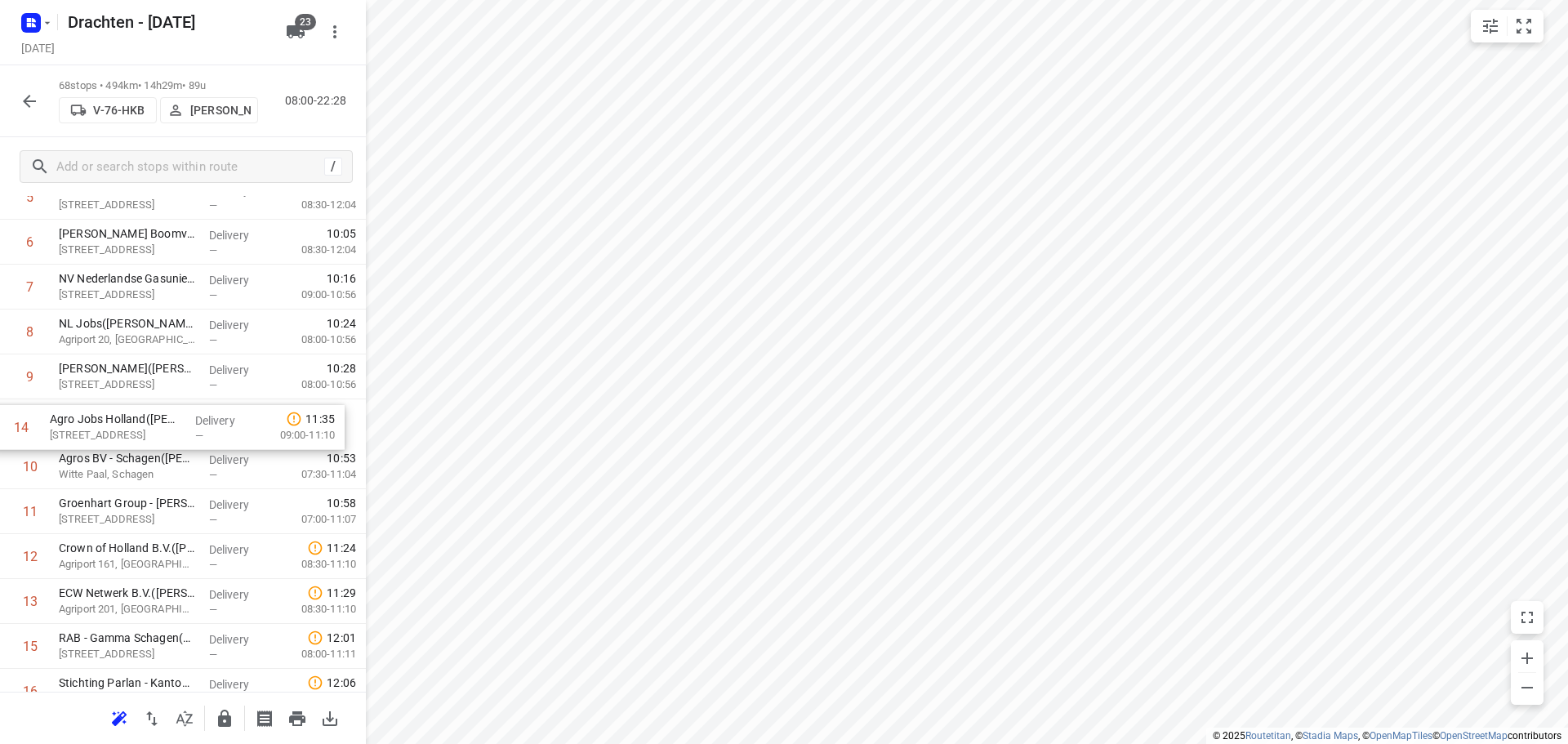
drag, startPoint x: 154, startPoint y: 602, endPoint x: 146, endPoint y: 417, distance: 185.2
drag, startPoint x: 132, startPoint y: 559, endPoint x: 146, endPoint y: 460, distance: 100.0
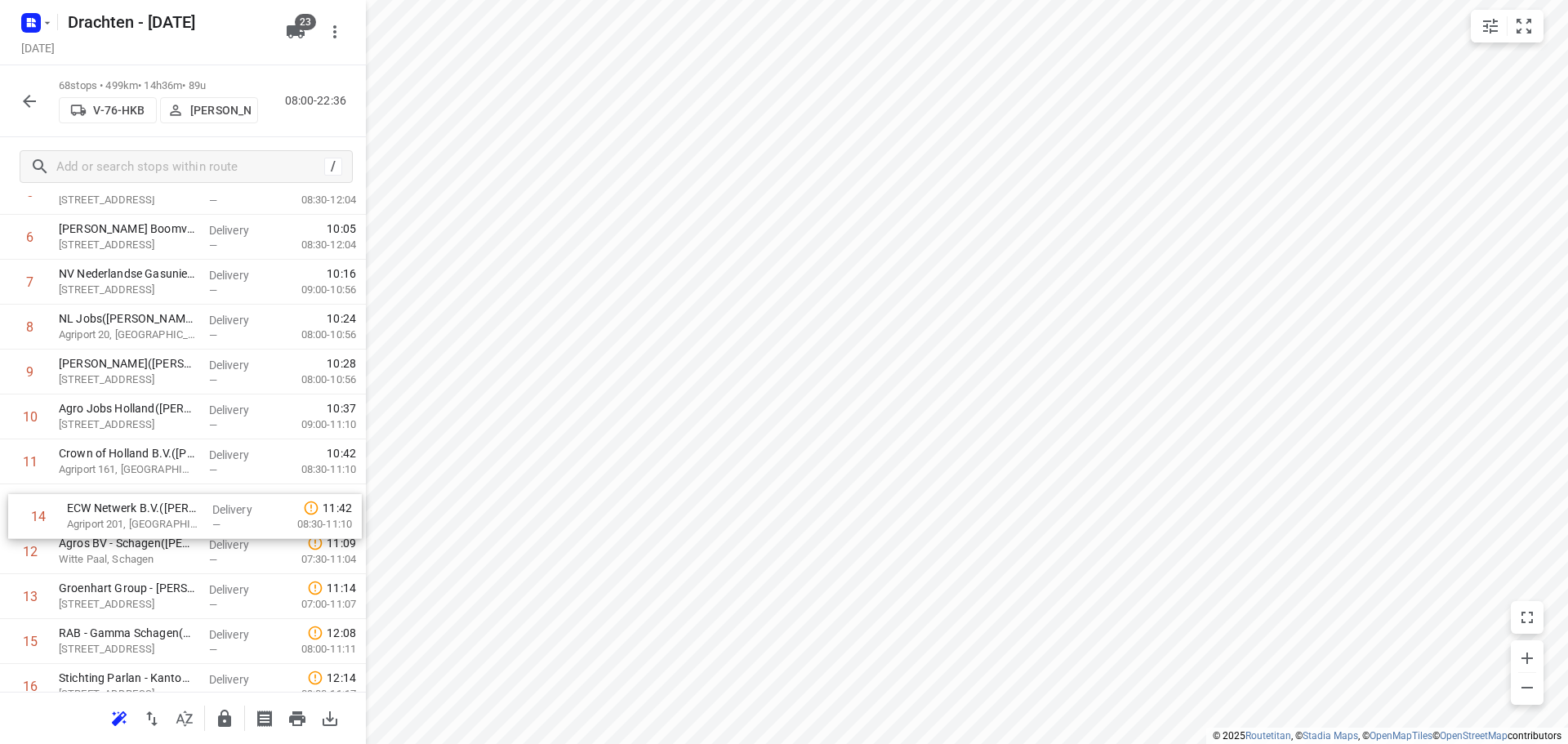
drag, startPoint x: 129, startPoint y: 606, endPoint x: 138, endPoint y: 507, distance: 99.4
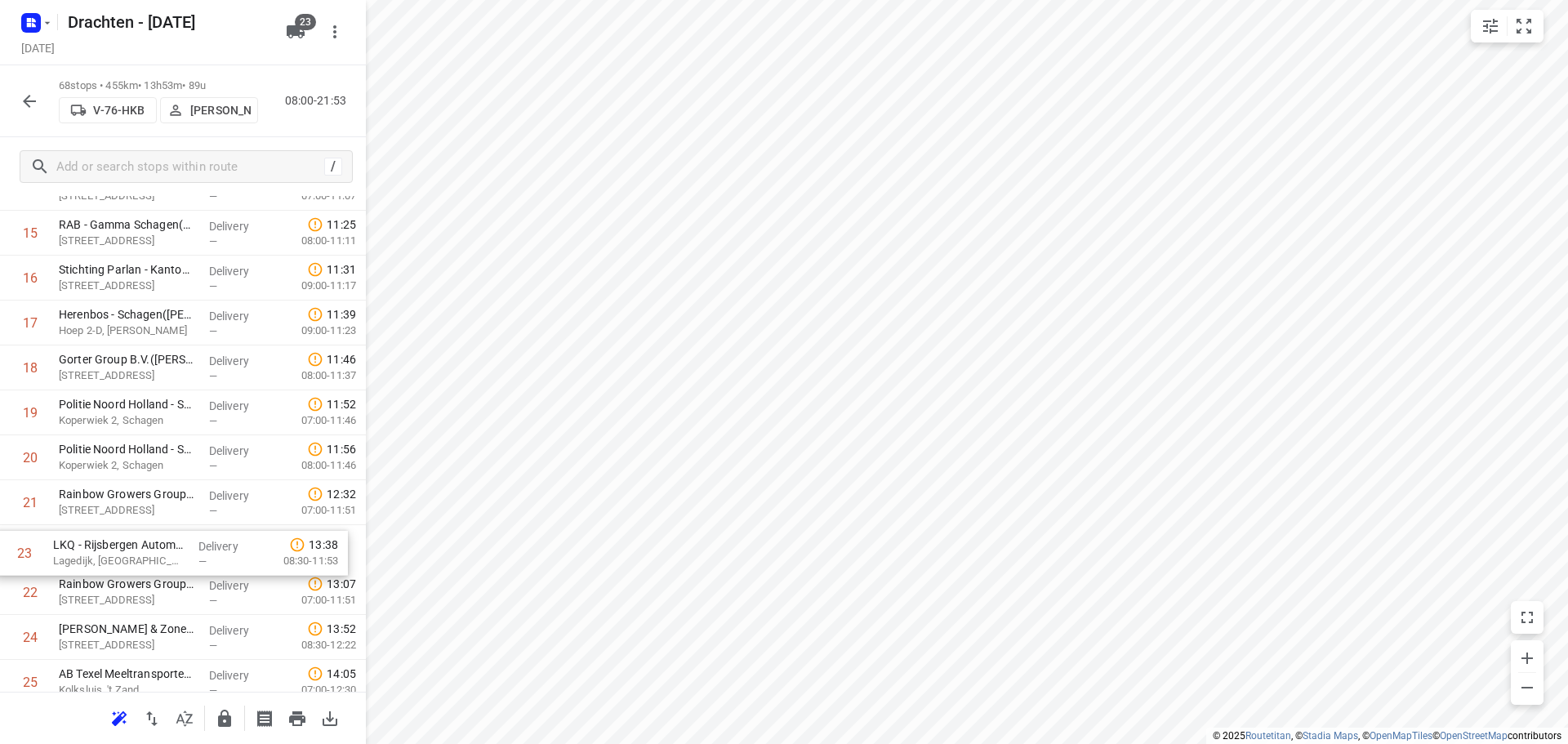
scroll to position [745, 0]
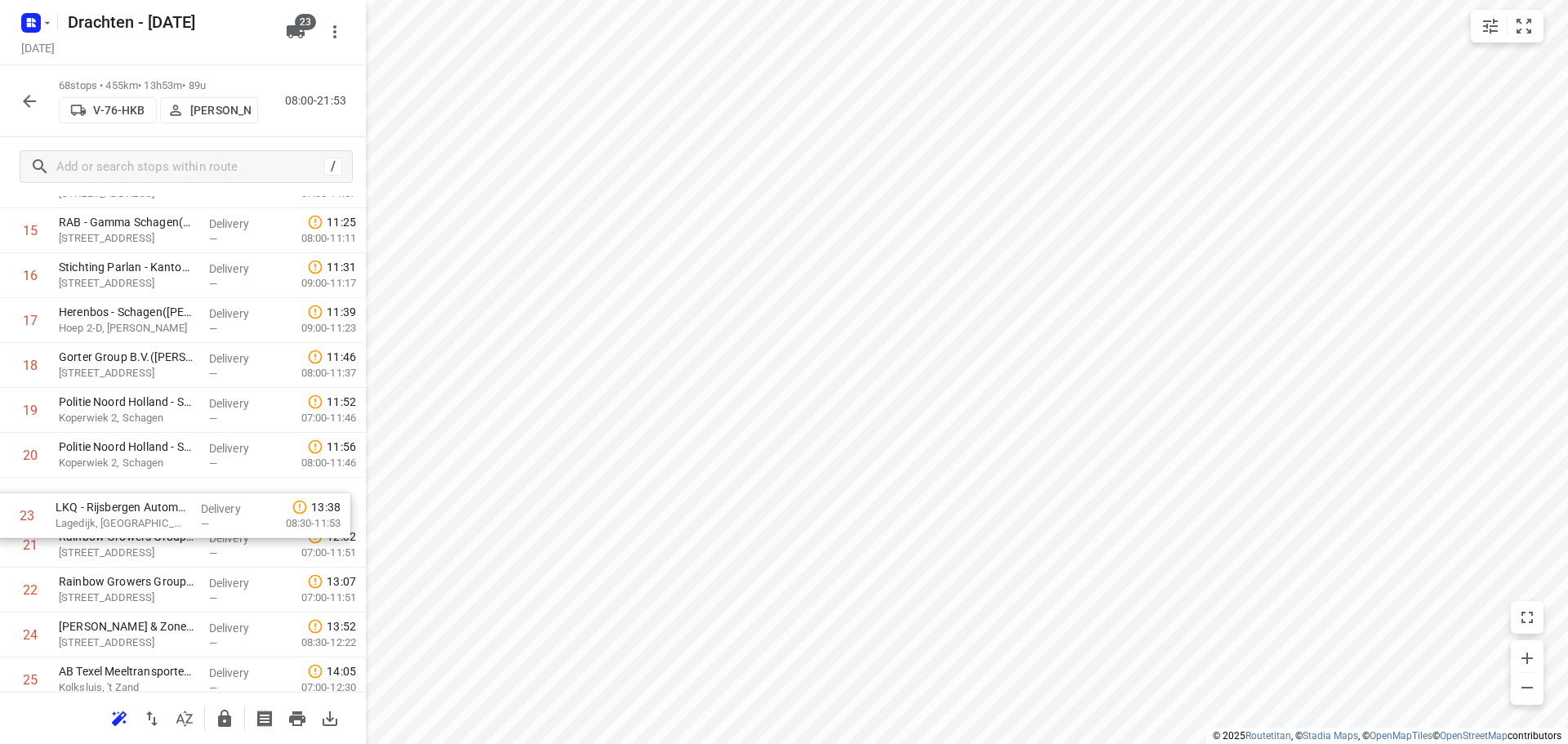
drag, startPoint x: 177, startPoint y: 592, endPoint x: 177, endPoint y: 489, distance: 103.0
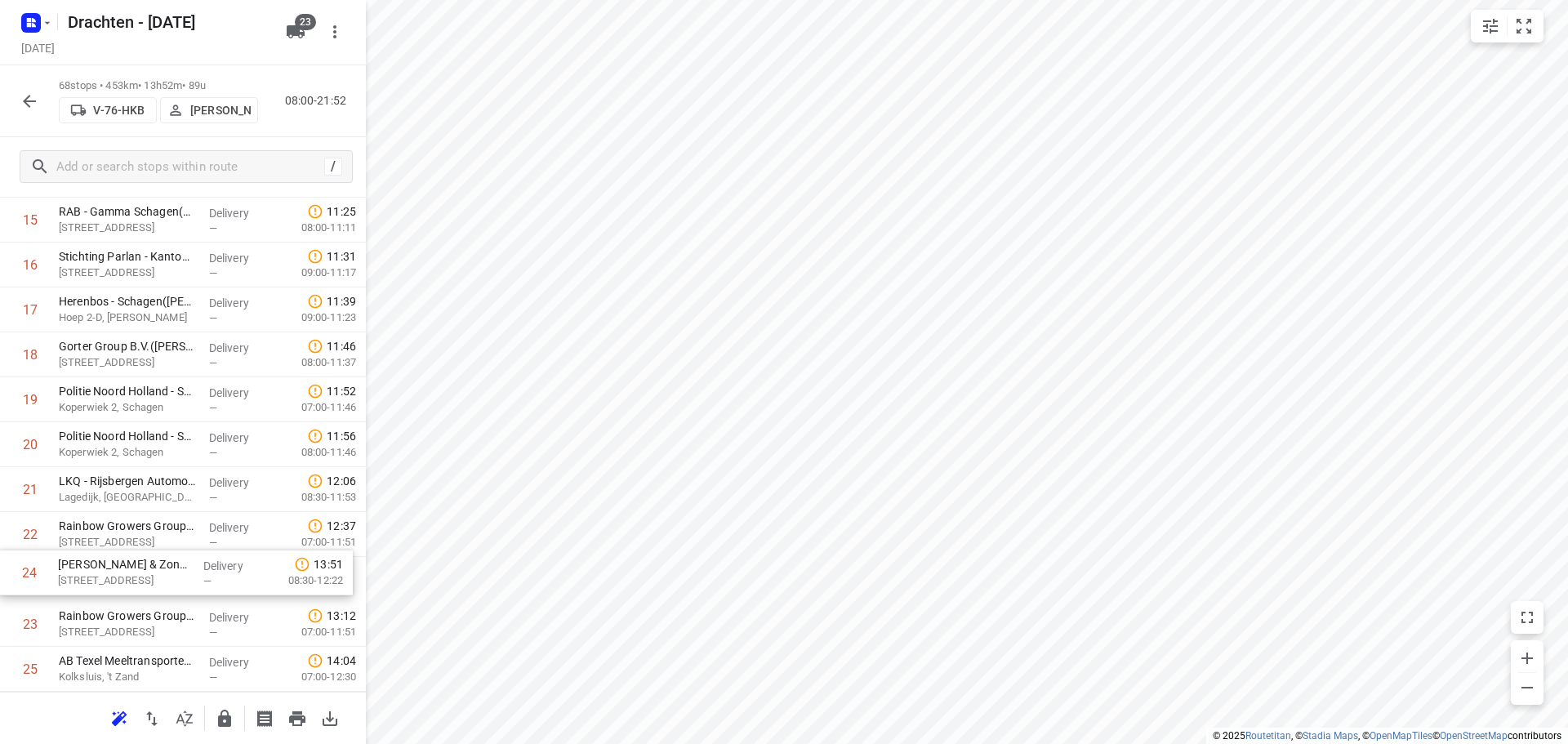
scroll to position [756, 0]
drag, startPoint x: 156, startPoint y: 635, endPoint x: 161, endPoint y: 523, distance: 112.1
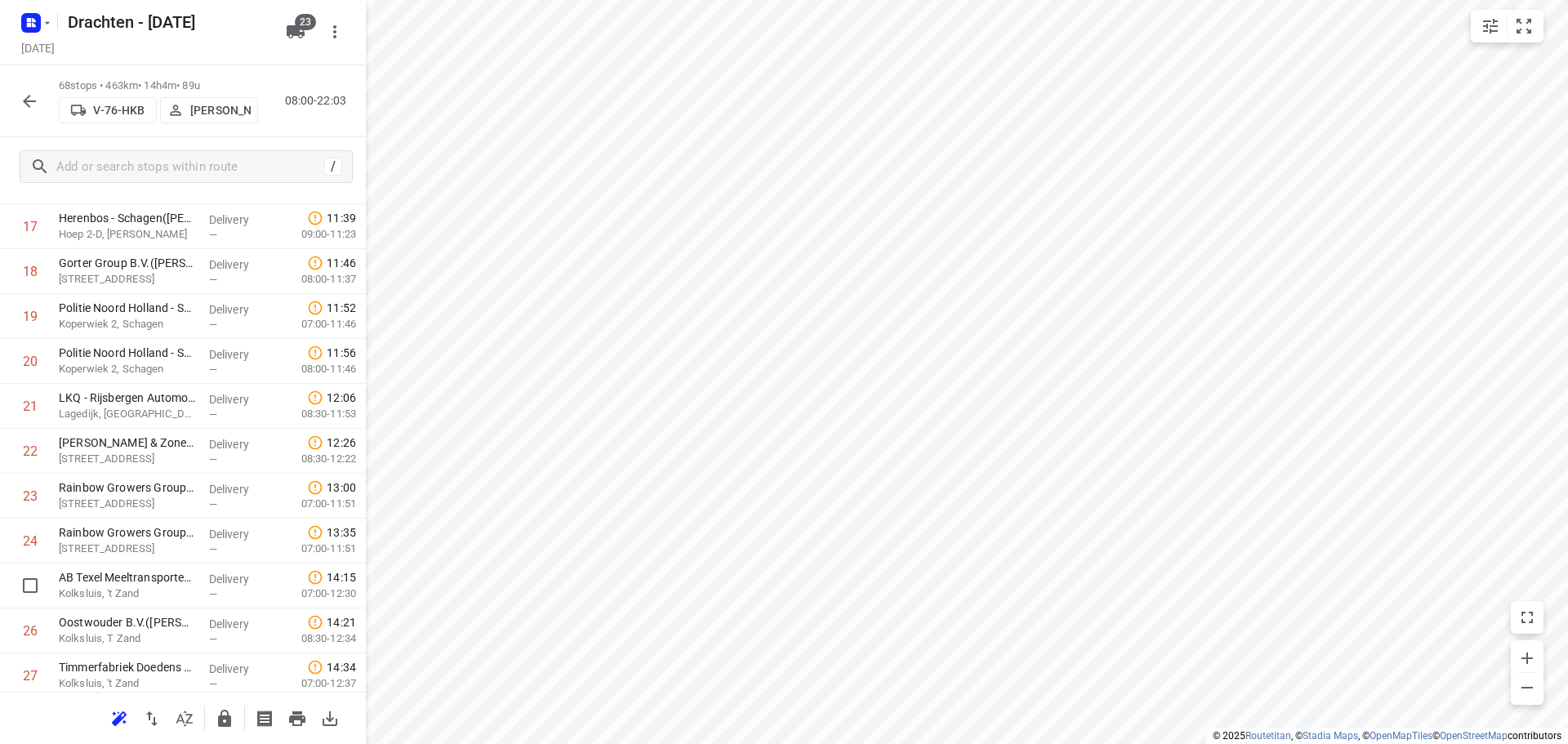
scroll to position [840, 0]
drag, startPoint x: 167, startPoint y: 593, endPoint x: 171, endPoint y: 498, distance: 95.1
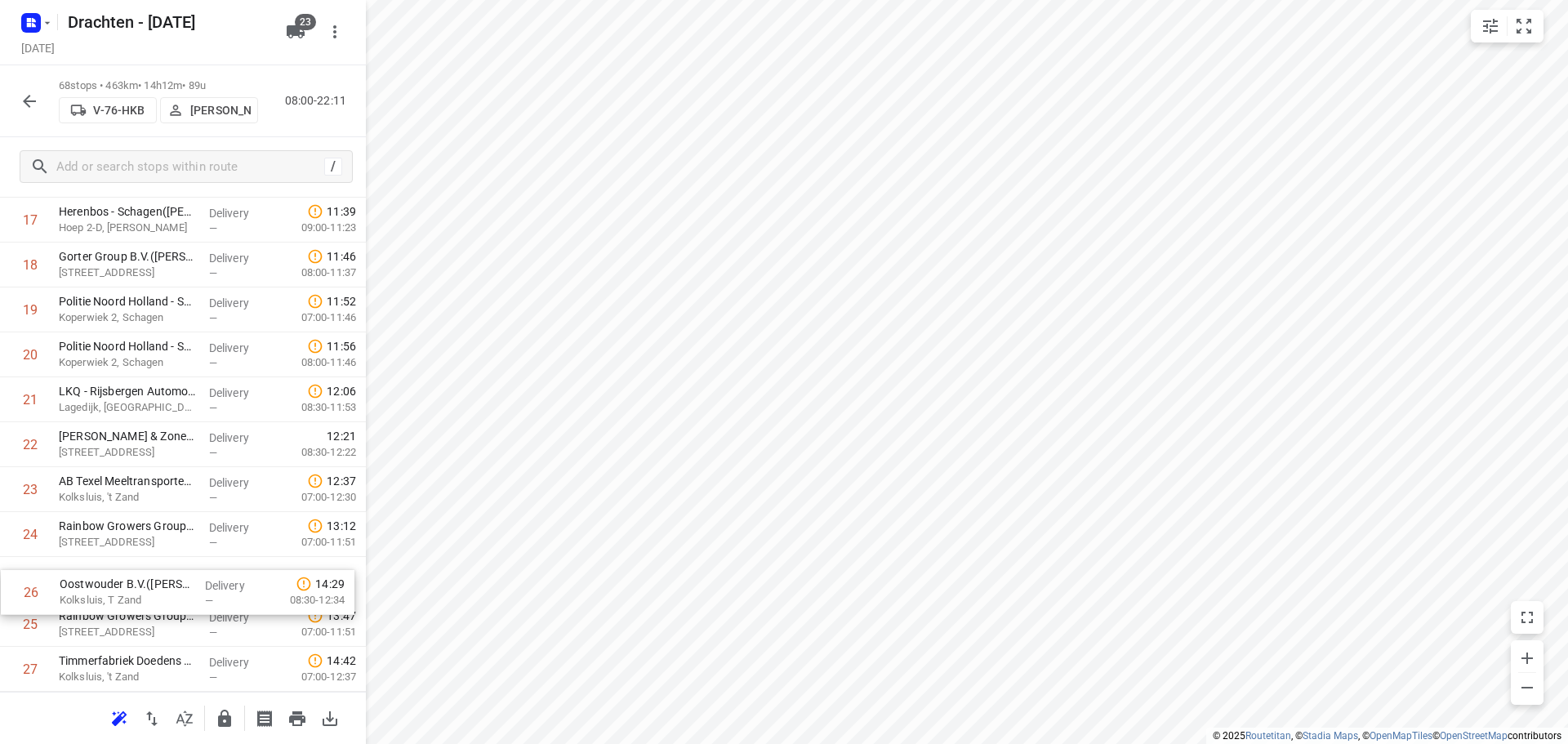
scroll to position [852, 0]
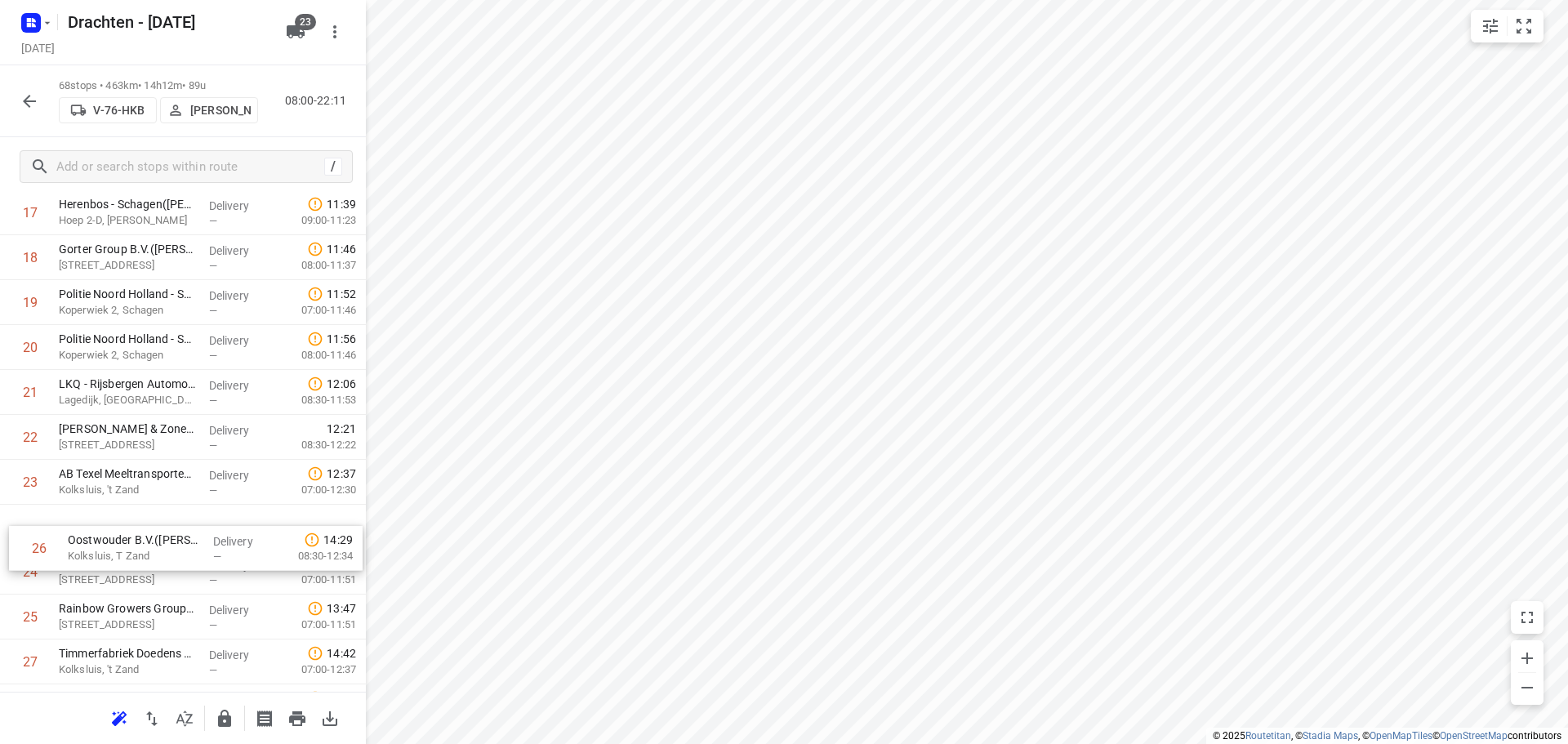
drag, startPoint x: 153, startPoint y: 627, endPoint x: 166, endPoint y: 522, distance: 105.8
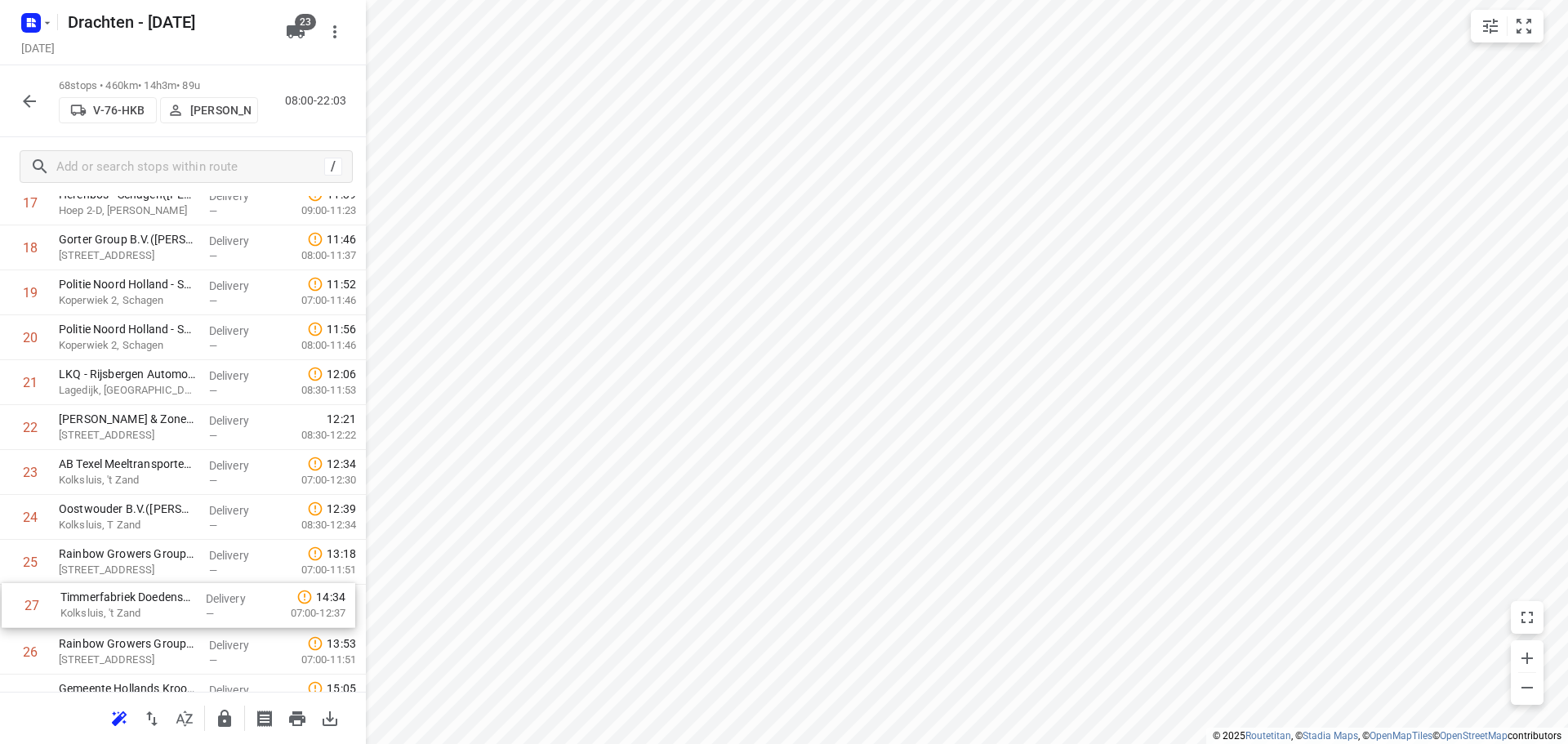
scroll to position [867, 0]
drag, startPoint x: 154, startPoint y: 677, endPoint x: 144, endPoint y: 554, distance: 123.4
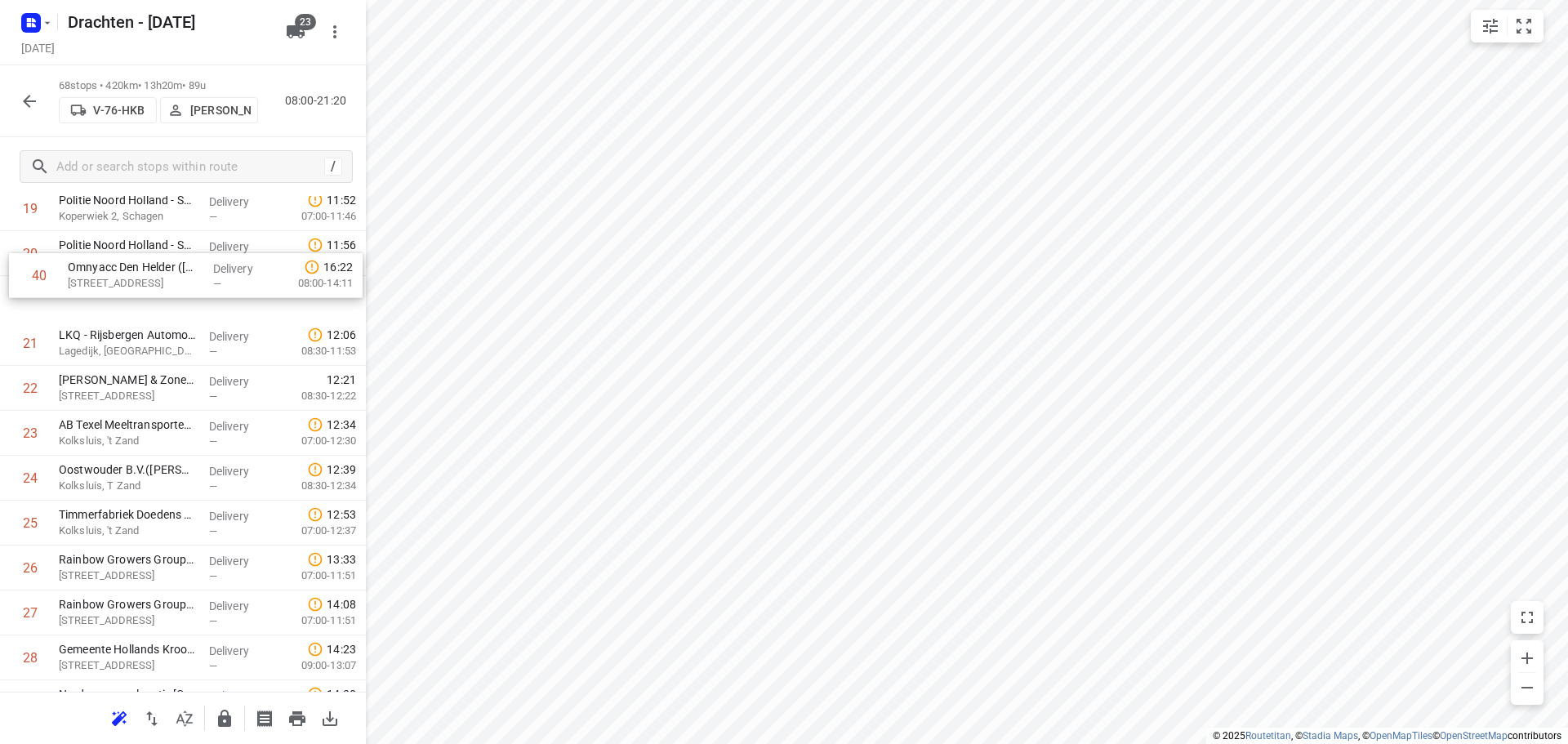
scroll to position [946, 0]
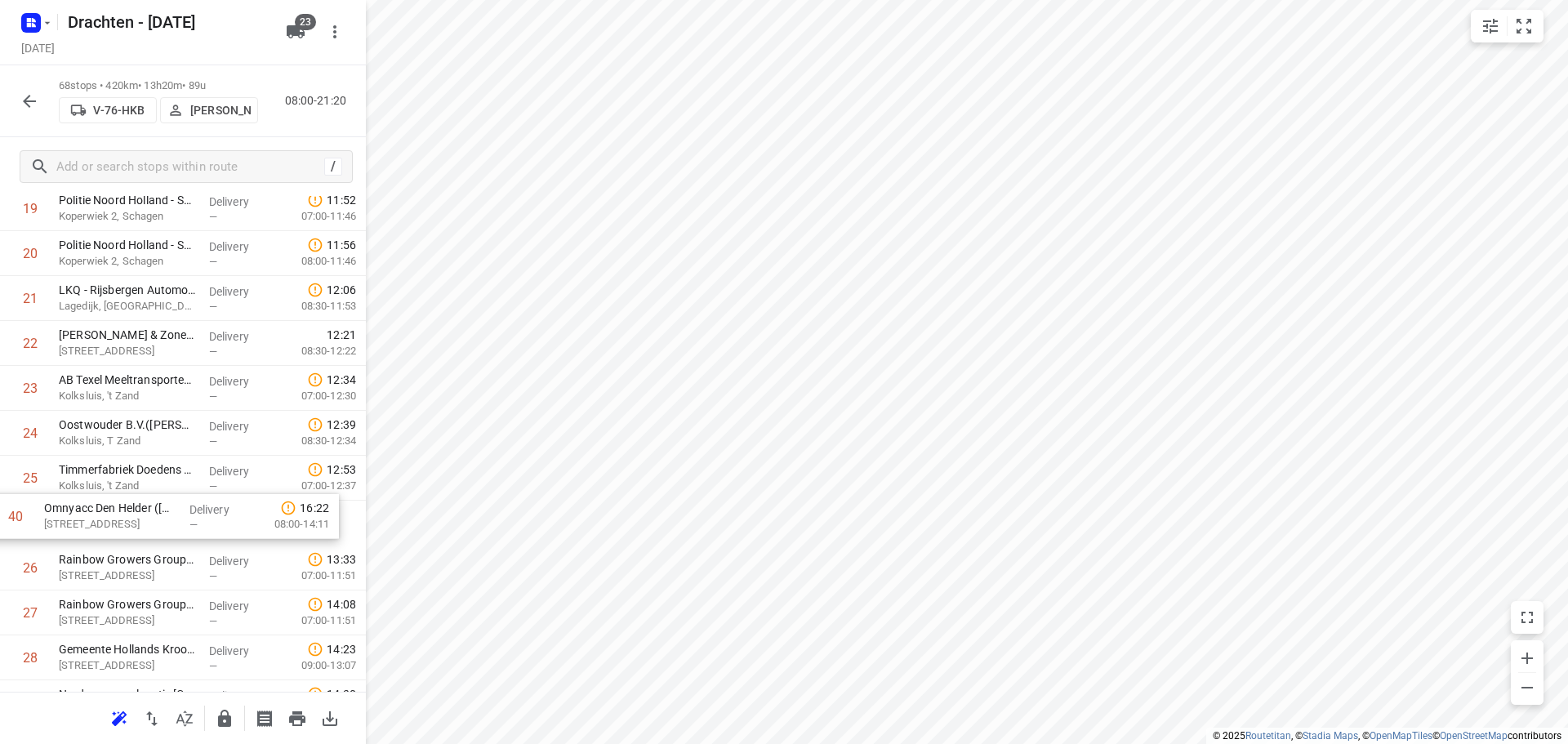
drag, startPoint x: 213, startPoint y: 396, endPoint x: 200, endPoint y: 523, distance: 127.7
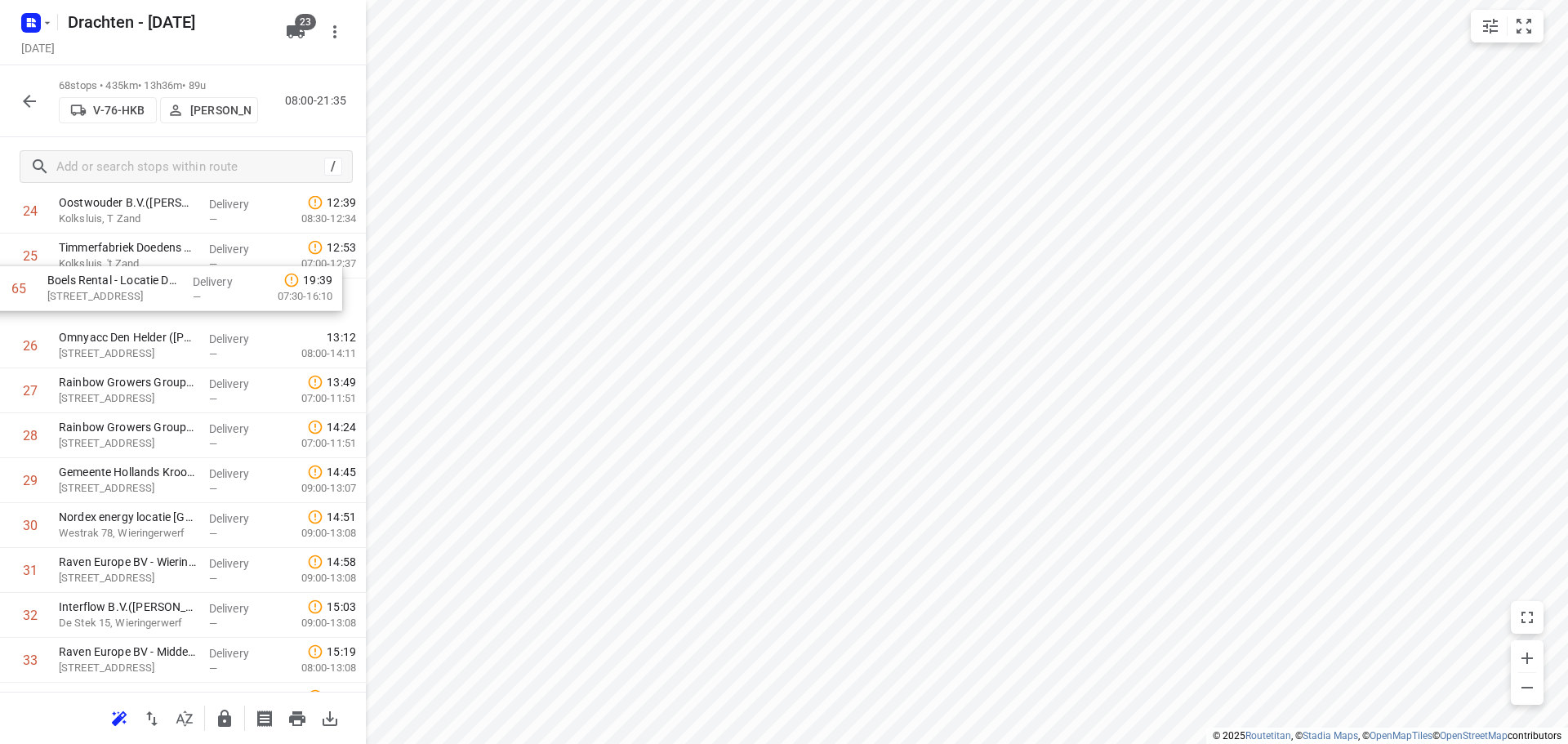
scroll to position [1165, 0]
drag, startPoint x: 169, startPoint y: 569, endPoint x: 167, endPoint y: 352, distance: 217.0
click at [167, 352] on div "1 Yondr Netherlands t.a.v. CBRE(Ivana Michels) Tussenweg 8, Middenmeer Delivery…" at bounding box center [183, 686] width 366 height 3053
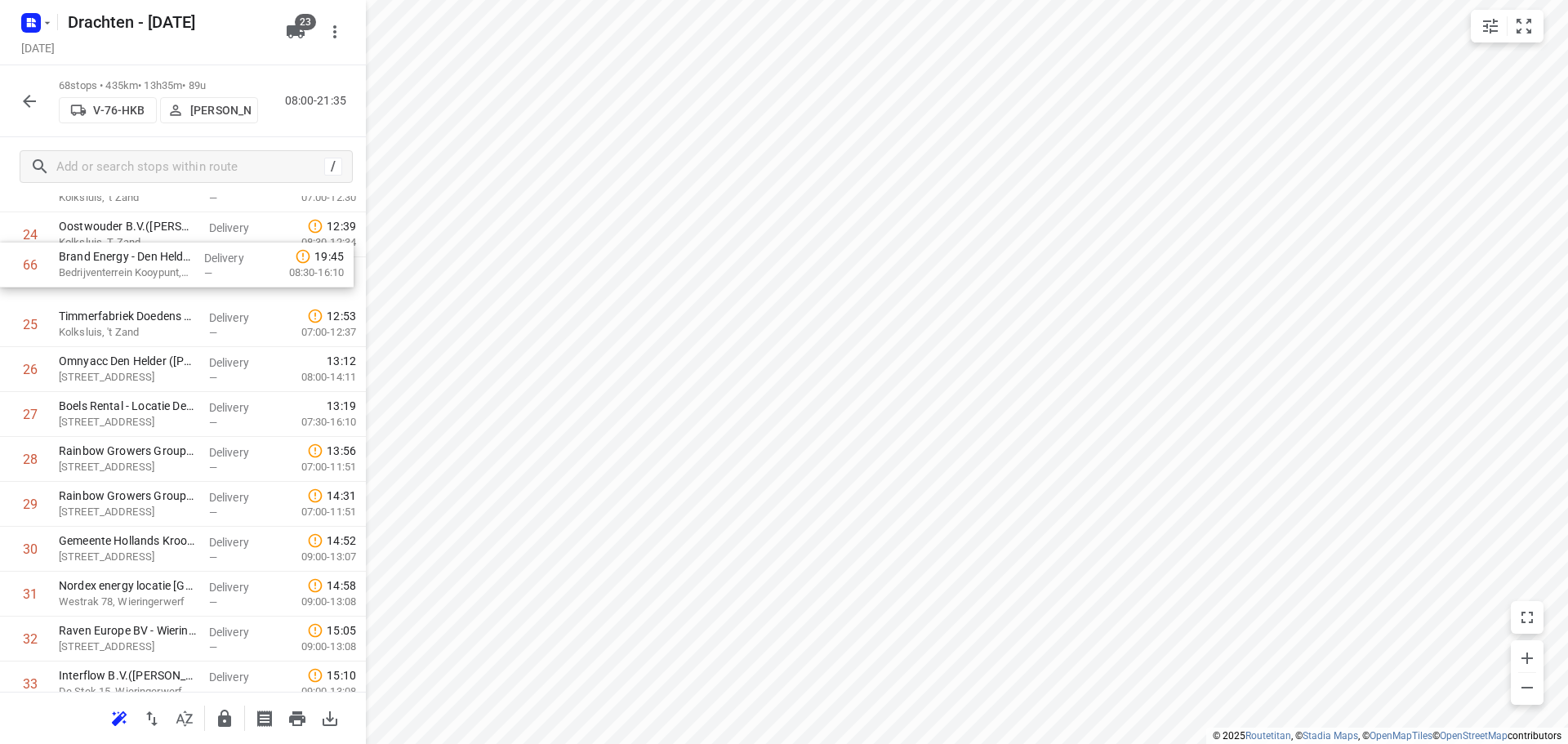
scroll to position [1144, 0]
drag, startPoint x: 161, startPoint y: 552, endPoint x: 165, endPoint y: 414, distance: 138.1
click at [165, 414] on div "1 Yondr Netherlands t.a.v. CBRE(Ivana Michels) Tussenweg 8, Middenmeer Delivery…" at bounding box center [183, 706] width 366 height 3053
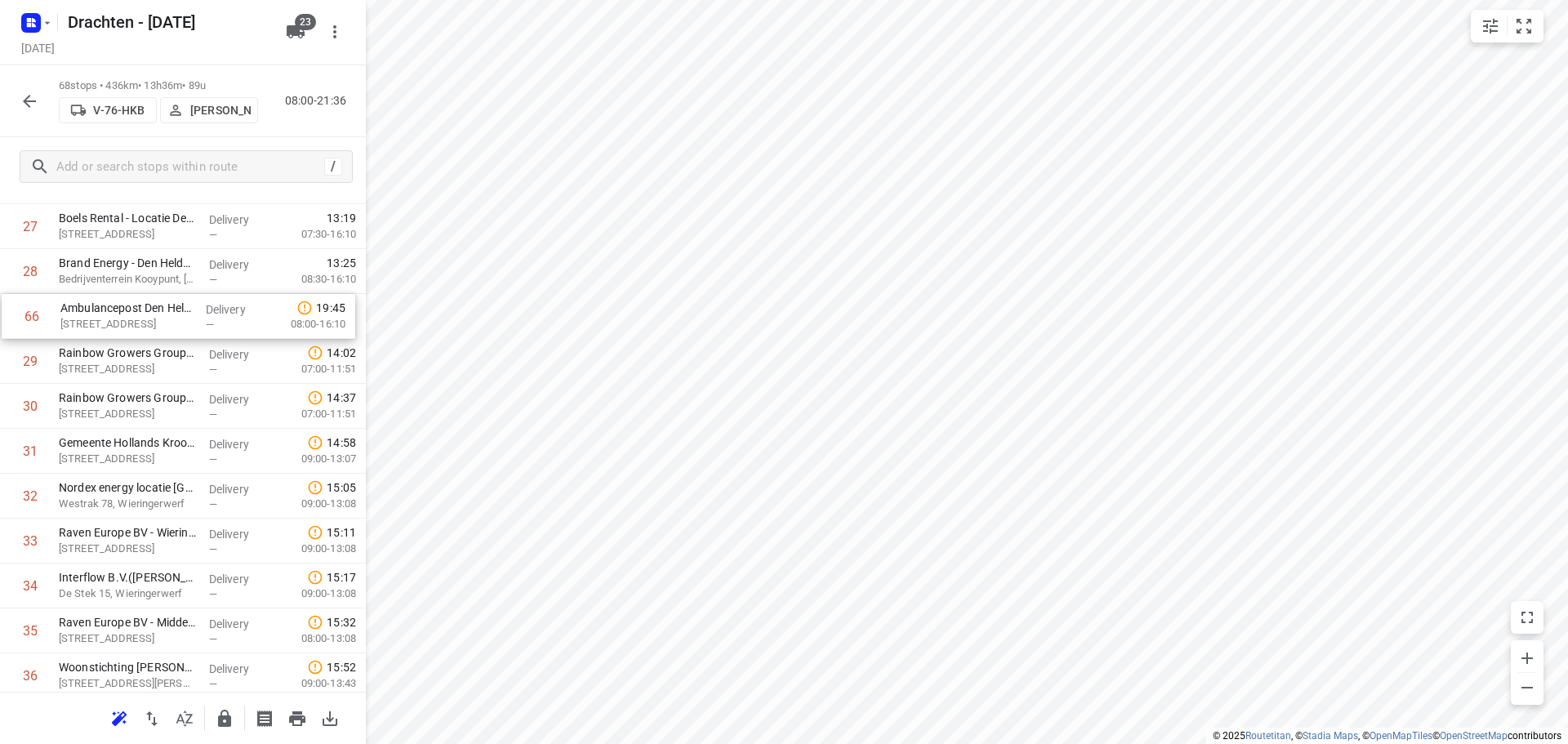
drag, startPoint x: 146, startPoint y: 579, endPoint x: 148, endPoint y: 317, distance: 262.0
click at [148, 317] on div "1 Yondr Netherlands t.a.v. CBRE(Ivana Michels) Tussenweg 8, Middenmeer Delivery…" at bounding box center [183, 563] width 366 height 3053
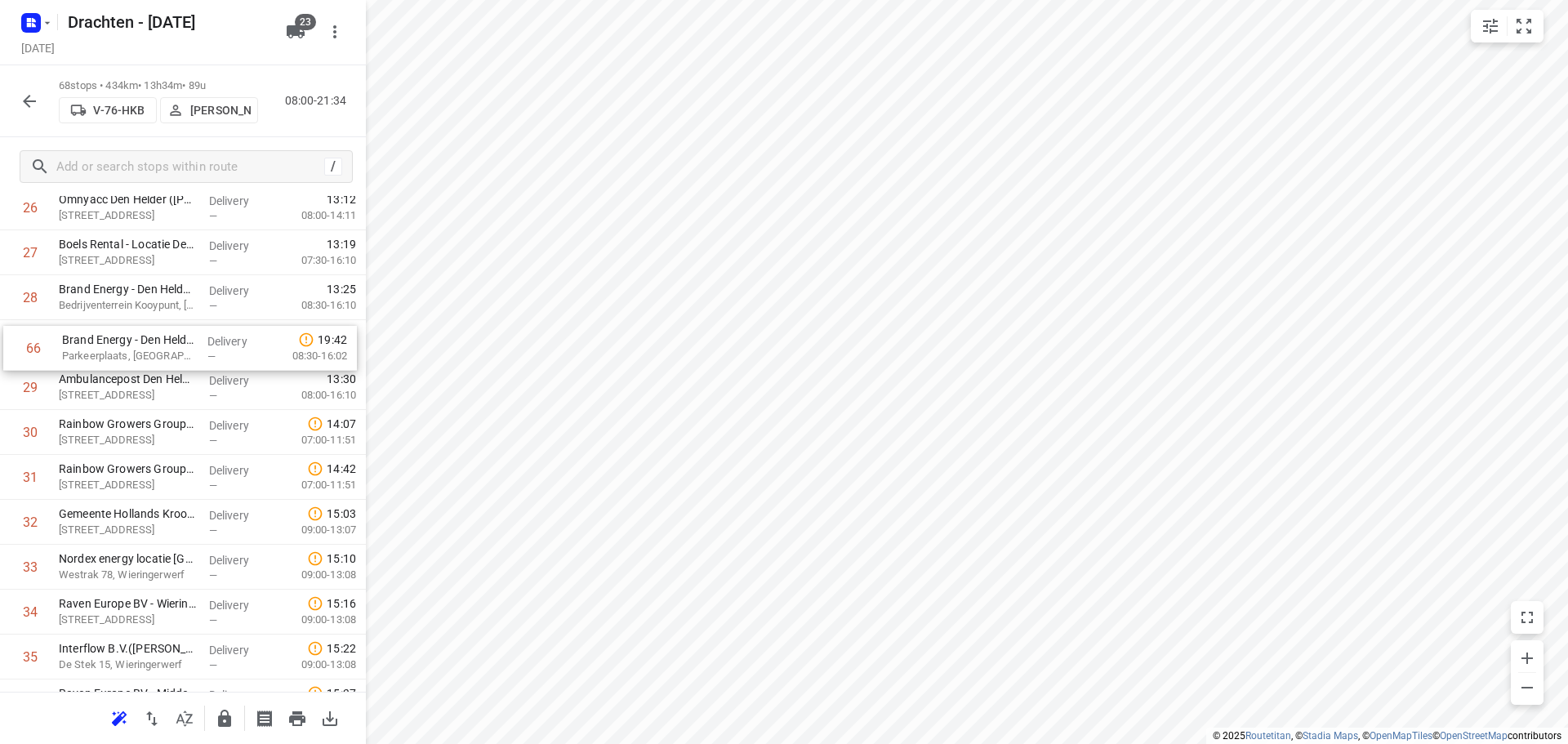
scroll to position [1261, 0]
drag, startPoint x: 162, startPoint y: 539, endPoint x: 167, endPoint y: 376, distance: 163.1
click at [167, 376] on div "1 Yondr Netherlands t.a.v. CBRE(Ivana Michels) Tussenweg 8, Middenmeer Delivery…" at bounding box center [183, 590] width 366 height 3053
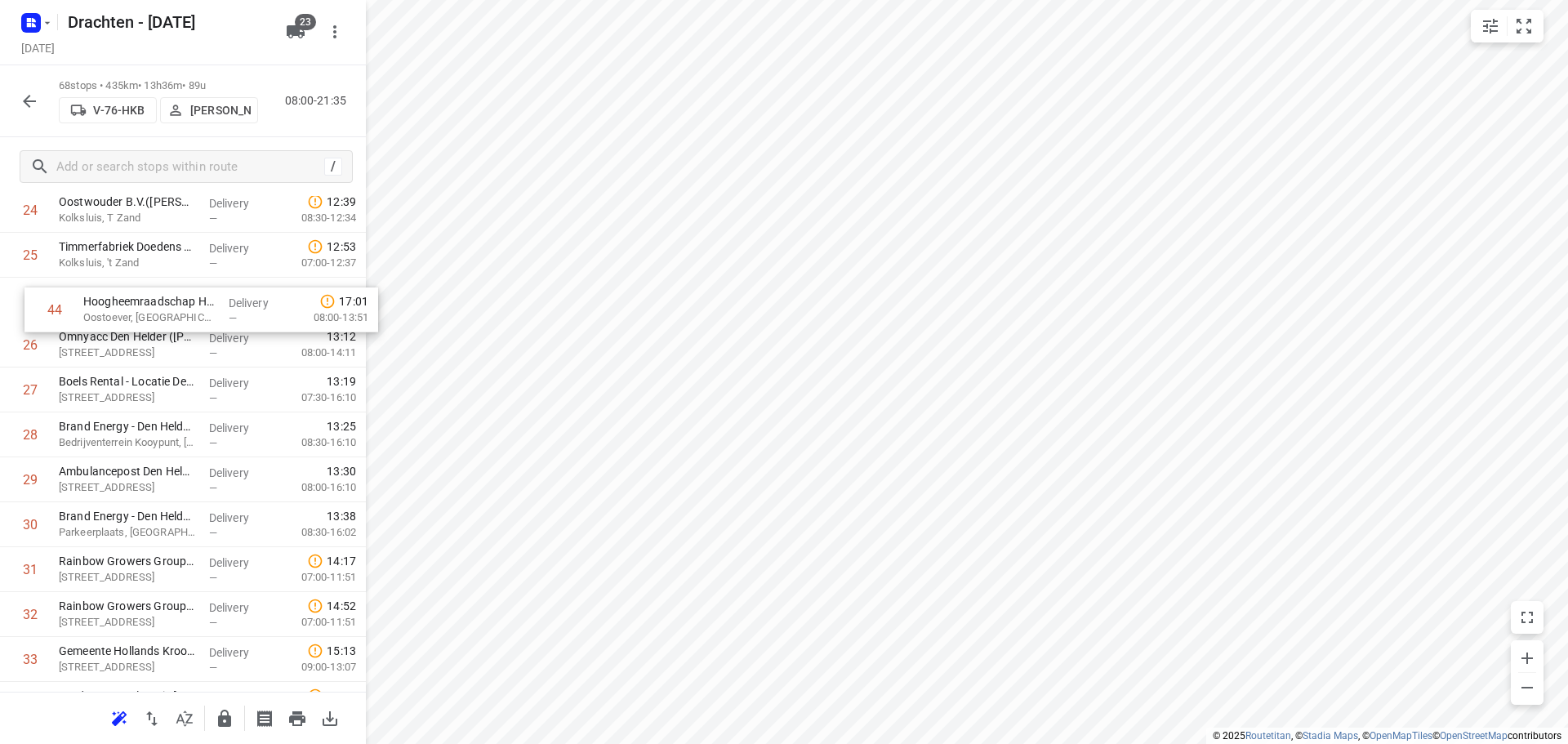
drag, startPoint x: 103, startPoint y: 448, endPoint x: 129, endPoint y: 307, distance: 143.4
click at [129, 307] on div "1 Yondr Netherlands t.a.v. CBRE(Ivana Michels) Tussenweg 8, Middenmeer Delivery…" at bounding box center [183, 681] width 366 height 3053
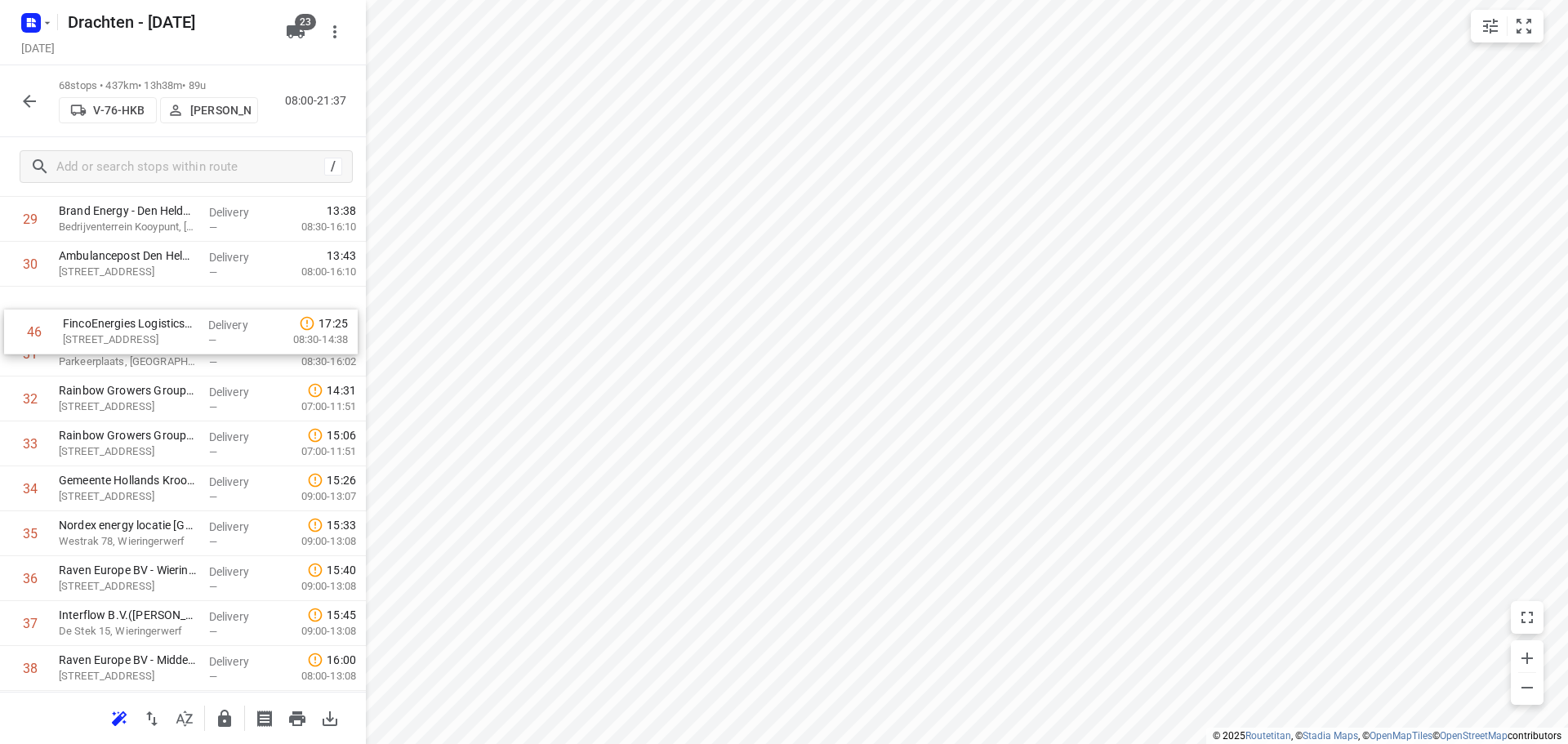
scroll to position [1381, 0]
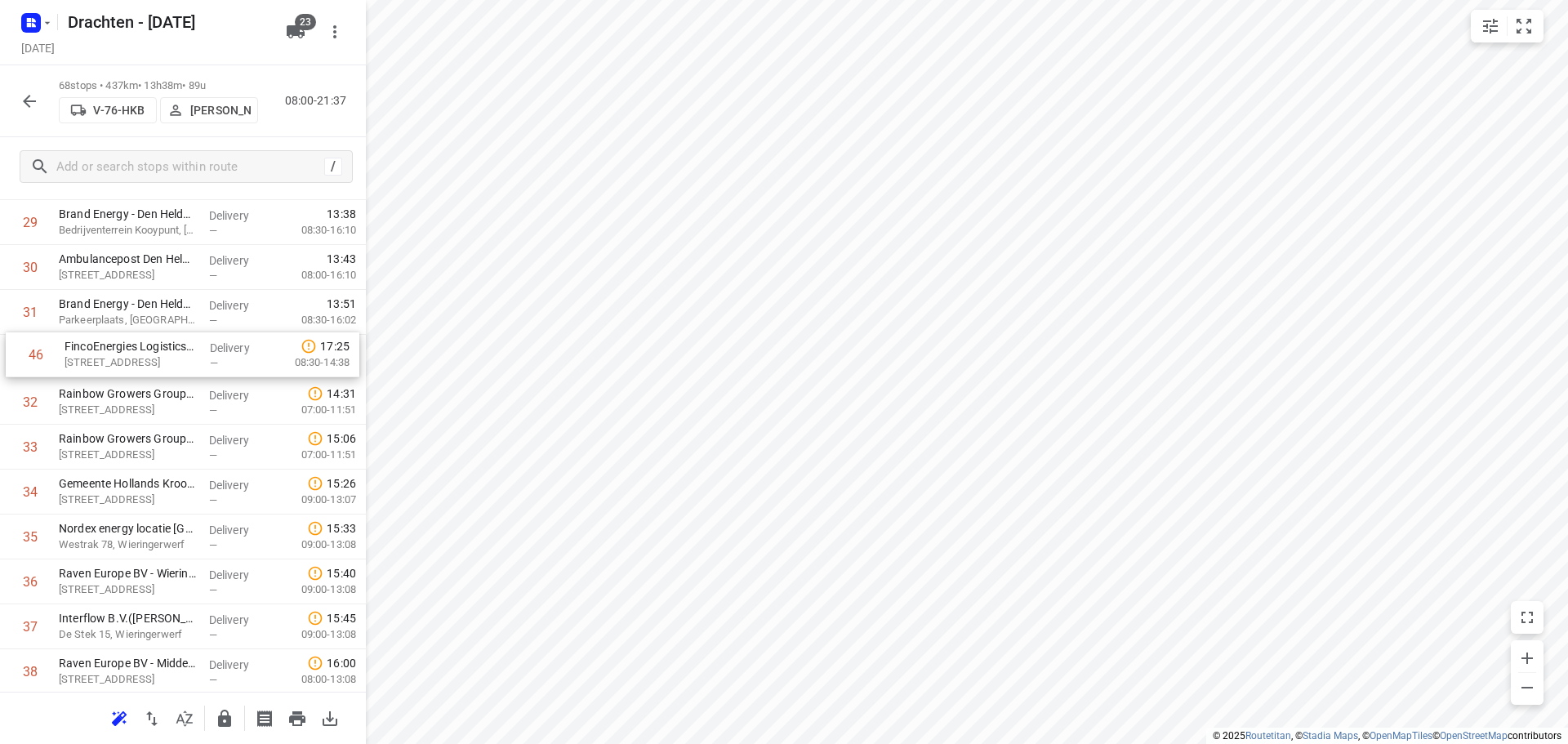
drag, startPoint x: 162, startPoint y: 556, endPoint x: 168, endPoint y: 359, distance: 197.1
click at [168, 359] on div "1 Yondr Netherlands t.a.v. CBRE(Ivana Michels) Tussenweg 8, Middenmeer Delivery…" at bounding box center [183, 469] width 366 height 3053
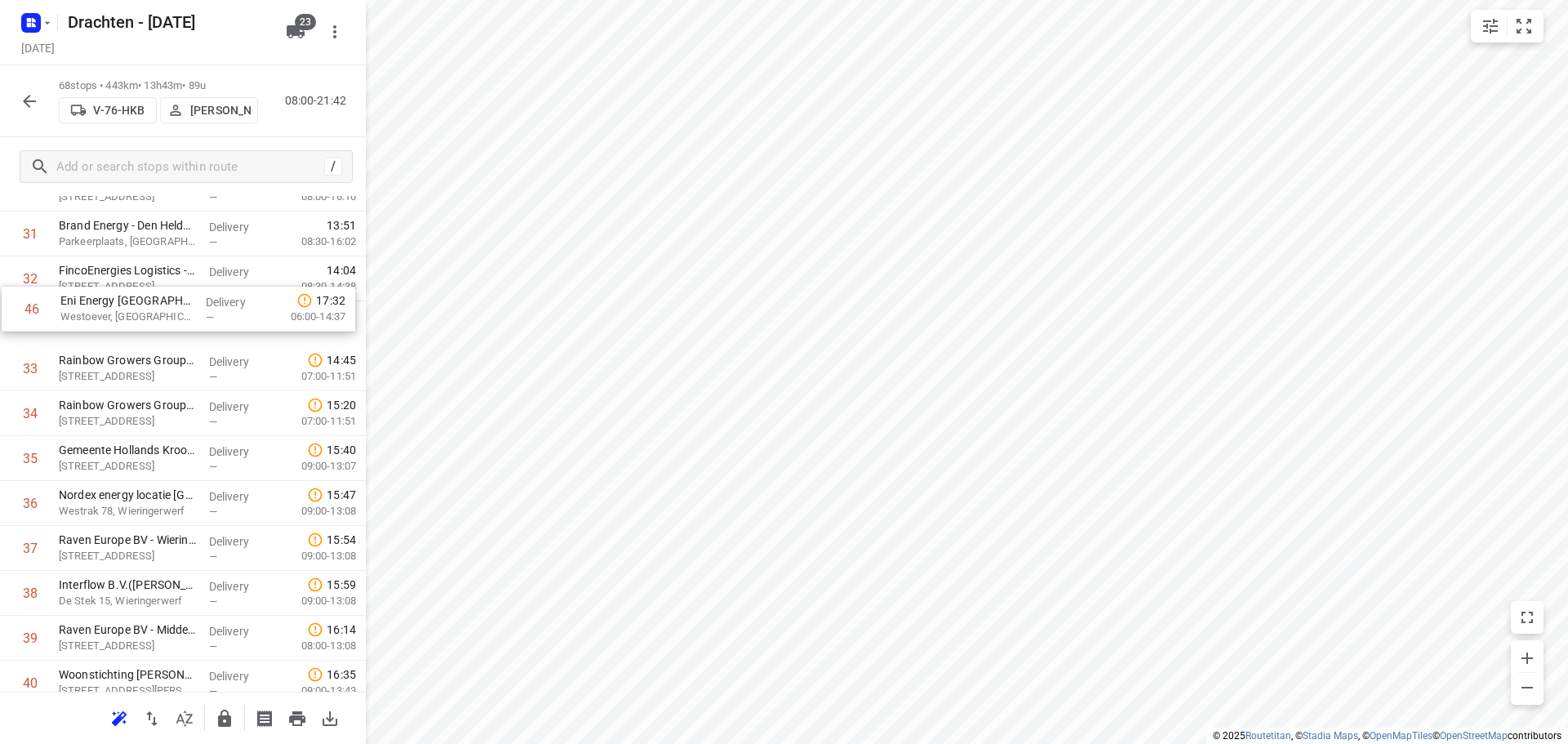
scroll to position [1455, 0]
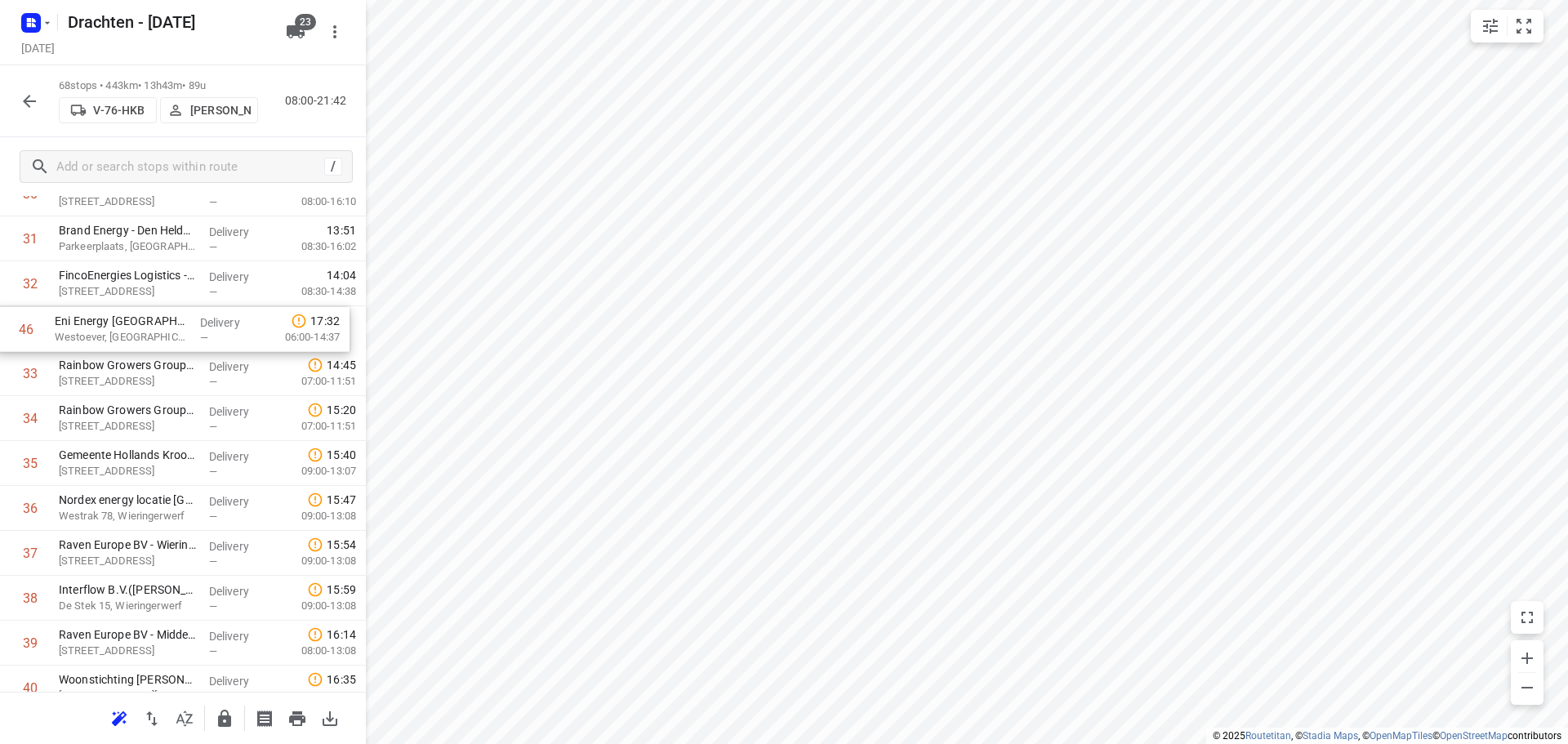
drag, startPoint x: 133, startPoint y: 505, endPoint x: 129, endPoint y: 330, distance: 175.0
click at [129, 330] on div "1 Yondr Netherlands t.a.v. CBRE(Ivana Michels) Tussenweg 8, Middenmeer Delivery…" at bounding box center [183, 395] width 366 height 3053
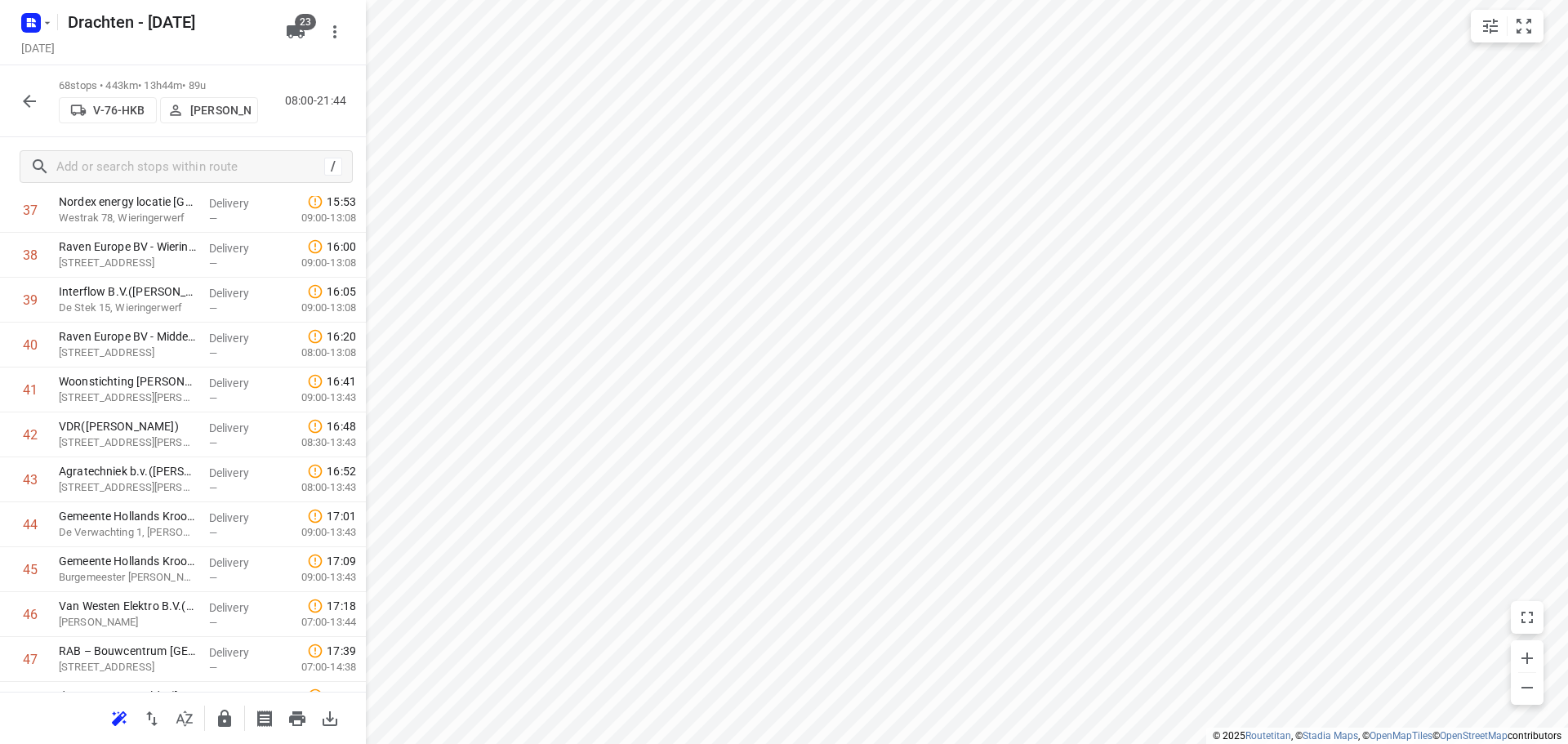
scroll to position [1863, 0]
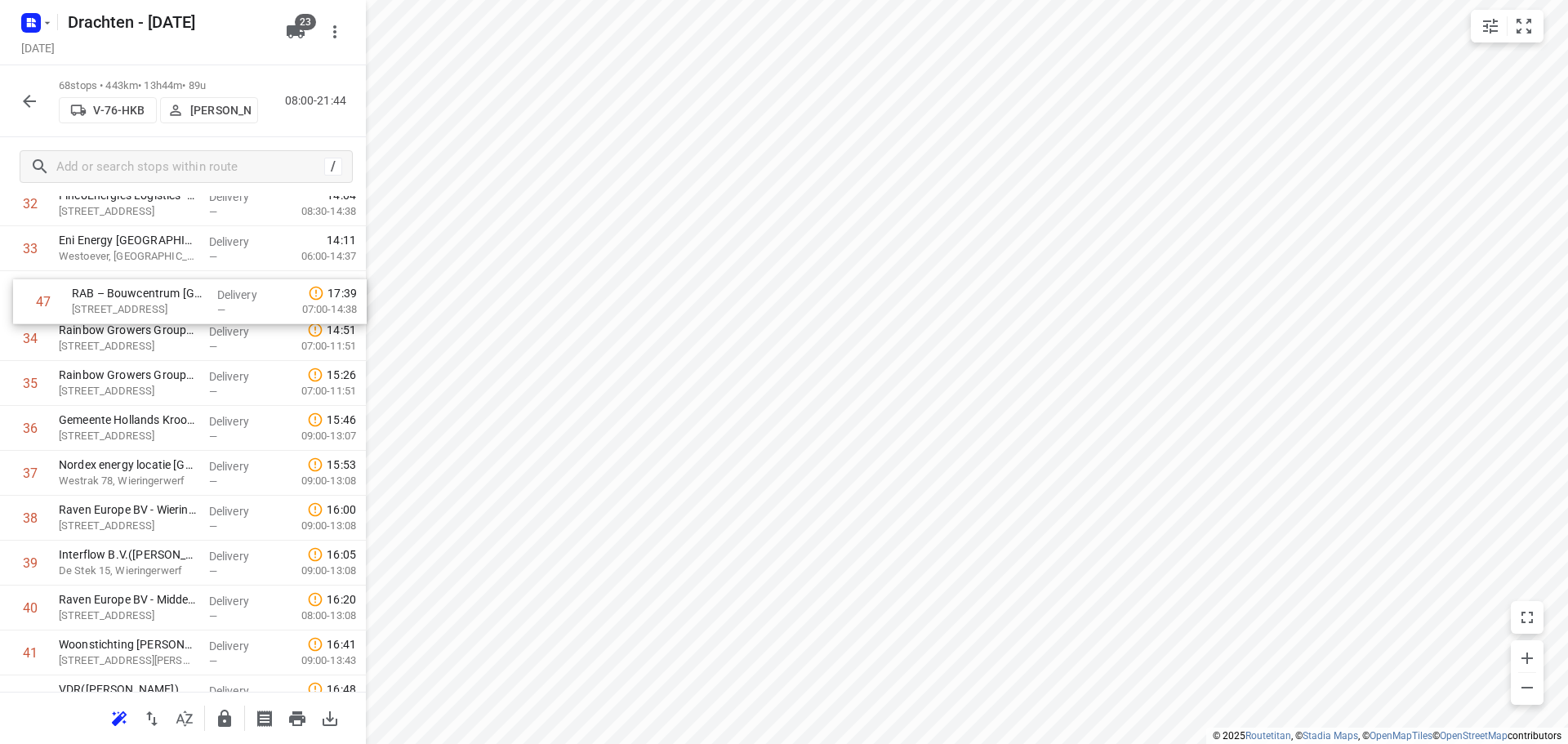
drag, startPoint x: 170, startPoint y: 553, endPoint x: 181, endPoint y: 297, distance: 256.2
click at [181, 297] on div "1 Yondr Netherlands t.a.v. CBRE(Ivana Michels) Tussenweg 8, Middenmeer Delivery…" at bounding box center [183, 316] width 366 height 3053
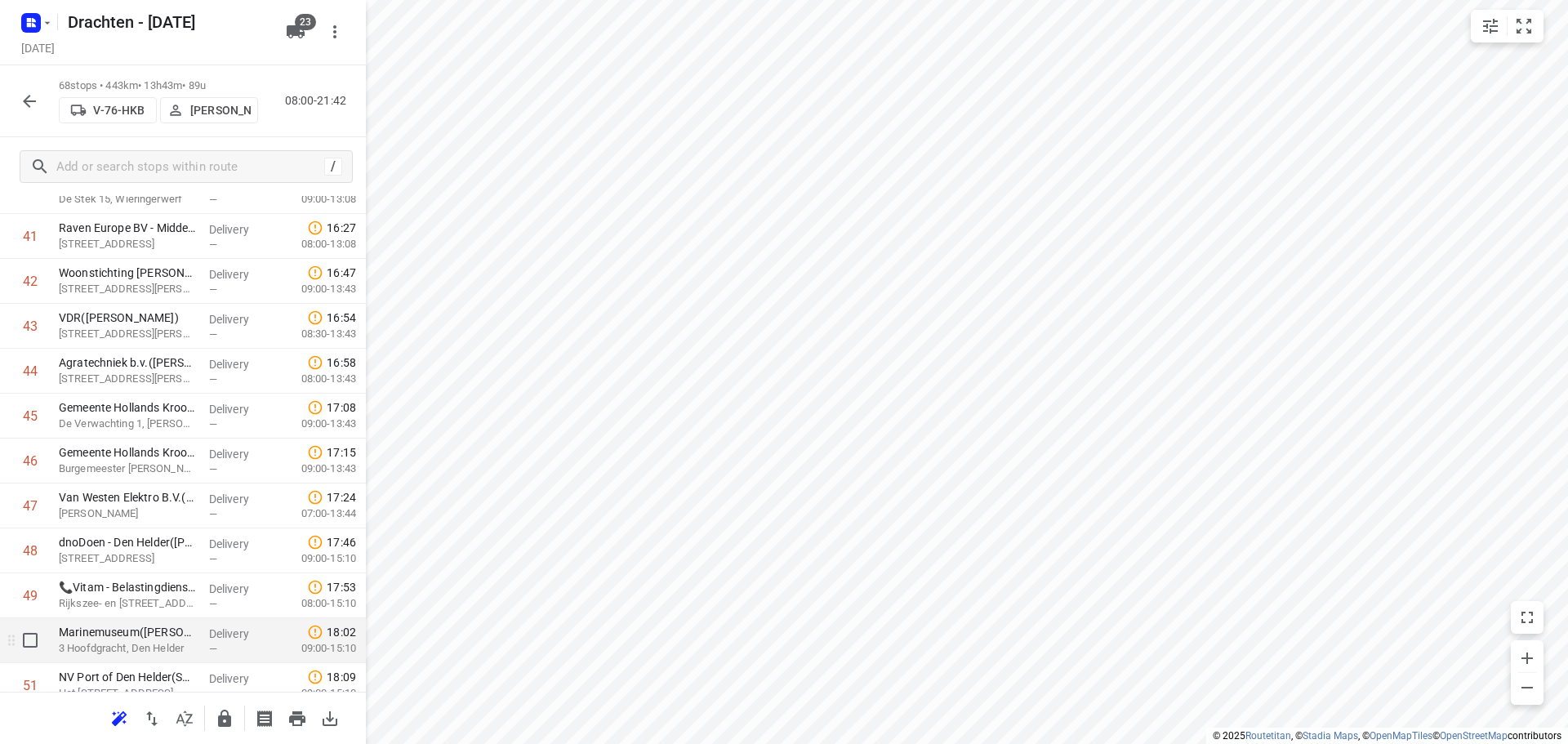
scroll to position [1943, 0]
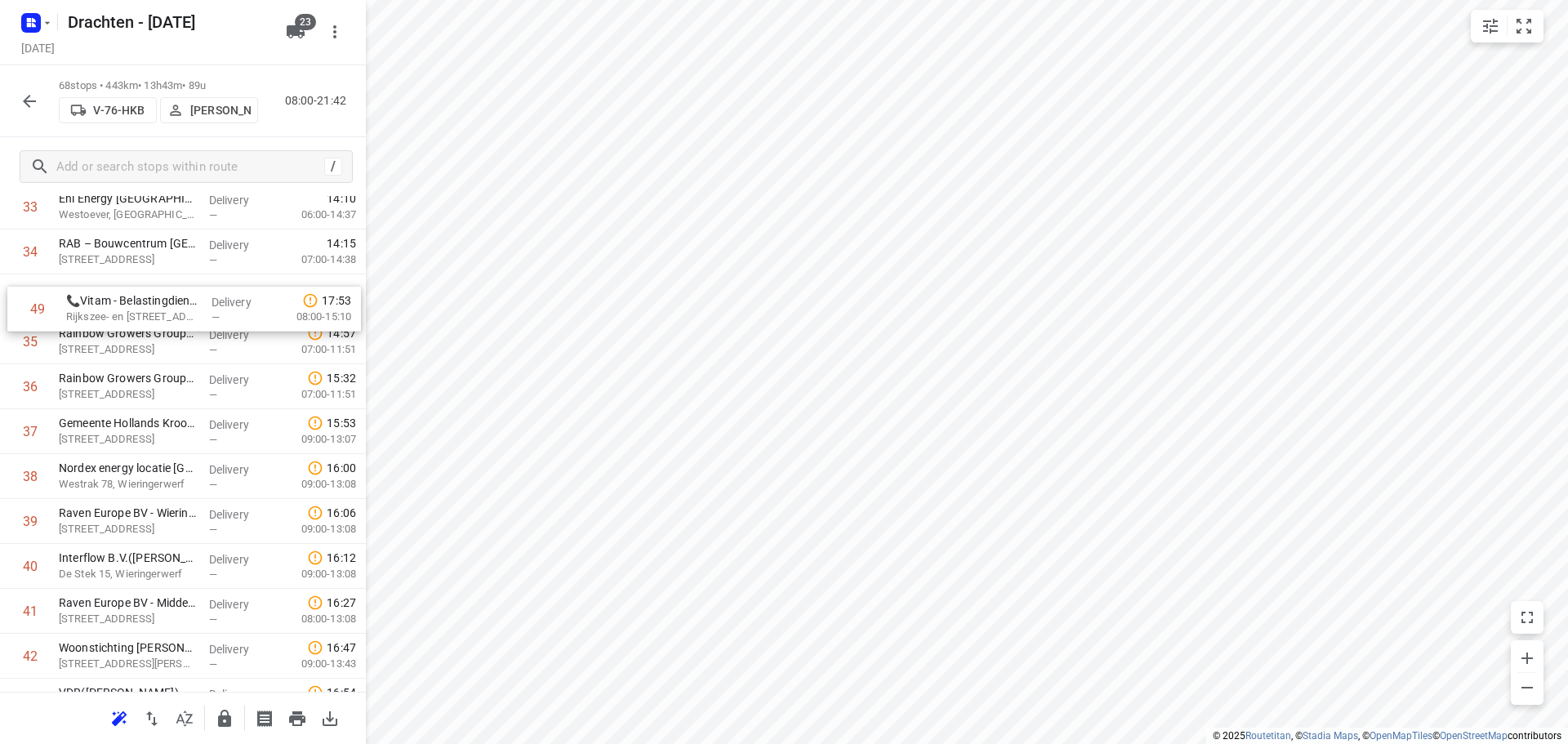
drag, startPoint x: 165, startPoint y: 563, endPoint x: 171, endPoint y: 304, distance: 259.1
click at [171, 304] on div "1 Yondr Netherlands t.a.v. CBRE(Ivana Michels) Tussenweg 8, Middenmeer Delivery…" at bounding box center [183, 274] width 366 height 3053
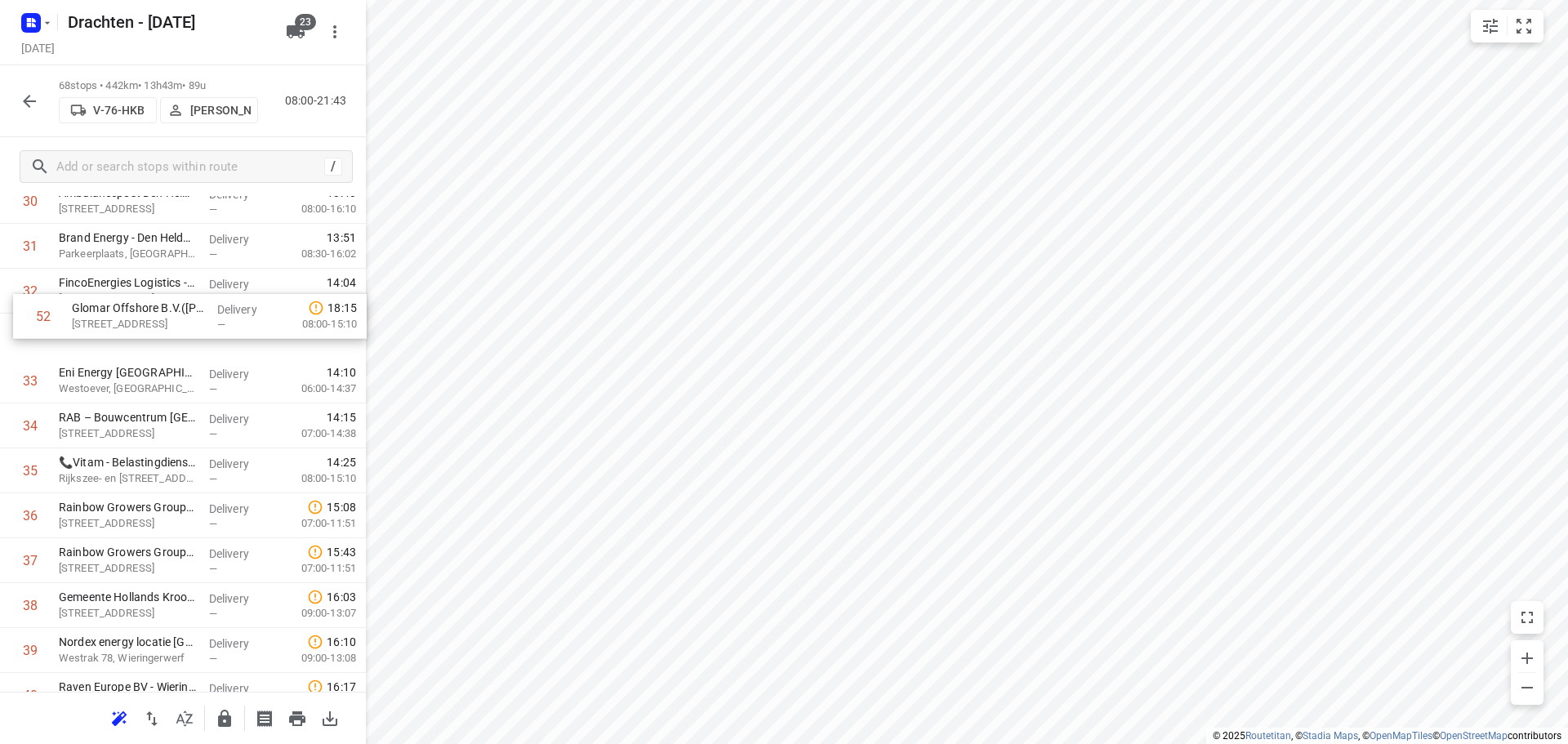
scroll to position [1448, 0]
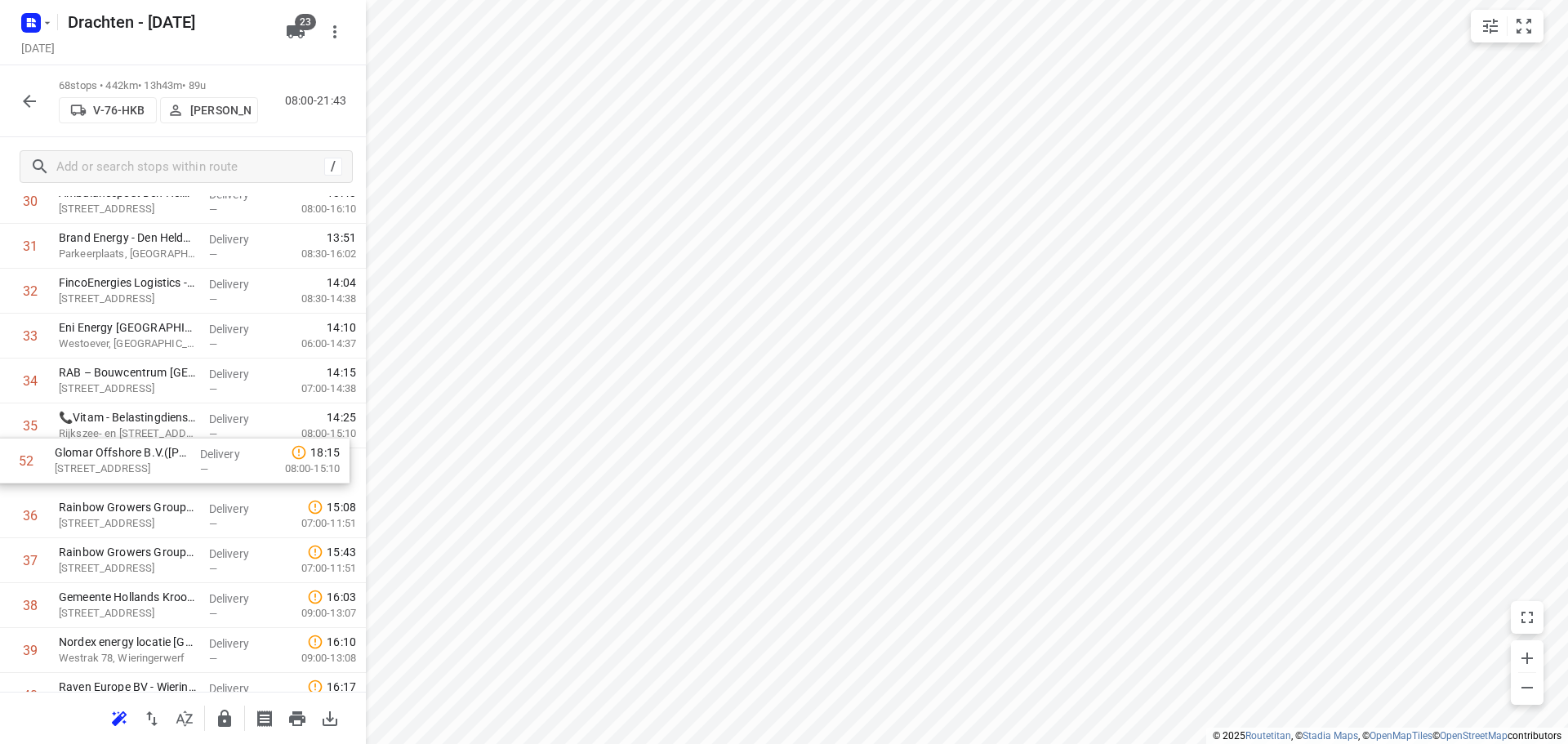
drag, startPoint x: 127, startPoint y: 670, endPoint x: 120, endPoint y: 468, distance: 202.1
click at [120, 468] on div "1 Yondr Netherlands t.a.v. CBRE(Ivana Michels) Tussenweg 8, Middenmeer Delivery…" at bounding box center [183, 403] width 366 height 3053
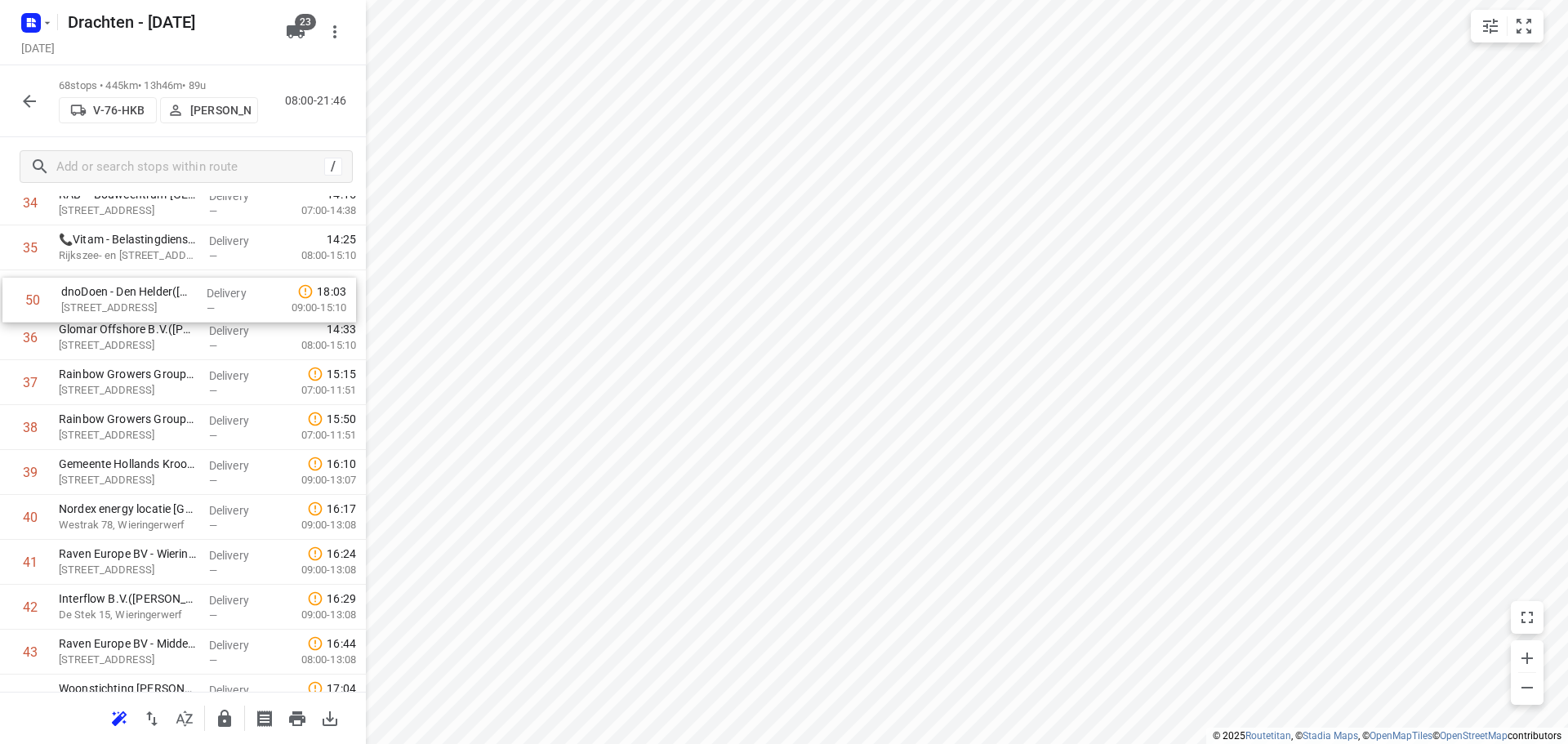
scroll to position [1620, 0]
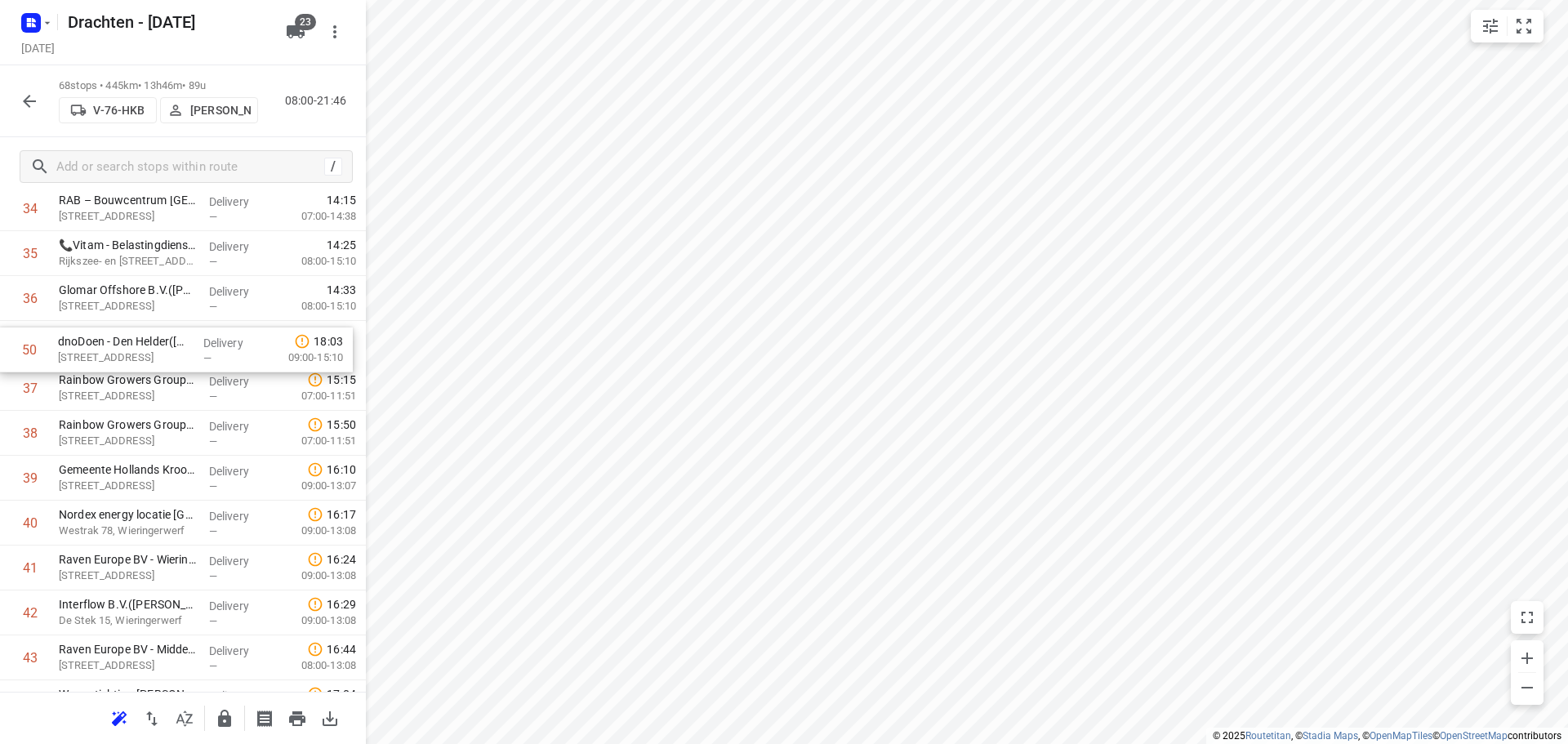
drag, startPoint x: 128, startPoint y: 615, endPoint x: 127, endPoint y: 349, distance: 266.0
click at [127, 349] on div "1 Yondr Netherlands t.a.v. CBRE(Ivana Michels) Tussenweg 8, Middenmeer Delivery…" at bounding box center [183, 231] width 366 height 3053
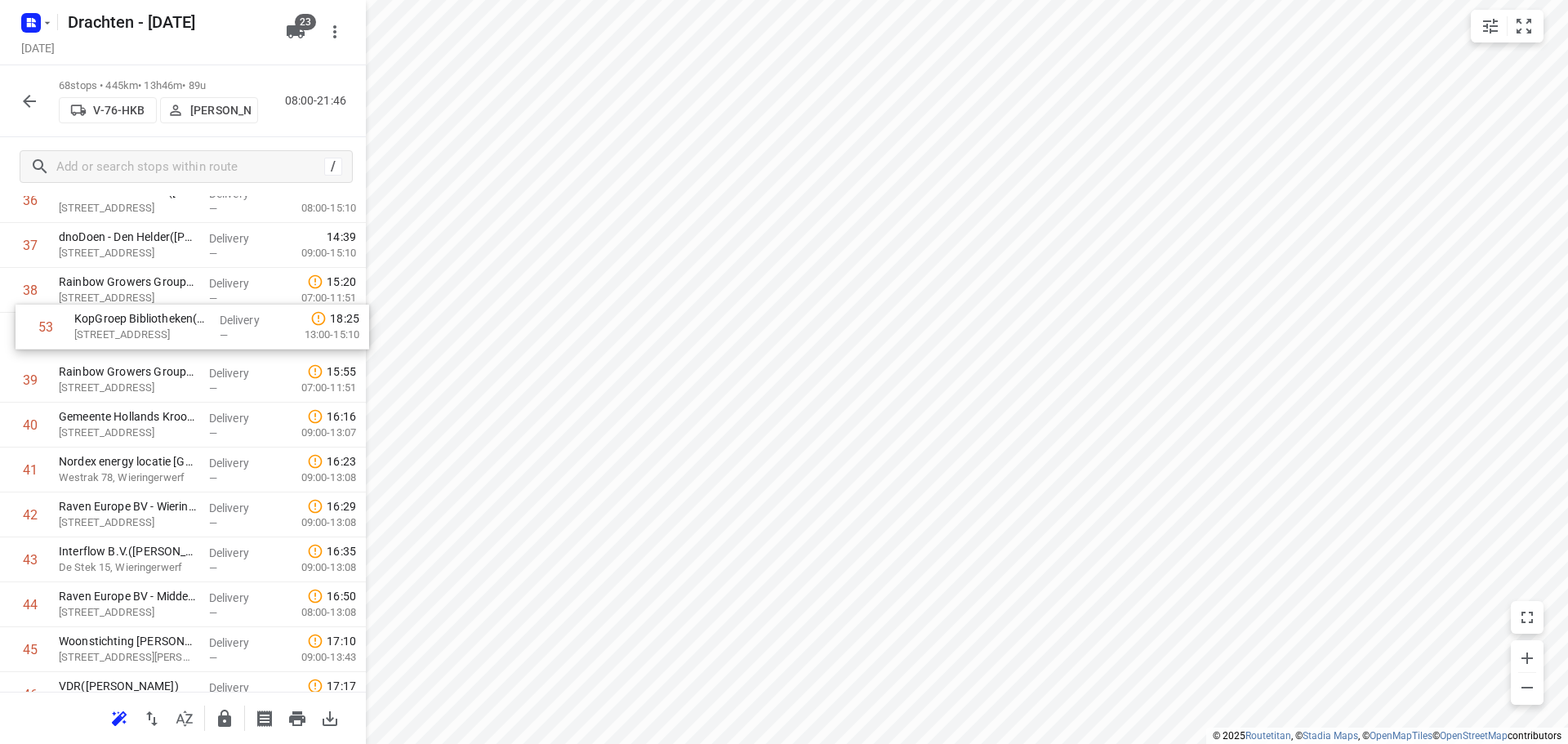
scroll to position [1717, 0]
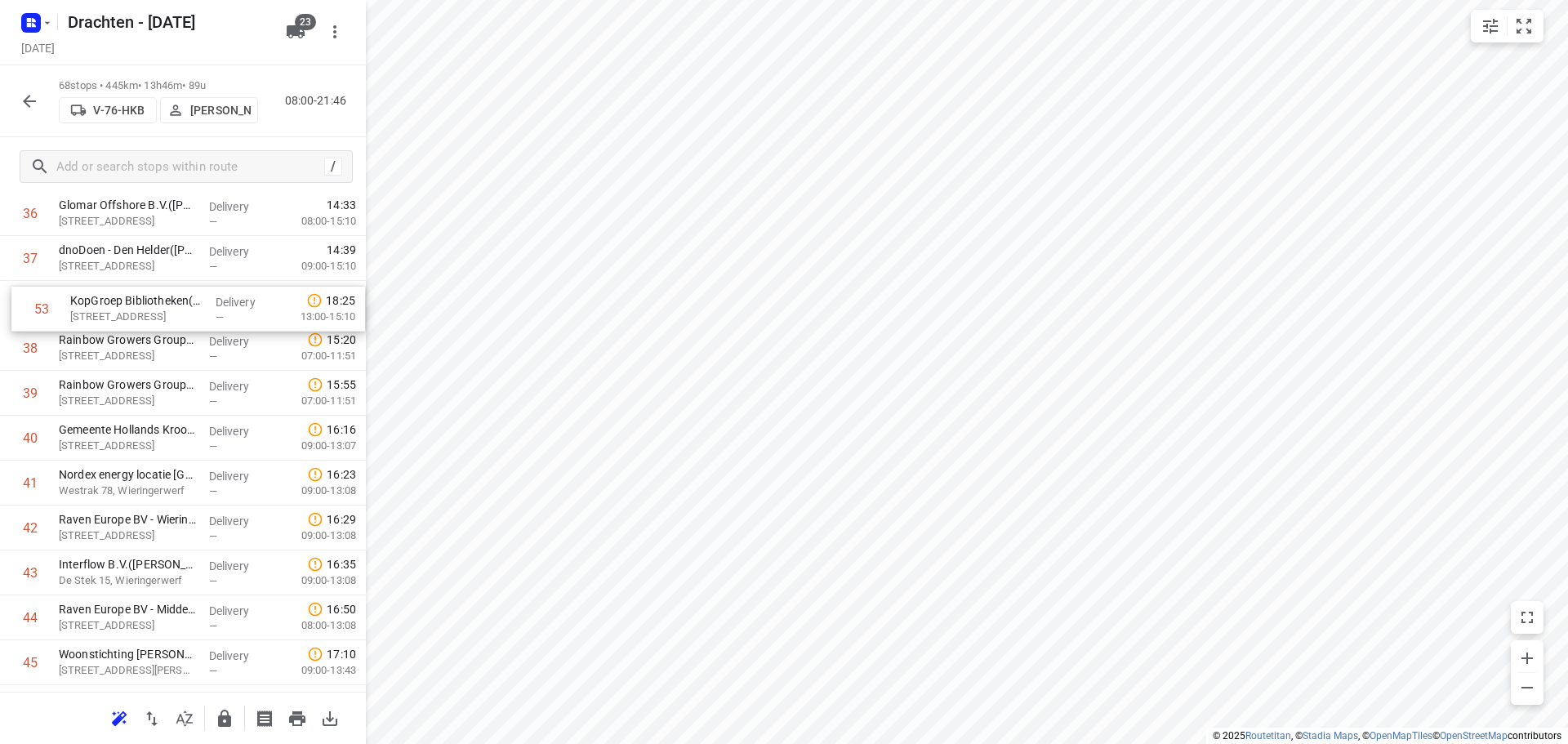
drag, startPoint x: 185, startPoint y: 573, endPoint x: 197, endPoint y: 301, distance: 272.3
click at [197, 301] on div "1 Yondr Netherlands t.a.v. CBRE(Ivana Michels) Tussenweg 8, Middenmeer Delivery…" at bounding box center [183, 146] width 366 height 3053
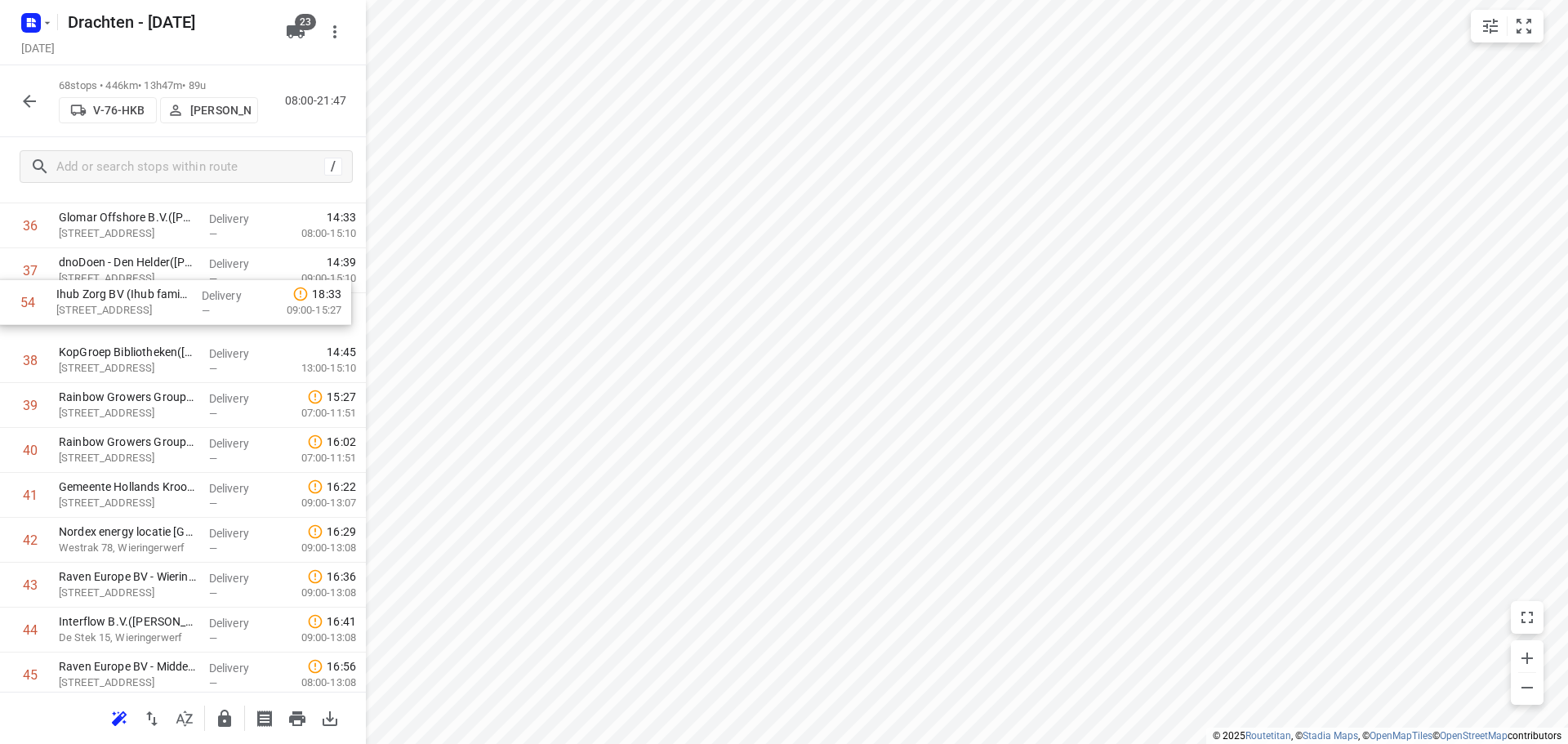
scroll to position [1689, 0]
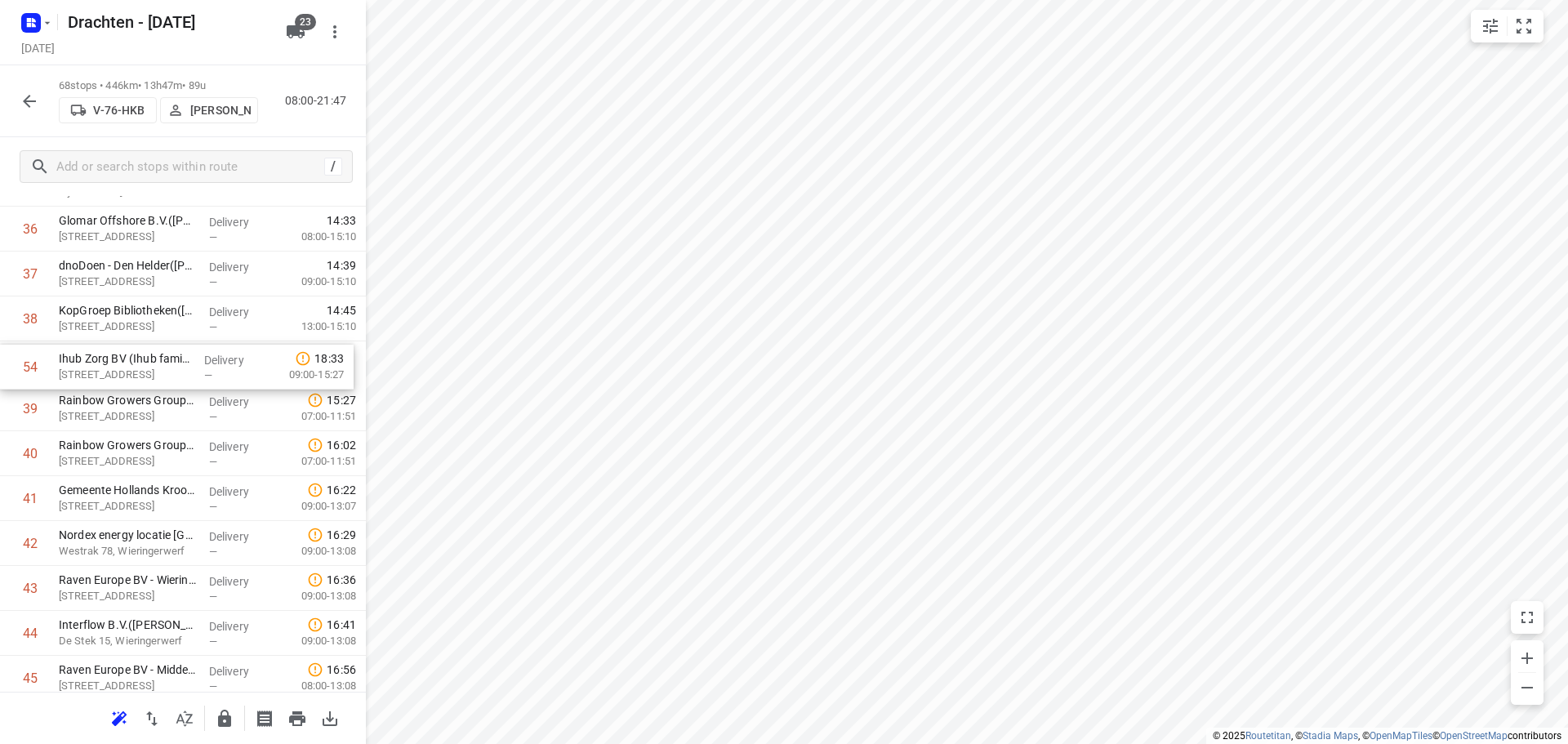
drag, startPoint x: 150, startPoint y: 525, endPoint x: 146, endPoint y: 349, distance: 176.0
click at [146, 349] on div "1 Yondr Netherlands t.a.v. CBRE(Ivana Michels) Tussenweg 8, Middenmeer Delivery…" at bounding box center [183, 161] width 366 height 3053
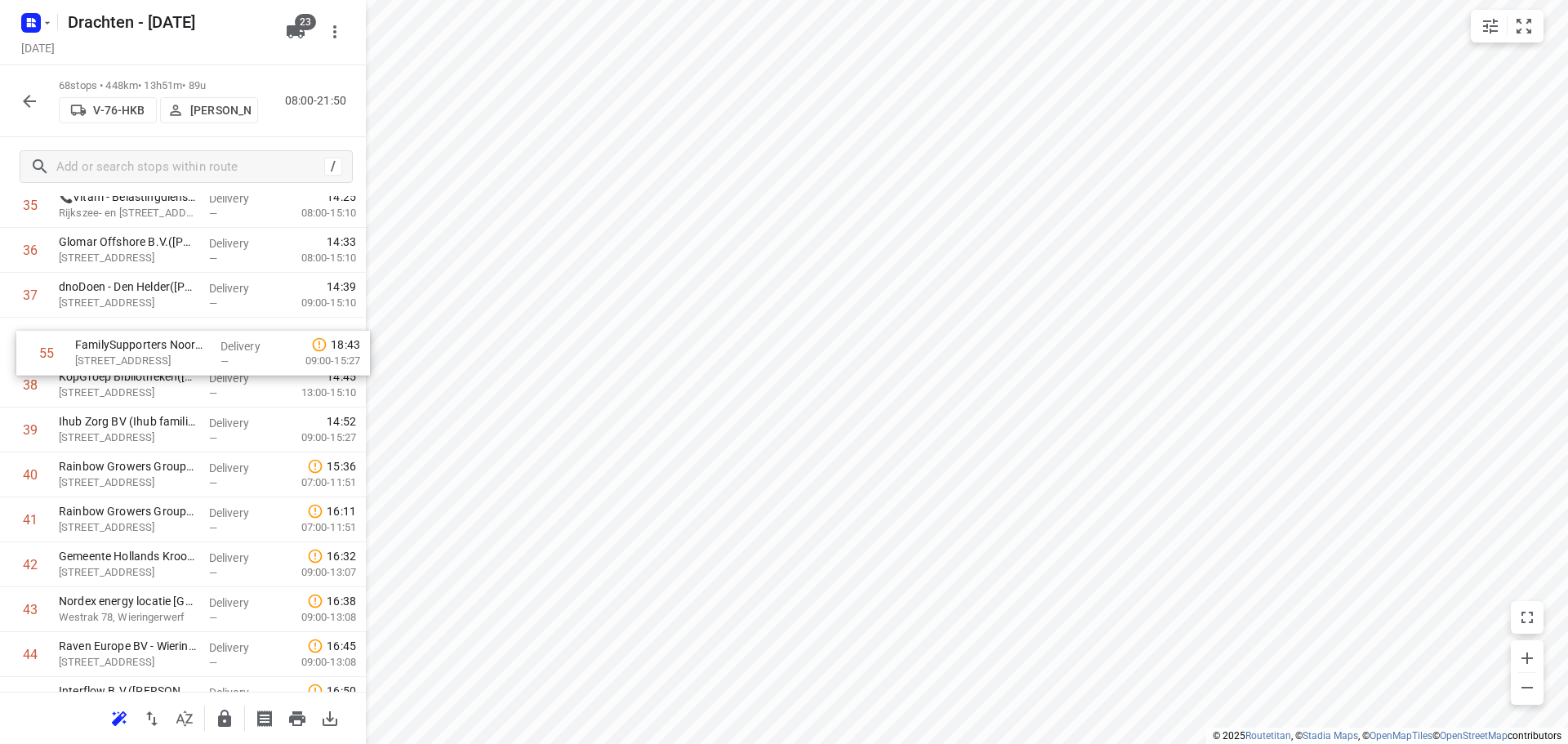
scroll to position [1667, 0]
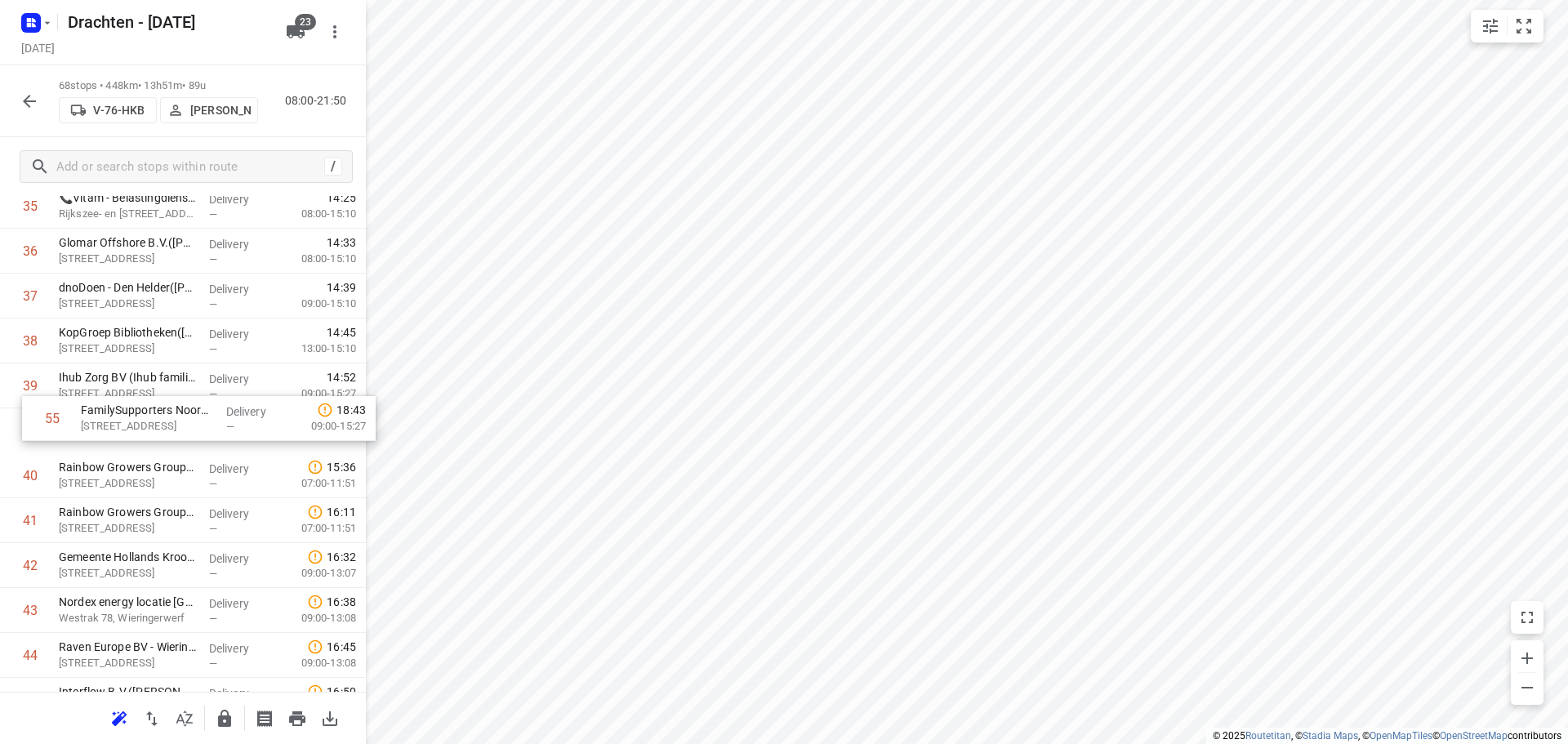
drag, startPoint x: 153, startPoint y: 508, endPoint x: 177, endPoint y: 408, distance: 102.8
click at [177, 408] on div "1 Yondr Netherlands t.a.v. CBRE(Ivana Michels) Tussenweg 8, Middenmeer Delivery…" at bounding box center [183, 183] width 366 height 3053
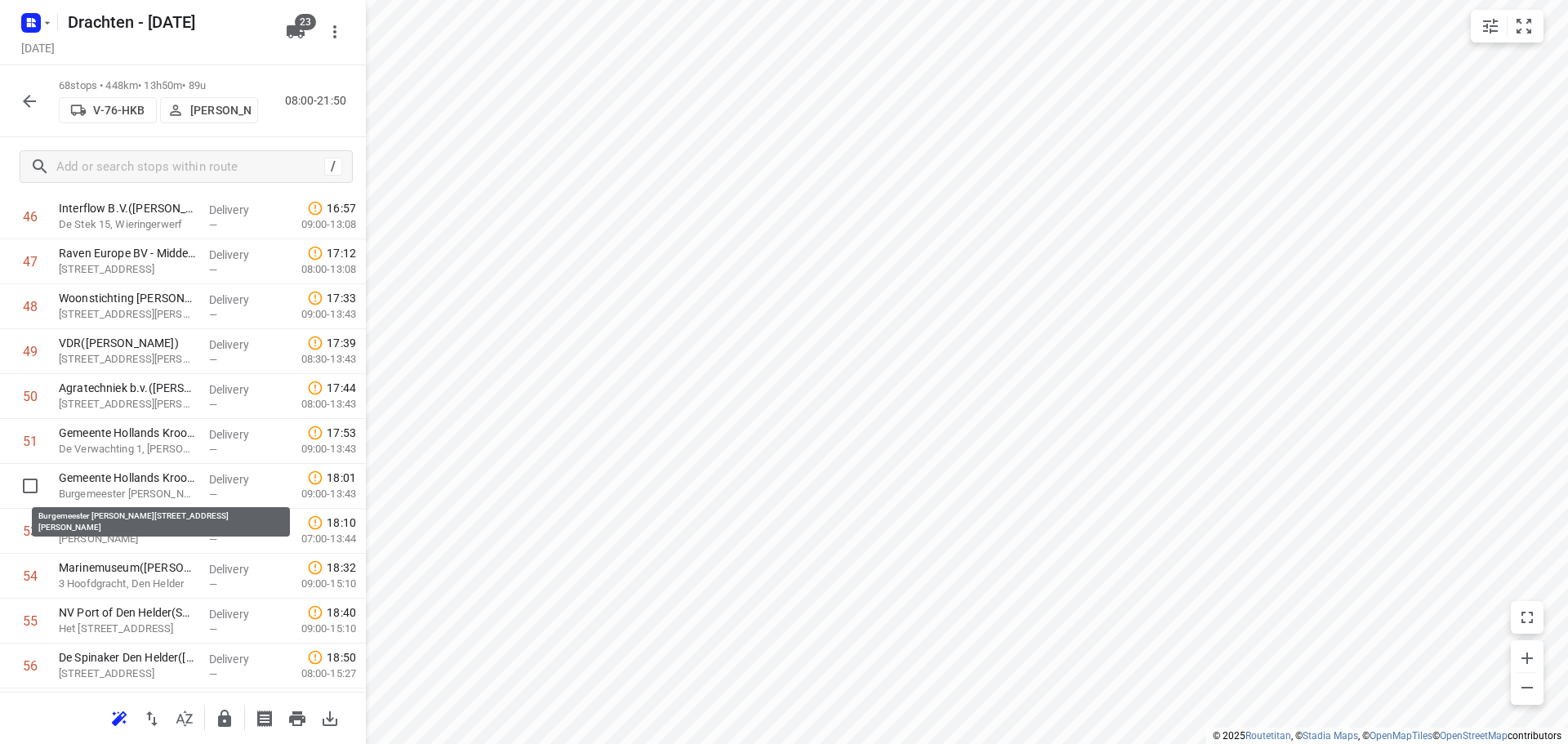
scroll to position [2157, 0]
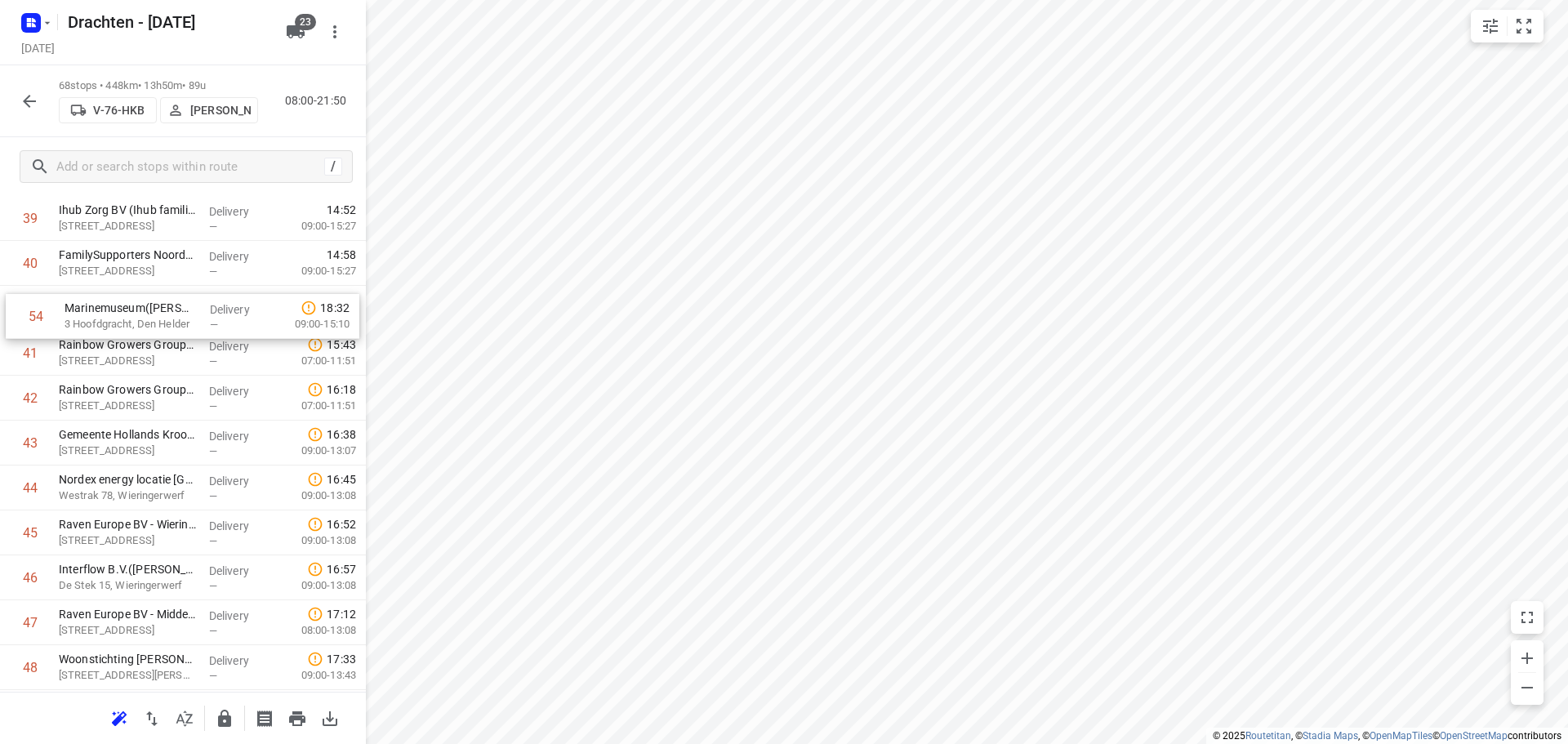
drag, startPoint x: 159, startPoint y: 573, endPoint x: 165, endPoint y: 311, distance: 262.1
click at [165, 311] on div "1 Yondr Netherlands t.a.v. CBRE(Ivana Michels) Tussenweg 8, Middenmeer Delivery…" at bounding box center [183, 16] width 366 height 3053
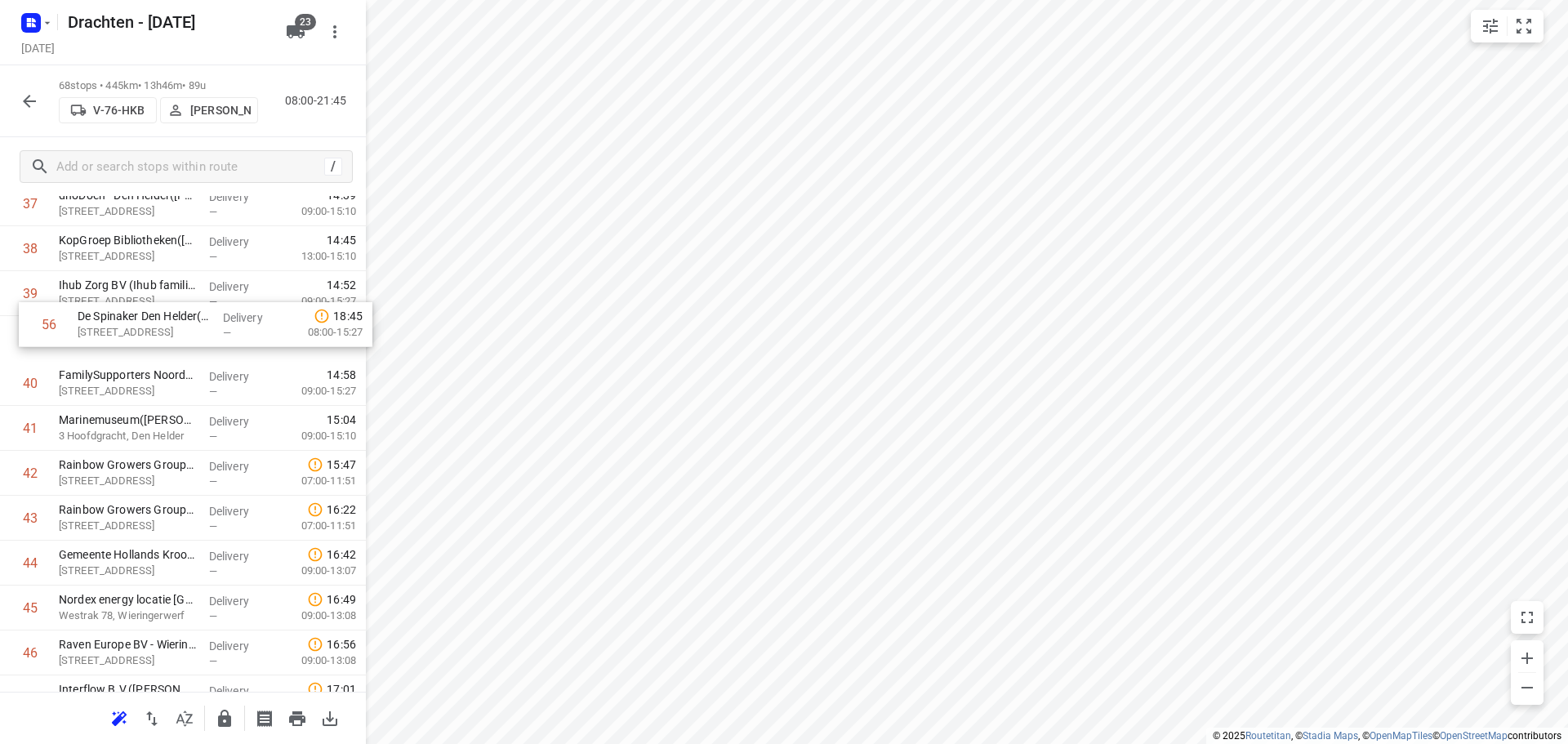
scroll to position [1758, 0]
drag, startPoint x: 176, startPoint y: 499, endPoint x: 195, endPoint y: 439, distance: 62.9
click at [195, 439] on div "1 Yondr Netherlands t.a.v. CBRE(Ivana Michels) Tussenweg 8, Middenmeer Delivery…" at bounding box center [183, 91] width 366 height 3053
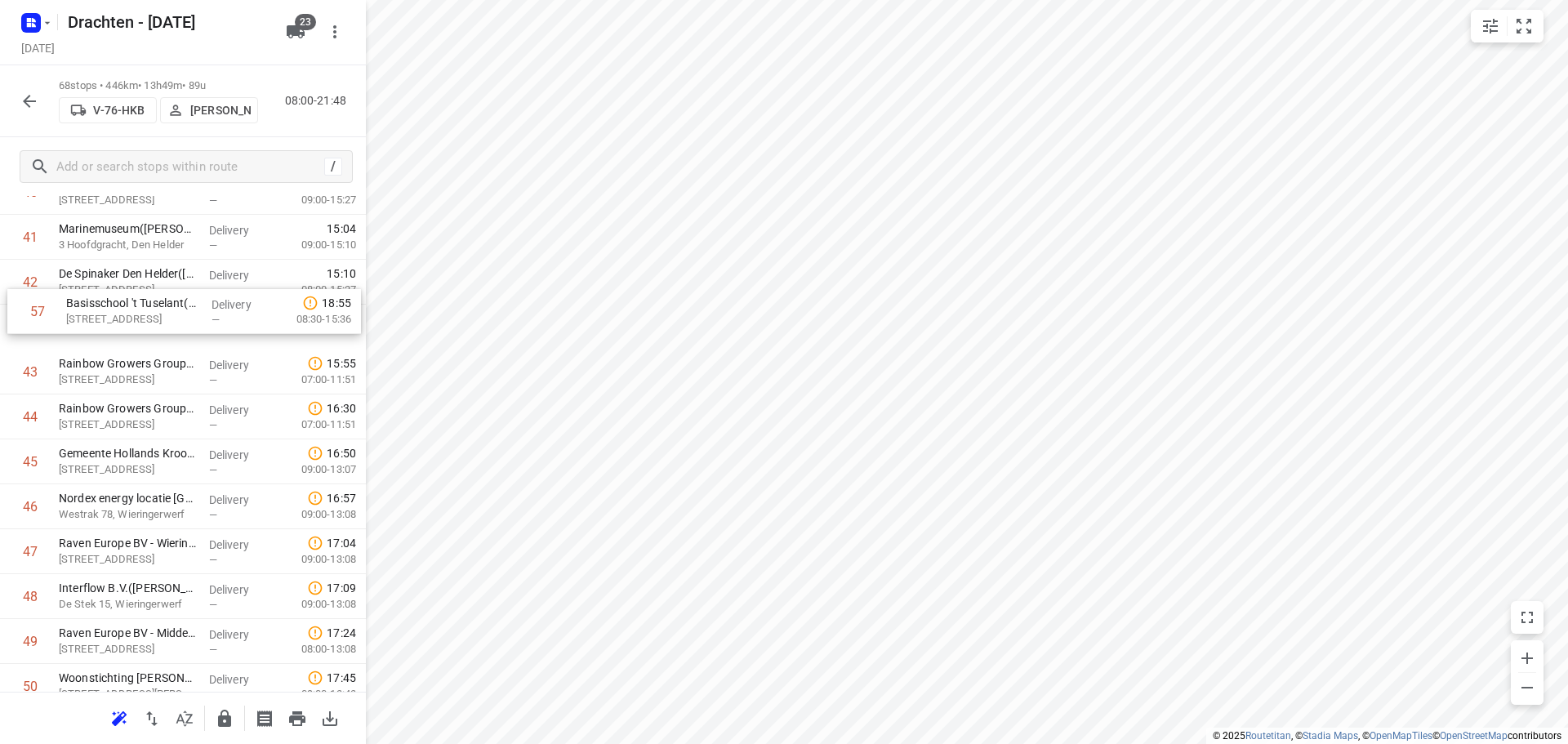
drag, startPoint x: 157, startPoint y: 368, endPoint x: 163, endPoint y: 302, distance: 66.3
drag, startPoint x: 157, startPoint y: 623, endPoint x: 159, endPoint y: 321, distance: 302.0
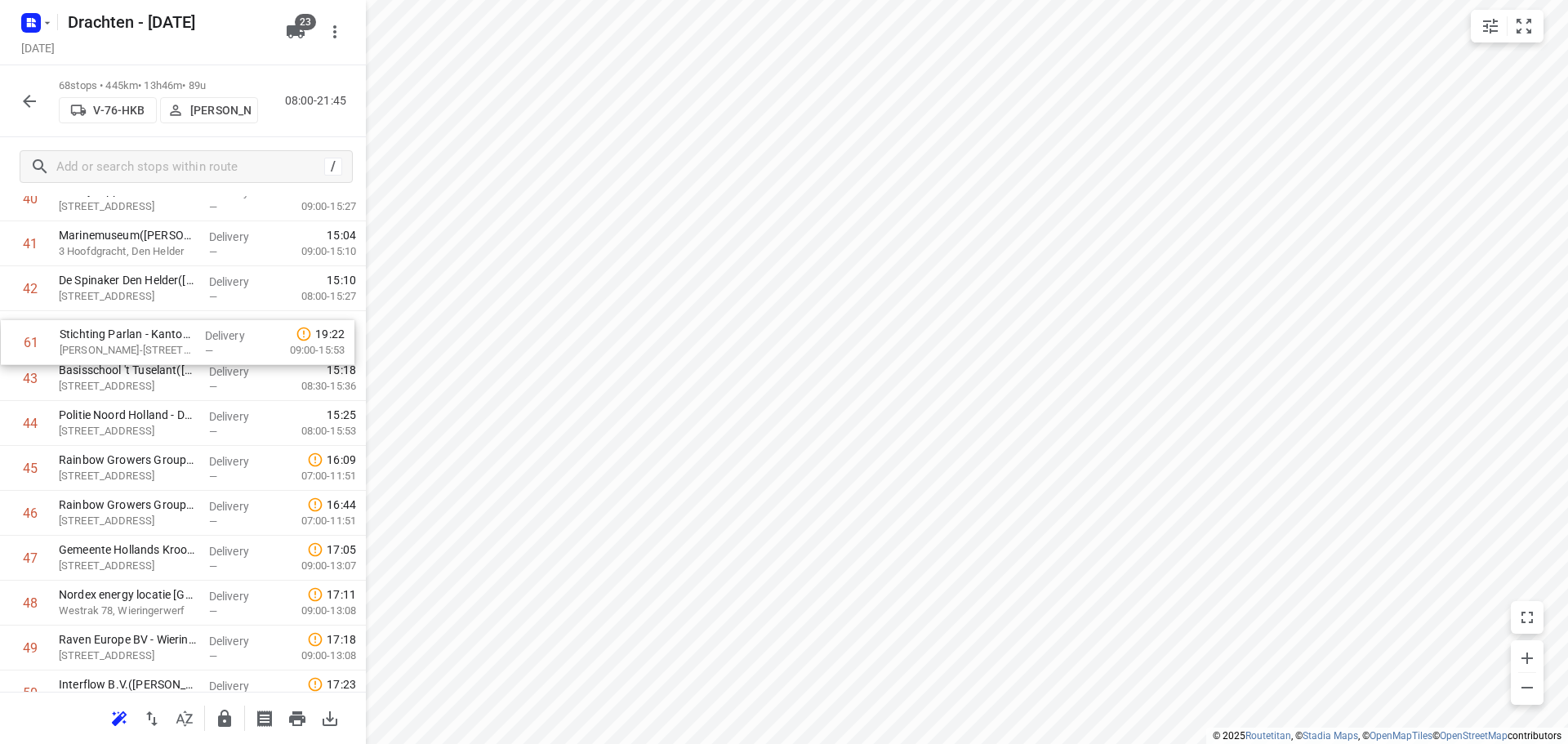
scroll to position [1896, 0]
drag, startPoint x: 176, startPoint y: 685, endPoint x: 173, endPoint y: 403, distance: 282.0
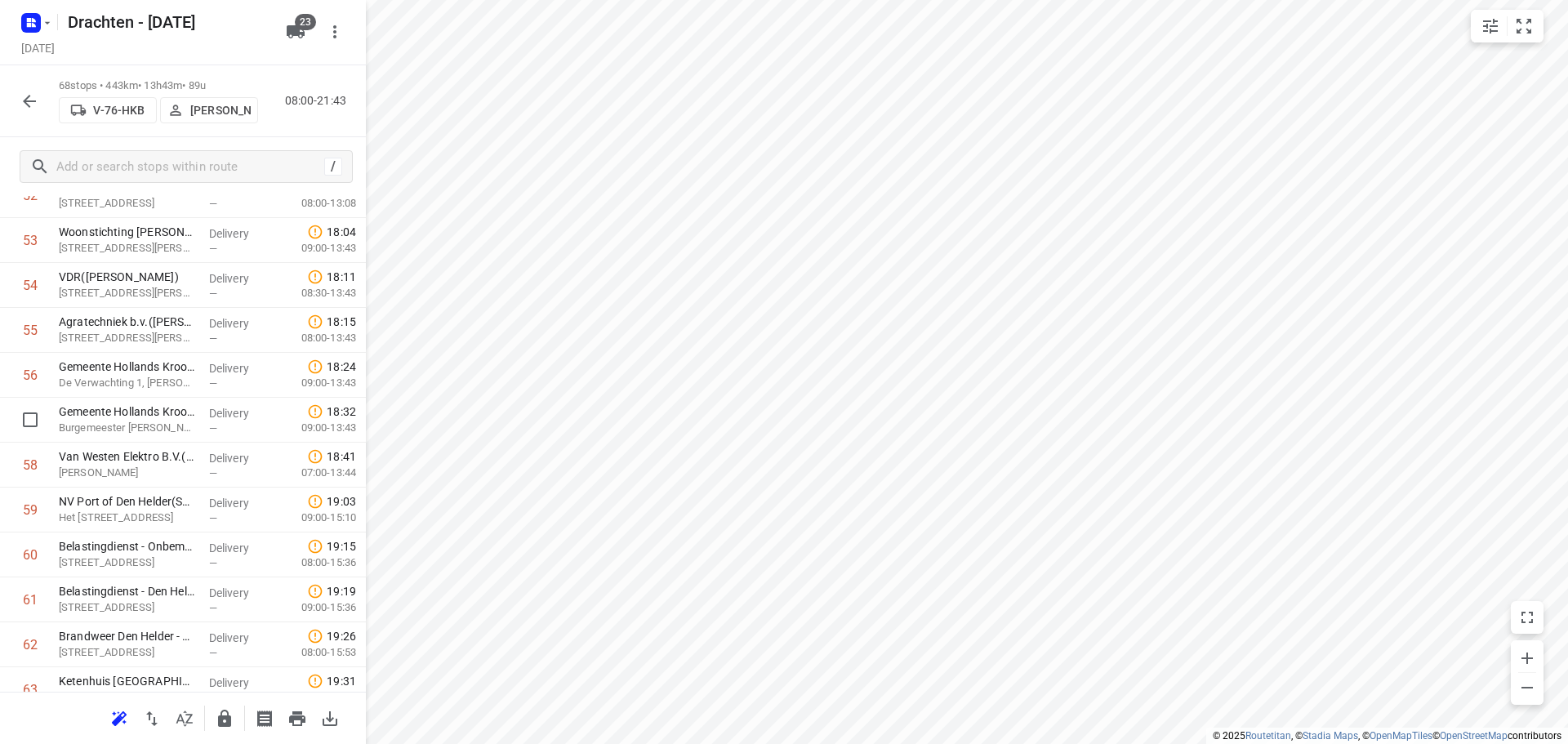
scroll to position [2467, 0]
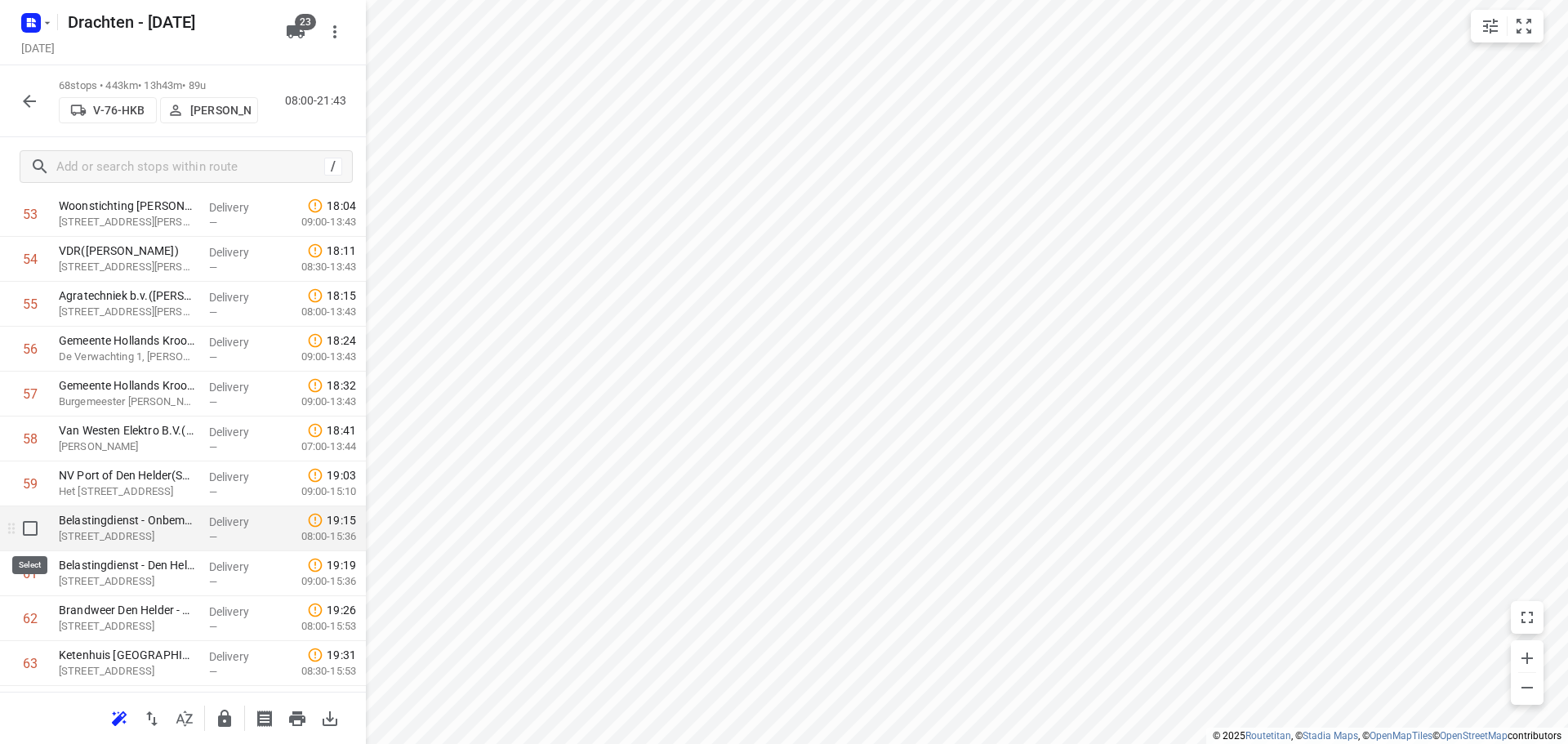
click at [25, 531] on input "checkbox" at bounding box center [31, 528] width 33 height 33
checkbox input "true"
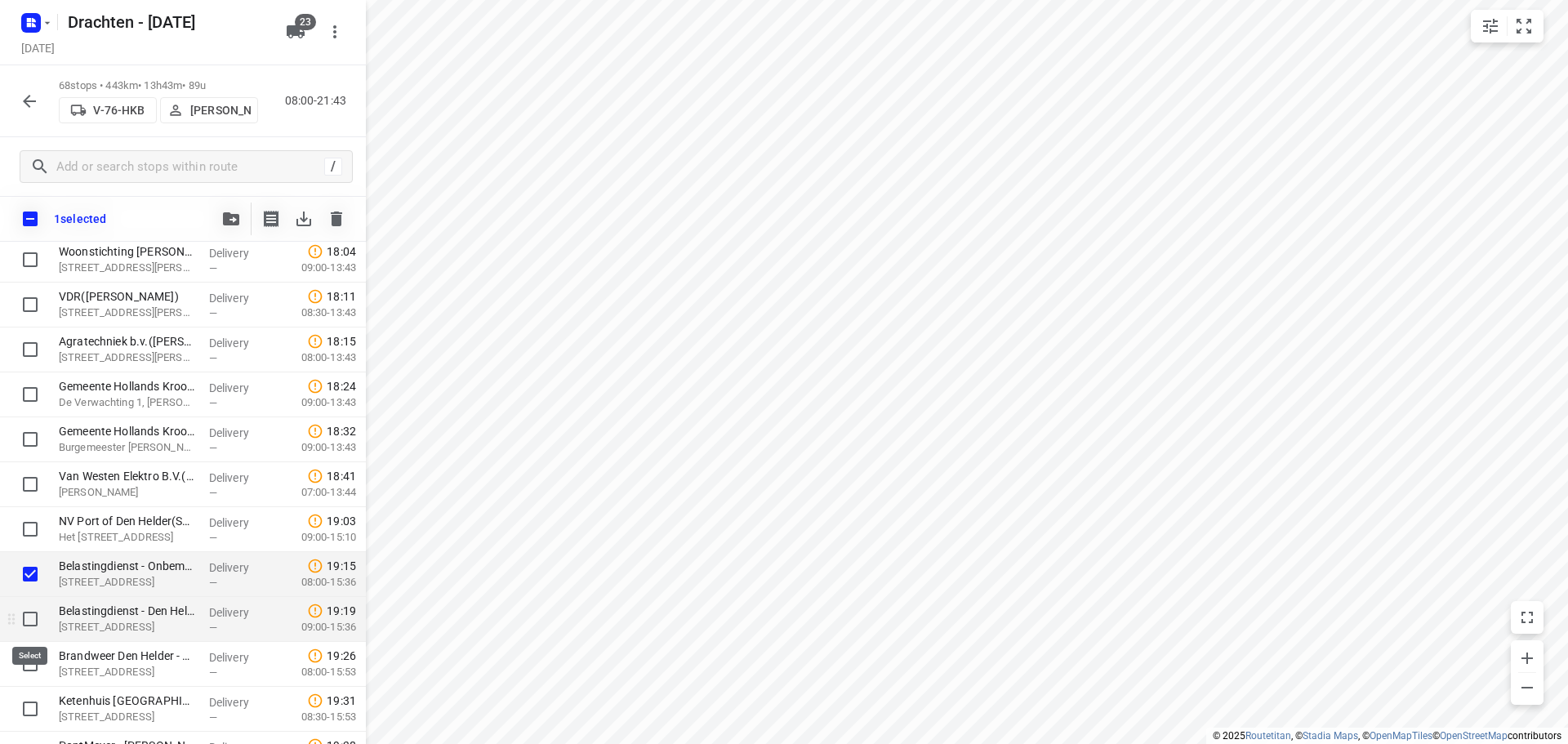
click at [27, 621] on input "checkbox" at bounding box center [31, 619] width 33 height 33
checkbox input "true"
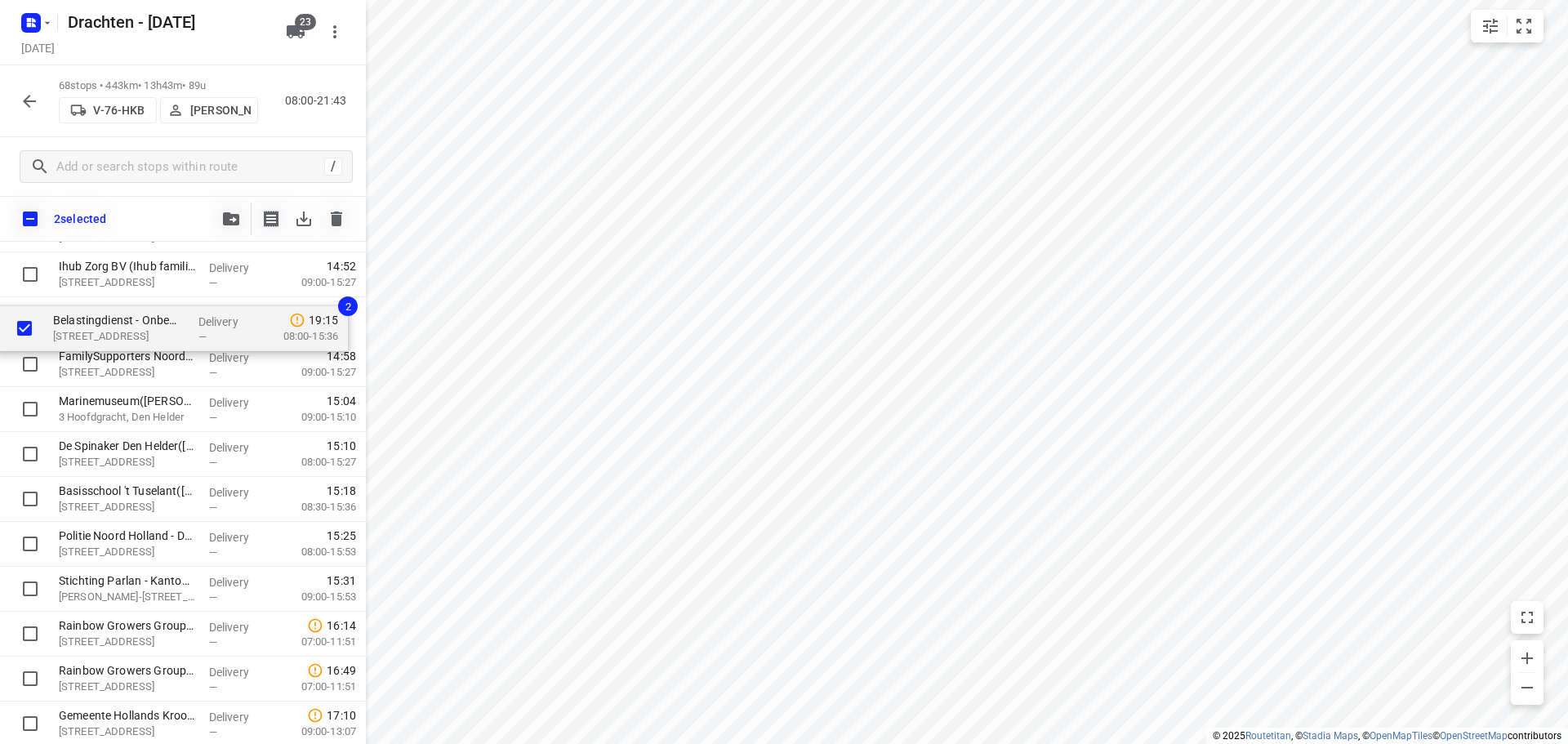
scroll to position [1819, 0]
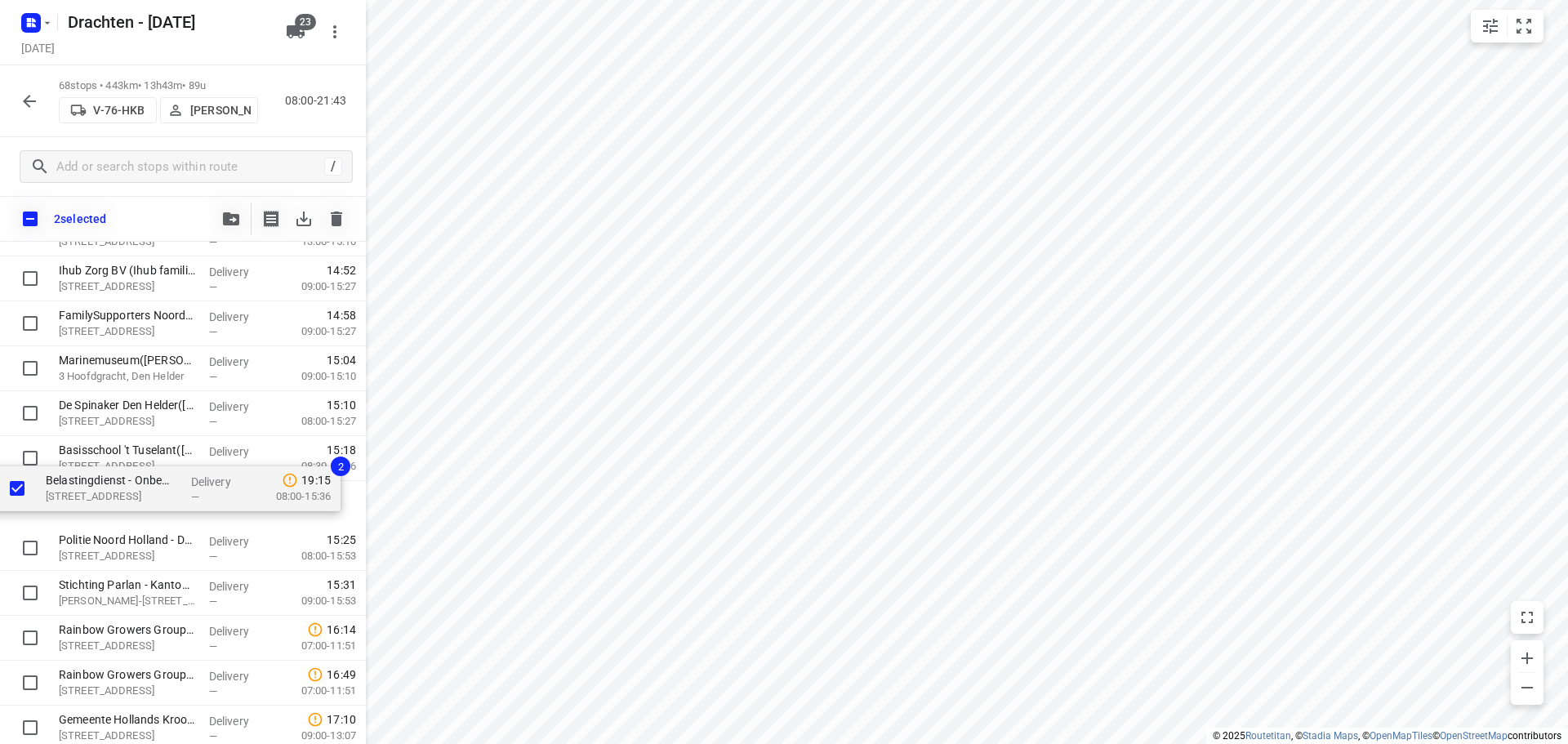
drag, startPoint x: 200, startPoint y: 515, endPoint x: 186, endPoint y: 485, distance: 33.1
click at [186, 485] on div "Yondr Netherlands t.a.v. CBRE(Ivana Michels) Tussenweg 8, Middenmeer Delivery —…" at bounding box center [183, 76] width 366 height 3053
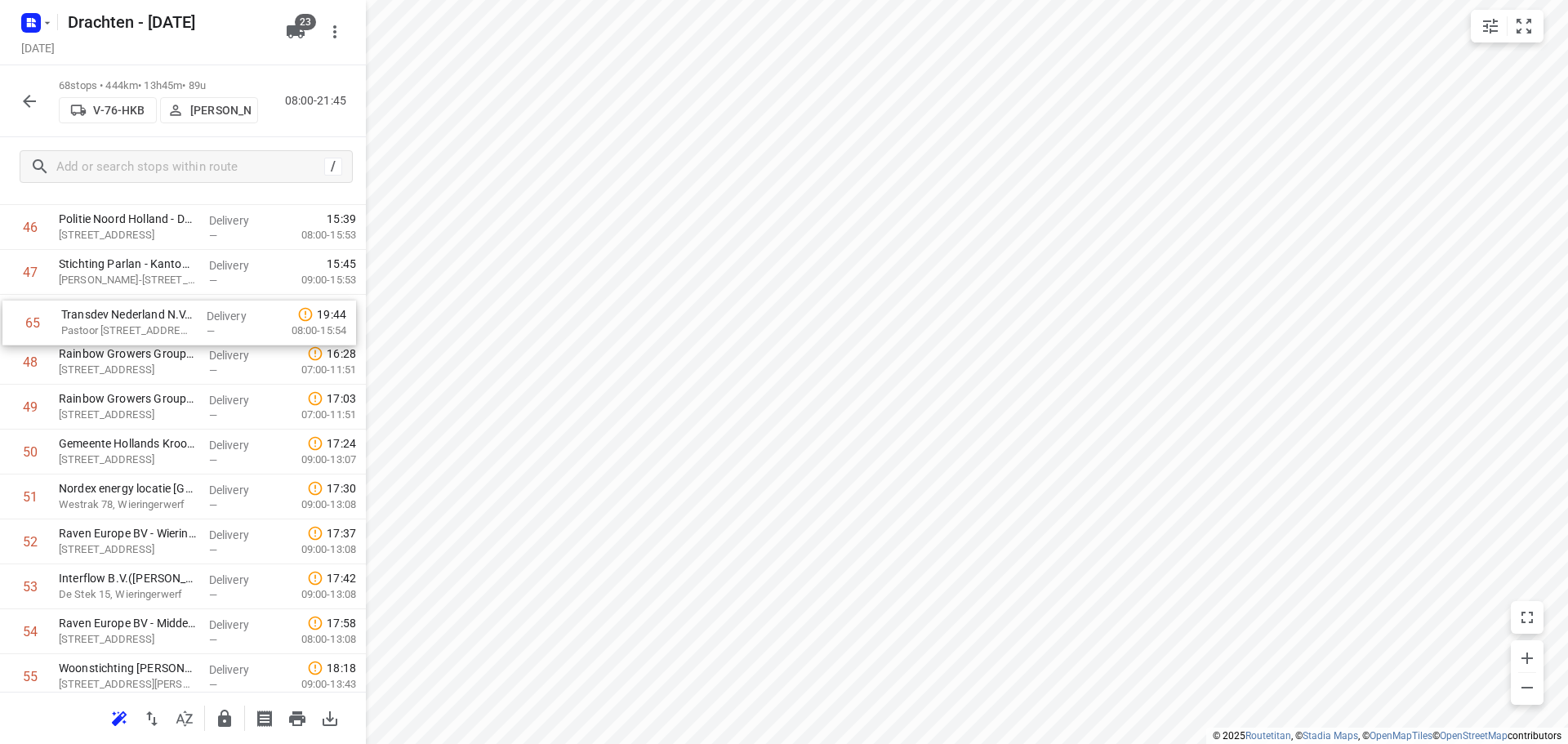
scroll to position [2138, 0]
drag, startPoint x: 107, startPoint y: 579, endPoint x: 109, endPoint y: 311, distance: 268.0
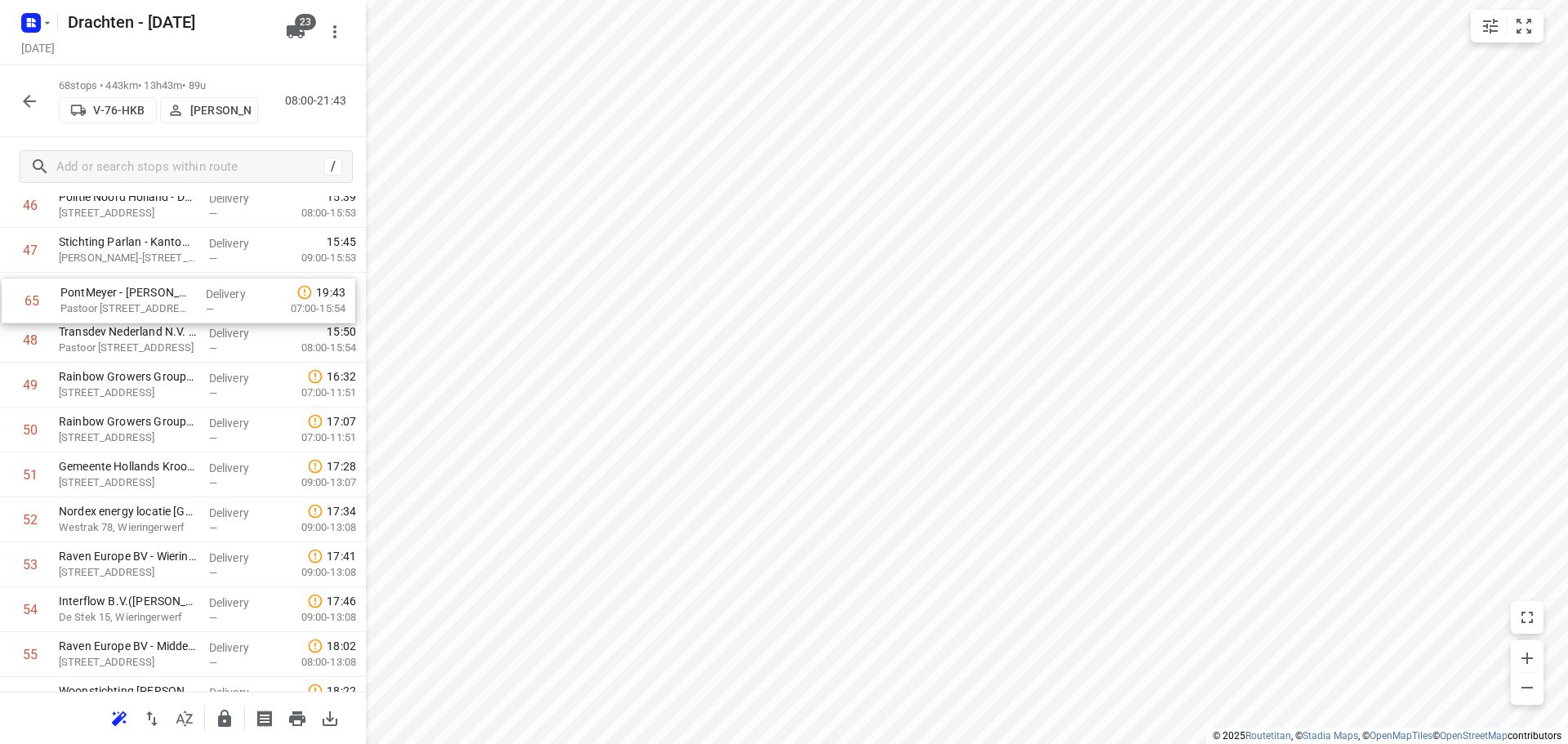
scroll to position [2159, 0]
drag, startPoint x: 169, startPoint y: 606, endPoint x: 162, endPoint y: 350, distance: 256.1
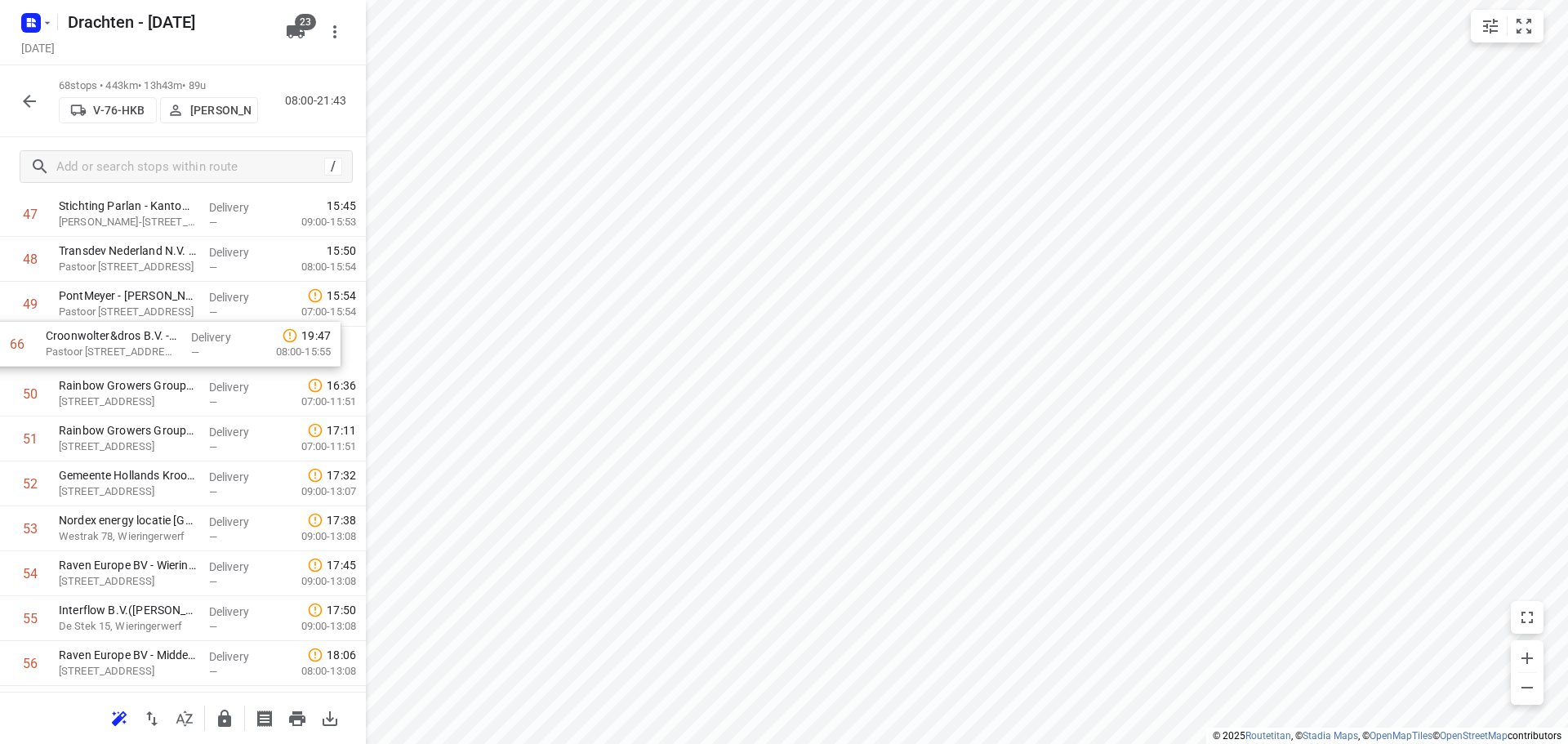
drag, startPoint x: 167, startPoint y: 628, endPoint x: 148, endPoint y: 354, distance: 274.7
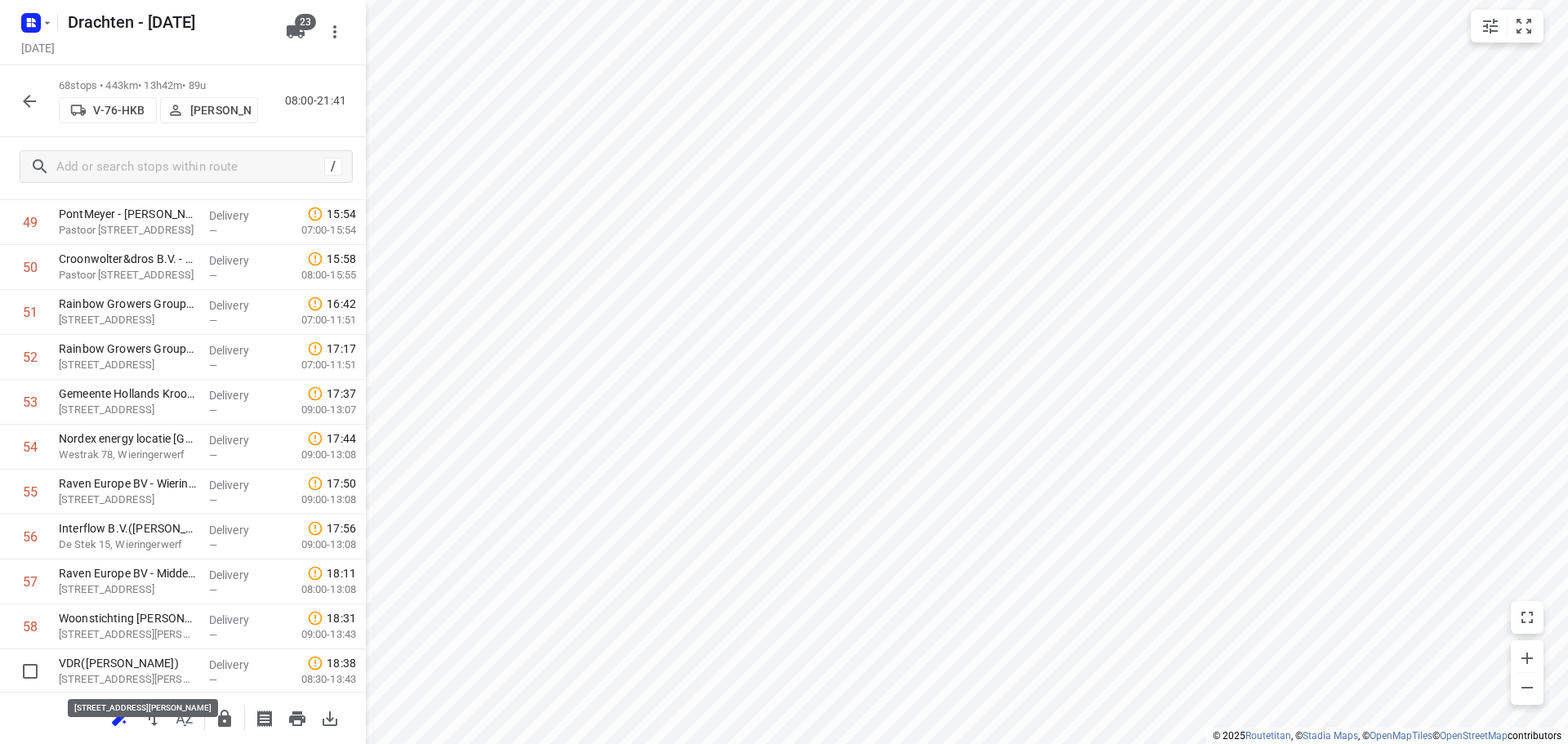
scroll to position [2281, 0]
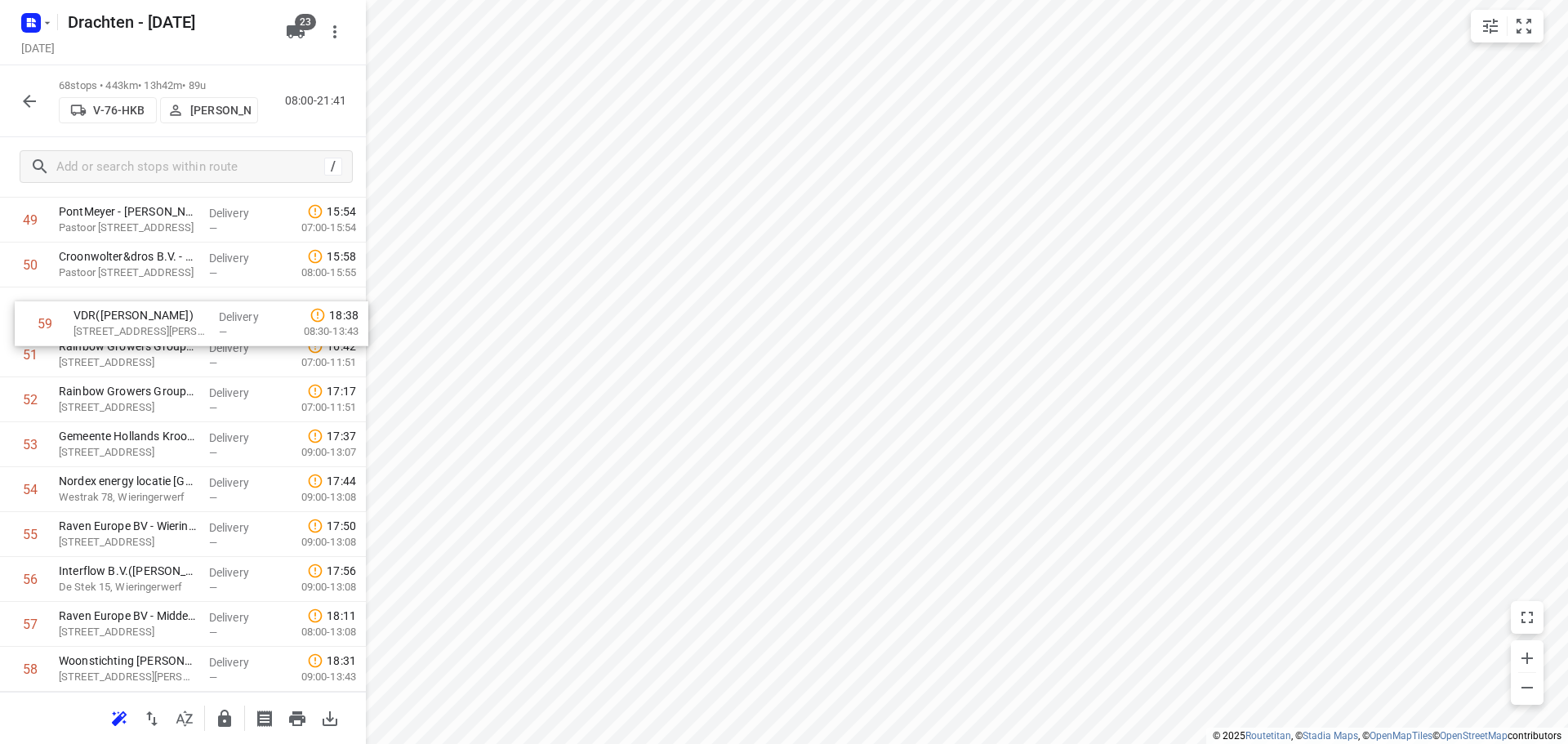
drag, startPoint x: 170, startPoint y: 676, endPoint x: 184, endPoint y: 320, distance: 356.3
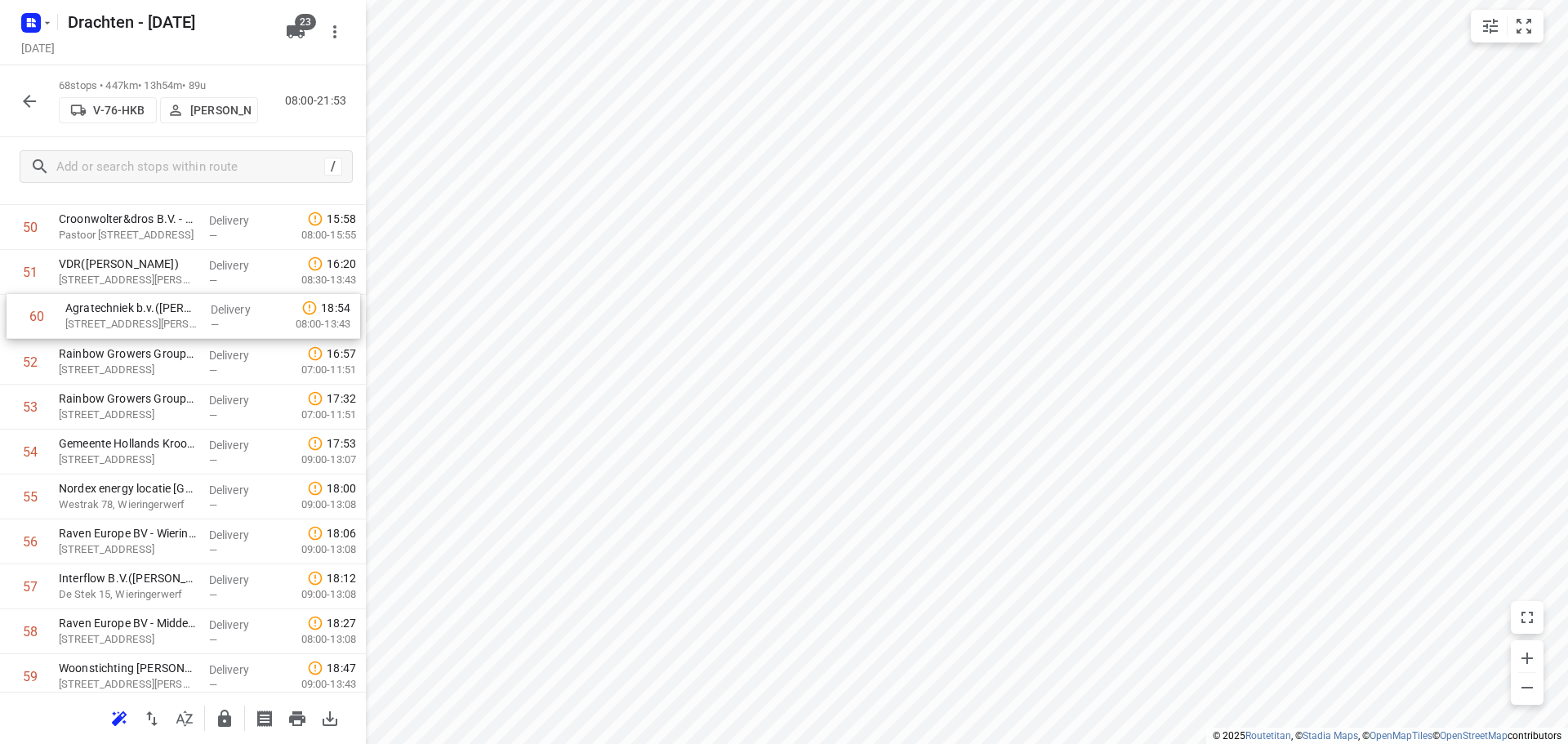
scroll to position [2309, 0]
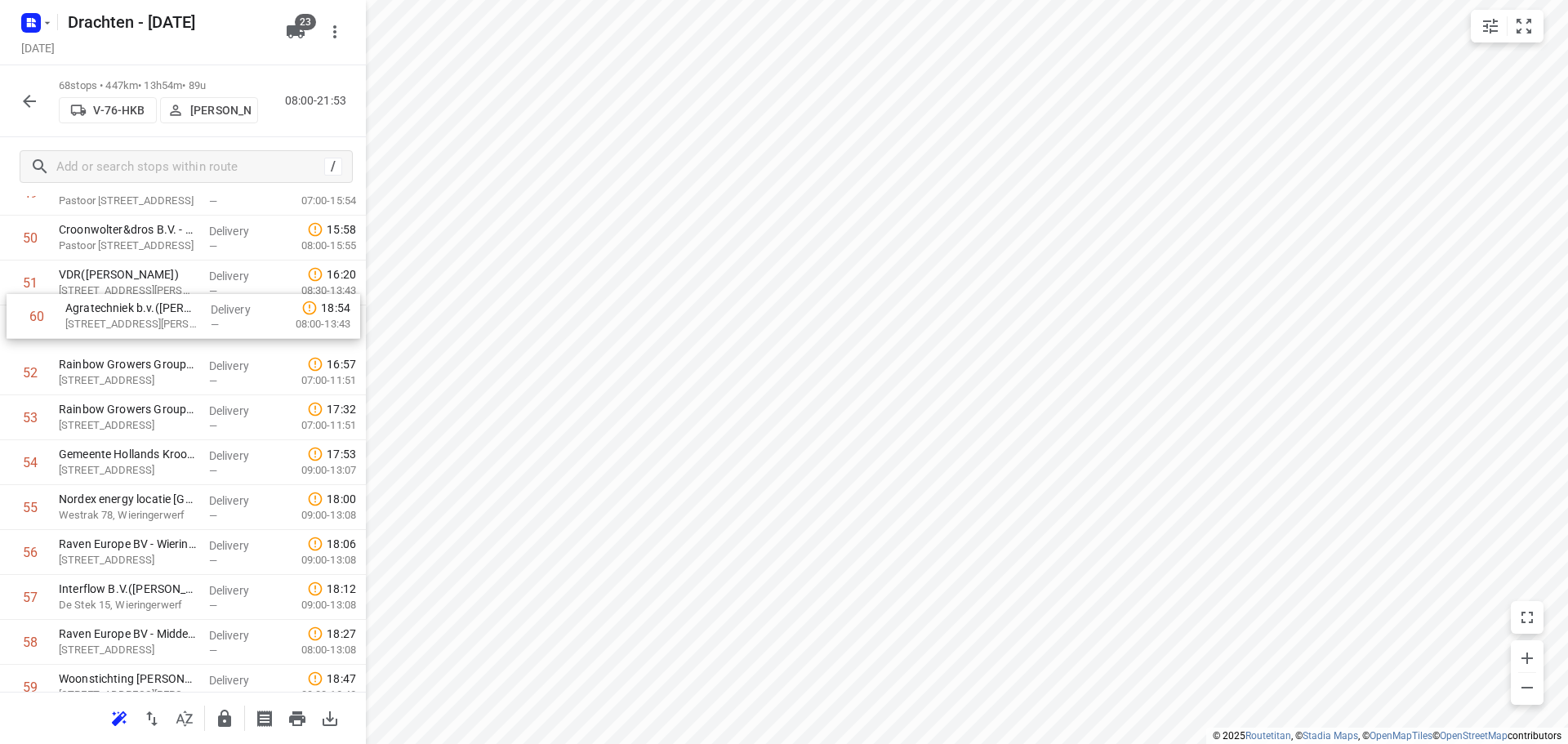
drag, startPoint x: 158, startPoint y: 634, endPoint x: 165, endPoint y: 316, distance: 318.1
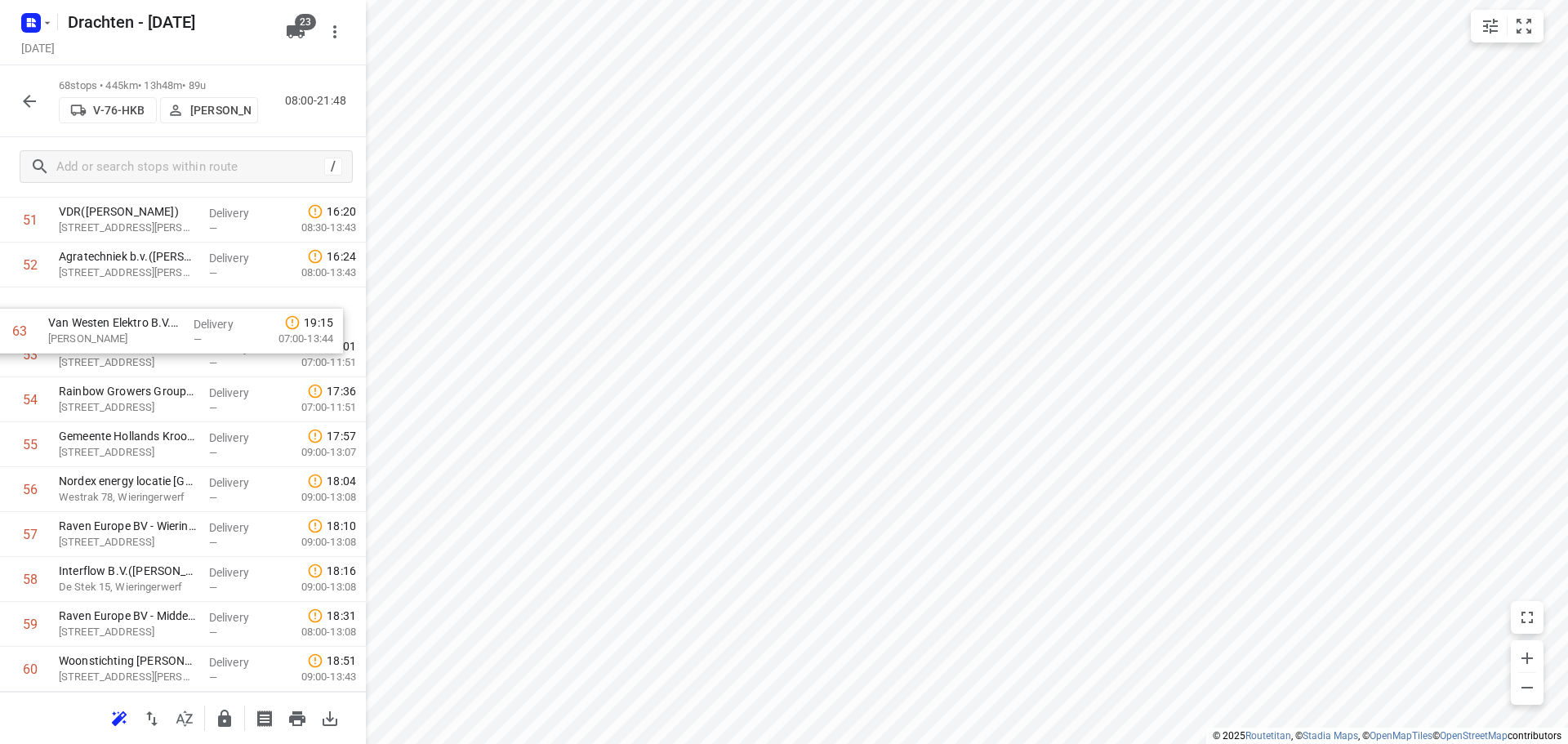
scroll to position [2371, 0]
drag, startPoint x: 166, startPoint y: 658, endPoint x: 157, endPoint y: 317, distance: 341.1
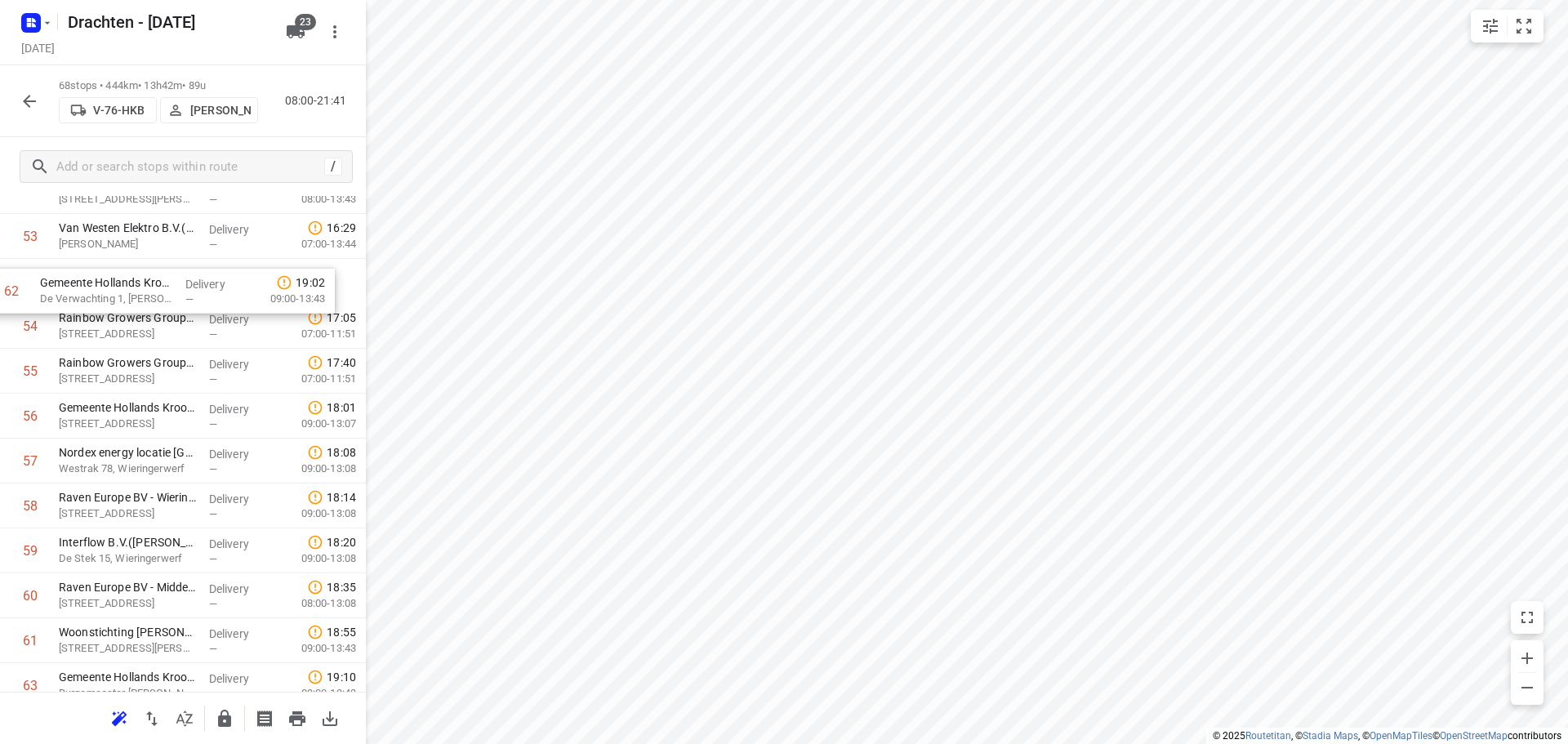
scroll to position [2439, 0]
drag, startPoint x: 185, startPoint y: 640, endPoint x: 169, endPoint y: 284, distance: 356.4
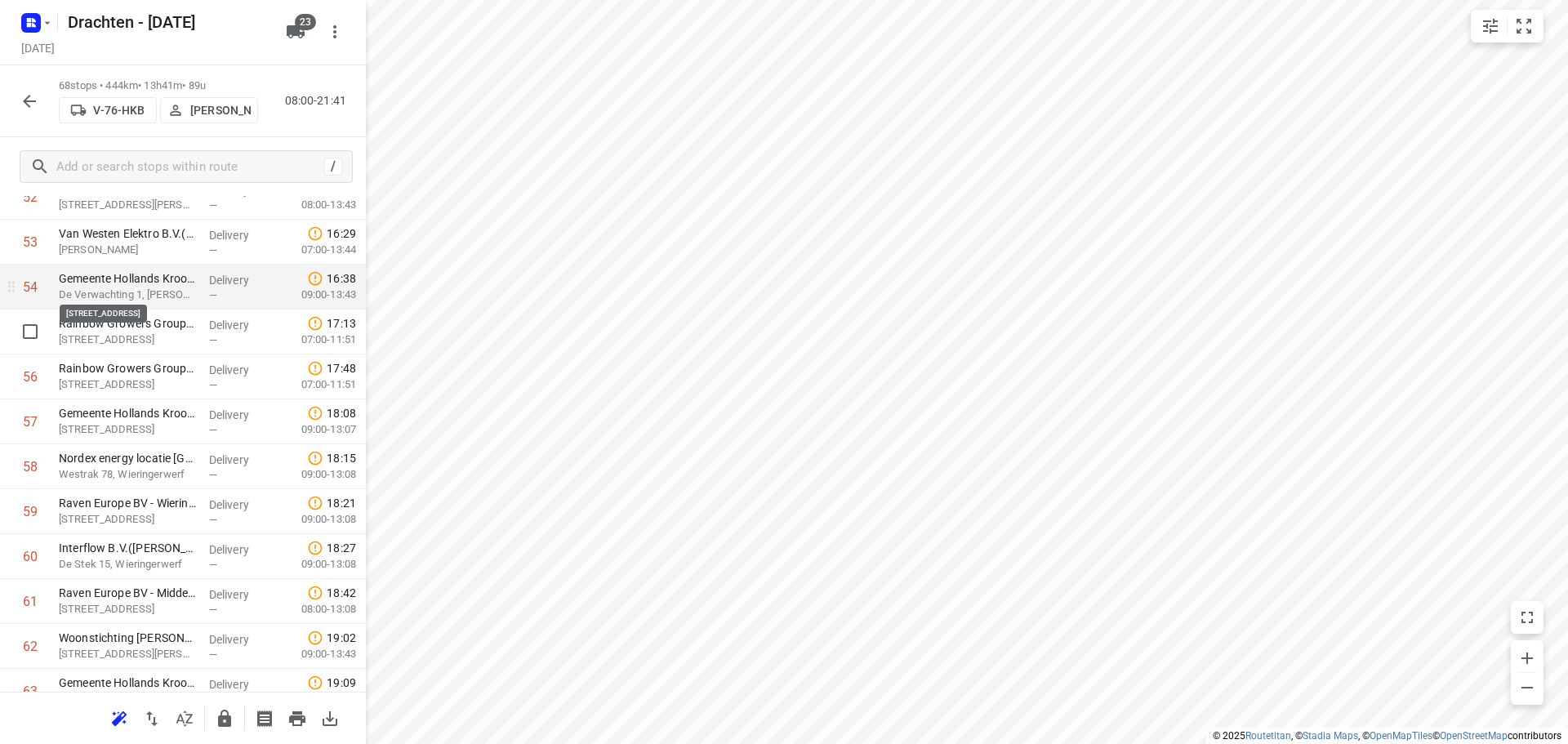
scroll to position [2520, 0]
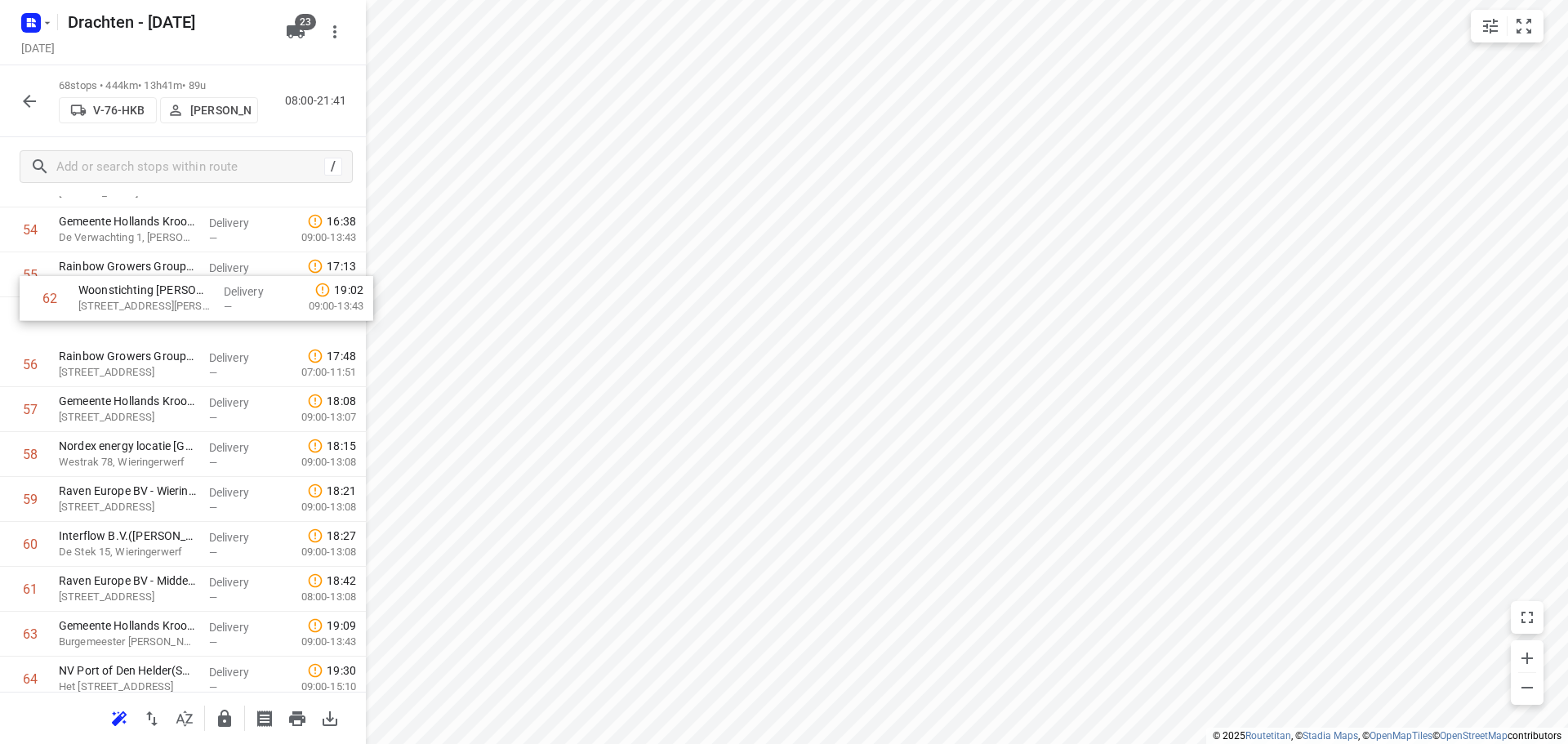
drag, startPoint x: 177, startPoint y: 568, endPoint x: 200, endPoint y: 276, distance: 292.9
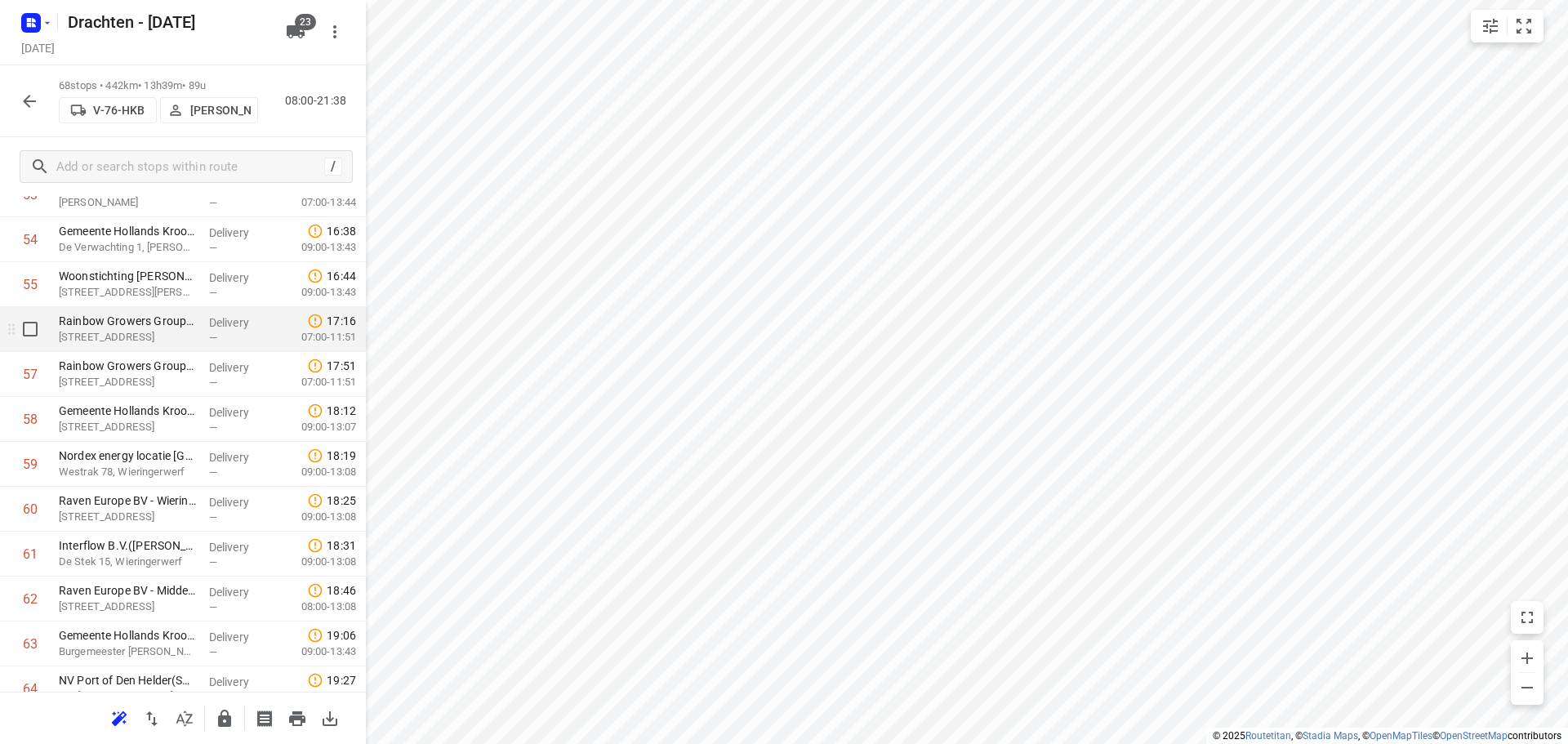
scroll to position [2568, 0]
drag, startPoint x: 149, startPoint y: 561, endPoint x: 162, endPoint y: 285, distance: 276.3
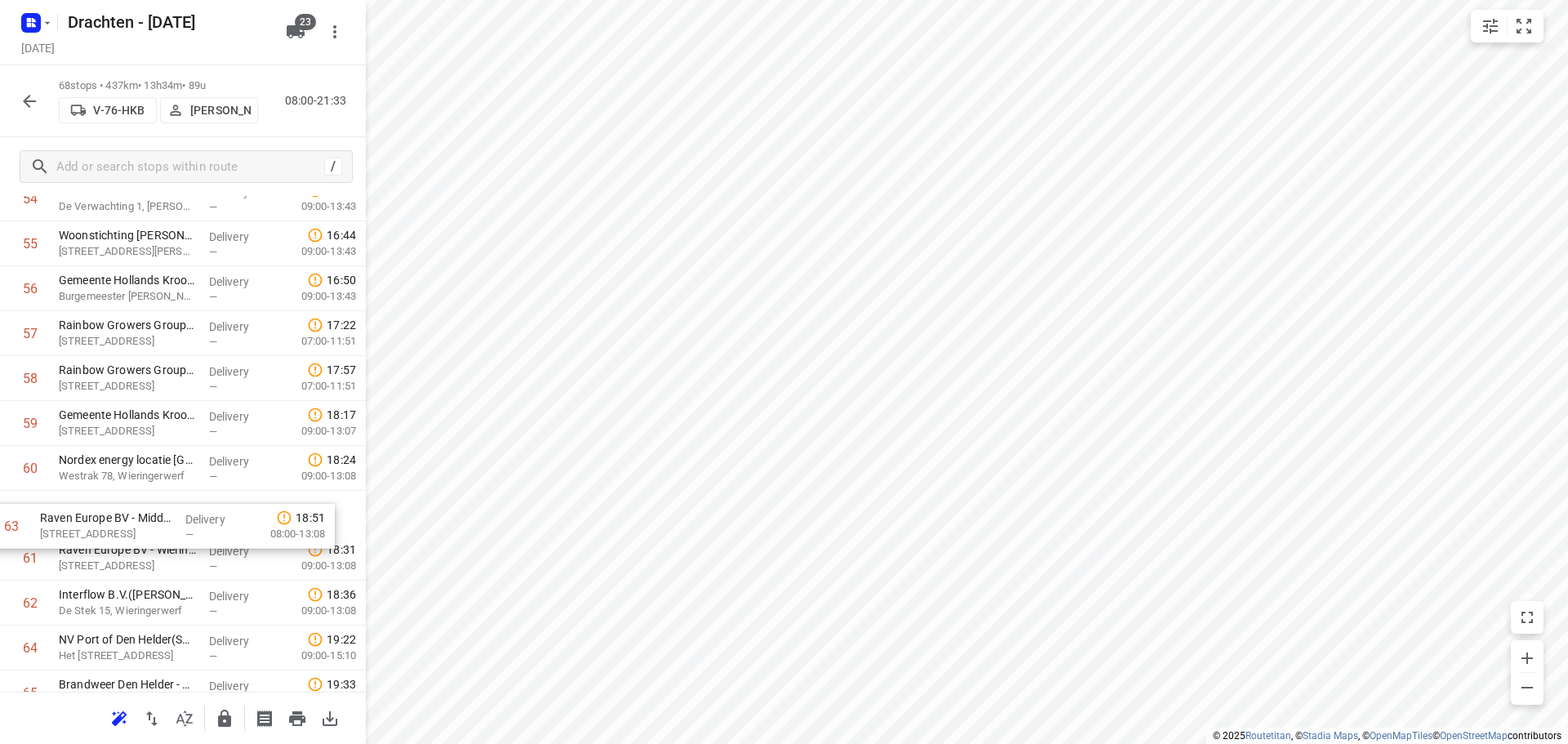
scroll to position [2529, 0]
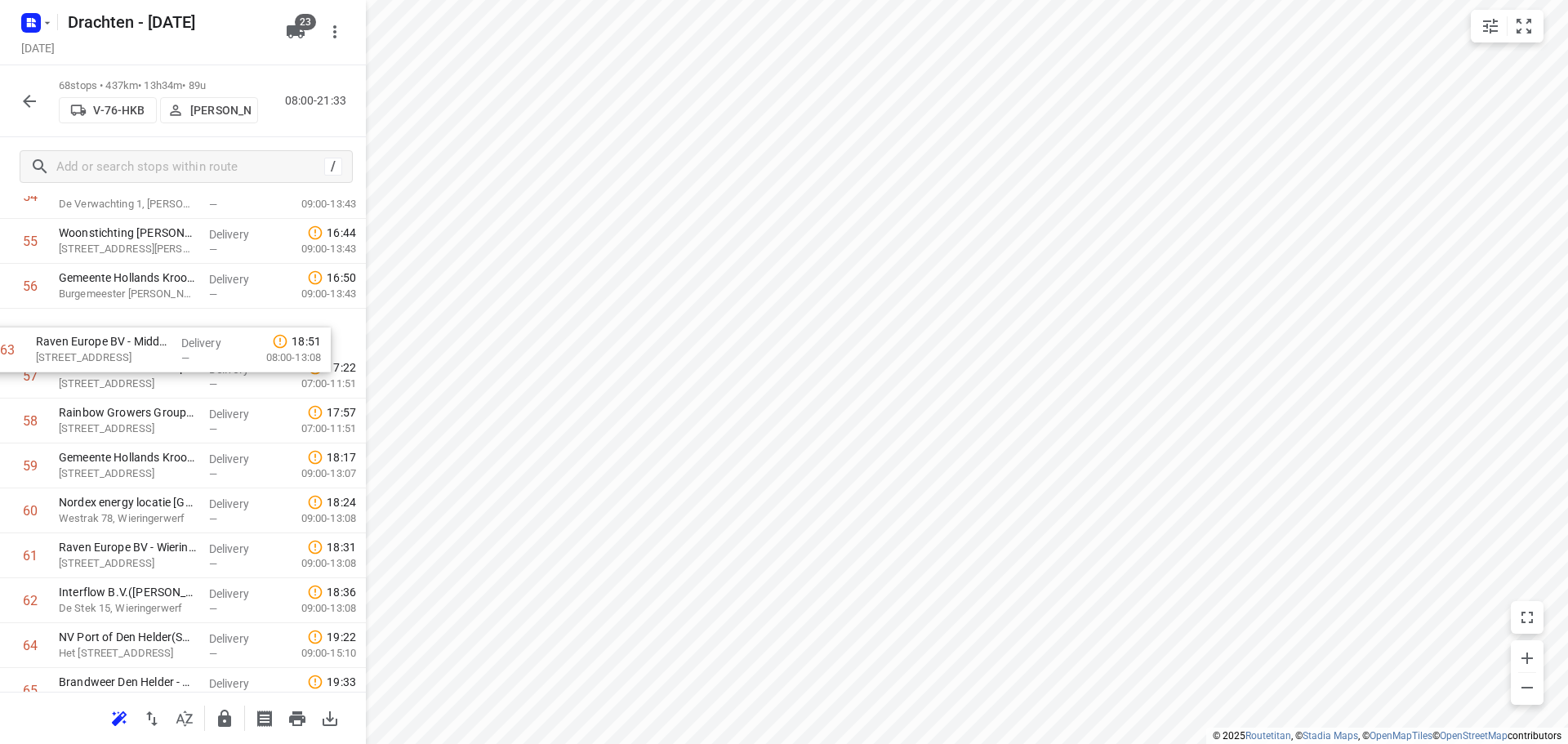
drag, startPoint x: 153, startPoint y: 610, endPoint x: 128, endPoint y: 339, distance: 272.2
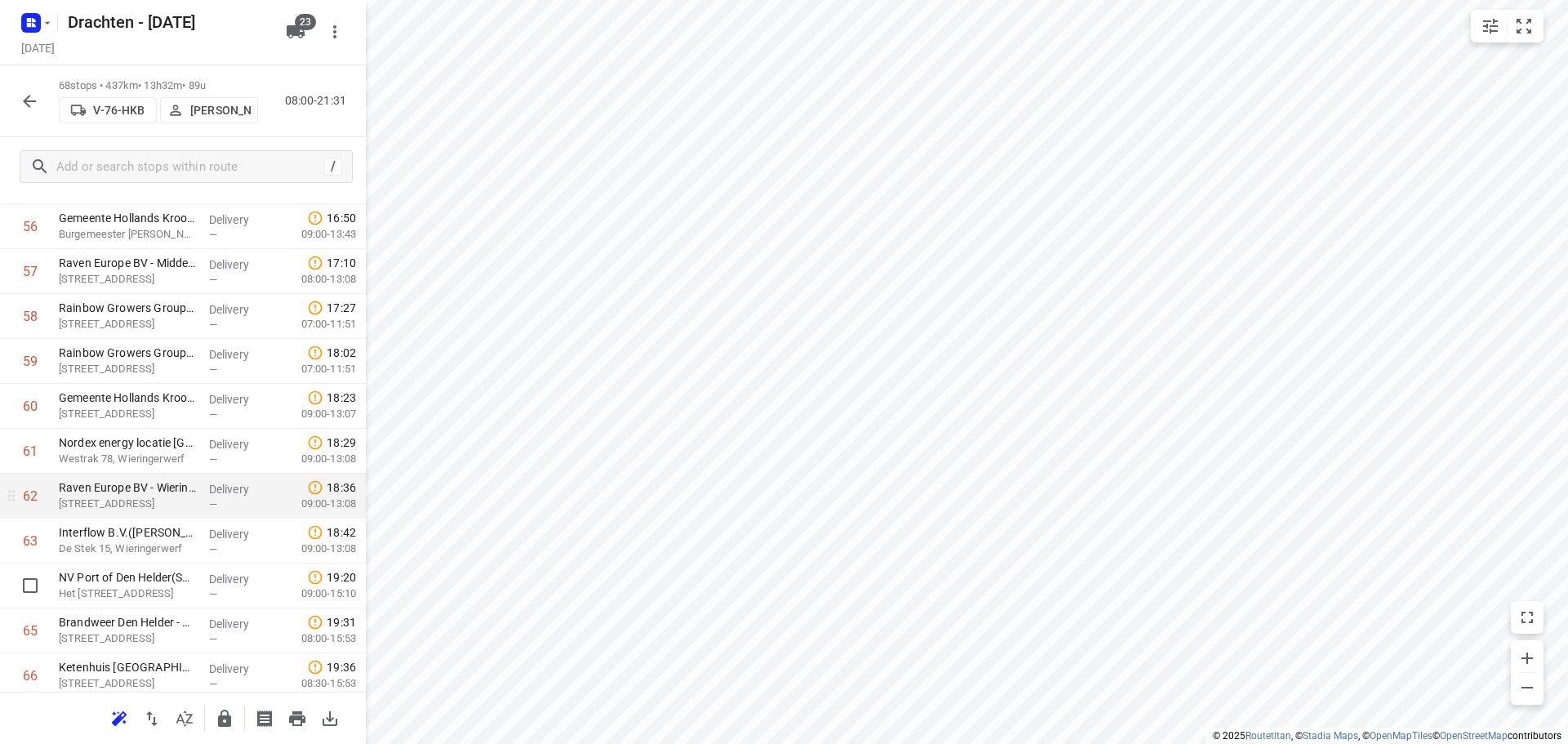
scroll to position [2611, 0]
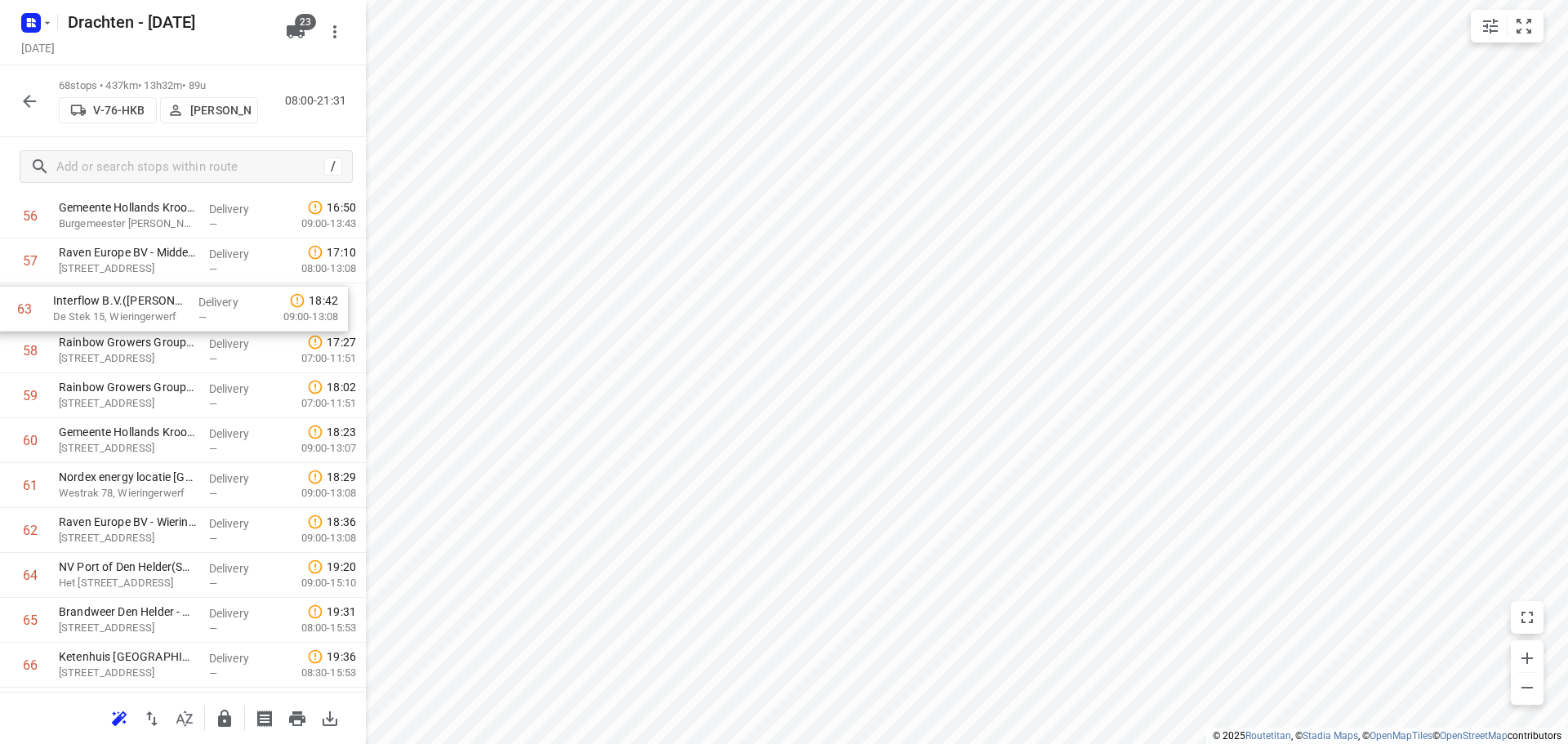
drag, startPoint x: 119, startPoint y: 522, endPoint x: 111, endPoint y: 291, distance: 231.1
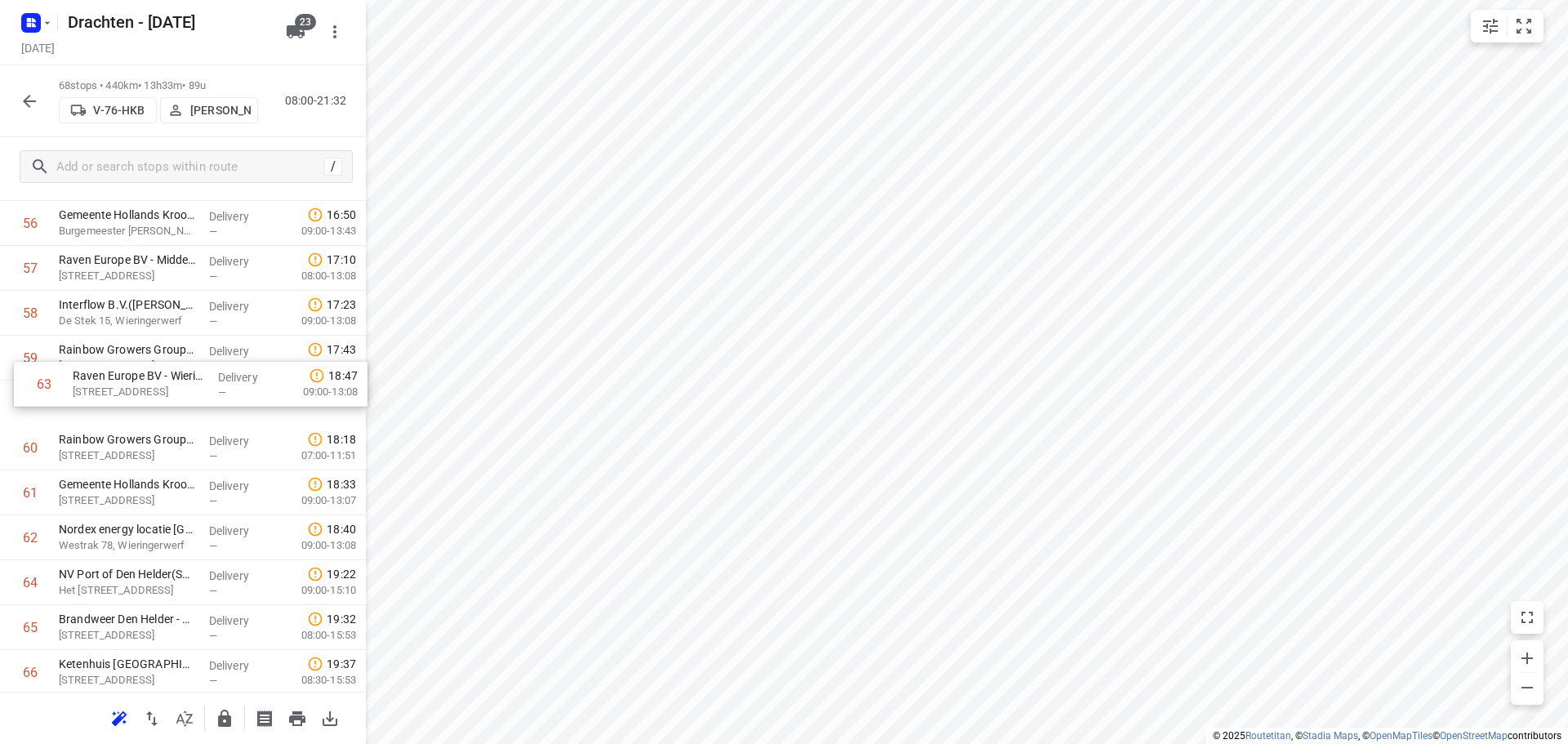
drag, startPoint x: 175, startPoint y: 536, endPoint x: 190, endPoint y: 367, distance: 169.7
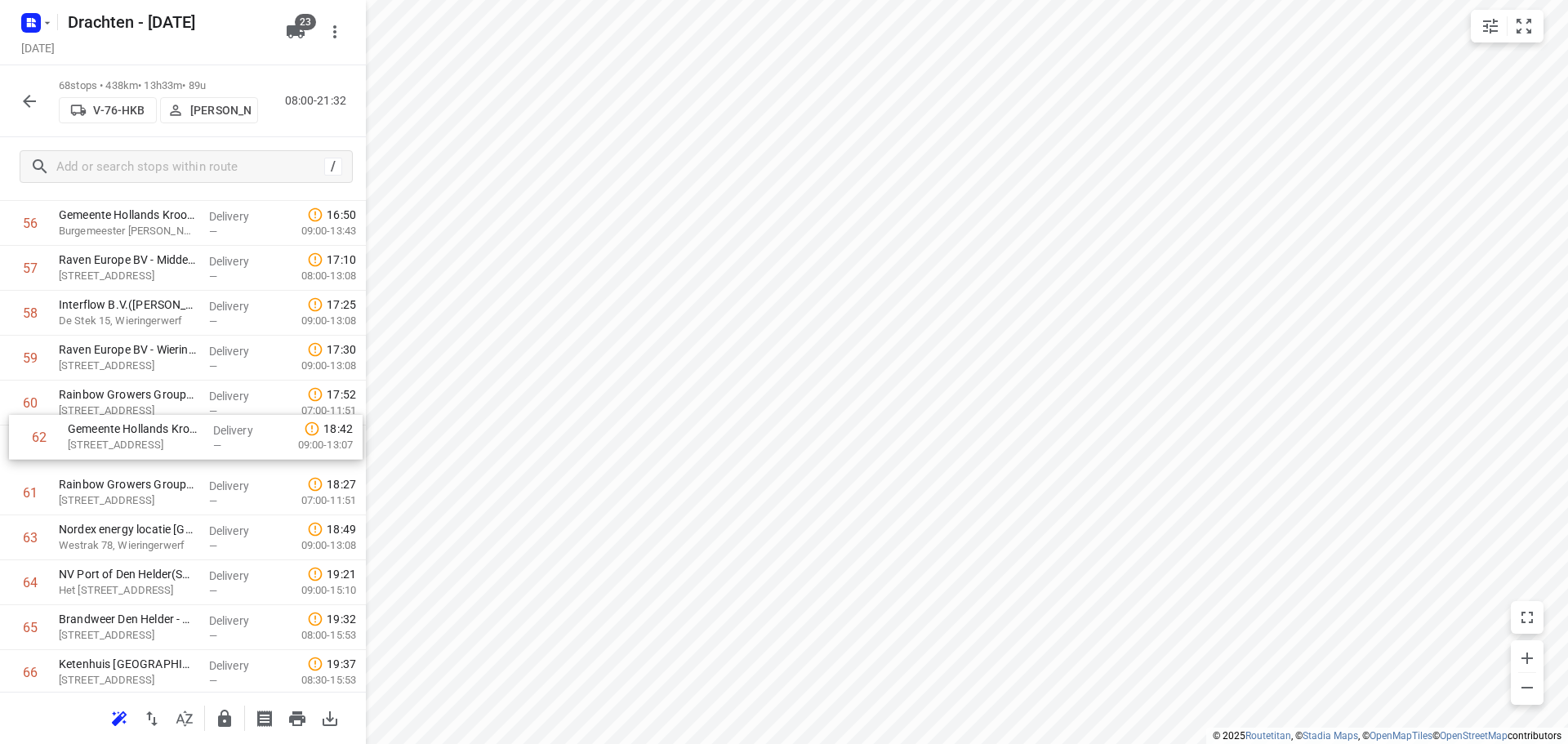
drag, startPoint x: 182, startPoint y: 492, endPoint x: 194, endPoint y: 407, distance: 85.8
drag, startPoint x: 181, startPoint y: 544, endPoint x: 200, endPoint y: 448, distance: 97.9
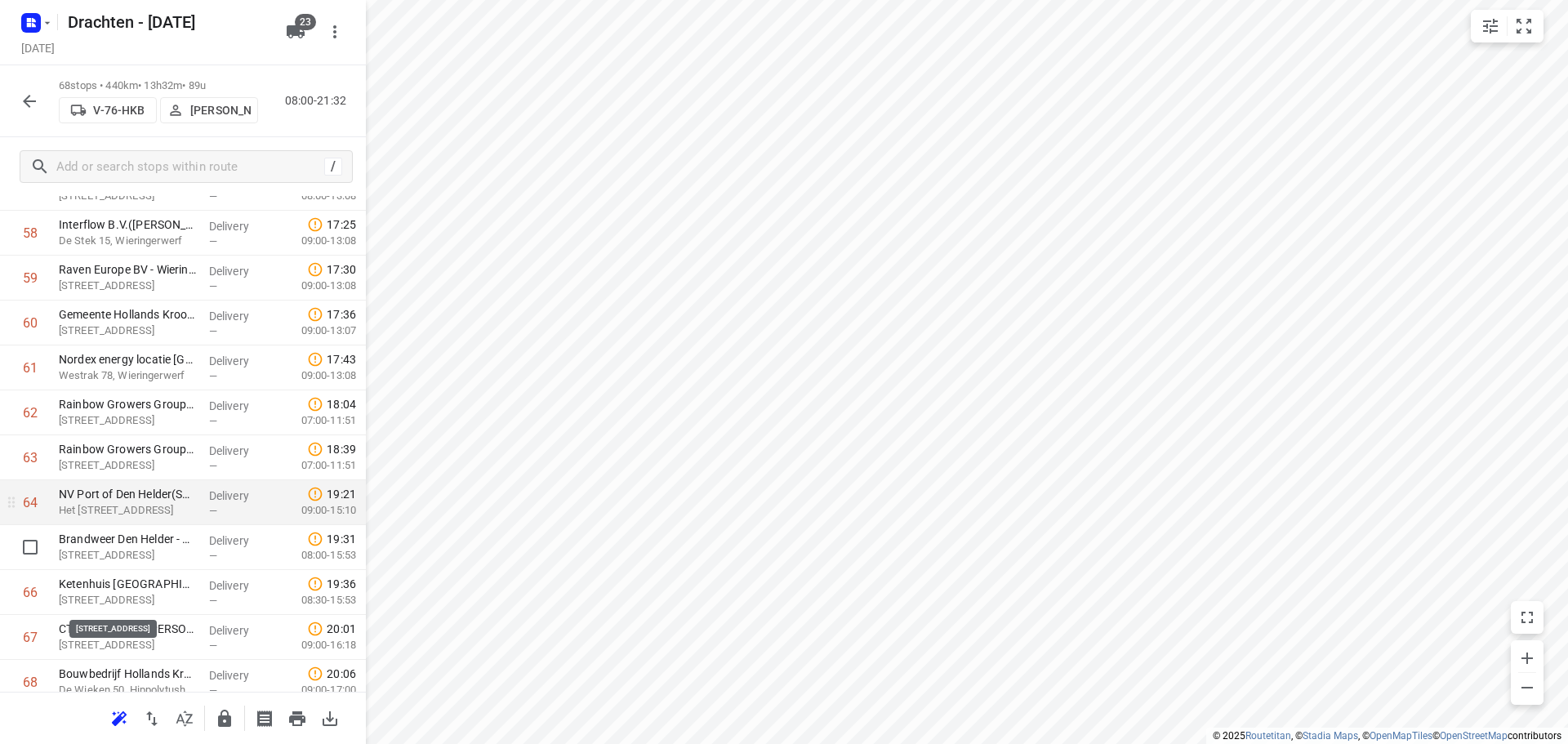
scroll to position [2730, 0]
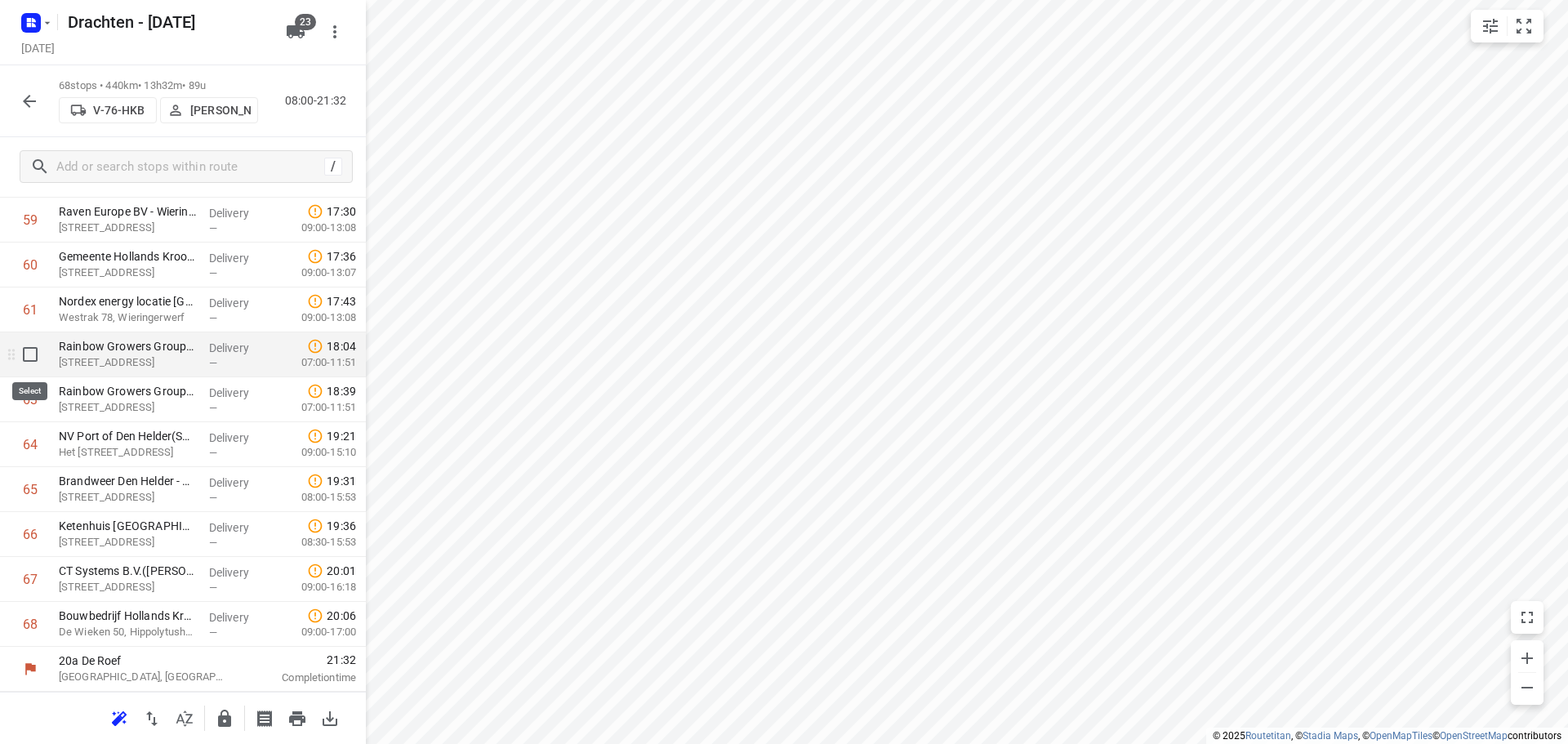
click at [34, 356] on input "checkbox" at bounding box center [31, 354] width 33 height 33
checkbox input "true"
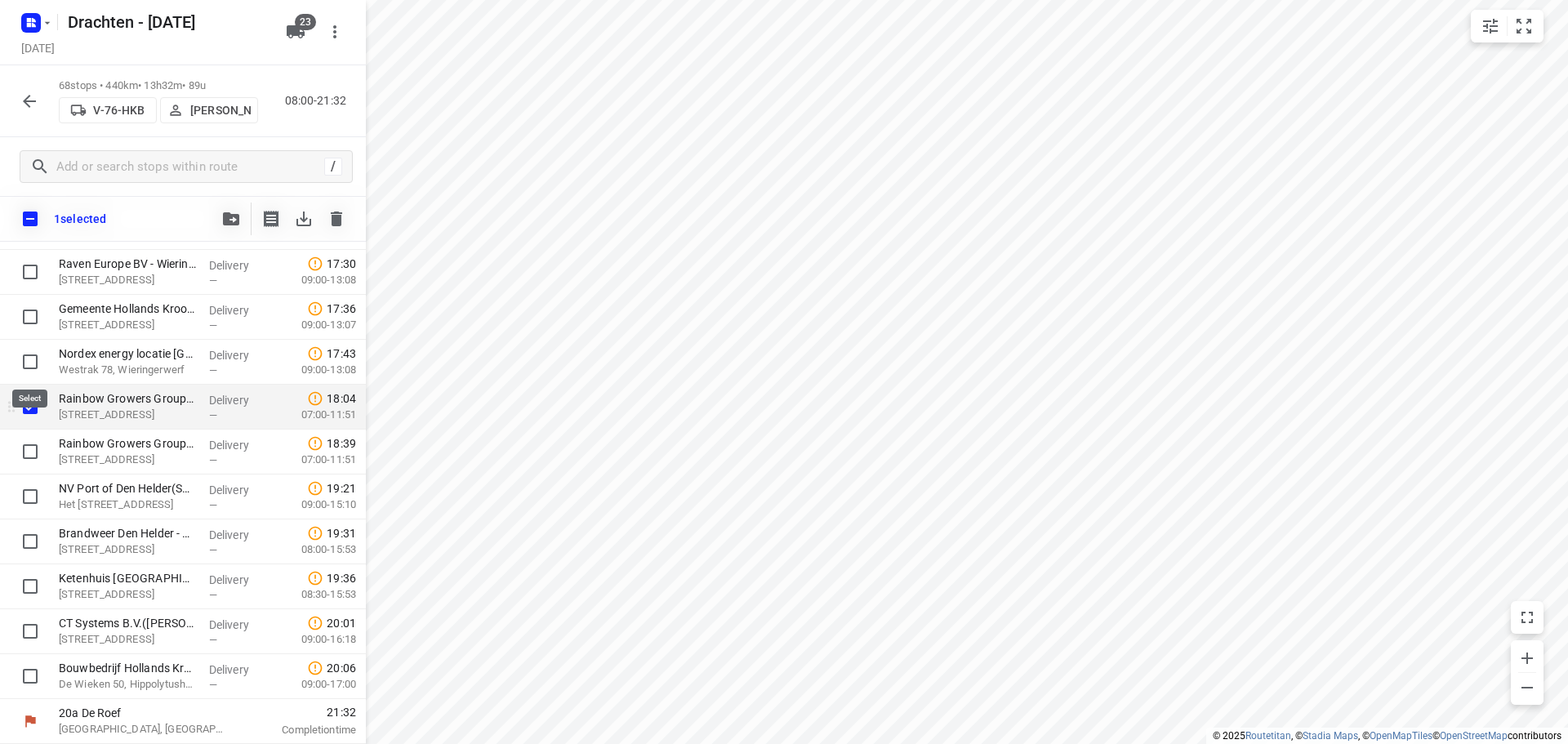
scroll to position [2724, 0]
click at [31, 448] on input "checkbox" at bounding box center [31, 452] width 33 height 33
checkbox input "true"
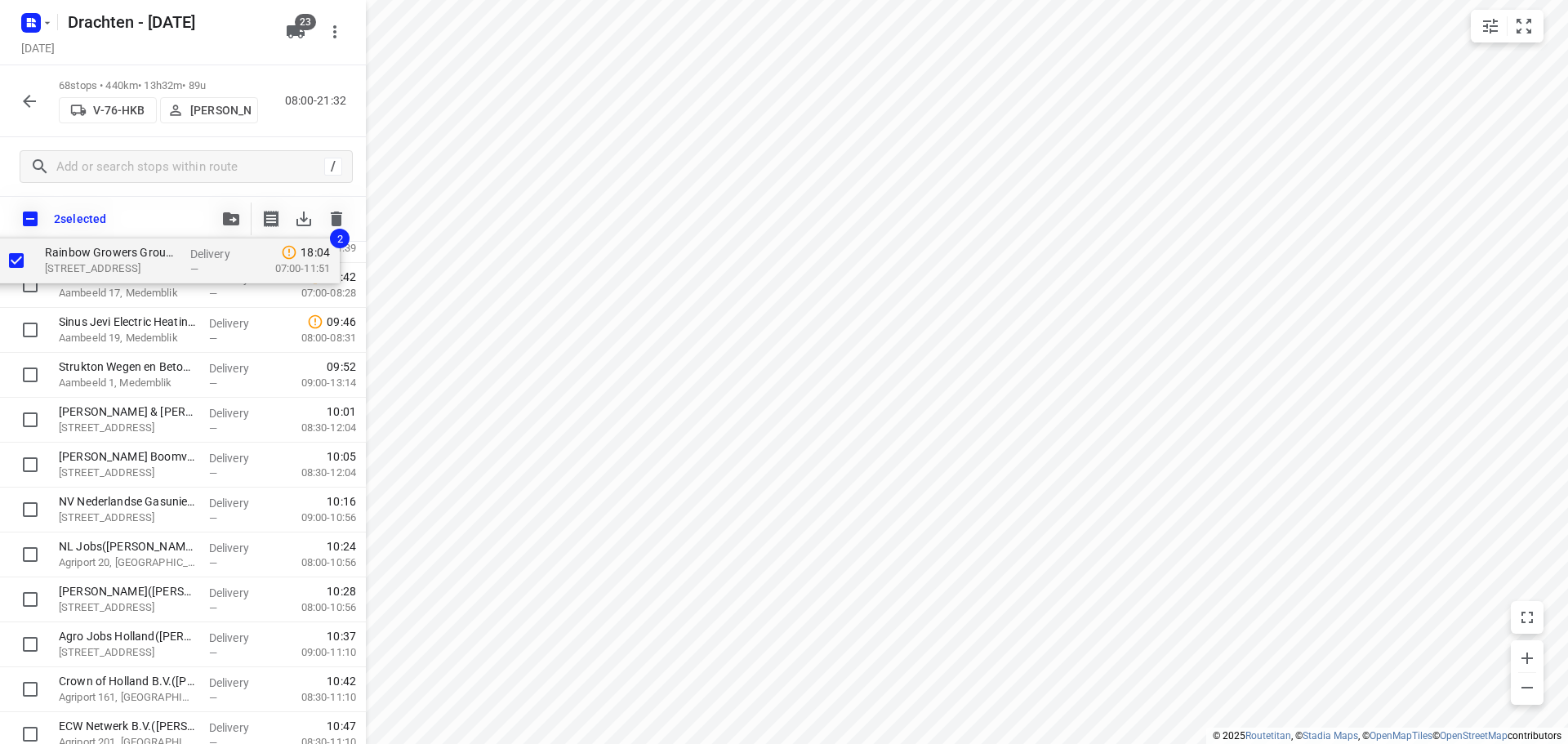
scroll to position [0, 0]
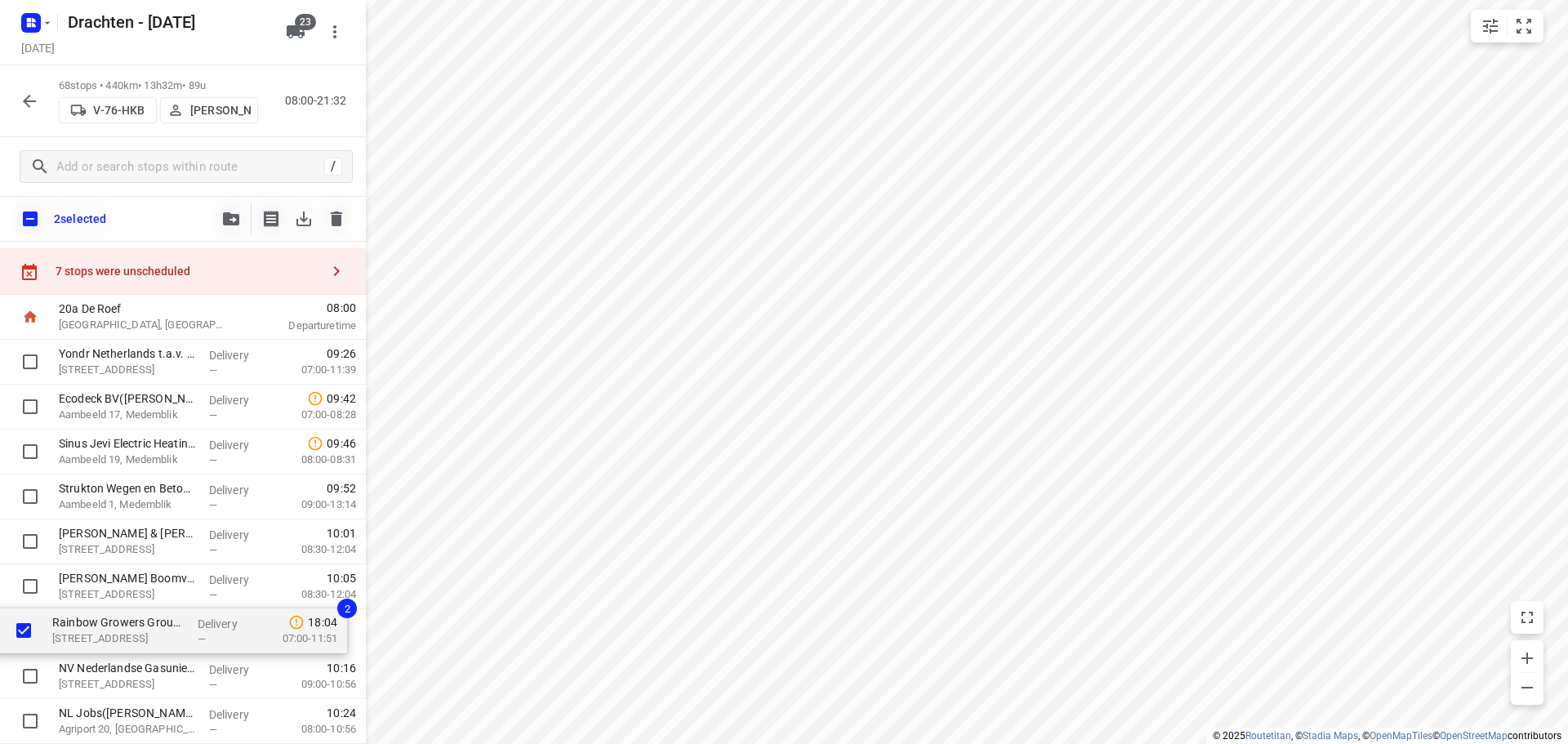
drag, startPoint x: 174, startPoint y: 414, endPoint x: 164, endPoint y: 631, distance: 217.2
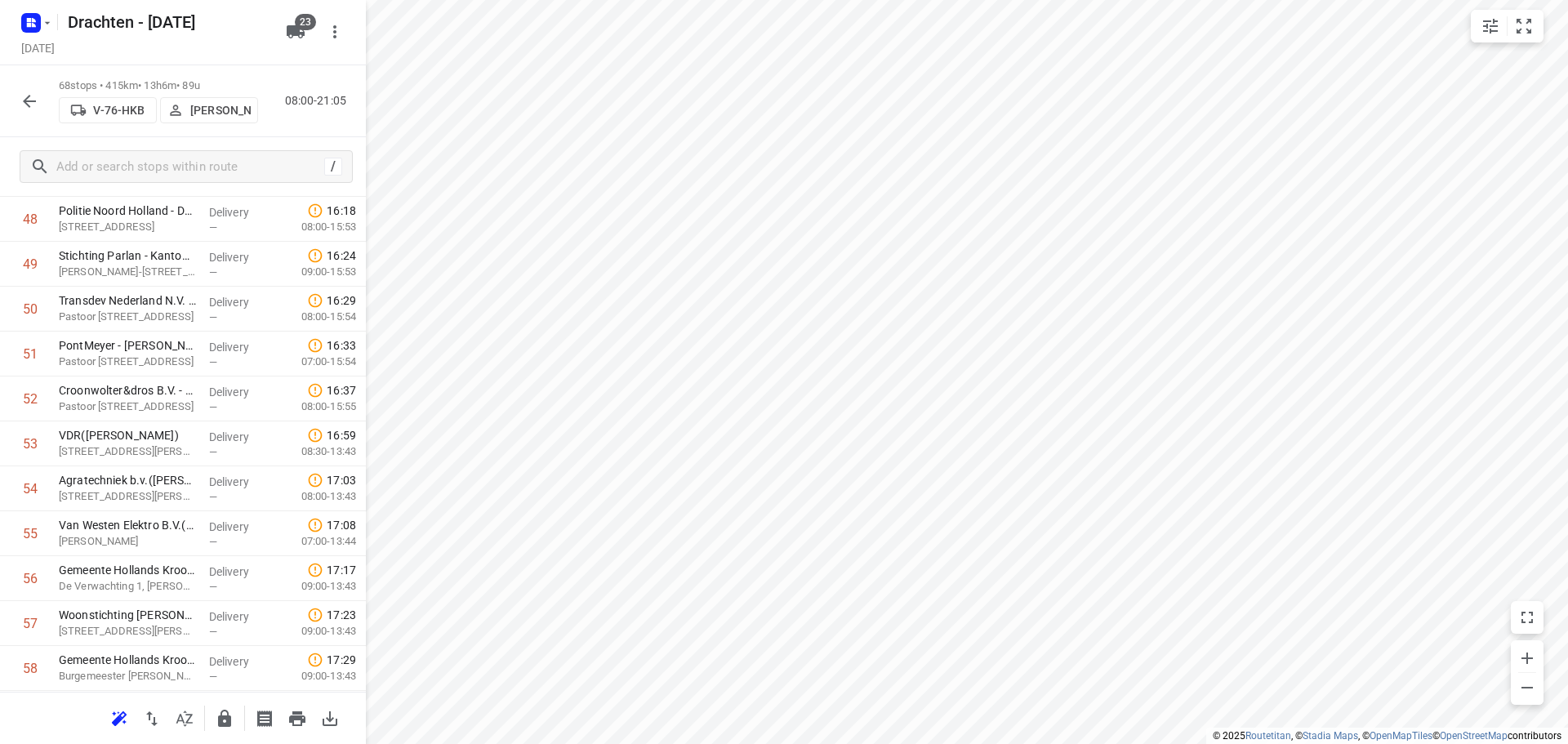
scroll to position [2730, 0]
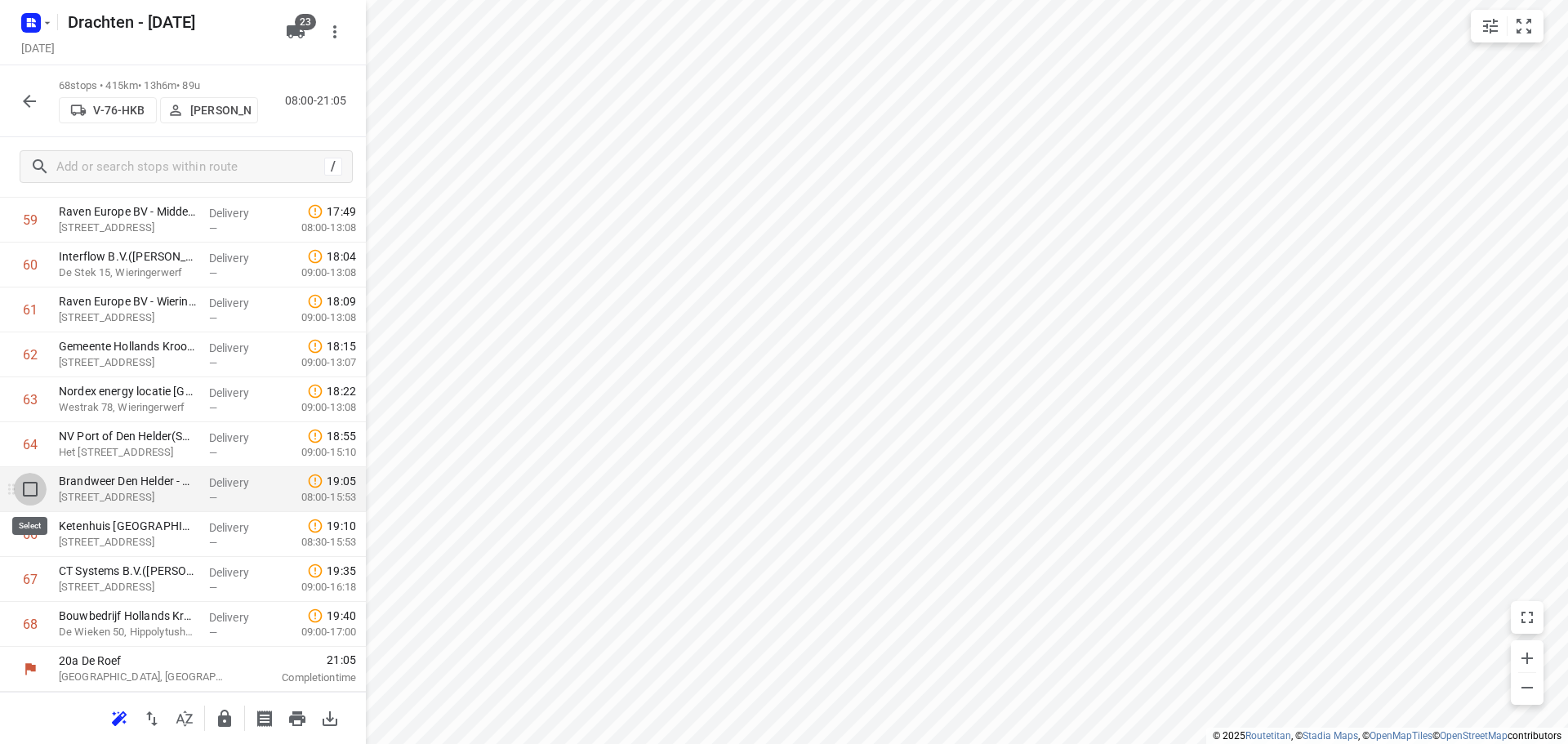
click at [31, 485] on input "checkbox" at bounding box center [31, 489] width 33 height 33
checkbox input "true"
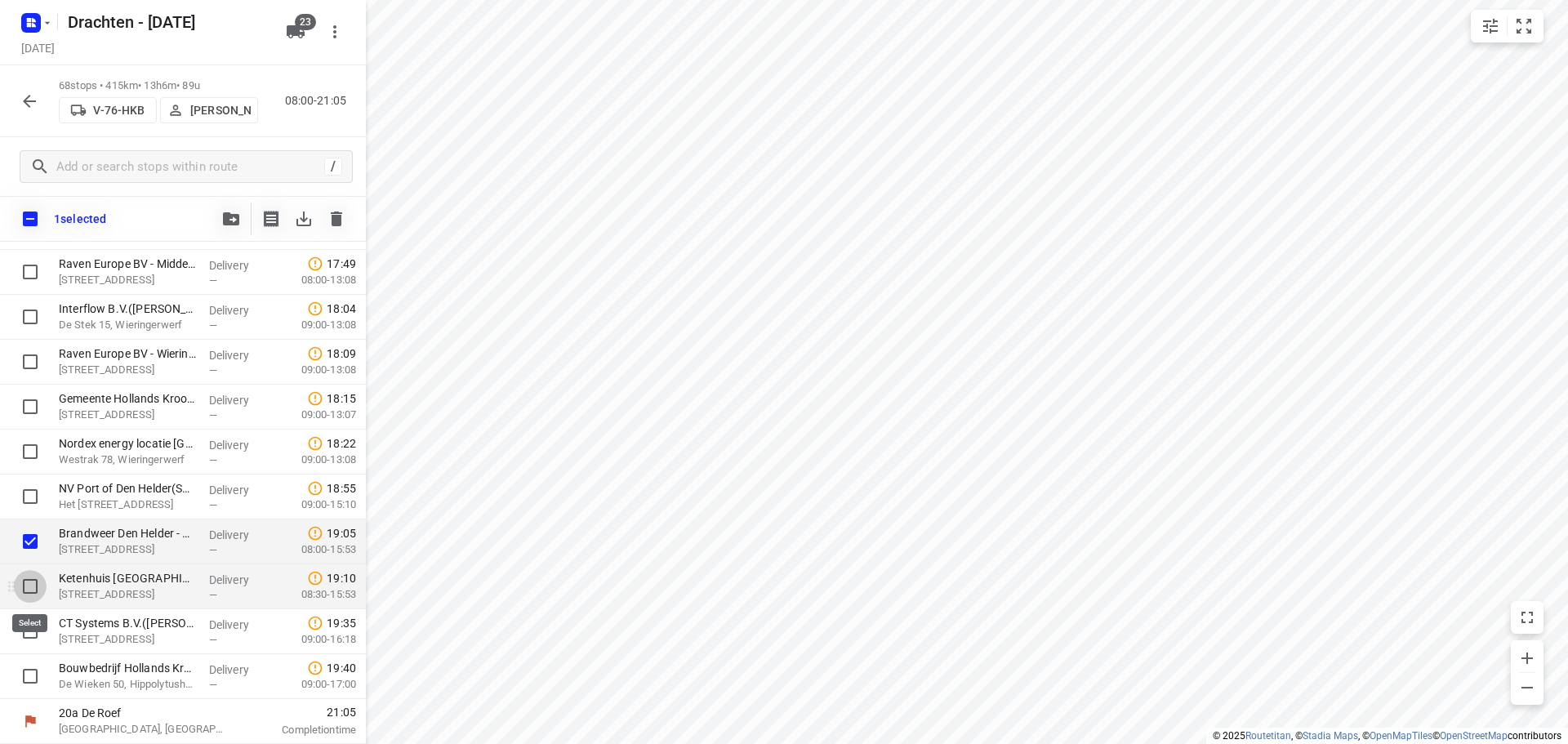
click at [31, 585] on input "checkbox" at bounding box center [31, 587] width 33 height 33
checkbox input "true"
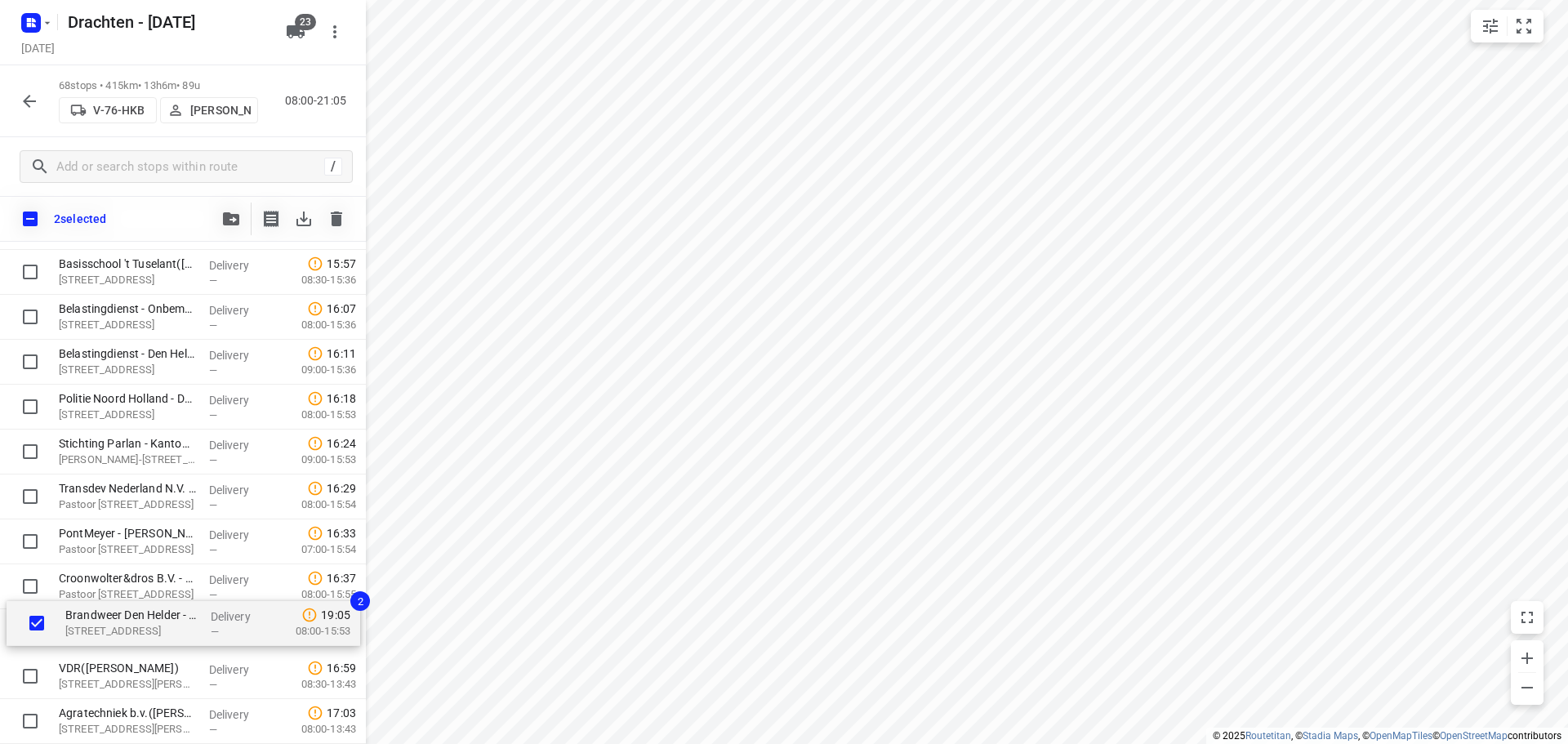
scroll to position [2102, 0]
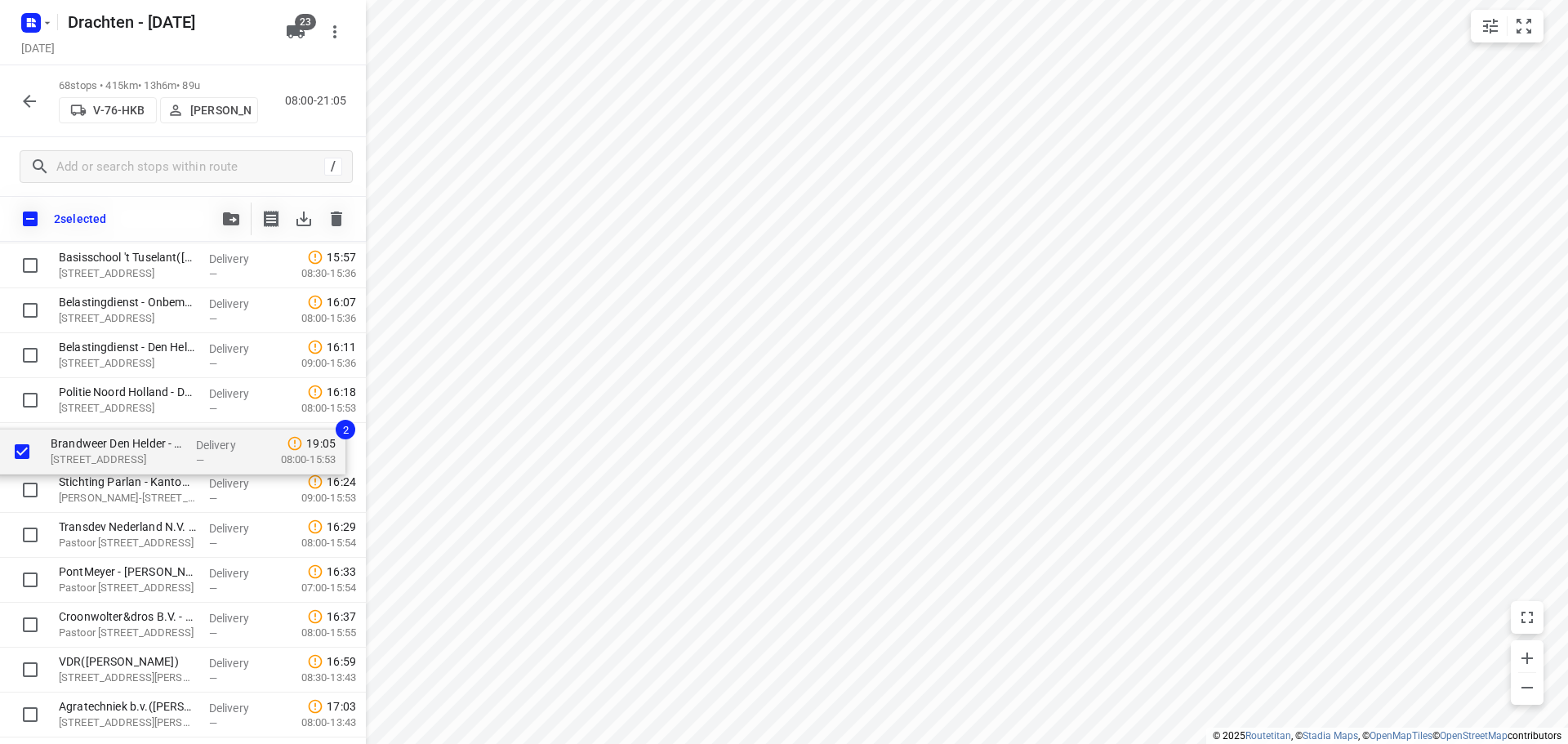
drag, startPoint x: 99, startPoint y: 551, endPoint x: 89, endPoint y: 444, distance: 107.5
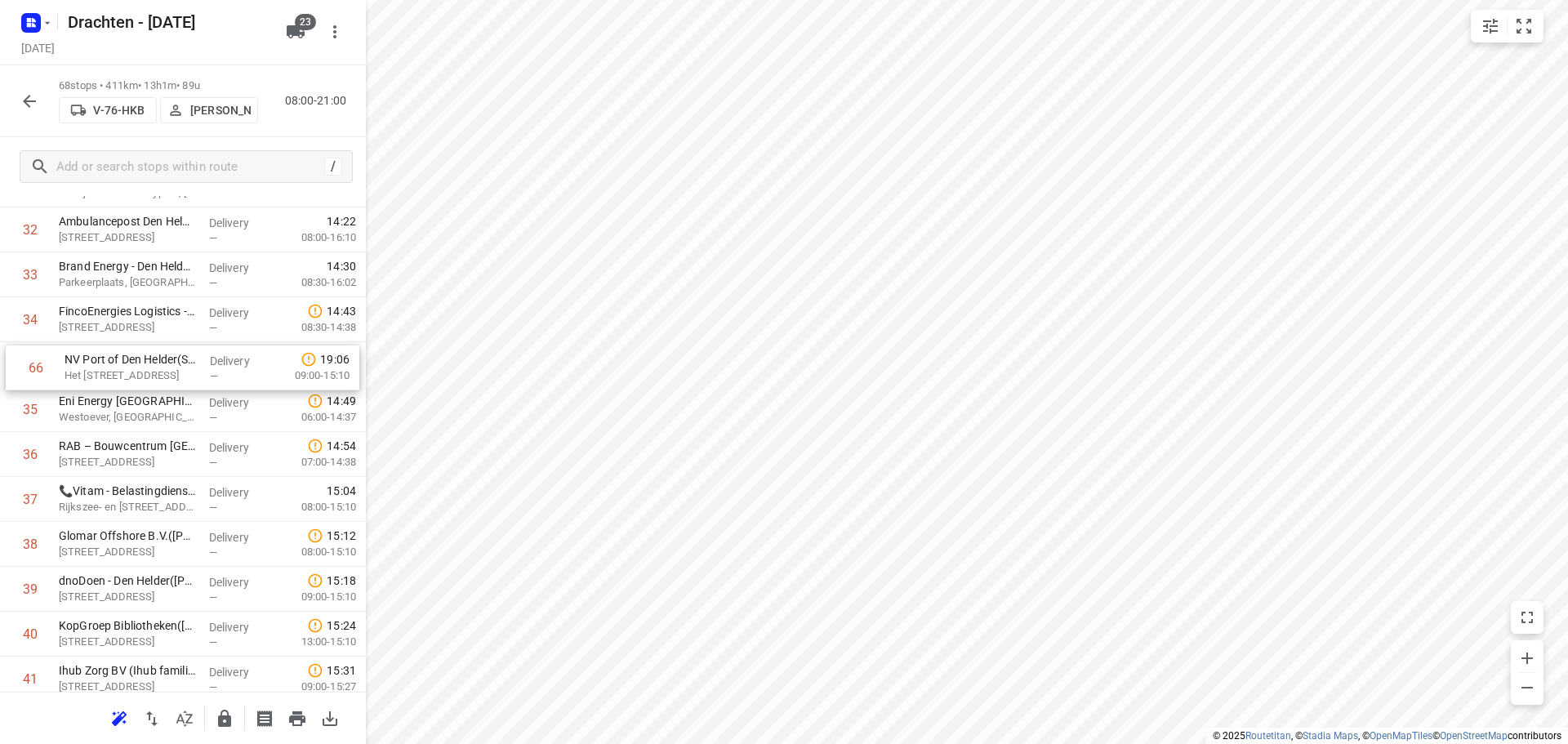
scroll to position [1509, 0]
drag, startPoint x: 159, startPoint y: 546, endPoint x: 164, endPoint y: 451, distance: 95.1
click at [164, 451] on div "1 Yondr Netherlands t.a.v. CBRE(Ivana Michels) Tussenweg 8, Middenmeer Delivery…" at bounding box center [183, 341] width 366 height 3053
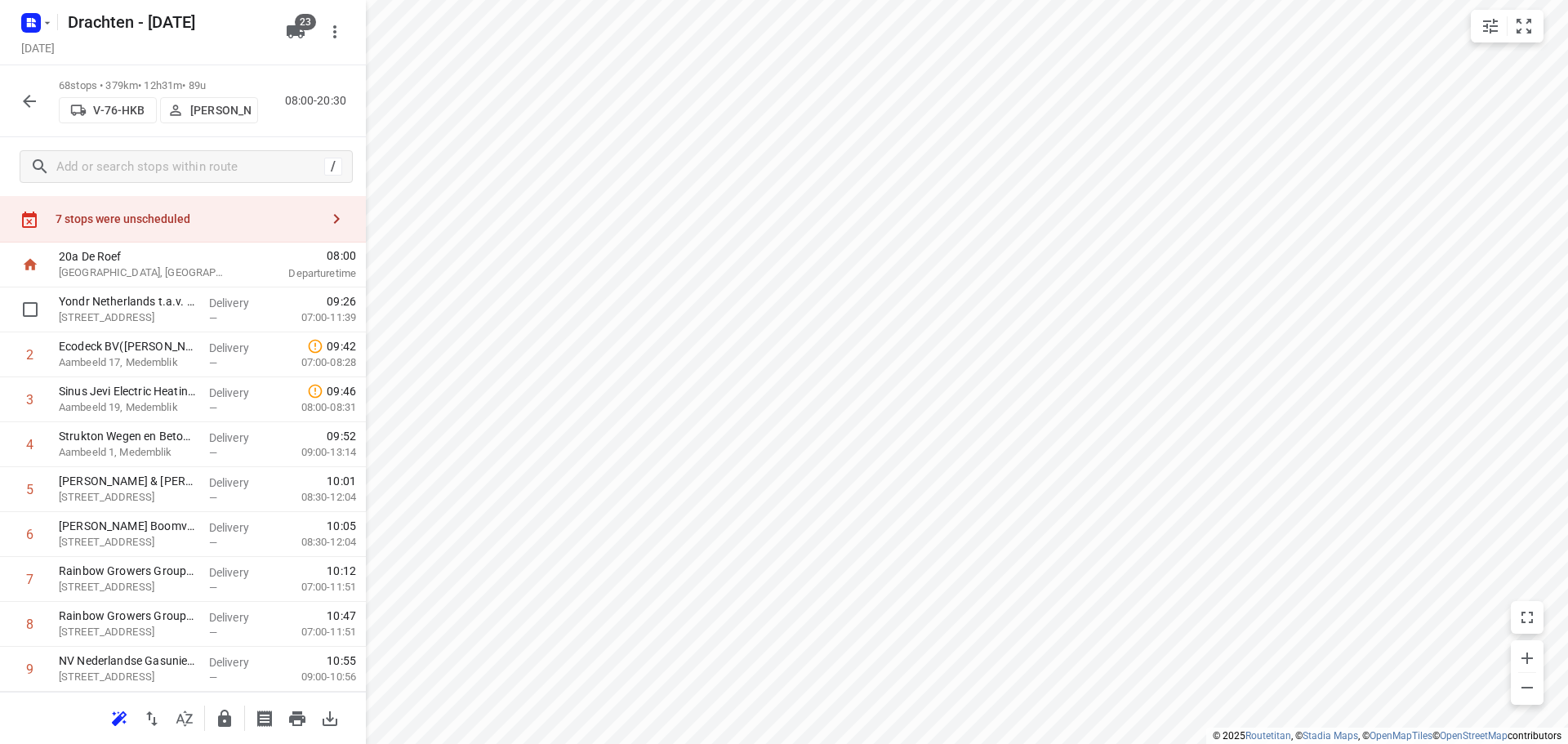
scroll to position [0, 0]
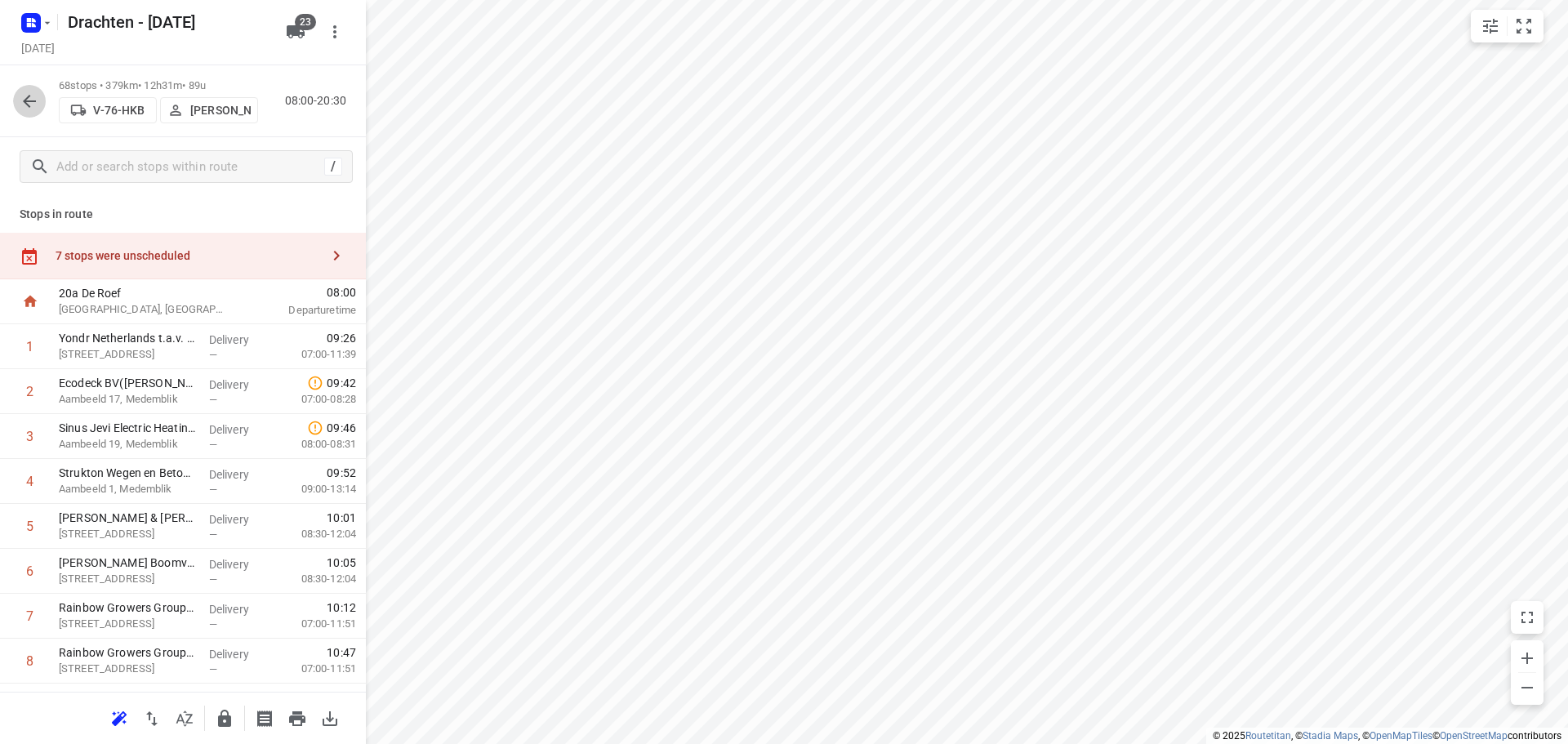
click at [28, 104] on icon "button" at bounding box center [30, 101] width 13 height 13
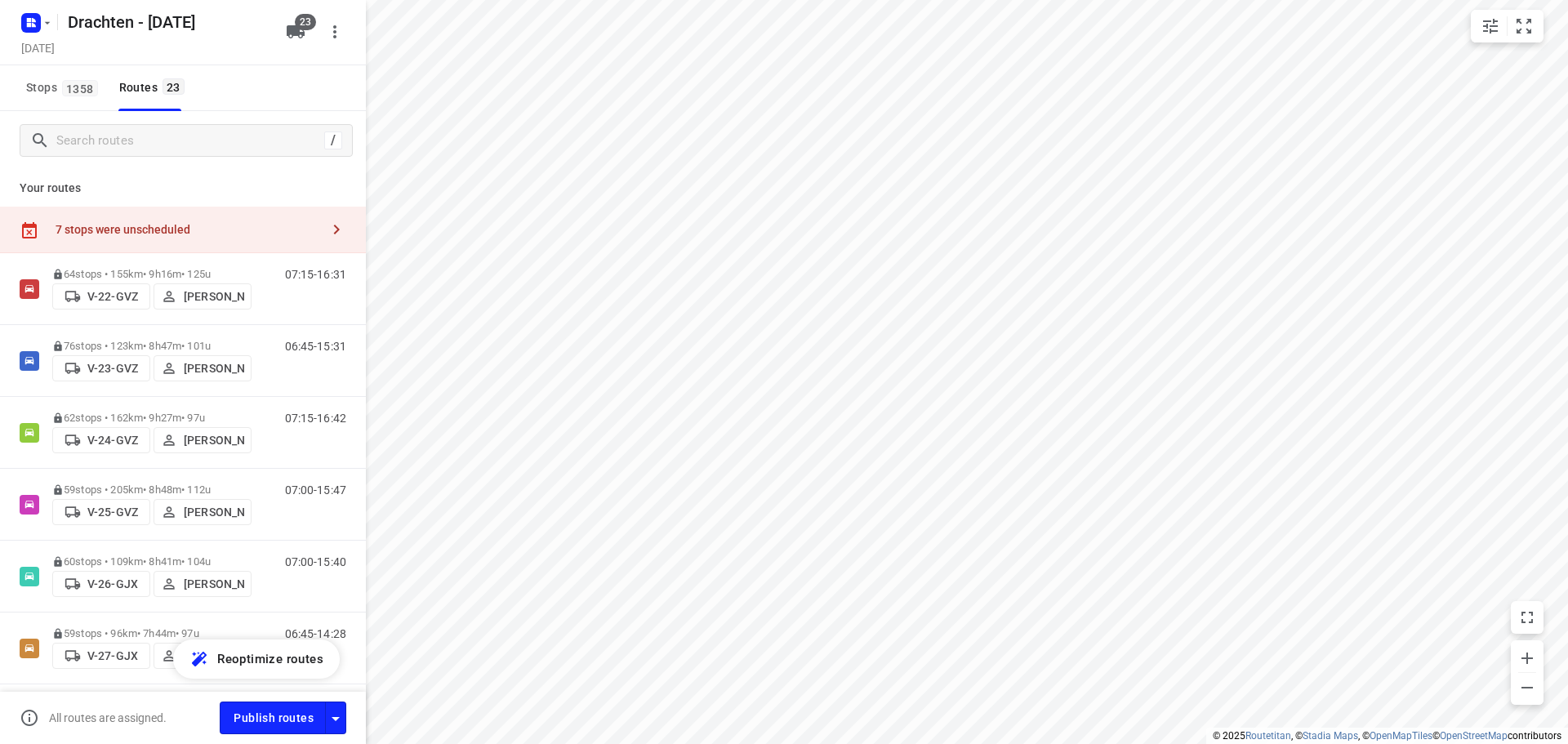
click at [330, 216] on button "button" at bounding box center [336, 230] width 33 height 33
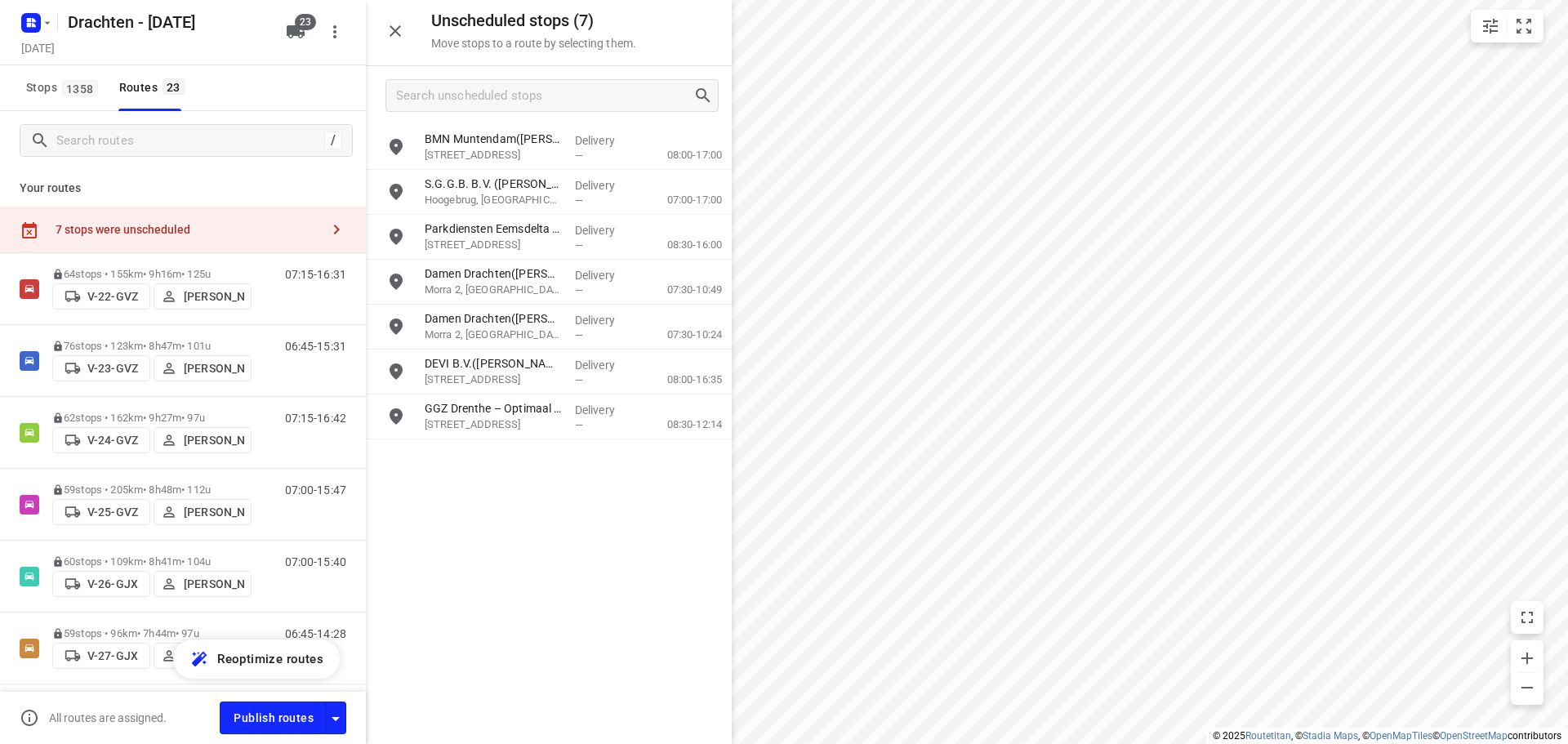
click at [612, 530] on div "i © 2025 Routetitan , © Stadia Maps , © OpenMapTiles © OpenStreetMap contributo…" at bounding box center [784, 372] width 1568 height 744
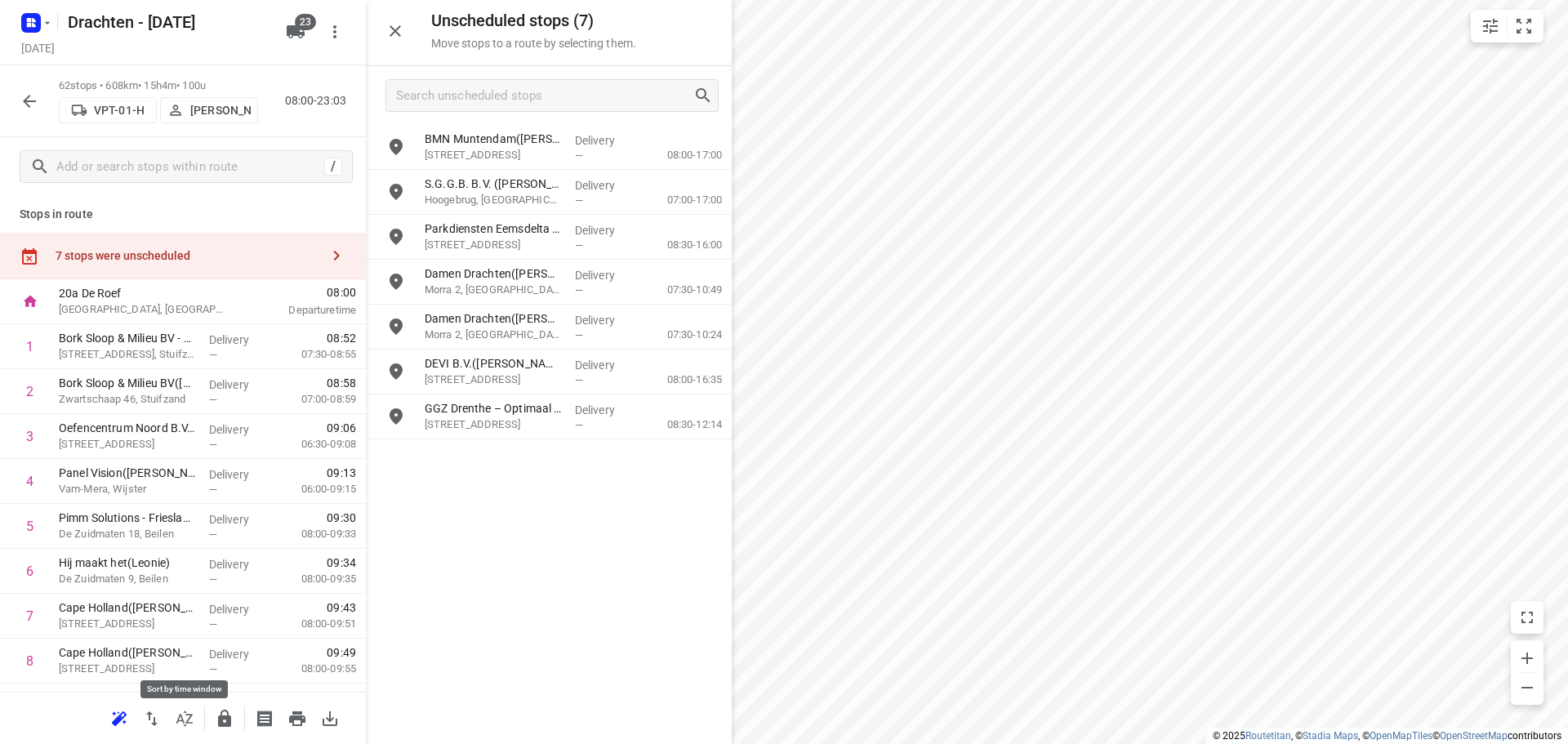
click at [184, 727] on icon "button" at bounding box center [185, 718] width 20 height 20
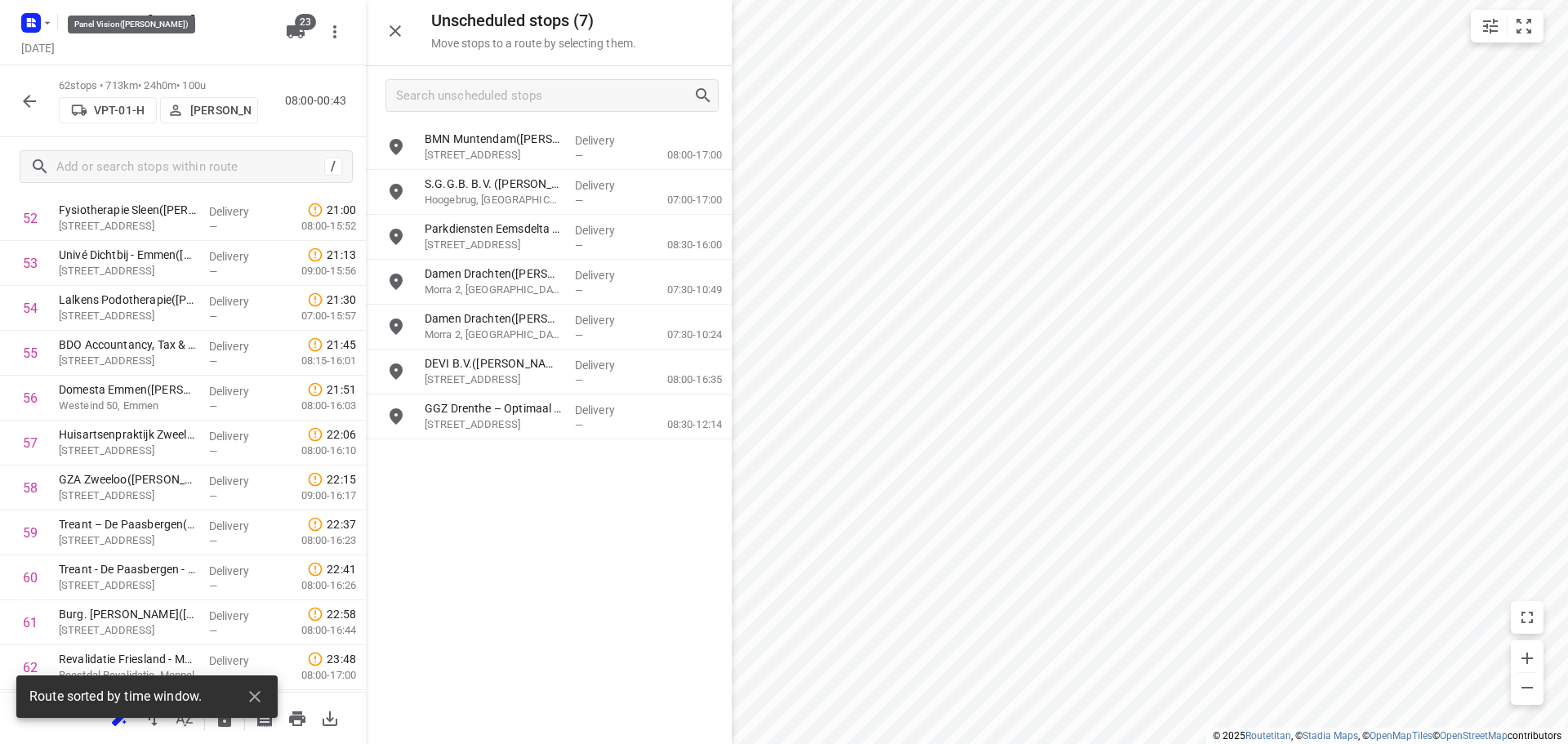
scroll to position [2461, 0]
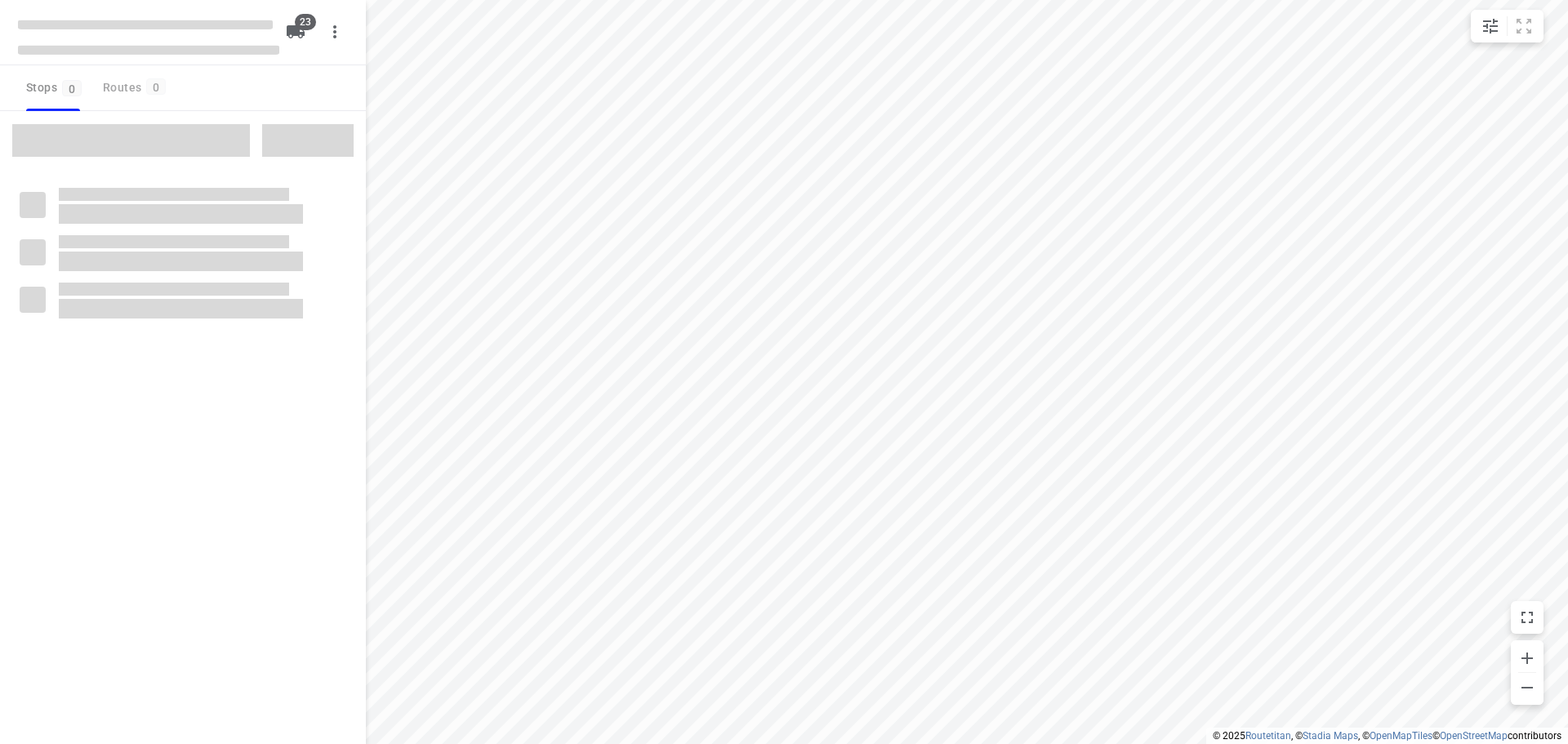
checkbox input "true"
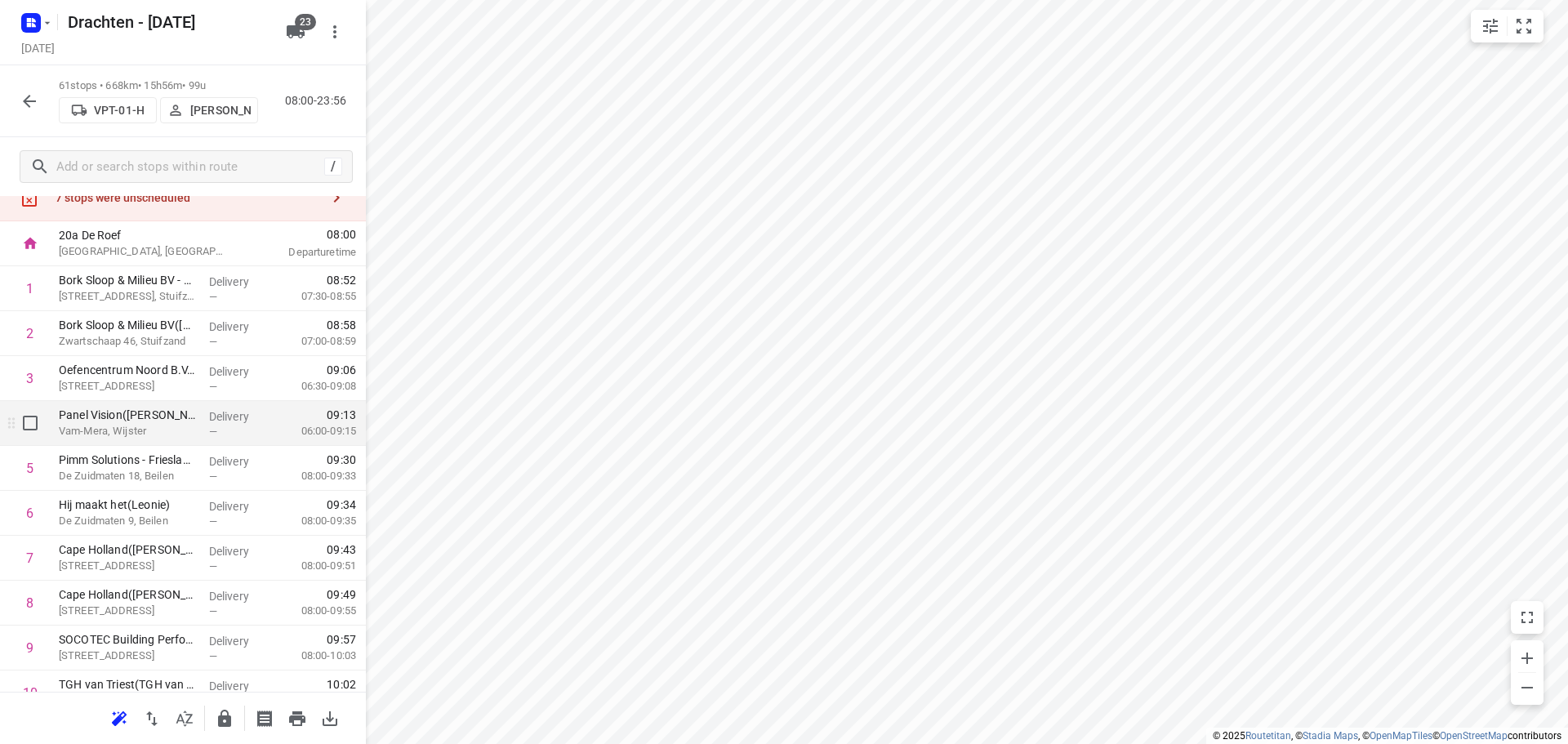
scroll to position [82, 0]
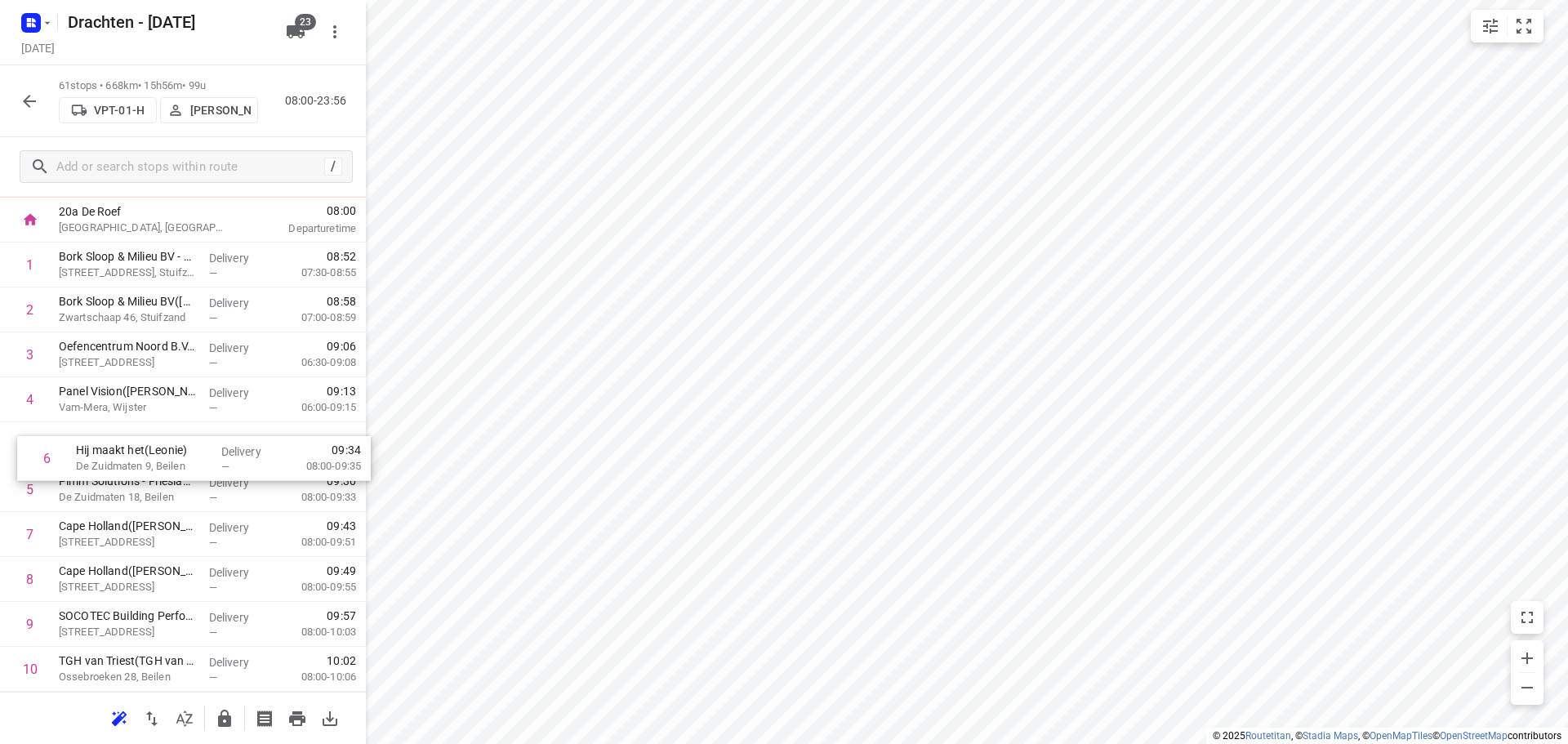
drag, startPoint x: 167, startPoint y: 483, endPoint x: 184, endPoint y: 447, distance: 39.8
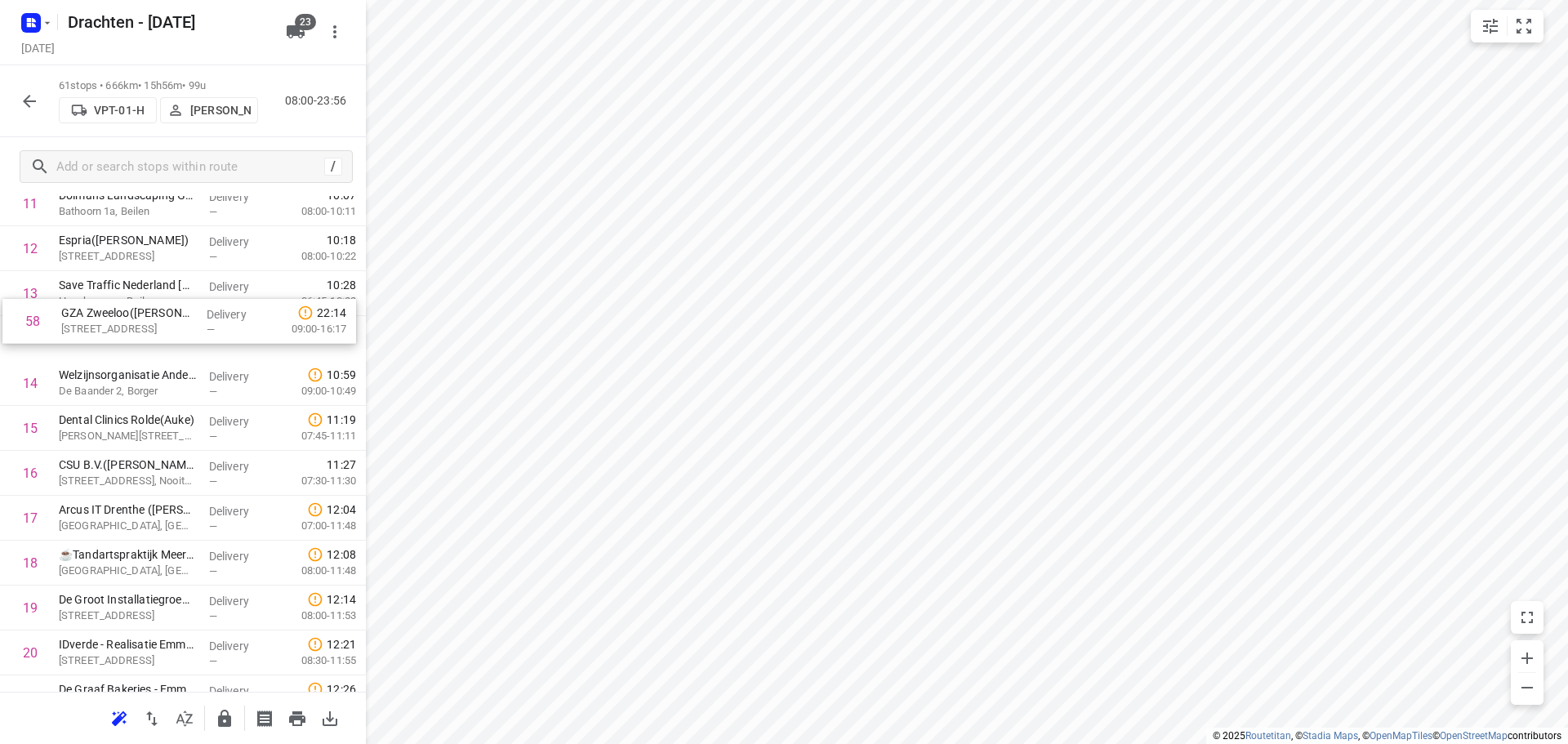
scroll to position [587, 0]
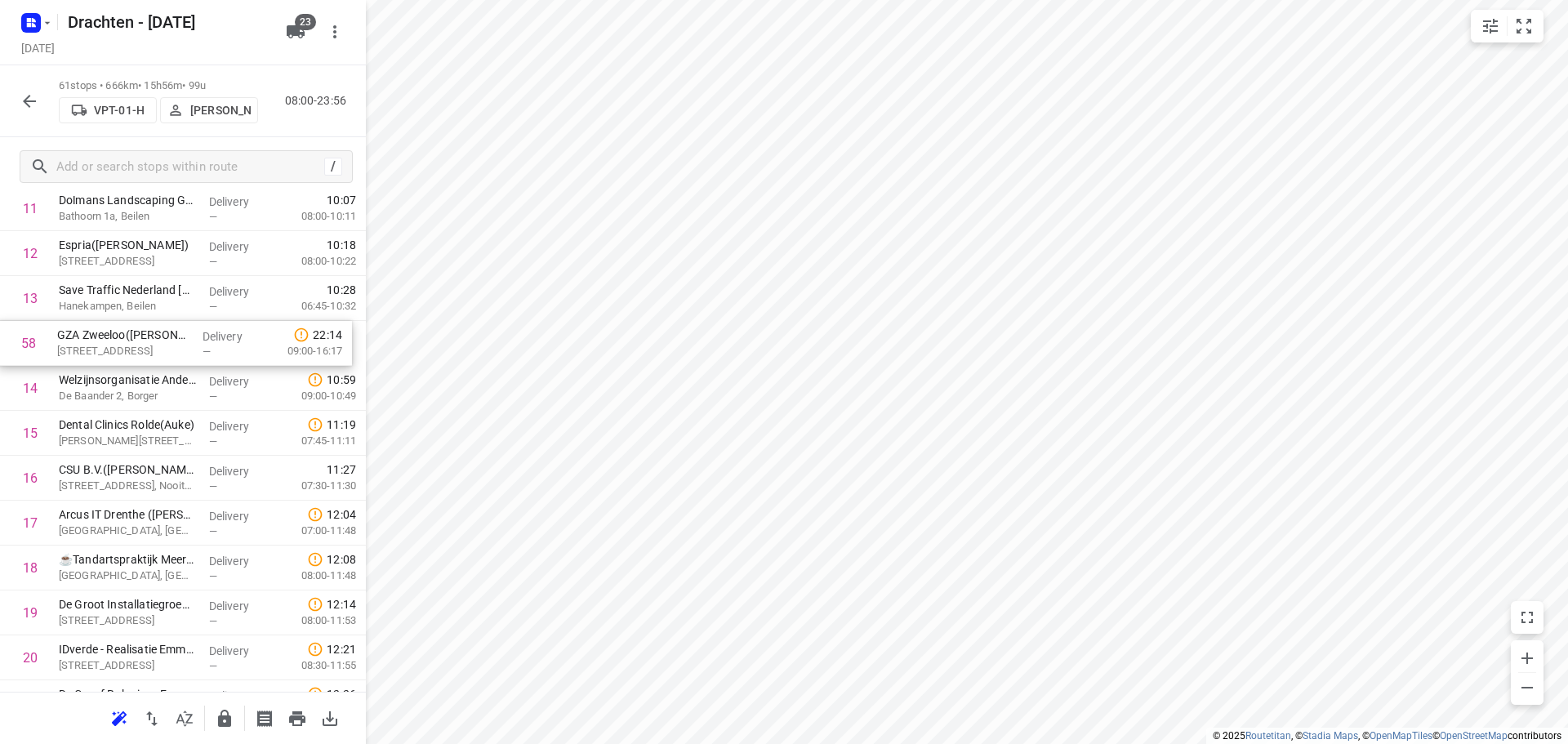
drag, startPoint x: 174, startPoint y: 548, endPoint x: 172, endPoint y: 344, distance: 204.0
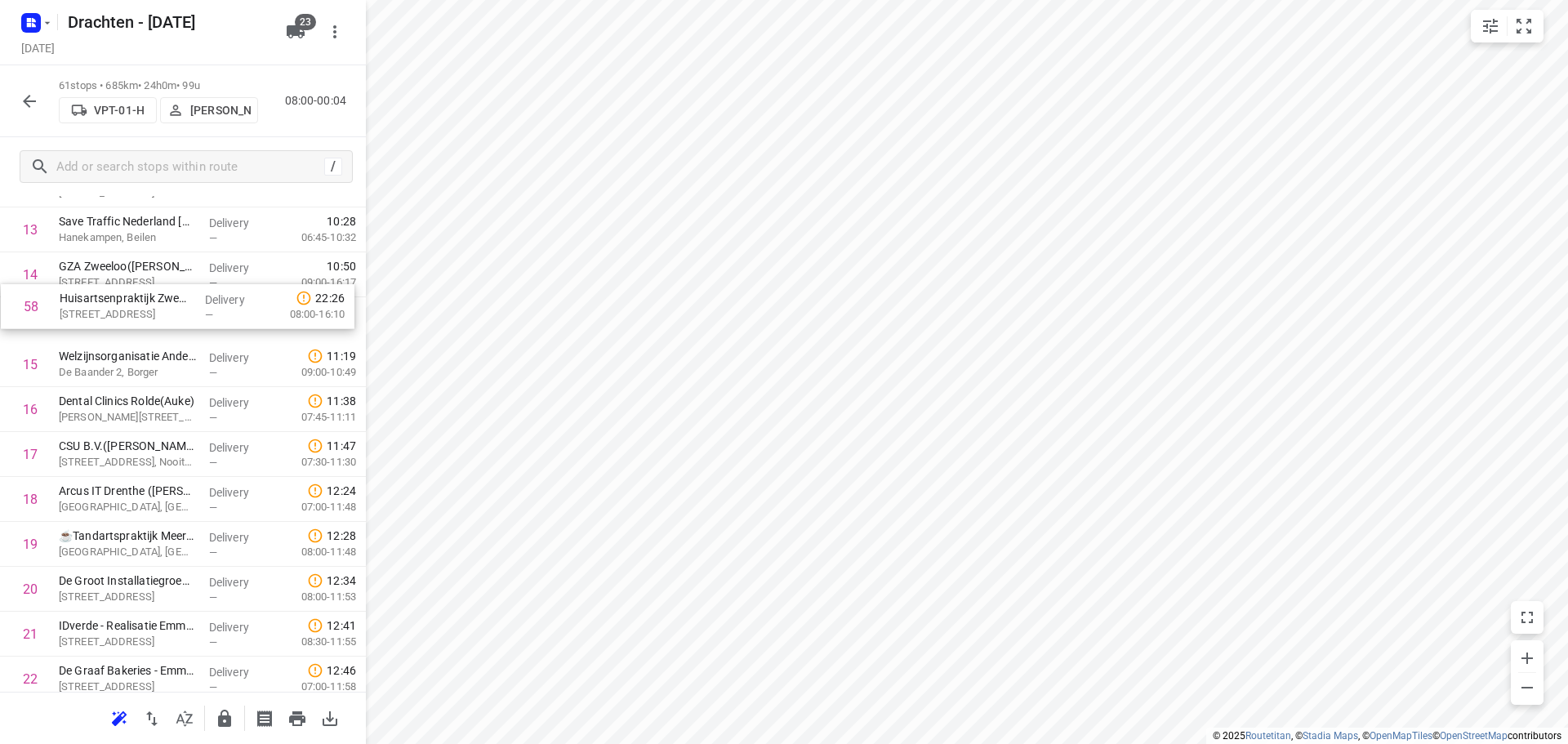
scroll to position [653, 0]
drag, startPoint x: 180, startPoint y: 618, endPoint x: 172, endPoint y: 337, distance: 281.1
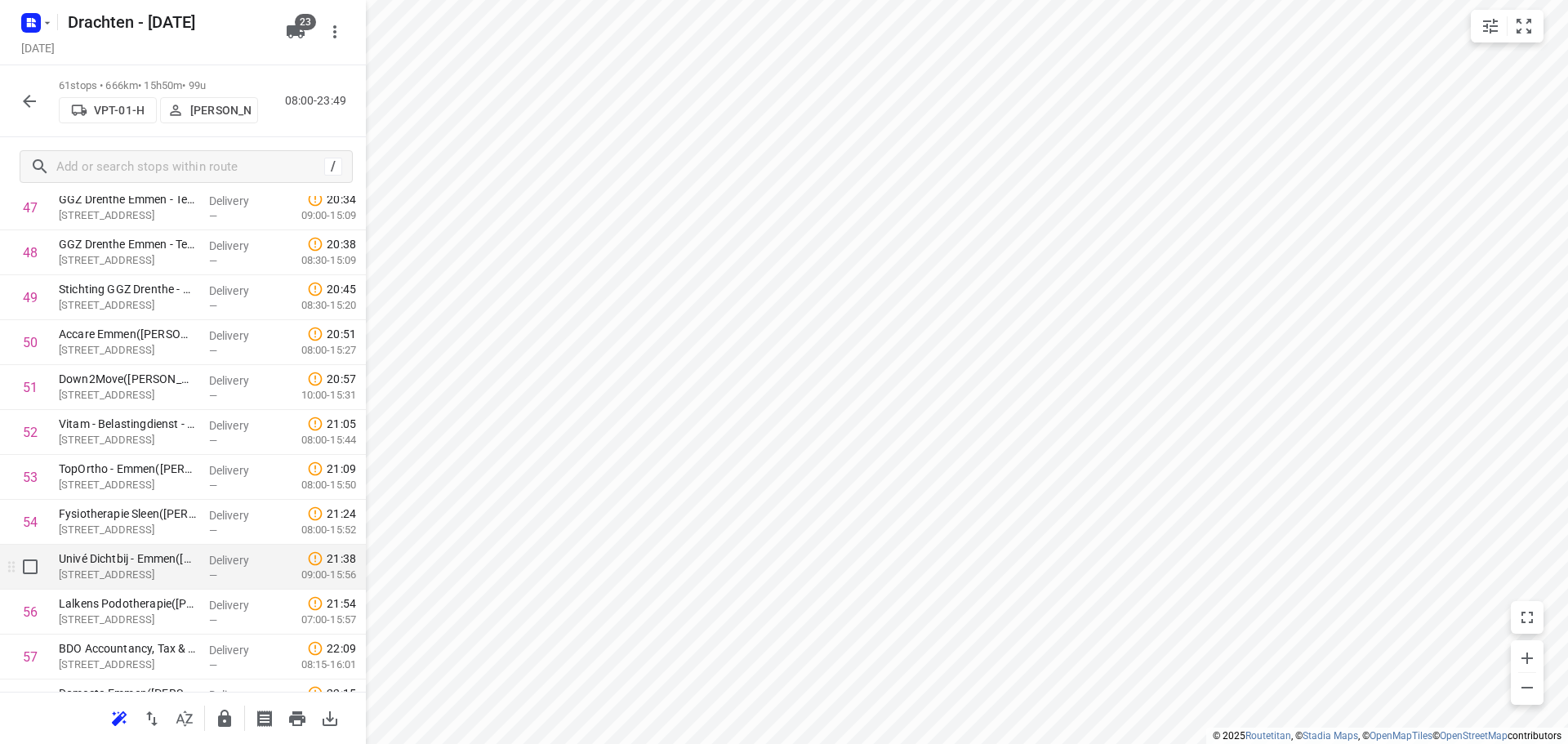
scroll to position [2367, 0]
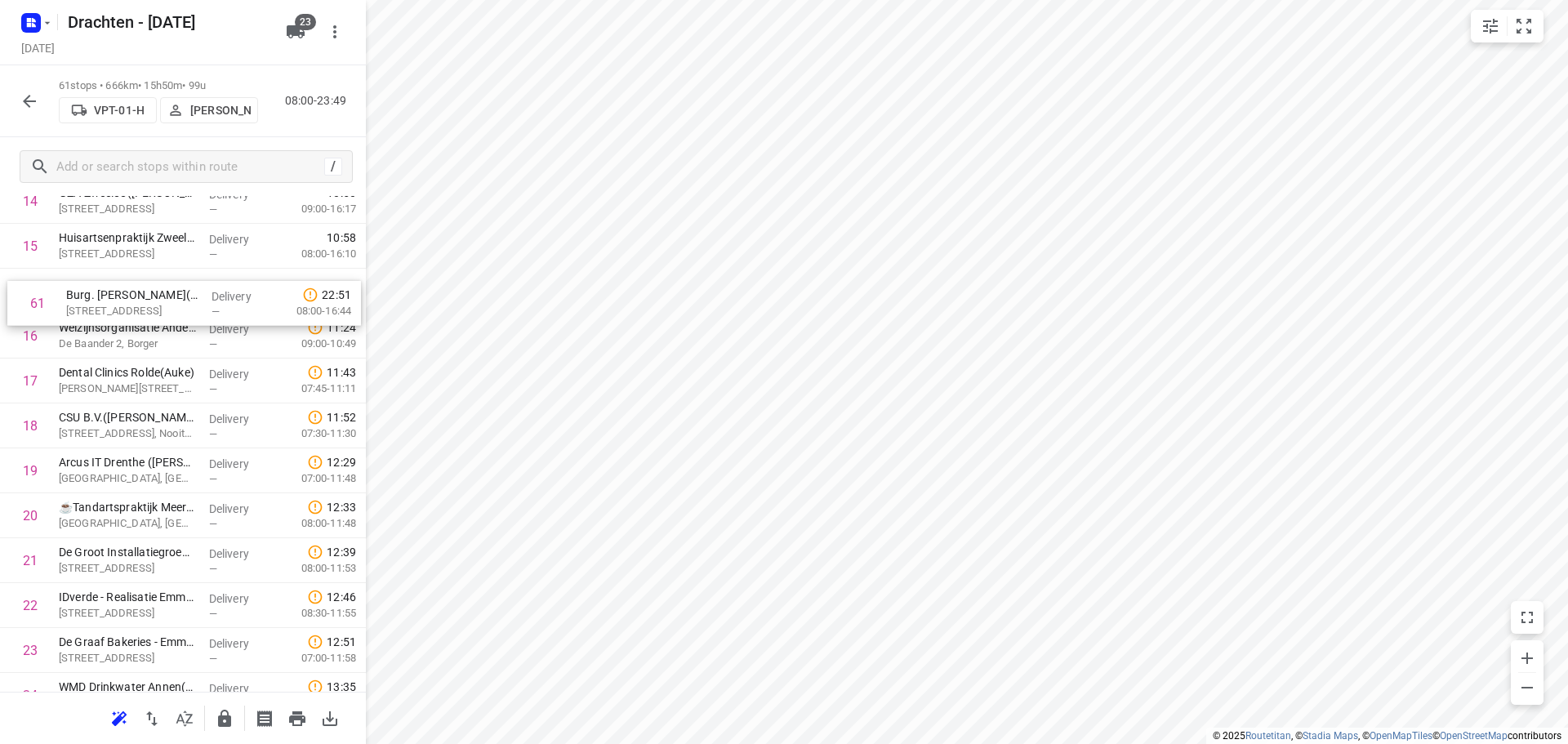
drag, startPoint x: 162, startPoint y: 668, endPoint x: 171, endPoint y: 286, distance: 382.1
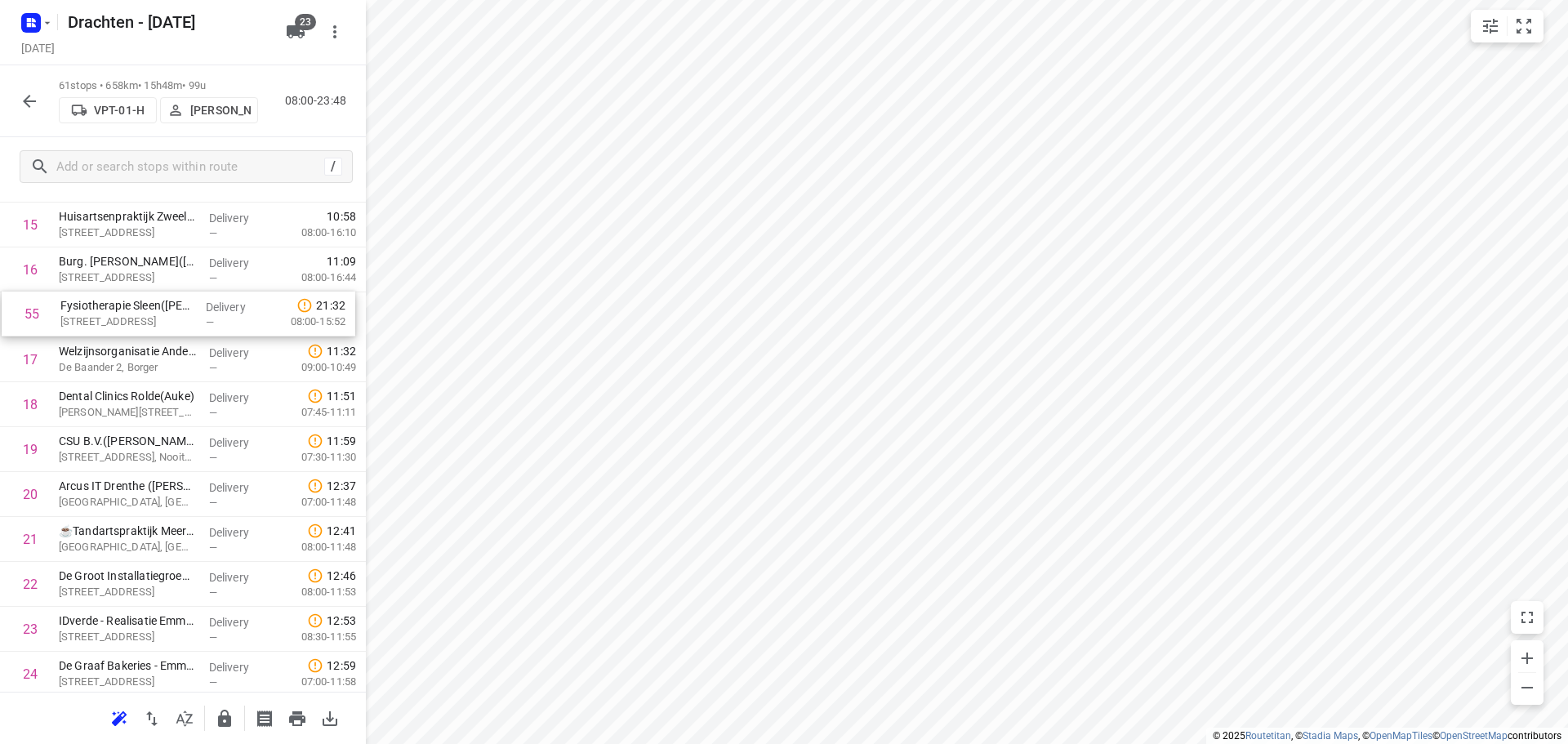
scroll to position [748, 0]
drag, startPoint x: 154, startPoint y: 417, endPoint x: 157, endPoint y: 326, distance: 91.0
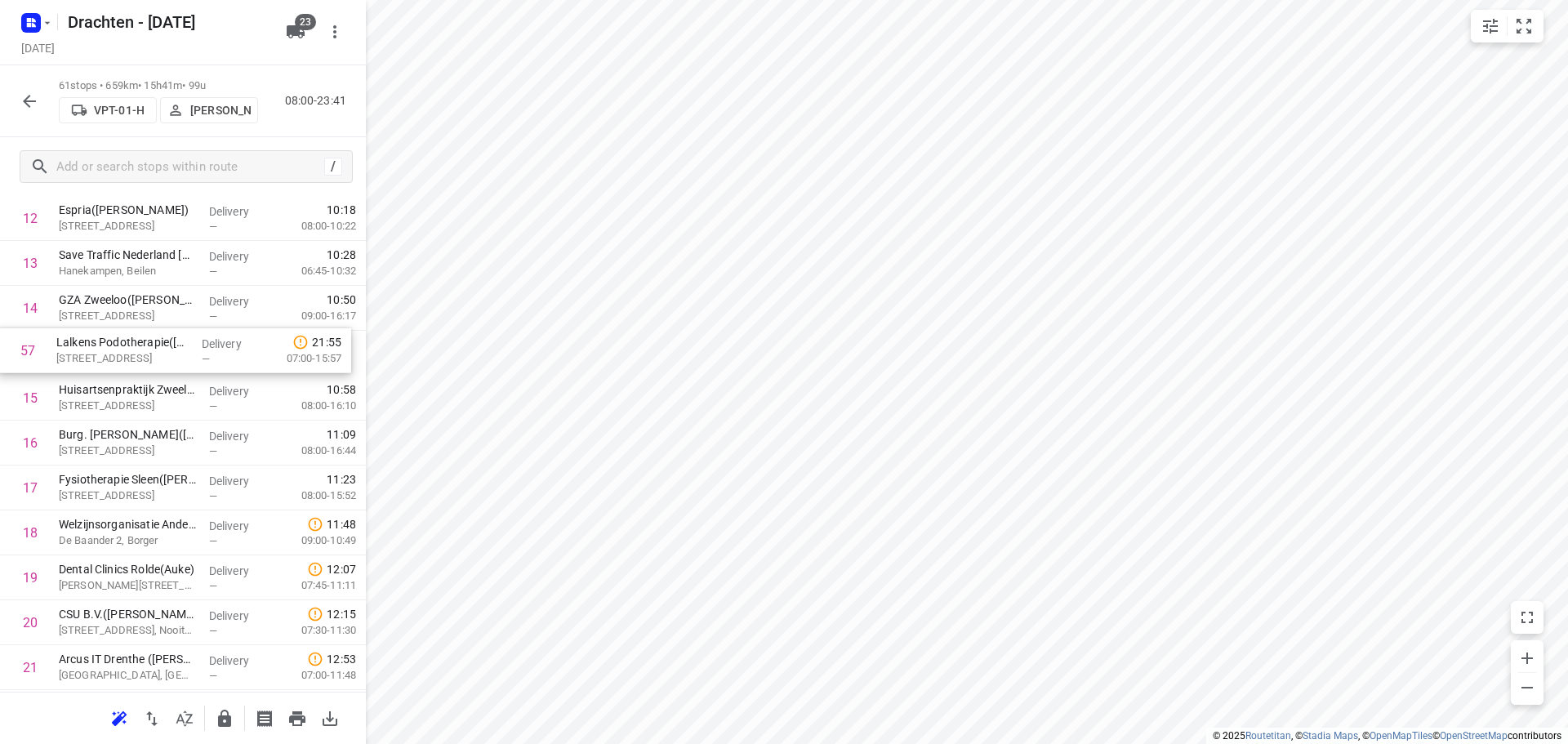
scroll to position [621, 0]
drag, startPoint x: 185, startPoint y: 567, endPoint x: 195, endPoint y: 486, distance: 81.6
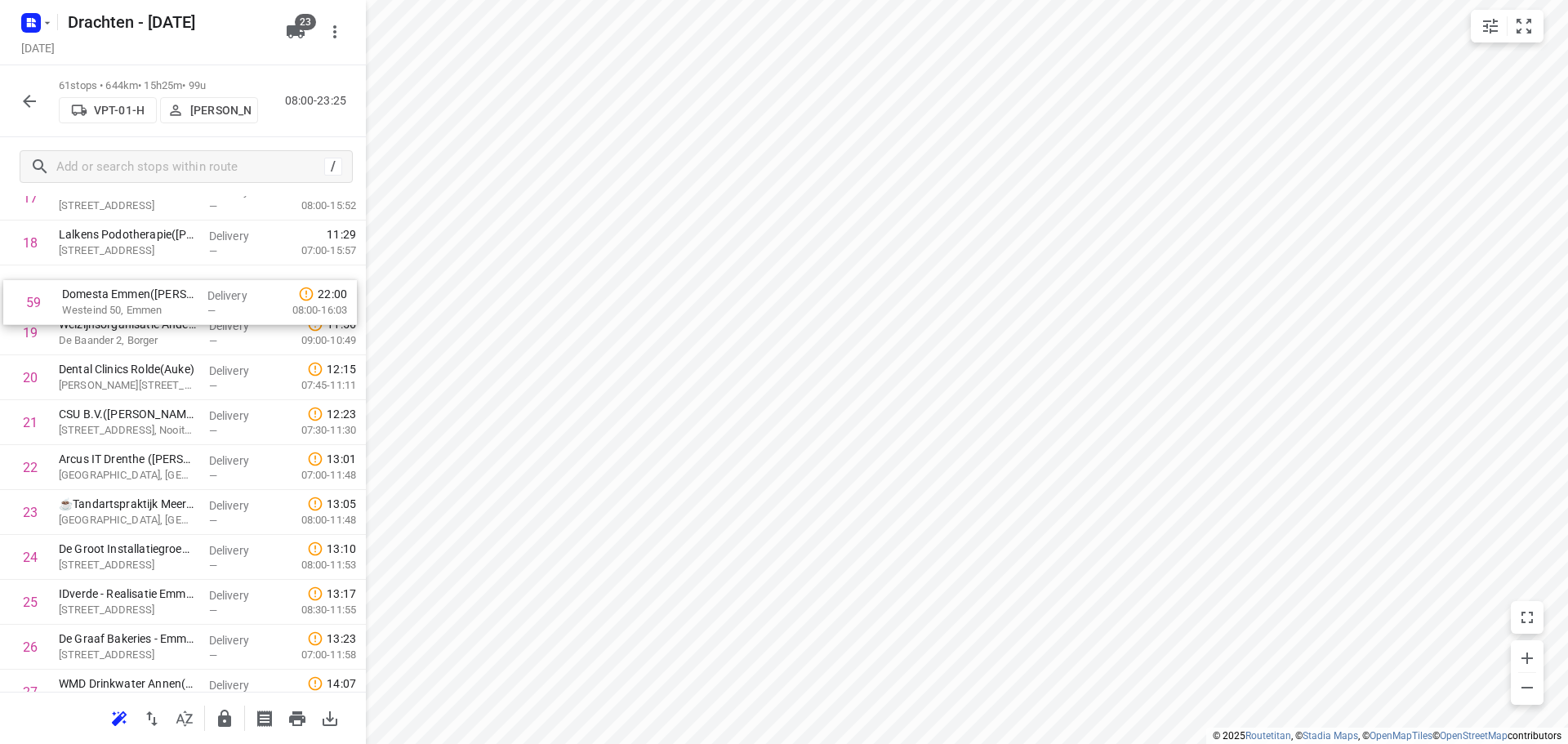
scroll to position [859, 0]
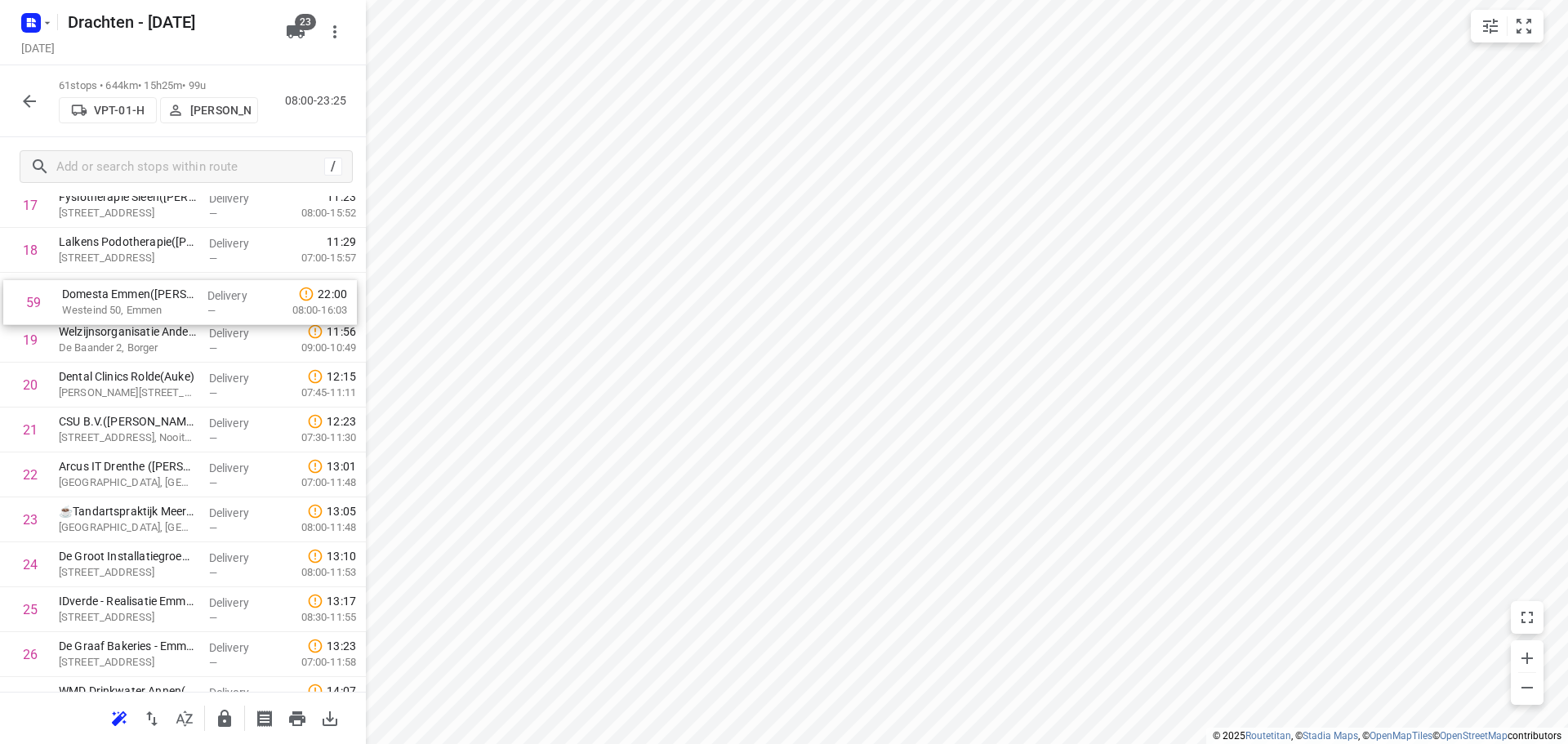
drag, startPoint x: 192, startPoint y: 542, endPoint x: 197, endPoint y: 306, distance: 236.1
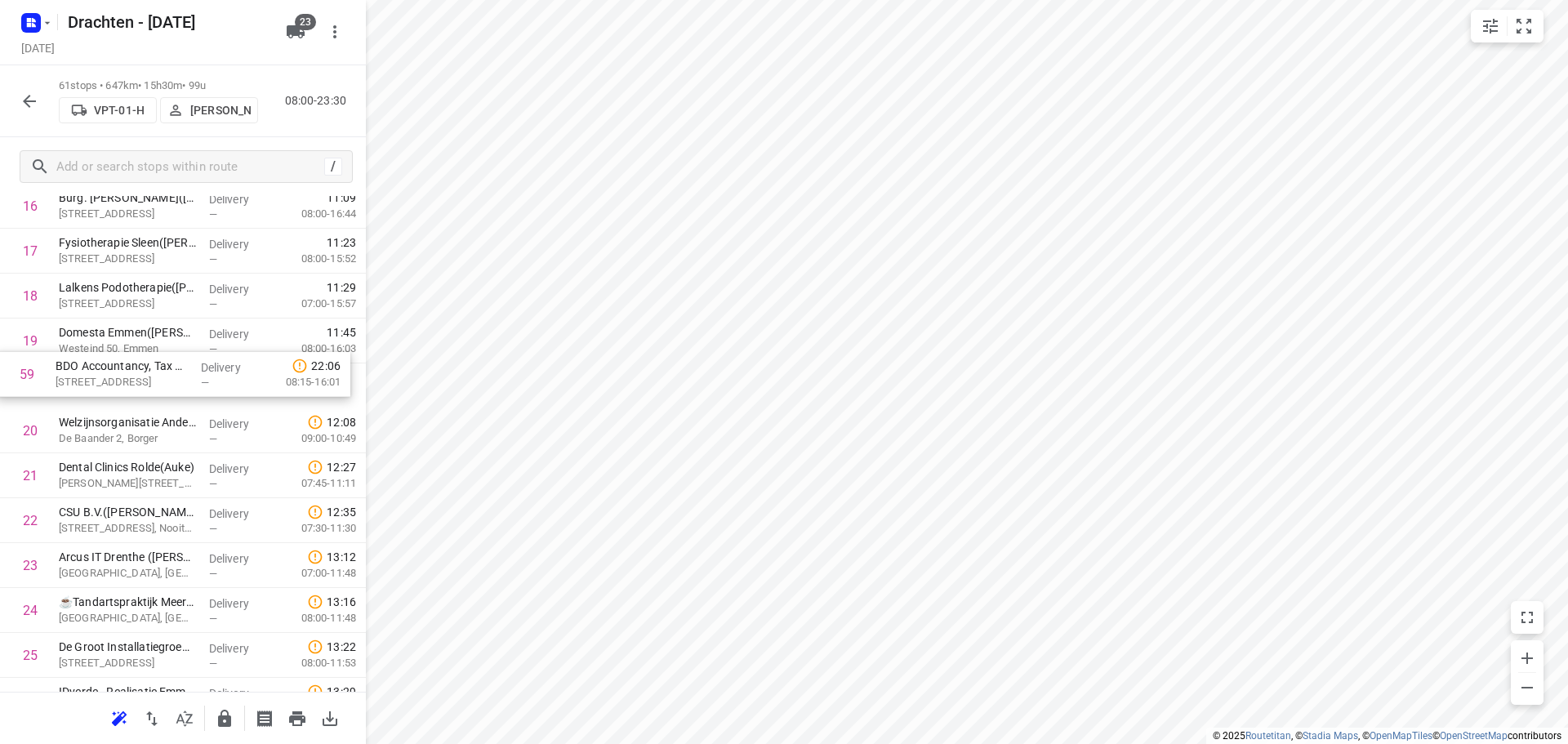
drag, startPoint x: 125, startPoint y: 629, endPoint x: 124, endPoint y: 373, distance: 256.0
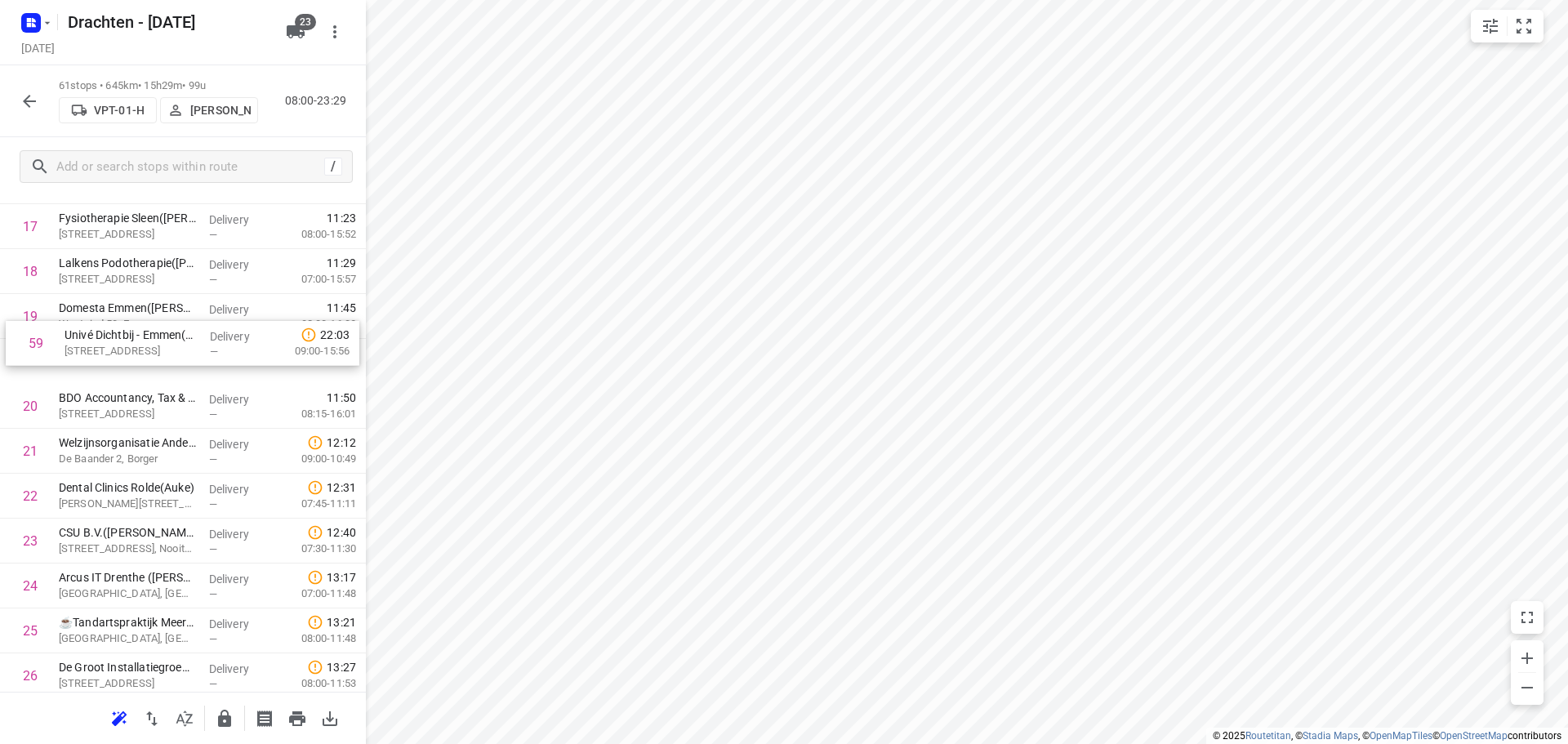
scroll to position [837, 0]
drag, startPoint x: 157, startPoint y: 538, endPoint x: 145, endPoint y: 403, distance: 135.5
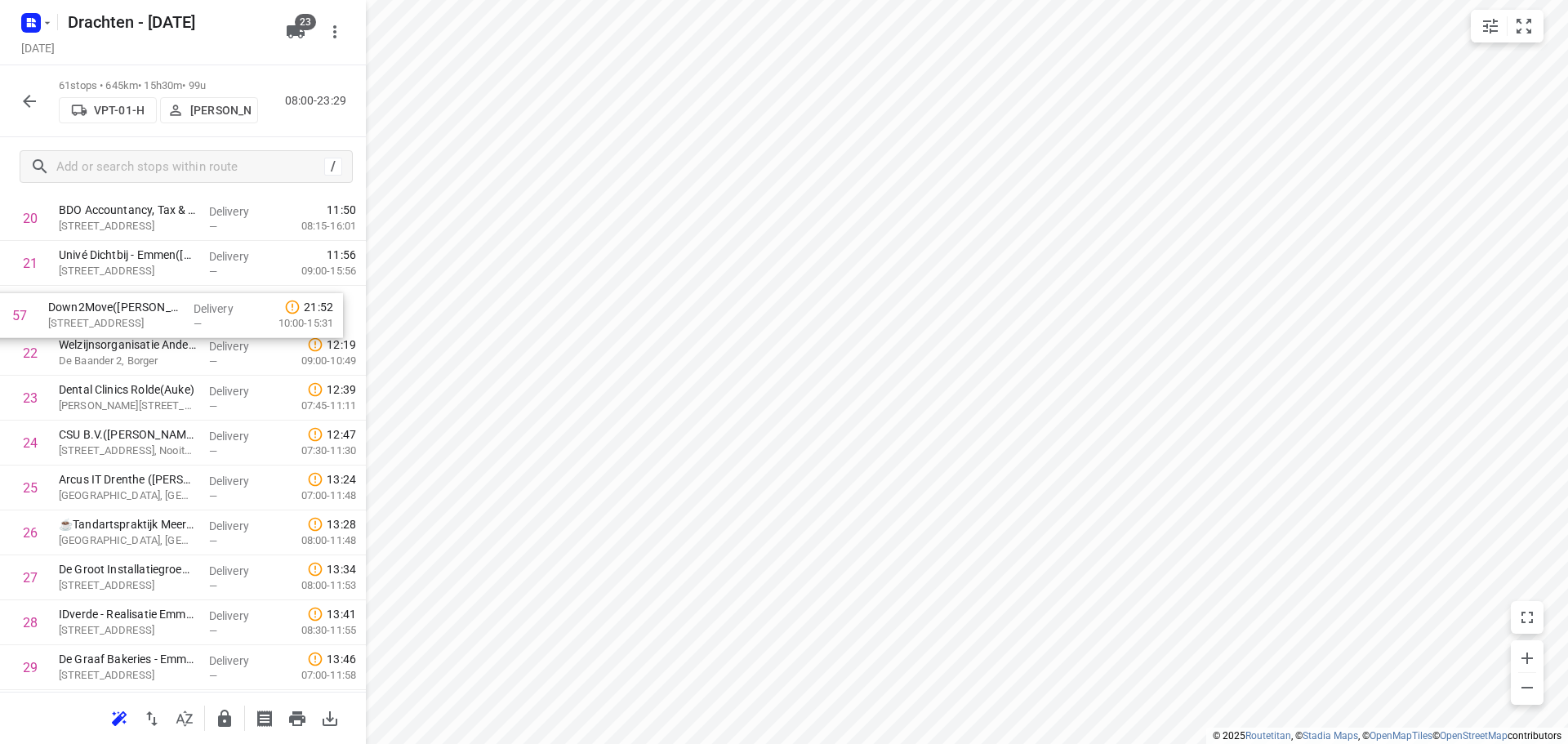
scroll to position [974, 0]
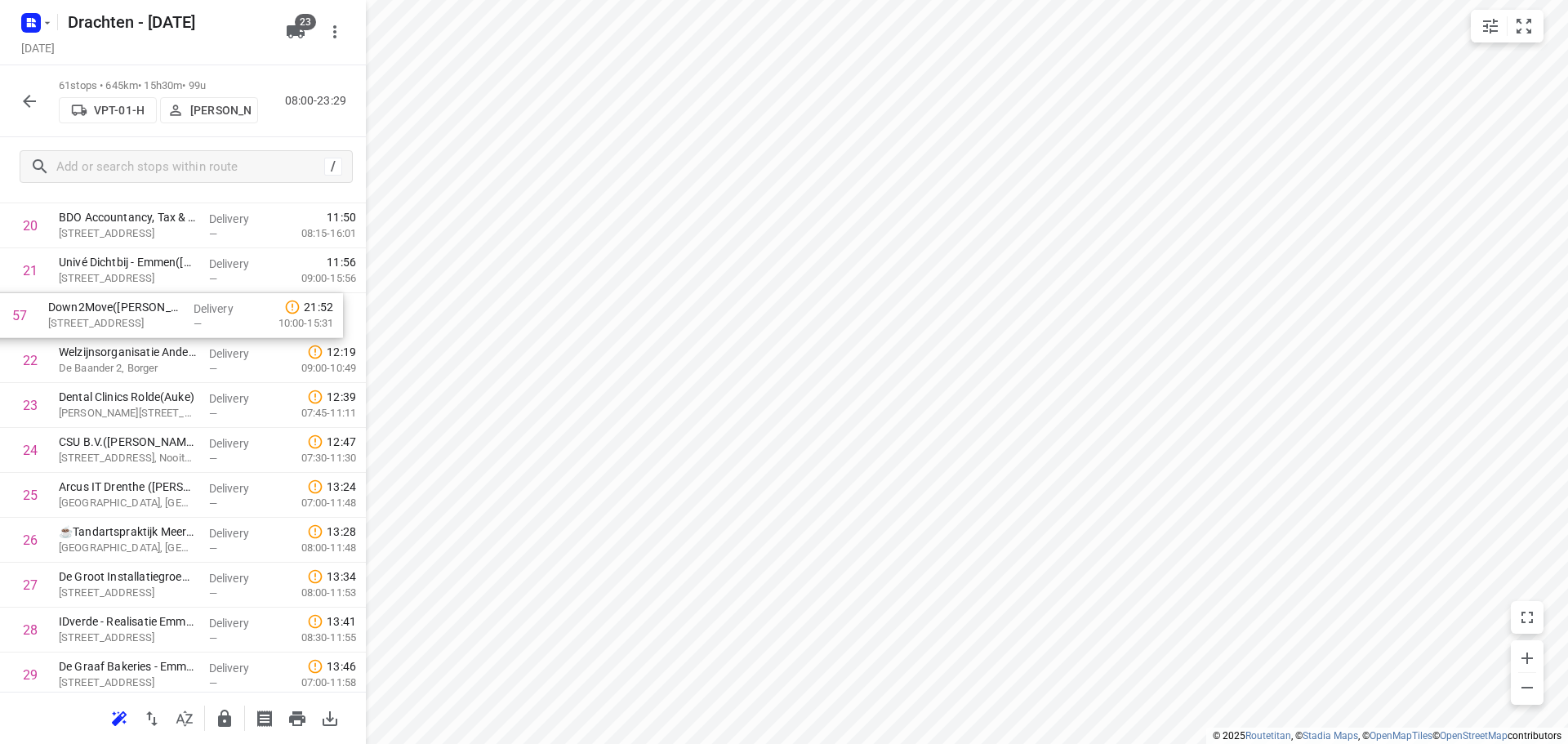
drag, startPoint x: 129, startPoint y: 561, endPoint x: 119, endPoint y: 316, distance: 245.2
click at [119, 316] on div "1 Bork Sloop & Milieu BV - Drijberseweg([PERSON_NAME]) [STREET_ADDRESS], Stuifz…" at bounding box center [183, 719] width 366 height 2739
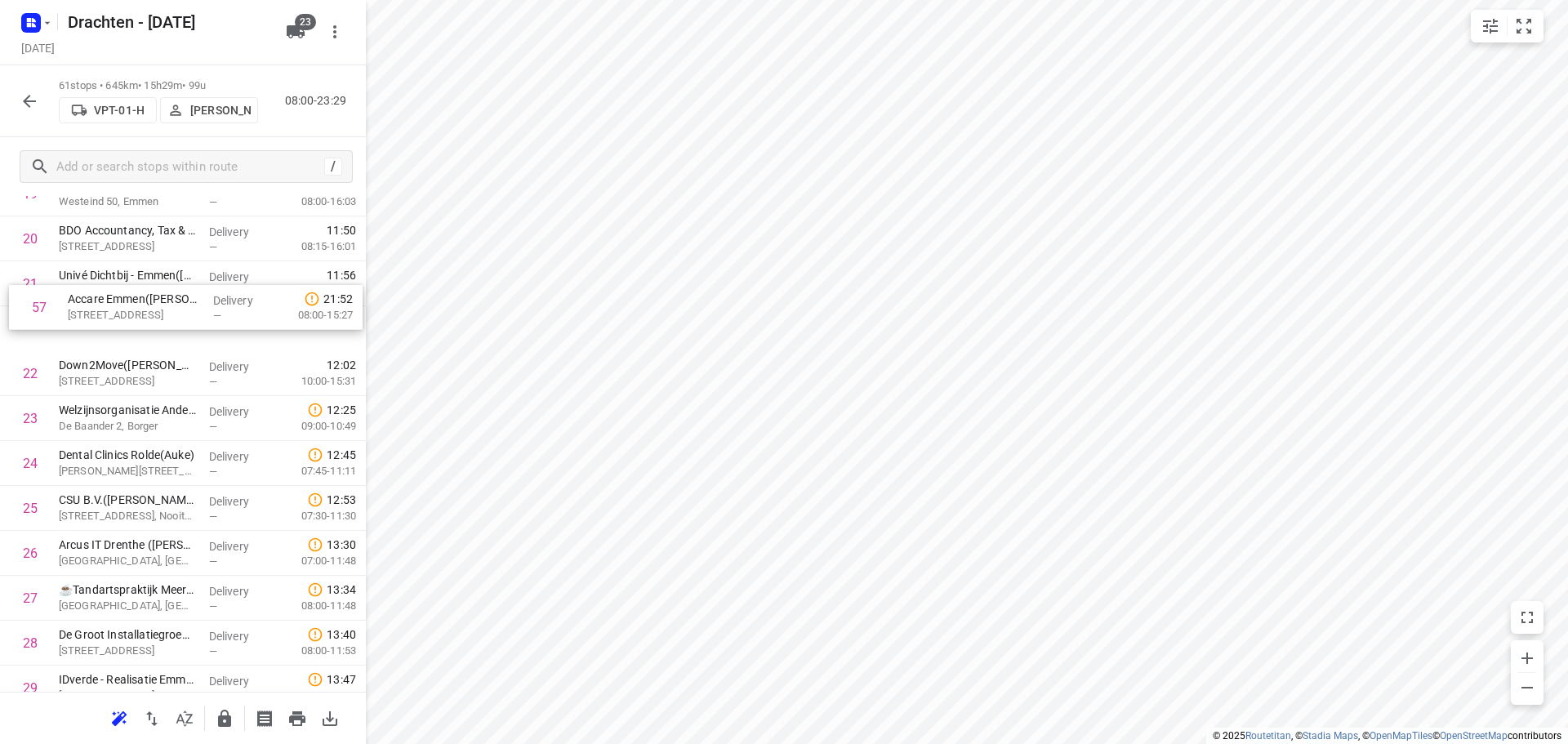
scroll to position [957, 0]
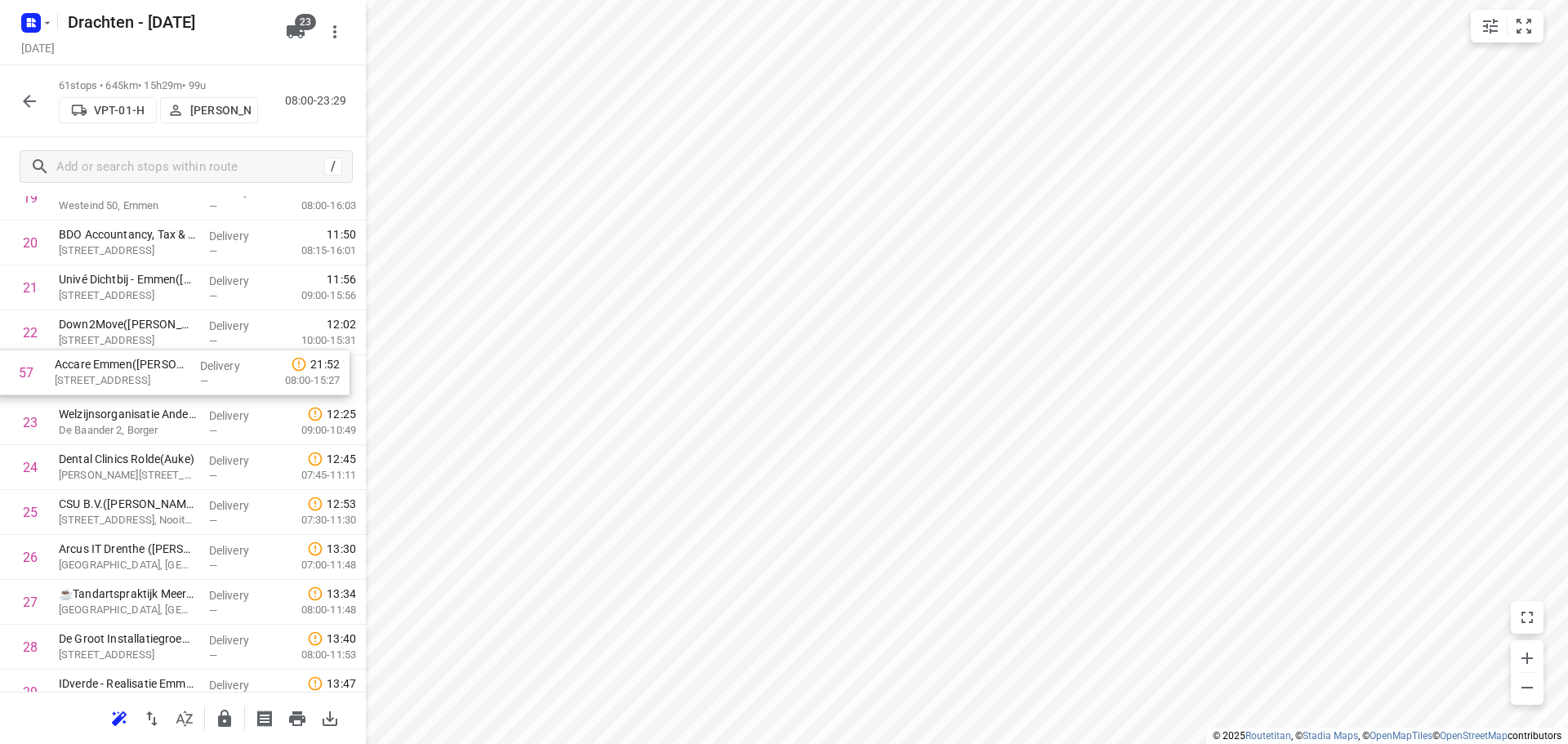
drag, startPoint x: 183, startPoint y: 578, endPoint x: 177, endPoint y: 359, distance: 219.1
click at [177, 359] on div "1 Bork Sloop & Milieu BV - Drijberseweg([PERSON_NAME]) [STREET_ADDRESS], Stuifz…" at bounding box center [183, 737] width 366 height 2739
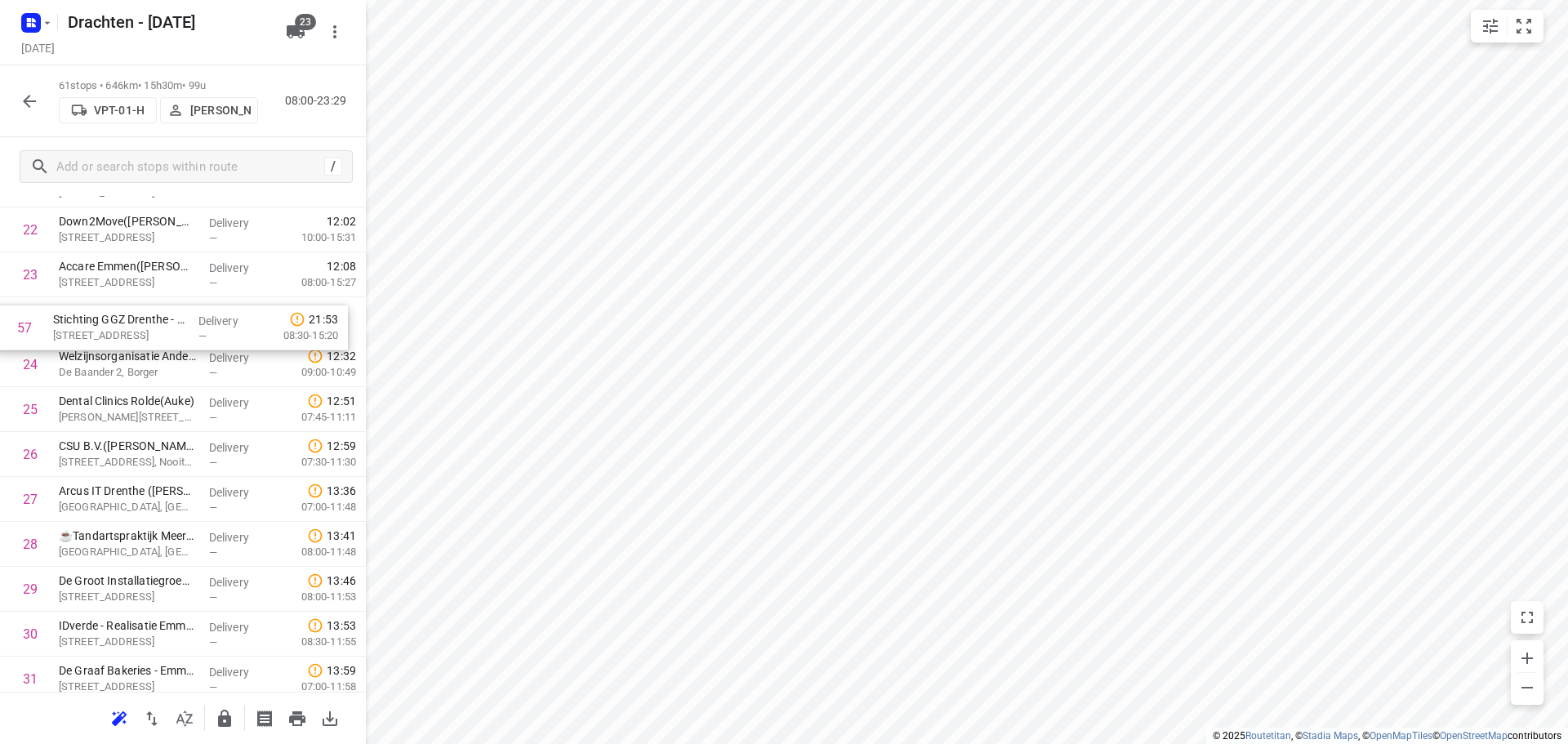
scroll to position [1060, 0]
drag, startPoint x: 159, startPoint y: 526, endPoint x: 157, endPoint y: 333, distance: 193.0
click at [157, 333] on div "1 Bork Sloop & Milieu BV - Drijberseweg([PERSON_NAME]) [STREET_ADDRESS], Stuifz…" at bounding box center [183, 634] width 366 height 2739
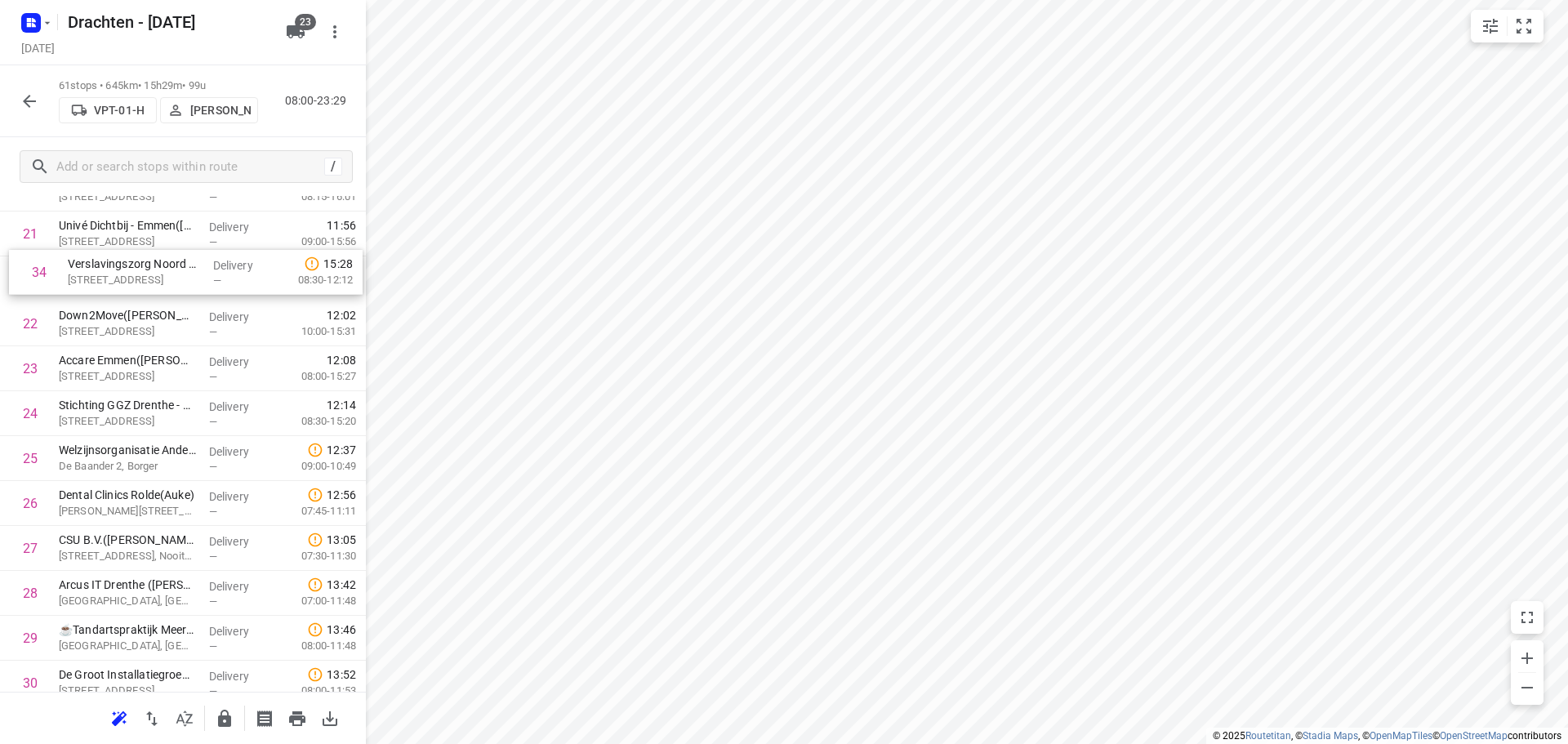
scroll to position [952, 0]
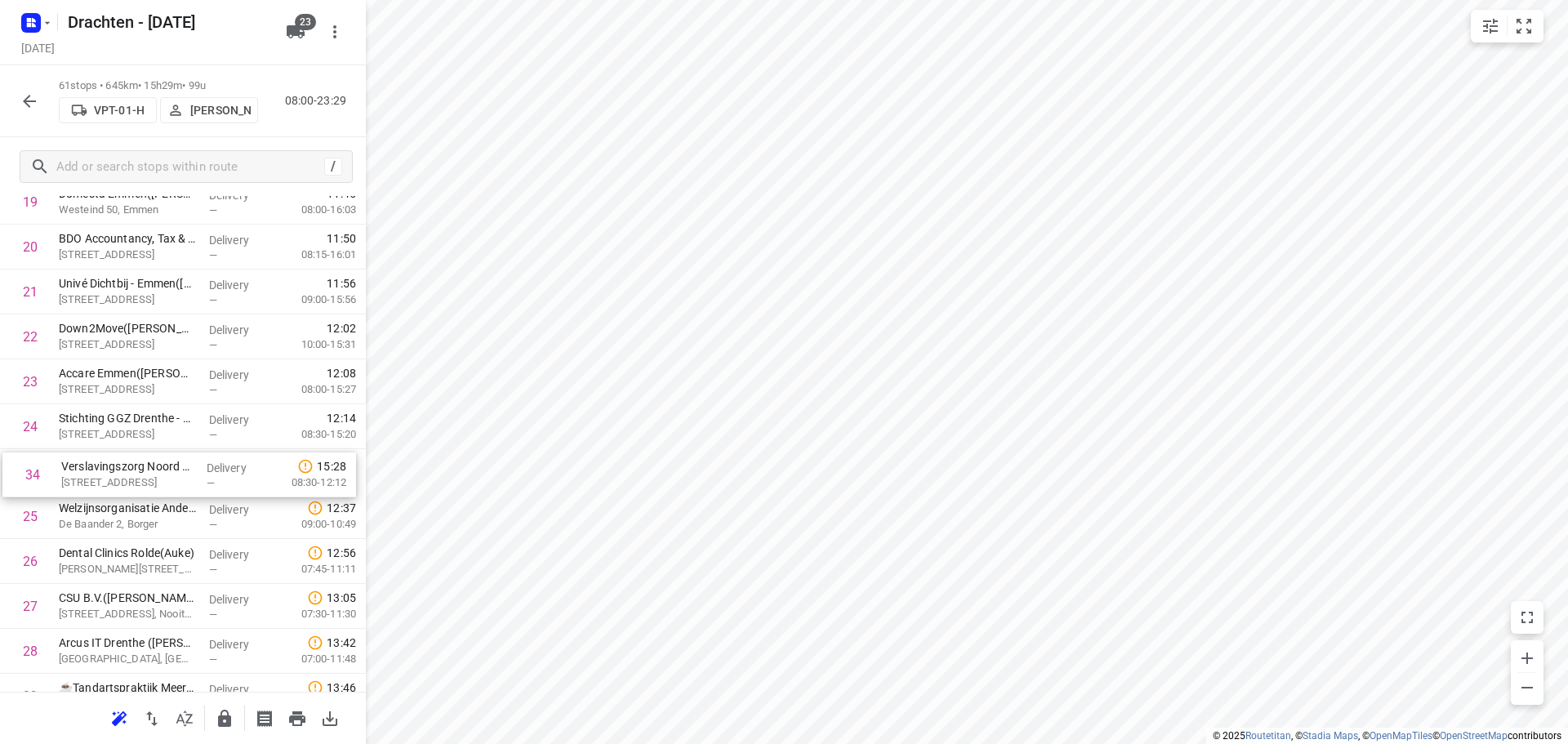
drag, startPoint x: 148, startPoint y: 372, endPoint x: 152, endPoint y: 480, distance: 108.1
click at [152, 480] on div "1 Bork Sloop & Milieu BV - Drijberseweg([PERSON_NAME]) [STREET_ADDRESS], Stuifz…" at bounding box center [183, 741] width 366 height 2739
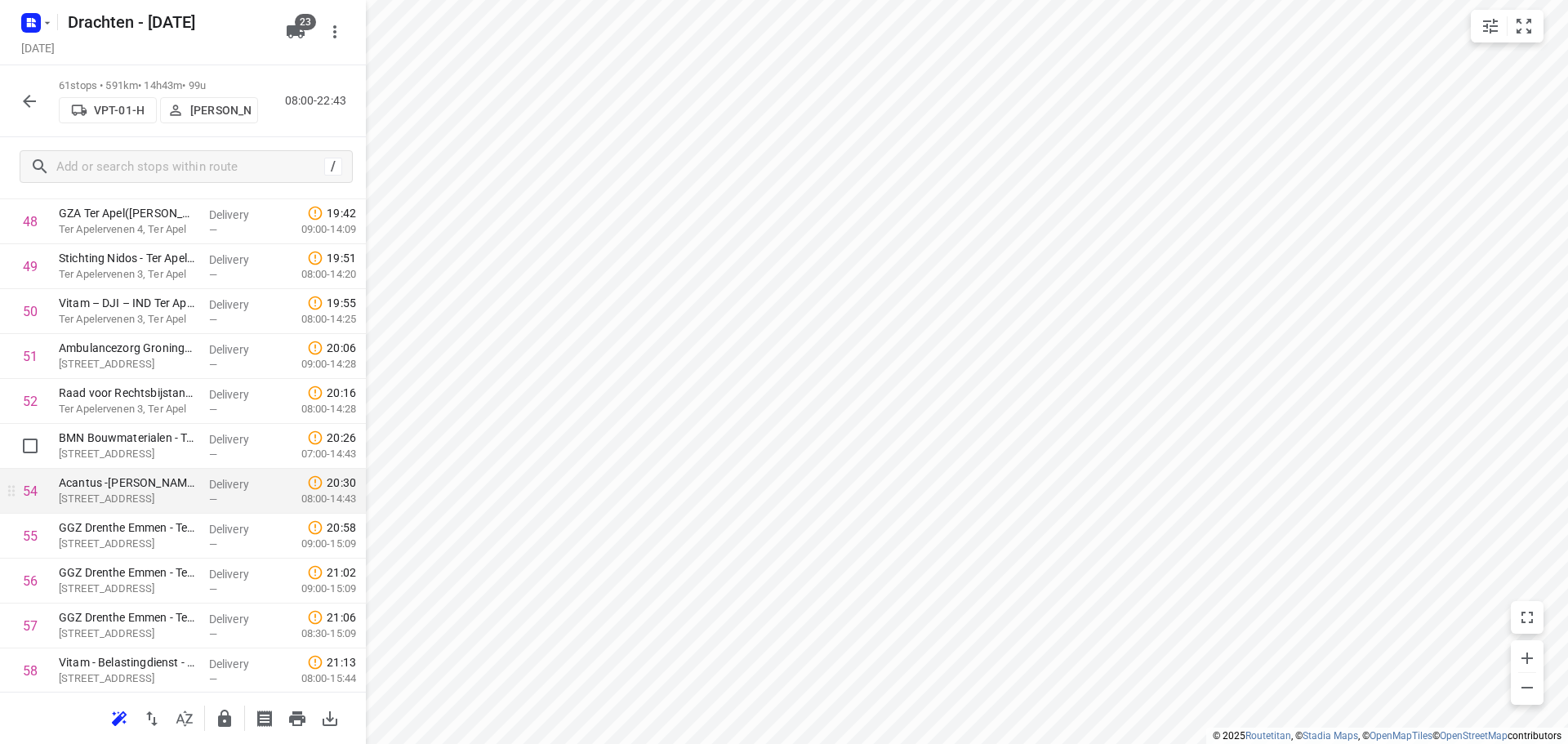
scroll to position [2258, 0]
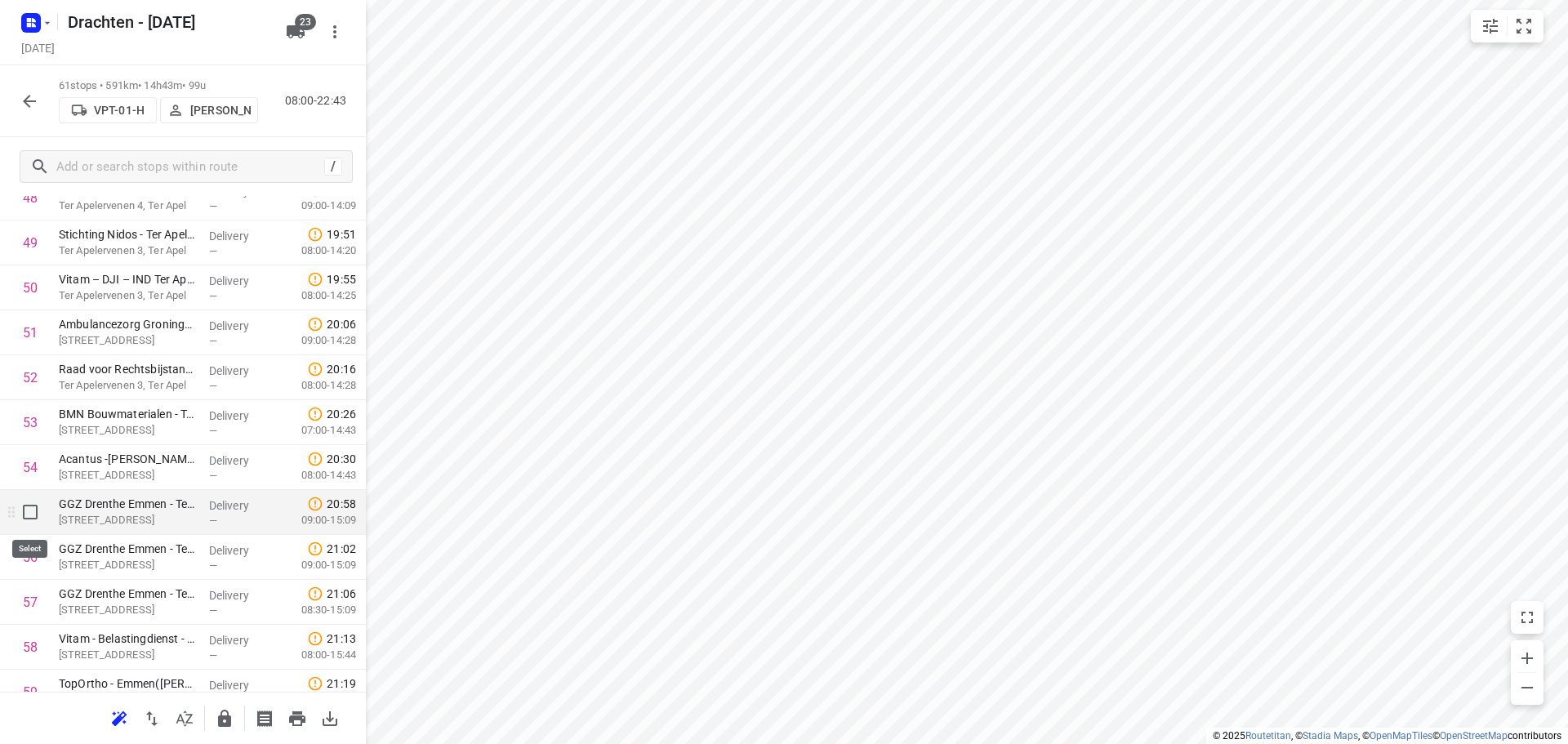
click at [24, 512] on input "checkbox" at bounding box center [31, 512] width 33 height 33
checkbox input "true"
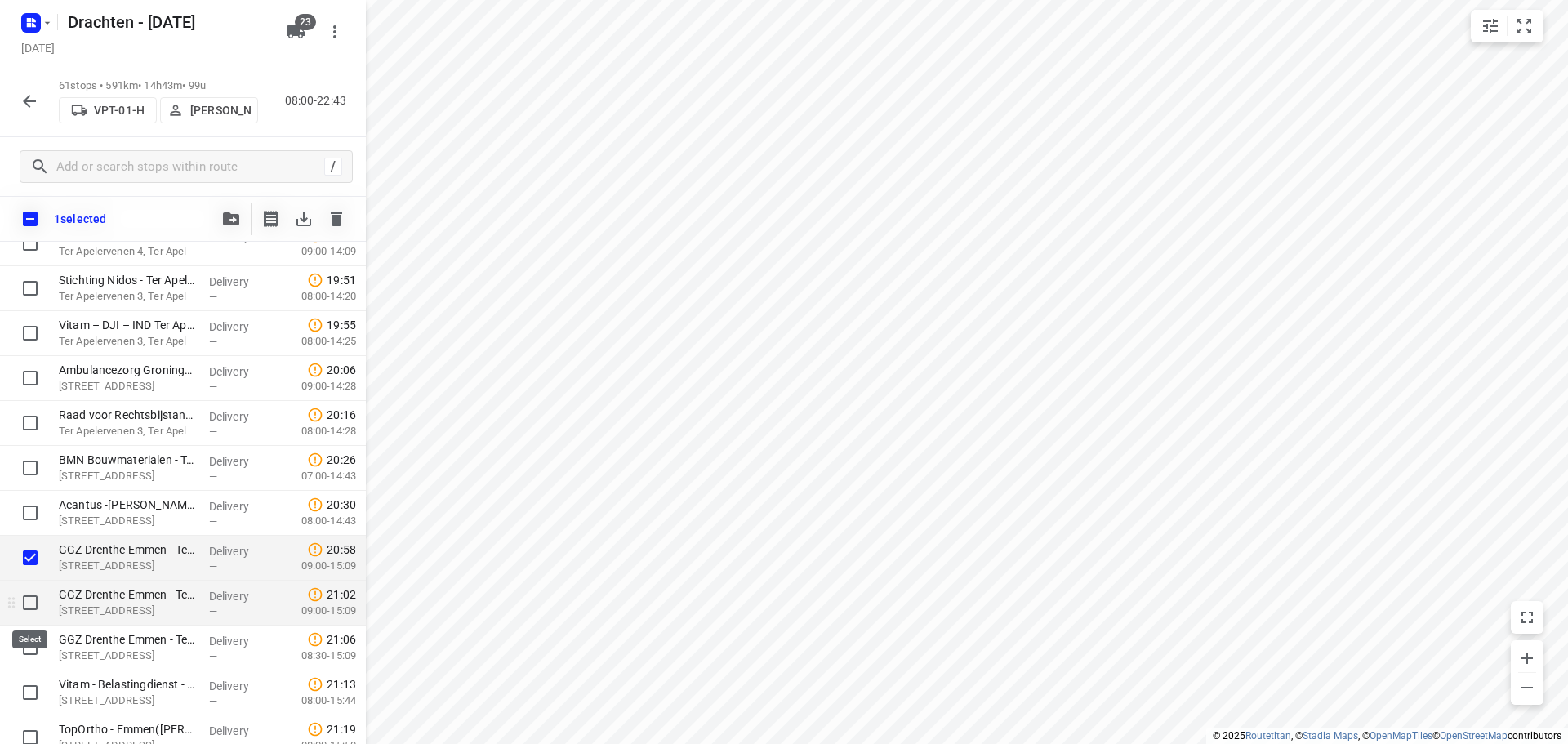
click at [25, 597] on input "checkbox" at bounding box center [31, 602] width 33 height 33
checkbox input "true"
click at [35, 654] on input "checkbox" at bounding box center [31, 648] width 33 height 33
checkbox input "true"
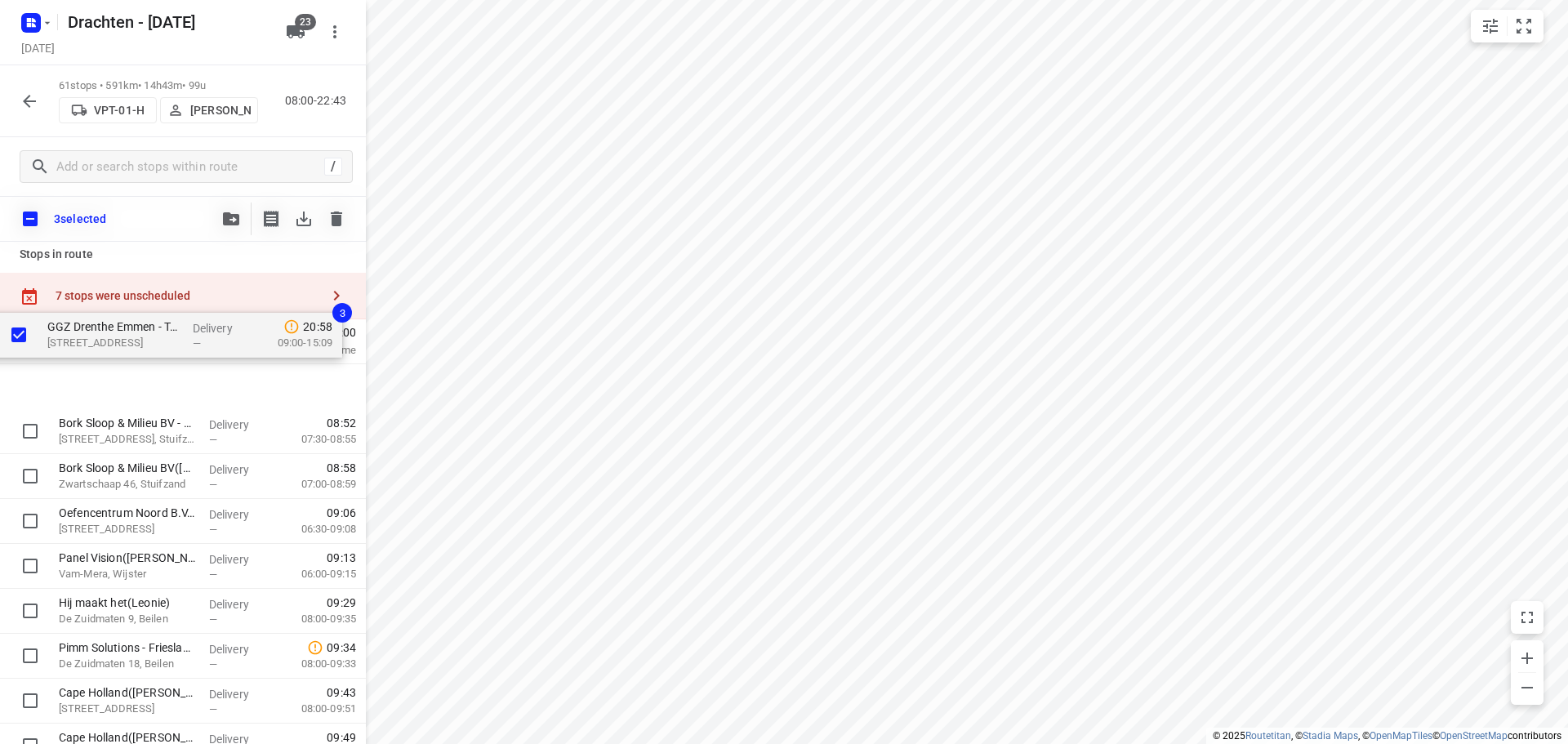
scroll to position [0, 0]
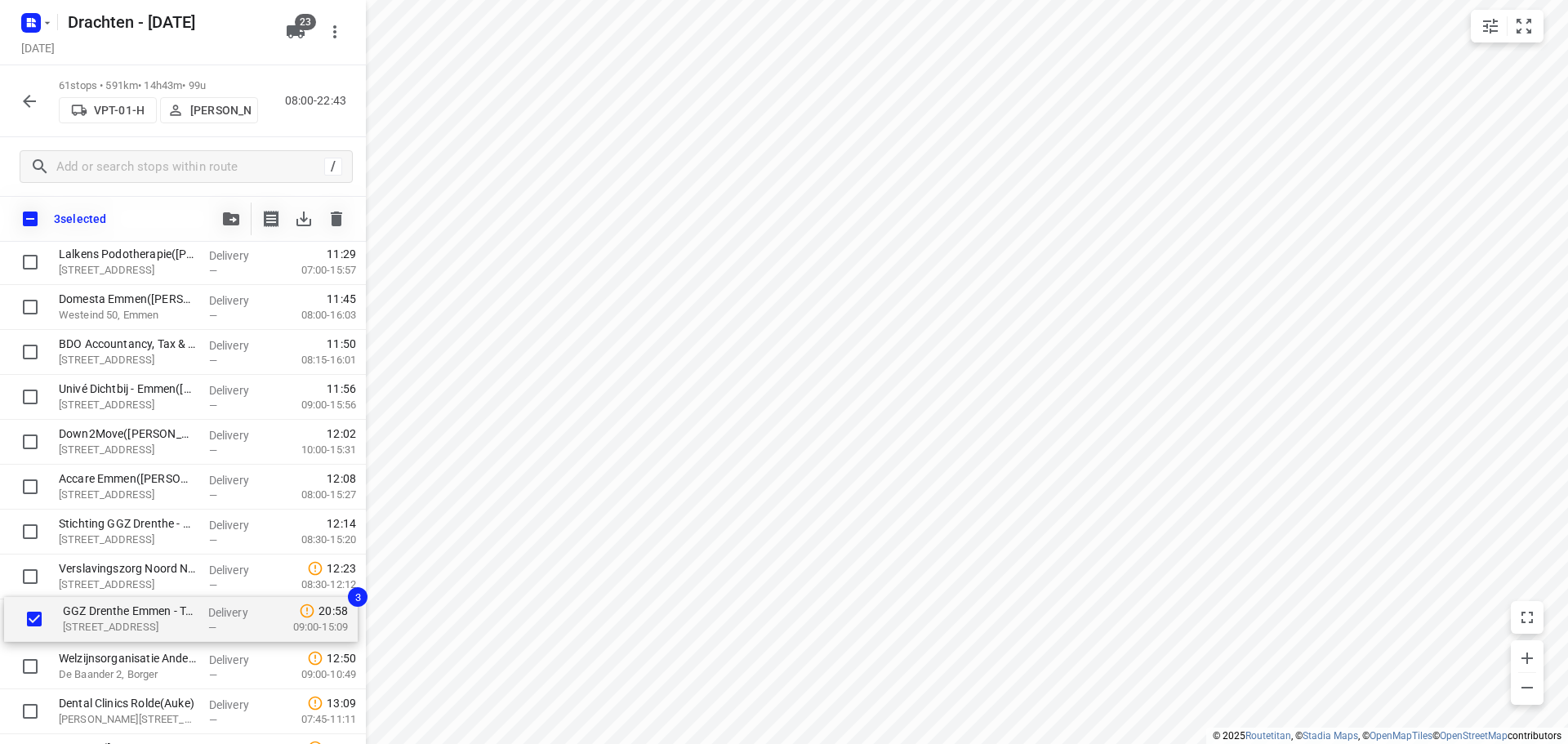
drag, startPoint x: 159, startPoint y: 566, endPoint x: 163, endPoint y: 622, distance: 56.1
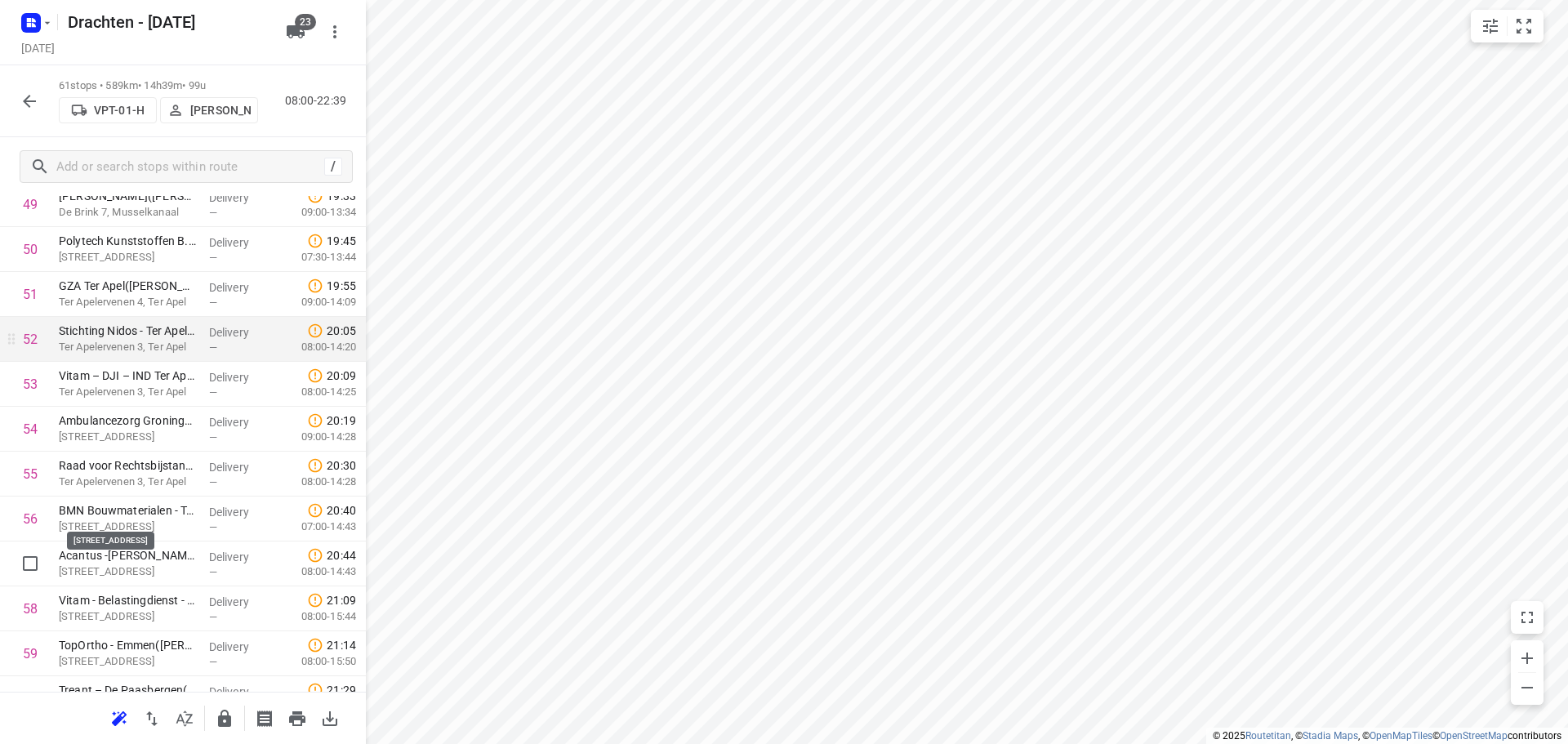
scroll to position [2362, 0]
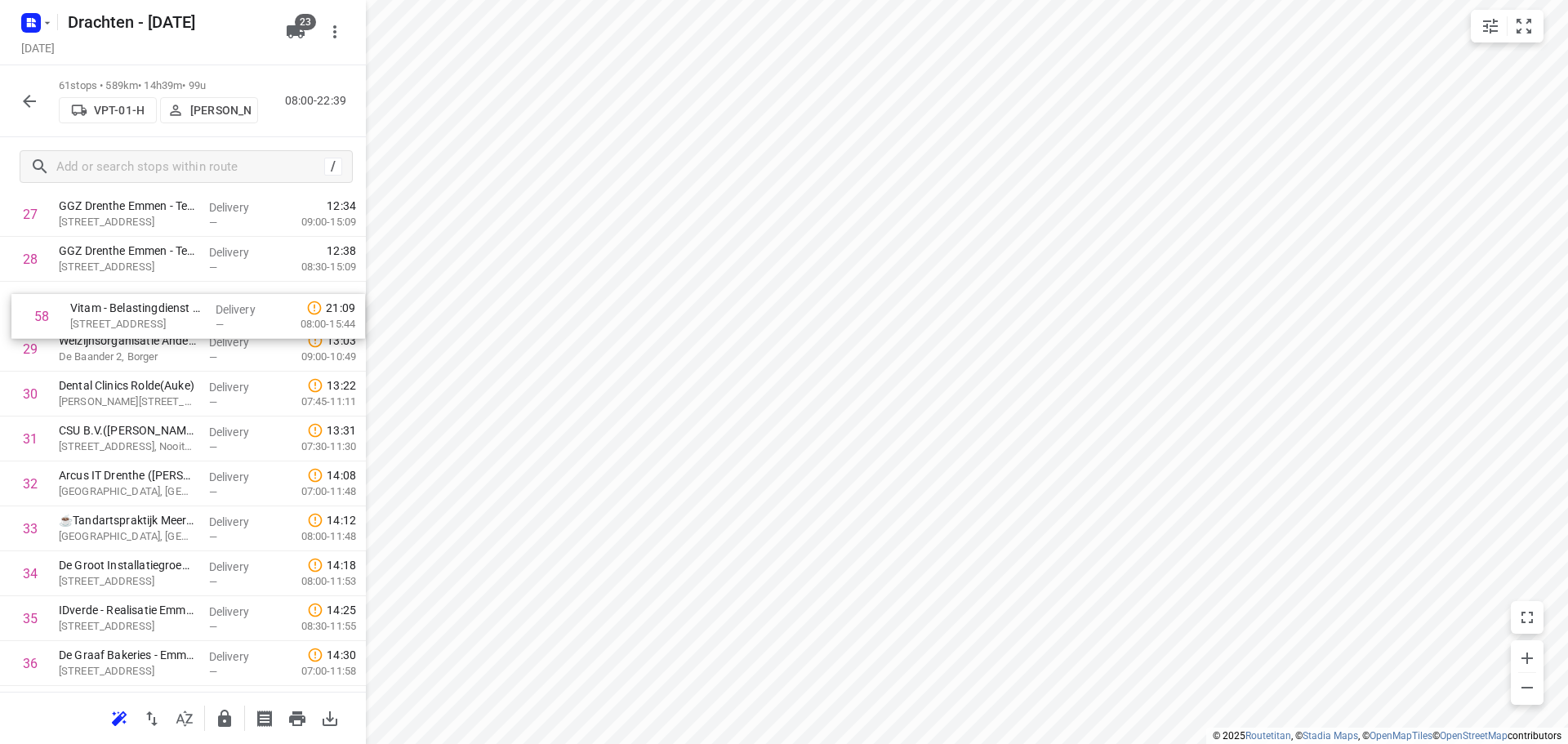
drag, startPoint x: 142, startPoint y: 553, endPoint x: 152, endPoint y: 313, distance: 240.2
click at [152, 313] on div "1 Bork Sloop & Milieu BV - Drijberseweg([PERSON_NAME]) [STREET_ADDRESS], Stuifz…" at bounding box center [183, 394] width 366 height 2739
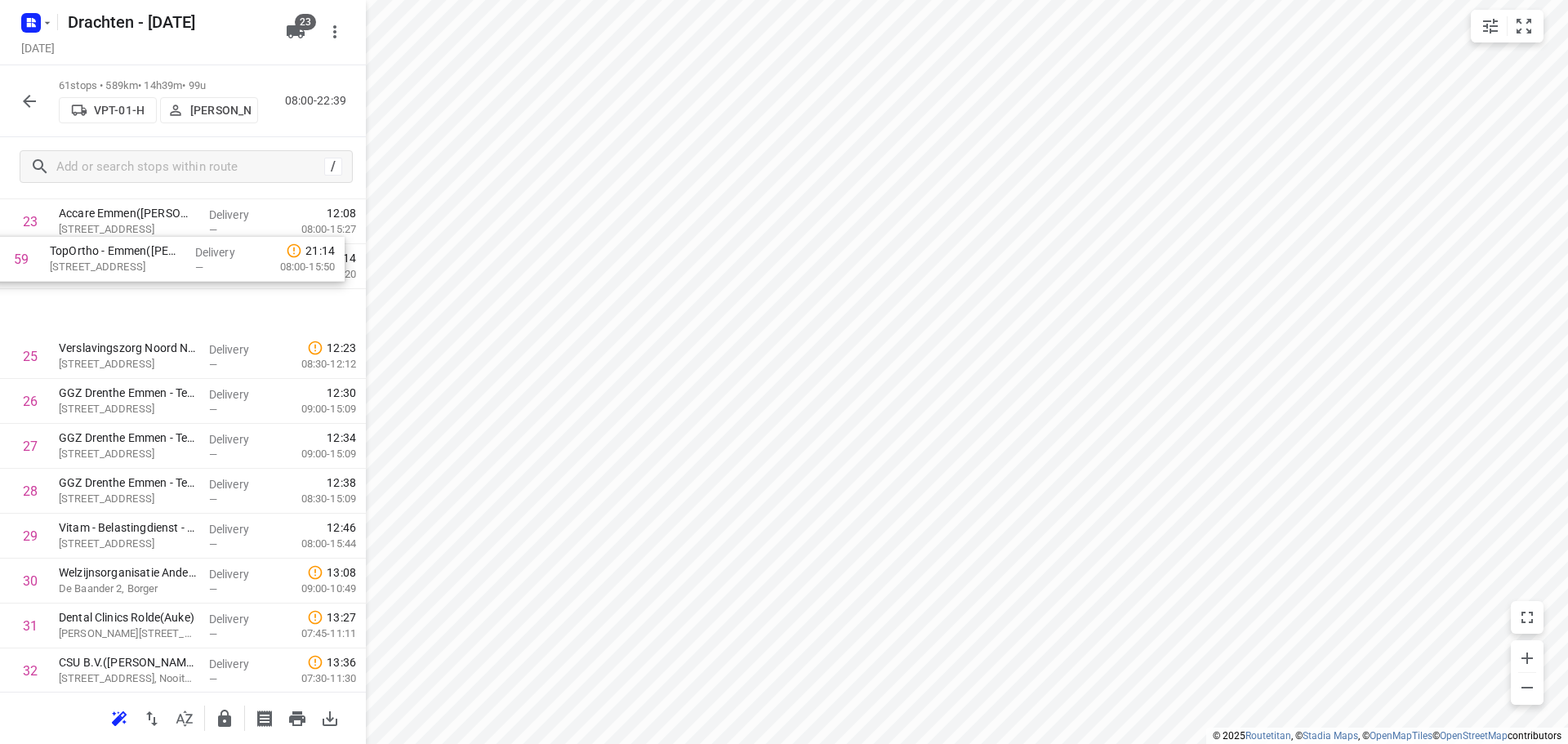
scroll to position [1110, 0]
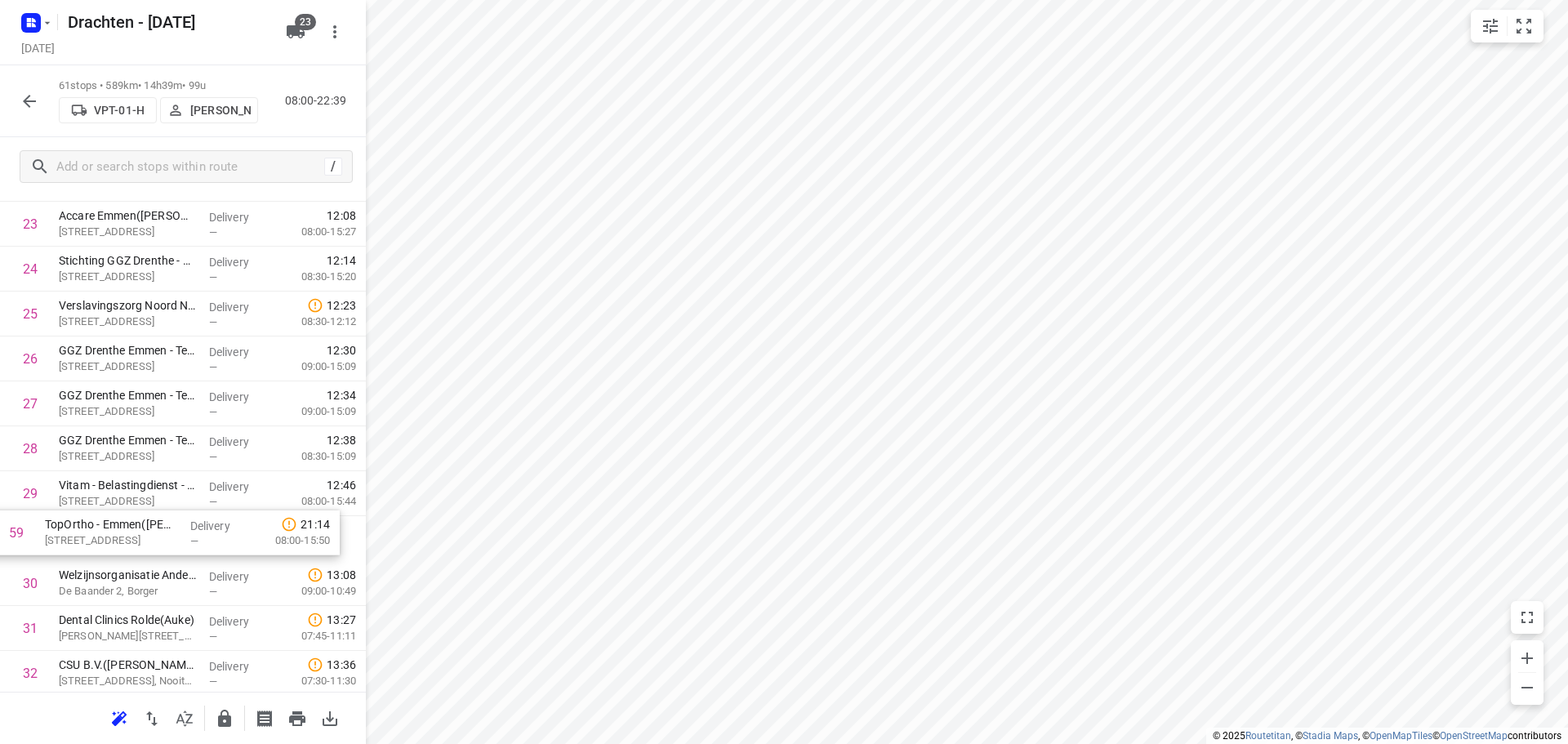
drag, startPoint x: 162, startPoint y: 583, endPoint x: 147, endPoint y: 514, distance: 70.6
click at [147, 514] on div "1 Bork Sloop & Milieu BV - Drijberseweg([PERSON_NAME]) [STREET_ADDRESS], Stuifz…" at bounding box center [183, 583] width 366 height 2739
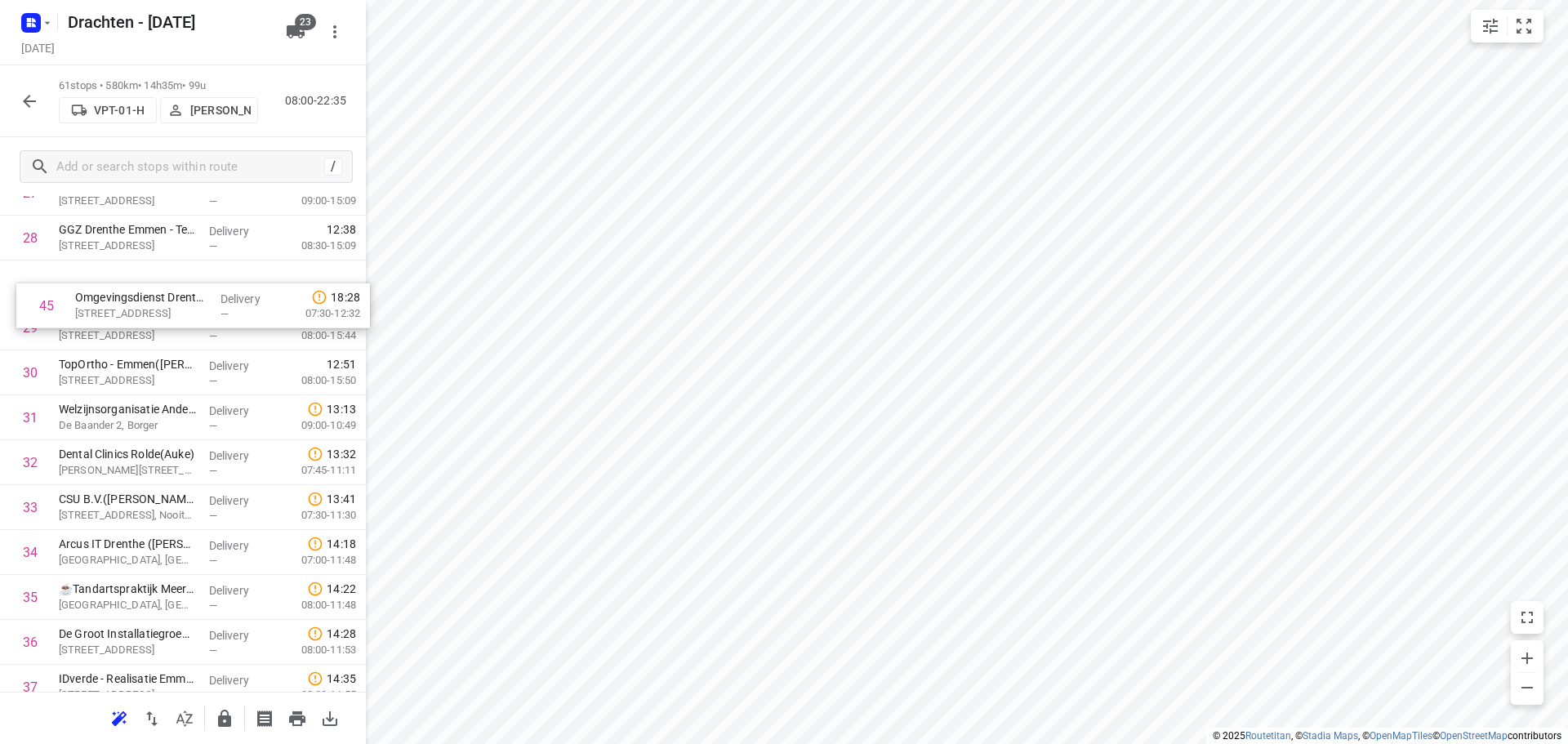
scroll to position [1317, 0]
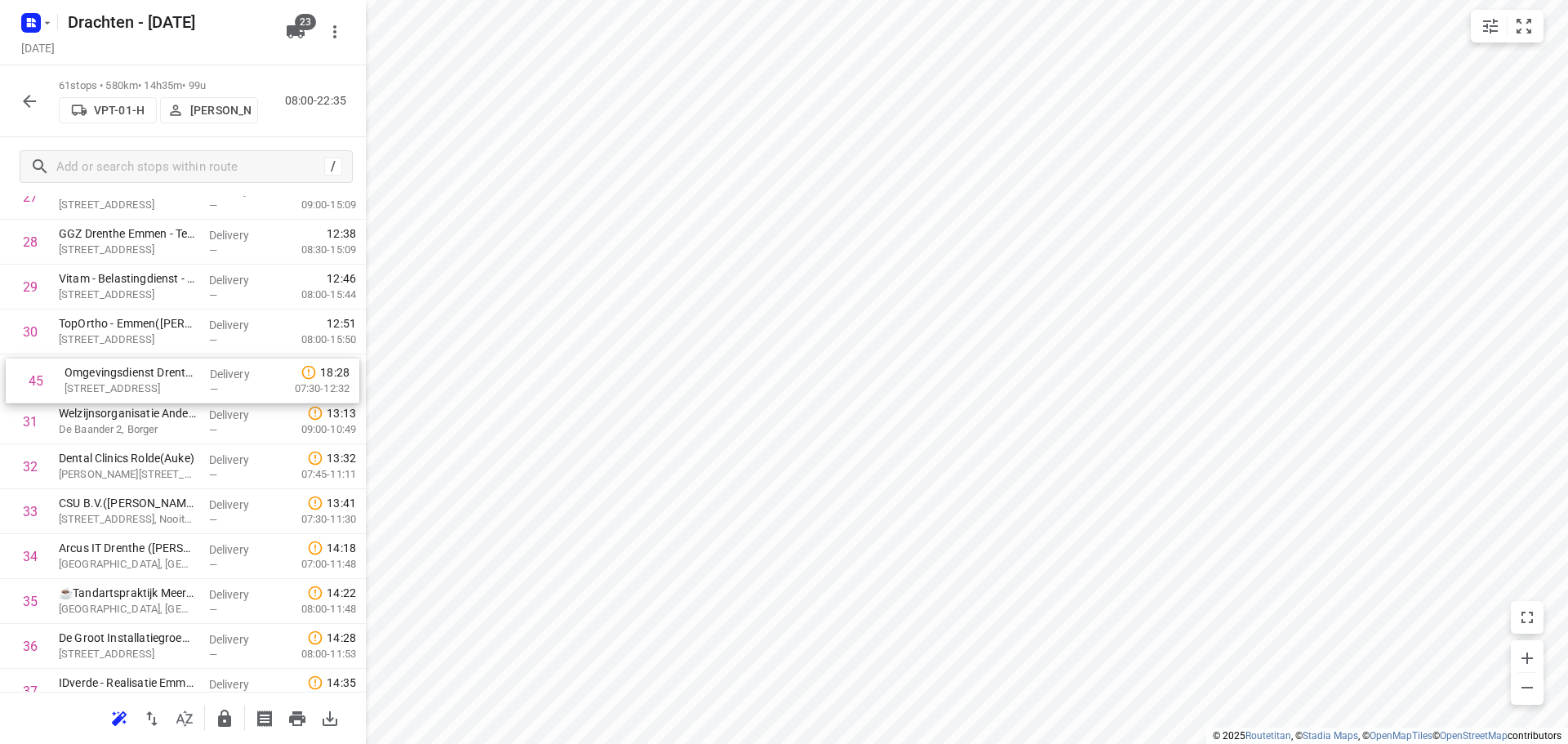
drag, startPoint x: 147, startPoint y: 641, endPoint x: 155, endPoint y: 376, distance: 265.1
click at [155, 376] on div "1 Bork Sloop & Milieu BV - Drijberseweg([PERSON_NAME]) [STREET_ADDRESS], Stuifz…" at bounding box center [183, 377] width 366 height 2739
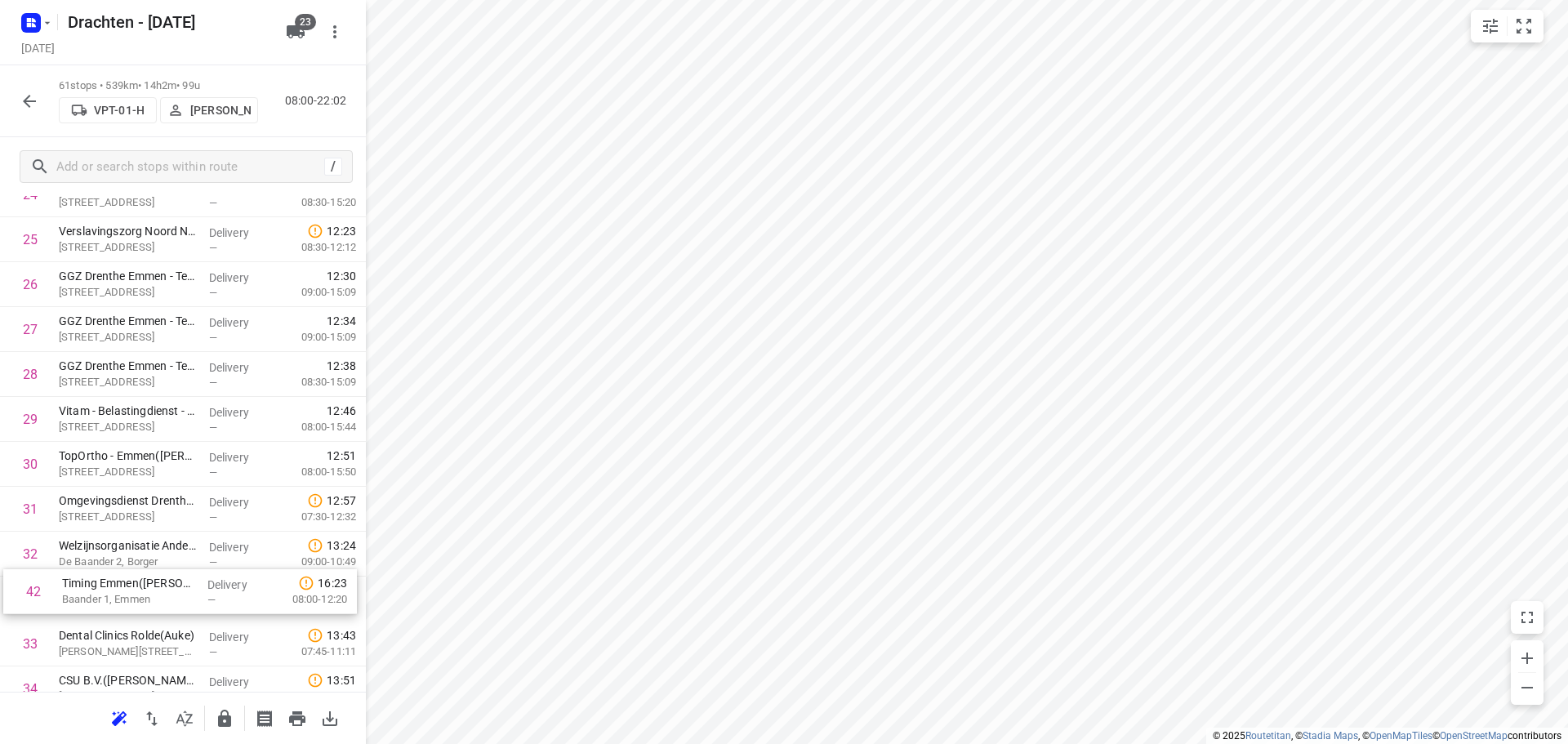
scroll to position [1188, 0]
drag, startPoint x: 157, startPoint y: 310, endPoint x: 164, endPoint y: 551, distance: 241.1
click at [164, 551] on div "1 Bork Sloop & Milieu BV - Drijberseweg([PERSON_NAME]) [STREET_ADDRESS], Stuifz…" at bounding box center [183, 506] width 366 height 2739
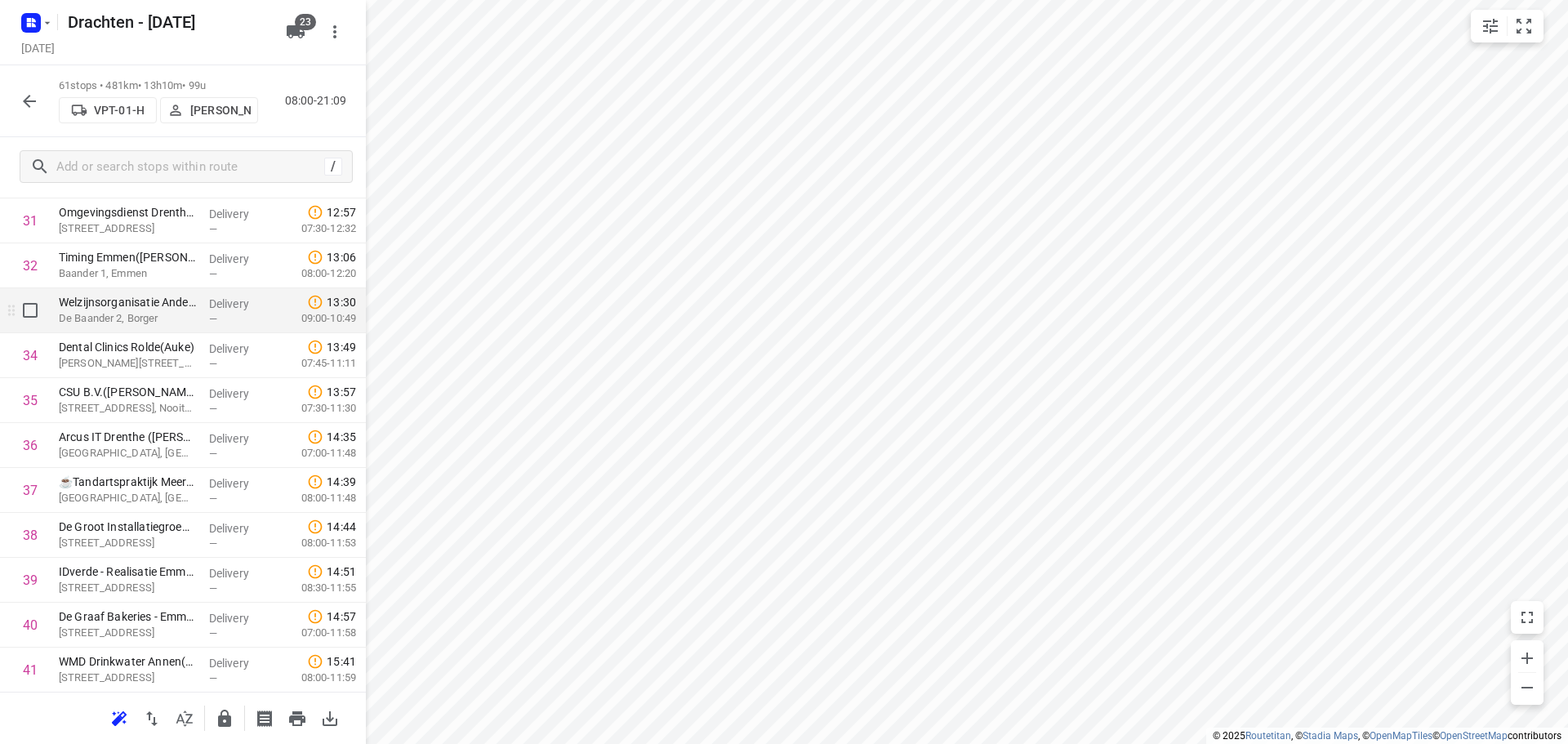
scroll to position [1514, 0]
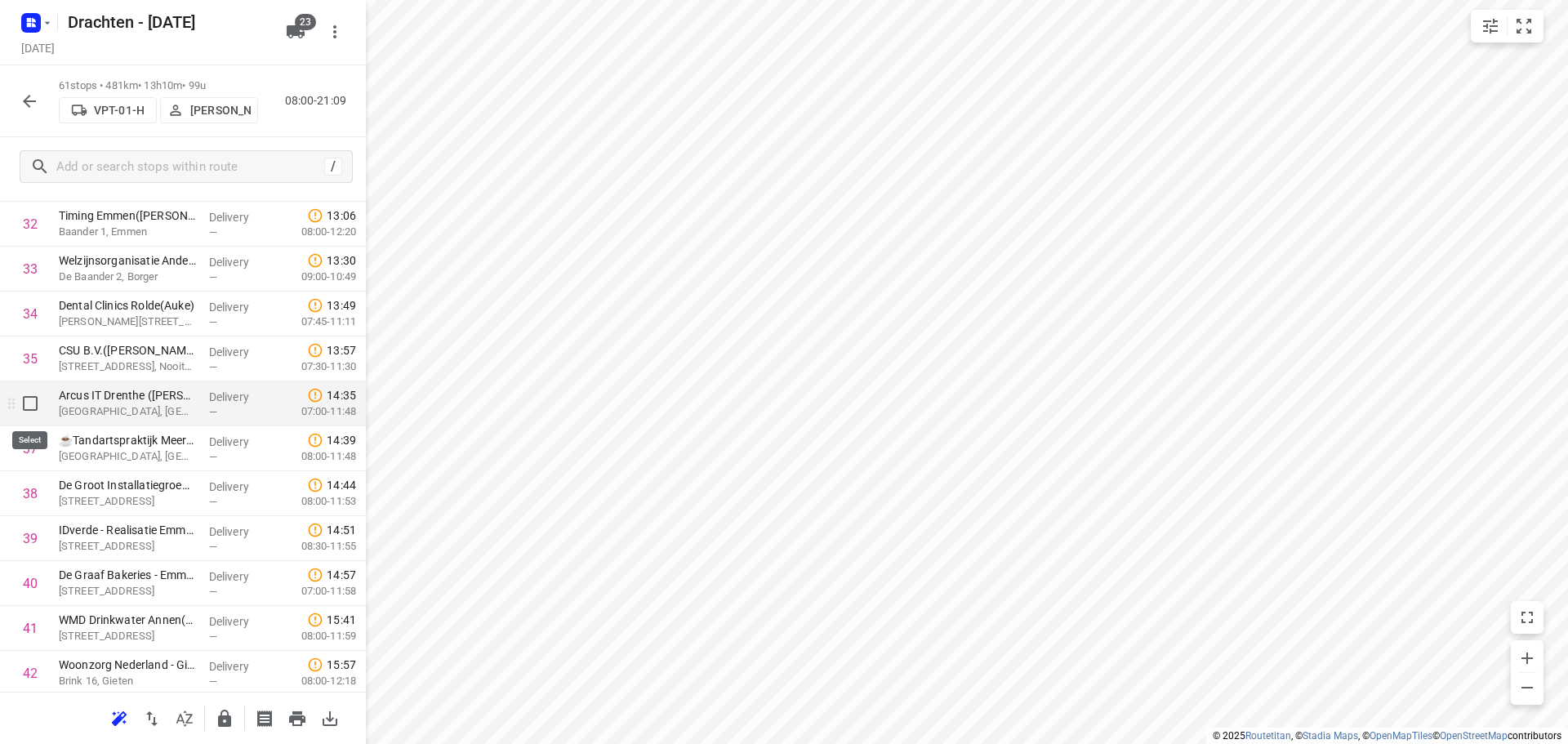
click at [28, 408] on input "checkbox" at bounding box center [31, 404] width 33 height 33
checkbox input "true"
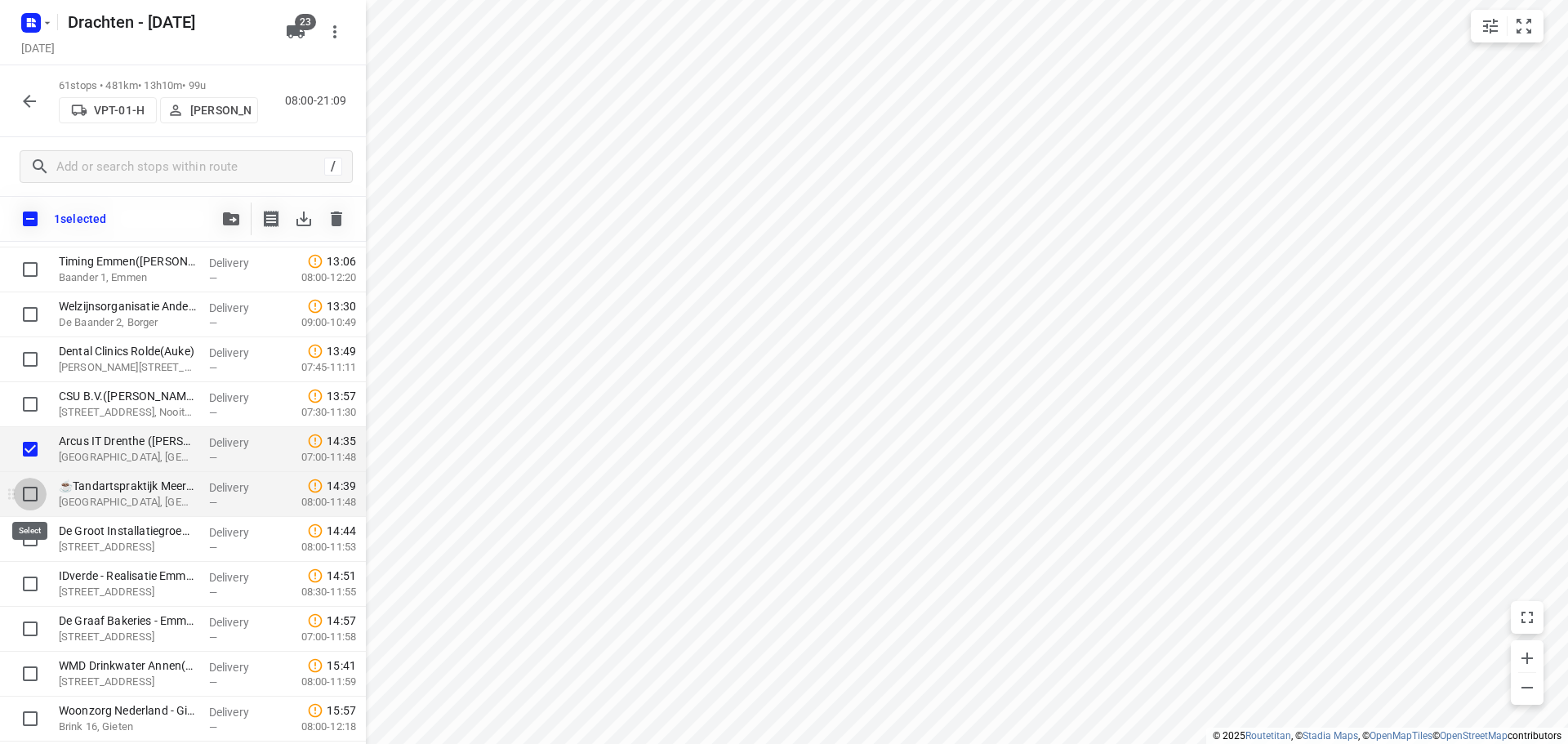
click at [29, 497] on input "checkbox" at bounding box center [31, 494] width 33 height 33
checkbox input "true"
click at [30, 535] on input "checkbox" at bounding box center [31, 539] width 33 height 33
checkbox input "true"
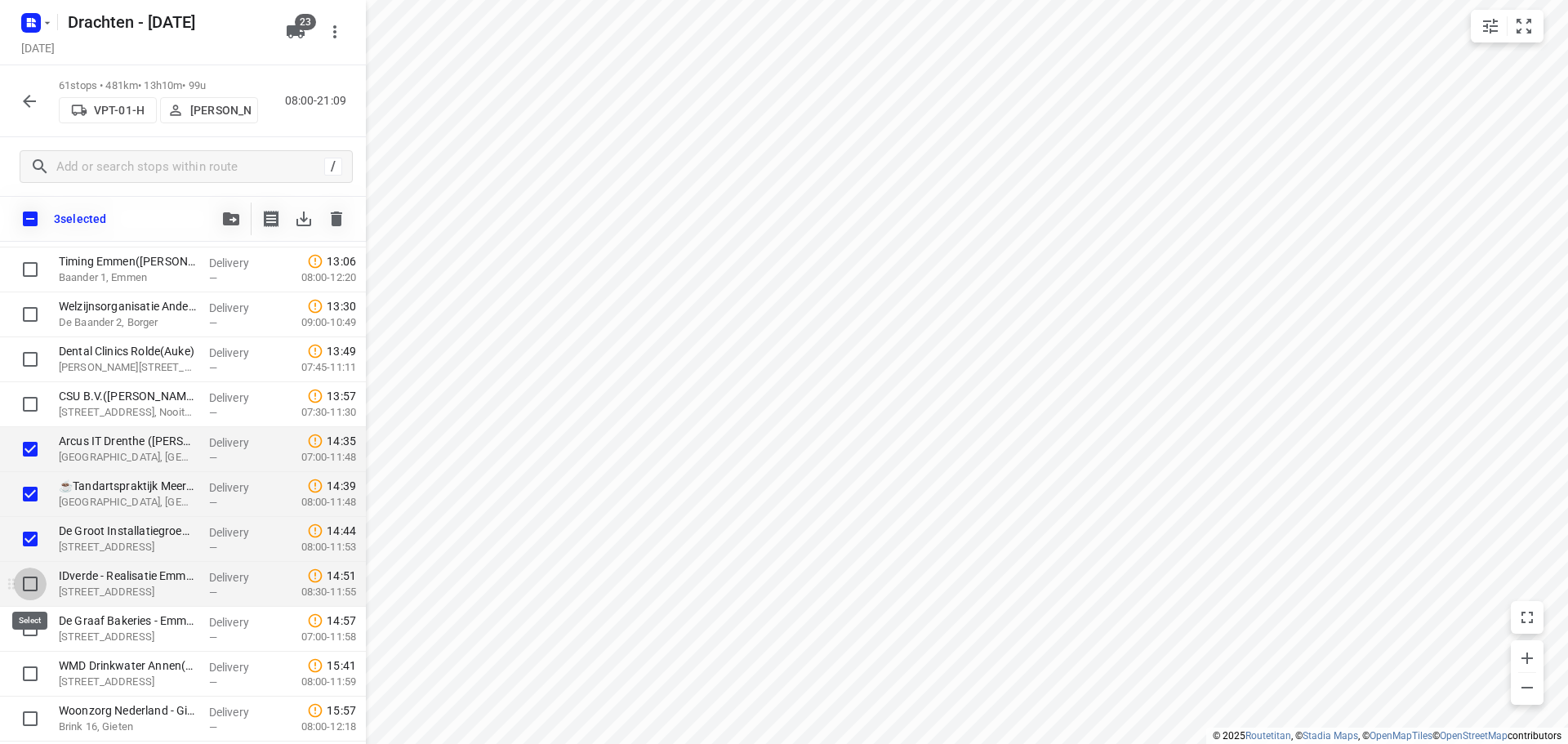
click at [31, 585] on input "checkbox" at bounding box center [31, 584] width 33 height 33
checkbox input "true"
click at [26, 622] on input "checkbox" at bounding box center [31, 629] width 33 height 33
checkbox input "true"
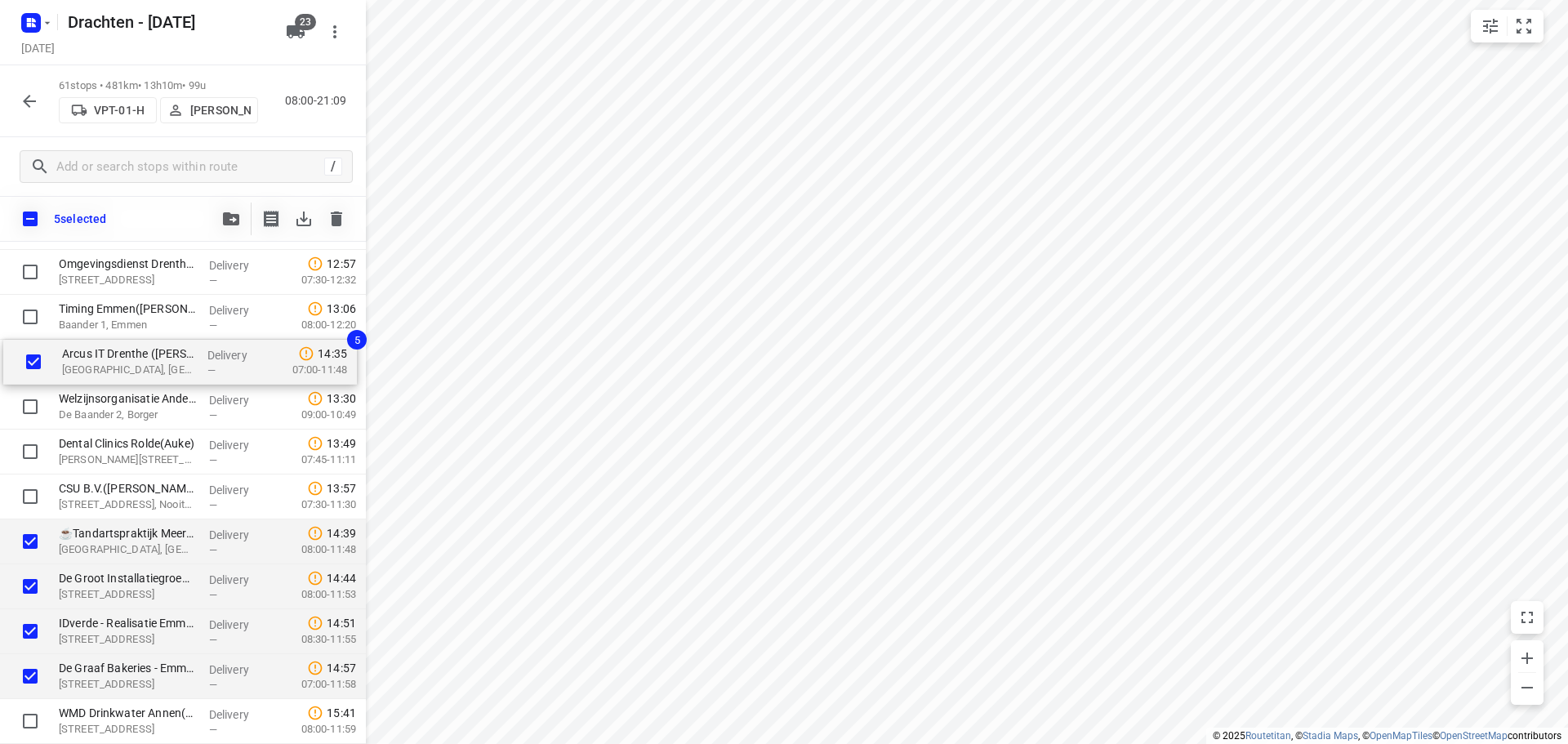
drag, startPoint x: 122, startPoint y: 459, endPoint x: 120, endPoint y: 364, distance: 95.0
click at [120, 364] on div "Bork Sloop & Milieu BV - Drijberseweg([PERSON_NAME]) [STREET_ADDRESS], Stuifzan…" at bounding box center [183, 272] width 366 height 2739
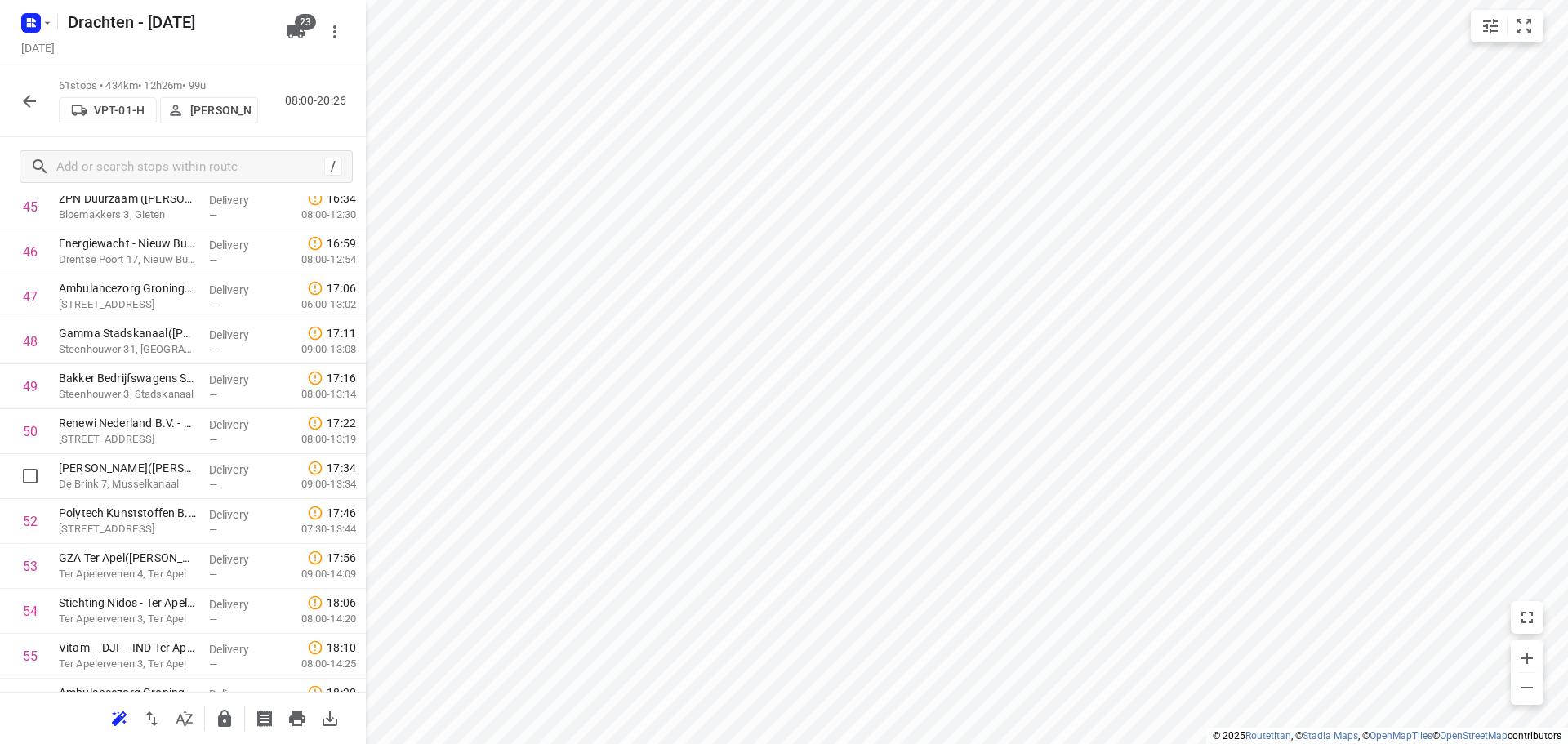
scroll to position [2417, 0]
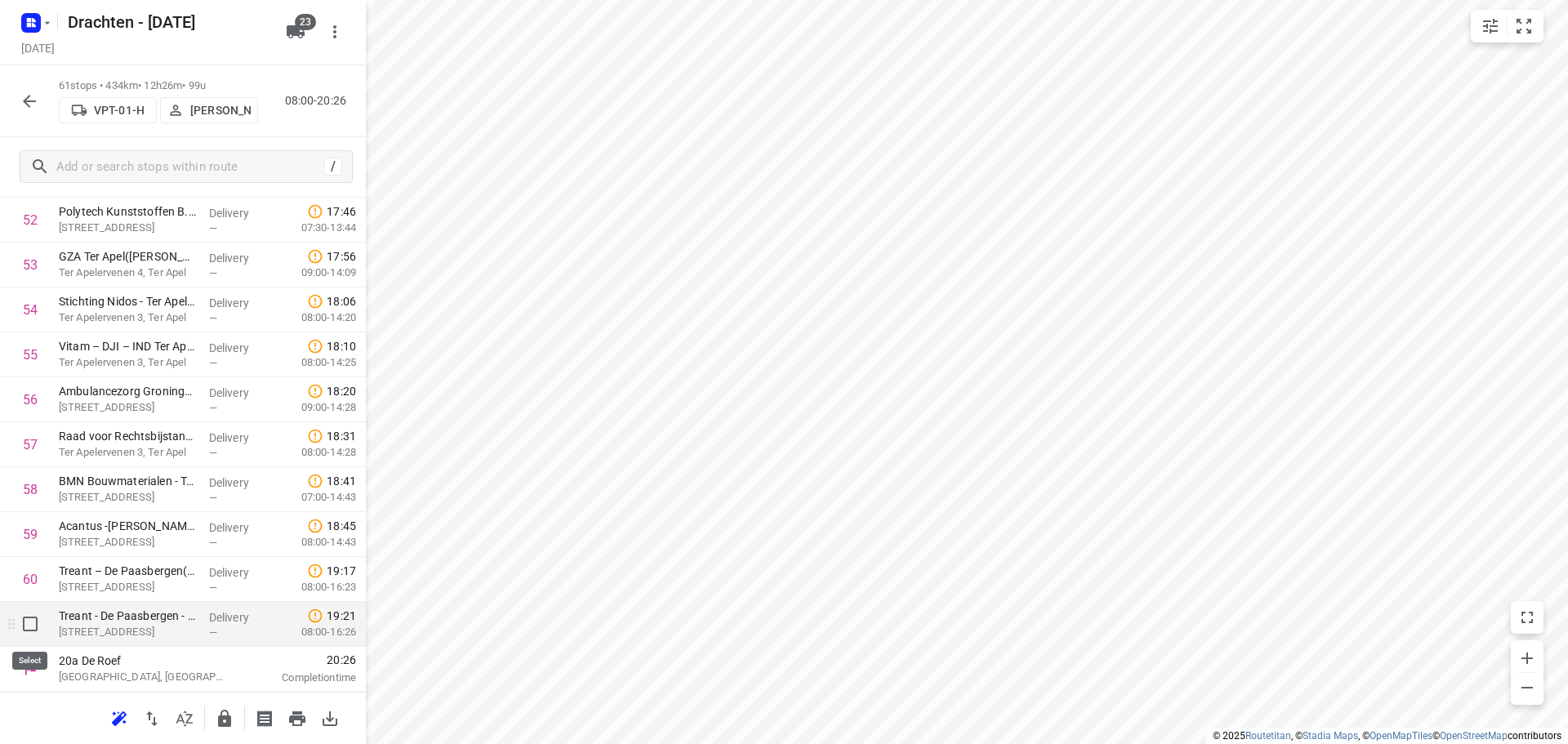
click at [30, 629] on input "checkbox" at bounding box center [31, 624] width 33 height 33
checkbox input "true"
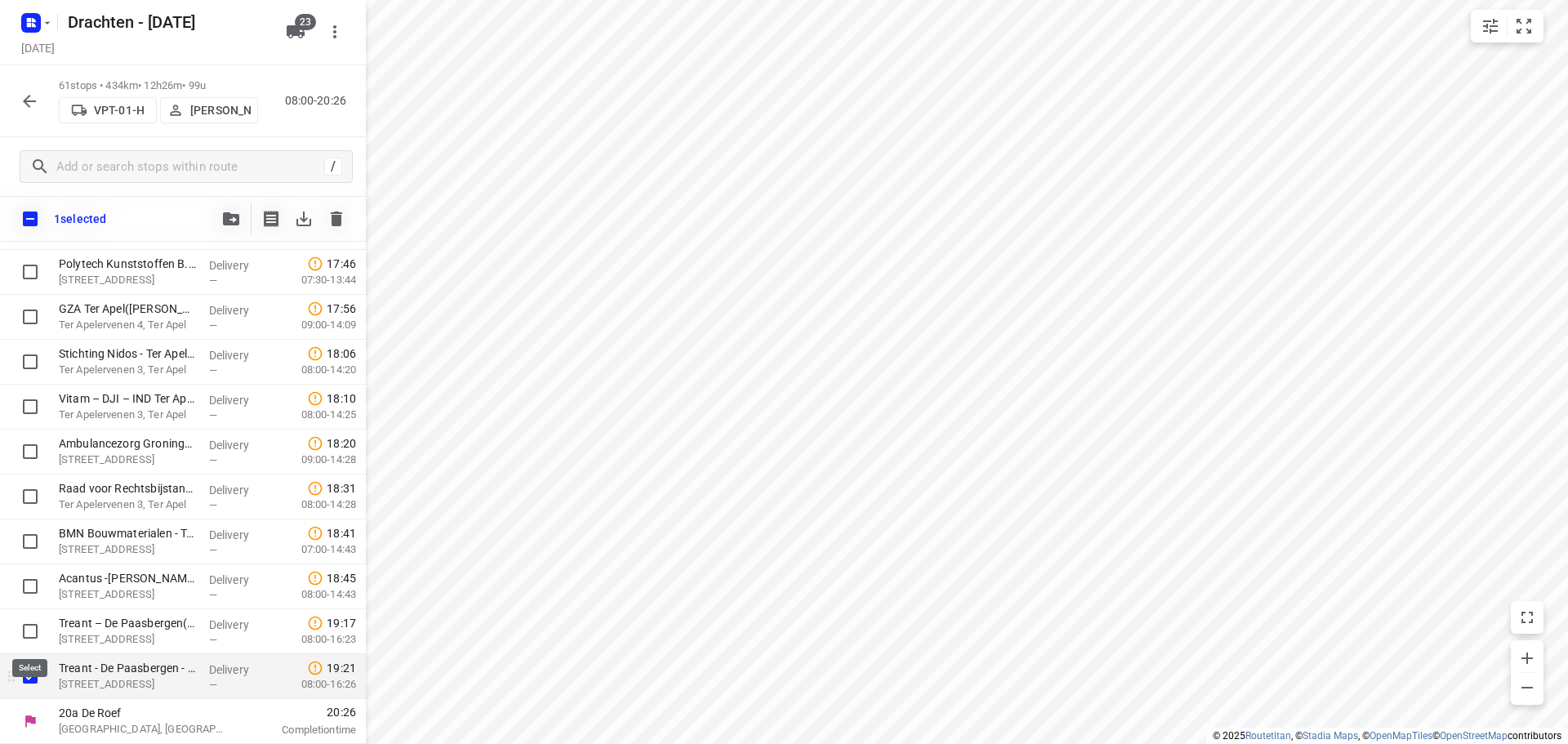
scroll to position [2410, 0]
click at [31, 623] on input "checkbox" at bounding box center [31, 631] width 33 height 33
checkbox input "true"
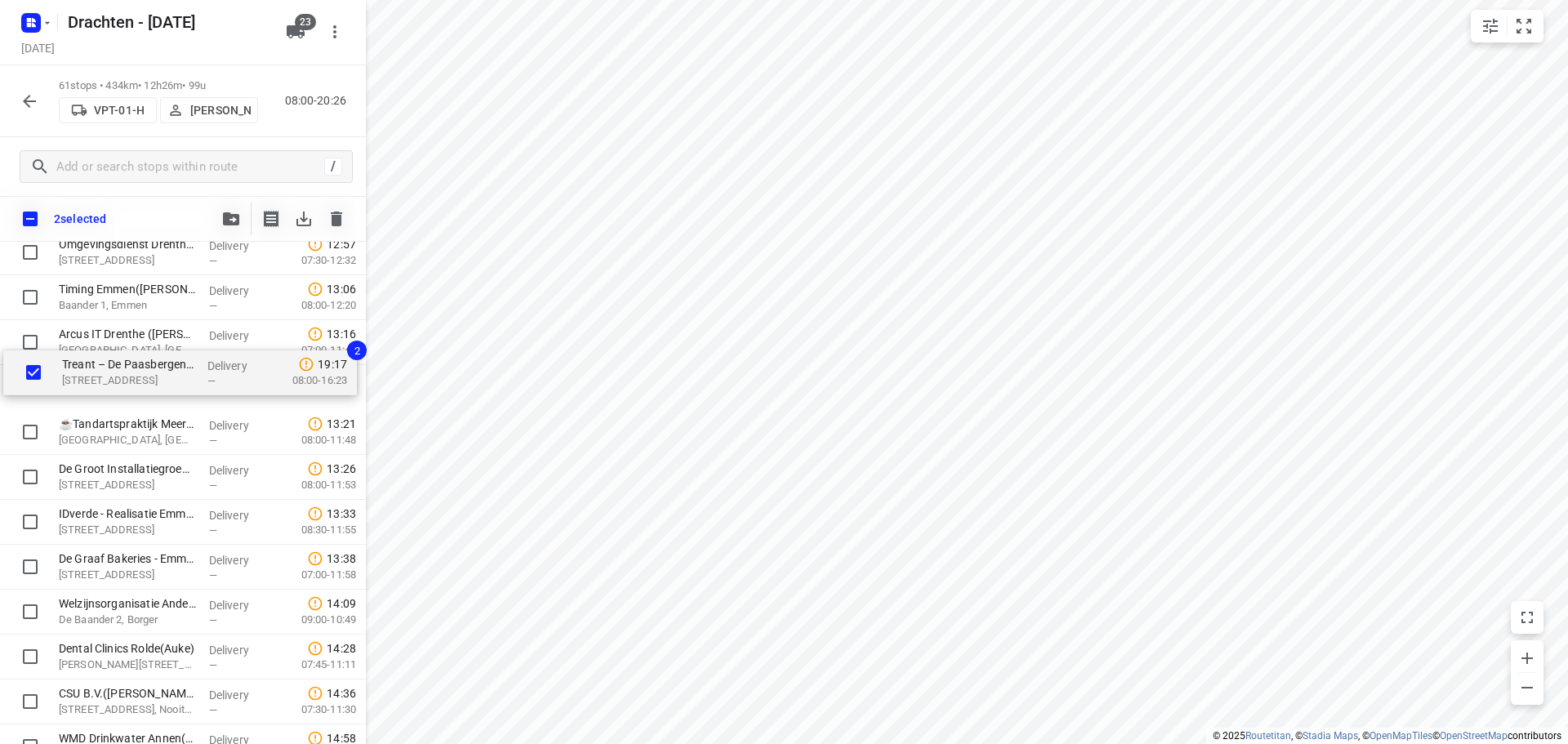
scroll to position [1484, 0]
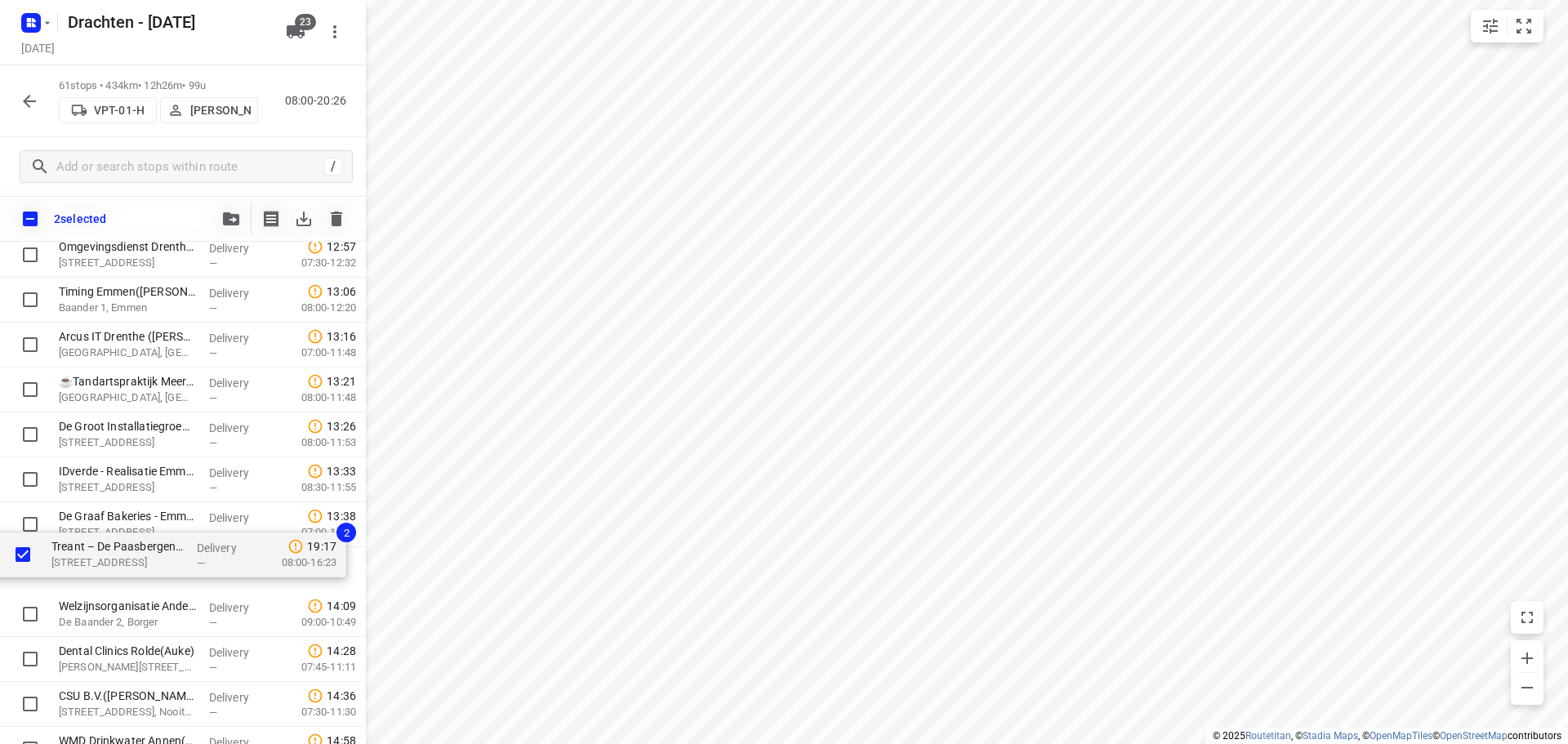
drag, startPoint x: 143, startPoint y: 644, endPoint x: 135, endPoint y: 560, distance: 84.4
click at [135, 560] on div "Bork Sloop & Milieu BV - Drijberseweg(Sarah van Heugten) Drijberseweg 9, Stuifz…" at bounding box center [183, 255] width 366 height 2739
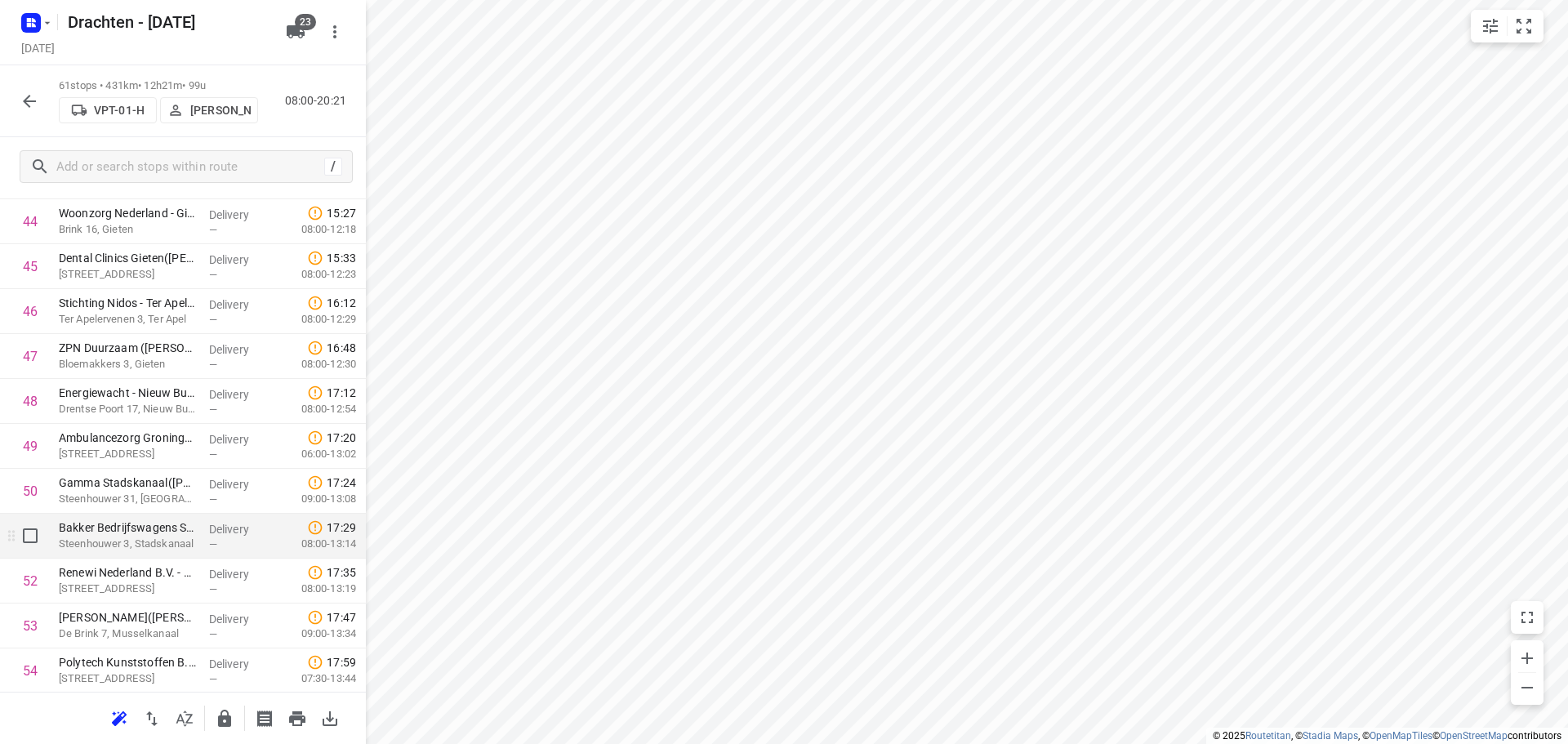
scroll to position [2417, 0]
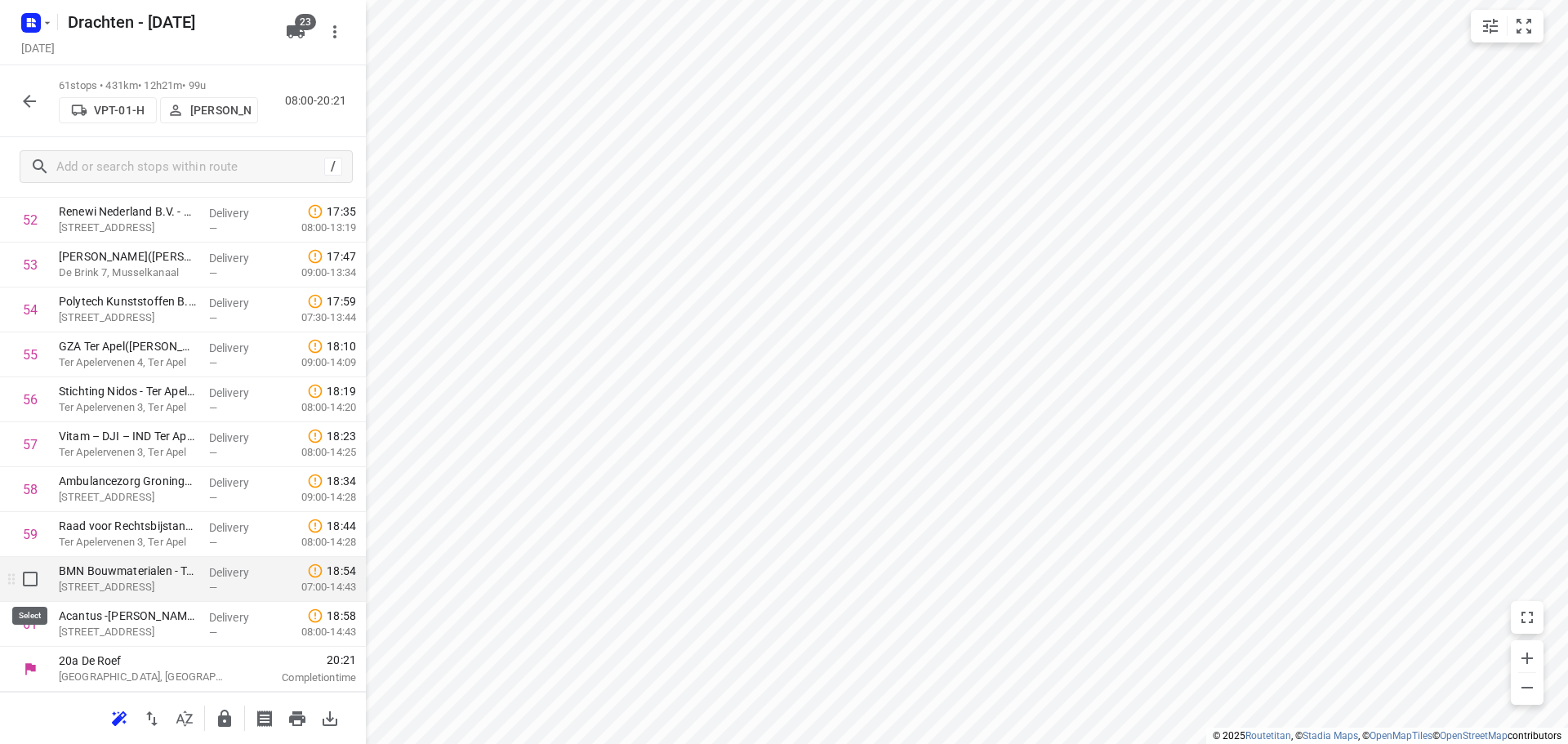
click at [34, 579] on input "checkbox" at bounding box center [31, 579] width 33 height 33
checkbox input "true"
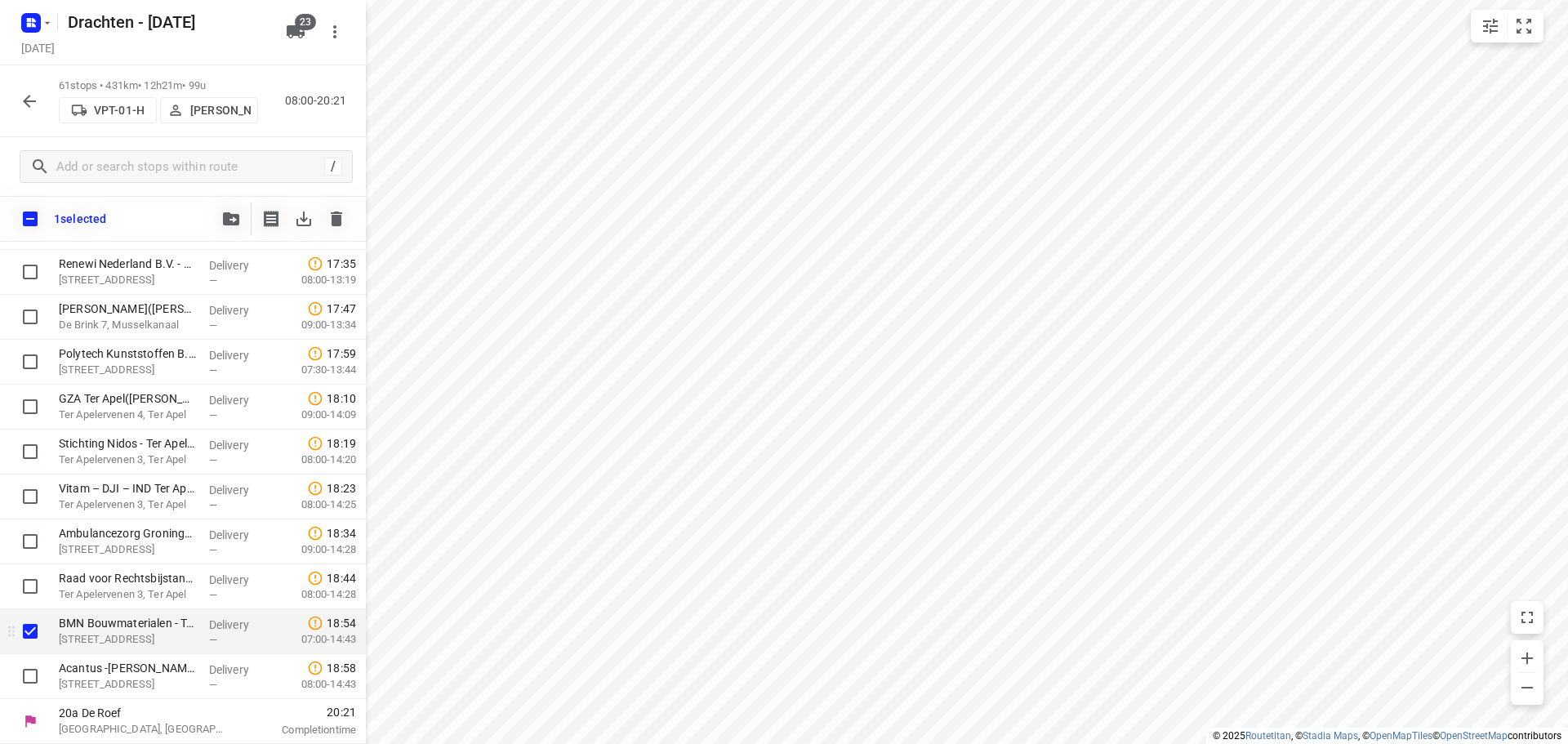
scroll to position [2410, 0]
click at [22, 667] on input "checkbox" at bounding box center [31, 676] width 33 height 33
checkbox input "true"
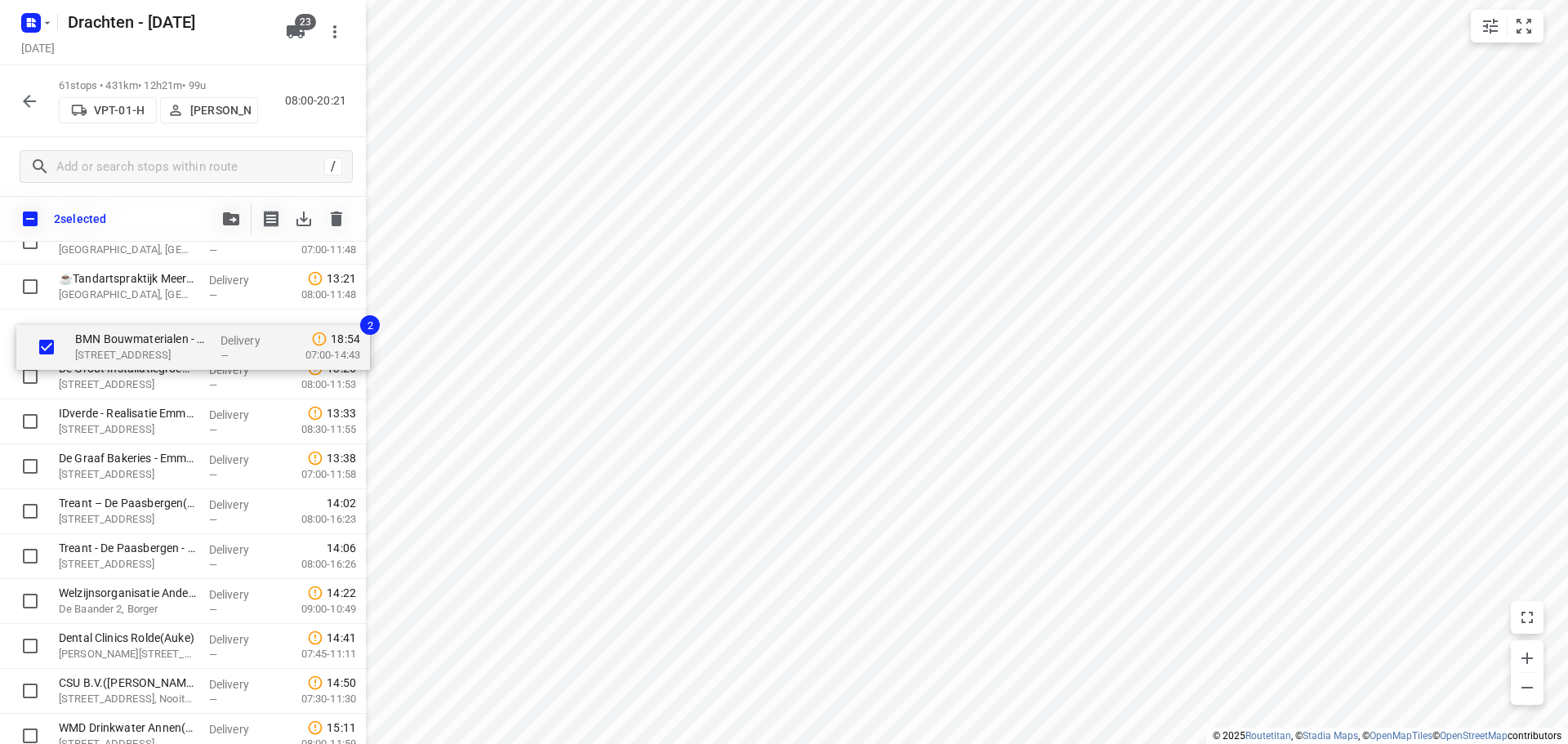
scroll to position [1582, 0]
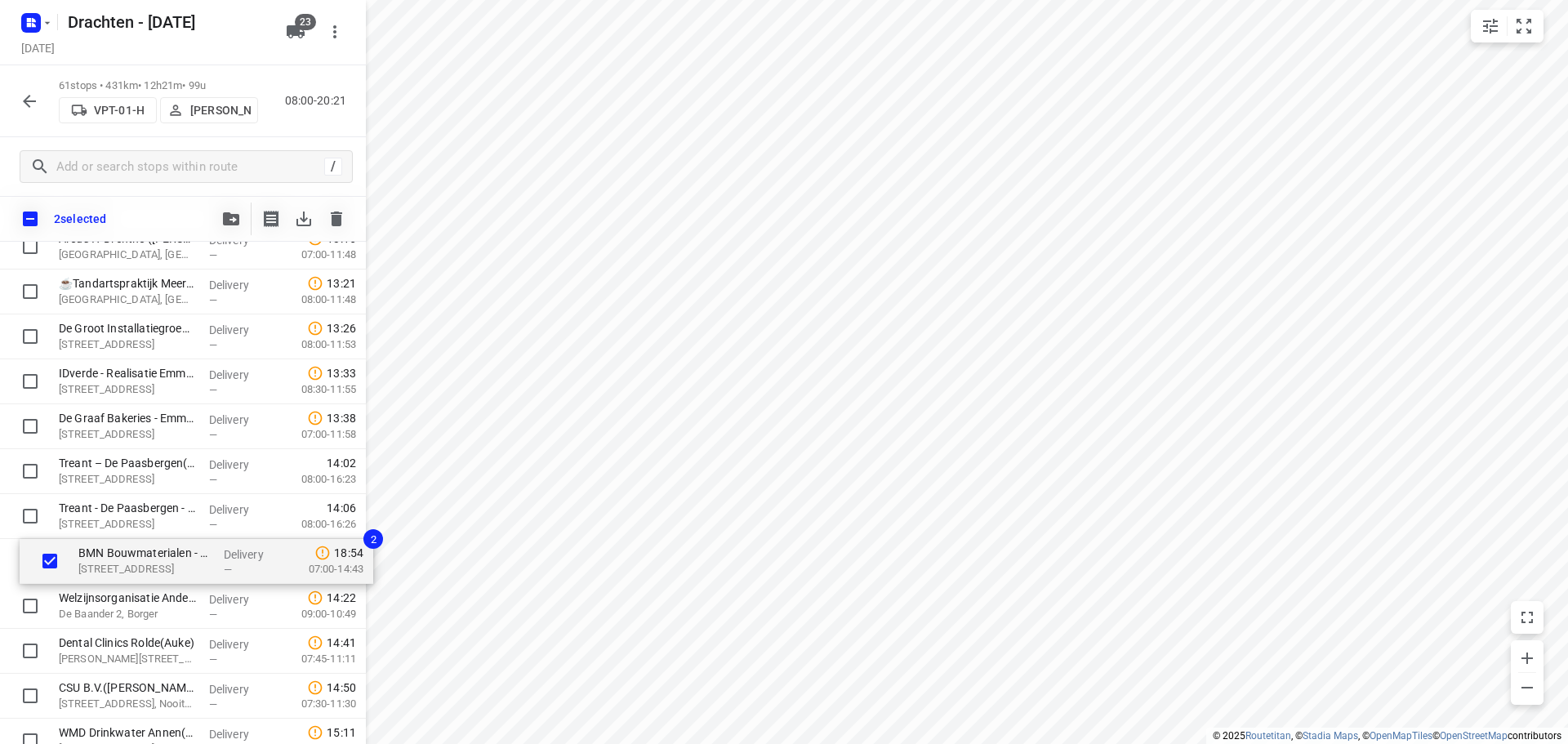
drag, startPoint x: 72, startPoint y: 631, endPoint x: 94, endPoint y: 553, distance: 81.0
click at [94, 553] on div "Bork Sloop & Milieu BV - Drijberseweg(Sarah van Heugten) Drijberseweg 9, Stuifz…" at bounding box center [183, 157] width 366 height 2739
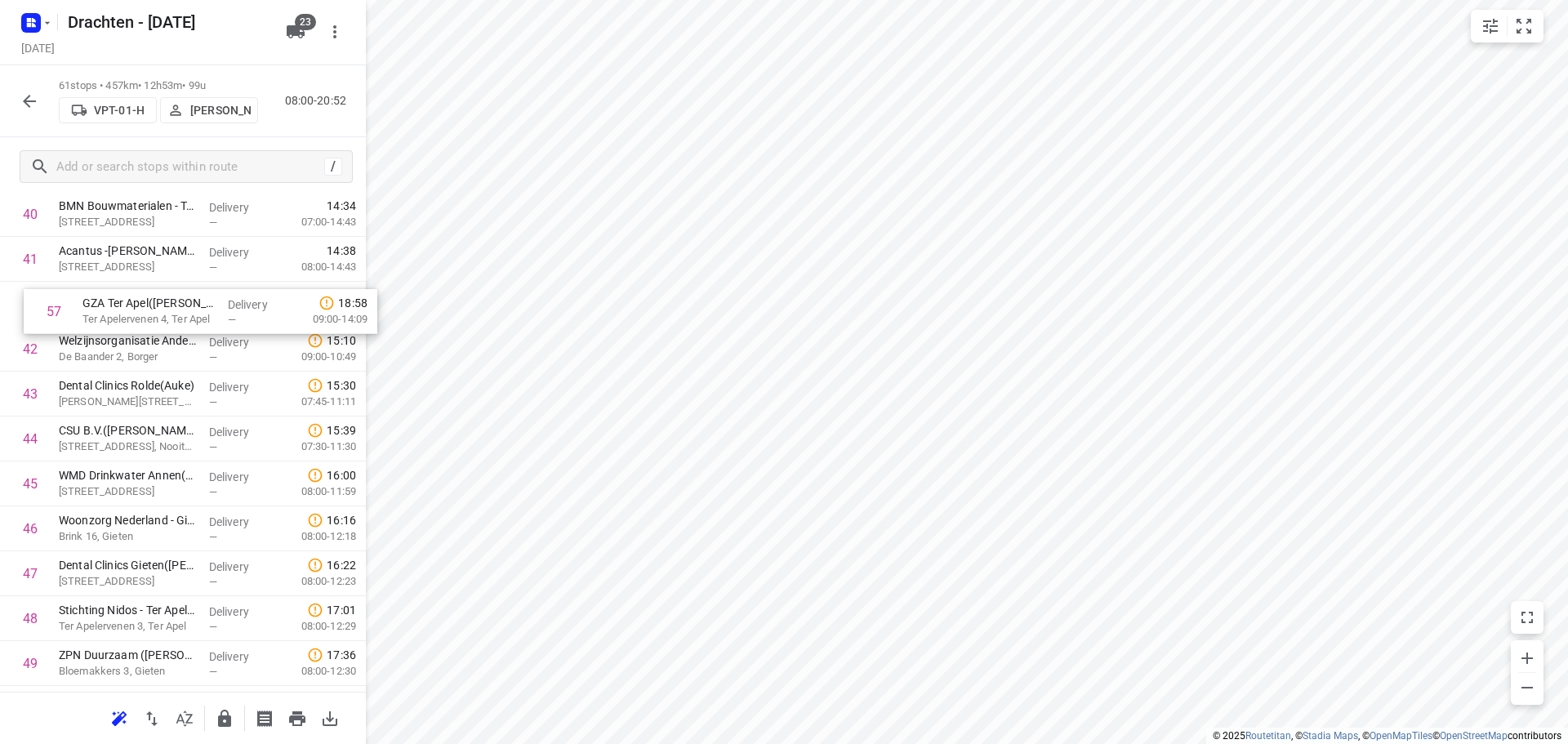
drag, startPoint x: 124, startPoint y: 634, endPoint x: 145, endPoint y: 309, distance: 325.7
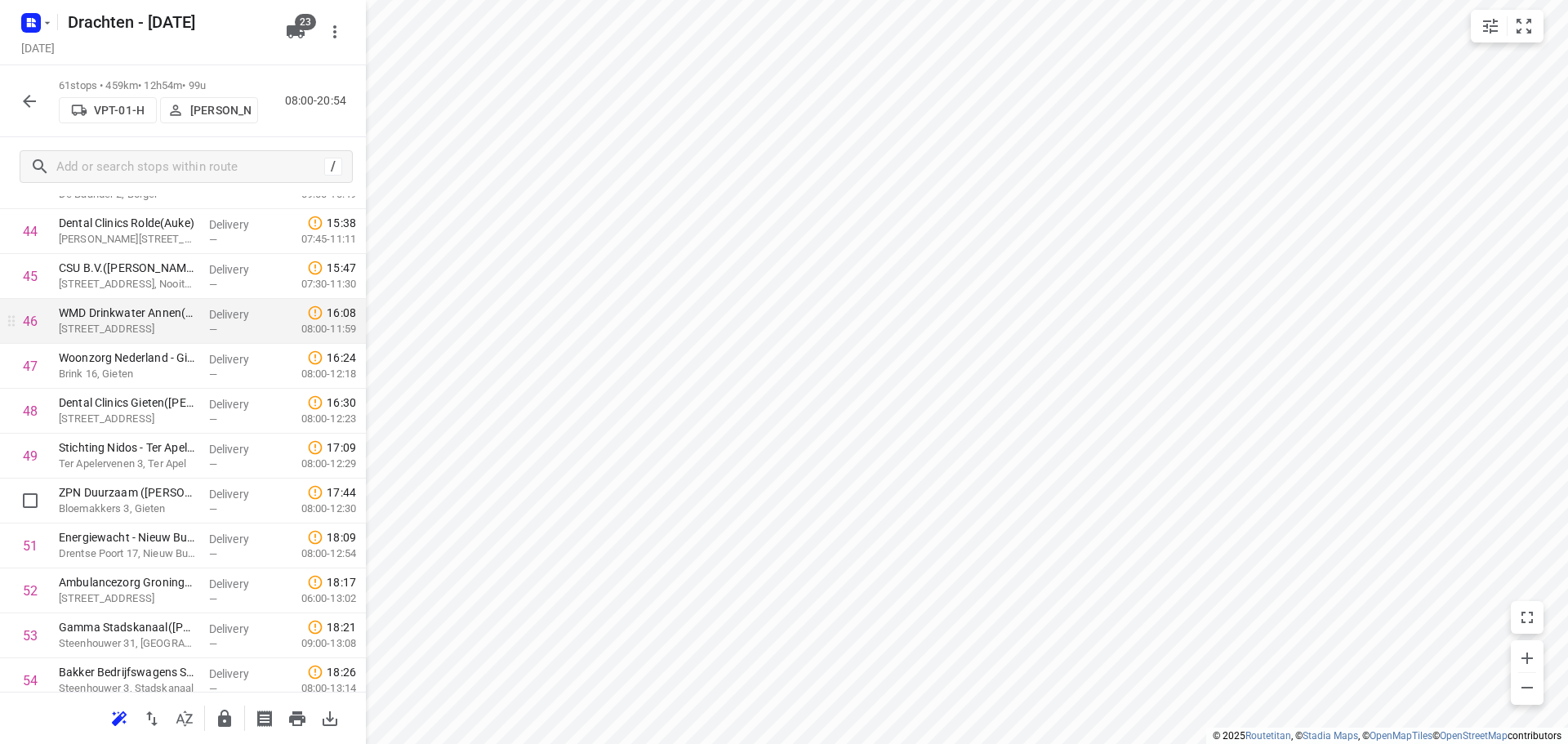
scroll to position [2047, 0]
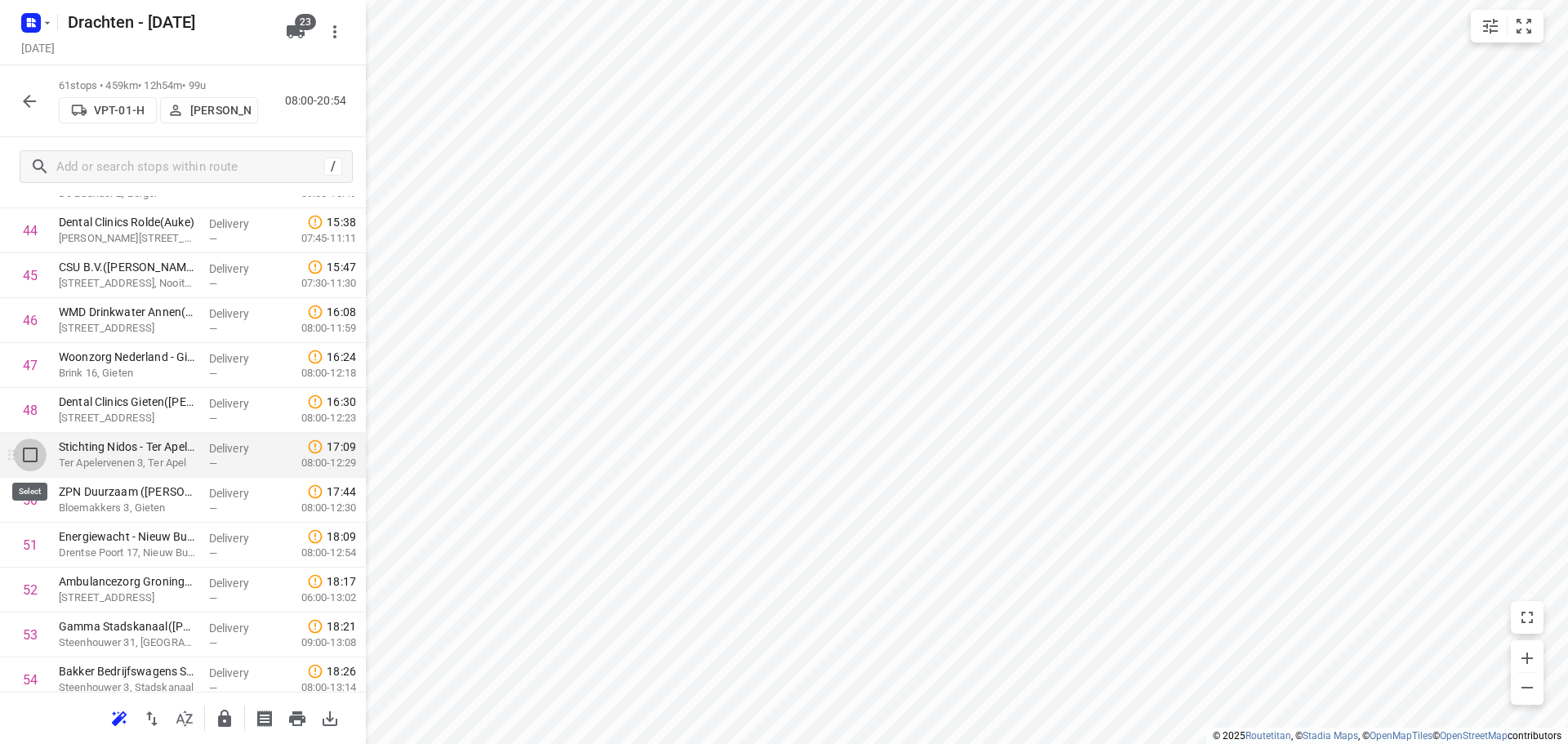
click at [36, 466] on input "checkbox" at bounding box center [31, 455] width 33 height 33
checkbox input "true"
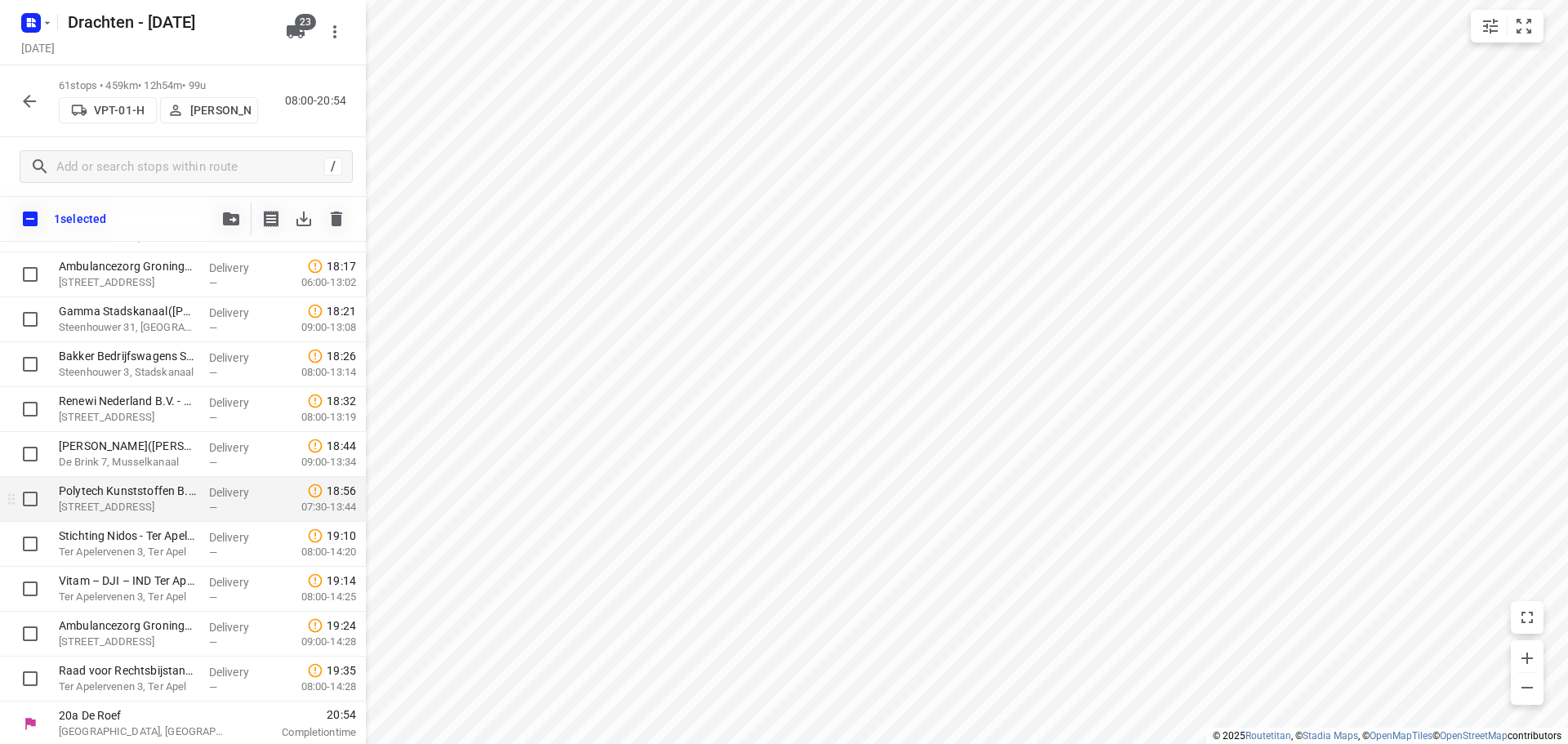
scroll to position [2410, 0]
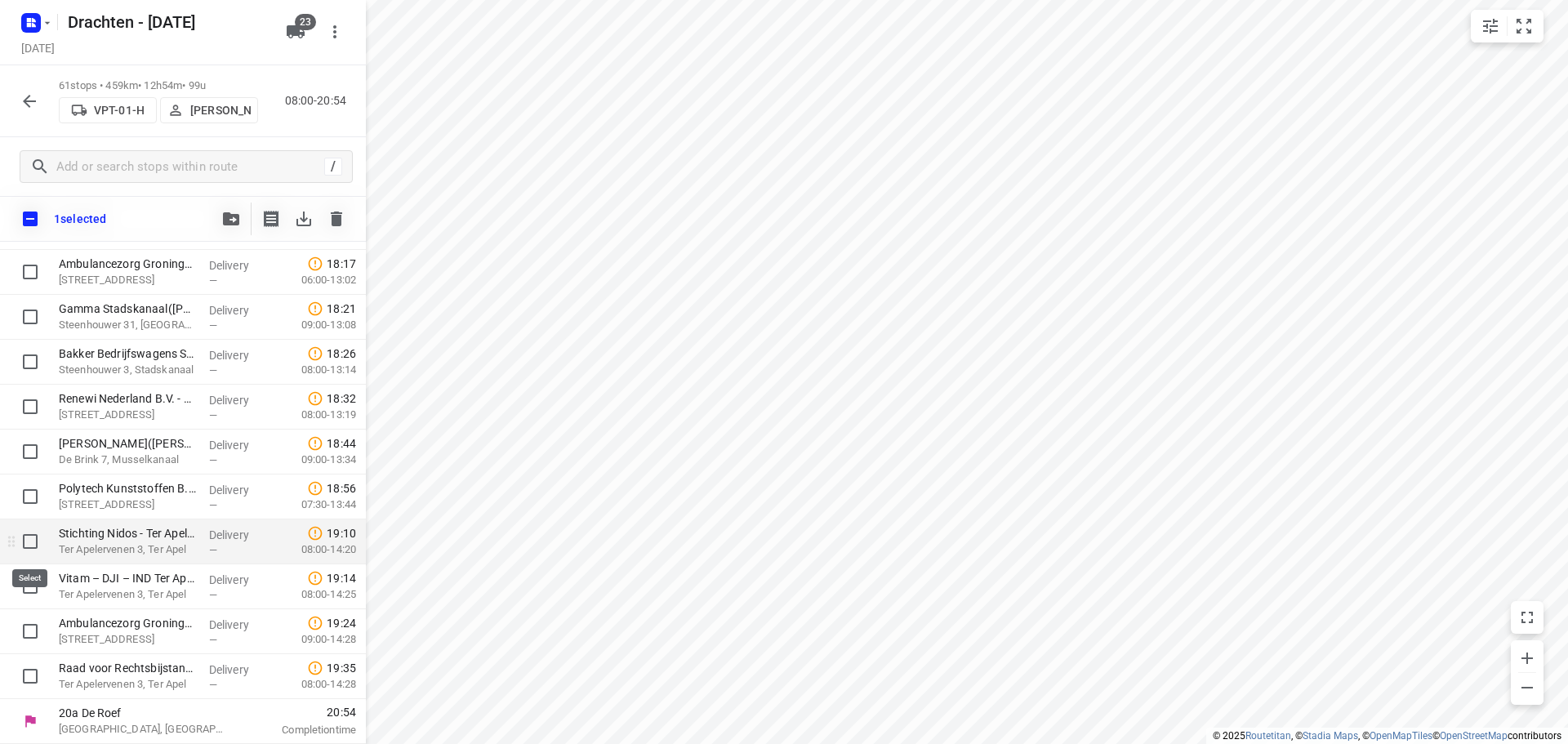
click at [40, 539] on input "checkbox" at bounding box center [31, 541] width 33 height 33
checkbox input "true"
click at [30, 592] on input "checkbox" at bounding box center [31, 587] width 33 height 33
checkbox input "true"
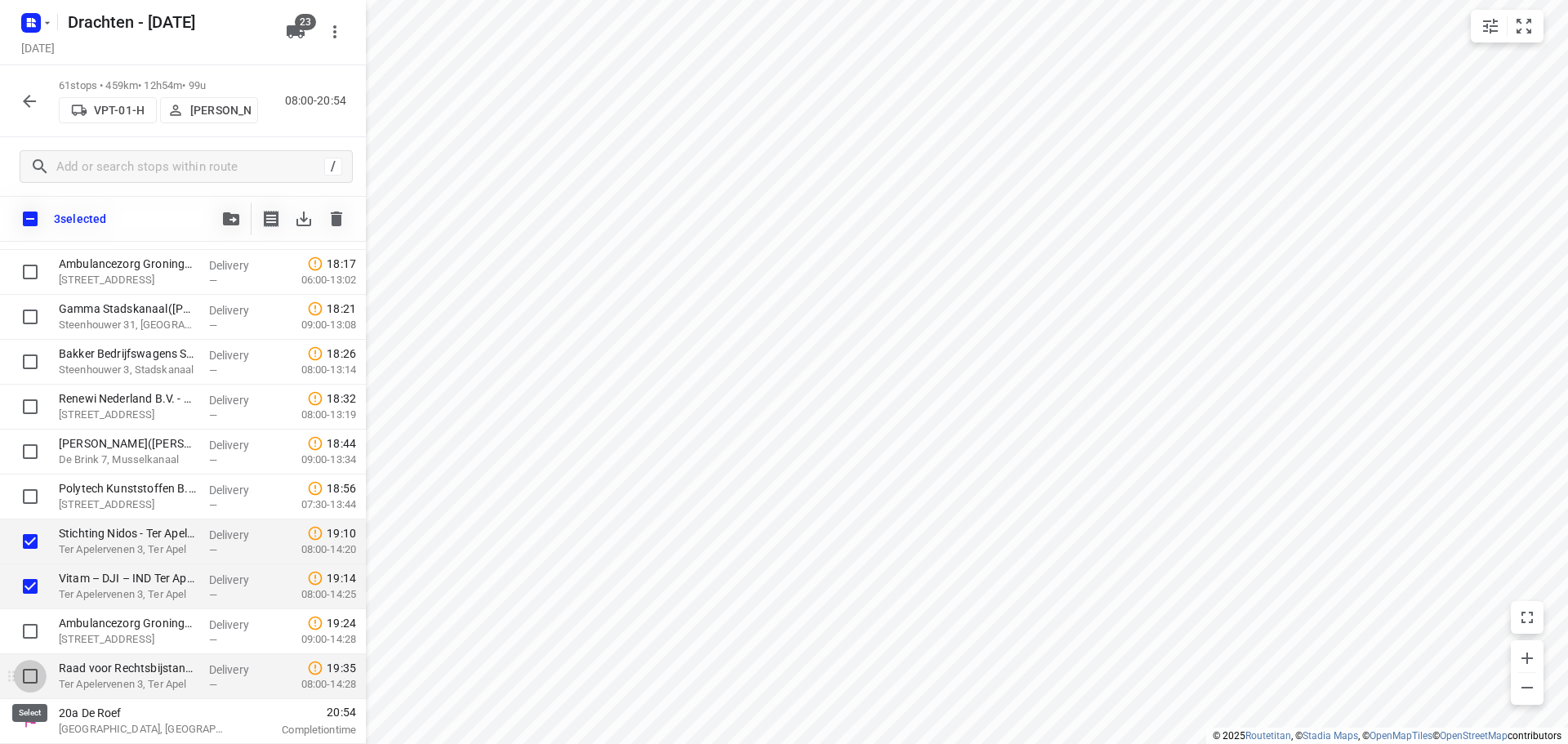
click at [21, 672] on input "checkbox" at bounding box center [31, 676] width 33 height 33
checkbox input "true"
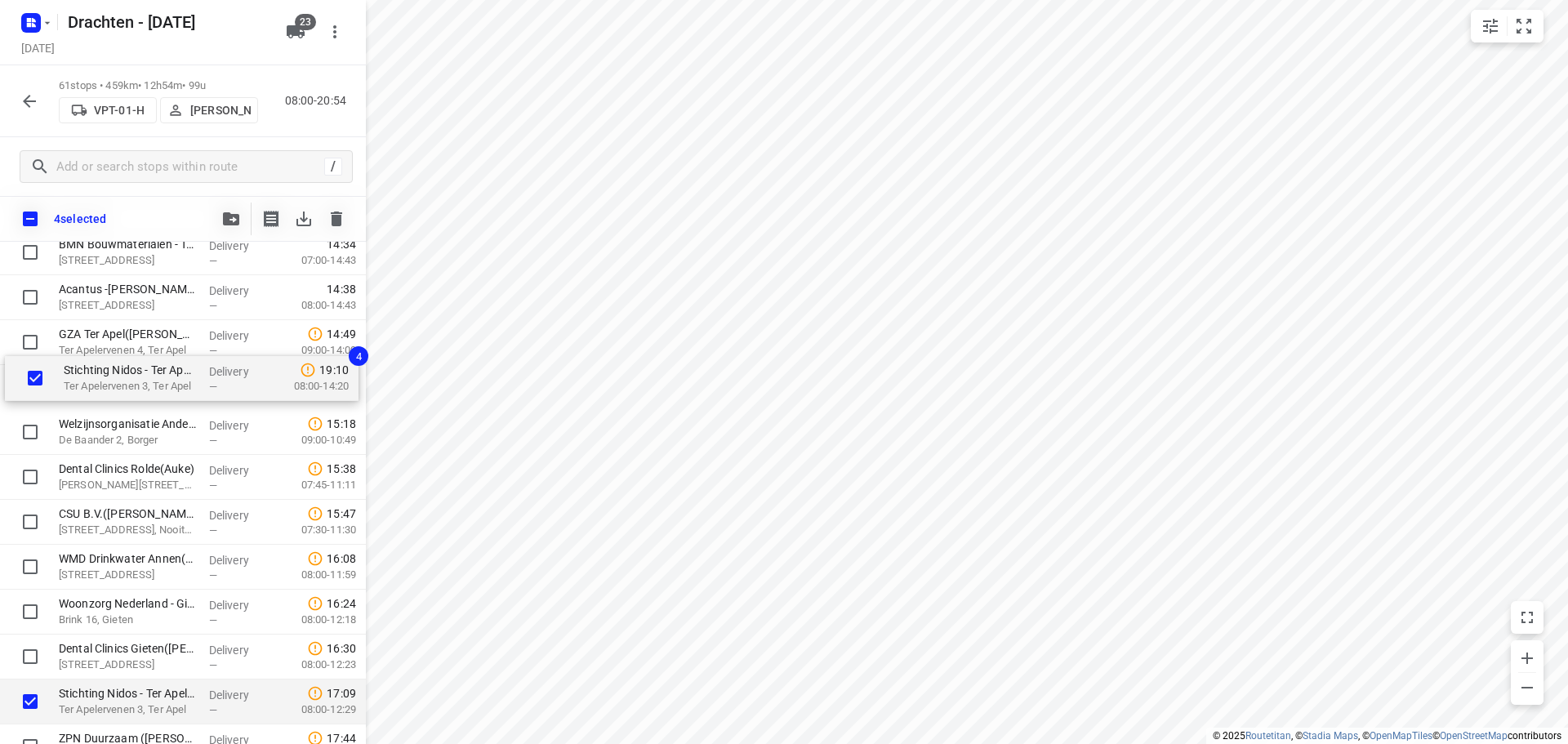
scroll to position [1891, 0]
drag, startPoint x: 141, startPoint y: 545, endPoint x: 146, endPoint y: 381, distance: 164.1
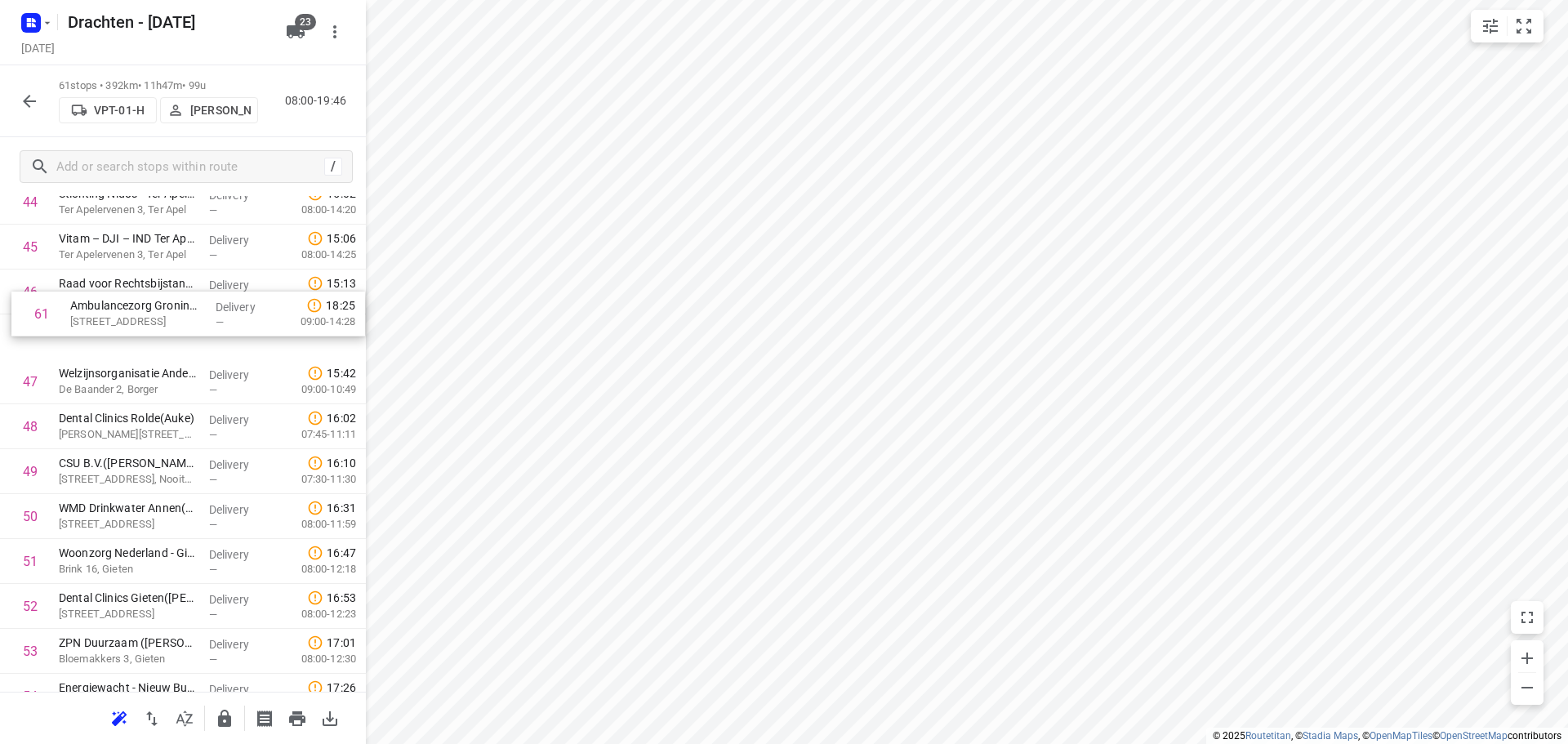
scroll to position [2073, 0]
drag, startPoint x: 182, startPoint y: 634, endPoint x: 190, endPoint y: 339, distance: 295.1
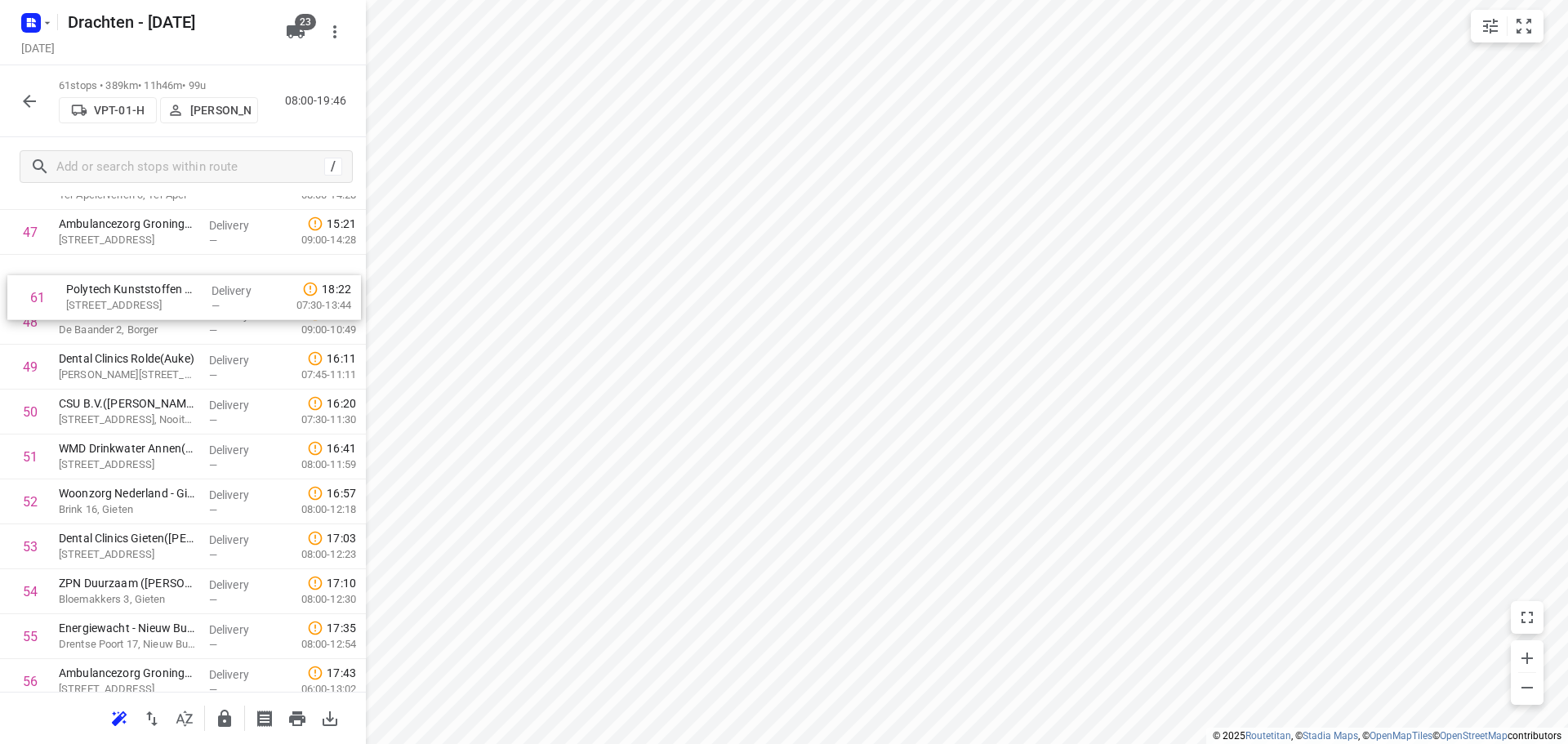
scroll to position [2159, 0]
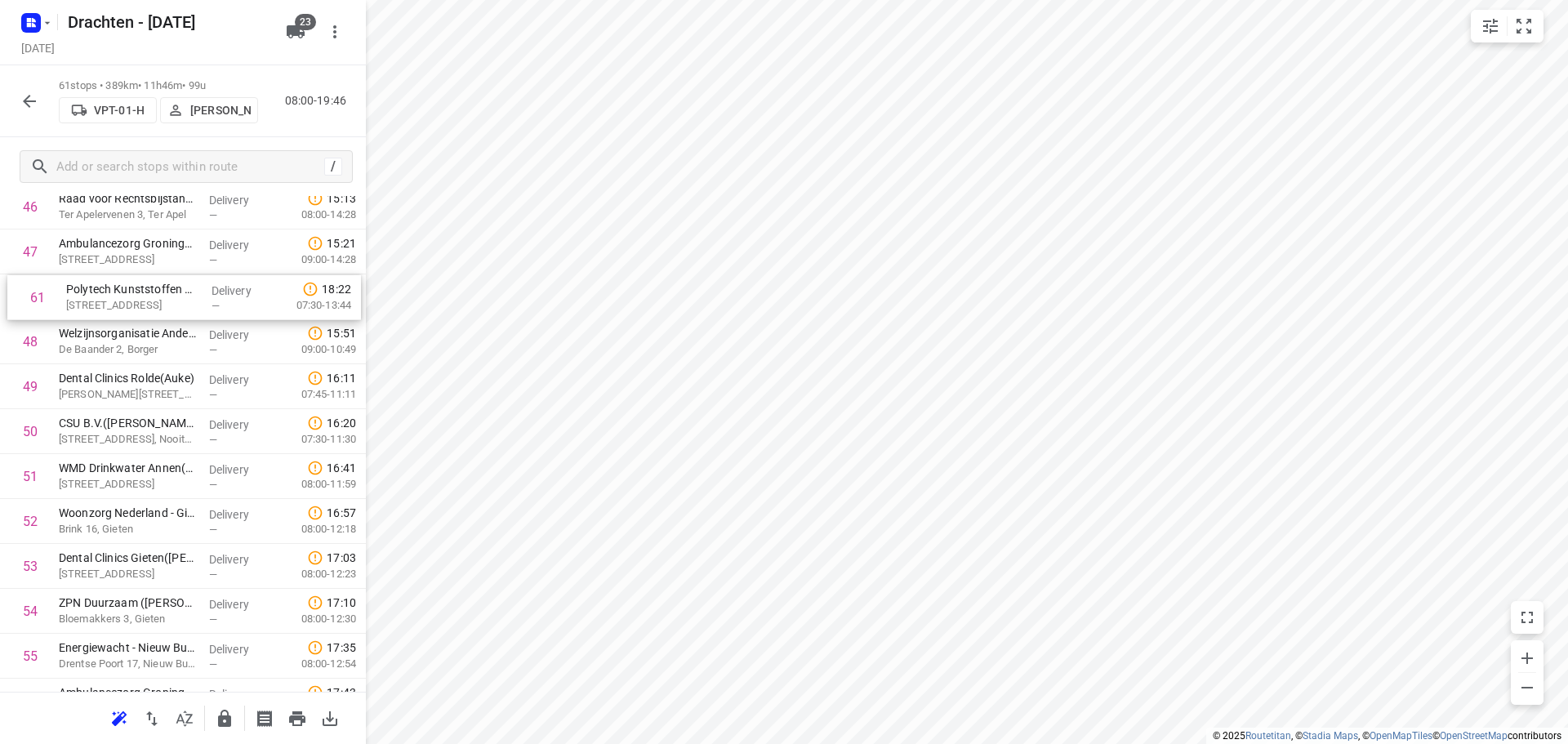
drag, startPoint x: 134, startPoint y: 620, endPoint x: 142, endPoint y: 285, distance: 335.1
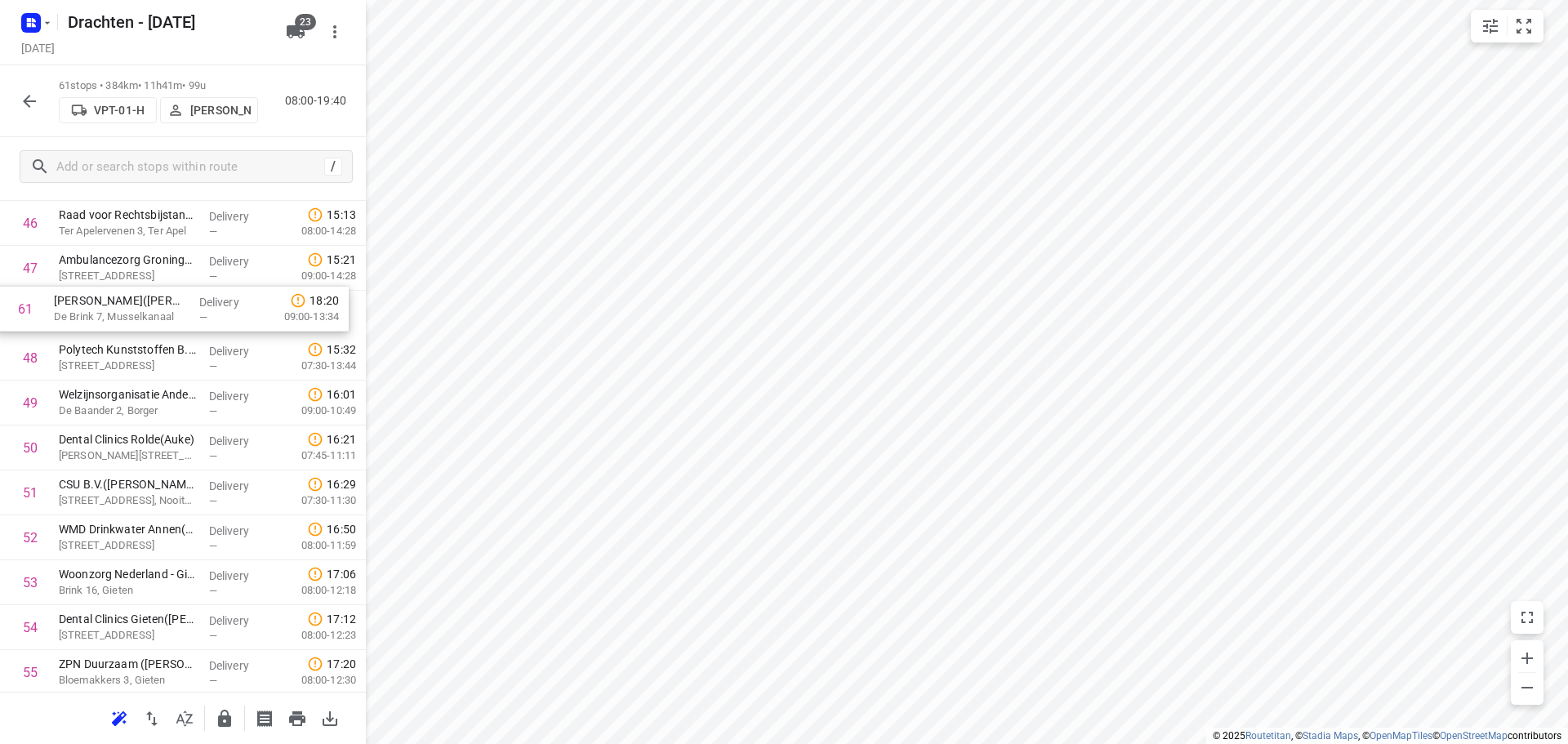
scroll to position [2140, 0]
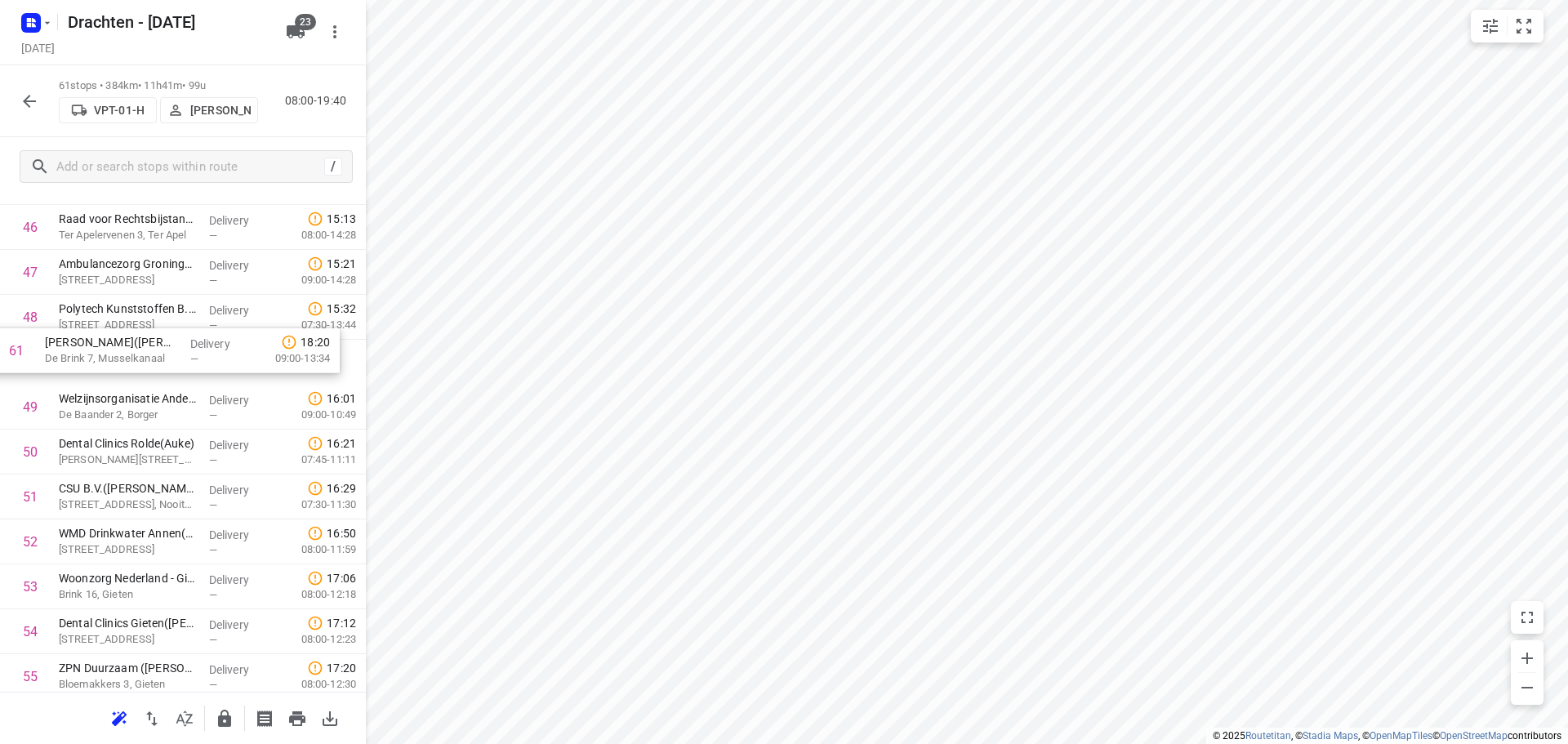
drag, startPoint x: 167, startPoint y: 624, endPoint x: 153, endPoint y: 344, distance: 280.3
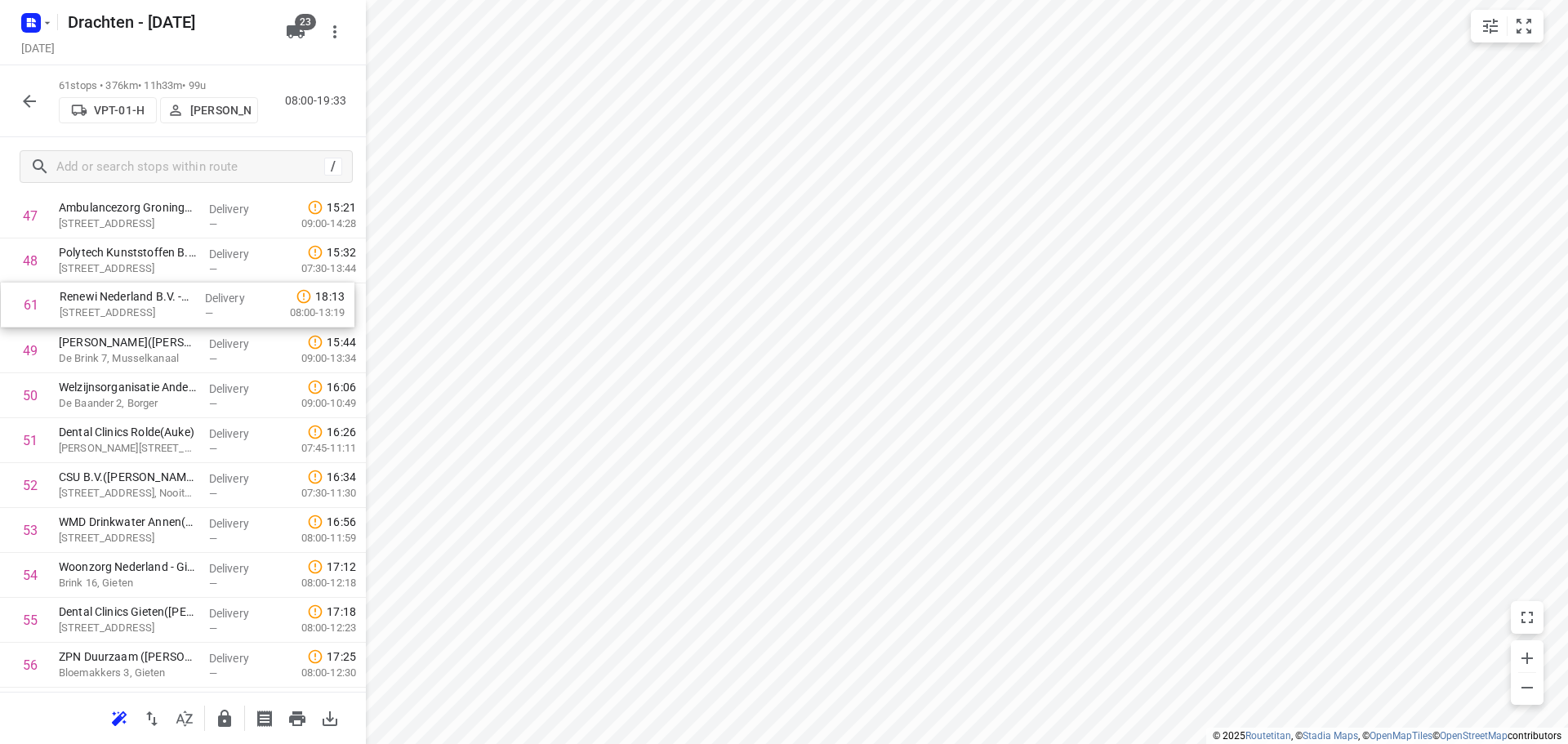
scroll to position [2194, 0]
drag, startPoint x: 131, startPoint y: 631, endPoint x: 151, endPoint y: 349, distance: 282.7
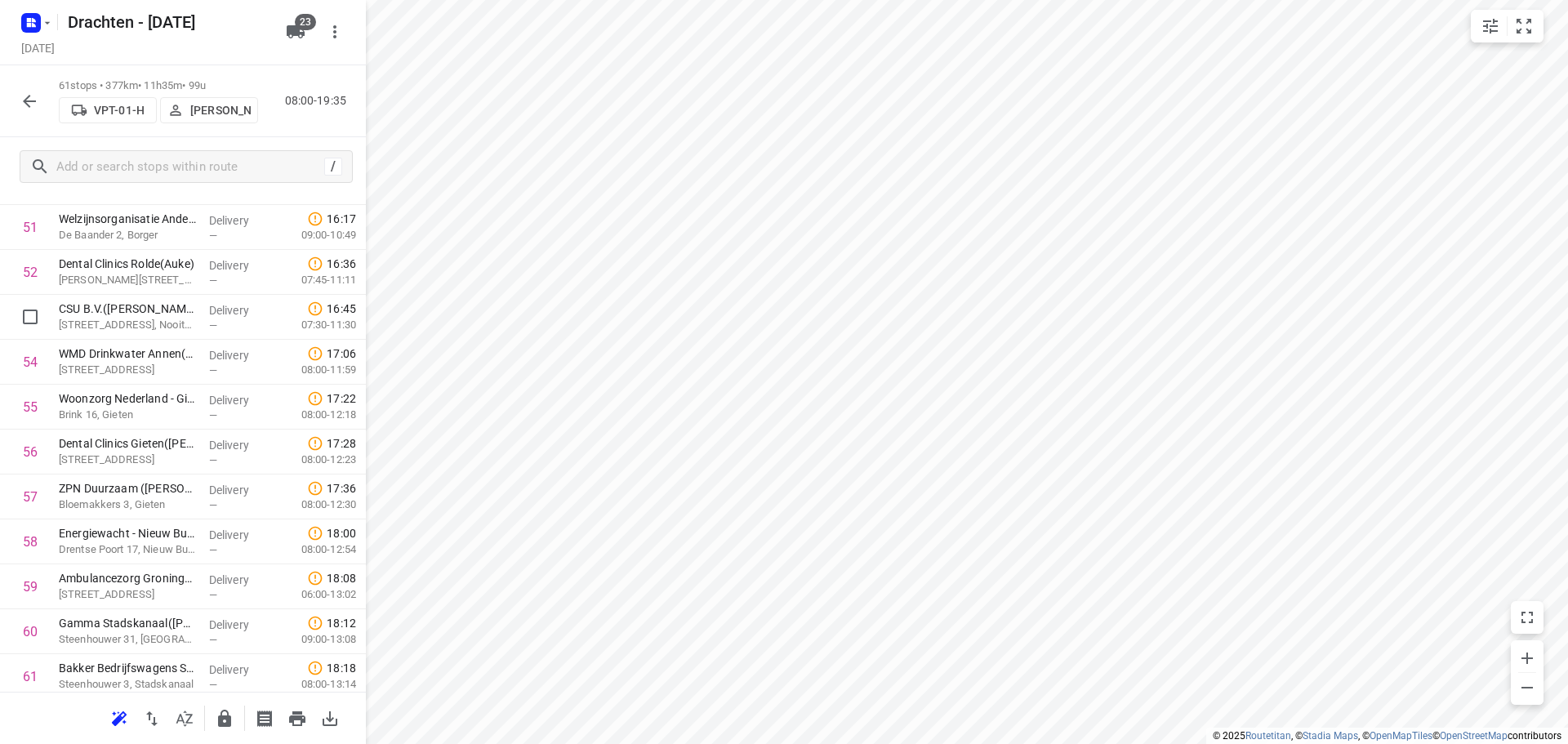
scroll to position [2417, 0]
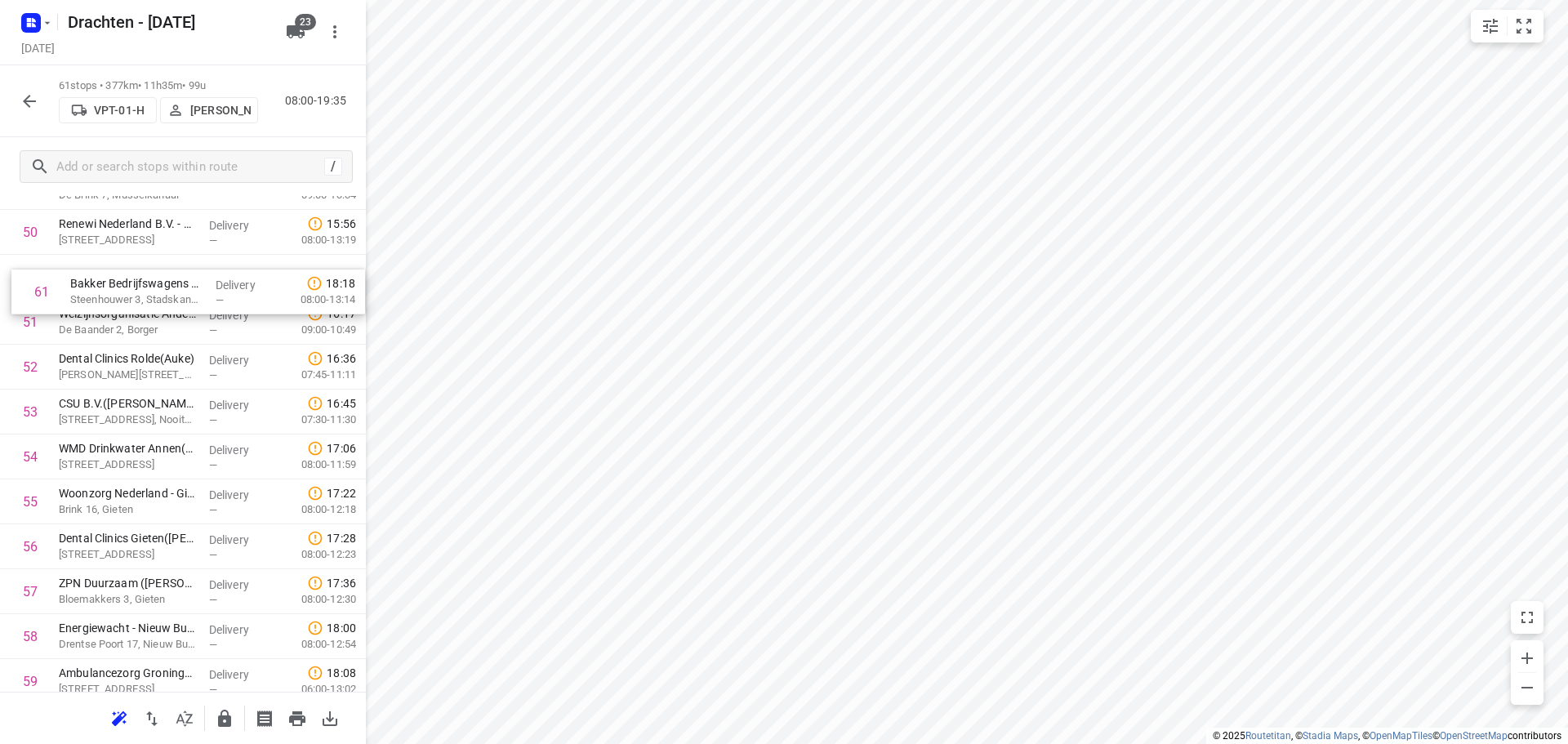
drag, startPoint x: 166, startPoint y: 625, endPoint x: 176, endPoint y: 278, distance: 347.1
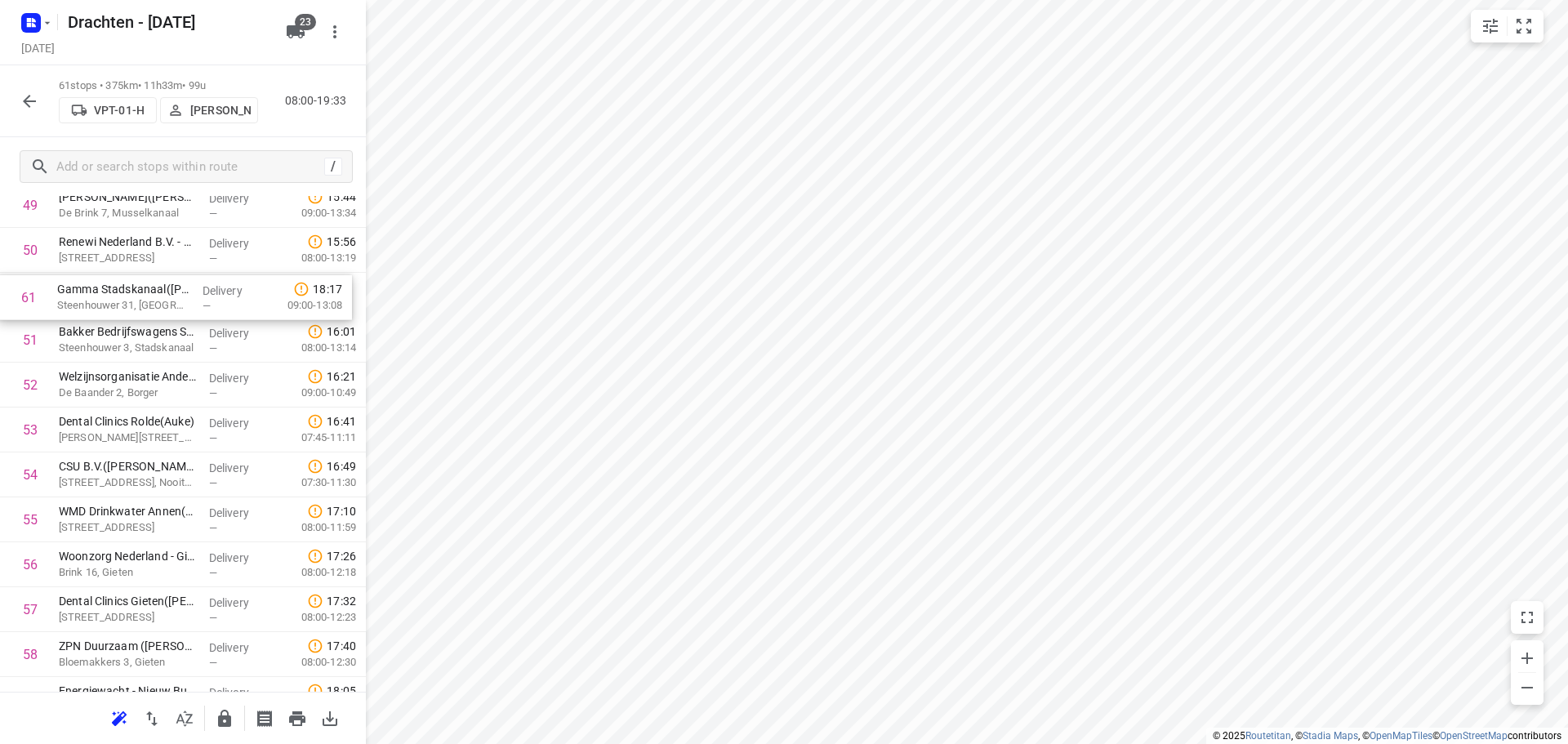
scroll to position [2294, 0]
drag, startPoint x: 175, startPoint y: 631, endPoint x: 166, endPoint y: 343, distance: 288.1
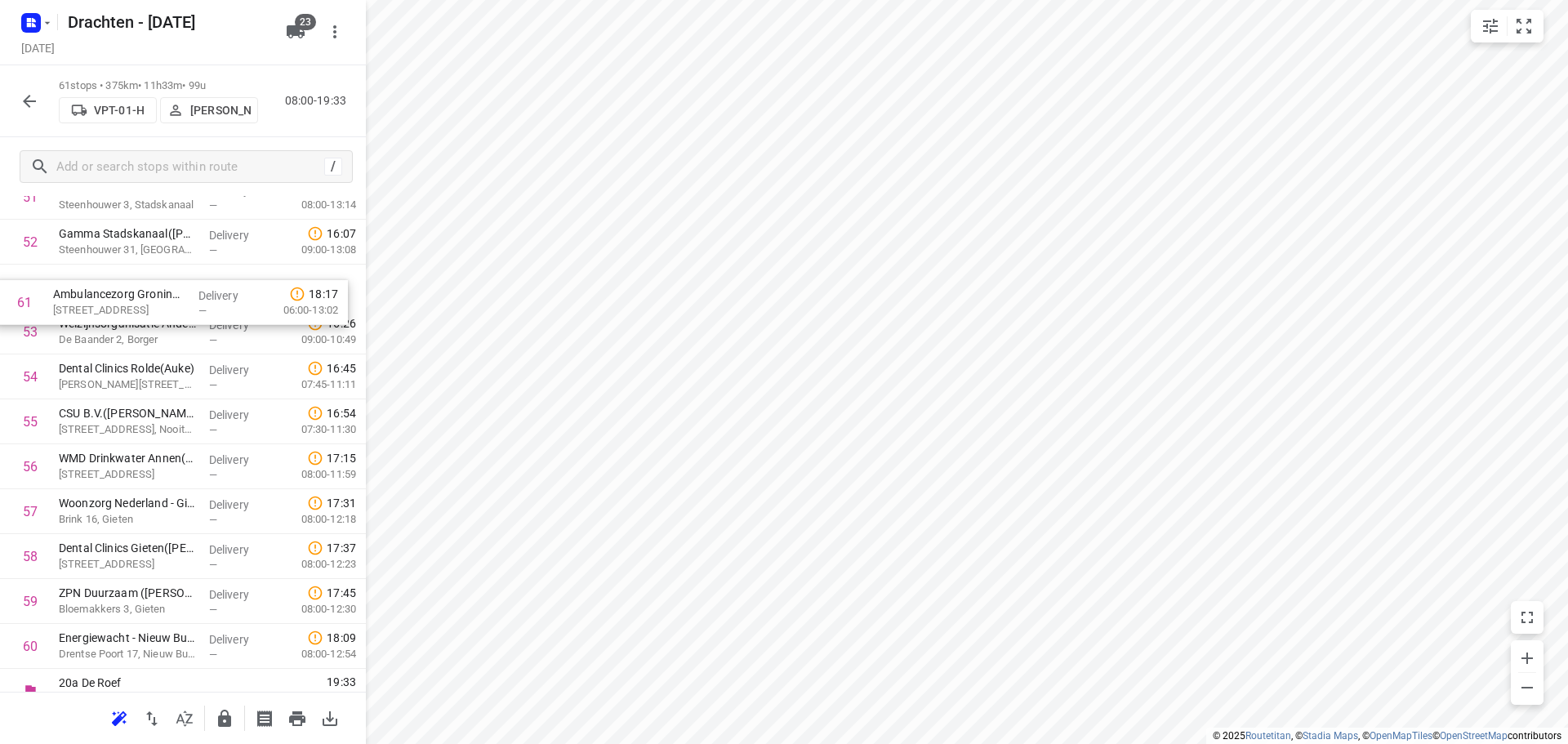
drag, startPoint x: 227, startPoint y: 633, endPoint x: 220, endPoint y: 301, distance: 332.1
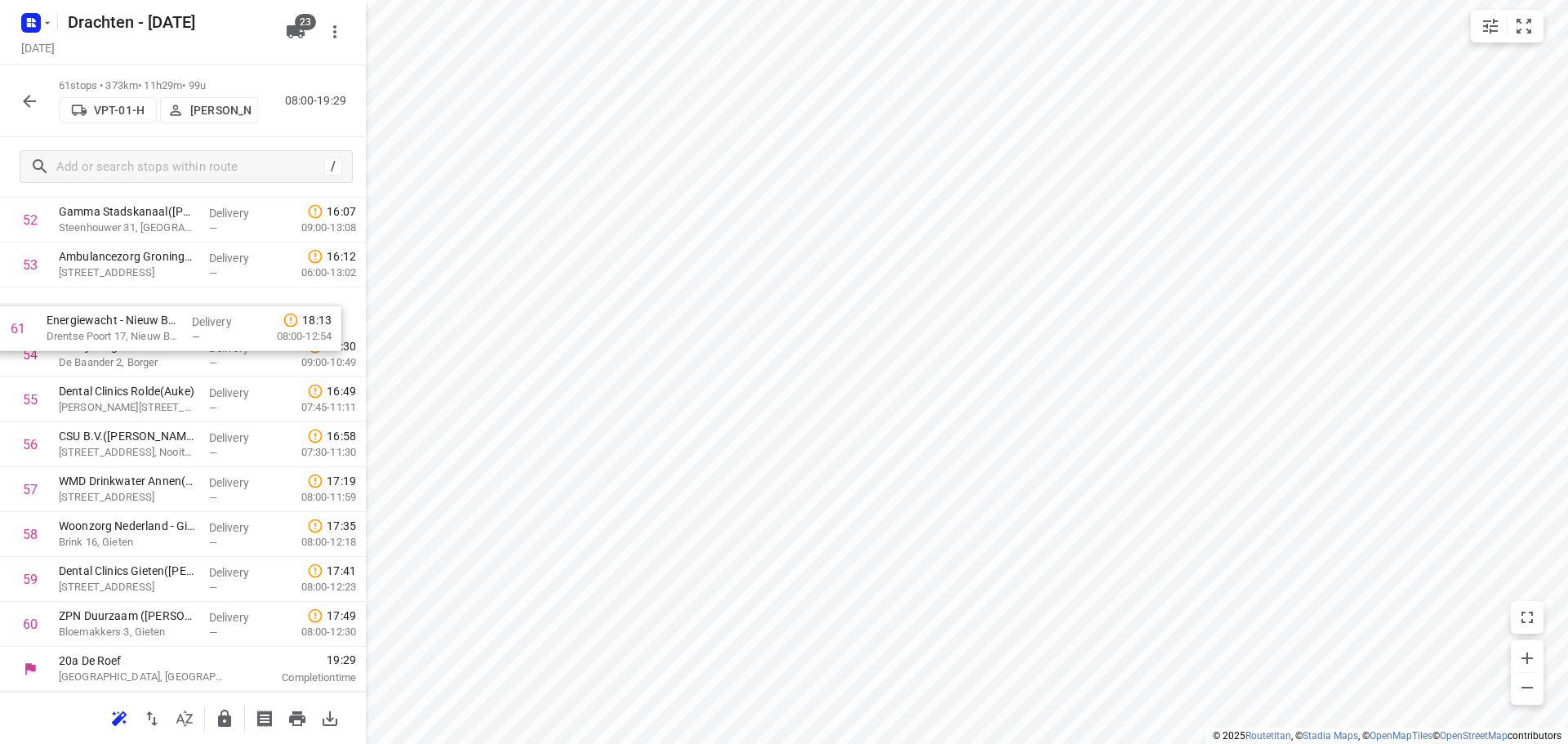
drag, startPoint x: 221, startPoint y: 626, endPoint x: 203, endPoint y: 322, distance: 304.5
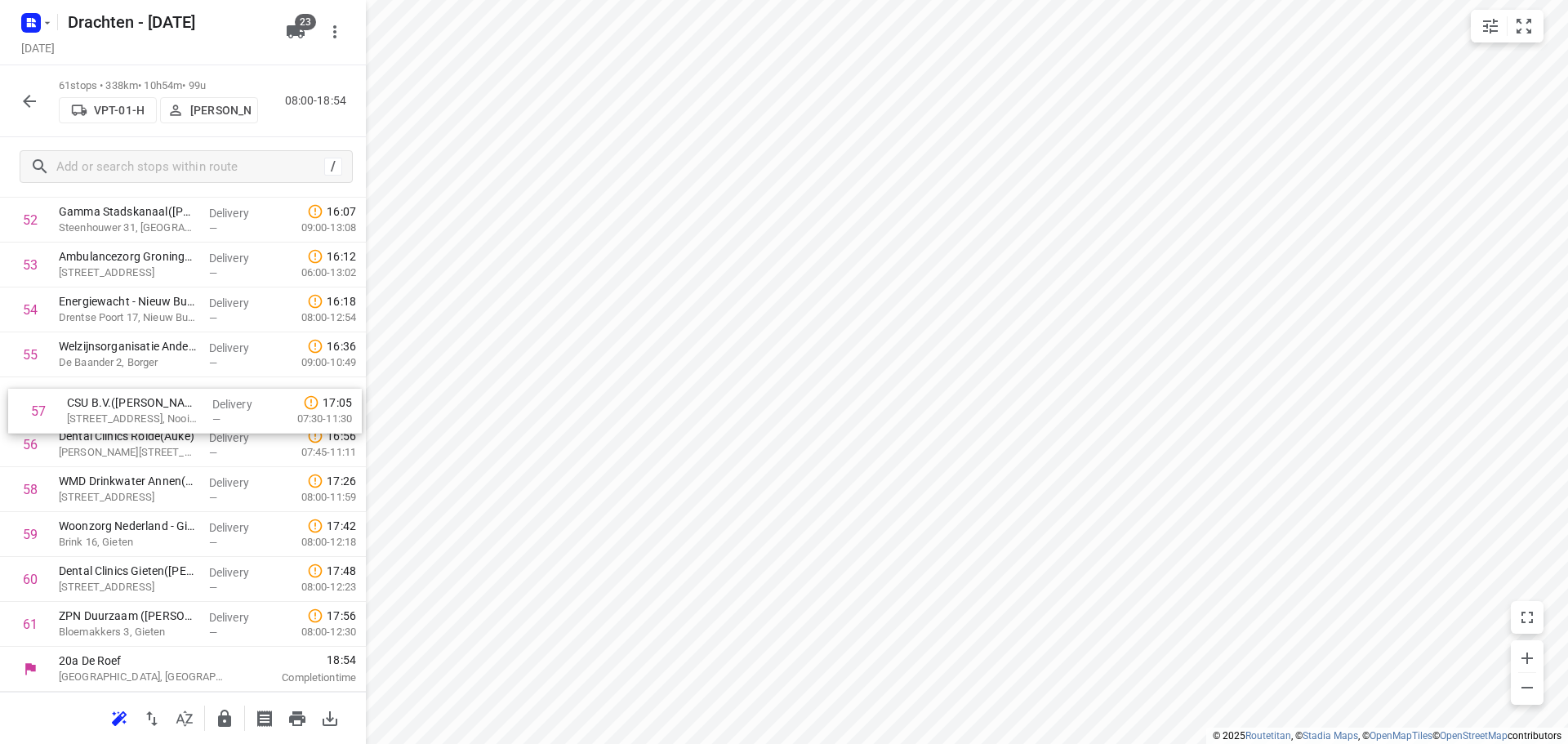
drag, startPoint x: 162, startPoint y: 452, endPoint x: 174, endPoint y: 407, distance: 46.6
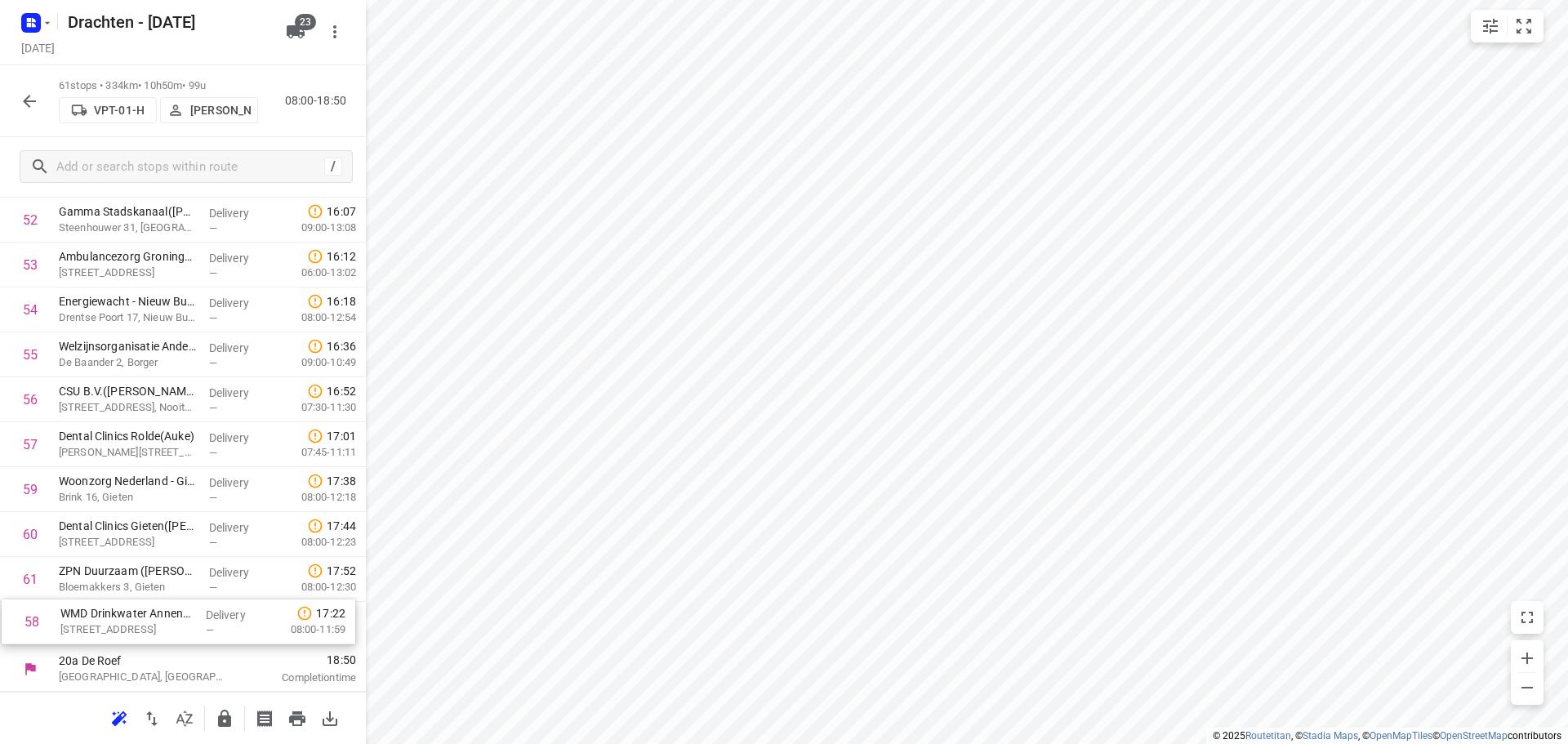
drag, startPoint x: 147, startPoint y: 489, endPoint x: 149, endPoint y: 625, distance: 136.0
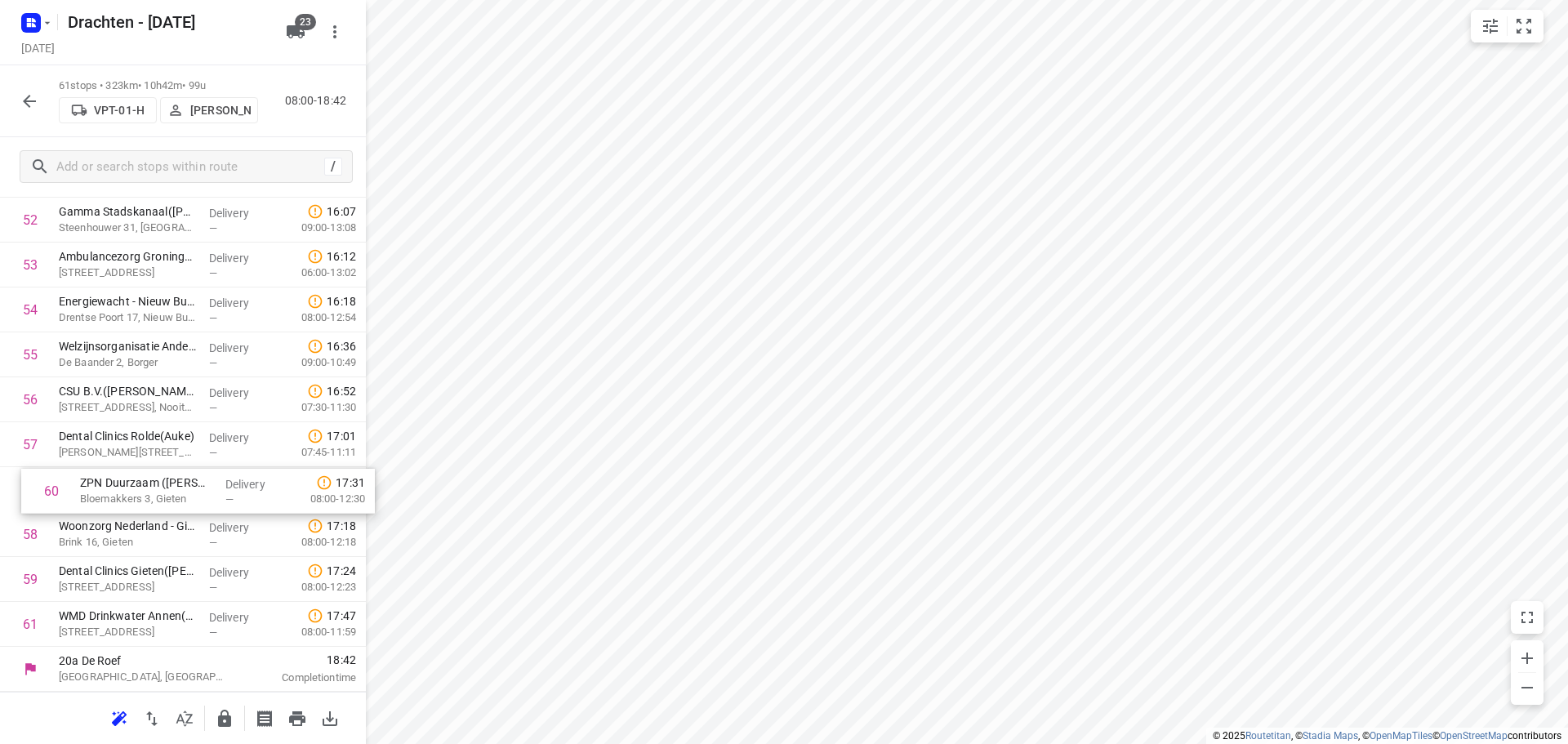
drag, startPoint x: 138, startPoint y: 566, endPoint x: 160, endPoint y: 473, distance: 95.6
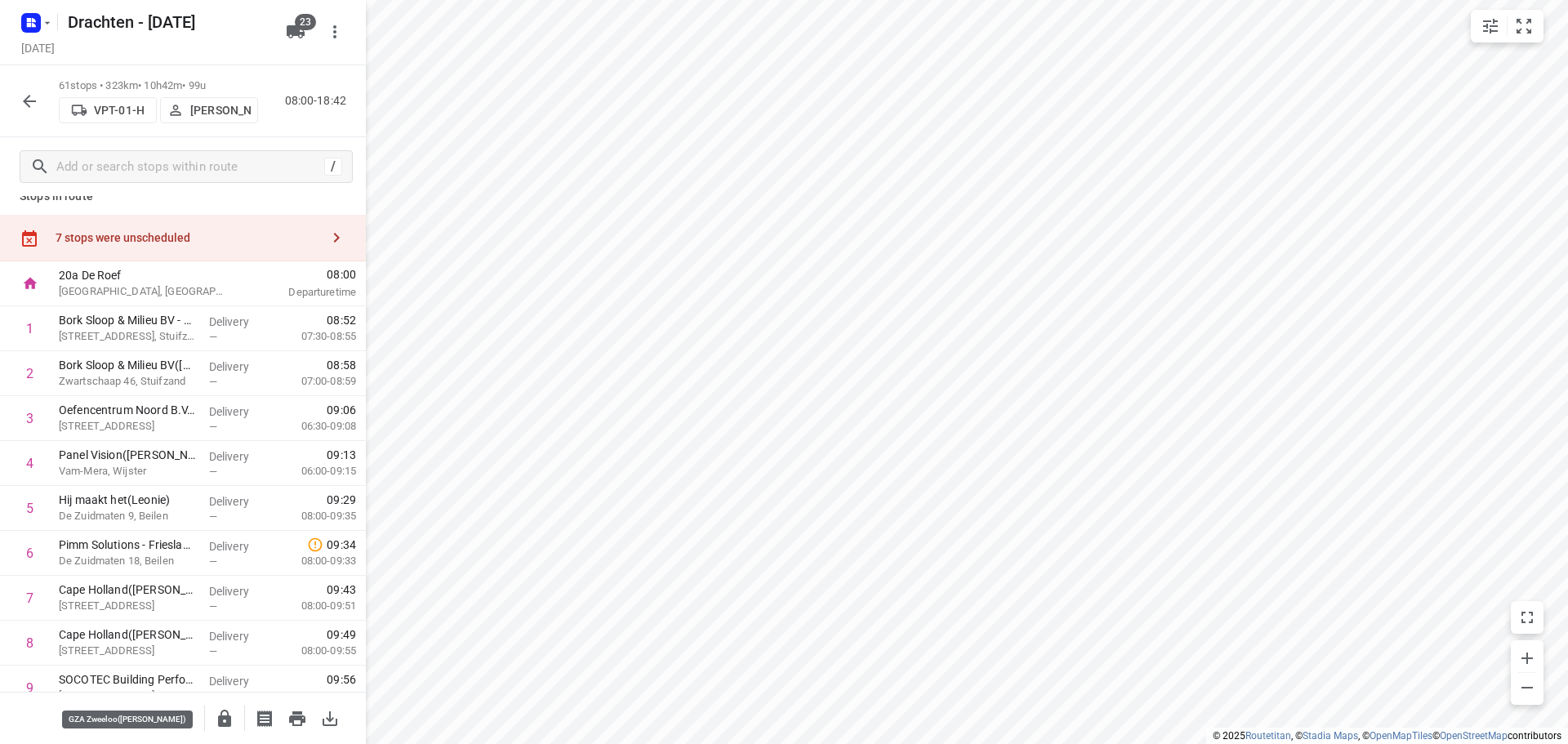
scroll to position [0, 0]
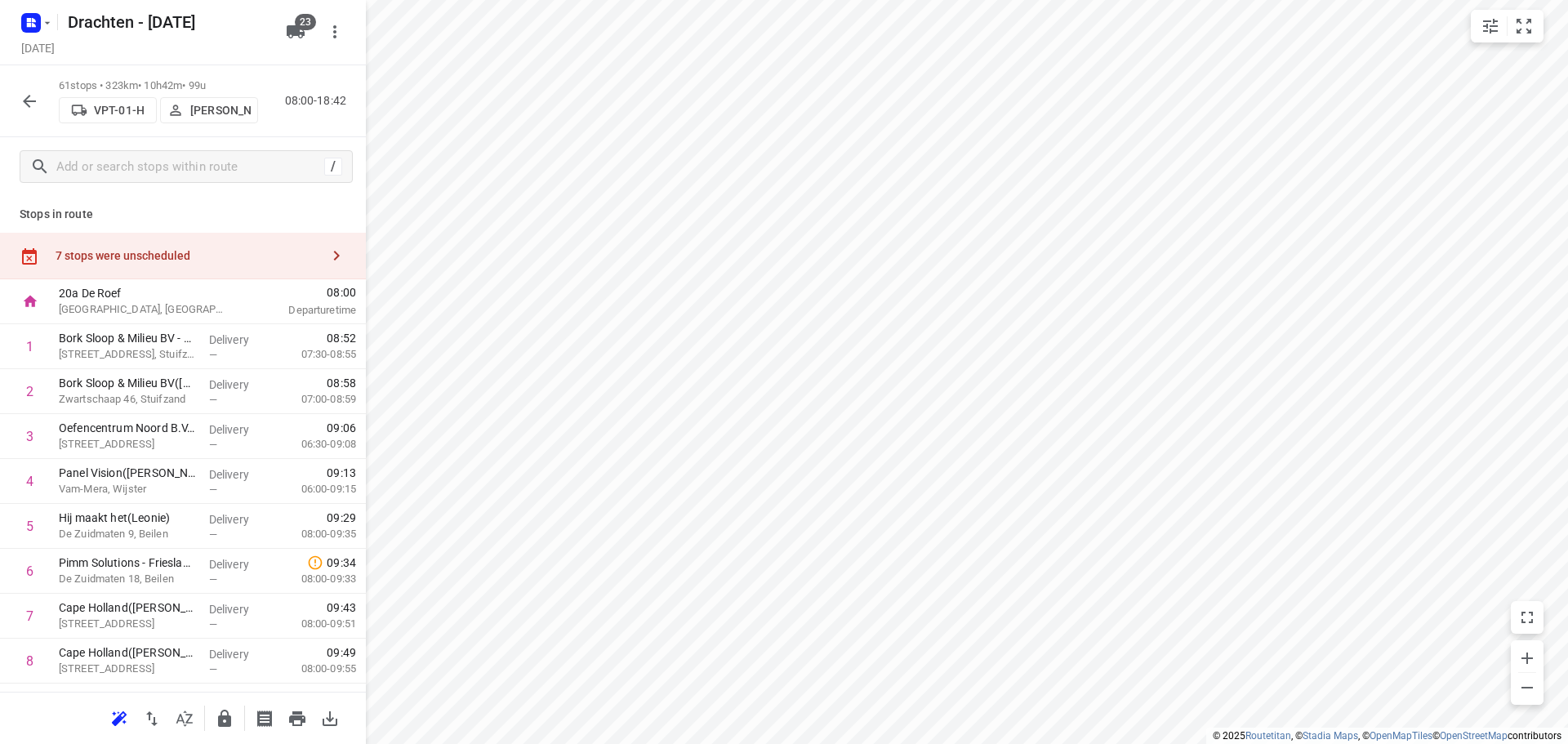
click at [176, 278] on div "7 stops were unscheduled" at bounding box center [183, 255] width 366 height 46
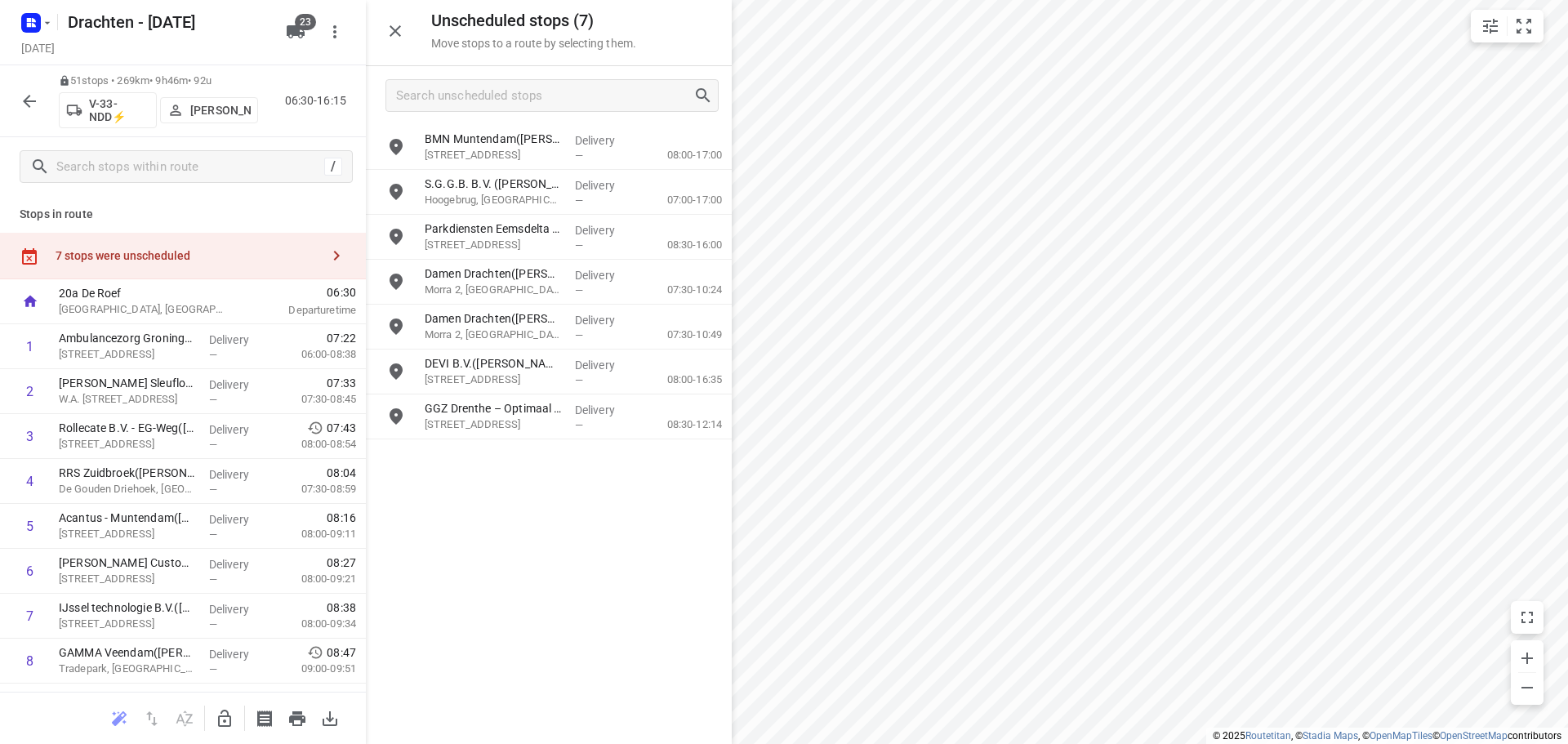
click at [225, 714] on icon "button" at bounding box center [225, 718] width 20 height 20
drag, startPoint x: 580, startPoint y: 133, endPoint x: 226, endPoint y: 550, distance: 547.0
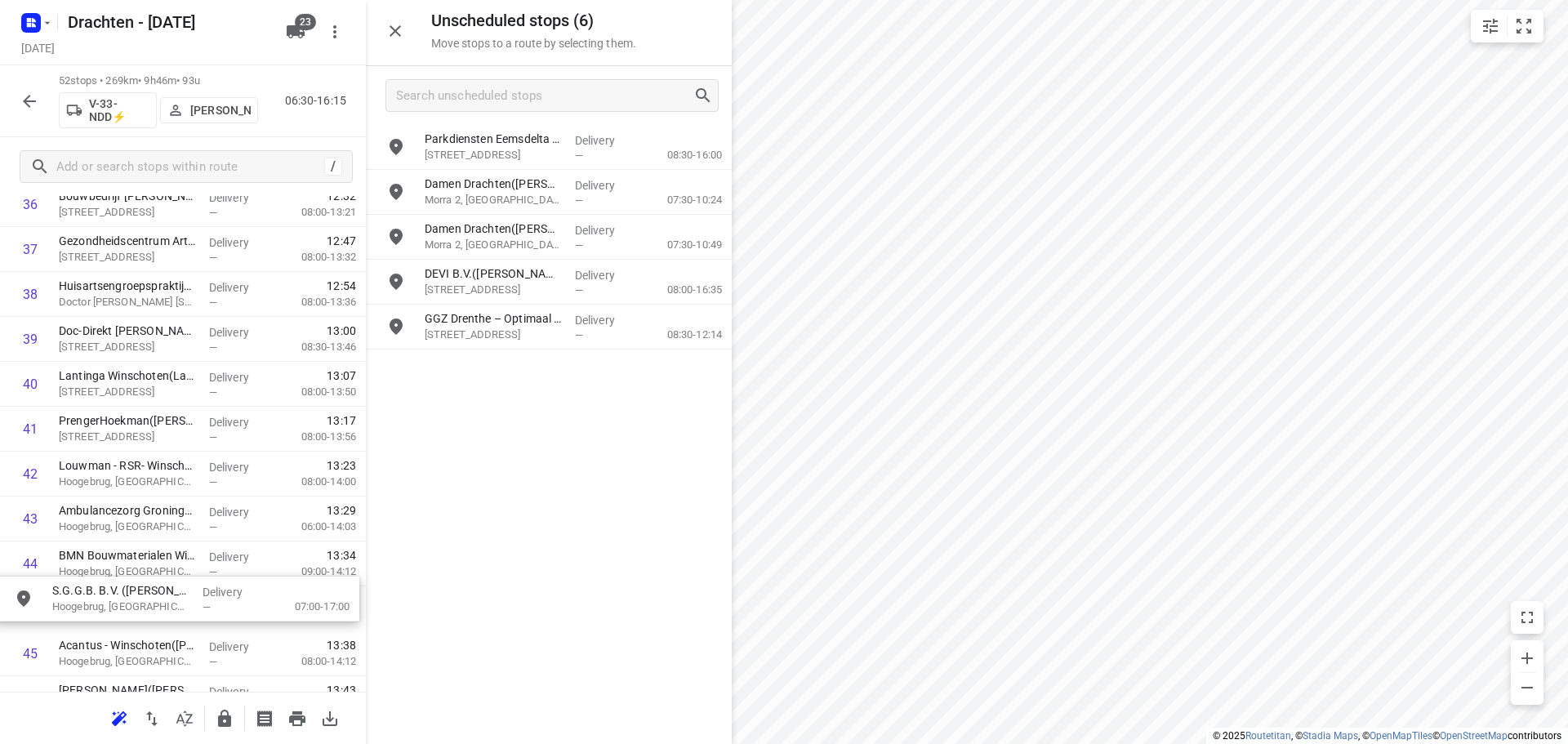
scroll to position [1742, 0]
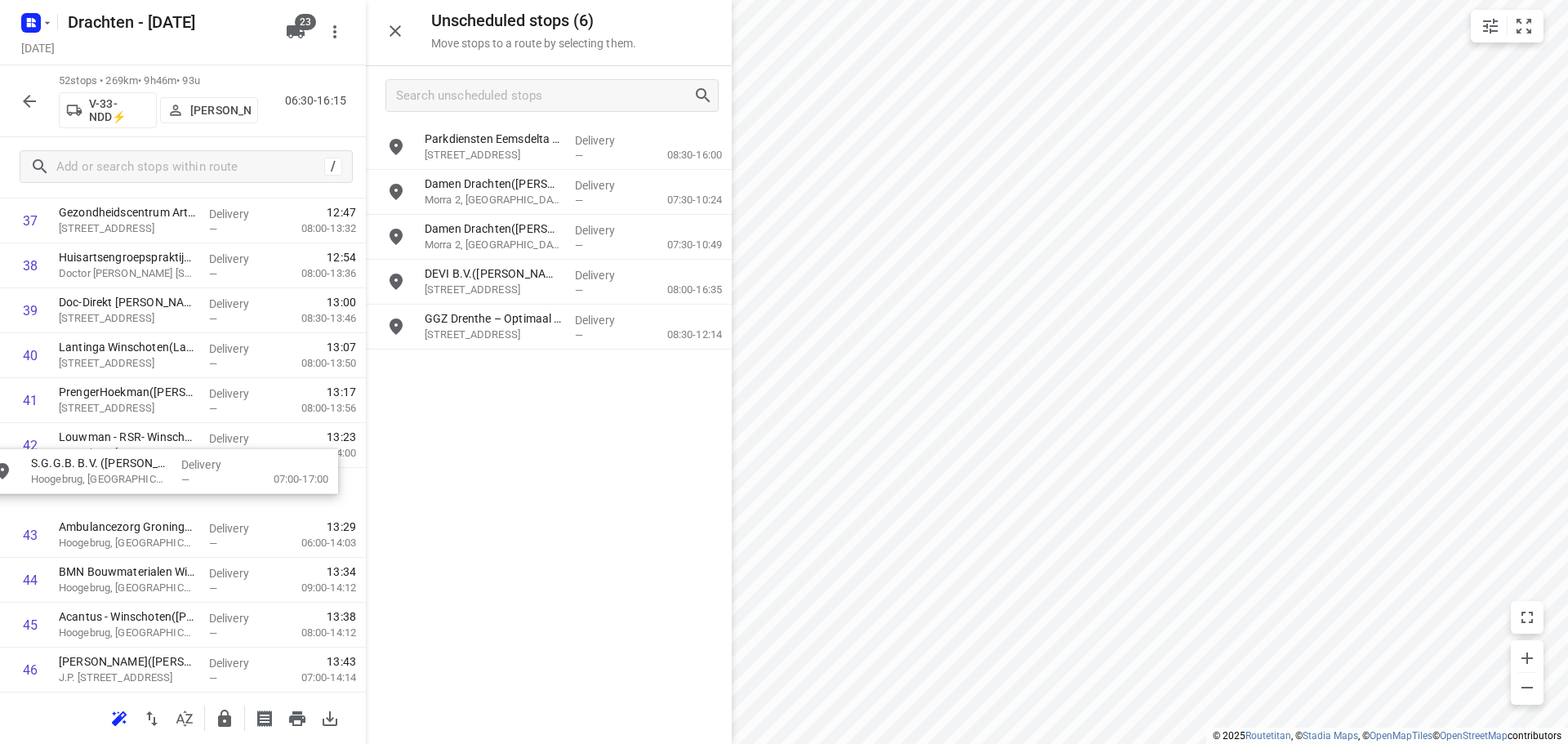
drag, startPoint x: 550, startPoint y: 159, endPoint x: 139, endPoint y: 492, distance: 529.0
click at [211, 714] on button "button" at bounding box center [225, 718] width 33 height 33
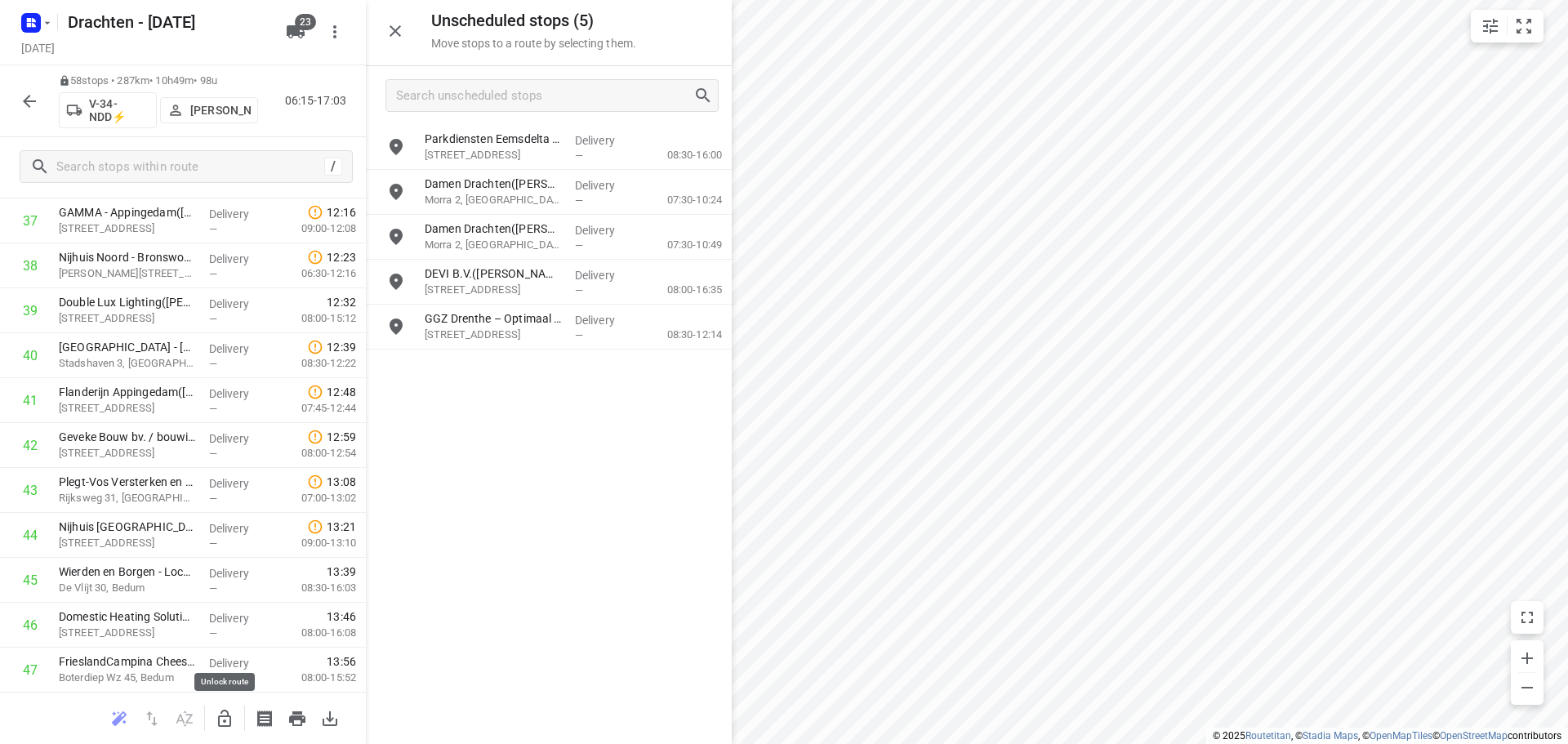
click at [232, 715] on icon "button" at bounding box center [225, 718] width 20 height 20
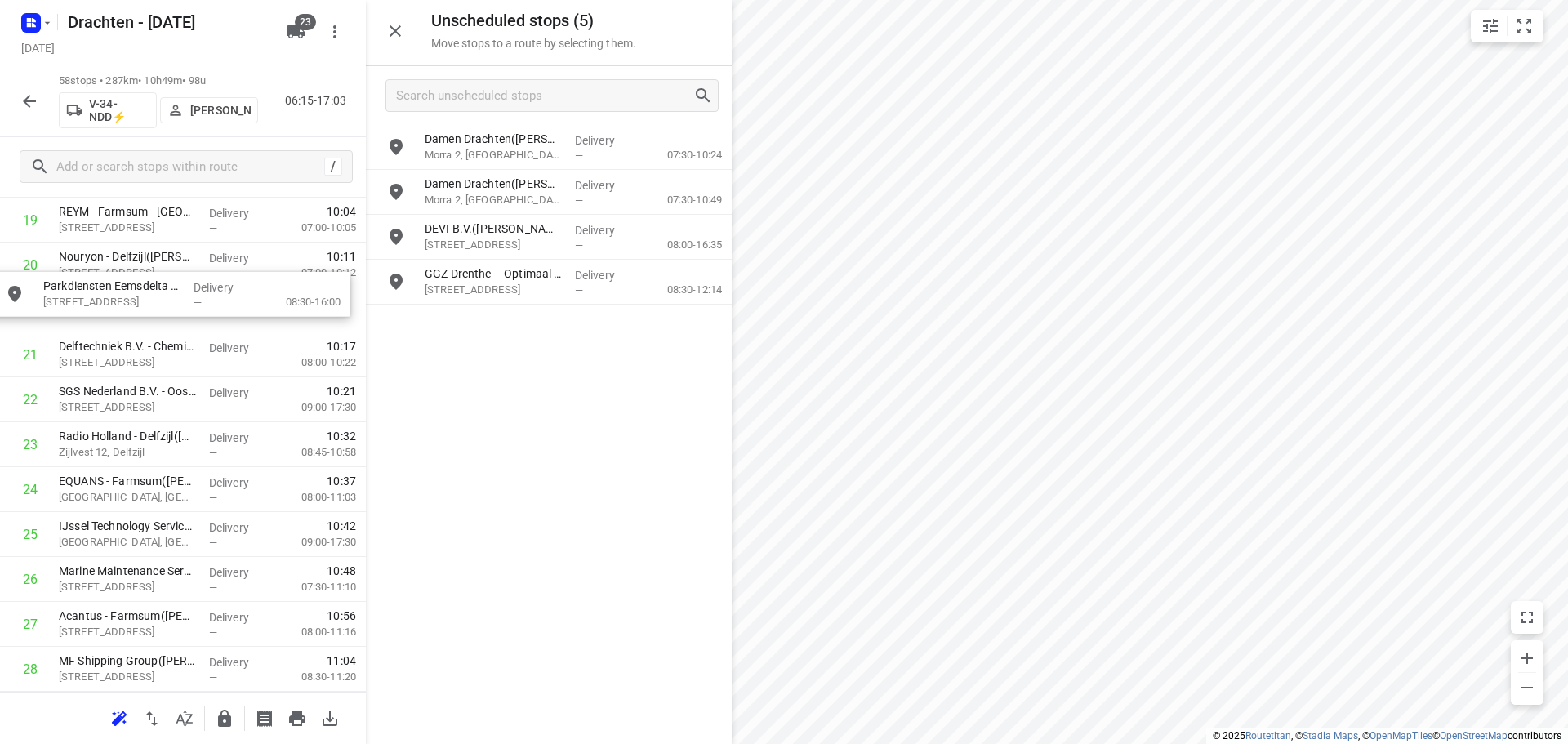
scroll to position [929, 1]
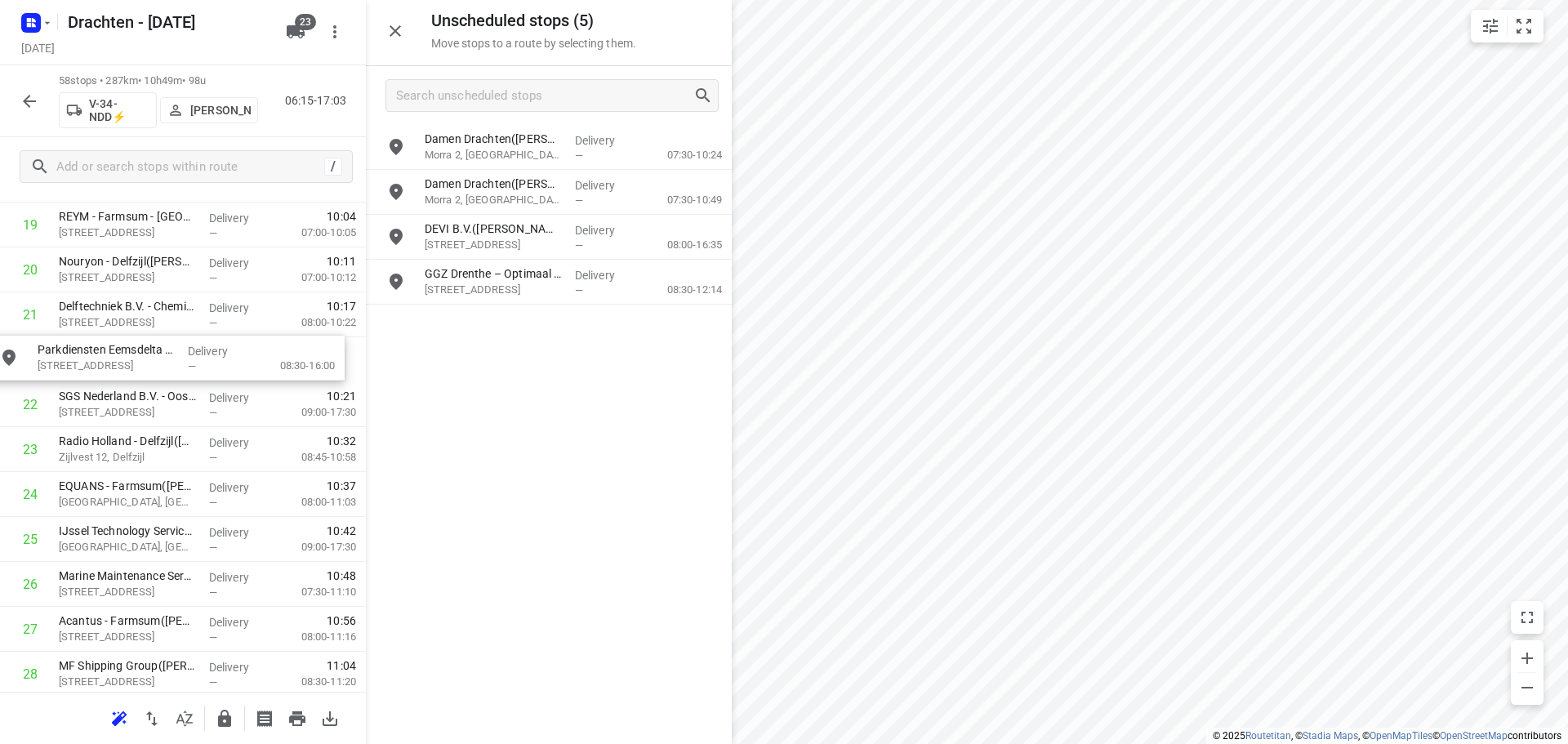
drag, startPoint x: 576, startPoint y: 154, endPoint x: 185, endPoint y: 373, distance: 448.2
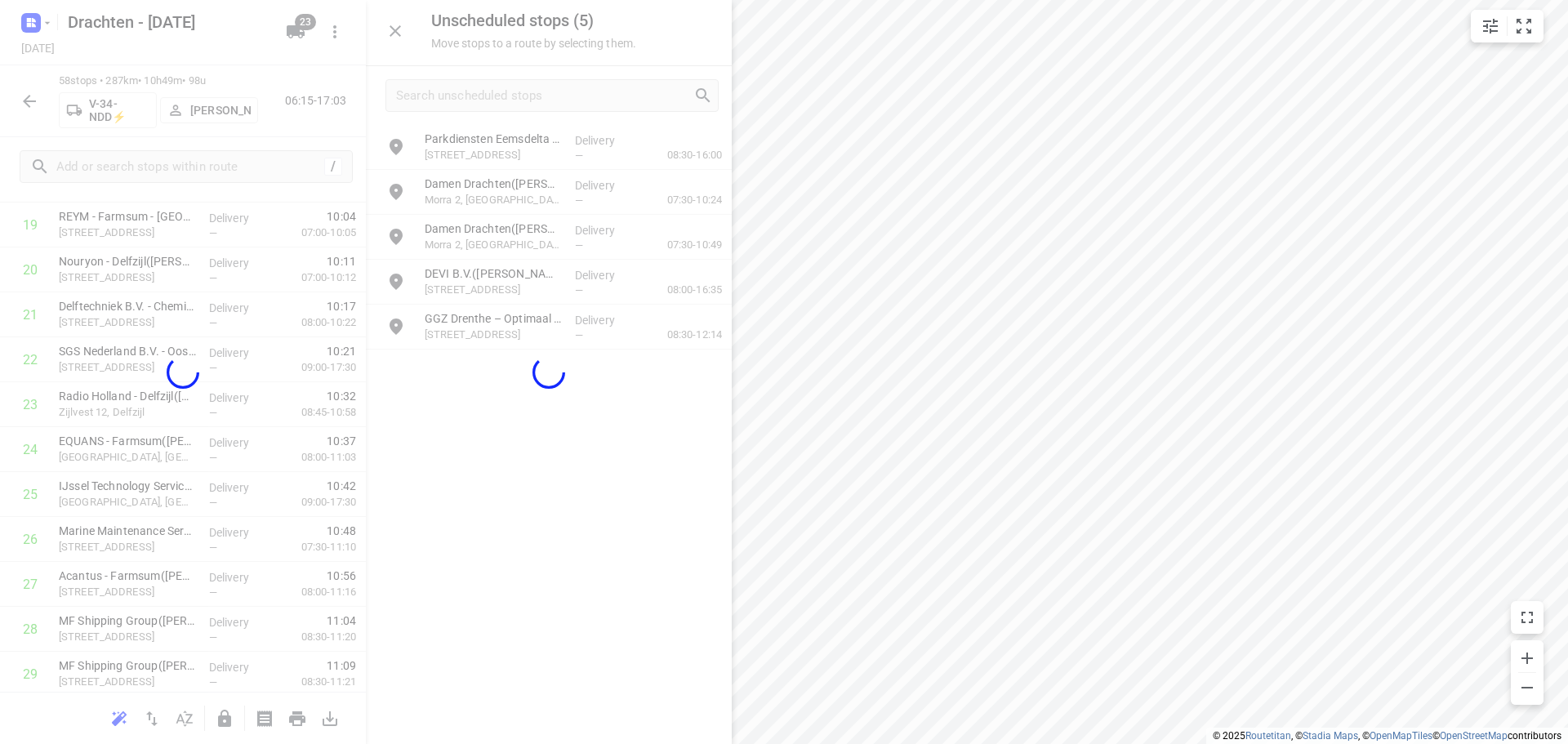
scroll to position [929, 0]
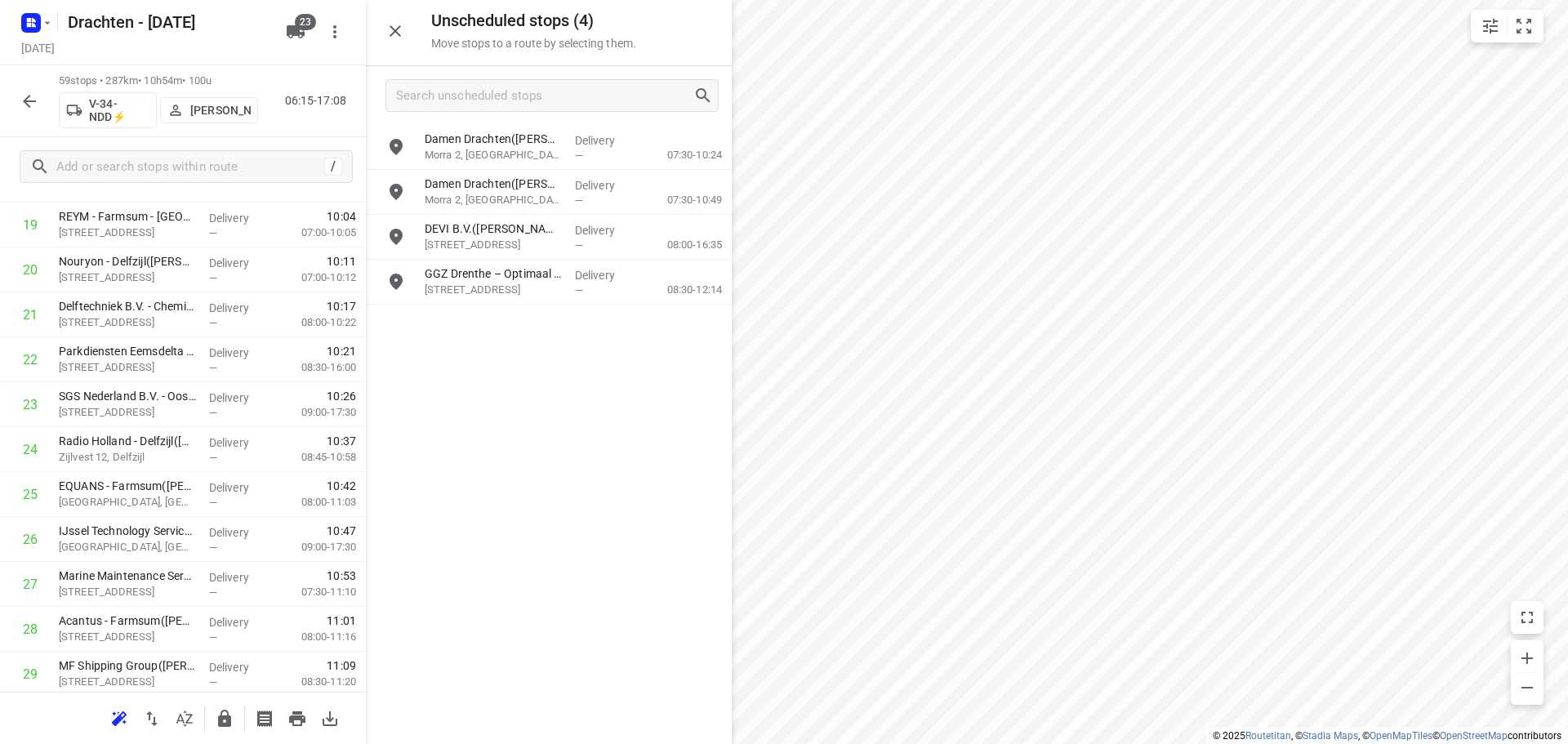
click at [223, 732] on button "button" at bounding box center [225, 718] width 33 height 33
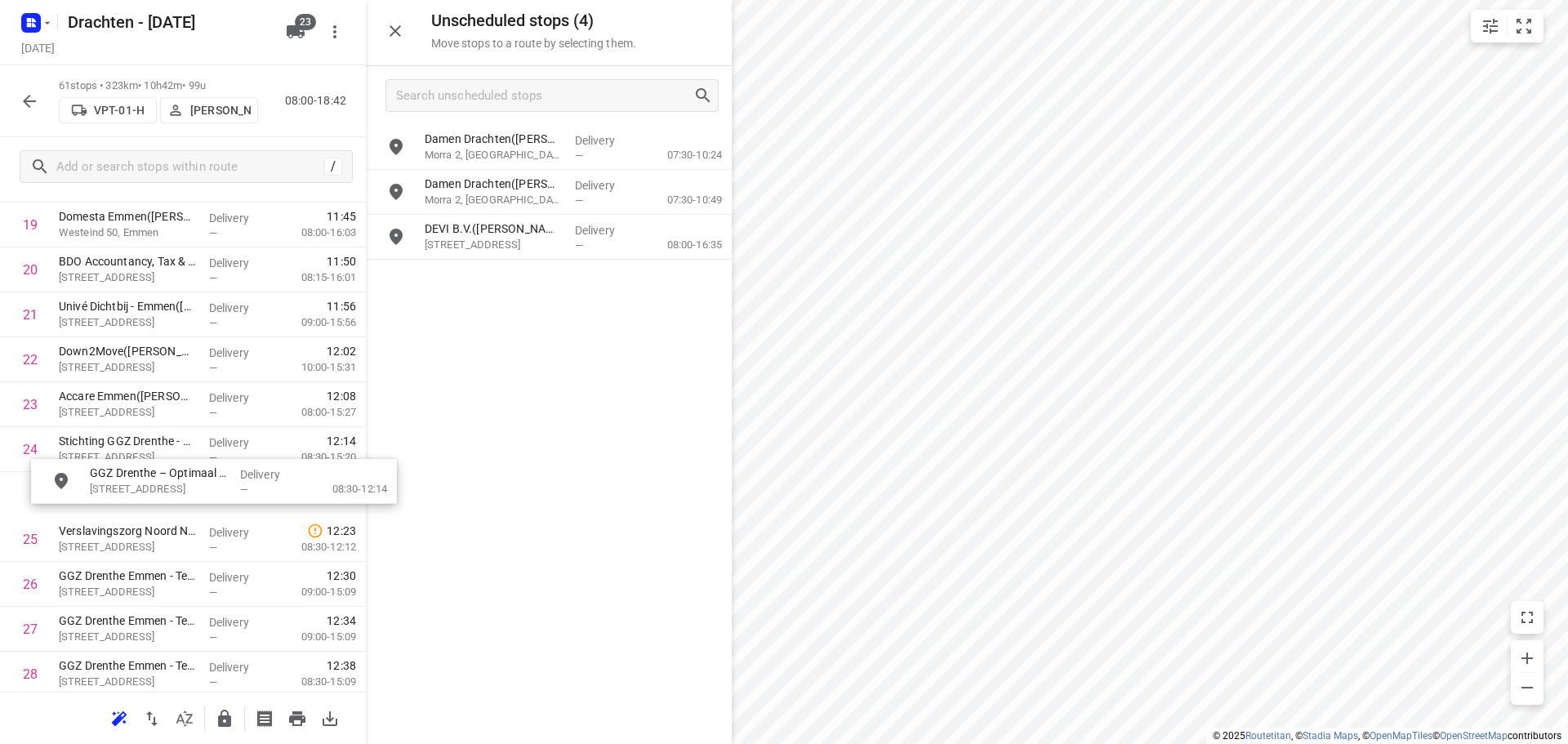
drag, startPoint x: 495, startPoint y: 292, endPoint x: 135, endPoint y: 505, distance: 418.3
click at [228, 721] on icon "button" at bounding box center [225, 718] width 13 height 17
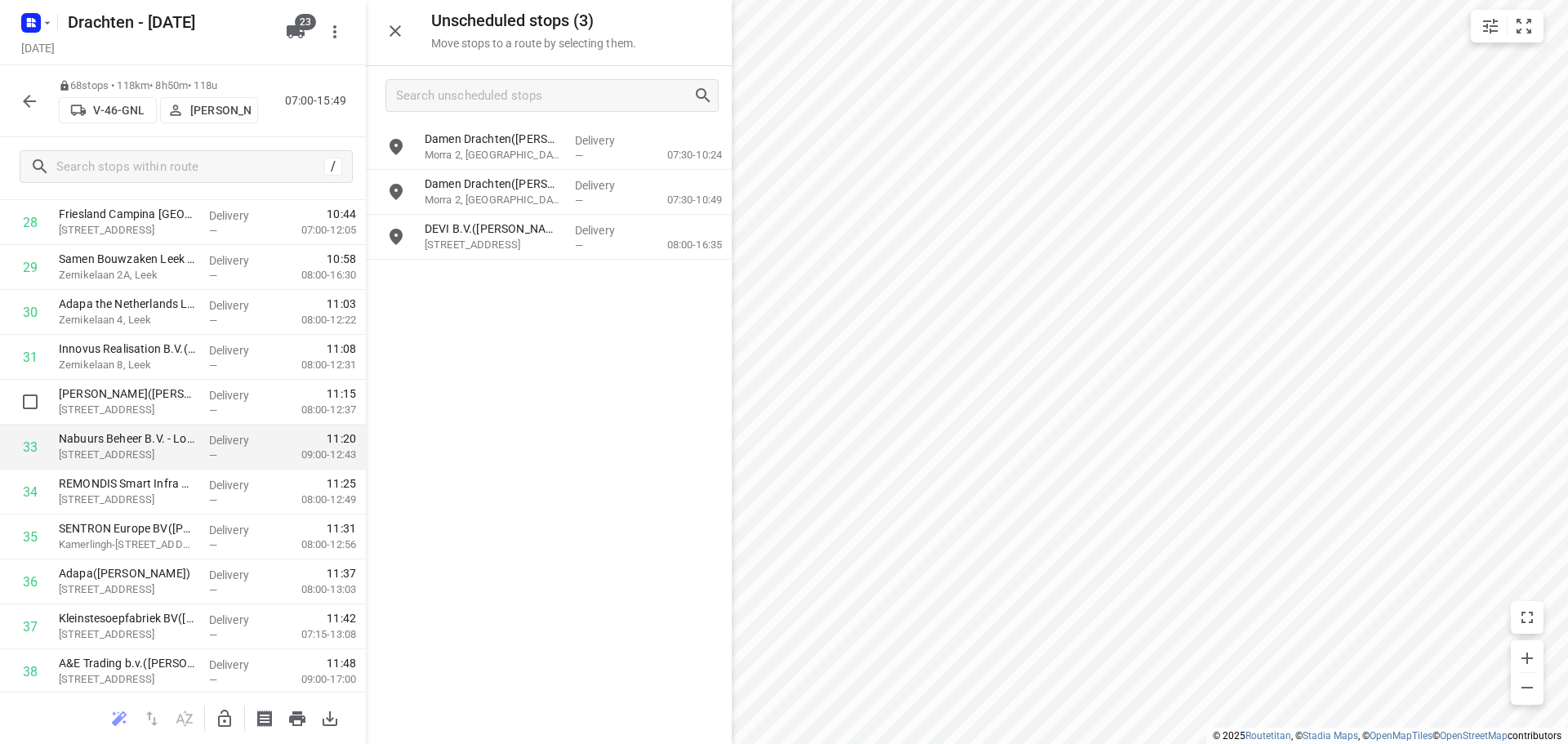
scroll to position [1338, 0]
click at [228, 712] on icon "button" at bounding box center [225, 718] width 20 height 20
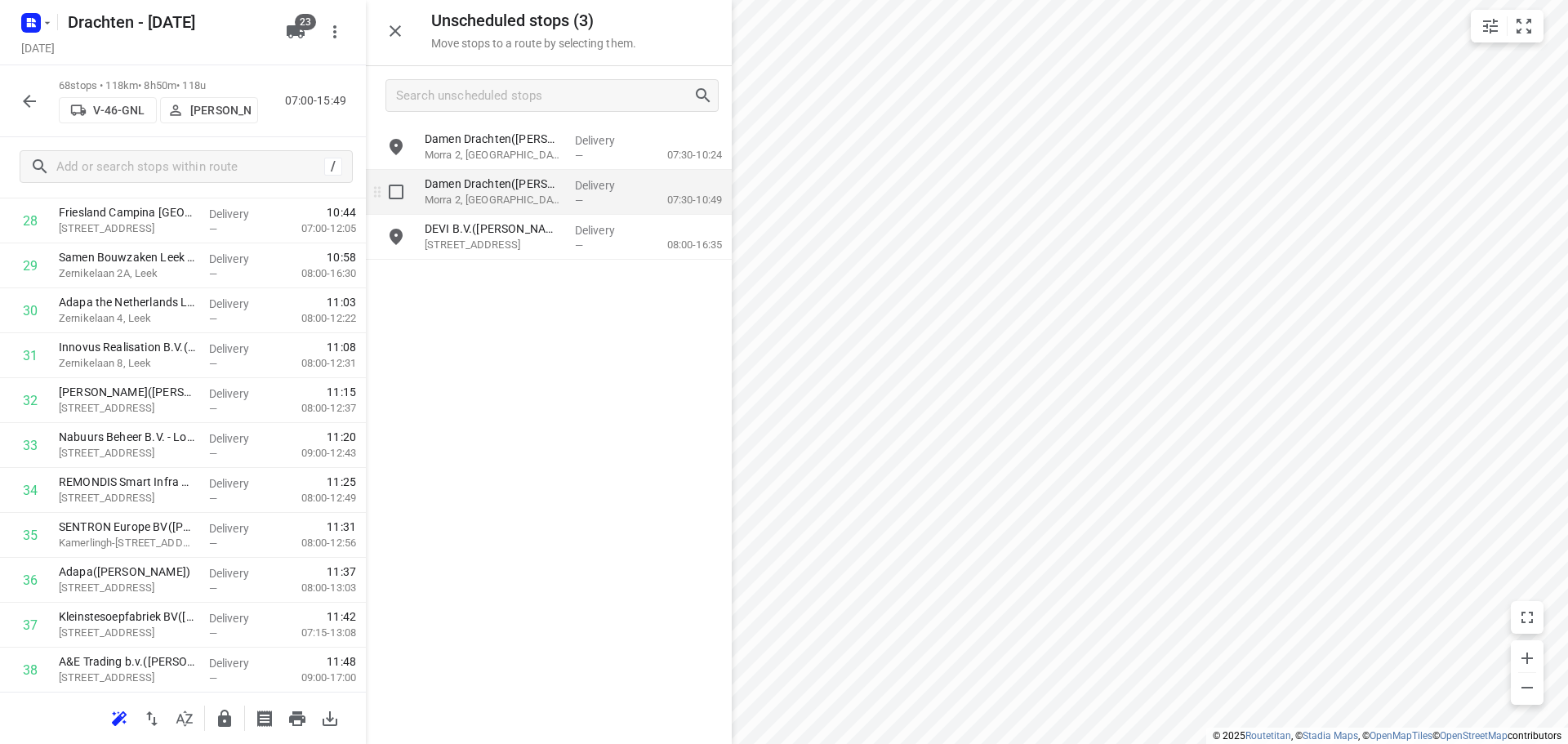
click at [403, 198] on input "grid" at bounding box center [397, 192] width 33 height 33
checkbox input "true"
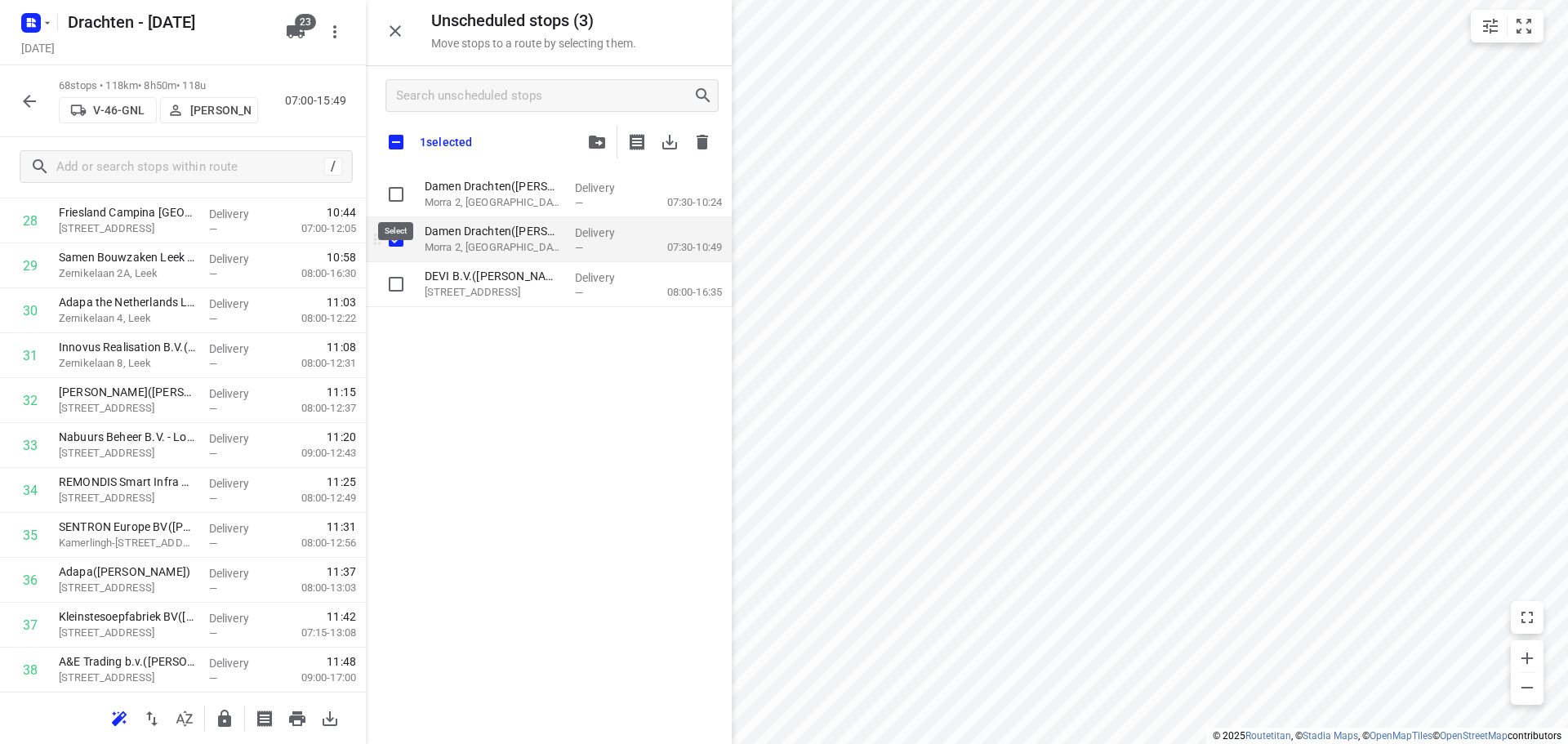
click at [403, 198] on input "grid" at bounding box center [397, 194] width 33 height 33
checkbox input "true"
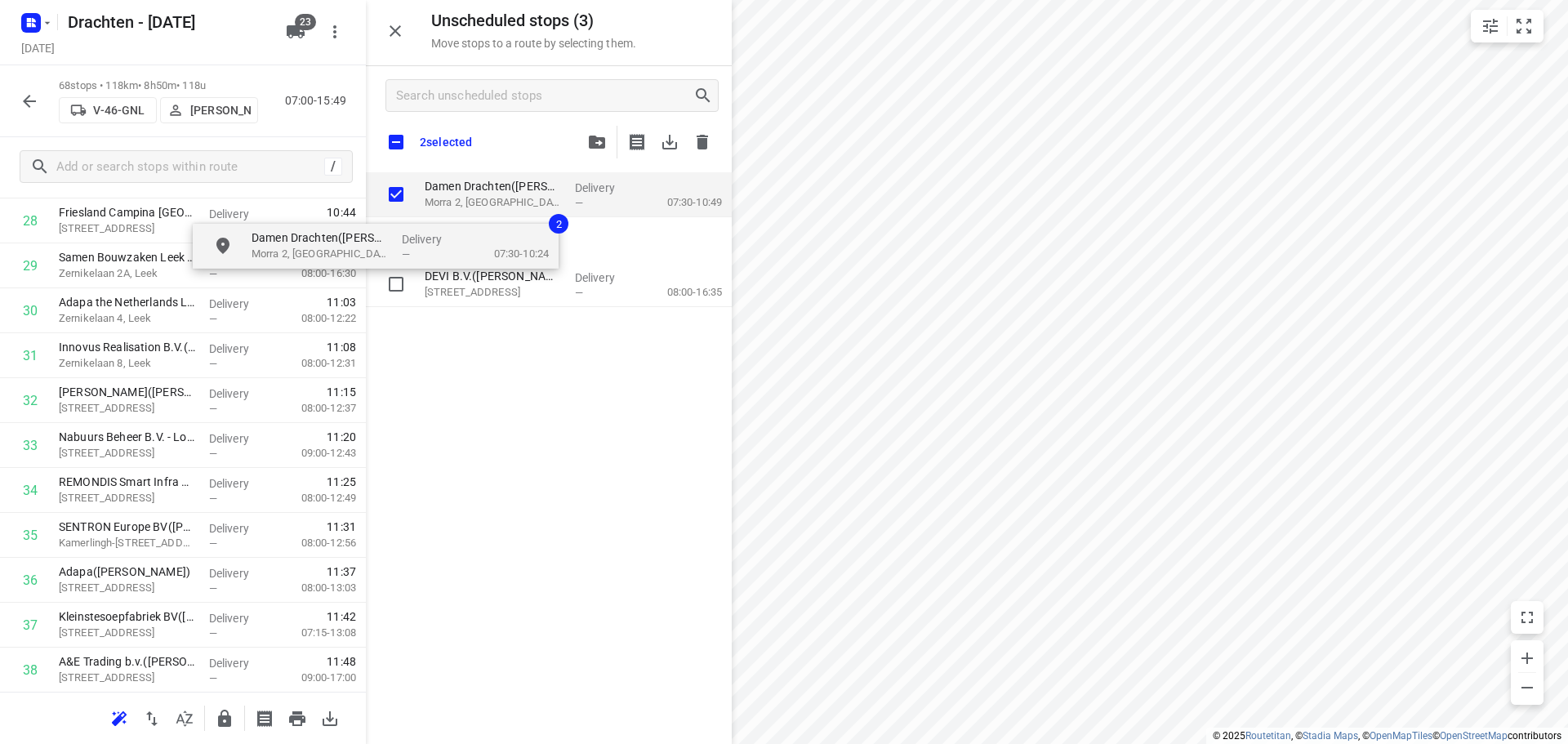
checkbox input "true"
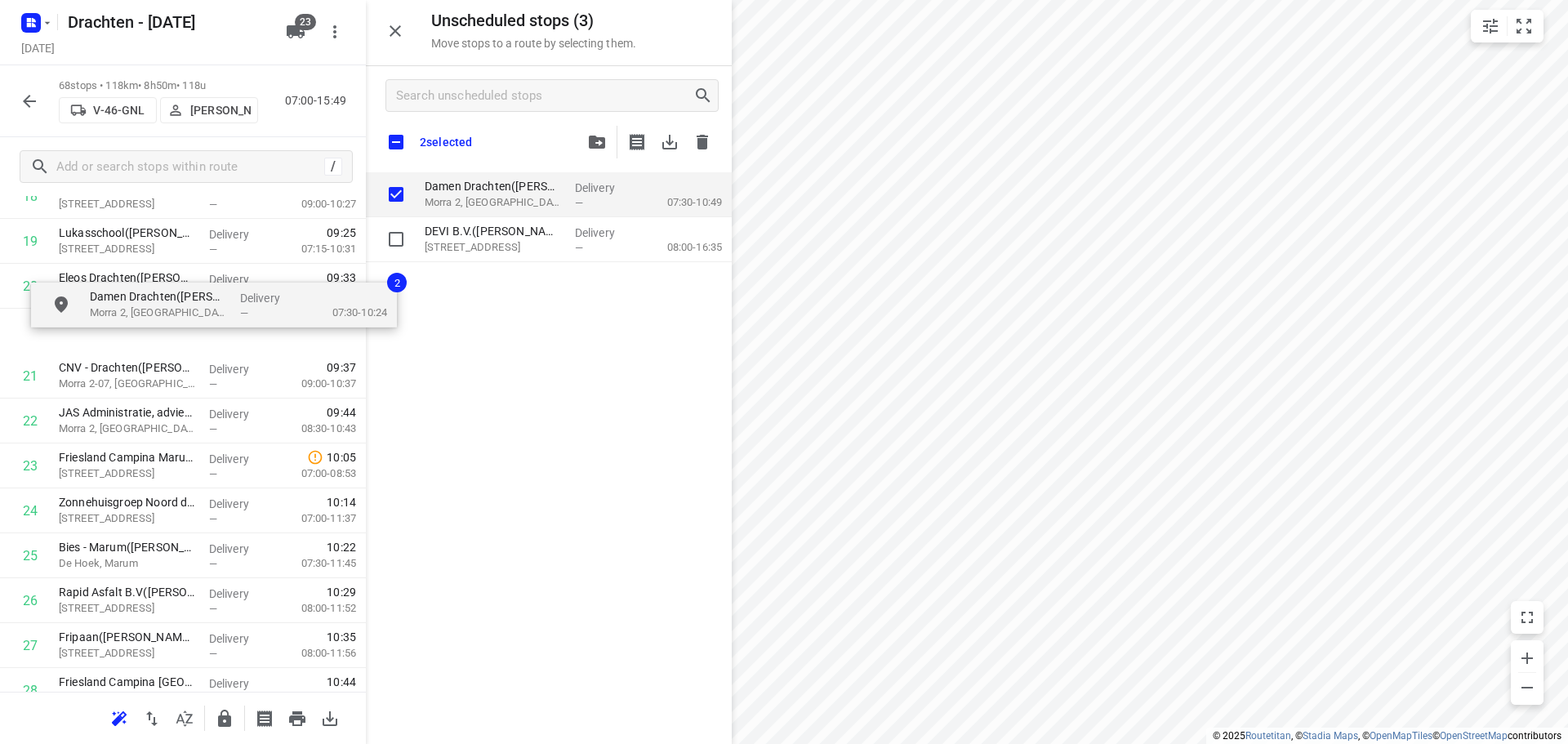
scroll to position [913, 0]
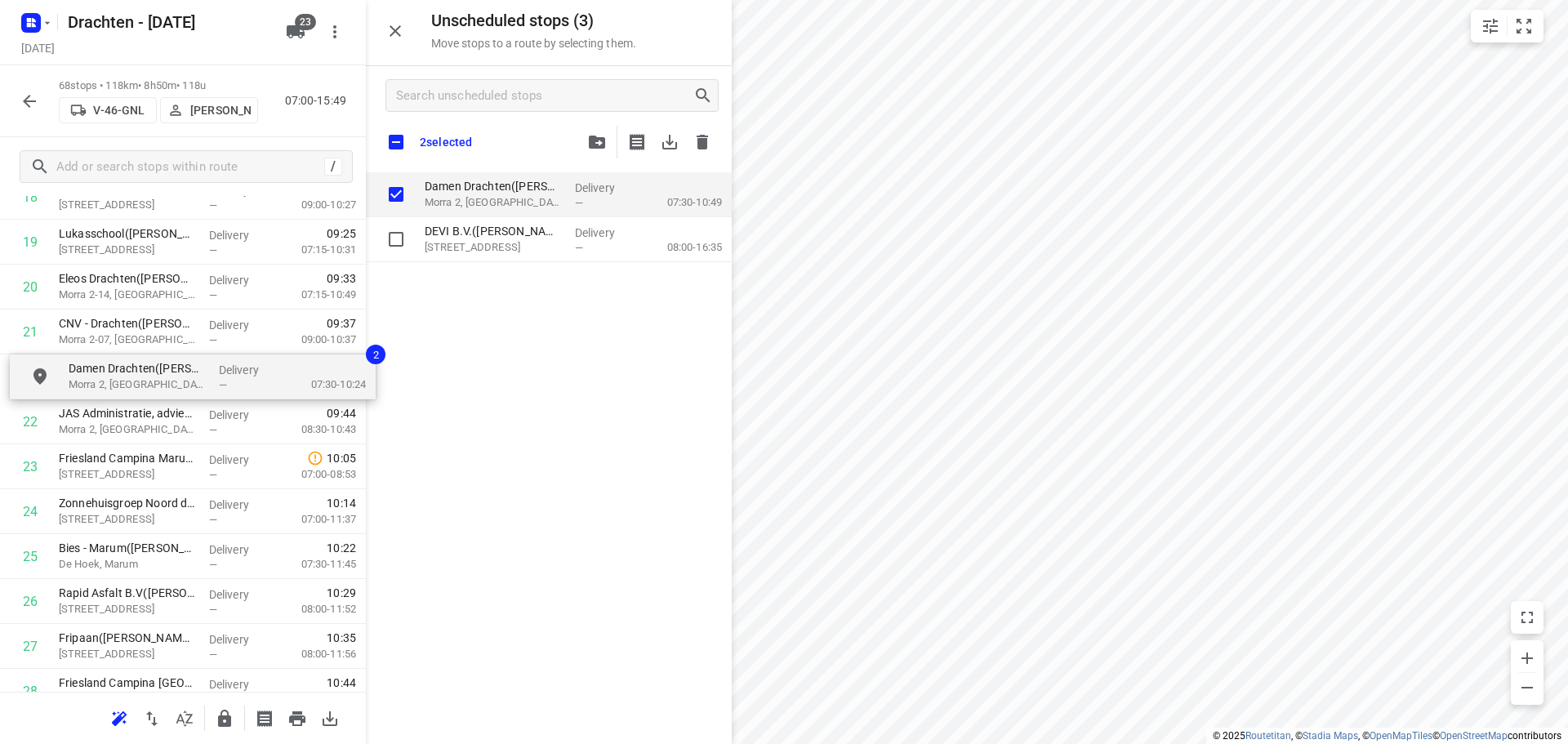
drag, startPoint x: 466, startPoint y: 205, endPoint x: 107, endPoint y: 392, distance: 404.8
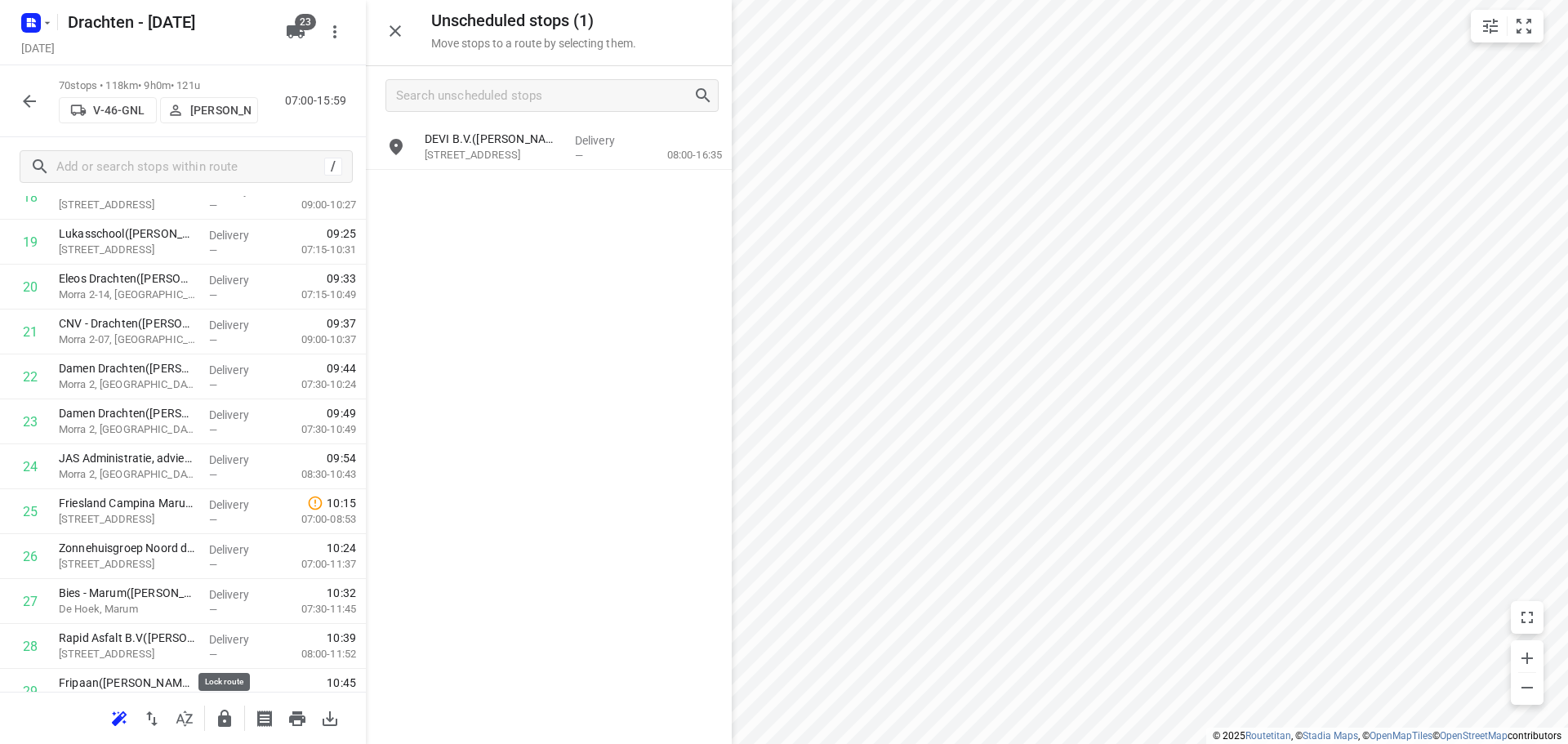
click at [232, 722] on icon "button" at bounding box center [225, 718] width 20 height 20
click at [232, 704] on button "button" at bounding box center [225, 718] width 33 height 33
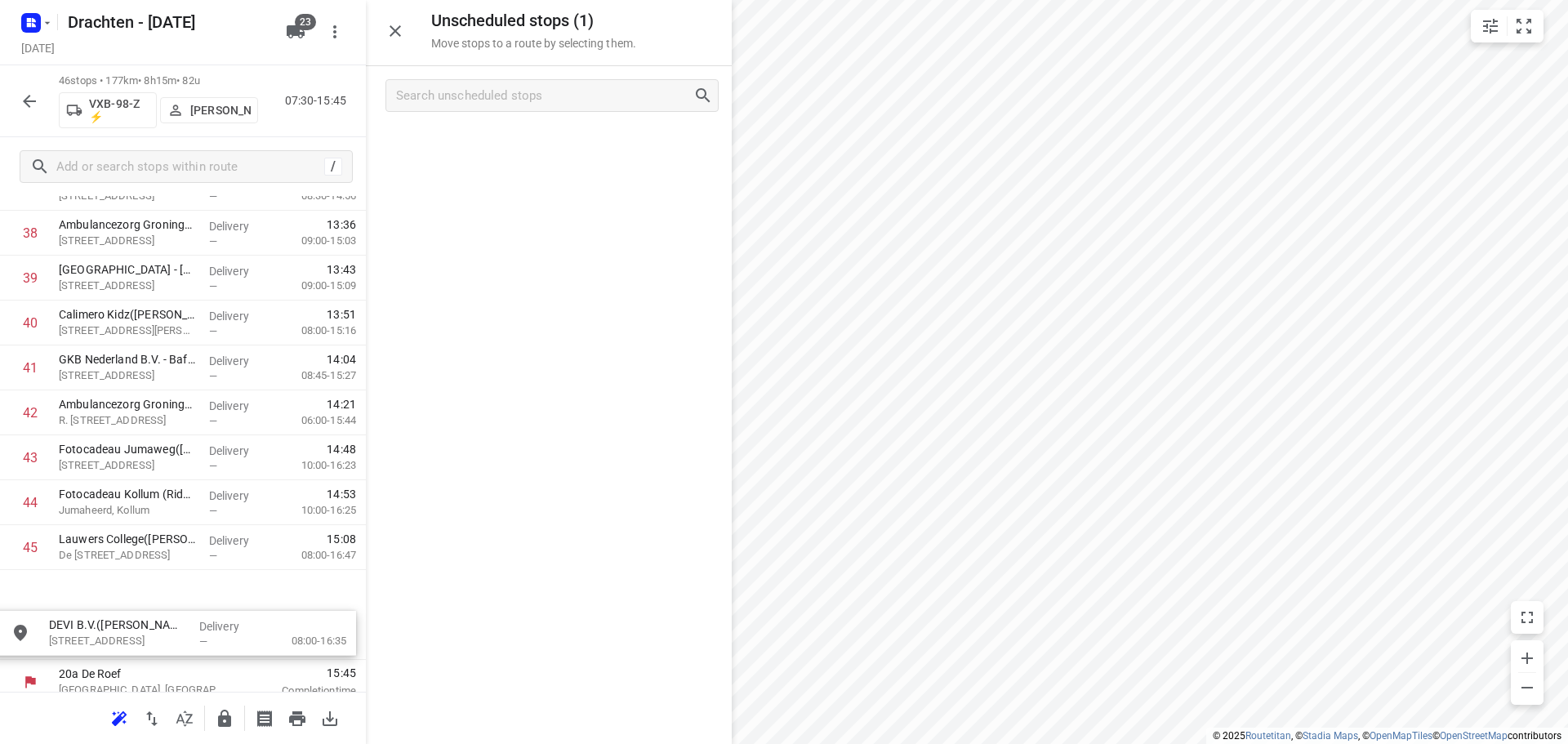
scroll to position [1800, 0]
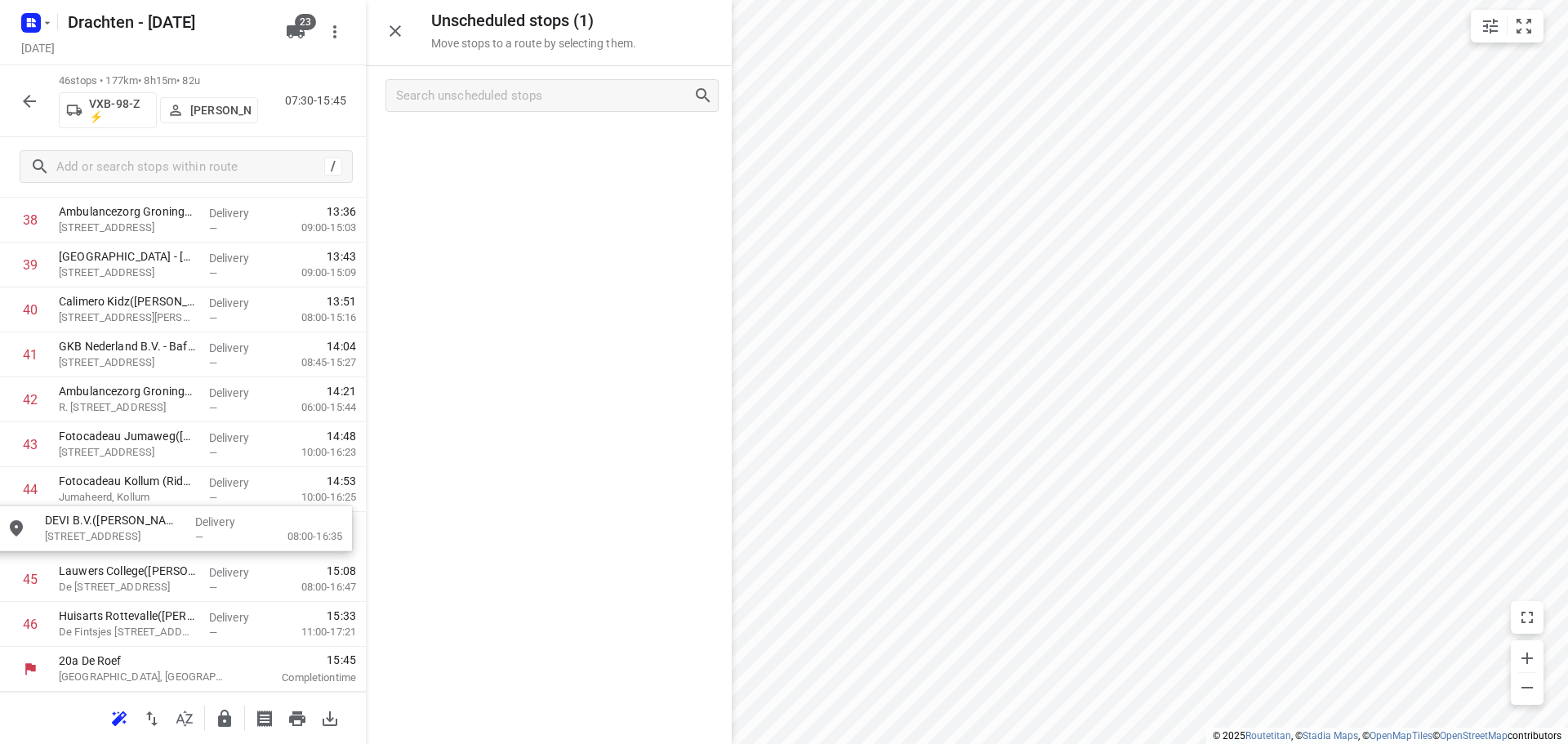
drag, startPoint x: 560, startPoint y: 152, endPoint x: 171, endPoint y: 541, distance: 550.1
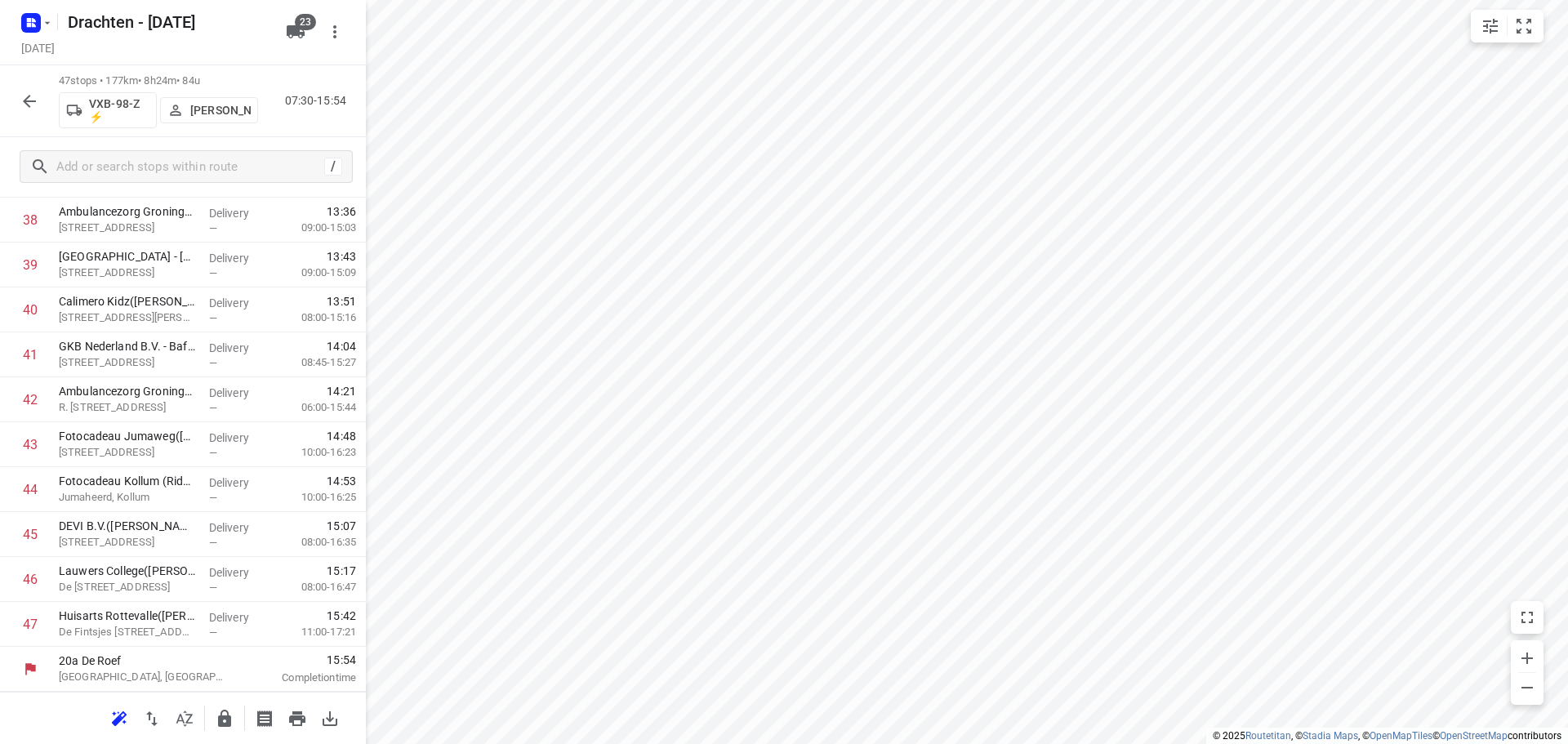
scroll to position [1741, 0]
click at [219, 718] on icon "button" at bounding box center [225, 718] width 13 height 17
click at [21, 105] on icon "button" at bounding box center [30, 101] width 20 height 20
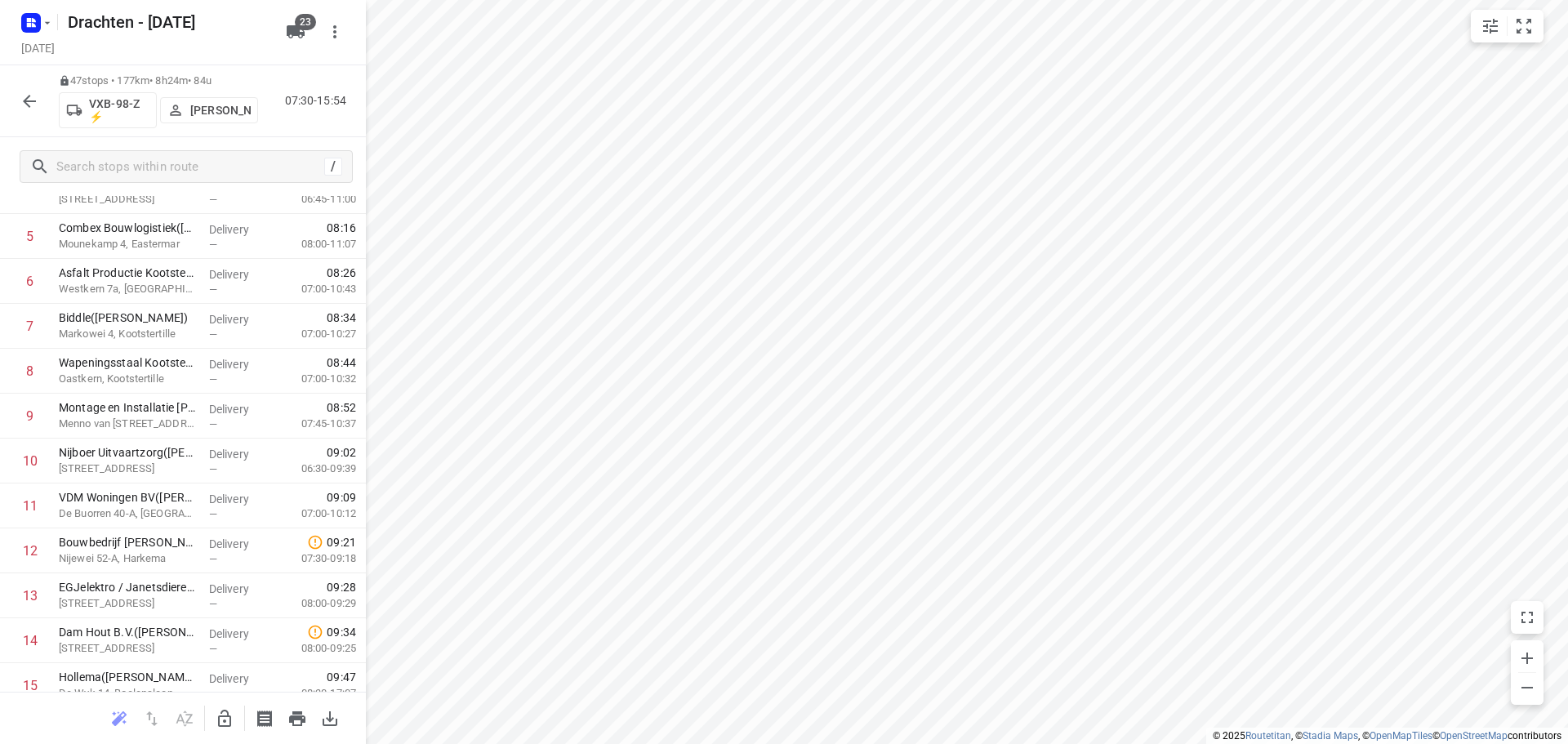
scroll to position [0, 0]
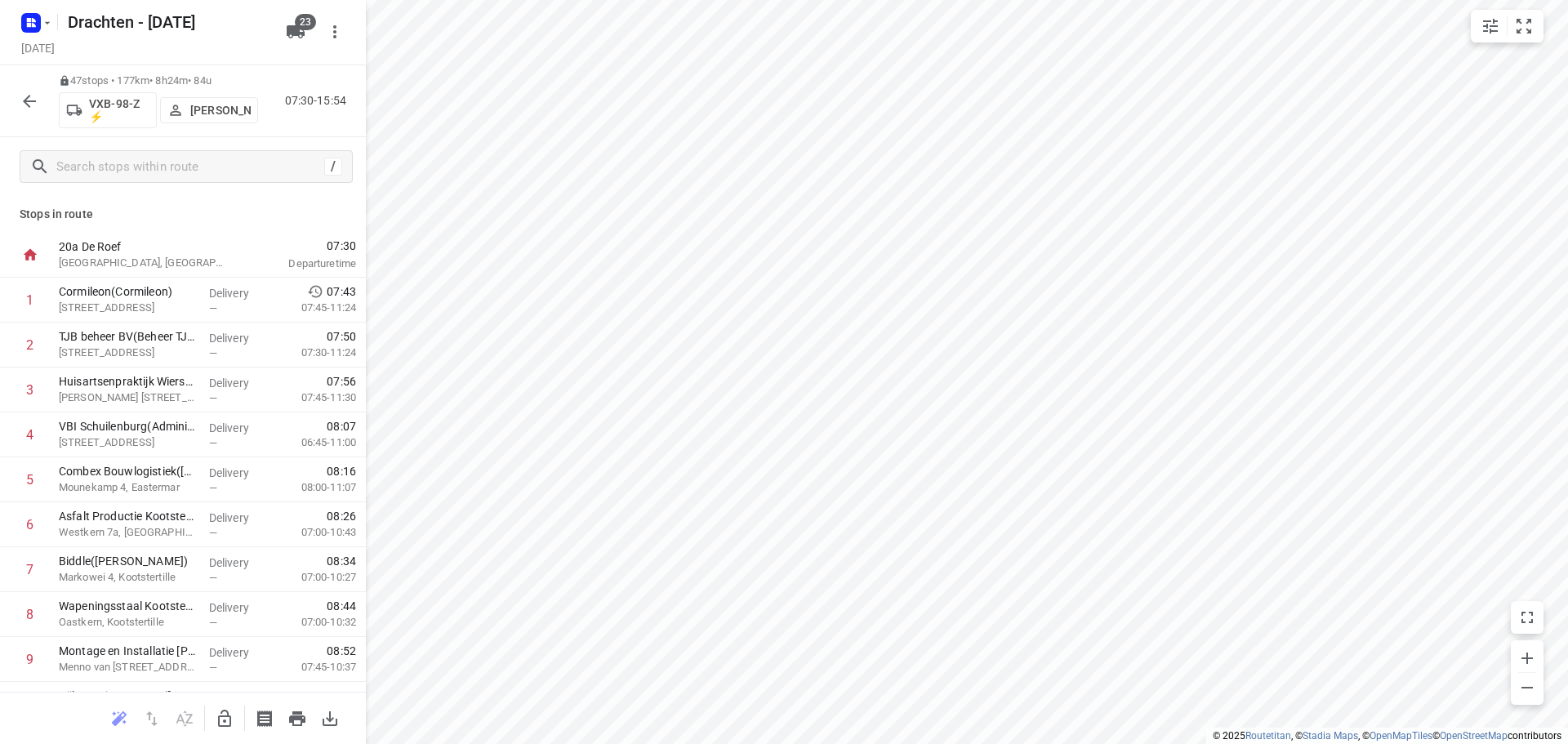
click at [16, 103] on button "button" at bounding box center [30, 101] width 33 height 33
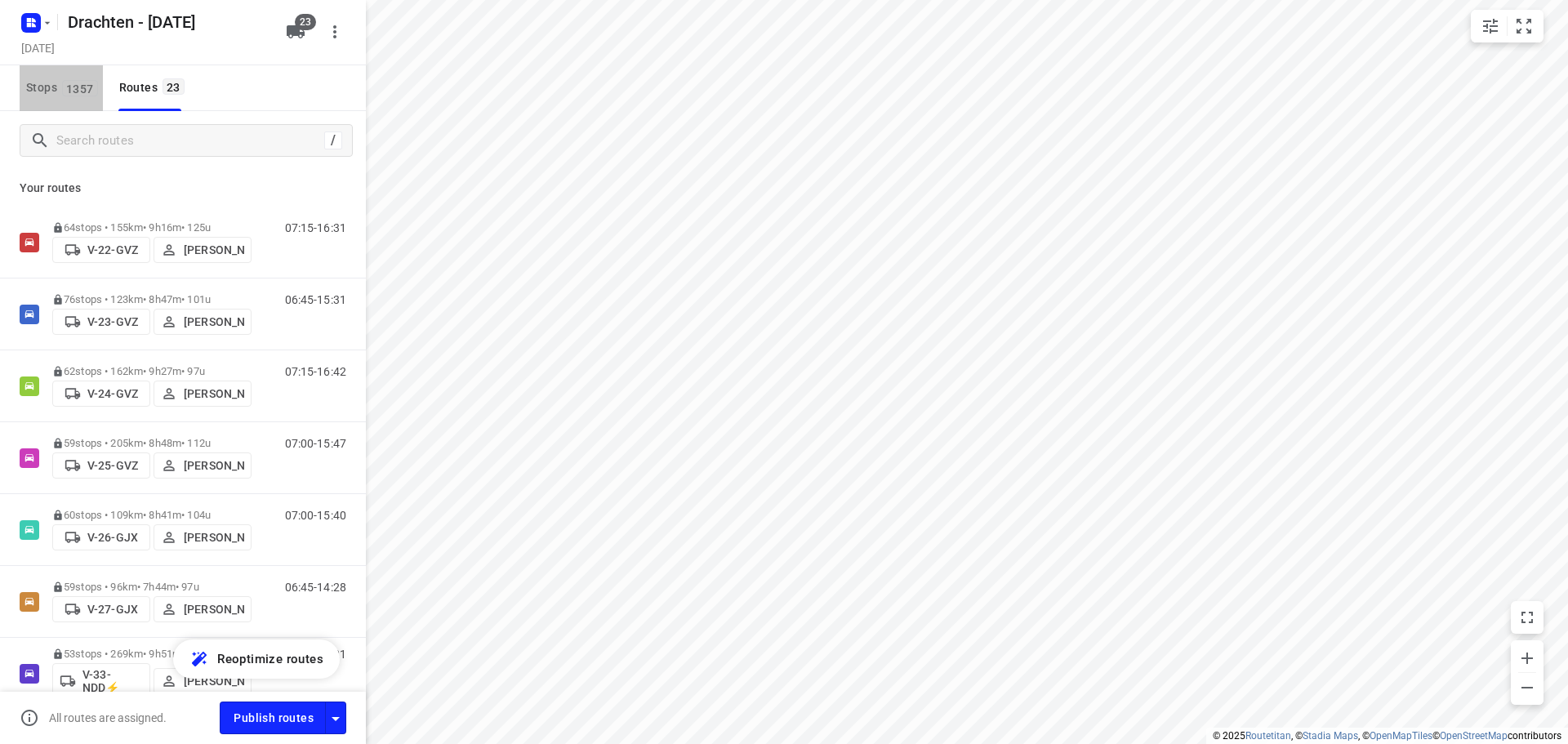
click at [77, 101] on button "Stops 1357" at bounding box center [61, 87] width 83 height 45
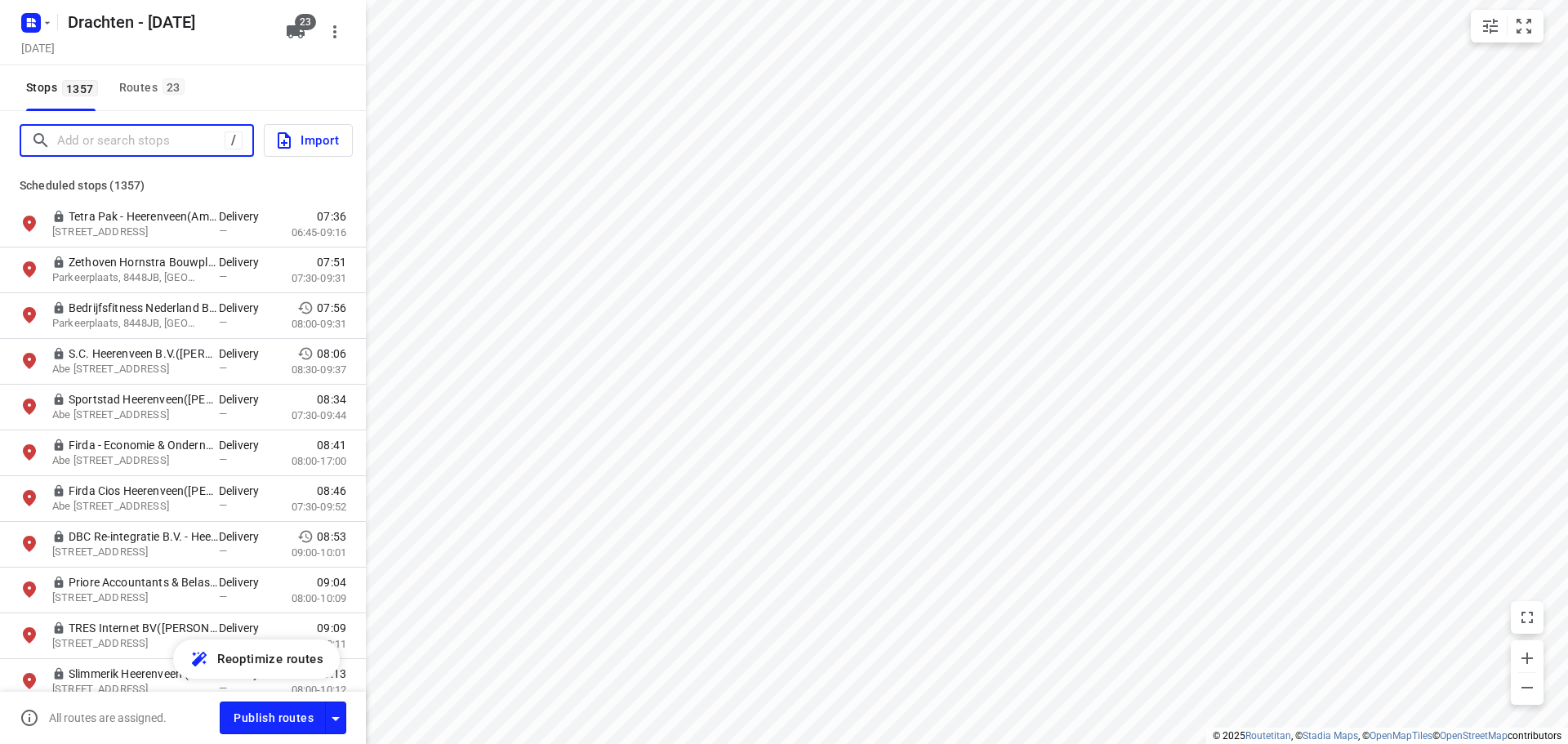
click at [133, 139] on input "Add or search stops" at bounding box center [140, 141] width 167 height 26
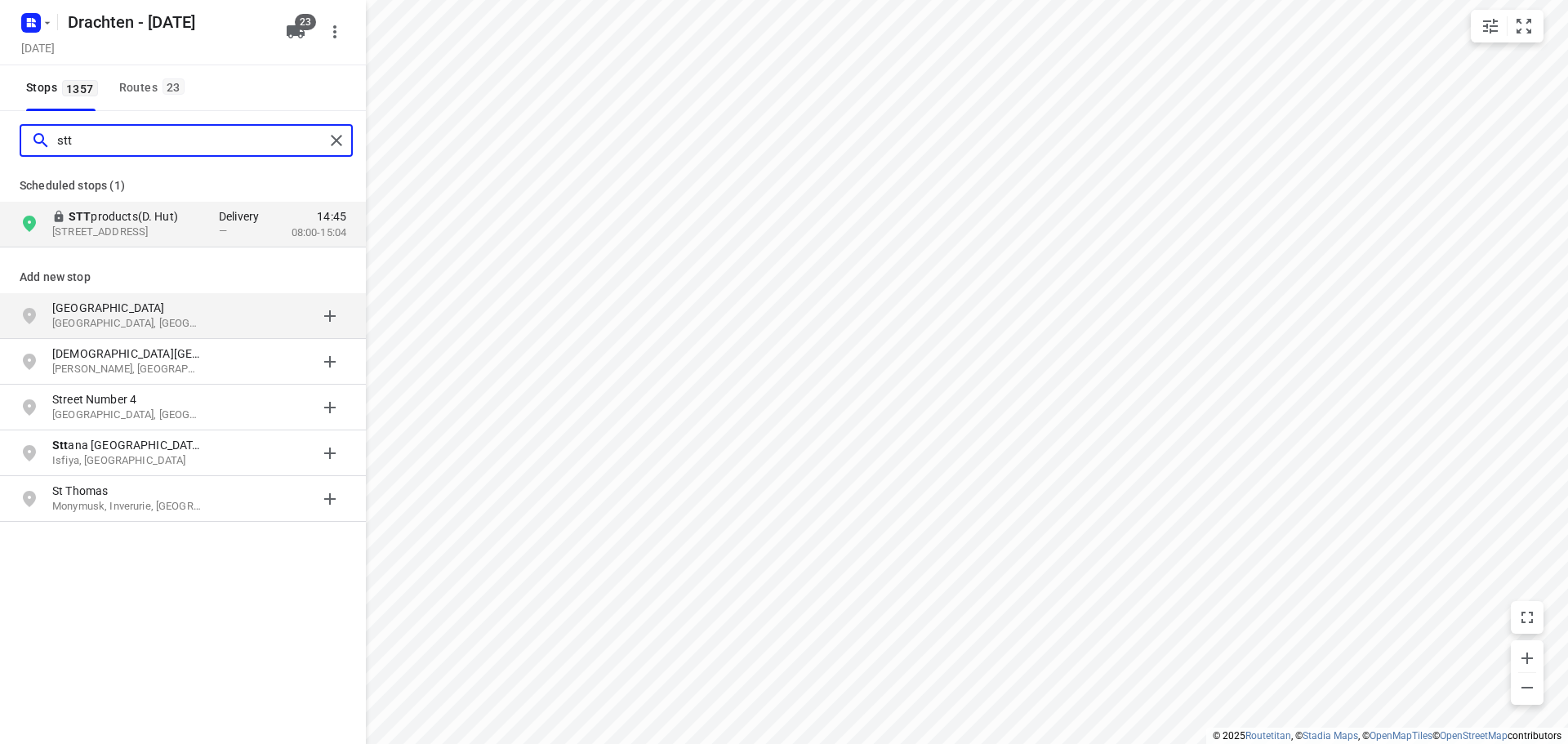
type input "stt"
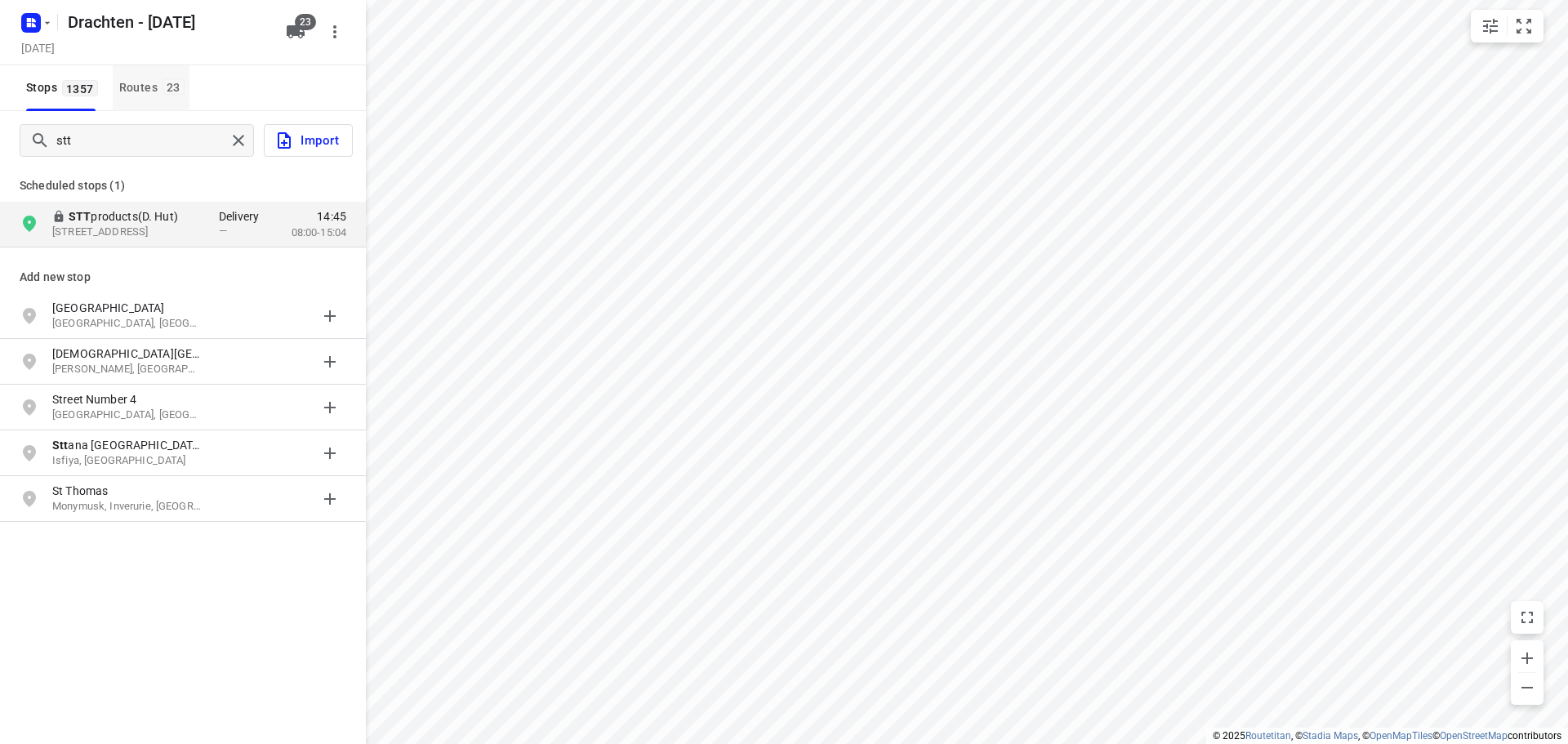
click at [140, 88] on div "Routes 23" at bounding box center [154, 87] width 70 height 21
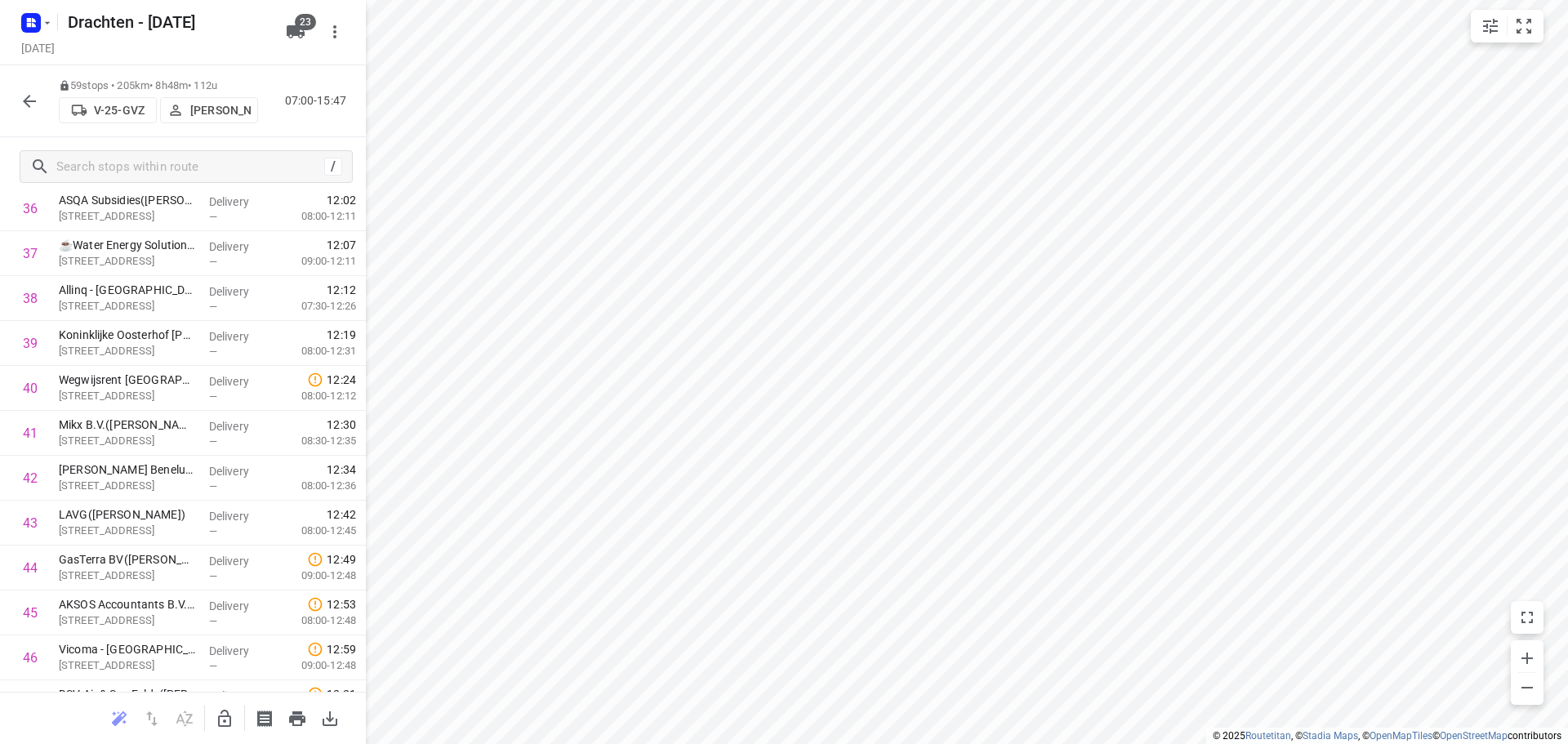
scroll to position [1627, 0]
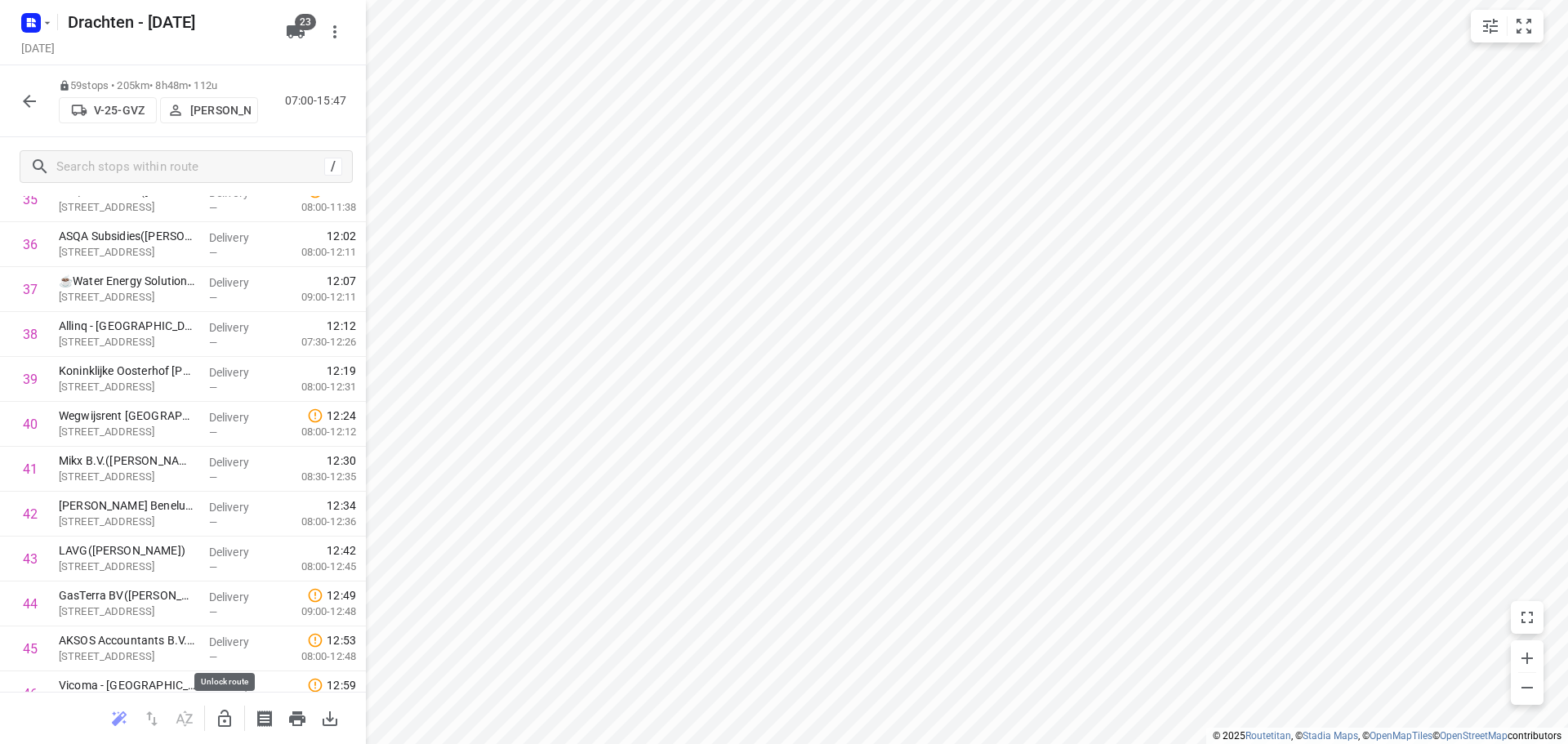
click at [230, 719] on icon "button" at bounding box center [225, 718] width 13 height 17
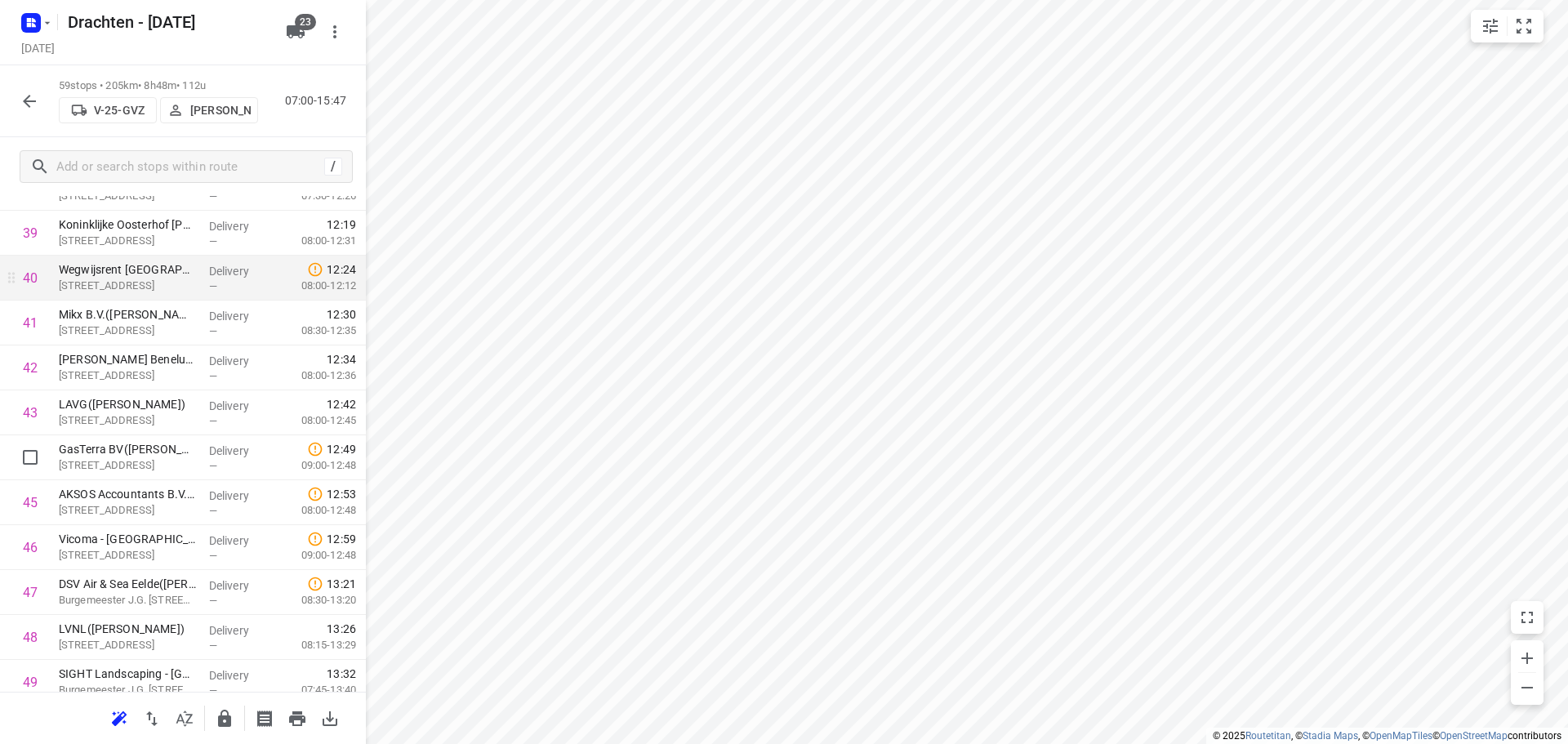
scroll to position [1872, 0]
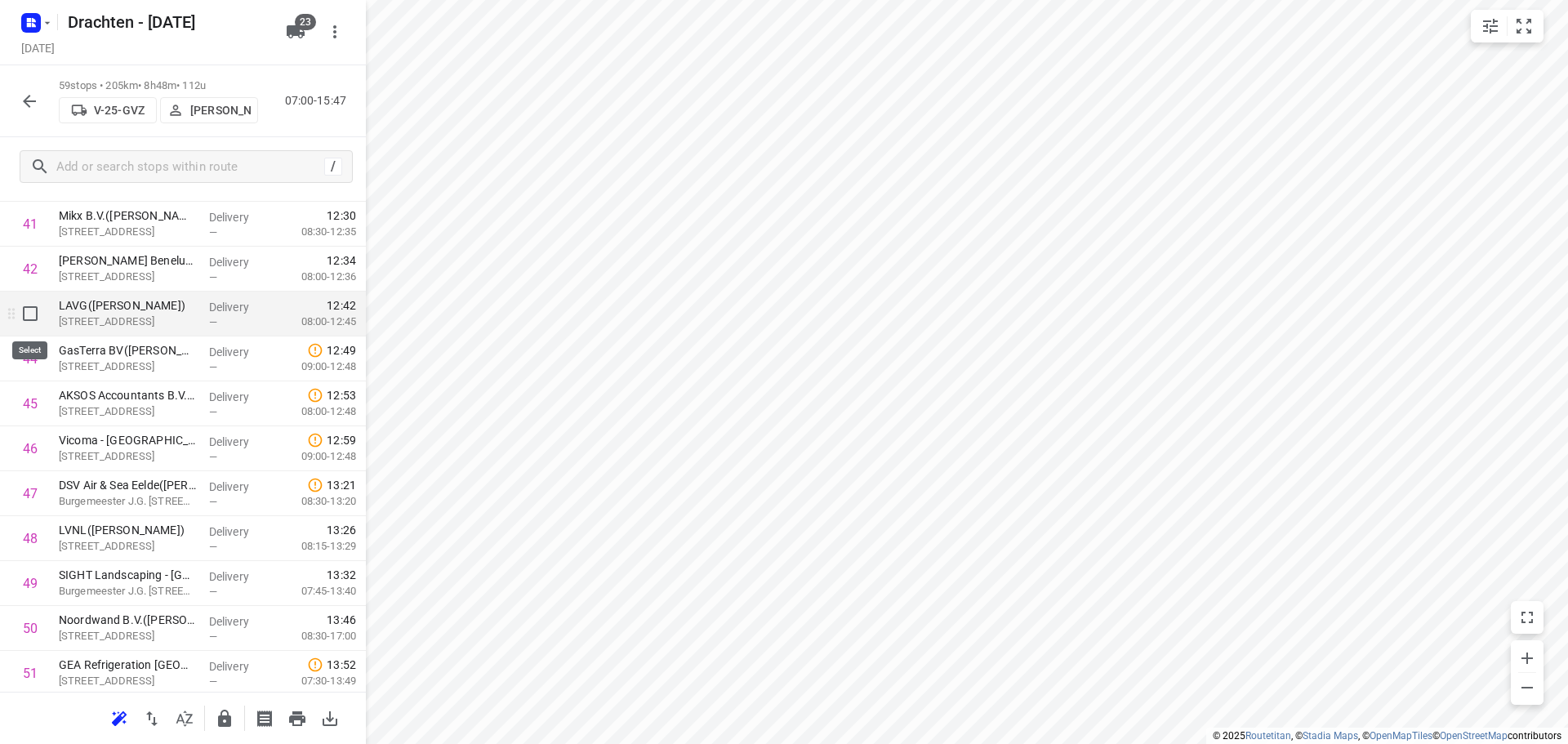
click at [31, 319] on input "checkbox" at bounding box center [31, 314] width 33 height 33
checkbox input "true"
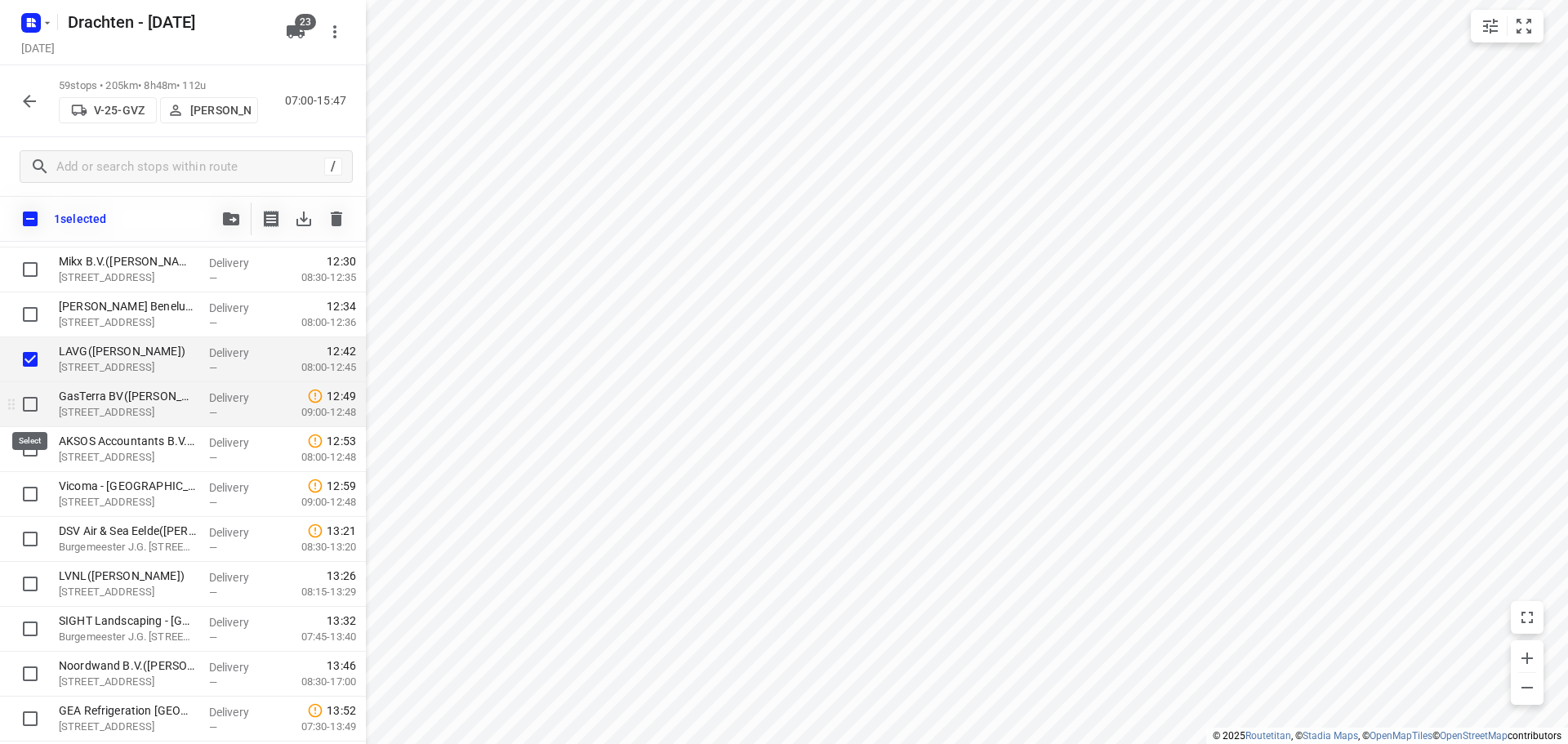
click at [31, 404] on input "checkbox" at bounding box center [31, 405] width 33 height 33
checkbox input "true"
click at [31, 447] on input "checkbox" at bounding box center [31, 449] width 33 height 33
checkbox input "true"
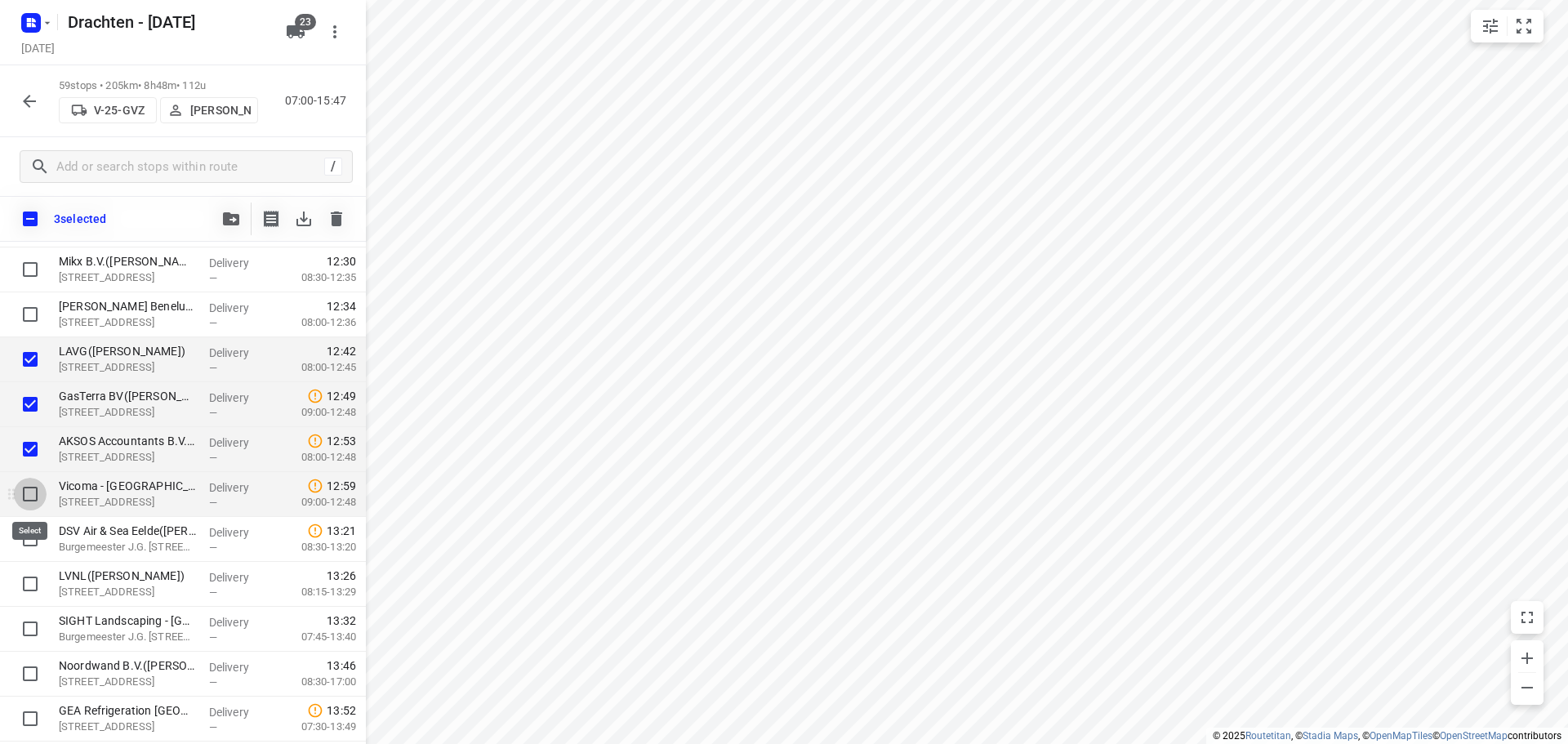
click at [23, 491] on input "checkbox" at bounding box center [31, 494] width 33 height 33
checkbox input "true"
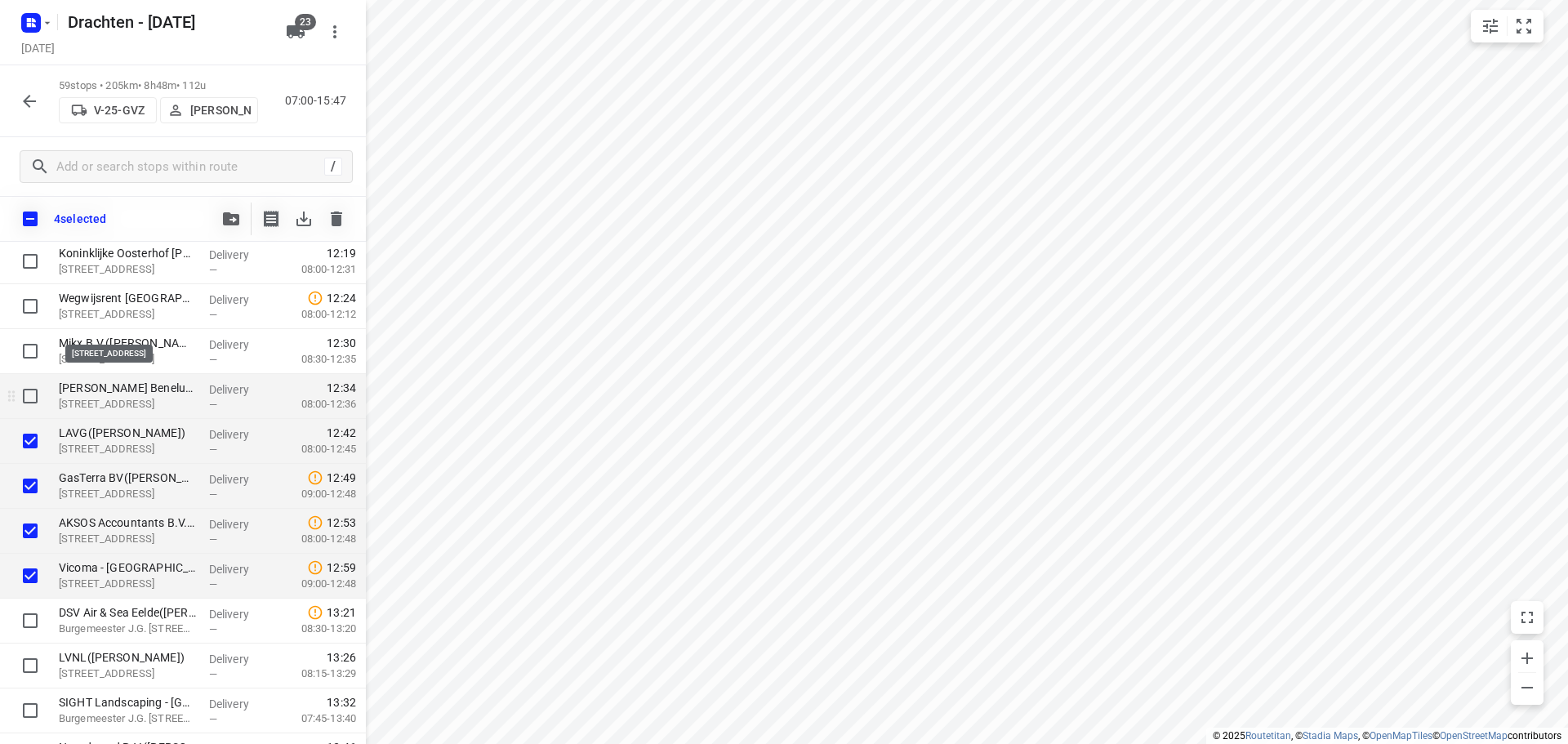
scroll to position [1709, 0]
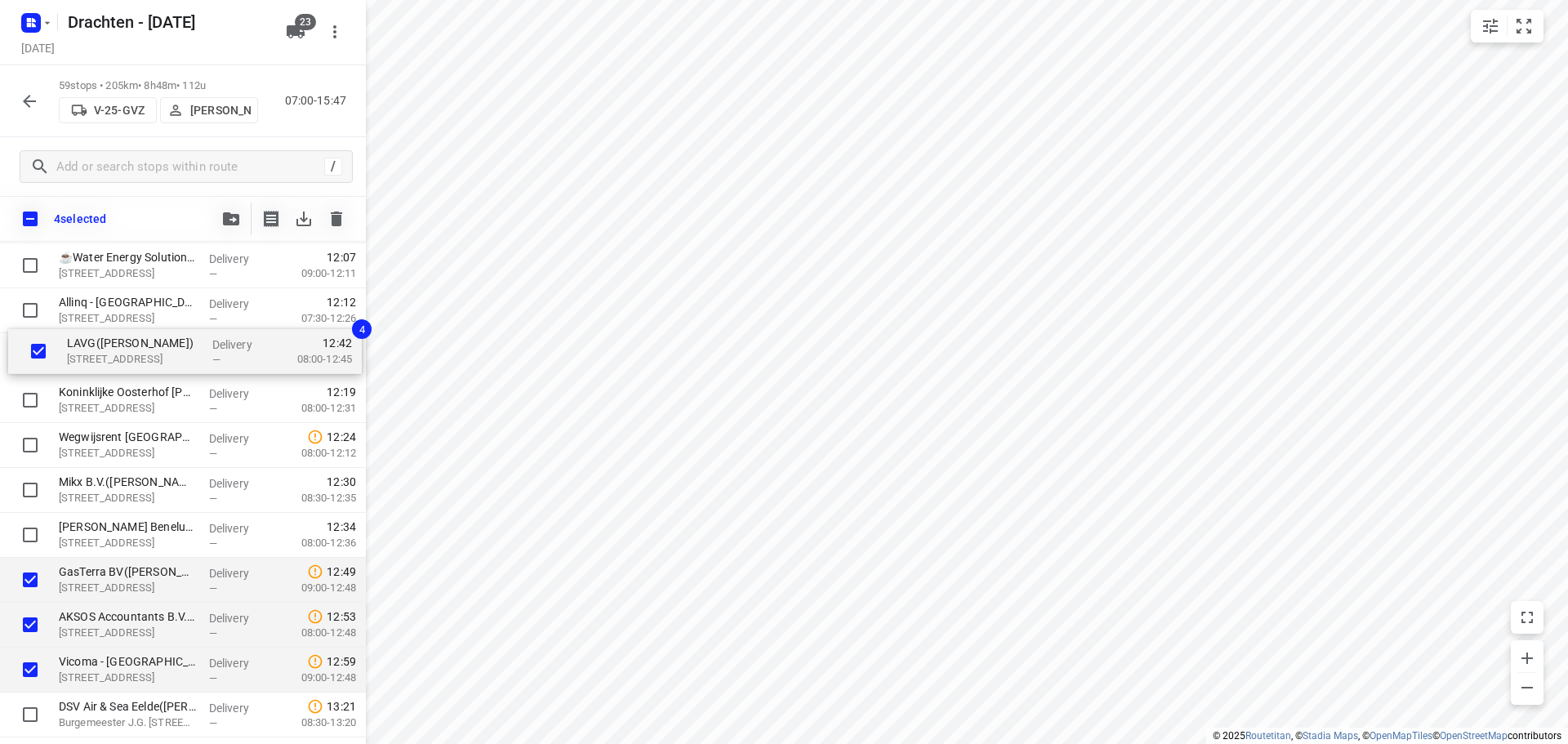
drag, startPoint x: 151, startPoint y: 498, endPoint x: 162, endPoint y: 351, distance: 147.4
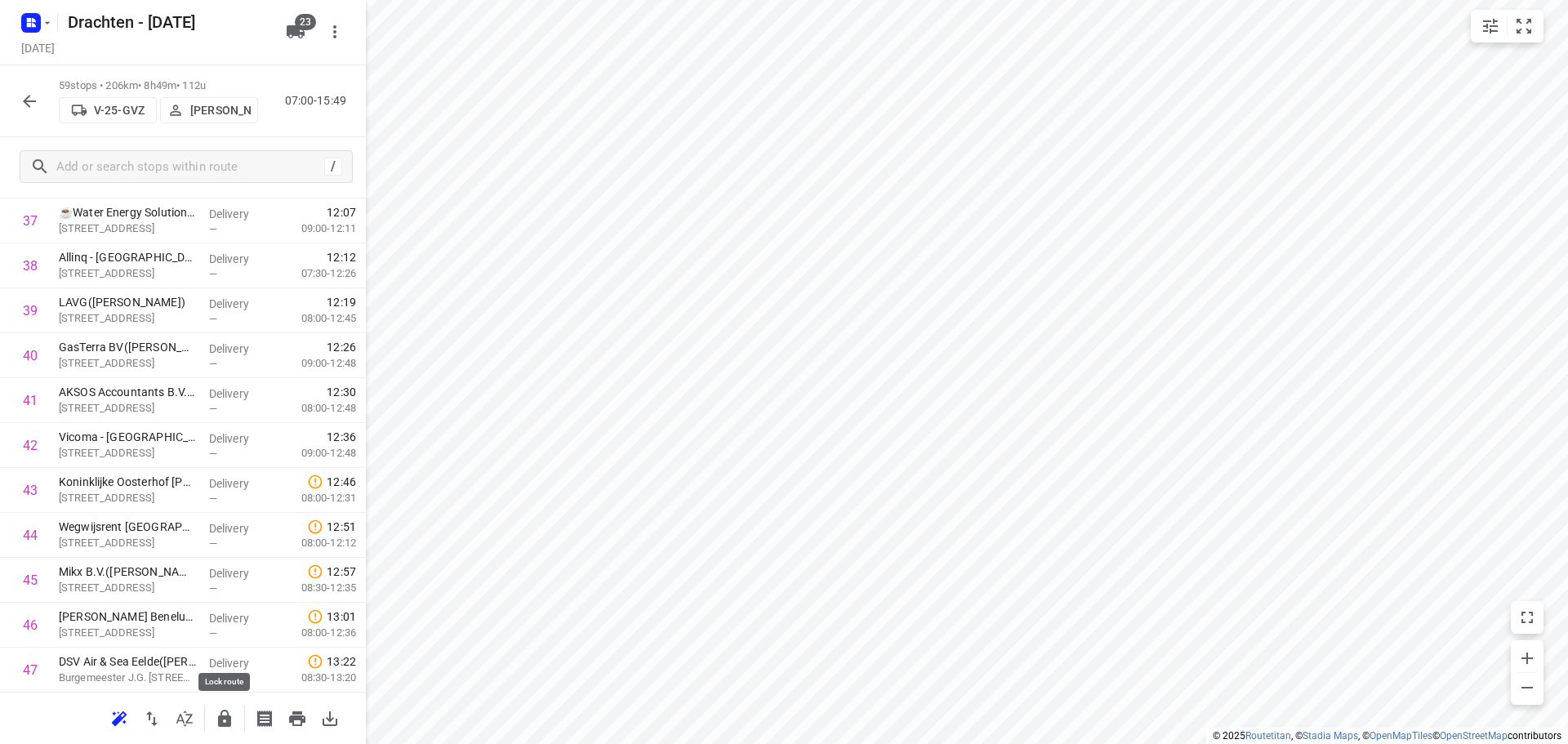
click at [224, 724] on icon "button" at bounding box center [225, 718] width 13 height 17
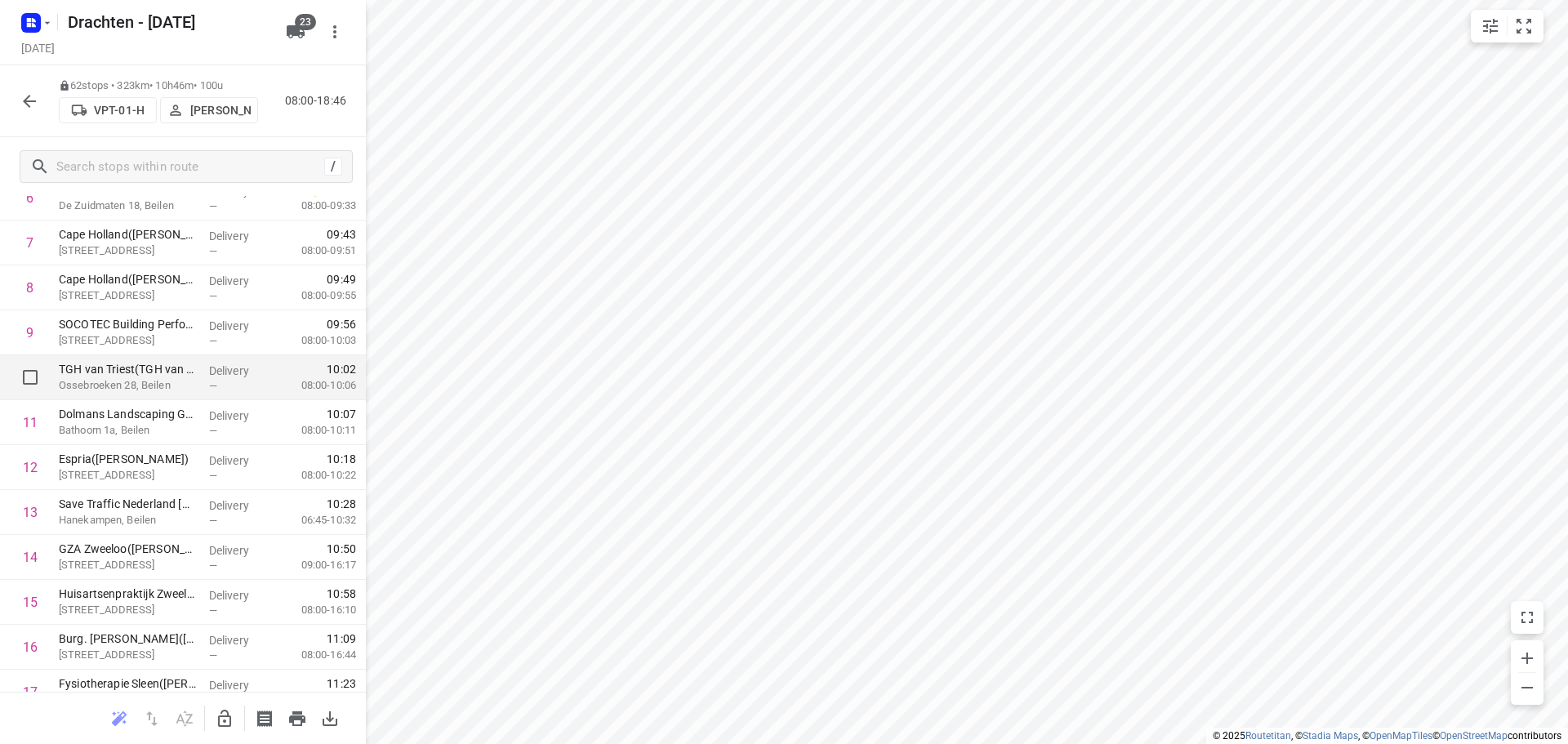
scroll to position [0, 0]
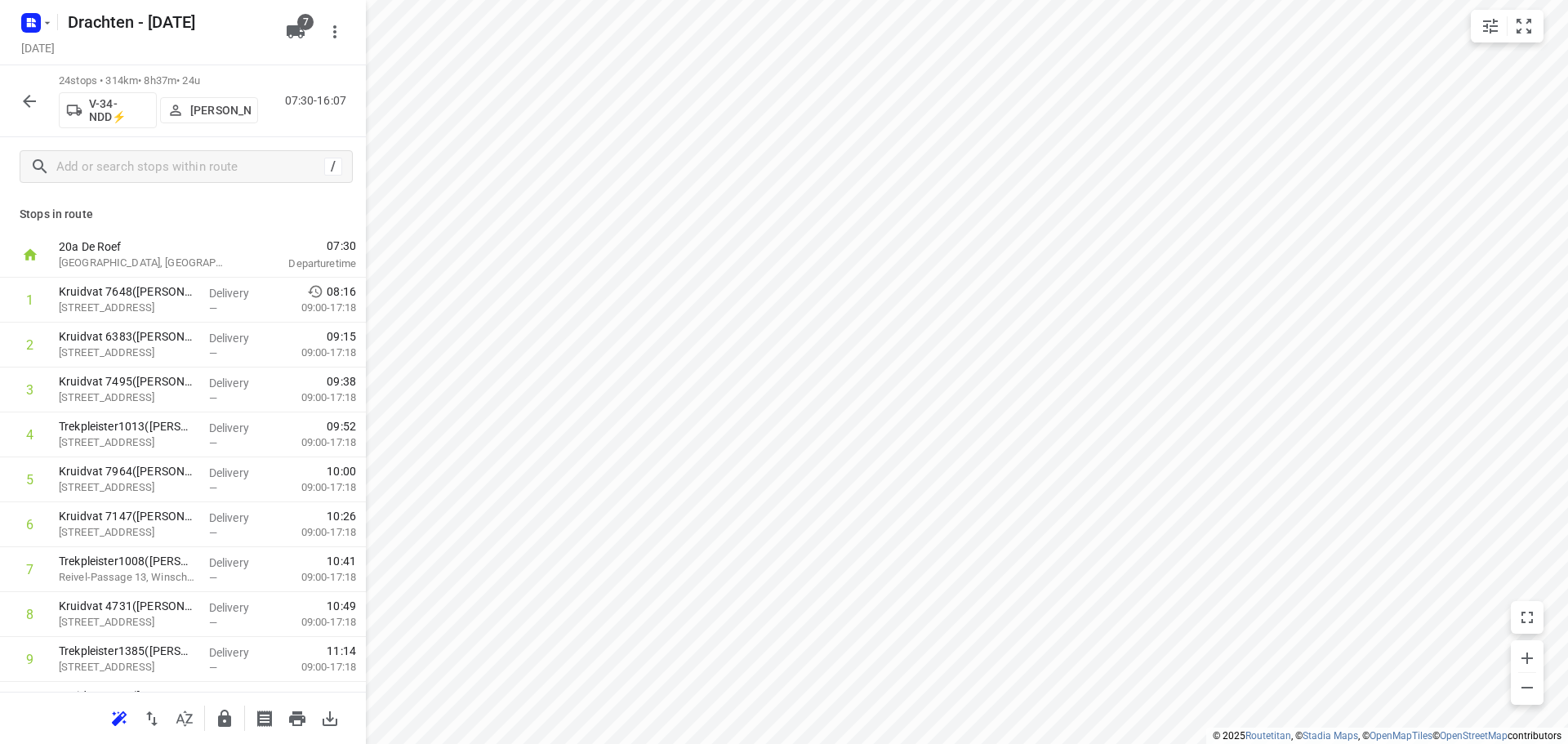
click at [35, 20] on icon "button" at bounding box center [34, 20] width 4 height 4
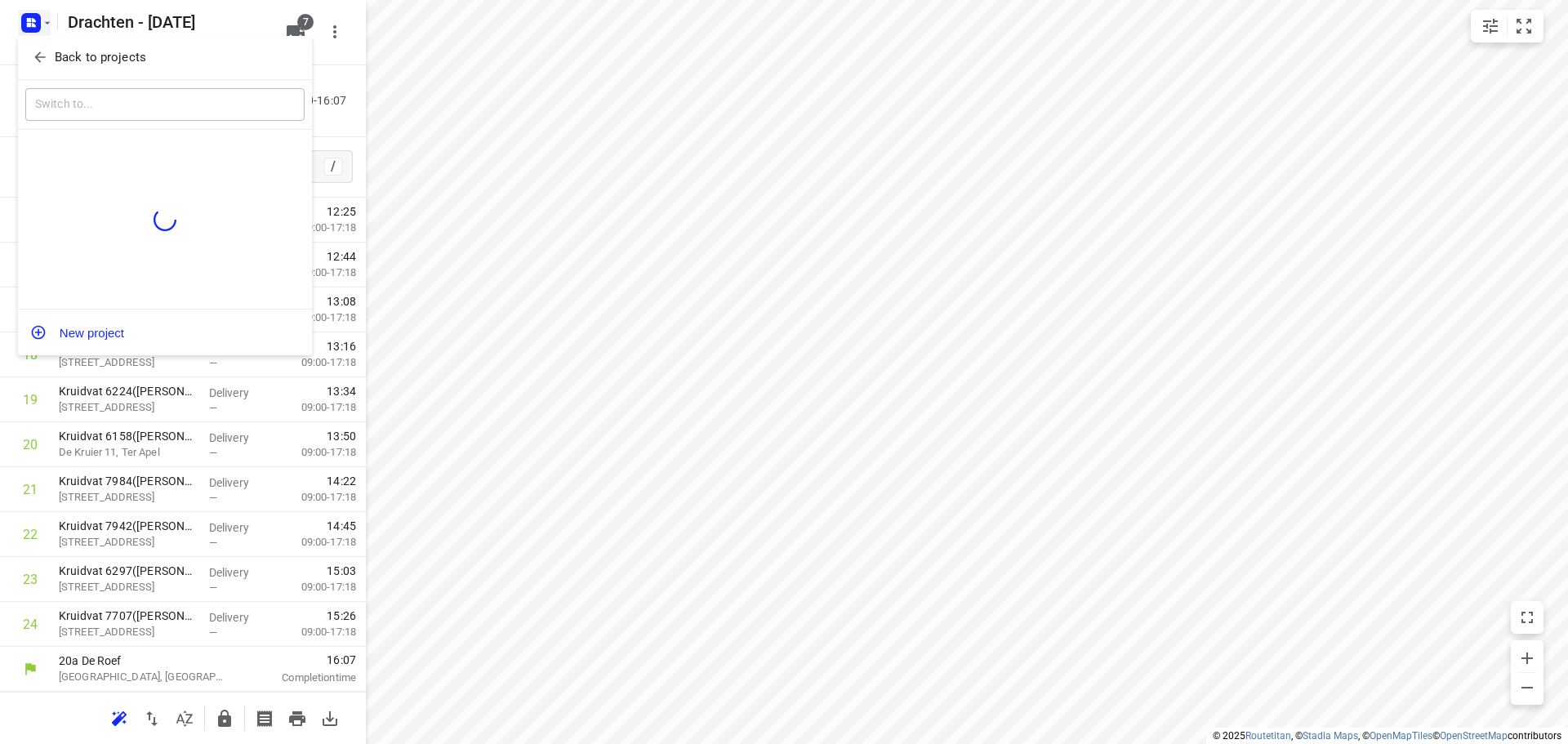
click at [107, 46] on button "Back to projects" at bounding box center [165, 58] width 279 height 27
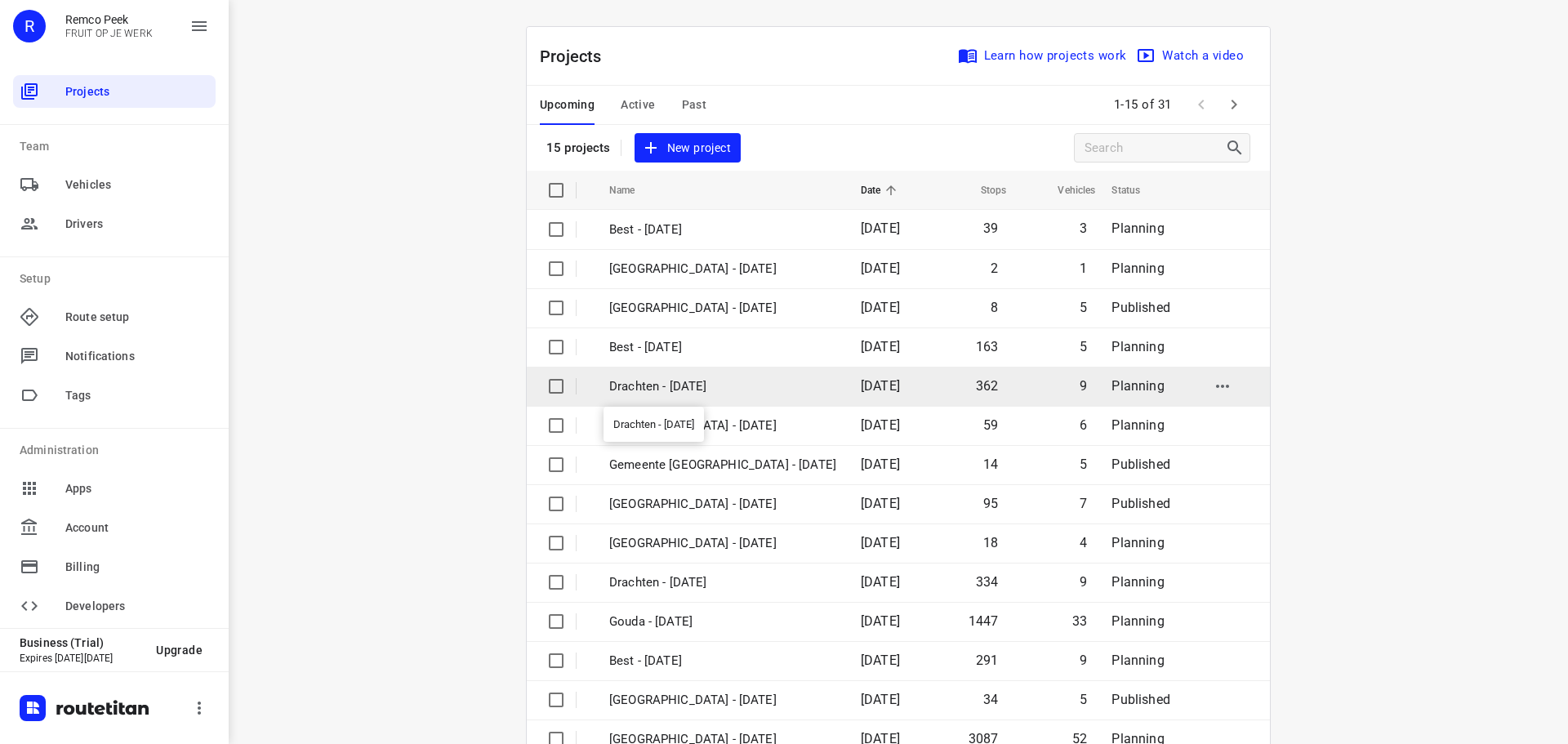
click at [666, 391] on p "Drachten - [DATE]" at bounding box center [722, 386] width 227 height 19
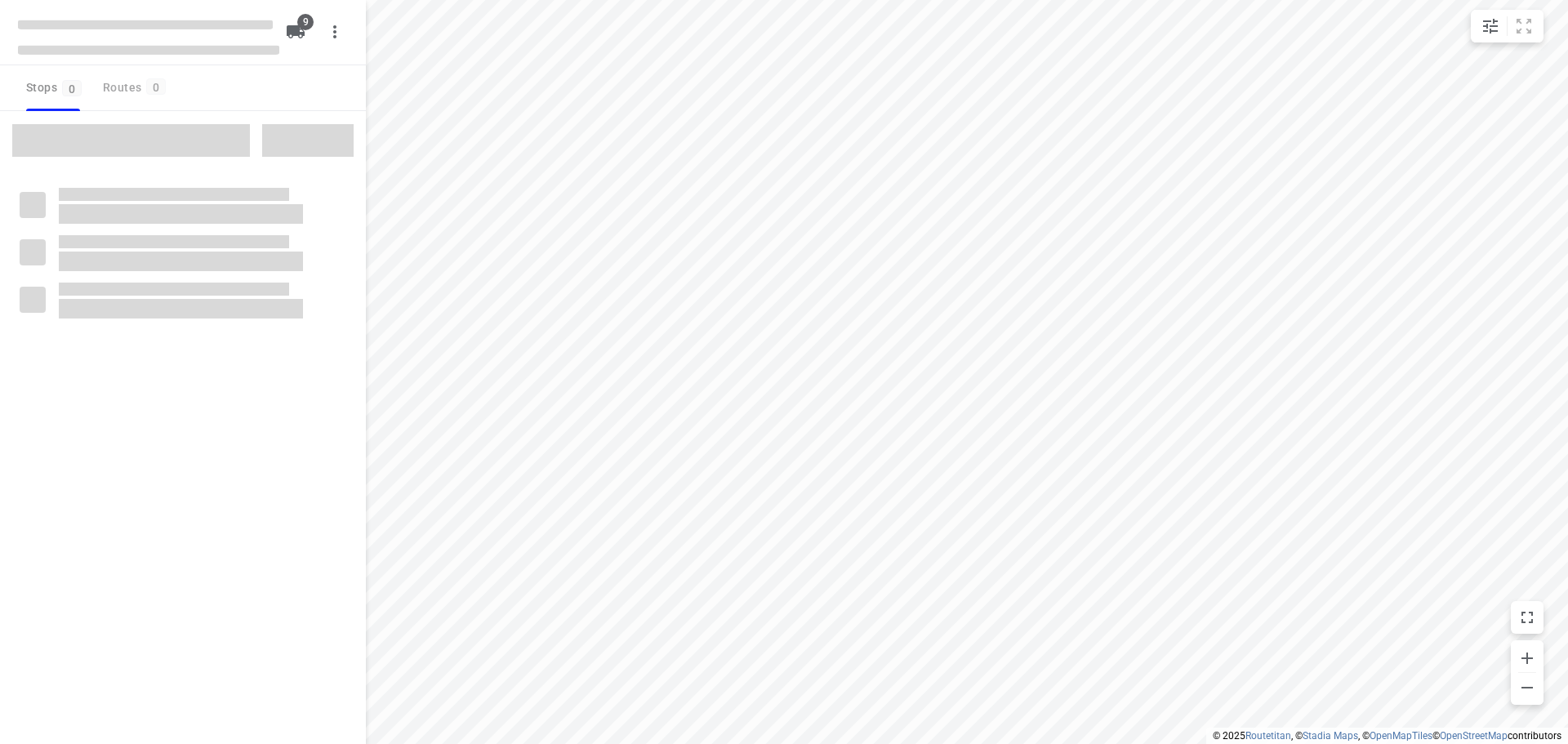
checkbox input "true"
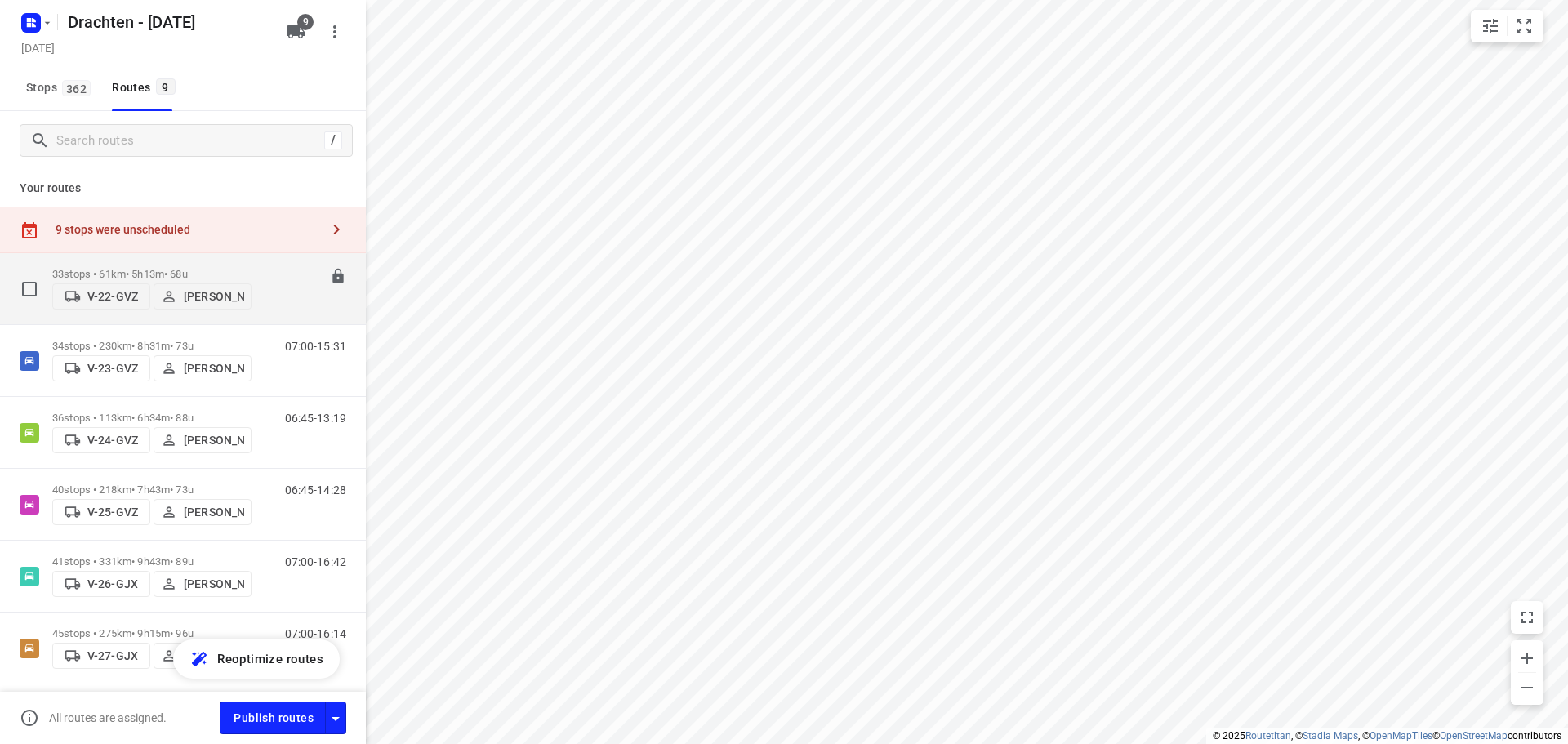
click at [223, 269] on p "33 stops • 61km • 5h13m • 68u" at bounding box center [152, 274] width 200 height 12
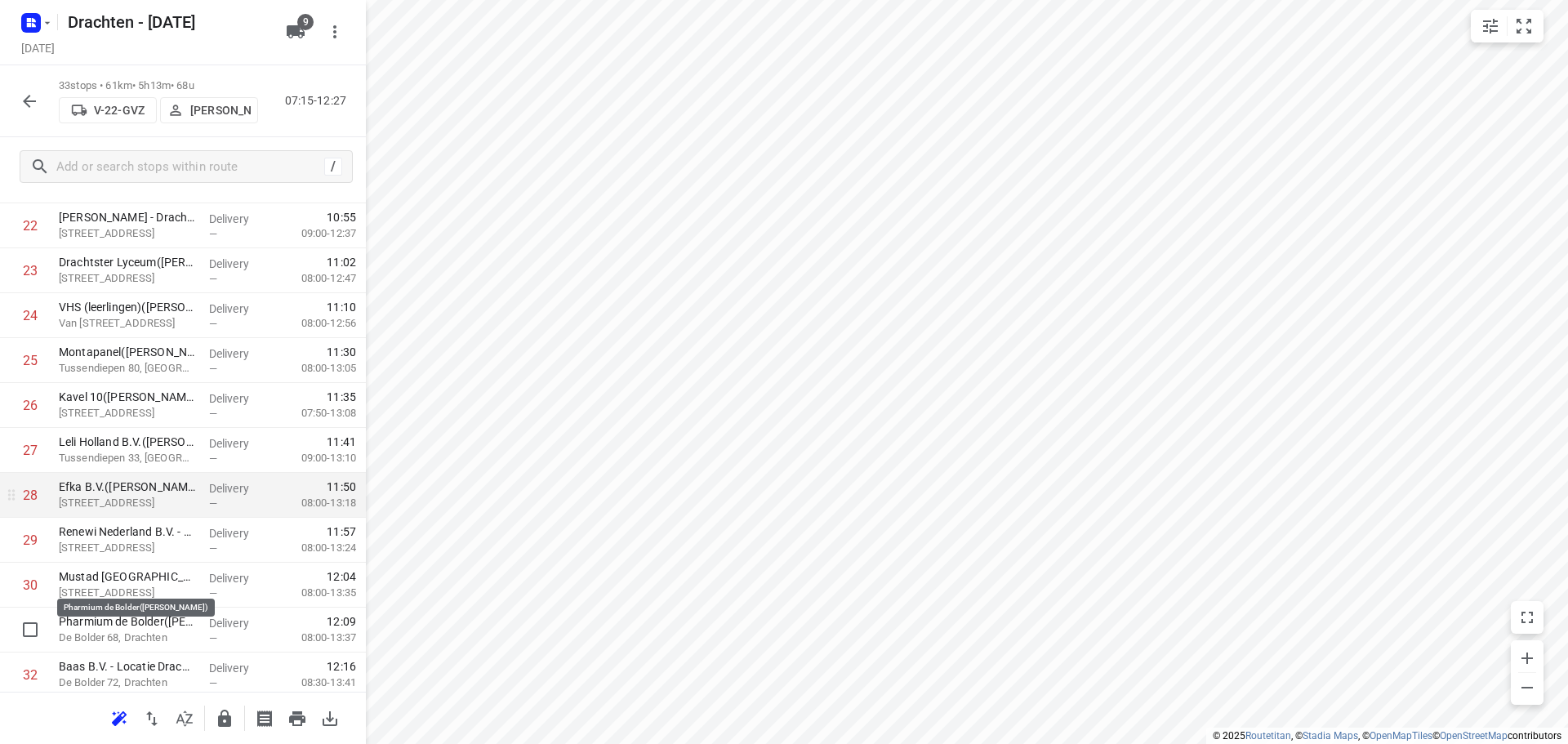
scroll to position [1159, 0]
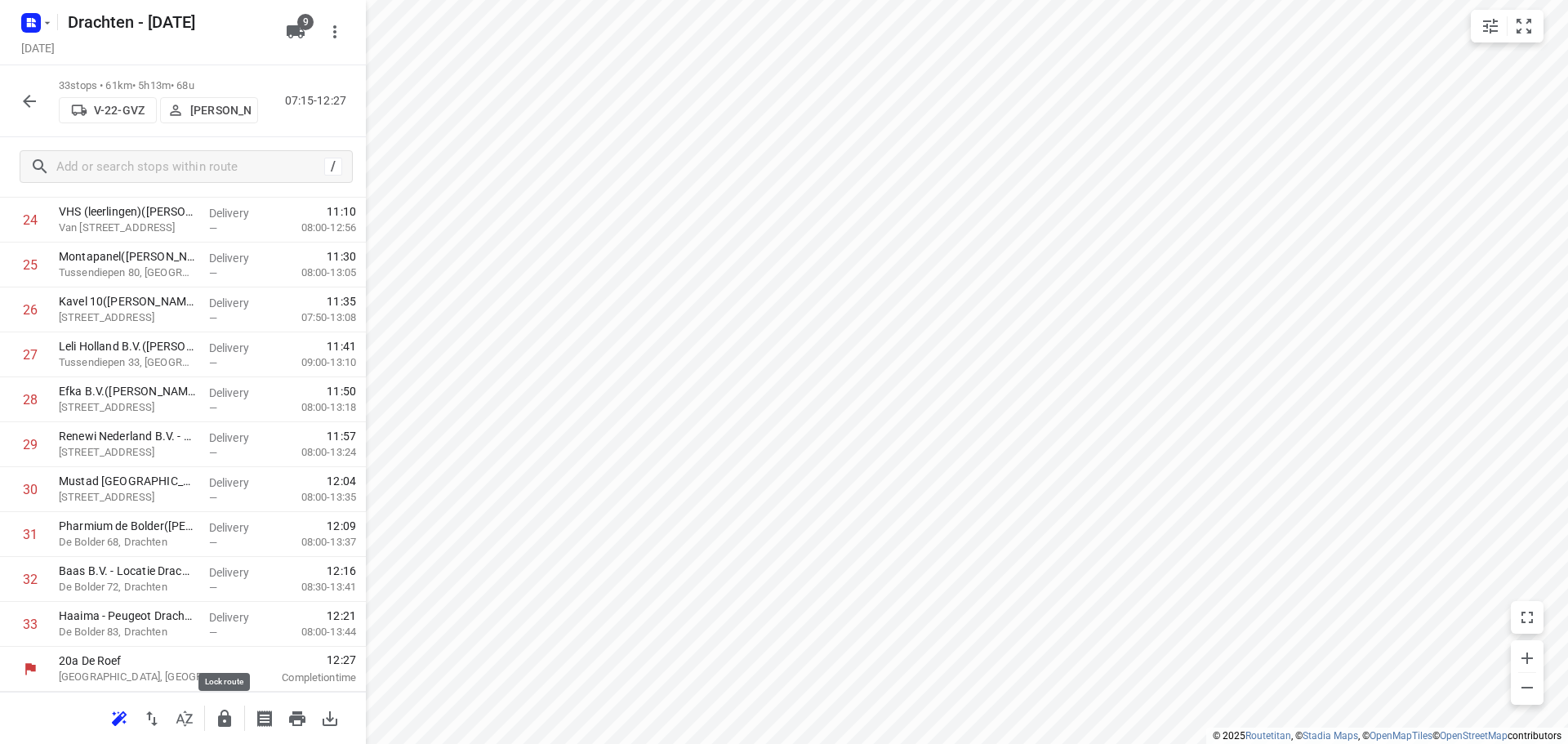
click at [219, 719] on icon "button" at bounding box center [225, 718] width 13 height 17
click at [33, 104] on icon "button" at bounding box center [30, 101] width 20 height 20
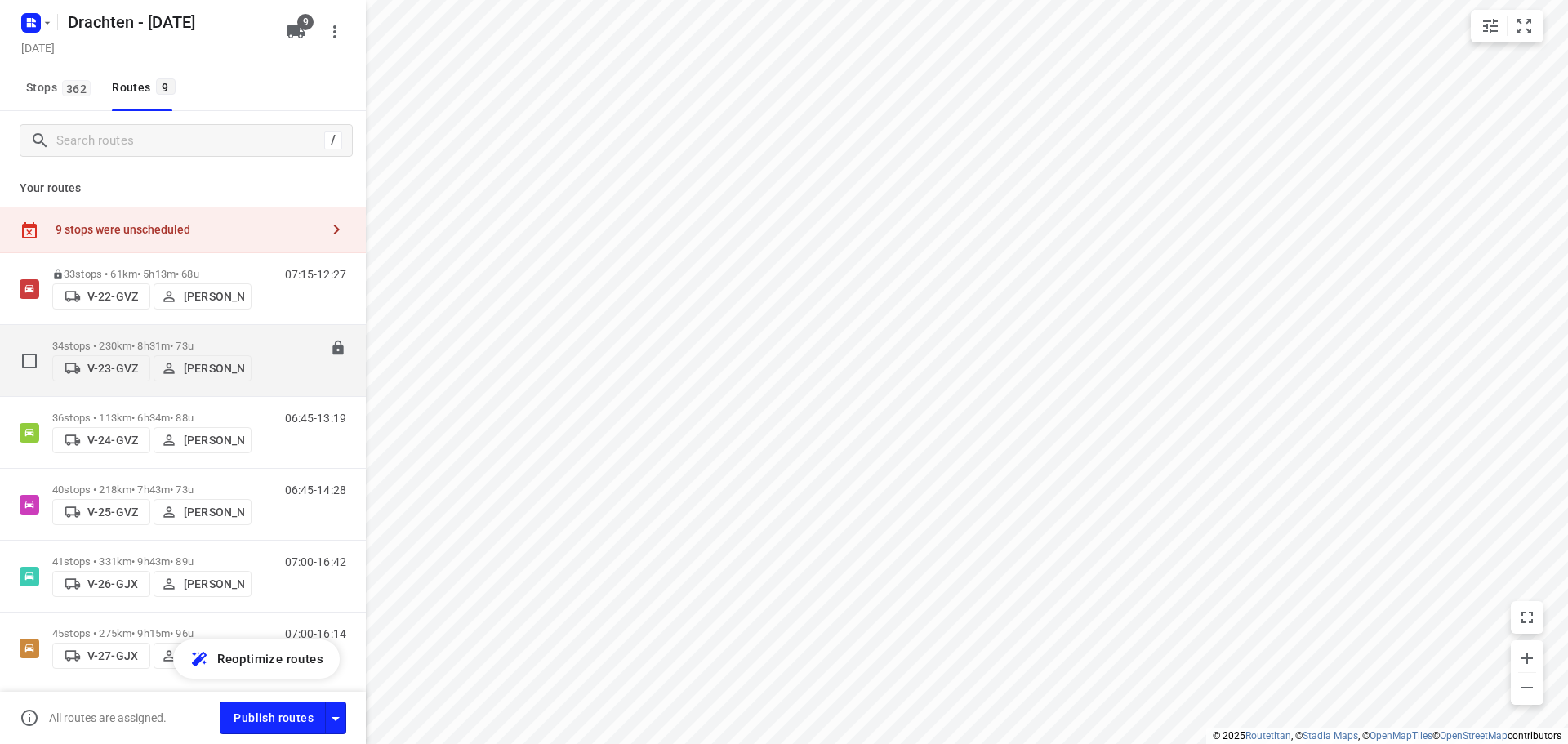
click at [176, 331] on div "34 stops • 230km • 8h31m • 73u V-23-[PERSON_NAME]" at bounding box center [152, 360] width 200 height 58
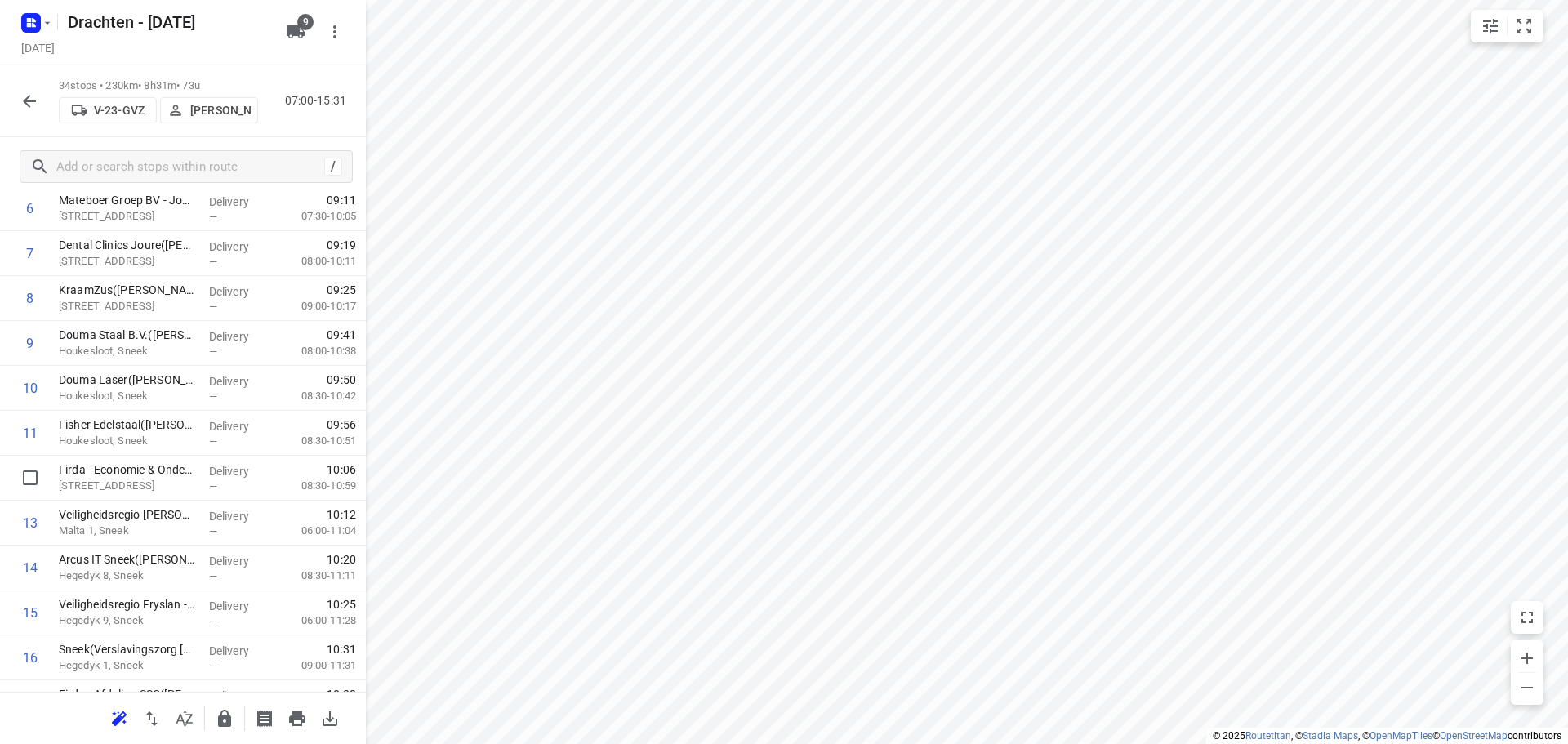
scroll to position [408, 0]
drag, startPoint x: 138, startPoint y: 390, endPoint x: 138, endPoint y: 344, distance: 46.0
click at [138, 344] on div "1 Van de Velde Packaging - VJD([PERSON_NAME]) [PERSON_NAME]/tolhûswei, Joure De…" at bounding box center [183, 679] width 366 height 1527
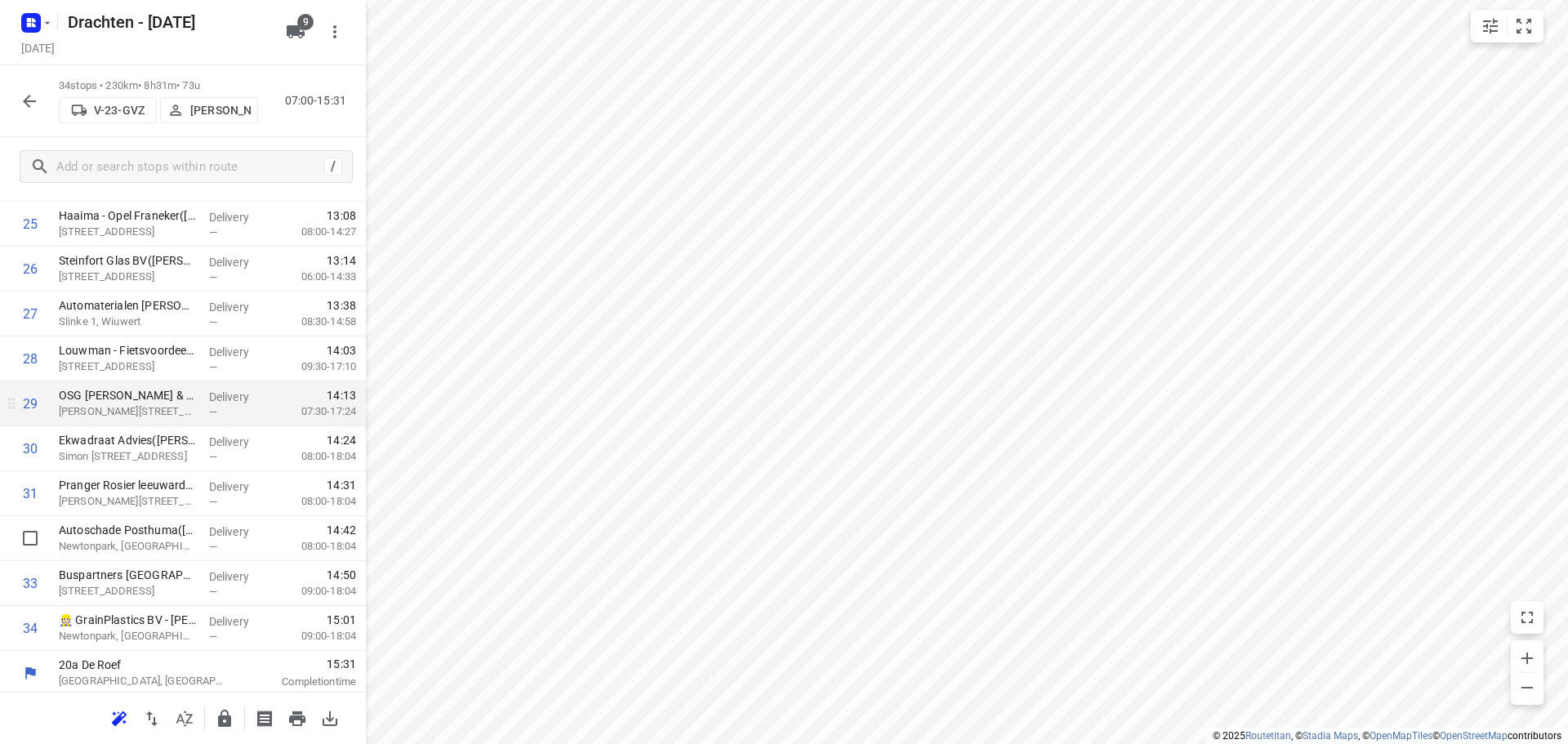
scroll to position [1204, 0]
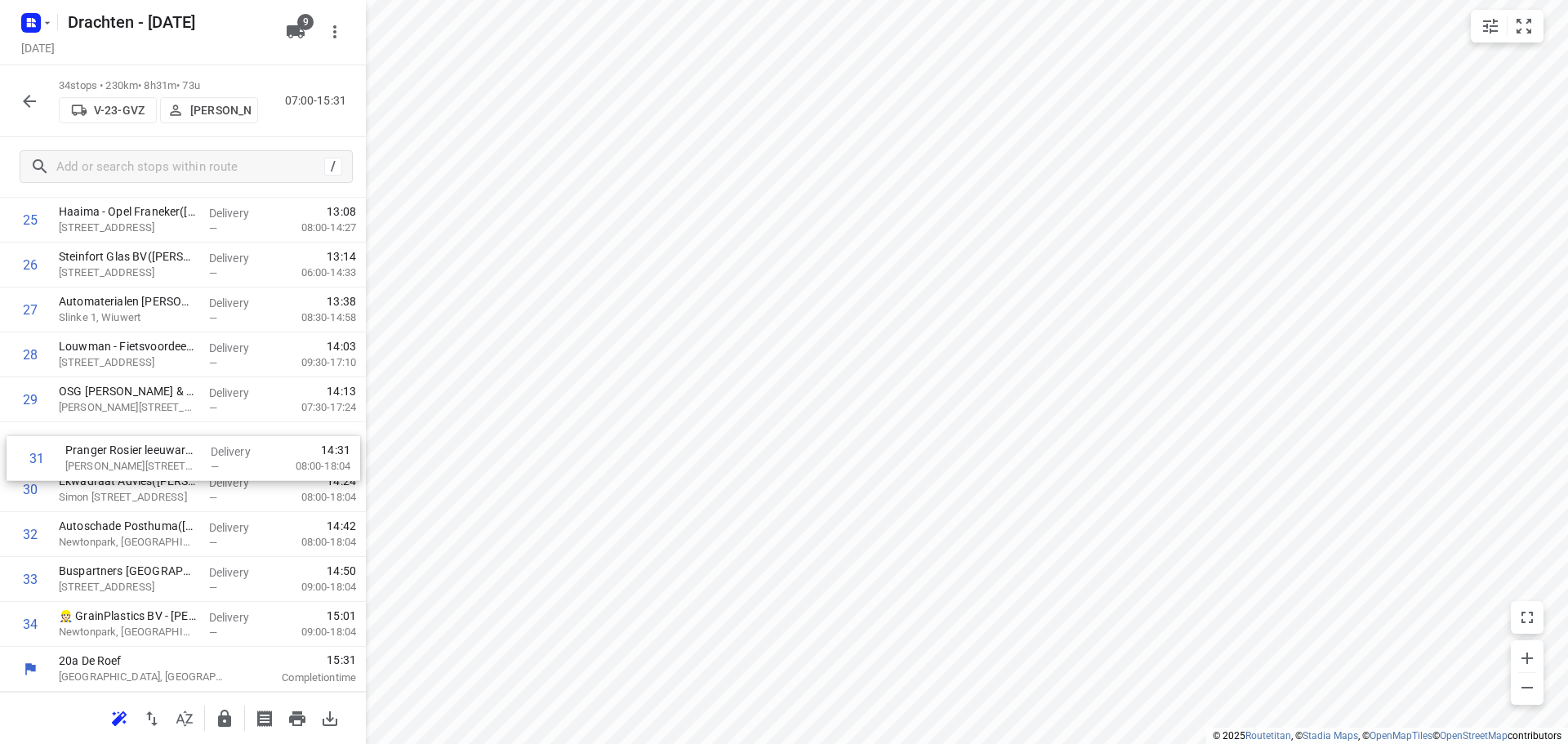
drag, startPoint x: 128, startPoint y: 503, endPoint x: 133, endPoint y: 454, distance: 49.3
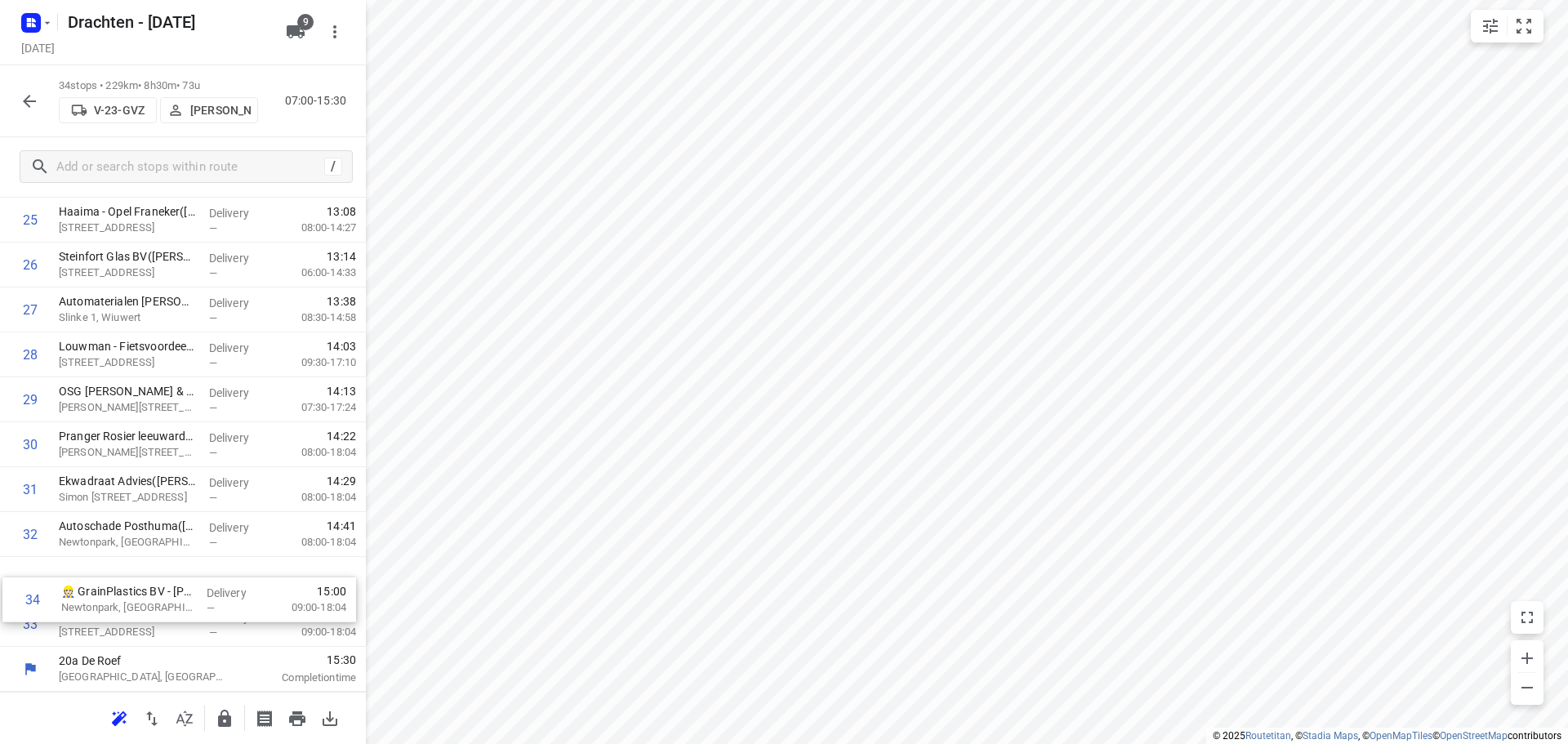
drag, startPoint x: 143, startPoint y: 616, endPoint x: 148, endPoint y: 573, distance: 43.3
click at [223, 711] on icon "button" at bounding box center [225, 718] width 20 height 20
click at [21, 110] on button "button" at bounding box center [30, 101] width 33 height 33
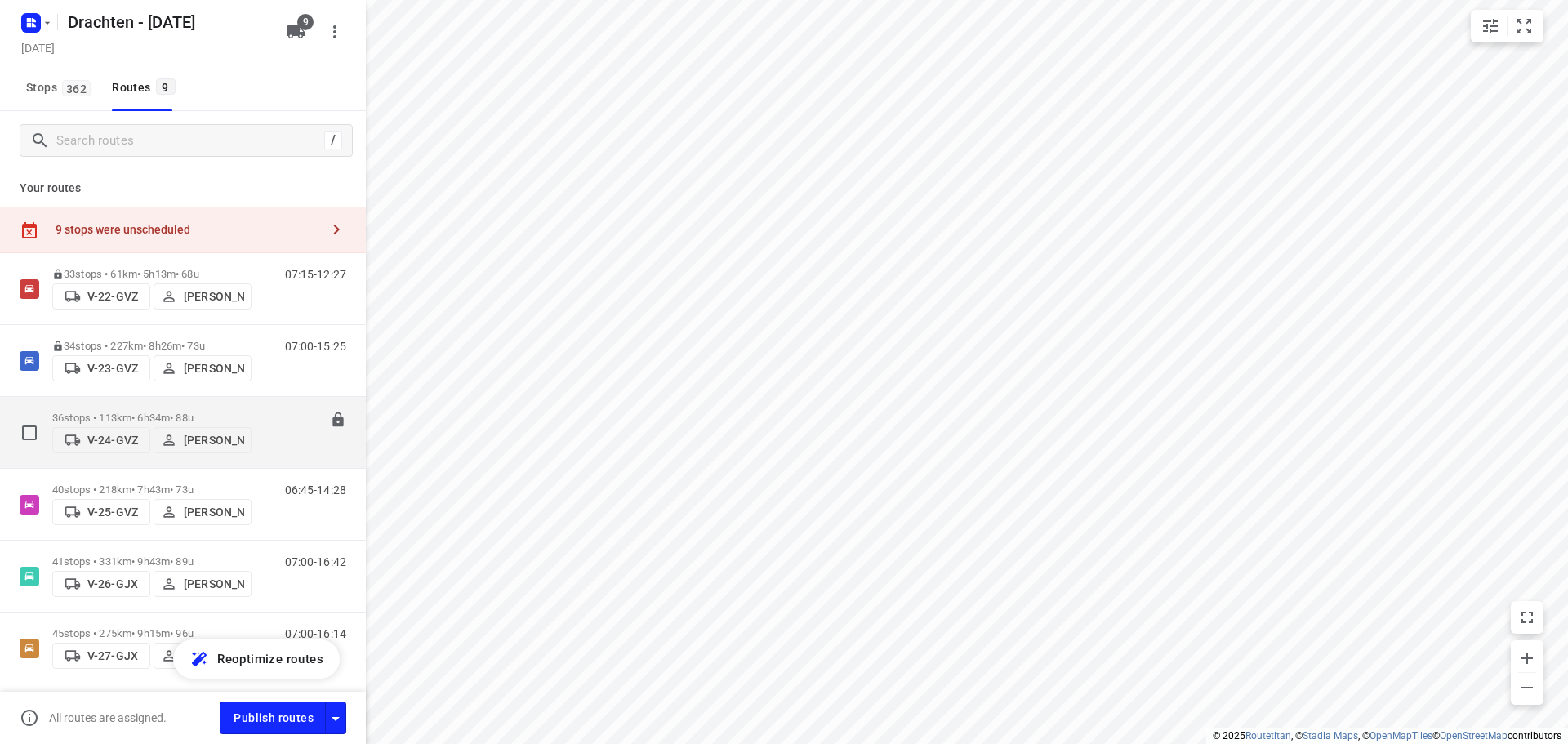
click at [164, 411] on p "36 stops • 113km • 6h34m • 88u" at bounding box center [152, 417] width 200 height 12
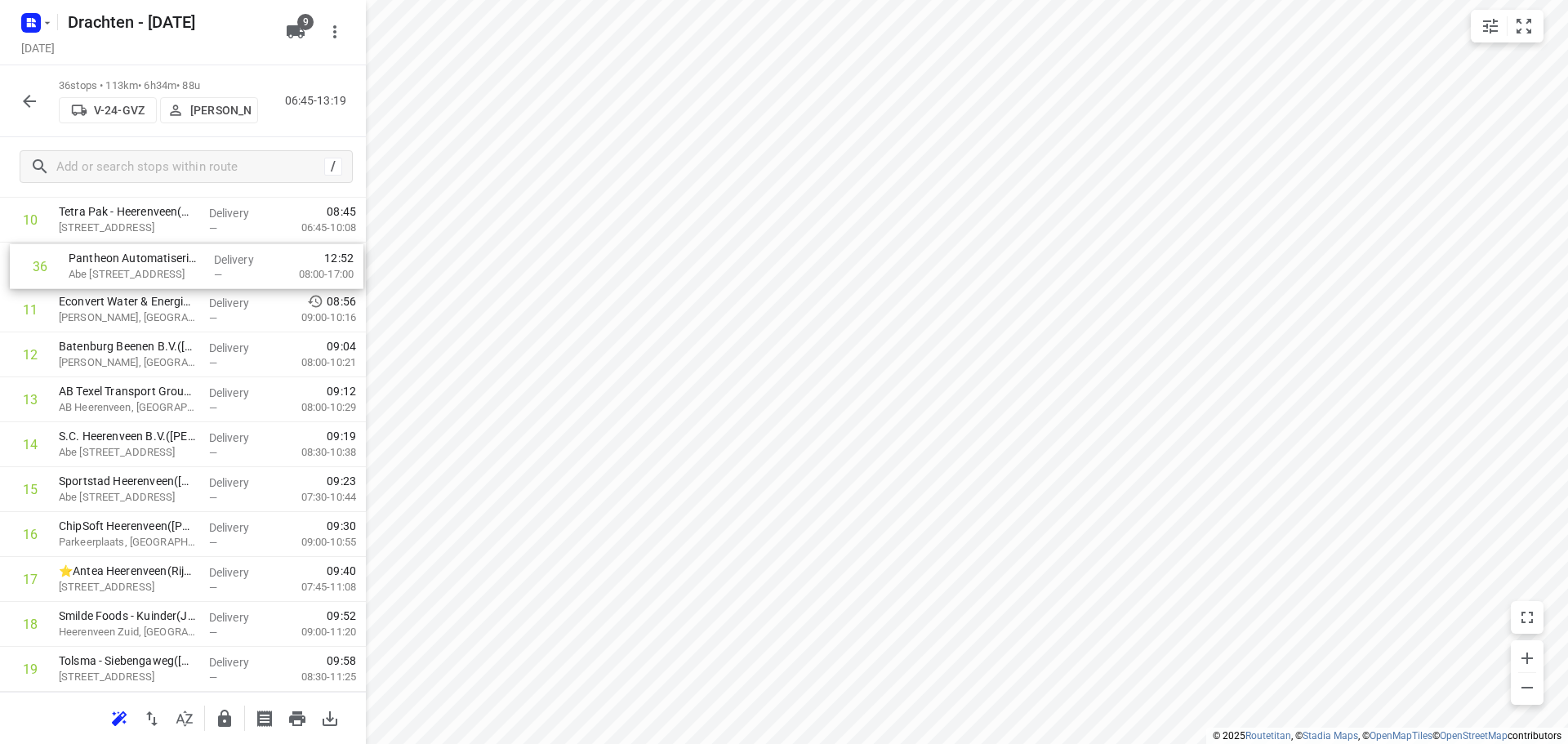
scroll to position [527, 0]
drag, startPoint x: 131, startPoint y: 624, endPoint x: 136, endPoint y: 515, distance: 109.1
click at [136, 515] on div "1 ⭐ De Jong Hot Water Tanks - Productie([PERSON_NAME]) De Klok 5, Gorredijk Del…" at bounding box center [183, 605] width 366 height 1617
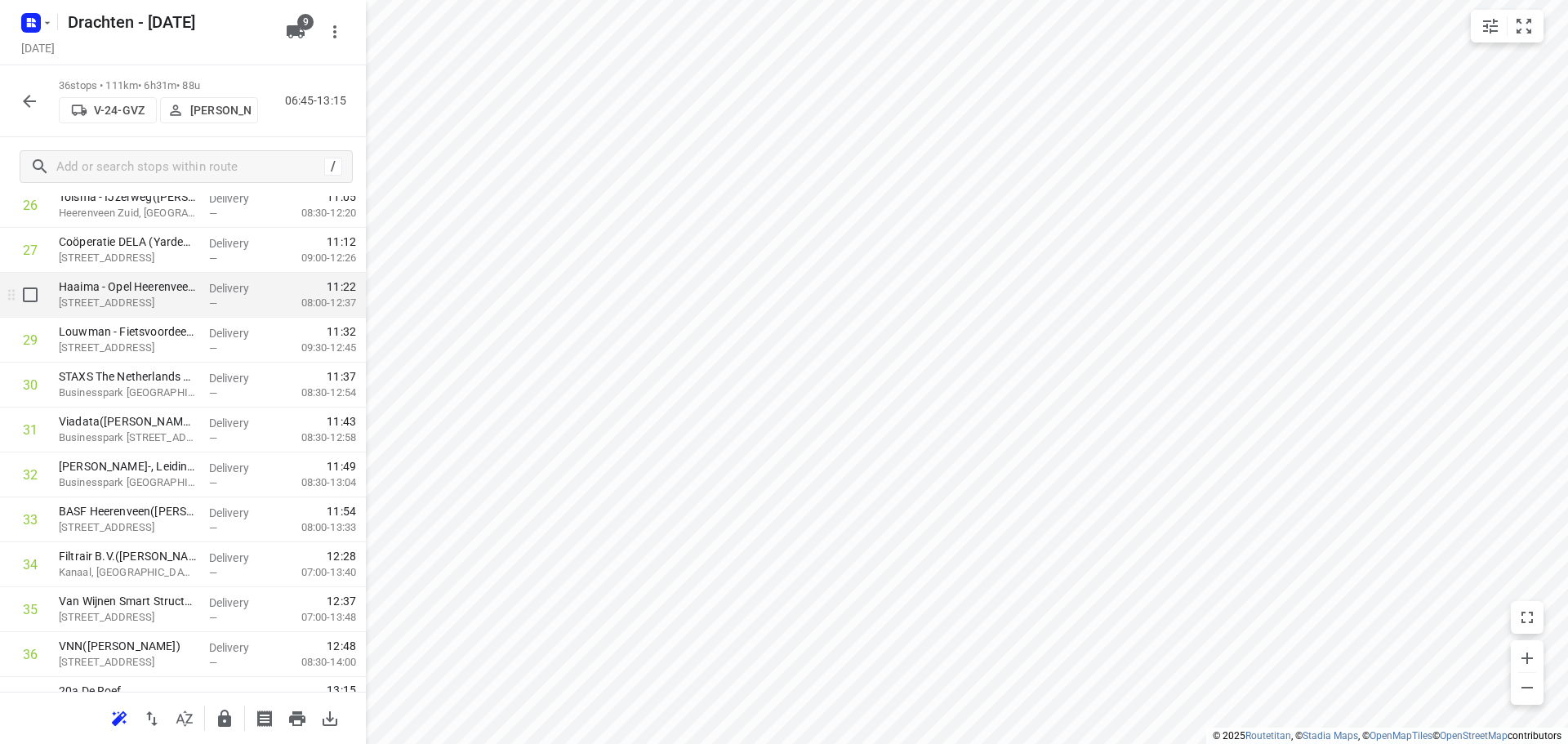
scroll to position [1294, 0]
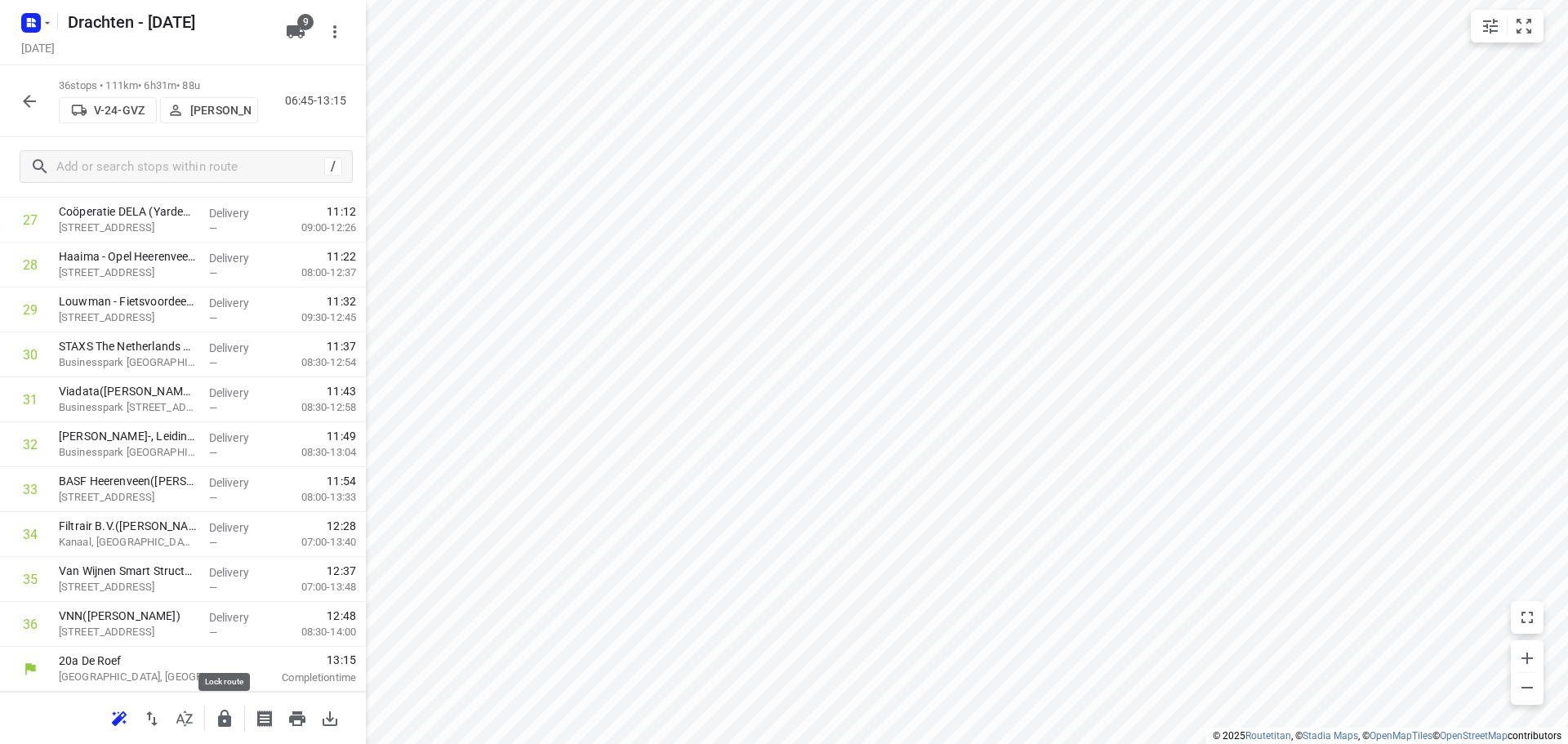
click at [228, 718] on icon "button" at bounding box center [225, 718] width 13 height 17
click at [25, 112] on button "button" at bounding box center [30, 101] width 33 height 33
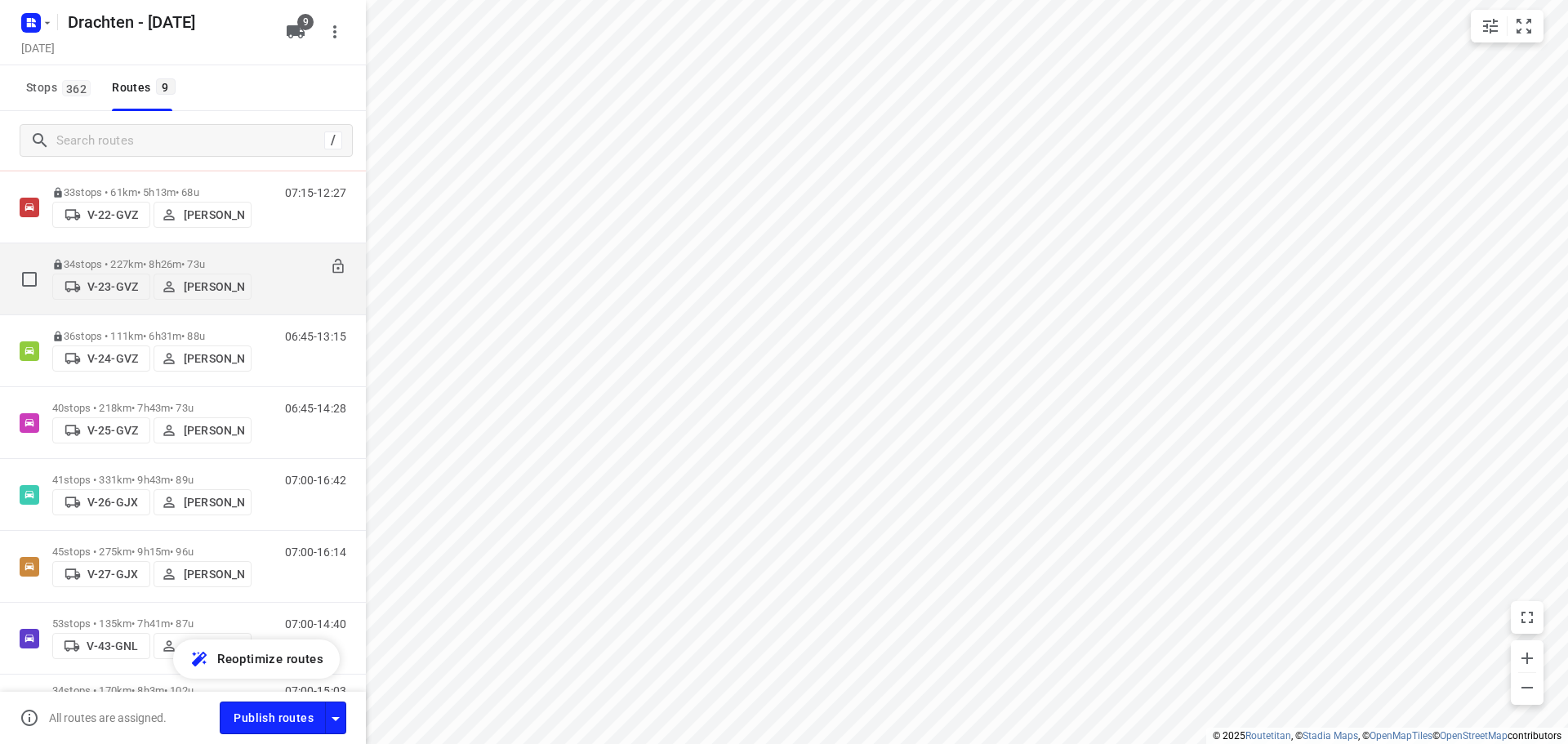
scroll to position [163, 0]
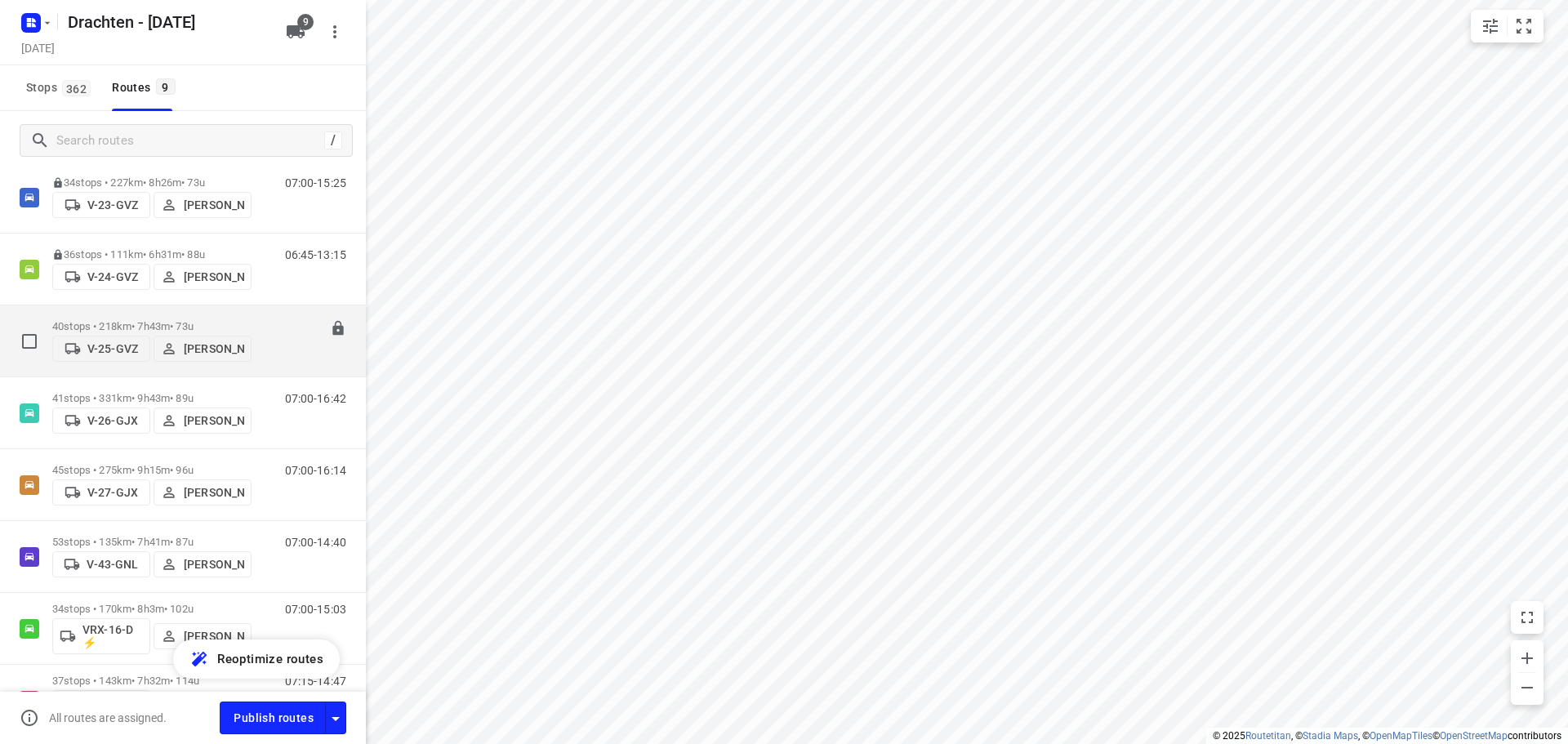
click at [190, 311] on div "40 stops • 218km • 7h43m • 73u V-25-GVZ [PERSON_NAME]" at bounding box center [152, 340] width 200 height 58
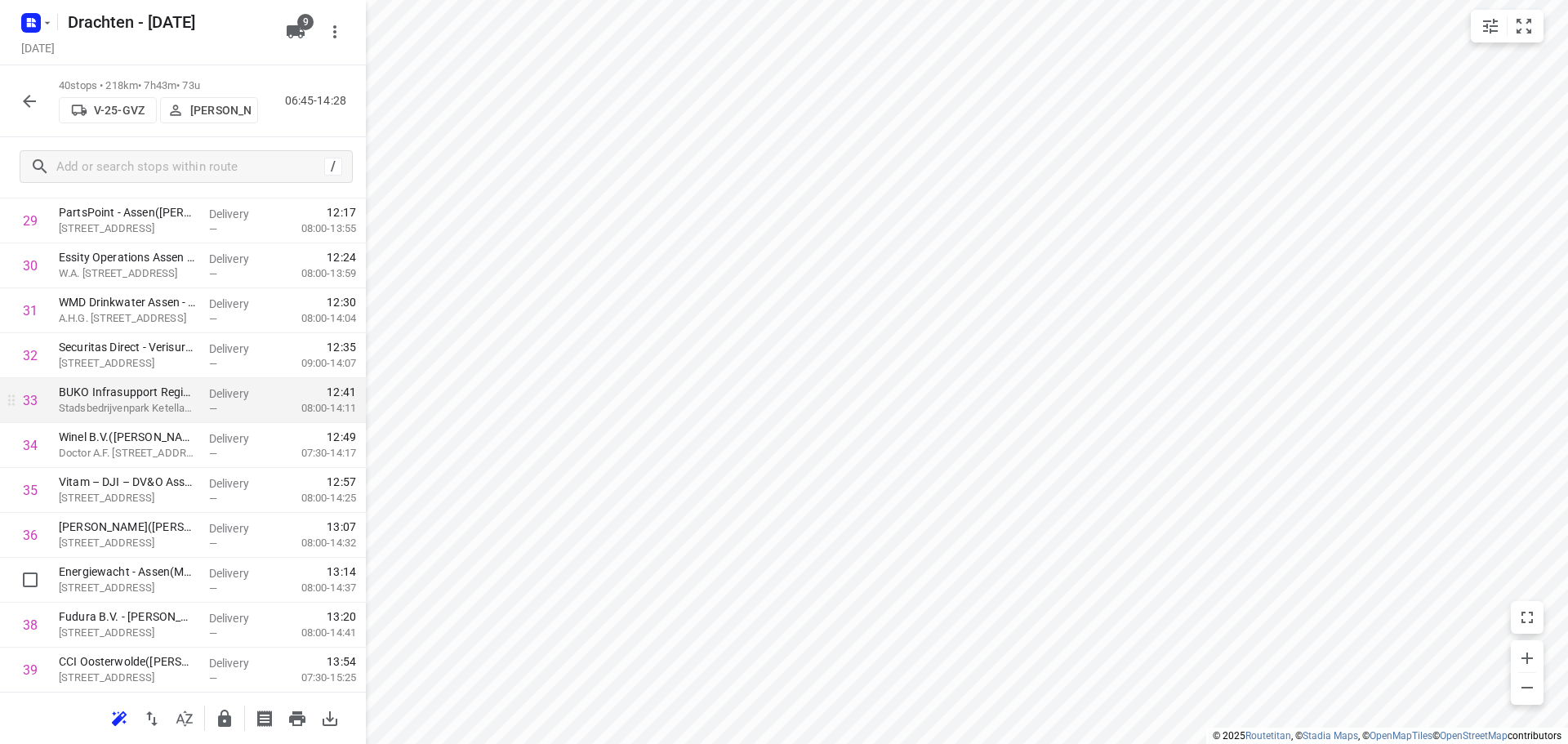
scroll to position [1473, 0]
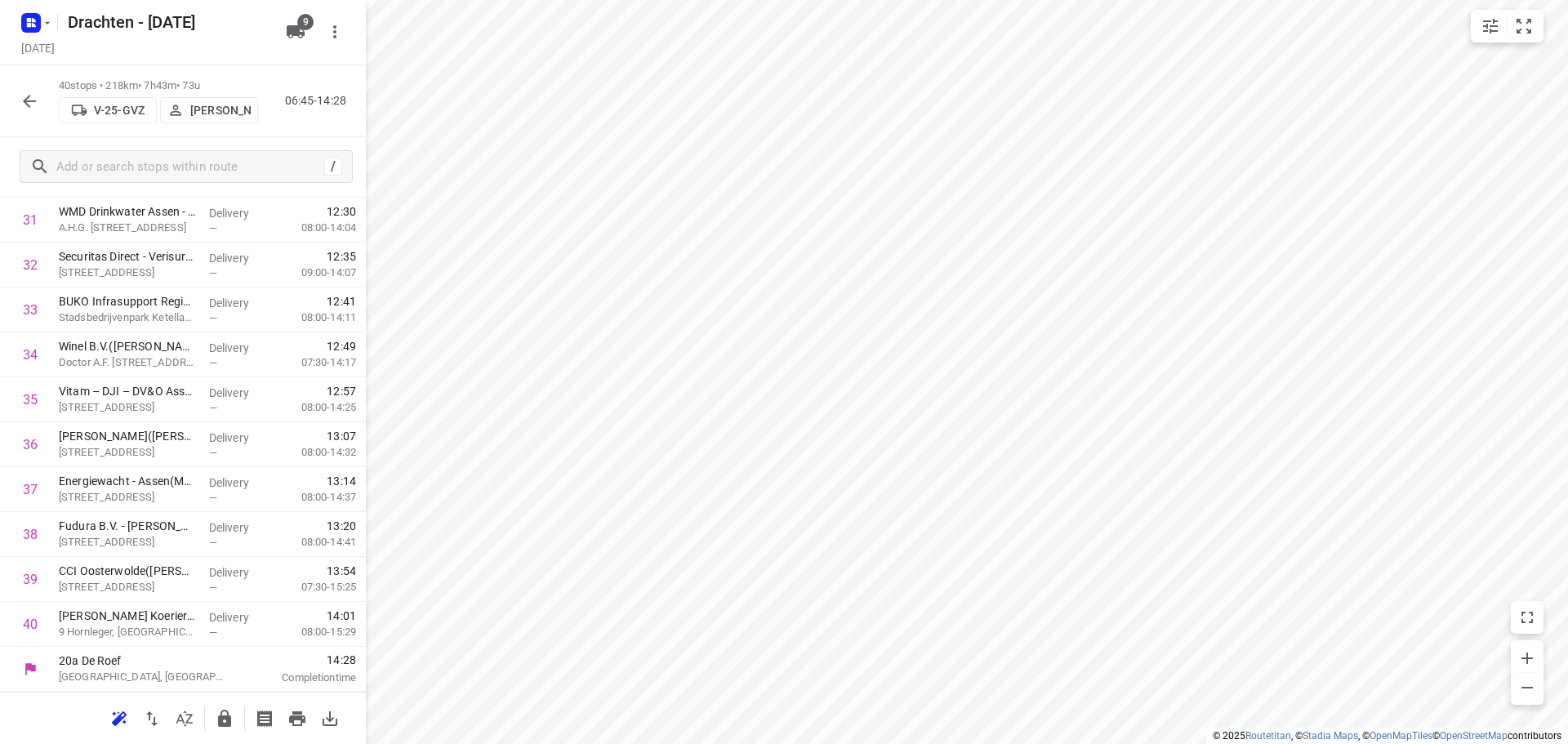
click at [226, 707] on button "button" at bounding box center [225, 718] width 33 height 33
click at [37, 106] on icon "button" at bounding box center [30, 101] width 20 height 20
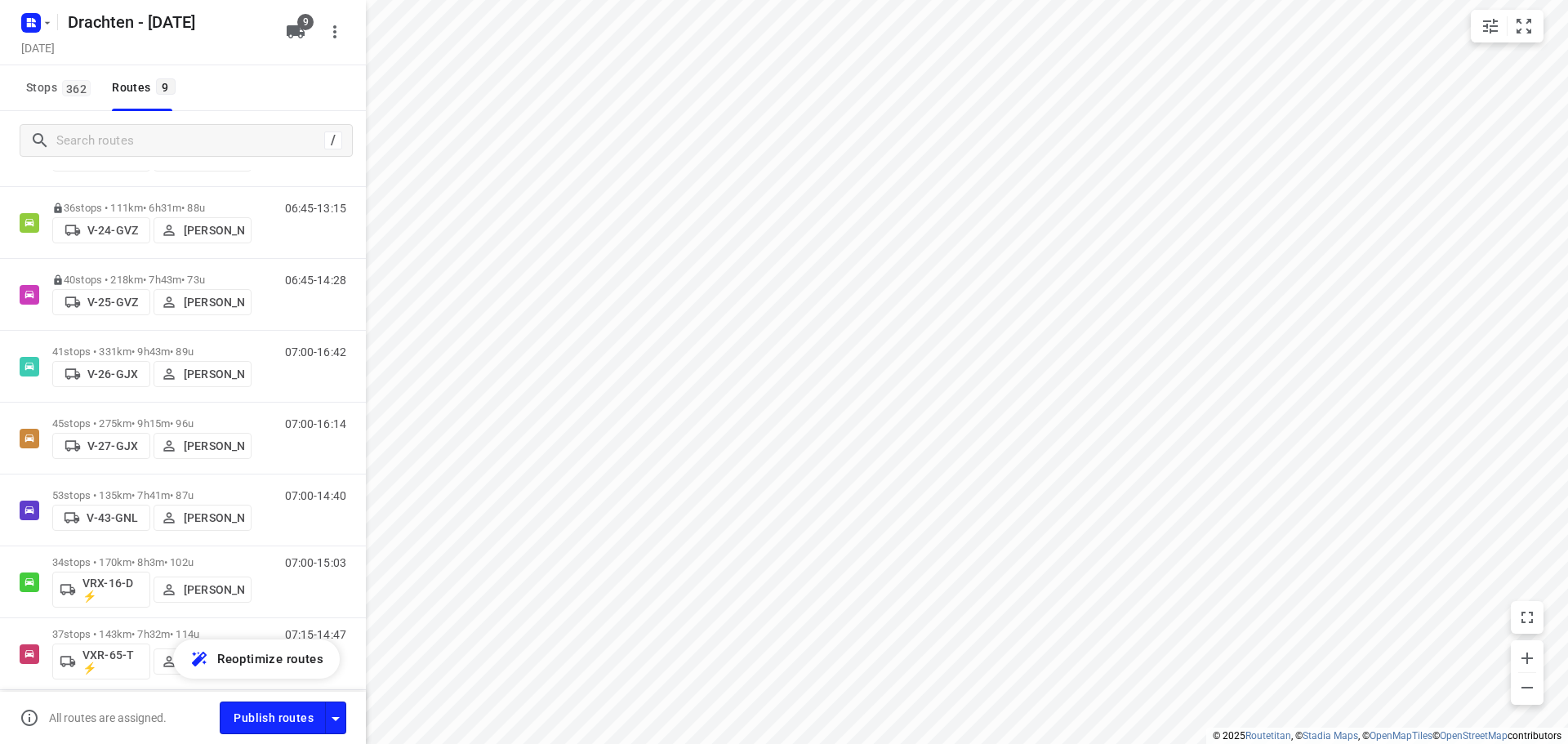
scroll to position [274, 0]
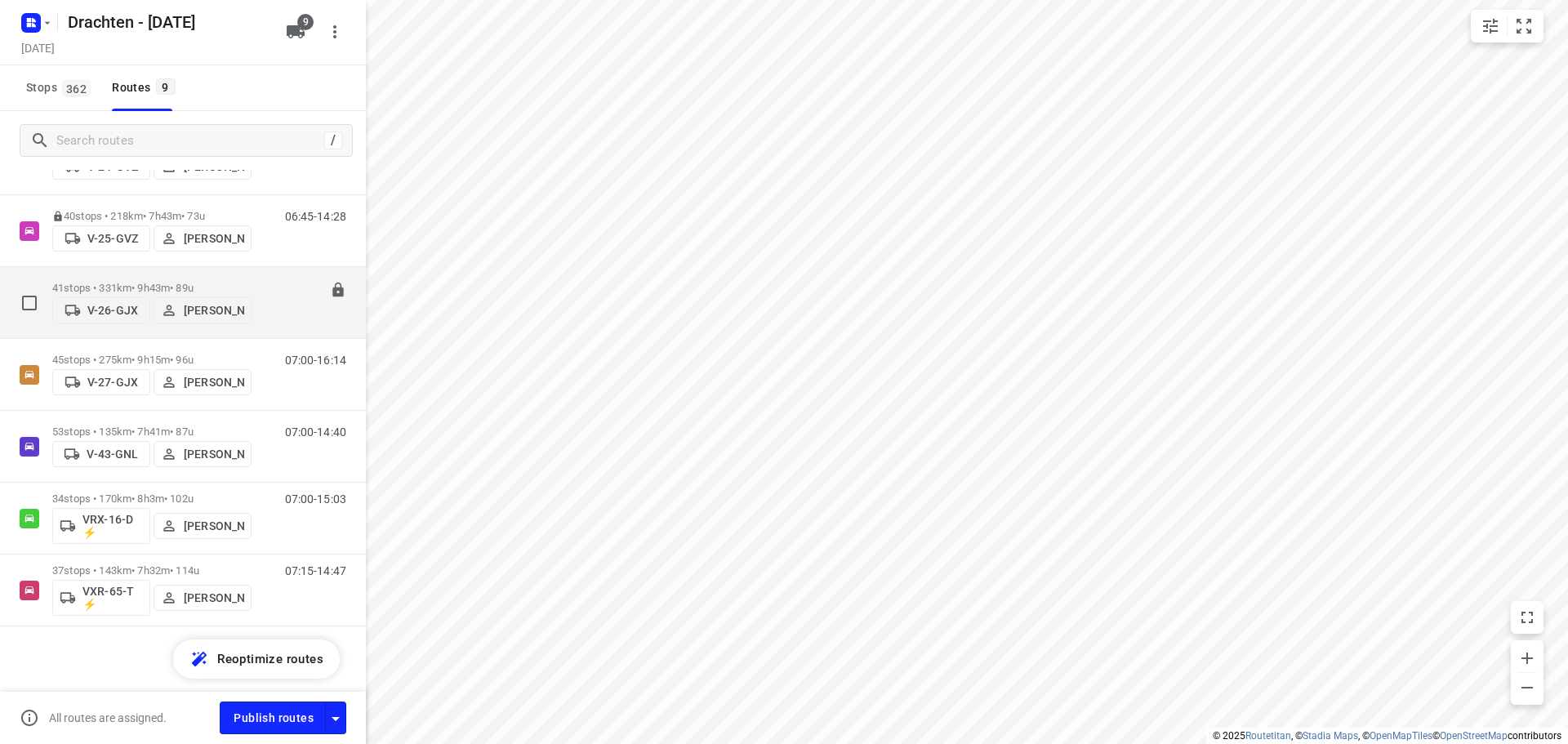
click at [172, 283] on p "41 stops • 331km • 9h43m • 89u" at bounding box center [152, 288] width 200 height 12
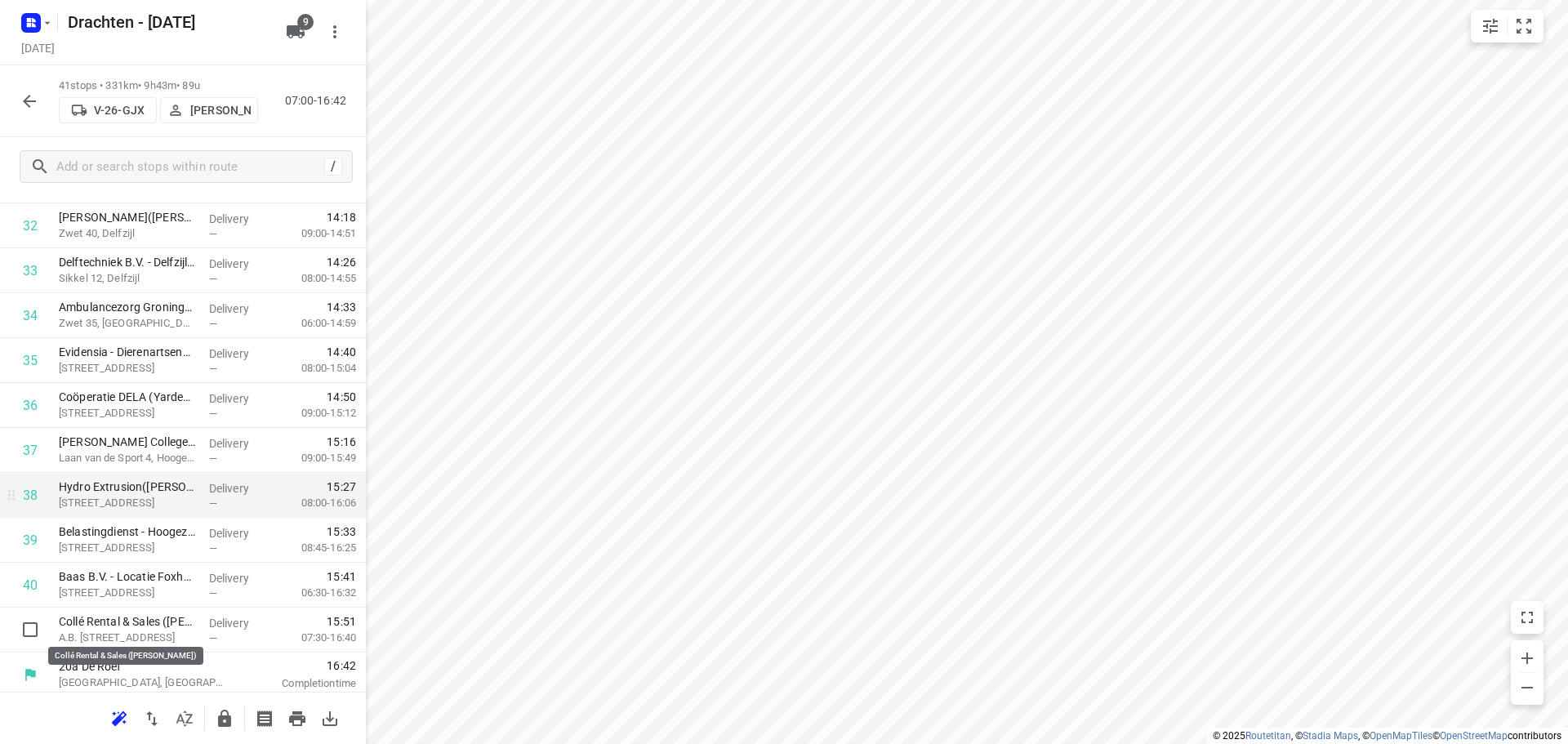
scroll to position [1518, 0]
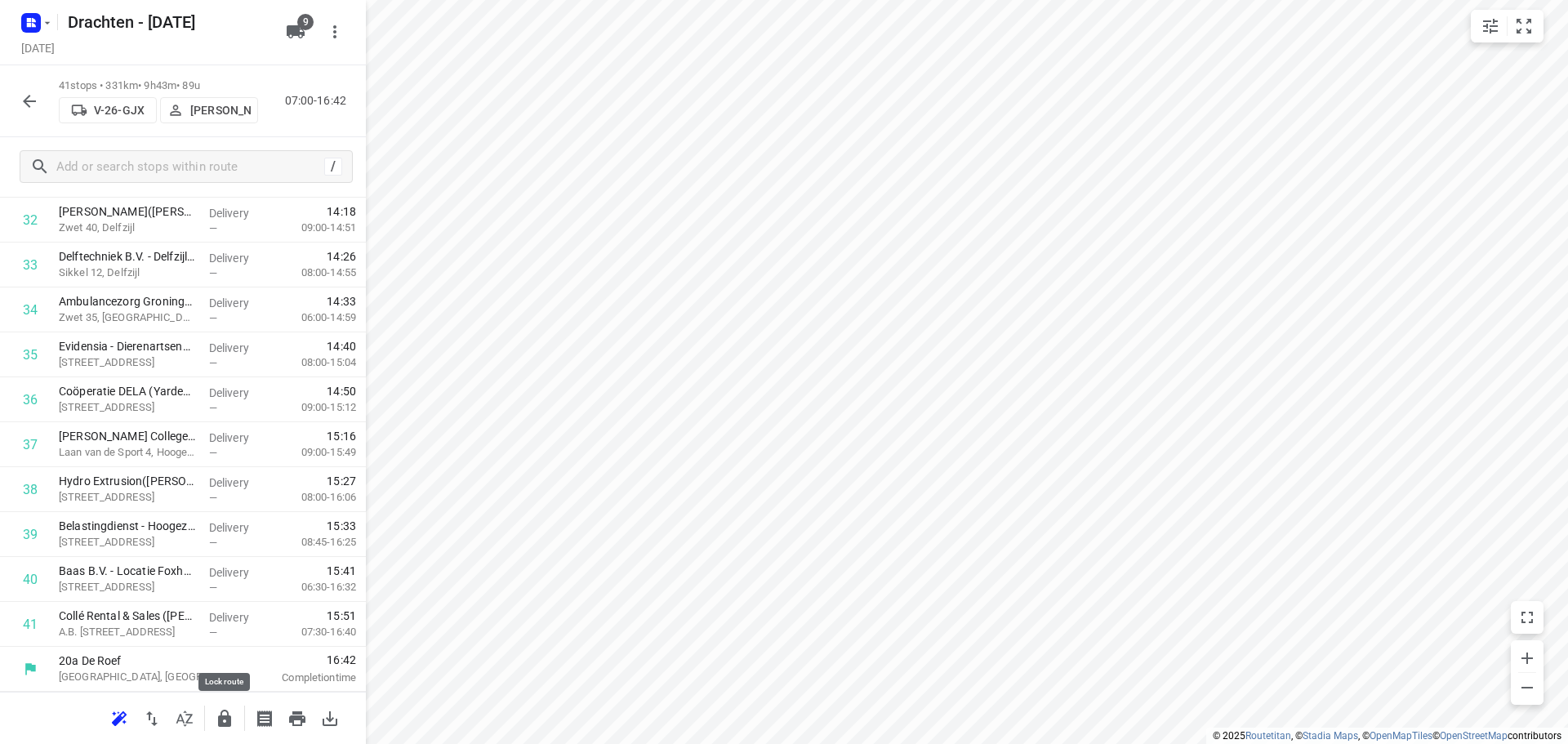
click at [229, 710] on icon "button" at bounding box center [225, 718] width 20 height 20
click at [26, 108] on icon "button" at bounding box center [30, 101] width 20 height 20
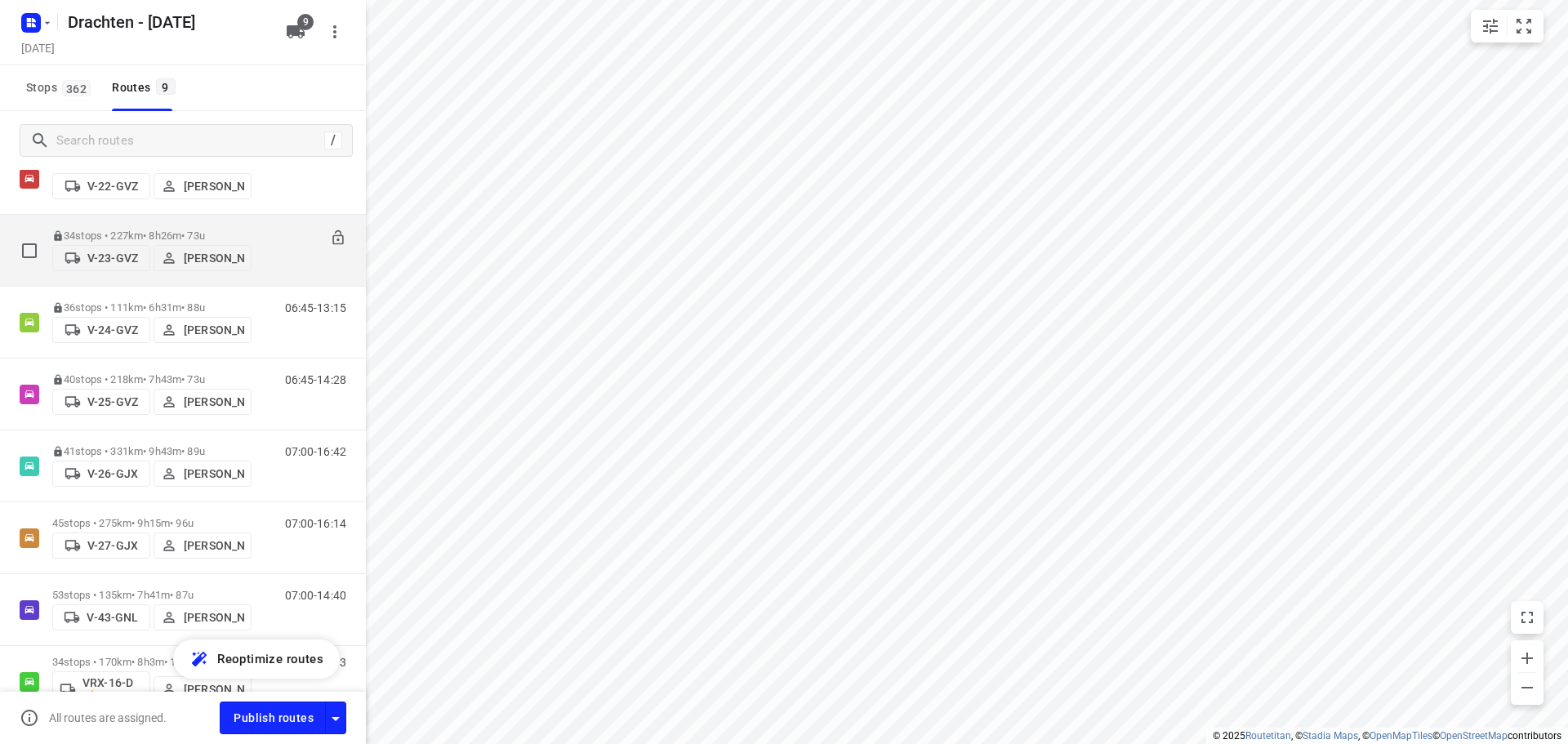
scroll to position [274, 0]
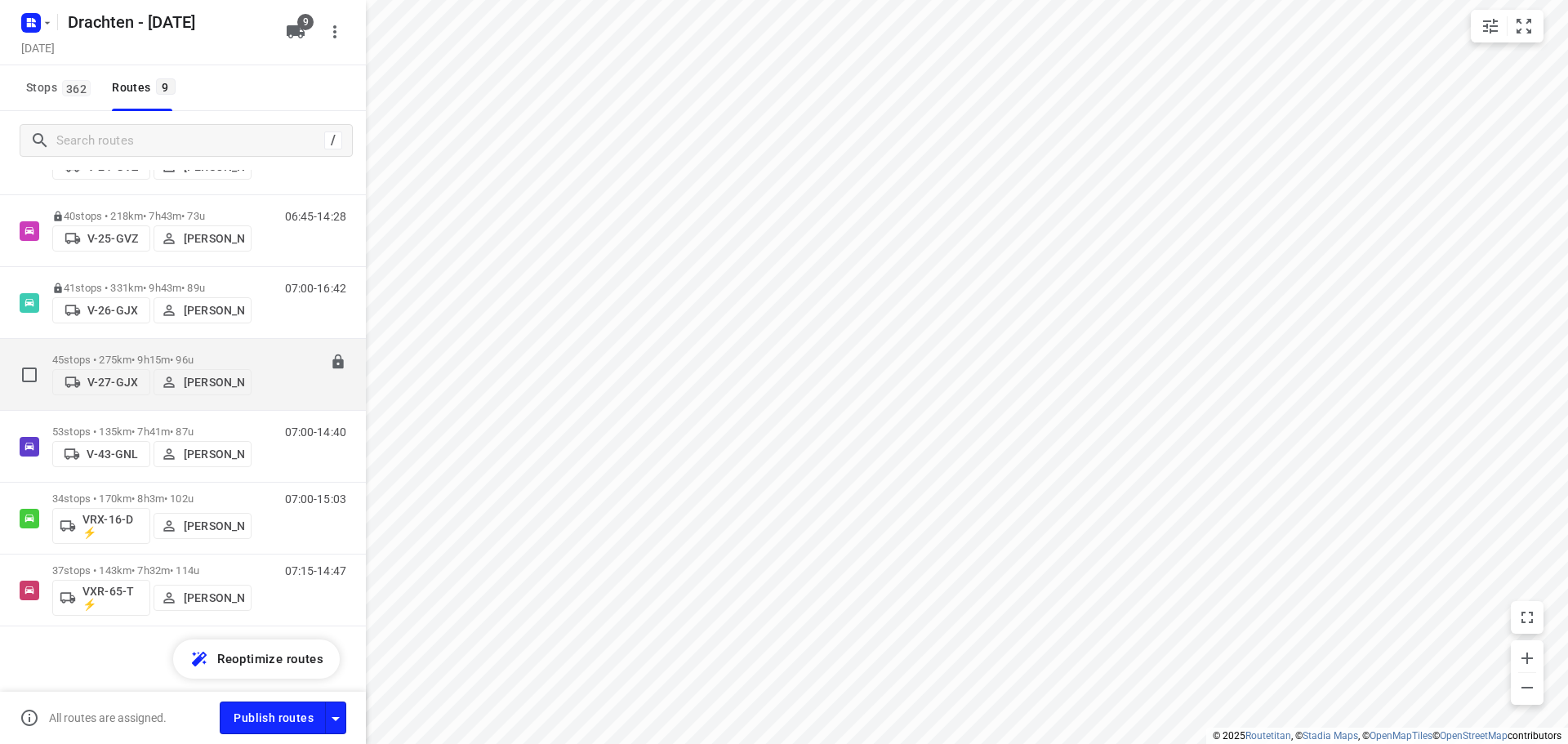
click at [137, 345] on div "45 stops • 275km • 9h15m • 96u V-27-GJX [PERSON_NAME]" at bounding box center [152, 374] width 200 height 58
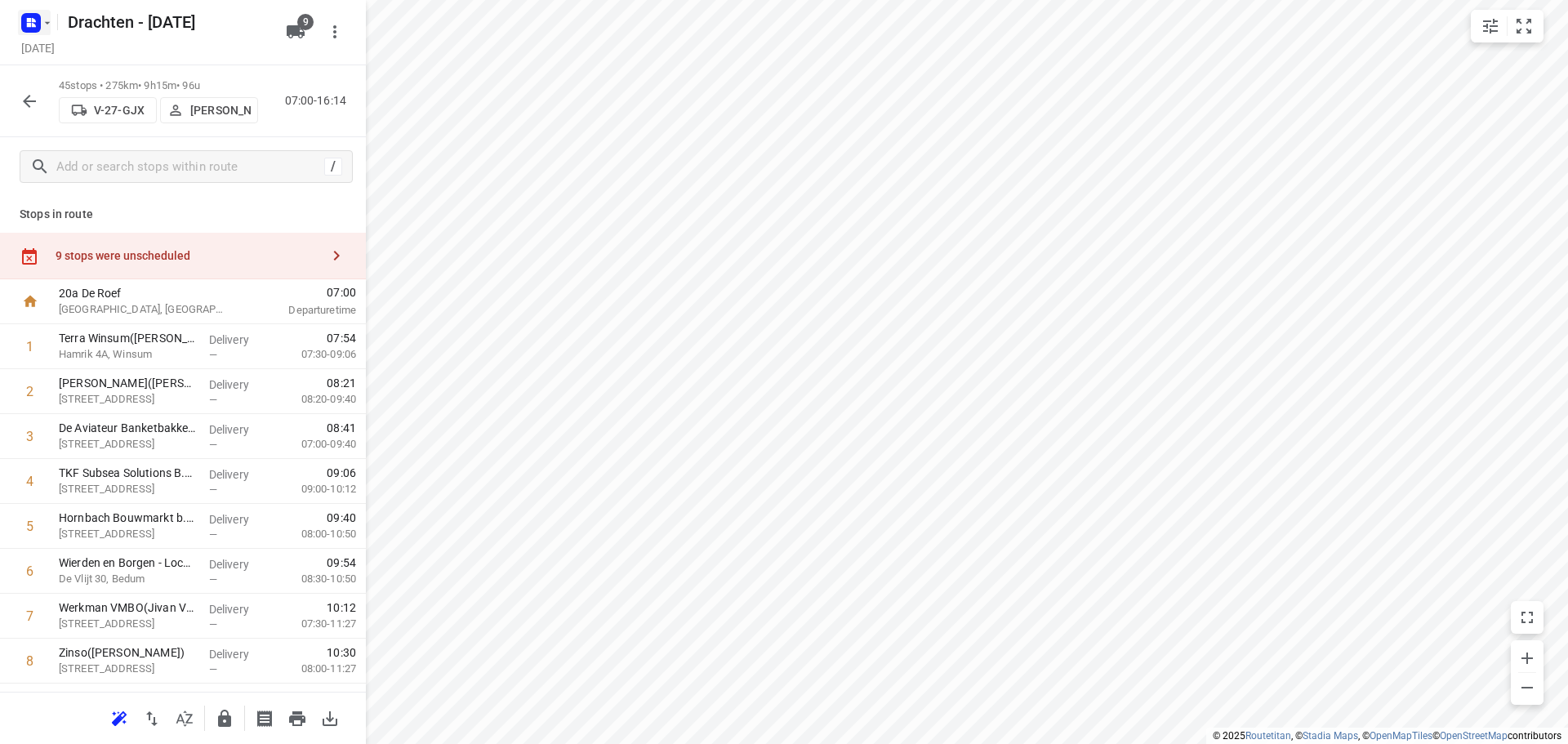
click at [40, 18] on rect "button" at bounding box center [31, 23] width 20 height 20
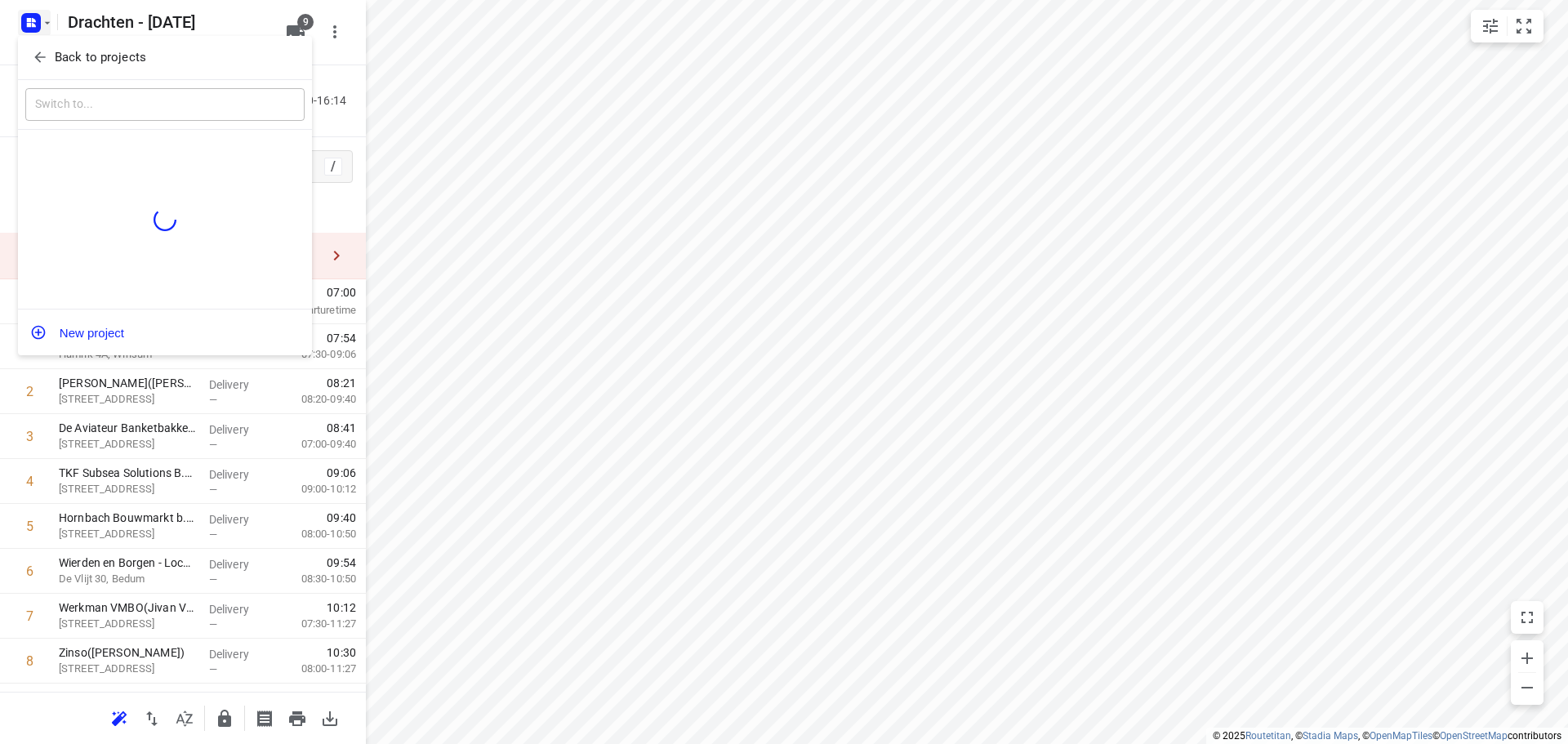
click at [110, 58] on p "Back to projects" at bounding box center [100, 57] width 92 height 19
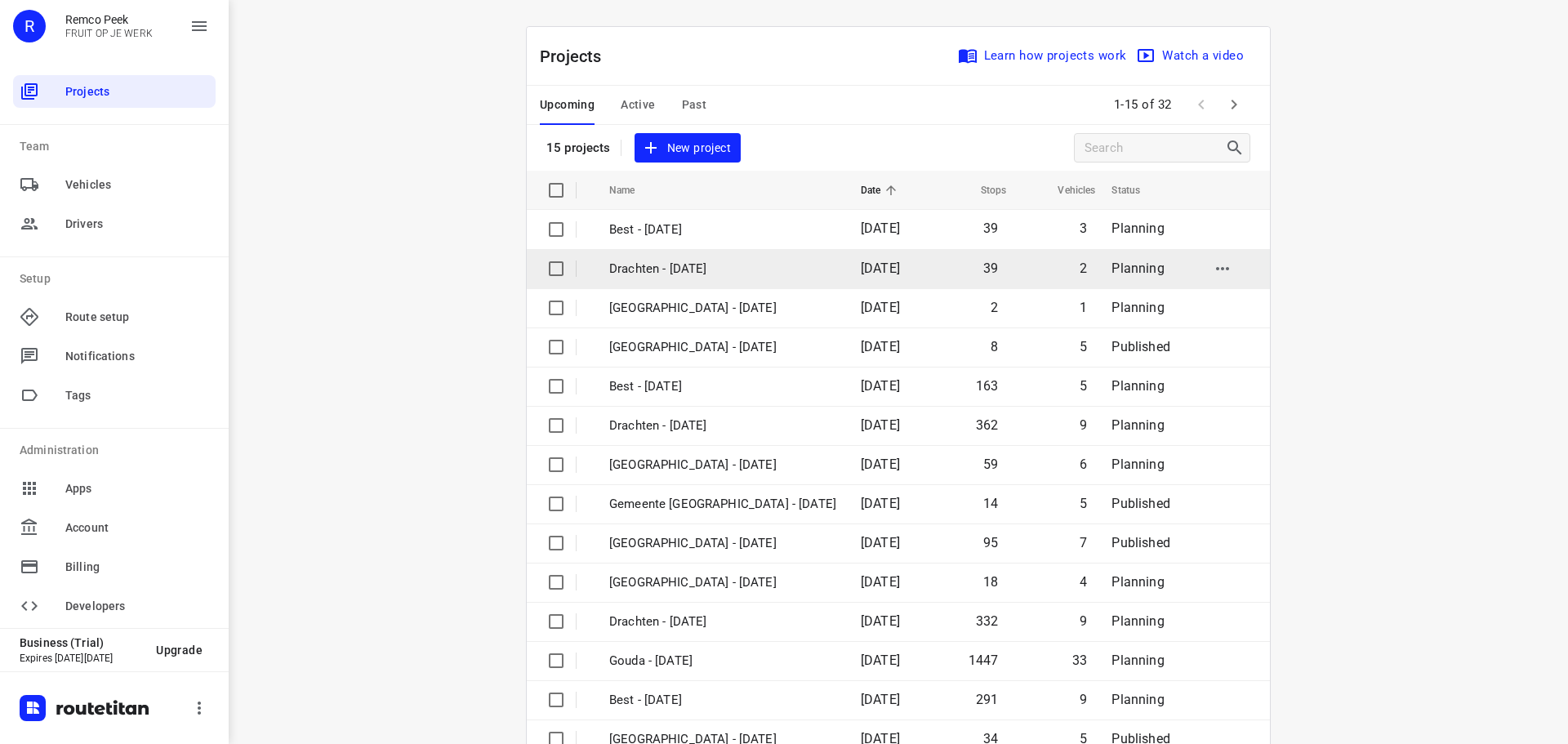
click at [655, 274] on p "Drachten - [DATE]" at bounding box center [722, 269] width 227 height 19
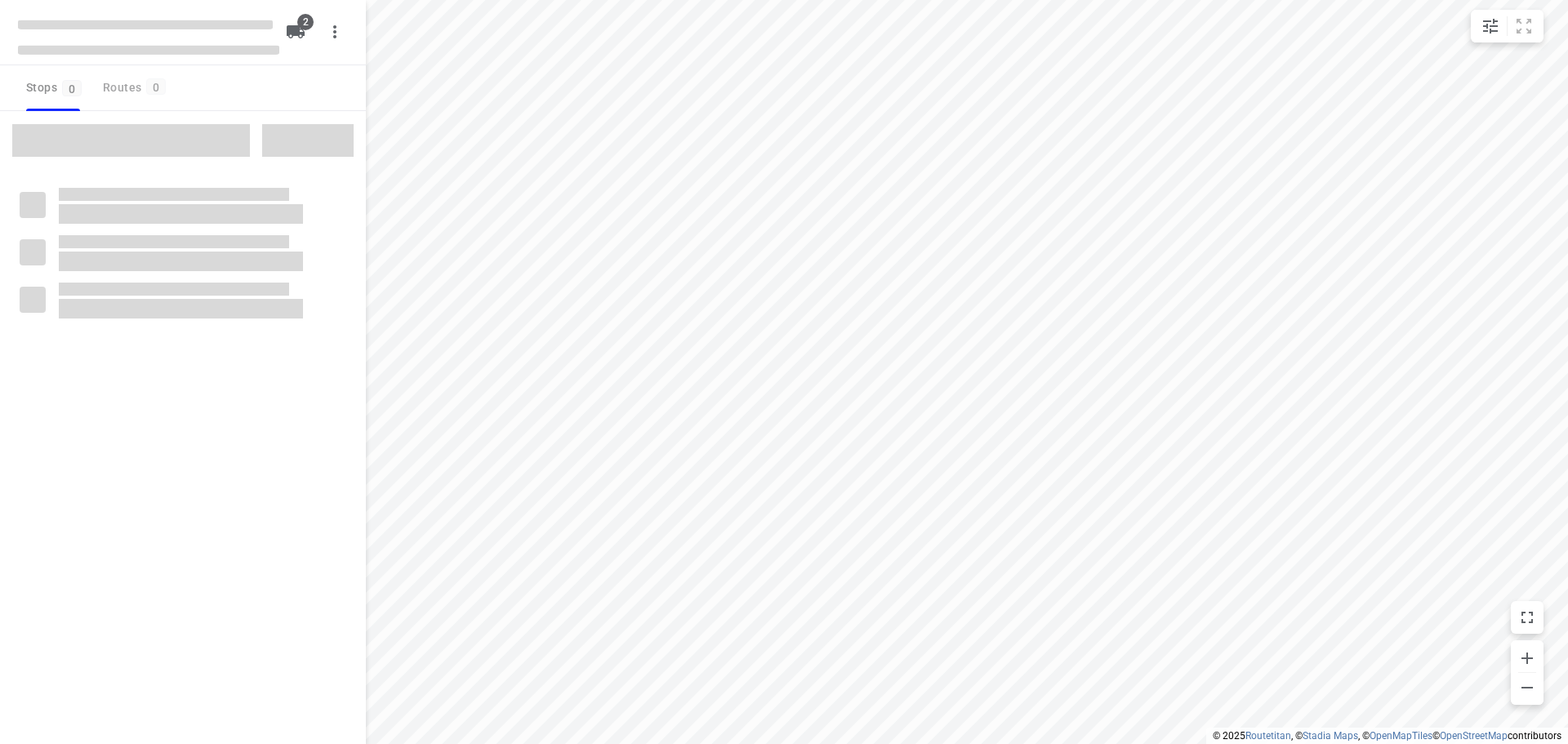
checkbox input "true"
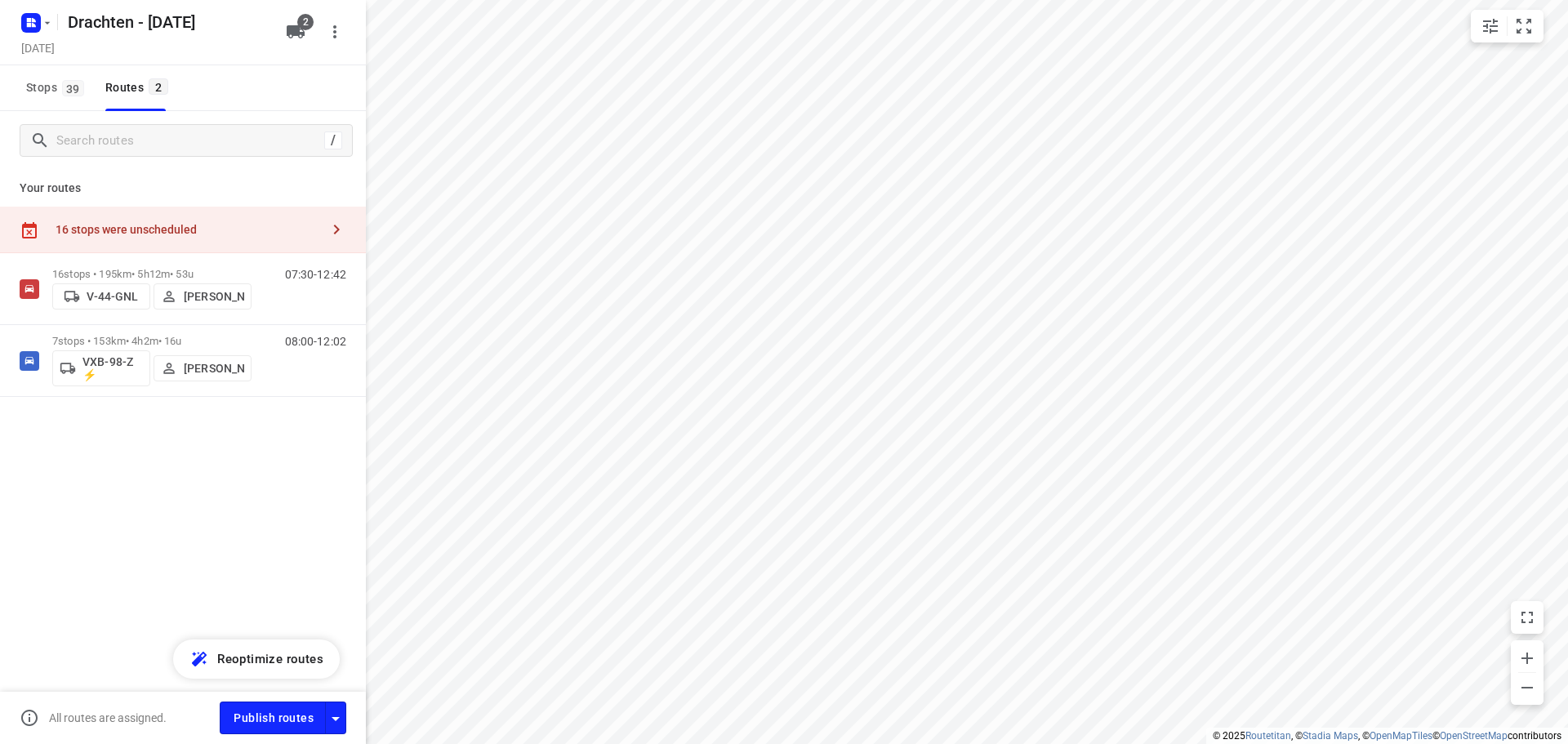
click at [247, 234] on div "16 stops were unscheduled" at bounding box center [187, 229] width 265 height 13
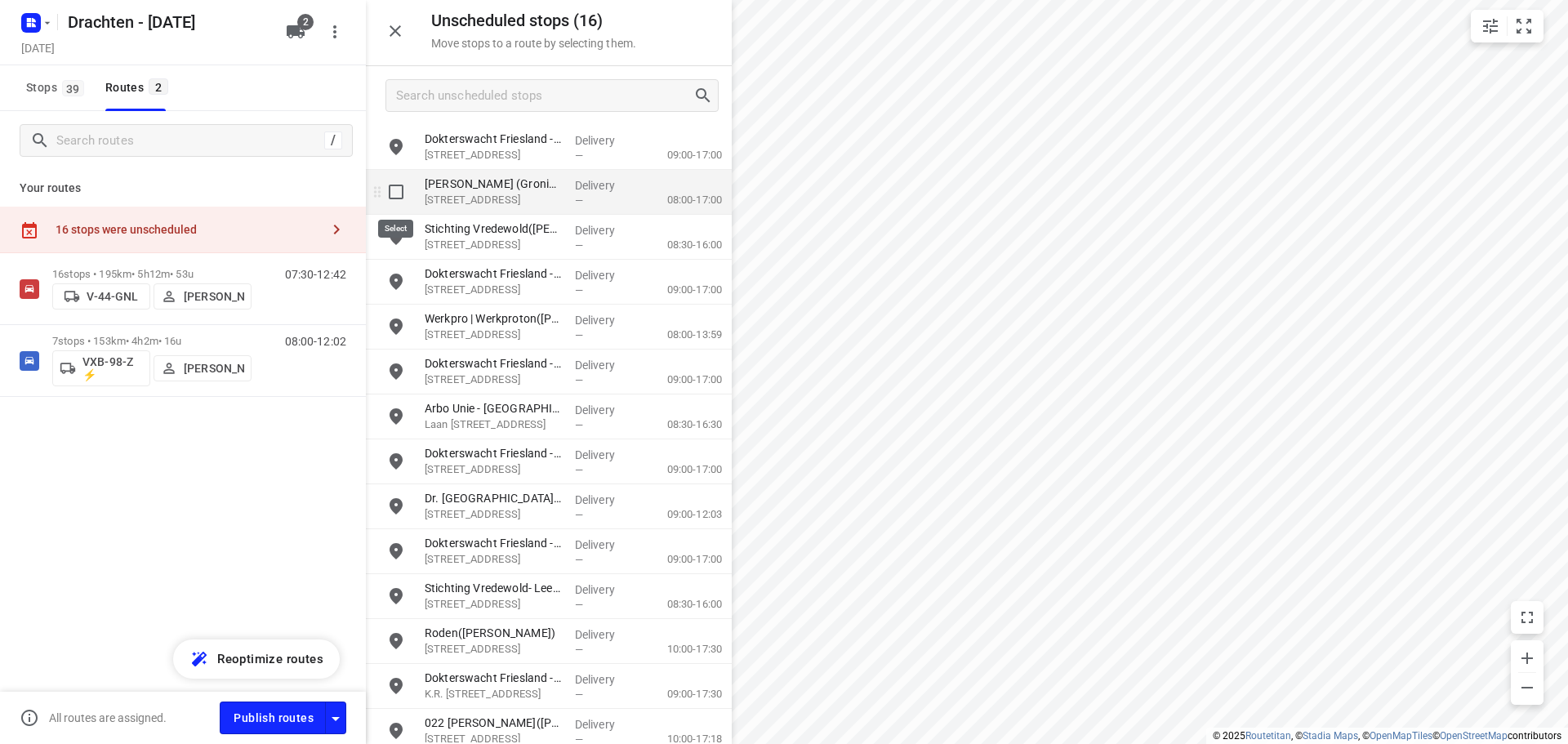
click at [397, 200] on input "grid" at bounding box center [397, 192] width 33 height 33
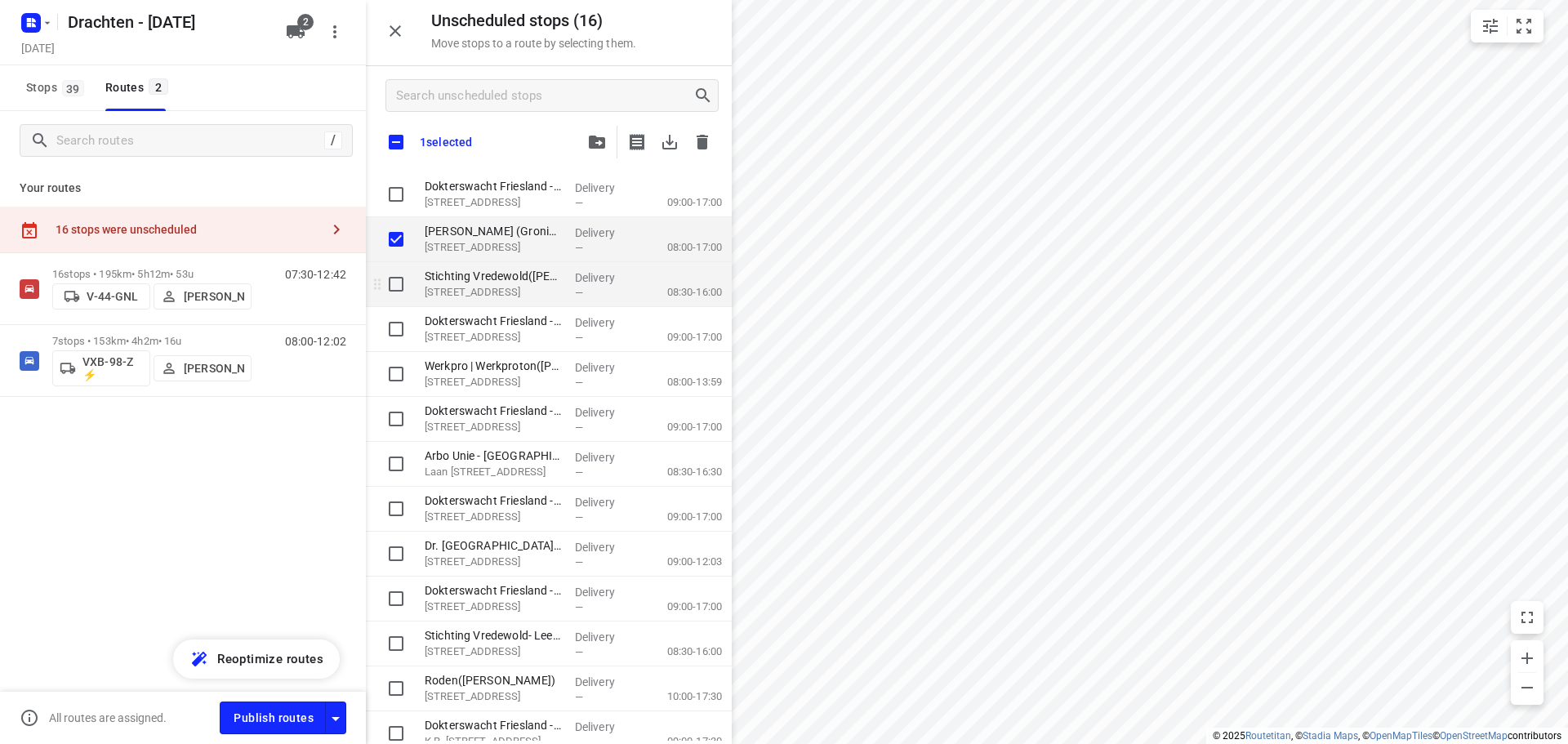
checkbox input "true"
click at [397, 279] on input "grid" at bounding box center [397, 284] width 33 height 33
checkbox input "true"
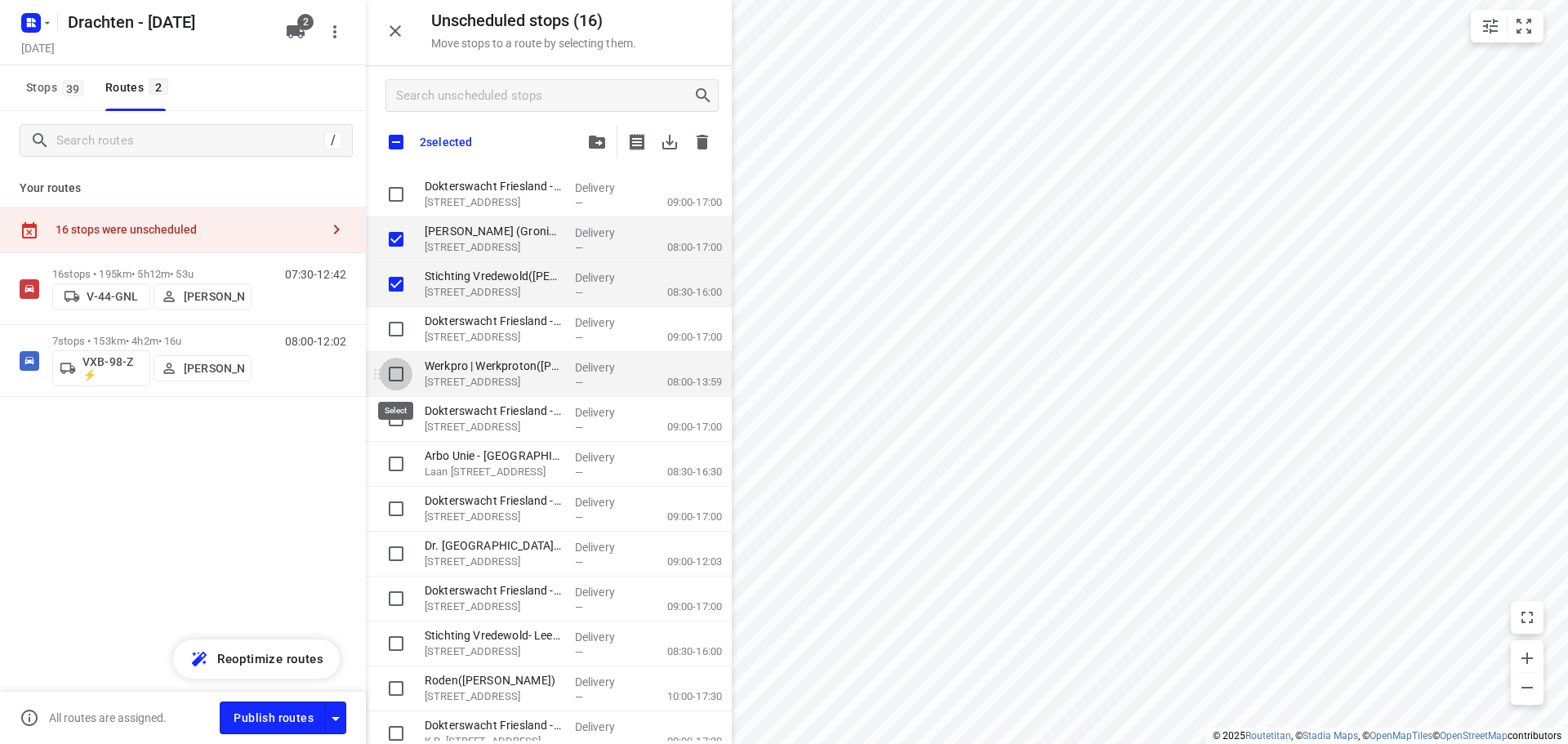
click at [397, 379] on input "grid" at bounding box center [397, 374] width 33 height 33
checkbox input "true"
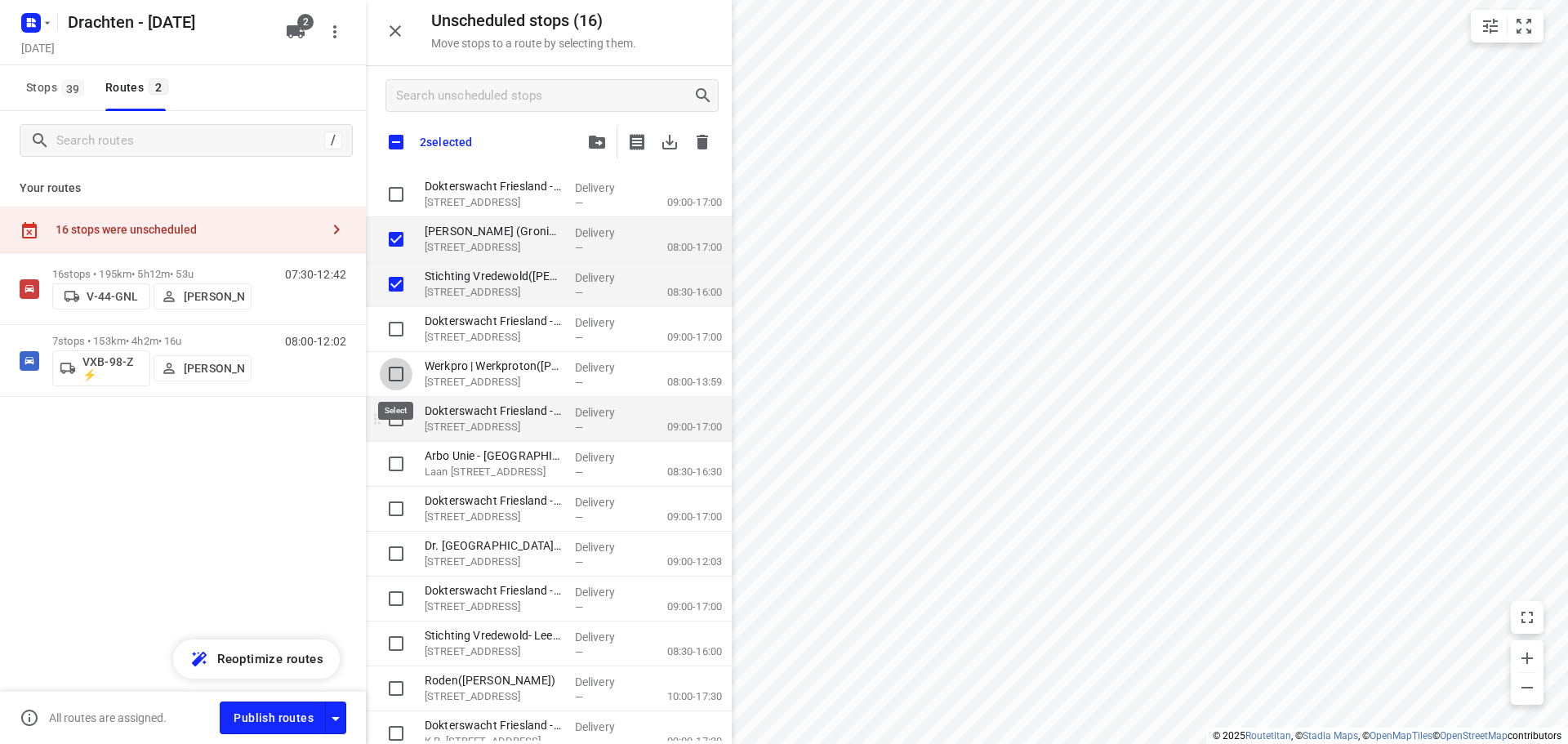
checkbox input "true"
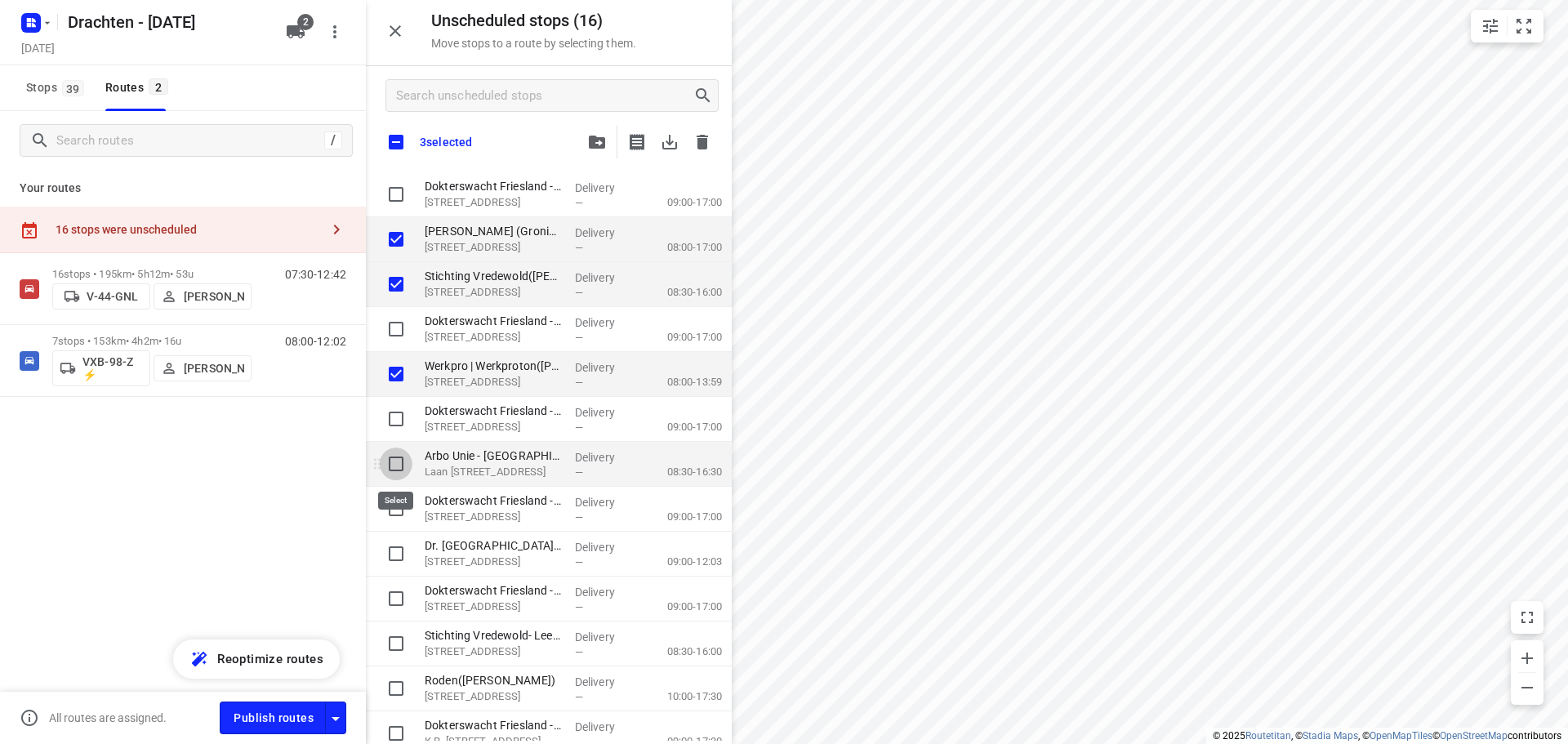
click at [401, 457] on input "grid" at bounding box center [397, 464] width 33 height 33
checkbox input "true"
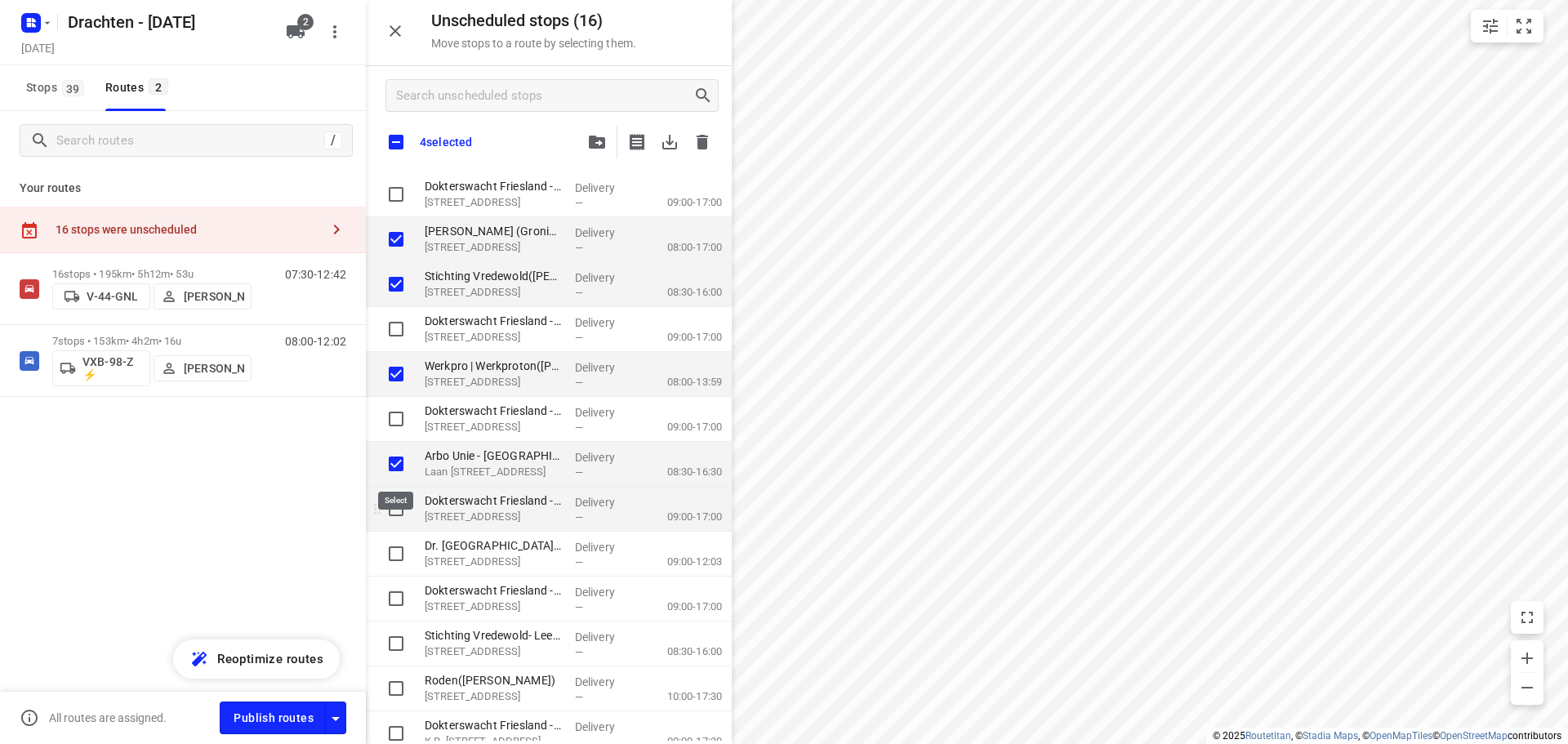
checkbox input "true"
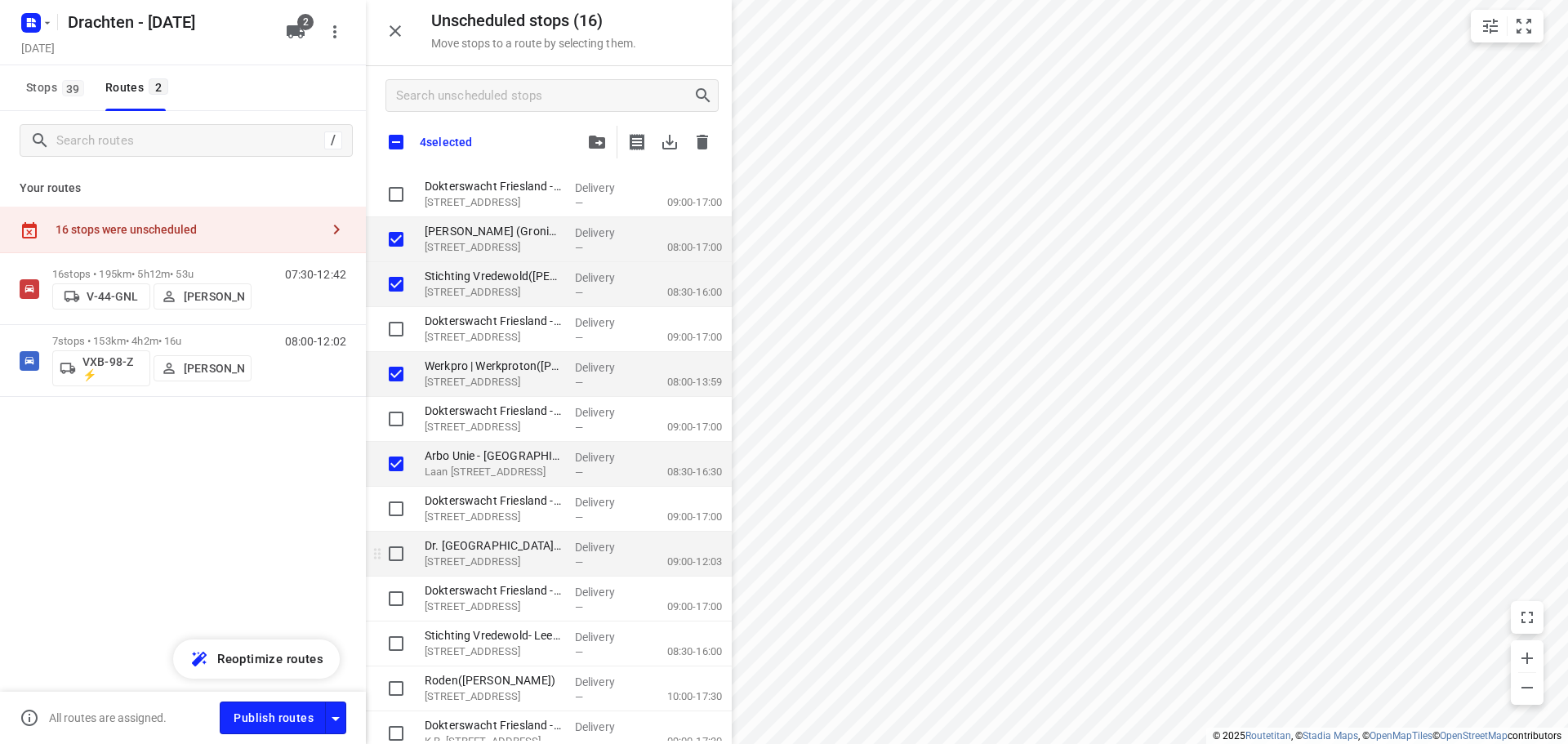
click at [397, 560] on input "grid" at bounding box center [397, 554] width 33 height 33
checkbox input "true"
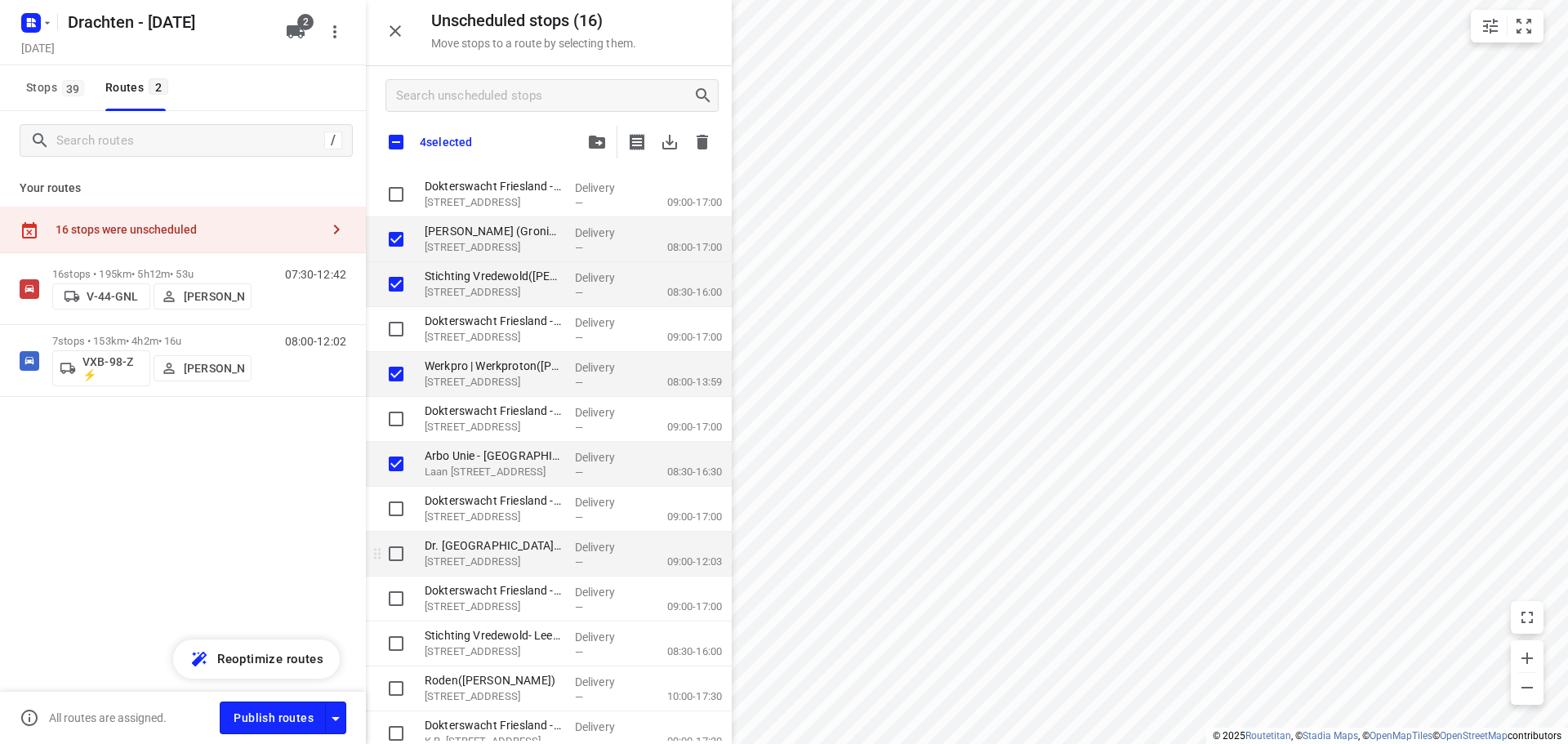
checkbox input "true"
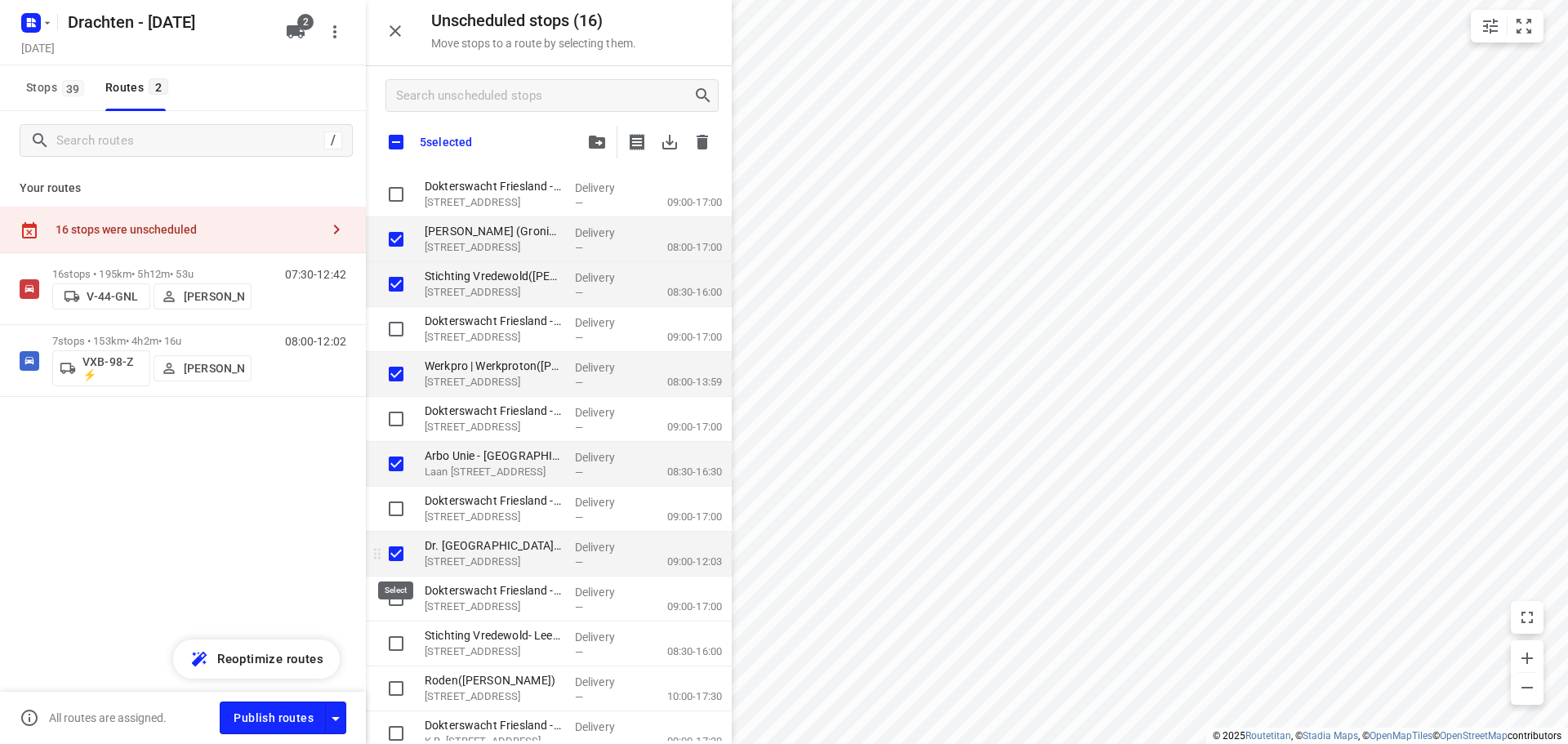
checkbox input "true"
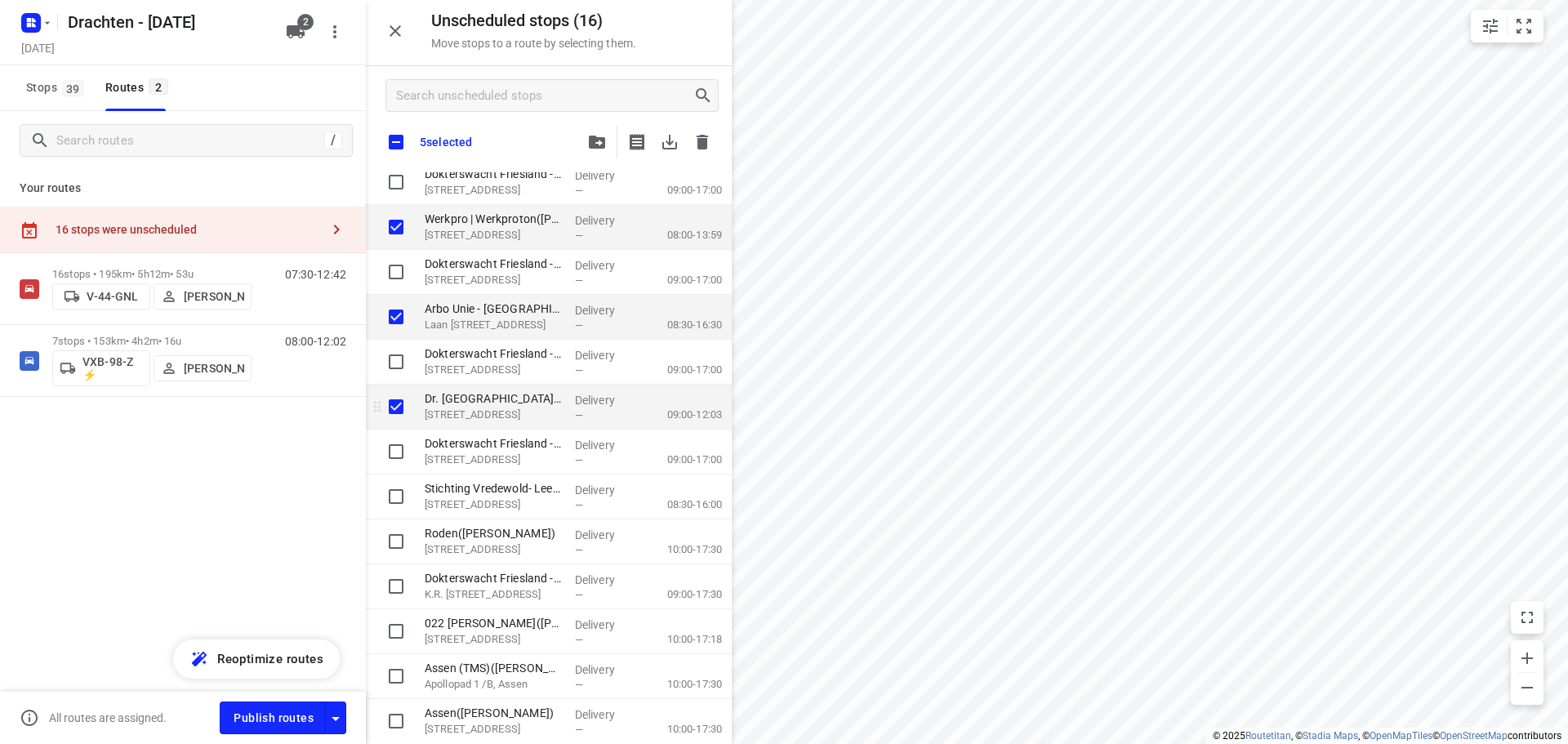
scroll to position [152, 0]
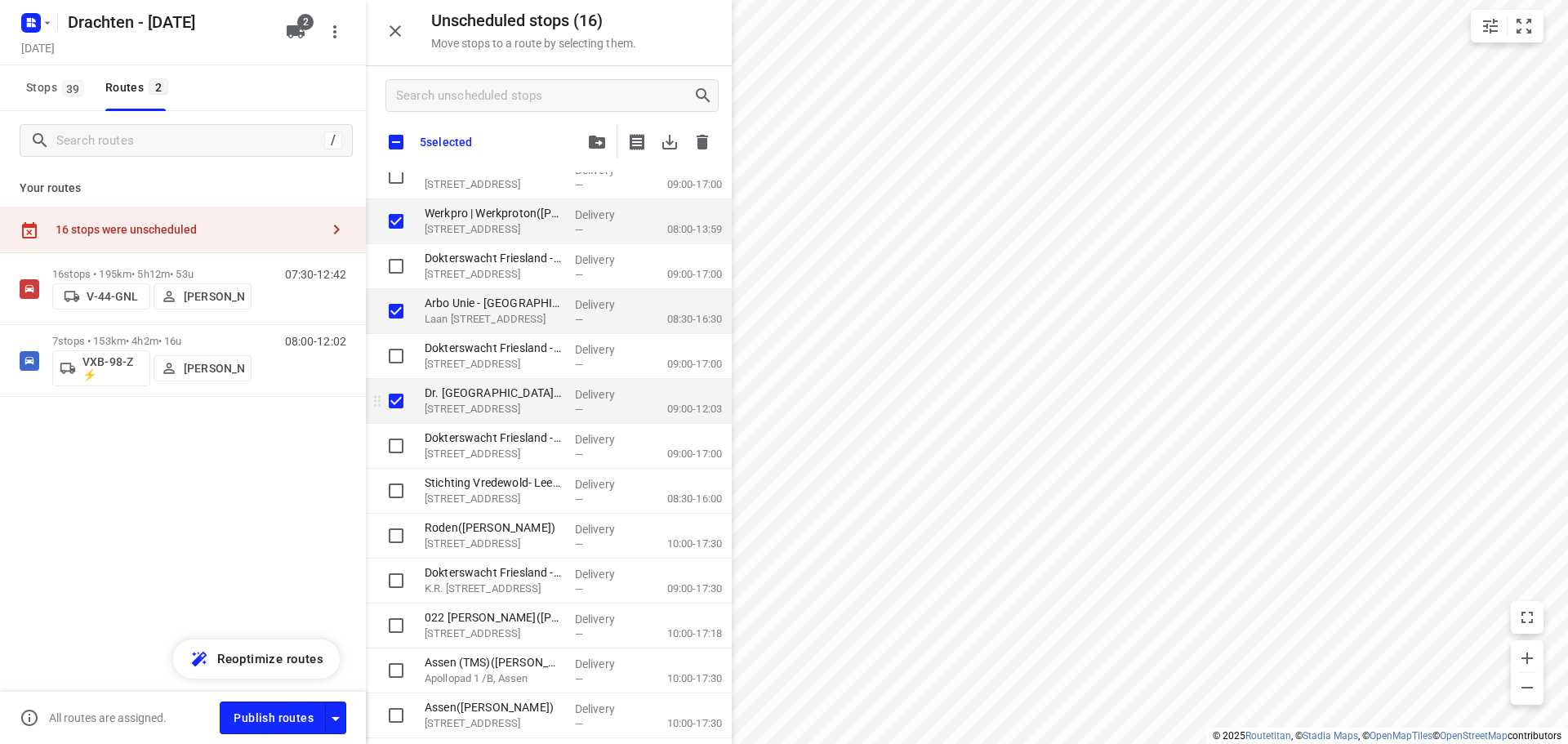
checkbox input "true"
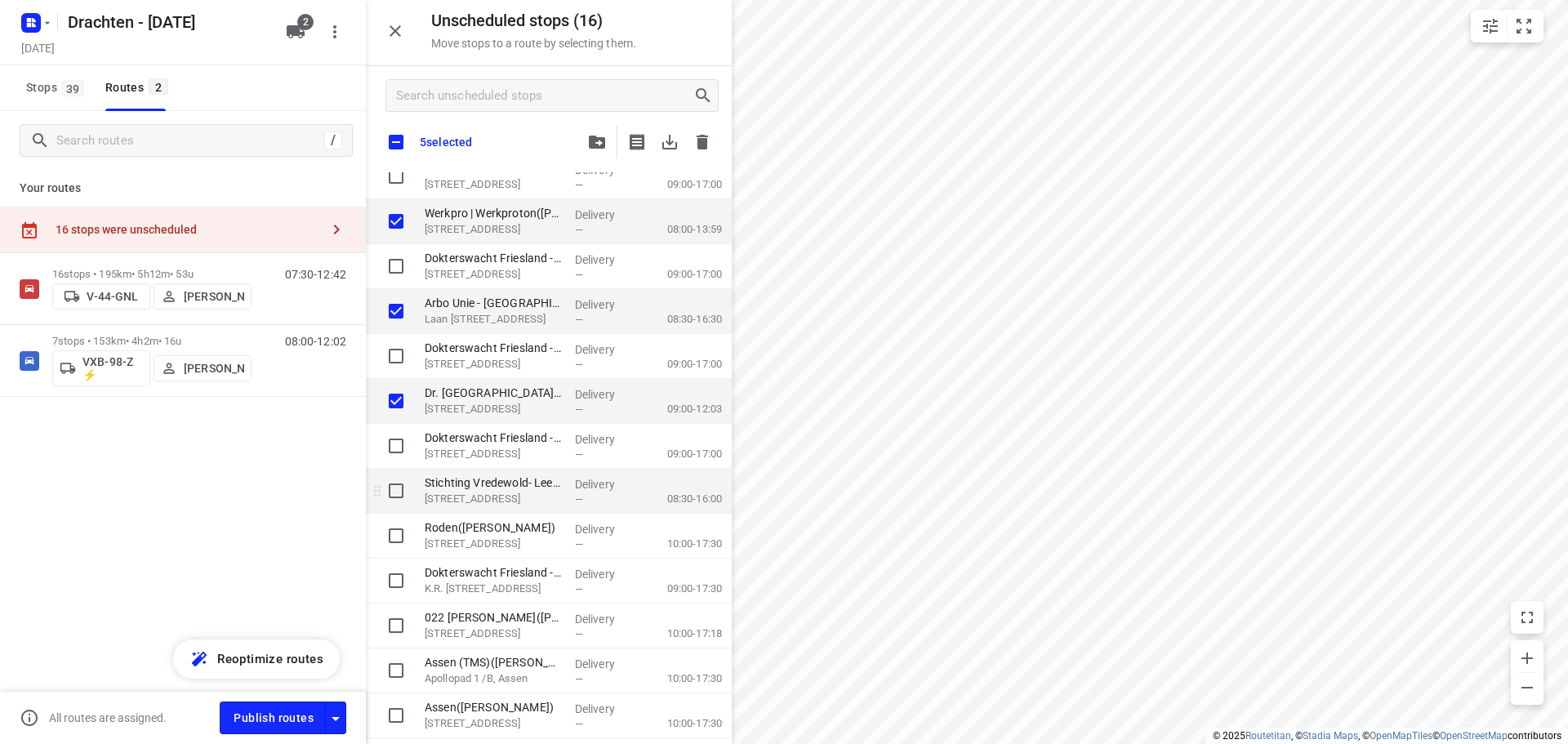
checkbox input "true"
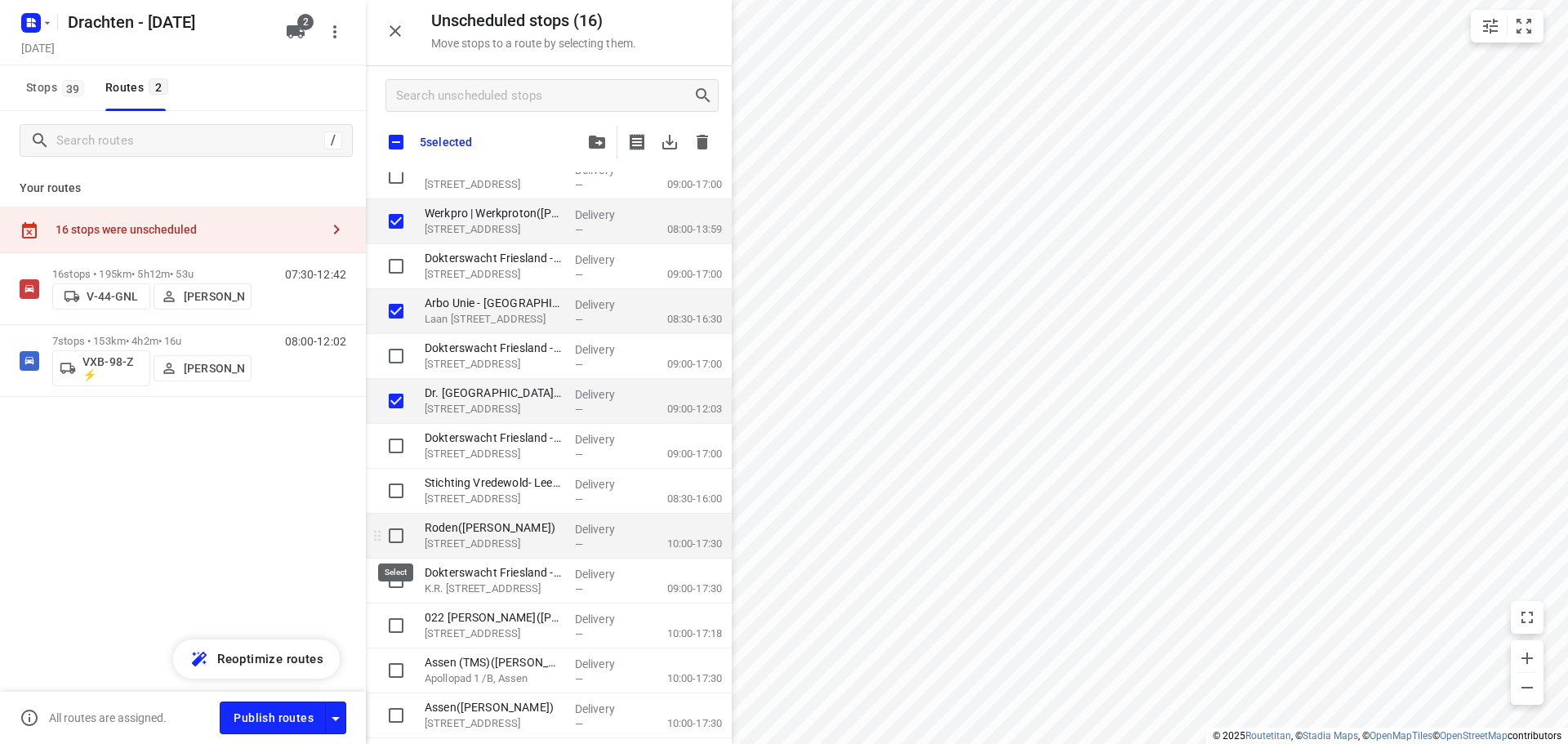
click at [401, 539] on input "grid" at bounding box center [397, 536] width 33 height 33
checkbox input "true"
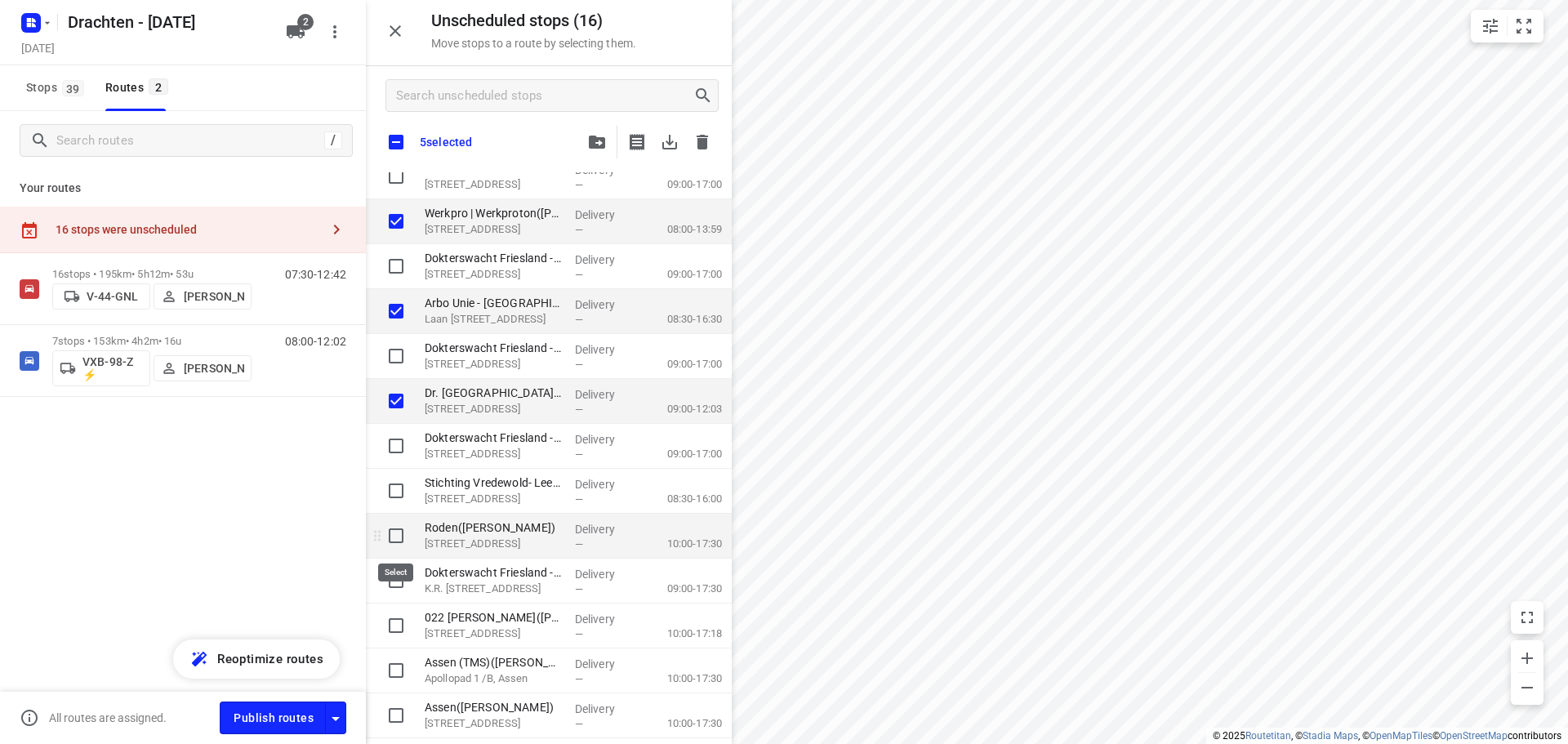
checkbox input "true"
click at [397, 621] on input "grid" at bounding box center [397, 625] width 33 height 33
checkbox input "true"
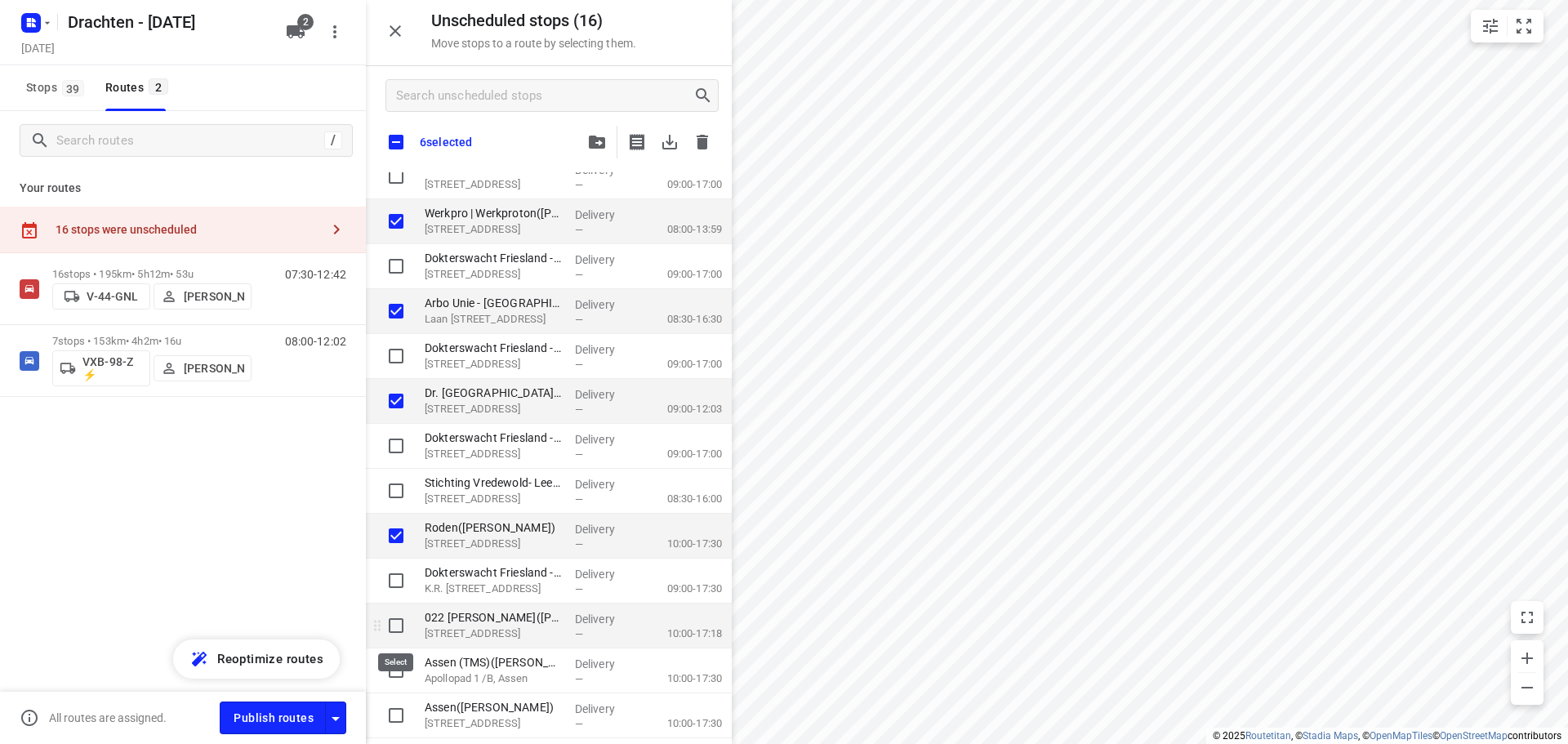
checkbox input "true"
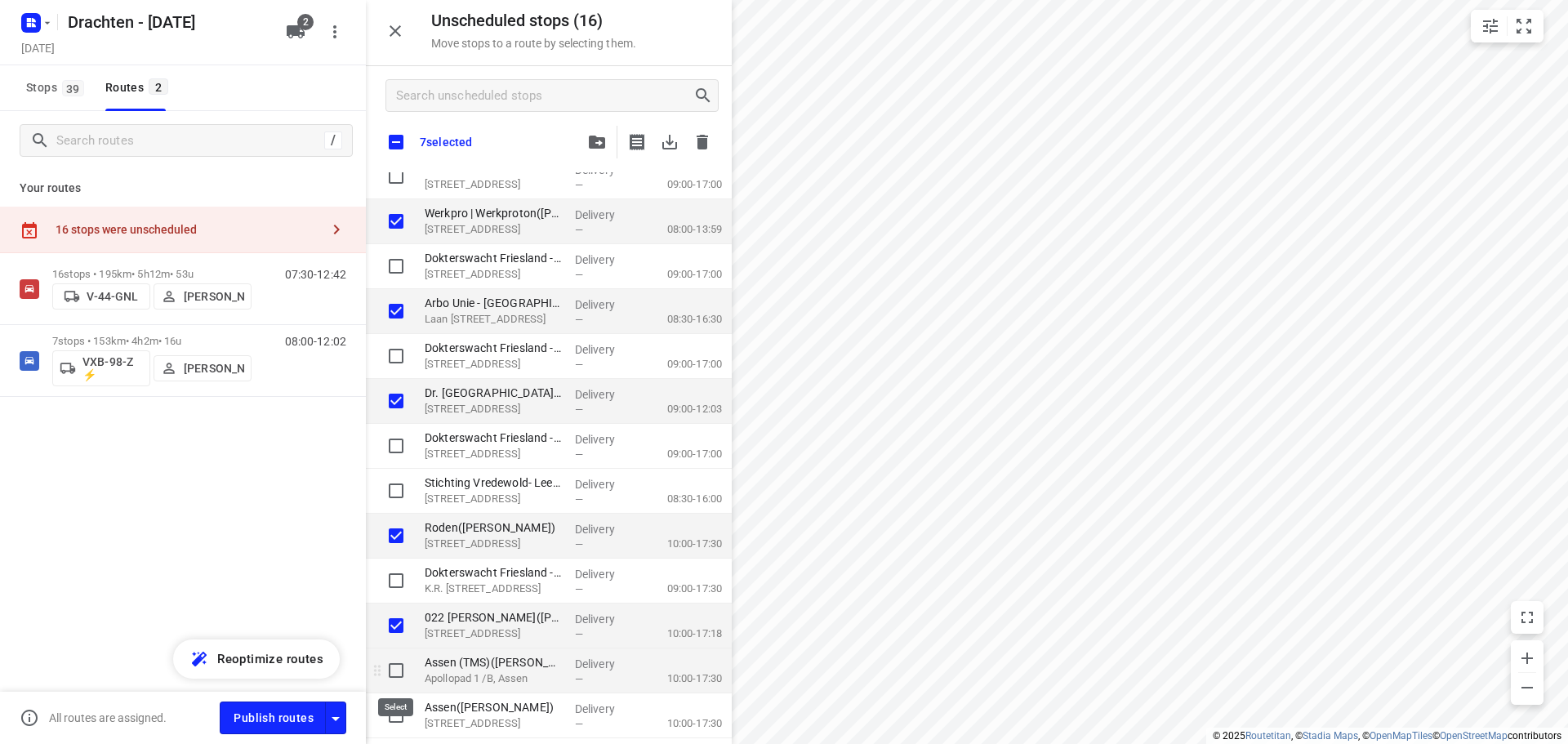
click at [396, 671] on input "grid" at bounding box center [397, 671] width 33 height 33
checkbox input "true"
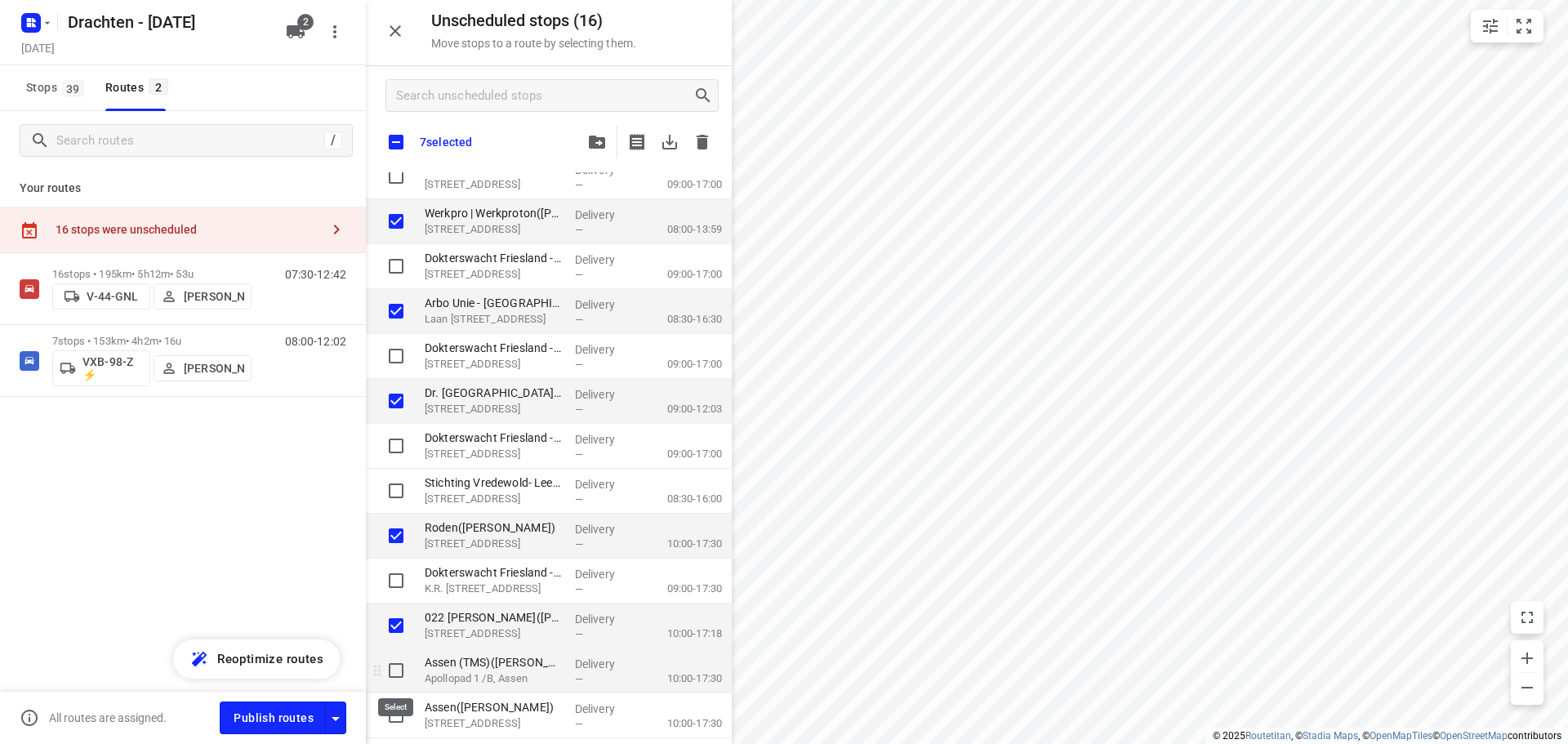
checkbox input "true"
click at [401, 711] on input "grid" at bounding box center [397, 715] width 33 height 33
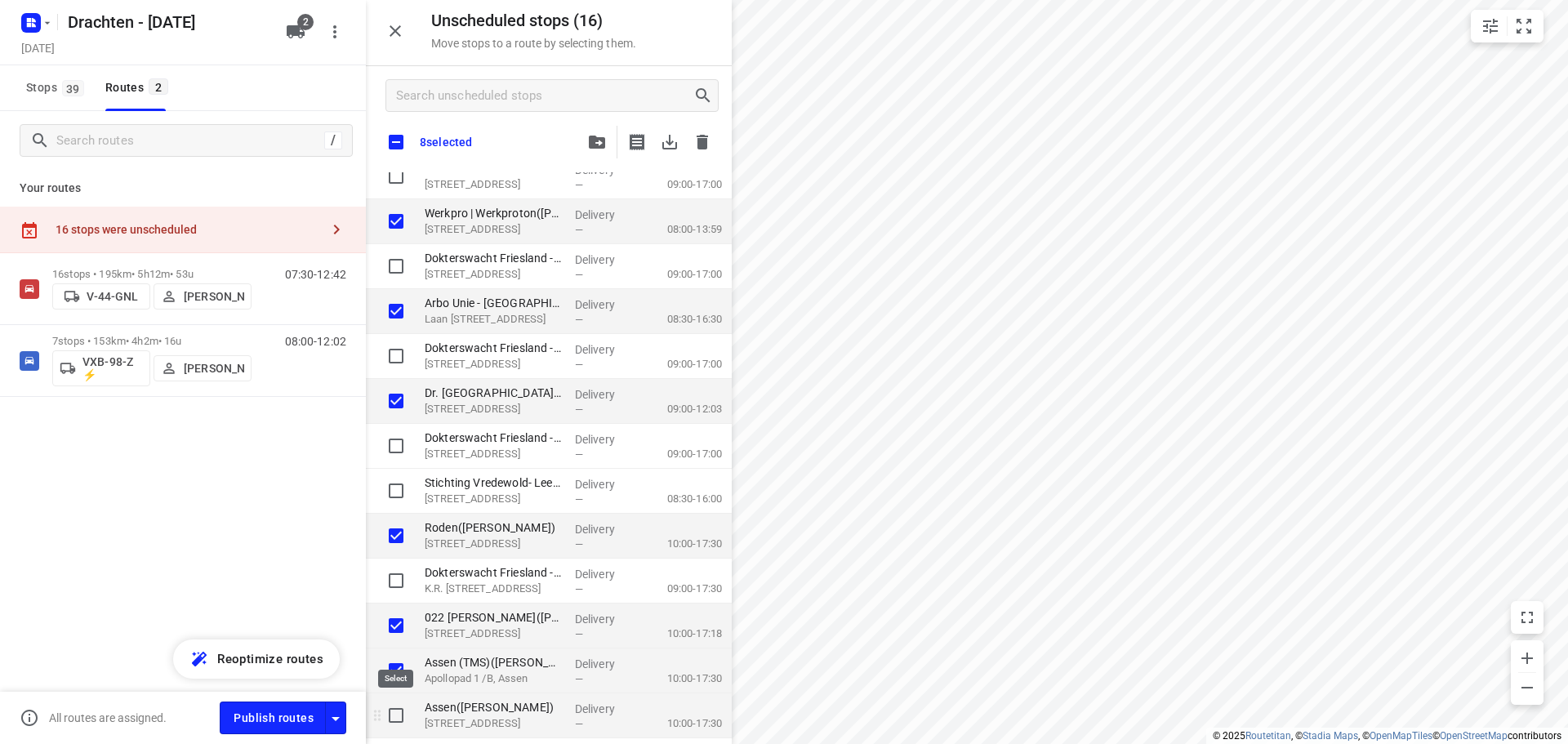
checkbox input "true"
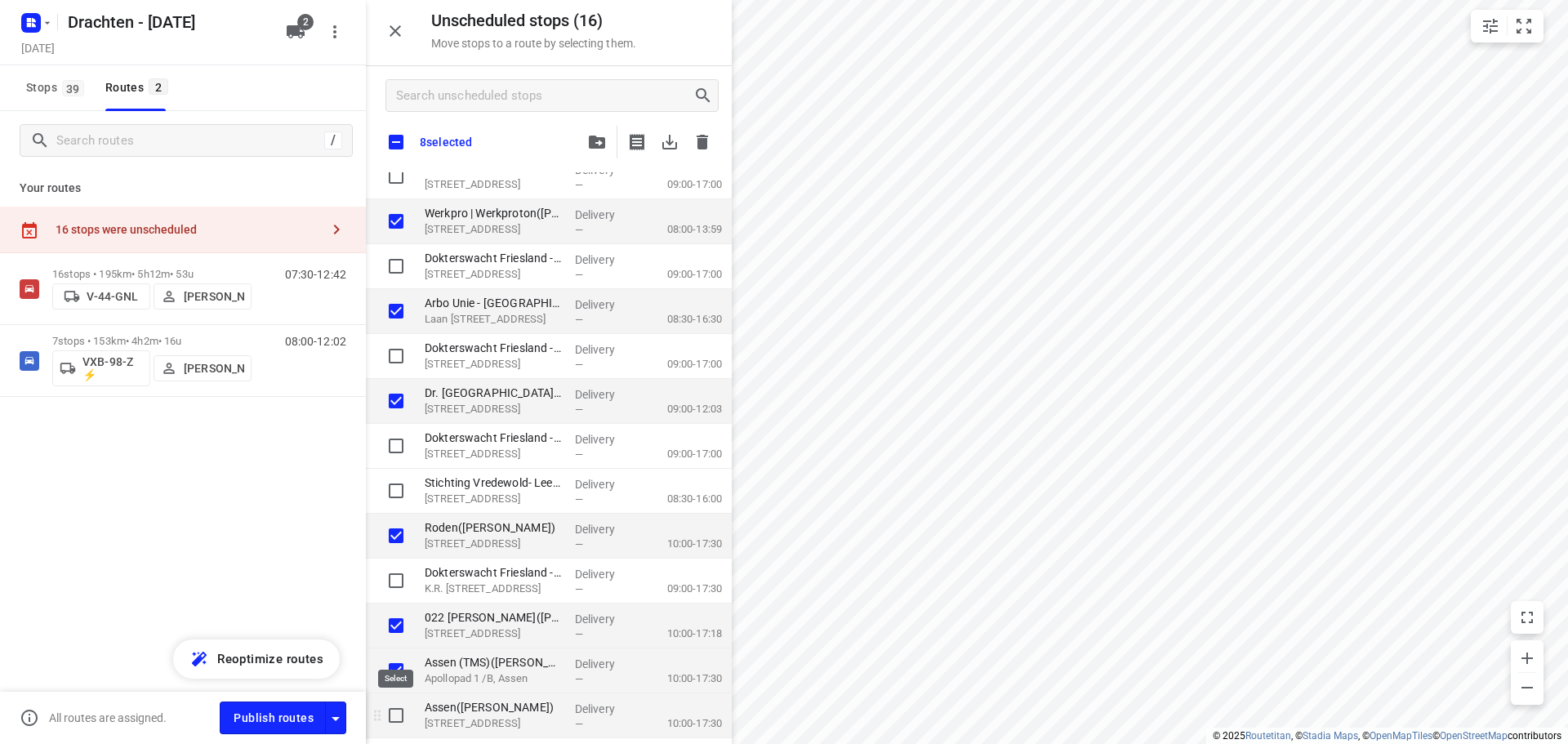
checkbox input "true"
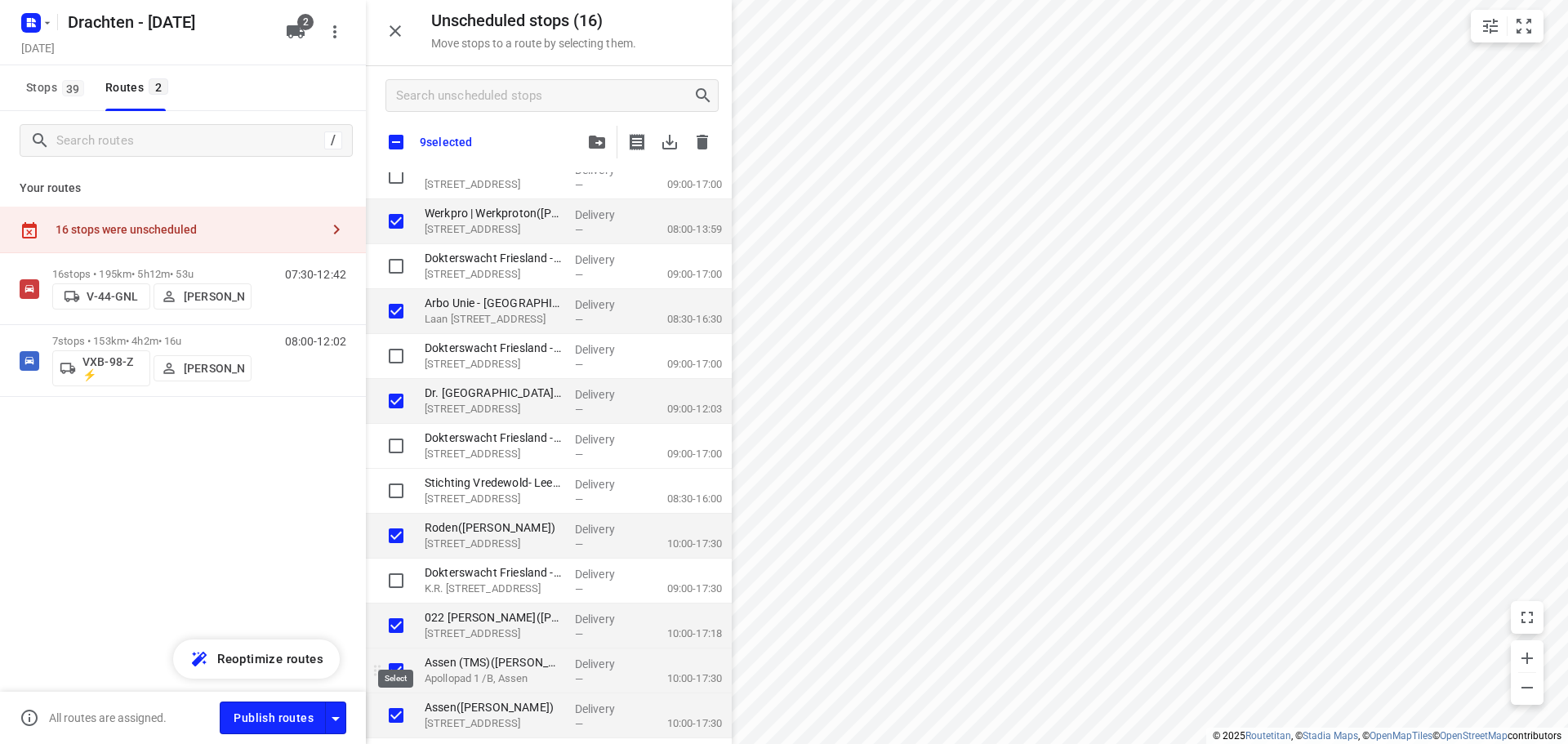
checkbox input "true"
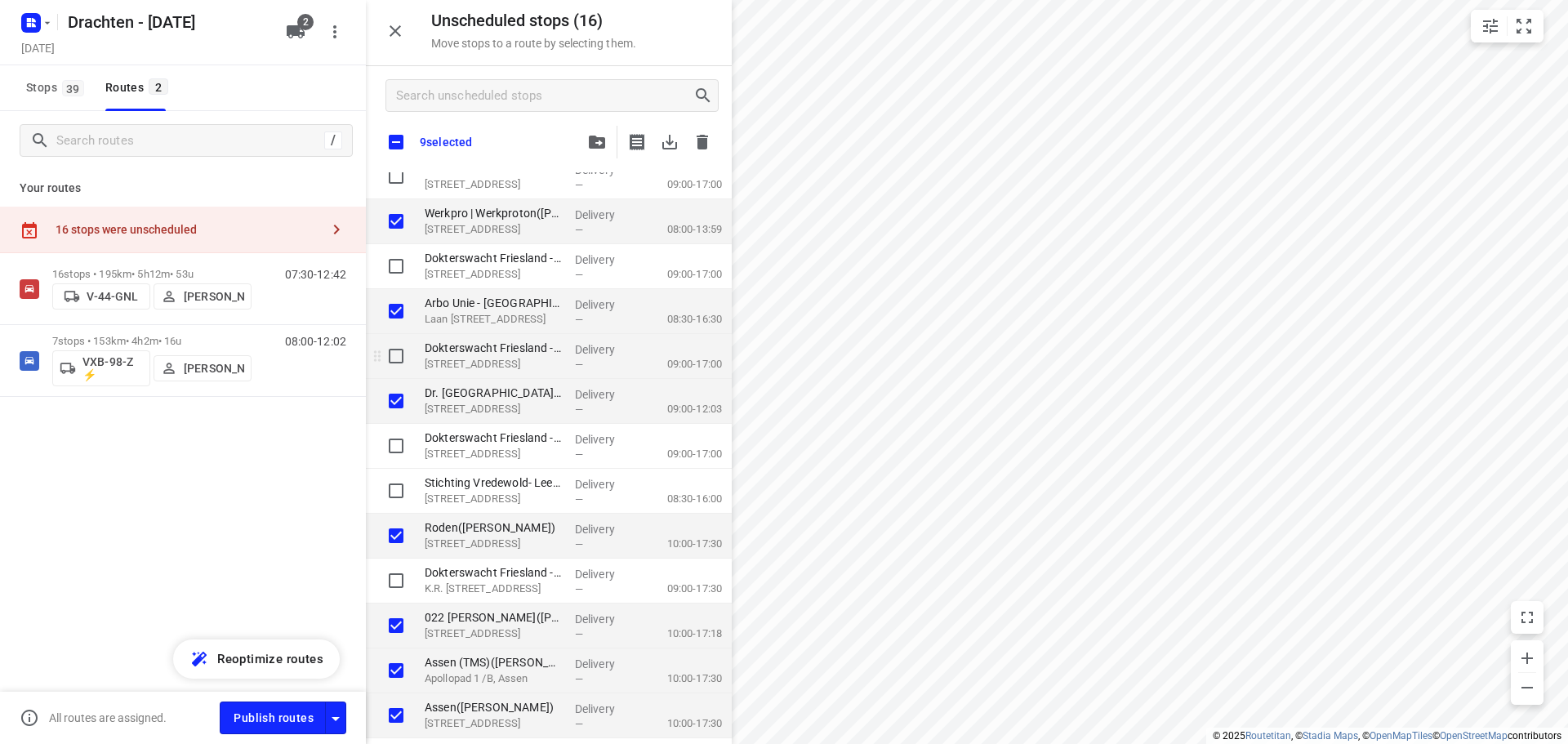
checkbox input "true"
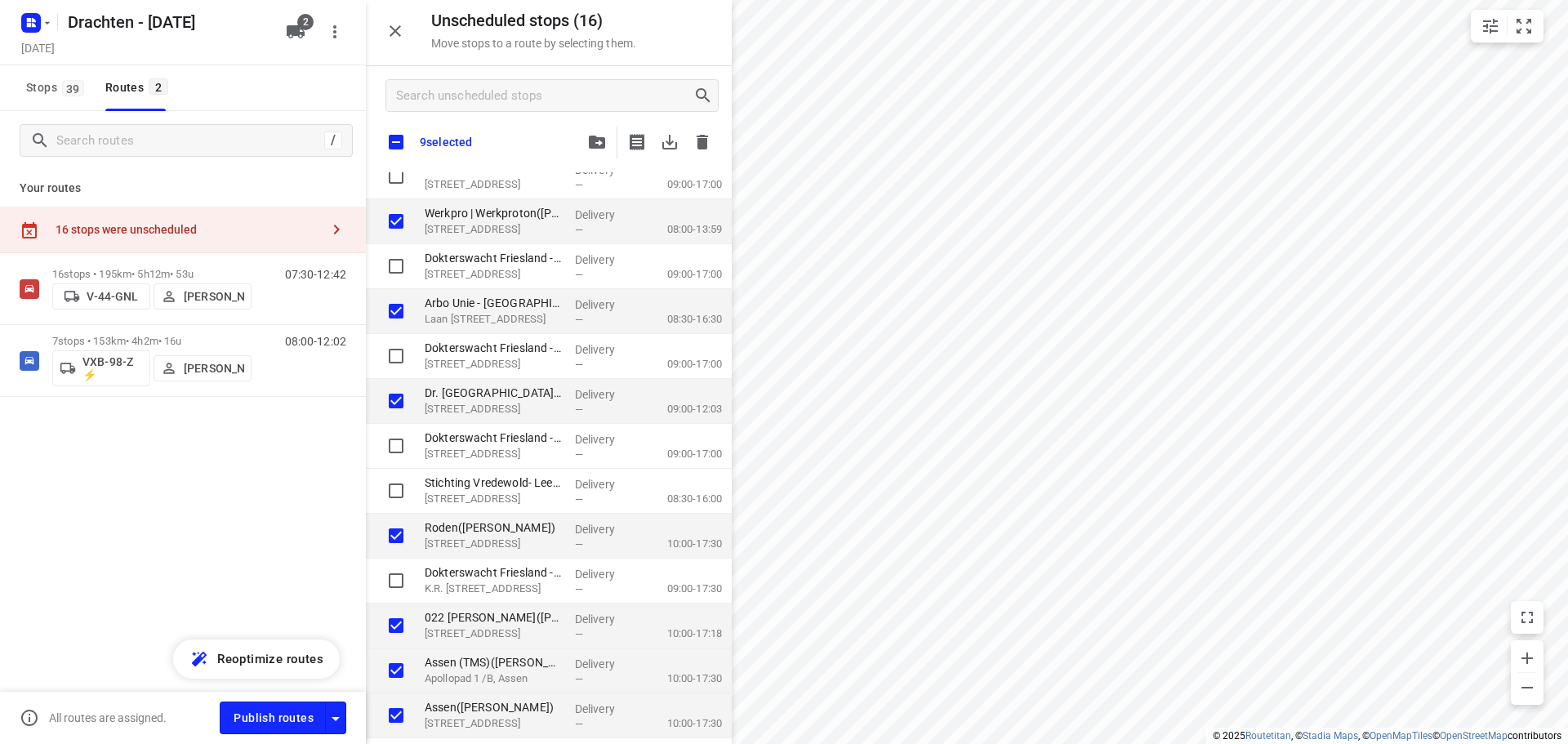
checkbox input "true"
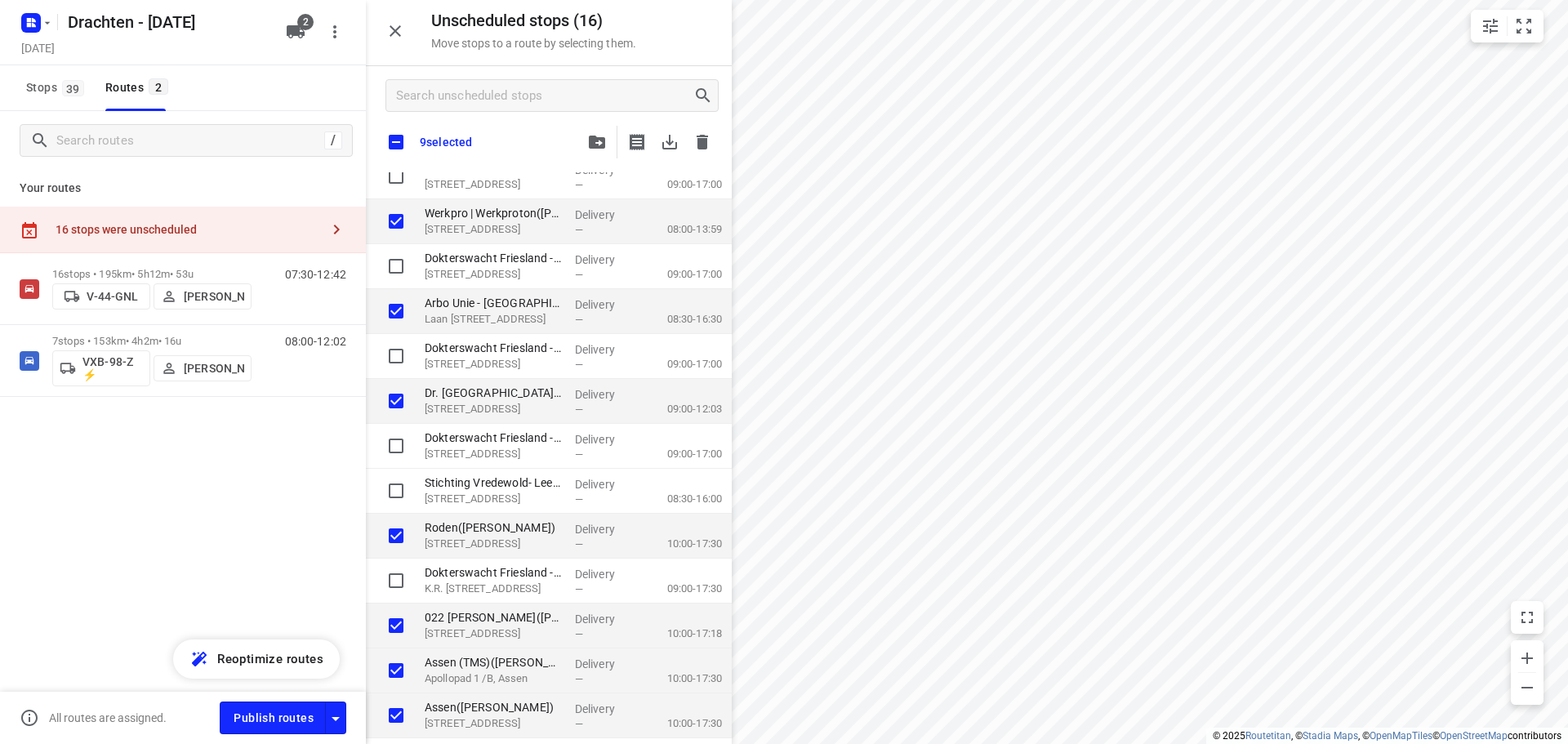
checkbox input "true"
click at [601, 151] on button "button" at bounding box center [597, 143] width 33 height 33
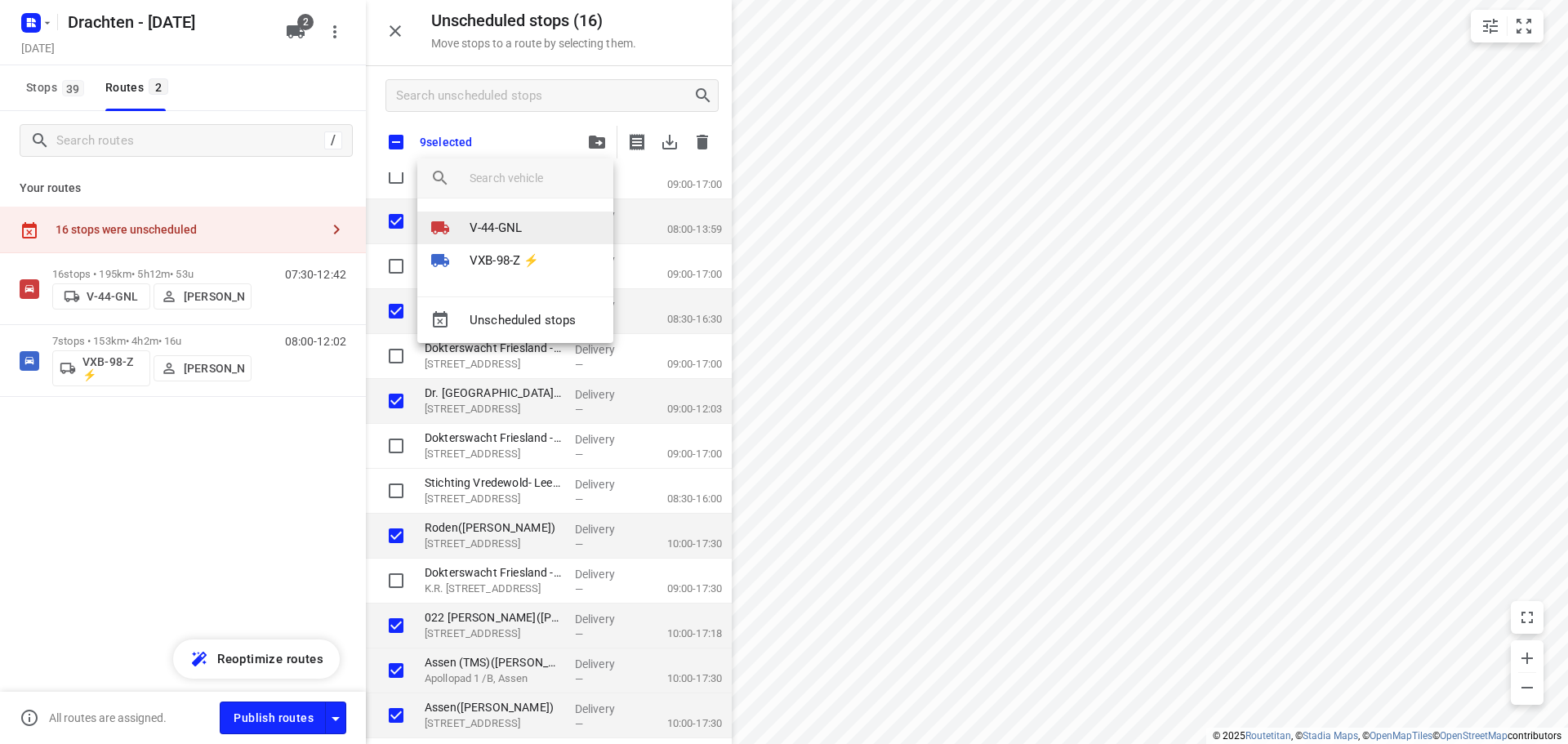
click at [546, 218] on li "V-44-GNL" at bounding box center [515, 228] width 196 height 33
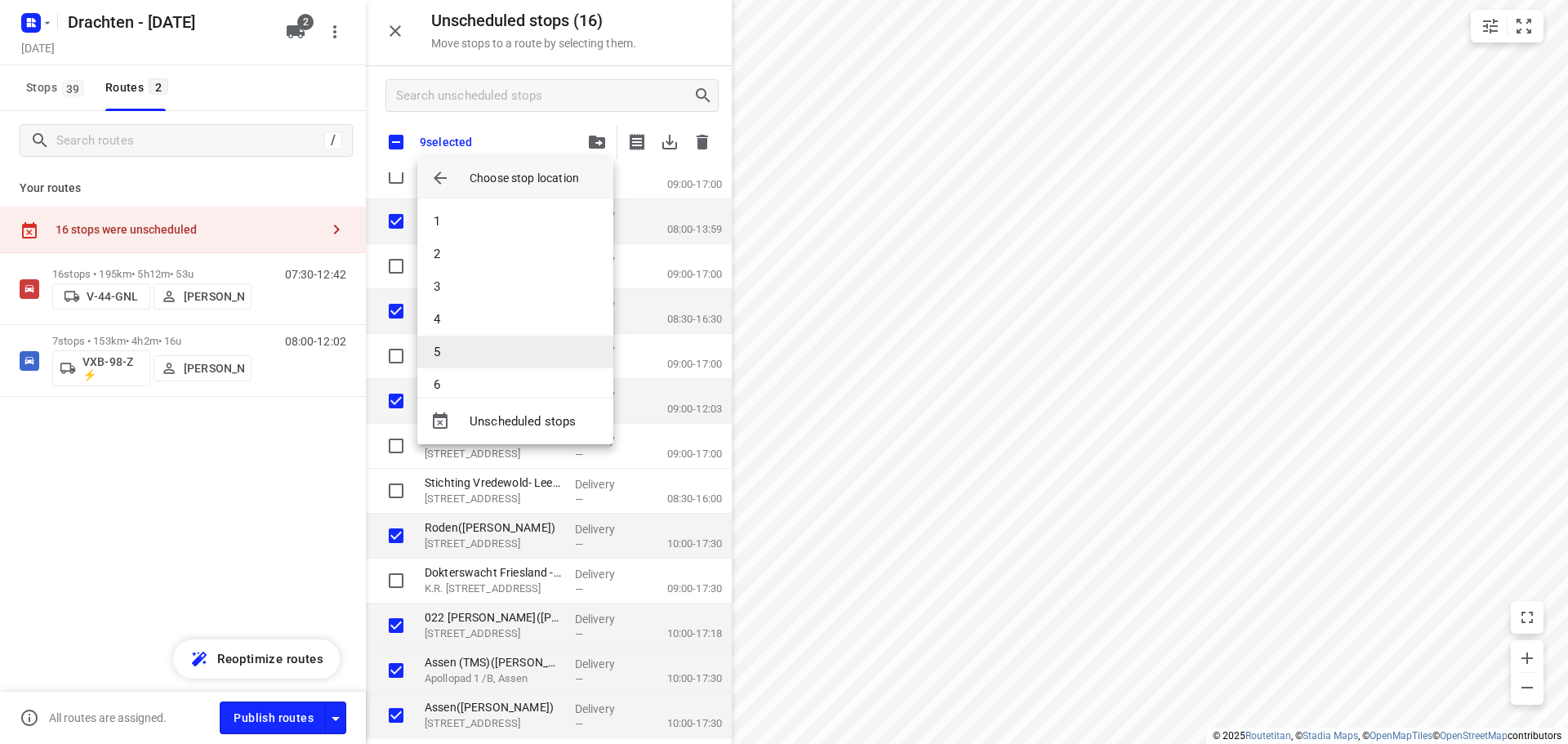
click at [463, 358] on li "5" at bounding box center [515, 352] width 196 height 33
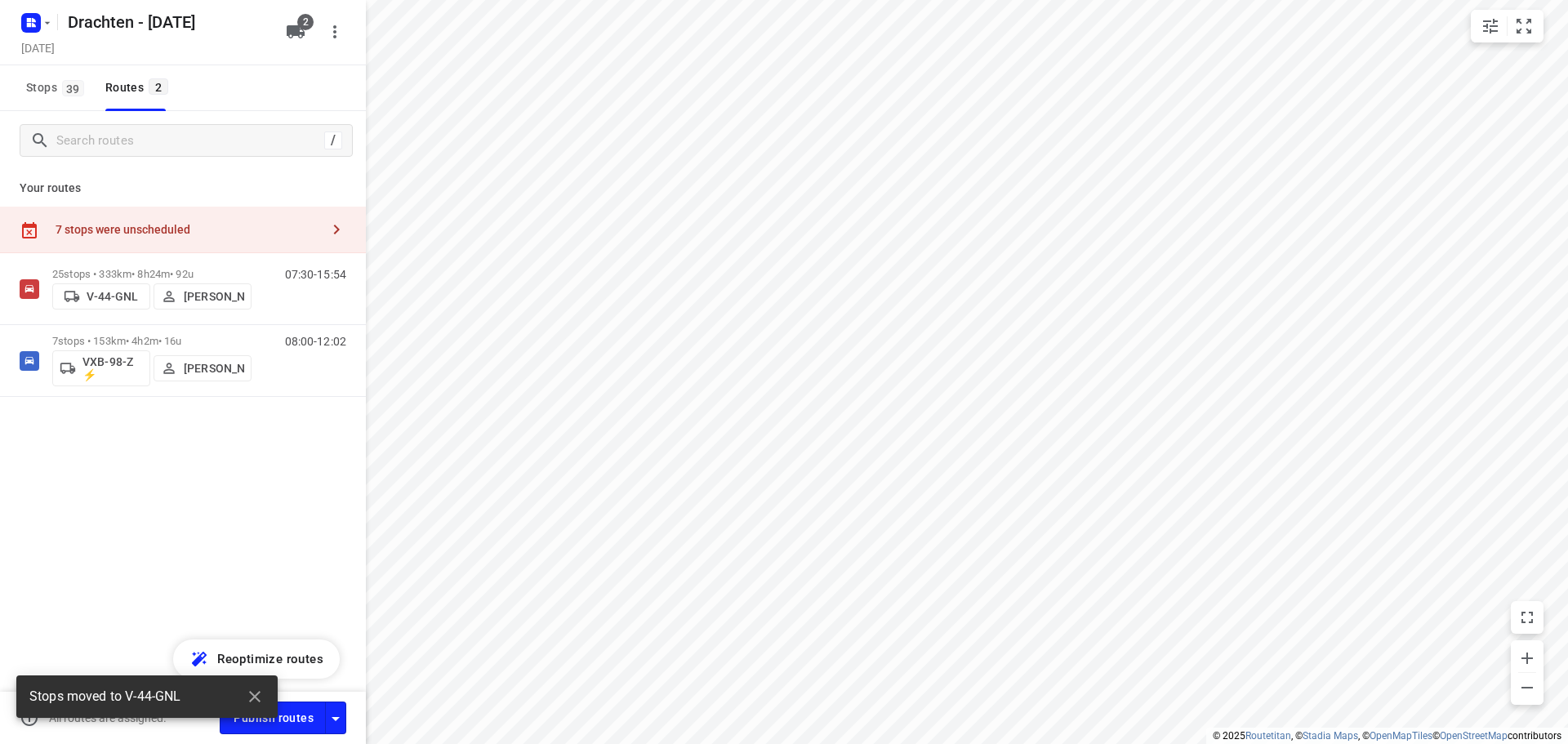
click at [310, 235] on div "7 stops were unscheduled" at bounding box center [187, 229] width 265 height 13
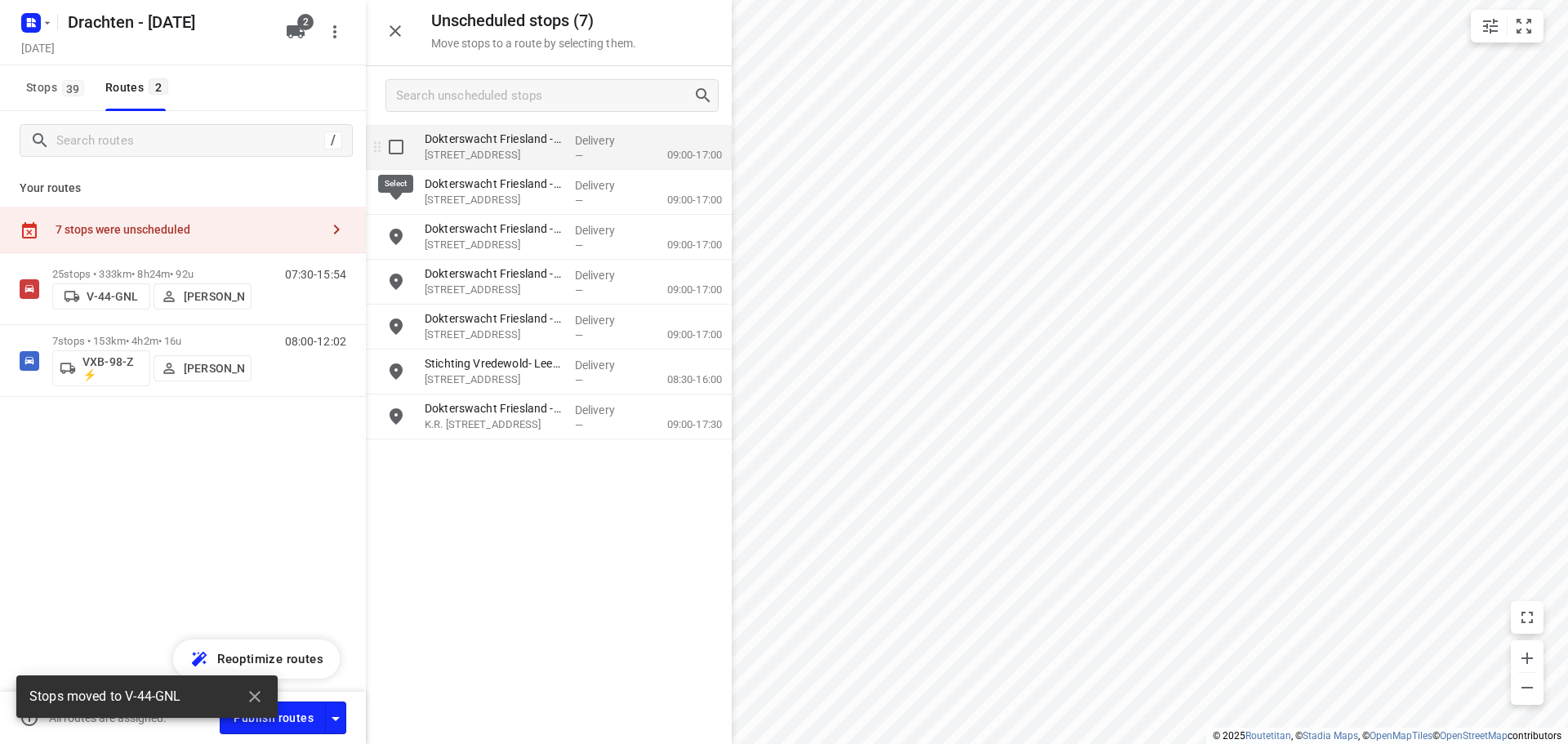
click at [401, 139] on input "grid" at bounding box center [397, 147] width 33 height 33
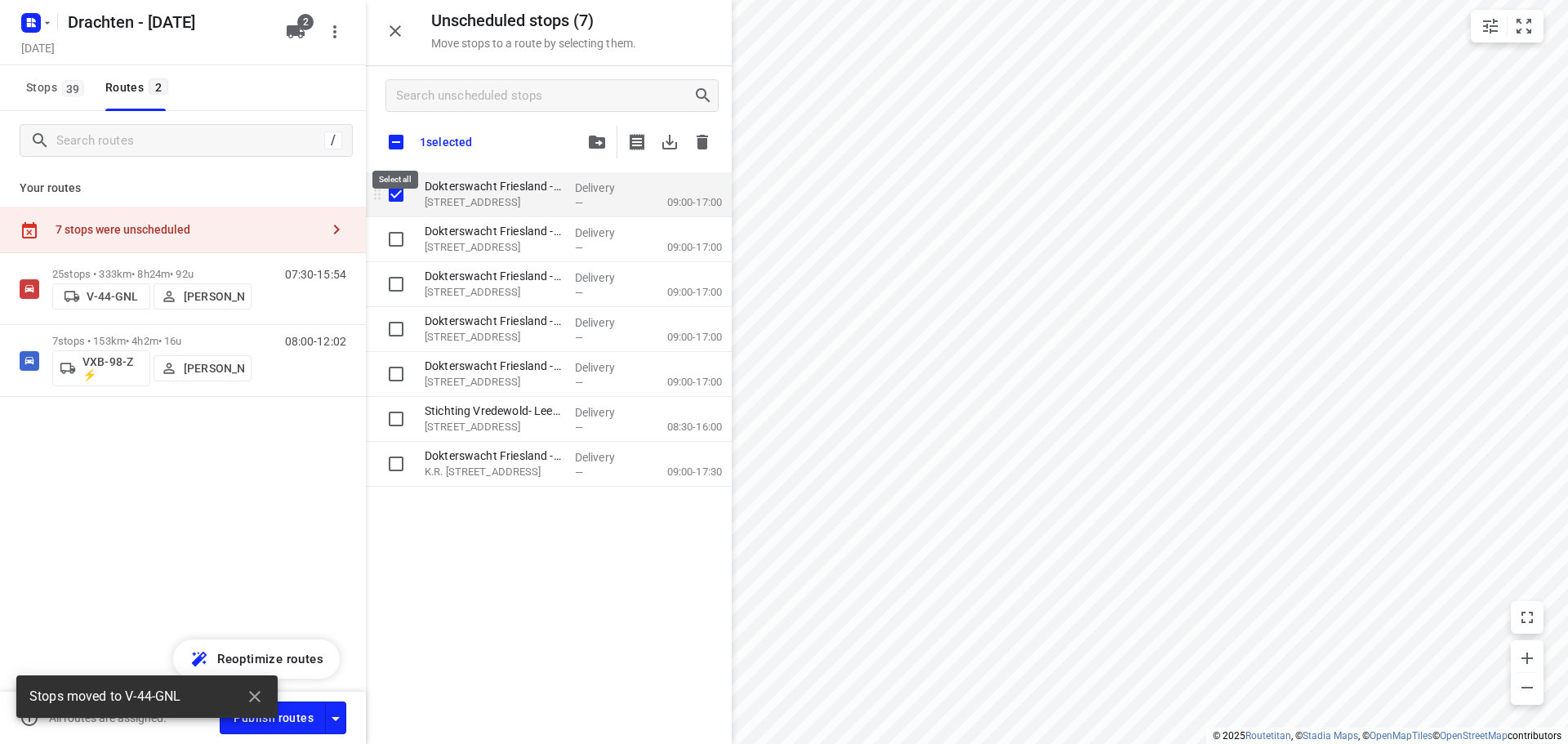
checkbox input "true"
click at [401, 139] on input "checkbox" at bounding box center [397, 143] width 35 height 35
checkbox input "true"
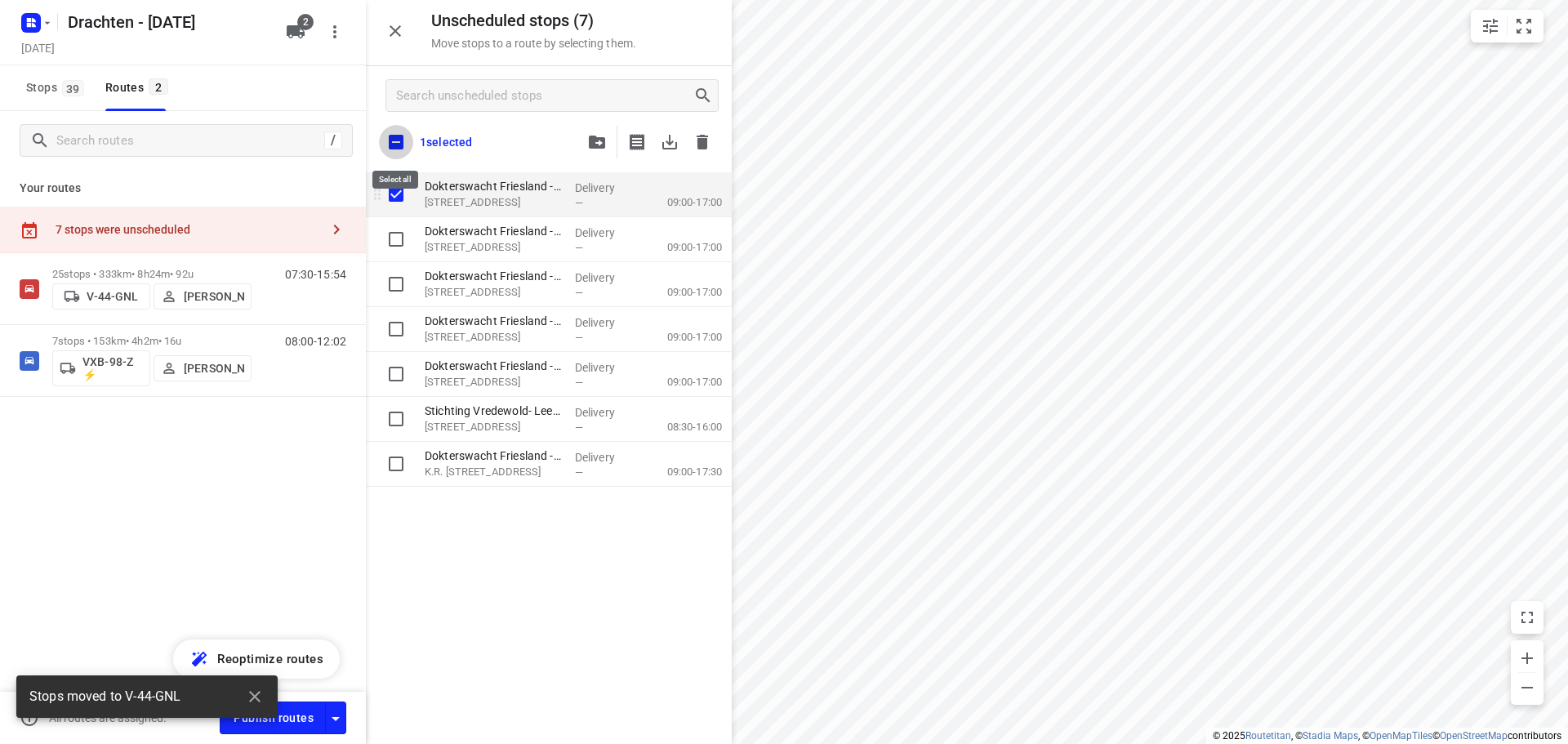
checkbox input "true"
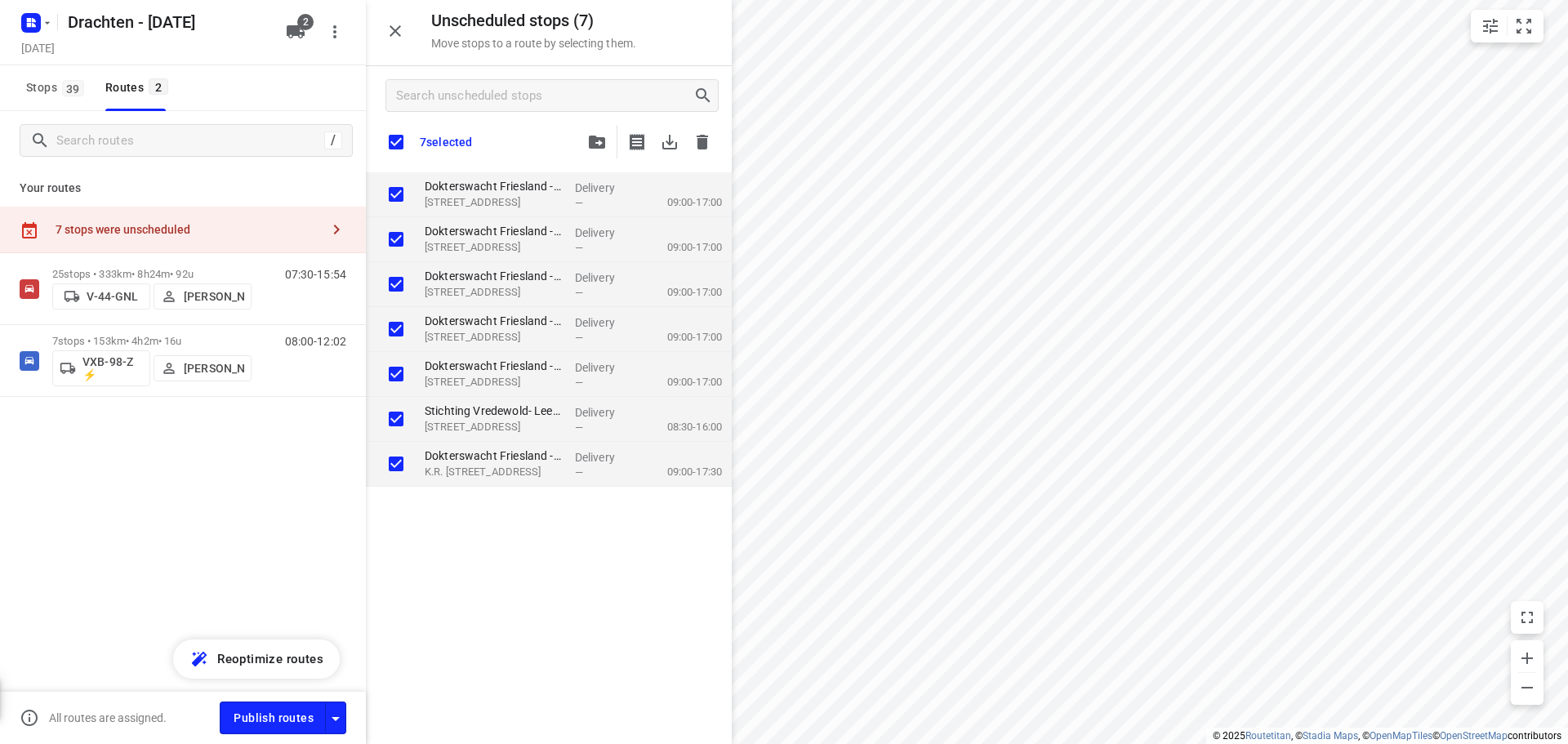
click at [579, 140] on div "7 selected" at bounding box center [549, 143] width 366 height 35
click at [585, 143] on button "button" at bounding box center [597, 143] width 33 height 33
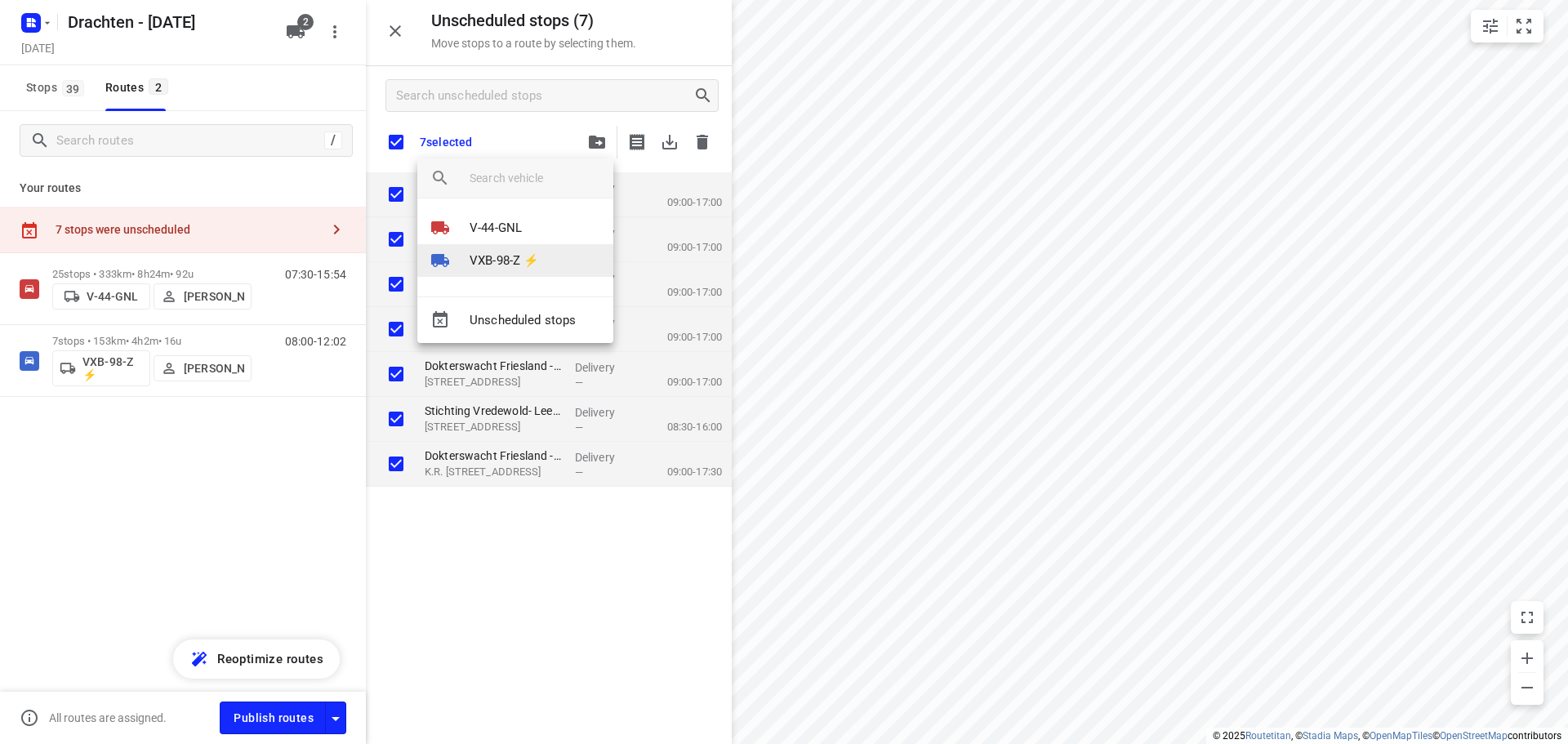
click at [486, 264] on p "VXB-98-Z ⚡" at bounding box center [505, 260] width 69 height 19
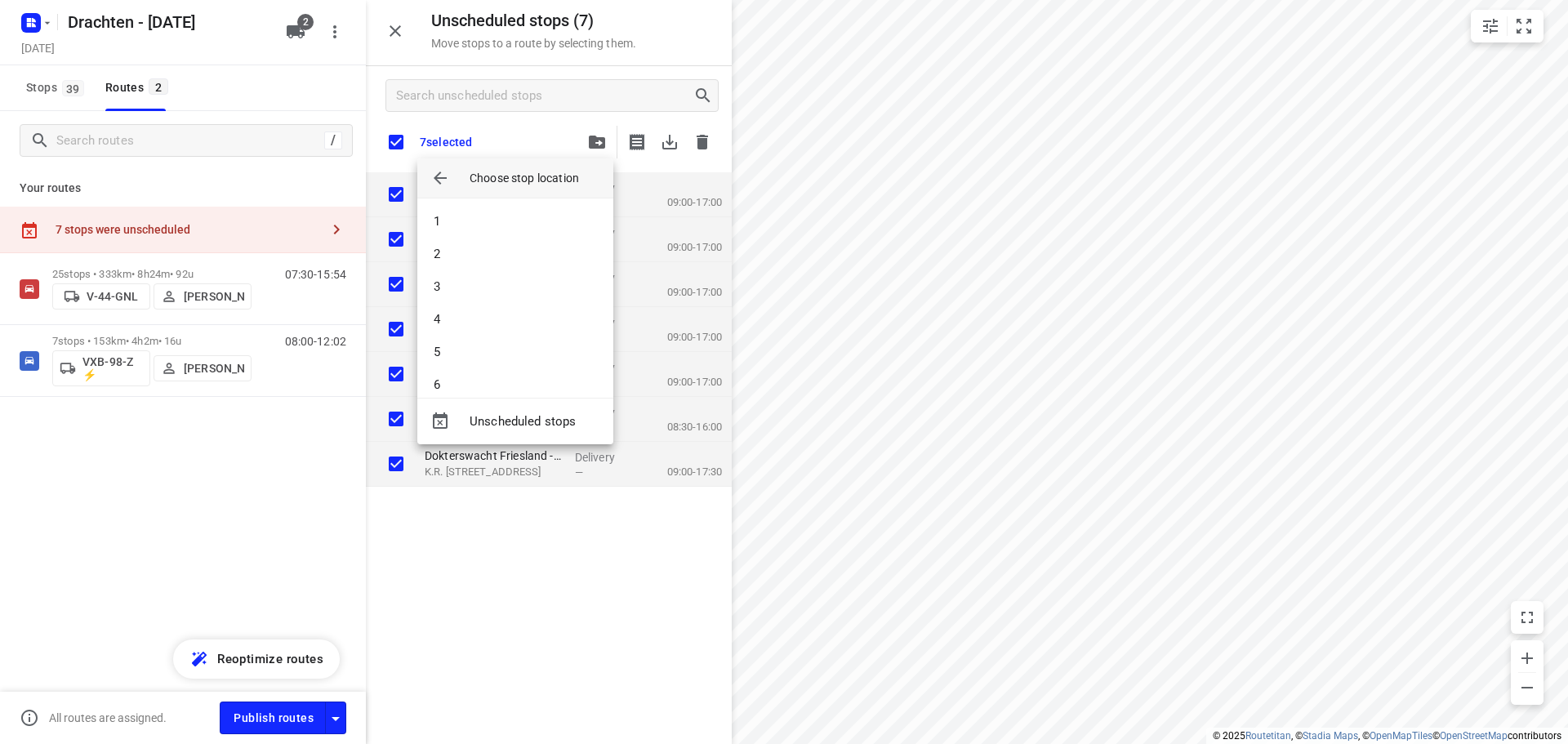
click at [486, 264] on li "2" at bounding box center [515, 254] width 196 height 33
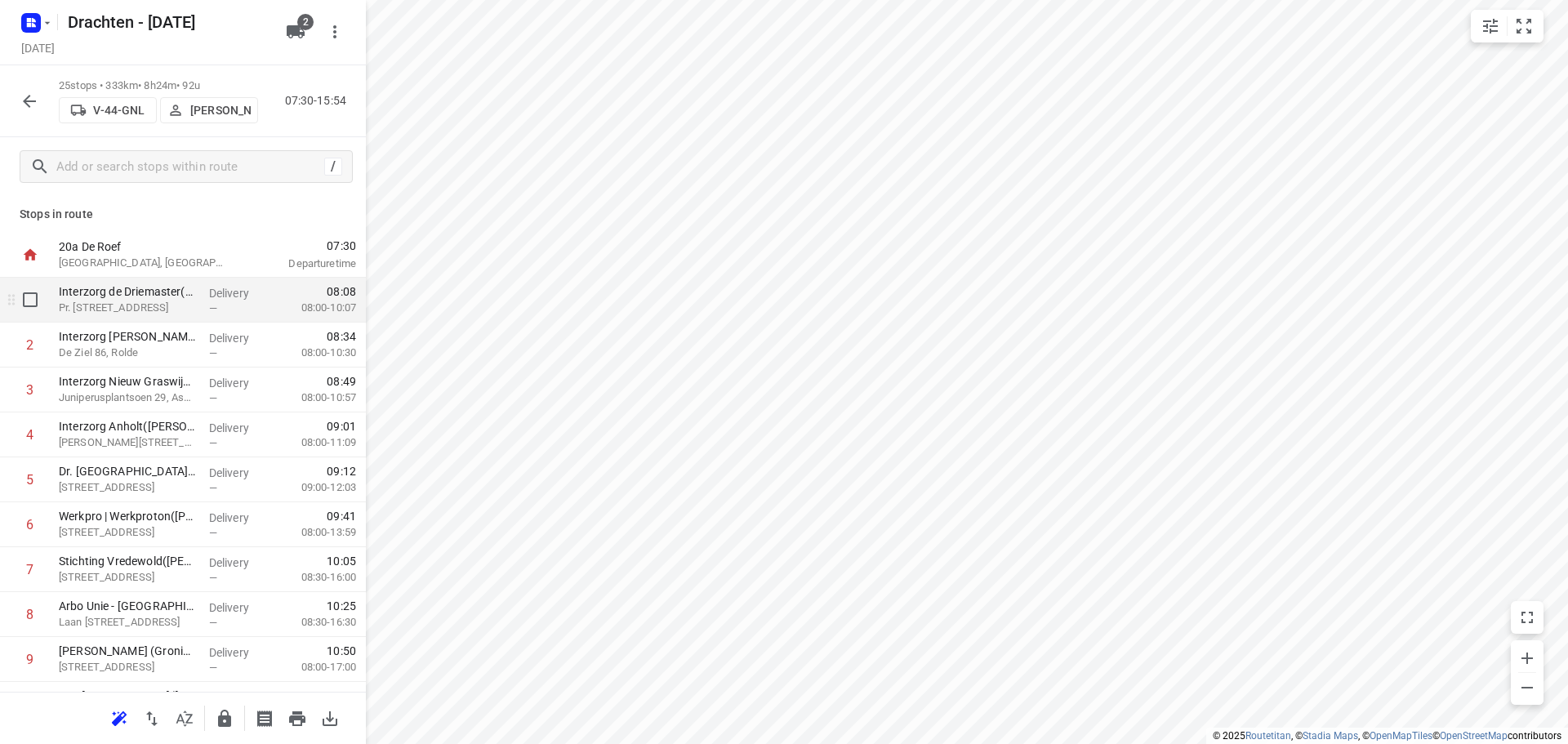
click at [316, 305] on div "i © 2025 Routetitan , © Stadia Maps , © OpenMapTiles © OpenStreetMap contributo…" at bounding box center [784, 372] width 1568 height 744
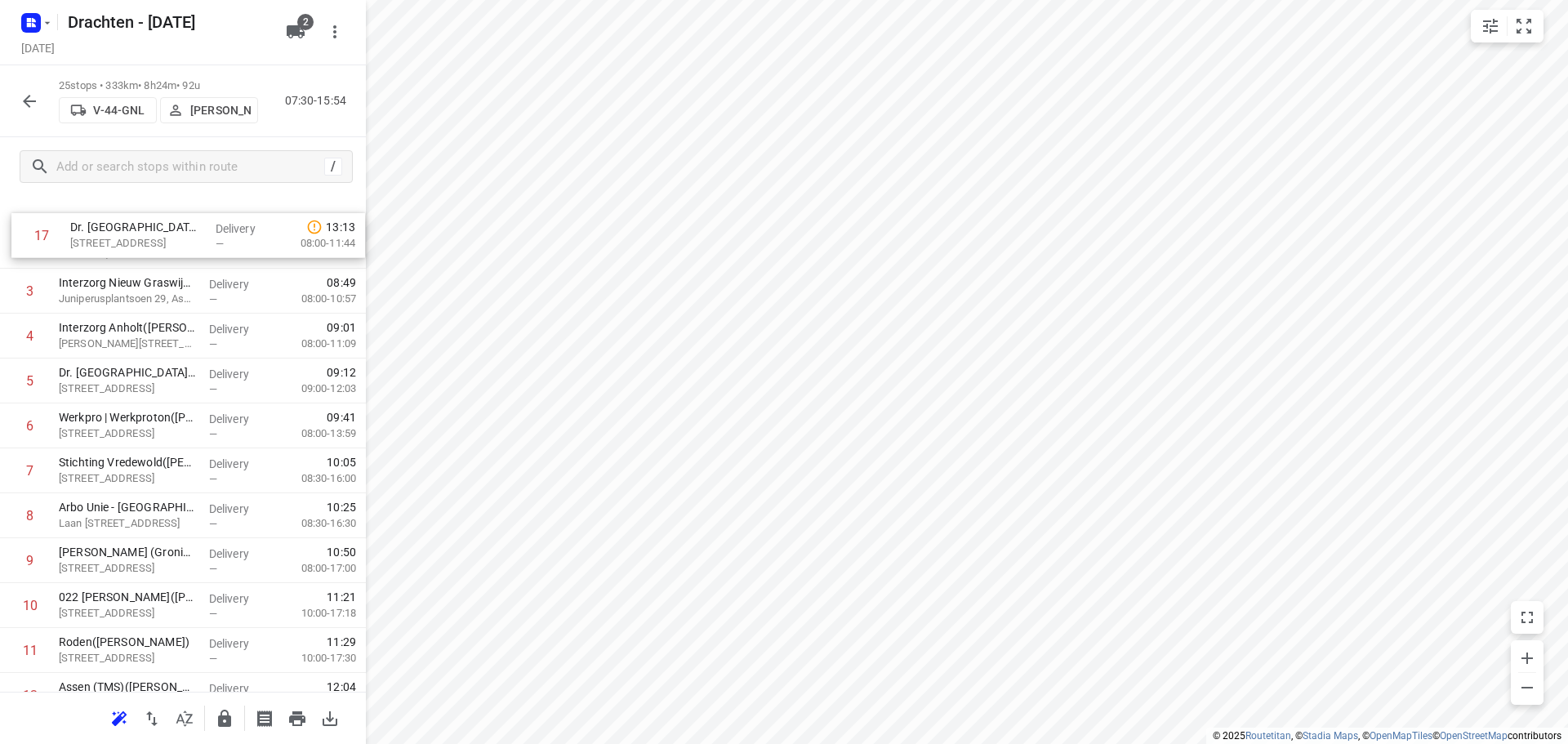
scroll to position [0, 0]
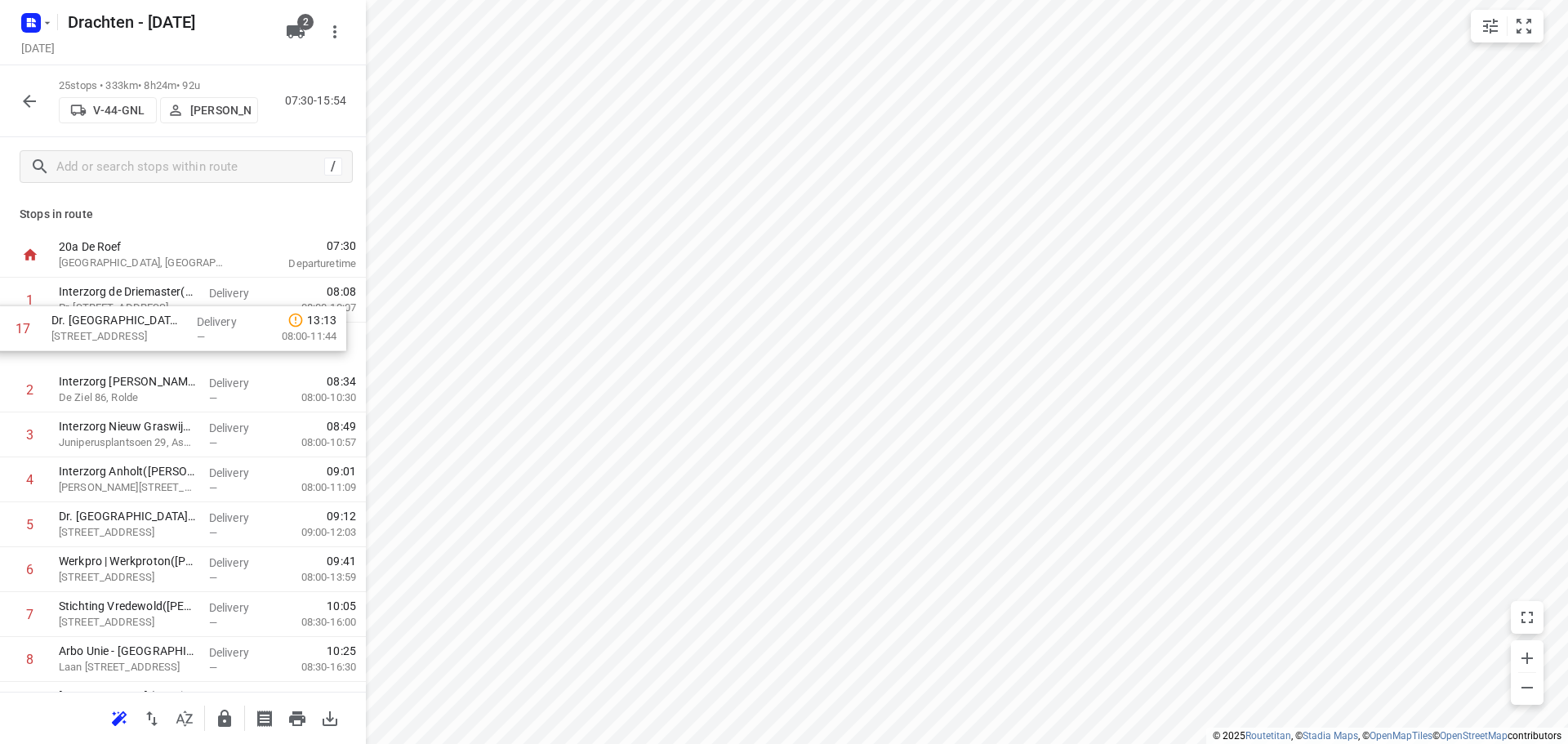
drag, startPoint x: 165, startPoint y: 447, endPoint x: 157, endPoint y: 351, distance: 96.3
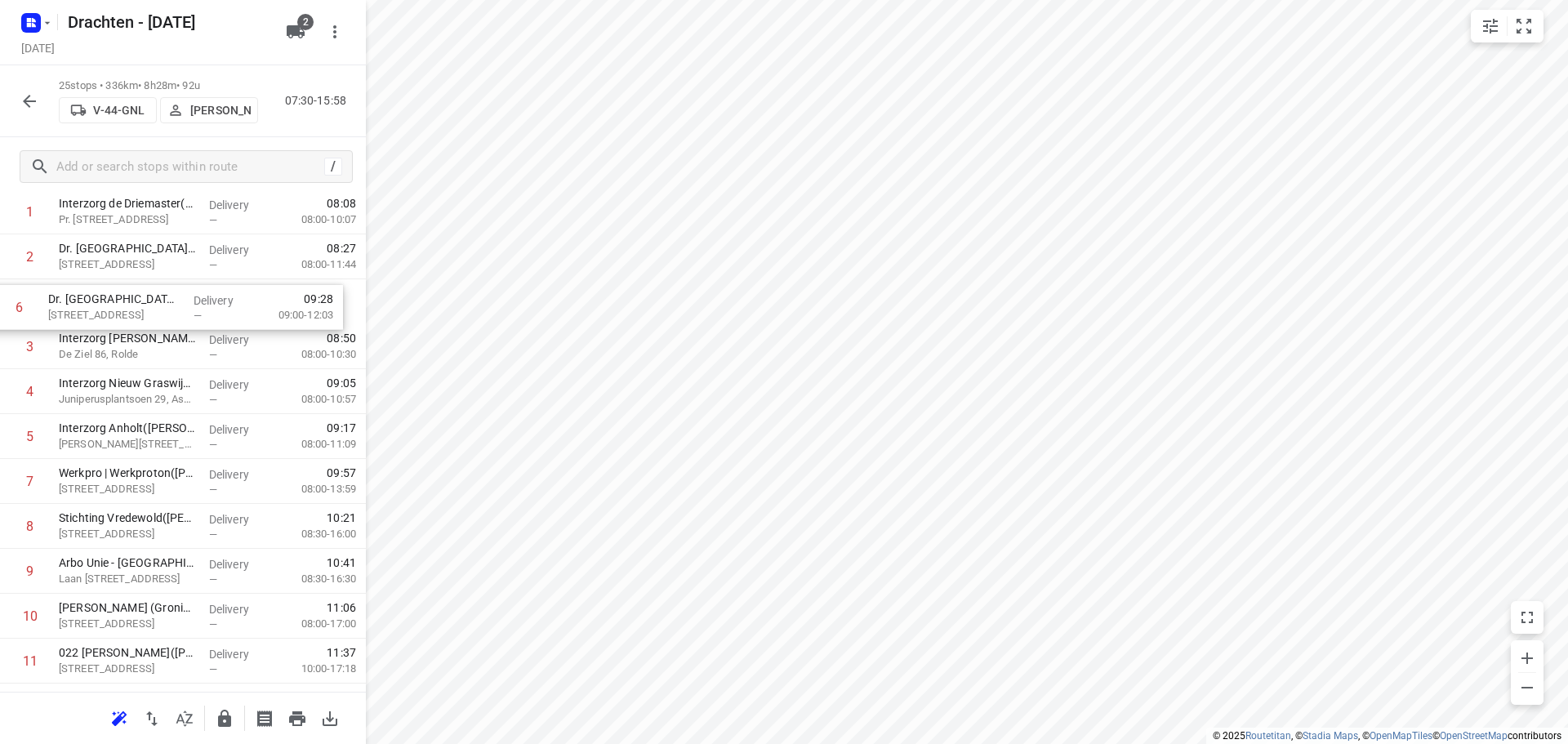
scroll to position [81, 0]
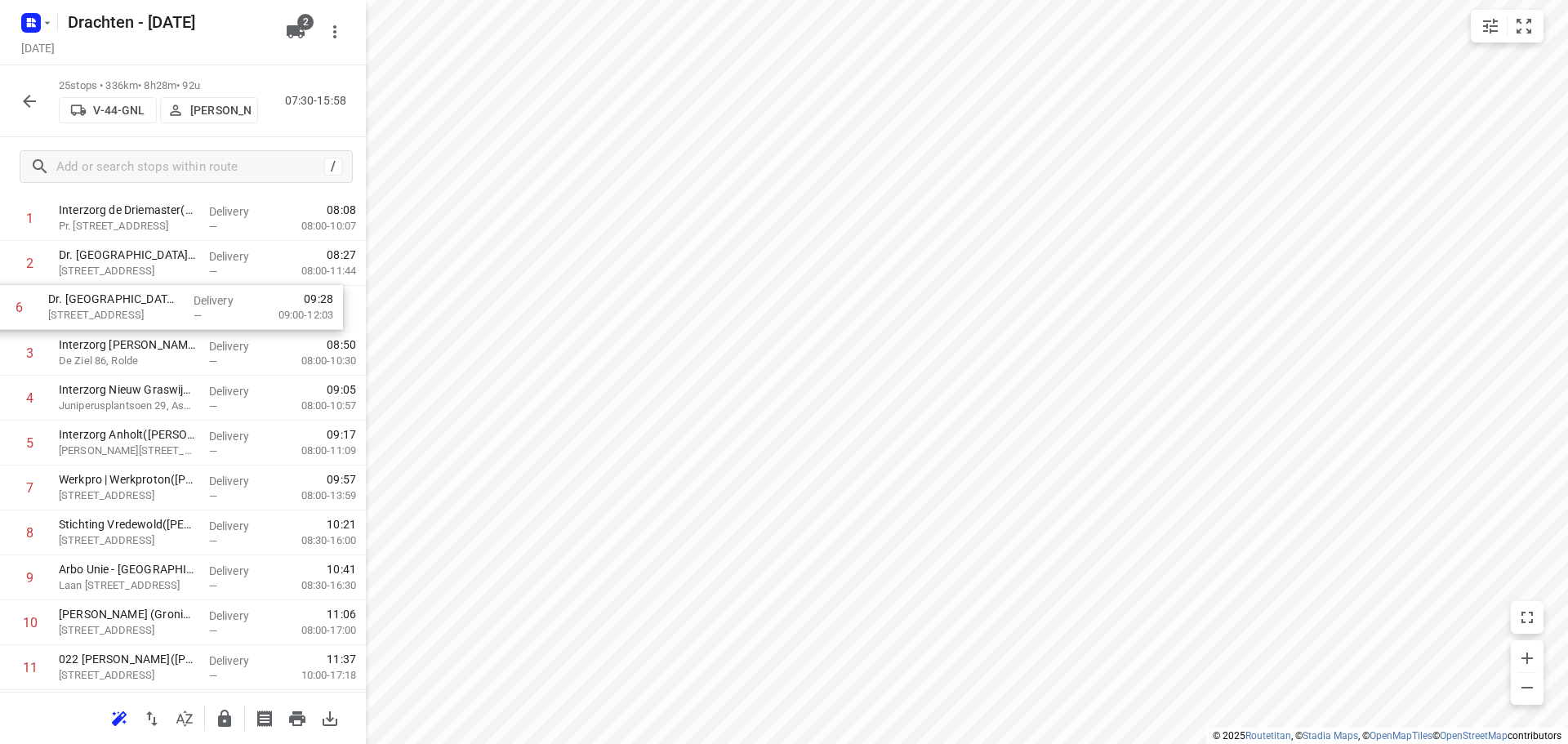
drag, startPoint x: 172, startPoint y: 434, endPoint x: 161, endPoint y: 309, distance: 125.5
click at [161, 309] on div "1 Interzorg de Driemaster(Roelof Bos) Pr. Beatrixstraat 9, Smilde Delivery — 08…" at bounding box center [183, 757] width 366 height 1122
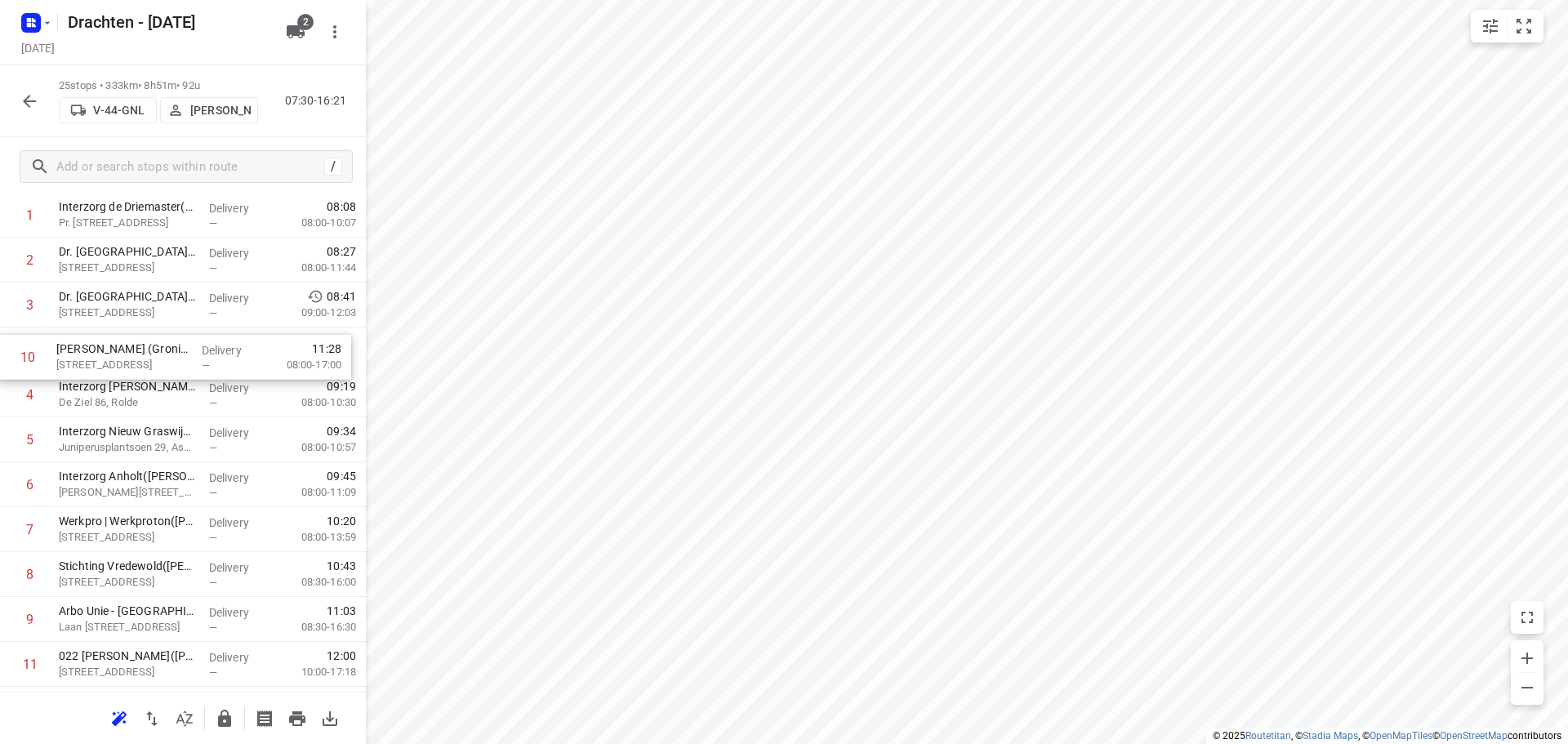
drag, startPoint x: 145, startPoint y: 640, endPoint x: 145, endPoint y: 363, distance: 277.0
click at [145, 363] on div "1 Interzorg de Driemaster(Roelof Bos) Pr. Beatrixstraat 9, Smilde Delivery — 08…" at bounding box center [183, 754] width 366 height 1122
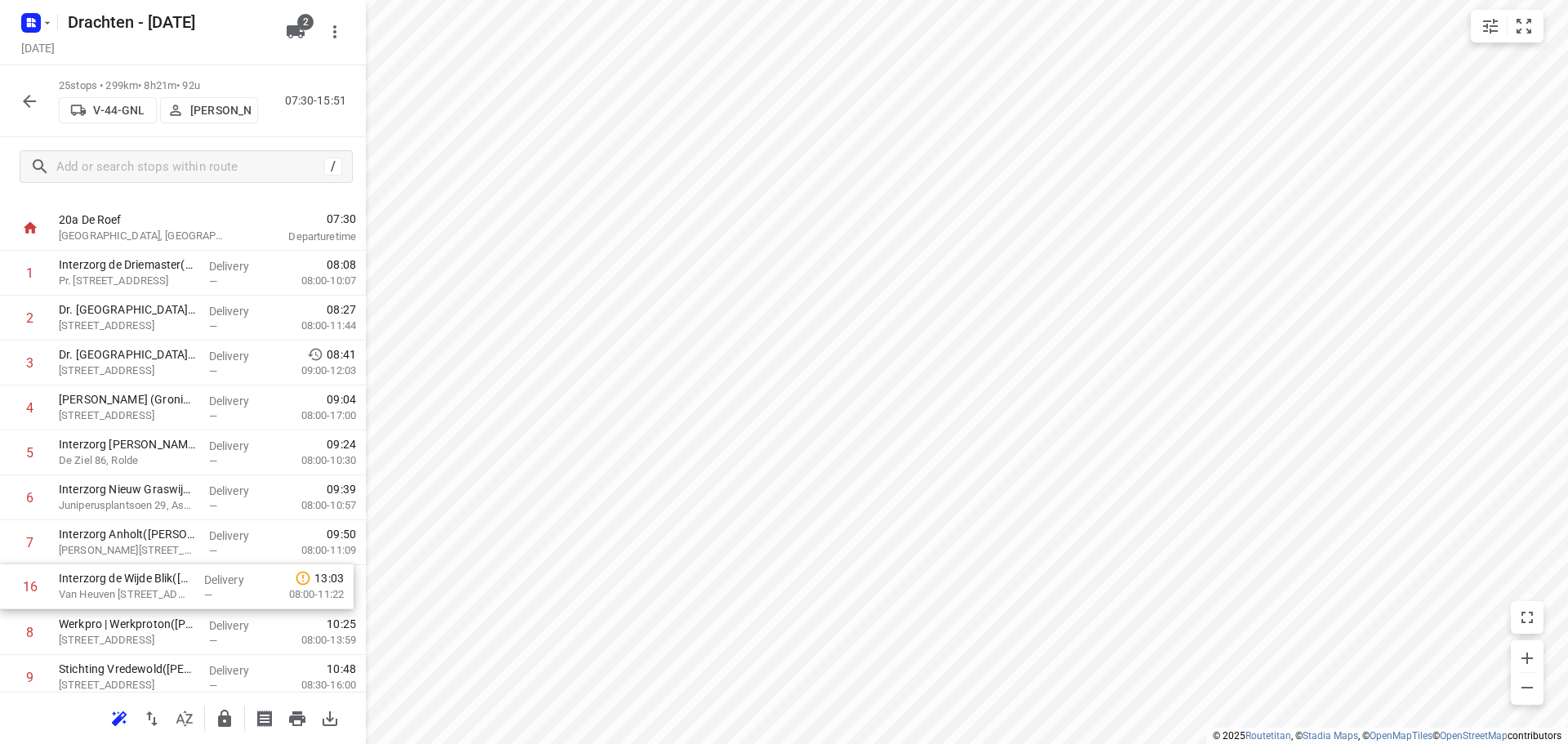
scroll to position [40, 0]
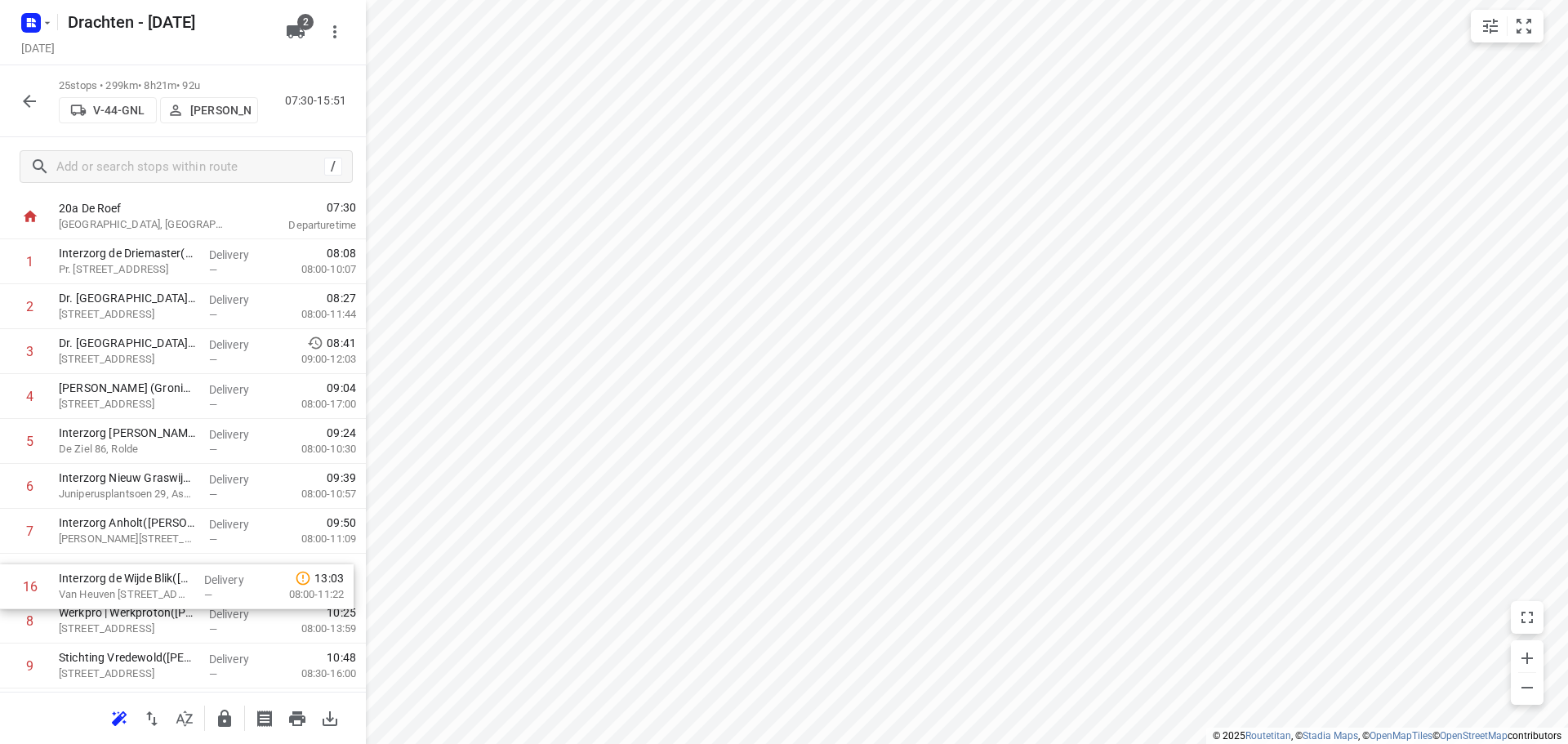
drag, startPoint x: 185, startPoint y: 305, endPoint x: 183, endPoint y: 583, distance: 278.0
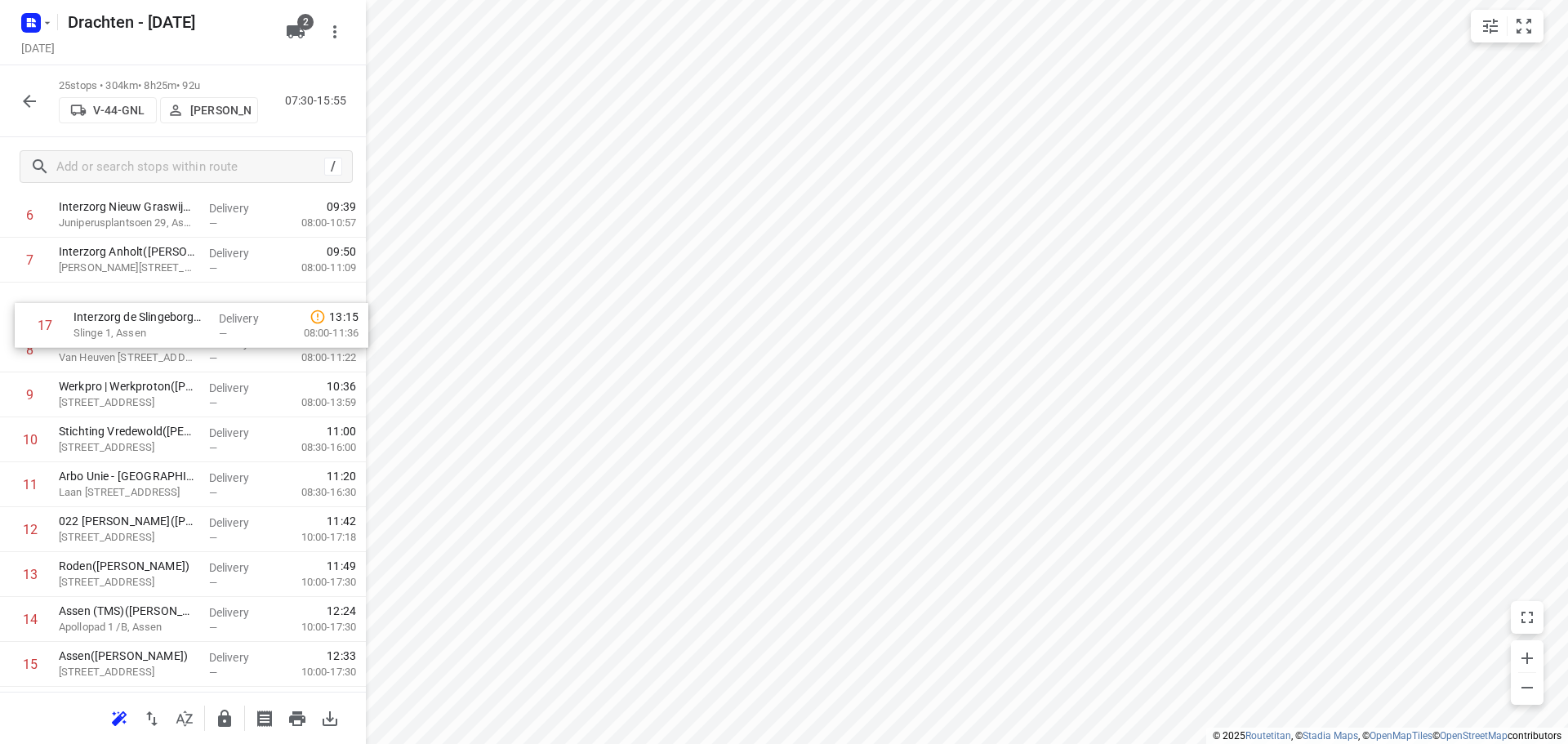
scroll to position [306, 0]
drag, startPoint x: 171, startPoint y: 503, endPoint x: 178, endPoint y: 353, distance: 150.2
click at [178, 353] on div "1 Interzorg de Driemaster(Roelof Bos) Pr. Beatrixstraat 9, Smilde Delivery — 08…" at bounding box center [183, 532] width 366 height 1122
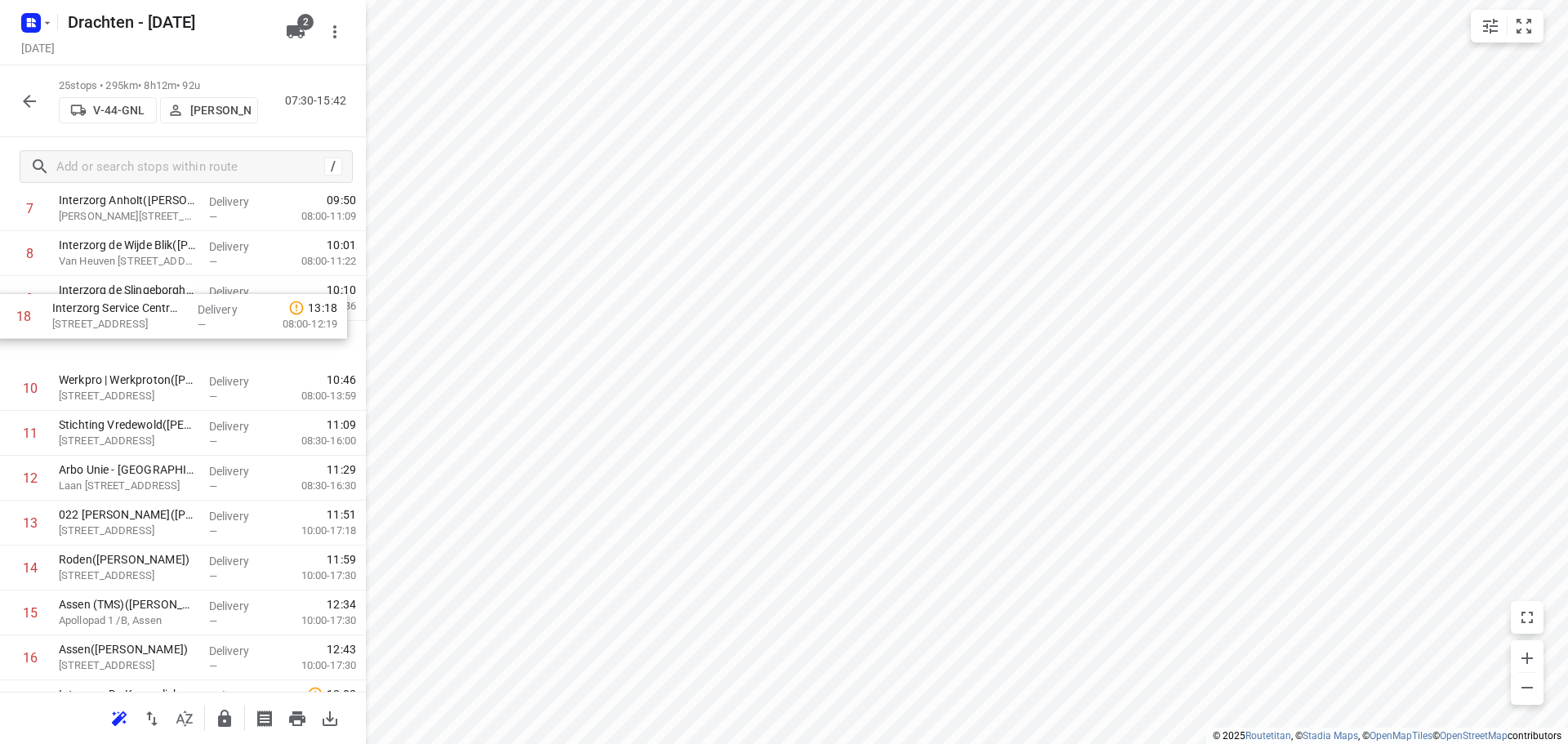
scroll to position [359, 0]
drag, startPoint x: 192, startPoint y: 509, endPoint x: 174, endPoint y: 326, distance: 183.9
click at [174, 326] on div "1 Interzorg de Driemaster(Roelof Bos) Pr. Beatrixstraat 9, Smilde Delivery — 08…" at bounding box center [183, 480] width 366 height 1122
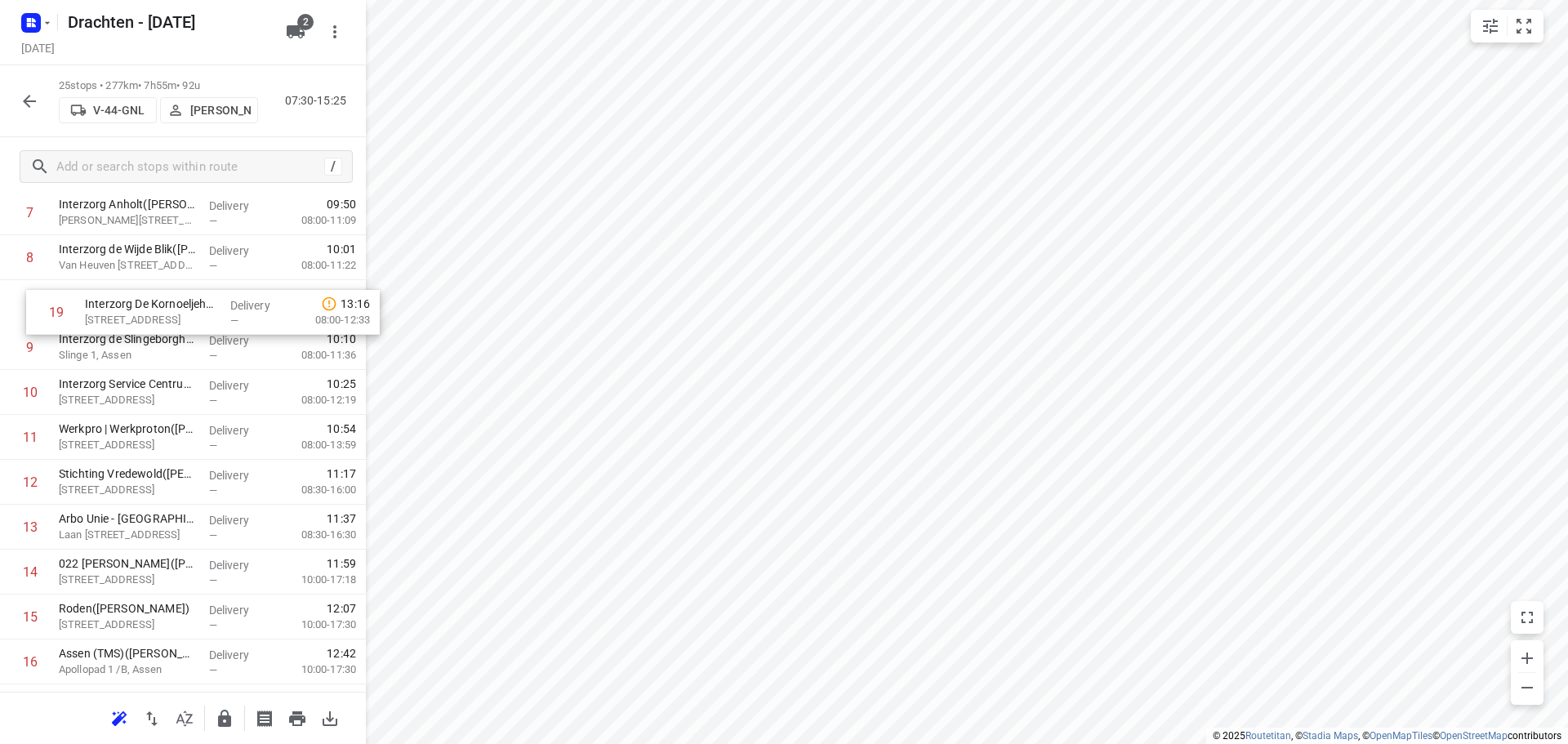
scroll to position [353, 0]
drag, startPoint x: 160, startPoint y: 512, endPoint x: 176, endPoint y: 348, distance: 164.8
click at [176, 348] on div "1 Interzorg de Driemaster(Roelof Bos) Pr. Beatrixstraat 9, Smilde Delivery — 08…" at bounding box center [183, 485] width 366 height 1122
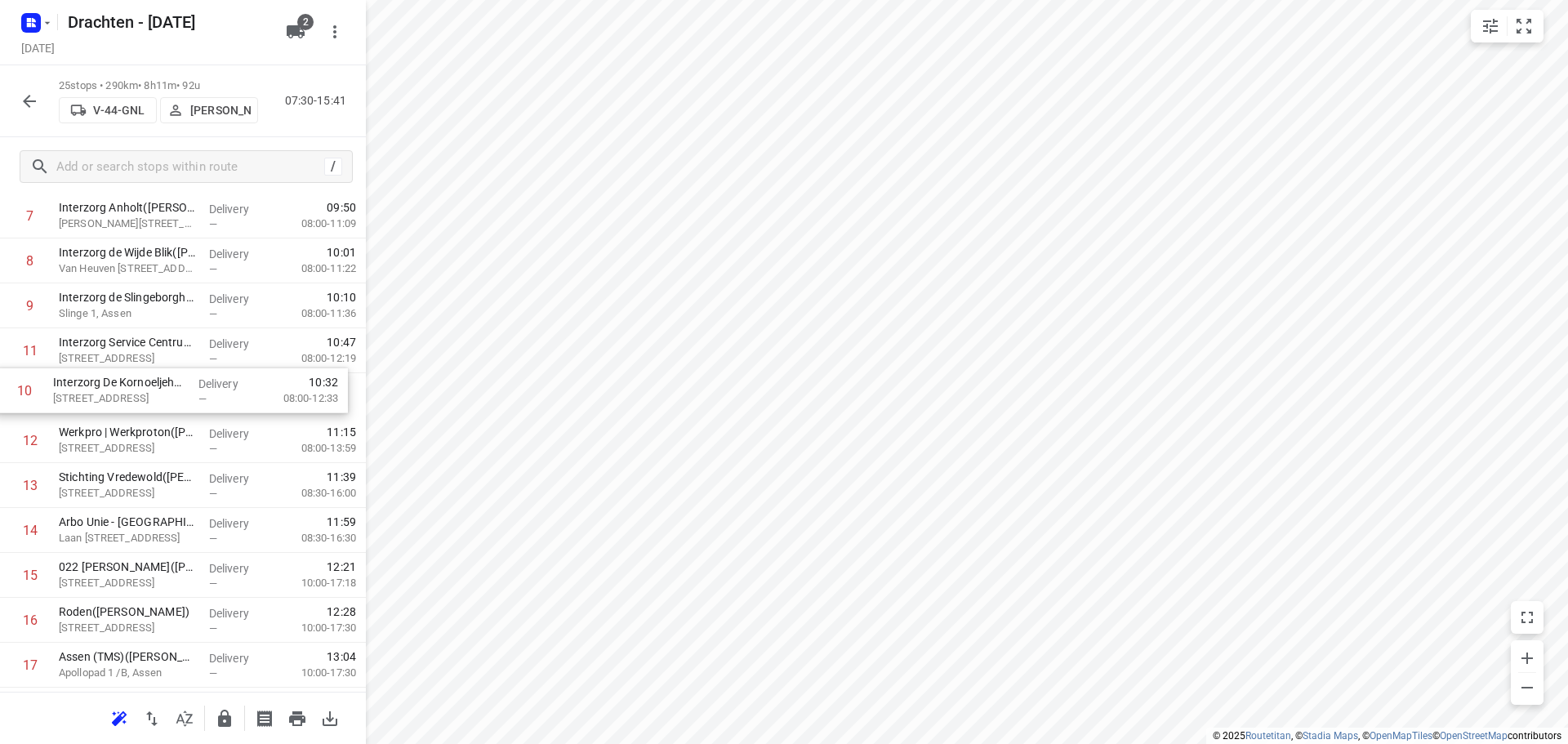
drag, startPoint x: 177, startPoint y: 349, endPoint x: 173, endPoint y: 395, distance: 46.2
click at [173, 395] on div "1 Interzorg de Driemaster(Roelof Bos) Pr. Beatrixstraat 9, Smilde Delivery — 08…" at bounding box center [183, 485] width 366 height 1122
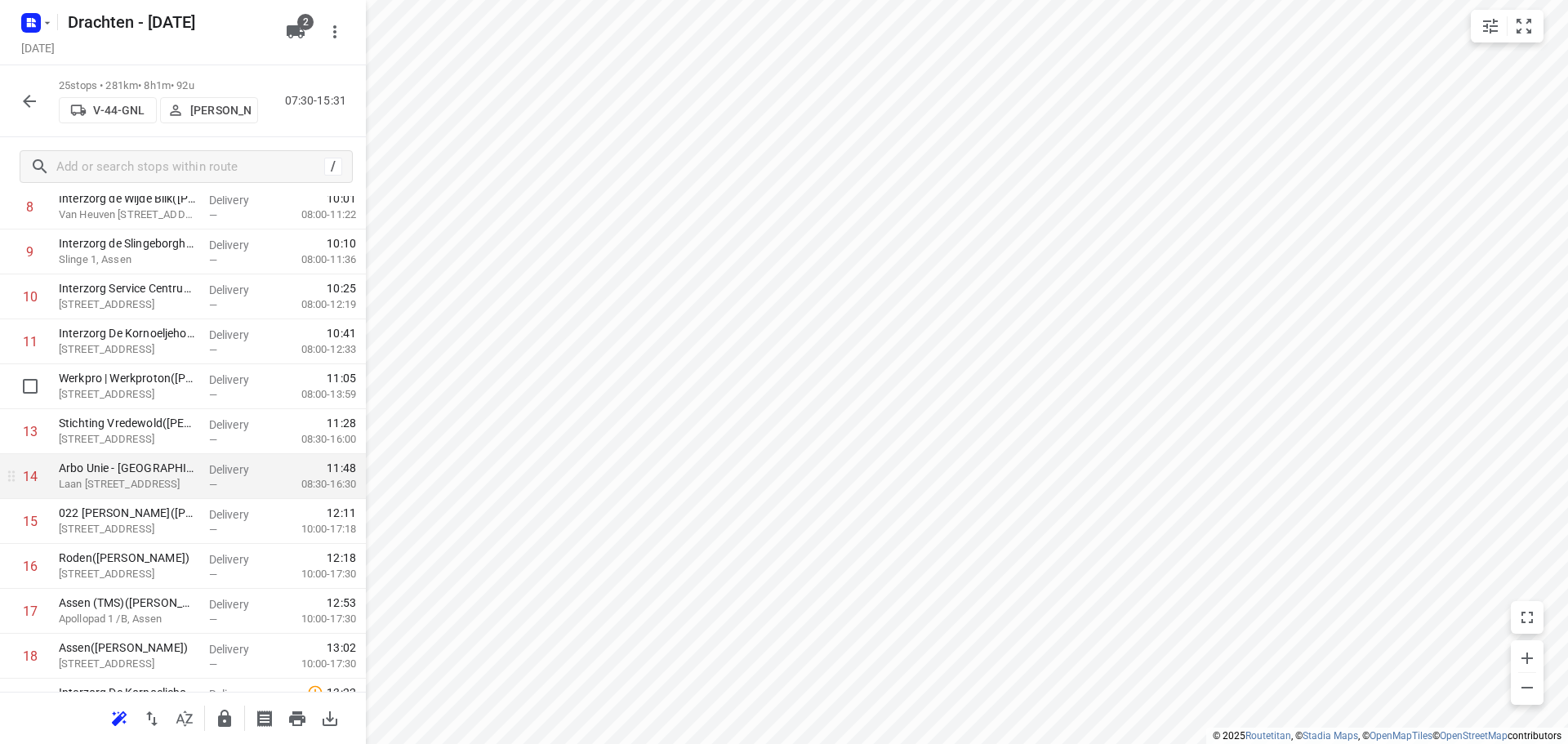
scroll to position [435, 0]
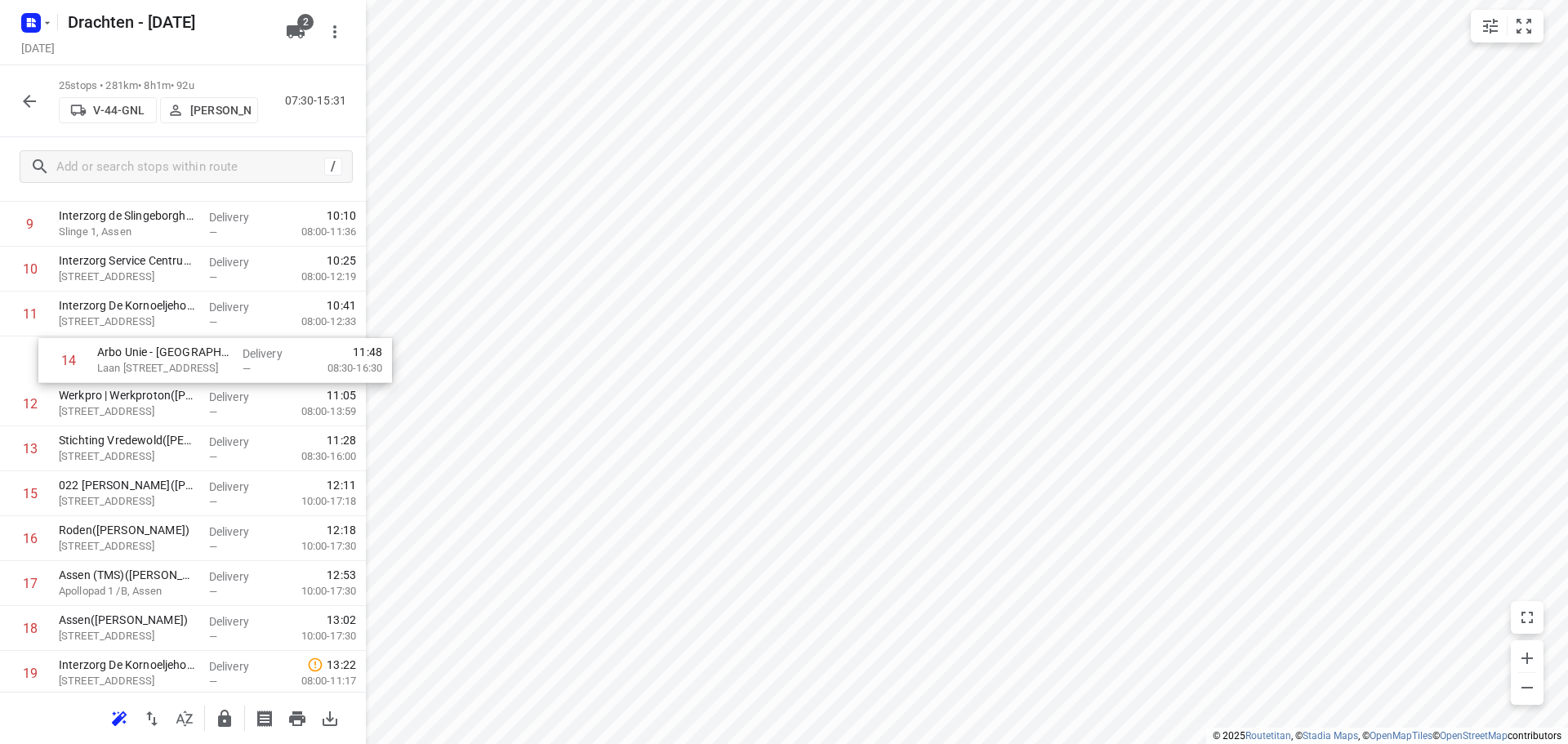
drag, startPoint x: 200, startPoint y: 453, endPoint x: 238, endPoint y: 359, distance: 101.4
click at [238, 359] on div "1 Interzorg de Driemaster(Roelof Bos) Pr. Beatrixstraat 9, Smilde Delivery — 08…" at bounding box center [183, 404] width 366 height 1122
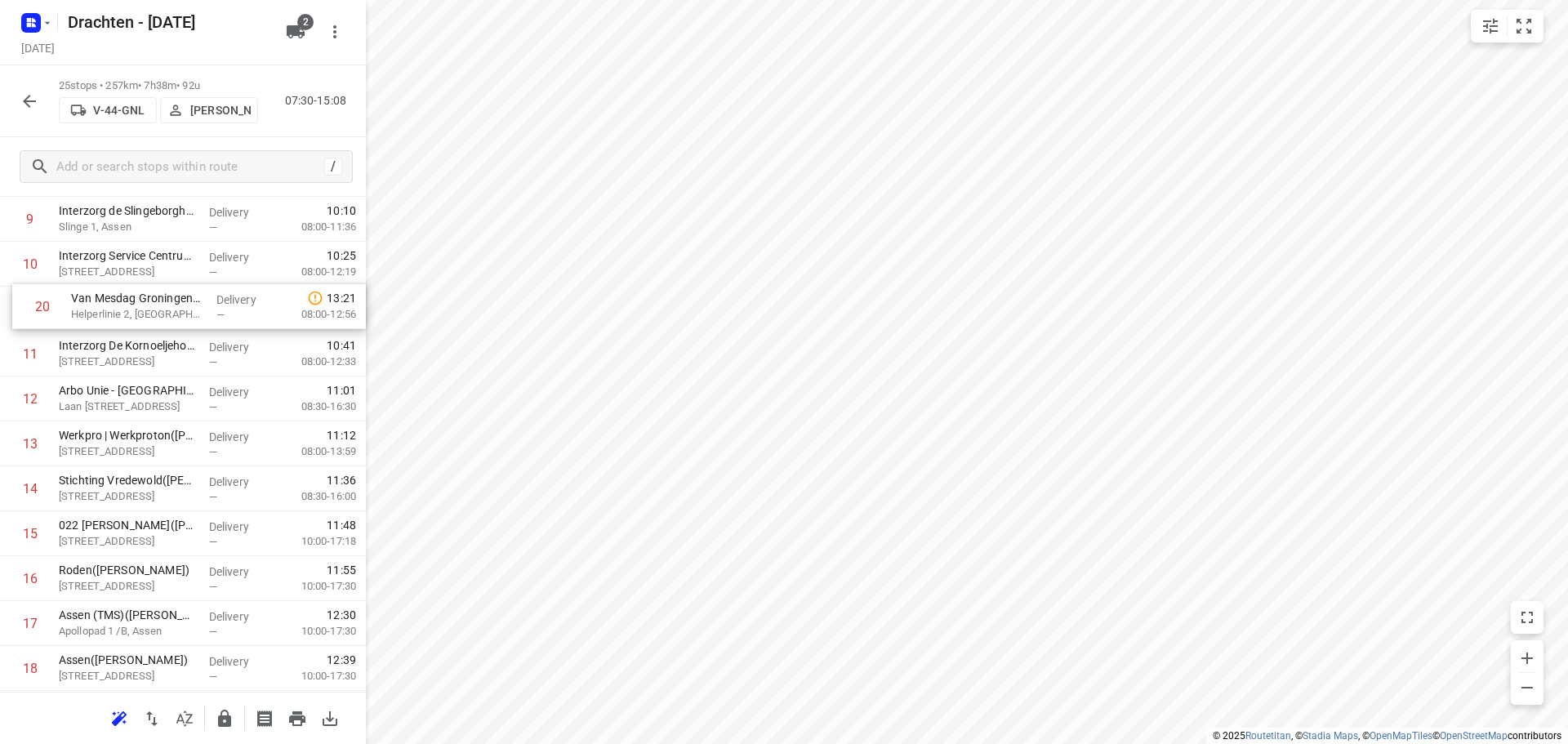
scroll to position [438, 0]
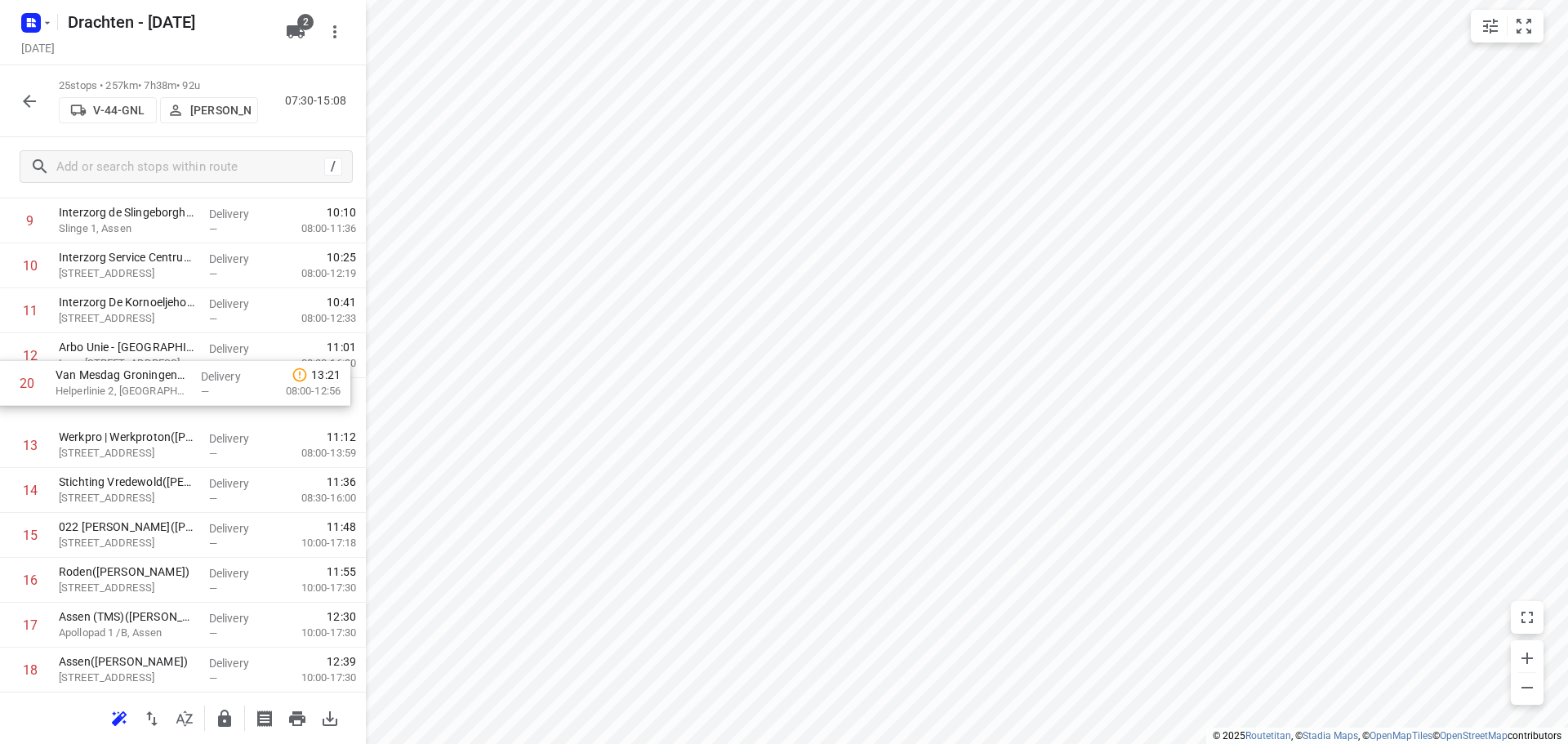
drag, startPoint x: 170, startPoint y: 554, endPoint x: 166, endPoint y: 376, distance: 178.0
click at [166, 376] on div "1 Interzorg de Driemaster(Roelof Bos) Pr. Beatrixstraat 9, Smilde Delivery — 08…" at bounding box center [183, 400] width 366 height 1122
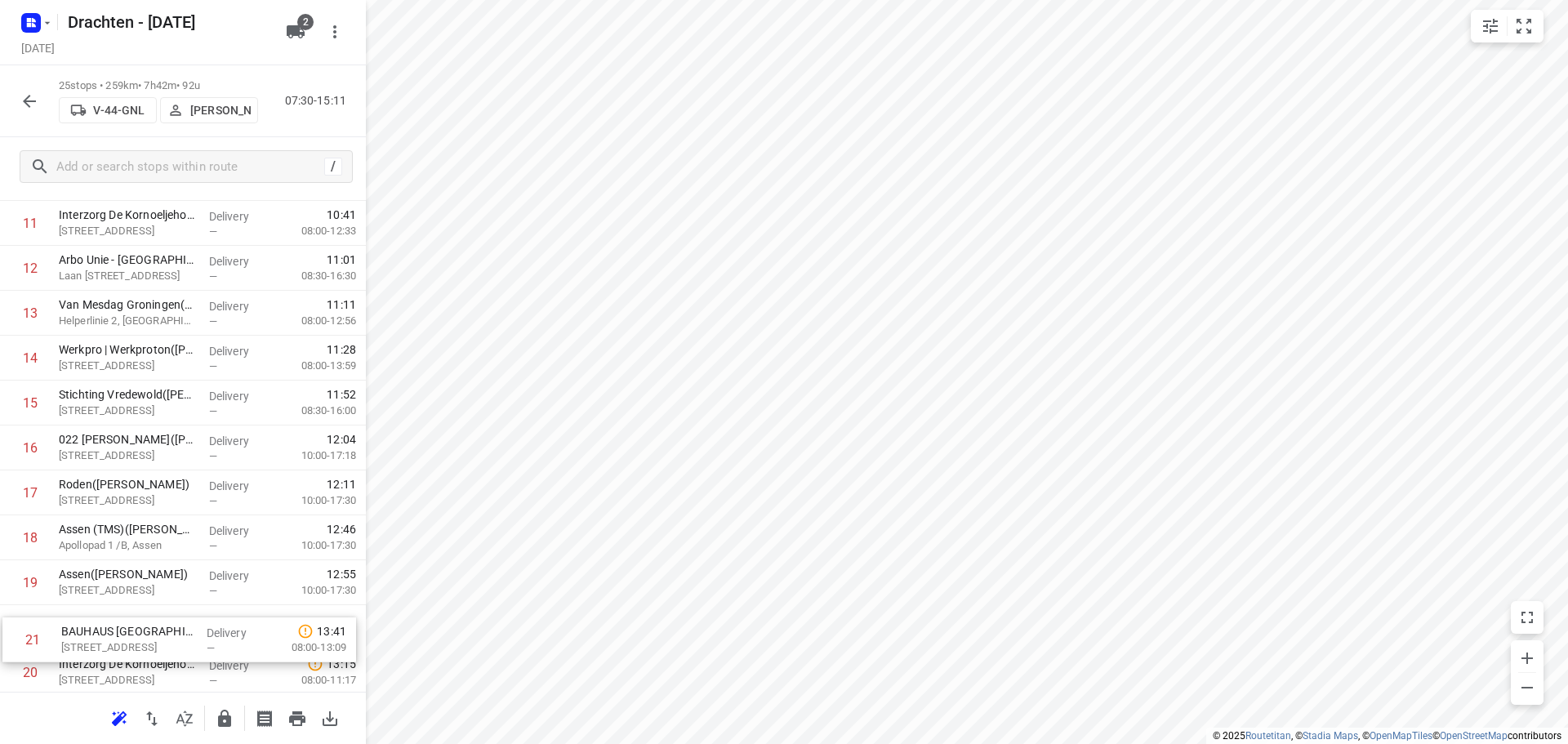
scroll to position [529, 0]
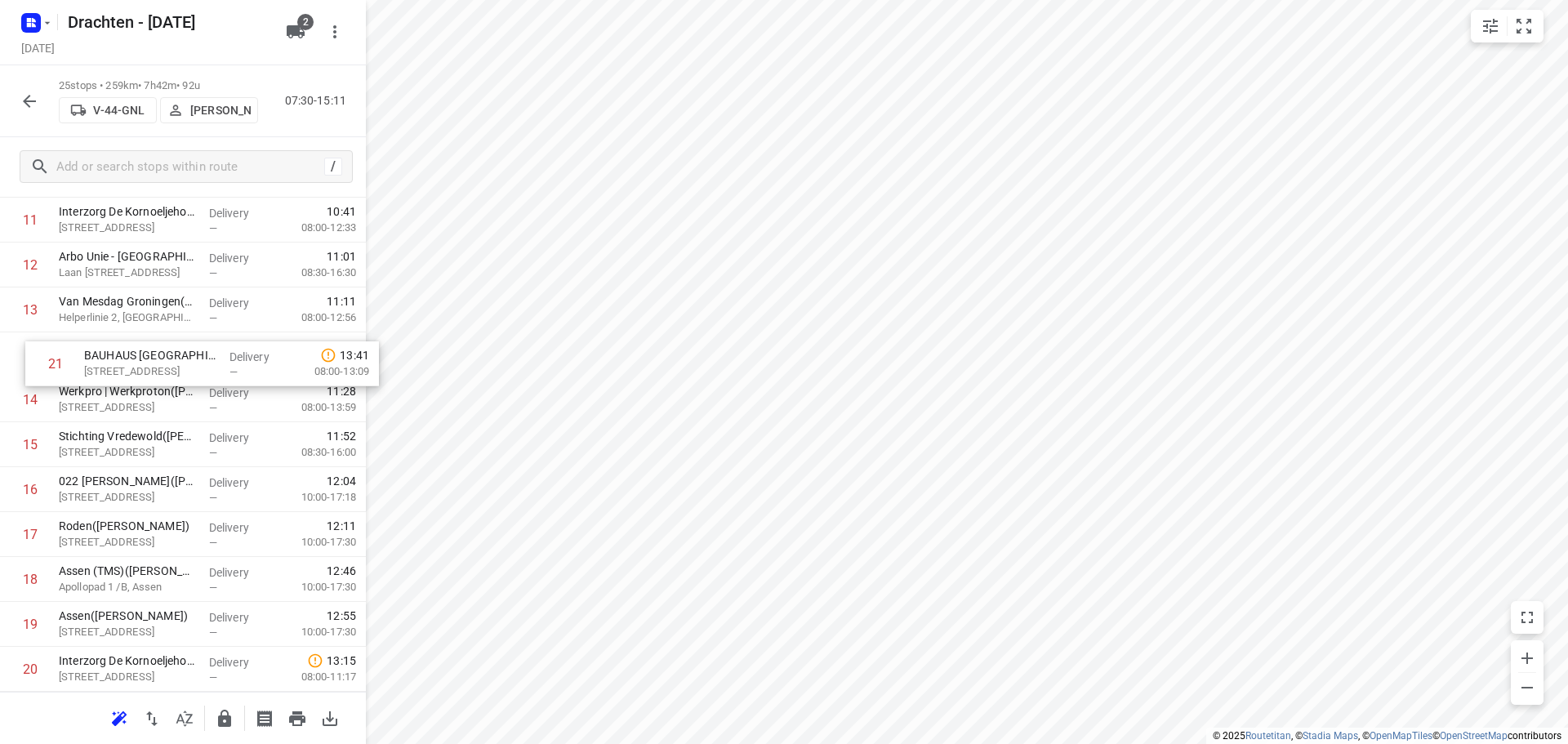
drag, startPoint x: 169, startPoint y: 673, endPoint x: 195, endPoint y: 354, distance: 320.1
click at [195, 354] on div "1 Interzorg de Driemaster(Roelof Bos) Pr. Beatrixstraat 9, Smilde Delivery — 08…" at bounding box center [183, 310] width 366 height 1122
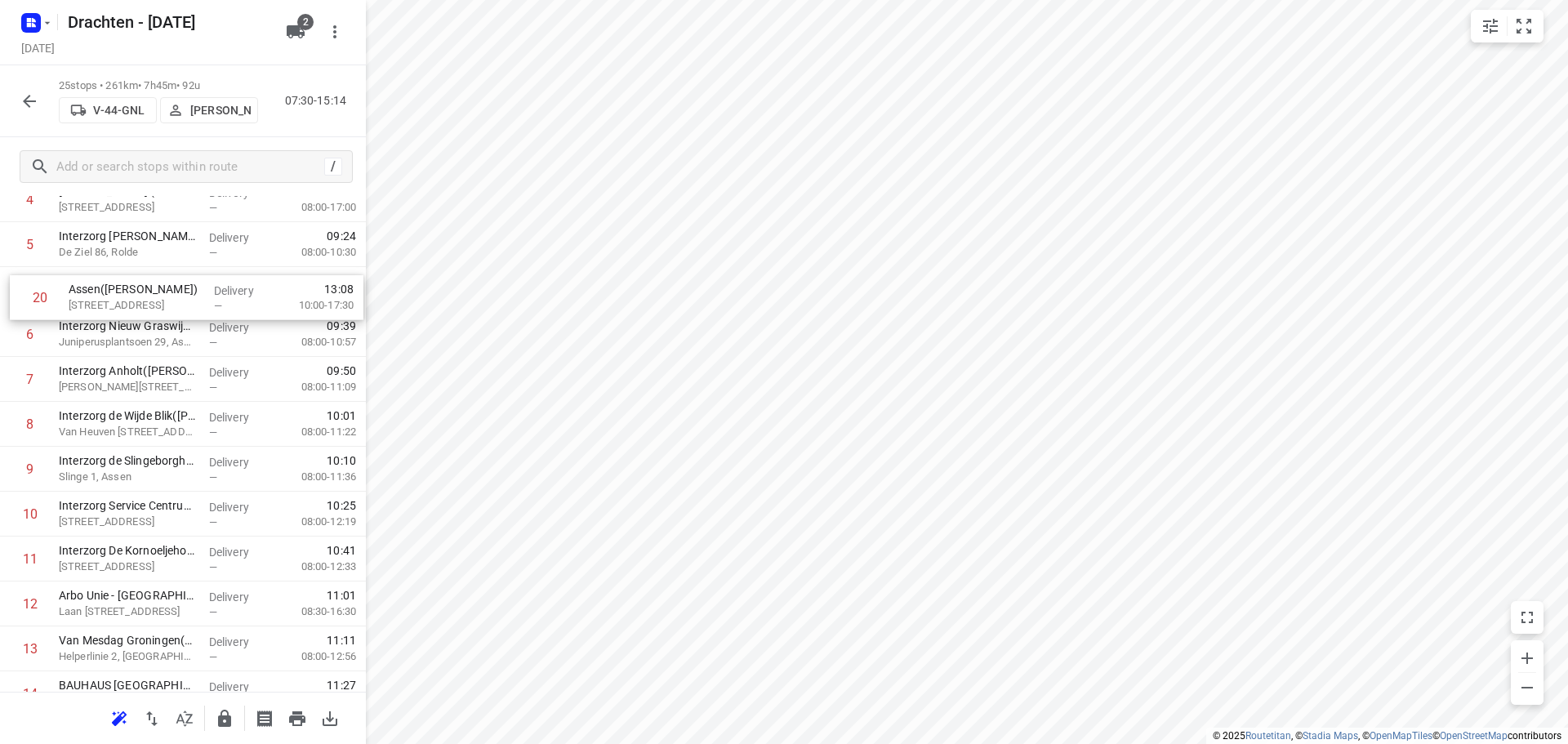
scroll to position [228, 0]
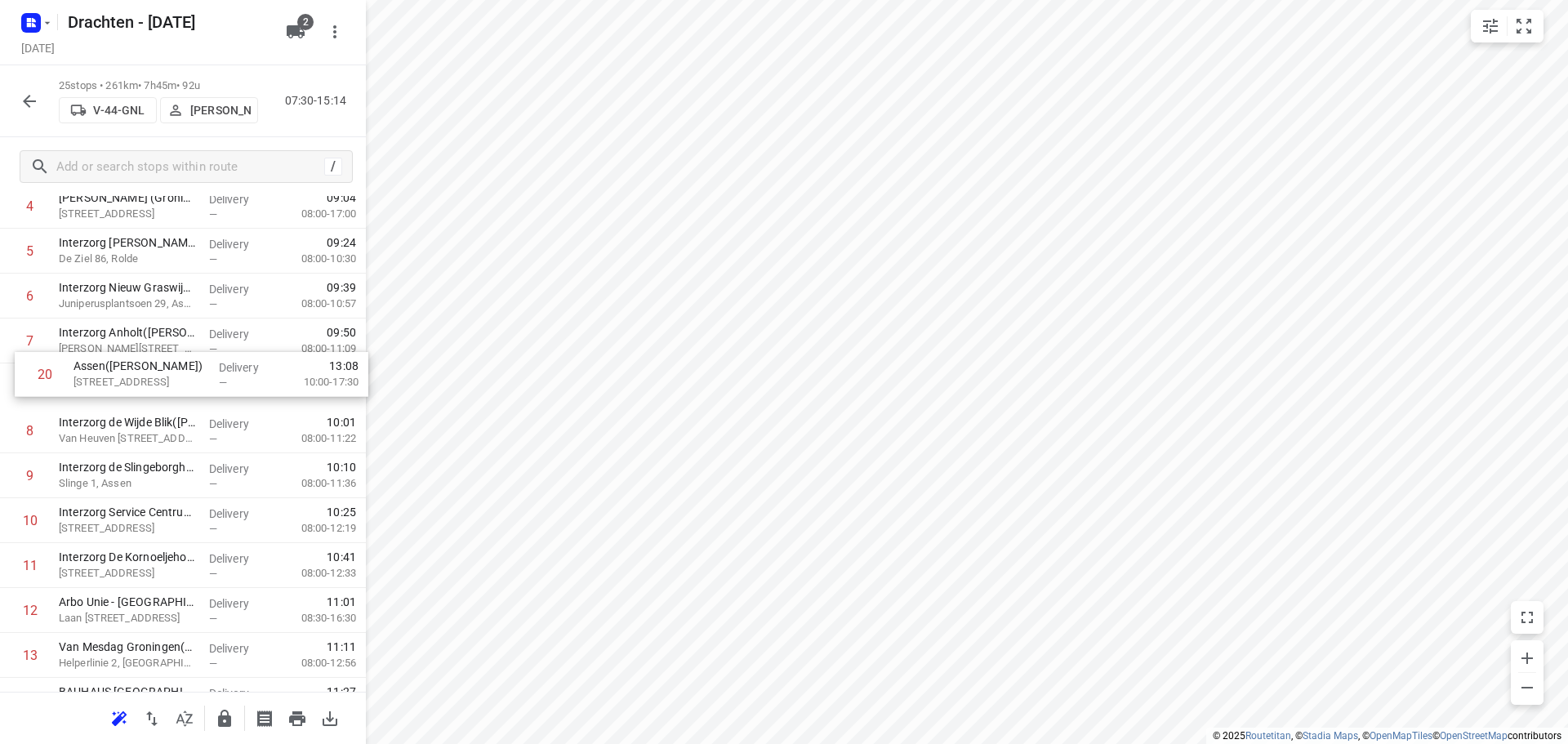
drag, startPoint x: 139, startPoint y: 594, endPoint x: 155, endPoint y: 385, distance: 209.6
click at [155, 385] on div "1 Interzorg de Driemaster(Roelof Bos) Pr. Beatrixstraat 9, Smilde Delivery — 08…" at bounding box center [183, 610] width 366 height 1122
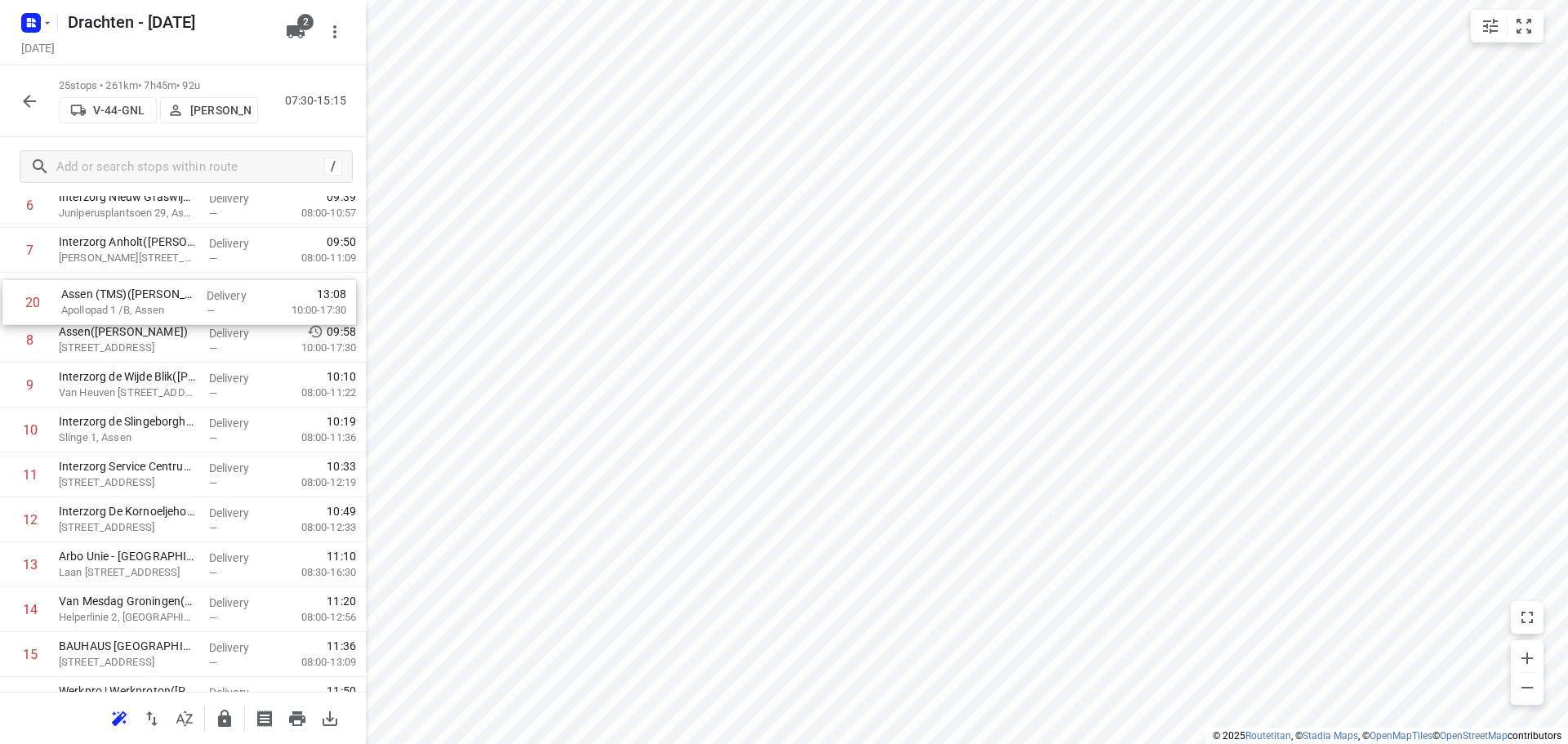
scroll to position [316, 0]
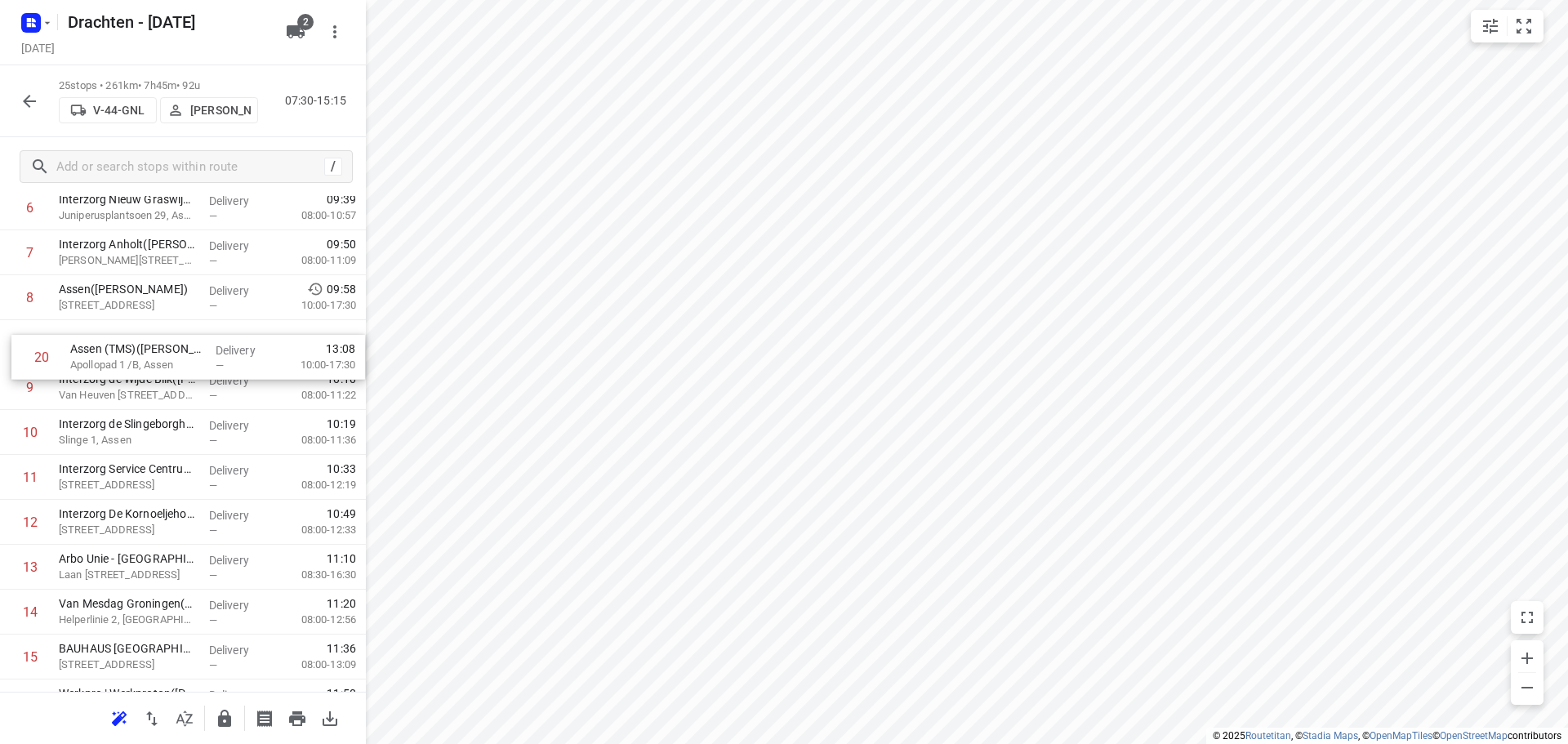
drag, startPoint x: 168, startPoint y: 595, endPoint x: 181, endPoint y: 337, distance: 258.3
click at [181, 337] on div "1 Interzorg de Driemaster(Roelof Bos) Pr. Beatrixstraat 9, Smilde Delivery — 08…" at bounding box center [183, 522] width 366 height 1122
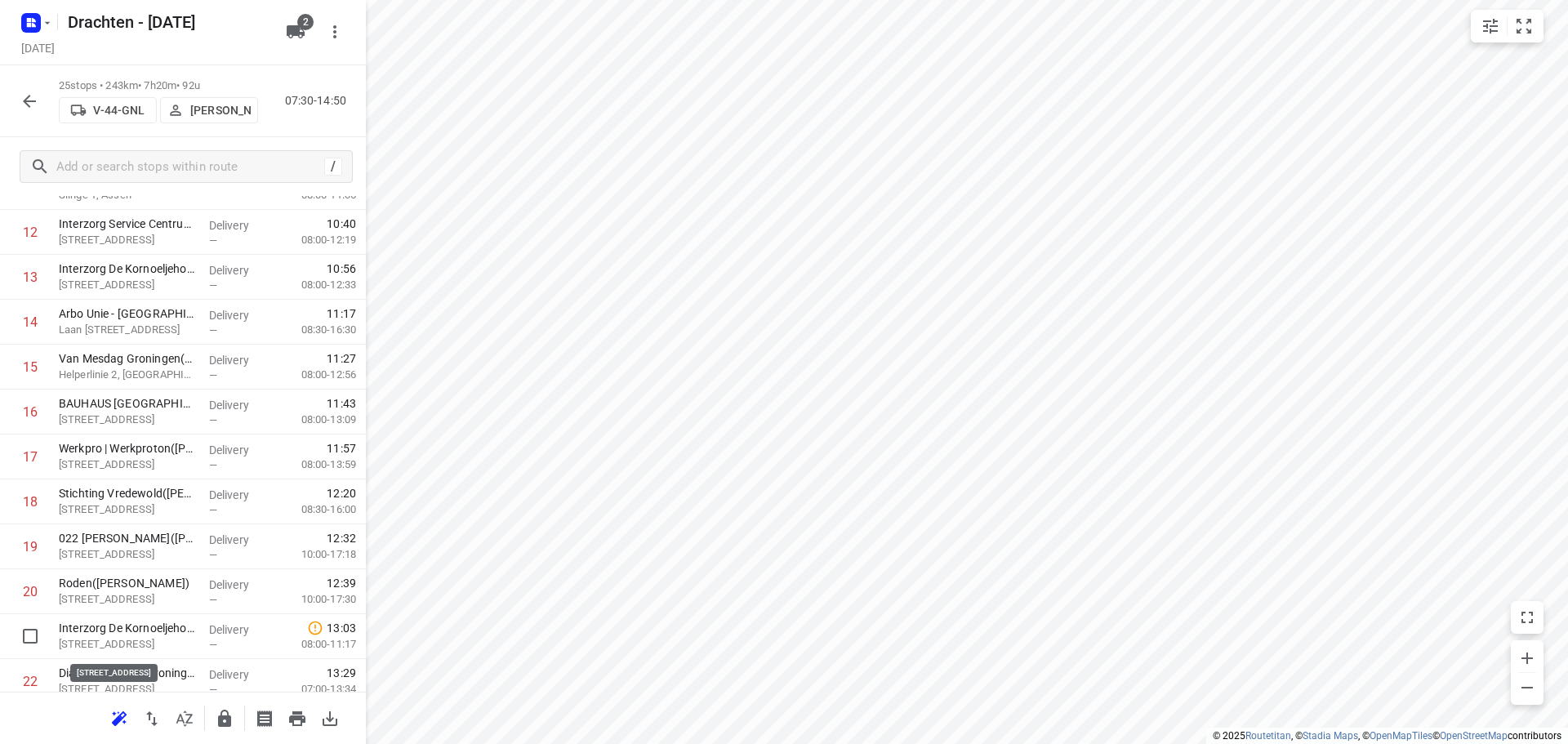
scroll to position [567, 0]
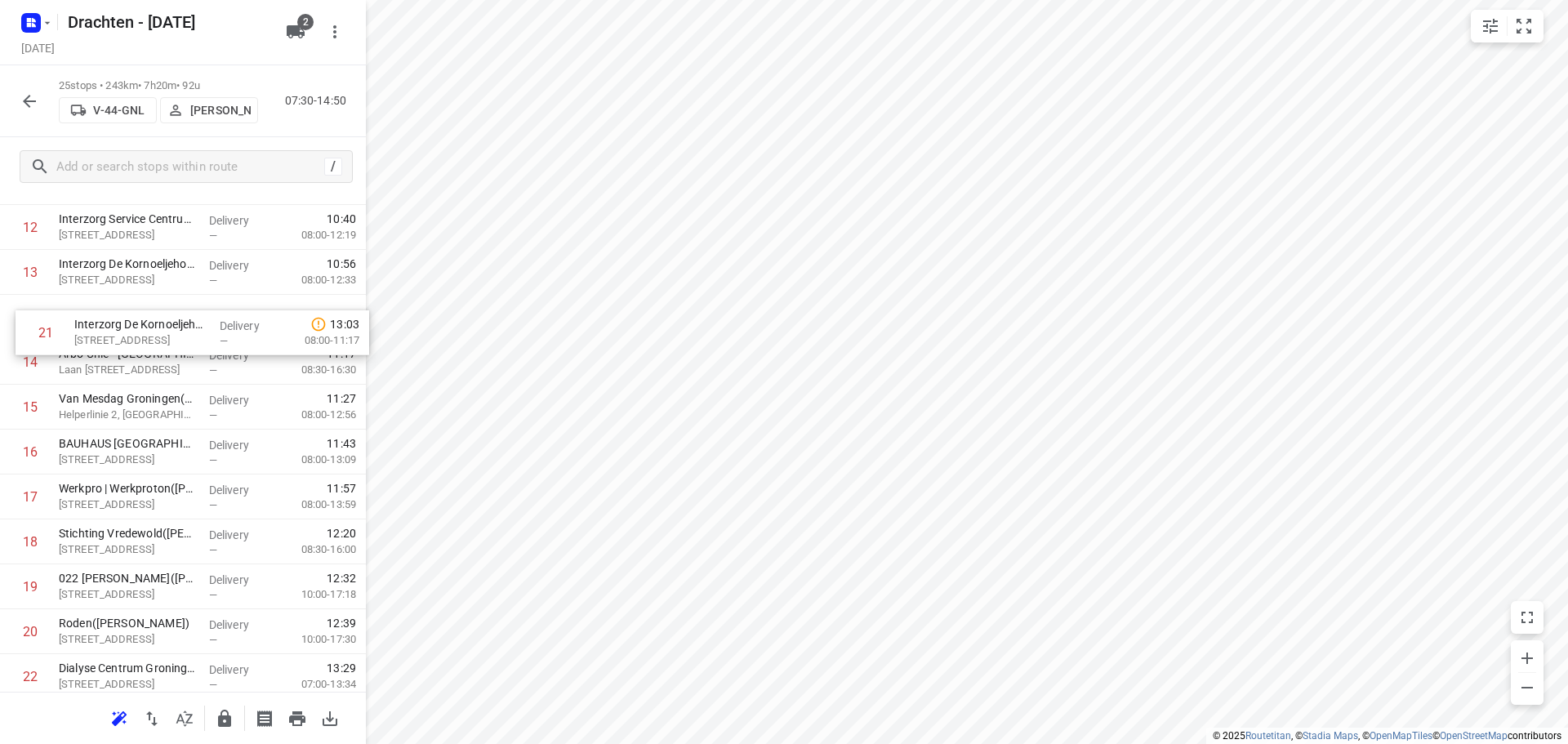
drag, startPoint x: 111, startPoint y: 648, endPoint x: 129, endPoint y: 335, distance: 313.5
click at [129, 335] on div "1 Interzorg de Driemaster(Roelof Bos) Pr. Beatrixstraat 9, Smilde Delivery — 08…" at bounding box center [183, 272] width 366 height 1122
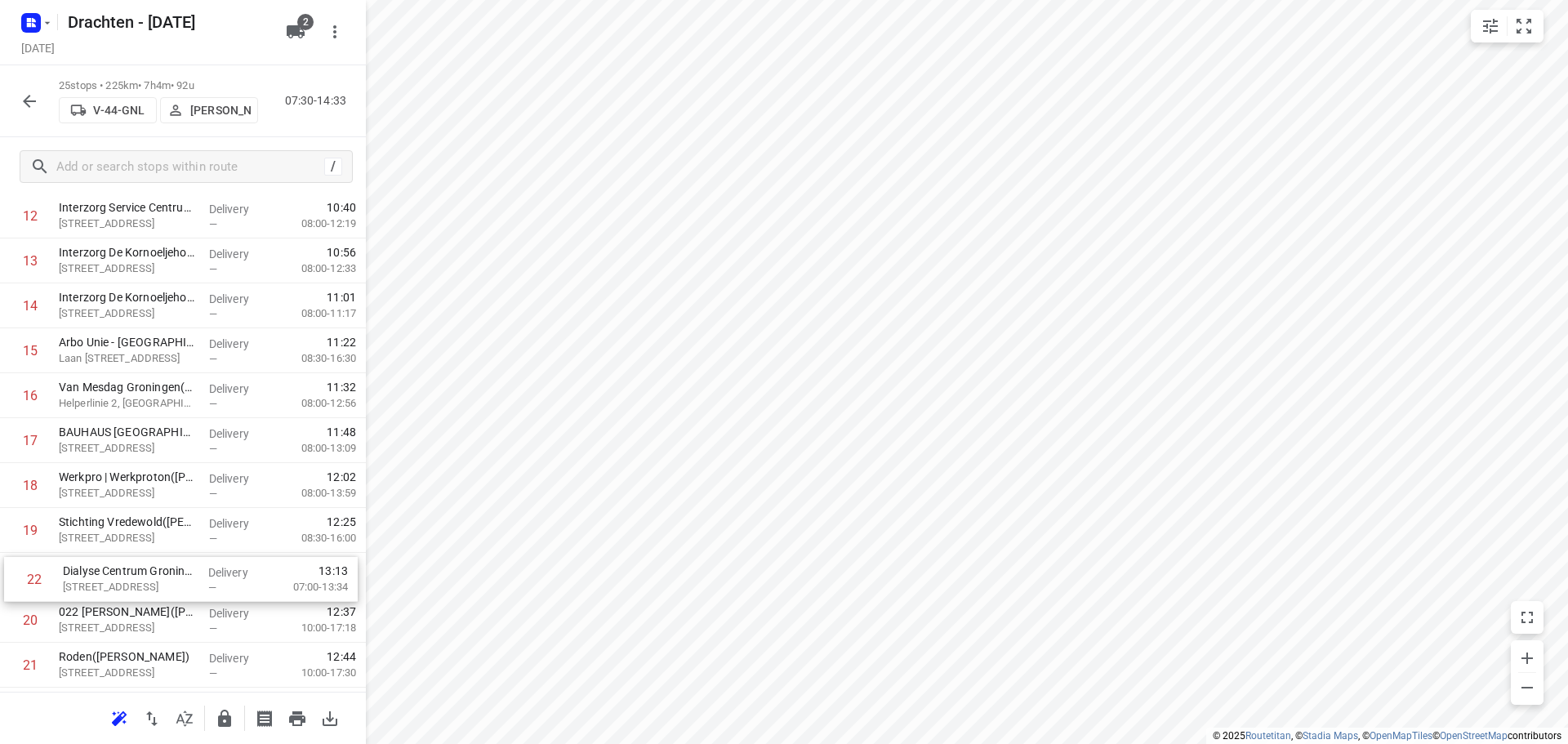
scroll to position [578, 0]
drag, startPoint x: 153, startPoint y: 666, endPoint x: 172, endPoint y: 464, distance: 202.9
click at [172, 464] on div "1 Interzorg de Driemaster(Roelof Bos) Pr. Beatrixstraat 9, Smilde Delivery — 08…" at bounding box center [183, 260] width 366 height 1122
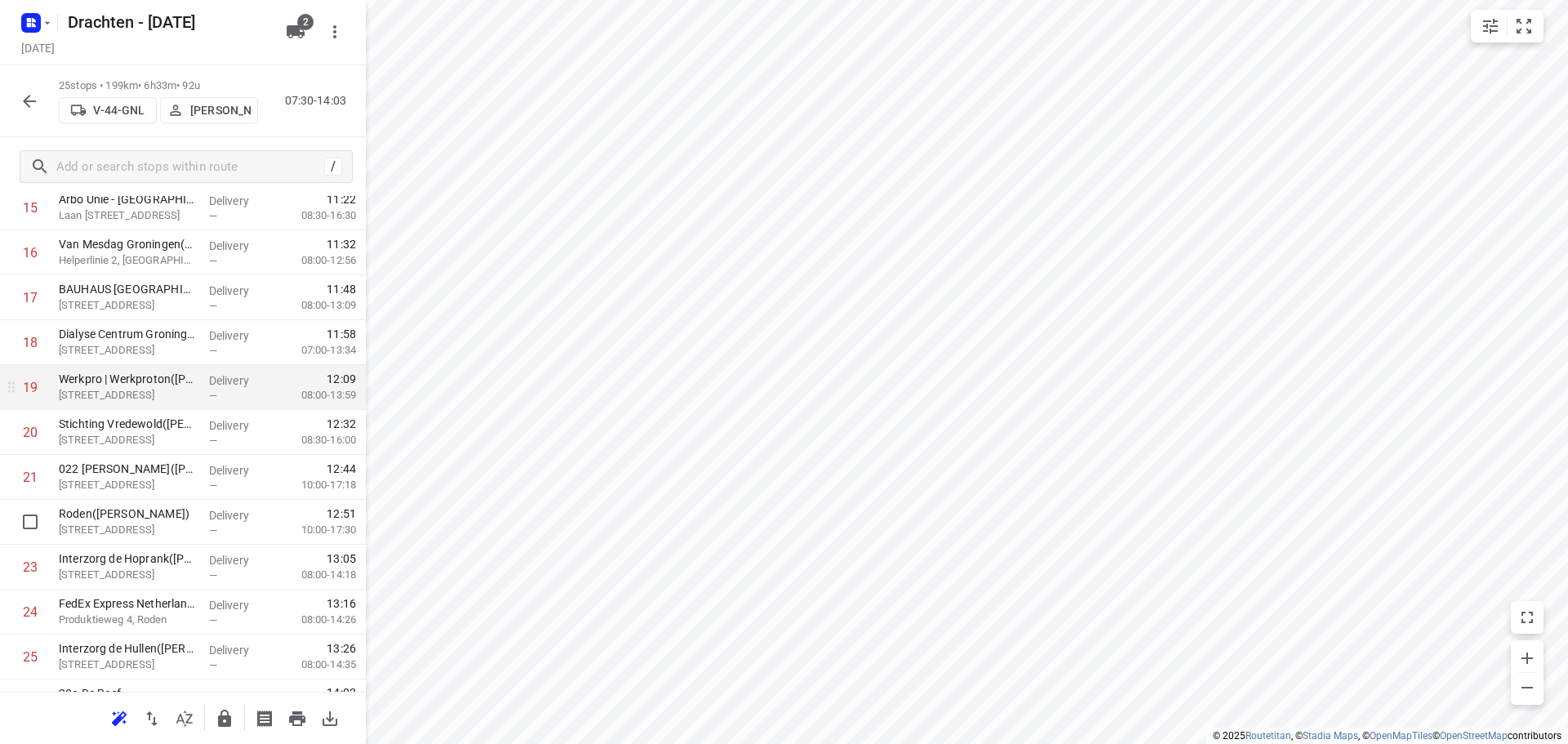
scroll to position [753, 0]
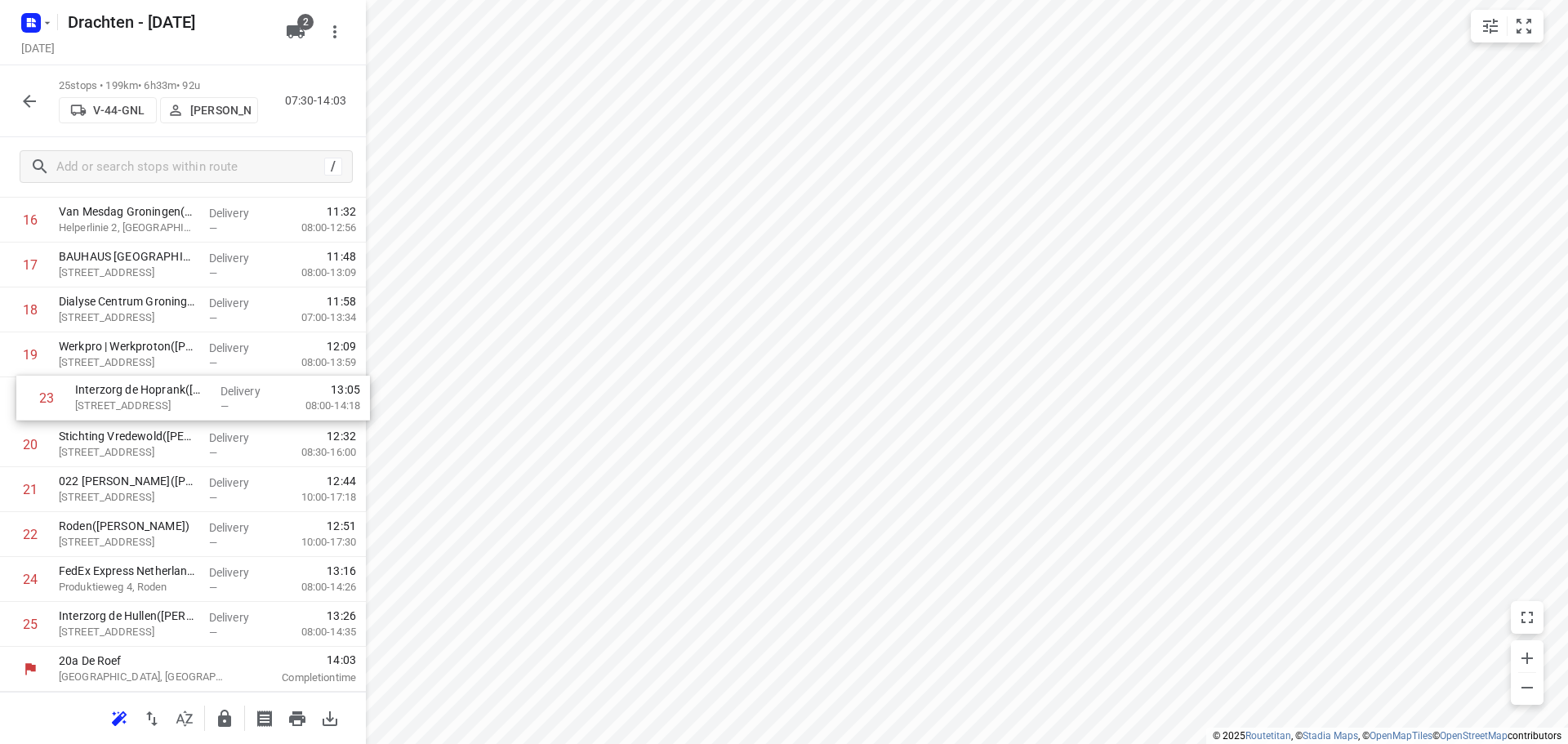
drag, startPoint x: 140, startPoint y: 544, endPoint x: 158, endPoint y: 402, distance: 143.1
click at [158, 402] on div "1 Interzorg de Driemaster(Roelof Bos) Pr. Beatrixstraat 9, Smilde Delivery — 08…" at bounding box center [183, 85] width 366 height 1122
drag, startPoint x: 153, startPoint y: 577, endPoint x: 167, endPoint y: 446, distance: 131.7
click at [167, 446] on div "1 Interzorg de Driemaster(Roelof Bos) Pr. Beatrixstraat 9, Smilde Delivery — 08…" at bounding box center [183, 85] width 366 height 1122
drag, startPoint x: 223, startPoint y: 490, endPoint x: 239, endPoint y: 626, distance: 136.9
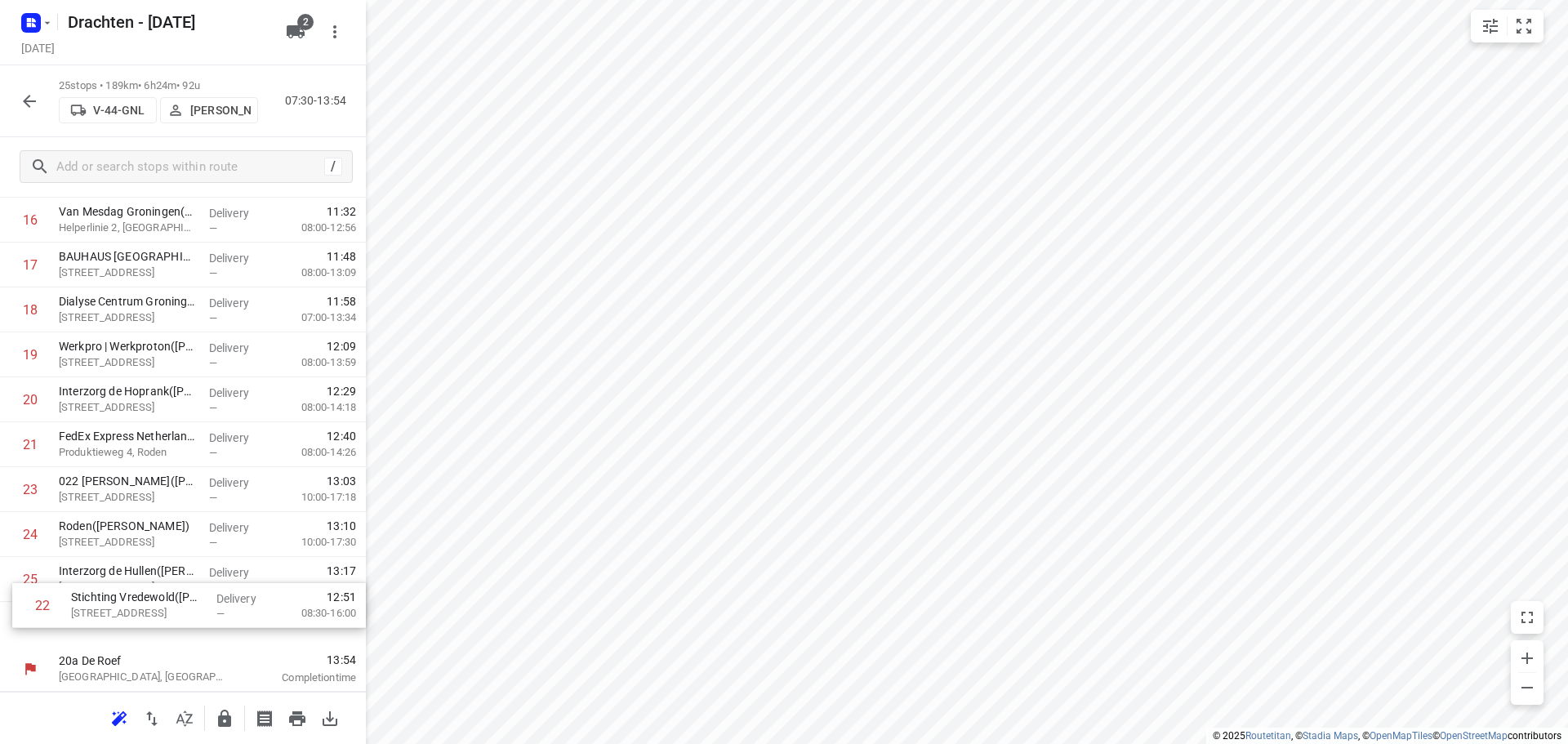
click at [239, 626] on div "1 Interzorg de Driemaster(Roelof Bos) Pr. Beatrixstraat 9, Smilde Delivery — 08…" at bounding box center [183, 85] width 366 height 1122
click at [220, 721] on icon "button" at bounding box center [225, 718] width 13 height 17
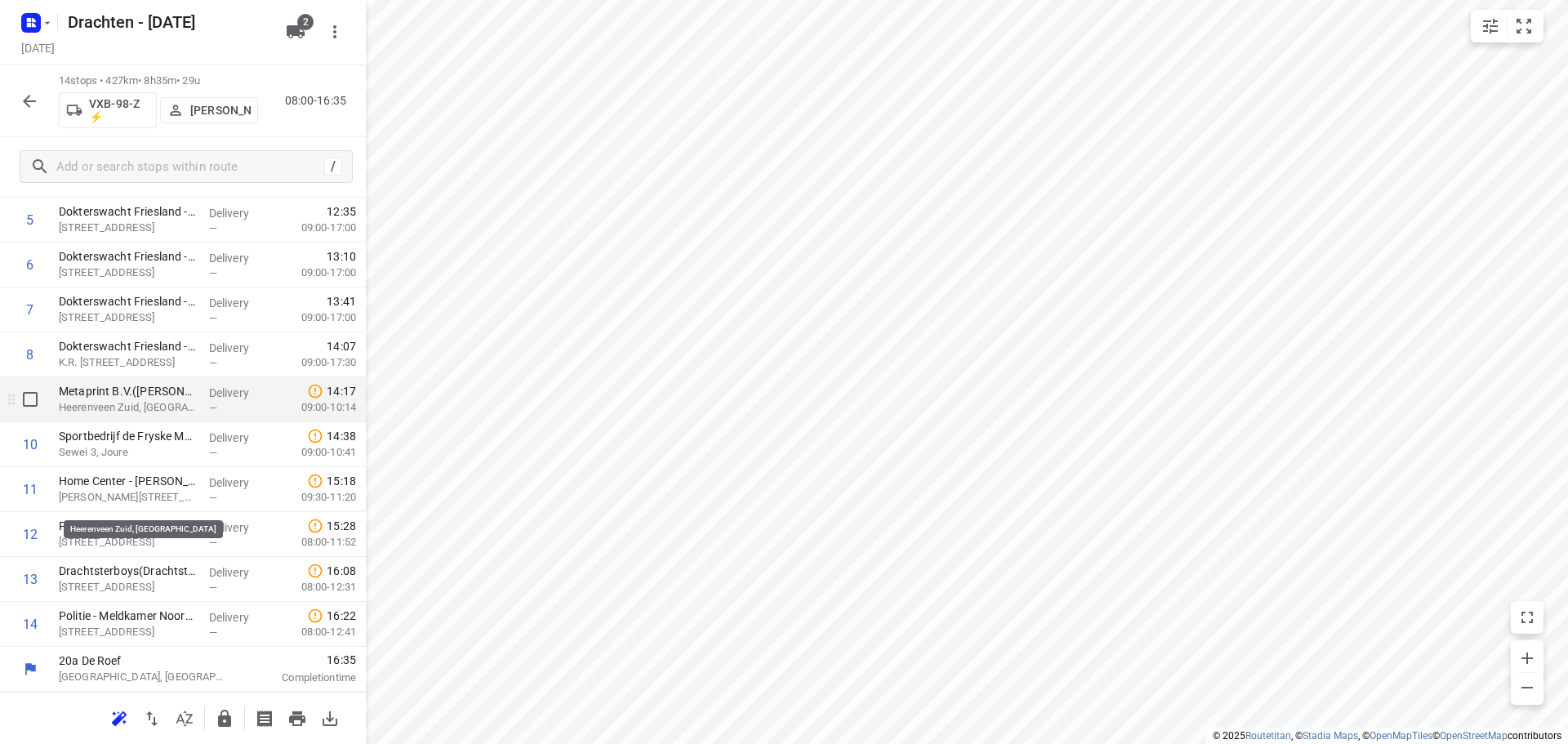
scroll to position [0, 0]
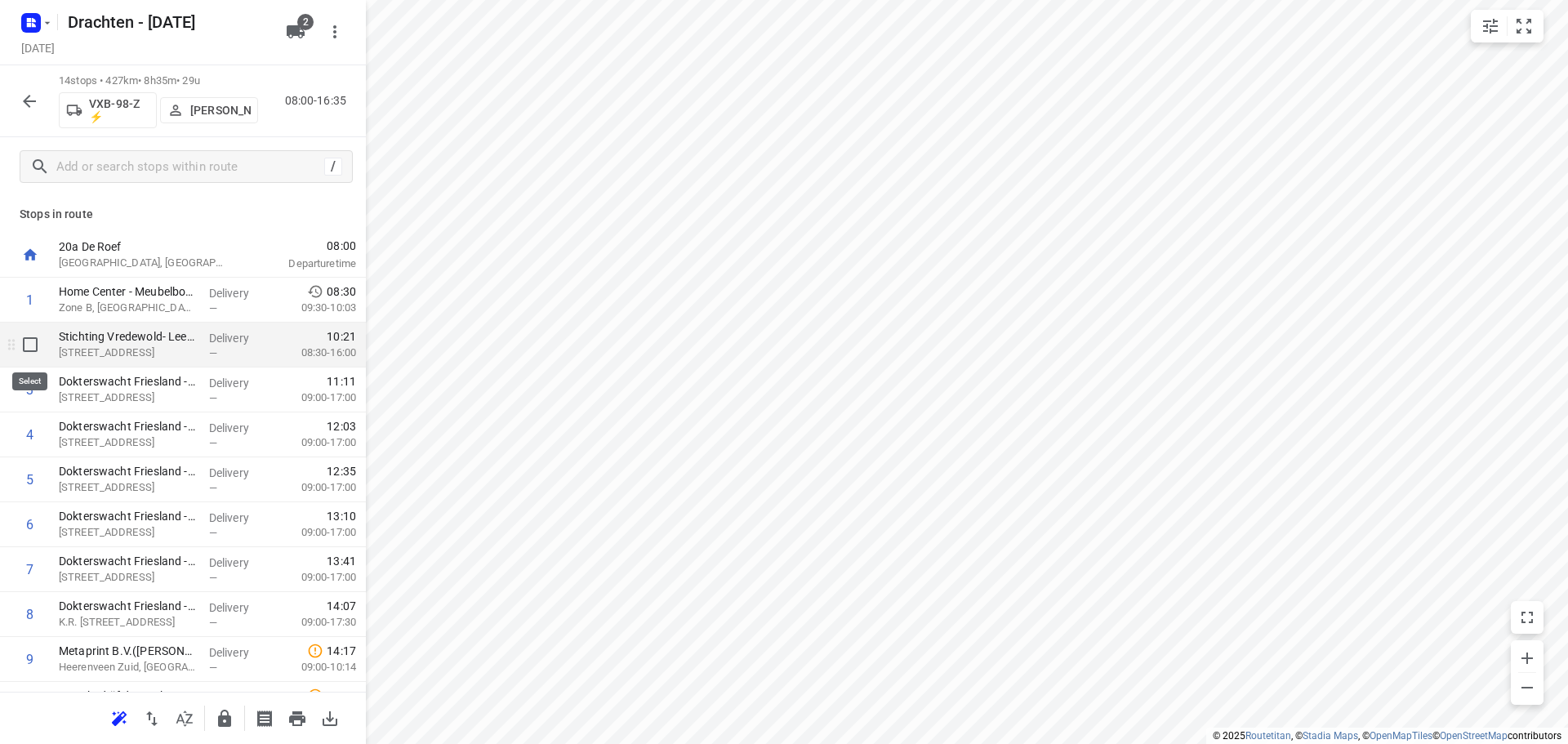
click at [28, 348] on input "checkbox" at bounding box center [31, 344] width 33 height 33
checkbox input "true"
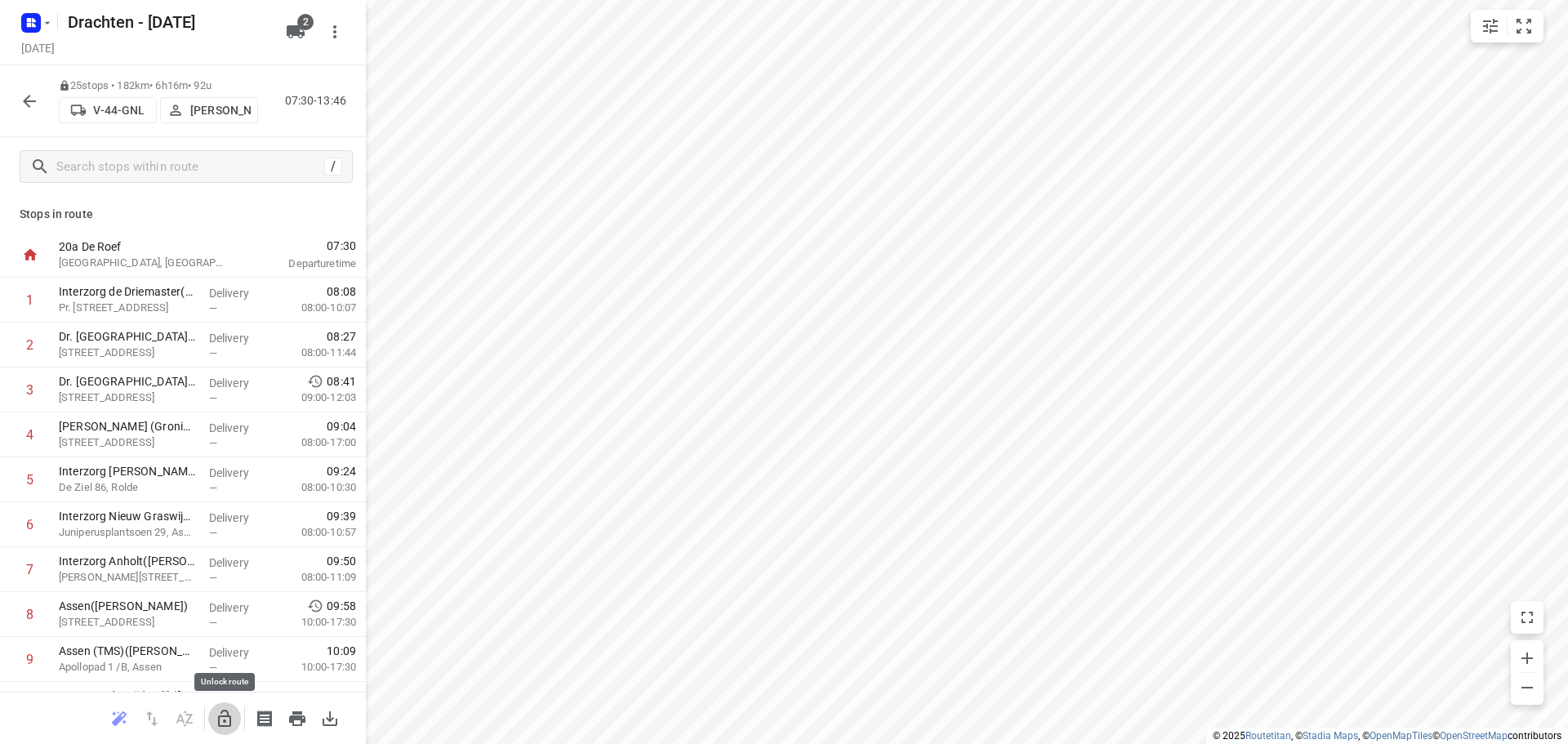
click at [219, 712] on icon "button" at bounding box center [225, 718] width 20 height 20
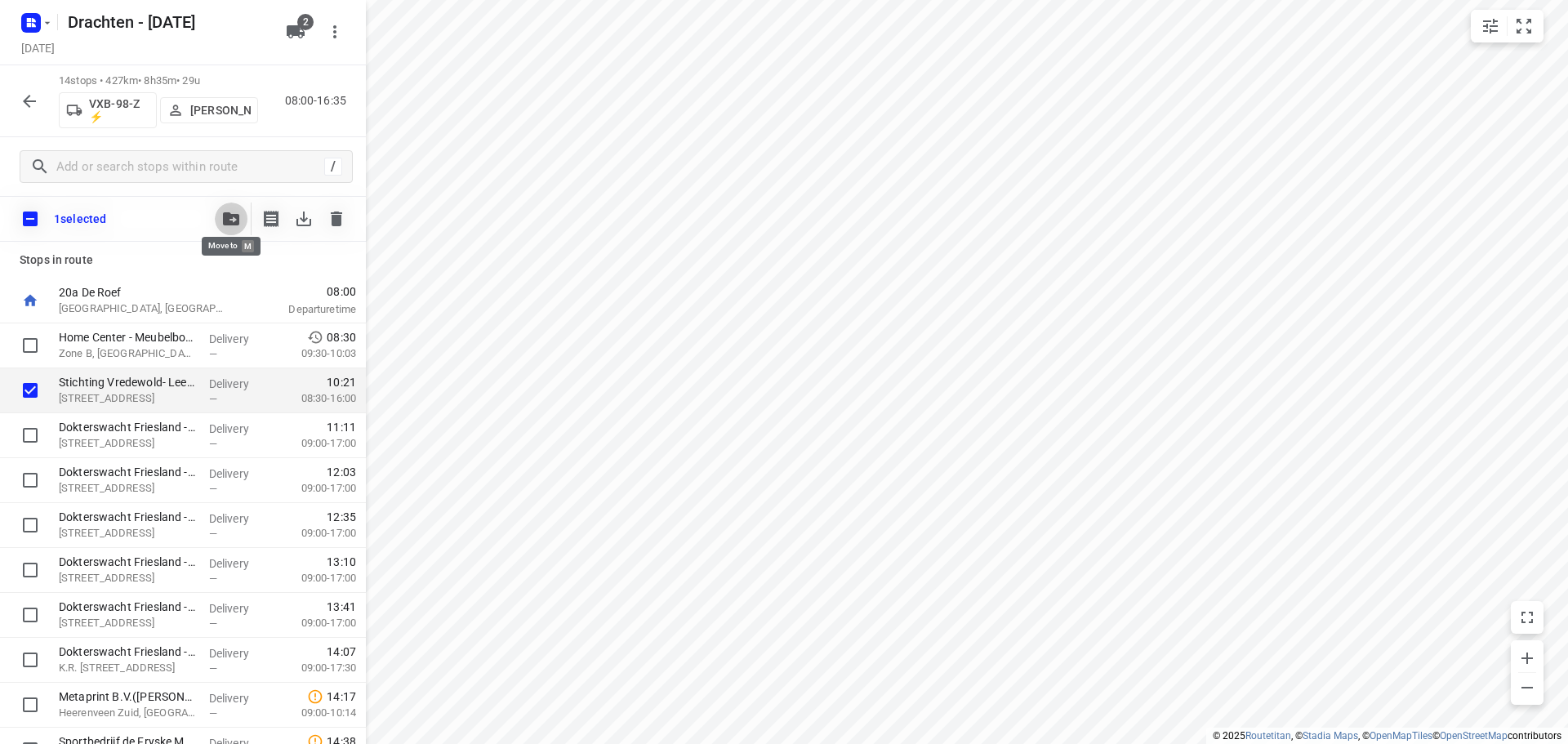
click at [240, 221] on span "button" at bounding box center [231, 219] width 20 height 13
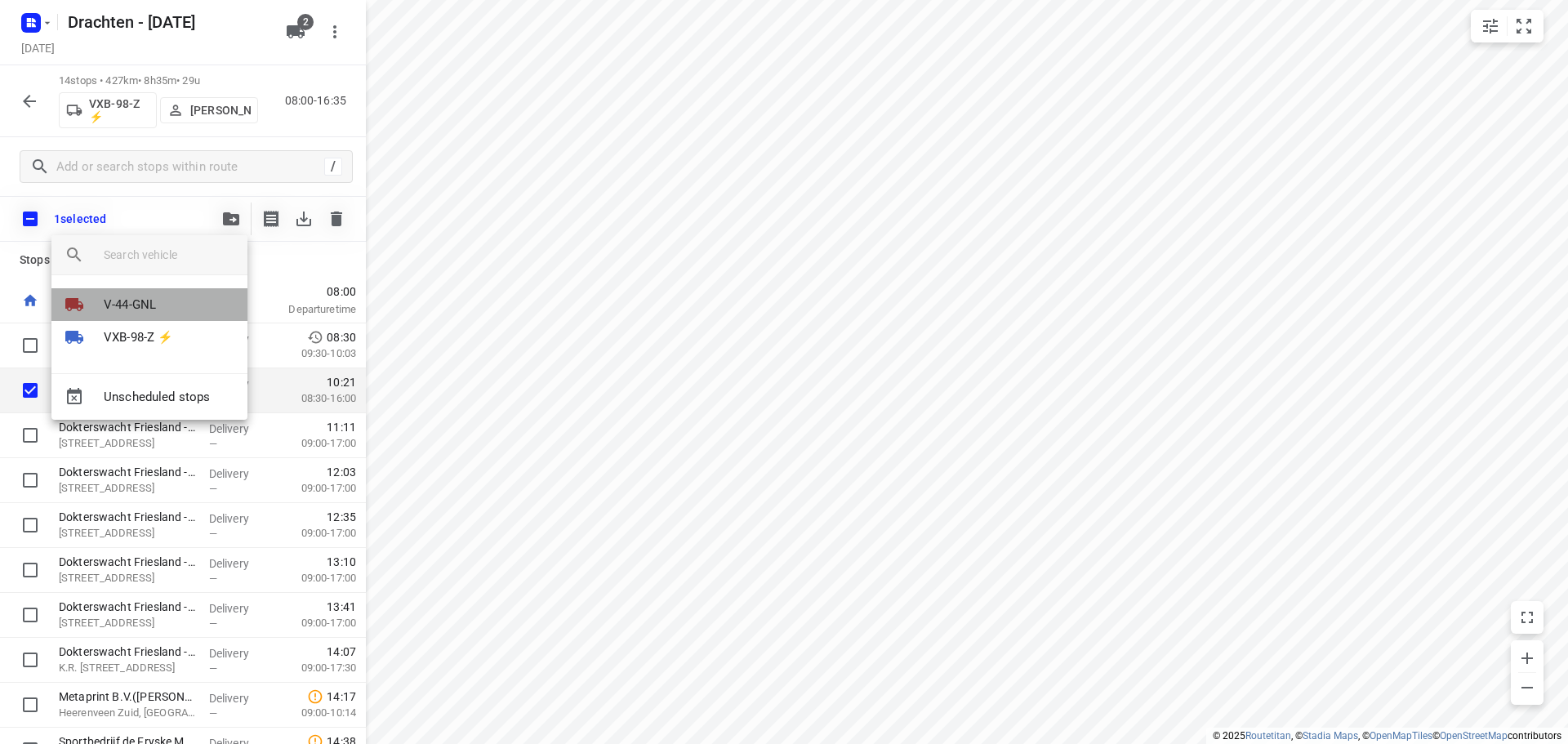
click at [171, 299] on li "V-44-GNL" at bounding box center [149, 305] width 196 height 33
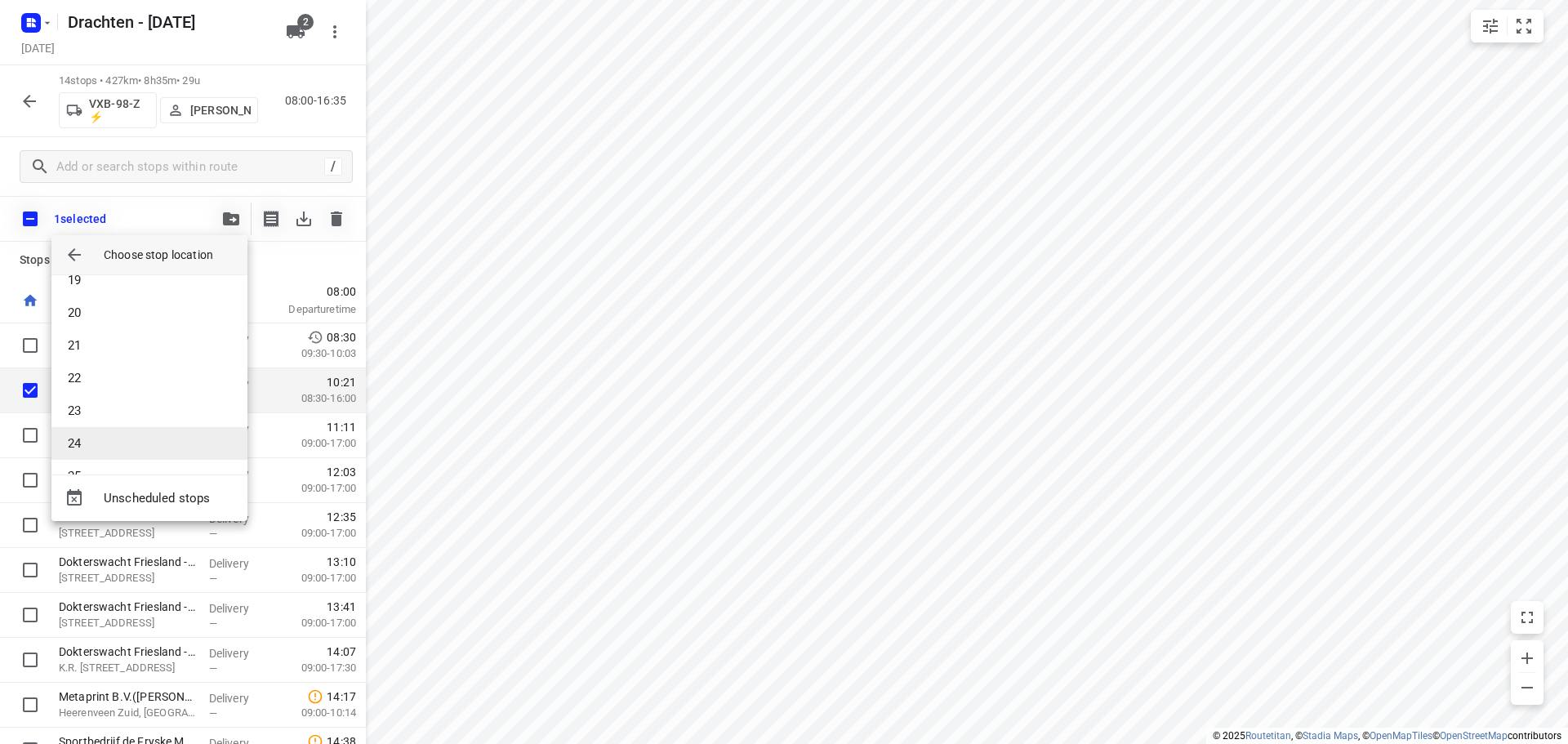
scroll to position [637, 0]
click at [124, 440] on li "25" at bounding box center [149, 445] width 196 height 33
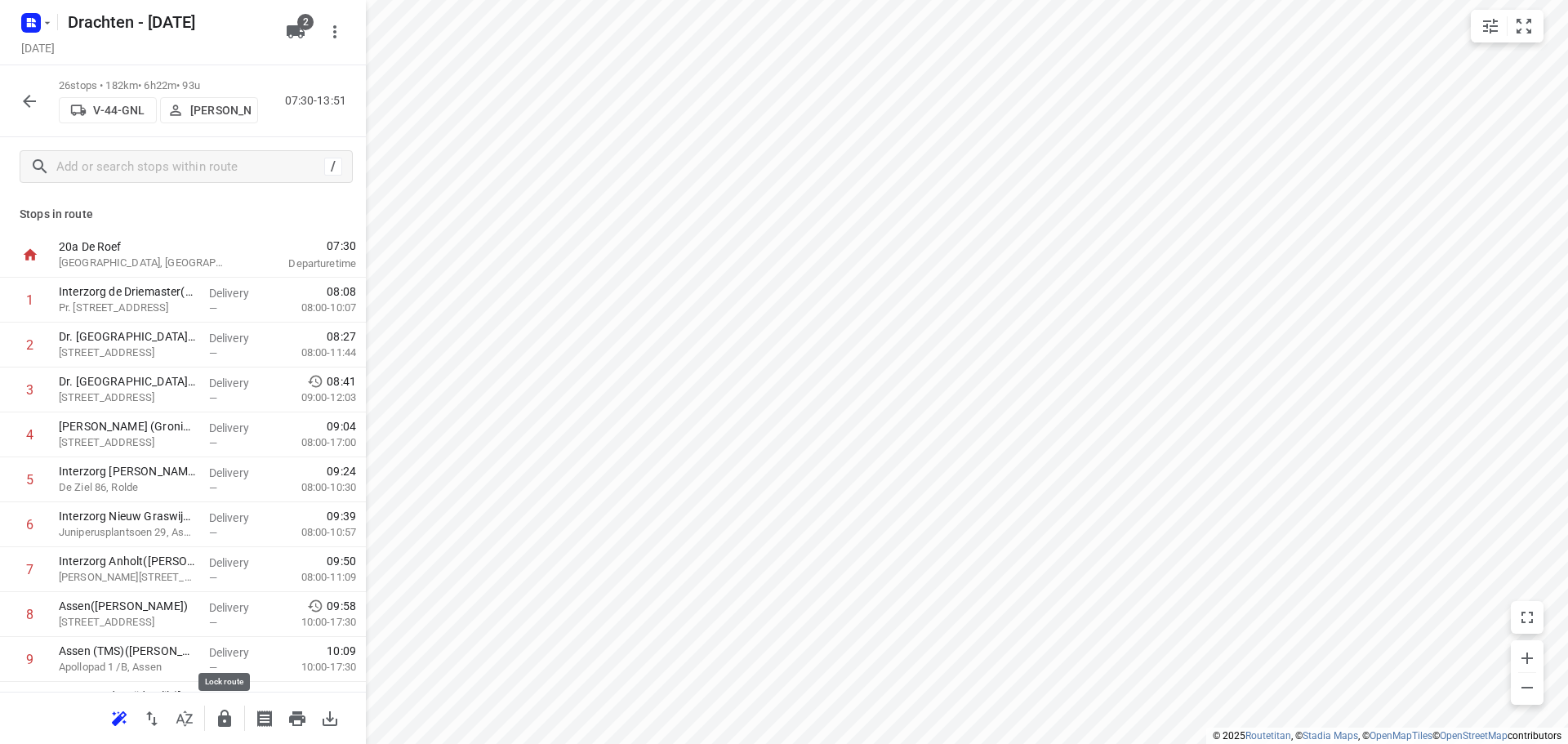
click at [218, 724] on icon "button" at bounding box center [225, 718] width 13 height 17
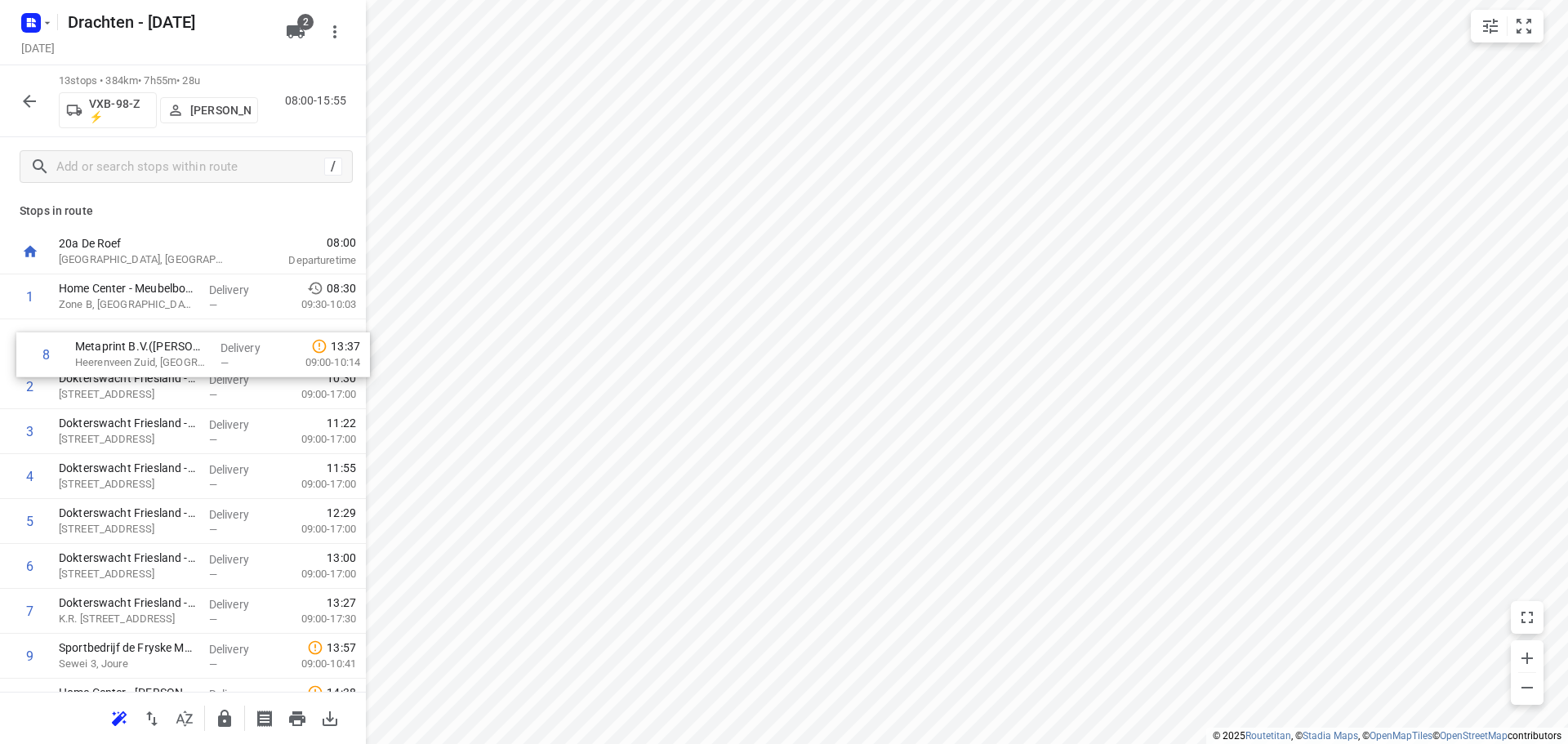
drag, startPoint x: 154, startPoint y: 615, endPoint x: 172, endPoint y: 346, distance: 269.6
click at [172, 346] on div "1 Home Center - Meubelboulevard Wolvega(Lotte de Weerd) Zone B, Wolvega Deliver…" at bounding box center [183, 566] width 366 height 583
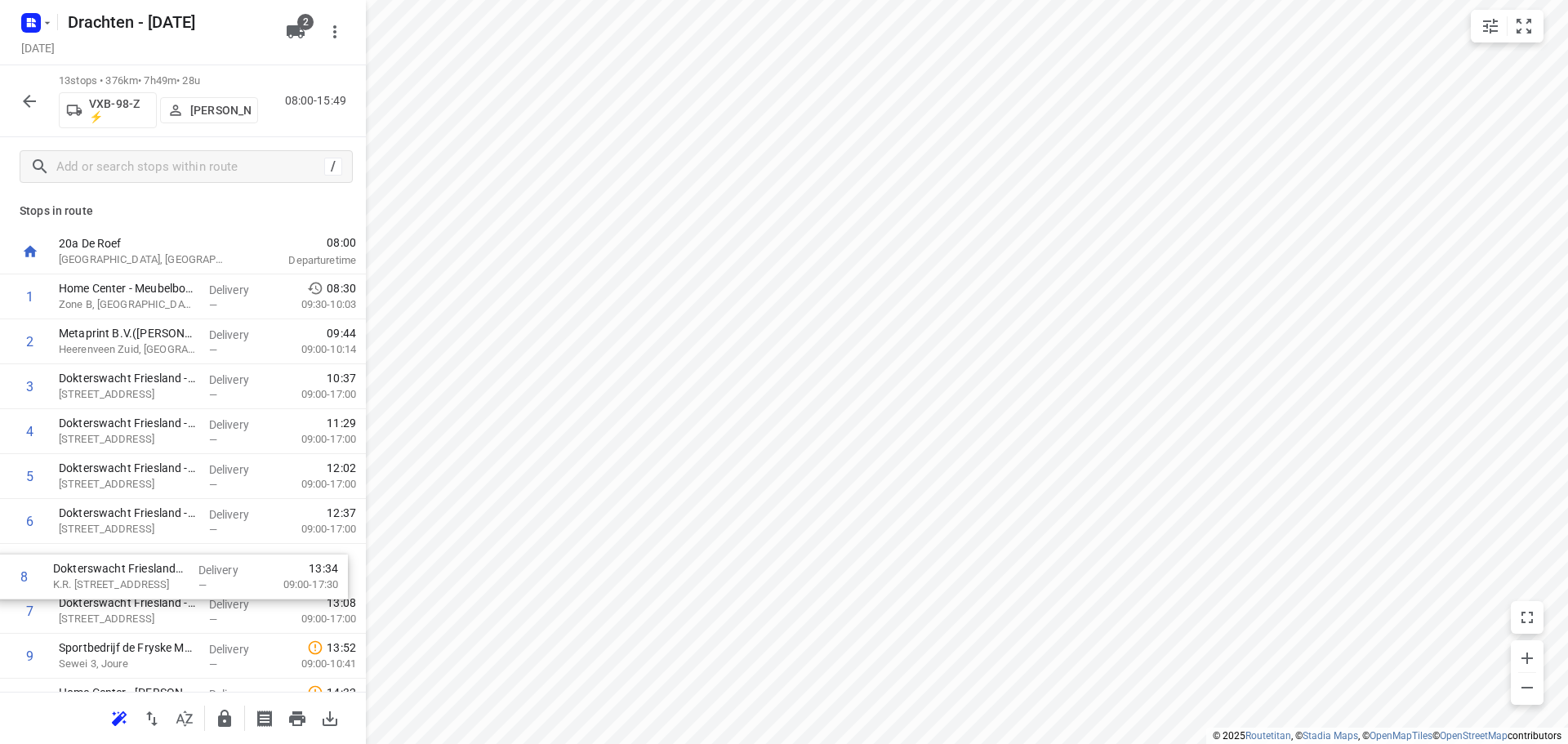
scroll to position [7, 0]
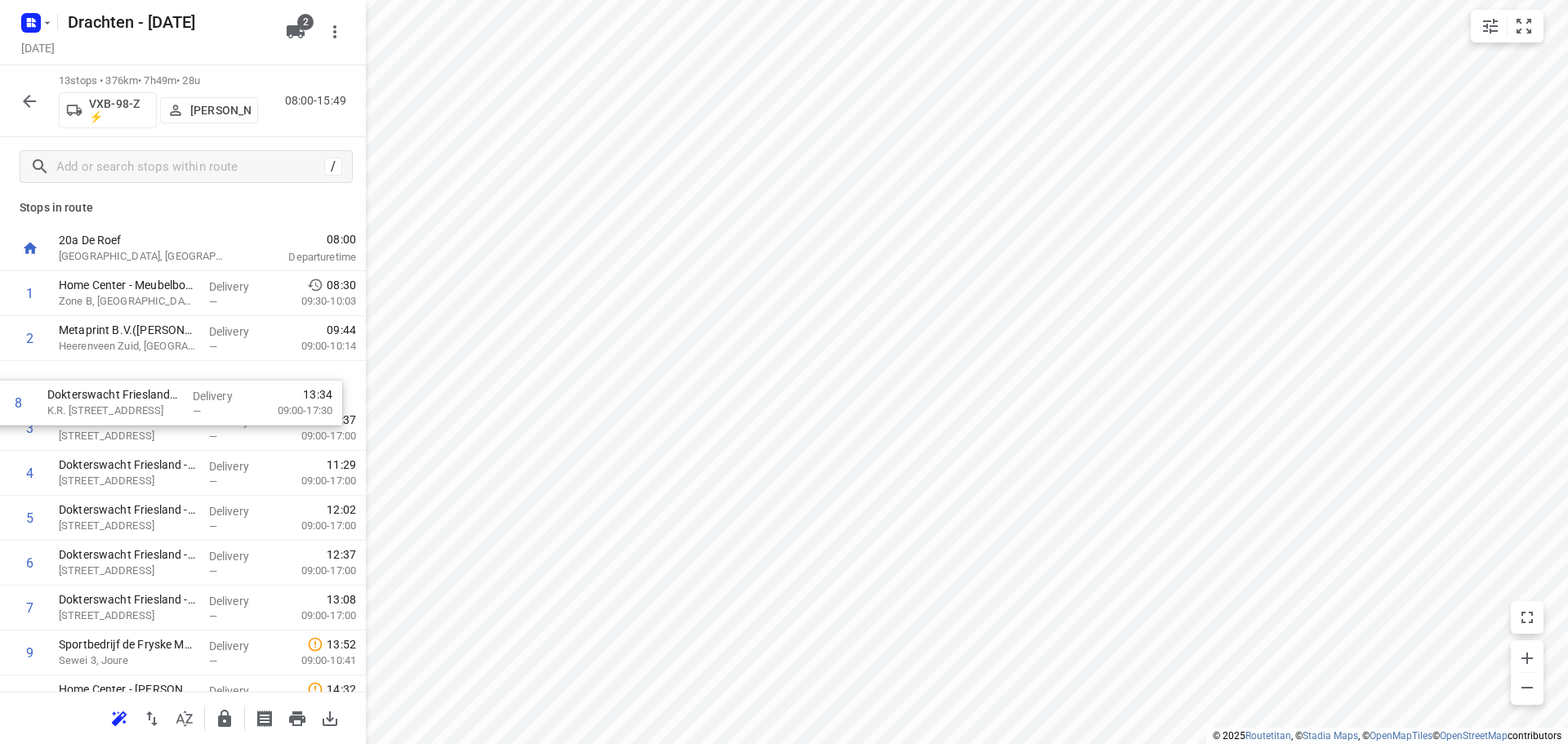
drag, startPoint x: 176, startPoint y: 610, endPoint x: 163, endPoint y: 389, distance: 221.4
click at [163, 389] on div "1 Home Center - Meubelboulevard Wolvega(Lotte de Weerd) Zone B, Wolvega Deliver…" at bounding box center [183, 563] width 366 height 583
drag, startPoint x: 164, startPoint y: 484, endPoint x: 179, endPoint y: 430, distance: 56.0
click at [179, 430] on div "1 Home Center - Meubelboulevard Wolvega(Lotte de Weerd) Zone B, Wolvega Deliver…" at bounding box center [183, 563] width 366 height 583
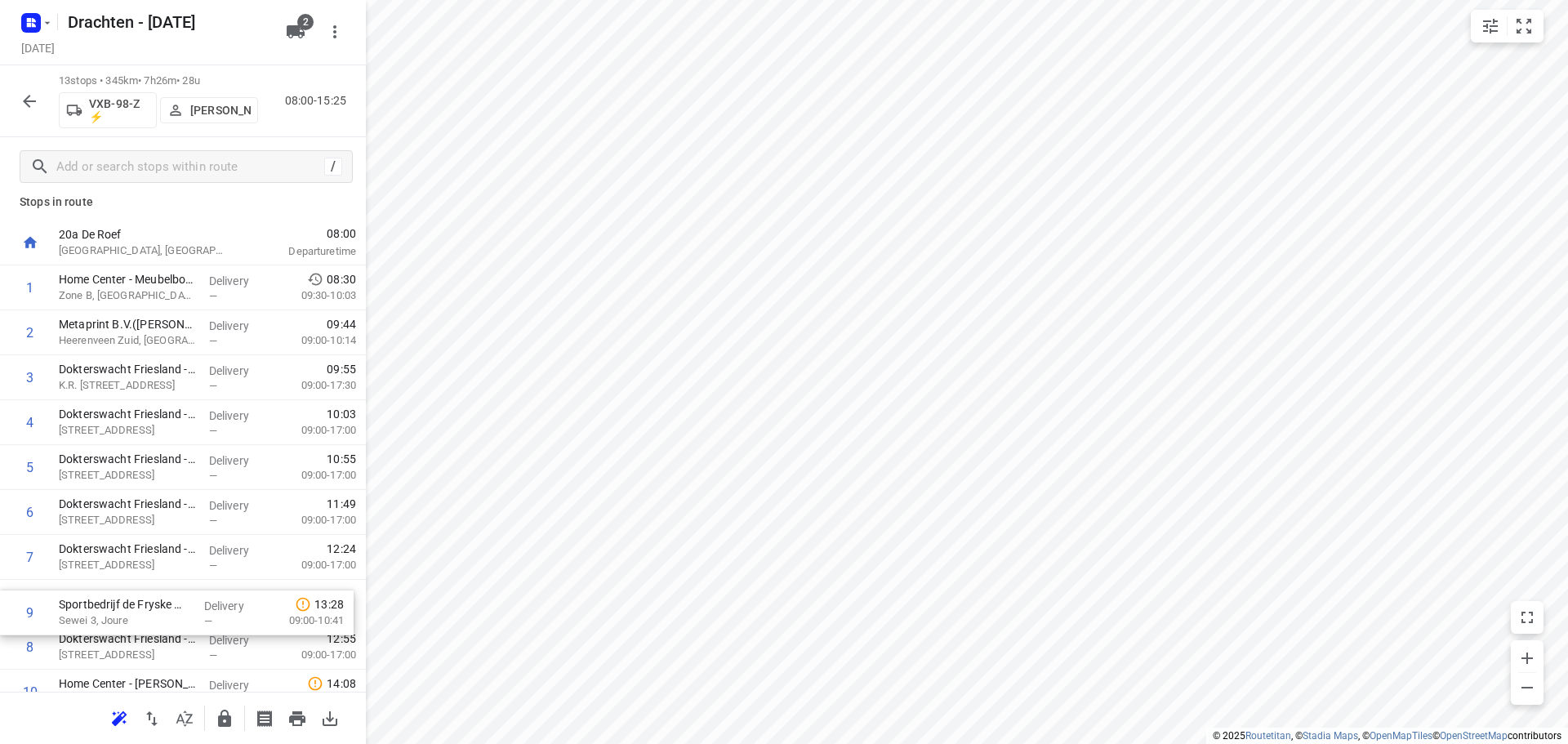
scroll to position [17, 0]
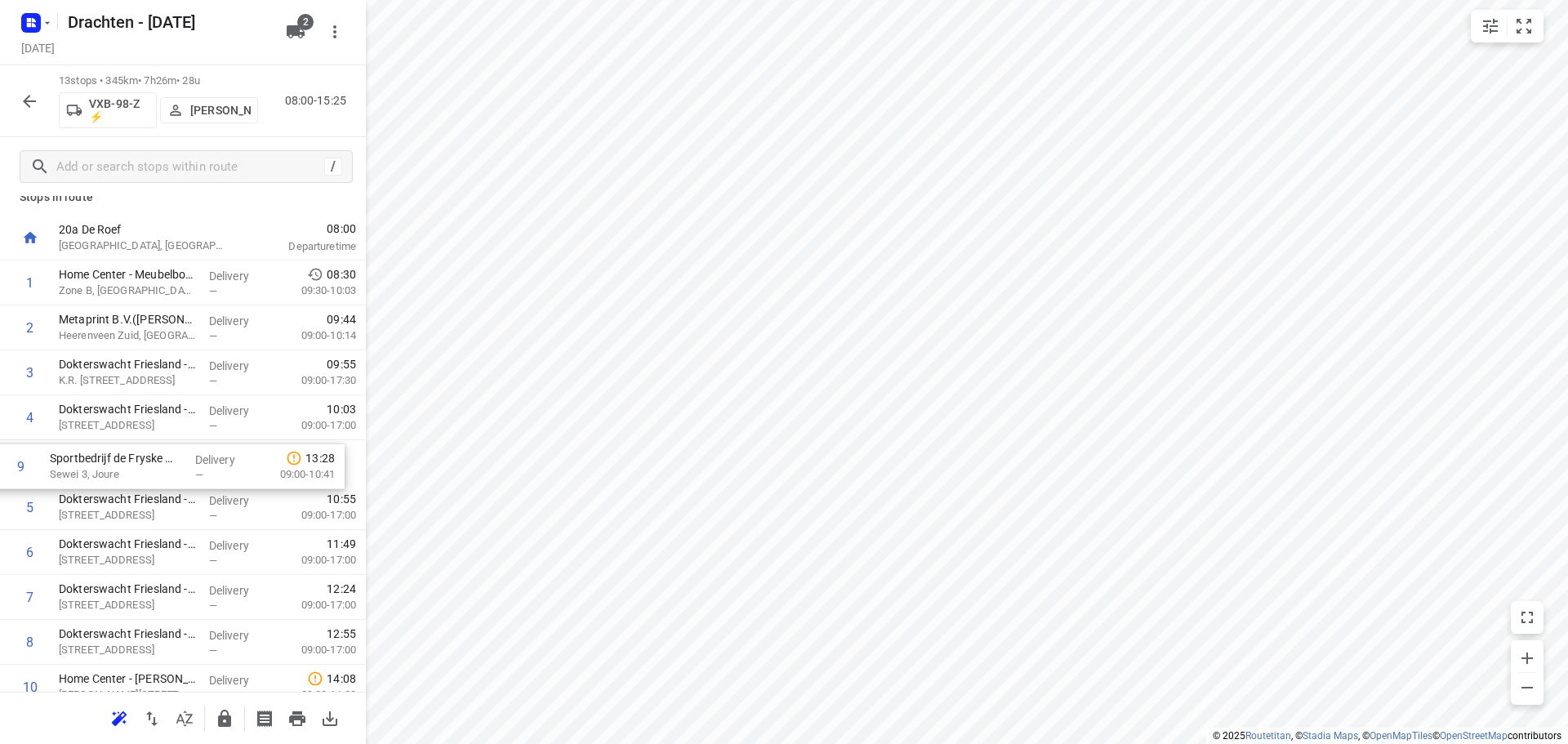
drag, startPoint x: 113, startPoint y: 644, endPoint x: 105, endPoint y: 452, distance: 192.2
click at [105, 452] on div "1 Home Center - Meubelboulevard Wolvega(Lotte de Weerd) Zone B, Wolvega Deliver…" at bounding box center [183, 552] width 366 height 583
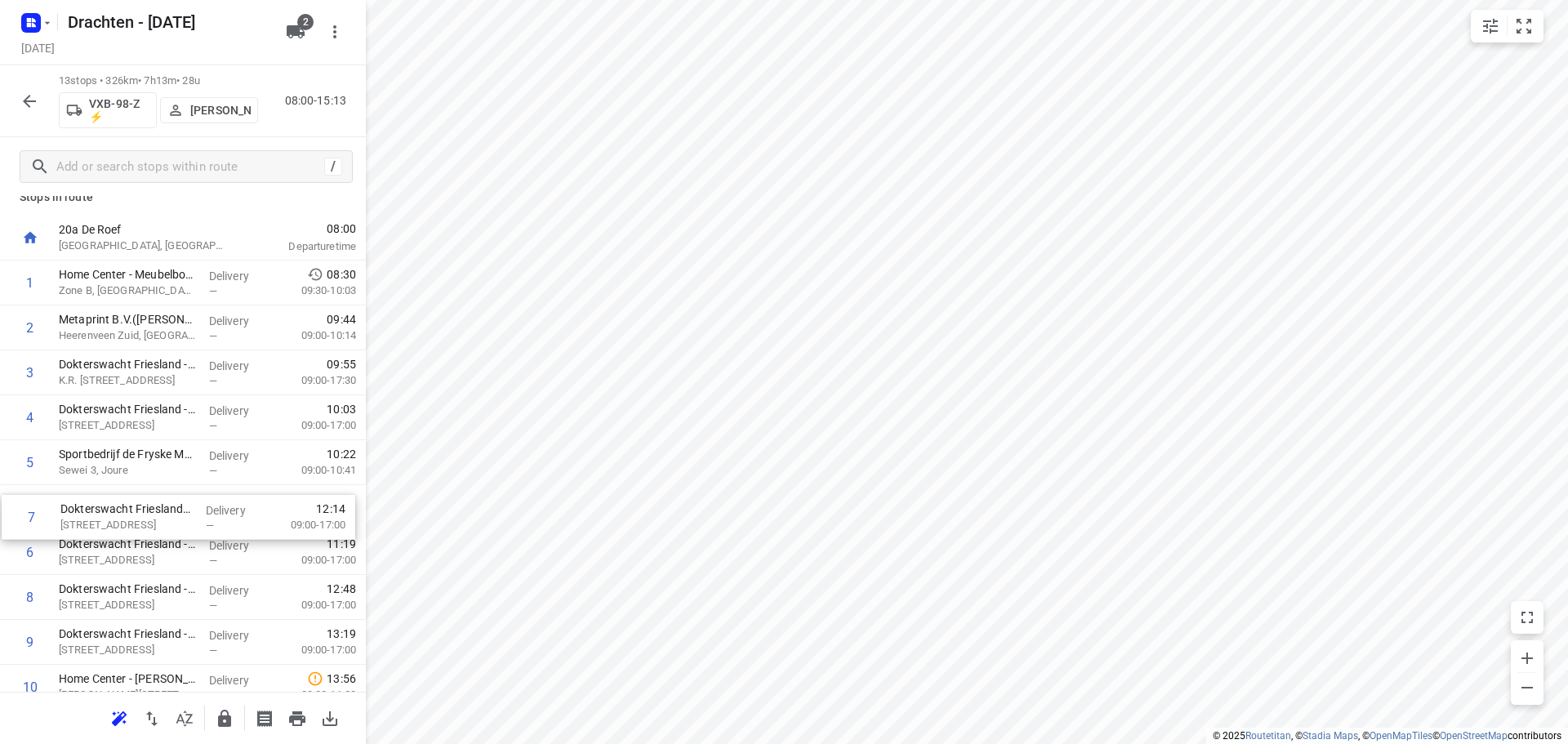
drag, startPoint x: 143, startPoint y: 569, endPoint x: 144, endPoint y: 521, distance: 48.0
click at [144, 521] on div "1 Home Center - Meubelboulevard Wolvega(Lotte de Weerd) Zone B, Wolvega Deliver…" at bounding box center [183, 552] width 366 height 583
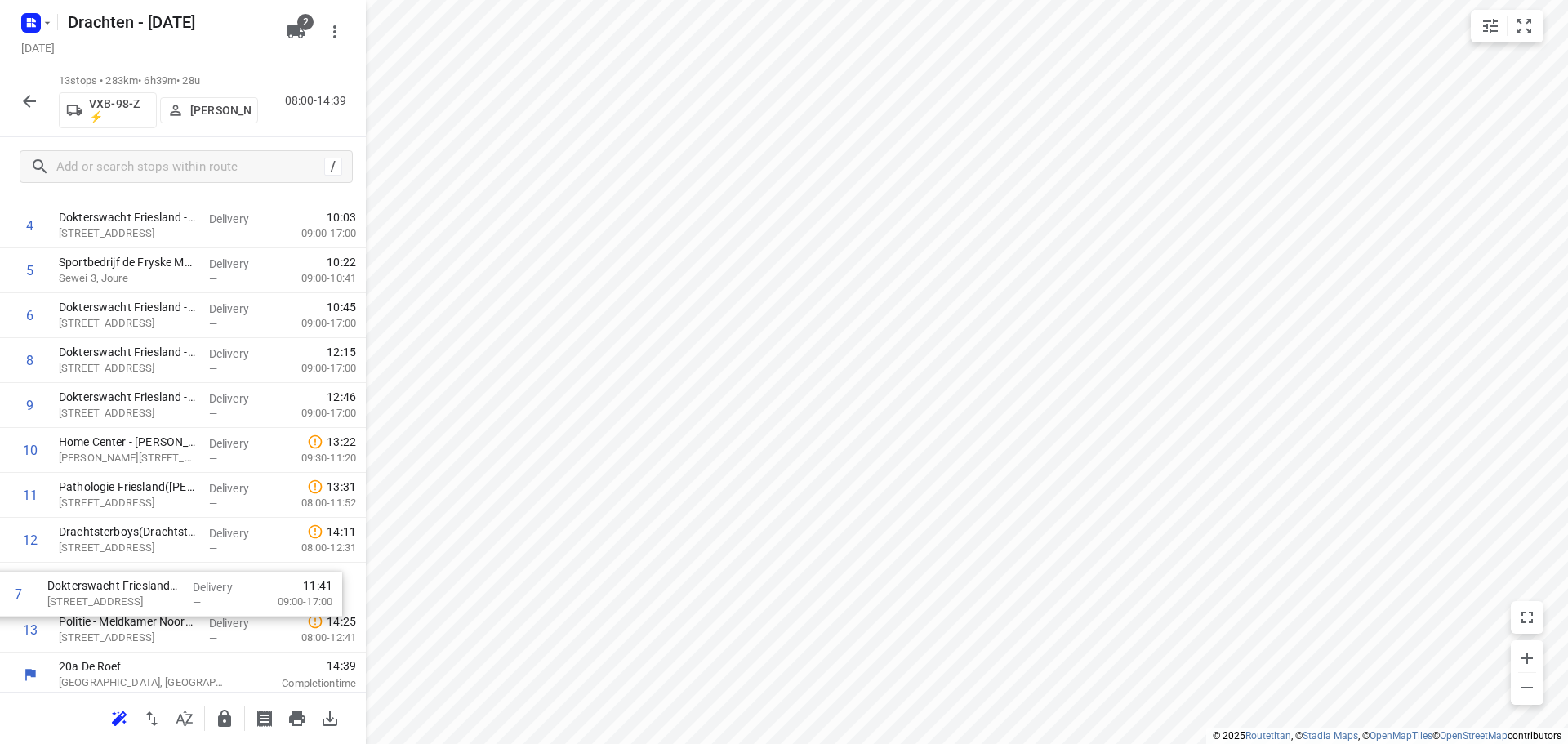
scroll to position [215, 0]
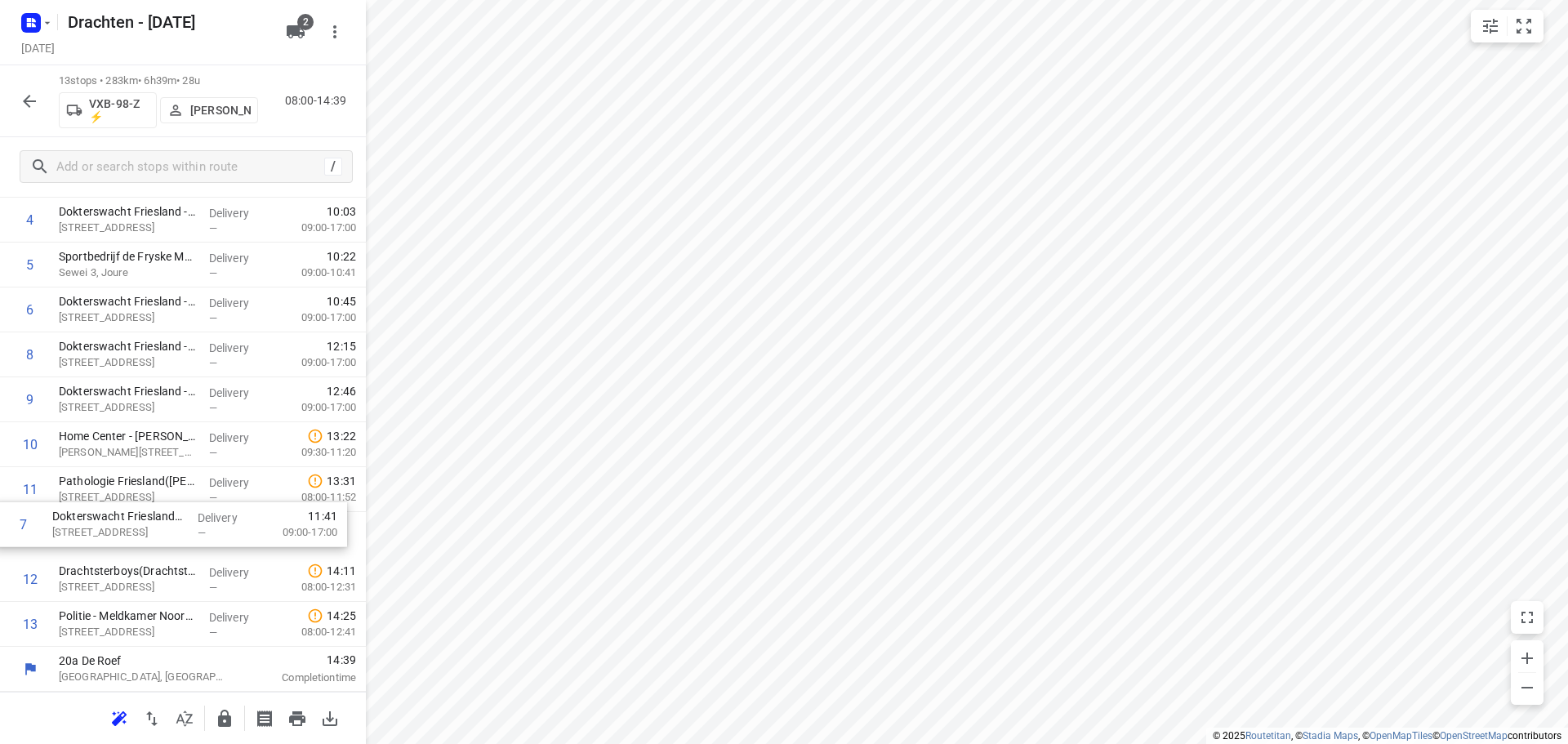
drag, startPoint x: 181, startPoint y: 554, endPoint x: 177, endPoint y: 531, distance: 23.3
click at [177, 531] on div "1 Home Center - Meubelboulevard Wolvega(Lotte de Weerd) Zone B, Wolvega Deliver…" at bounding box center [183, 354] width 366 height 583
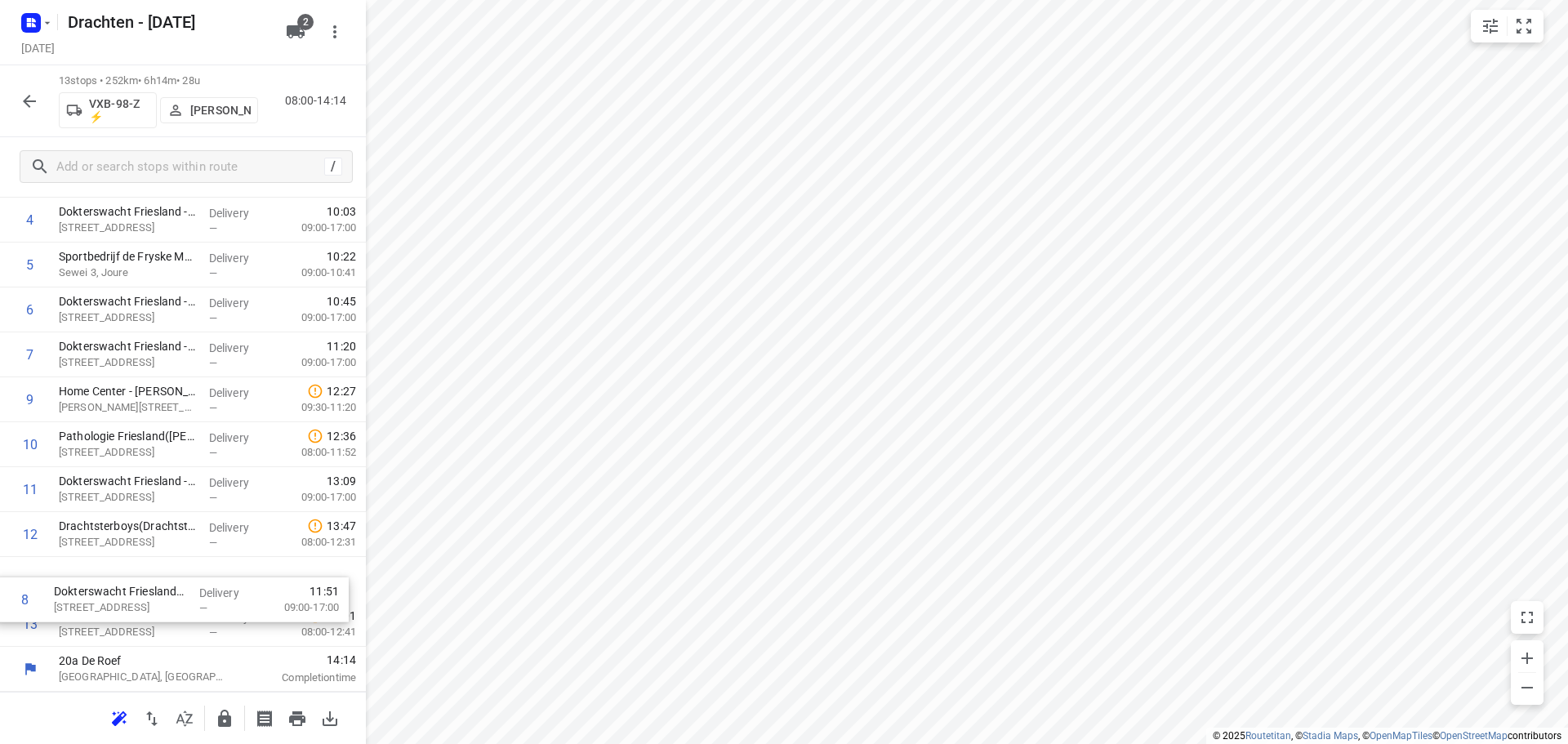
drag, startPoint x: 178, startPoint y: 392, endPoint x: 170, endPoint y: 602, distance: 210.2
click at [170, 602] on div "1 Home Center - Meubelboulevard Wolvega(Lotte de Weerd) Zone B, Wolvega Deliver…" at bounding box center [183, 354] width 366 height 583
drag, startPoint x: 115, startPoint y: 629, endPoint x: 131, endPoint y: 573, distance: 58.2
click at [131, 573] on div "1 Home Center - Meubelboulevard Wolvega(Lotte de Weerd) Zone B, Wolvega Deliver…" at bounding box center [183, 354] width 366 height 583
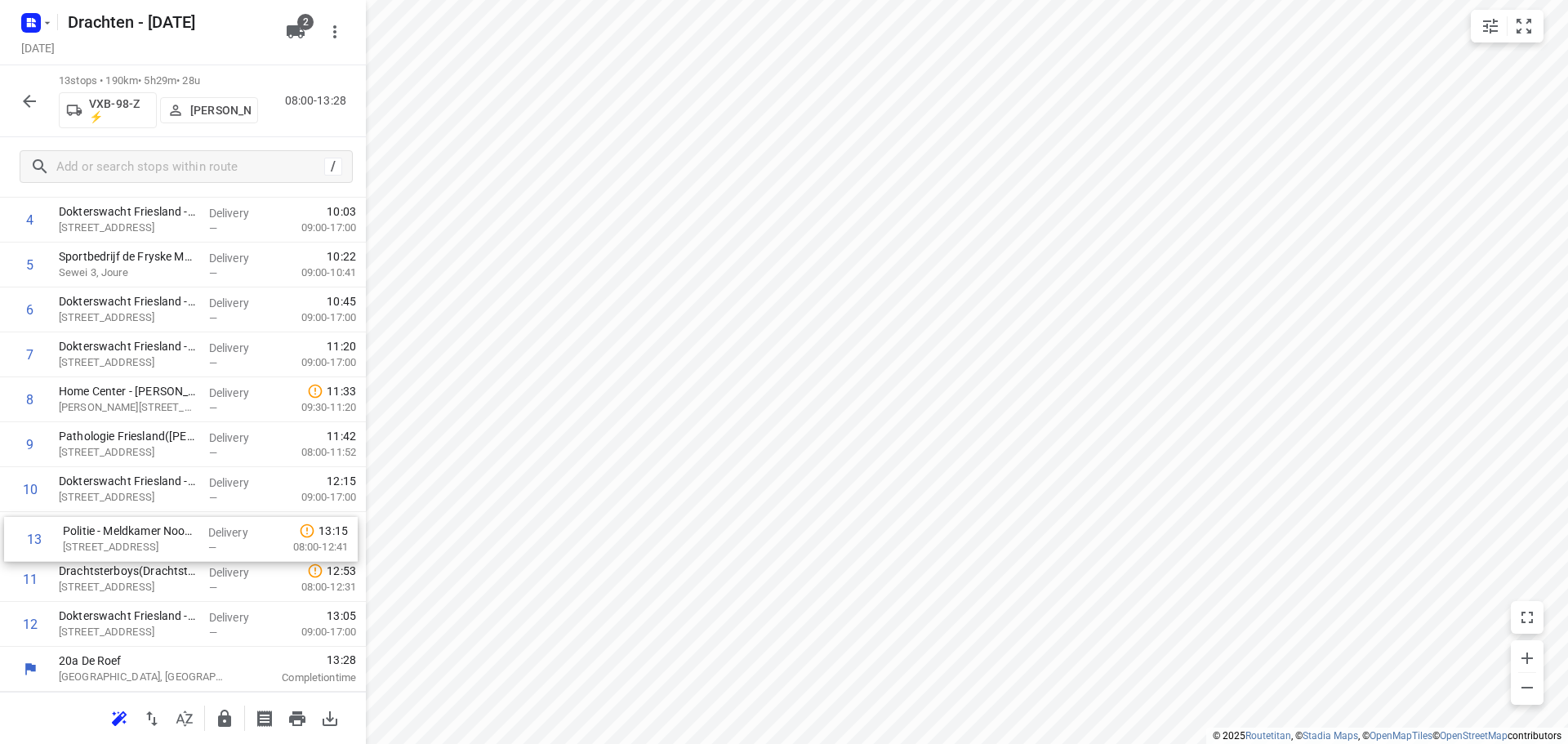
drag, startPoint x: 146, startPoint y: 634, endPoint x: 149, endPoint y: 545, distance: 89.1
click at [149, 545] on div "1 Home Center - Meubelboulevard Wolvega(Lotte de Weerd) Zone B, Wolvega Deliver…" at bounding box center [183, 354] width 366 height 583
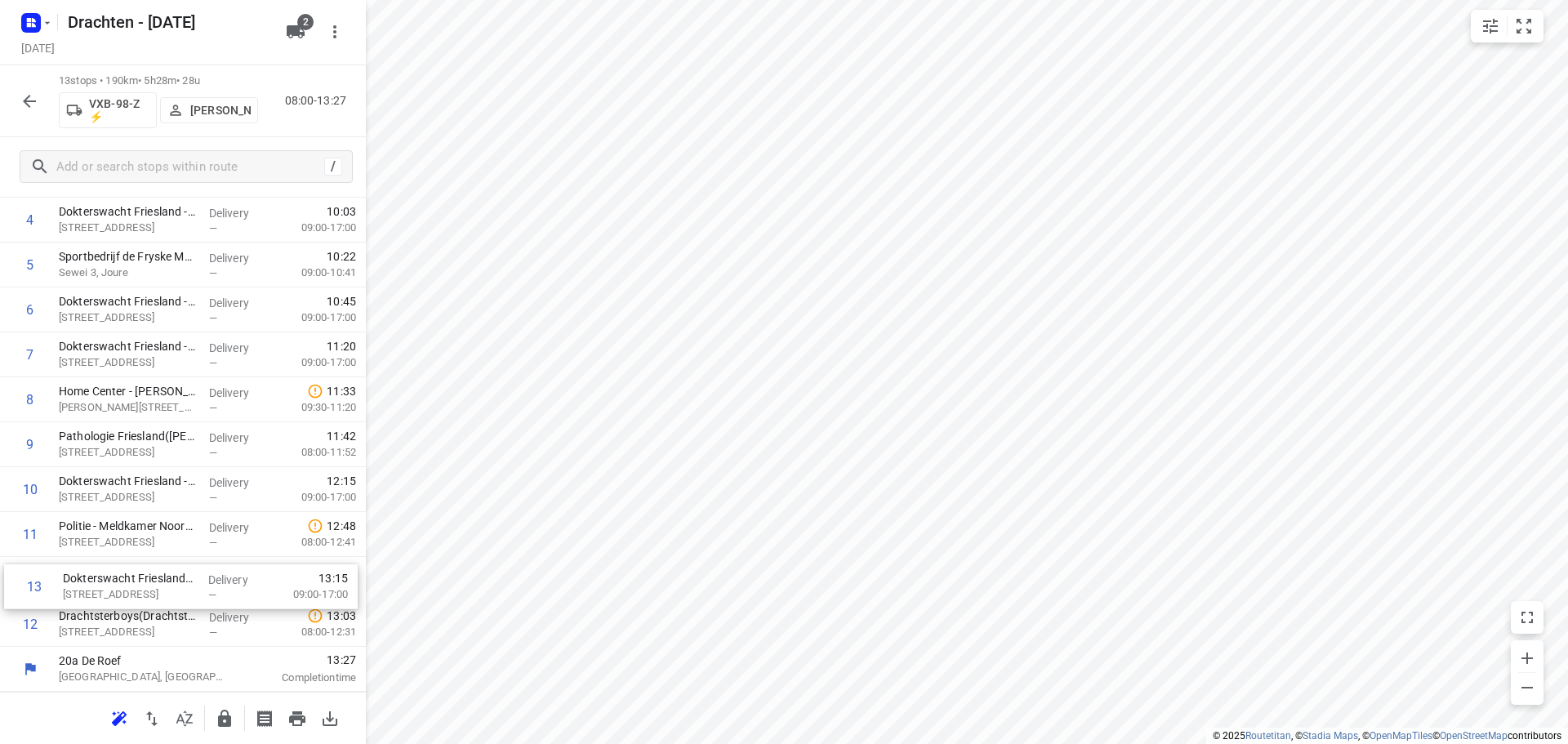
drag, startPoint x: 142, startPoint y: 617, endPoint x: 148, endPoint y: 574, distance: 43.4
click at [148, 574] on div "1 Home Center - Meubelboulevard Wolvega(Lotte de Weerd) Zone B, Wolvega Deliver…" at bounding box center [183, 354] width 366 height 583
click at [224, 711] on icon "button" at bounding box center [225, 718] width 20 height 20
click at [33, 100] on icon "button" at bounding box center [30, 101] width 20 height 20
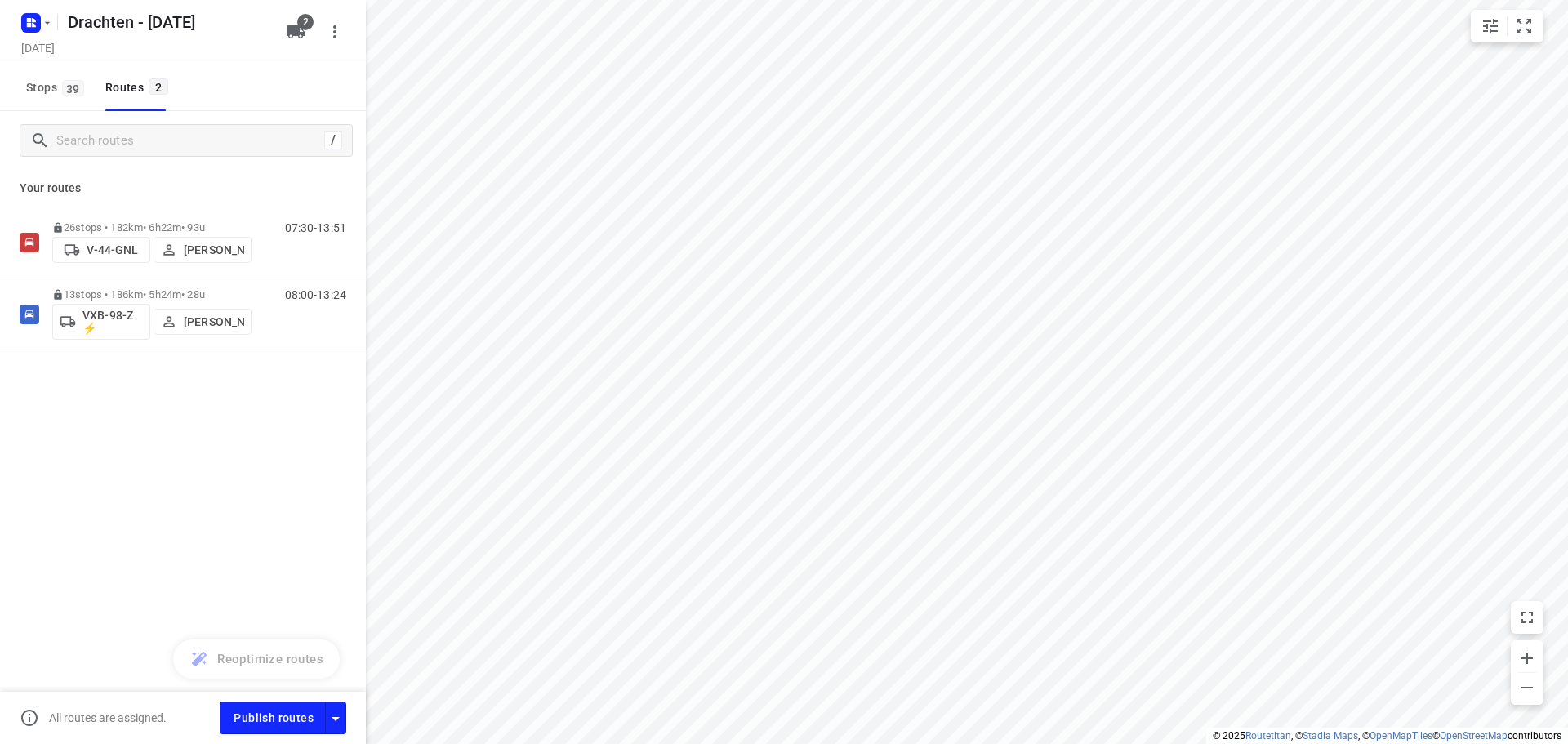
click at [354, 663] on div "/ Your routes 26 stops • 182km • 6h22m • 93u V-44-GNL Jurre Woudwijk 07:30-13:5…" at bounding box center [183, 450] width 366 height 678
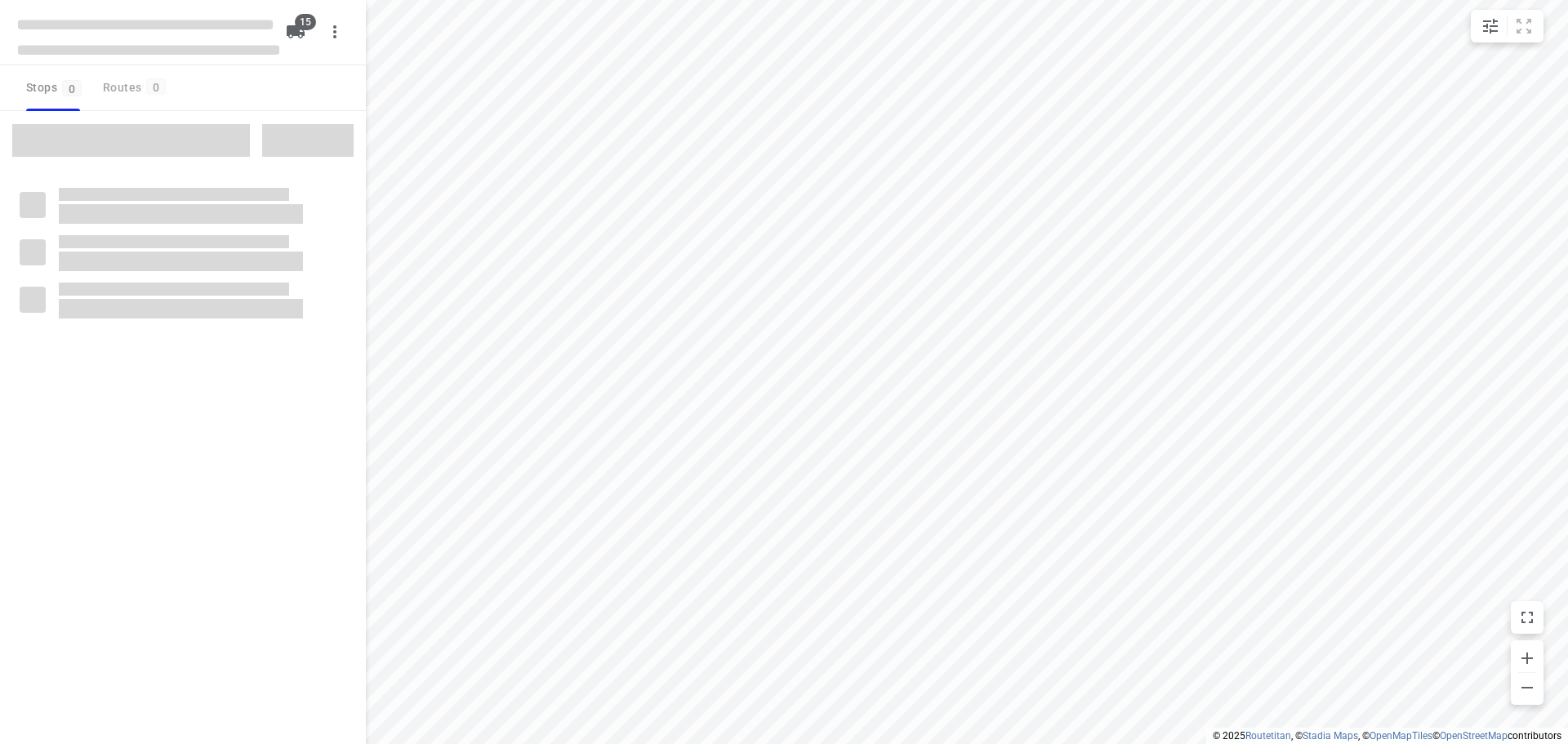
checkbox input "true"
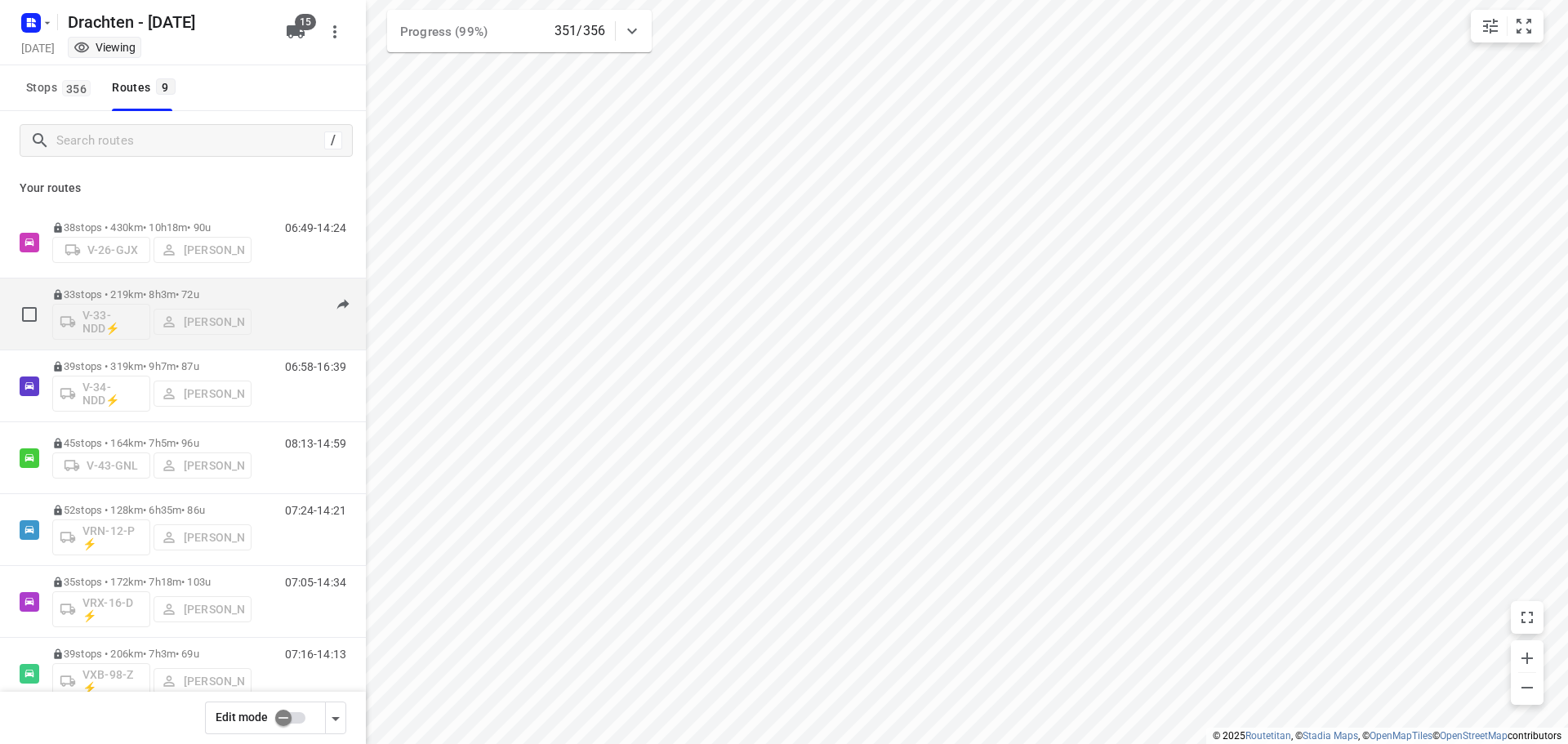
click at [115, 295] on p "33 stops • 219km • 8h3m • 72u" at bounding box center [152, 294] width 200 height 12
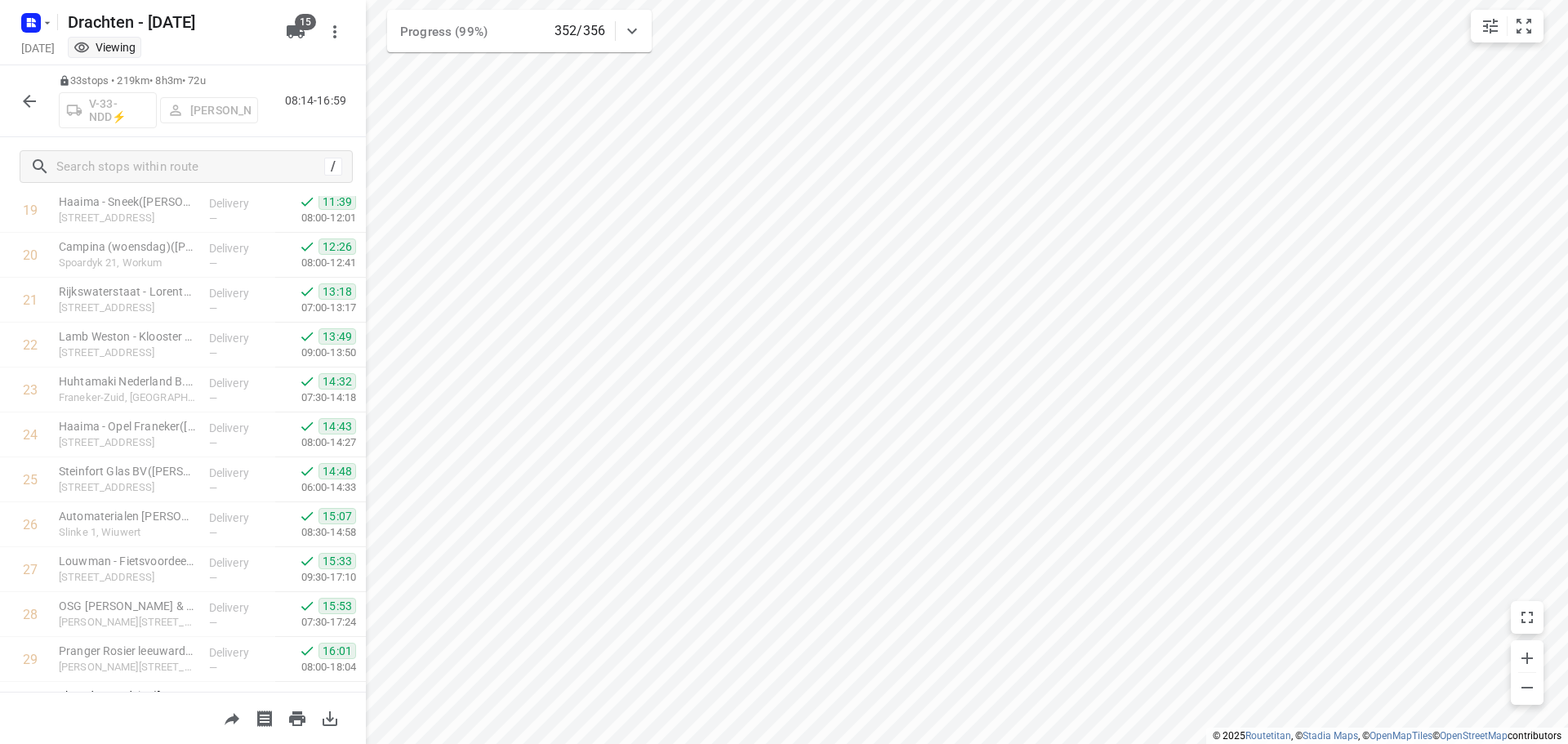
scroll to position [1112, 0]
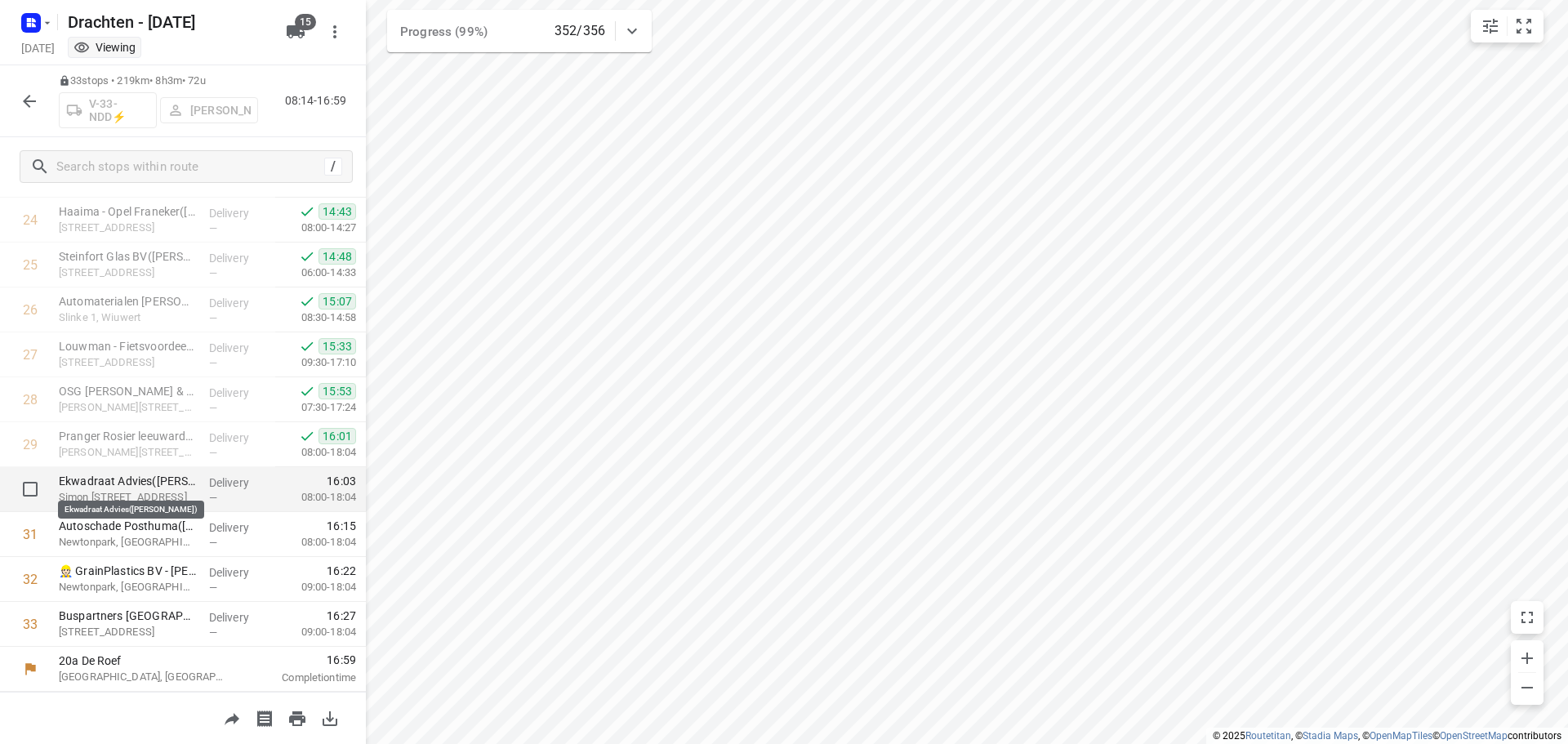
click at [153, 485] on p "Ekwadraat Advies([PERSON_NAME])" at bounding box center [127, 481] width 137 height 16
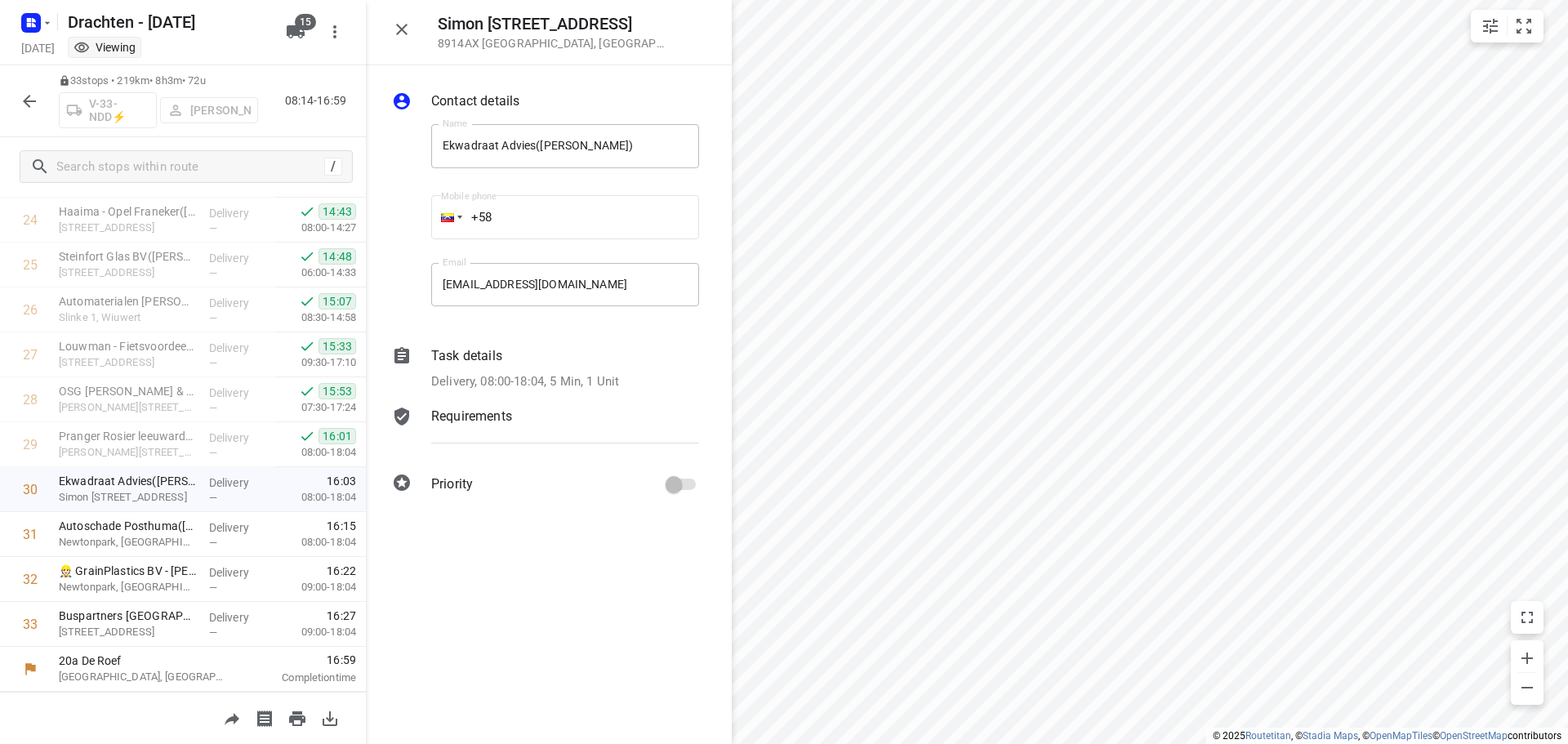
click at [500, 373] on p "Delivery, 08:00-18:04, 5 Min, 1 Unit" at bounding box center [525, 381] width 188 height 19
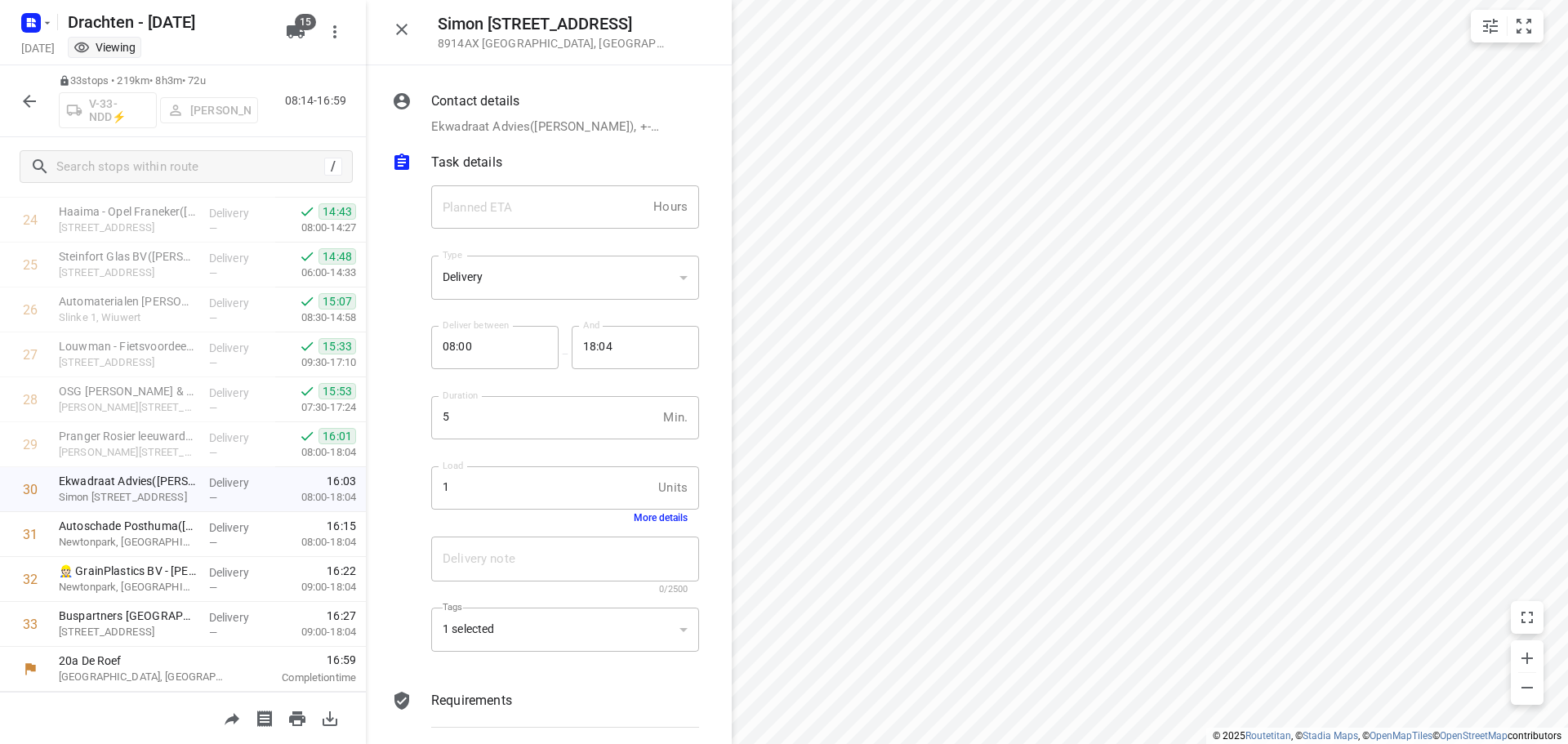
click at [636, 513] on button "More details" at bounding box center [660, 517] width 54 height 12
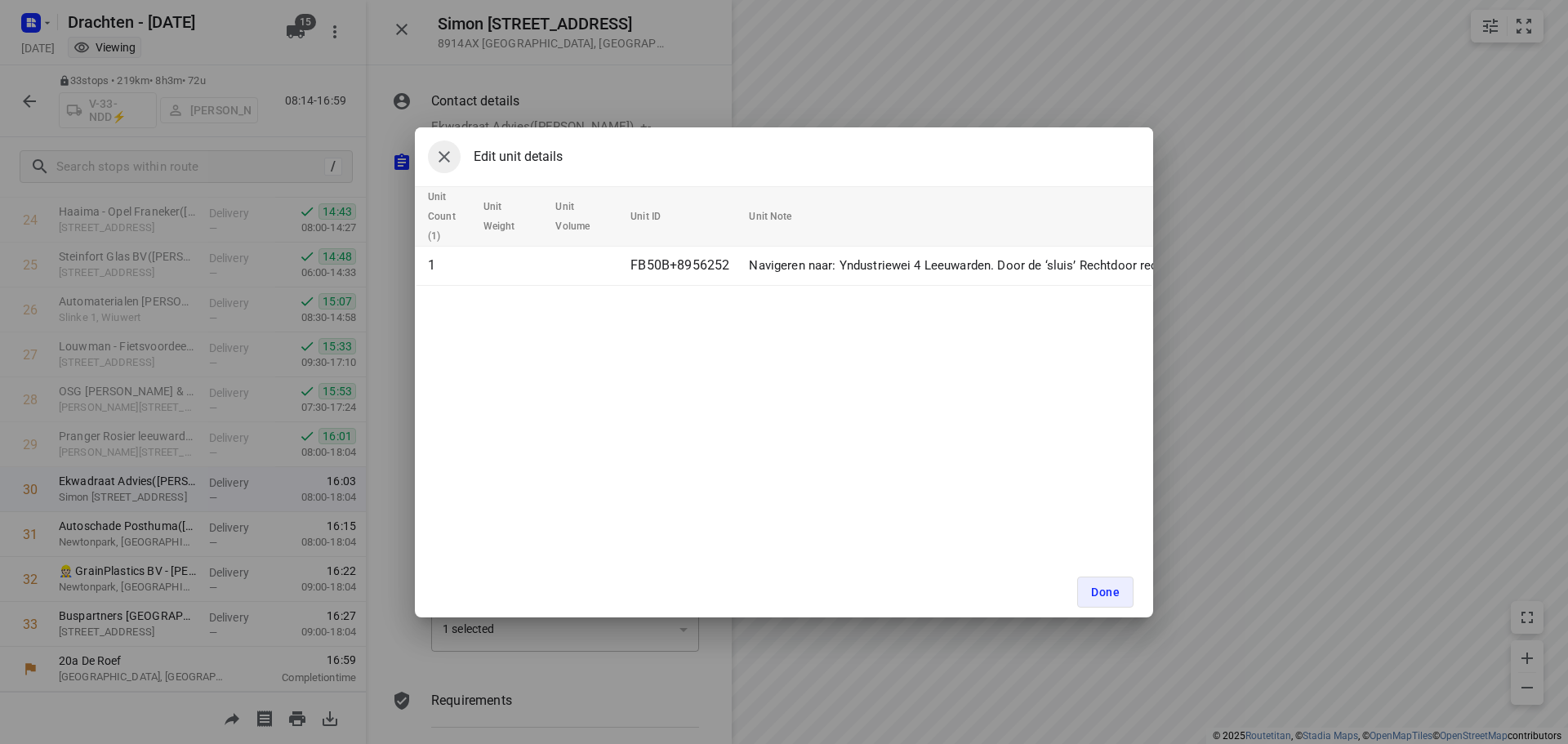
click at [448, 157] on icon "button" at bounding box center [444, 157] width 20 height 20
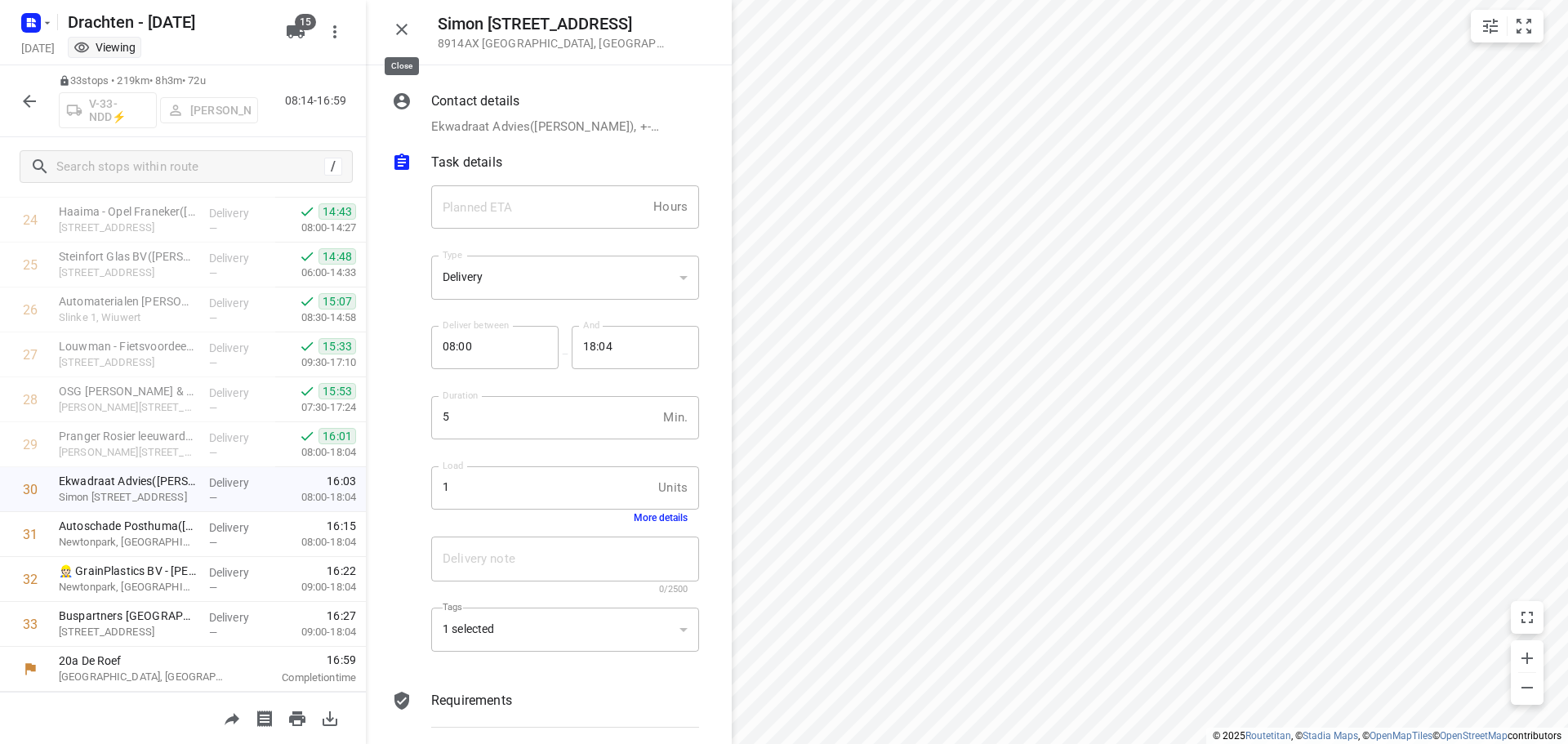
click at [399, 42] on button "button" at bounding box center [402, 30] width 33 height 33
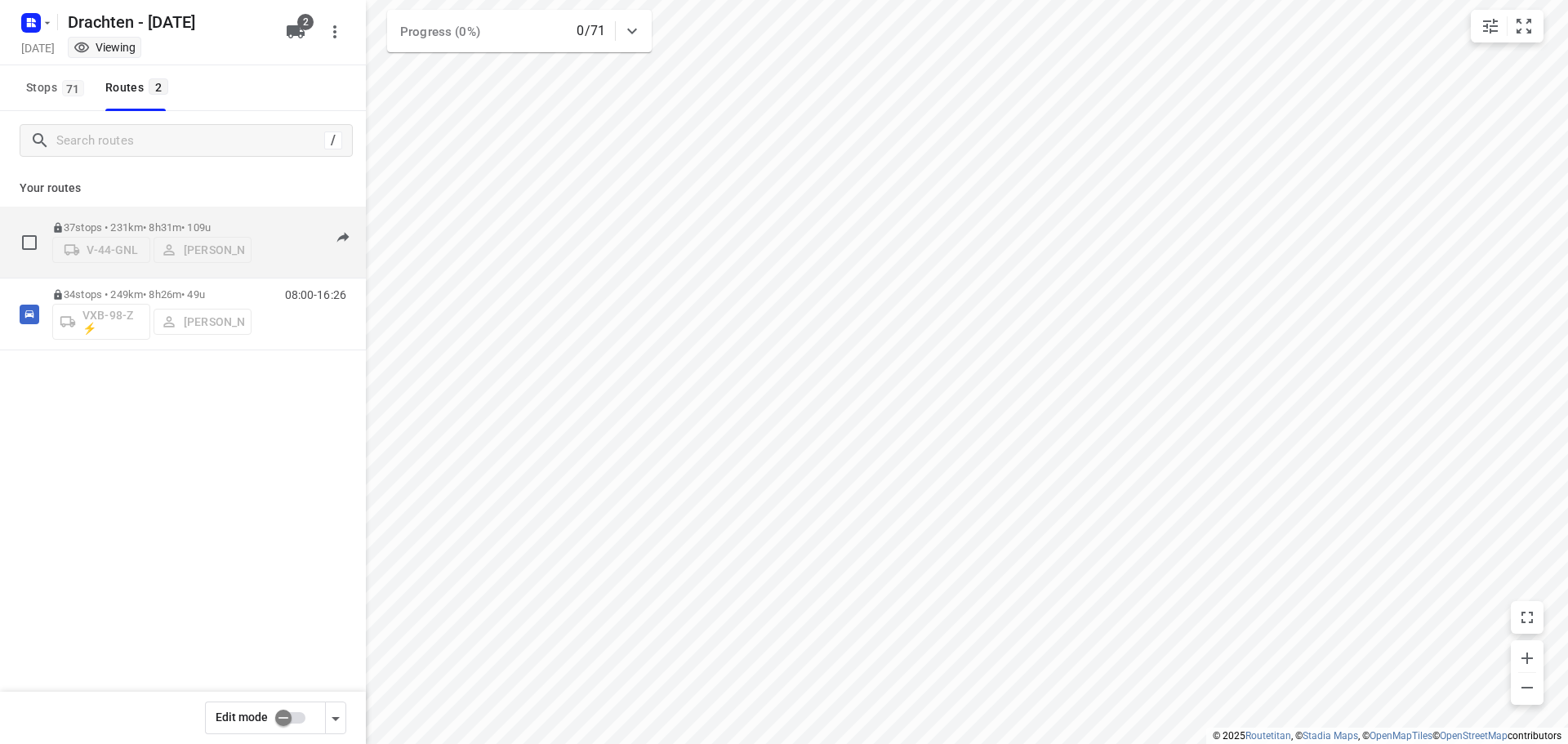
click at [181, 222] on p "37 stops • 231km • 8h31m • 109u" at bounding box center [152, 227] width 200 height 12
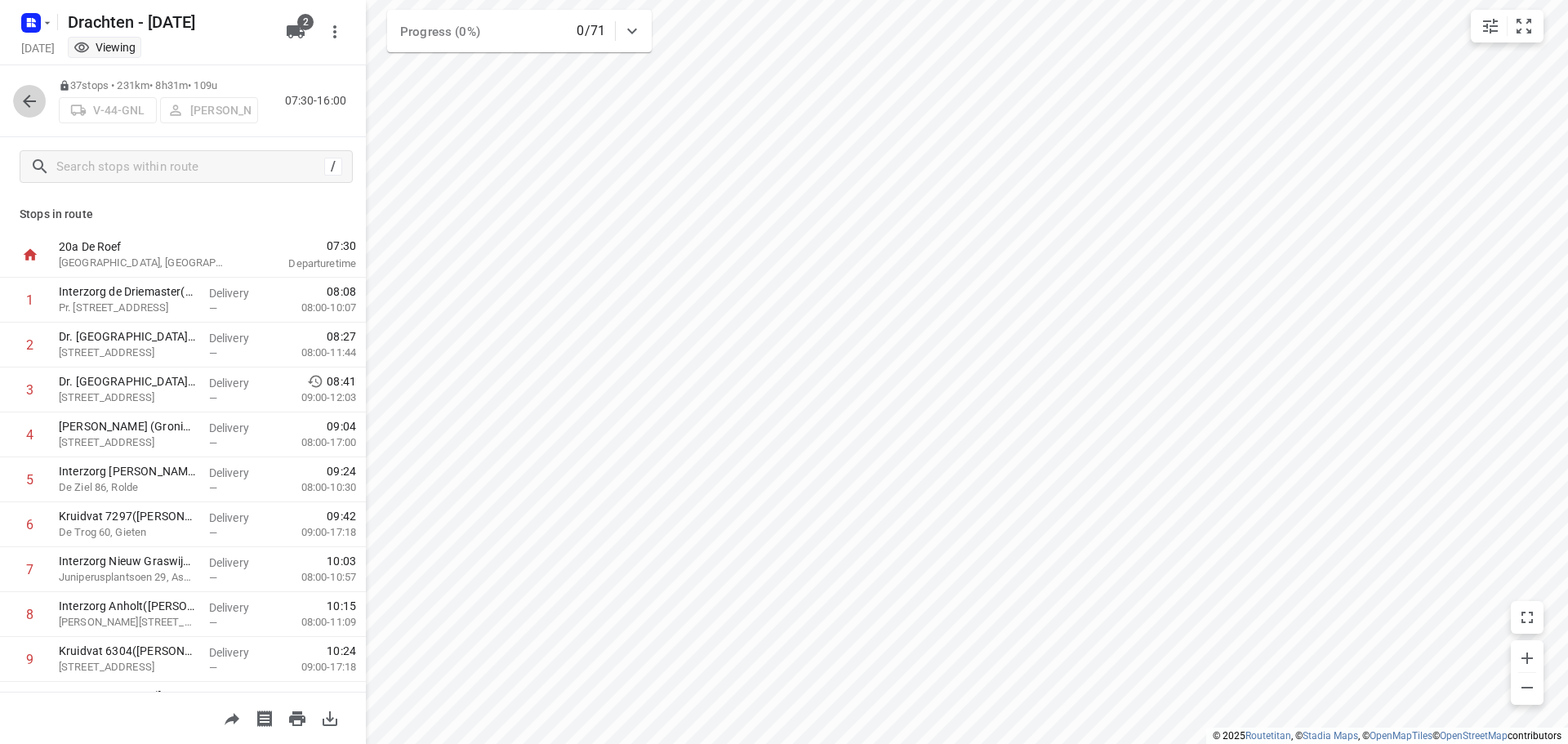
click at [38, 101] on icon "button" at bounding box center [30, 101] width 20 height 20
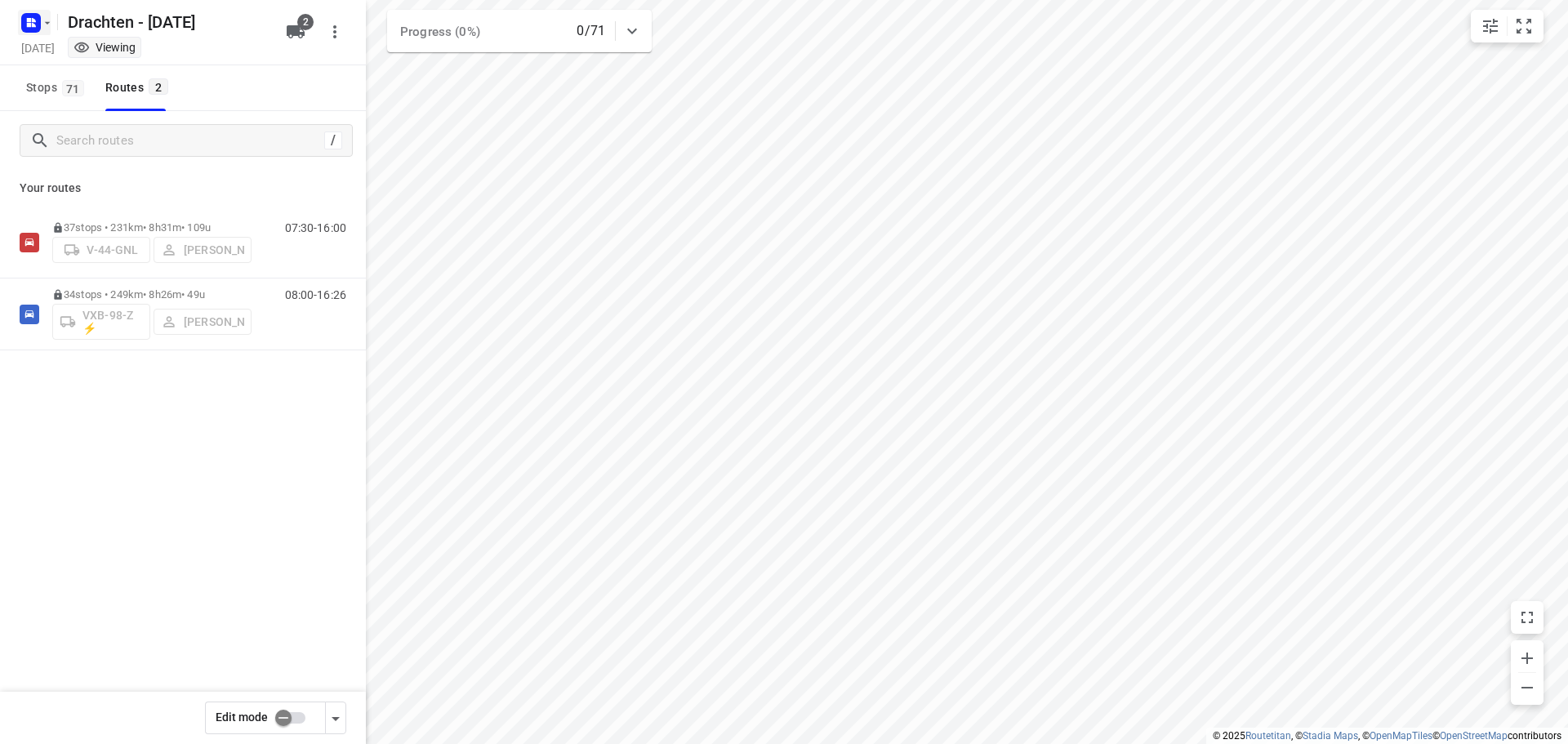
click at [26, 30] on rect "button" at bounding box center [31, 23] width 20 height 20
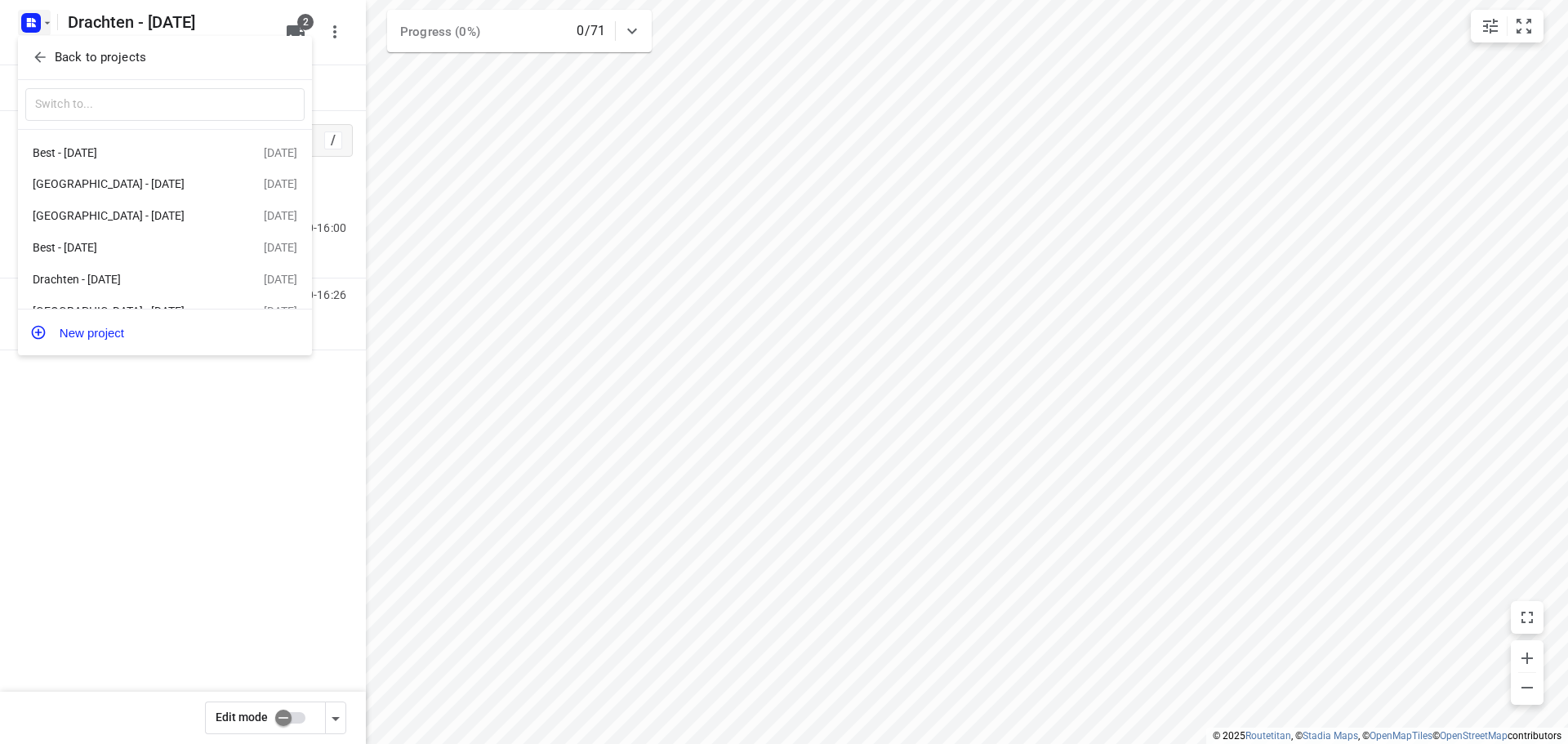
click at [131, 492] on div at bounding box center [784, 372] width 1568 height 744
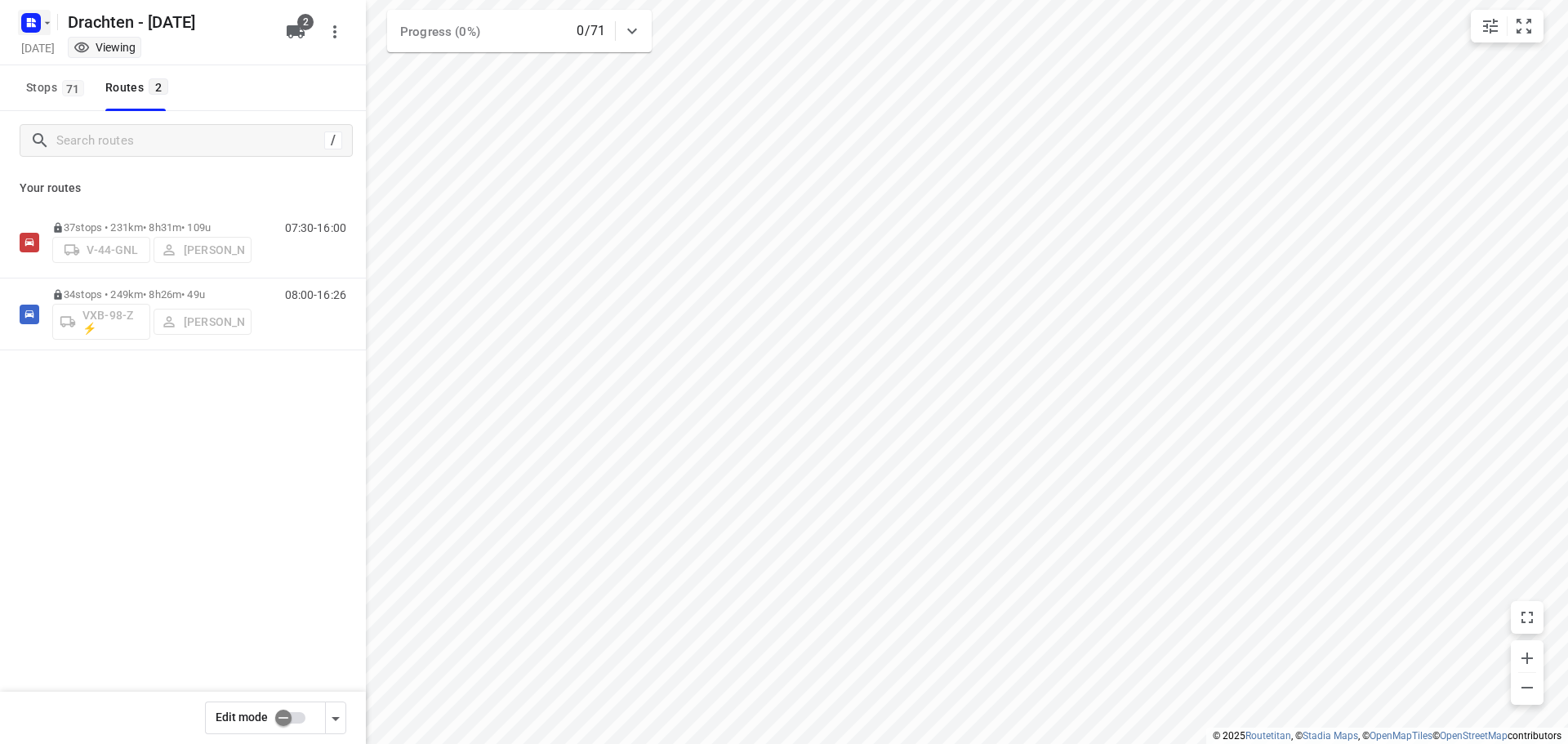
click at [35, 16] on rect "button" at bounding box center [31, 23] width 20 height 20
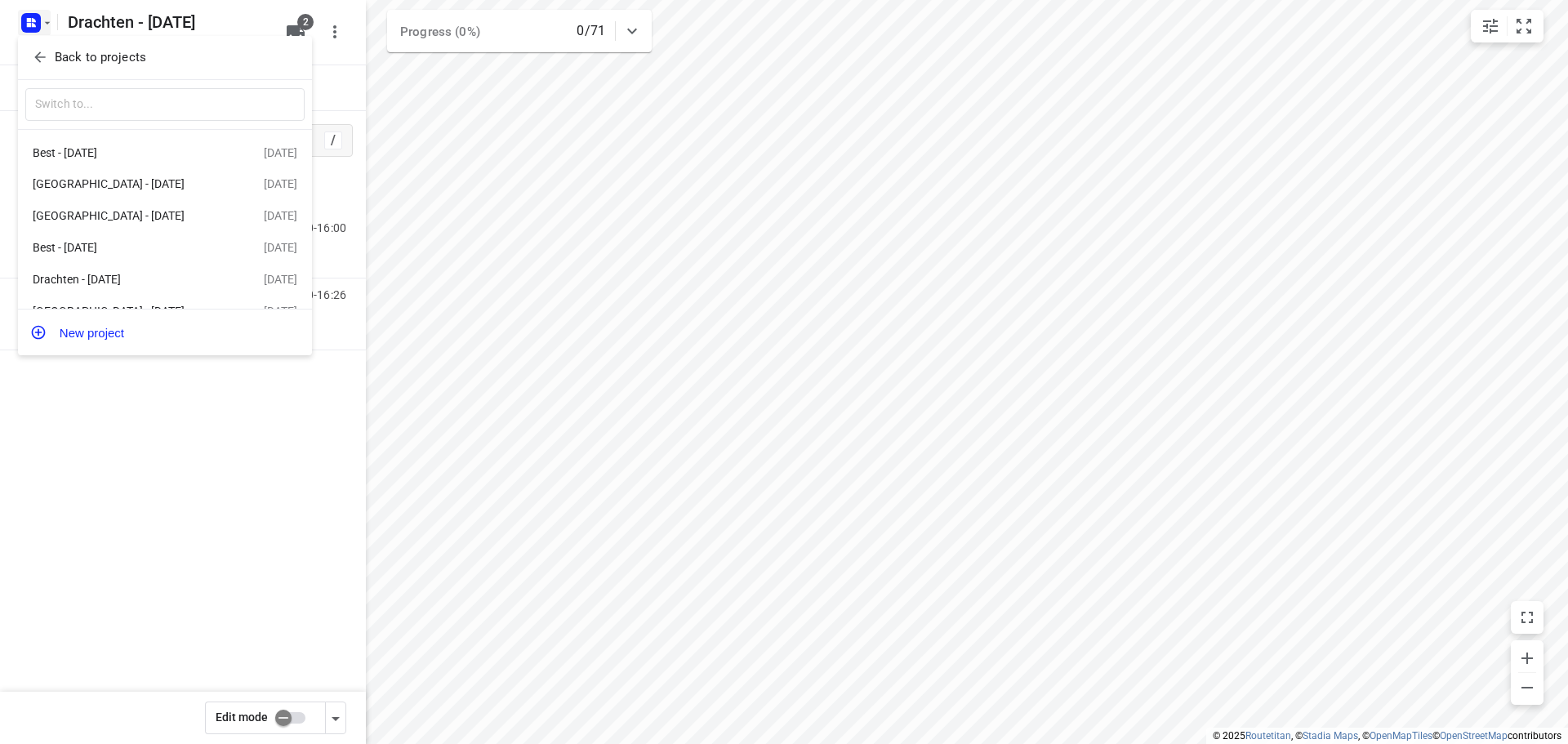
click at [67, 44] on button "Back to projects" at bounding box center [165, 58] width 279 height 27
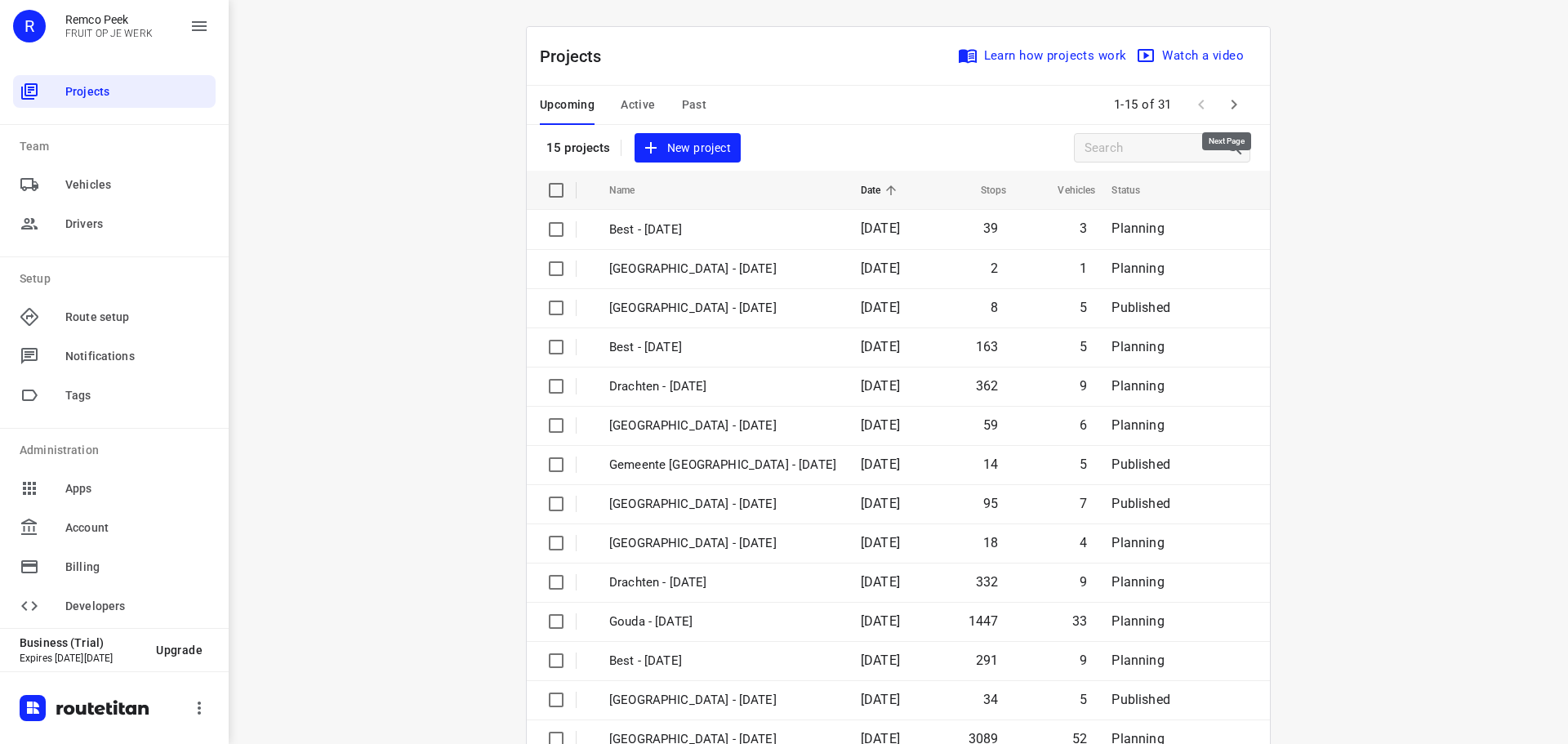
click at [1218, 113] on button "button" at bounding box center [1234, 105] width 33 height 33
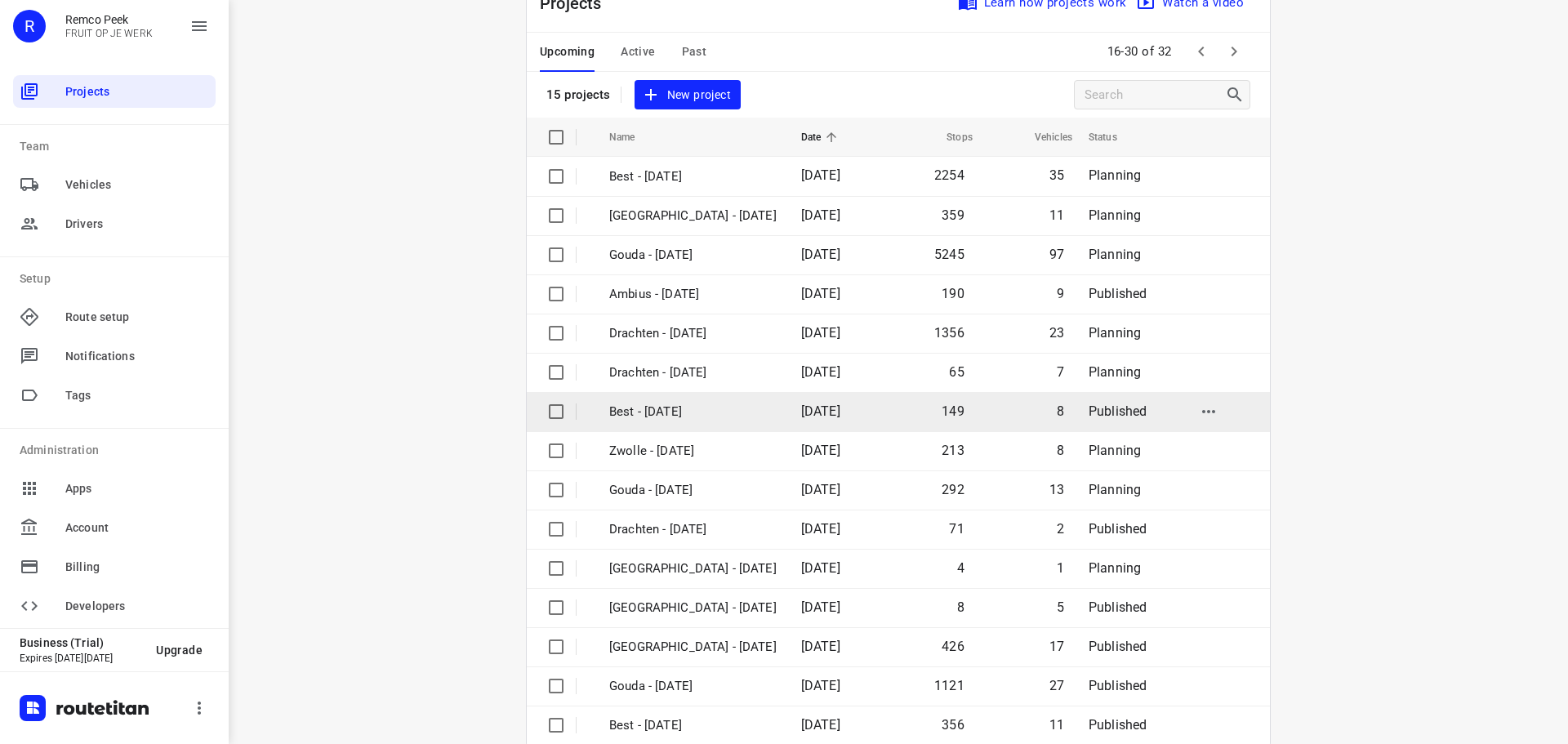
scroll to position [82, 0]
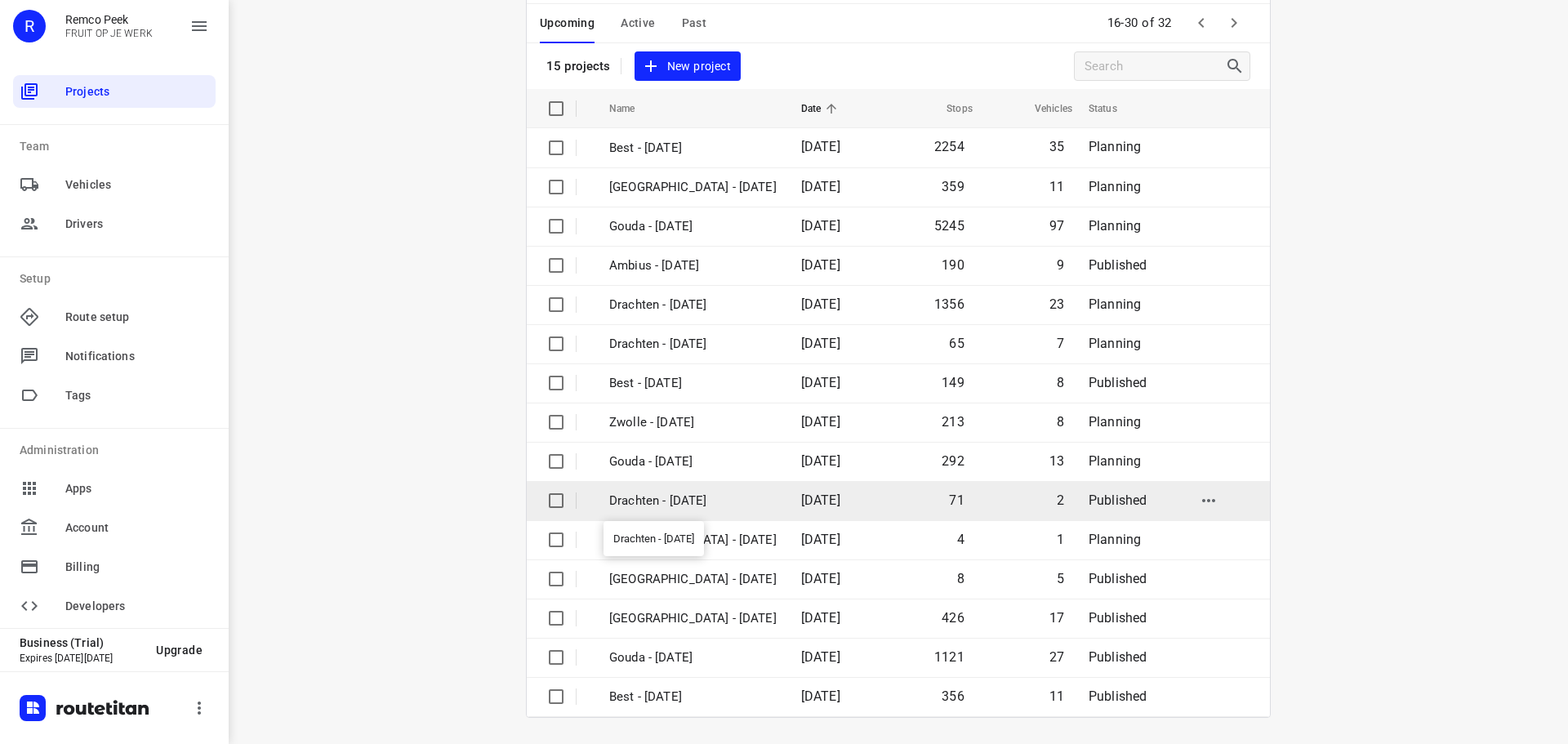
click at [670, 505] on p "Drachten - [DATE]" at bounding box center [692, 500] width 167 height 19
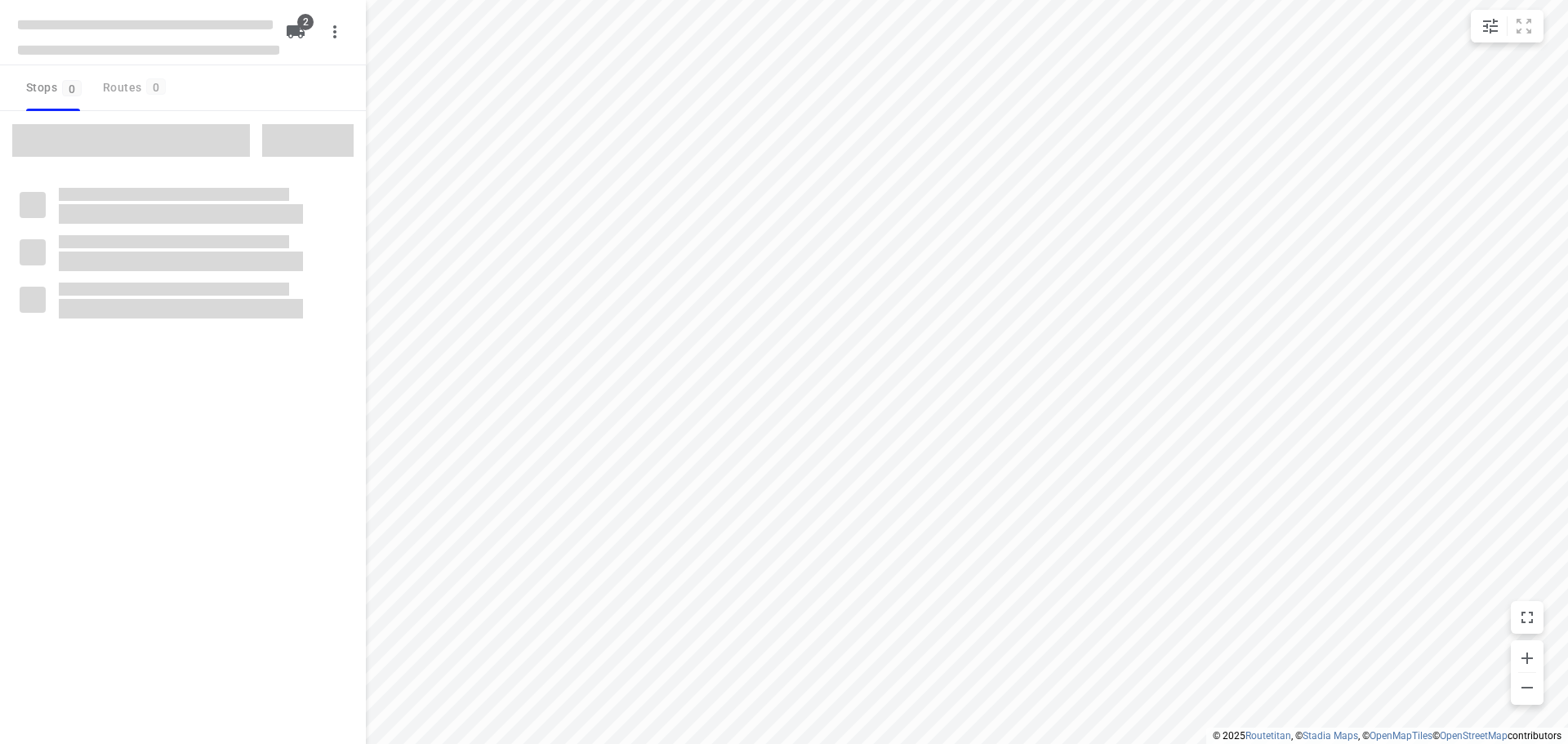
checkbox input "true"
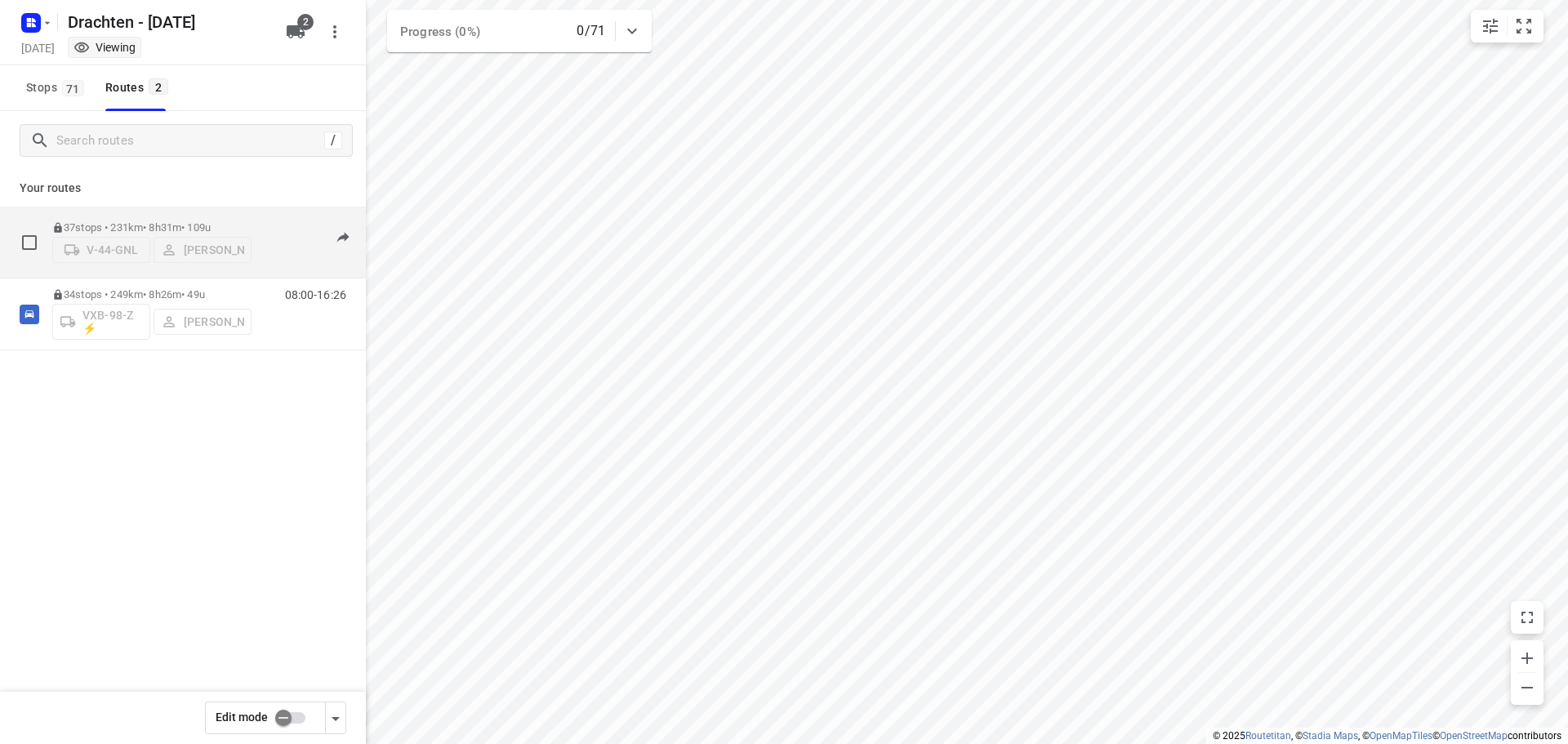
click at [127, 221] on p "37 stops • 231km • 8h31m • 109u" at bounding box center [152, 227] width 200 height 12
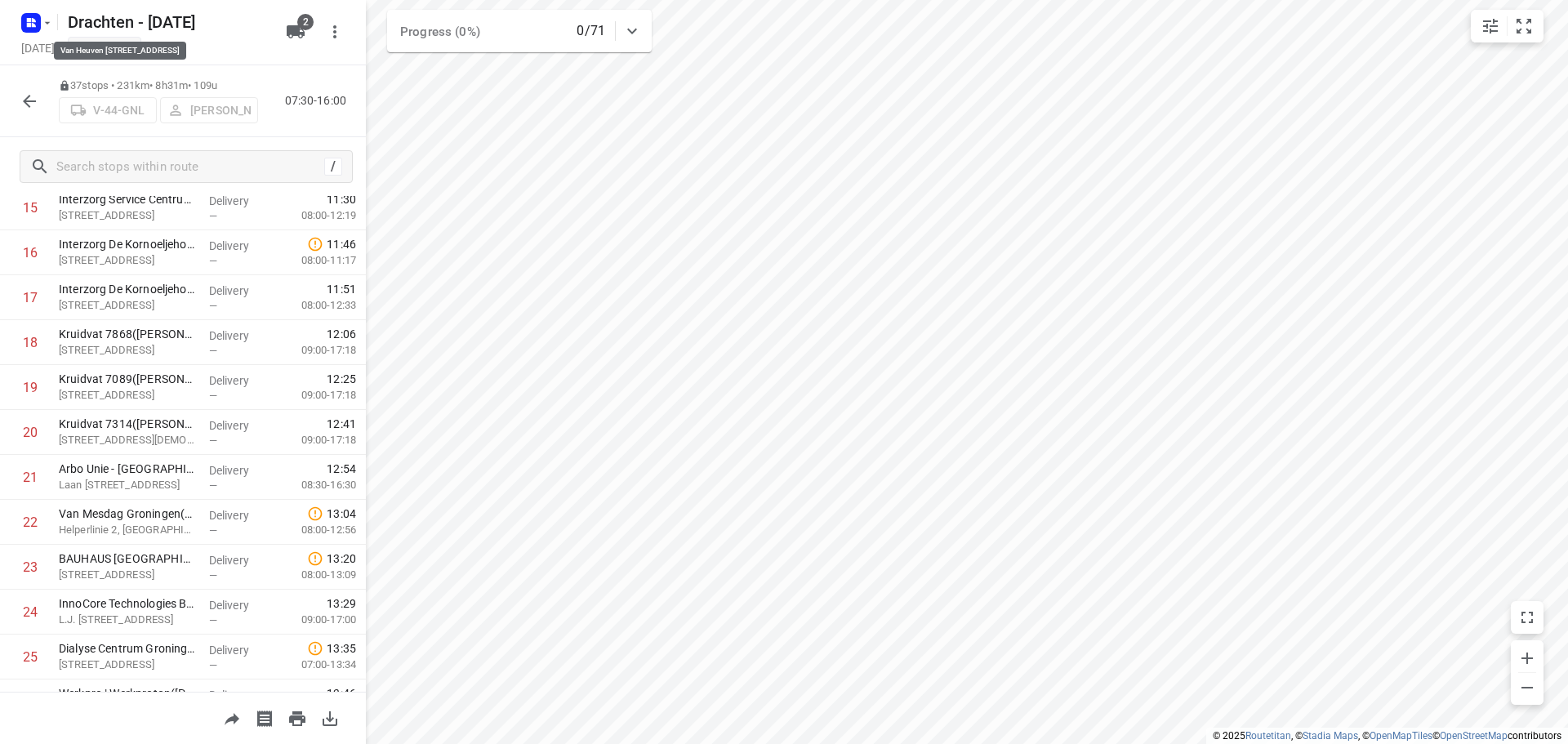
scroll to position [735, 0]
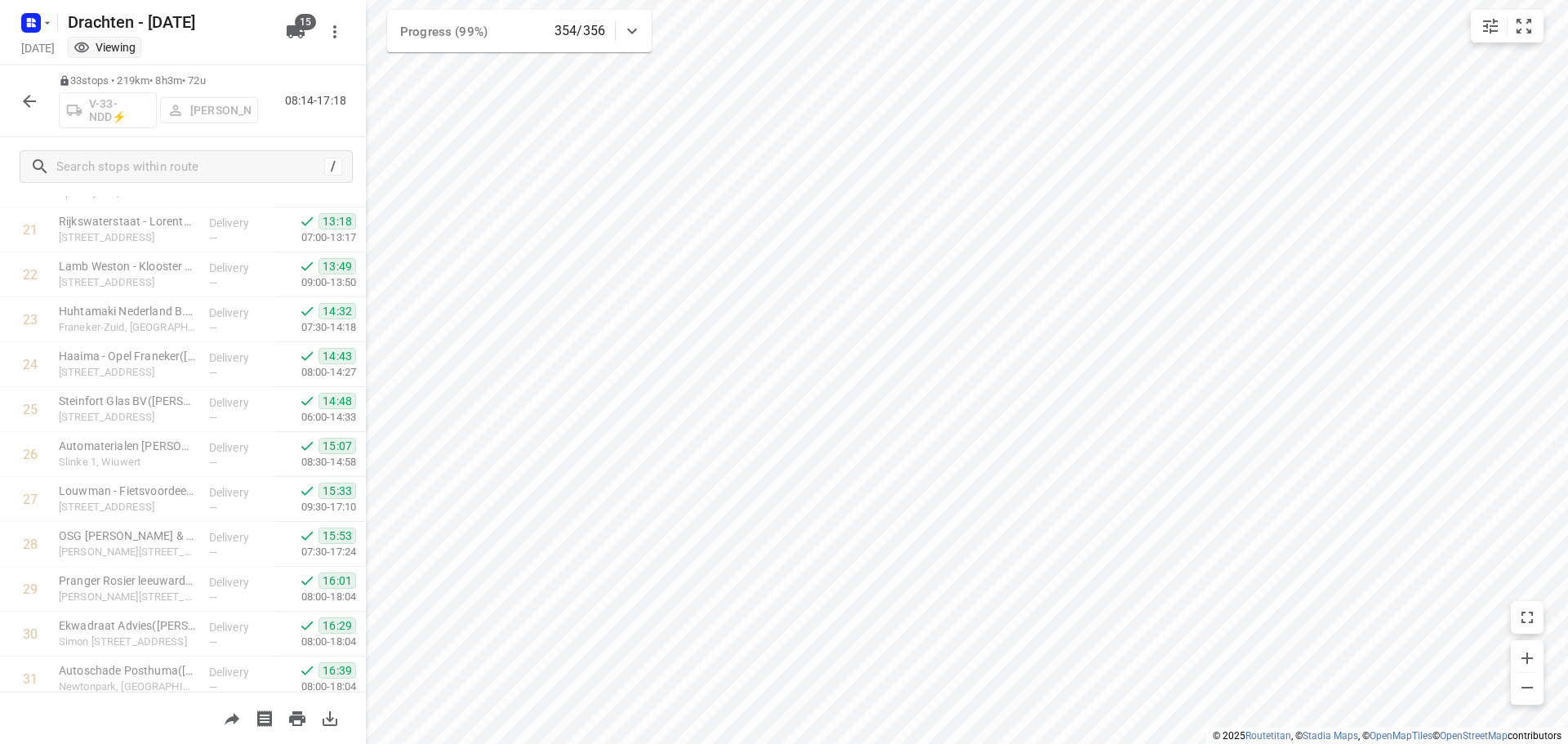
scroll to position [1112, 0]
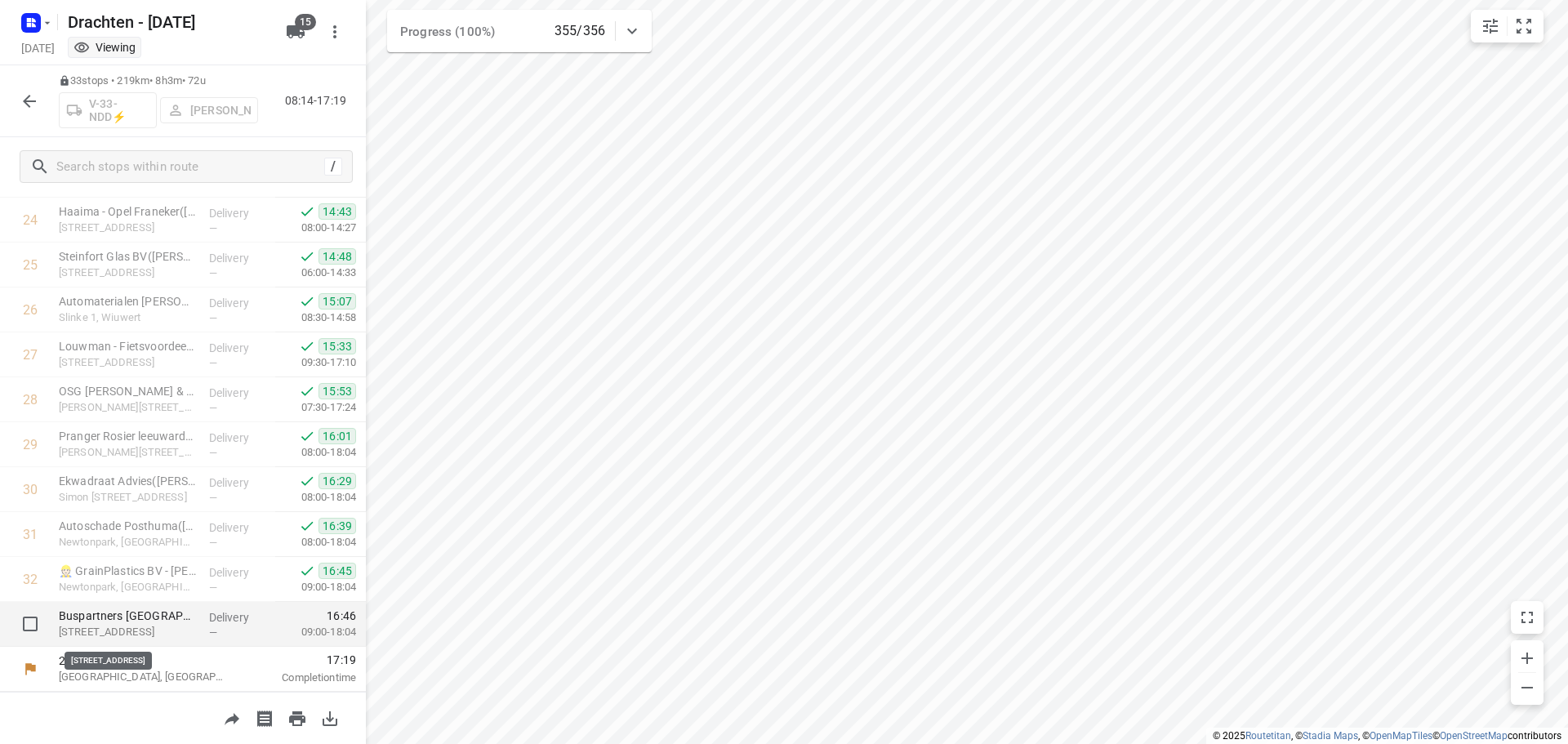
click at [184, 628] on p "[STREET_ADDRESS]" at bounding box center [127, 632] width 137 height 16
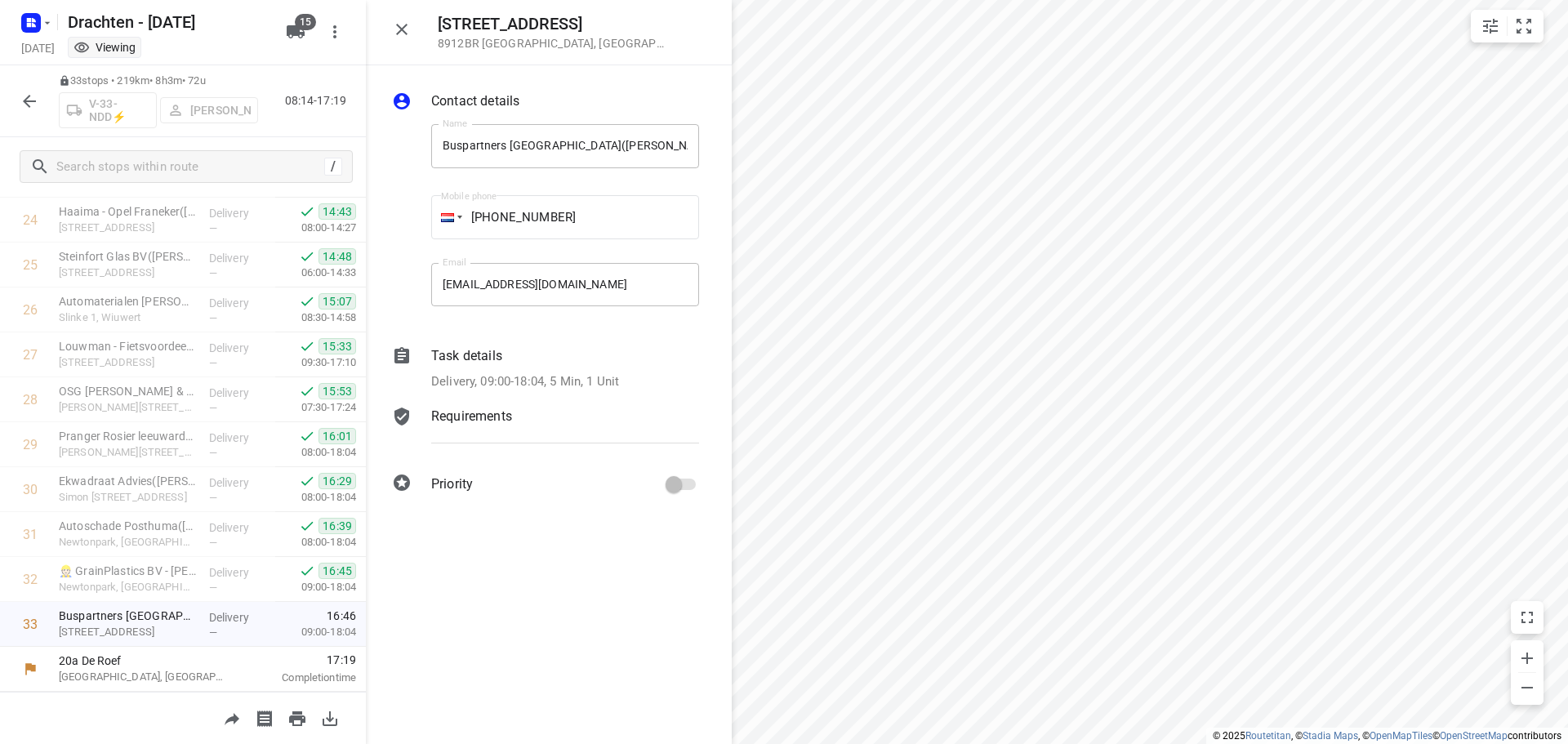
click at [456, 375] on p "Delivery, 09:00-18:04, 5 Min, 1 Unit" at bounding box center [525, 381] width 188 height 19
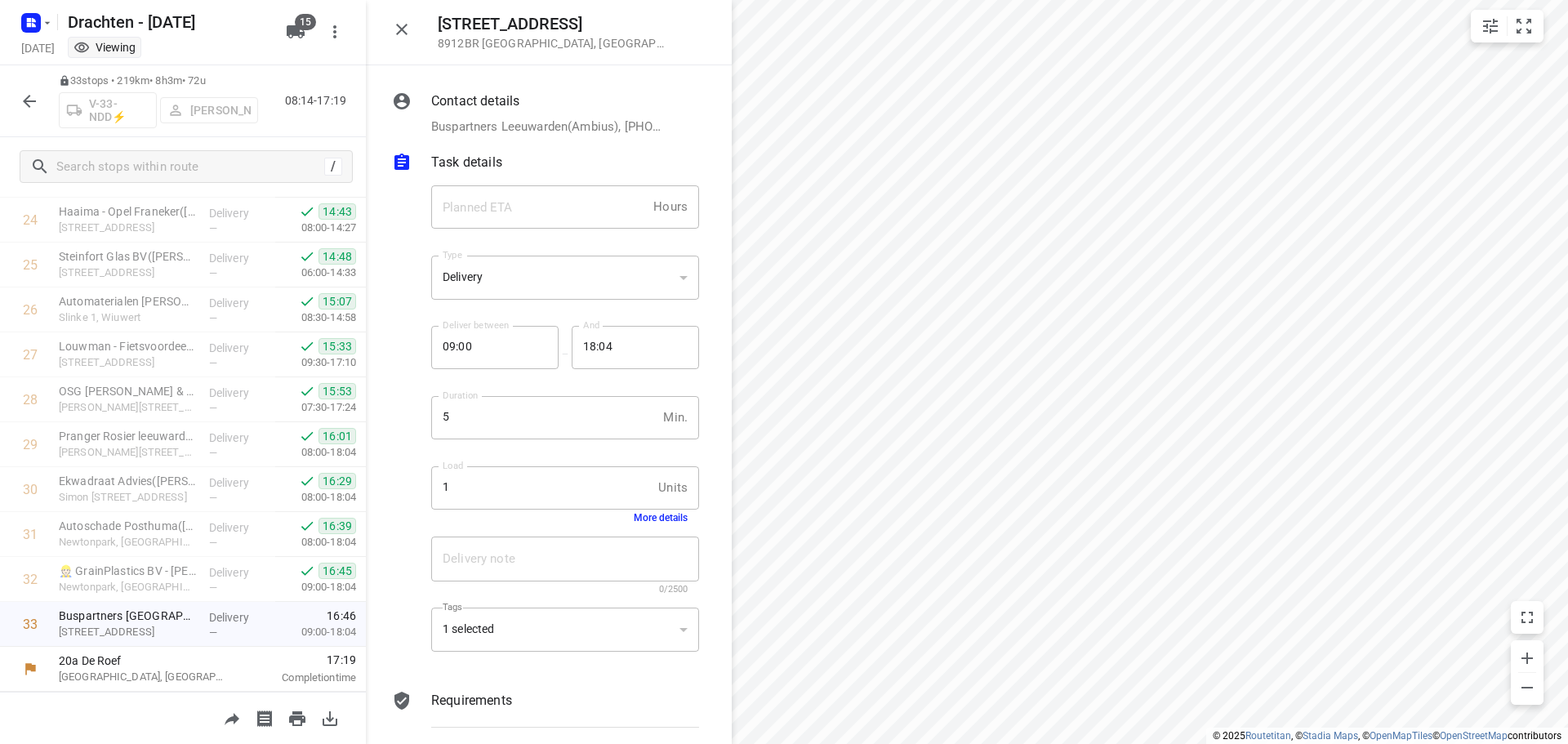
click at [645, 507] on div "1 Units Load" at bounding box center [565, 489] width 268 height 44
click at [657, 517] on button "More details" at bounding box center [660, 517] width 54 height 12
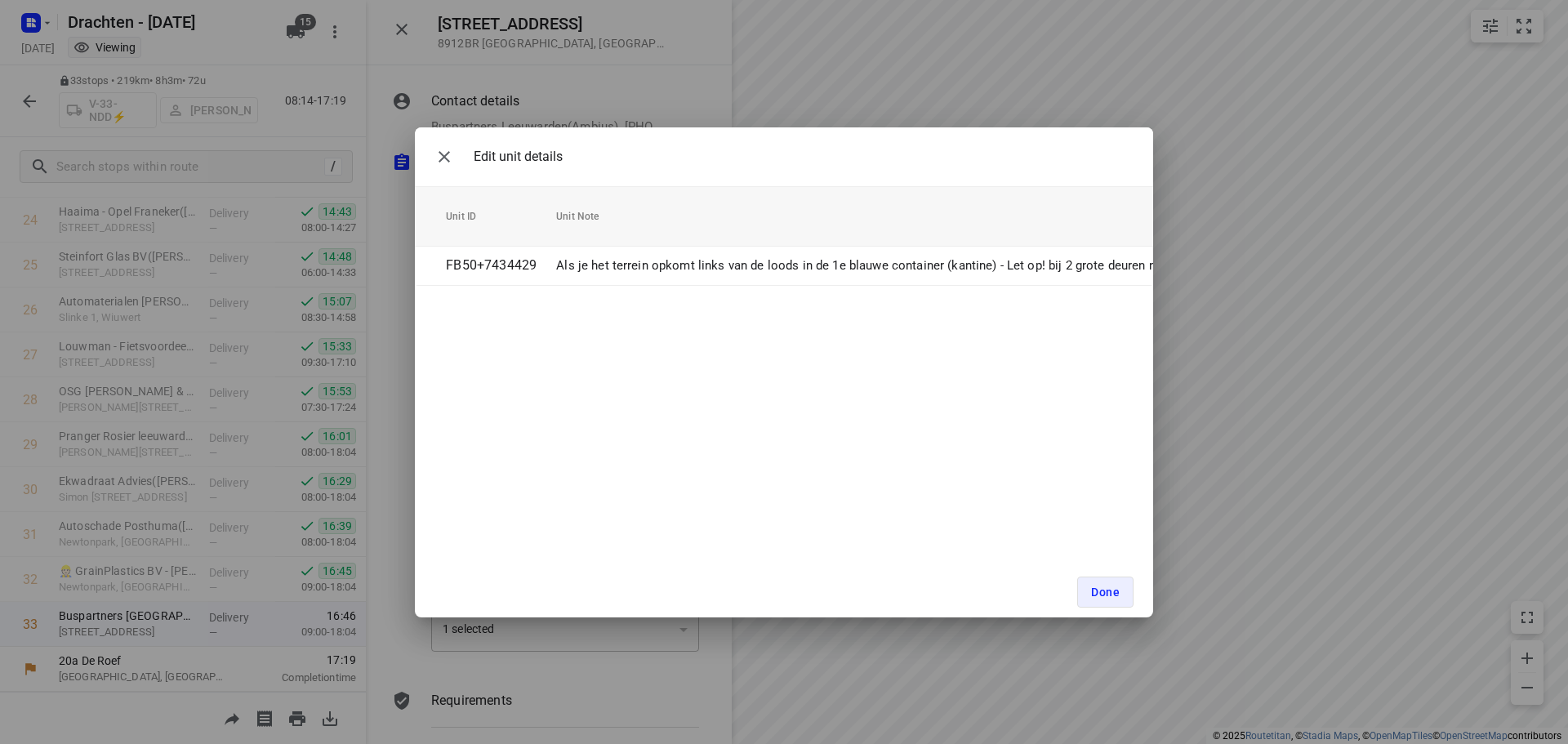
scroll to position [0, 0]
click at [439, 153] on icon "button" at bounding box center [444, 157] width 20 height 20
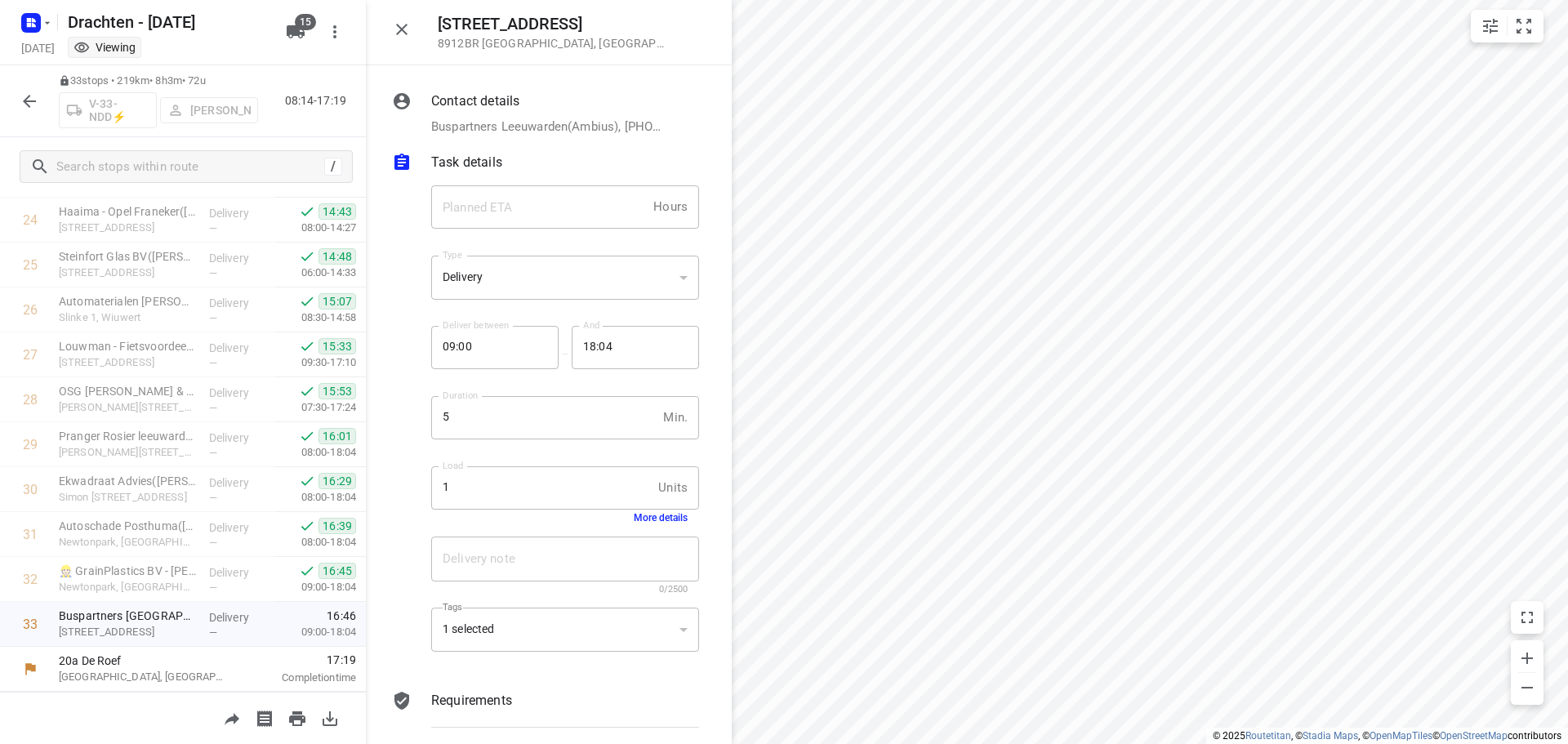
click at [398, 28] on icon "button" at bounding box center [402, 30] width 20 height 20
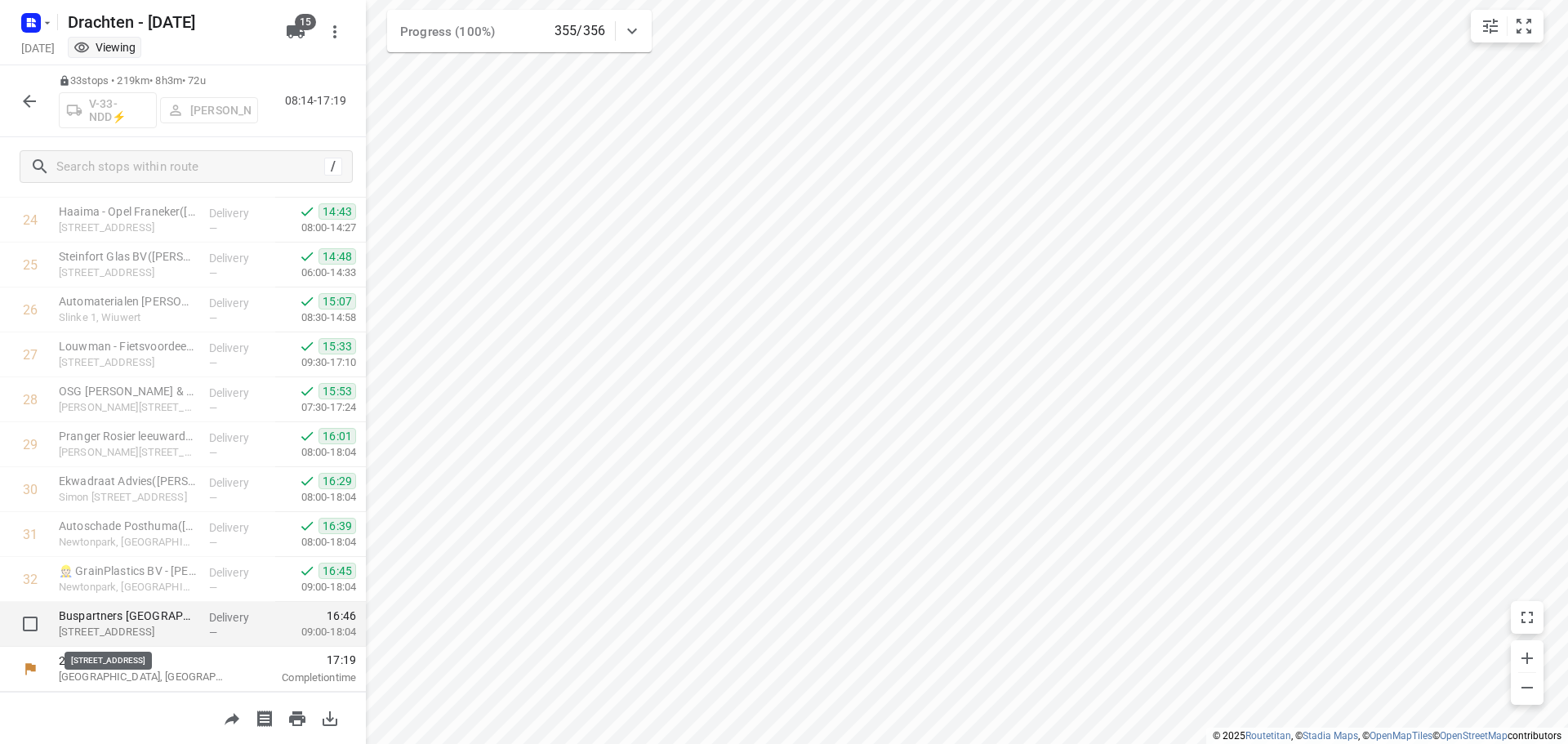
click at [147, 636] on p "[STREET_ADDRESS]" at bounding box center [127, 632] width 137 height 16
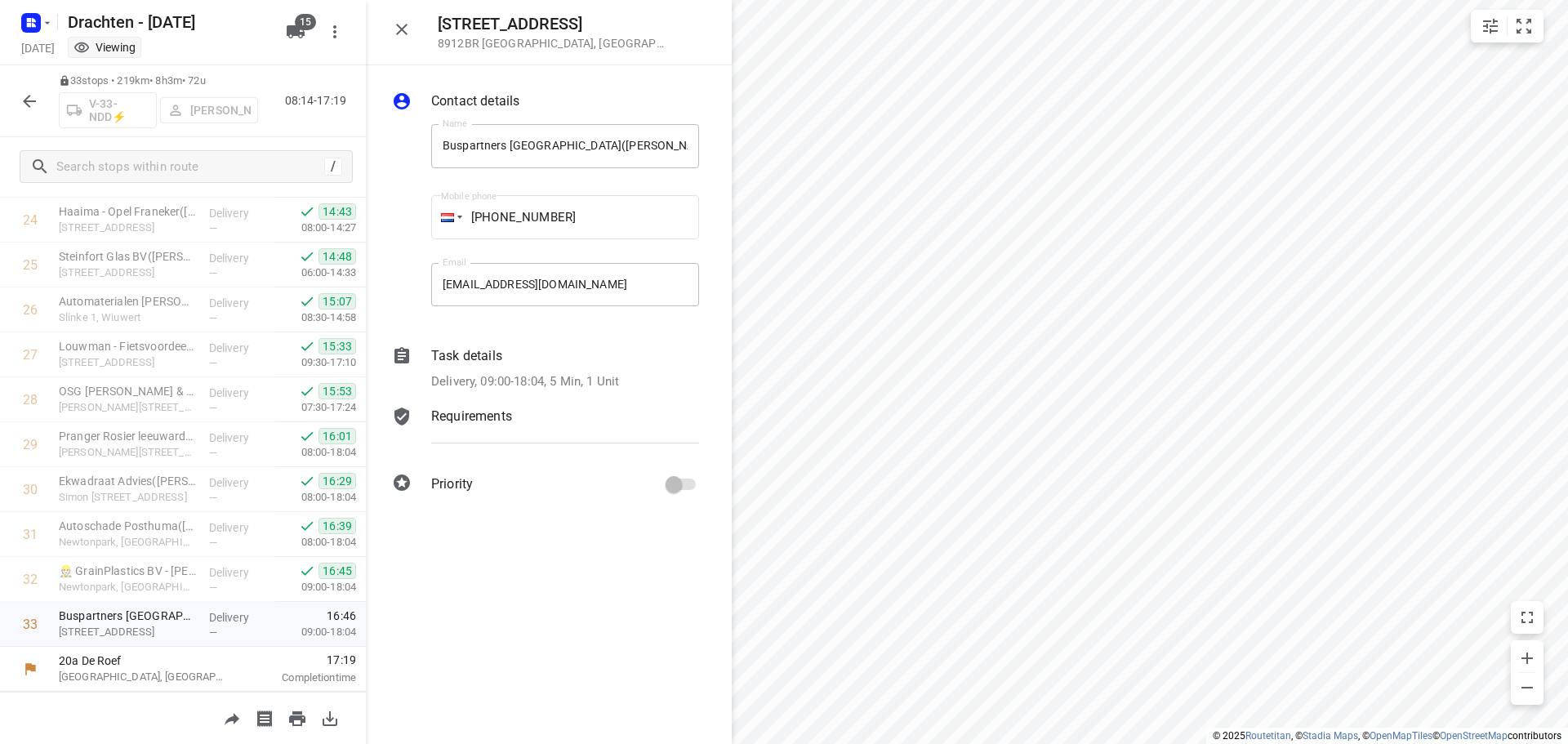
click at [442, 365] on p "Task details" at bounding box center [467, 356] width 71 height 20
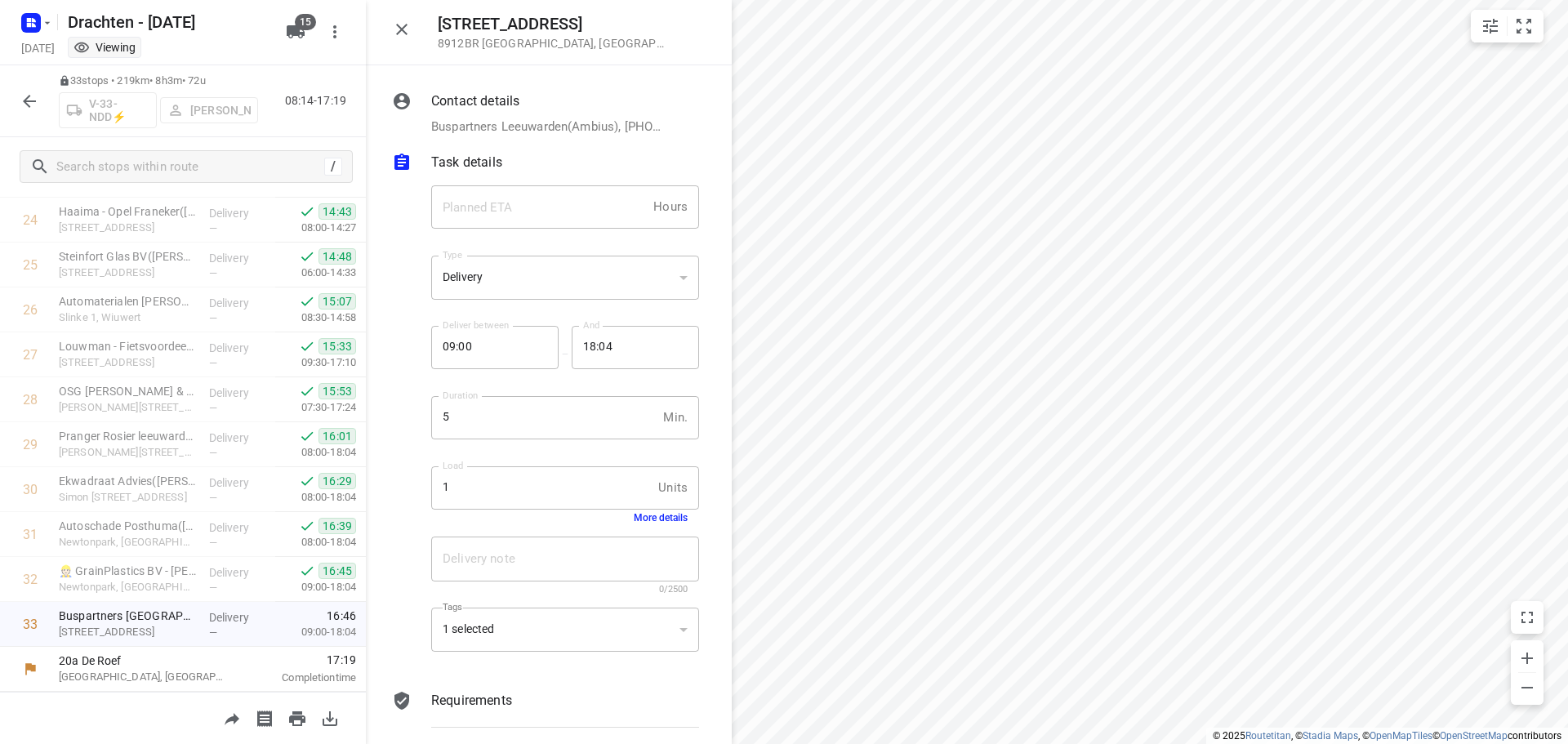
click at [675, 522] on div "Load 1 Units Load More details" at bounding box center [565, 494] width 268 height 57
click at [669, 521] on button "More details" at bounding box center [660, 517] width 54 height 12
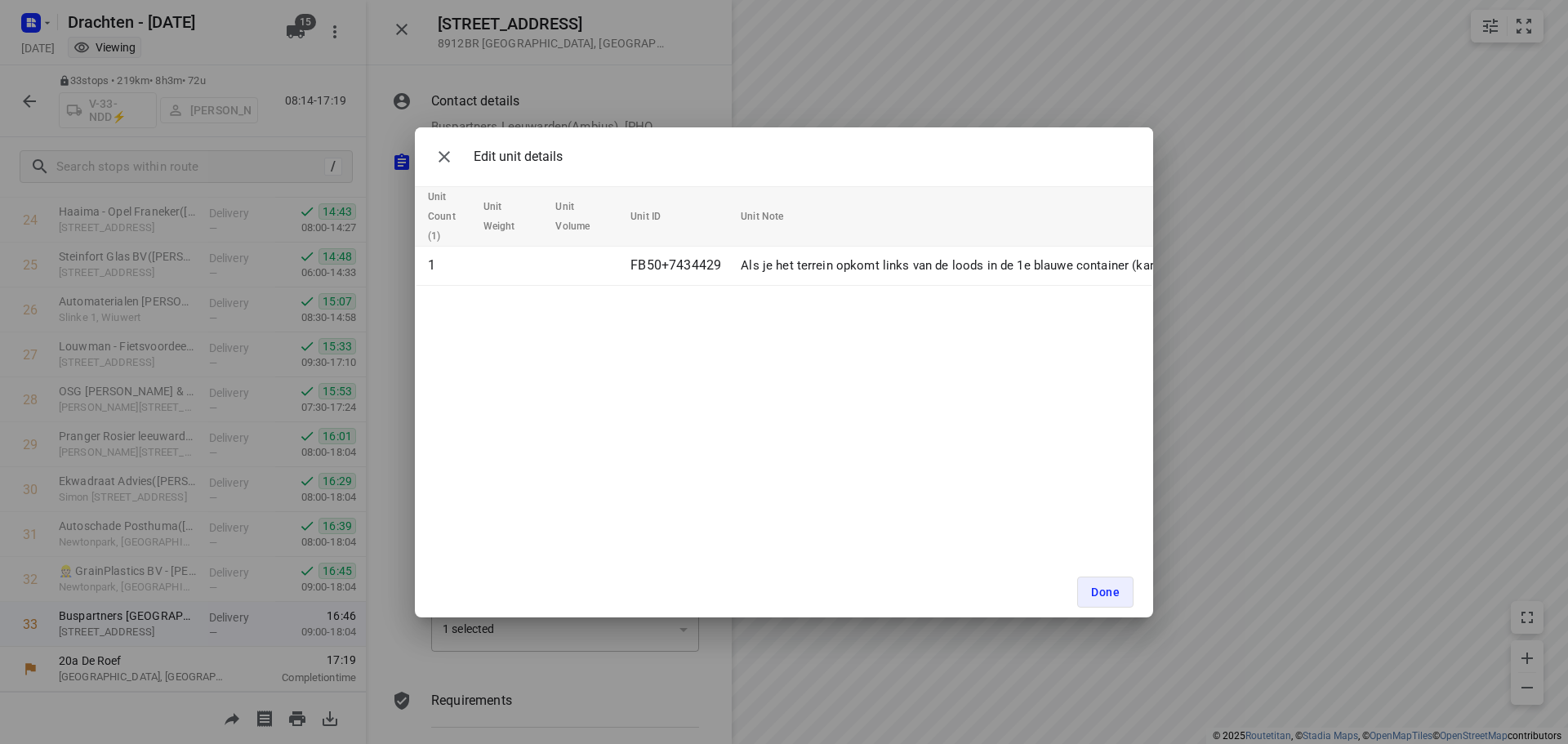
drag, startPoint x: 671, startPoint y: 292, endPoint x: 716, endPoint y: 288, distance: 45.2
click at [716, 286] on div "Unit Count (1) Unit Weight Unit Volume Unit ID Unit Note 1 FB50+7434429 Als je …" at bounding box center [784, 236] width 739 height 100
drag, startPoint x: 714, startPoint y: 292, endPoint x: 734, endPoint y: 292, distance: 20.0
click at [734, 292] on div "Edit unit details Unit Count (1) Unit Weight Unit Volume Unit ID Unit Note 1 FB…" at bounding box center [784, 372] width 739 height 489
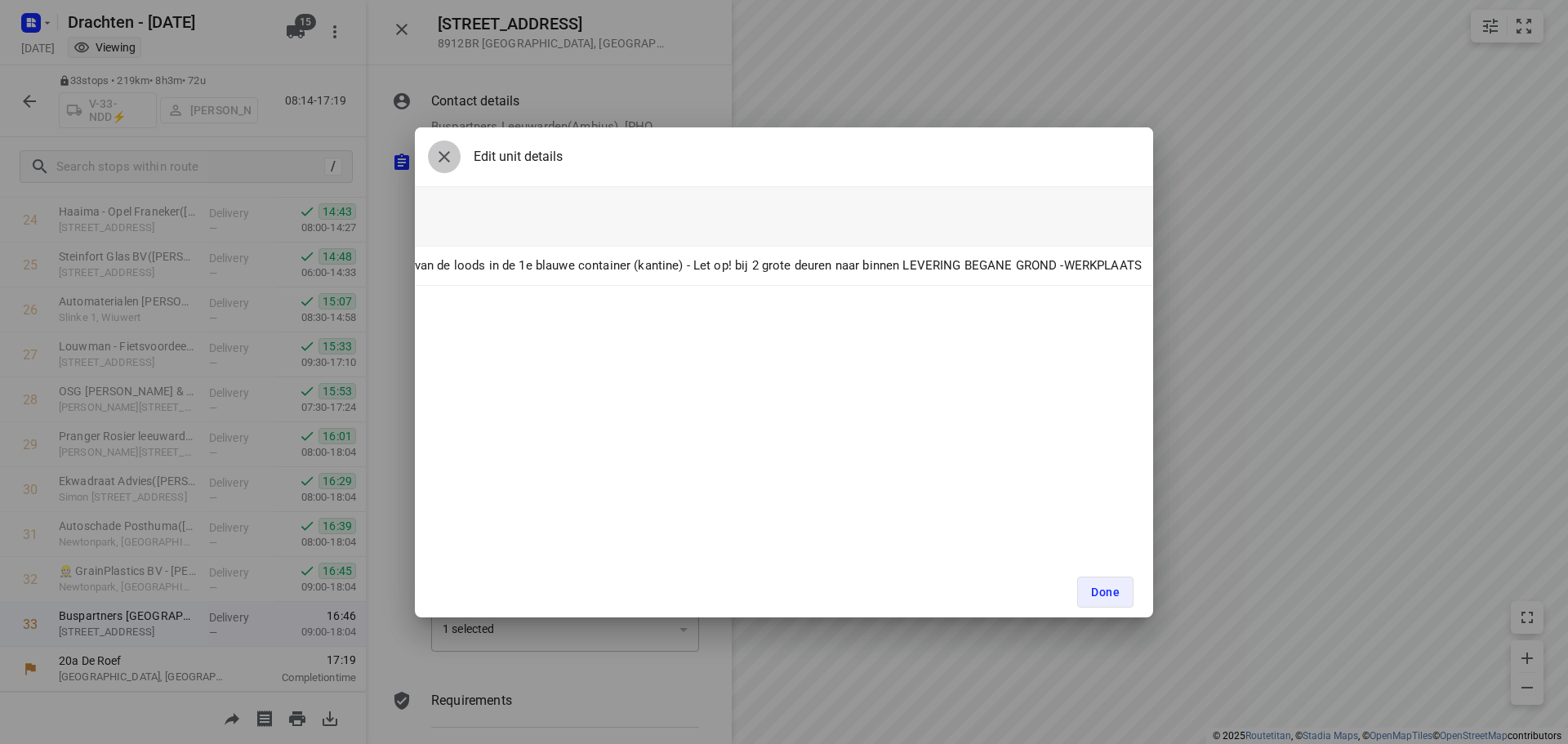
click at [434, 163] on button "button" at bounding box center [444, 157] width 33 height 33
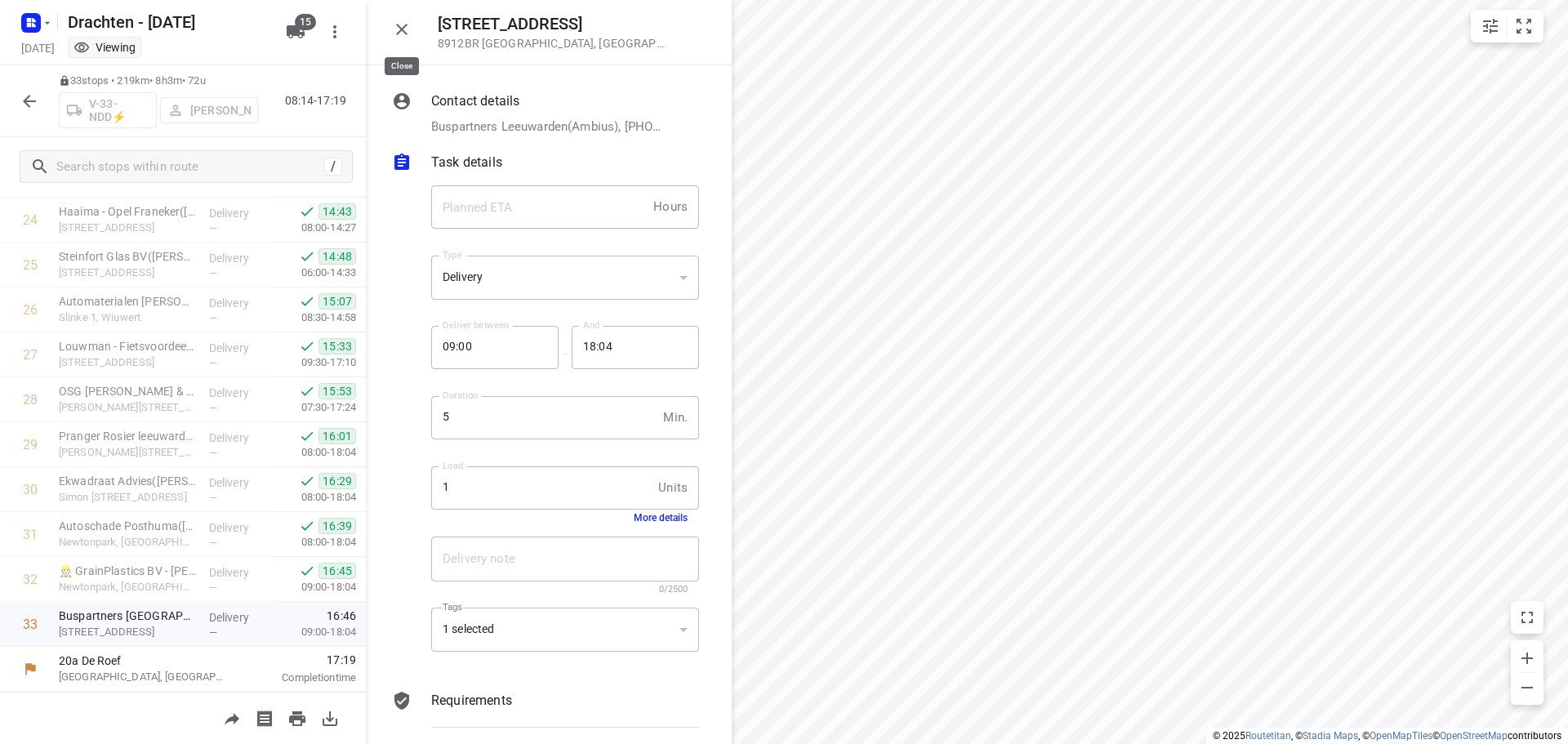
click at [389, 33] on button "button" at bounding box center [402, 30] width 33 height 33
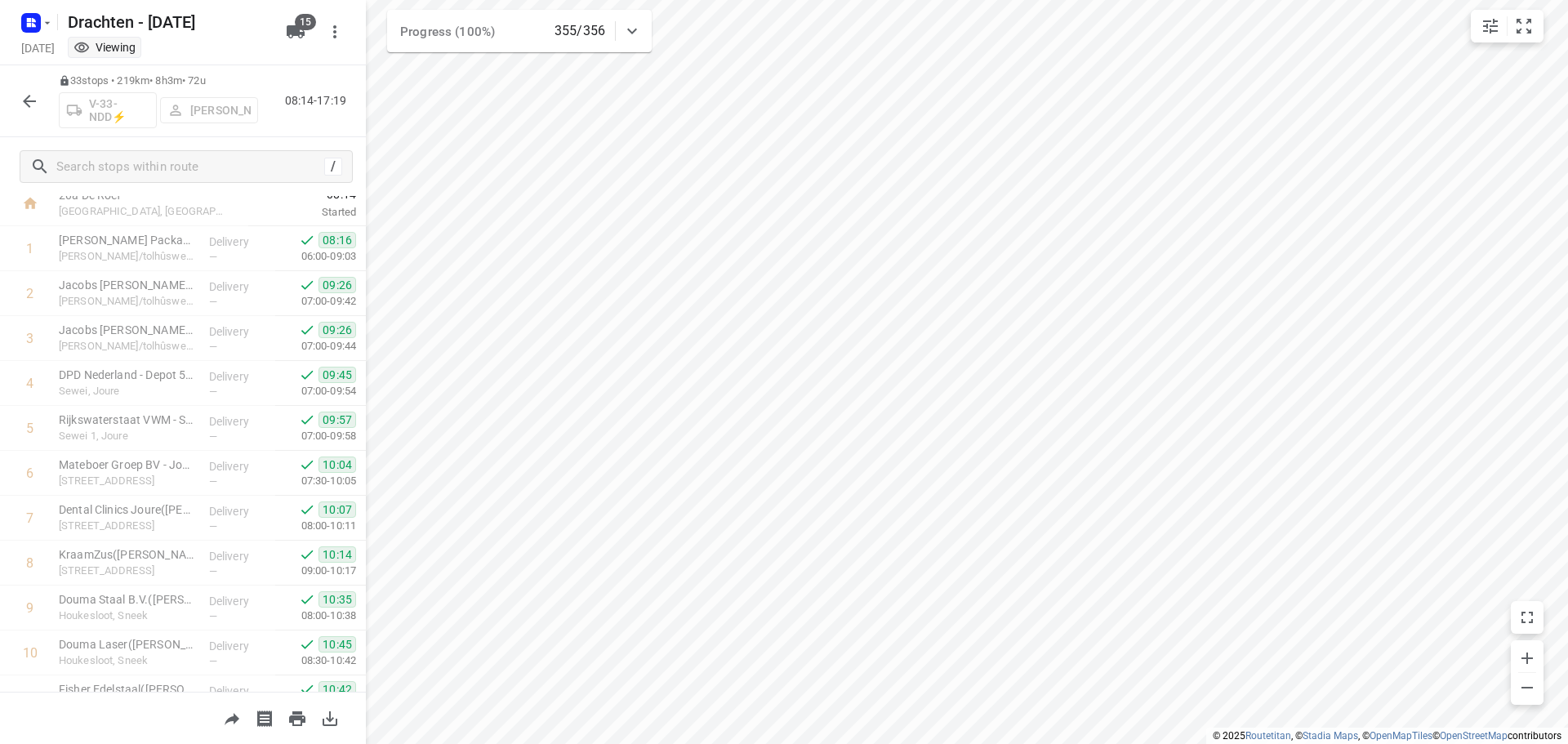
scroll to position [0, 0]
